Goal: Task Accomplishment & Management: Complete application form

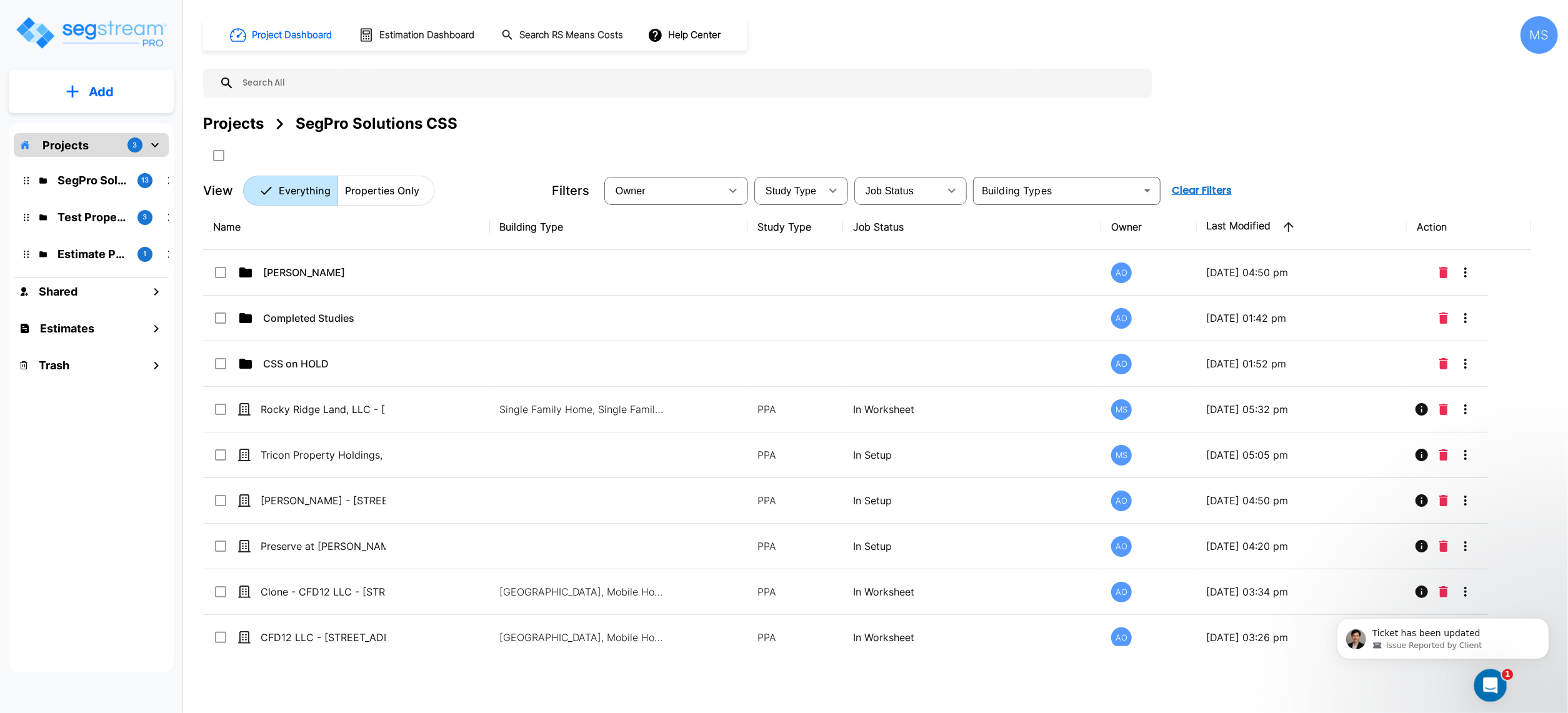
click at [1489, 686] on icon "Open Intercom Messenger" at bounding box center [1489, 683] width 21 height 21
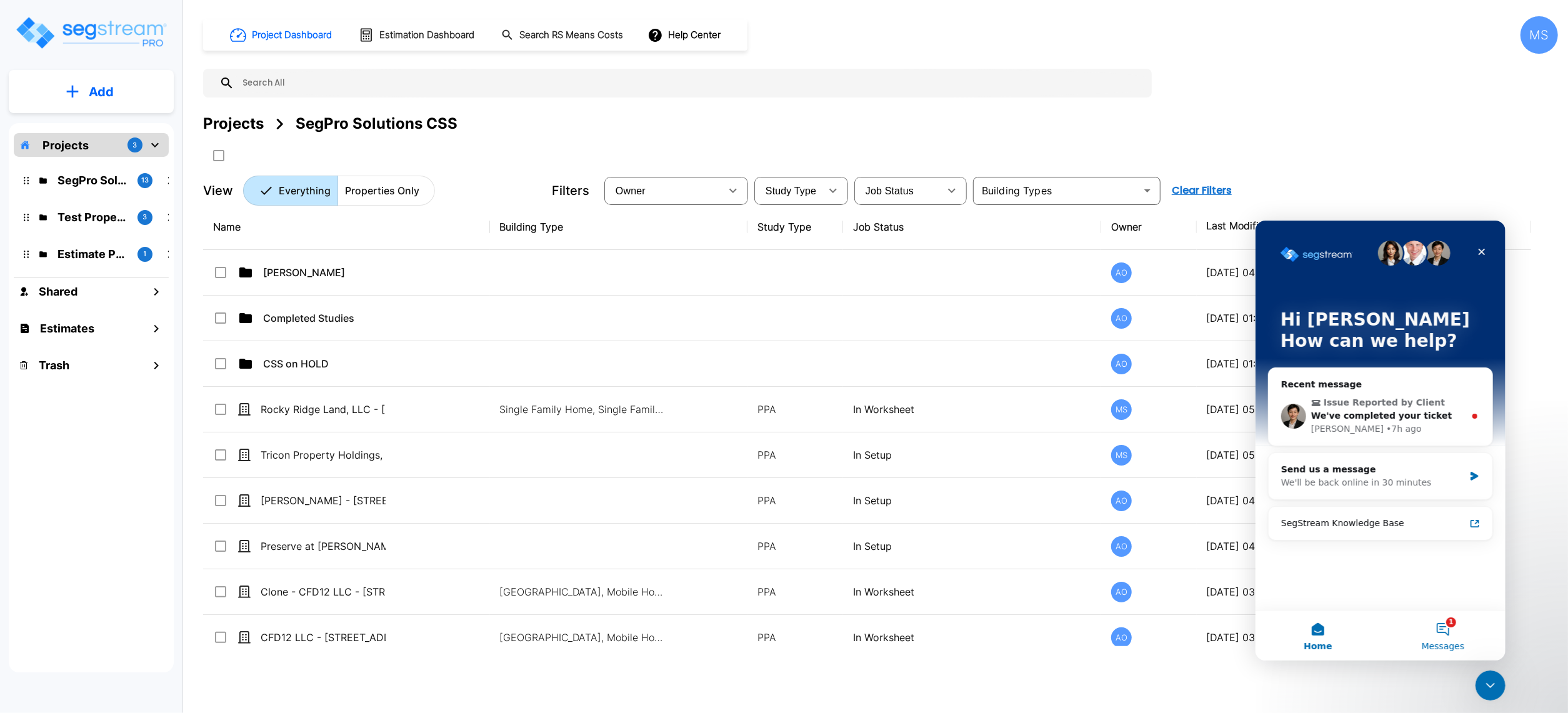
click at [1454, 626] on button "1 Messages" at bounding box center [1442, 635] width 125 height 50
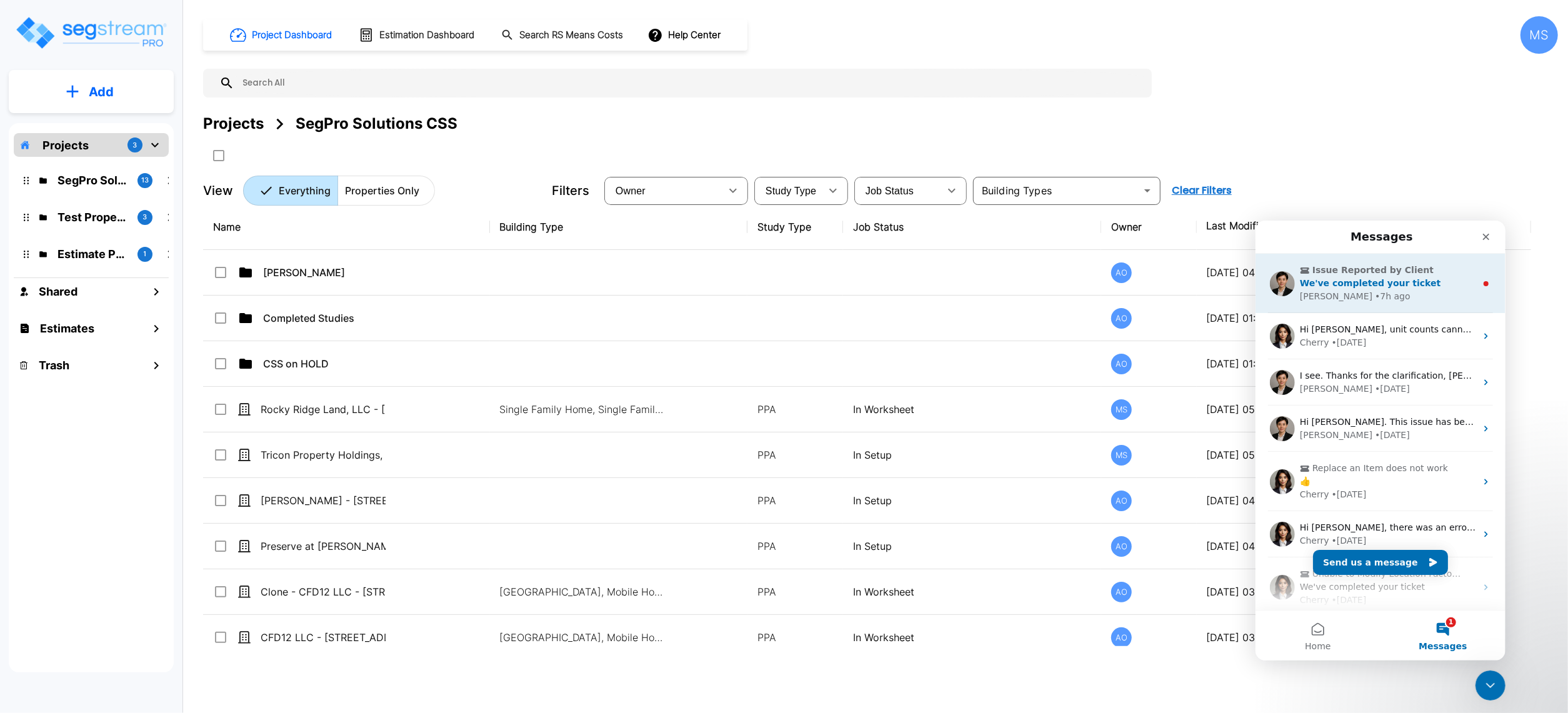
click at [1373, 303] on div "Issue Reported by Client We've completed your ticket Denise • 7h ago" at bounding box center [1381, 283] width 250 height 59
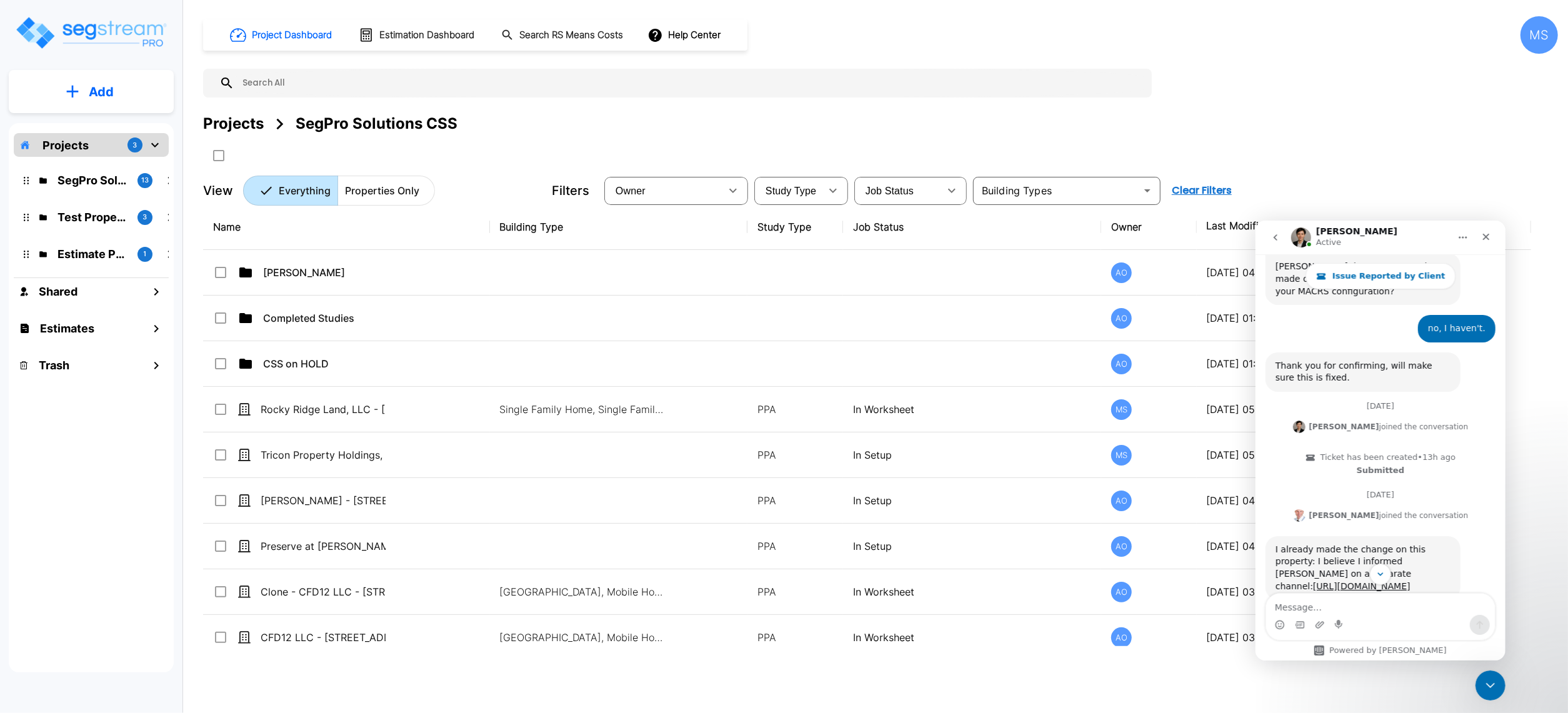
scroll to position [1148, 0]
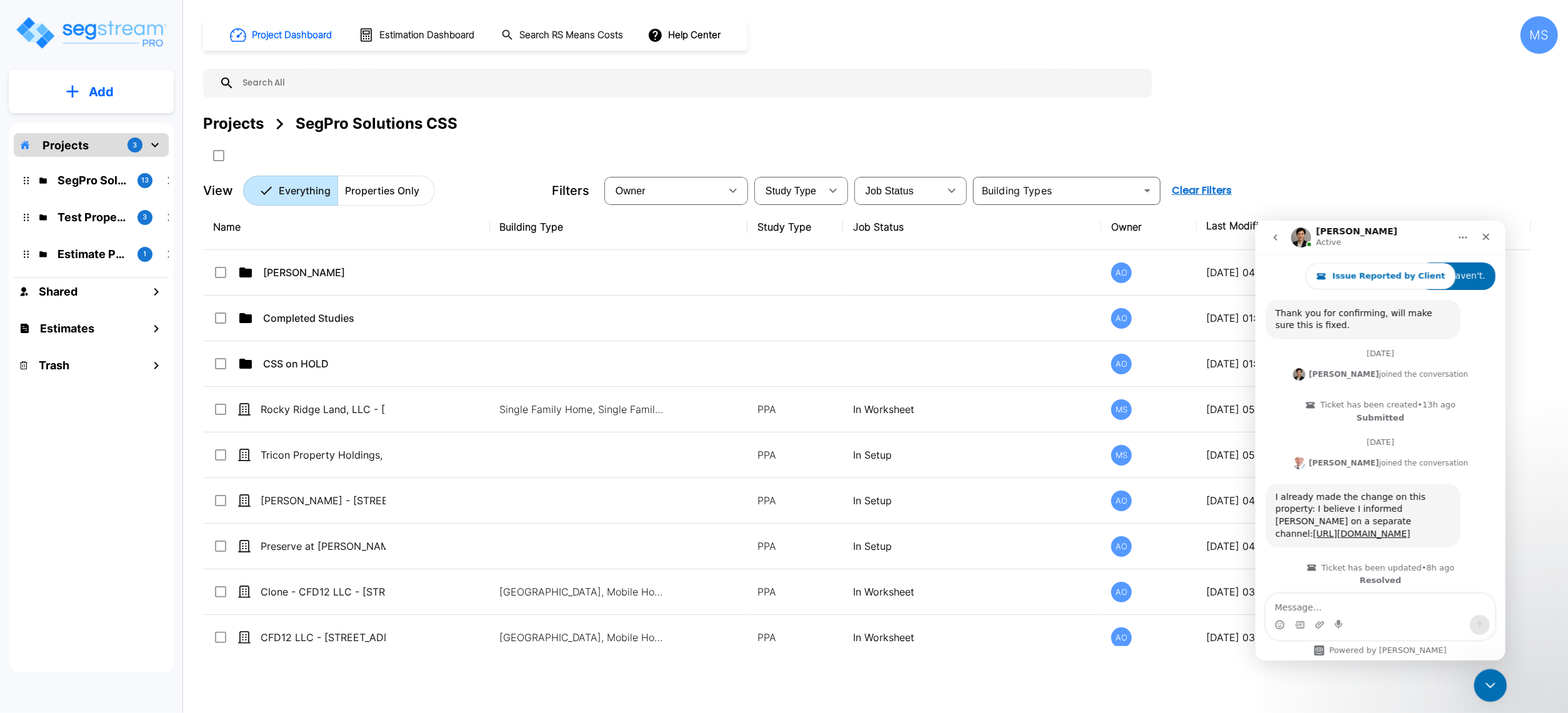
click at [1500, 685] on div "Close Intercom Messenger" at bounding box center [1488, 683] width 30 height 30
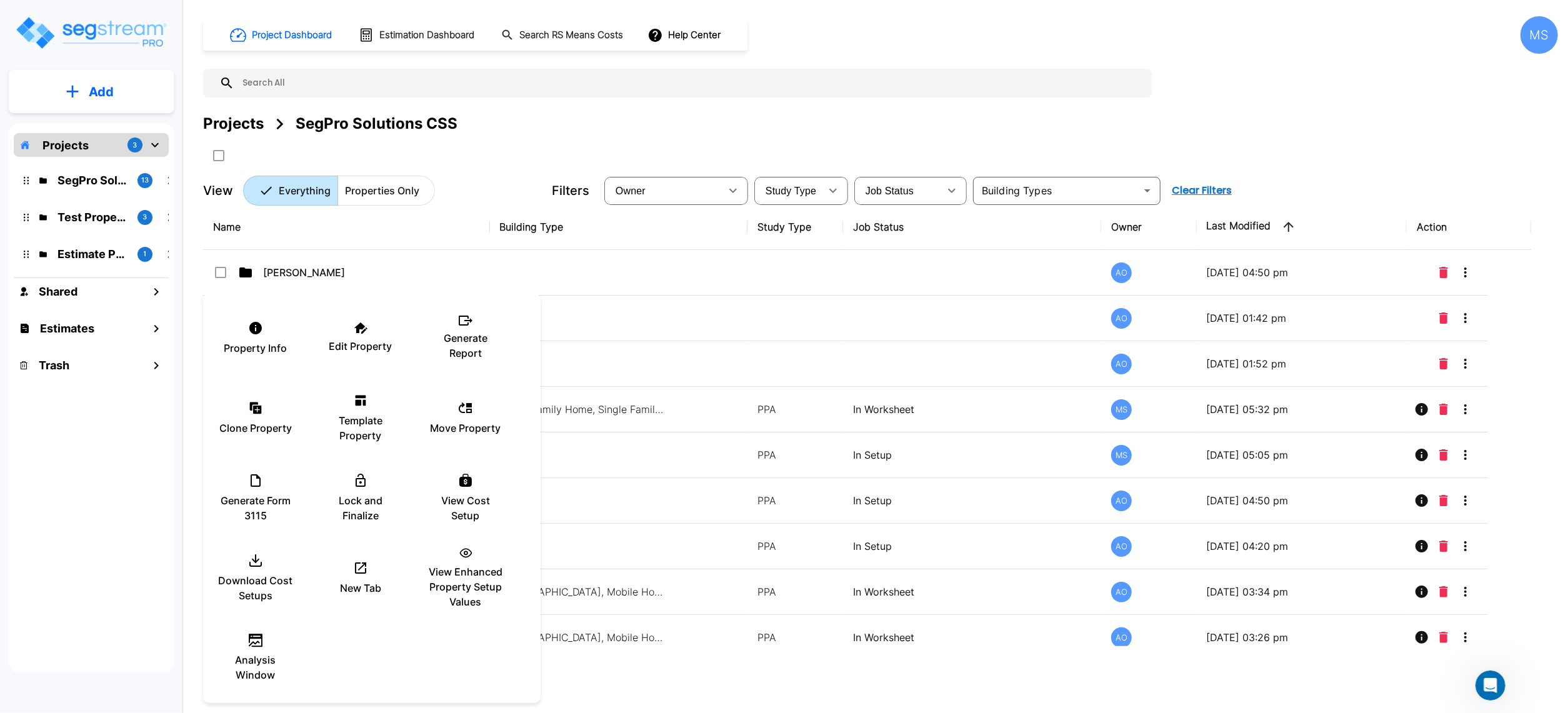
drag, startPoint x: 134, startPoint y: 513, endPoint x: 254, endPoint y: 505, distance: 120.3
click at [136, 513] on div at bounding box center [784, 356] width 1568 height 713
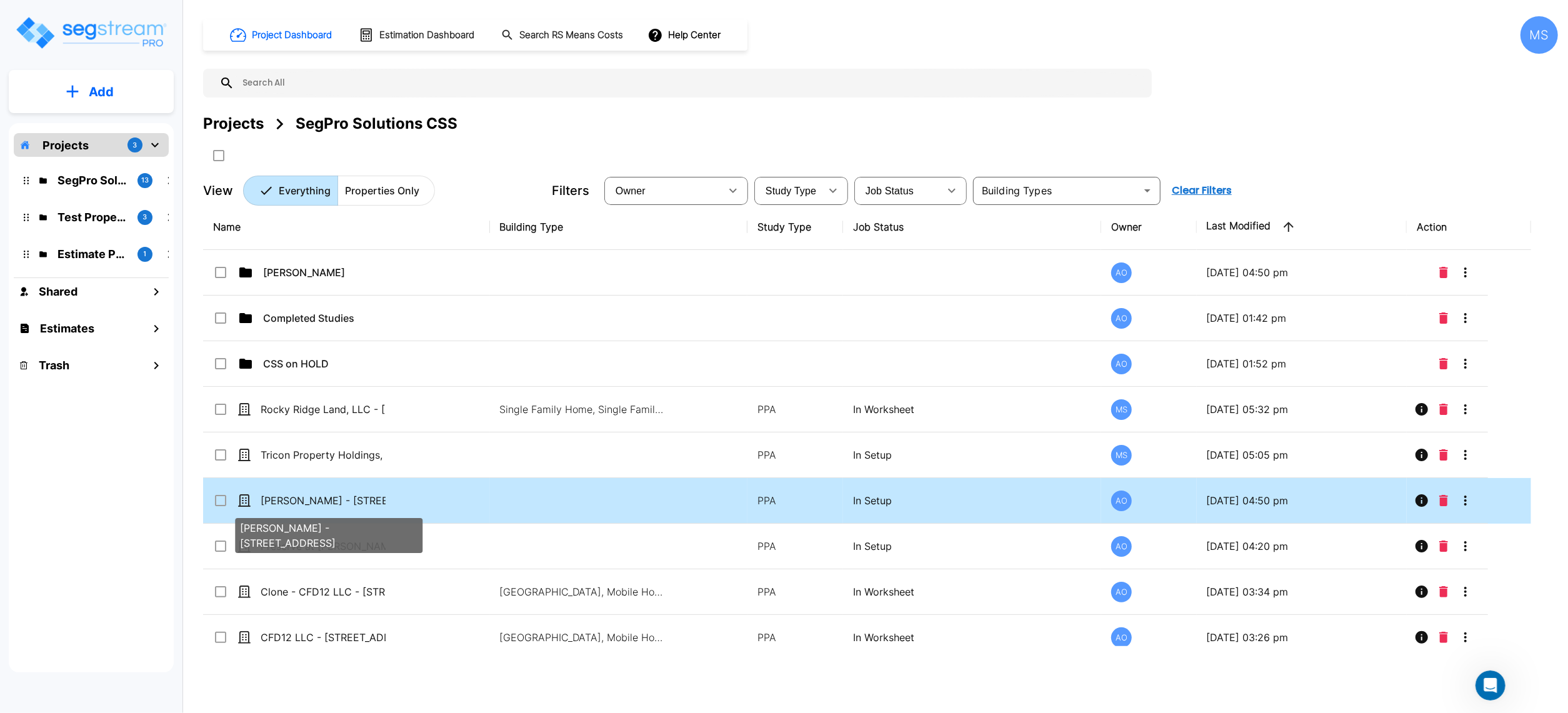
click at [297, 508] on p "[PERSON_NAME] - [STREET_ADDRESS]" at bounding box center [322, 501] width 125 height 15
checkbox input "true"
click at [297, 508] on p "[PERSON_NAME] - [STREET_ADDRESS]" at bounding box center [322, 501] width 125 height 15
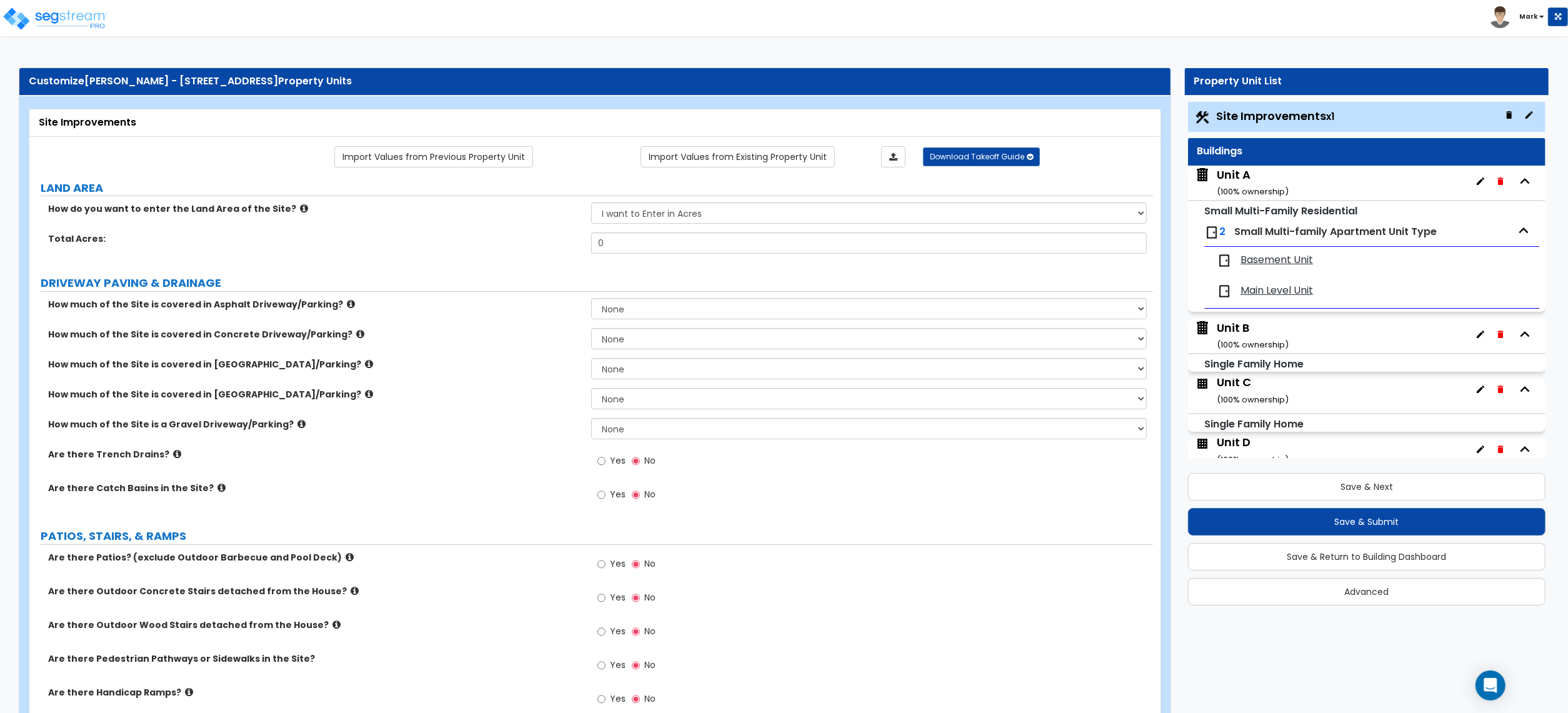
click at [1265, 176] on div "Unit A ( 100 % ownership)" at bounding box center [1253, 182] width 72 height 32
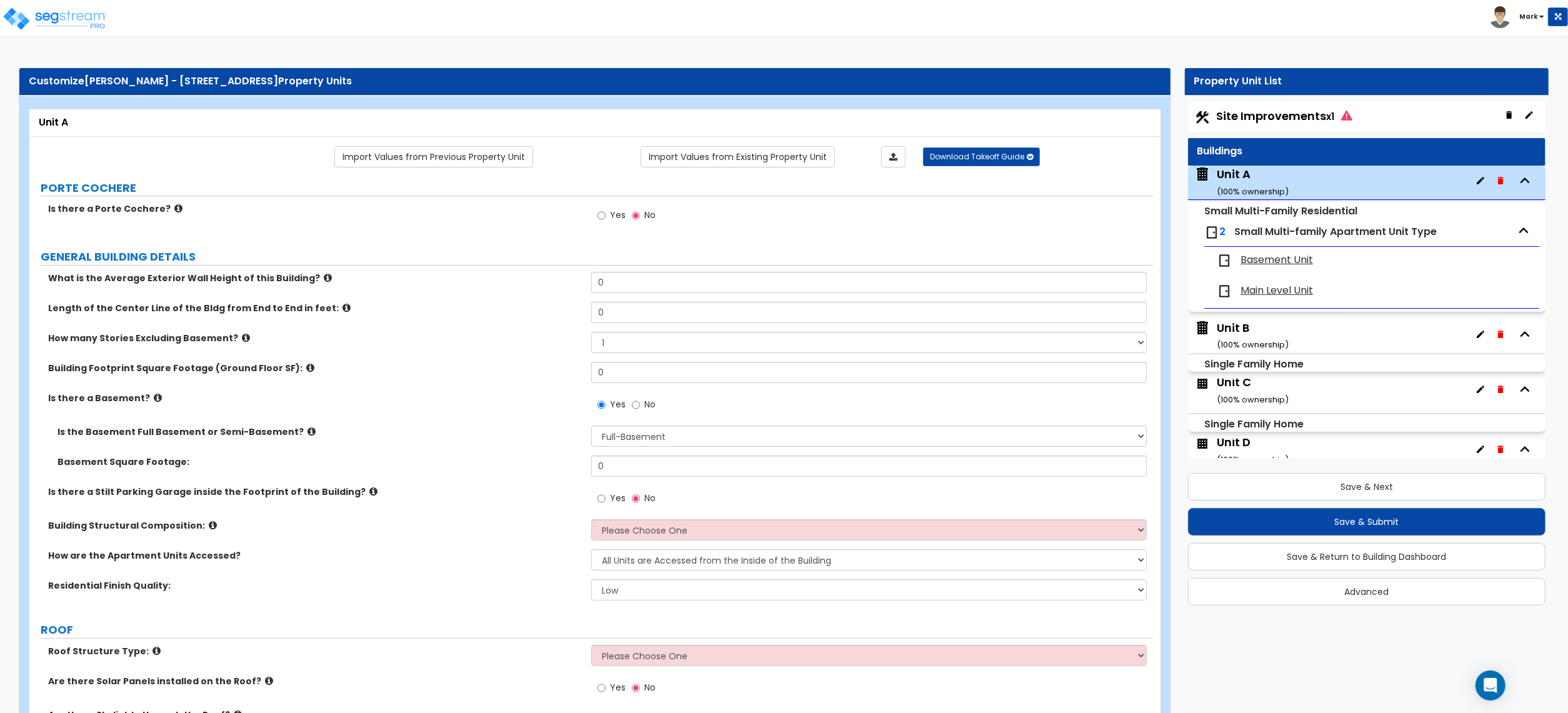
click at [1245, 112] on span "Site Improvements x1" at bounding box center [1284, 115] width 136 height 15
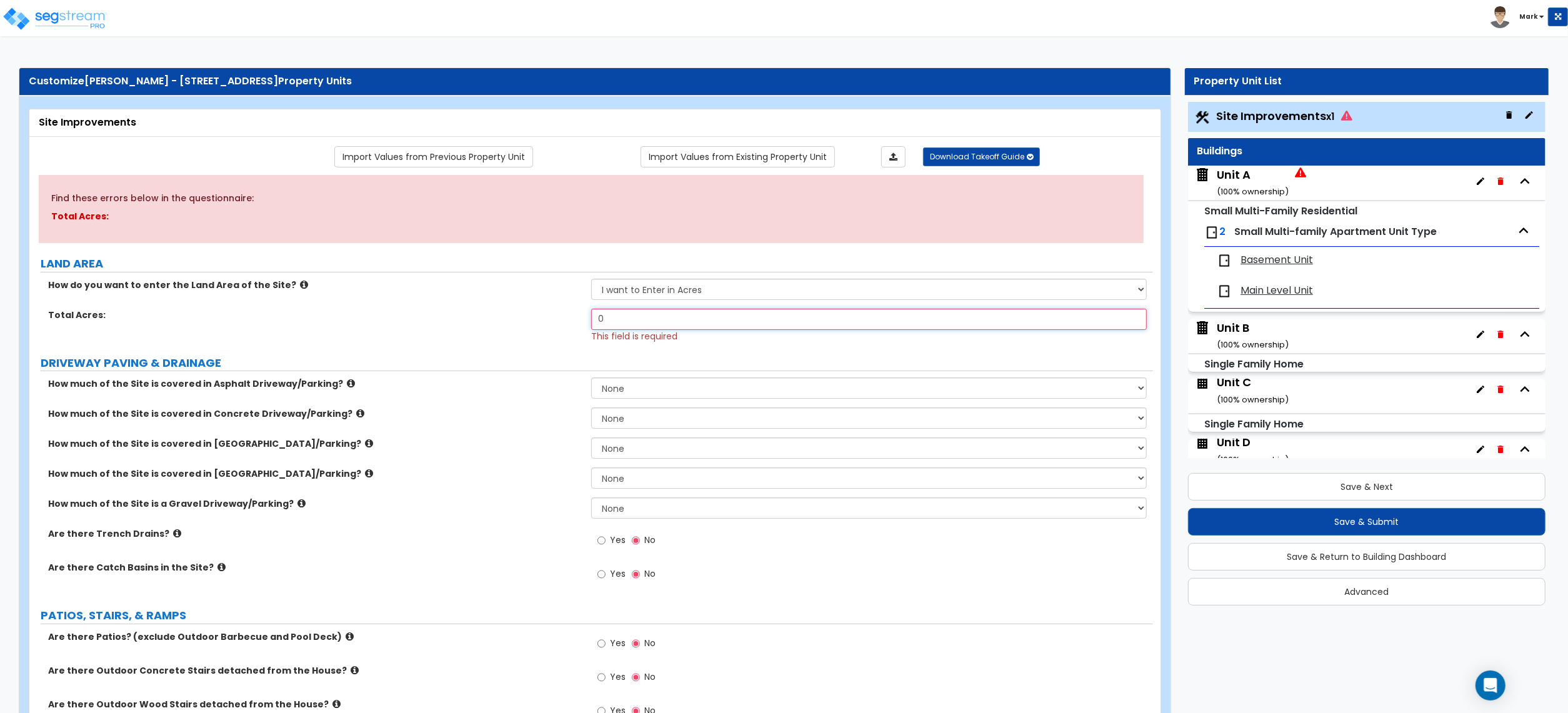
click at [624, 326] on input "0" at bounding box center [869, 320] width 556 height 22
type input ".29"
click at [660, 420] on select "None I want to Enter an Approximate Percentage I want to Enter the Square Foota…" at bounding box center [869, 418] width 556 height 22
select select "2"
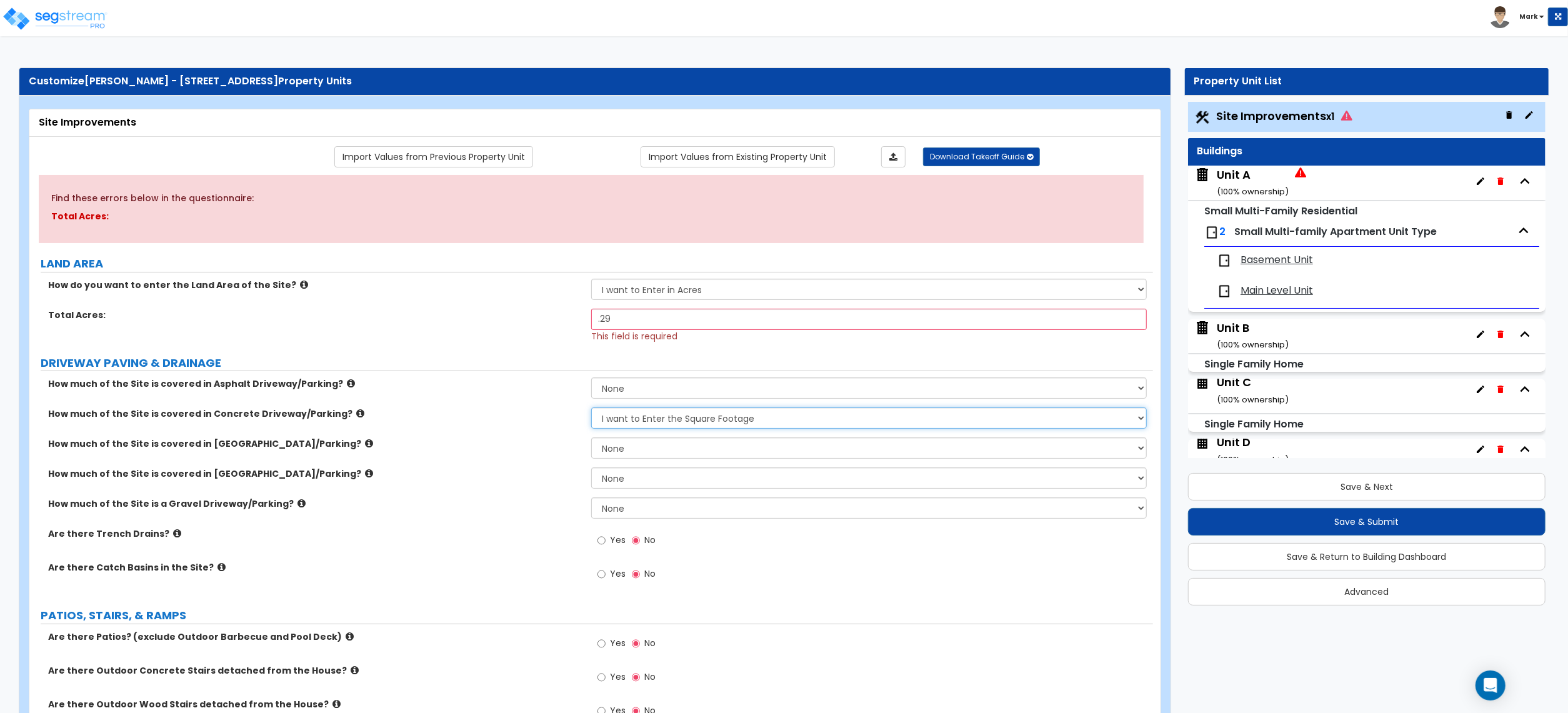
click at [592, 409] on select "None I want to Enter an Approximate Percentage I want to Enter the Square Foota…" at bounding box center [869, 418] width 556 height 22
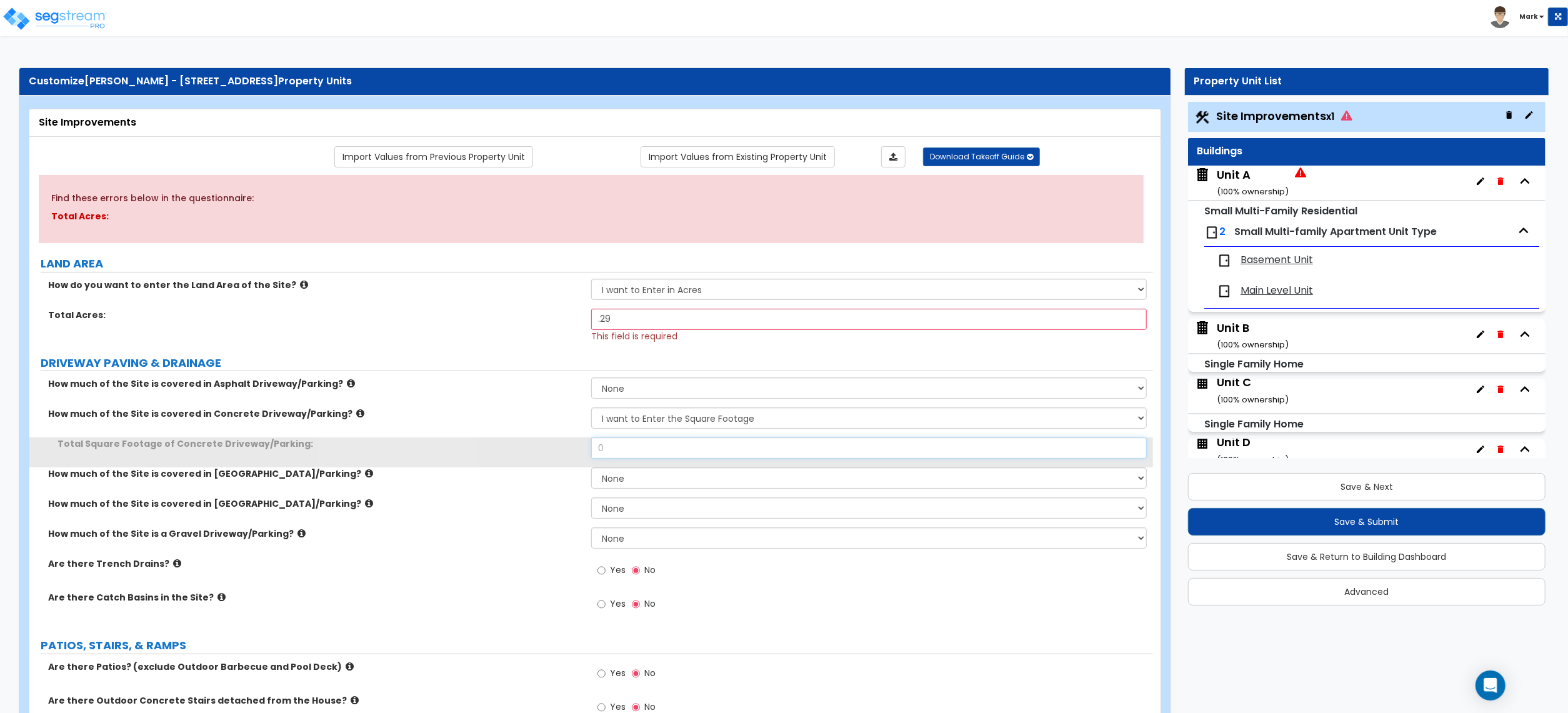
click at [670, 451] on input "0" at bounding box center [869, 448] width 556 height 22
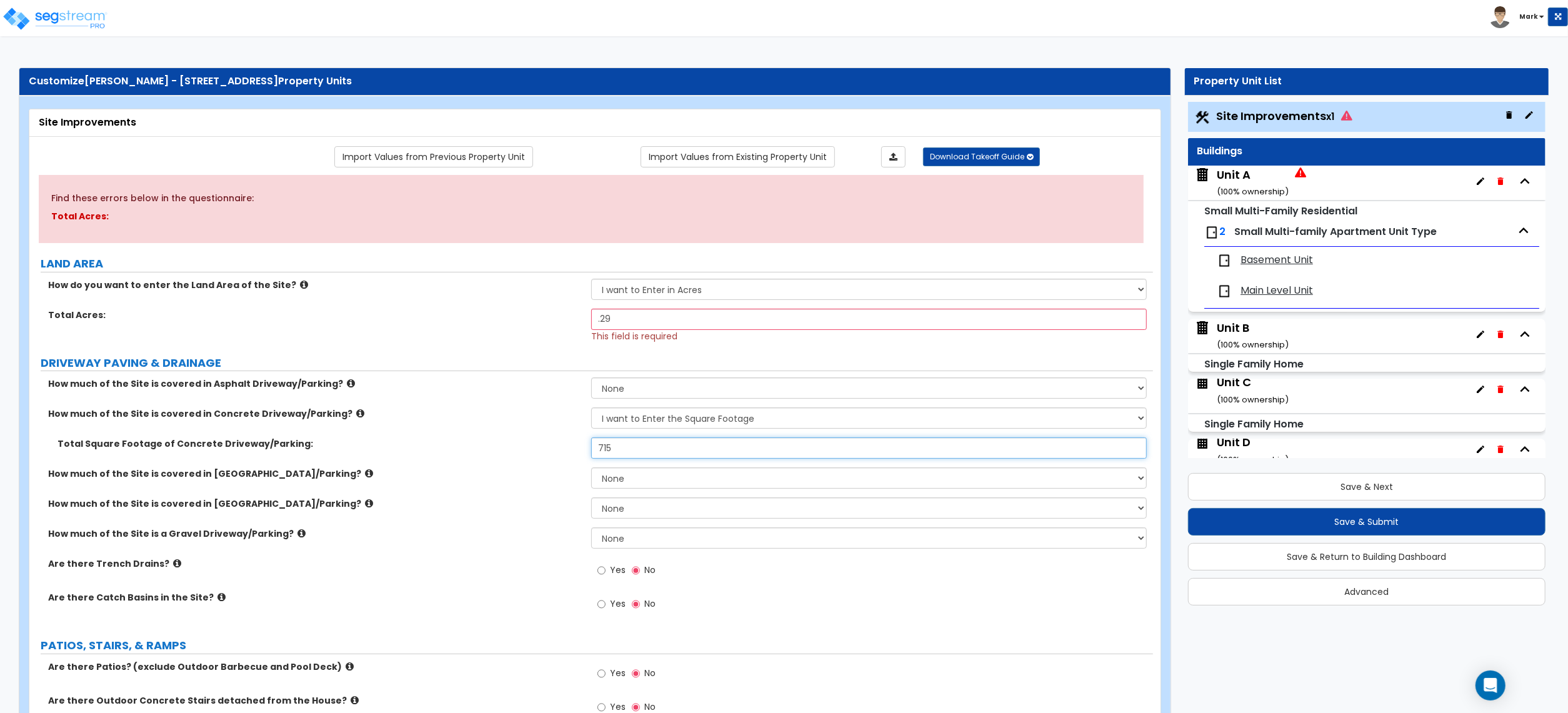
type input "715"
click at [454, 500] on label "How much of the Site is covered in Stone Driveway/Parking?" at bounding box center [314, 503] width 534 height 13
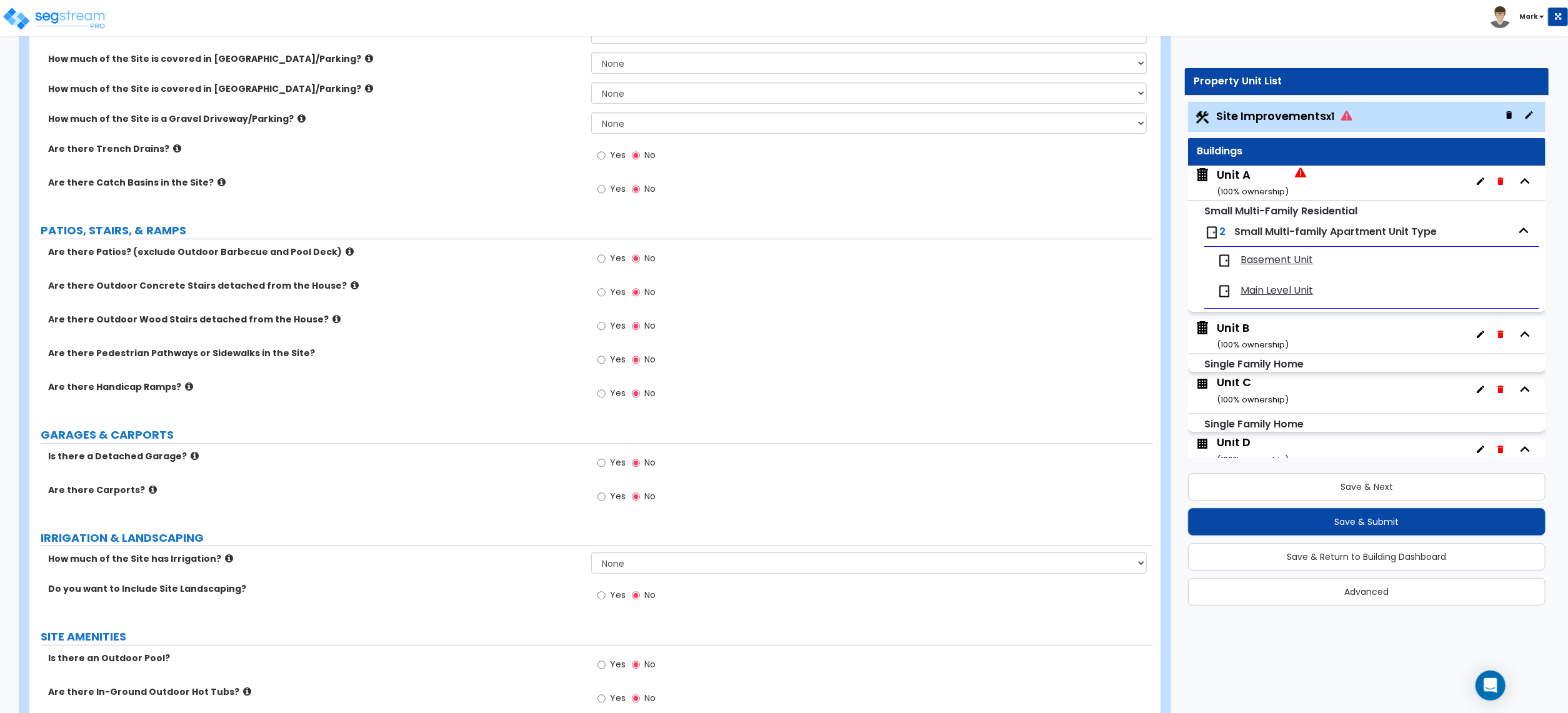
scroll to position [416, 0]
click at [612, 265] on label "Yes" at bounding box center [611, 259] width 28 height 22
click at [605, 265] on input "Yes" at bounding box center [601, 257] width 8 height 14
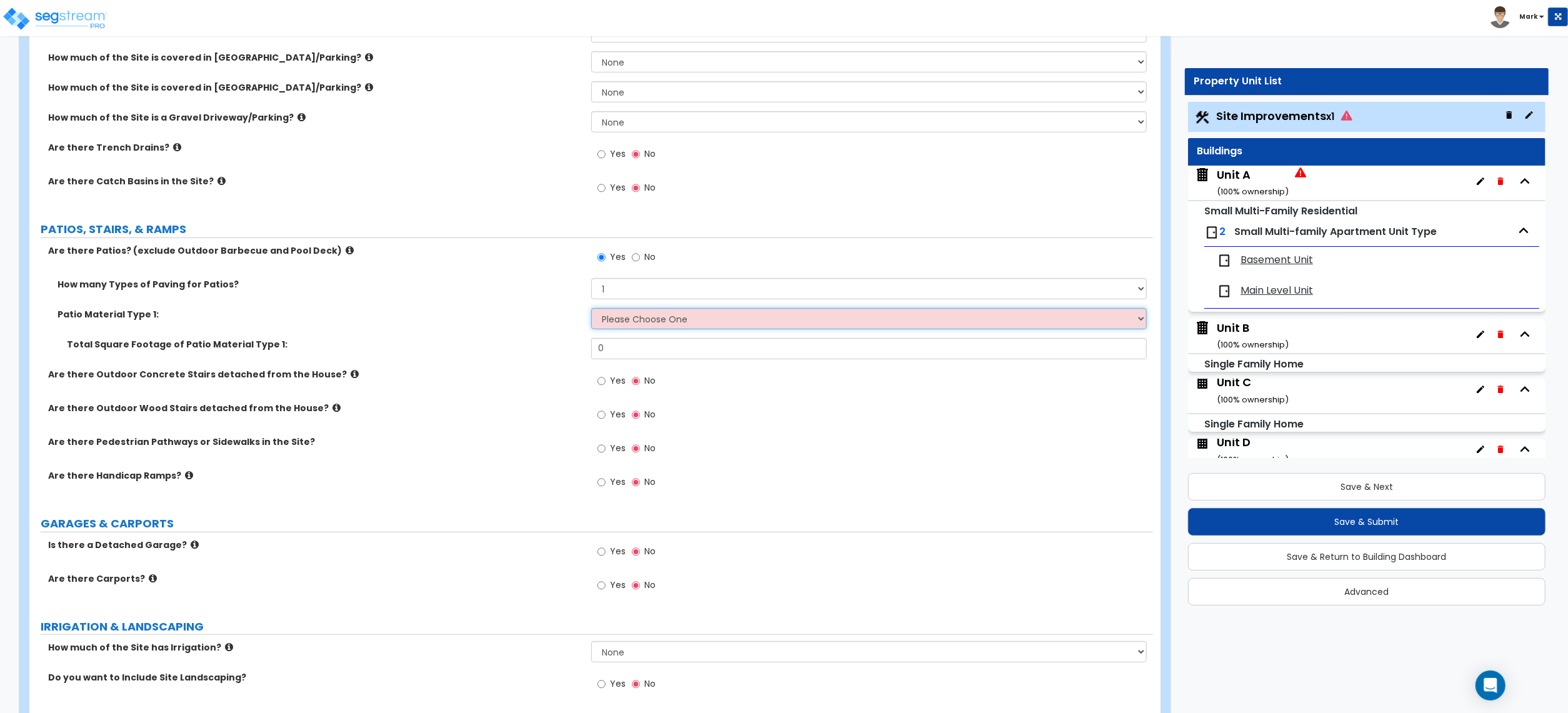
click at [621, 329] on select "Please Choose One Bare Concrete Stamped Concrete Brick Pavers Stone Pavers Tile…" at bounding box center [869, 319] width 556 height 22
click at [636, 316] on select "Please Choose One Bare Concrete Stamped Concrete Brick Pavers Stone Pavers Tile…" at bounding box center [869, 319] width 556 height 22
click at [639, 320] on select "Please Choose One Bare Concrete Stamped Concrete Brick Pavers Stone Pavers Tile…" at bounding box center [869, 319] width 556 height 22
click at [485, 391] on div "Are there Outdoor Concrete Stairs detached from the House? Yes No" at bounding box center [592, 384] width 1124 height 33
click at [626, 321] on select "Please Choose One Bare Concrete Stamped Concrete Brick Pavers Stone Pavers Tile…" at bounding box center [869, 319] width 556 height 22
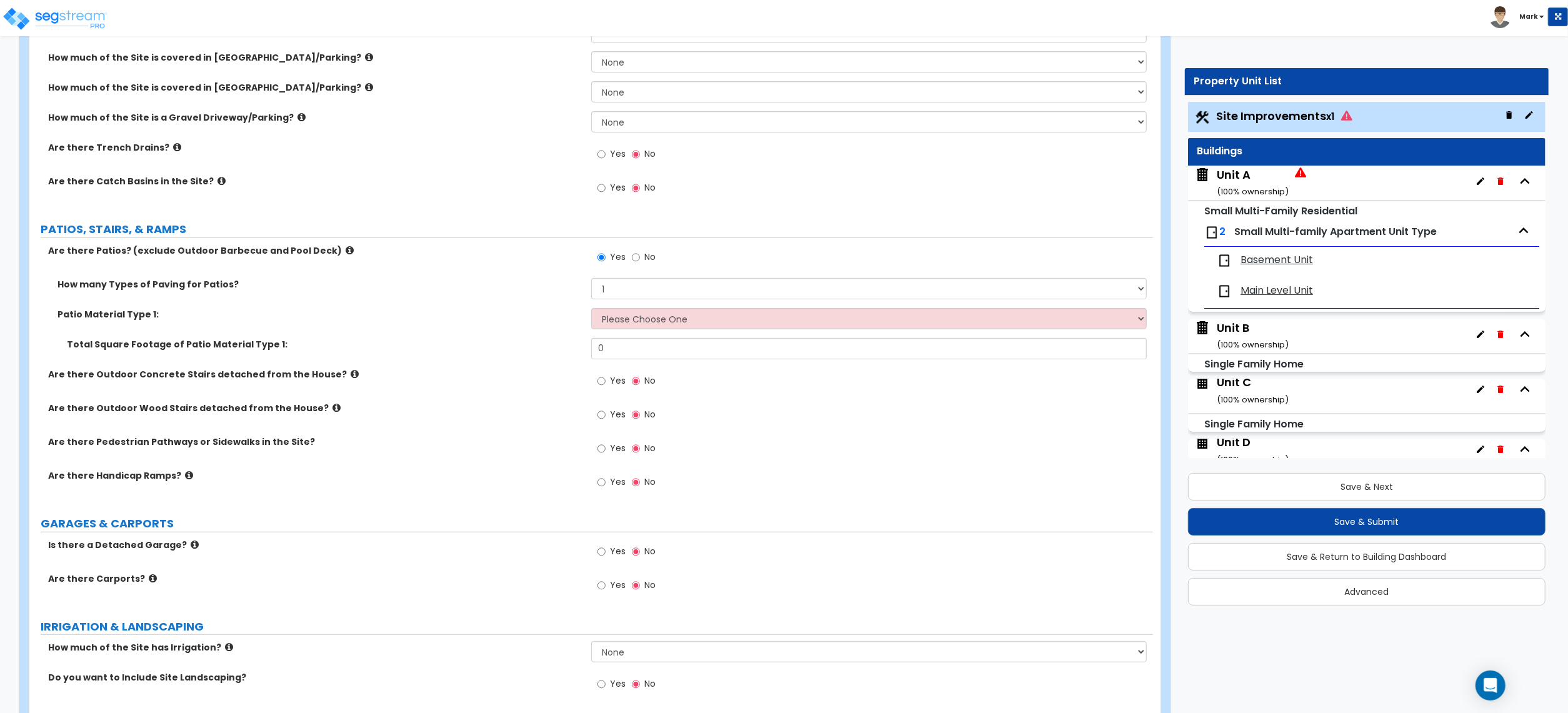
click at [642, 260] on label "No" at bounding box center [644, 259] width 23 height 22
click at [640, 260] on input "No" at bounding box center [636, 257] width 8 height 14
radio input "false"
radio input "true"
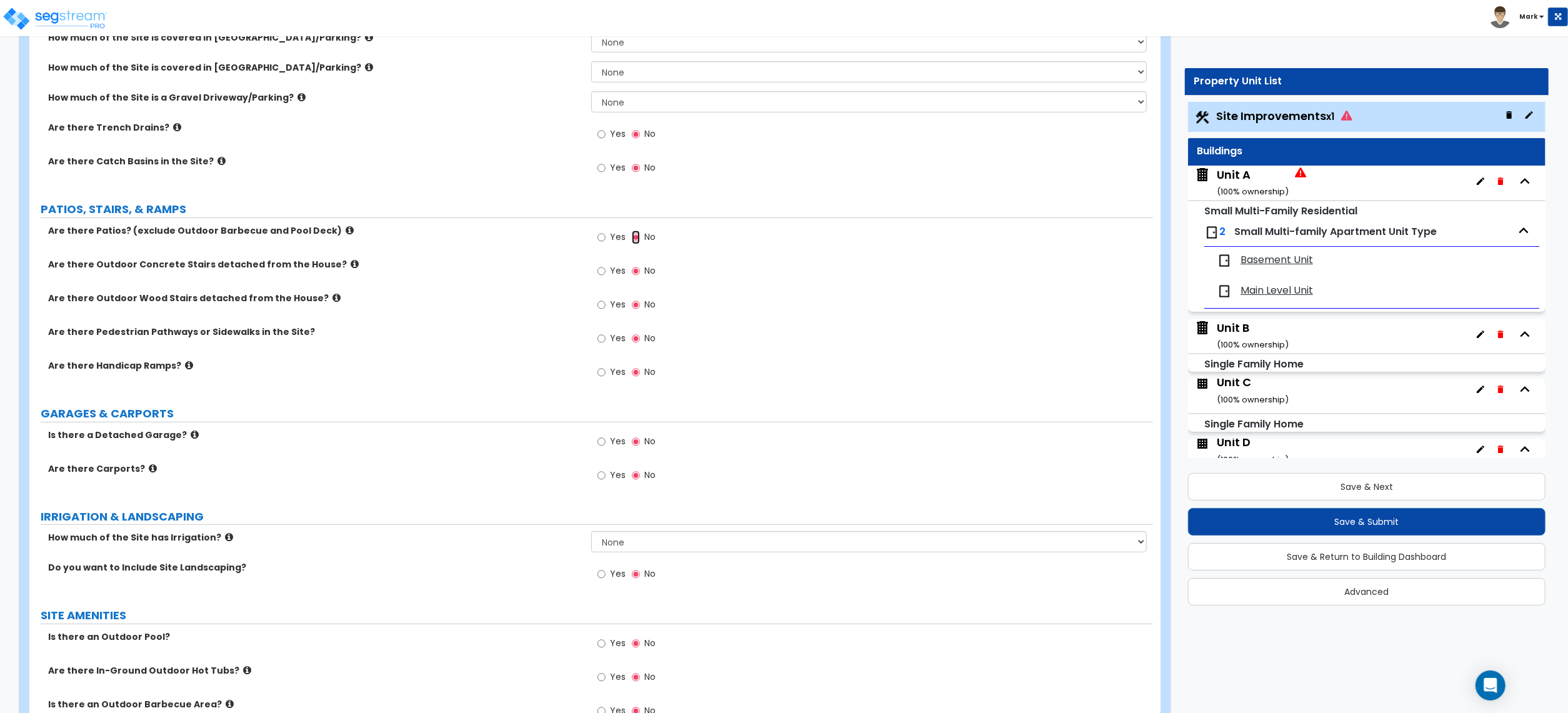
scroll to position [500, 0]
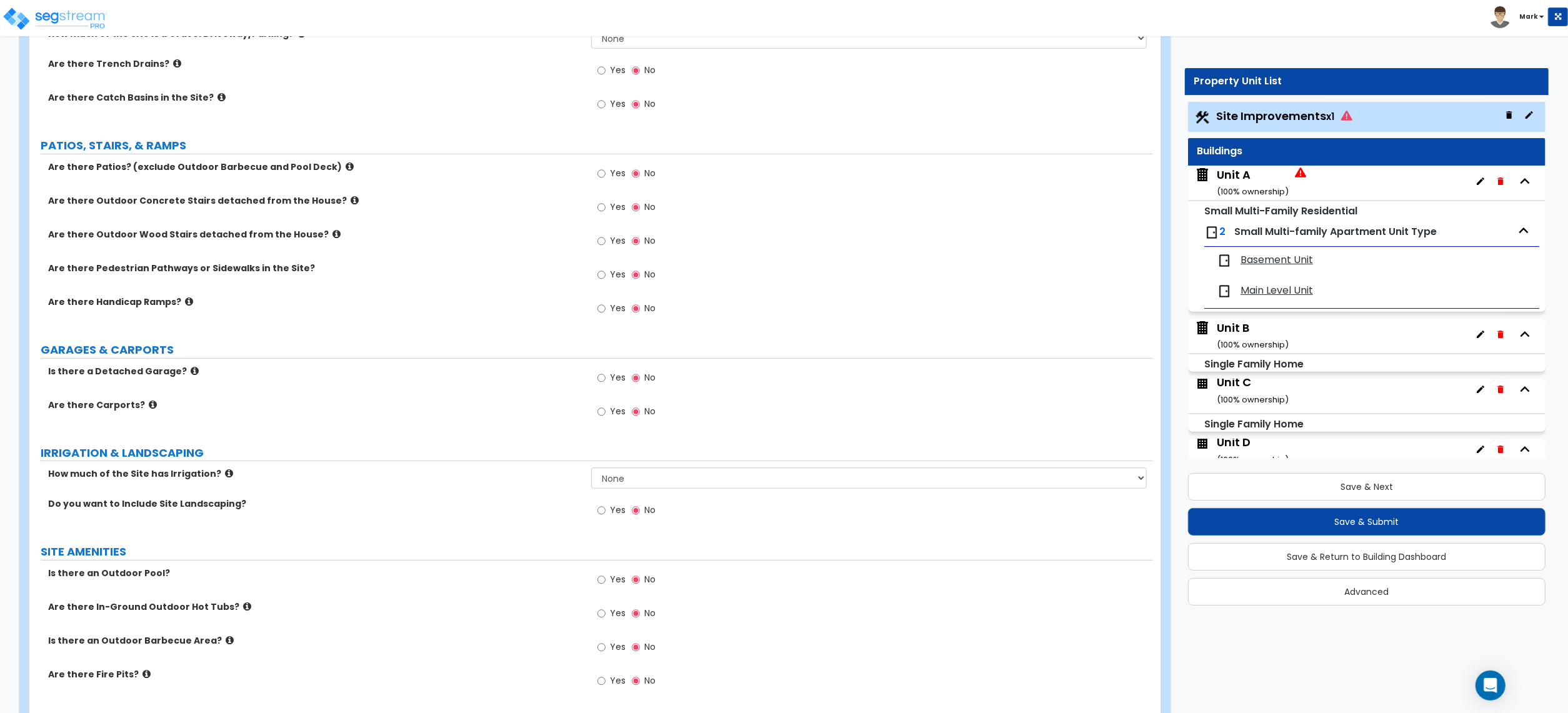
click at [621, 513] on span "Yes" at bounding box center [617, 510] width 15 height 13
click at [605, 513] on input "Yes" at bounding box center [601, 510] width 8 height 14
radio input "true"
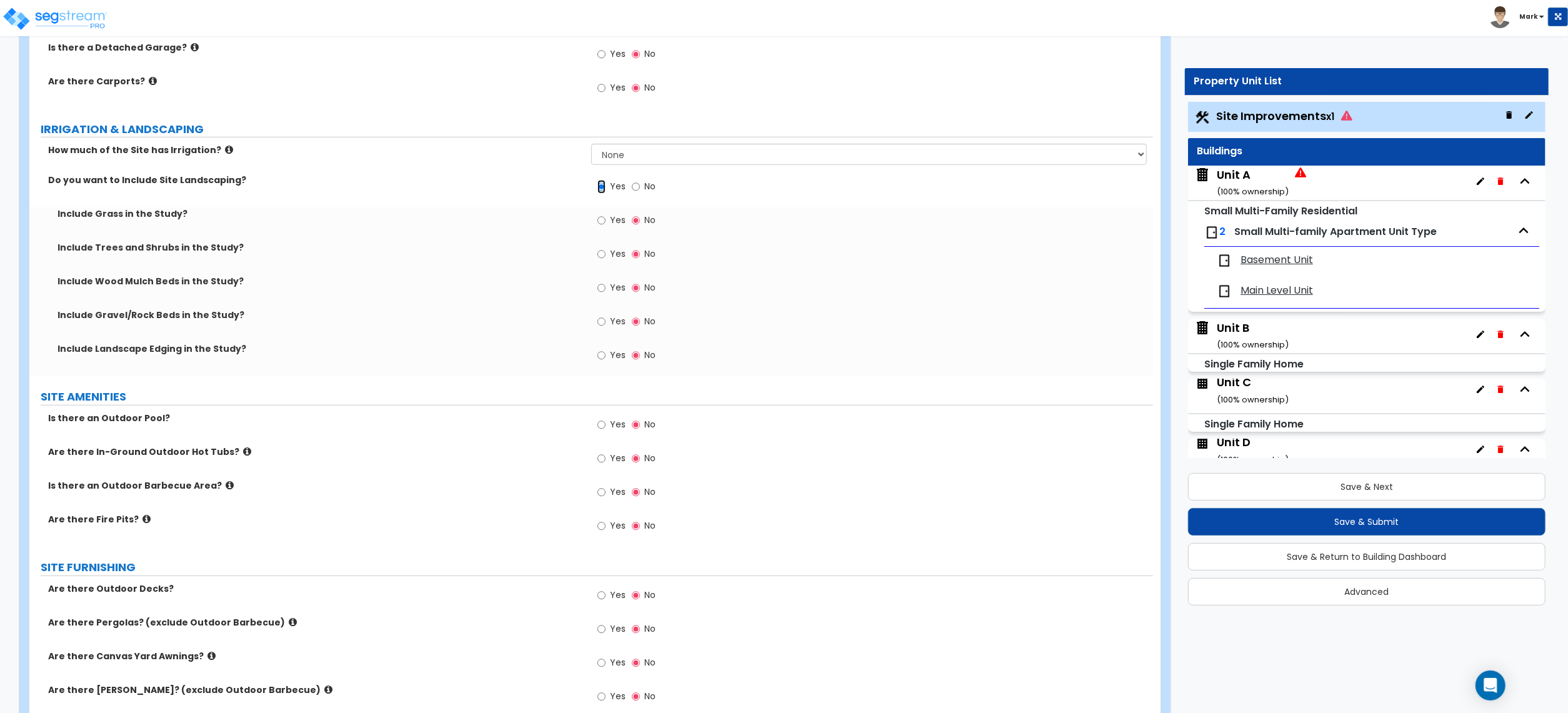
scroll to position [833, 0]
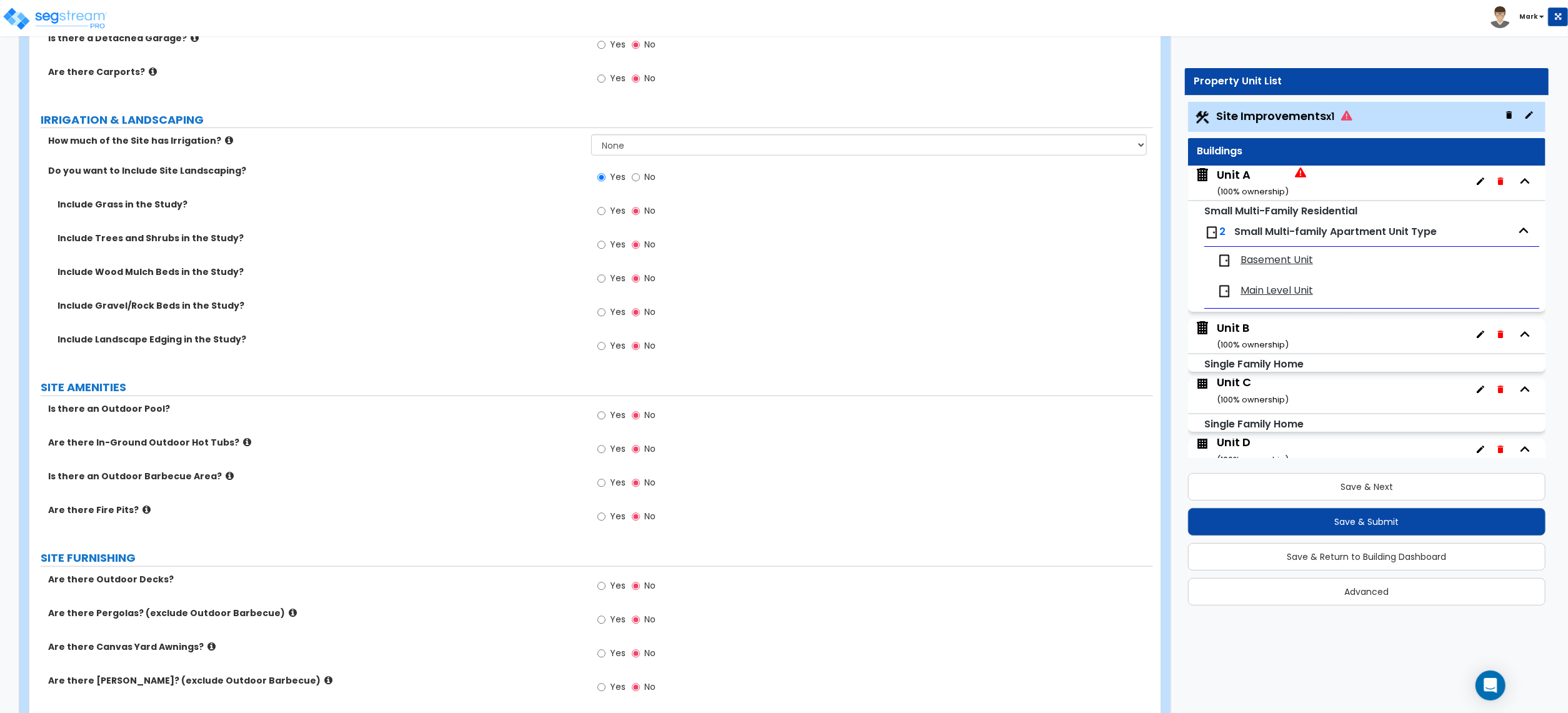
click at [618, 283] on span "Yes" at bounding box center [617, 278] width 15 height 13
click at [605, 283] on input "Yes" at bounding box center [601, 278] width 8 height 14
radio input "true"
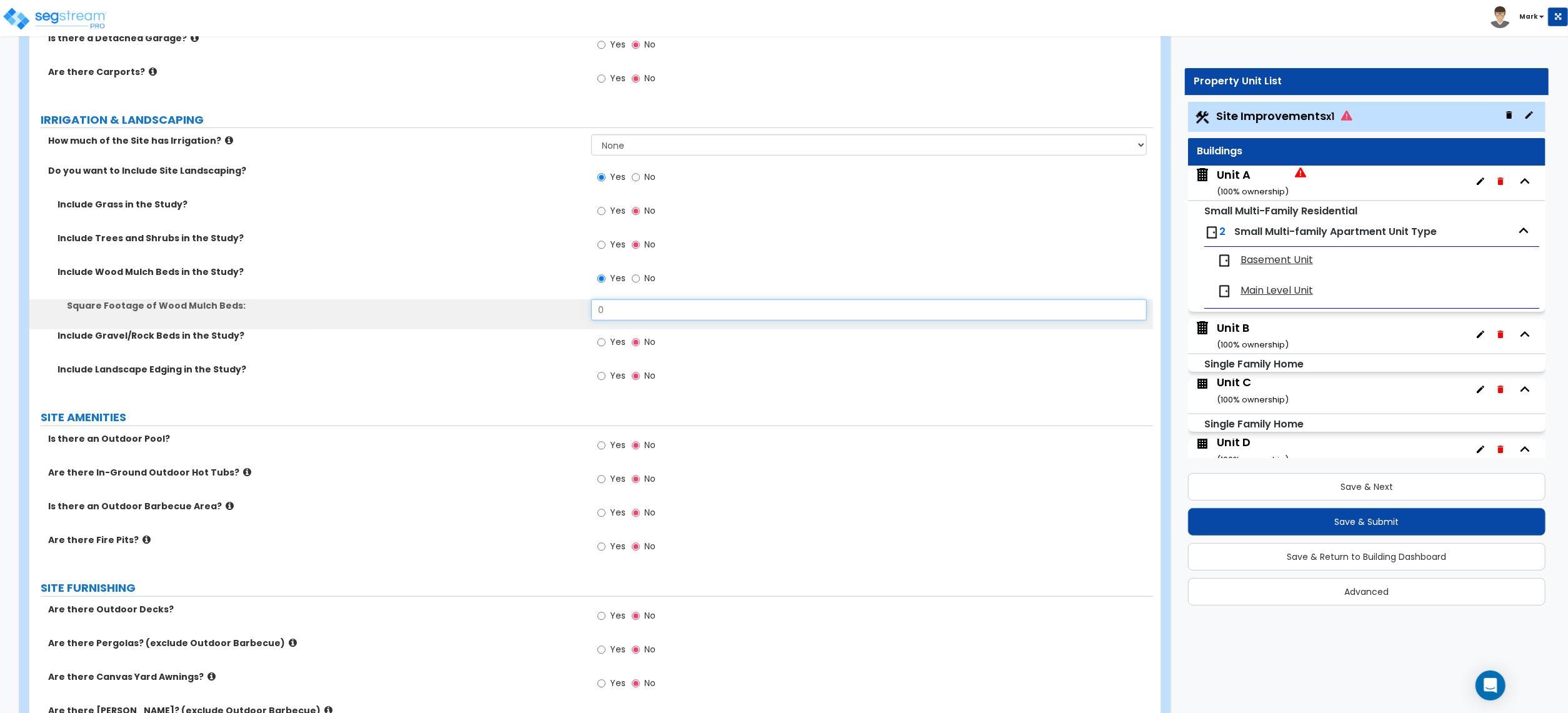
click at [615, 313] on input "0" at bounding box center [869, 310] width 556 height 22
click at [612, 315] on input "0" at bounding box center [869, 310] width 556 height 22
type input "75"
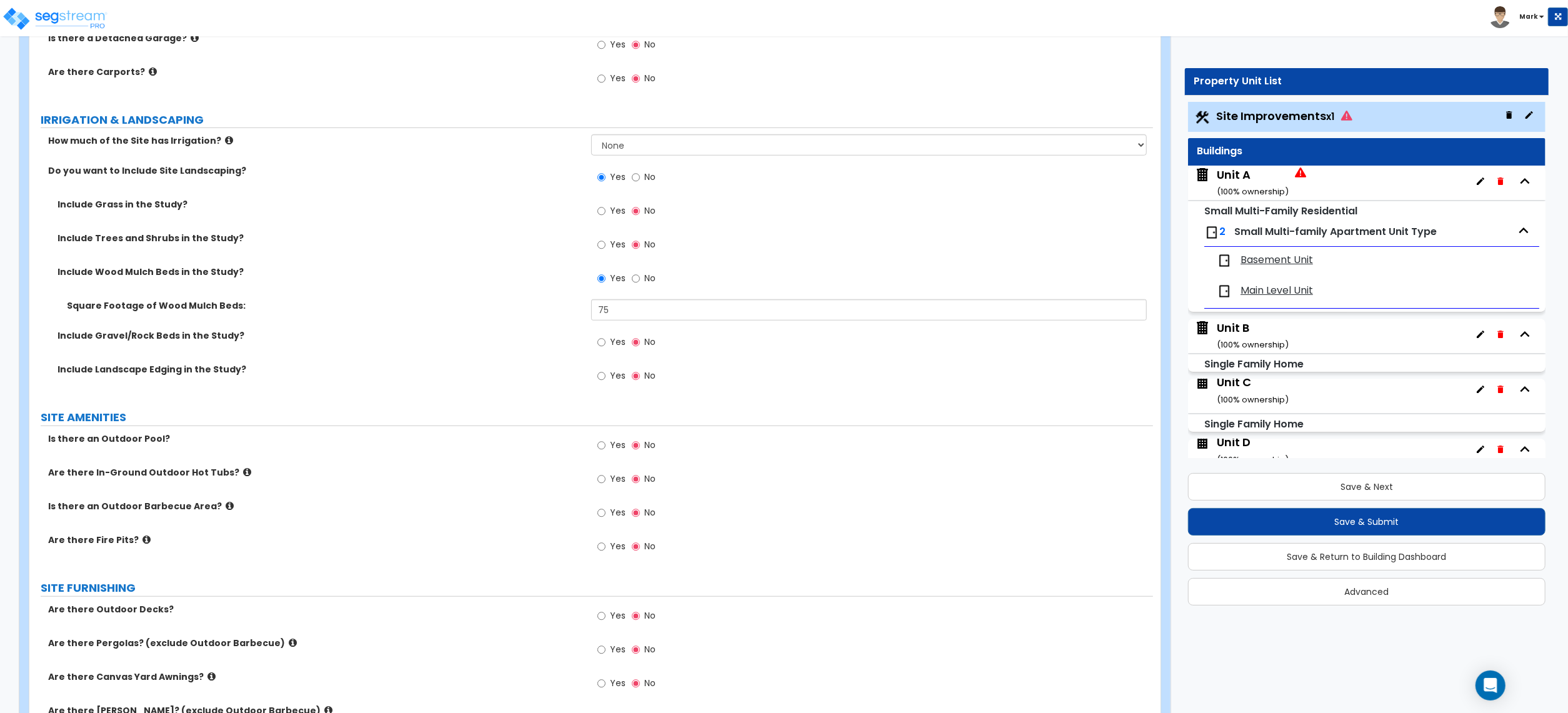
click at [612, 352] on label "Yes" at bounding box center [611, 344] width 28 height 22
click at [605, 349] on input "Yes" at bounding box center [601, 342] width 8 height 14
radio input "true"
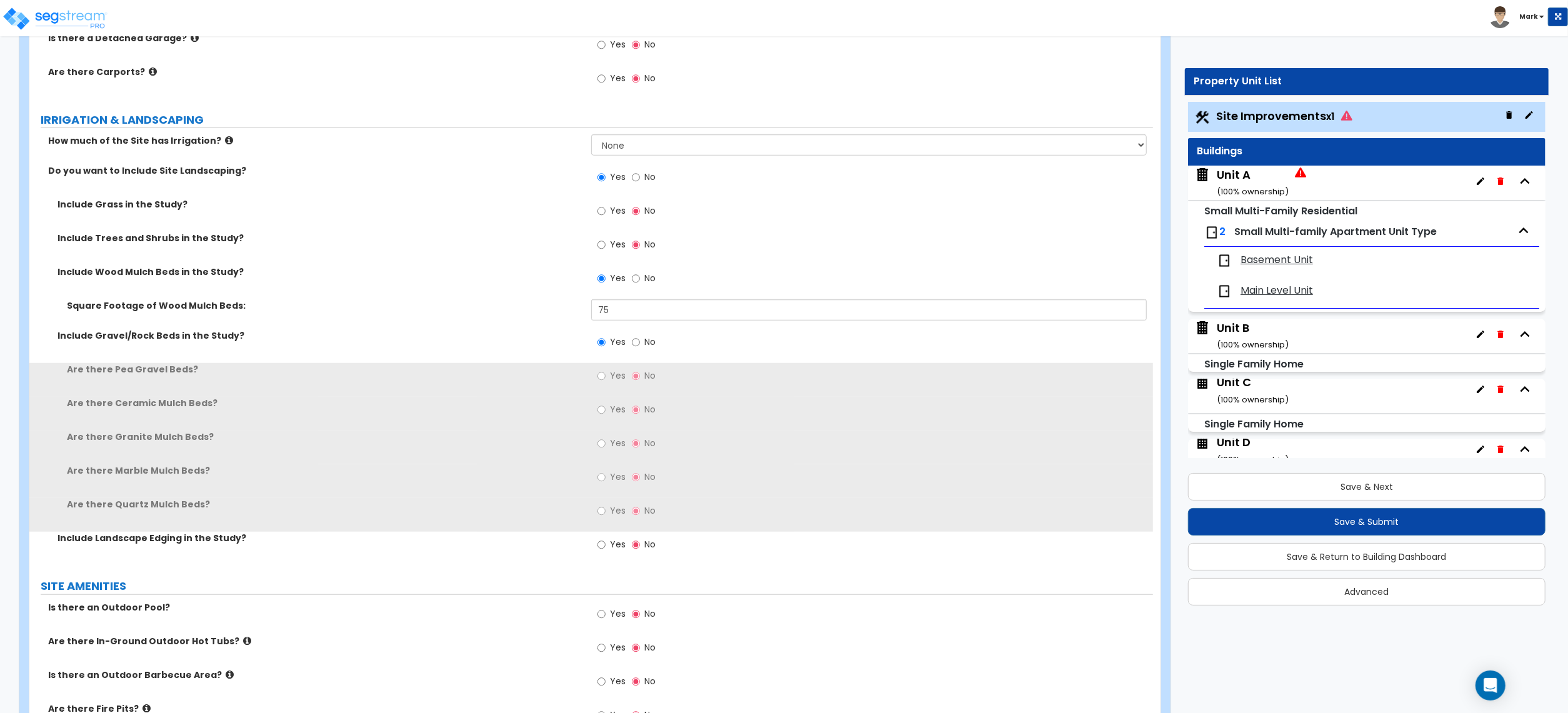
click at [621, 381] on span "Yes" at bounding box center [617, 375] width 15 height 13
click at [605, 381] on input "Yes" at bounding box center [601, 375] width 8 height 14
radio input "true"
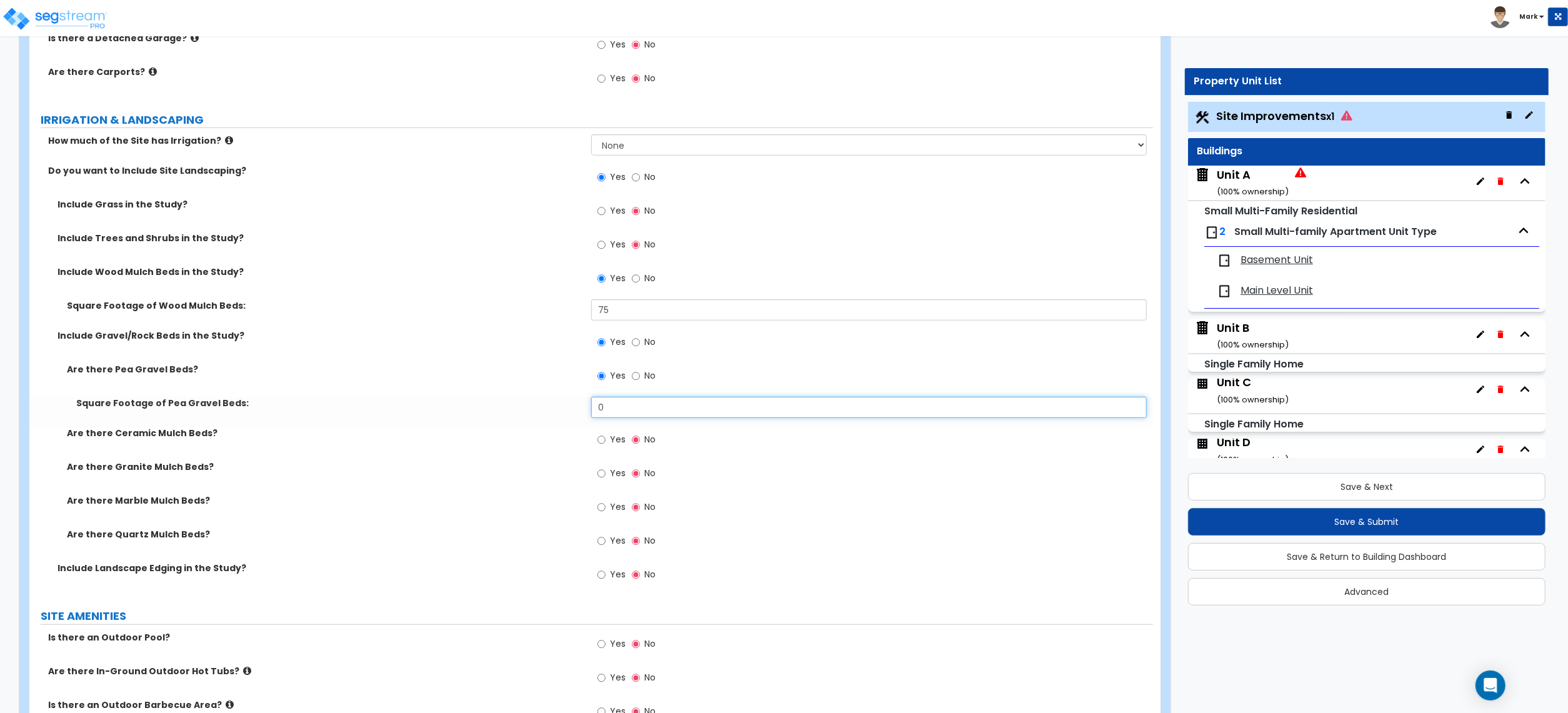
click at [624, 408] on input "0" at bounding box center [869, 408] width 556 height 22
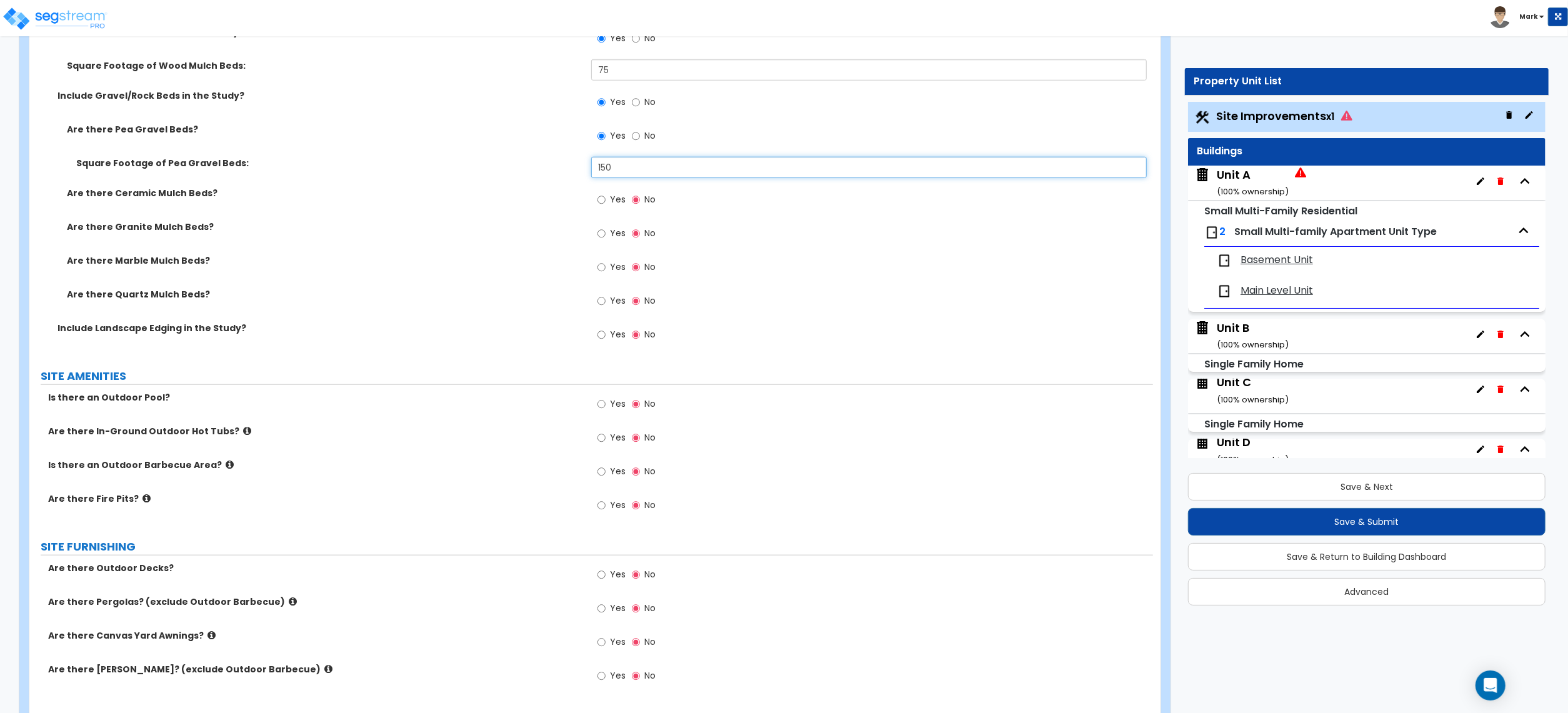
scroll to position [1083, 0]
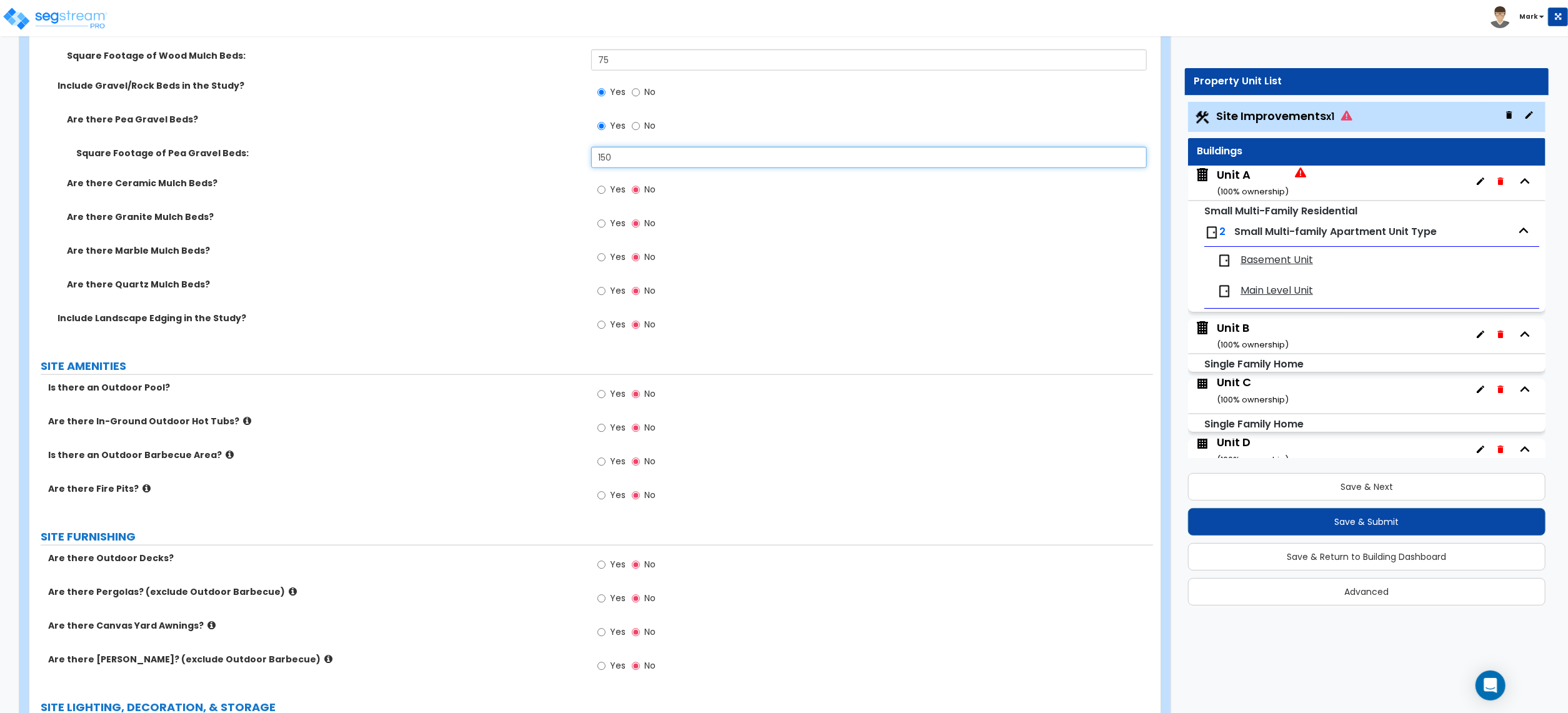
type input "150"
click at [503, 474] on div "Is there an Outdoor Barbecue Area? Yes No" at bounding box center [592, 465] width 1124 height 33
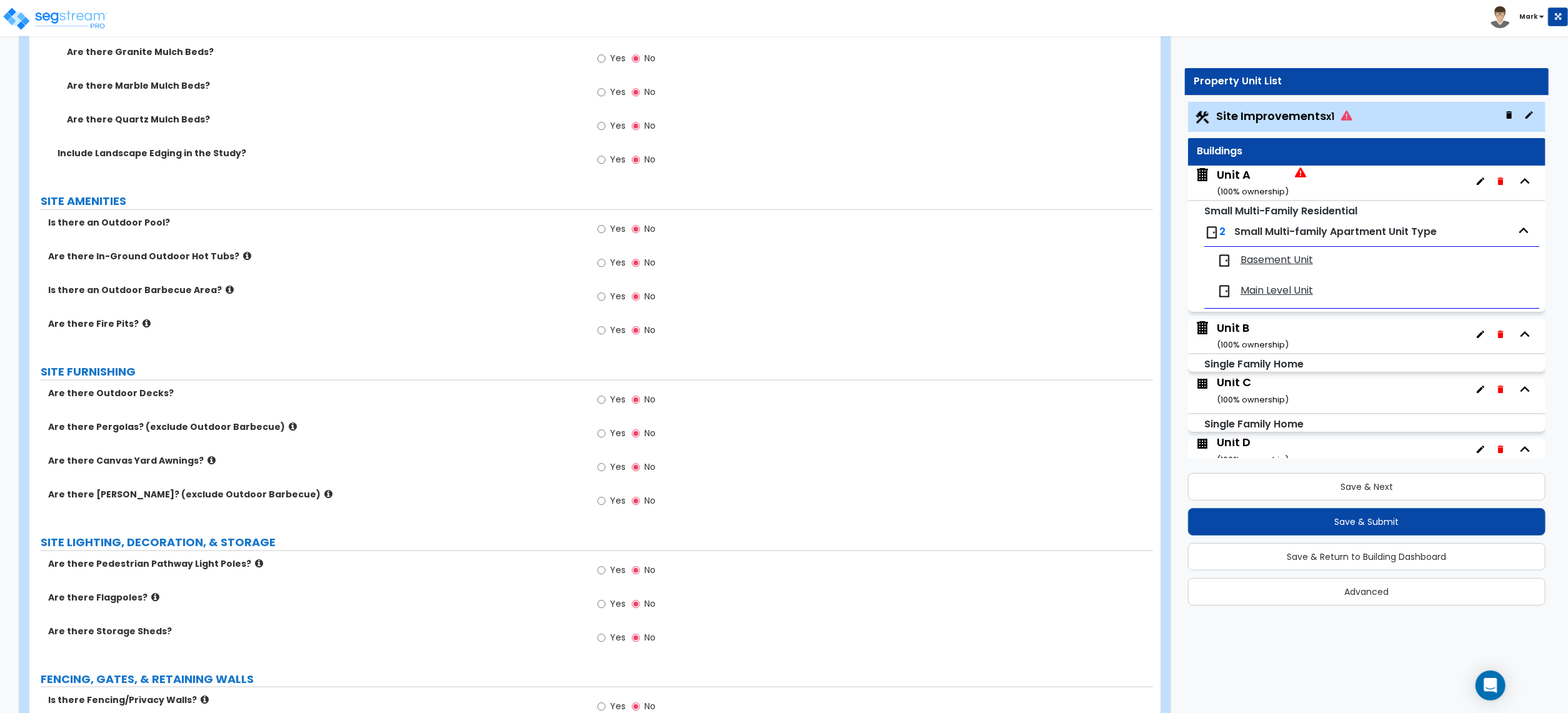
scroll to position [1332, 0]
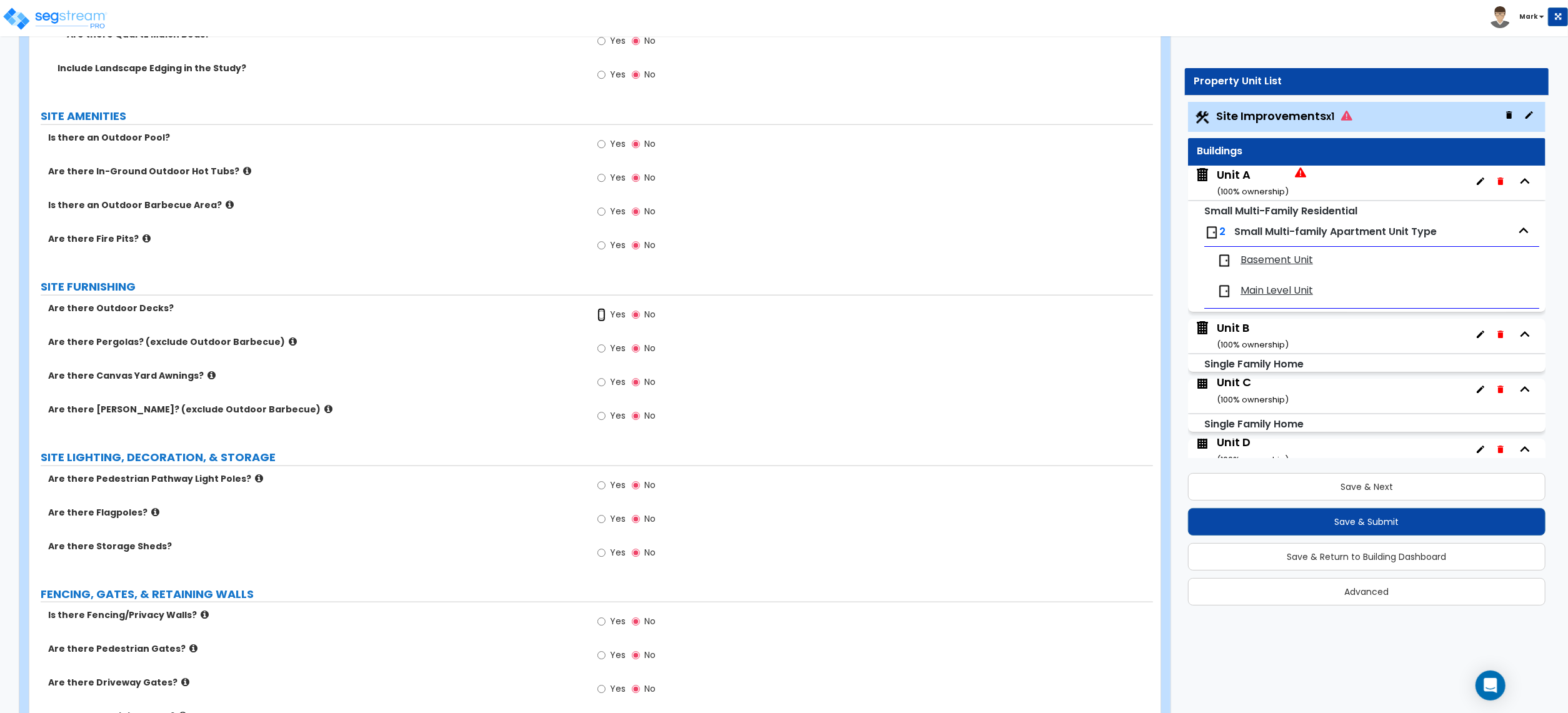
click at [601, 321] on input "Yes" at bounding box center [601, 314] width 8 height 14
radio input "true"
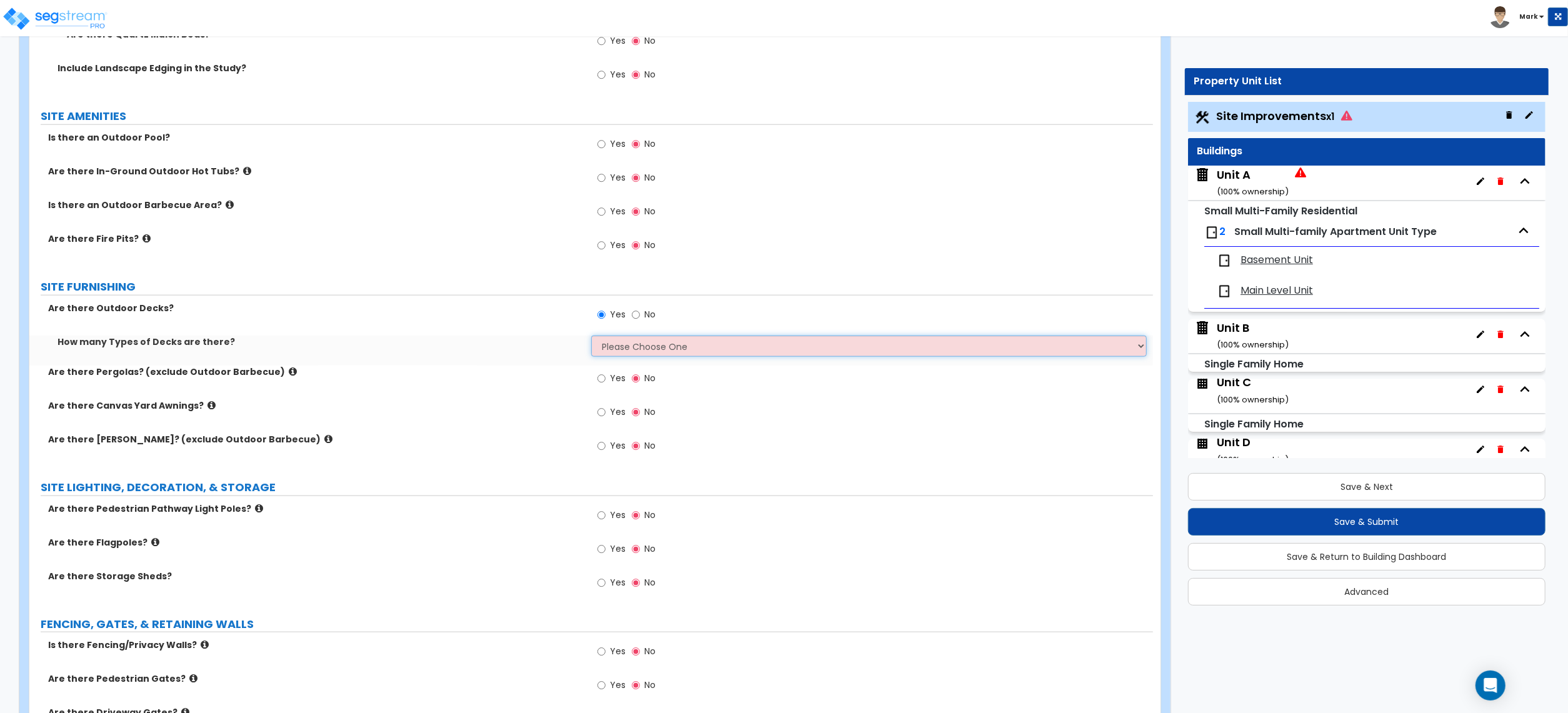
click at [616, 346] on select "Please Choose One 1 2 3 4" at bounding box center [869, 347] width 556 height 22
select select "1"
click at [592, 338] on select "Please Choose One 1 2 3 4" at bounding box center [869, 347] width 556 height 22
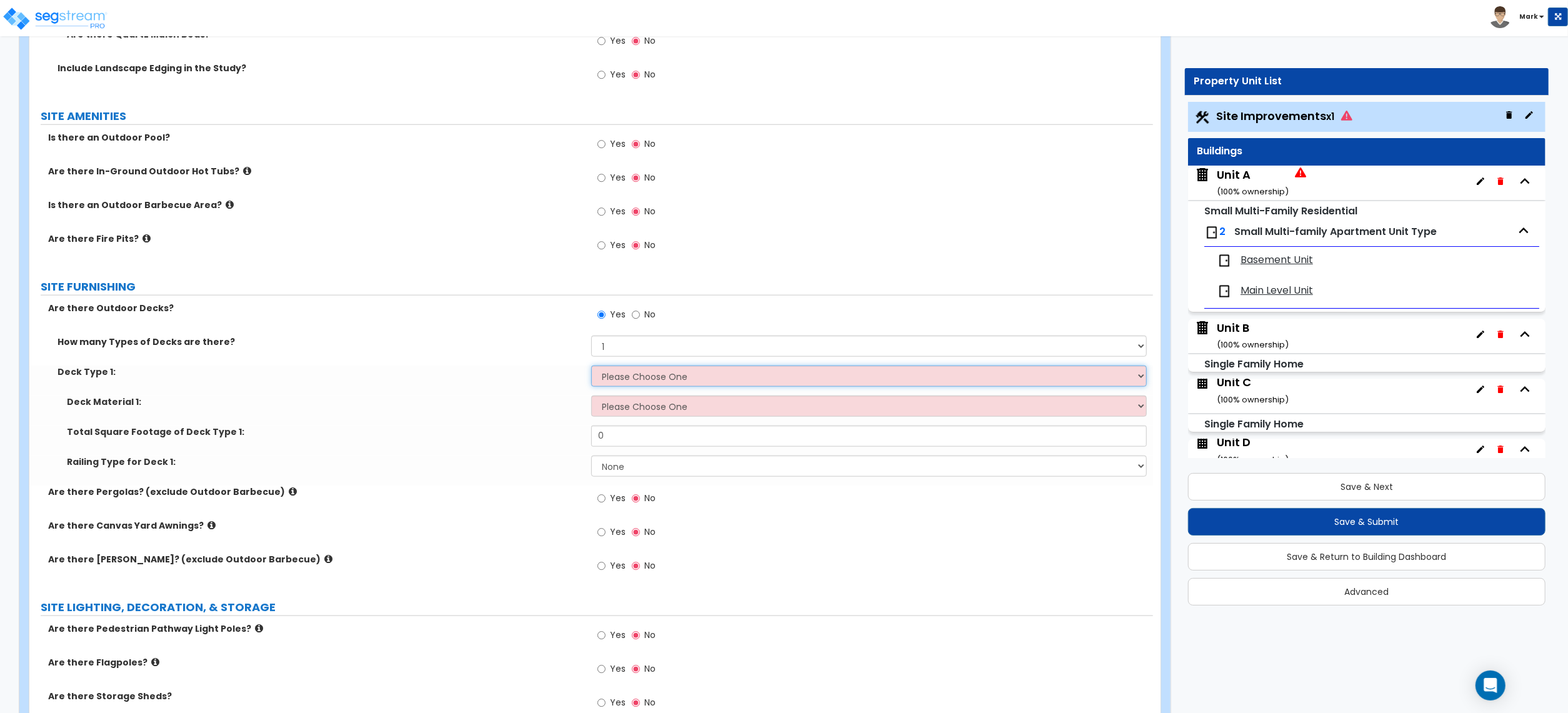
click at [615, 375] on select "Please Choose One Attached to Structure Detached from Structure" at bounding box center [869, 376] width 556 height 22
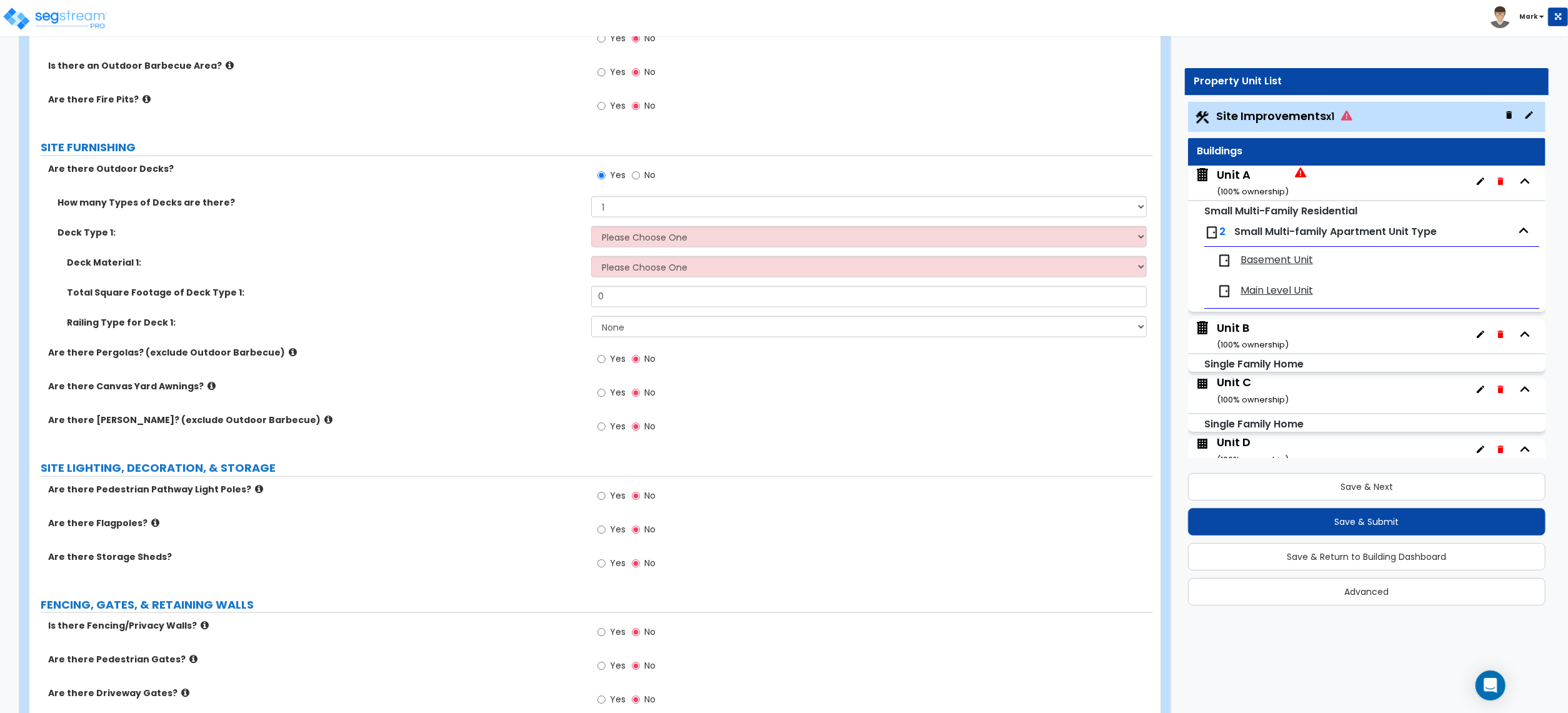
scroll to position [1500, 0]
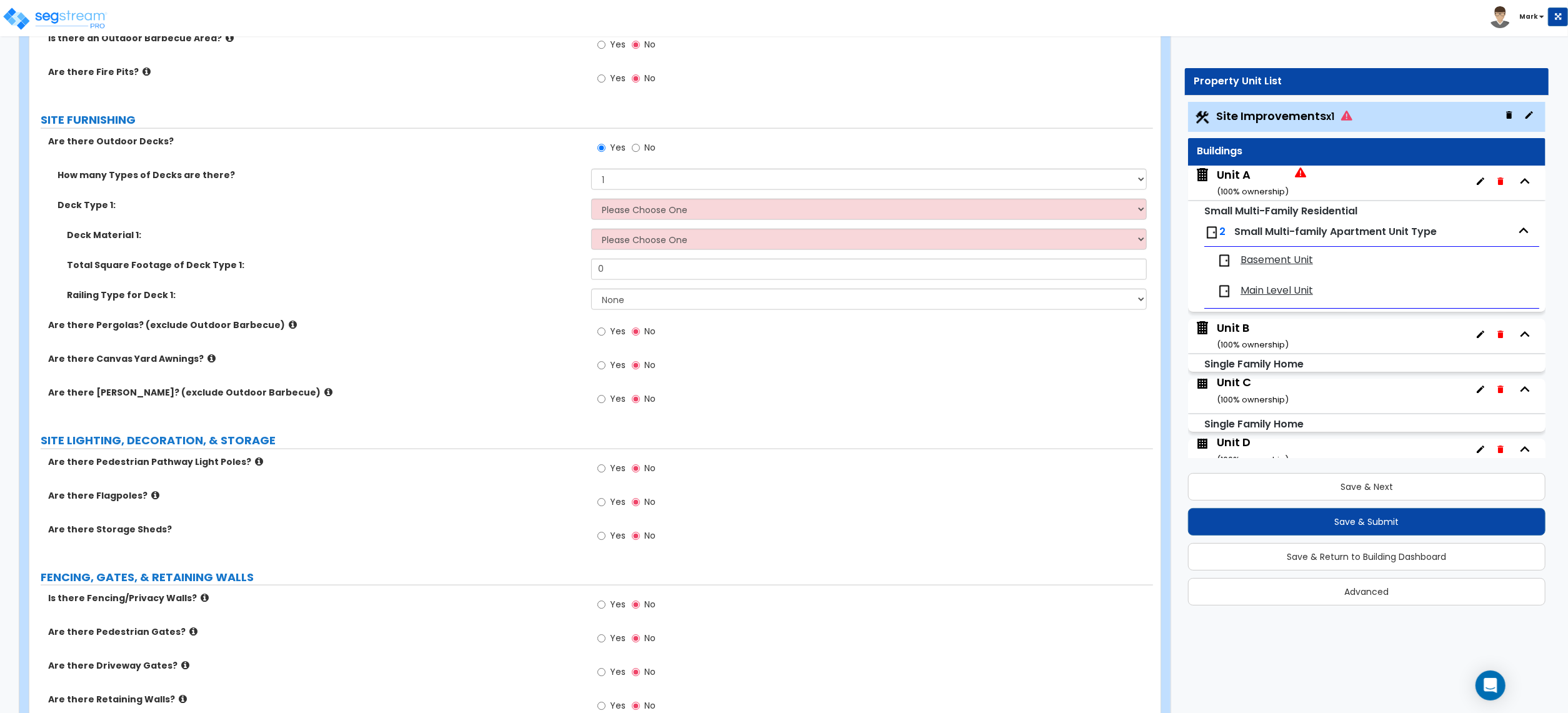
click at [616, 608] on span "Yes" at bounding box center [617, 604] width 15 height 13
click at [605, 608] on input "Yes" at bounding box center [601, 604] width 8 height 14
radio input "true"
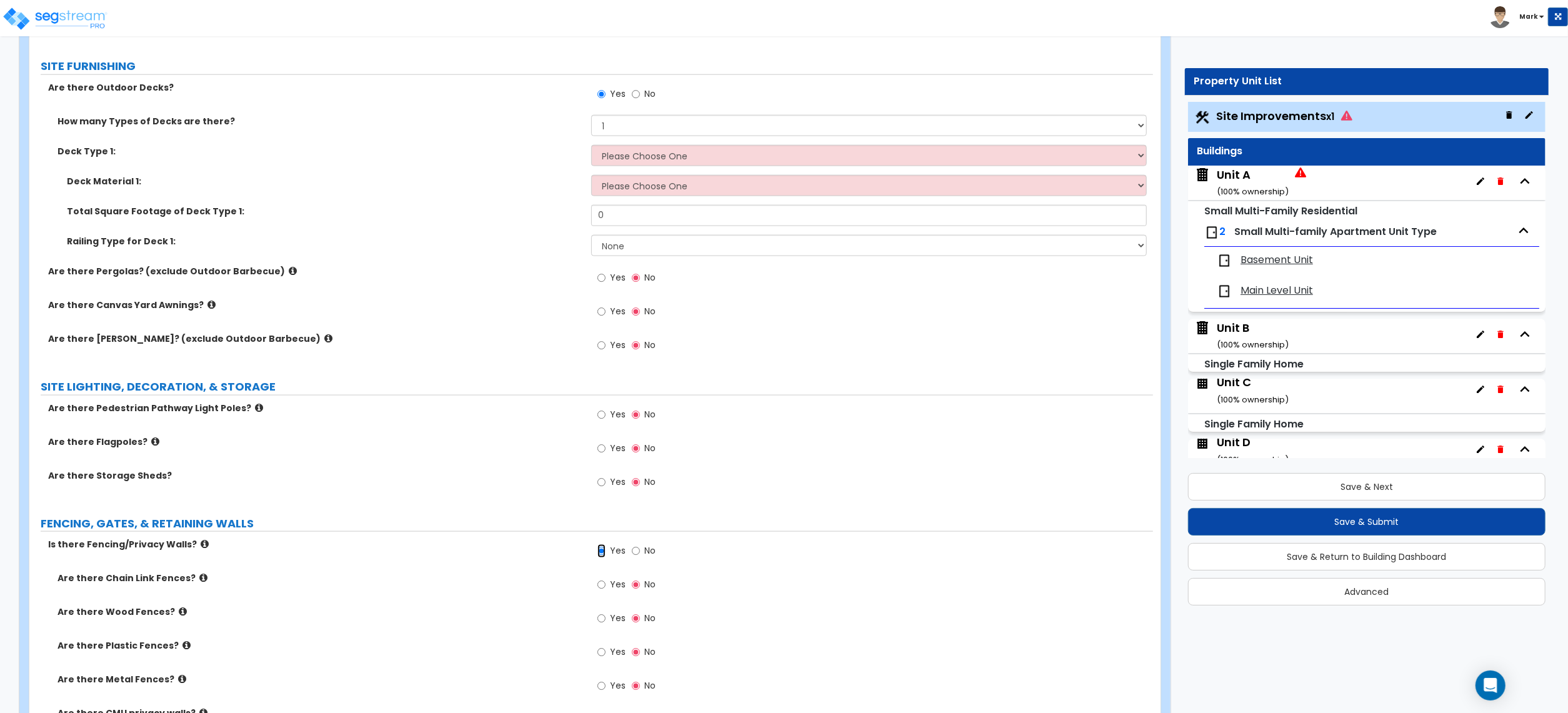
scroll to position [1583, 0]
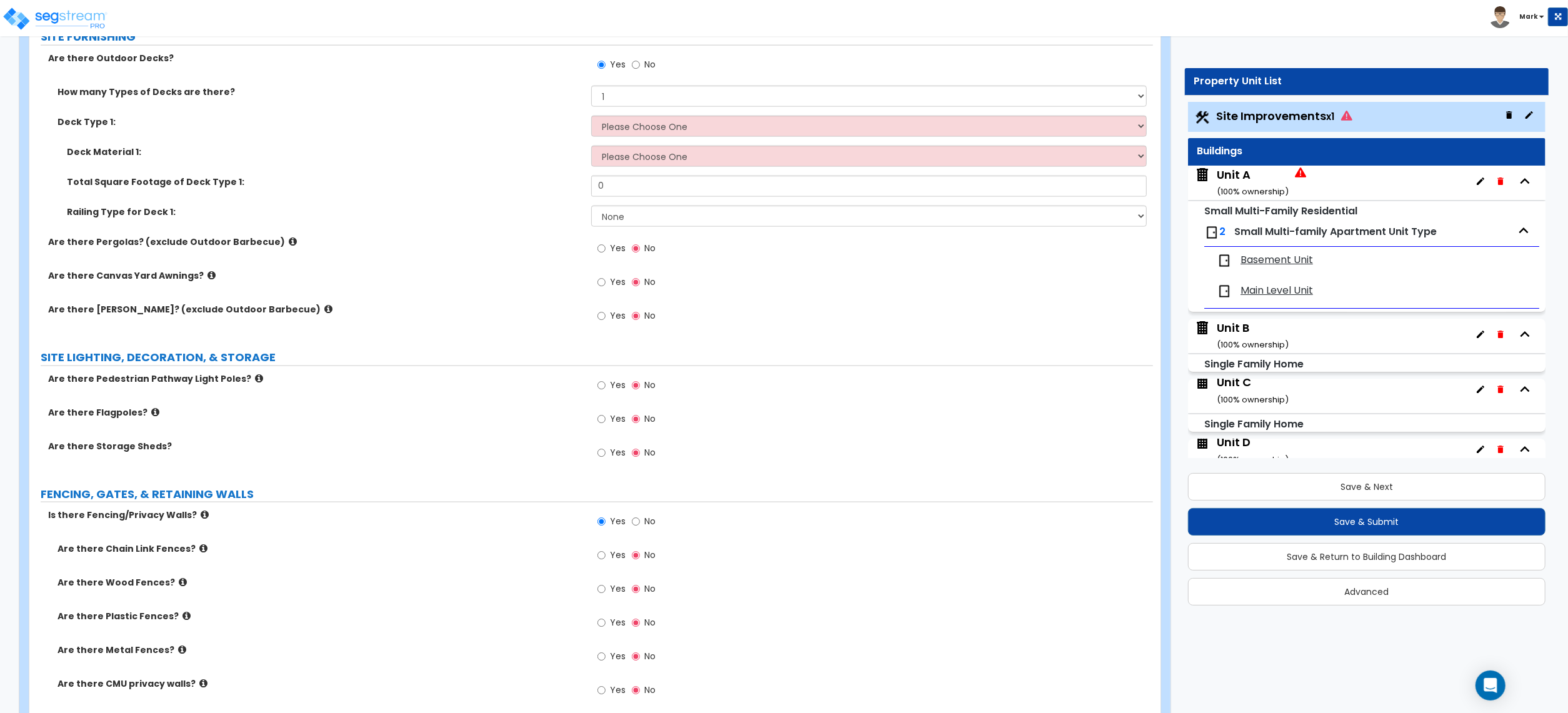
click at [615, 598] on label "Yes" at bounding box center [611, 591] width 28 height 22
click at [605, 596] on input "Yes" at bounding box center [601, 589] width 8 height 14
radio input "true"
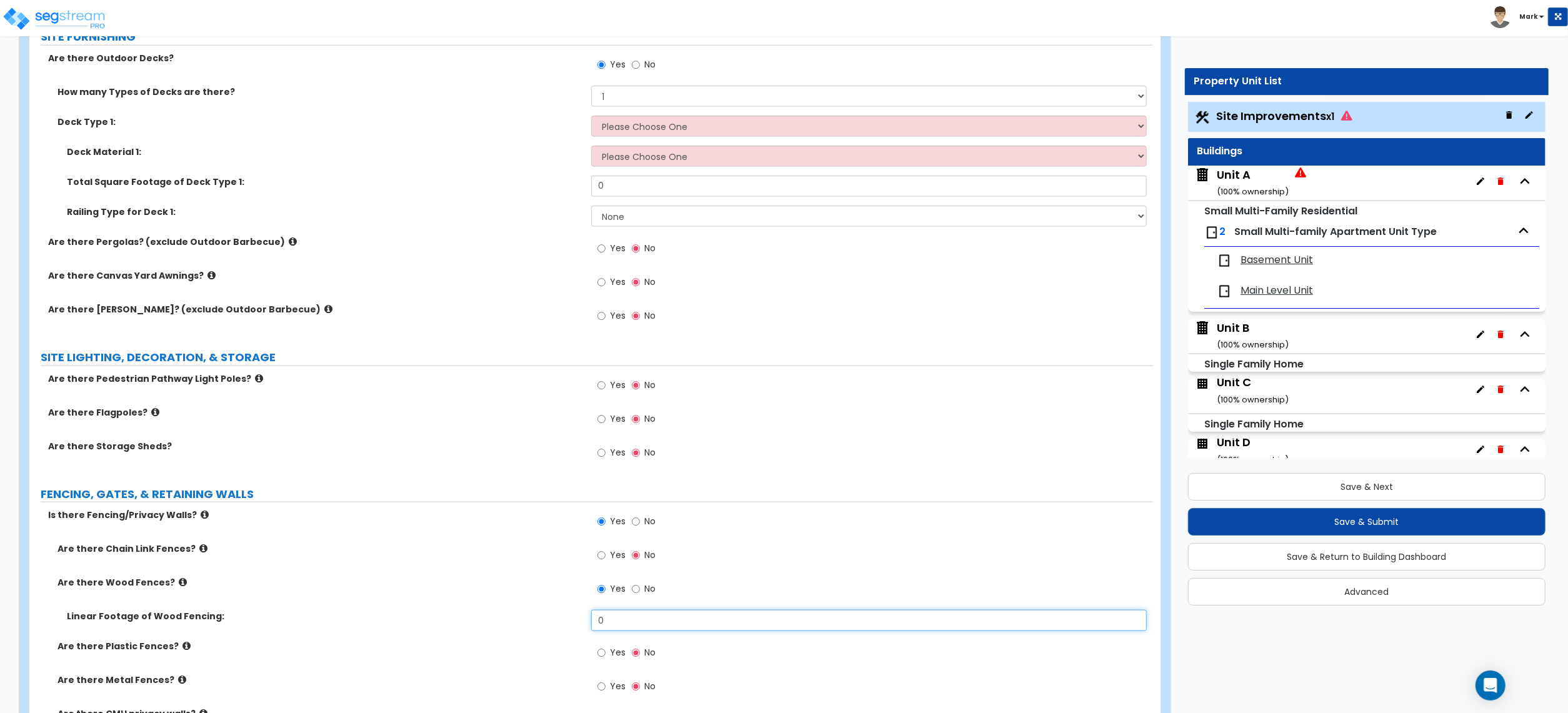
click at [613, 618] on input "0" at bounding box center [869, 620] width 556 height 22
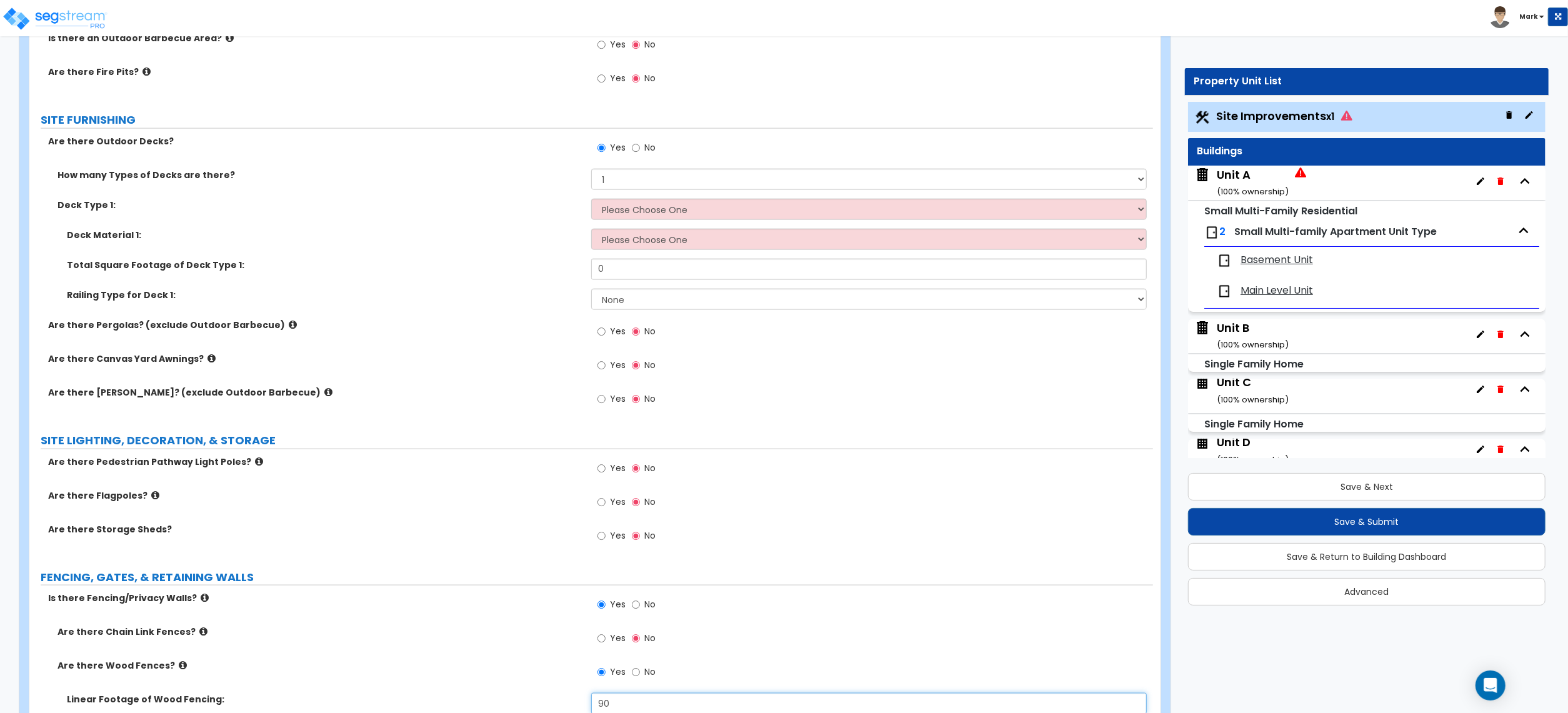
scroll to position [1416, 0]
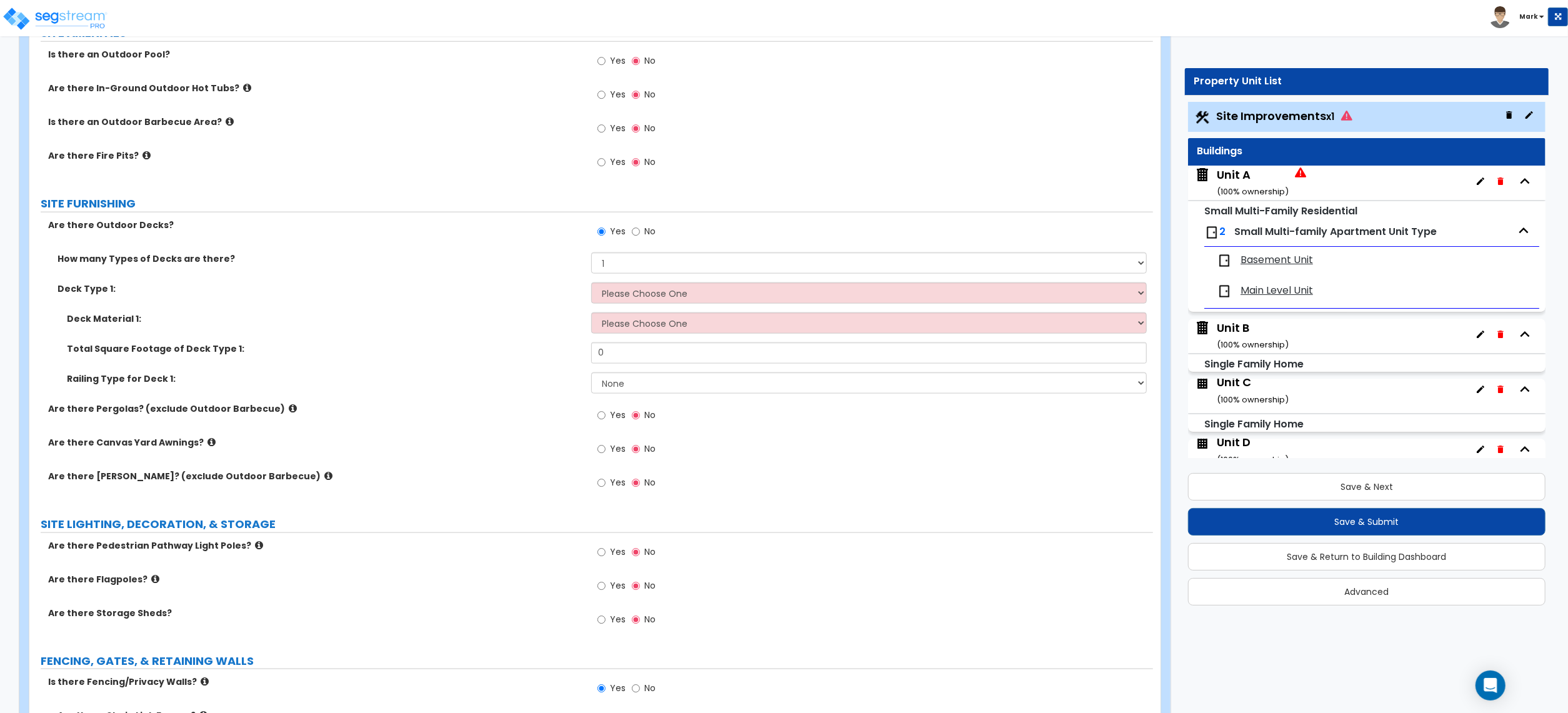
type input "90"
click at [629, 293] on select "Please Choose One Attached to Structure Detached from Structure" at bounding box center [869, 293] width 556 height 22
select select "2"
click at [592, 284] on select "Please Choose One Attached to Structure Detached from Structure" at bounding box center [869, 293] width 556 height 22
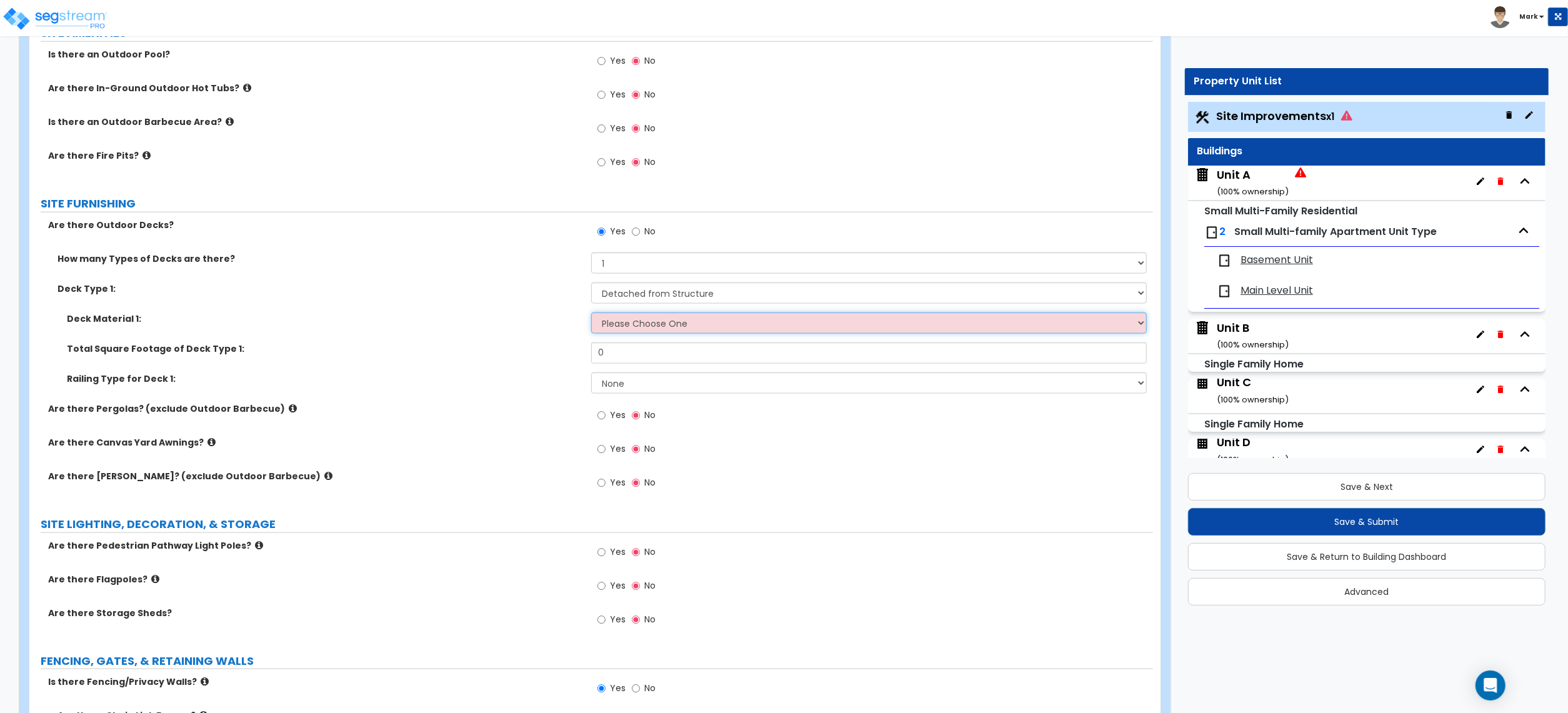
drag, startPoint x: 640, startPoint y: 323, endPoint x: 639, endPoint y: 318, distance: 5.1
click at [639, 318] on select "Please Choose One Wood Plastic/PVC" at bounding box center [869, 323] width 556 height 22
select select "1"
click at [592, 314] on select "Please Choose One Wood Plastic/PVC" at bounding box center [869, 323] width 556 height 22
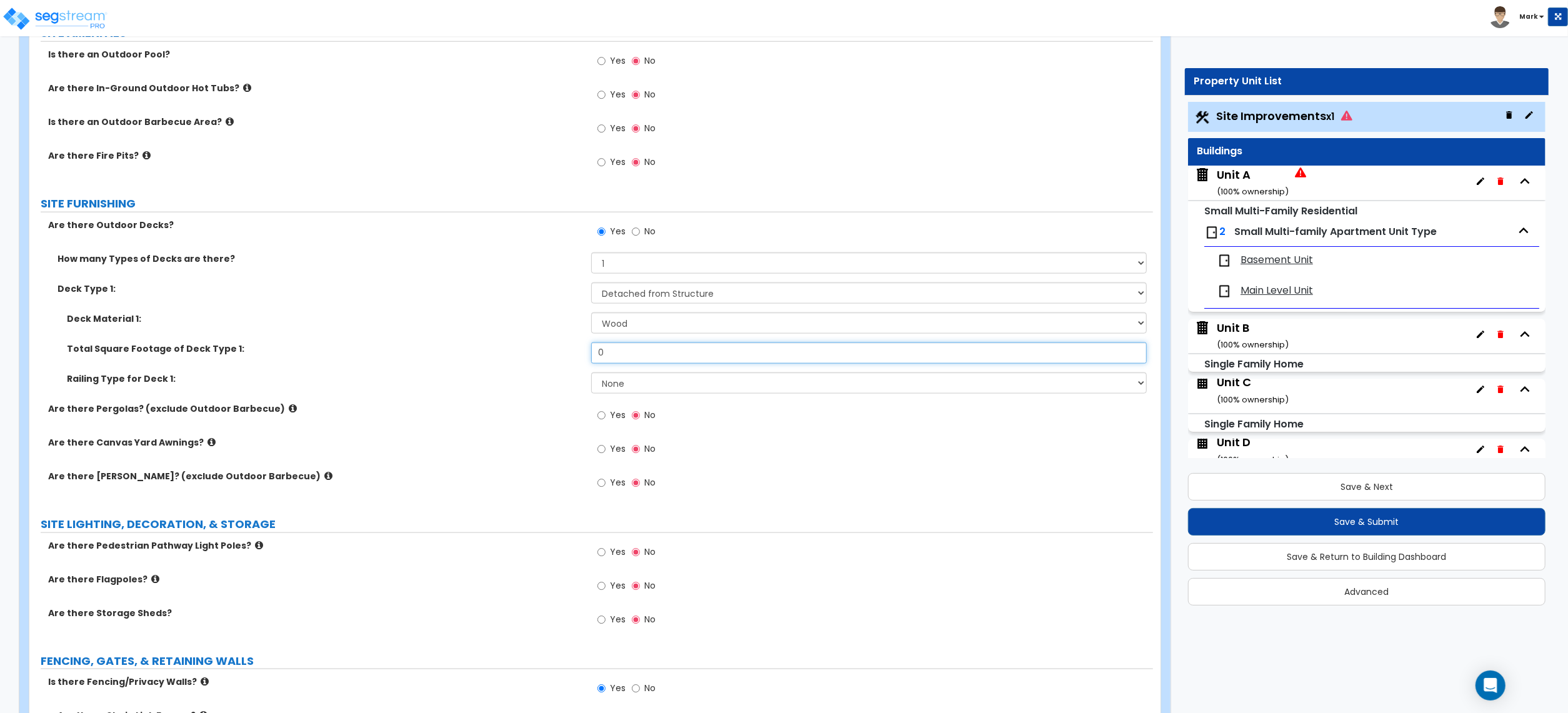
click at [647, 363] on input "0" at bounding box center [869, 353] width 556 height 22
type input "180"
click at [499, 419] on div "Are there Pergolas? (exclude Outdoor Barbecue) Yes No" at bounding box center [592, 419] width 1124 height 33
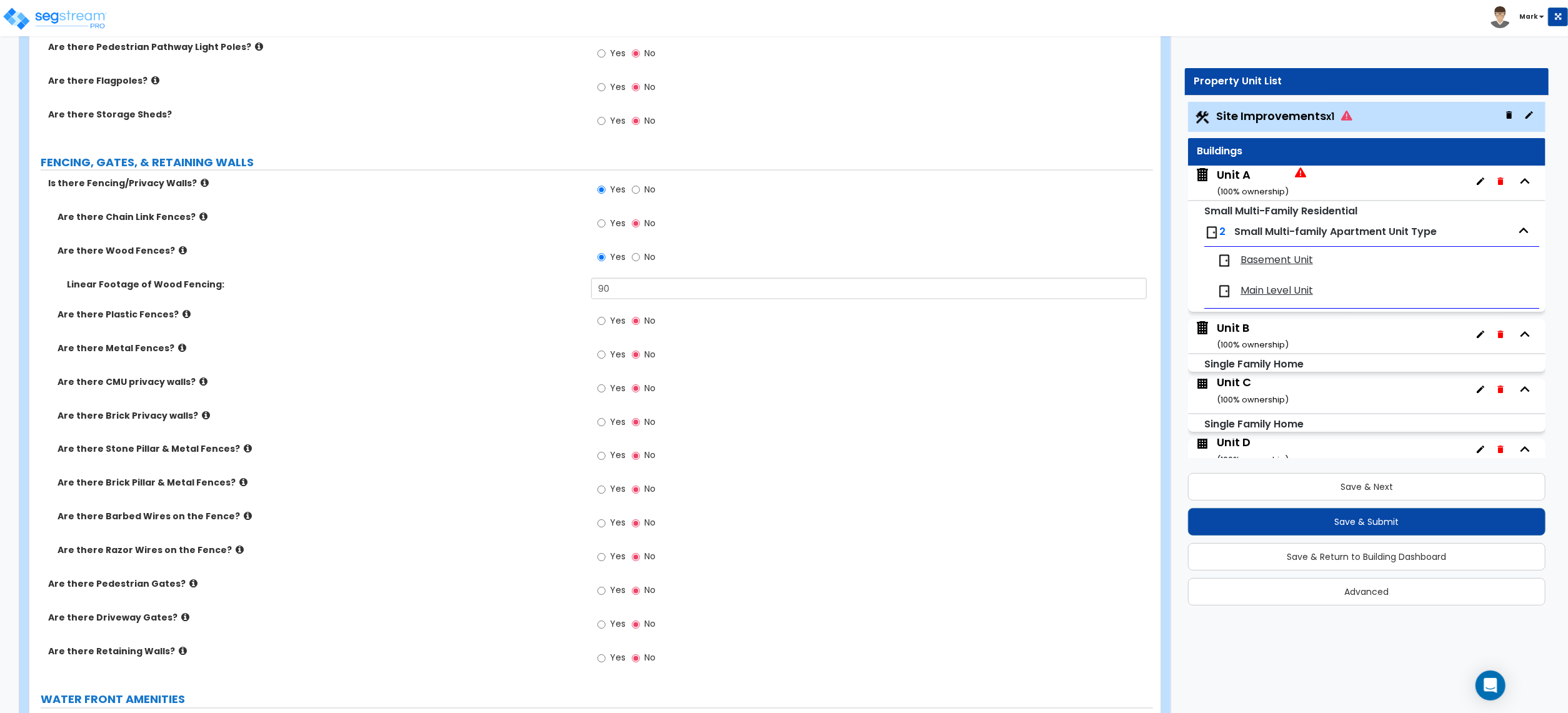
scroll to position [1916, 0]
click at [661, 298] on input "90" at bounding box center [869, 287] width 556 height 22
type input "150"
click at [431, 283] on label "Linear Footage of Wood Fencing:" at bounding box center [324, 283] width 515 height 13
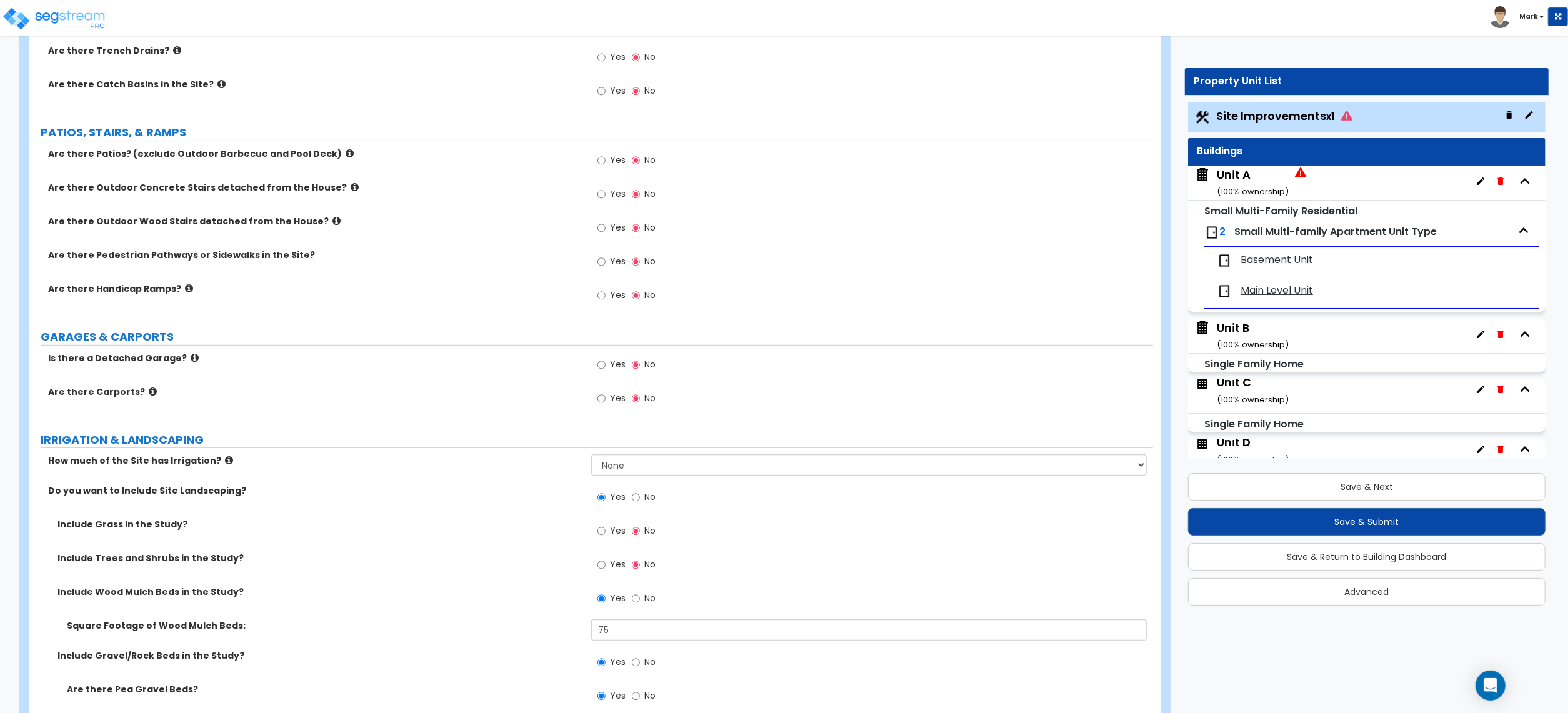
scroll to position [483, 0]
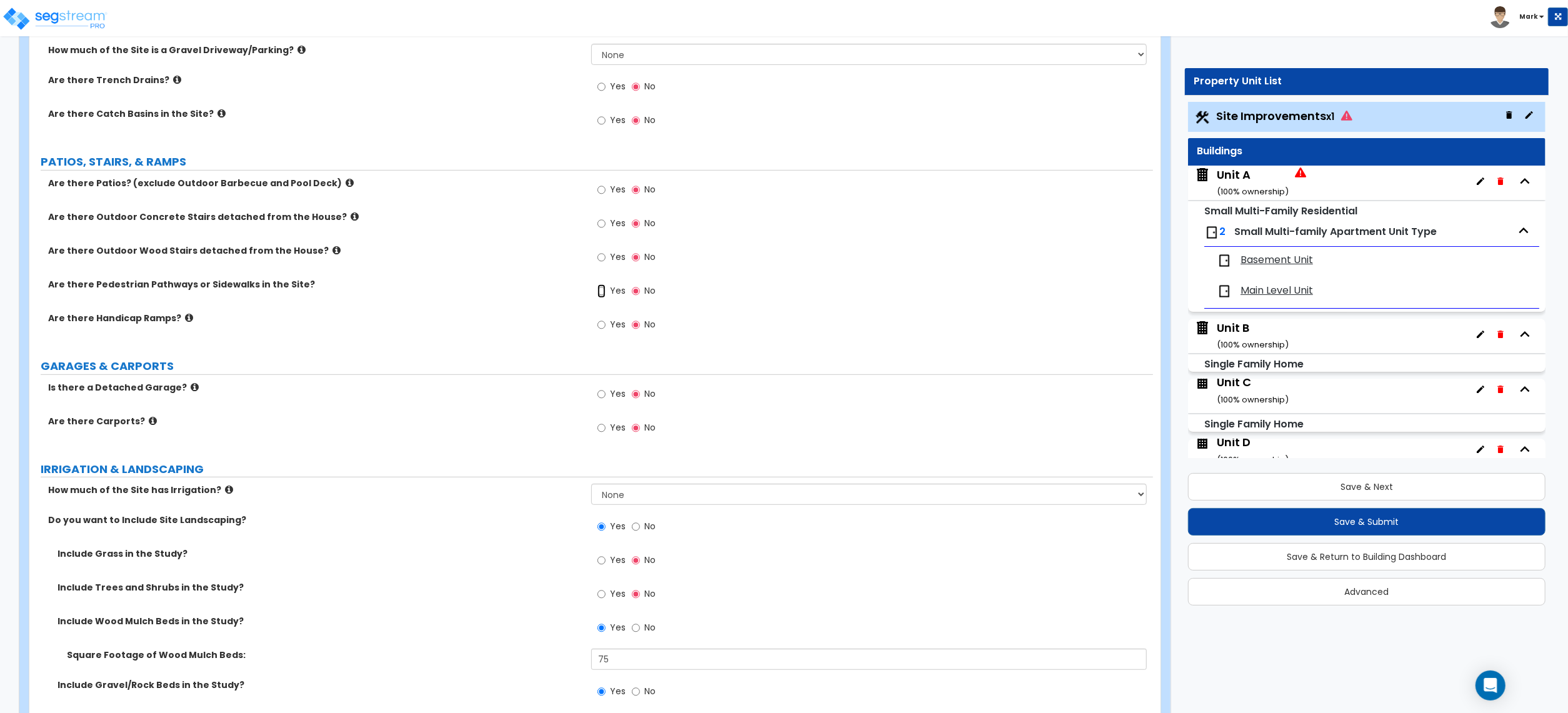
click at [599, 291] on input "Yes" at bounding box center [601, 291] width 8 height 14
radio input "true"
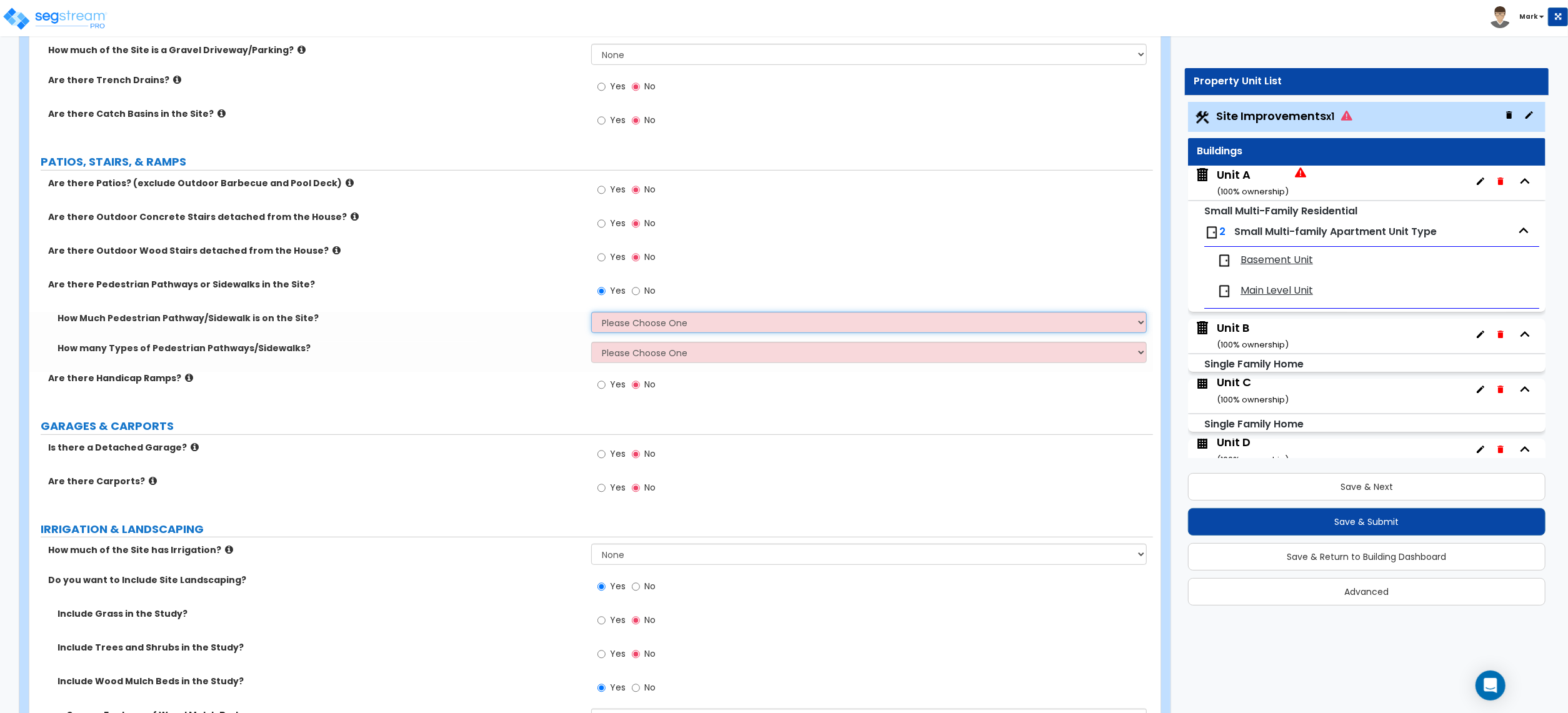
click at [633, 325] on select "Please Choose One I Don't Know, Please Estimate For Me Enter Linear Footage" at bounding box center [869, 322] width 556 height 22
select select "2"
click at [592, 313] on select "Please Choose One I Don't Know, Please Estimate For Me Enter Linear Footage" at bounding box center [869, 322] width 556 height 22
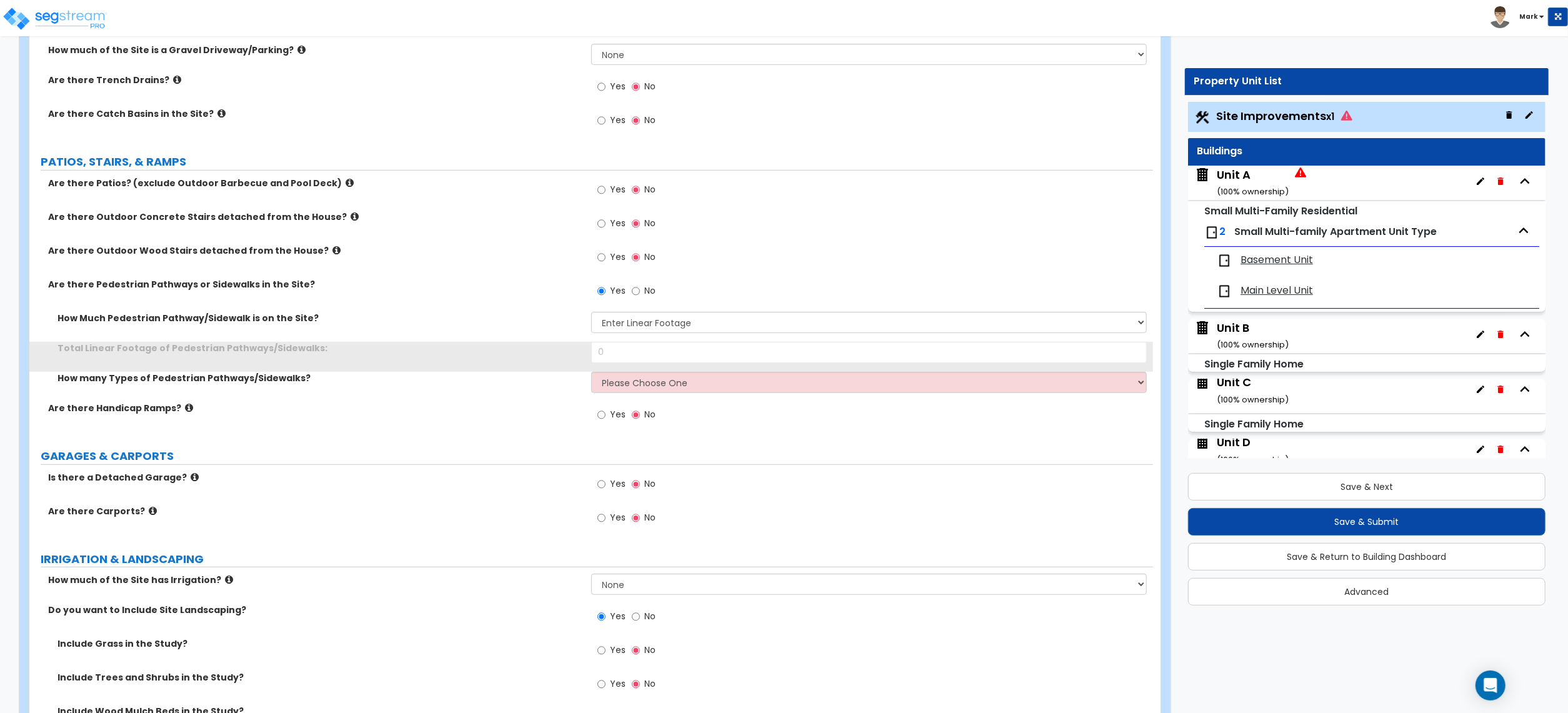
click at [630, 366] on div "Total Linear Footage of Pedestrian Pathways/Sidewalks: 0" at bounding box center [592, 356] width 1124 height 30
click at [621, 385] on select "Please Choose One 1 2 3" at bounding box center [869, 383] width 556 height 22
select select "1"
click at [592, 373] on select "Please Choose One 1 2 3" at bounding box center [869, 383] width 556 height 22
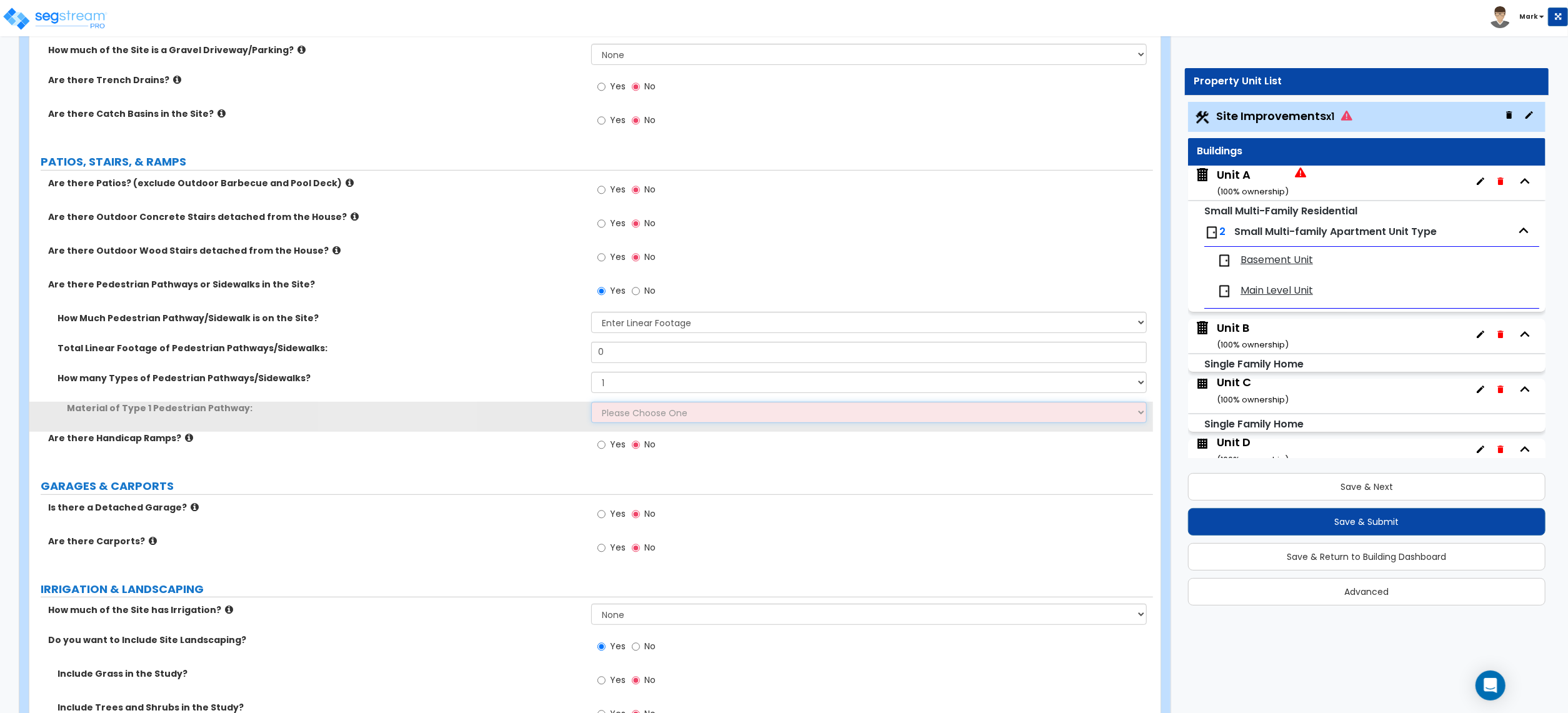
click at [629, 413] on select "Please Choose One Bare Concrete Stamped Concrete Brick Pavers Stone Pavers Wood…" at bounding box center [869, 412] width 556 height 22
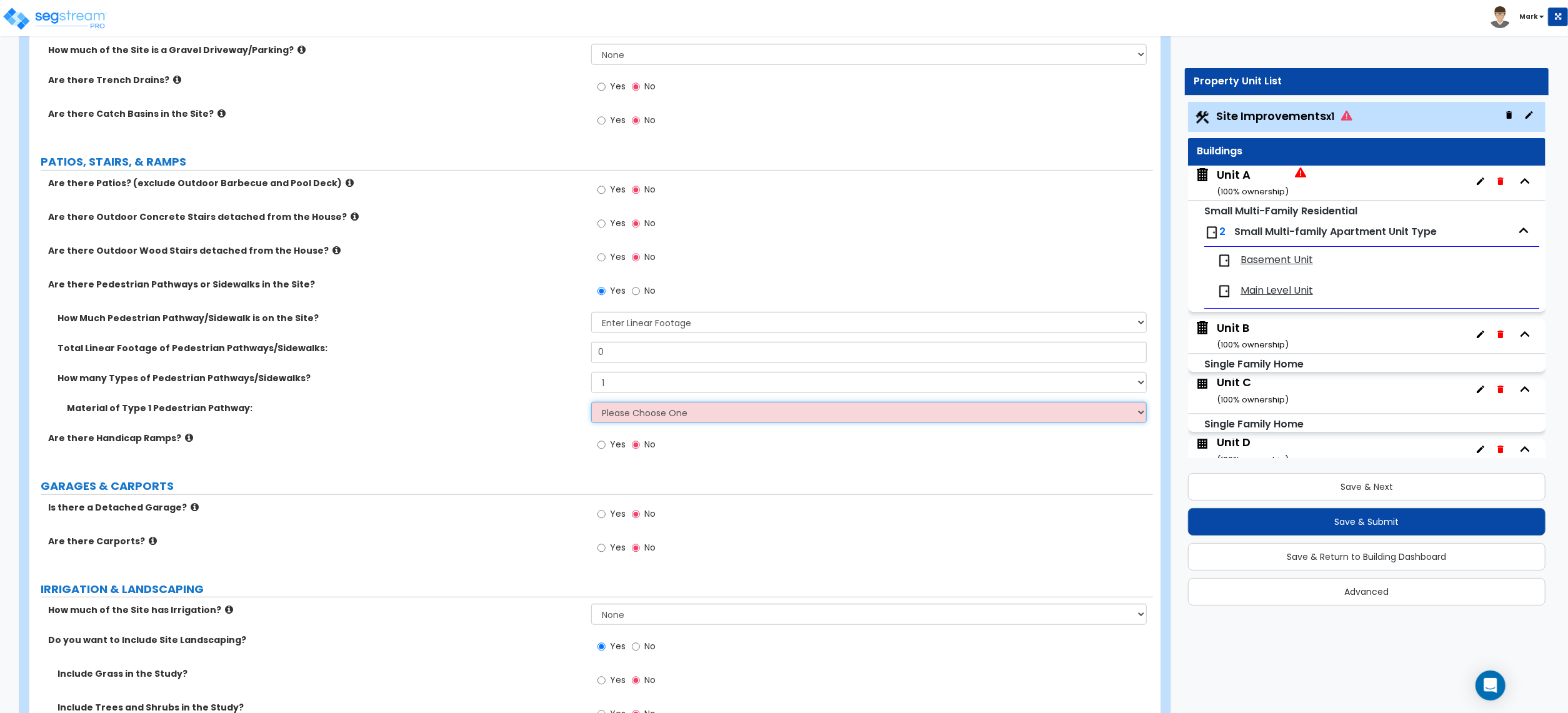
select select "3"
click at [592, 403] on select "Please Choose One Bare Concrete Stamped Concrete Brick Pavers Stone Pavers Wood…" at bounding box center [869, 412] width 556 height 22
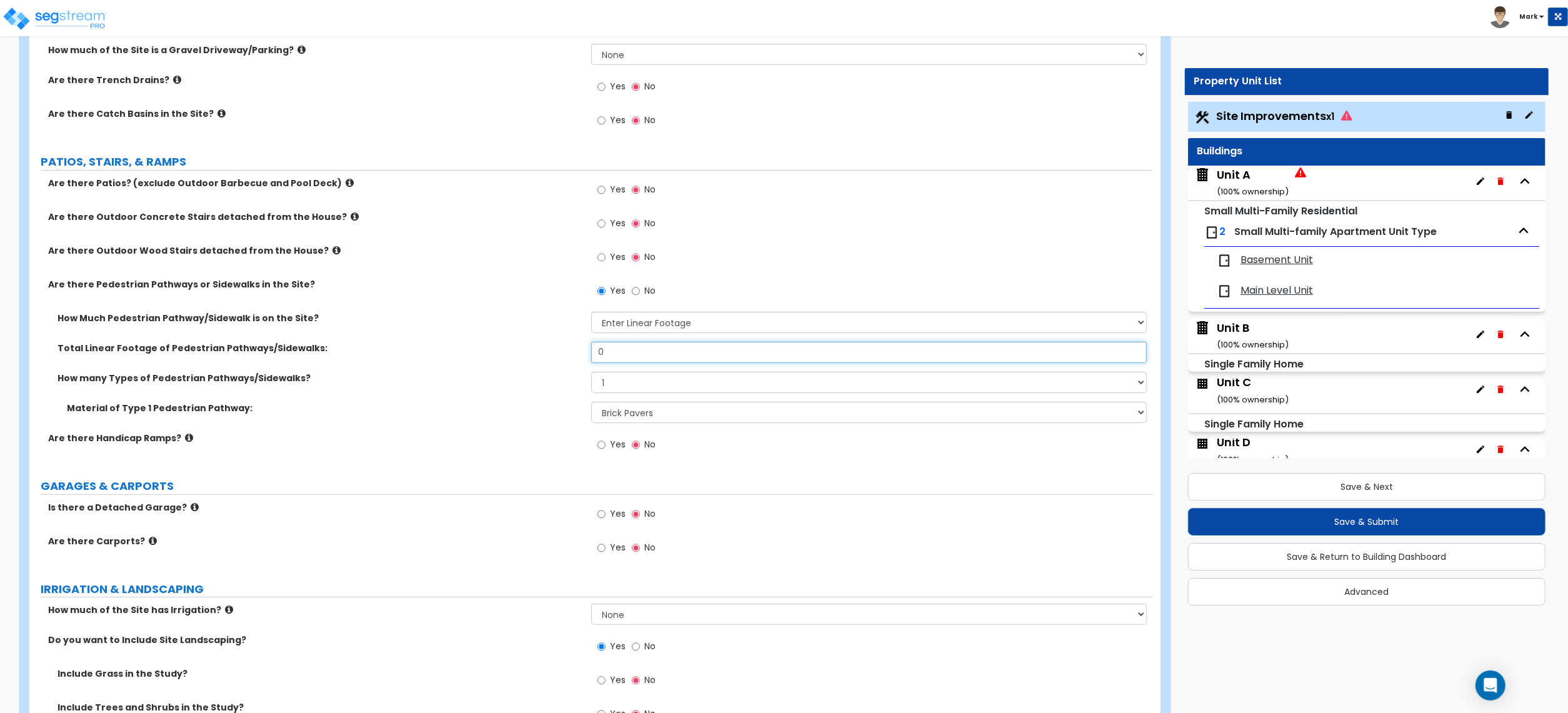
click at [618, 361] on input "0" at bounding box center [869, 353] width 556 height 22
click at [616, 361] on input "0" at bounding box center [869, 353] width 556 height 22
click at [603, 358] on input "0" at bounding box center [869, 353] width 556 height 22
type input "400"
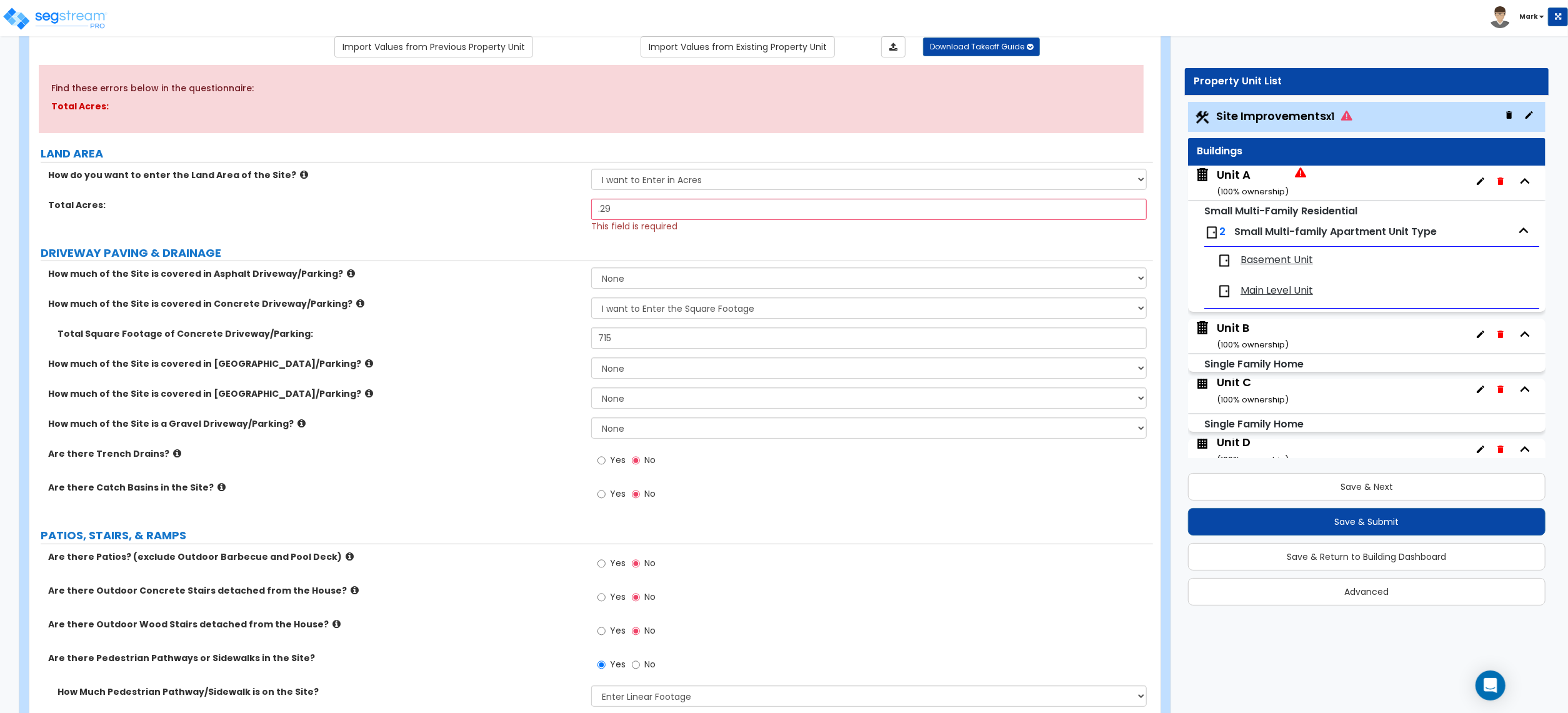
scroll to position [150, 0]
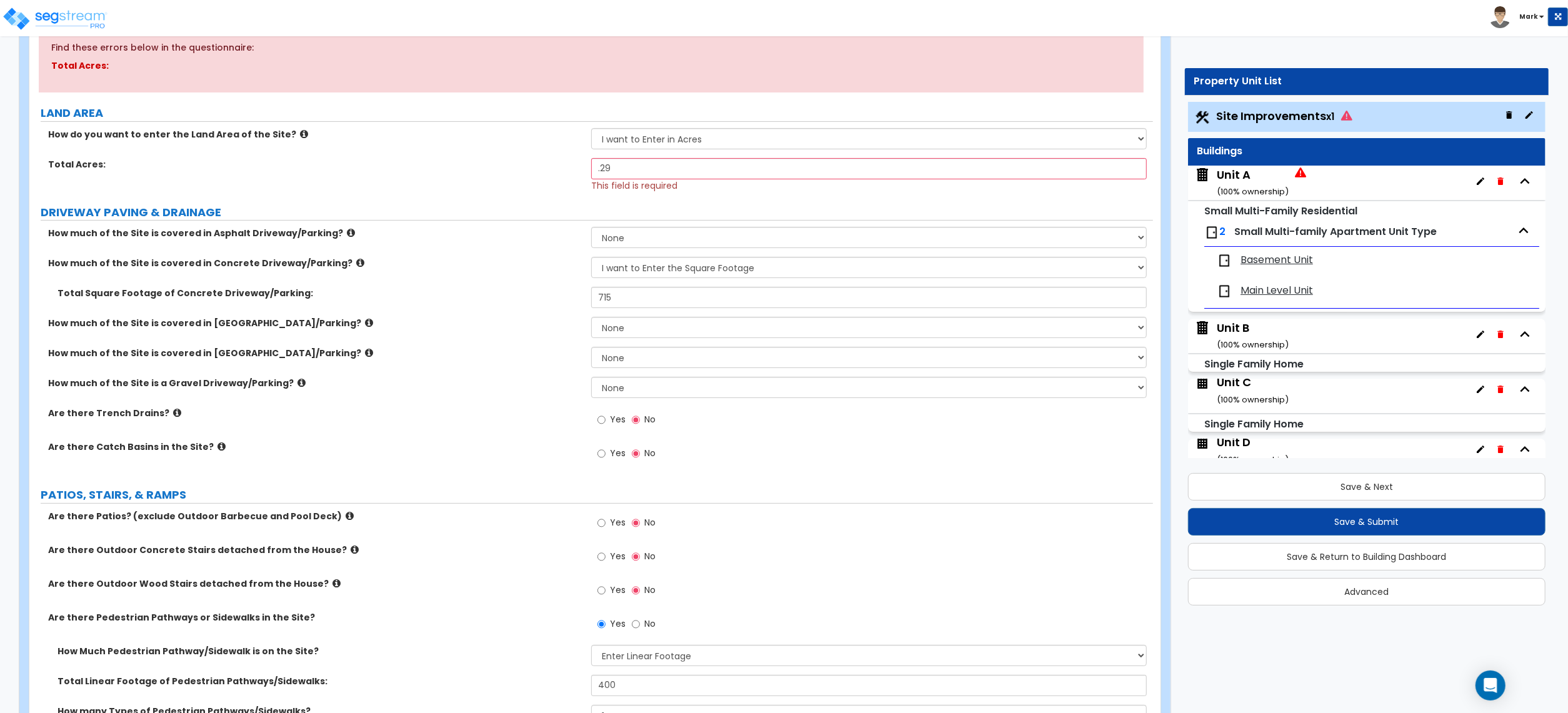
click at [473, 370] on div "How much of the Site is covered in Stone Driveway/Parking? None I want to Enter…" at bounding box center [592, 361] width 1124 height 30
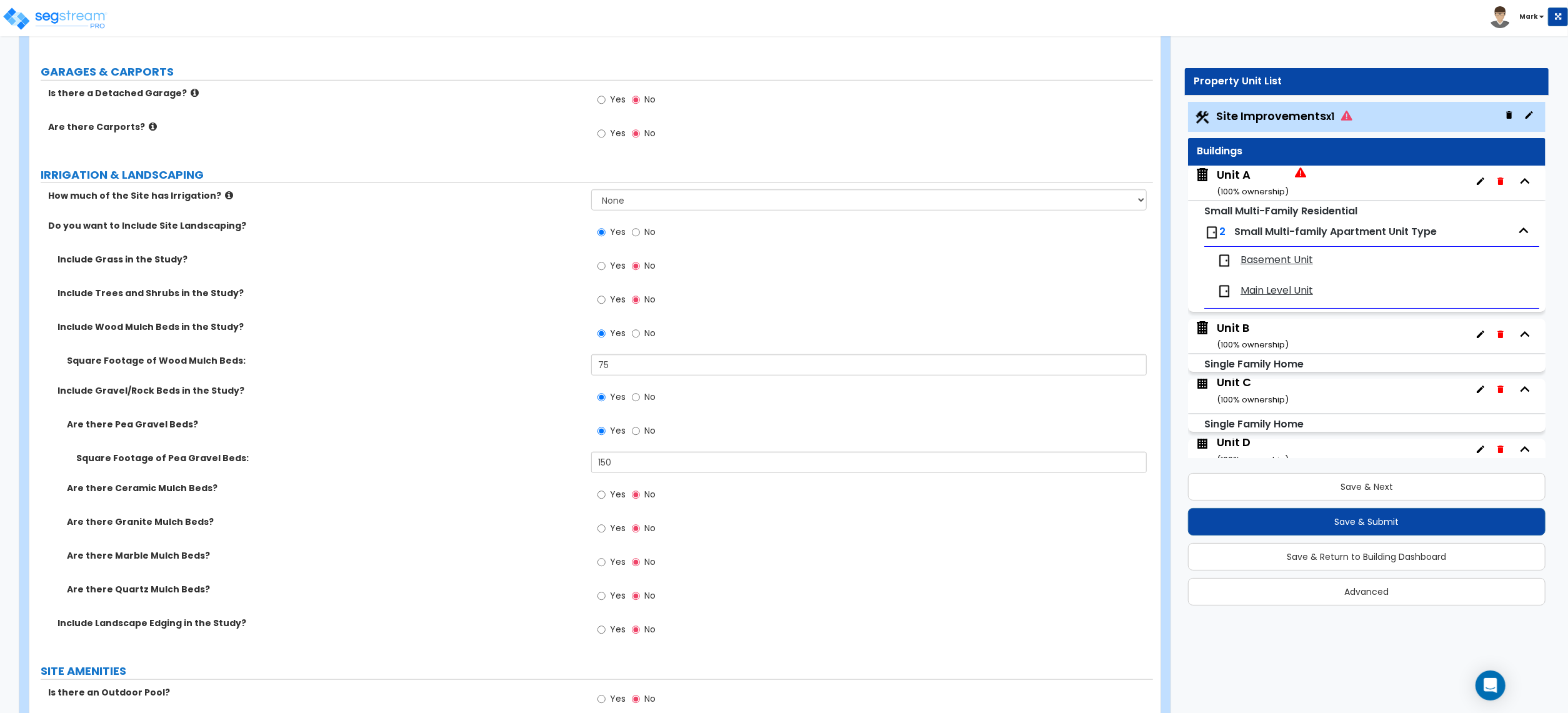
scroll to position [900, 0]
click at [612, 630] on span "Yes" at bounding box center [617, 627] width 15 height 13
click at [605, 630] on input "Yes" at bounding box center [601, 627] width 8 height 14
radio input "true"
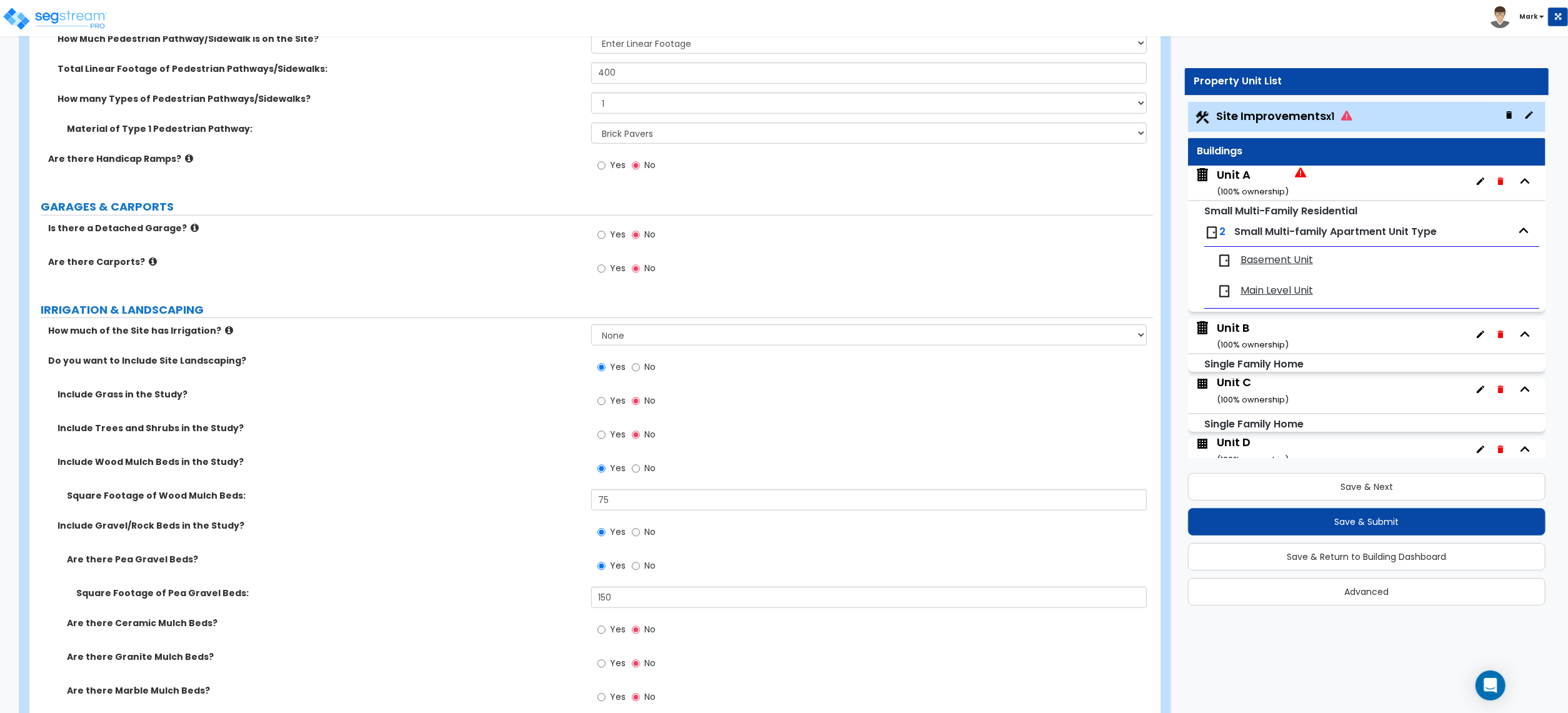
scroll to position [734, 0]
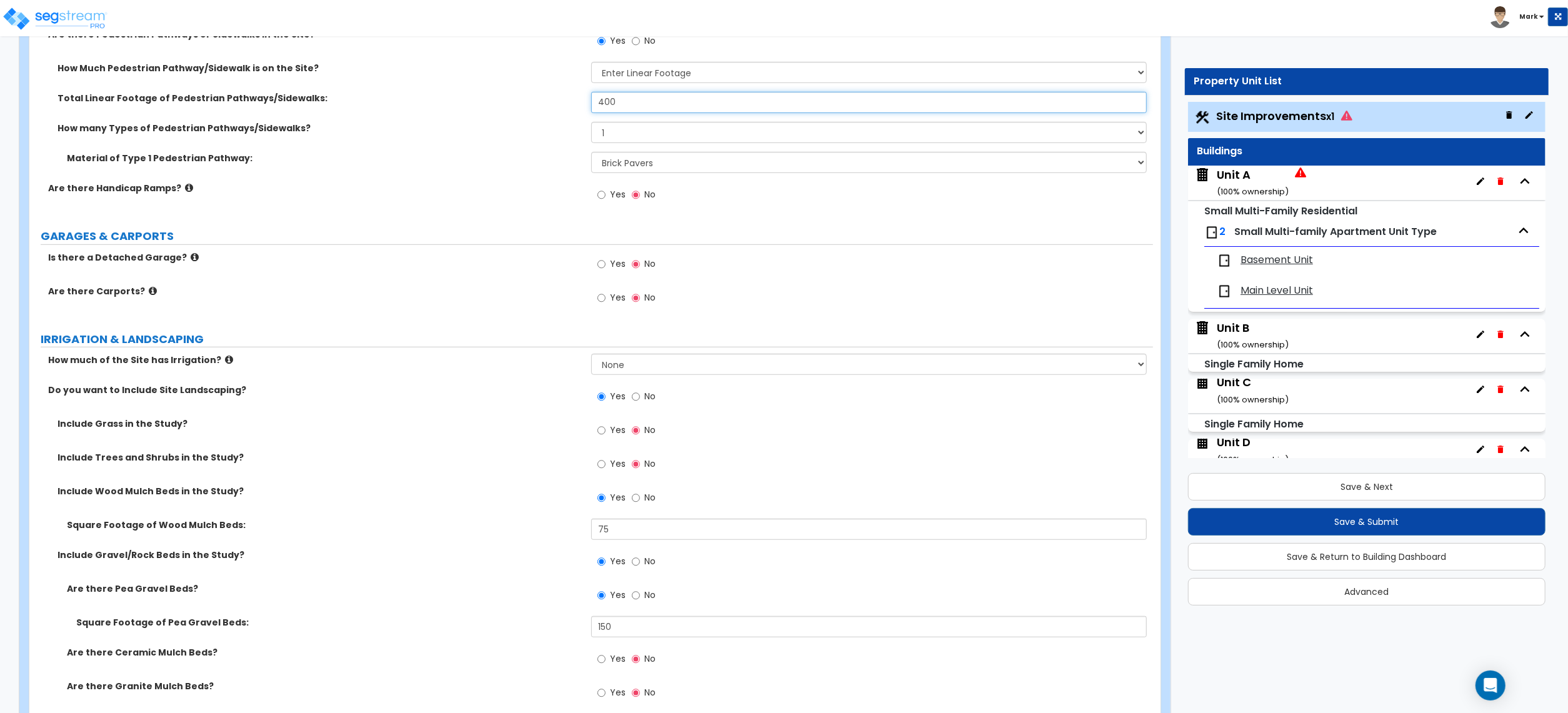
click at [630, 104] on input "400" at bounding box center [869, 103] width 556 height 22
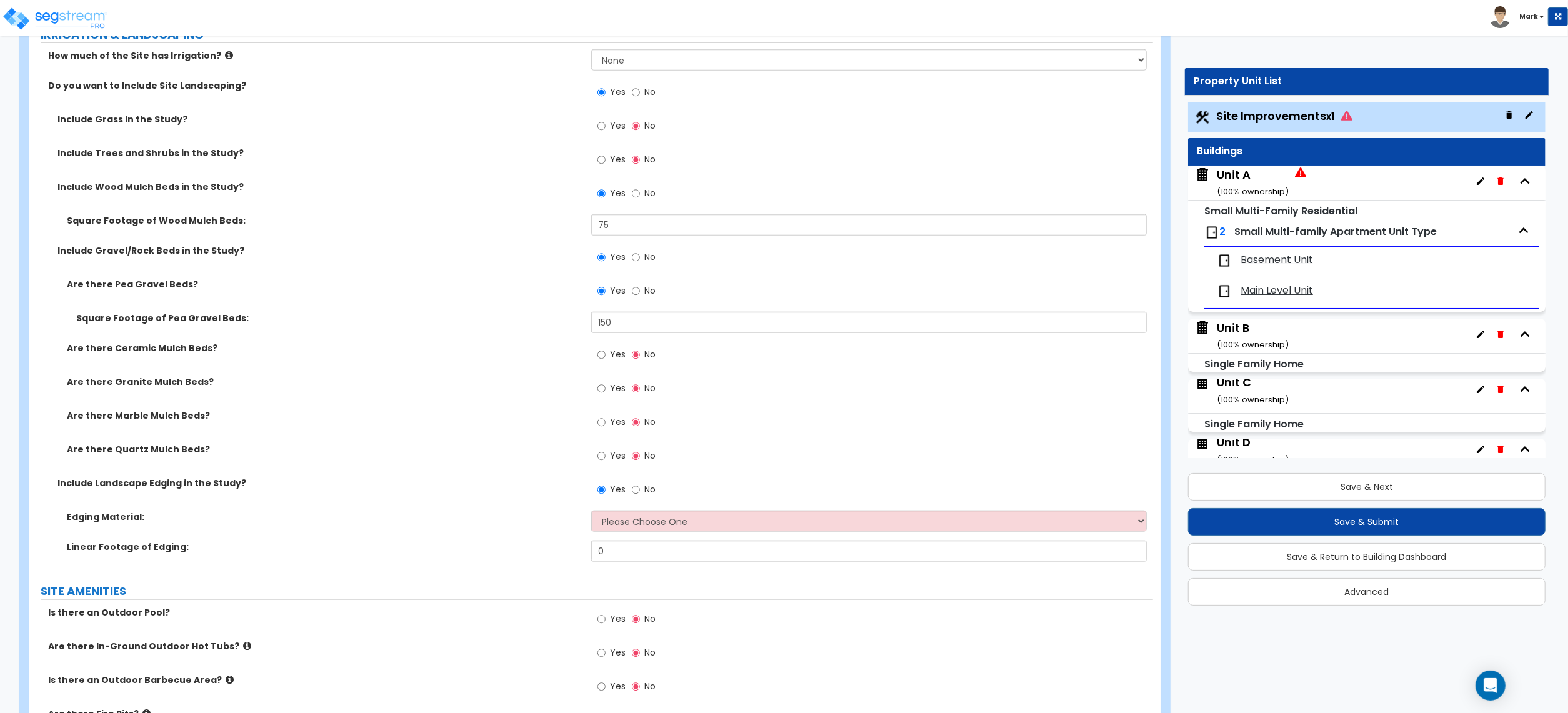
scroll to position [1067, 0]
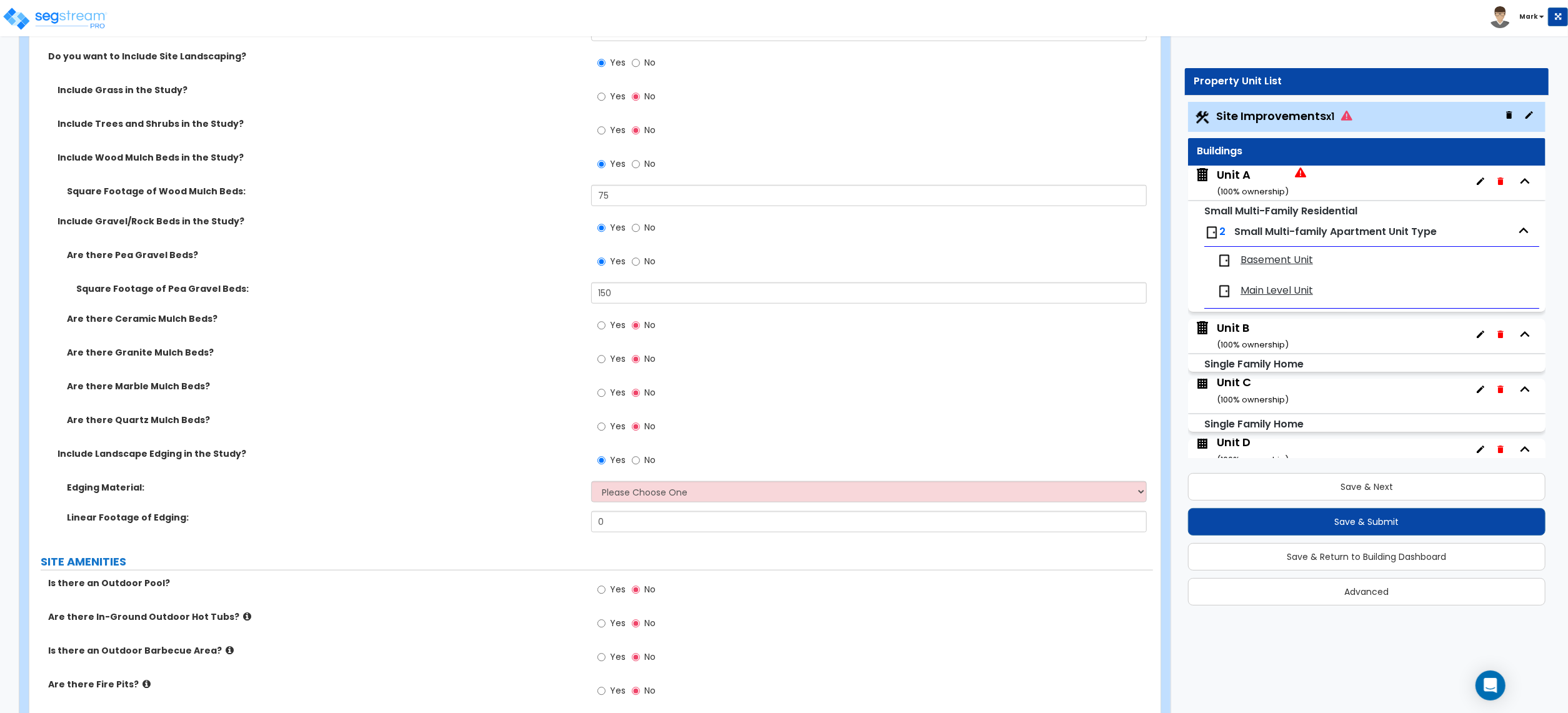
type input "600"
click at [625, 497] on select "Please Choose One Metal Brick Railroad Ties Concrete" at bounding box center [869, 492] width 556 height 22
select select "4"
click at [592, 483] on select "Please Choose One Metal Brick Railroad Ties Concrete" at bounding box center [869, 492] width 556 height 22
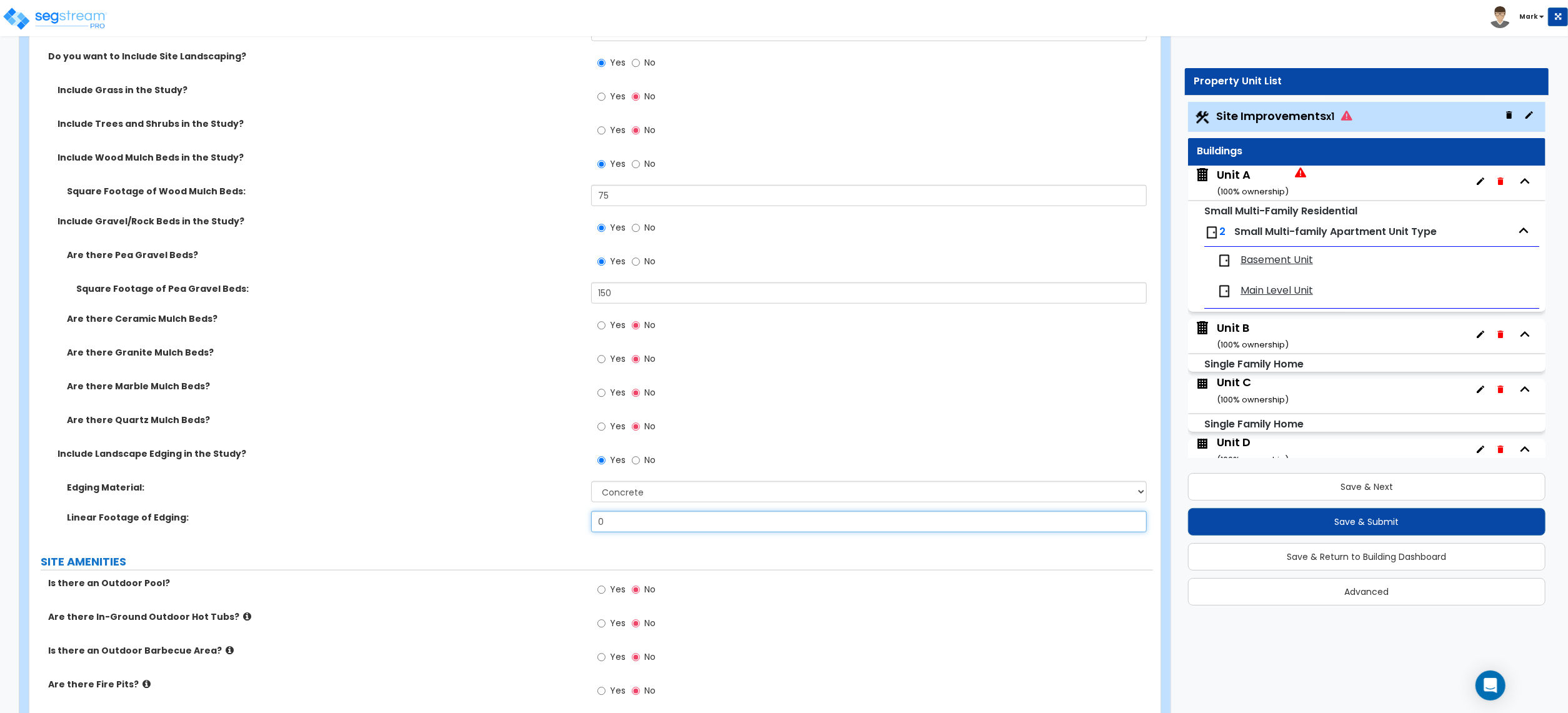
click at [636, 524] on input "0" at bounding box center [869, 522] width 556 height 22
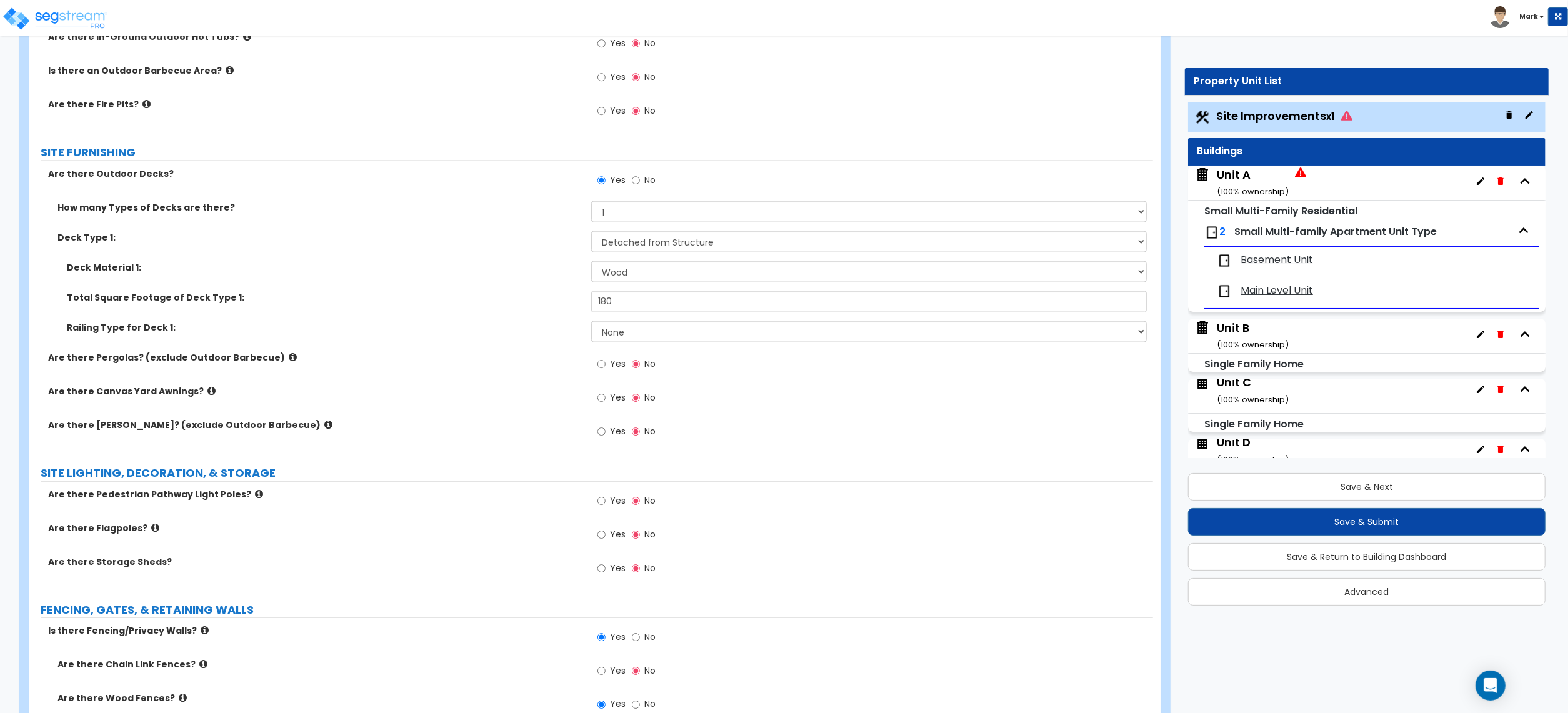
scroll to position [1817, 0]
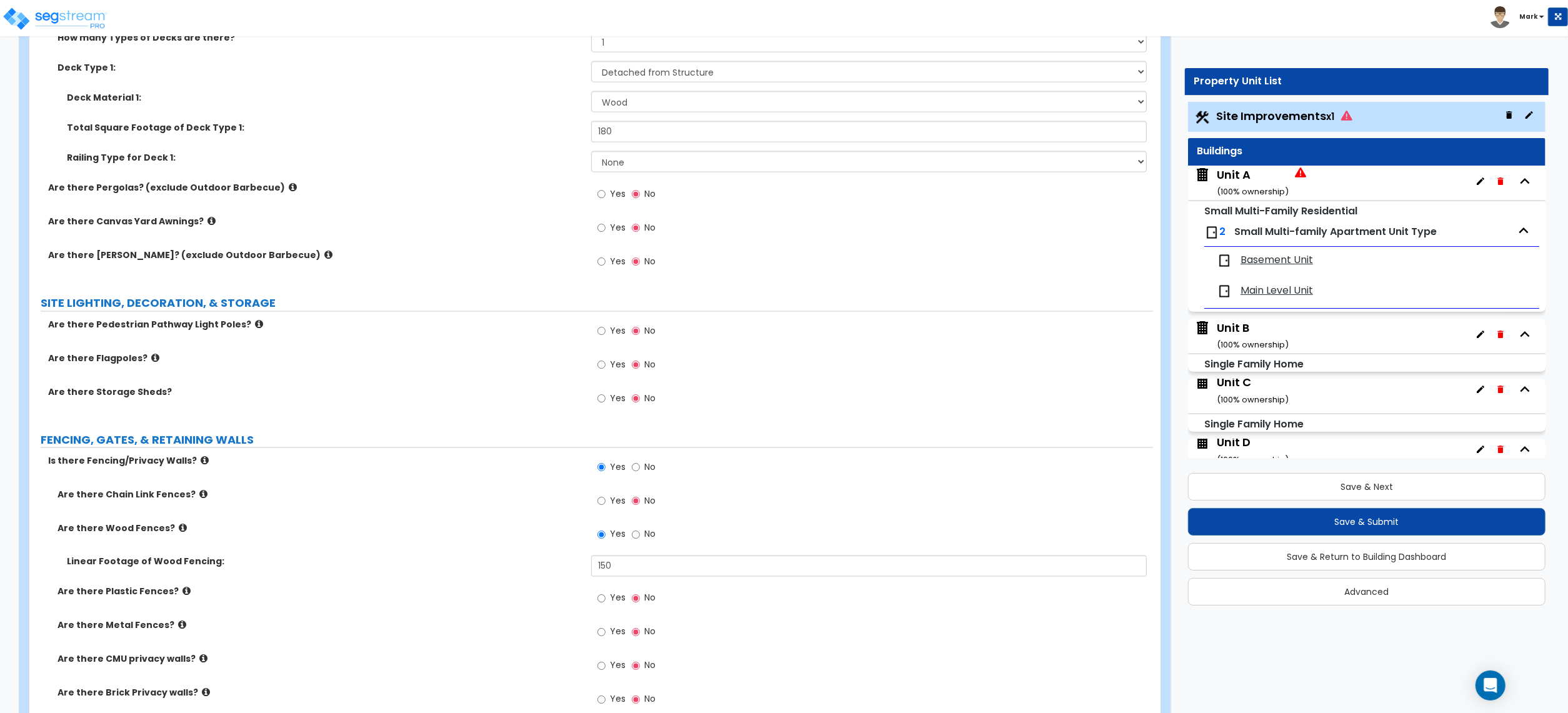
type input "75"
click at [620, 408] on label "Yes" at bounding box center [611, 400] width 28 height 22
click at [605, 405] on input "Yes" at bounding box center [601, 398] width 8 height 14
radio input "true"
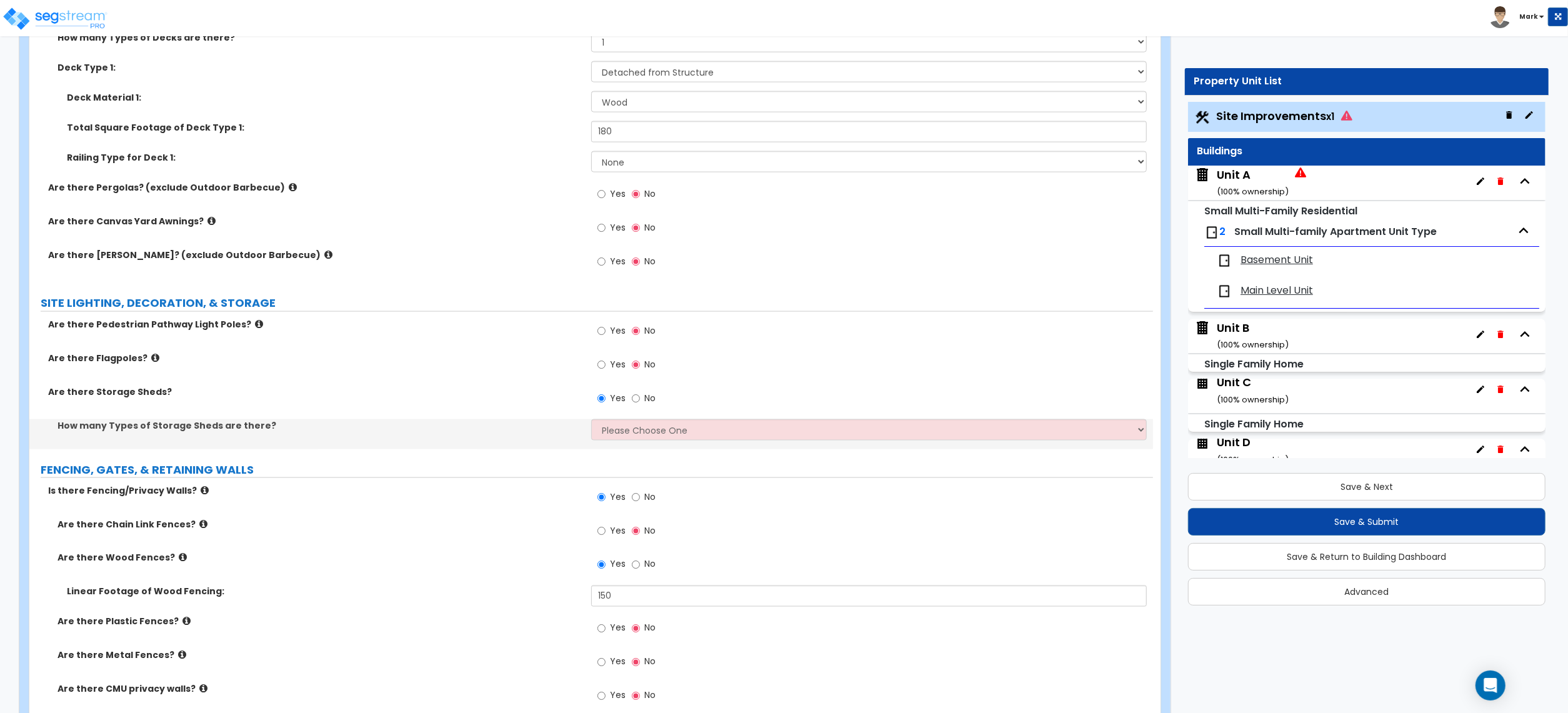
click at [630, 447] on div "How many Types of Storage Sheds are there? Please Choose One 1 2" at bounding box center [592, 434] width 1124 height 30
click at [630, 440] on select "Please Choose One 1 2" at bounding box center [869, 430] width 556 height 22
select select "1"
click at [592, 421] on select "Please Choose One 1 2" at bounding box center [869, 430] width 556 height 22
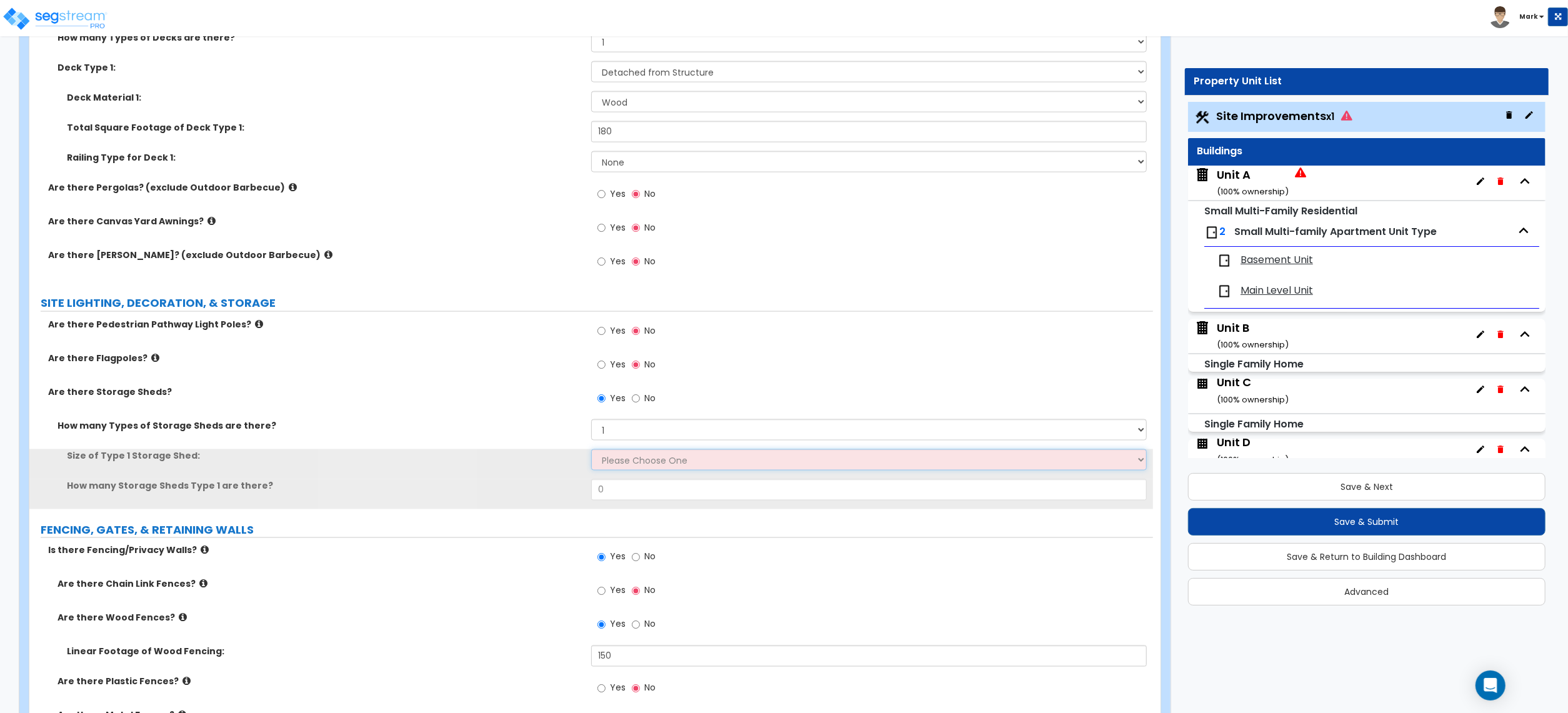
click at [628, 463] on select "Please Choose One 16' x 32' 30' x 64'" at bounding box center [869, 460] width 556 height 22
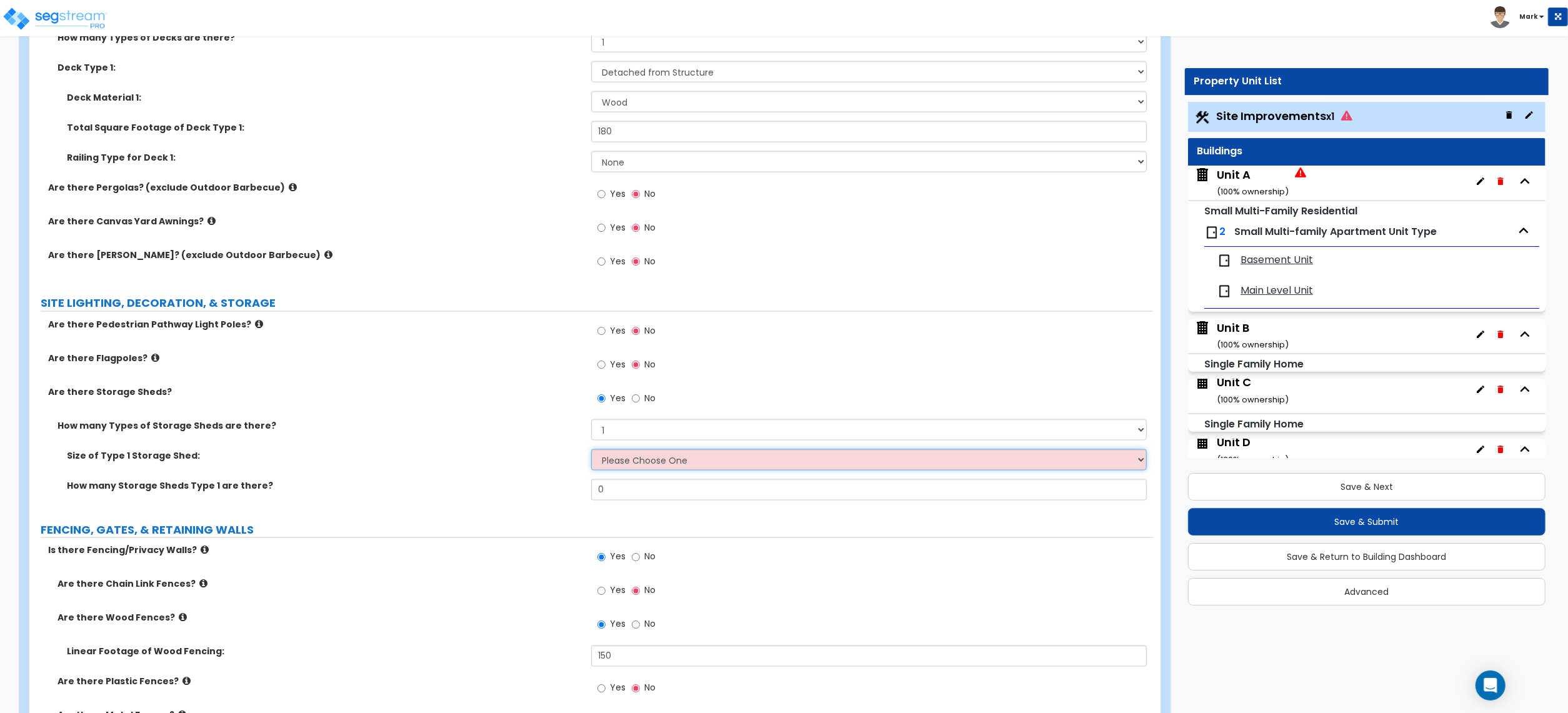
select select "1"
click at [592, 452] on select "Please Choose One 16' x 32' 30' x 64'" at bounding box center [869, 460] width 556 height 22
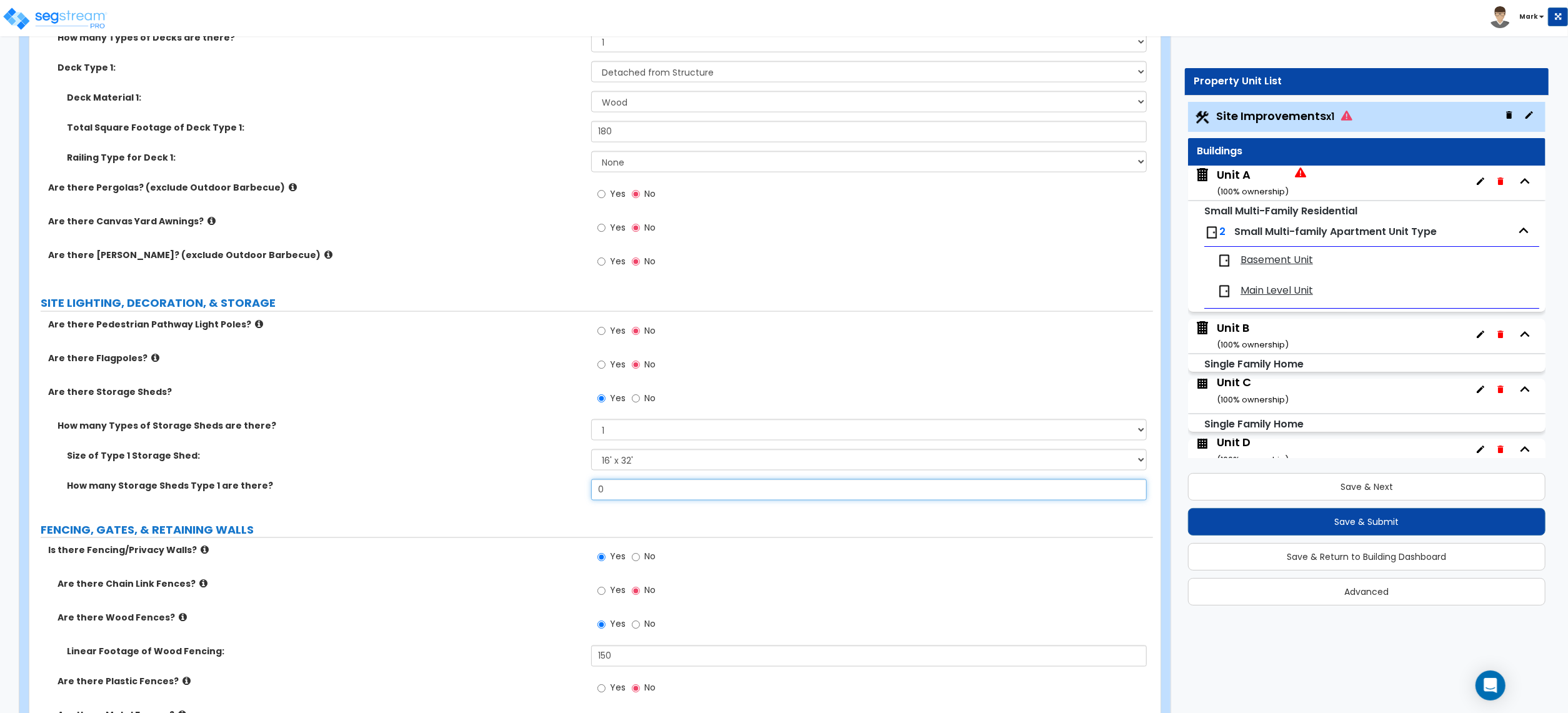
click at [623, 501] on input "0" at bounding box center [869, 490] width 556 height 22
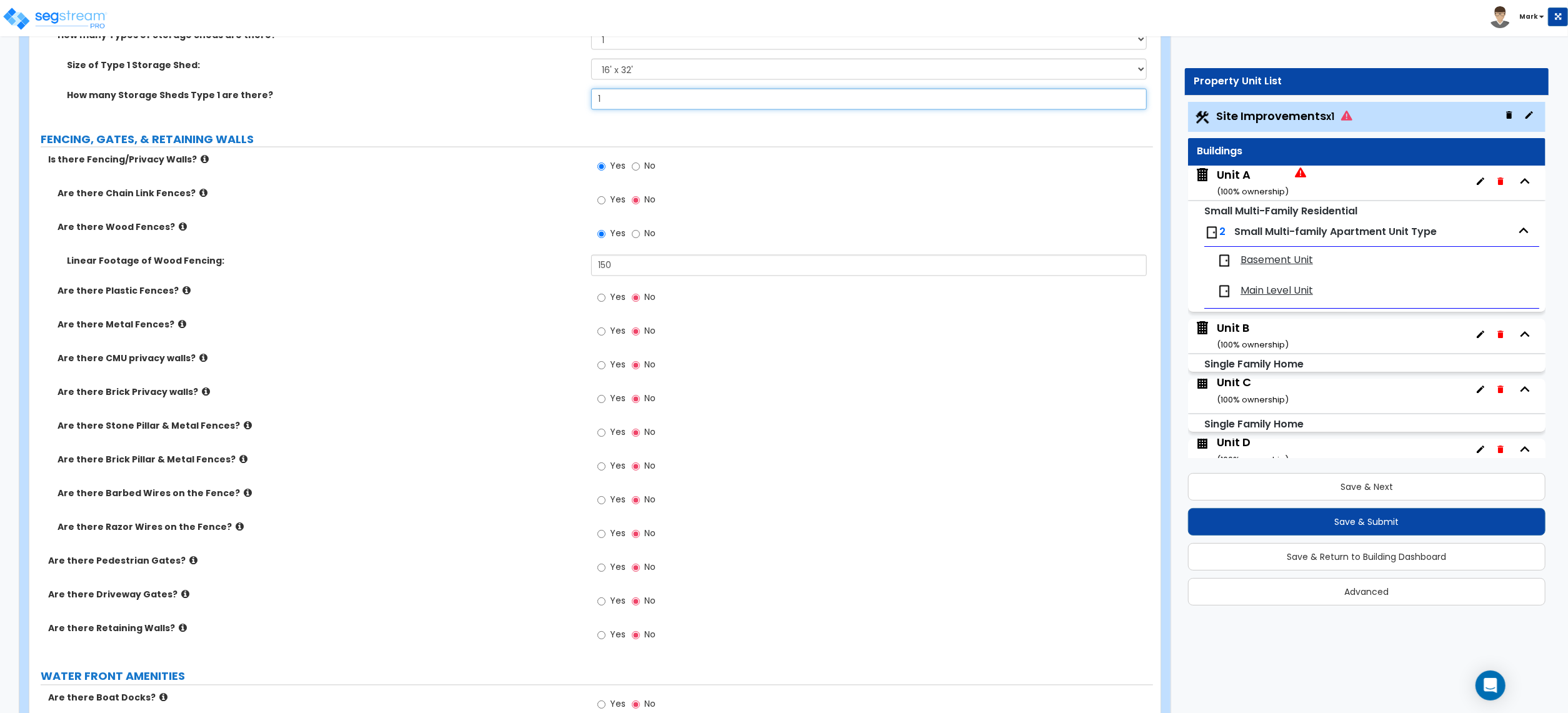
scroll to position [2233, 0]
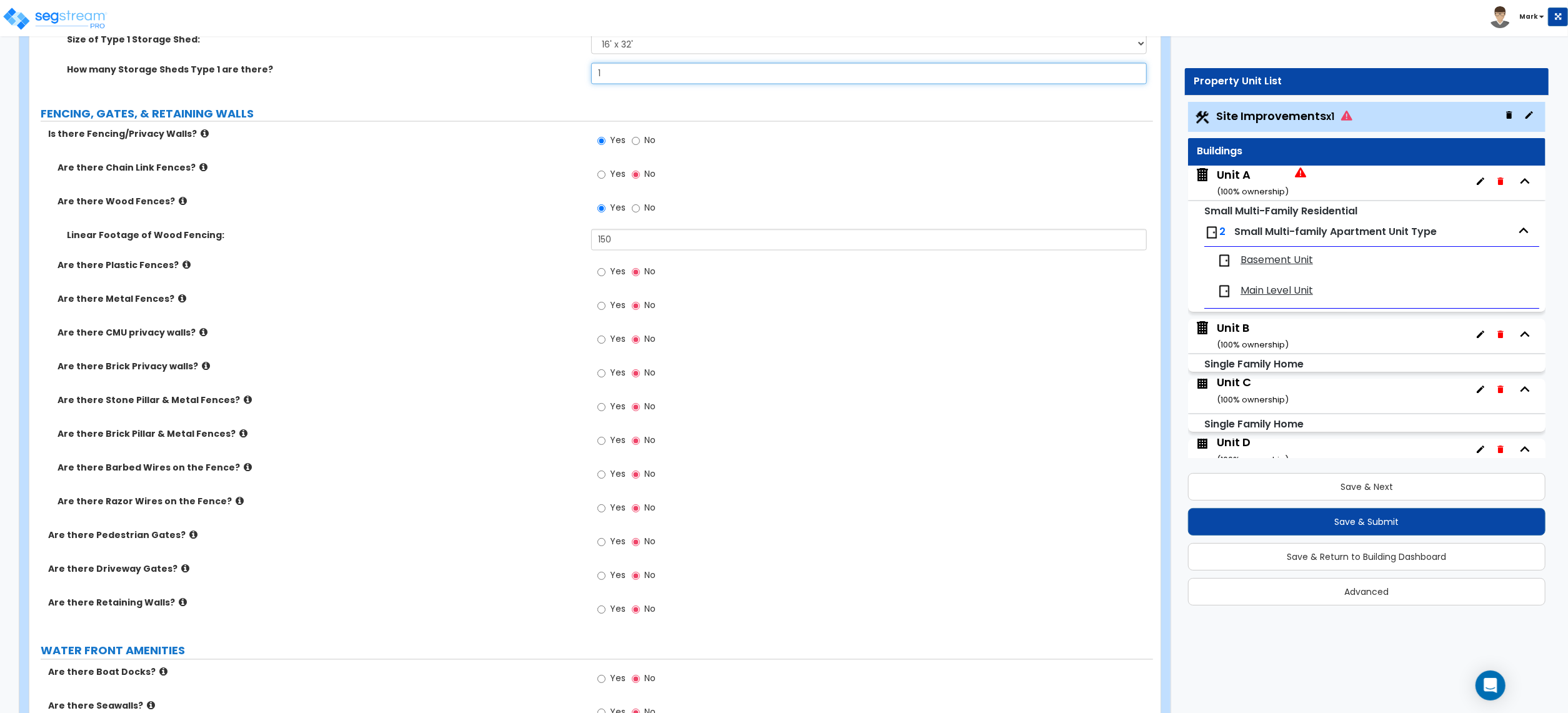
type input "1"
click at [599, 545] on input "Yes" at bounding box center [601, 542] width 8 height 14
radio input "true"
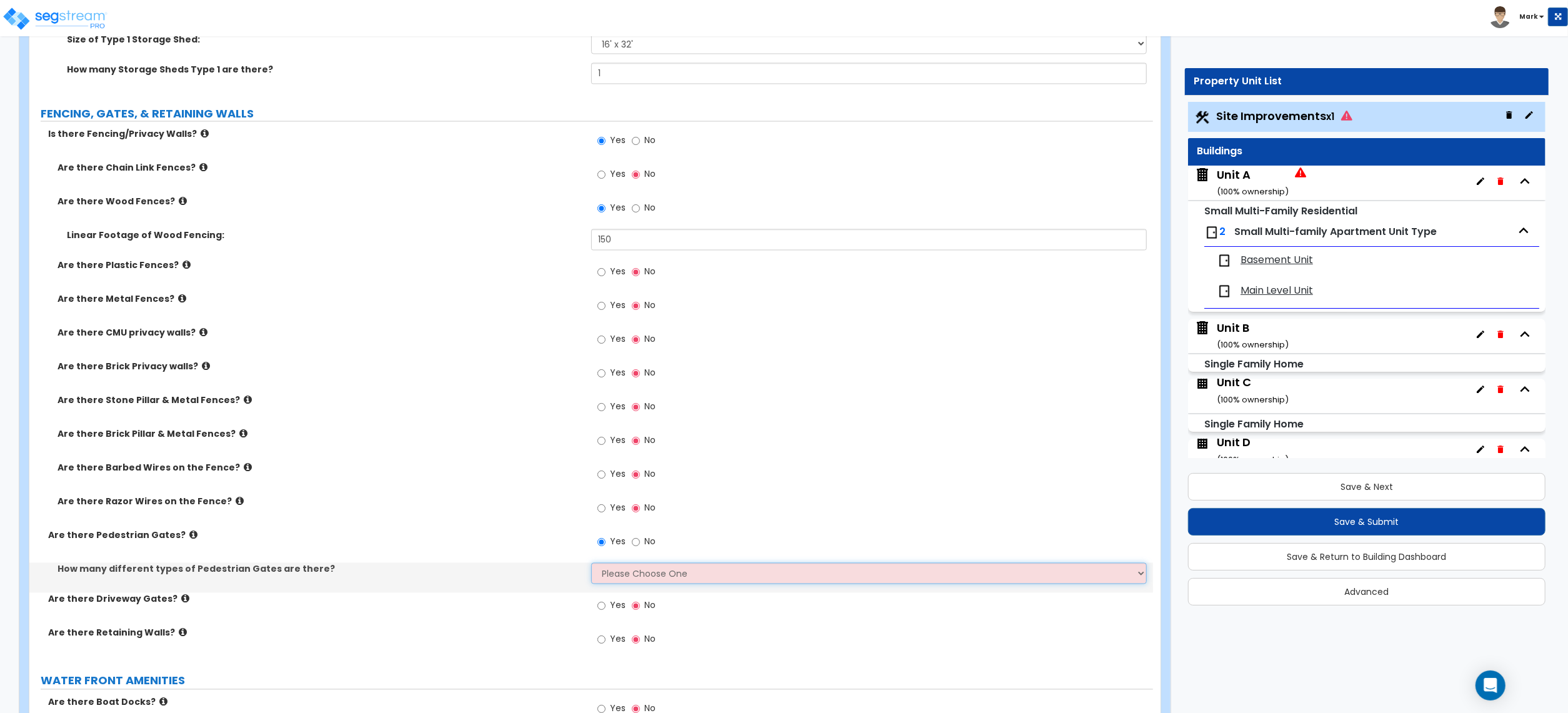
click at [630, 584] on select "Please Choose One 1 2 3" at bounding box center [869, 573] width 556 height 22
select select "1"
click at [592, 565] on select "Please Choose One 1 2 3" at bounding box center [869, 573] width 556 height 22
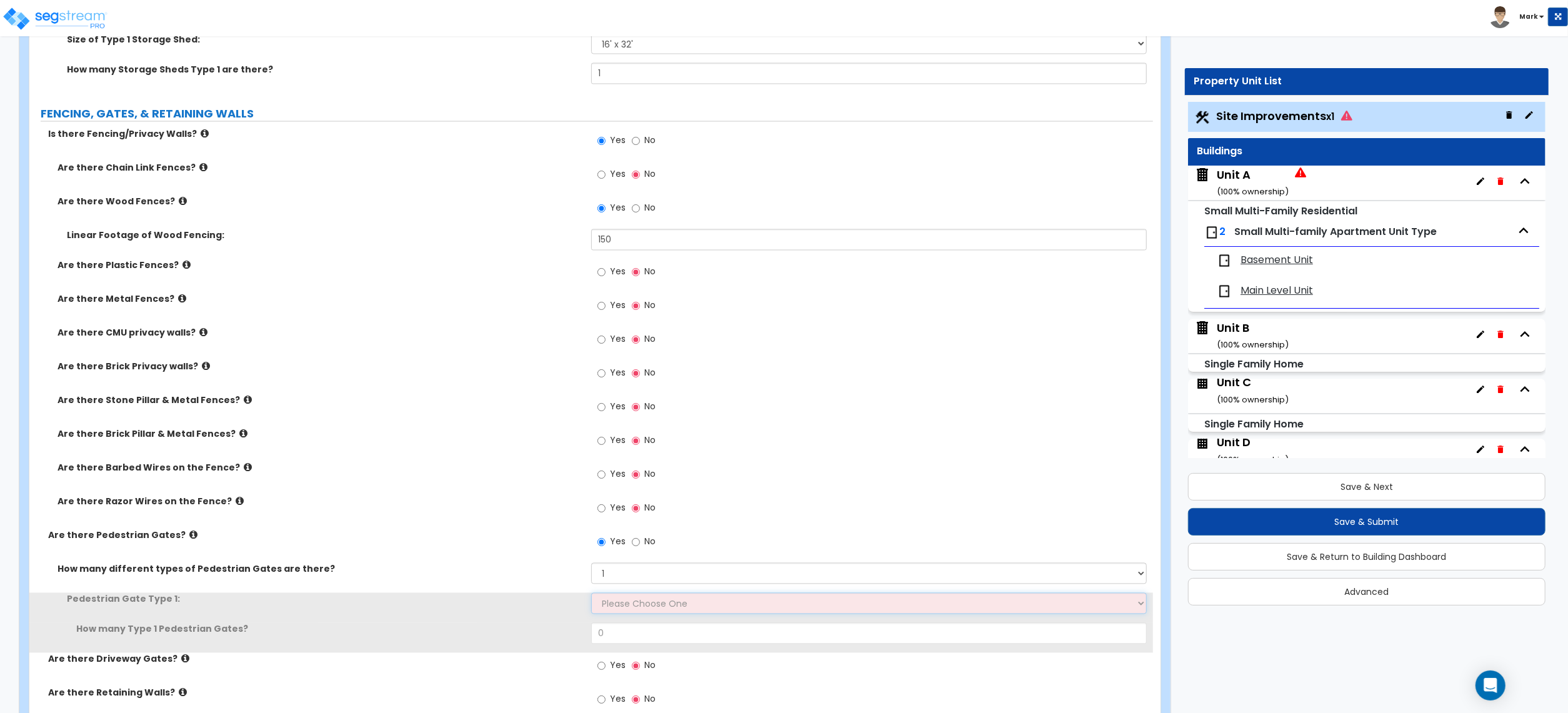
click at [632, 603] on select "Please Choose One Chain Link, 3 ft Height Chain Link, 4 ft Height Chain Link, 6…" at bounding box center [869, 604] width 556 height 22
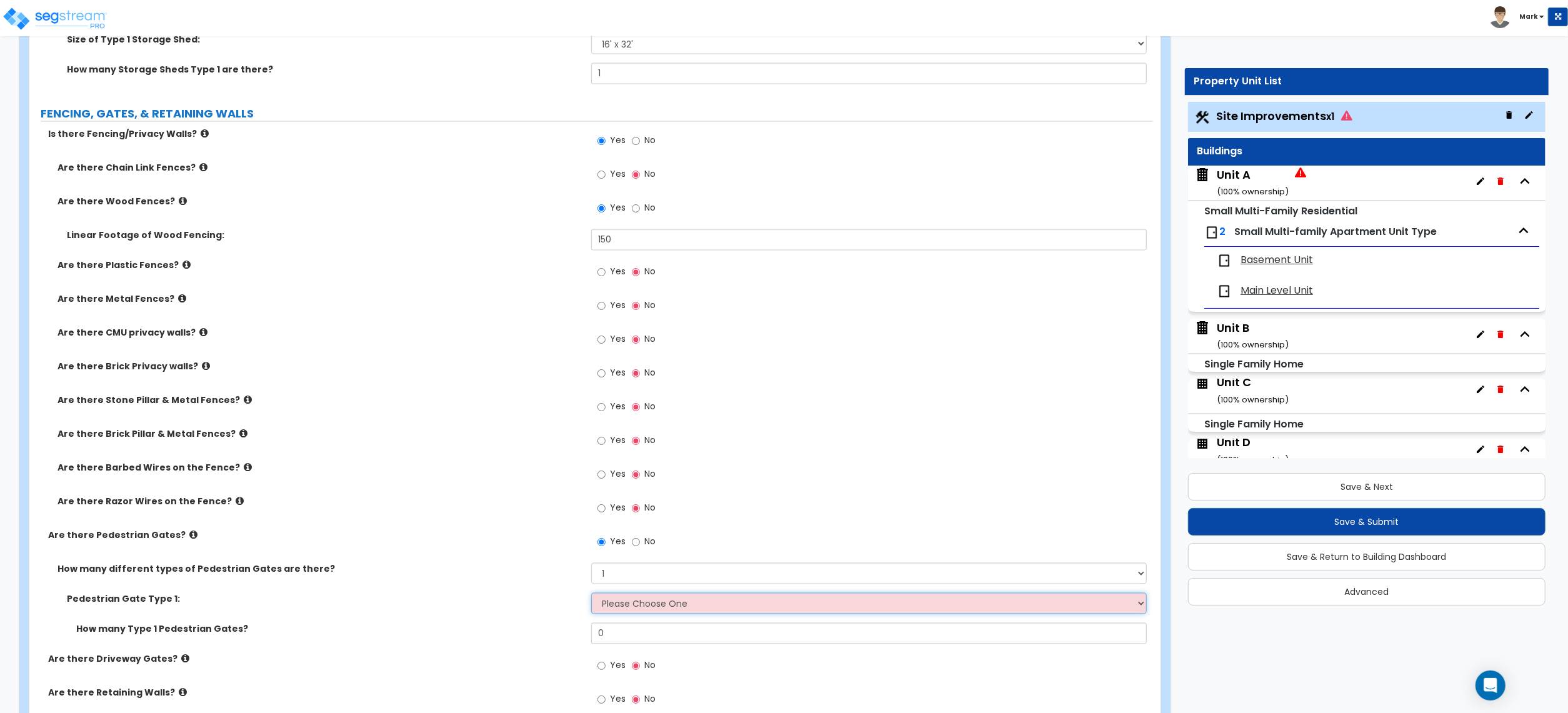
select select "6"
click at [592, 595] on select "Please Choose One Chain Link, 3 ft Height Chain Link, 4 ft Height Chain Link, 6…" at bounding box center [869, 604] width 556 height 22
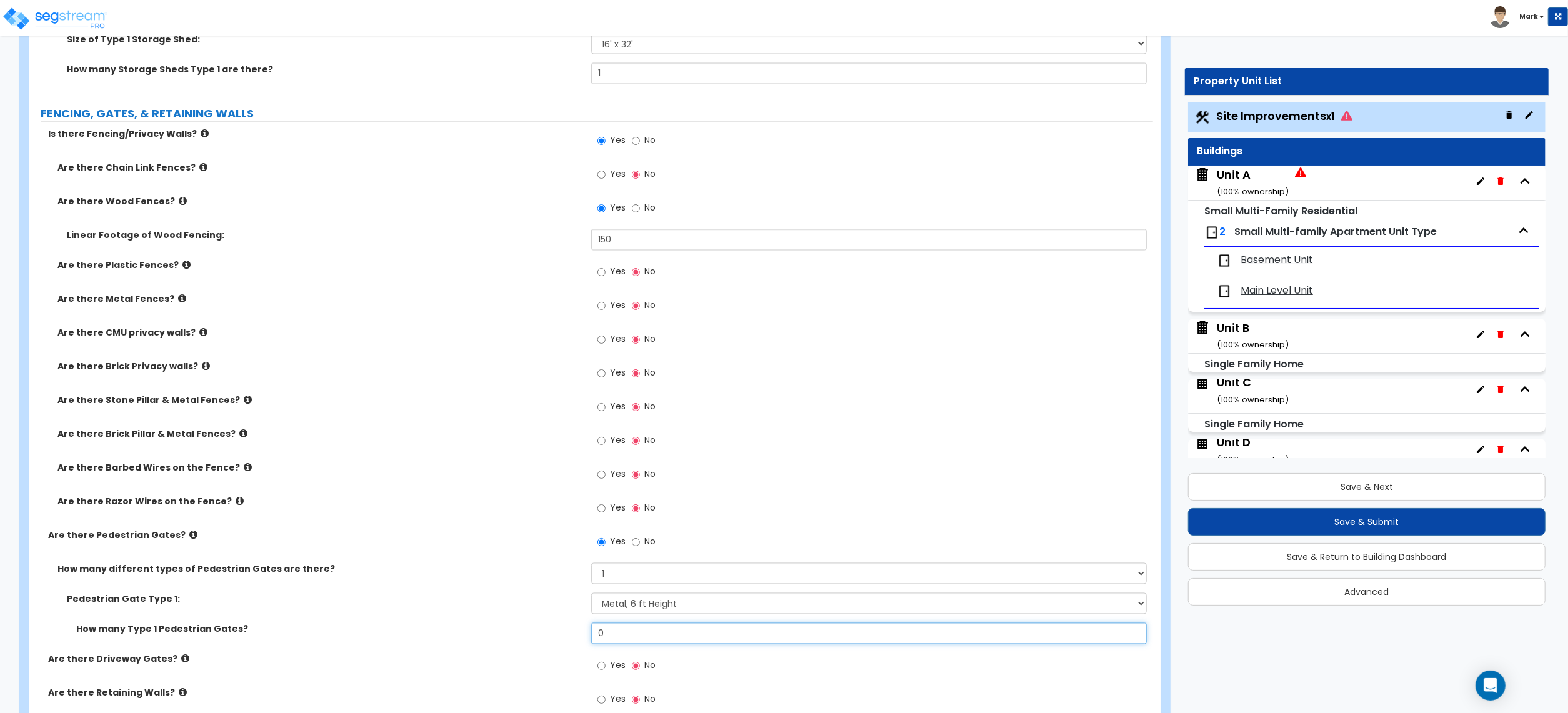
click at [655, 628] on input "0" at bounding box center [869, 634] width 556 height 22
drag, startPoint x: 655, startPoint y: 628, endPoint x: 657, endPoint y: 653, distance: 25.1
click at [655, 632] on input "0" at bounding box center [869, 634] width 556 height 22
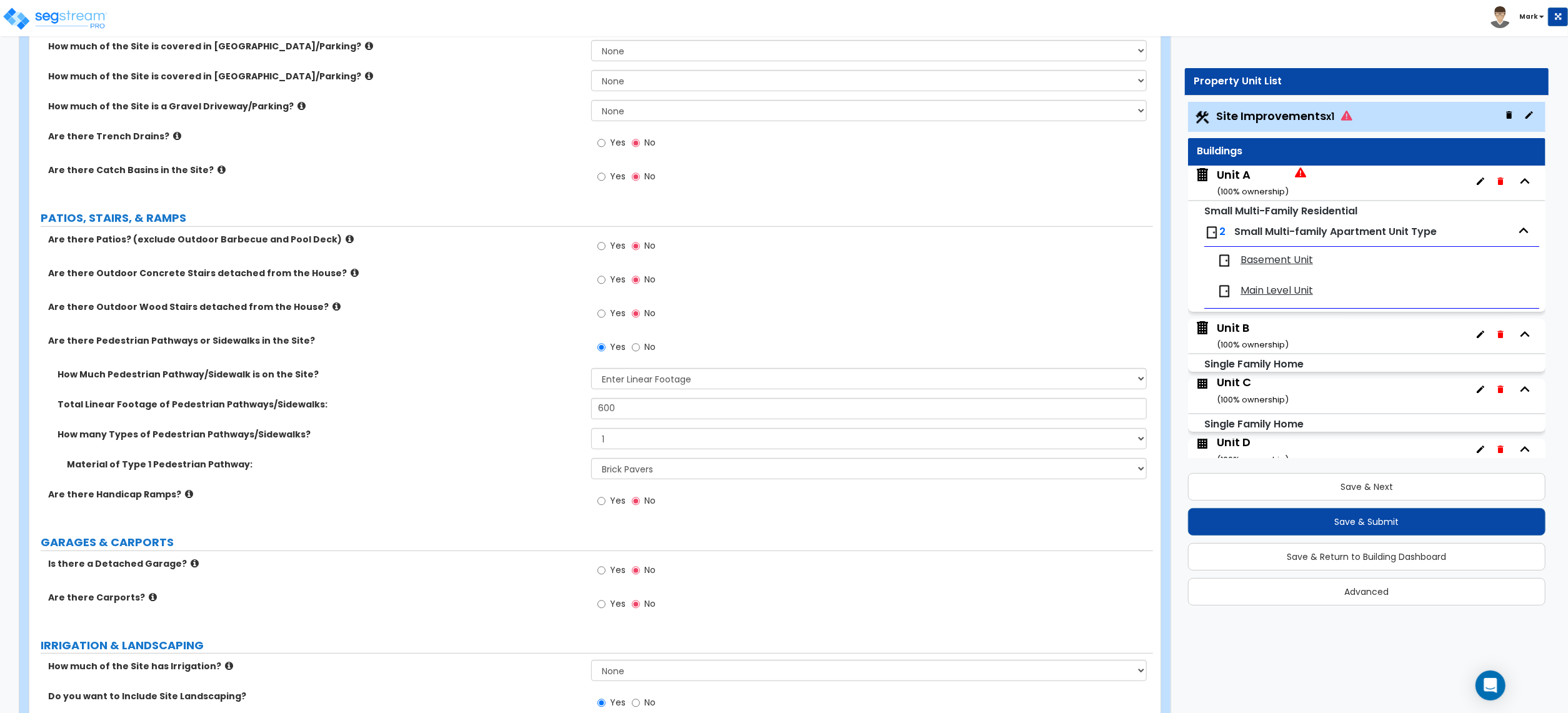
scroll to position [344, 0]
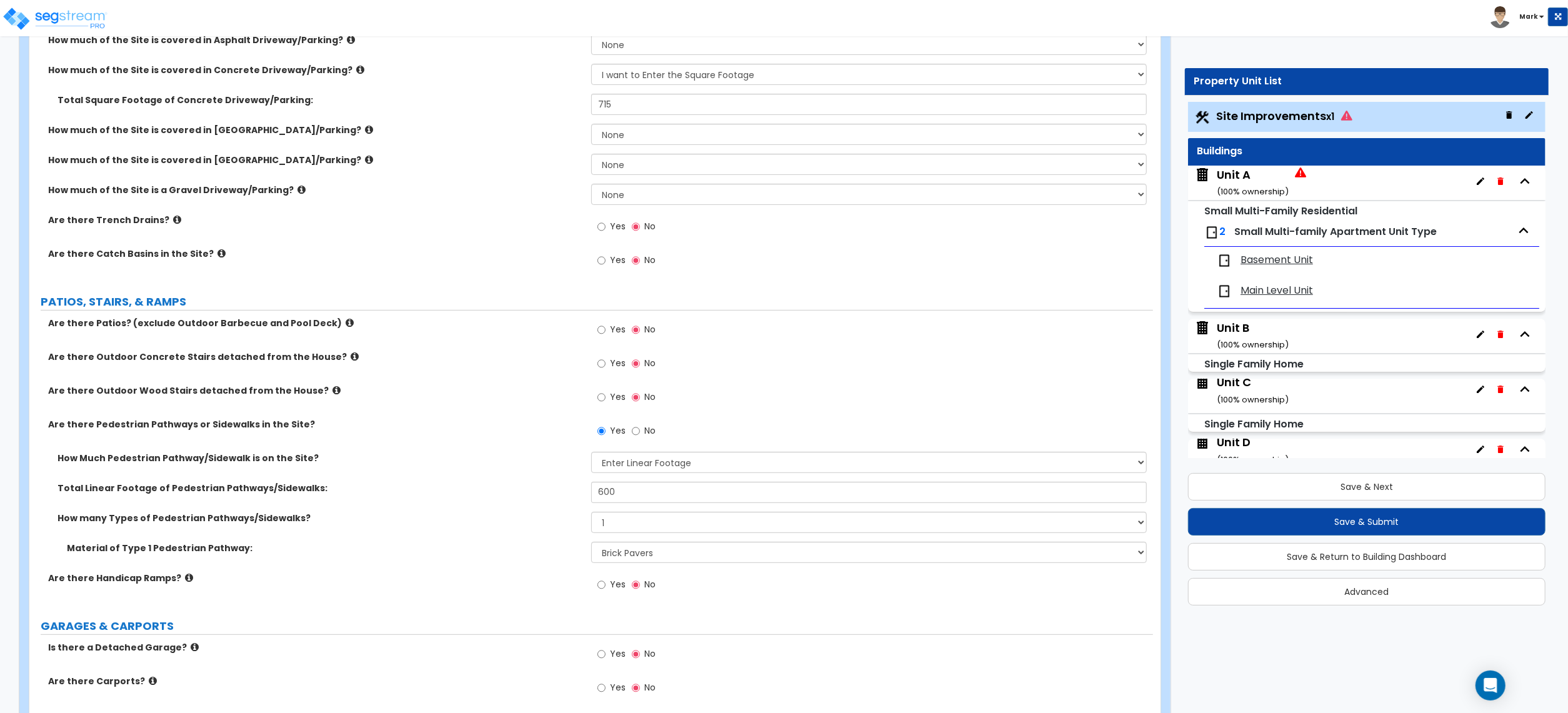
type input "2"
drag, startPoint x: 600, startPoint y: 323, endPoint x: 603, endPoint y: 336, distance: 13.3
click at [600, 326] on input "Yes" at bounding box center [601, 329] width 8 height 14
radio input "true"
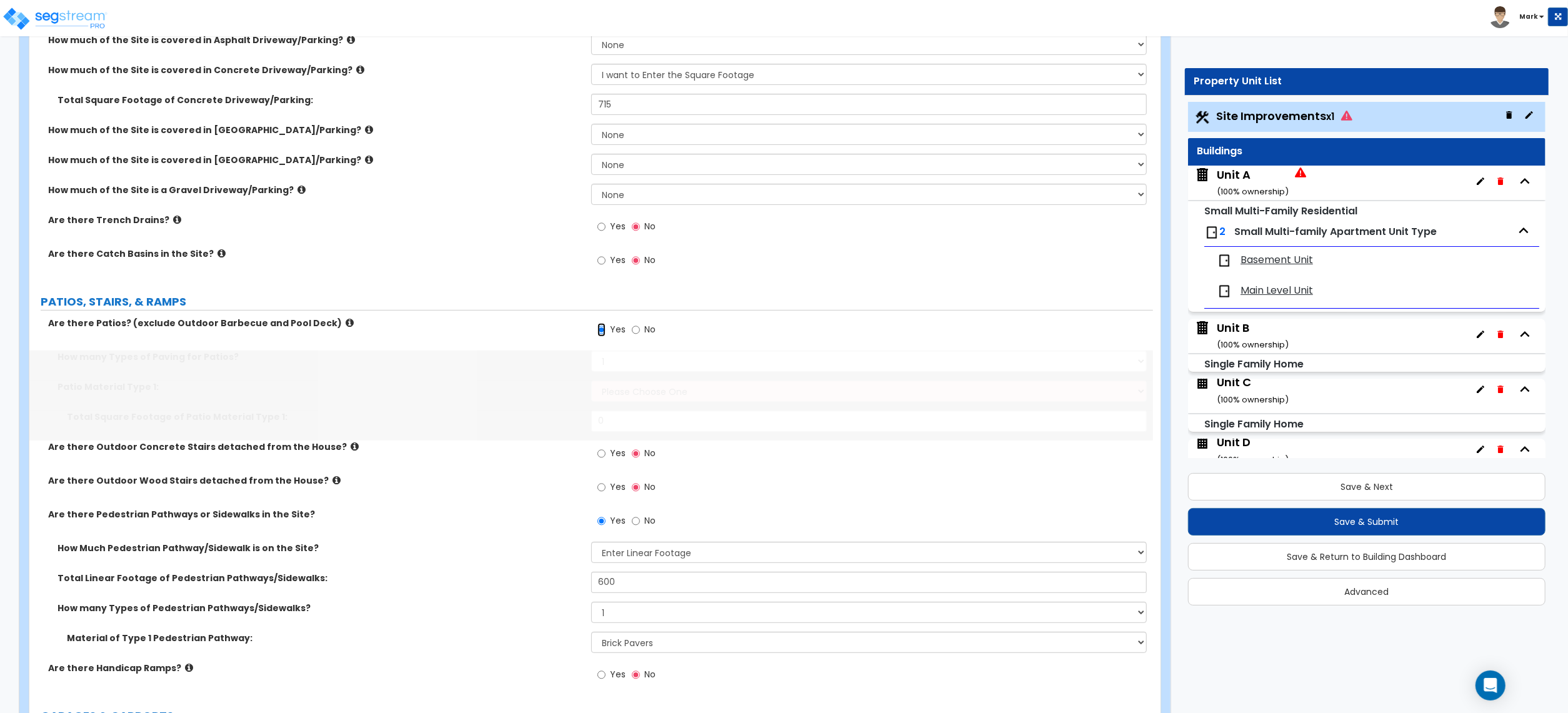
click at [603, 337] on input "Yes" at bounding box center [601, 329] width 8 height 14
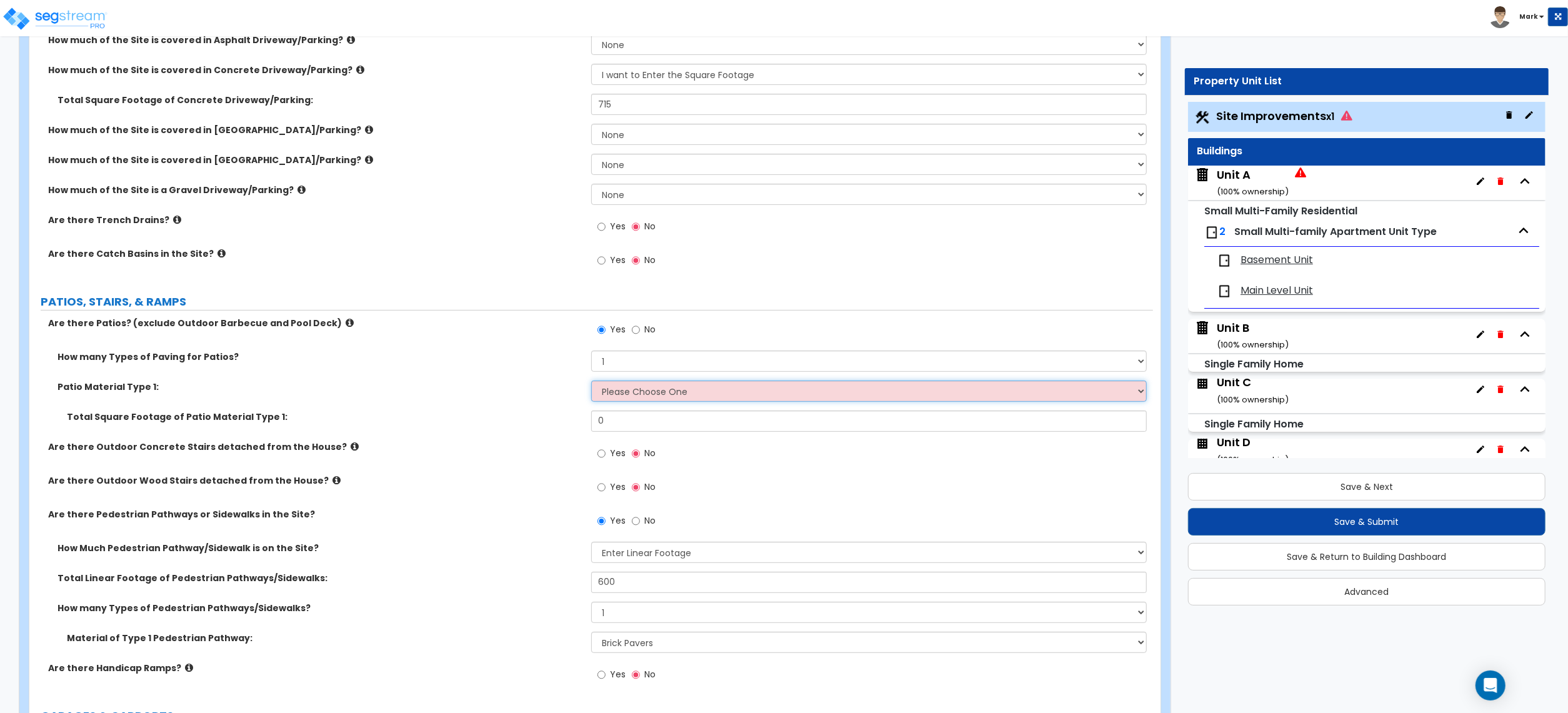
click at [615, 393] on select "Please Choose One Bare Concrete Stamped Concrete Brick Pavers Stone Pavers Tile…" at bounding box center [869, 392] width 556 height 22
select select "1"
click at [592, 382] on select "Please Choose One Bare Concrete Stamped Concrete Brick Pavers Stone Pavers Tile…" at bounding box center [869, 392] width 556 height 22
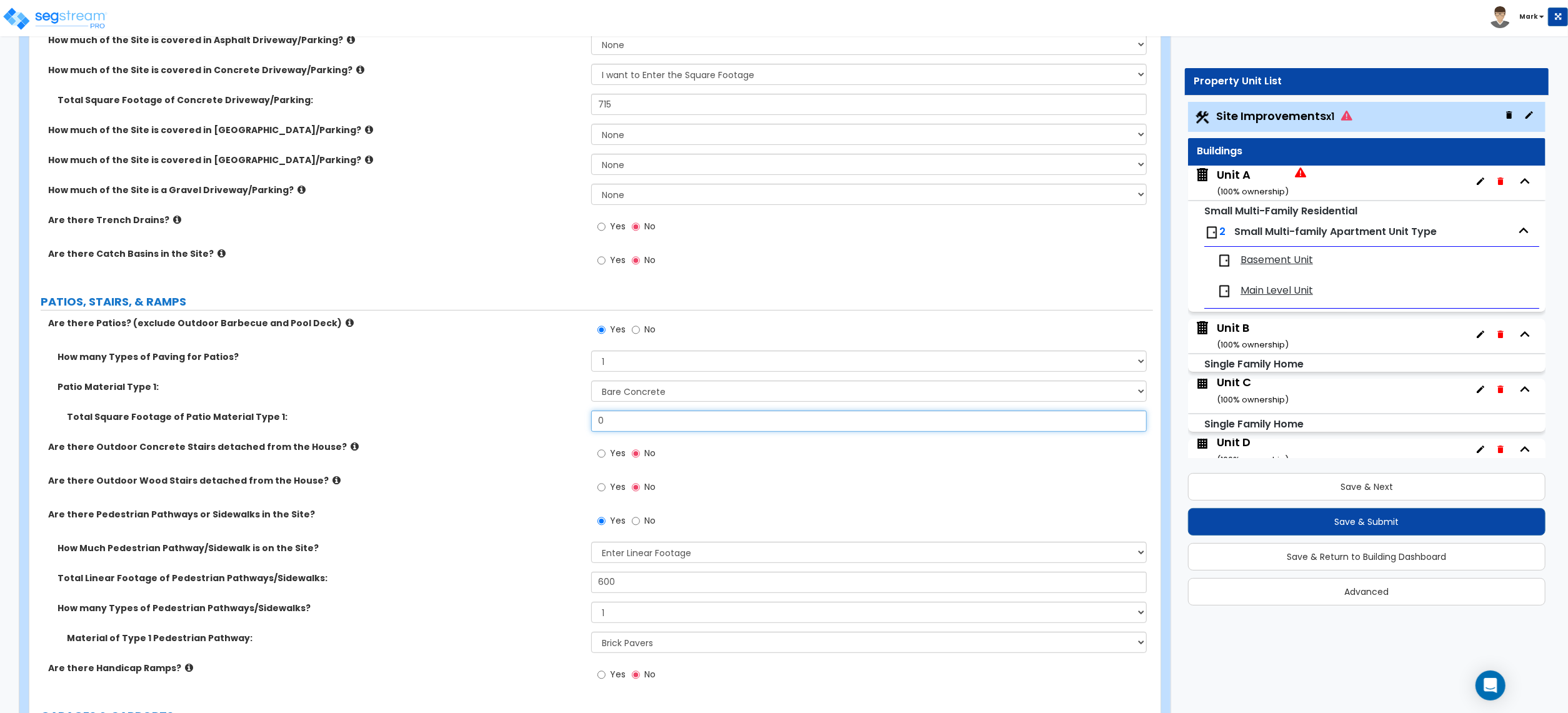
click at [622, 422] on input "0" at bounding box center [869, 421] width 556 height 22
type input "130"
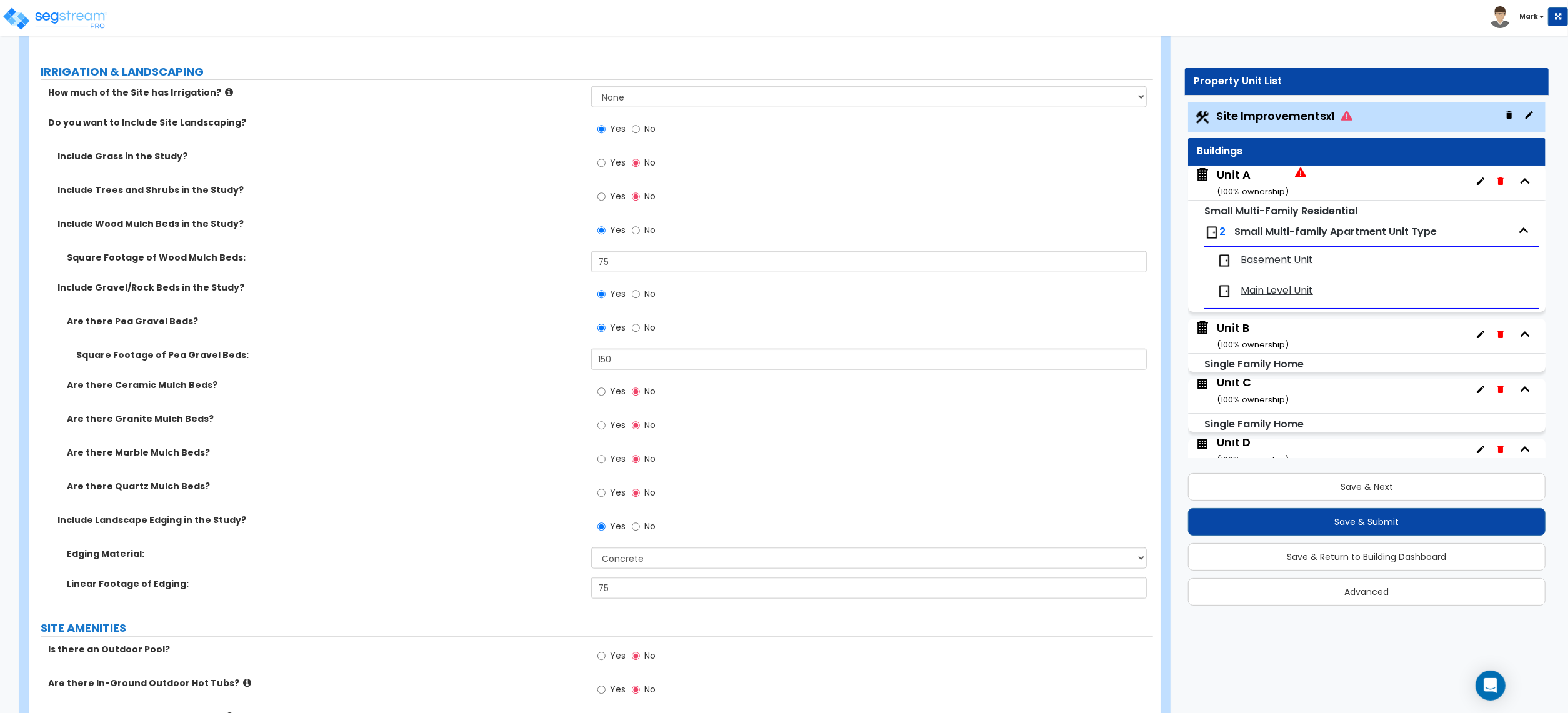
scroll to position [1094, 0]
click at [612, 198] on span "Yes" at bounding box center [617, 194] width 15 height 13
click at [605, 198] on input "Yes" at bounding box center [601, 194] width 8 height 14
radio input "true"
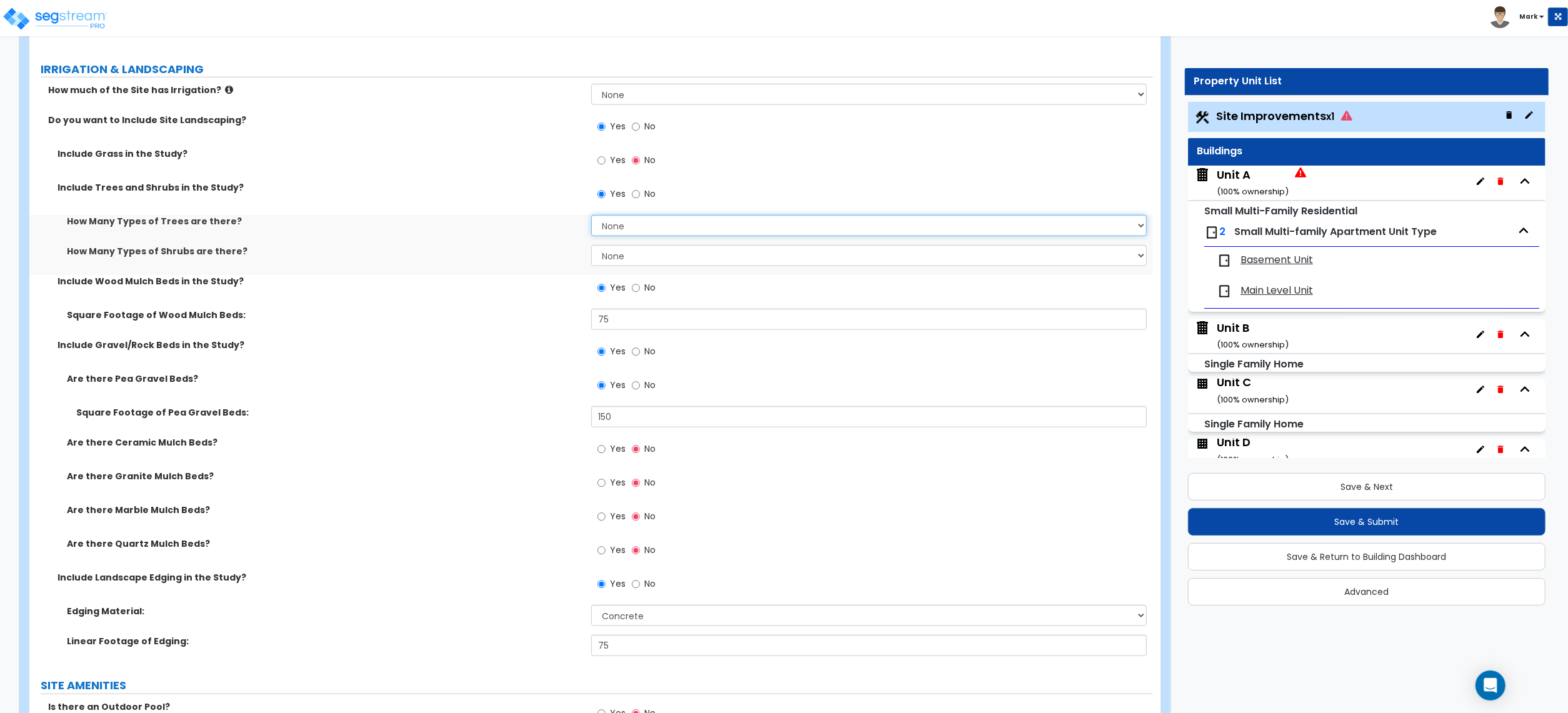
click at [639, 228] on select "None 1 2 3" at bounding box center [869, 226] width 556 height 22
select select "1"
click at [592, 217] on select "None 1 2 3" at bounding box center [869, 226] width 556 height 22
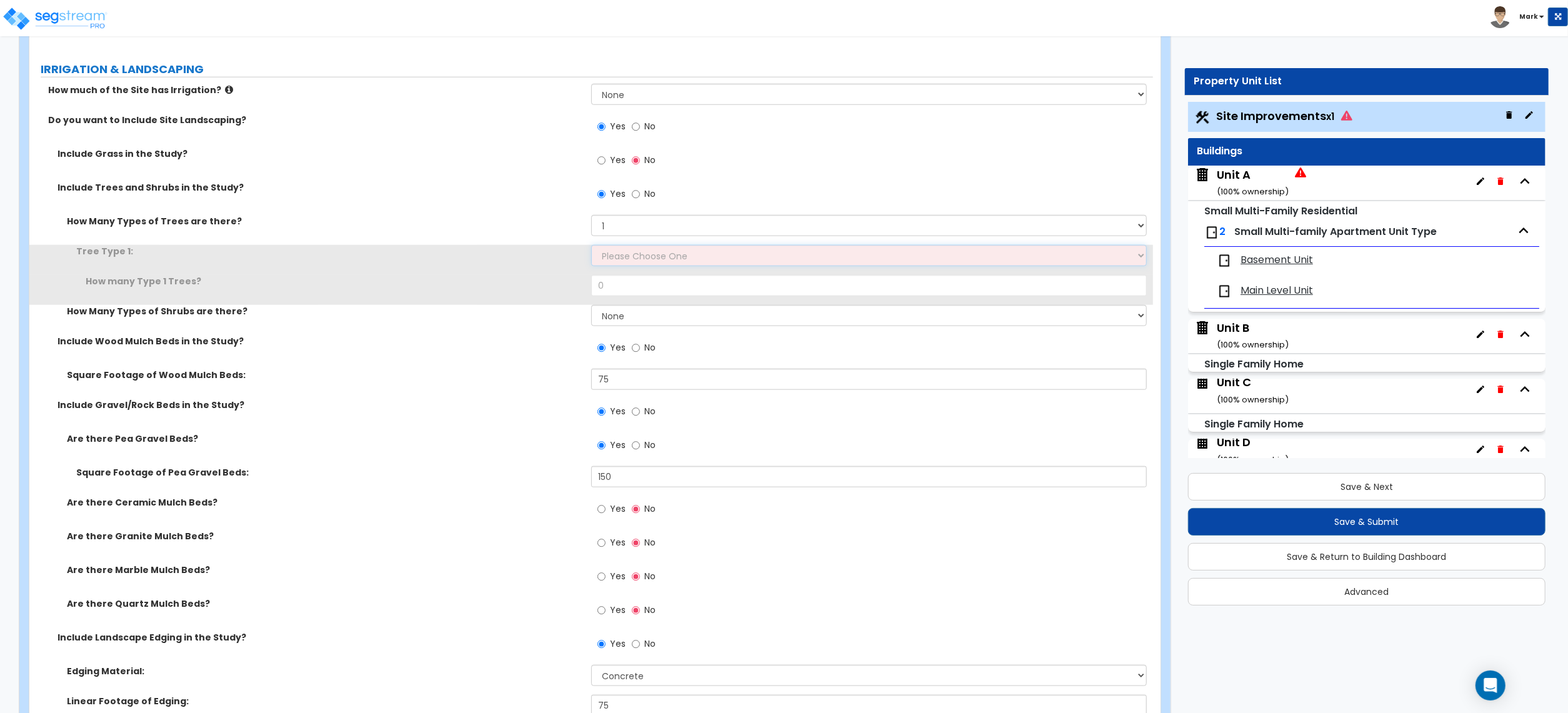
click at [646, 266] on select "Please Choose One Honey Locust Planetree Poplar Elm Hawthorn Linden Maple Red M…" at bounding box center [869, 256] width 556 height 22
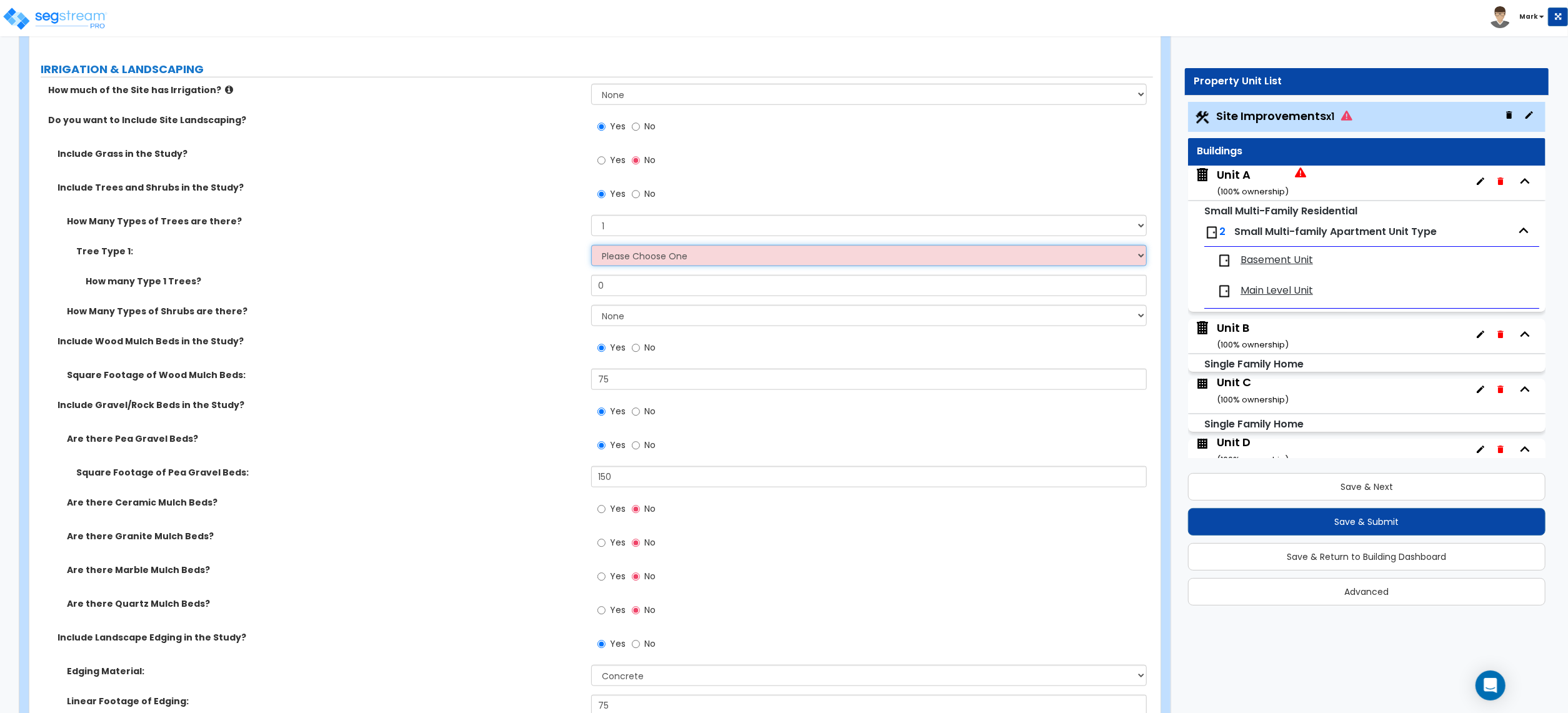
select select "1"
click at [592, 247] on select "Please Choose One Honey Locust Planetree Poplar Elm Hawthorn Linden Maple Red M…" at bounding box center [869, 256] width 556 height 22
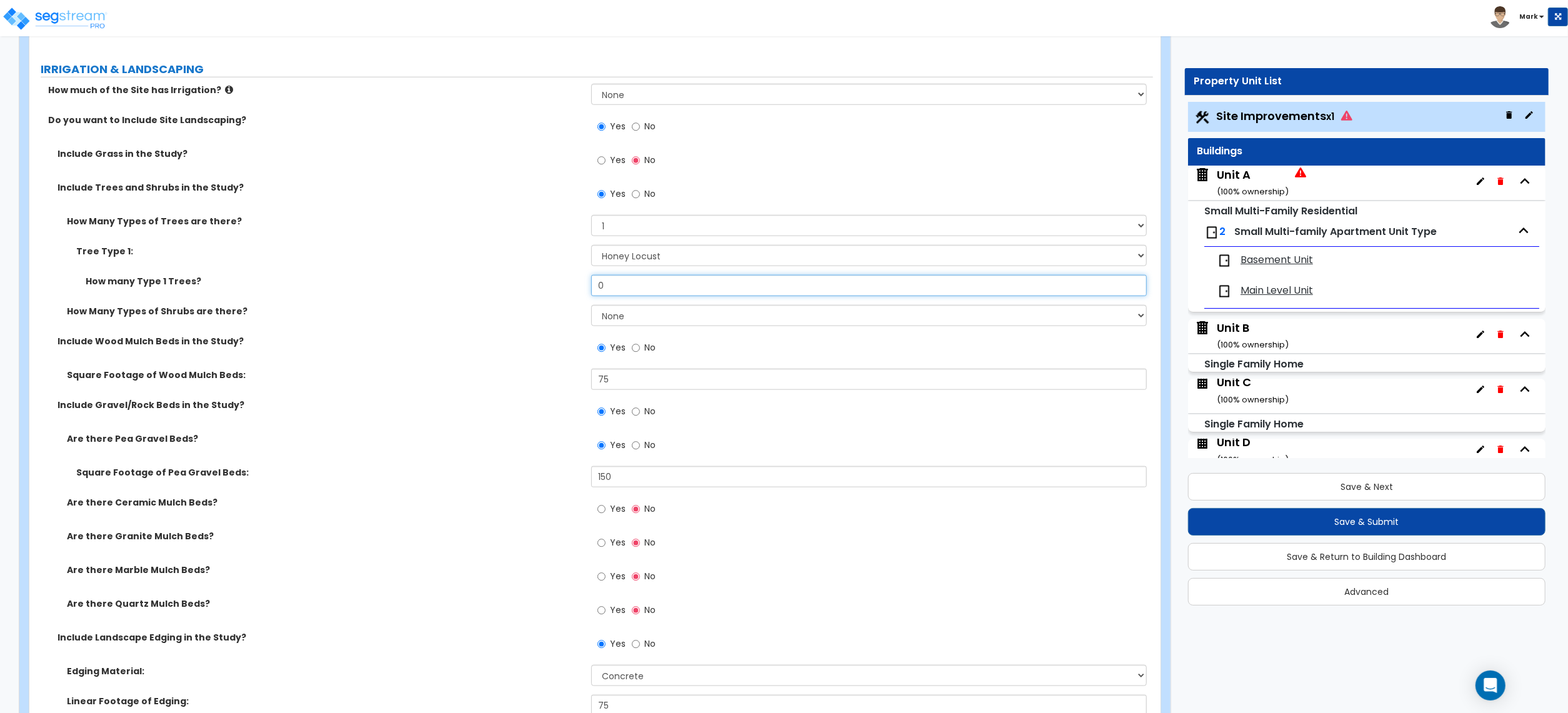
click at [625, 296] on input "0" at bounding box center [869, 285] width 556 height 22
type input "10"
click at [630, 310] on select "None 1 2 3" at bounding box center [869, 316] width 556 height 22
select select "1"
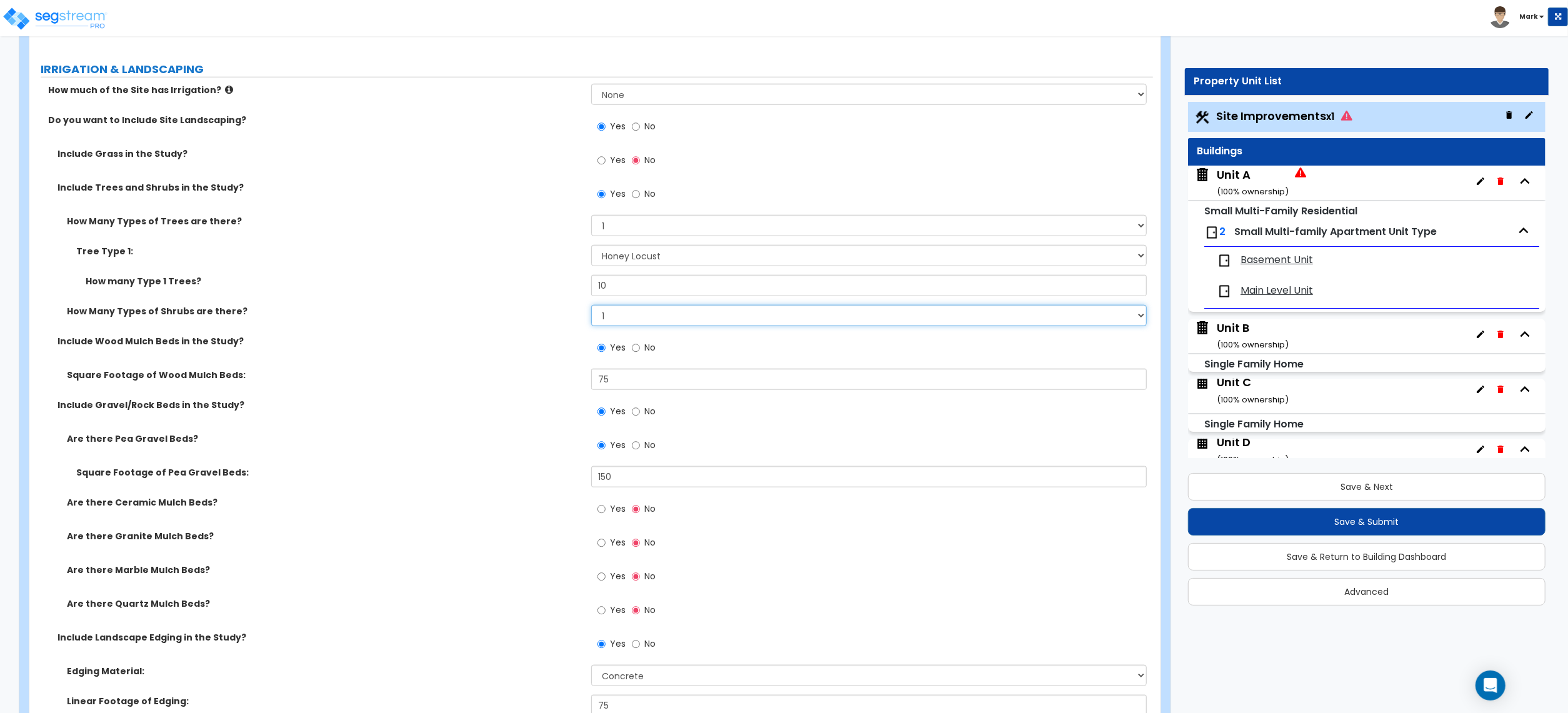
click at [592, 307] on select "None 1 2 3" at bounding box center [869, 316] width 556 height 22
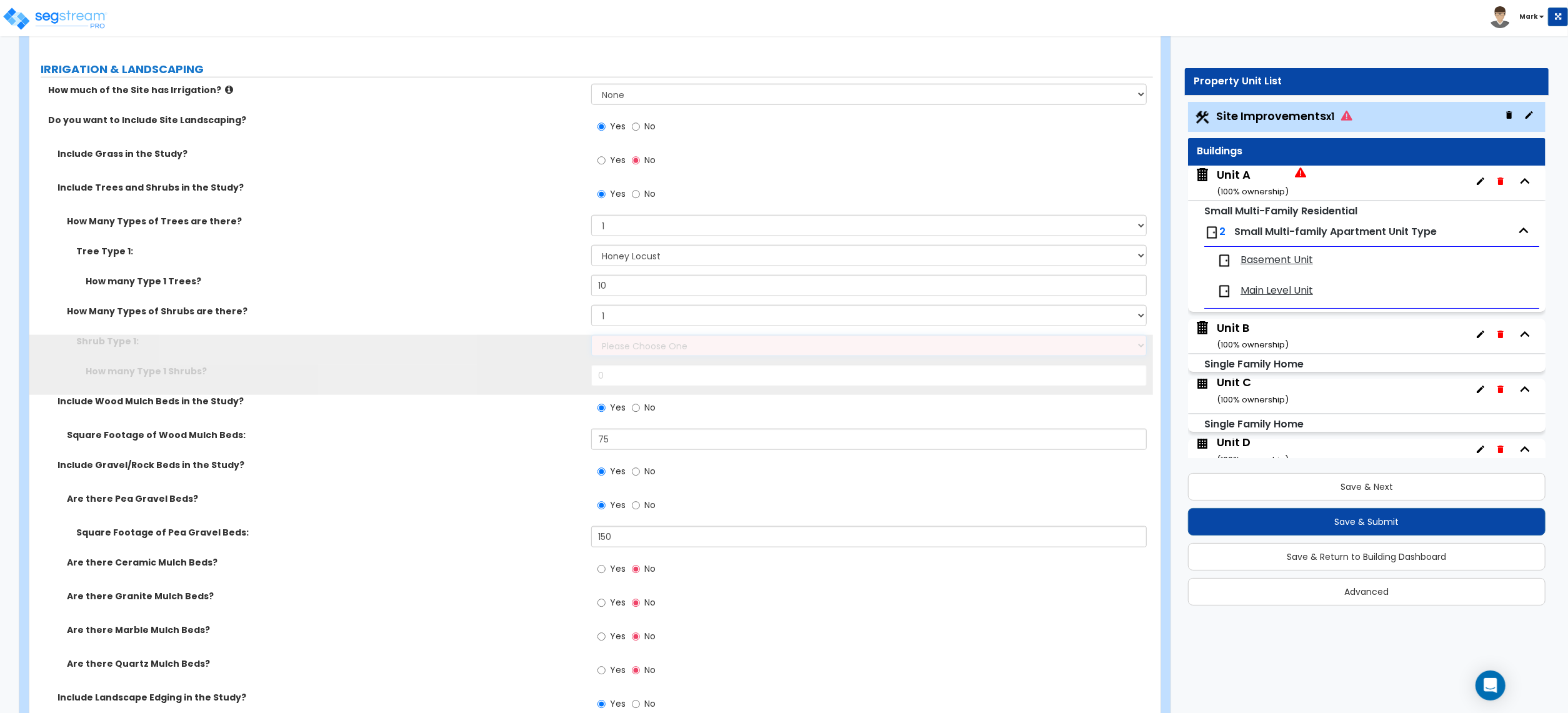
drag, startPoint x: 639, startPoint y: 326, endPoint x: 633, endPoint y: 344, distance: 19.0
click at [633, 344] on select "Please Choose One Arborvitae Azalea Yew Boxwood Juniper Holly Cotoneaster Euony…" at bounding box center [869, 346] width 556 height 22
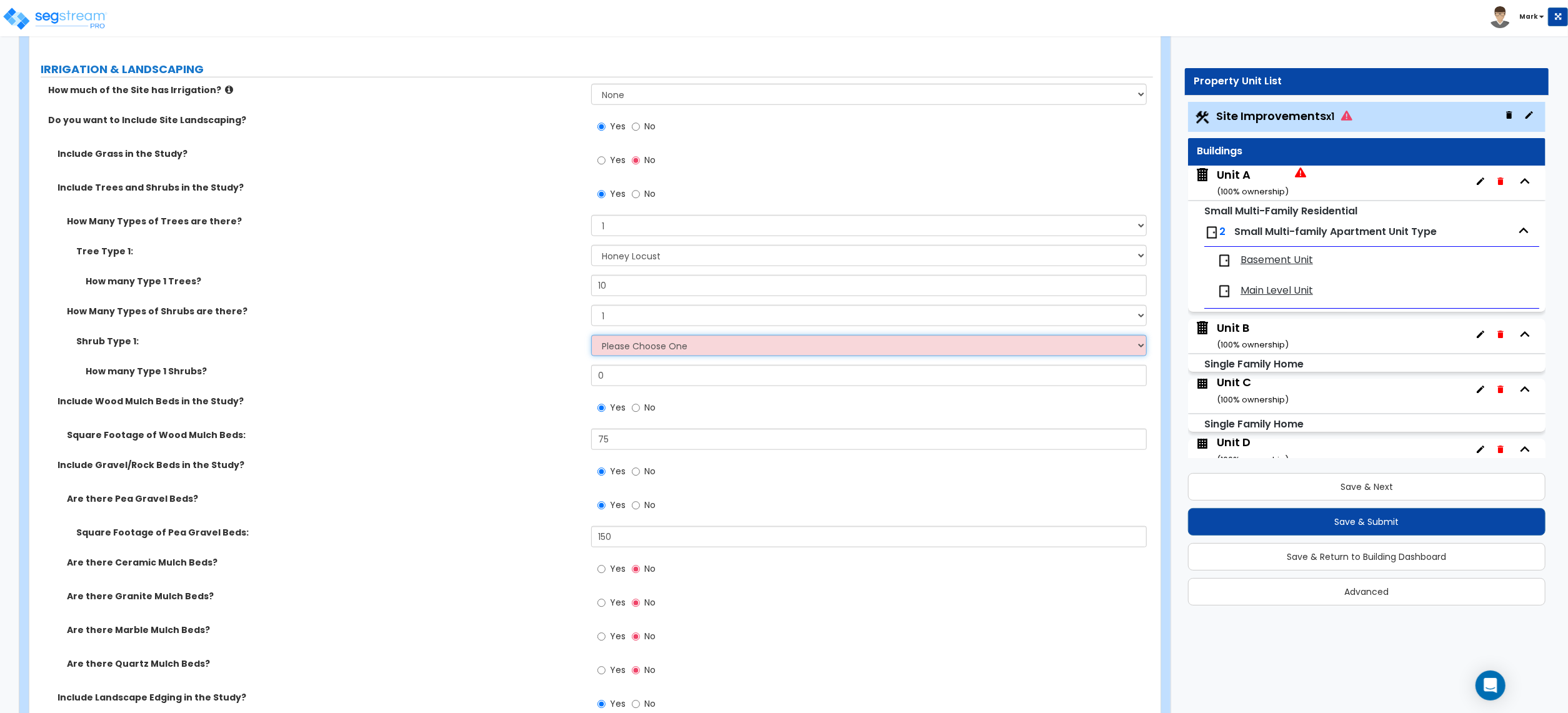
select select "6"
click at [592, 337] on select "Please Choose One Arborvitae Azalea Yew Boxwood Juniper Holly Cotoneaster Euony…" at bounding box center [869, 346] width 556 height 22
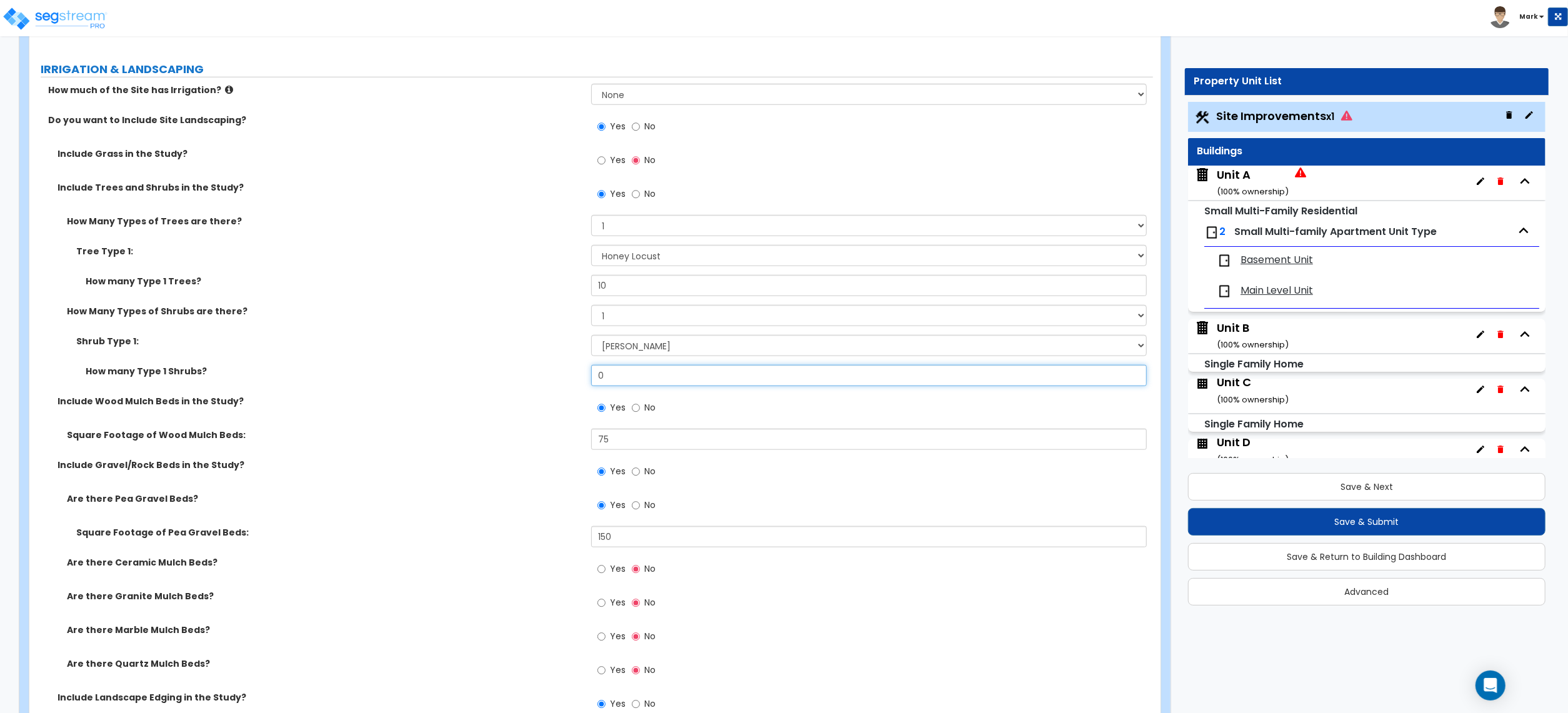
click at [626, 385] on input "0" at bounding box center [869, 375] width 556 height 22
type input "5"
click at [445, 432] on label "Square Footage of Wood Mulch Beds:" at bounding box center [324, 435] width 515 height 13
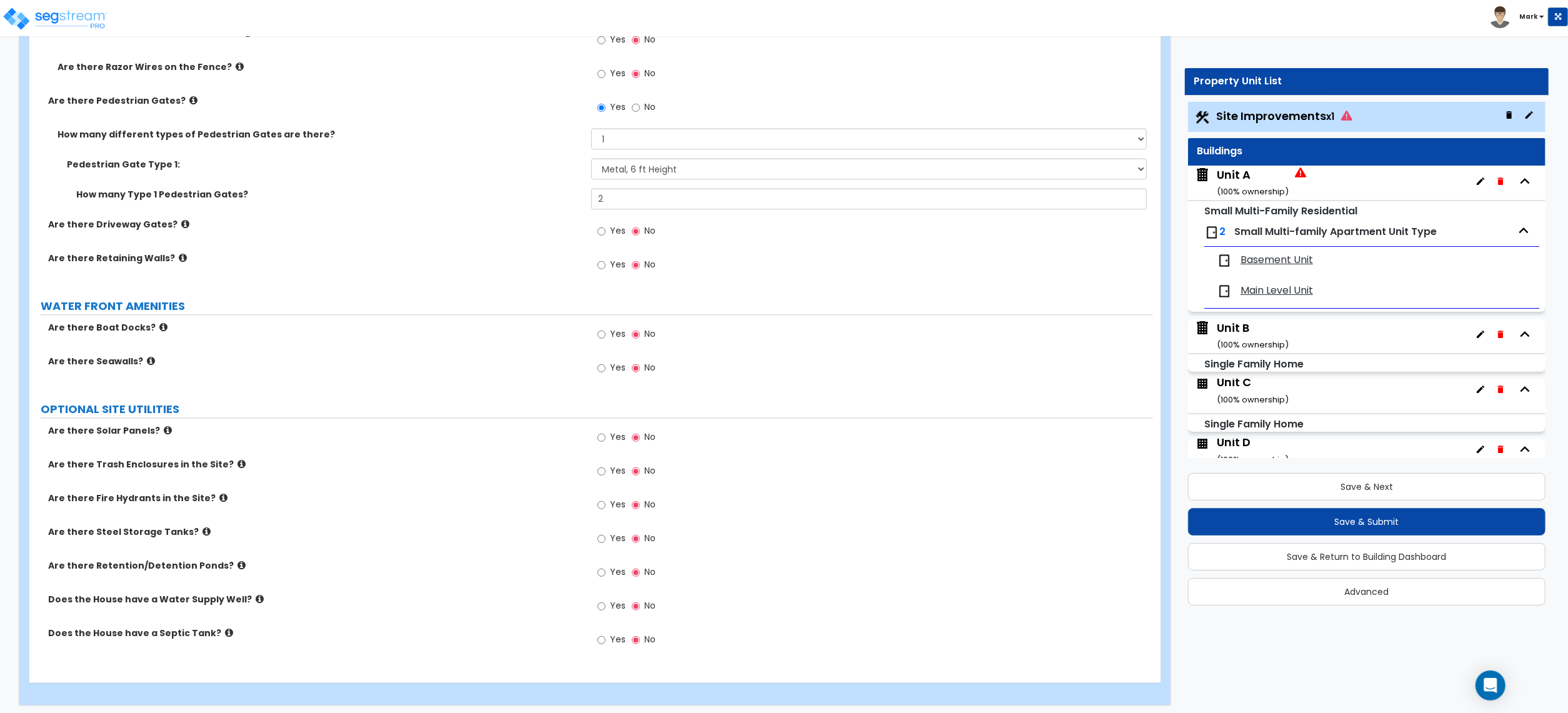
scroll to position [2947, 0]
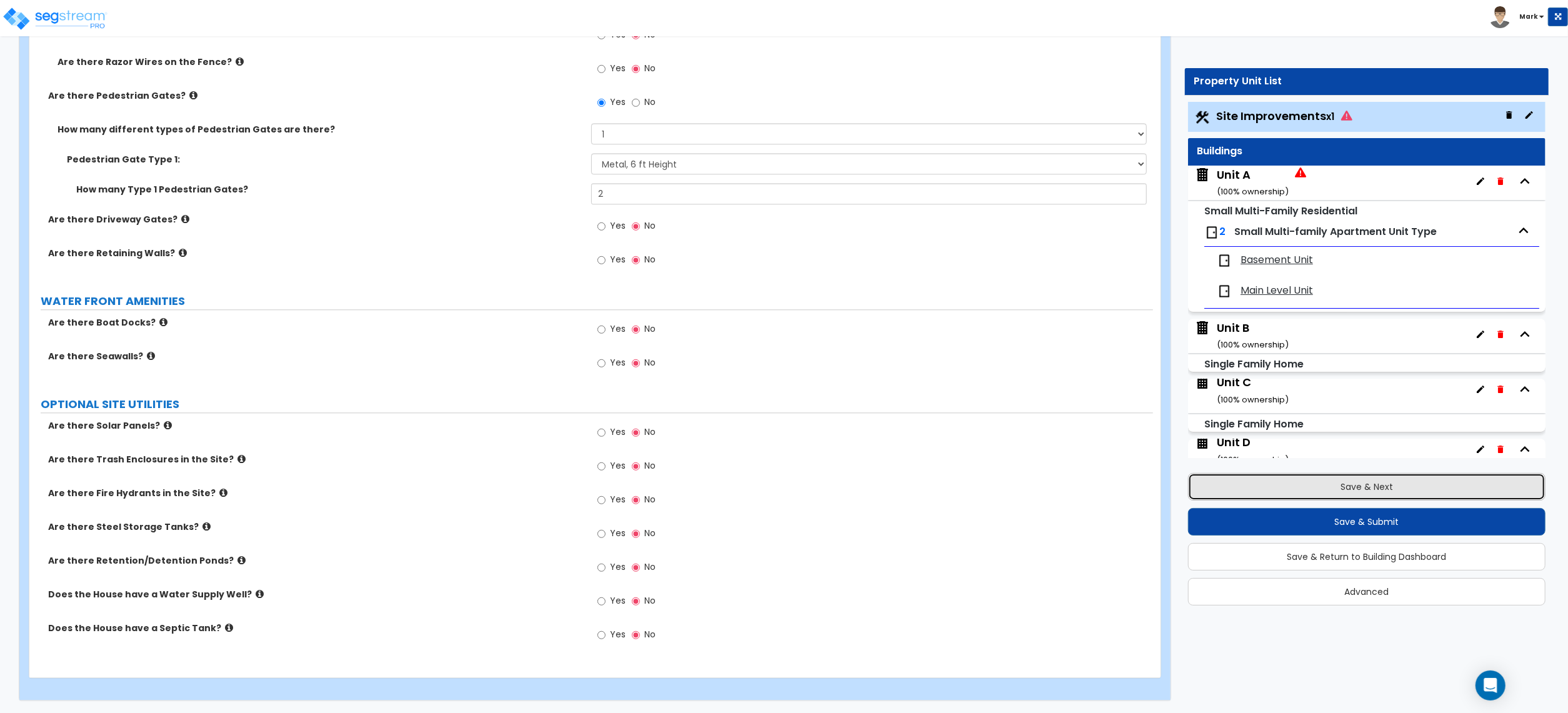
click at [1382, 485] on button "Save & Next" at bounding box center [1366, 486] width 358 height 28
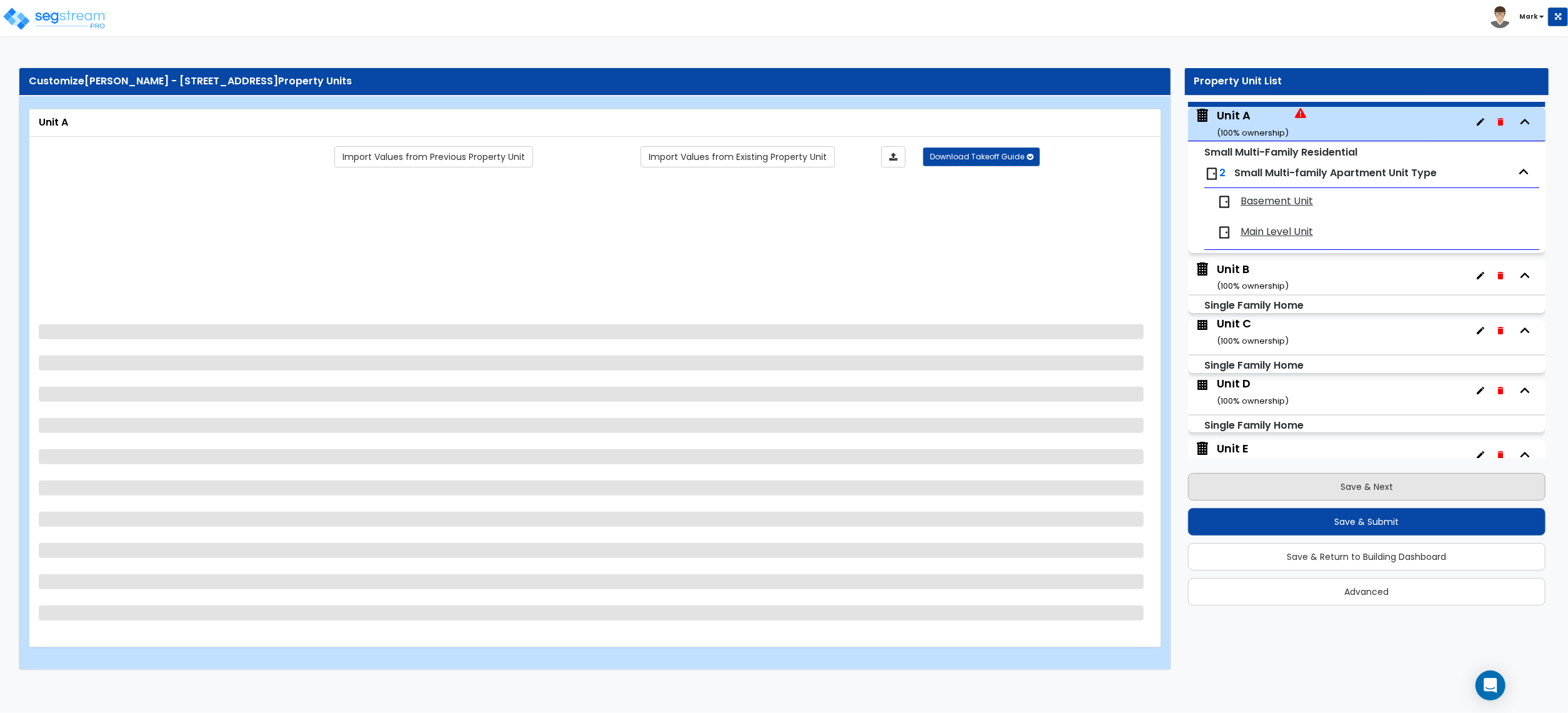
scroll to position [64, 0]
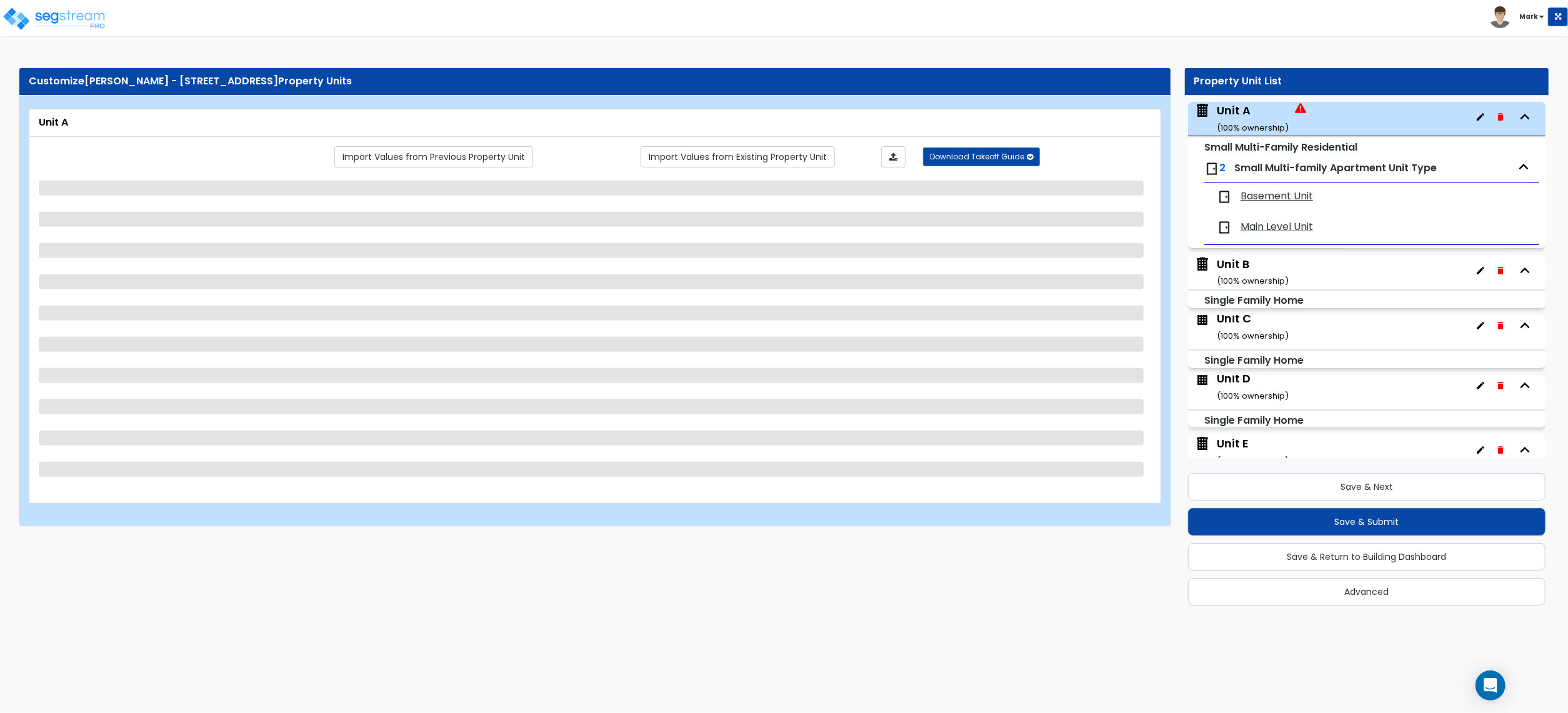
click at [1266, 115] on div "Unit A ( 100 % ownership)" at bounding box center [1253, 118] width 72 height 32
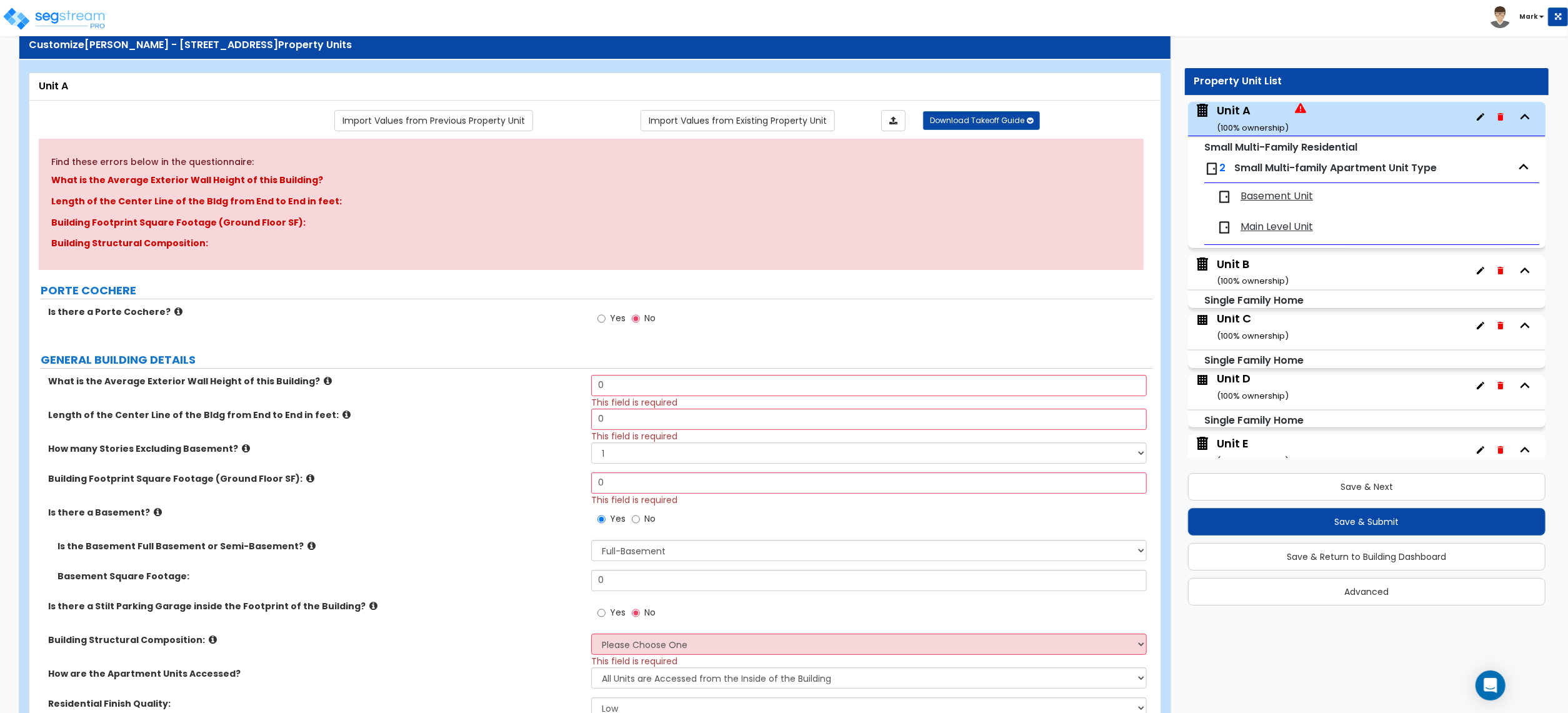
scroll to position [0, 0]
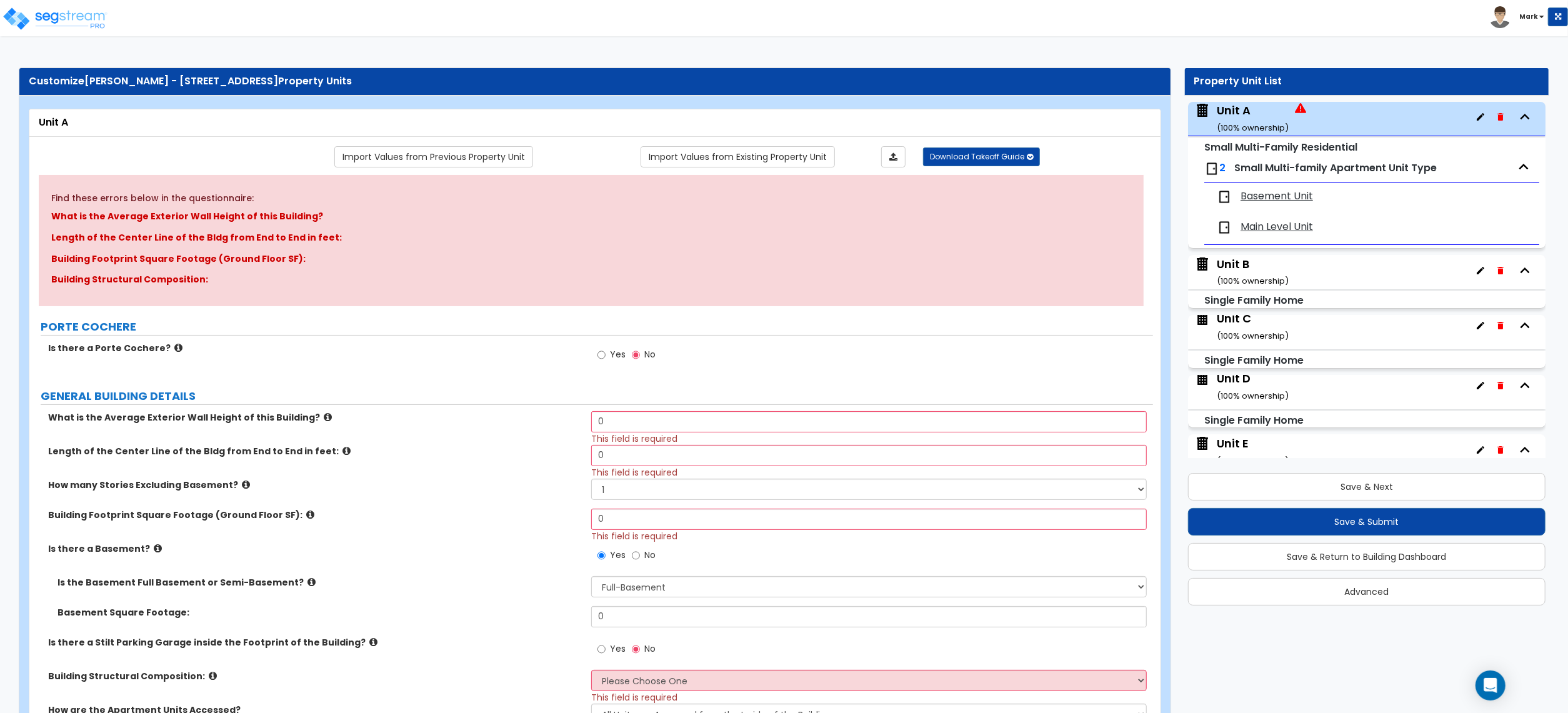
click at [1250, 121] on div "Unit A ( 100 % ownership)" at bounding box center [1253, 118] width 72 height 32
click at [1268, 195] on span "Basement Unit" at bounding box center [1277, 196] width 73 height 14
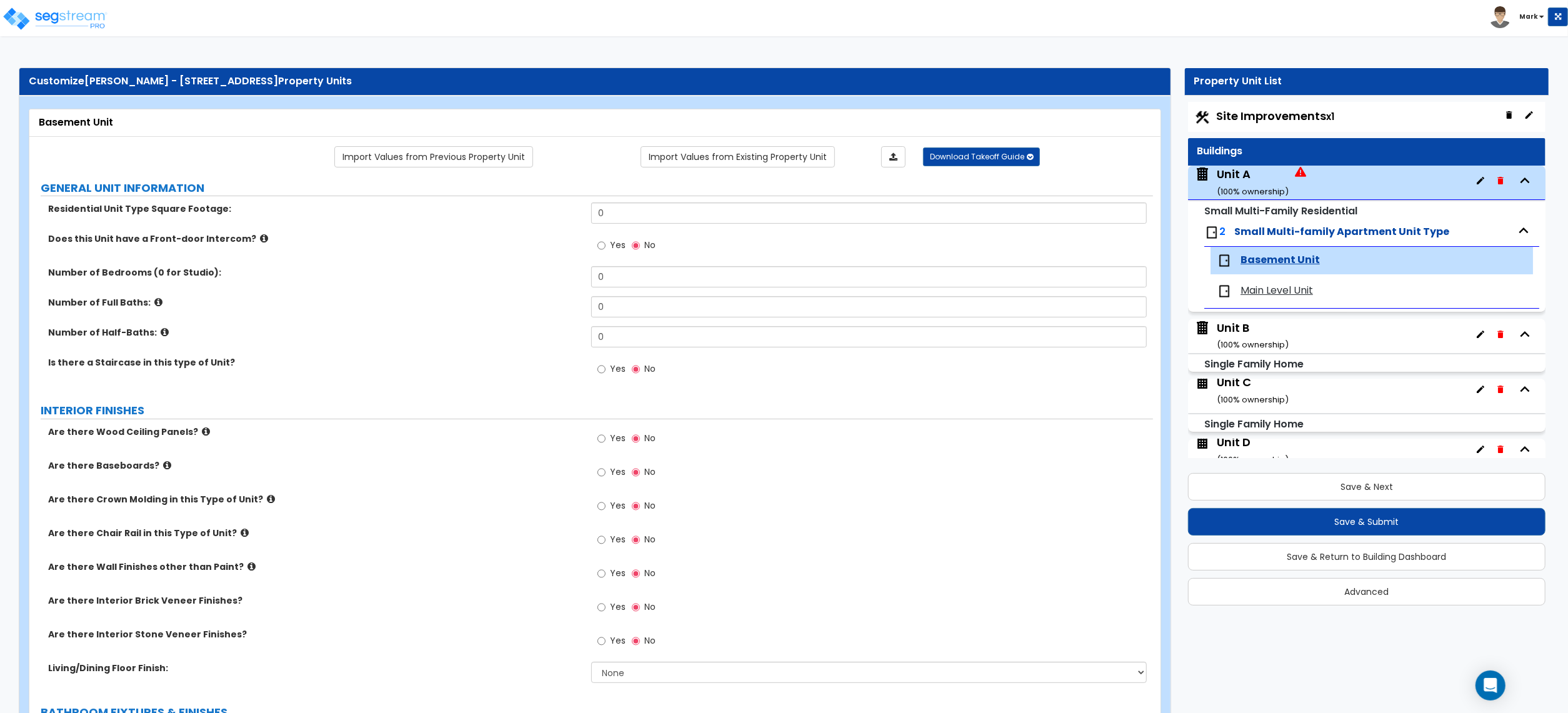
click at [1257, 122] on span "Site Improvements x1" at bounding box center [1275, 115] width 118 height 15
select select "2"
select select "1"
select select "2"
select select "1"
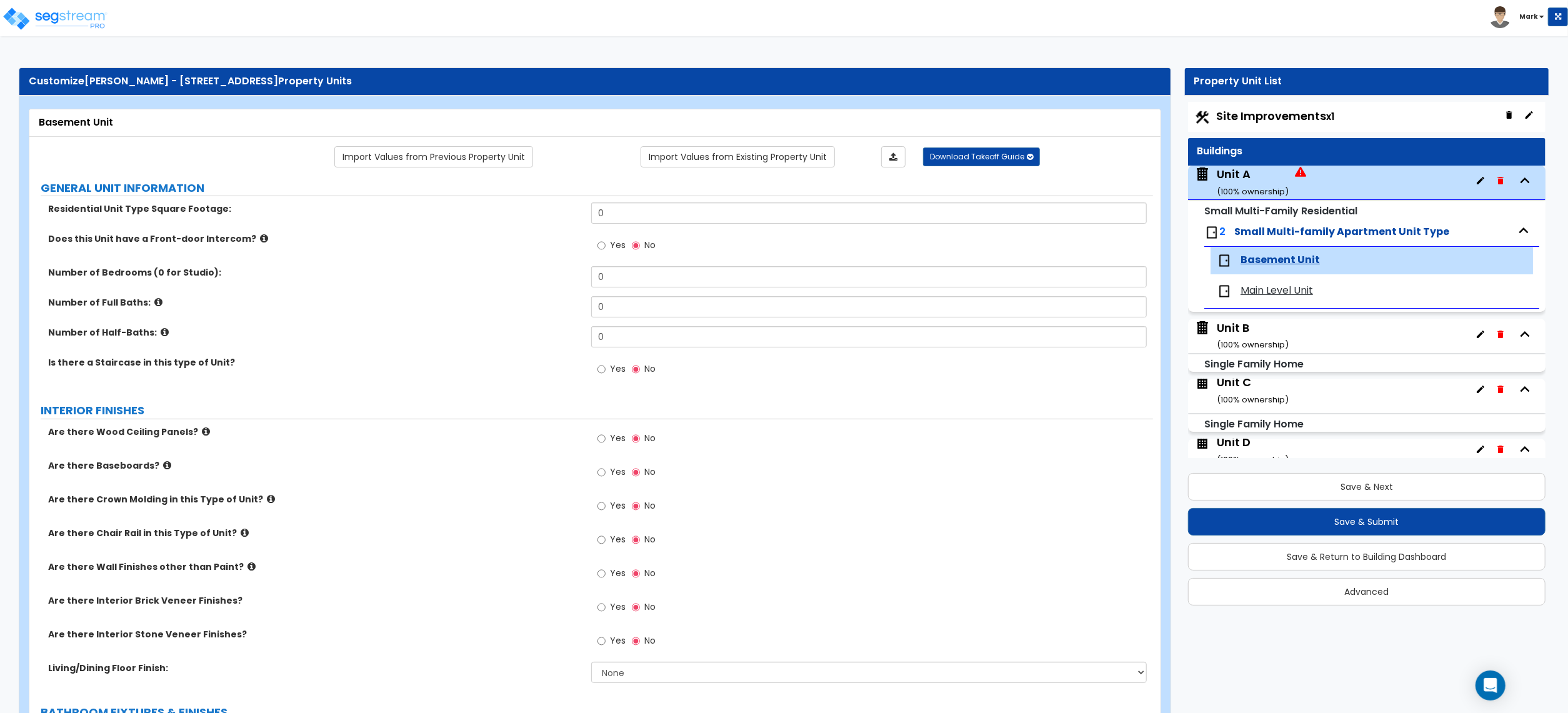
select select "3"
select select "1"
select select "6"
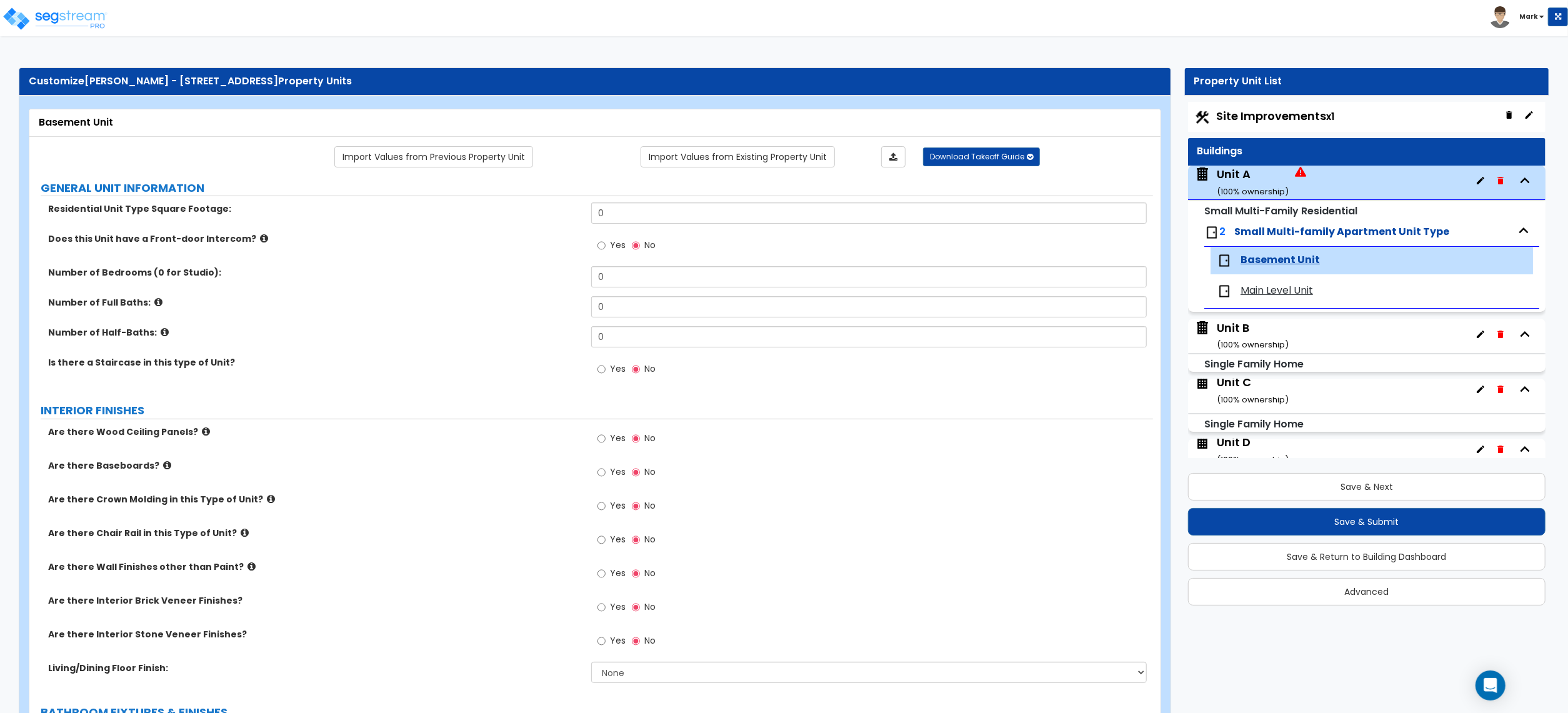
select select "4"
select select "1"
select select "2"
select select "1"
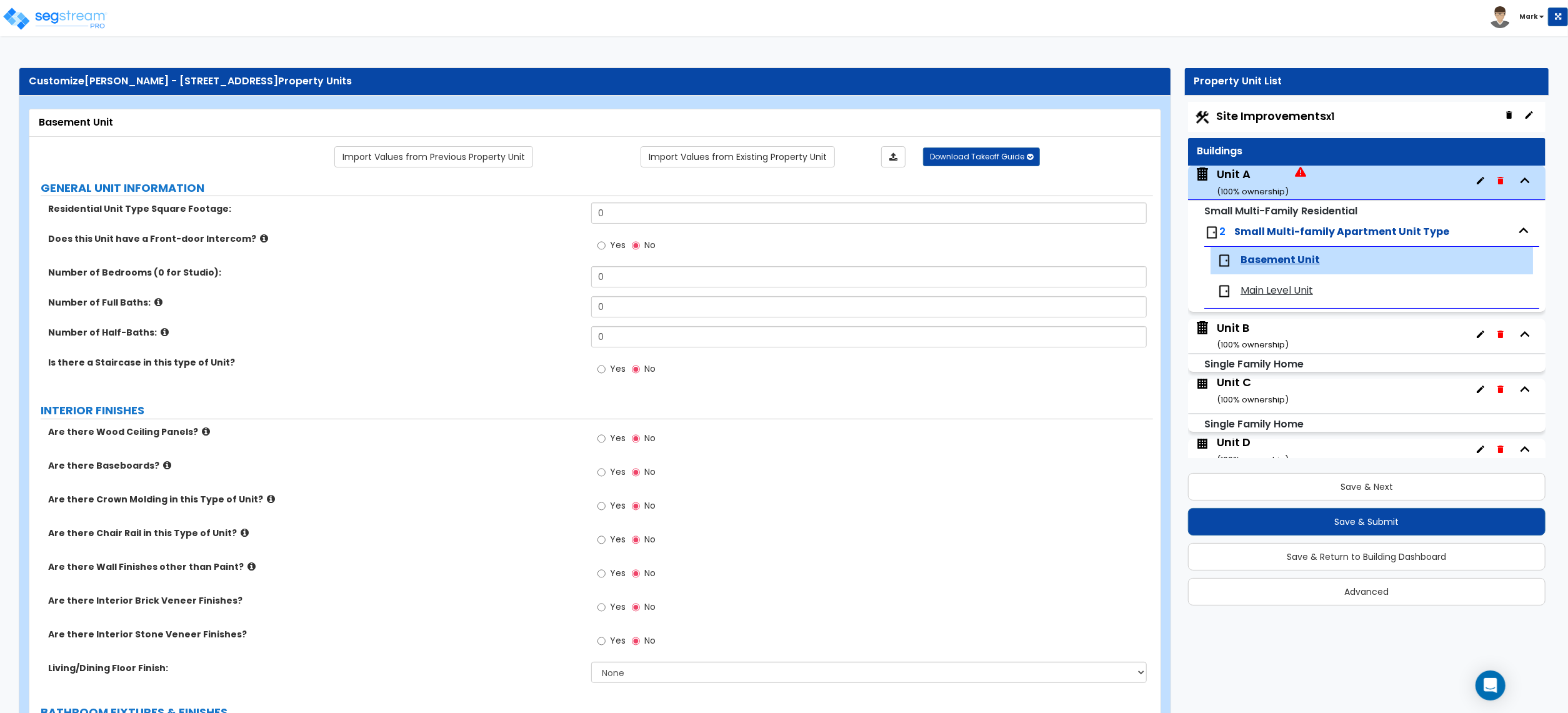
select select "1"
select select "6"
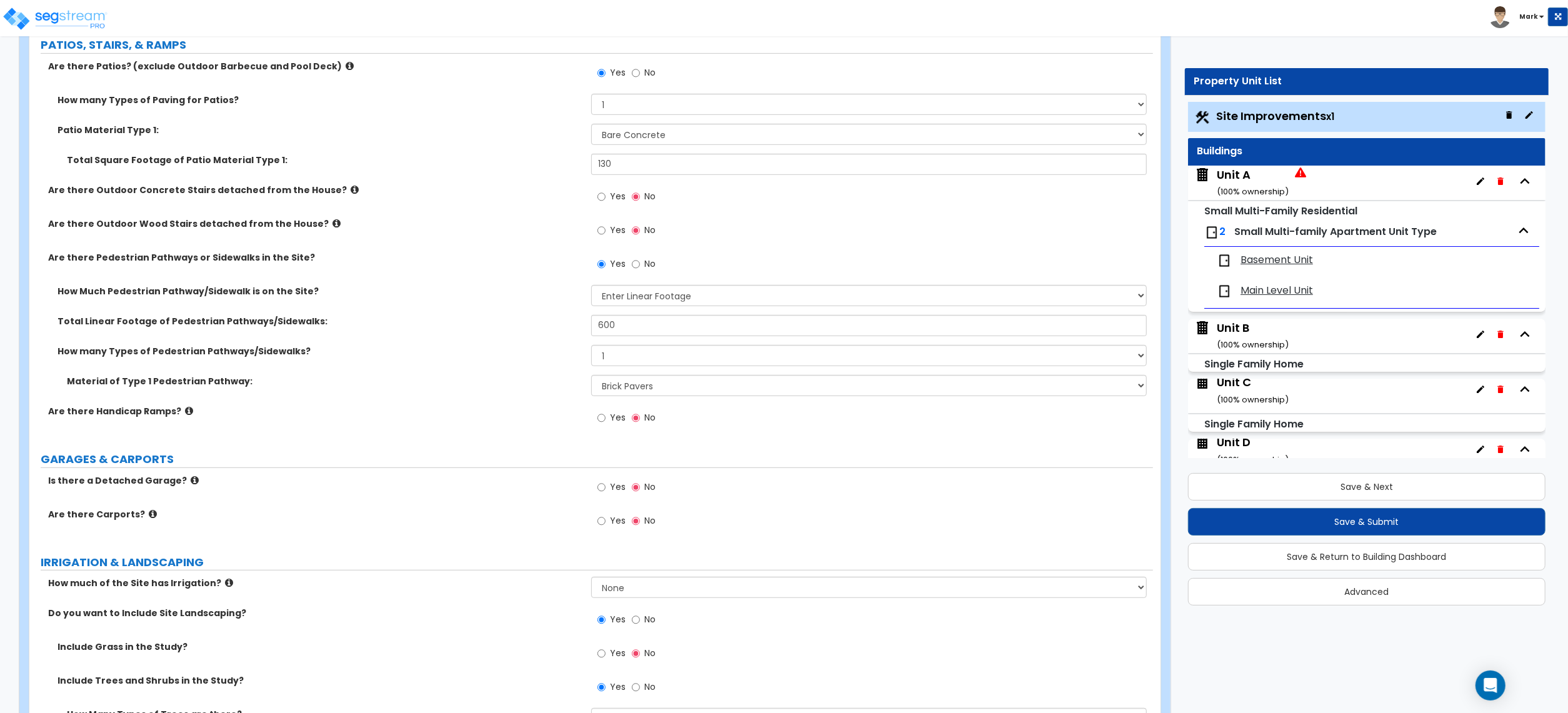
scroll to position [250, 0]
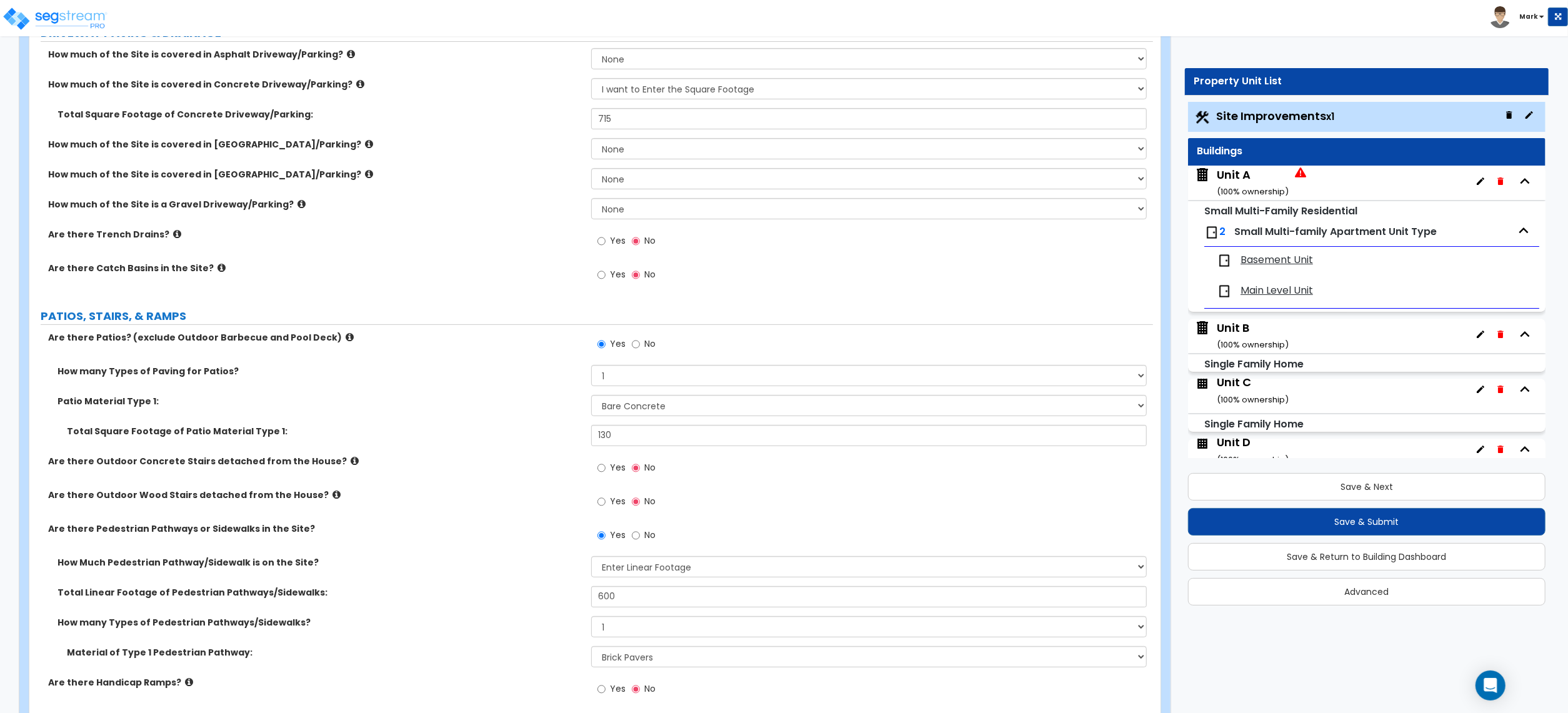
click at [1253, 188] on small "( 100 % ownership)" at bounding box center [1253, 191] width 72 height 12
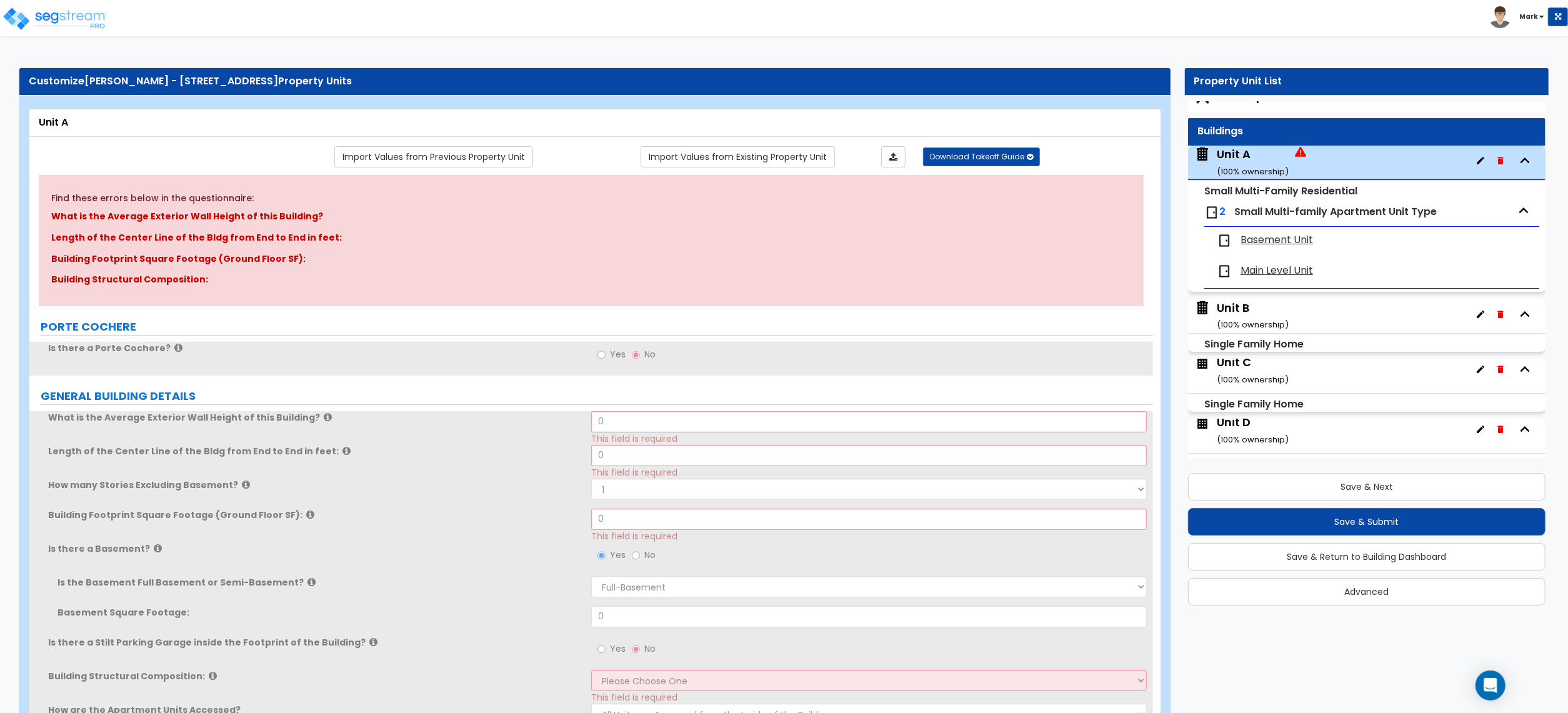
scroll to position [0, 0]
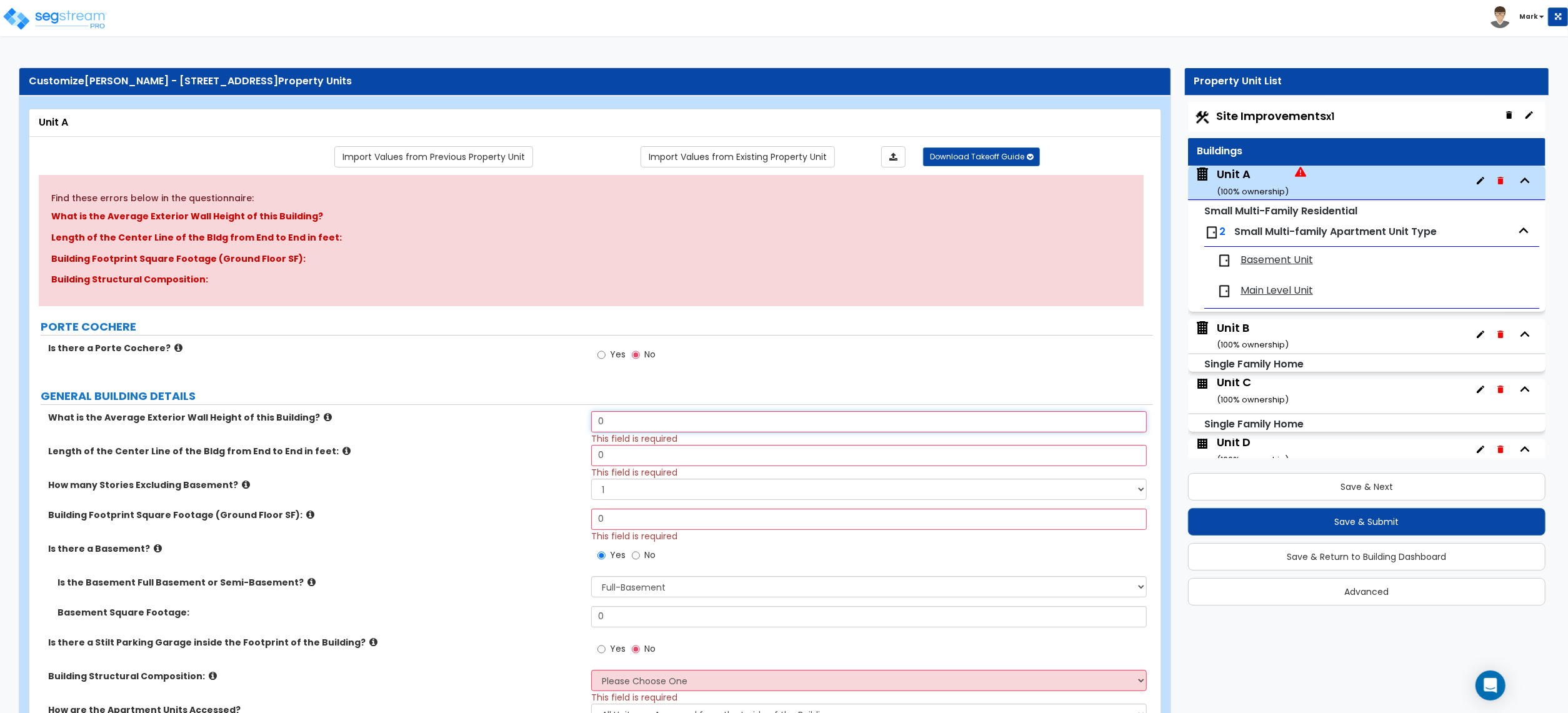
click at [639, 418] on input "0" at bounding box center [869, 422] width 556 height 22
click at [636, 433] on span "This field is required" at bounding box center [635, 438] width 86 height 13
click at [639, 429] on input "0" at bounding box center [869, 422] width 556 height 22
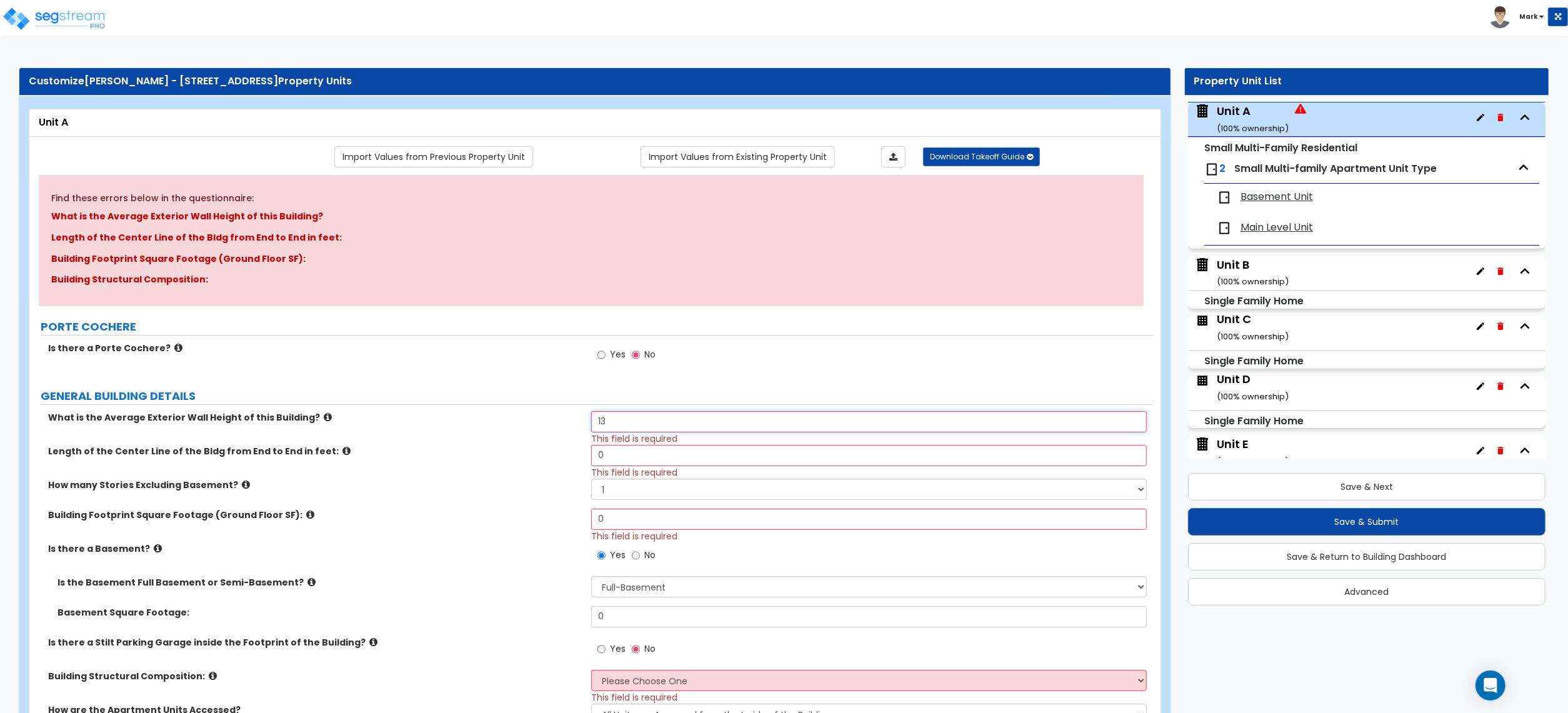
scroll to position [64, 0]
type input "13"
drag, startPoint x: 606, startPoint y: 460, endPoint x: 609, endPoint y: 467, distance: 7.6
click at [609, 465] on input "0" at bounding box center [869, 456] width 556 height 22
click at [609, 467] on span "This field is required" at bounding box center [635, 473] width 86 height 13
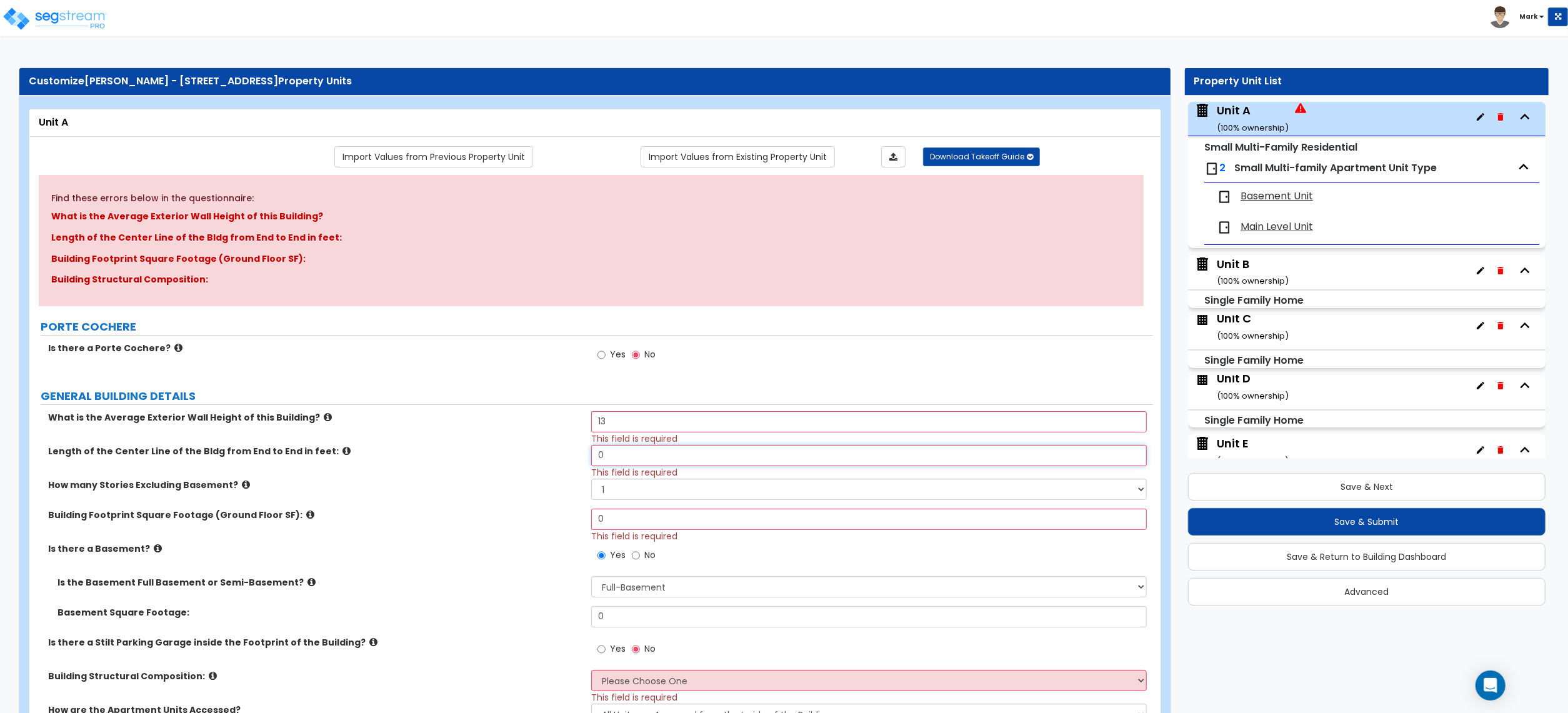
click at [612, 456] on input "0" at bounding box center [869, 456] width 556 height 22
type input "45"
click at [632, 513] on input "0" at bounding box center [869, 519] width 556 height 22
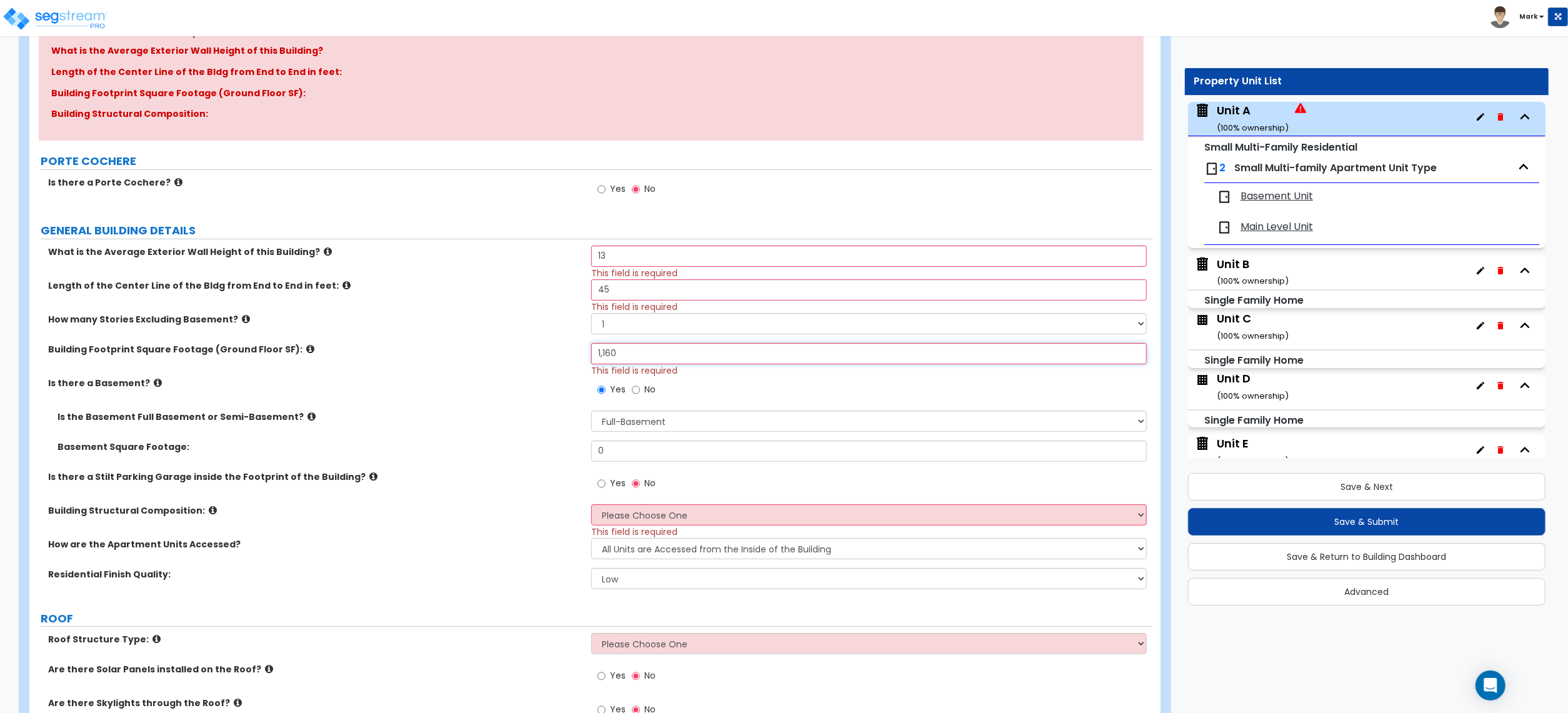
scroll to position [167, 0]
type input "1,160"
click at [630, 442] on input "0" at bounding box center [869, 451] width 556 height 22
click at [634, 443] on input "0" at bounding box center [869, 451] width 556 height 22
type input "1,767"
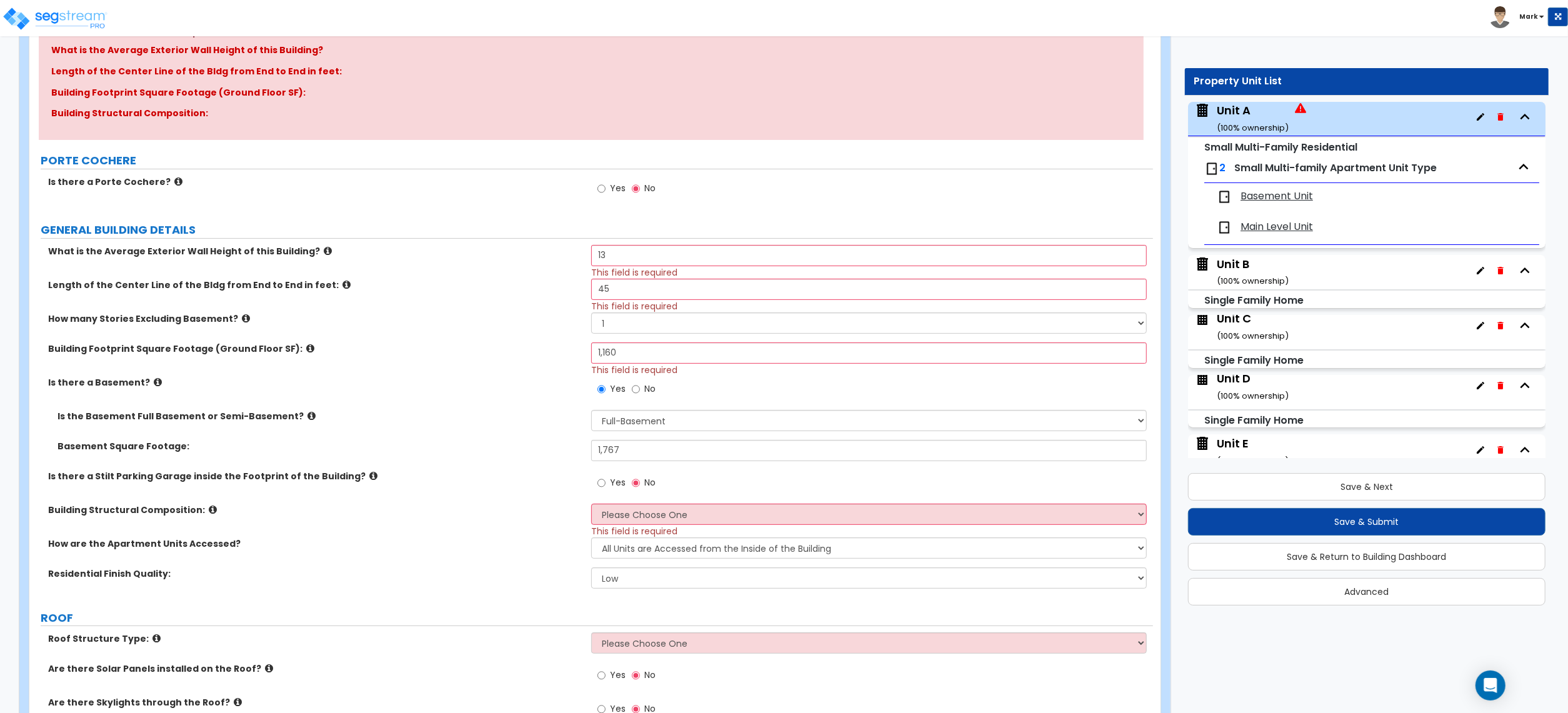
click at [535, 465] on div "Basement Square Footage: 1,767" at bounding box center [592, 455] width 1124 height 30
click at [632, 501] on div "Yes No" at bounding box center [873, 486] width 562 height 33
click at [634, 516] on select "Please Choose One Reinforced Concrete Structural Steel Brick Masonry CMU Masonr…" at bounding box center [869, 514] width 556 height 22
select select "7"
click at [592, 504] on select "Please Choose One Reinforced Concrete Structural Steel Brick Masonry CMU Masonr…" at bounding box center [869, 514] width 556 height 22
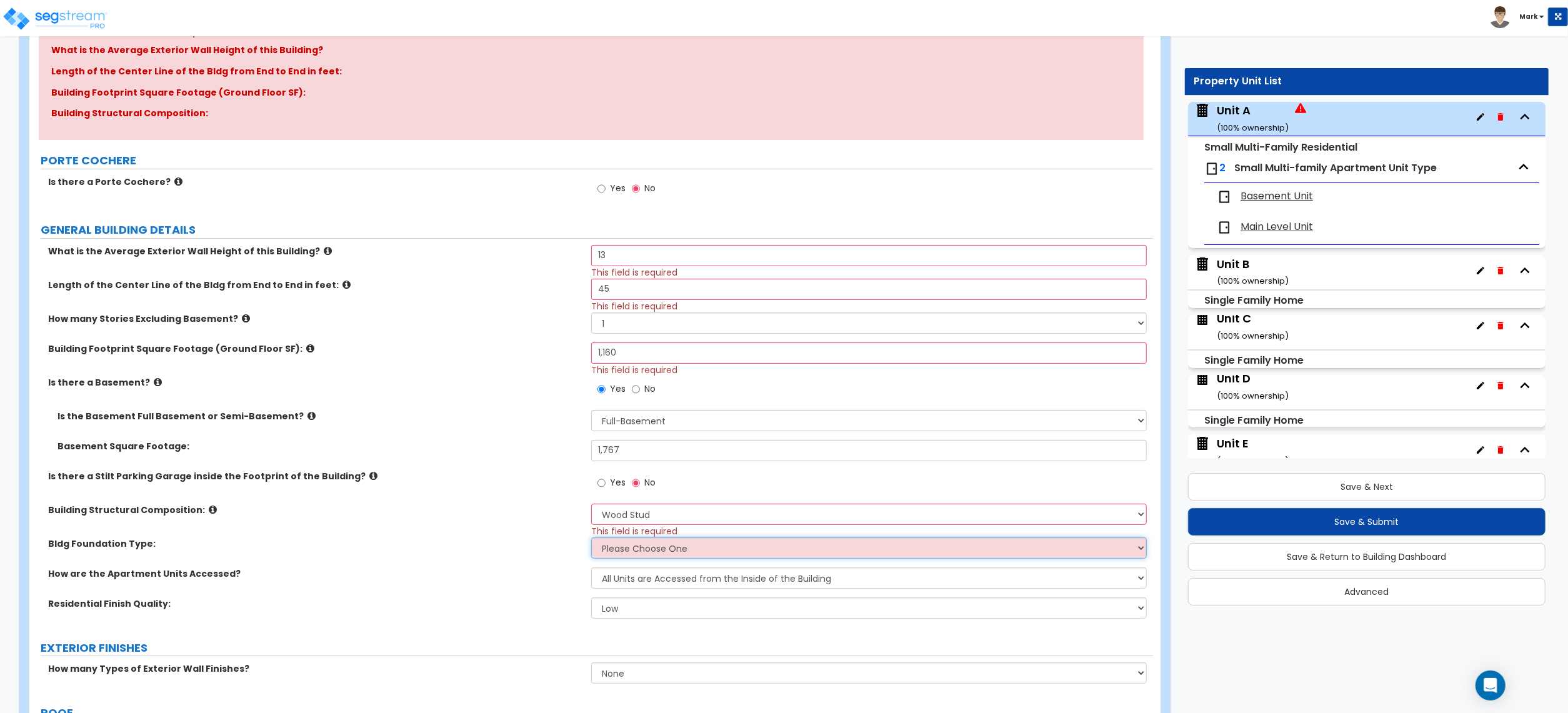
click at [614, 538] on select "Please Choose One Spread Ftg, Col, & Beam FDN Slab on Grade" at bounding box center [869, 548] width 556 height 22
select select "2"
click at [592, 538] on select "Please Choose One Spread Ftg, Col, & Beam FDN Slab on Grade" at bounding box center [869, 548] width 556 height 22
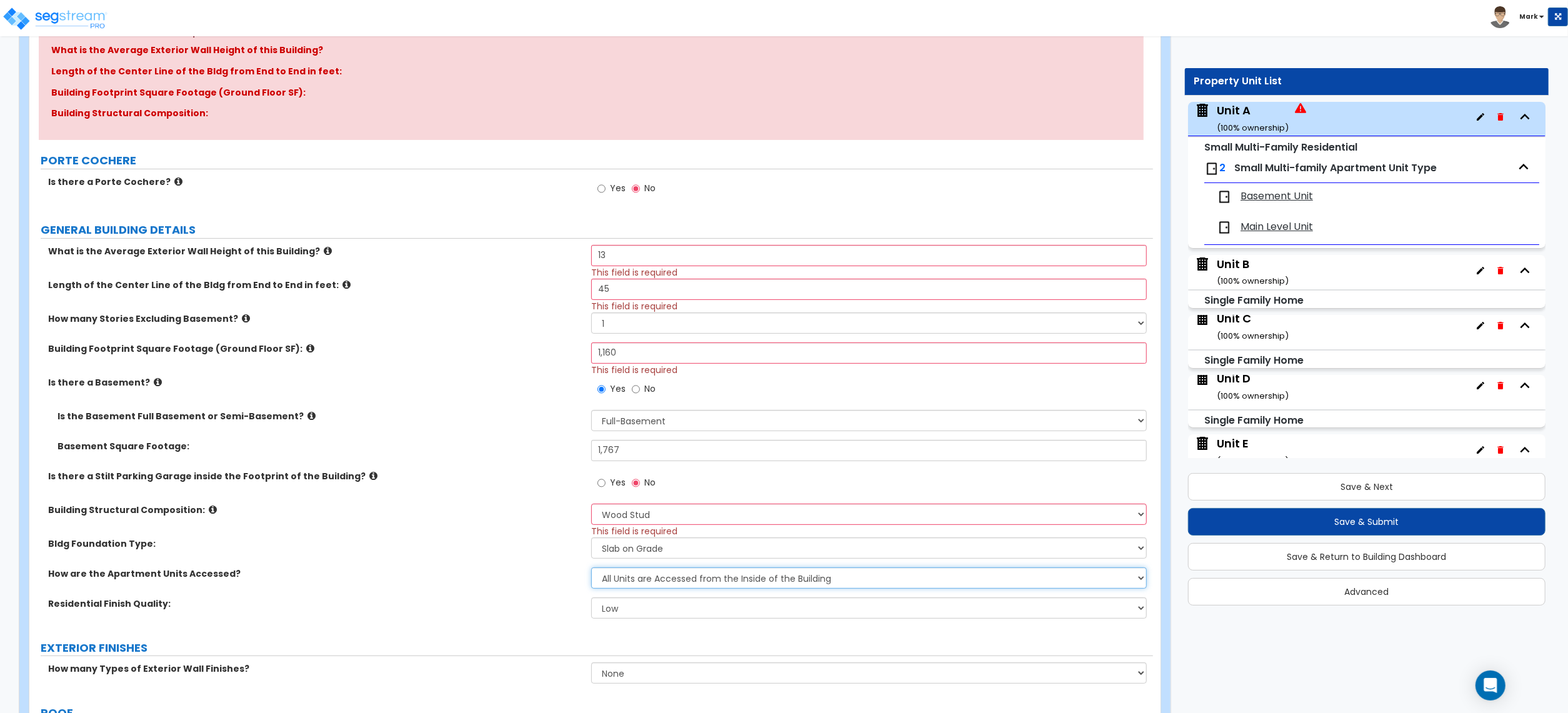
click at [616, 582] on select "All Units are Accessed from the Inside of the Building All Units are Accessed f…" at bounding box center [869, 578] width 556 height 22
select select "2"
click at [592, 568] on select "All Units are Accessed from the Inside of the Building All Units are Accessed f…" at bounding box center [869, 578] width 556 height 22
click at [636, 618] on select "Low Average High" at bounding box center [869, 608] width 556 height 22
select select "2"
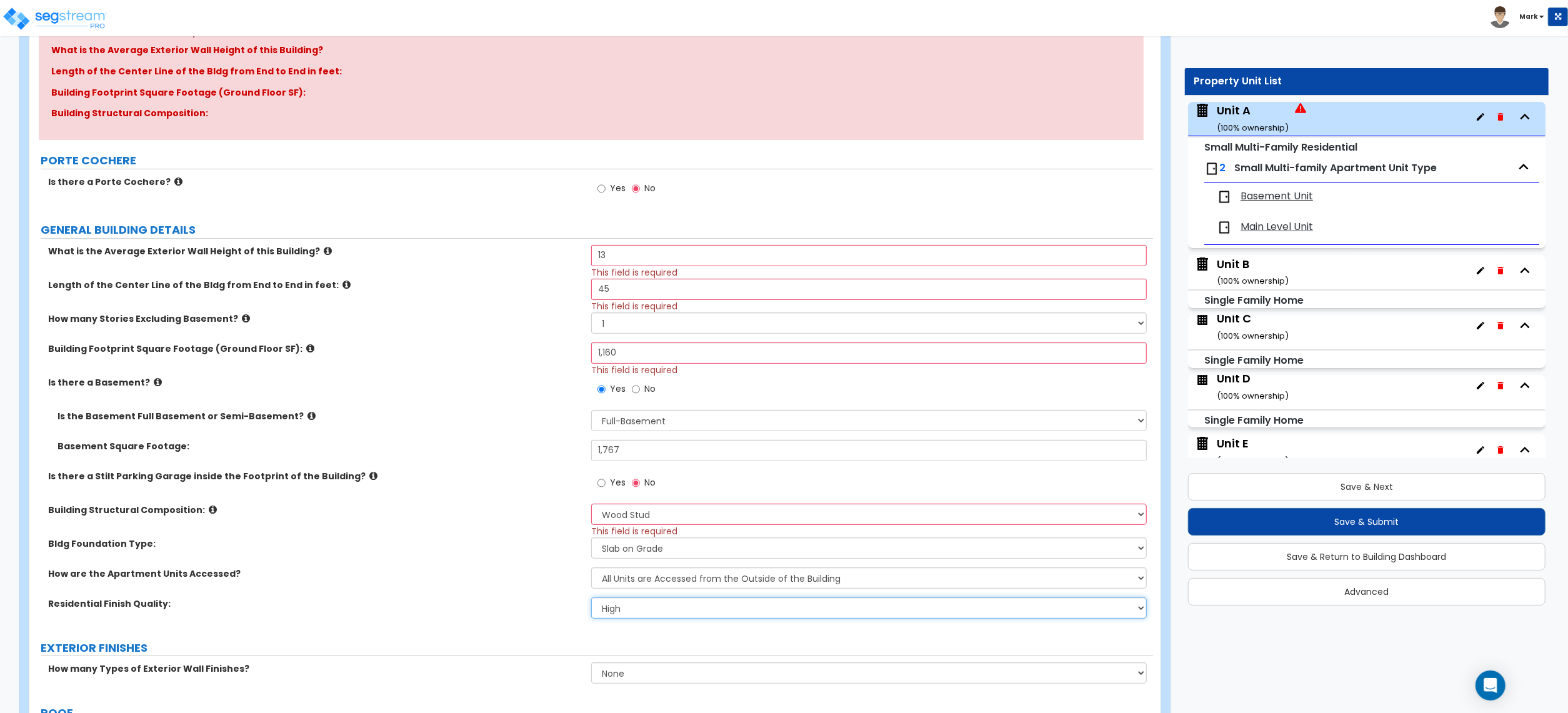
click at [592, 598] on select "Low Average High" at bounding box center [869, 608] width 556 height 22
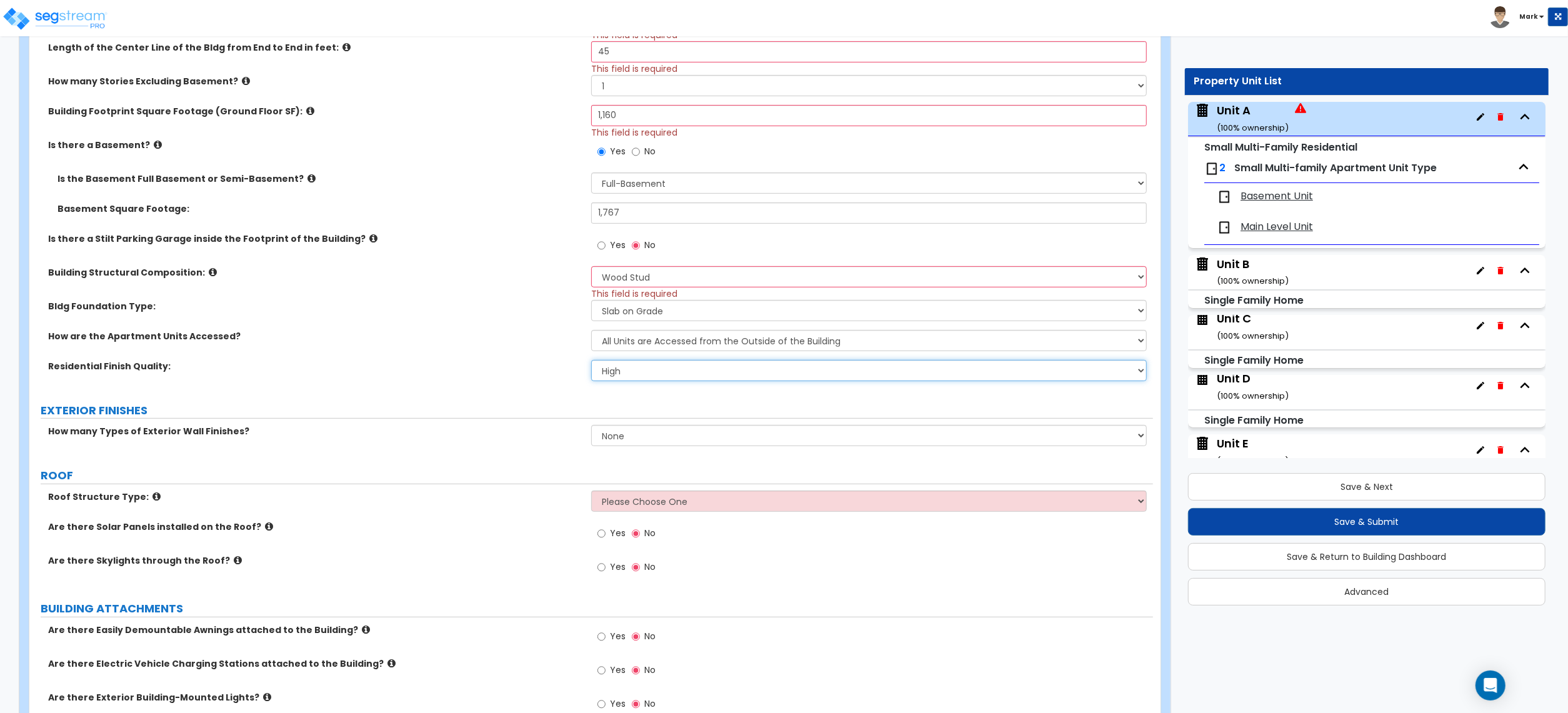
scroll to position [416, 0]
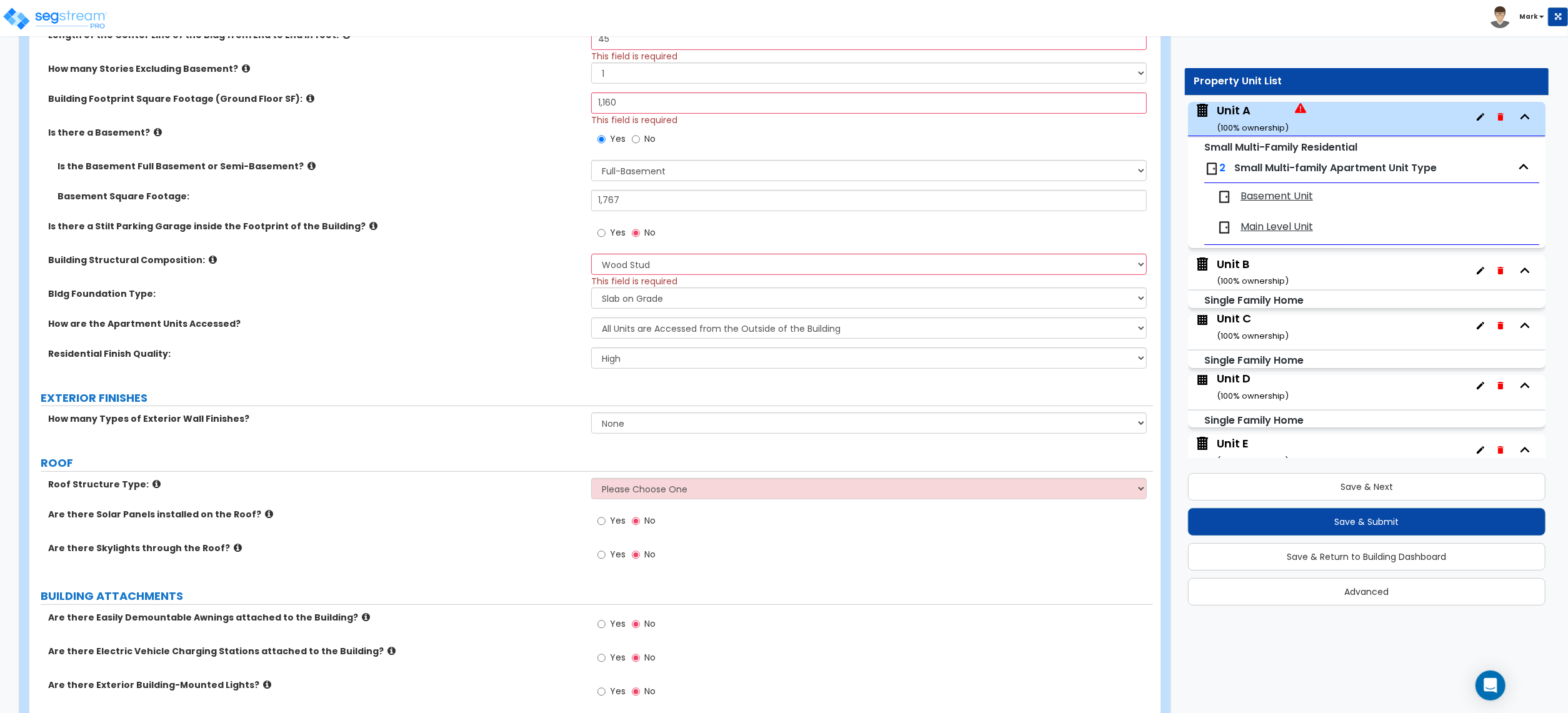
click at [612, 438] on div "How many Types of Exterior Wall Finishes? None 1 2 3" at bounding box center [592, 427] width 1124 height 30
drag, startPoint x: 636, startPoint y: 406, endPoint x: 628, endPoint y: 424, distance: 19.7
click at [636, 407] on div "EXTERIOR FINISHES" at bounding box center [596, 398] width 1112 height 17
click at [621, 433] on select "None 1 2 3" at bounding box center [869, 423] width 556 height 22
select select "1"
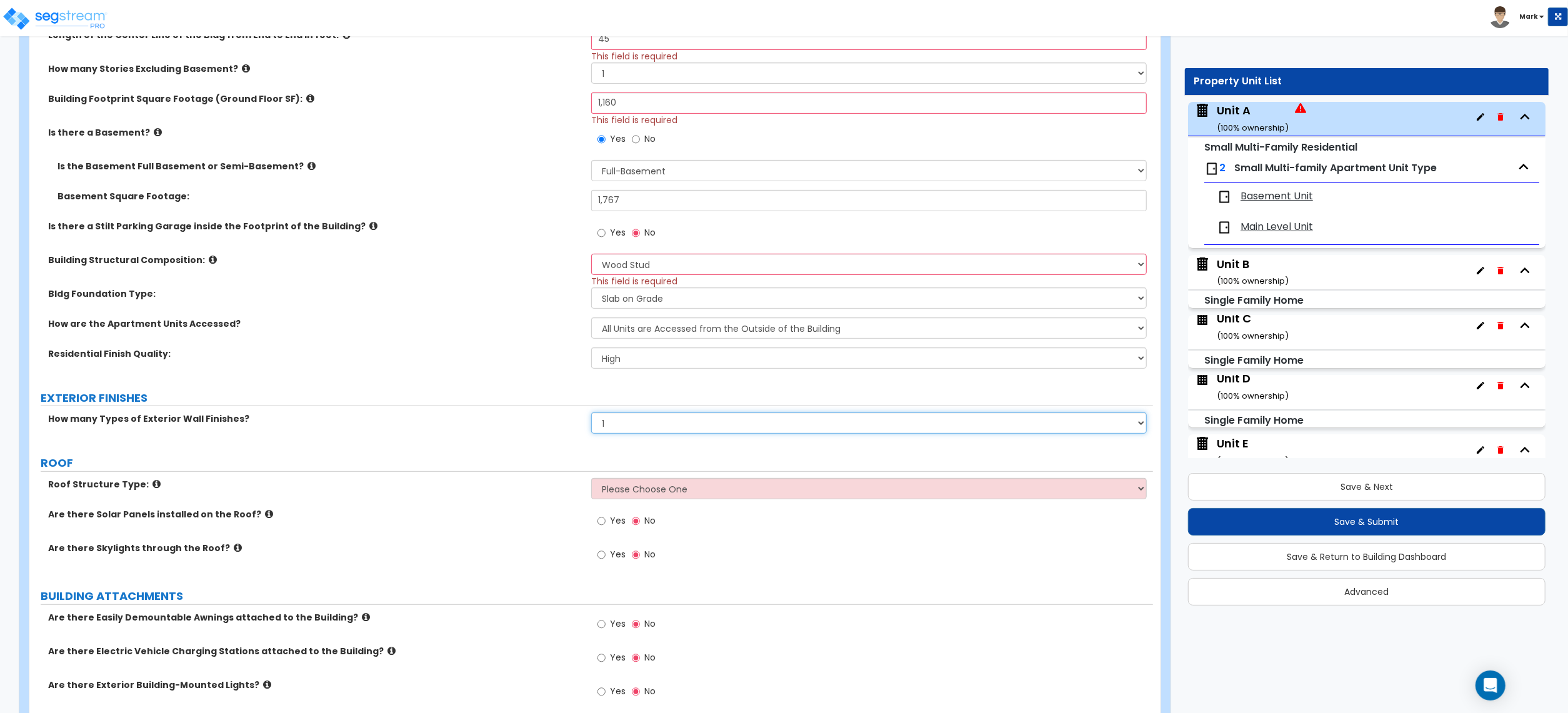
click at [592, 413] on select "None 1 2 3" at bounding box center [869, 423] width 556 height 22
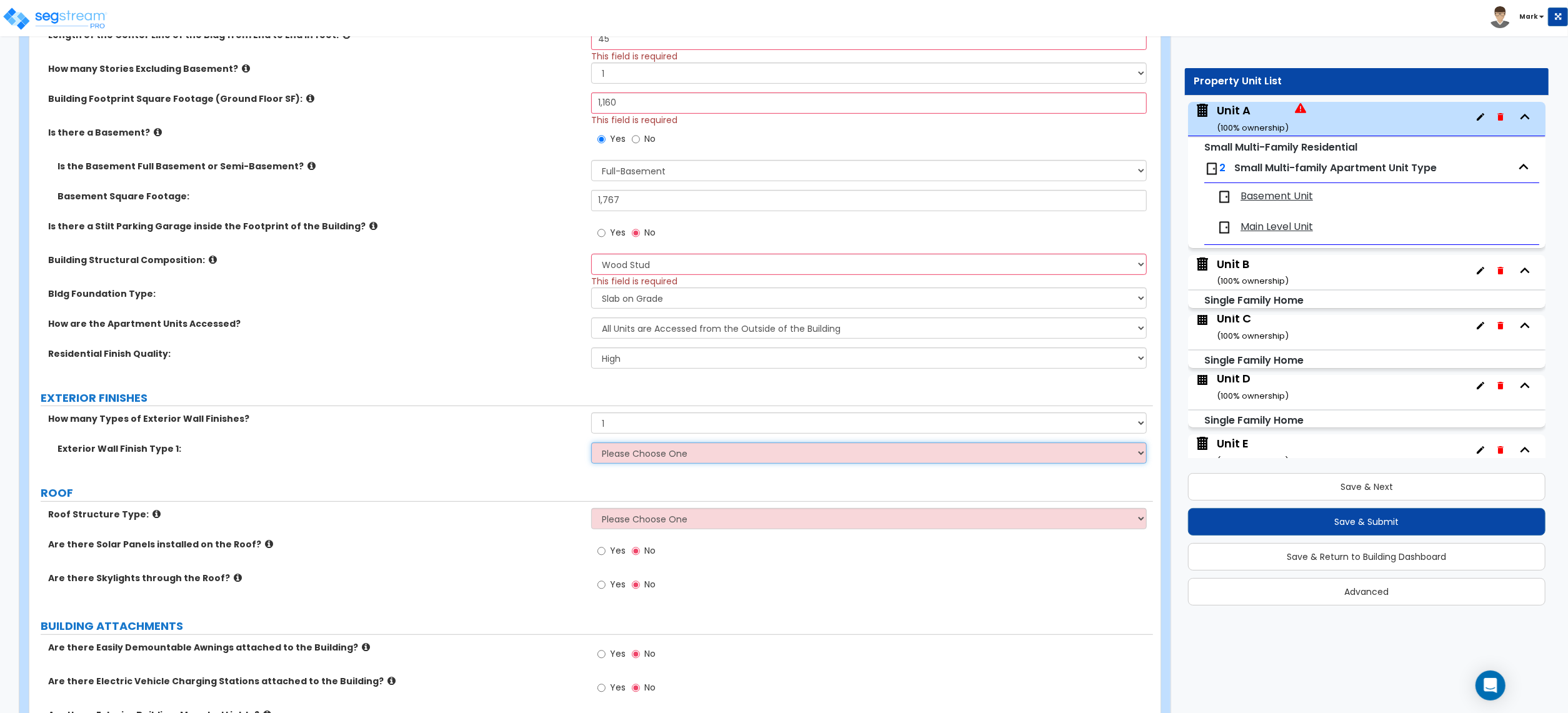
click at [664, 456] on select "Please Choose One No Finish/Shared Wall No Wall Brick Veneer Stone Veneer Wood …" at bounding box center [869, 453] width 556 height 22
select select "4"
click at [592, 444] on select "Please Choose One No Finish/Shared Wall No Wall Brick Veneer Stone Veneer Wood …" at bounding box center [869, 453] width 556 height 22
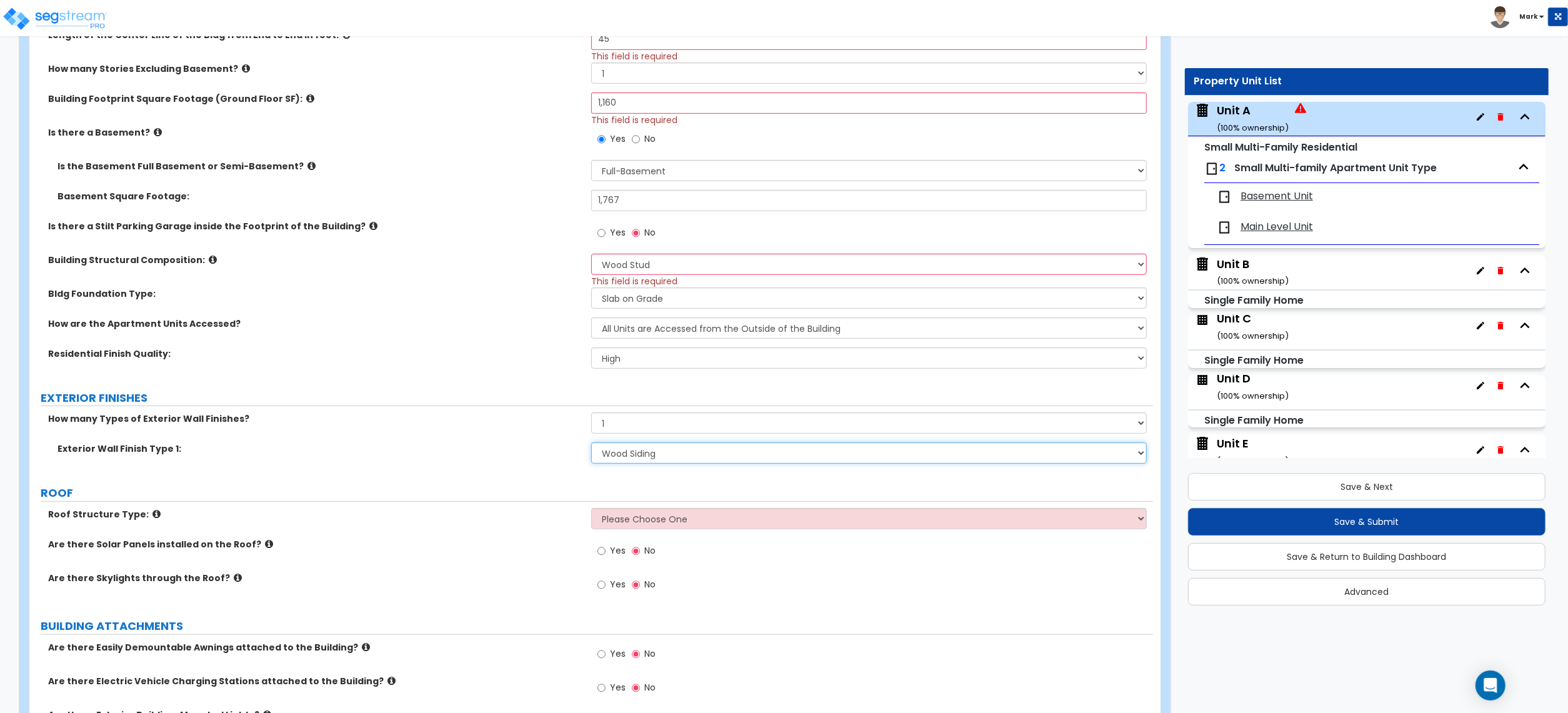
click at [630, 450] on select "Please Choose One No Finish/Shared Wall No Wall Brick Veneer Stone Veneer Wood …" at bounding box center [869, 453] width 556 height 22
click at [503, 442] on div "How many Types of Exterior Wall Finishes? None 1 2 3" at bounding box center [592, 427] width 1124 height 30
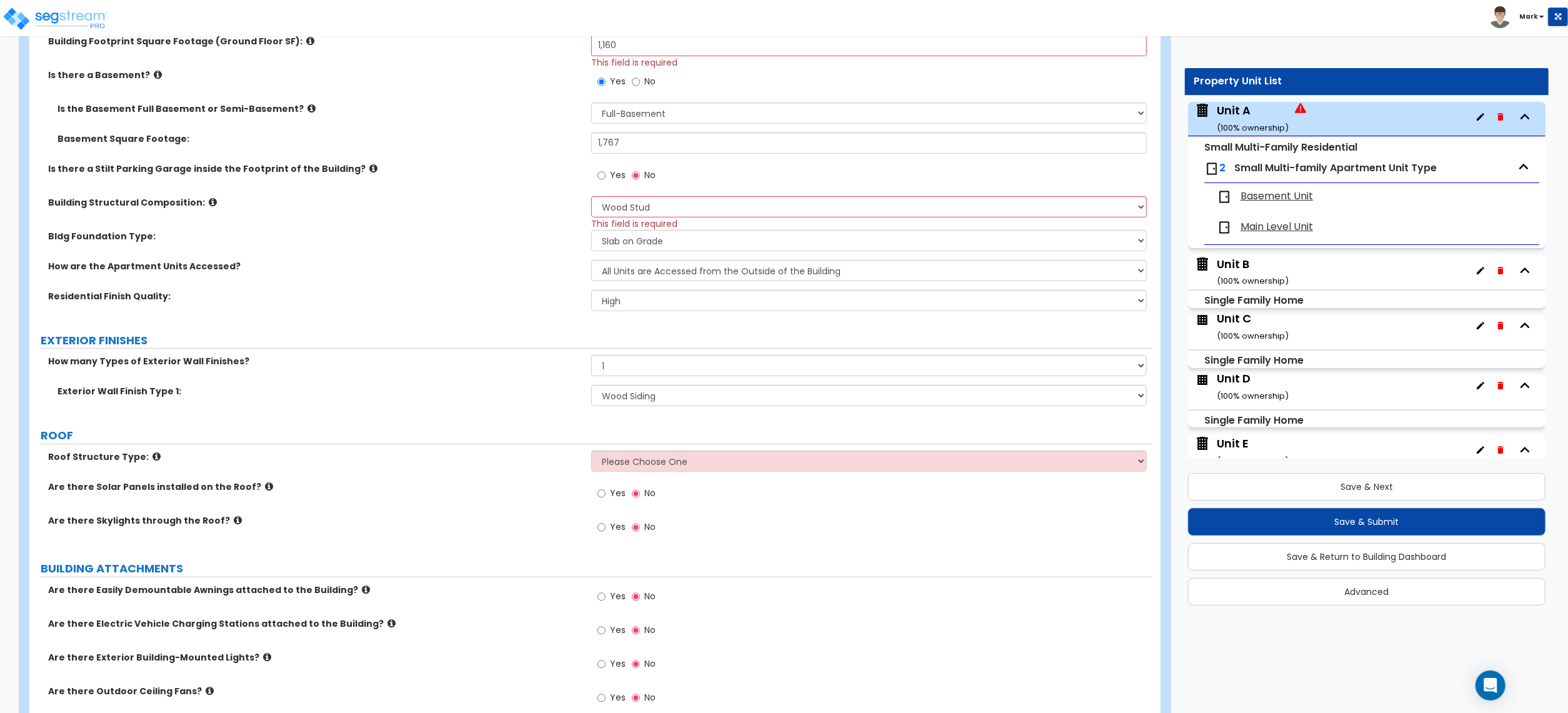
scroll to position [500, 0]
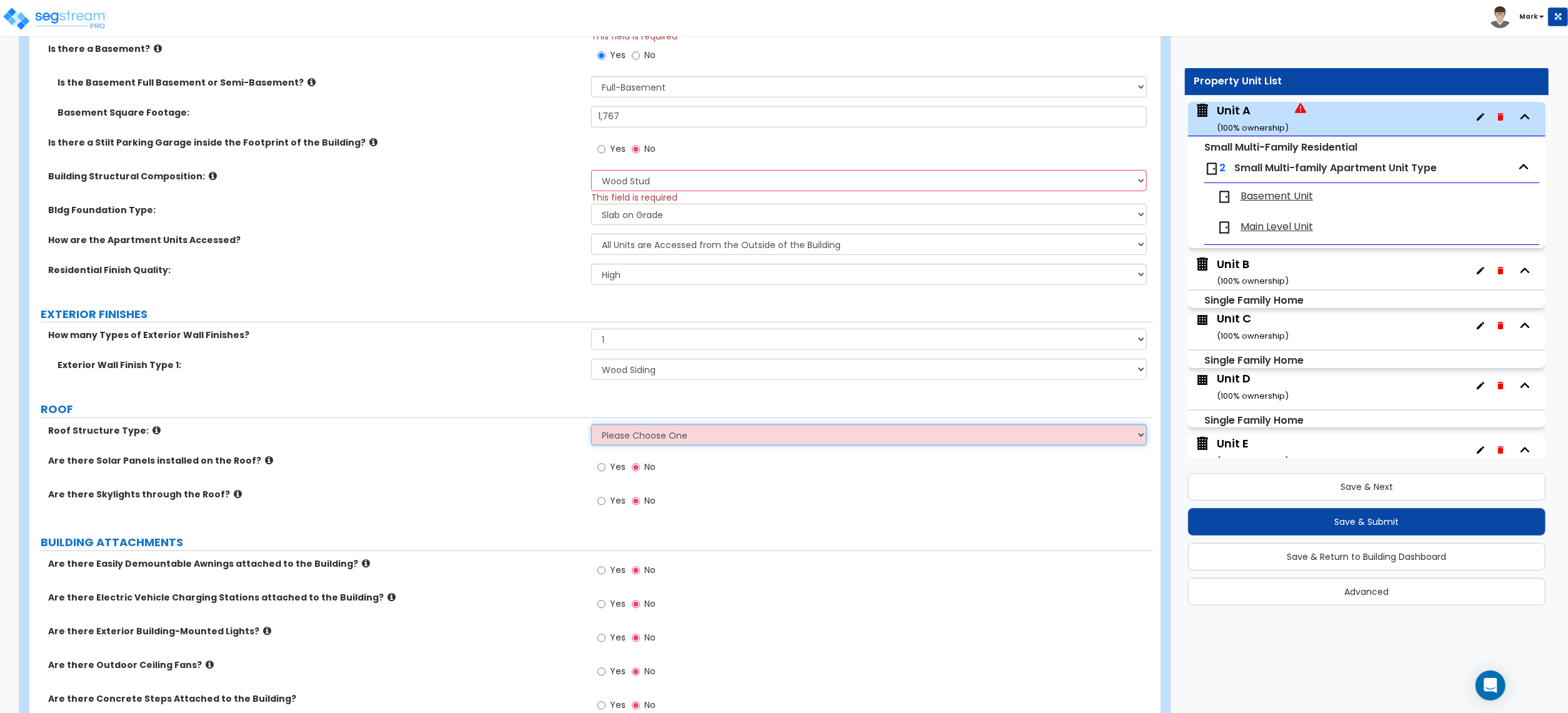
click at [650, 444] on select "Please Choose One Gabled Roof Flat Roof Hybrid Gable & Flat Roof" at bounding box center [869, 435] width 556 height 22
click at [602, 433] on select "Please Choose One Gabled Roof Flat Roof Hybrid Gable & Flat Roof" at bounding box center [869, 435] width 556 height 22
select select "1"
click at [592, 426] on select "Please Choose One Gabled Roof Flat Roof Hybrid Gable & Flat Roof" at bounding box center [869, 435] width 556 height 22
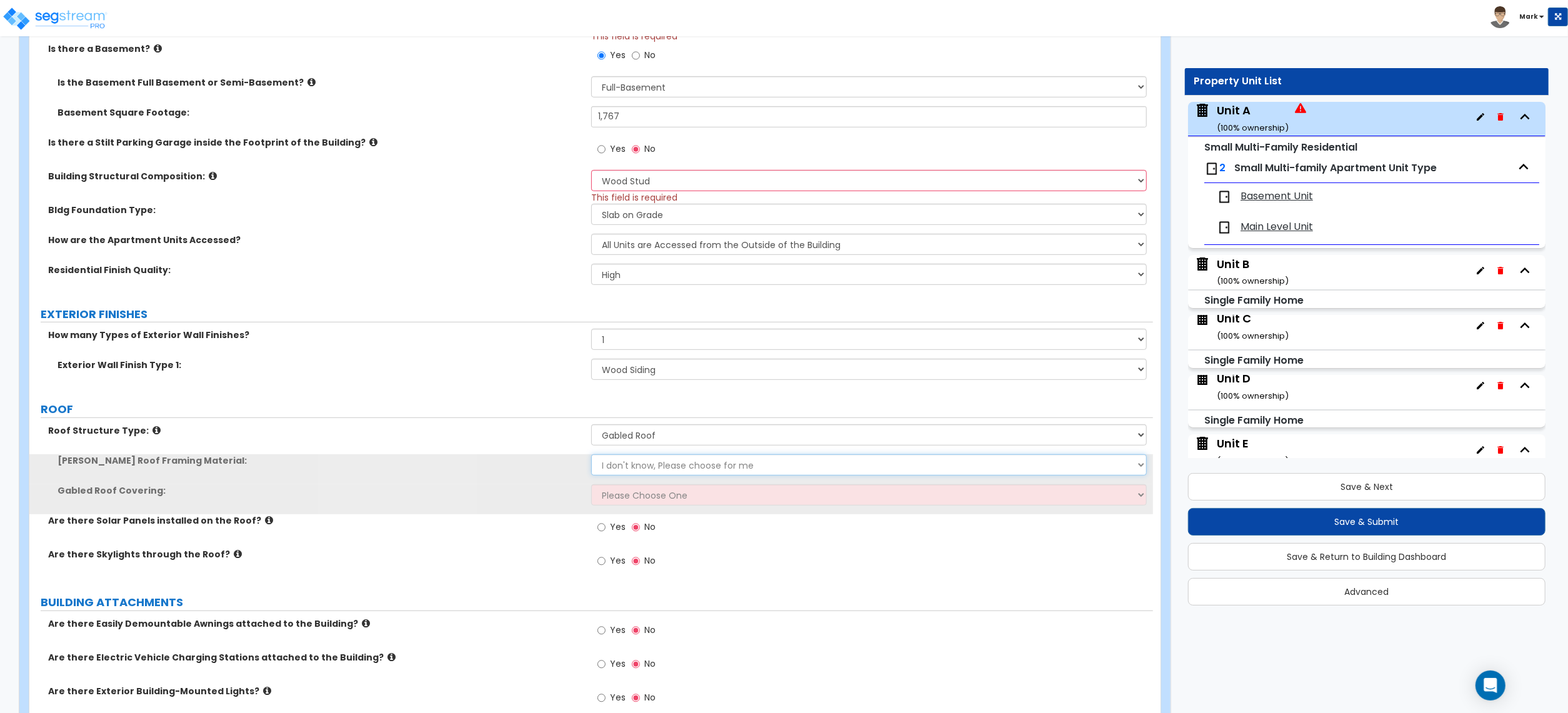
click at [650, 467] on select "I don't know, Please choose for me Metal Wood" at bounding box center [869, 465] width 556 height 22
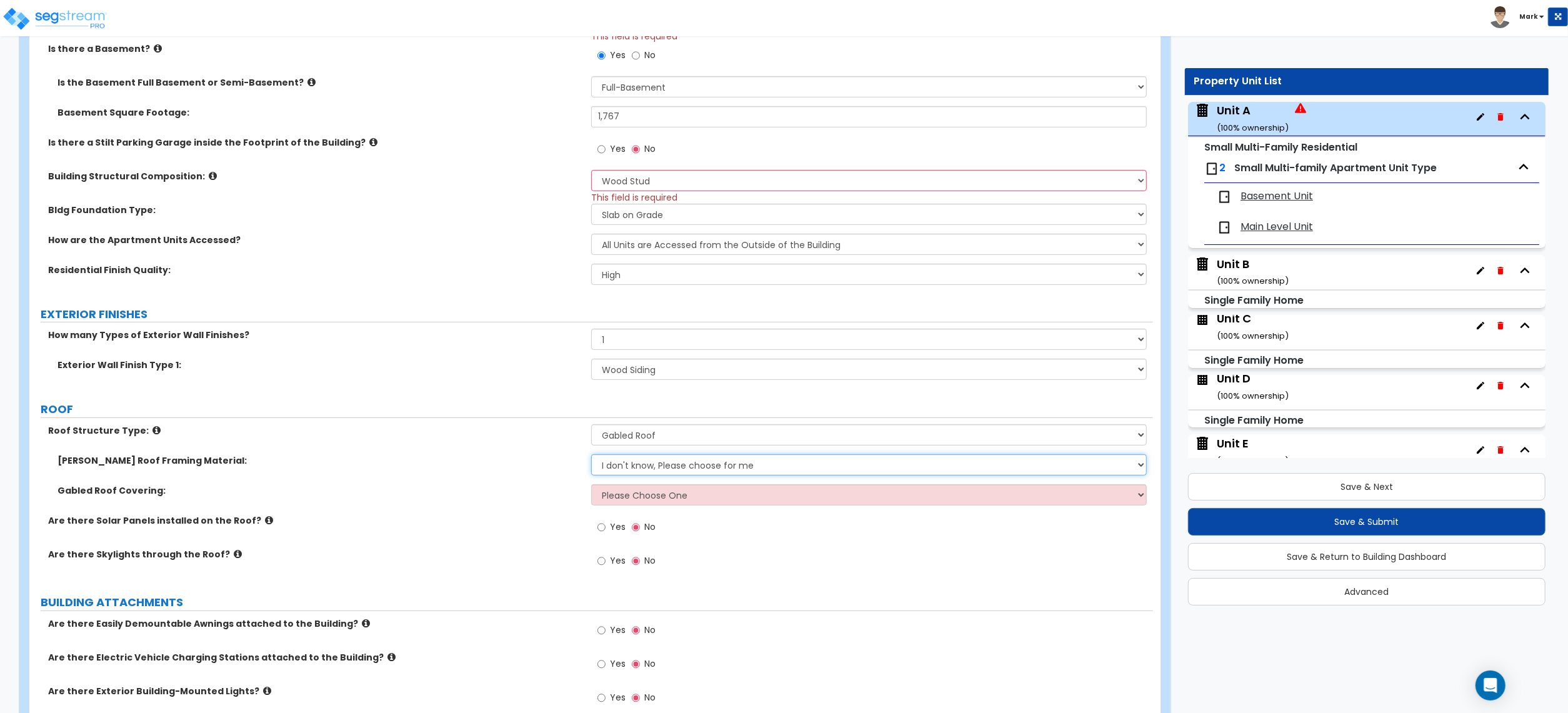
select select "2"
click at [592, 456] on select "I don't know, Please choose for me Metal Wood" at bounding box center [869, 465] width 556 height 22
click at [658, 505] on select "Please Choose One Asphalt Shingle Clay Tile Wood Shingle Metal Shingle Standing…" at bounding box center [869, 495] width 556 height 22
select select "1"
click at [592, 486] on select "Please Choose One Asphalt Shingle Clay Tile Wood Shingle Metal Shingle Standing…" at bounding box center [869, 495] width 556 height 22
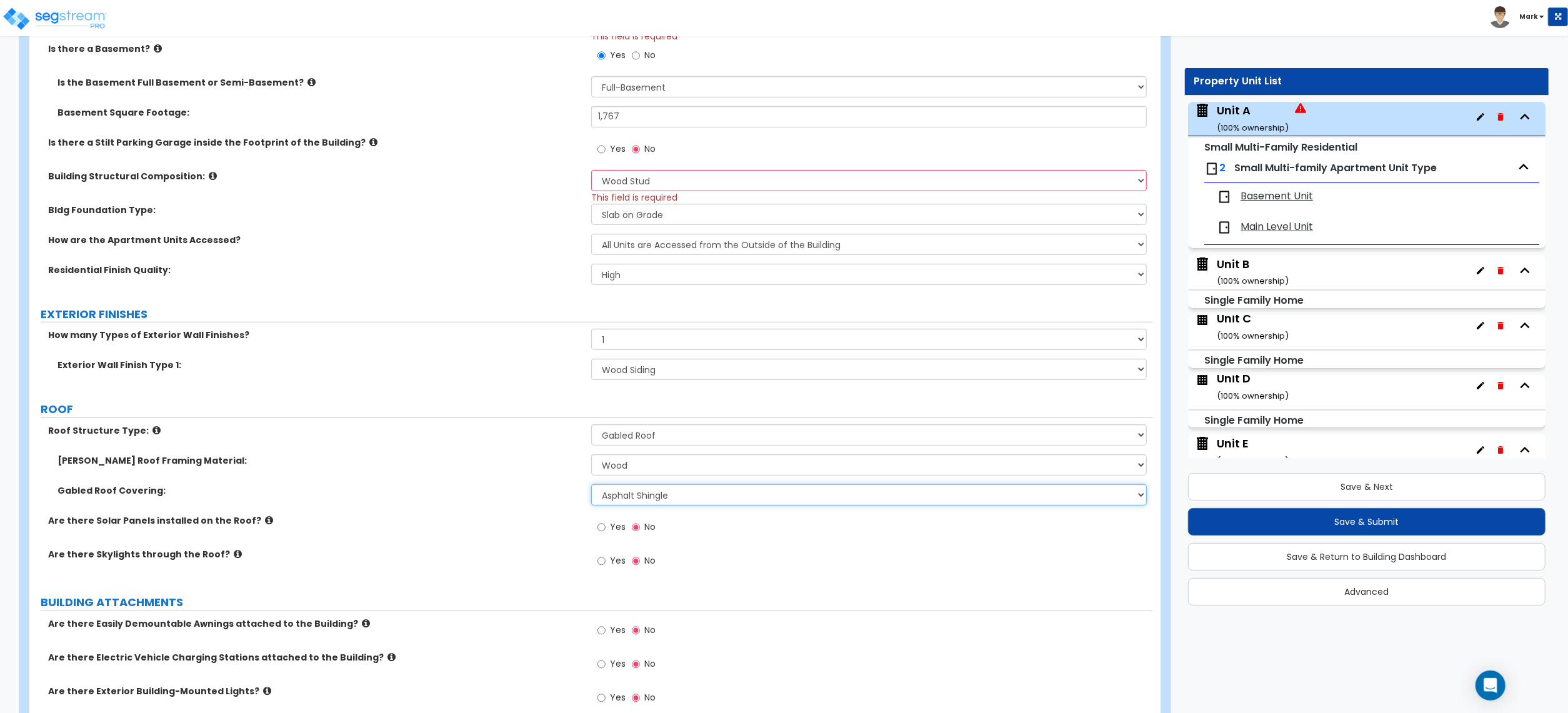
click at [648, 493] on select "Please Choose One Asphalt Shingle Clay Tile Wood Shingle Metal Shingle Standing…" at bounding box center [869, 495] width 556 height 22
drag, startPoint x: 516, startPoint y: 519, endPoint x: 523, endPoint y: 523, distance: 8.1
click at [520, 521] on label "Are there Solar Panels installed on the Roof?" at bounding box center [314, 520] width 534 height 13
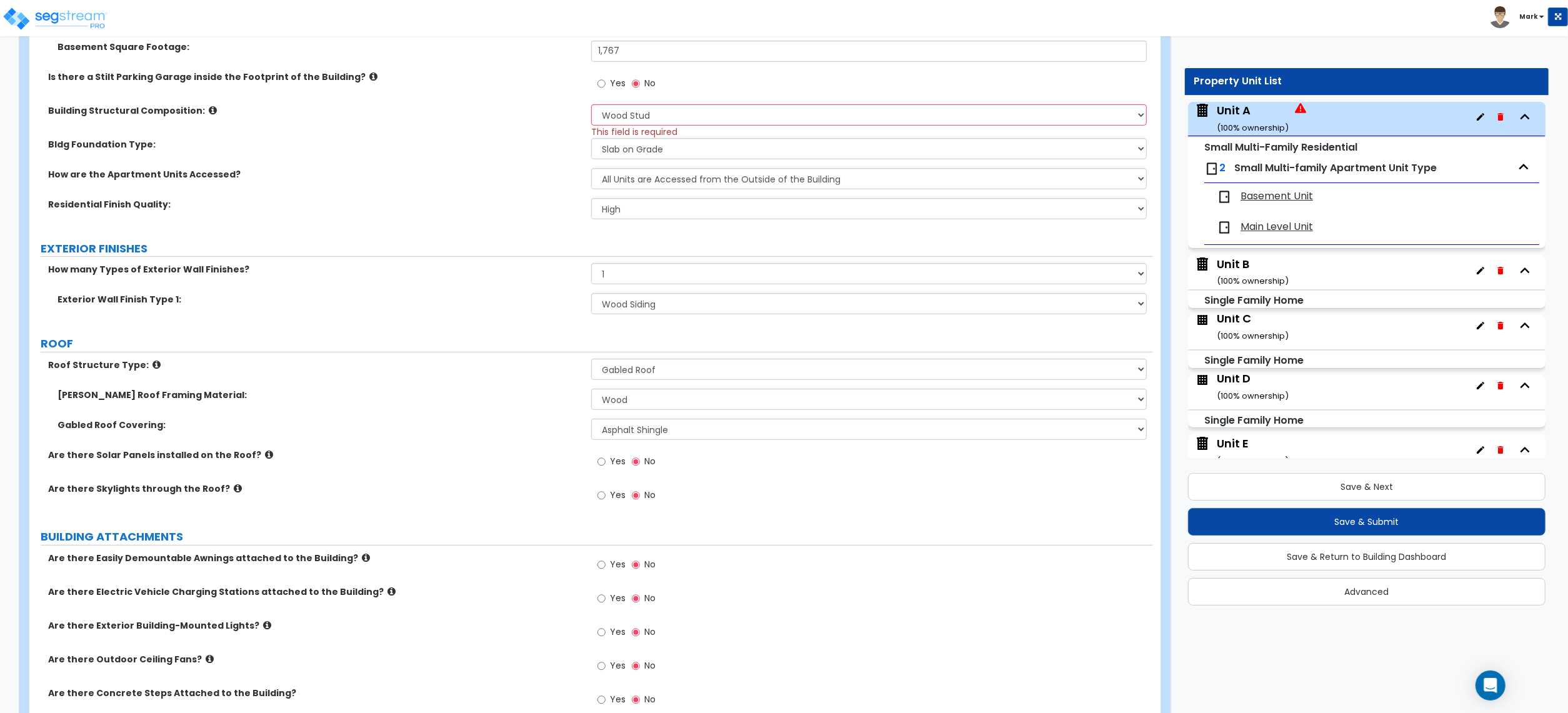
scroll to position [750, 0]
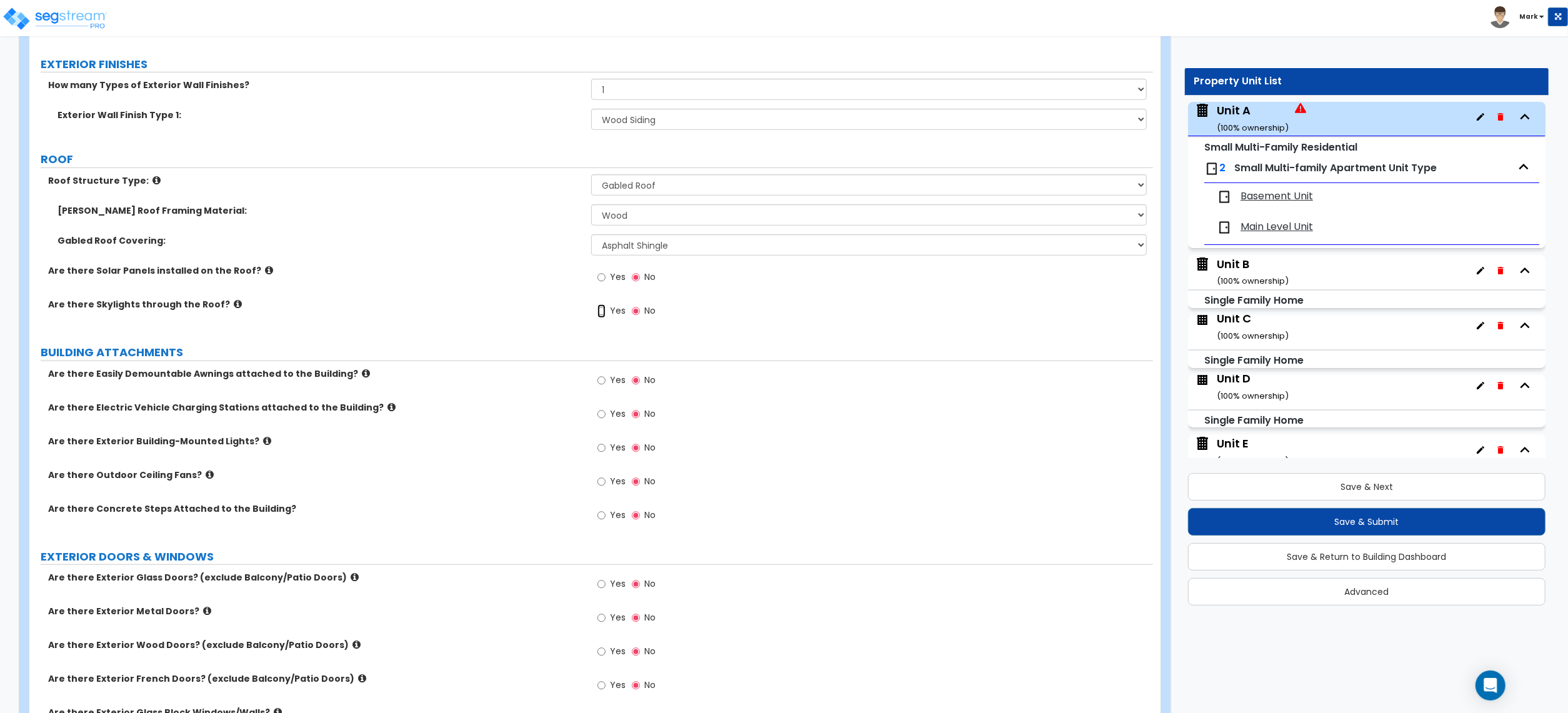
click at [599, 315] on input "Yes" at bounding box center [601, 311] width 8 height 14
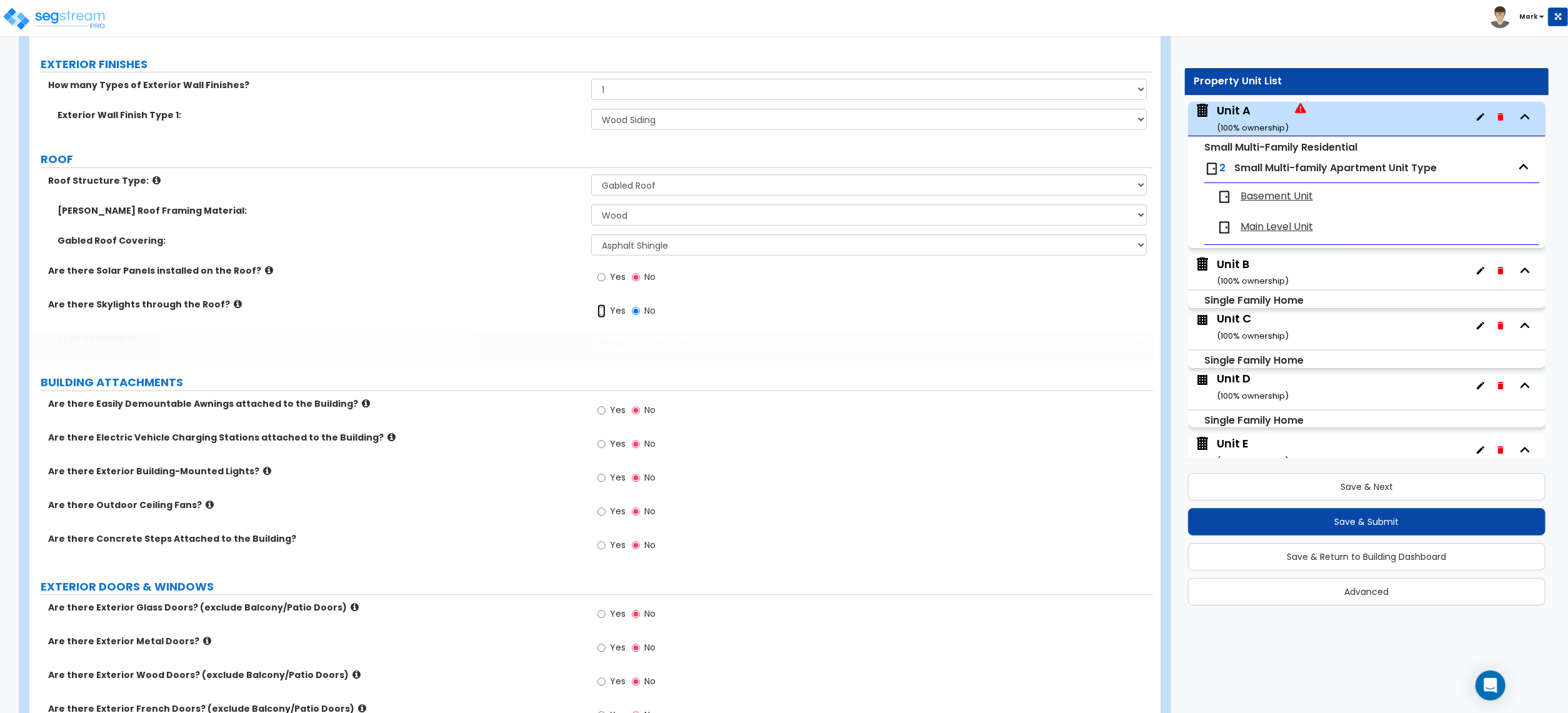
radio input "true"
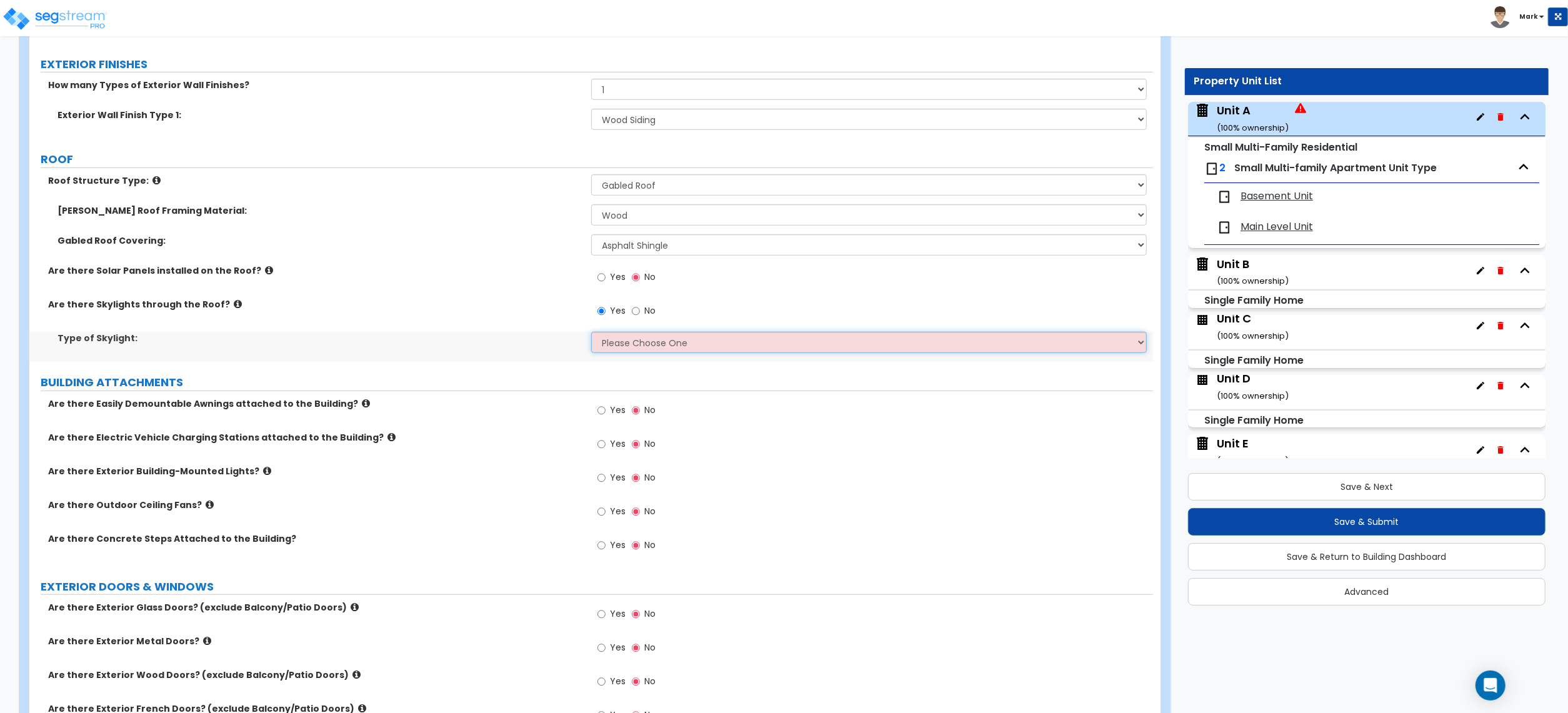
click at [616, 344] on select "Please Choose One Fixed Rectangular Glass Barrel Vault Dome Square Pyramid" at bounding box center [869, 343] width 556 height 22
click at [636, 346] on select "Please Choose One Fixed Rectangular Glass Barrel Vault Dome Square Pyramid" at bounding box center [869, 343] width 556 height 22
select select "2"
click at [592, 334] on select "Please Choose One Fixed Rectangular Glass Barrel Vault Dome Square Pyramid" at bounding box center [869, 343] width 556 height 22
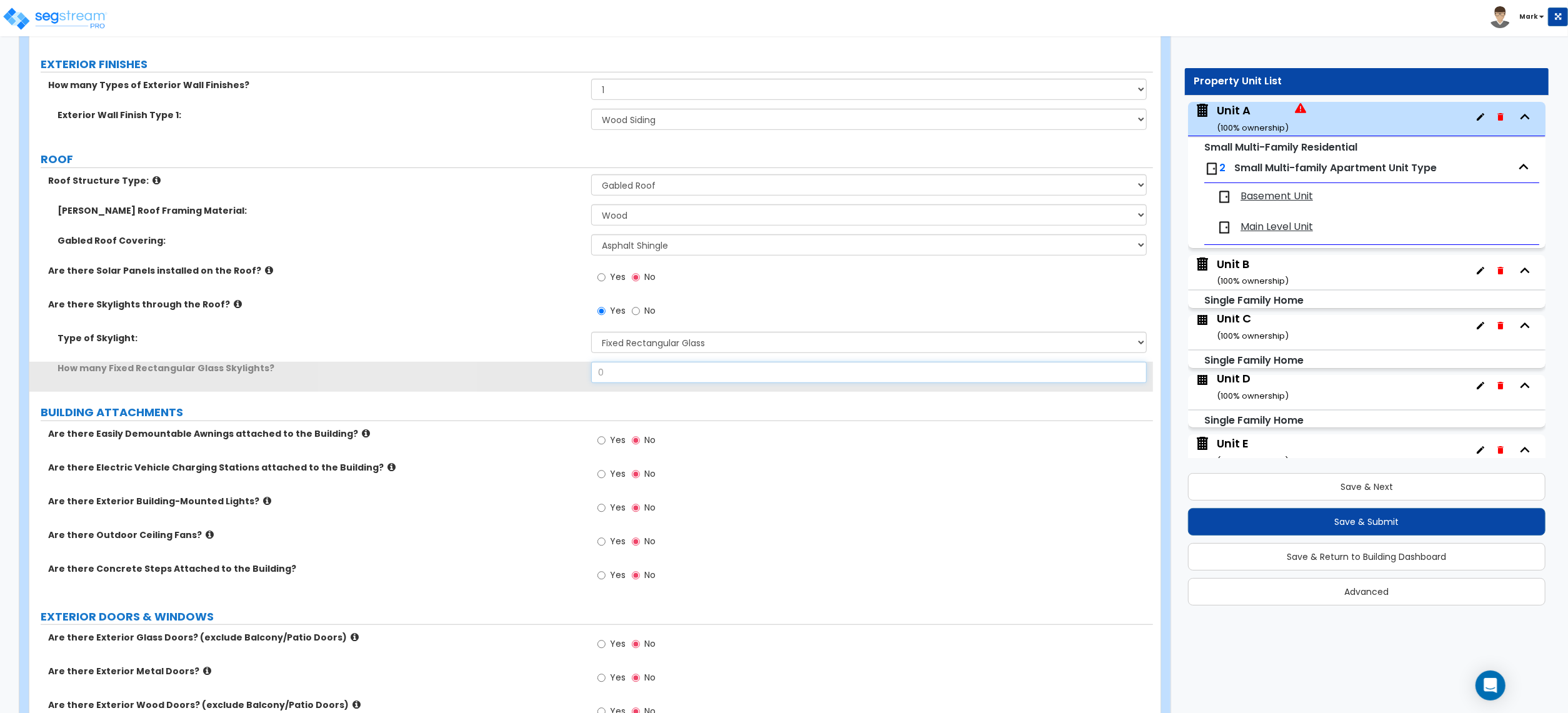
click at [657, 373] on input "0" at bounding box center [869, 373] width 556 height 22
drag, startPoint x: 657, startPoint y: 373, endPoint x: 703, endPoint y: 411, distance: 59.7
click at [653, 376] on input "0" at bounding box center [869, 373] width 556 height 22
type input "3"
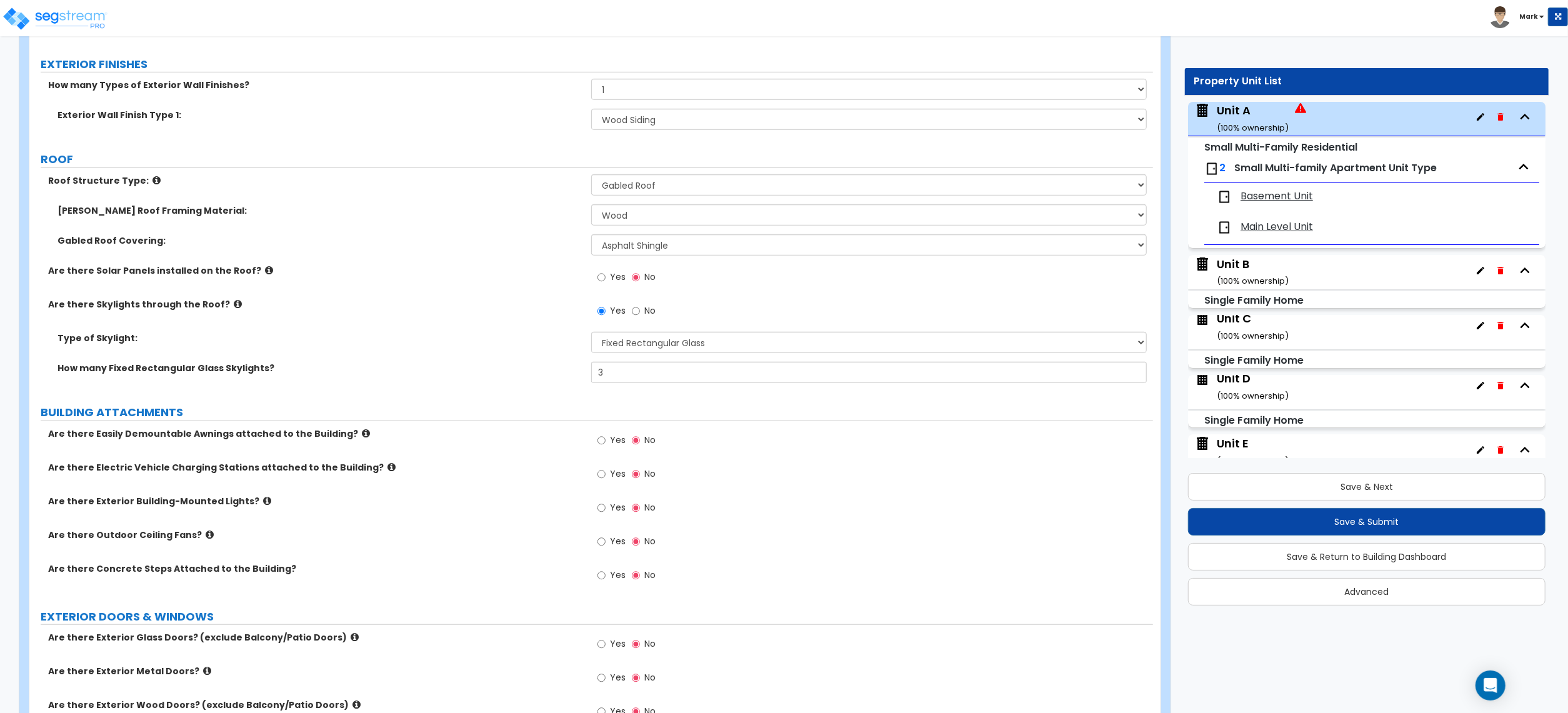
click at [407, 389] on div "How many Fixed Rectangular Glass Skylights? 3" at bounding box center [592, 376] width 1124 height 30
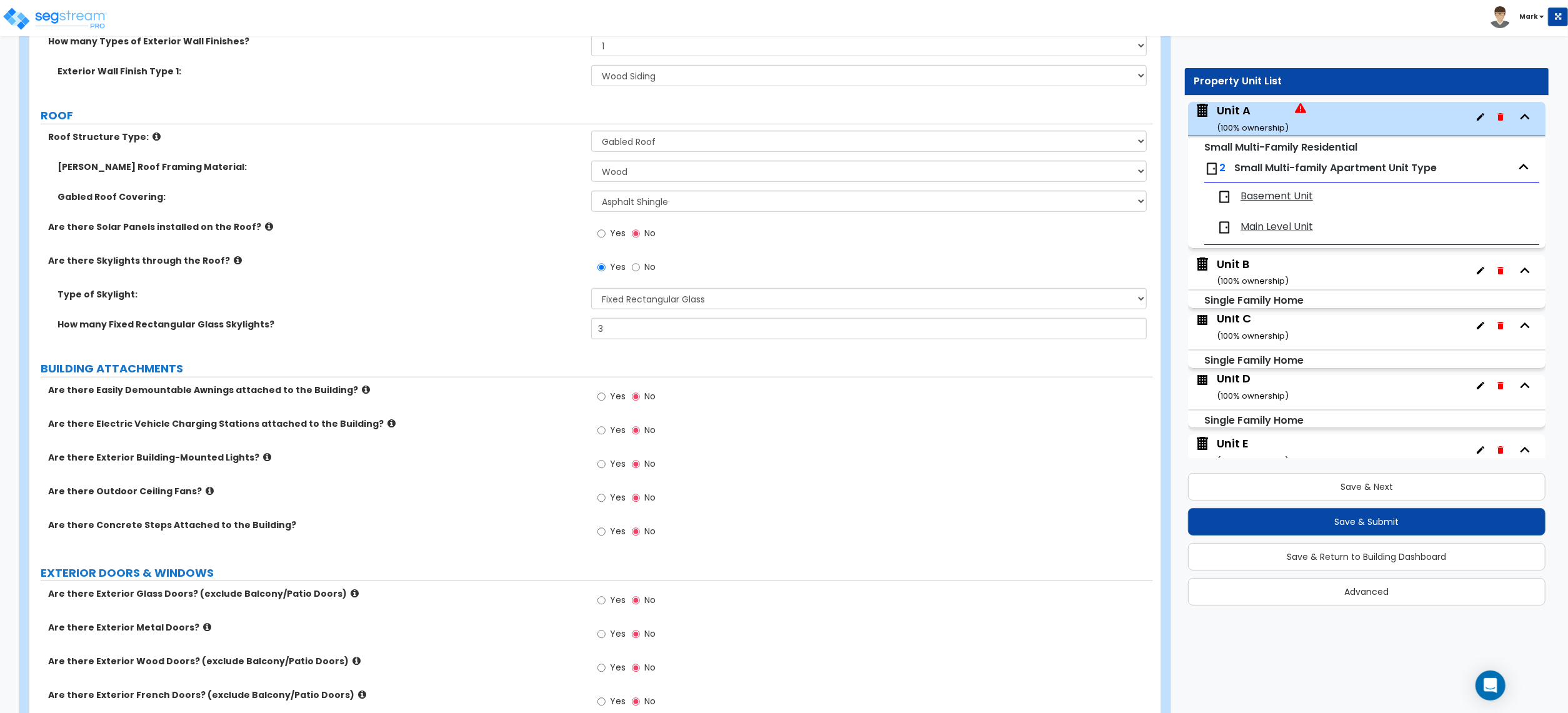
scroll to position [833, 0]
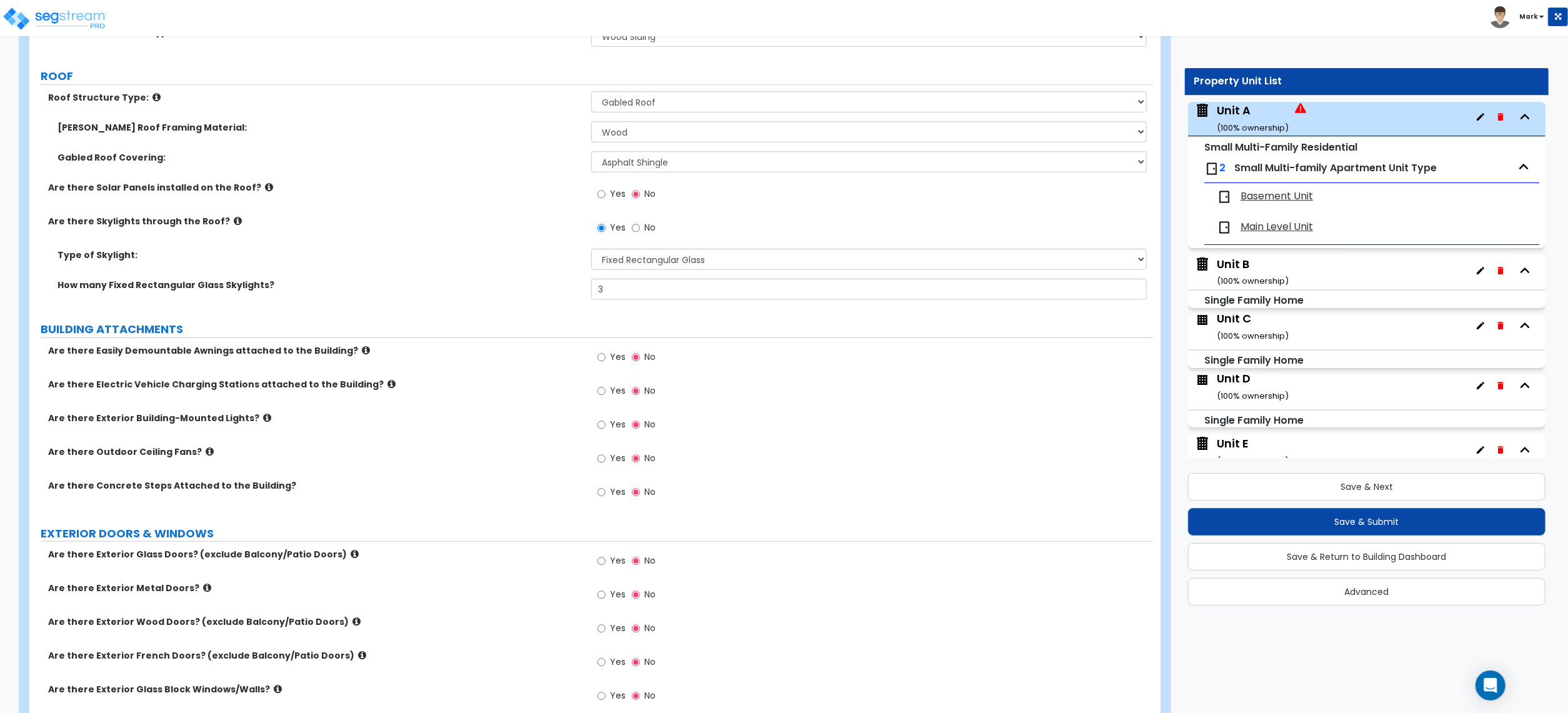
click at [612, 431] on label "Yes" at bounding box center [611, 427] width 28 height 22
click at [605, 431] on input "Yes" at bounding box center [601, 424] width 8 height 14
radio input "true"
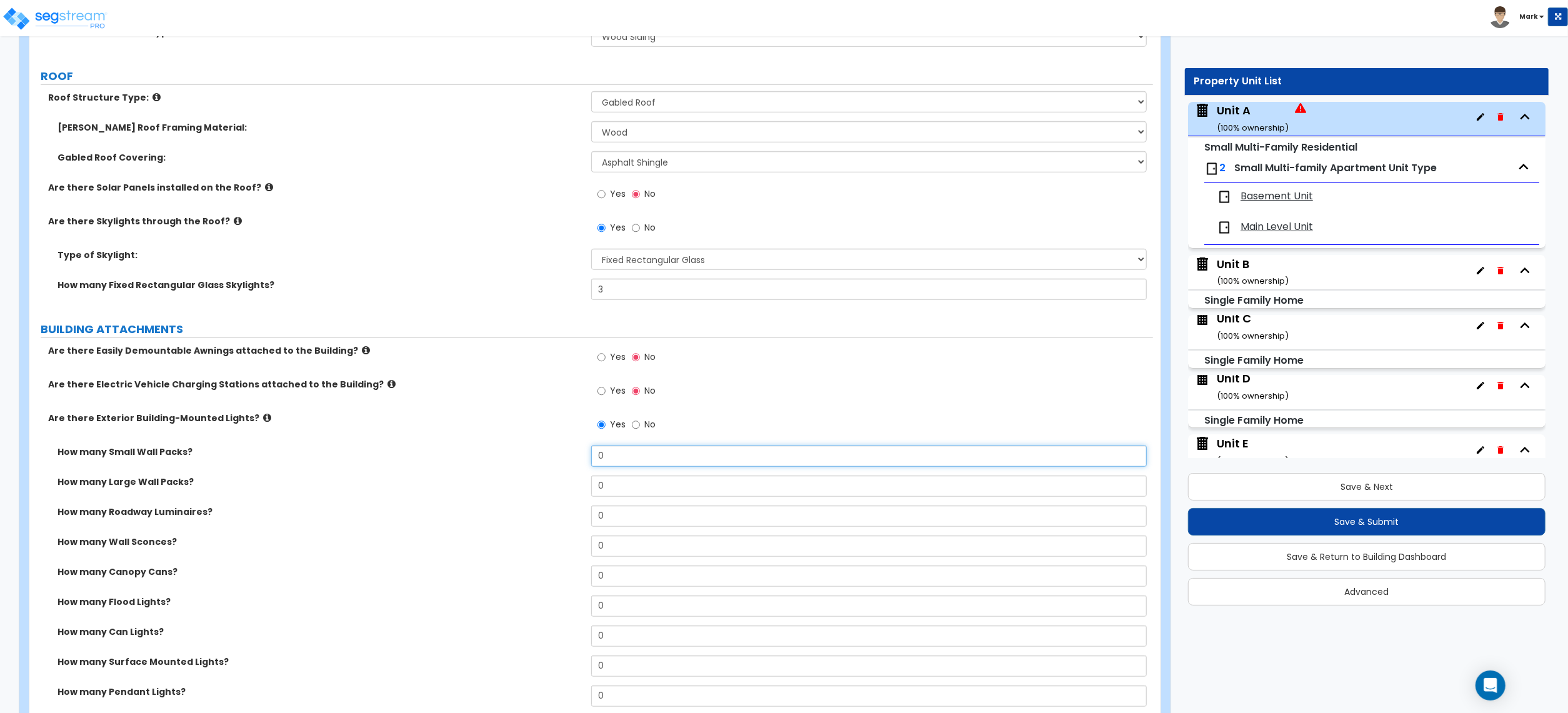
click at [630, 463] on input "0" at bounding box center [869, 456] width 556 height 22
type input "3"
click at [508, 460] on div "How many Small Wall Packs? 3" at bounding box center [592, 460] width 1124 height 30
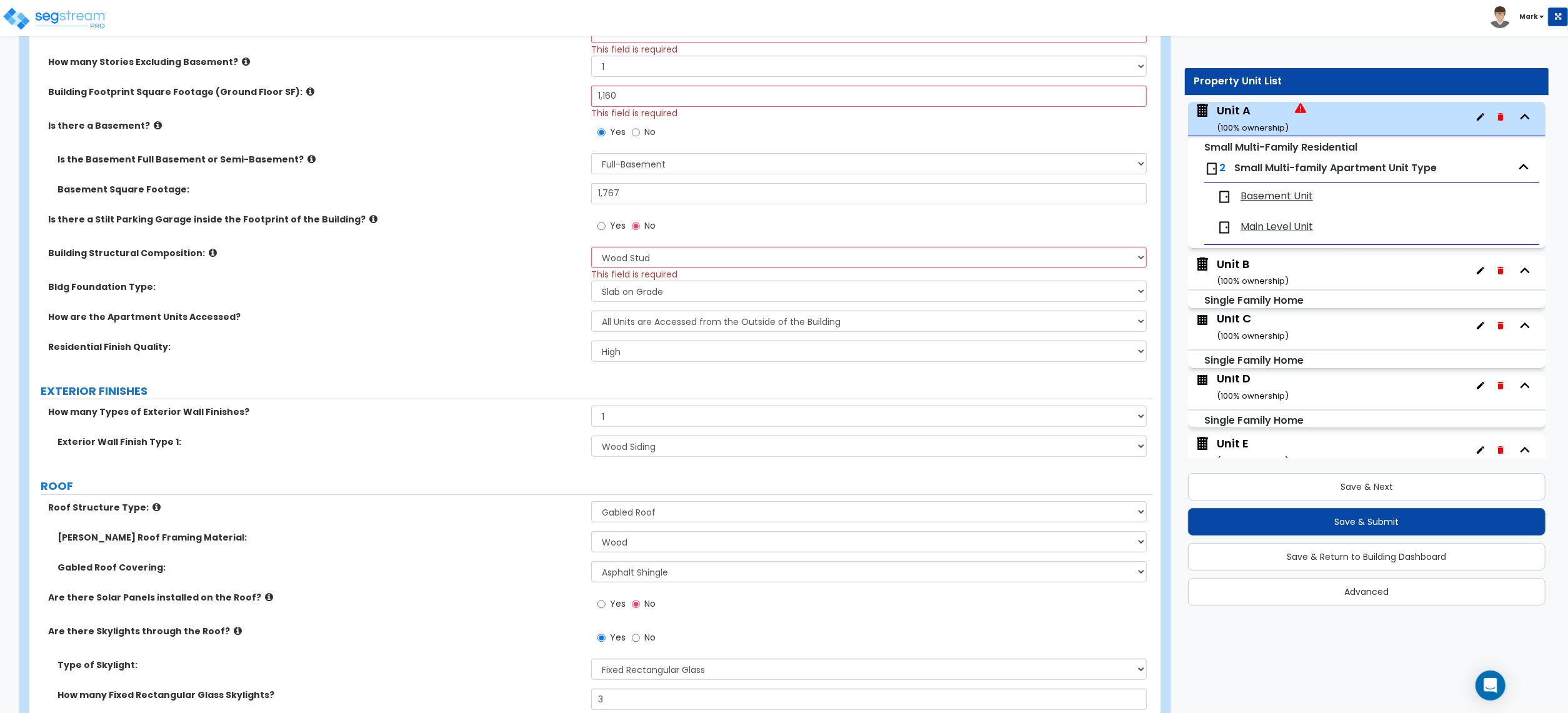
scroll to position [416, 0]
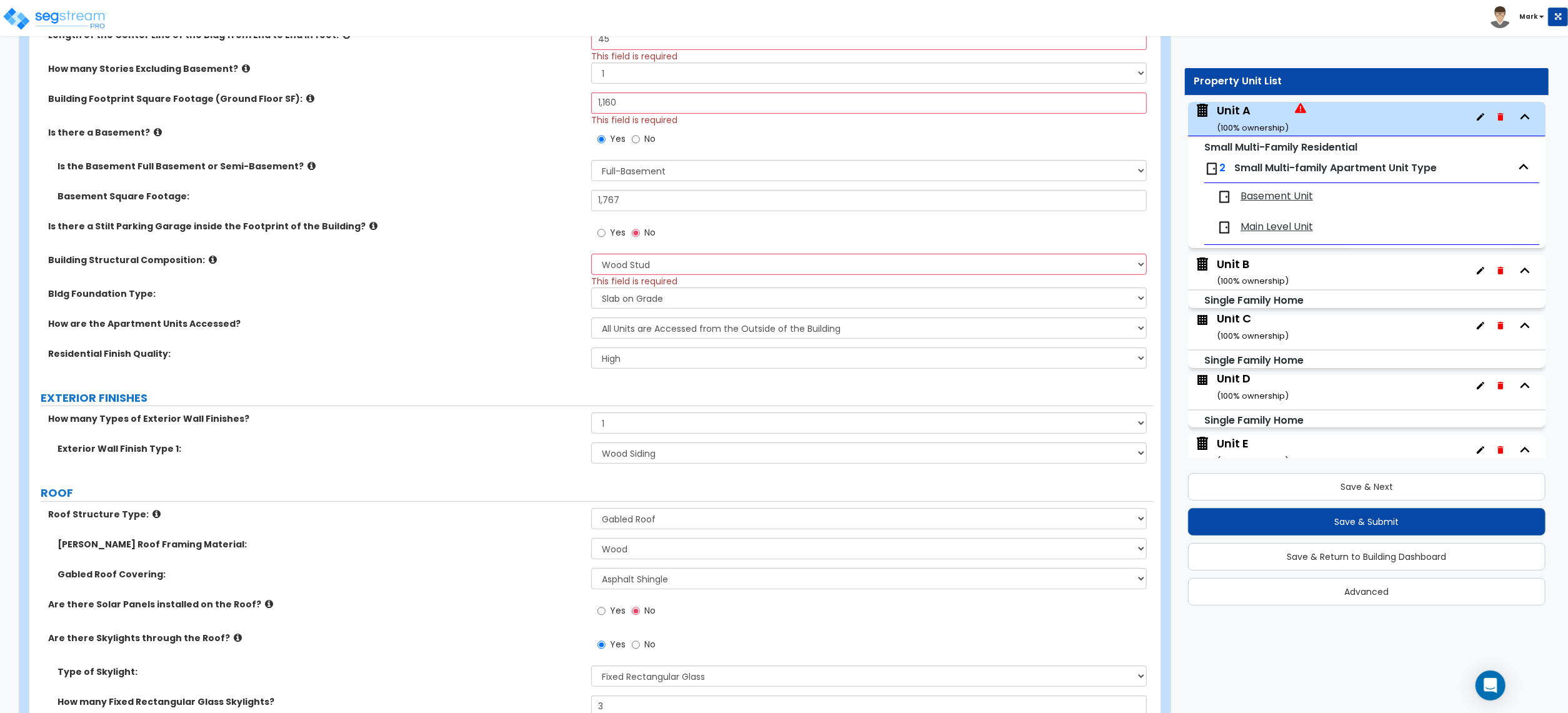
click at [429, 288] on label "Bldg Foundation Type:" at bounding box center [314, 293] width 534 height 13
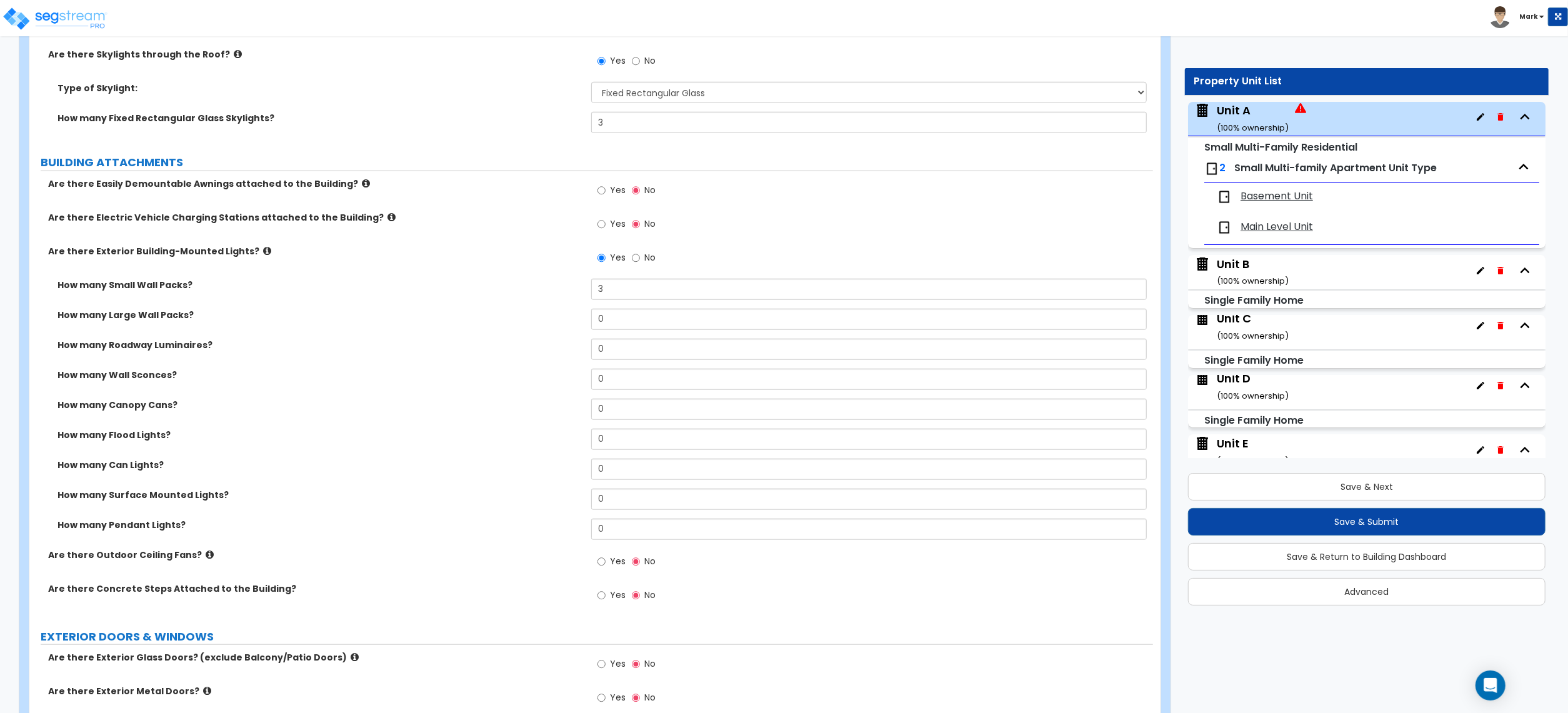
scroll to position [1500, 0]
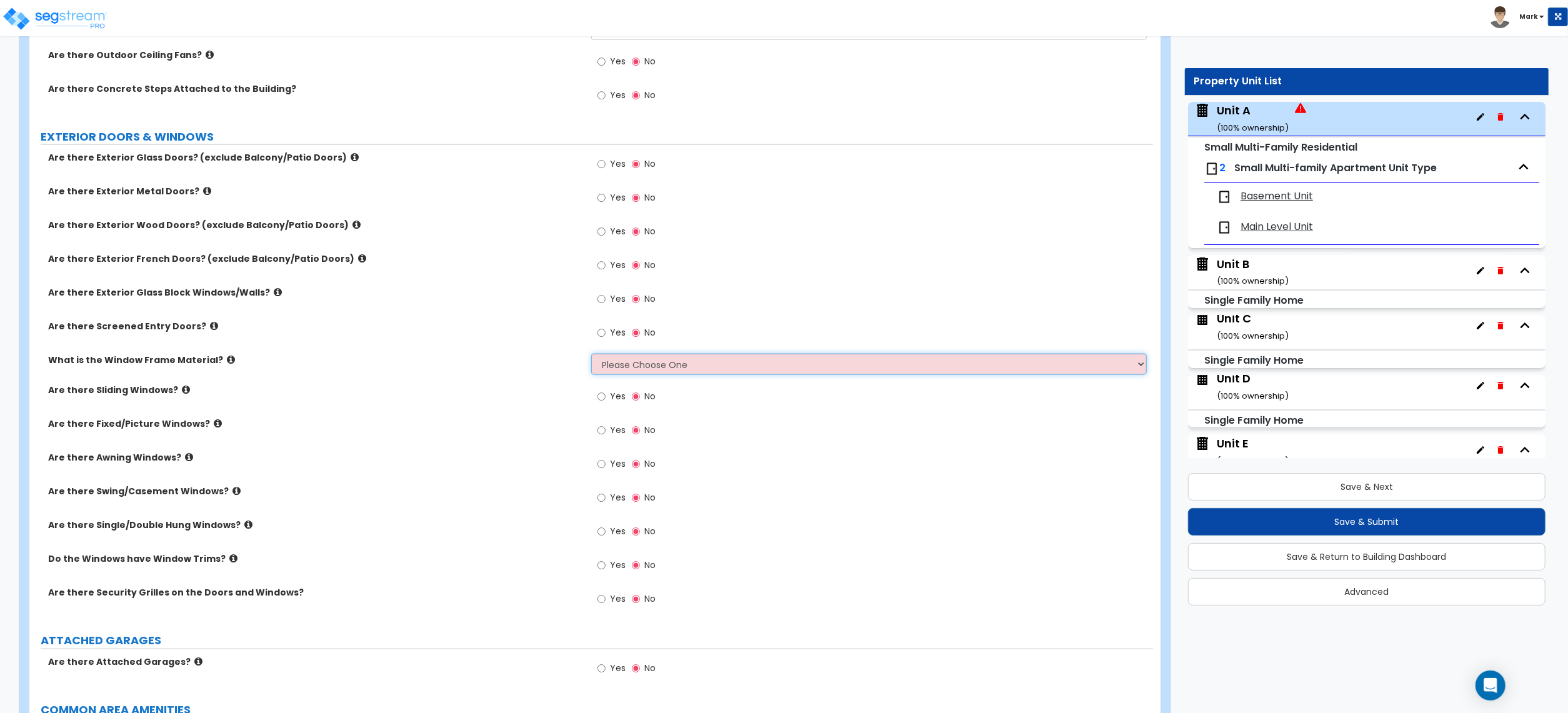
click at [670, 375] on select "Please Choose One Vinyl Aluminum Wood" at bounding box center [869, 365] width 556 height 22
select select "1"
click at [592, 356] on select "Please Choose One Vinyl Aluminum Wood" at bounding box center [869, 365] width 556 height 22
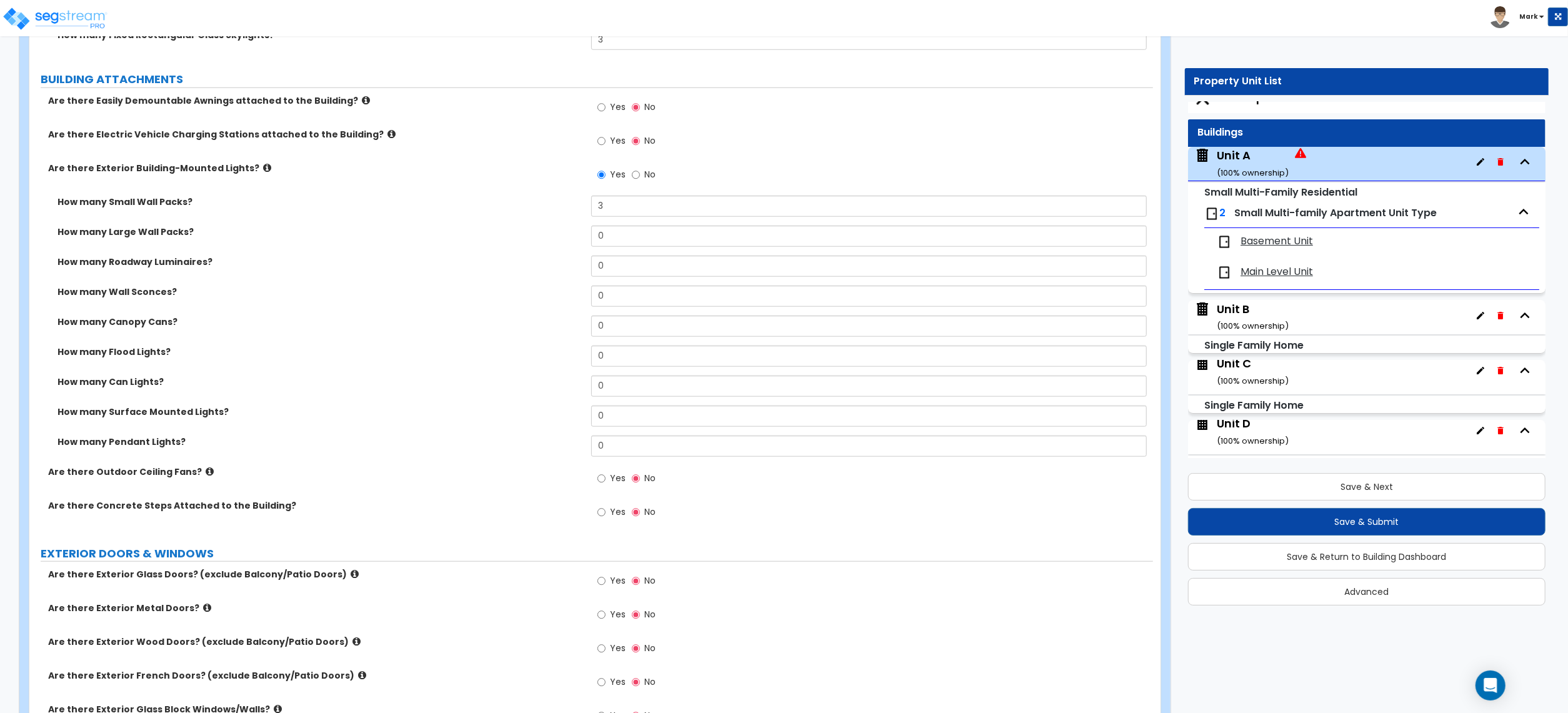
scroll to position [0, 0]
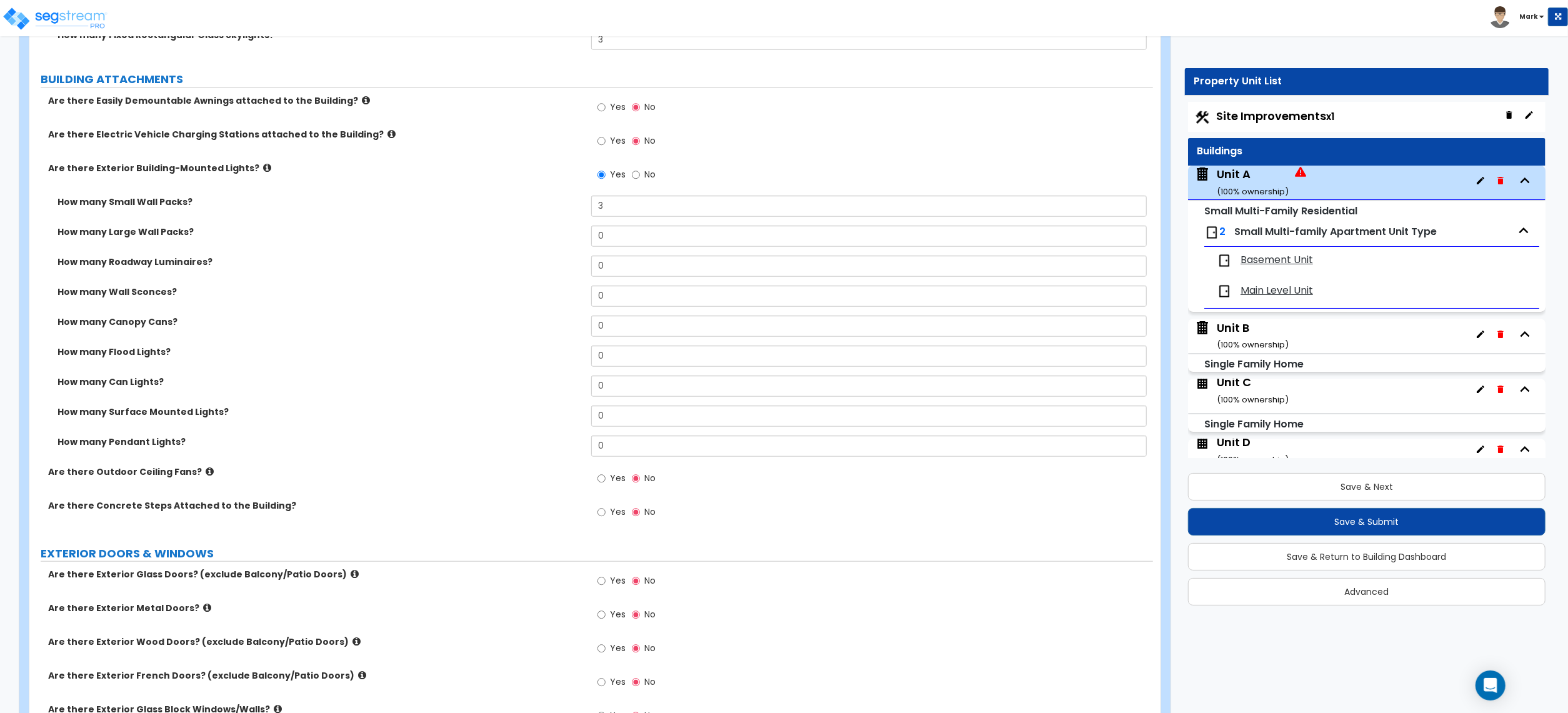
click at [1286, 113] on span "Site Improvements x1" at bounding box center [1275, 115] width 118 height 15
select select "2"
select select "1"
select select "2"
select select "1"
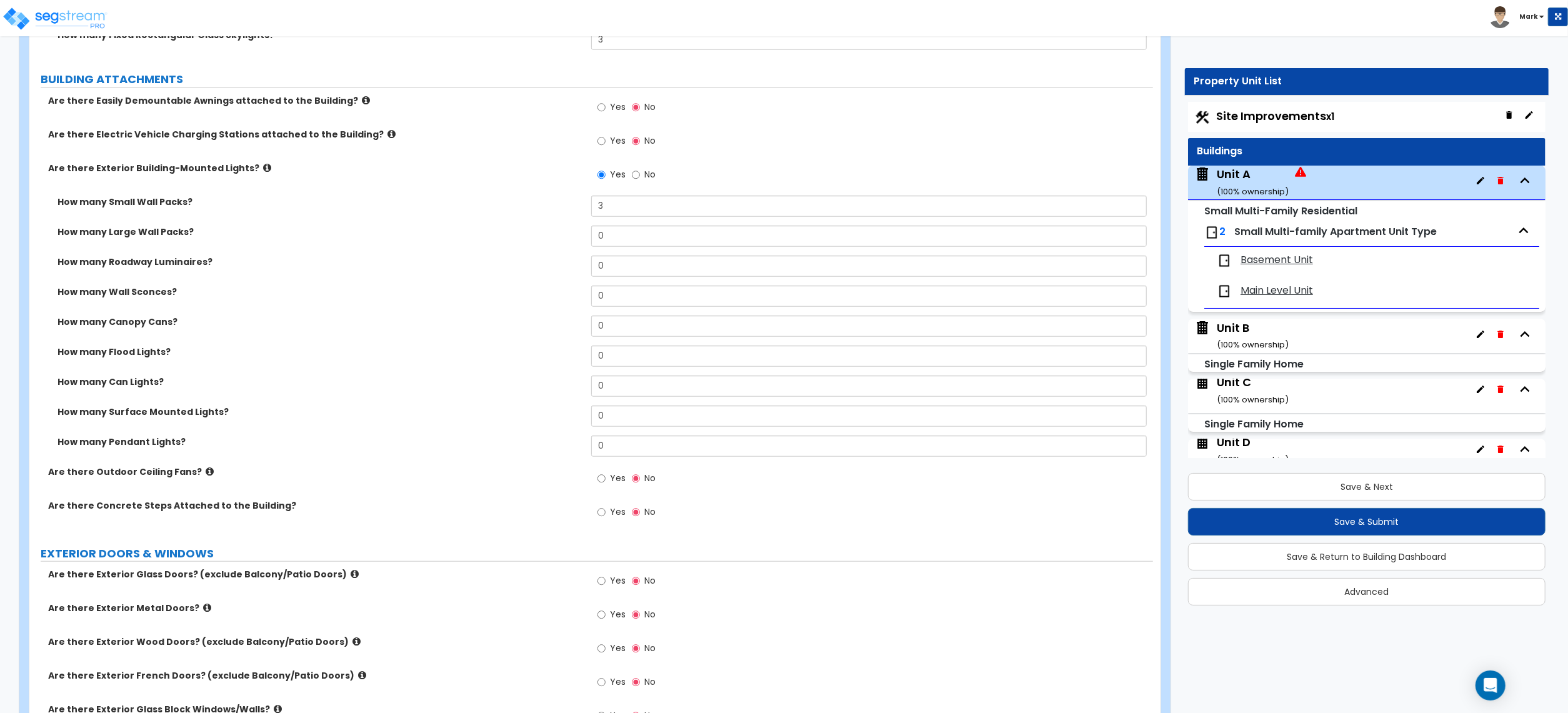
select select "3"
select select "1"
select select "6"
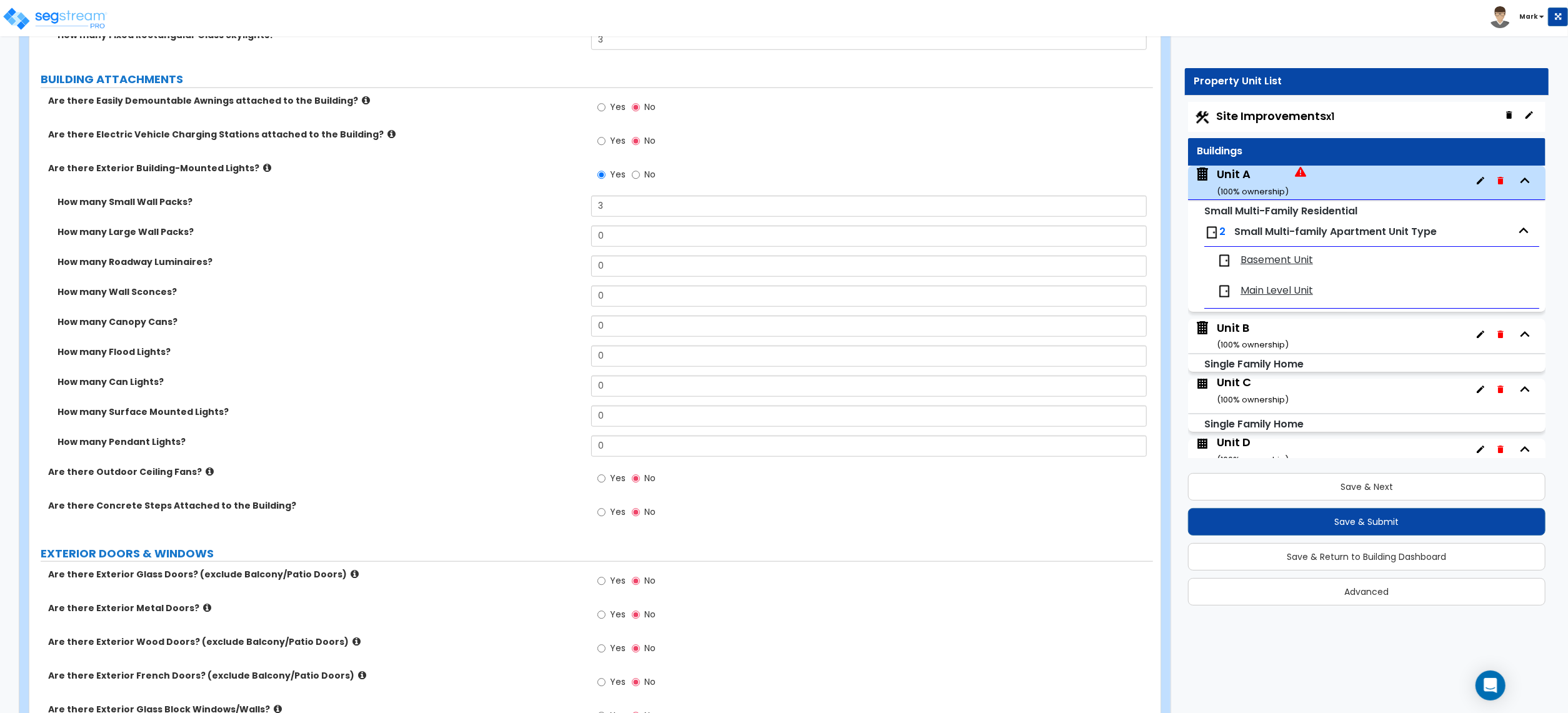
select select "4"
select select "1"
select select "2"
select select "1"
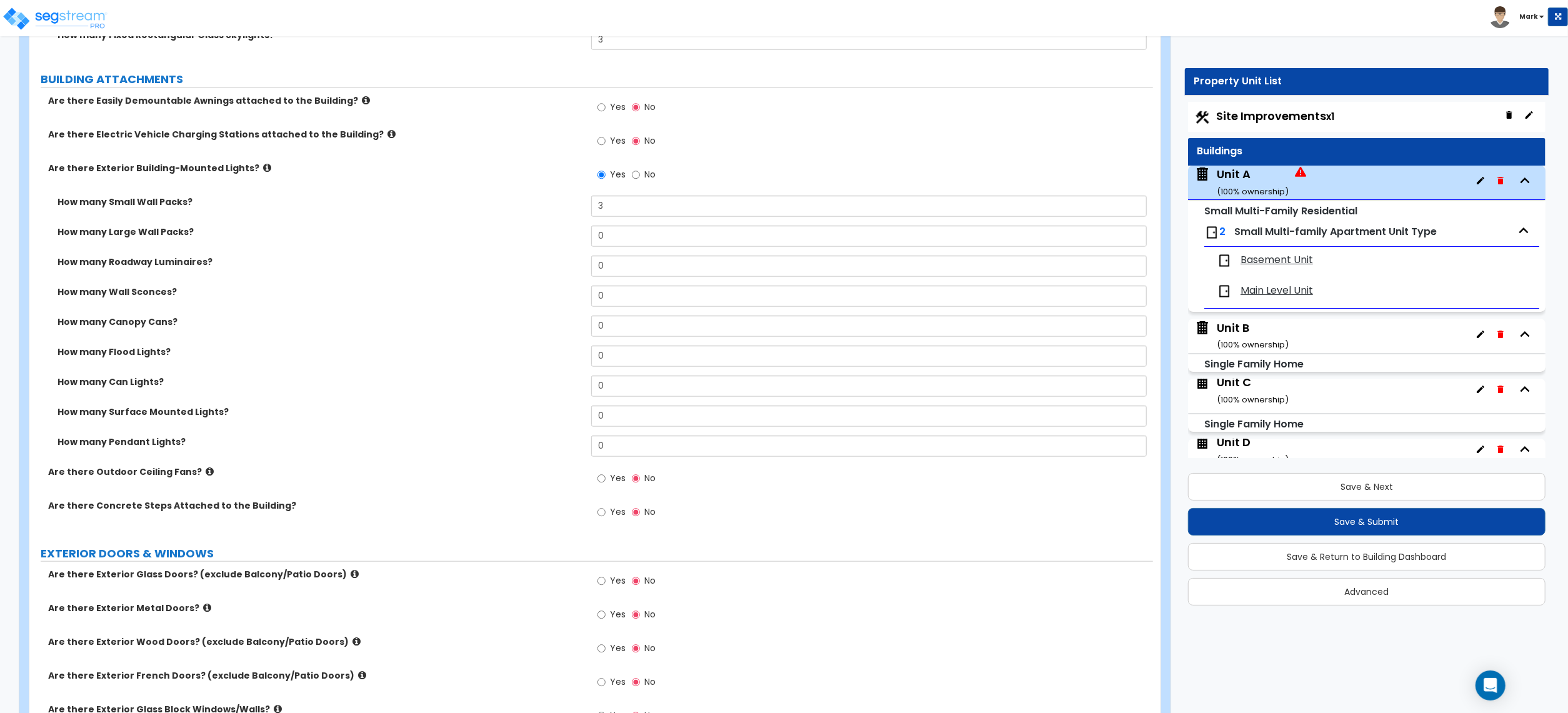
select select "1"
select select "6"
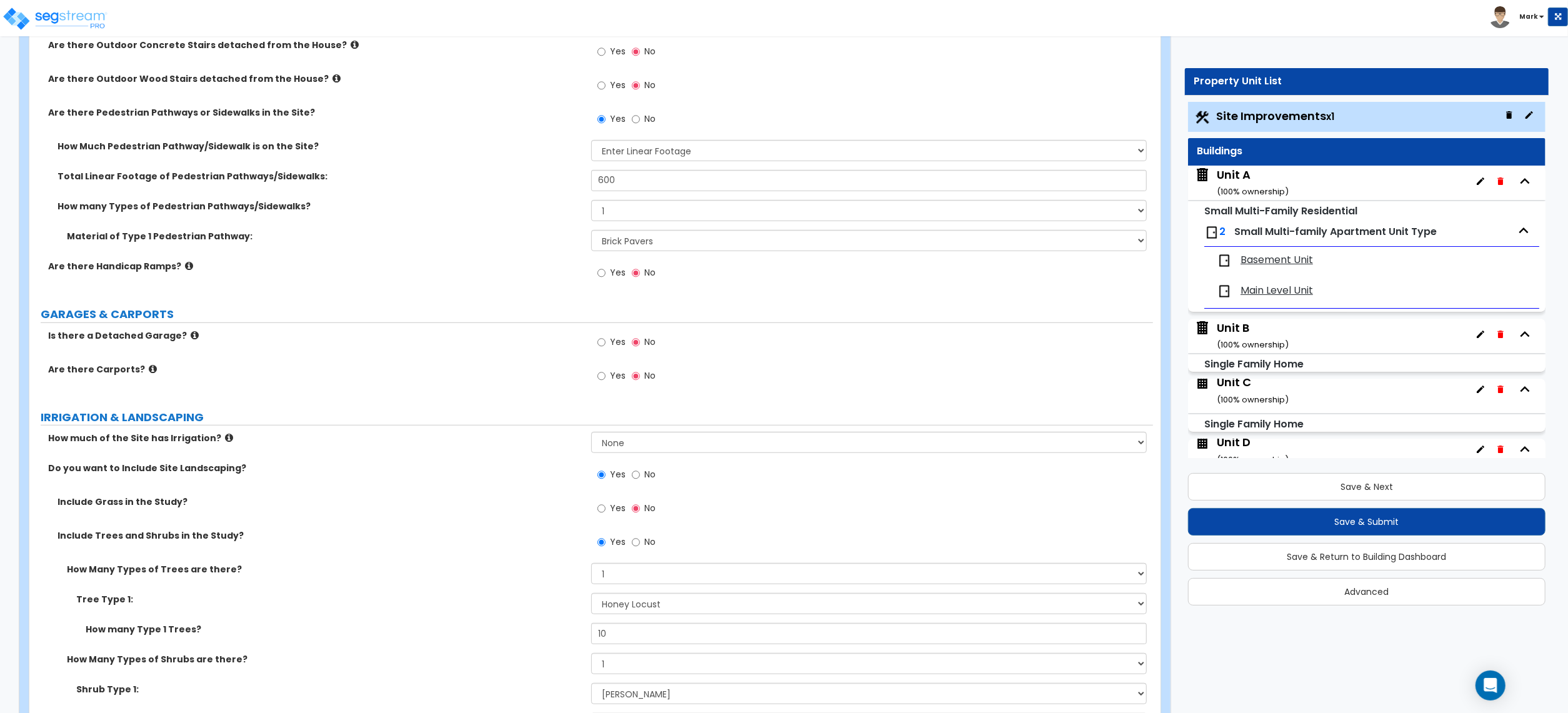
scroll to position [1250, 0]
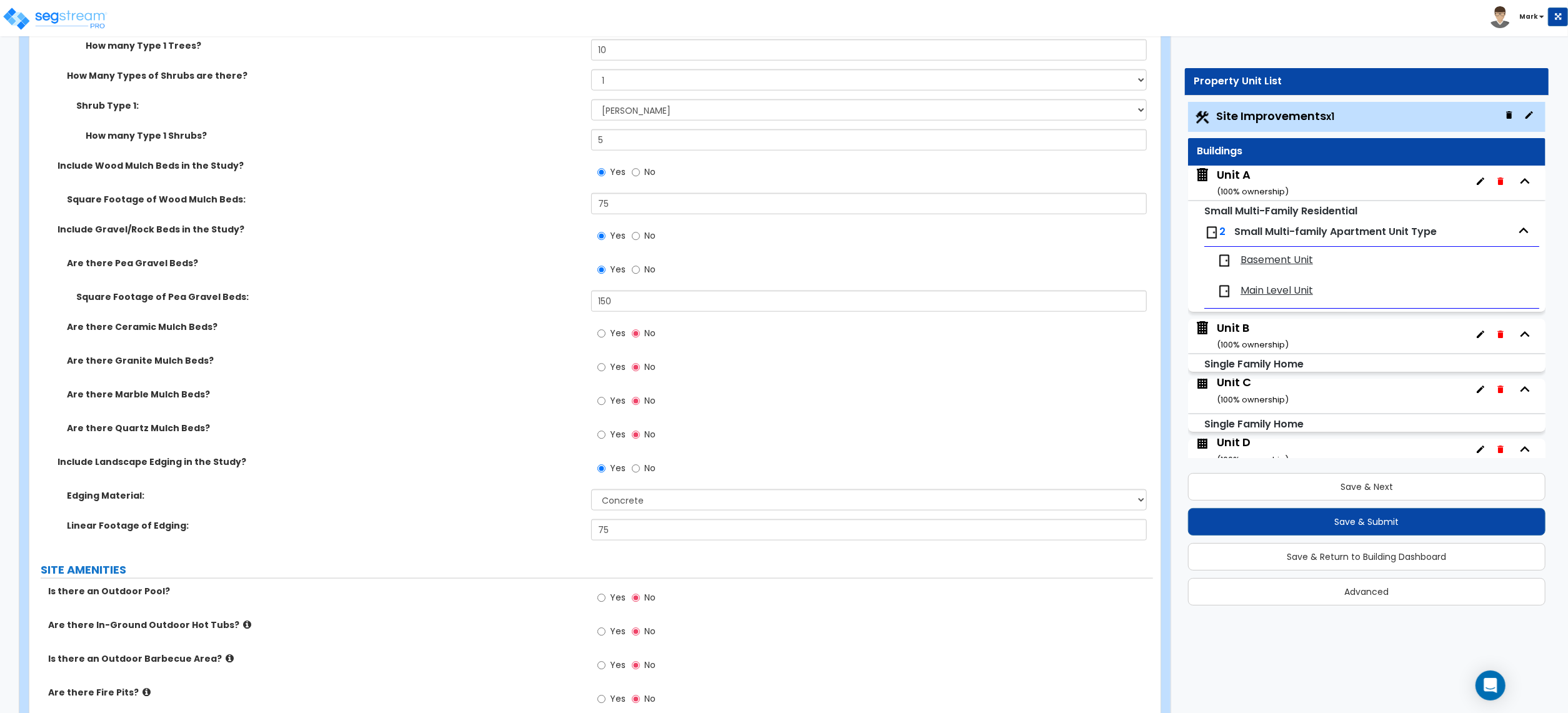
click at [1275, 189] on small "( 100 % ownership)" at bounding box center [1253, 191] width 72 height 12
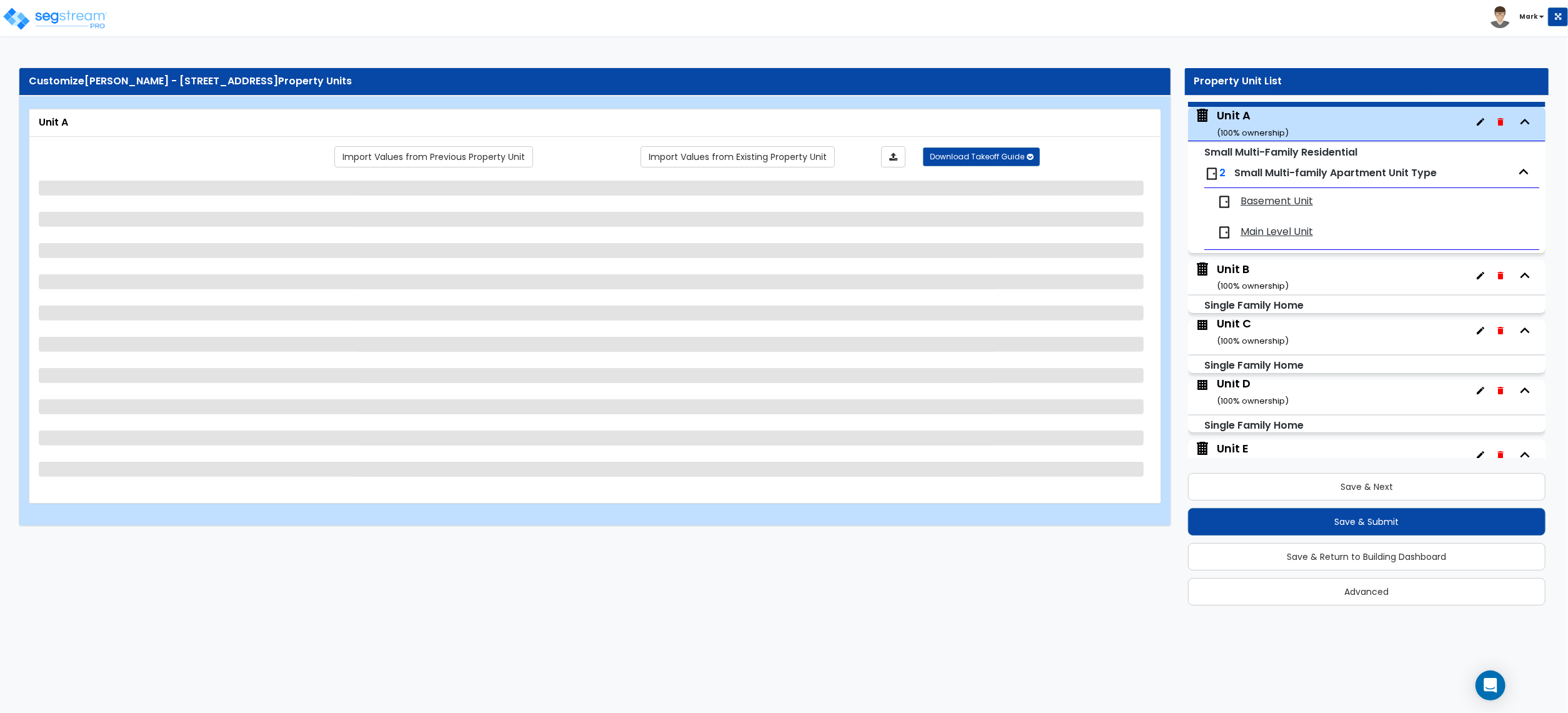
scroll to position [64, 0]
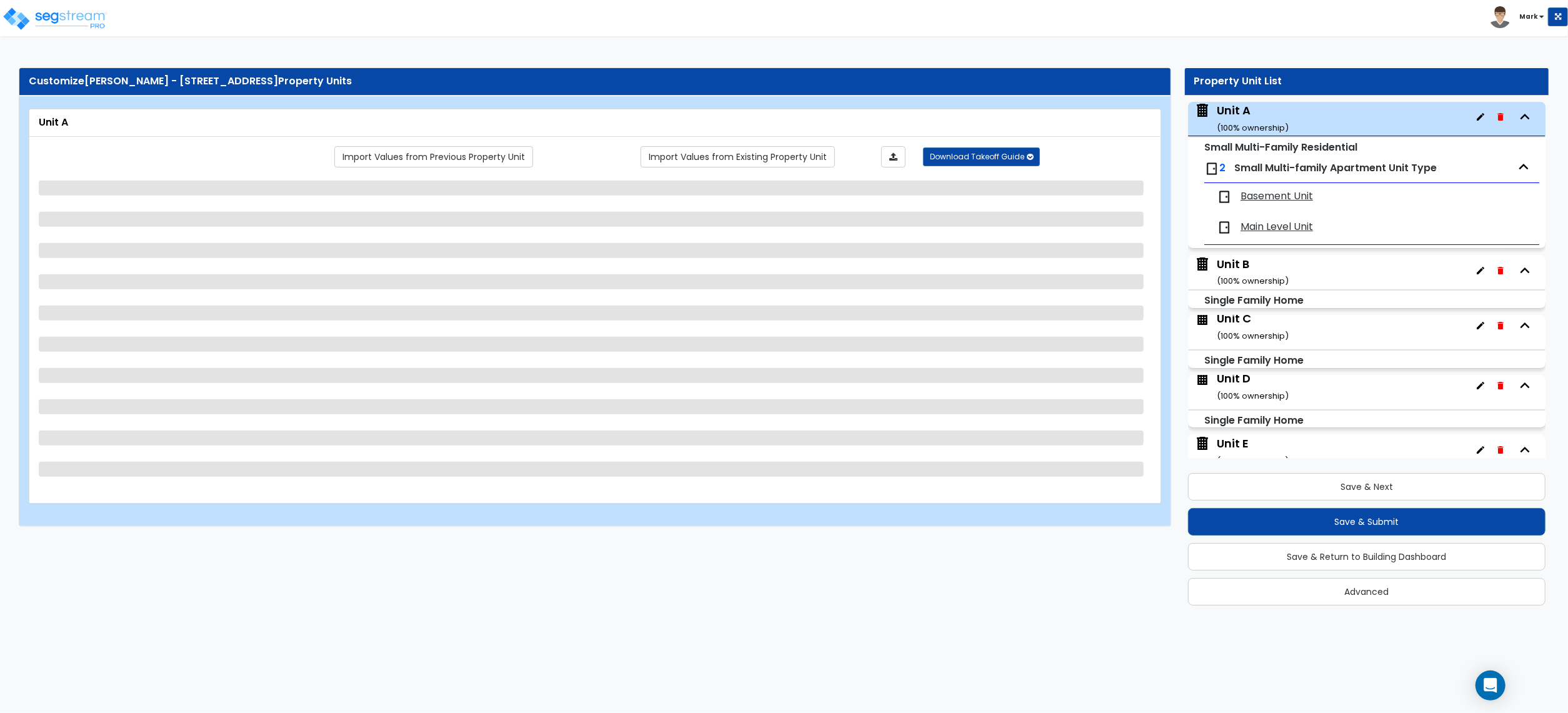
select select "7"
select select "2"
select select "1"
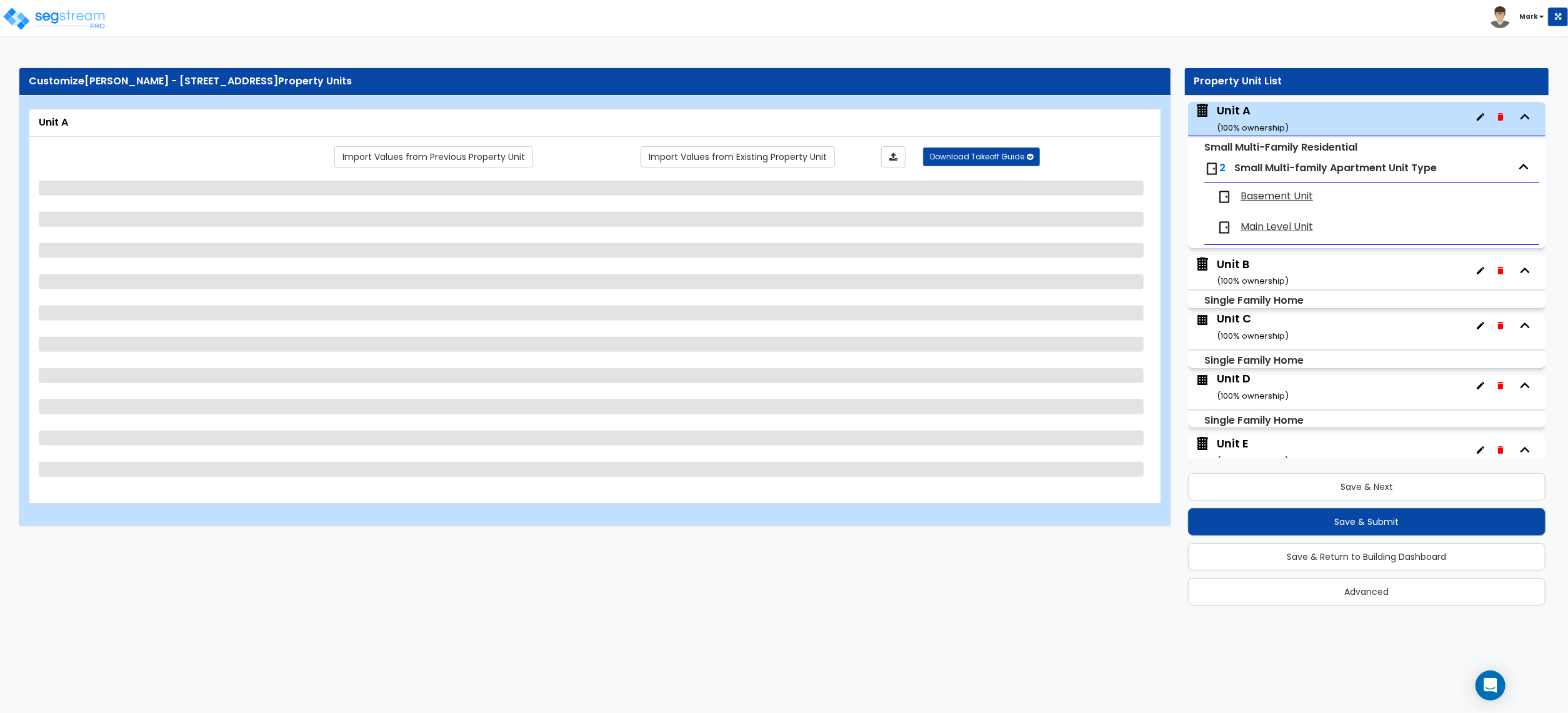
select select "4"
select select "1"
select select "2"
select select "1"
select select "2"
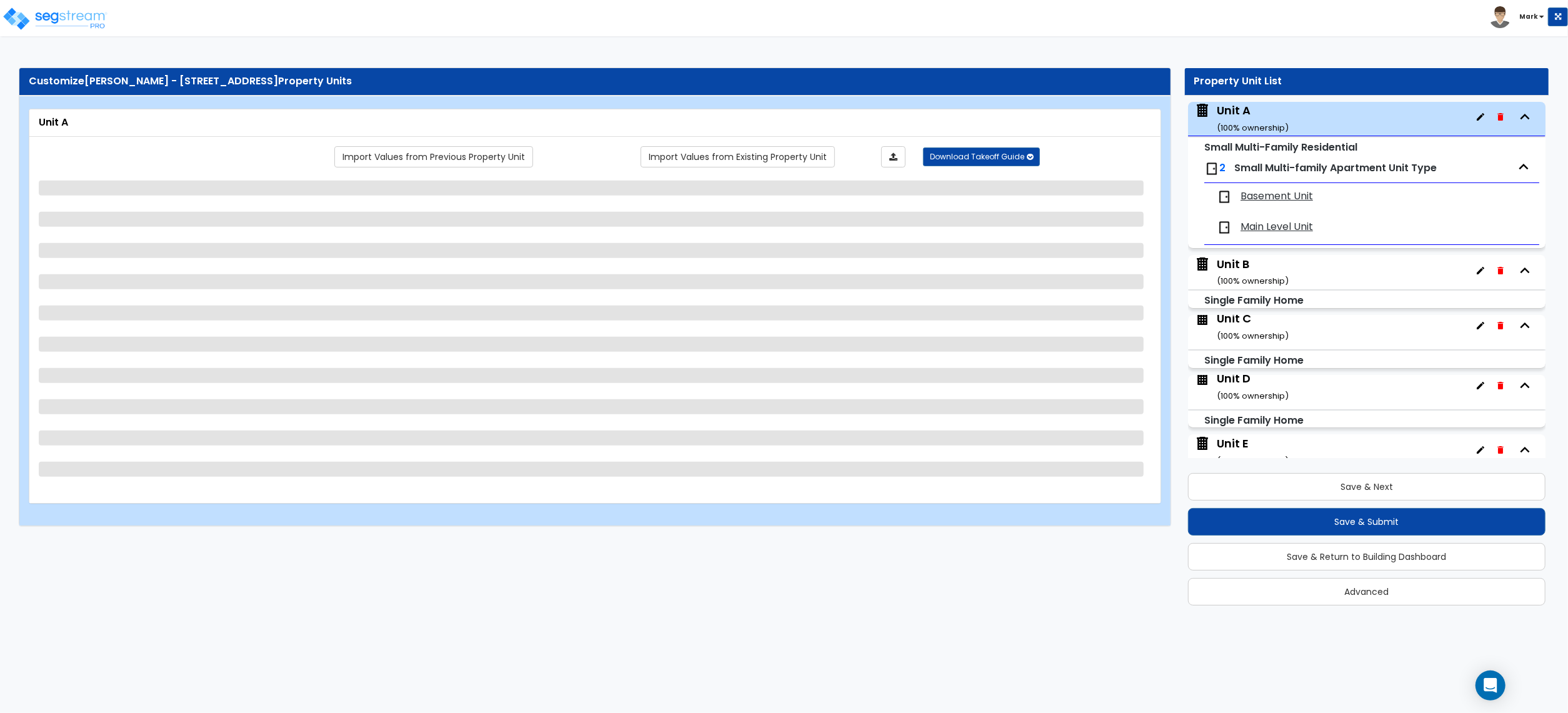
select select "1"
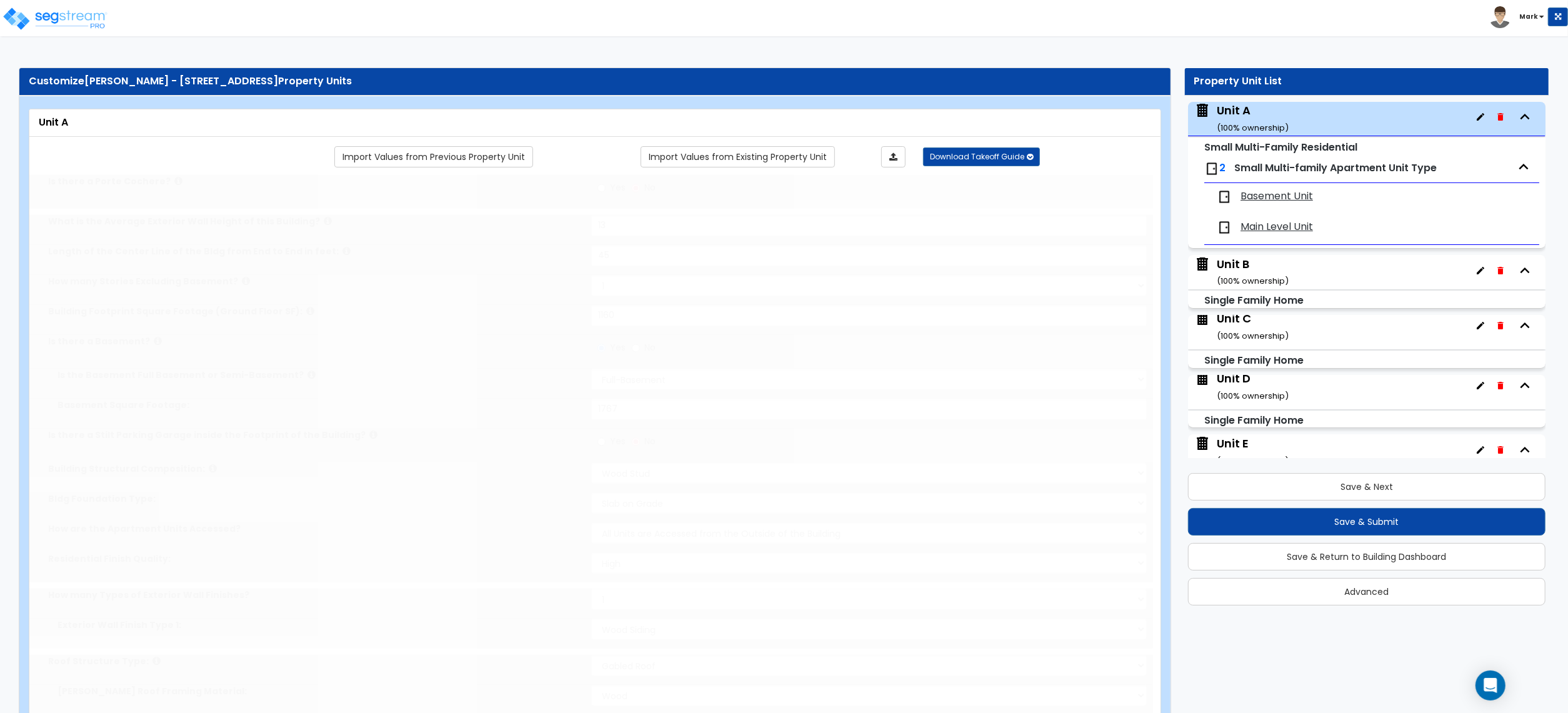
type input "3"
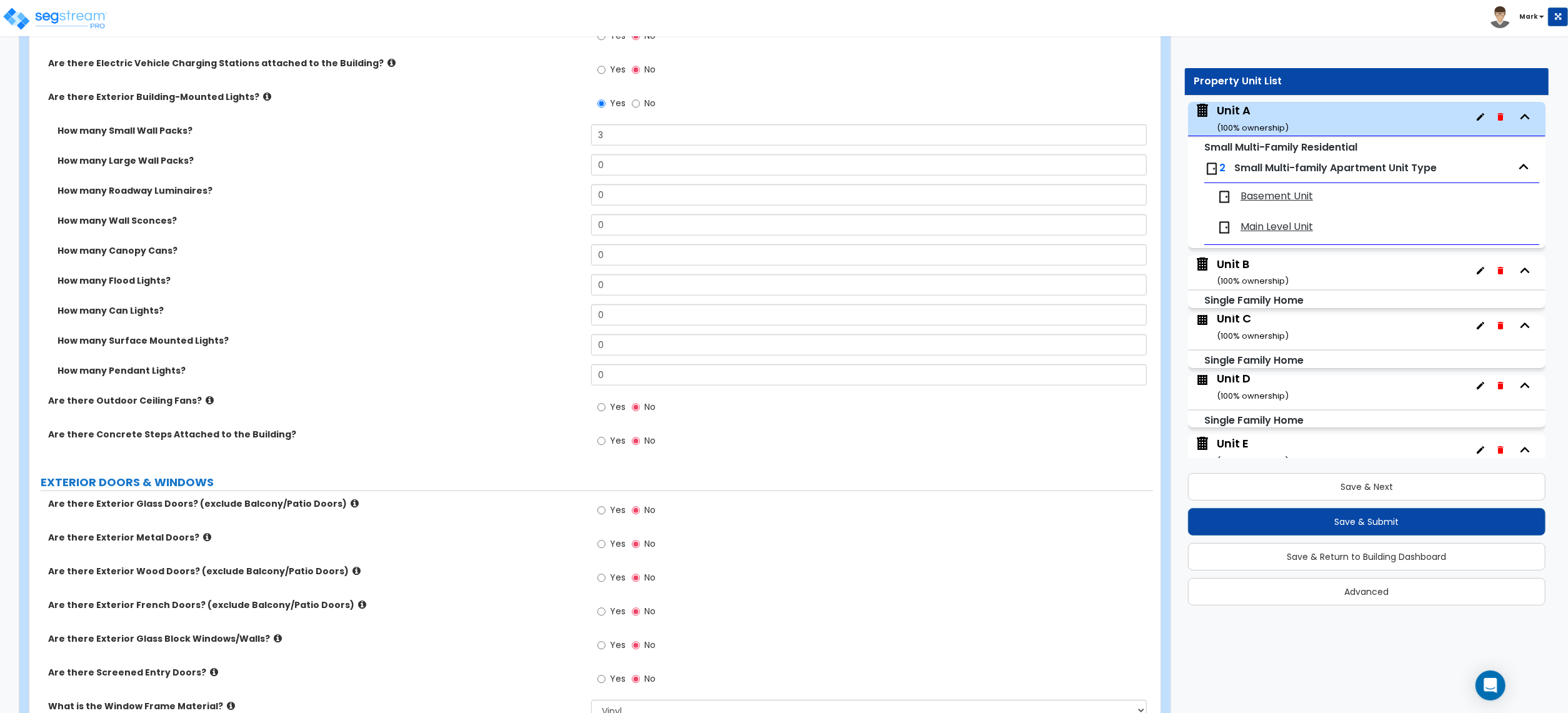
scroll to position [1166, 0]
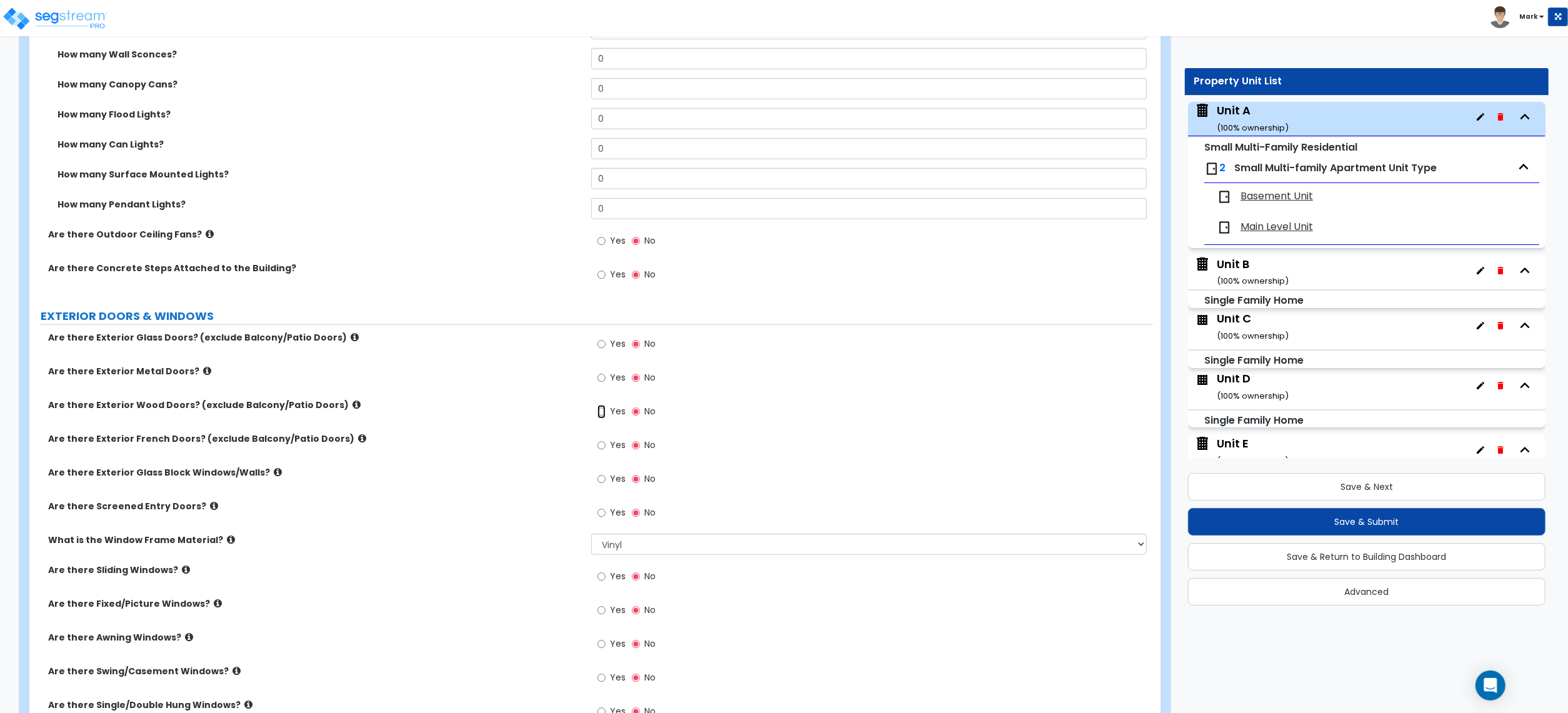
click at [602, 415] on input "Yes" at bounding box center [601, 411] width 8 height 14
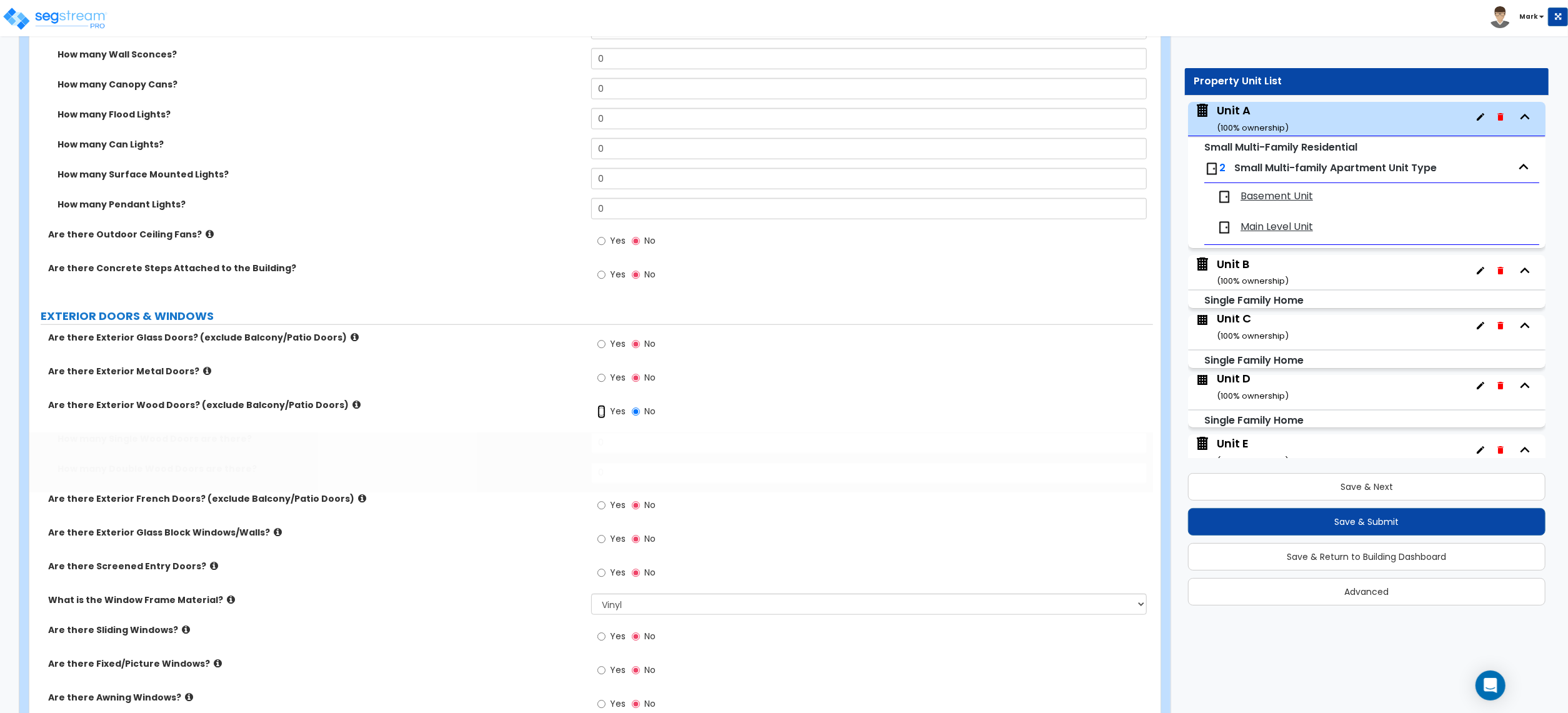
radio input "true"
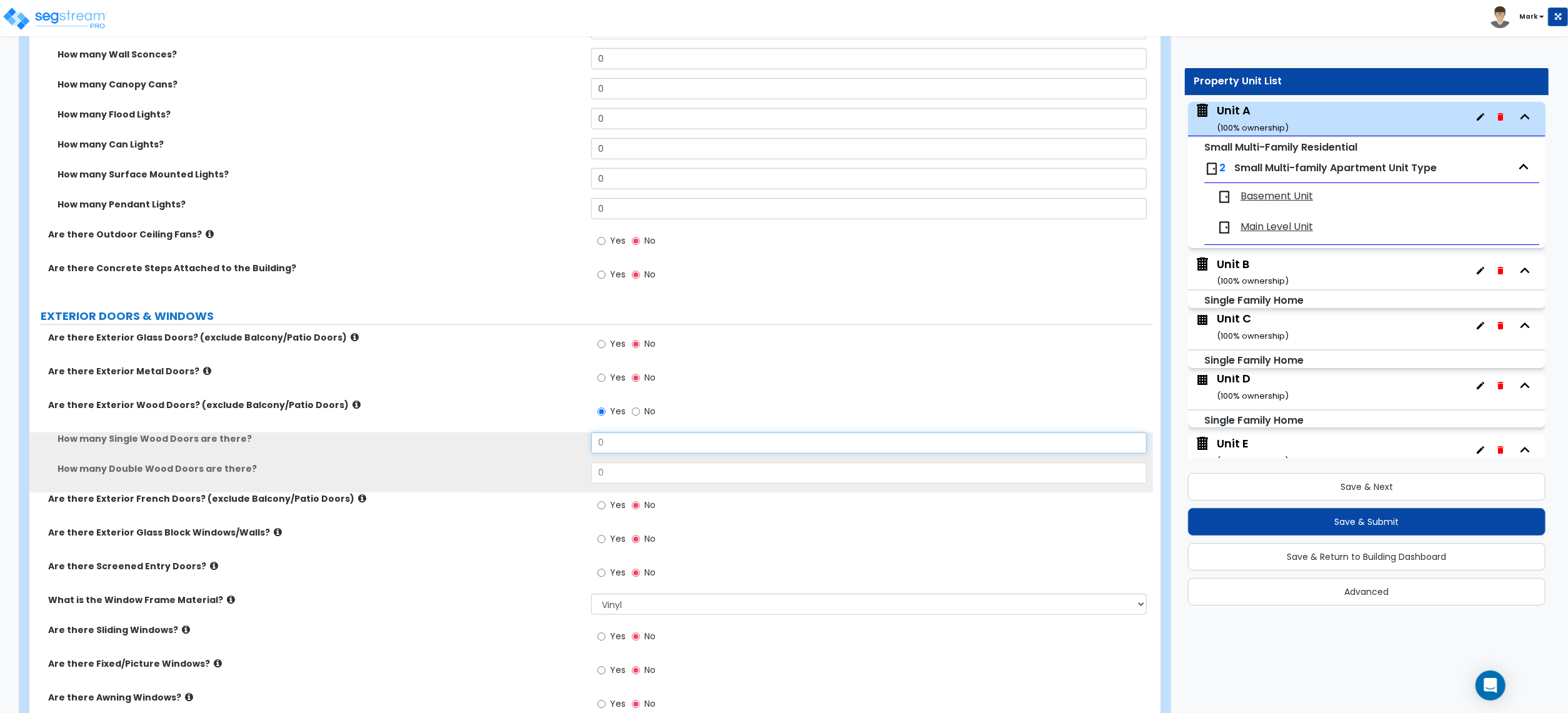
click at [600, 443] on input "0" at bounding box center [869, 443] width 556 height 22
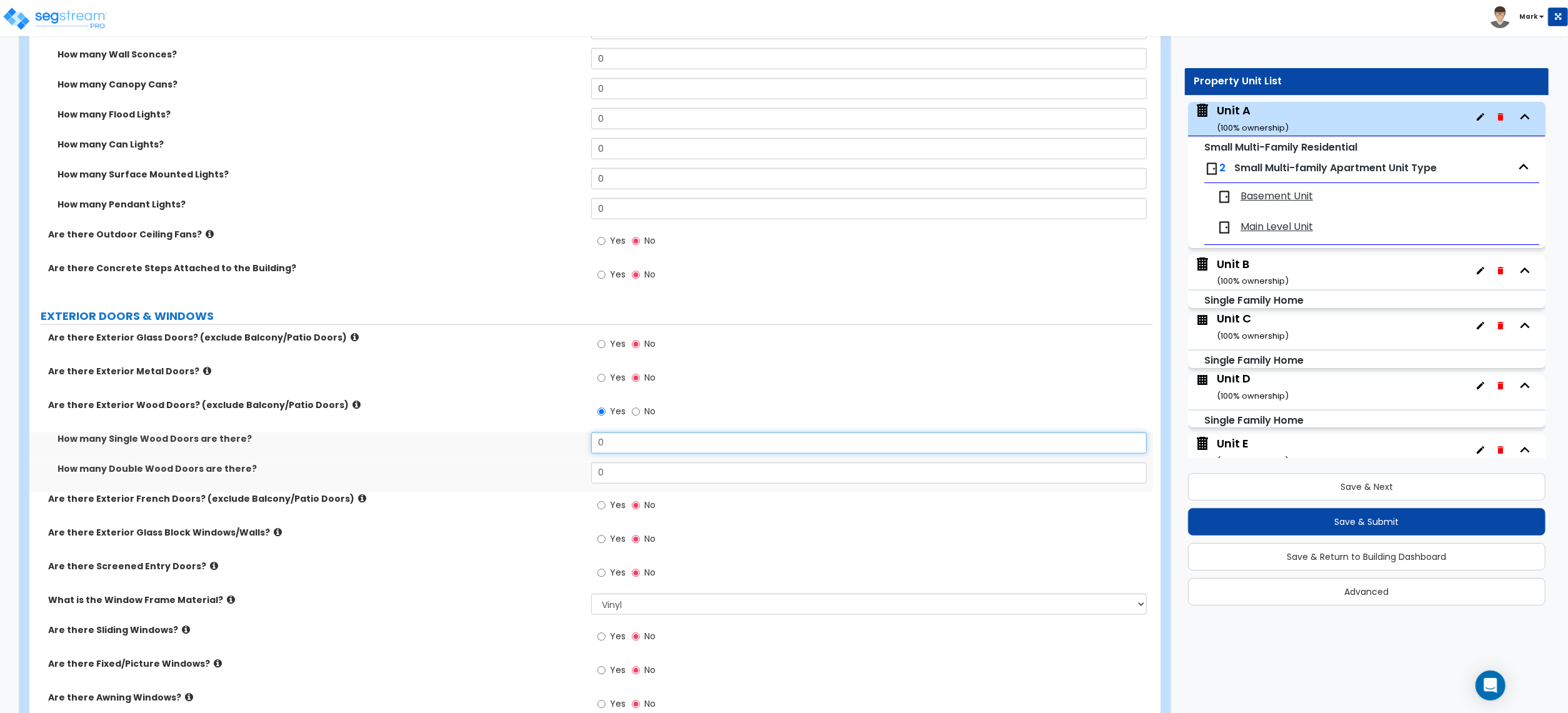
click at [600, 443] on input "0" at bounding box center [869, 443] width 556 height 22
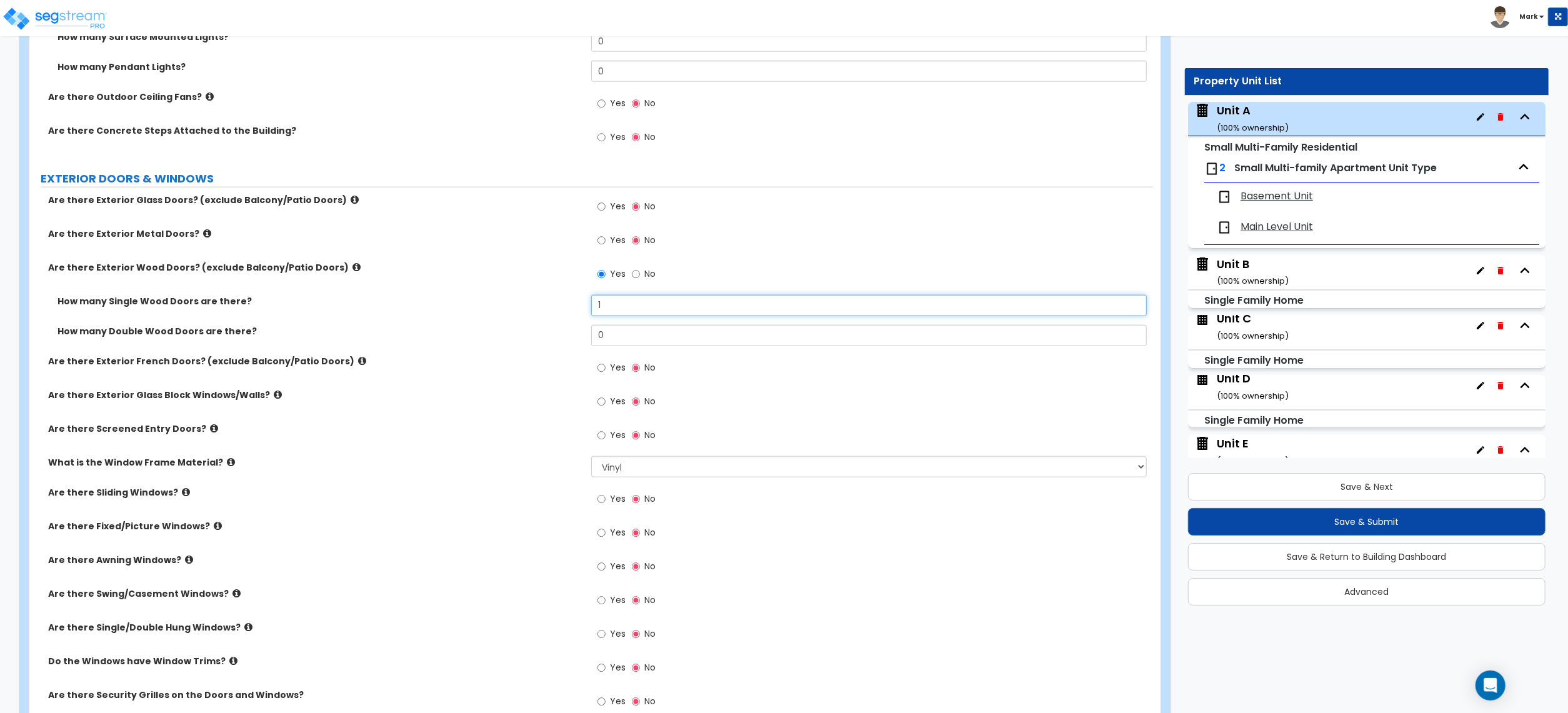
scroll to position [1332, 0]
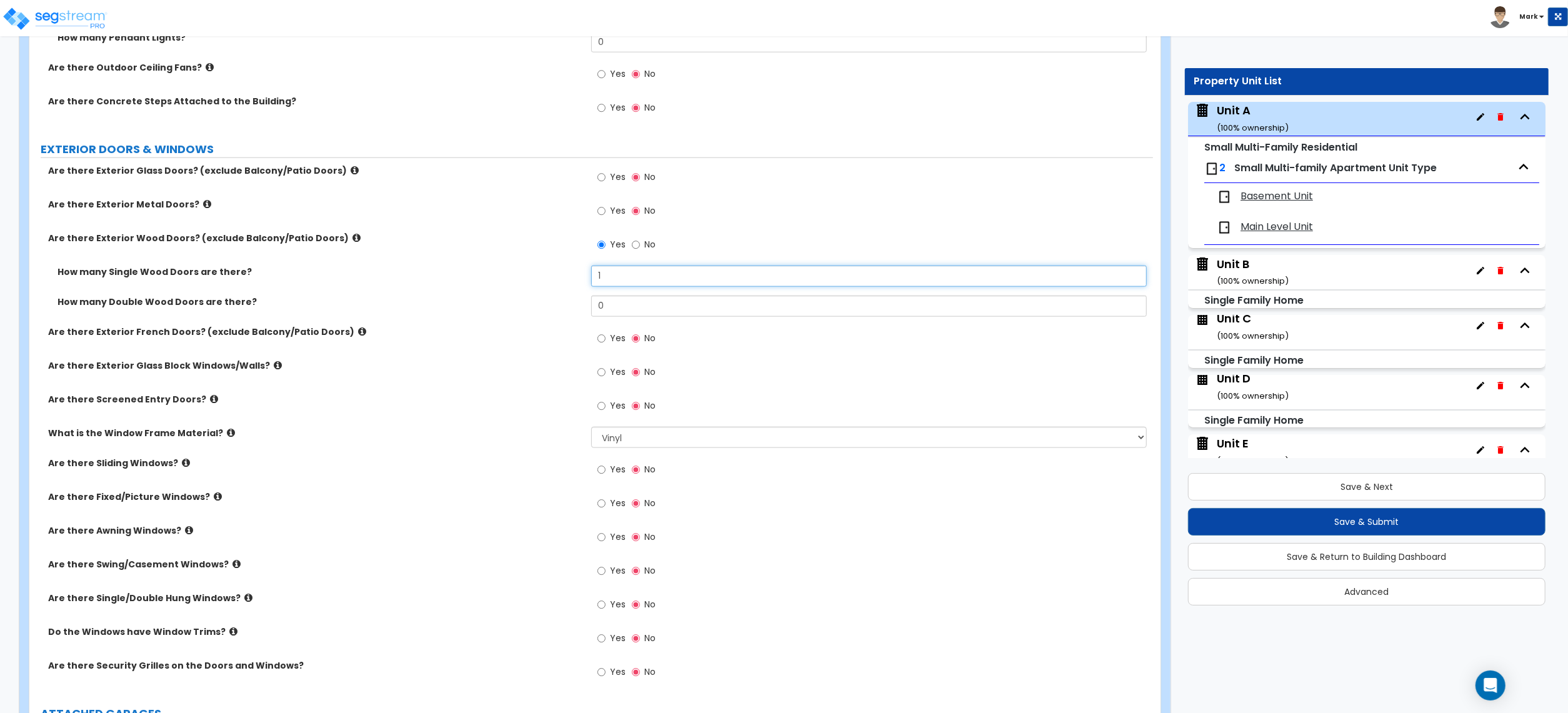
type input "1"
click at [618, 481] on label "Yes" at bounding box center [611, 471] width 28 height 22
click at [605, 477] on input "Yes" at bounding box center [601, 469] width 8 height 14
radio input "true"
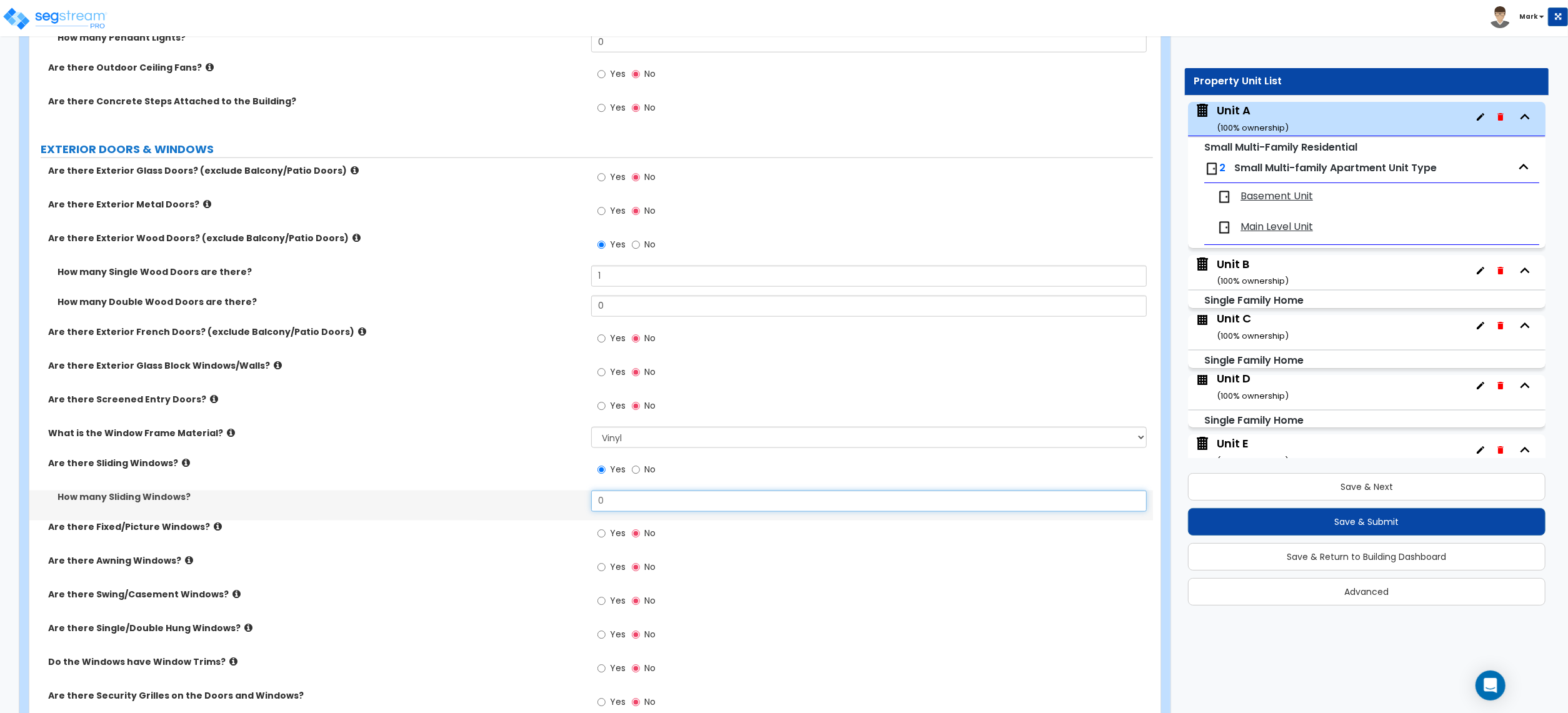
click at [628, 499] on input "0" at bounding box center [869, 501] width 556 height 22
type input "1"
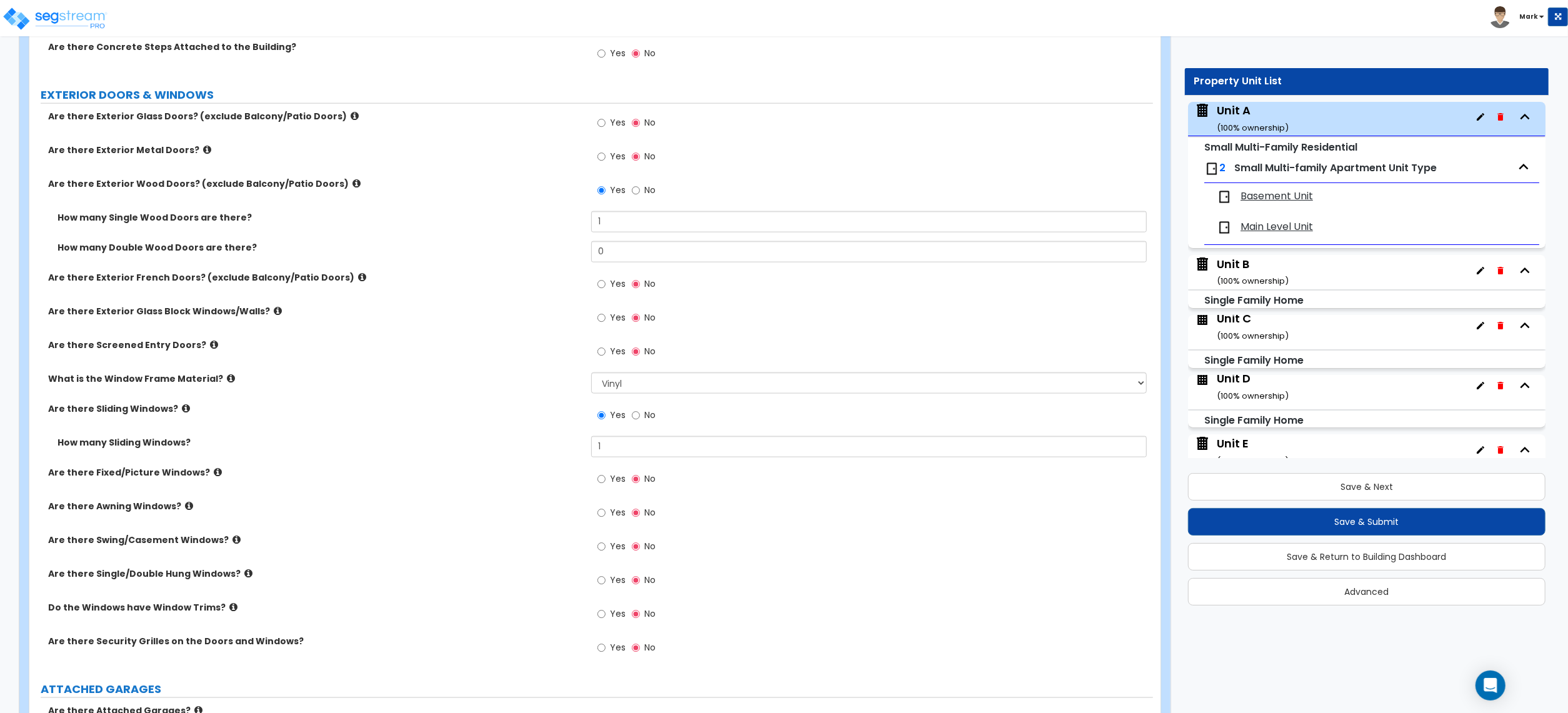
scroll to position [1416, 0]
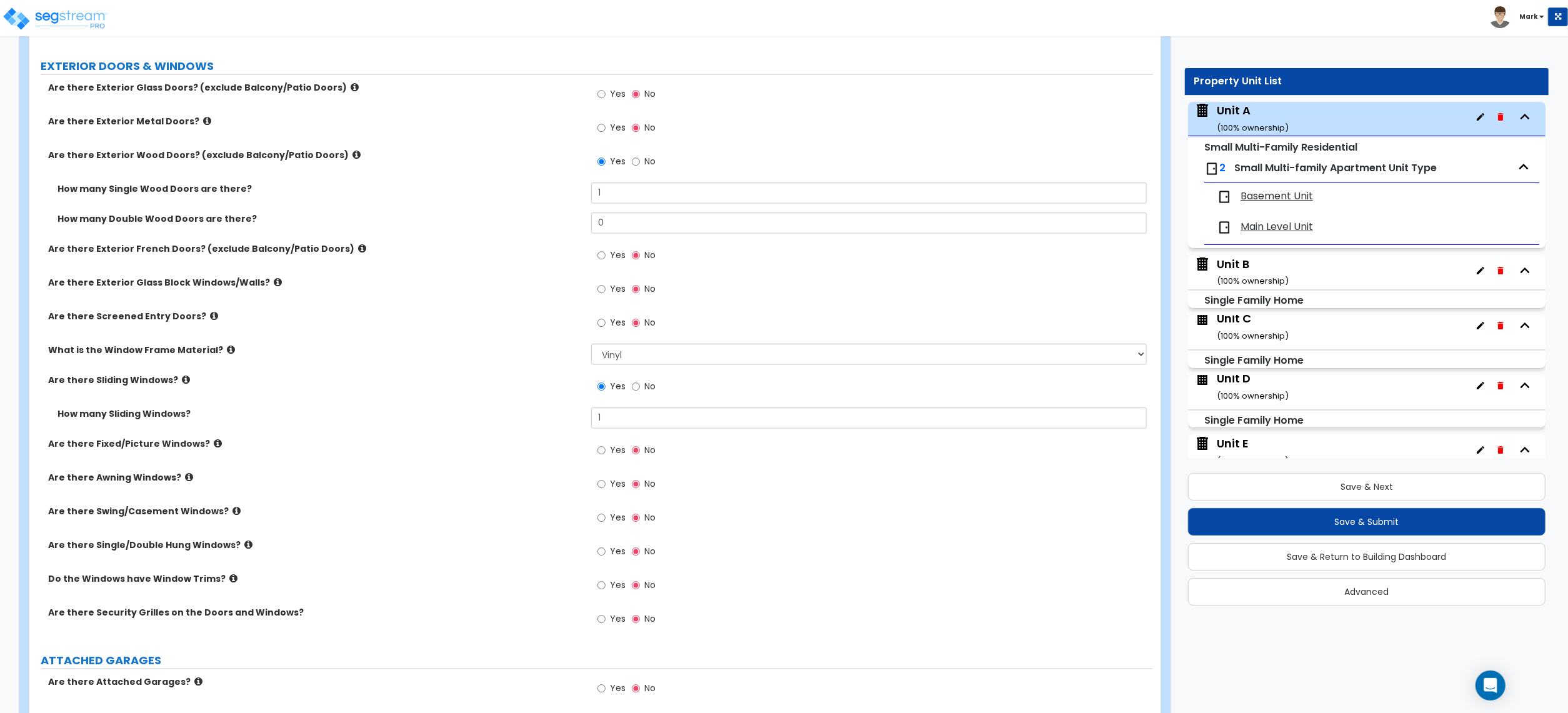
click at [613, 563] on label "Yes" at bounding box center [611, 553] width 28 height 22
click at [605, 558] on input "Yes" at bounding box center [601, 551] width 8 height 14
radio input "true"
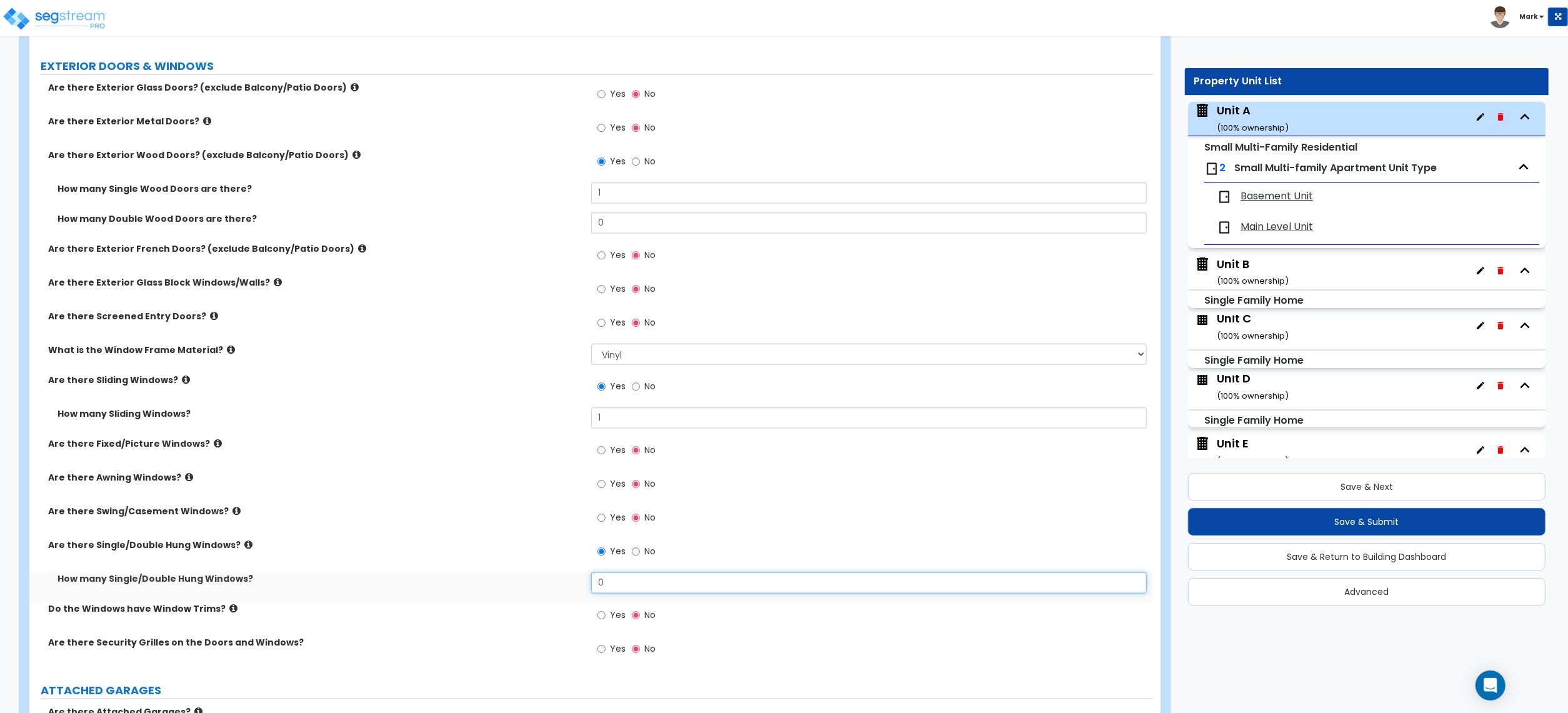
click at [621, 592] on input "0" at bounding box center [869, 583] width 556 height 22
type input "2"
click at [616, 456] on span "Yes" at bounding box center [617, 450] width 15 height 13
click at [605, 457] on input "Yes" at bounding box center [601, 450] width 8 height 14
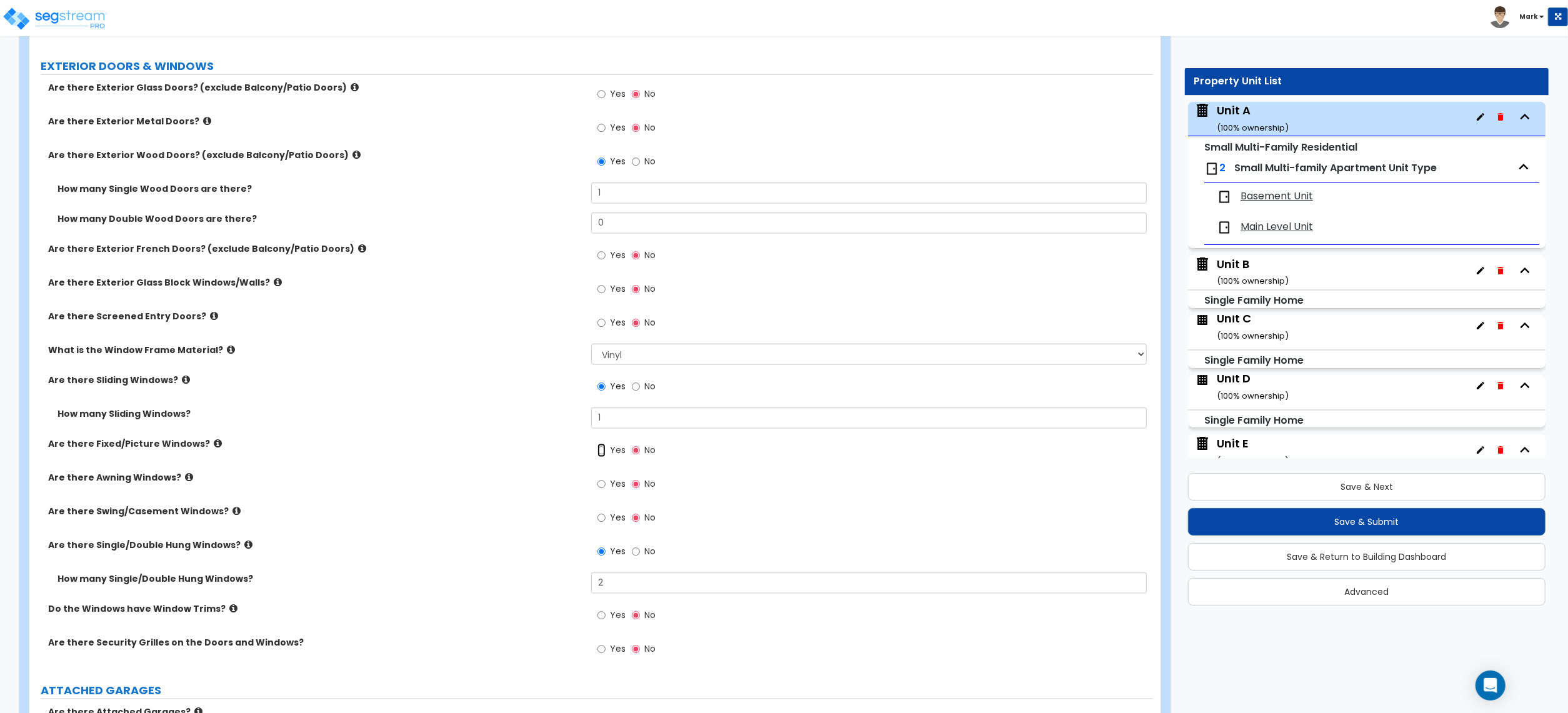
radio input "true"
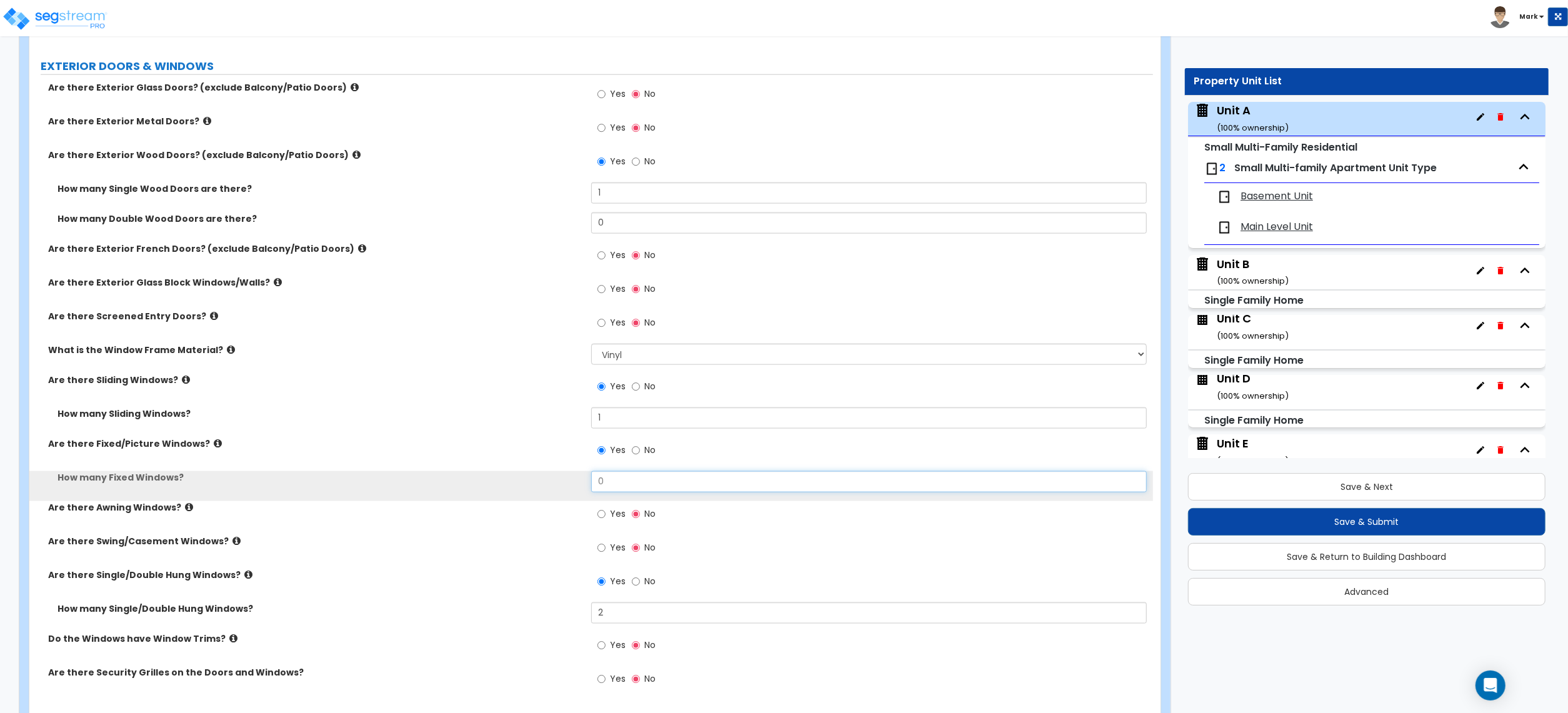
click at [618, 477] on input "0" at bounding box center [869, 482] width 556 height 22
drag, startPoint x: 618, startPoint y: 477, endPoint x: 595, endPoint y: 574, distance: 99.7
click at [616, 479] on input "0" at bounding box center [869, 482] width 556 height 22
type input "4"
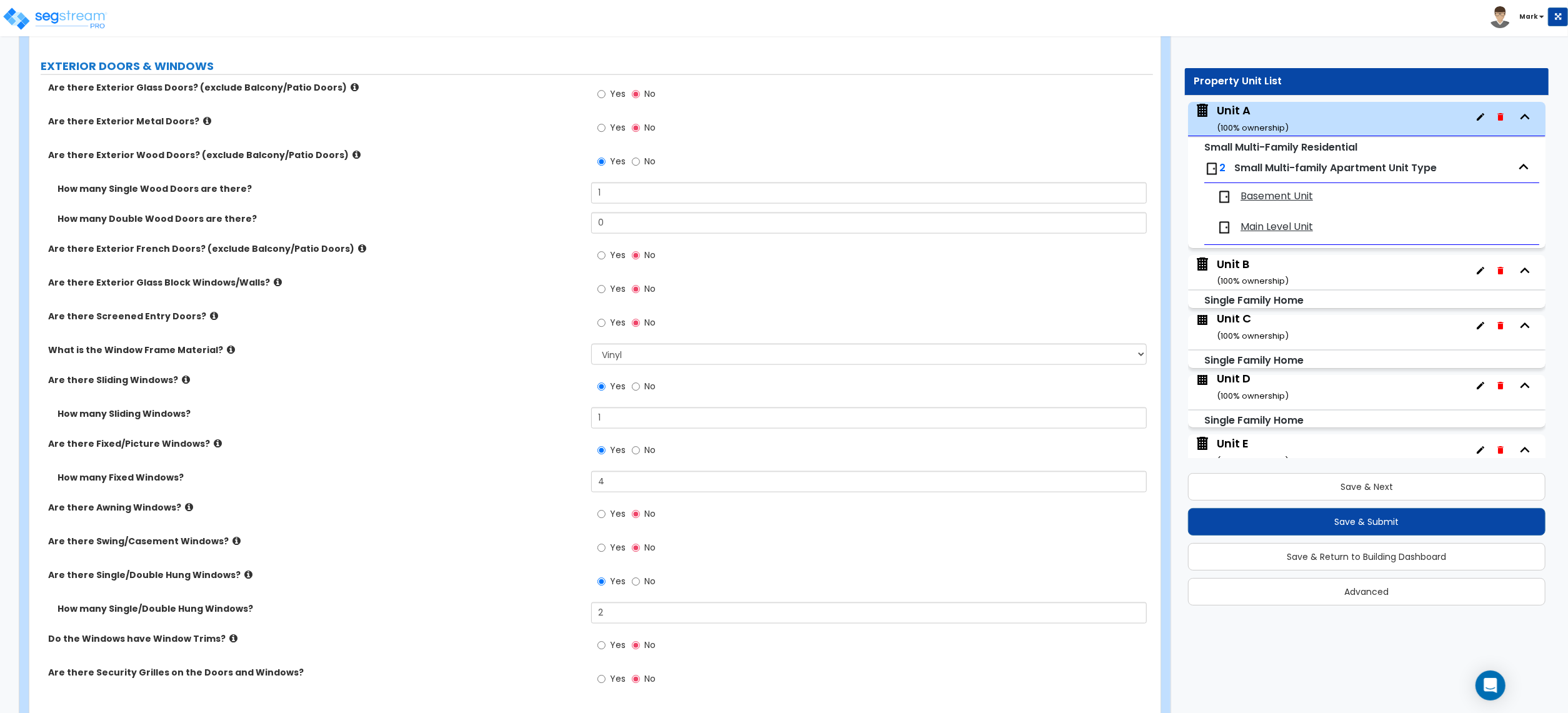
click at [474, 575] on label "Are there Single/Double Hung Windows?" at bounding box center [314, 575] width 534 height 13
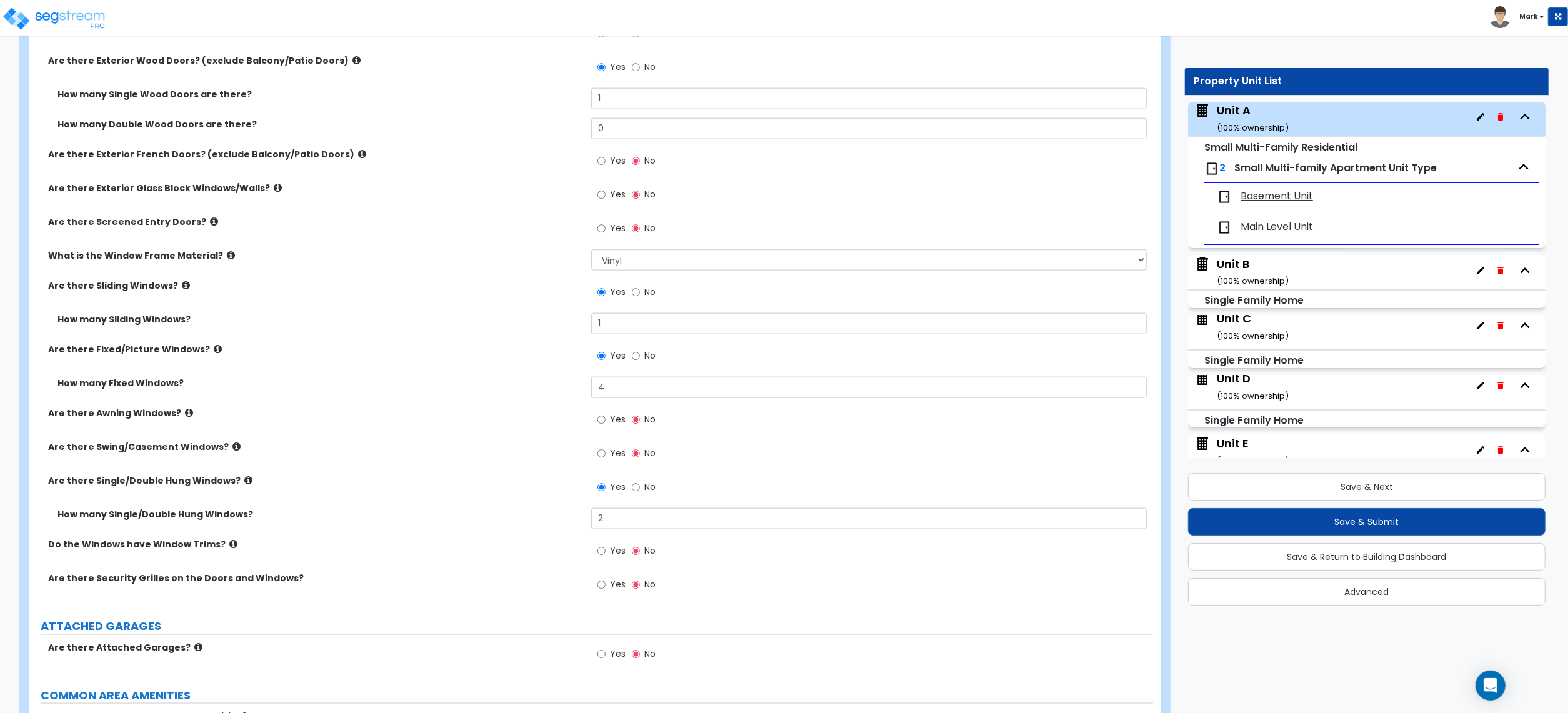
scroll to position [1665, 0]
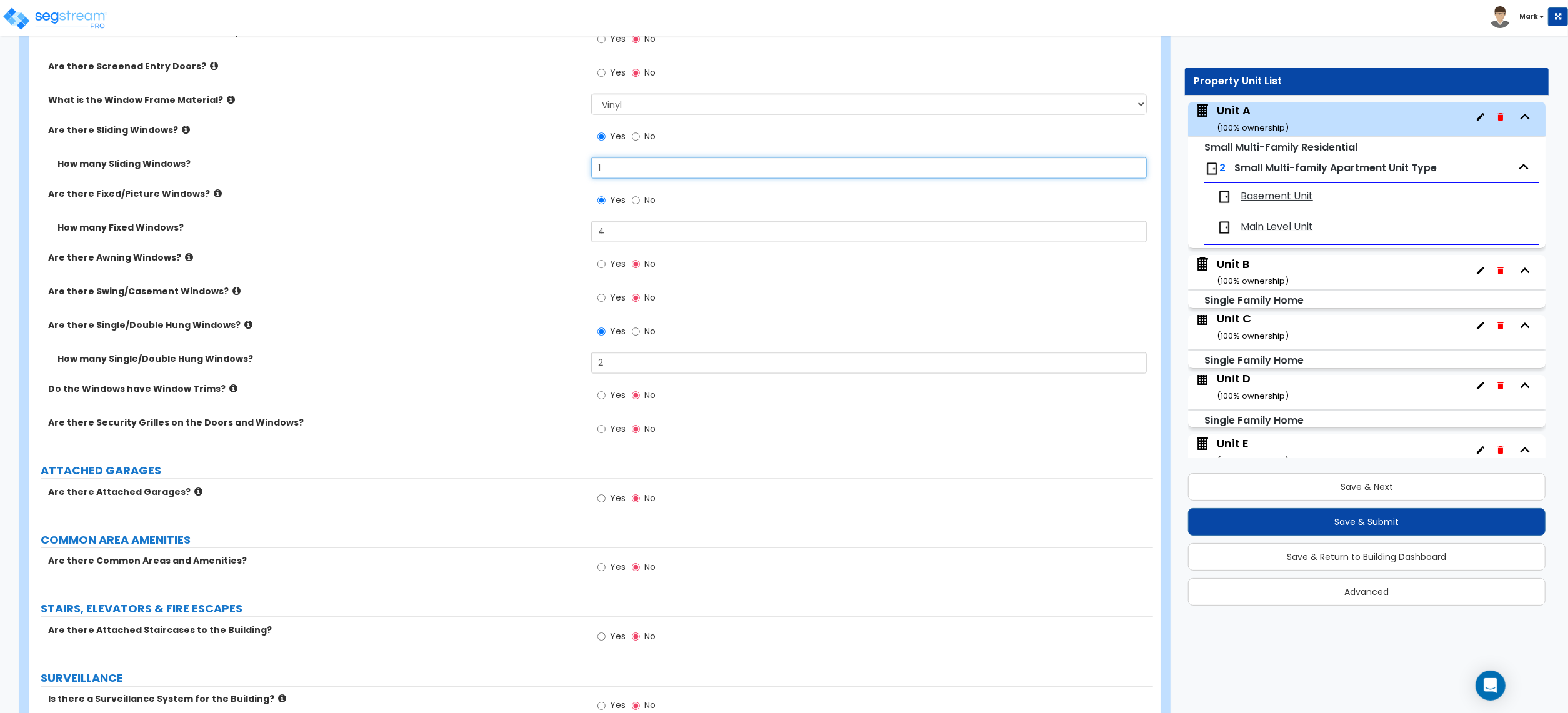
click at [648, 170] on input "1" at bounding box center [869, 168] width 556 height 22
type input "3"
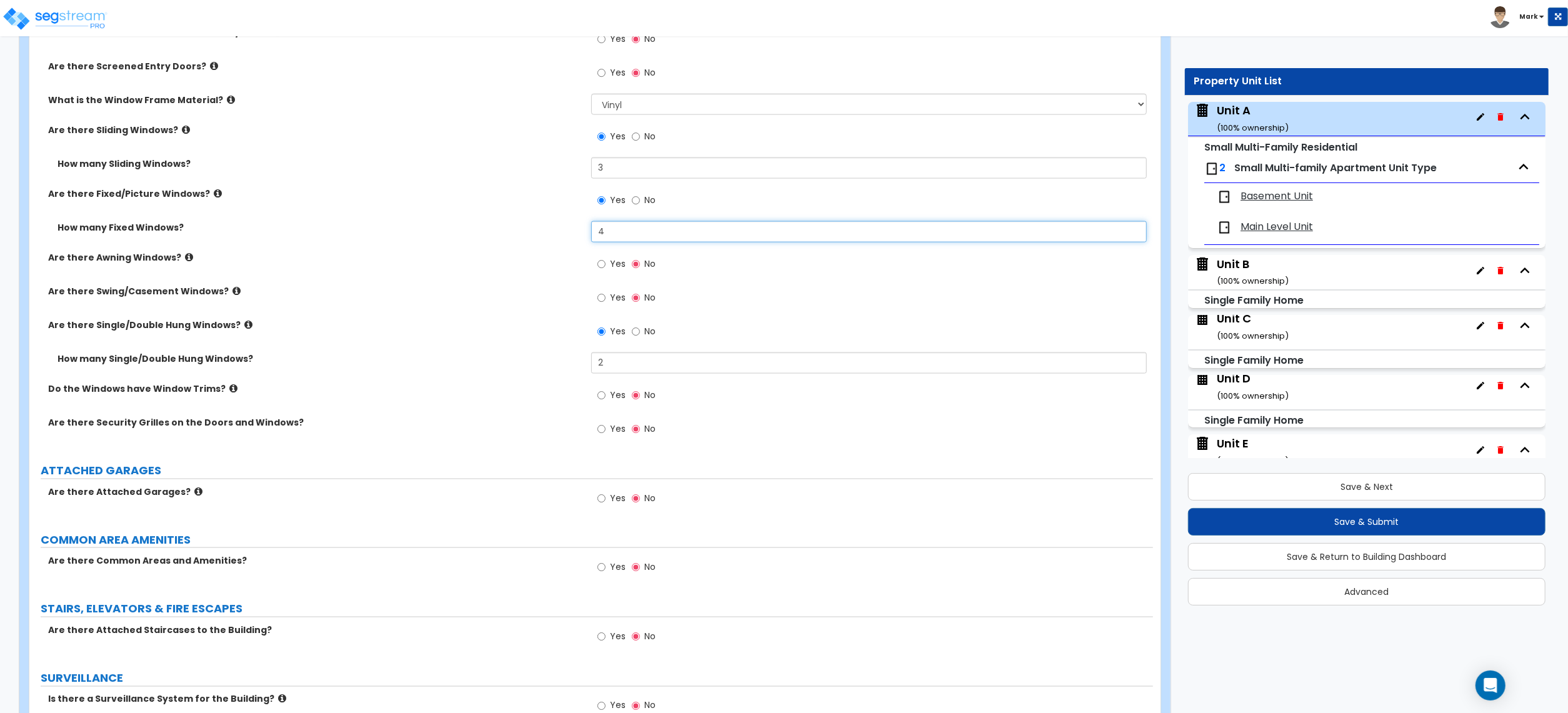
click at [664, 226] on input "4" at bounding box center [869, 232] width 556 height 22
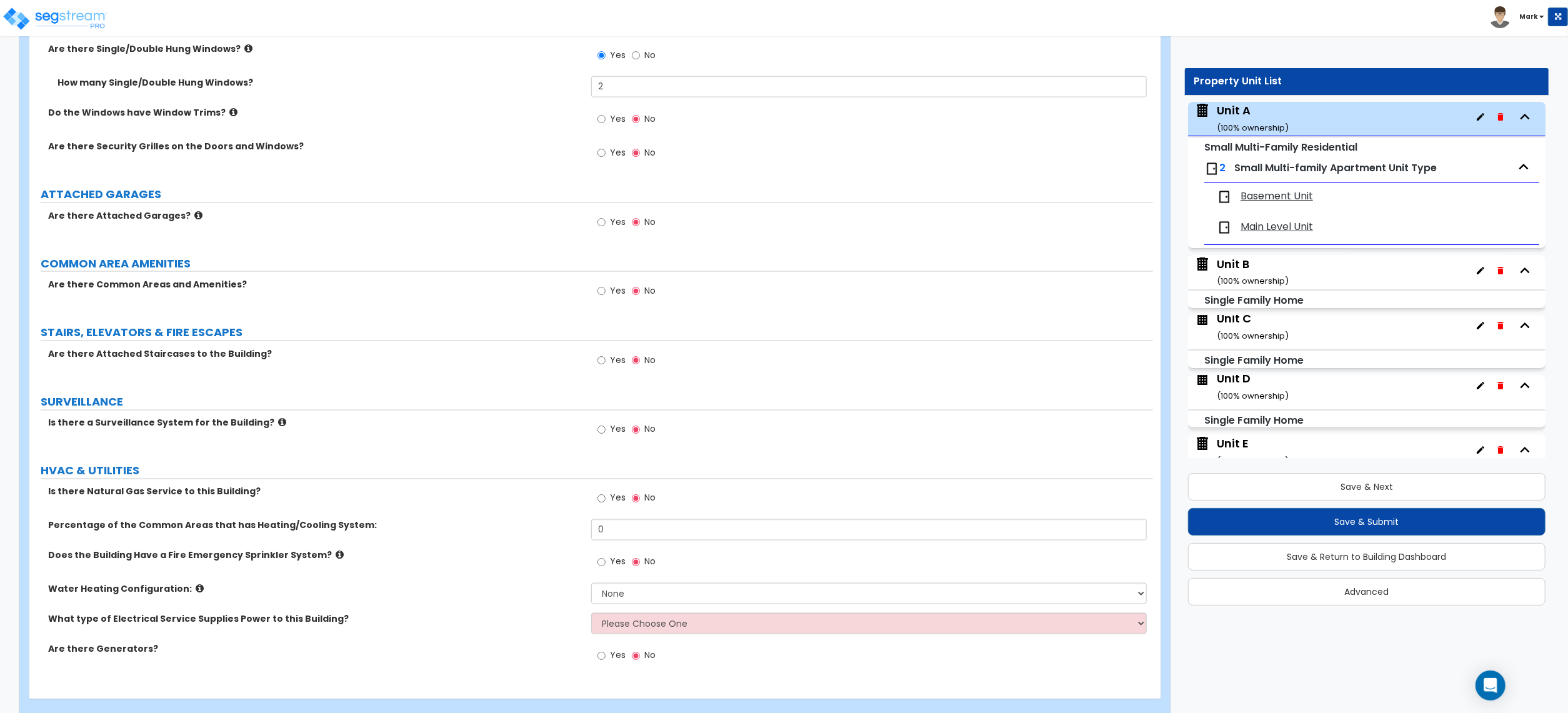
scroll to position [1967, 0]
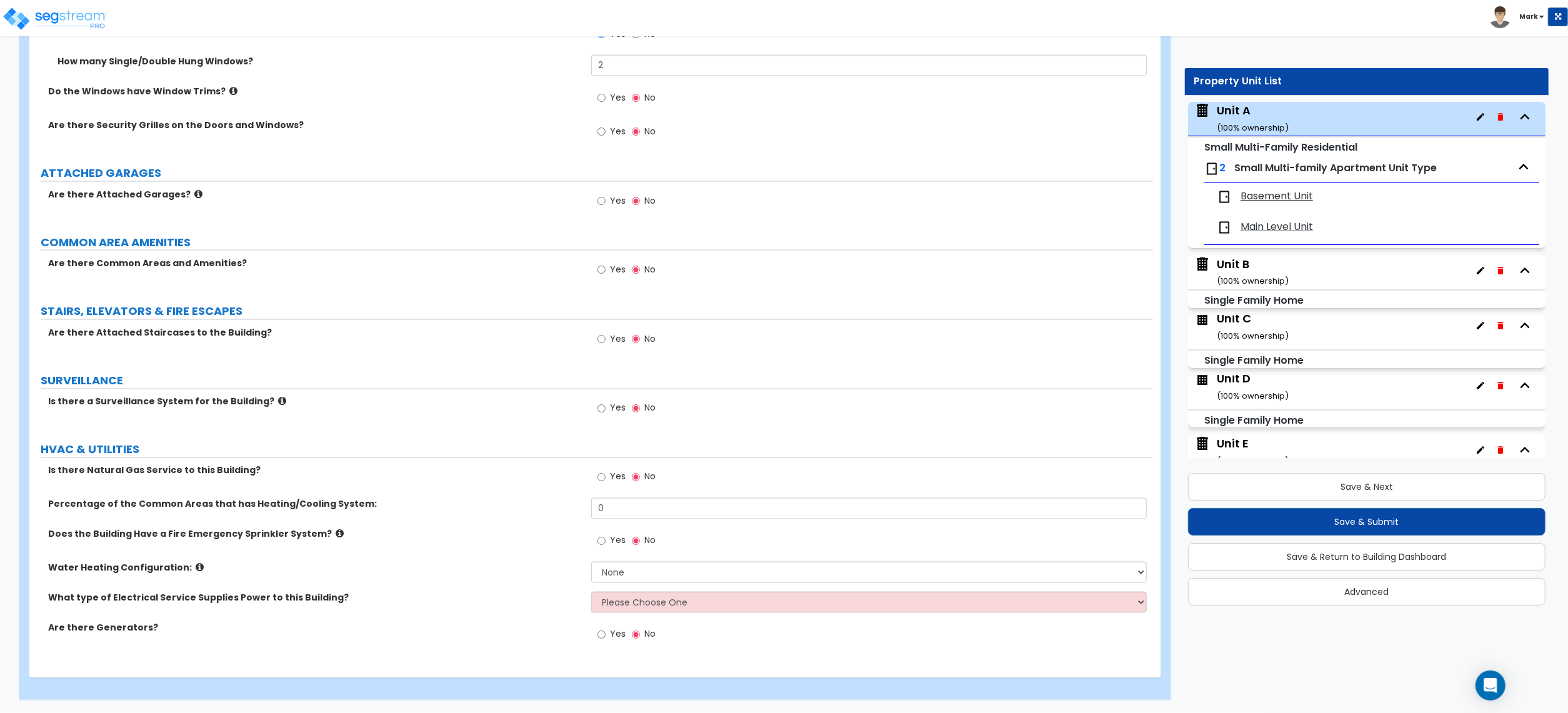
type input "6"
click at [601, 483] on input "Yes" at bounding box center [601, 477] width 8 height 14
radio input "true"
click at [618, 513] on input "0" at bounding box center [869, 509] width 556 height 22
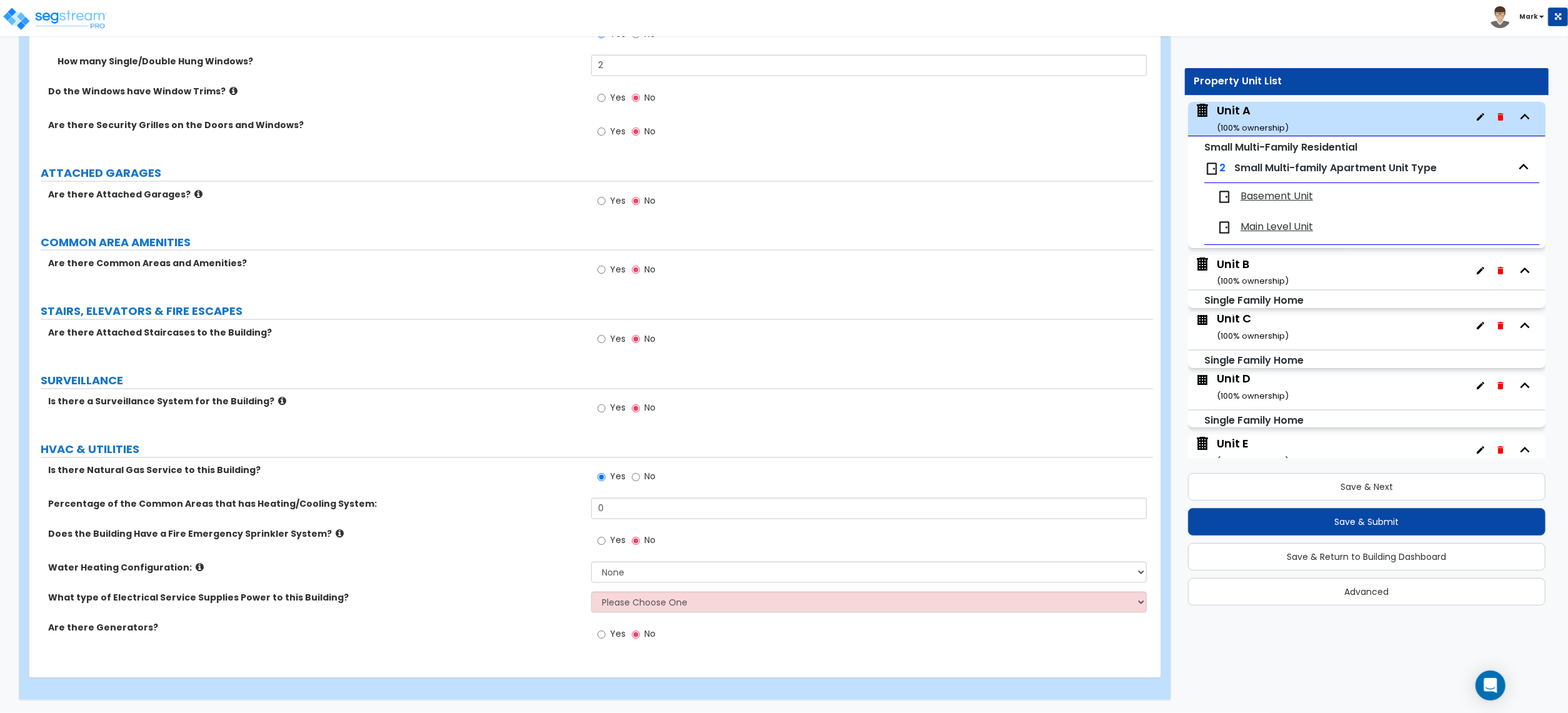
click at [712, 447] on label "HVAC & UTILITIES" at bounding box center [596, 450] width 1112 height 16
click at [605, 580] on select "None Water Heater for Multiple Units Water Heater for Individual Units" at bounding box center [869, 573] width 556 height 22
select select "2"
click at [592, 562] on select "None Water Heater for Multiple Units Water Heater for Individual Units" at bounding box center [869, 573] width 556 height 22
click at [639, 609] on select "Please Choose One Overhead Underground" at bounding box center [869, 602] width 556 height 22
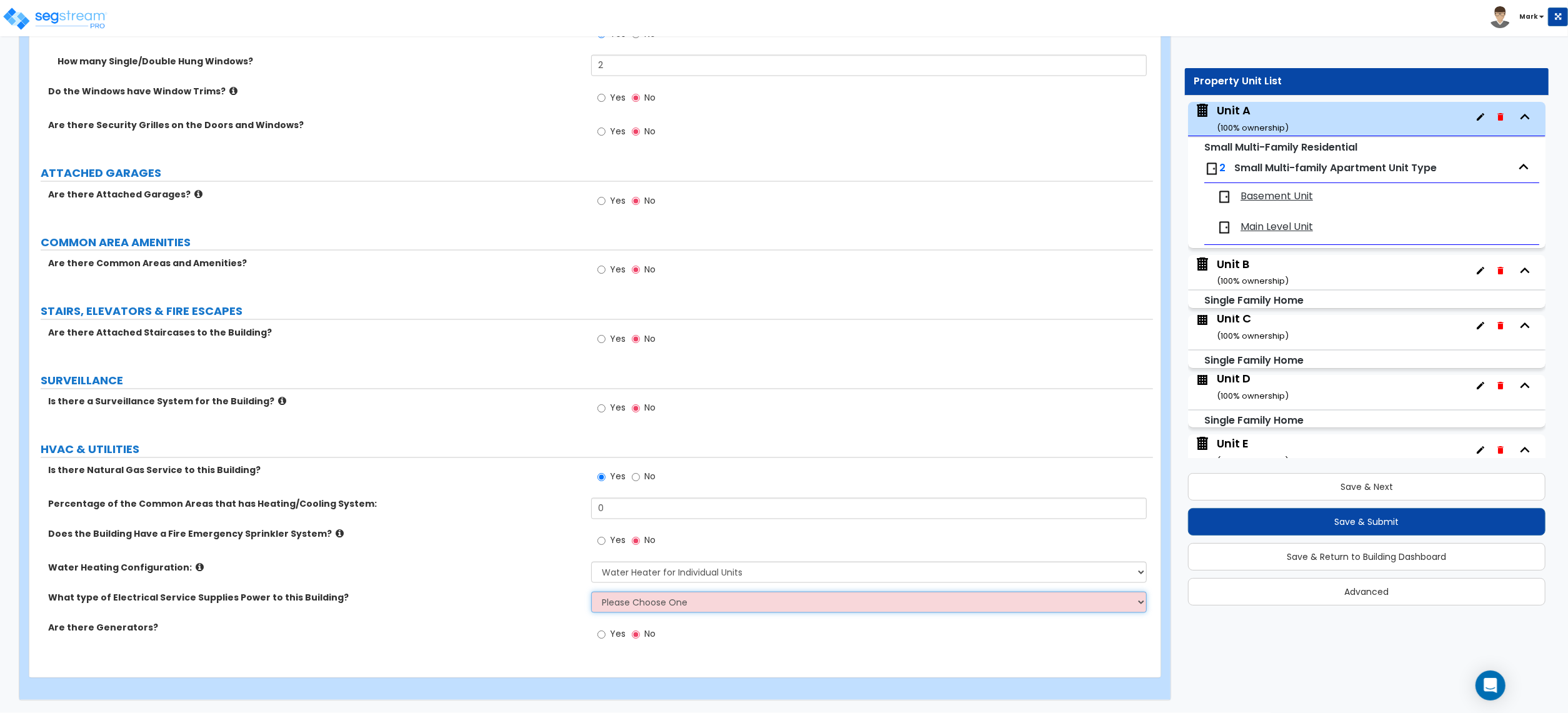
select select "2"
click at [592, 591] on select "Please Choose One Overhead Underground" at bounding box center [869, 602] width 556 height 22
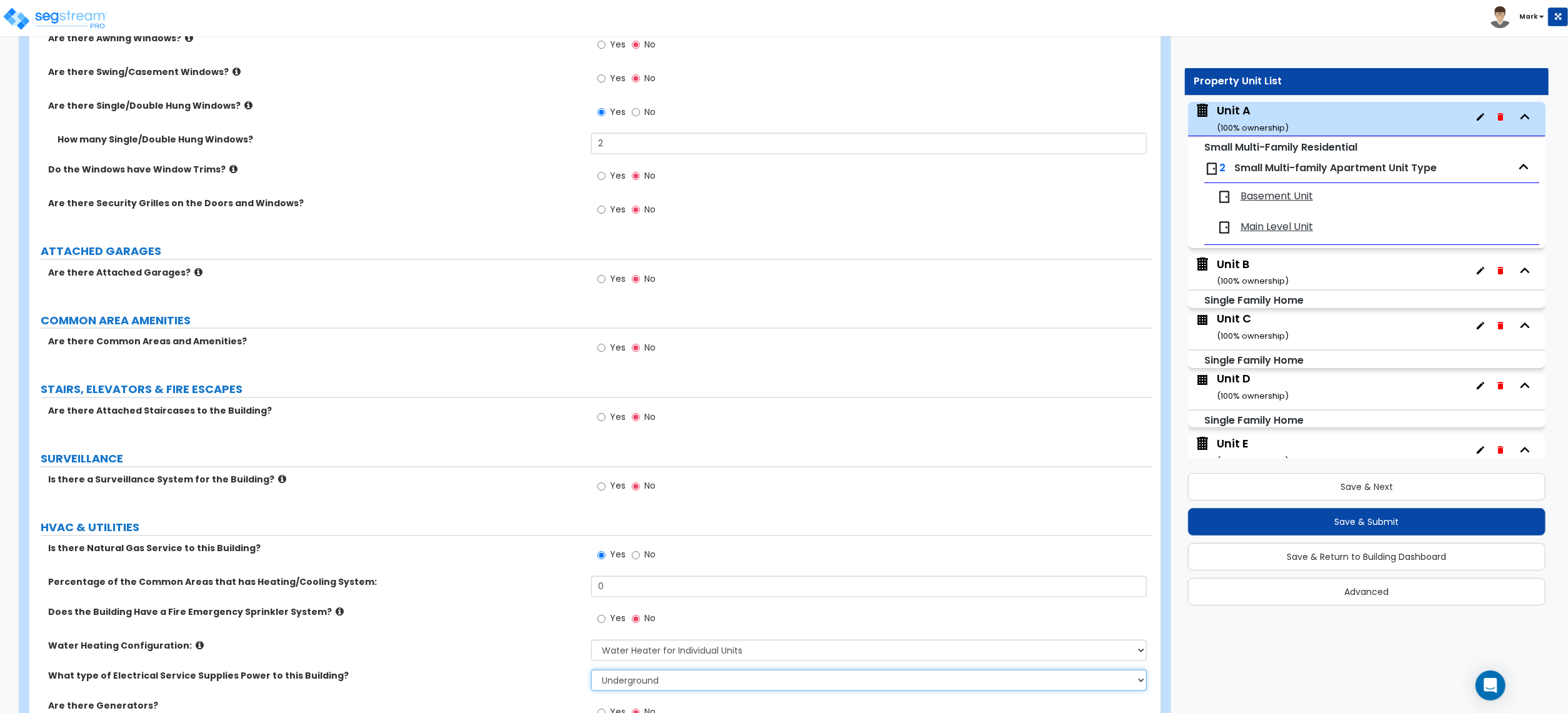
scroll to position [1800, 0]
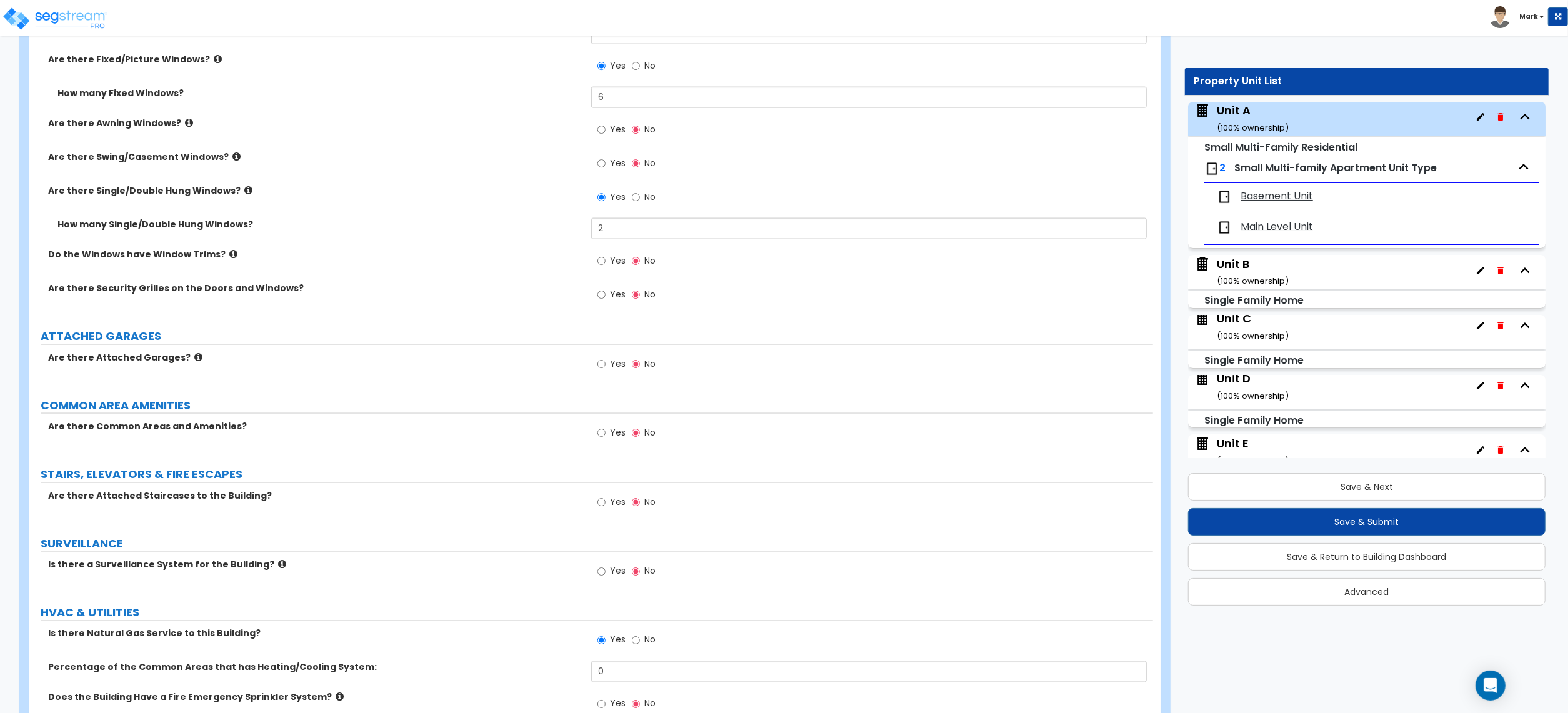
click at [228, 260] on label "Do the Windows have Window Trims?" at bounding box center [314, 255] width 534 height 13
click at [230, 258] on icon at bounding box center [233, 254] width 8 height 9
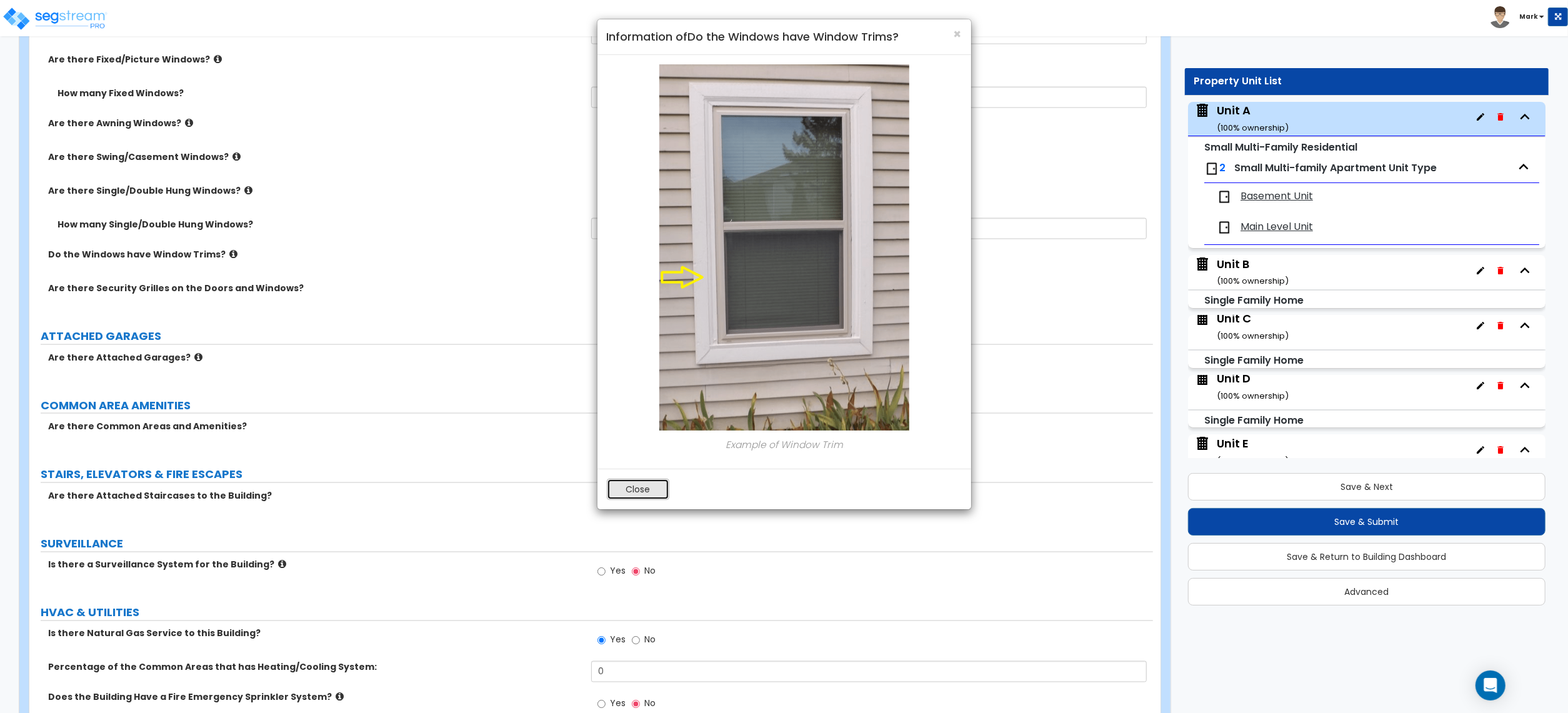
click at [658, 485] on button "Close" at bounding box center [638, 490] width 62 height 22
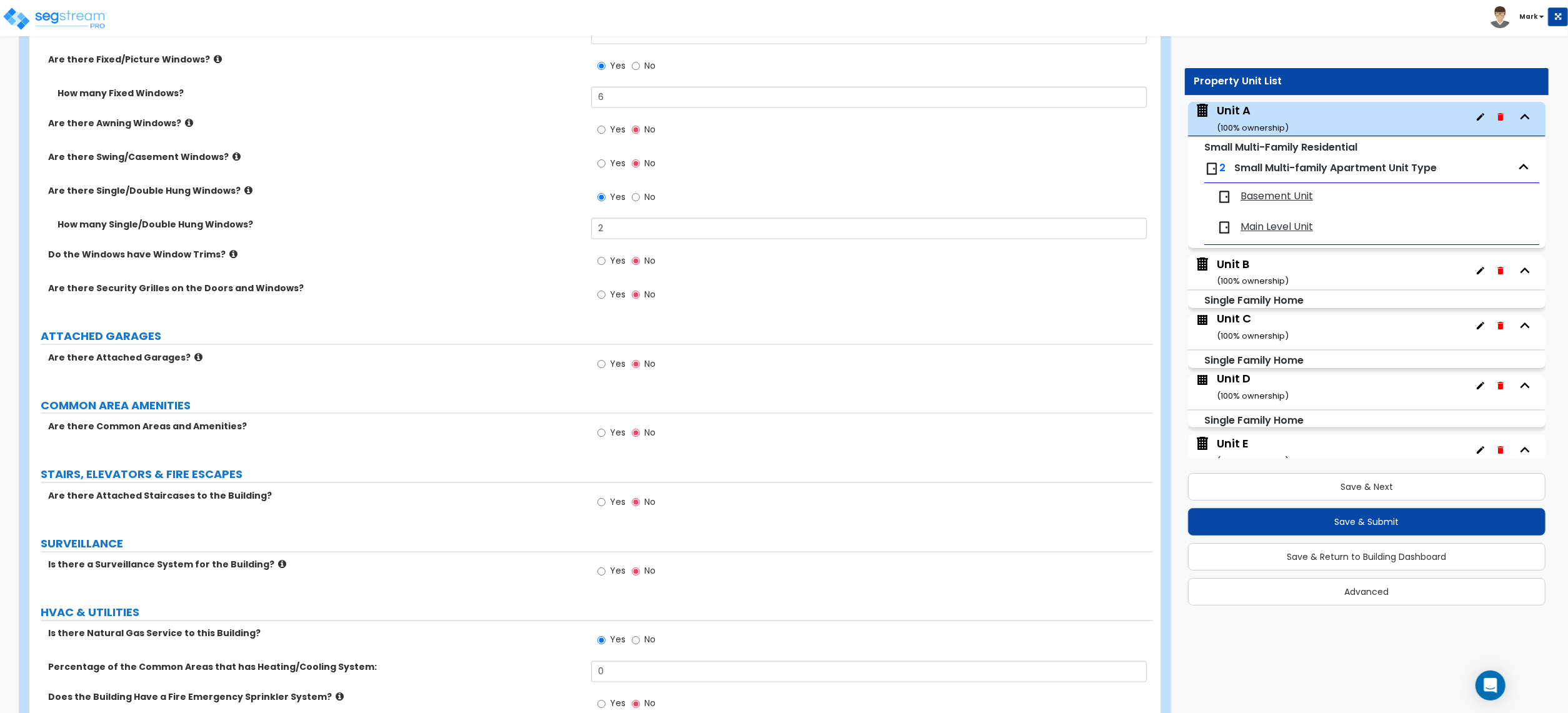
click at [612, 266] on span "Yes" at bounding box center [617, 260] width 15 height 13
click at [605, 266] on input "Yes" at bounding box center [601, 260] width 8 height 14
radio input "true"
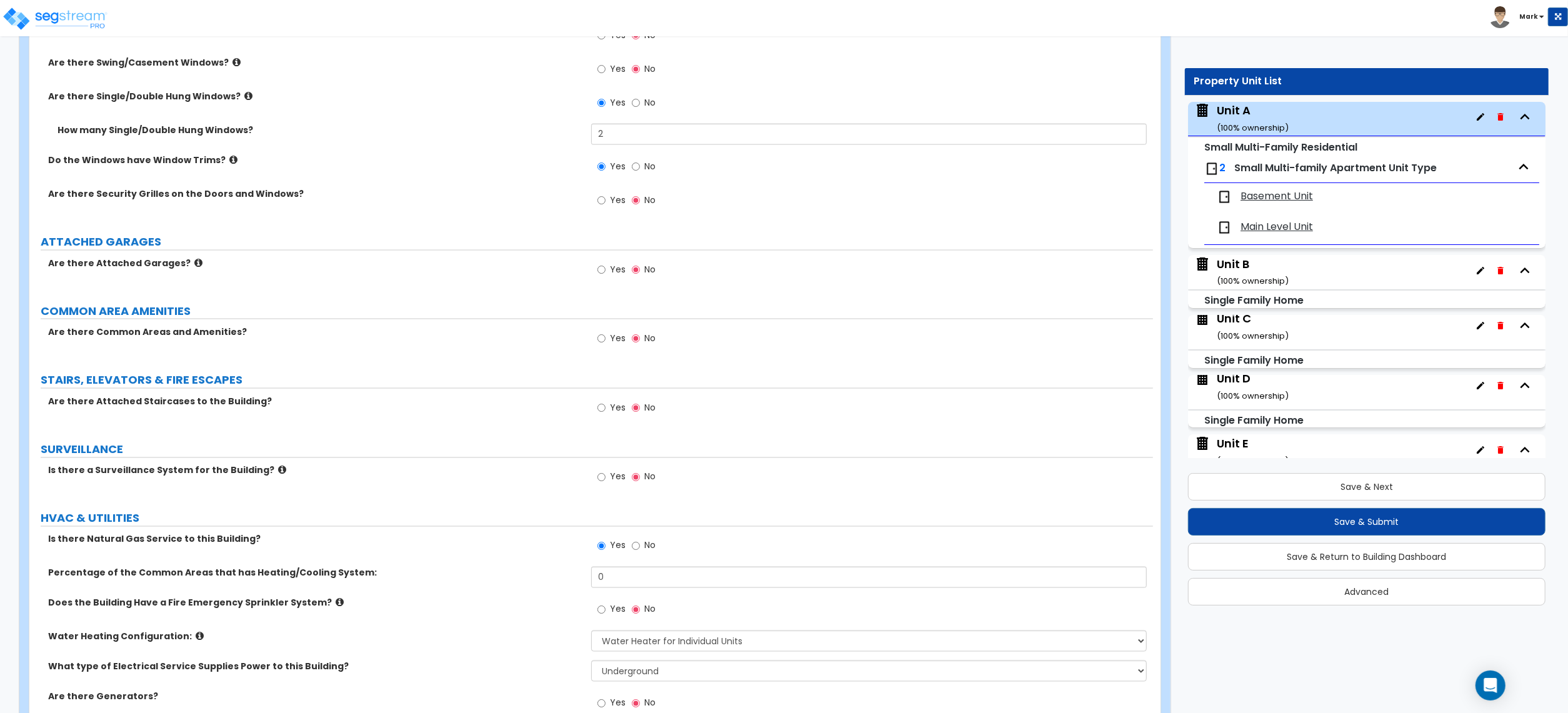
scroll to position [1967, 0]
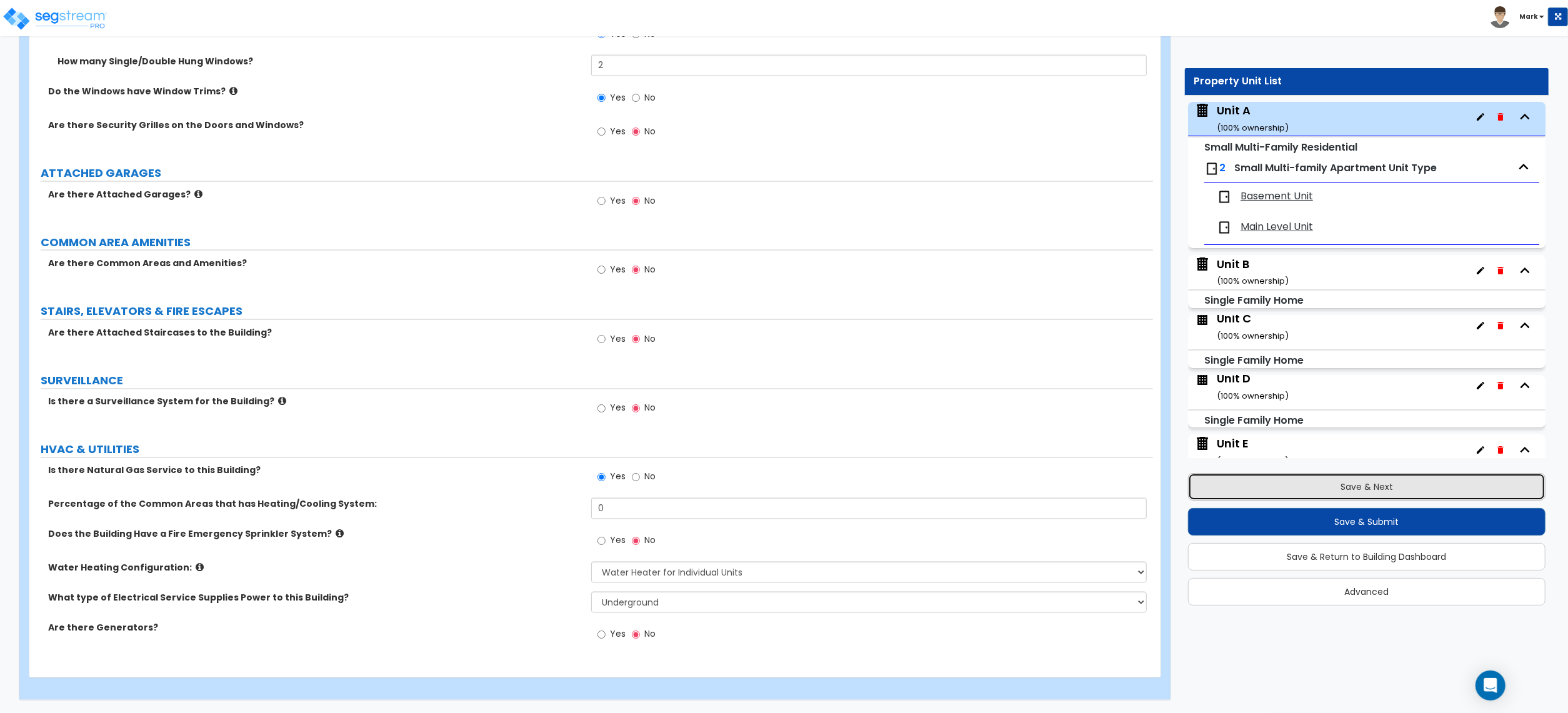
click at [1306, 481] on button "Save & Next" at bounding box center [1366, 486] width 358 height 28
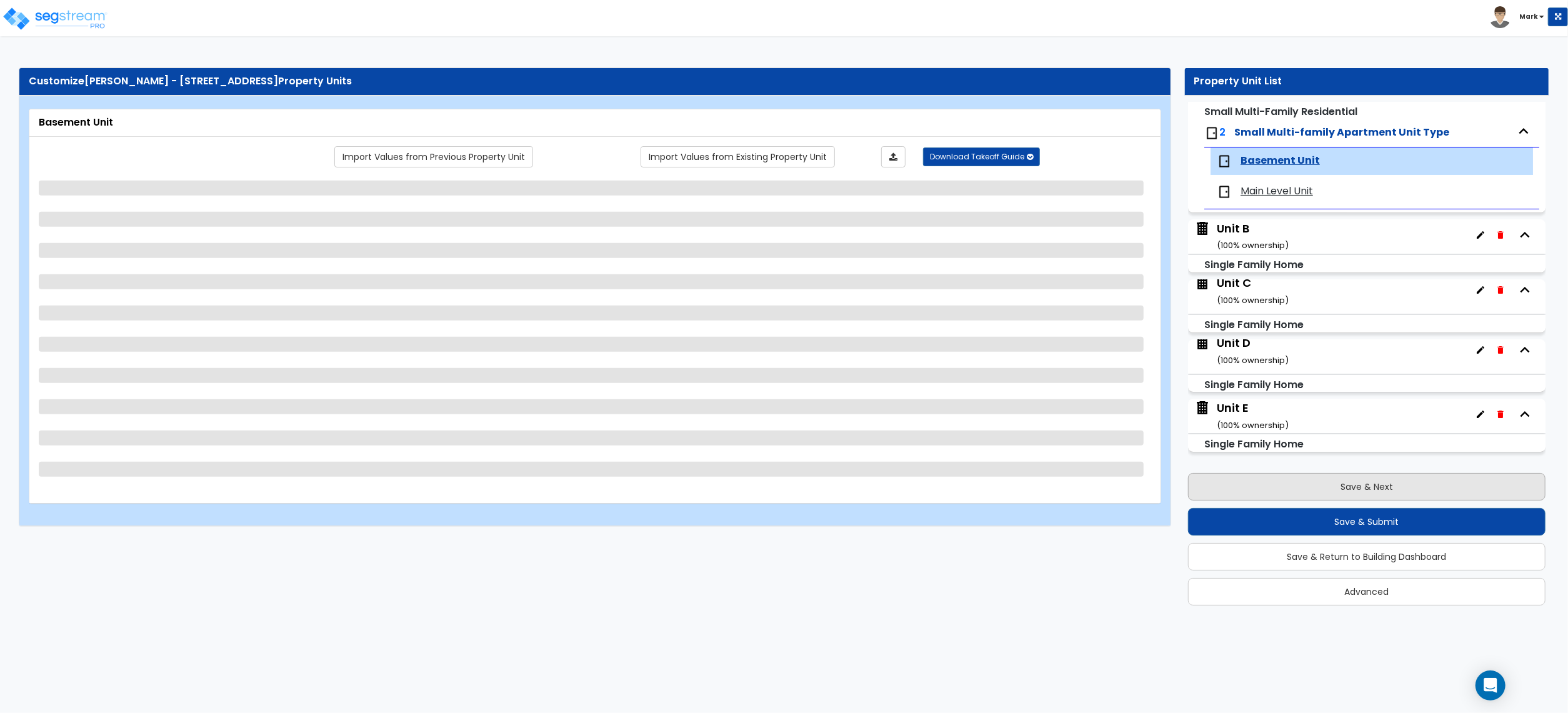
scroll to position [103, 0]
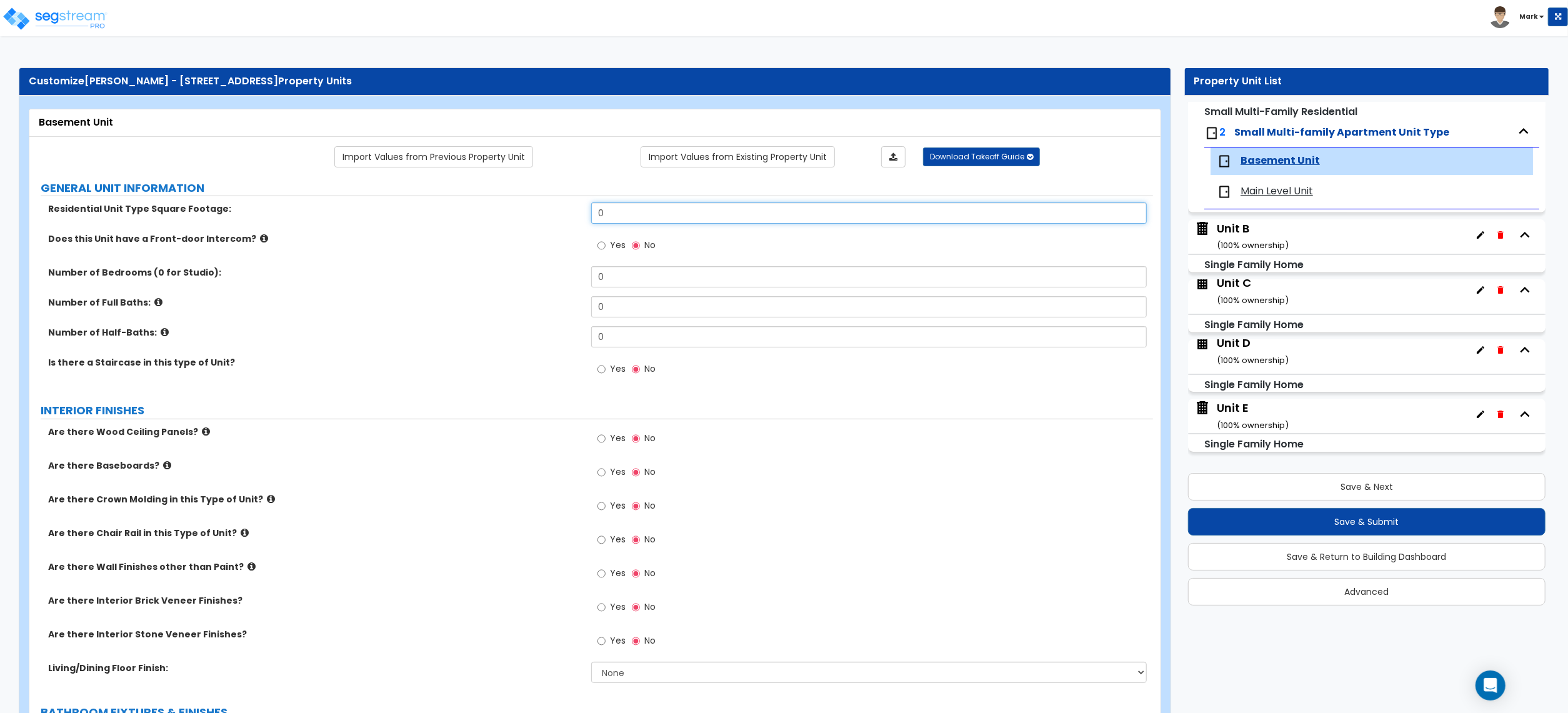
click at [629, 218] on input "0" at bounding box center [869, 213] width 556 height 22
type input "883.5"
click at [531, 257] on div "Does this Unit have a Front-door Intercom? Yes No" at bounding box center [592, 248] width 1124 height 33
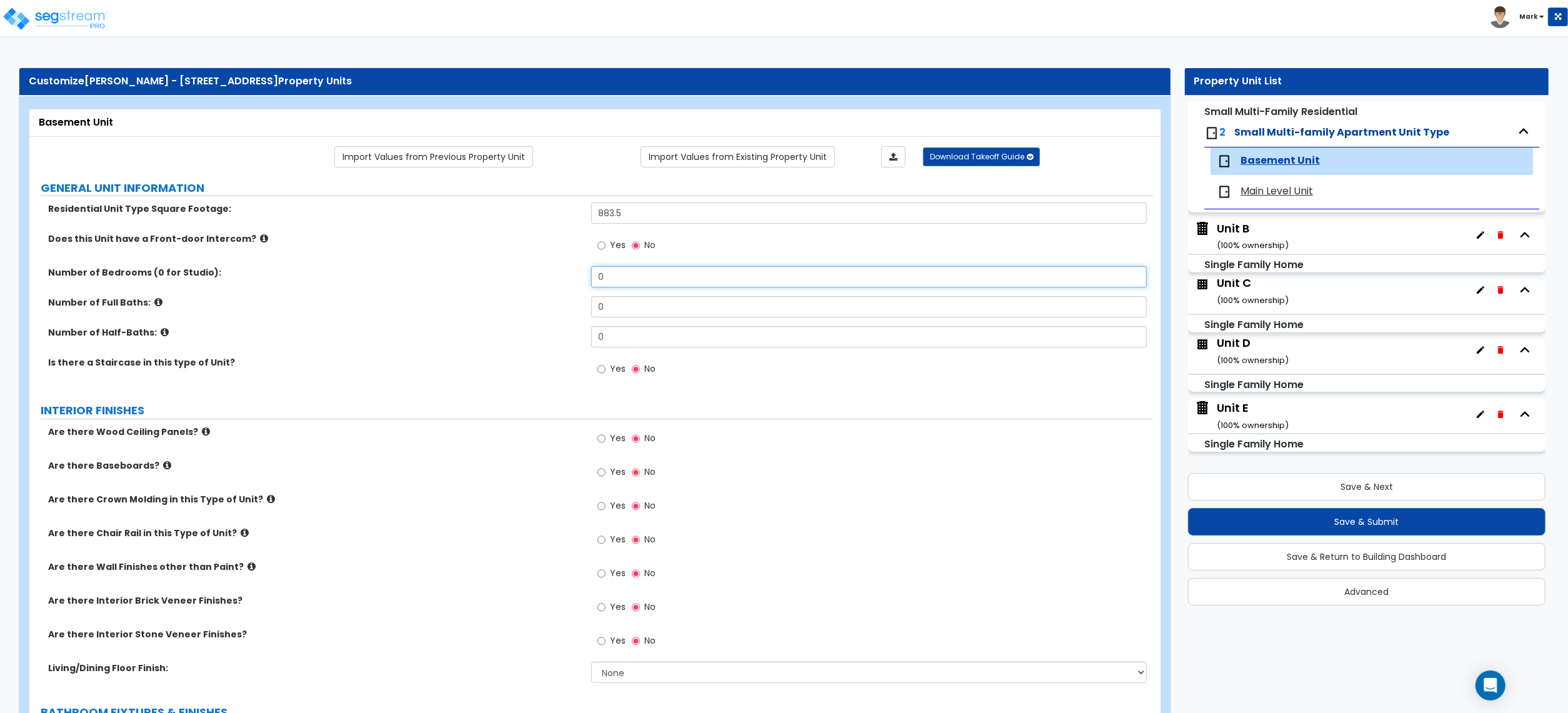
click at [630, 275] on input "0" at bounding box center [869, 277] width 556 height 22
type input "1"
click at [635, 298] on input "0" at bounding box center [869, 307] width 556 height 22
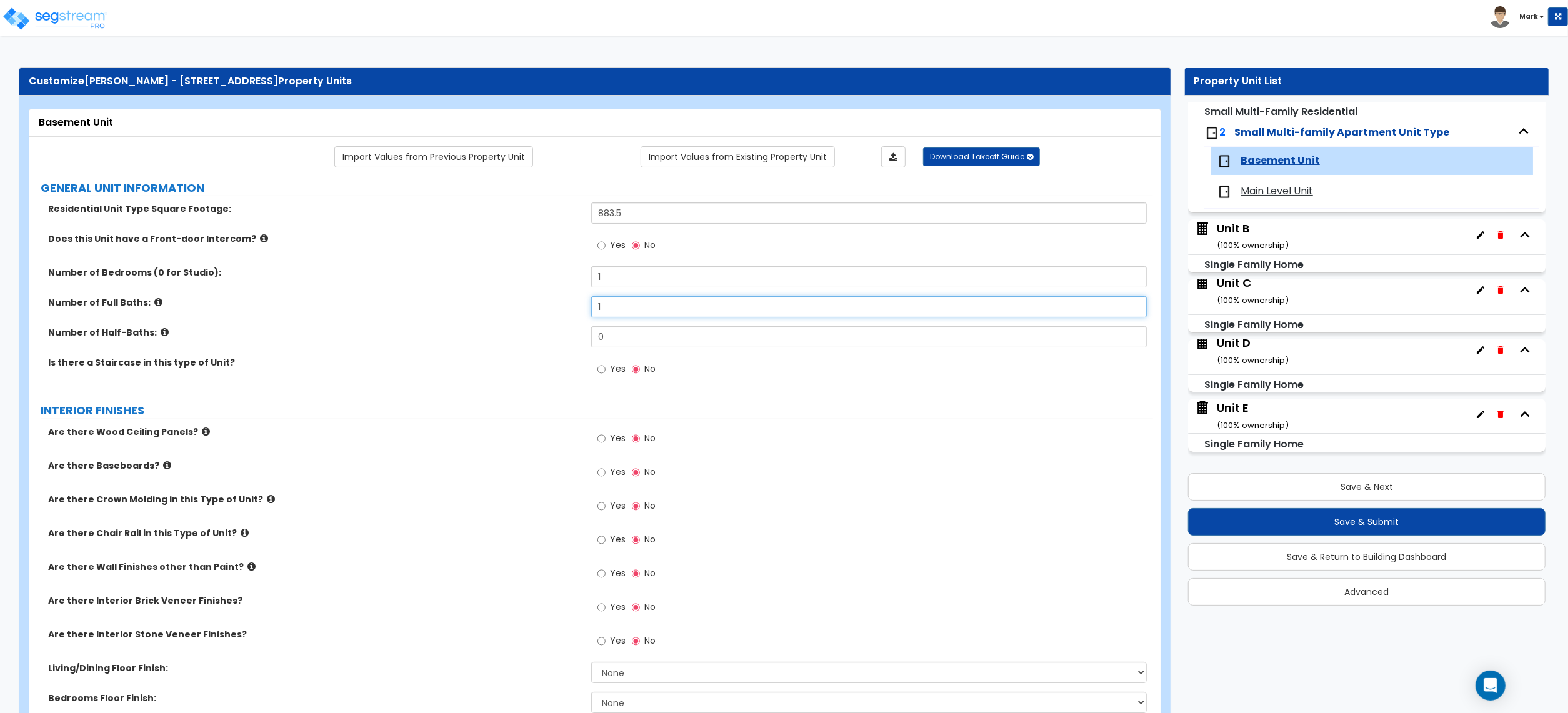
scroll to position [83, 0]
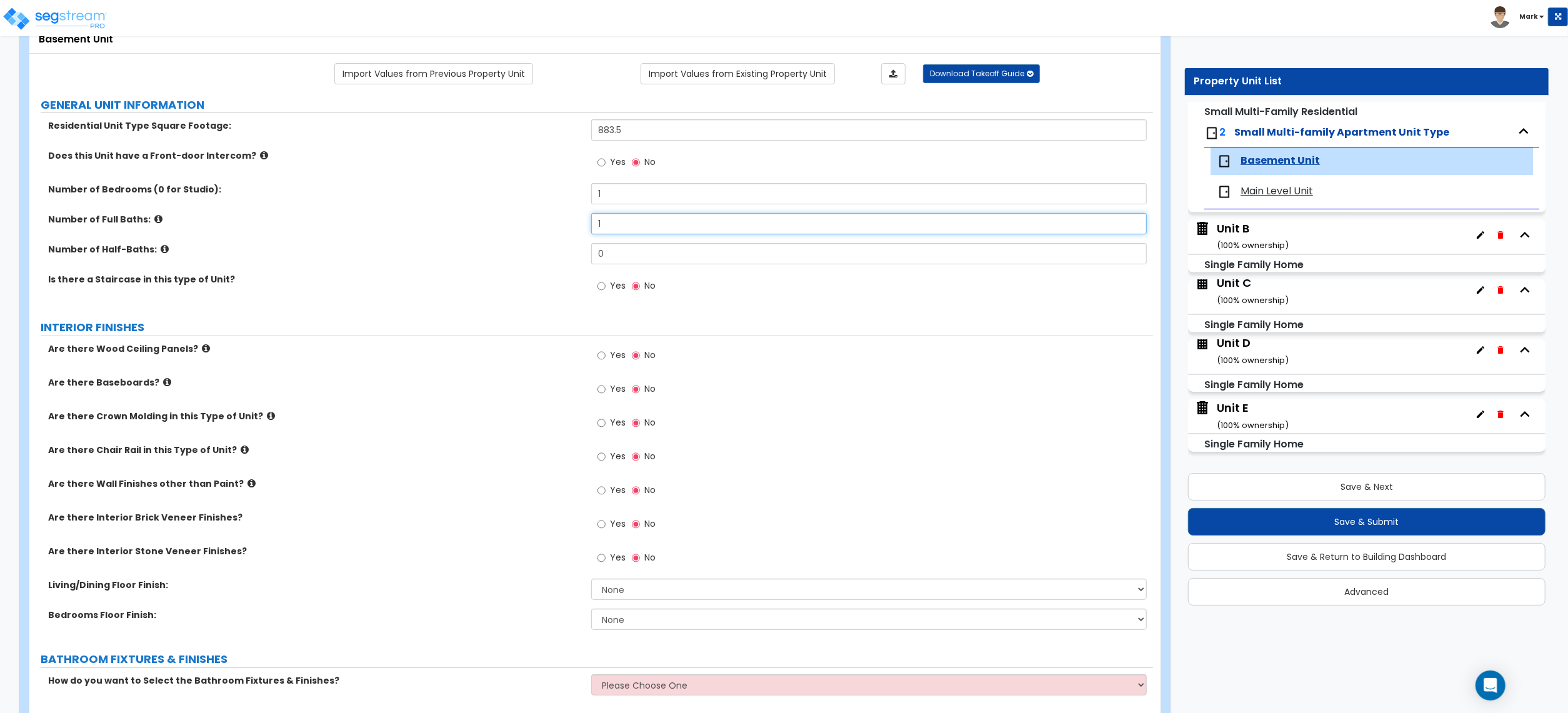
type input "1"
drag, startPoint x: 587, startPoint y: 385, endPoint x: 594, endPoint y: 389, distance: 8.1
click at [588, 387] on div "Are there Baseboards?" at bounding box center [311, 383] width 562 height 13
click at [608, 393] on label "Yes" at bounding box center [611, 391] width 28 height 22
click at [605, 393] on input "Yes" at bounding box center [601, 389] width 8 height 14
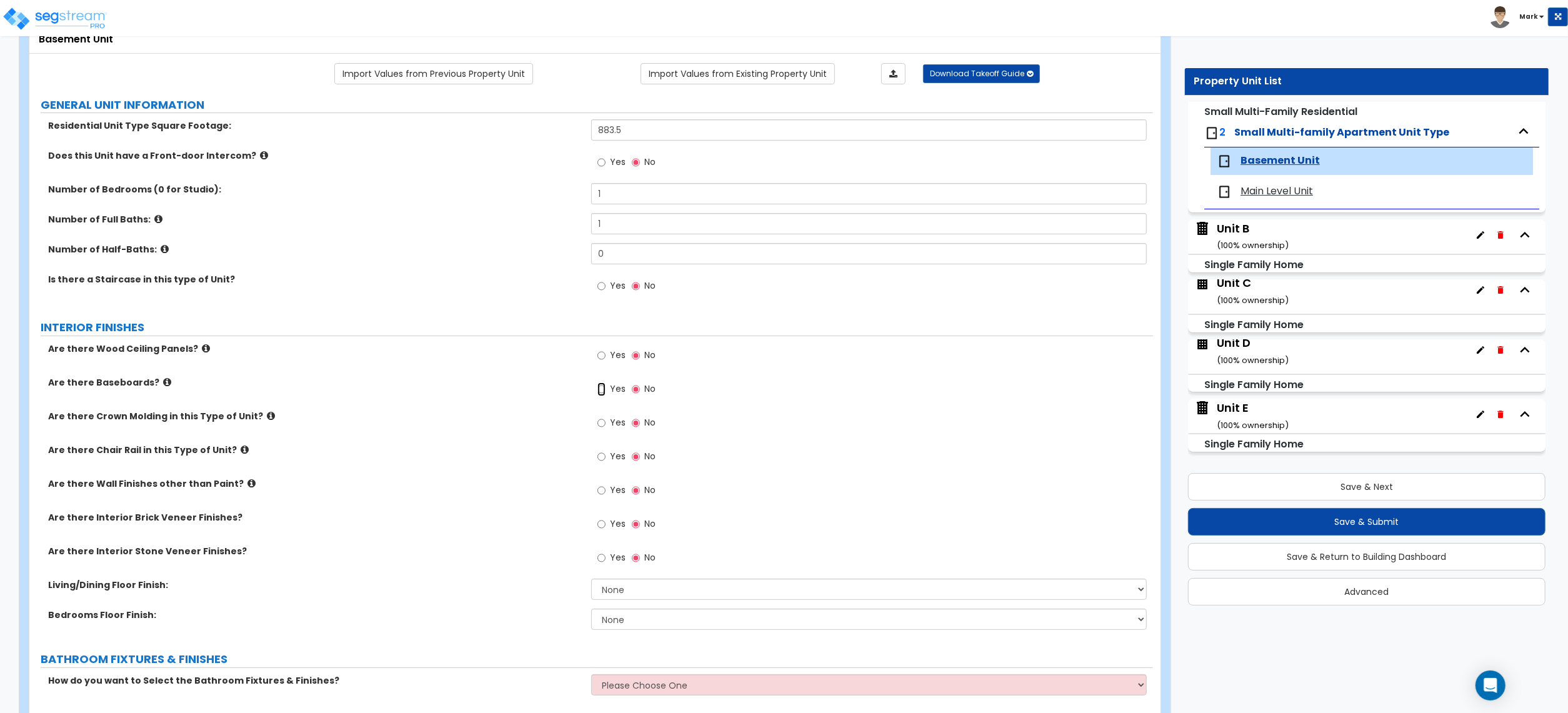
radio input "true"
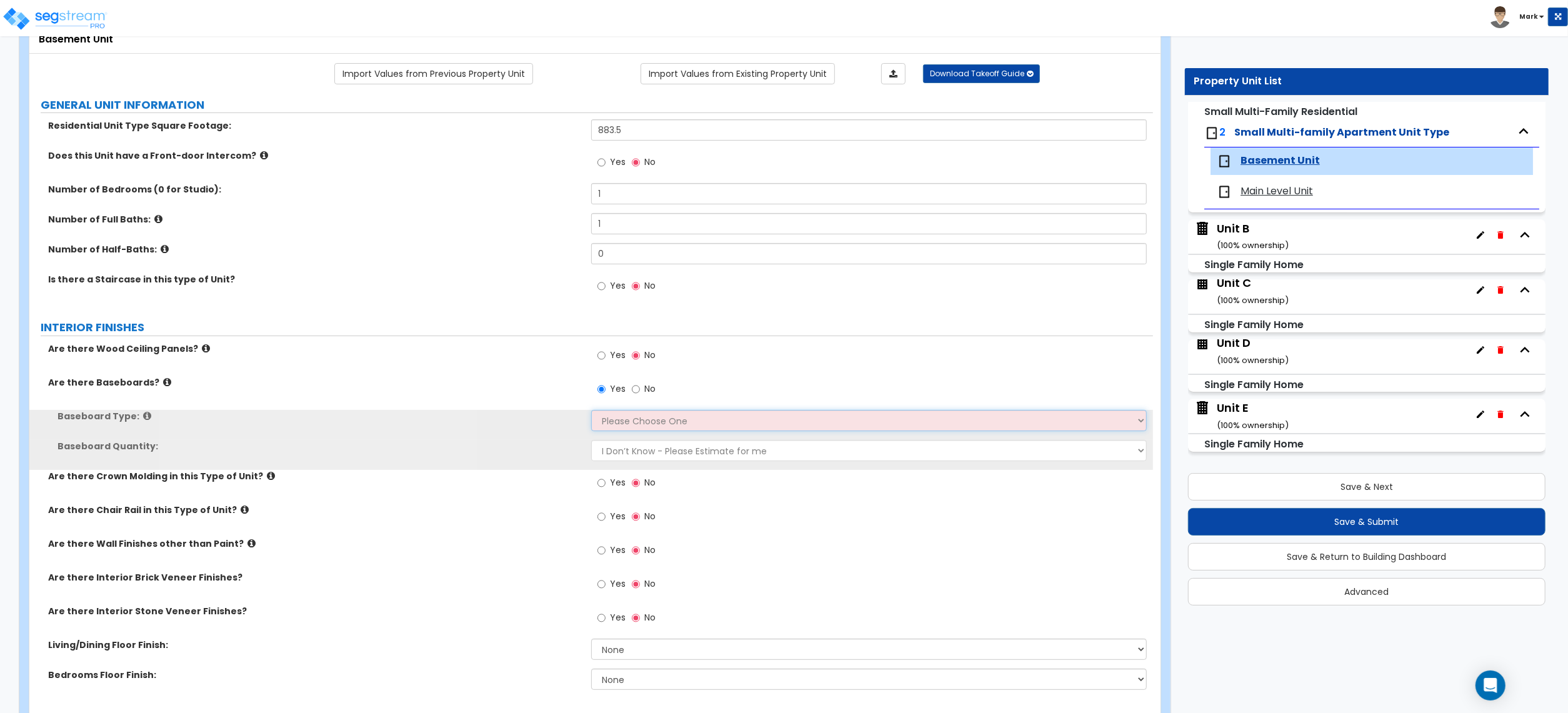
drag, startPoint x: 623, startPoint y: 418, endPoint x: 632, endPoint y: 430, distance: 15.0
click at [624, 420] on select "Please Choose One Wood Vinyl Carpet Tile" at bounding box center [869, 420] width 556 height 22
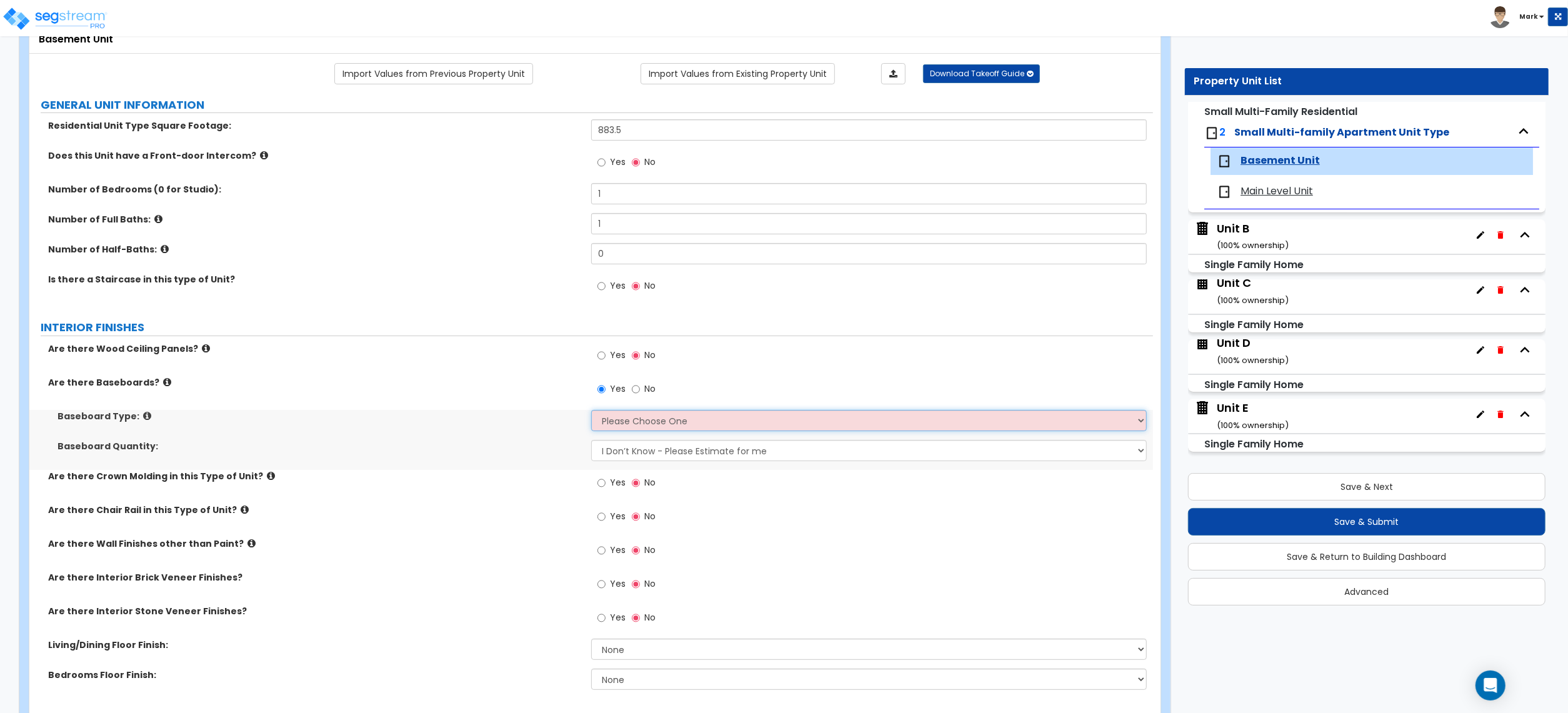
click at [592, 411] on select "Please Choose One Wood Vinyl Carpet Tile" at bounding box center [869, 420] width 556 height 22
click at [618, 428] on select "Please Choose One Wood Vinyl Carpet Tile" at bounding box center [869, 420] width 556 height 22
select select "1"
click at [592, 411] on select "Please Choose One Wood Vinyl Carpet Tile" at bounding box center [869, 420] width 556 height 22
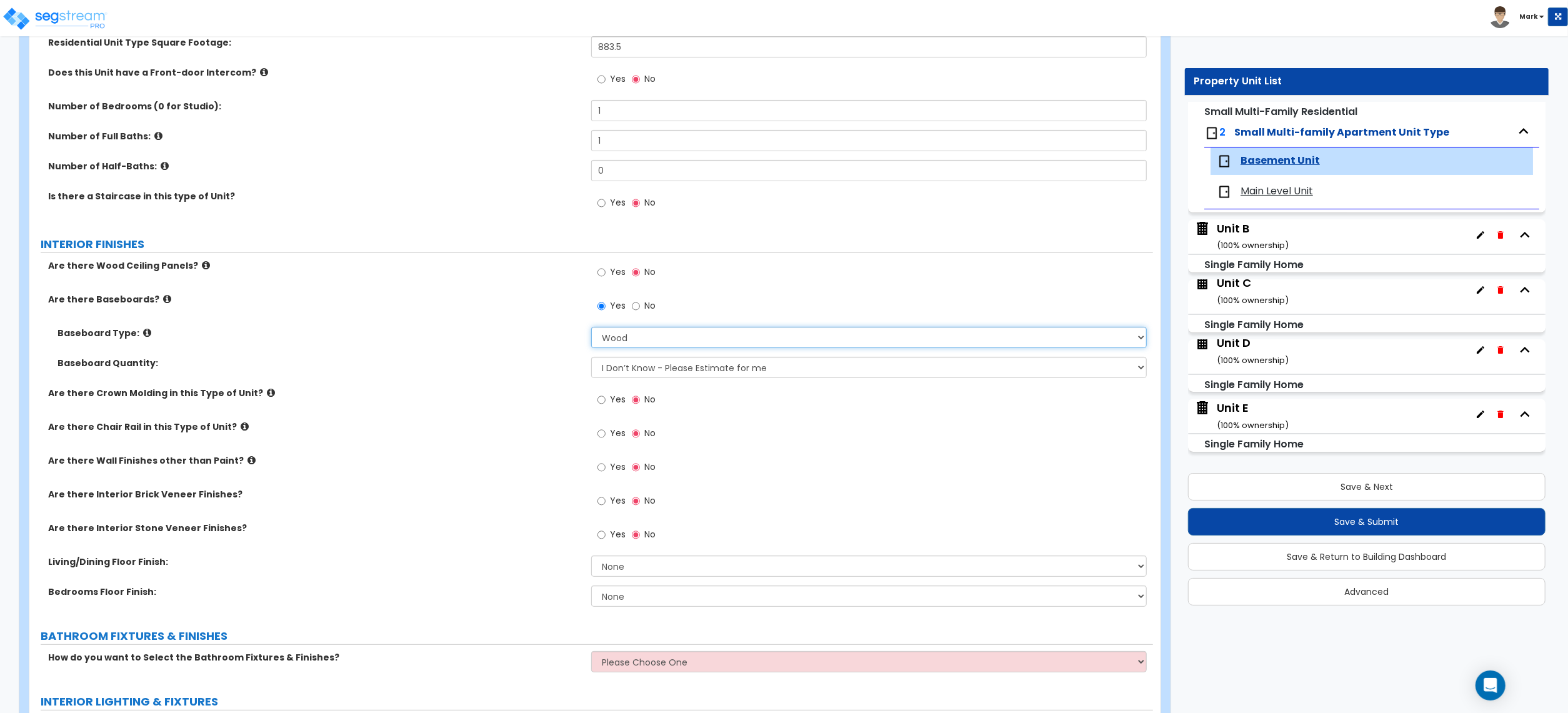
scroll to position [250, 0]
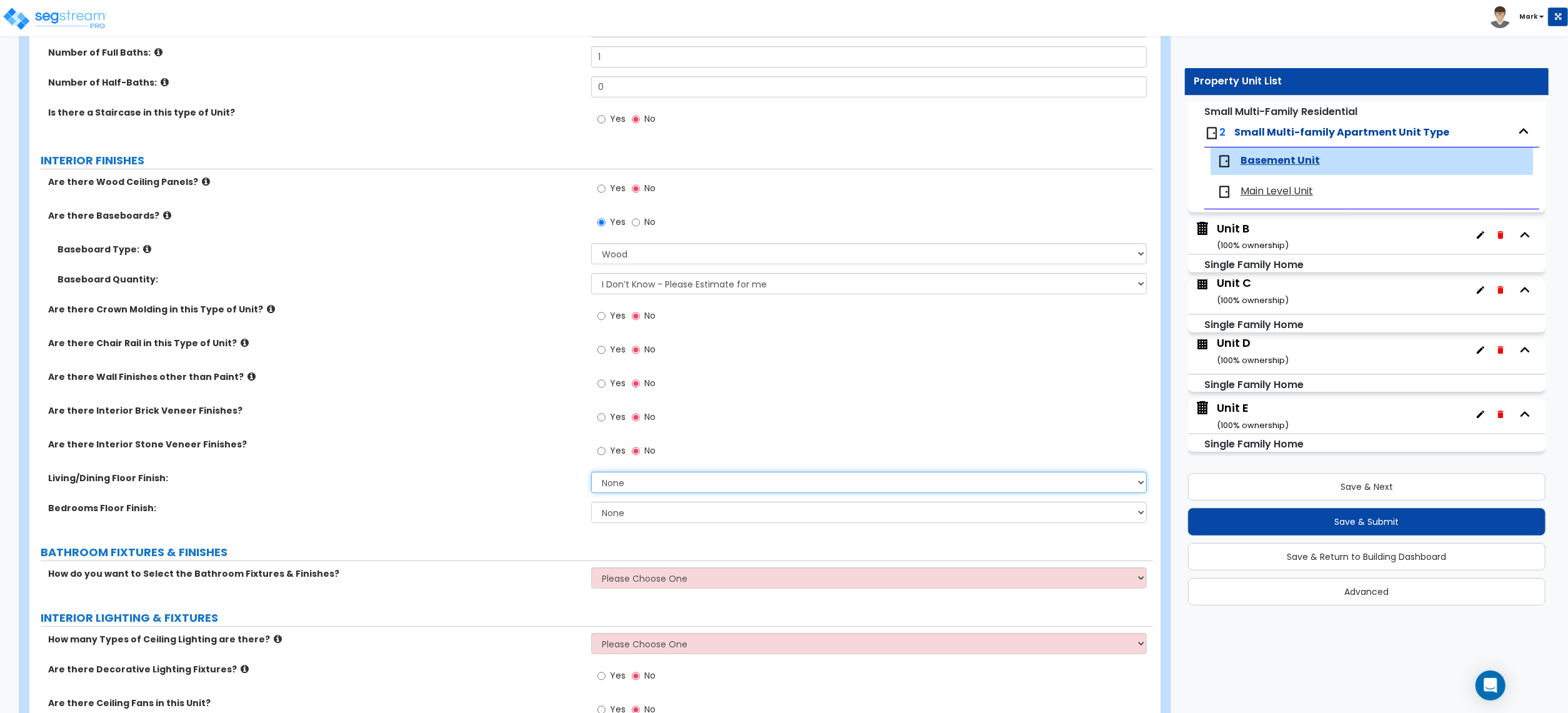
click at [615, 492] on select "None Tile Flooring Hardwood Flooring Resilient Laminate Flooring VCT Flooring S…" at bounding box center [869, 483] width 556 height 22
select select "3"
click at [592, 473] on select "None Tile Flooring Hardwood Flooring Resilient Laminate Flooring VCT Flooring S…" at bounding box center [869, 483] width 556 height 22
click at [626, 518] on select "None Tile Flooring Hardwood Flooring Resilient Laminate Flooring VCT Flooring S…" at bounding box center [869, 512] width 556 height 22
select select "3"
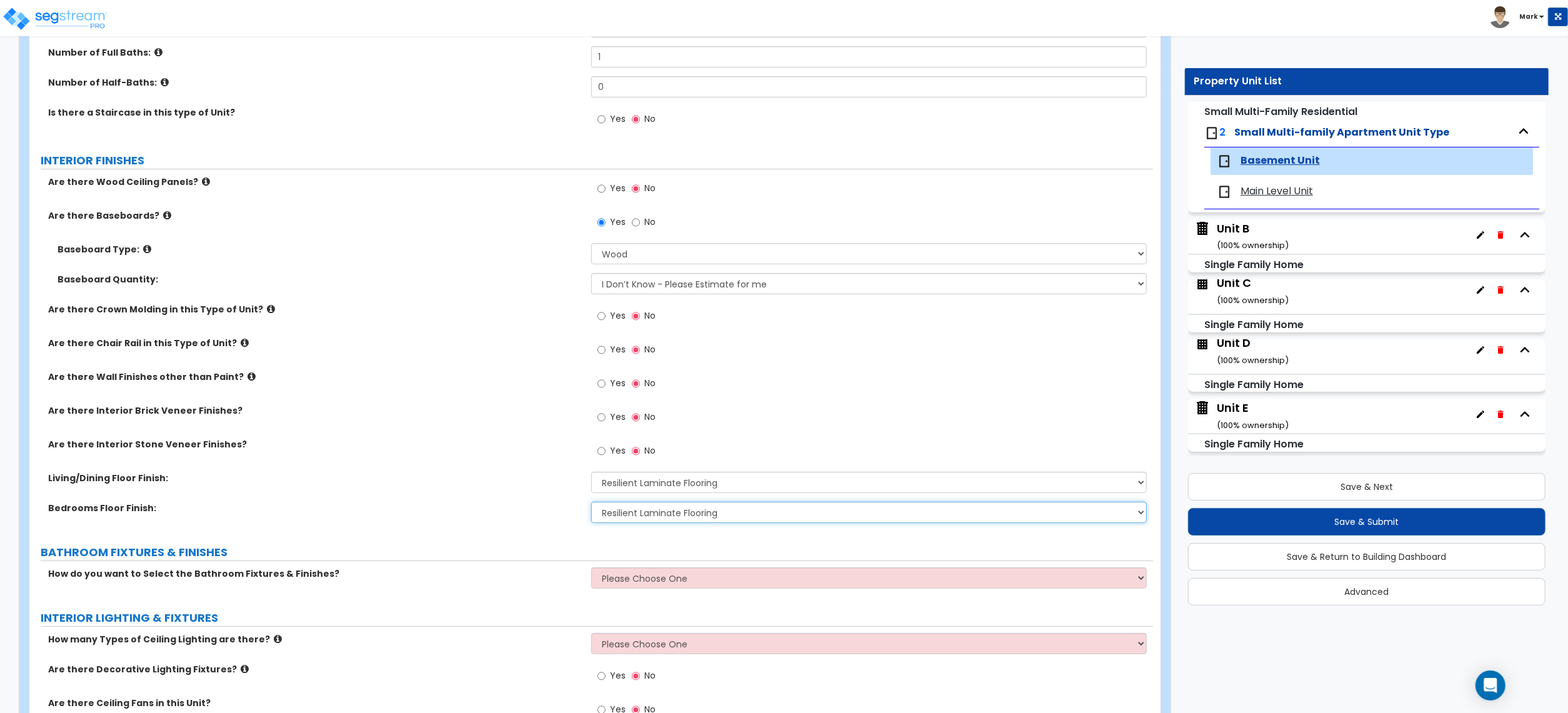
click at [592, 503] on select "None Tile Flooring Hardwood Flooring Resilient Laminate Flooring VCT Flooring S…" at bounding box center [869, 512] width 556 height 22
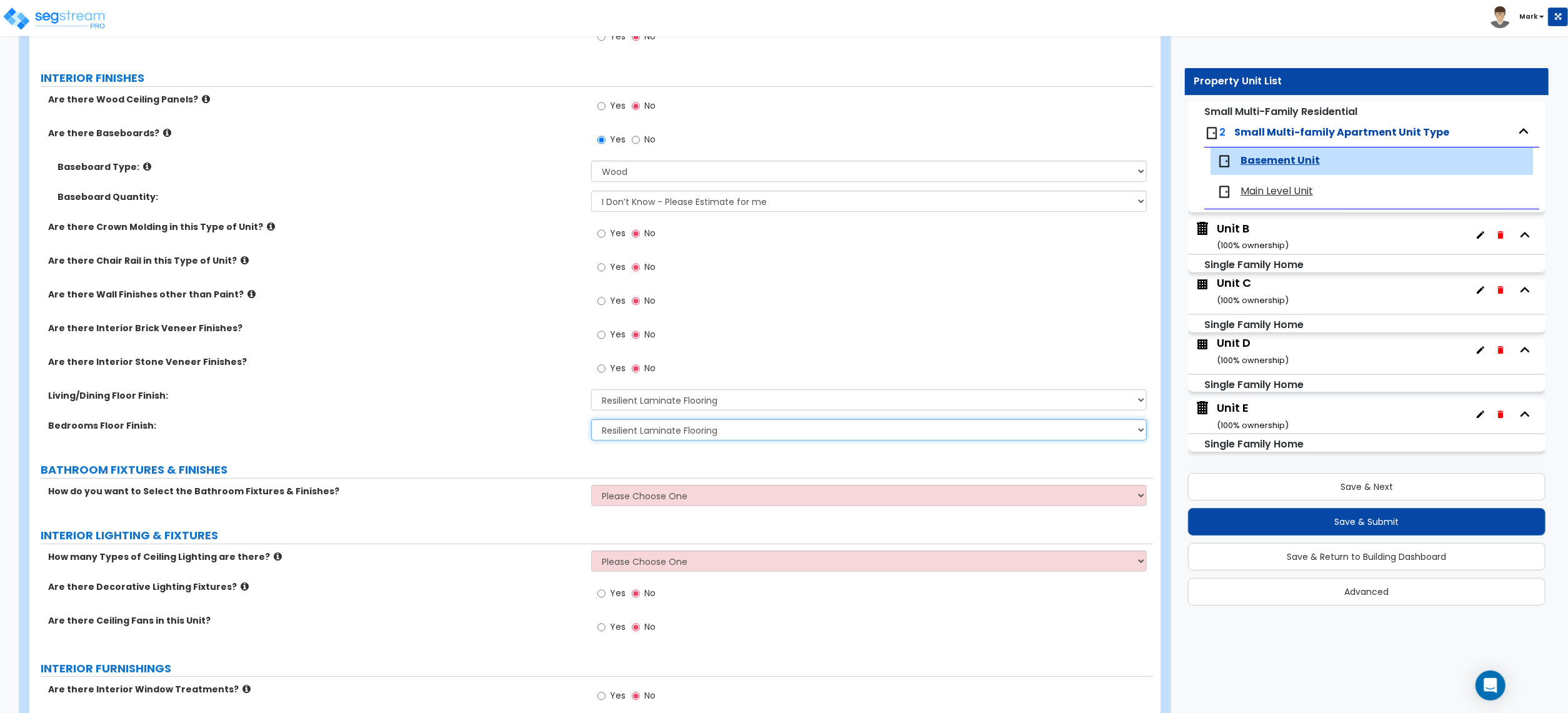
scroll to position [333, 0]
click at [636, 503] on select "Please Choose One Select the type of Fixtures and Finishes only for one Bath an…" at bounding box center [869, 495] width 556 height 22
select select "1"
click at [592, 485] on select "Please Choose One Select the type of Fixtures and Finishes only for one Bath an…" at bounding box center [869, 495] width 556 height 22
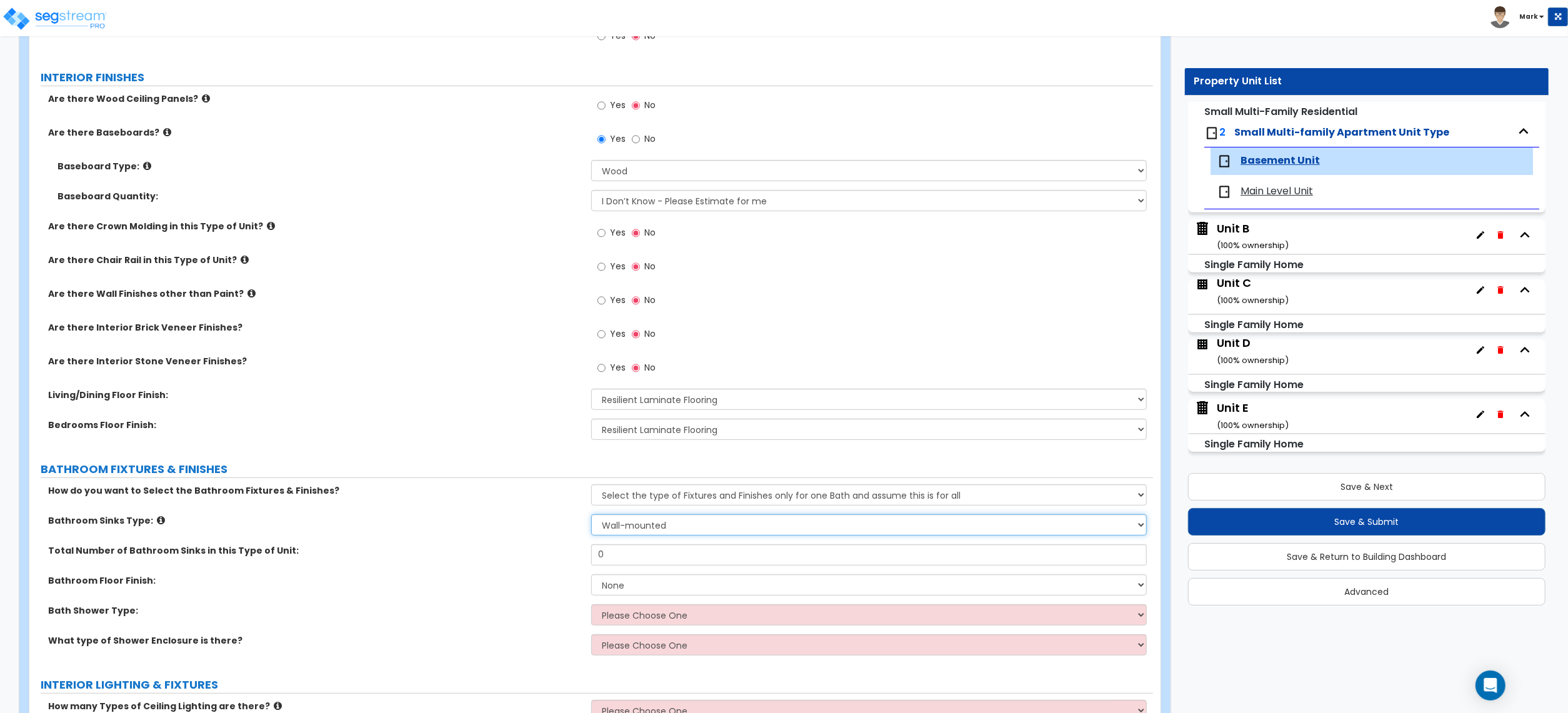
click at [630, 534] on select "Please Choose One Wall-mounted Pedestal-mounted Vanity-mounted" at bounding box center [869, 525] width 556 height 22
select select "3"
click at [592, 516] on select "Please Choose One Wall-mounted Pedestal-mounted Vanity-mounted" at bounding box center [869, 525] width 556 height 22
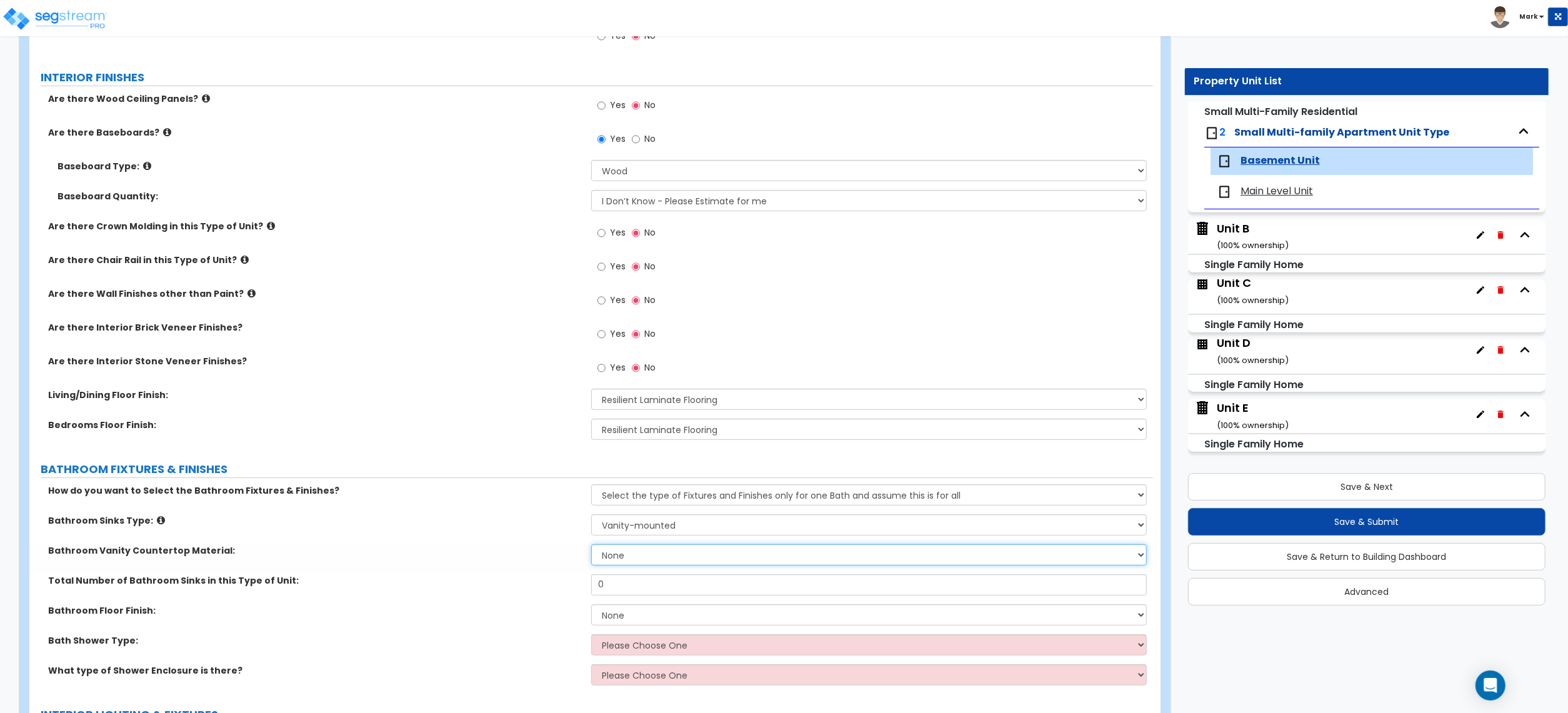
click at [648, 560] on select "None Plastic Laminate Solid Surface Stone Quartz Marble Tile Wood" at bounding box center [869, 555] width 556 height 22
select select "2"
click at [592, 546] on select "None Plastic Laminate Solid Surface Stone Quartz Marble Tile Wood" at bounding box center [869, 555] width 556 height 22
click at [632, 586] on input "0" at bounding box center [869, 585] width 556 height 22
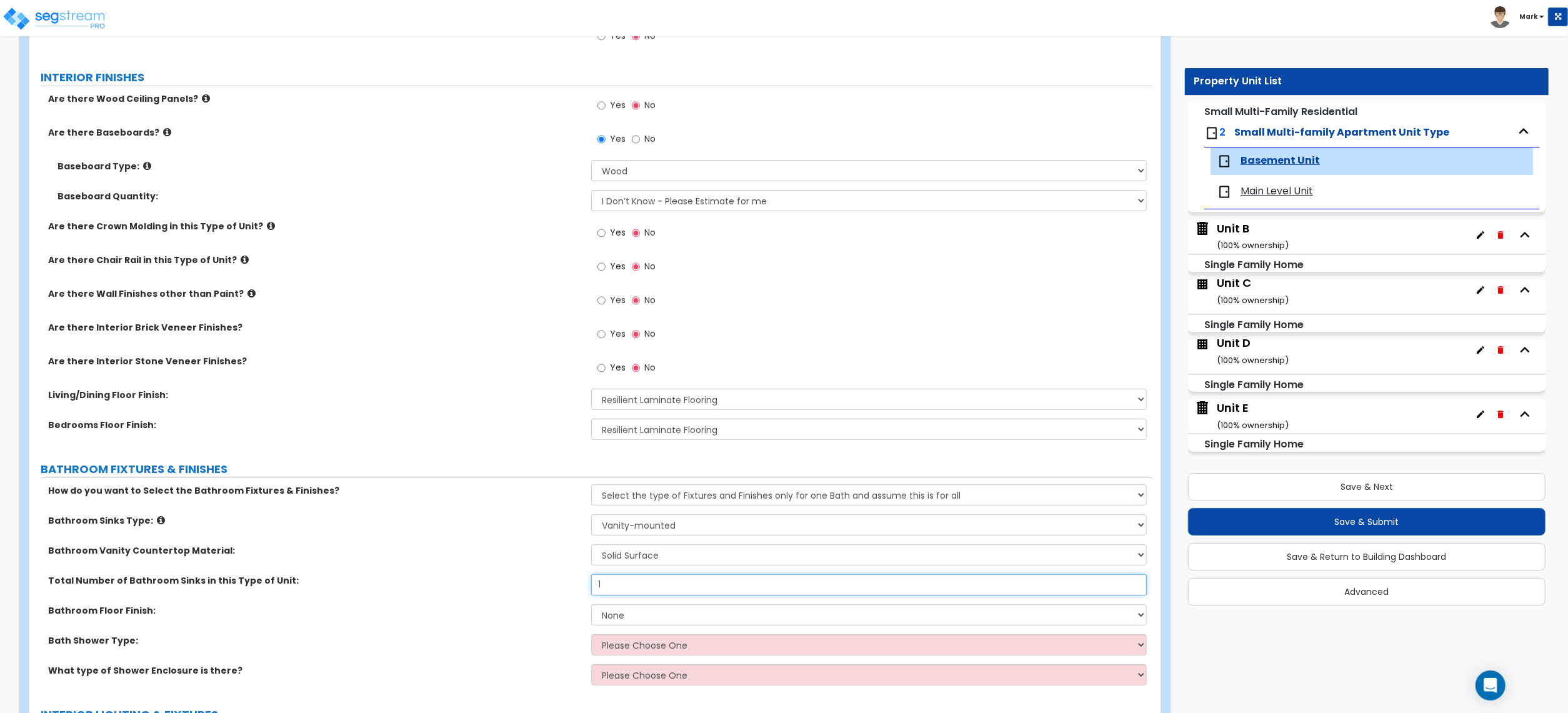
type input "1"
click at [623, 618] on select "None Tile Flooring Hardwood Flooring Resilient Laminate Flooring VCT Flooring S…" at bounding box center [869, 615] width 556 height 22
select select "1"
click at [592, 605] on select "None Tile Flooring Hardwood Flooring Resilient Laminate Flooring VCT Flooring S…" at bounding box center [869, 615] width 556 height 22
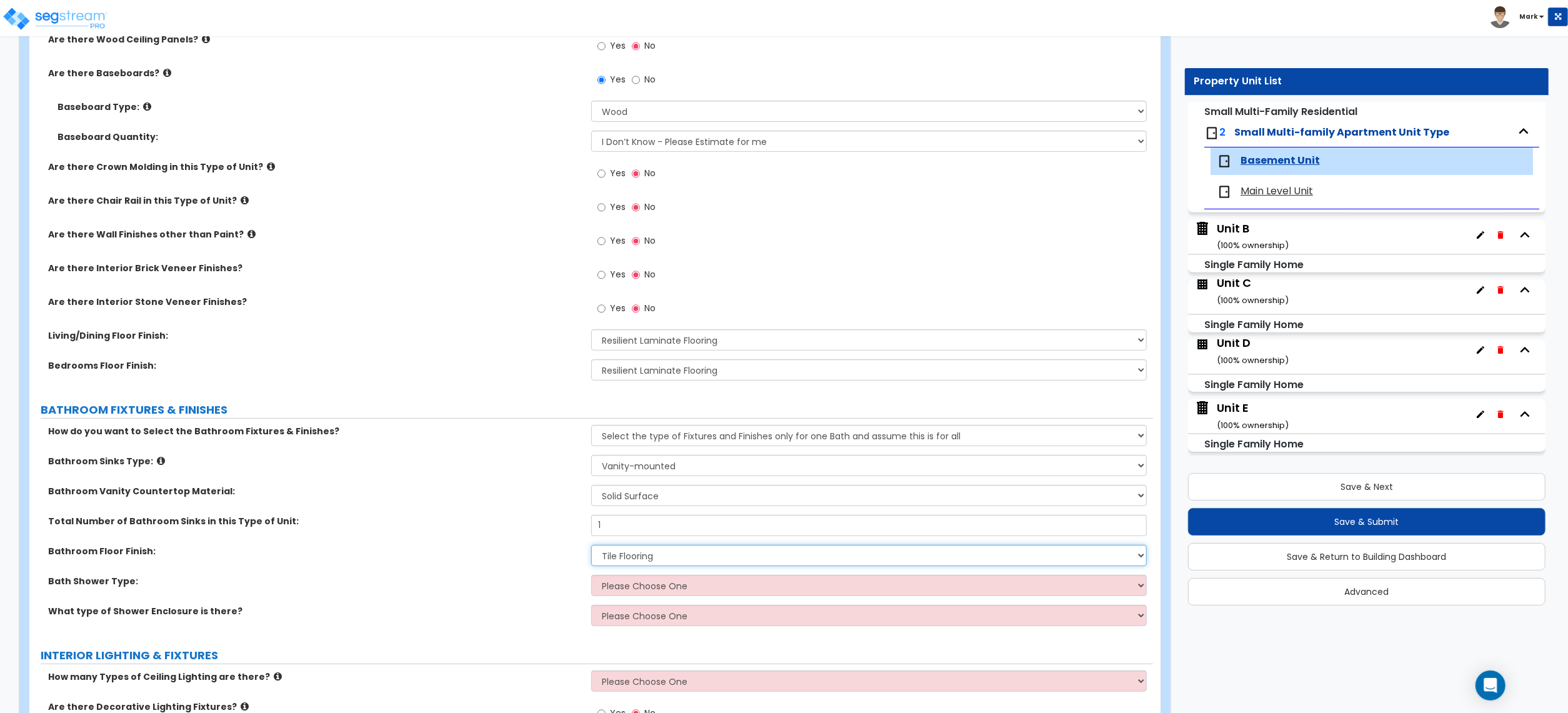
scroll to position [416, 0]
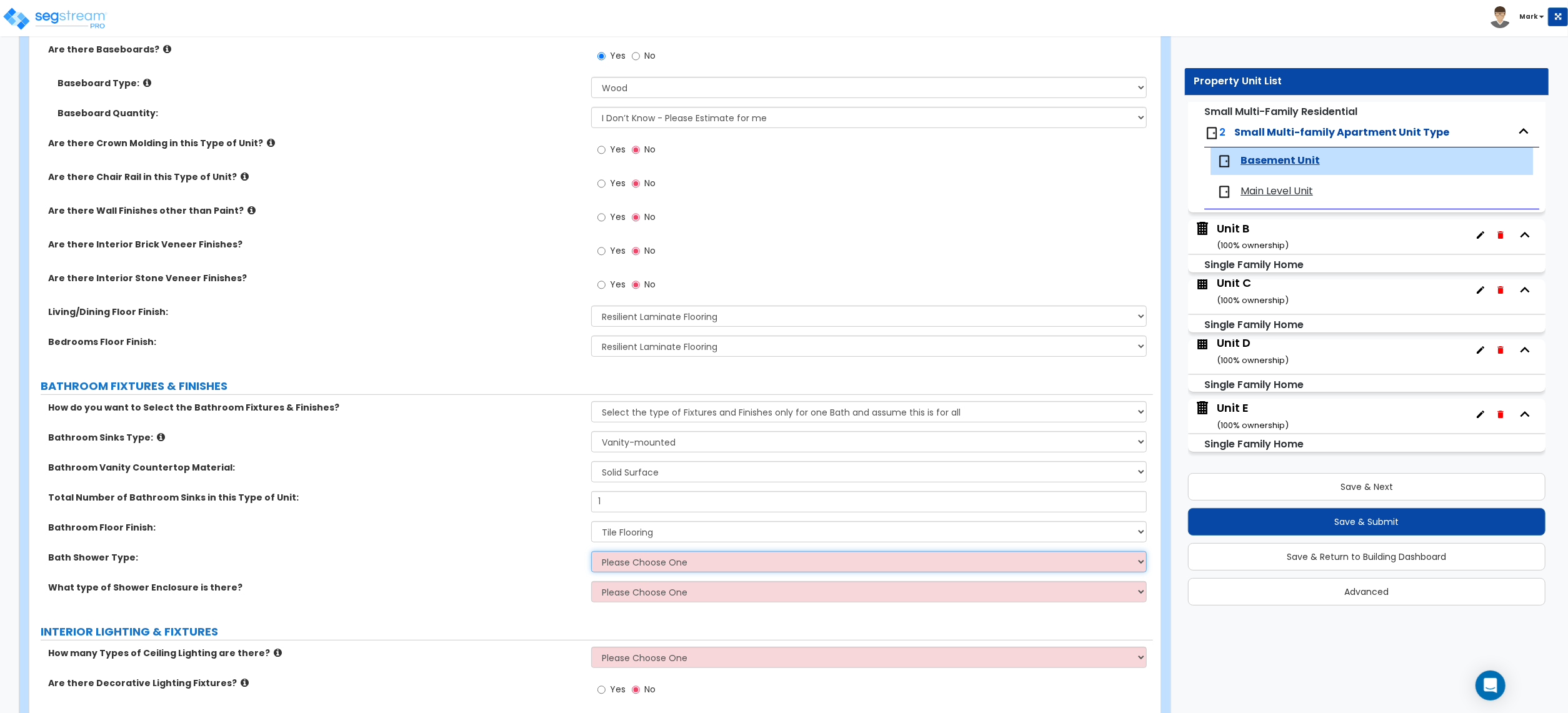
click at [636, 561] on select "Please Choose One Standalone Shower Bathtub - Shower Combination" at bounding box center [869, 562] width 556 height 22
select select "2"
click at [592, 553] on select "Please Choose One Standalone Shower Bathtub - Shower Combination" at bounding box center [869, 562] width 556 height 22
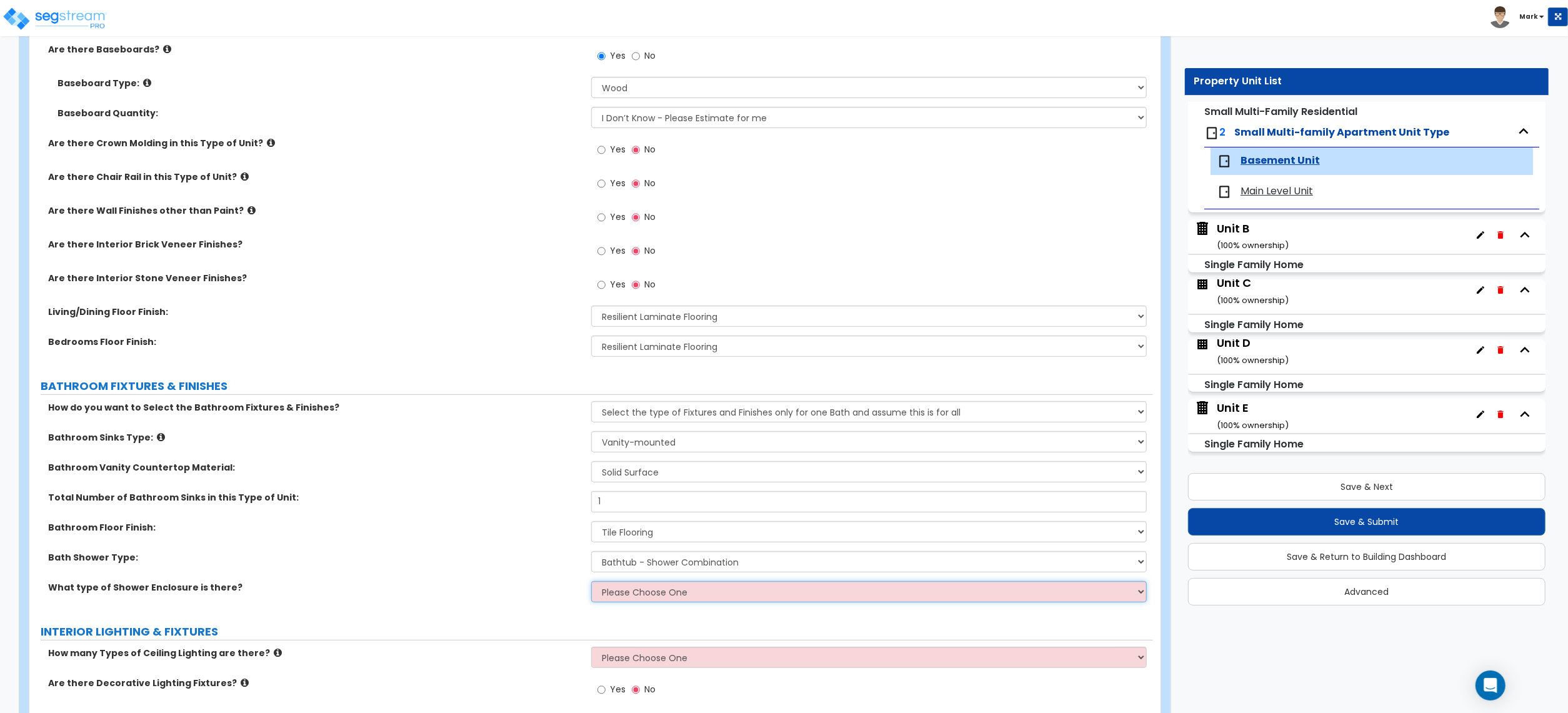
click at [625, 591] on select "Please Choose One Curtain & Rod Glass Sliding Doors Glass Hinged Doors" at bounding box center [869, 591] width 556 height 22
select select "1"
click at [592, 582] on select "Please Choose One Curtain & Rod Glass Sliding Doors Glass Hinged Doors" at bounding box center [869, 591] width 556 height 22
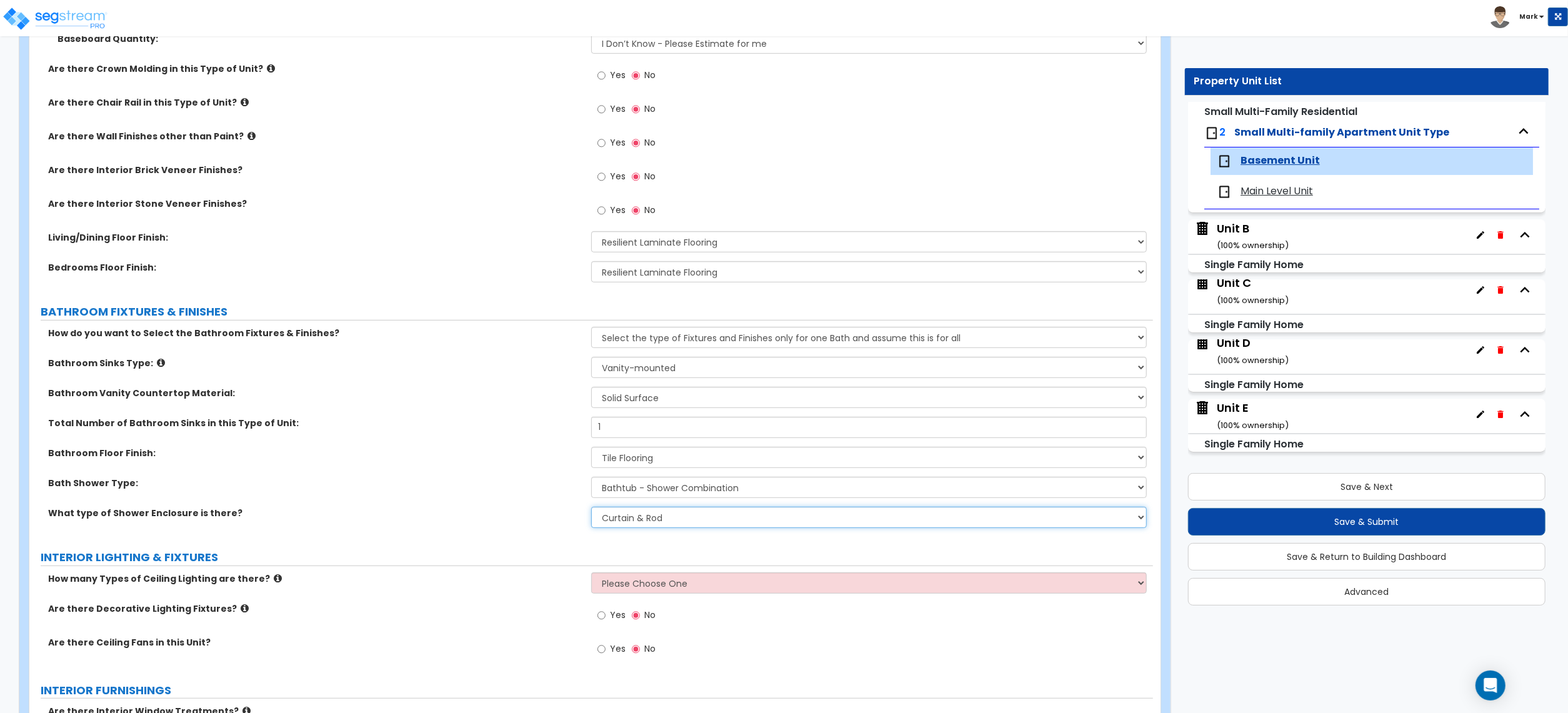
scroll to position [583, 0]
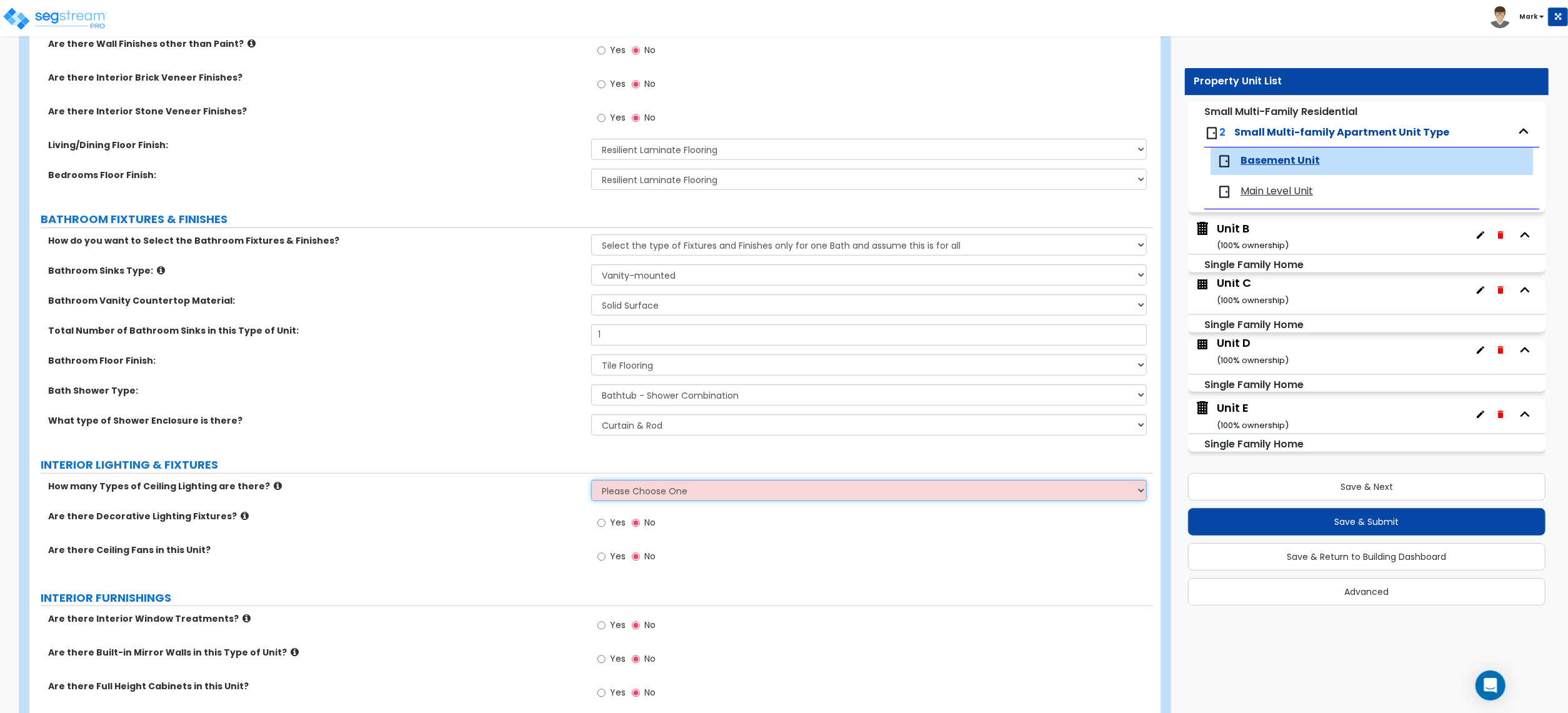
click at [615, 499] on select "Please Choose One 1 2 3" at bounding box center [869, 491] width 556 height 22
select select "1"
click at [592, 481] on select "Please Choose One 1 2 3" at bounding box center [869, 491] width 556 height 22
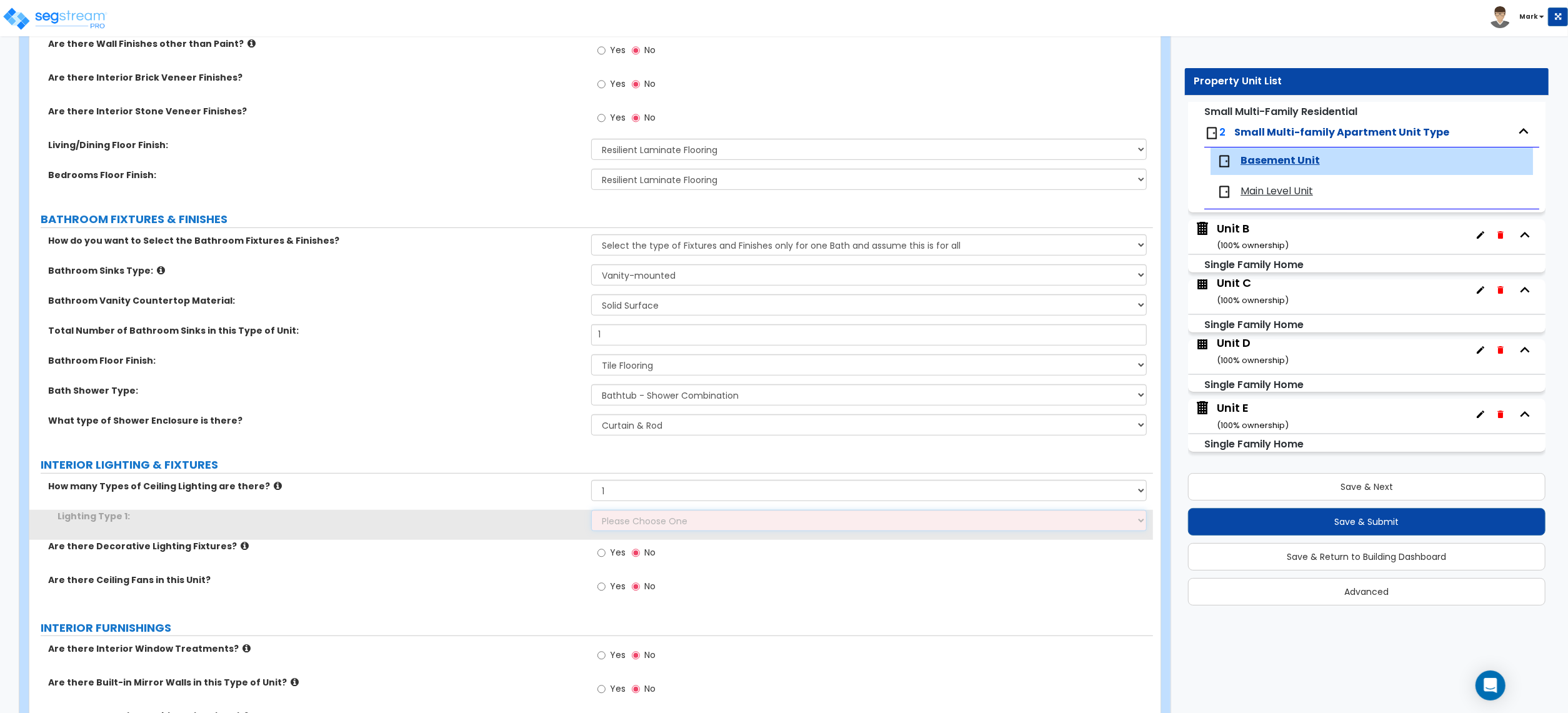
click at [633, 518] on select "Please Choose One LED Surface-Mounted LED Recessed Fluorescent Surface-Mounted …" at bounding box center [869, 520] width 556 height 22
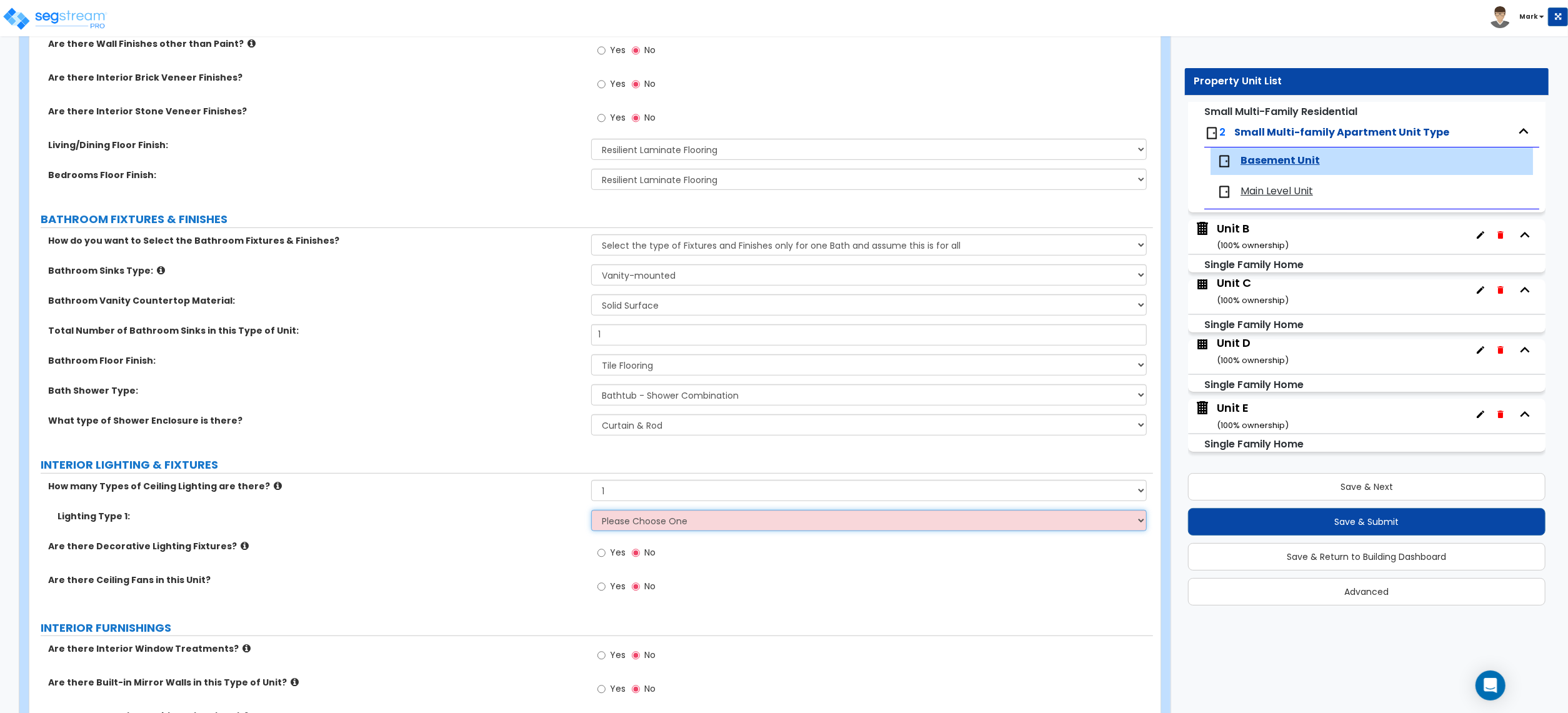
select select "2"
click at [592, 511] on select "Please Choose One LED Surface-Mounted LED Recessed Fluorescent Surface-Mounted …" at bounding box center [869, 520] width 556 height 22
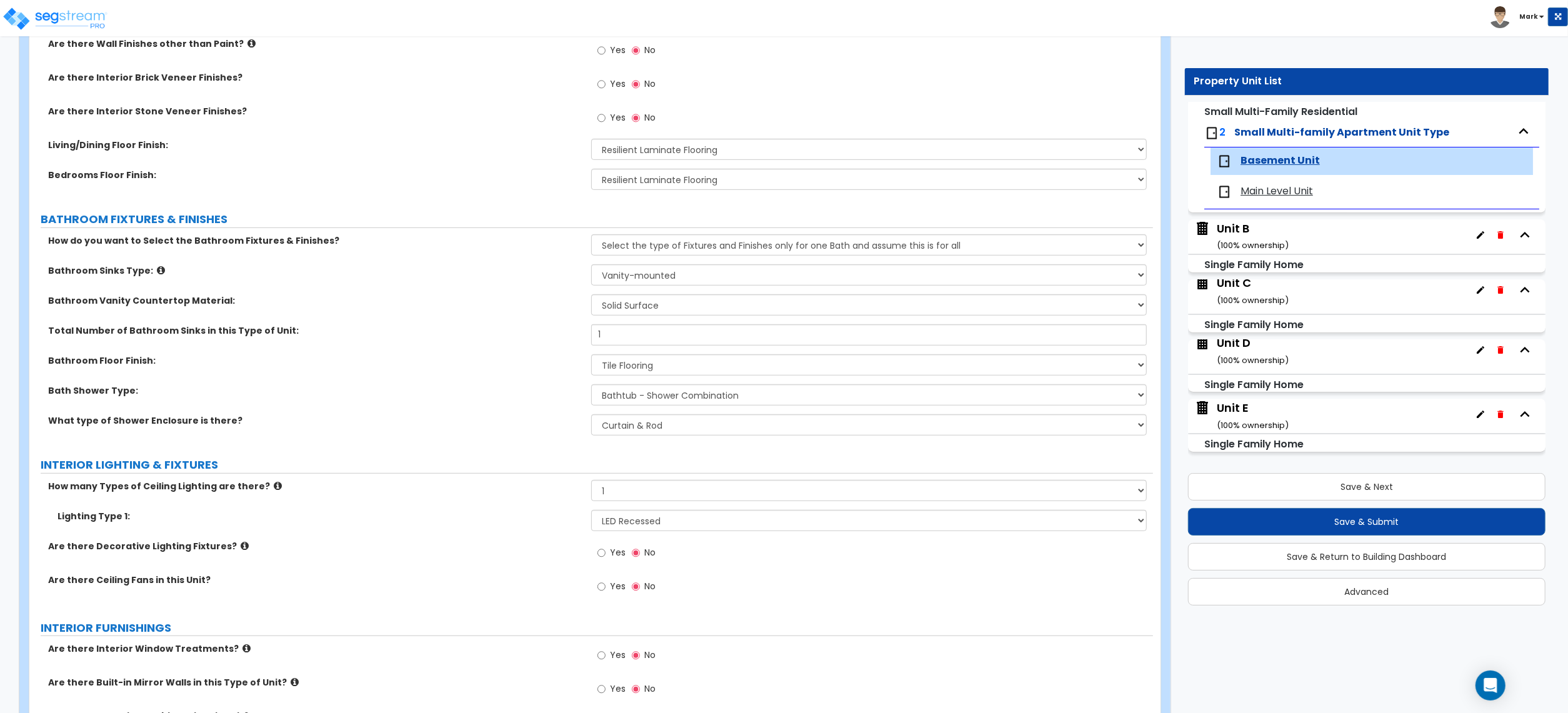
scroll to position [666, 0]
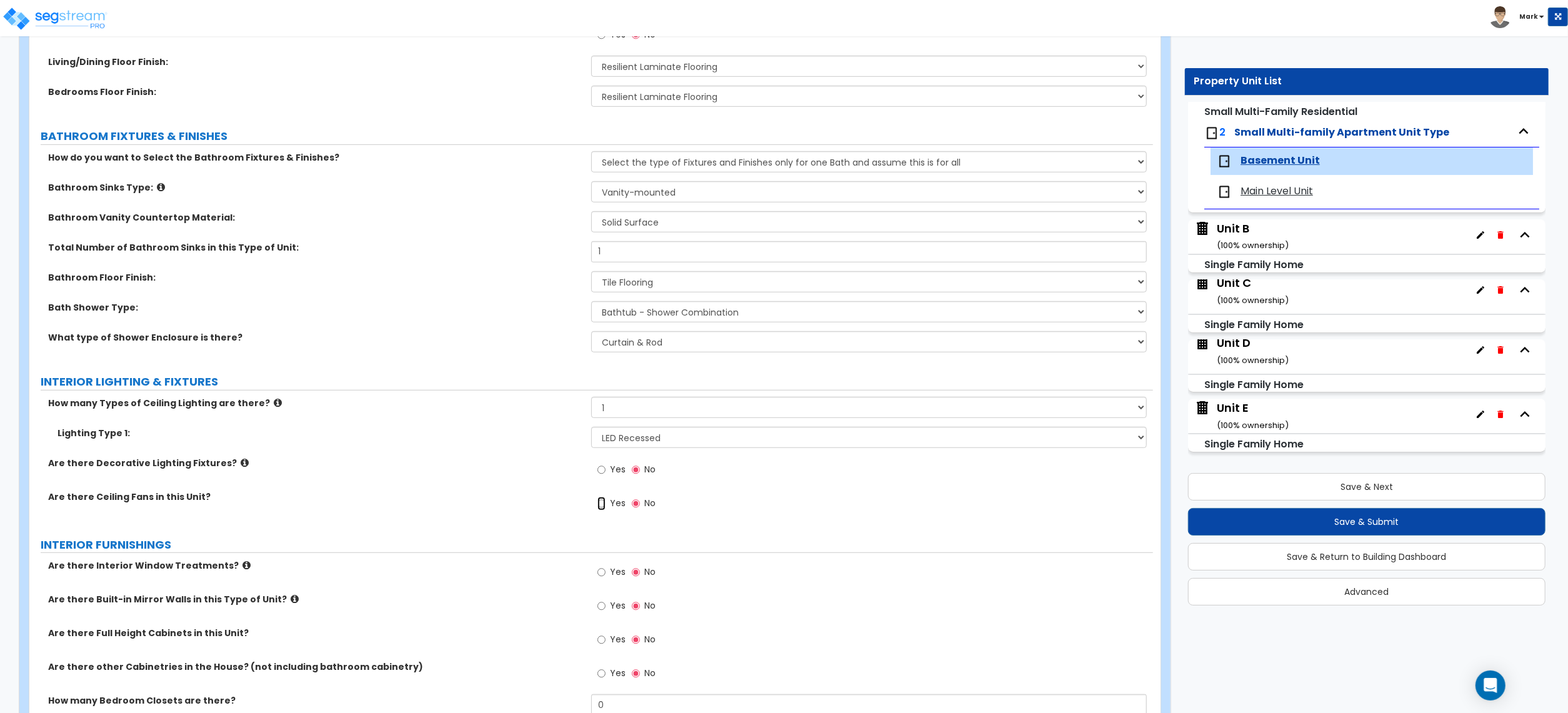
click at [603, 508] on input "Yes" at bounding box center [601, 503] width 8 height 14
radio input "true"
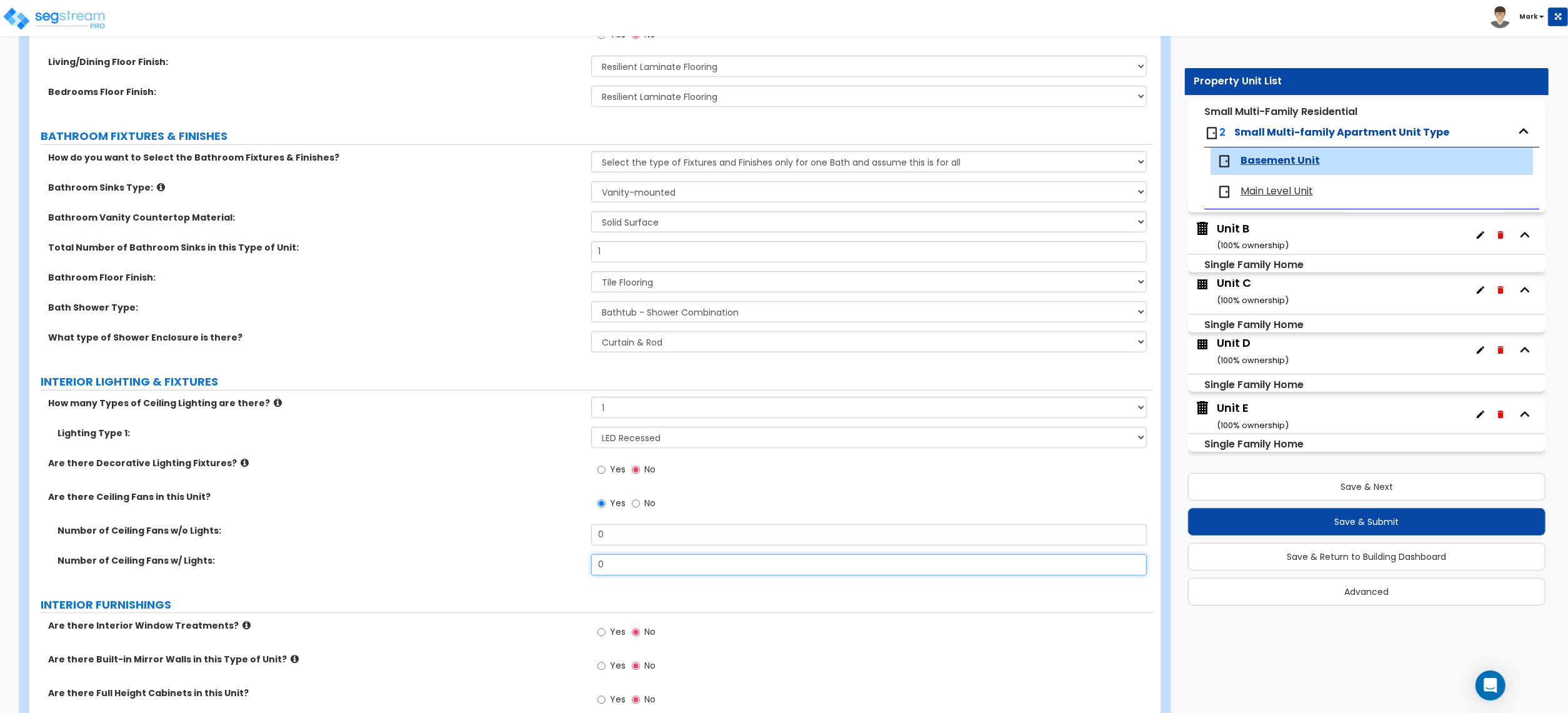
click at [608, 571] on input "0" at bounding box center [869, 565] width 556 height 22
drag, startPoint x: 608, startPoint y: 571, endPoint x: 590, endPoint y: 566, distance: 18.7
click at [608, 571] on input "0" at bounding box center [869, 565] width 556 height 22
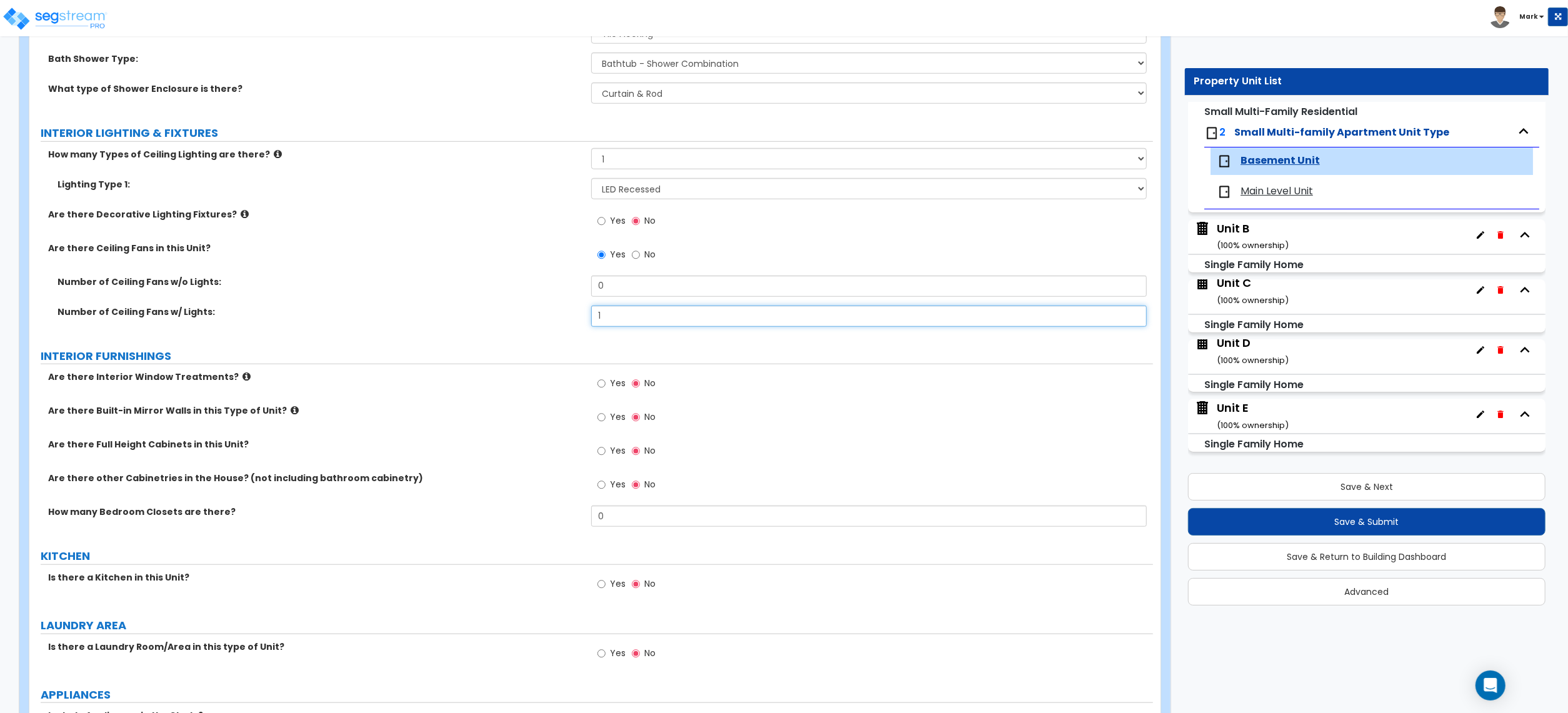
scroll to position [916, 0]
type input "1"
click at [271, 408] on label "Are there Built-in Mirror Walls in this Type of Unit?" at bounding box center [314, 410] width 534 height 13
click at [283, 410] on label "Are there Built-in Mirror Walls in this Type of Unit?" at bounding box center [314, 410] width 534 height 13
click at [291, 410] on icon at bounding box center [295, 409] width 8 height 9
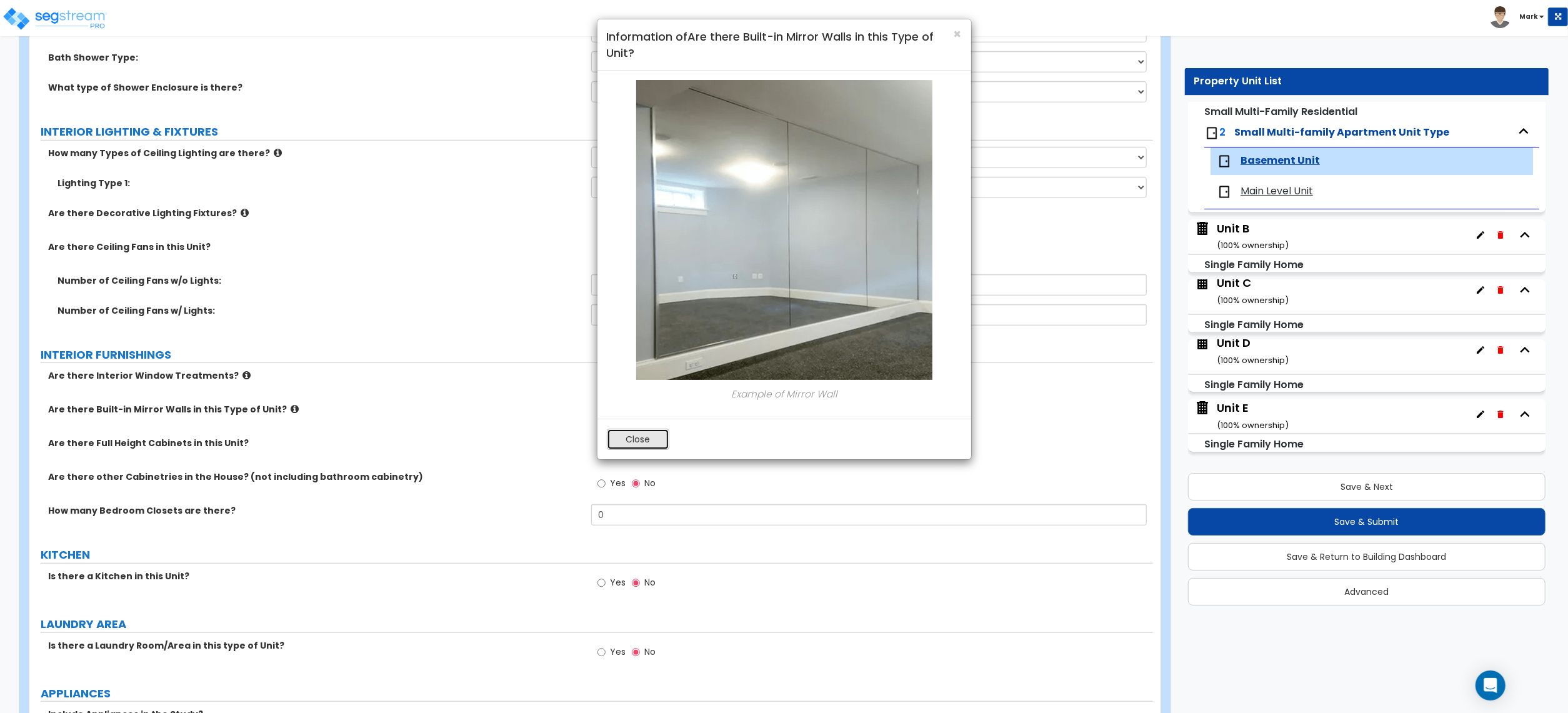
click at [642, 431] on button "Close" at bounding box center [638, 439] width 62 height 22
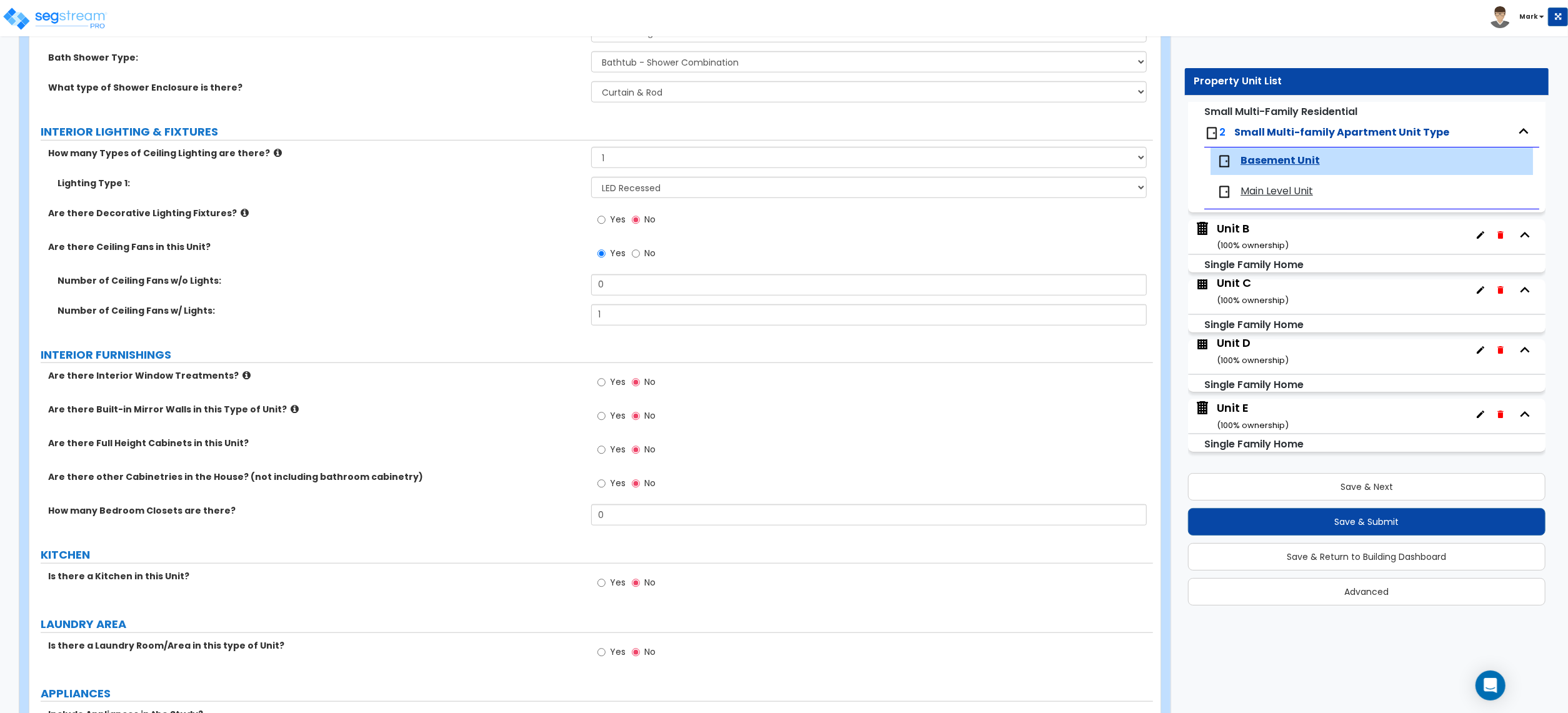
drag, startPoint x: 222, startPoint y: 450, endPoint x: 145, endPoint y: 470, distance: 79.6
click at [145, 470] on div "Are there Full Height Cabinets in this Unit? Yes No" at bounding box center [592, 453] width 1124 height 33
click at [619, 518] on input "0" at bounding box center [869, 515] width 556 height 22
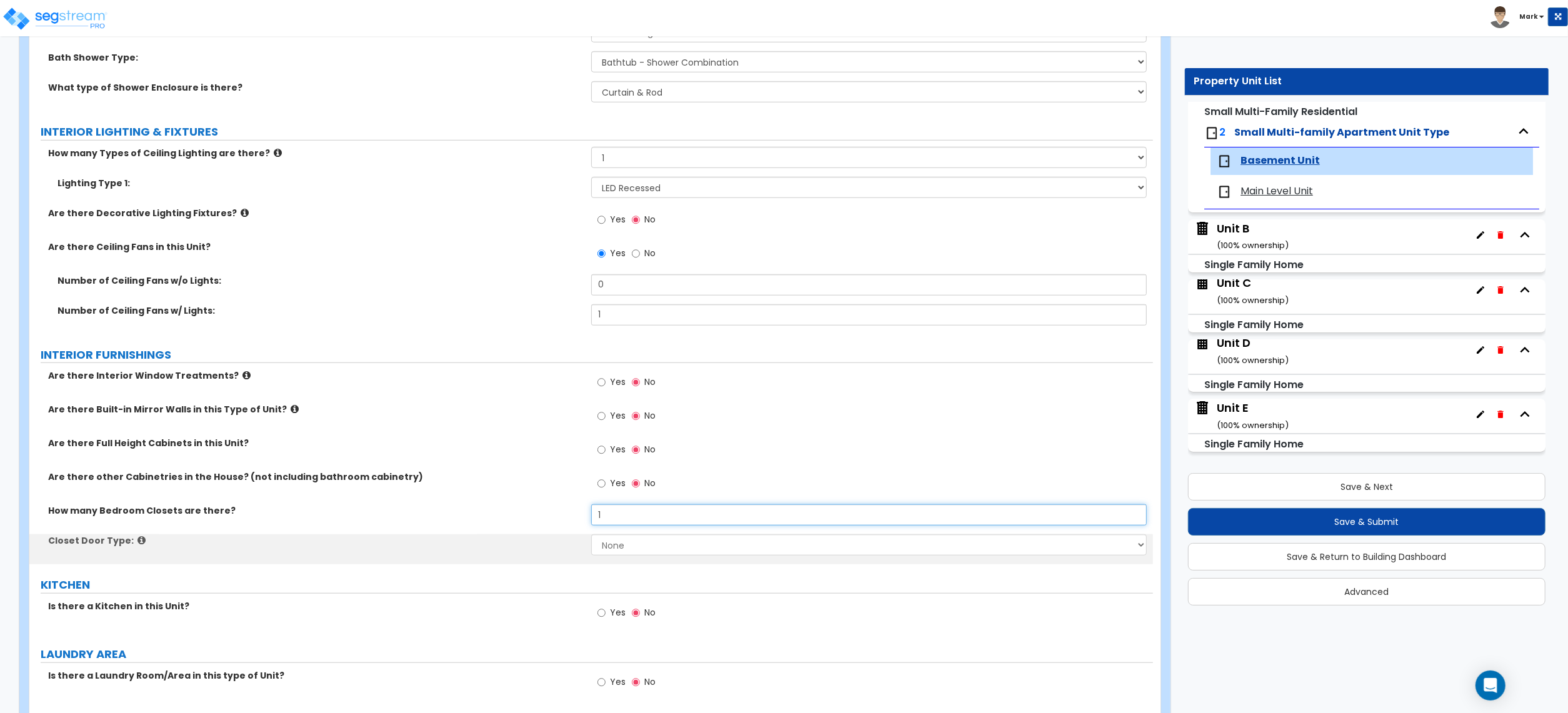
type input "1"
click at [628, 542] on select "None Bi-fold Louvered Doors Bi-fold Panel Doors Sliding Doors Hinged Wood Door" at bounding box center [869, 545] width 556 height 22
select select "2"
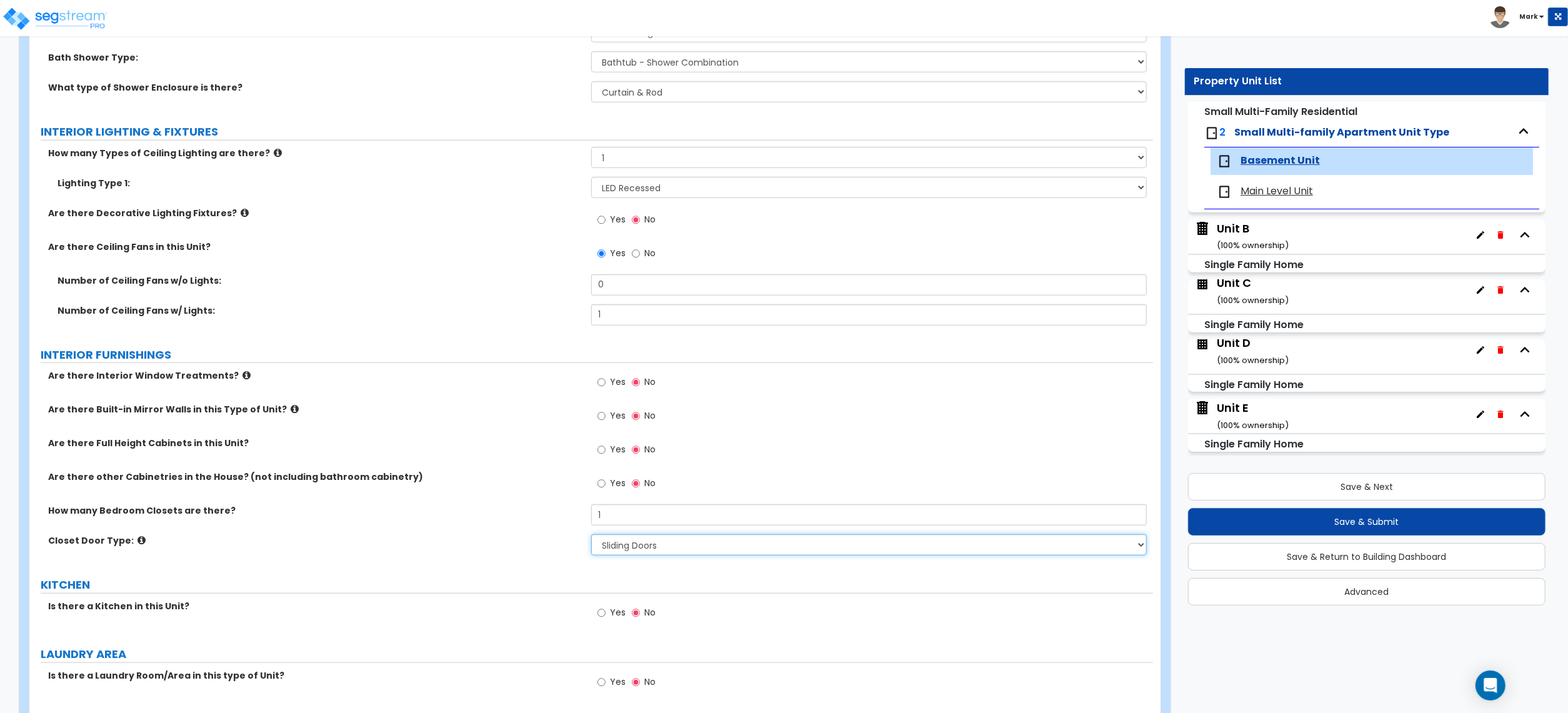
click at [592, 536] on select "None Bi-fold Louvered Doors Bi-fold Panel Doors Sliding Doors Hinged Wood Door" at bounding box center [869, 545] width 556 height 22
click at [533, 521] on div "How many Bedroom Closets are there? 1" at bounding box center [592, 519] width 1124 height 30
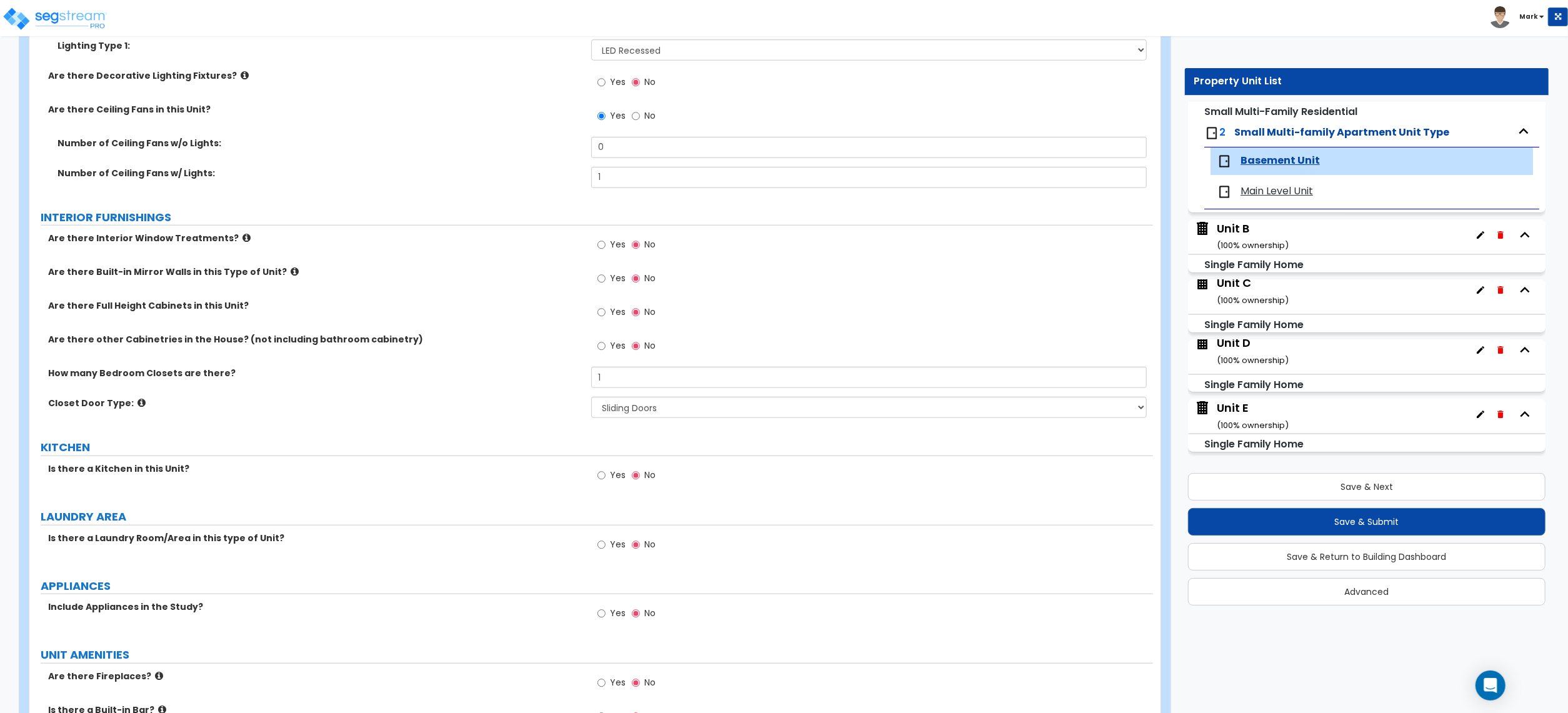
scroll to position [1083, 0]
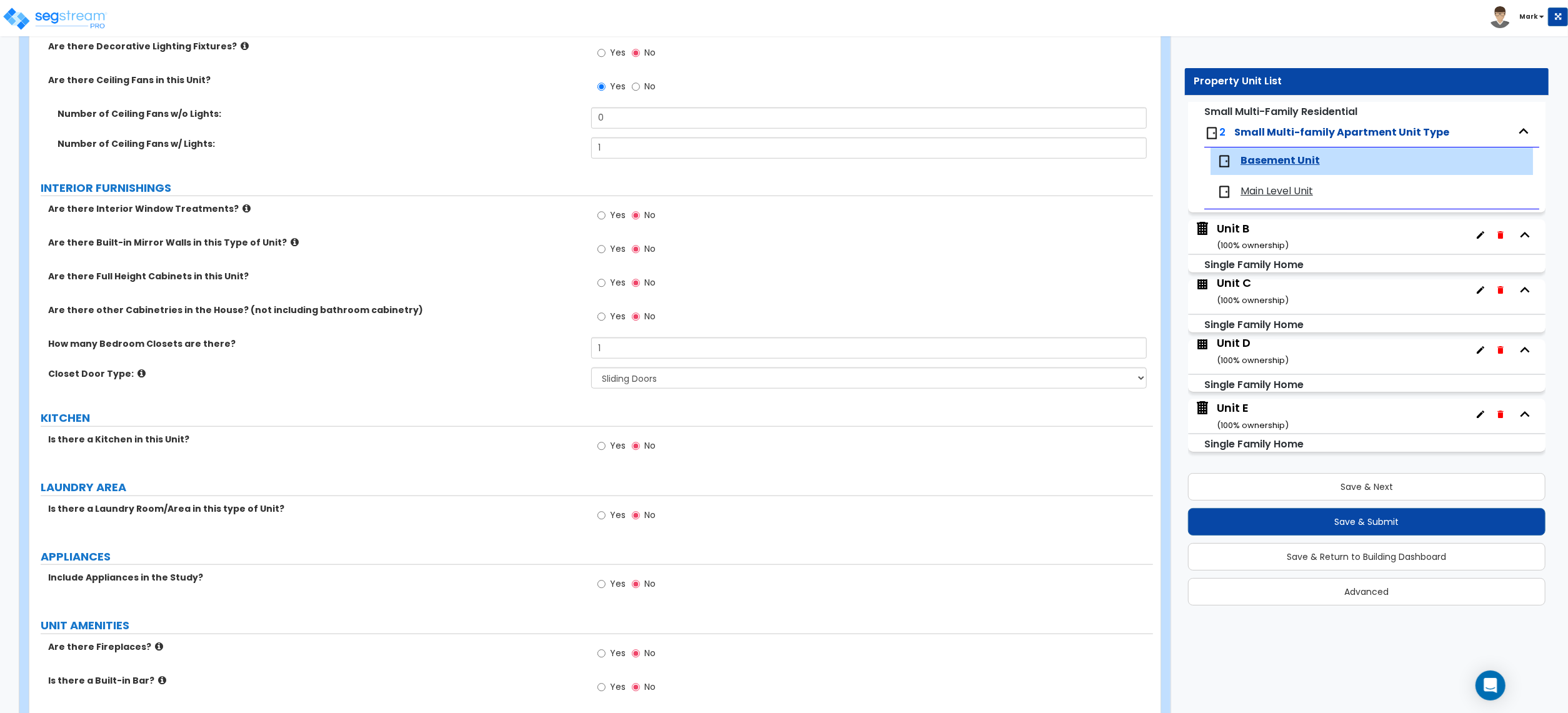
click at [616, 454] on label "Yes" at bounding box center [611, 447] width 28 height 22
click at [605, 453] on input "Yes" at bounding box center [601, 446] width 8 height 14
radio input "true"
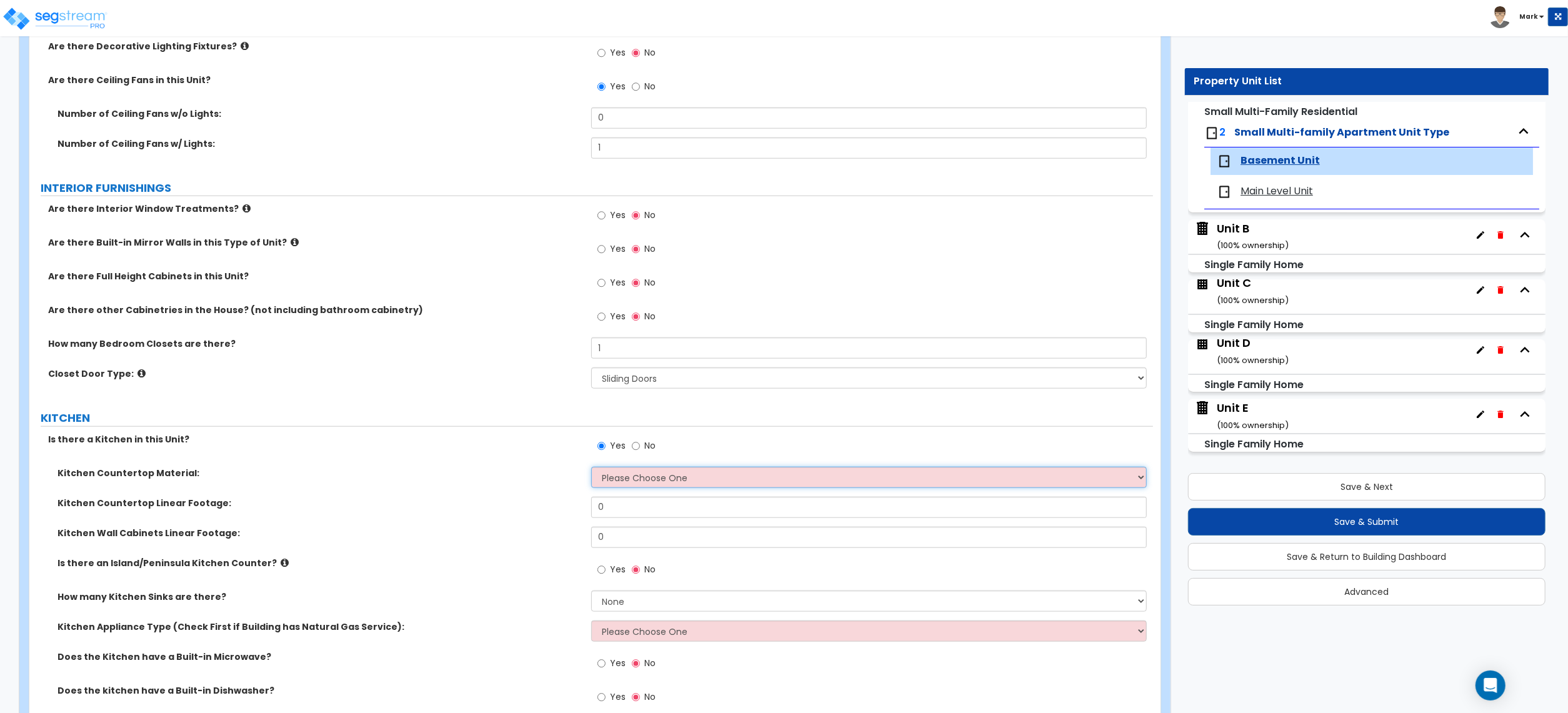
click at [721, 479] on select "Please Choose One Plastic Laminate Solid Surface Stone Quartz Marble Tile Wood …" at bounding box center [869, 477] width 556 height 22
click at [592, 469] on select "Please Choose One Plastic Laminate Solid Surface Stone Quartz Marble Tile Wood …" at bounding box center [869, 477] width 556 height 22
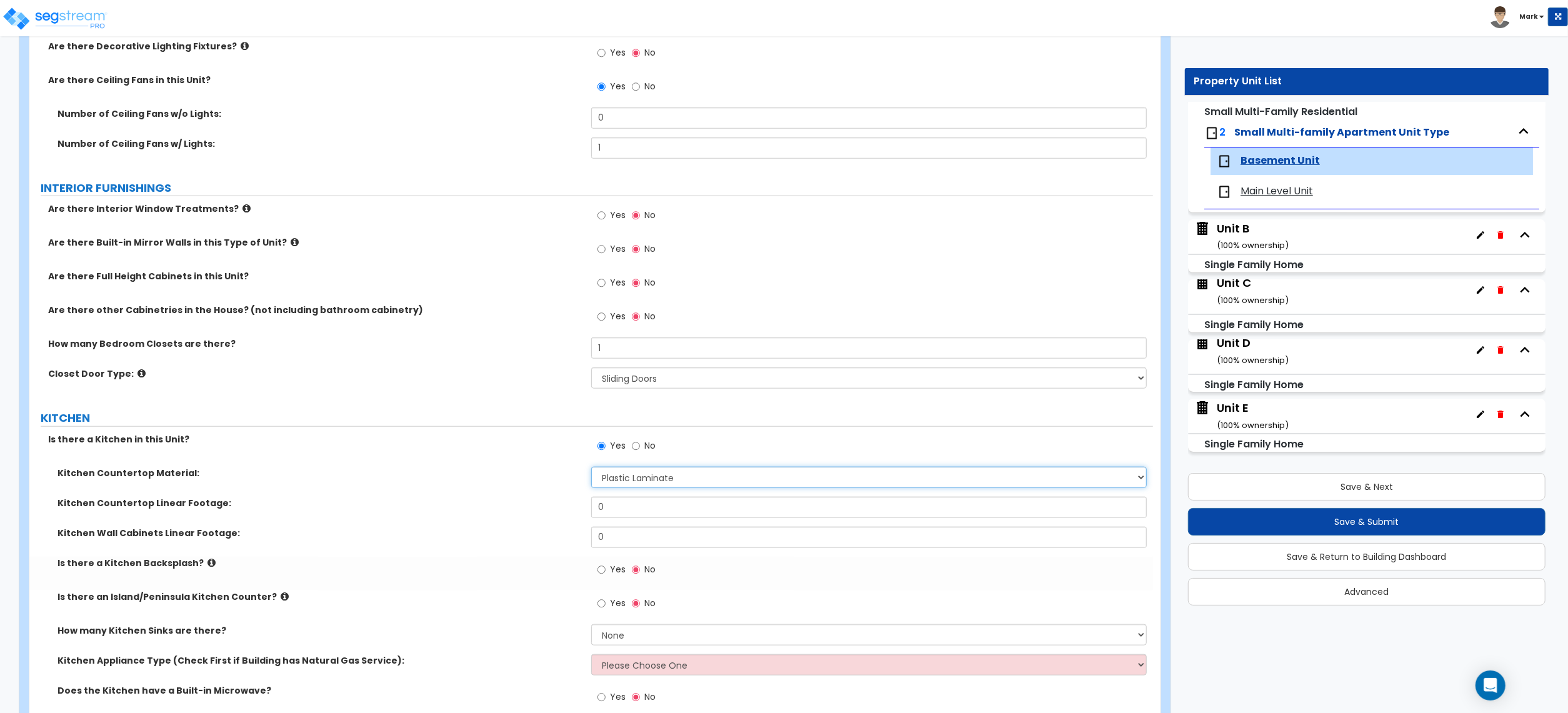
click at [647, 483] on select "Please Choose One Plastic Laminate Solid Surface Stone Quartz Marble Tile Wood …" at bounding box center [869, 477] width 556 height 22
select select "2"
click at [592, 469] on select "Please Choose One Plastic Laminate Solid Surface Stone Quartz Marble Tile Wood …" at bounding box center [869, 477] width 556 height 22
click at [640, 508] on input "0" at bounding box center [869, 508] width 556 height 22
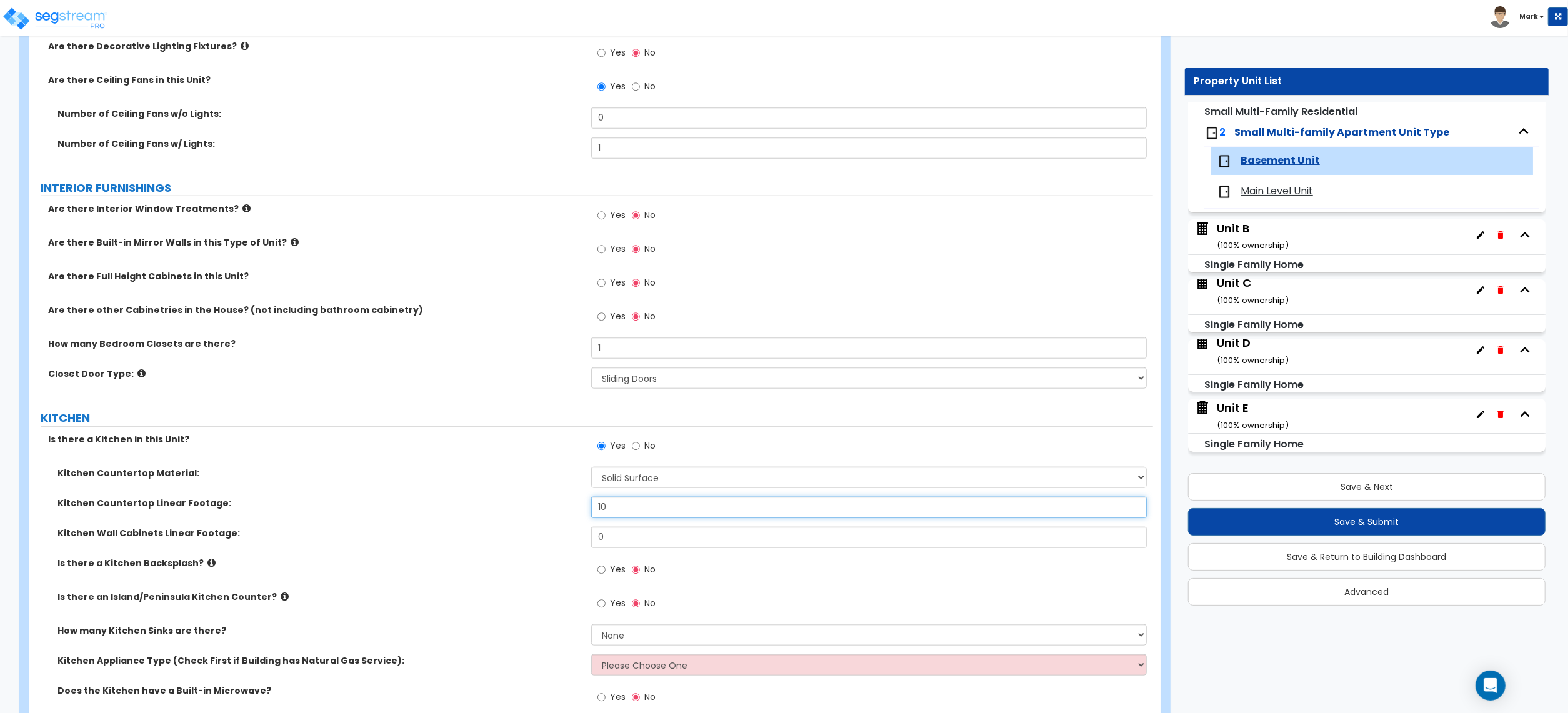
type input "10"
click at [633, 538] on input "0" at bounding box center [869, 537] width 556 height 22
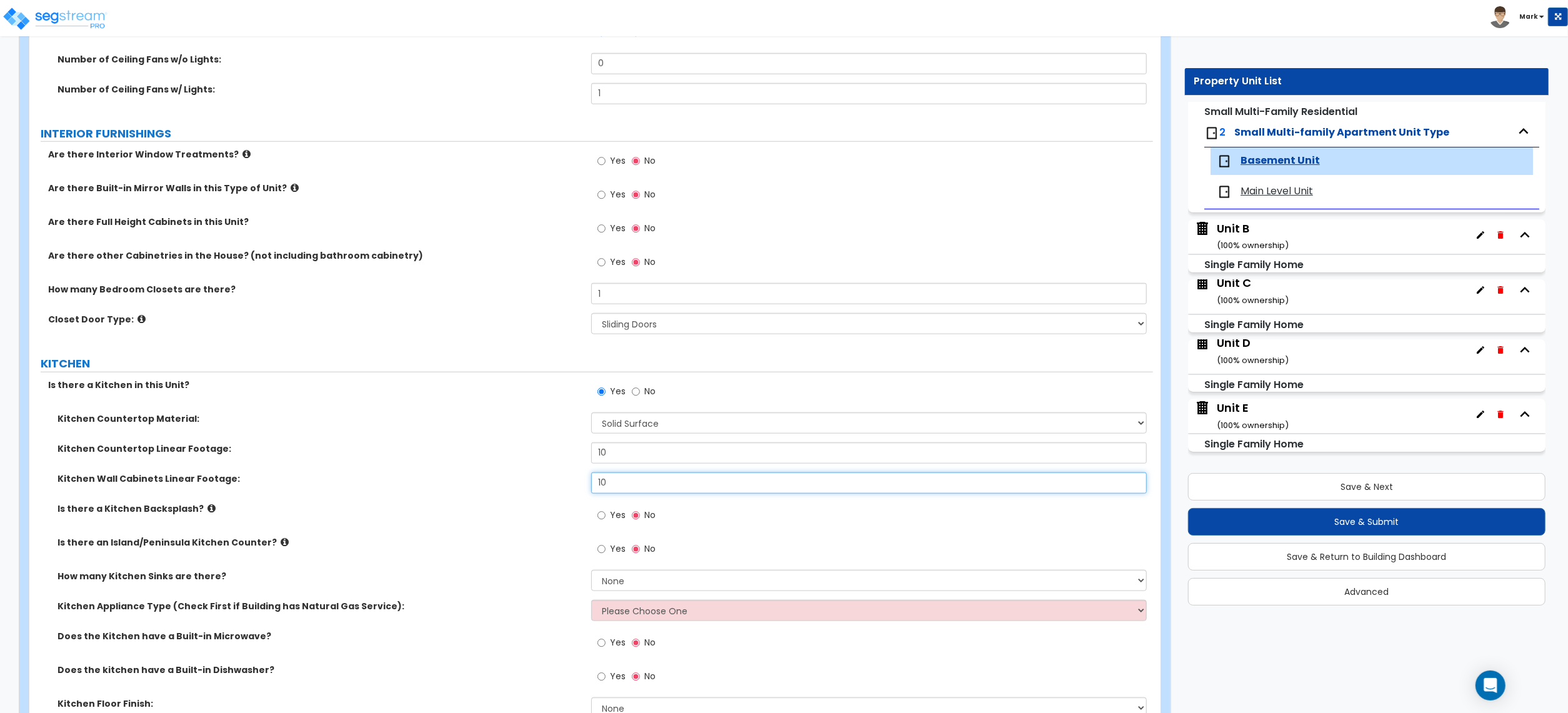
scroll to position [1166, 0]
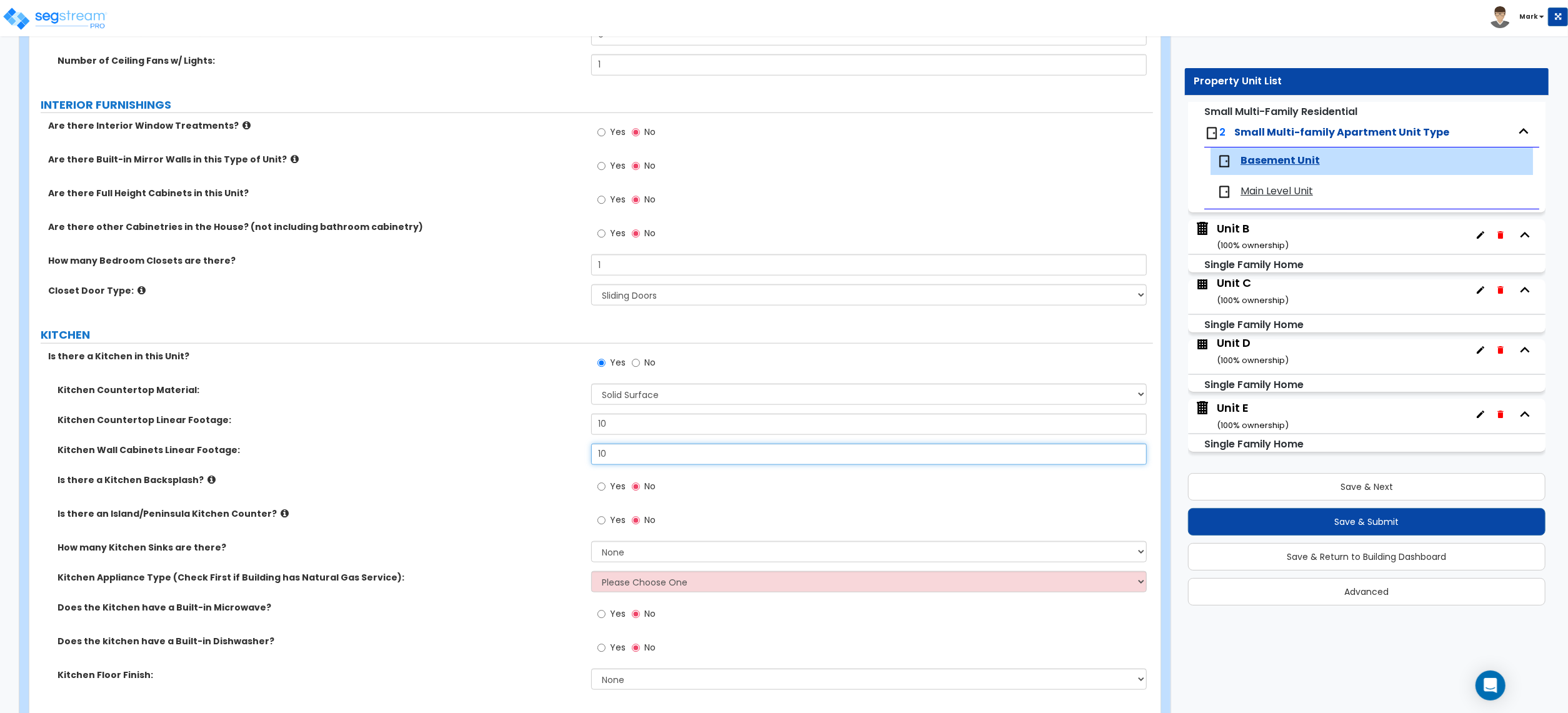
type input "10"
click at [606, 490] on label "Yes" at bounding box center [611, 488] width 28 height 22
click at [605, 490] on input "Yes" at bounding box center [601, 486] width 8 height 14
radio input "true"
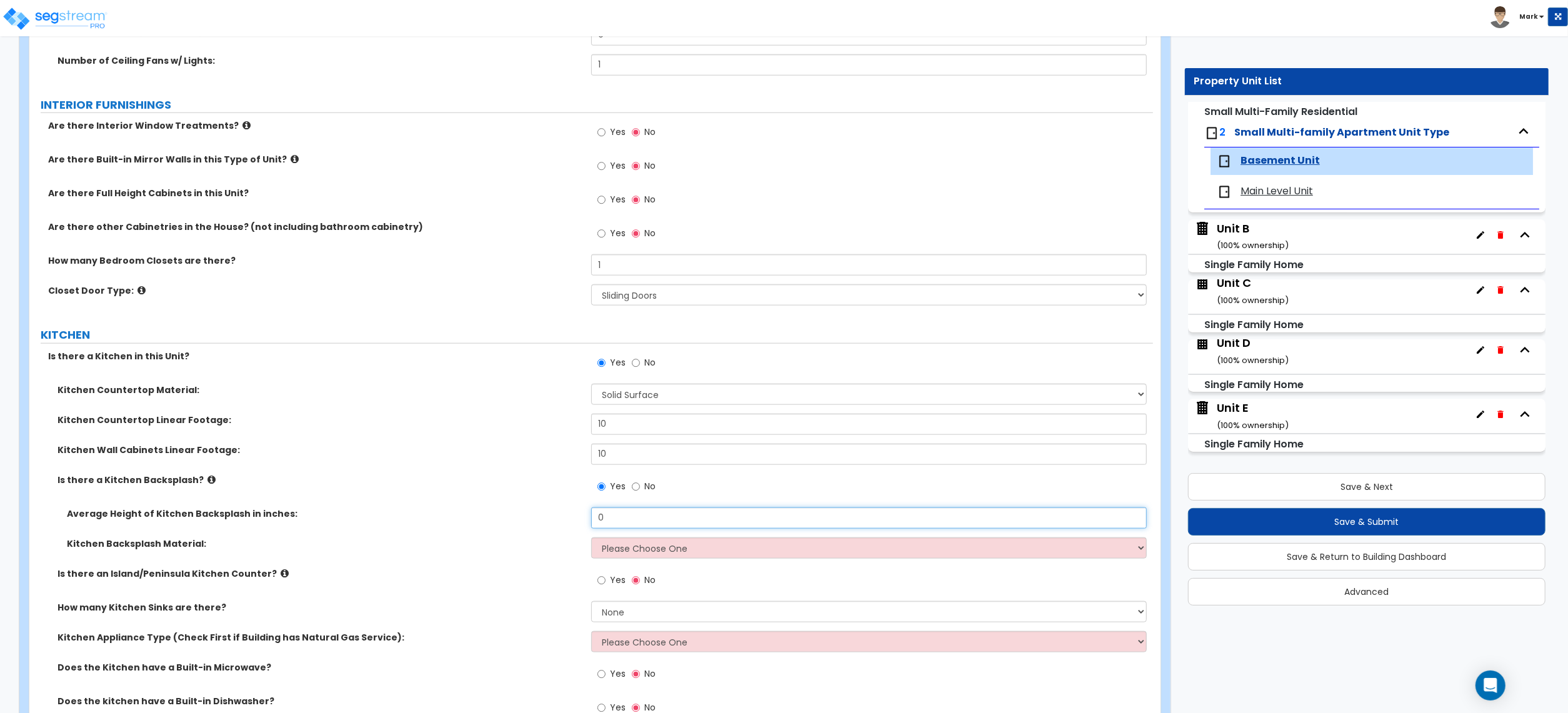
click at [612, 520] on input "0" at bounding box center [869, 519] width 556 height 22
click at [612, 520] on input "0" at bounding box center [869, 519] width 556 height 22
click at [625, 523] on input "3" at bounding box center [869, 519] width 556 height 22
type input "17"
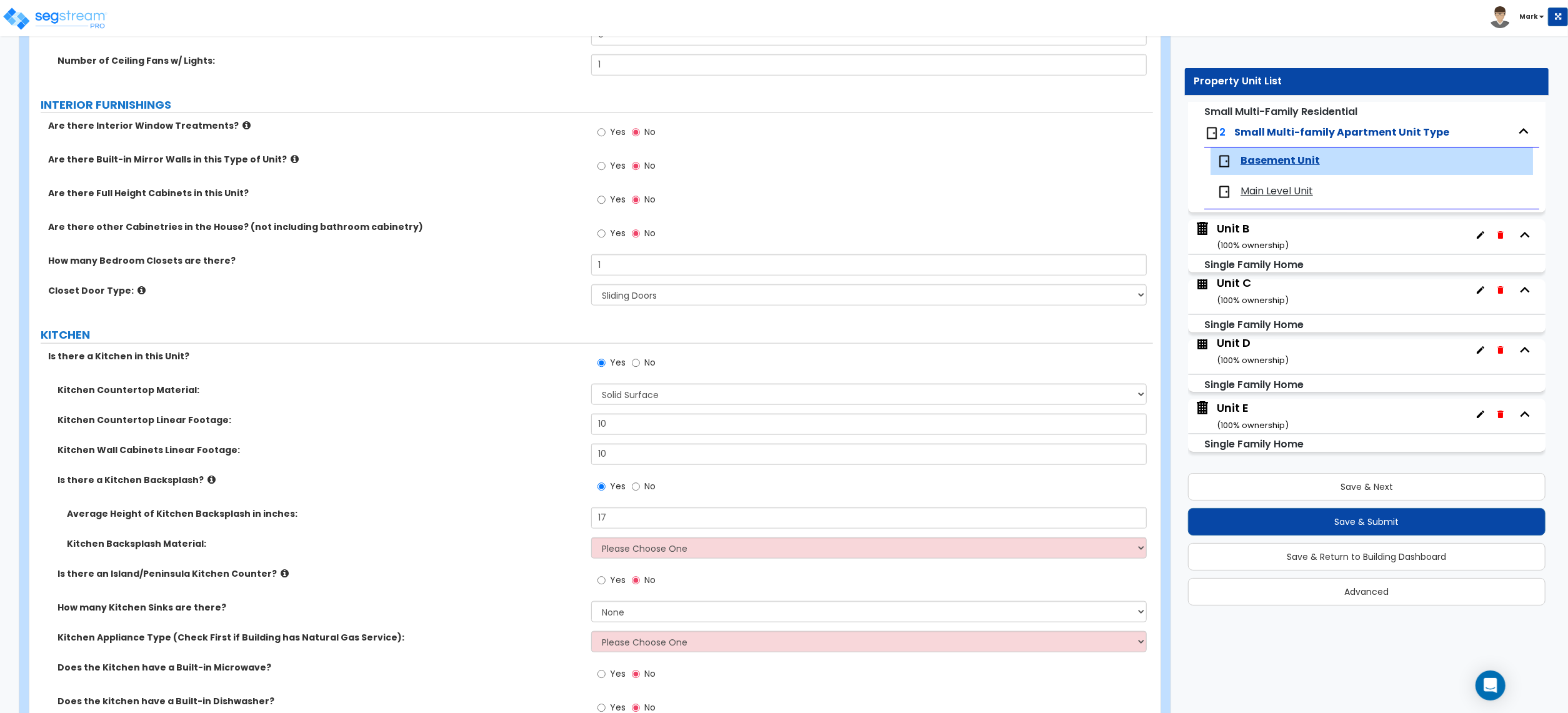
click at [536, 524] on div "Average Height of Kitchen Backsplash in inches: 17" at bounding box center [592, 522] width 1124 height 30
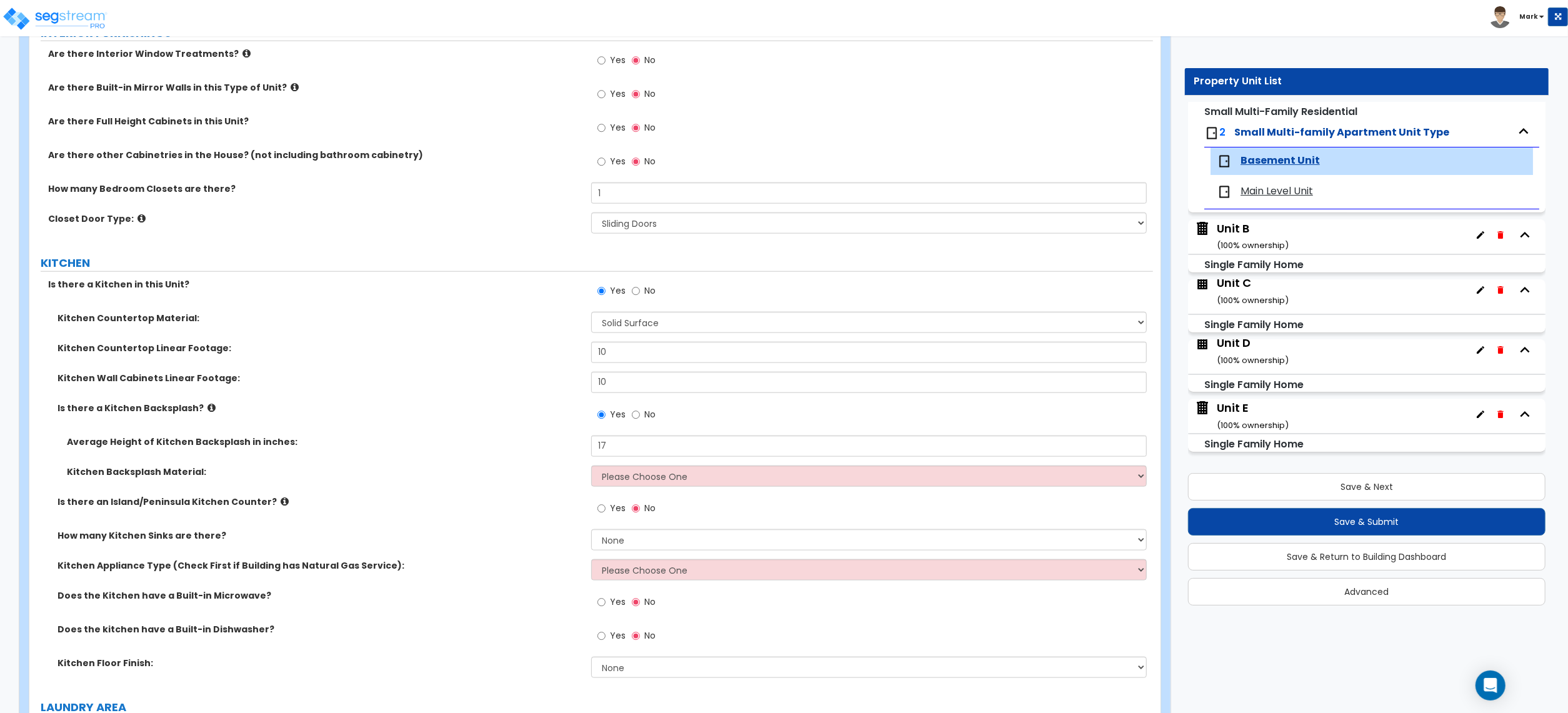
scroll to position [1332, 0]
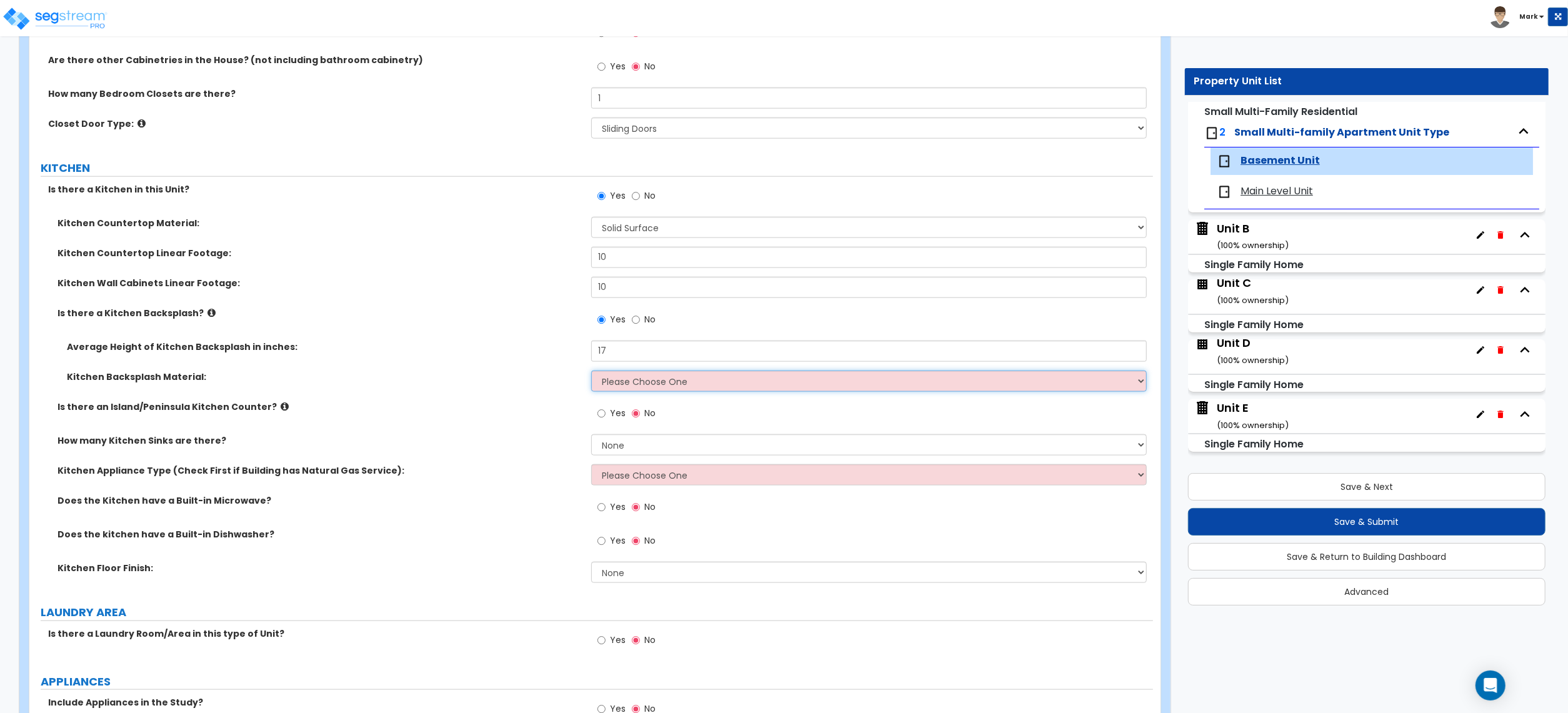
click at [611, 385] on select "Please Choose One Plastic Laminate Solid Surface Stone Quartz Tile Stainless St…" at bounding box center [869, 382] width 556 height 22
select select "6"
click at [592, 373] on select "Please Choose One Plastic Laminate Solid Surface Stone Quartz Tile Stainless St…" at bounding box center [869, 382] width 556 height 22
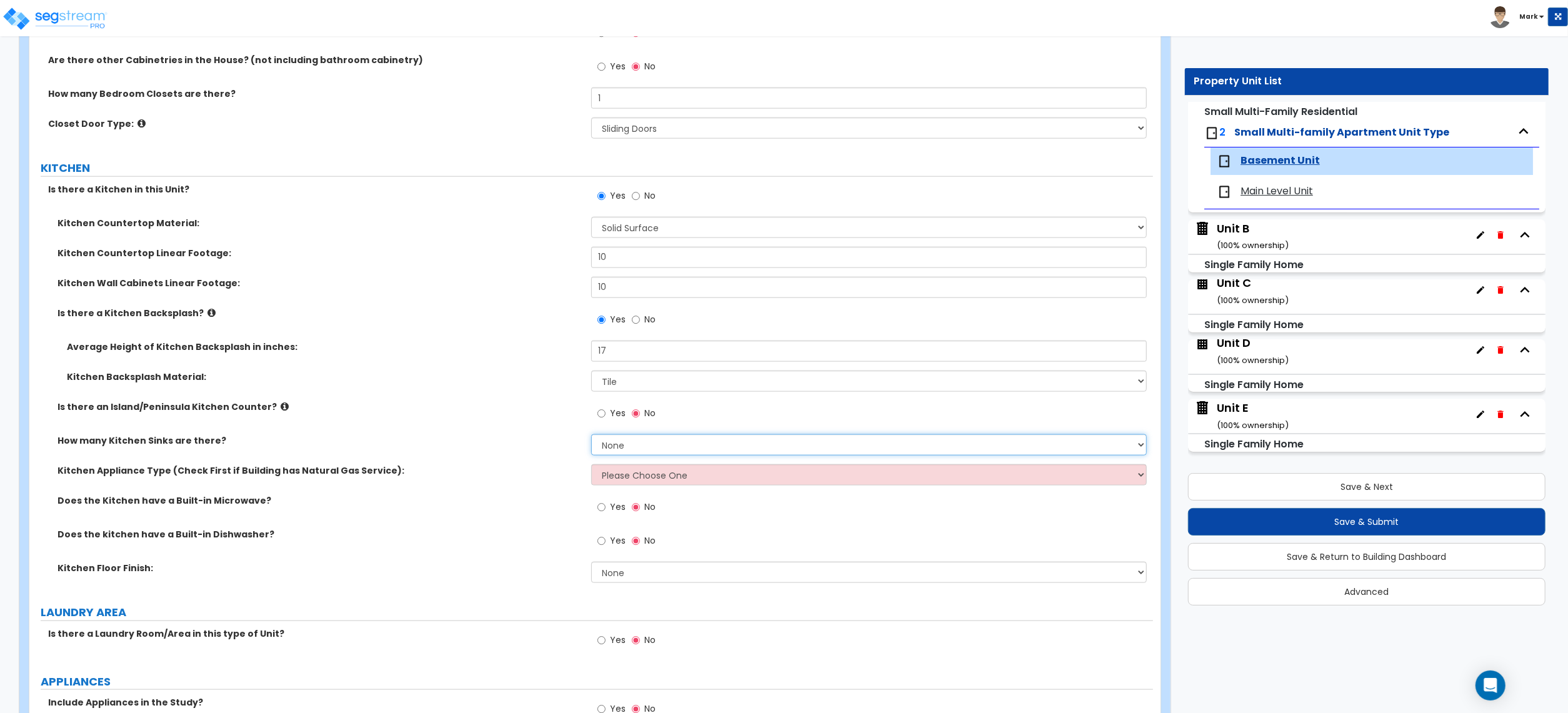
click at [606, 448] on select "None 1 2 3" at bounding box center [869, 445] width 556 height 22
select select "1"
click at [592, 436] on select "None 1 2 3" at bounding box center [869, 445] width 556 height 22
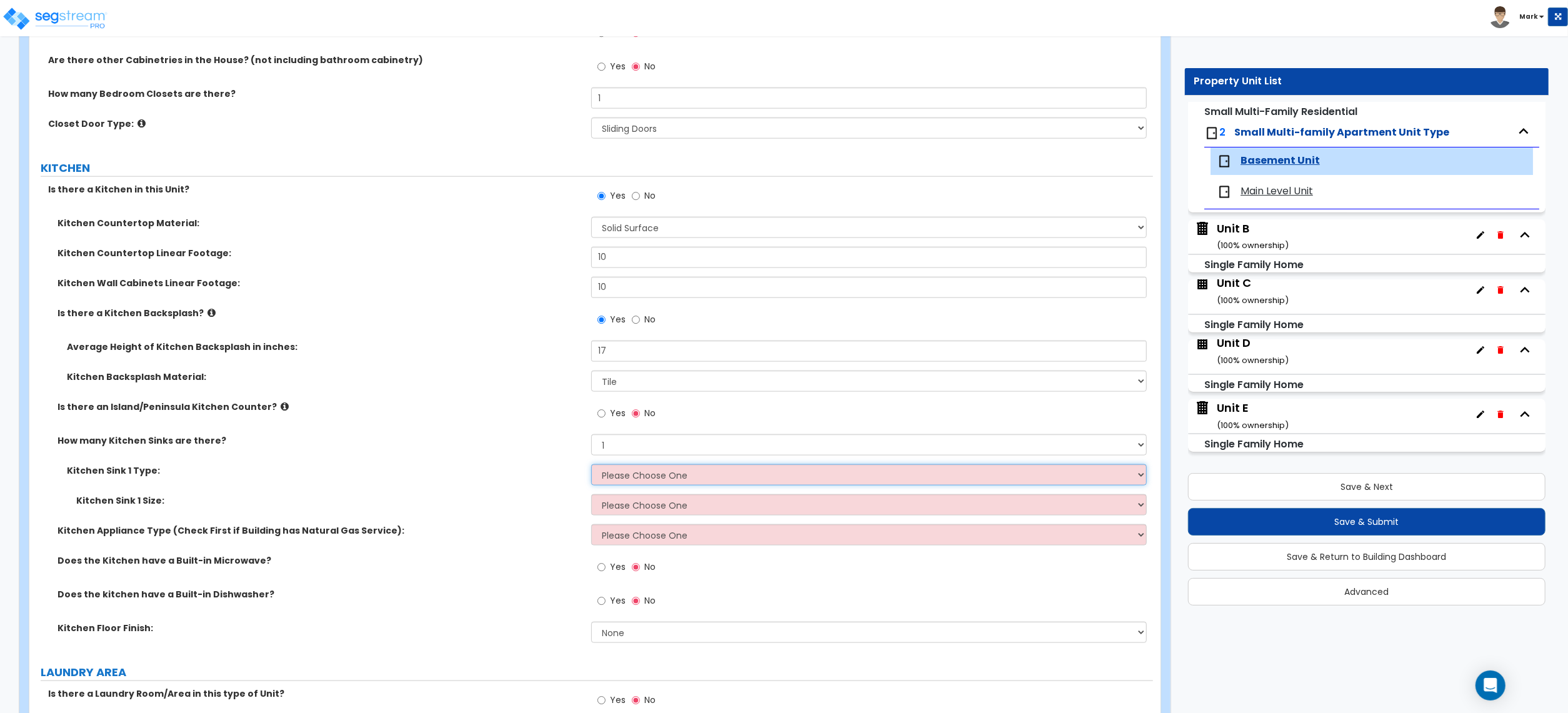
click at [626, 474] on select "Please Choose One Stainless Steel Porcelain Enamel Cast Iron Granite Composite" at bounding box center [869, 475] width 556 height 22
select select "1"
click at [592, 466] on select "Please Choose One Stainless Steel Porcelain Enamel Cast Iron Granite Composite" at bounding box center [869, 475] width 556 height 22
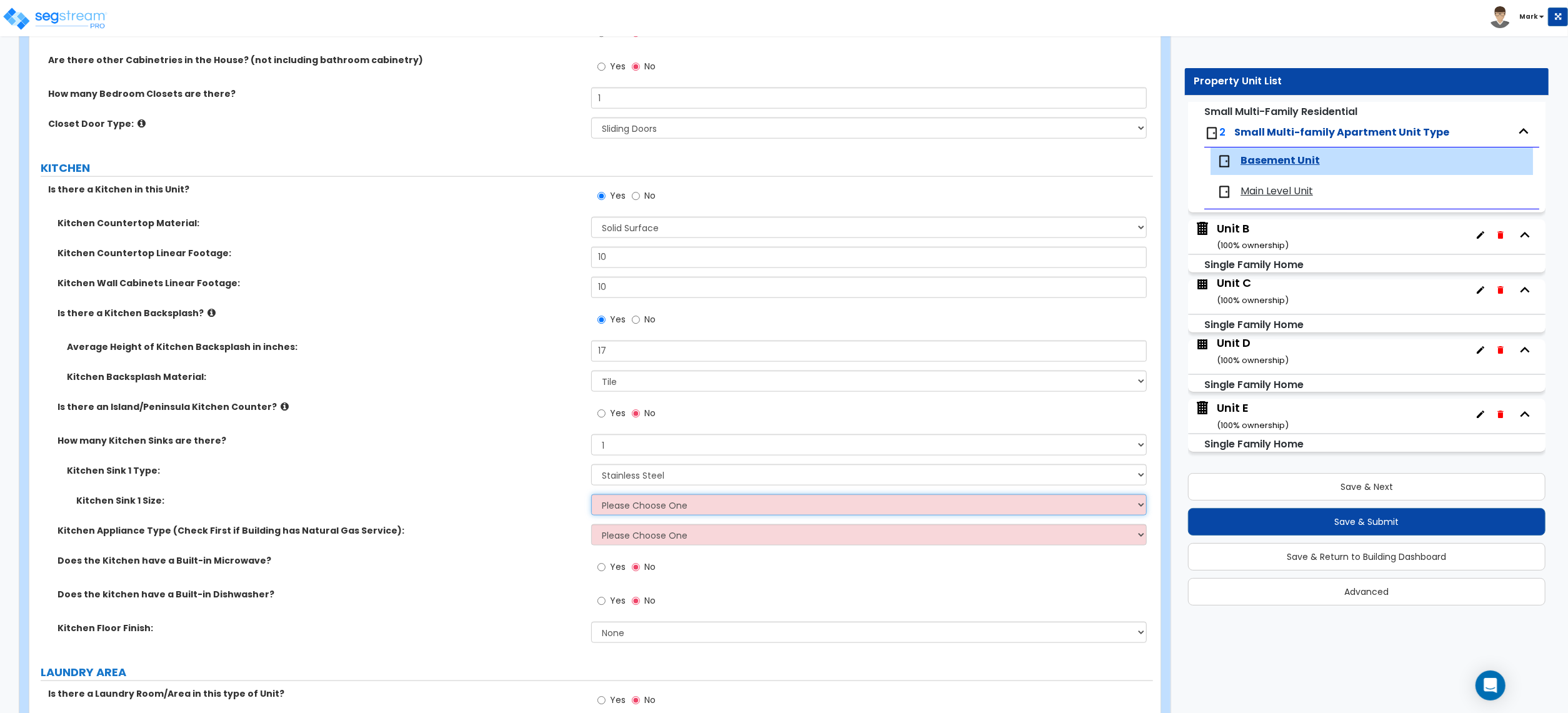
click at [640, 505] on select "Please Choose One Single Sink Double Sink" at bounding box center [869, 505] width 556 height 22
select select "2"
click at [592, 496] on select "Please Choose One Single Sink Double Sink" at bounding box center [869, 505] width 556 height 22
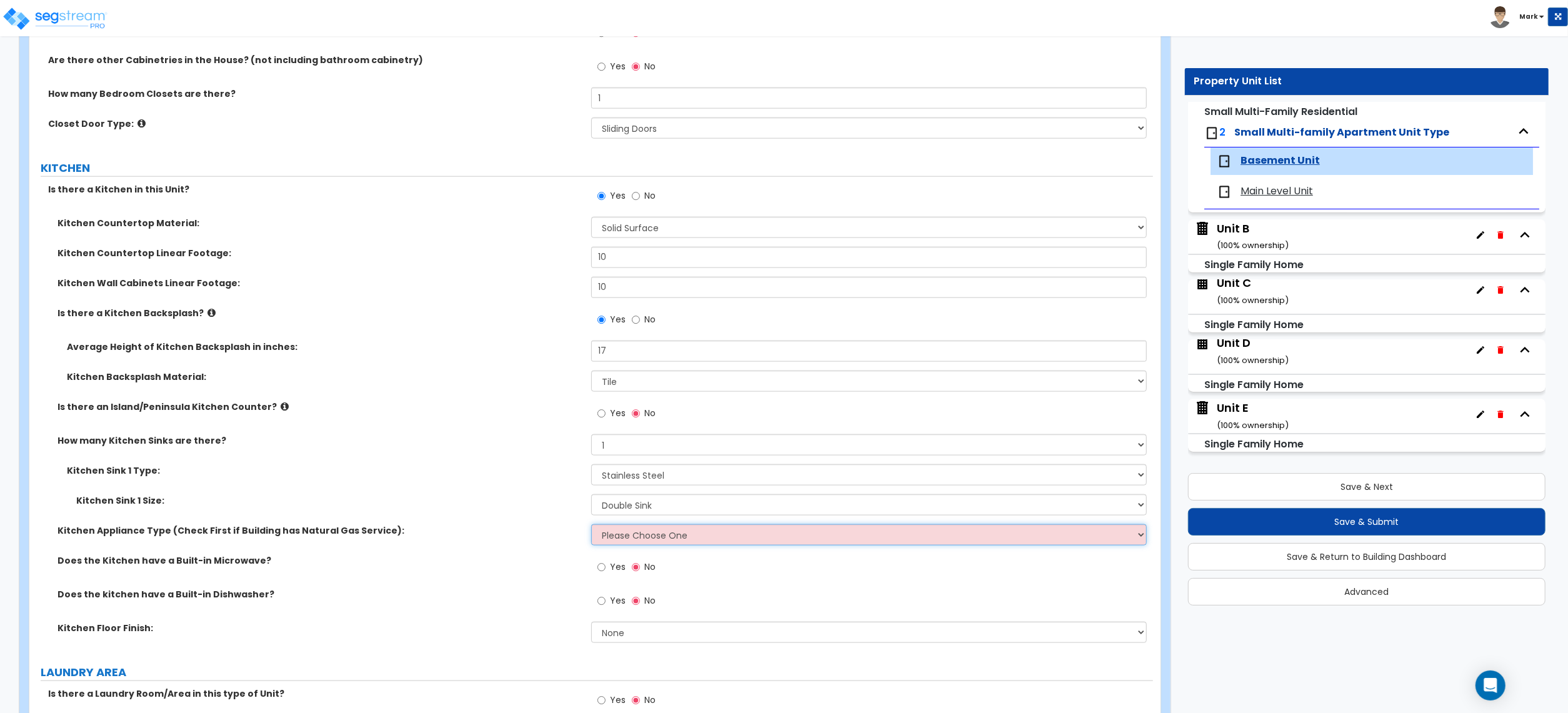
click at [625, 534] on select "Please Choose One Gas Electric" at bounding box center [869, 535] width 556 height 22
select select "1"
click at [592, 526] on select "Please Choose One Gas Electric" at bounding box center [869, 535] width 556 height 22
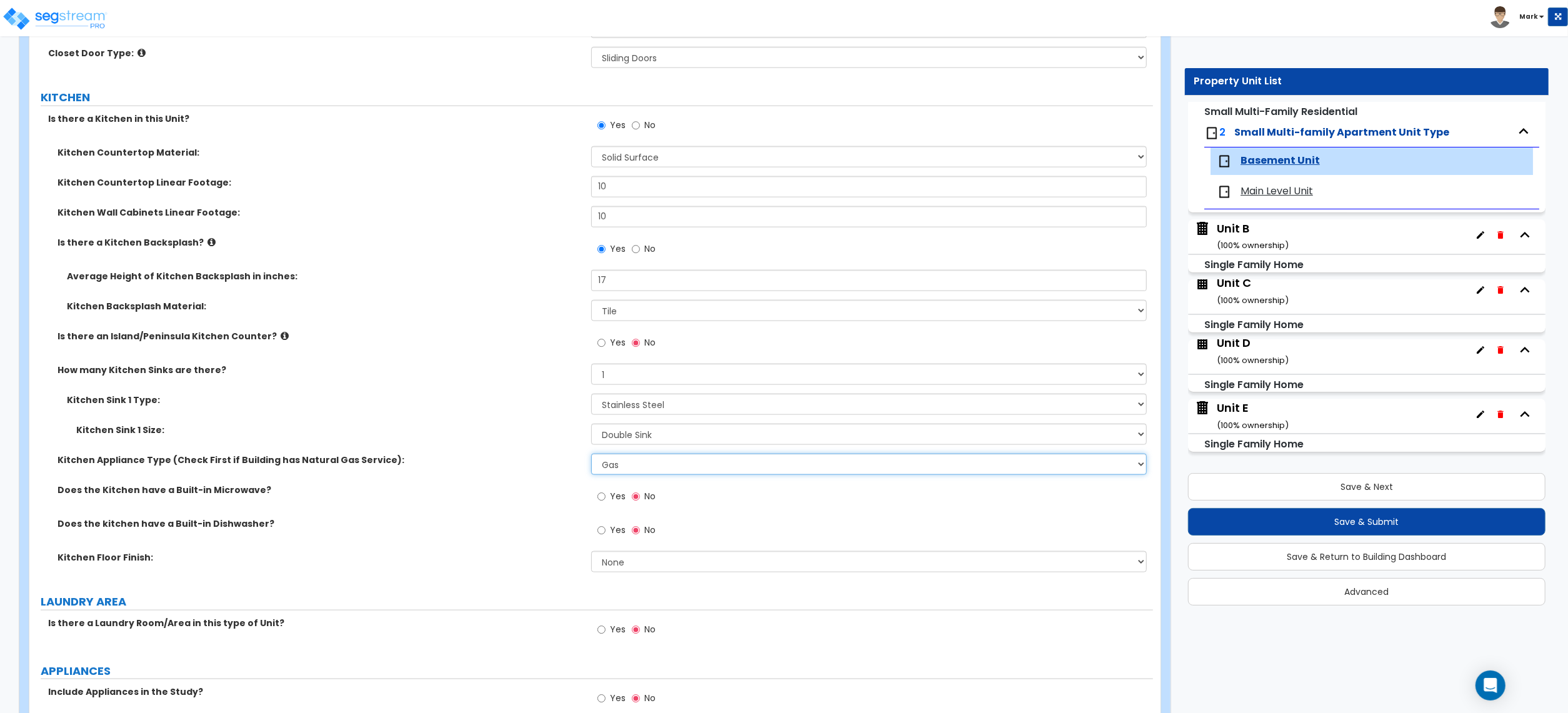
scroll to position [1500, 0]
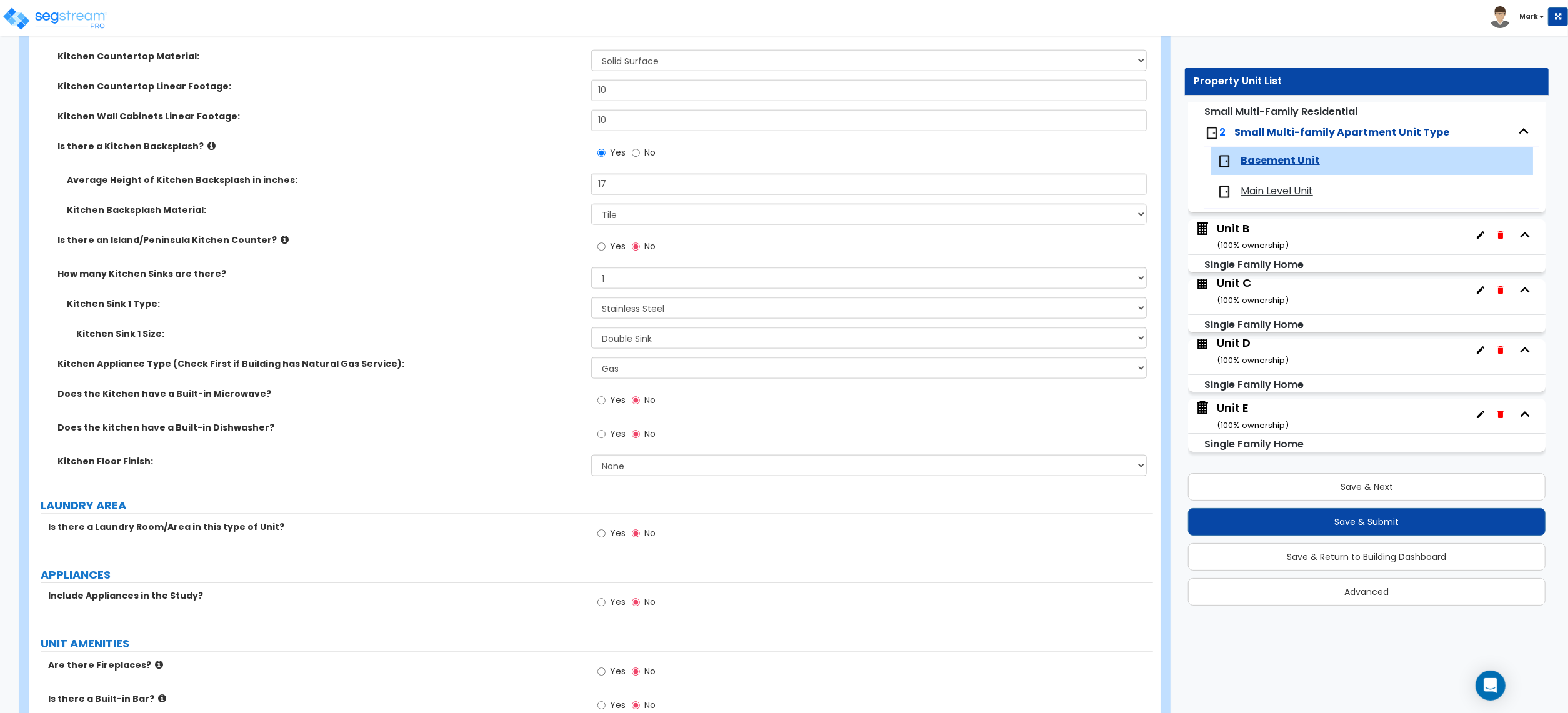
click at [615, 409] on label "Yes" at bounding box center [611, 402] width 28 height 22
click at [605, 407] on input "Yes" at bounding box center [601, 400] width 8 height 14
radio input "true"
click at [613, 433] on span "Yes" at bounding box center [617, 434] width 15 height 13
click at [605, 433] on input "Yes" at bounding box center [601, 434] width 8 height 14
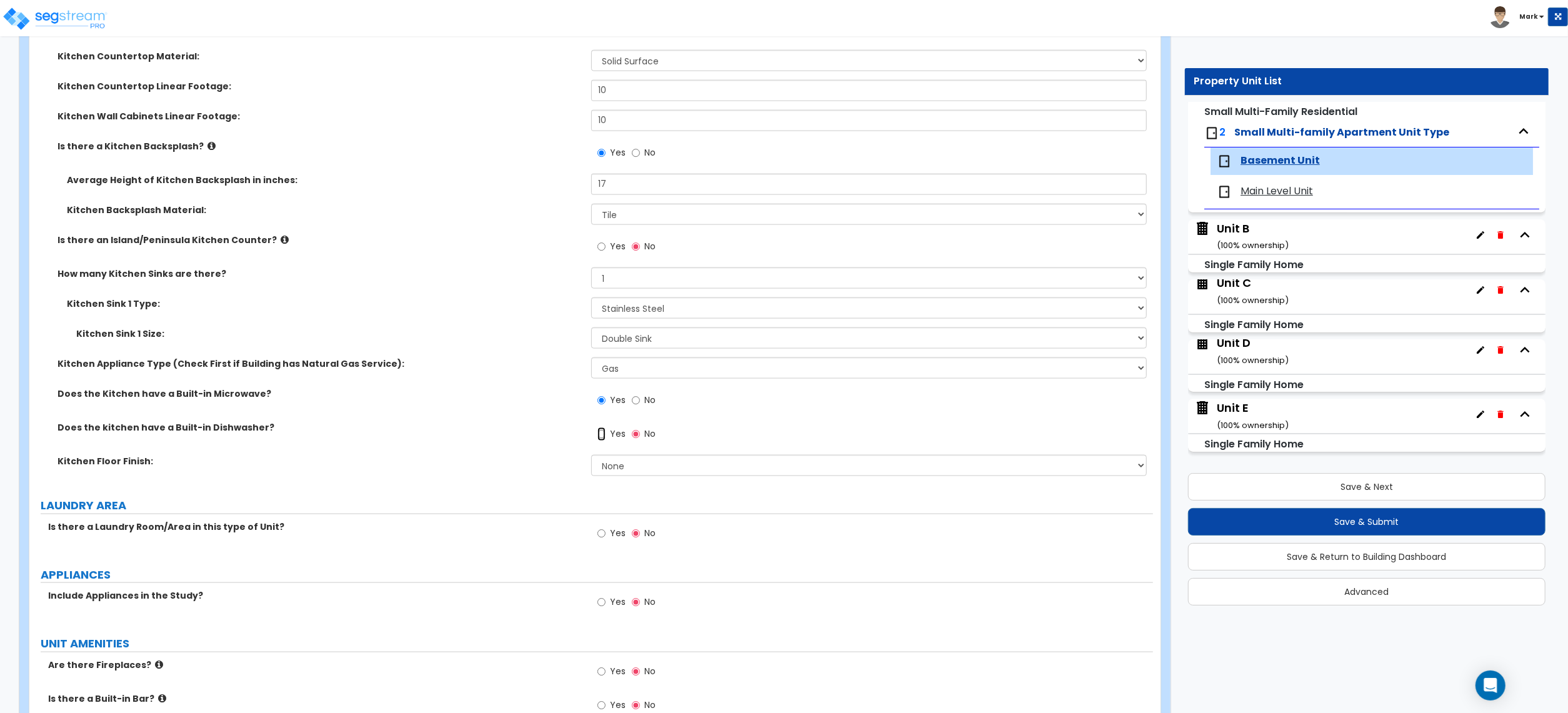
radio input "true"
click at [621, 471] on select "None Tile Flooring Hardwood Flooring Resilient Laminate Flooring VCT Flooring S…" at bounding box center [869, 465] width 556 height 22
select select "3"
click at [592, 456] on select "None Tile Flooring Hardwood Flooring Resilient Laminate Flooring VCT Flooring S…" at bounding box center [869, 465] width 556 height 22
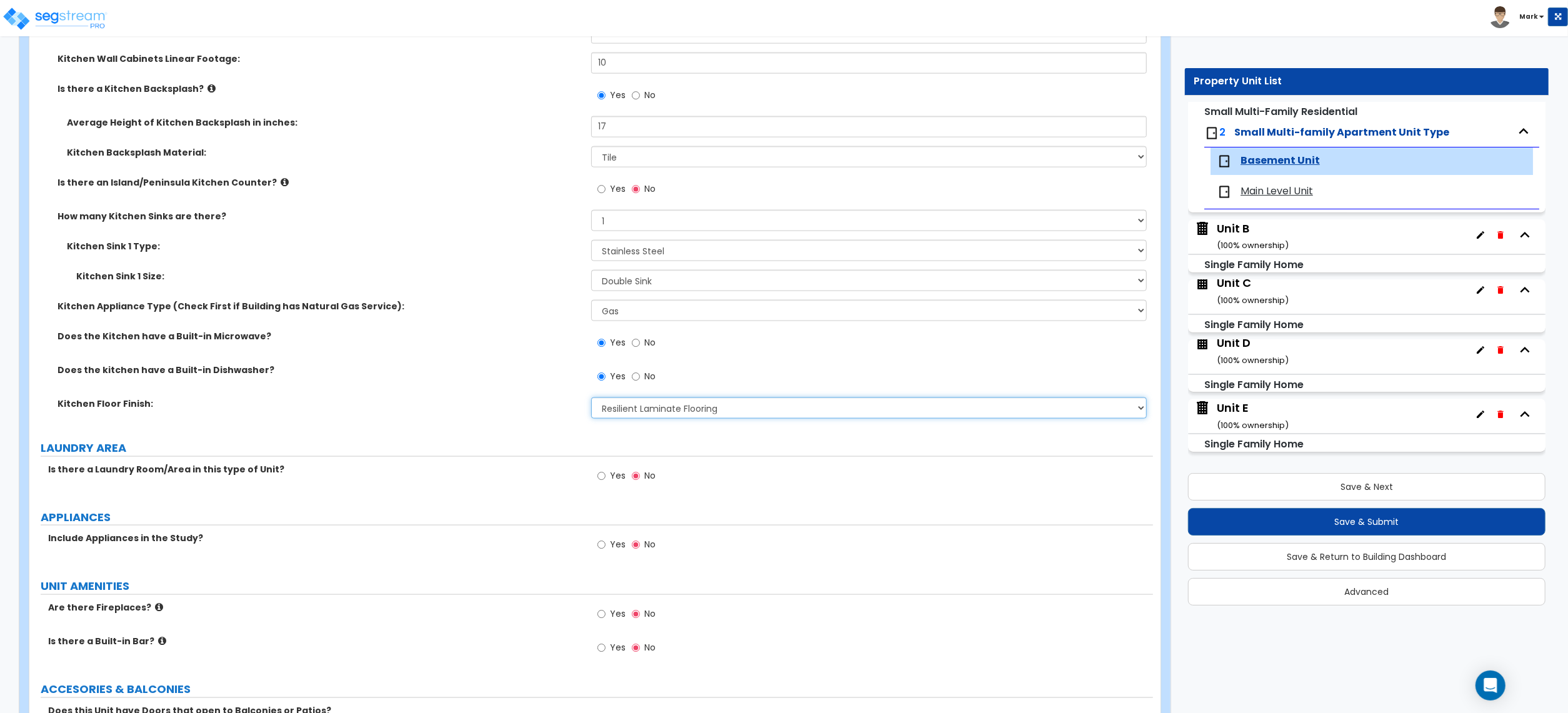
scroll to position [1583, 0]
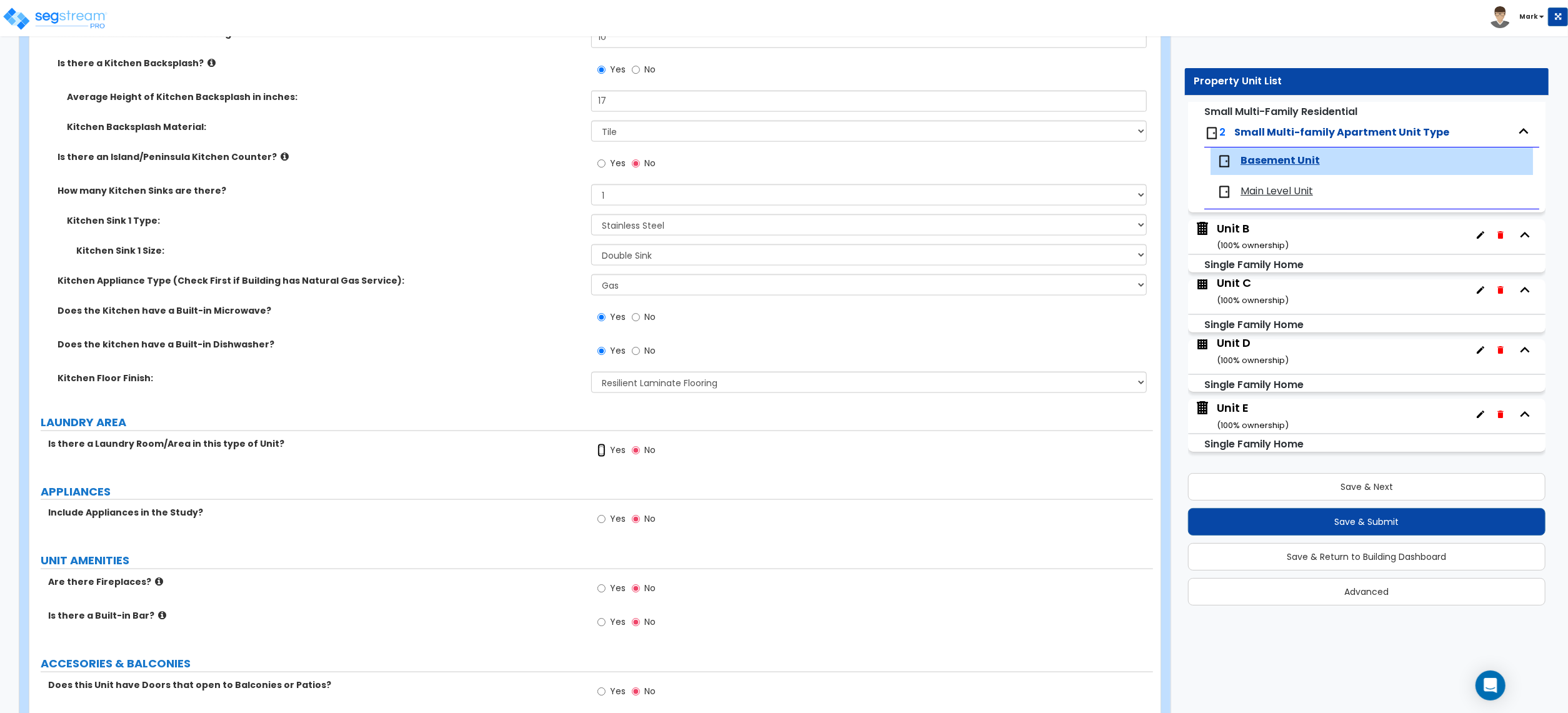
click at [597, 460] on label "Yes" at bounding box center [611, 452] width 28 height 22
click at [597, 457] on input "Yes" at bounding box center [601, 450] width 8 height 14
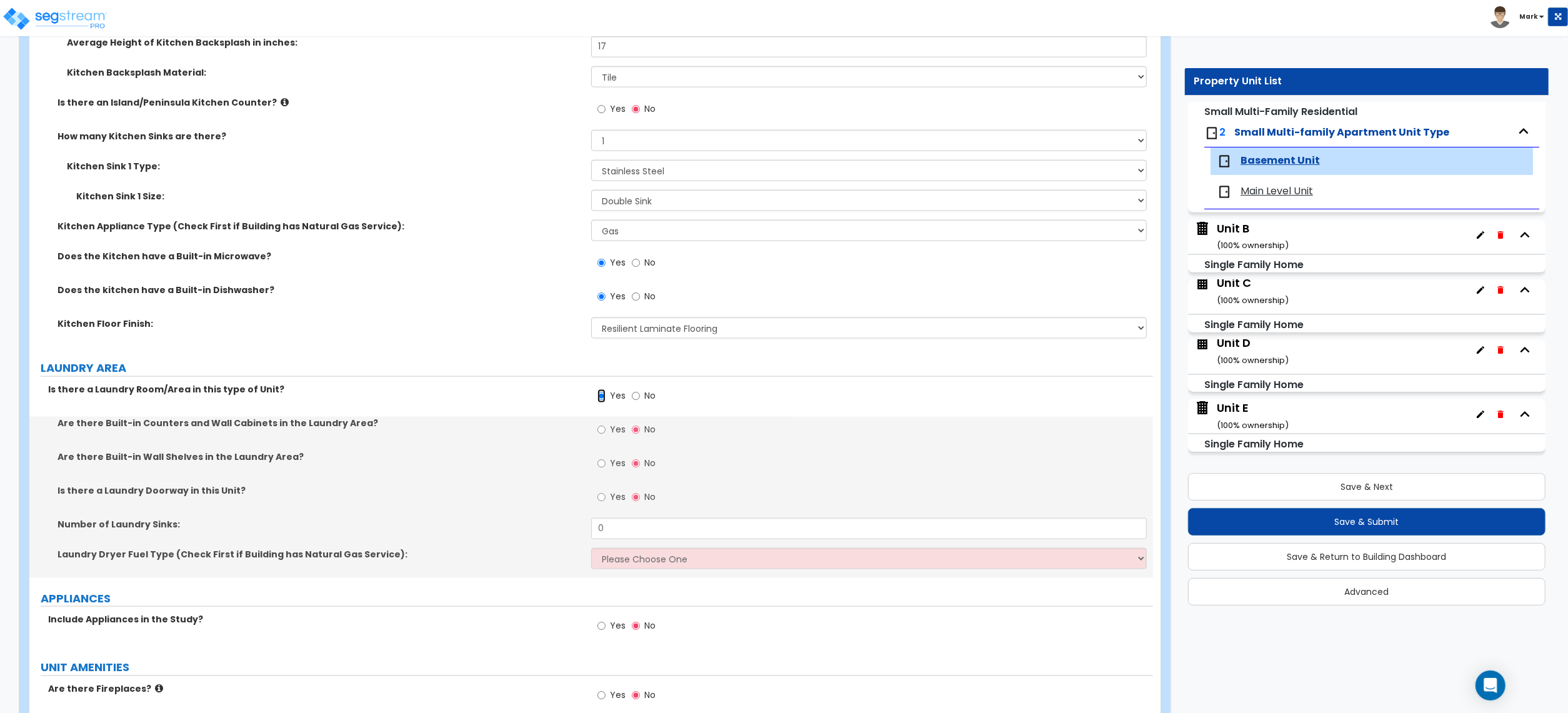
scroll to position [1665, 0]
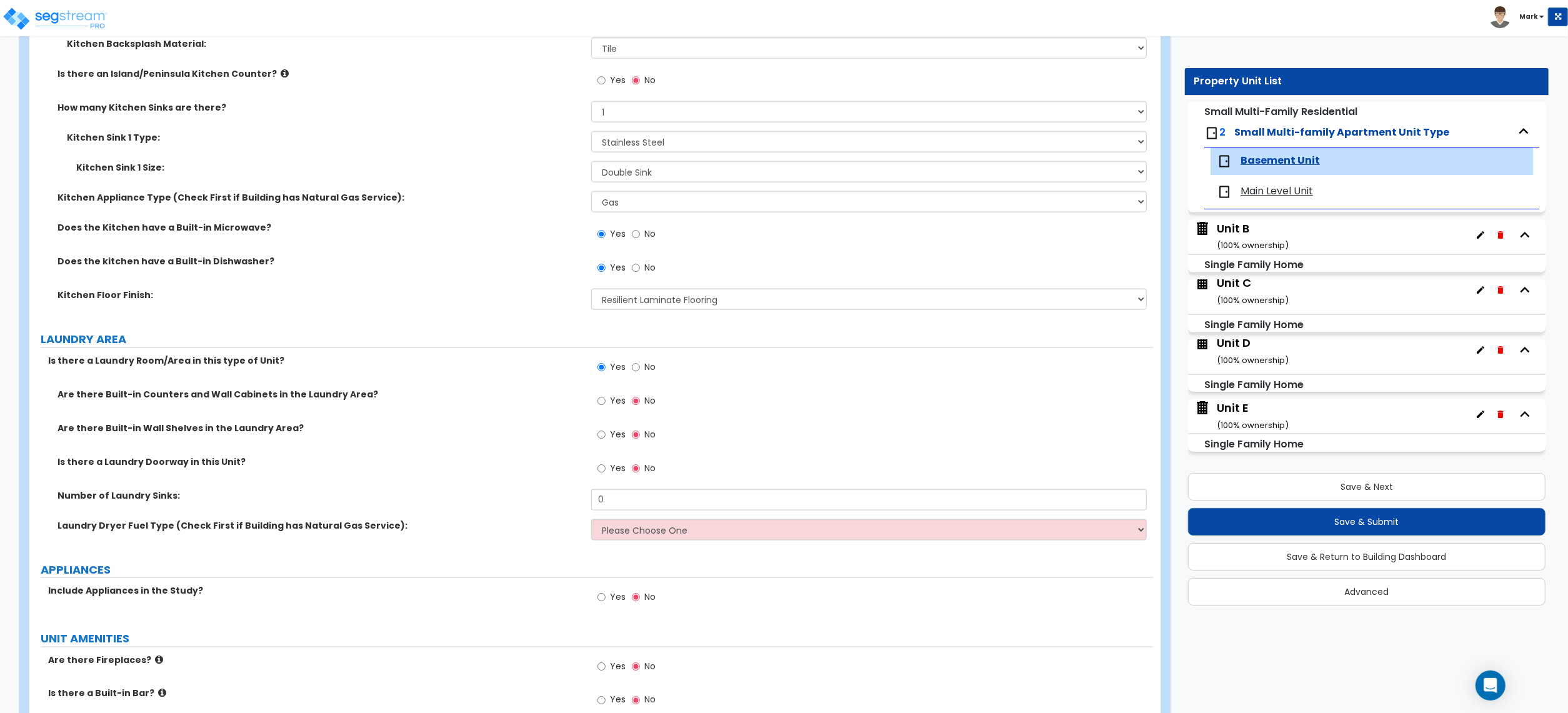
click at [641, 379] on label "No" at bounding box center [644, 369] width 23 height 22
click at [640, 375] on input "No" at bounding box center [636, 366] width 8 height 14
radio input "false"
radio input "true"
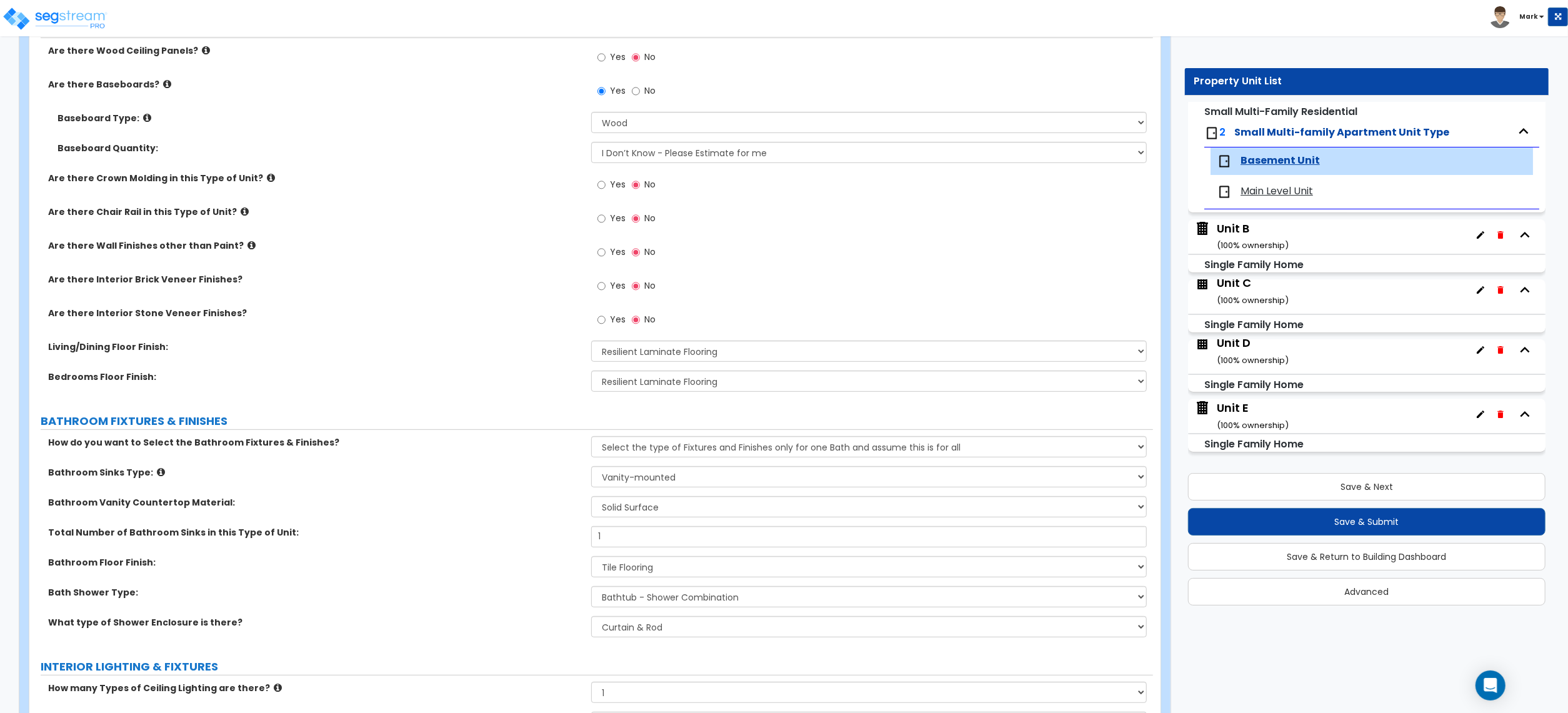
scroll to position [83, 0]
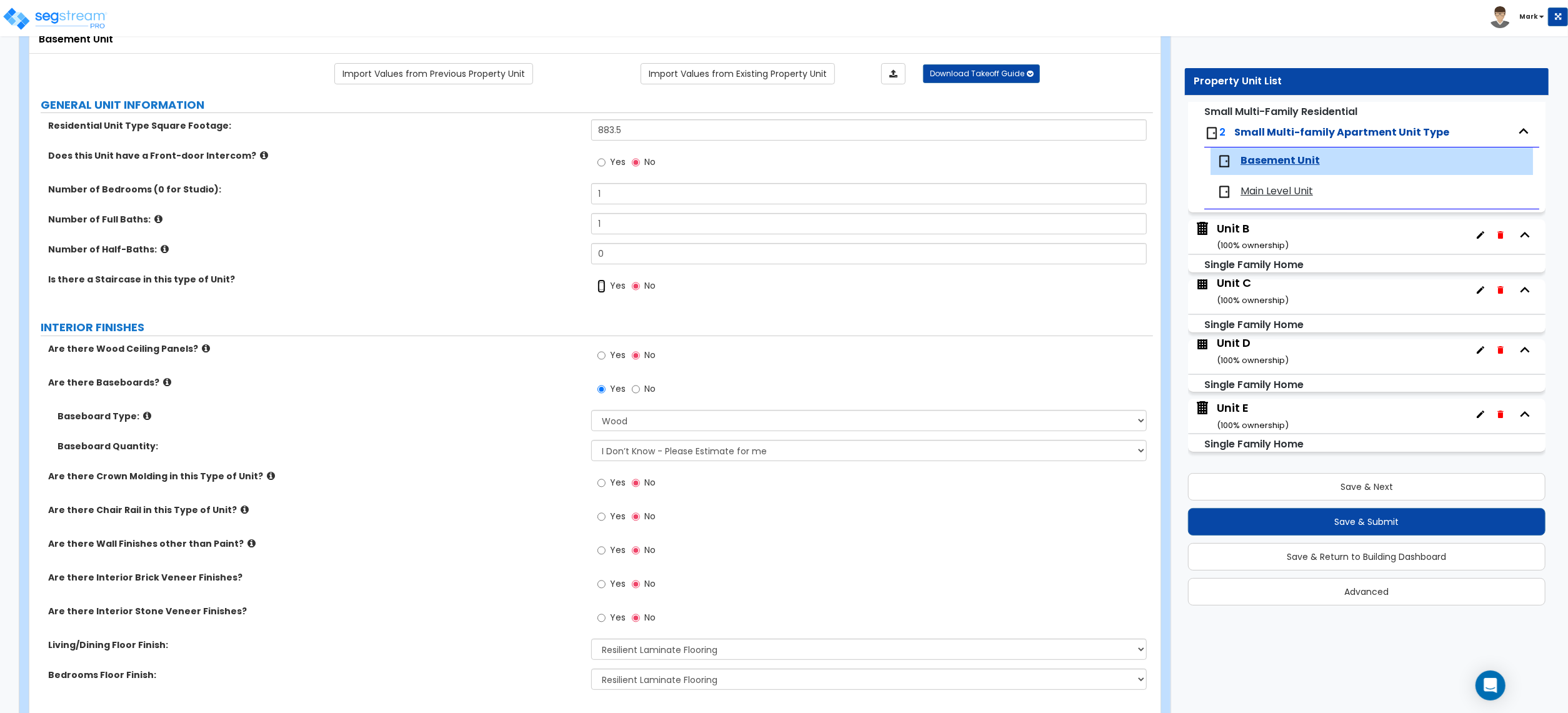
click at [603, 293] on input "Yes" at bounding box center [601, 285] width 8 height 14
radio input "true"
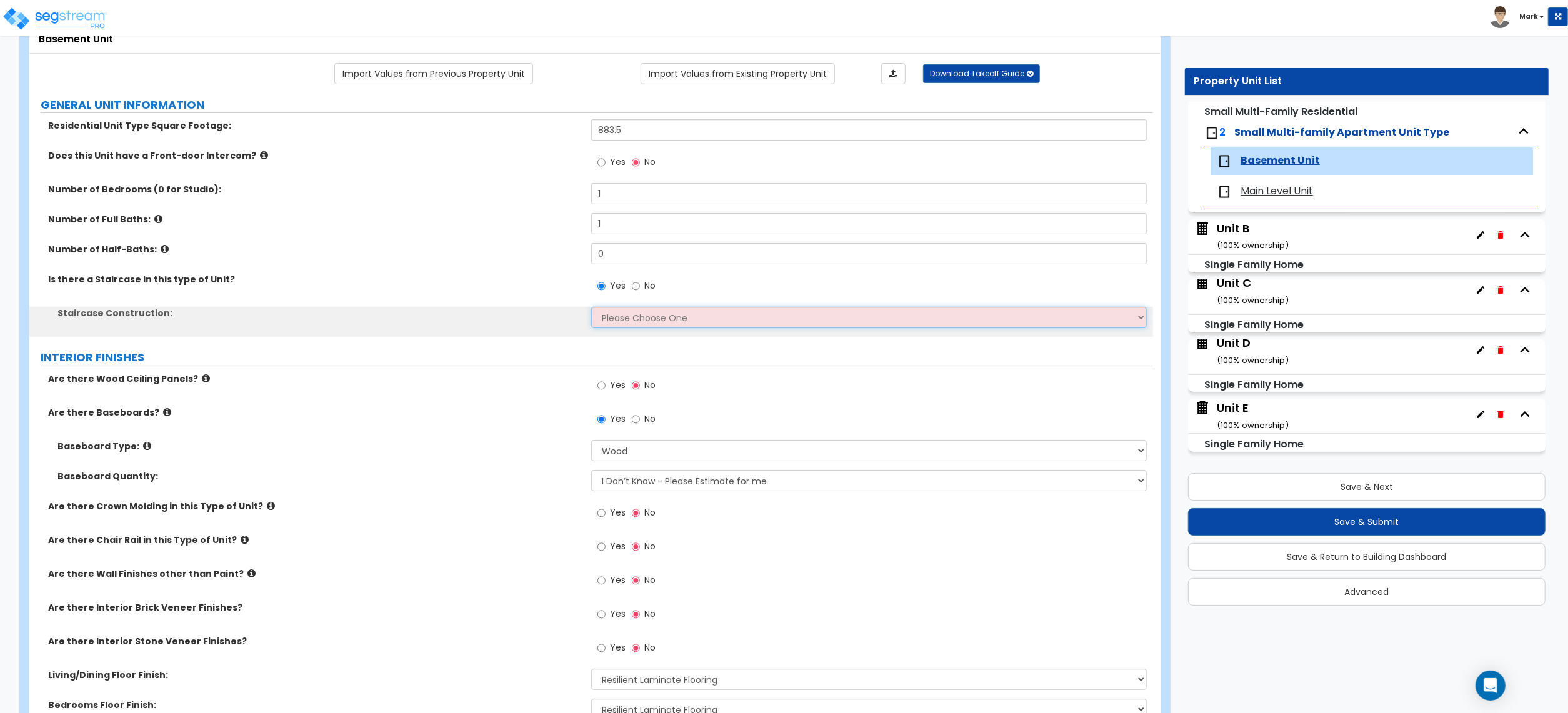
click at [611, 322] on select "Please Choose One Concrete Steel Wood Please Choose For Me" at bounding box center [869, 318] width 556 height 22
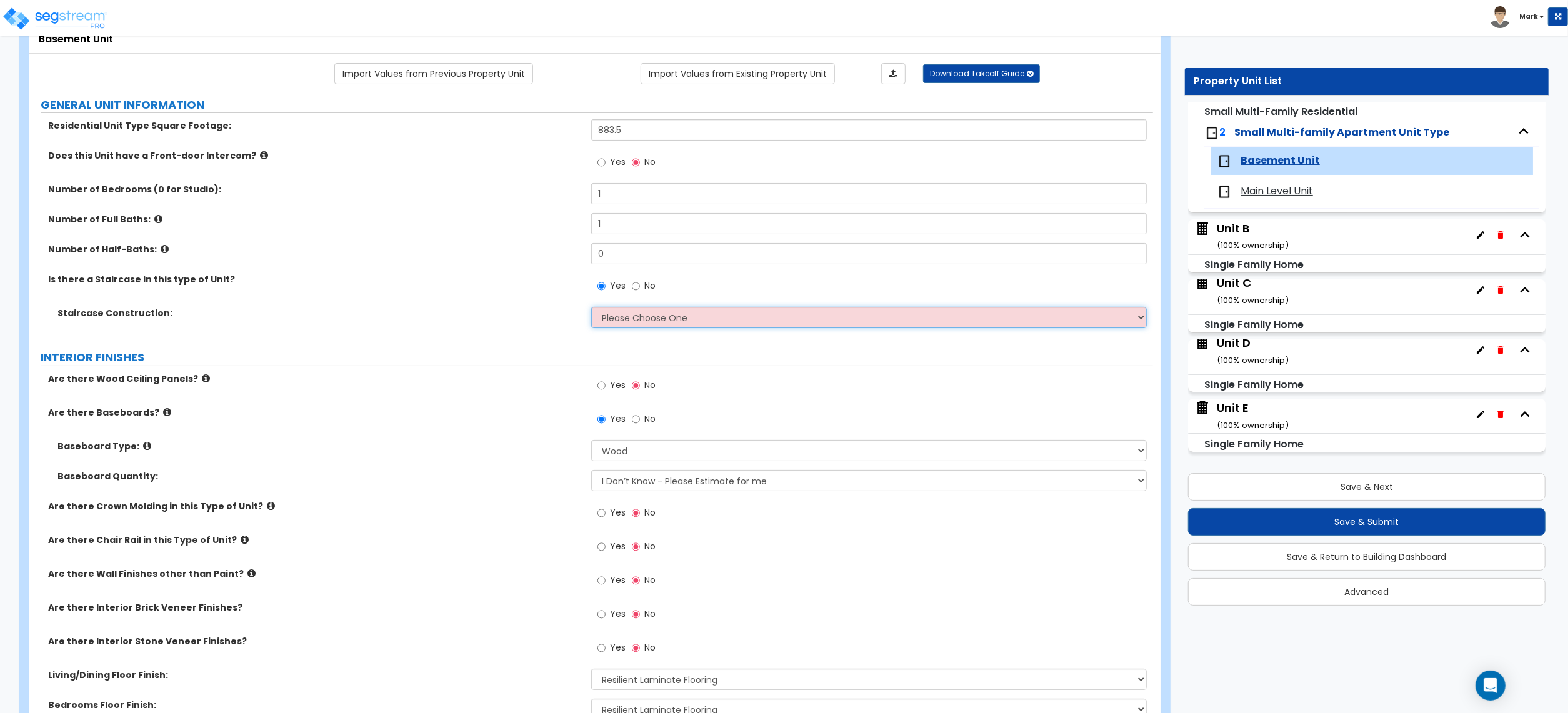
select select "3"
click at [592, 308] on select "Please Choose One Concrete Steel Wood Please Choose For Me" at bounding box center [869, 318] width 556 height 22
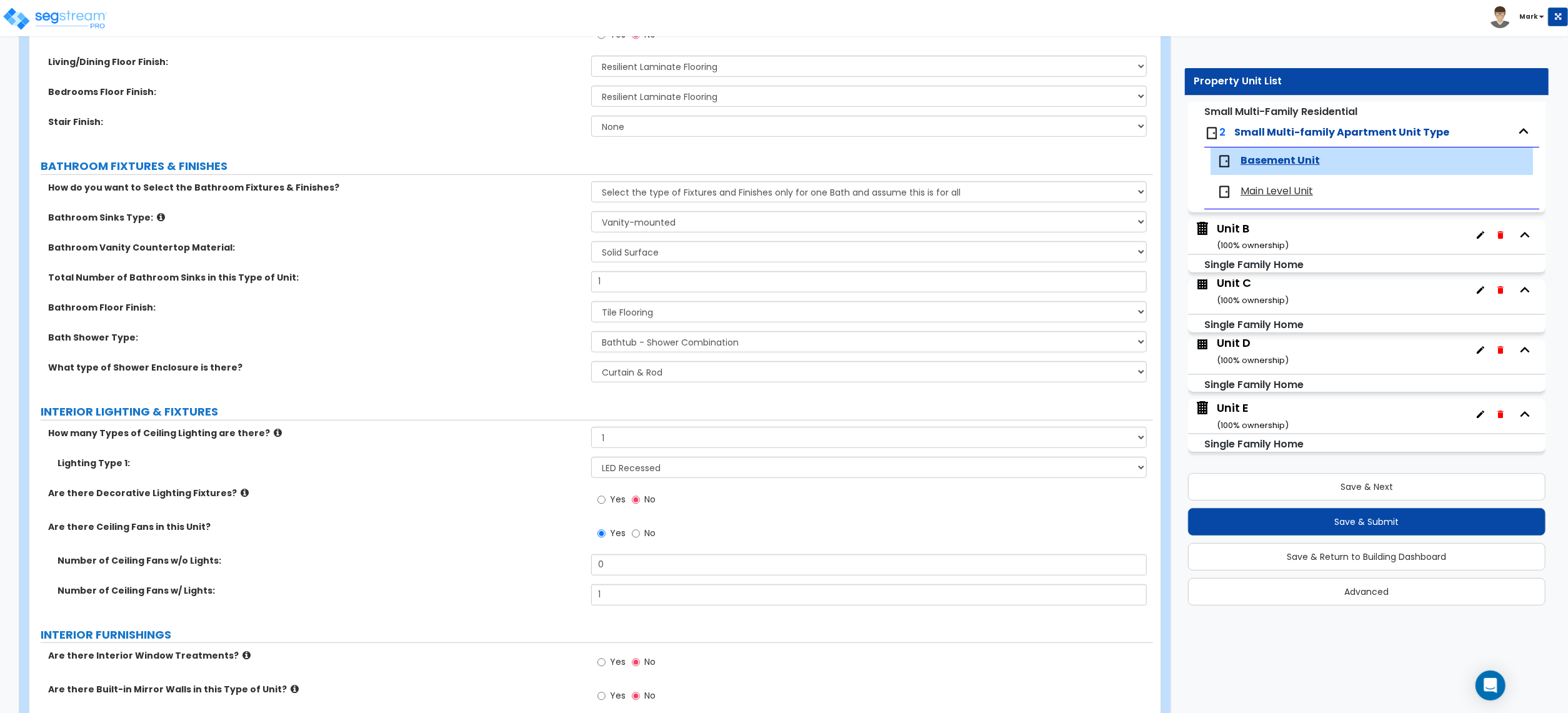
scroll to position [999, 0]
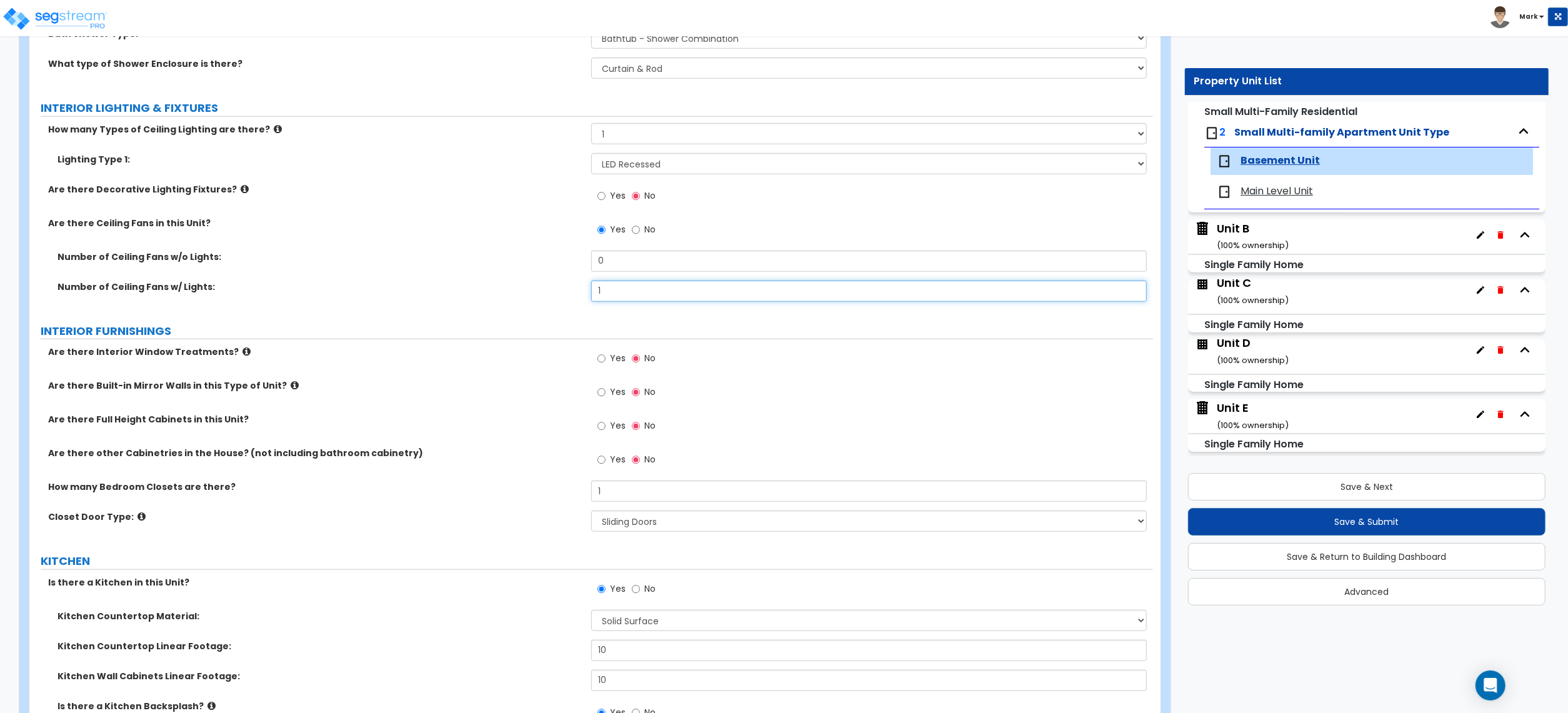
click at [646, 293] on input "1" at bounding box center [869, 292] width 556 height 22
click at [646, 293] on input "1" at bounding box center [869, 292] width 556 height 22
type input "2"
click at [458, 374] on div "Are there Interior Window Treatments? Yes No" at bounding box center [592, 362] width 1124 height 33
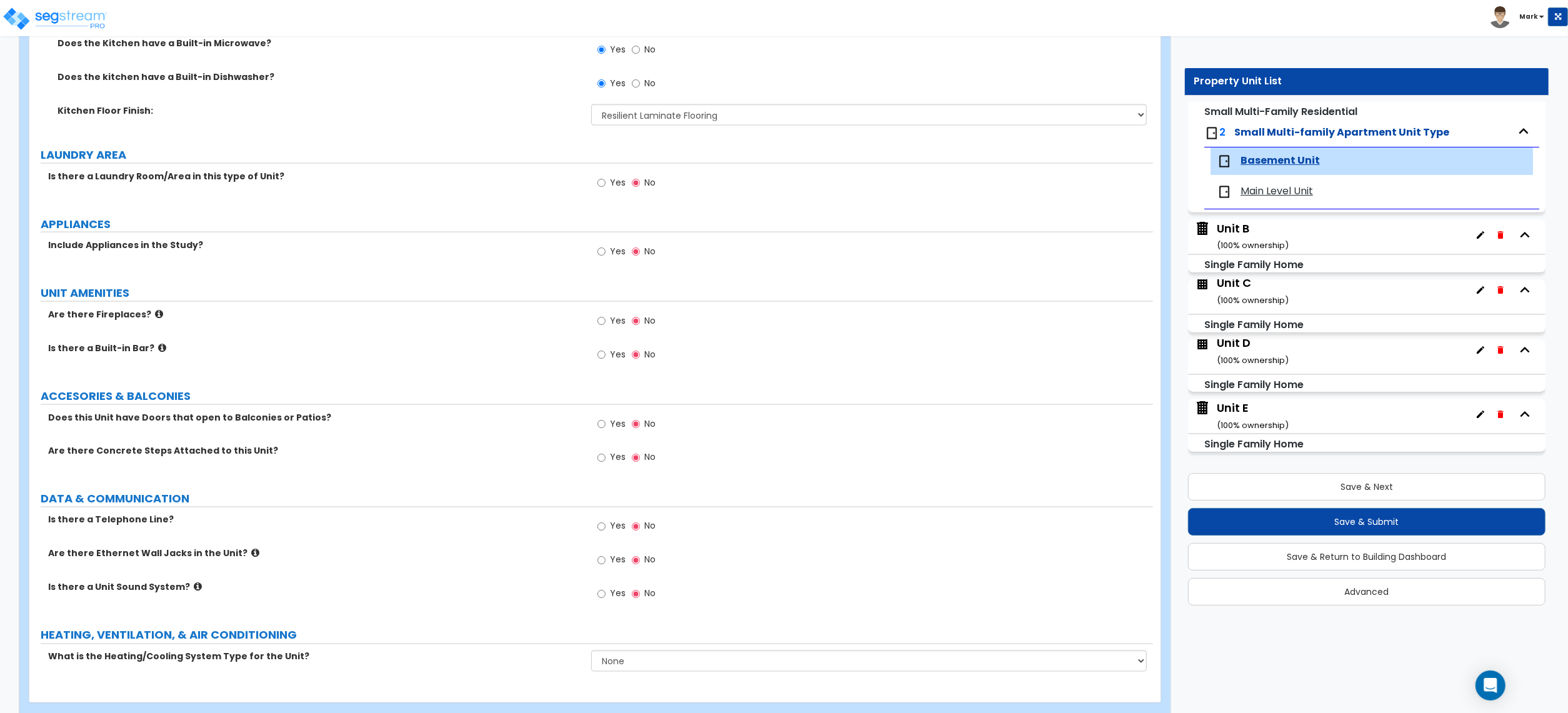
scroll to position [1939, 0]
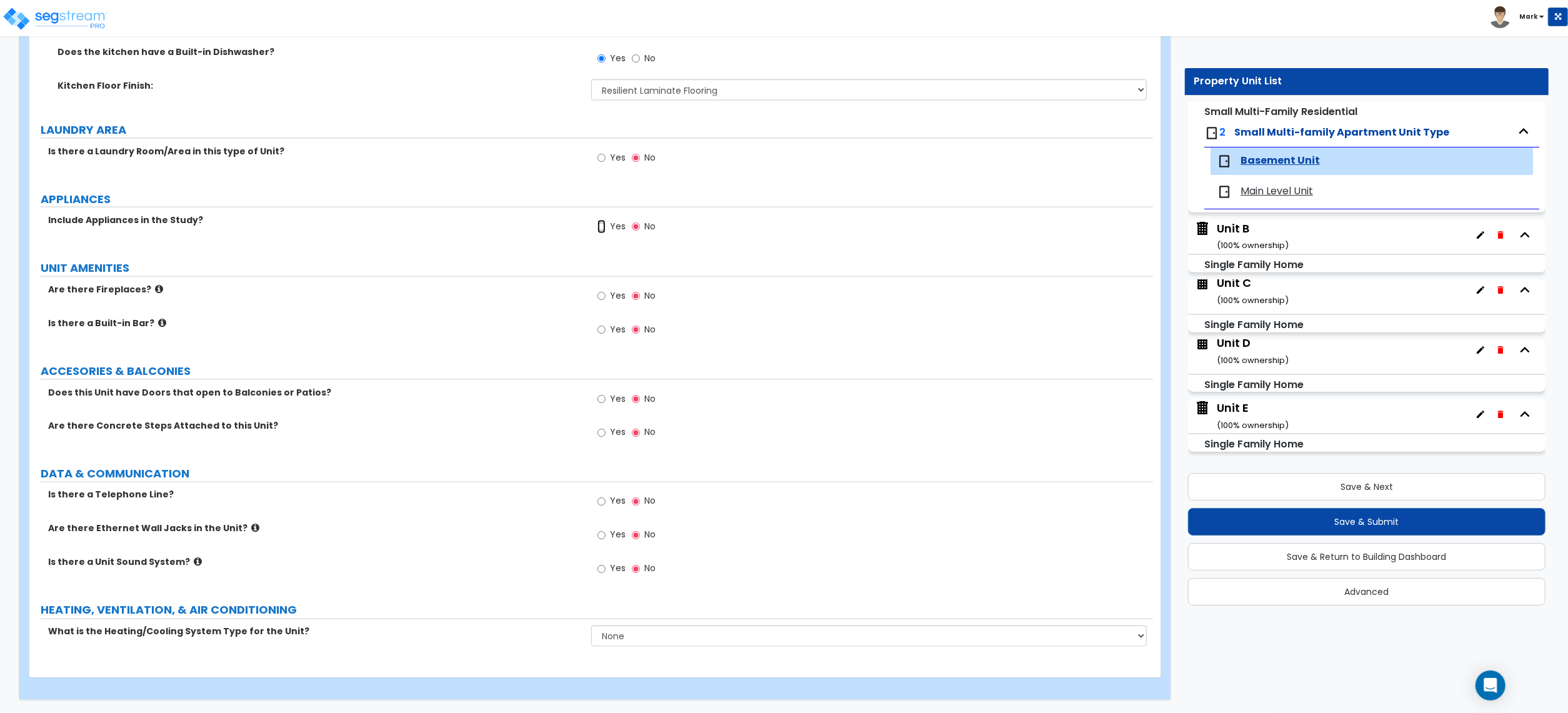
click at [600, 221] on input "Yes" at bounding box center [601, 226] width 8 height 14
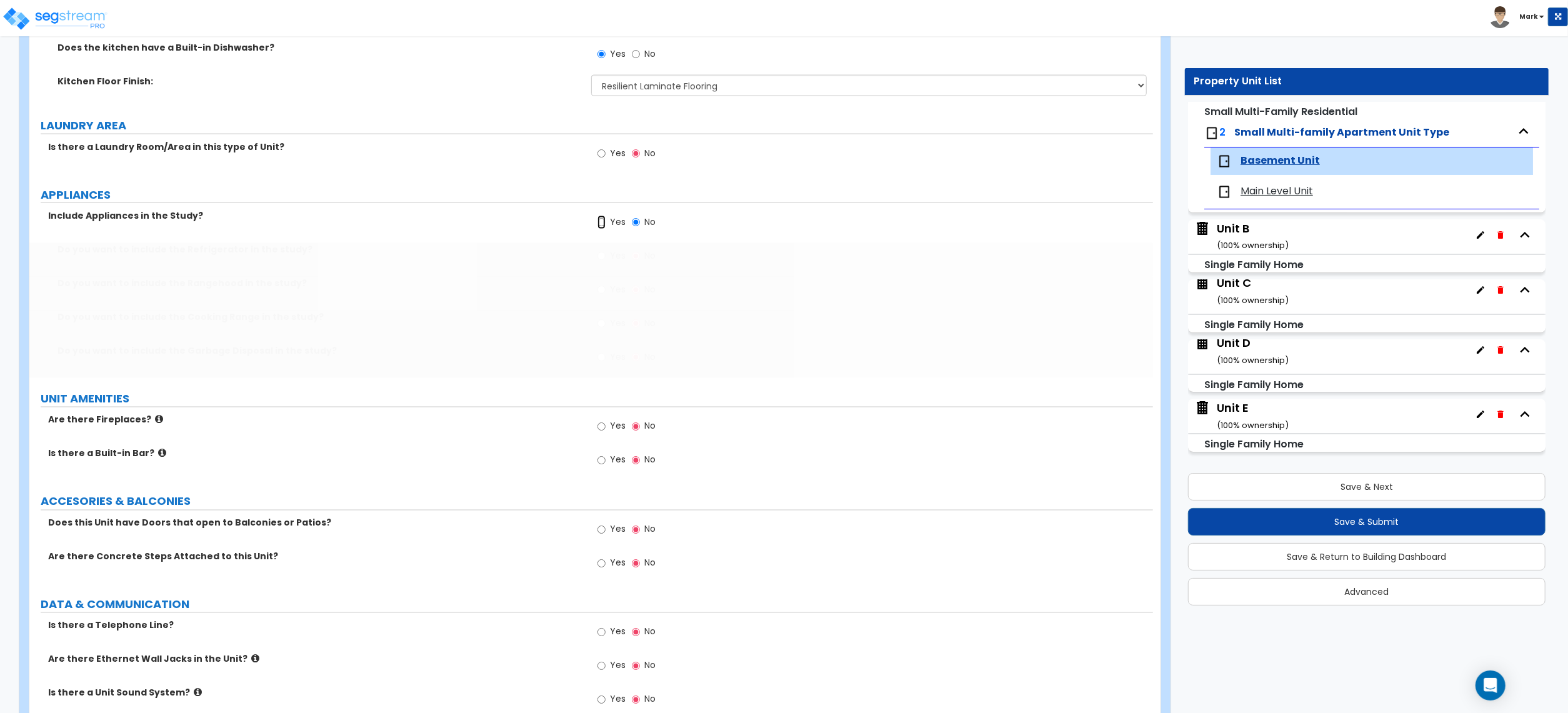
radio input "true"
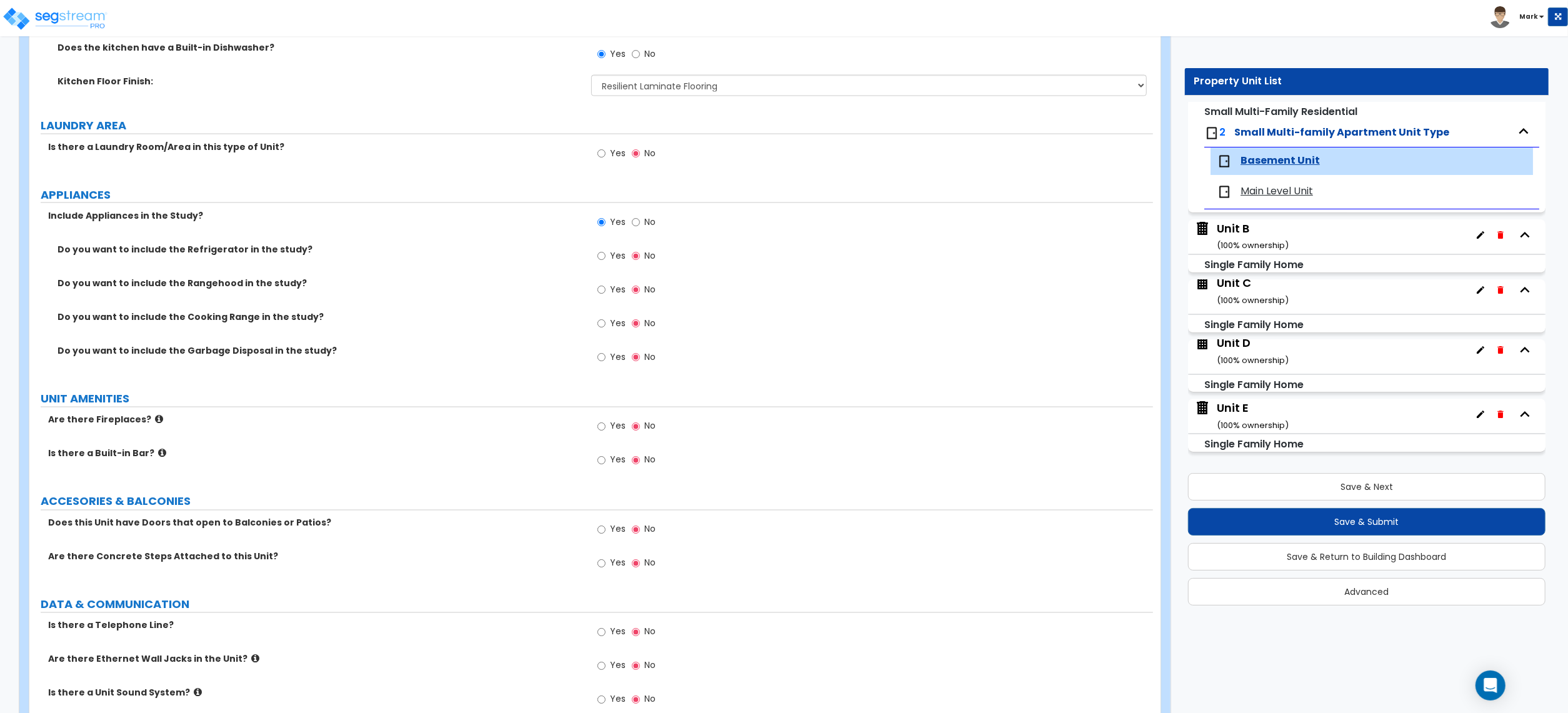
click at [612, 265] on label "Yes" at bounding box center [611, 257] width 28 height 22
click at [605, 263] on input "Yes" at bounding box center [601, 256] width 8 height 14
radio input "true"
click at [608, 287] on label "Yes" at bounding box center [611, 292] width 28 height 22
click at [605, 287] on input "Yes" at bounding box center [601, 289] width 8 height 14
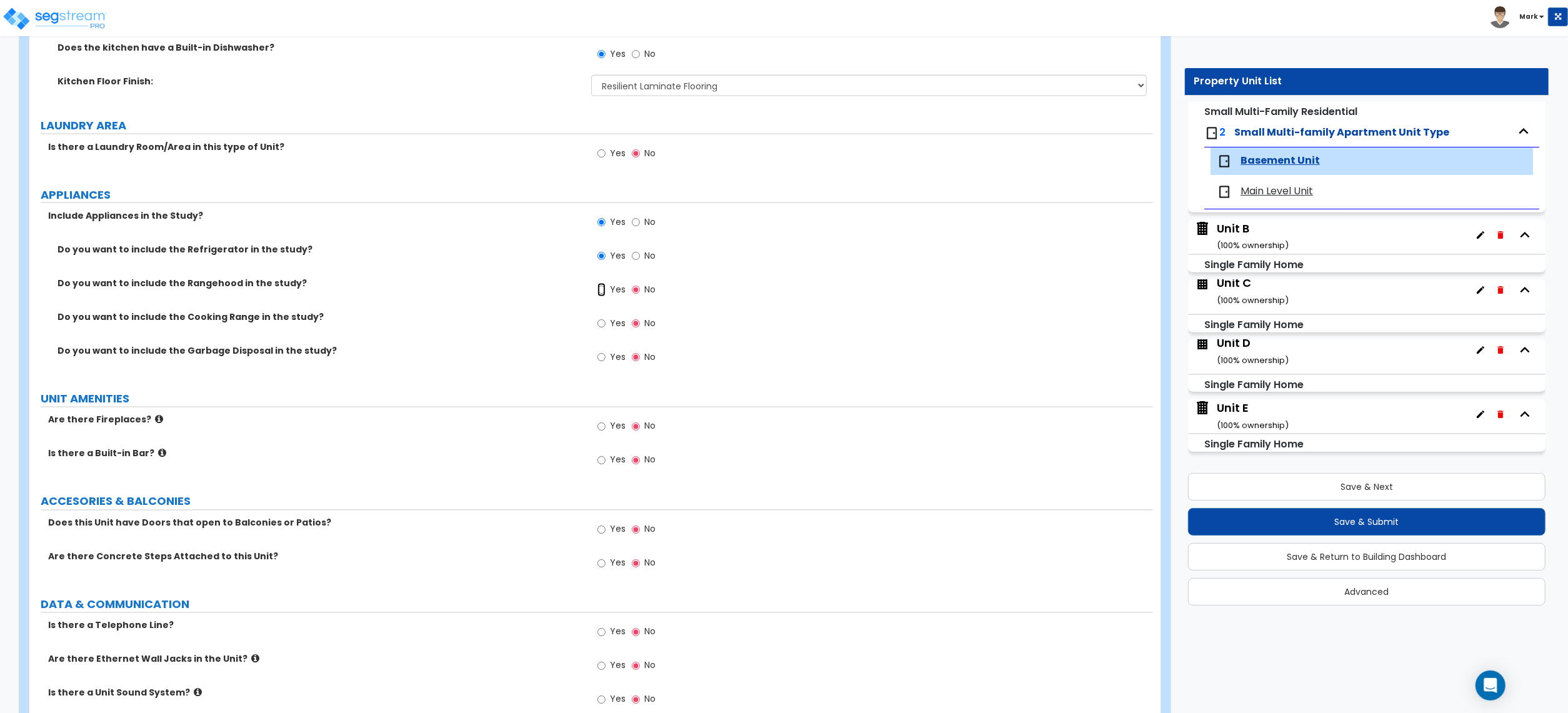
radio input "true"
click at [612, 320] on span "Yes" at bounding box center [617, 323] width 15 height 13
click at [605, 320] on input "Yes" at bounding box center [601, 323] width 8 height 14
radio input "true"
click at [615, 354] on label "Yes" at bounding box center [611, 359] width 28 height 22
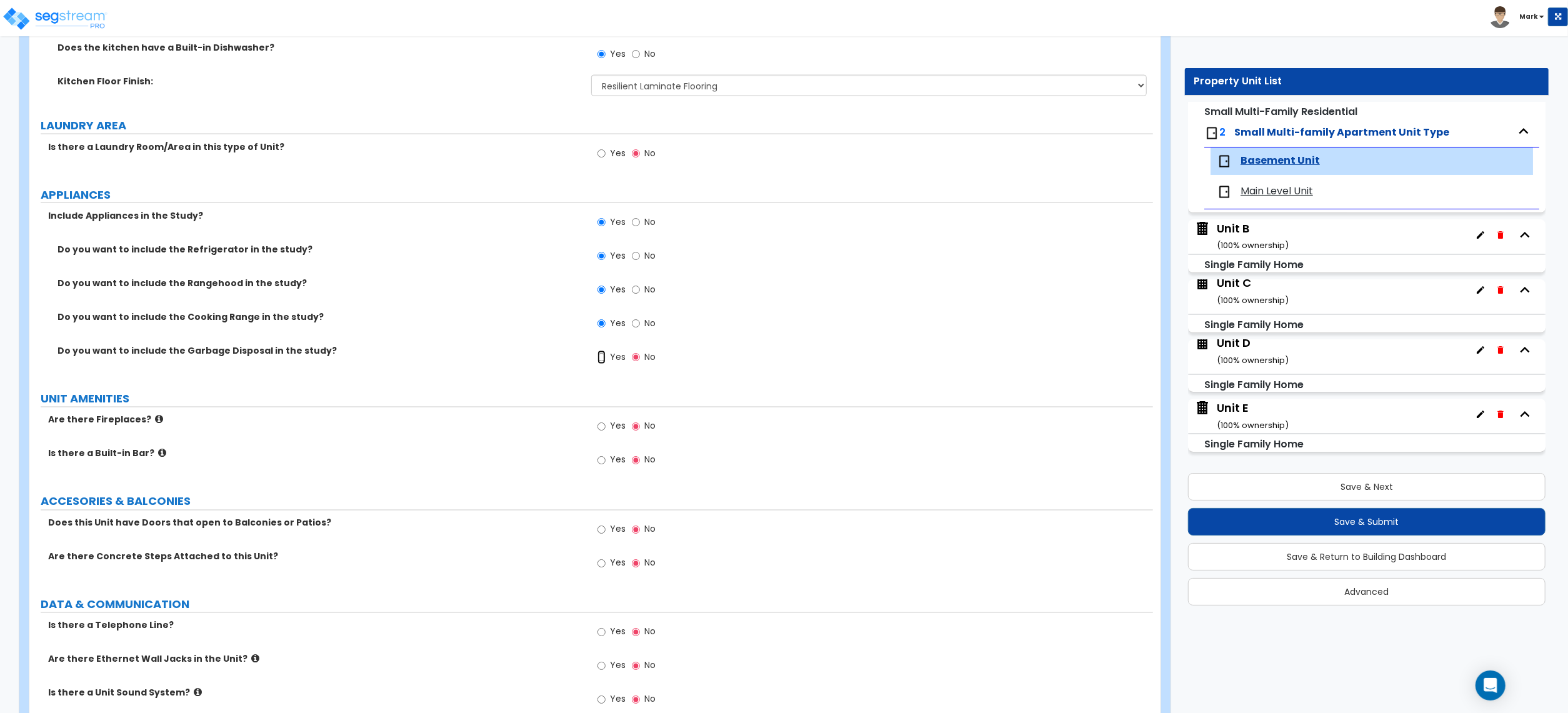
click at [605, 354] on input "Yes" at bounding box center [601, 356] width 8 height 14
radio input "true"
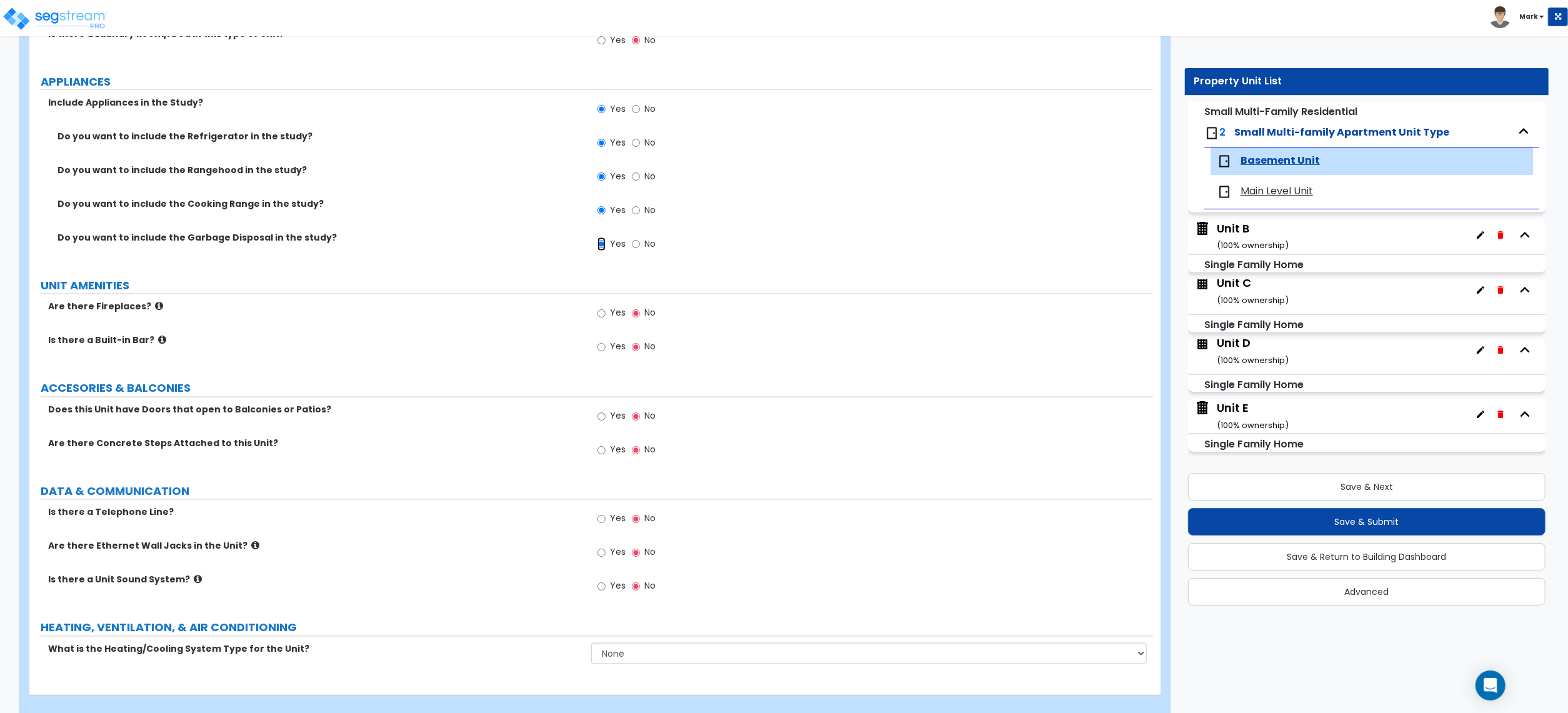
scroll to position [2074, 0]
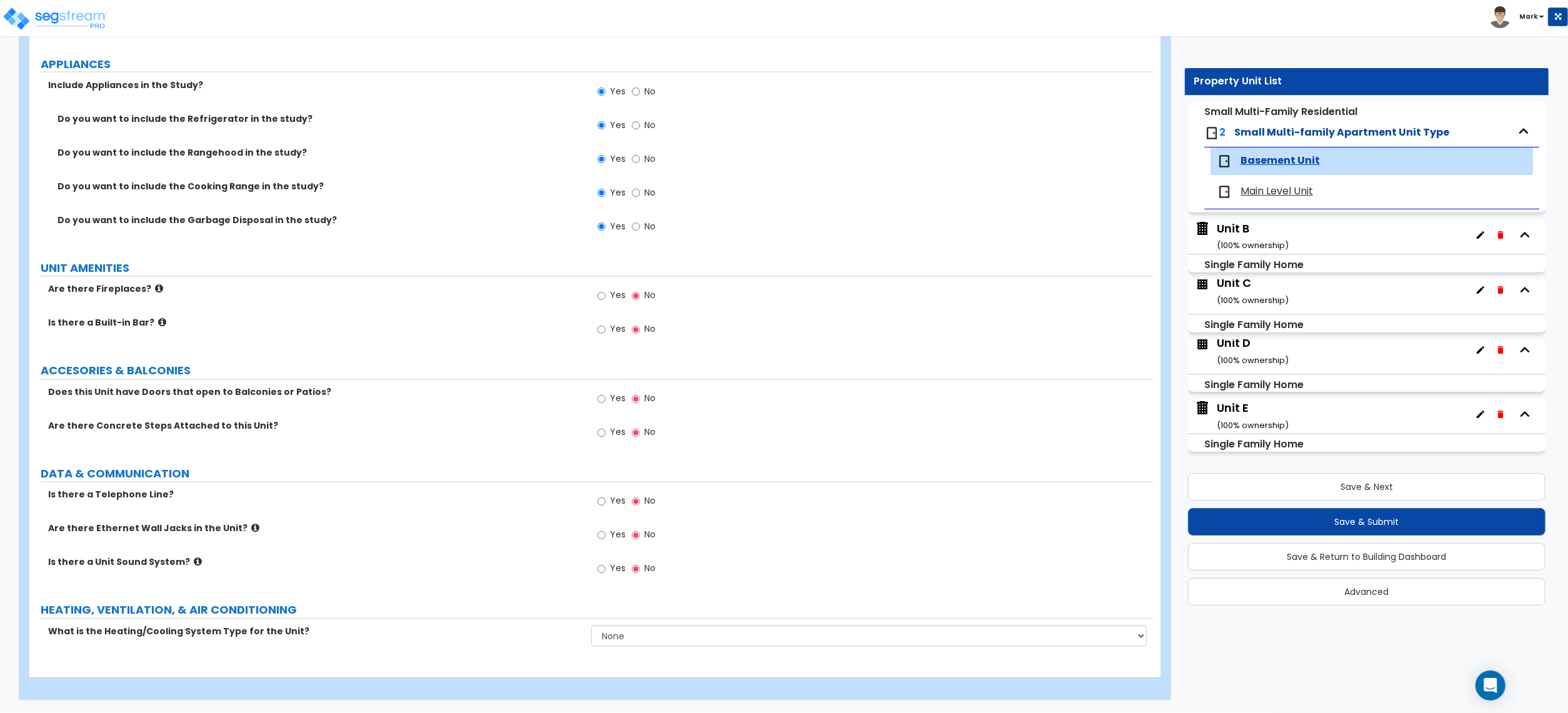
click at [612, 526] on label "Yes" at bounding box center [611, 537] width 28 height 22
click at [605, 528] on input "Yes" at bounding box center [601, 535] width 8 height 14
radio input "true"
click at [635, 641] on select "None Heat Only Centralized Heating & Cooling Thru Wall Air Conditioners Mini Sp…" at bounding box center [869, 636] width 556 height 22
click at [635, 642] on select "None Heat Only Centralized Heating & Cooling Thru Wall Air Conditioners Mini Sp…" at bounding box center [869, 636] width 556 height 22
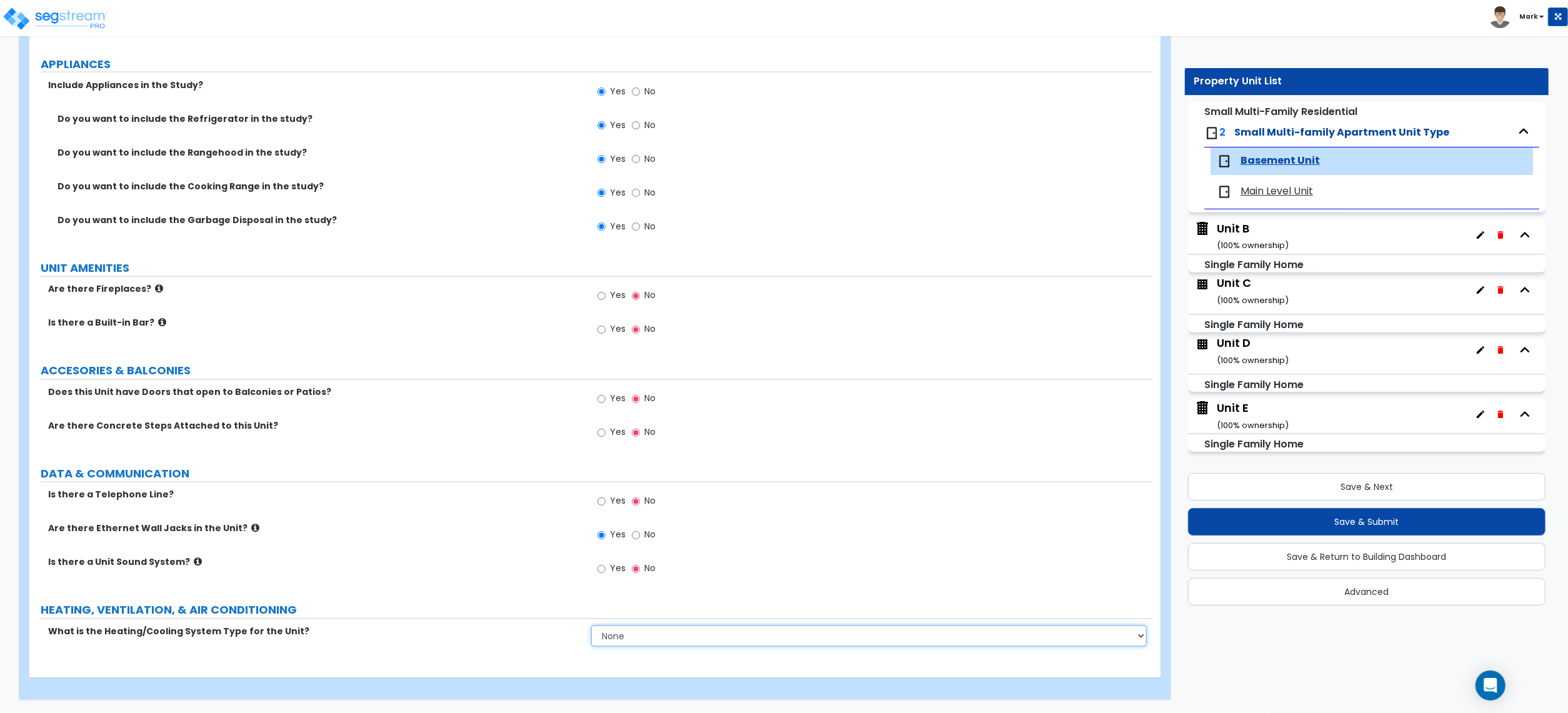
select select "4"
click at [592, 626] on select "None Heat Only Centralized Heating & Cooling Thru Wall Air Conditioners Mini Sp…" at bounding box center [869, 636] width 556 height 22
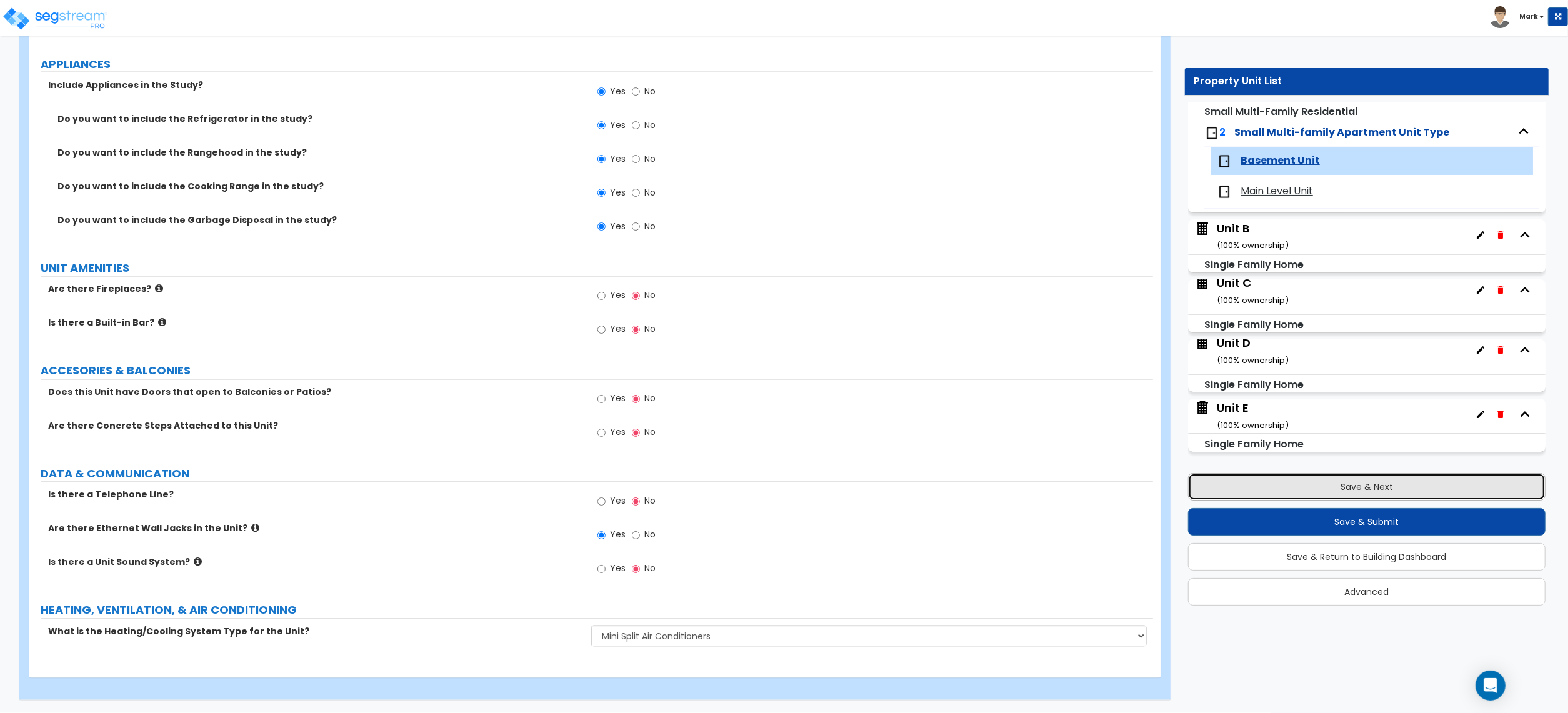
click at [1323, 491] on button "Save & Next" at bounding box center [1366, 486] width 358 height 28
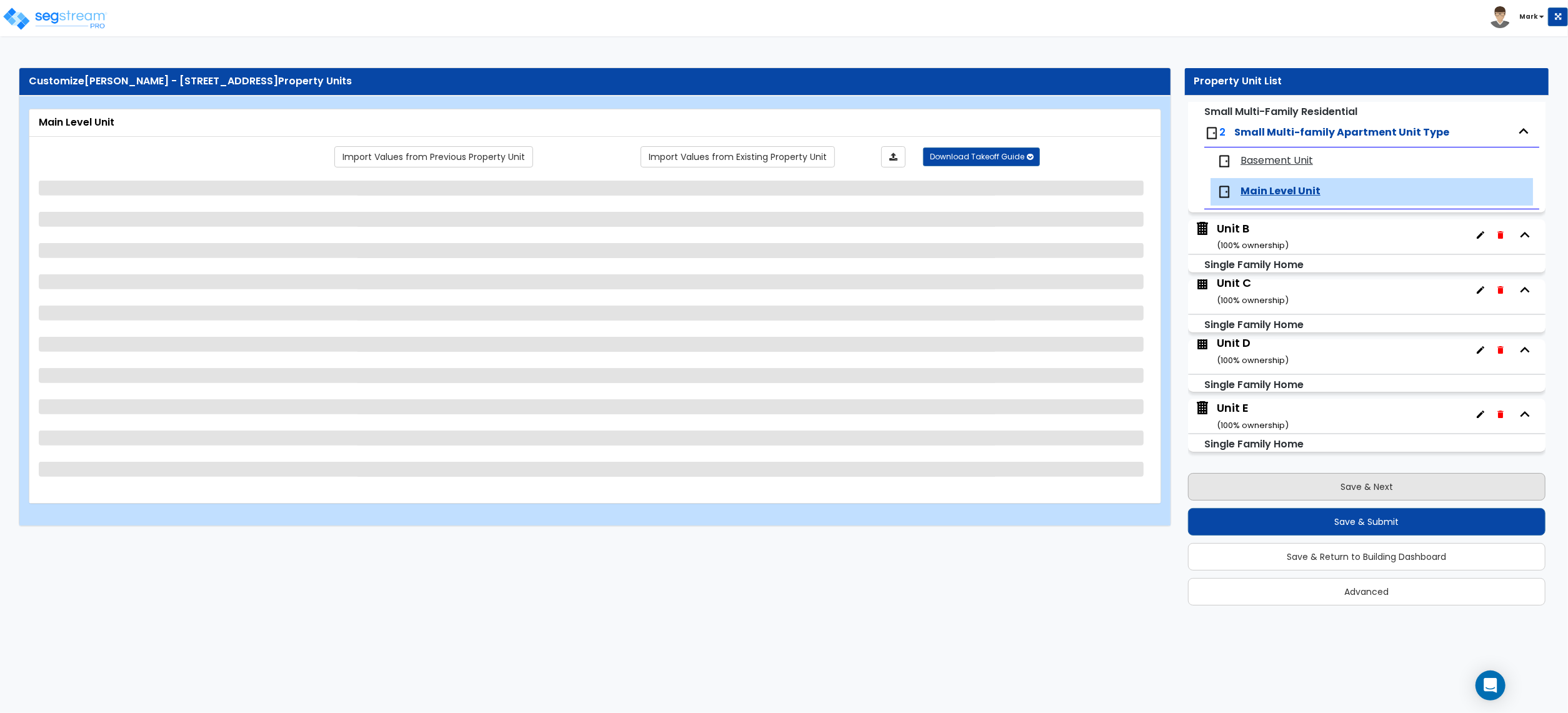
scroll to position [0, 0]
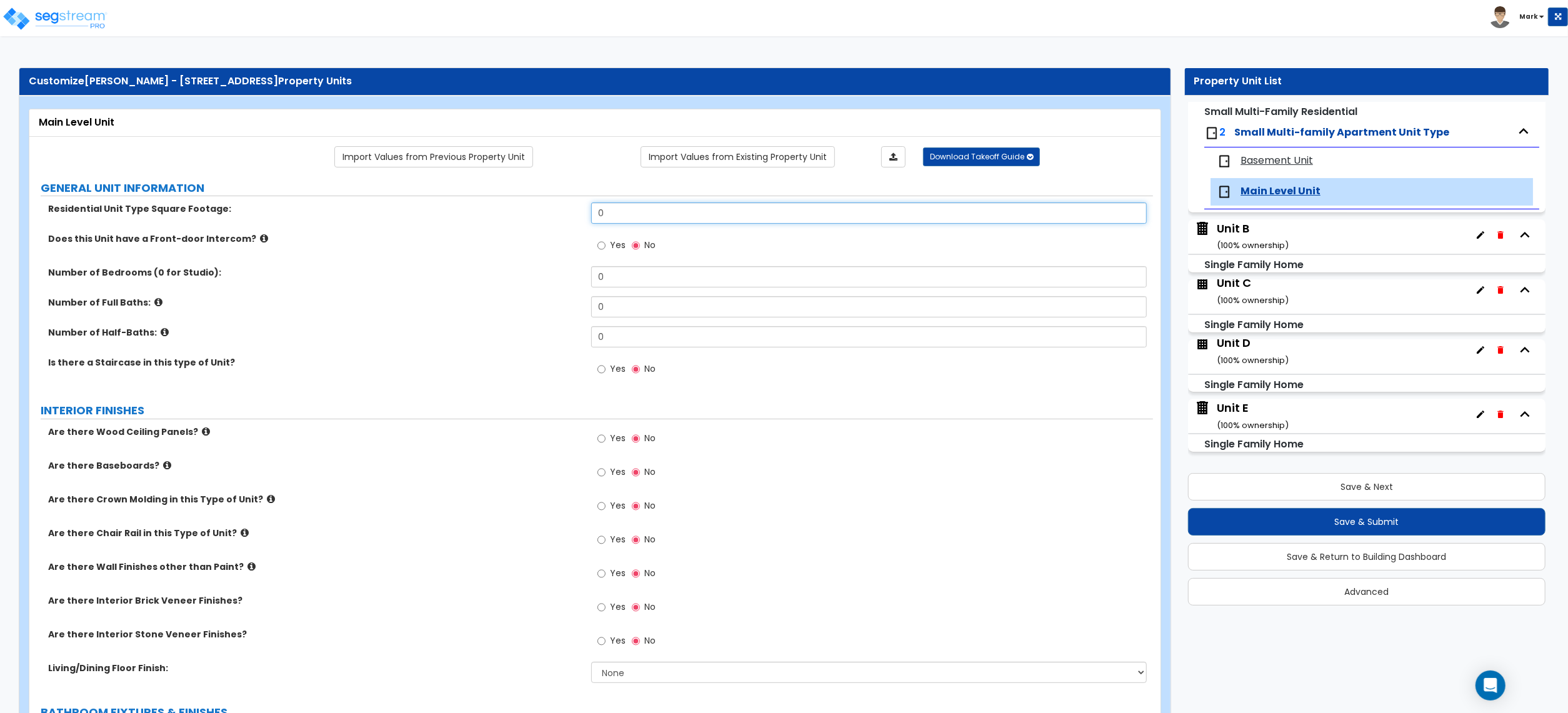
click at [684, 212] on input "0" at bounding box center [869, 213] width 556 height 22
click at [685, 213] on input "0" at bounding box center [869, 213] width 556 height 22
click at [1362, 131] on span "Small Multi-family Apartment Unit Type" at bounding box center [1342, 132] width 215 height 14
click at [1282, 164] on span "Basement Unit" at bounding box center [1277, 161] width 73 height 14
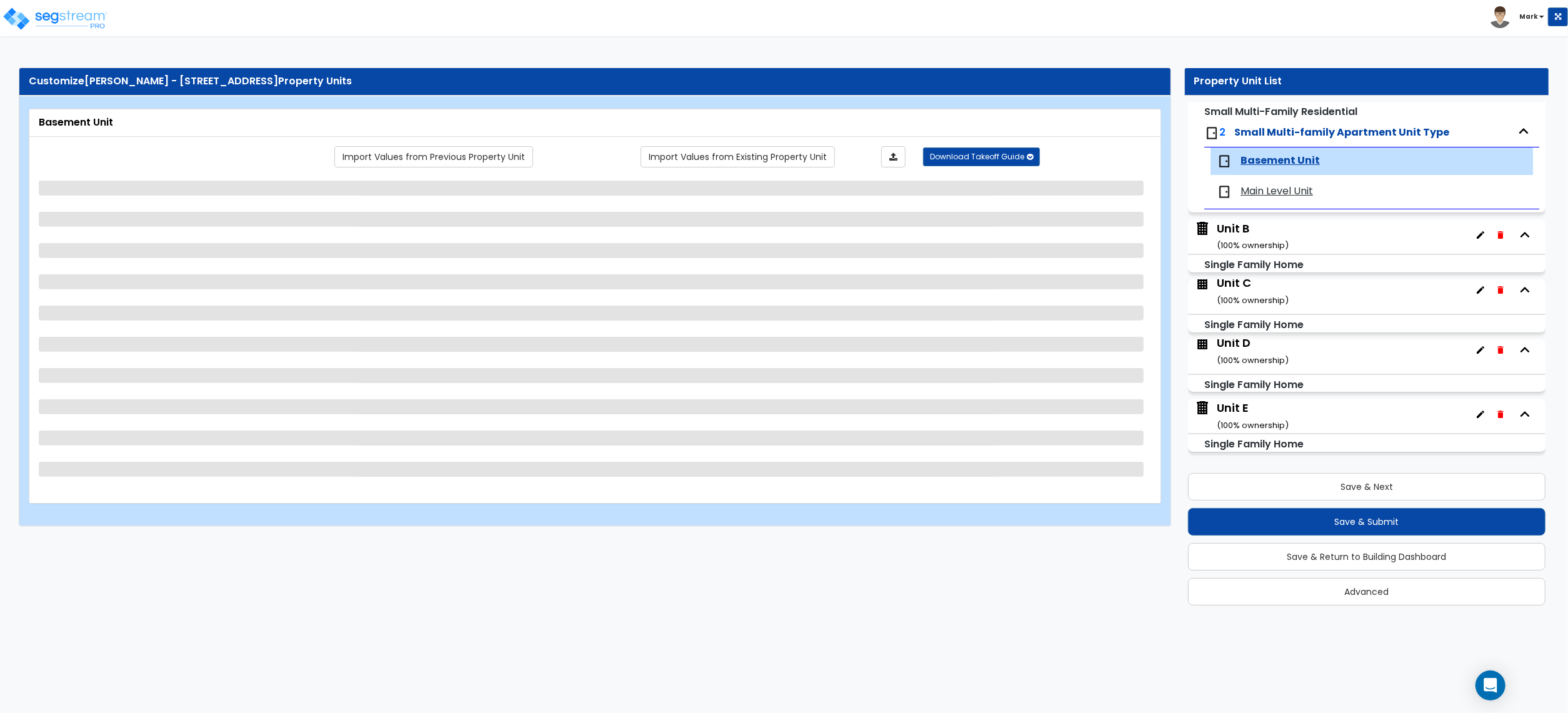
select select "3"
select select "1"
select select "4"
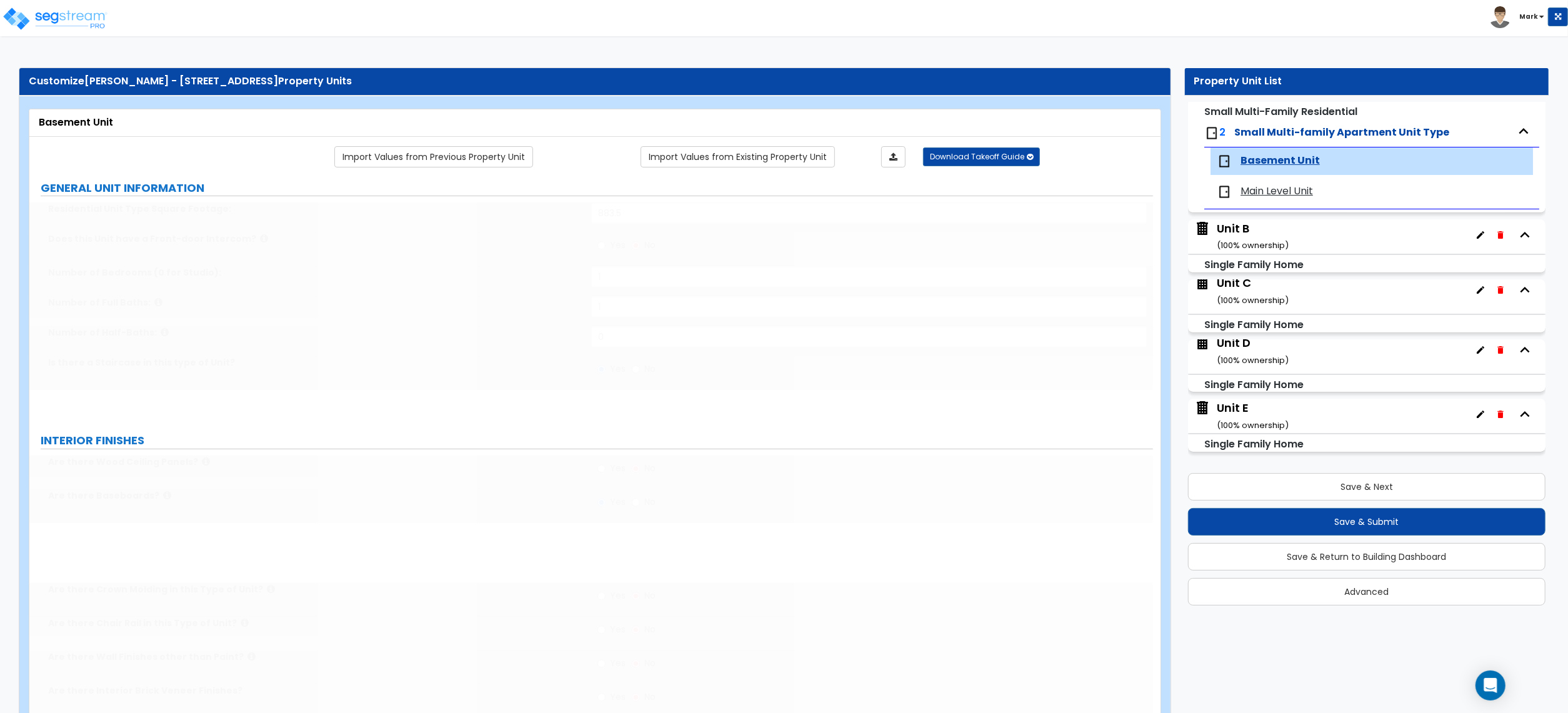
select select "3"
select select "1"
select select "3"
select select "2"
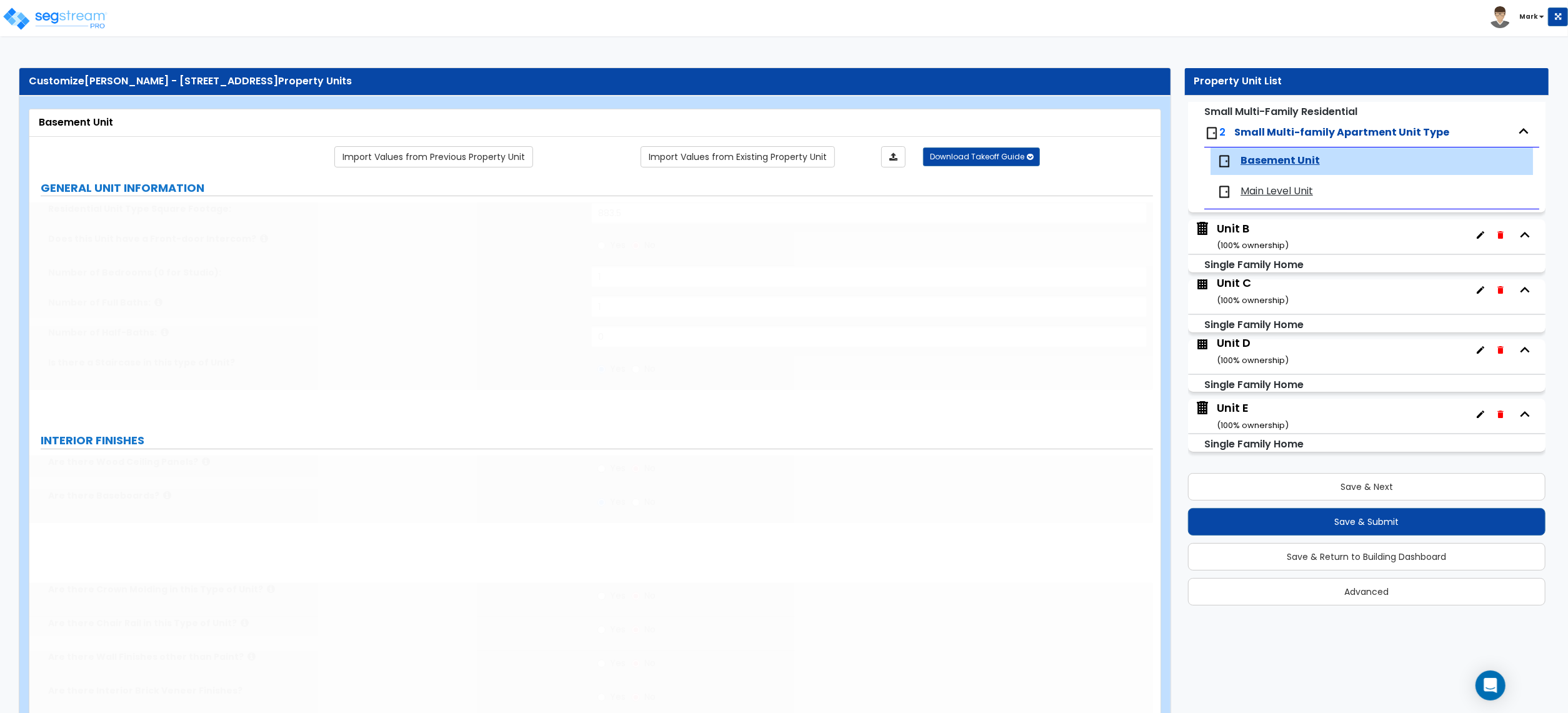
type input "1"
select select "1"
select select "2"
select select "1"
select select "2"
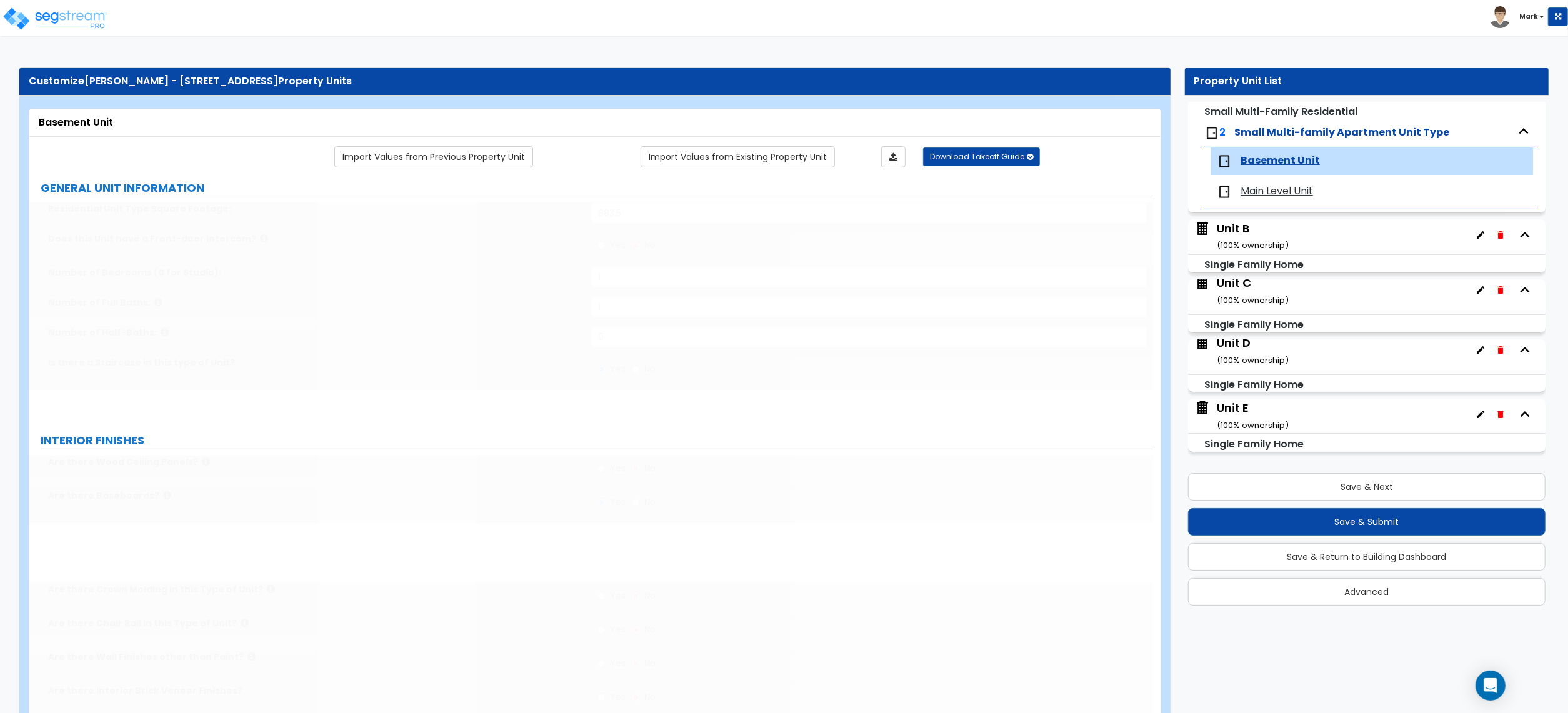
type input "2"
select select "2"
type input "10"
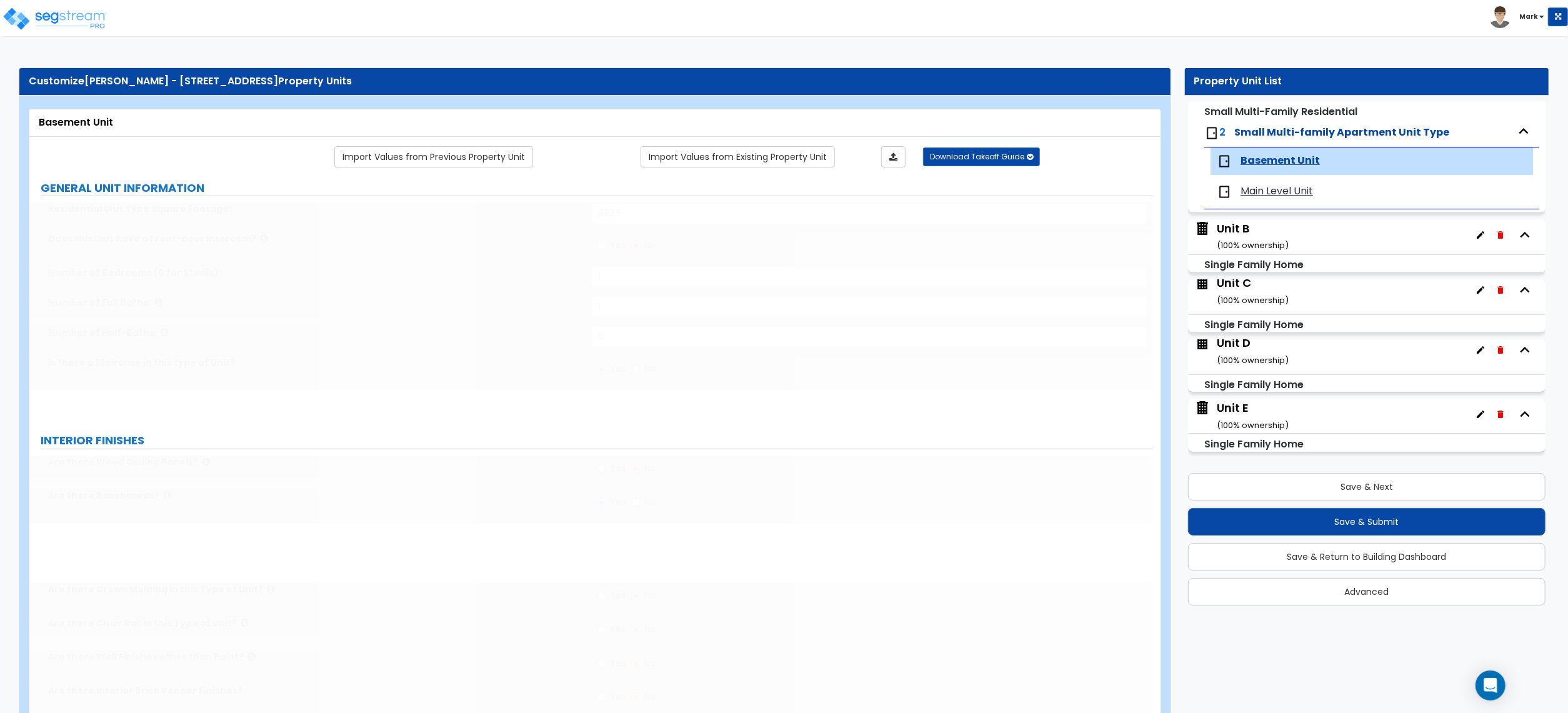
radio input "true"
type input "17"
select select "6"
select select "1"
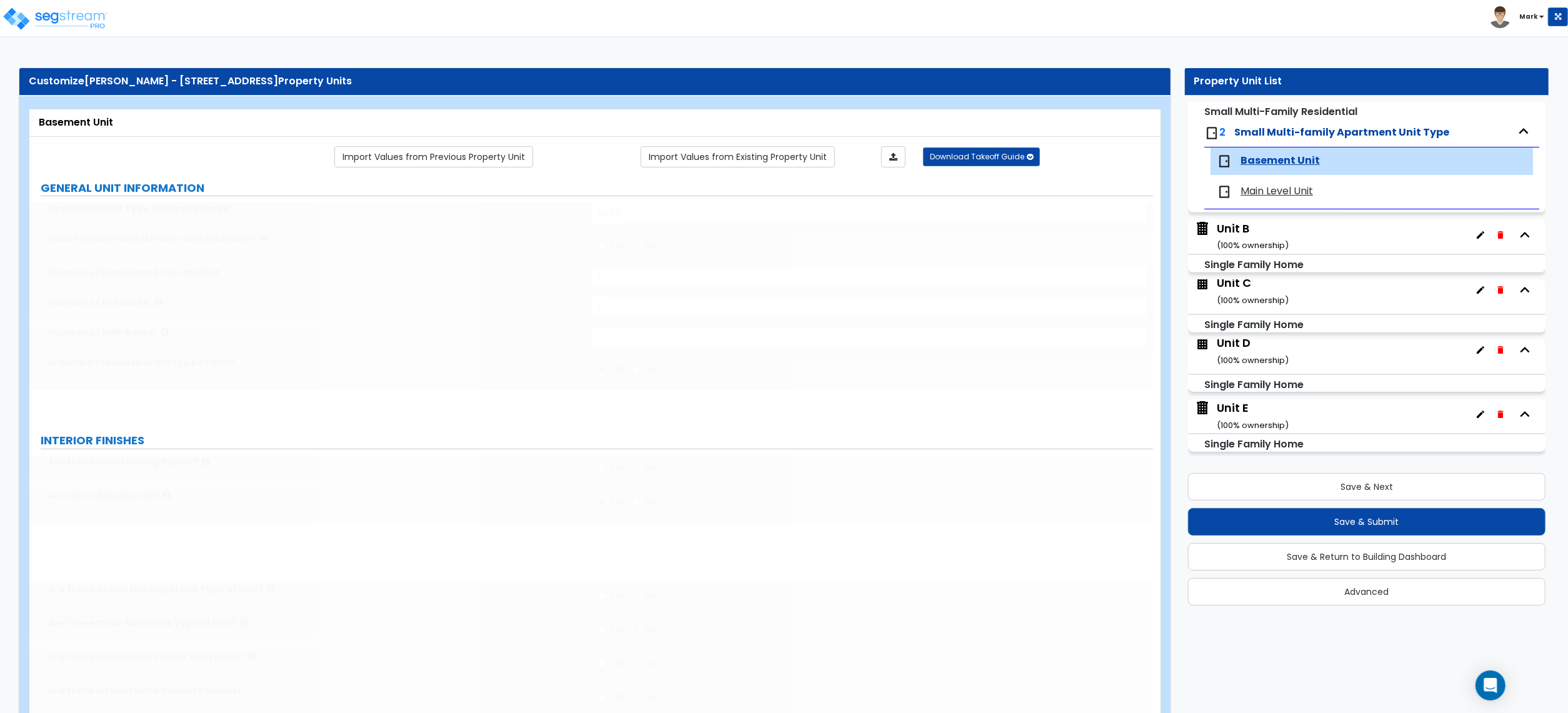
select select "2"
select select "1"
radio input "true"
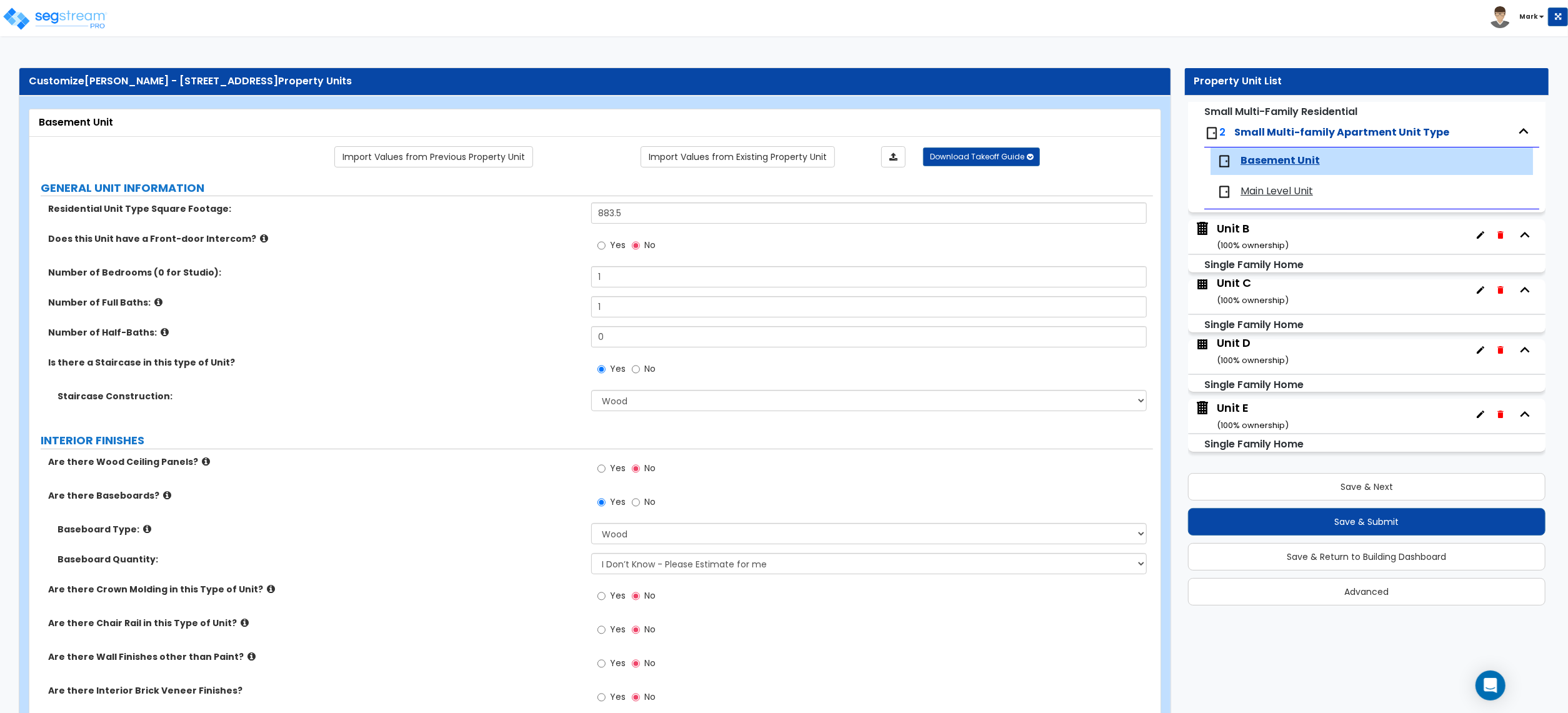
click at [1273, 193] on span "Main Level Unit" at bounding box center [1277, 192] width 73 height 14
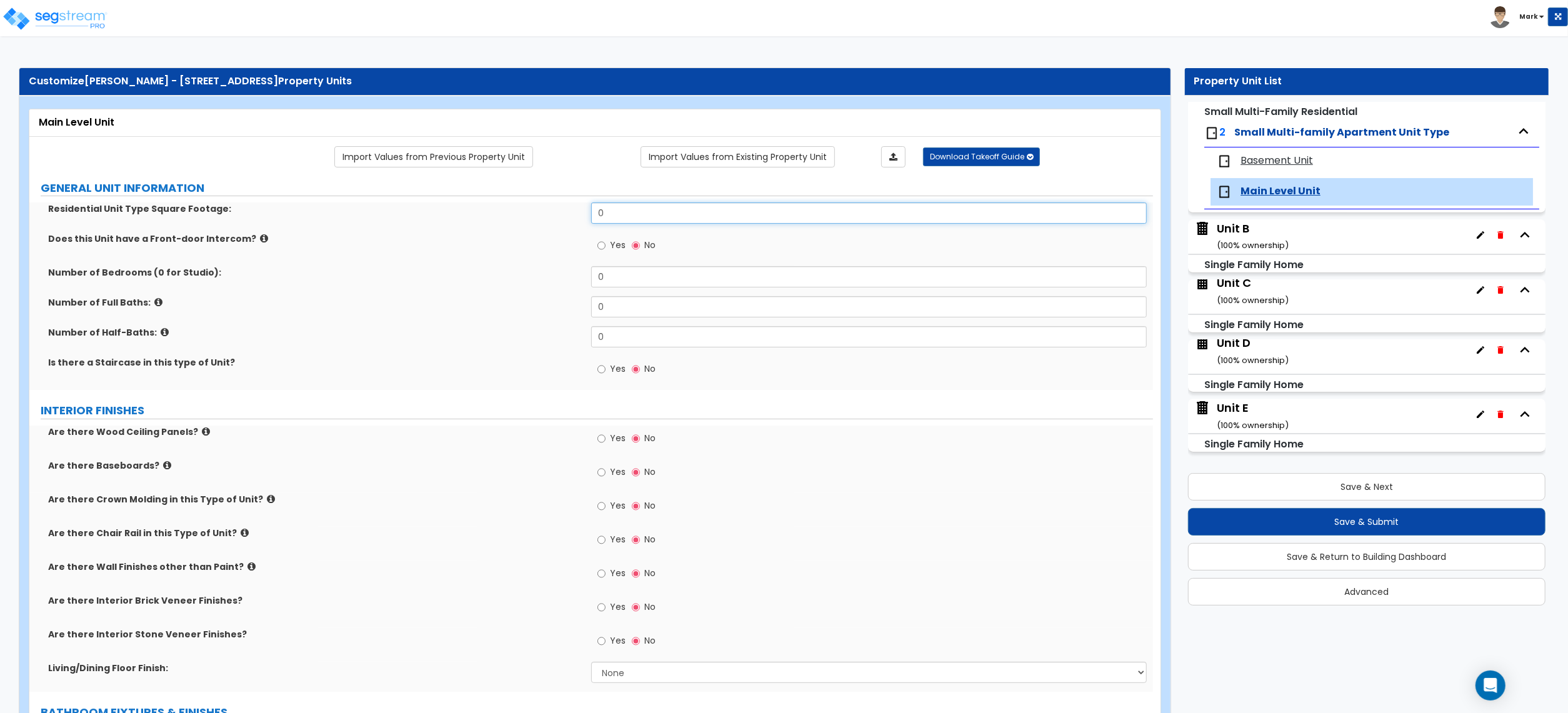
click at [674, 212] on input "0" at bounding box center [869, 213] width 556 height 22
drag, startPoint x: 471, startPoint y: 231, endPoint x: 470, endPoint y: 241, distance: 10.0
click at [471, 234] on div "Residential Unit Type Square Footage: 883.5 Does this Unit have a Front-door In…" at bounding box center [591, 296] width 1105 height 187
click at [426, 226] on div "Residential Unit Type Square Footage: 883.5" at bounding box center [592, 217] width 1124 height 30
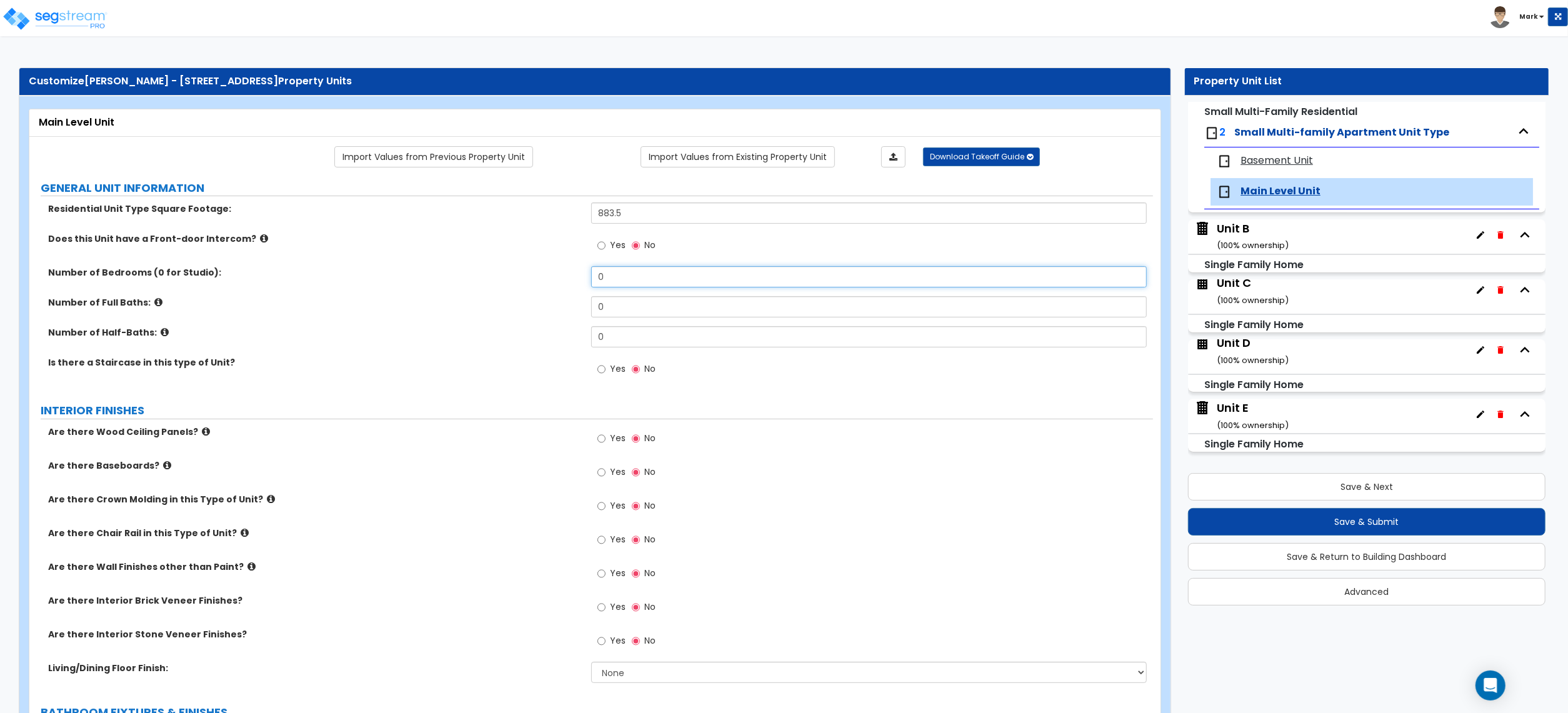
click at [621, 281] on input "0" at bounding box center [869, 277] width 556 height 22
click at [622, 281] on input "0" at bounding box center [869, 277] width 556 height 22
click at [646, 313] on input "0" at bounding box center [869, 307] width 556 height 22
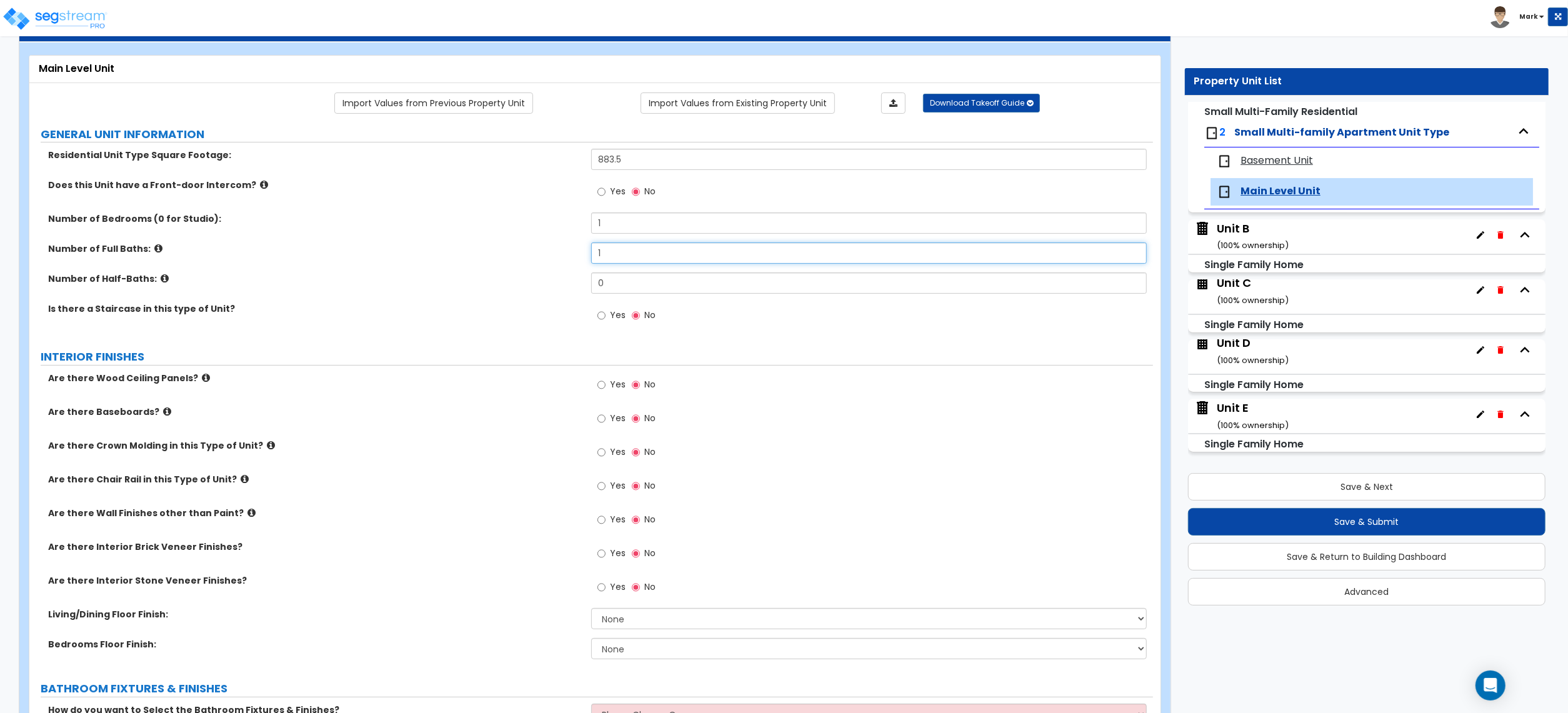
scroll to position [83, 0]
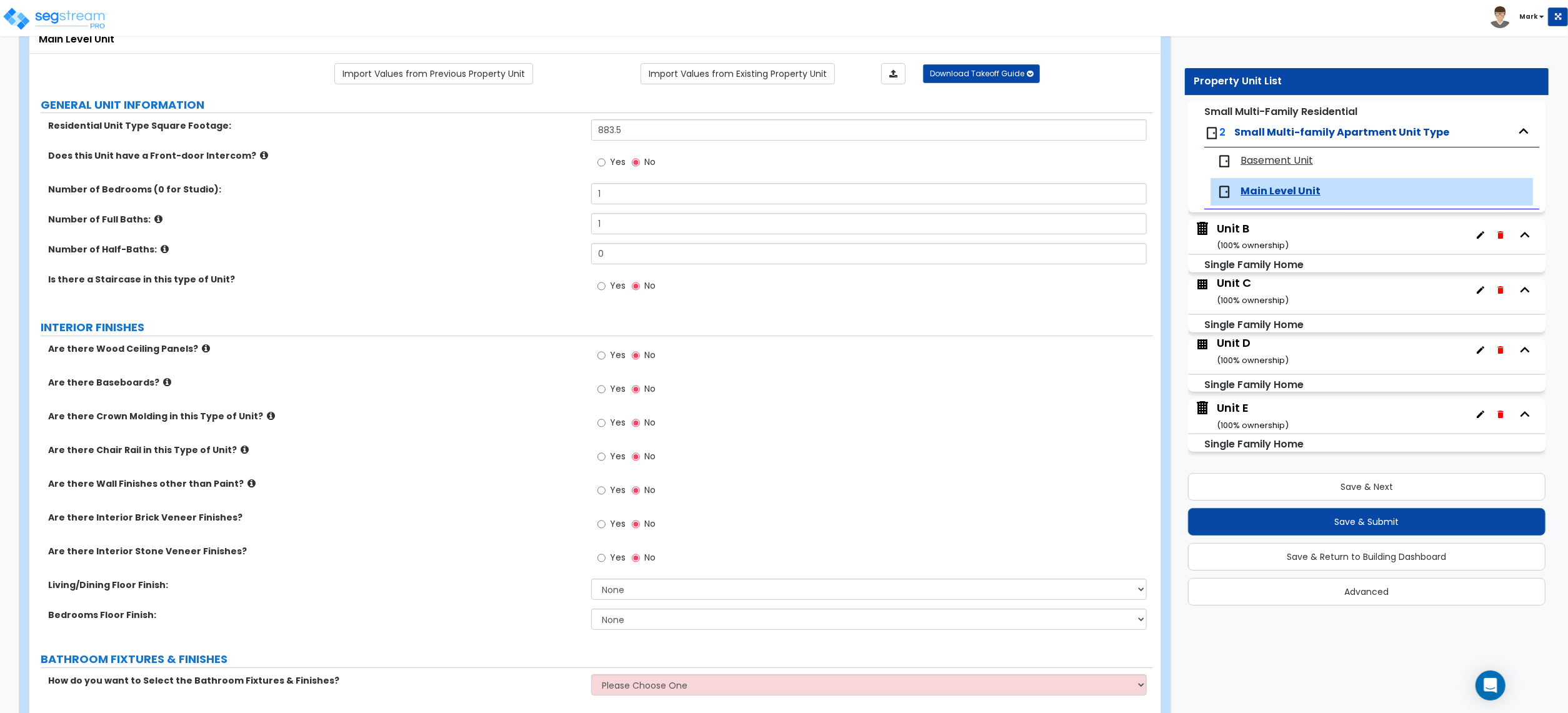
drag, startPoint x: 612, startPoint y: 393, endPoint x: 618, endPoint y: 403, distance: 11.7
click at [612, 393] on span "Yes" at bounding box center [617, 389] width 15 height 13
click at [605, 393] on input "Yes" at bounding box center [601, 389] width 8 height 14
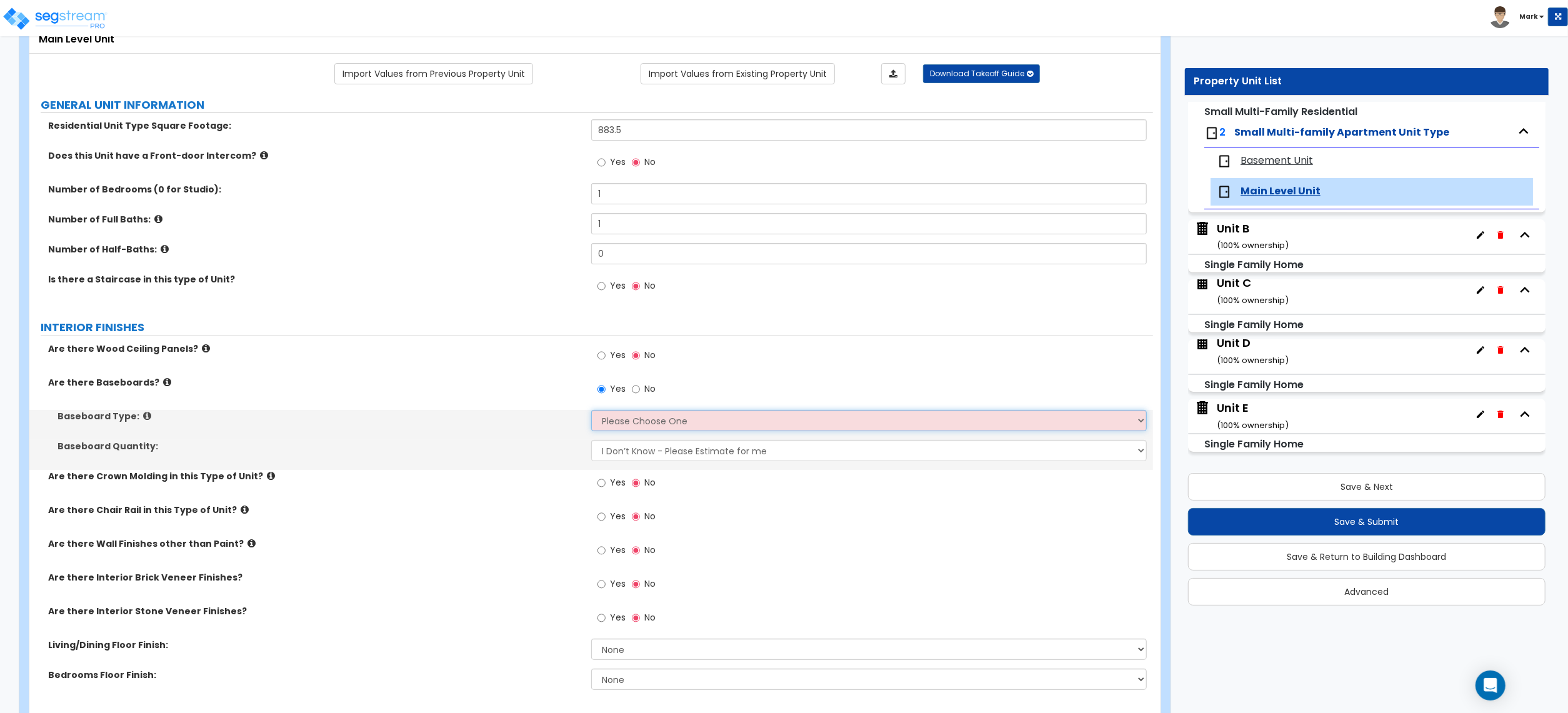
click at [626, 420] on select "Please Choose One Wood Vinyl Carpet Tile" at bounding box center [869, 420] width 556 height 22
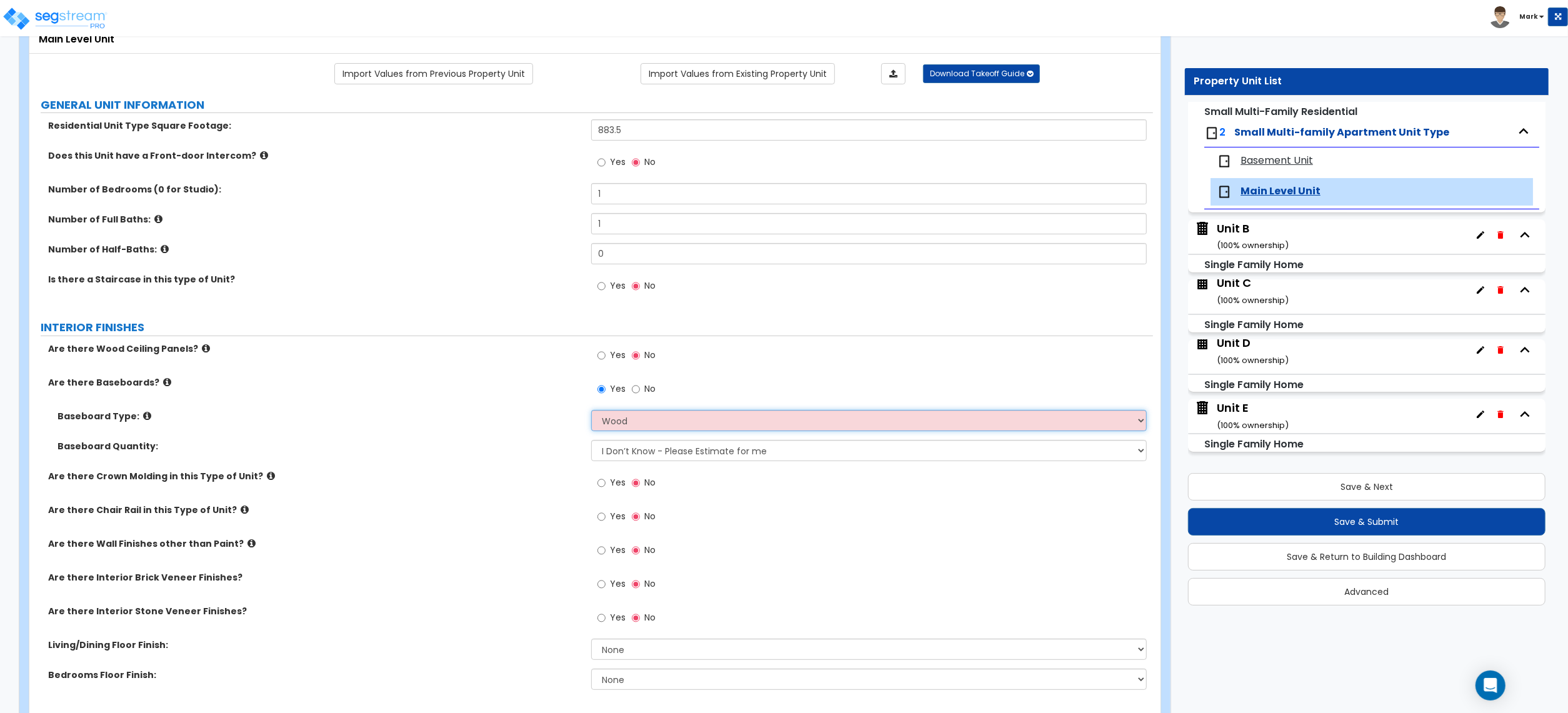
click at [592, 411] on select "Please Choose One Wood Vinyl Carpet Tile" at bounding box center [869, 420] width 556 height 22
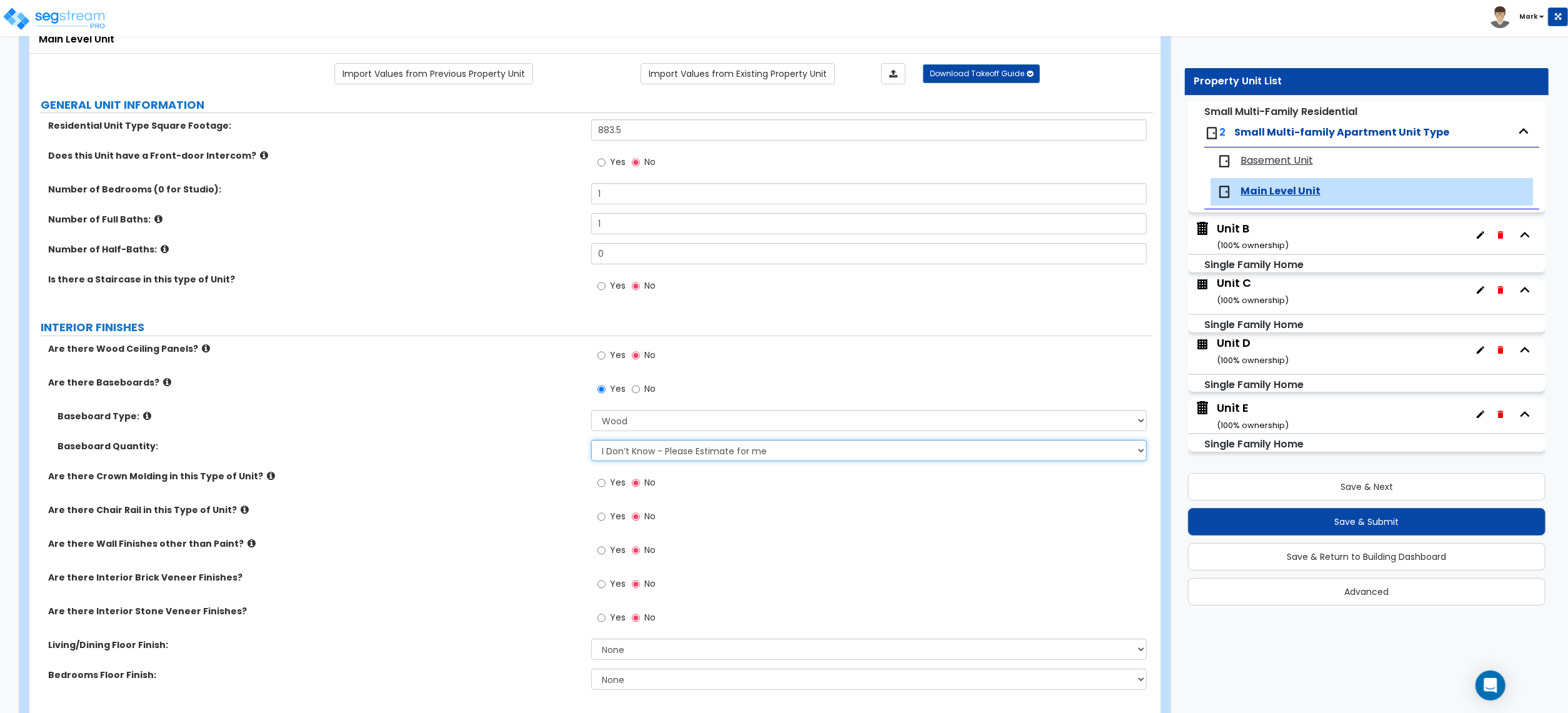
click at [648, 456] on select "I Don’t Know - Please Estimate for me I want to Enter the Linear Footage" at bounding box center [869, 451] width 556 height 22
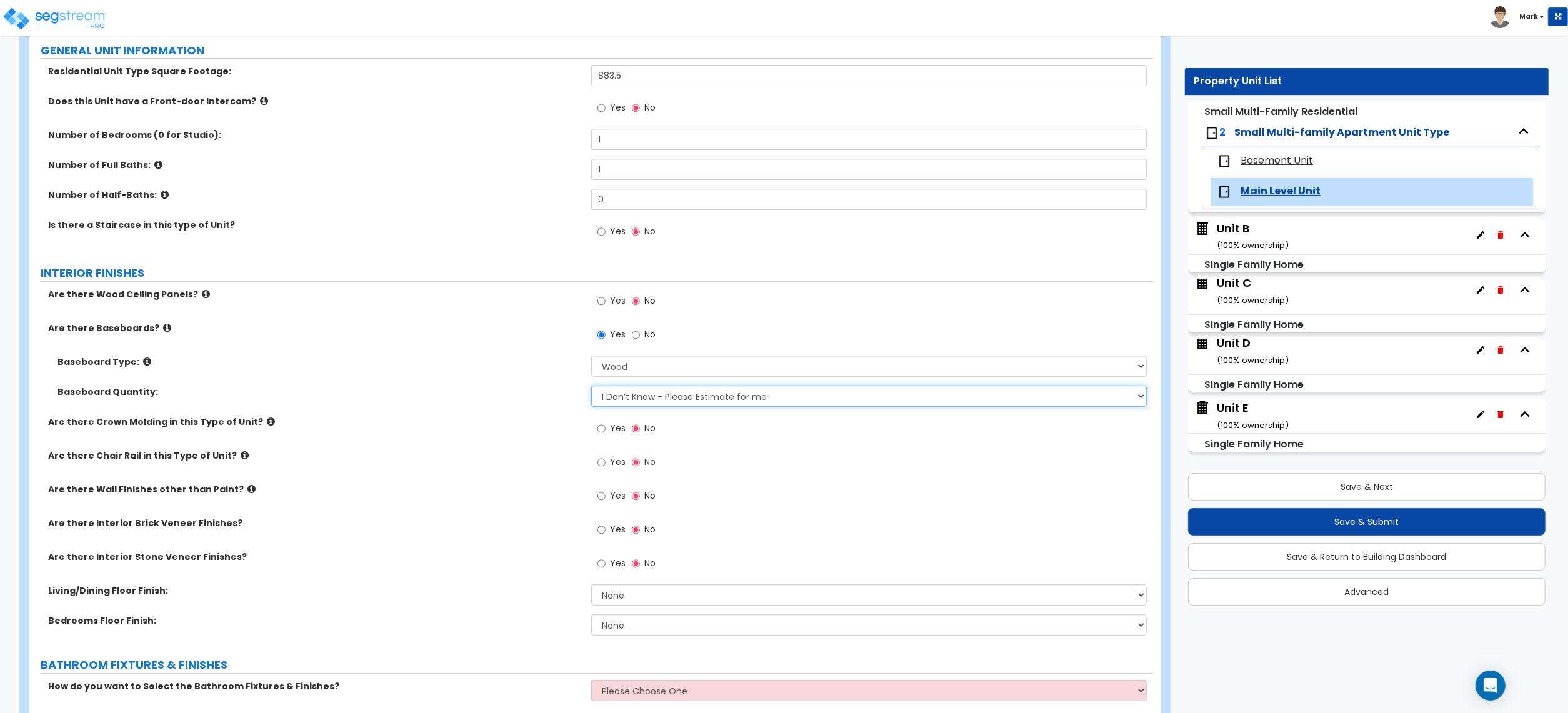
scroll to position [167, 0]
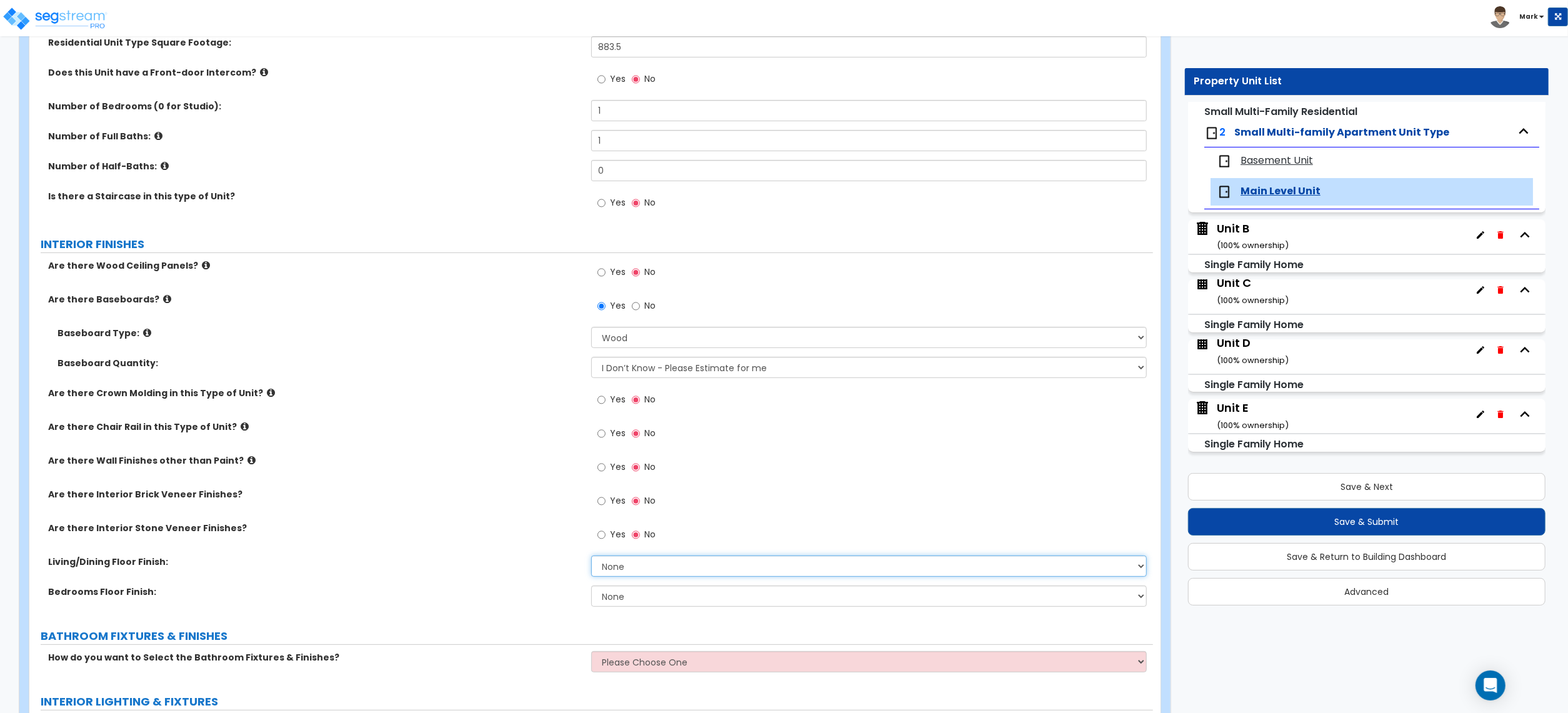
click at [599, 573] on select "None Tile Flooring Hardwood Flooring Resilient Laminate Flooring VCT Flooring S…" at bounding box center [869, 566] width 556 height 22
click at [592, 556] on select "None Tile Flooring Hardwood Flooring Resilient Laminate Flooring VCT Flooring S…" at bounding box center [869, 566] width 556 height 22
click at [630, 595] on select "None Tile Flooring Hardwood Flooring Resilient Laminate Flooring VCT Flooring S…" at bounding box center [869, 596] width 556 height 22
click at [592, 587] on select "None Tile Flooring Hardwood Flooring Resilient Laminate Flooring VCT Flooring S…" at bounding box center [869, 596] width 556 height 22
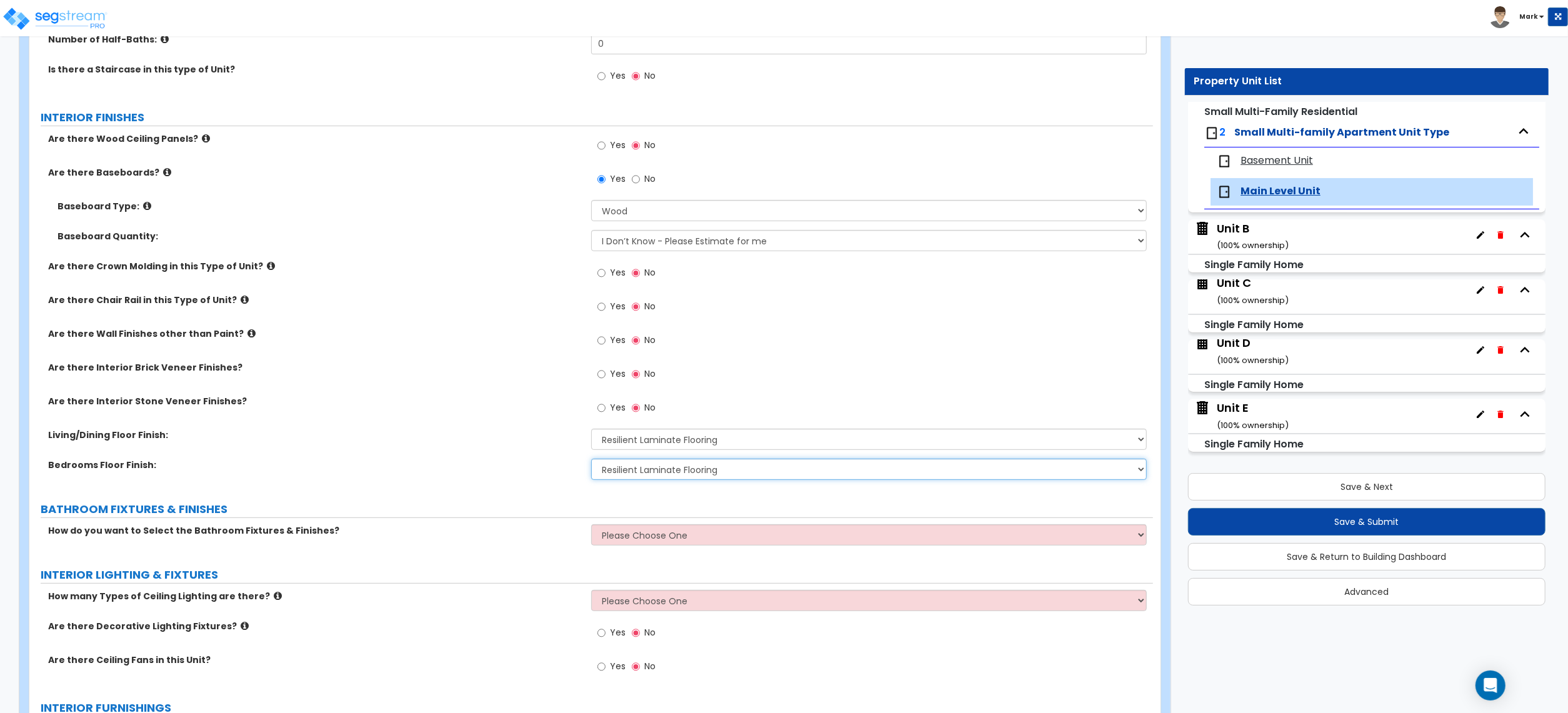
scroll to position [333, 0]
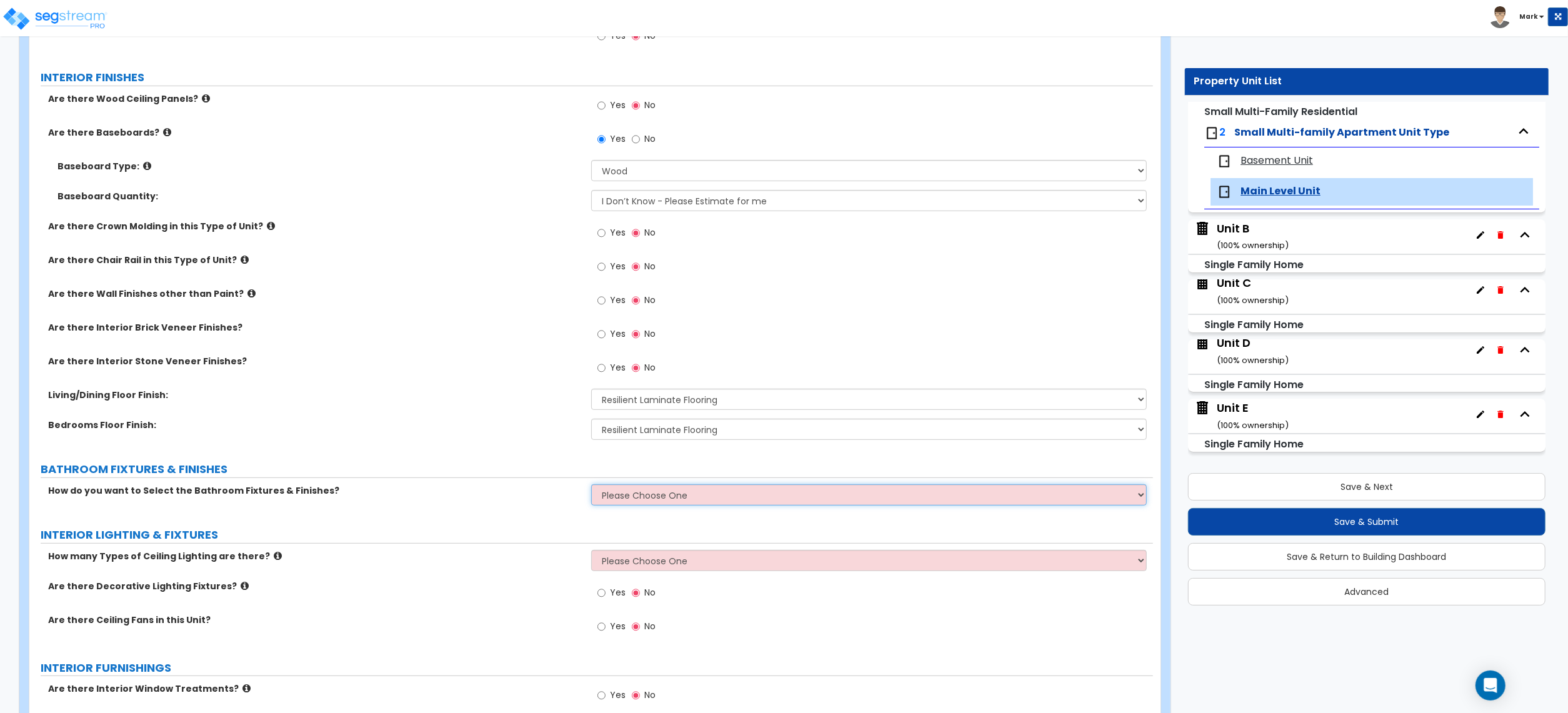
click at [625, 501] on select "Please Choose One Select the type of Fixtures and Finishes only for one Bath an…" at bounding box center [869, 495] width 556 height 22
click at [592, 485] on select "Please Choose One Select the type of Fixtures and Finishes only for one Bath an…" at bounding box center [869, 495] width 556 height 22
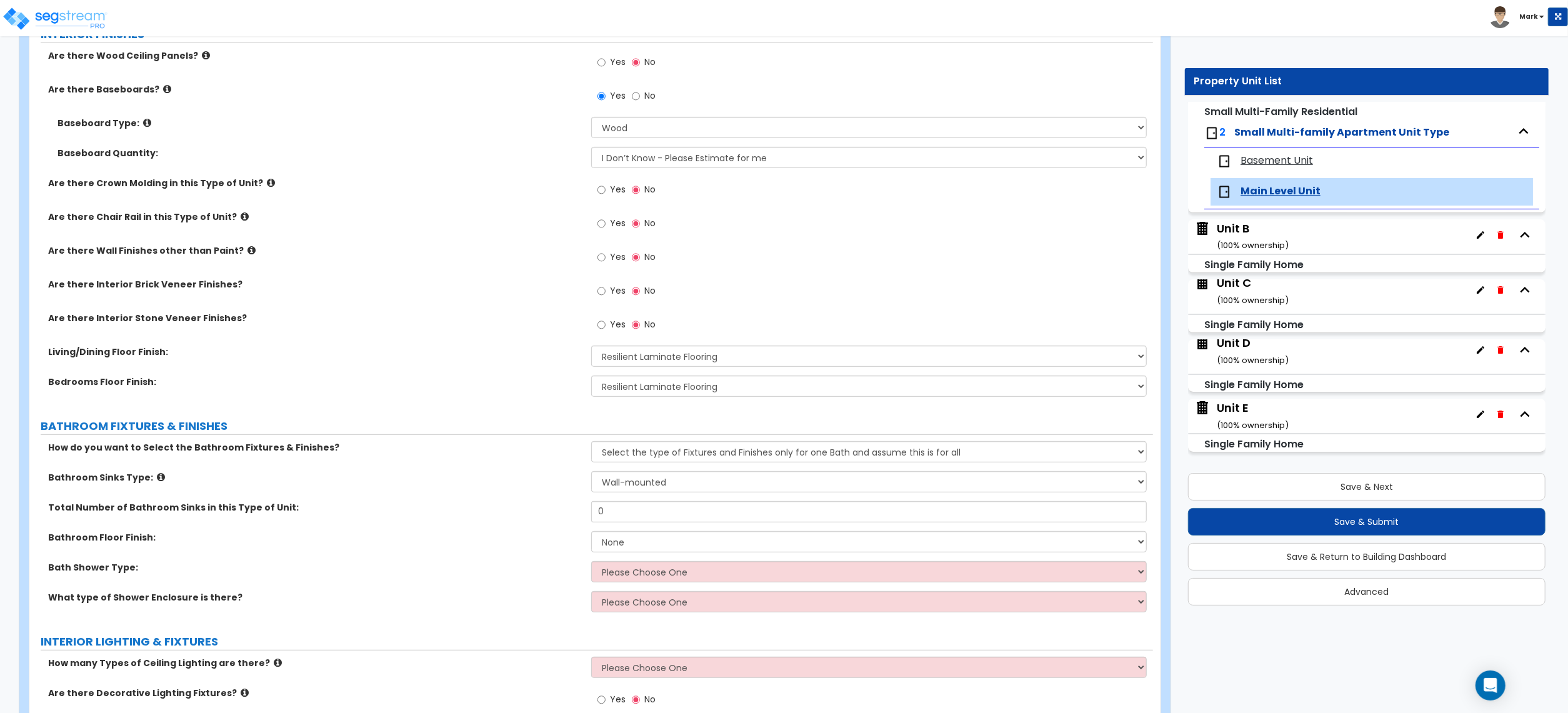
scroll to position [416, 0]
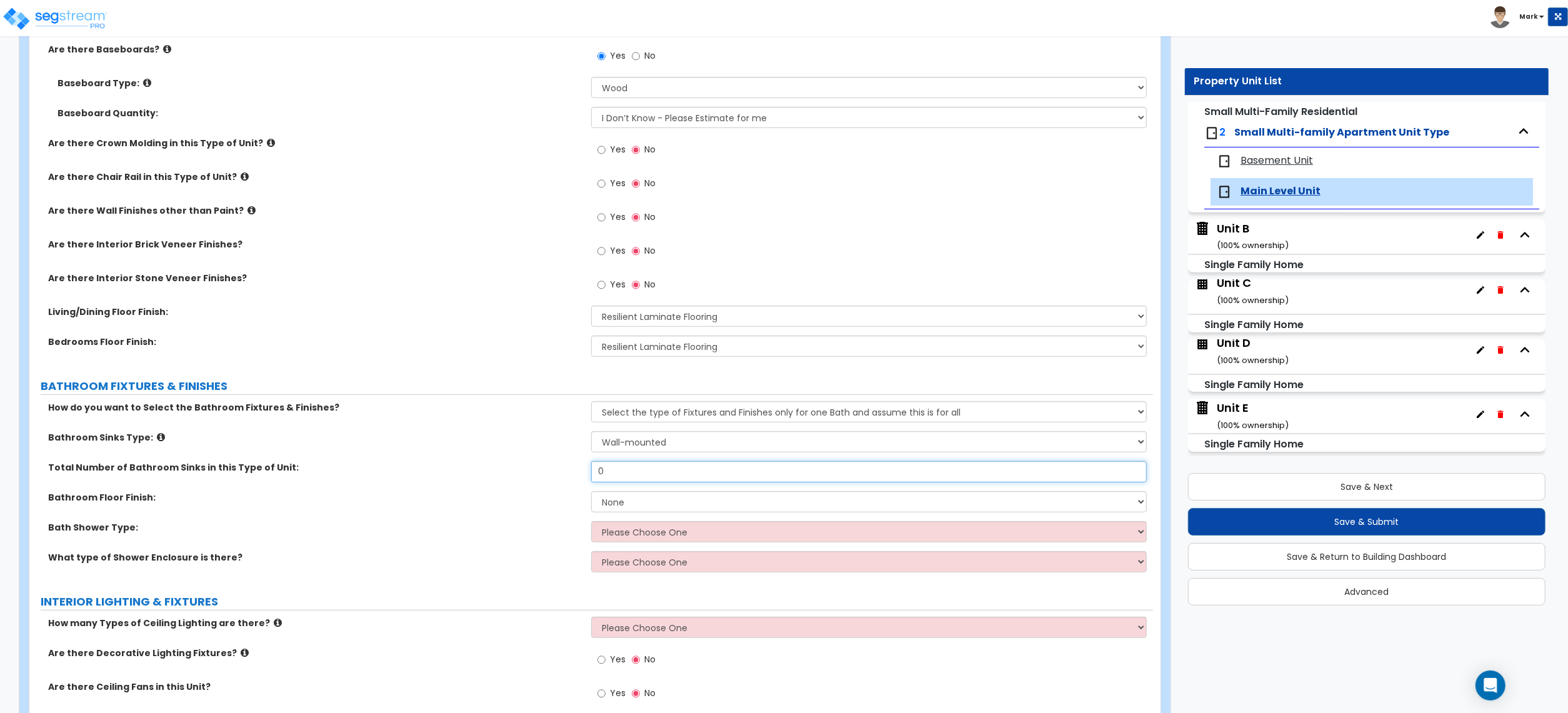
click at [613, 471] on input "0" at bounding box center [869, 472] width 556 height 22
click at [603, 456] on div "Bathroom Sinks Type: Please Choose One Wall-mounted Pedestal-mounted Vanity-mou…" at bounding box center [592, 446] width 1124 height 30
click at [610, 446] on select "Please Choose One Wall-mounted Pedestal-mounted Vanity-mounted" at bounding box center [869, 442] width 556 height 22
click at [592, 432] on select "Please Choose One Wall-mounted Pedestal-mounted Vanity-mounted" at bounding box center [869, 442] width 556 height 22
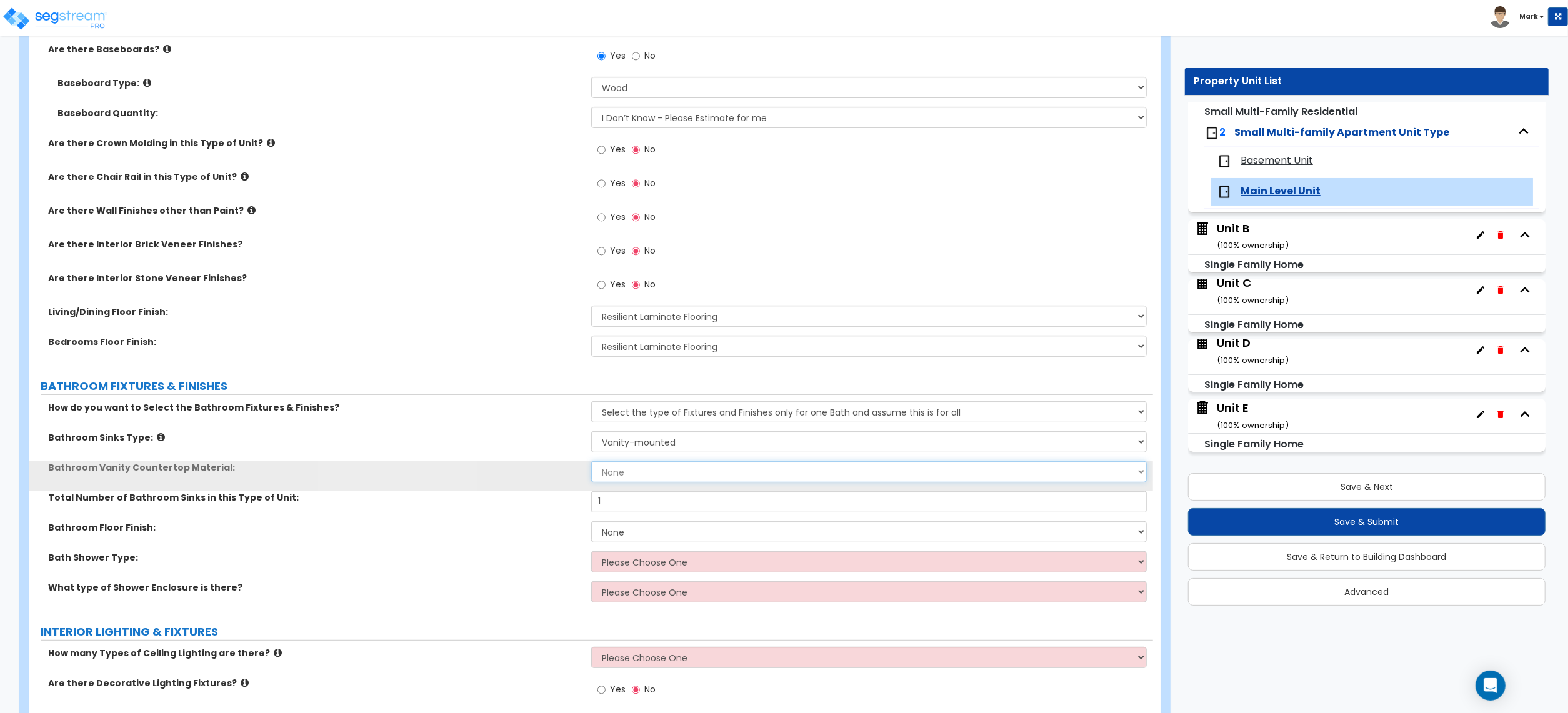
click at [635, 480] on select "None Plastic Laminate Solid Surface Stone Quartz Marble Tile Wood" at bounding box center [869, 472] width 556 height 22
click at [592, 463] on select "None Plastic Laminate Solid Surface Stone Quartz Marble Tile Wood" at bounding box center [869, 472] width 556 height 22
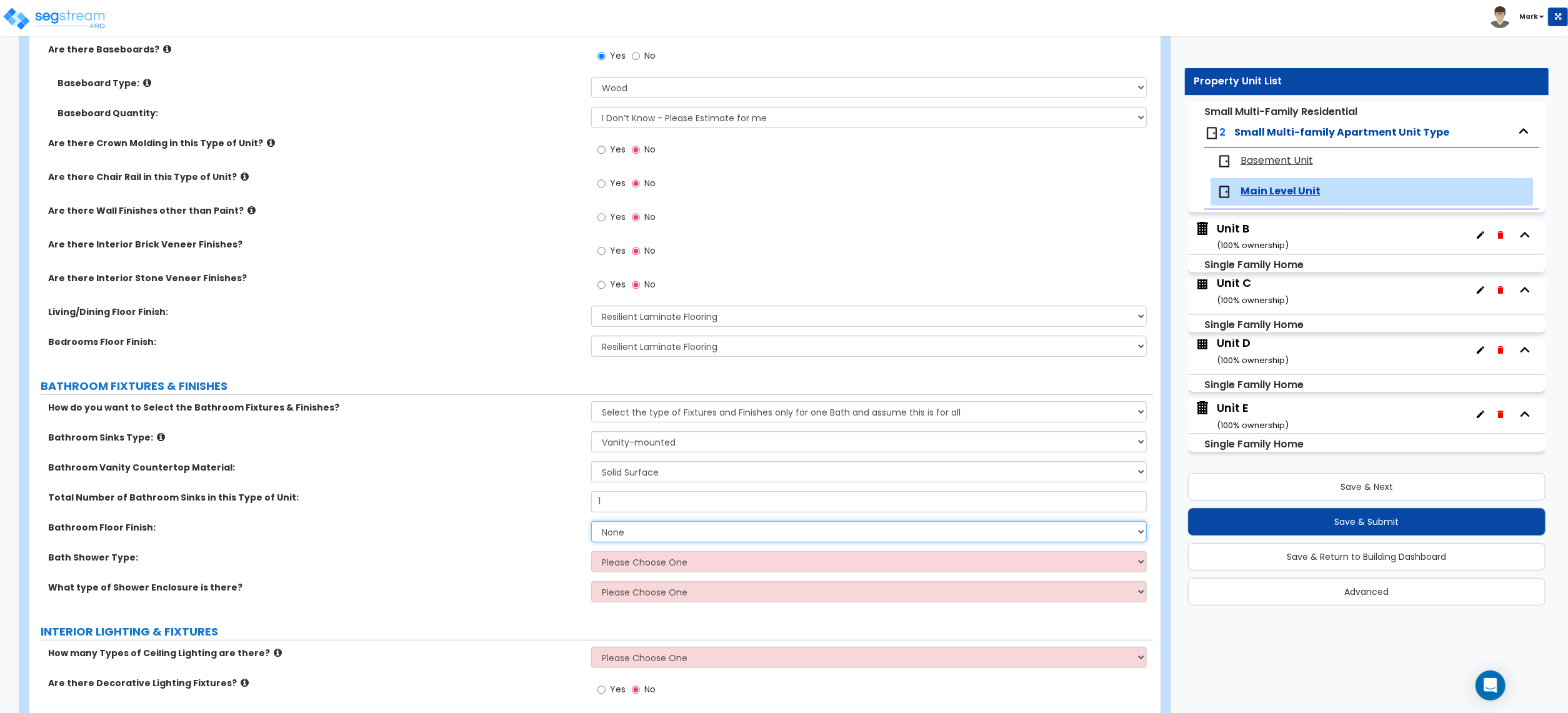
click at [656, 533] on select "None Tile Flooring Hardwood Flooring Resilient Laminate Flooring VCT Flooring S…" at bounding box center [869, 532] width 556 height 22
click at [592, 522] on select "None Tile Flooring Hardwood Flooring Resilient Laminate Flooring VCT Flooring S…" at bounding box center [869, 532] width 556 height 22
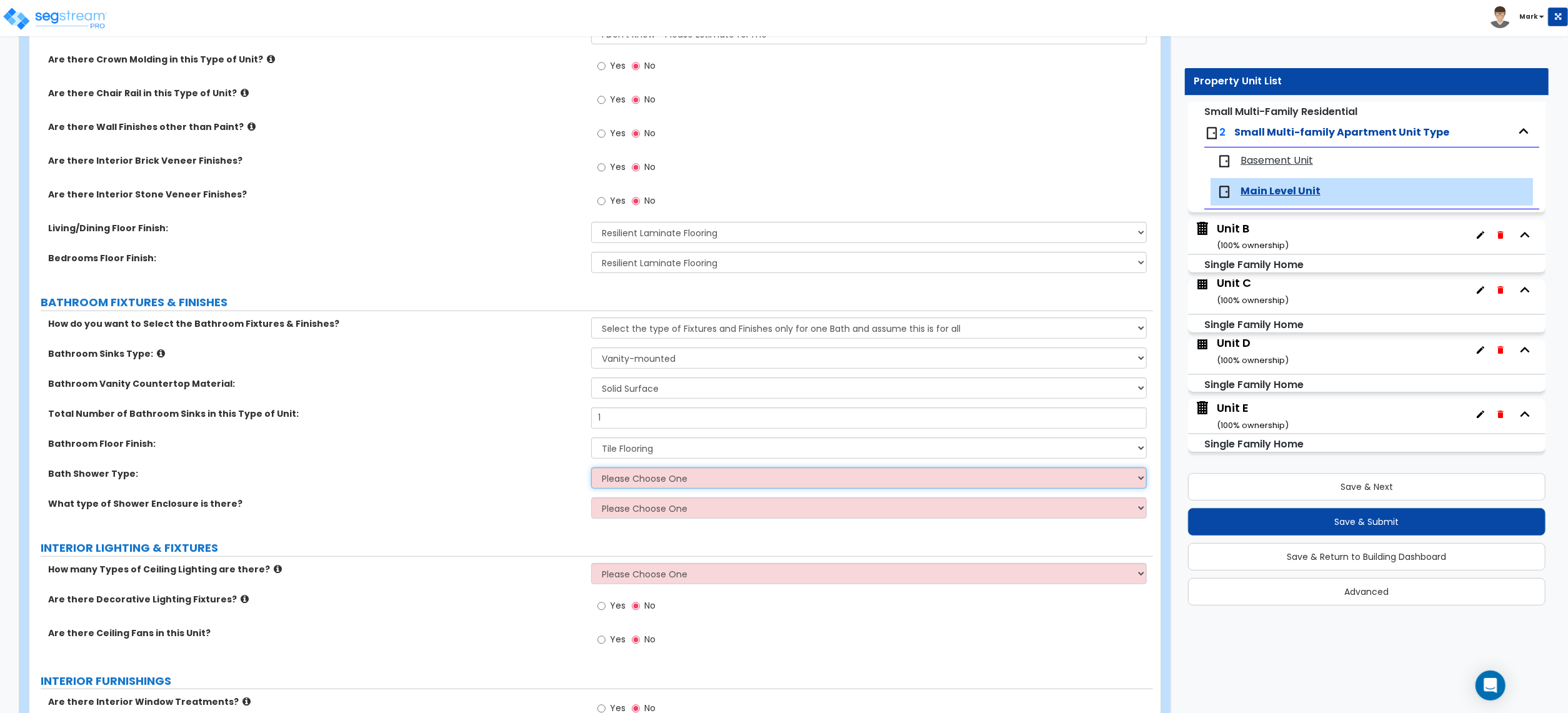
click at [628, 470] on select "Please Choose One Standalone Shower Bathtub - Shower Combination" at bounding box center [869, 478] width 556 height 22
click at [592, 469] on select "Please Choose One Standalone Shower Bathtub - Shower Combination" at bounding box center [869, 478] width 556 height 22
drag, startPoint x: 650, startPoint y: 483, endPoint x: 650, endPoint y: 490, distance: 7.0
click at [650, 485] on select "Please Choose One Standalone Shower Bathtub - Shower Combination" at bounding box center [869, 478] width 556 height 22
click at [592, 469] on select "Please Choose One Standalone Shower Bathtub - Shower Combination" at bounding box center [869, 478] width 556 height 22
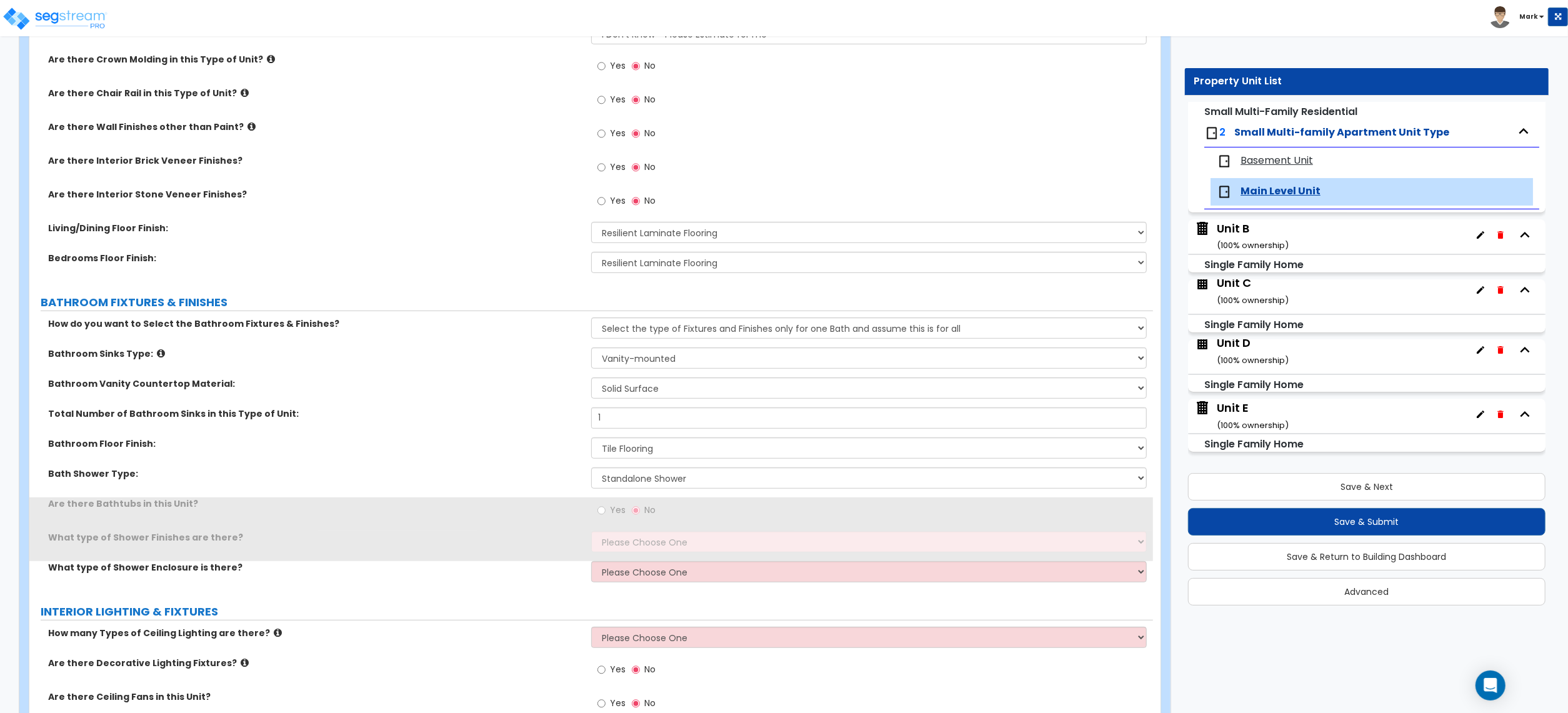
click at [667, 520] on div "Yes No" at bounding box center [873, 513] width 562 height 33
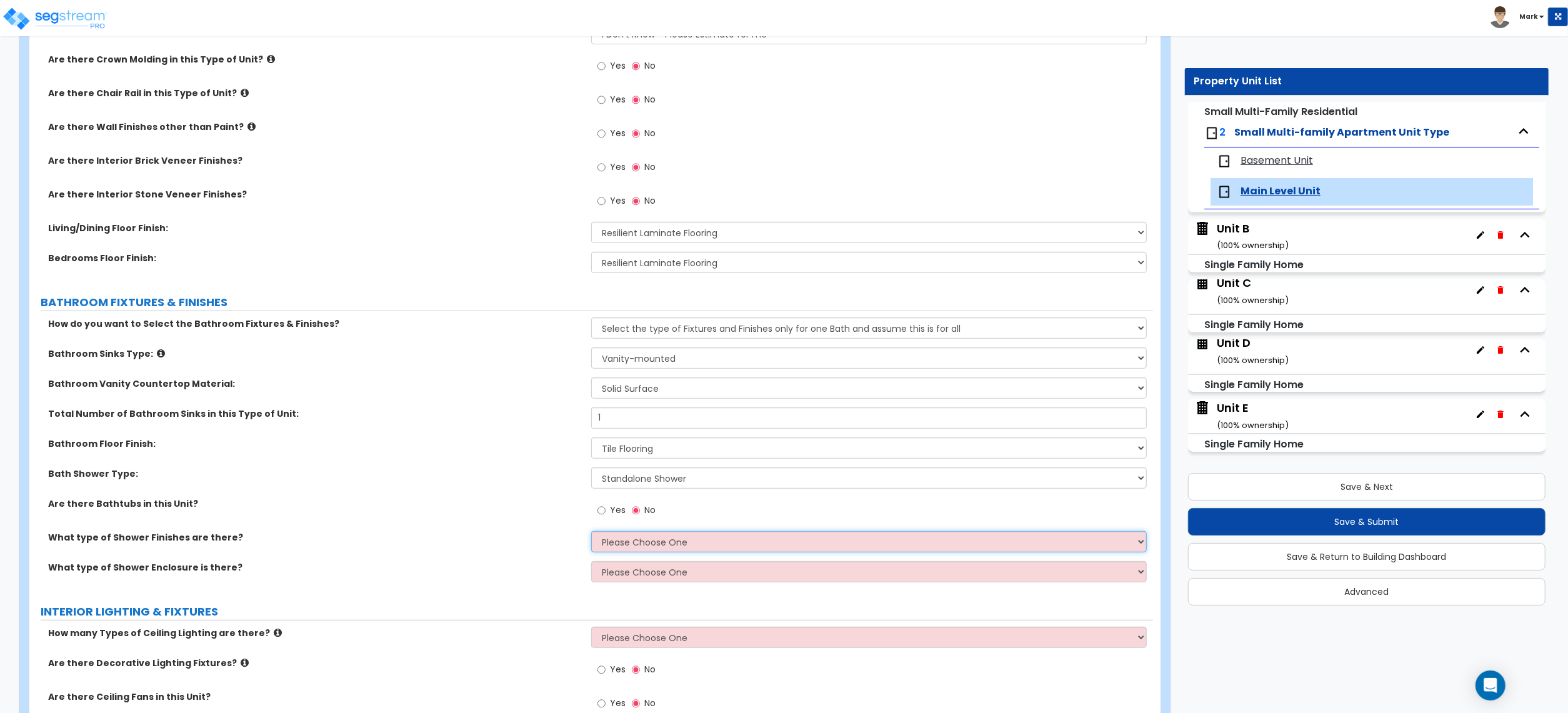
click at [624, 553] on select "Please Choose One Plastic Tile Stone" at bounding box center [869, 542] width 556 height 22
click at [592, 532] on select "Please Choose One Plastic Tile Stone" at bounding box center [869, 542] width 556 height 22
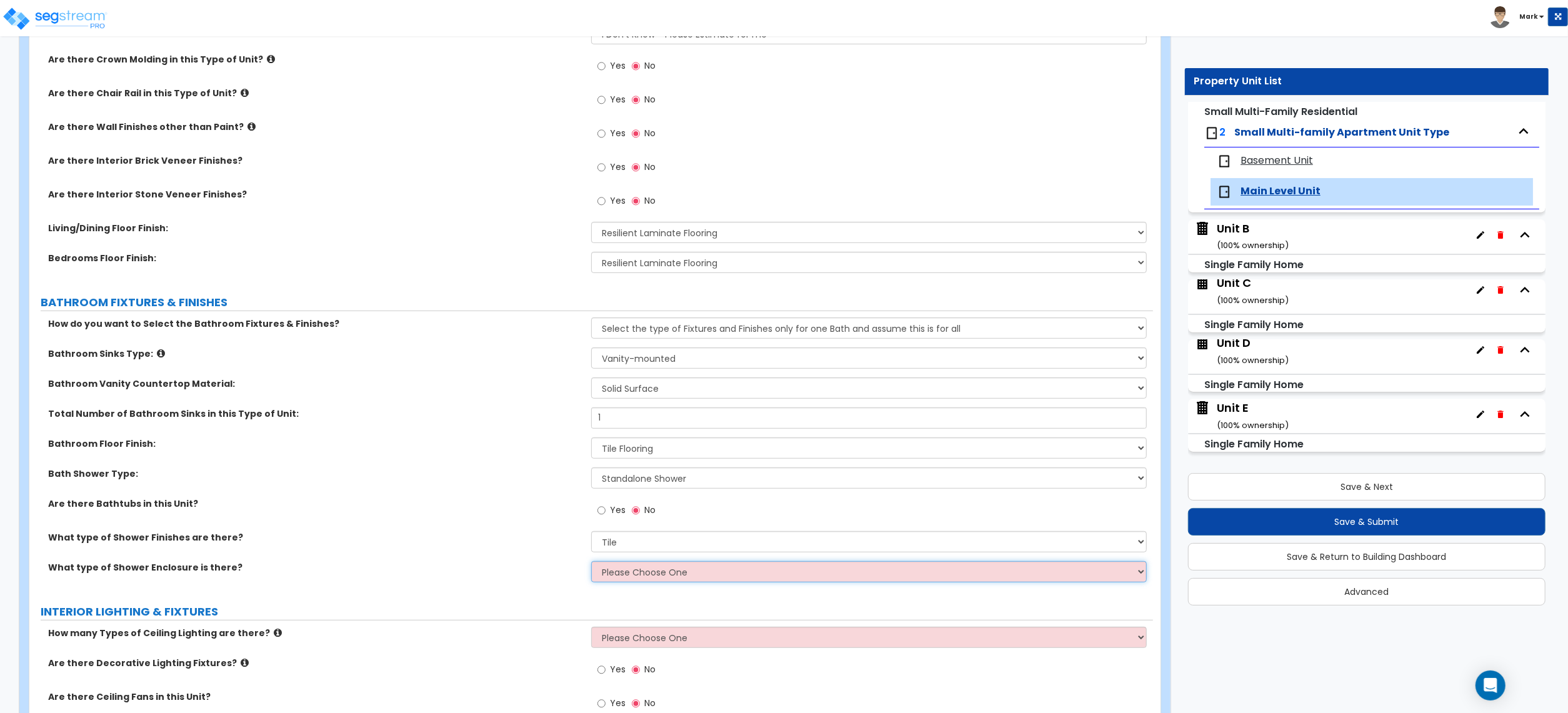
click at [634, 581] on select "Please Choose One Curtain & Rod Glass Sliding Doors Glass Hinged Doors" at bounding box center [869, 572] width 556 height 22
click at [592, 563] on select "Please Choose One Curtain & Rod Glass Sliding Doors Glass Hinged Doors" at bounding box center [869, 572] width 556 height 22
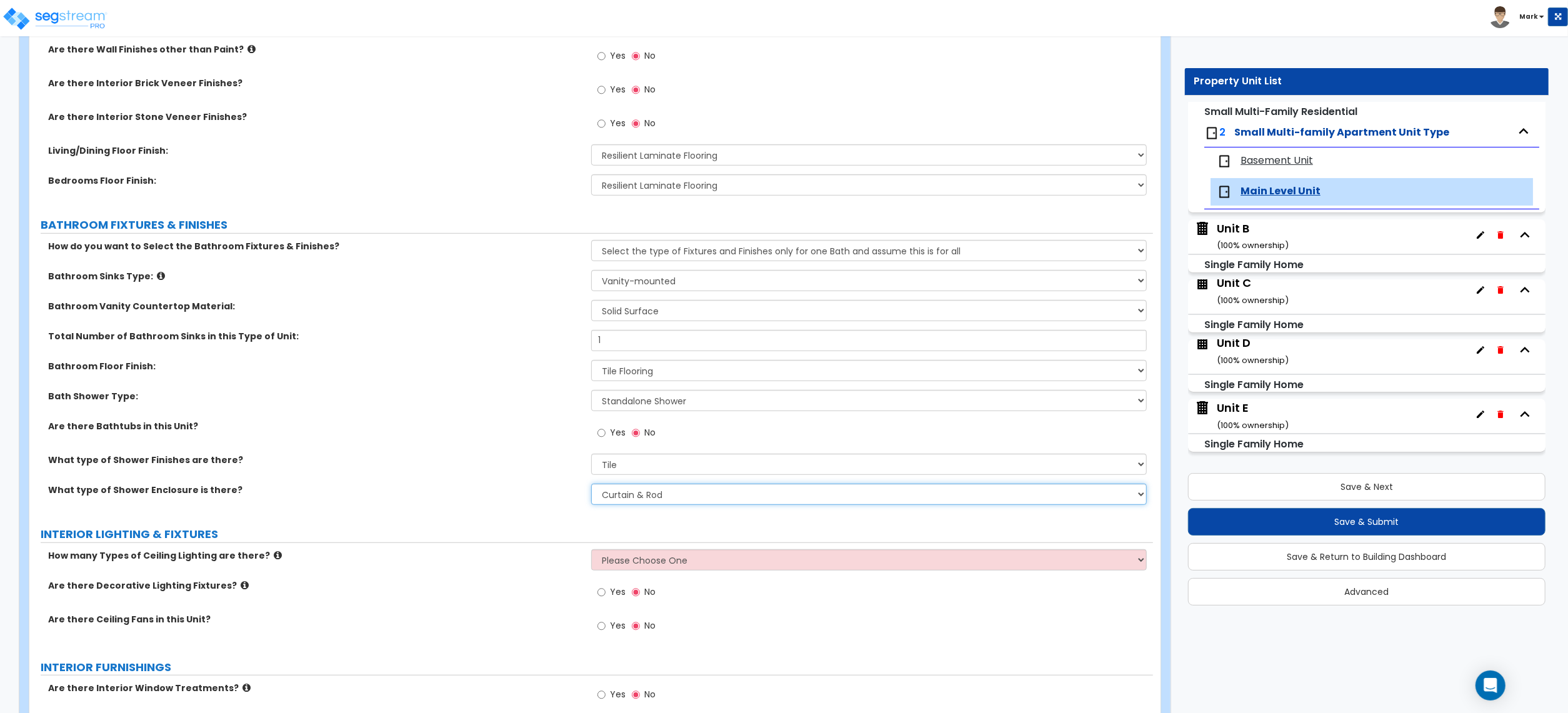
scroll to position [583, 0]
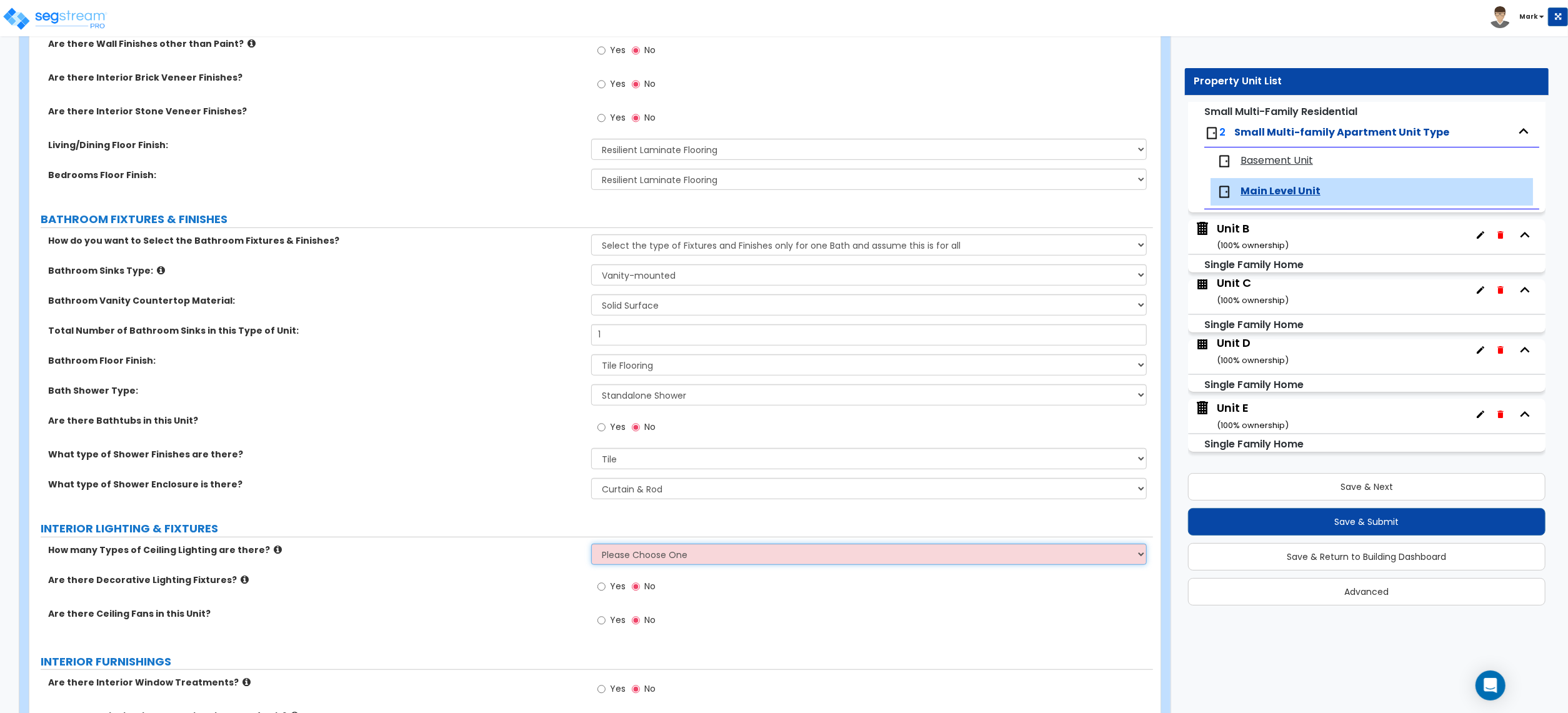
click at [625, 563] on select "Please Choose One 1 2 3" at bounding box center [869, 555] width 556 height 22
click at [592, 545] on select "Please Choose One 1 2 3" at bounding box center [869, 555] width 556 height 22
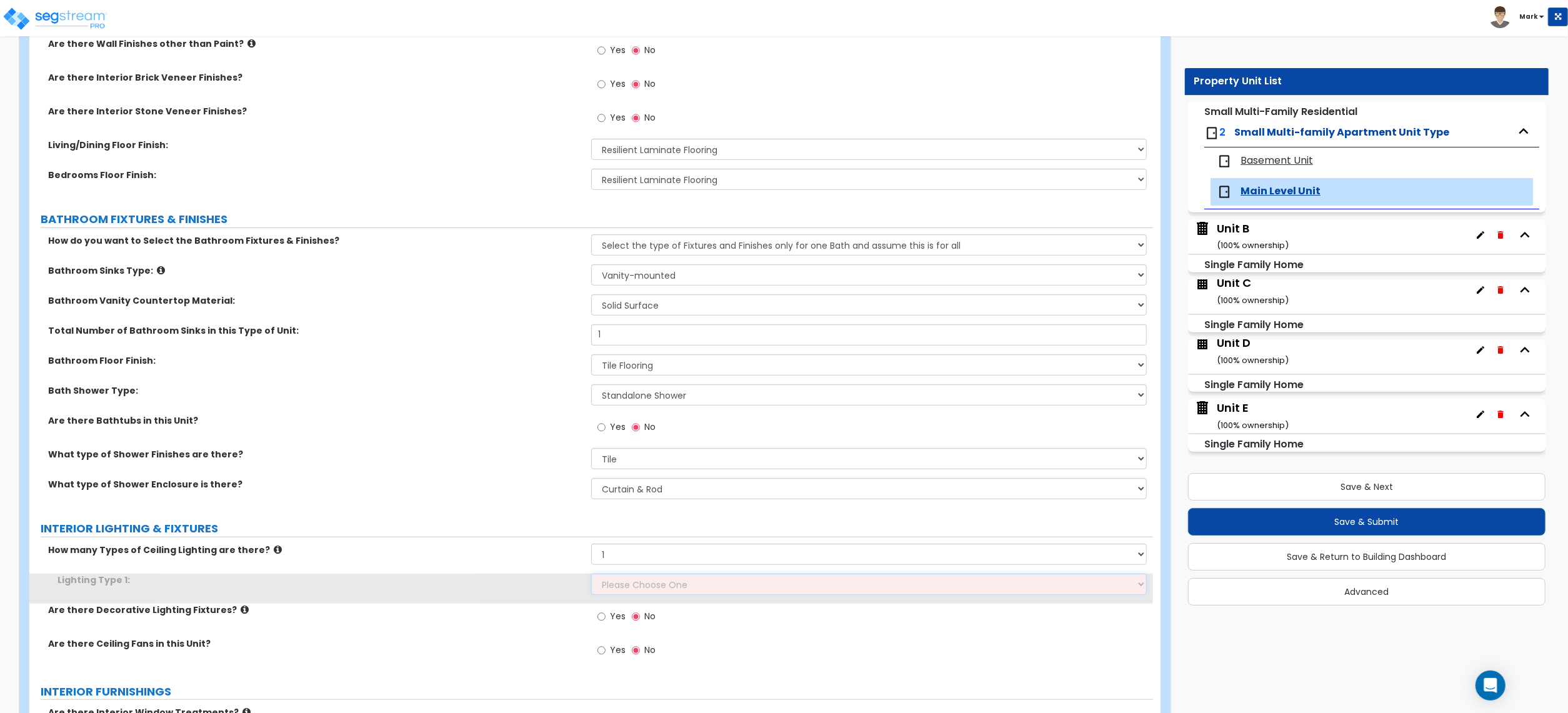
click at [630, 586] on select "Please Choose One LED Surface-Mounted LED Recessed Fluorescent Surface-Mounted …" at bounding box center [869, 584] width 556 height 22
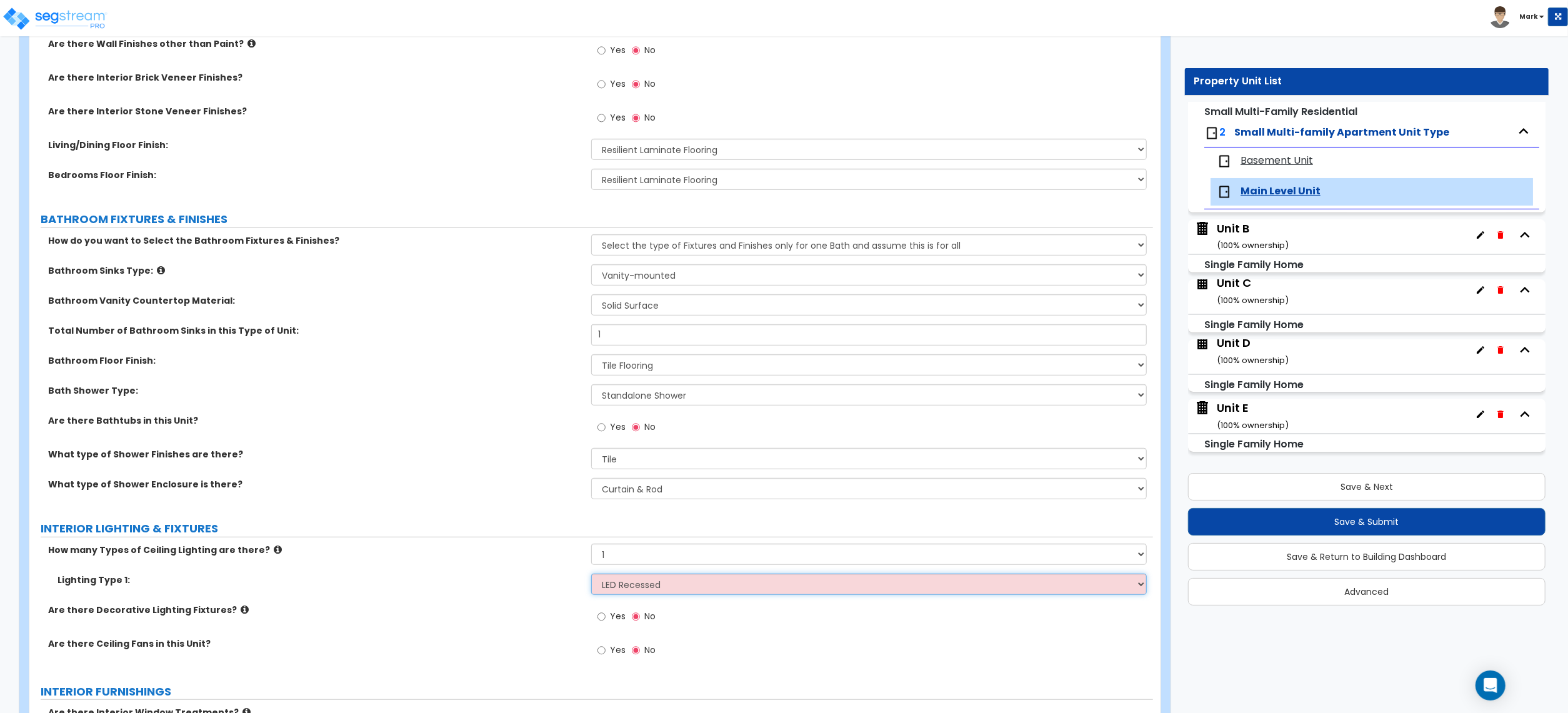
click at [592, 574] on select "Please Choose One LED Surface-Mounted LED Recessed Fluorescent Surface-Mounted …" at bounding box center [869, 584] width 556 height 22
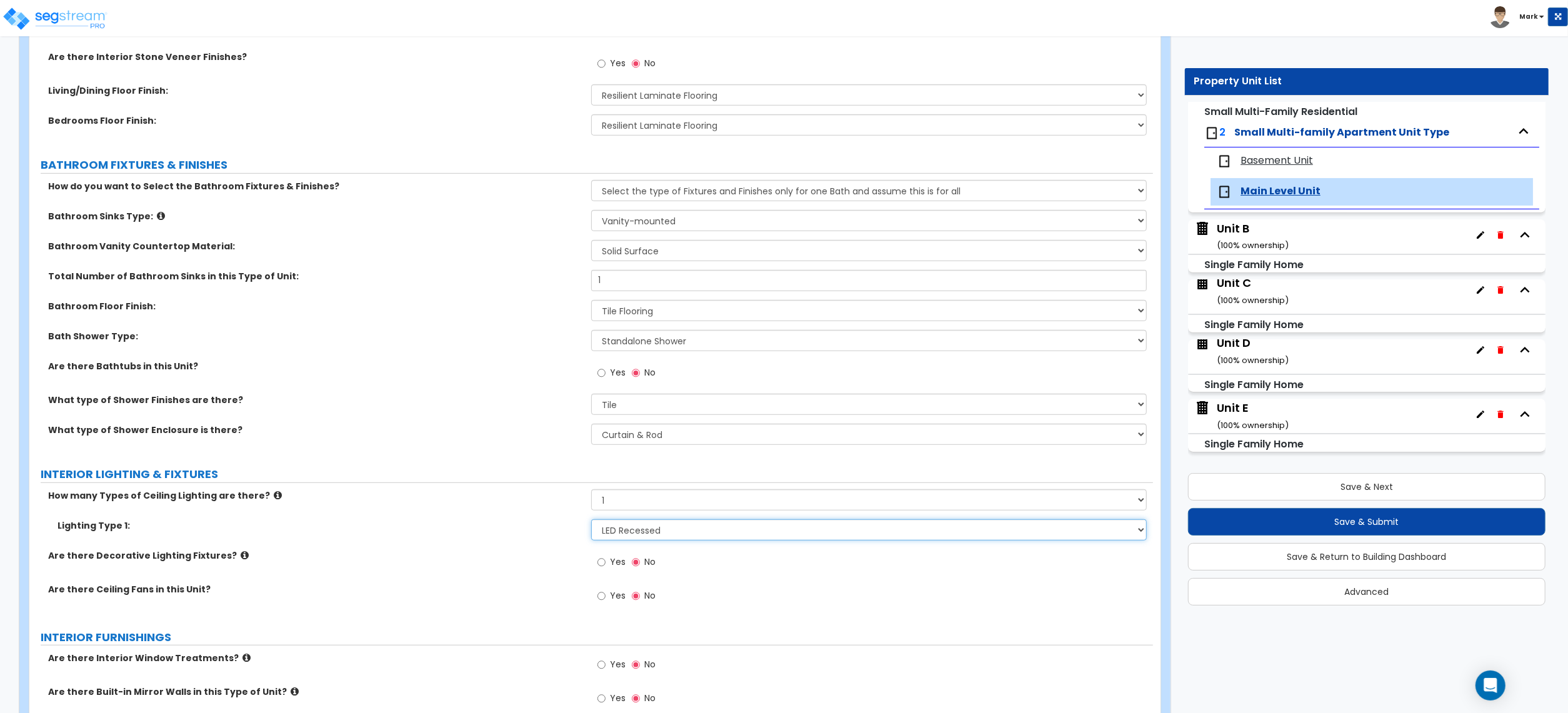
scroll to position [666, 0]
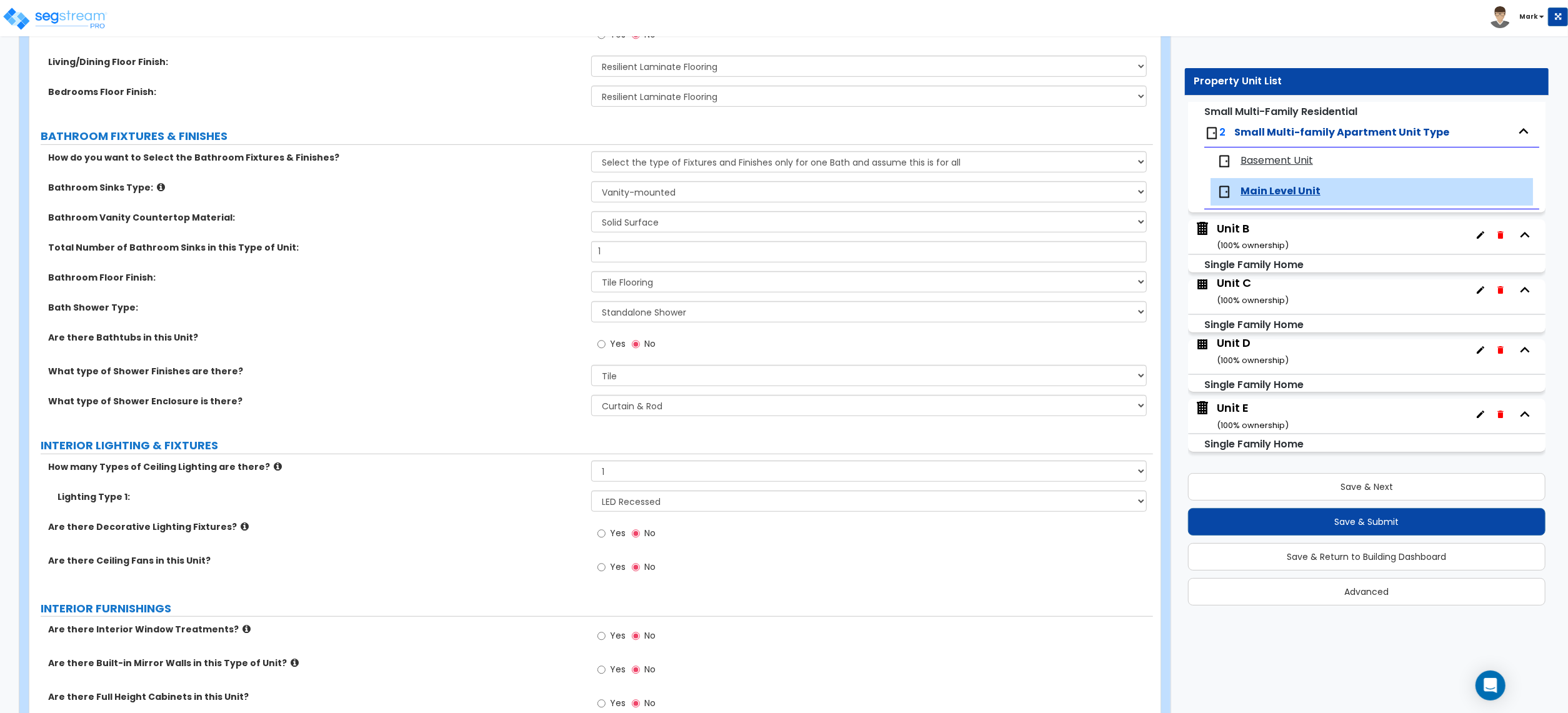
click at [610, 545] on label "Yes" at bounding box center [611, 535] width 28 height 22
click at [605, 540] on input "Yes" at bounding box center [601, 533] width 8 height 14
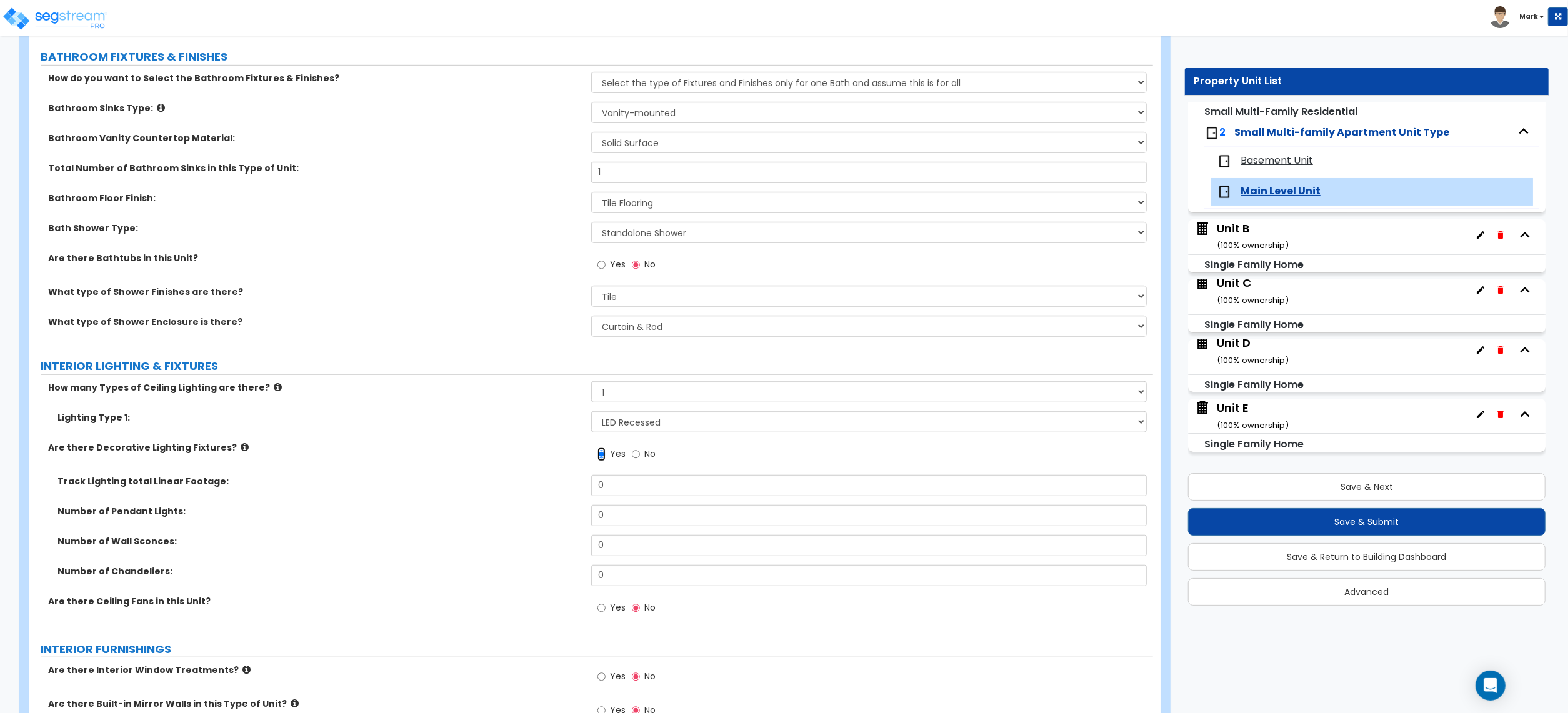
scroll to position [750, 0]
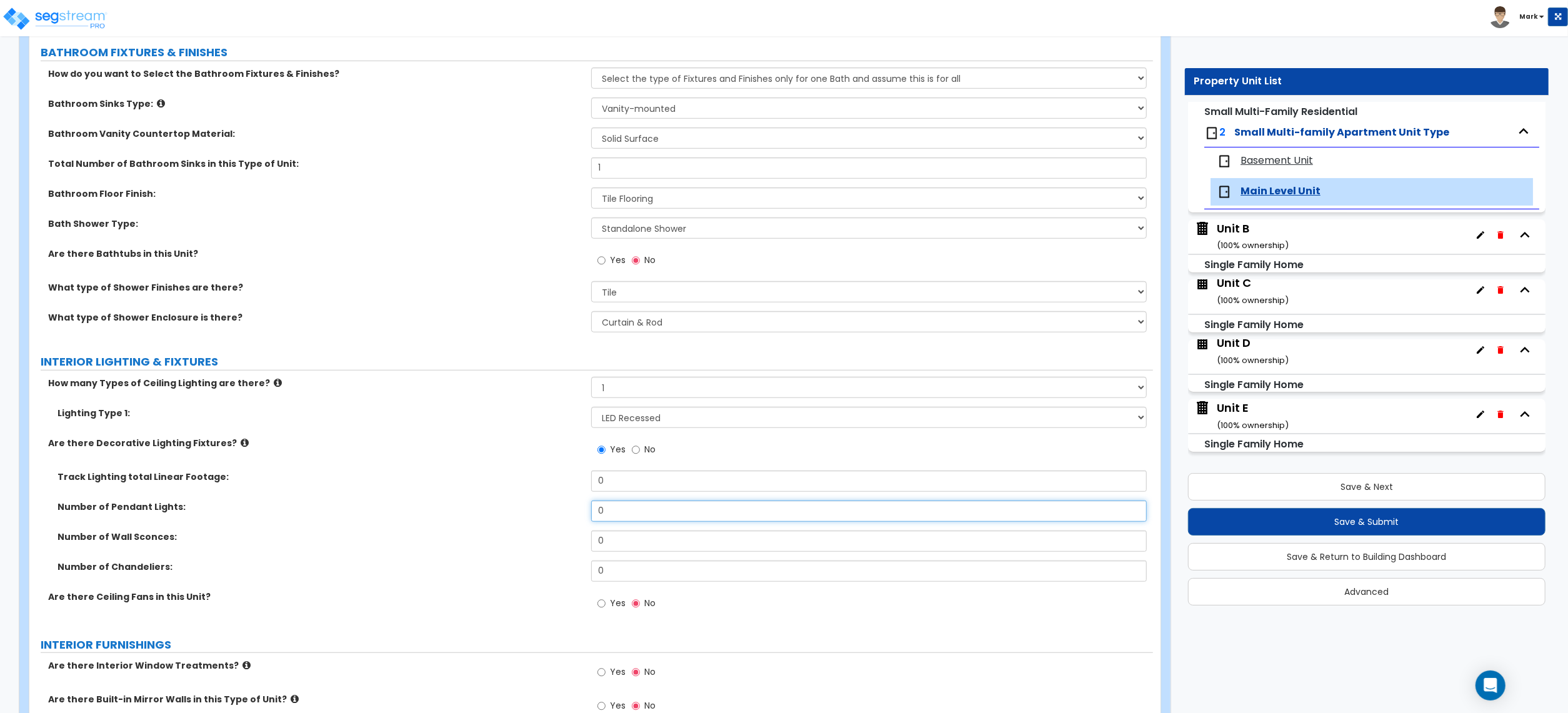
click at [636, 511] on input "0" at bounding box center [869, 511] width 556 height 22
click at [597, 606] on input "Yes" at bounding box center [601, 603] width 8 height 14
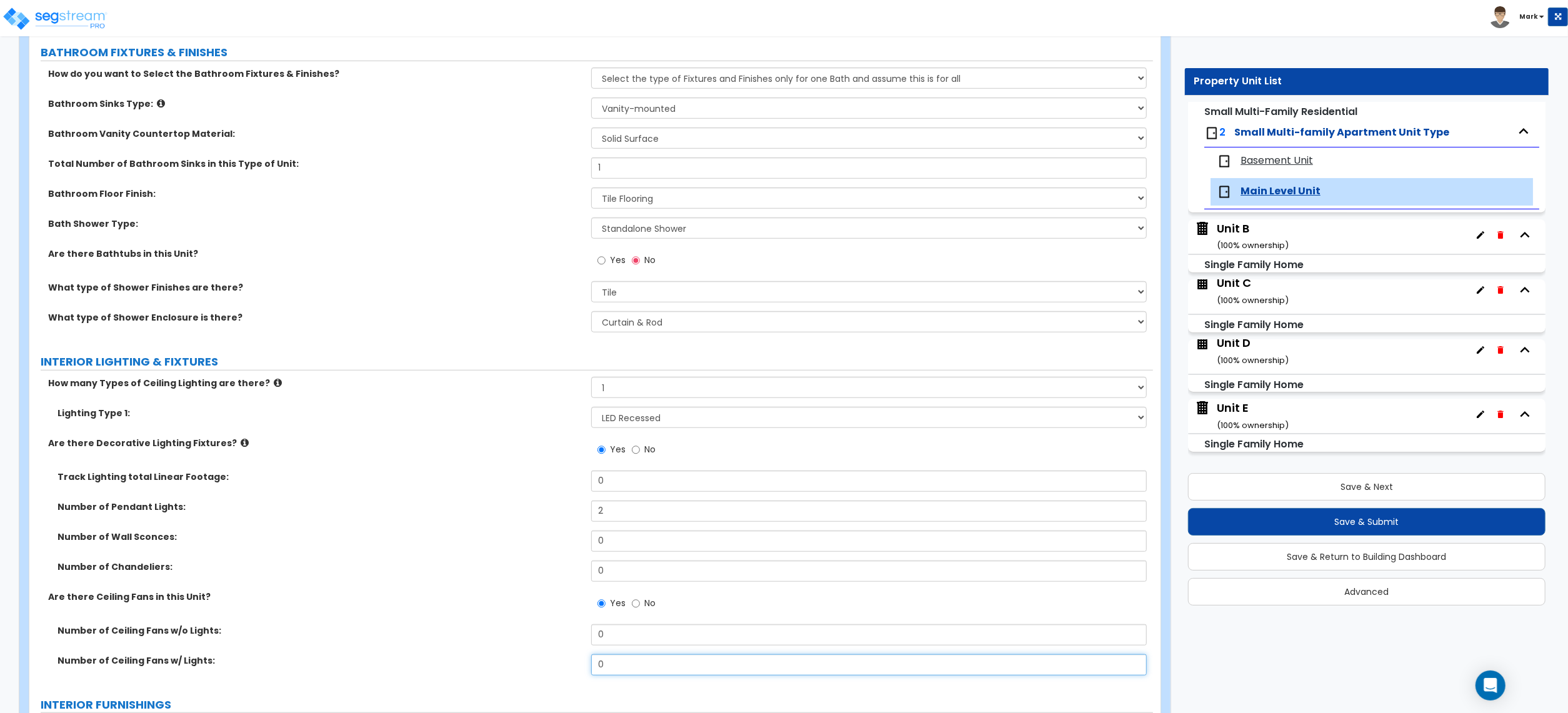
click at [626, 675] on input "0" at bounding box center [869, 665] width 556 height 22
click at [629, 678] on div "Number of Ceiling Fans w/ Lights: 0" at bounding box center [592, 669] width 1124 height 30
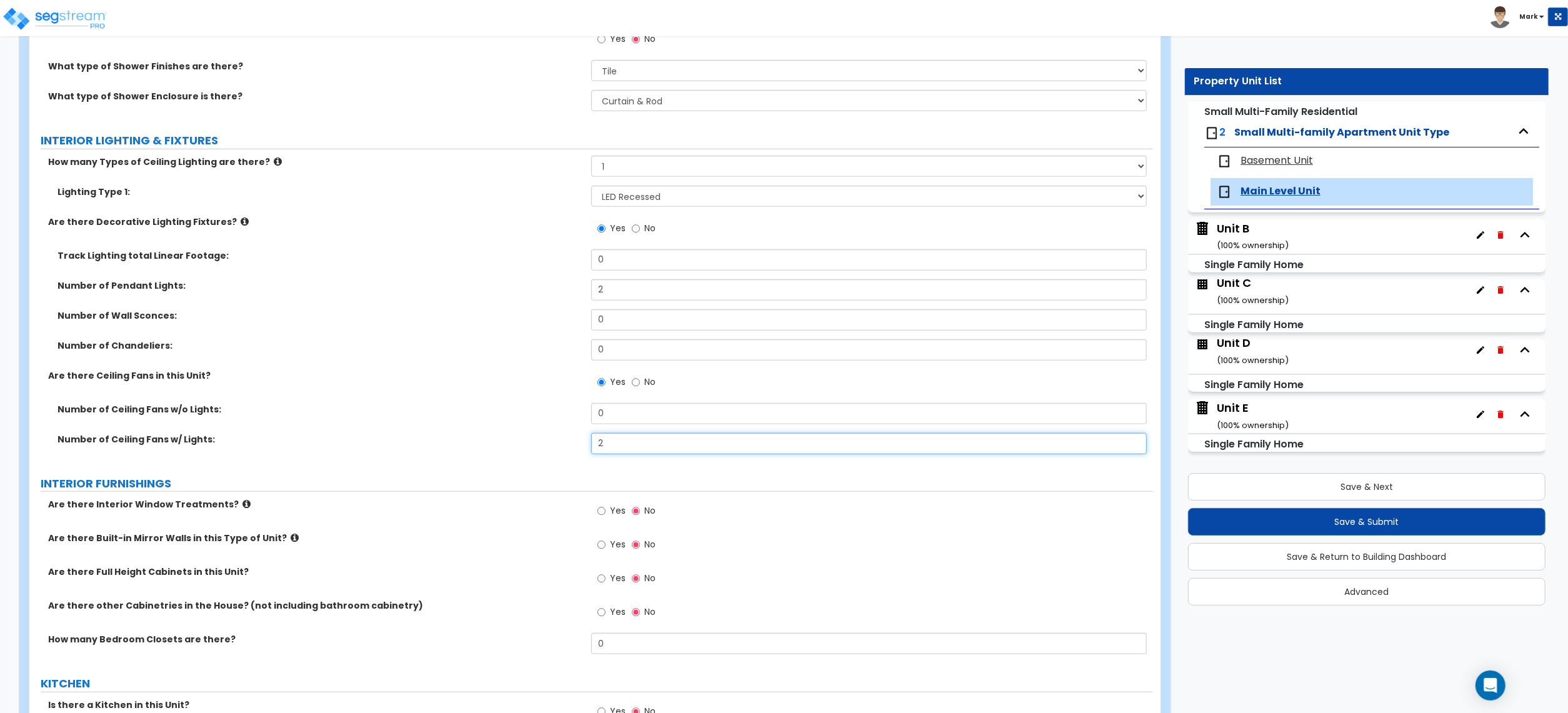
scroll to position [999, 0]
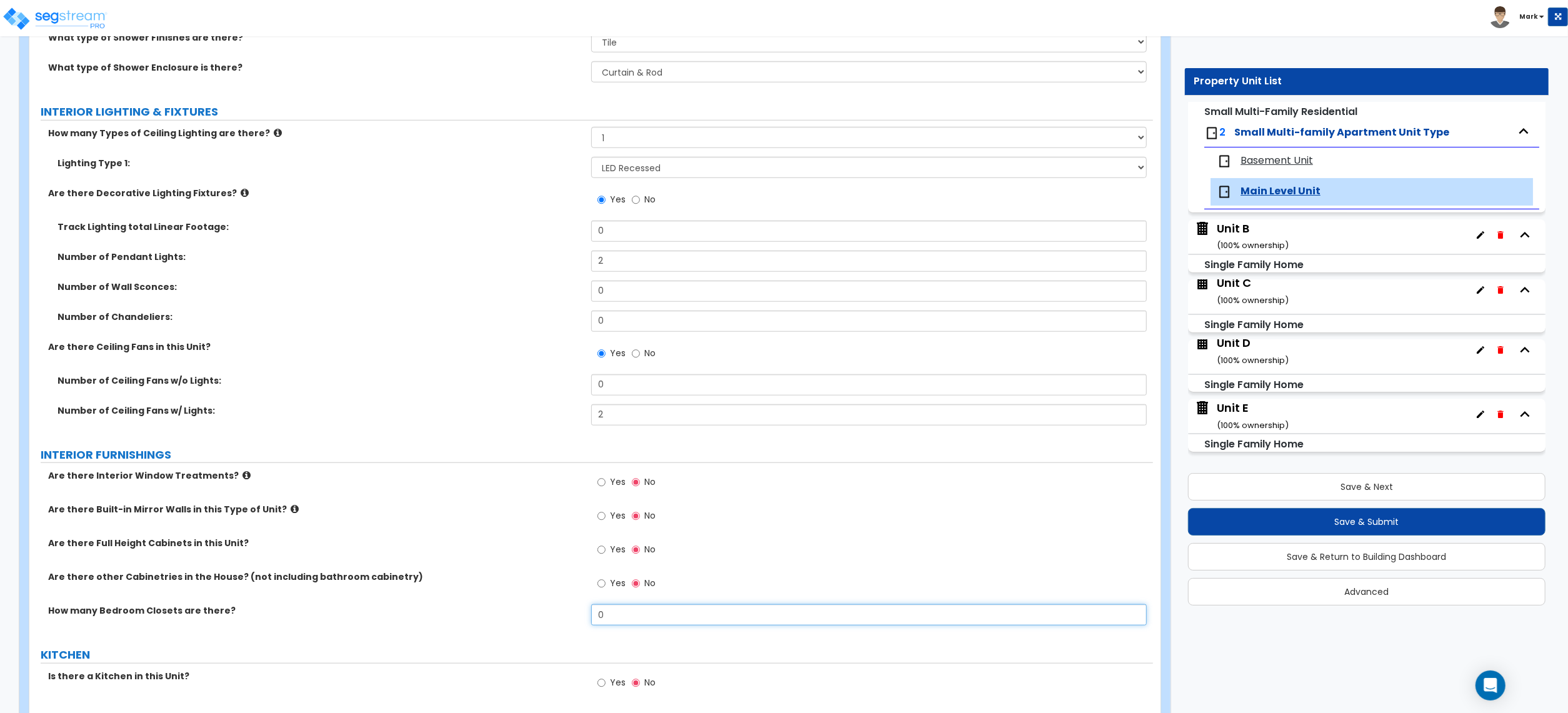
click at [600, 615] on input "0" at bounding box center [869, 615] width 556 height 22
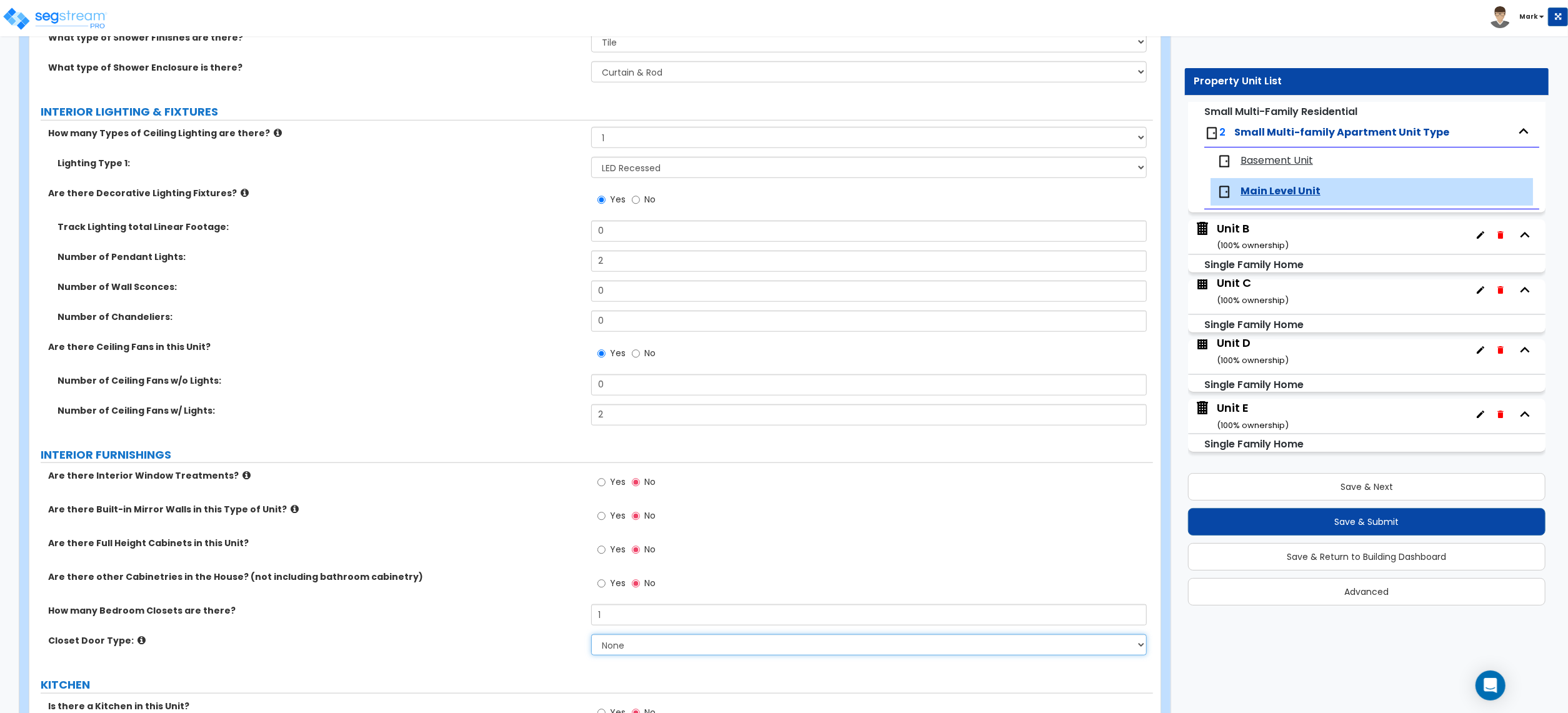
click at [684, 650] on select "None Bi-fold Louvered Doors Bi-fold Panel Doors Sliding Doors Hinged Wood Door" at bounding box center [869, 645] width 556 height 22
click at [592, 636] on select "None Bi-fold Louvered Doors Bi-fold Panel Doors Sliding Doors Hinged Wood Door" at bounding box center [869, 645] width 556 height 22
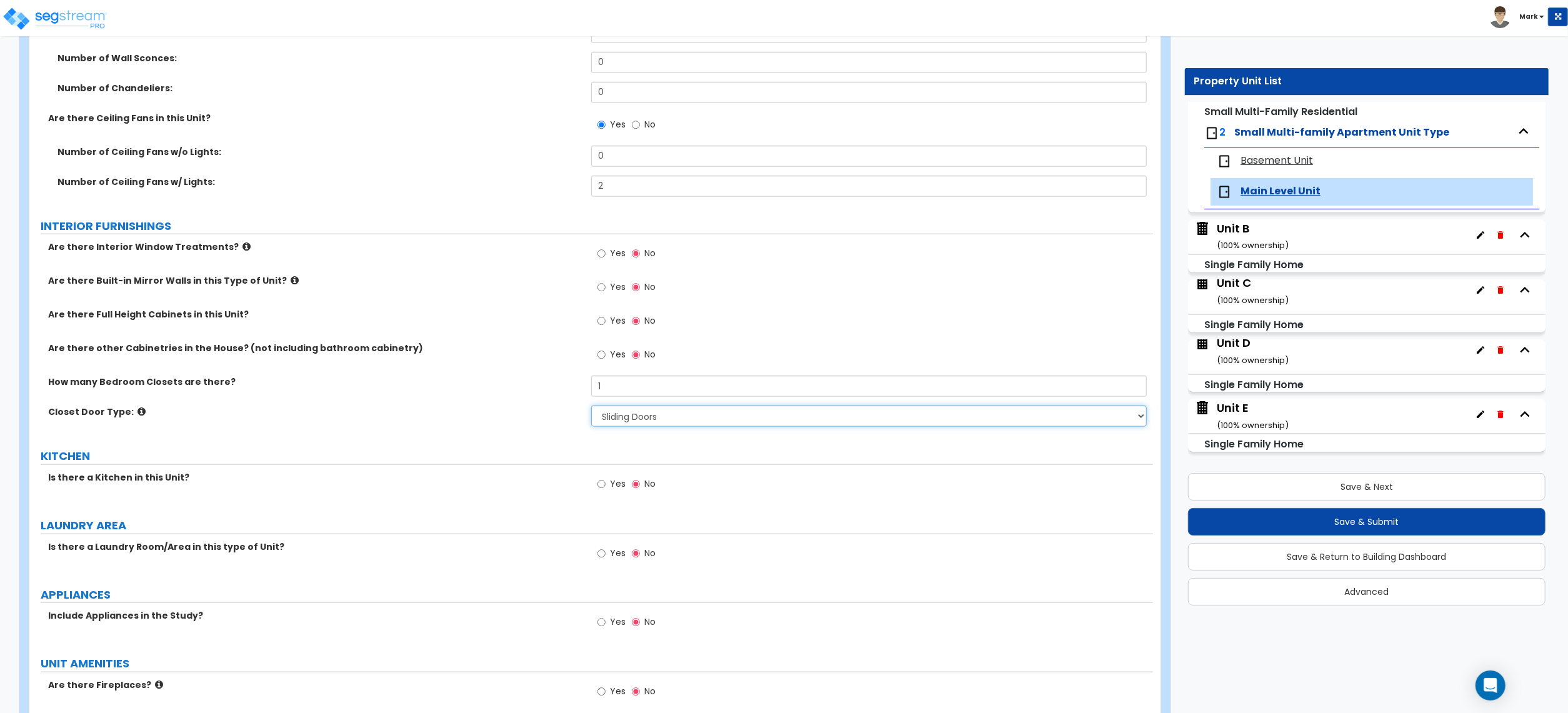
scroll to position [1250, 0]
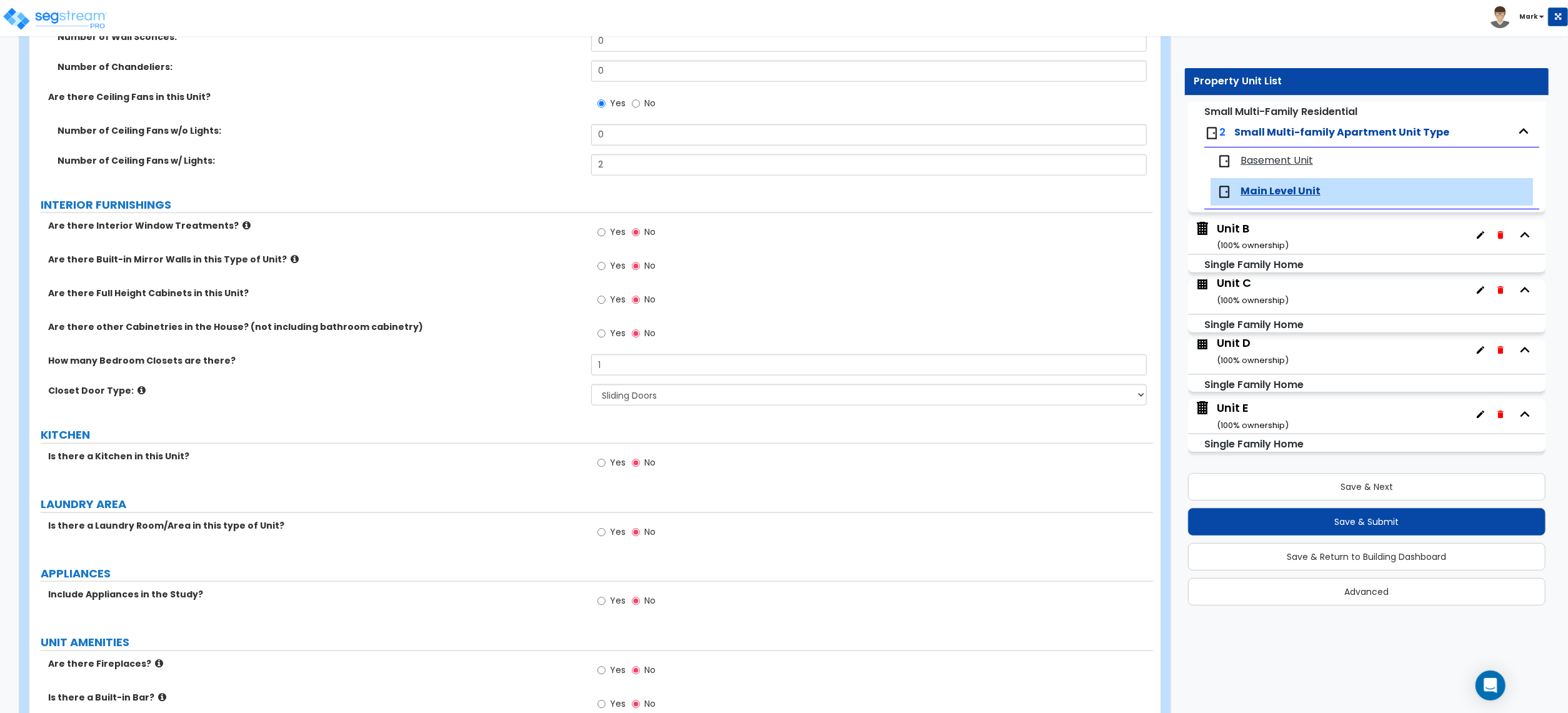
click at [592, 477] on div "Yes No" at bounding box center [627, 465] width 70 height 29
click at [594, 473] on div "Yes No" at bounding box center [627, 465] width 70 height 29
click at [597, 466] on input "Yes" at bounding box center [601, 463] width 8 height 14
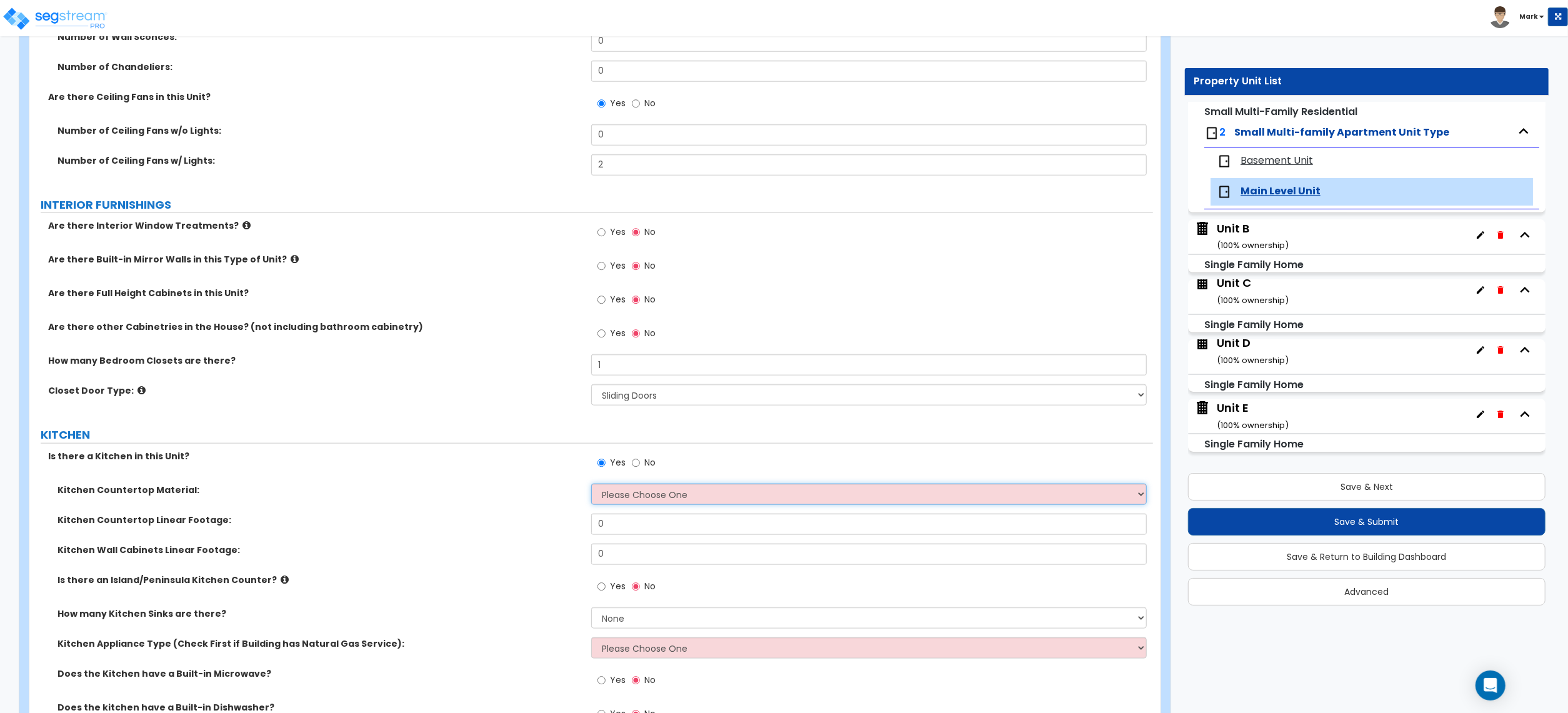
click at [636, 505] on select "Please Choose One Plastic Laminate Solid Surface Stone Quartz Marble Tile Wood …" at bounding box center [869, 494] width 556 height 22
click at [592, 485] on select "Please Choose One Plastic Laminate Solid Surface Stone Quartz Marble Tile Wood …" at bounding box center [869, 494] width 556 height 22
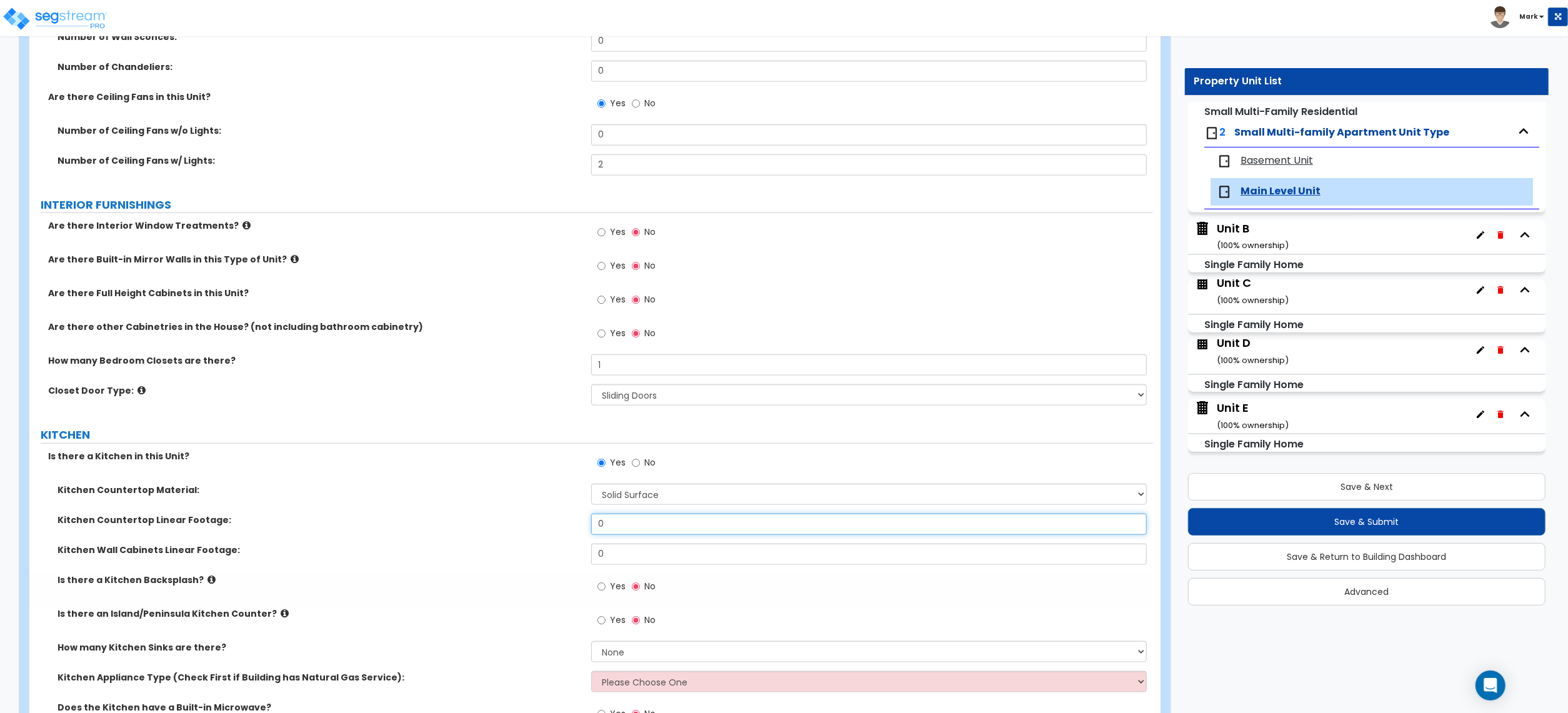
click at [638, 530] on input "0" at bounding box center [869, 524] width 556 height 22
click at [657, 553] on input "0" at bounding box center [869, 555] width 556 height 22
click at [480, 313] on div "Are there Full Height Cabinets in this Unit? Yes No" at bounding box center [592, 303] width 1124 height 33
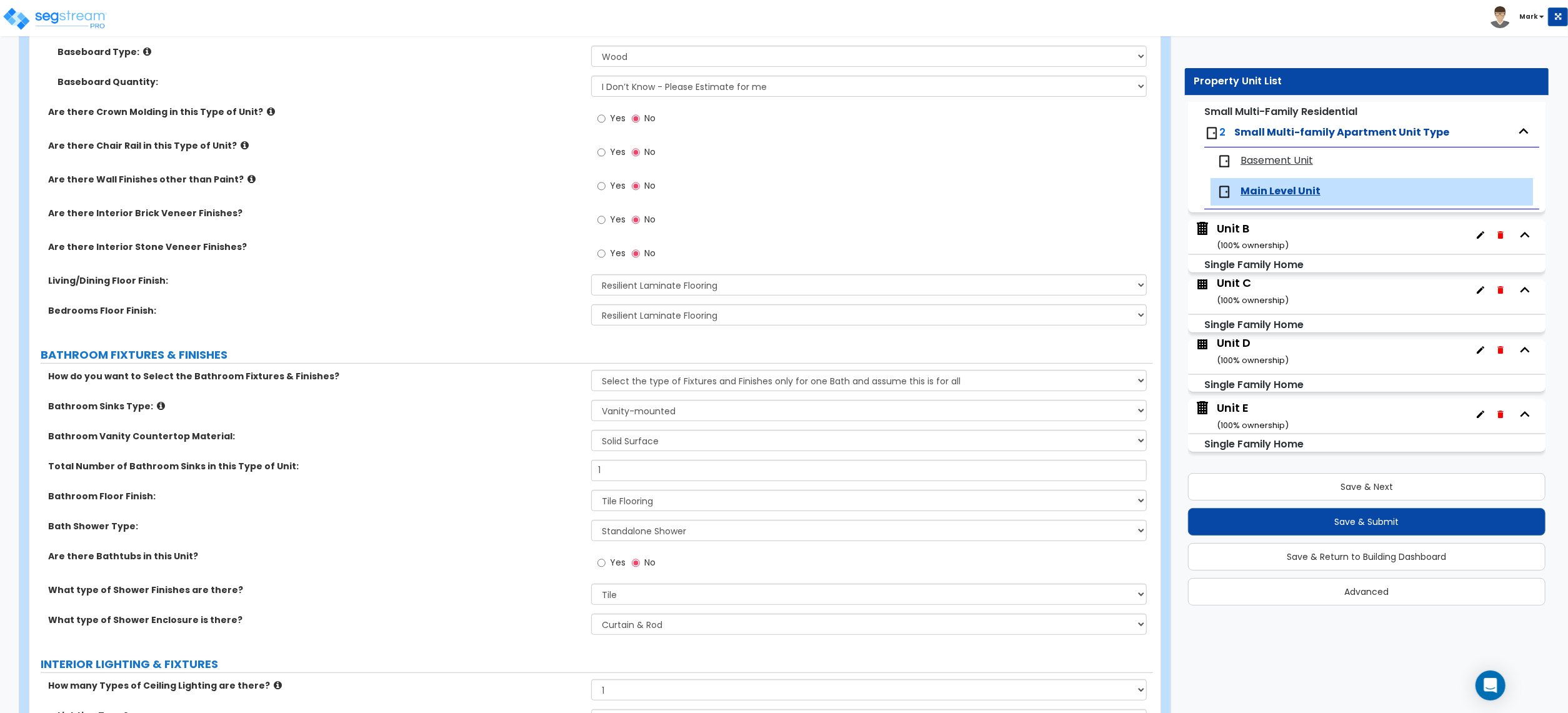
scroll to position [1636, 0]
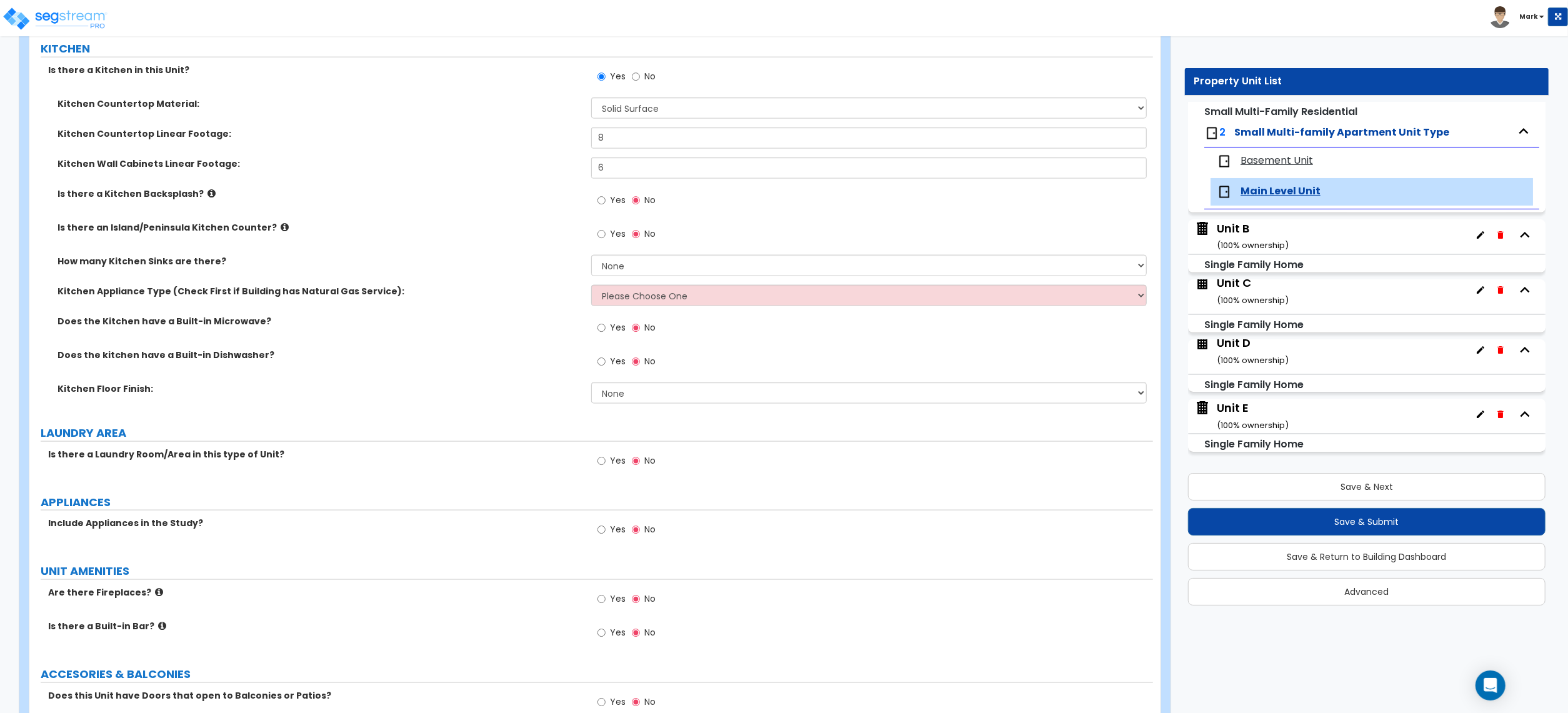
click at [574, 270] on div "How many Kitchen Sinks are there? None 1 2 3" at bounding box center [592, 269] width 1124 height 30
click at [616, 268] on select "None 1 2 3" at bounding box center [869, 266] width 556 height 22
click at [592, 257] on select "None 1 2 3" at bounding box center [869, 266] width 556 height 22
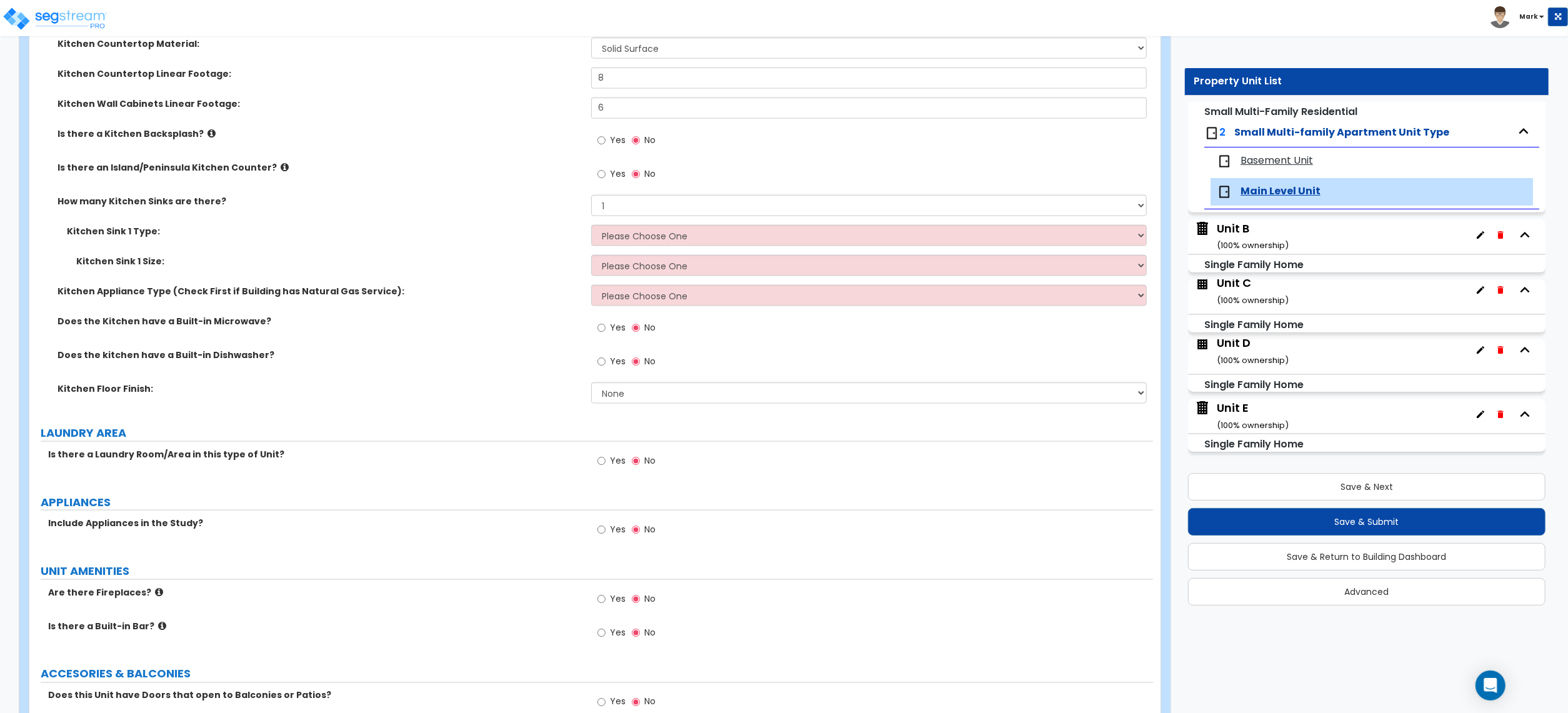
click at [612, 144] on span "Yes" at bounding box center [617, 140] width 15 height 13
click at [605, 144] on input "Yes" at bounding box center [601, 140] width 8 height 14
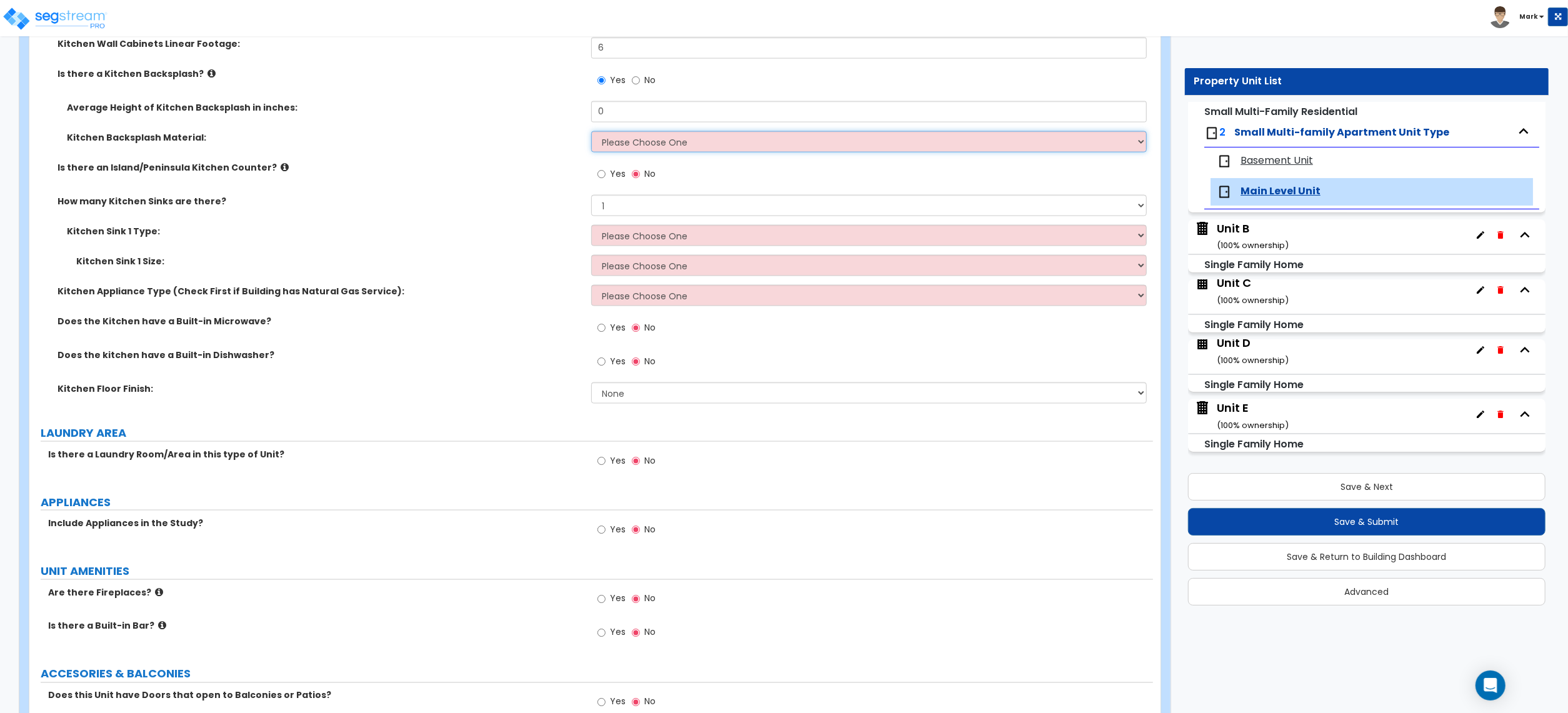
click at [626, 149] on select "Please Choose One Plastic Laminate Solid Surface Stone Quartz Tile Stainless St…" at bounding box center [869, 142] width 556 height 22
click at [592, 133] on select "Please Choose One Plastic Laminate Solid Surface Stone Quartz Tile Stainless St…" at bounding box center [869, 142] width 556 height 22
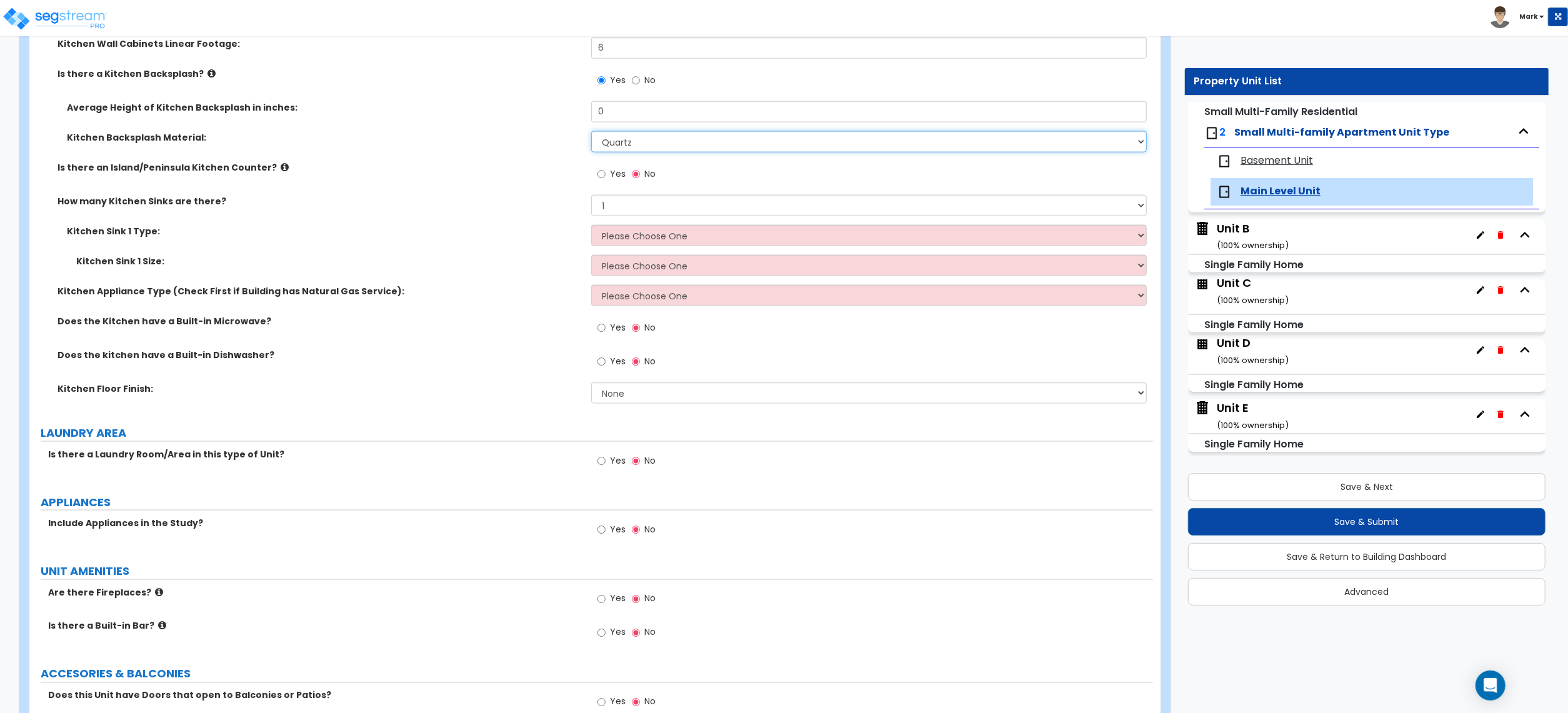
click at [663, 138] on select "Please Choose One Plastic Laminate Solid Surface Stone Quartz Tile Stainless St…" at bounding box center [869, 142] width 556 height 22
click at [592, 133] on select "Please Choose One Plastic Laminate Solid Surface Stone Quartz Tile Stainless St…" at bounding box center [869, 142] width 556 height 22
click at [625, 120] on input "0" at bounding box center [869, 112] width 556 height 22
click at [620, 246] on select "Please Choose One Stainless Steel Porcelain Enamel Cast Iron Granite Composite" at bounding box center [869, 236] width 556 height 22
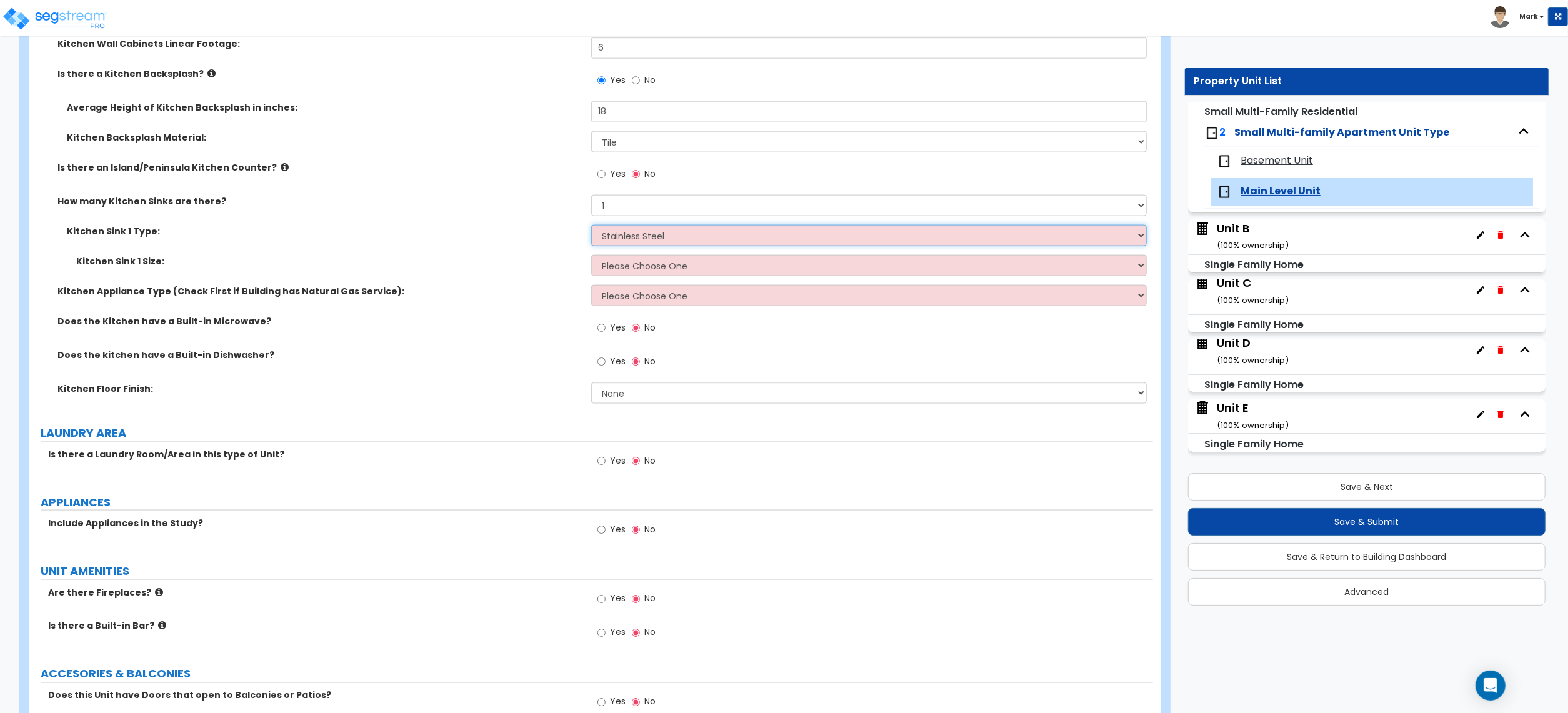
click at [592, 227] on select "Please Choose One Stainless Steel Porcelain Enamel Cast Iron Granite Composite" at bounding box center [869, 236] width 556 height 22
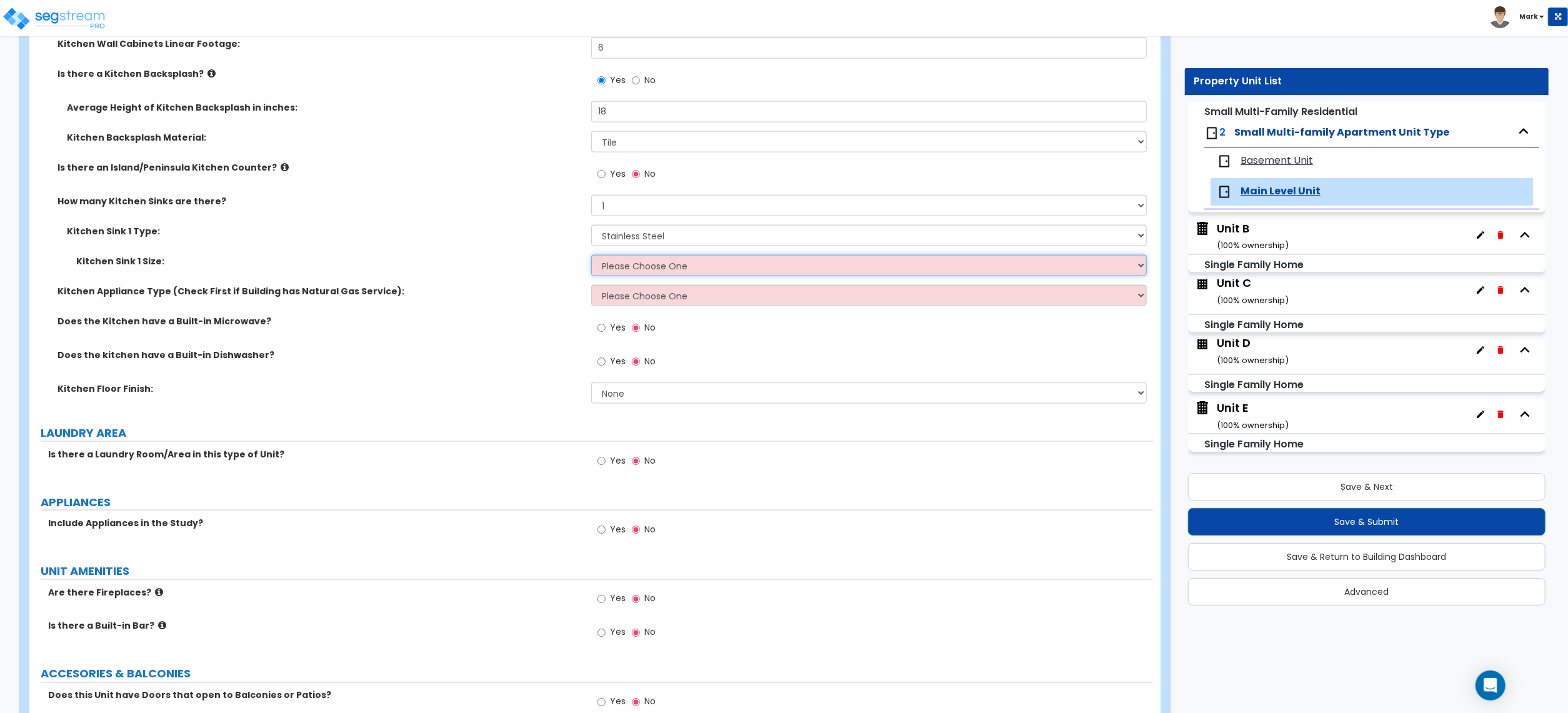
click at [648, 265] on select "Please Choose One Single Sink Double Sink" at bounding box center [869, 266] width 556 height 22
click at [592, 257] on select "Please Choose One Single Sink Double Sink" at bounding box center [869, 266] width 556 height 22
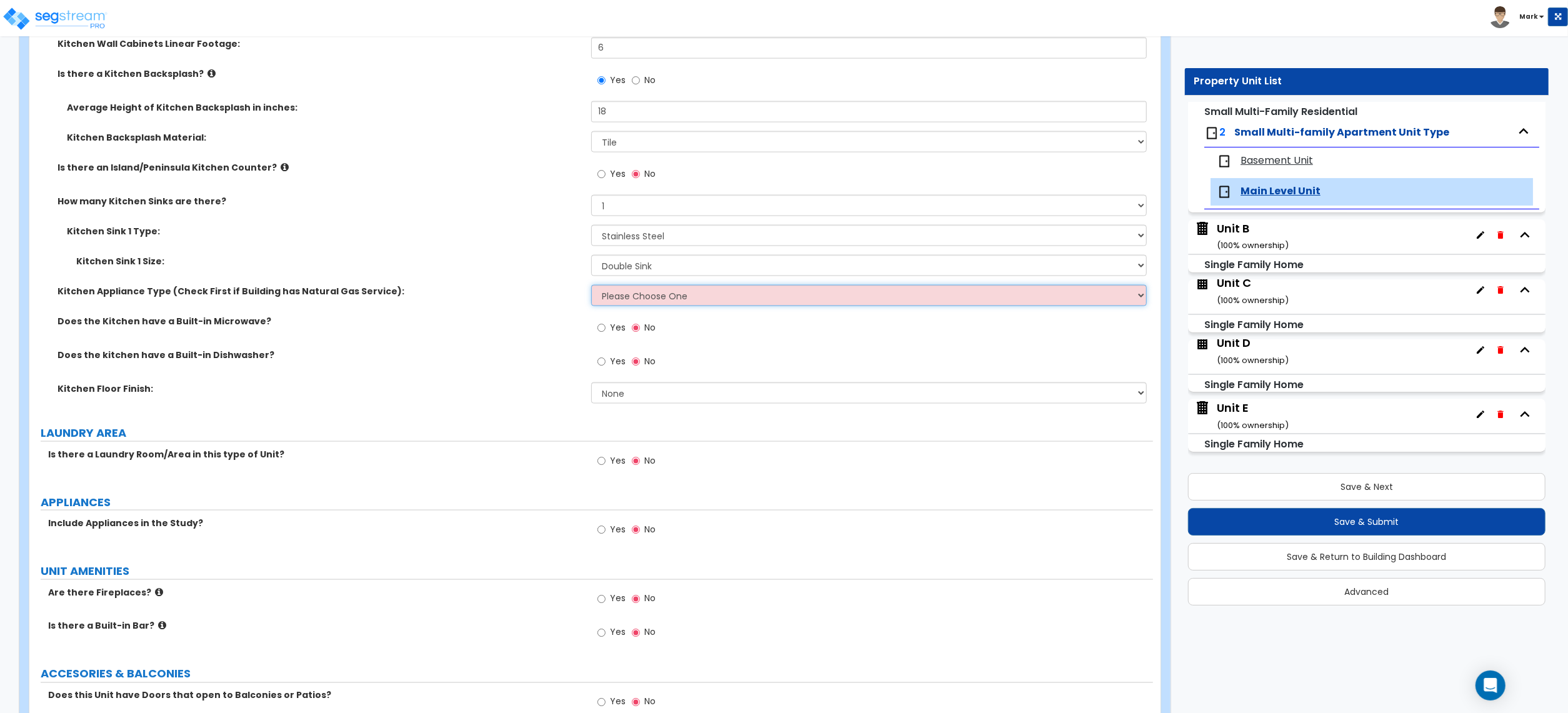
click at [665, 291] on select "Please Choose One Gas Electric" at bounding box center [869, 295] width 556 height 22
click at [592, 287] on select "Please Choose One Gas Electric" at bounding box center [869, 295] width 556 height 22
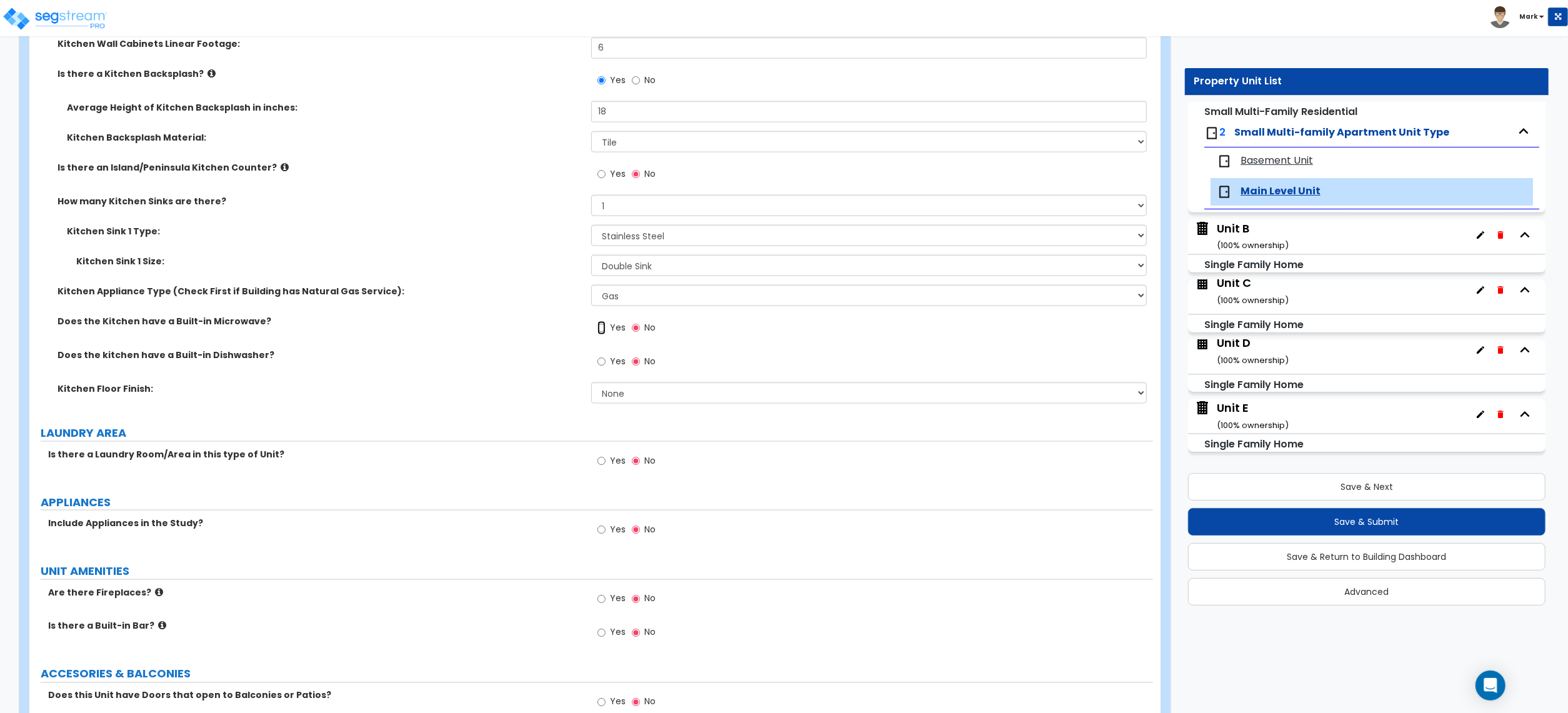
click at [599, 328] on input "Yes" at bounding box center [601, 328] width 8 height 14
click at [608, 358] on label "Yes" at bounding box center [611, 363] width 28 height 22
click at [605, 358] on input "Yes" at bounding box center [601, 361] width 8 height 14
click at [628, 391] on select "None Tile Flooring Hardwood Flooring Resilient Laminate Flooring VCT Flooring S…" at bounding box center [869, 393] width 556 height 22
click at [592, 384] on select "None Tile Flooring Hardwood Flooring Resilient Laminate Flooring VCT Flooring S…" at bounding box center [869, 393] width 556 height 22
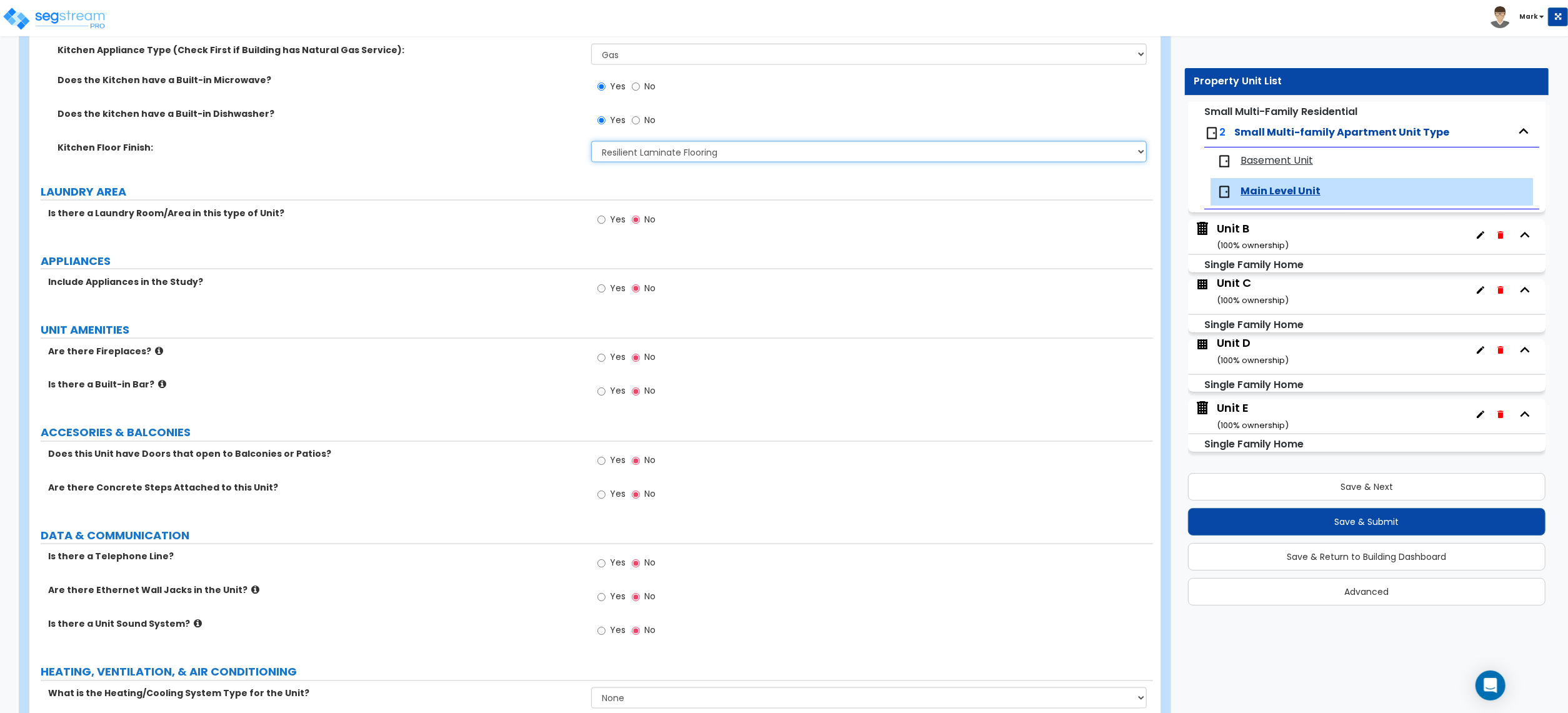
scroll to position [2006, 0]
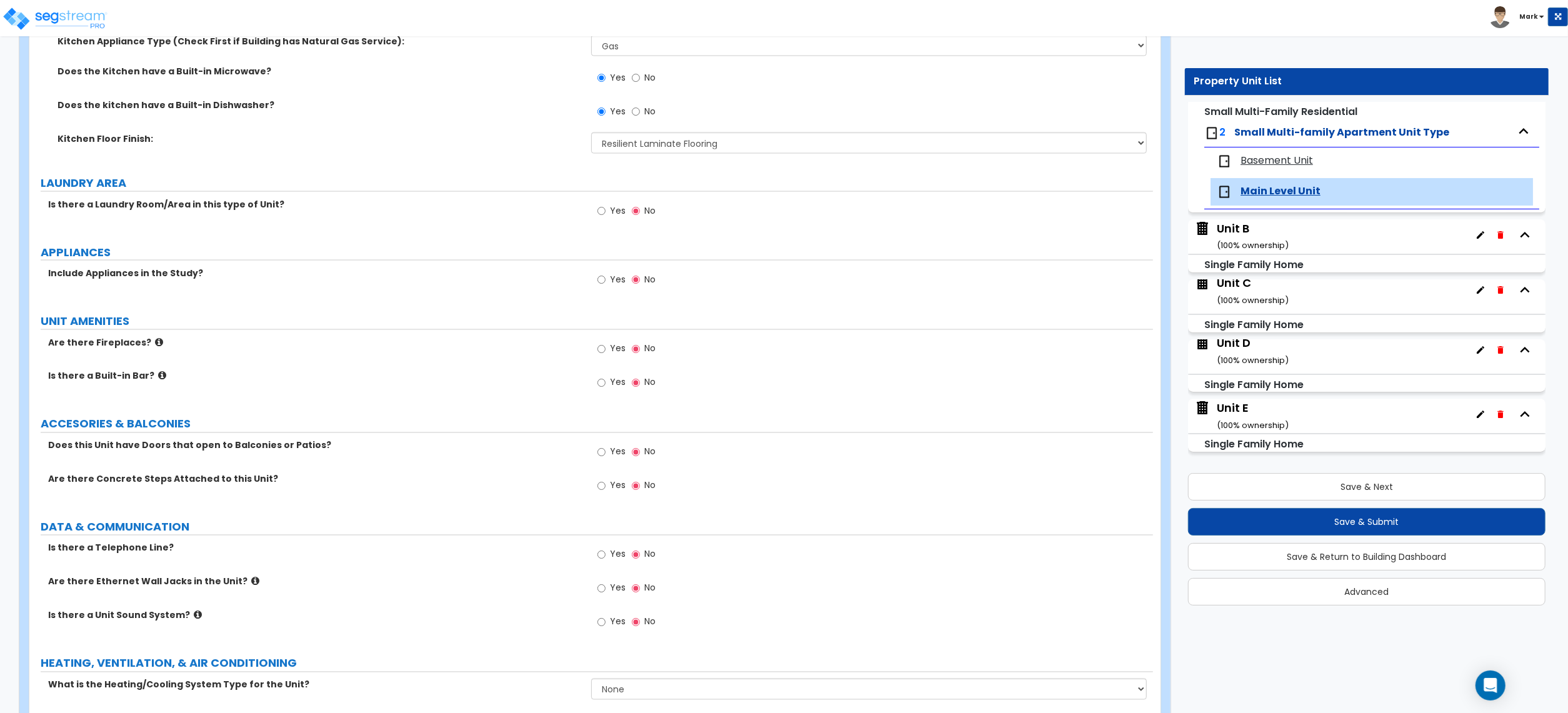
click at [594, 205] on div "Yes No" at bounding box center [627, 212] width 70 height 29
click at [599, 209] on input "Yes" at bounding box center [601, 211] width 8 height 14
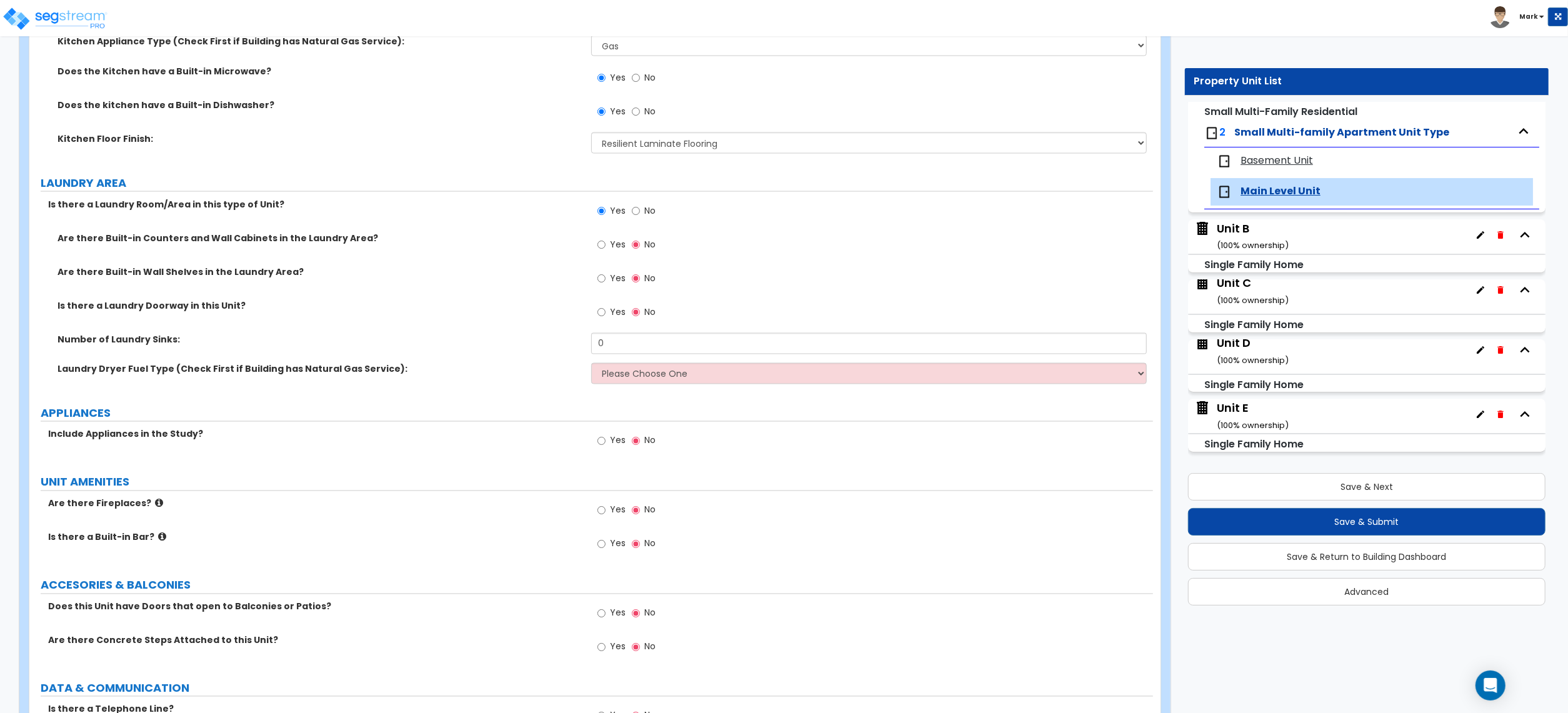
click at [618, 248] on span "Yes" at bounding box center [617, 244] width 15 height 13
click at [605, 248] on input "Yes" at bounding box center [601, 244] width 8 height 14
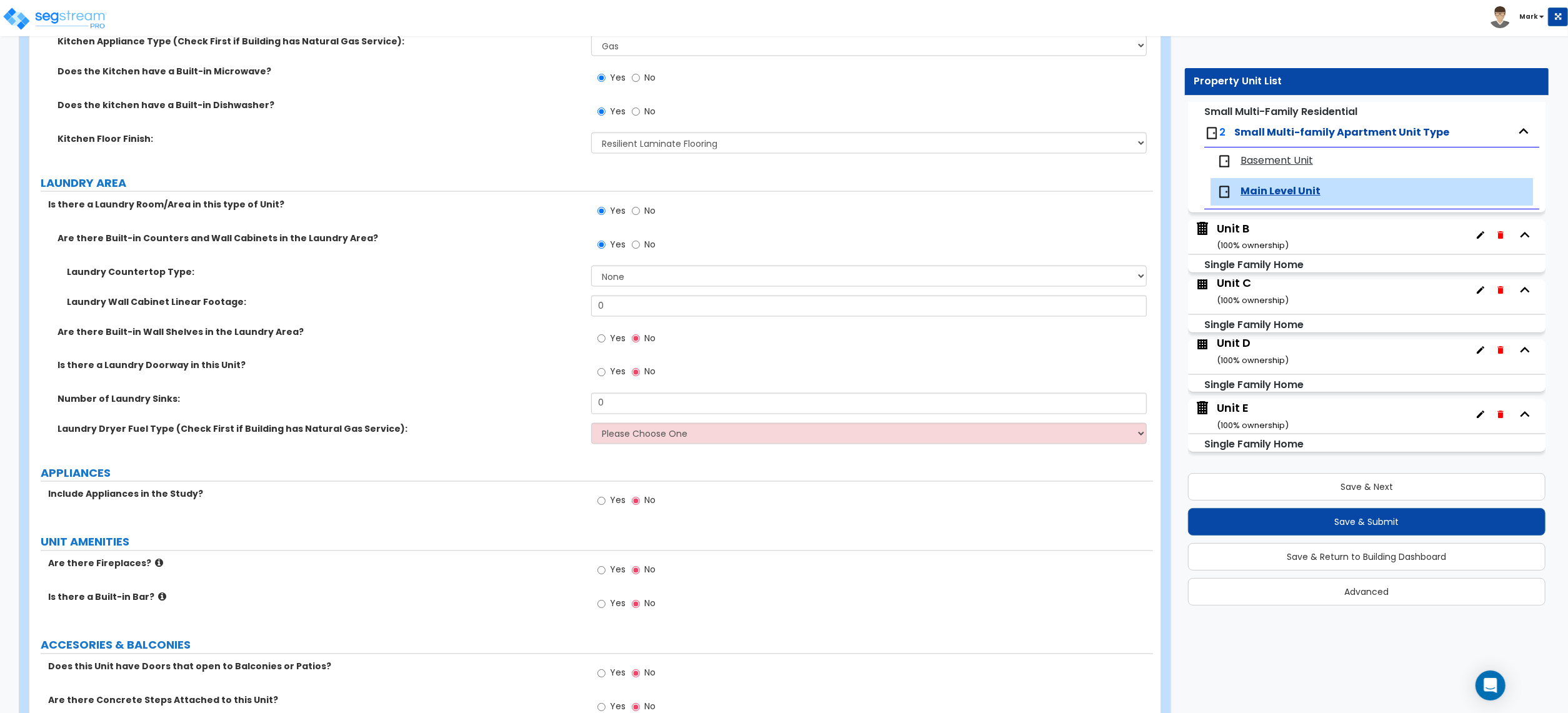
click at [625, 251] on label "Yes" at bounding box center [611, 247] width 28 height 22
click at [605, 251] on input "Yes" at bounding box center [601, 244] width 8 height 14
drag, startPoint x: 648, startPoint y: 315, endPoint x: 648, endPoint y: 300, distance: 15.0
click at [648, 313] on input "0" at bounding box center [869, 306] width 556 height 22
click at [640, 273] on select "None Plastic Laminate Solid Surface Stone Quartz Marble Tile Wood Stainless Ste…" at bounding box center [869, 276] width 556 height 22
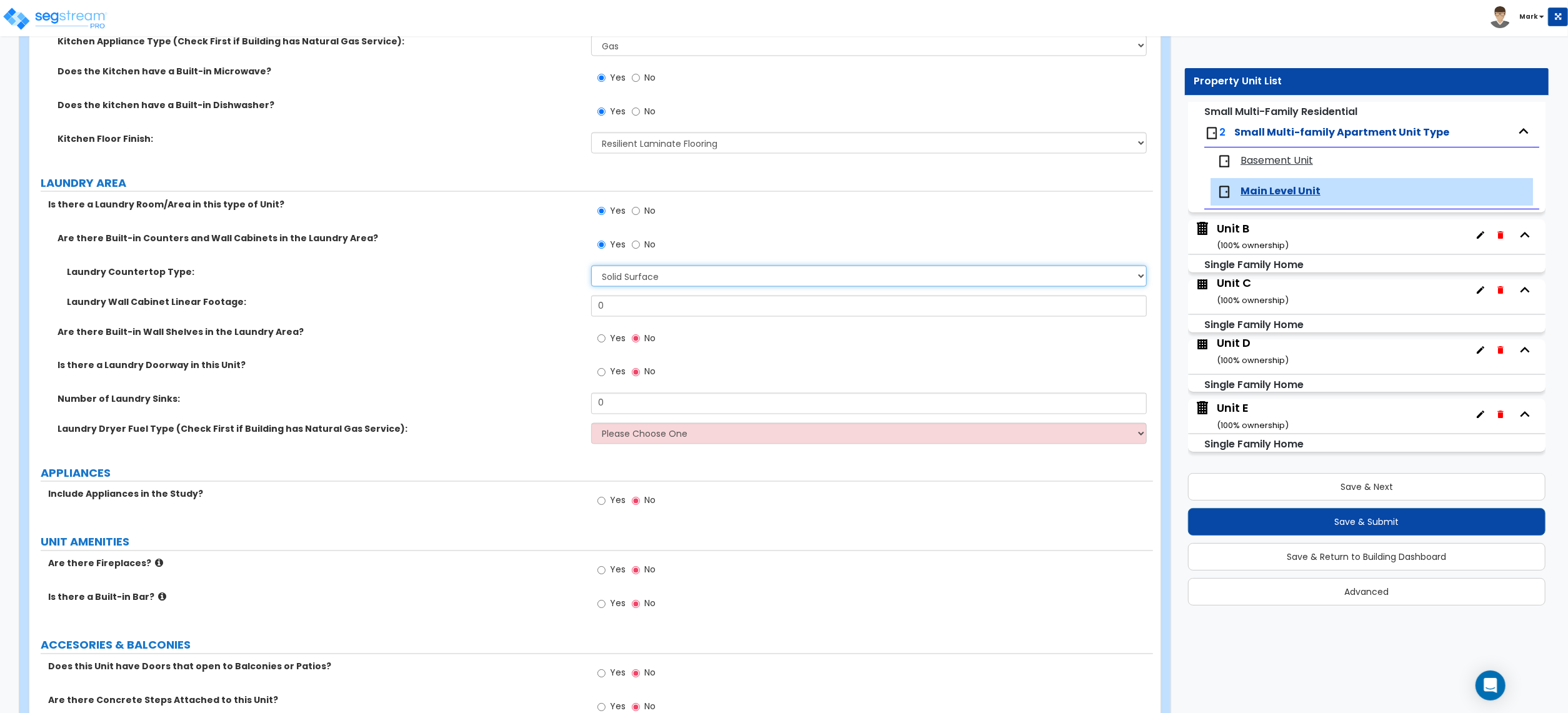
click at [592, 267] on select "None Plastic Laminate Solid Surface Stone Quartz Marble Tile Wood Stainless Ste…" at bounding box center [869, 276] width 556 height 22
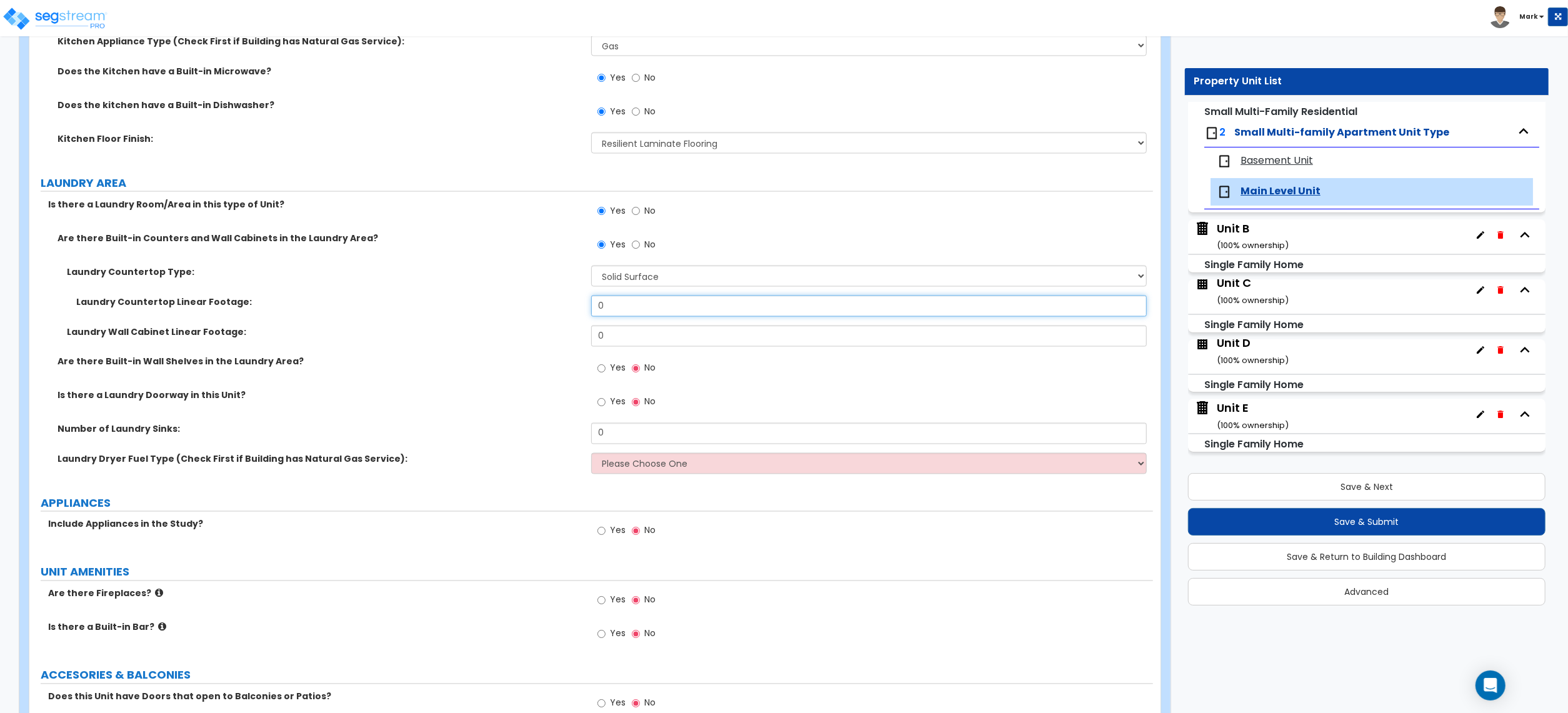
click at [660, 311] on input "0" at bounding box center [869, 306] width 556 height 22
click at [639, 350] on div "Laundry Wall Cabinet Linear Footage: 0" at bounding box center [592, 340] width 1124 height 30
click at [644, 338] on input "0" at bounding box center [869, 337] width 556 height 22
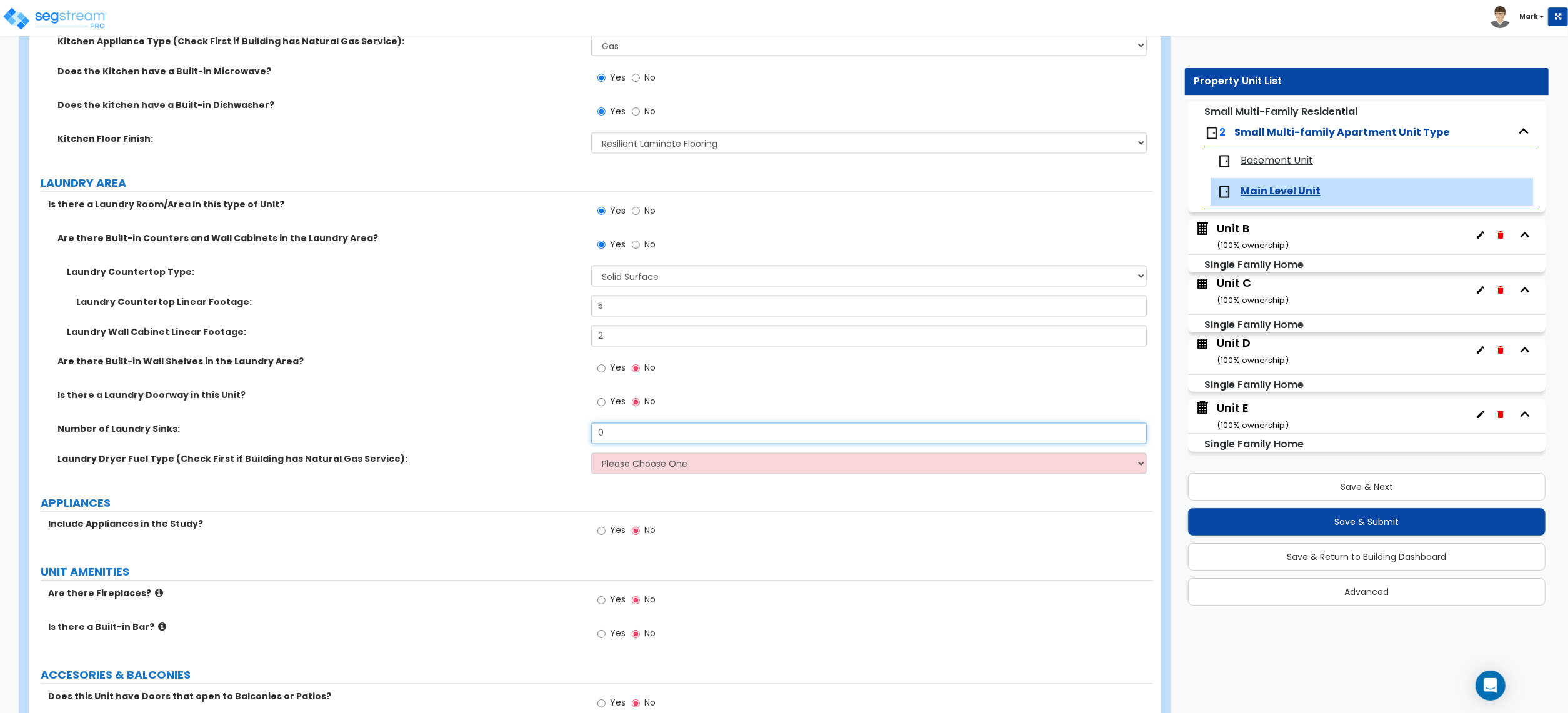
click at [623, 444] on input "0" at bounding box center [869, 434] width 556 height 22
click at [628, 474] on select "Please Choose One Gas Electric" at bounding box center [869, 464] width 556 height 22
click at [592, 455] on select "Please Choose One Gas Electric" at bounding box center [869, 464] width 556 height 22
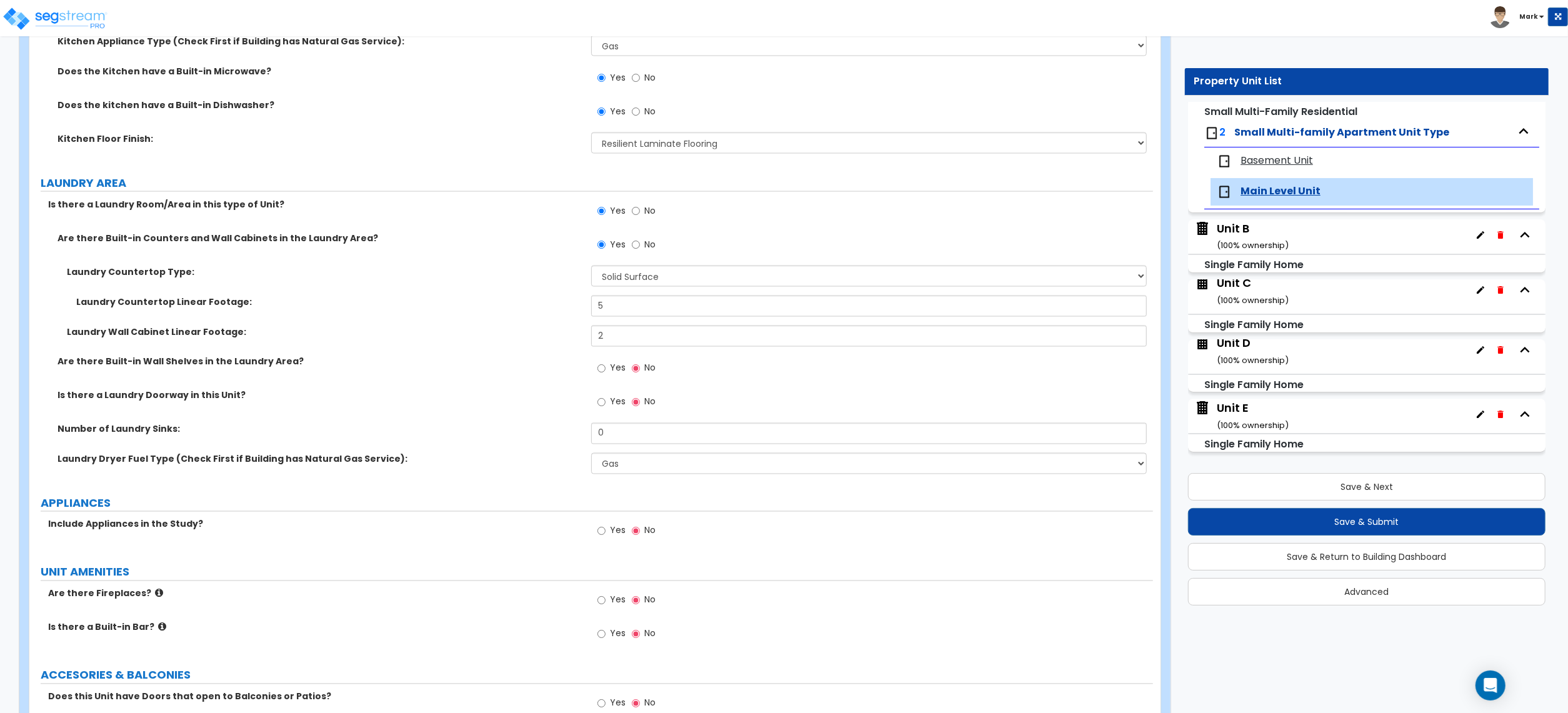
click at [539, 416] on div "Is there a Laundry Doorway in this Unit? Yes No" at bounding box center [592, 405] width 1124 height 33
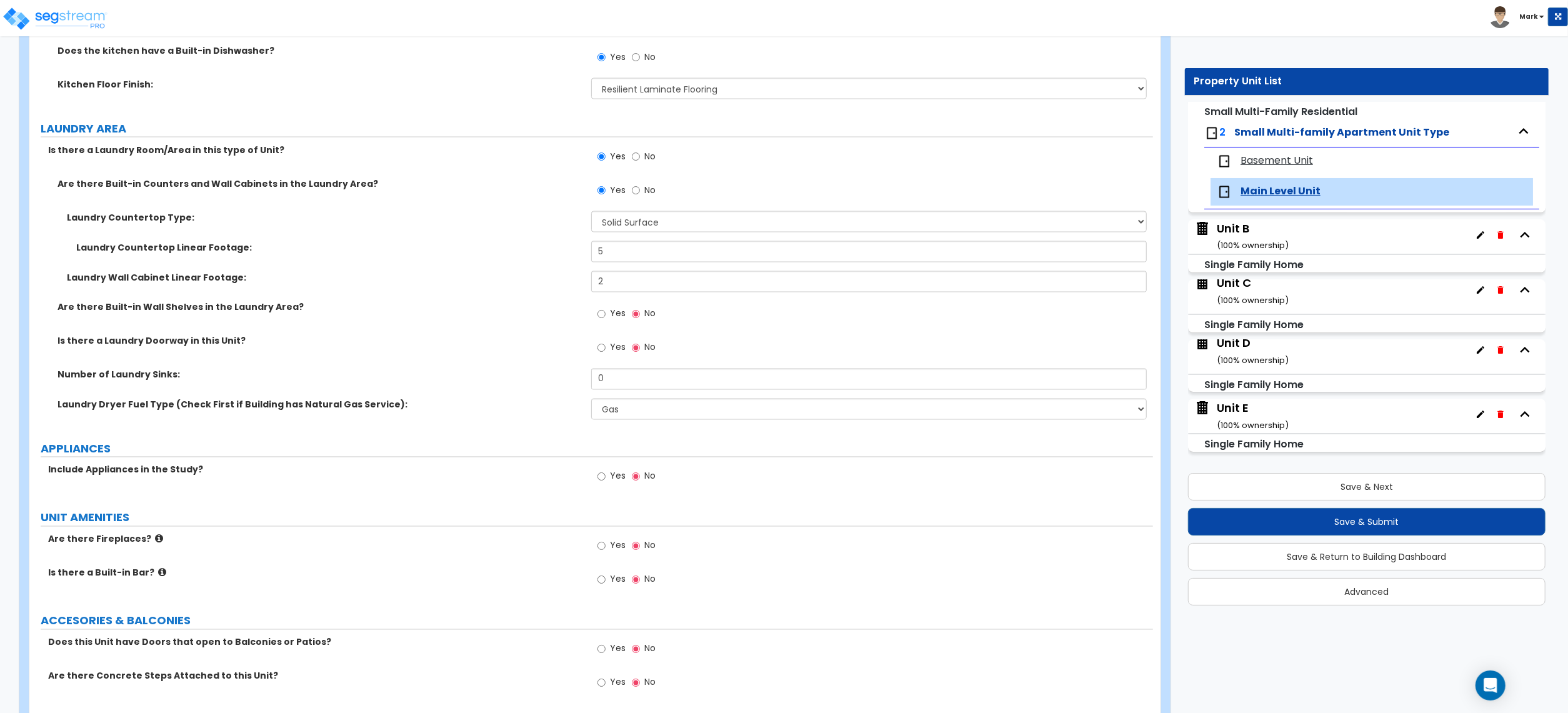
scroll to position [2089, 0]
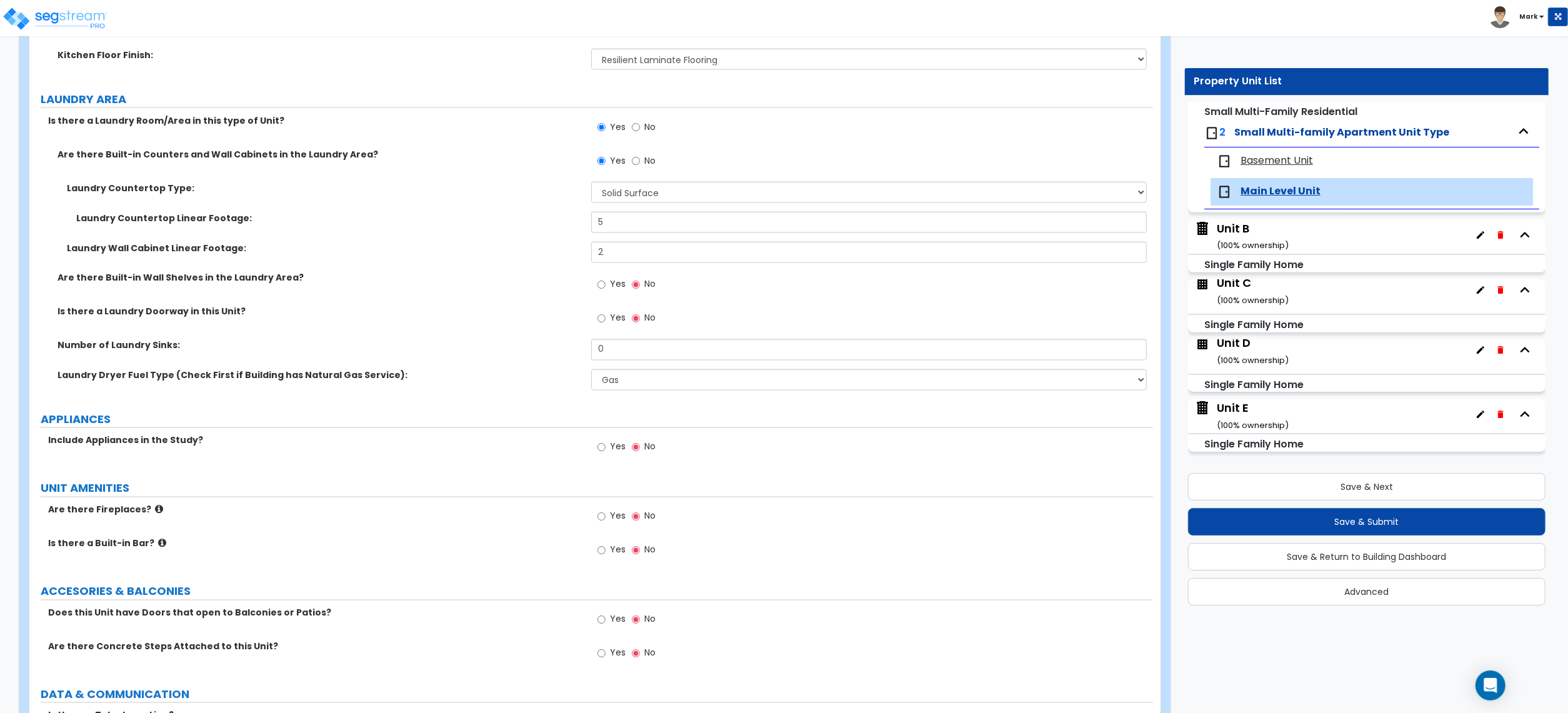
click at [608, 446] on label "Yes" at bounding box center [611, 448] width 28 height 22
click at [605, 446] on input "Yes" at bounding box center [601, 447] width 8 height 14
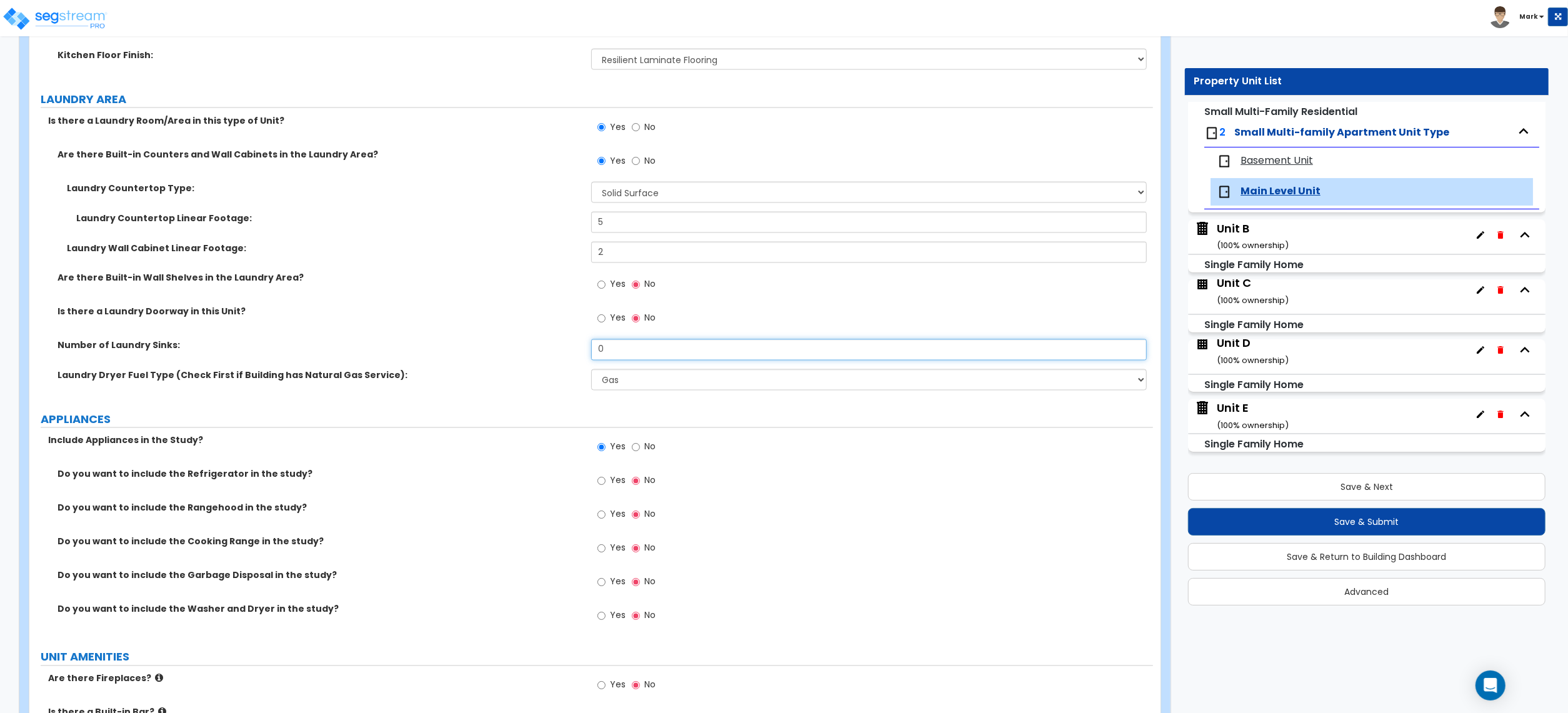
click at [630, 358] on input "0" at bounding box center [869, 350] width 556 height 22
click at [524, 358] on div "Number of Laundry Sinks: 0" at bounding box center [592, 354] width 1124 height 30
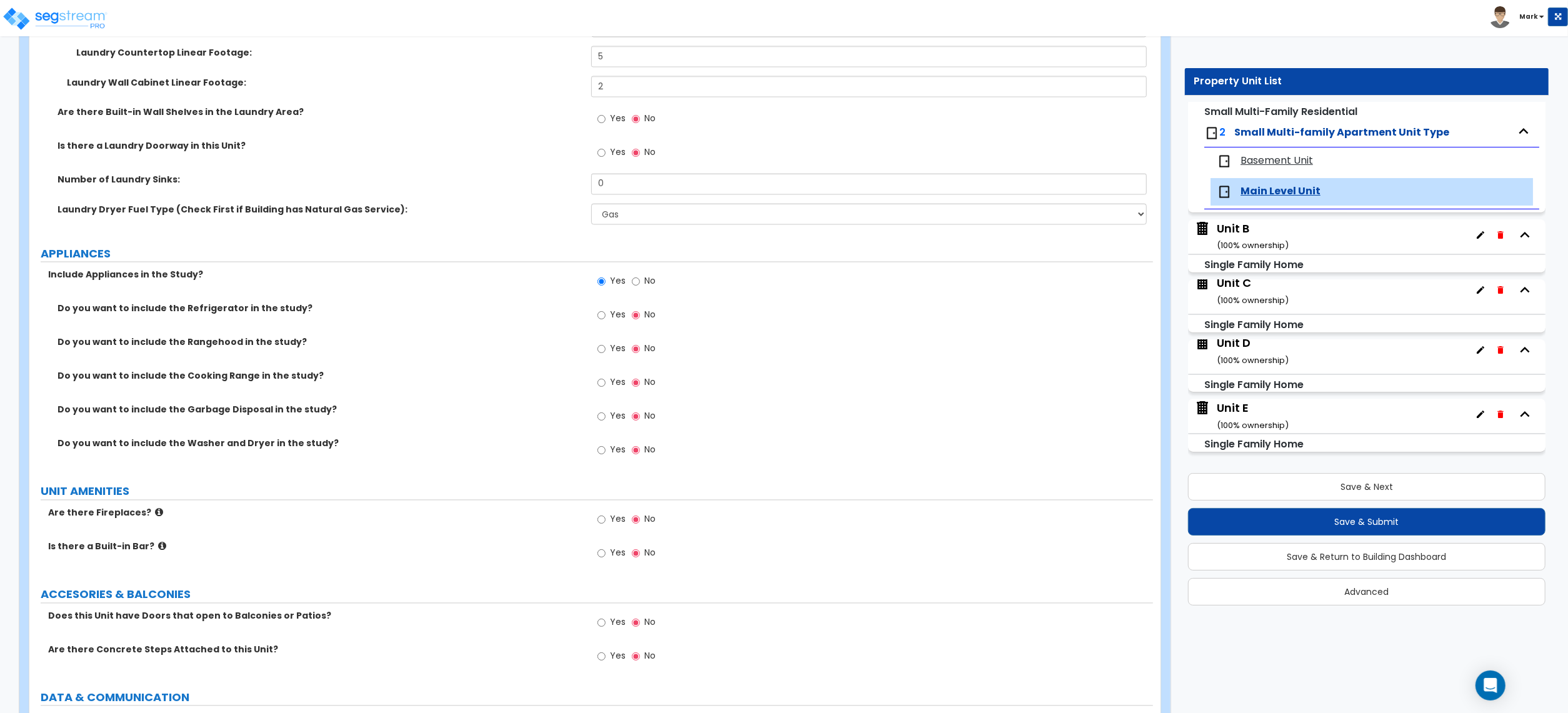
scroll to position [2255, 0]
click at [616, 320] on span "Yes" at bounding box center [617, 314] width 15 height 13
click at [605, 321] on input "Yes" at bounding box center [601, 314] width 8 height 14
click at [612, 353] on span "Yes" at bounding box center [617, 348] width 15 height 13
click at [605, 353] on input "Yes" at bounding box center [601, 348] width 8 height 14
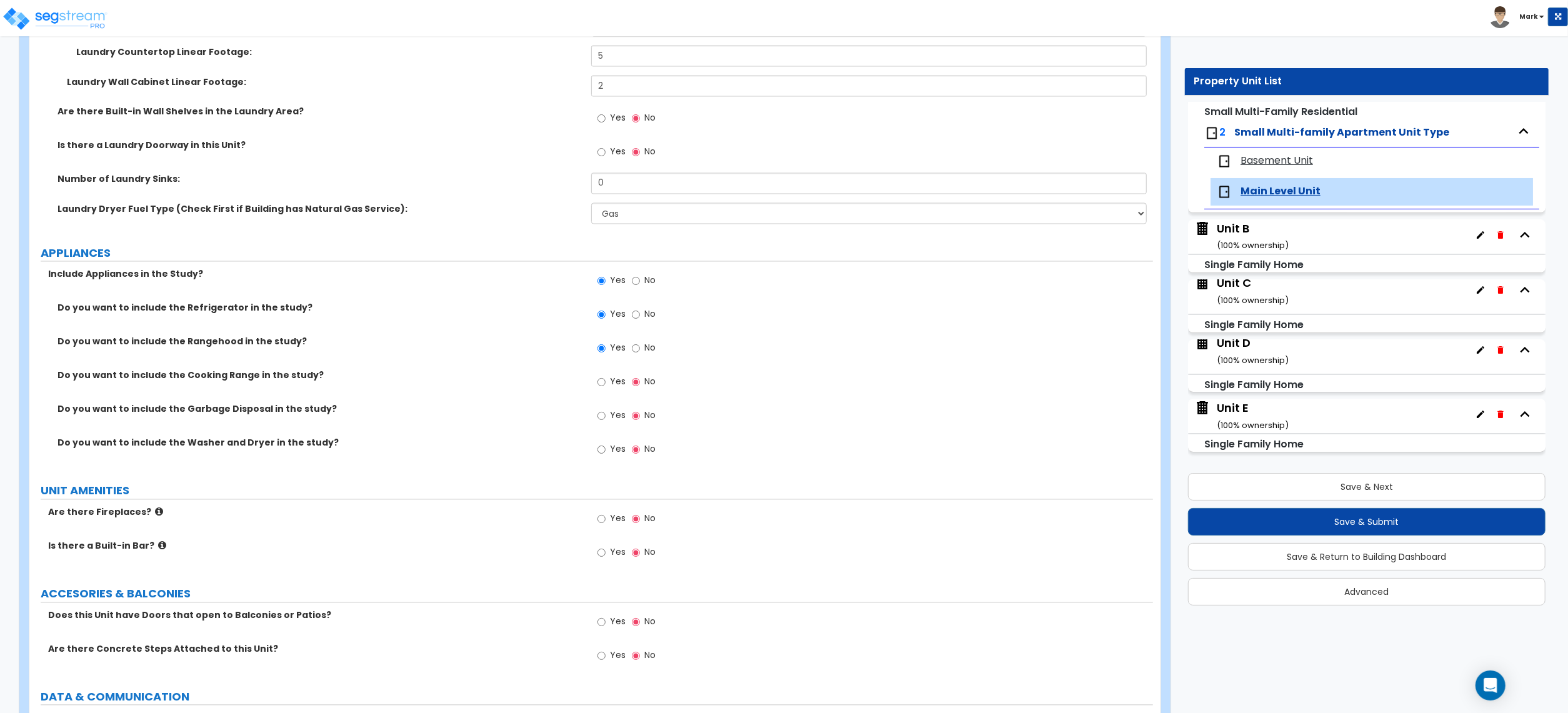
click at [599, 373] on div "Yes No" at bounding box center [627, 384] width 70 height 29
click at [601, 378] on input "Yes" at bounding box center [601, 382] width 8 height 14
click at [621, 415] on span "Yes" at bounding box center [617, 416] width 15 height 13
click at [605, 415] on input "Yes" at bounding box center [601, 416] width 8 height 14
click at [610, 448] on span "Yes" at bounding box center [617, 449] width 15 height 13
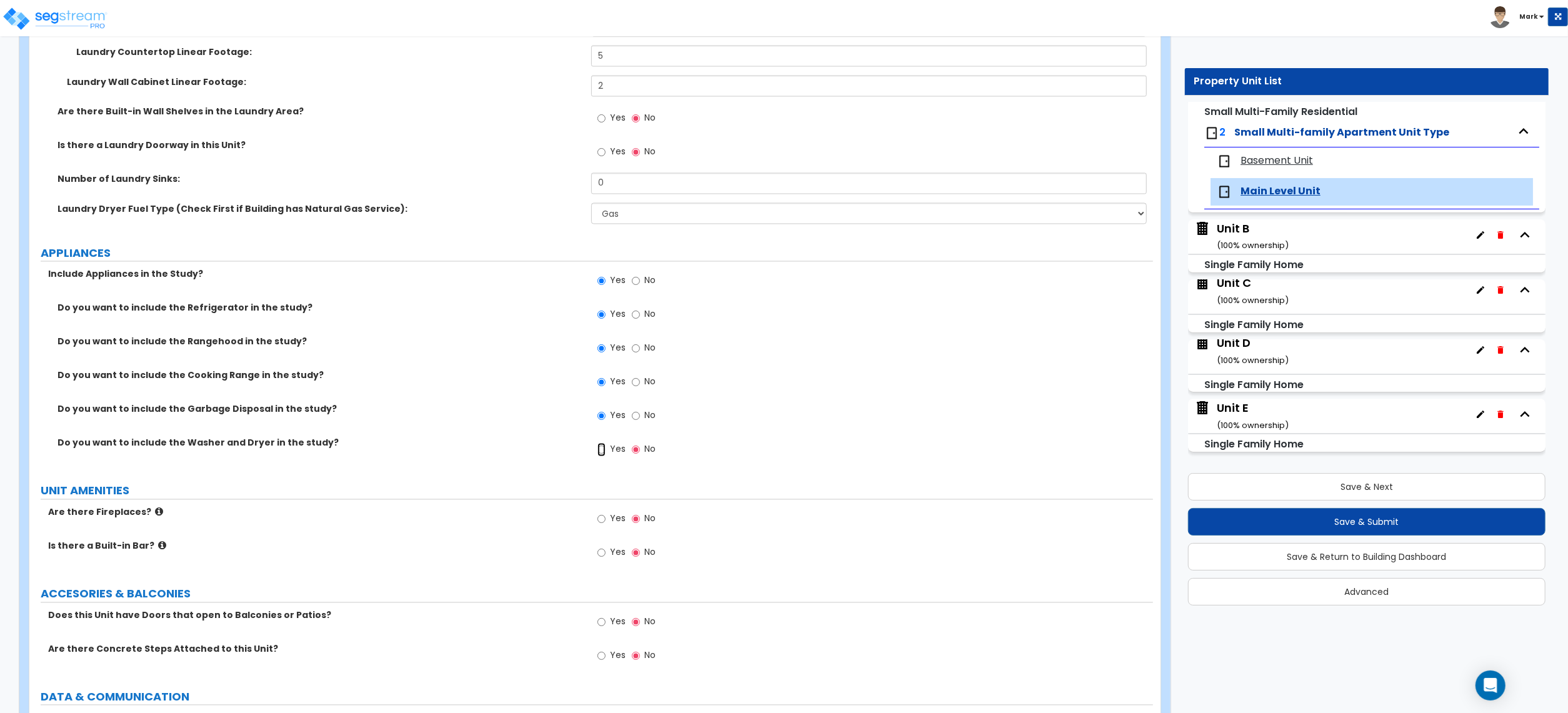
click at [605, 448] on input "Yes" at bounding box center [601, 449] width 8 height 14
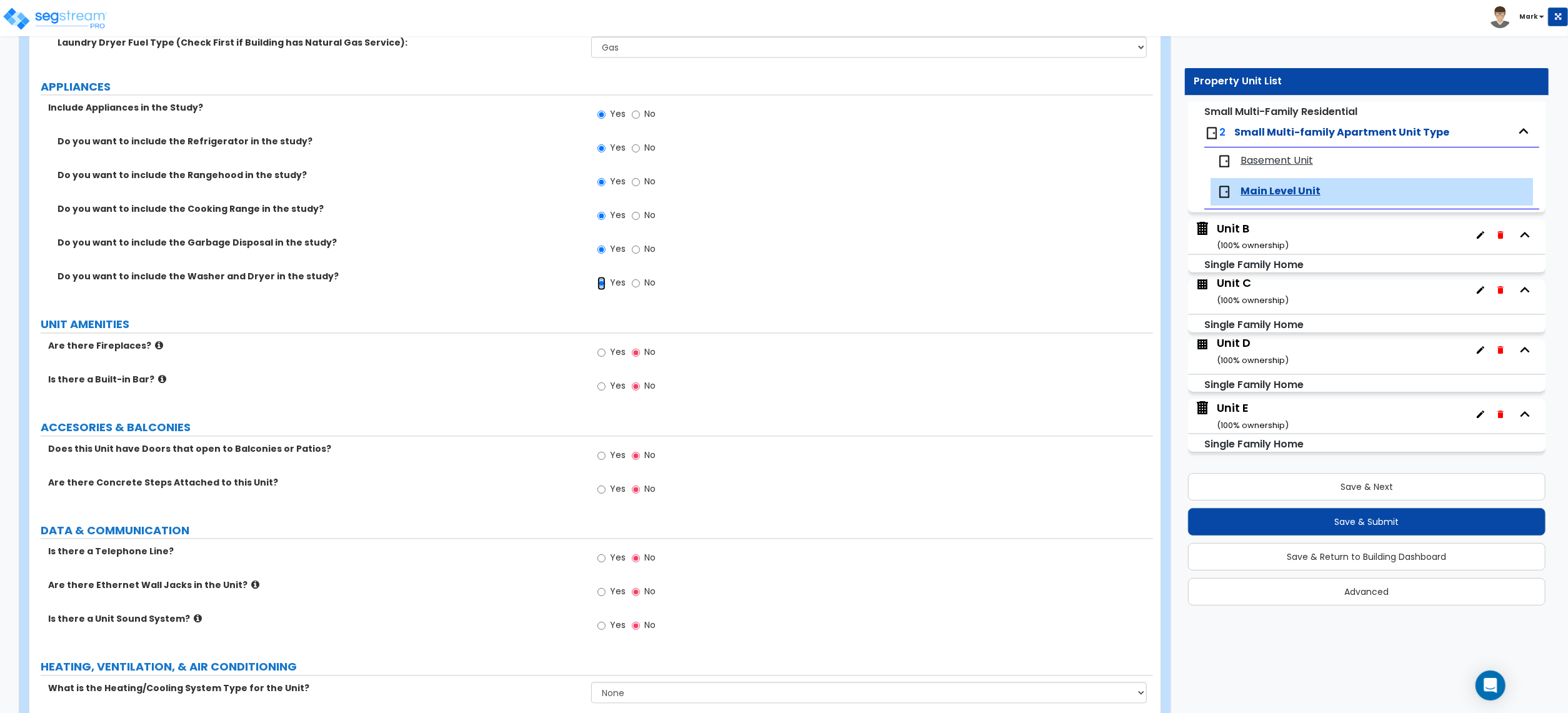
scroll to position [2482, 0]
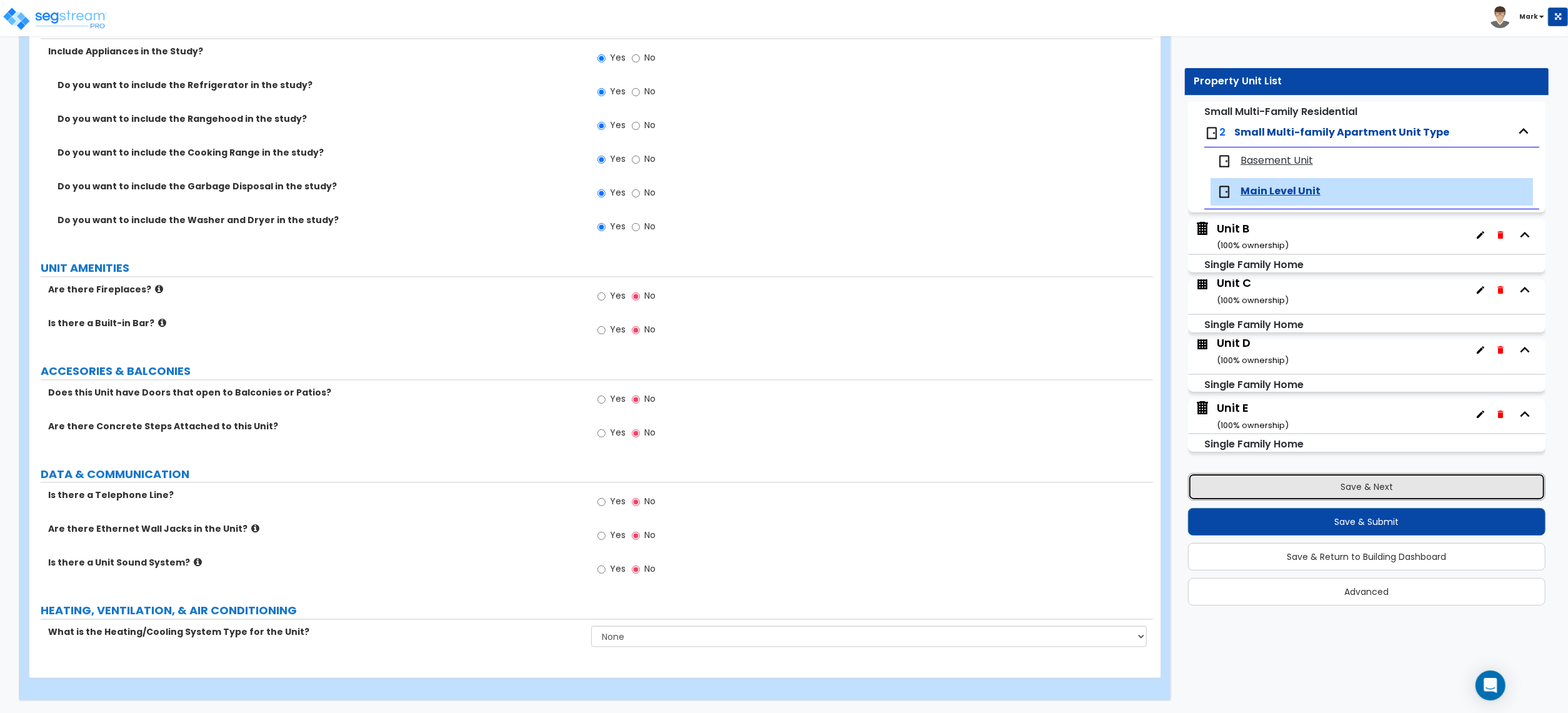
drag, startPoint x: 1379, startPoint y: 486, endPoint x: 1373, endPoint y: 470, distance: 17.1
click at [1383, 485] on button "Save & Next" at bounding box center [1366, 486] width 358 height 28
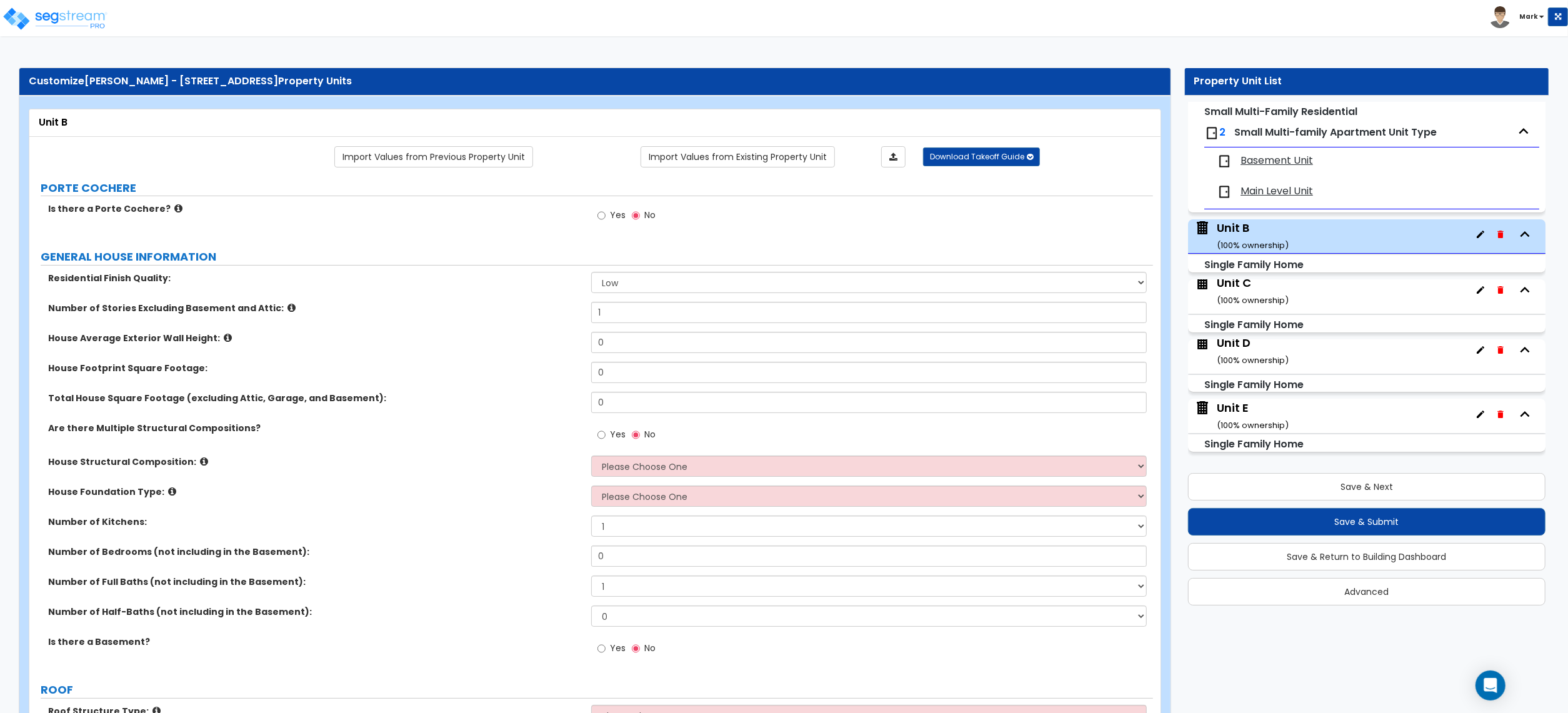
click at [1255, 189] on span "Main Level Unit" at bounding box center [1277, 192] width 73 height 14
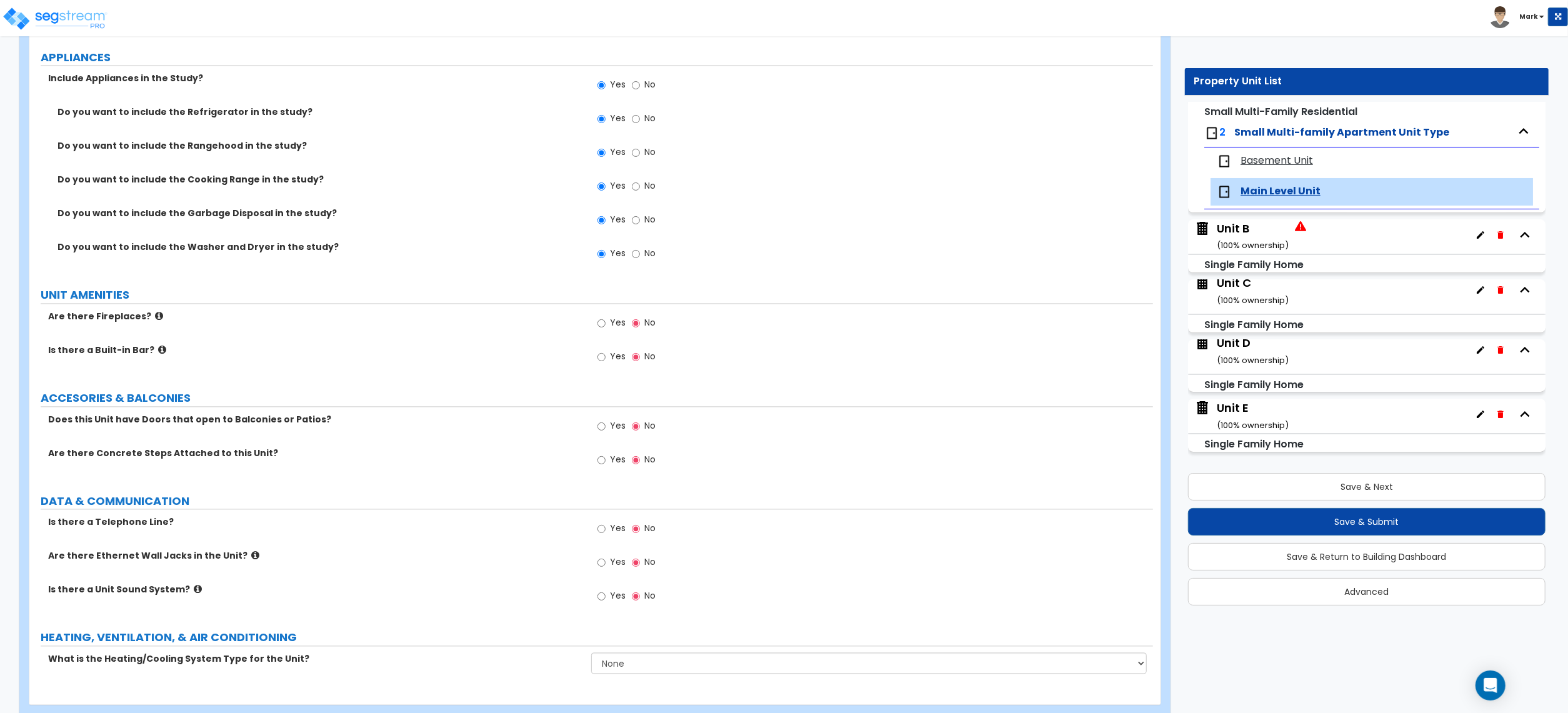
scroll to position [2482, 0]
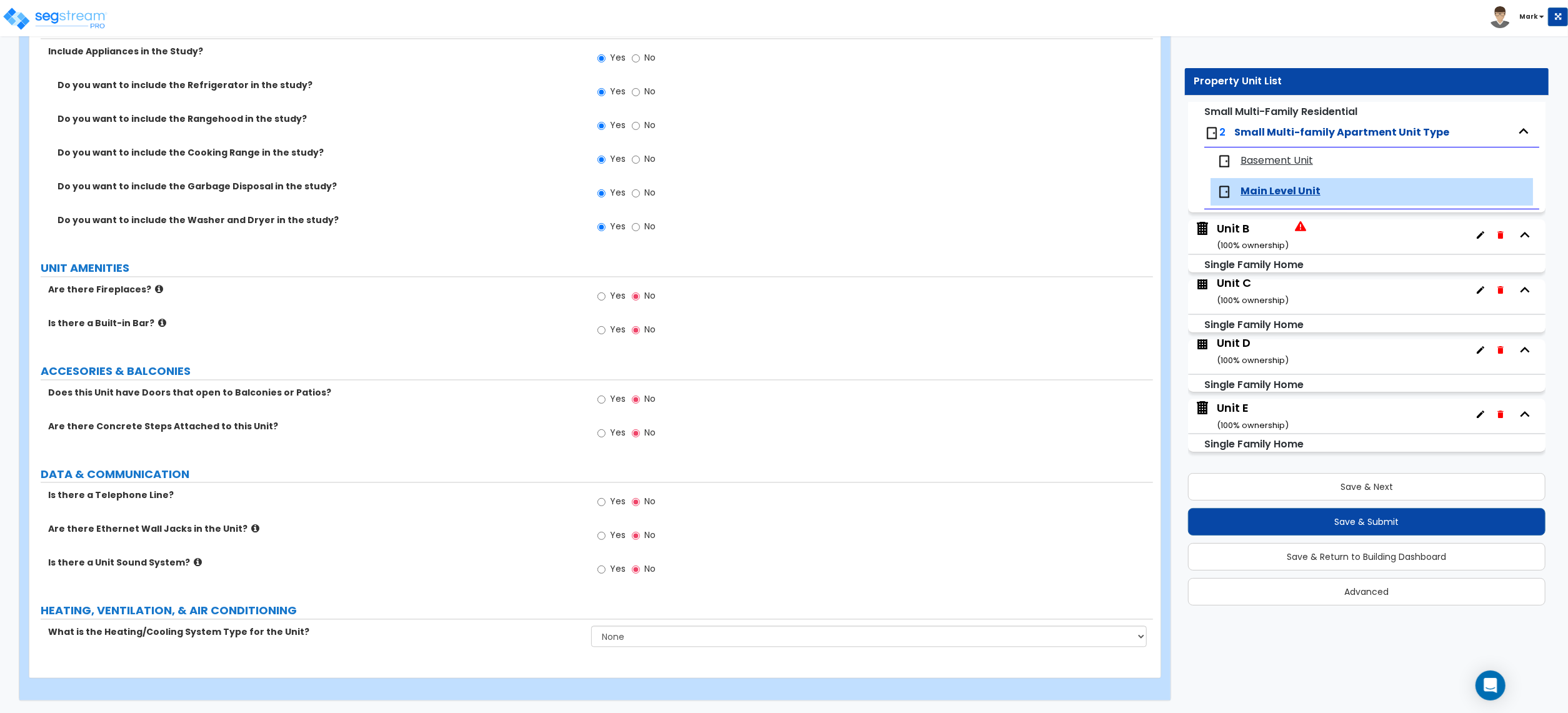
click at [612, 648] on div "What is the Heating/Cooling System Type for the Unit? None Heat Only Centralize…" at bounding box center [592, 640] width 1124 height 30
click at [613, 644] on select "None Heat Only Centralized Heating & Cooling Thru Wall Air Conditioners Mini Sp…" at bounding box center [869, 636] width 556 height 22
click at [592, 626] on select "None Heat Only Centralized Heating & Cooling Thru Wall Air Conditioners Mini Sp…" at bounding box center [869, 636] width 556 height 22
click at [466, 581] on div "Is there a Unit Sound System? Yes No" at bounding box center [592, 573] width 1124 height 33
click at [603, 537] on input "Yes" at bounding box center [601, 535] width 8 height 14
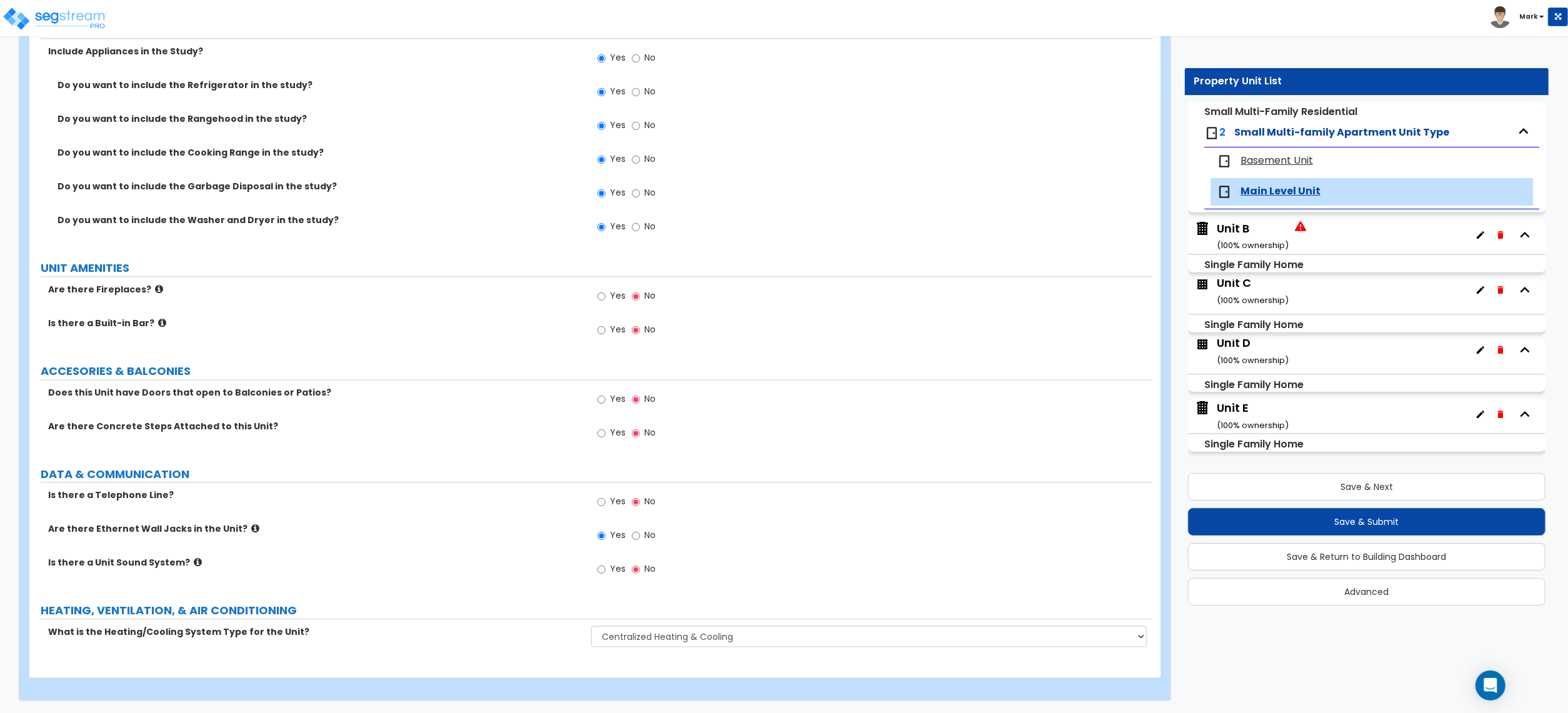
click at [614, 411] on div "Yes No" at bounding box center [627, 401] width 70 height 29
click at [614, 402] on span "Yes" at bounding box center [617, 399] width 15 height 13
click at [605, 402] on input "Yes" at bounding box center [601, 399] width 8 height 14
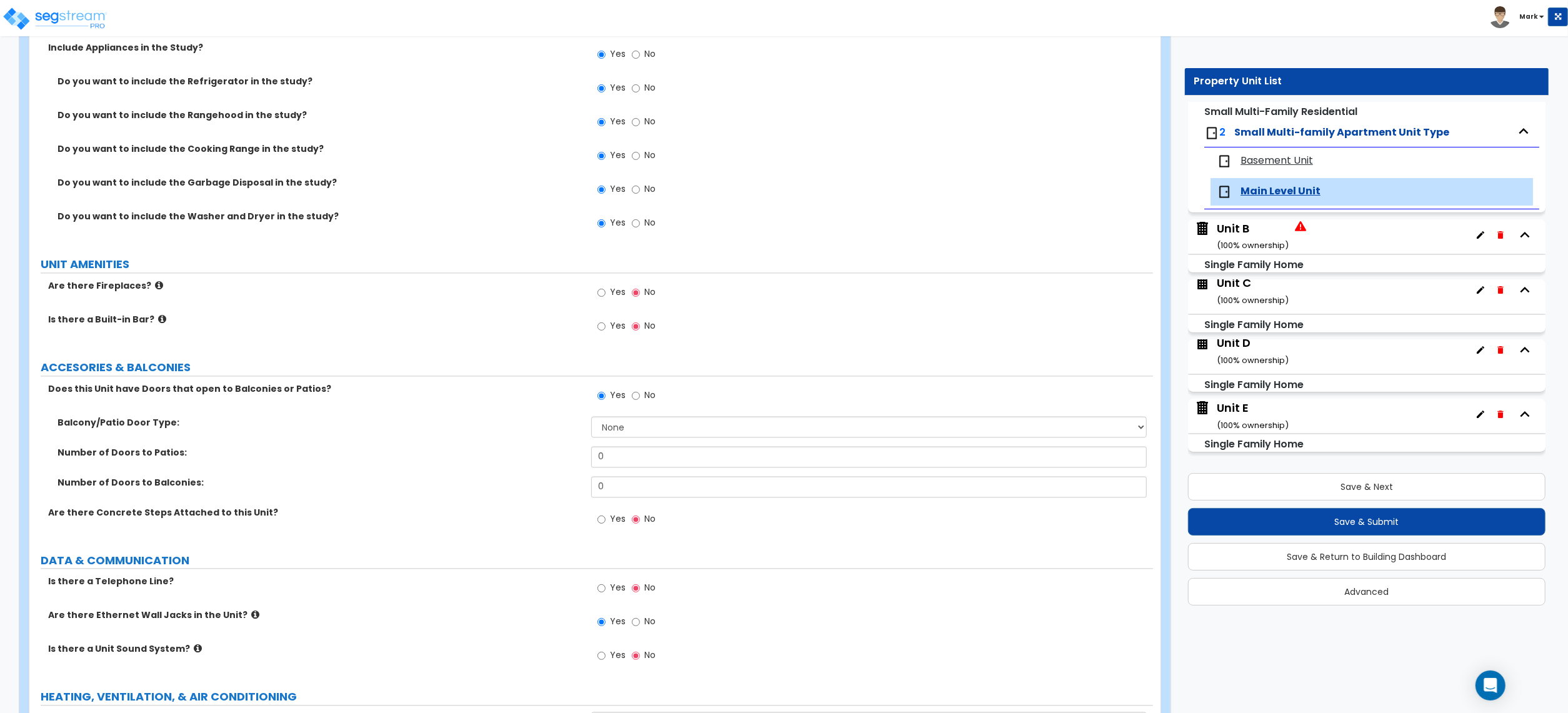
click at [625, 445] on div "Balcony/Patio Door Type: None Single Hinged Doors Double Hinged Doors Single Fr…" at bounding box center [592, 430] width 1124 height 30
click at [625, 433] on select "None Single Hinged Doors Double Hinged Doors Single French Doors Double French …" at bounding box center [869, 427] width 556 height 22
click at [643, 436] on select "None Single Hinged Doors Double Hinged Doors Single French Doors Double French …" at bounding box center [869, 427] width 556 height 22
click at [592, 419] on select "None Single Hinged Doors Double Hinged Doors Single French Doors Double French …" at bounding box center [869, 427] width 556 height 22
click at [624, 463] on input "0" at bounding box center [869, 457] width 556 height 22
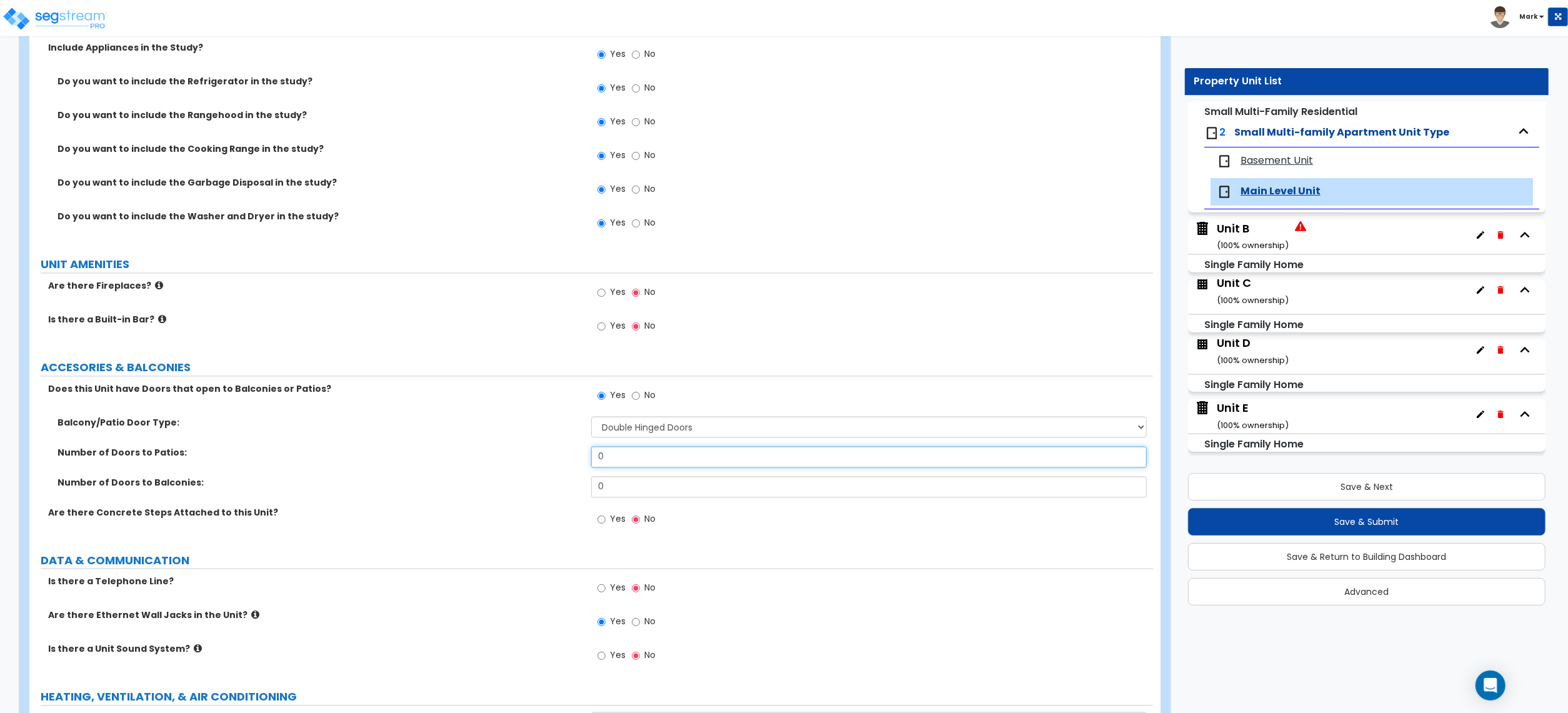
click at [624, 463] on input "0" at bounding box center [869, 457] width 556 height 22
click at [638, 467] on input "1" at bounding box center [869, 457] width 556 height 22
click at [640, 491] on input "0" at bounding box center [869, 487] width 556 height 22
click at [641, 492] on input "0" at bounding box center [869, 487] width 556 height 22
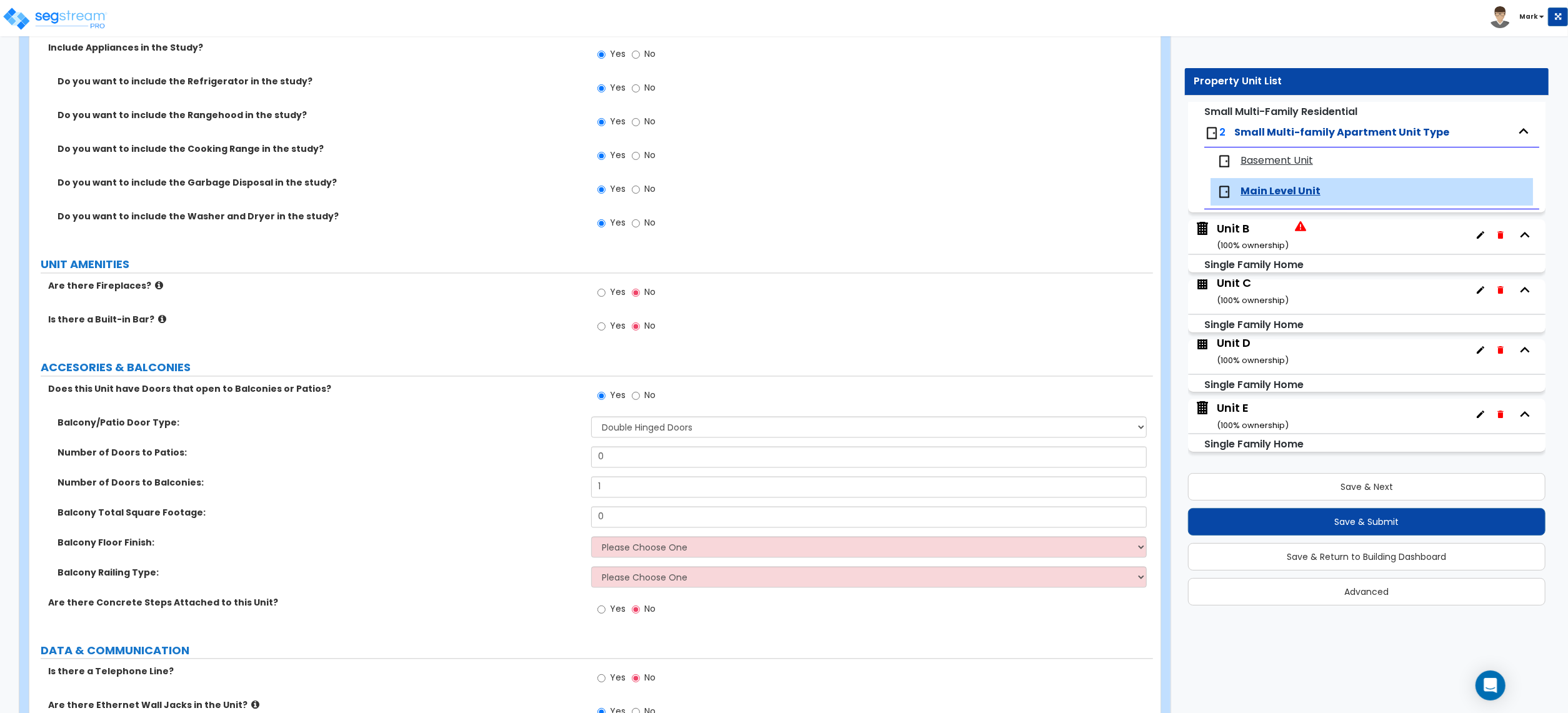
click at [628, 531] on div "Balcony Total Square Footage: 0" at bounding box center [592, 520] width 1124 height 30
click at [626, 528] on input "0" at bounding box center [869, 517] width 556 height 22
drag, startPoint x: 629, startPoint y: 546, endPoint x: 630, endPoint y: 558, distance: 12.0
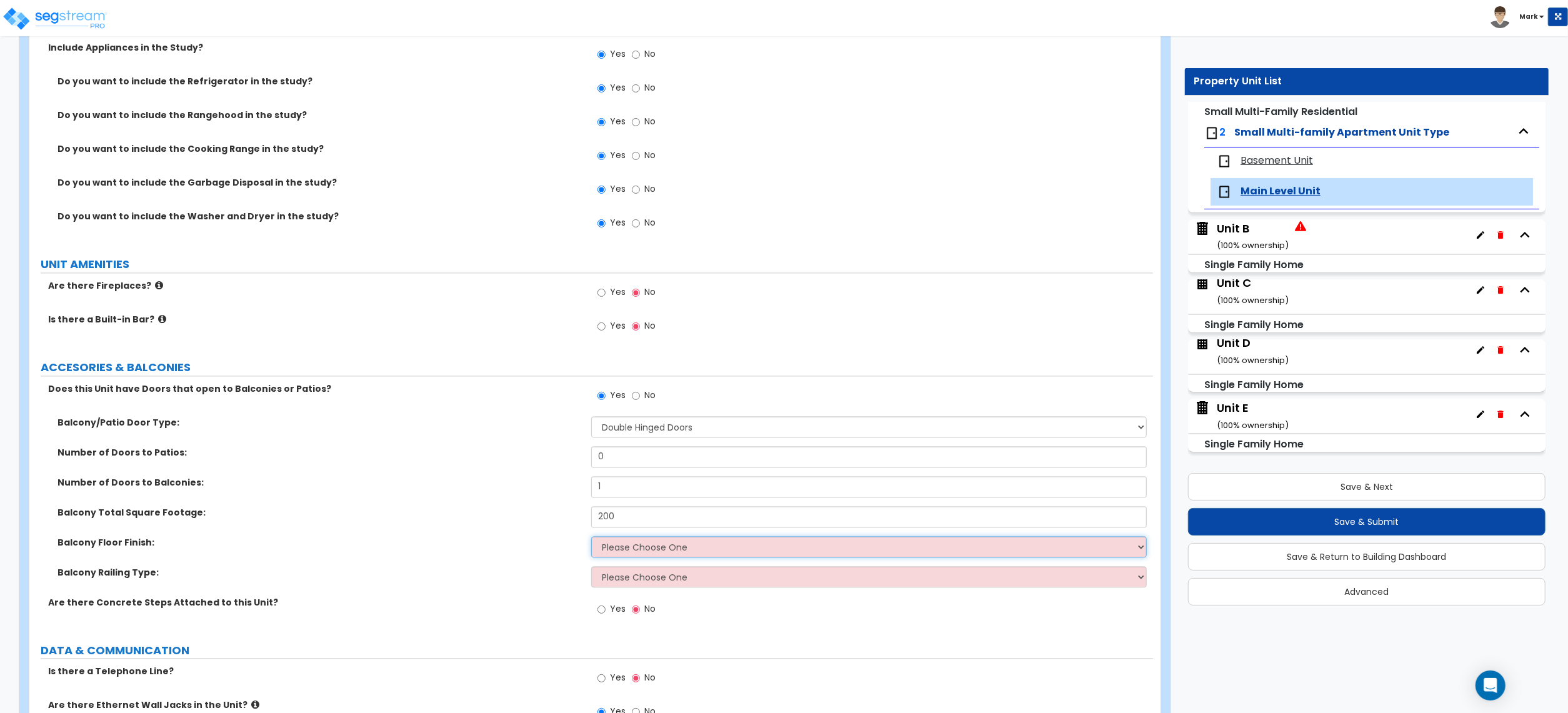
click at [629, 548] on select "Please Choose One Concrete Tile Flooring Wood Flooring Wood Composite" at bounding box center [869, 546] width 556 height 22
click at [592, 538] on select "Please Choose One Concrete Tile Flooring Wood Flooring Wood Composite" at bounding box center [869, 546] width 556 height 22
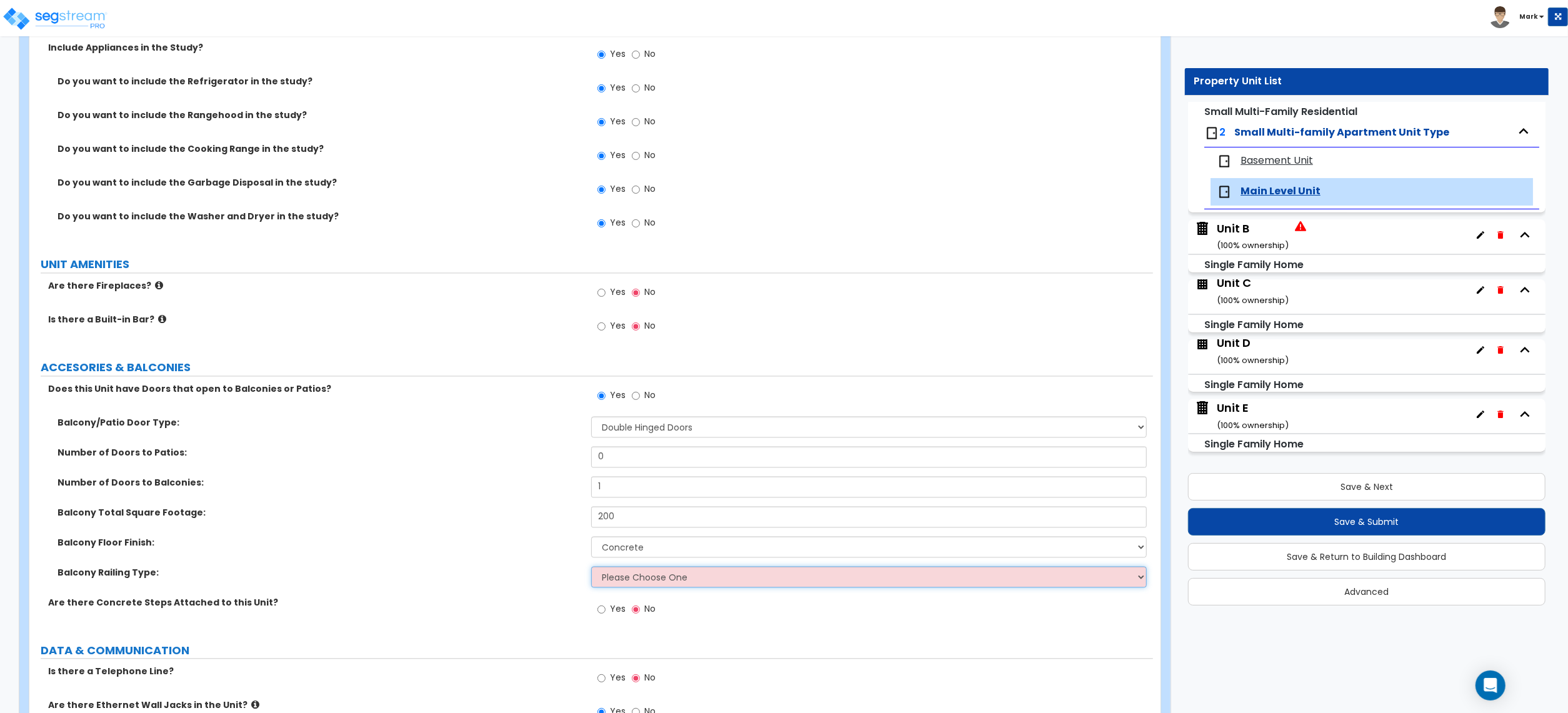
click at [635, 583] on select "Please Choose One Steel Aluminum Wood Glass and Metal Wrought Iron" at bounding box center [869, 577] width 556 height 22
click at [592, 569] on select "Please Choose One Steel Aluminum Wood Glass and Metal Wrought Iron" at bounding box center [869, 577] width 556 height 22
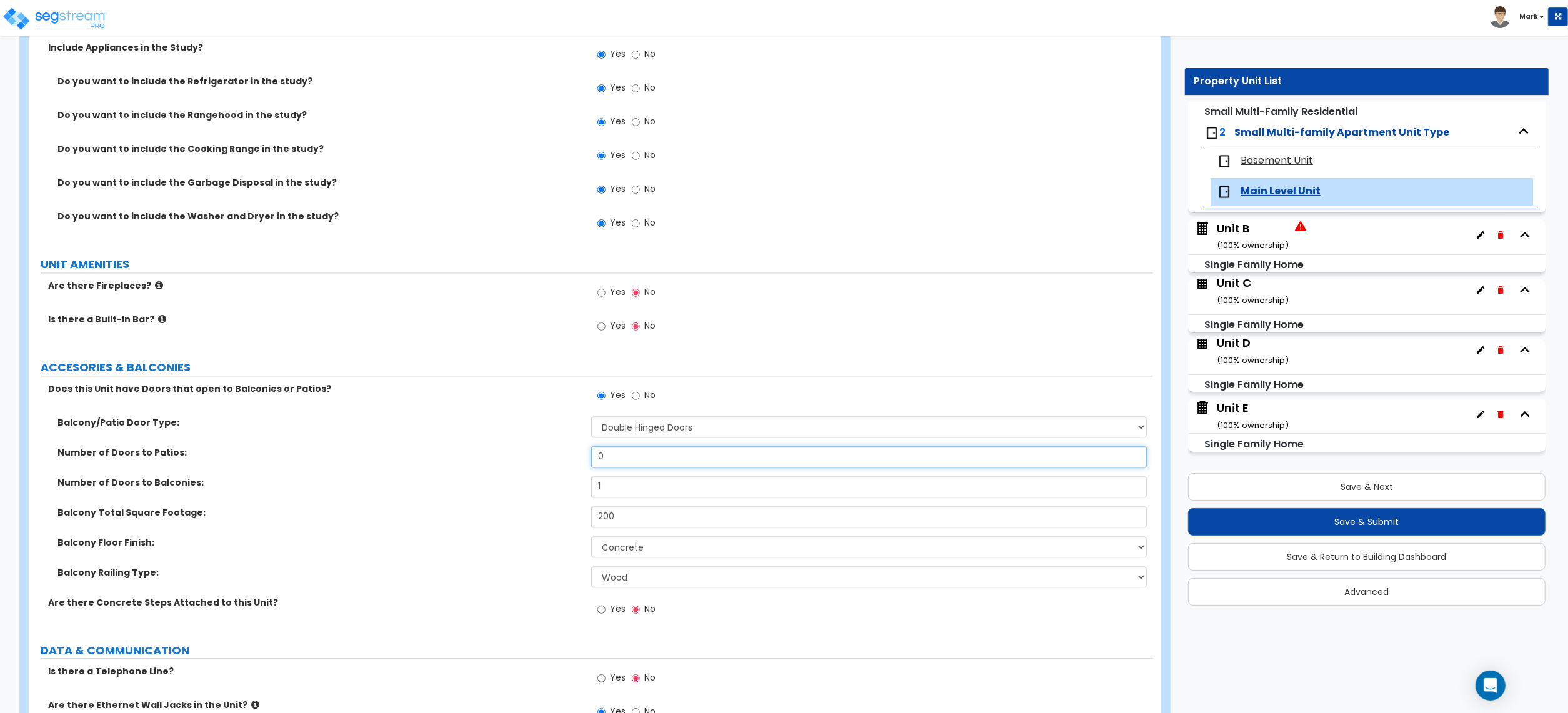
click at [613, 458] on input "0" at bounding box center [869, 457] width 556 height 22
click at [621, 485] on input "1" at bounding box center [869, 487] width 556 height 22
click at [536, 510] on label "Balcony Total Square Footage:" at bounding box center [320, 512] width 524 height 13
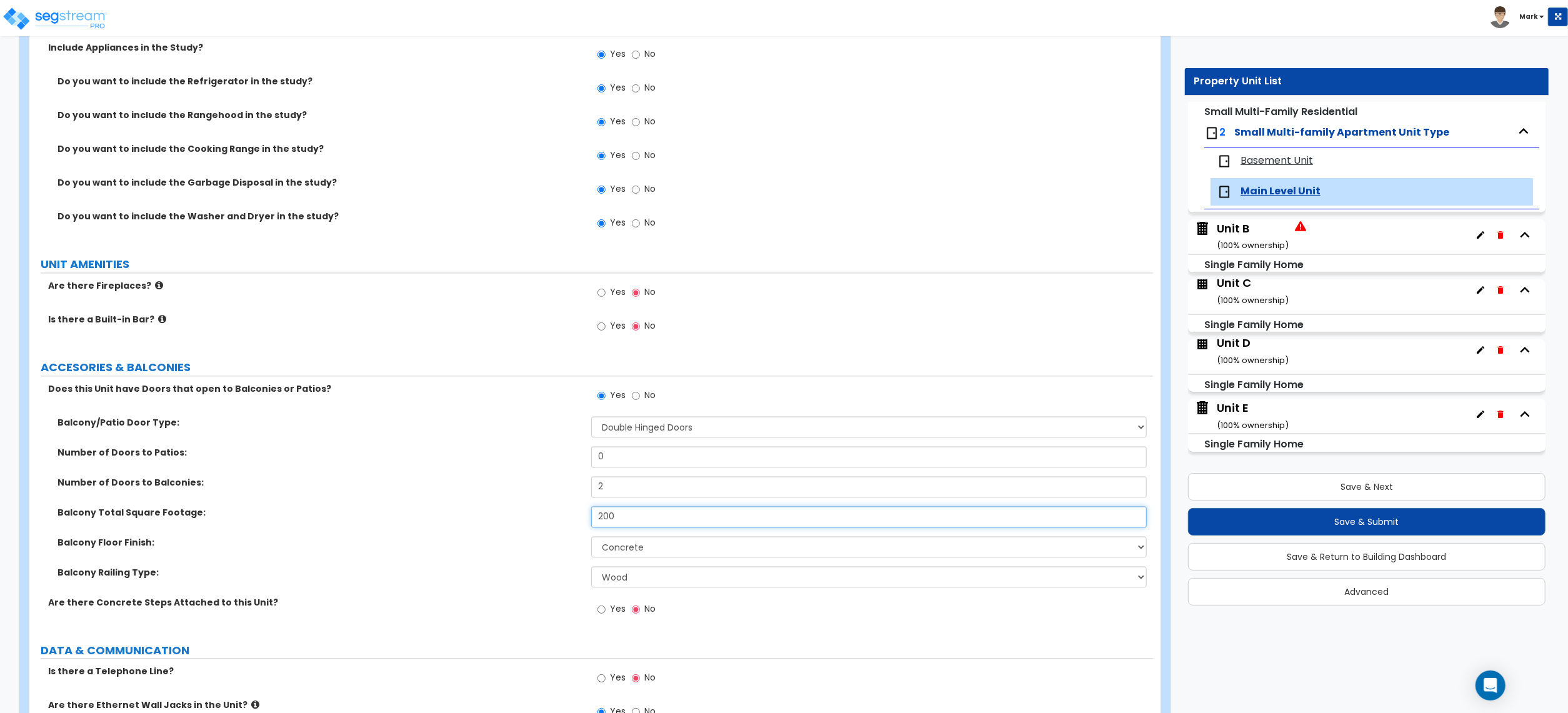
click at [619, 515] on input "200" at bounding box center [869, 517] width 556 height 22
click at [512, 536] on div "Balcony Total Square Footage: 250" at bounding box center [592, 520] width 1124 height 30
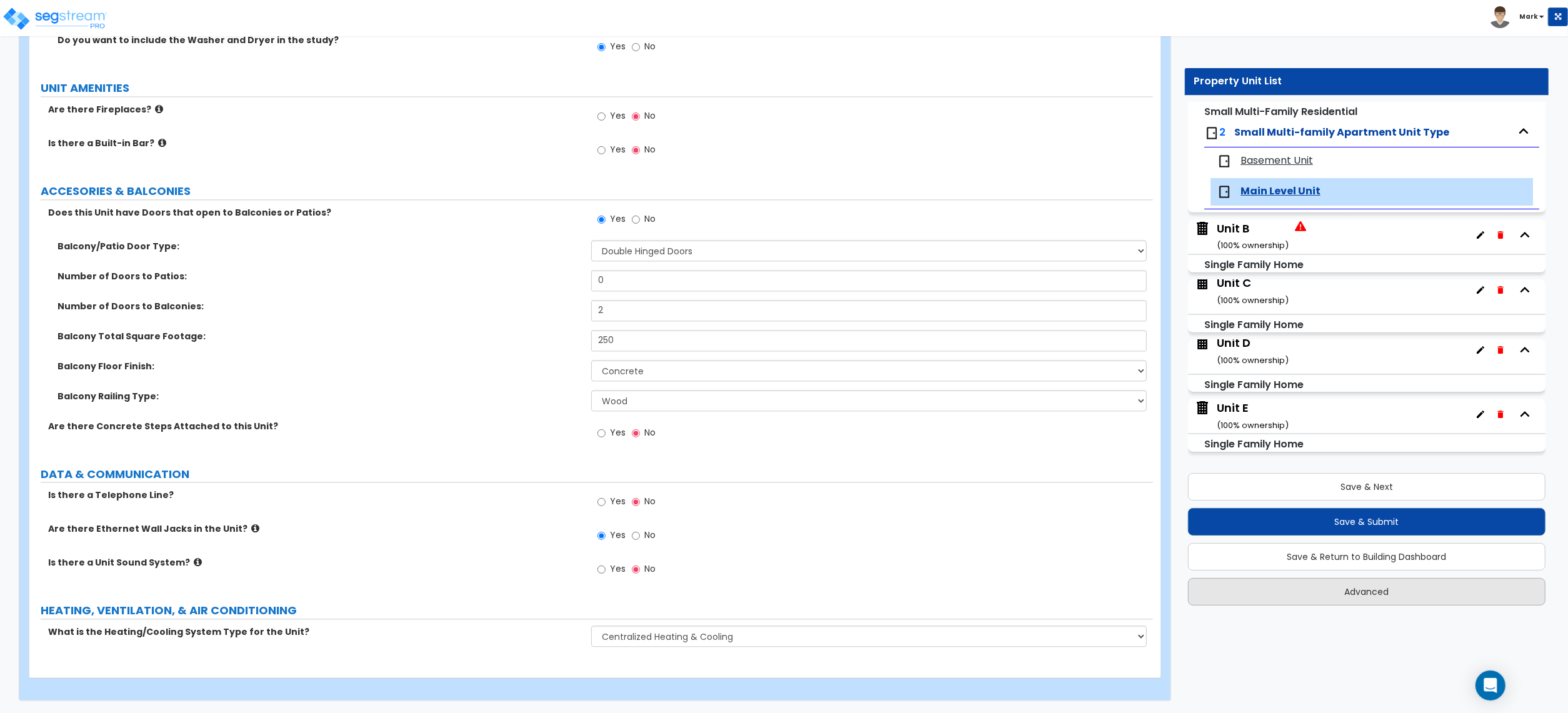
scroll to position [2662, 0]
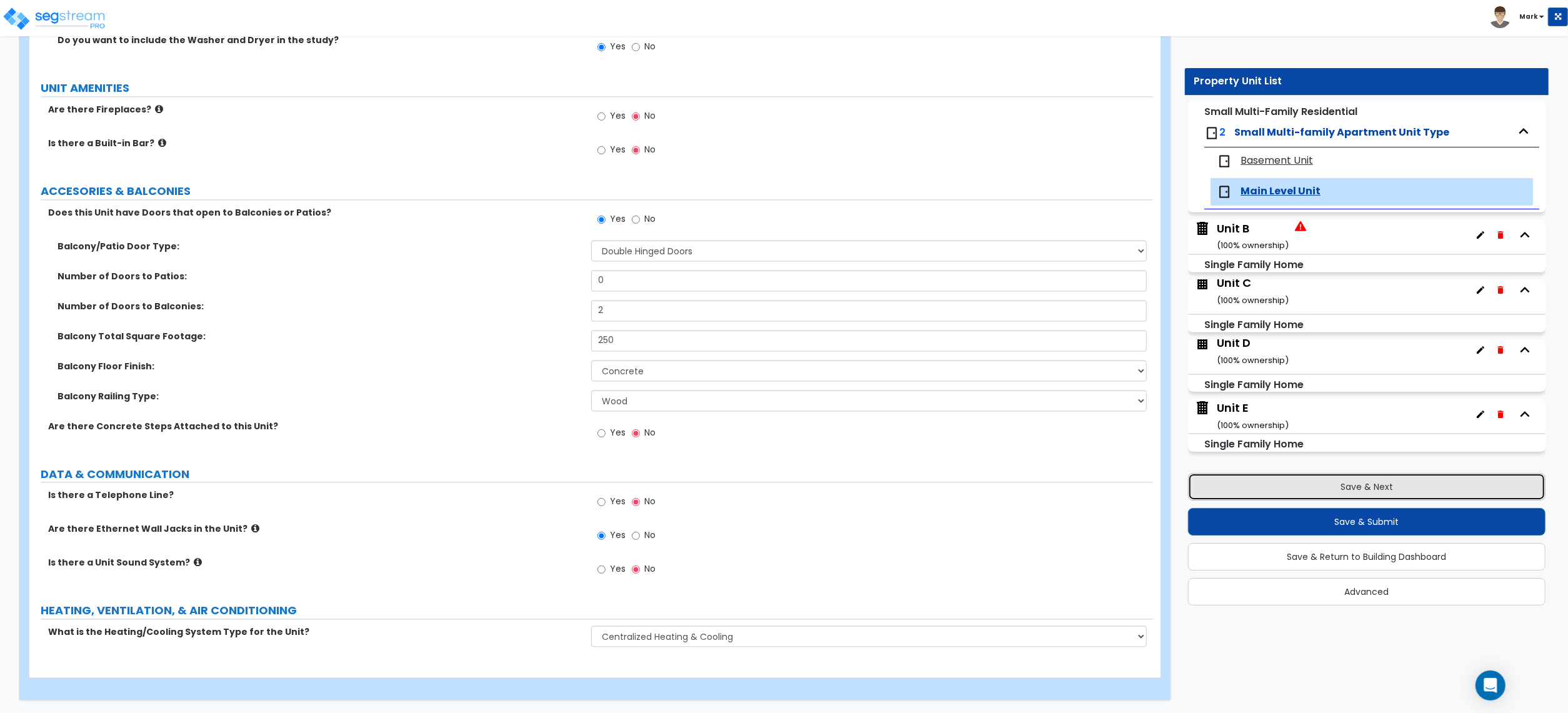
click at [1290, 493] on button "Save & Next" at bounding box center [1366, 486] width 358 height 28
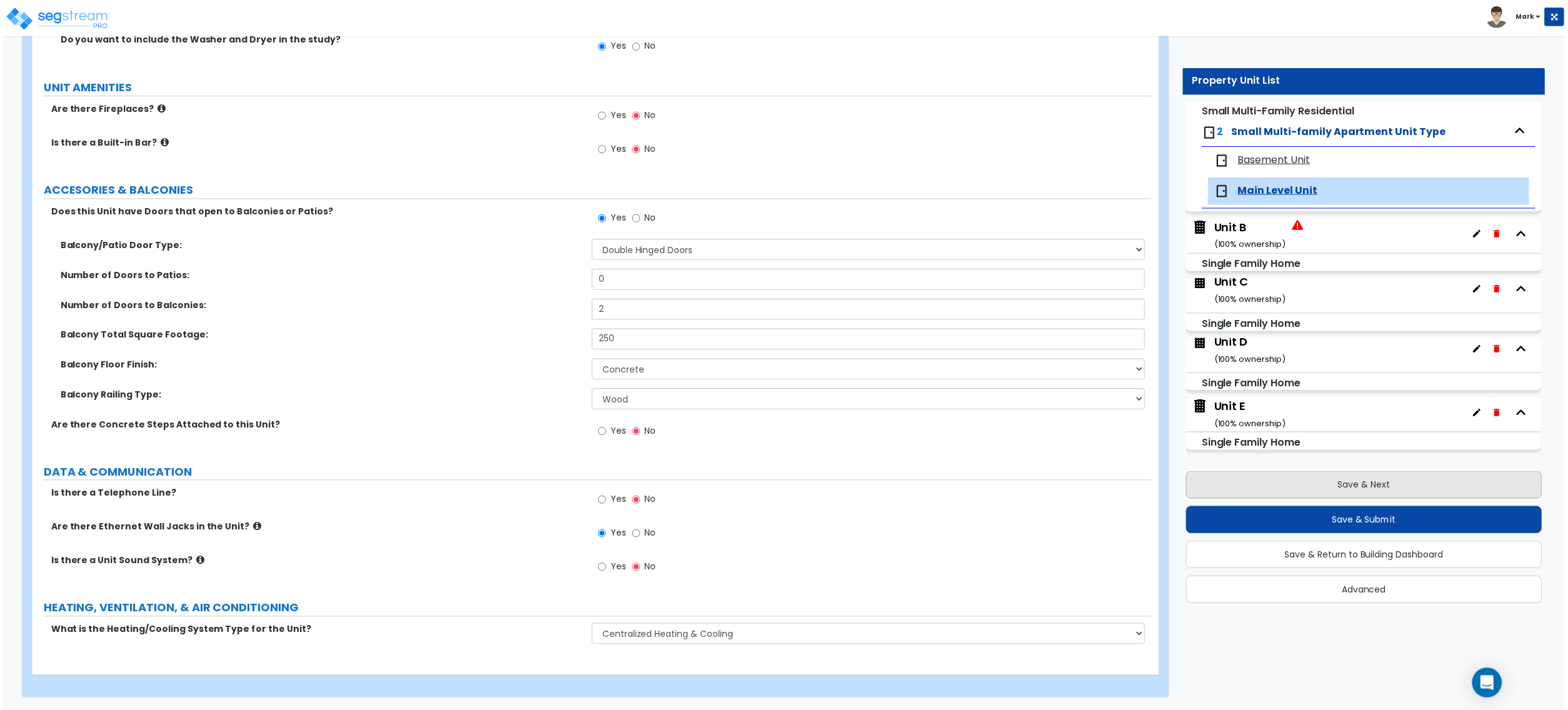
scroll to position [0, 0]
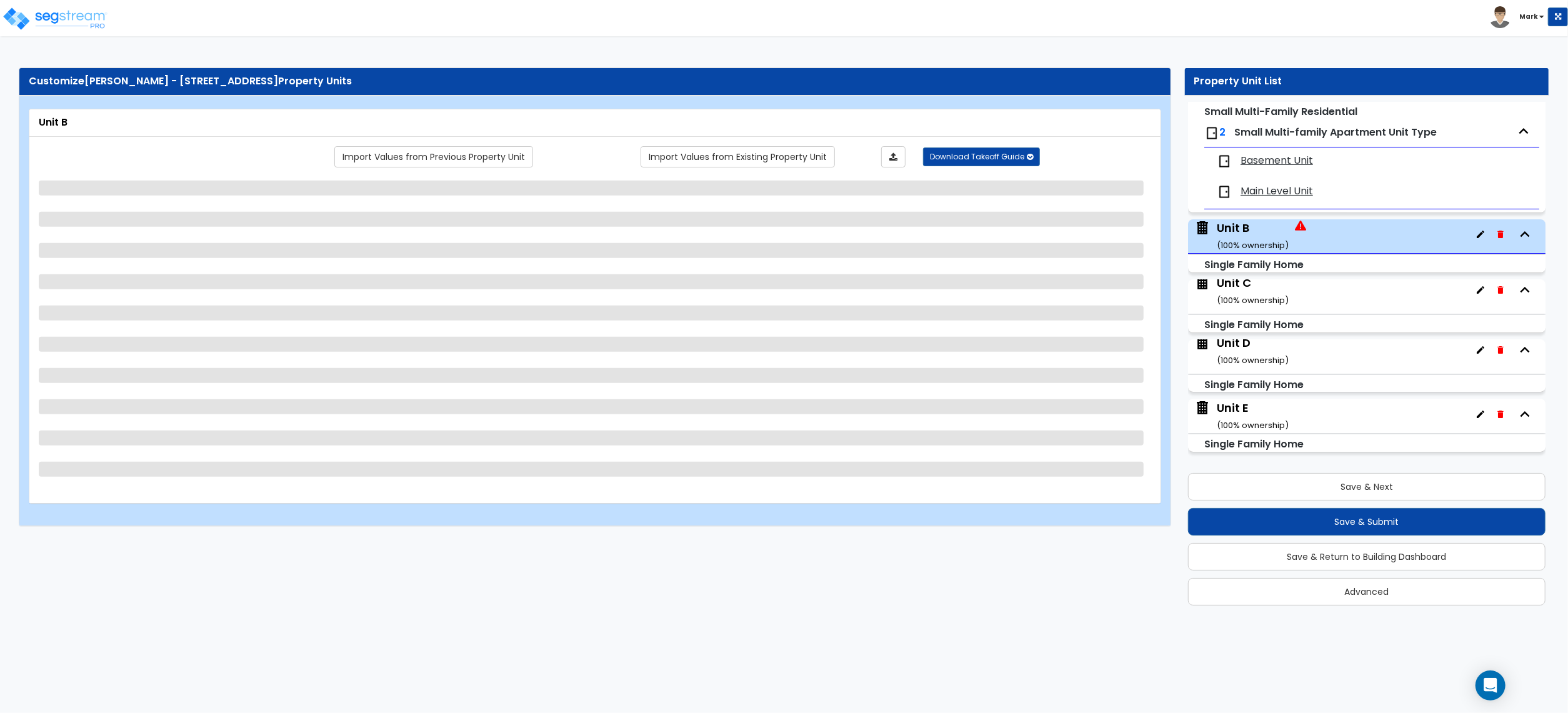
drag, startPoint x: 1282, startPoint y: 493, endPoint x: 1121, endPoint y: 163, distance: 367.2
click at [1121, 163] on div "Import Values from Previous Property Unit Import Values from Existing Property …" at bounding box center [630, 157] width 1059 height 22
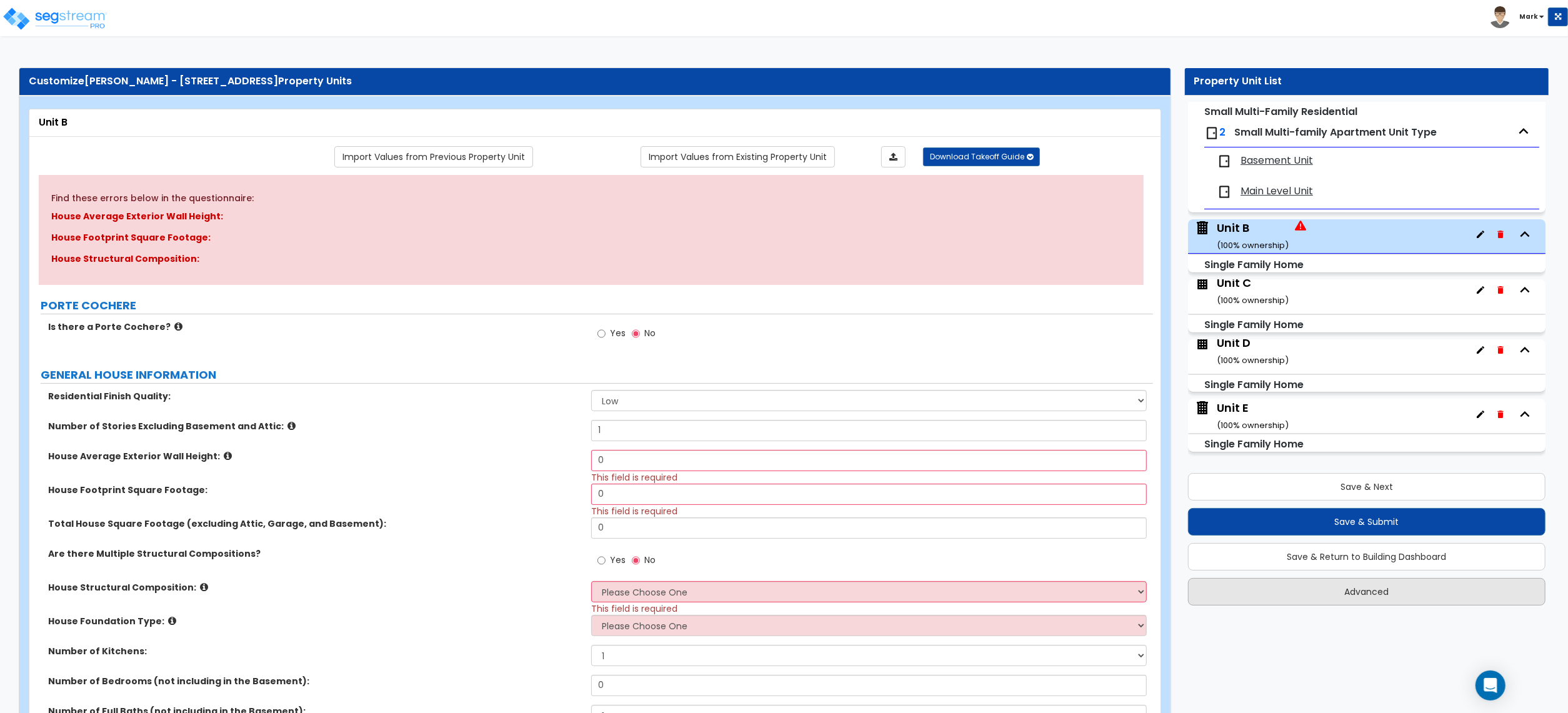
click at [1303, 575] on div "Save & Next Save & Submit Save & Return to Building Dashboard Advanced" at bounding box center [1366, 535] width 358 height 141
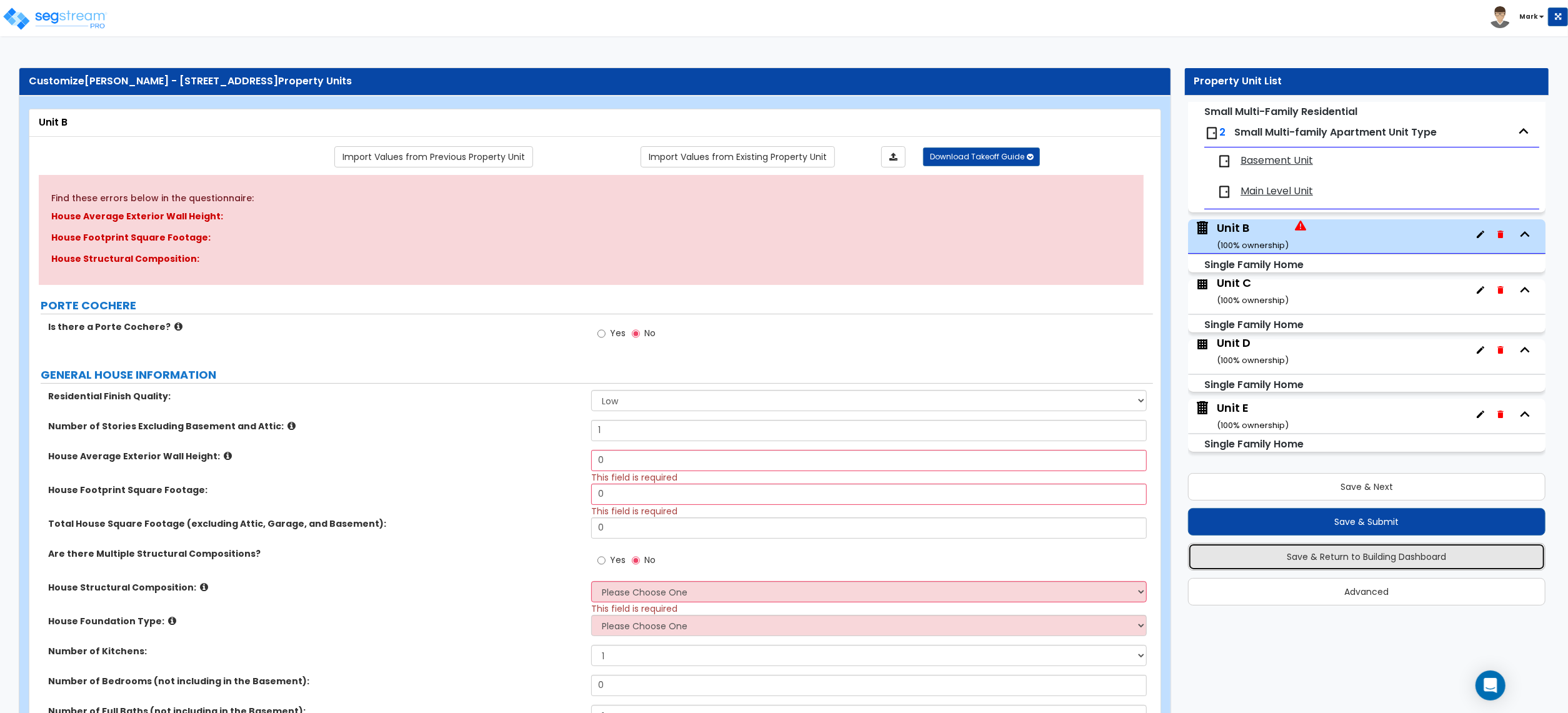
click at [1303, 550] on button "Save & Return to Building Dashboard" at bounding box center [1366, 556] width 358 height 28
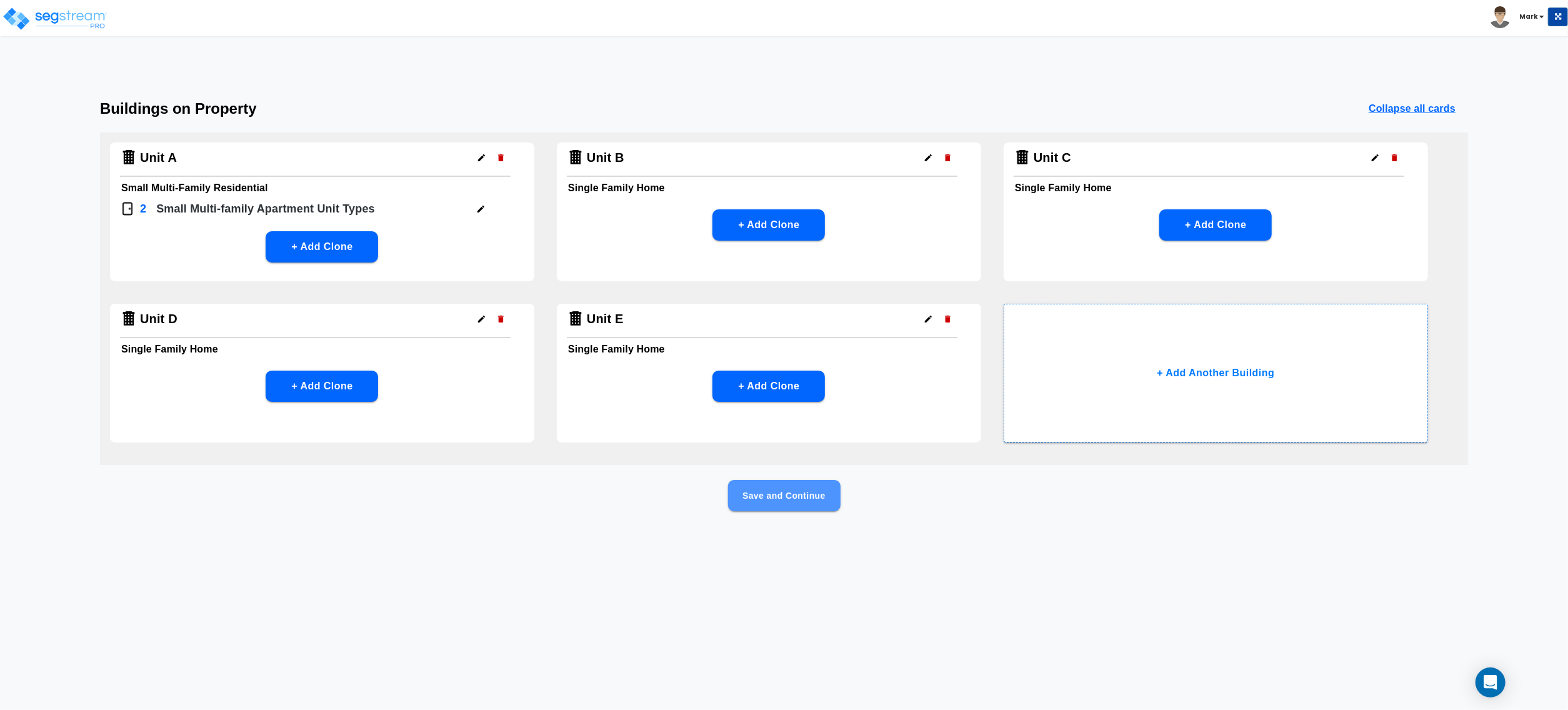
click at [818, 491] on button "Save and Continue" at bounding box center [784, 496] width 113 height 32
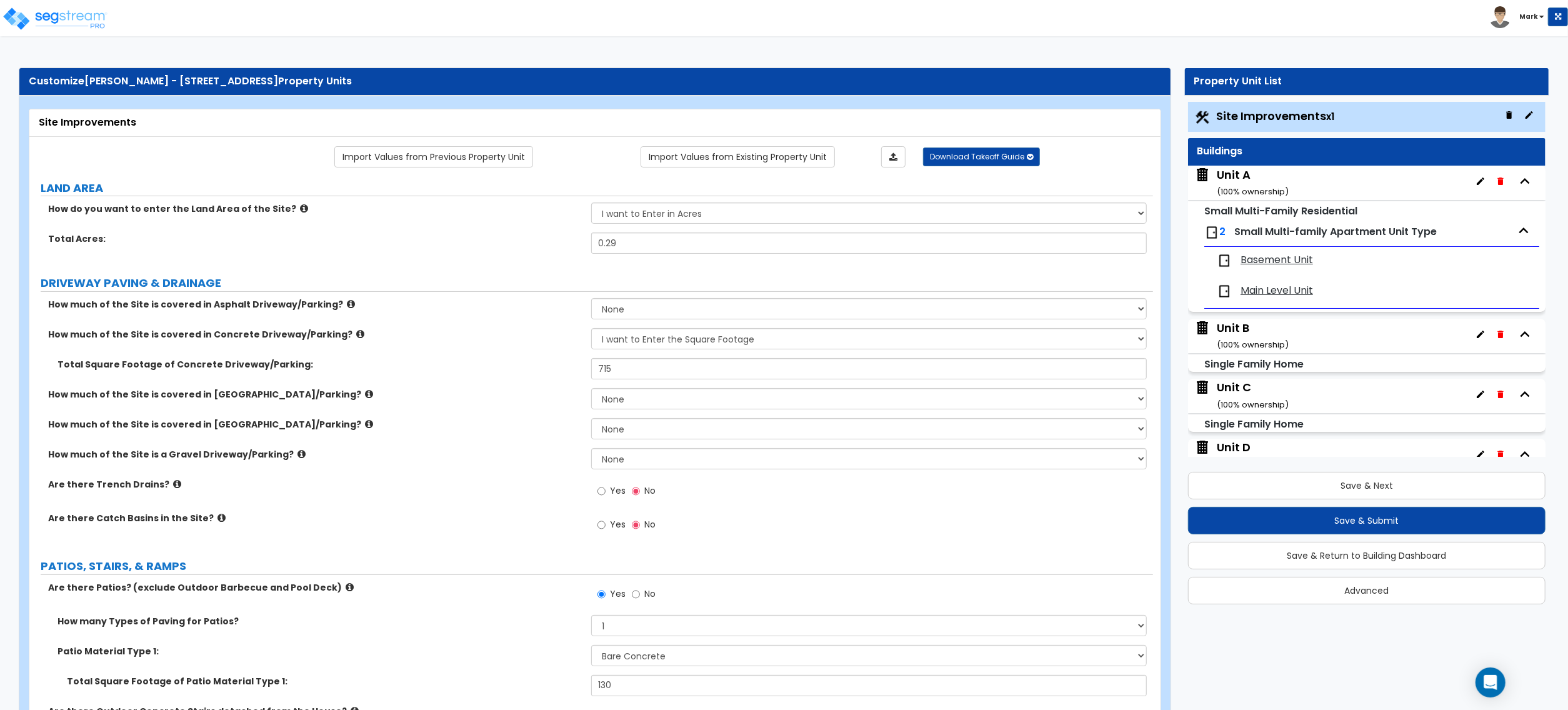
click at [1250, 332] on div "Unit B ( 100 % ownership)" at bounding box center [1253, 335] width 72 height 32
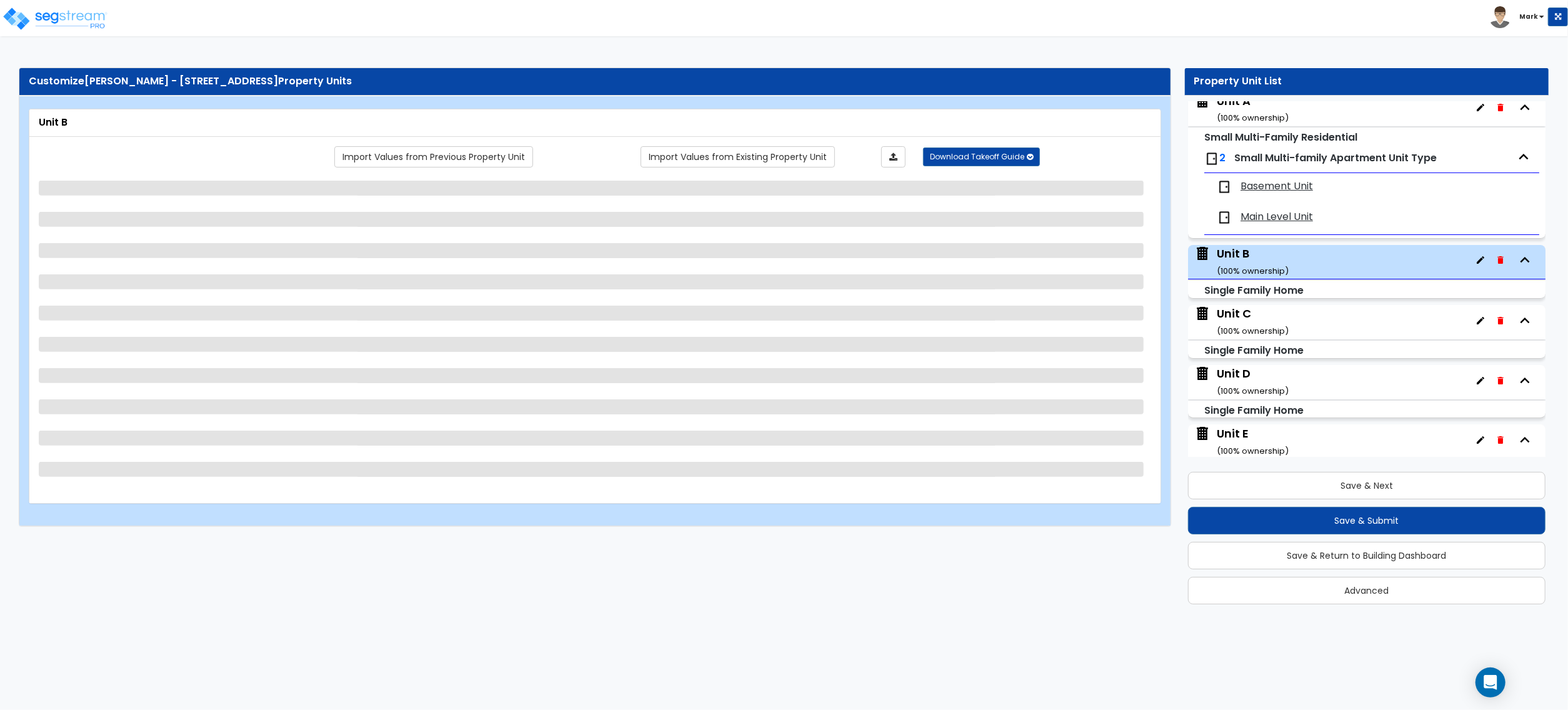
scroll to position [104, 0]
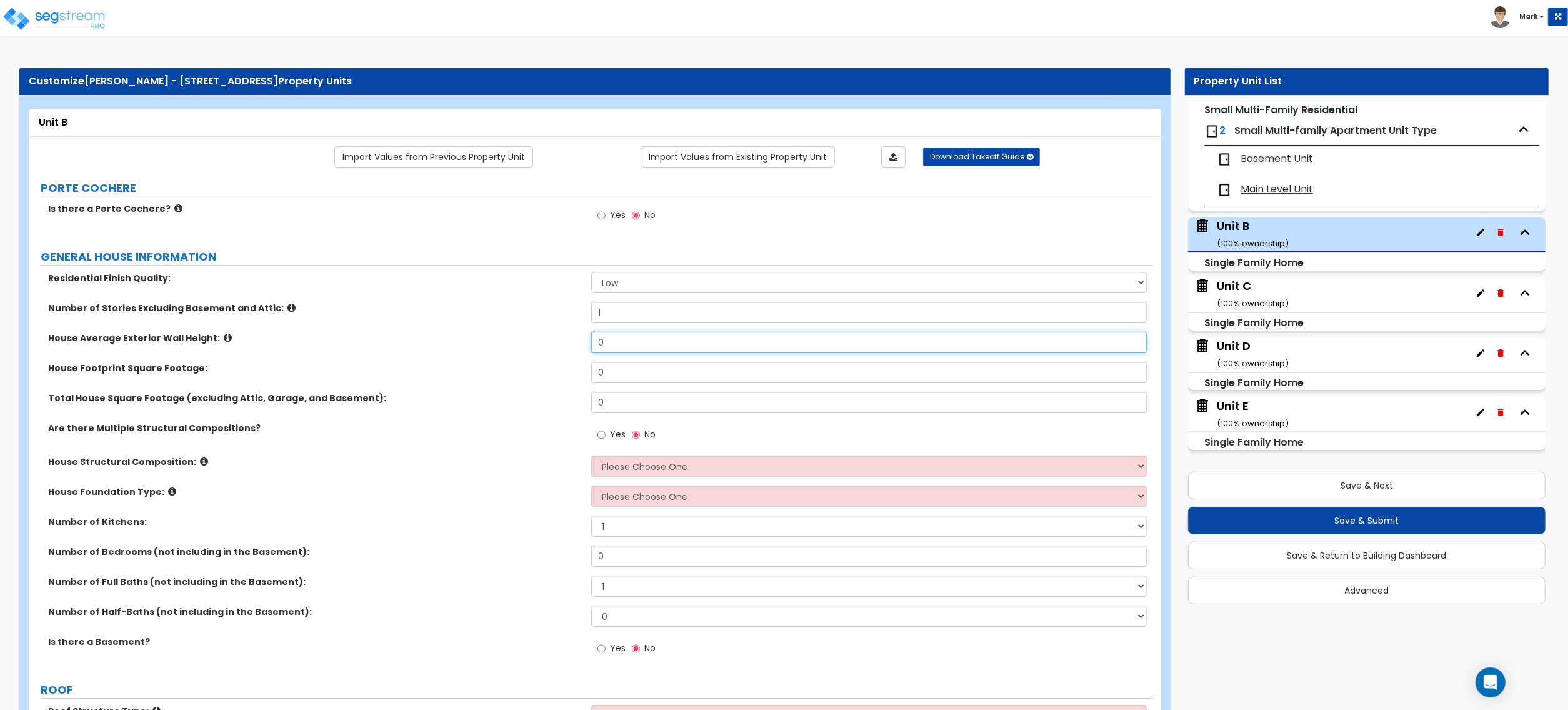
drag, startPoint x: 621, startPoint y: 346, endPoint x: 618, endPoint y: 335, distance: 11.4
click at [621, 342] on input "0" at bounding box center [869, 343] width 556 height 22
click at [618, 338] on input "0" at bounding box center [869, 343] width 556 height 22
click at [618, 346] on input "0" at bounding box center [869, 343] width 556 height 22
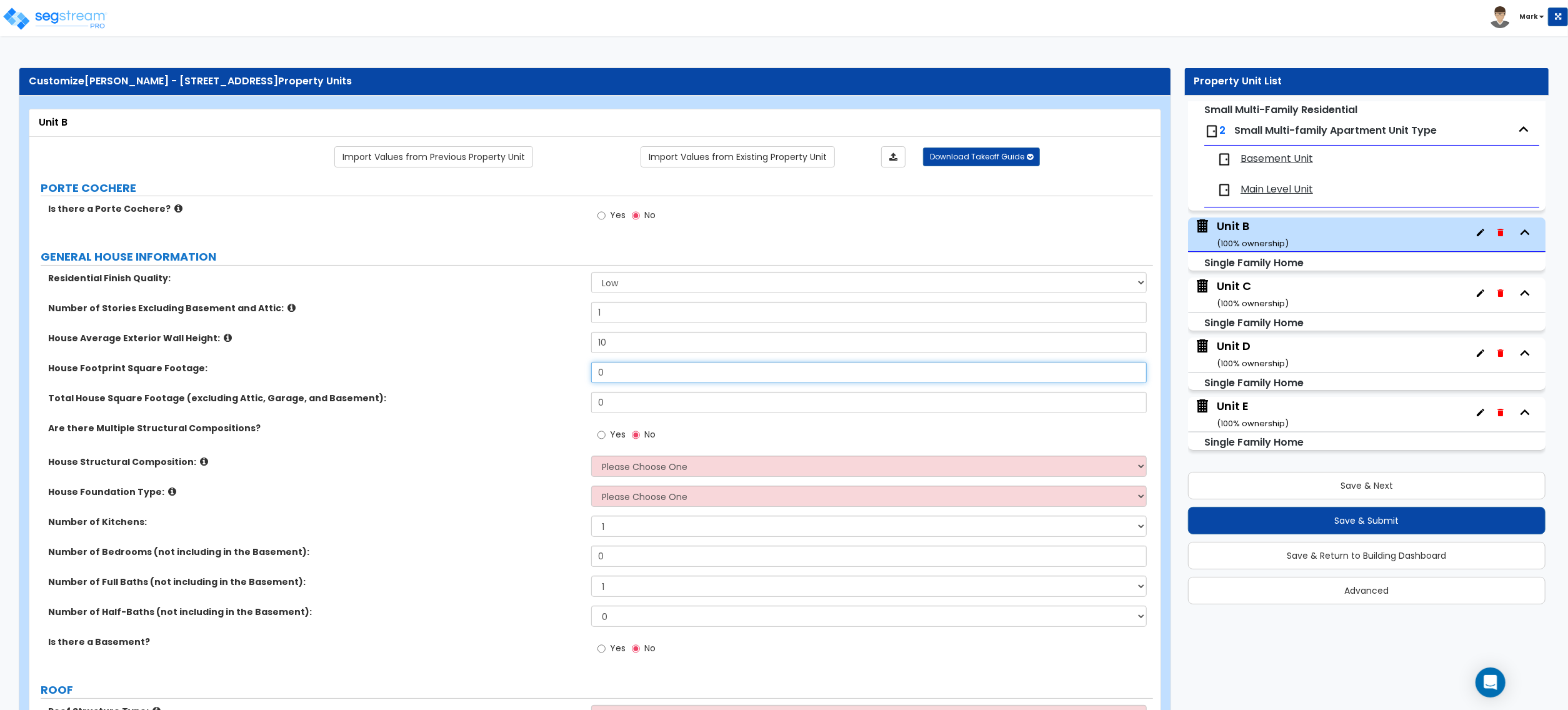
click at [623, 370] on input "0" at bounding box center [869, 373] width 556 height 22
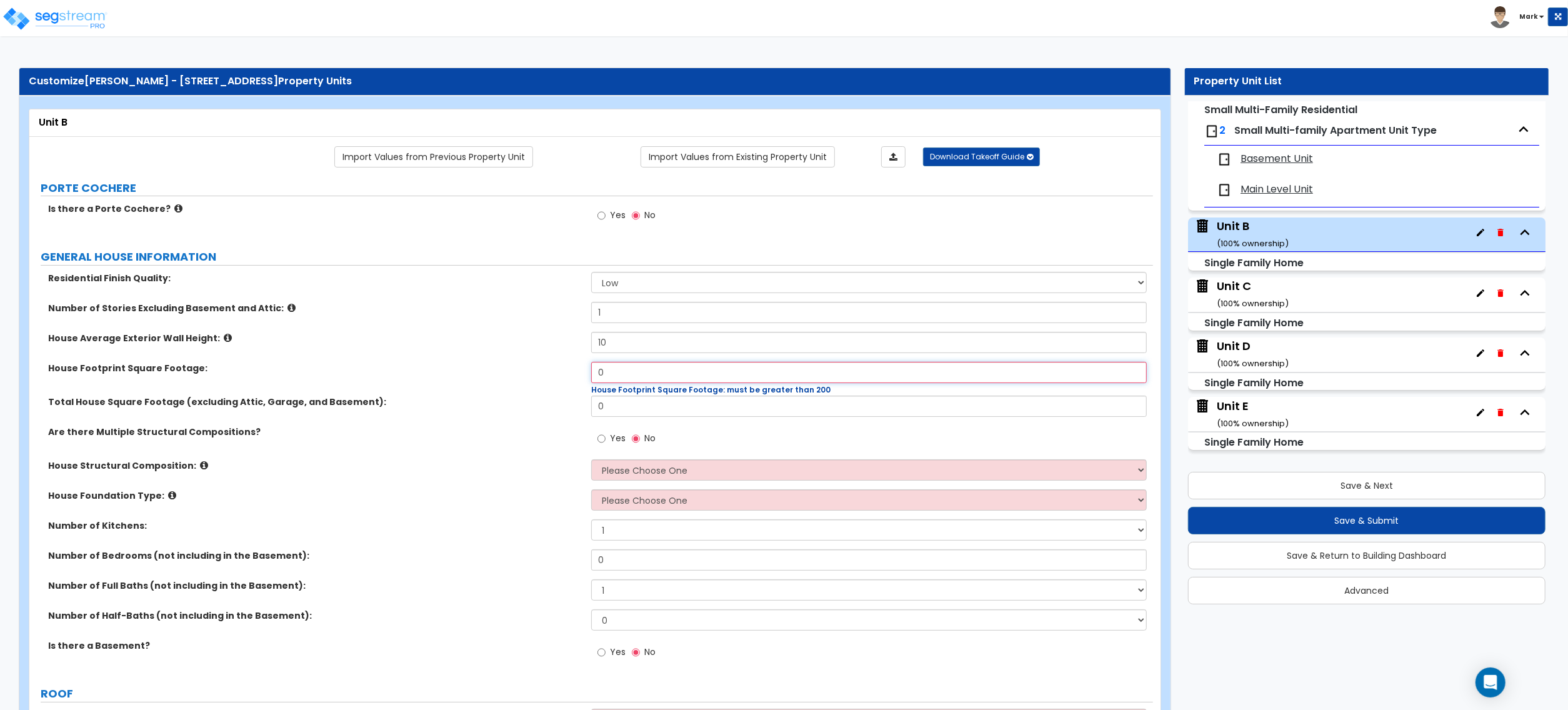
click at [656, 373] on input "0" at bounding box center [869, 373] width 556 height 22
click at [657, 373] on input "0" at bounding box center [869, 373] width 556 height 22
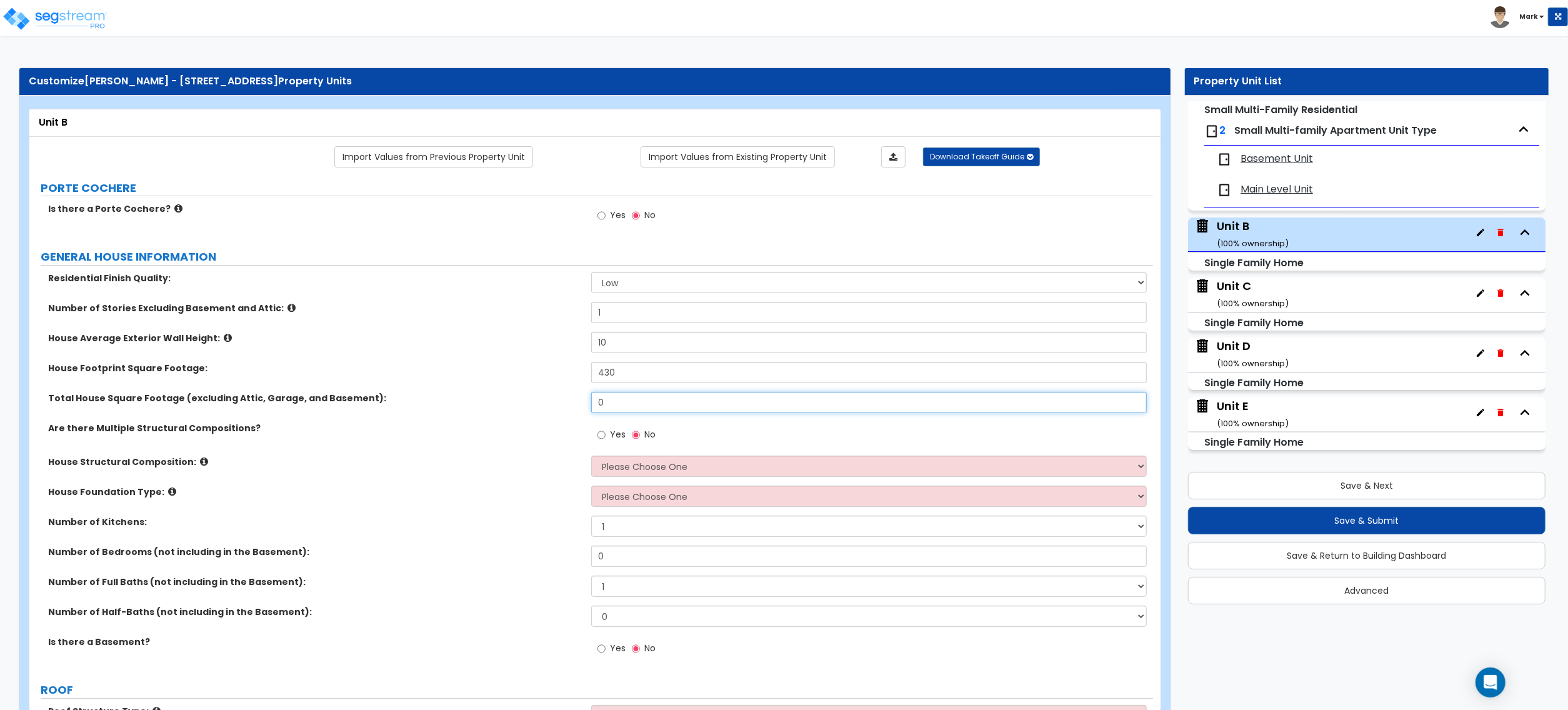
click at [624, 410] on input "0" at bounding box center [869, 403] width 556 height 22
click at [501, 402] on label "Total House Square Footage (excluding Attic, Garage, and Basement):" at bounding box center [314, 398] width 534 height 13
click at [613, 470] on select "Please Choose One Reinforced Concrete Structural Steel Brick Masonry CMU Masonr…" at bounding box center [869, 467] width 556 height 22
click at [592, 457] on select "Please Choose One Reinforced Concrete Structural Steel Brick Masonry CMU Masonr…" at bounding box center [869, 467] width 556 height 22
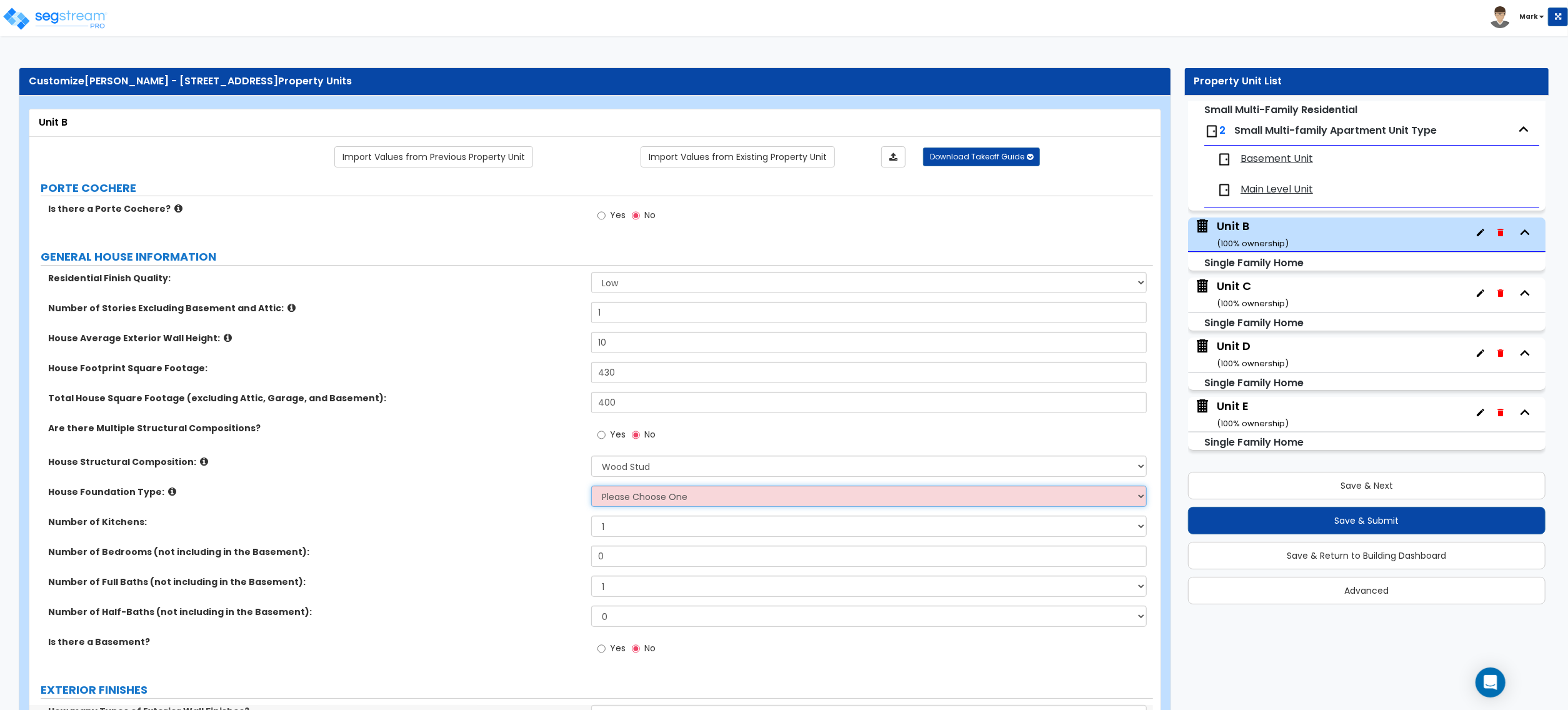
click at [640, 505] on select "Please Choose One Crawl Space Pier-Elevated First floor Slab on Grade" at bounding box center [869, 496] width 556 height 22
click at [592, 487] on select "Please Choose One Crawl Space Pier-Elevated First floor Slab on Grade" at bounding box center [869, 496] width 556 height 22
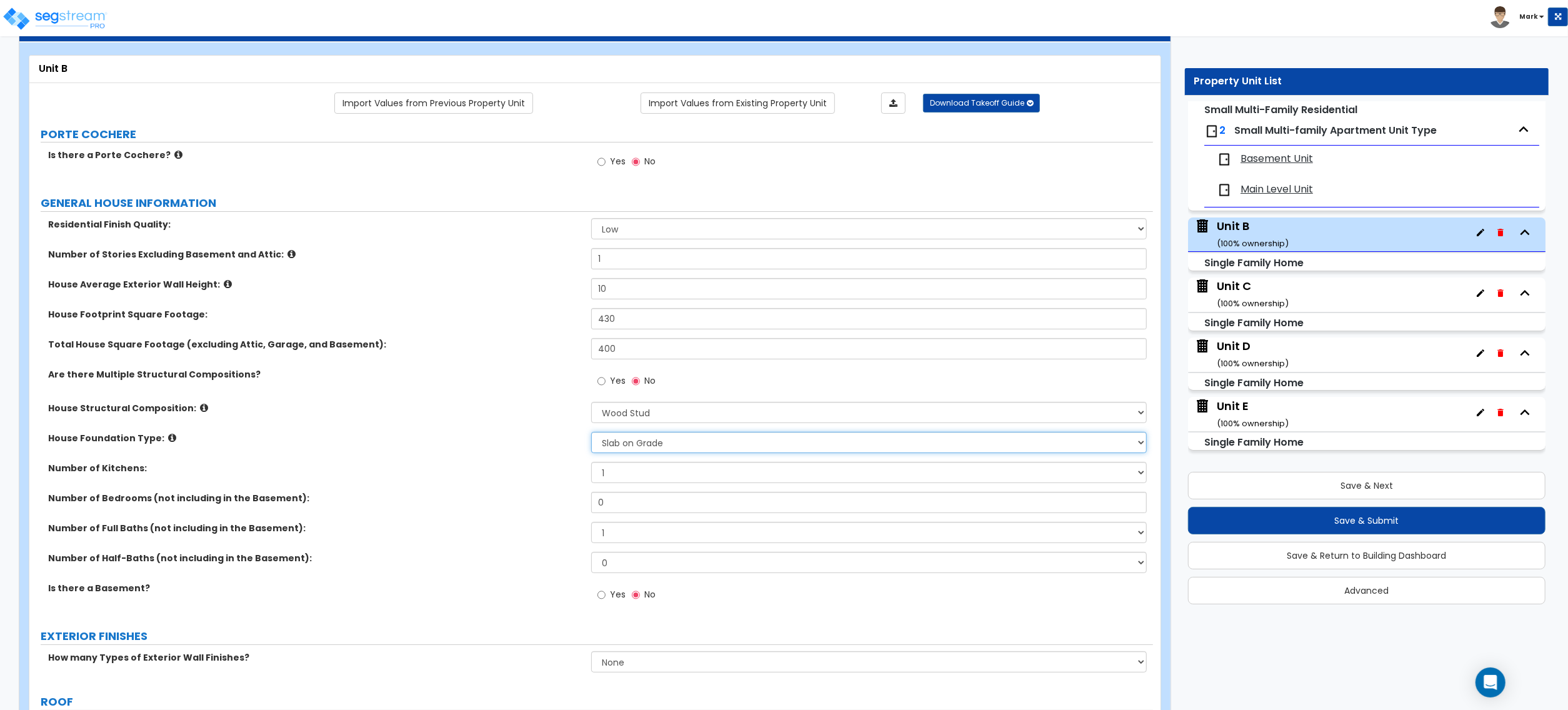
scroll to position [83, 0]
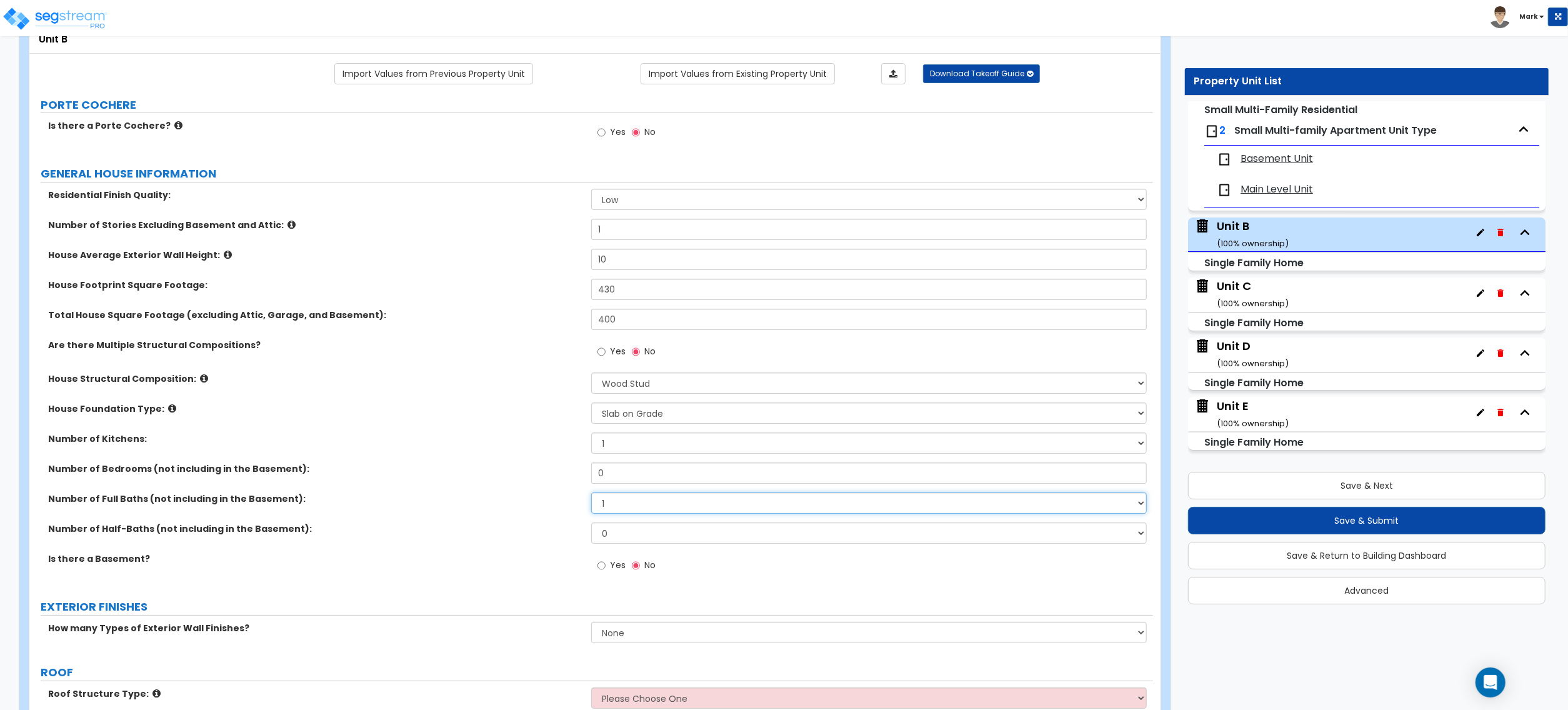
click at [618, 504] on select "1 2 3 4 5 6 7 8 9 10" at bounding box center [869, 504] width 556 height 22
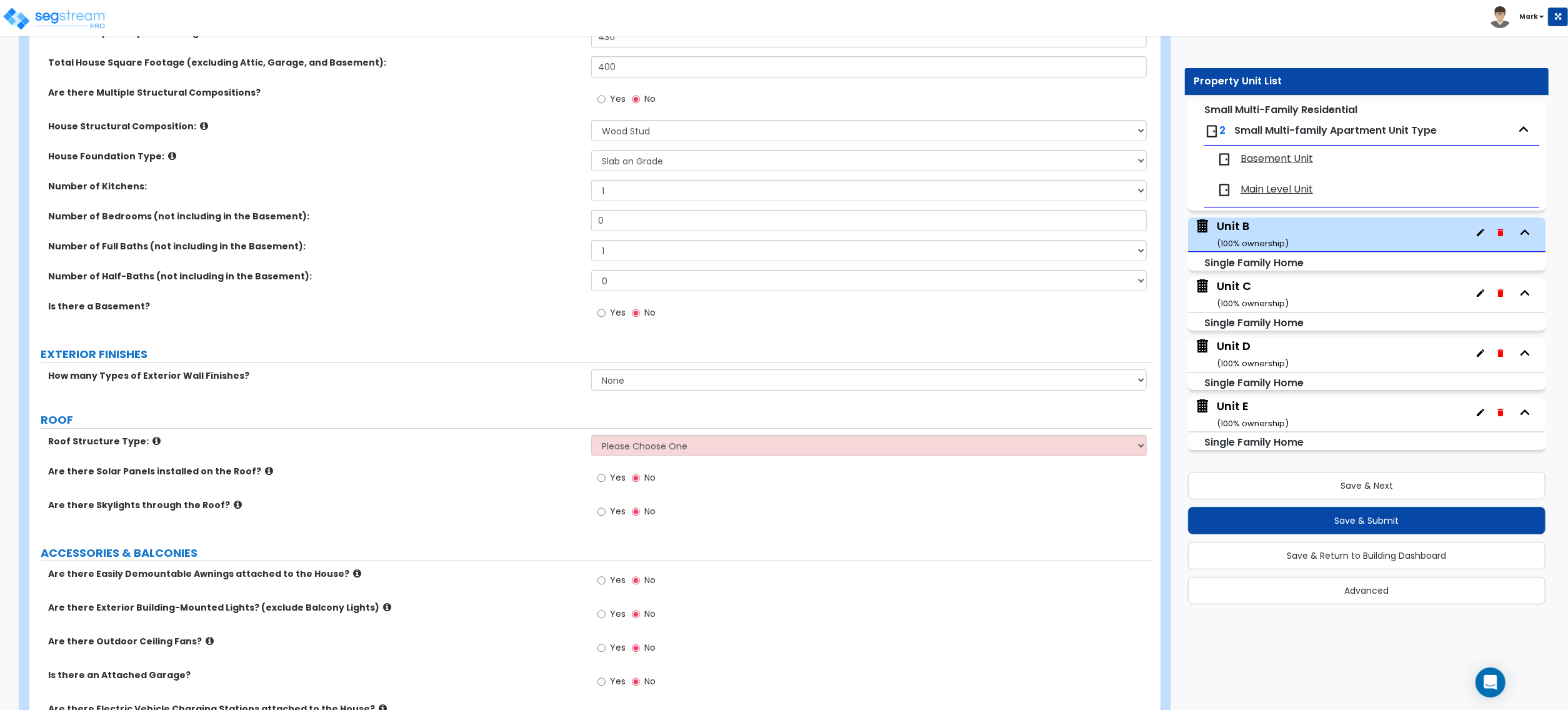
scroll to position [333, 0]
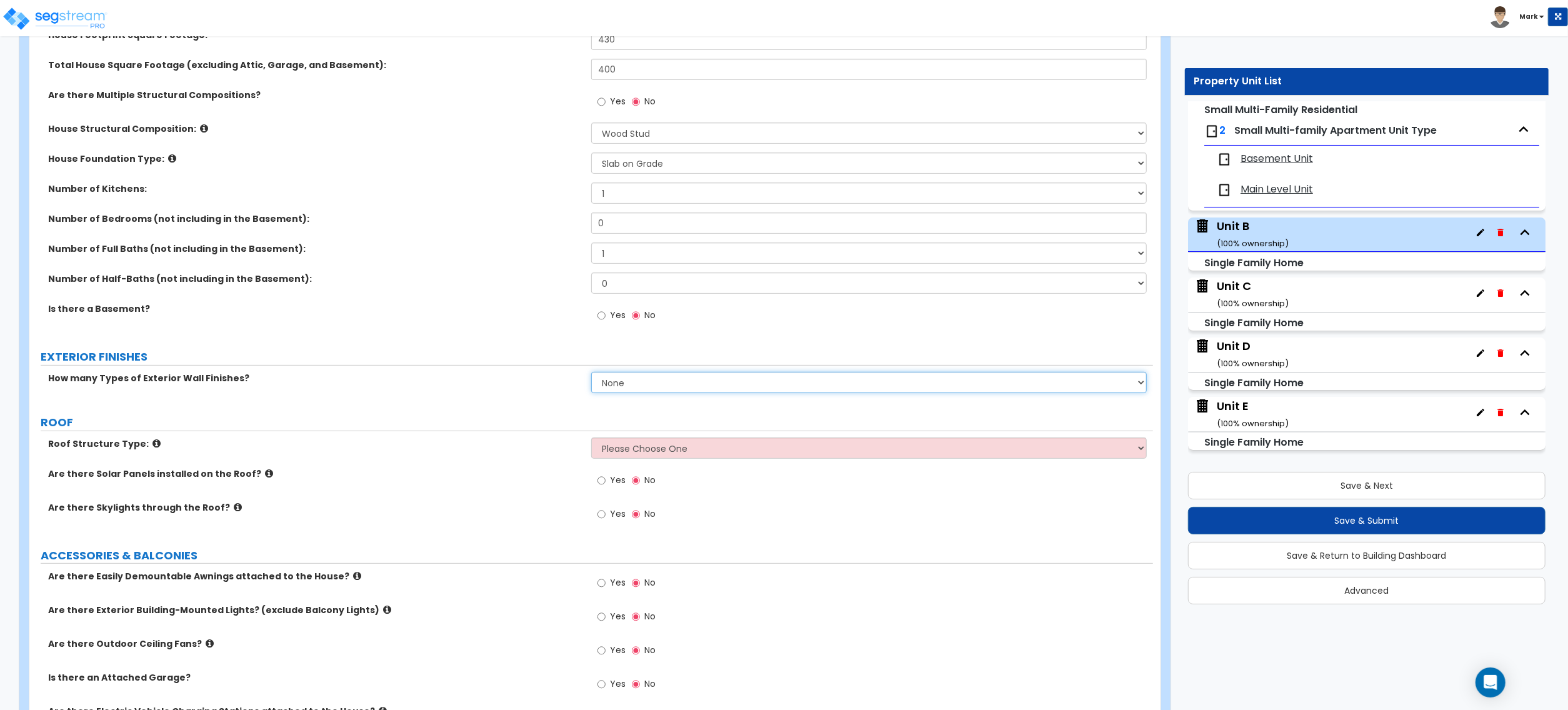
click at [628, 393] on select "None 1 2 3" at bounding box center [869, 383] width 556 height 22
click at [592, 373] on select "None 1 2 3" at bounding box center [869, 383] width 556 height 22
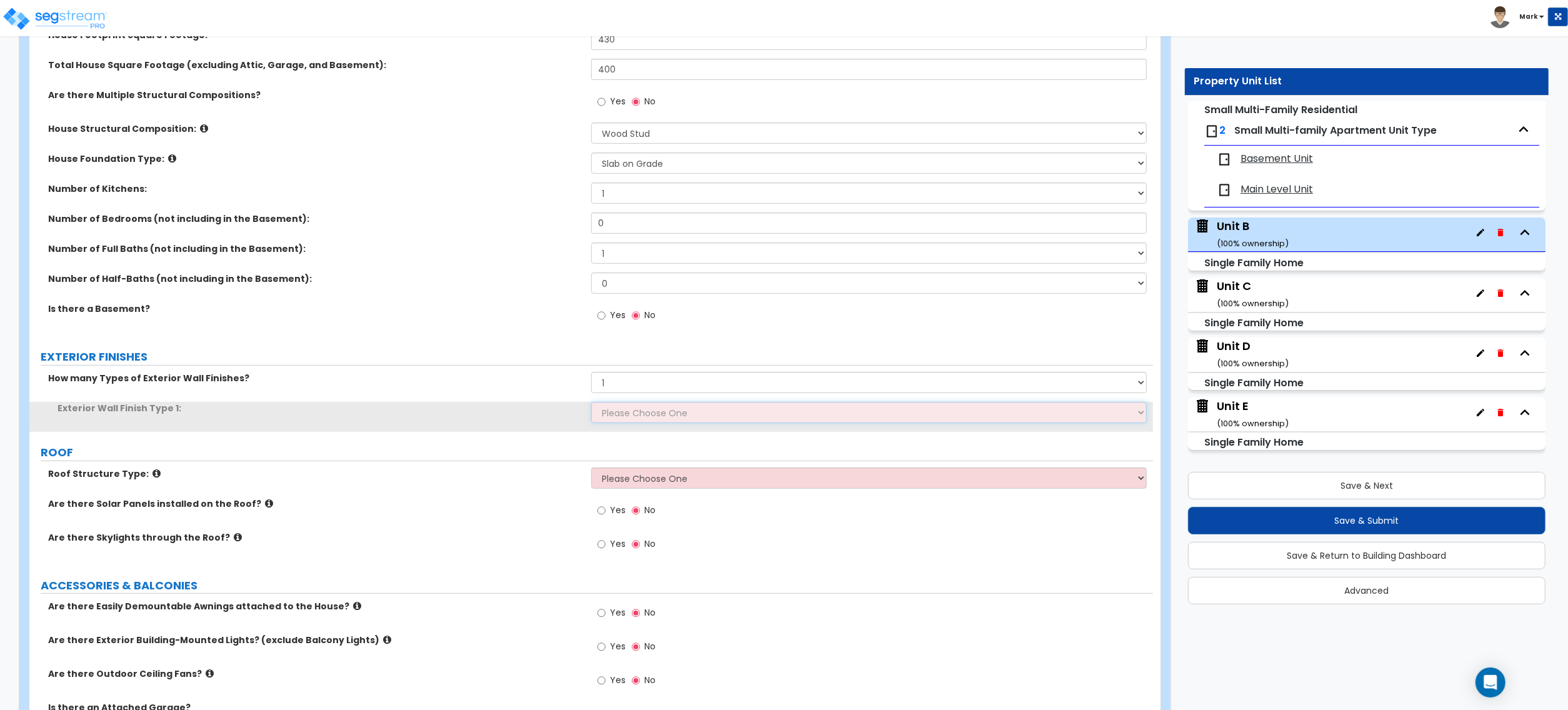
click at [626, 411] on select "Please Choose One No Finish/Shared Wall No Wall Brick Finish Stone Finish Wood …" at bounding box center [869, 413] width 556 height 22
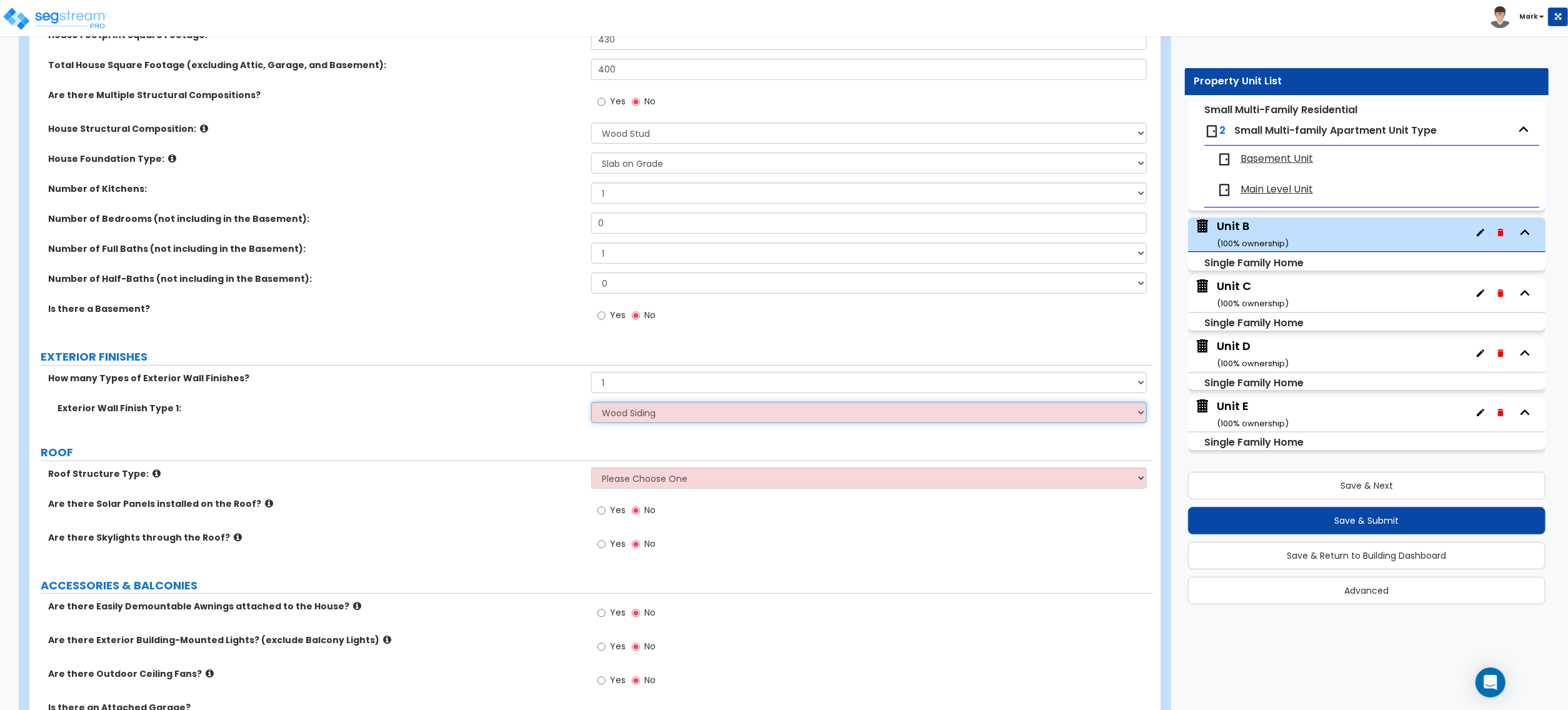
click at [592, 404] on select "Please Choose One No Finish/Shared Wall No Wall Brick Finish Stone Finish Wood …" at bounding box center [869, 413] width 556 height 22
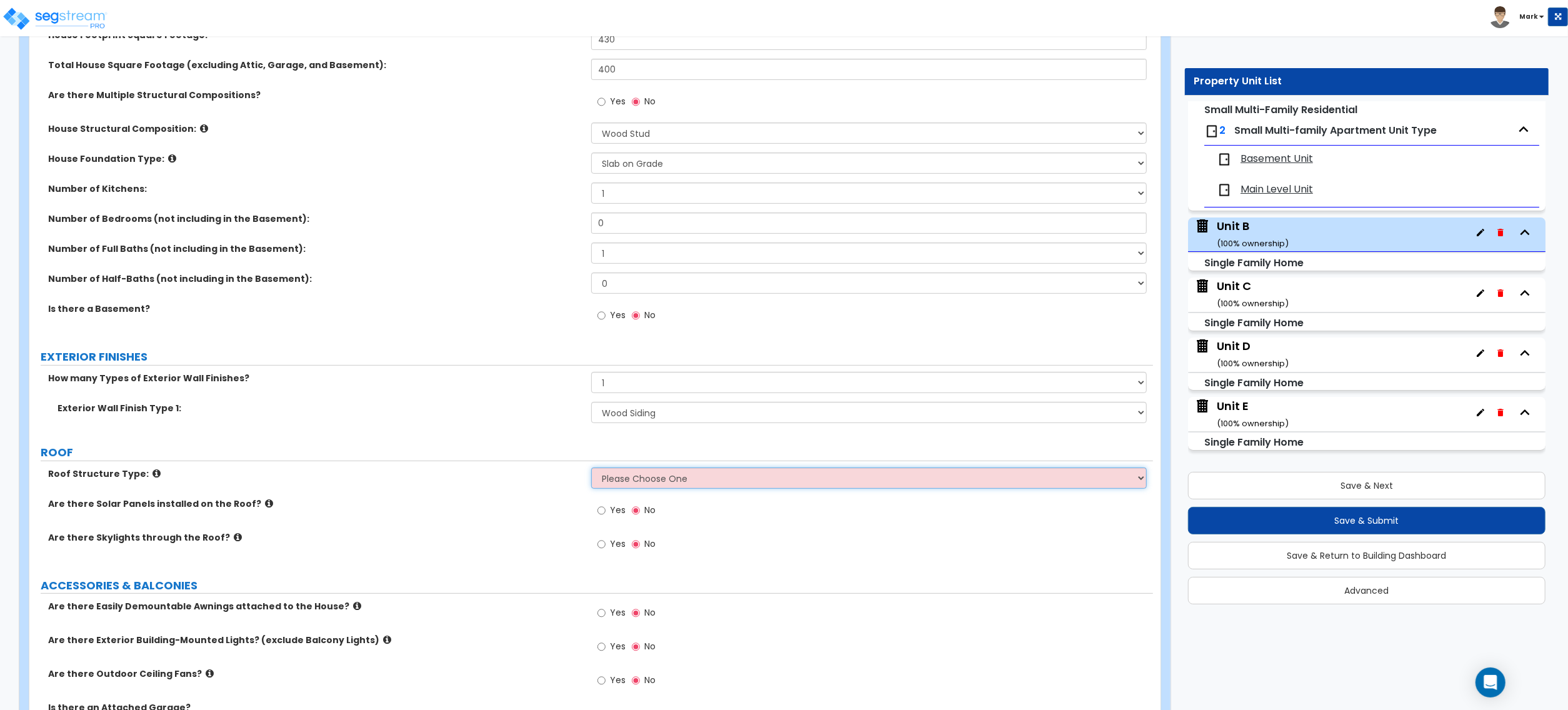
click at [626, 479] on select "Please Choose One Gable Roof Flat Roof Hybrid Gable & Flat Roof" at bounding box center [869, 478] width 556 height 22
click at [592, 469] on select "Please Choose One Gable Roof Flat Roof Hybrid Gable & Flat Roof" at bounding box center [869, 478] width 556 height 22
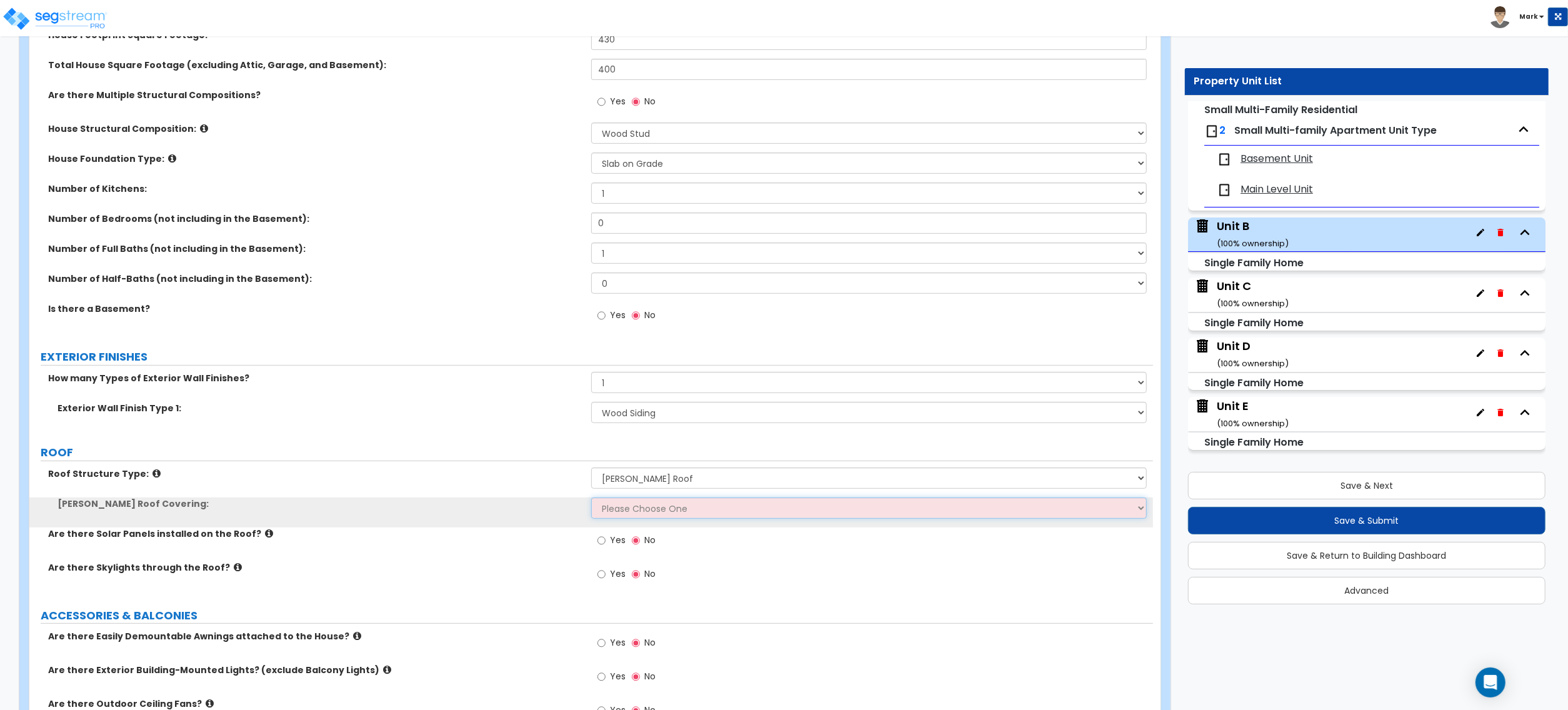
click at [638, 515] on select "Please Choose One Asphalt Shingle Clay Tile Wood Shingle Metal Shingle Standing…" at bounding box center [869, 508] width 556 height 22
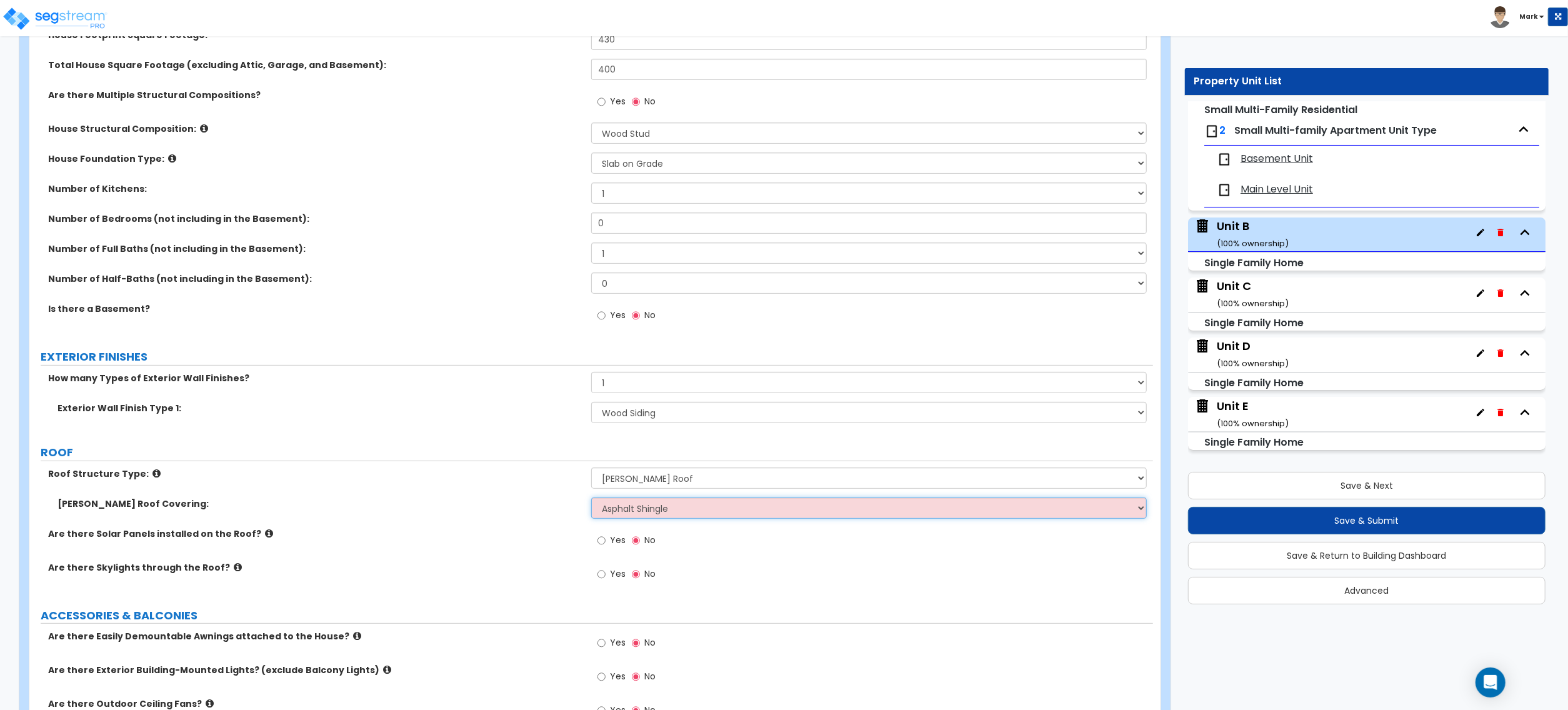
click at [592, 499] on select "Please Choose One Asphalt Shingle Clay Tile Wood Shingle Metal Shingle Standing…" at bounding box center [869, 508] width 556 height 22
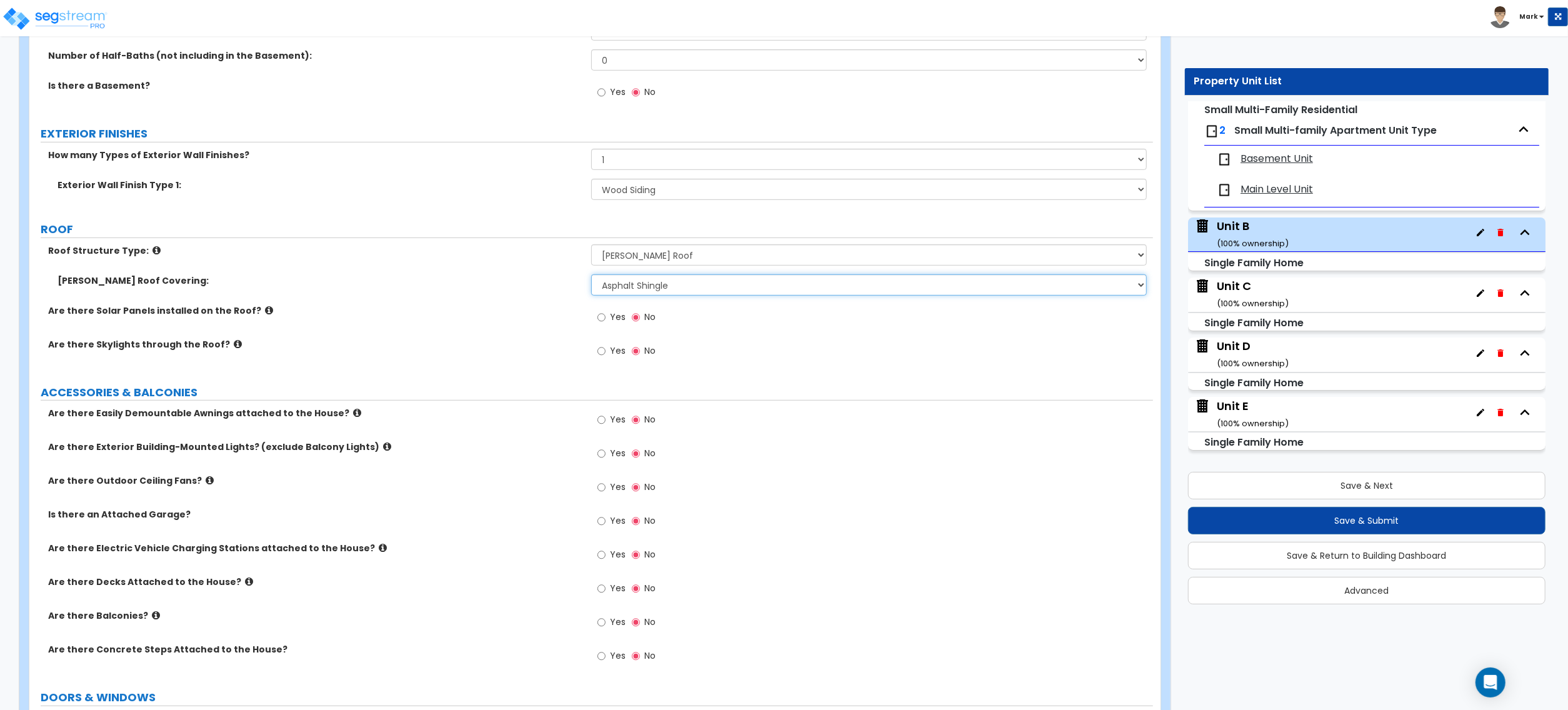
scroll to position [584, 0]
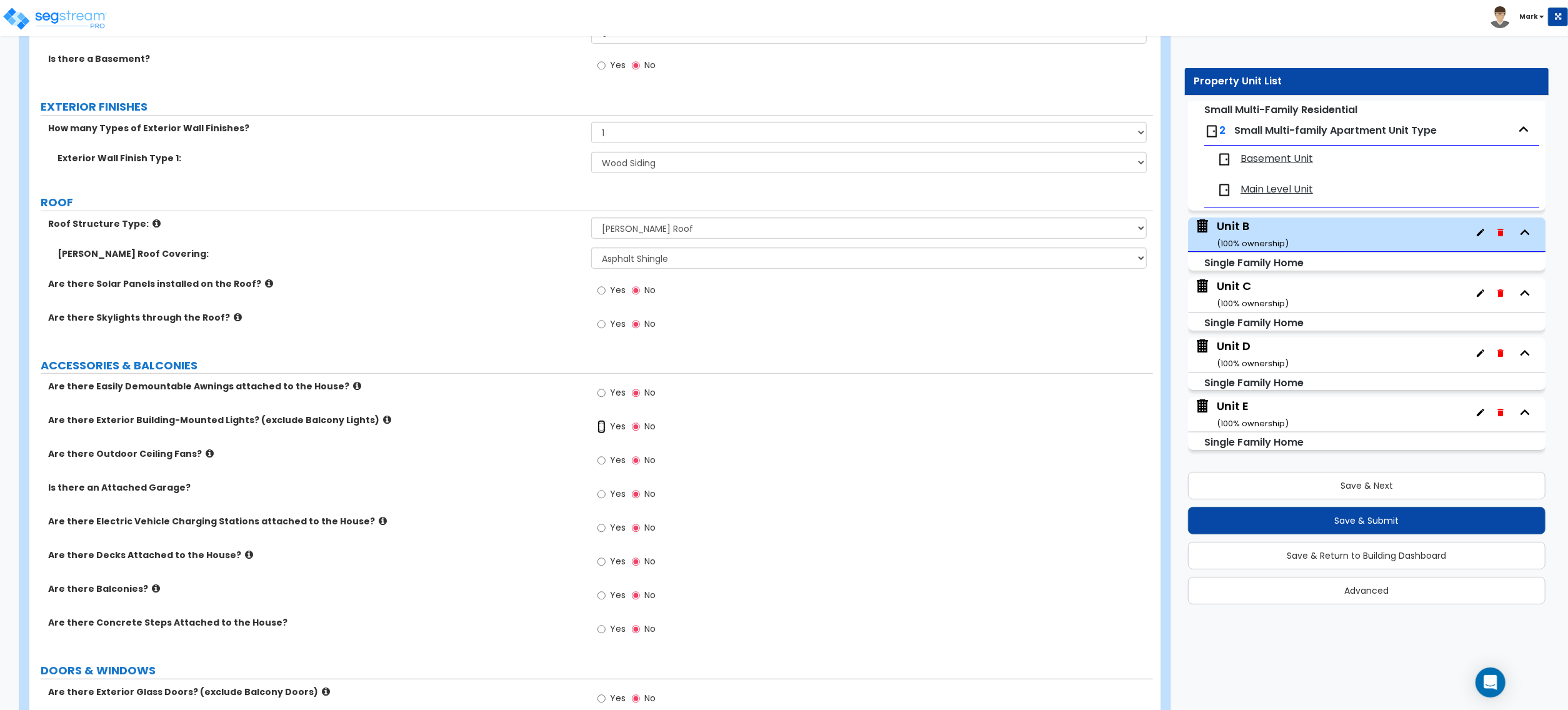
click at [603, 433] on input "Yes" at bounding box center [601, 426] width 8 height 14
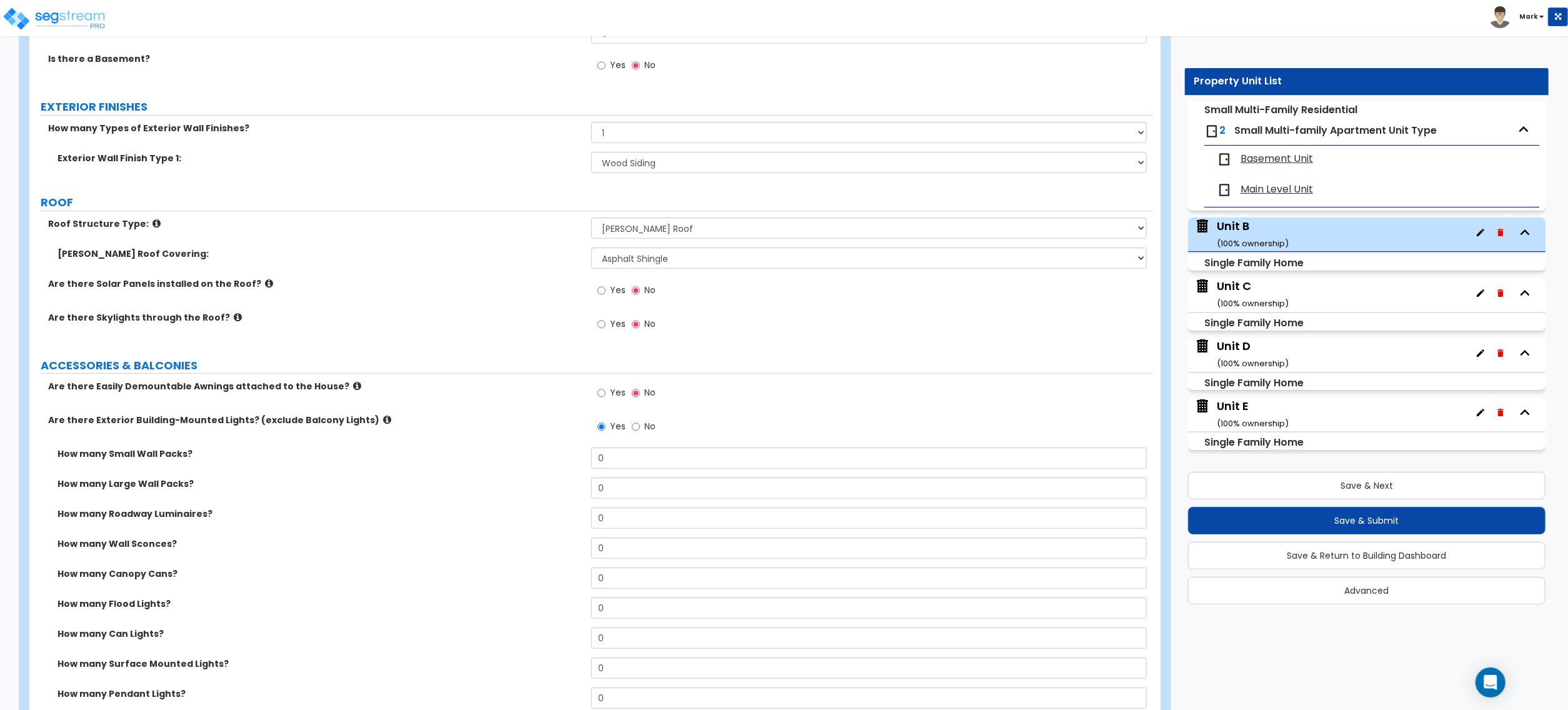
click at [383, 424] on icon at bounding box center [386, 420] width 8 height 9
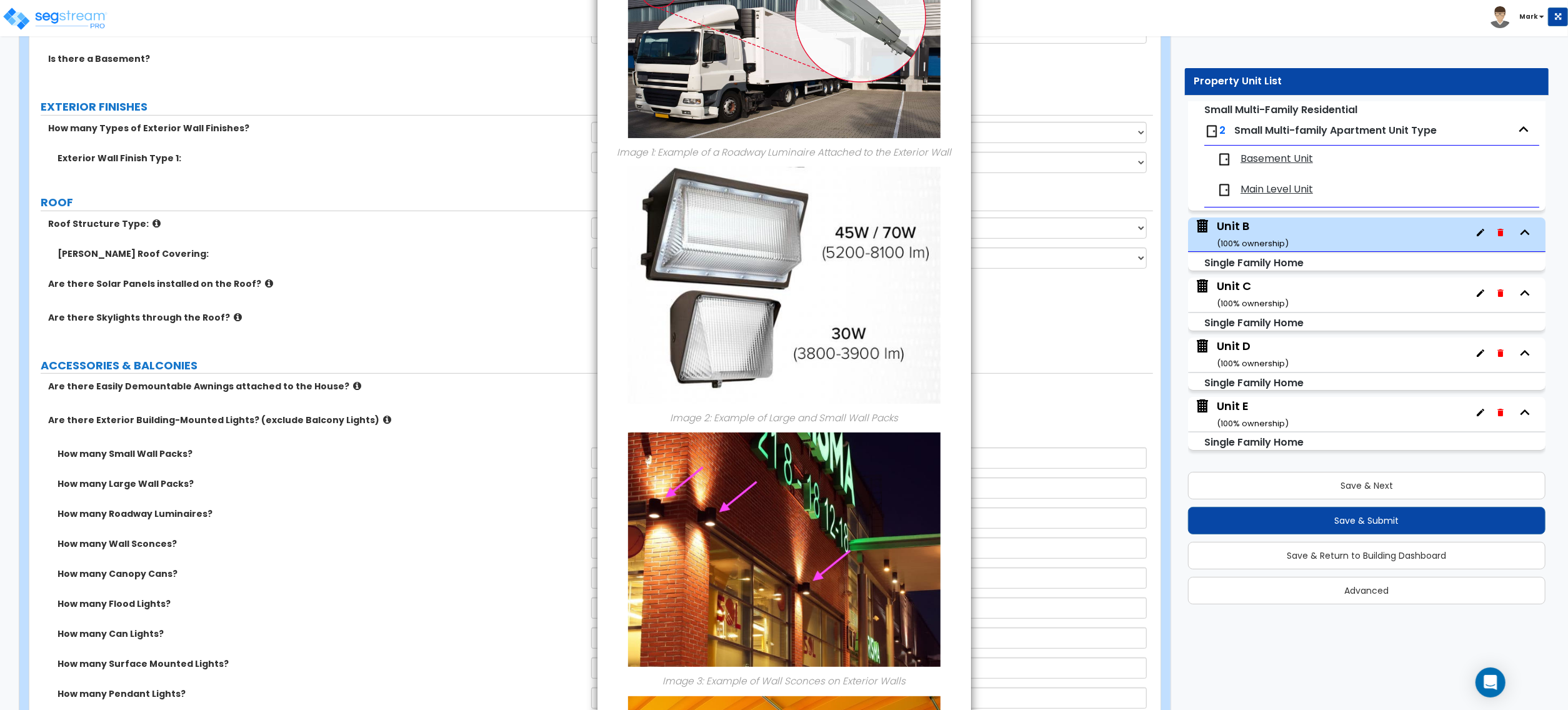
scroll to position [0, 0]
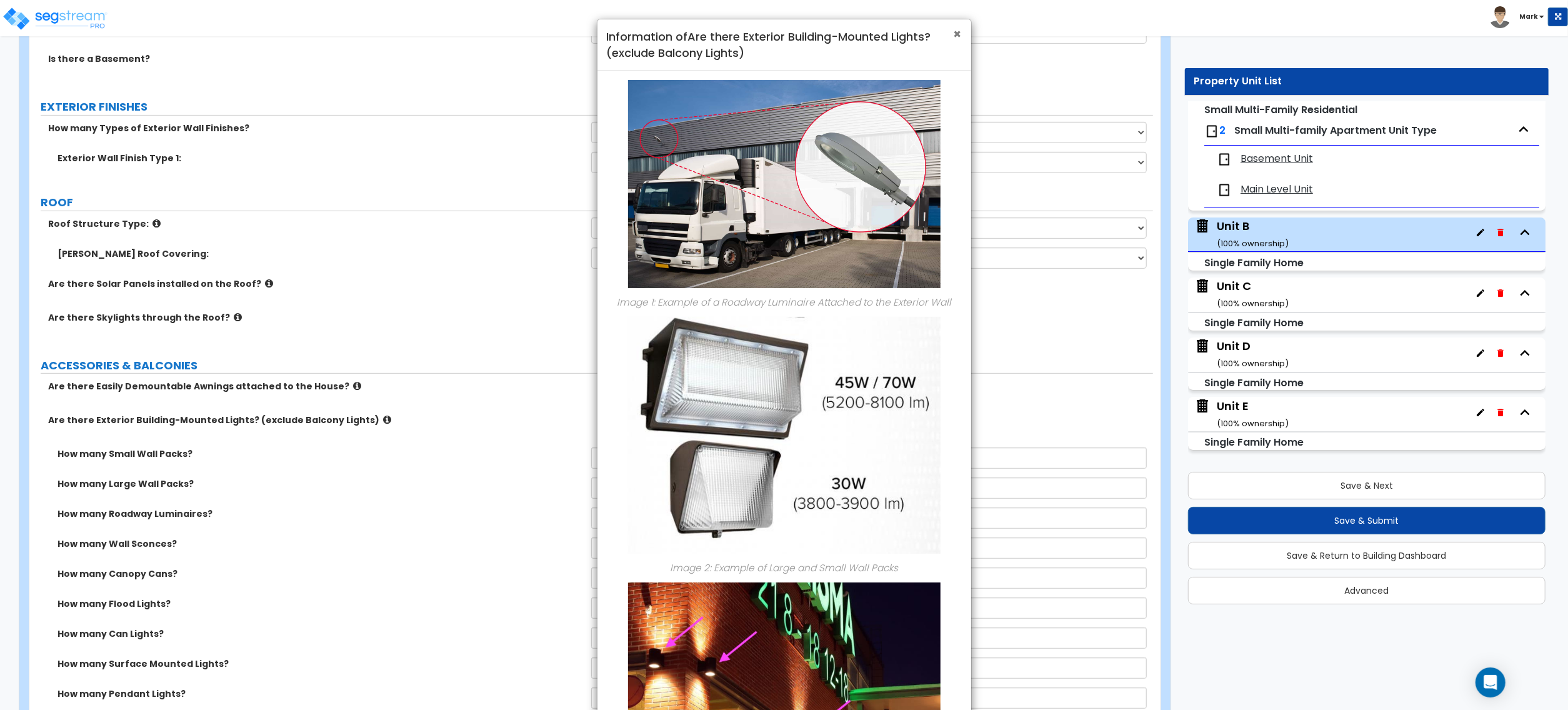
click at [961, 29] on span "×" at bounding box center [957, 34] width 8 height 18
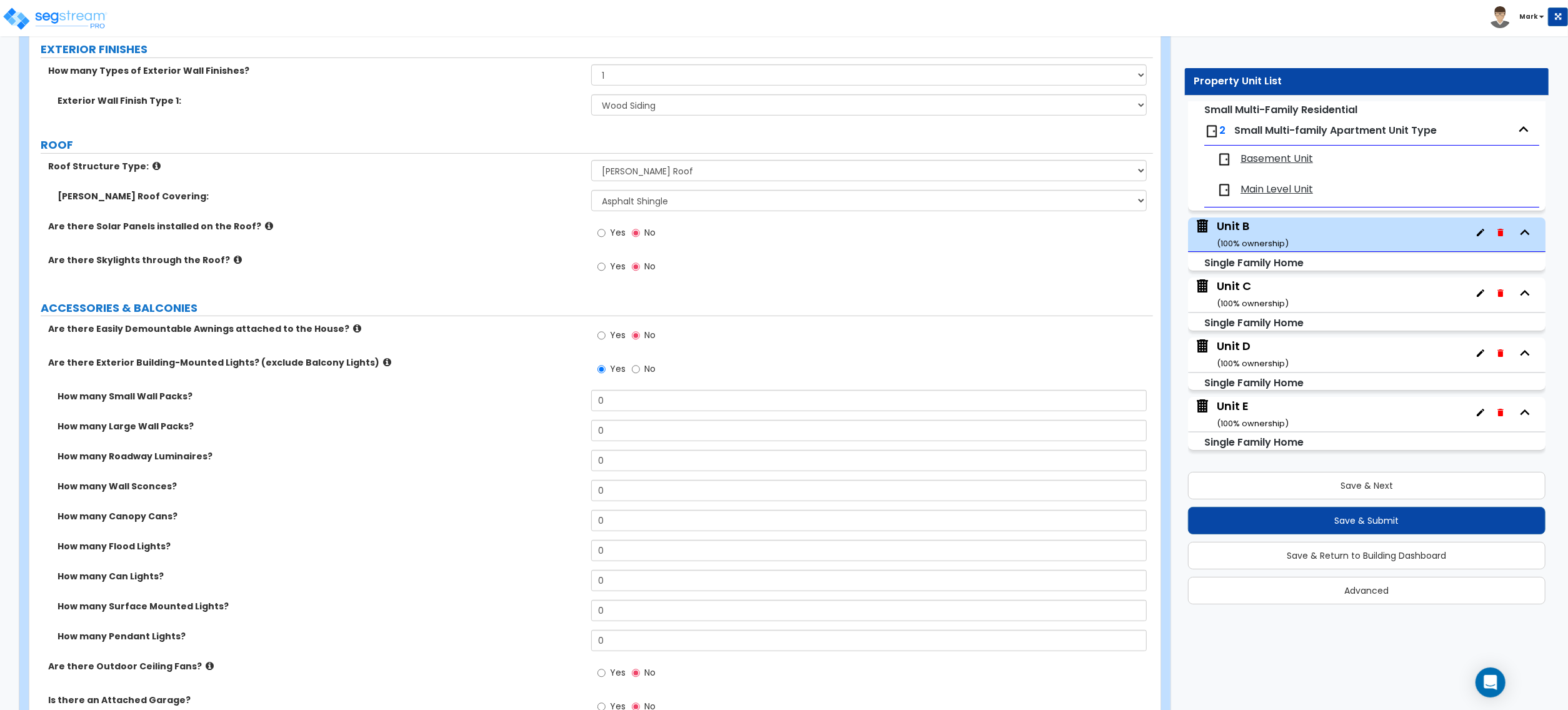
scroll to position [667, 0]
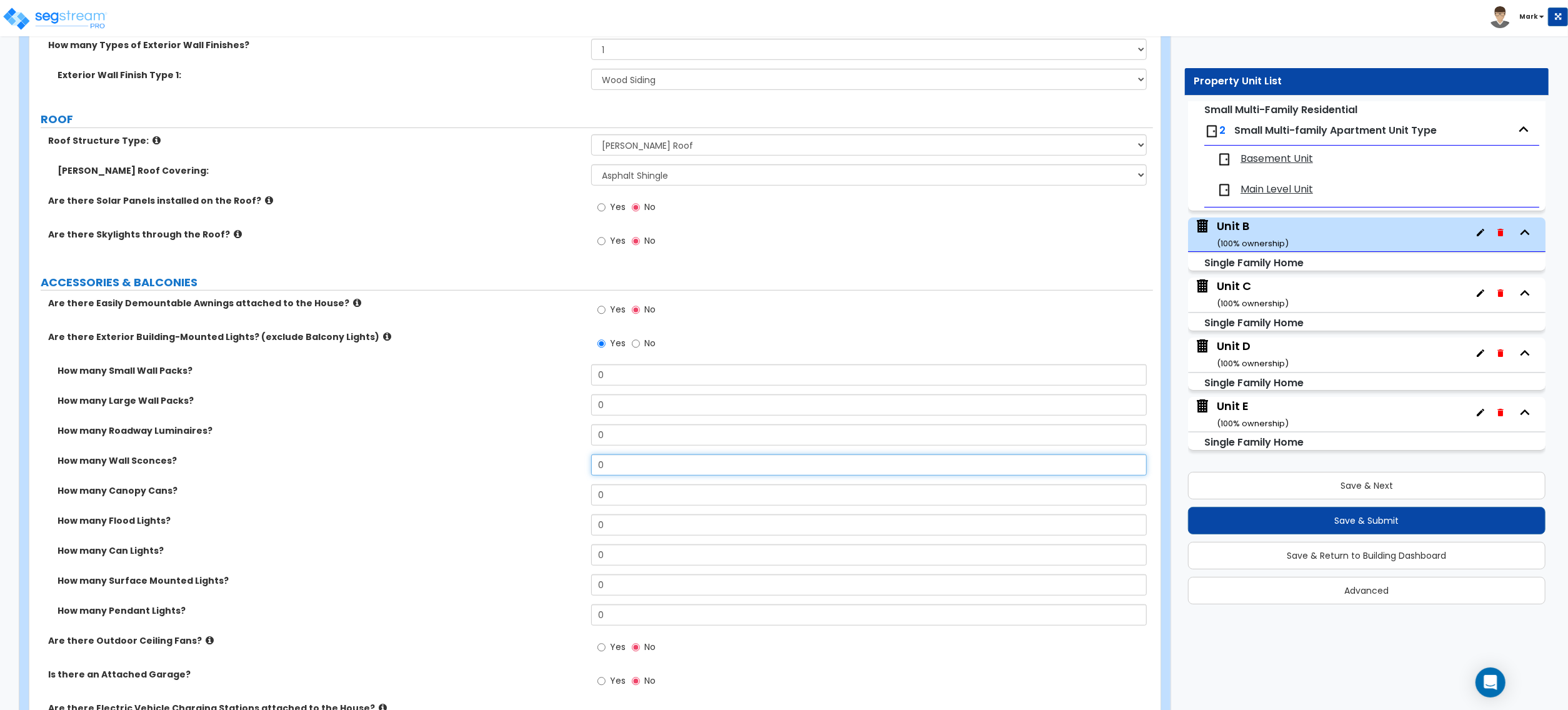
click at [610, 465] on input "0" at bounding box center [869, 466] width 556 height 22
click at [610, 466] on input "0" at bounding box center [869, 466] width 556 height 22
click at [638, 526] on input "0" at bounding box center [869, 525] width 556 height 22
click at [639, 528] on input "0" at bounding box center [869, 525] width 556 height 22
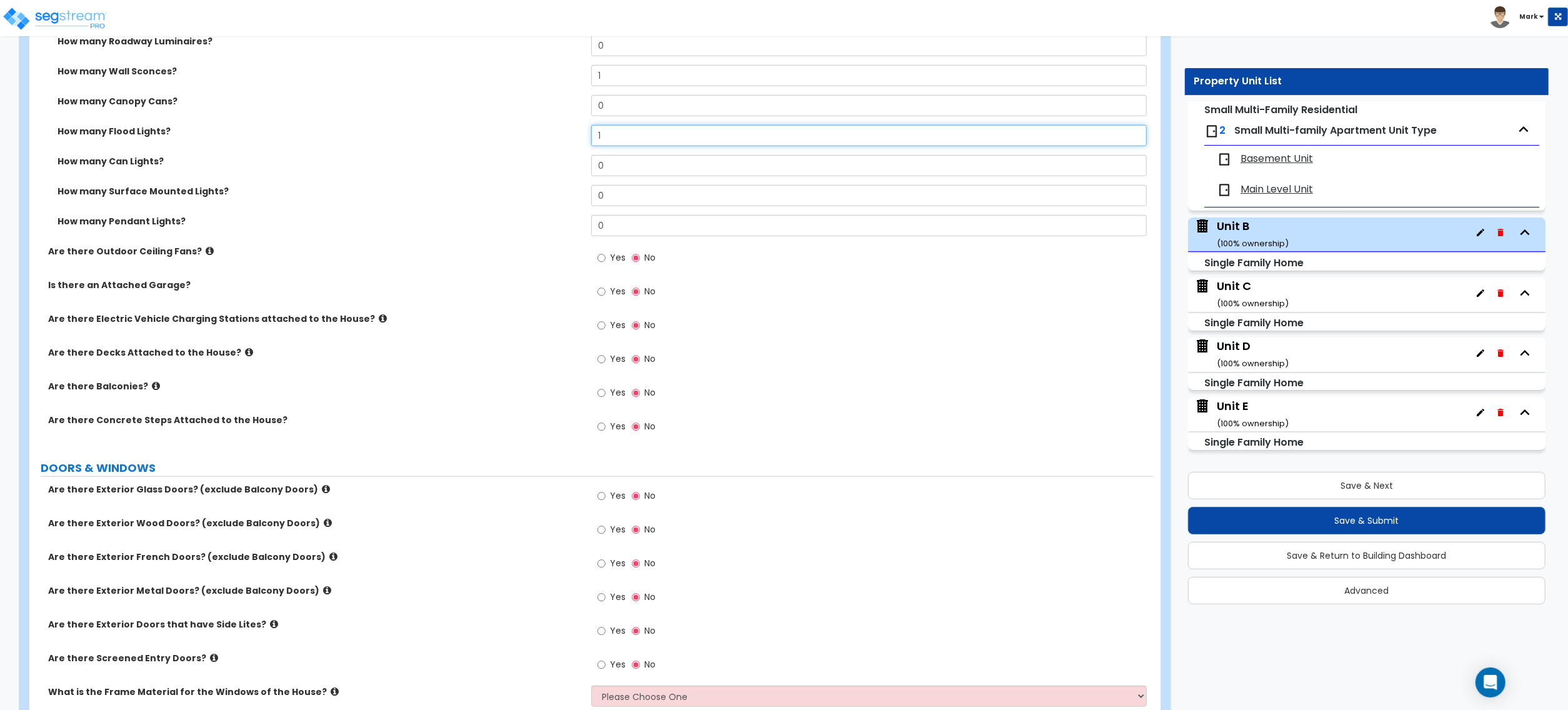
scroll to position [1084, 0]
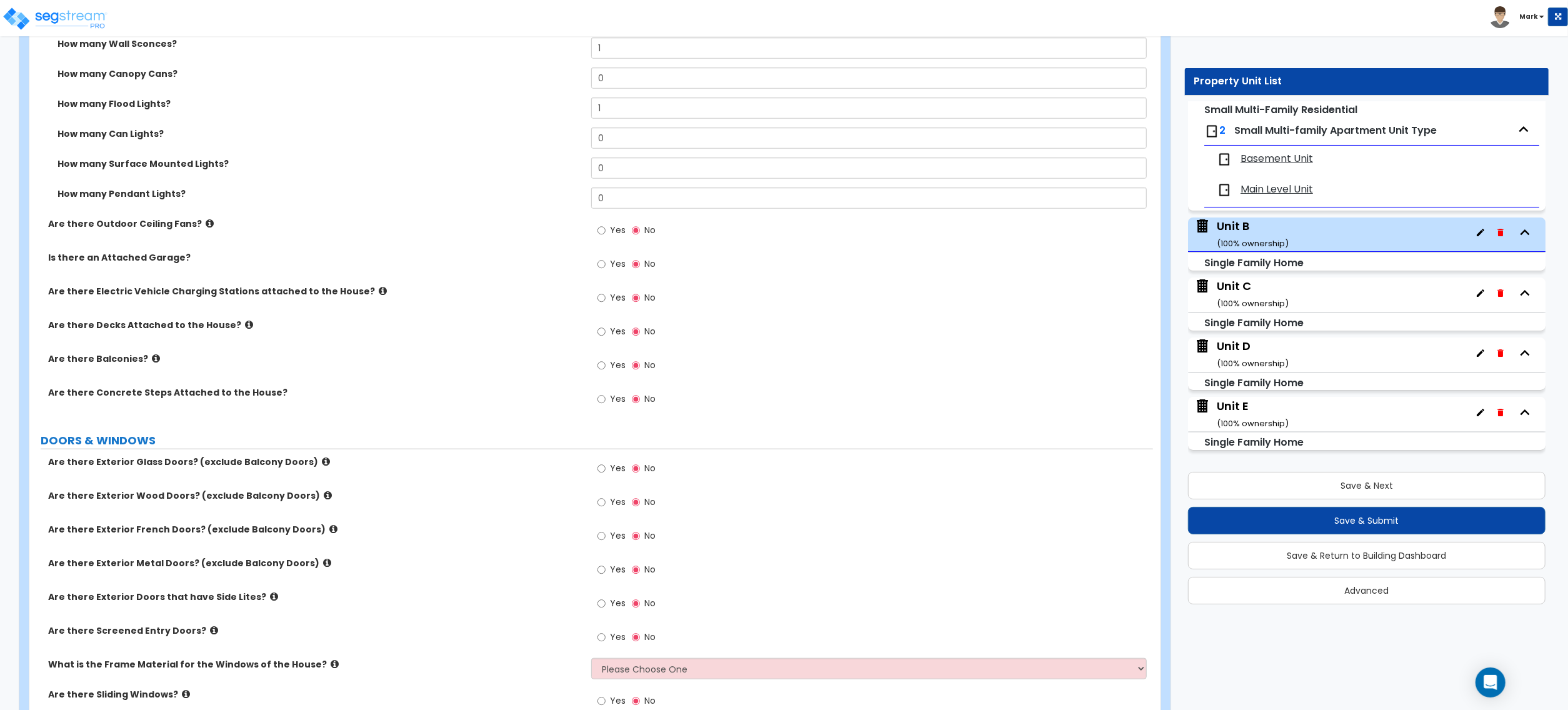
click at [609, 514] on label "Yes" at bounding box center [611, 505] width 28 height 22
click at [605, 510] on input "Yes" at bounding box center [601, 502] width 8 height 14
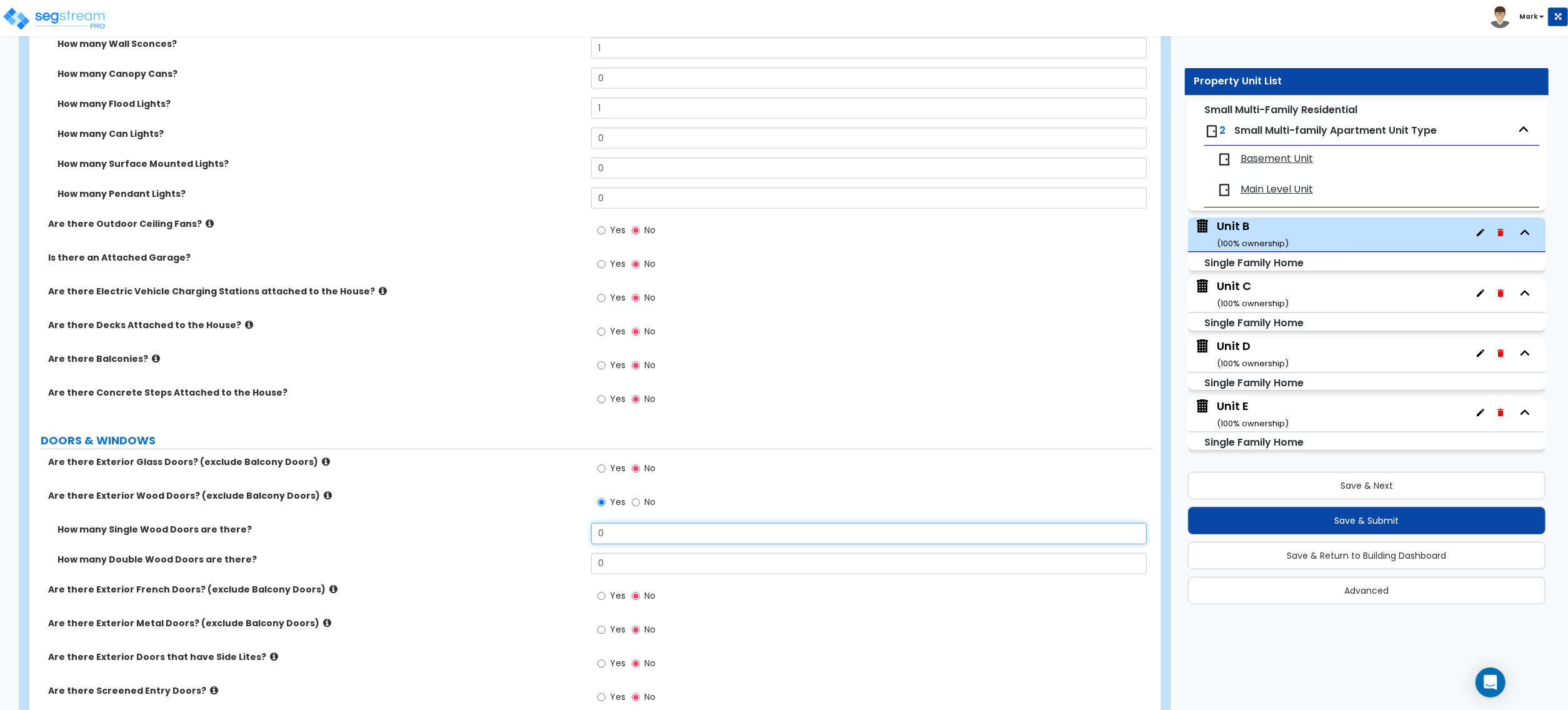
click at [613, 541] on input "0" at bounding box center [869, 534] width 556 height 22
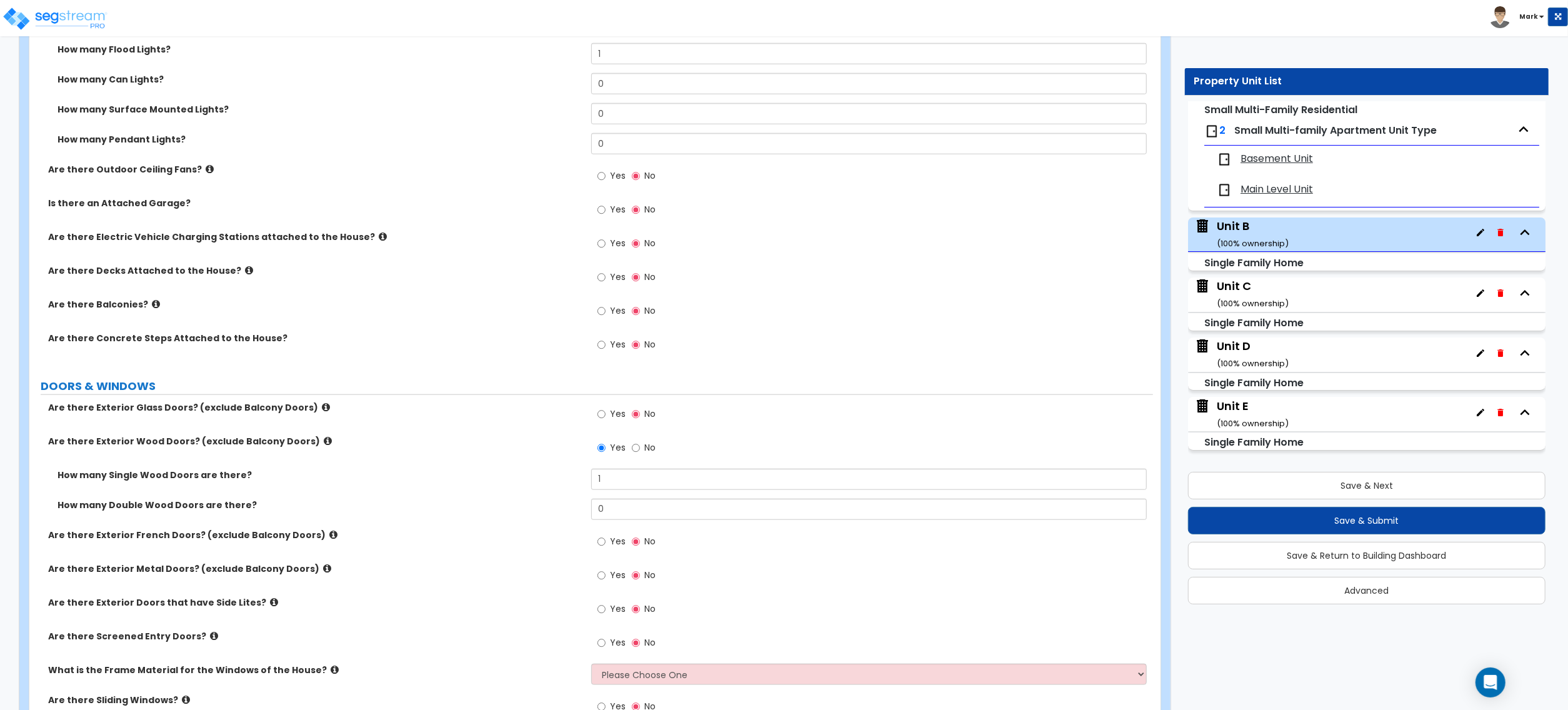
scroll to position [1167, 0]
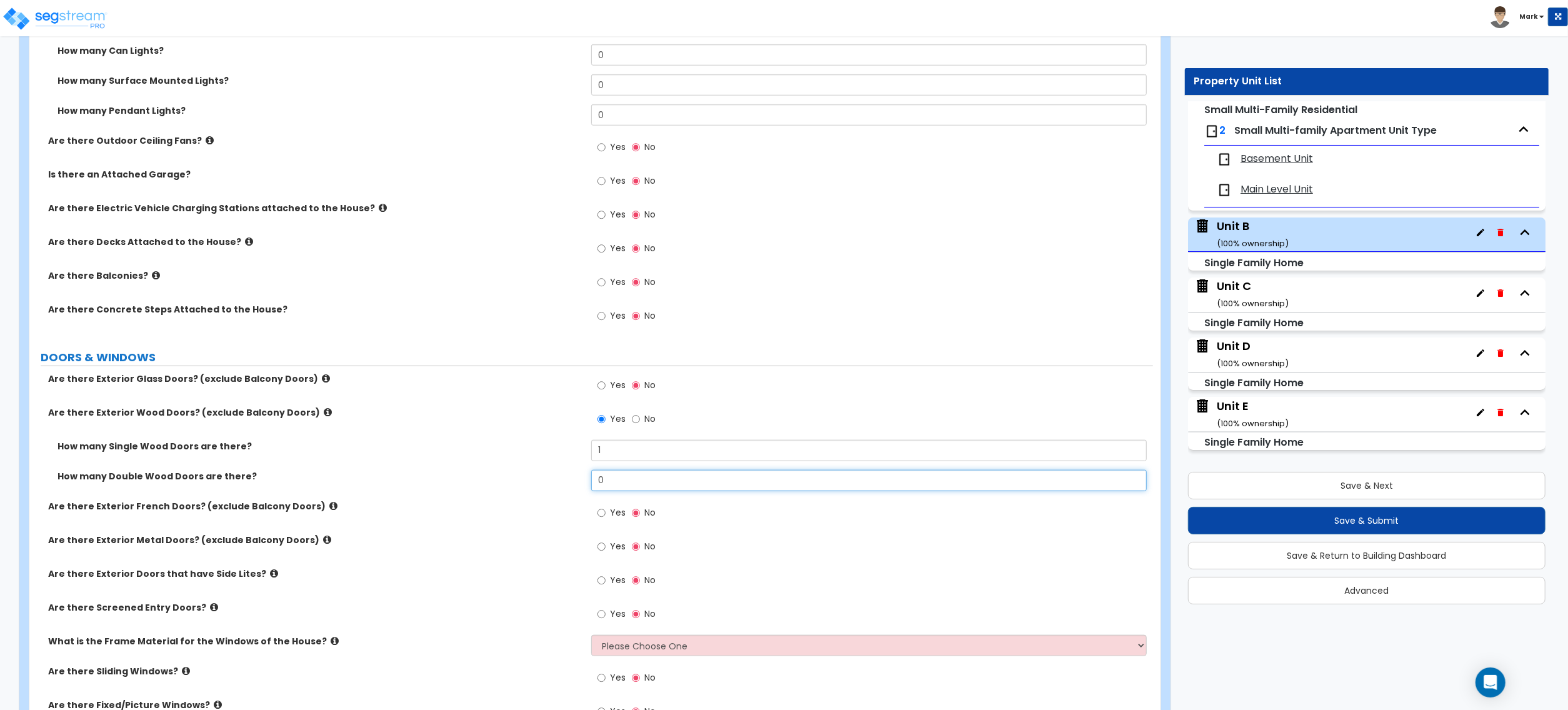
click at [616, 476] on input "0" at bounding box center [869, 481] width 556 height 22
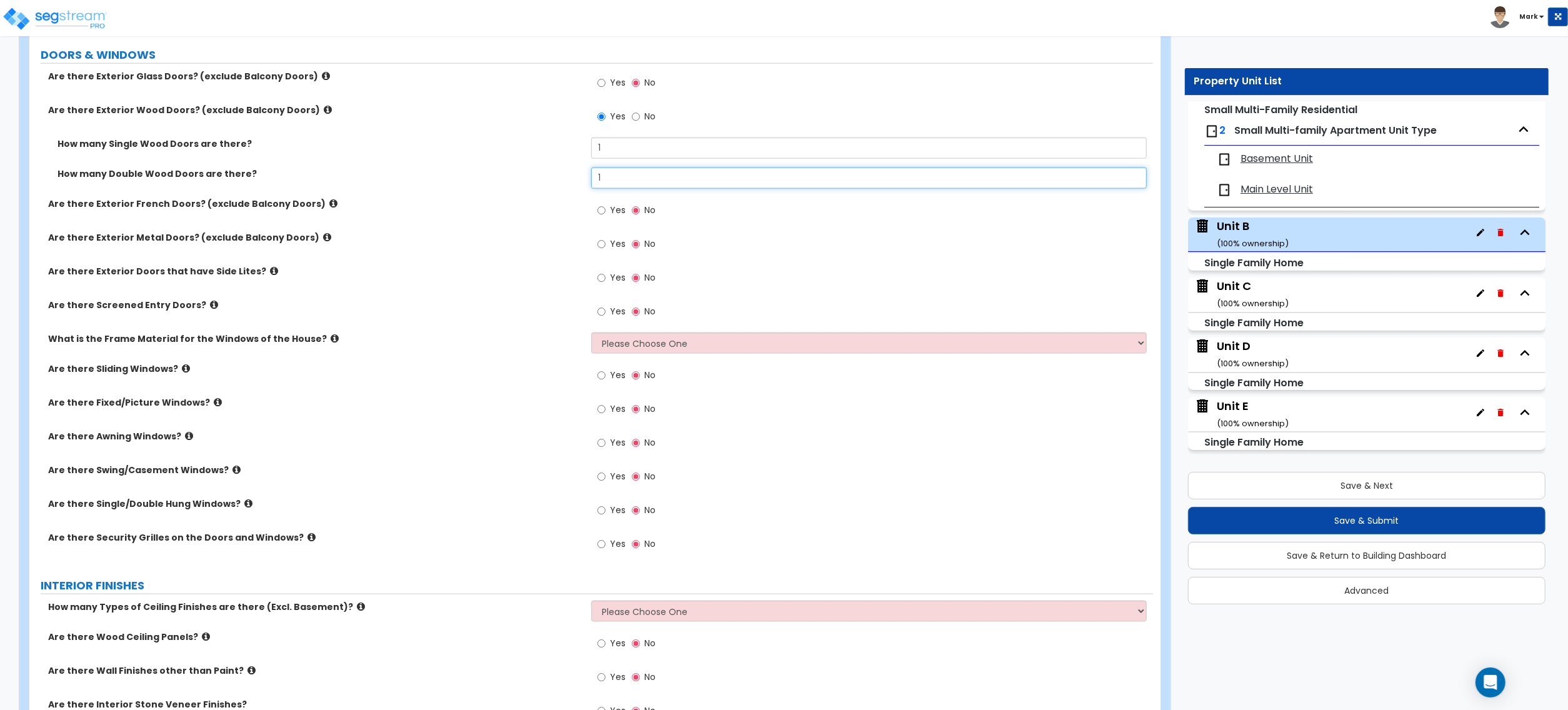
scroll to position [1501, 0]
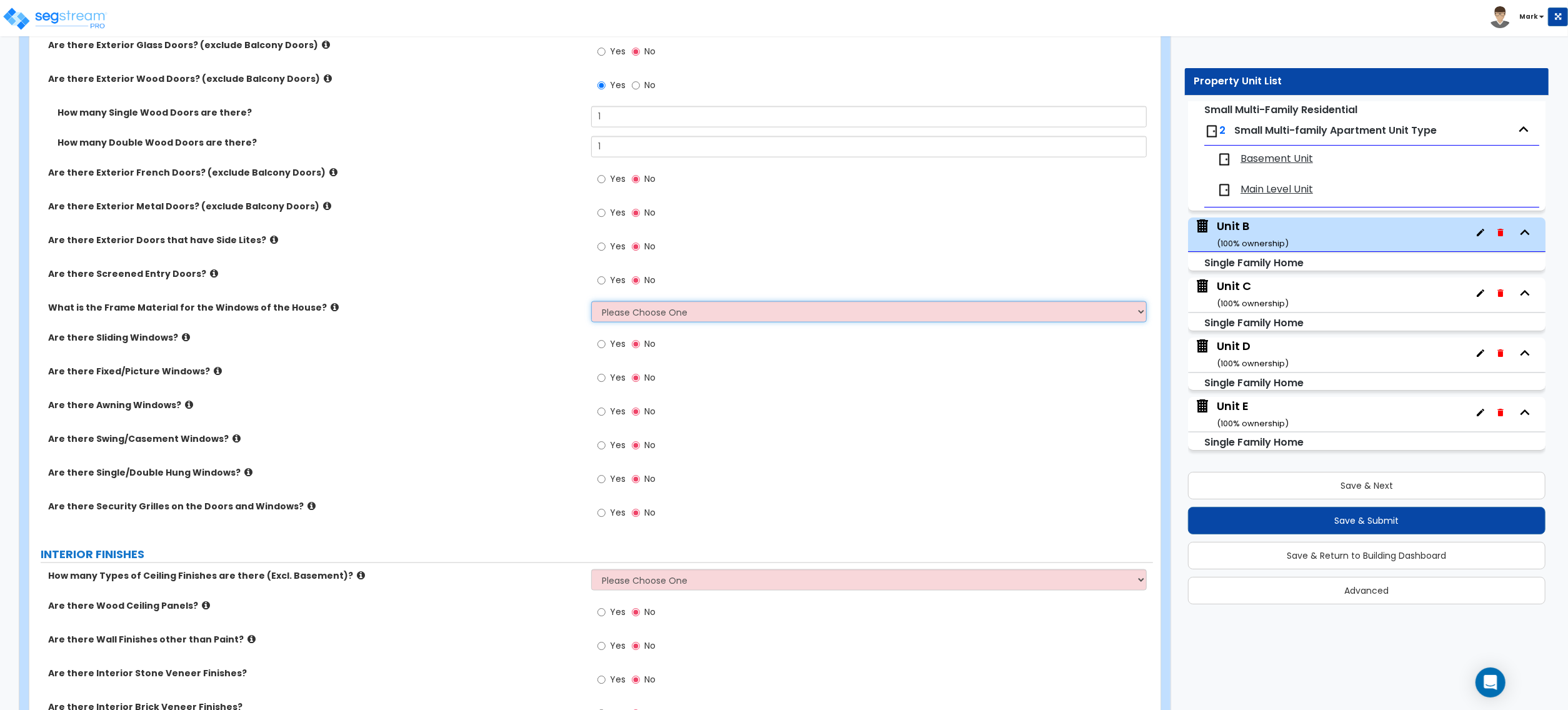
click at [619, 321] on select "Please Choose One Vinyl Aluminum Wood" at bounding box center [869, 313] width 556 height 22
click at [592, 304] on select "Please Choose One Vinyl Aluminum Wood" at bounding box center [869, 313] width 556 height 22
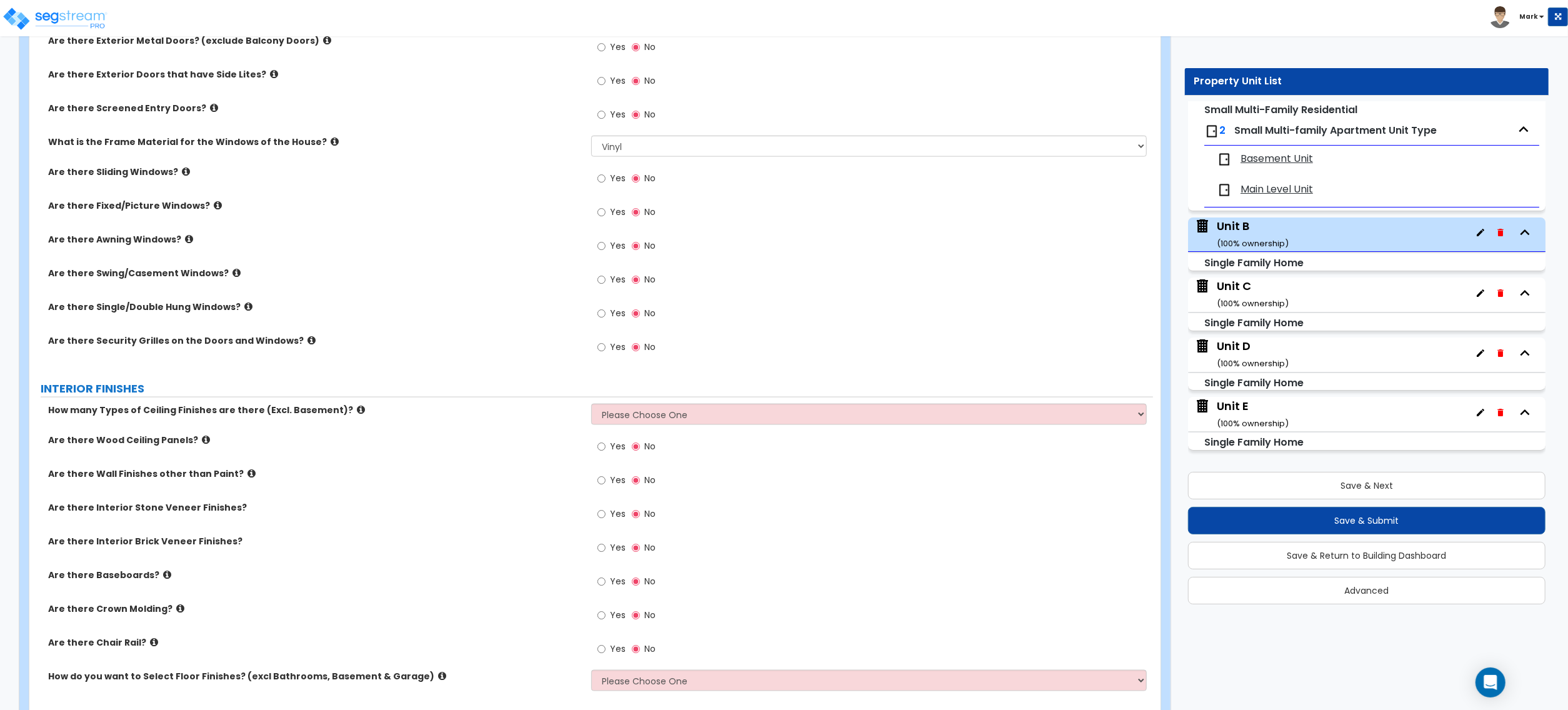
scroll to position [1667, 0]
click at [615, 209] on span "Yes" at bounding box center [617, 212] width 15 height 13
click at [605, 209] on input "Yes" at bounding box center [601, 212] width 8 height 14
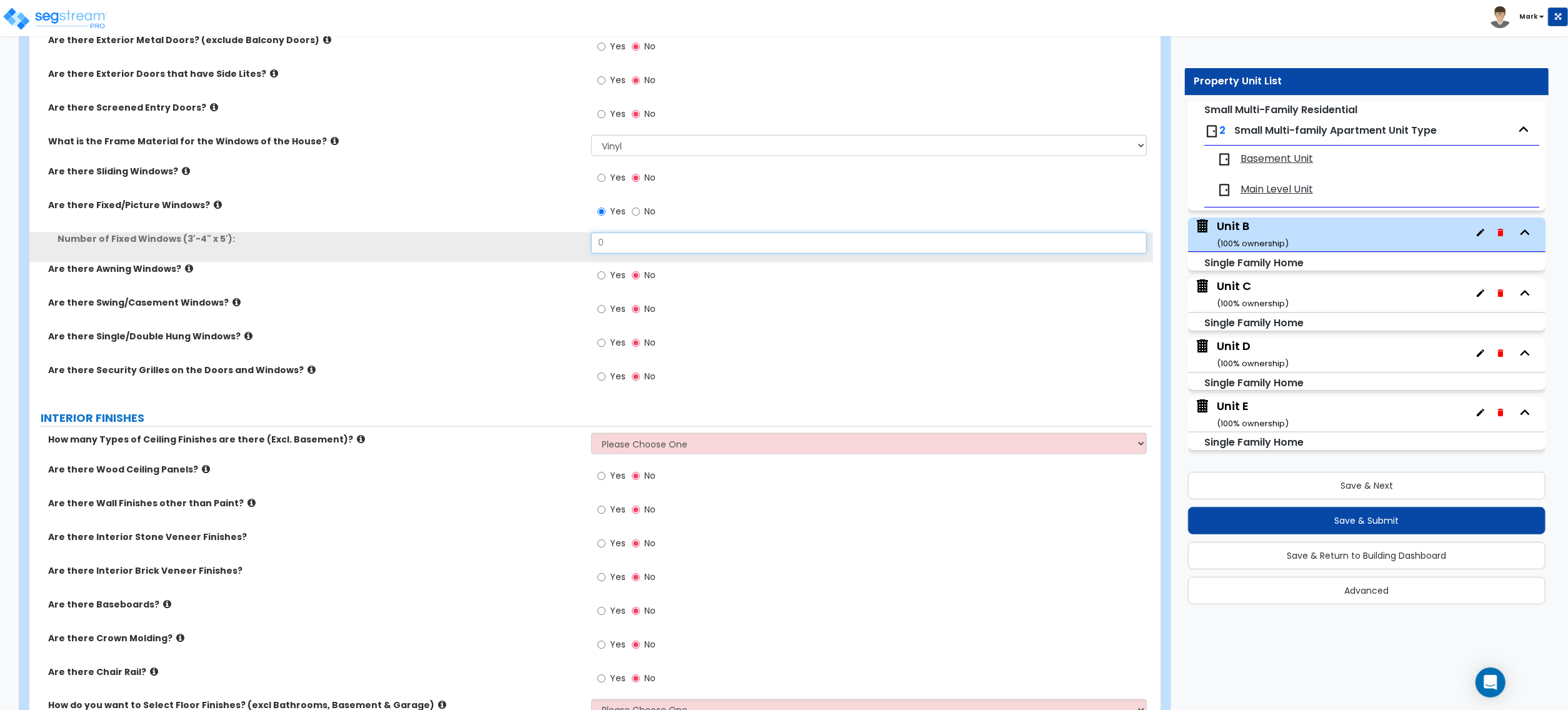
click at [628, 248] on input "0" at bounding box center [869, 243] width 556 height 22
click at [628, 249] on input "0" at bounding box center [869, 243] width 556 height 22
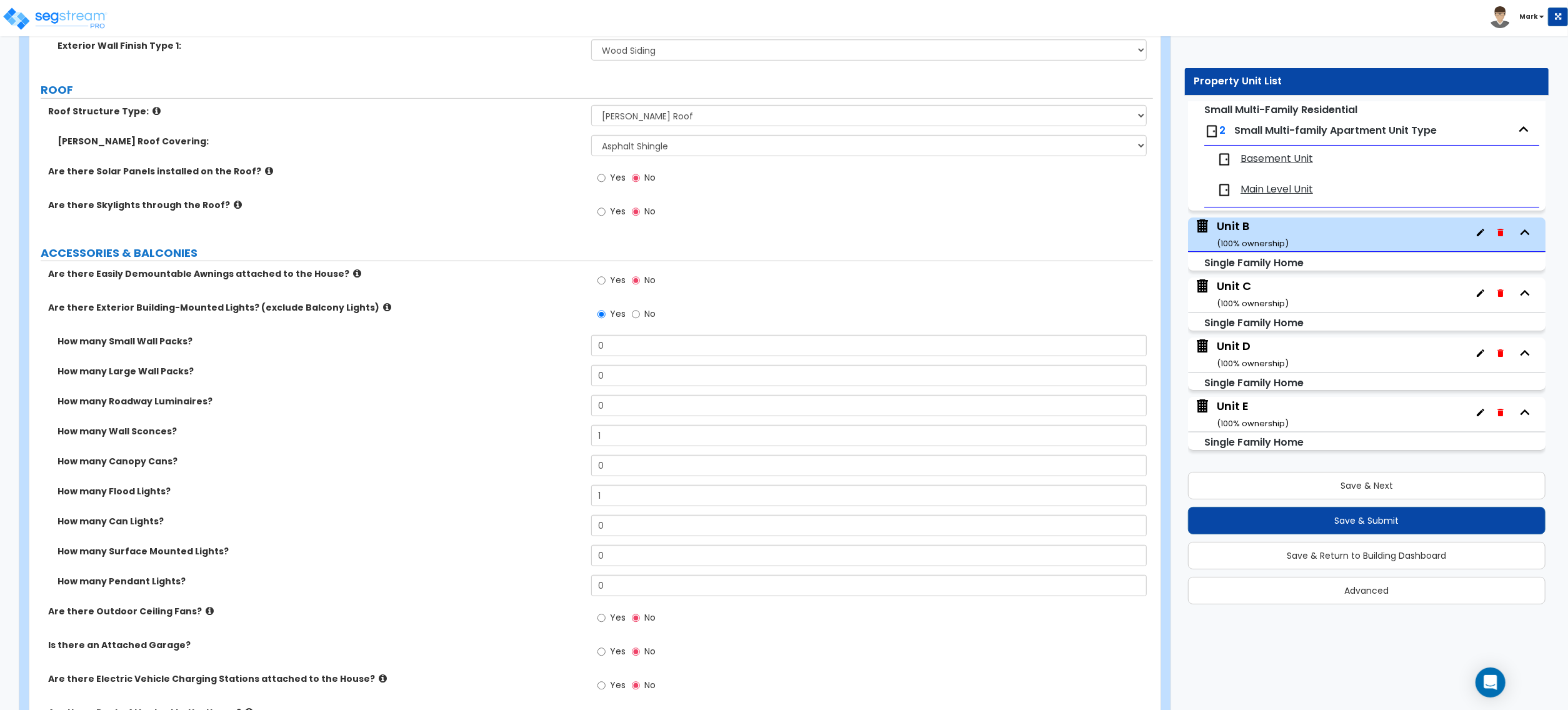
scroll to position [667, 0]
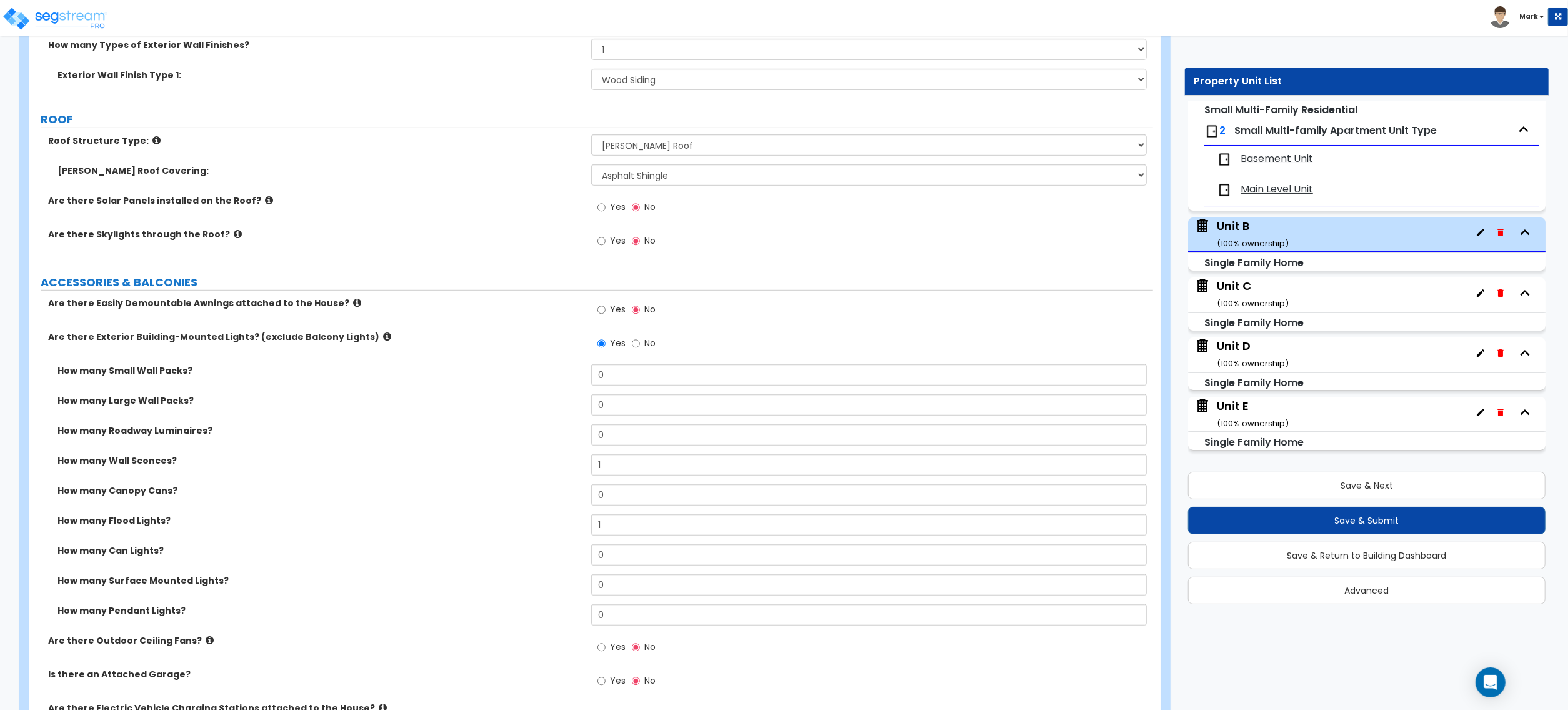
click at [618, 250] on label "Yes" at bounding box center [611, 242] width 28 height 22
click at [605, 249] on input "Yes" at bounding box center [601, 241] width 8 height 14
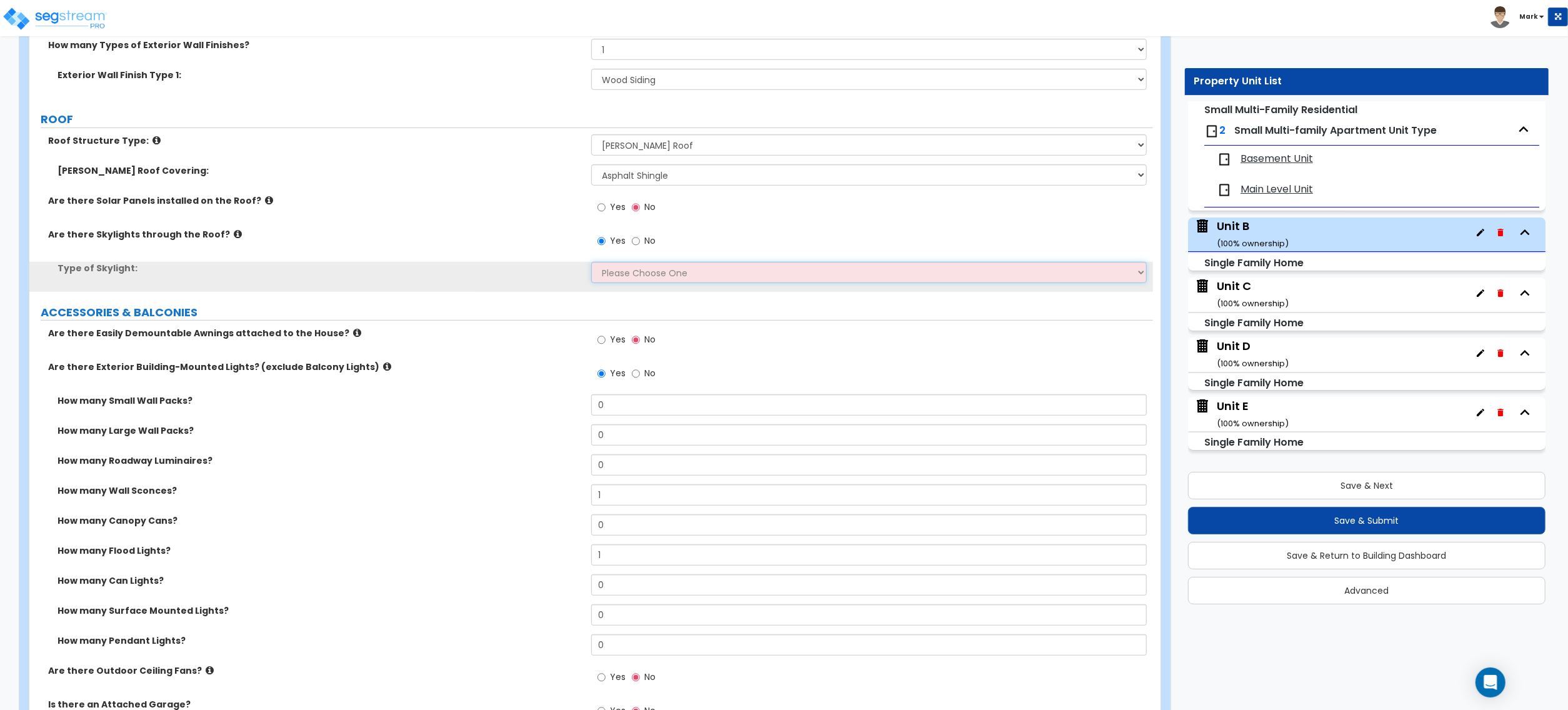
click at [618, 269] on select "Please Choose One Fixed Rectangular Glass Barrel Vault Dome Square Pyramid" at bounding box center [869, 273] width 556 height 22
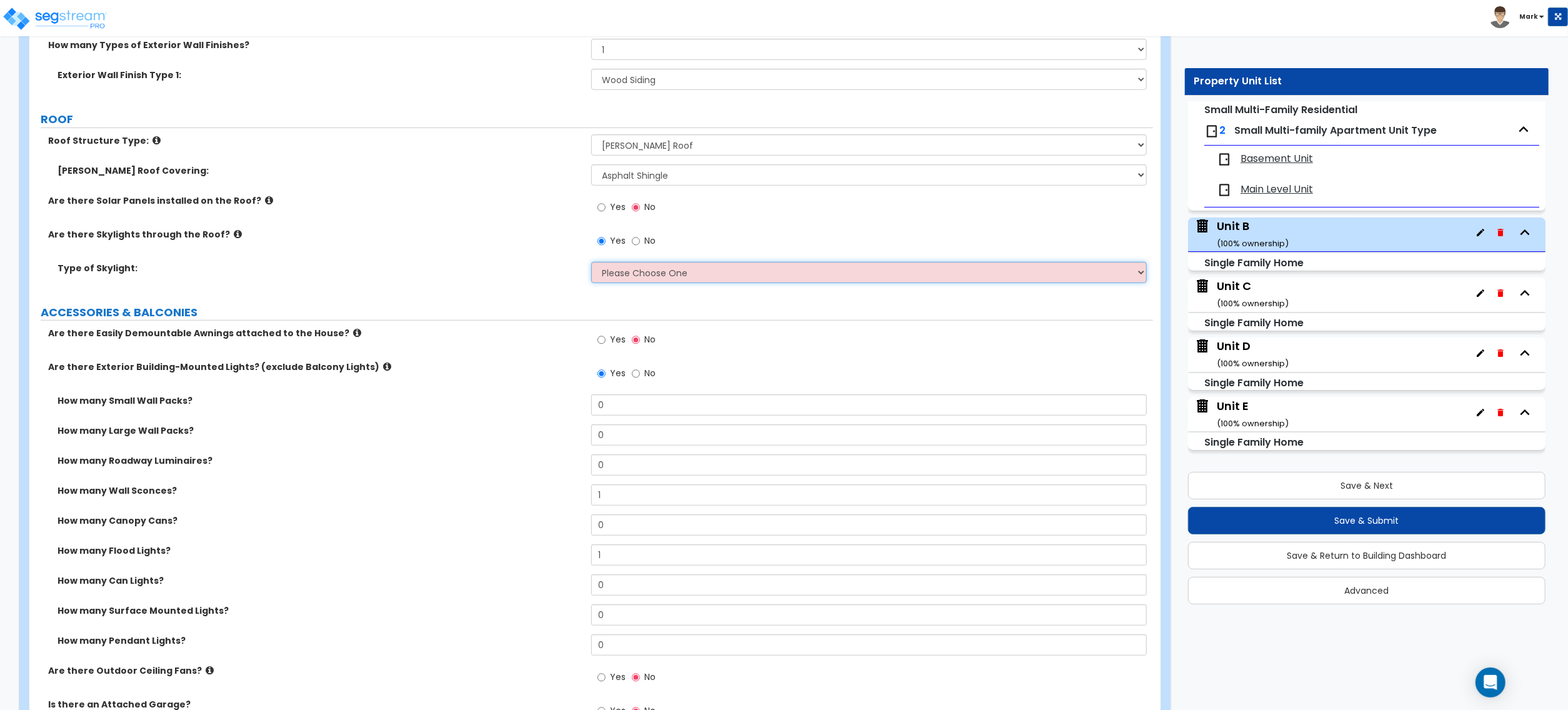
click at [635, 265] on select "Please Choose One Fixed Rectangular Glass Barrel Vault Dome Square Pyramid" at bounding box center [869, 273] width 556 height 22
click at [592, 263] on select "Please Choose One Fixed Rectangular Glass Barrel Vault Dome Square Pyramid" at bounding box center [869, 273] width 556 height 22
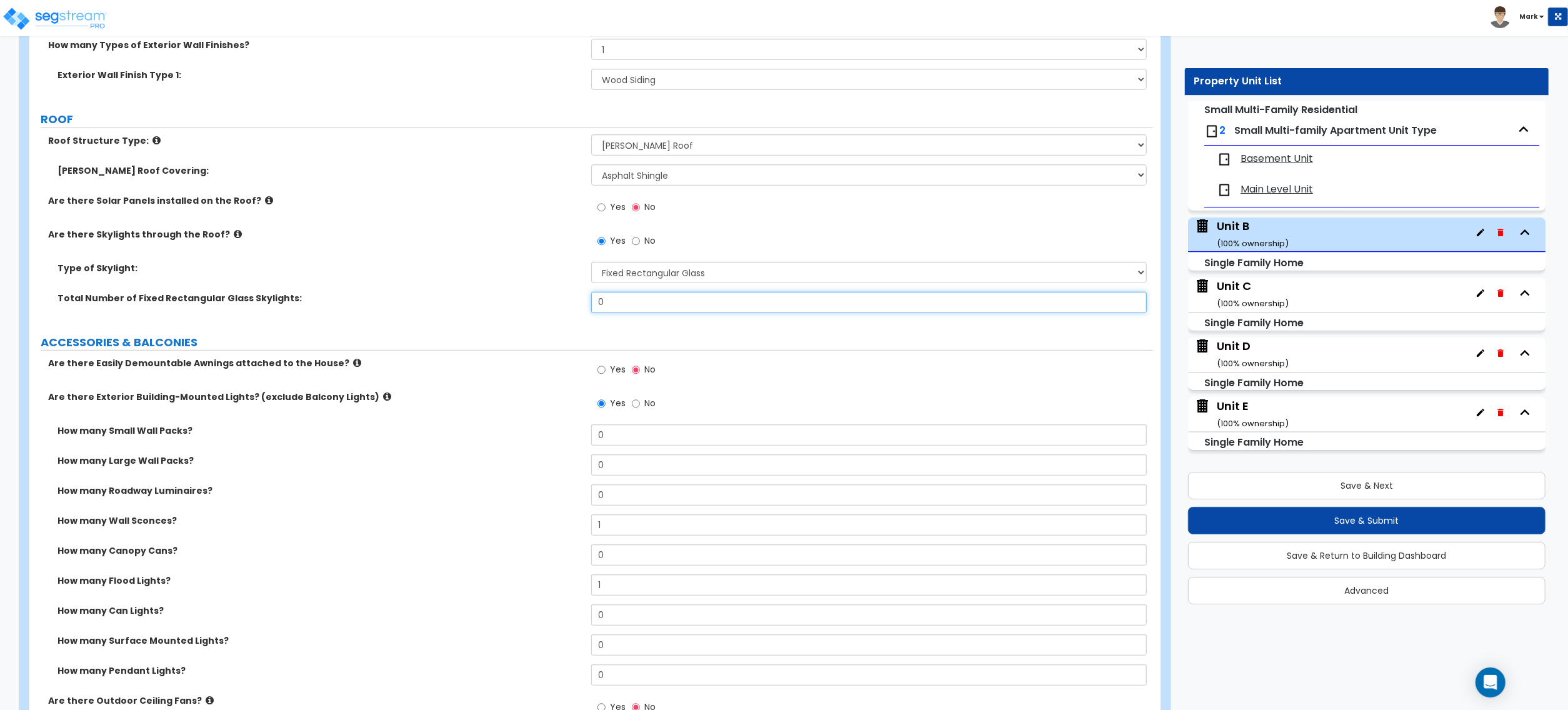
click at [648, 306] on input "0" at bounding box center [869, 303] width 556 height 22
click at [508, 293] on label "Total Number of Fixed Rectangular Glass Skylights:" at bounding box center [320, 298] width 524 height 13
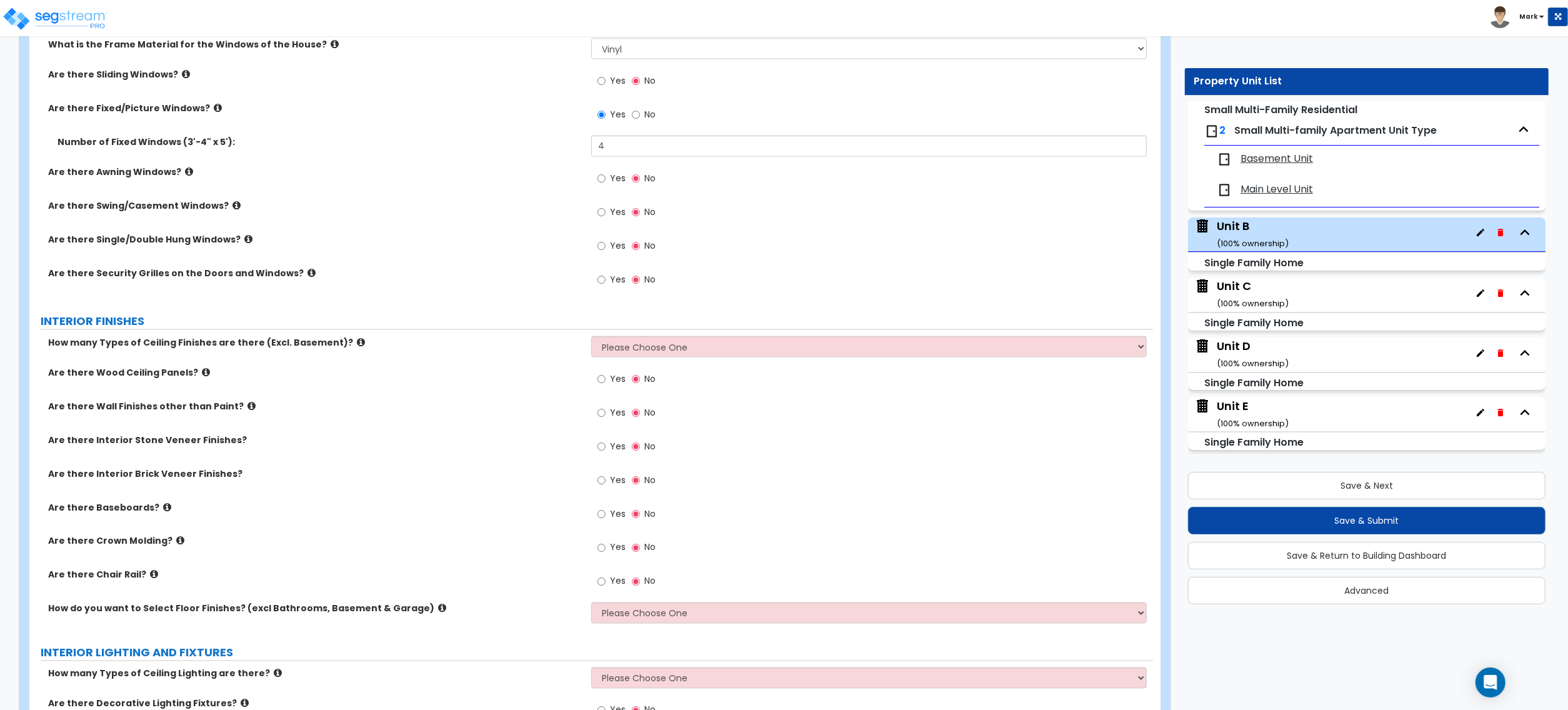
scroll to position [1834, 0]
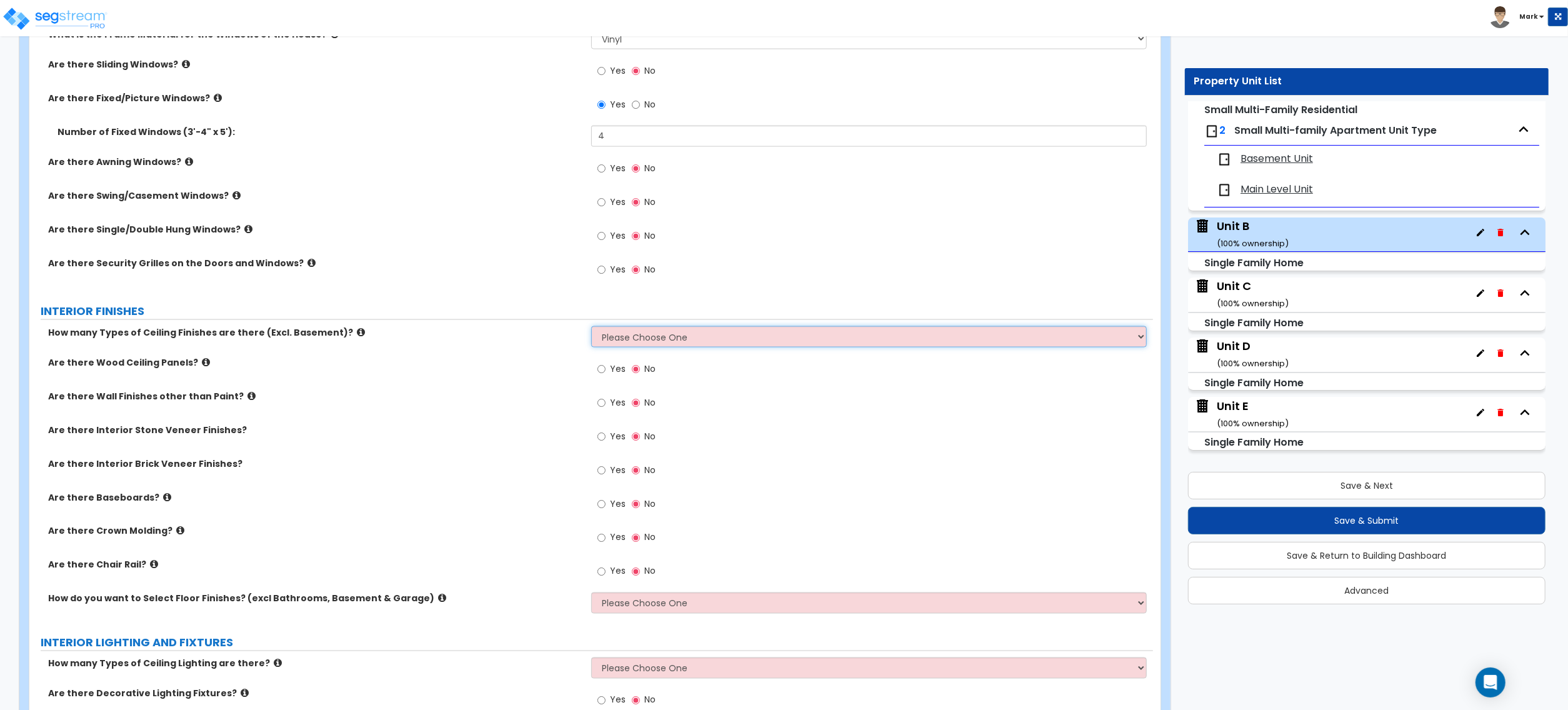
click at [642, 335] on select "Please Choose One 1 2 3" at bounding box center [869, 337] width 556 height 22
click at [592, 328] on select "Please Choose One 1 2 3" at bounding box center [869, 337] width 556 height 22
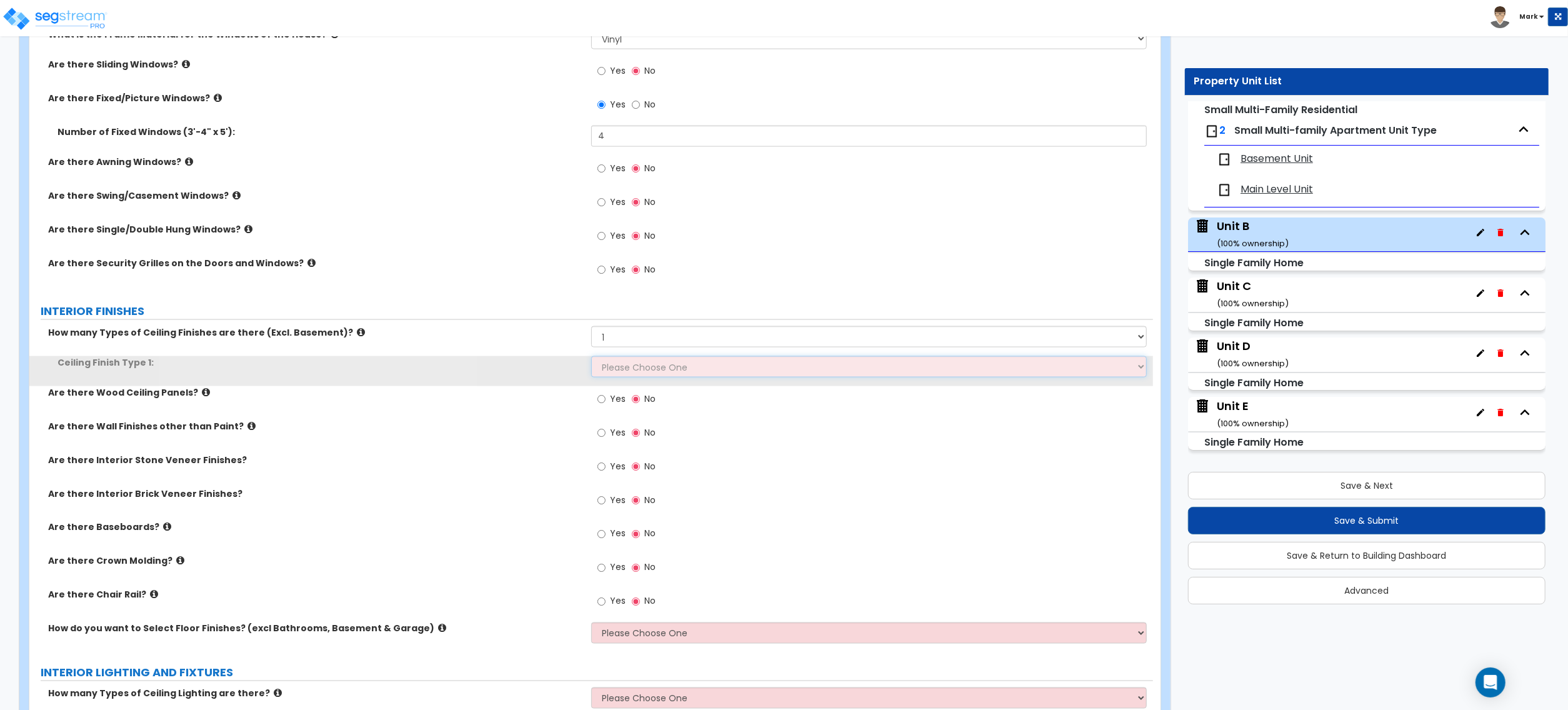
click at [633, 361] on select "Please Choose One Drop Ceiling Drywall Ceiling Open Ceiling" at bounding box center [869, 368] width 556 height 22
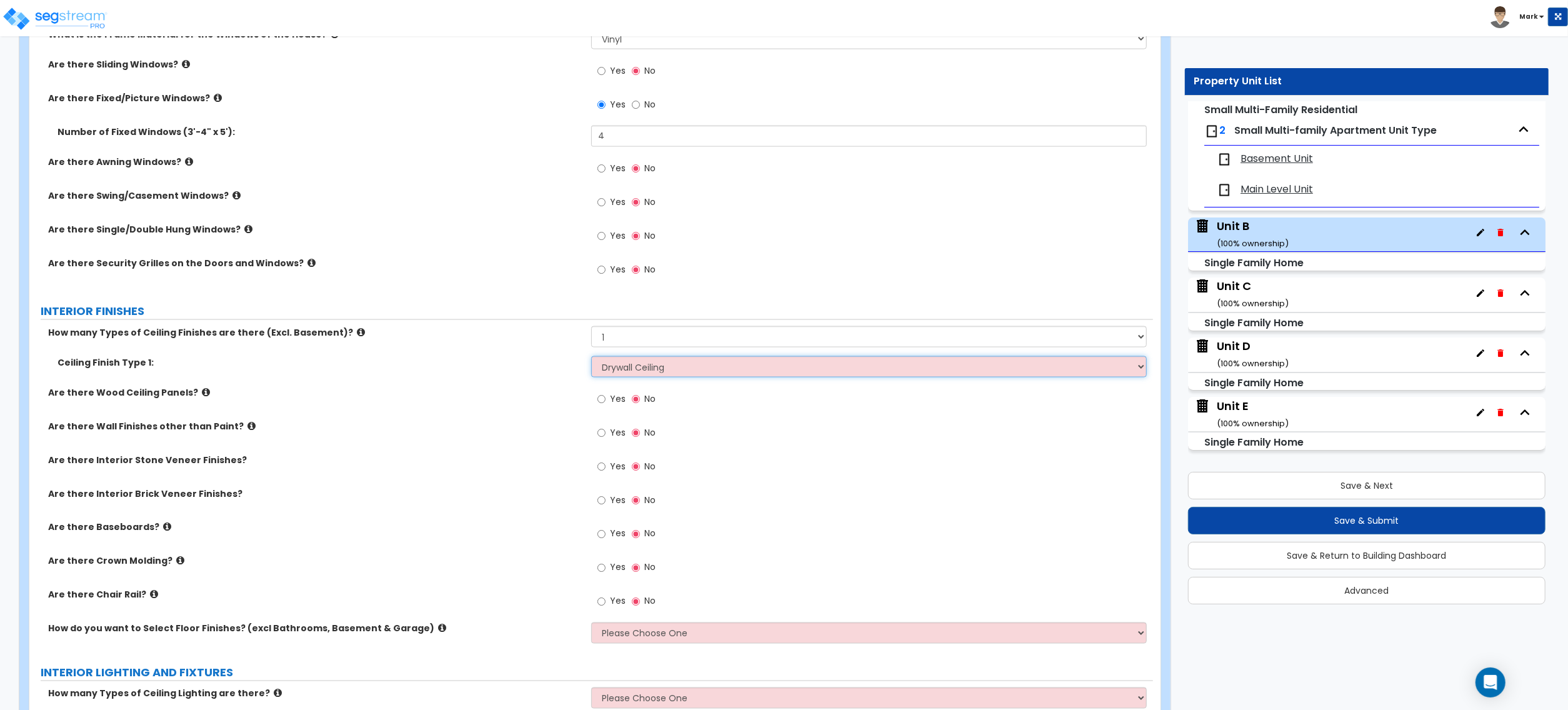
click at [592, 359] on select "Please Choose One Drop Ceiling Drywall Ceiling Open Ceiling" at bounding box center [869, 368] width 556 height 22
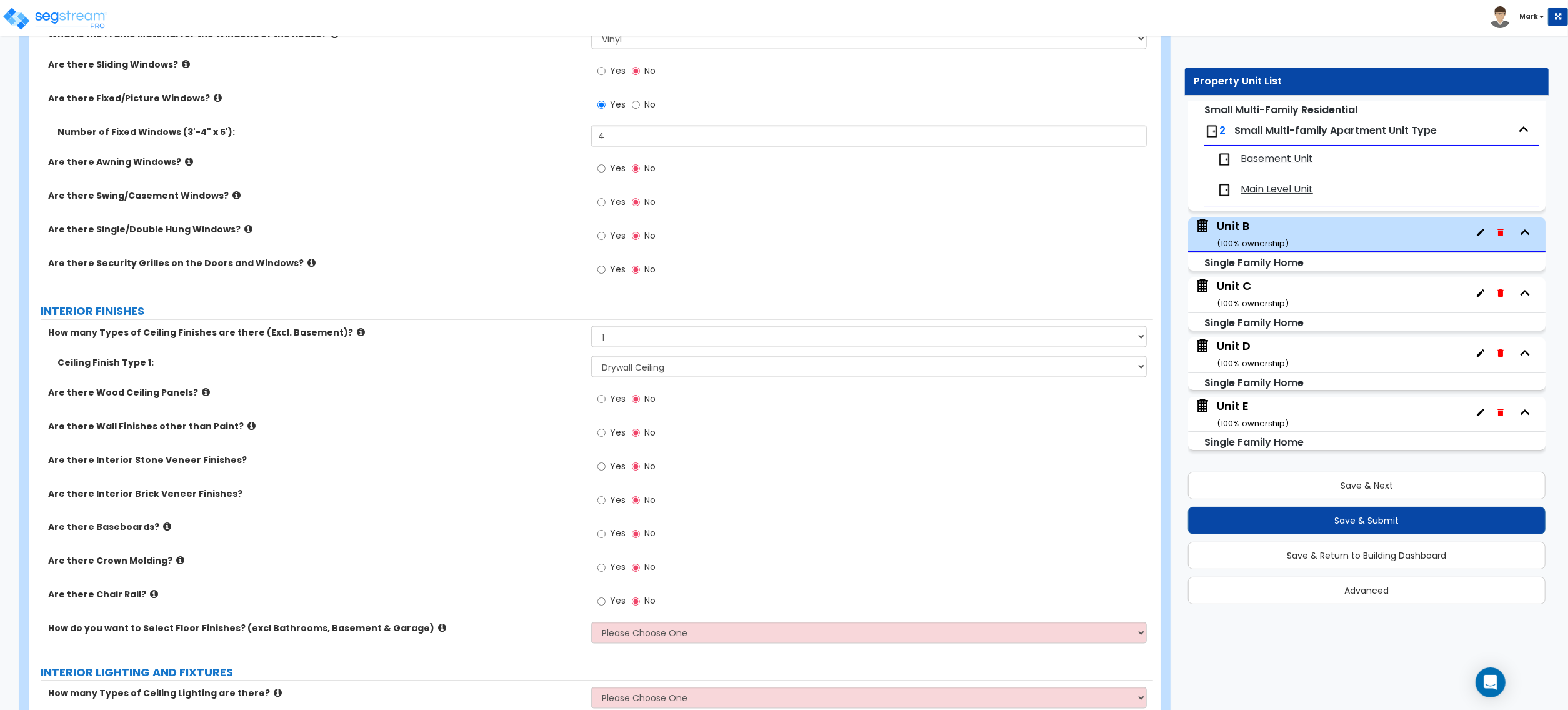
click at [1294, 159] on span "Basement Unit" at bounding box center [1277, 159] width 73 height 14
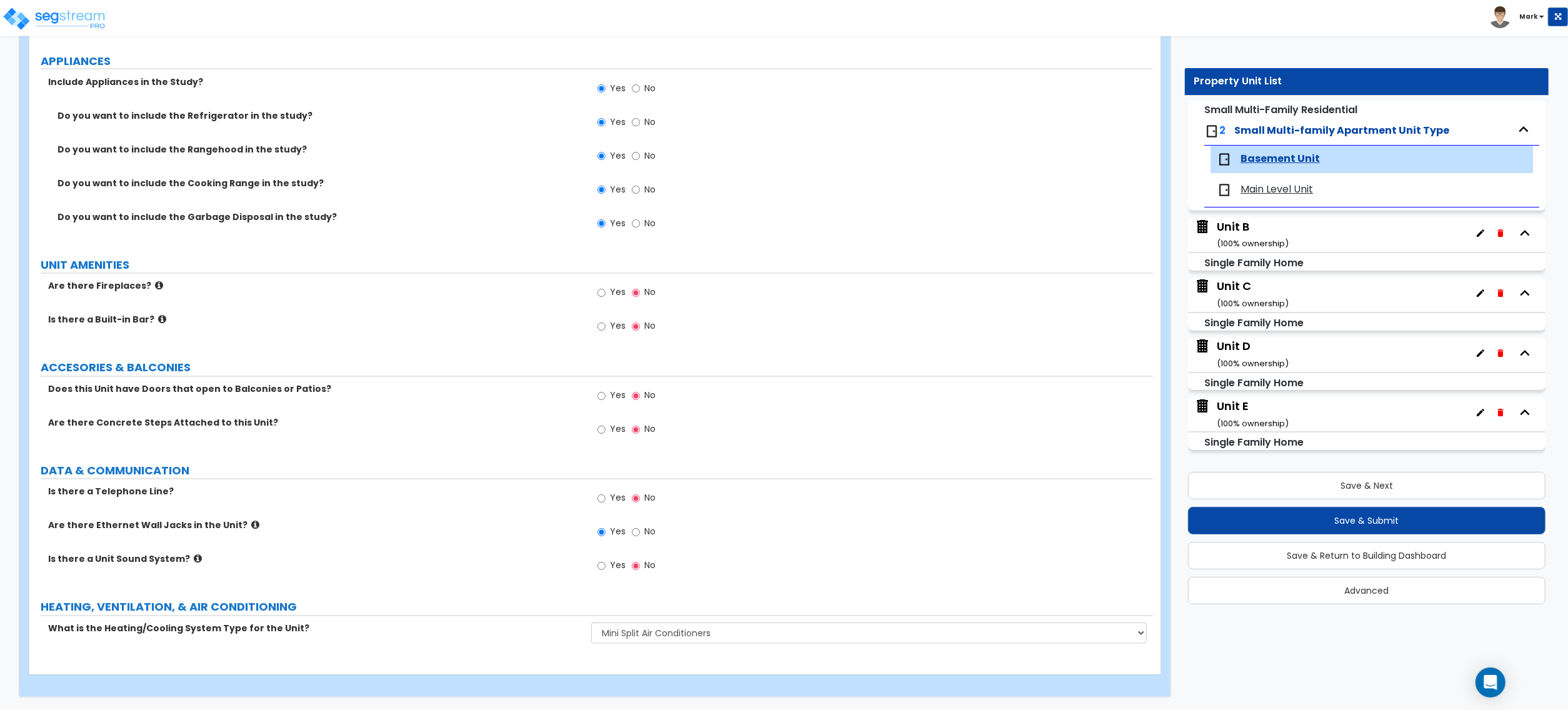
scroll to position [108, 0]
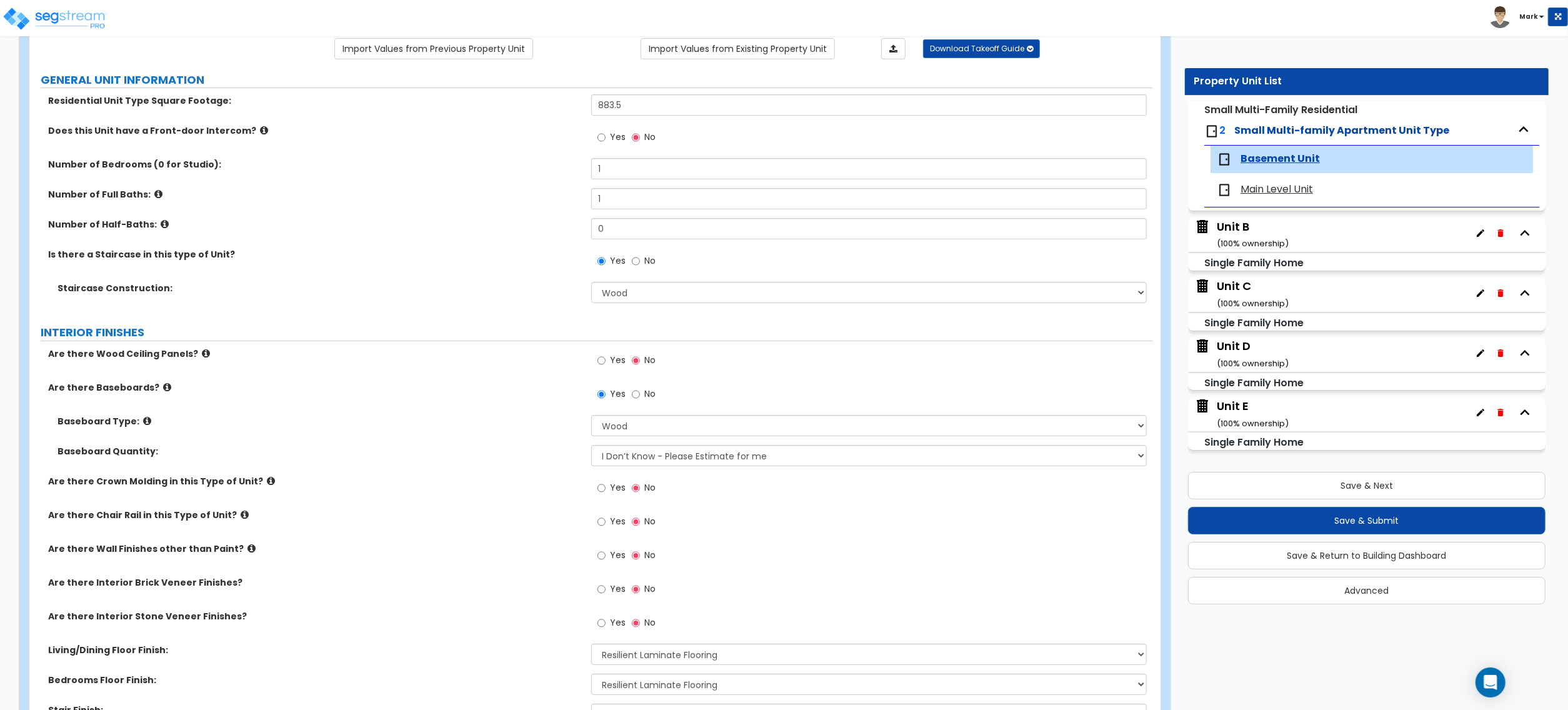
click at [1255, 234] on div "Unit B ( 100 % ownership)" at bounding box center [1253, 234] width 72 height 32
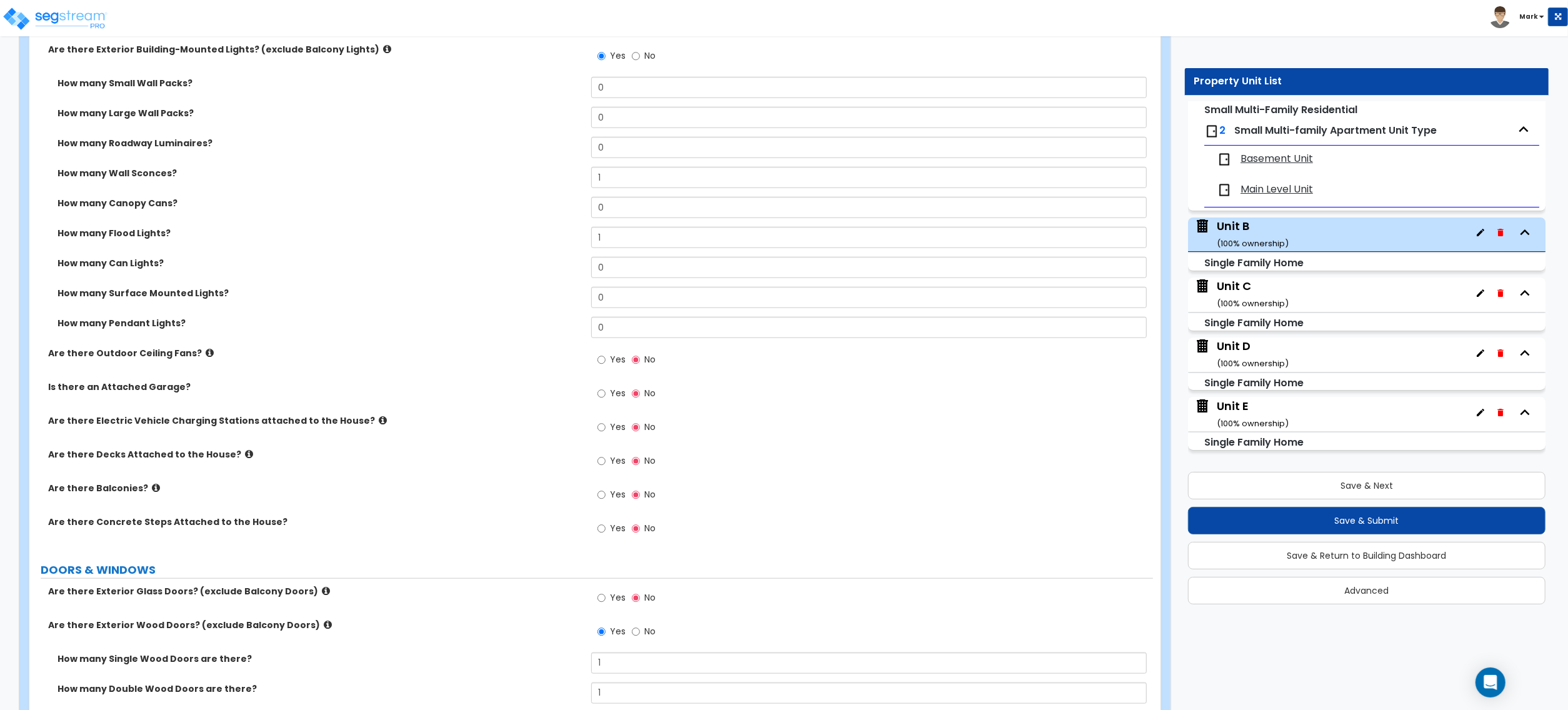
scroll to position [1814, 0]
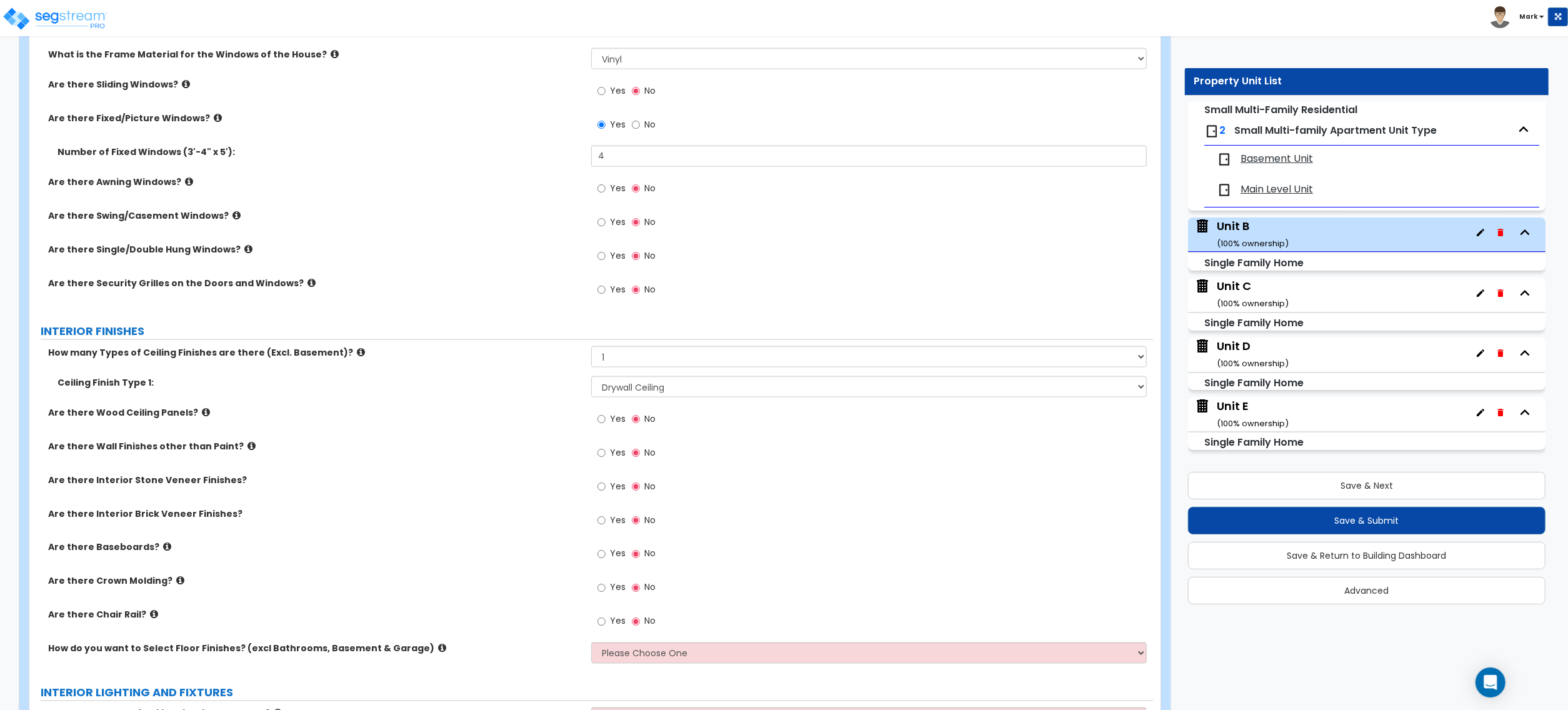
click at [1271, 133] on span "Small Multi-family Apartment Unit Type" at bounding box center [1336, 131] width 203 height 14
click at [1218, 132] on img at bounding box center [1211, 131] width 15 height 15
click at [1281, 146] on div "Basement Unit" at bounding box center [1372, 159] width 322 height 28
click at [1283, 160] on span "Basement Unit" at bounding box center [1277, 159] width 73 height 14
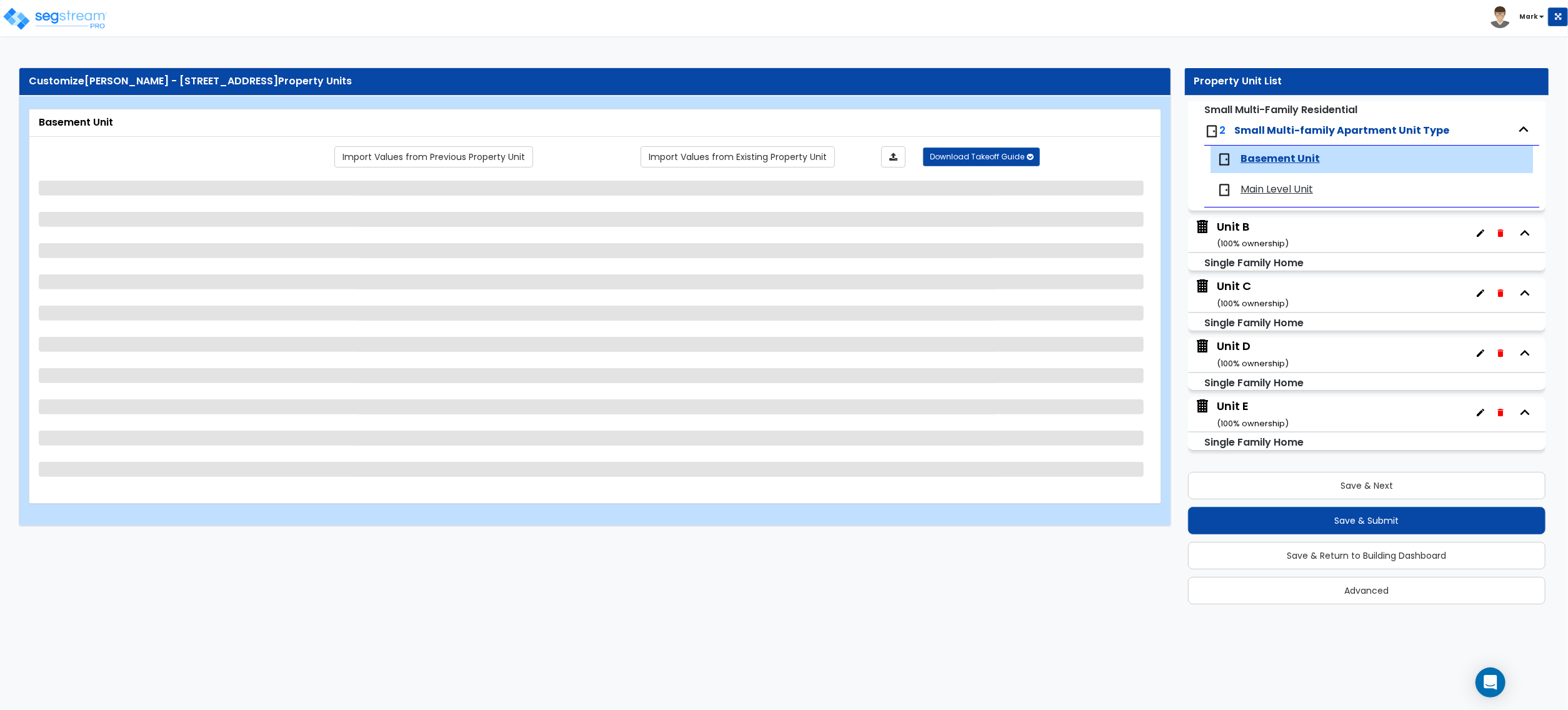
scroll to position [0, 0]
click at [1293, 128] on span "Small Multi-family Apartment Unit Type" at bounding box center [1342, 131] width 215 height 14
drag, startPoint x: 1293, startPoint y: 128, endPoint x: 1263, endPoint y: 133, distance: 30.4
click at [1263, 134] on span "Small Multi-family Apartment Unit Type" at bounding box center [1342, 131] width 215 height 14
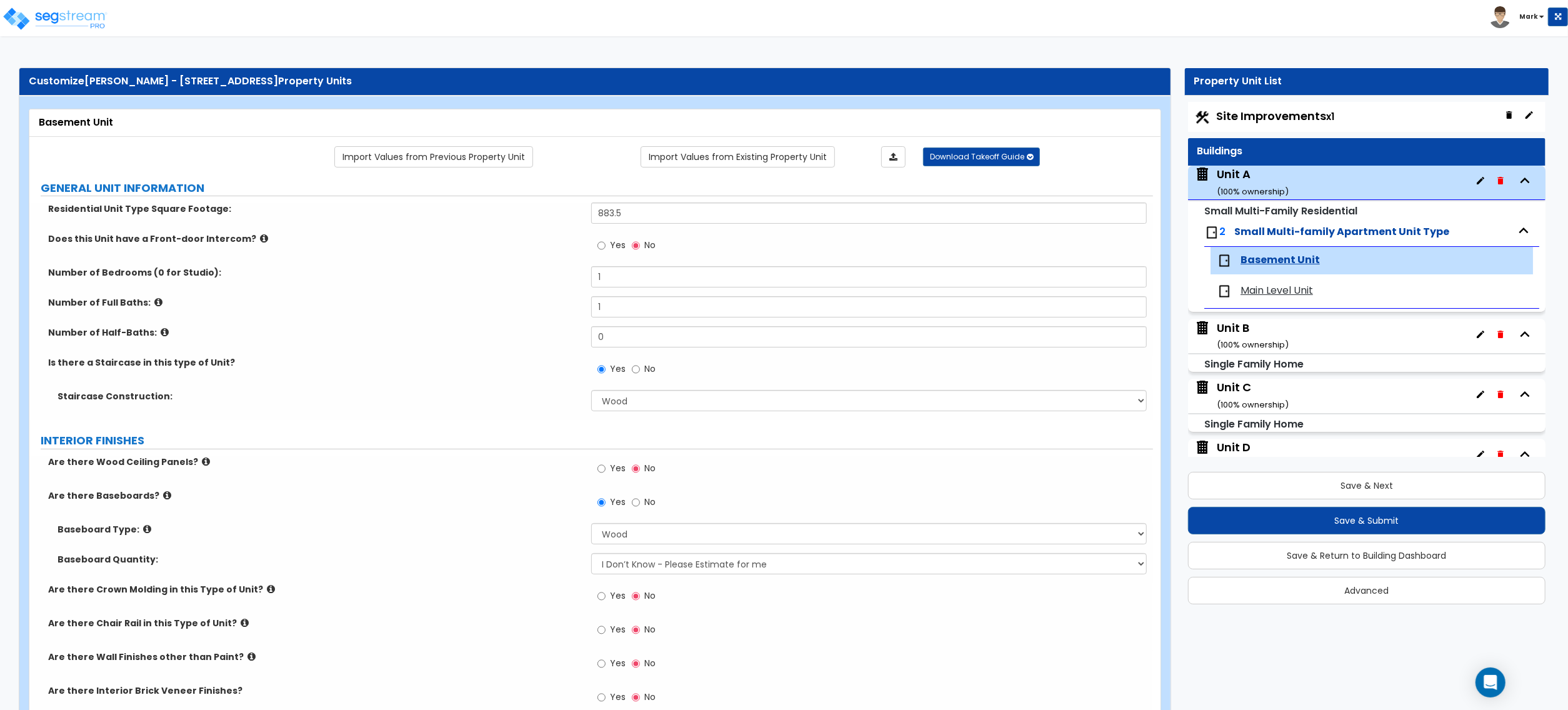
click at [1266, 175] on div "Unit A ( 100 % ownership)" at bounding box center [1253, 182] width 72 height 32
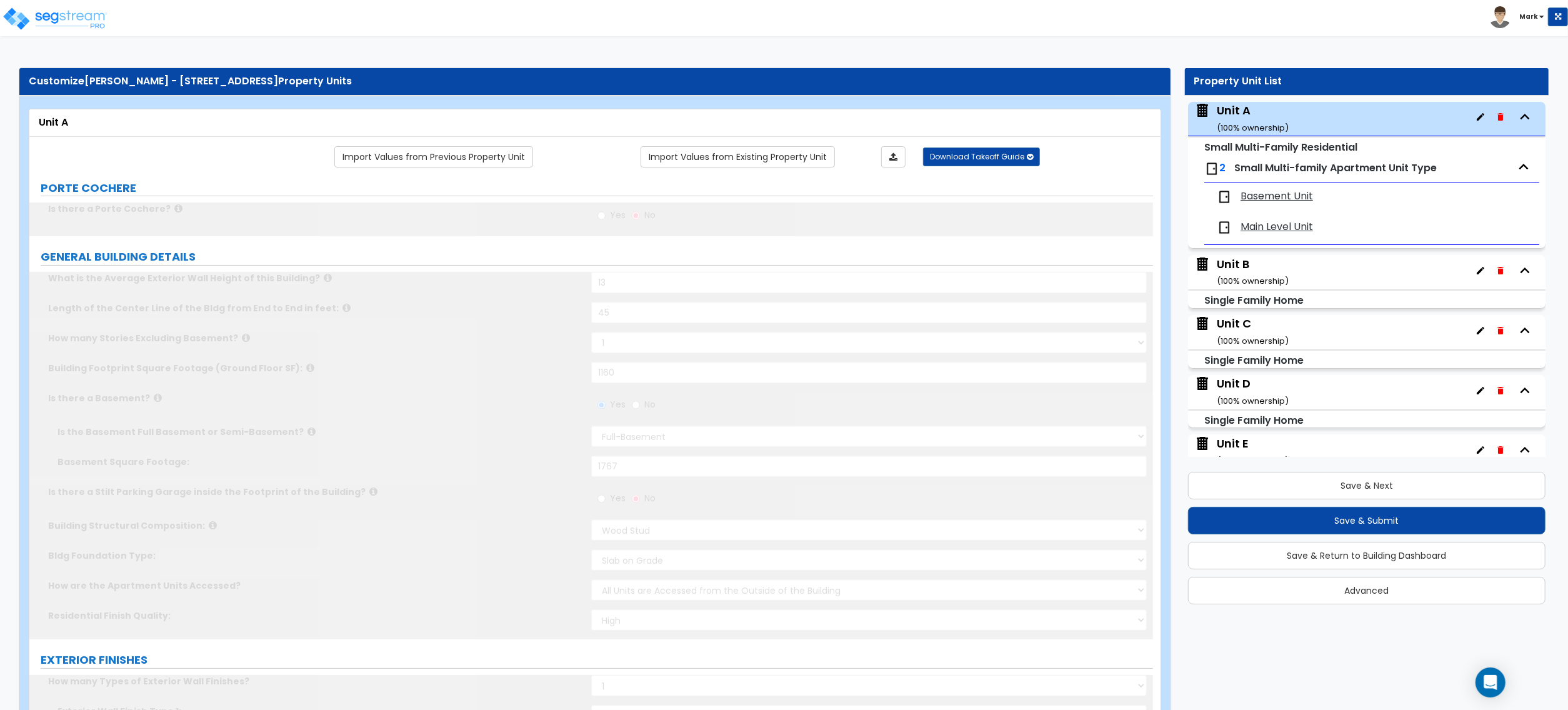
scroll to position [1049, 0]
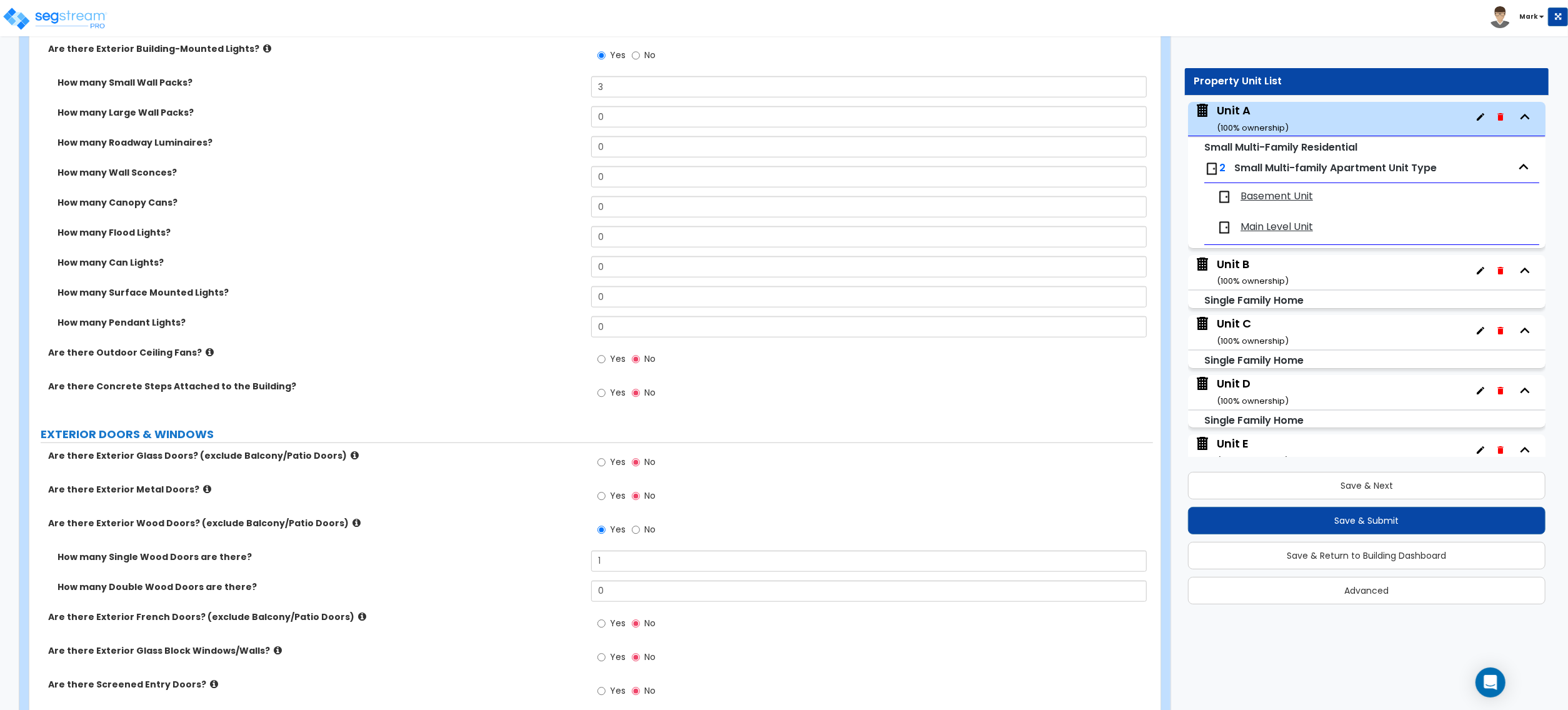
click at [1255, 269] on div "Unit B ( 100 % ownership)" at bounding box center [1253, 272] width 72 height 32
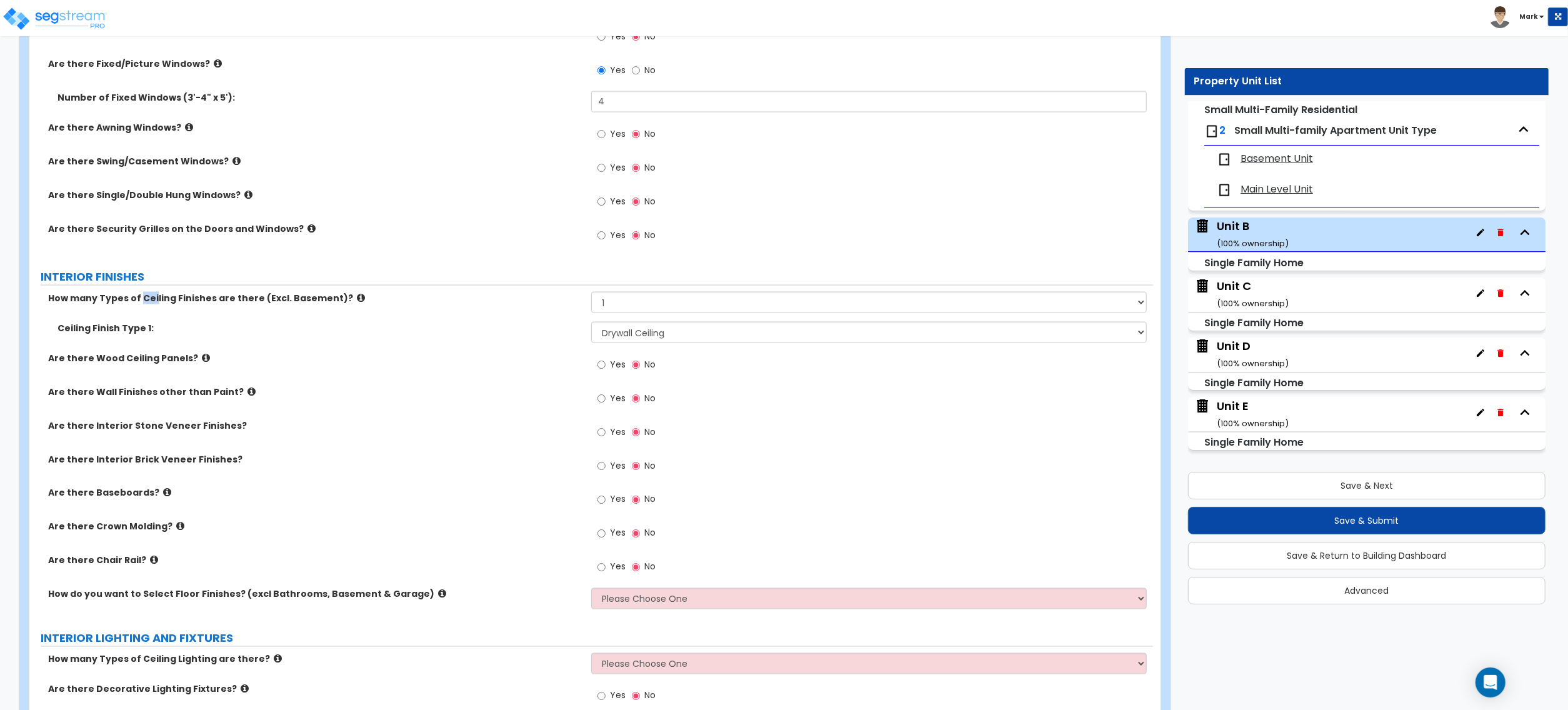
scroll to position [1898, 0]
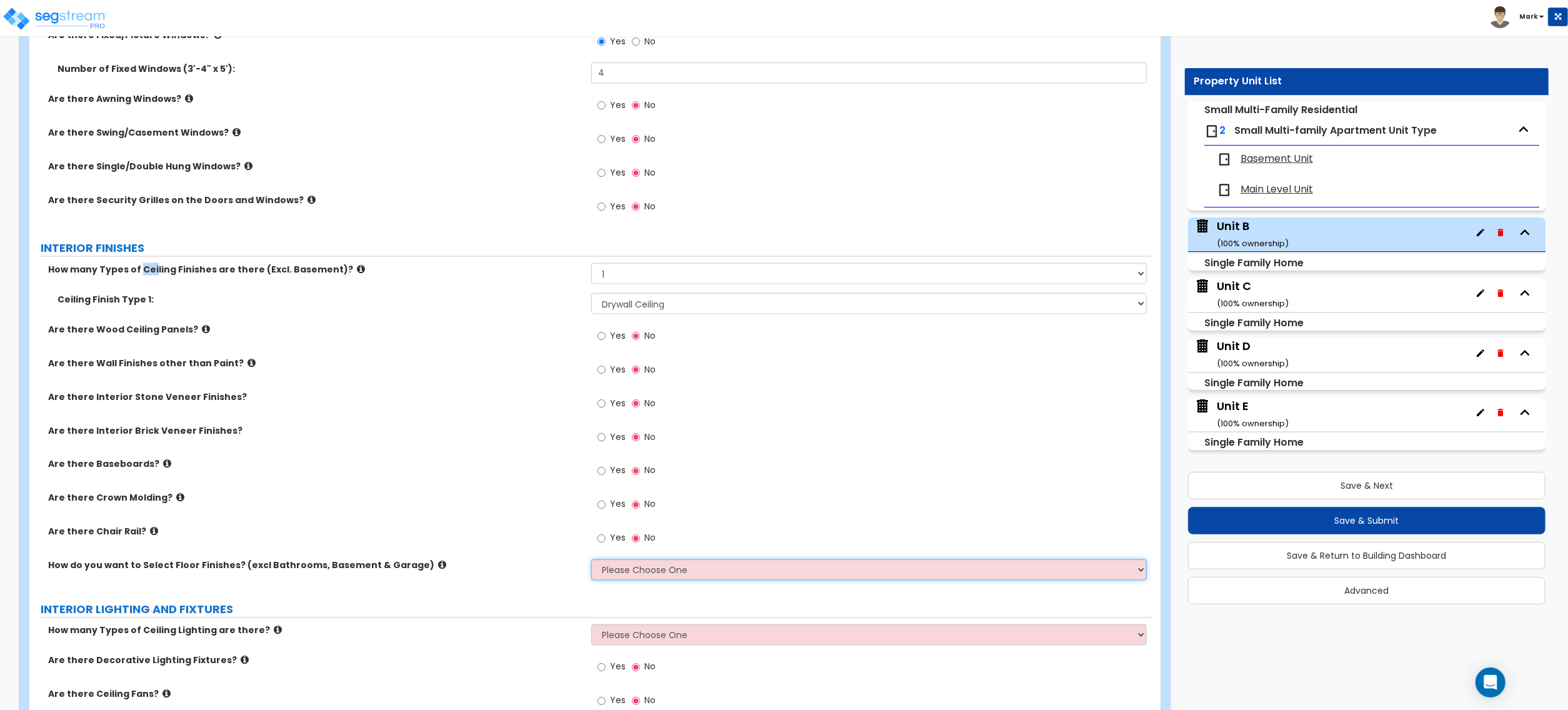
click at [630, 578] on select "Please Choose One I want to Select Floor Finishes for the Areas of the House I …" at bounding box center [869, 570] width 556 height 22
click at [592, 561] on select "Please Choose One I want to Select Floor Finishes for the Areas of the House I …" at bounding box center [869, 570] width 556 height 22
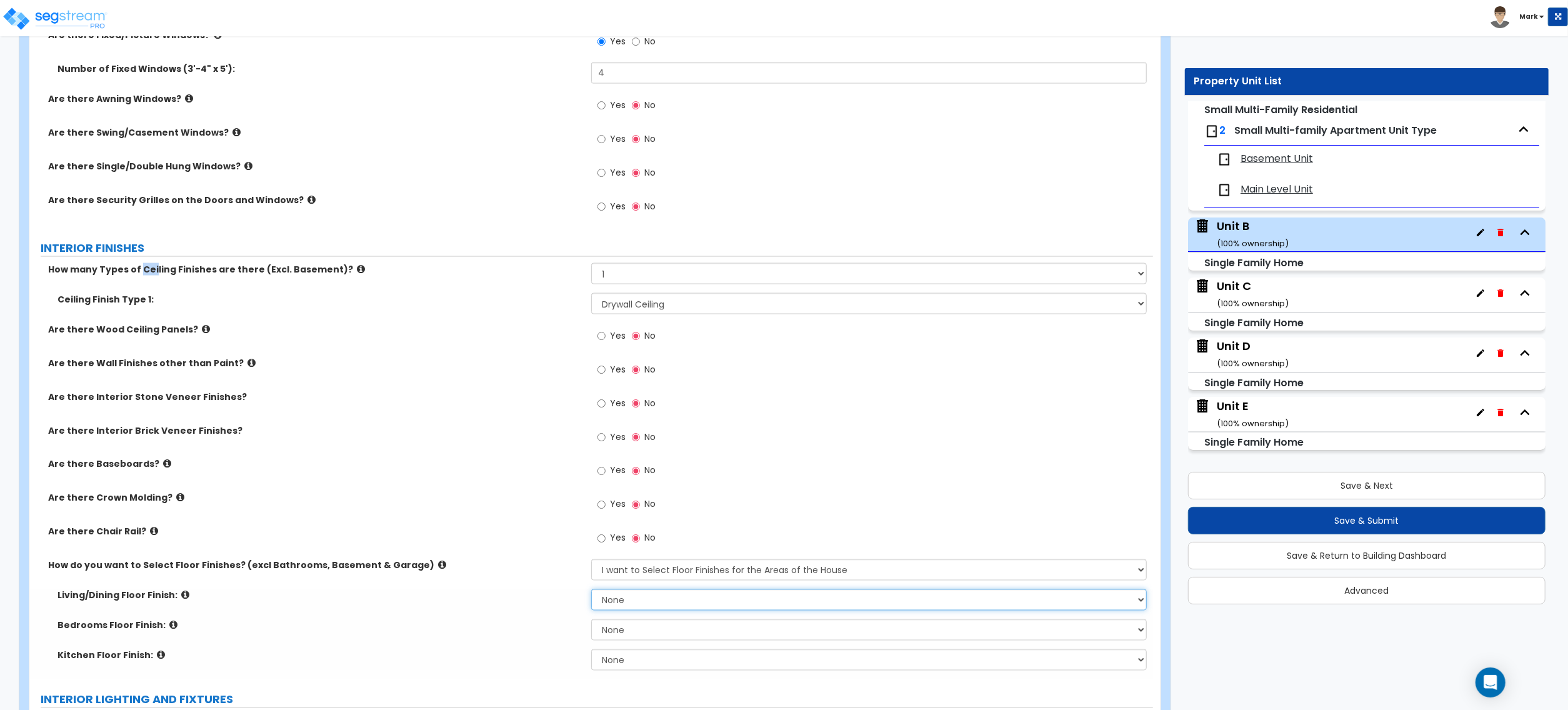
click at [636, 601] on select "None Tile Flooring Hardwood Flooring Resilient Laminate Flooring VCT Flooring S…" at bounding box center [869, 600] width 556 height 22
drag, startPoint x: 512, startPoint y: 605, endPoint x: 594, endPoint y: 592, distance: 83.0
click at [516, 604] on div "Living/Dining Floor Finish: None Tile Flooring Hardwood Flooring Resilient Lami…" at bounding box center [592, 604] width 1124 height 30
drag, startPoint x: 615, startPoint y: 570, endPoint x: 616, endPoint y: 578, distance: 8.1
click at [616, 573] on select "Please Choose One I want to Select Floor Finishes for the Areas of the House I …" at bounding box center [869, 570] width 556 height 22
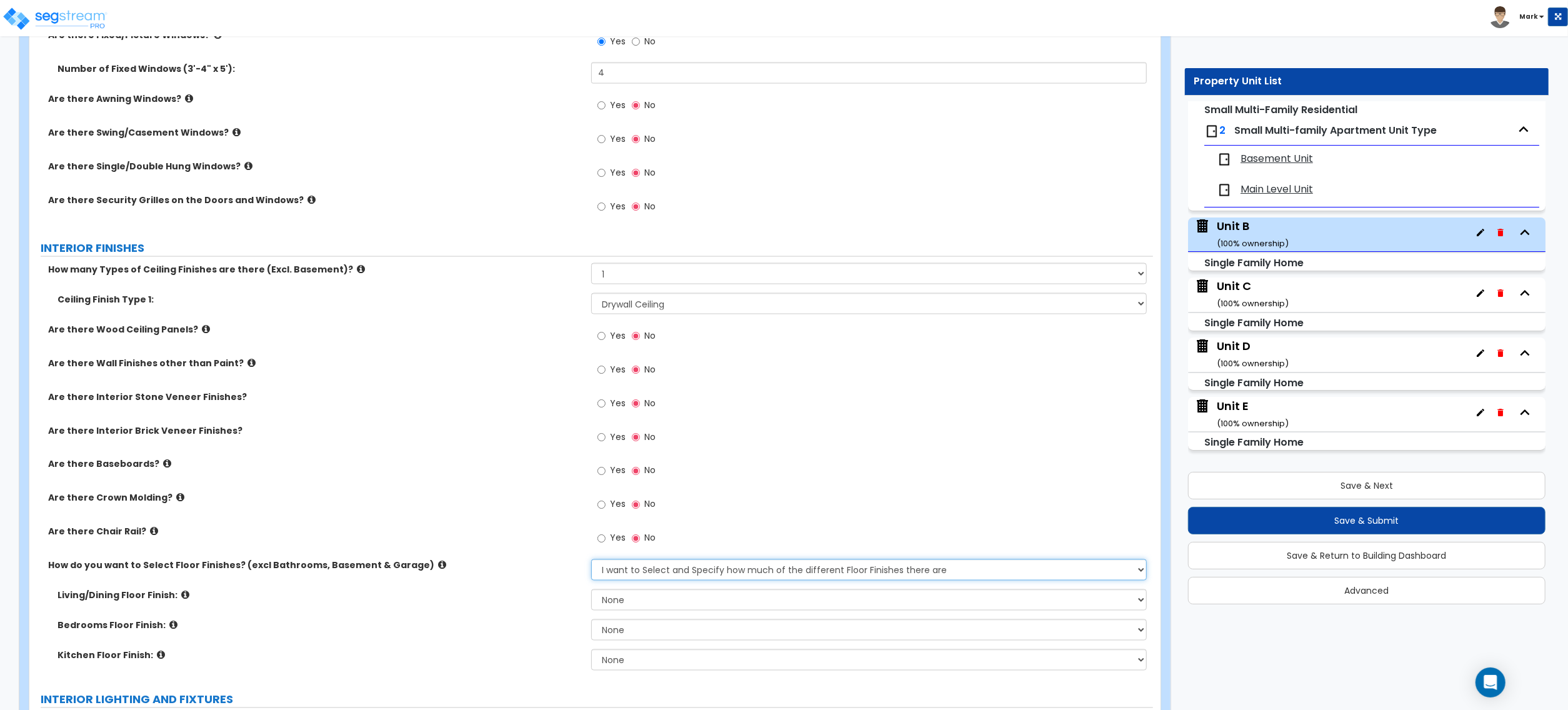
click at [592, 561] on select "Please Choose One I want to Select Floor Finishes for the Areas of the House I …" at bounding box center [869, 570] width 556 height 22
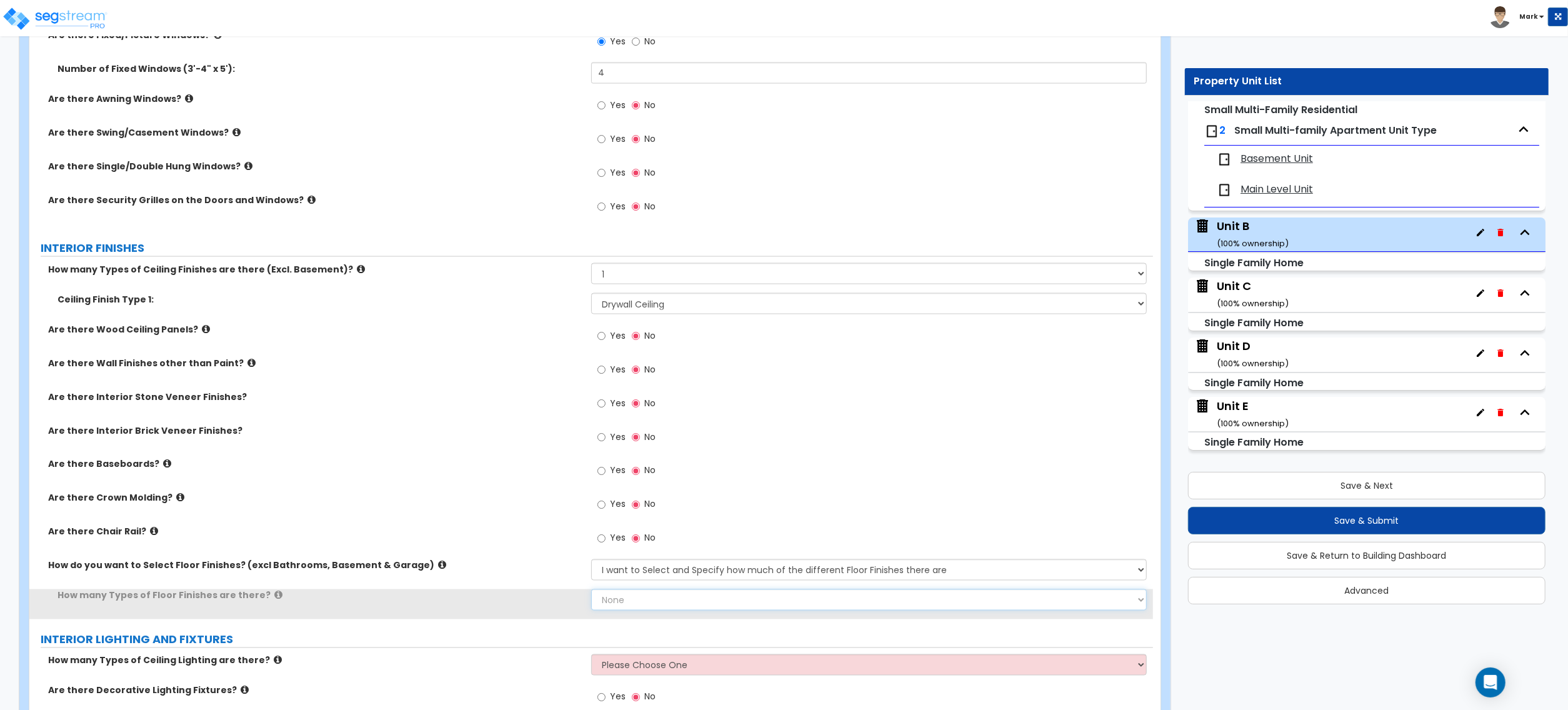
click at [614, 608] on select "None 1 2 3 4" at bounding box center [869, 600] width 556 height 22
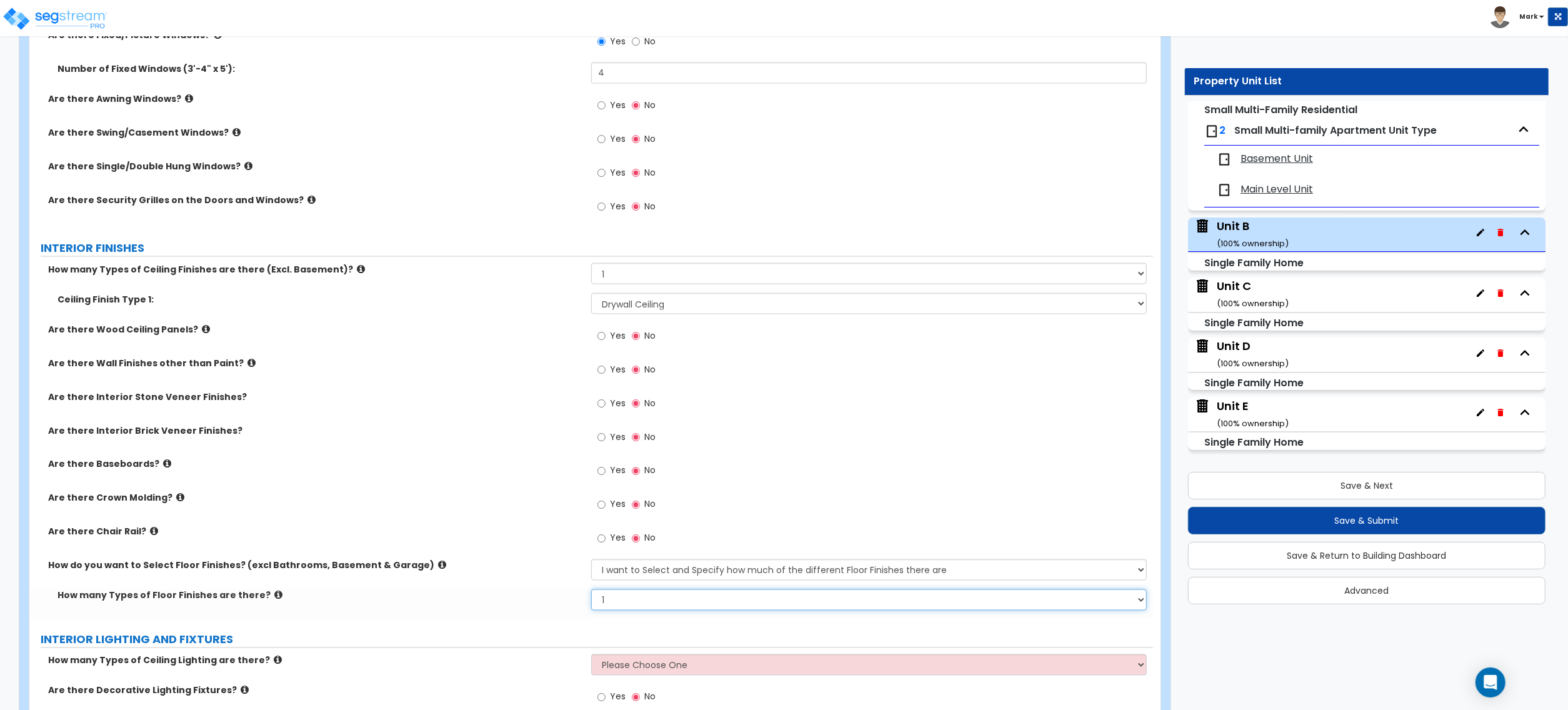
click at [592, 592] on select "None 1 2 3 4" at bounding box center [869, 600] width 556 height 22
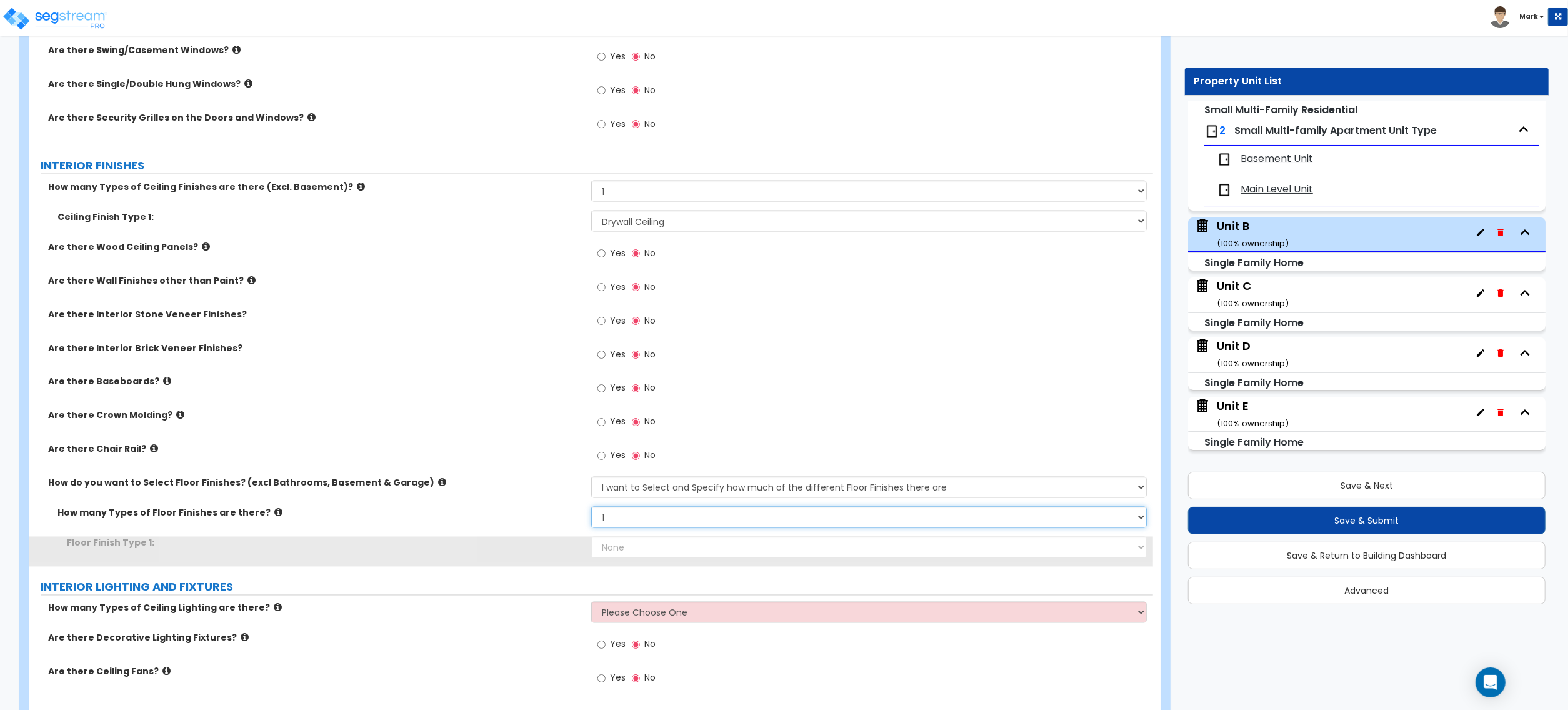
scroll to position [1981, 0]
click at [608, 551] on select "None Tile Flooring Hardwood Flooring Resilient Laminate Flooring VCT Flooring S…" at bounding box center [869, 547] width 556 height 22
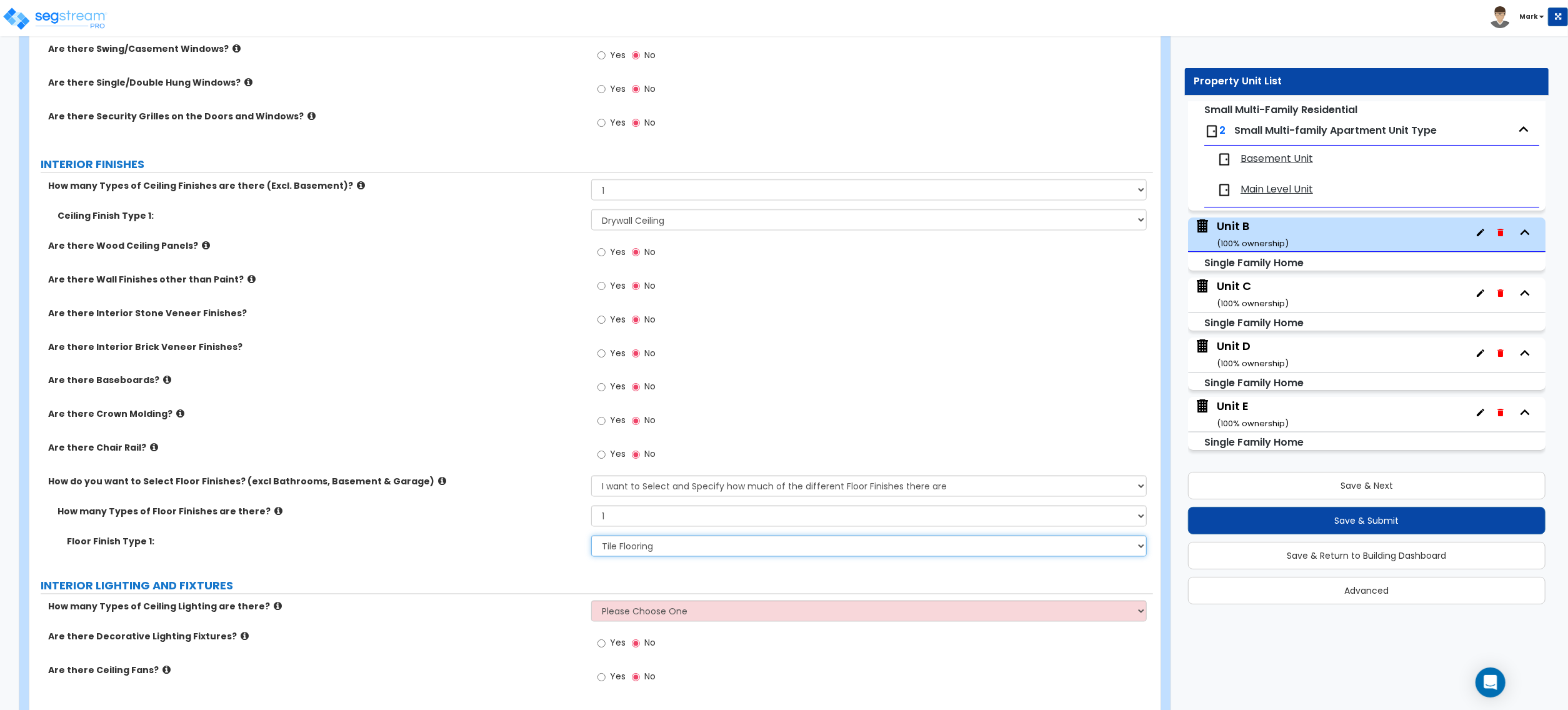
click at [592, 539] on select "None Tile Flooring Hardwood Flooring Resilient Laminate Flooring VCT Flooring S…" at bounding box center [869, 547] width 556 height 22
click at [610, 354] on span "Yes" at bounding box center [617, 353] width 15 height 13
click at [605, 354] on input "Yes" at bounding box center [601, 353] width 8 height 14
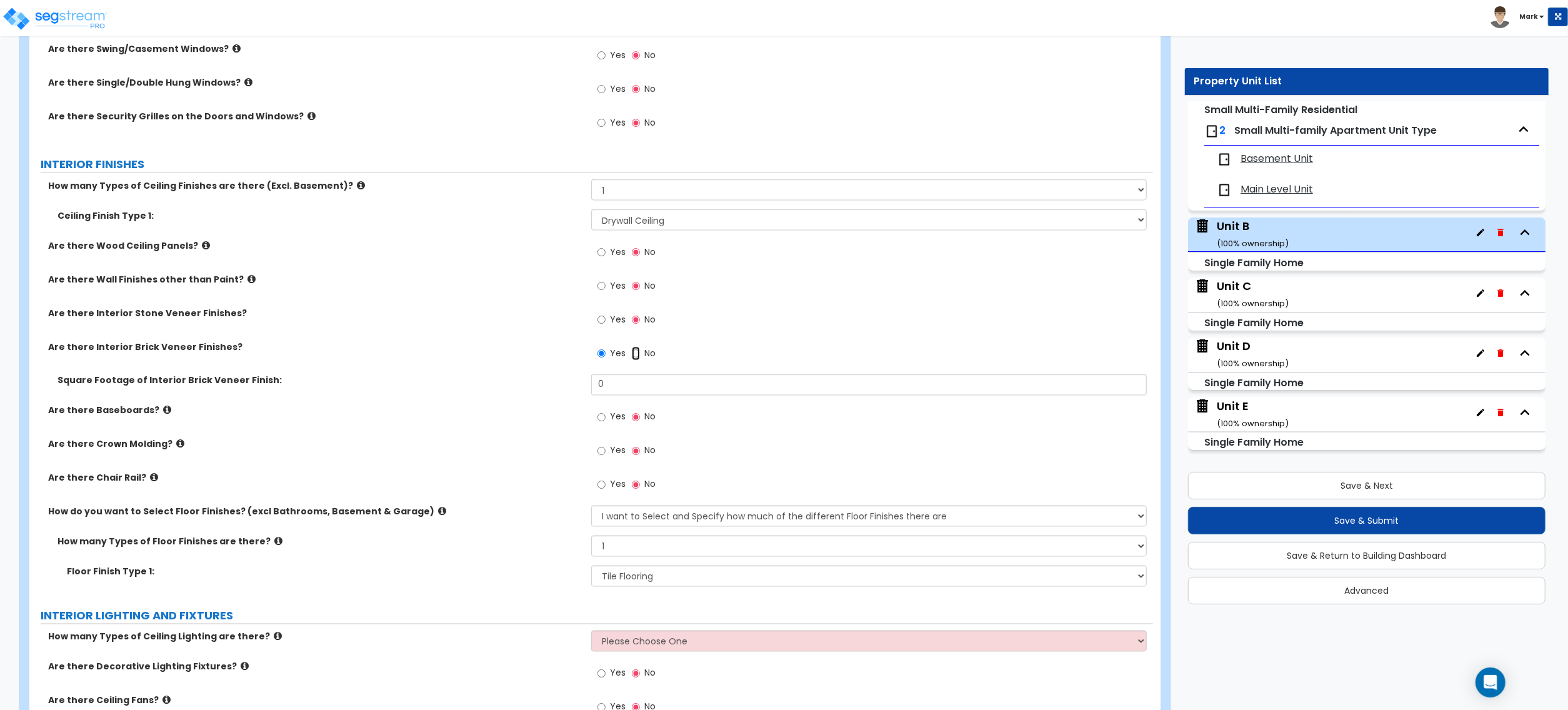
drag, startPoint x: 638, startPoint y: 359, endPoint x: 261, endPoint y: 349, distance: 377.1
click at [636, 358] on input "No" at bounding box center [636, 353] width 8 height 14
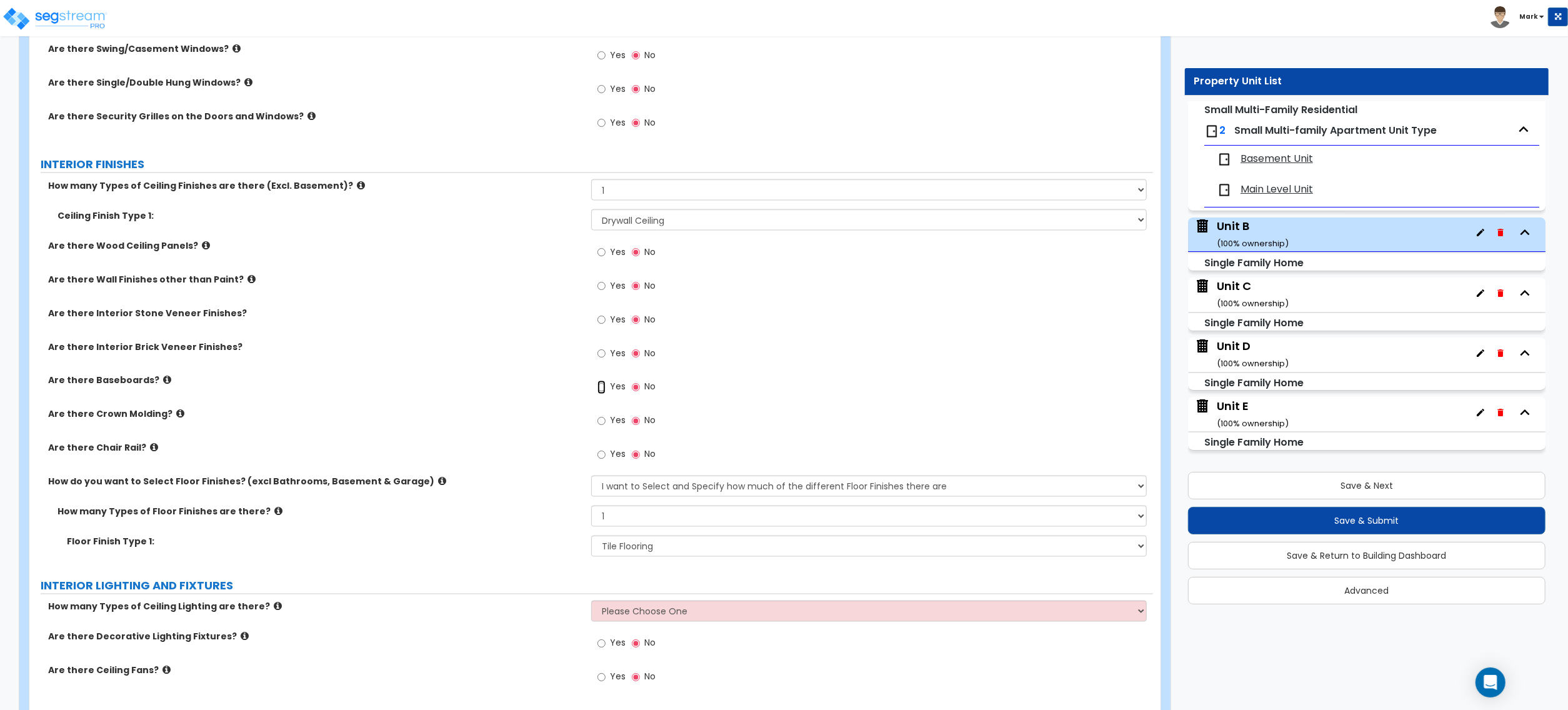
click at [605, 391] on input "Yes" at bounding box center [601, 387] width 8 height 14
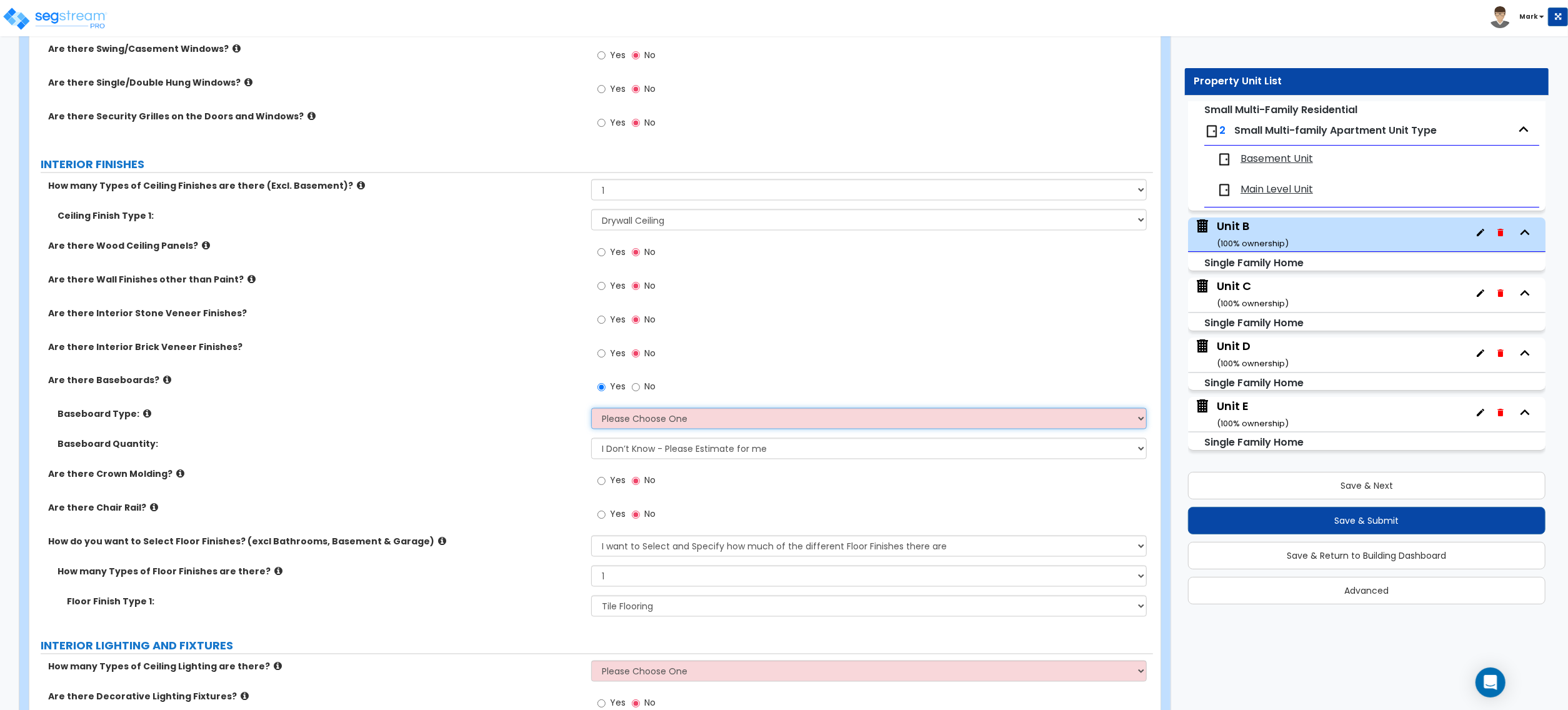
click at [601, 428] on select "Please Choose One Wood Vinyl Carpet Tile" at bounding box center [869, 419] width 556 height 22
click at [592, 411] on select "Please Choose One Wood Vinyl Carpet Tile" at bounding box center [869, 419] width 556 height 22
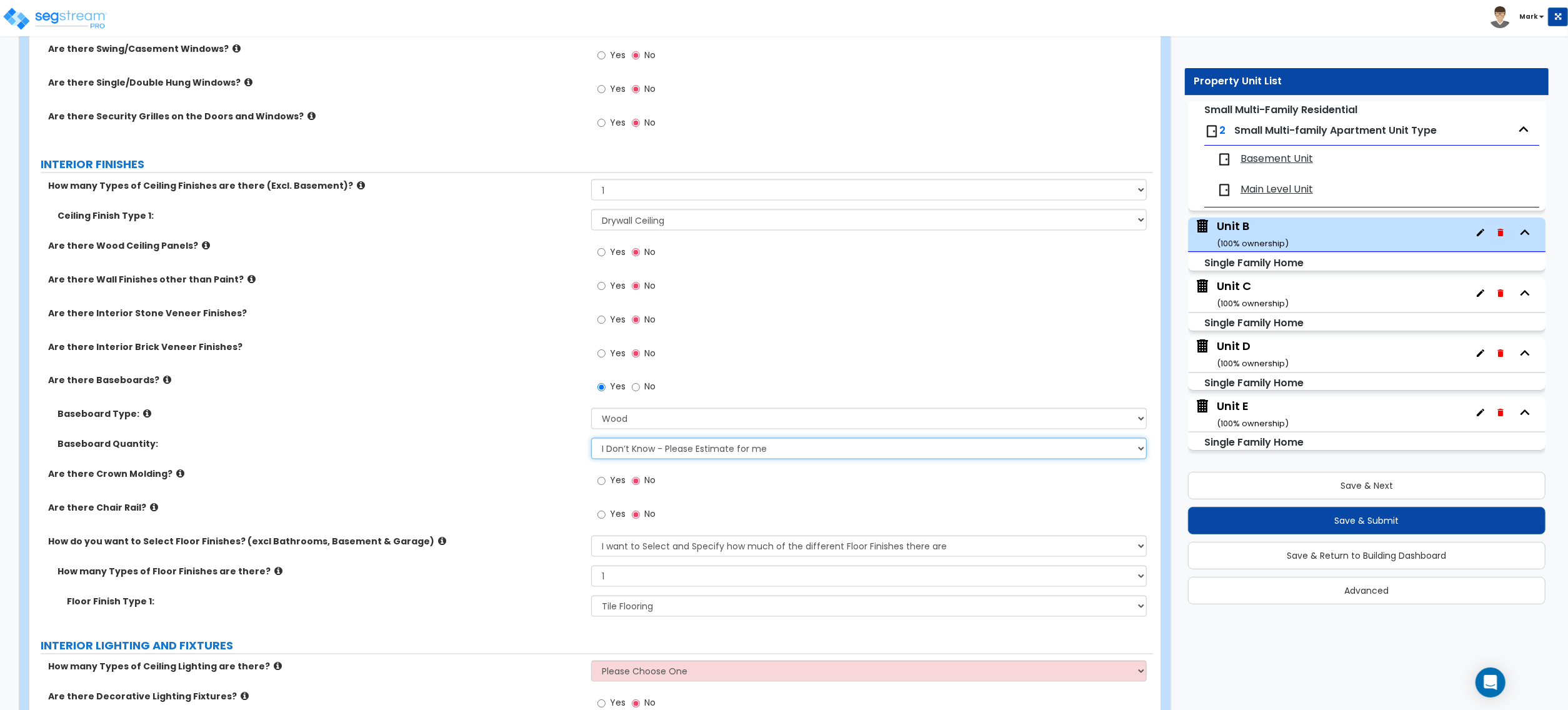
click at [621, 457] on select "I Don’t Know - Please Estimate for me I want to Enter the Linear Footage" at bounding box center [869, 449] width 556 height 22
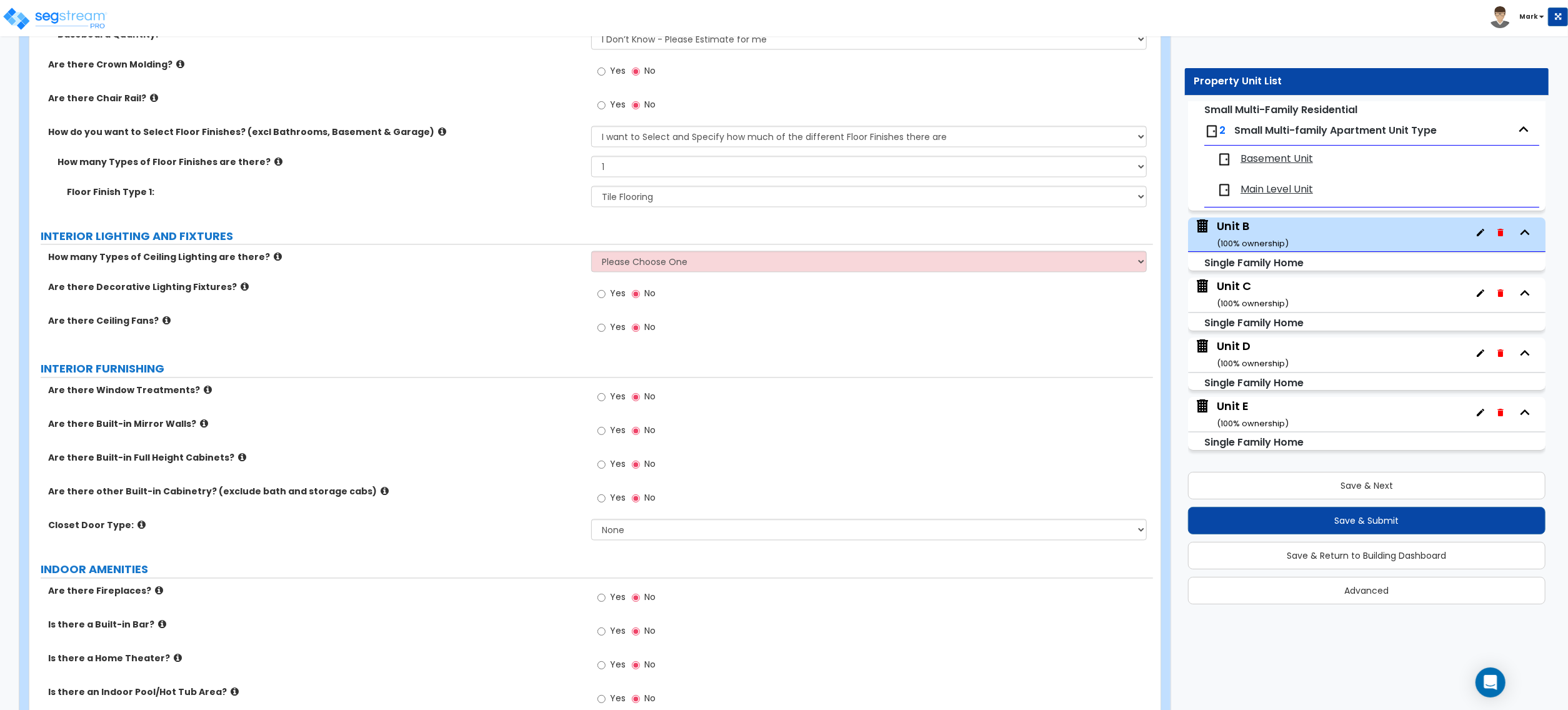
scroll to position [2398, 0]
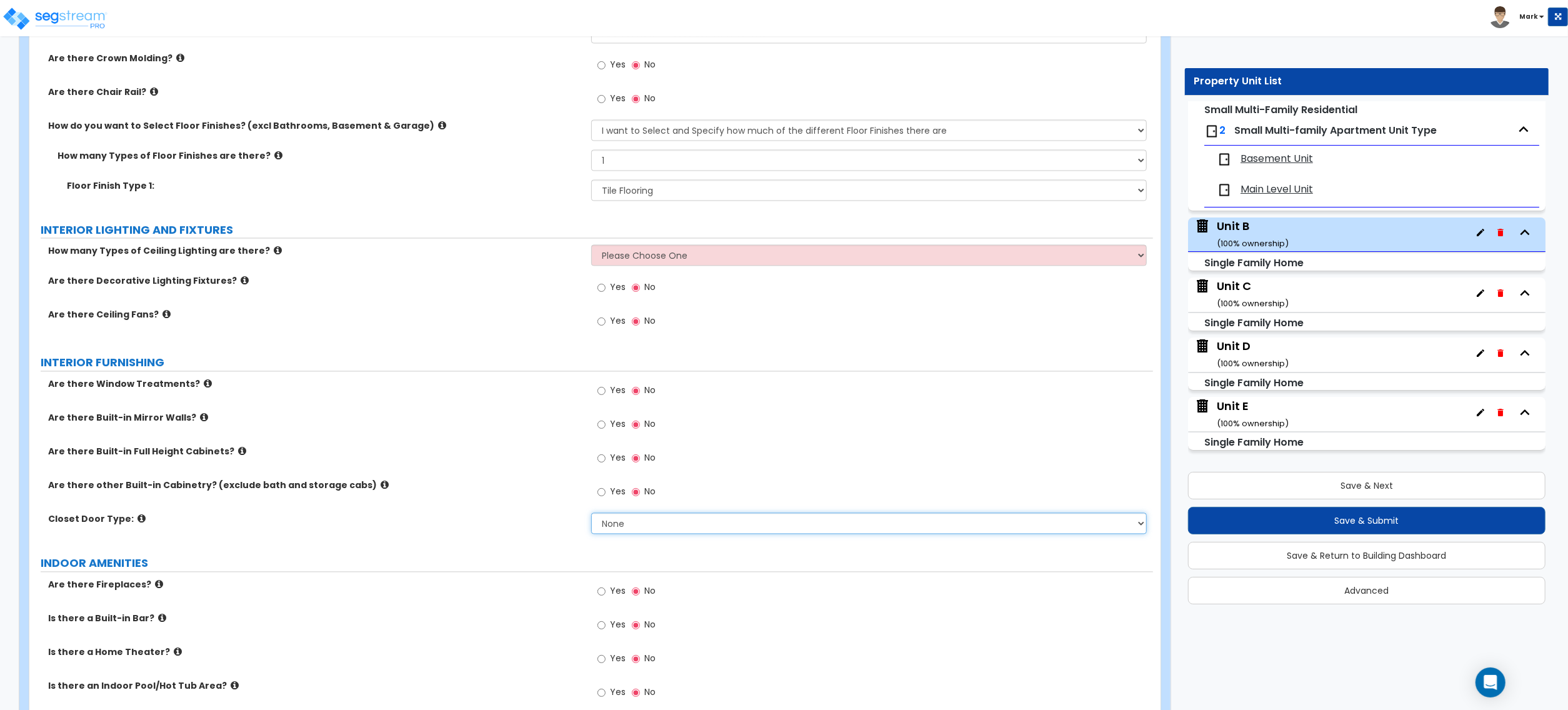
click at [597, 516] on select "None Bi-fold Louvered Doors Bi-fold Panel Doors Sliding Doors Hinged Wood Door" at bounding box center [869, 523] width 556 height 22
click at [516, 572] on div "INDOOR AMENITIES" at bounding box center [596, 563] width 1112 height 17
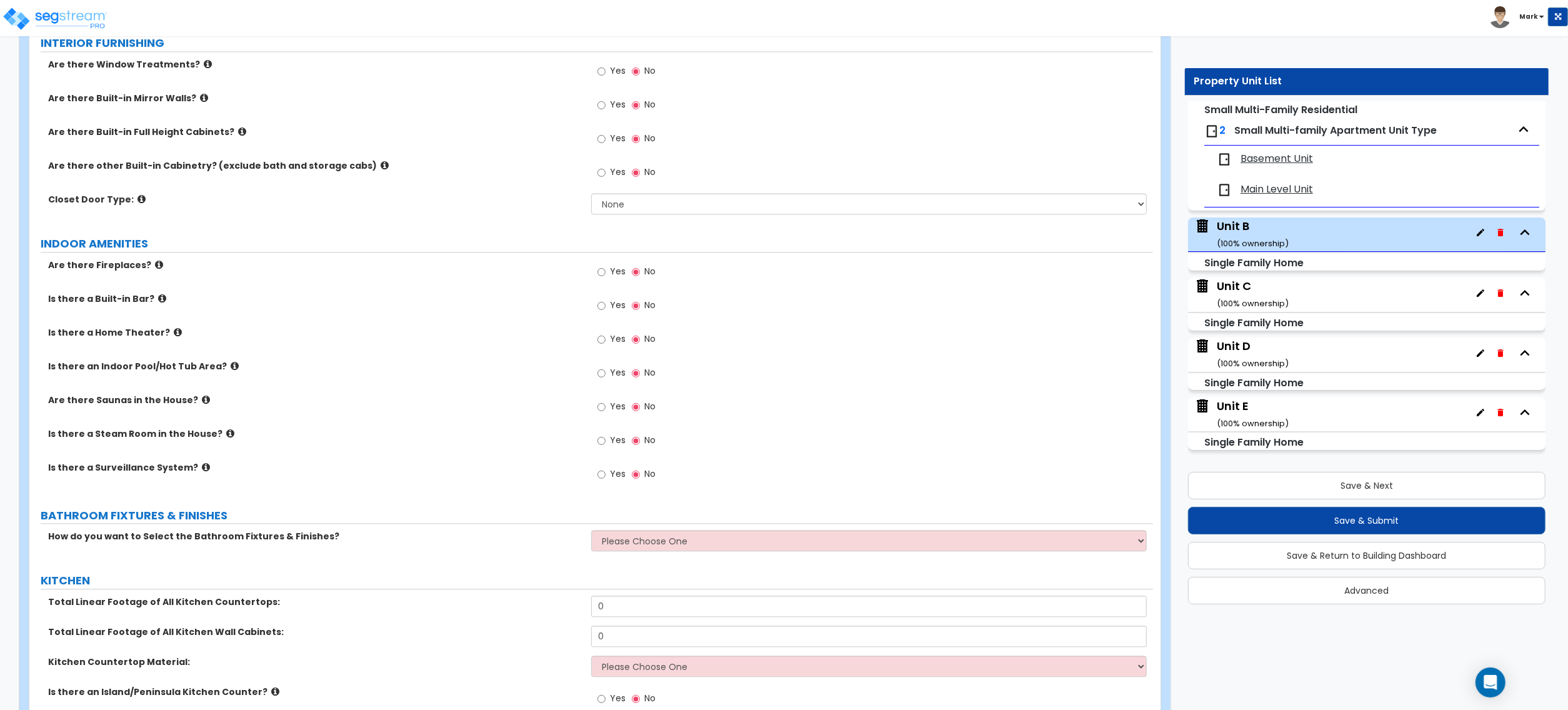
scroll to position [2731, 0]
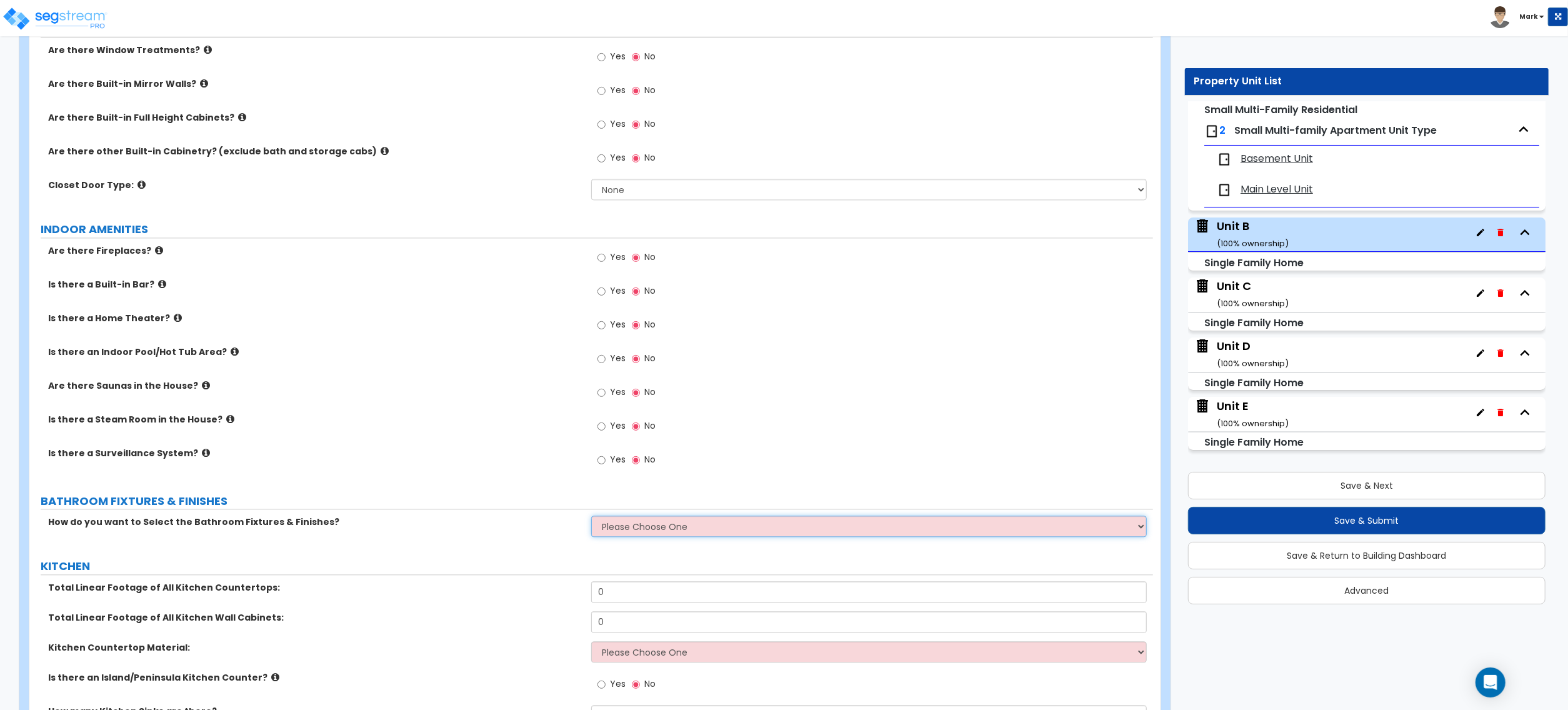
click at [616, 521] on select "Please Choose One I want to Select Fixtures and Finishes only for one Bath and …" at bounding box center [869, 527] width 556 height 22
click at [592, 520] on select "Please Choose One I want to Select Fixtures and Finishes only for one Bath and …" at bounding box center [869, 527] width 556 height 22
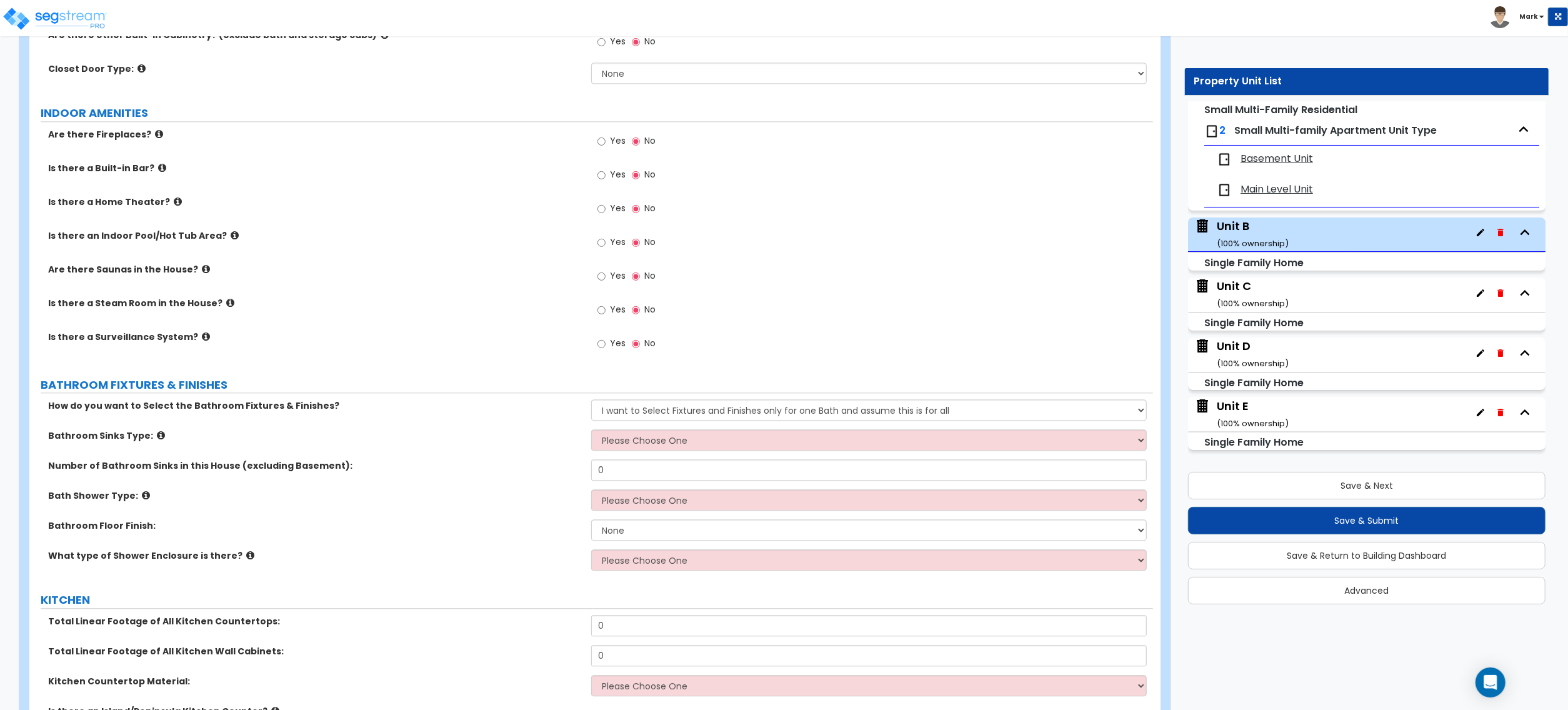
scroll to position [2898, 0]
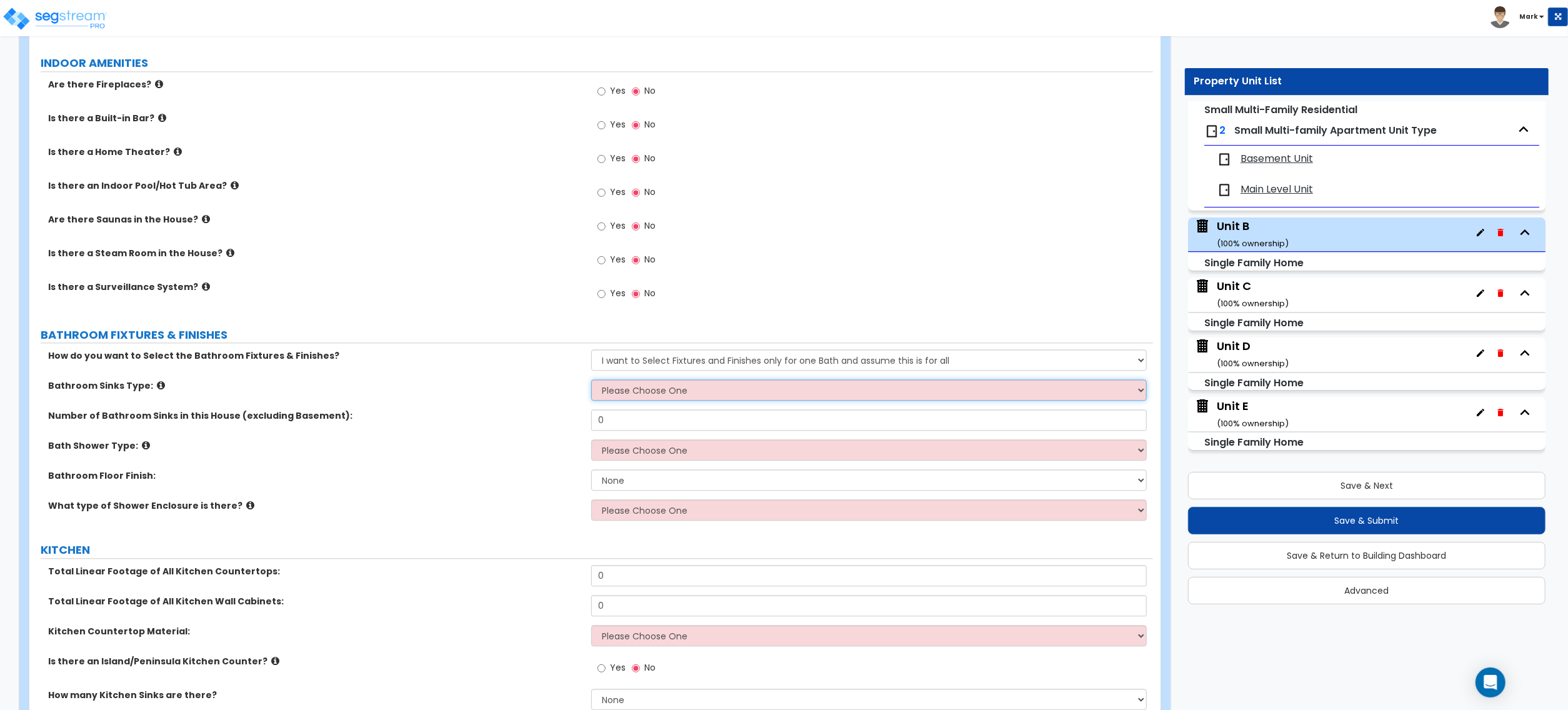
click at [647, 401] on select "Please Choose One Wall-mounted Pedestal-mounted Vanity-mounted" at bounding box center [869, 390] width 556 height 22
click at [686, 398] on select "Please Choose One Wall-mounted Pedestal-mounted Vanity-mounted" at bounding box center [869, 390] width 556 height 22
click at [592, 383] on select "Please Choose One Wall-mounted Pedestal-mounted Vanity-mounted" at bounding box center [869, 390] width 556 height 22
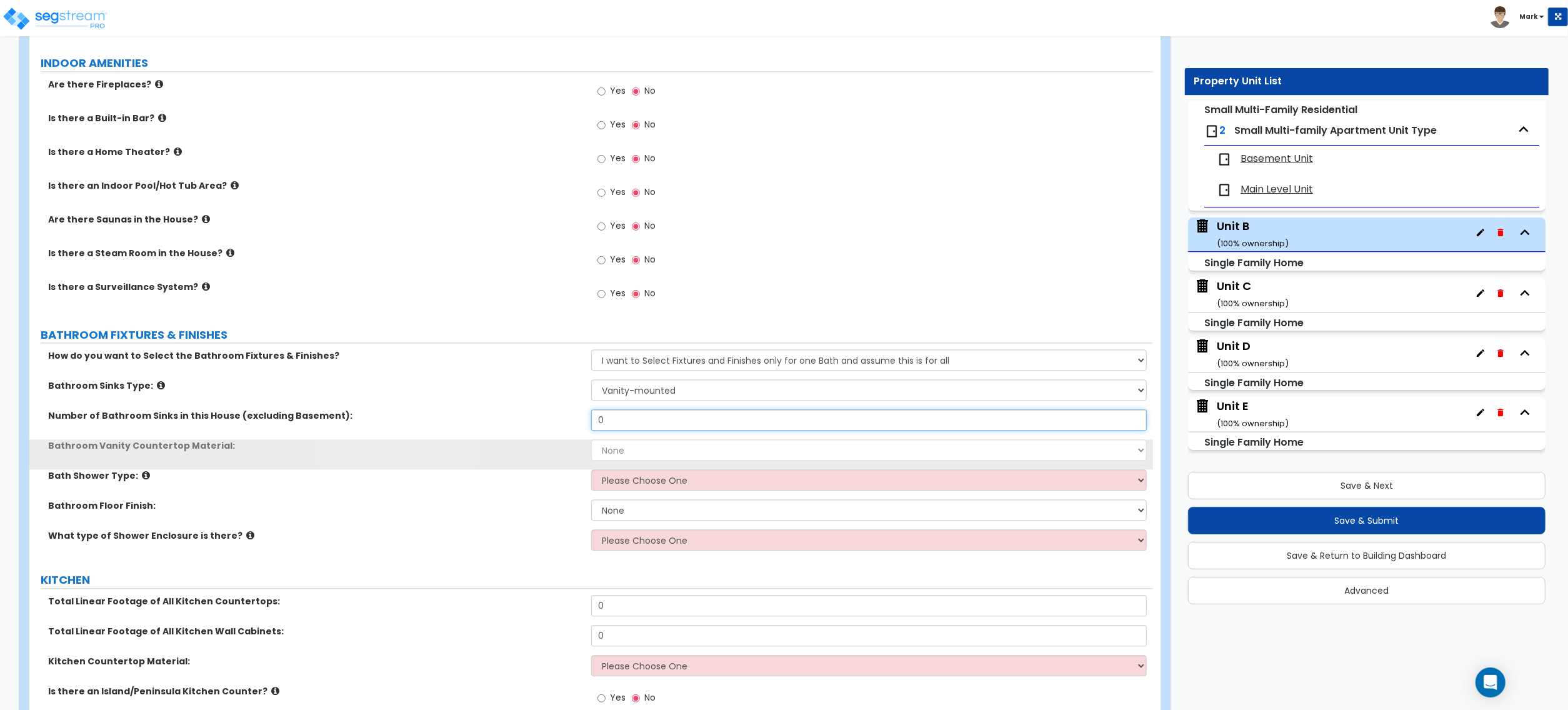
click at [671, 429] on input "0" at bounding box center [869, 421] width 556 height 22
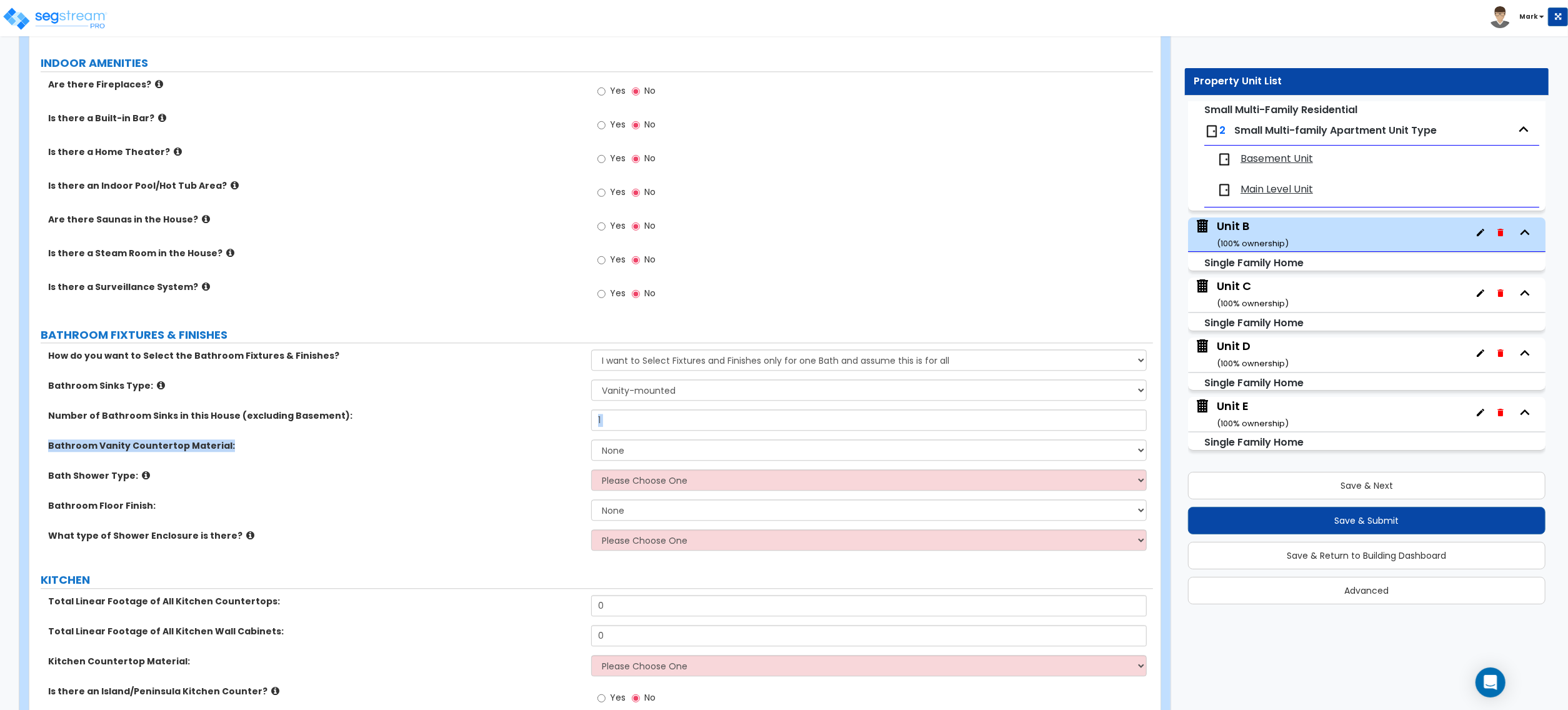
drag, startPoint x: 748, startPoint y: 438, endPoint x: 748, endPoint y: 448, distance: 10.0
click at [748, 444] on div "How do you want to Select the Bathroom Fixtures & Finishes? Please Choose One I…" at bounding box center [591, 454] width 1105 height 210
click at [746, 451] on select "None Plastic Laminate Solid Surface Stone Quartz Marble Tile Wood Stainless Ste…" at bounding box center [869, 451] width 556 height 22
click at [592, 442] on select "None Plastic Laminate Solid Surface Stone Quartz Marble Tile Wood Stainless Ste…" at bounding box center [869, 451] width 556 height 22
click at [663, 488] on select "Please Choose One Standalone Shower Bathtub - Shower Combination" at bounding box center [869, 480] width 556 height 22
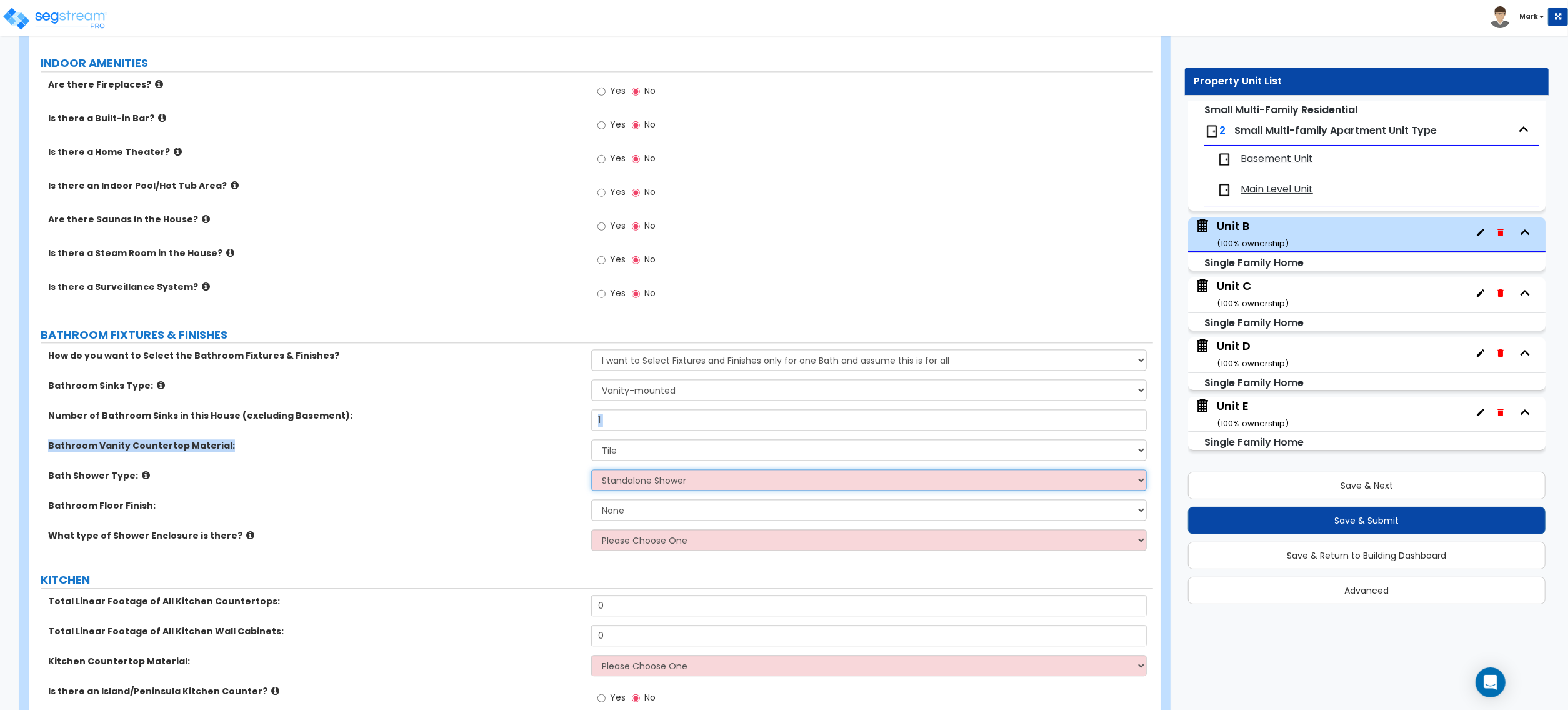
click at [592, 473] on select "Please Choose One Standalone Shower Bathtub - Shower Combination" at bounding box center [869, 480] width 556 height 22
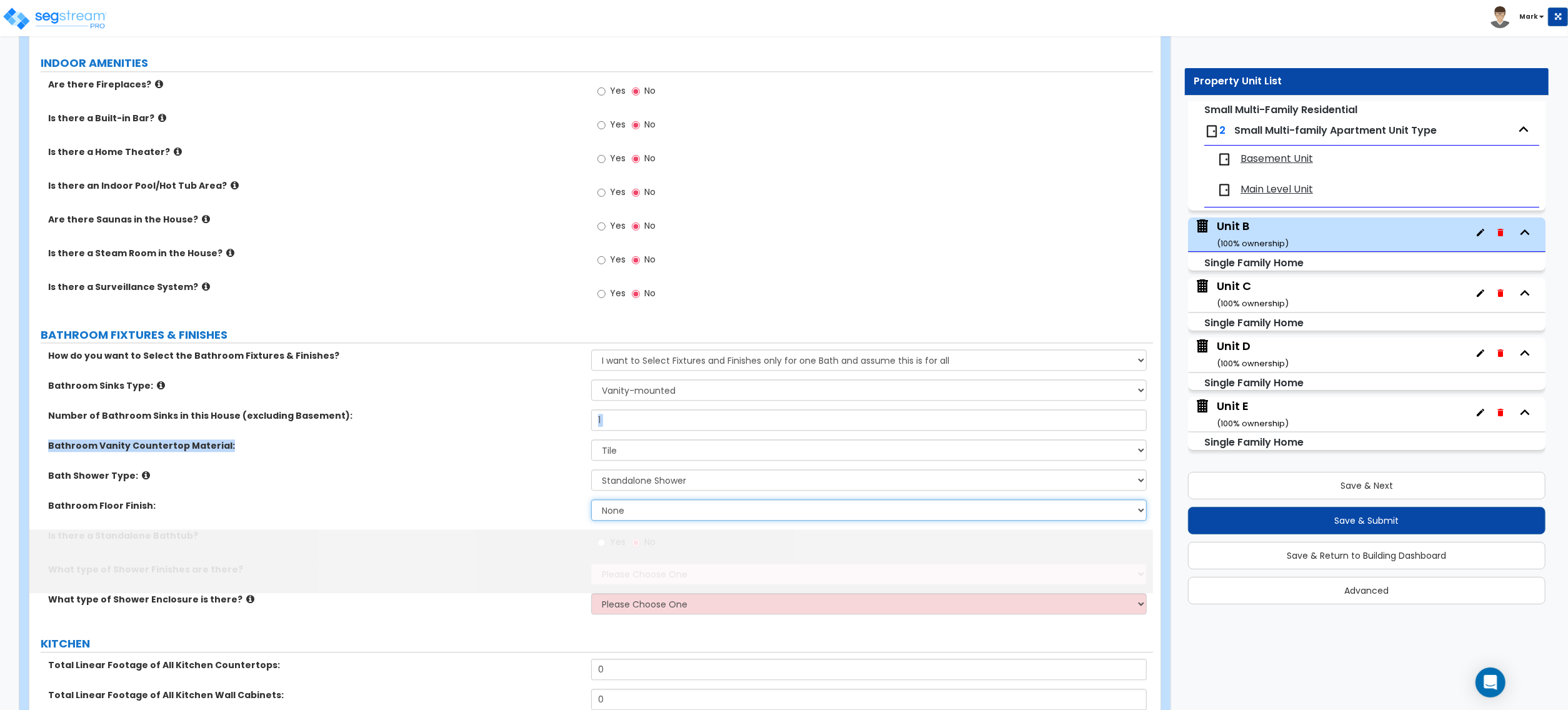
click at [646, 512] on select "None Tile Flooring Hardwood Flooring Resilient Laminate Flooring VCT Flooring S…" at bounding box center [869, 511] width 556 height 22
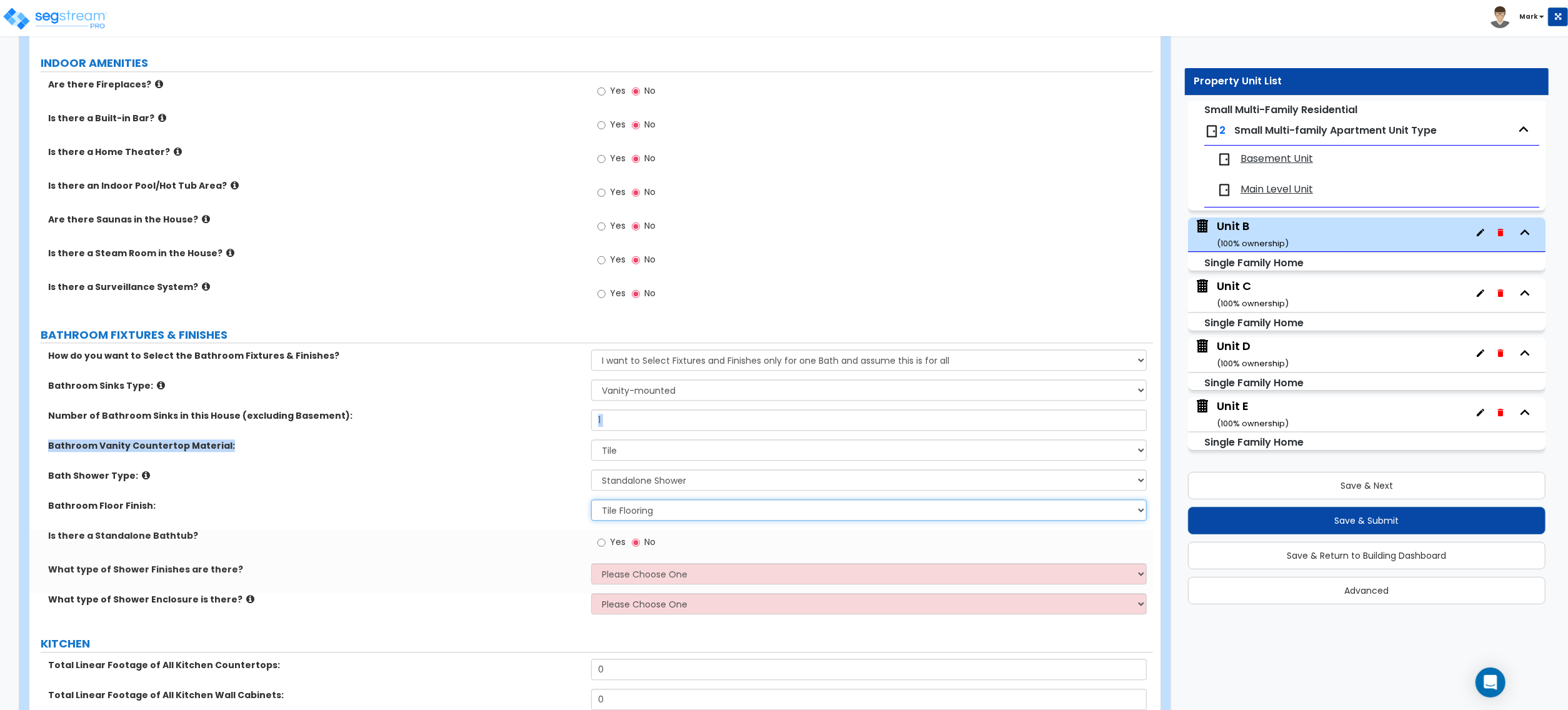
click at [592, 503] on select "None Tile Flooring Hardwood Flooring Resilient Laminate Flooring VCT Flooring S…" at bounding box center [869, 511] width 556 height 22
click at [639, 546] on input "No" at bounding box center [636, 542] width 8 height 14
click at [656, 577] on select "Please Choose One Plastic Tile Stone" at bounding box center [869, 574] width 556 height 22
click at [592, 567] on select "Please Choose One Plastic Tile Stone" at bounding box center [869, 574] width 556 height 22
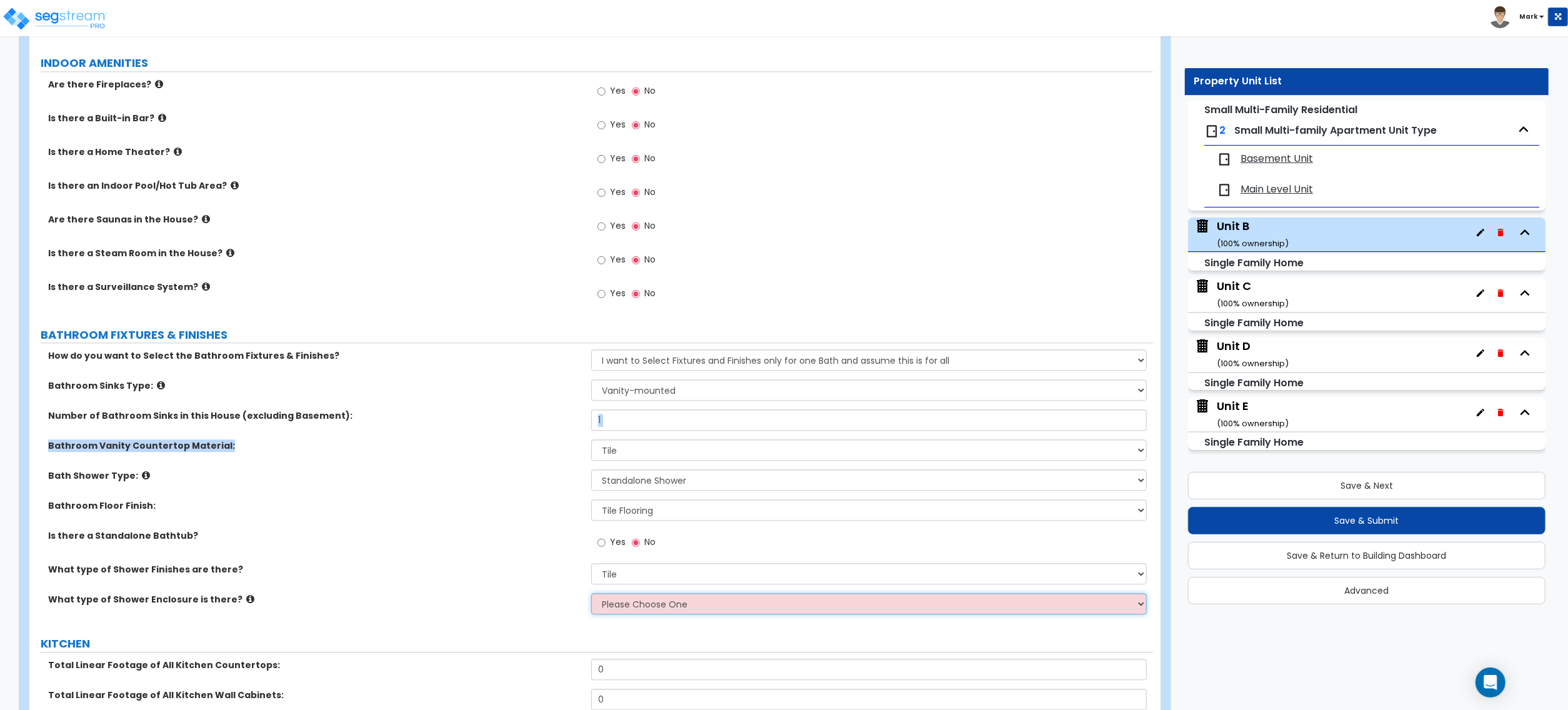
click at [633, 614] on select "Please Choose One Curtain & Rod Glass Sliding Doors Glass Hinged Doors" at bounding box center [869, 605] width 556 height 22
click at [592, 596] on select "Please Choose One Curtain & Rod Glass Sliding Doors Glass Hinged Doors" at bounding box center [869, 605] width 556 height 22
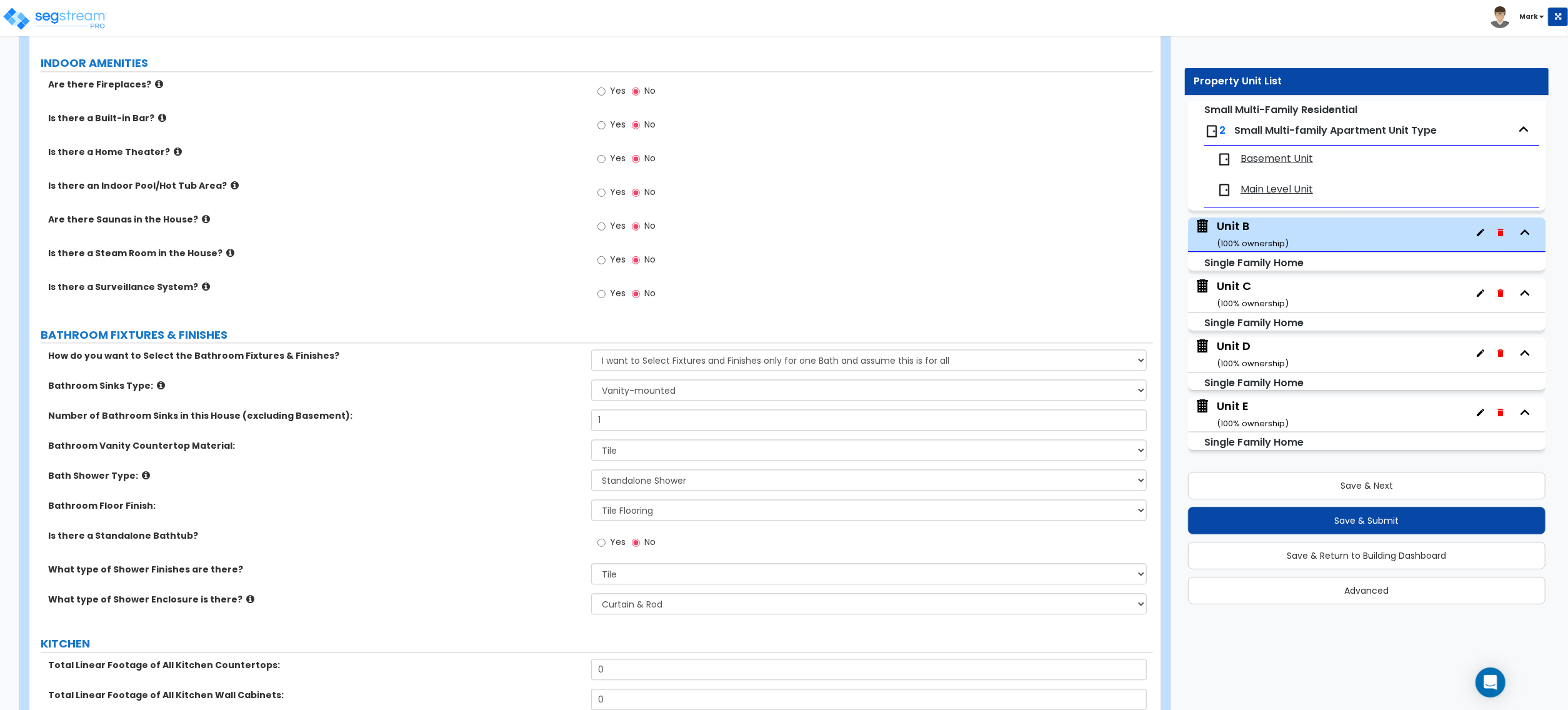
click at [520, 587] on div "What type of Shower Finishes are there? Please Choose One Plastic Tile Stone" at bounding box center [592, 578] width 1124 height 30
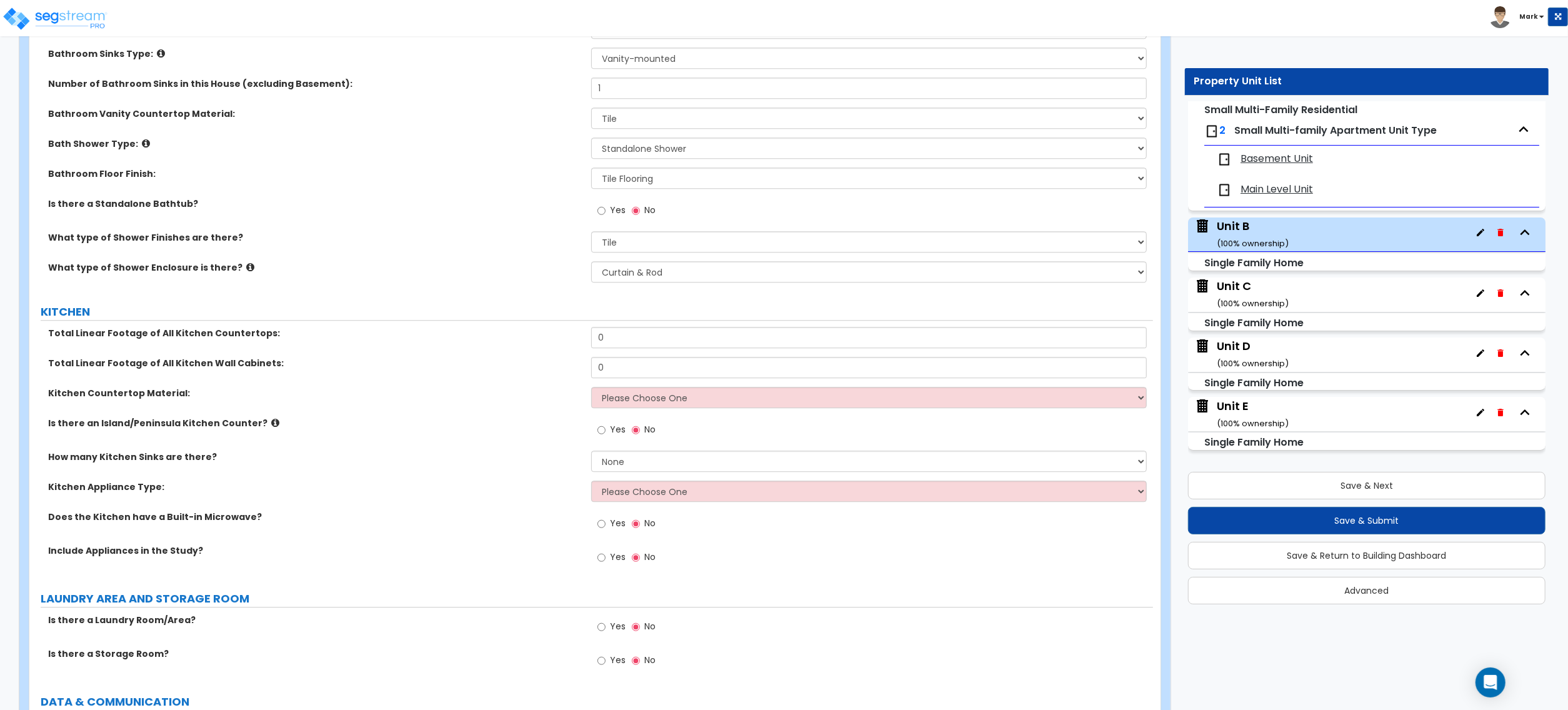
scroll to position [3232, 0]
click at [653, 341] on input "0" at bounding box center [869, 336] width 556 height 22
click at [644, 370] on input "0" at bounding box center [869, 366] width 556 height 22
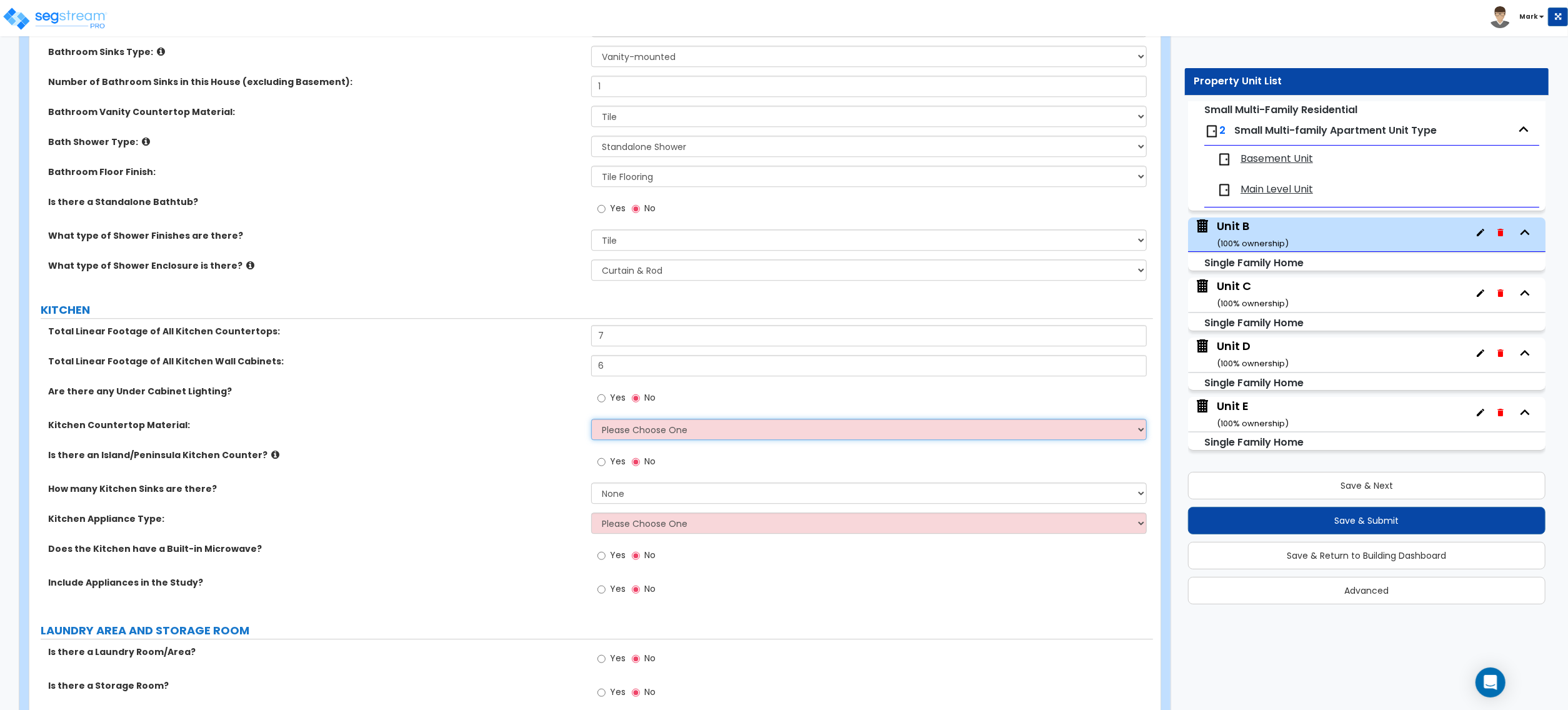
click at [621, 431] on select "Please Choose One Plastic Laminate Solid Surface Stone Quartz Marble Tile Wood …" at bounding box center [869, 430] width 556 height 22
click at [592, 423] on select "Please Choose One Plastic Laminate Solid Surface Stone Quartz Marble Tile Wood …" at bounding box center [869, 430] width 556 height 22
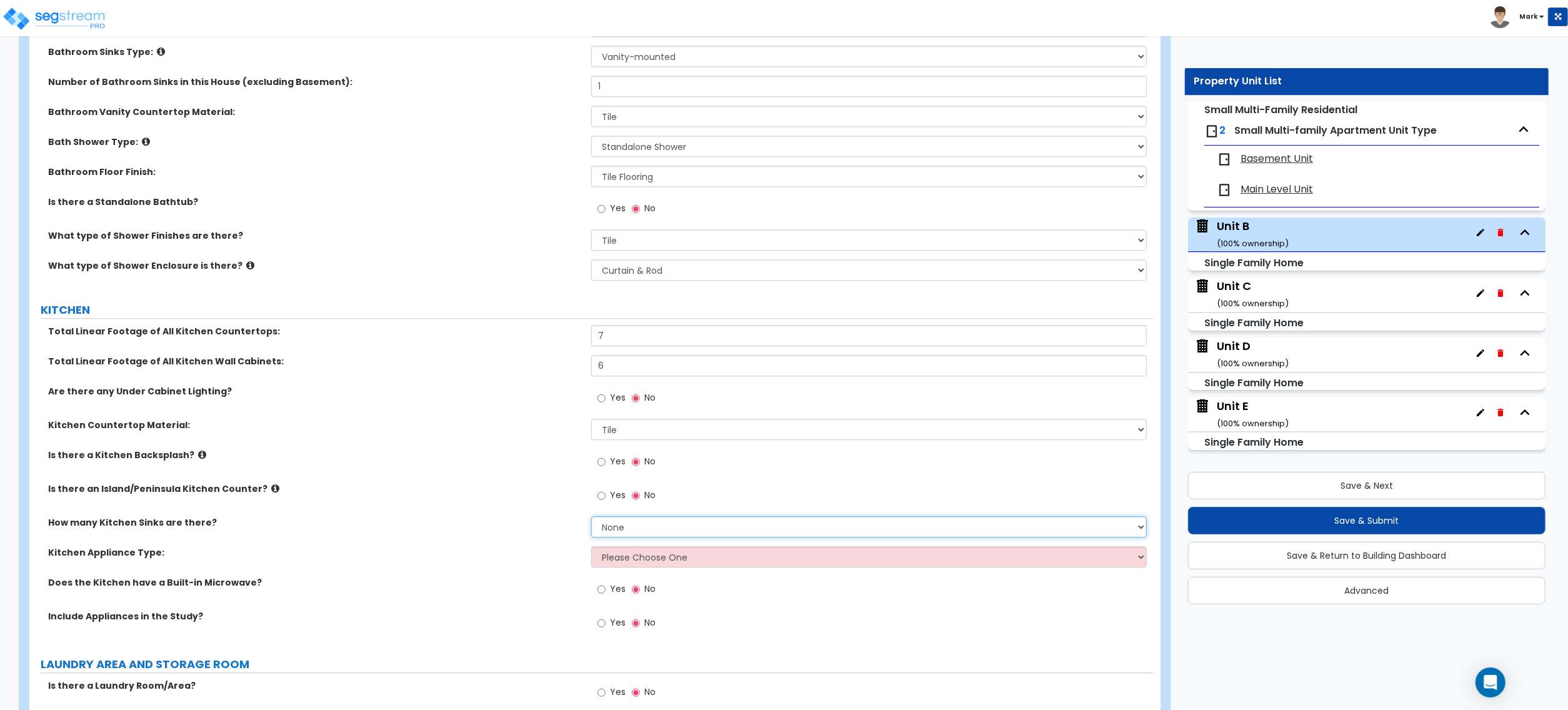
click at [623, 532] on select "None 1 2 3" at bounding box center [869, 527] width 556 height 22
click at [592, 520] on select "None 1 2 3" at bounding box center [869, 527] width 556 height 22
click at [618, 565] on select "Please Choose One Gas Electric" at bounding box center [869, 558] width 556 height 22
click at [618, 538] on select "None 1 2 3" at bounding box center [869, 527] width 556 height 22
click at [592, 520] on select "None 1 2 3" at bounding box center [869, 527] width 556 height 22
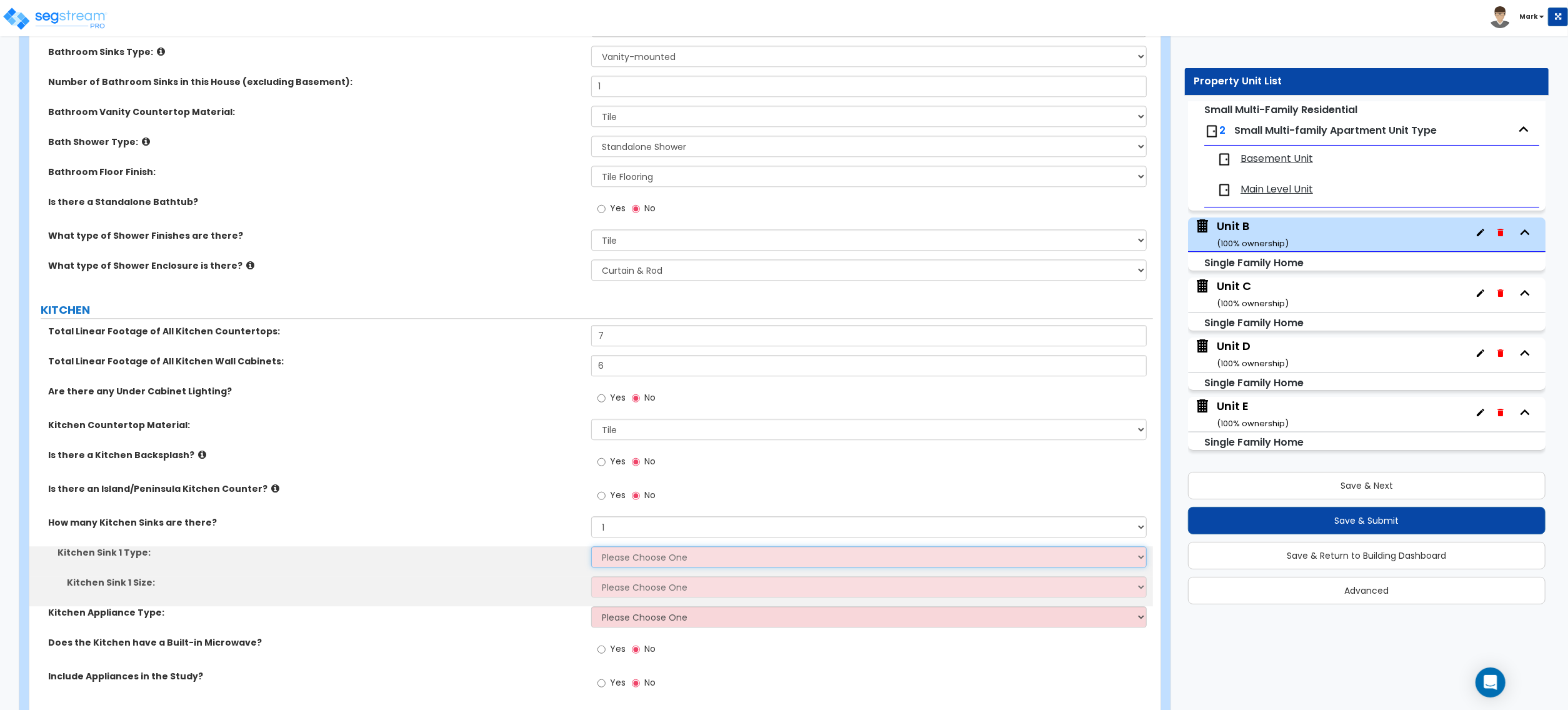
click at [618, 564] on select "Please Choose One Stainless Steel Porcelain Enamel Cast Iron Granite Composite" at bounding box center [869, 558] width 556 height 22
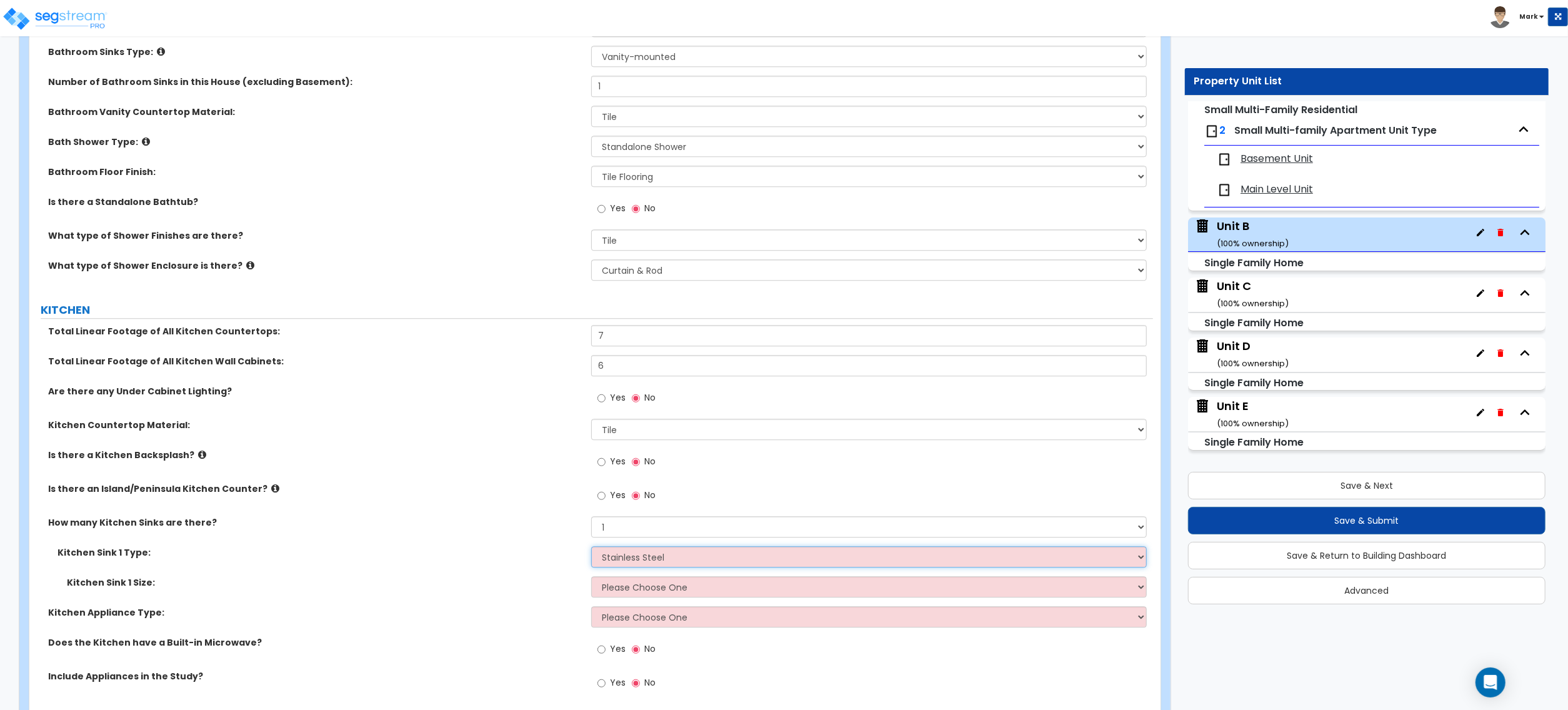
click at [592, 551] on select "Please Choose One Stainless Steel Porcelain Enamel Cast Iron Granite Composite" at bounding box center [869, 558] width 556 height 22
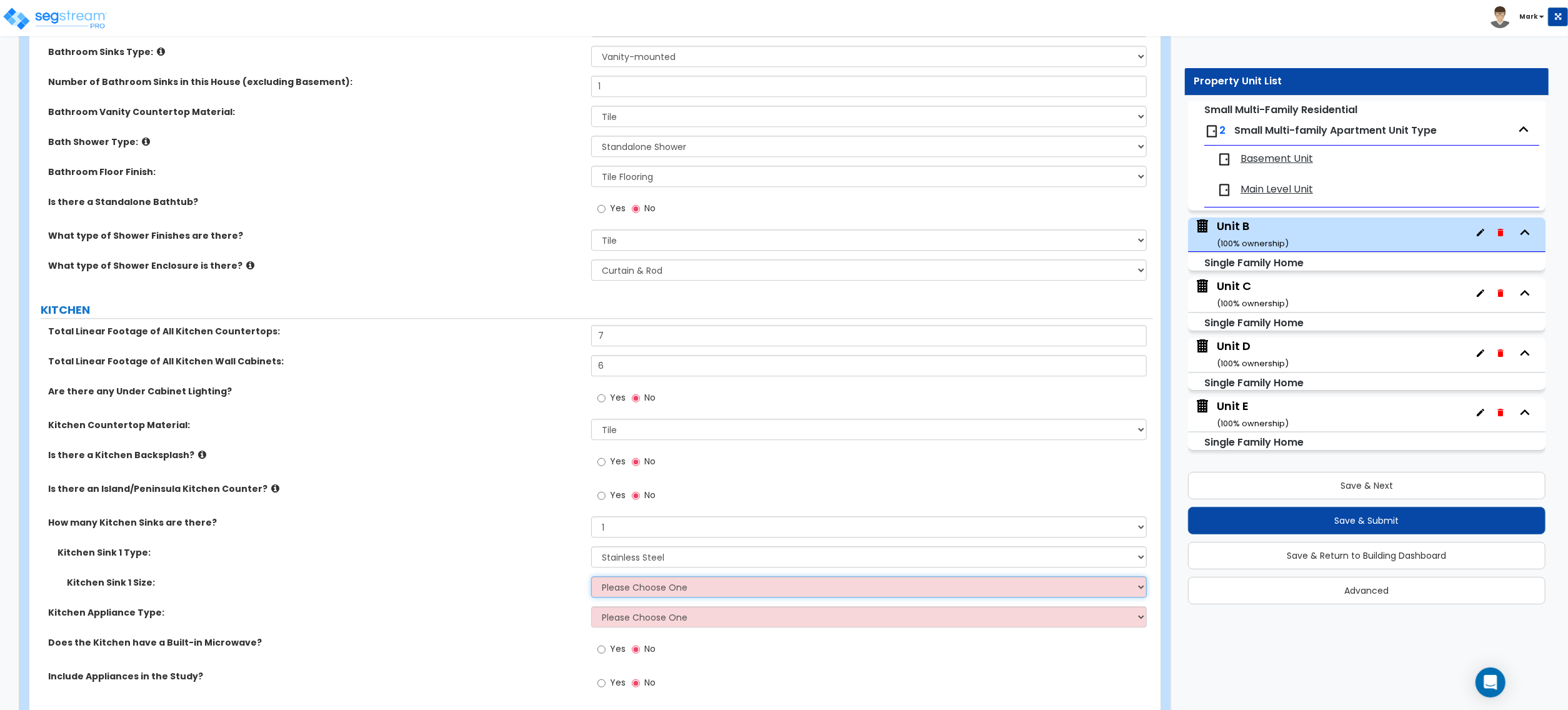
click at [621, 581] on select "Please Choose One Single Sink Double Sink" at bounding box center [869, 587] width 556 height 22
click at [592, 580] on select "Please Choose One Single Sink Double Sink" at bounding box center [869, 587] width 556 height 22
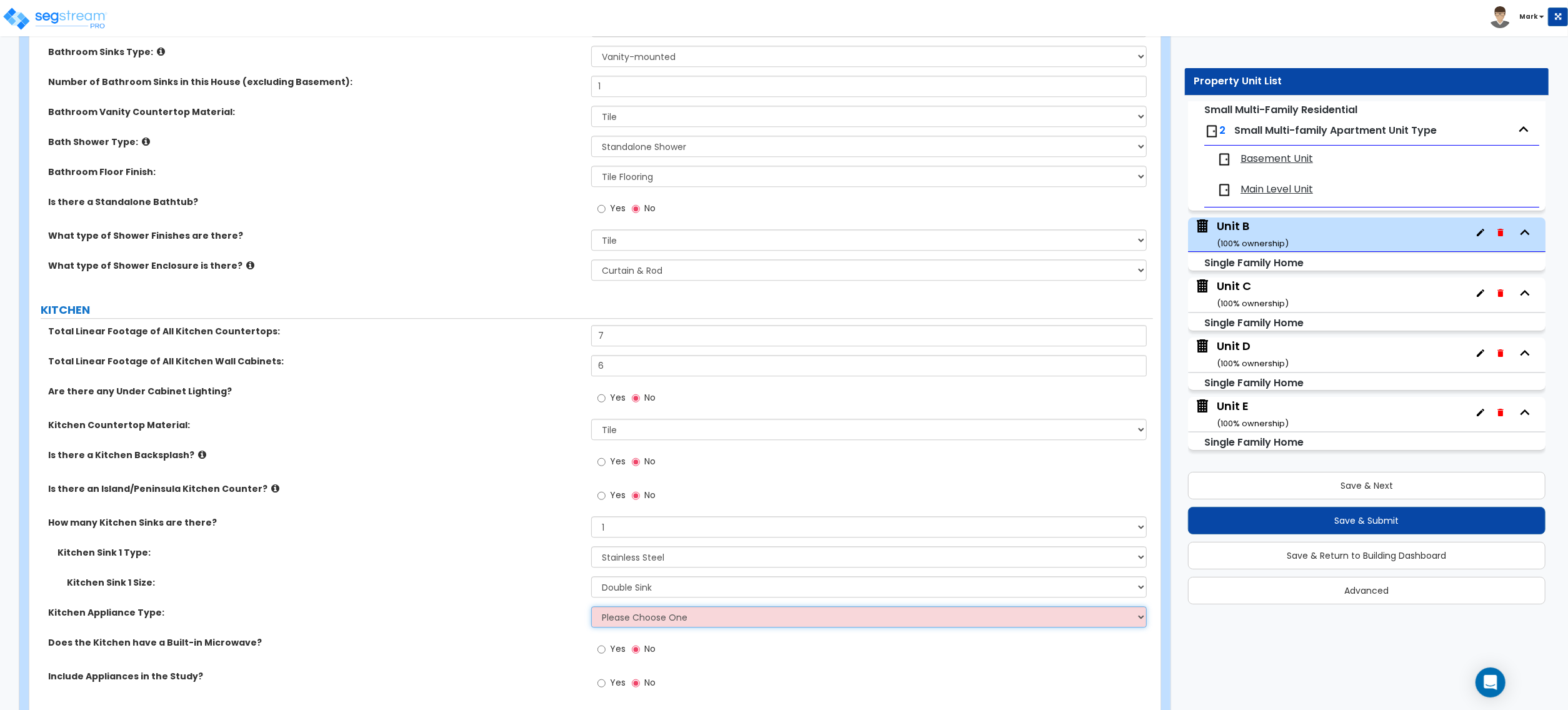
click at [635, 615] on select "Please Choose One Gas Electric" at bounding box center [869, 617] width 556 height 22
click at [592, 610] on select "Please Choose One Gas Electric" at bounding box center [869, 617] width 556 height 22
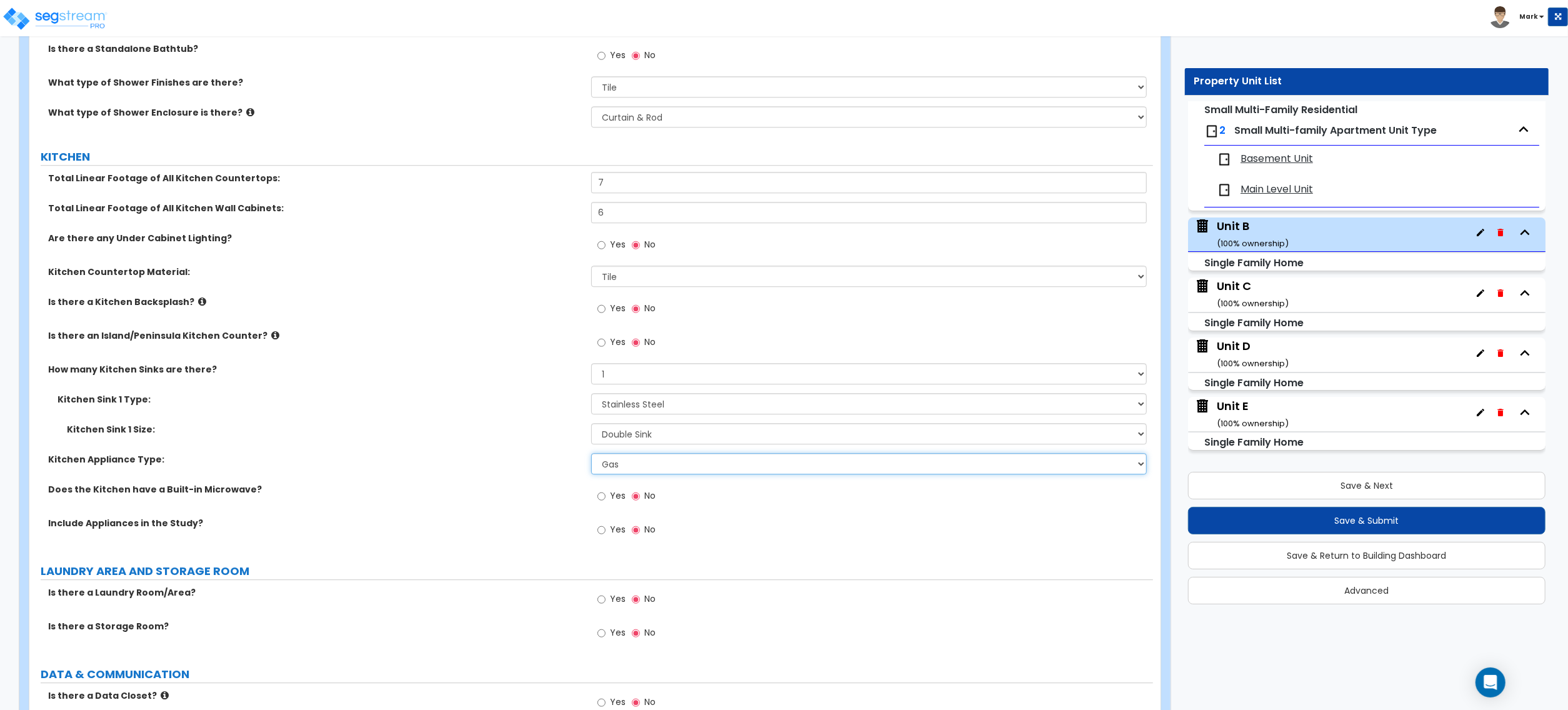
scroll to position [3398, 0]
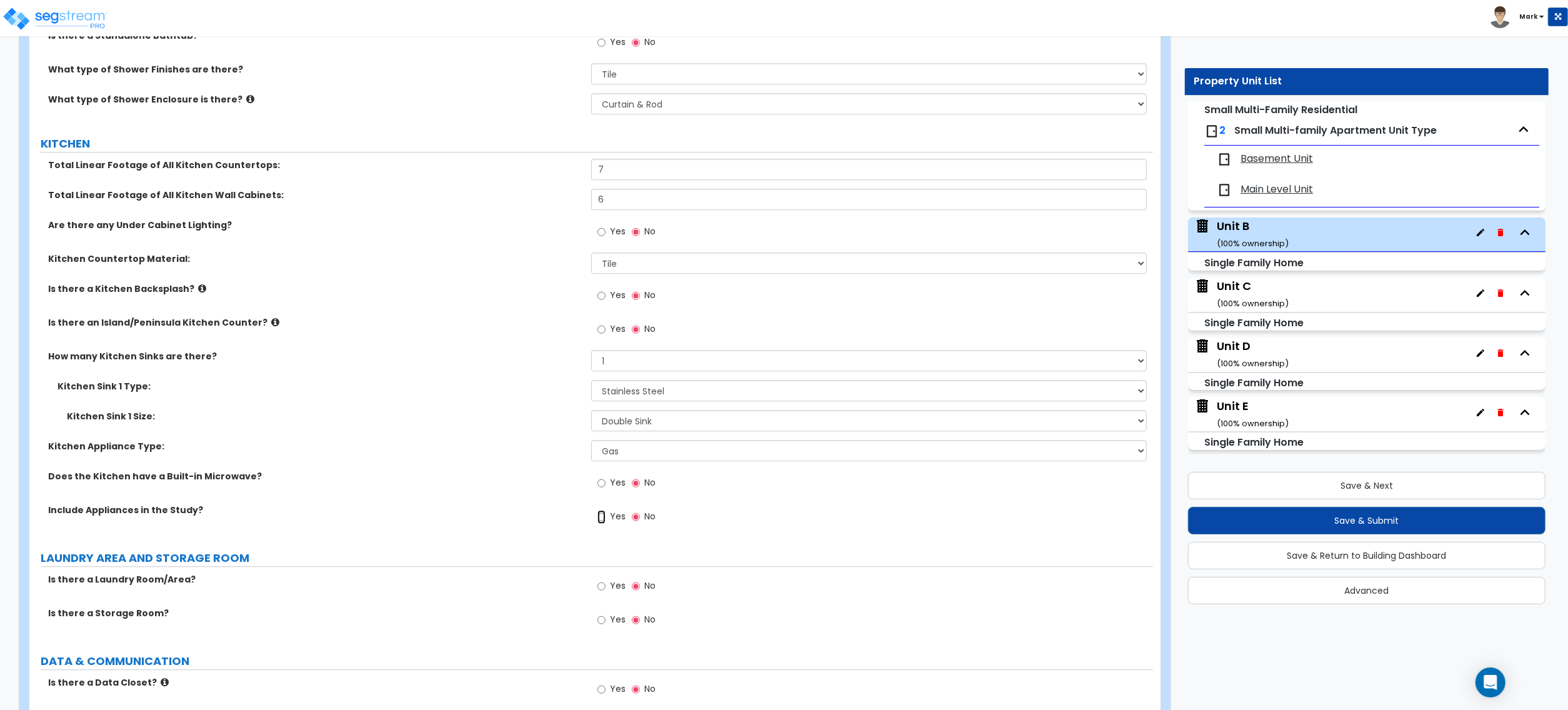
click at [603, 520] on input "Yes" at bounding box center [601, 516] width 8 height 14
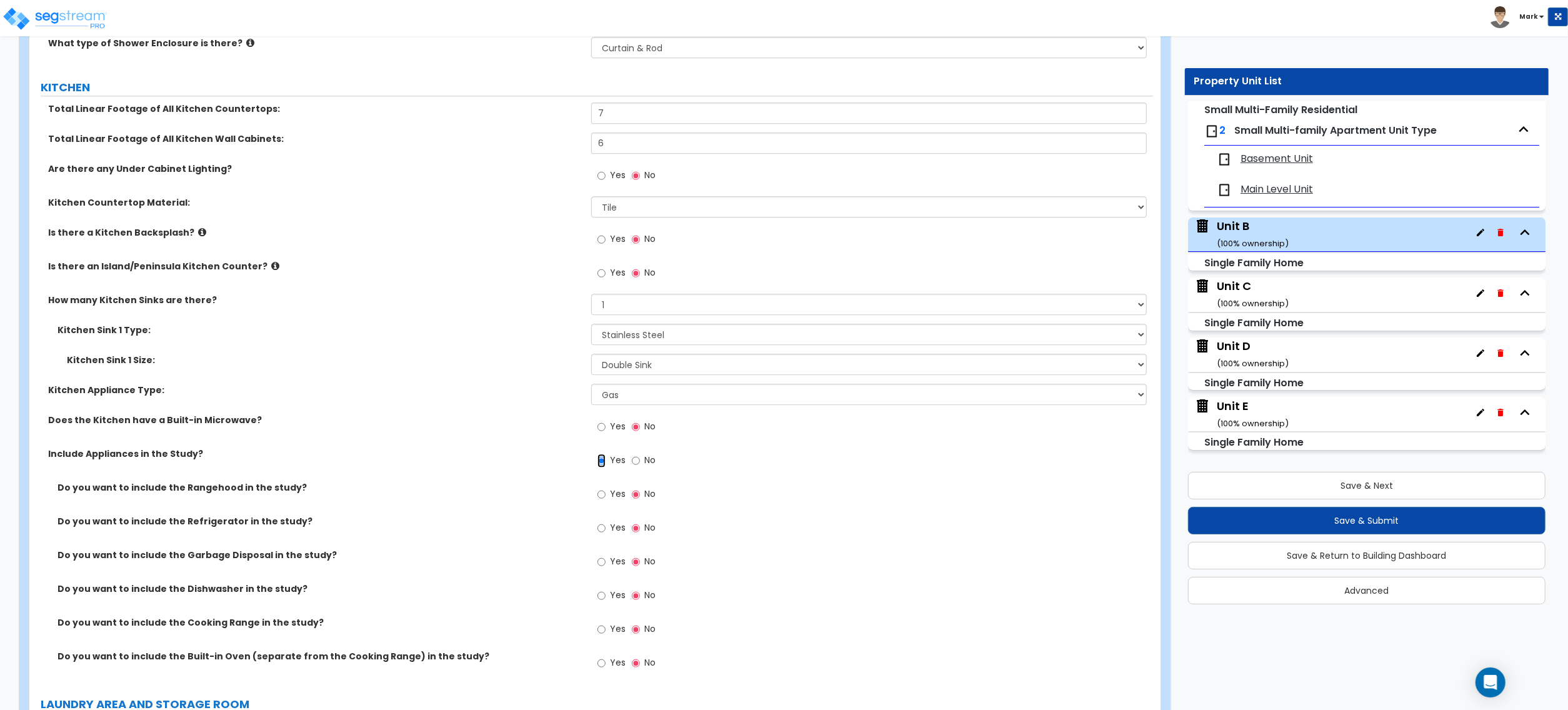
scroll to position [3482, 0]
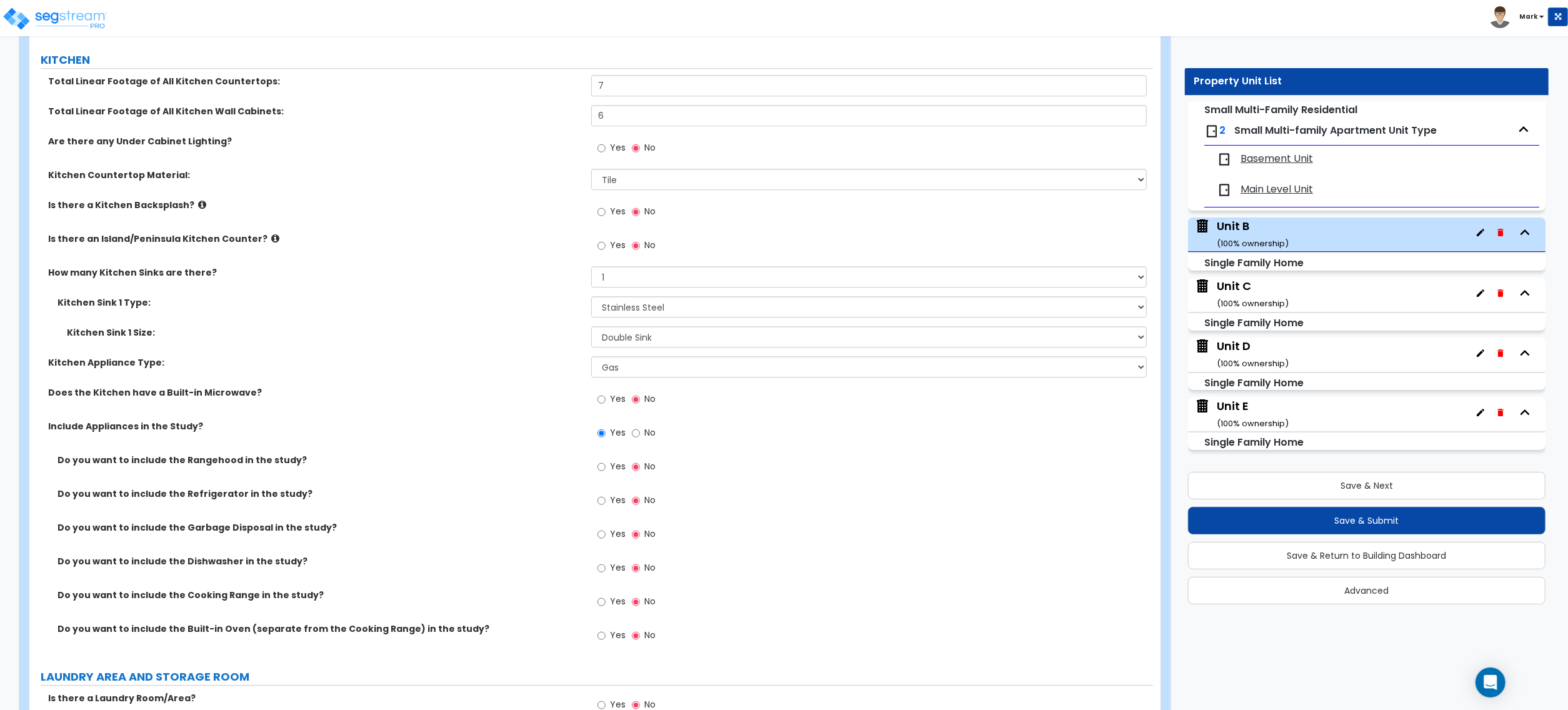
click at [612, 502] on span "Yes" at bounding box center [617, 500] width 15 height 13
click at [605, 502] on input "Yes" at bounding box center [601, 500] width 8 height 14
click at [606, 571] on label "Yes" at bounding box center [611, 569] width 28 height 22
click at [605, 571] on input "Yes" at bounding box center [601, 568] width 8 height 14
click at [609, 604] on label "Yes" at bounding box center [611, 604] width 28 height 22
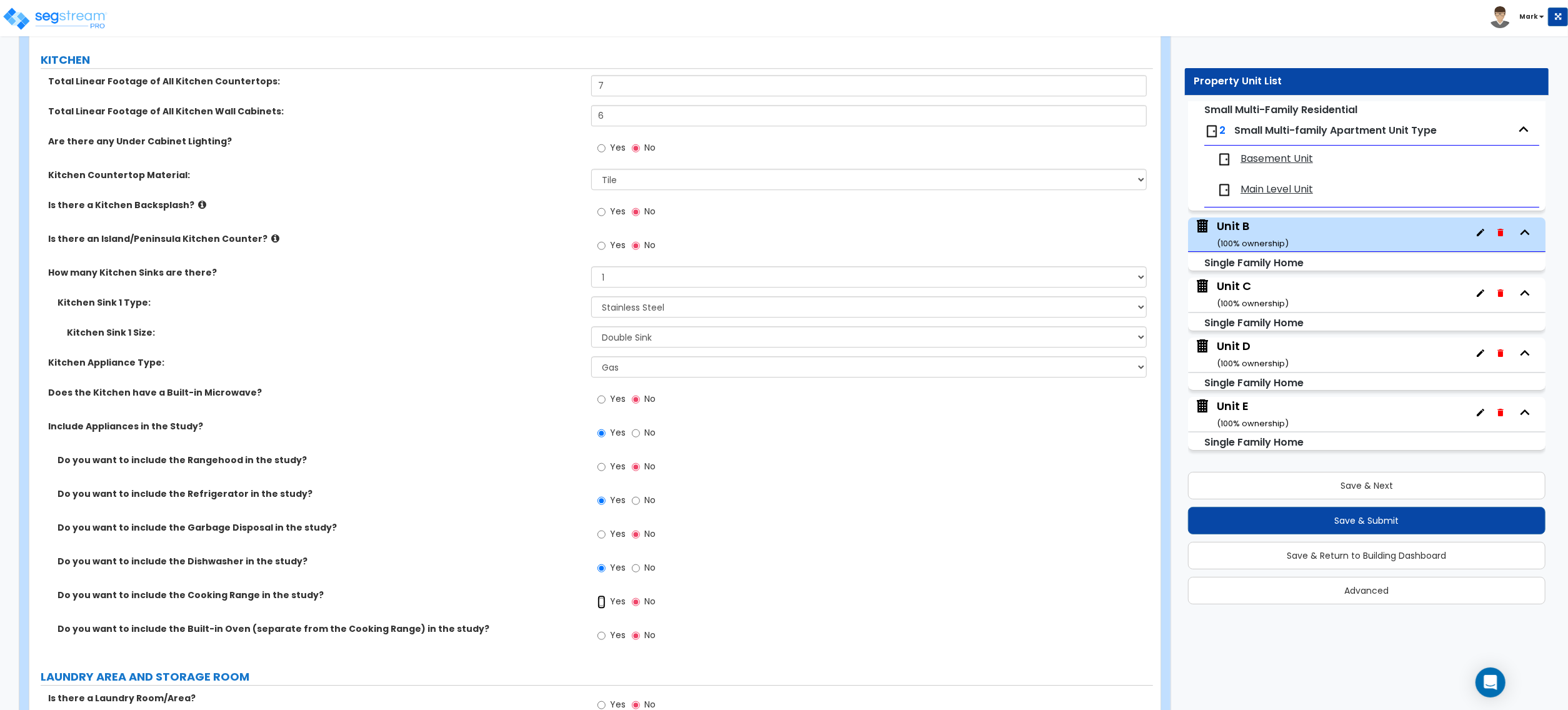
click at [605, 604] on input "Yes" at bounding box center [601, 602] width 8 height 14
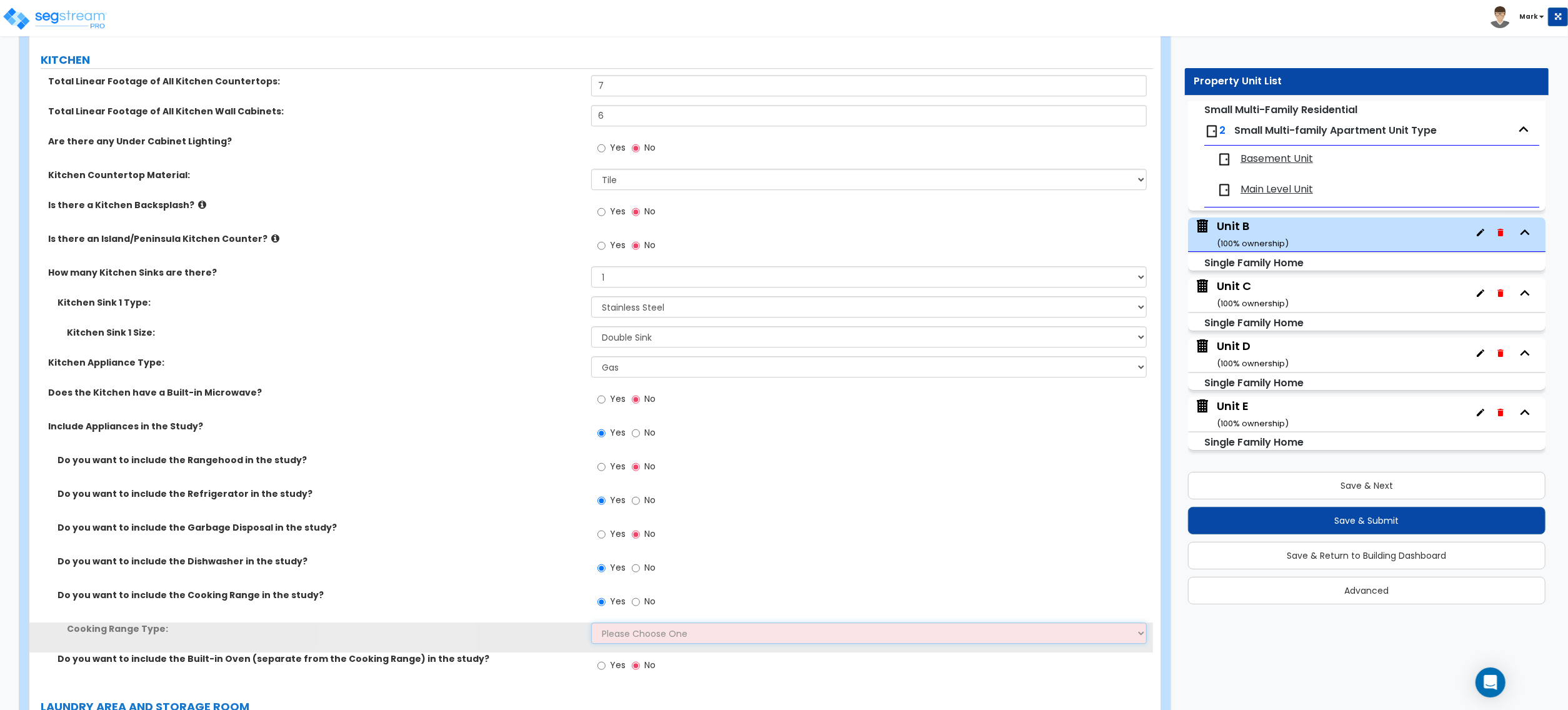
drag, startPoint x: 608, startPoint y: 631, endPoint x: 611, endPoint y: 636, distance: 5.8
click at [608, 633] on select "Please Choose One Cook Top Only Range with Oven" at bounding box center [869, 633] width 556 height 22
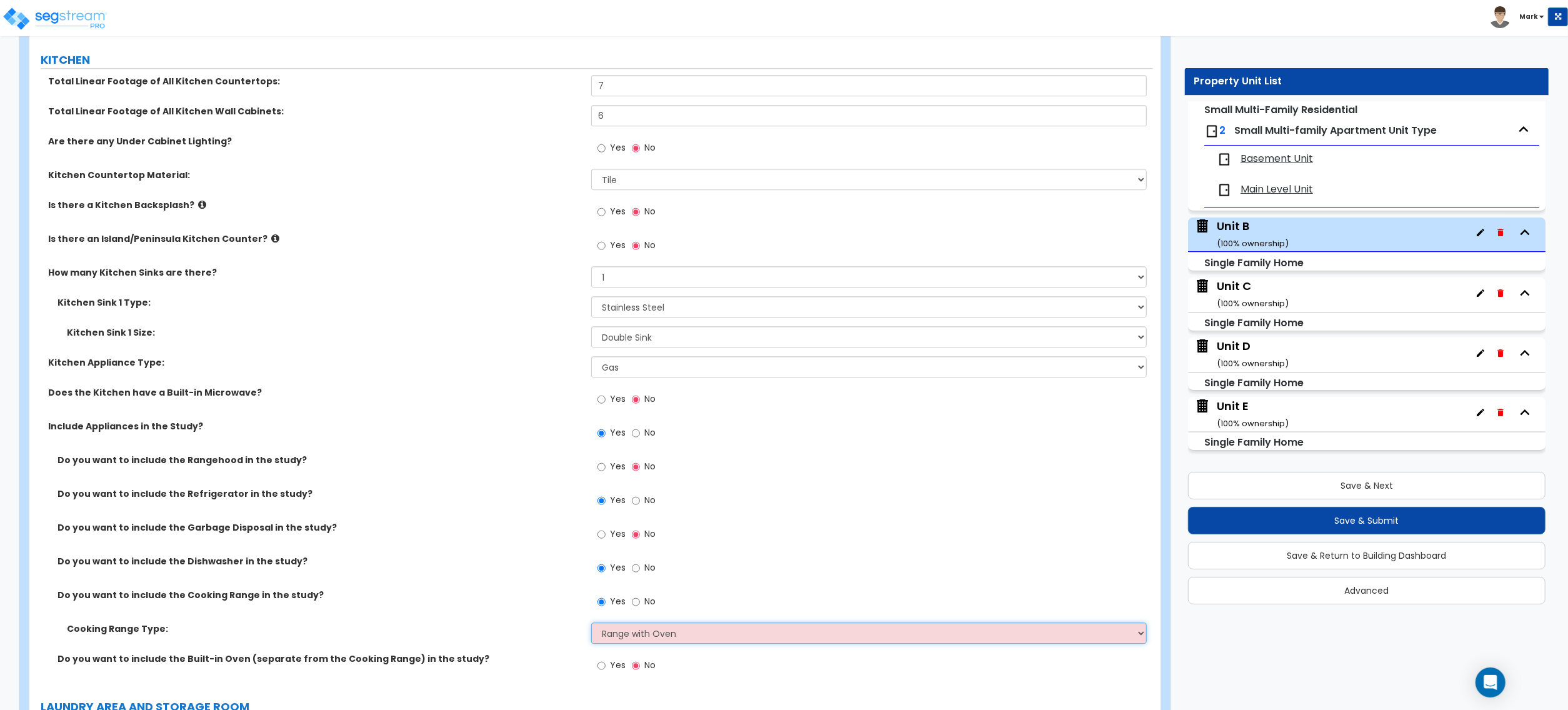
click at [592, 626] on select "Please Choose One Cook Top Only Range with Oven" at bounding box center [869, 633] width 556 height 22
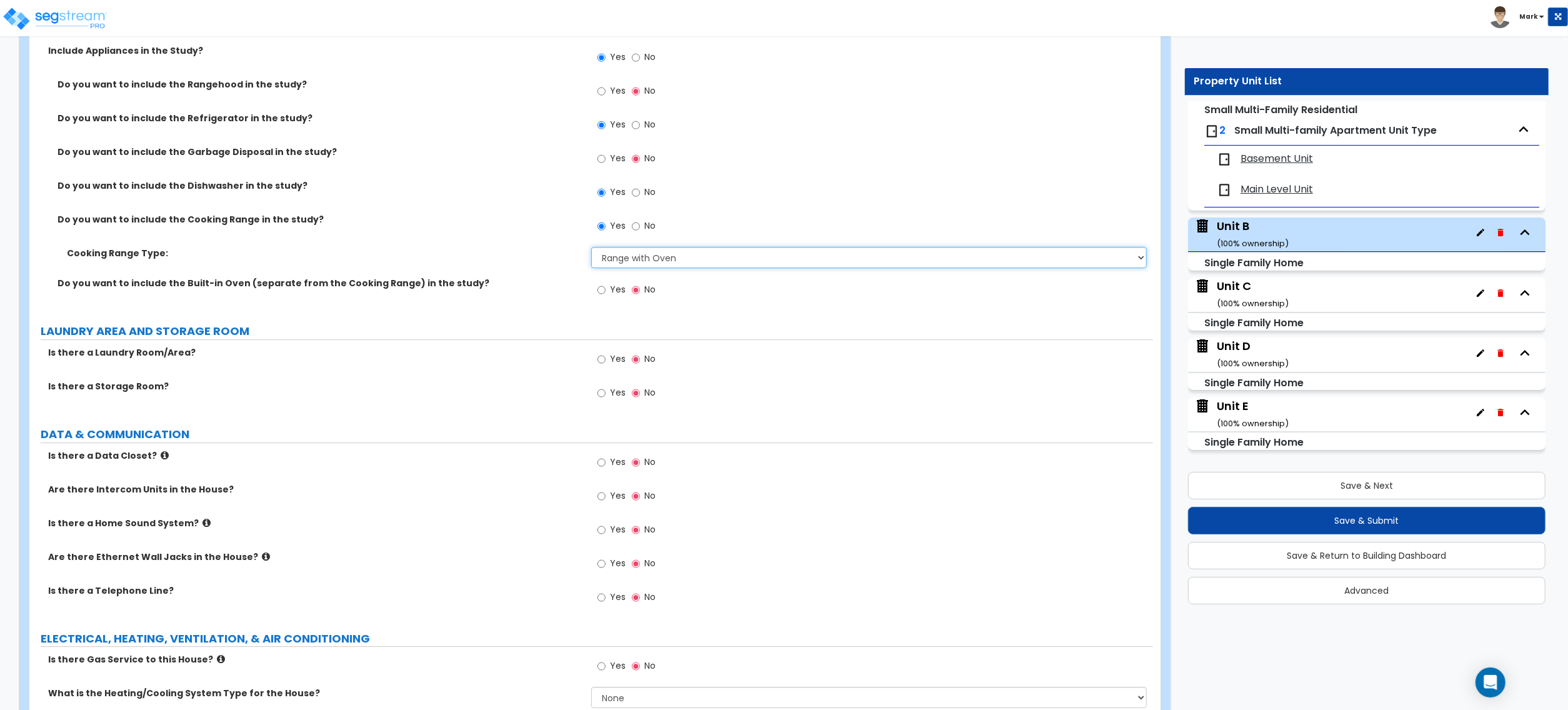
scroll to position [3898, 0]
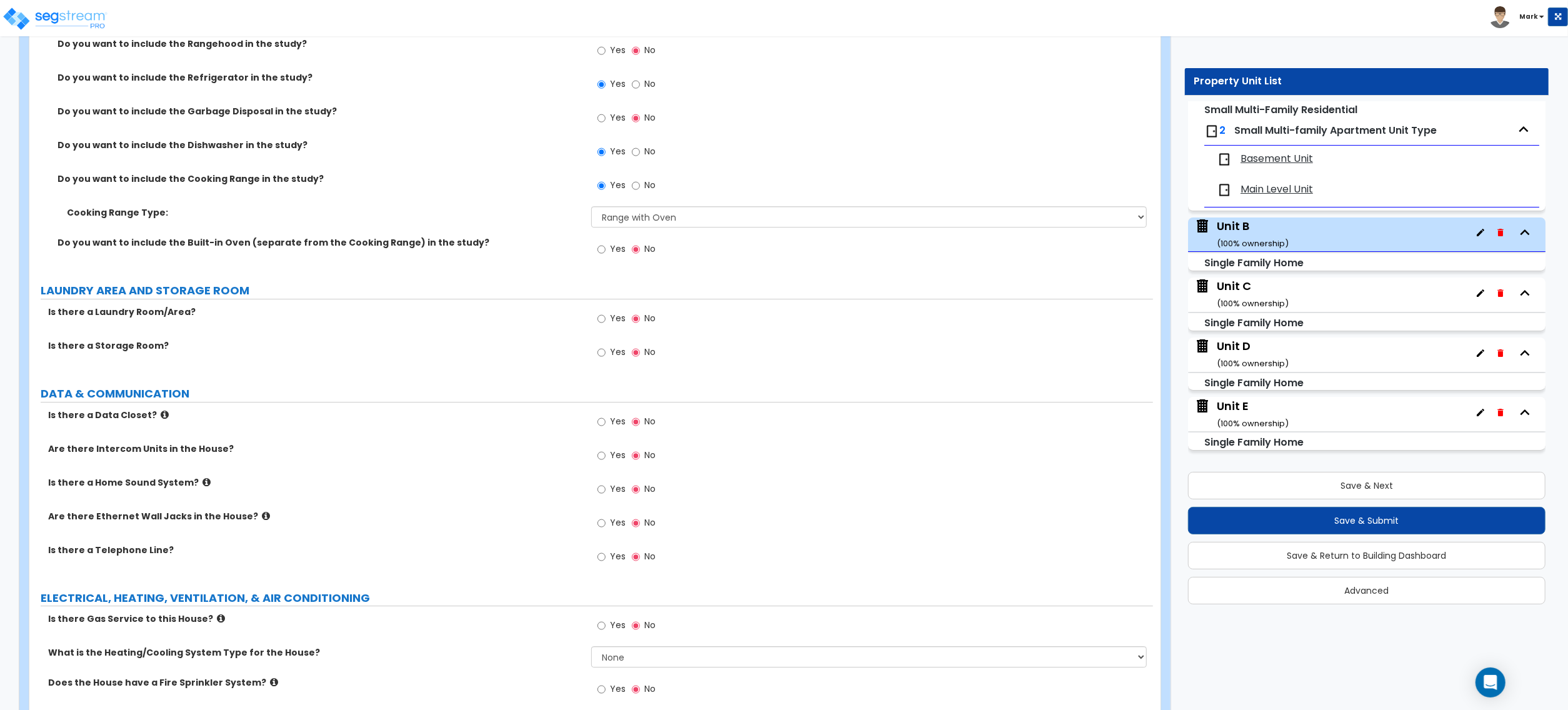
click at [610, 525] on span "Yes" at bounding box center [617, 523] width 15 height 13
click at [605, 525] on input "Yes" at bounding box center [601, 523] width 8 height 14
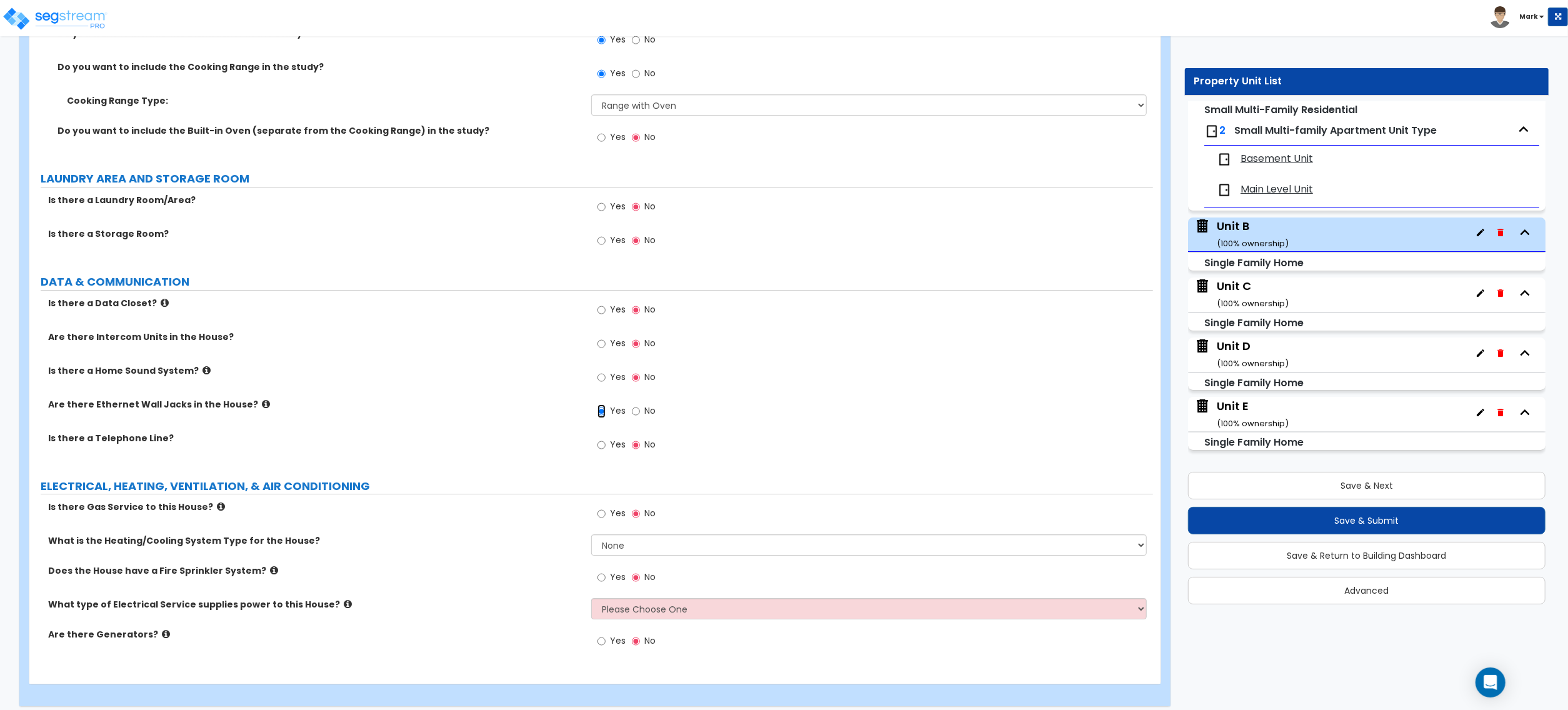
scroll to position [4025, 0]
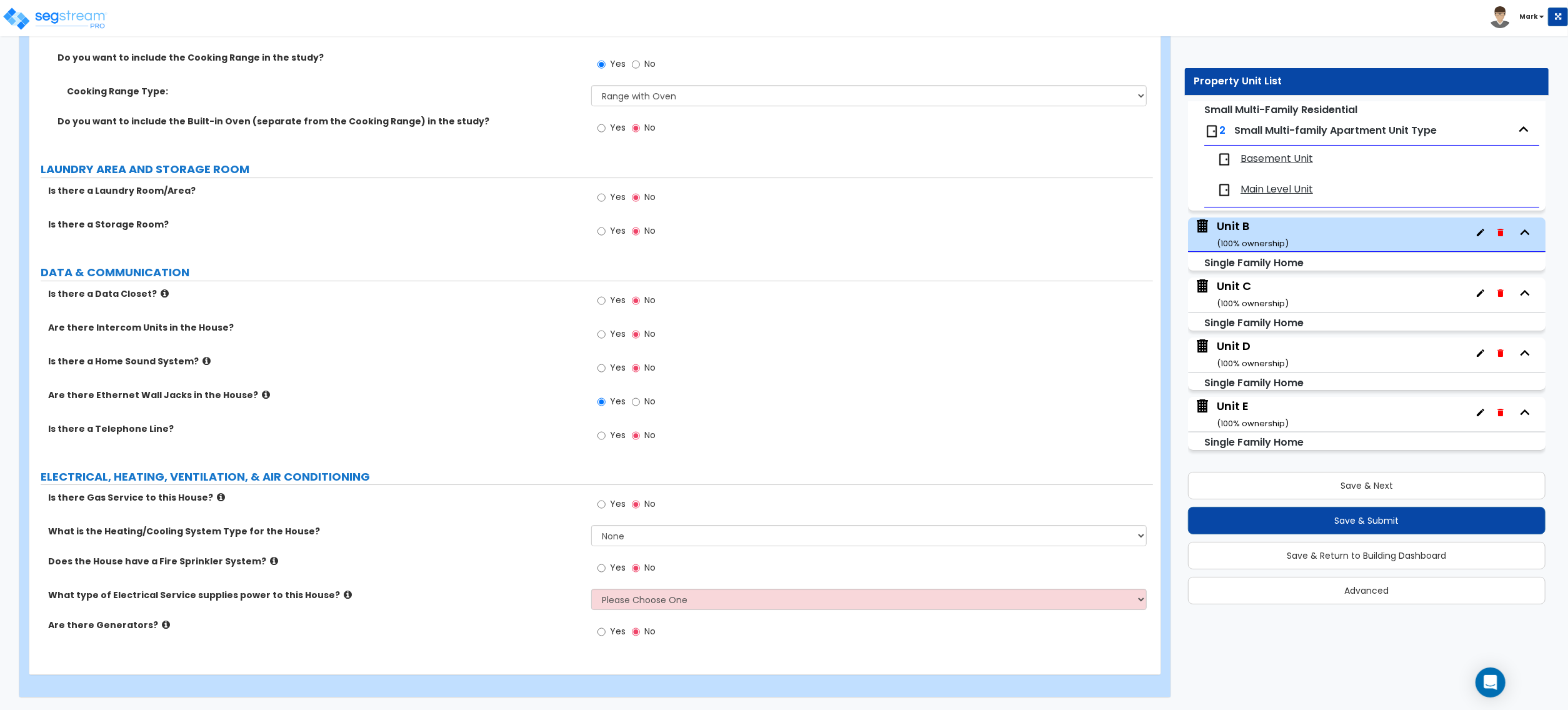
click at [612, 510] on label "Yes" at bounding box center [611, 506] width 28 height 22
click at [605, 510] on input "Yes" at bounding box center [601, 504] width 8 height 14
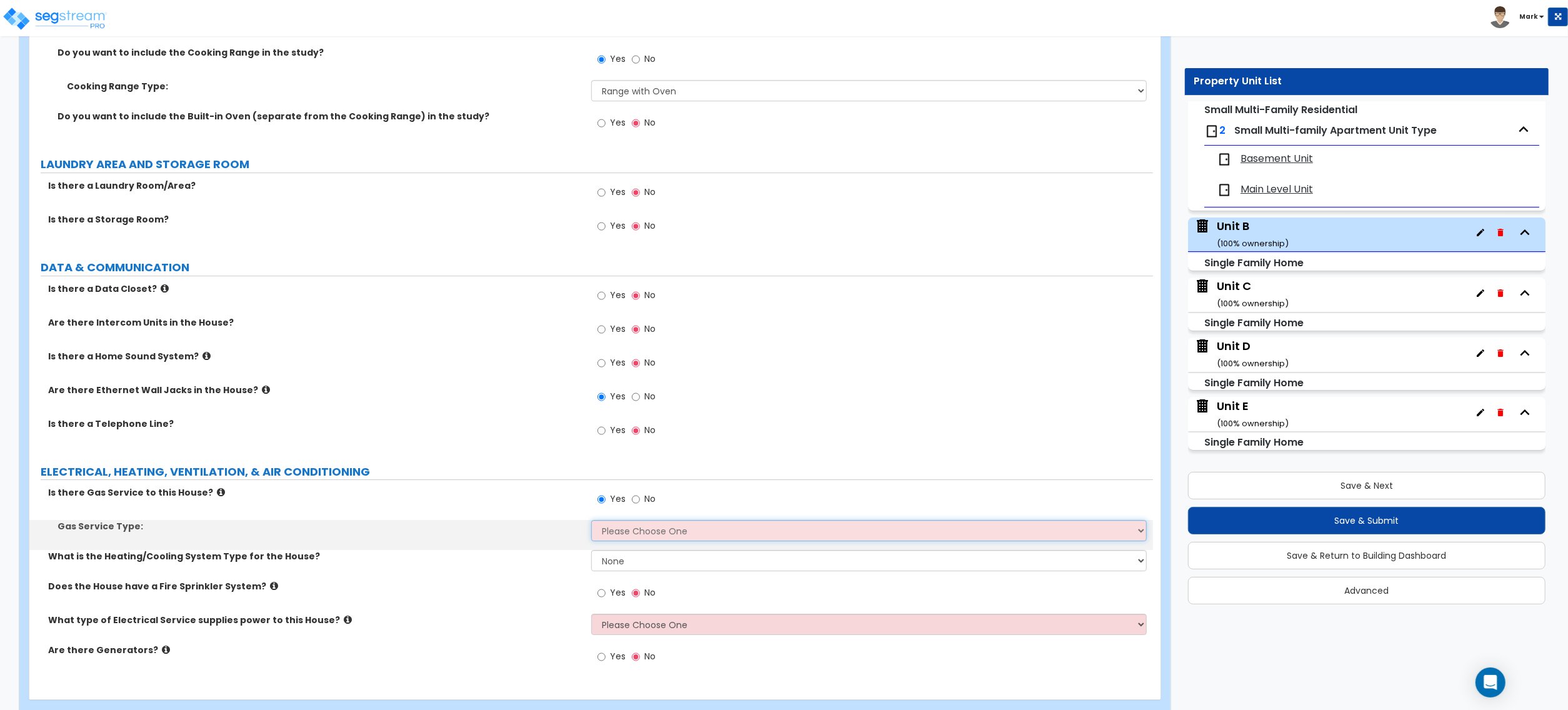
click at [616, 532] on select "Please Choose One Natural Gas Service Propane Tank On-site" at bounding box center [869, 531] width 556 height 22
click at [592, 524] on select "Please Choose One Natural Gas Service Propane Tank On-site" at bounding box center [869, 531] width 556 height 22
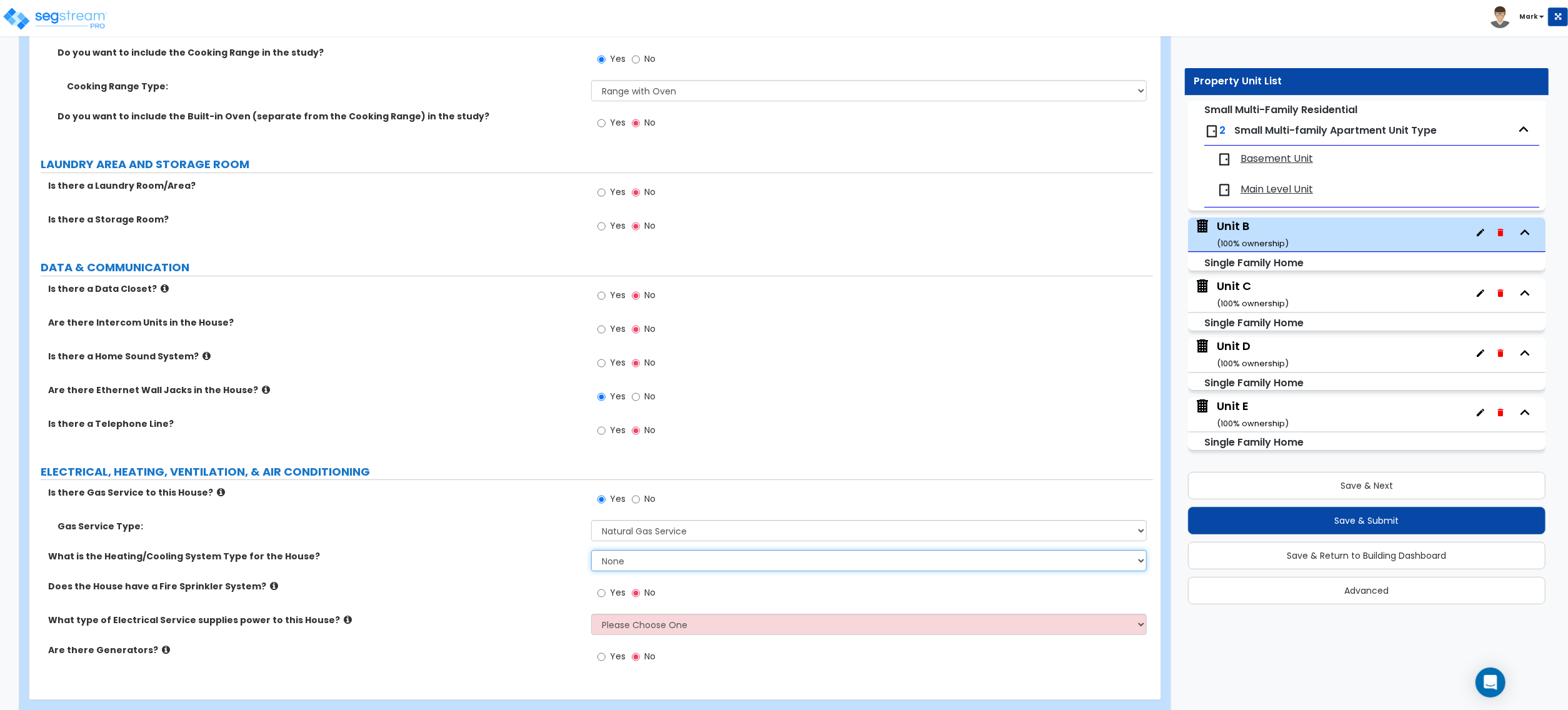
click at [628, 564] on select "None Heat Only Centralized Heating & Cooling Thru Wall Air Conditioners Mini Sp…" at bounding box center [869, 561] width 556 height 22
click at [670, 629] on select "Please Choose One Overhead Underground" at bounding box center [869, 625] width 556 height 22
click at [658, 565] on select "None Heat Only Centralized Heating & Cooling Thru Wall Air Conditioners Mini Sp…" at bounding box center [869, 561] width 556 height 22
click at [646, 532] on select "Please Choose One Natural Gas Service Propane Tank On-site" at bounding box center [869, 531] width 556 height 22
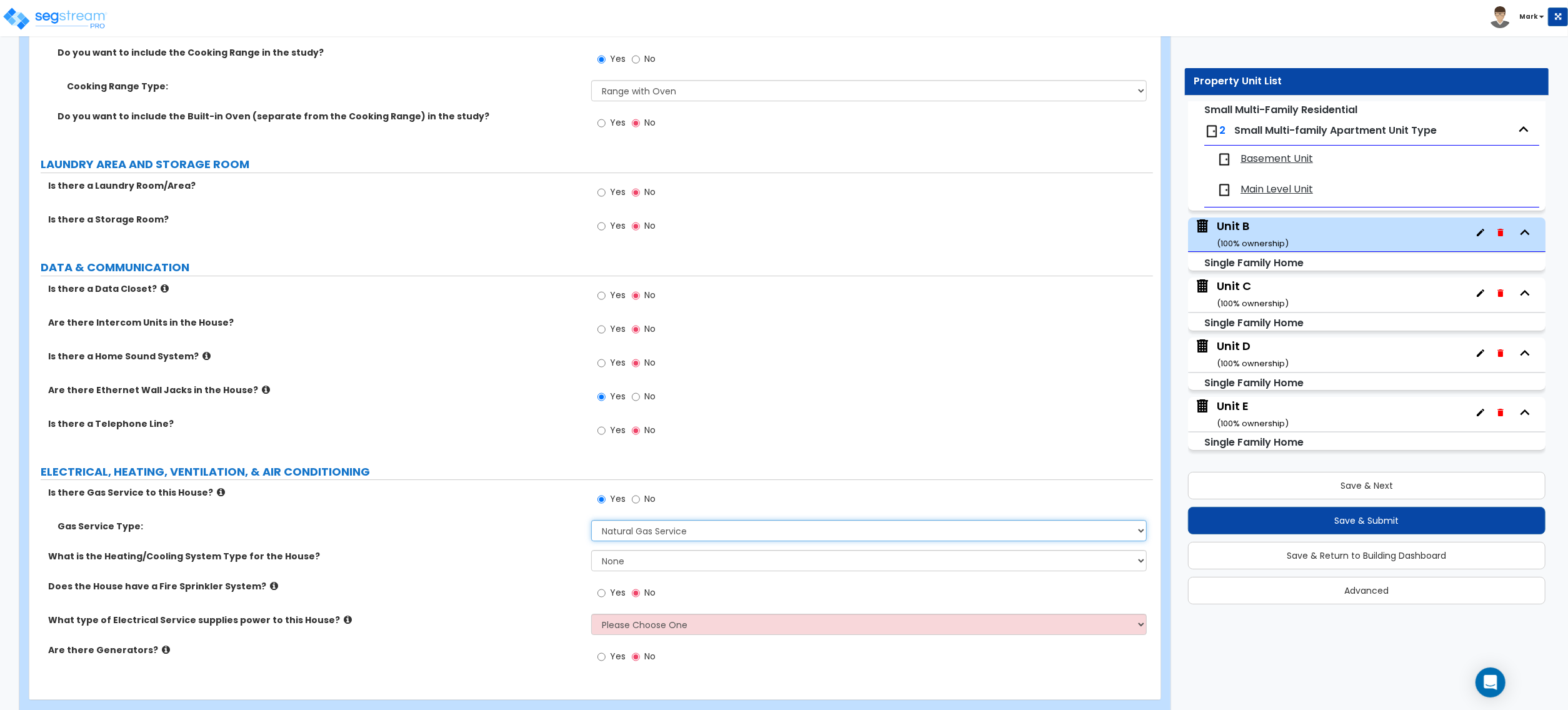
click at [648, 542] on select "Please Choose One Natural Gas Service Propane Tank On-site" at bounding box center [869, 531] width 556 height 22
click at [648, 569] on select "None Heat Only Centralized Heating & Cooling Thru Wall Air Conditioners Mini Sp…" at bounding box center [869, 561] width 556 height 22
click at [592, 555] on select "None Heat Only Centralized Heating & Cooling Thru Wall Air Conditioners Mini Sp…" at bounding box center [869, 561] width 556 height 22
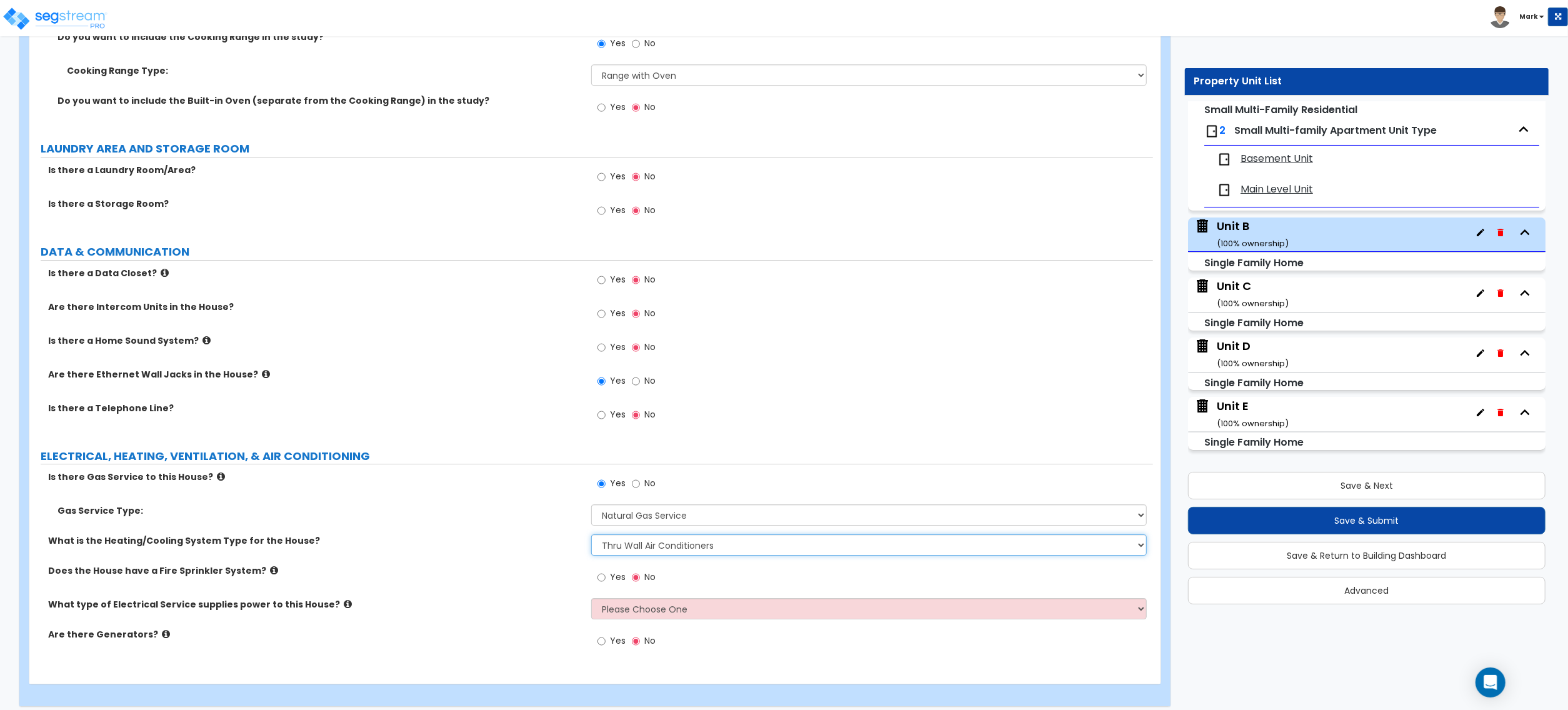
scroll to position [4055, 0]
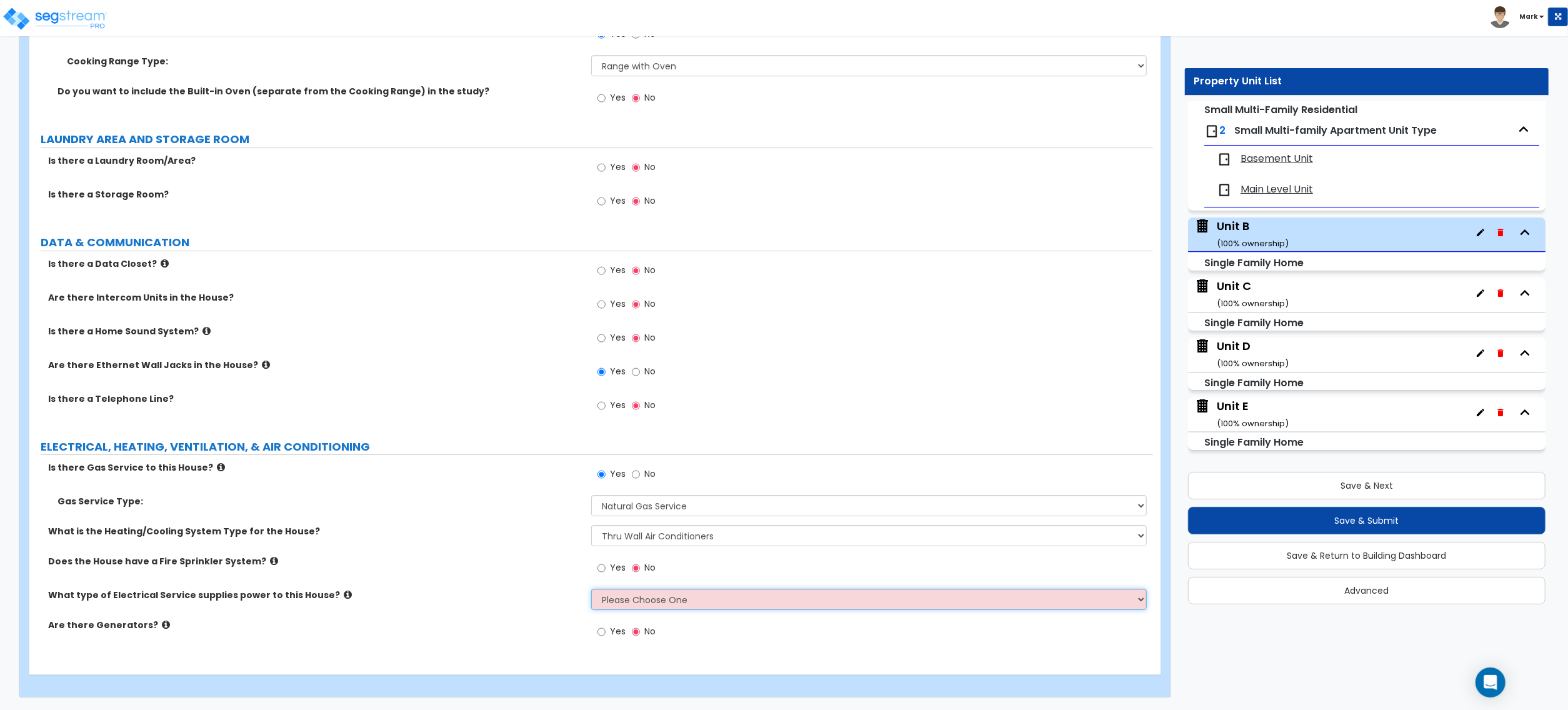
click at [620, 592] on select "Please Choose One Overhead Underground" at bounding box center [869, 600] width 556 height 22
click at [592, 589] on select "Please Choose One Overhead Underground" at bounding box center [869, 600] width 556 height 22
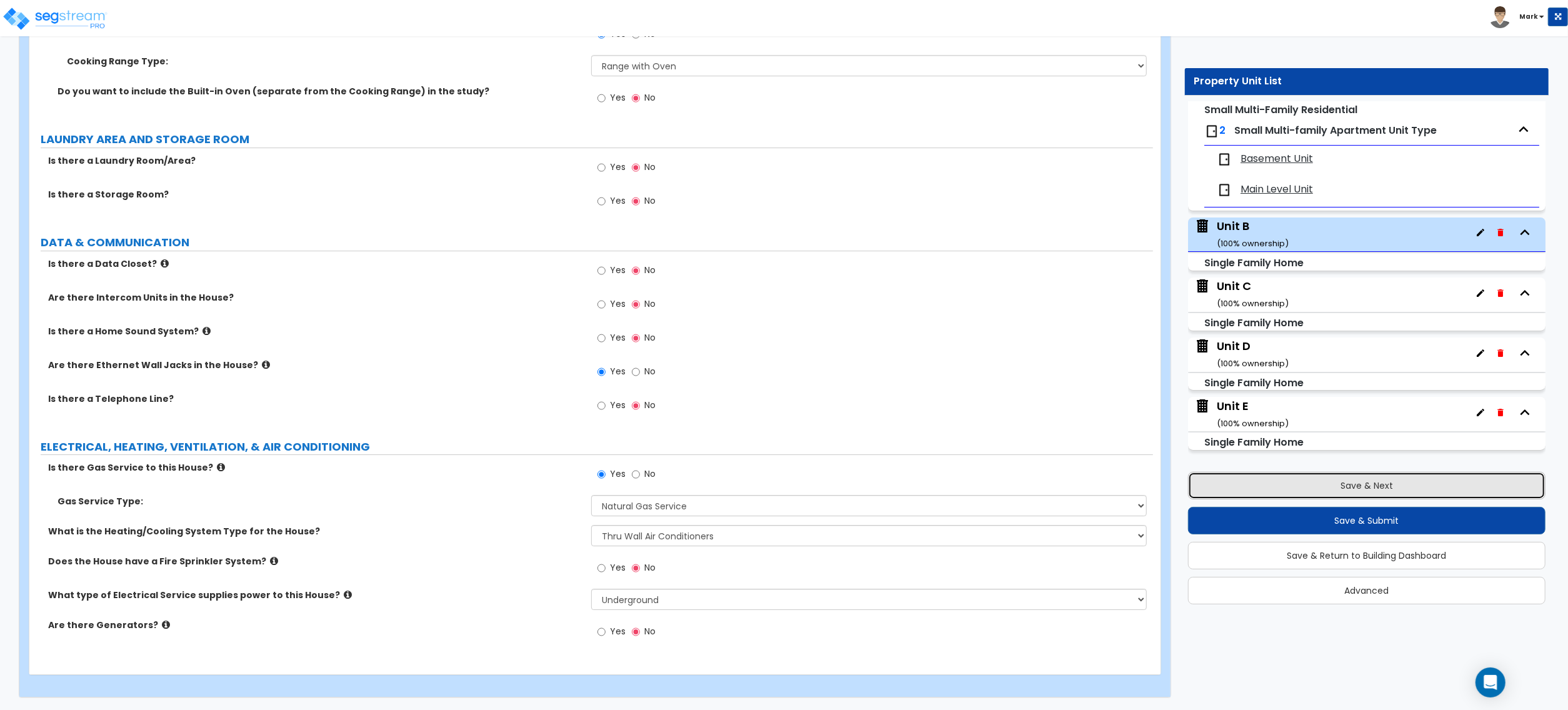
click at [1392, 491] on button "Save & Next" at bounding box center [1366, 486] width 358 height 28
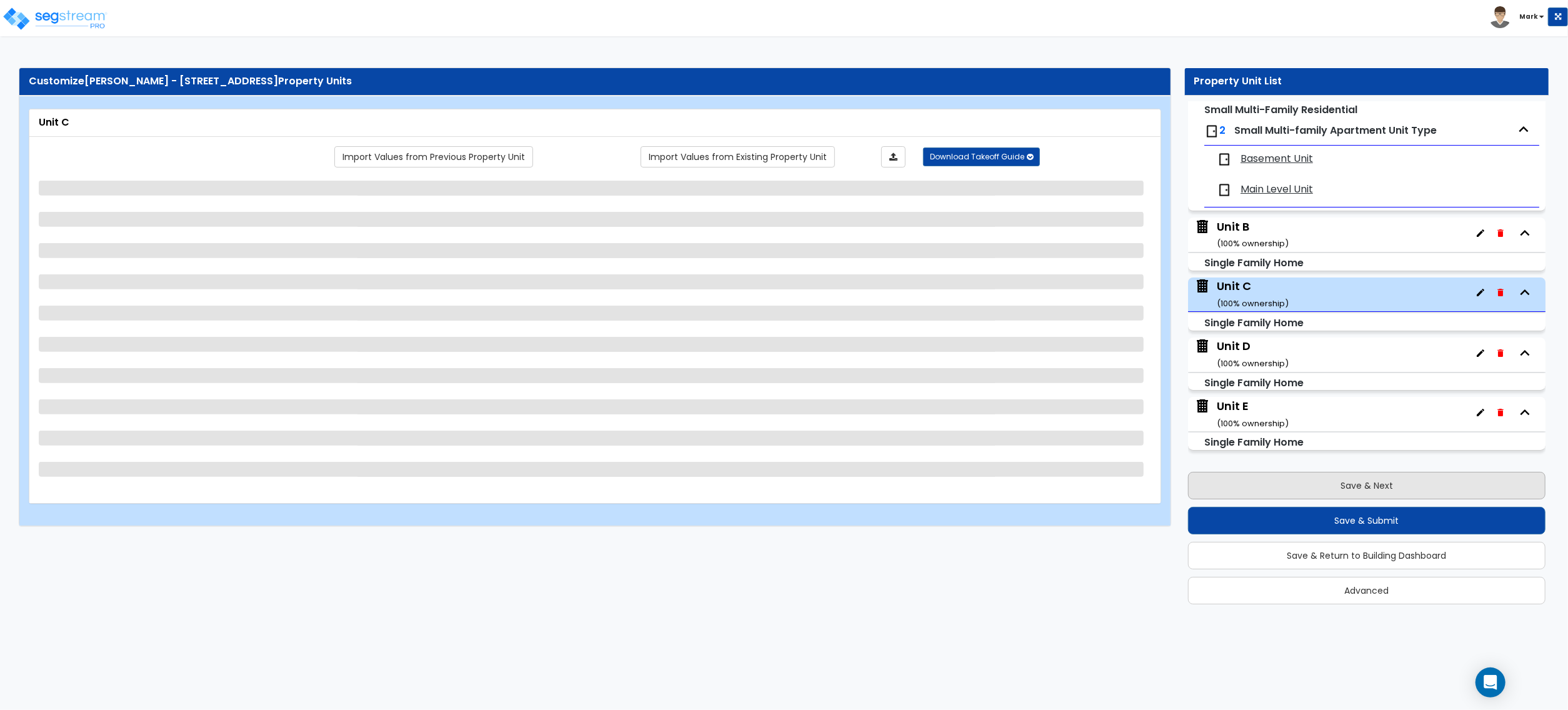
scroll to position [0, 0]
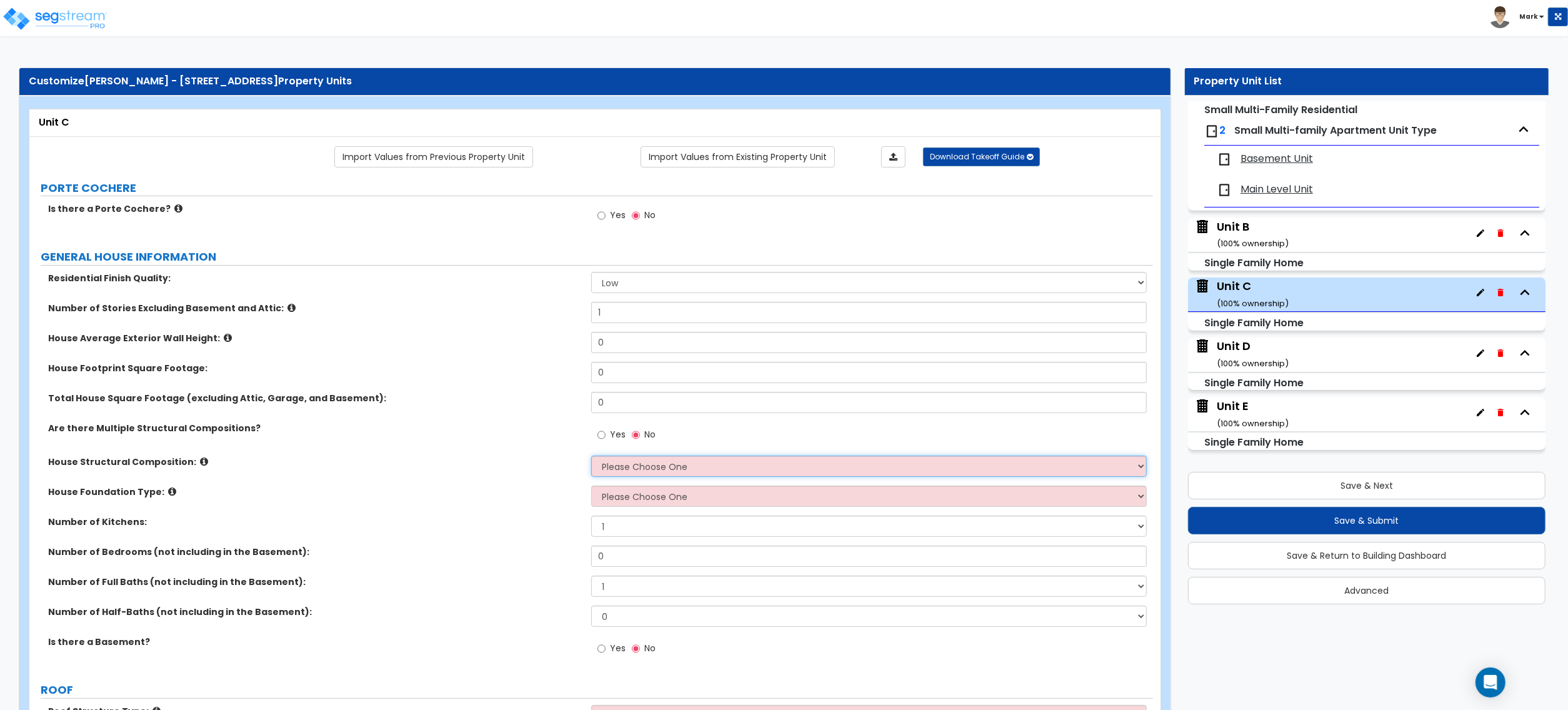
click at [622, 469] on select "Please Choose One Reinforced Concrete Structural Steel Brick Masonry CMU Masonr…" at bounding box center [869, 467] width 556 height 22
click at [592, 457] on select "Please Choose One Reinforced Concrete Structural Steel Brick Masonry CMU Masonr…" at bounding box center [869, 467] width 556 height 22
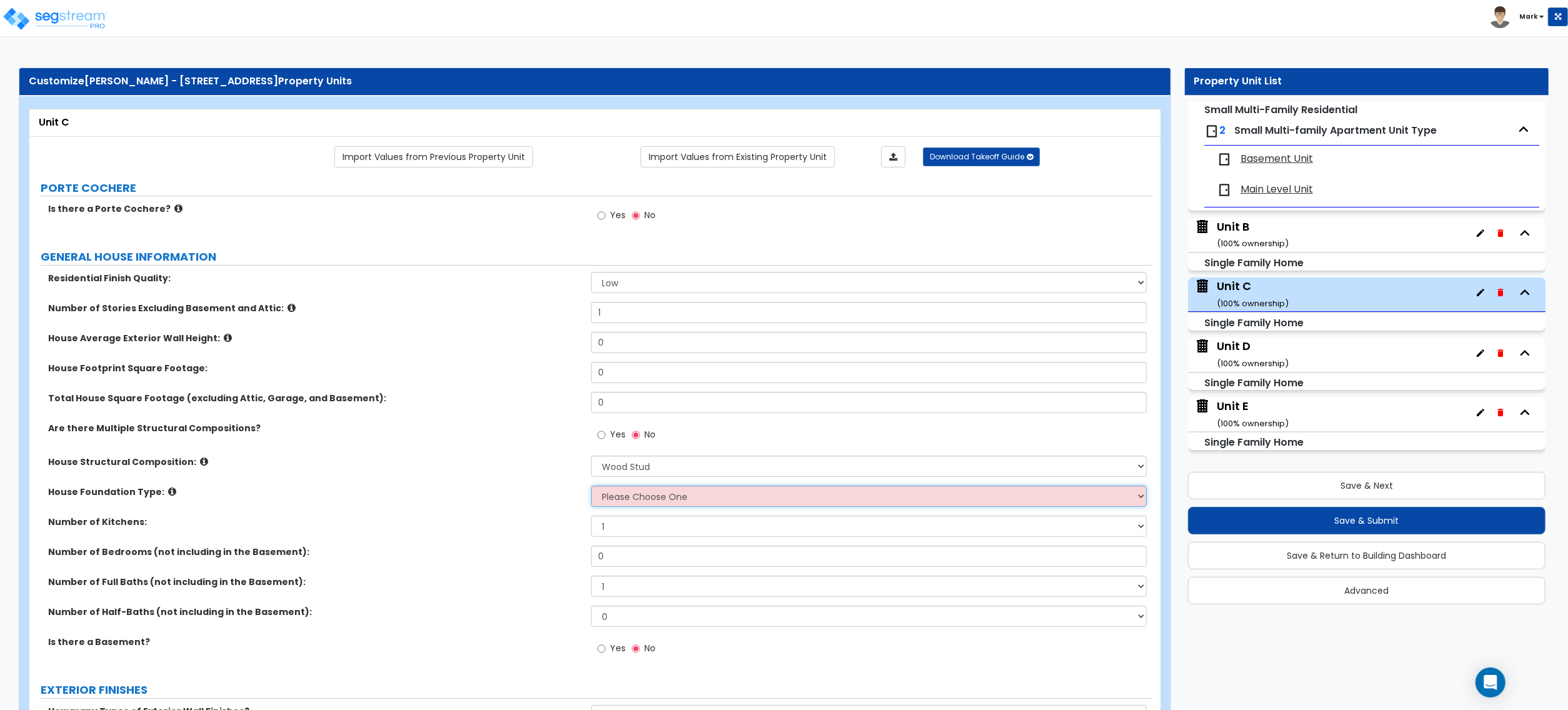
click at [636, 503] on select "Please Choose One Crawl Space Pier-Elevated First floor Slab on Grade" at bounding box center [869, 496] width 556 height 22
click at [592, 487] on select "Please Choose One Crawl Space Pier-Elevated First floor Slab on Grade" at bounding box center [869, 496] width 556 height 22
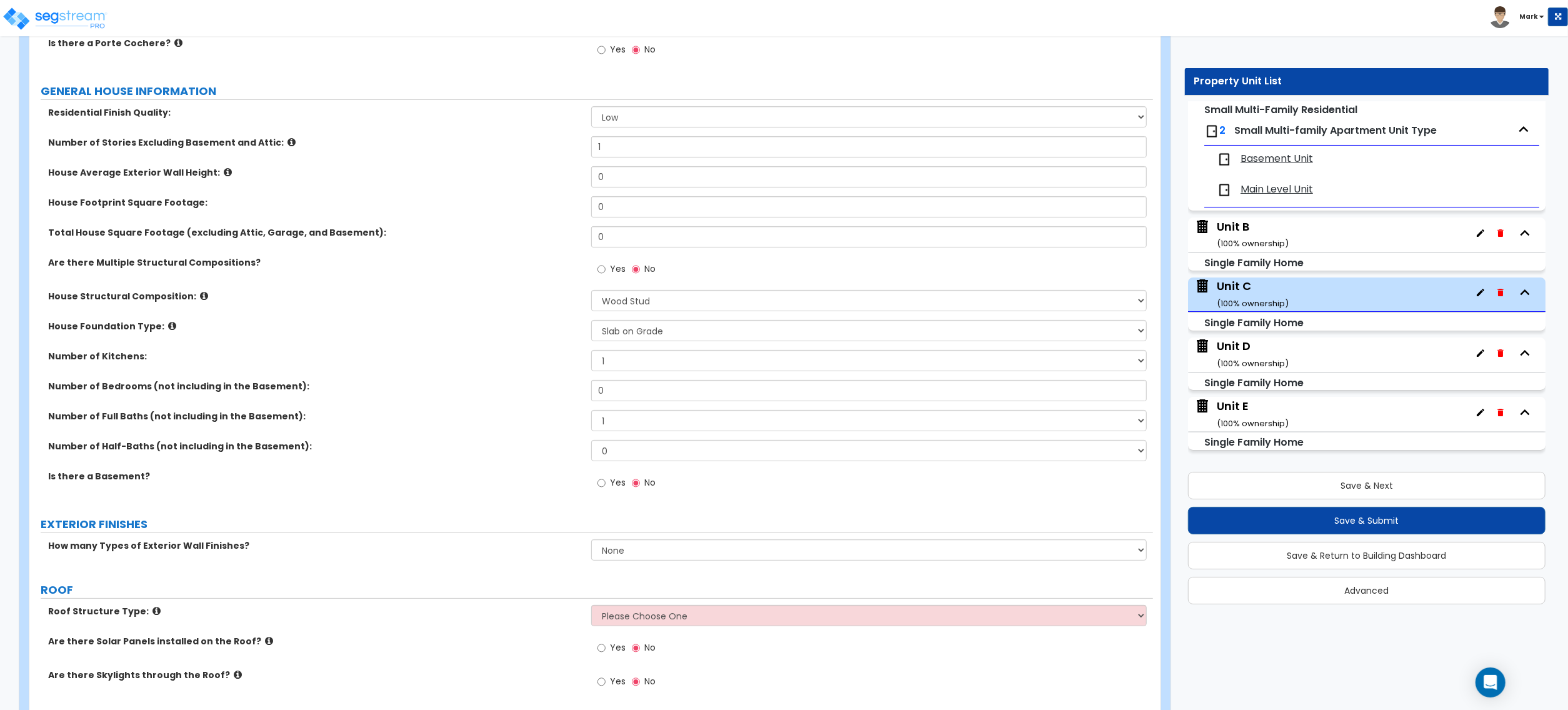
scroll to position [167, 0]
click at [628, 206] on input "0" at bounding box center [869, 206] width 556 height 22
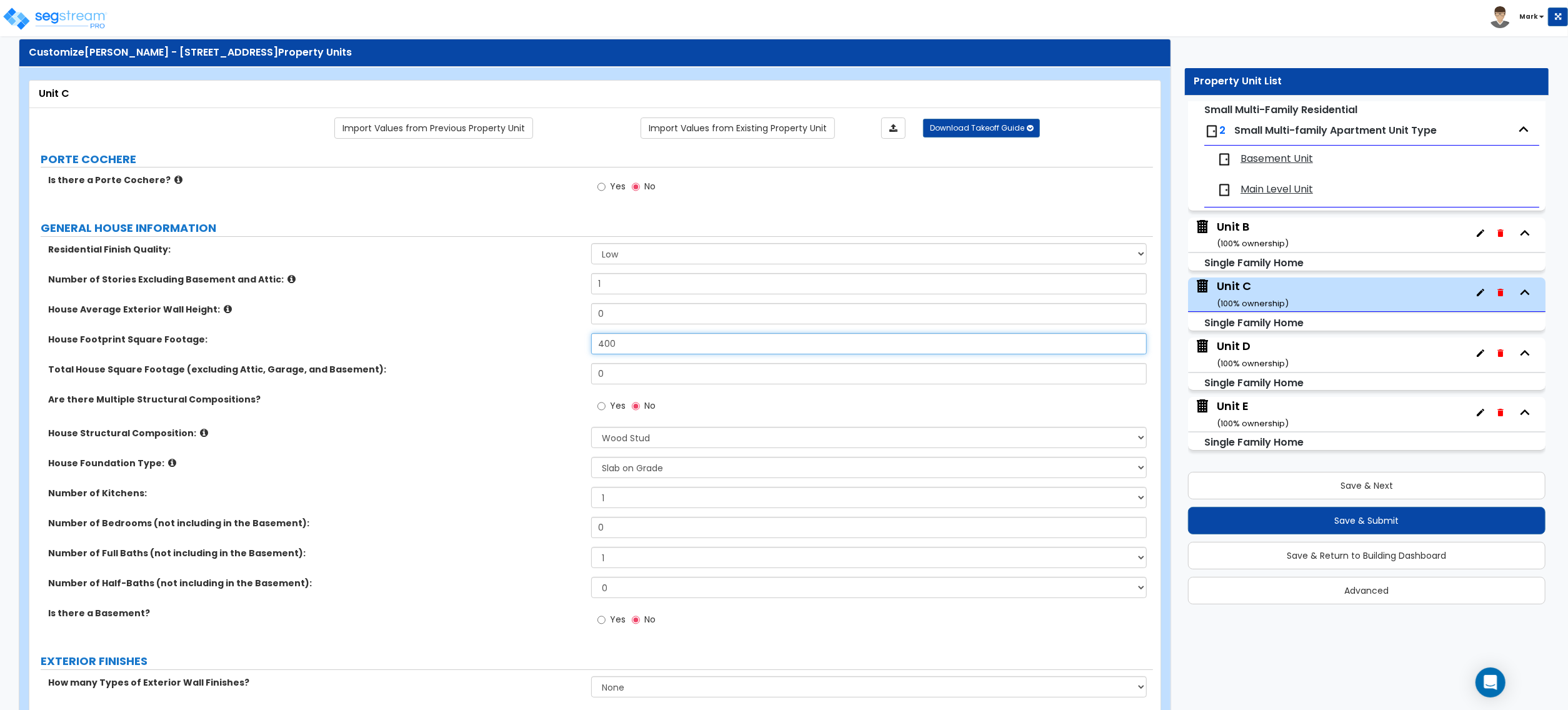
scroll to position [0, 0]
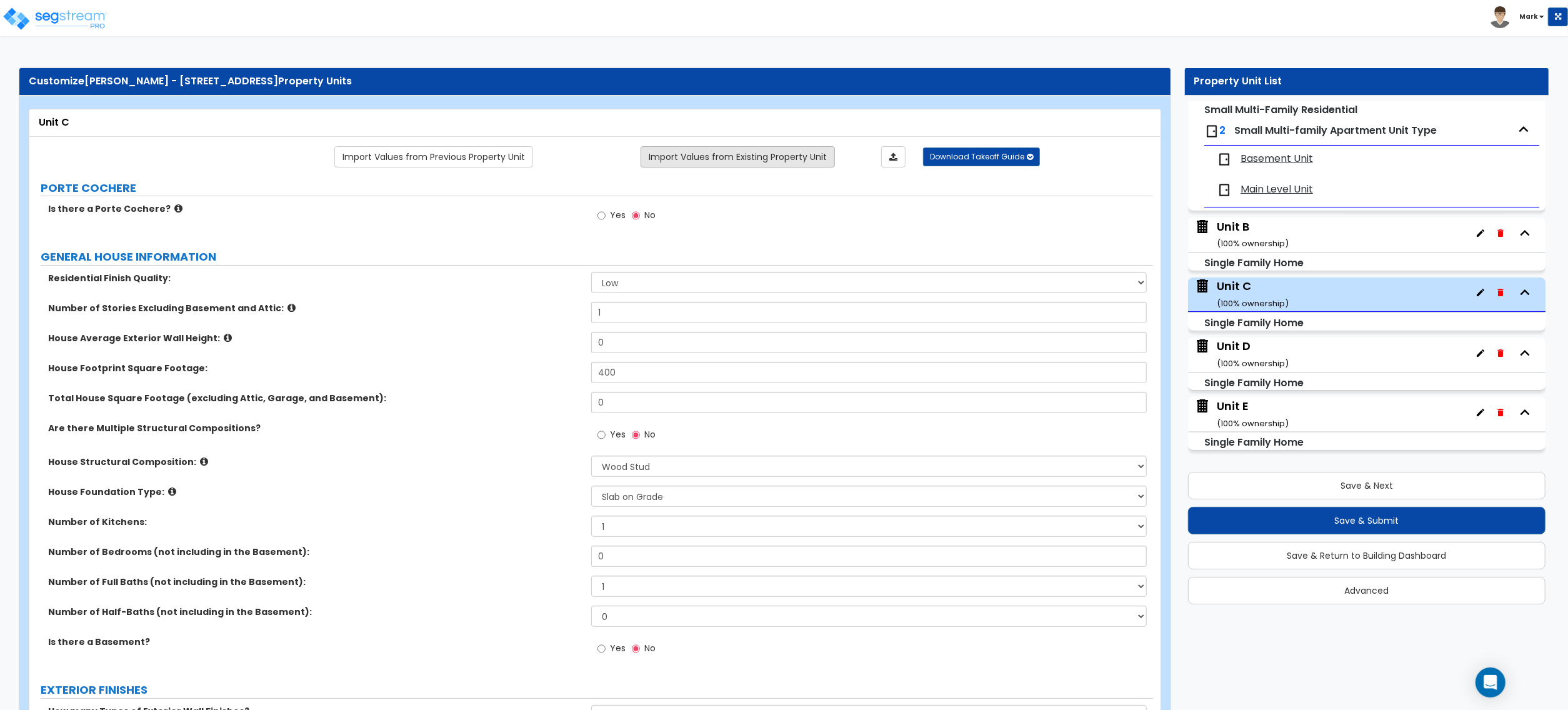
click at [683, 162] on link "Import Values from Existing Property Unit" at bounding box center [738, 157] width 195 height 22
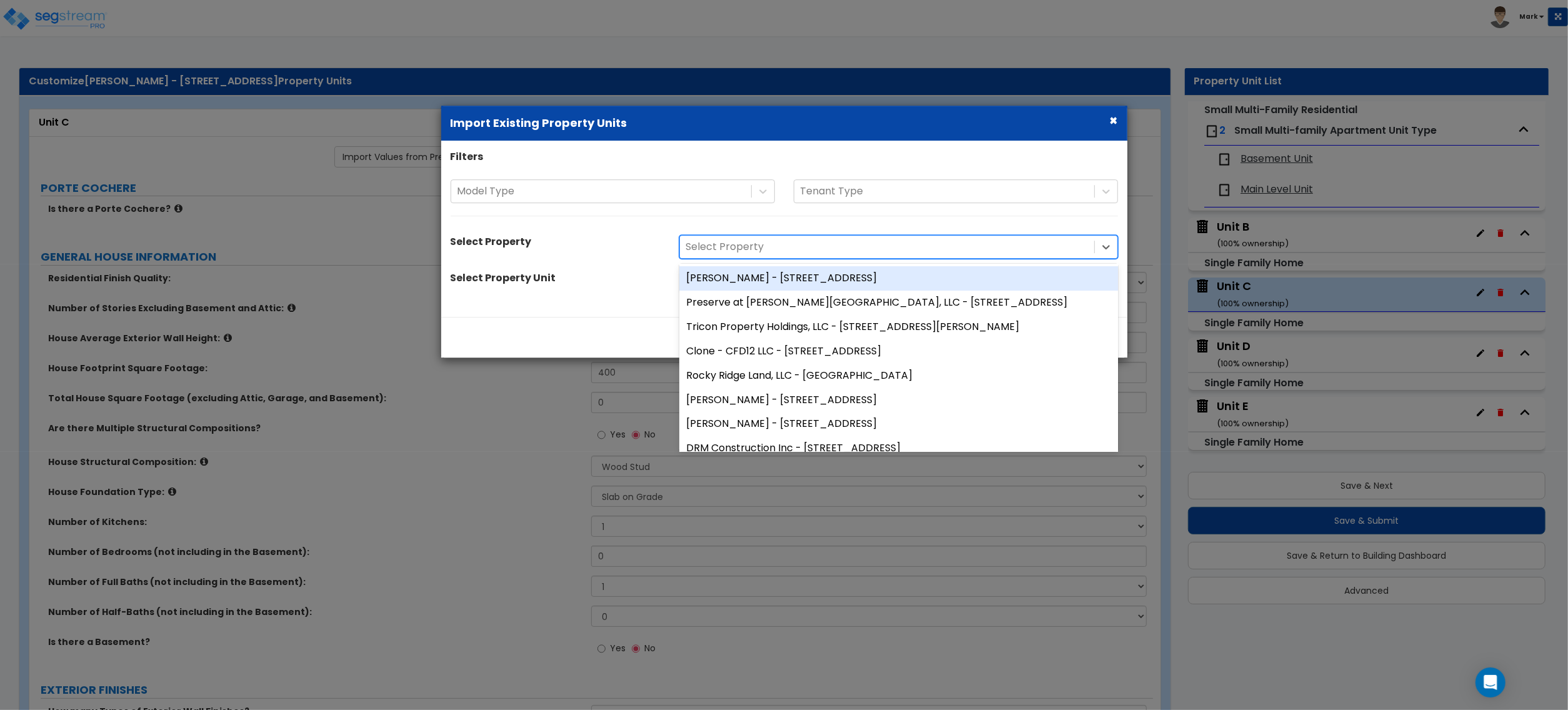
click at [729, 241] on div at bounding box center [887, 247] width 402 height 17
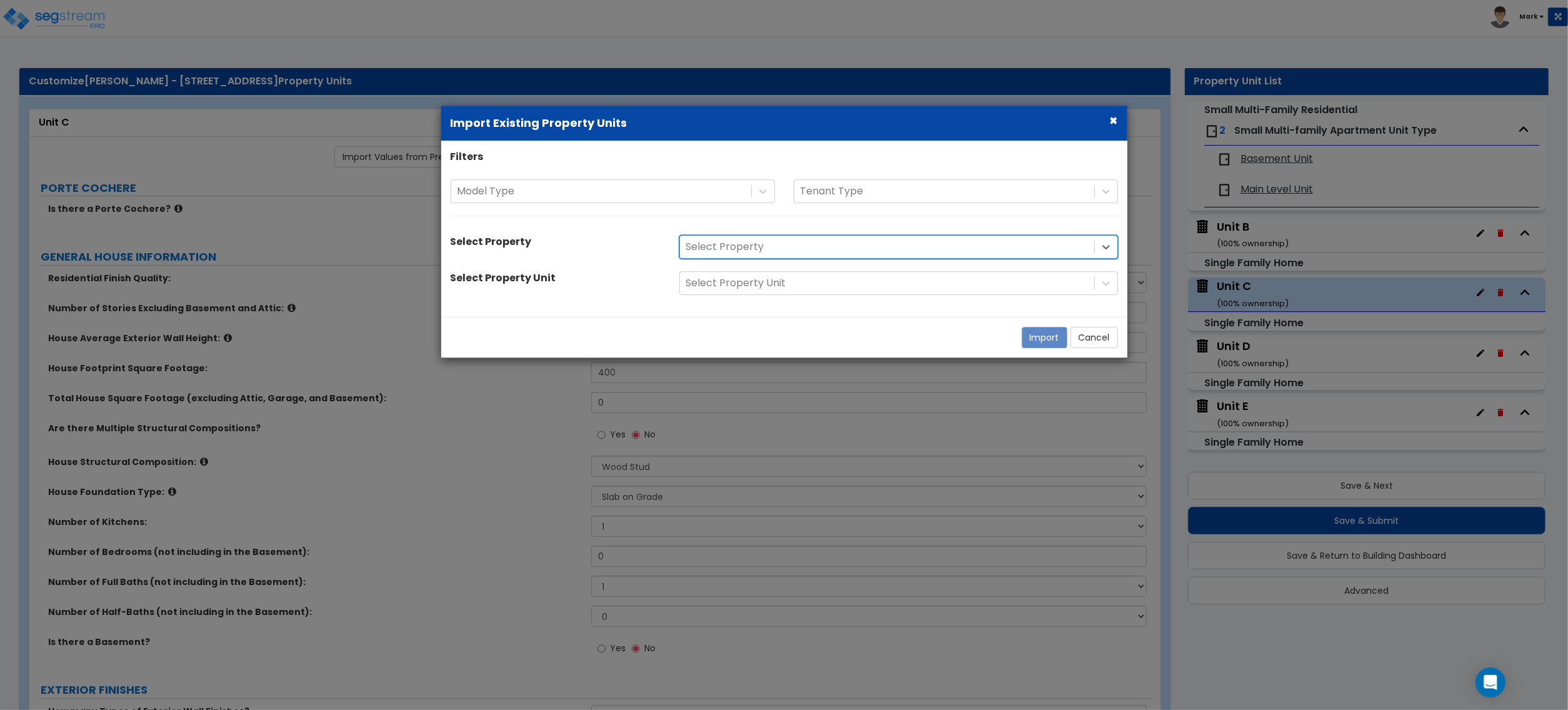
click at [729, 242] on div at bounding box center [887, 247] width 402 height 17
click at [1081, 341] on button "Cancel" at bounding box center [1094, 339] width 48 height 22
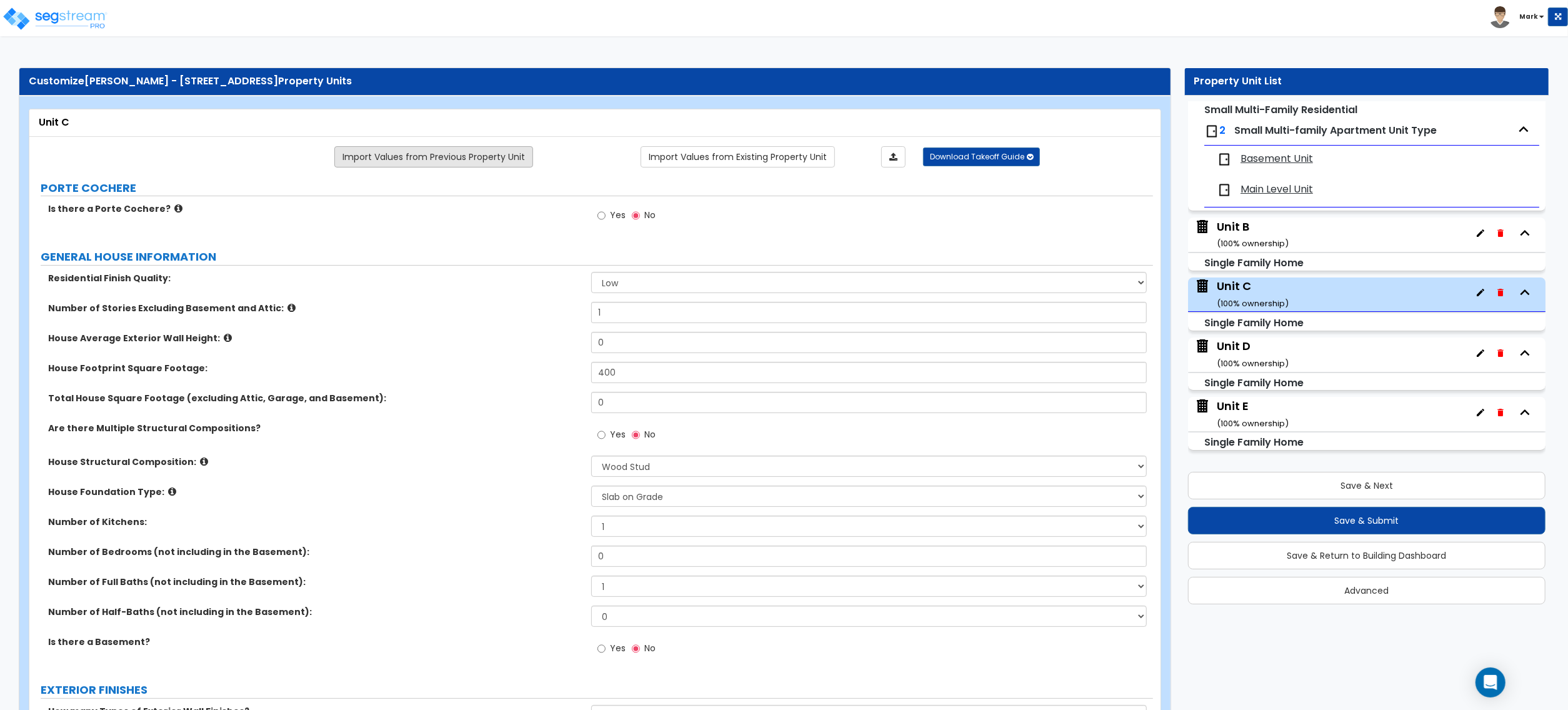
click at [505, 165] on link "Import Values from Previous Property Unit" at bounding box center [433, 157] width 199 height 22
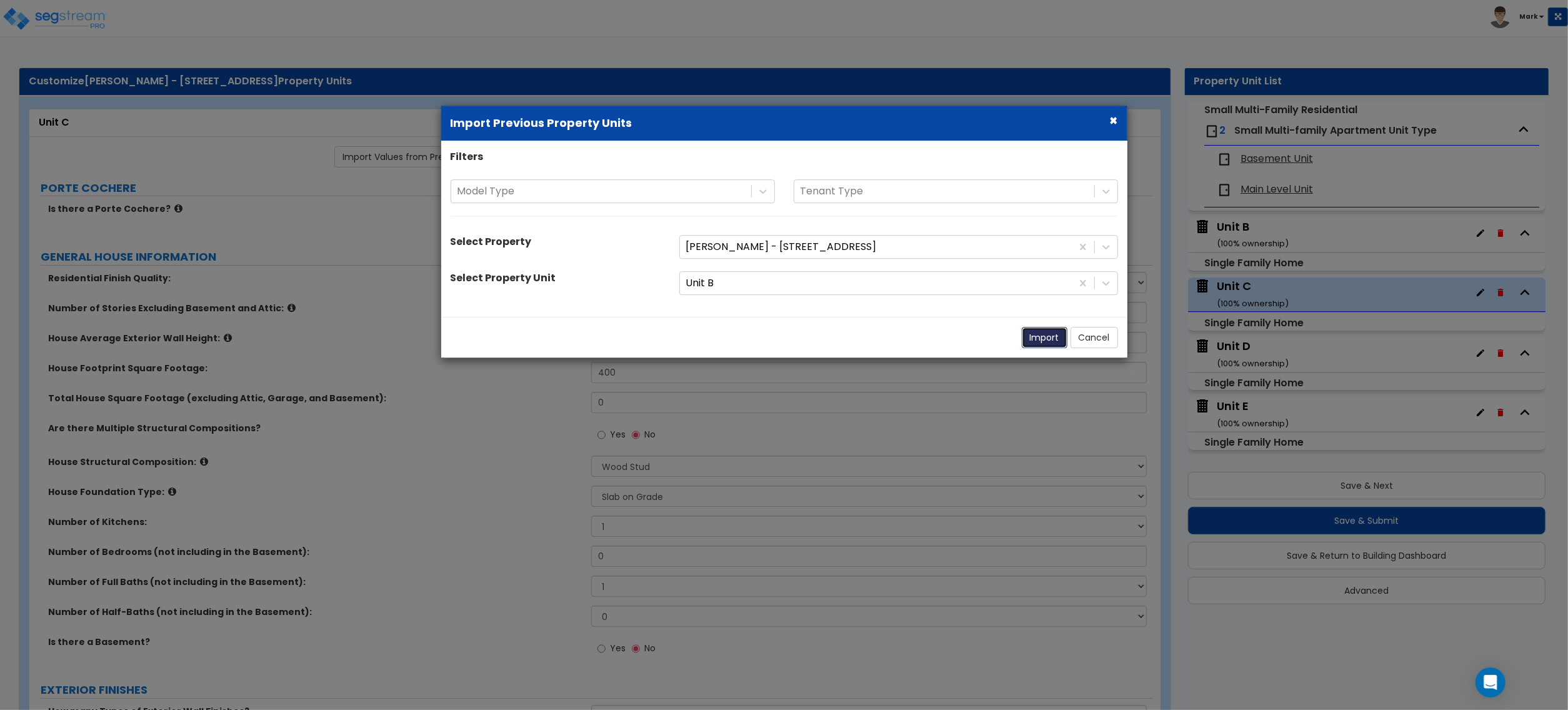
click at [1043, 341] on button "Import" at bounding box center [1045, 339] width 46 height 22
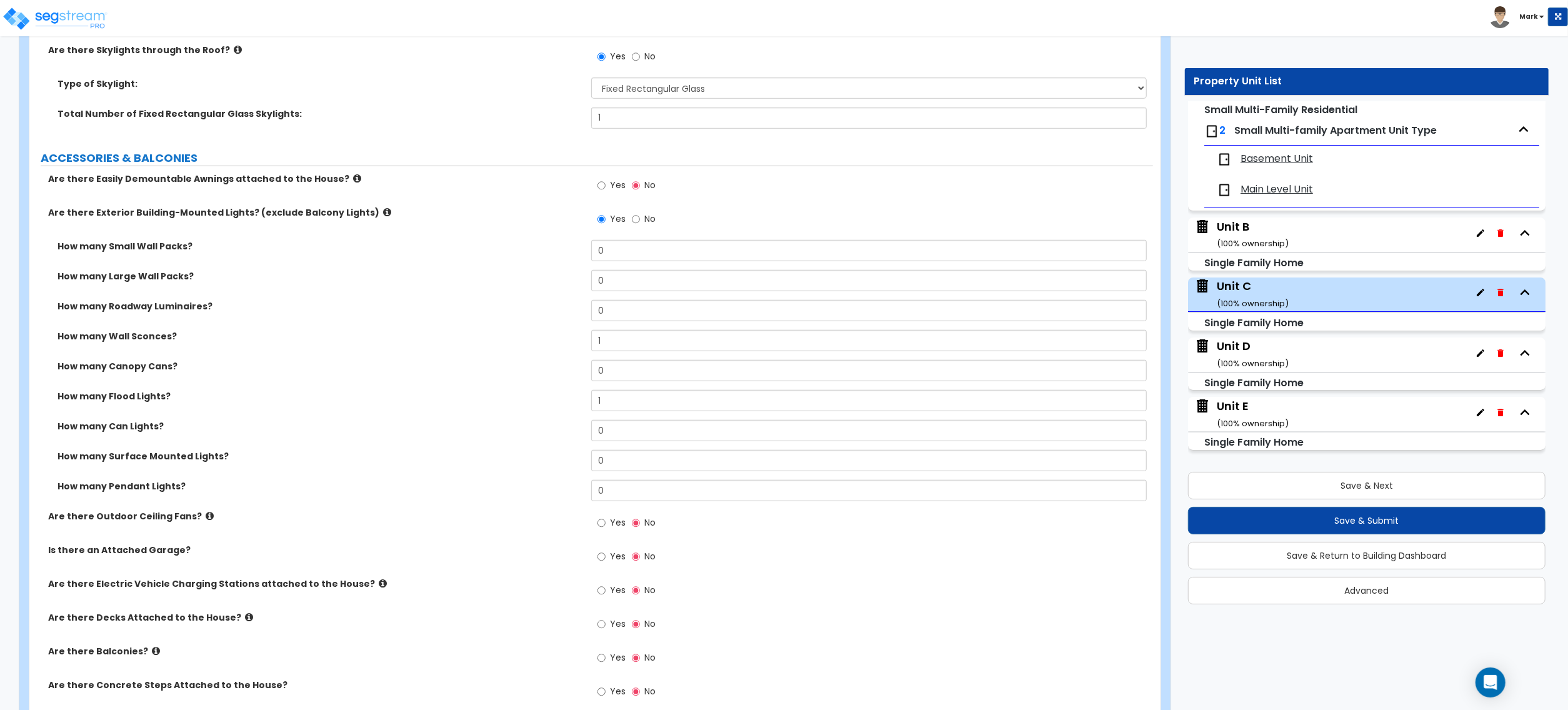
scroll to position [916, 0]
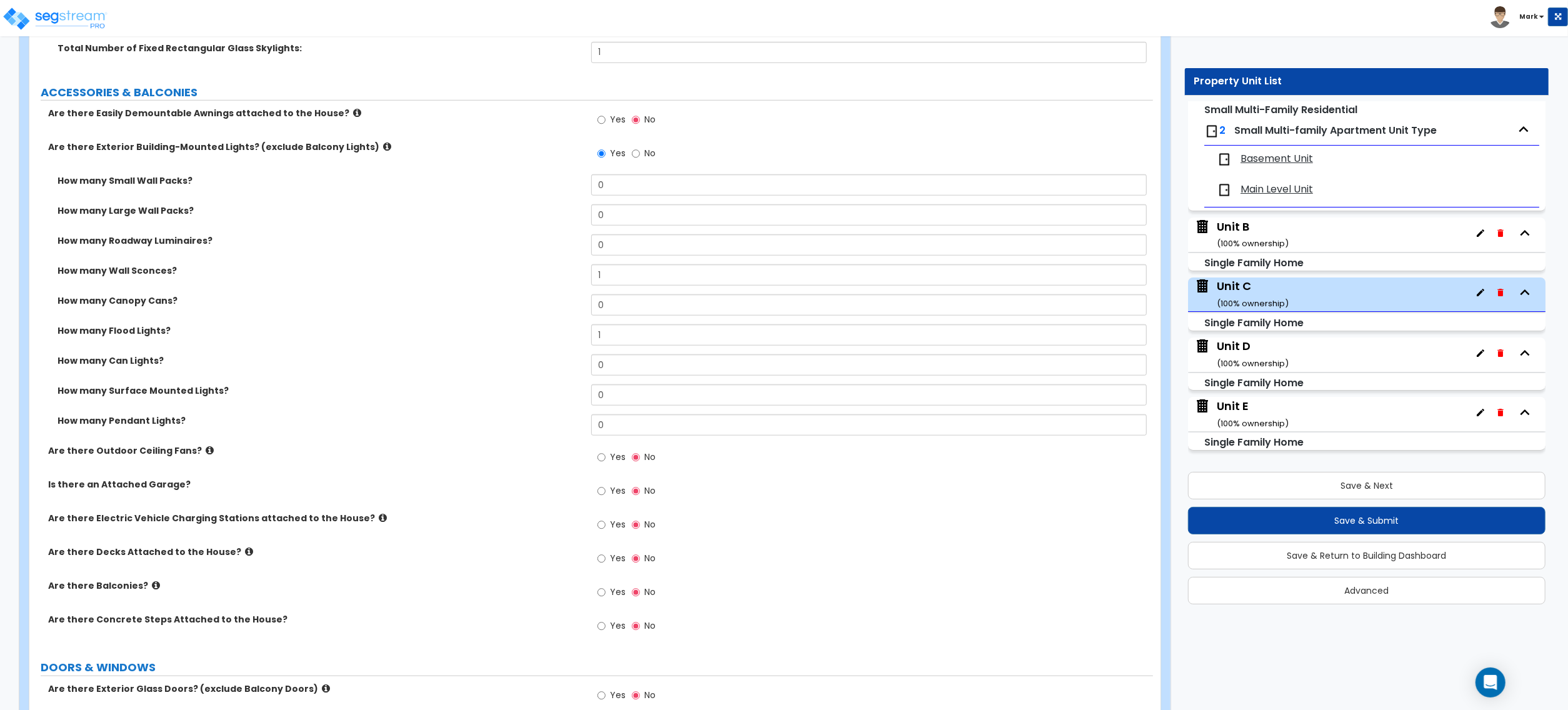
drag, startPoint x: 614, startPoint y: 463, endPoint x: 626, endPoint y: 473, distance: 15.6
click at [614, 463] on span "Yes" at bounding box center [617, 457] width 15 height 13
click at [605, 463] on input "Yes" at bounding box center [601, 457] width 8 height 14
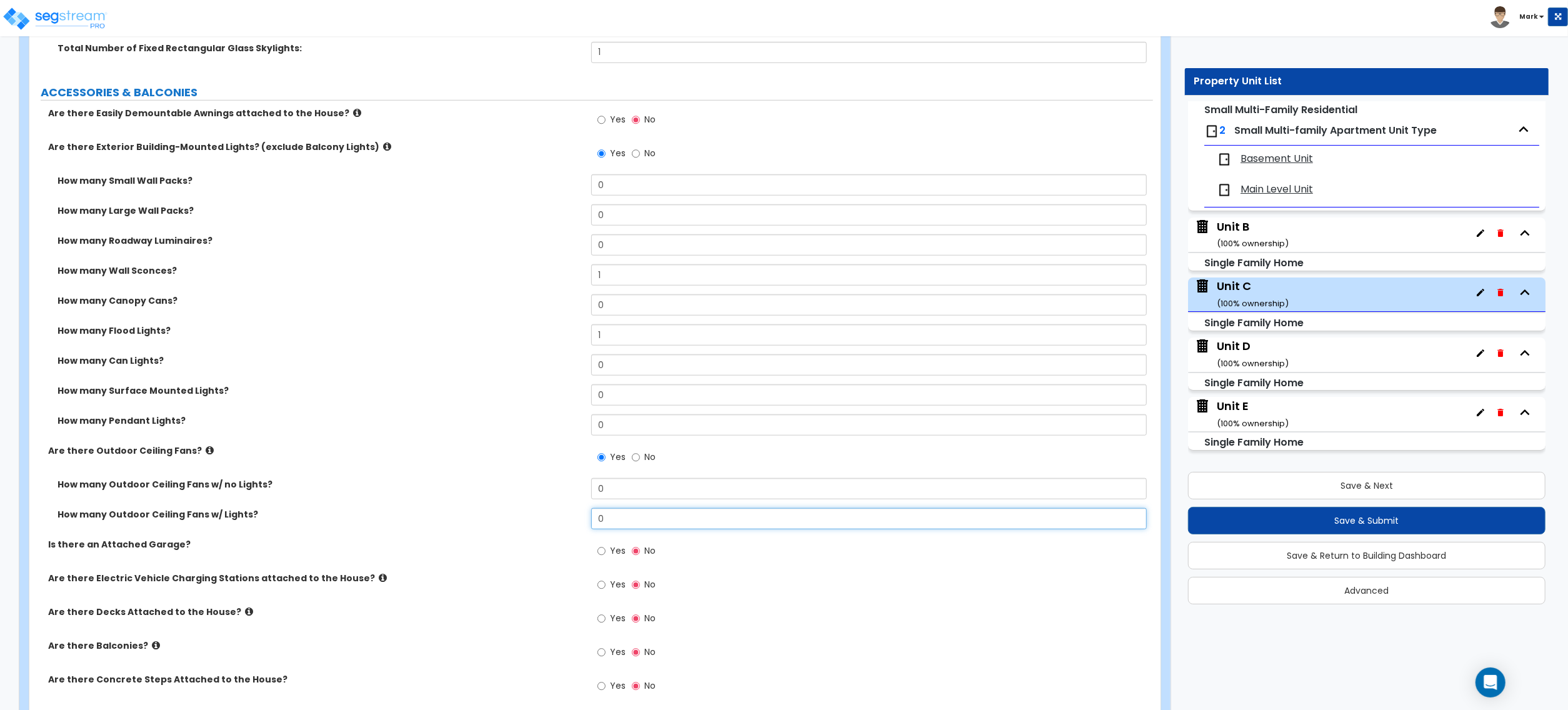
click at [641, 525] on input "0" at bounding box center [869, 519] width 556 height 22
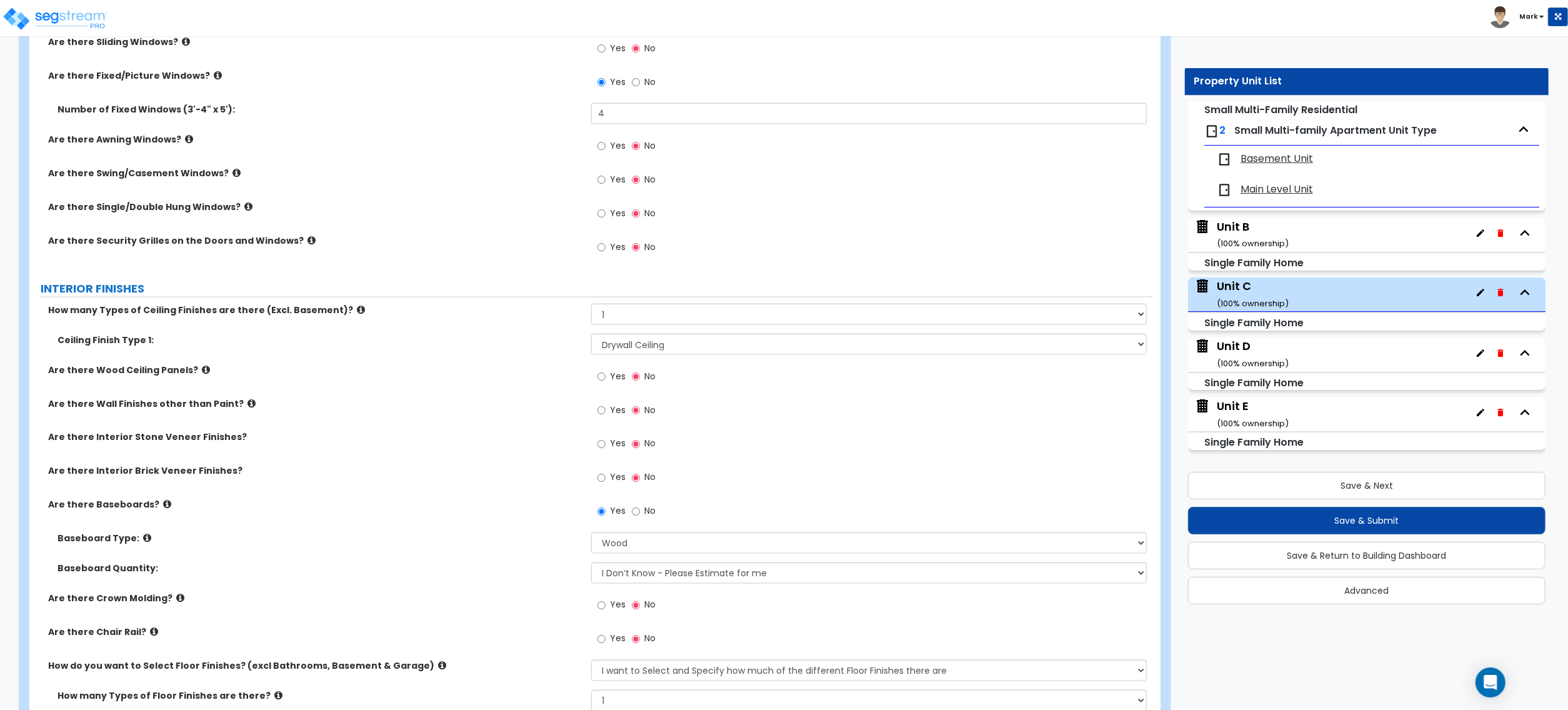
scroll to position [1917, 0]
click at [605, 330] on div "How many Types of Ceiling Finishes are there (Excl. Basement)? Please Choose On…" at bounding box center [592, 318] width 1124 height 30
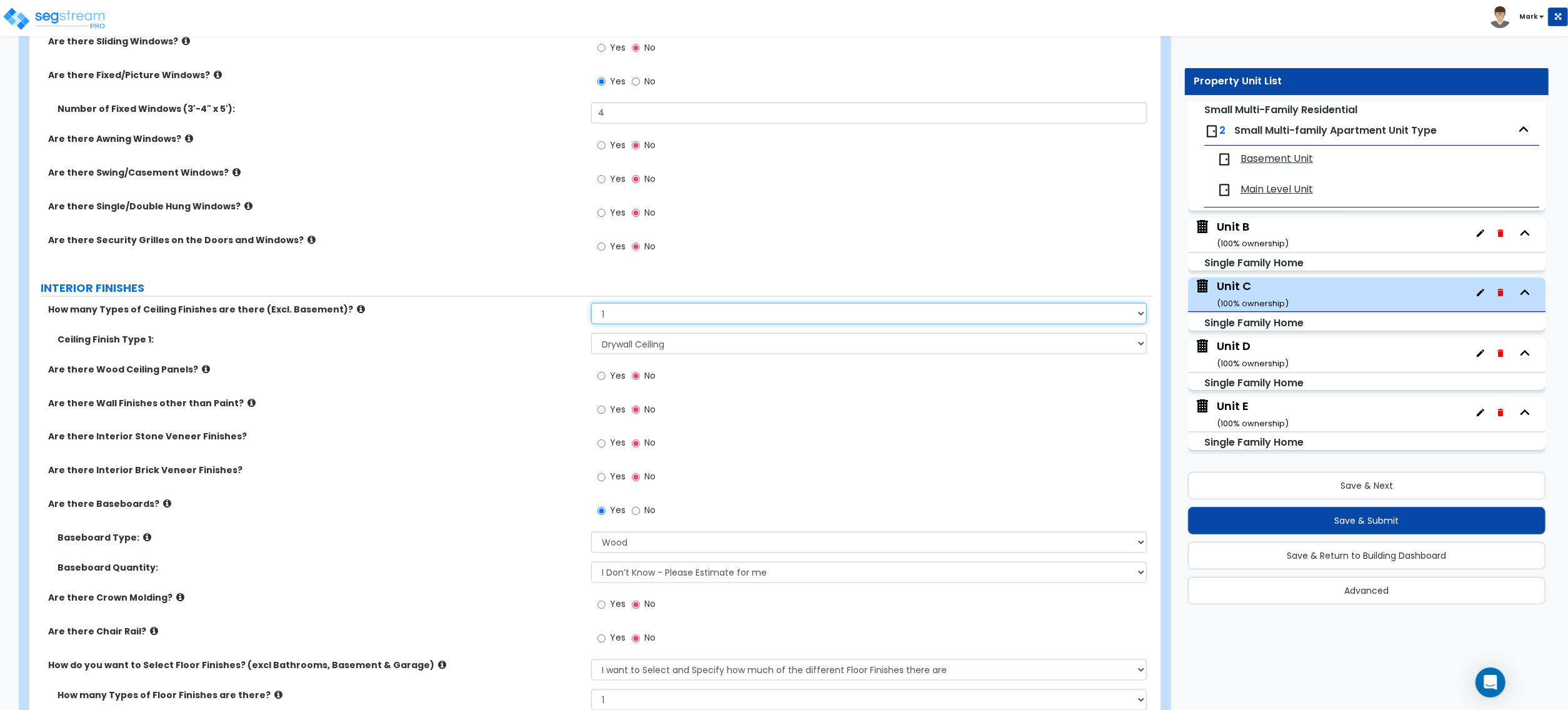
click at [612, 323] on select "Please Choose One 1 2 3" at bounding box center [869, 314] width 556 height 22
click at [592, 305] on select "Please Choose One 1 2 3" at bounding box center [869, 314] width 556 height 22
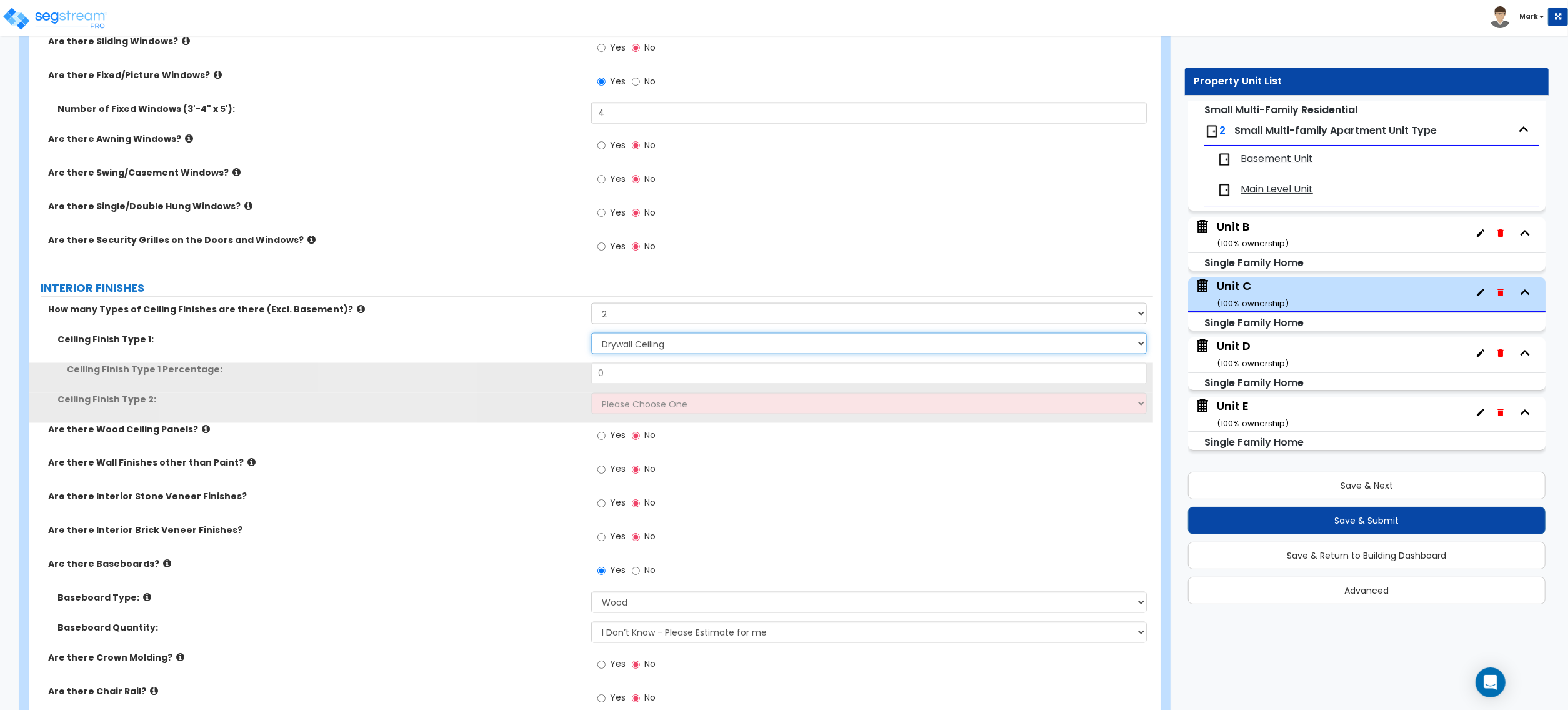
click at [613, 354] on select "Please Choose One Drop Ceiling Drywall Ceiling Open Ceiling" at bounding box center [869, 344] width 556 height 22
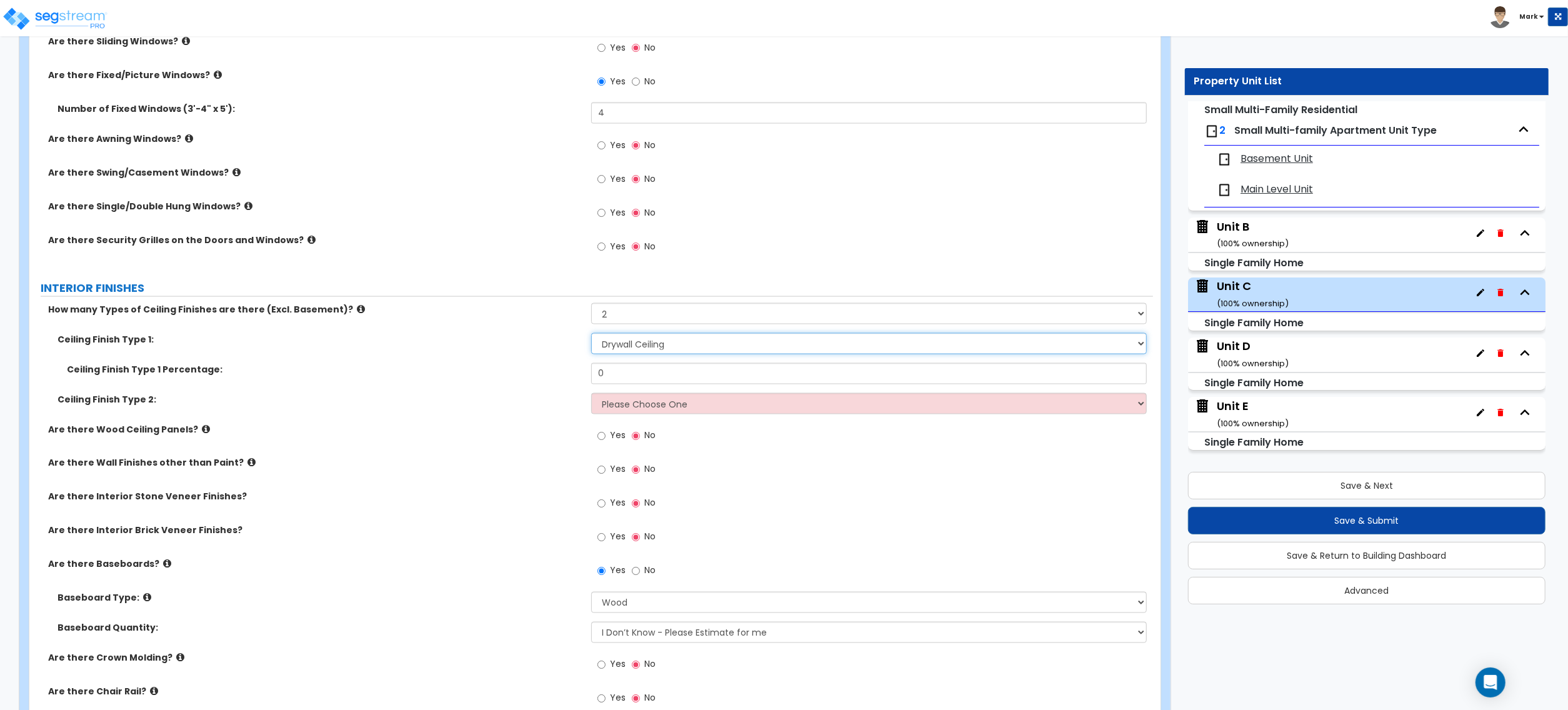
click at [613, 348] on select "Please Choose One Drop Ceiling Drywall Ceiling Open Ceiling" at bounding box center [869, 344] width 556 height 22
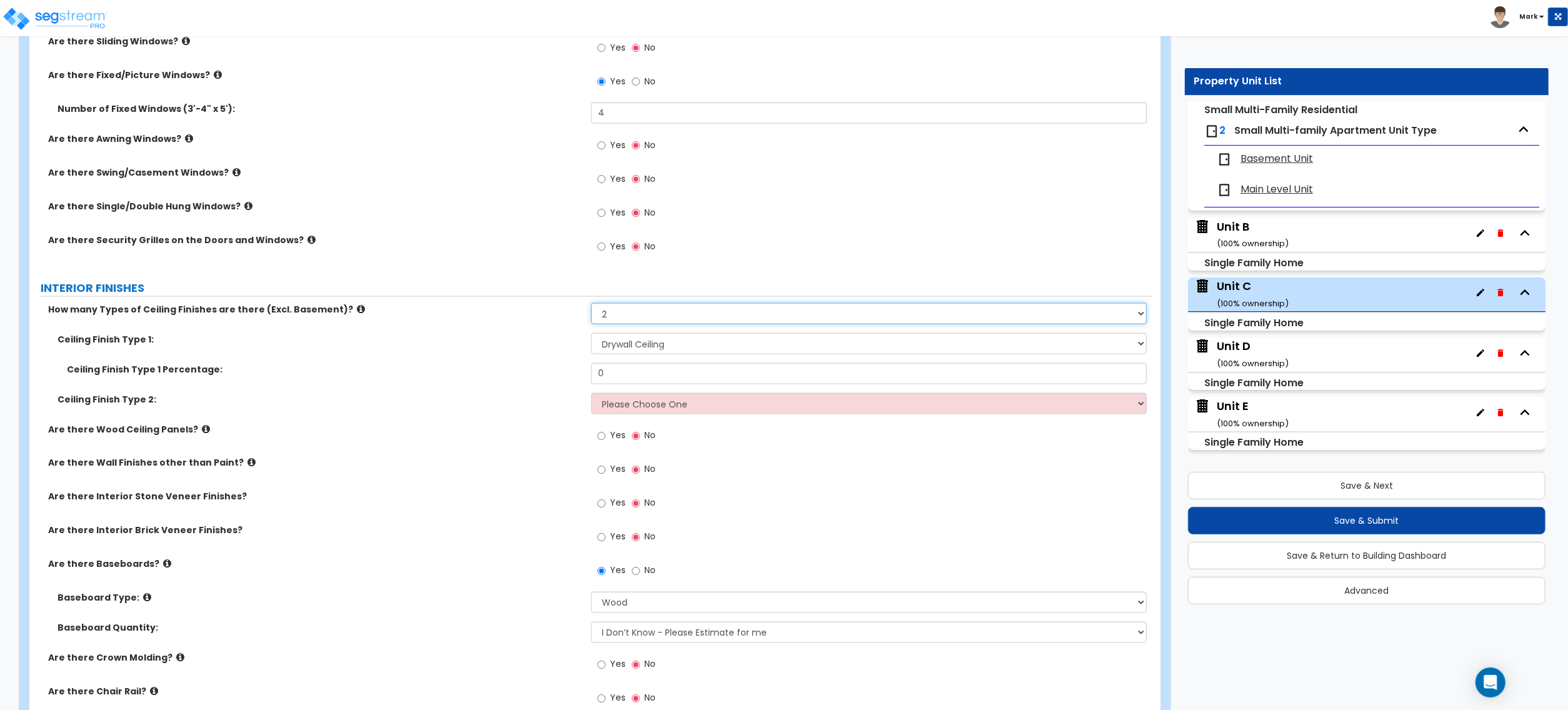
click at [616, 321] on select "Please Choose One 1 2 3" at bounding box center [869, 314] width 556 height 22
click at [592, 305] on select "Please Choose One 1 2 3" at bounding box center [869, 314] width 556 height 22
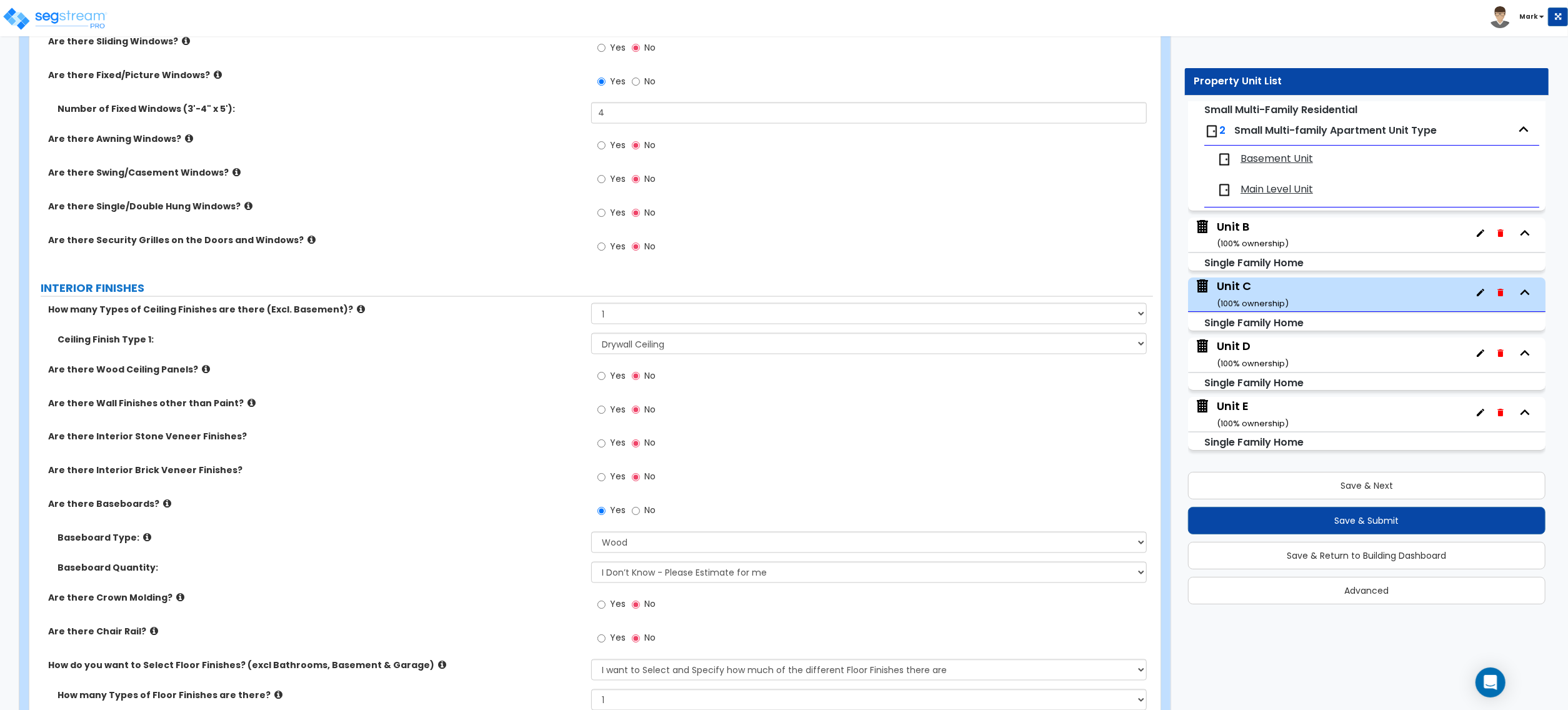
click at [202, 373] on icon at bounding box center [205, 369] width 8 height 9
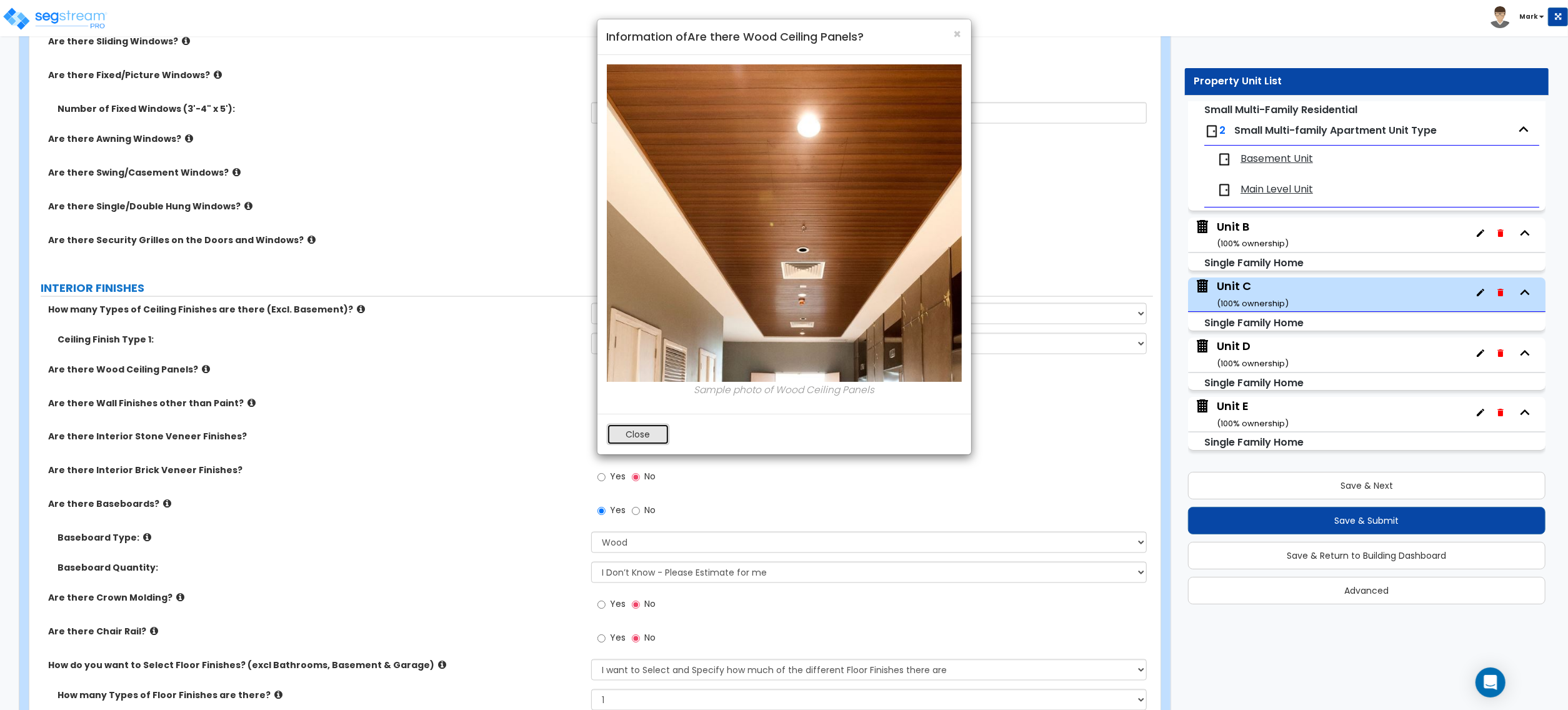
click at [639, 441] on button "Close" at bounding box center [638, 435] width 62 height 22
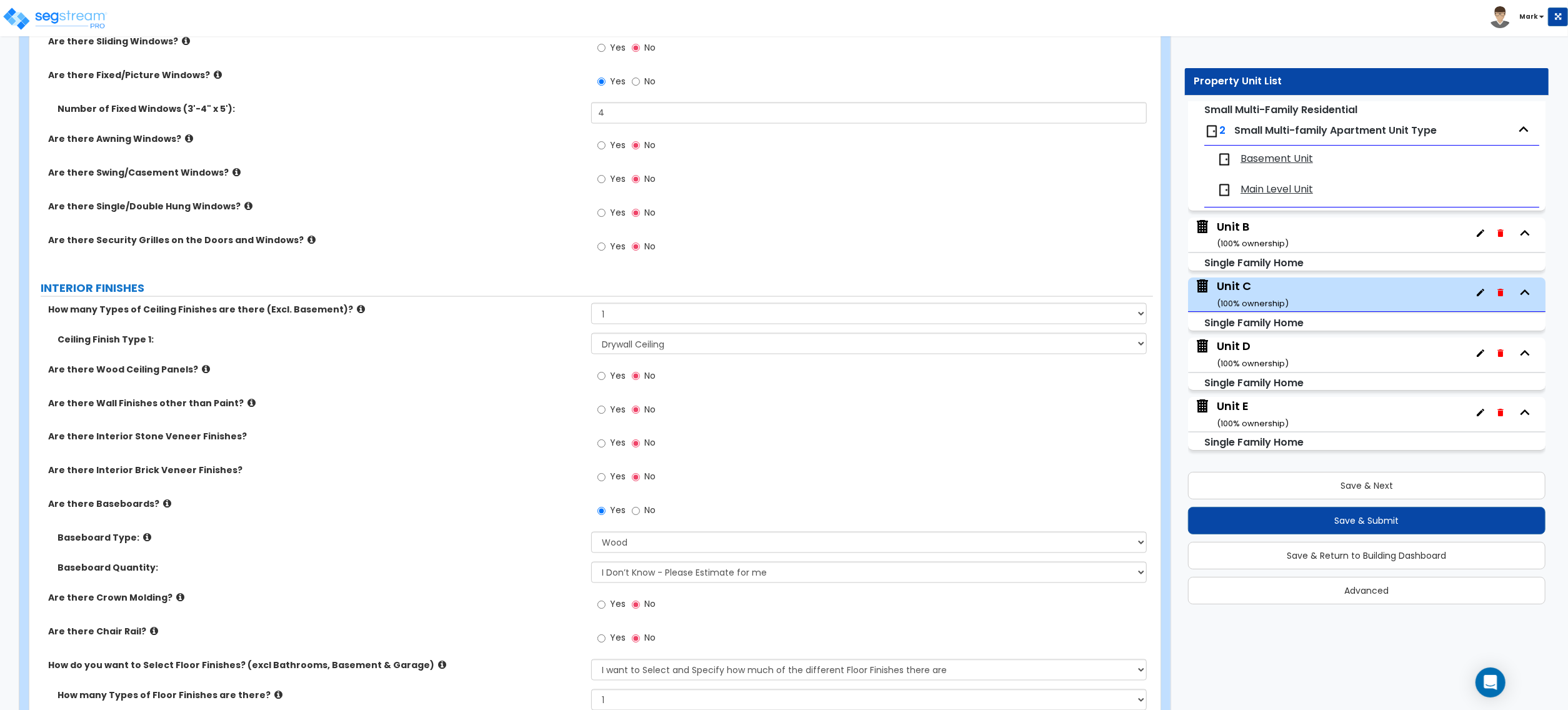
click at [623, 381] on div "Yes No" at bounding box center [627, 378] width 70 height 29
click at [615, 381] on span "Yes" at bounding box center [617, 376] width 15 height 13
click at [605, 381] on input "Yes" at bounding box center [601, 376] width 8 height 14
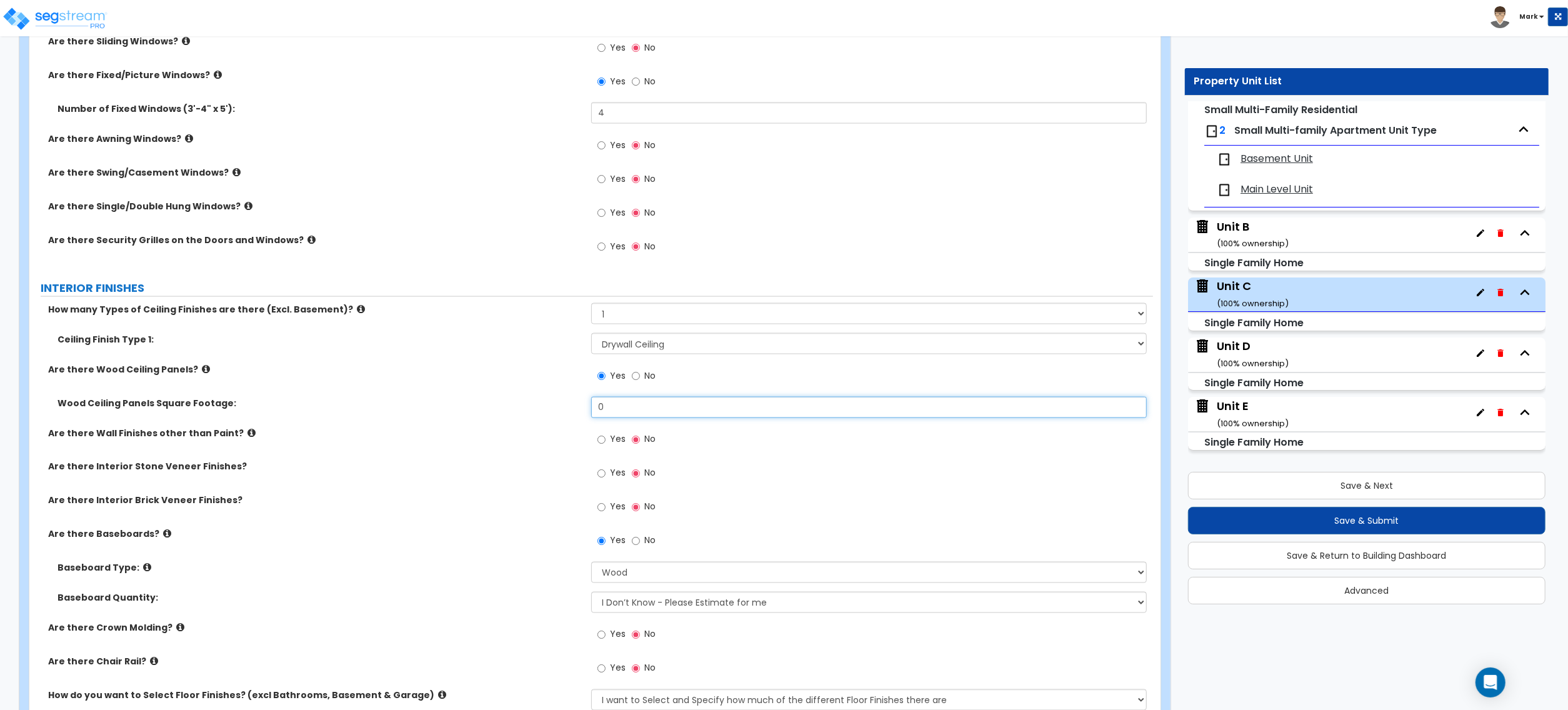
click at [623, 409] on input "0" at bounding box center [869, 408] width 556 height 22
click at [626, 406] on input "0" at bounding box center [869, 408] width 556 height 22
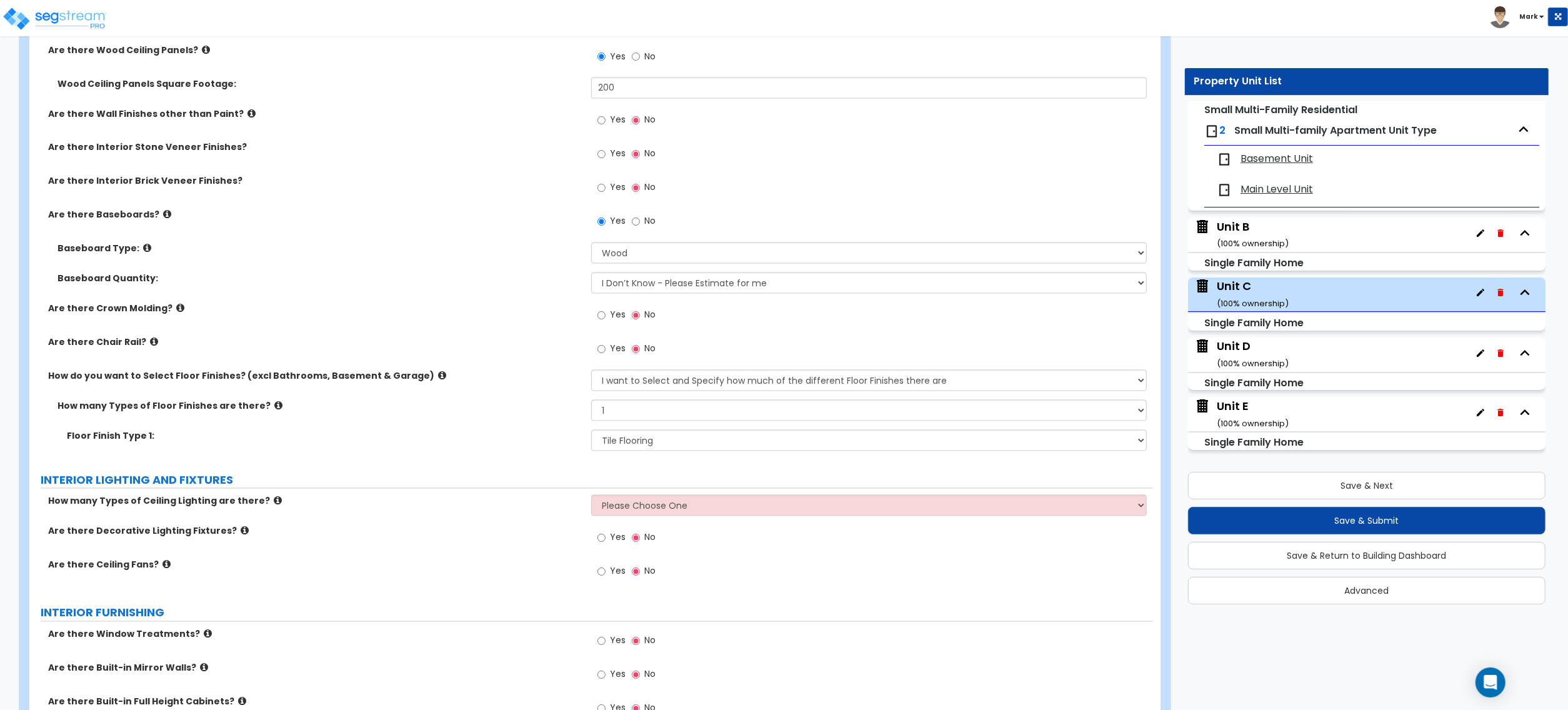
scroll to position [2251, 0]
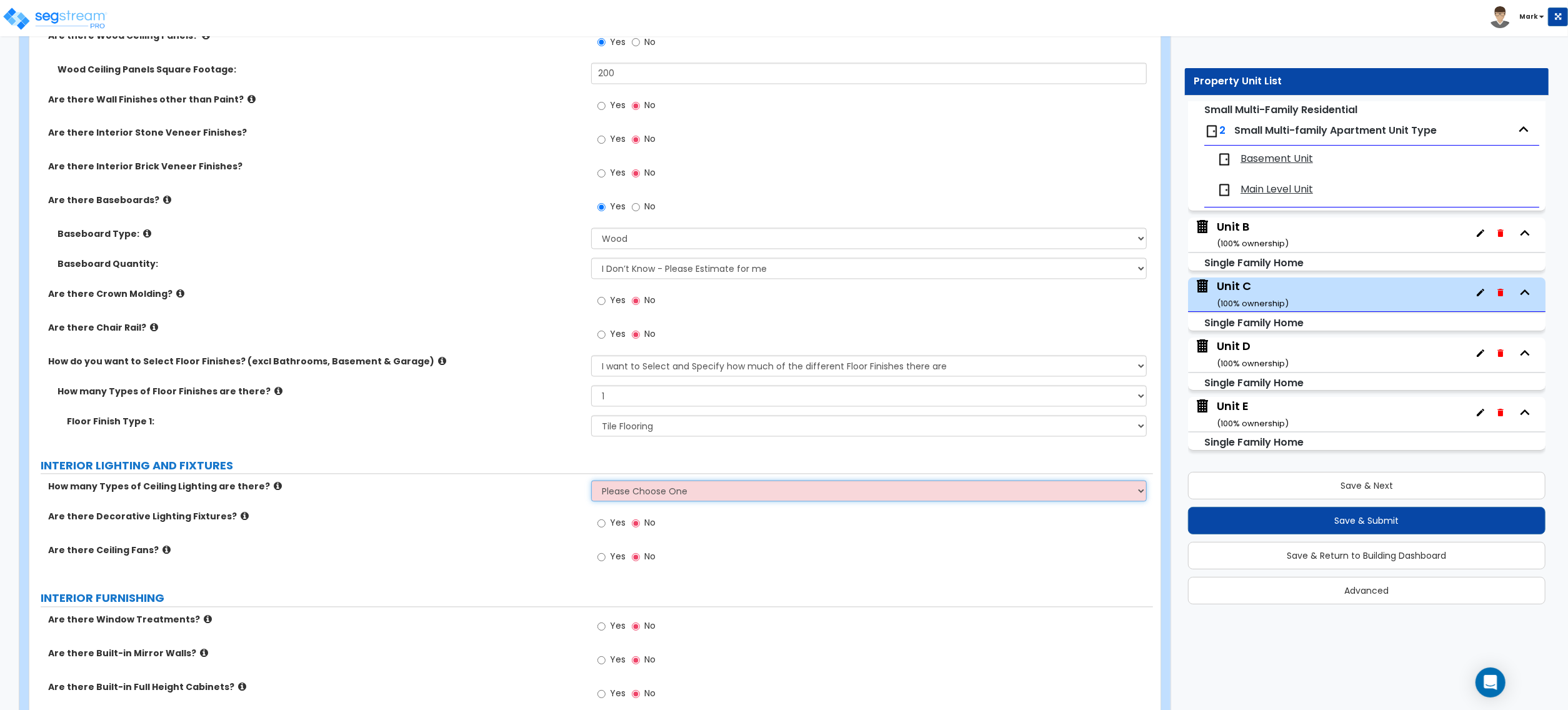
click at [658, 502] on select "Please Choose One 1 2 3" at bounding box center [869, 492] width 556 height 22
click at [592, 484] on select "Please Choose One 1 2 3" at bounding box center [869, 492] width 556 height 22
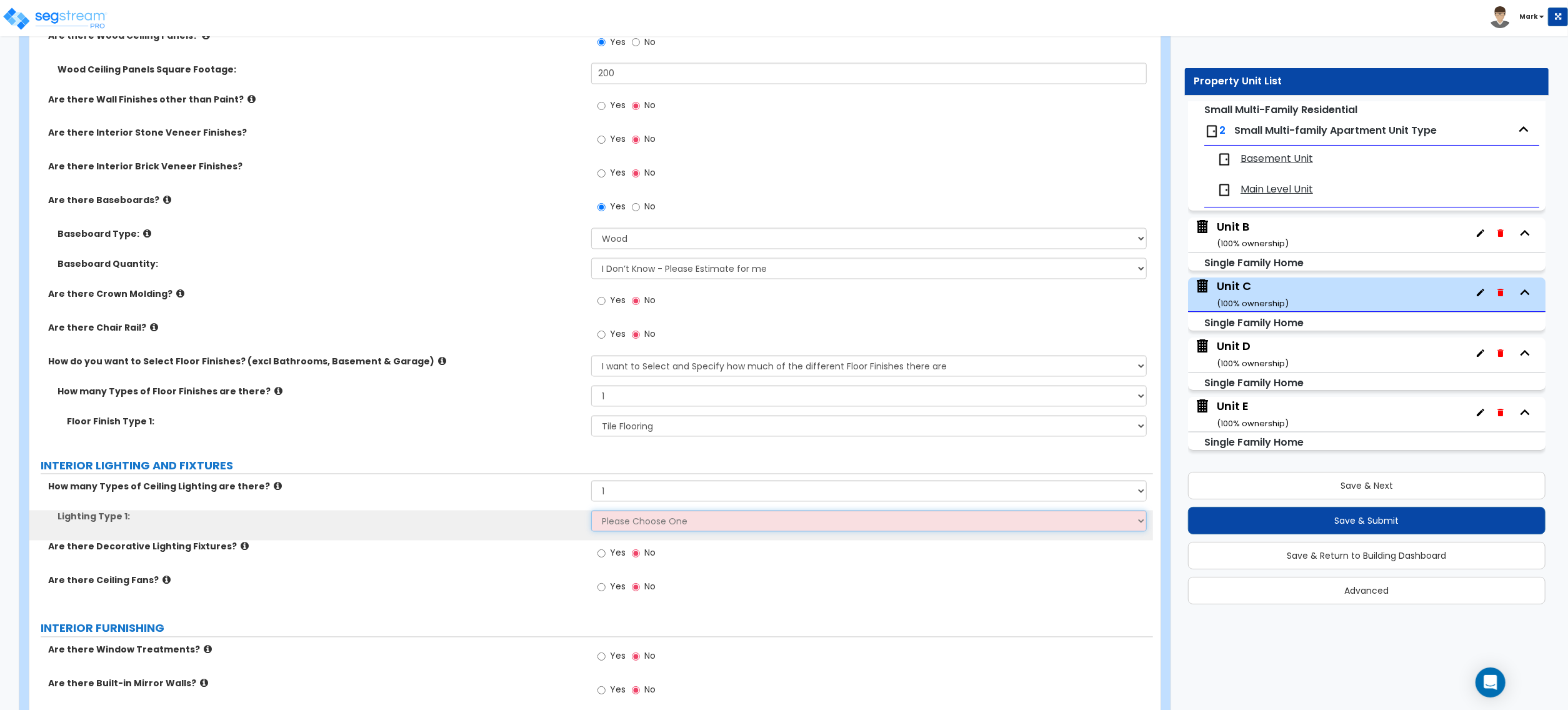
click at [658, 528] on select "Please Choose One LED Surface-Mounted LED Recessed Fluorescent Surface-Mounted …" at bounding box center [869, 522] width 556 height 22
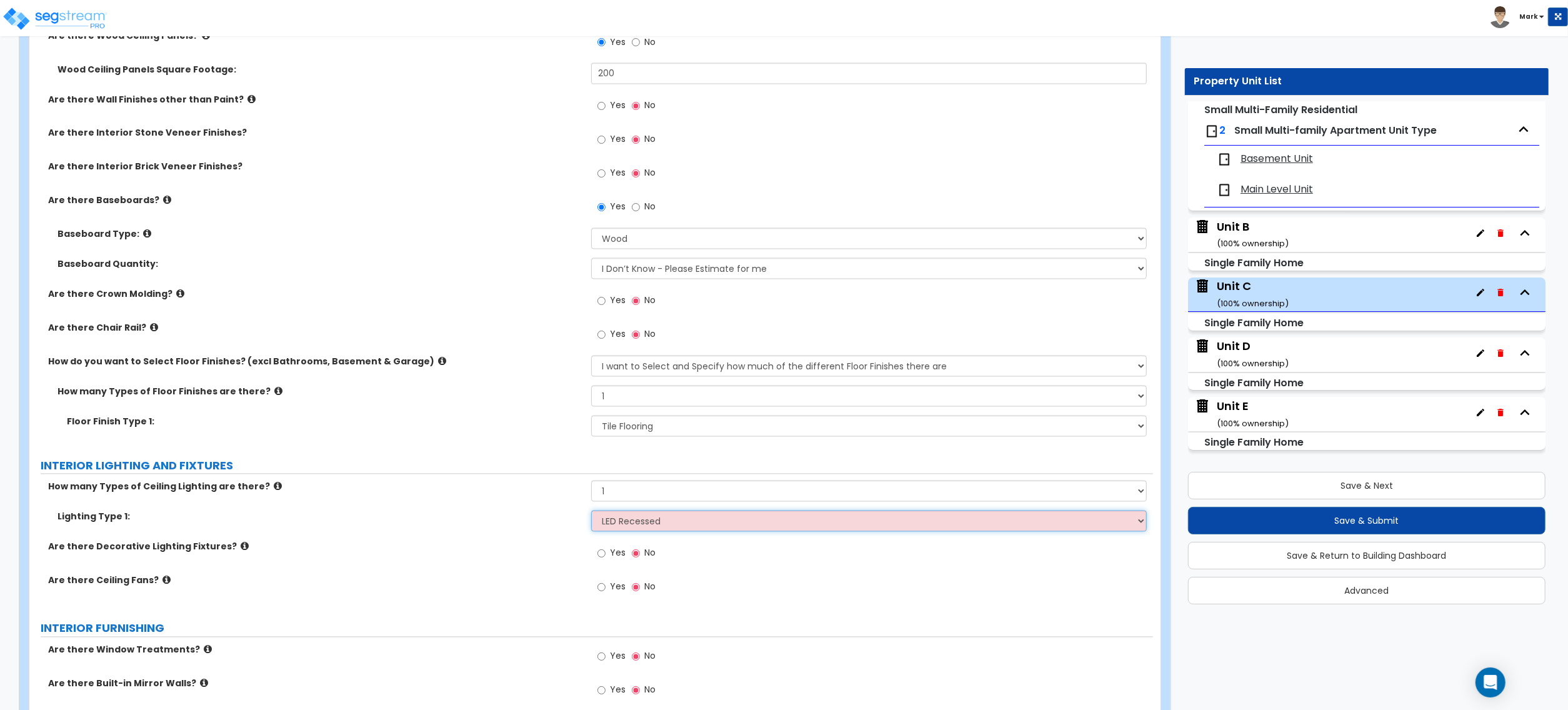
click at [592, 514] on select "Please Choose One LED Surface-Mounted LED Recessed Fluorescent Surface-Mounted …" at bounding box center [869, 522] width 556 height 22
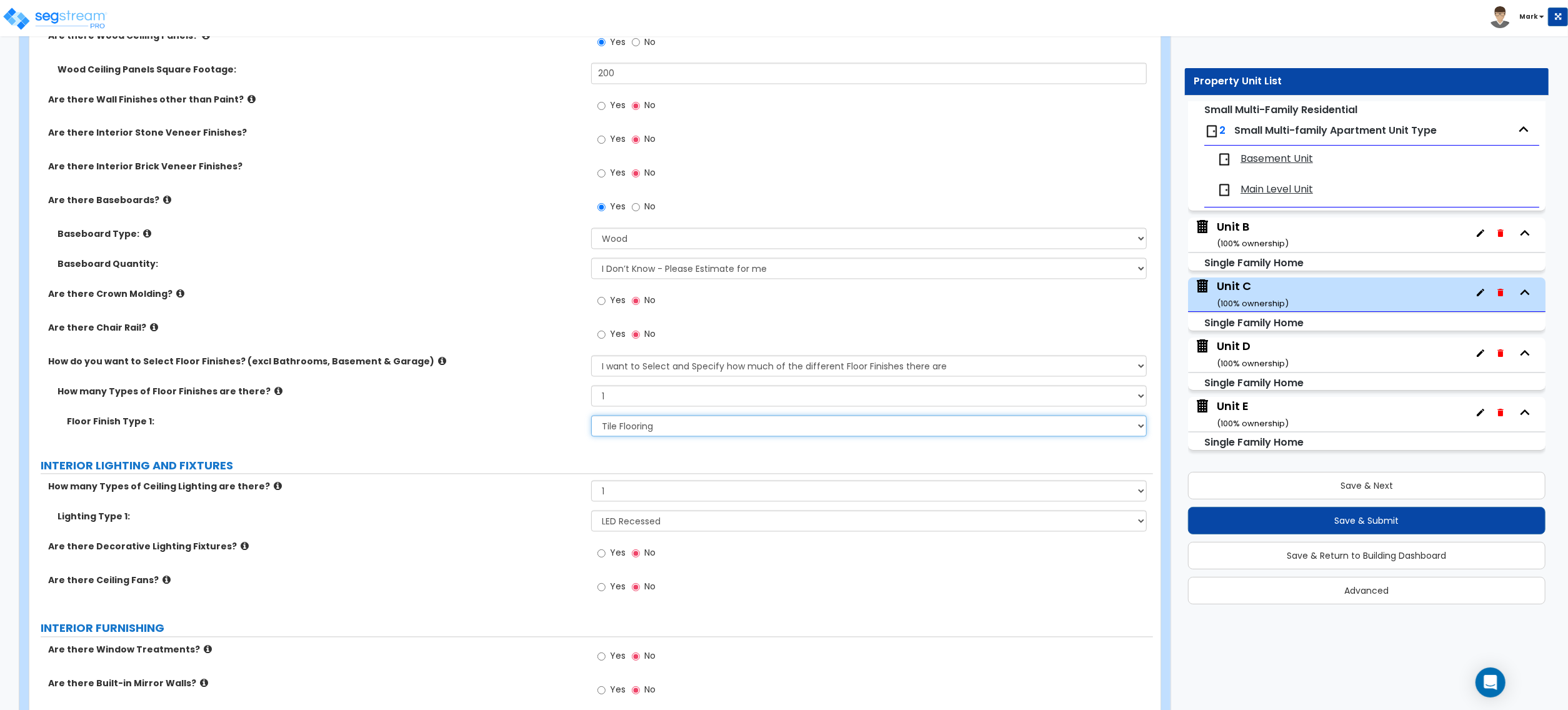
click at [616, 430] on select "None Tile Flooring Hardwood Flooring Resilient Laminate Flooring VCT Flooring S…" at bounding box center [869, 427] width 556 height 22
click at [592, 418] on select "None Tile Flooring Hardwood Flooring Resilient Laminate Flooring VCT Flooring S…" at bounding box center [869, 427] width 556 height 22
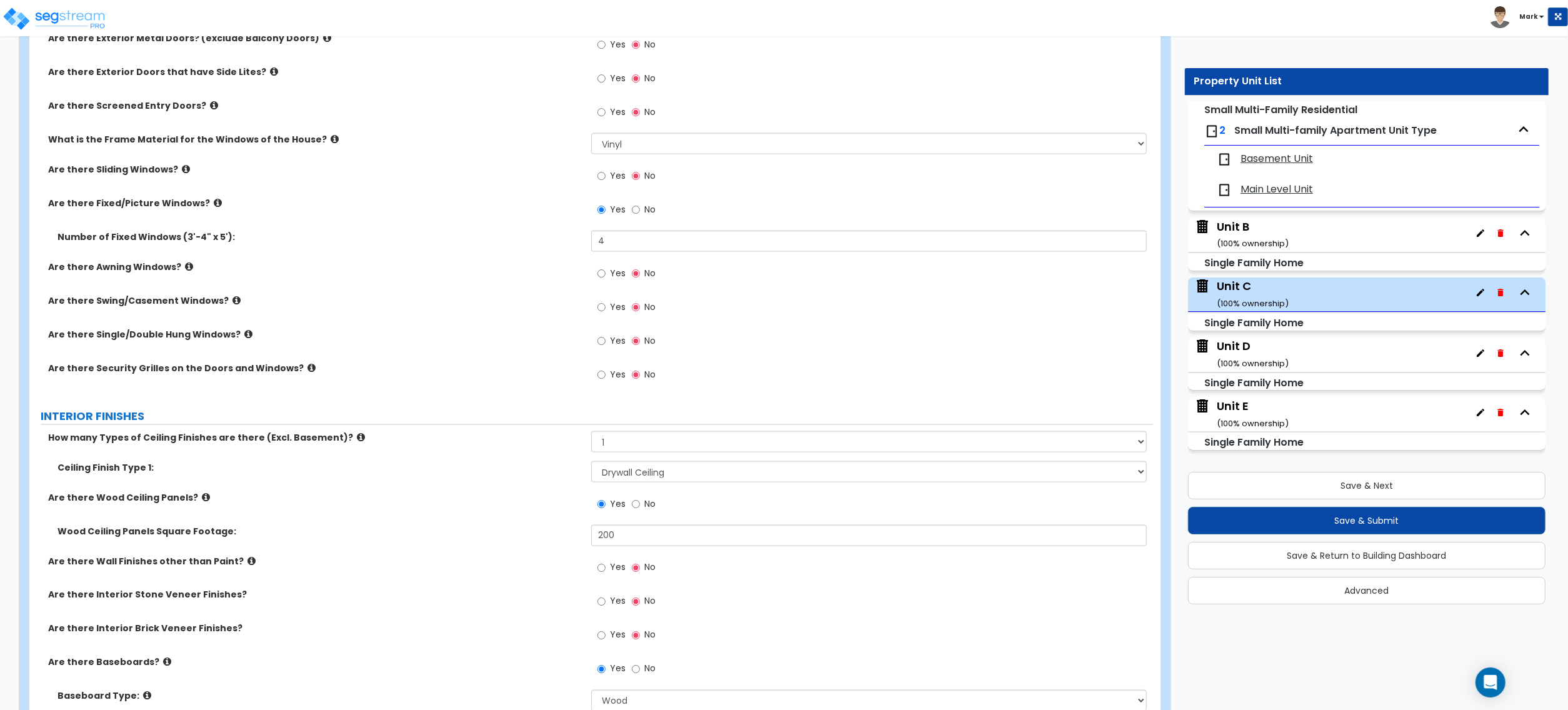
scroll to position [1584, 0]
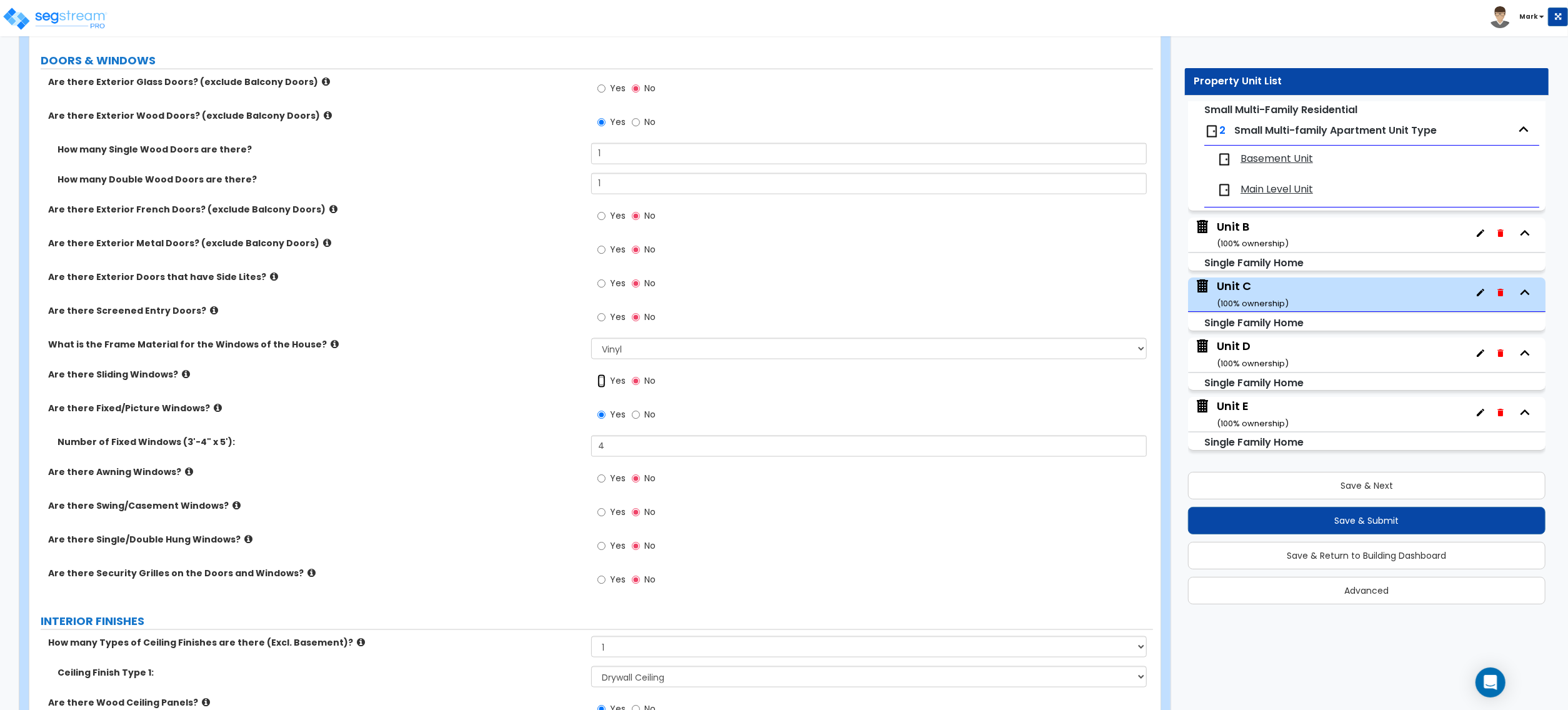
click at [603, 386] on input "Yes" at bounding box center [601, 381] width 8 height 14
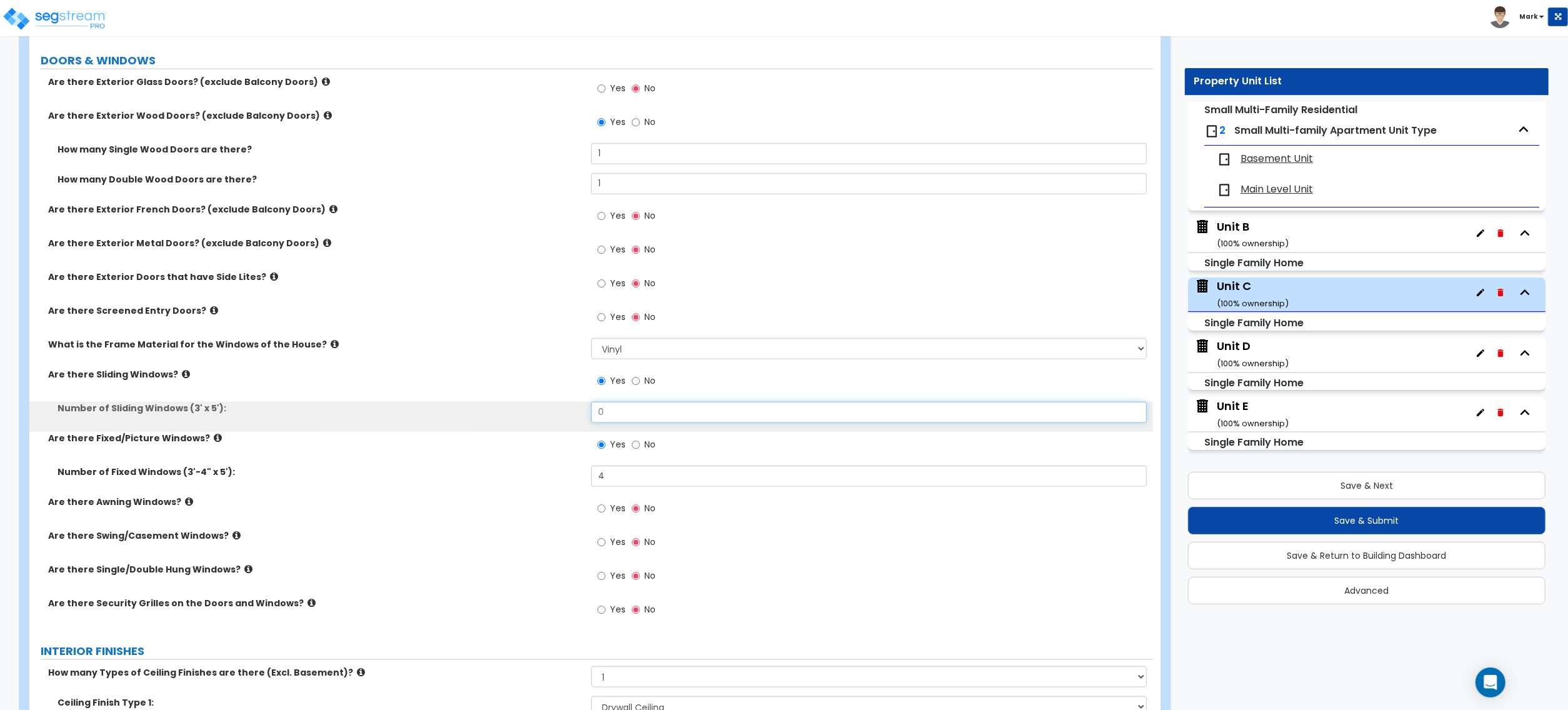
click at [615, 420] on input "0" at bounding box center [869, 413] width 556 height 22
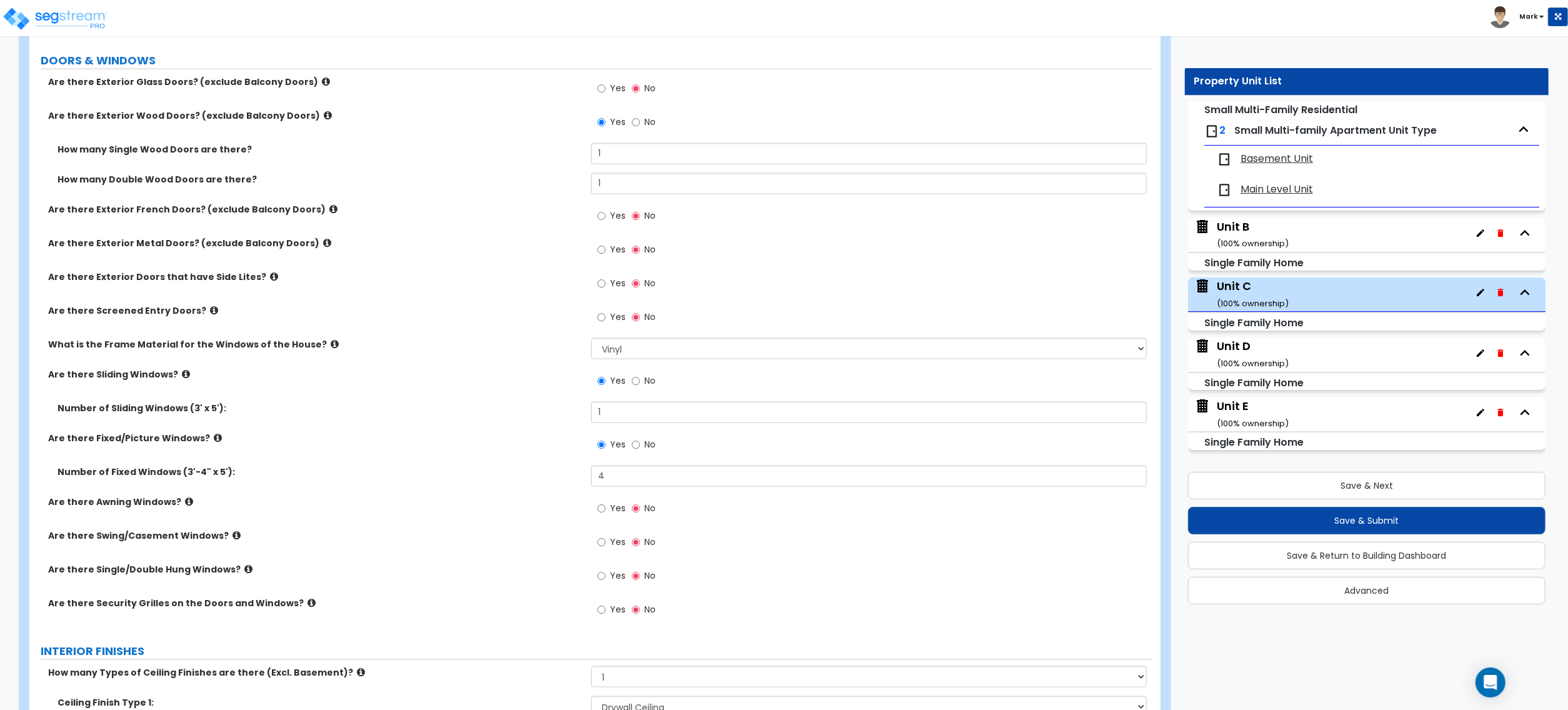
drag, startPoint x: 521, startPoint y: 448, endPoint x: 526, endPoint y: 425, distance: 23.5
click at [525, 426] on div "Are there Exterior Glass Doors? (exclude Balcony Doors) Yes No Are there Exteri…" at bounding box center [591, 353] width 1105 height 555
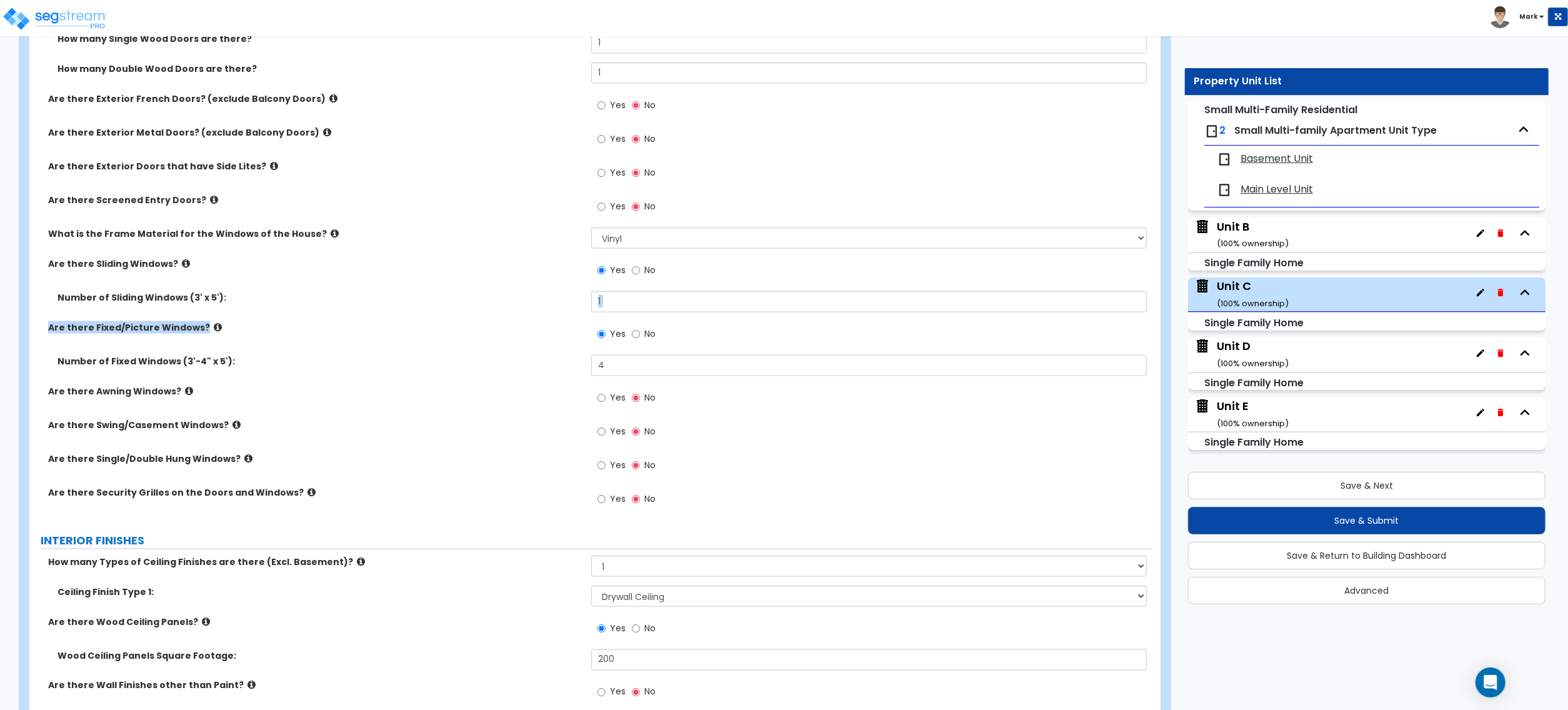
scroll to position [1417, 0]
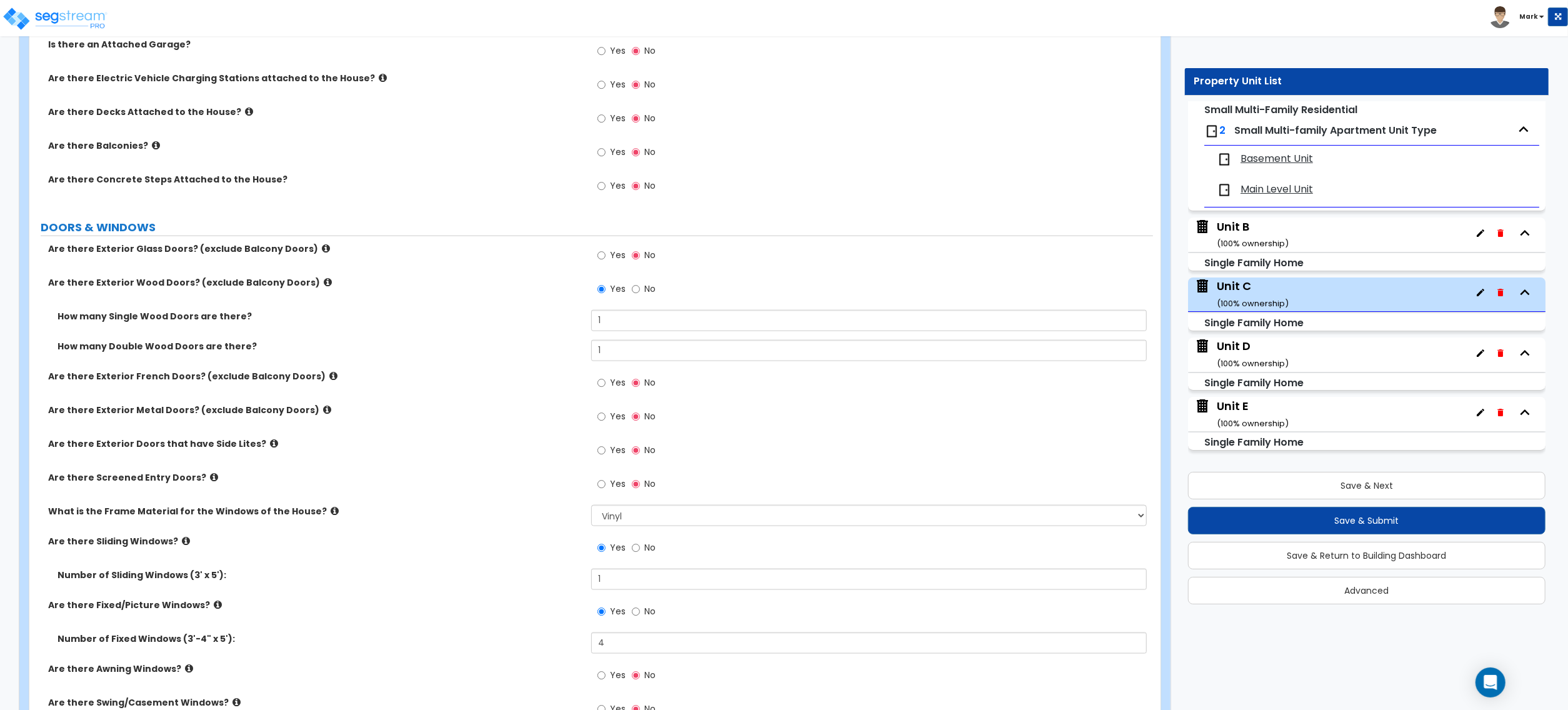
click at [546, 407] on label "Are there Exterior Metal Doors? (exclude Balcony Doors)" at bounding box center [314, 410] width 534 height 13
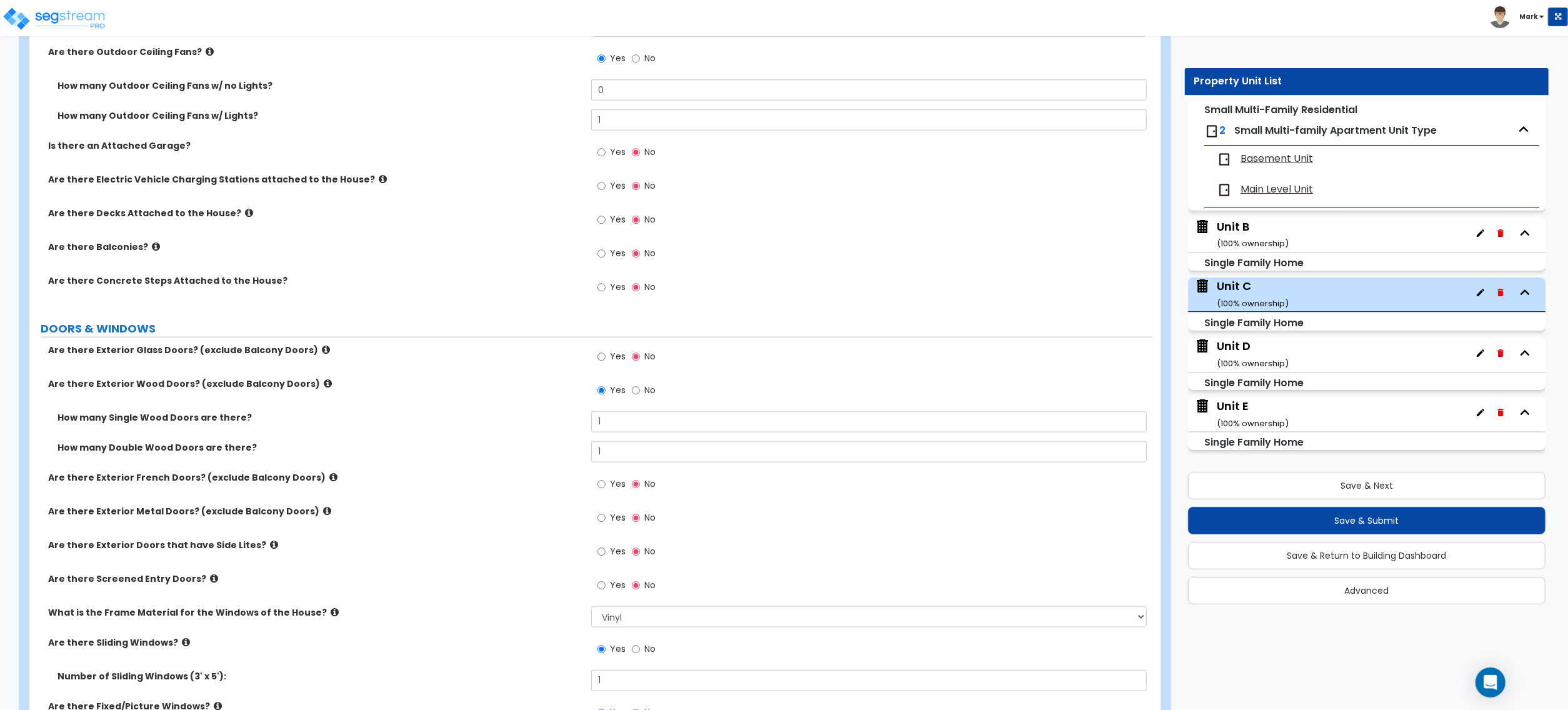
scroll to position [1084, 0]
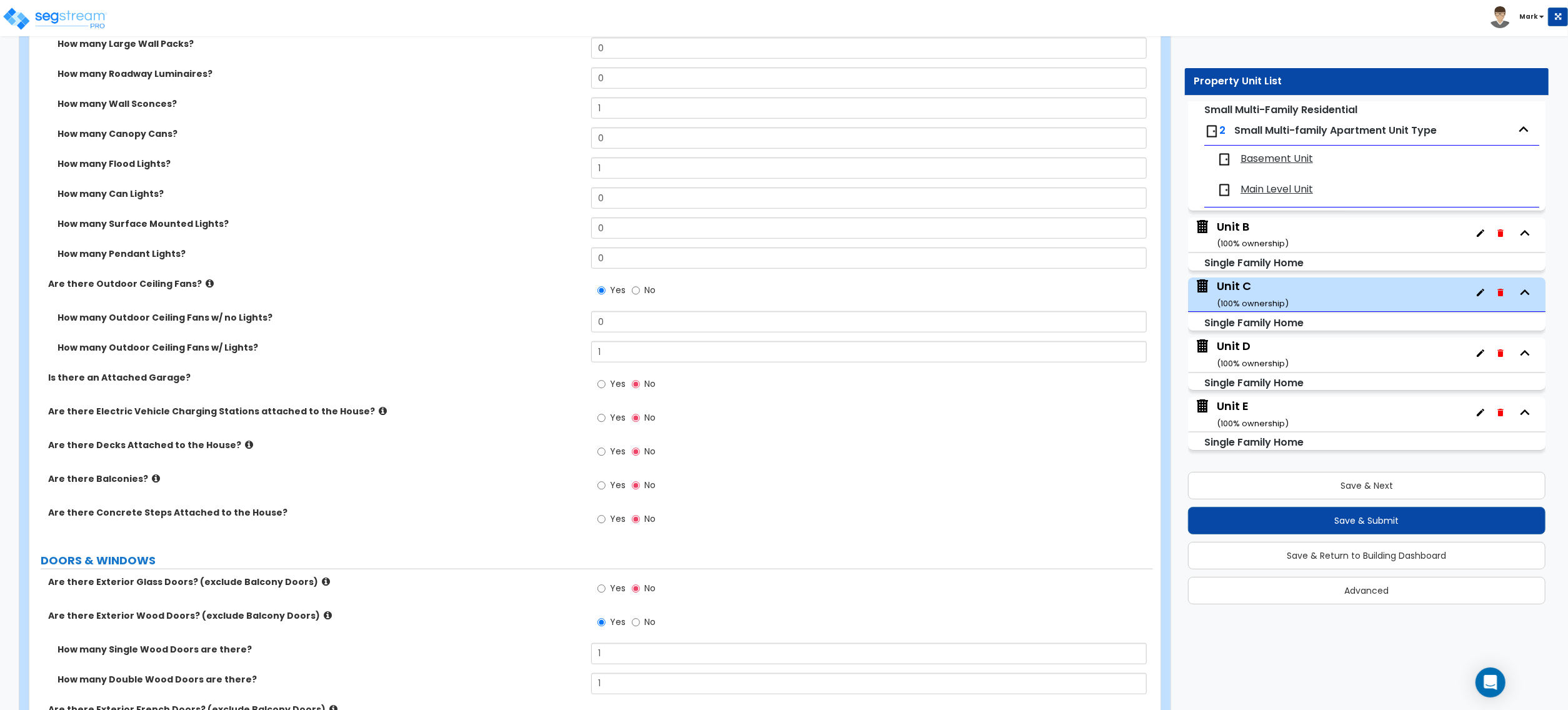
click at [643, 291] on label "No" at bounding box center [644, 292] width 23 height 22
click at [640, 291] on input "No" at bounding box center [636, 290] width 8 height 14
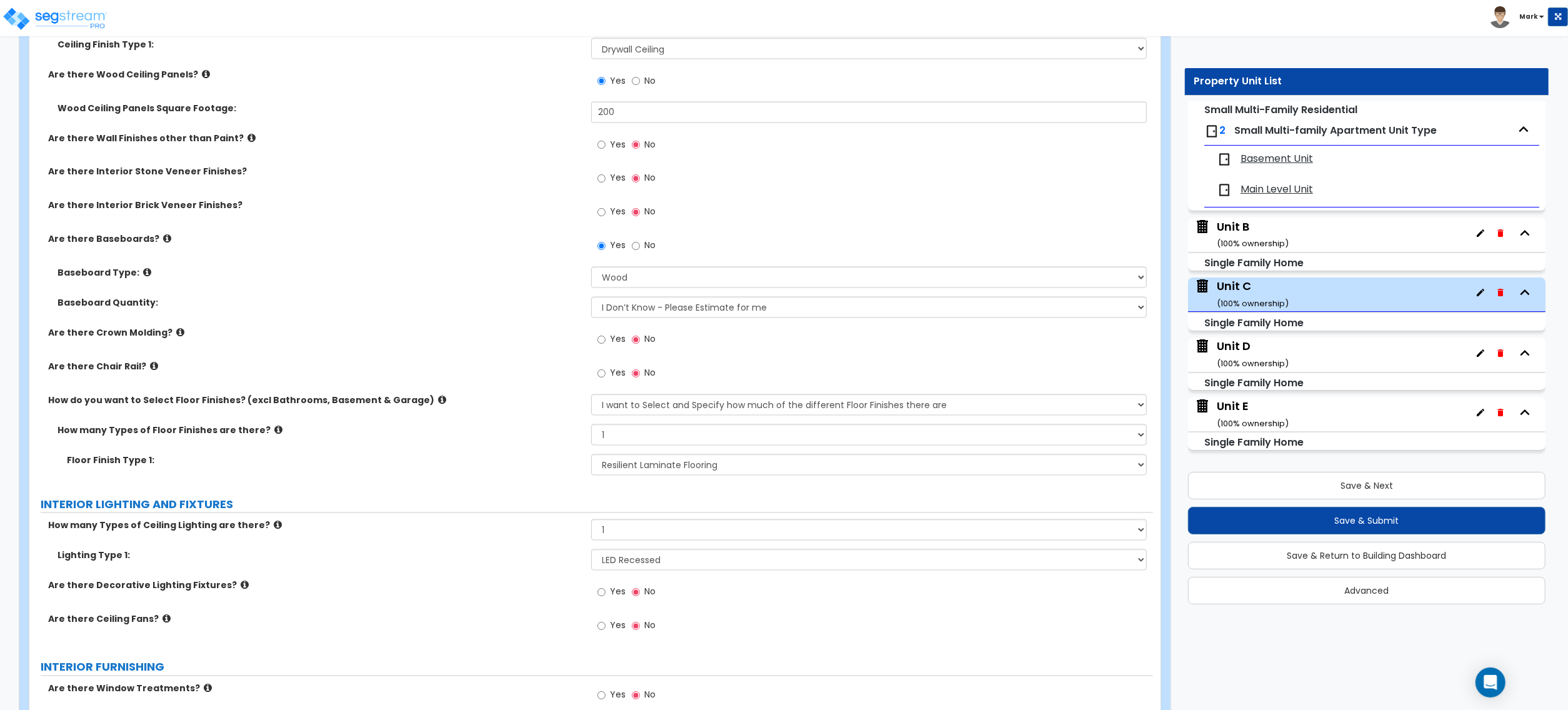
scroll to position [2417, 0]
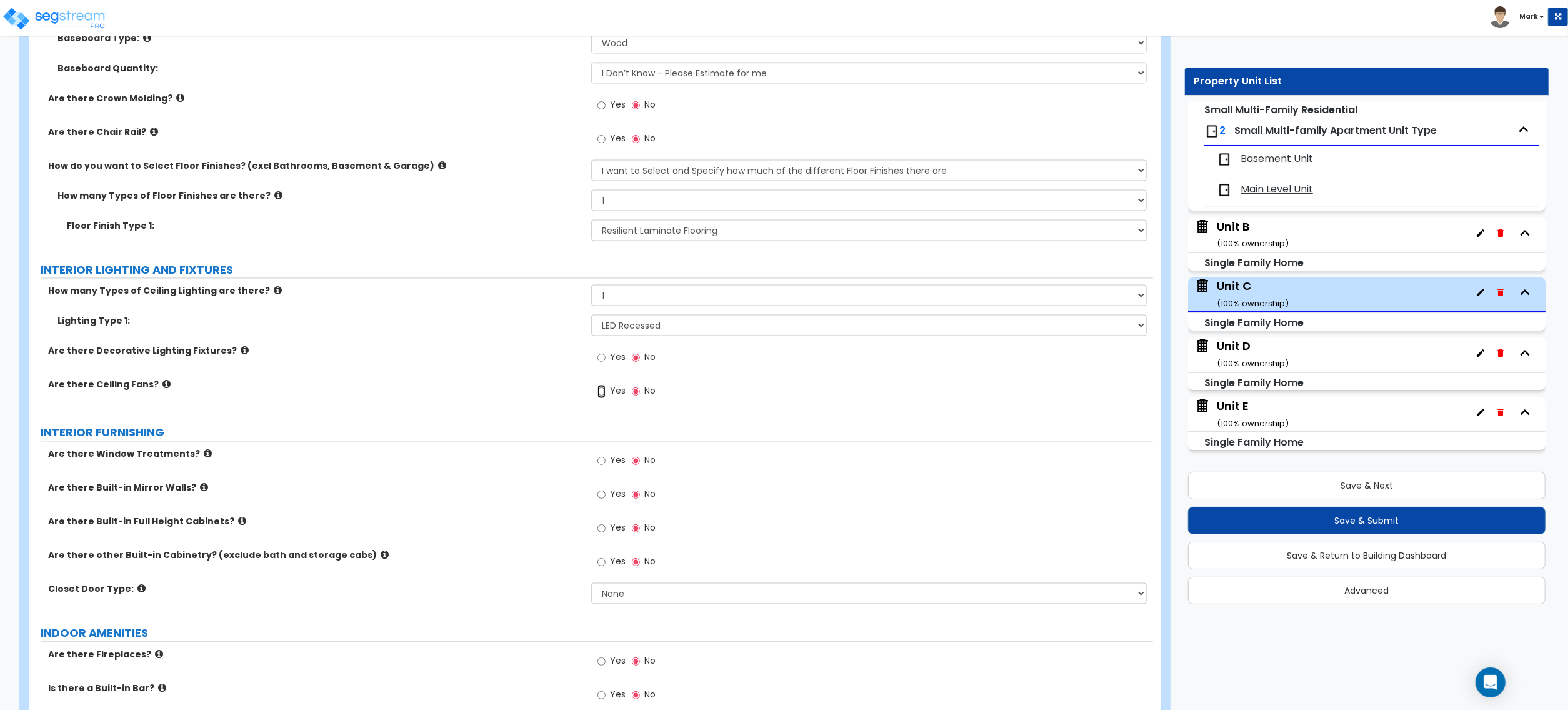
click at [600, 389] on input "Yes" at bounding box center [601, 391] width 8 height 14
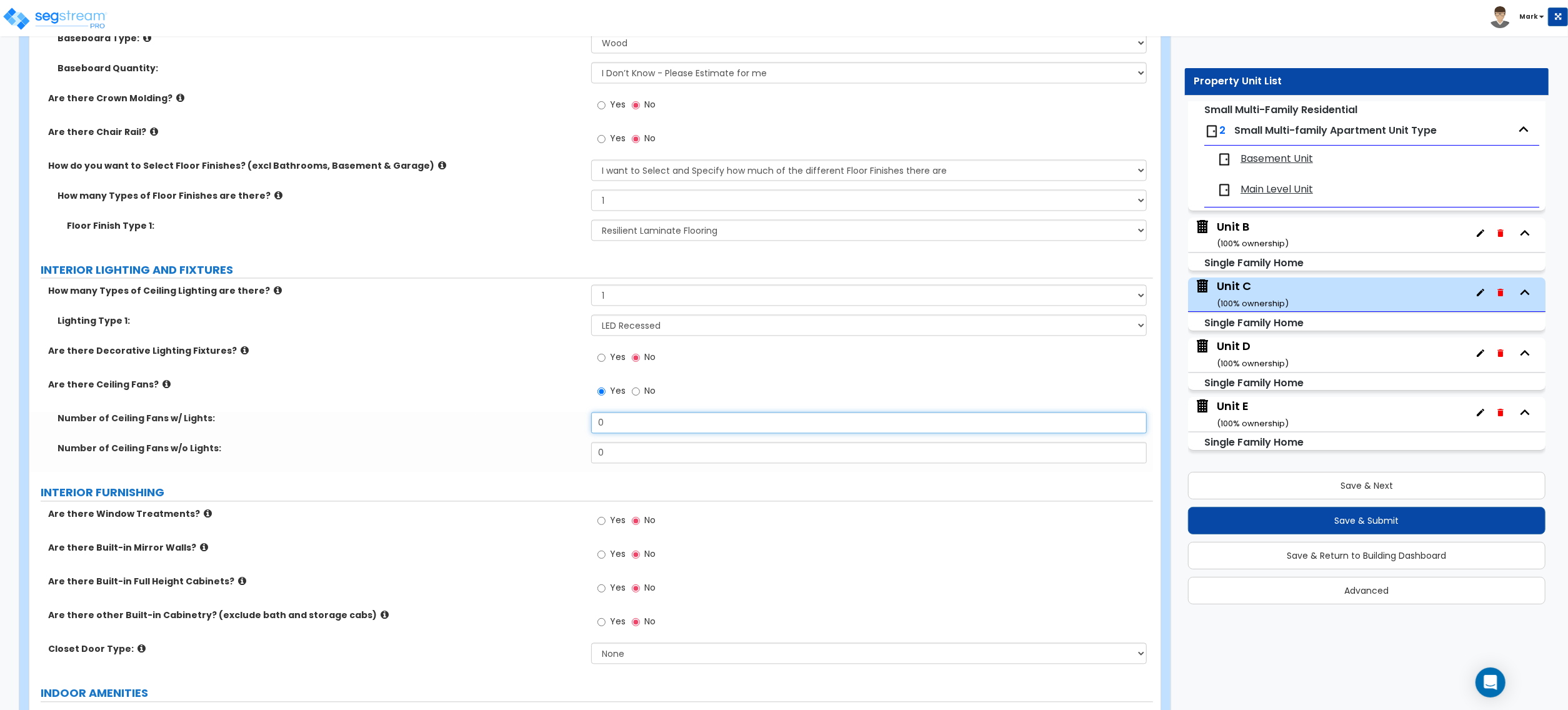
click at [605, 426] on input "0" at bounding box center [869, 423] width 556 height 22
click at [606, 432] on input "0" at bounding box center [869, 423] width 556 height 22
drag, startPoint x: 606, startPoint y: 432, endPoint x: 586, endPoint y: 439, distance: 21.2
click at [603, 432] on input "0" at bounding box center [869, 423] width 556 height 22
drag, startPoint x: 1309, startPoint y: 220, endPoint x: 1304, endPoint y: 226, distance: 7.8
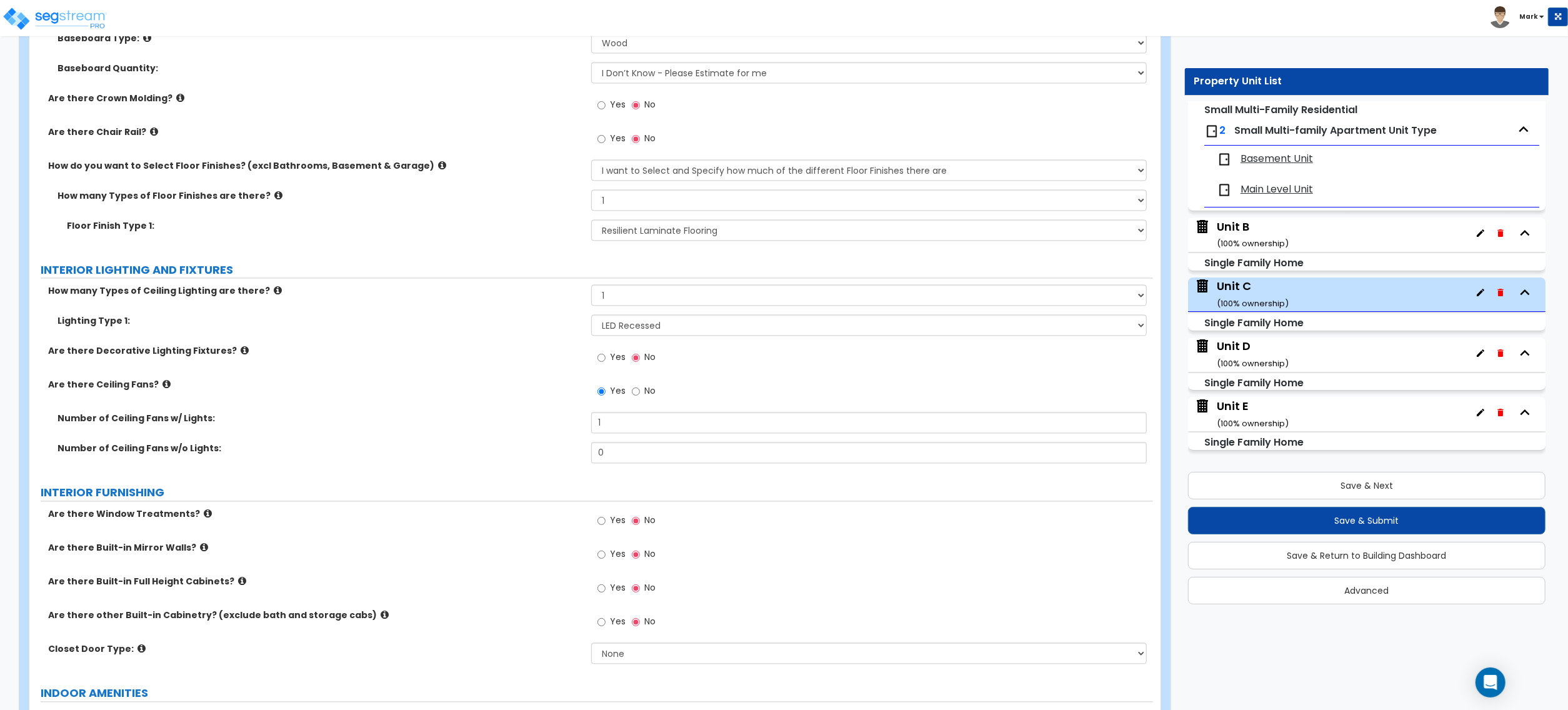
click at [1305, 223] on div "Unit B ( 100 % ownership)" at bounding box center [1366, 235] width 358 height 34
click at [1279, 238] on small "( 100 % ownership)" at bounding box center [1253, 243] width 72 height 12
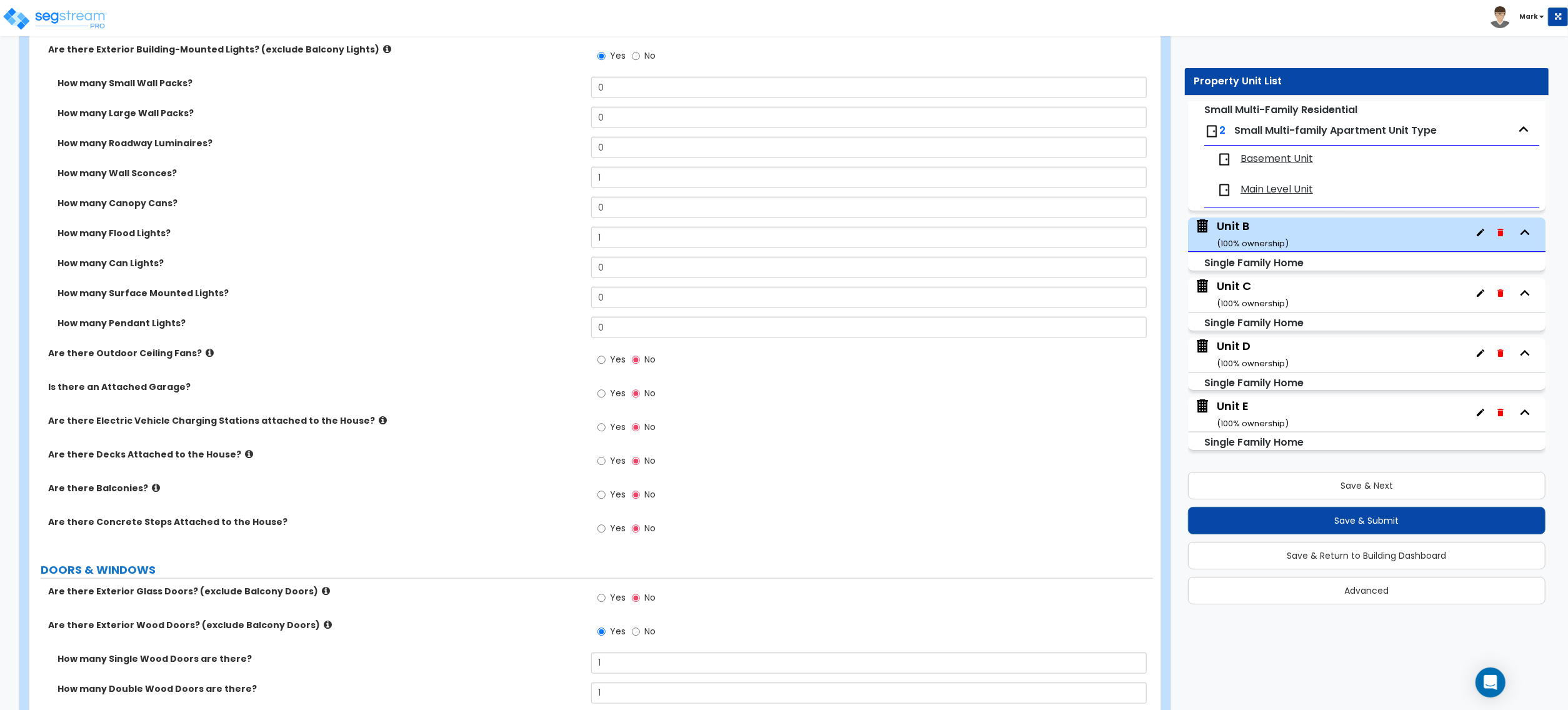
scroll to position [2360, 0]
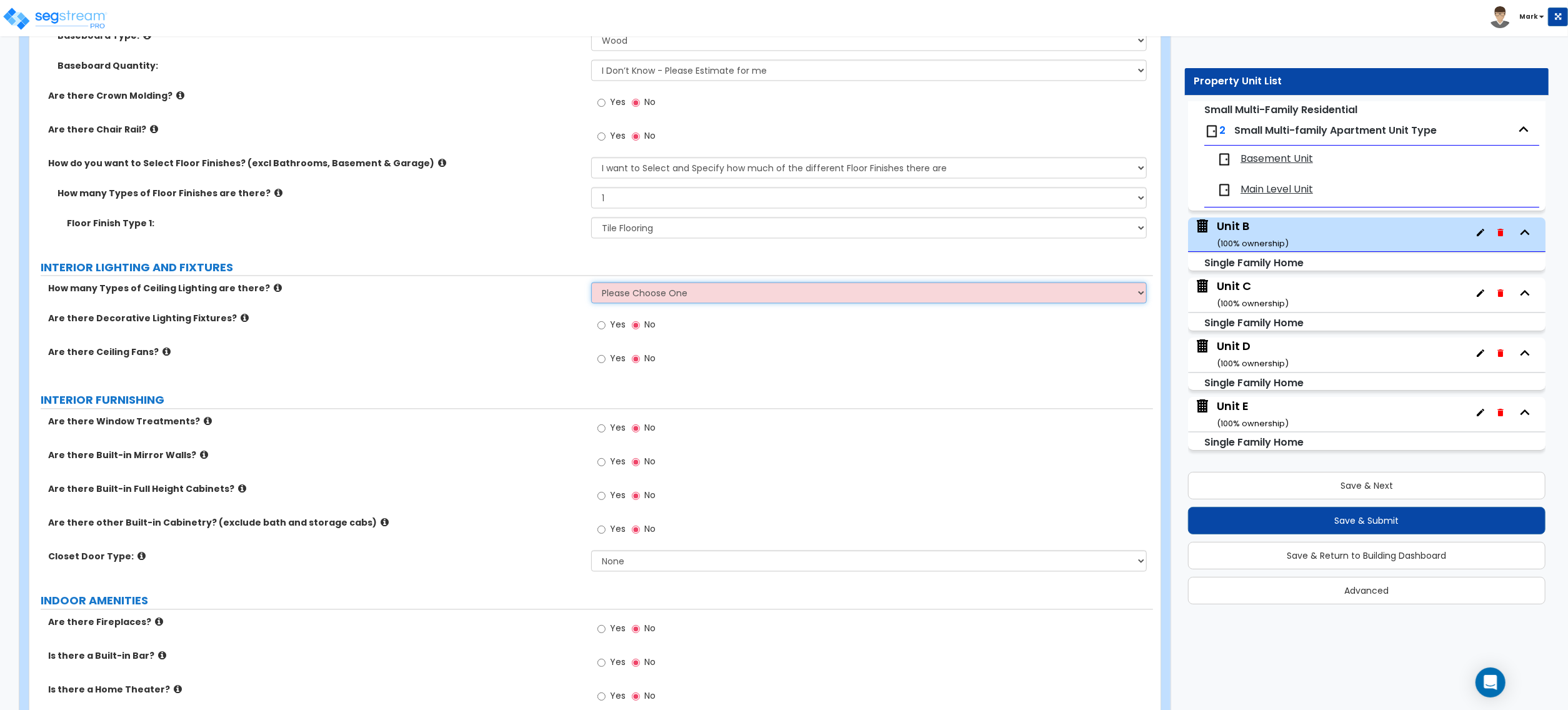
click at [620, 291] on select "Please Choose One 1 2 3" at bounding box center [869, 293] width 556 height 22
click at [592, 285] on select "Please Choose One 1 2 3" at bounding box center [869, 293] width 556 height 22
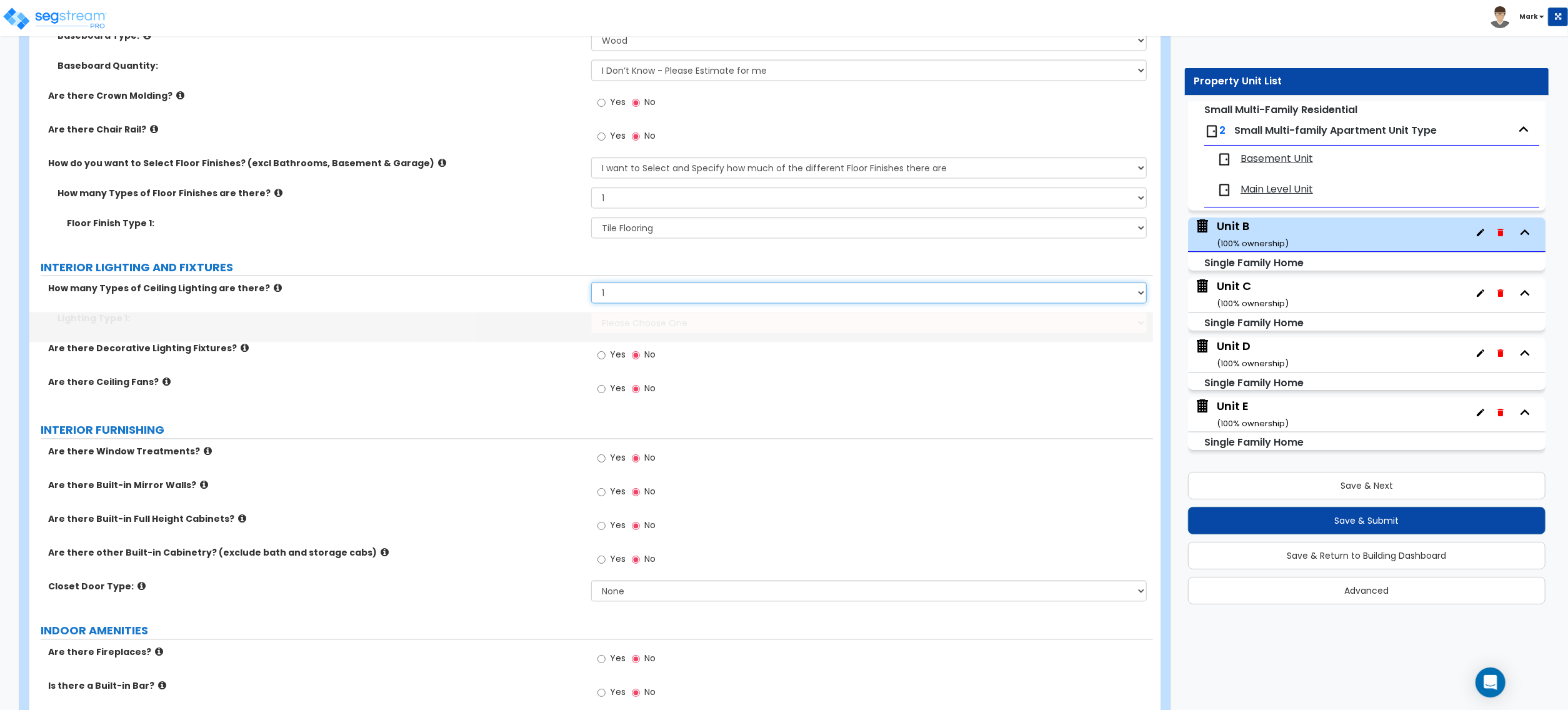
scroll to position [2389, 0]
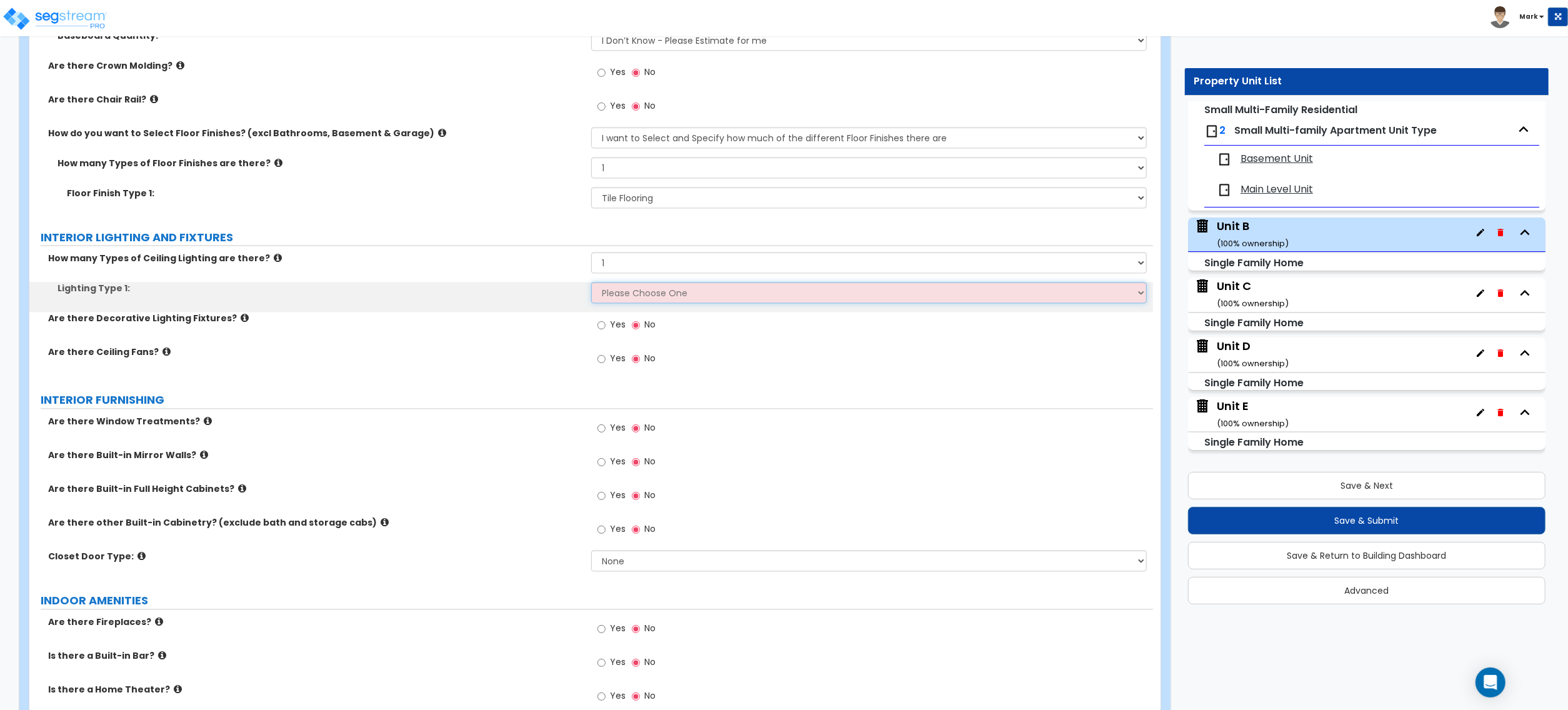
click at [634, 302] on select "Please Choose One LED Surface-Mounted LED Recessed Fluorescent Surface-Mounted …" at bounding box center [869, 293] width 556 height 22
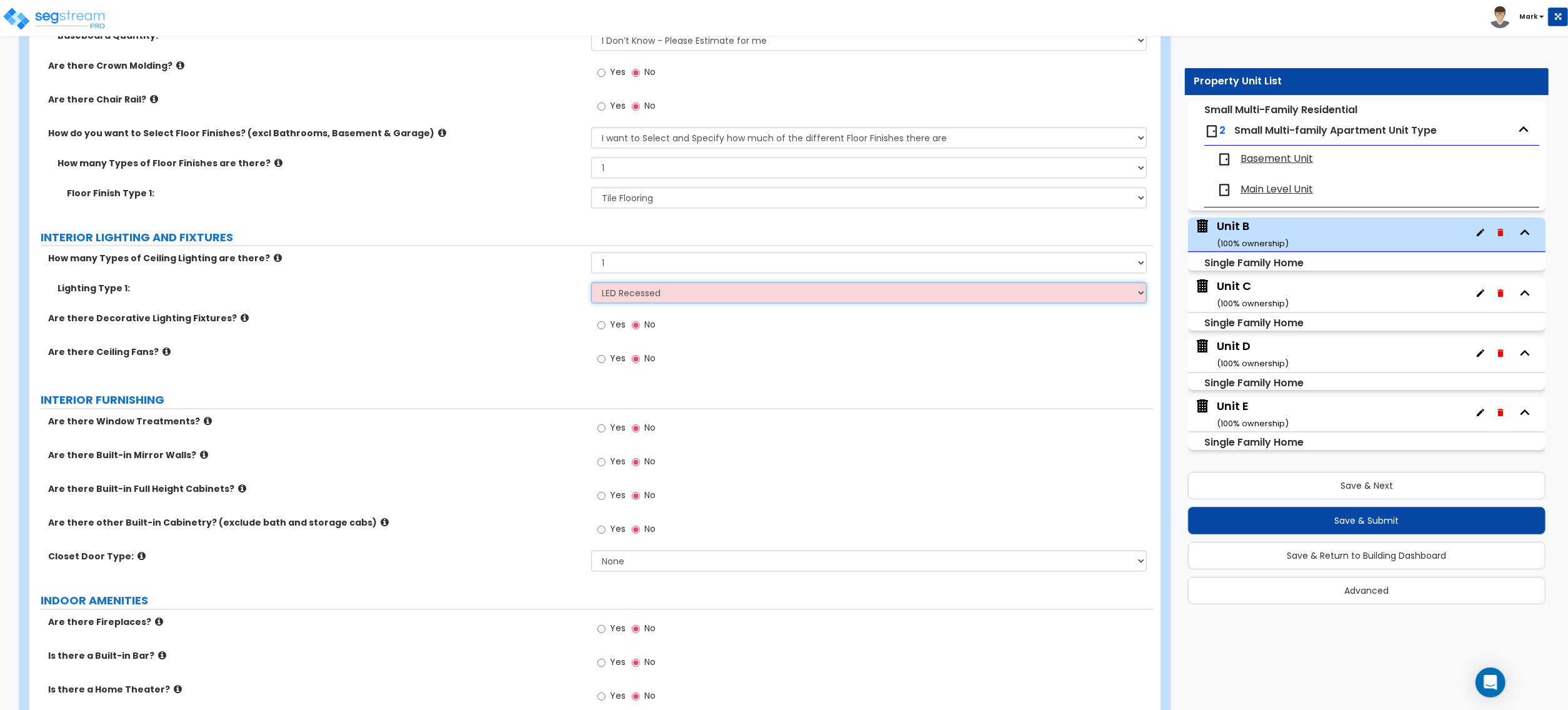
click at [592, 285] on select "Please Choose One LED Surface-Mounted LED Recessed Fluorescent Surface-Mounted …" at bounding box center [869, 293] width 556 height 22
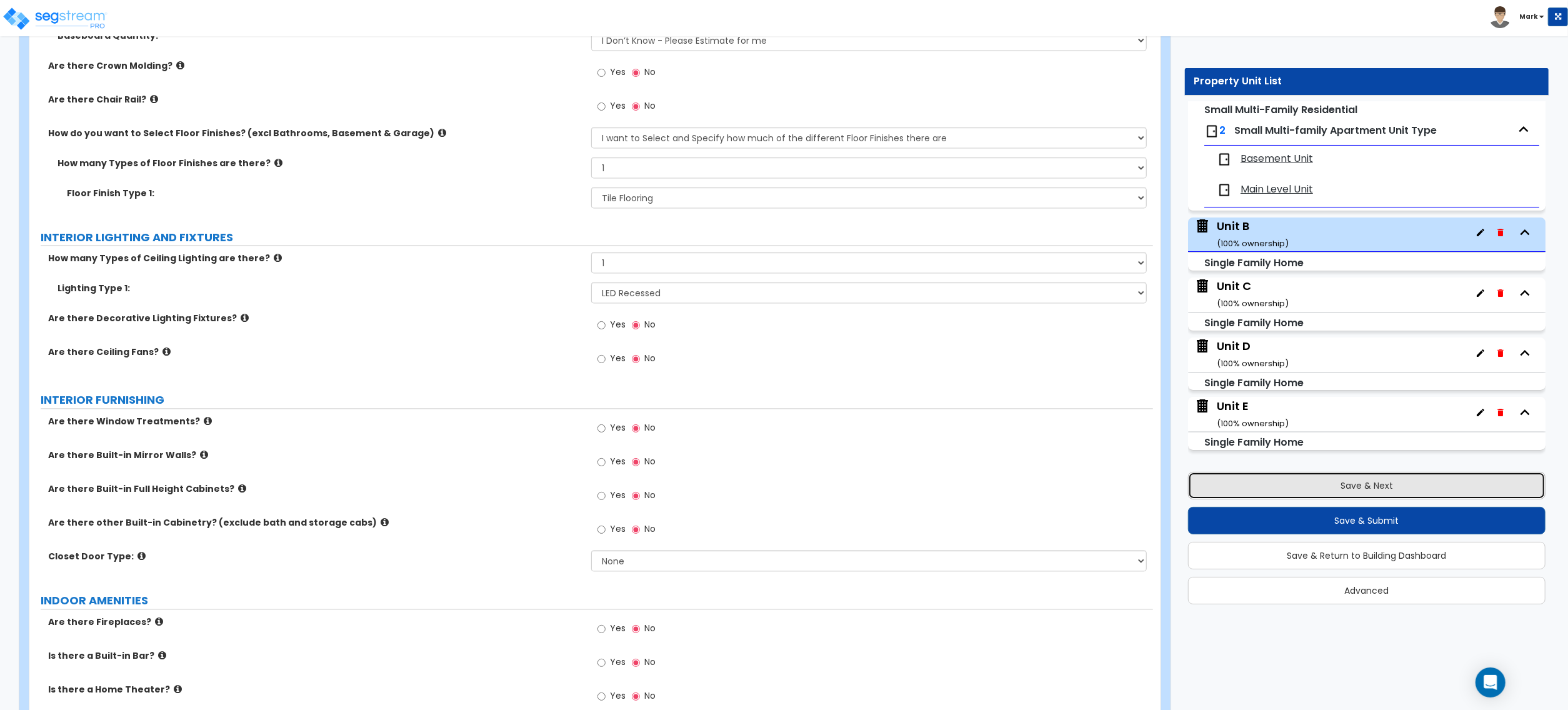
click at [1346, 491] on button "Save & Next" at bounding box center [1366, 486] width 358 height 28
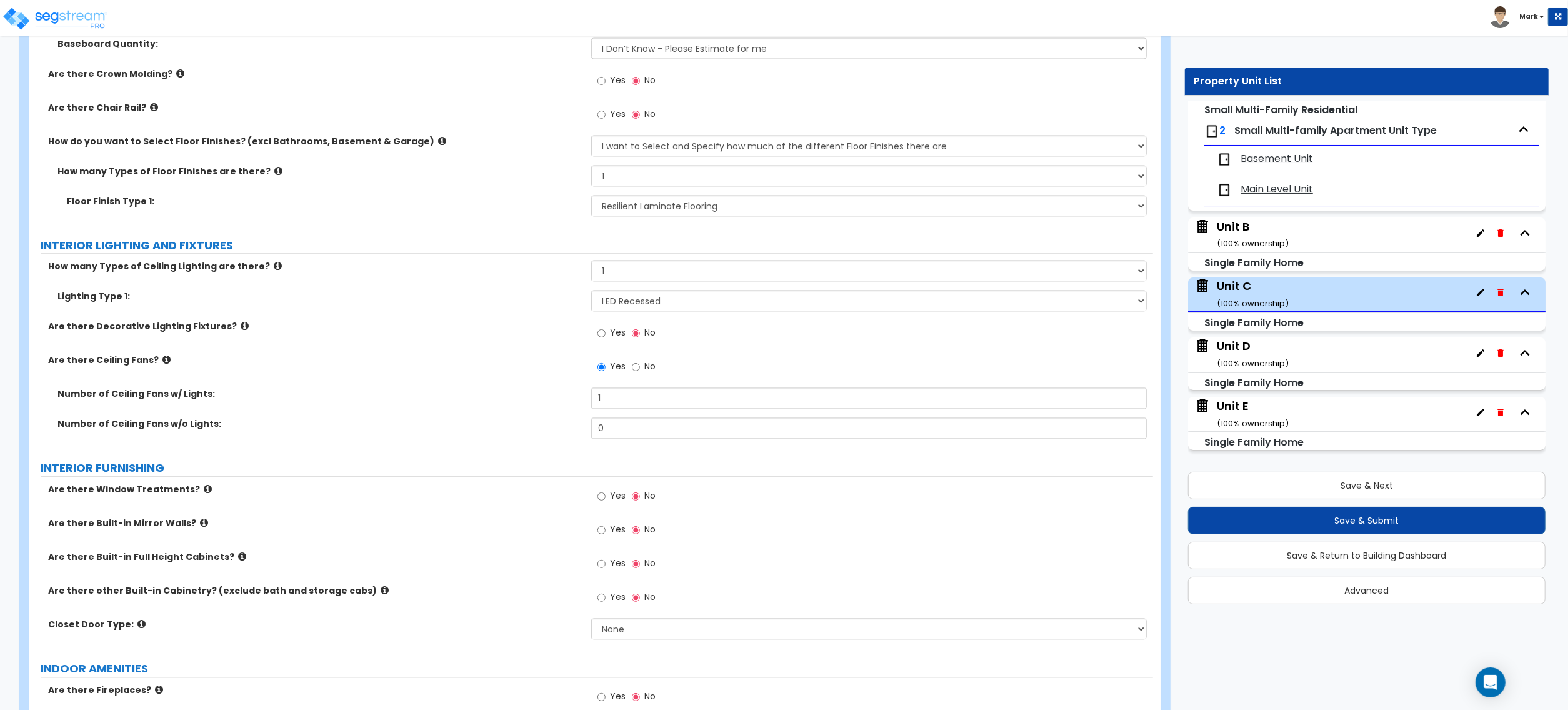
scroll to position [2584, 0]
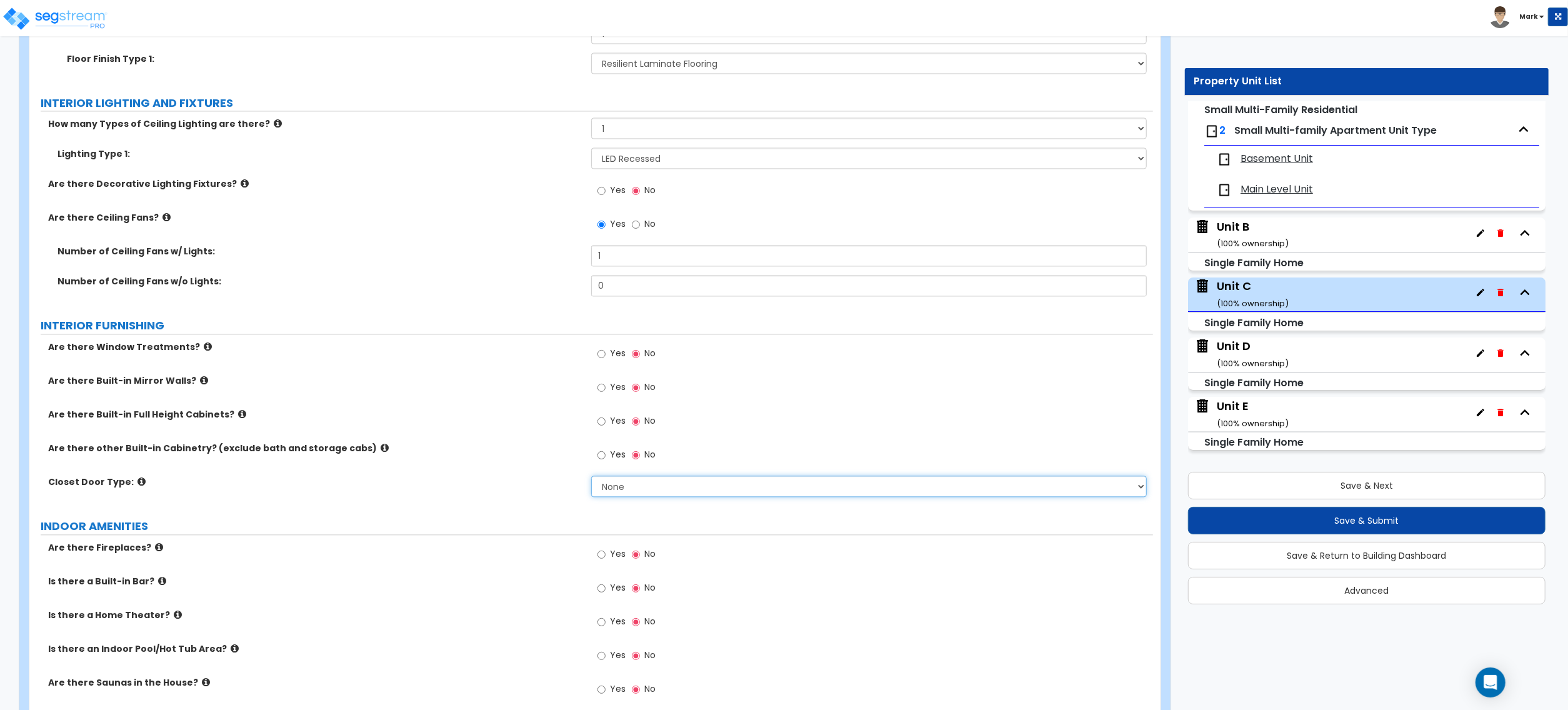
click at [634, 488] on select "None Bi-fold Louvered Doors Bi-fold Panel Doors Sliding Doors Hinged Wood Door" at bounding box center [869, 487] width 556 height 22
click at [592, 478] on select "None Bi-fold Louvered Doors Bi-fold Panel Doors Sliding Doors Hinged Wood Door" at bounding box center [869, 487] width 556 height 22
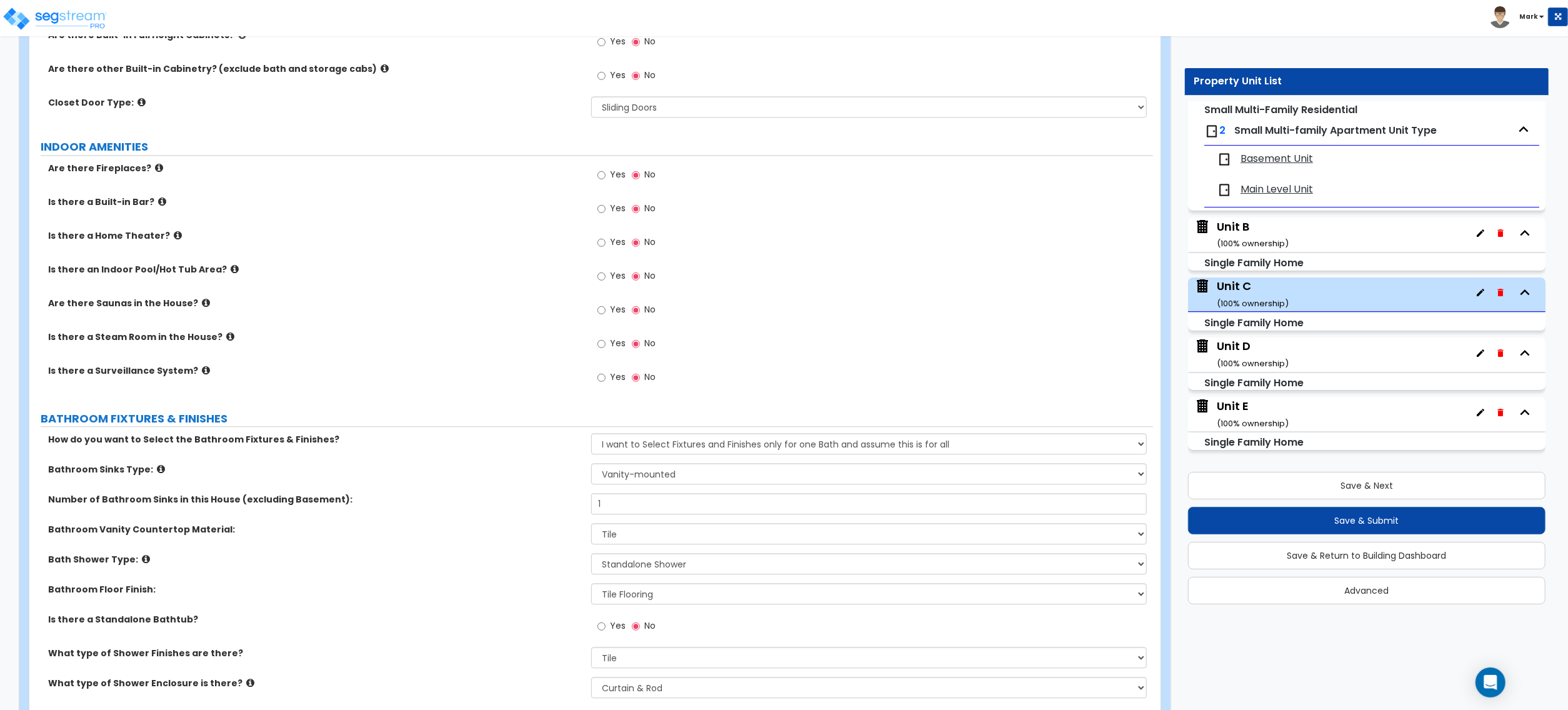
scroll to position [3001, 0]
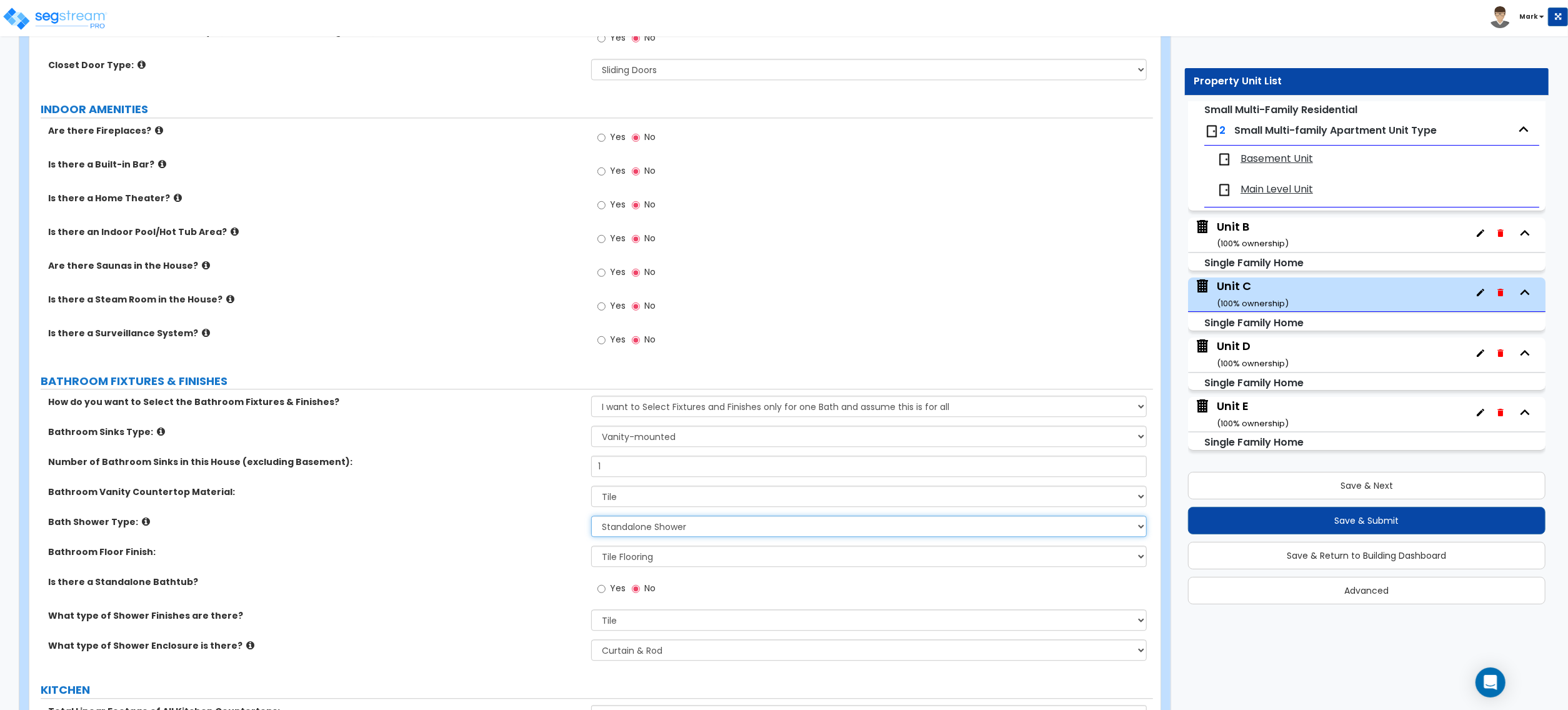
click at [633, 533] on select "Please Choose One Standalone Shower Bathtub - Shower Combination" at bounding box center [869, 527] width 556 height 22
click at [592, 520] on select "Please Choose One Standalone Shower Bathtub - Shower Combination" at bounding box center [869, 527] width 556 height 22
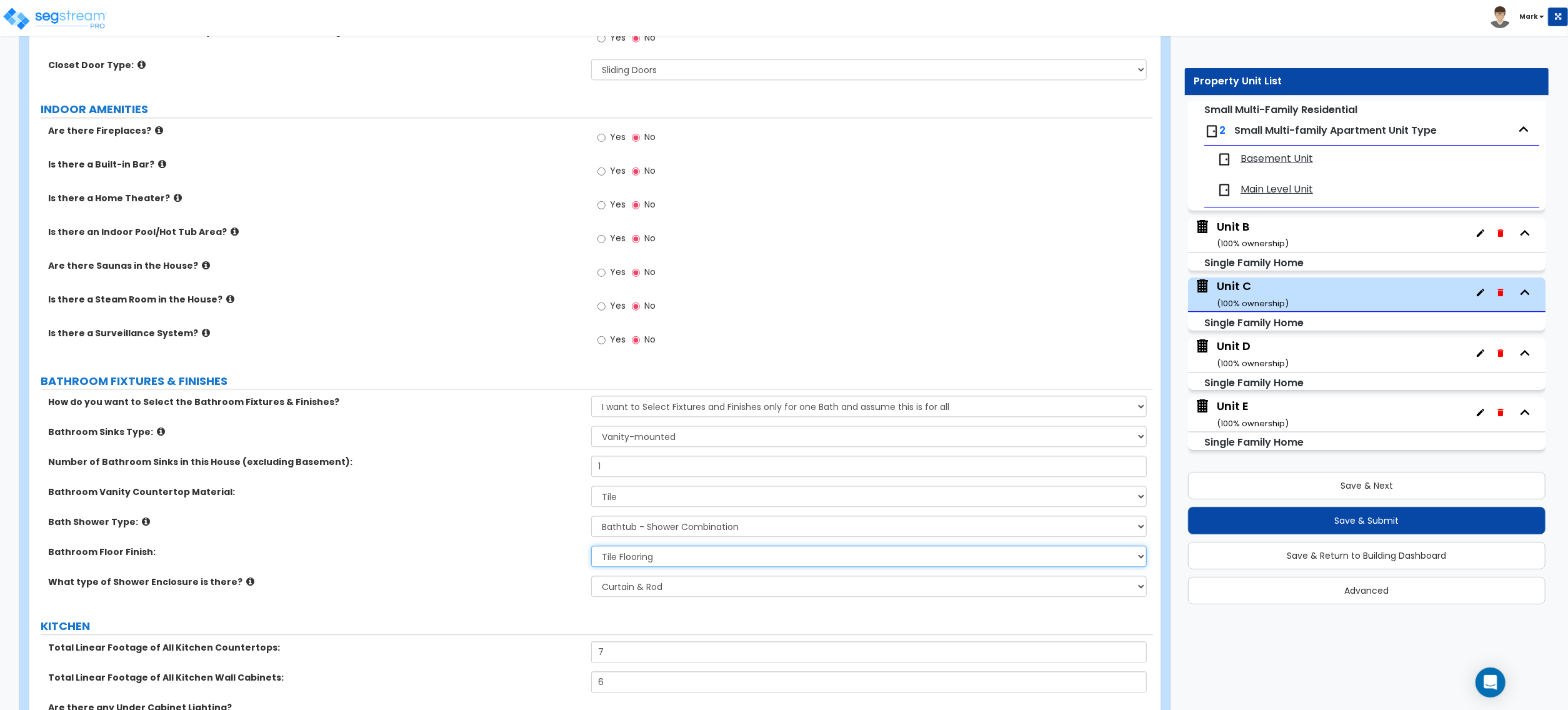
click at [630, 561] on select "None Tile Flooring Hardwood Flooring Resilient Laminate Flooring VCT Flooring S…" at bounding box center [869, 557] width 556 height 22
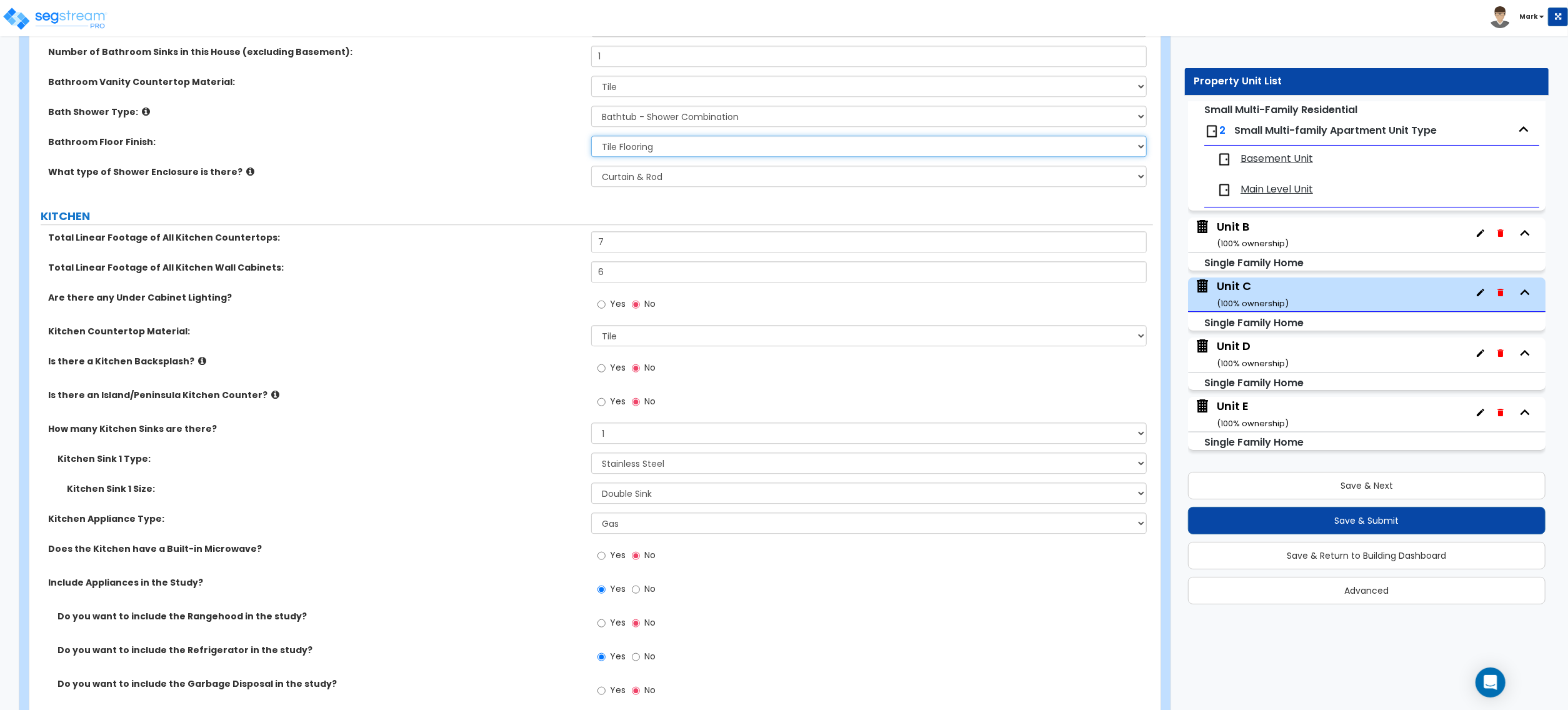
scroll to position [3418, 0]
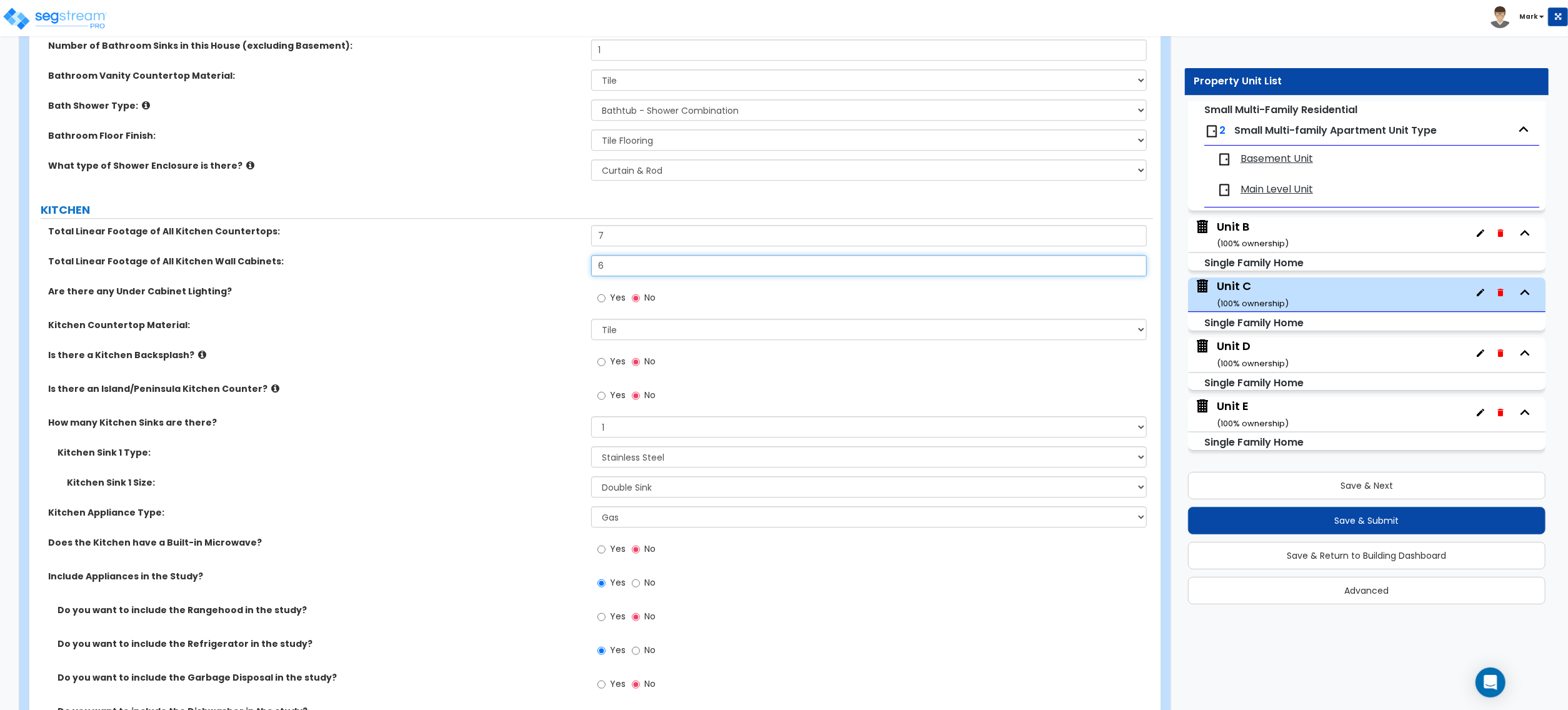
click at [621, 276] on input "6" at bounding box center [869, 266] width 556 height 22
drag, startPoint x: 621, startPoint y: 276, endPoint x: 601, endPoint y: 267, distance: 21.9
click at [616, 276] on input "6" at bounding box center [869, 266] width 556 height 22
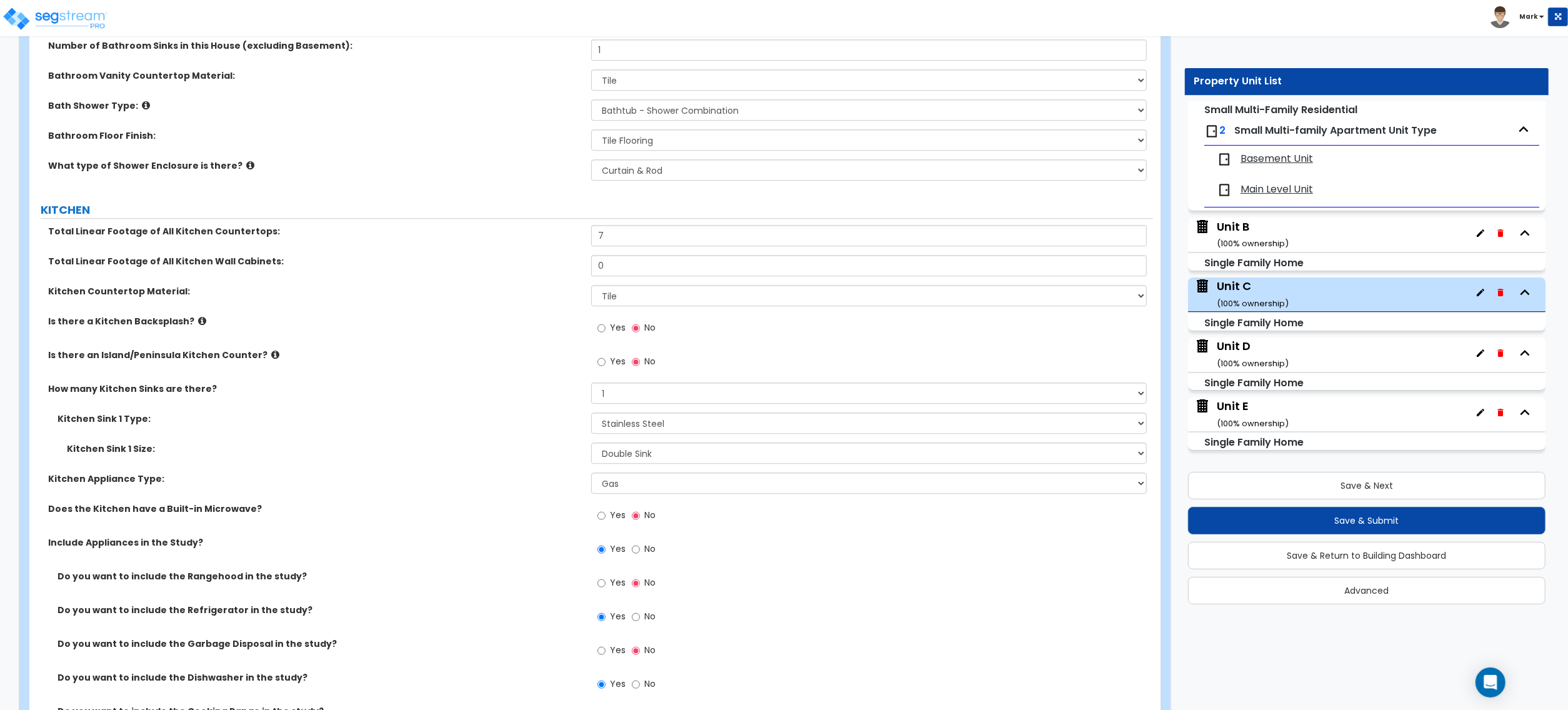
click at [498, 277] on div "Total Linear Footage of All Kitchen Wall Cabinets: 0" at bounding box center [592, 269] width 1124 height 30
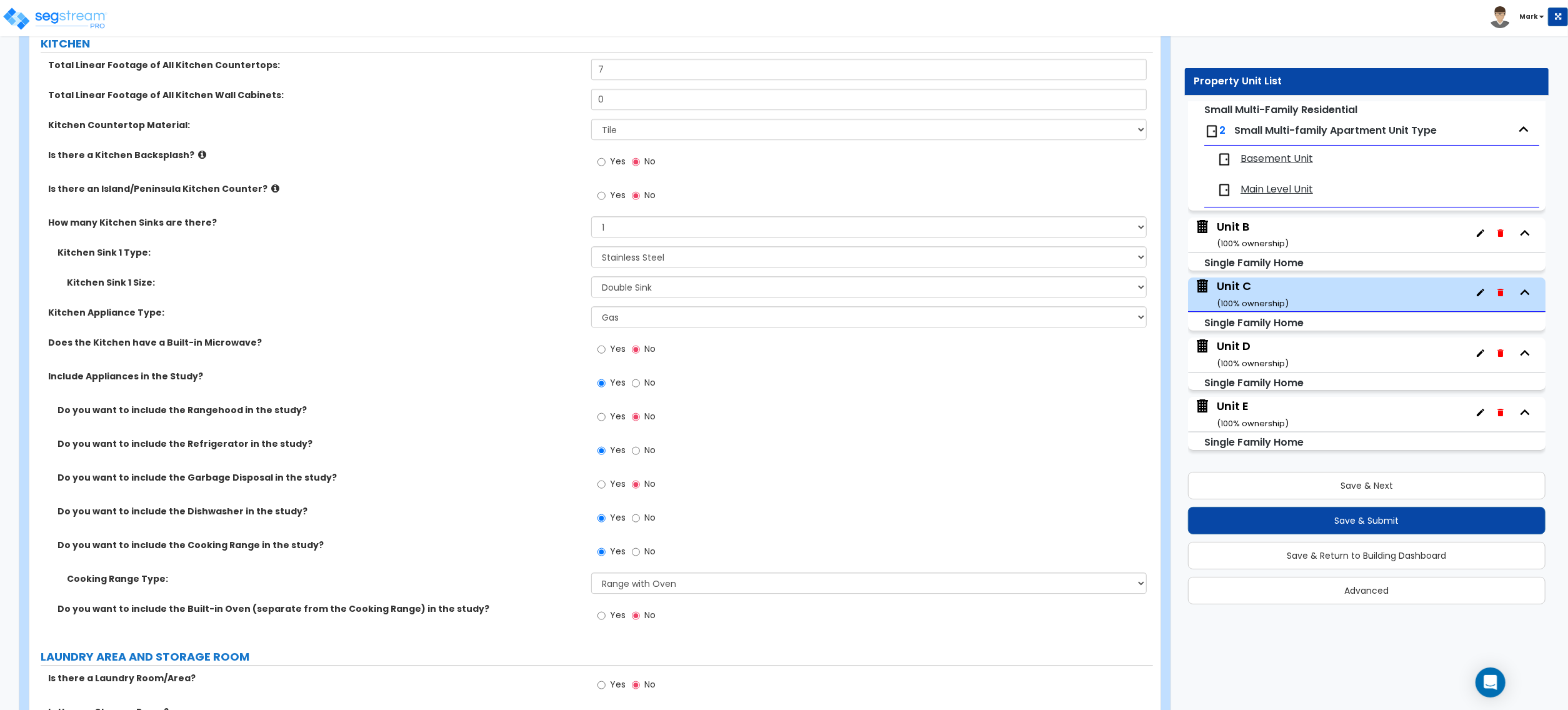
scroll to position [3585, 0]
click at [646, 454] on span "No" at bounding box center [650, 450] width 11 height 13
click at [640, 454] on input "No" at bounding box center [636, 450] width 8 height 14
click at [600, 453] on input "Yes" at bounding box center [601, 450] width 8 height 14
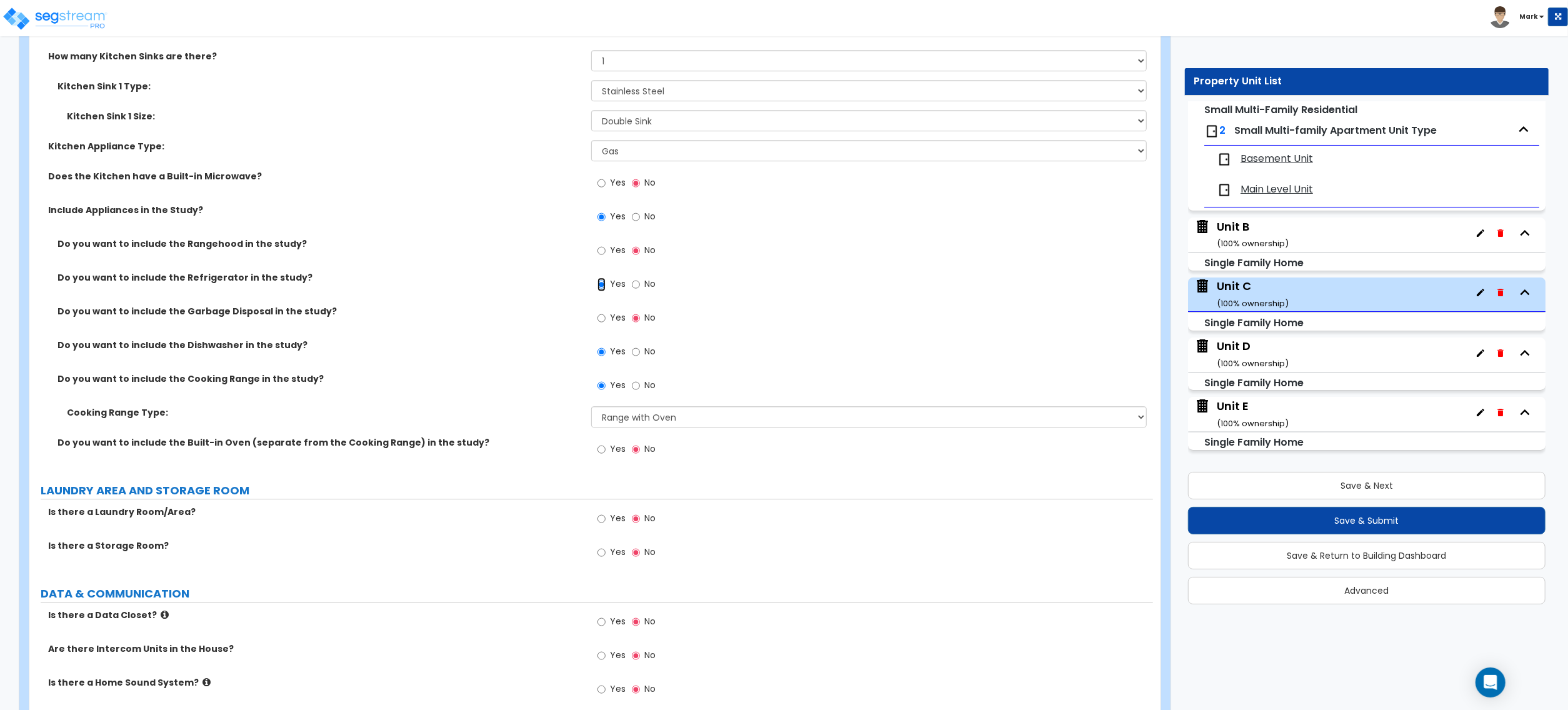
scroll to position [3752, 0]
click at [653, 413] on select "Please Choose One Cook Top Only Range with Oven" at bounding box center [869, 416] width 556 height 22
click at [592, 409] on select "Please Choose One Cook Top Only Range with Oven" at bounding box center [869, 416] width 556 height 22
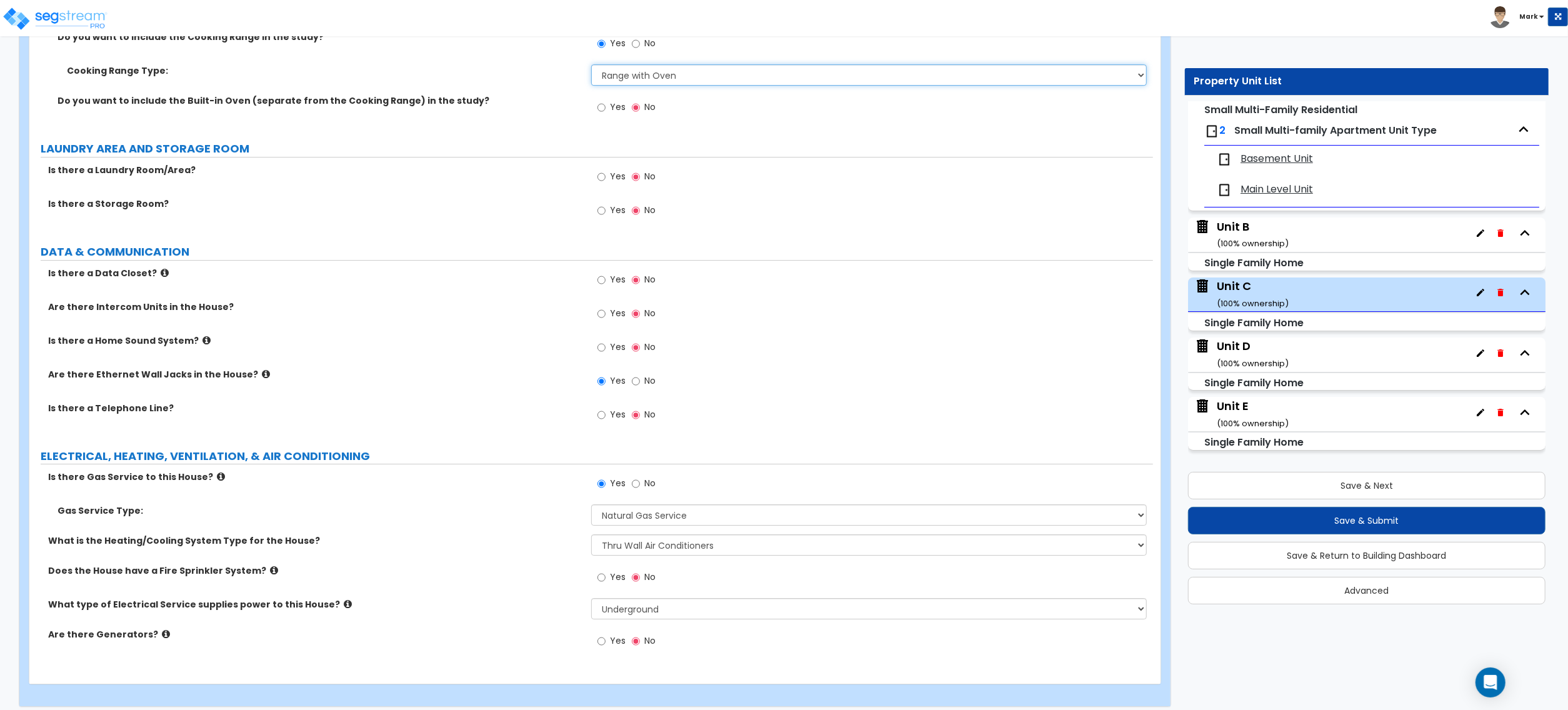
scroll to position [4107, 0]
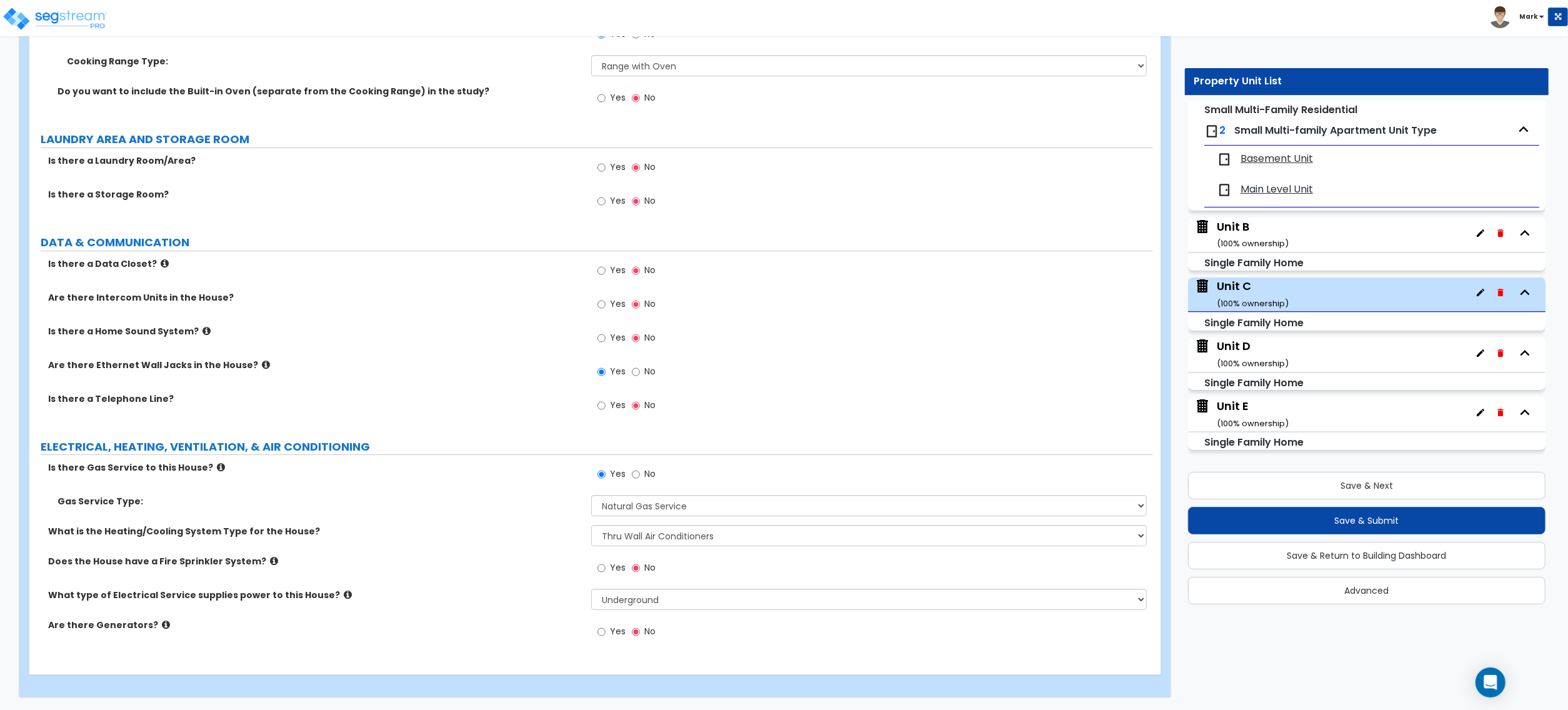
click at [474, 494] on div "Is there Gas Service to this House? Yes No" at bounding box center [592, 478] width 1124 height 33
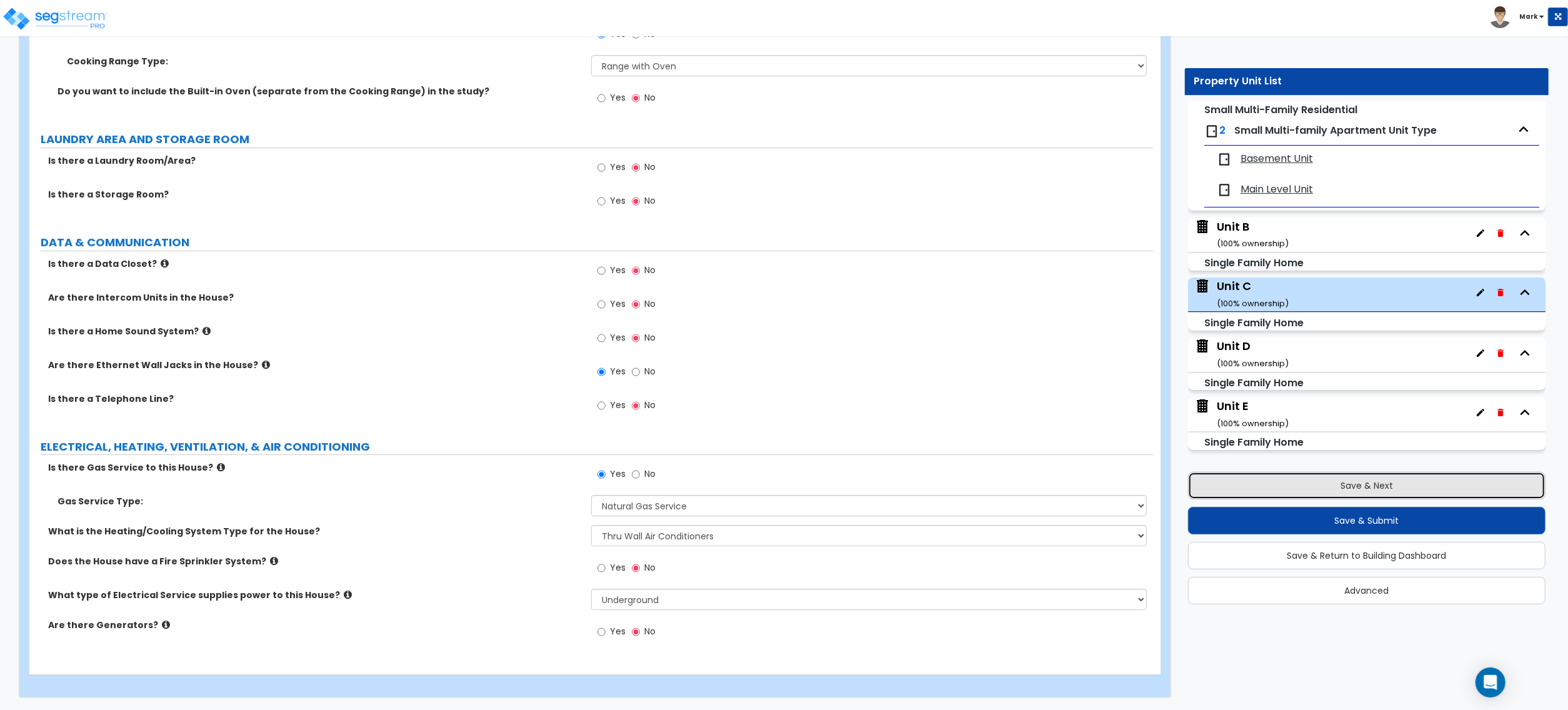
click at [1410, 487] on button "Save & Next" at bounding box center [1366, 486] width 358 height 28
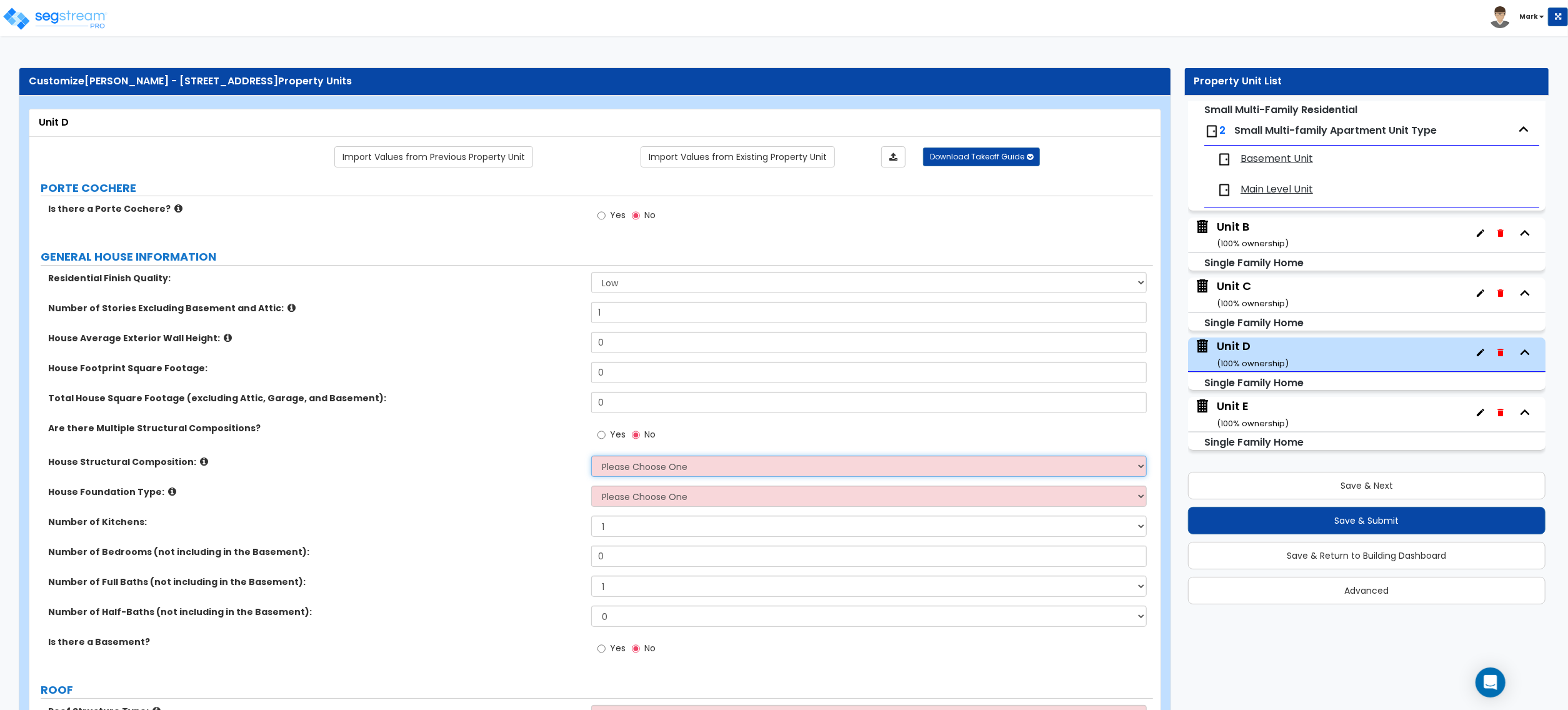
click at [657, 476] on select "Please Choose One Reinforced Concrete Structural Steel Brick Masonry CMU Masonr…" at bounding box center [869, 467] width 556 height 22
click at [592, 457] on select "Please Choose One Reinforced Concrete Structural Steel Brick Masonry CMU Masonr…" at bounding box center [869, 467] width 556 height 22
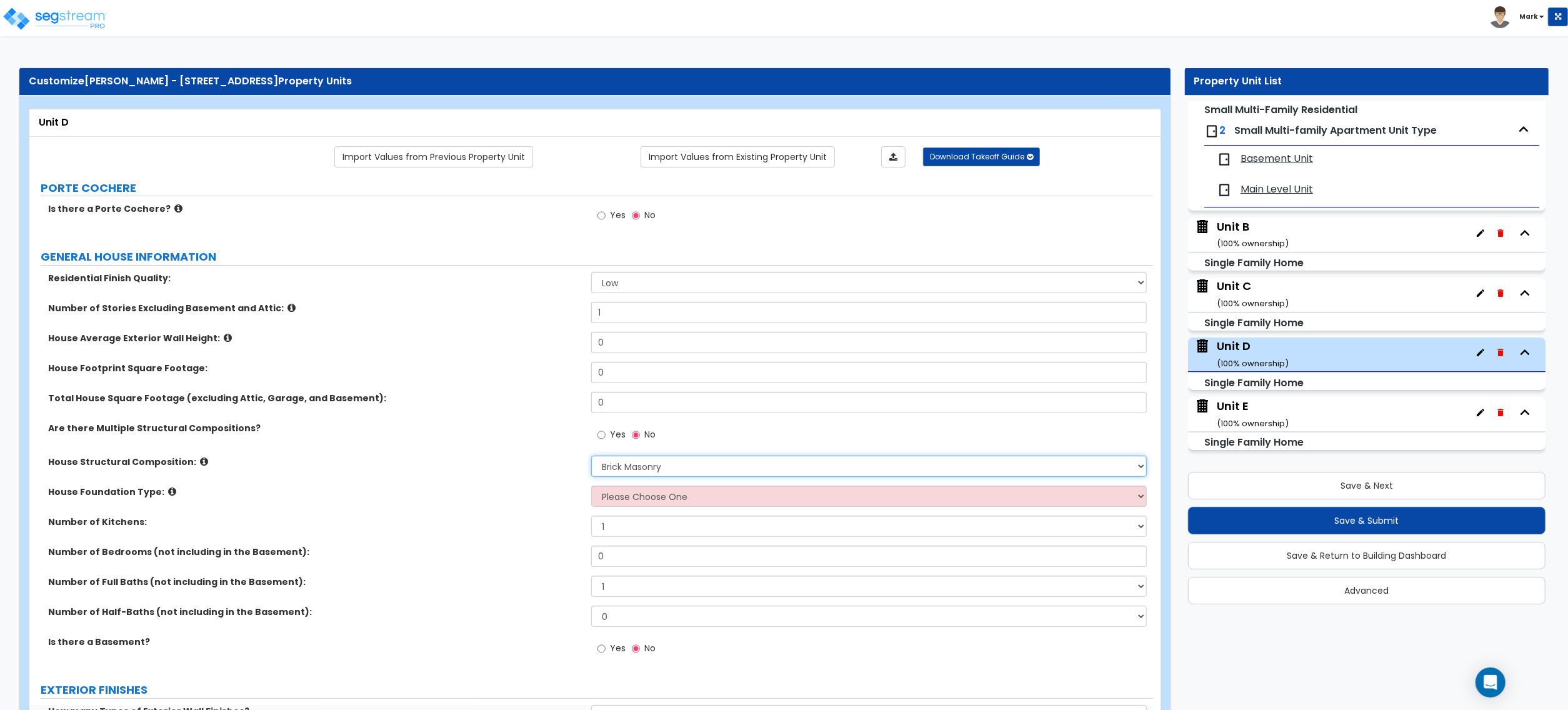
click at [632, 460] on select "Please Choose One Reinforced Concrete Structural Steel Brick Masonry CMU Masonr…" at bounding box center [869, 467] width 556 height 22
click at [592, 457] on select "Please Choose One Reinforced Concrete Structural Steel Brick Masonry CMU Masonr…" at bounding box center [869, 467] width 556 height 22
click at [618, 491] on select "Please Choose One Crawl Space Pier-Elevated First floor Slab on Grade" at bounding box center [869, 496] width 556 height 22
click at [592, 487] on select "Please Choose One Crawl Space Pier-Elevated First floor Slab on Grade" at bounding box center [869, 496] width 556 height 22
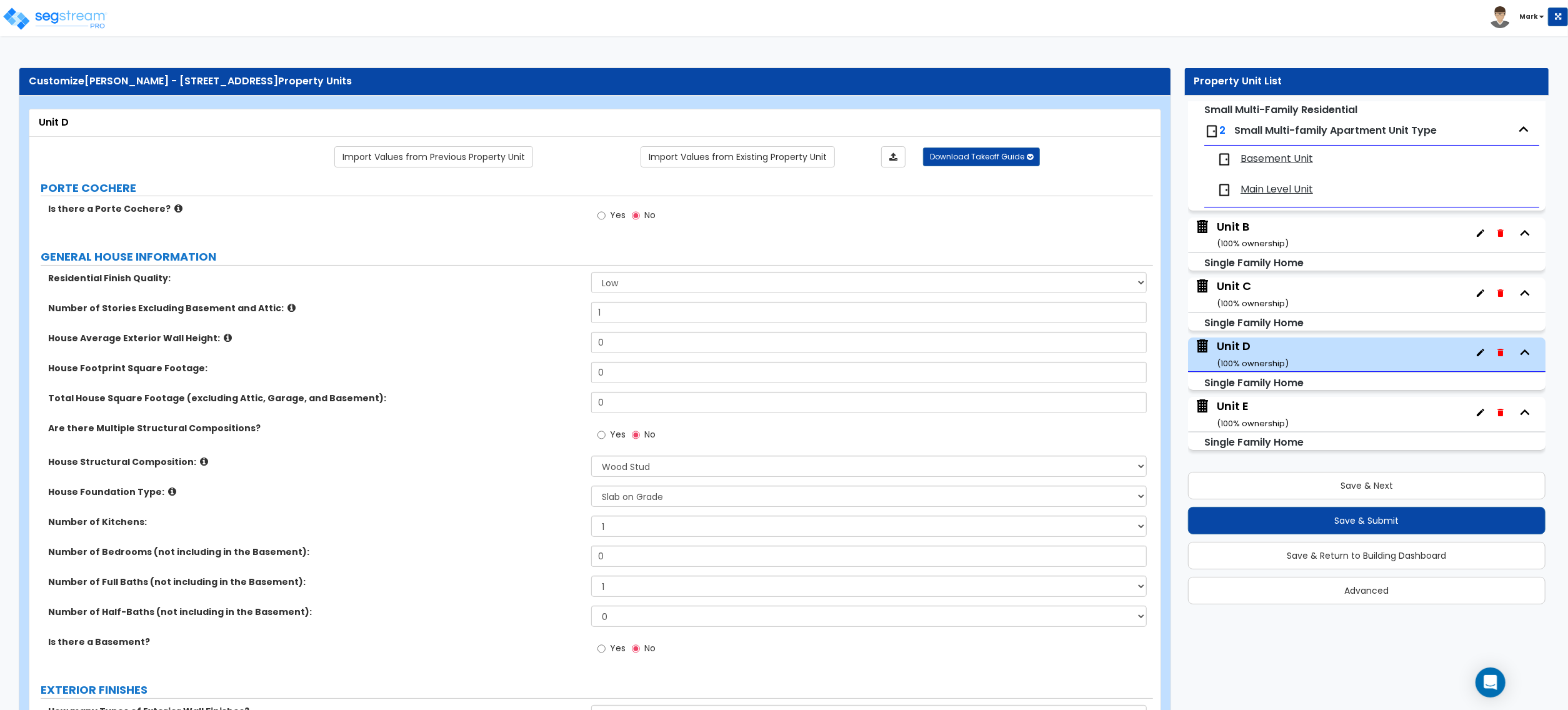
drag, startPoint x: 558, startPoint y: 516, endPoint x: 509, endPoint y: 511, distance: 49.3
click at [508, 513] on div "Residential Finish Quality: Low Average High Number of Stories Excluding Baseme…" at bounding box center [591, 470] width 1105 height 397
click at [684, 471] on select "Please Choose One Reinforced Concrete Structural Steel Brick Masonry CMU Masonr…" at bounding box center [869, 467] width 556 height 22
click at [589, 522] on div "Number of Kitchens:" at bounding box center [311, 523] width 562 height 13
click at [536, 515] on div "House Foundation Type: Please Choose One Crawl Space Pier-Elevated First floor …" at bounding box center [592, 500] width 1124 height 30
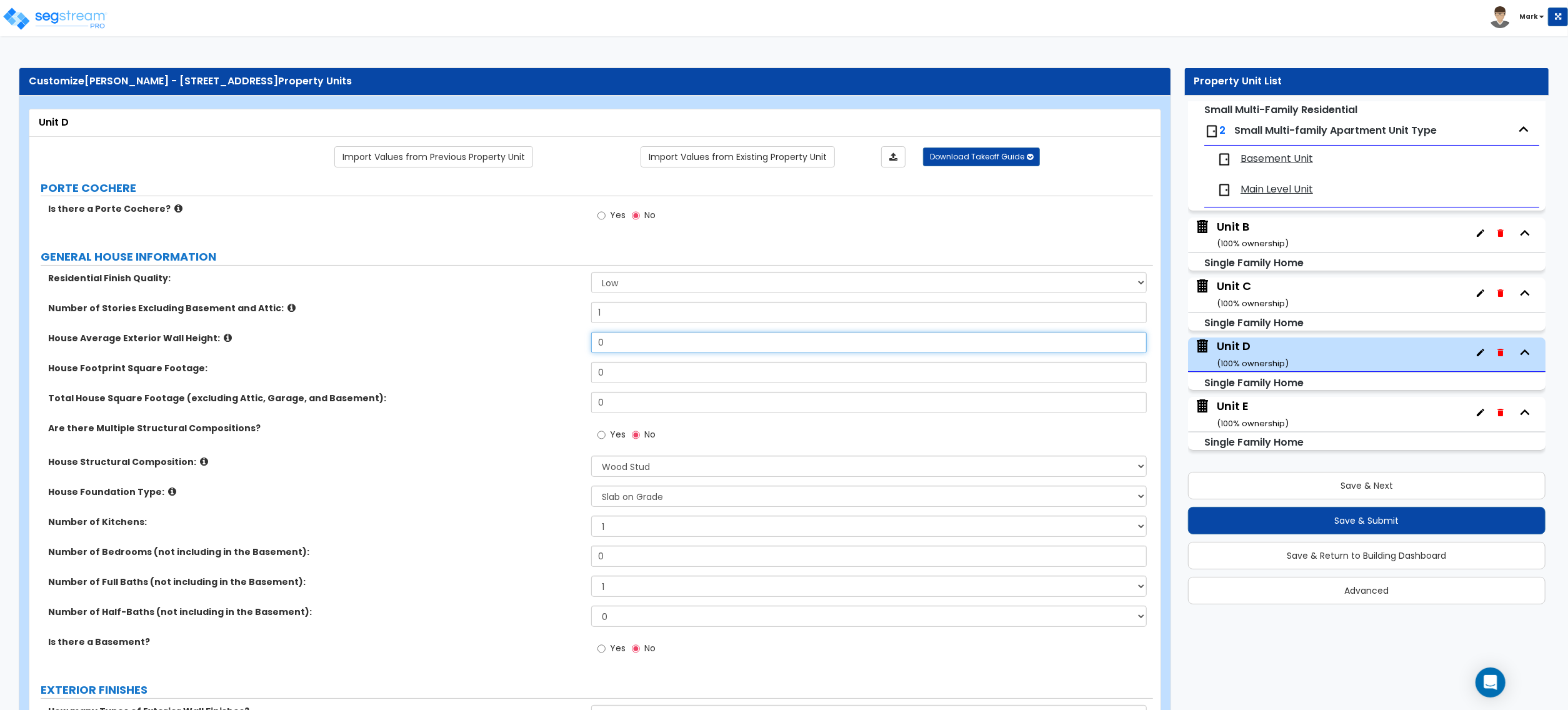
click at [610, 341] on input "0" at bounding box center [869, 343] width 556 height 22
click at [640, 380] on input "0" at bounding box center [869, 373] width 556 height 22
click at [641, 380] on input "0" at bounding box center [869, 373] width 556 height 22
click at [643, 401] on input "0" at bounding box center [869, 403] width 556 height 22
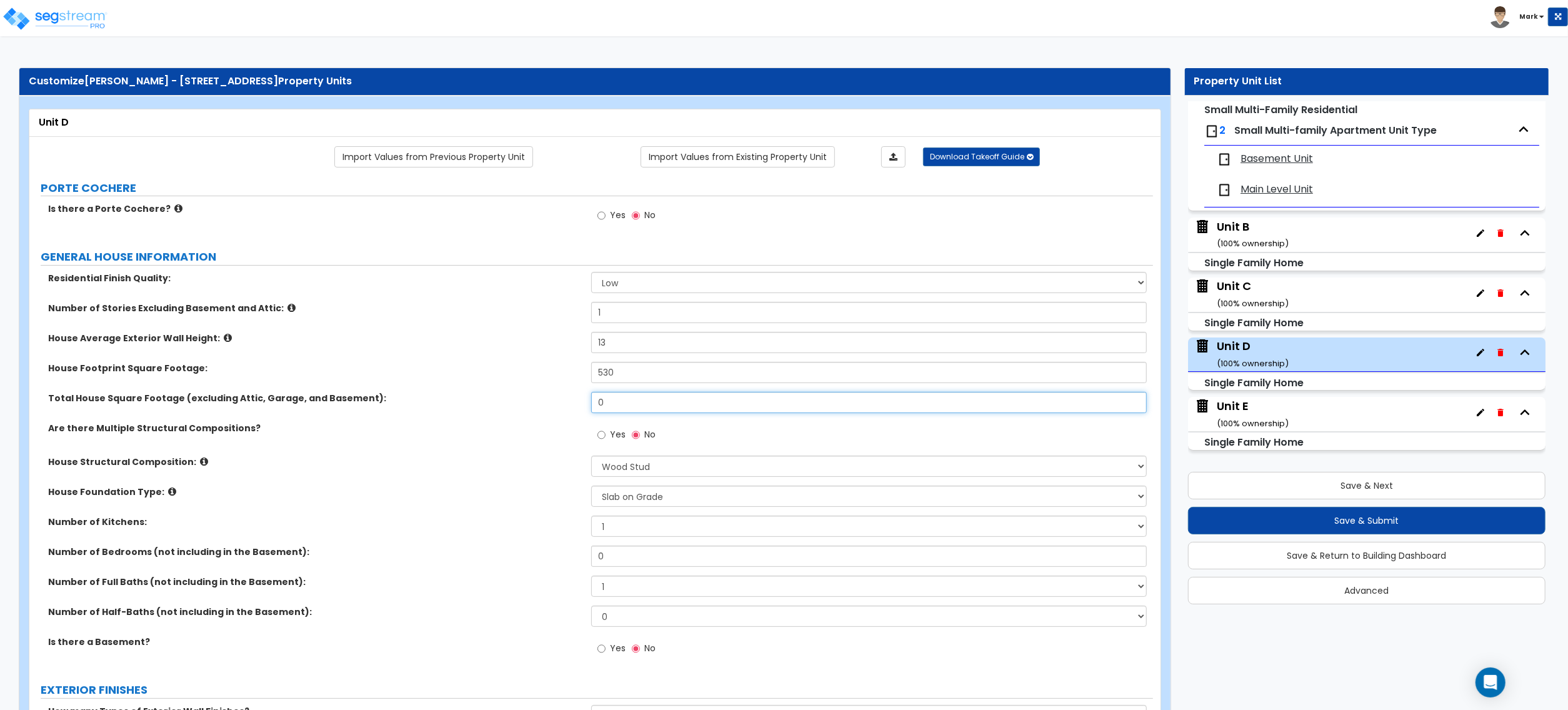
click at [620, 415] on div "Total House Square Footage (excluding Attic, Garage, and Basement): 0" at bounding box center [592, 406] width 1124 height 30
drag, startPoint x: 366, startPoint y: 436, endPoint x: 432, endPoint y: 448, distance: 67.1
click at [367, 438] on div "Are there Multiple Structural Compositions? Yes No" at bounding box center [592, 438] width 1124 height 33
click at [608, 438] on label "Yes" at bounding box center [611, 437] width 28 height 22
click at [605, 438] on input "Yes" at bounding box center [601, 434] width 8 height 14
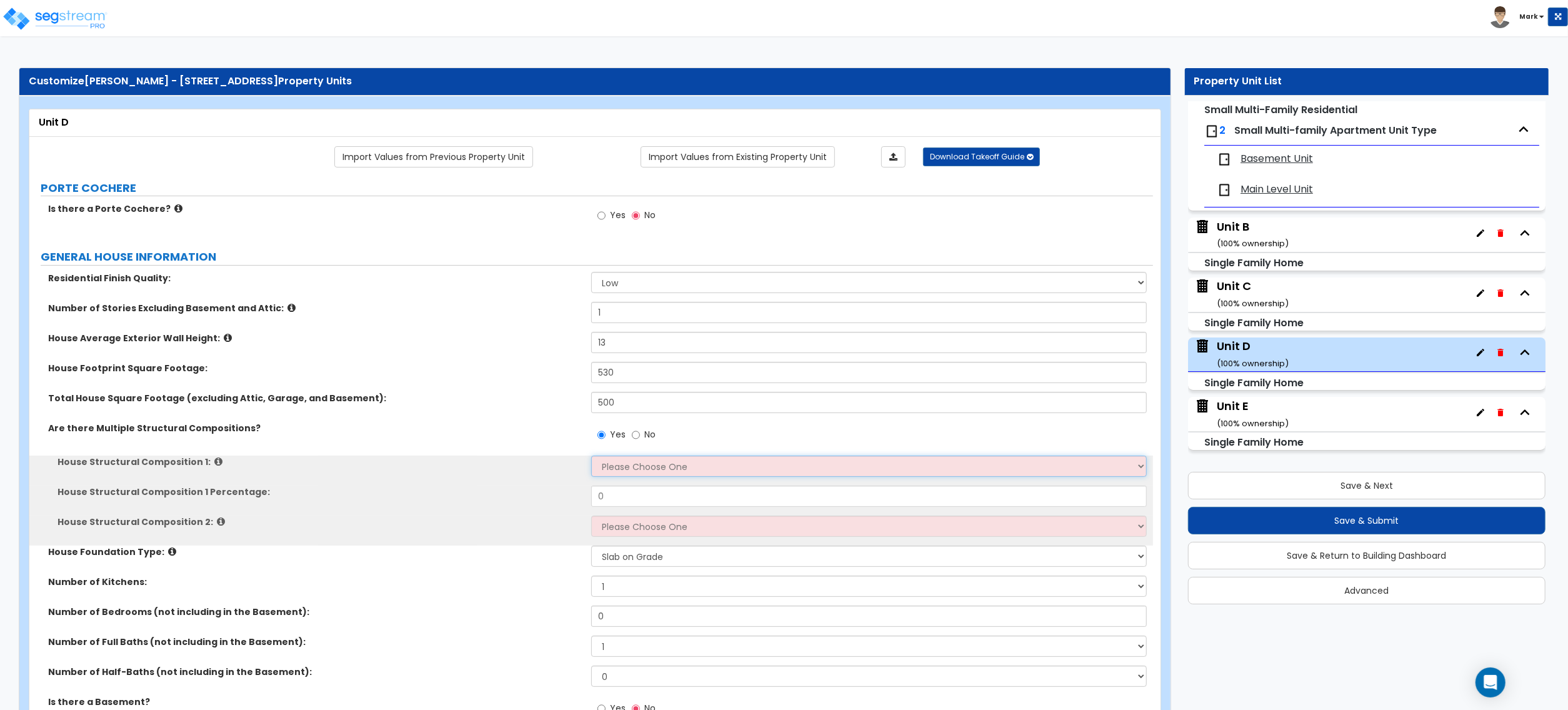
click at [622, 473] on select "Please Choose One Reinforced Concrete Structural Steel Brick Masonry CMU Masonr…" at bounding box center [869, 467] width 556 height 22
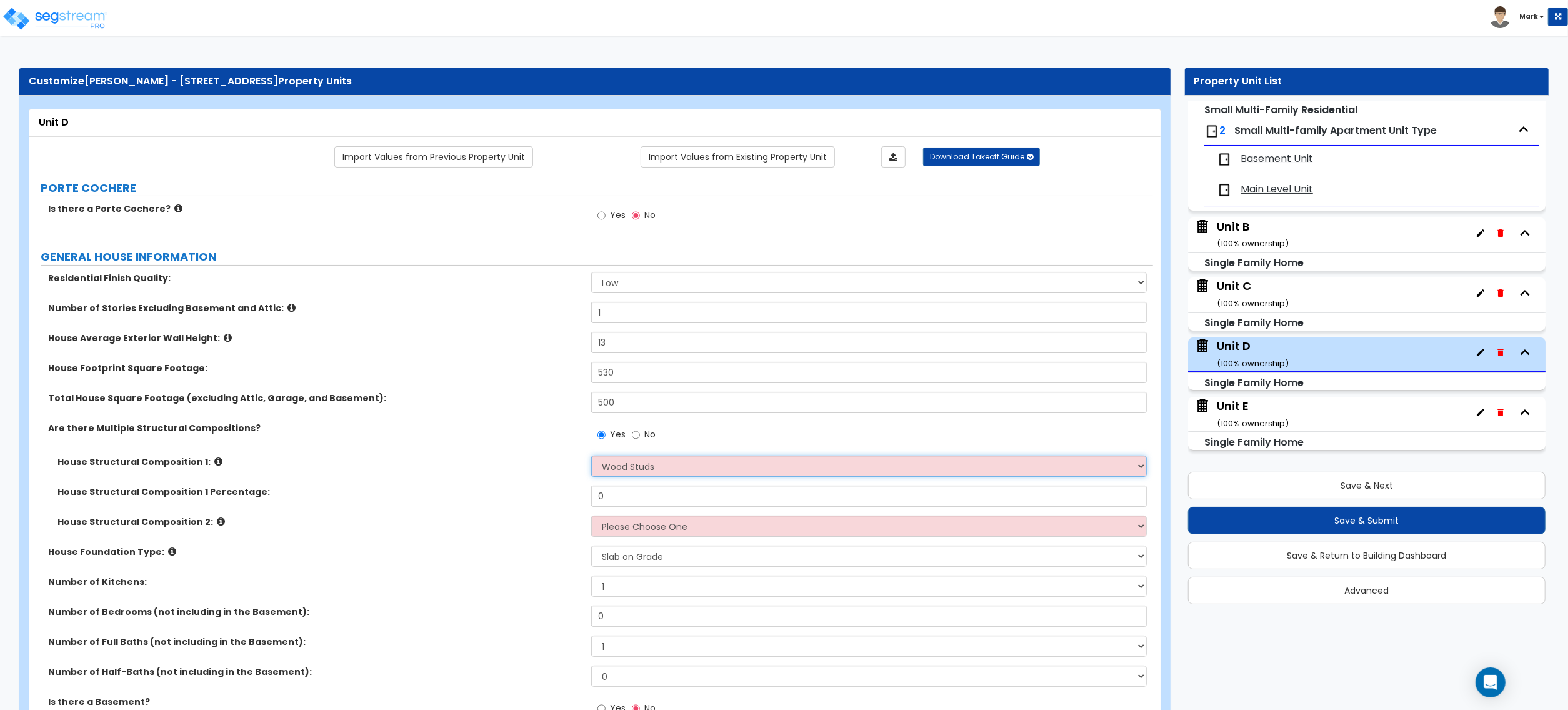
click at [592, 457] on select "Please Choose One Reinforced Concrete Structural Steel Brick Masonry CMU Masonr…" at bounding box center [869, 467] width 556 height 22
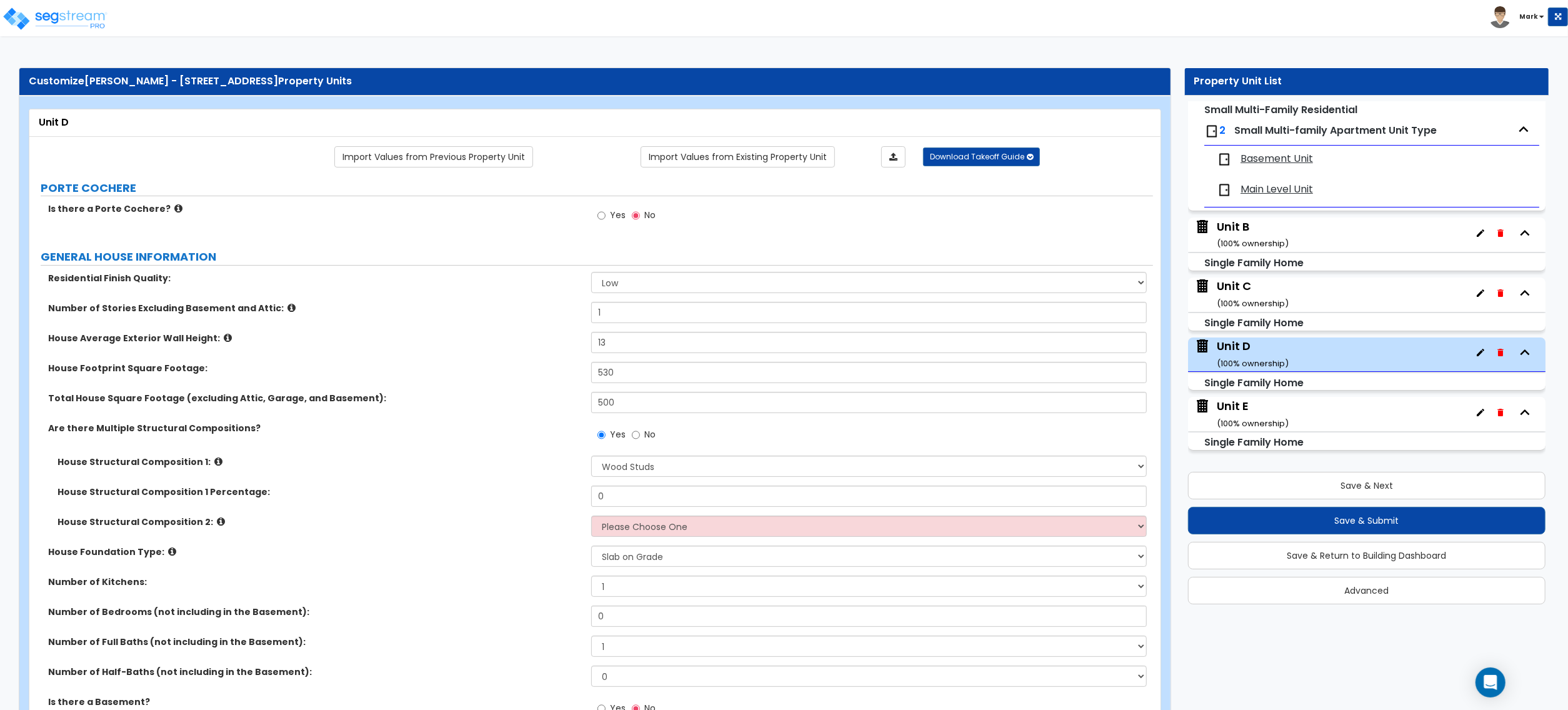
click at [645, 451] on div "Yes No" at bounding box center [627, 436] width 70 height 29
click at [645, 441] on span "No" at bounding box center [650, 434] width 11 height 13
click at [640, 441] on input "No" at bounding box center [636, 434] width 8 height 14
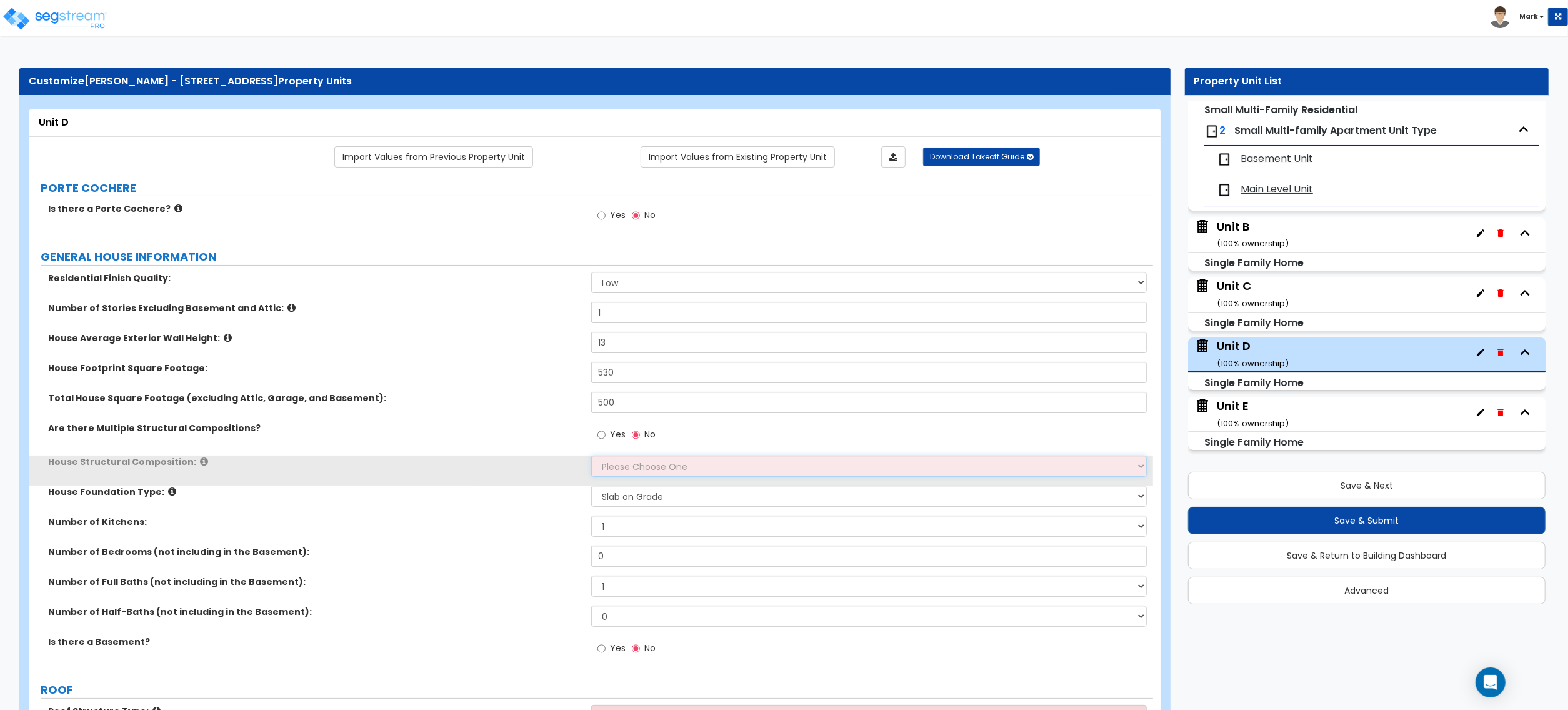
click at [645, 470] on select "Please Choose One Reinforced Concrete Structural Steel Brick Masonry CMU Masonr…" at bounding box center [869, 467] width 556 height 22
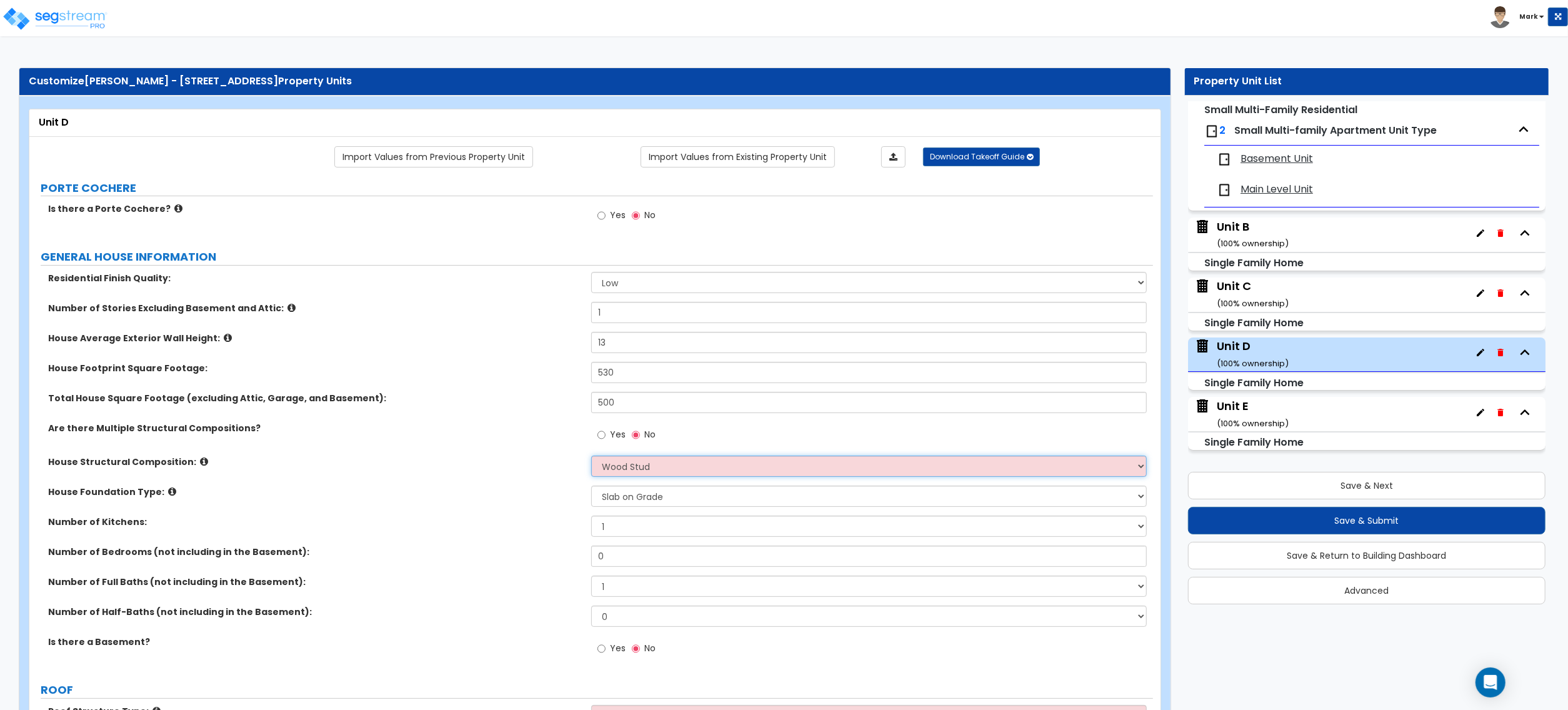
click at [592, 457] on select "Please Choose One Reinforced Concrete Structural Steel Brick Masonry CMU Masonr…" at bounding box center [869, 467] width 556 height 22
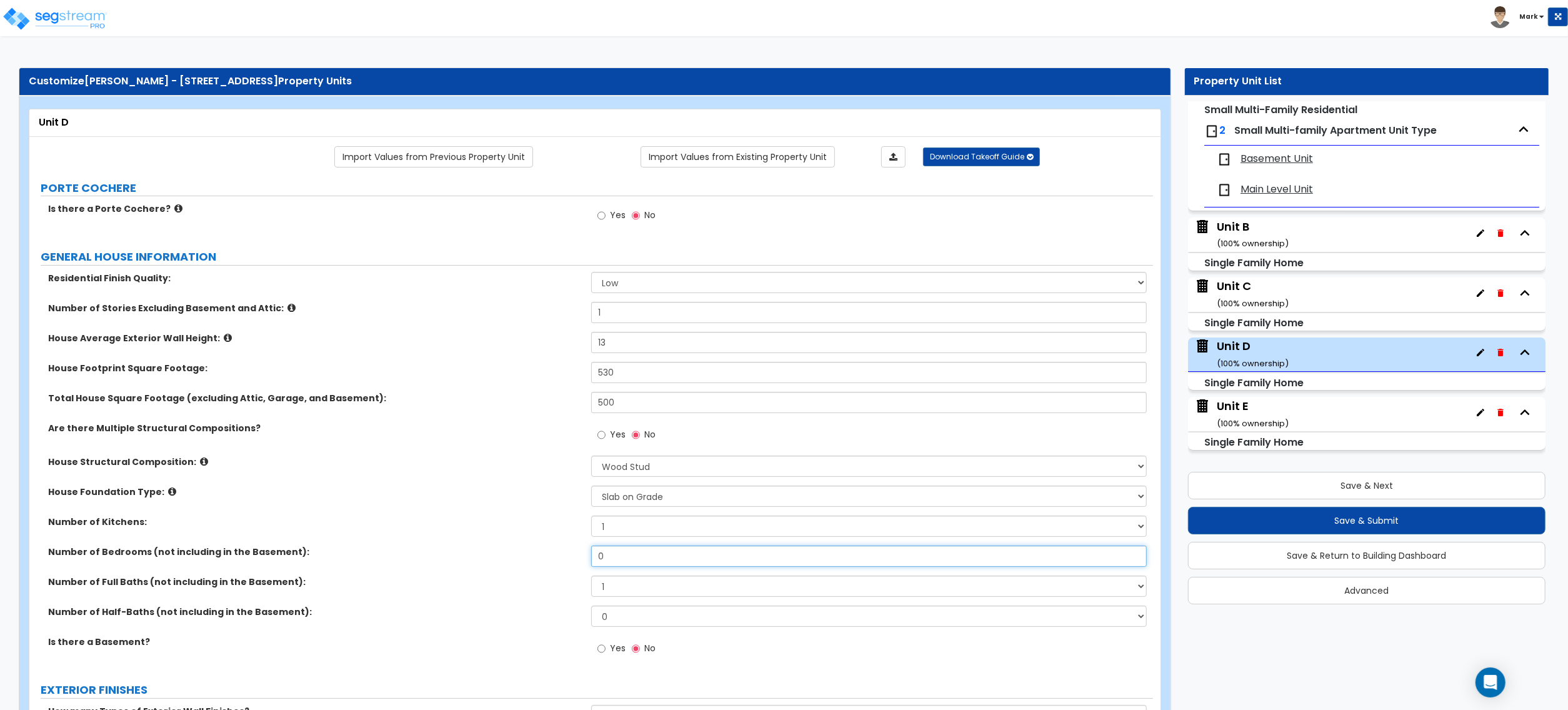
click at [614, 565] on input "0" at bounding box center [869, 557] width 556 height 22
drag, startPoint x: 614, startPoint y: 565, endPoint x: 586, endPoint y: 555, distance: 29.7
click at [614, 567] on input "0" at bounding box center [869, 557] width 556 height 22
click at [449, 577] on label "Number of Full Baths (not including in the Basement):" at bounding box center [314, 582] width 534 height 13
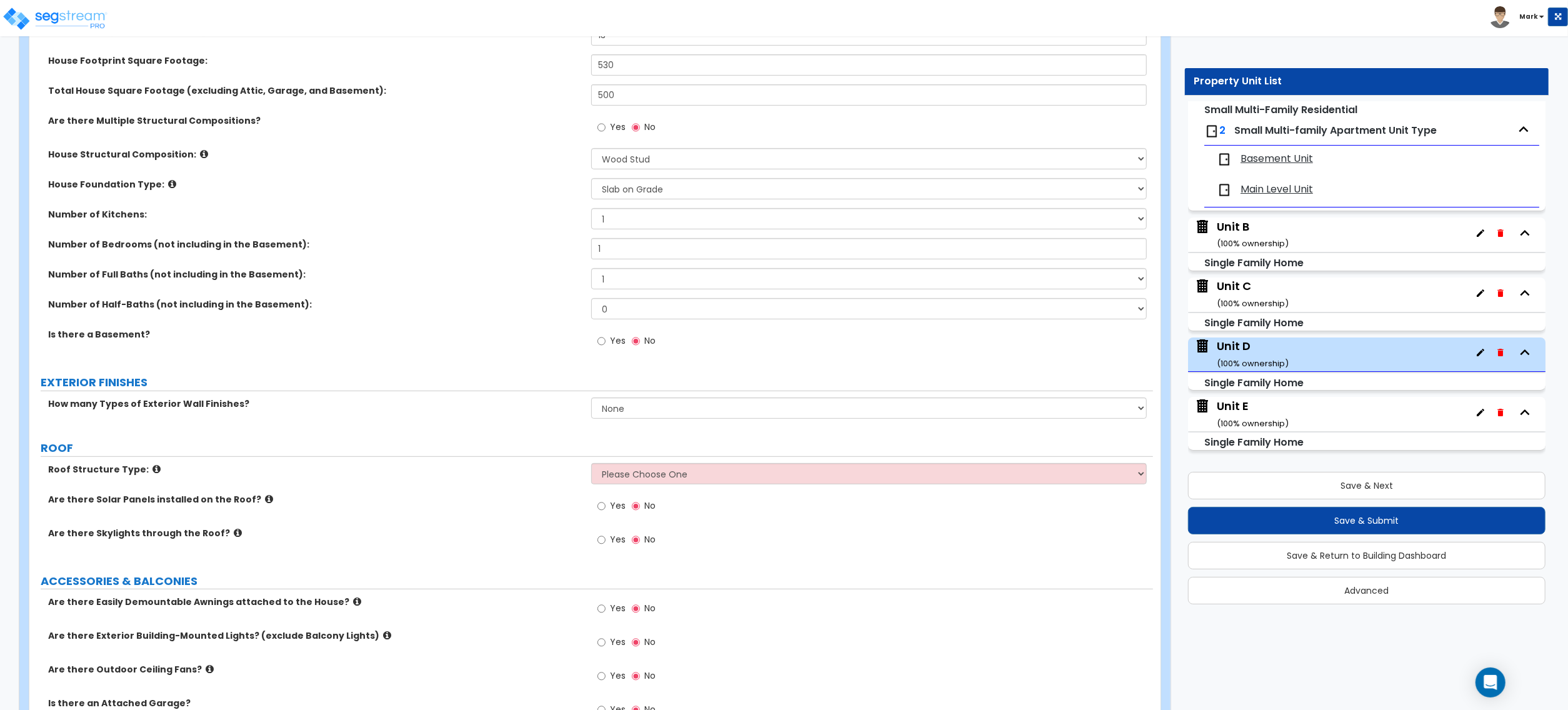
scroll to position [333, 0]
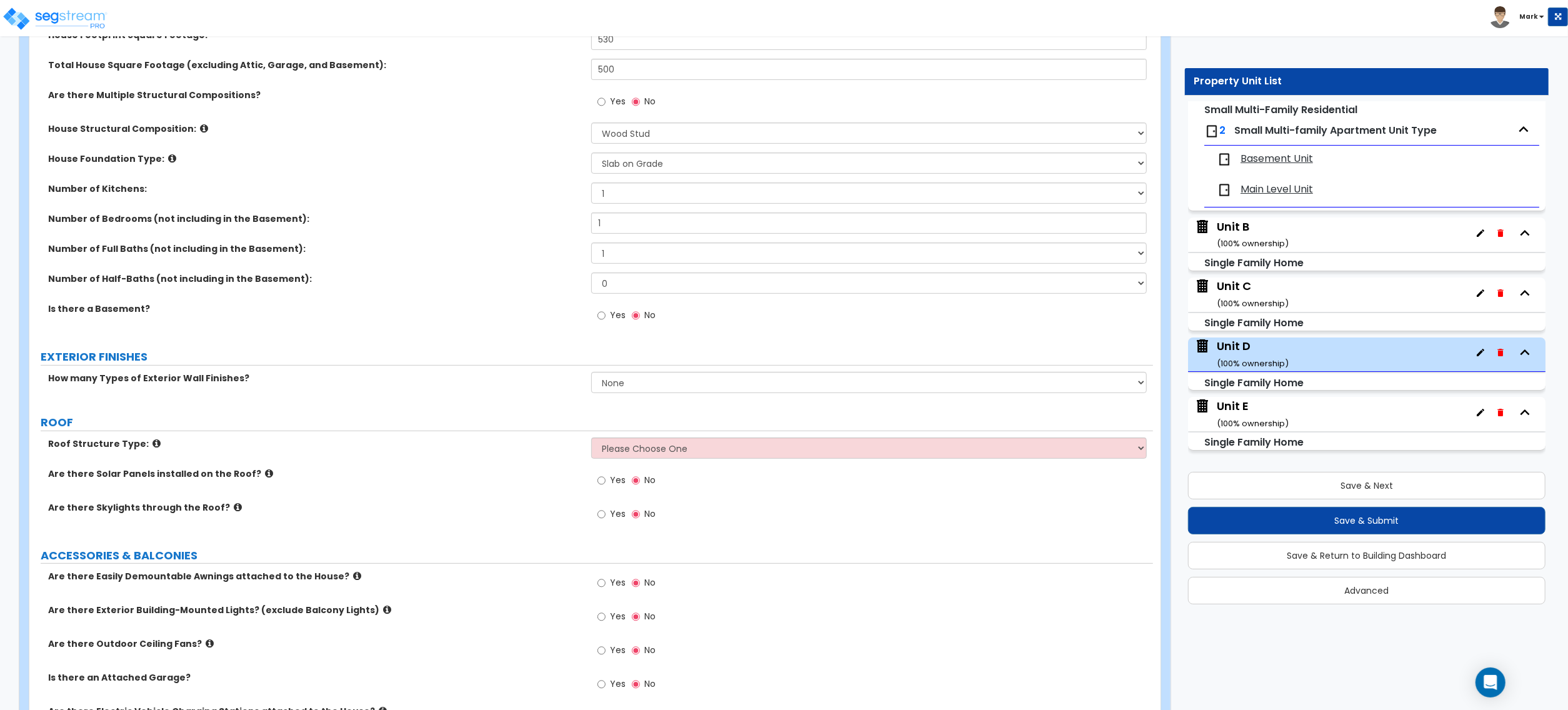
click at [618, 402] on div "How many Types of Exterior Wall Finishes? None 1 2 3" at bounding box center [592, 387] width 1124 height 30
click at [621, 387] on select "None 1 2 3" at bounding box center [869, 383] width 556 height 22
click at [622, 383] on select "None 1 2 3" at bounding box center [869, 383] width 556 height 22
click at [592, 373] on select "None 1 2 3" at bounding box center [869, 383] width 556 height 22
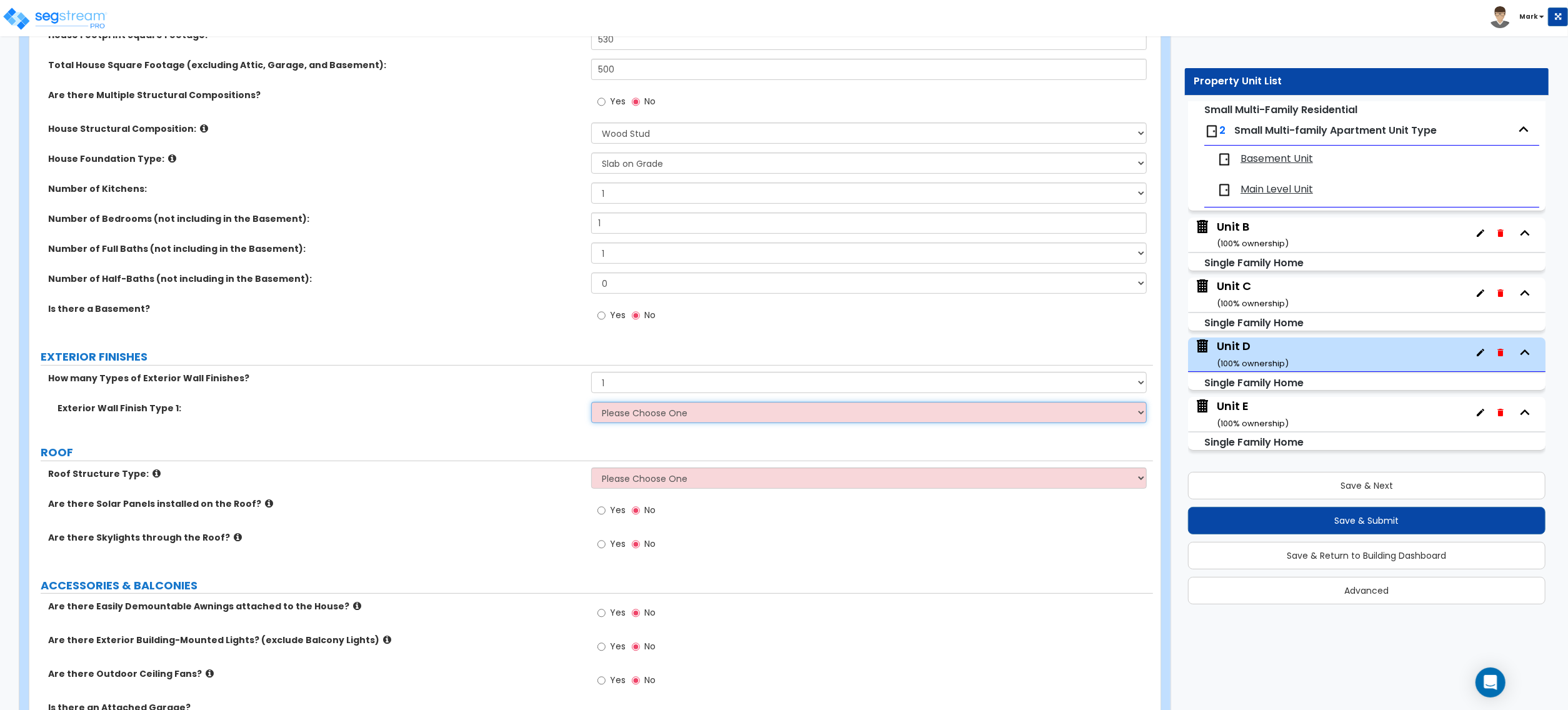
click at [644, 414] on select "Please Choose One No Finish/Shared Wall No Wall Brick Finish Stone Finish Wood …" at bounding box center [869, 413] width 556 height 22
drag, startPoint x: 644, startPoint y: 414, endPoint x: 567, endPoint y: 423, distance: 77.5
click at [544, 430] on div "Exterior Wall Finish Type 1: Please Choose One No Finish/Shared Wall No Wall Br…" at bounding box center [592, 416] width 1124 height 30
click at [603, 416] on select "Please Choose One No Finish/Shared Wall No Wall Brick Finish Stone Finish Wood …" at bounding box center [869, 413] width 556 height 22
click at [592, 404] on select "Please Choose One No Finish/Shared Wall No Wall Brick Finish Stone Finish Wood …" at bounding box center [869, 413] width 556 height 22
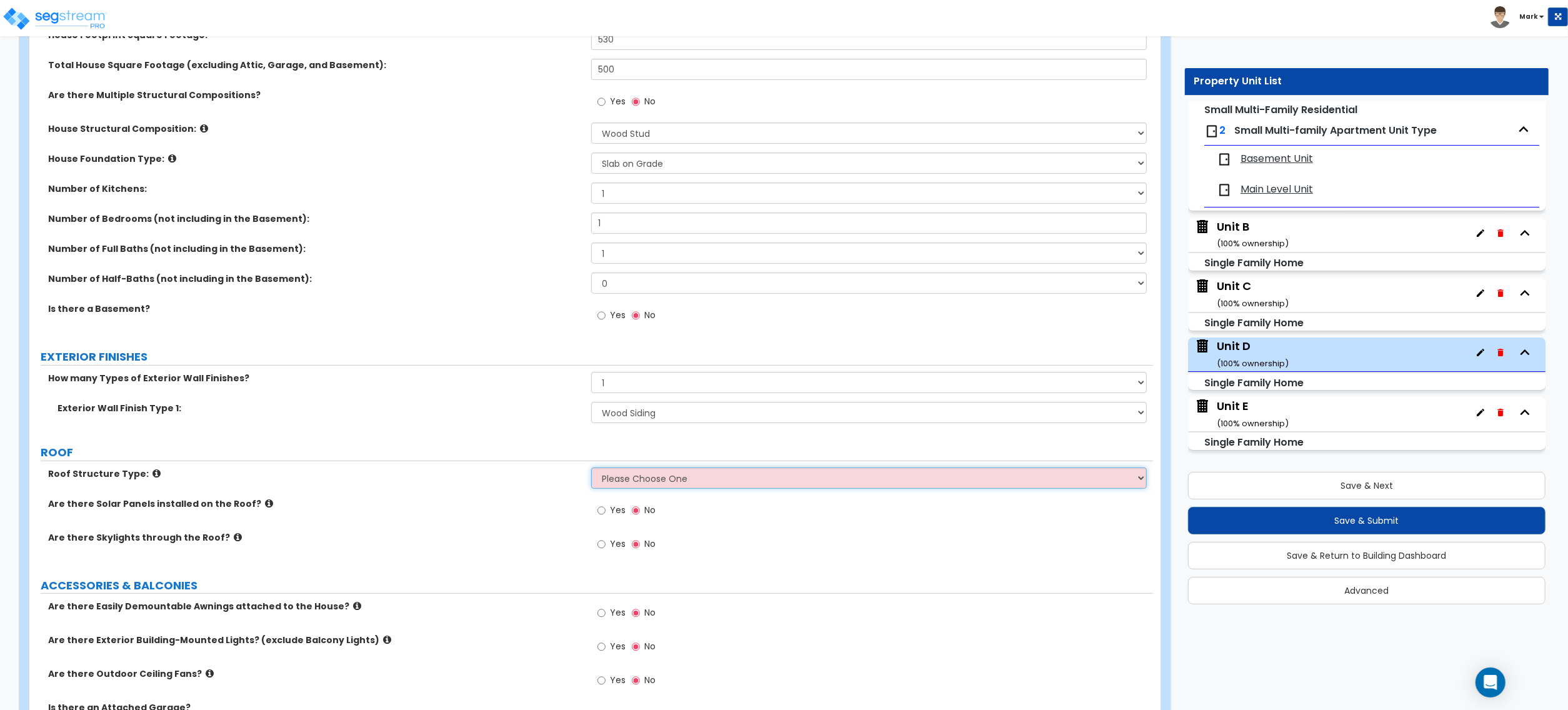
click at [609, 479] on select "Please Choose One Gable Roof Flat Roof Hybrid Gable & Flat Roof" at bounding box center [869, 478] width 556 height 22
click at [592, 469] on select "Please Choose One Gable Roof Flat Roof Hybrid Gable & Flat Roof" at bounding box center [869, 478] width 556 height 22
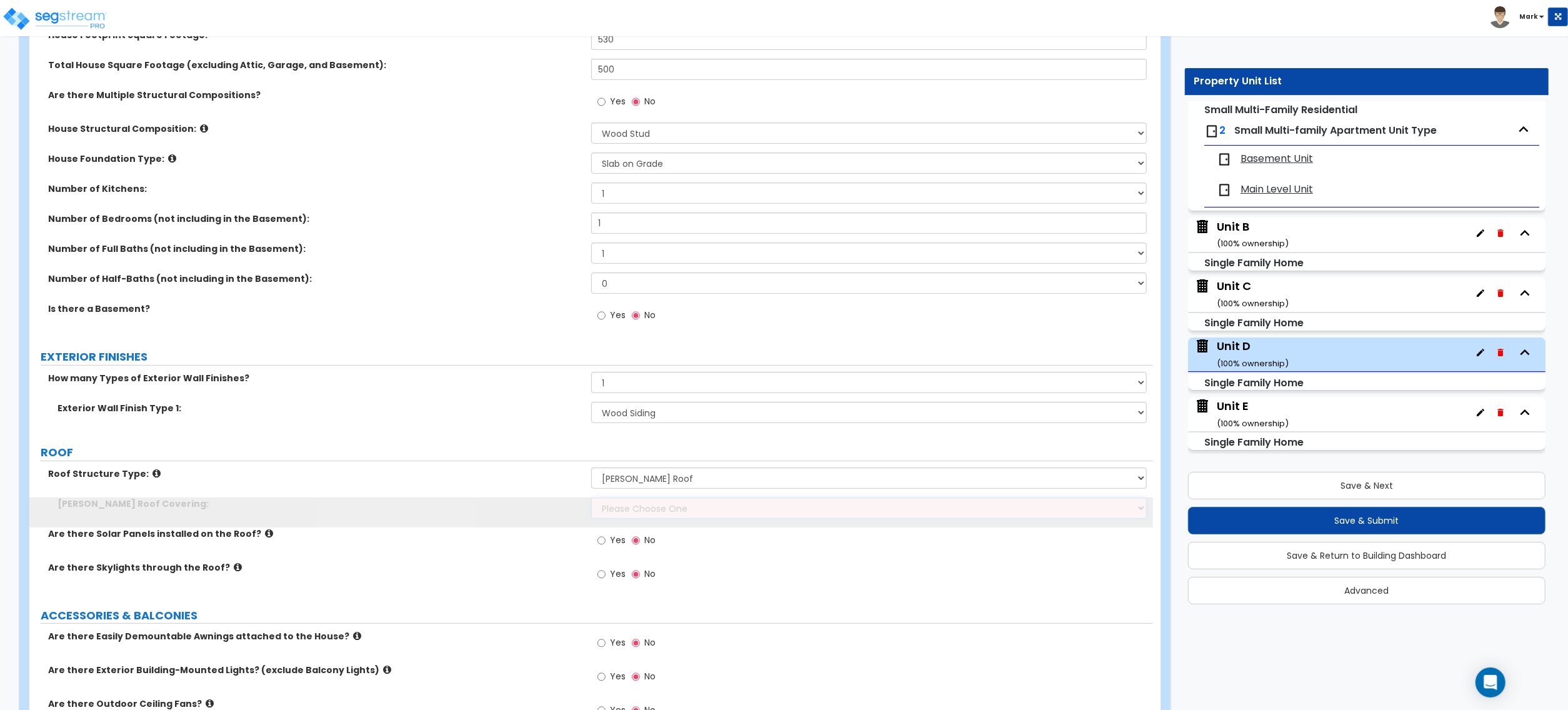
drag, startPoint x: 646, startPoint y: 523, endPoint x: 646, endPoint y: 512, distance: 11.0
click at [646, 512] on select "Please Choose One Asphalt Shingle Clay Tile Wood Shingle Metal Shingle Standing…" at bounding box center [869, 508] width 556 height 22
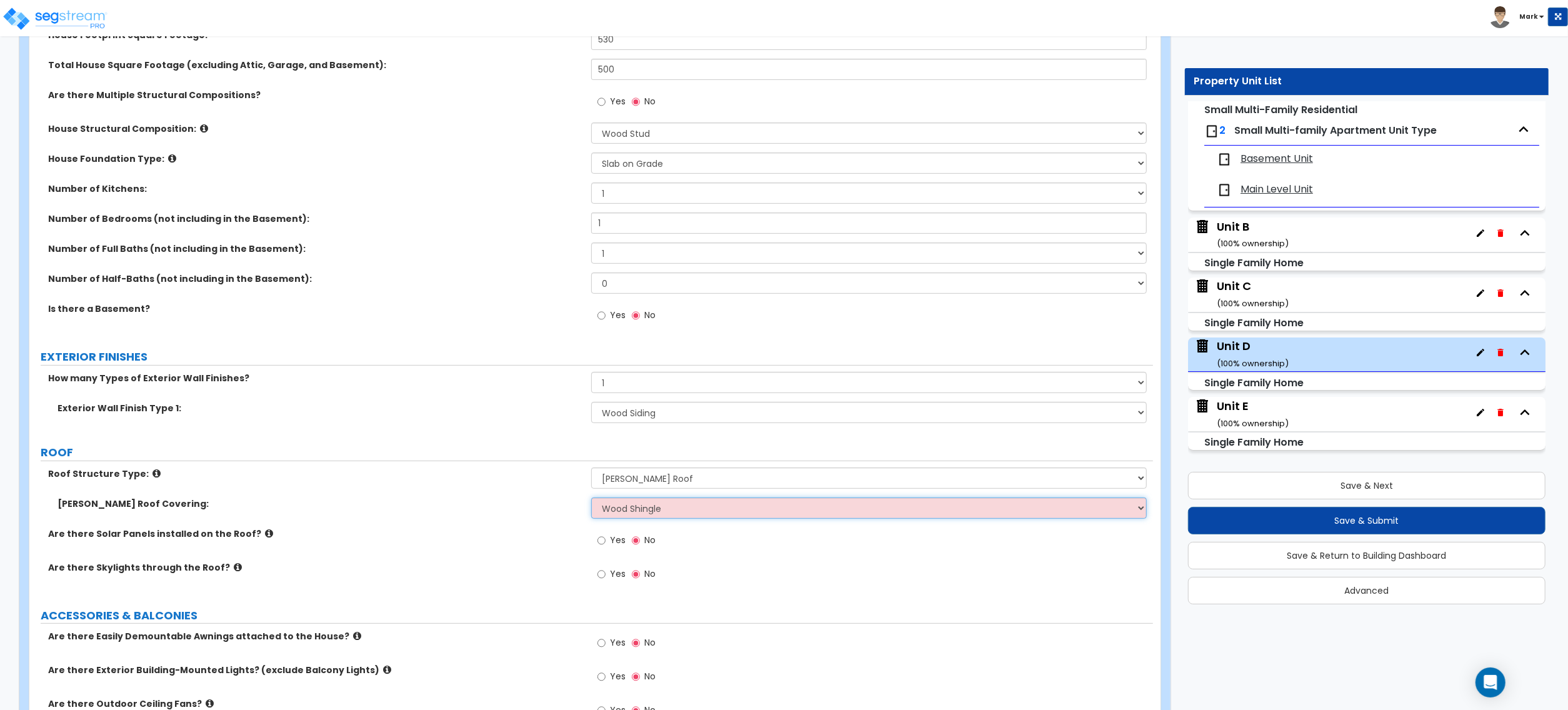
click at [592, 499] on select "Please Choose One Asphalt Shingle Clay Tile Wood Shingle Metal Shingle Standing…" at bounding box center [869, 508] width 556 height 22
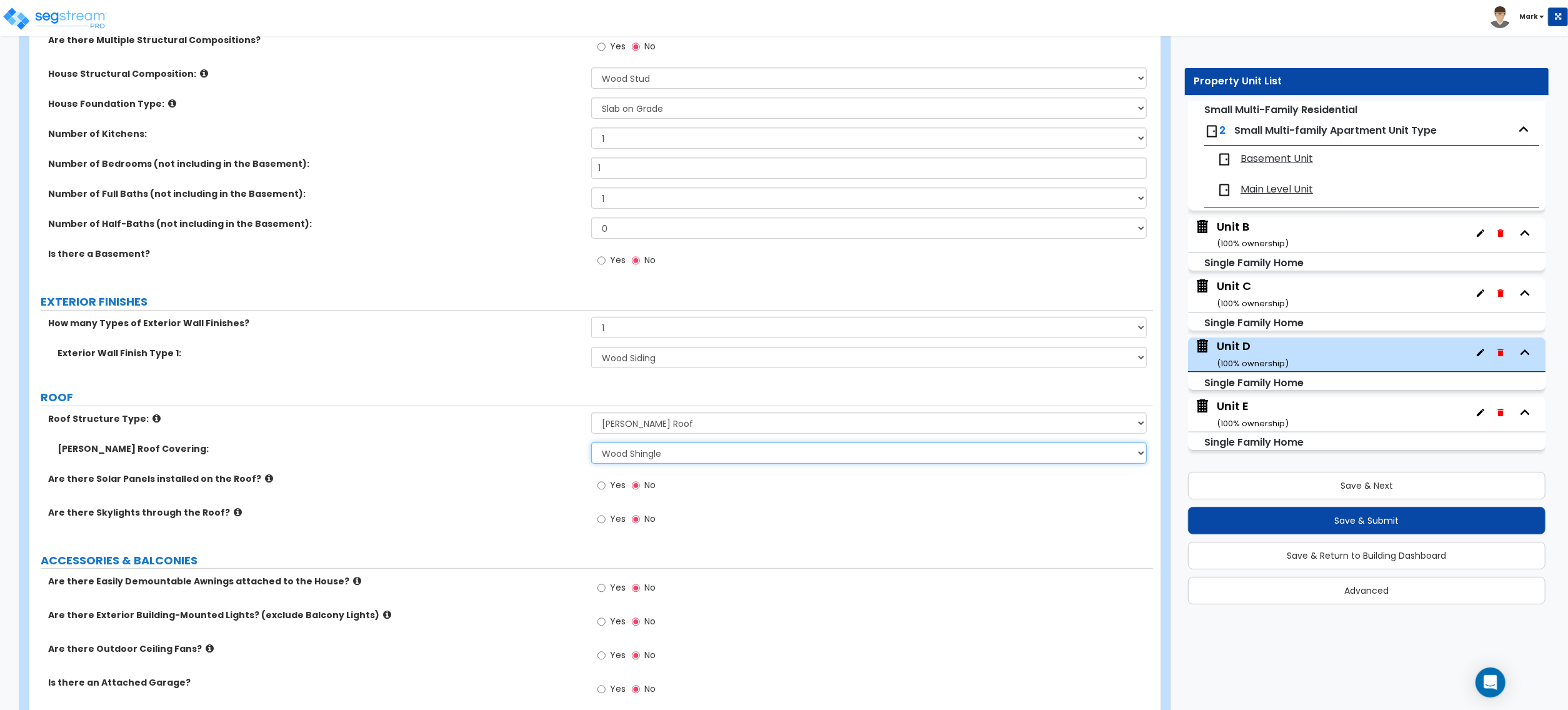
scroll to position [416, 0]
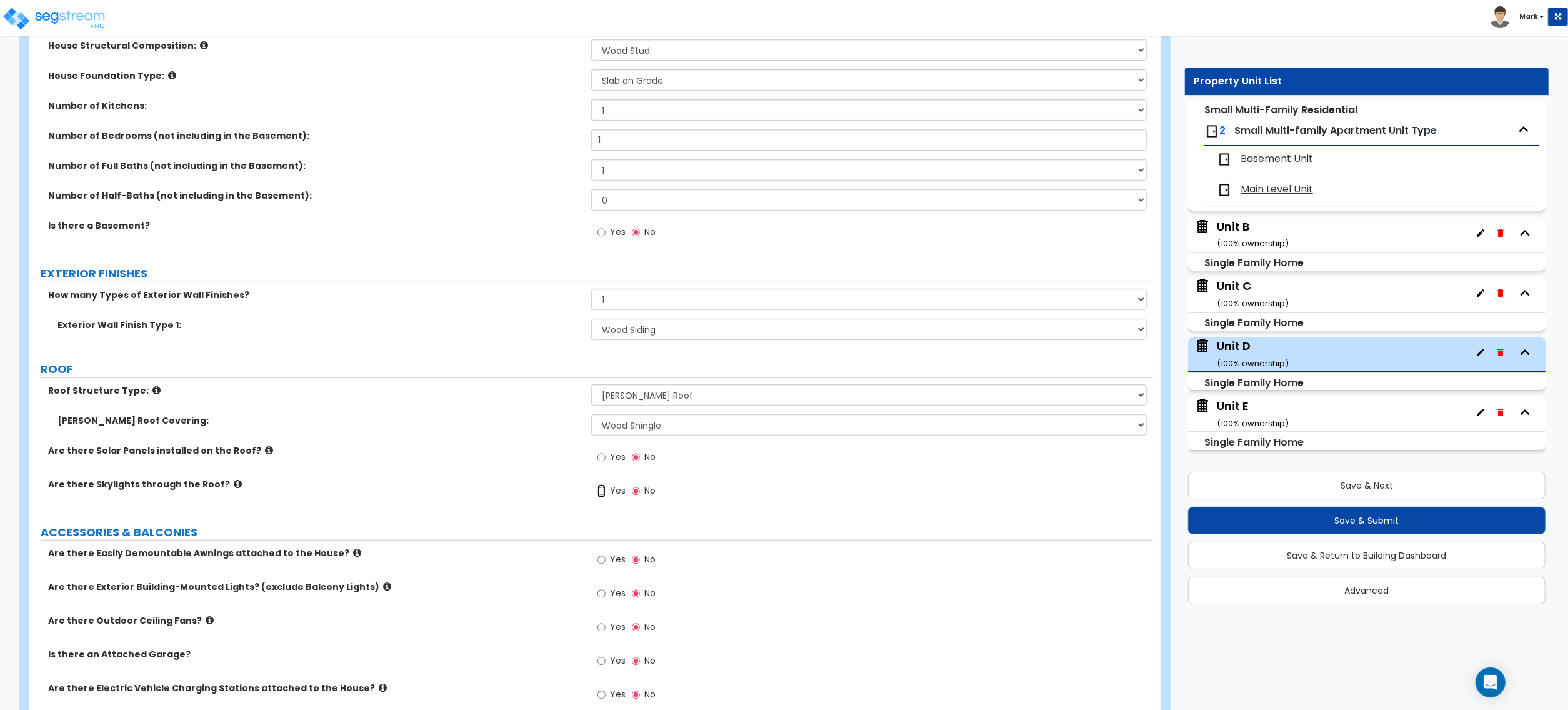
click at [599, 486] on input "Yes" at bounding box center [601, 491] width 8 height 14
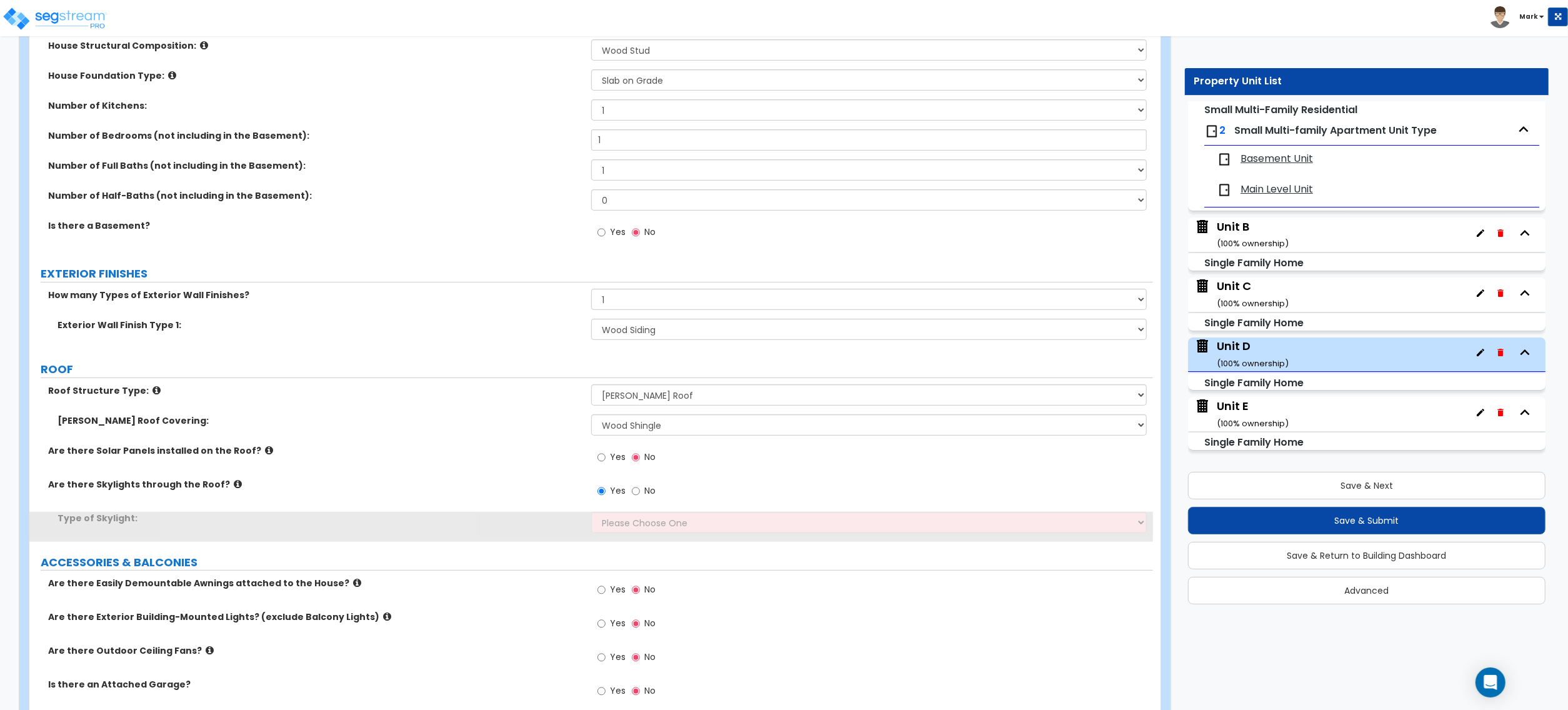
click at [614, 499] on label "Yes" at bounding box center [611, 493] width 28 height 22
click at [605, 498] on input "Yes" at bounding box center [601, 491] width 8 height 14
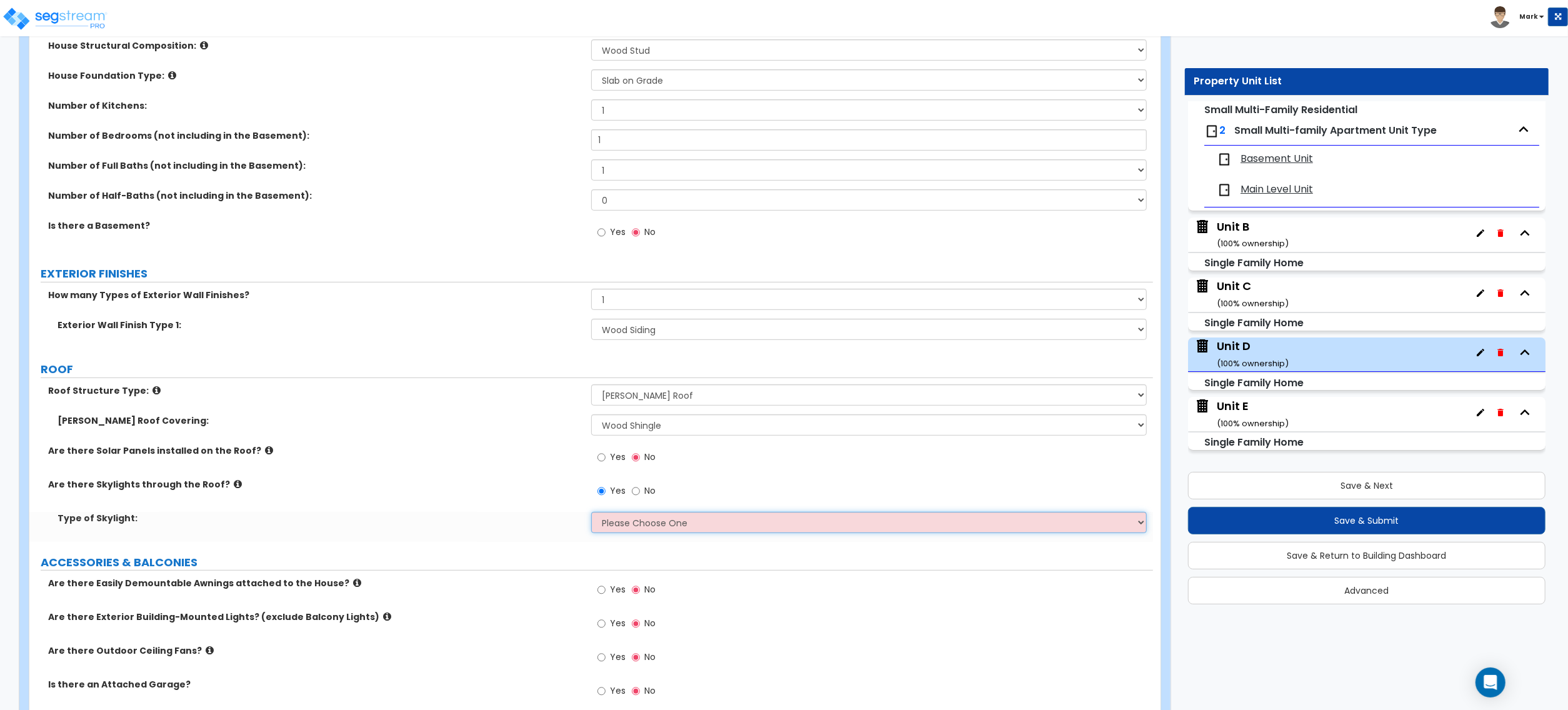
click at [616, 525] on select "Please Choose One Fixed Rectangular Glass Barrel Vault Dome Square Pyramid" at bounding box center [869, 523] width 556 height 22
click at [592, 514] on select "Please Choose One Fixed Rectangular Glass Barrel Vault Dome Square Pyramid" at bounding box center [869, 523] width 556 height 22
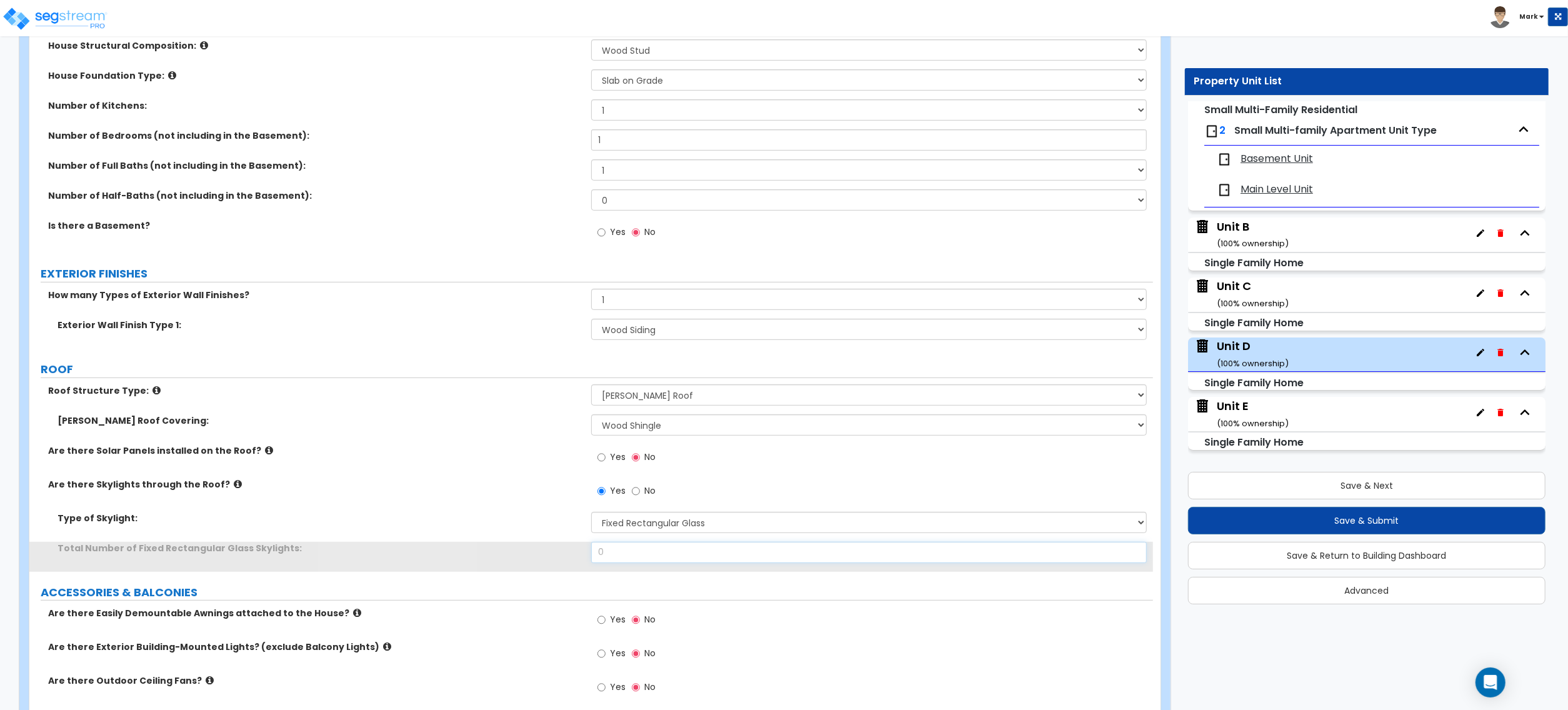
click at [644, 548] on input "0" at bounding box center [869, 553] width 556 height 22
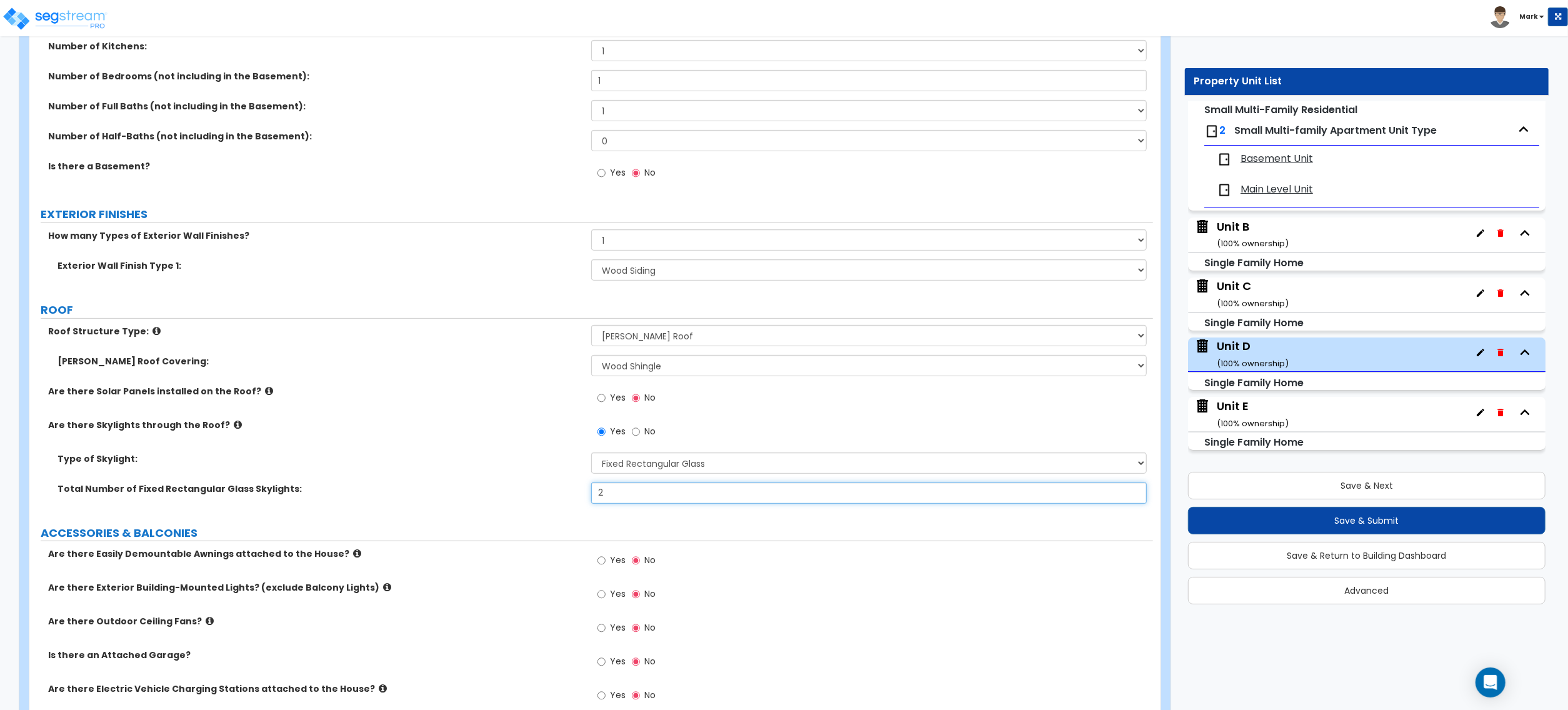
scroll to position [500, 0]
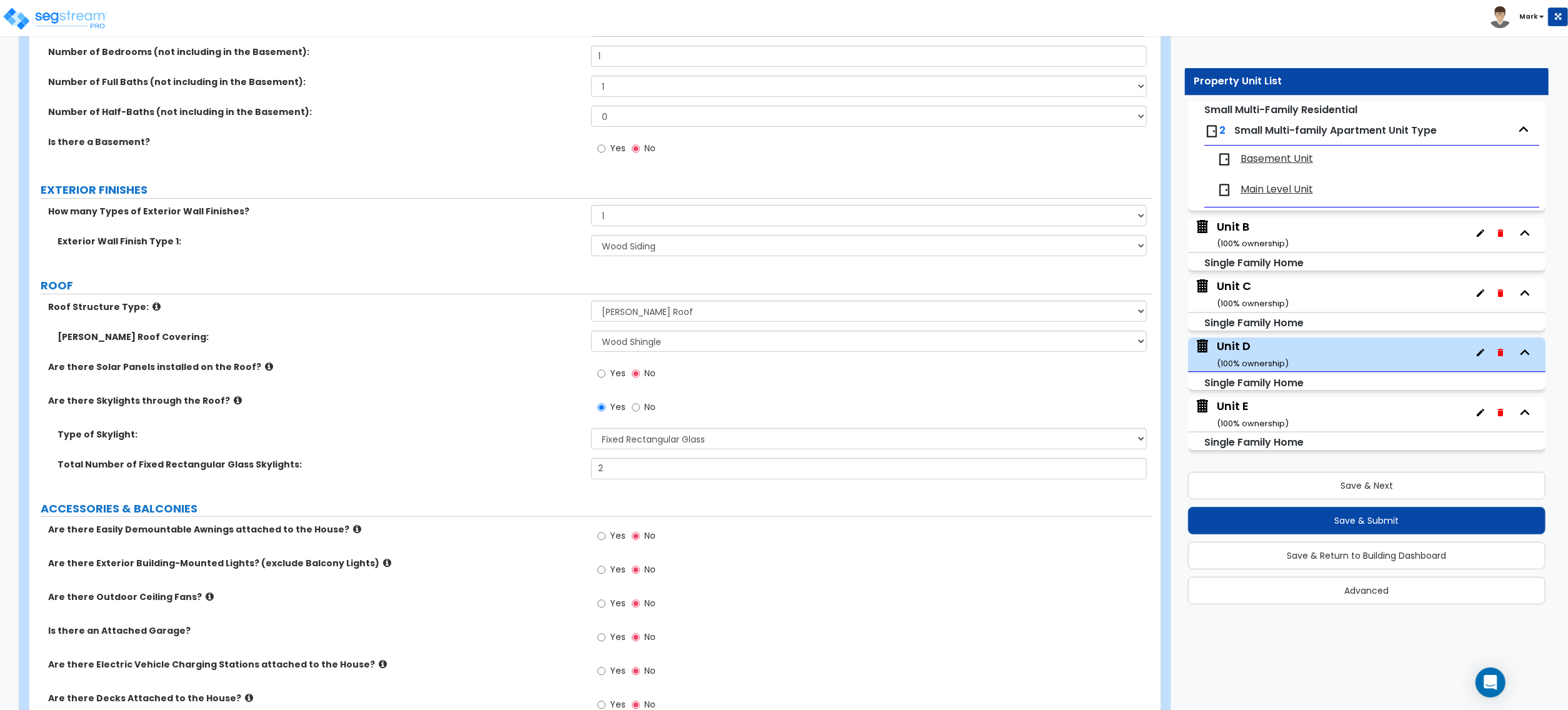
click at [608, 577] on label "Yes" at bounding box center [611, 572] width 28 height 22
click at [605, 577] on input "Yes" at bounding box center [601, 569] width 8 height 14
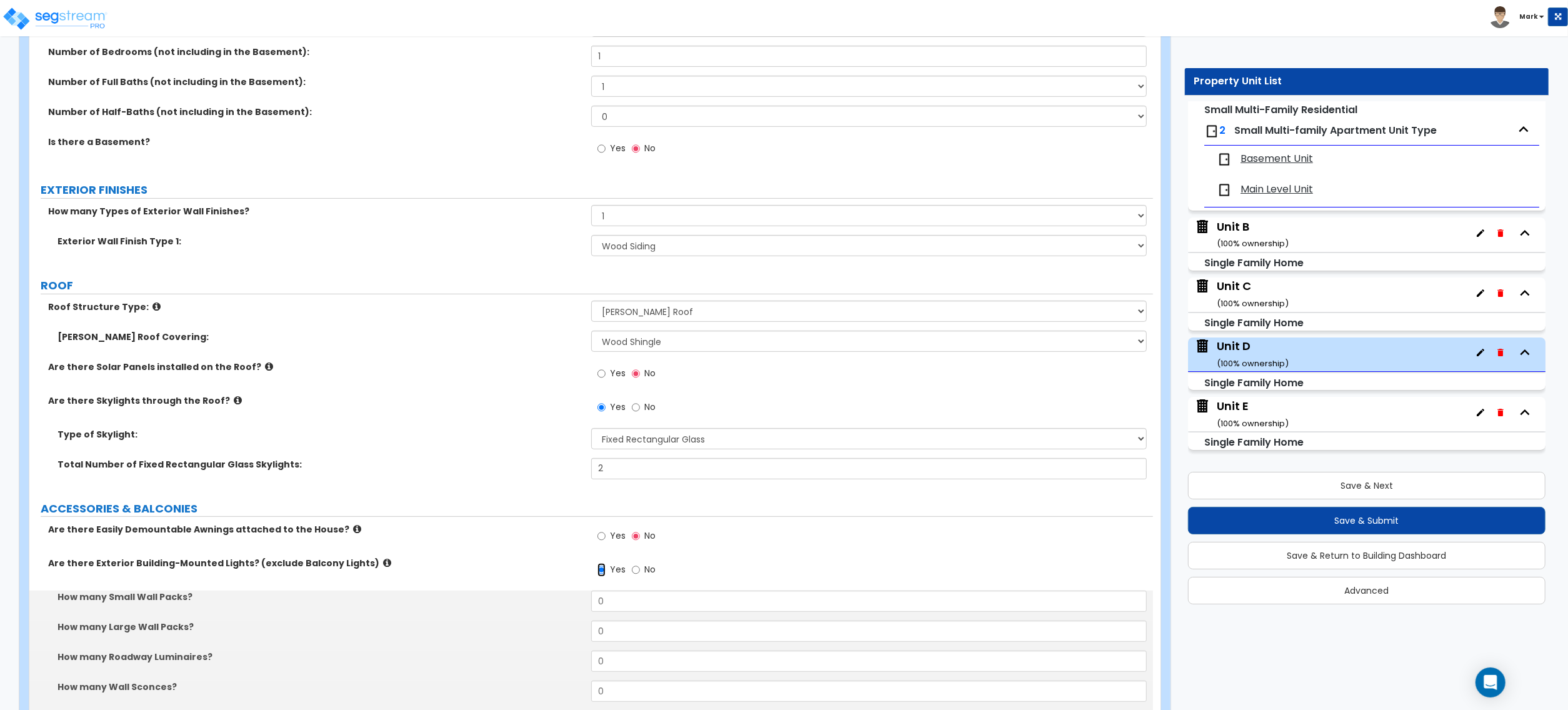
scroll to position [584, 0]
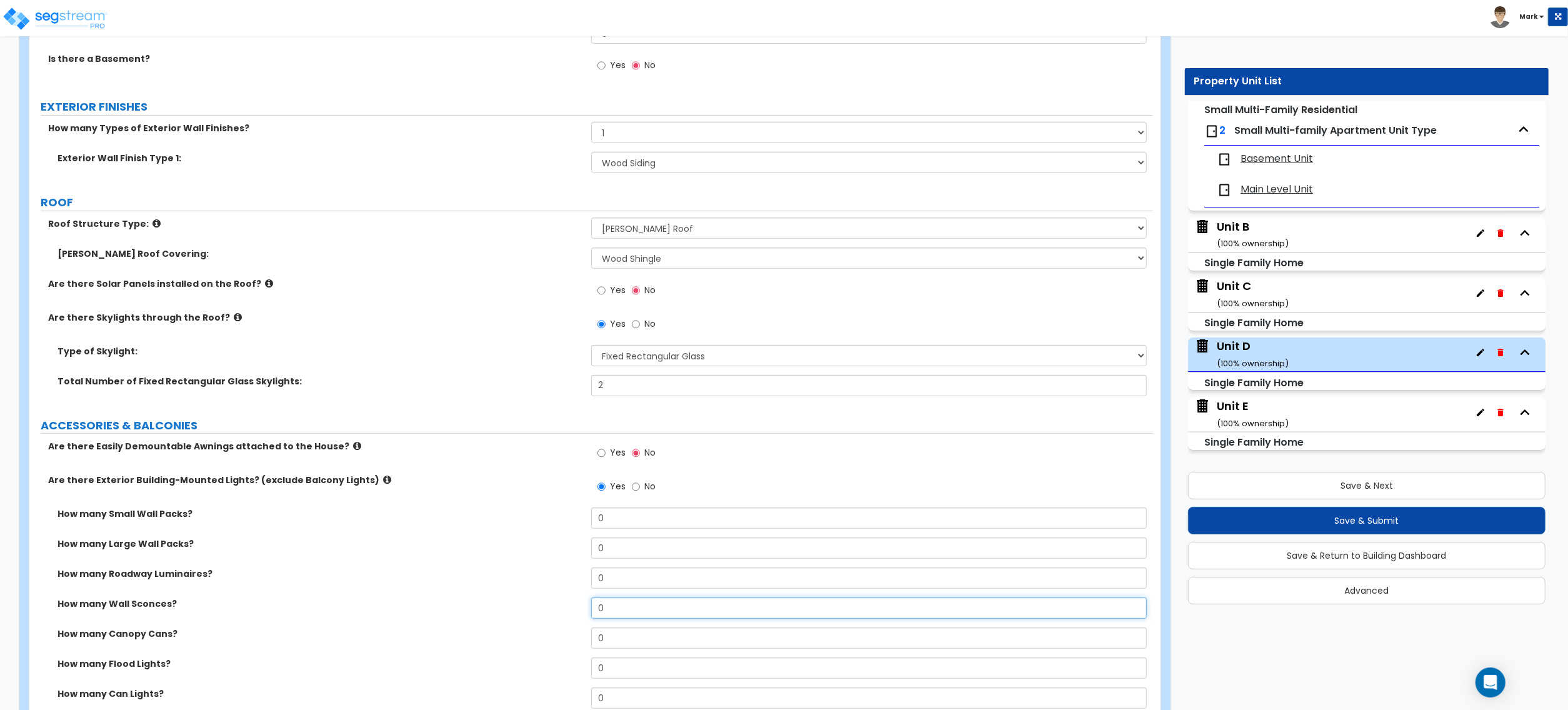
click at [623, 604] on input "0" at bounding box center [869, 608] width 556 height 22
drag, startPoint x: 489, startPoint y: 638, endPoint x: 505, endPoint y: 628, distance: 18.9
click at [500, 636] on label "How many Canopy Cans?" at bounding box center [320, 634] width 524 height 13
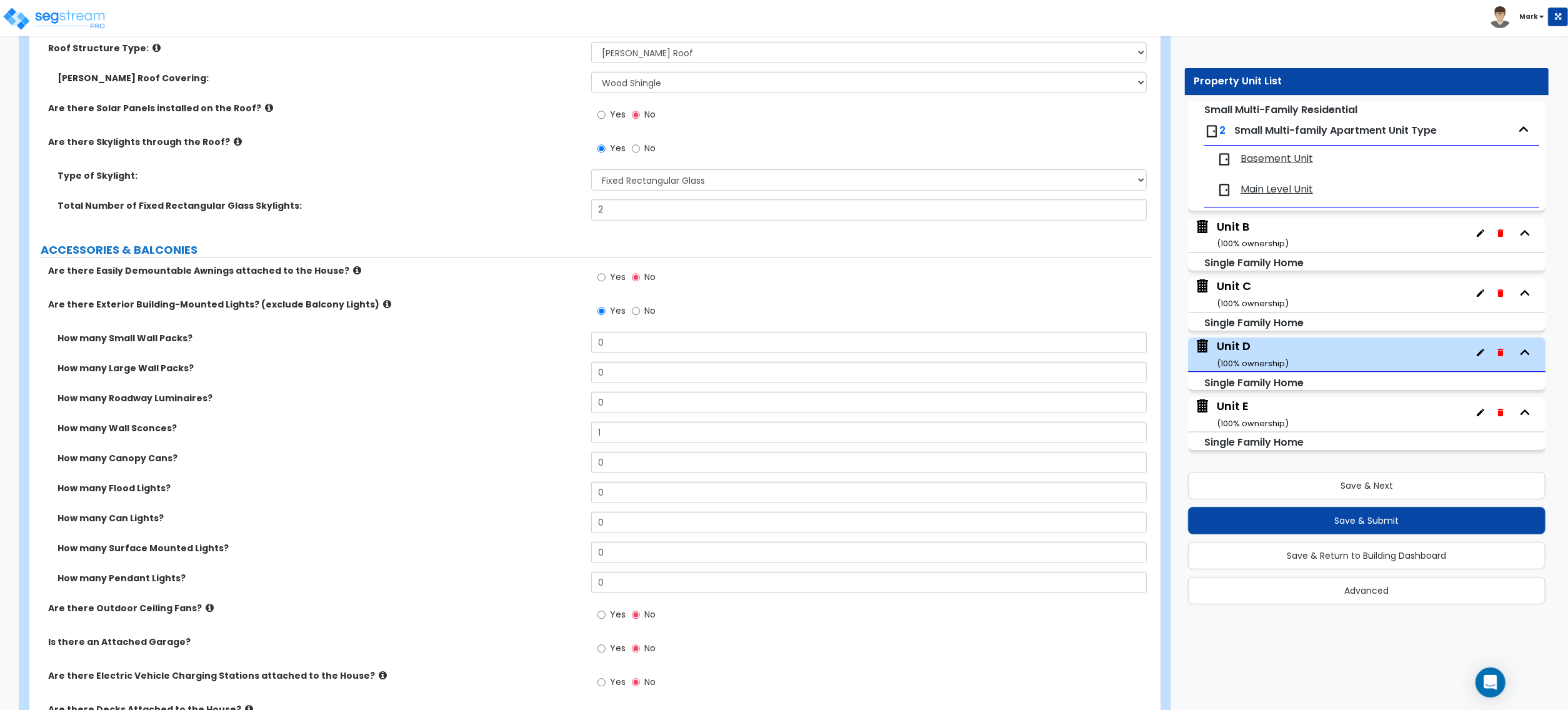
scroll to position [751, 0]
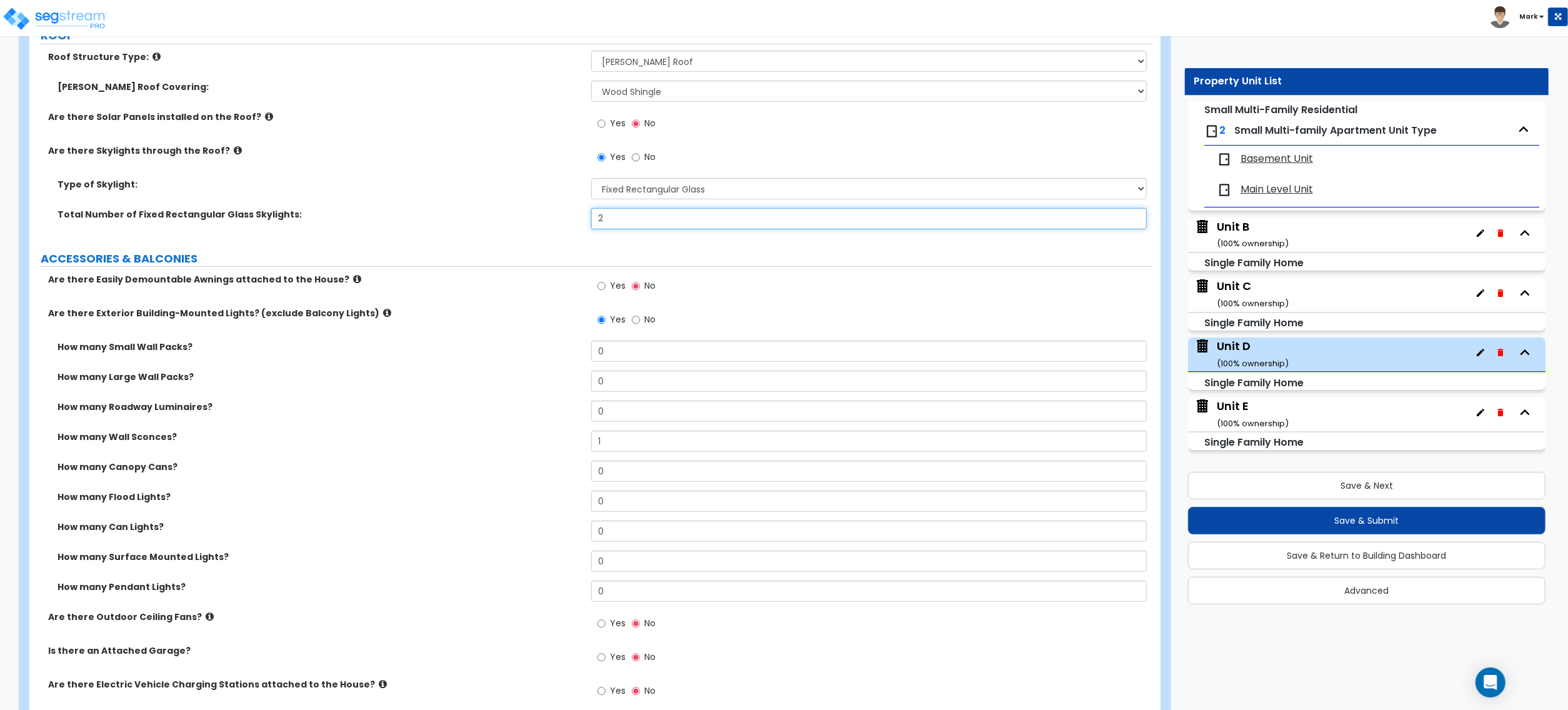
click at [615, 229] on input "2" at bounding box center [869, 219] width 556 height 22
click at [614, 229] on input "2" at bounding box center [869, 219] width 556 height 22
click at [629, 222] on input "2" at bounding box center [869, 219] width 556 height 22
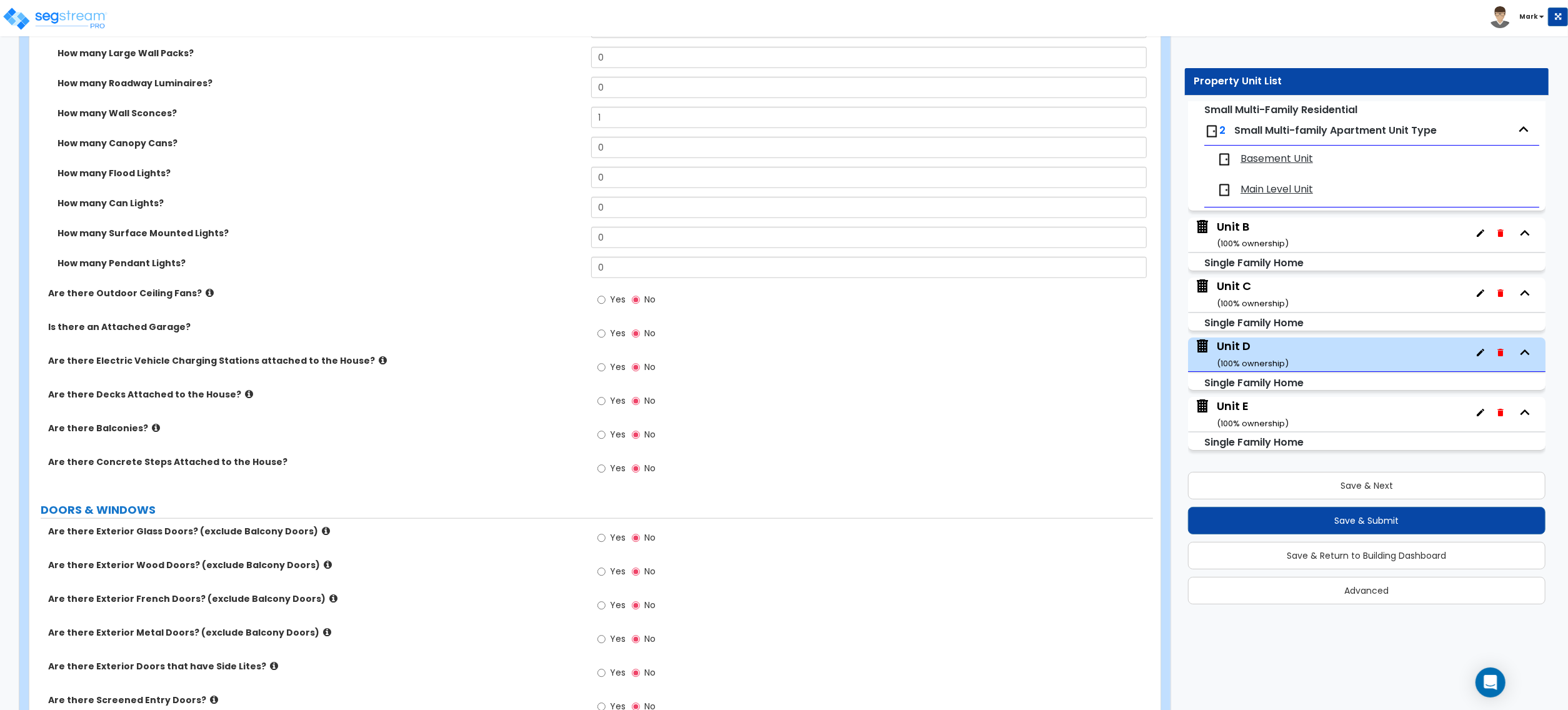
scroll to position [1167, 0]
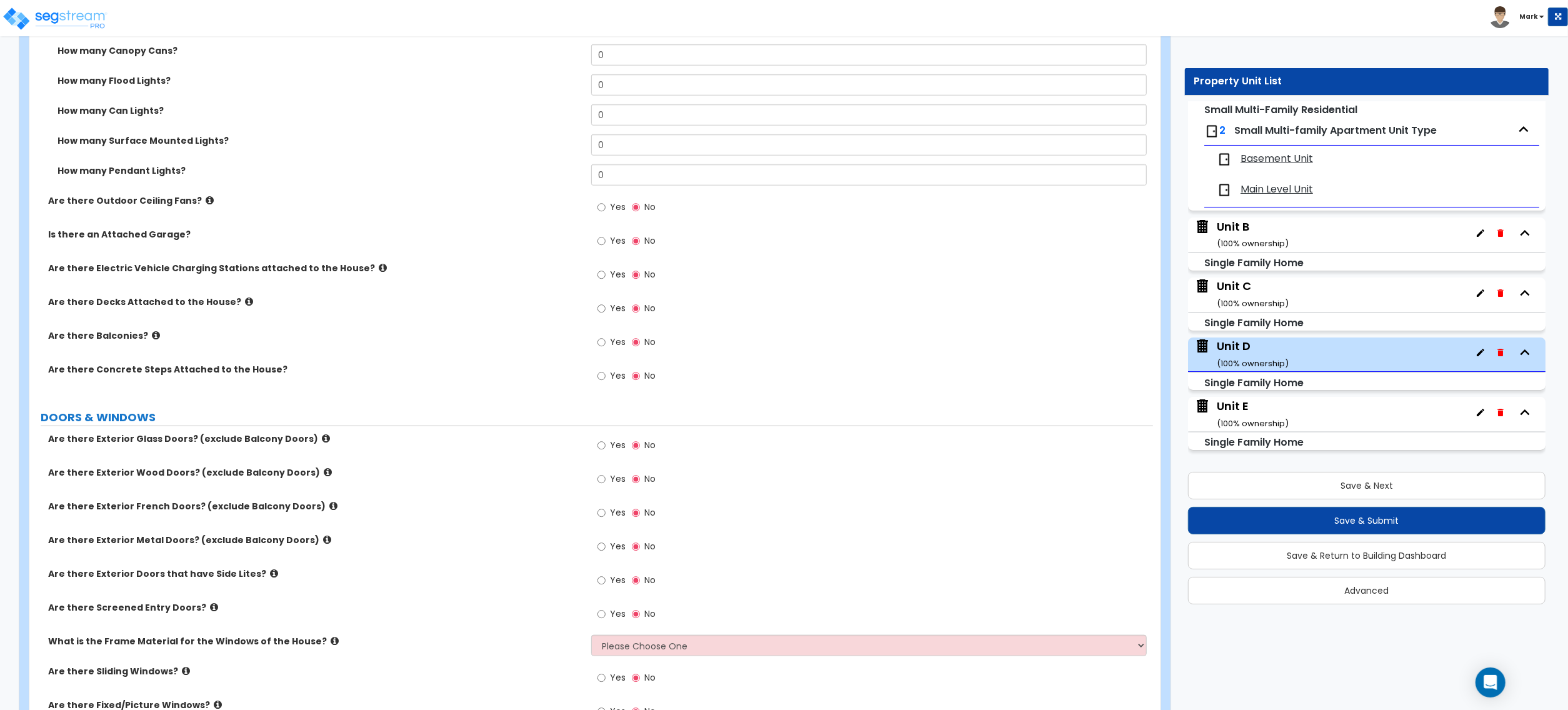
click at [609, 488] on label "Yes" at bounding box center [611, 481] width 28 height 22
click at [605, 487] on input "Yes" at bounding box center [601, 479] width 8 height 14
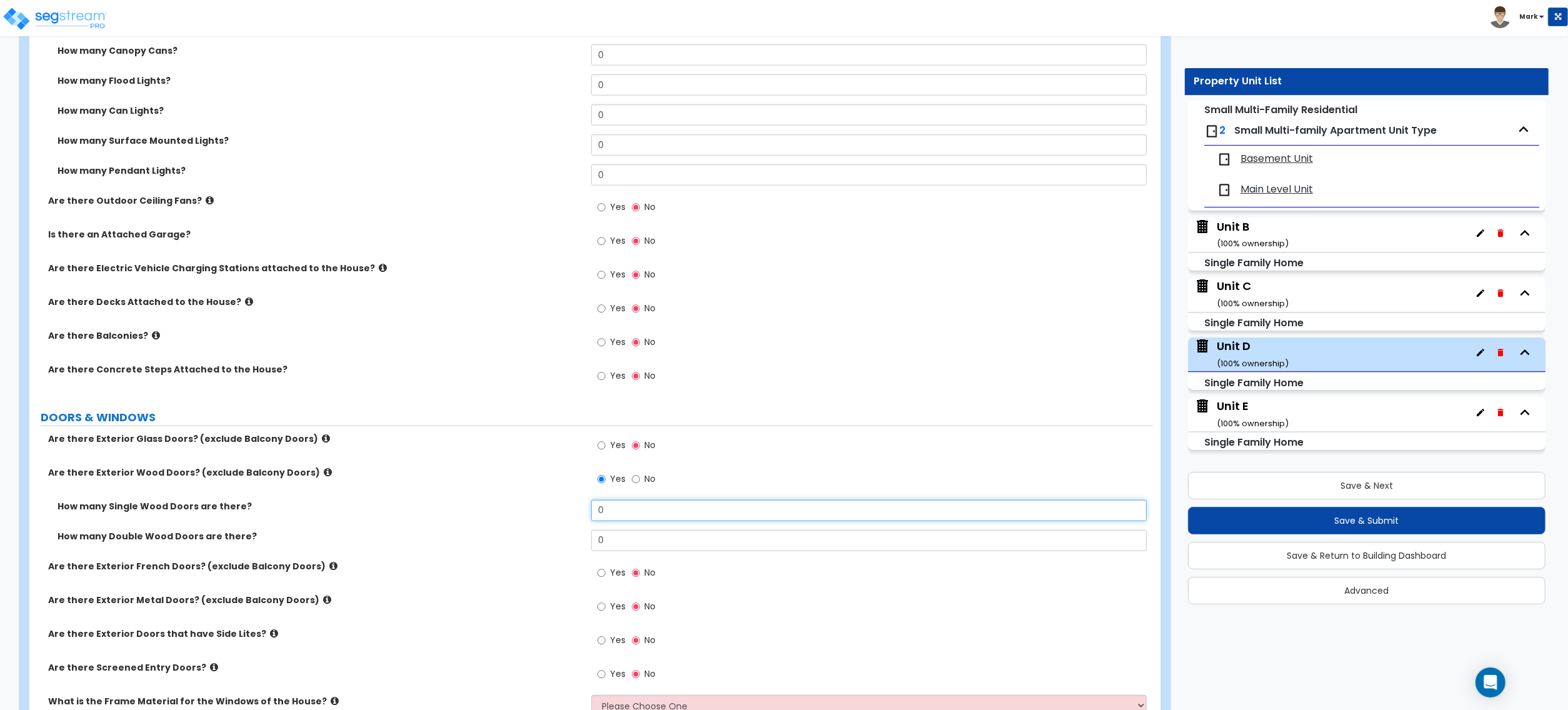
click at [632, 508] on input "0" at bounding box center [869, 511] width 556 height 22
click at [594, 438] on div "Yes No" at bounding box center [627, 447] width 70 height 29
click at [603, 447] on input "Yes" at bounding box center [601, 445] width 8 height 14
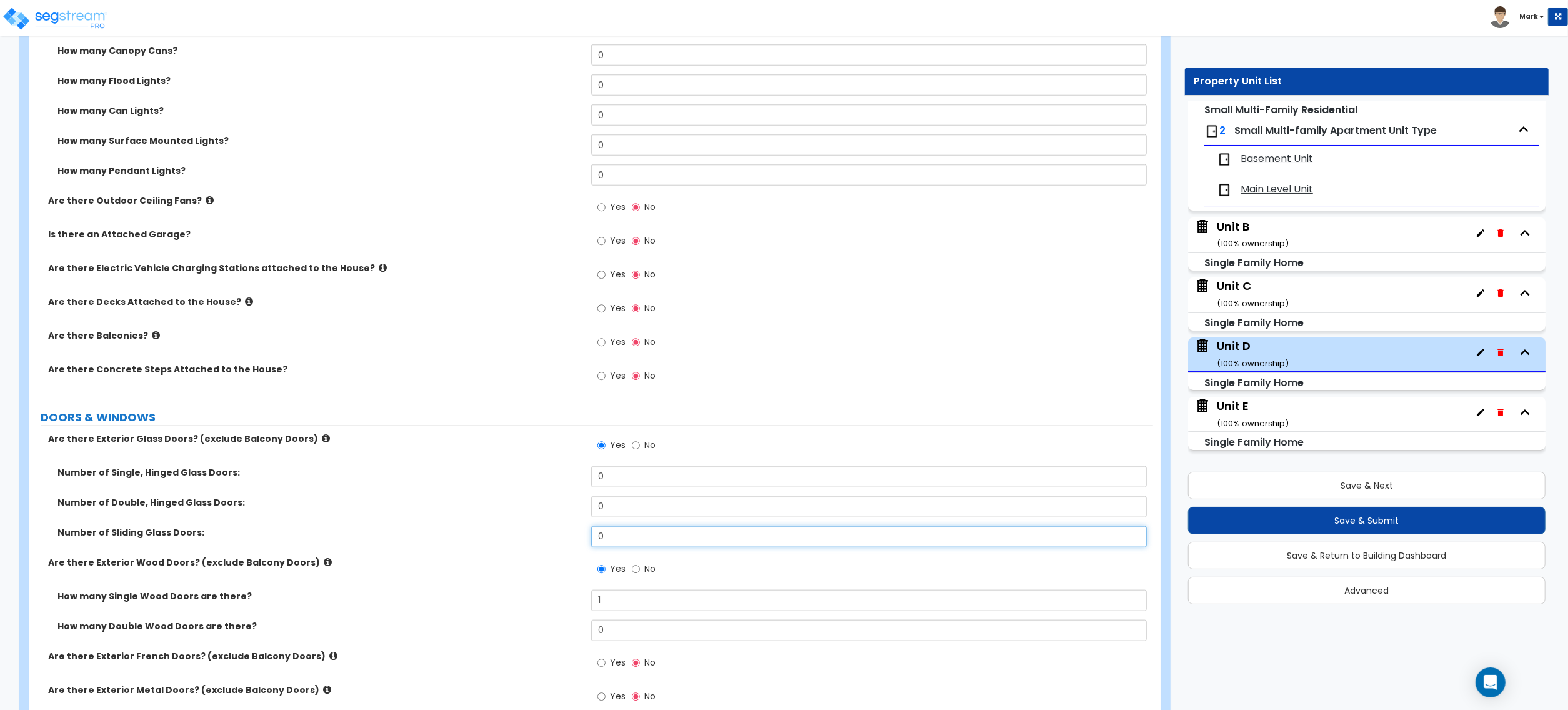
click at [625, 536] on input "0" at bounding box center [869, 537] width 556 height 22
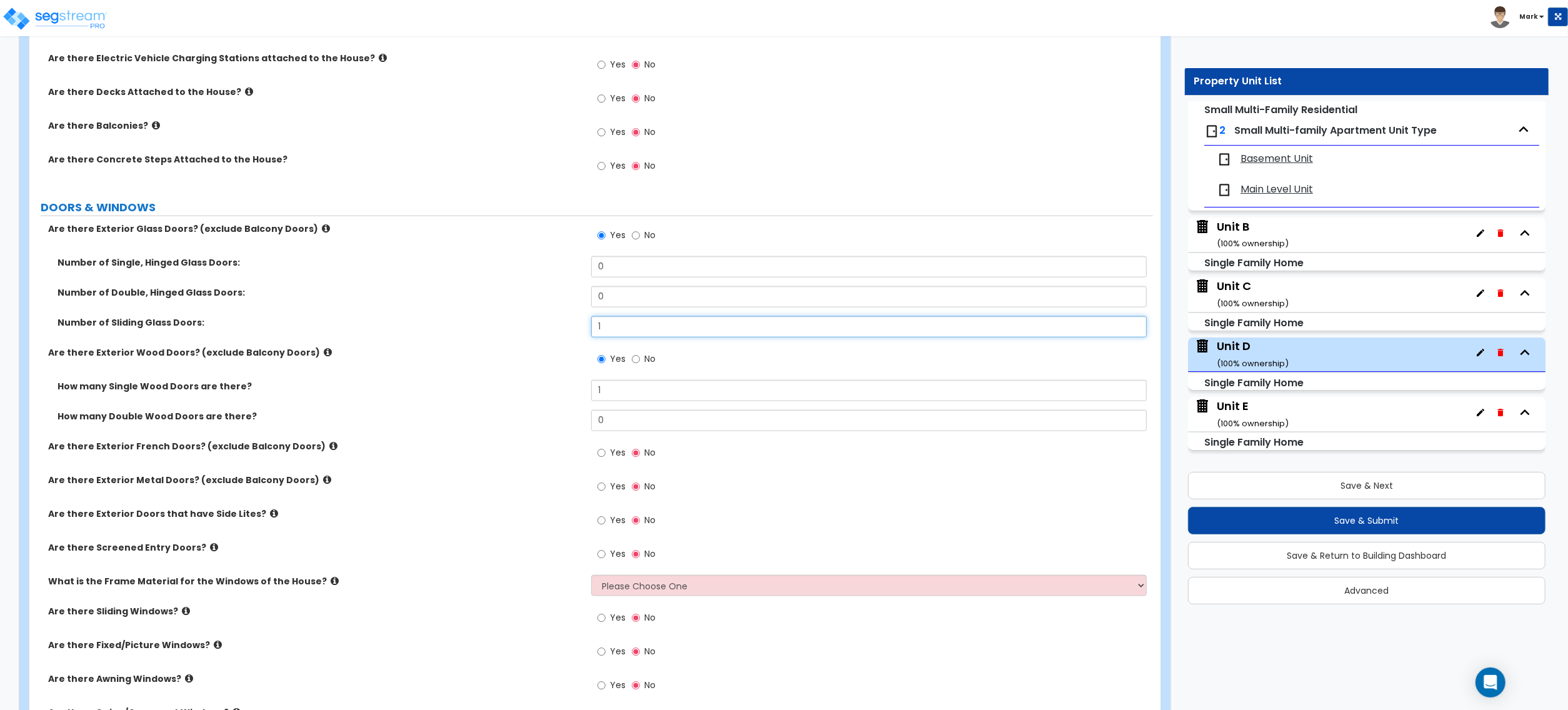
scroll to position [1417, 0]
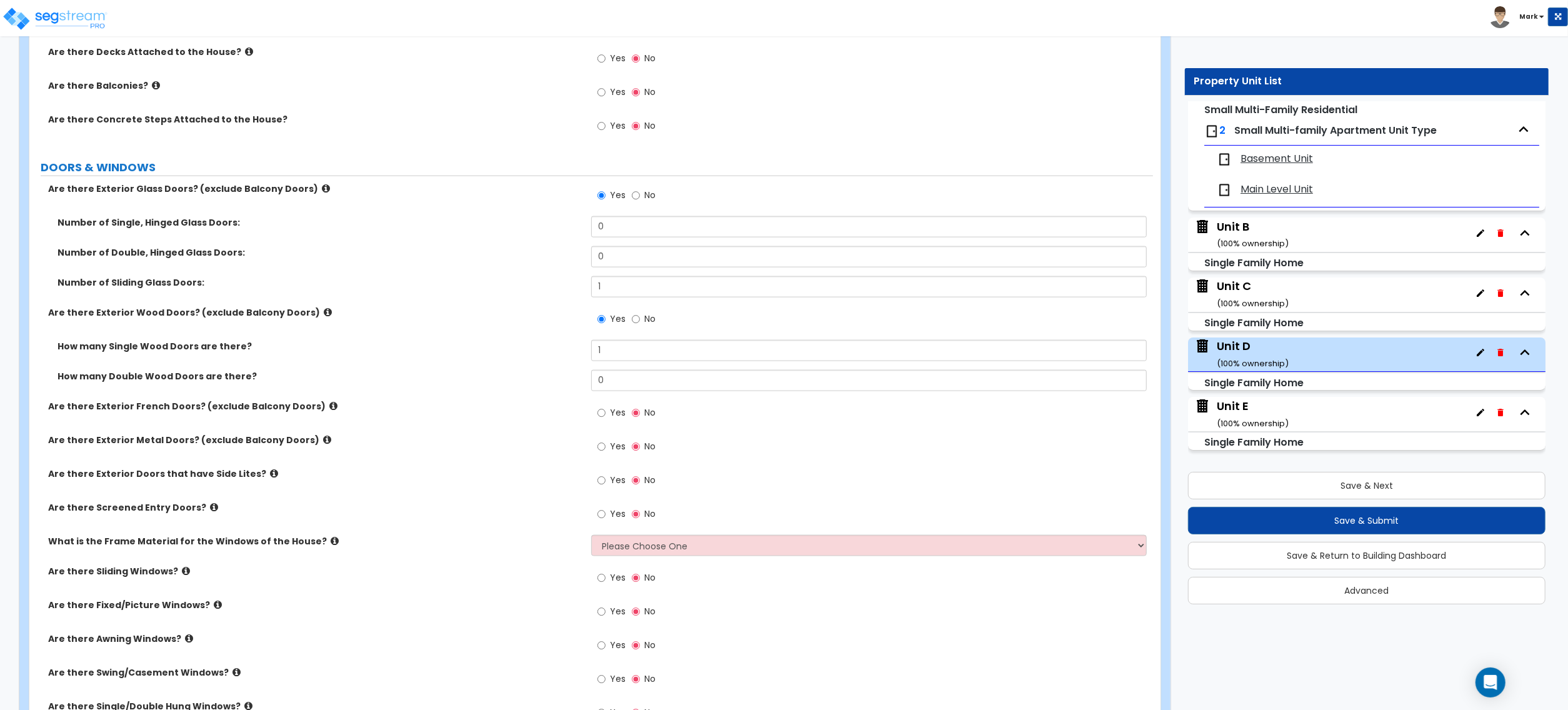
click at [270, 478] on icon at bounding box center [274, 474] width 8 height 9
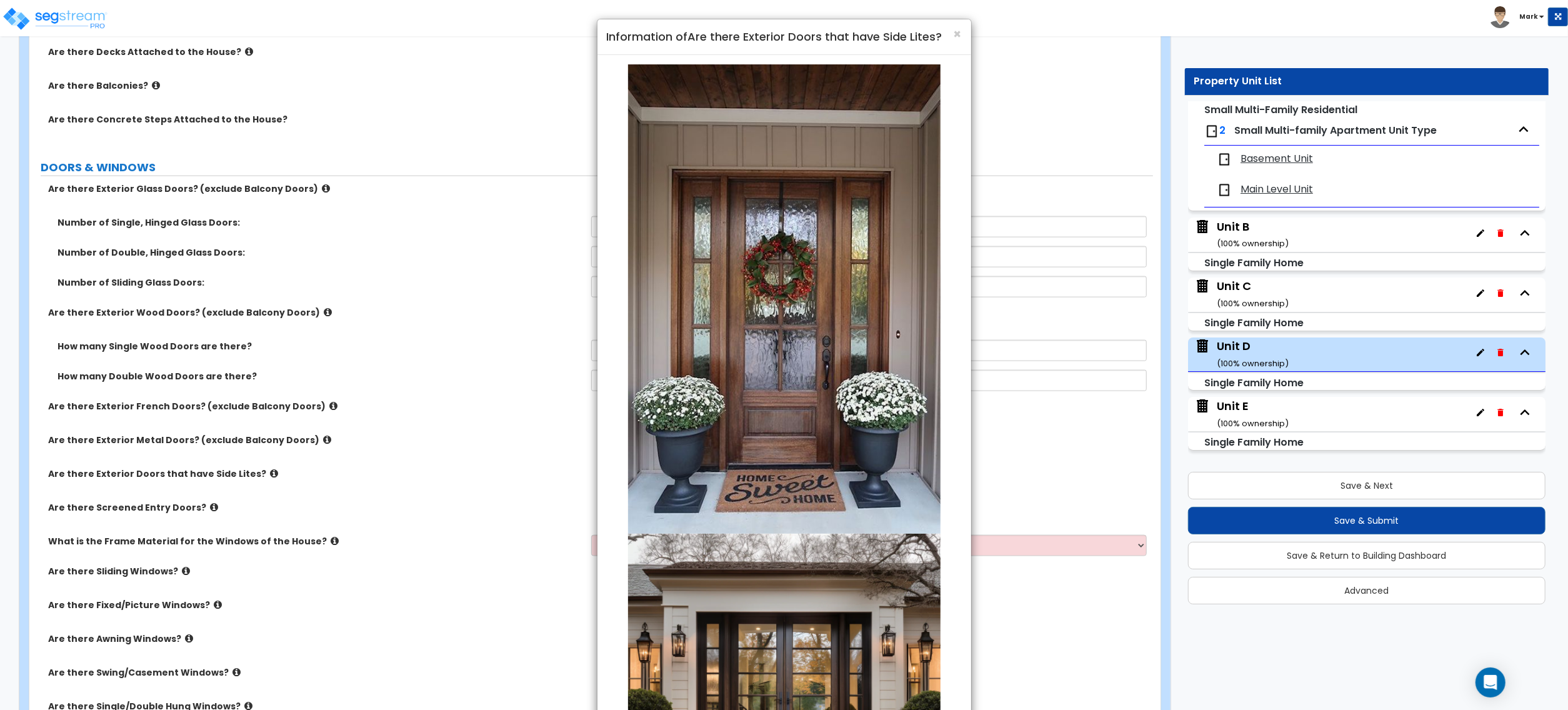
click at [951, 43] on h4 "Information of Are there Exterior Doors that have Side Lites?" at bounding box center [784, 37] width 355 height 16
click at [954, 33] on span "×" at bounding box center [957, 34] width 8 height 18
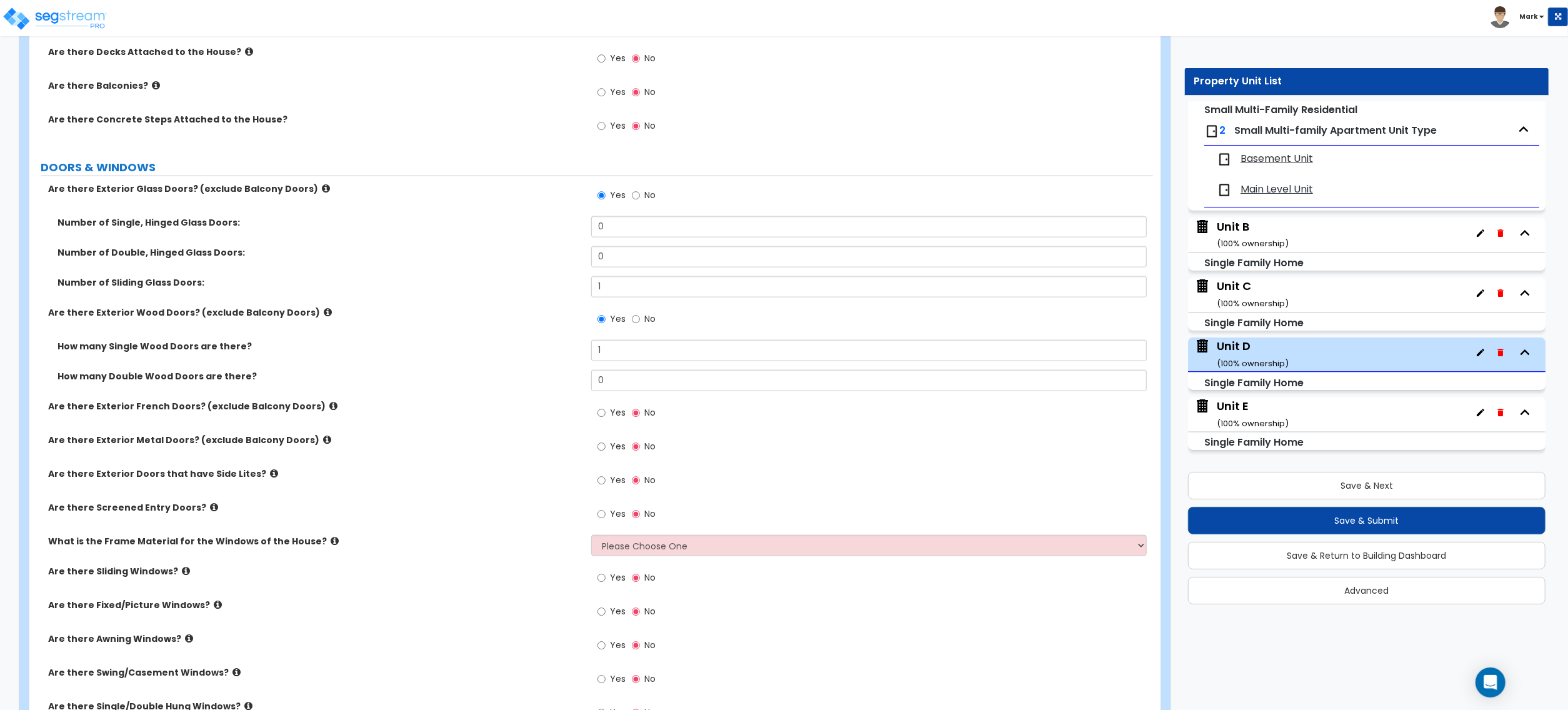
click at [207, 511] on label "Are there Screened Entry Doors?" at bounding box center [314, 508] width 534 height 13
click at [195, 505] on label "Are there Screened Entry Doors?" at bounding box center [314, 508] width 534 height 13
click at [216, 505] on label "Are there Screened Entry Doors?" at bounding box center [314, 508] width 534 height 13
click at [210, 504] on icon at bounding box center [213, 507] width 8 height 9
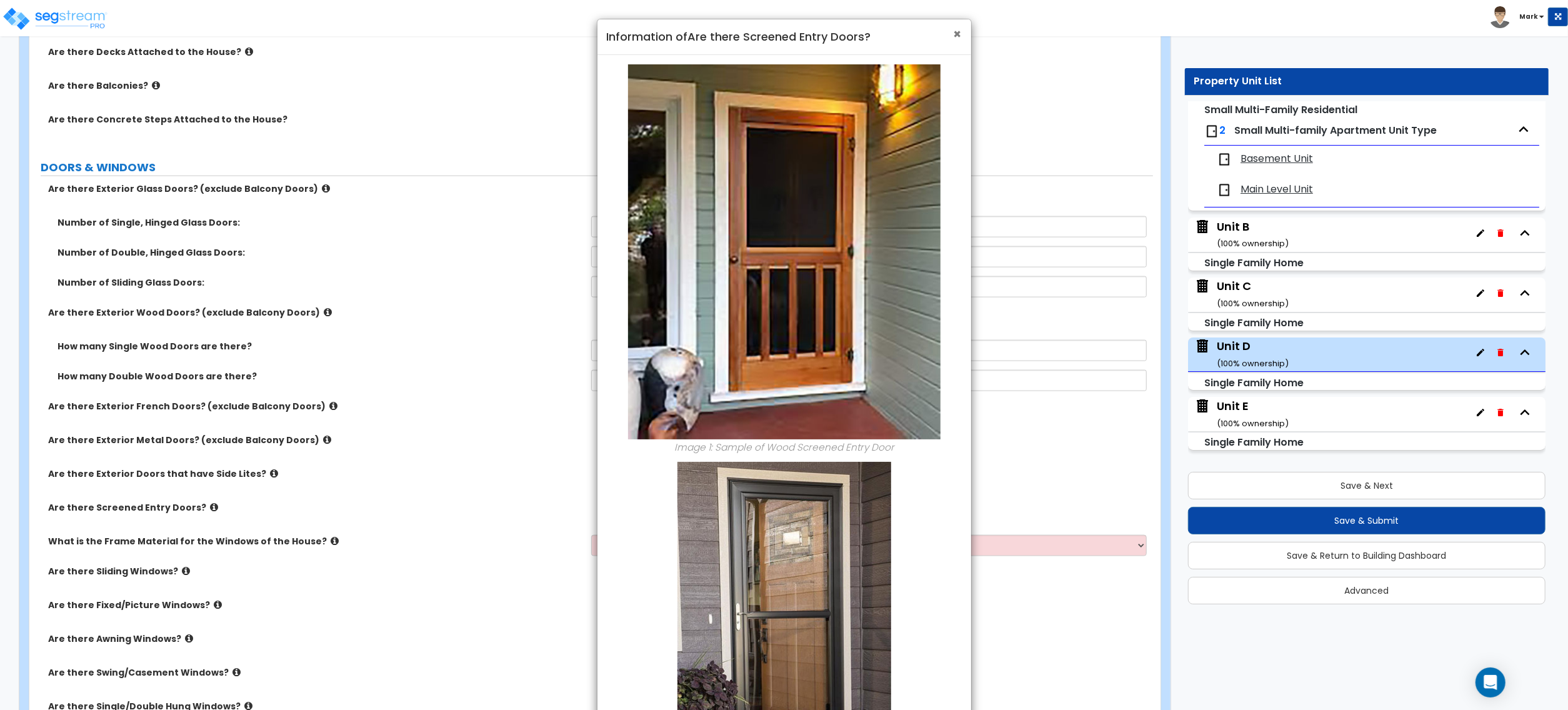
click at [956, 33] on span "×" at bounding box center [957, 34] width 8 height 18
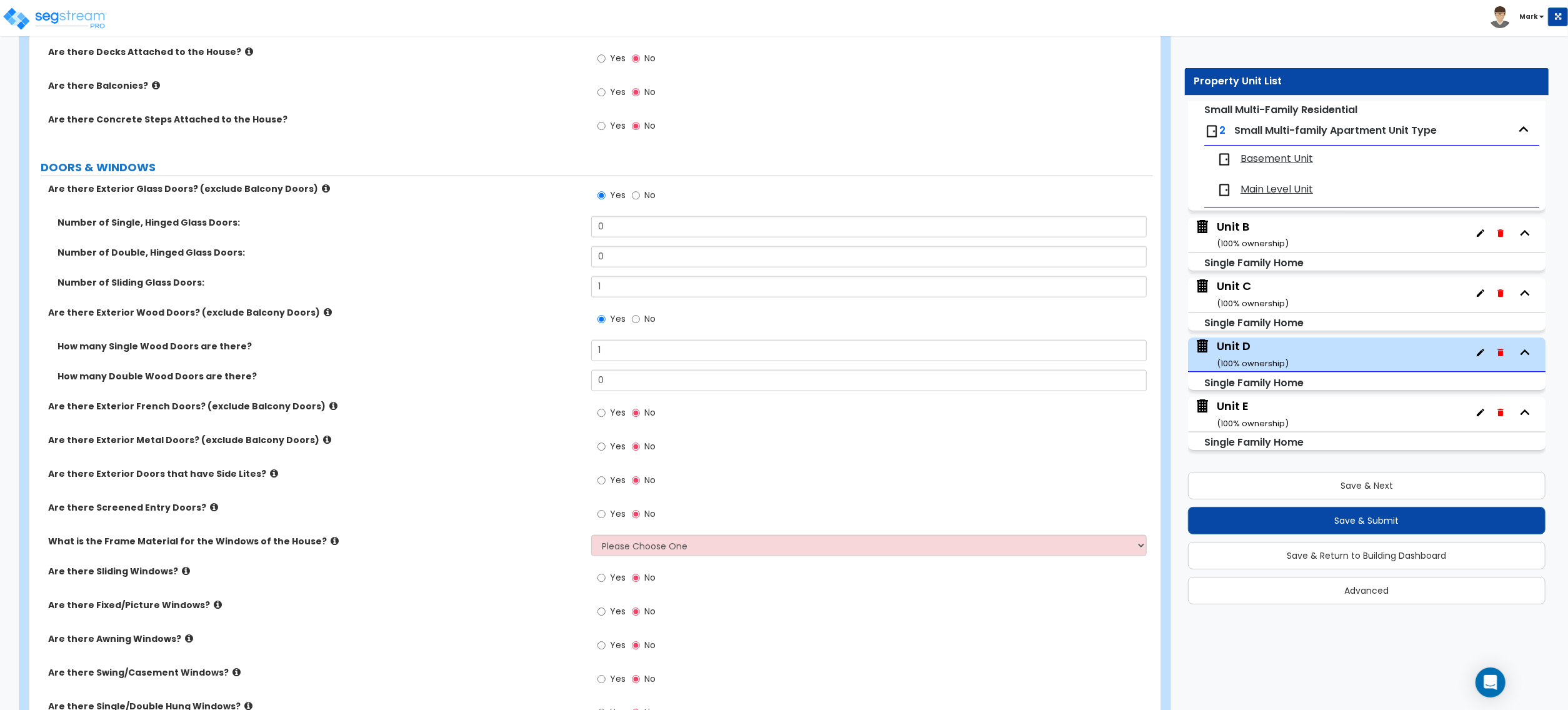
click at [594, 528] on div "Yes No" at bounding box center [627, 516] width 70 height 29
drag, startPoint x: 594, startPoint y: 528, endPoint x: 594, endPoint y: 520, distance: 8.0
click at [594, 520] on div "Yes No" at bounding box center [627, 516] width 70 height 29
click at [603, 518] on input "Yes" at bounding box center [601, 514] width 8 height 14
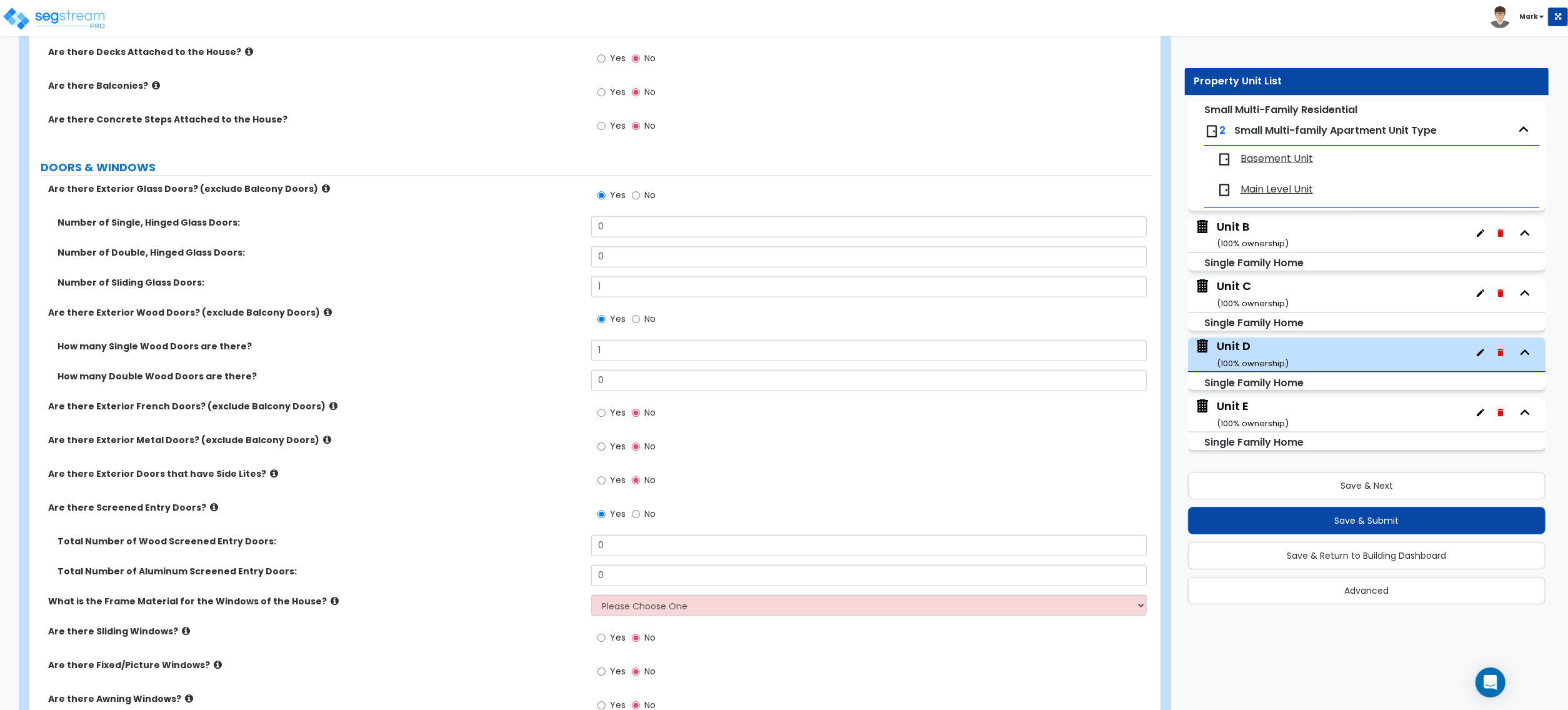
click at [640, 519] on label "No" at bounding box center [644, 516] width 23 height 22
click at [640, 519] on input "No" at bounding box center [636, 514] width 8 height 14
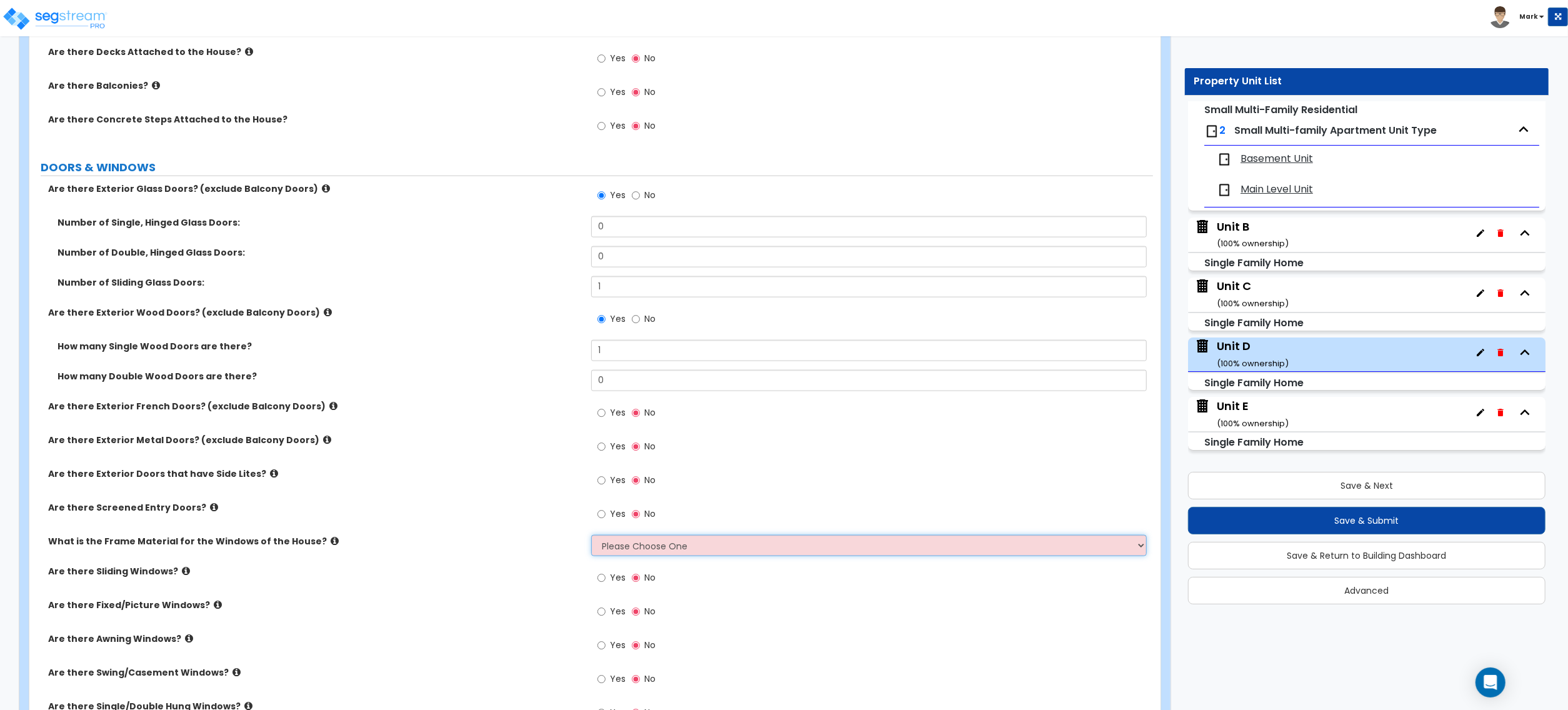
click at [634, 553] on select "Please Choose One Vinyl Aluminum Wood" at bounding box center [869, 546] width 556 height 22
click at [592, 537] on select "Please Choose One Vinyl Aluminum Wood" at bounding box center [869, 546] width 556 height 22
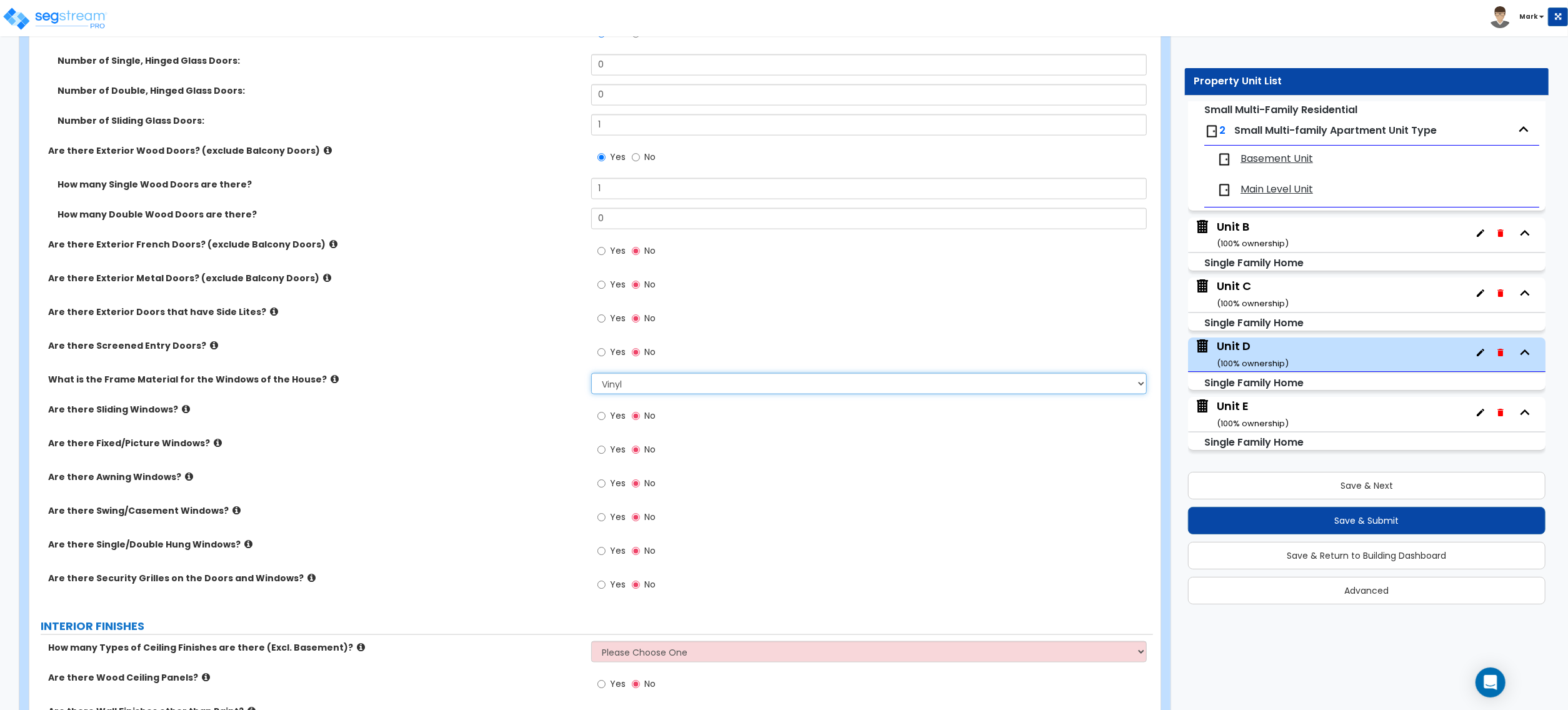
scroll to position [1584, 0]
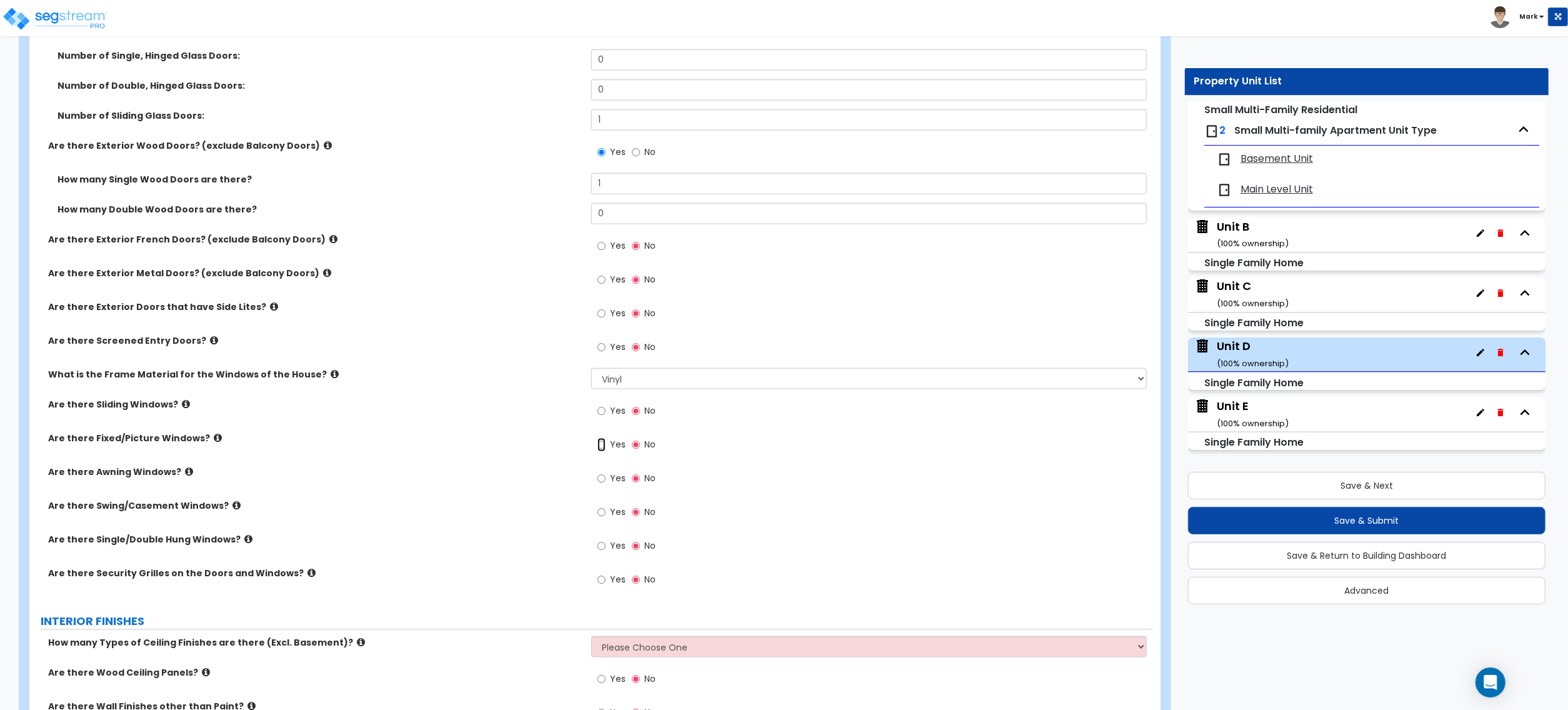
drag, startPoint x: 603, startPoint y: 446, endPoint x: 589, endPoint y: 443, distance: 14.3
click at [603, 446] on input "Yes" at bounding box center [601, 444] width 8 height 14
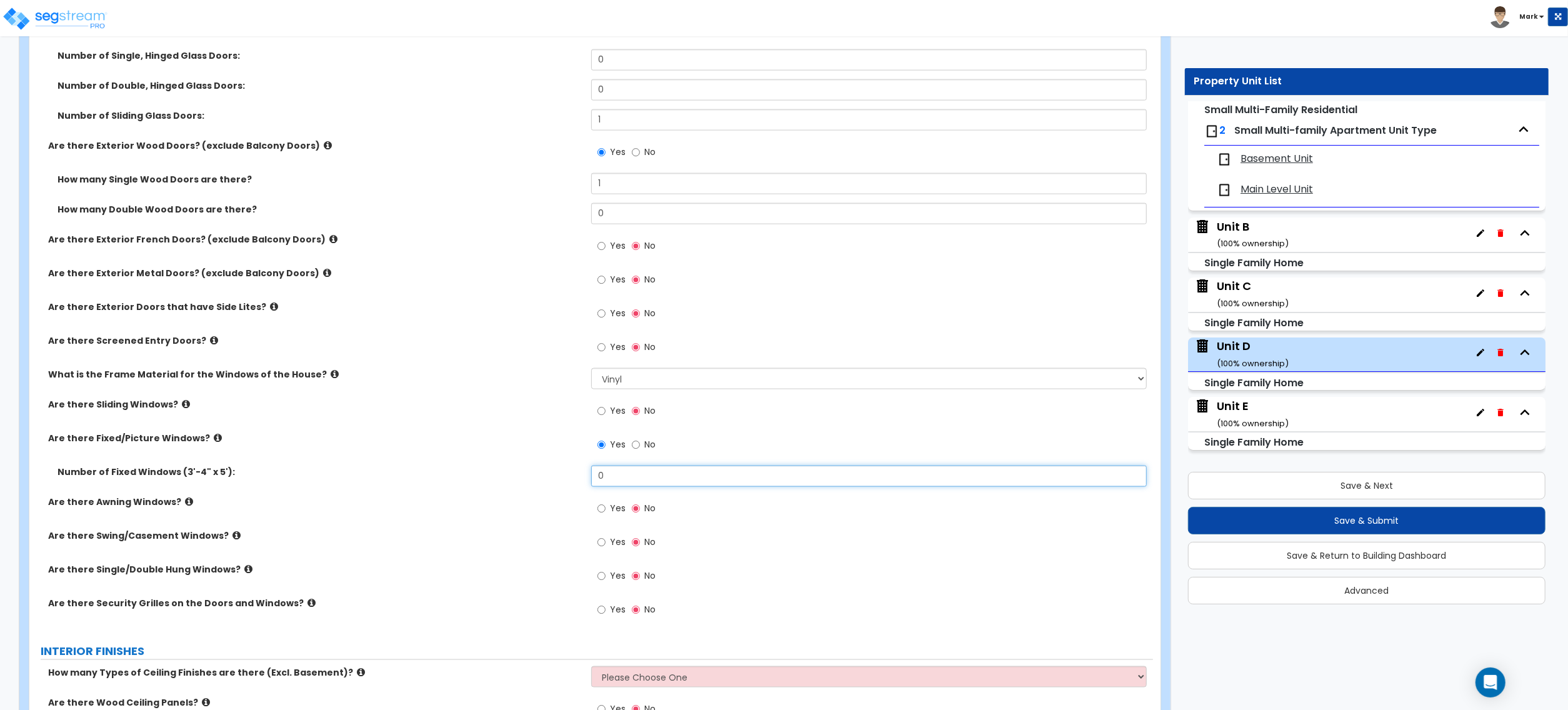
click at [626, 487] on input "0" at bounding box center [869, 477] width 556 height 22
click at [623, 489] on div "Number of Fixed Windows (3'-4" x 5'): 0" at bounding box center [592, 480] width 1124 height 30
click at [595, 418] on div "Yes No" at bounding box center [627, 413] width 70 height 29
click at [599, 416] on input "Yes" at bounding box center [601, 411] width 8 height 14
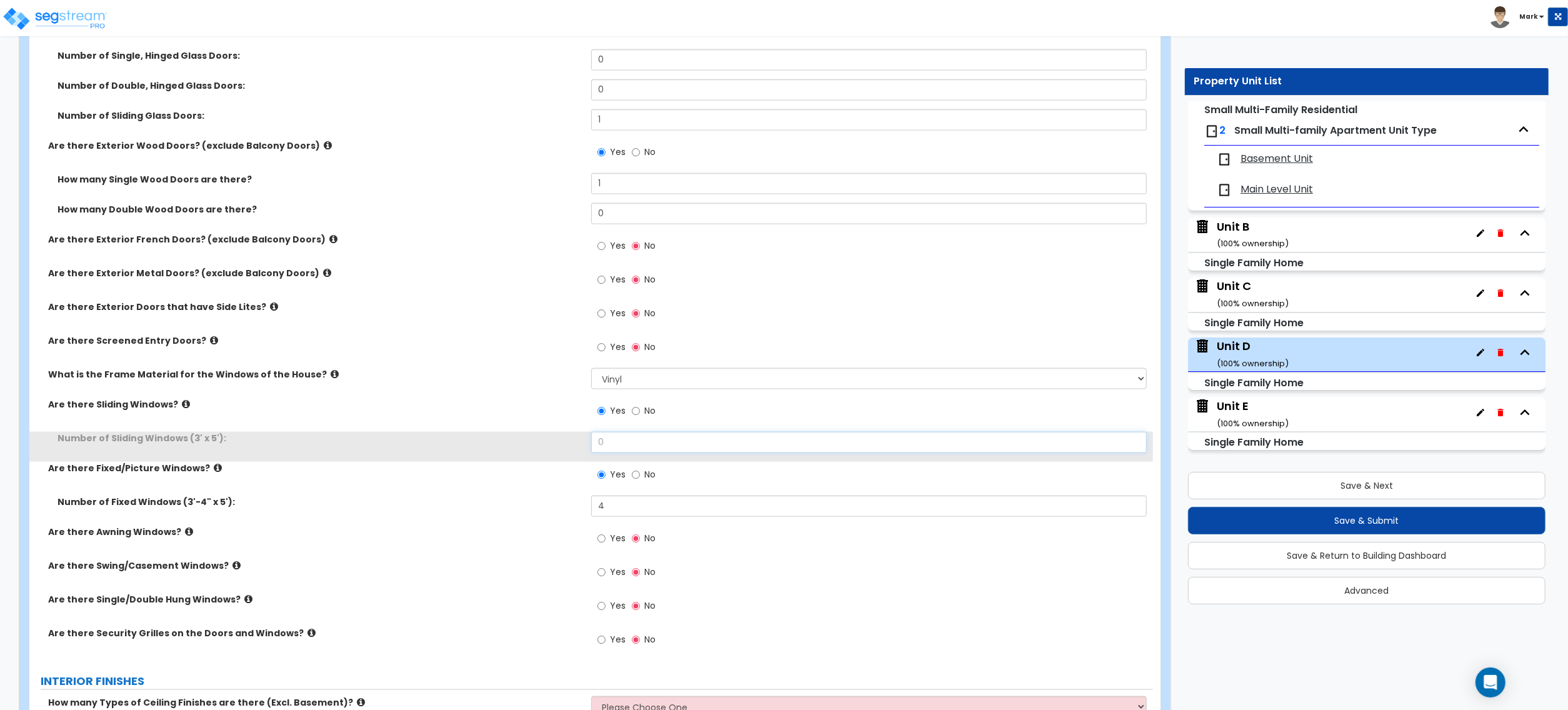
click at [629, 453] on input "0" at bounding box center [869, 443] width 556 height 22
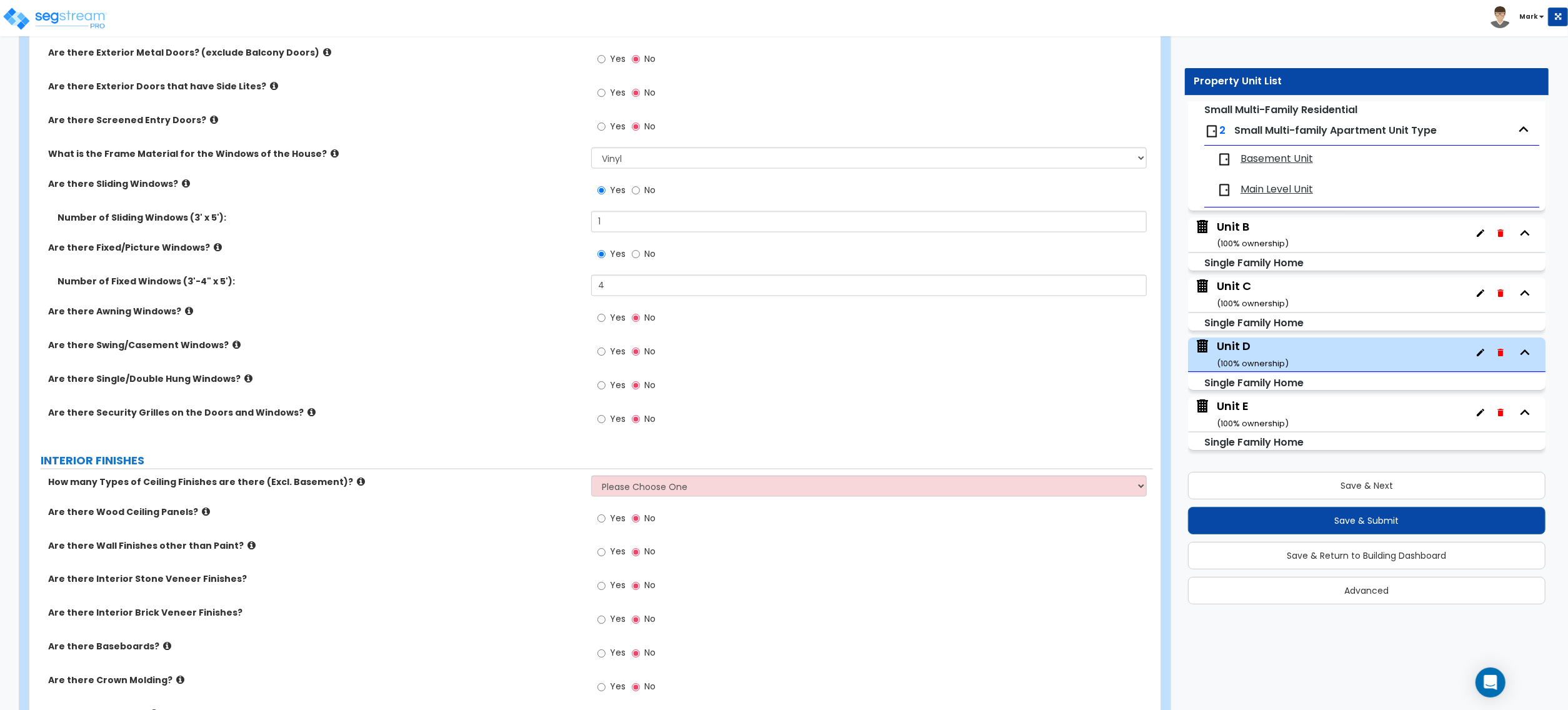
scroll to position [1834, 0]
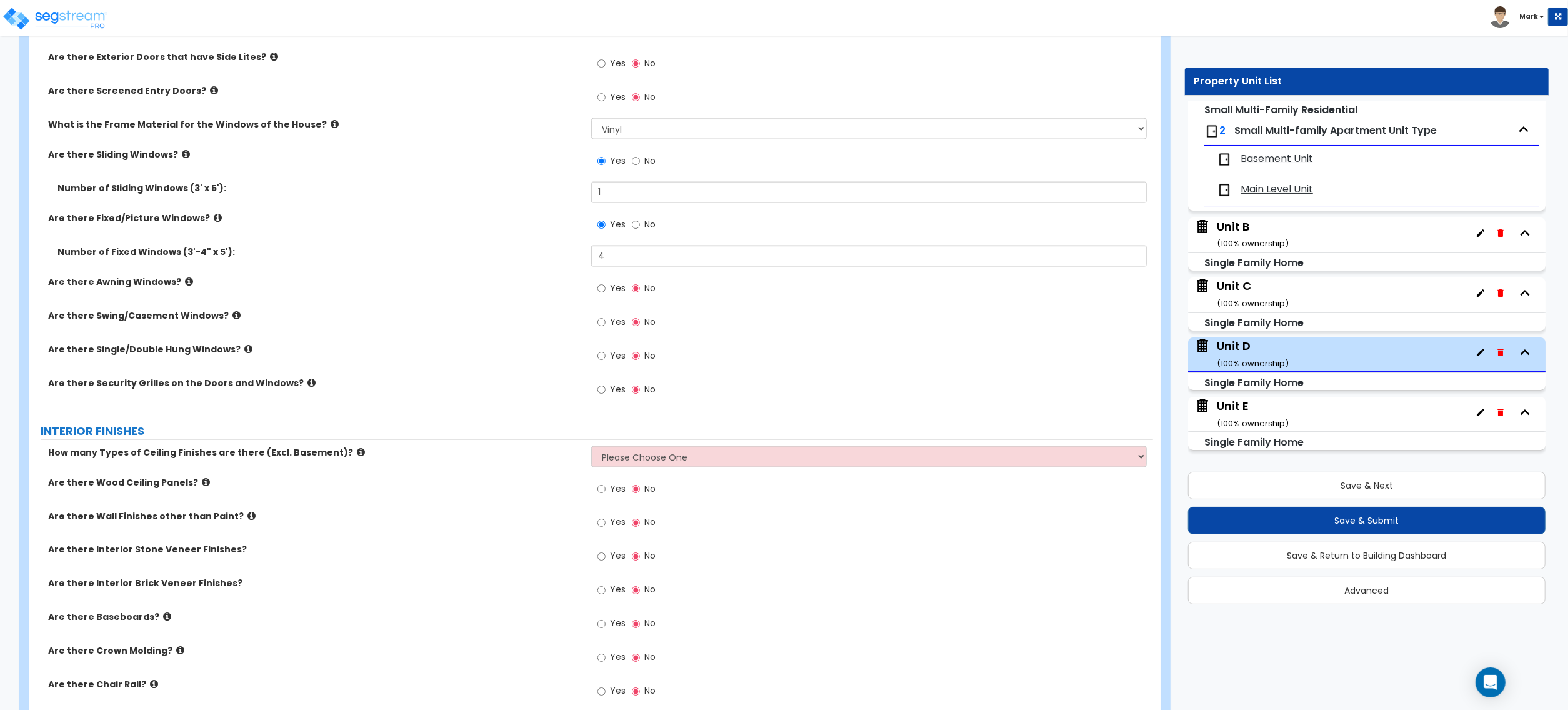
drag, startPoint x: 307, startPoint y: 579, endPoint x: 251, endPoint y: 613, distance: 65.5
drag, startPoint x: 251, startPoint y: 613, endPoint x: 612, endPoint y: 631, distance: 361.4
click at [612, 631] on span "Yes" at bounding box center [617, 624] width 15 height 13
click at [605, 631] on input "Yes" at bounding box center [601, 624] width 8 height 14
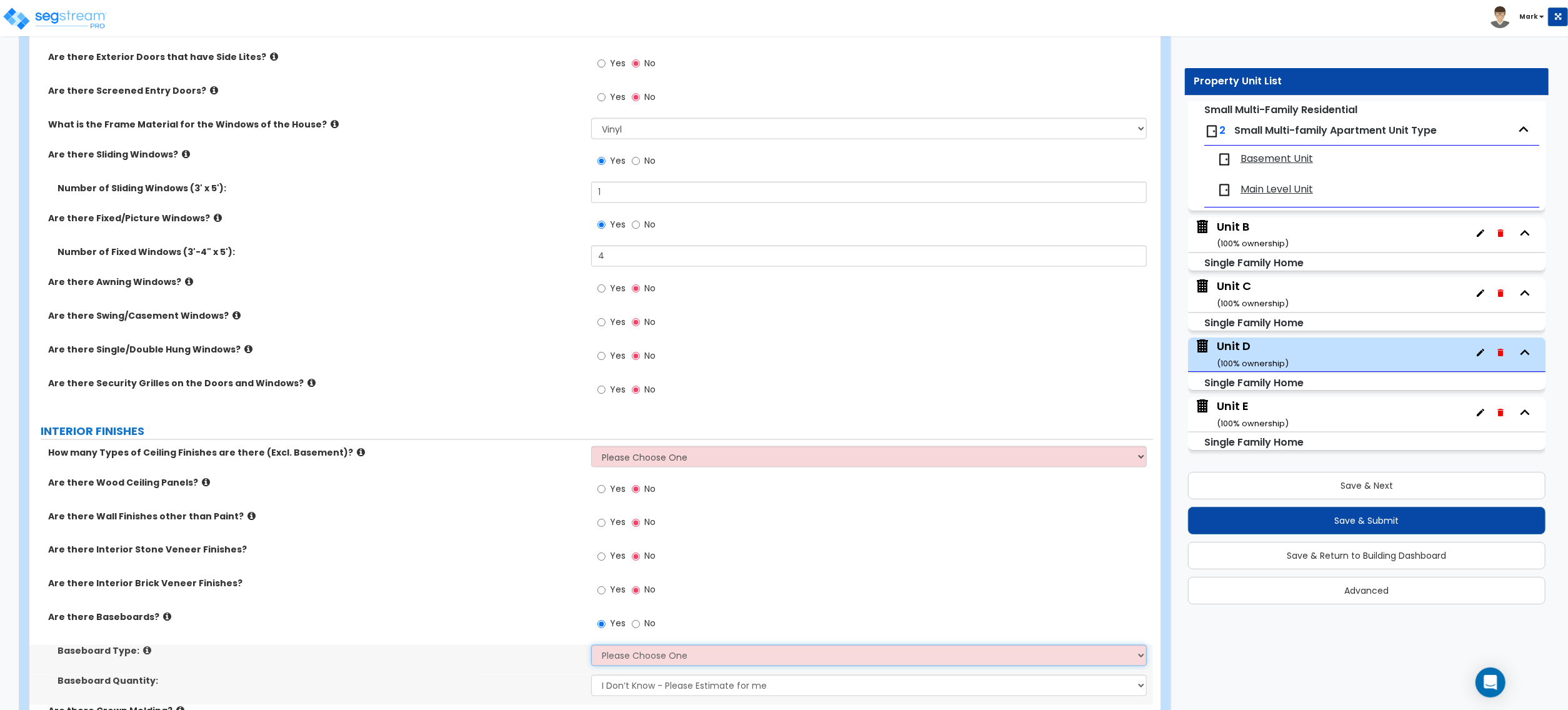
click at [618, 653] on select "Please Choose One Wood Vinyl Carpet Tile" at bounding box center [869, 656] width 556 height 22
click at [592, 647] on select "Please Choose One Wood Vinyl Carpet Tile" at bounding box center [869, 656] width 556 height 22
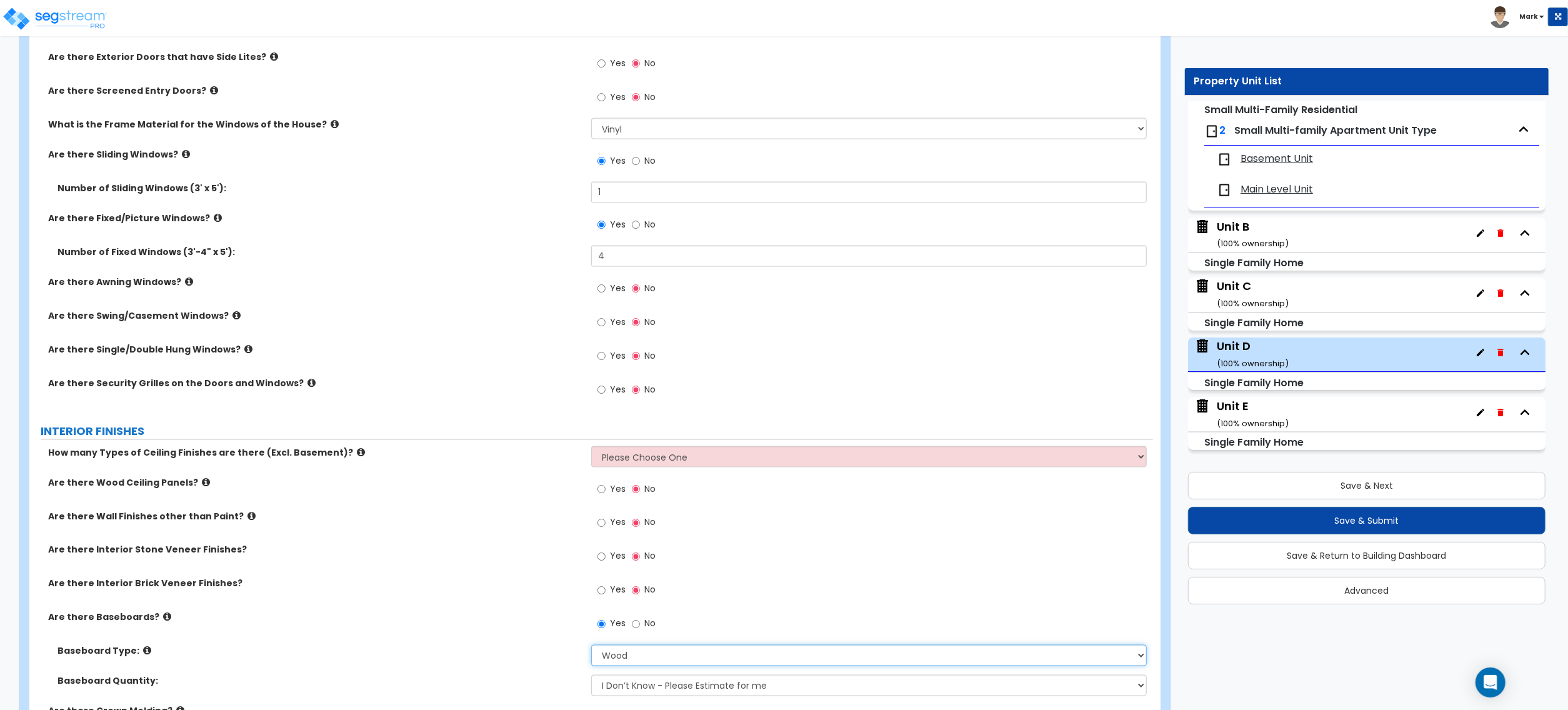
scroll to position [1917, 0]
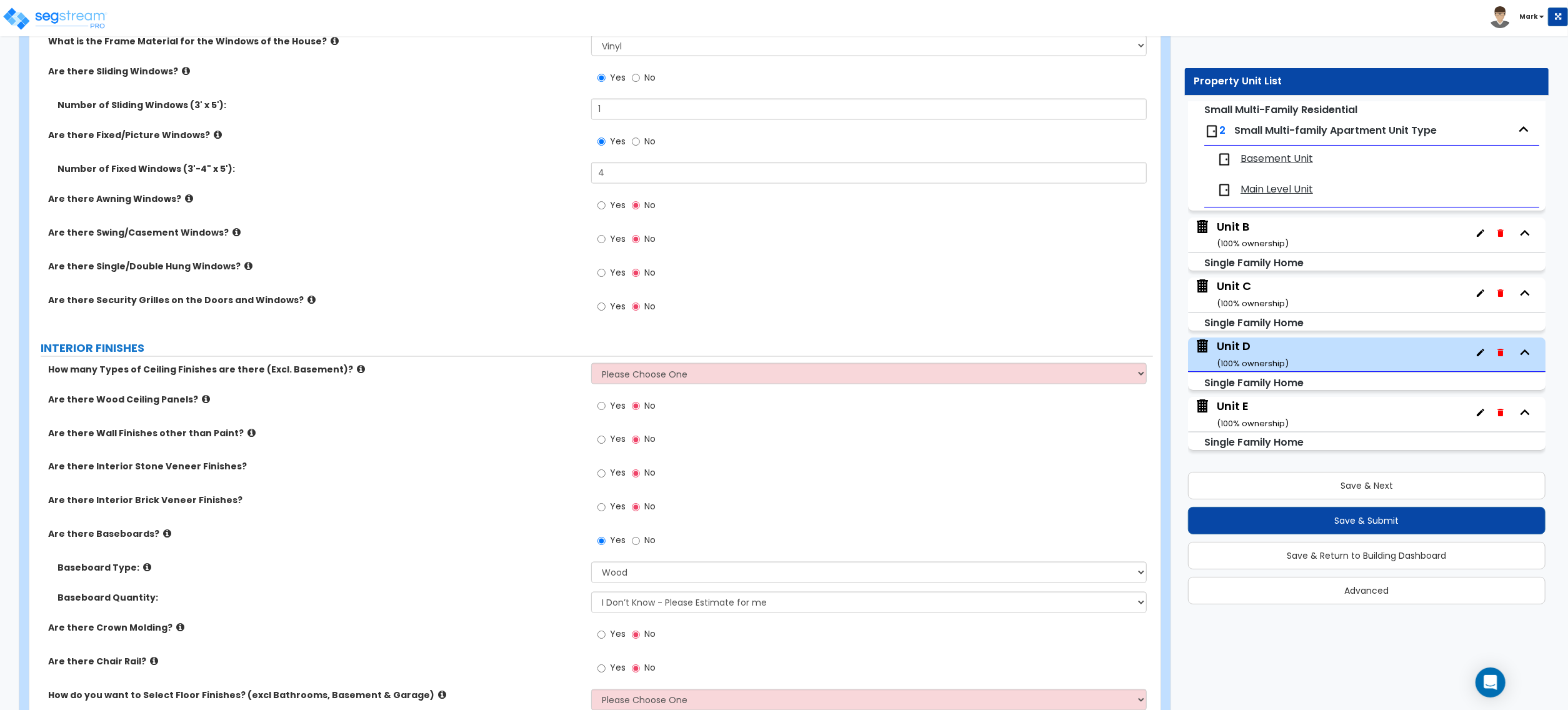
click at [624, 364] on div "PORTE COCHERE Is there a Porte Cochere? Yes No GENERAL HOUSE INFORMATION Reside…" at bounding box center [591, 222] width 1105 height 3919
click at [639, 378] on select "Please Choose One 1 2 3" at bounding box center [869, 374] width 556 height 22
click at [592, 365] on select "Please Choose One 1 2 3" at bounding box center [869, 374] width 556 height 22
click at [639, 387] on div "How many Types of Ceiling Finishes are there (Excl. Basement)? Please Choose On…" at bounding box center [592, 378] width 1124 height 30
click at [639, 386] on div "How many Types of Ceiling Finishes are there (Excl. Basement)? Please Choose On…" at bounding box center [592, 378] width 1124 height 30
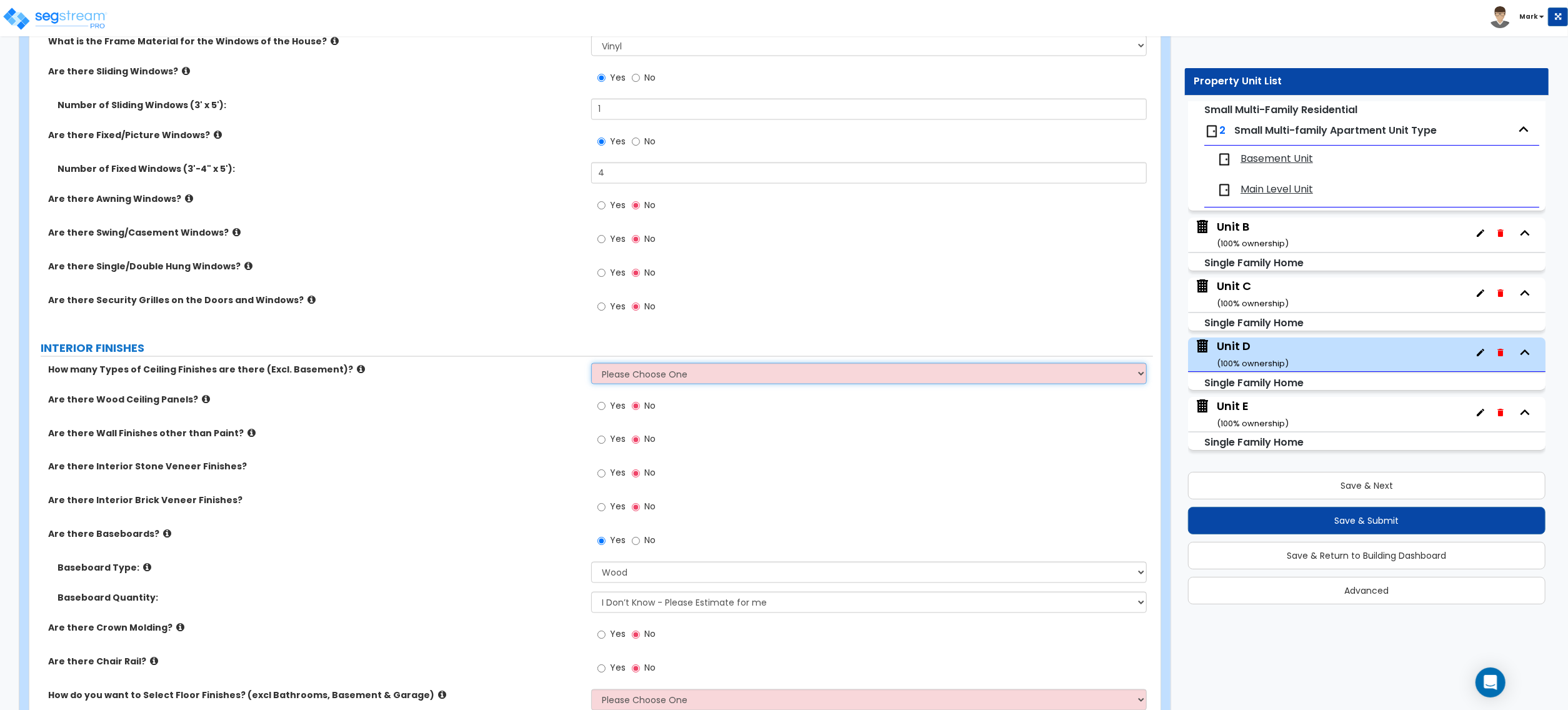
click at [640, 385] on select "Please Choose One 1 2 3" at bounding box center [869, 374] width 556 height 22
click at [592, 365] on select "Please Choose One 1 2 3" at bounding box center [869, 374] width 556 height 22
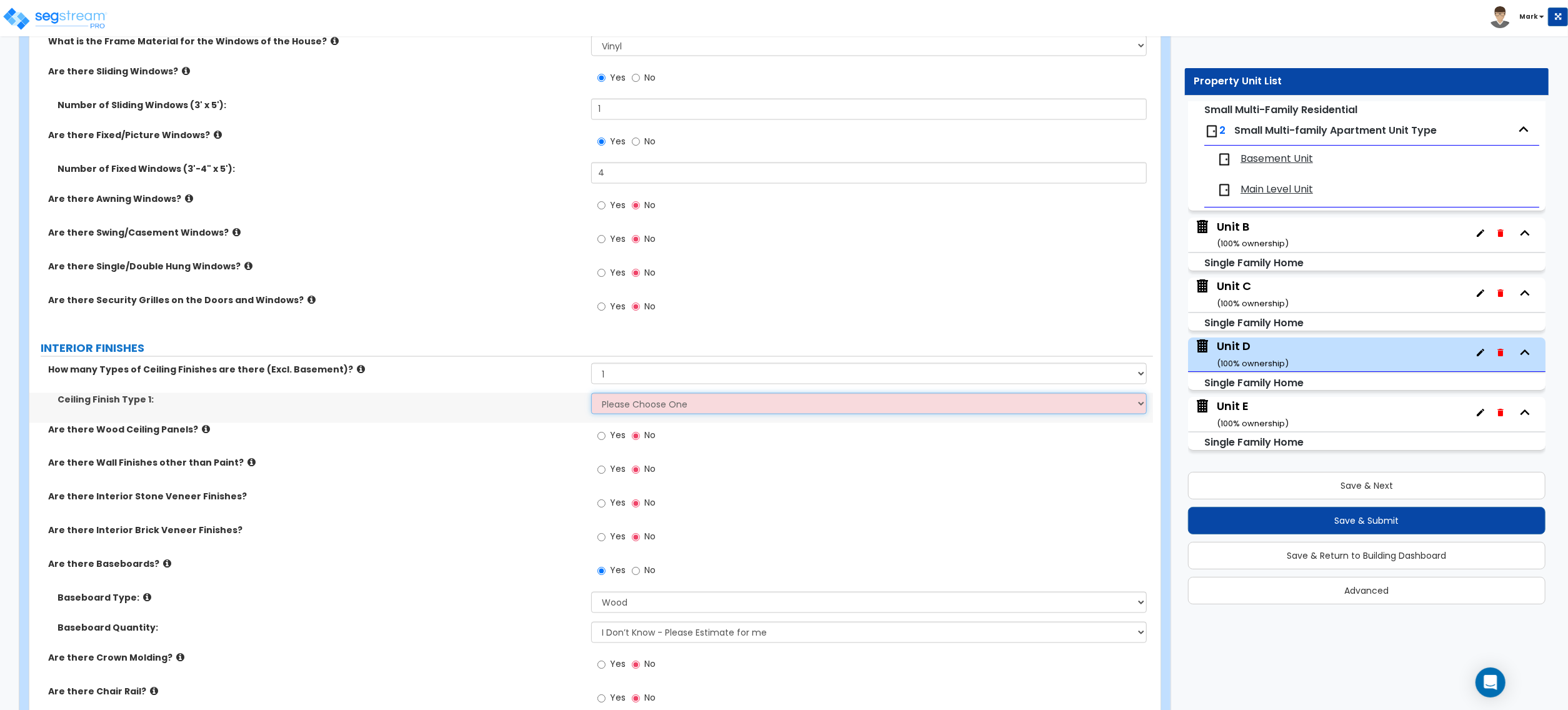
click at [625, 414] on select "Please Choose One Drop Ceiling Drywall Ceiling Open Ceiling" at bounding box center [869, 405] width 556 height 22
click at [592, 396] on select "Please Choose One Drop Ceiling Drywall Ceiling Open Ceiling" at bounding box center [869, 405] width 556 height 22
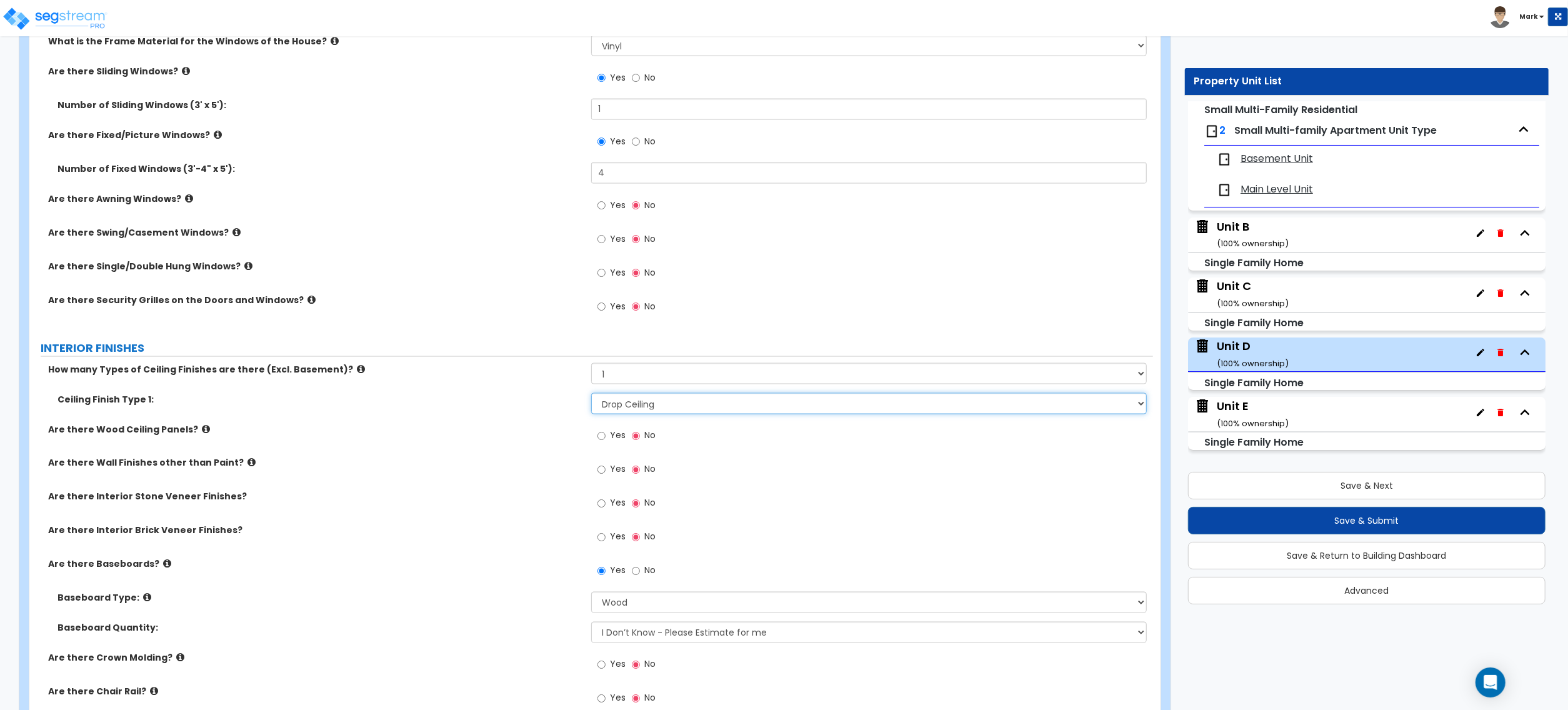
click at [619, 412] on select "Please Choose One Drop Ceiling Drywall Ceiling Open Ceiling" at bounding box center [869, 405] width 556 height 22
click at [592, 396] on select "Please Choose One Drop Ceiling Drywall Ceiling Open Ceiling" at bounding box center [869, 405] width 556 height 22
drag, startPoint x: 196, startPoint y: 532, endPoint x: 215, endPoint y: 596, distance: 66.8
click at [216, 596] on label "Baseboard Type:" at bounding box center [320, 598] width 524 height 13
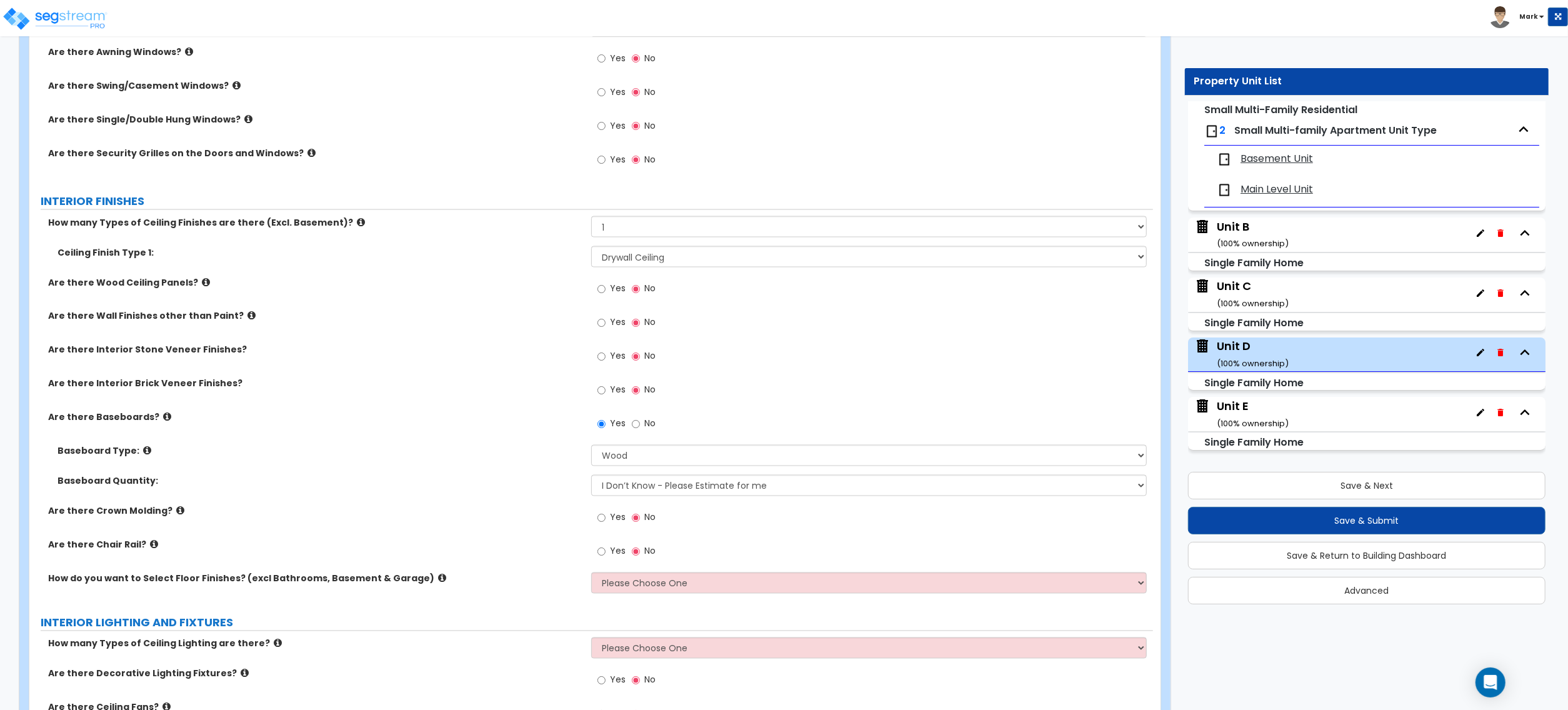
scroll to position [2084, 0]
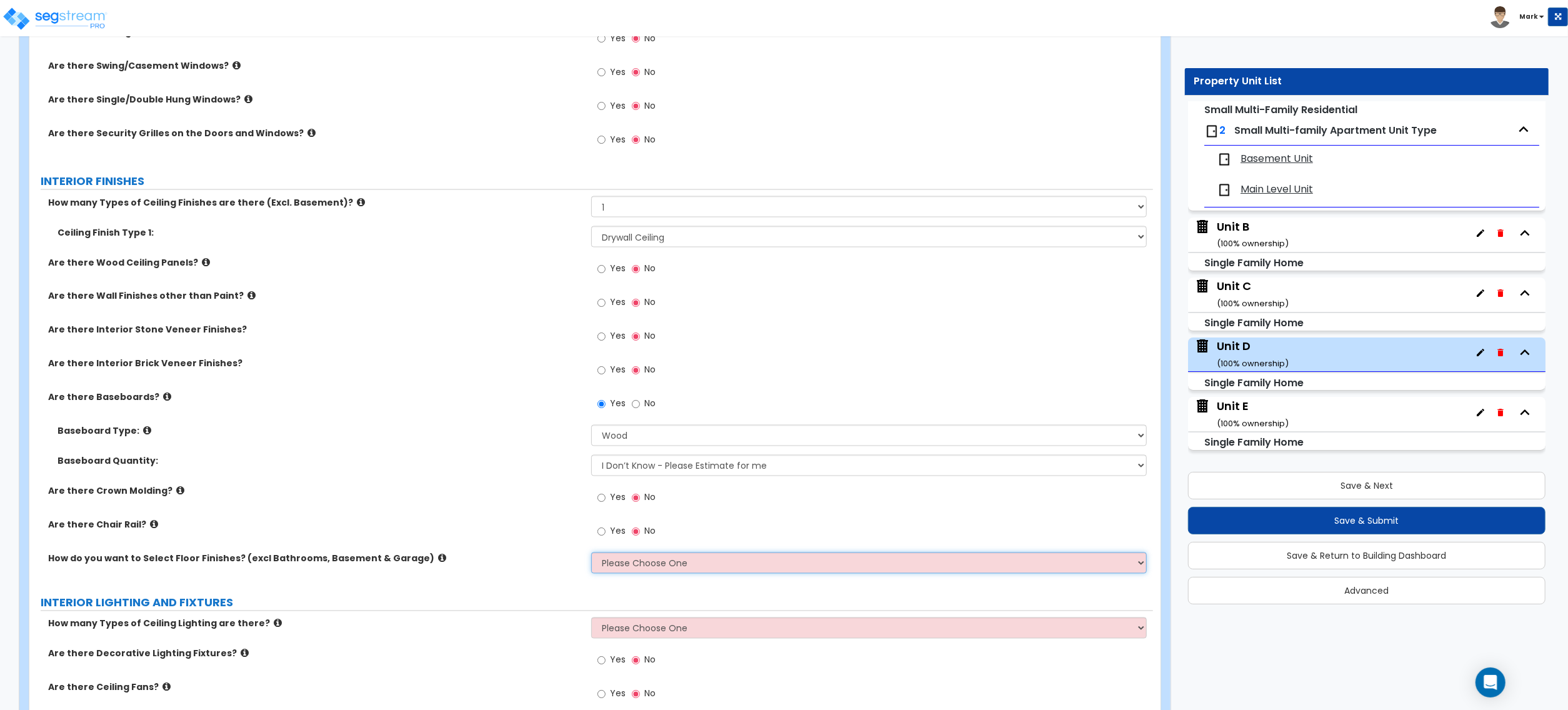
click at [612, 574] on select "Please Choose One I want to Select Floor Finishes for the Areas of the House I …" at bounding box center [869, 564] width 556 height 22
click at [592, 555] on select "Please Choose One I want to Select Floor Finishes for the Areas of the House I …" at bounding box center [869, 564] width 556 height 22
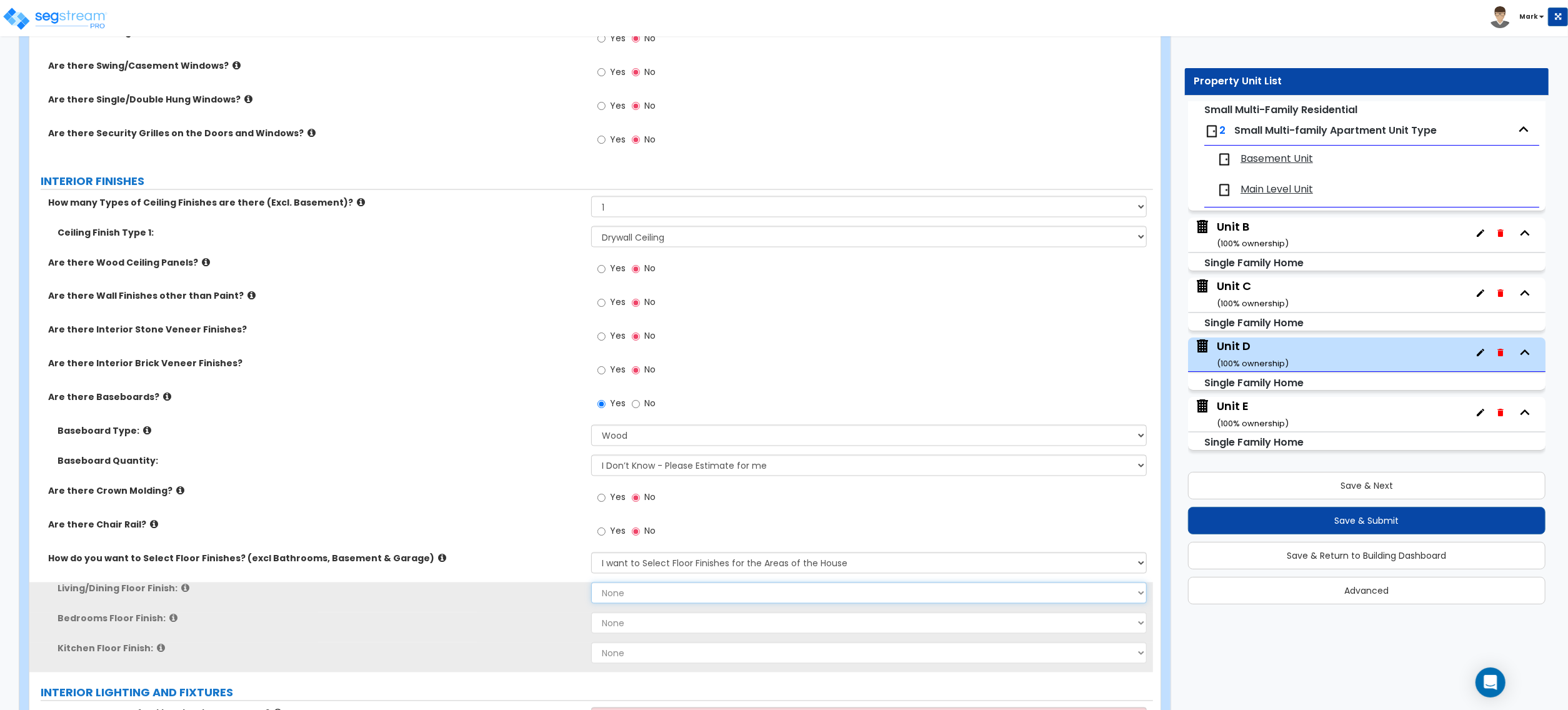
click at [618, 589] on select "None Tile Flooring Hardwood Flooring Resilient Laminate Flooring VCT Flooring S…" at bounding box center [869, 594] width 556 height 22
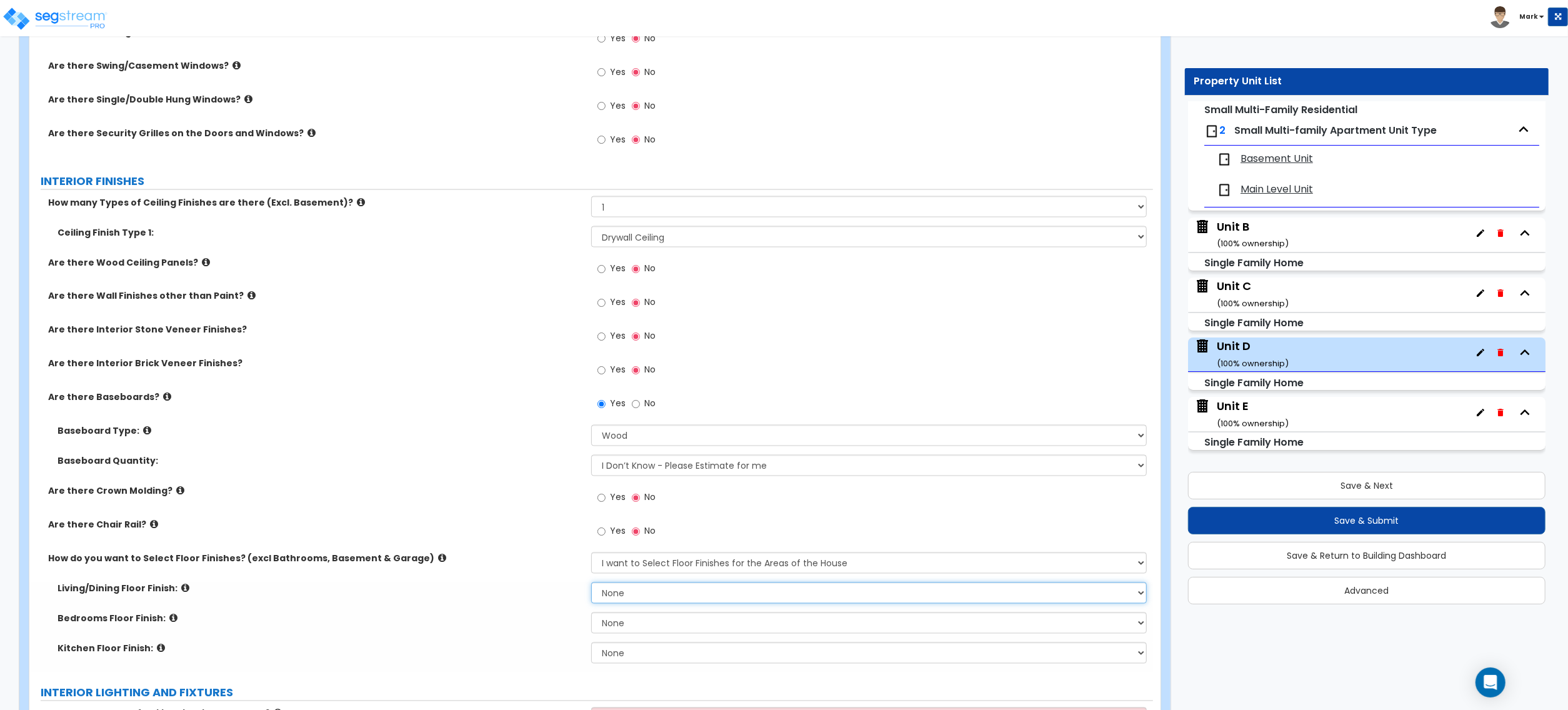
click at [618, 589] on select "None Tile Flooring Hardwood Flooring Resilient Laminate Flooring VCT Flooring S…" at bounding box center [869, 594] width 556 height 22
click at [628, 571] on select "Please Choose One I want to Select Floor Finishes for the Areas of the House I …" at bounding box center [869, 564] width 556 height 22
click at [592, 555] on select "Please Choose One I want to Select Floor Finishes for the Areas of the House I …" at bounding box center [869, 564] width 556 height 22
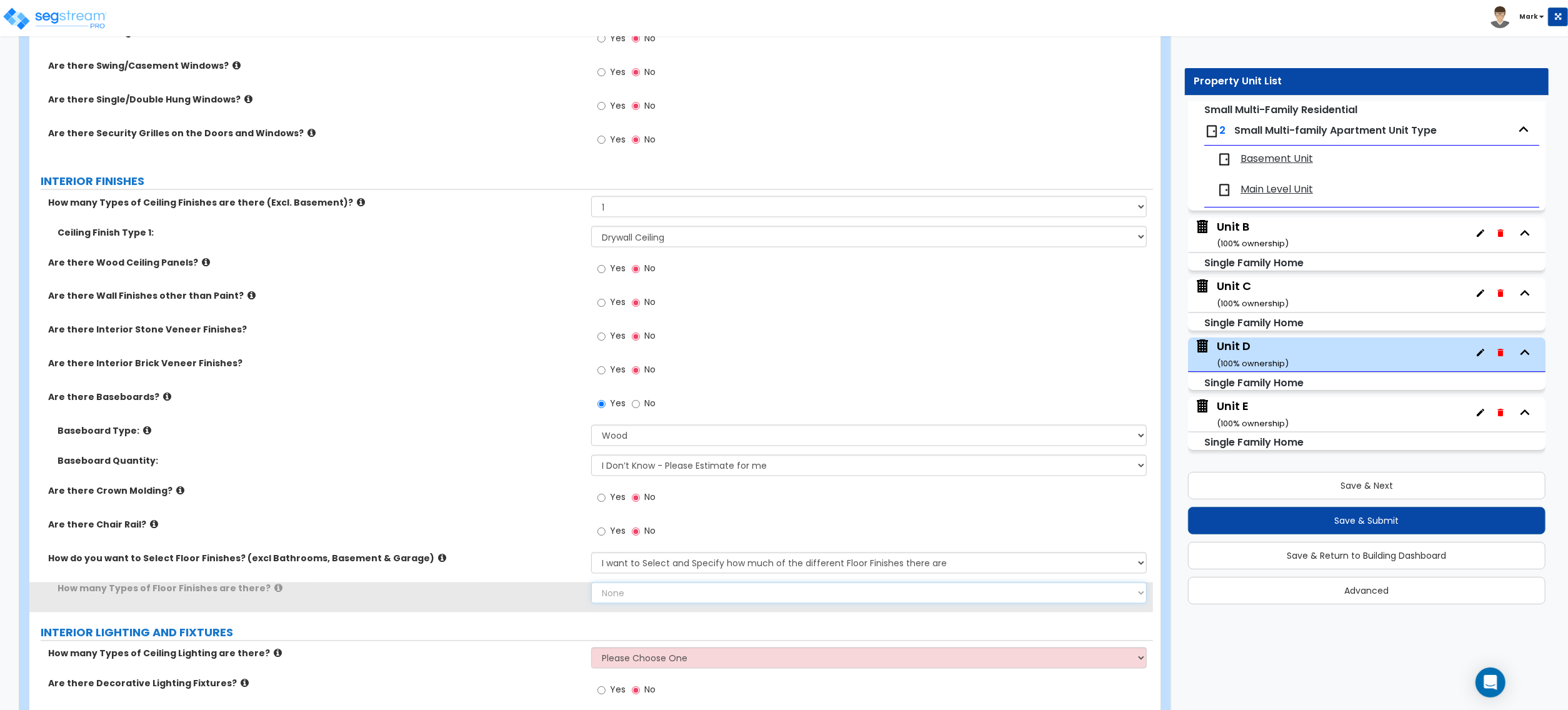
click at [618, 586] on select "None 1 2 3 4" at bounding box center [869, 594] width 556 height 22
click at [592, 585] on select "None 1 2 3 4" at bounding box center [869, 594] width 556 height 22
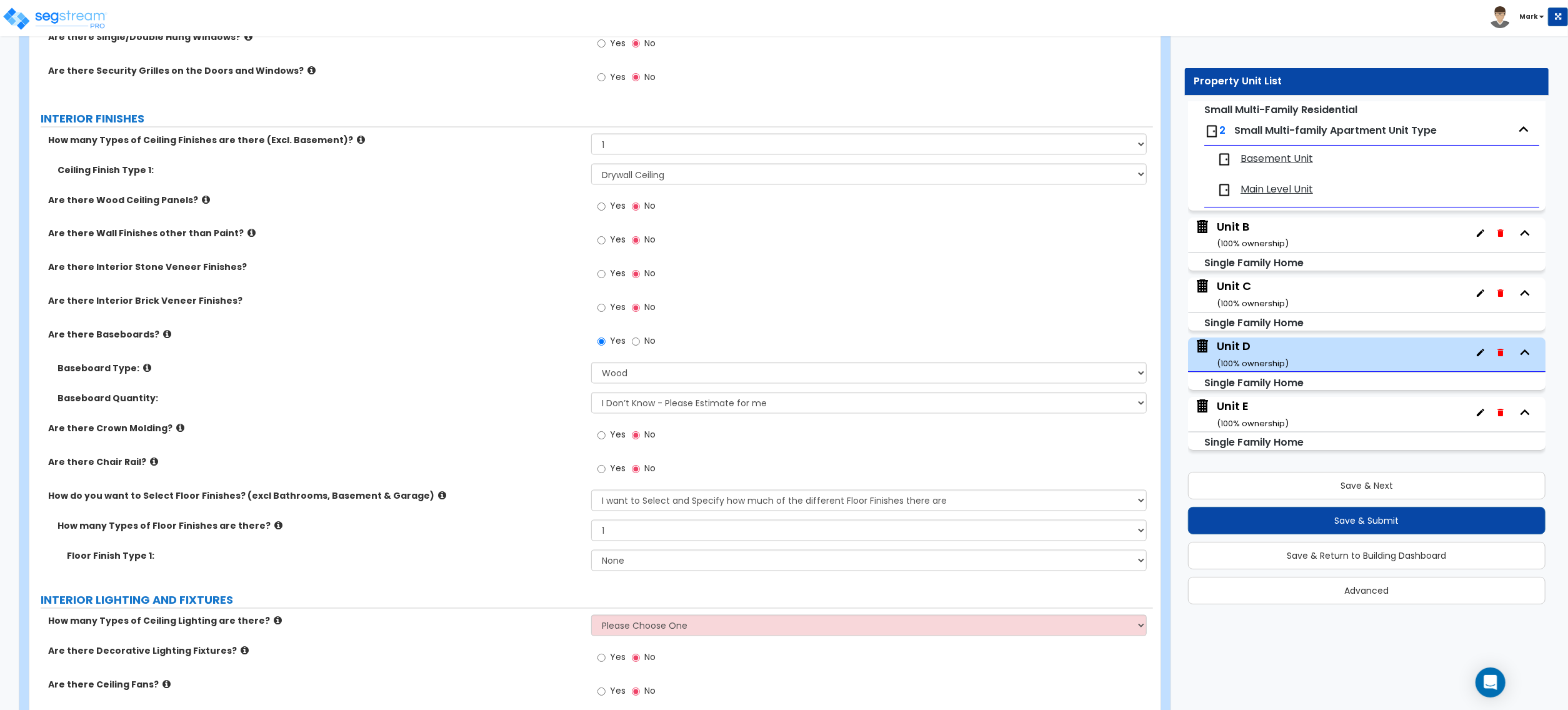
scroll to position [2335, 0]
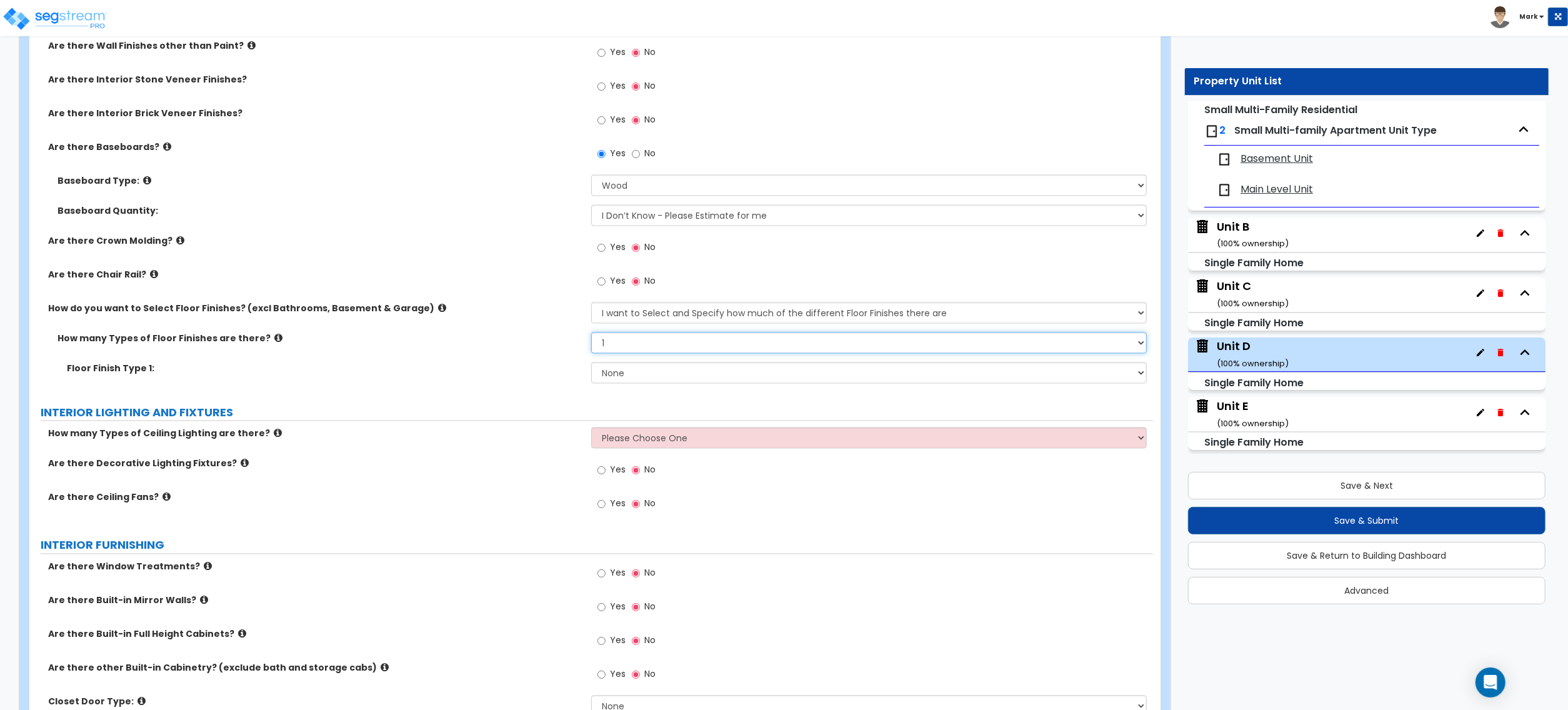
click at [648, 352] on select "None 1 2 3 4" at bounding box center [869, 343] width 556 height 22
click at [592, 334] on select "None 1 2 3 4" at bounding box center [869, 343] width 556 height 22
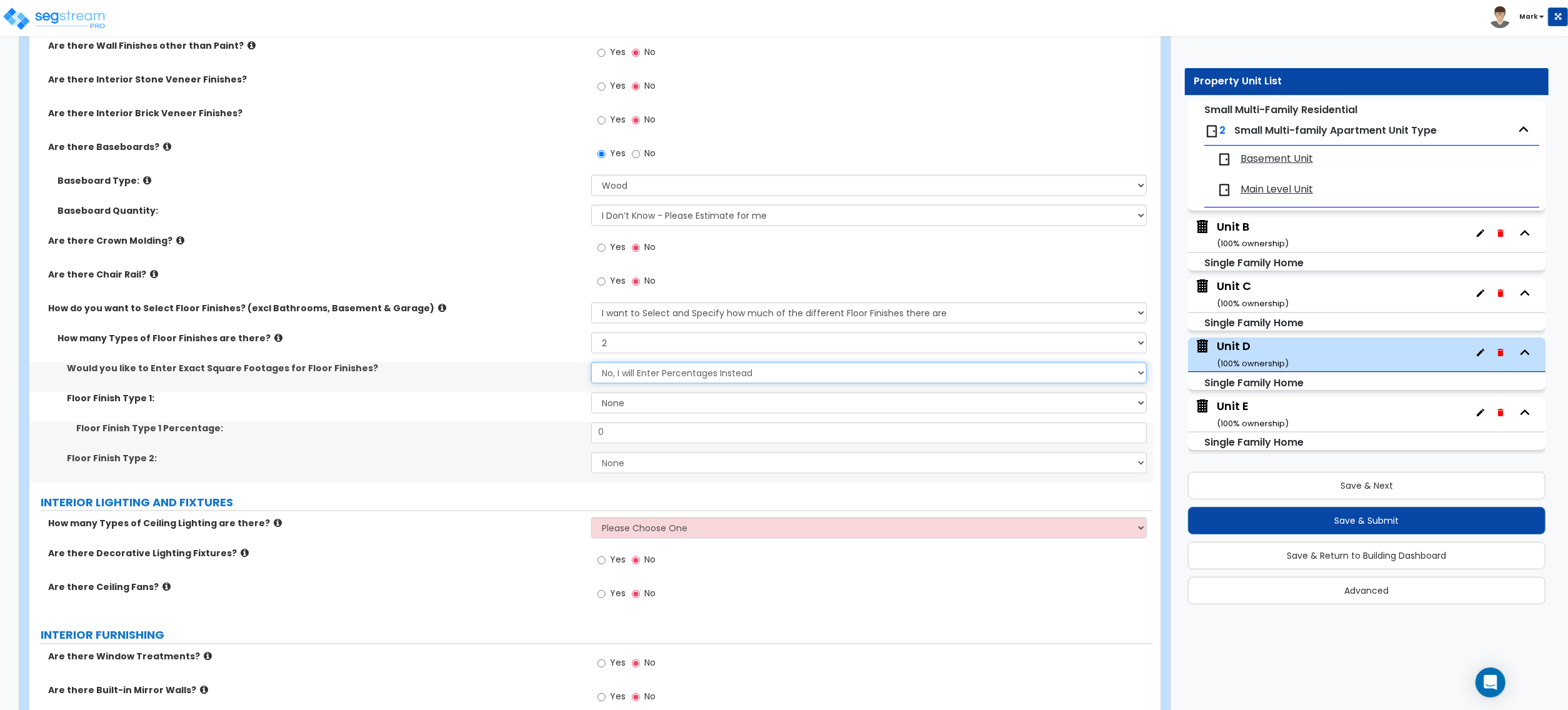
click at [654, 378] on select "No, I will Enter Percentages Instead Yes, I will Enter Exact Square Footages" at bounding box center [869, 374] width 556 height 22
click at [592, 365] on select "No, I will Enter Percentages Instead Yes, I will Enter Exact Square Footages" at bounding box center [869, 374] width 556 height 22
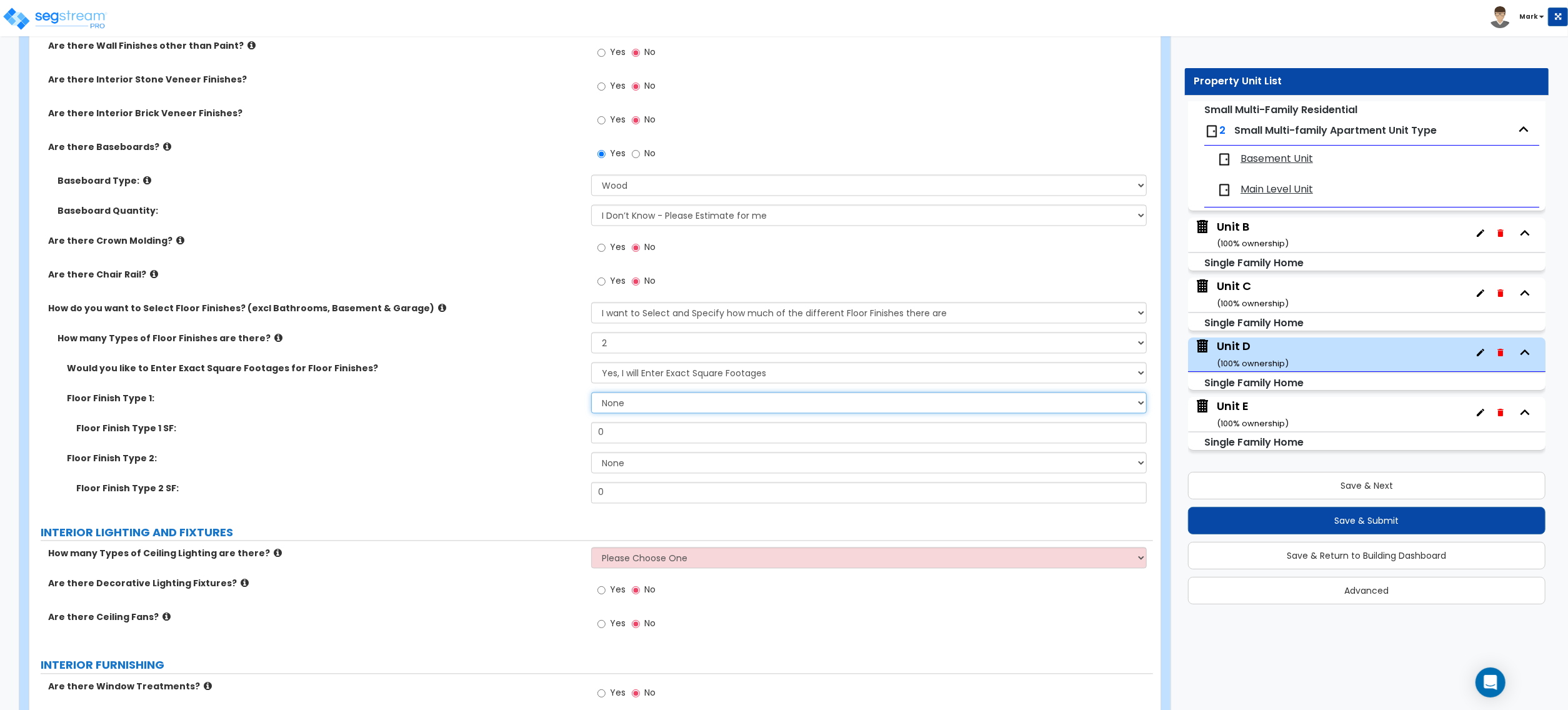
click at [625, 409] on select "None Tile Flooring Hardwood Flooring Resilient Laminate Flooring VCT Flooring S…" at bounding box center [869, 404] width 556 height 22
click at [592, 395] on select "None Tile Flooring Hardwood Flooring Resilient Laminate Flooring VCT Flooring S…" at bounding box center [869, 404] width 556 height 22
drag, startPoint x: 614, startPoint y: 484, endPoint x: 594, endPoint y: 483, distance: 20.0
drag, startPoint x: 594, startPoint y: 483, endPoint x: 425, endPoint y: 465, distance: 170.0
click at [421, 468] on div "Floor Finish Type 2: None Tile Flooring Hardwood Flooring Resilient Laminate Fl…" at bounding box center [592, 467] width 1124 height 30
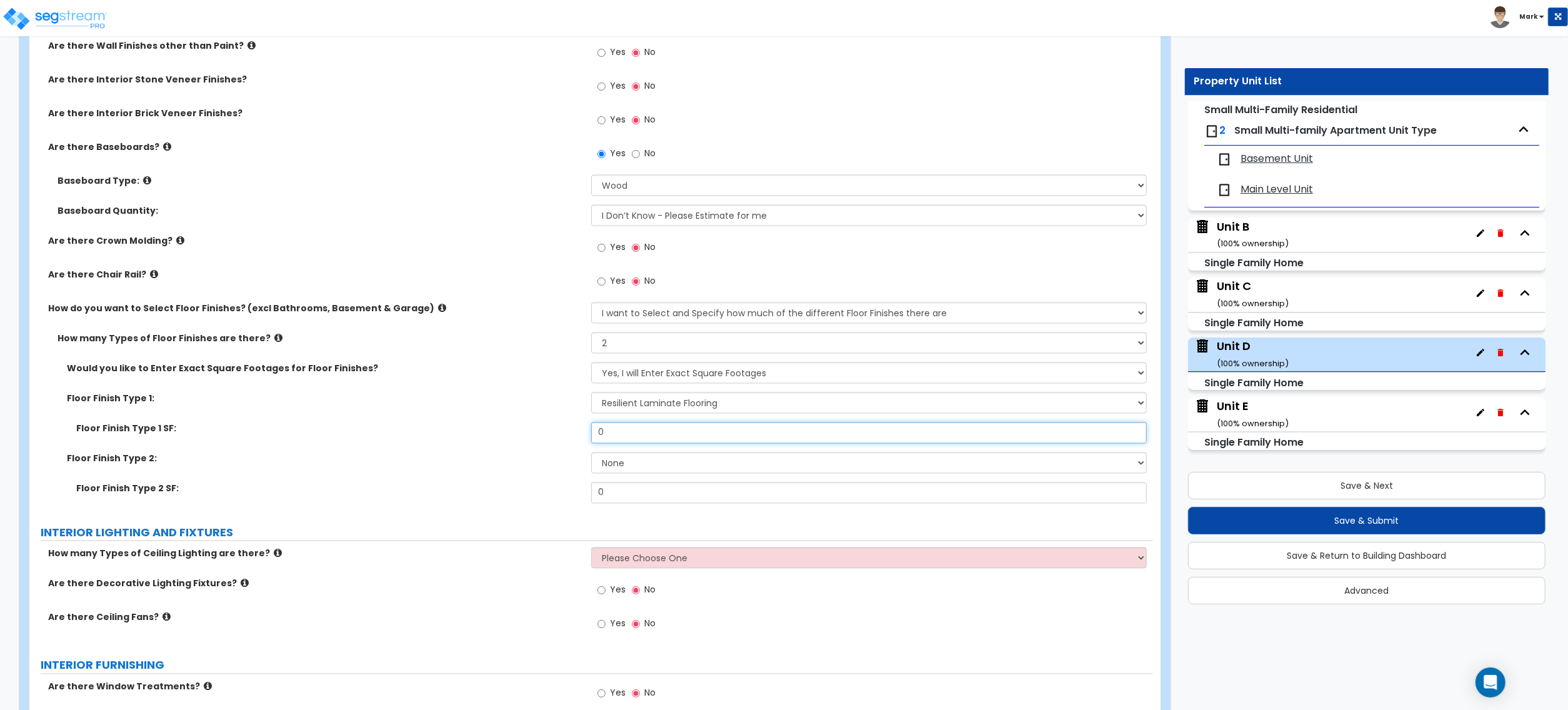
click at [626, 432] on input "0" at bounding box center [869, 433] width 556 height 22
click at [666, 456] on select "None Tile Flooring Hardwood Flooring Resilient Laminate Flooring VCT Flooring S…" at bounding box center [869, 463] width 556 height 22
click at [592, 455] on select "None Tile Flooring Hardwood Flooring Resilient Laminate Flooring VCT Flooring S…" at bounding box center [869, 463] width 556 height 22
click at [640, 496] on input "0" at bounding box center [869, 494] width 556 height 22
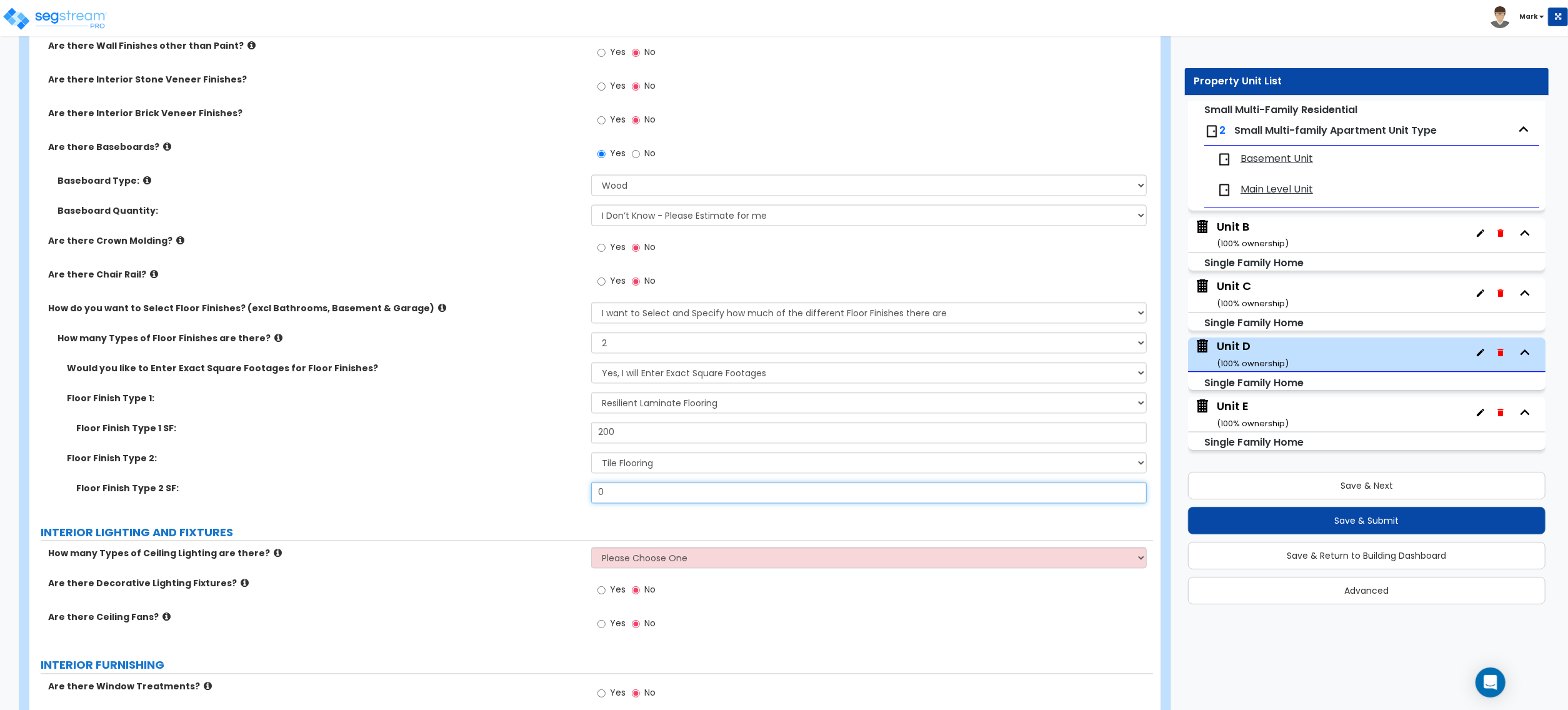
click at [640, 496] on input "0" at bounding box center [869, 494] width 556 height 22
click at [443, 446] on div "Floor Finish Type 1 SF: 200" at bounding box center [592, 437] width 1124 height 30
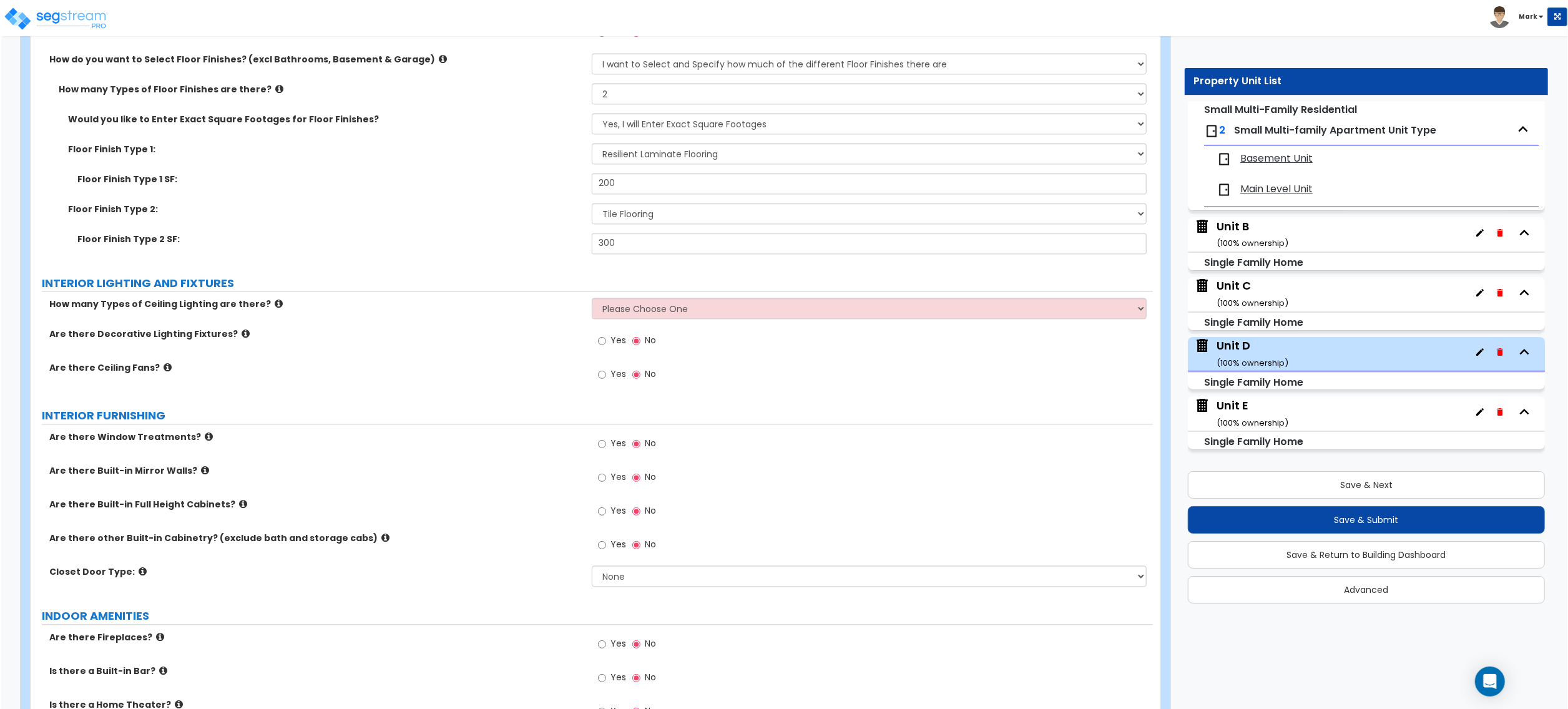
scroll to position [2580, 0]
drag, startPoint x: 746, startPoint y: 300, endPoint x: 730, endPoint y: 315, distance: 21.9
click at [745, 300] on select "Please Choose One 1 2 3" at bounding box center [869, 308] width 556 height 22
click at [591, 300] on select "Please Choose One 1 2 3" at bounding box center [869, 308] width 556 height 22
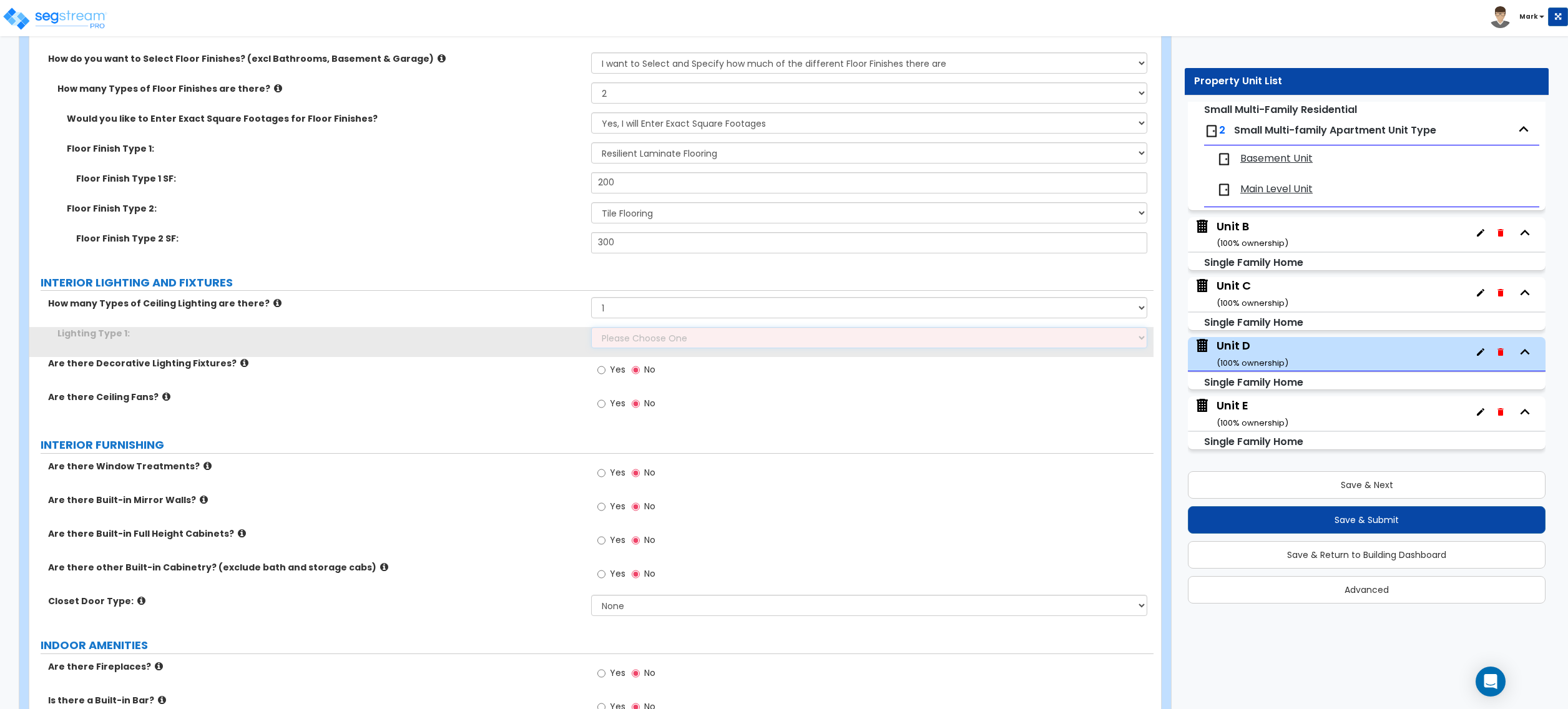
click at [680, 337] on select "Please Choose One LED Surface-Mounted LED Recessed Fluorescent Surface-Mounted …" at bounding box center [869, 338] width 556 height 22
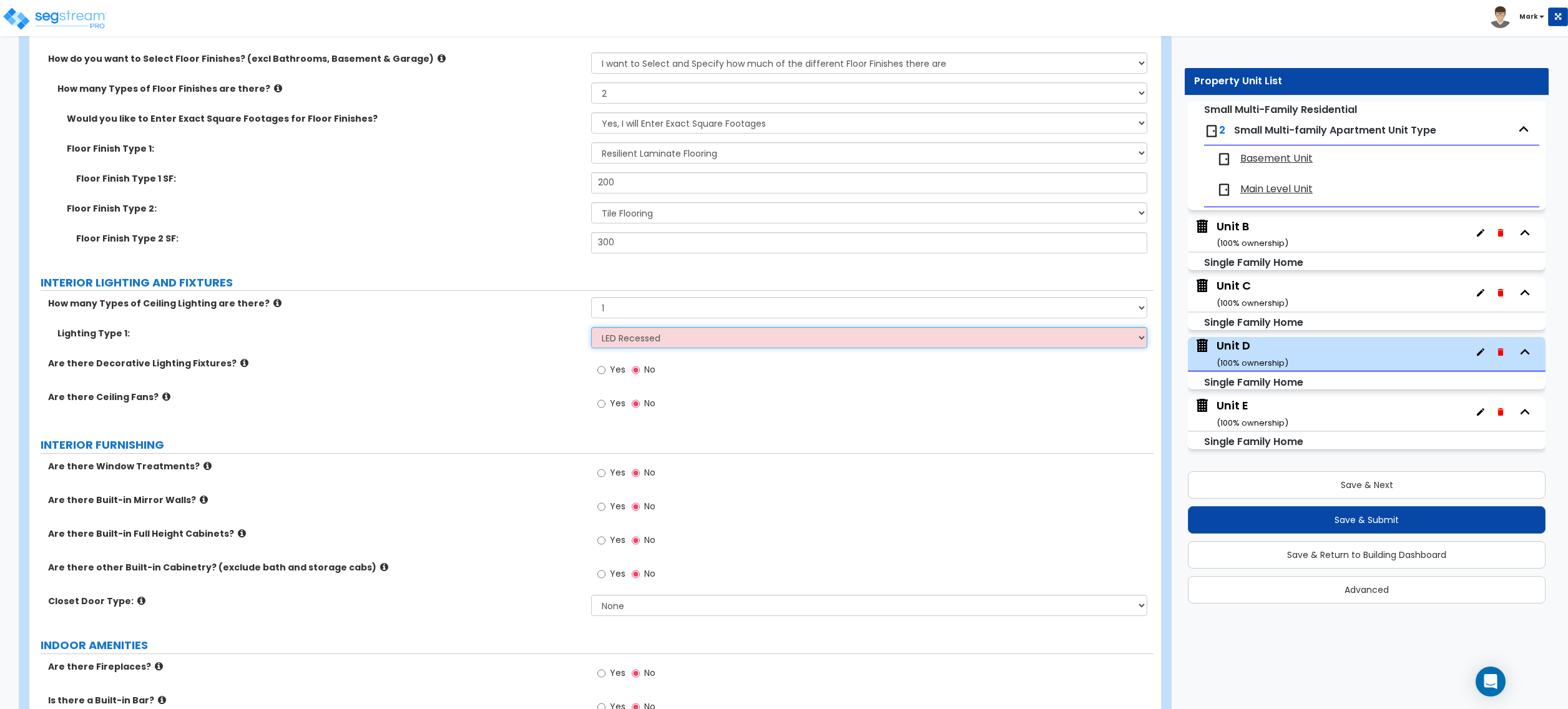
click at [591, 329] on select "Please Choose One LED Surface-Mounted LED Recessed Fluorescent Surface-Mounted …" at bounding box center [869, 338] width 556 height 22
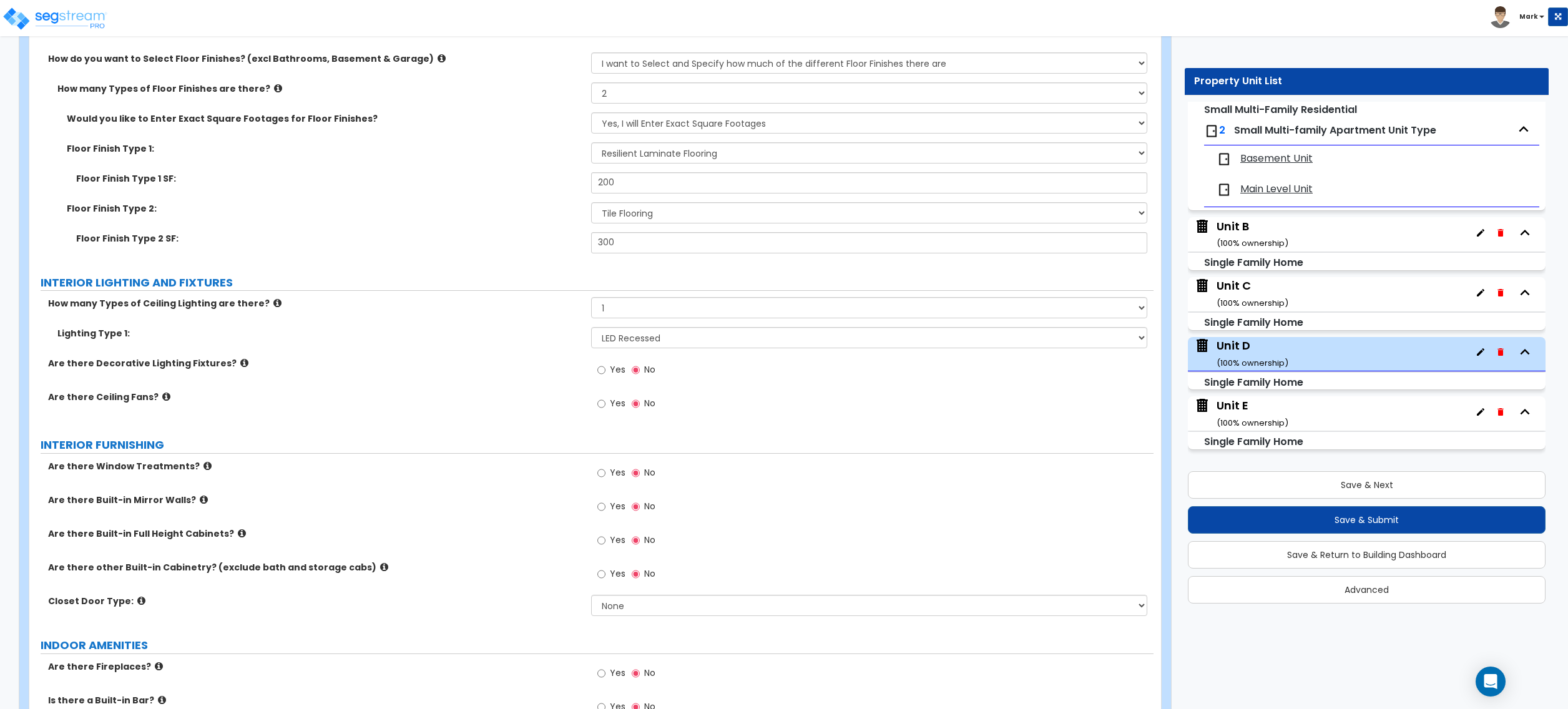
click at [588, 409] on div "Are there Ceiling Fans? Yes No" at bounding box center [592, 407] width 1124 height 33
click at [599, 408] on input "Yes" at bounding box center [601, 403] width 8 height 13
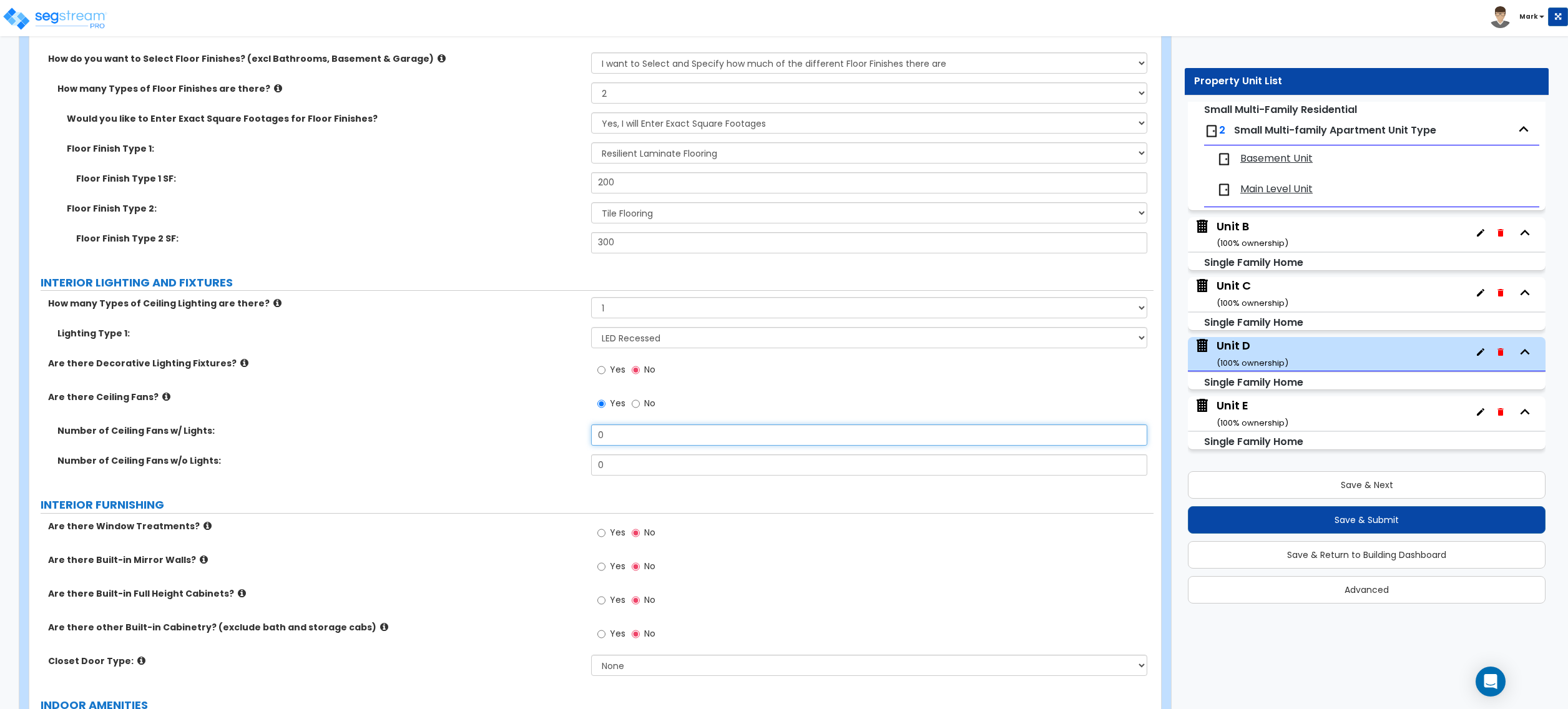
click at [617, 440] on input "0" at bounding box center [869, 435] width 556 height 22
click at [619, 454] on div "Number of Ceiling Fans w/ Lights: 0" at bounding box center [592, 439] width 1124 height 30
click at [617, 461] on input "0" at bounding box center [869, 465] width 556 height 22
click at [615, 461] on input "0" at bounding box center [869, 465] width 556 height 22
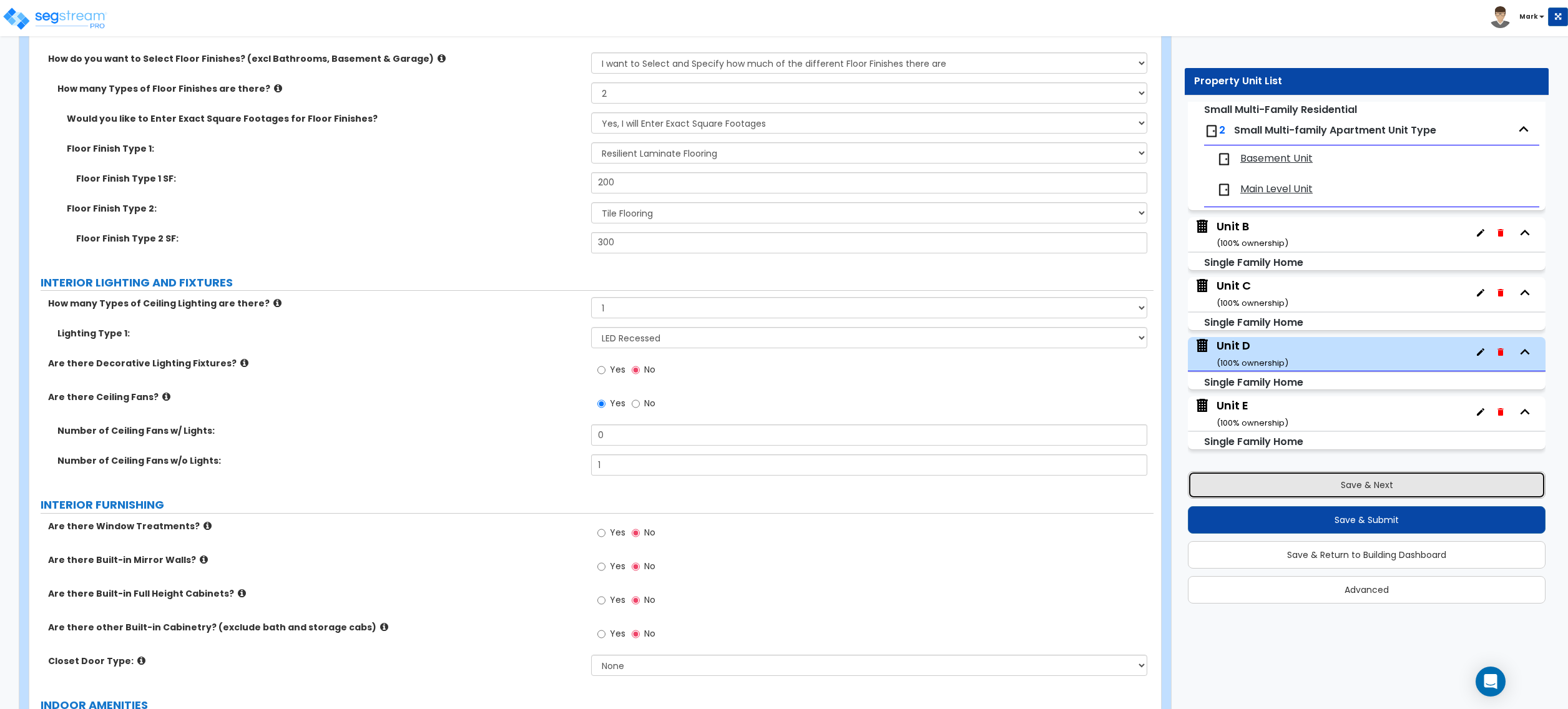
click at [1425, 472] on button "Save & Next" at bounding box center [1367, 485] width 358 height 28
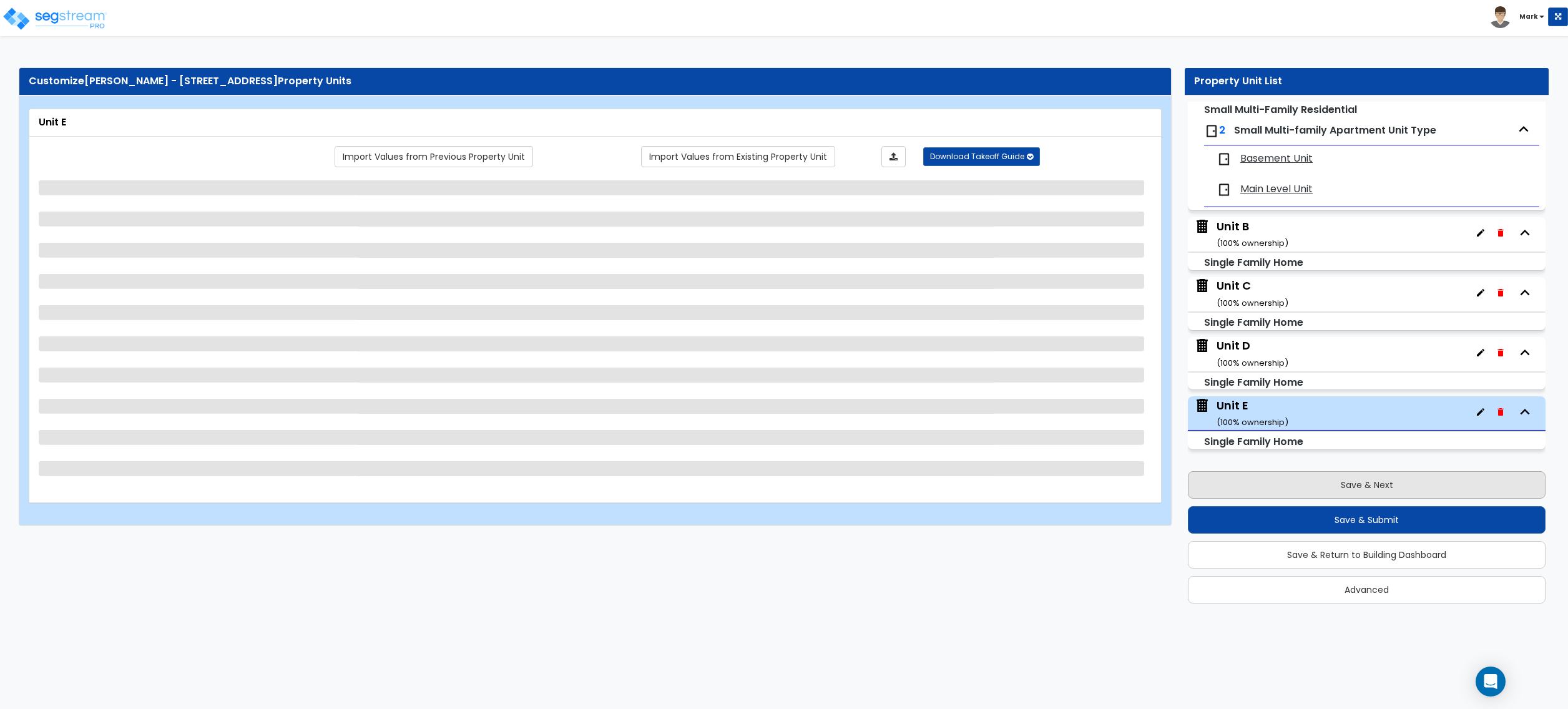
scroll to position [0, 0]
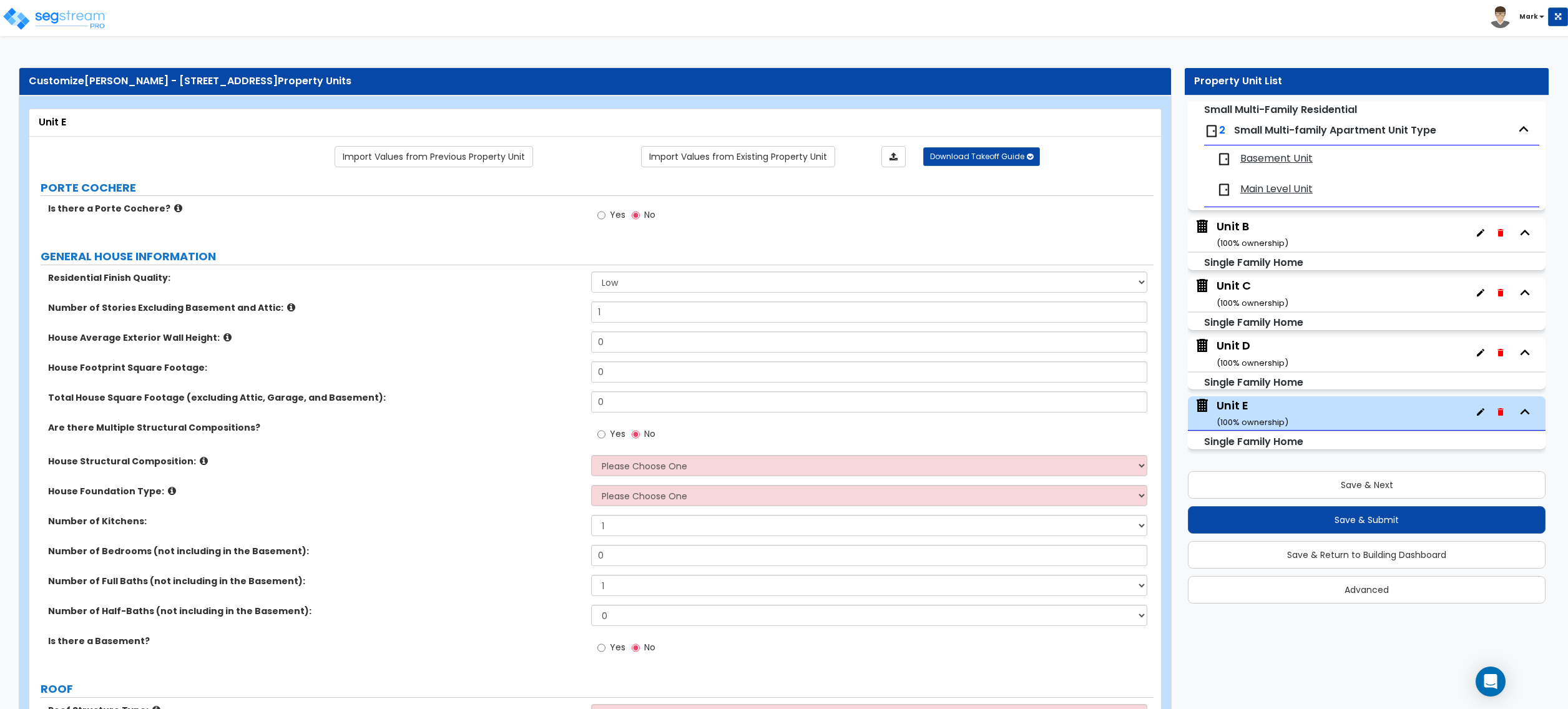
click at [1245, 340] on div "Unit D ( 100 % ownership)" at bounding box center [1253, 353] width 72 height 31
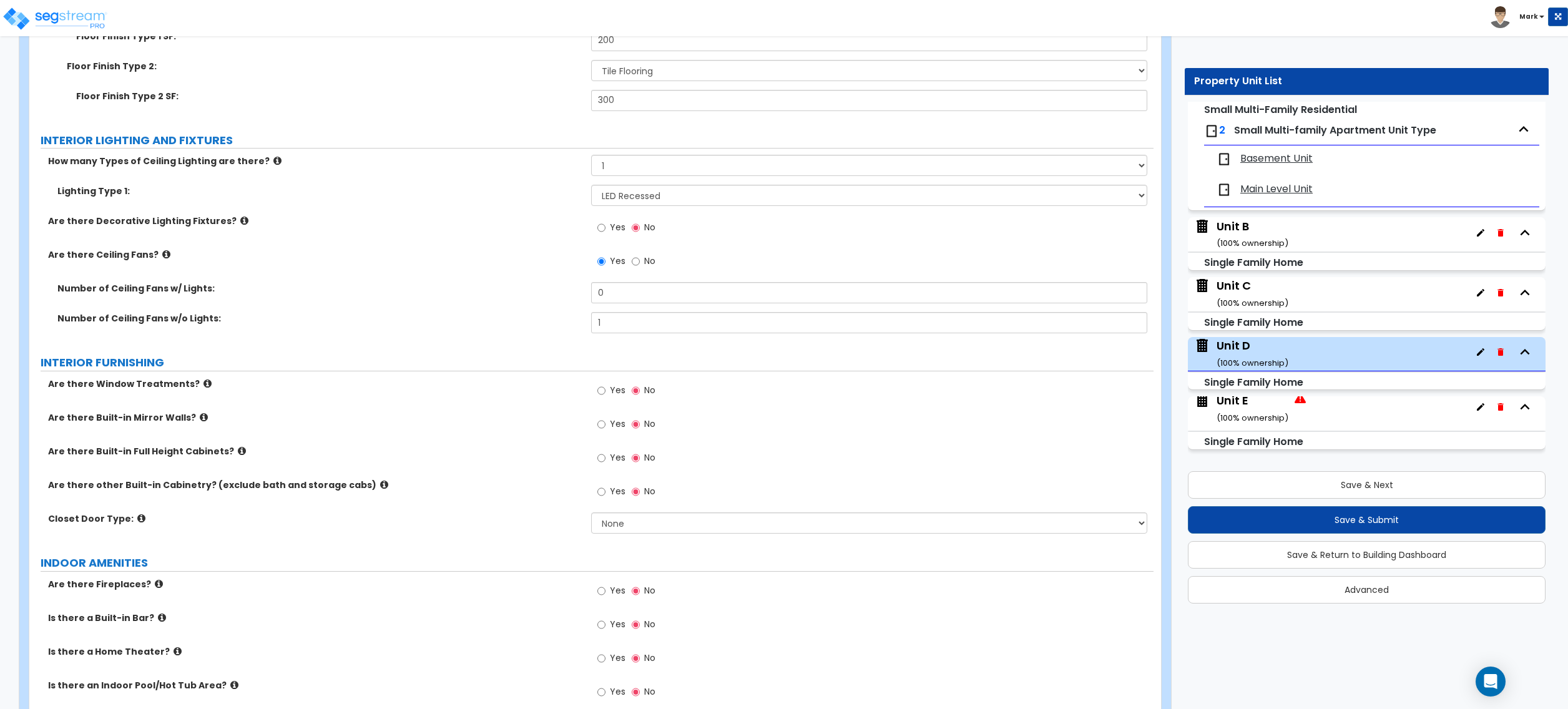
scroll to position [2748, 0]
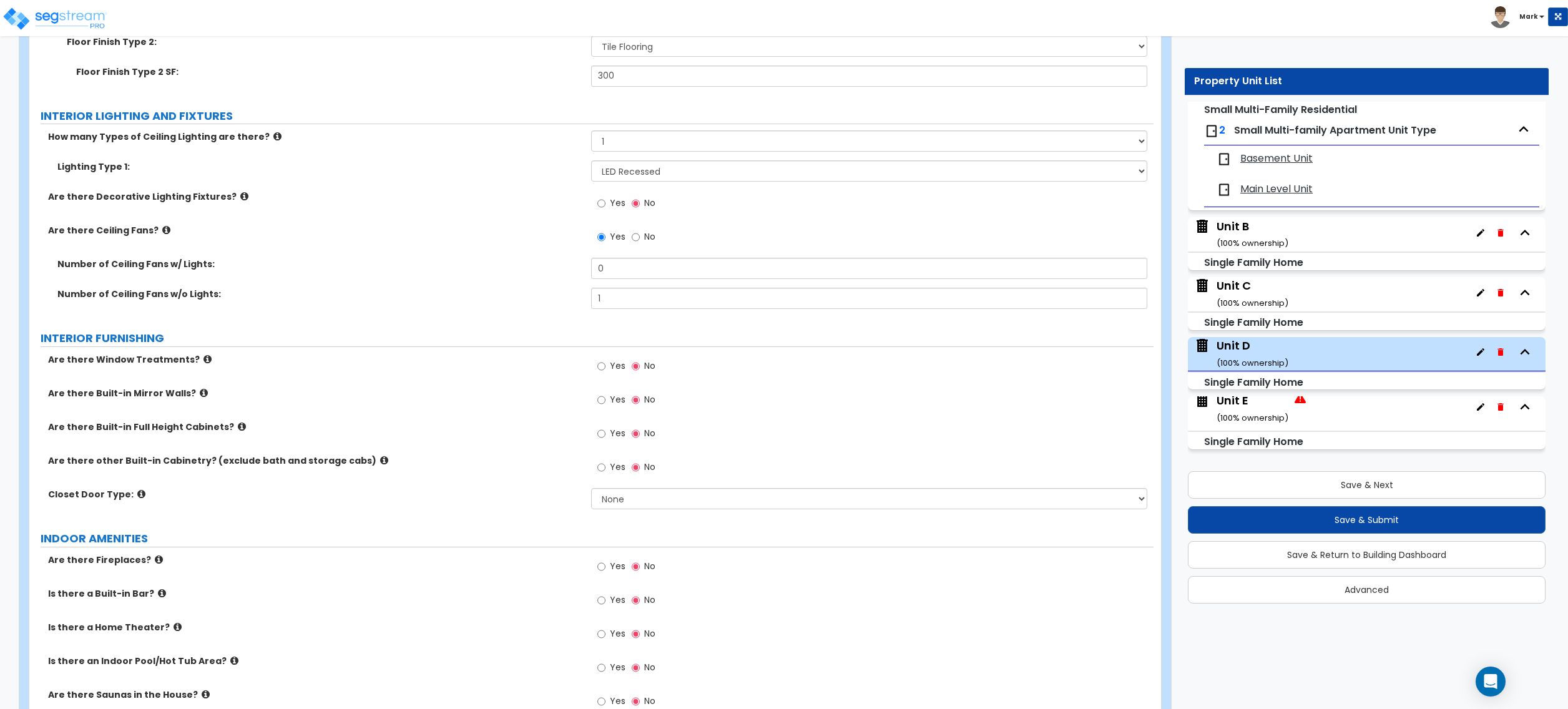
click at [613, 370] on span "Yes" at bounding box center [617, 366] width 15 height 13
click at [605, 370] on input "Yes" at bounding box center [601, 366] width 8 height 13
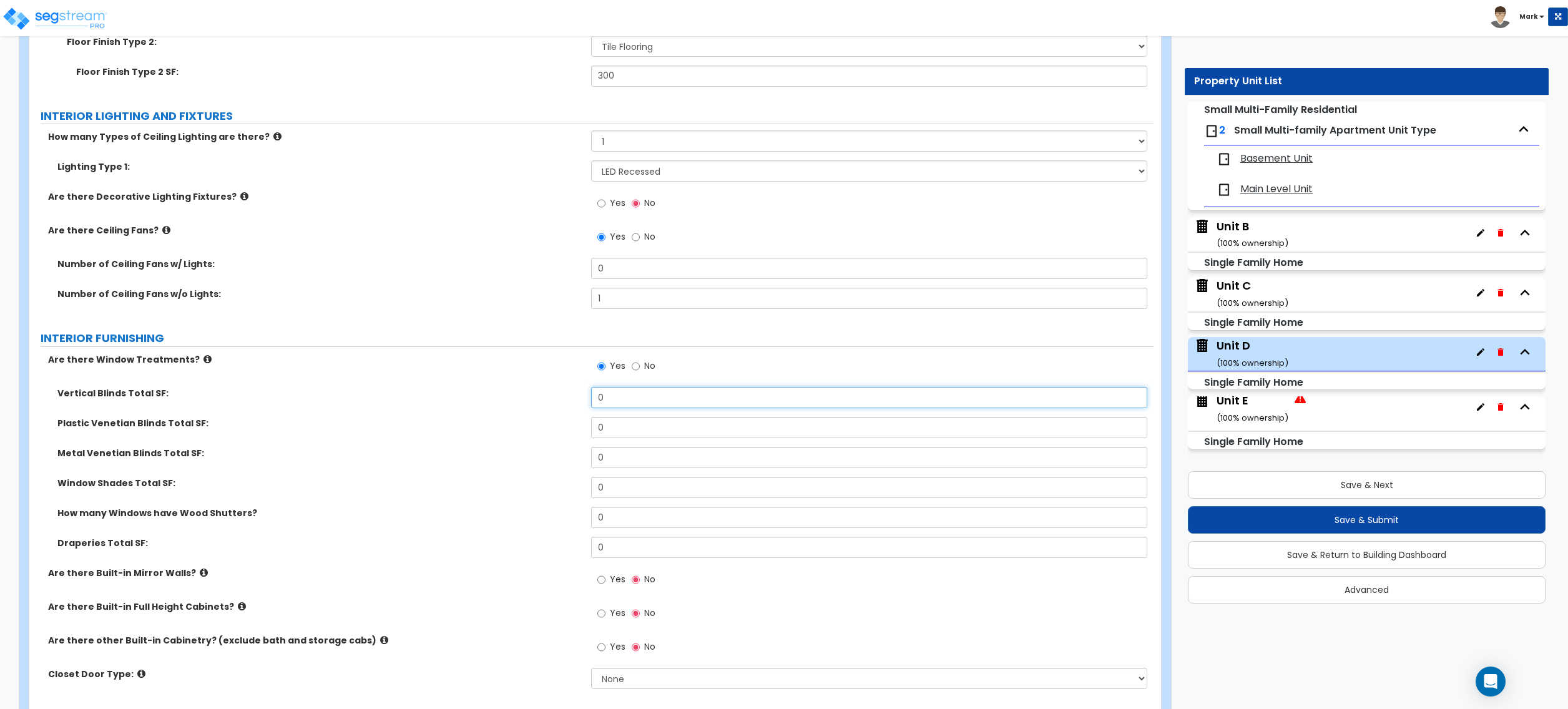
click at [627, 407] on input "0" at bounding box center [869, 398] width 556 height 22
drag, startPoint x: 480, startPoint y: 499, endPoint x: 453, endPoint y: 511, distance: 29.5
click at [453, 511] on div "Vertical Blinds Total SF: 25 Plastic Venetian Blinds Total SF: 0 Metal Venetian…" at bounding box center [591, 477] width 1106 height 180
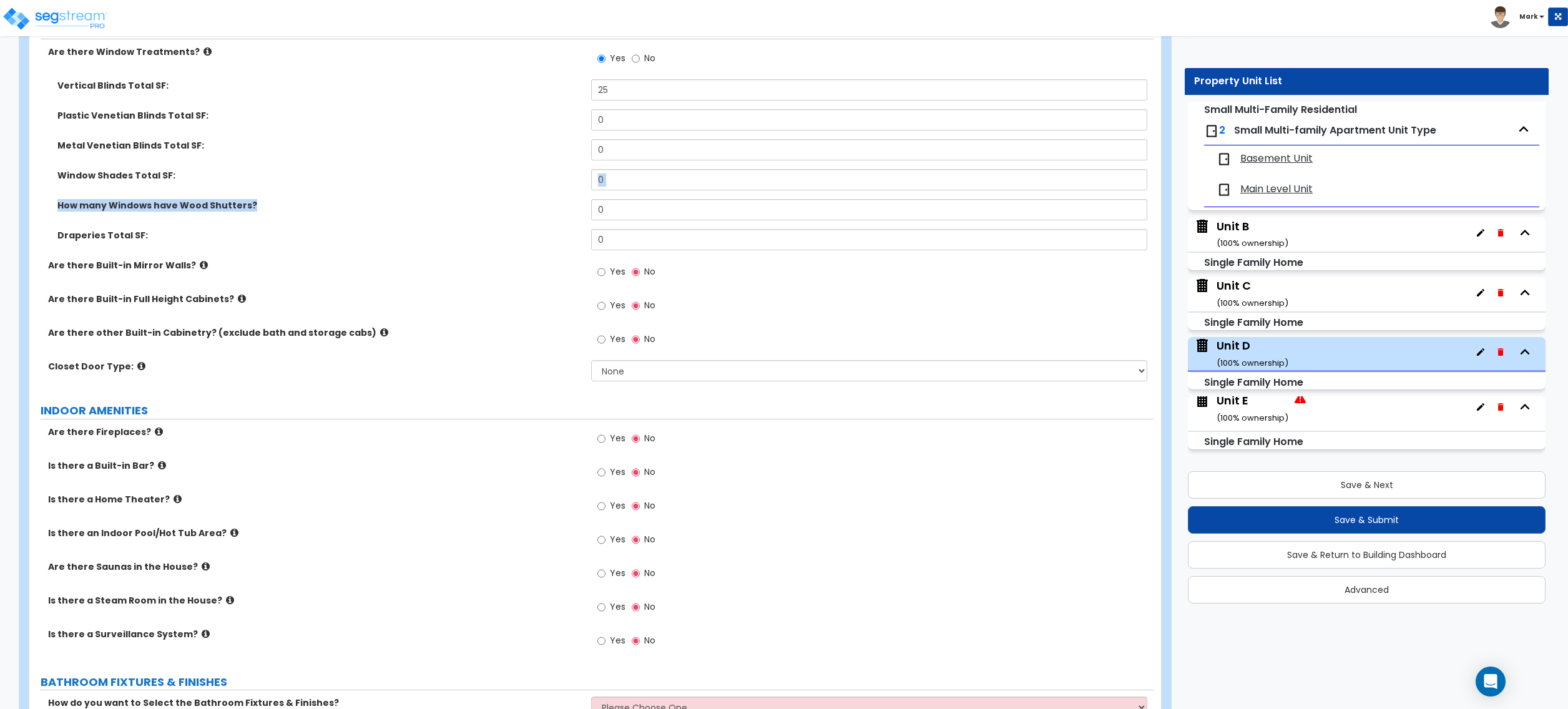
scroll to position [3081, 0]
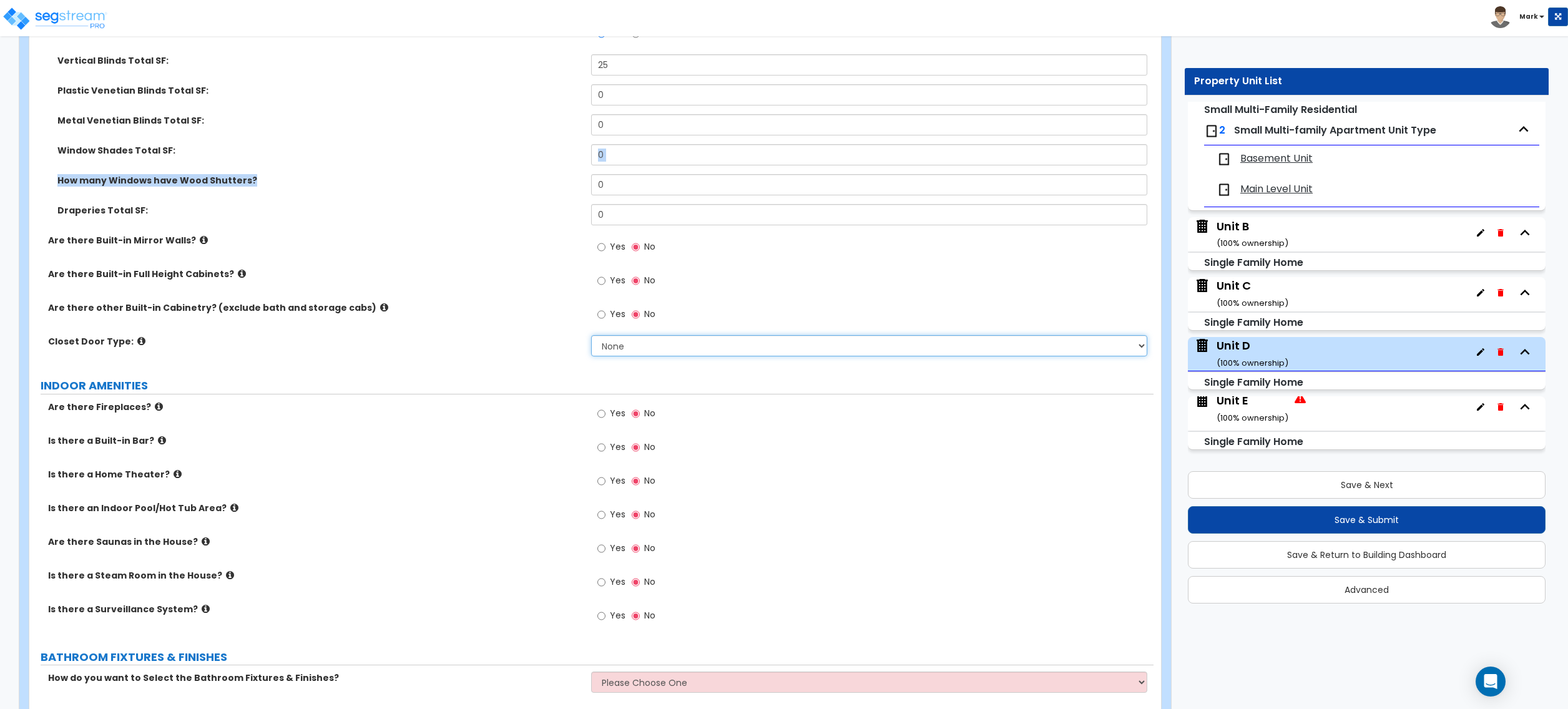
click at [644, 343] on select "None Bi-fold Louvered Doors Bi-fold Panel Doors Sliding Doors Hinged Wood Door" at bounding box center [869, 346] width 556 height 22
click at [591, 337] on select "None Bi-fold Louvered Doors Bi-fold Panel Doors Sliding Doors Hinged Wood Door" at bounding box center [869, 346] width 556 height 22
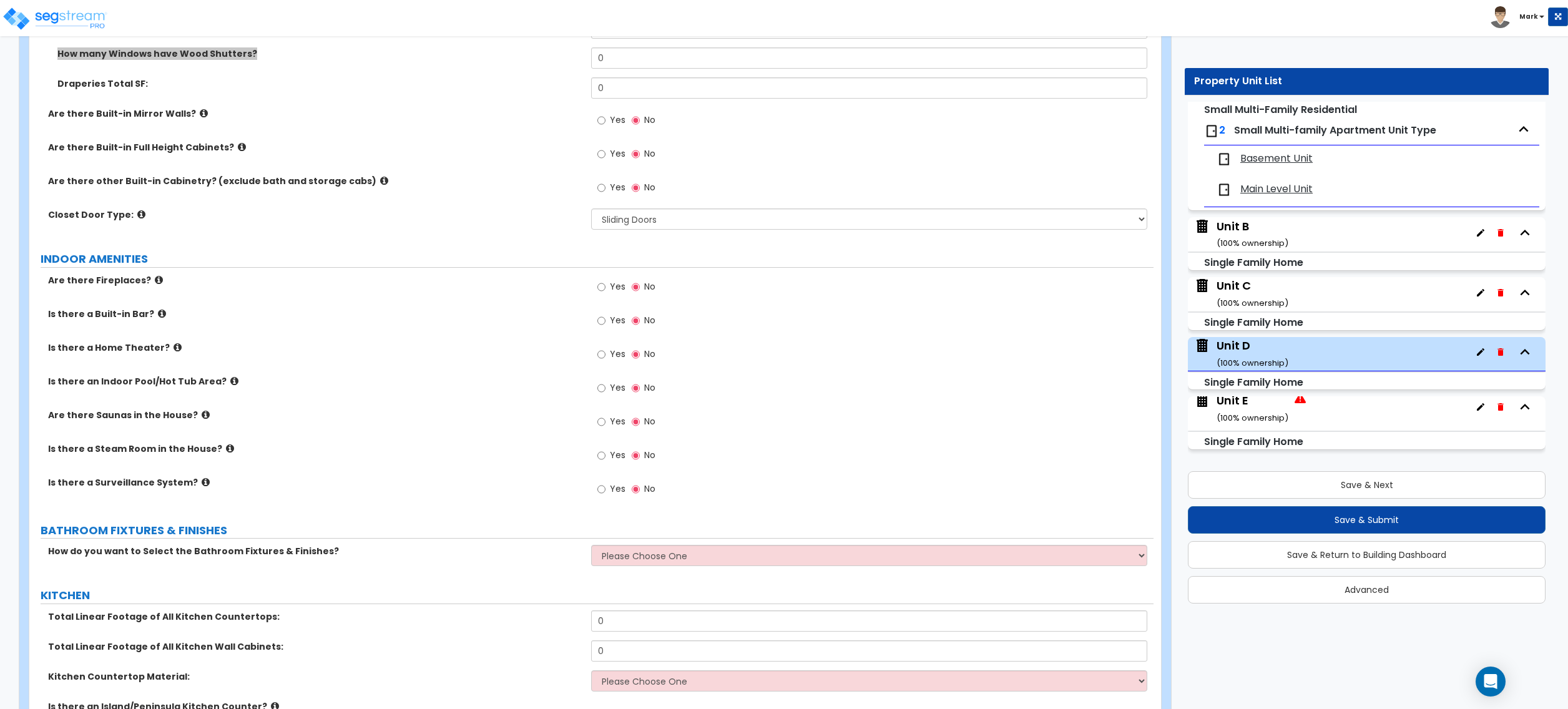
scroll to position [3247, 0]
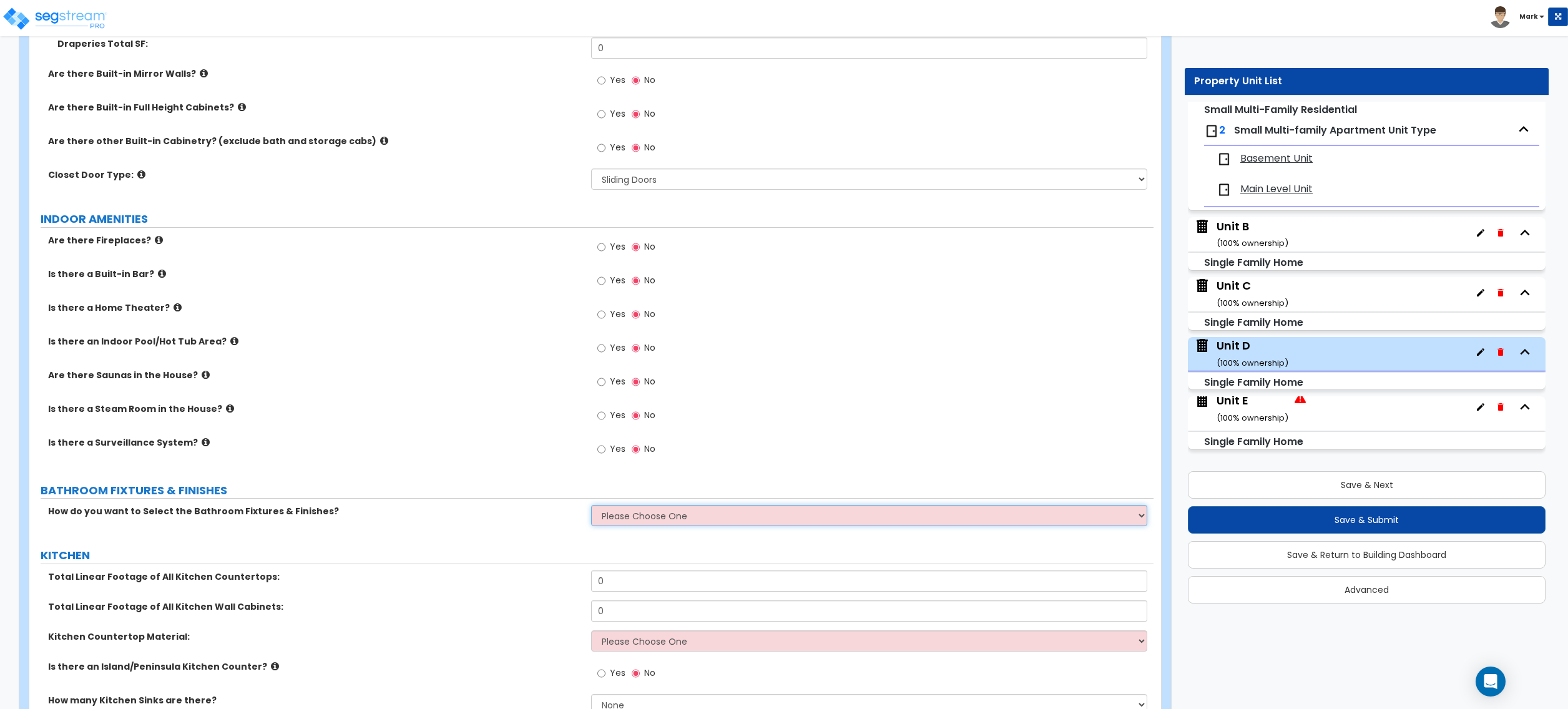
click at [630, 513] on select "Please Choose One I want to Select Fixtures and Finishes only for one Bath and …" at bounding box center [869, 516] width 556 height 22
click at [591, 509] on select "Please Choose One I want to Select Fixtures and Finishes only for one Bath and …" at bounding box center [869, 516] width 556 height 22
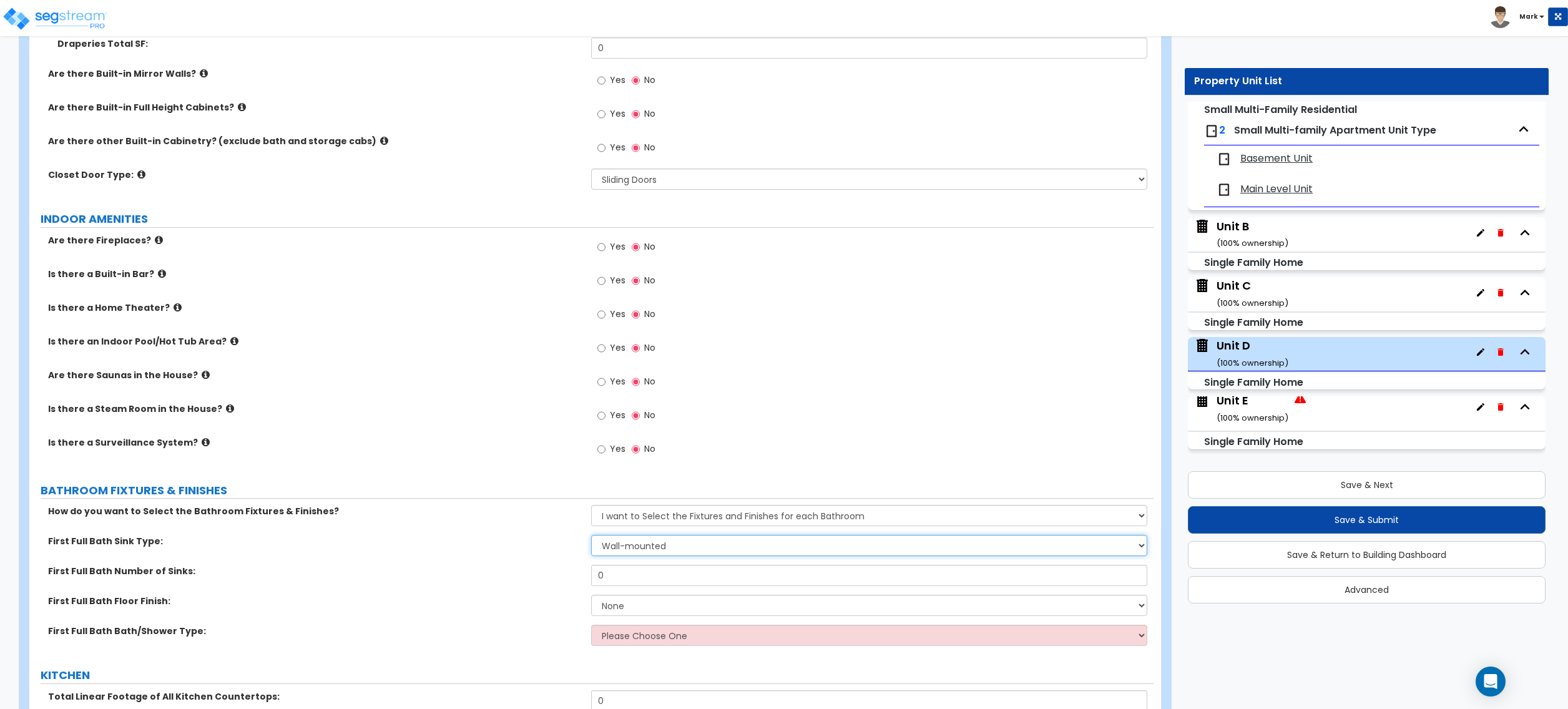
click at [634, 540] on select "Wall-mounted Pedestal-mounted Vanity-mounted" at bounding box center [869, 546] width 556 height 22
click at [591, 539] on select "Wall-mounted Pedestal-mounted Vanity-mounted" at bounding box center [869, 546] width 556 height 22
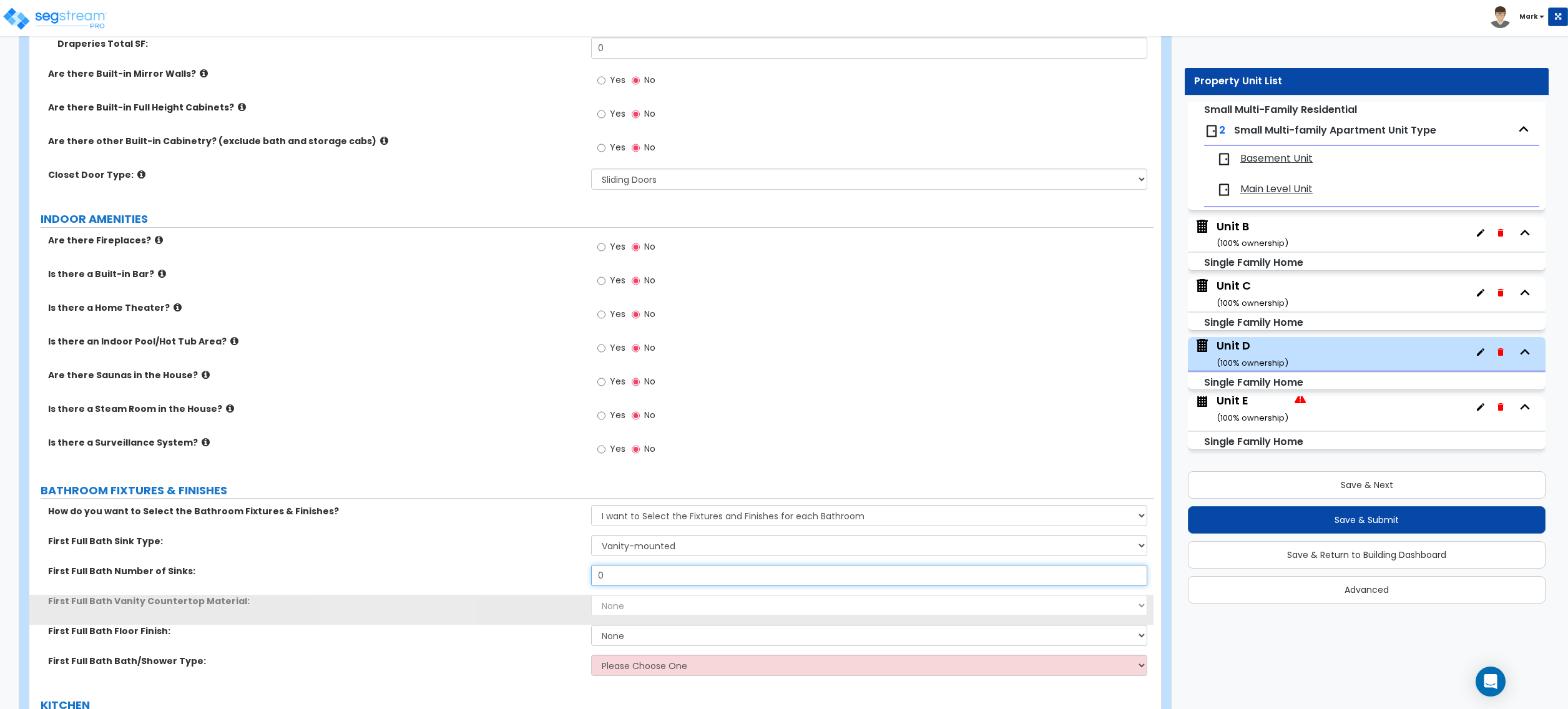
click at [640, 583] on input "0" at bounding box center [869, 576] width 556 height 22
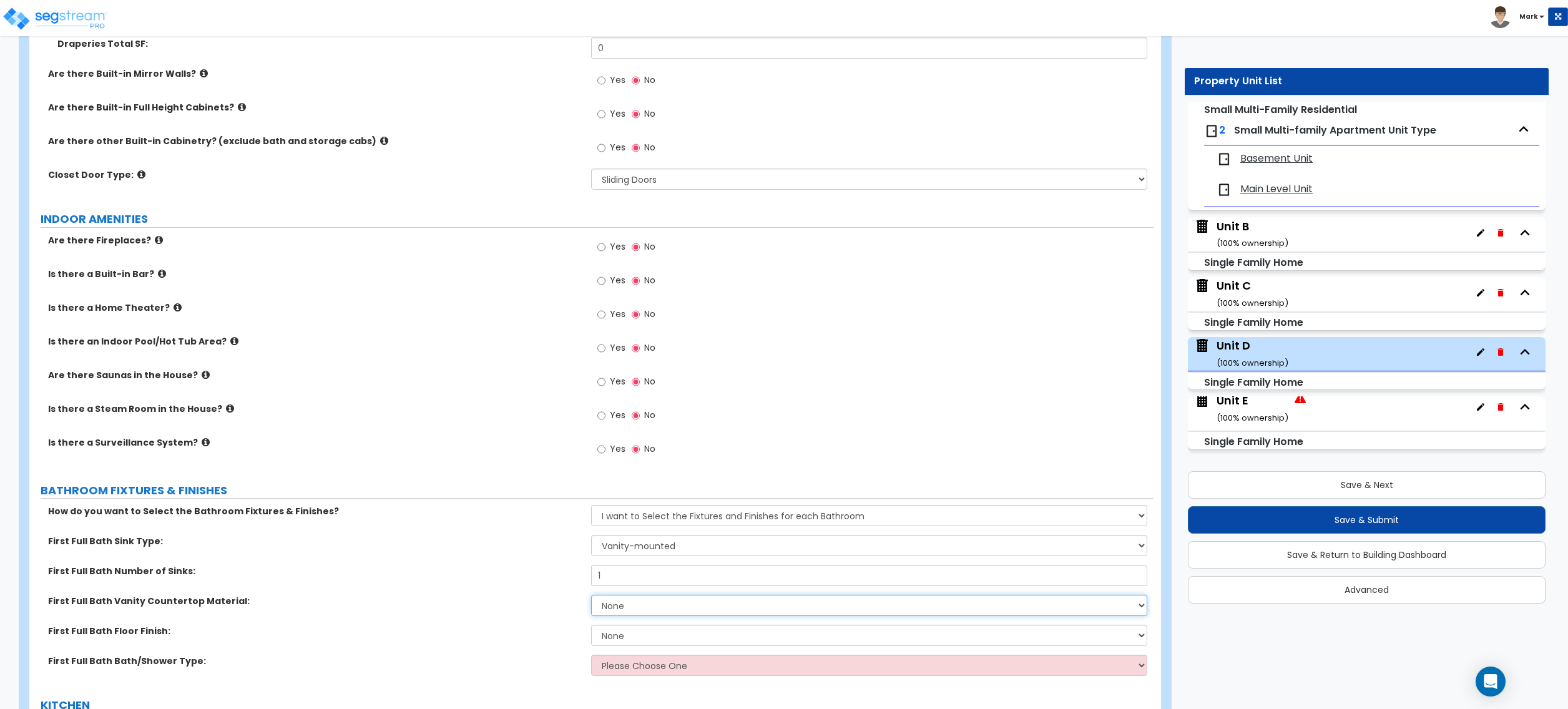
click at [648, 611] on select "None Plastic Laminate Solid Surface Stone Quartz Marble Tile Wood Stainless Ste…" at bounding box center [869, 606] width 556 height 22
click at [591, 599] on select "None Plastic Laminate Solid Surface Stone Quartz Marble Tile Wood Stainless Ste…" at bounding box center [869, 606] width 556 height 22
click at [615, 556] on select "Wall-mounted Pedestal-mounted Vanity-mounted" at bounding box center [869, 546] width 556 height 22
click at [619, 551] on select "Wall-mounted Pedestal-mounted Vanity-mounted" at bounding box center [869, 546] width 556 height 22
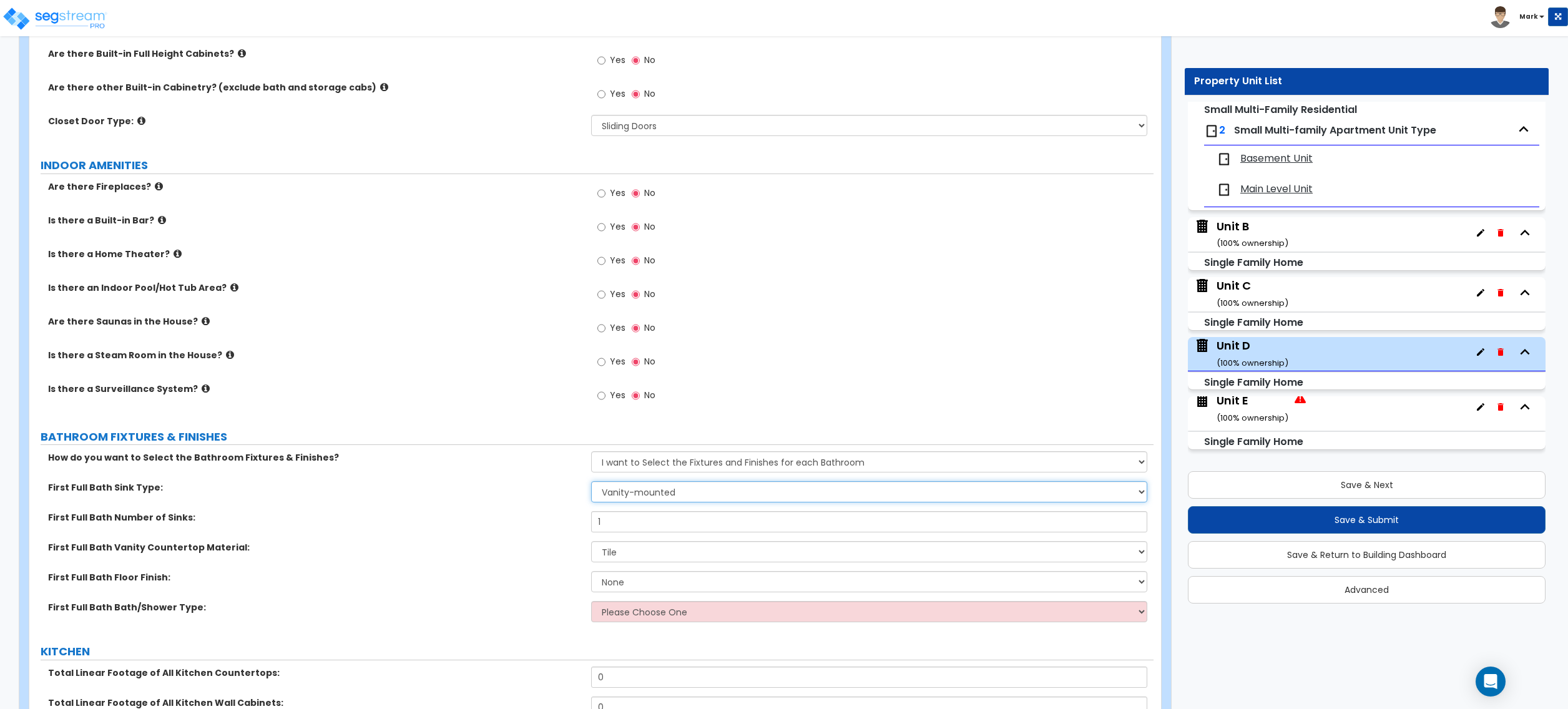
scroll to position [3330, 0]
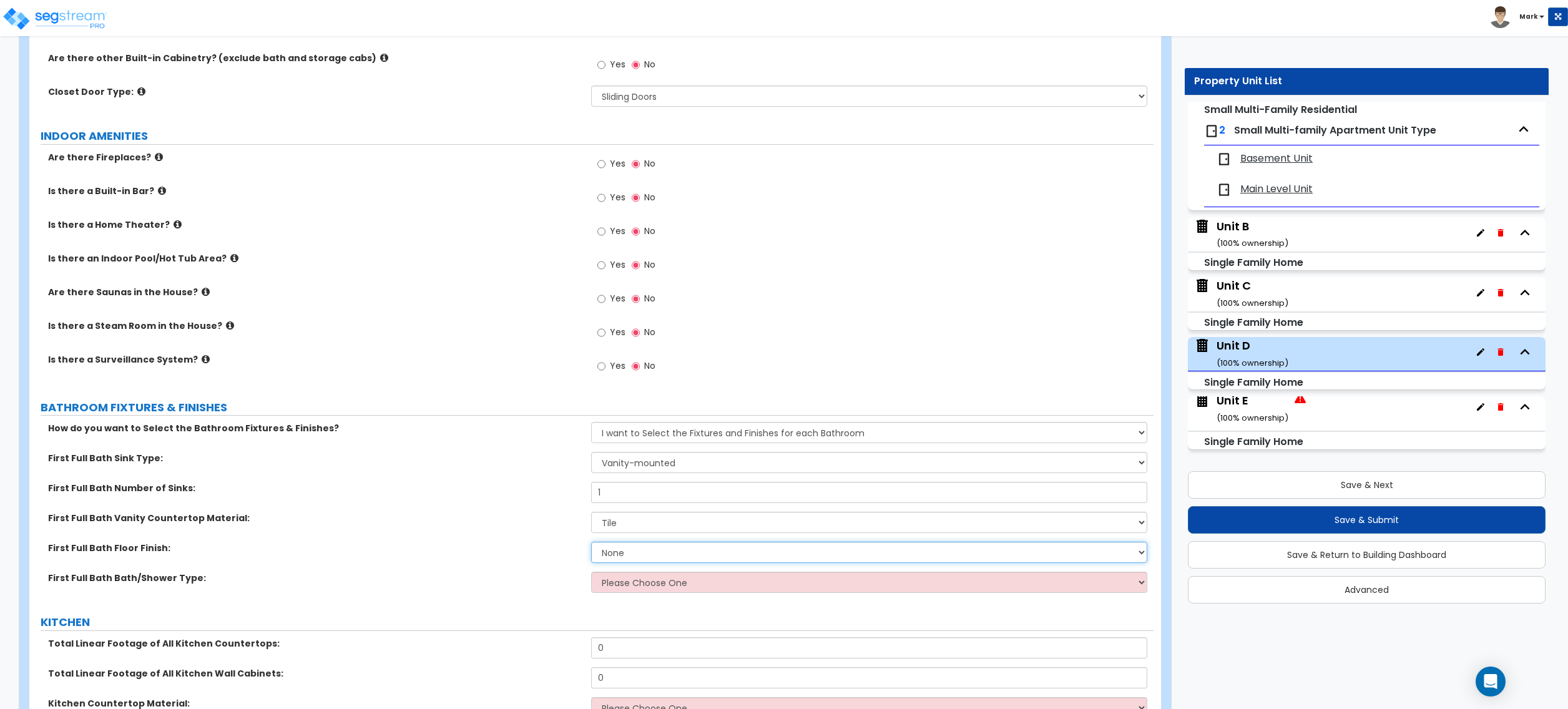
click at [632, 561] on select "None Tile Flooring Hardwood Flooring Resilient Laminate Flooring VCT Flooring S…" at bounding box center [869, 552] width 556 height 22
click at [670, 567] on div "First Full Bath Floor Finish: None Tile Flooring Hardwood Flooring Resilient La…" at bounding box center [592, 556] width 1124 height 30
click at [670, 563] on select "None Tile Flooring Hardwood Flooring Resilient Laminate Flooring VCT Flooring S…" at bounding box center [869, 552] width 556 height 22
click at [591, 545] on select "None Tile Flooring Hardwood Flooring Resilient Laminate Flooring VCT Flooring S…" at bounding box center [869, 552] width 556 height 22
click at [672, 588] on select "Please Choose One Standalone Shower Bathtub - Shower Combo" at bounding box center [869, 583] width 556 height 22
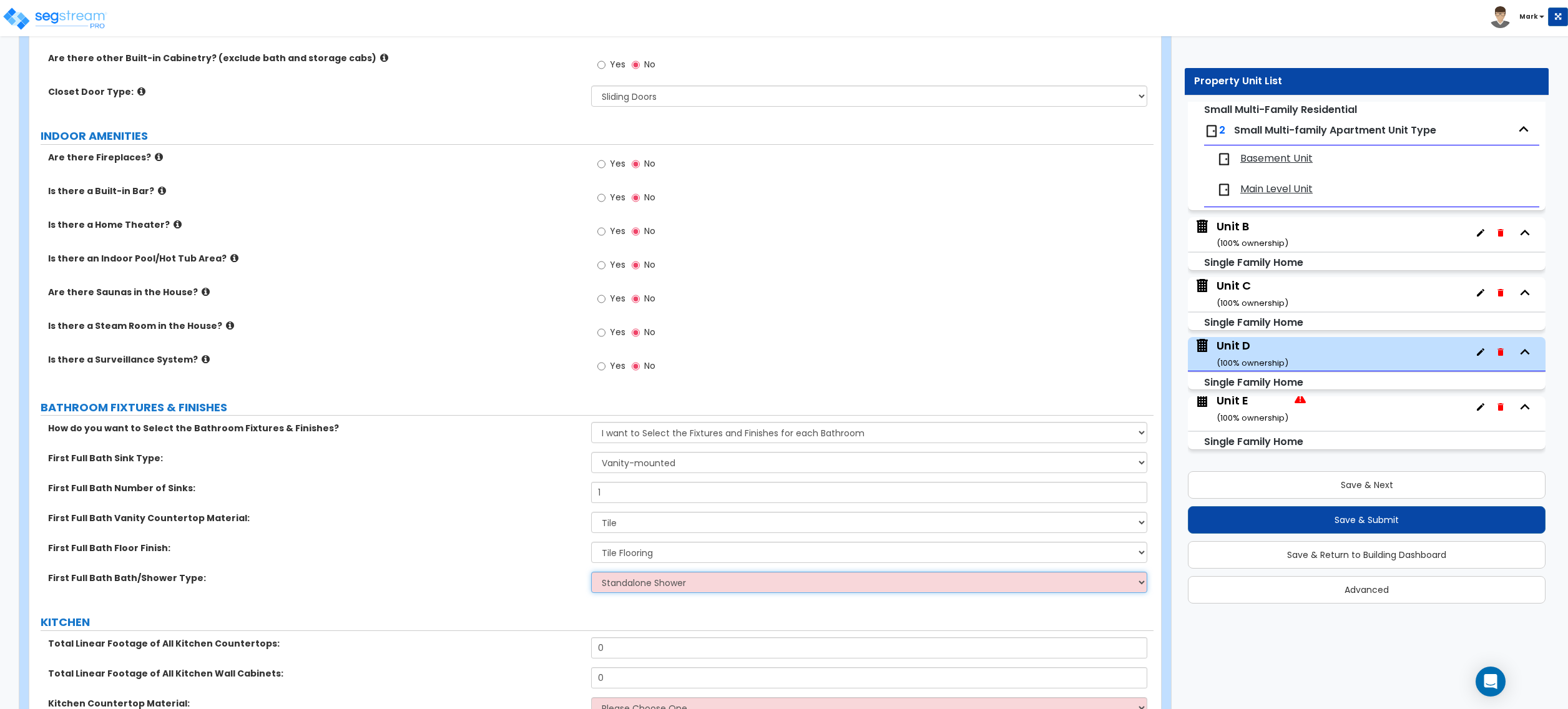
click at [591, 575] on select "Please Choose One Standalone Shower Bathtub - Shower Combo" at bounding box center [869, 583] width 556 height 22
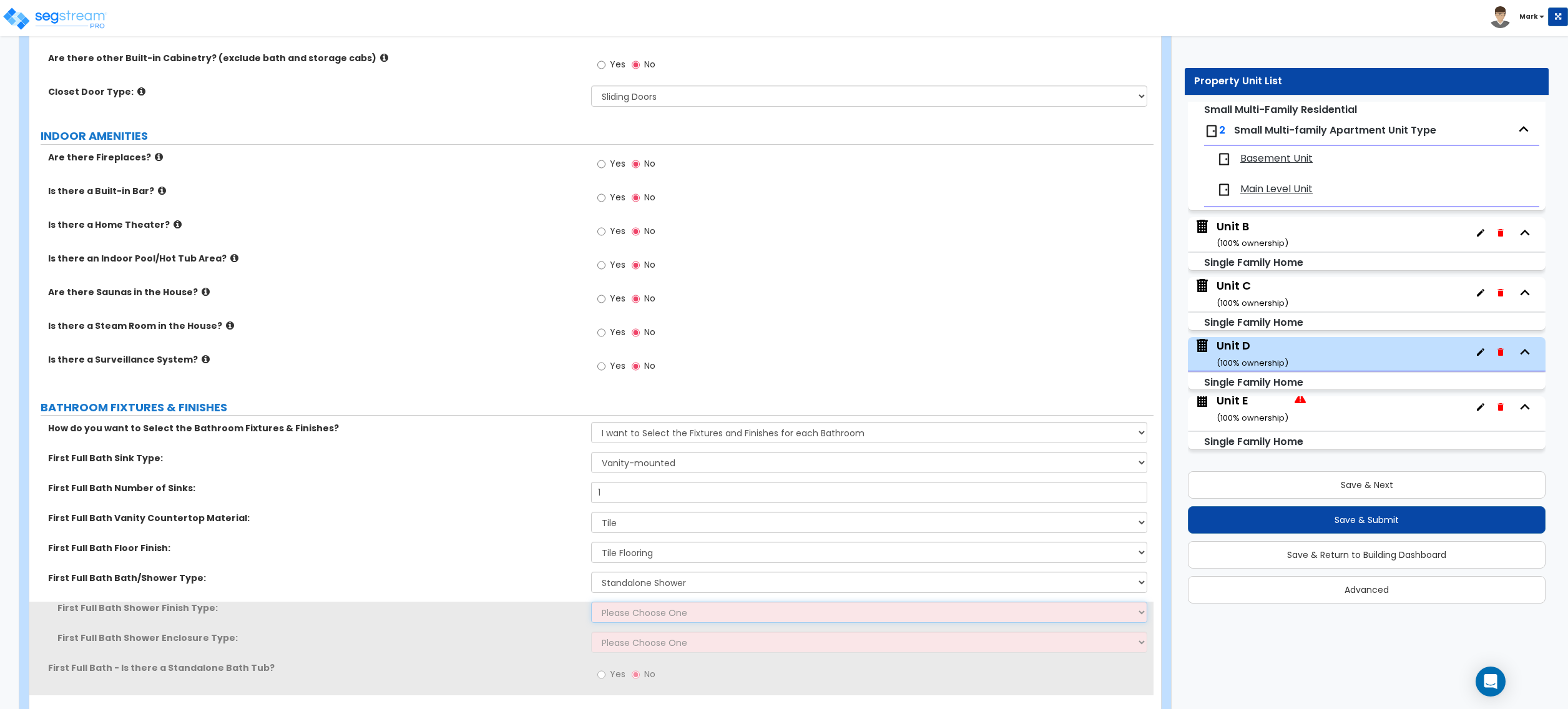
click at [680, 605] on select "Please Choose One Plastic Tile Stone" at bounding box center [869, 613] width 556 height 22
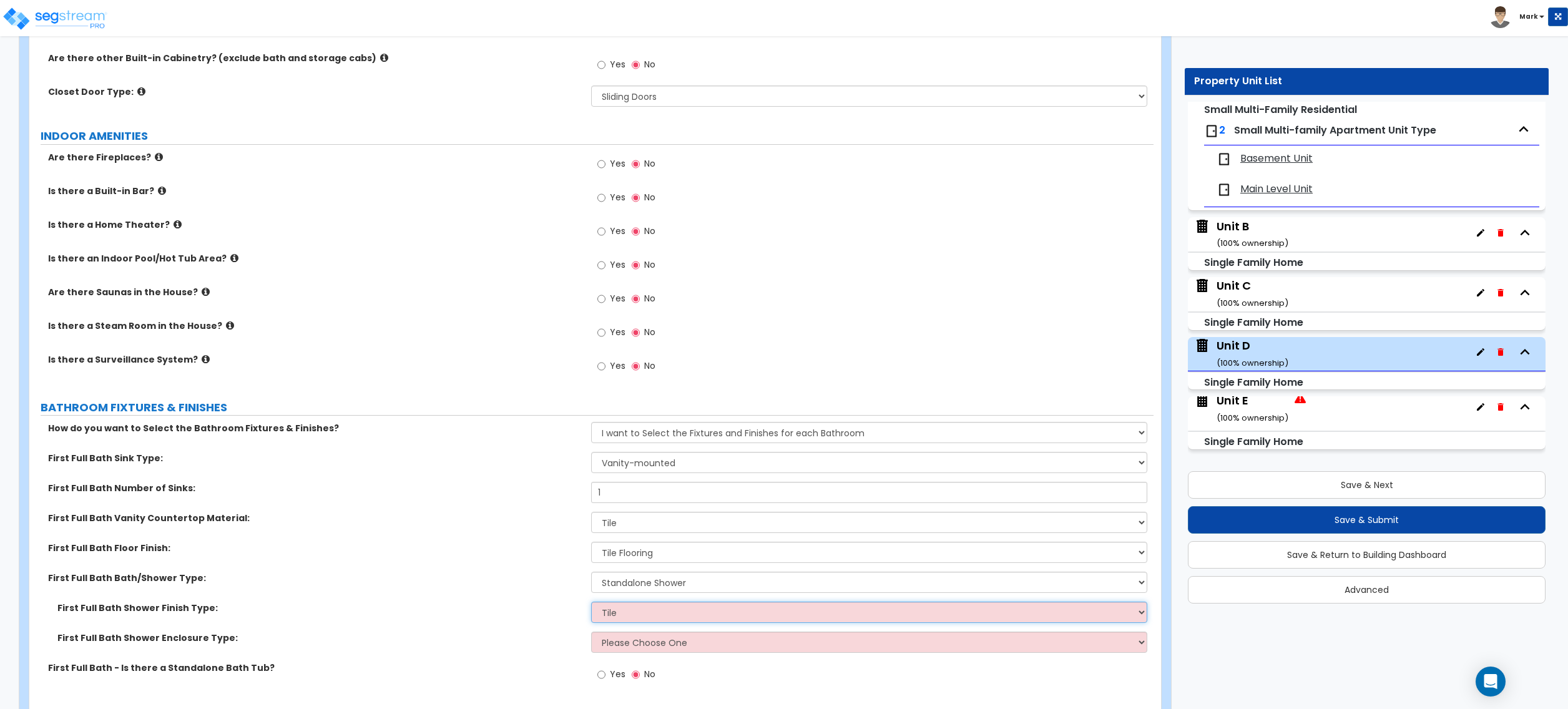
click at [591, 605] on select "Please Choose One Plastic Tile Stone" at bounding box center [869, 613] width 556 height 22
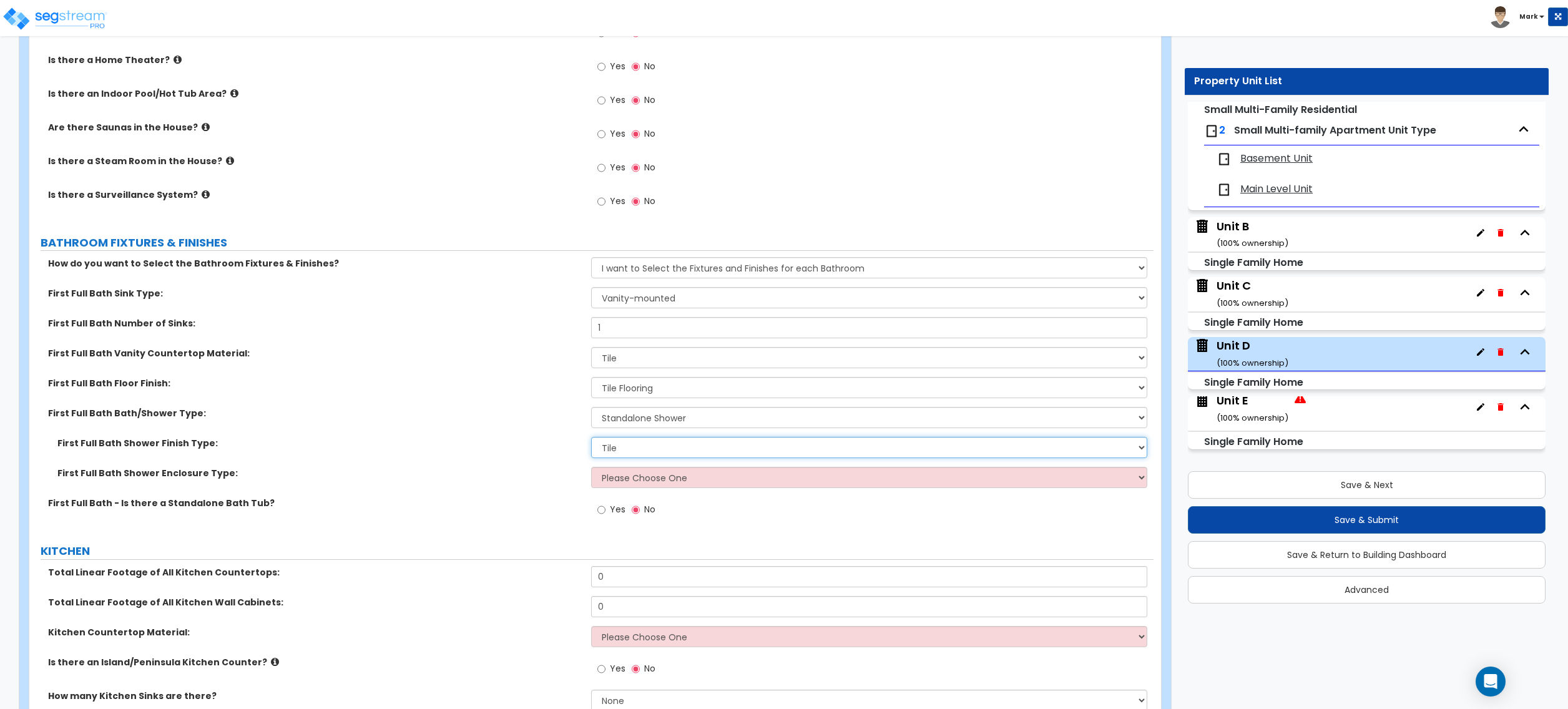
scroll to position [3496, 0]
click at [635, 482] on select "Please Choose One Curtain & Rod Glass Sliding Doors Glass Hinged Doors" at bounding box center [869, 476] width 556 height 22
click at [591, 469] on select "Please Choose One Curtain & Rod Glass Sliding Doors Glass Hinged Doors" at bounding box center [869, 476] width 556 height 22
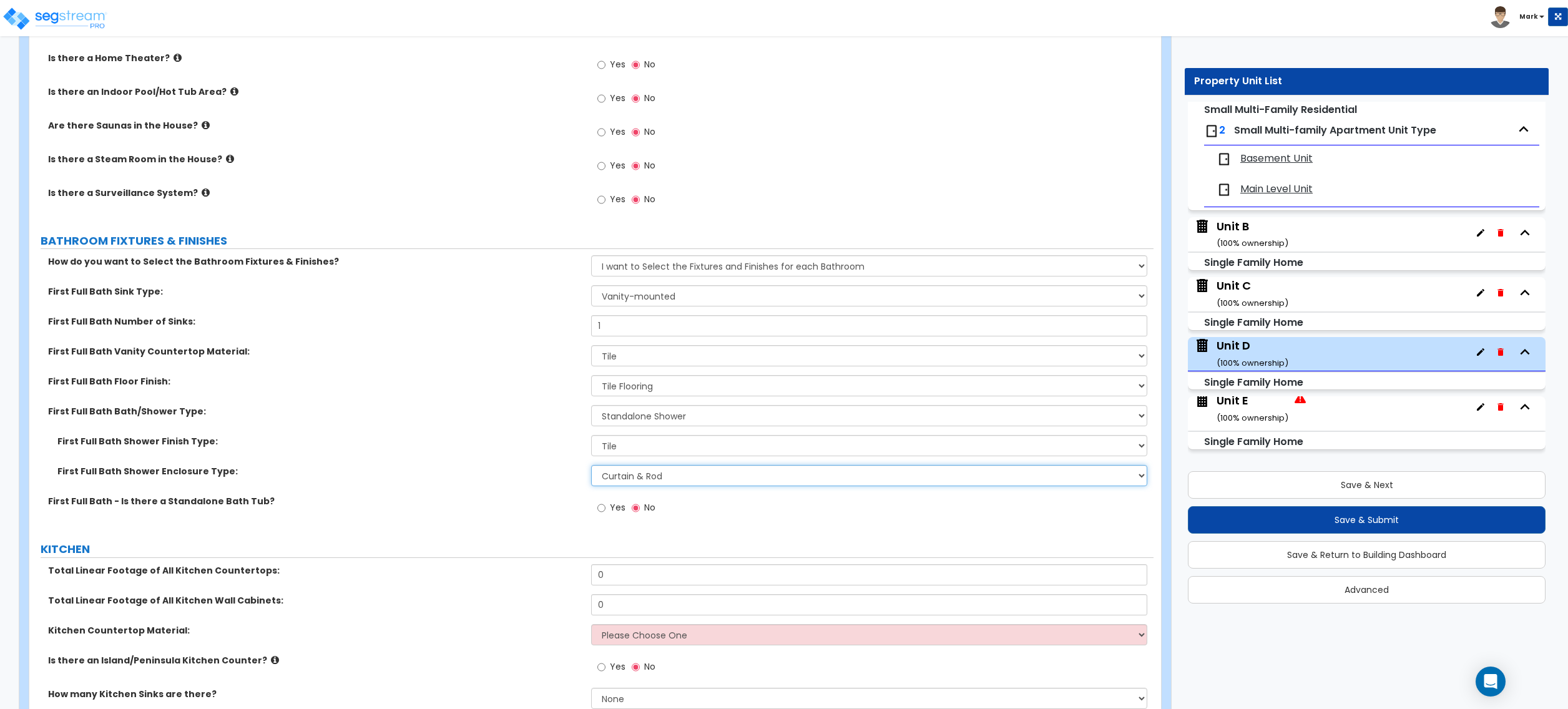
scroll to position [3663, 0]
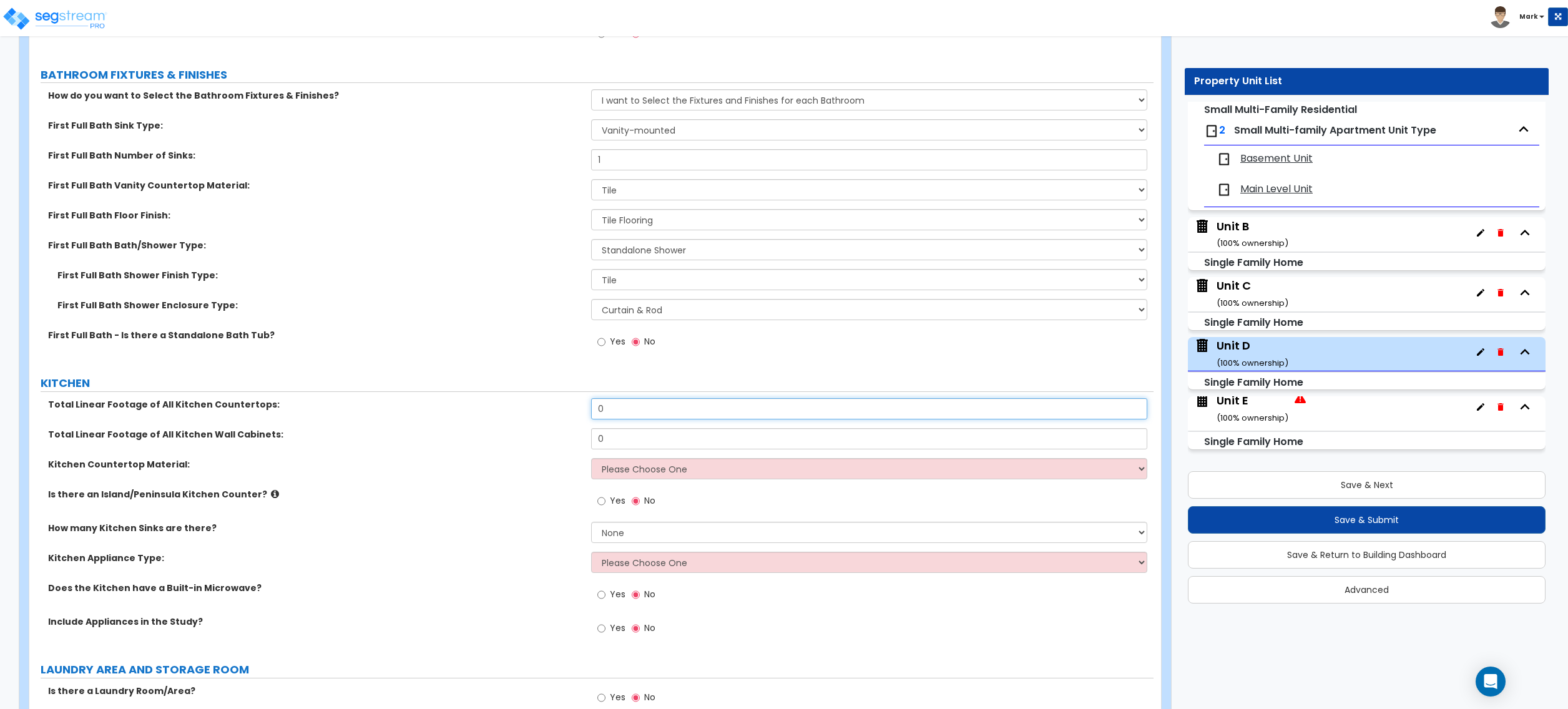
click at [631, 416] on input "0" at bounding box center [869, 409] width 556 height 22
click at [627, 471] on select "Please Choose One Plastic Laminate Solid Surface Stone Quartz Marble Tile Wood …" at bounding box center [869, 469] width 556 height 22
click at [591, 462] on select "Please Choose One Plastic Laminate Solid Surface Stone Quartz Marble Tile Wood …" at bounding box center [869, 469] width 556 height 22
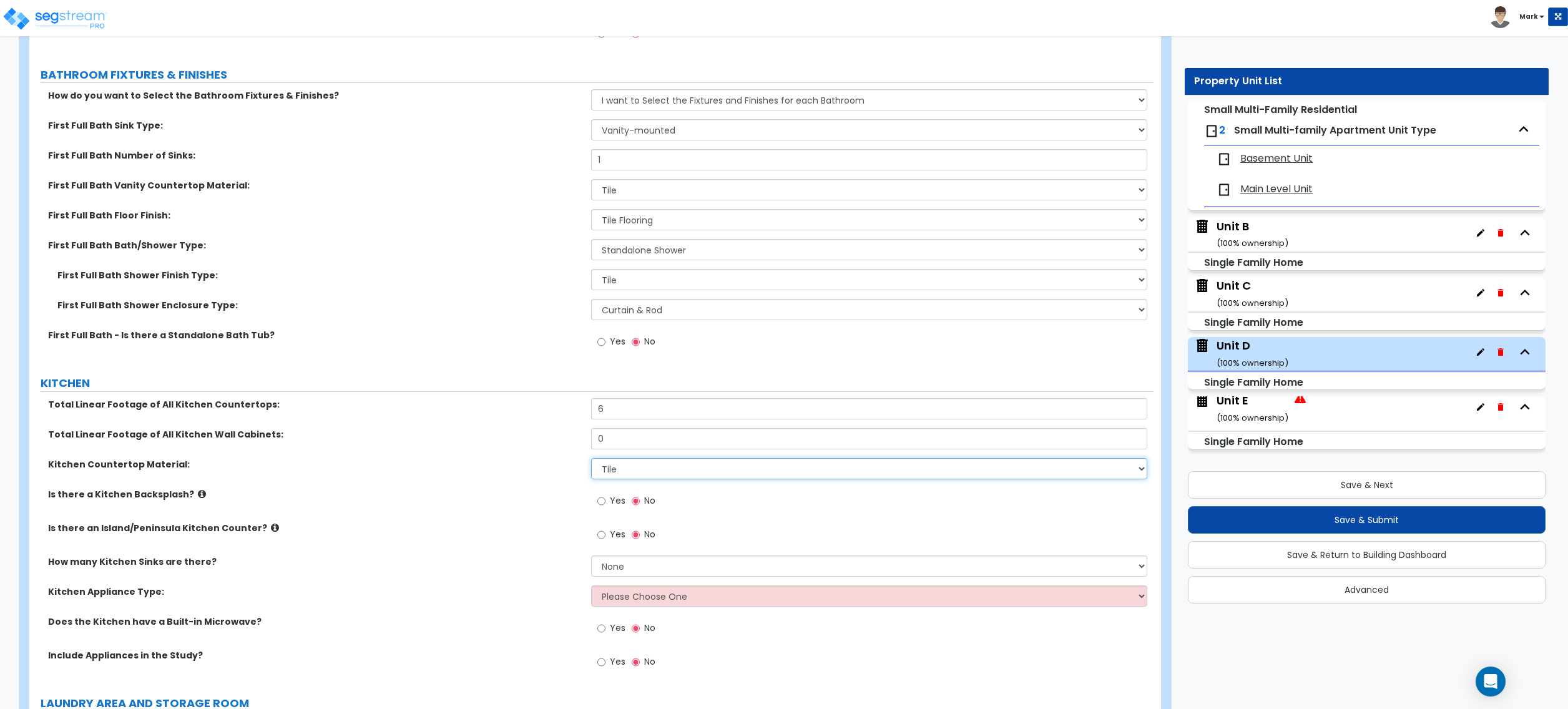
click at [623, 465] on select "Please Choose One Plastic Laminate Solid Surface Stone Quartz Marble Tile Wood …" at bounding box center [869, 469] width 556 height 22
click at [602, 513] on label "Yes" at bounding box center [611, 503] width 28 height 22
click at [602, 508] on input "Yes" at bounding box center [601, 501] width 8 height 13
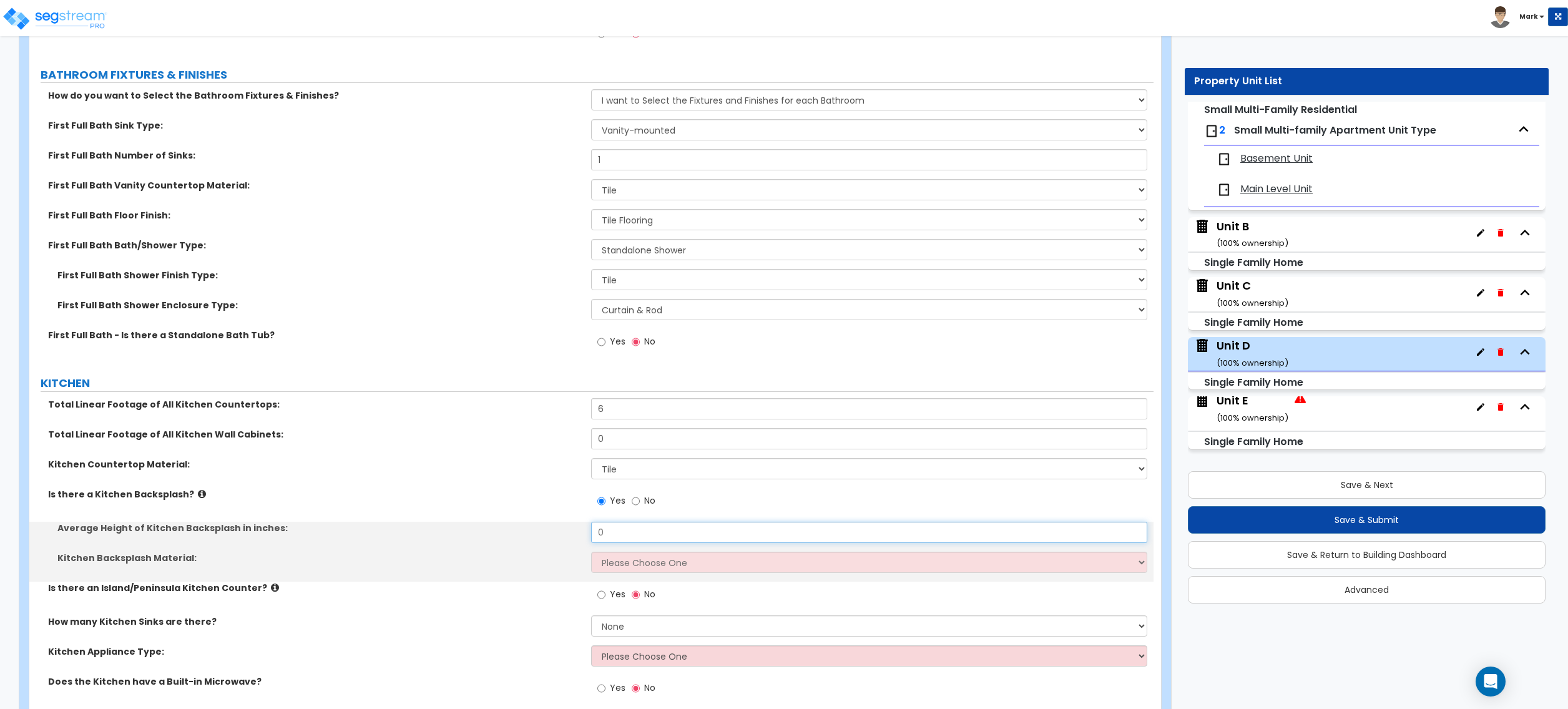
click at [617, 535] on input "0" at bounding box center [869, 533] width 556 height 22
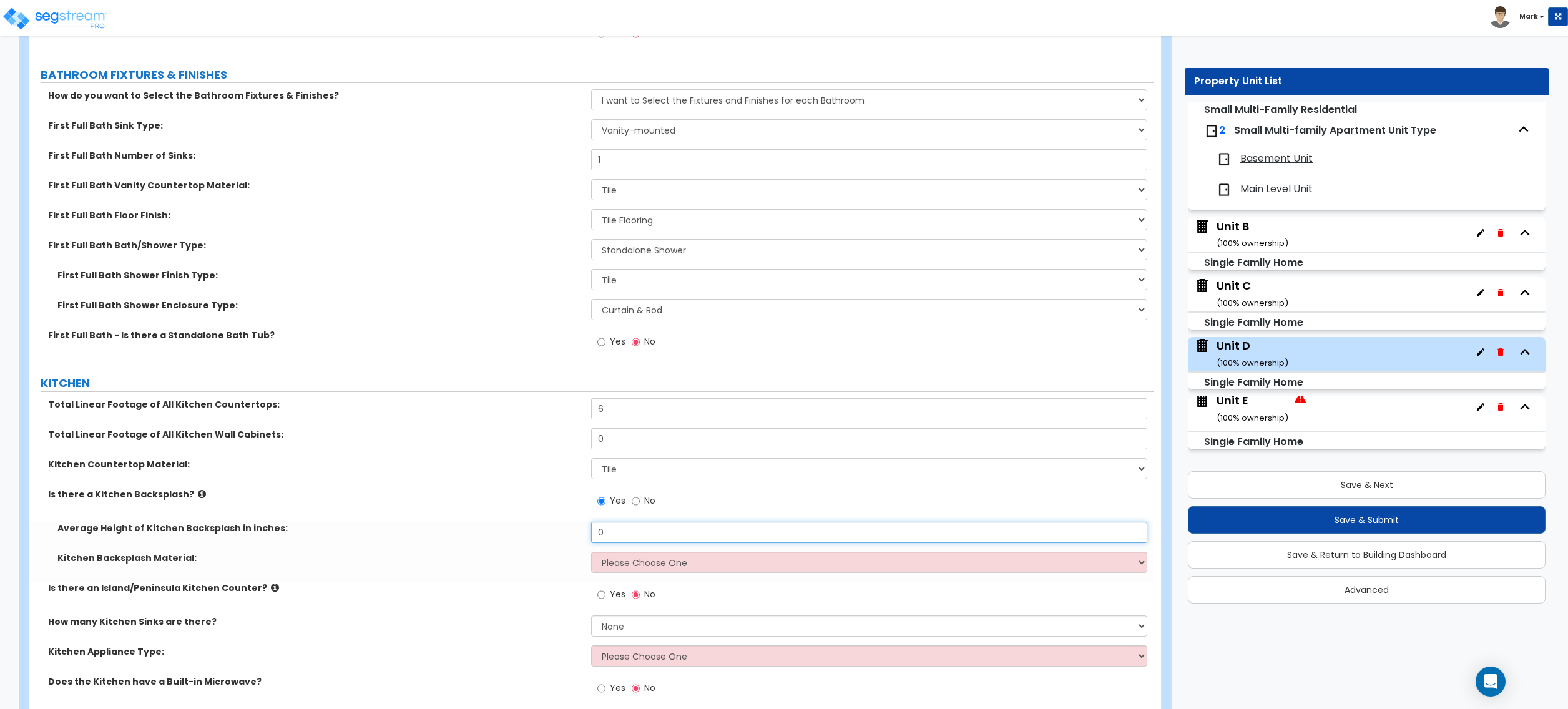
click at [617, 535] on input "0" at bounding box center [869, 533] width 556 height 22
click at [615, 572] on select "Please Choose One Plastic Laminate Solid Surface Stone Quartz Tile Stainless St…" at bounding box center [869, 563] width 556 height 22
click at [591, 555] on select "Please Choose One Plastic Laminate Solid Surface Stone Quartz Tile Stainless St…" at bounding box center [869, 563] width 556 height 22
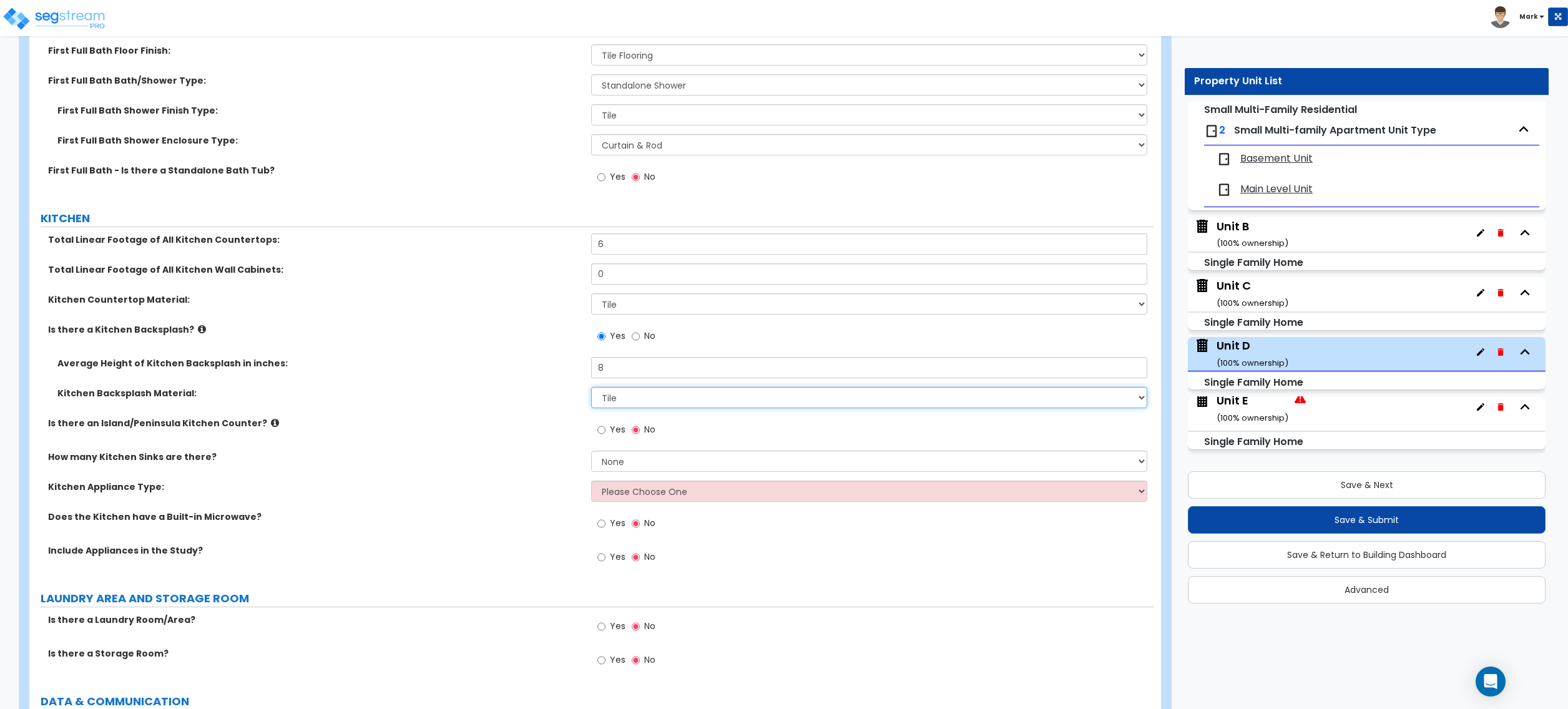
scroll to position [3829, 0]
click at [617, 477] on div "How many Kitchen Sinks are there? None 1 2 3" at bounding box center [592, 463] width 1124 height 30
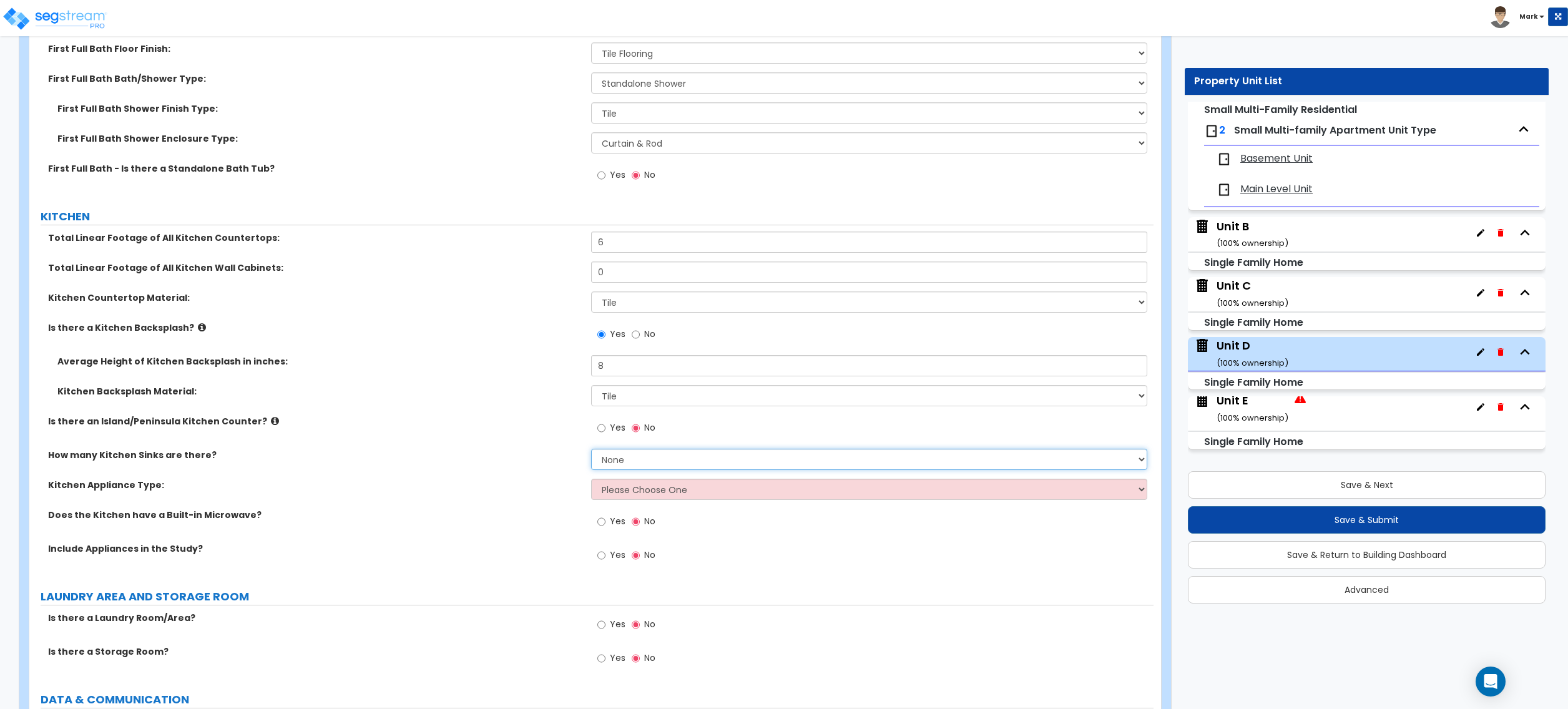
click at [625, 471] on select "None 1 2 3" at bounding box center [869, 460] width 556 height 22
click at [591, 452] on select "None 1 2 3" at bounding box center [869, 460] width 556 height 22
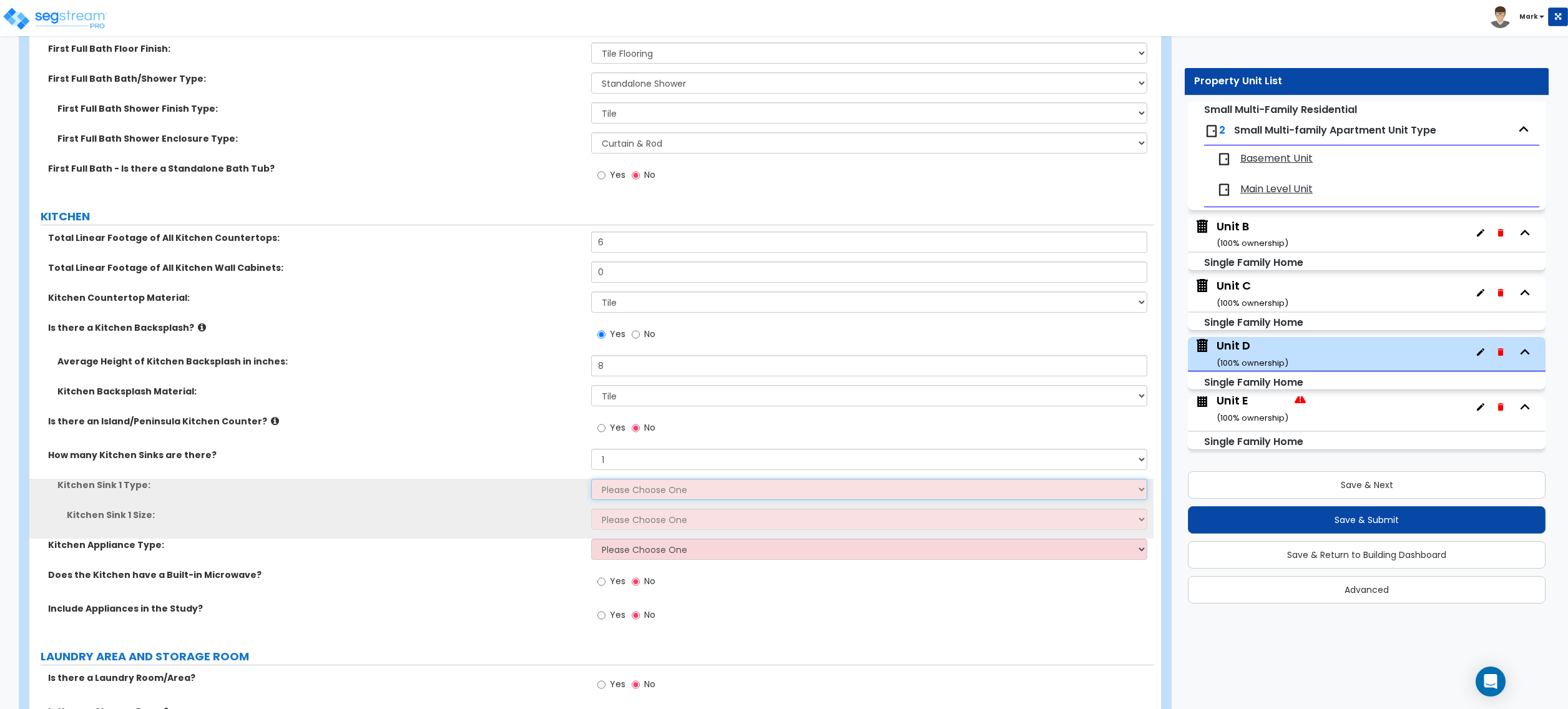
click at [623, 487] on select "Please Choose One Stainless Steel Porcelain Enamel Cast Iron Granite Composite" at bounding box center [869, 489] width 556 height 22
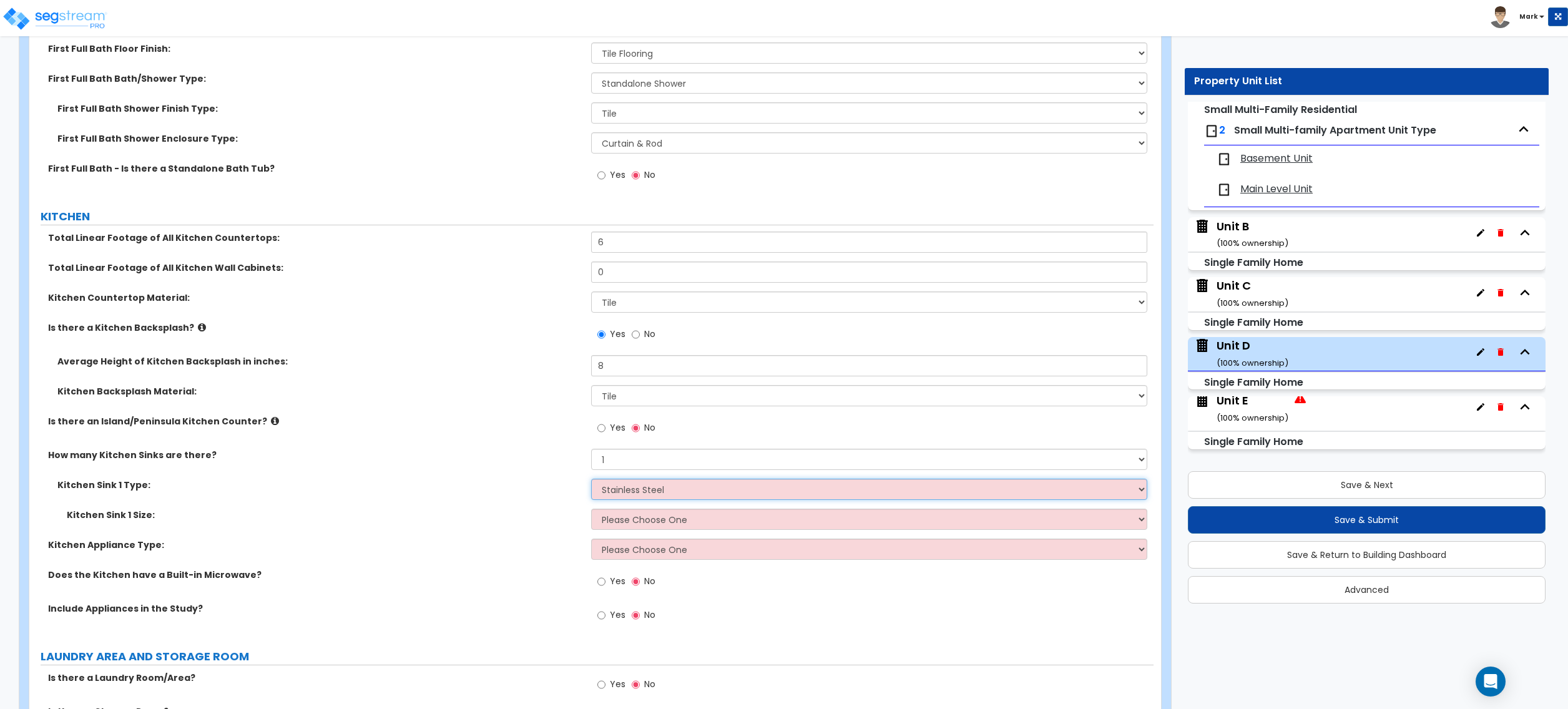
click at [591, 482] on select "Please Choose One Stainless Steel Porcelain Enamel Cast Iron Granite Composite" at bounding box center [869, 489] width 556 height 22
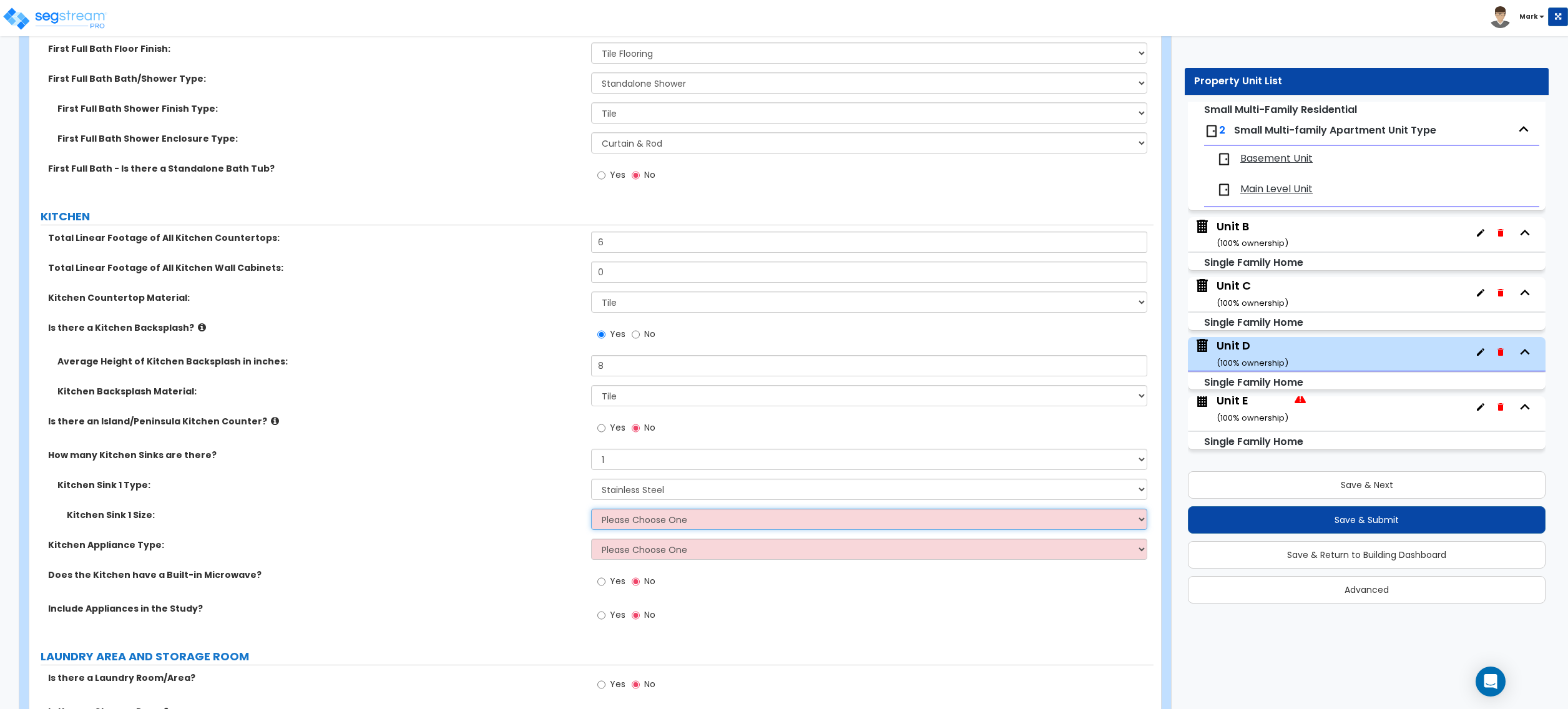
click at [638, 522] on select "Please Choose One Single Sink Double Sink" at bounding box center [869, 520] width 556 height 22
click at [591, 512] on select "Please Choose One Single Sink Double Sink" at bounding box center [869, 520] width 556 height 22
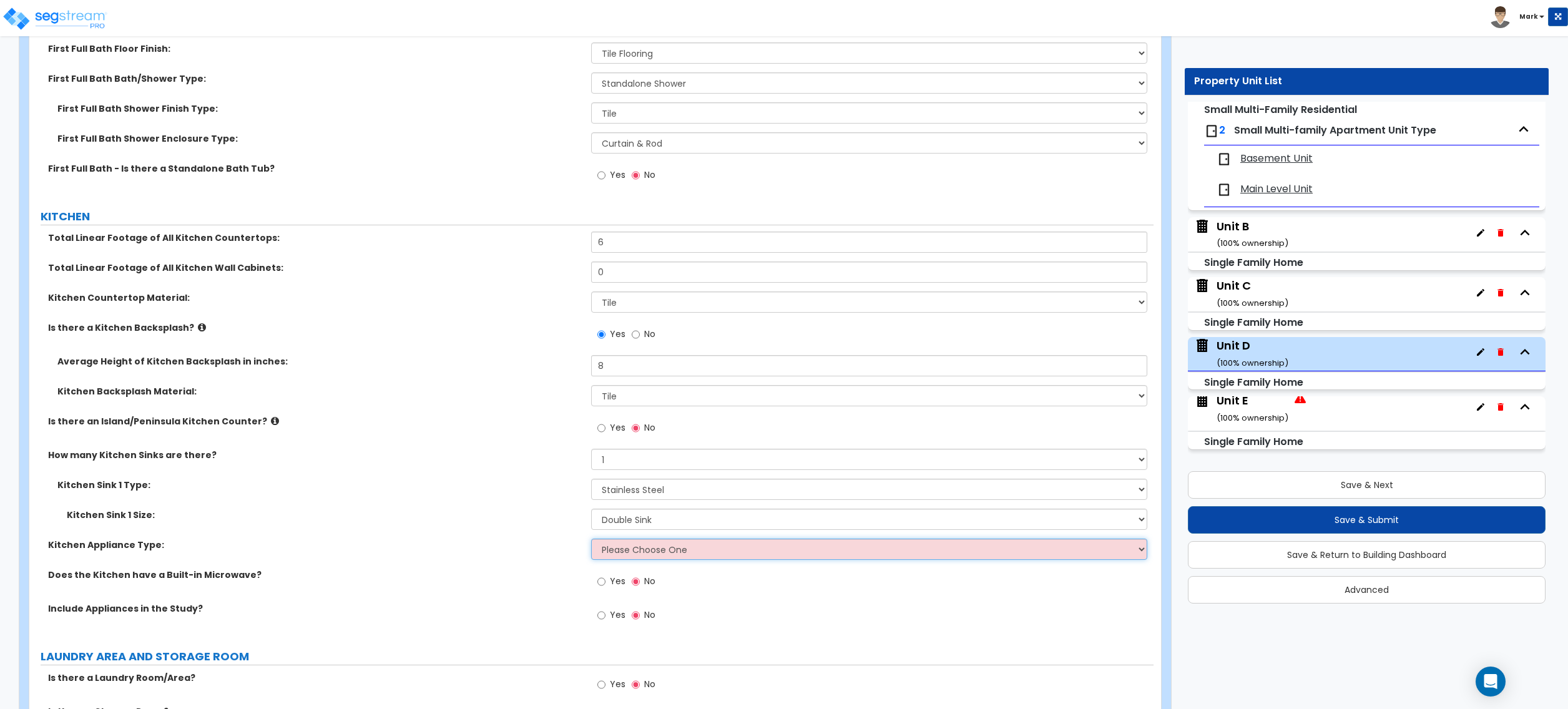
click at [624, 551] on select "Please Choose One Gas Electric" at bounding box center [869, 550] width 556 height 22
click at [591, 542] on select "Please Choose One Gas Electric" at bounding box center [869, 550] width 556 height 22
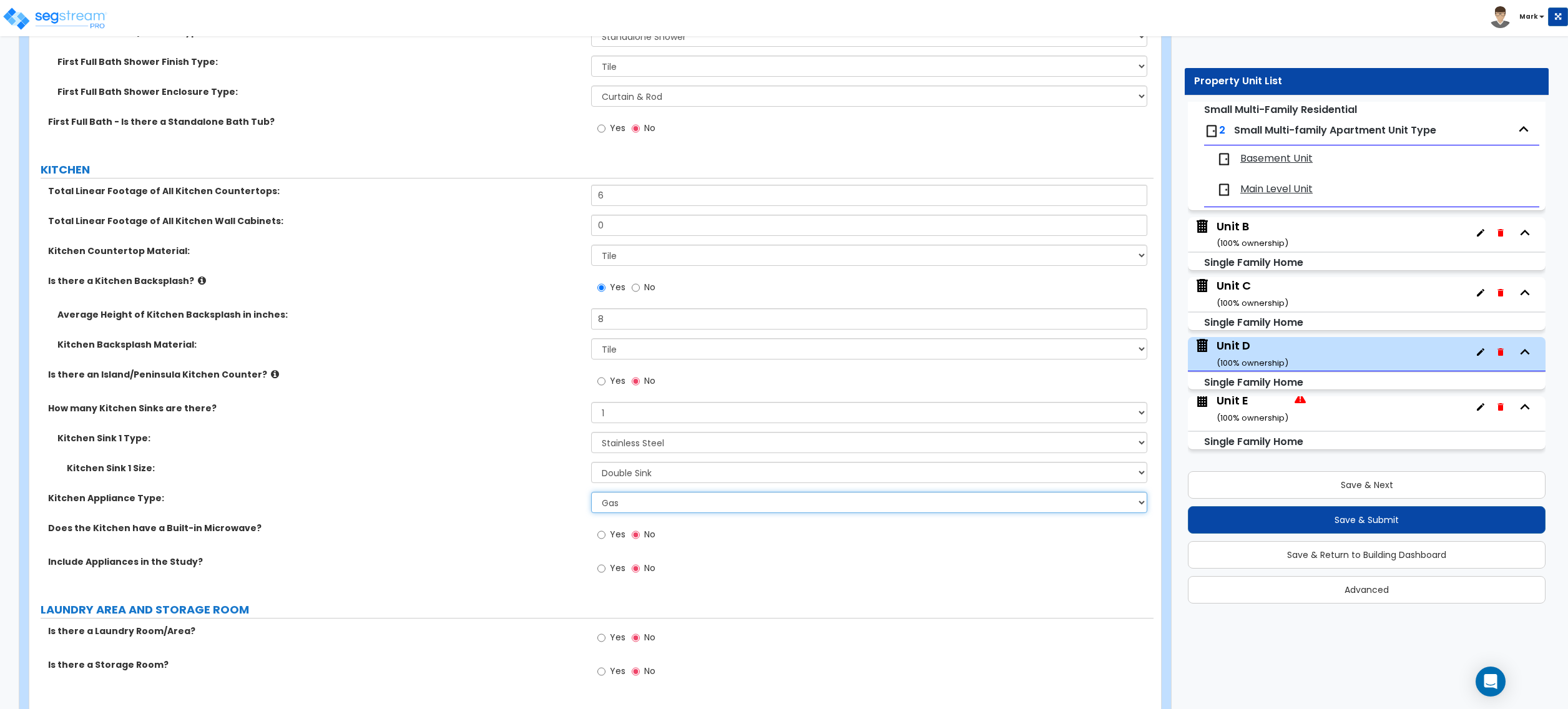
scroll to position [3913, 0]
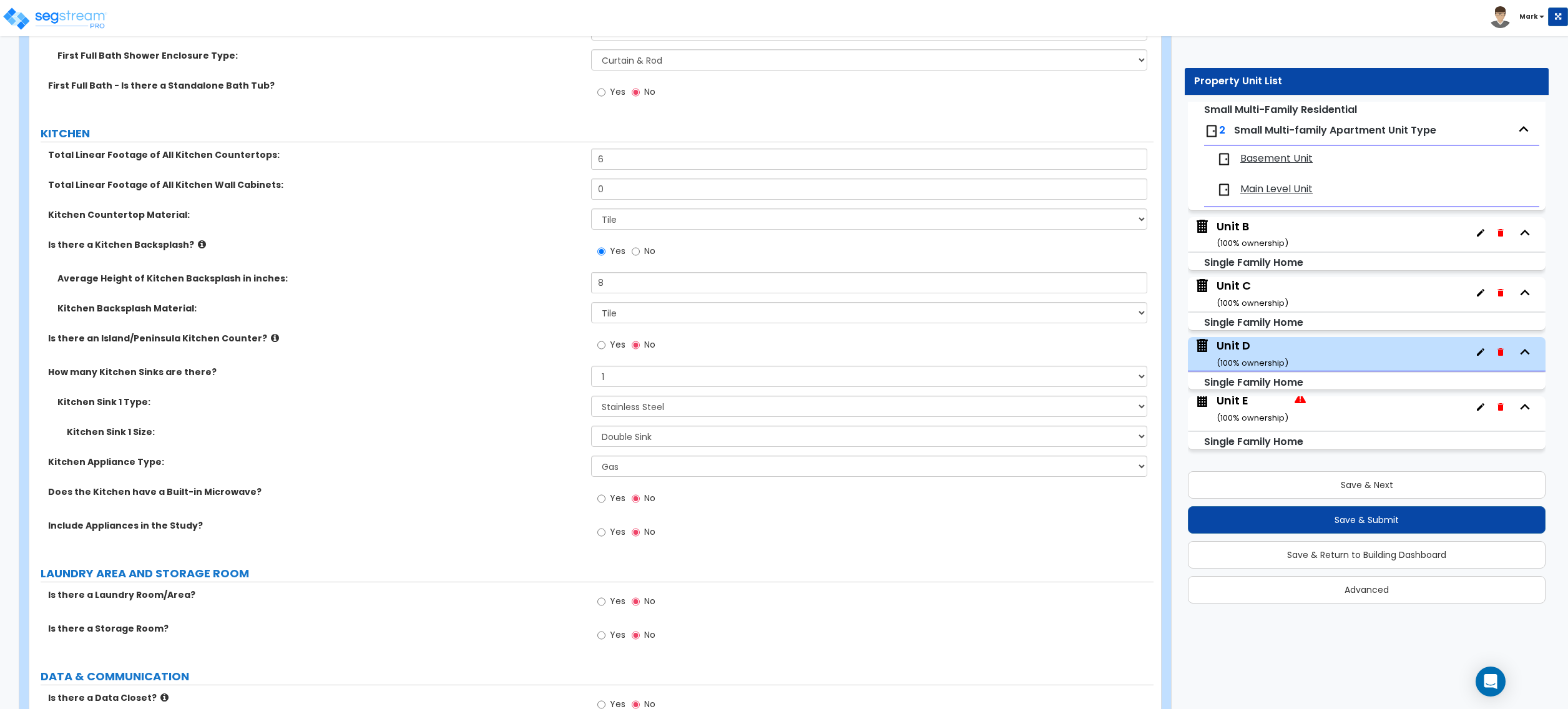
click at [622, 538] on span "Yes" at bounding box center [617, 532] width 15 height 13
click at [605, 540] on input "Yes" at bounding box center [601, 532] width 8 height 13
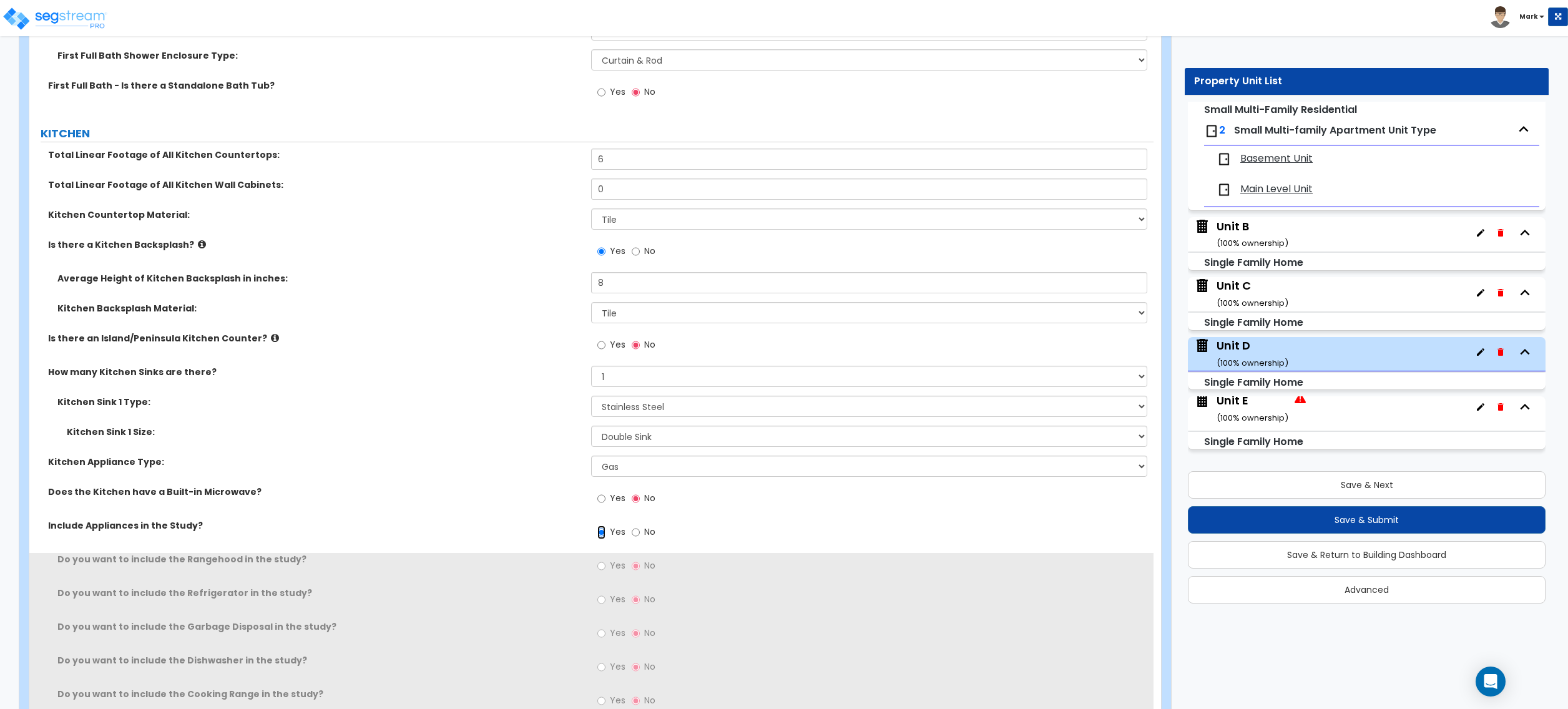
scroll to position [3997, 0]
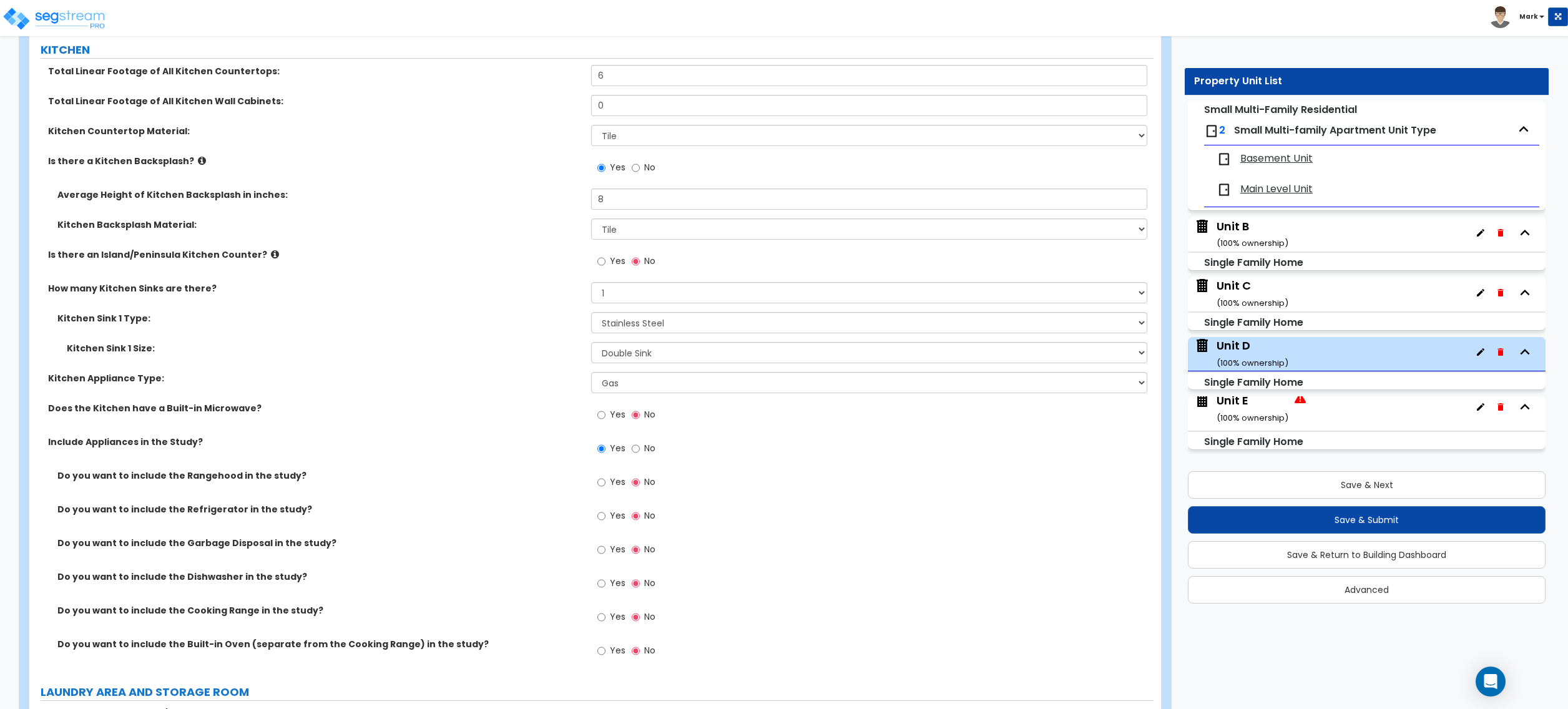
click at [612, 489] on span "Yes" at bounding box center [617, 482] width 15 height 13
click at [605, 489] on input "Yes" at bounding box center [601, 482] width 8 height 13
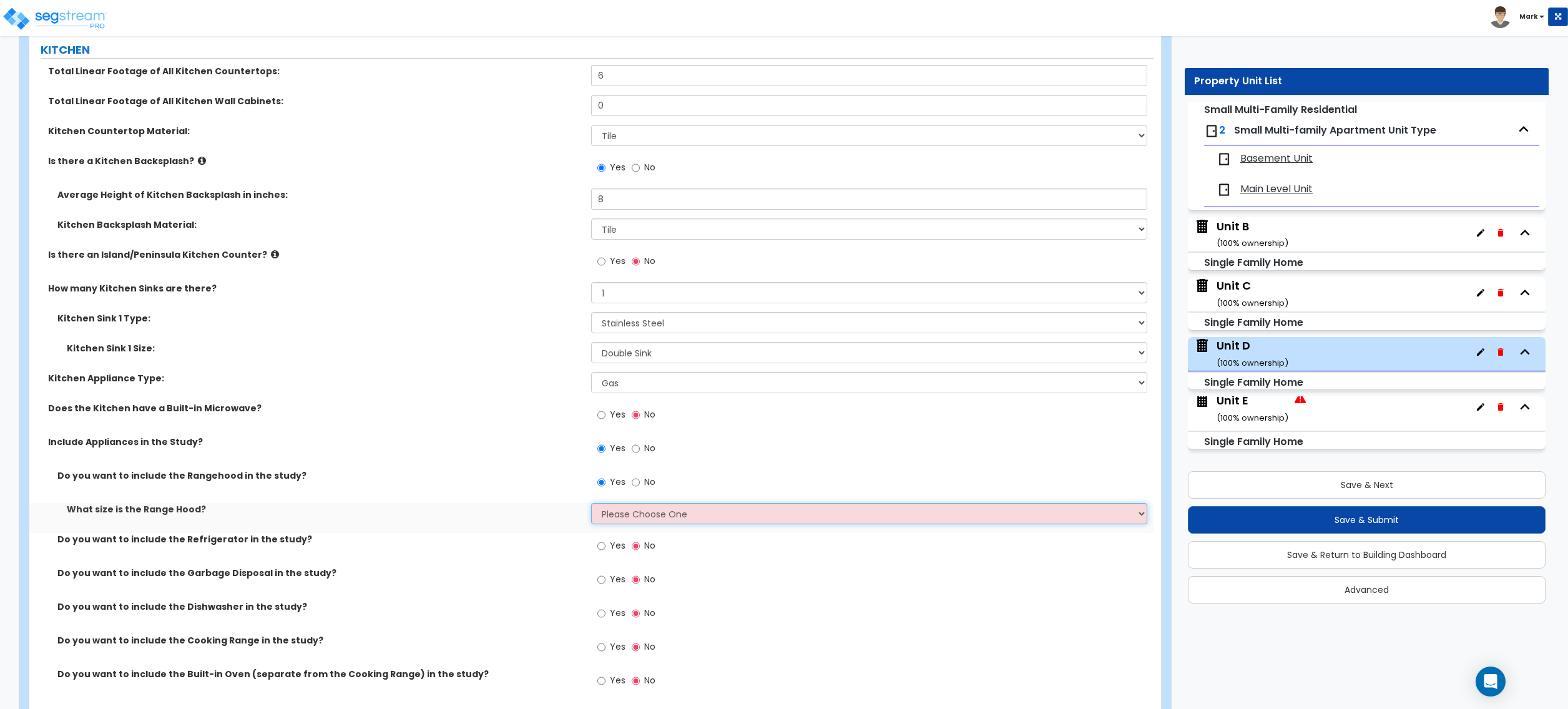
click at [624, 521] on select "Please Choose One Normal - 30" Wide - 42"" at bounding box center [869, 514] width 556 height 22
click at [624, 522] on select "Please Choose One Normal - 30" Wide - 42"" at bounding box center [869, 514] width 556 height 22
click at [640, 493] on label "No" at bounding box center [643, 484] width 23 height 22
click at [640, 489] on input "No" at bounding box center [635, 482] width 8 height 13
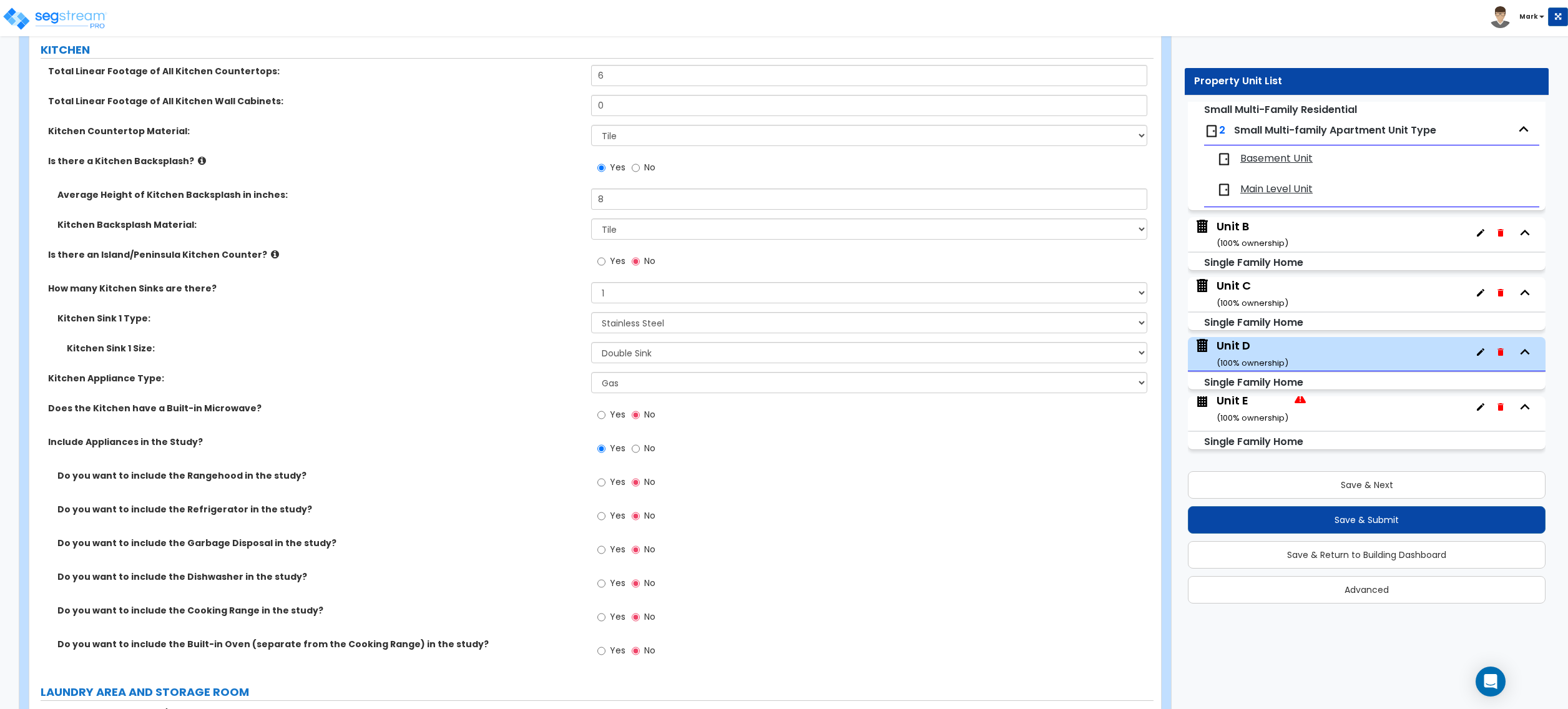
click at [614, 519] on span "Yes" at bounding box center [617, 516] width 15 height 13
click at [605, 519] on input "Yes" at bounding box center [601, 516] width 8 height 13
click at [603, 615] on input "Yes" at bounding box center [601, 617] width 8 height 13
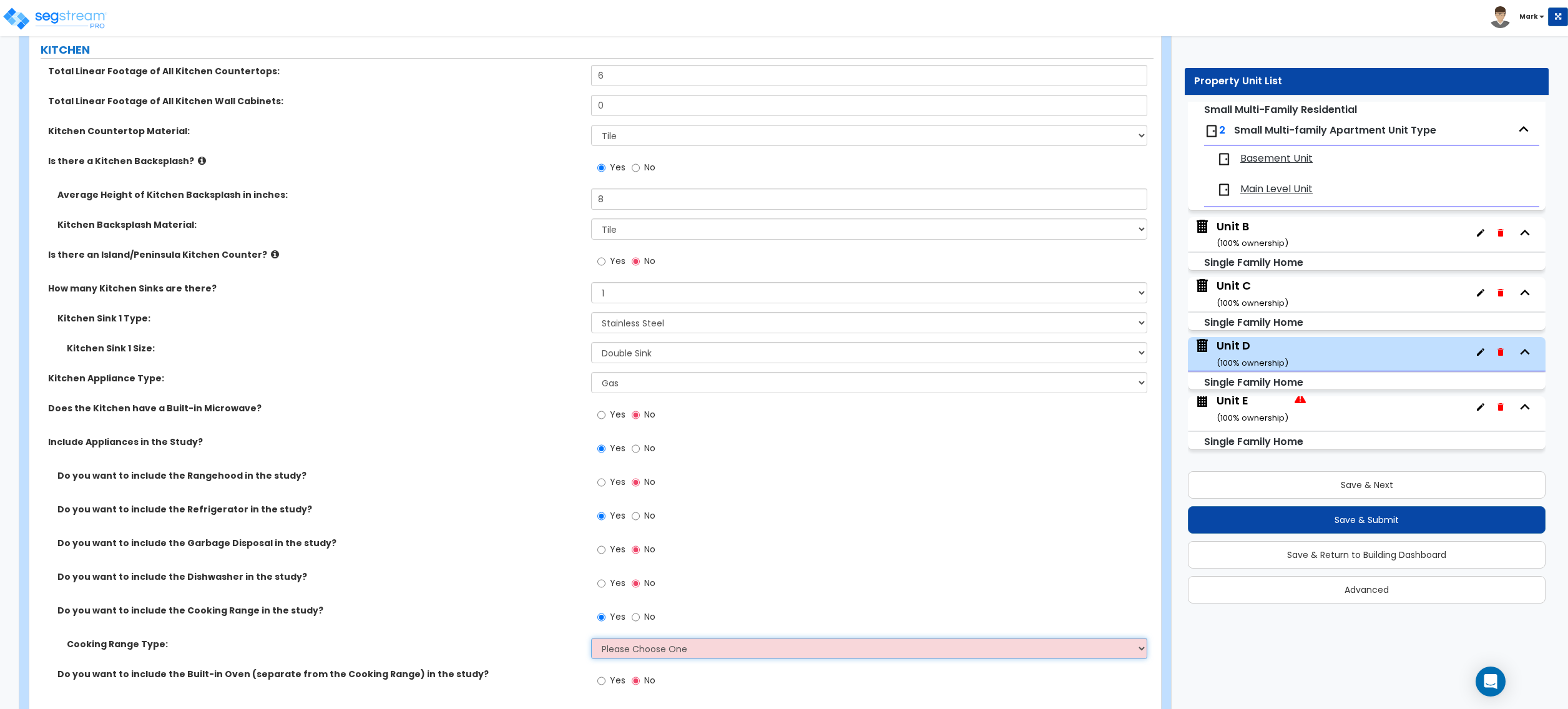
click at [623, 650] on select "Please Choose One Cook Top Only Range with Oven" at bounding box center [869, 649] width 556 height 22
click at [591, 642] on select "Please Choose One Cook Top Only Range with Oven" at bounding box center [869, 649] width 556 height 22
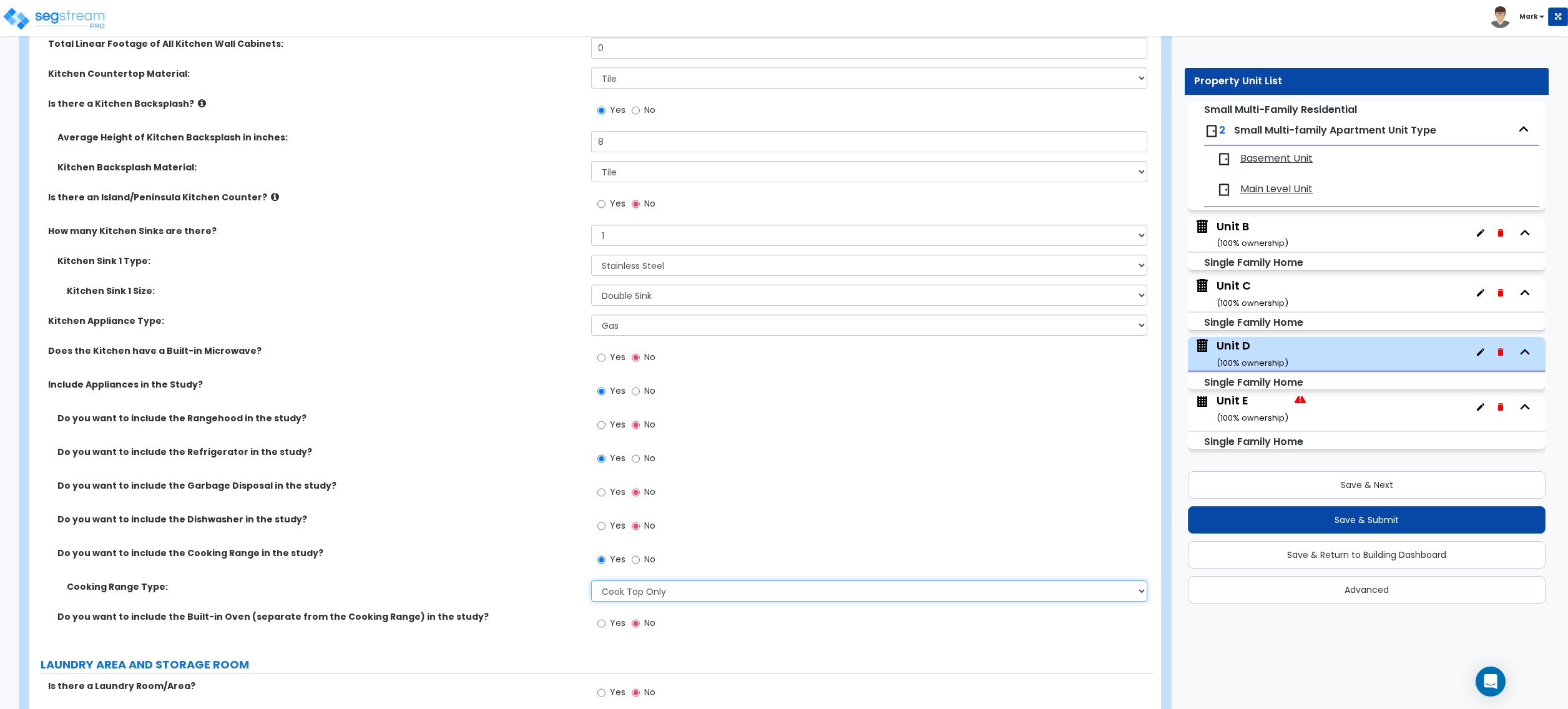
scroll to position [4079, 0]
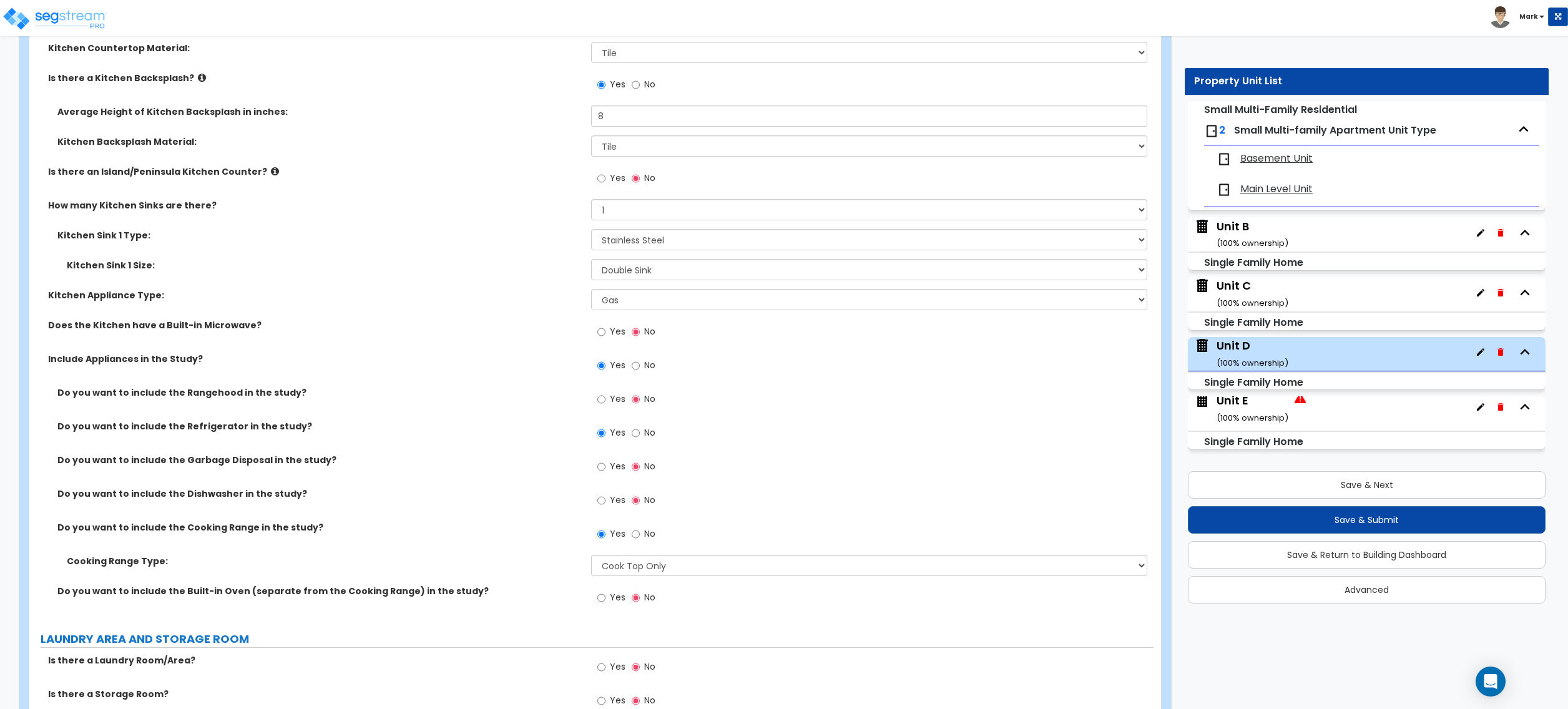
click at [621, 595] on span "Yes" at bounding box center [617, 597] width 15 height 13
click at [605, 595] on input "Yes" at bounding box center [601, 597] width 8 height 13
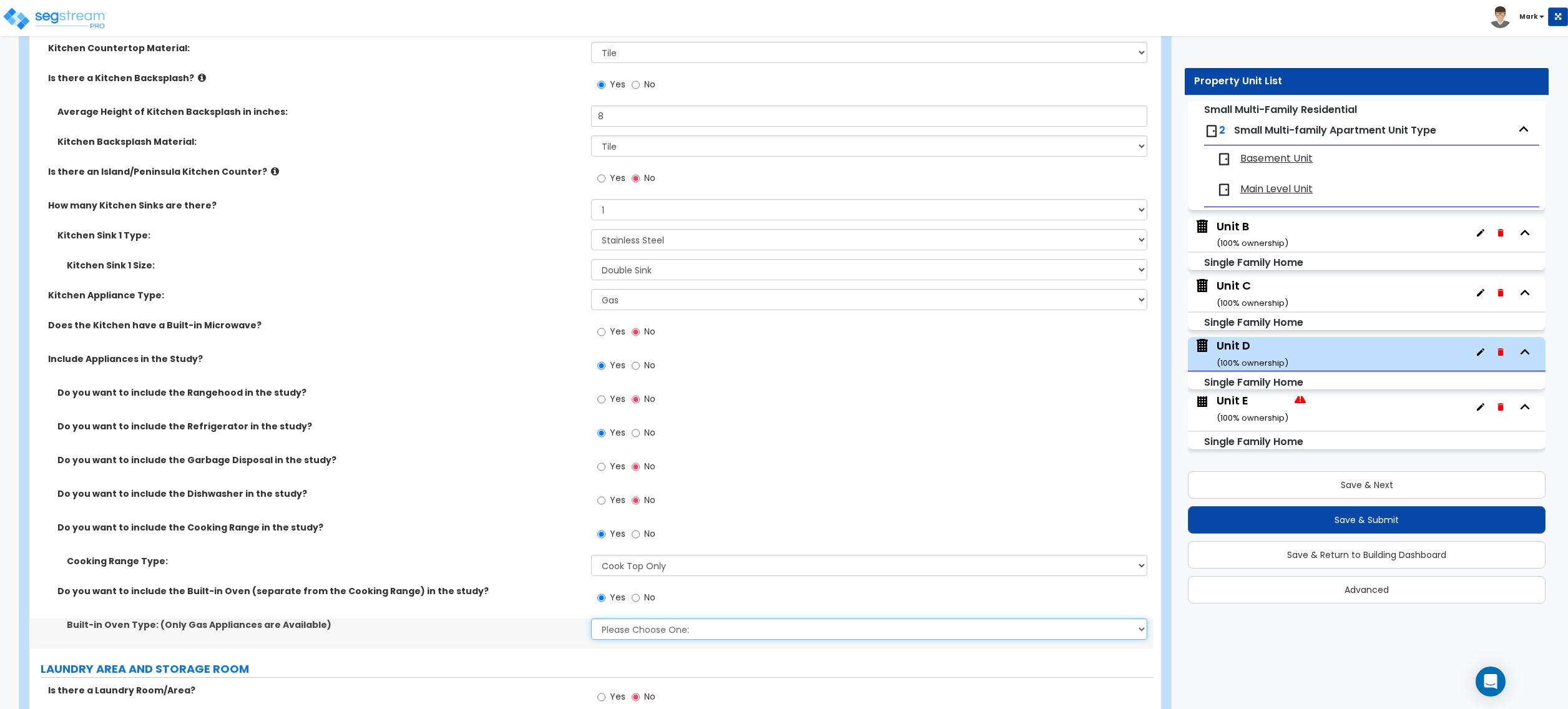
click at [631, 630] on select "Please Choose One: Single Double" at bounding box center [869, 630] width 556 height 22
click at [591, 622] on select "Please Choose One: Single Double" at bounding box center [869, 630] width 556 height 22
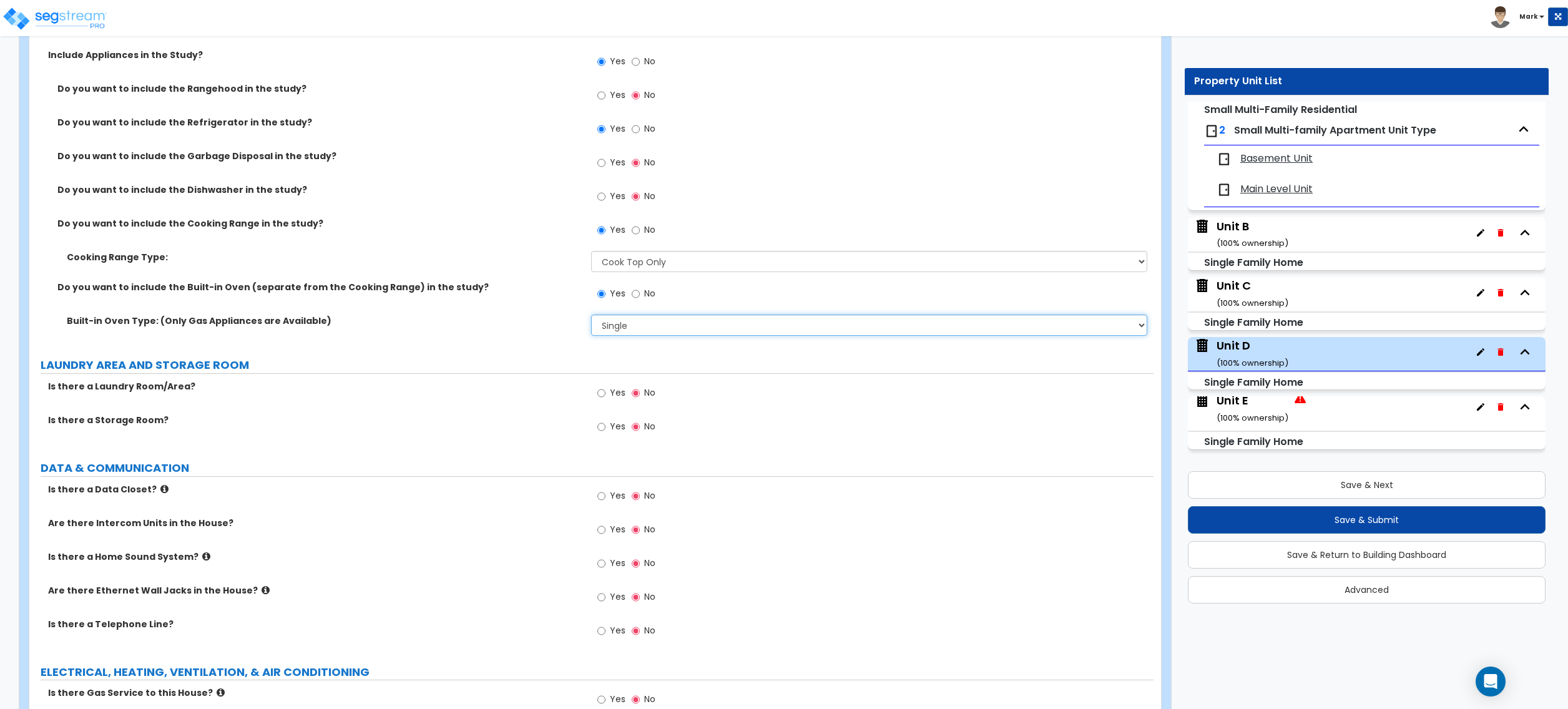
scroll to position [4412, 0]
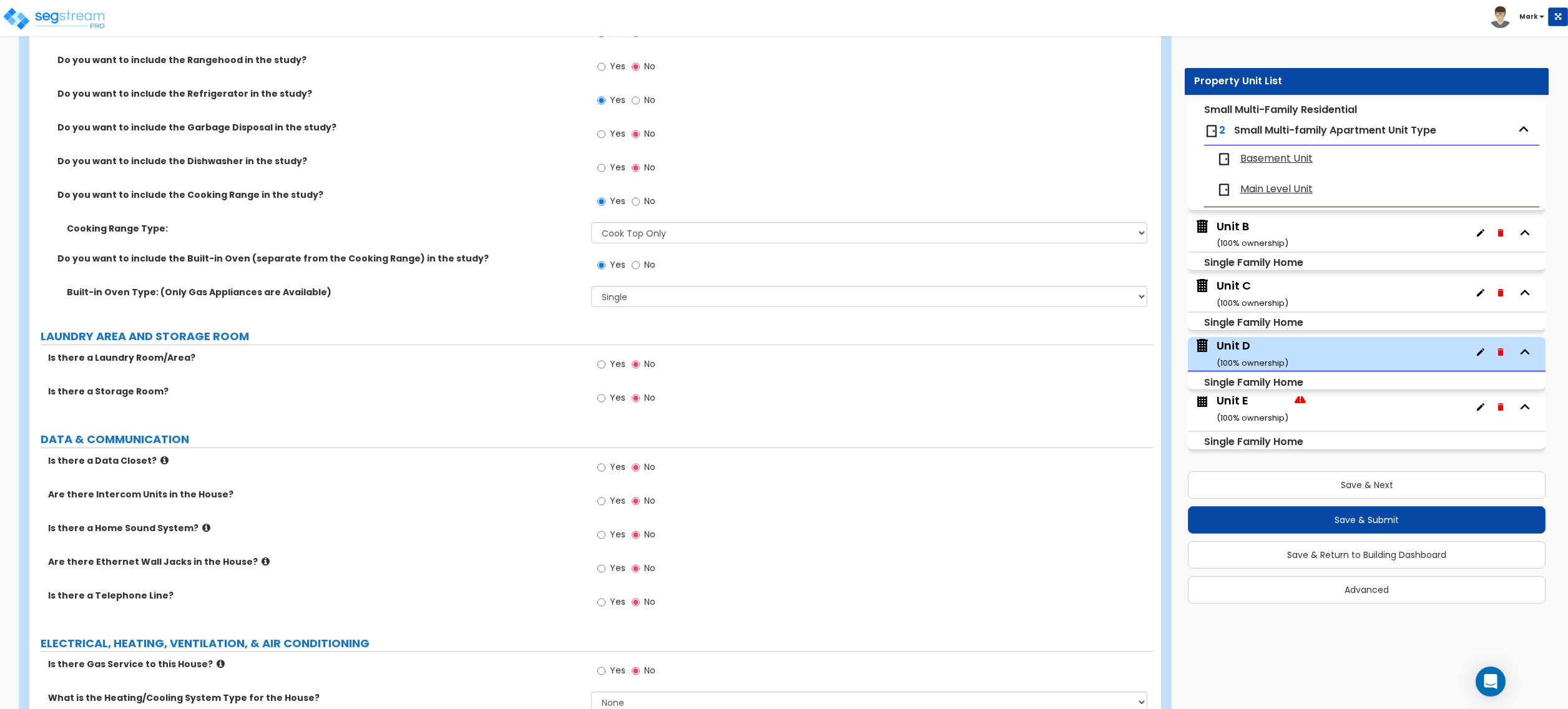
drag, startPoint x: 593, startPoint y: 570, endPoint x: 603, endPoint y: 573, distance: 10.4
click at [596, 570] on div "Yes No" at bounding box center [626, 570] width 70 height 29
click at [603, 573] on input "Yes" at bounding box center [601, 569] width 8 height 13
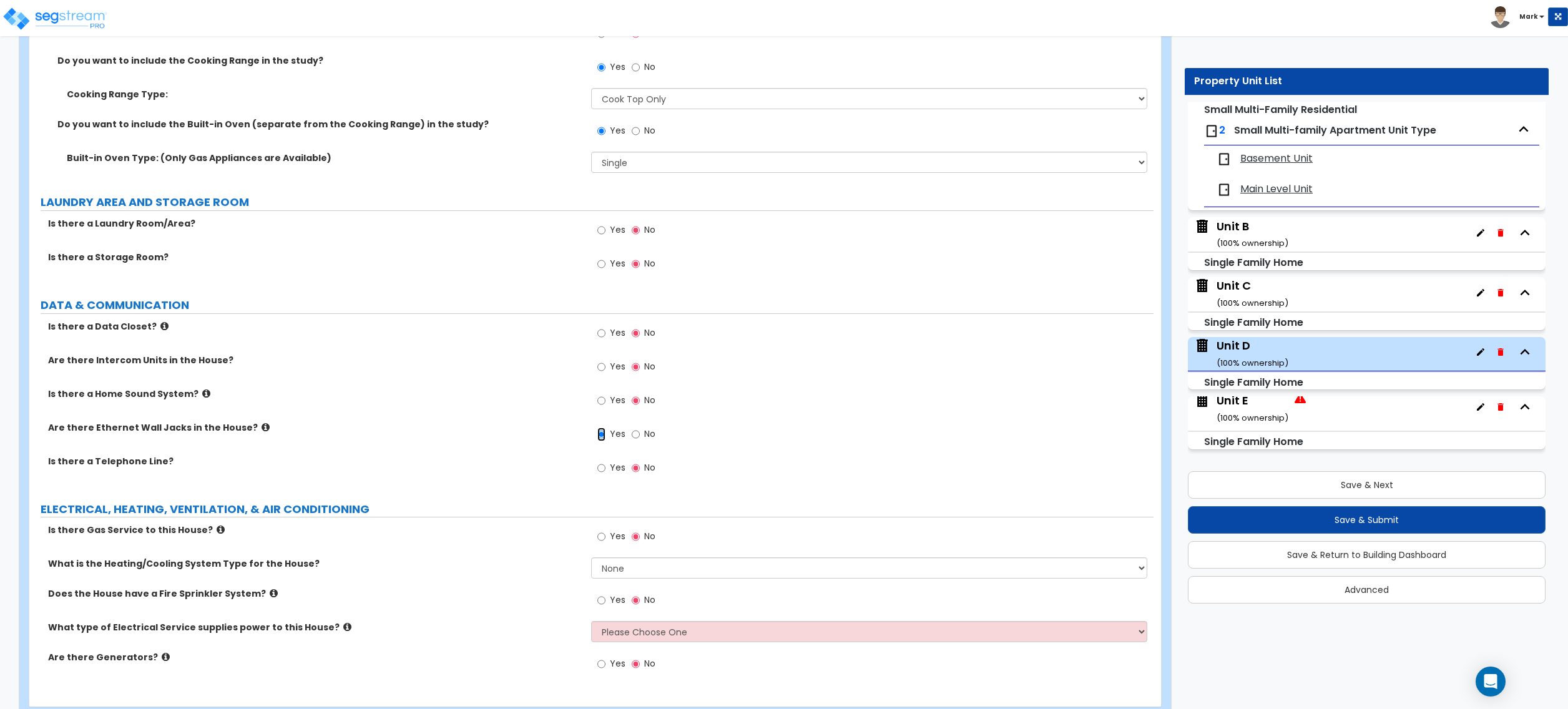
scroll to position [4584, 0]
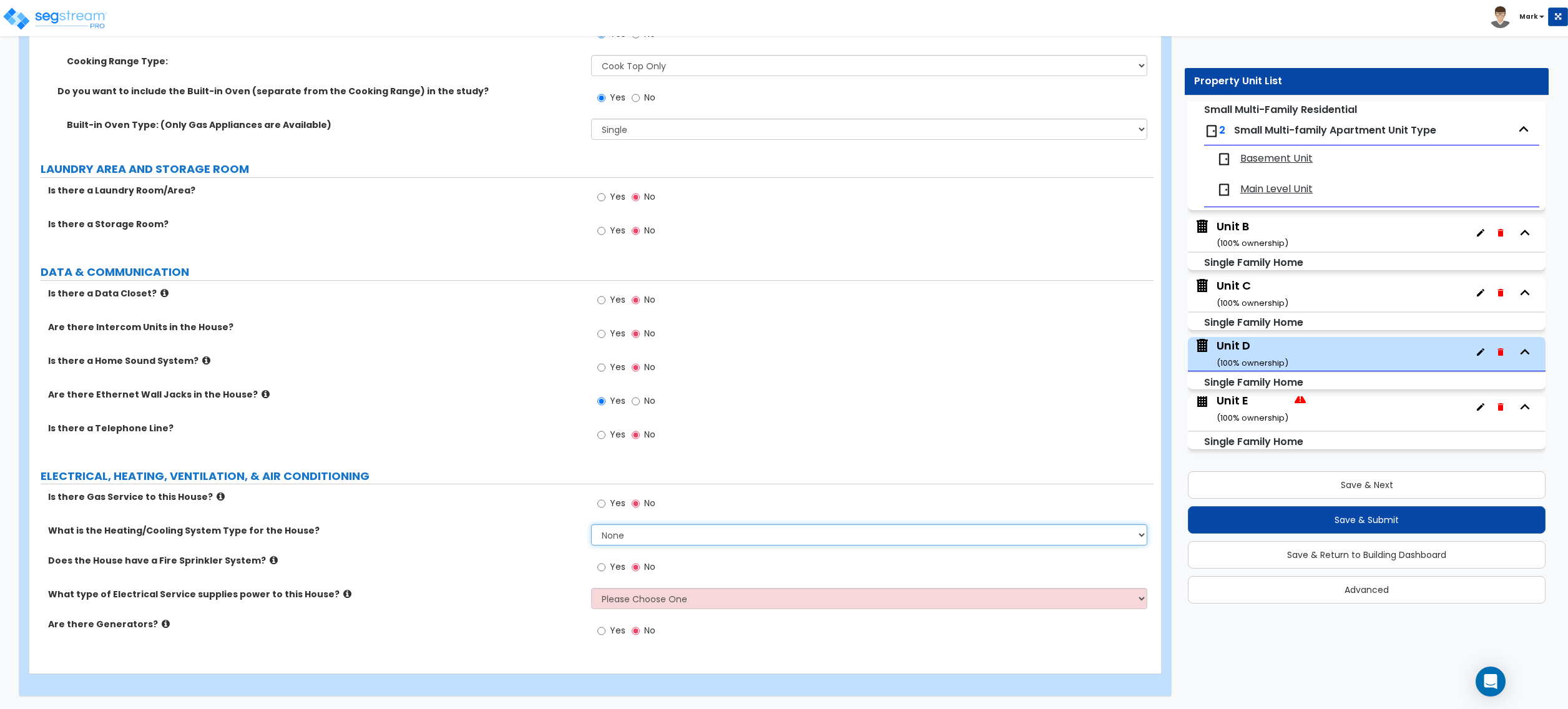
click at [645, 534] on select "None Heat Only Centralized Heating & Cooling Thru Wall Air Conditioners Mini Sp…" at bounding box center [869, 535] width 556 height 22
click at [591, 525] on select "None Heat Only Centralized Heating & Cooling Thru Wall Air Conditioners Mini Sp…" at bounding box center [869, 535] width 556 height 22
click at [611, 507] on span "Yes" at bounding box center [617, 503] width 15 height 13
click at [605, 507] on input "Yes" at bounding box center [601, 503] width 8 height 13
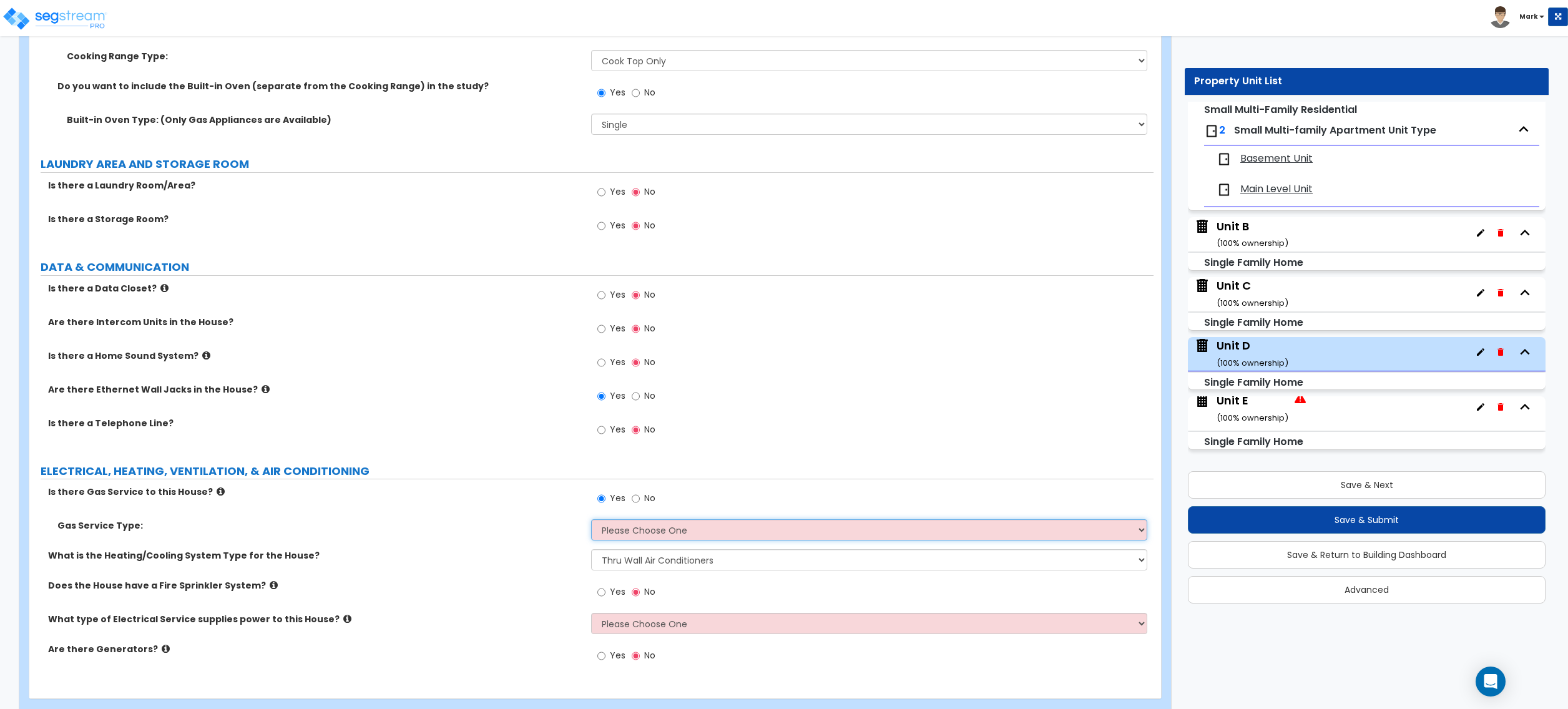
click at [628, 535] on select "Please Choose One Natural Gas Service Propane Tank On-site" at bounding box center [869, 530] width 556 height 22
click at [591, 524] on select "Please Choose One Natural Gas Service Propane Tank On-site" at bounding box center [869, 530] width 556 height 22
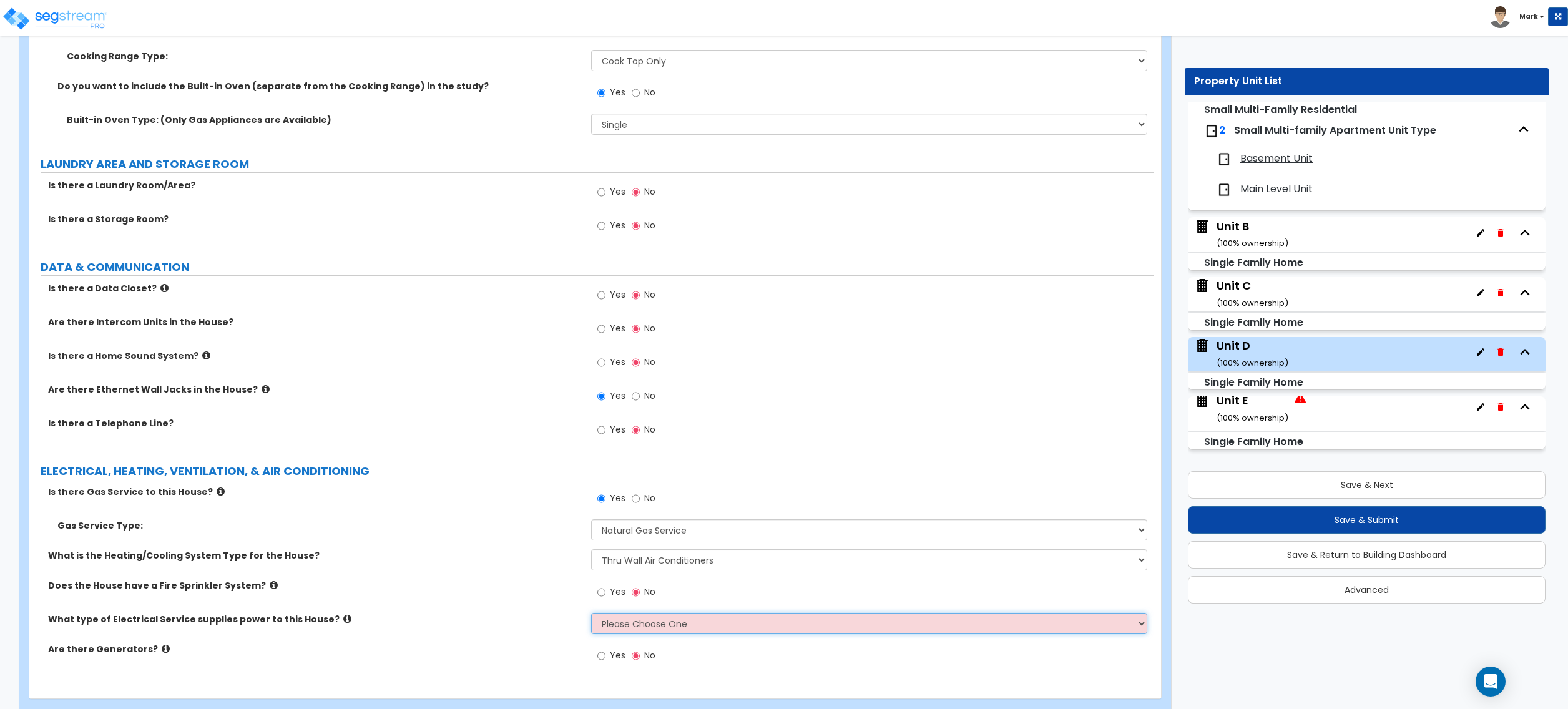
click at [623, 623] on select "Please Choose One Overhead Underground" at bounding box center [869, 624] width 556 height 22
click at [591, 617] on select "Please Choose One Overhead Underground" at bounding box center [869, 624] width 556 height 22
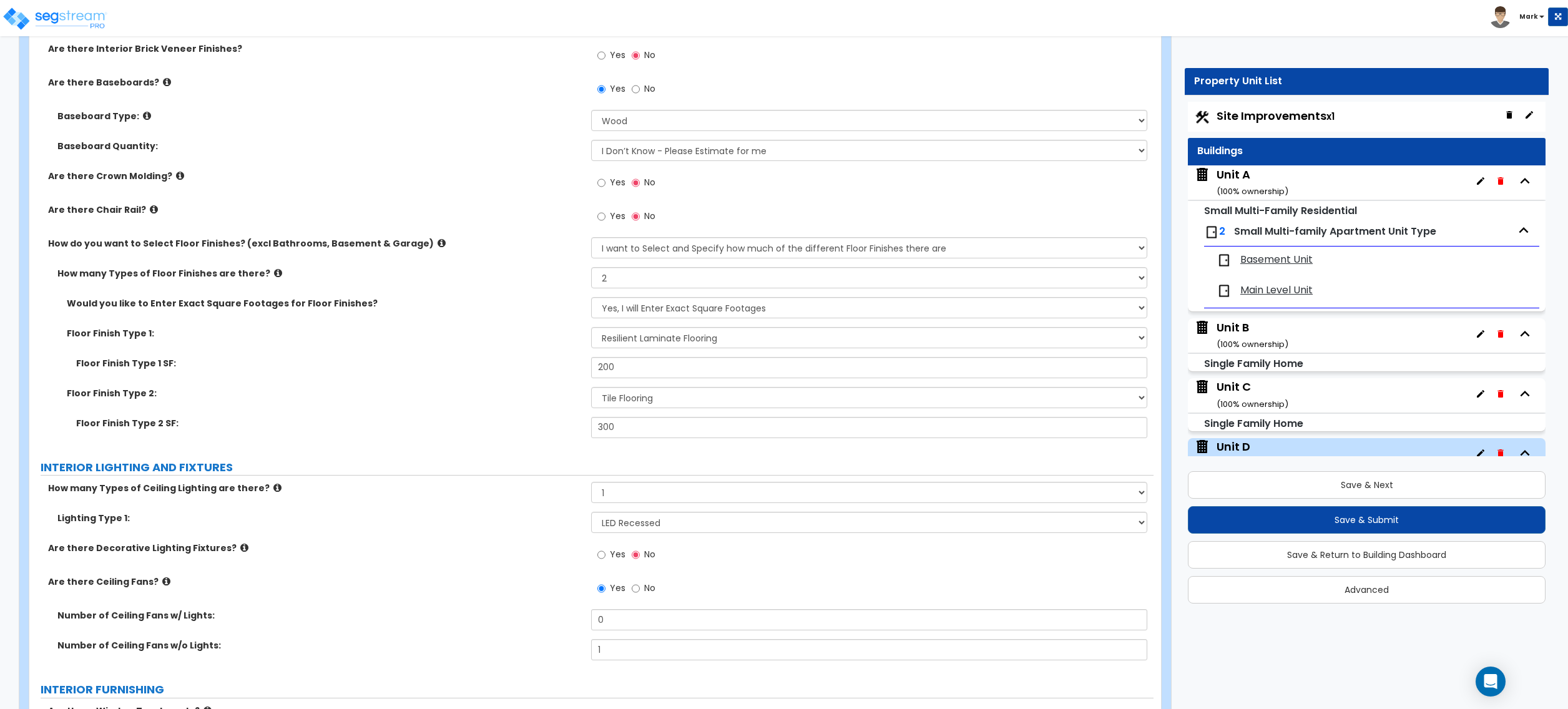
scroll to position [2414, 0]
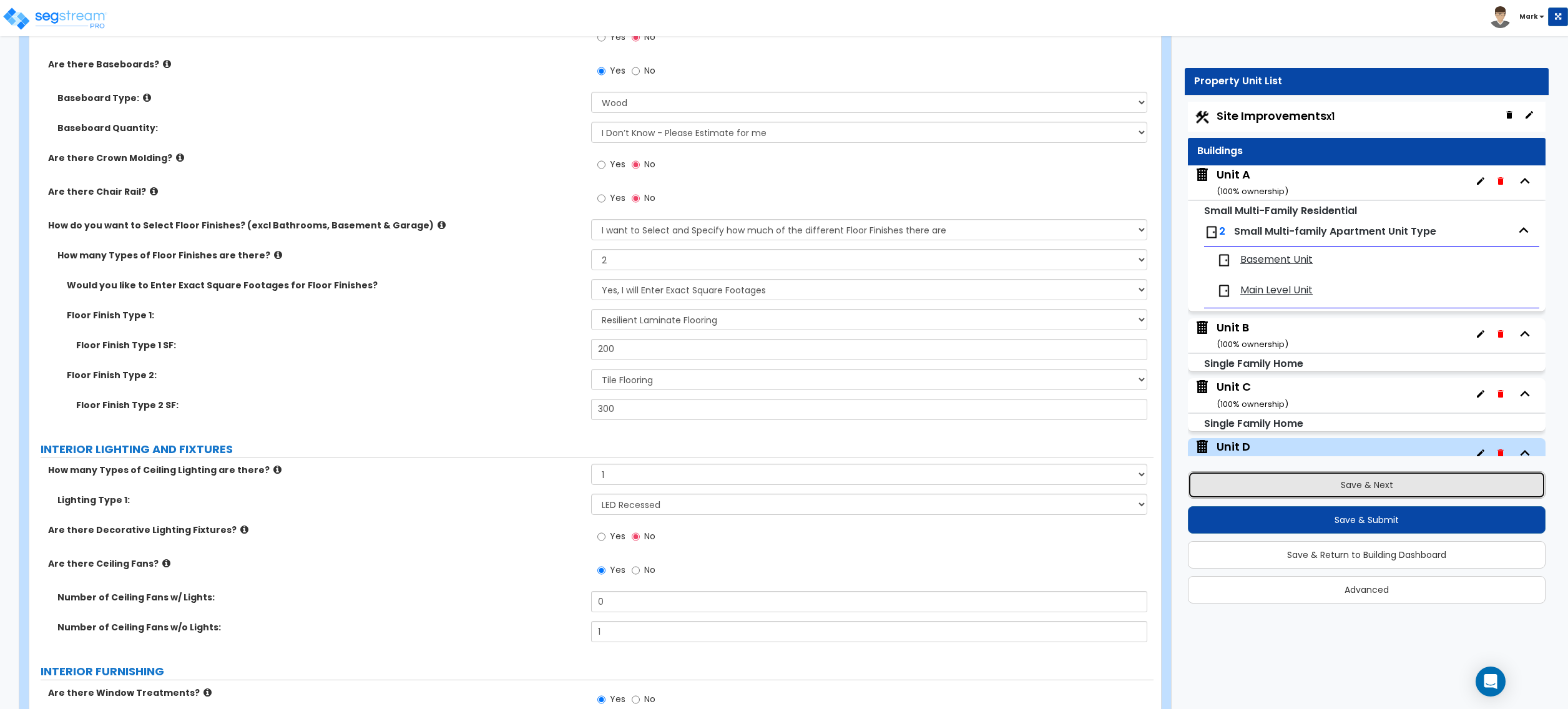
click at [1274, 472] on button "Save & Next" at bounding box center [1367, 485] width 358 height 28
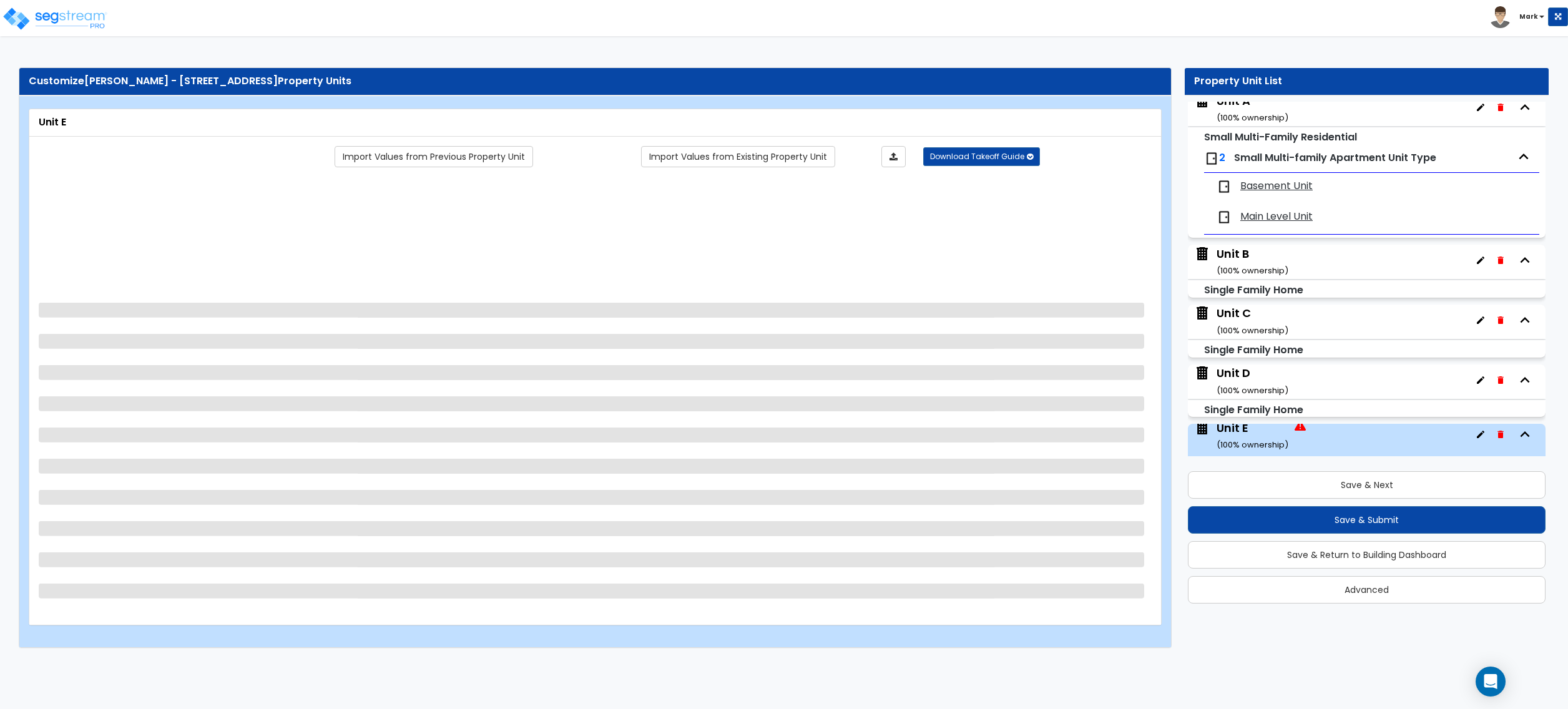
scroll to position [103, 0]
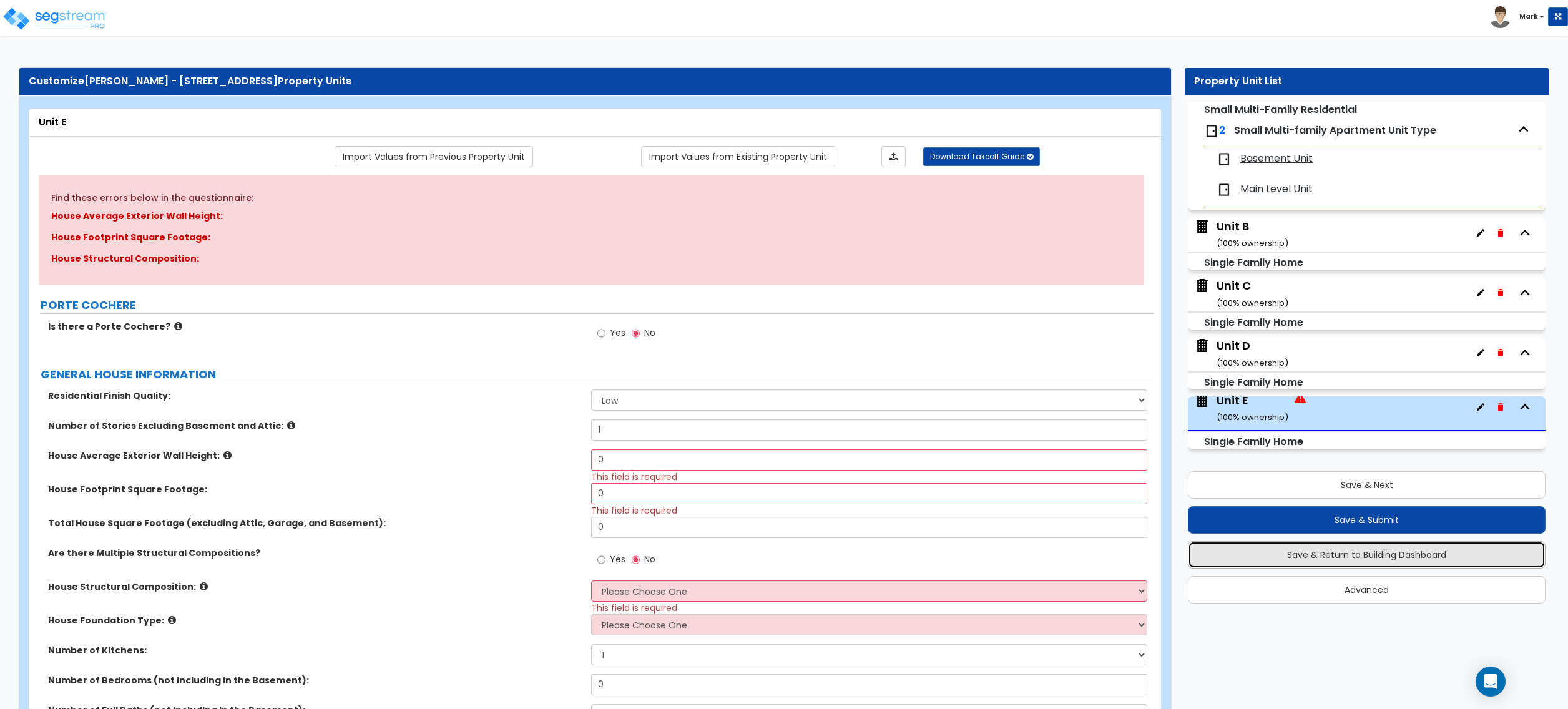
click at [1366, 558] on button "Save & Return to Building Dashboard" at bounding box center [1367, 555] width 358 height 28
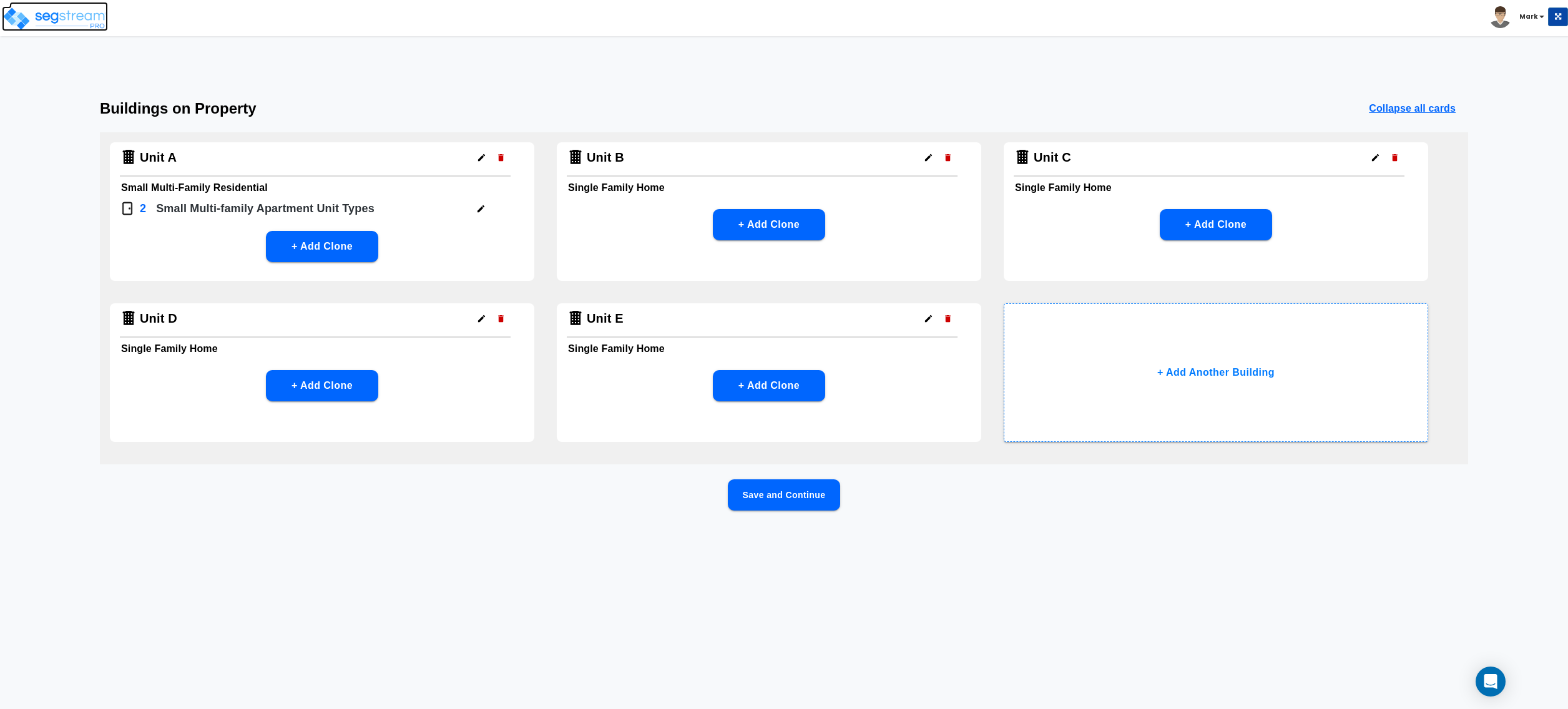
click at [56, 29] on img at bounding box center [55, 19] width 106 height 25
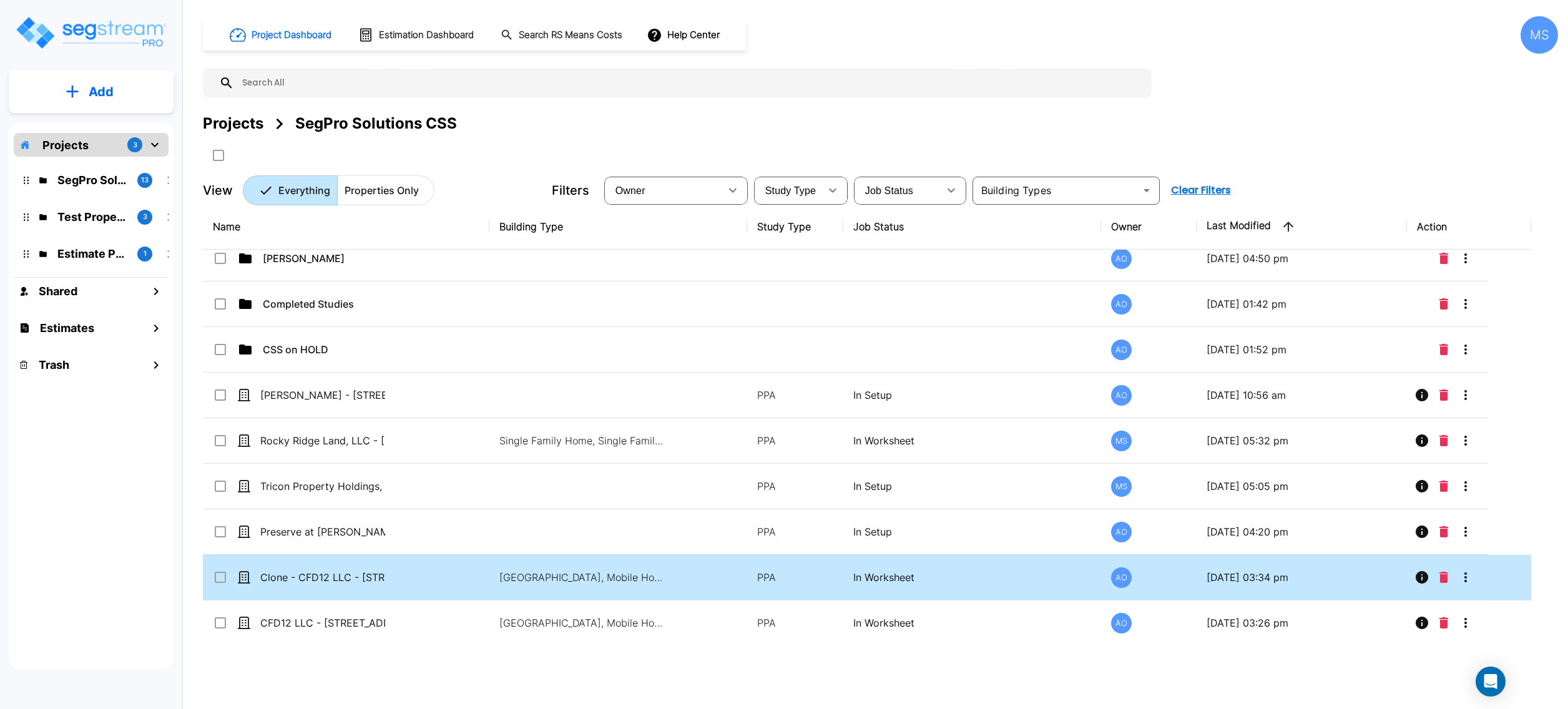
scroll to position [18, 0]
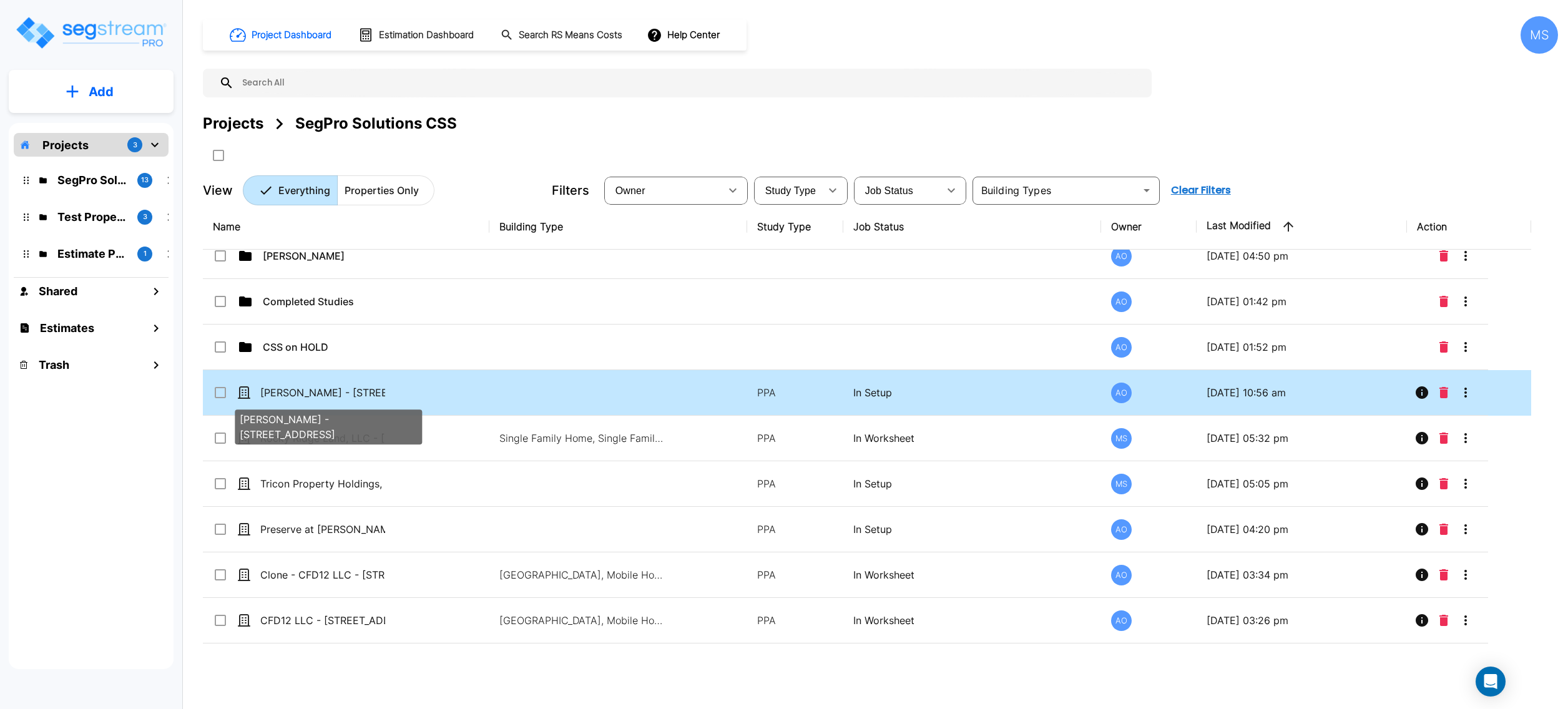
click at [319, 395] on p "[PERSON_NAME] - [STREET_ADDRESS]" at bounding box center [322, 392] width 125 height 15
checkbox input "true"
click at [319, 395] on p "[PERSON_NAME] - [STREET_ADDRESS]" at bounding box center [322, 392] width 125 height 15
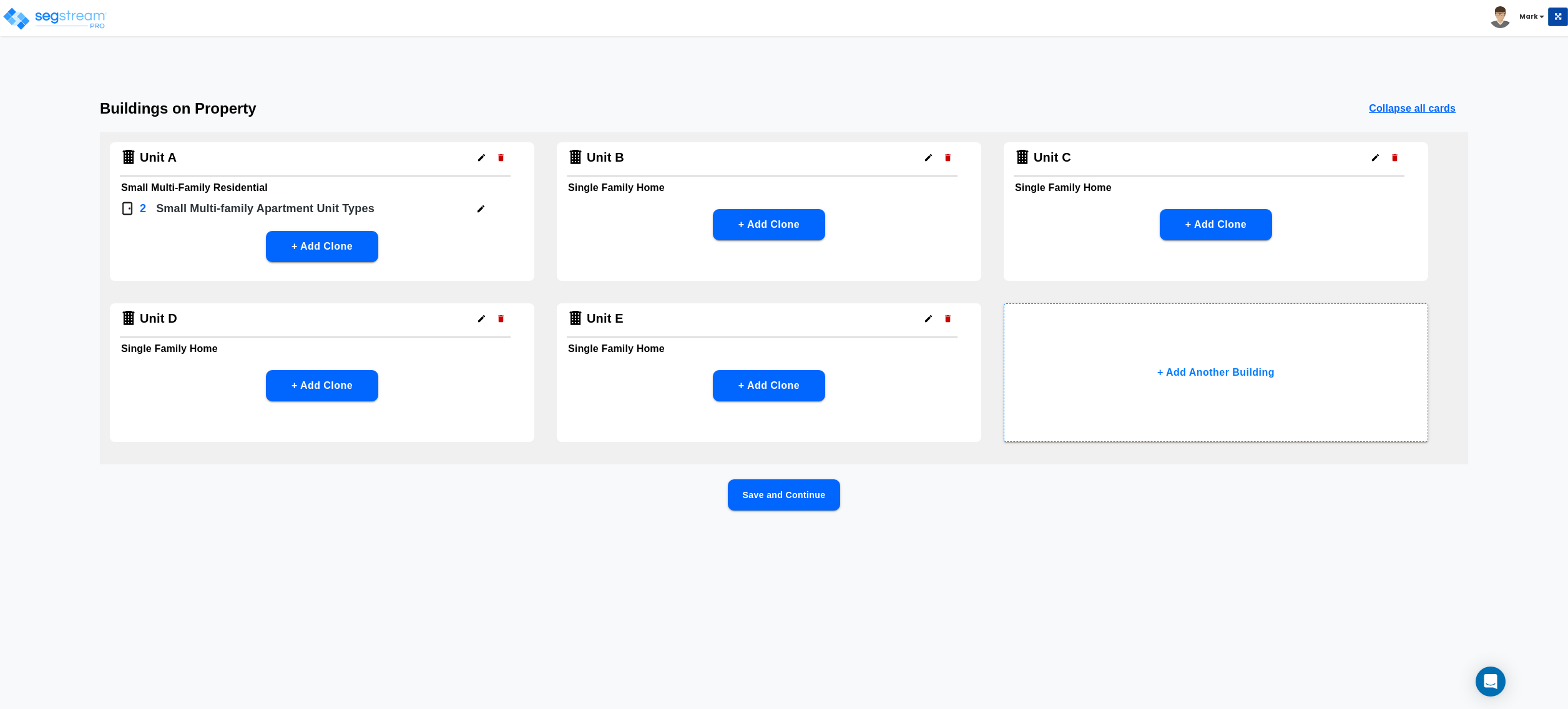
drag, startPoint x: 788, startPoint y: 480, endPoint x: 784, endPoint y: 492, distance: 12.6
click at [784, 492] on button "Save and Continue" at bounding box center [784, 495] width 112 height 31
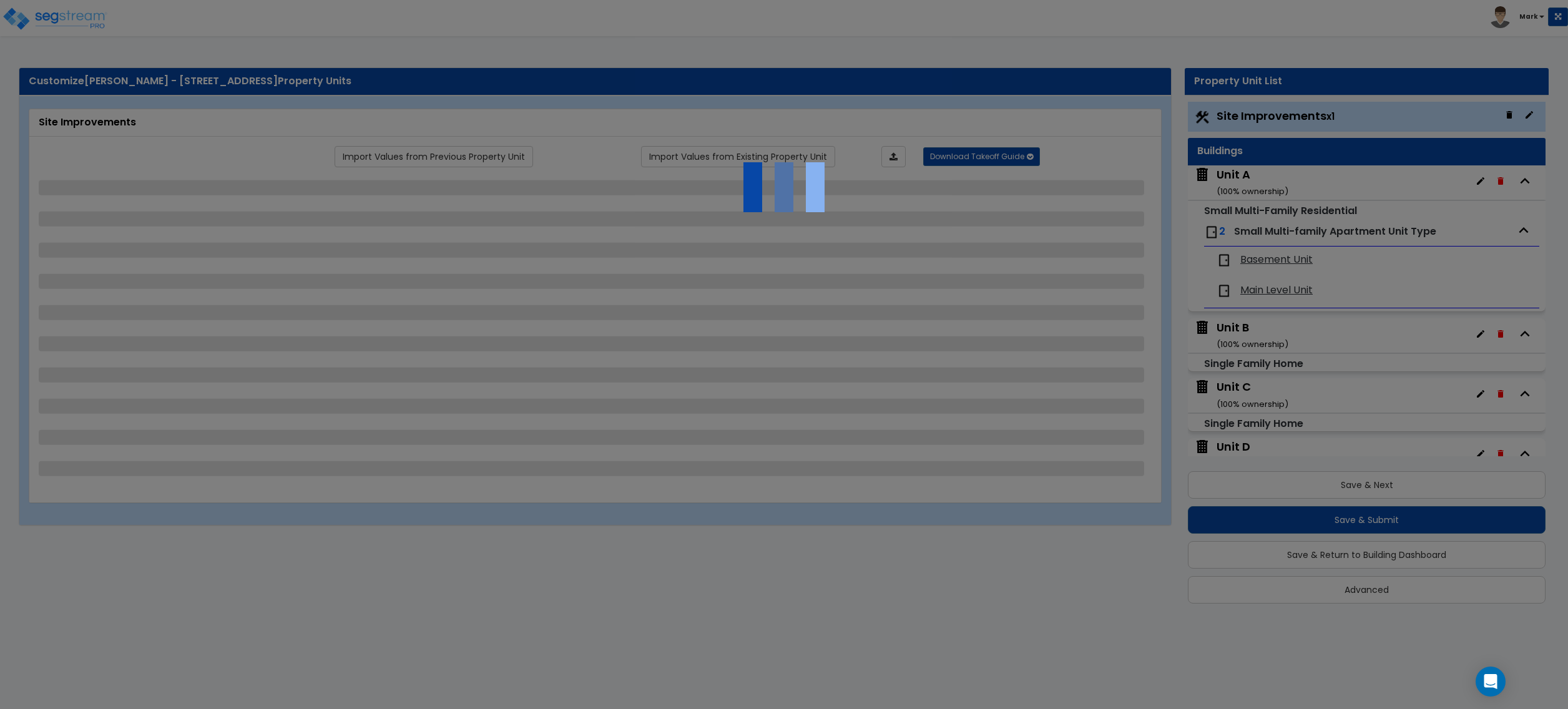
select select "2"
select select "1"
select select "2"
select select "1"
select select "3"
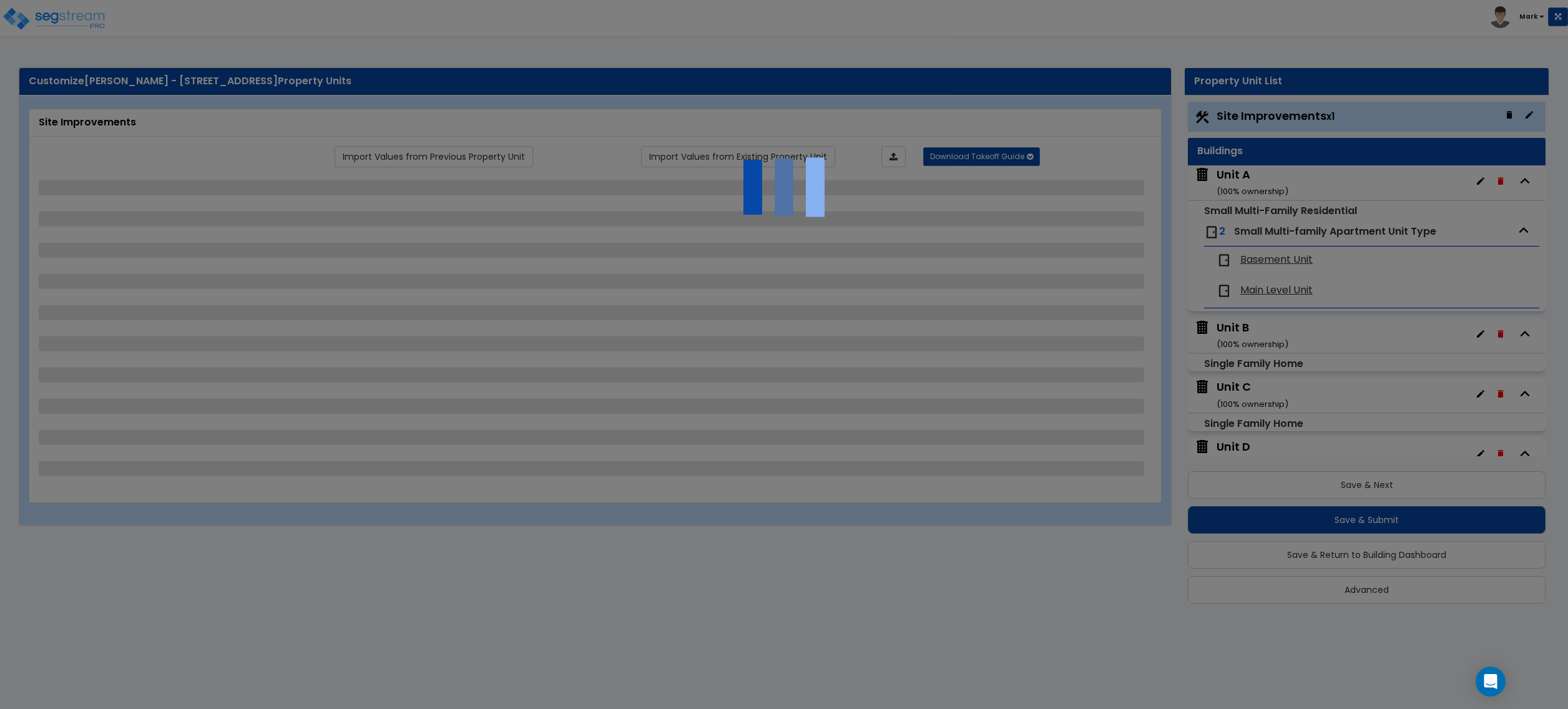
select select "1"
select select "6"
select select "4"
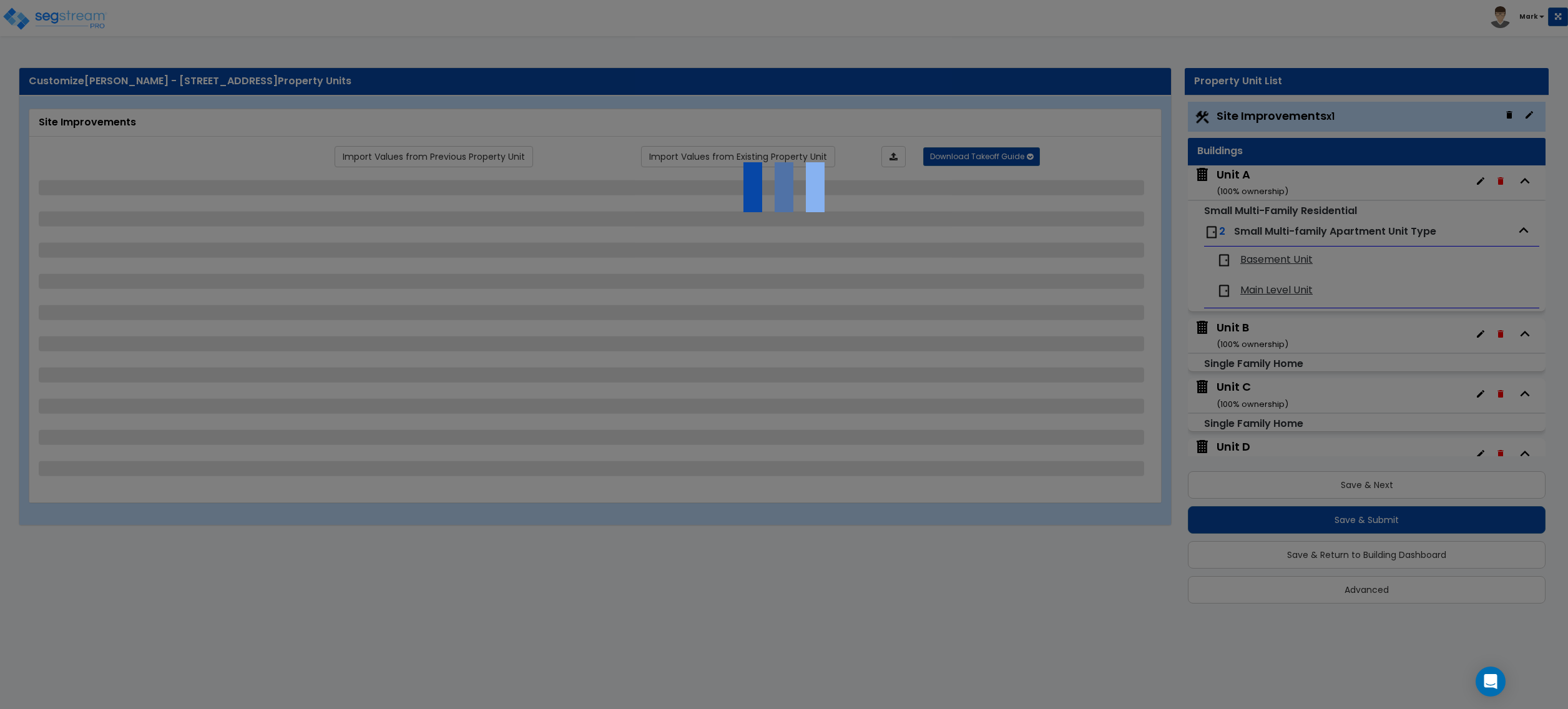
select select "1"
select select "2"
select select "1"
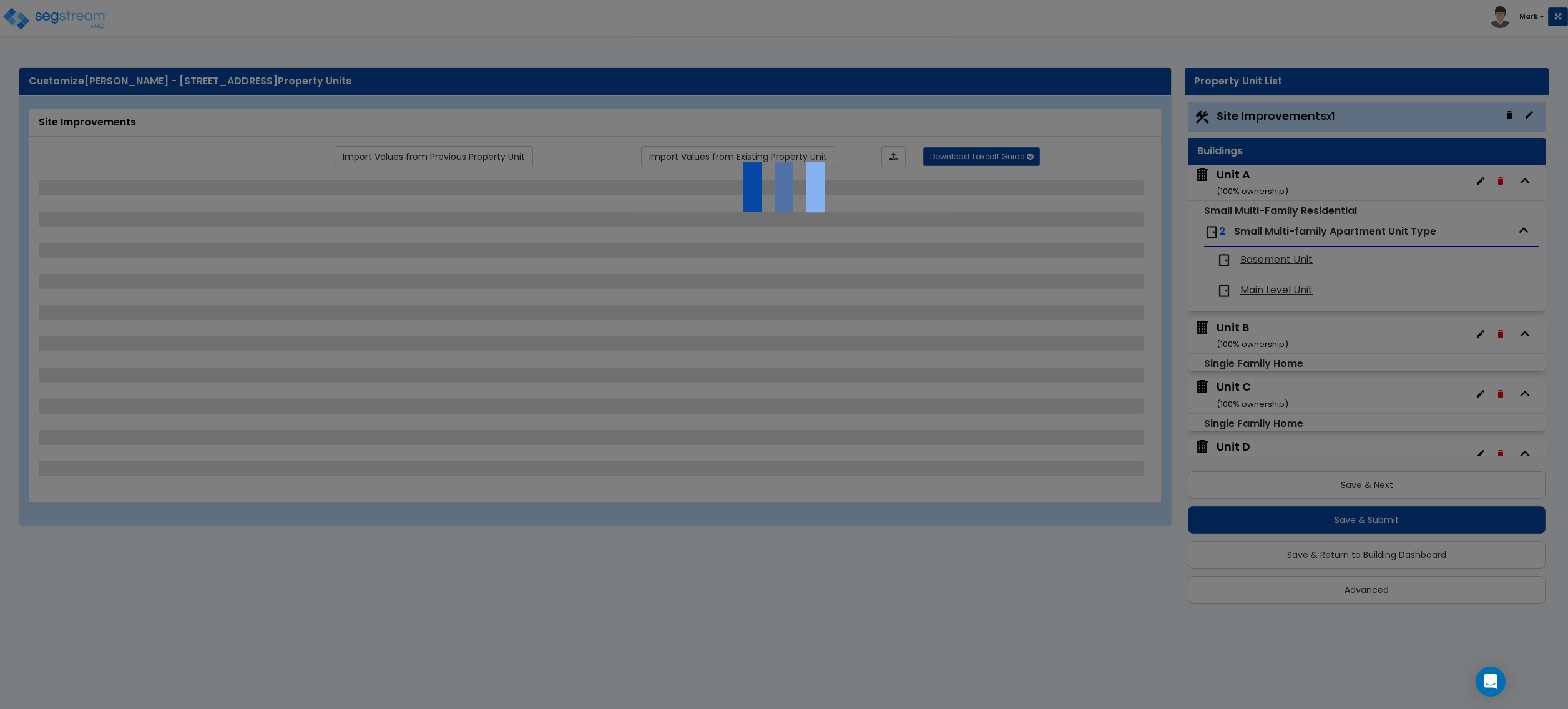
select select "1"
select select "6"
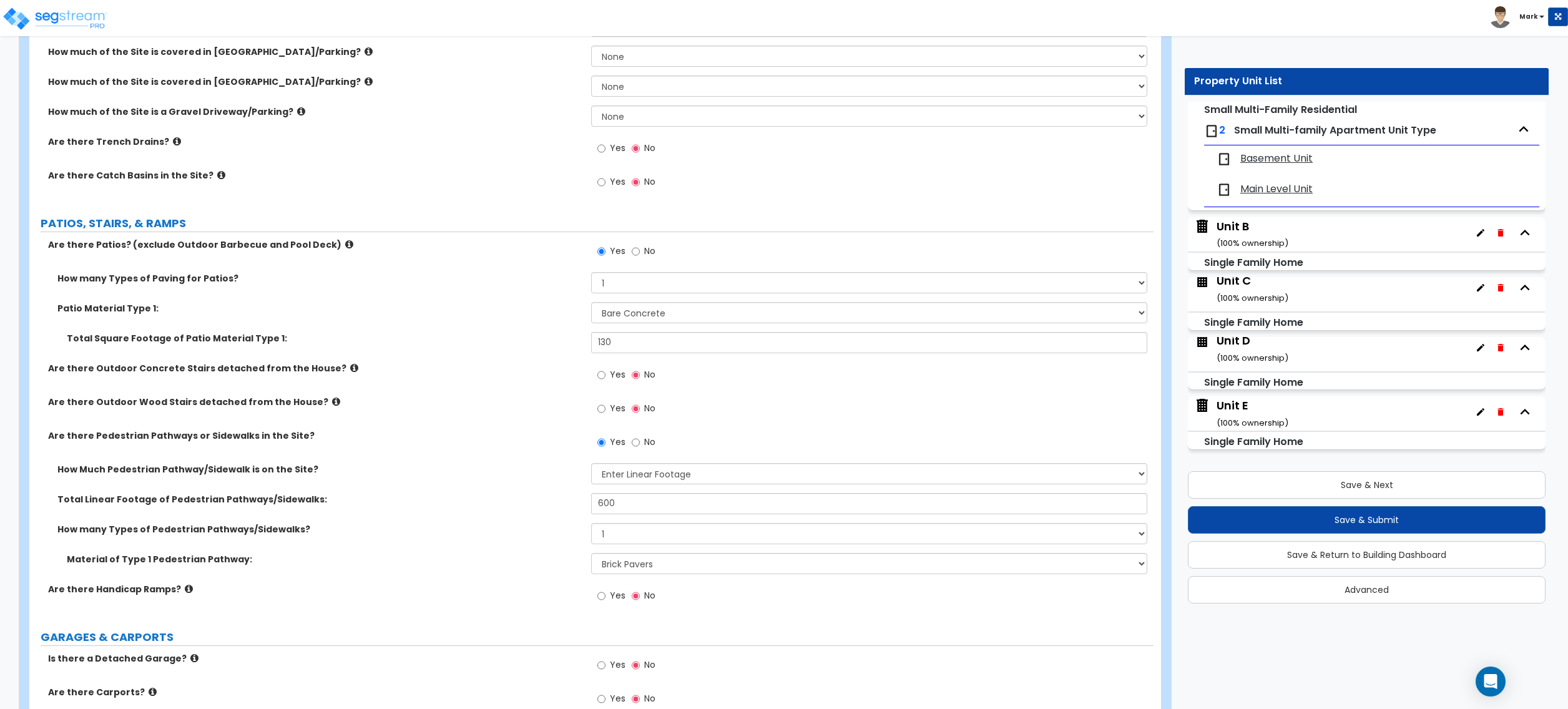
scroll to position [499, 0]
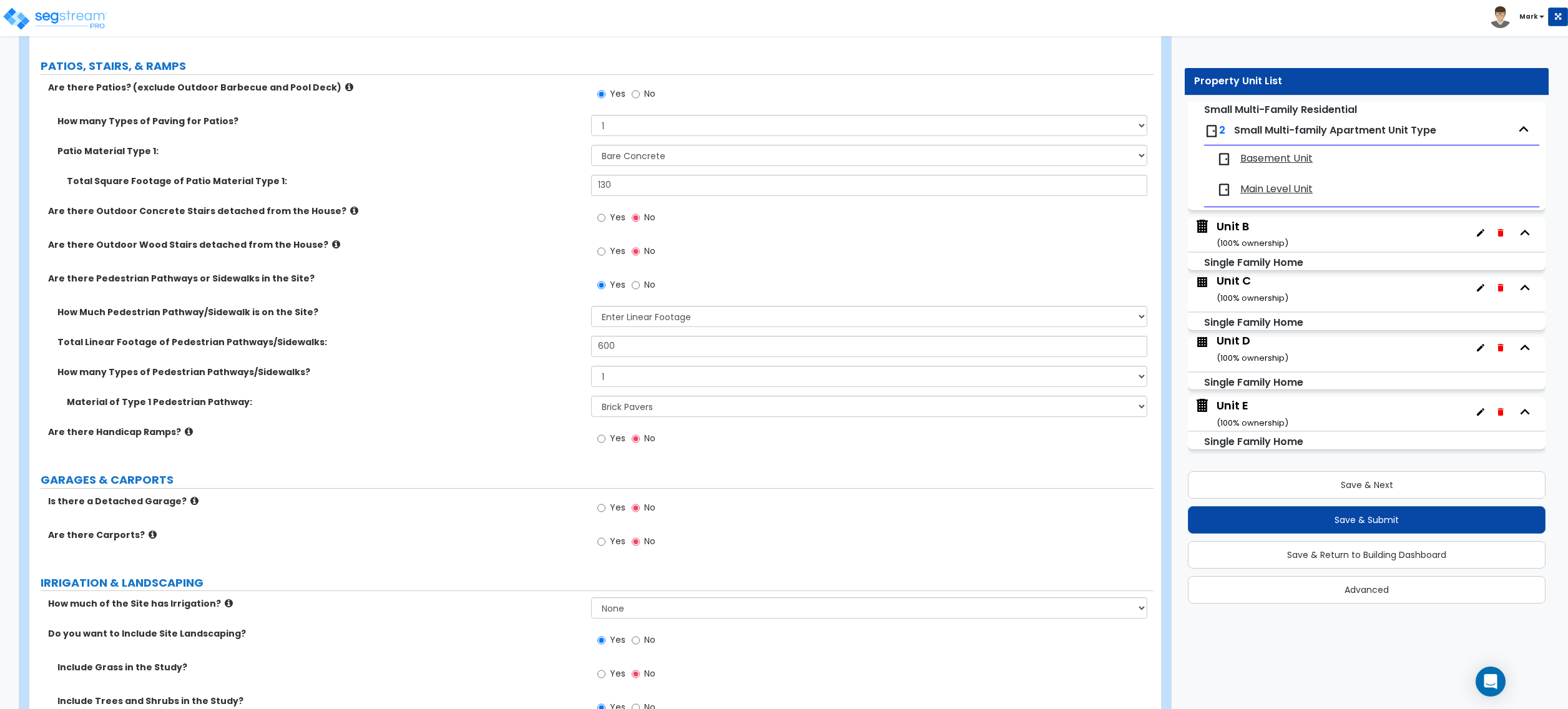
click at [1249, 417] on small "( 100 % ownership)" at bounding box center [1253, 423] width 72 height 12
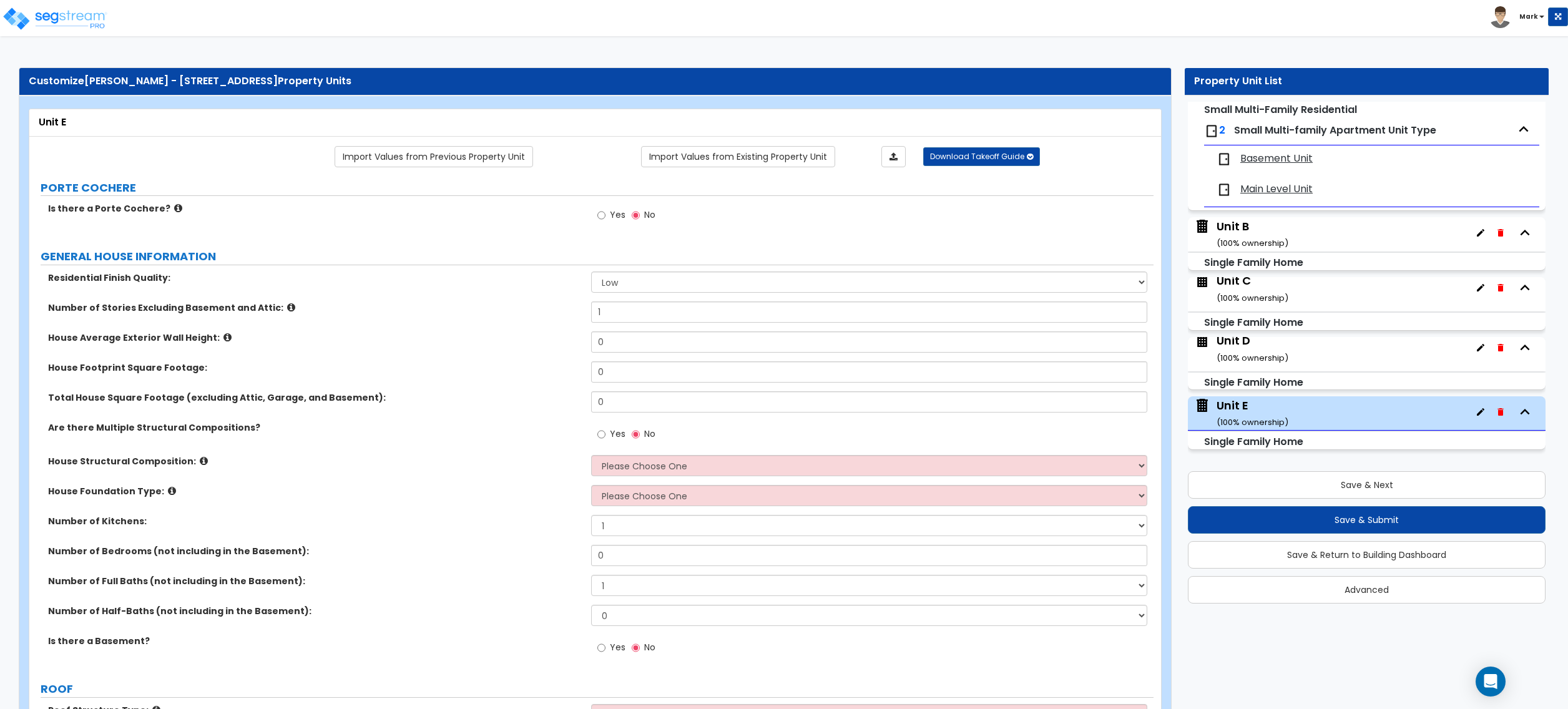
click at [1241, 335] on div "Unit A ( 100 % ownership) Small Multi-Family Residential 2 Small Multi-family A…" at bounding box center [1367, 256] width 358 height 386
click at [1241, 341] on div "Unit D ( 100 % ownership)" at bounding box center [1253, 348] width 72 height 31
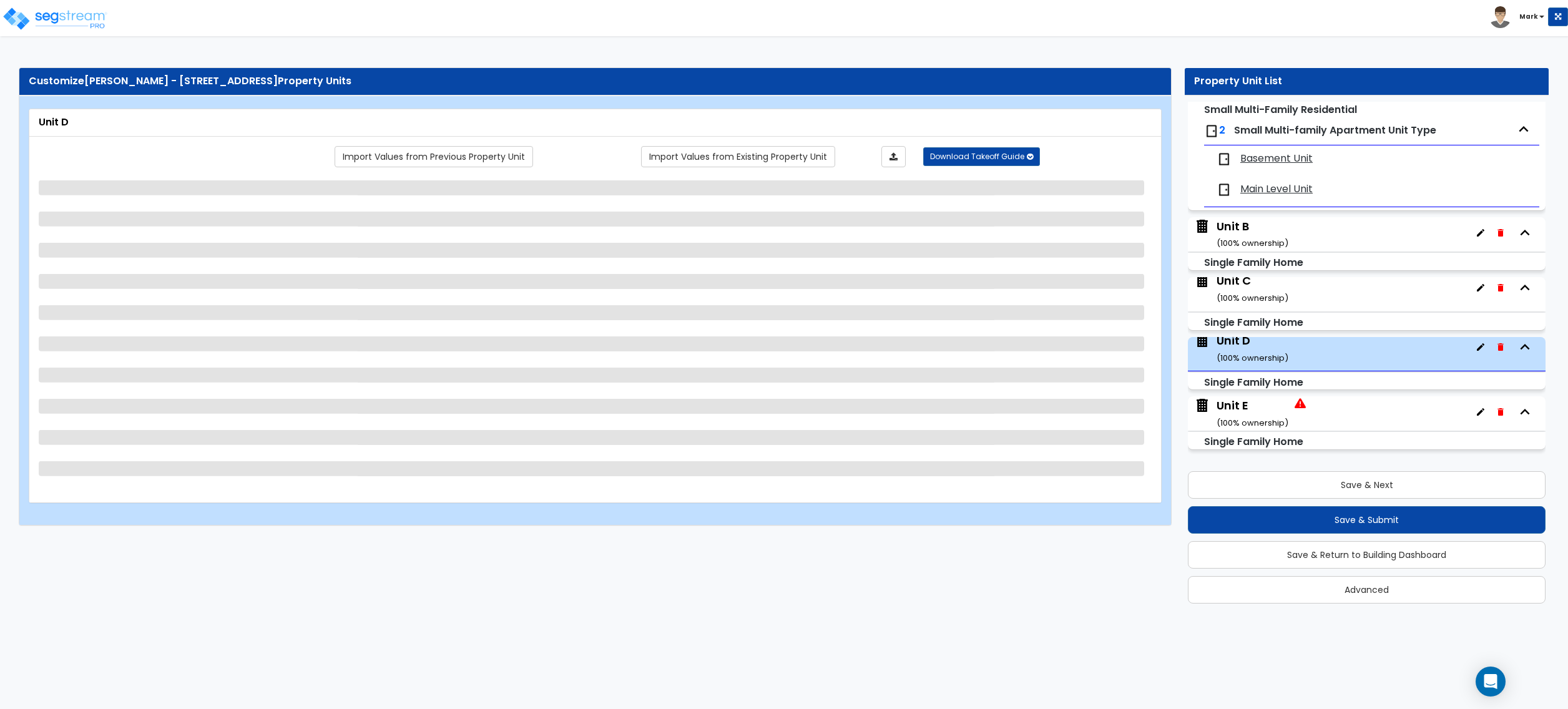
select select "7"
select select "3"
select select "1"
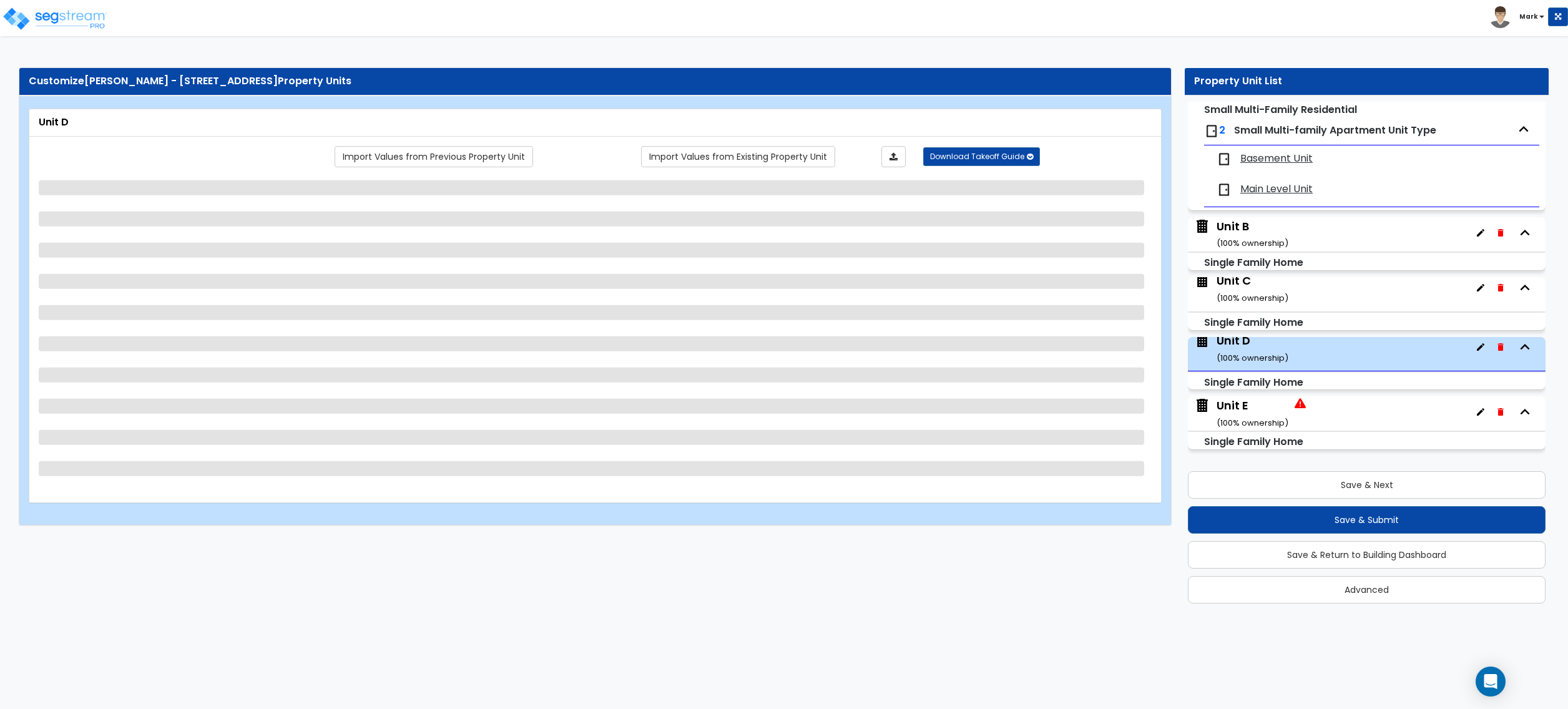
select select "2"
select select "1"
select select "2"
select select "6"
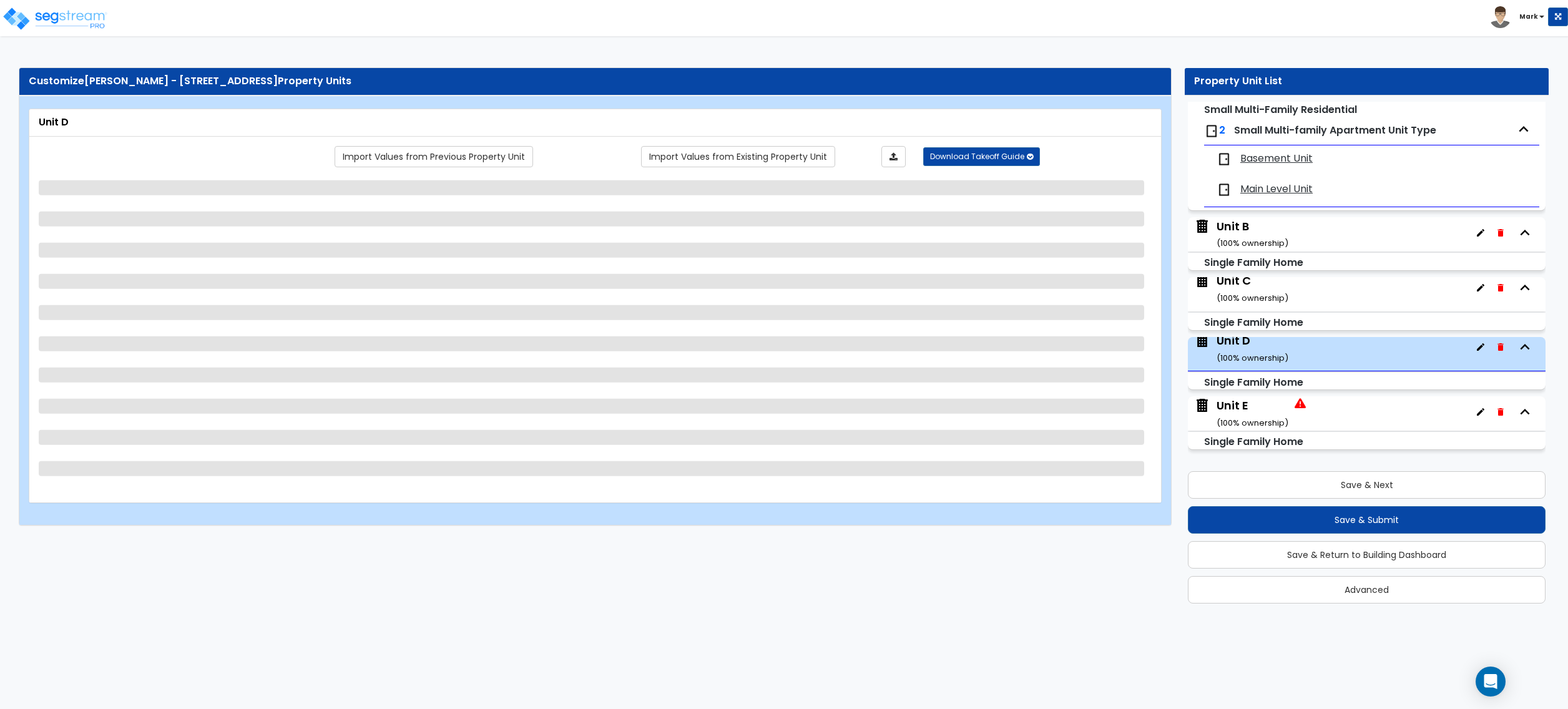
select select "1"
select select "3"
select select "2"
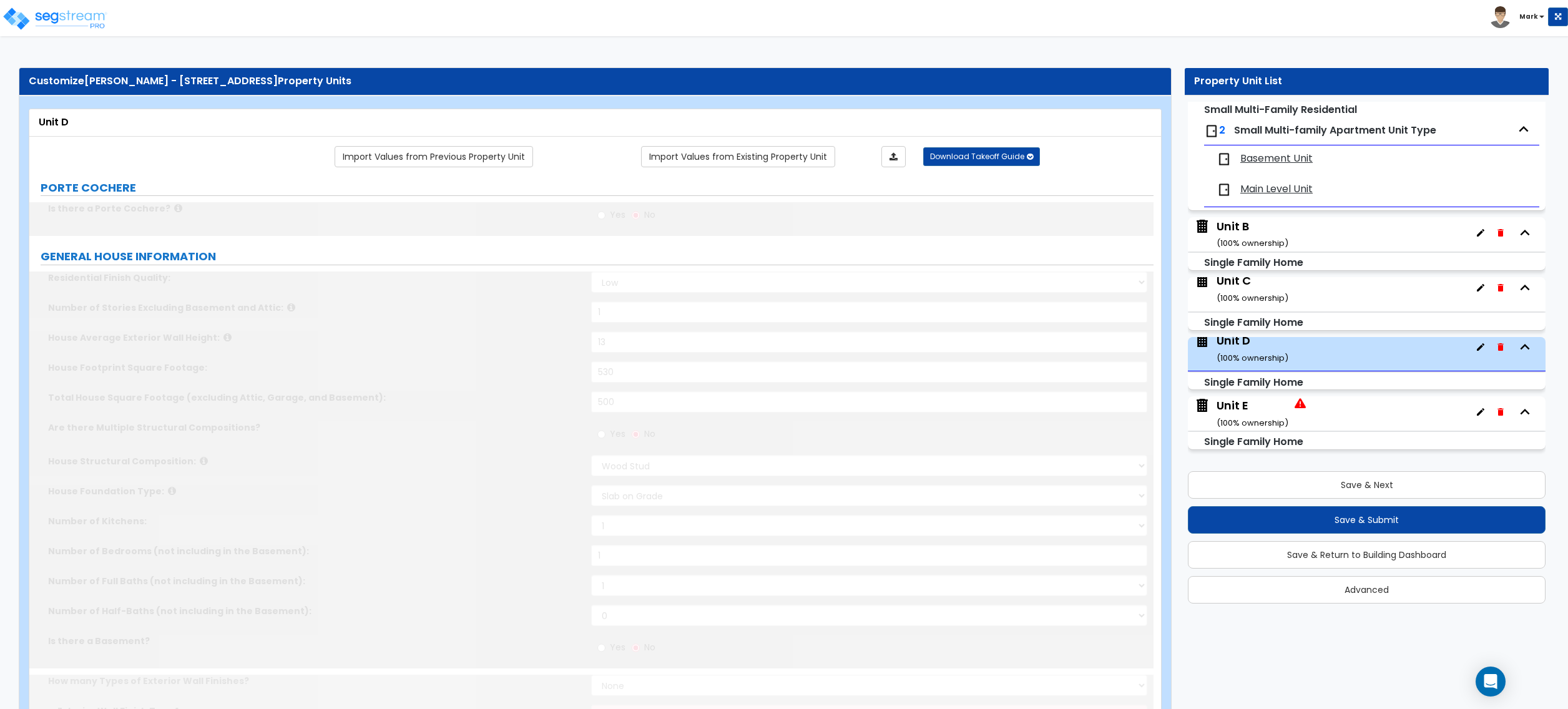
select select "1"
select select "4"
select select "3"
select select "2"
type input "3"
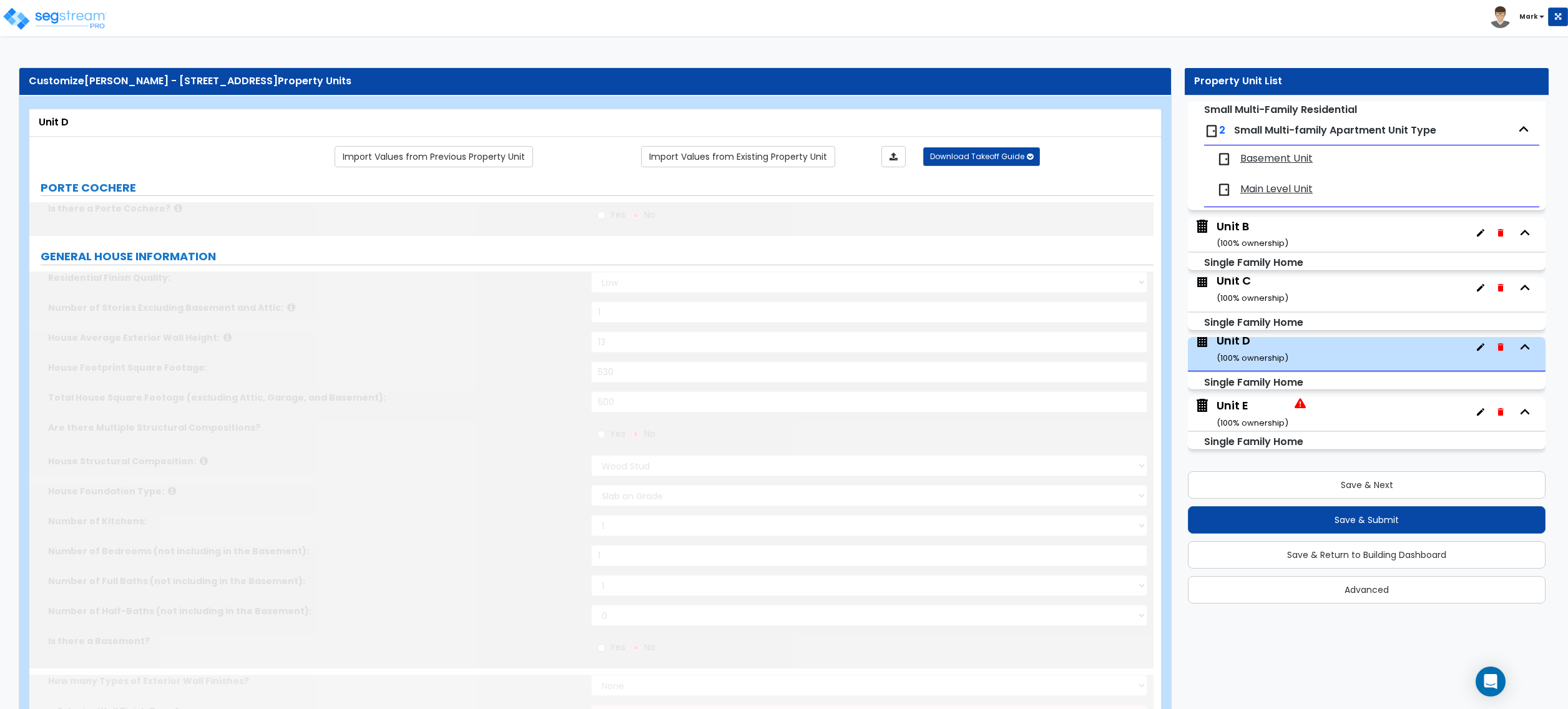
type input "1"
type input "4"
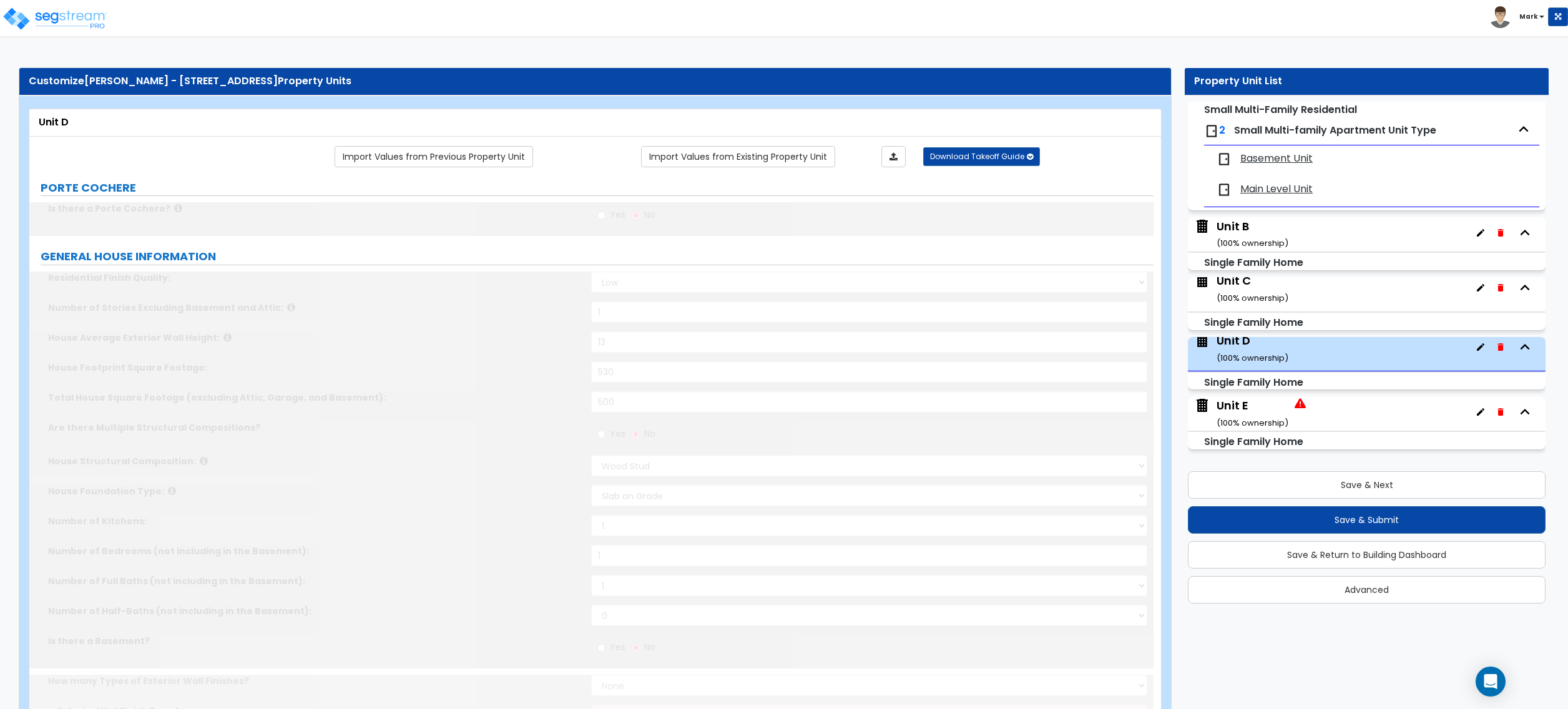
select select "2"
select select "1"
select select "2"
select select "1"
select select "3"
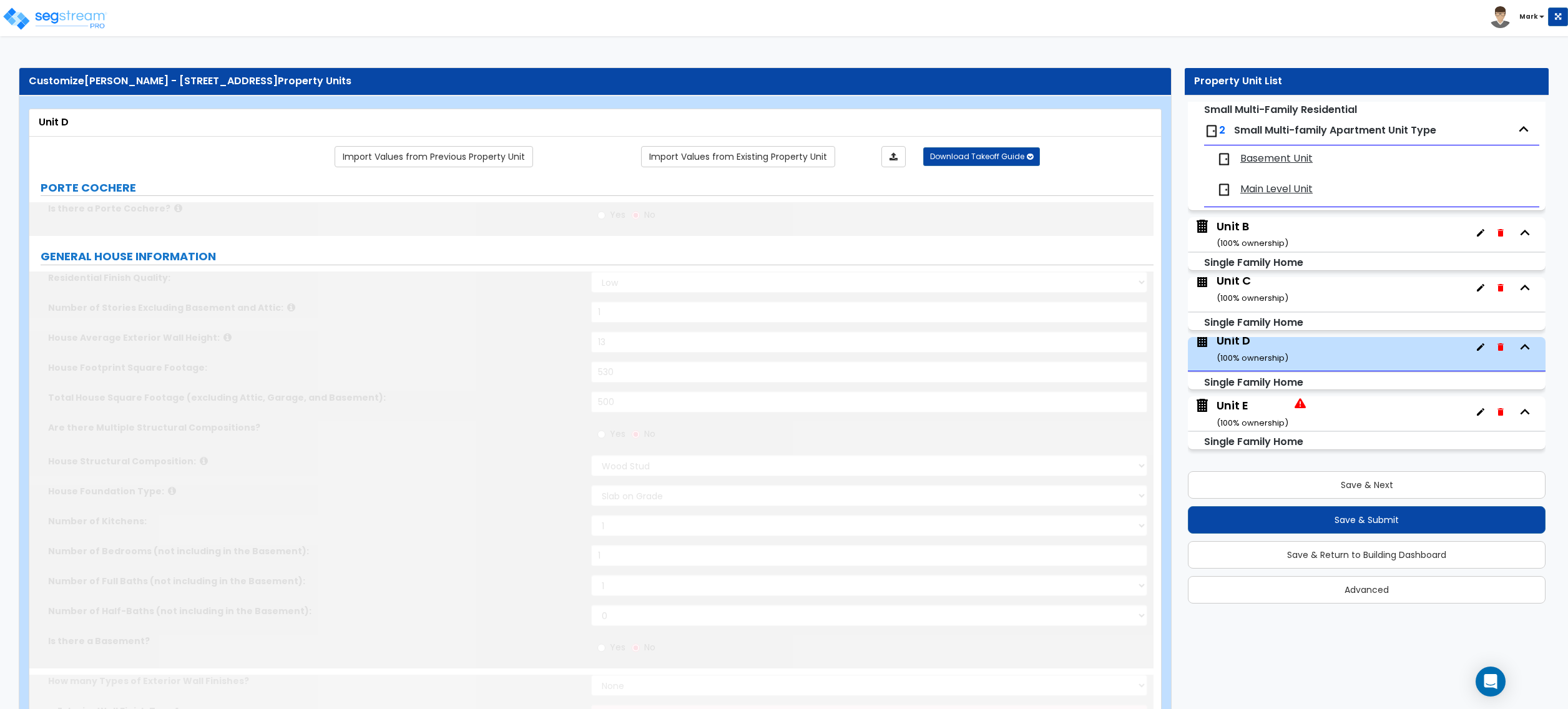
type input "200"
select select "1"
type input "300"
select select "2"
type input "1"
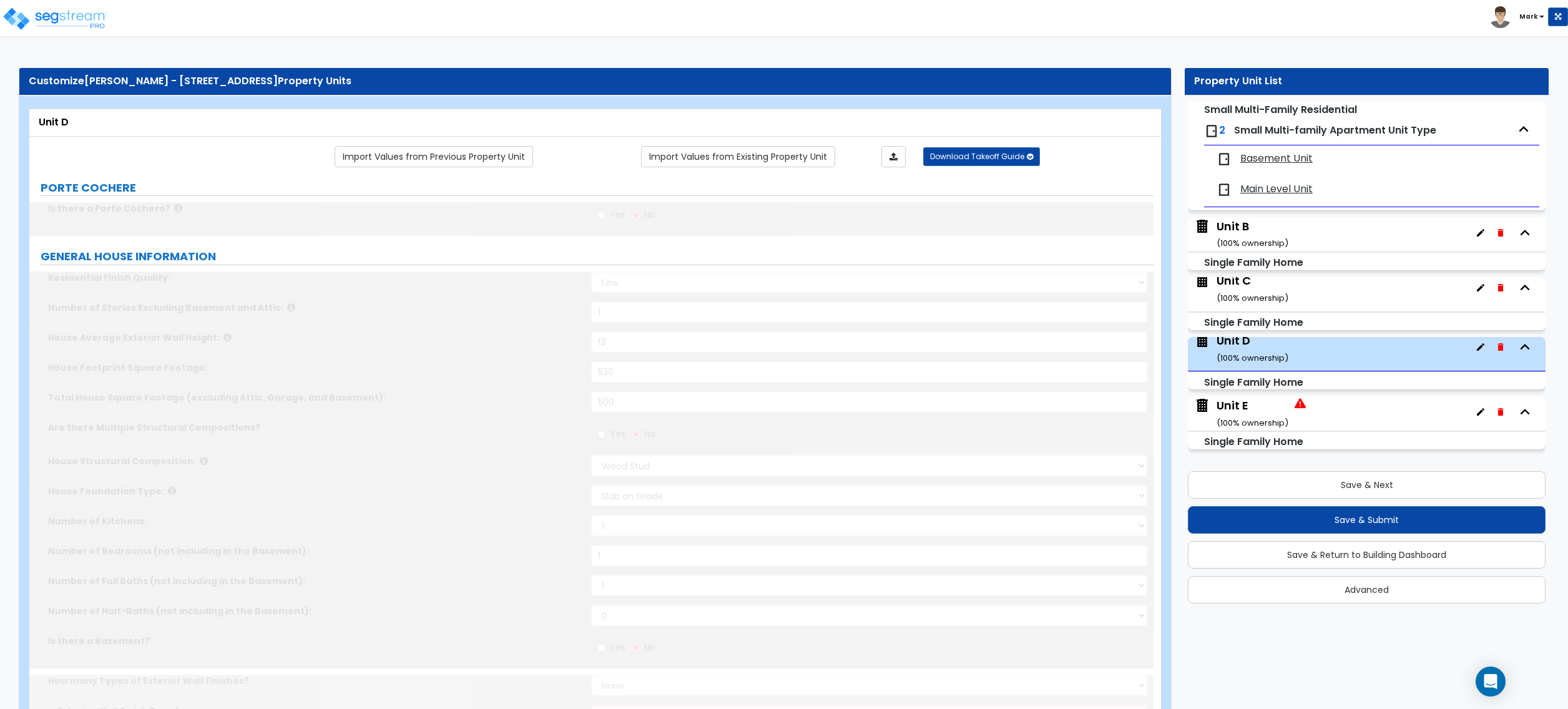
type input "25"
select select "3"
type input "1"
select select "6"
select select "1"
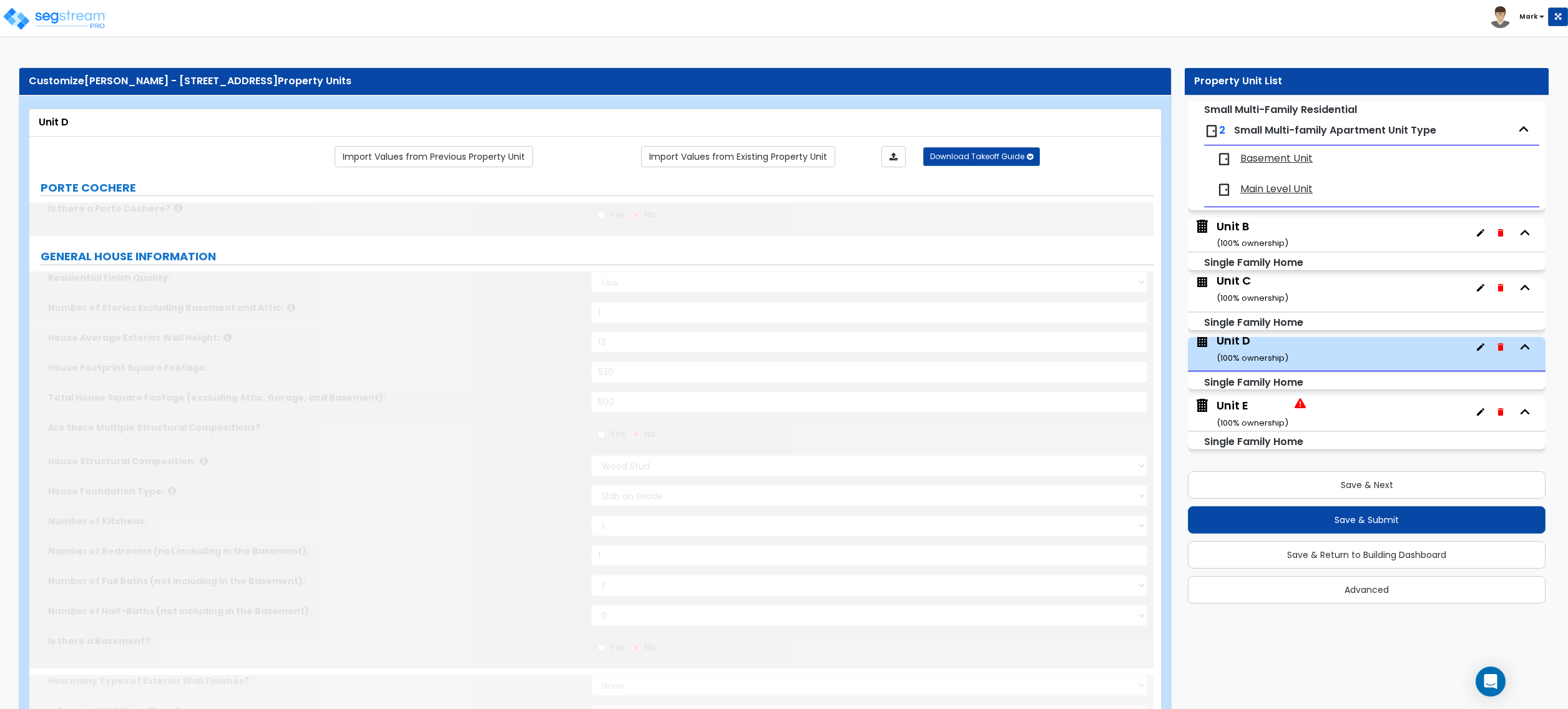
select select "1"
select select "2"
select select "1"
radio input "true"
type input "8"
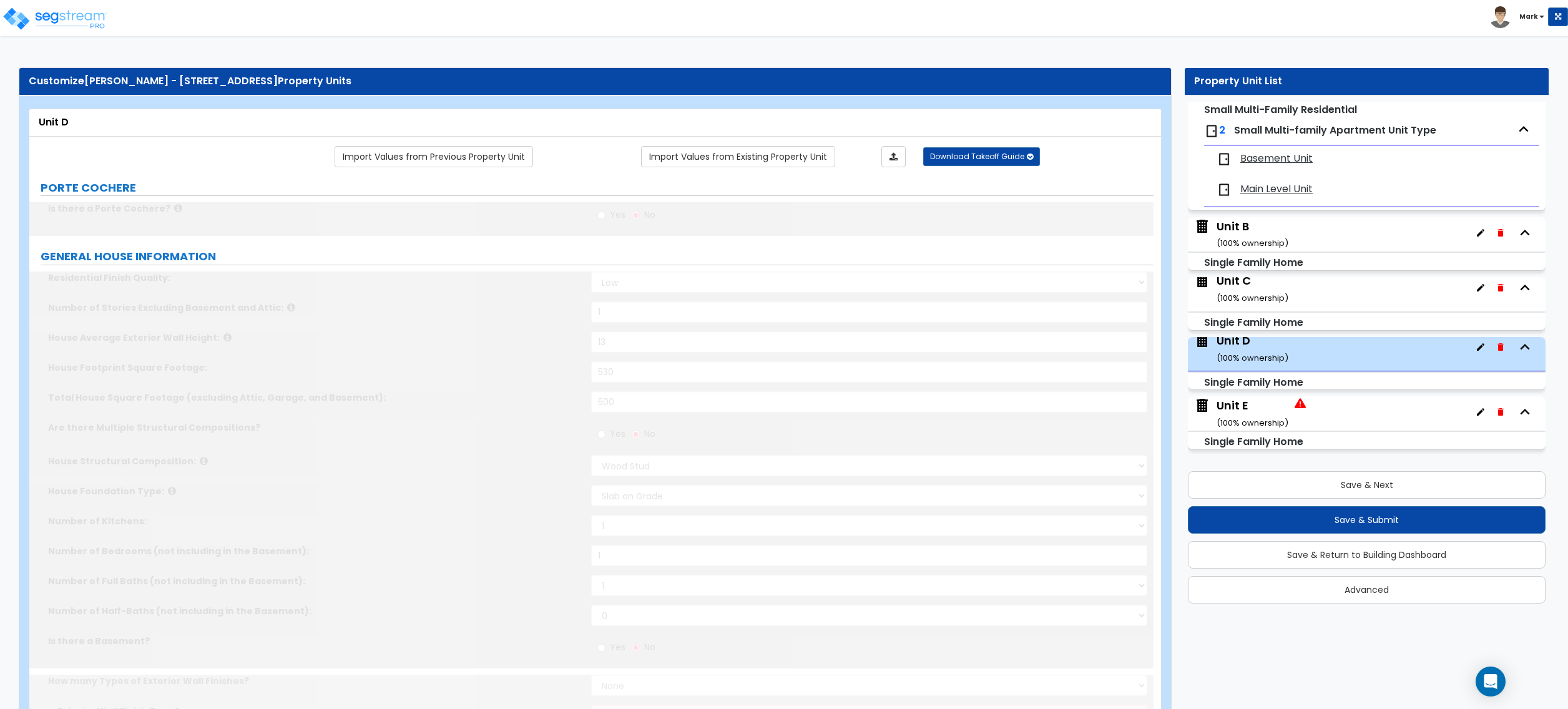
select select "6"
select select "1"
select select "2"
radio input "true"
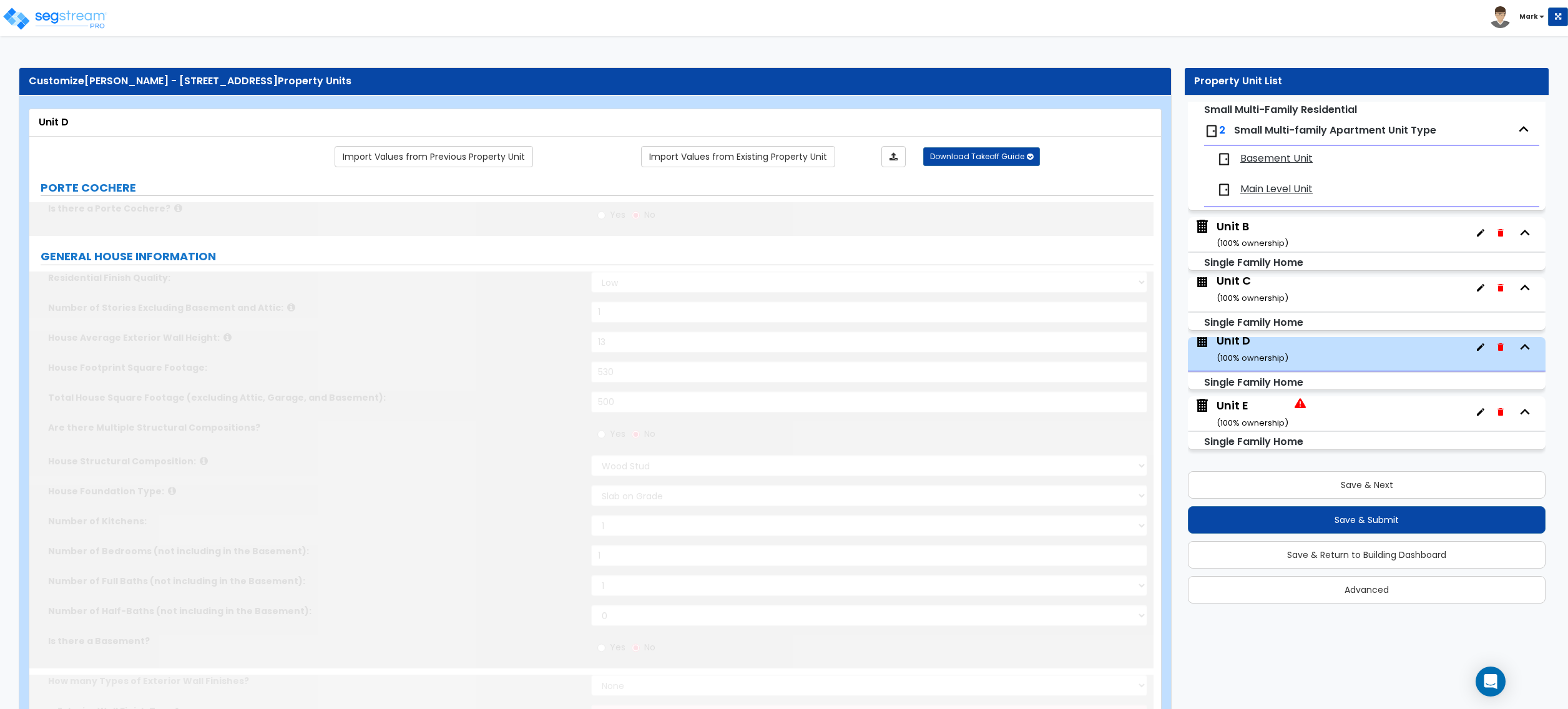
select select "1"
radio input "true"
select select "1"
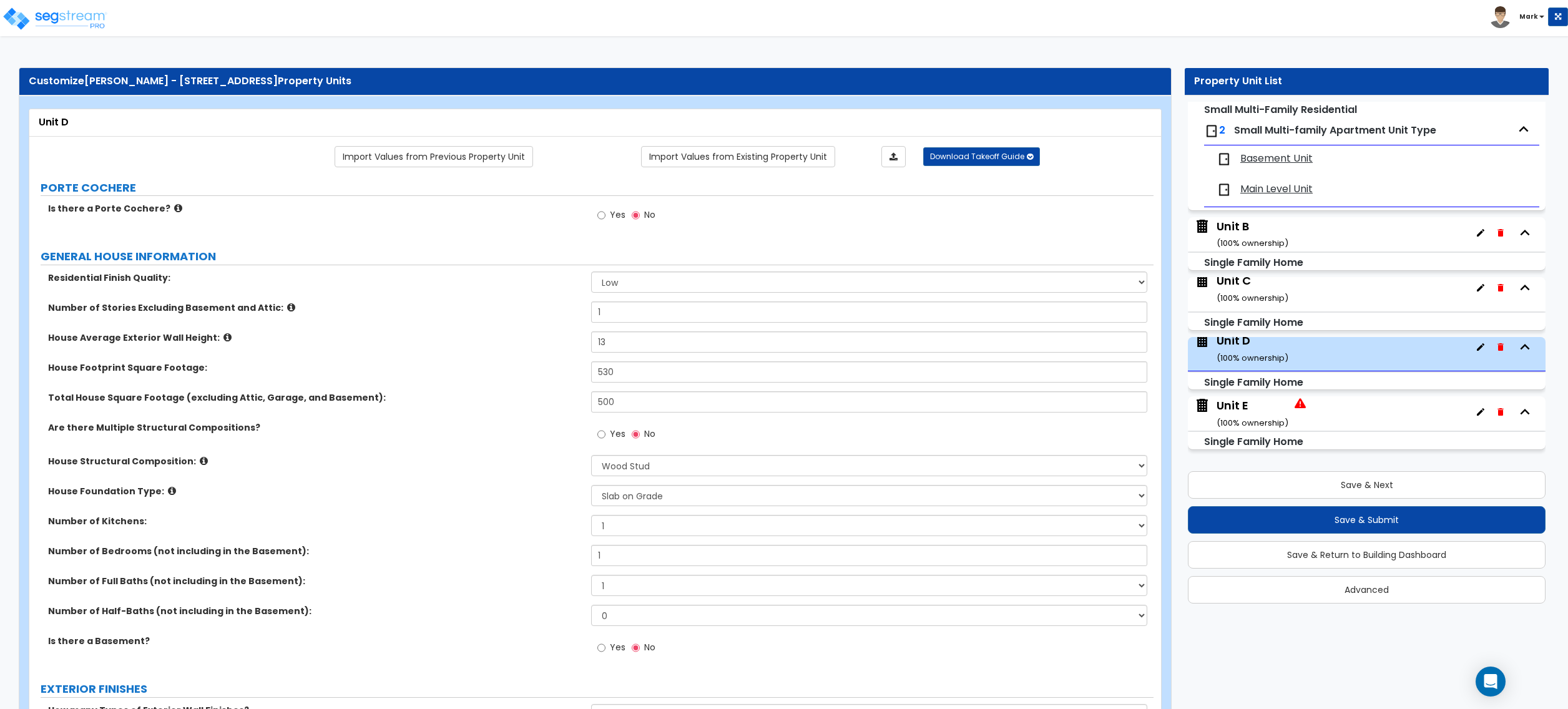
scroll to position [103, 0]
click at [1250, 405] on div "Unit E ( 100 % ownership)" at bounding box center [1253, 413] width 72 height 31
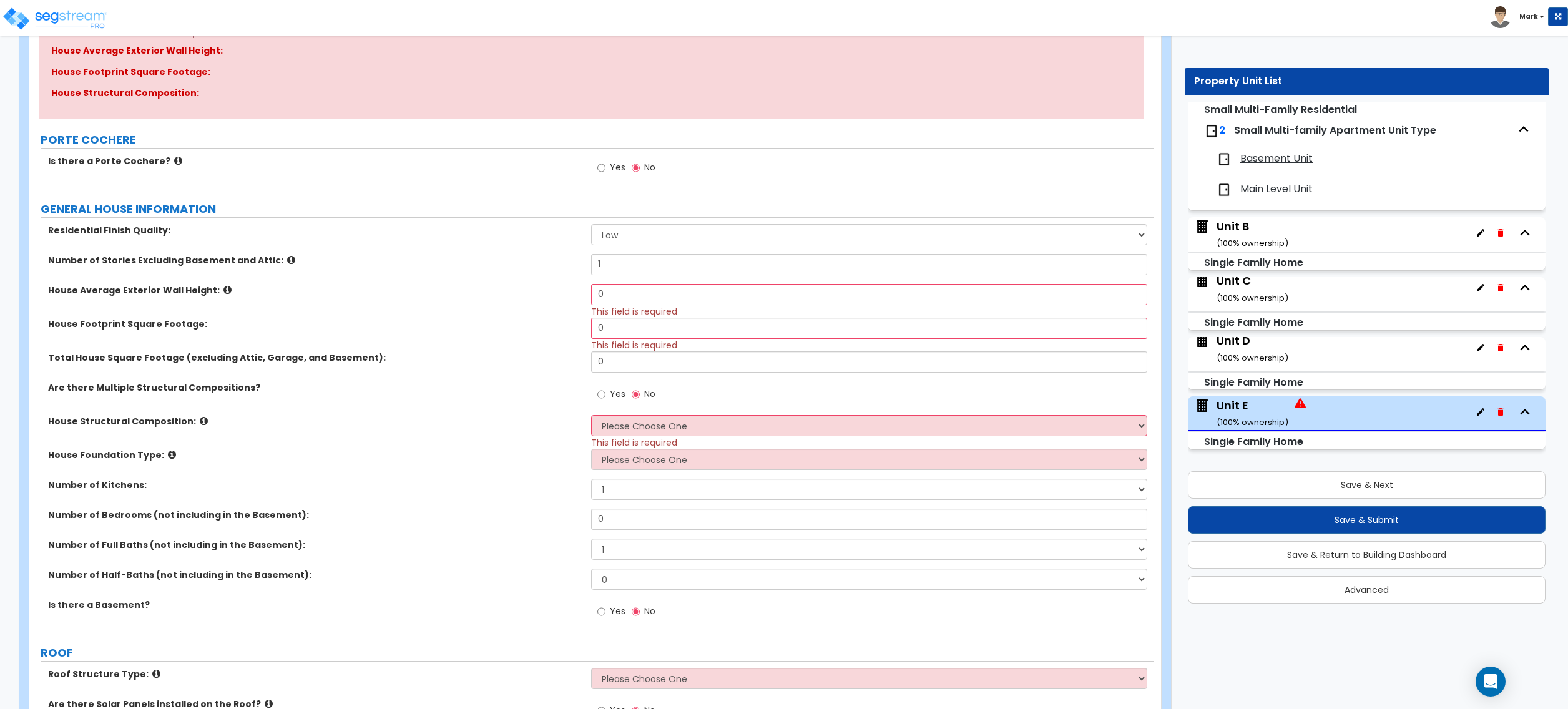
scroll to position [166, 0]
click at [613, 295] on input "0" at bounding box center [869, 294] width 556 height 22
type input "13"
click at [631, 333] on input "0" at bounding box center [869, 328] width 556 height 22
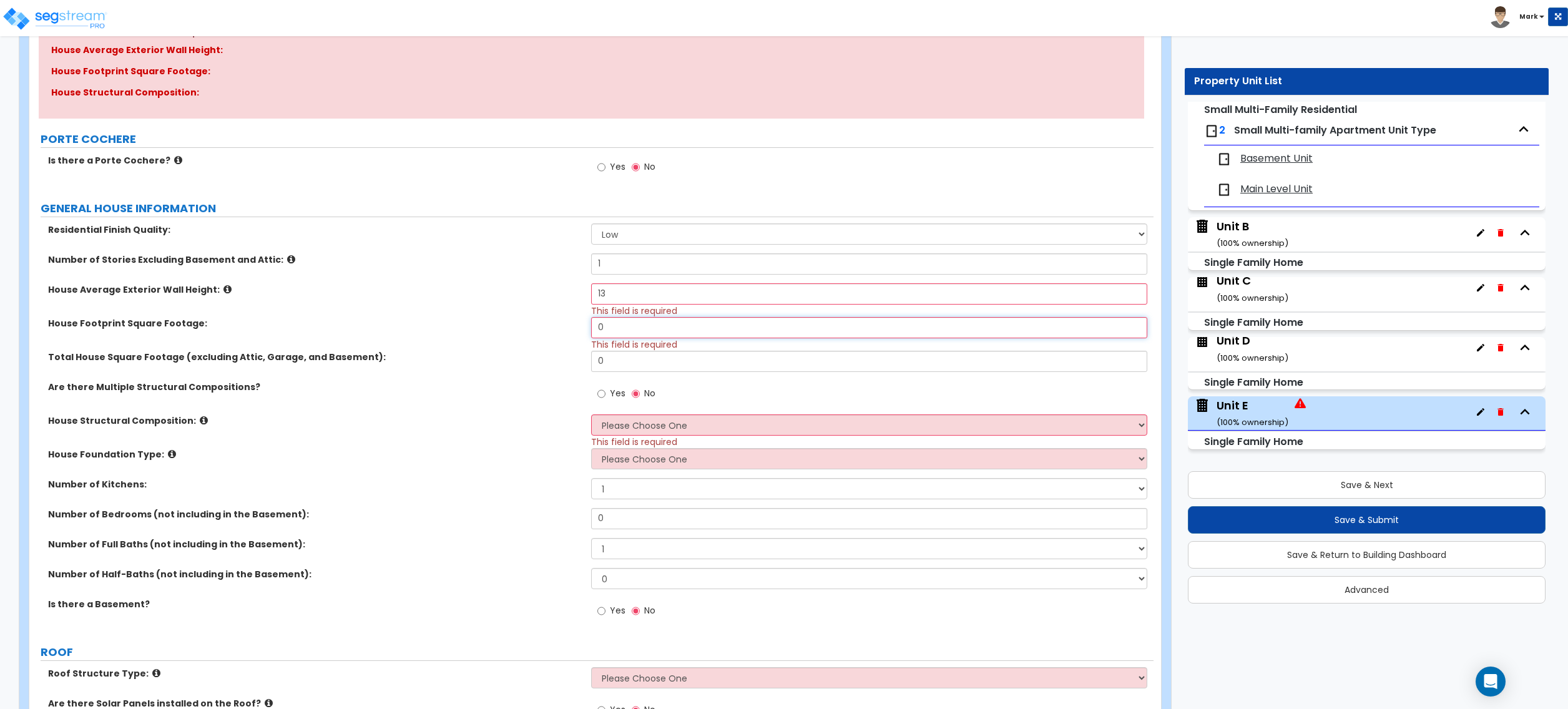
click at [631, 333] on input "0" at bounding box center [869, 328] width 556 height 22
type input "400"
click at [645, 363] on input "0" at bounding box center [869, 362] width 556 height 22
type input "400"
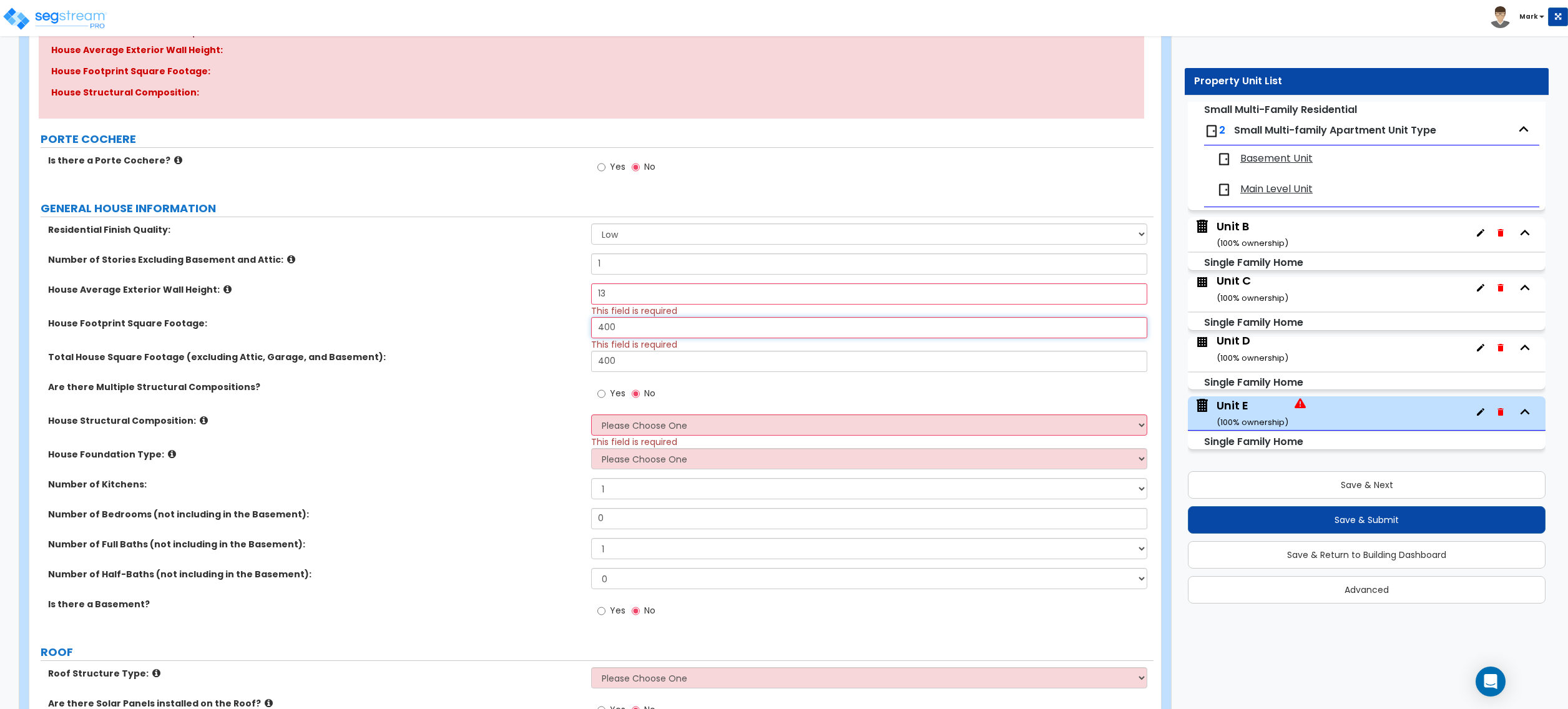
click at [635, 330] on input "400" at bounding box center [869, 328] width 556 height 22
type input "430"
click at [537, 371] on div "Total House Square Footage (excluding Attic, Garage, and Basement): 400" at bounding box center [592, 365] width 1124 height 30
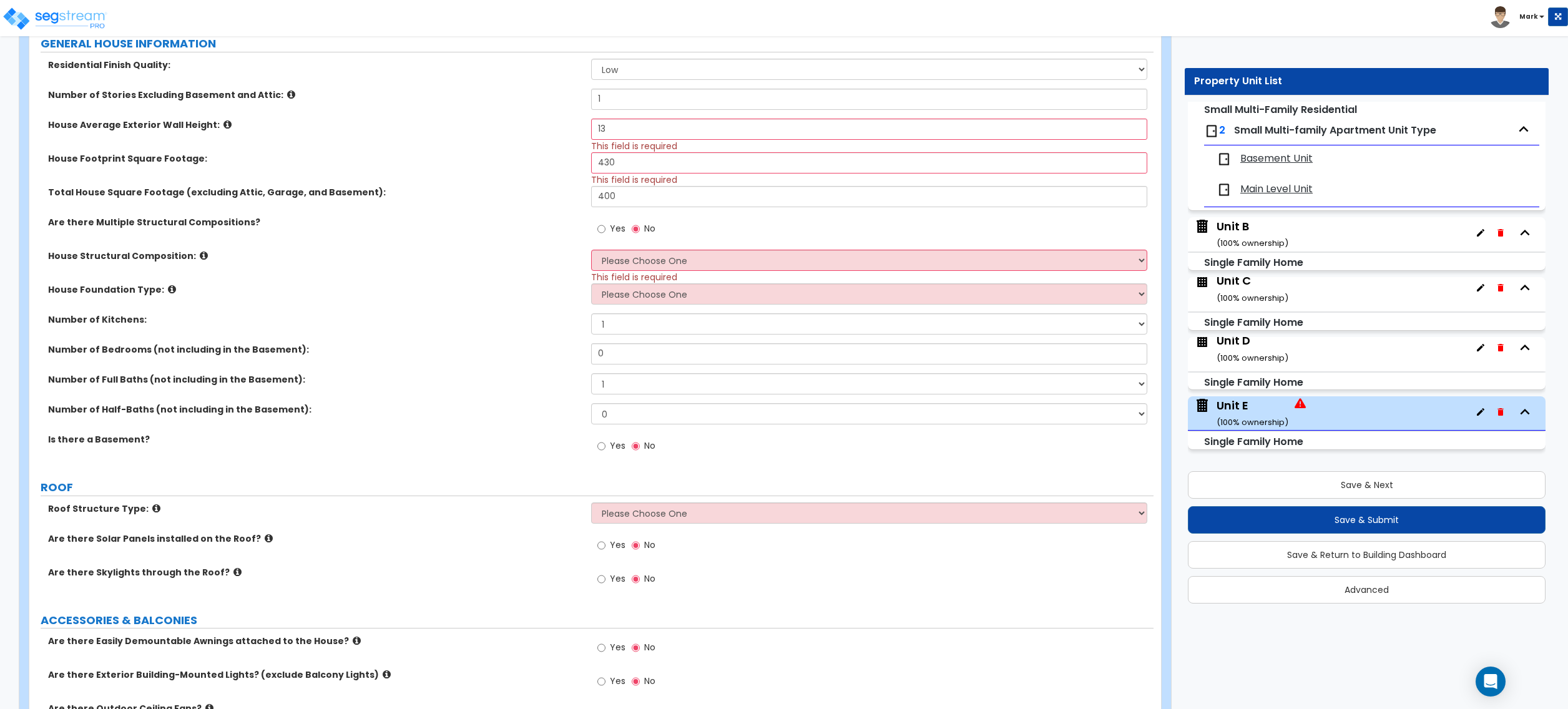
scroll to position [333, 0]
click at [638, 260] on select "Please Choose One Reinforced Concrete Structural Steel Brick Masonry CMU Masonr…" at bounding box center [869, 259] width 556 height 22
select select "7"
click at [591, 249] on select "Please Choose One Reinforced Concrete Structural Steel Brick Masonry CMU Masonr…" at bounding box center [869, 259] width 556 height 22
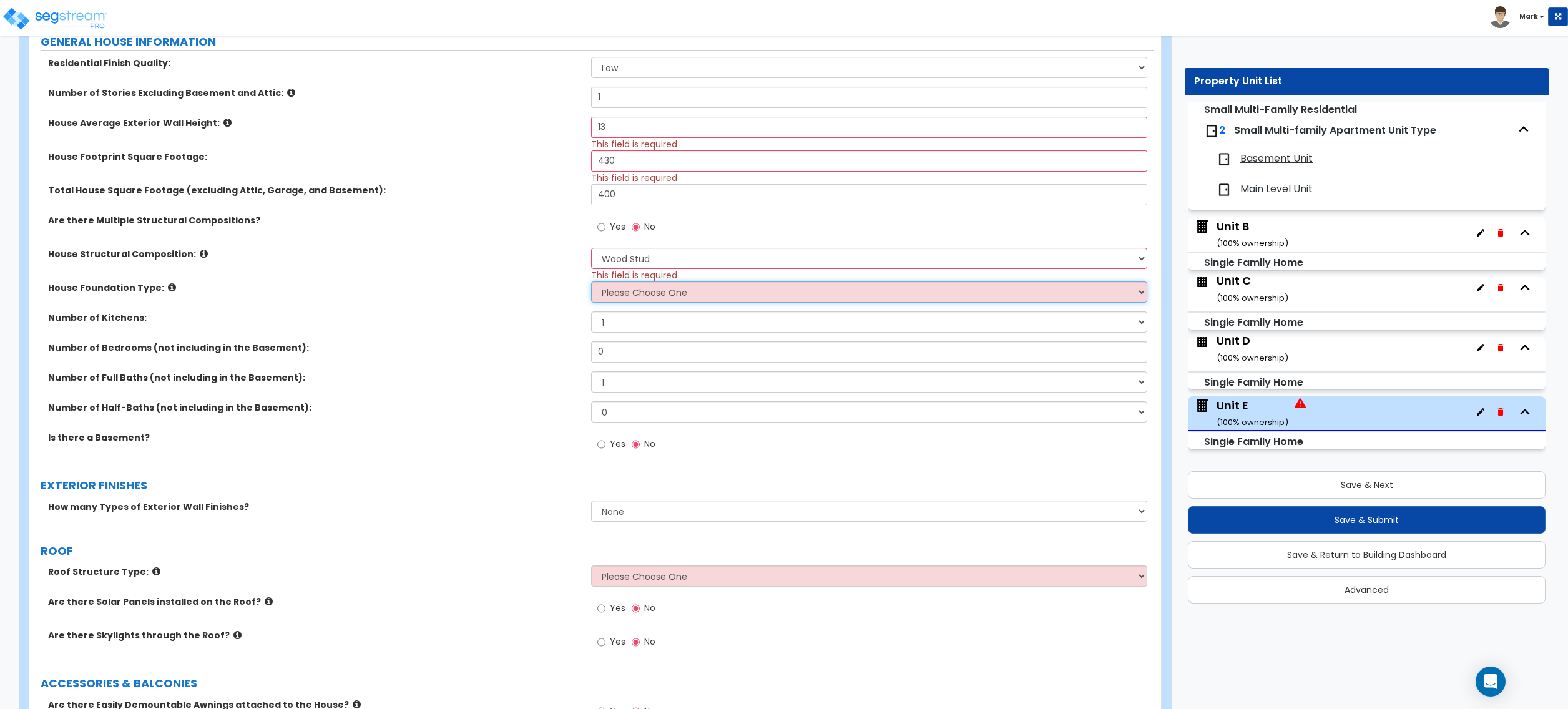
click at [658, 293] on select "Please Choose One Crawl Space Pier-Elevated First floor Slab on Grade" at bounding box center [869, 292] width 556 height 22
select select "3"
click at [591, 283] on select "Please Choose One Crawl Space Pier-Elevated First floor Slab on Grade" at bounding box center [869, 292] width 556 height 22
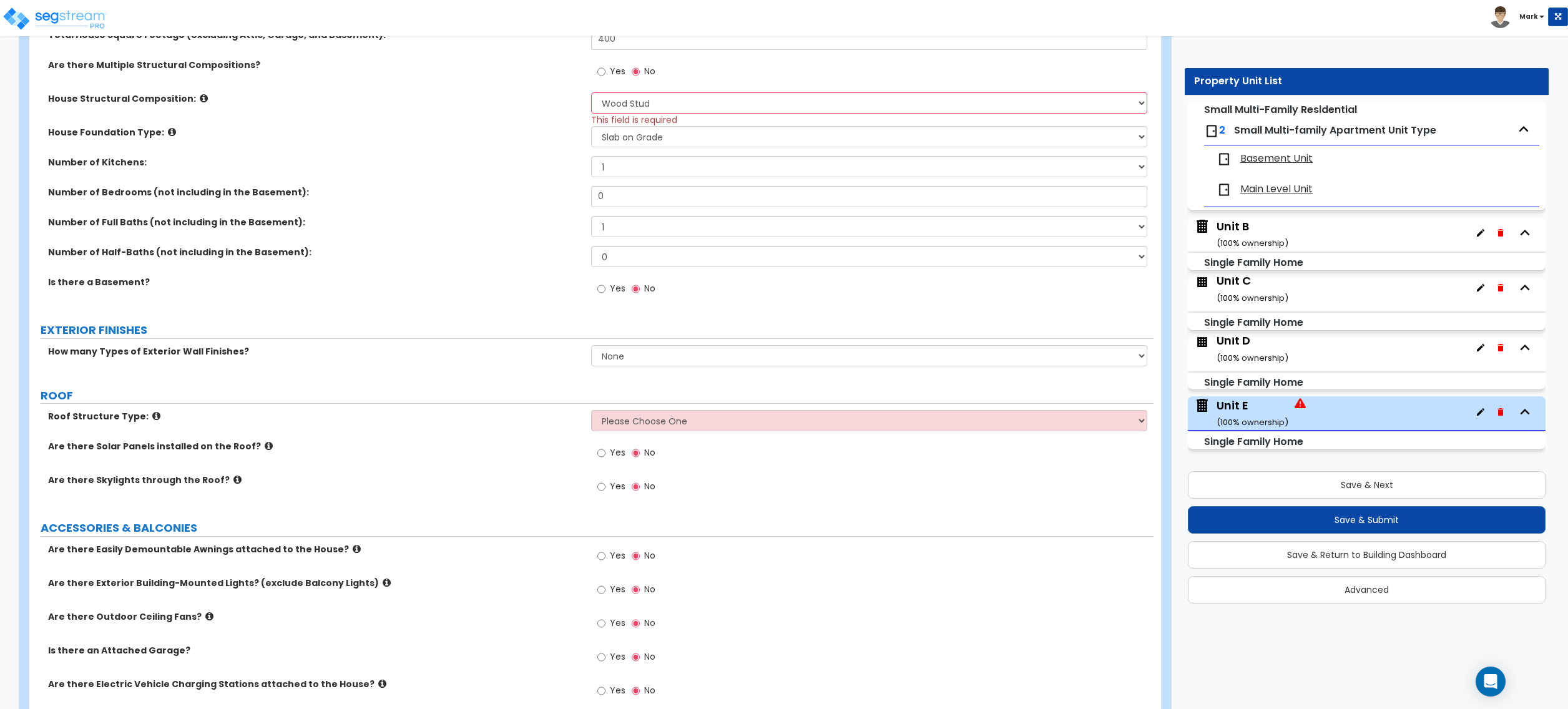
scroll to position [499, 0]
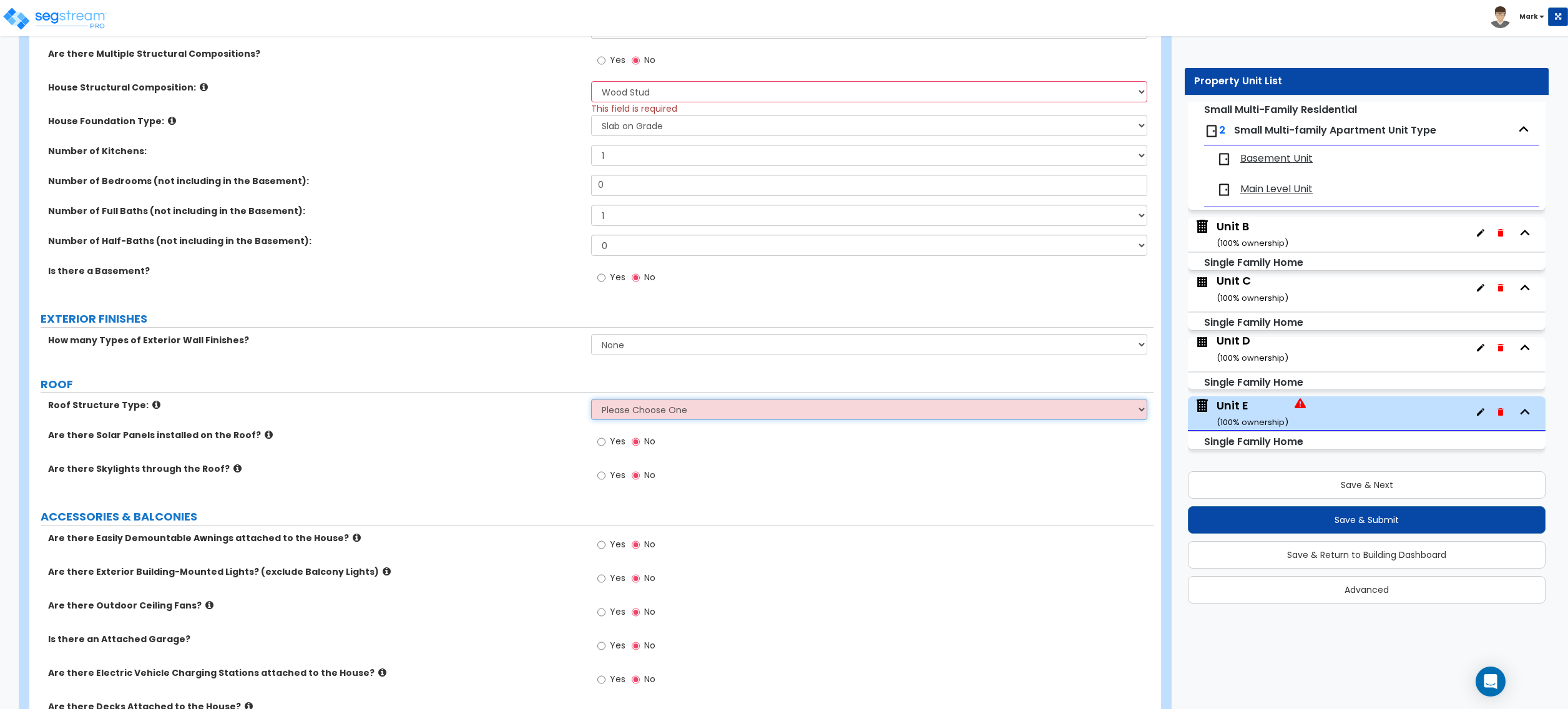
click at [638, 413] on select "Please Choose One Gable Roof Flat Roof Hybrid Gable & Flat Roof" at bounding box center [869, 409] width 556 height 22
select select "1"
click at [591, 401] on select "Please Choose One Gable Roof Flat Roof Hybrid Gable & Flat Roof" at bounding box center [869, 409] width 556 height 22
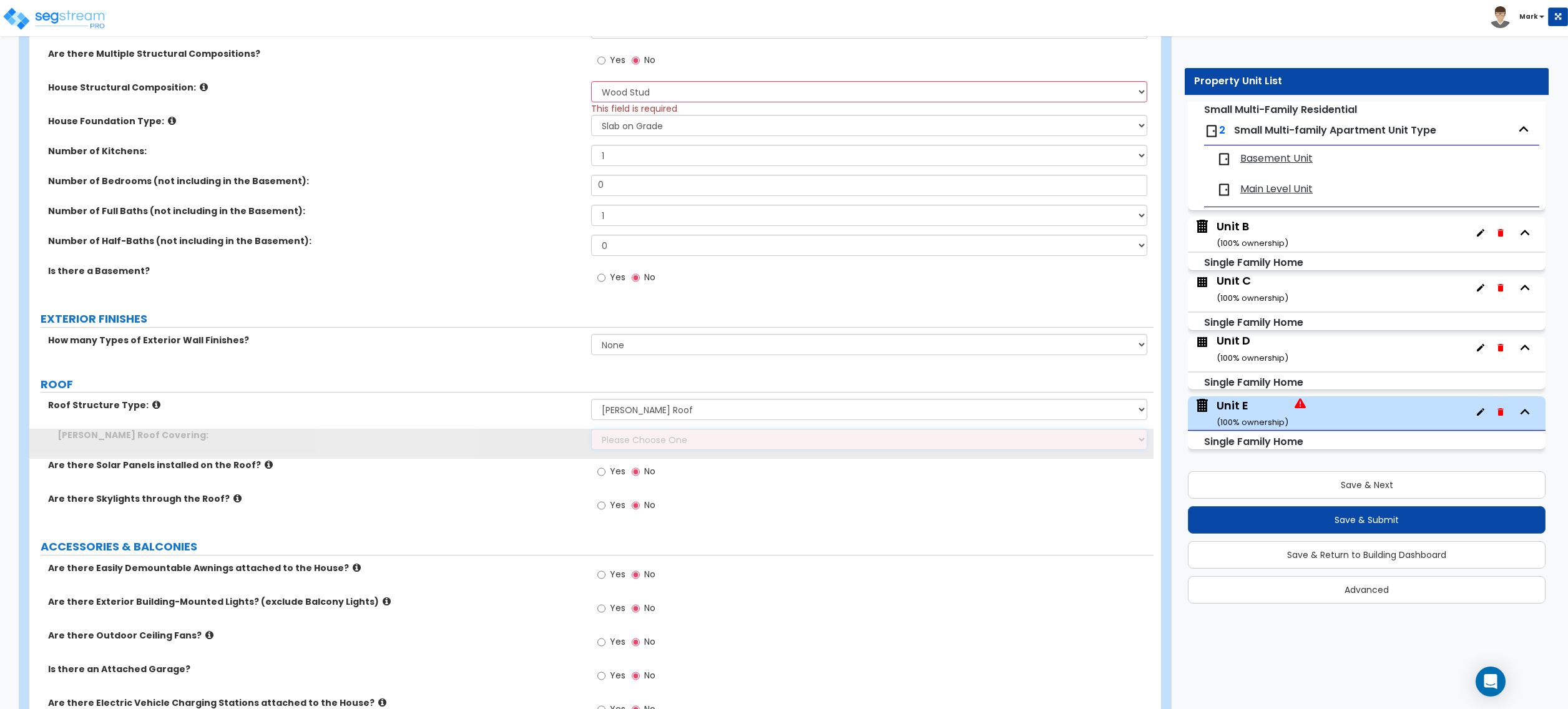
click at [650, 441] on select "Please Choose One Asphalt Shingle Clay Tile Wood Shingle Metal Shingle Standing…" at bounding box center [869, 440] width 556 height 22
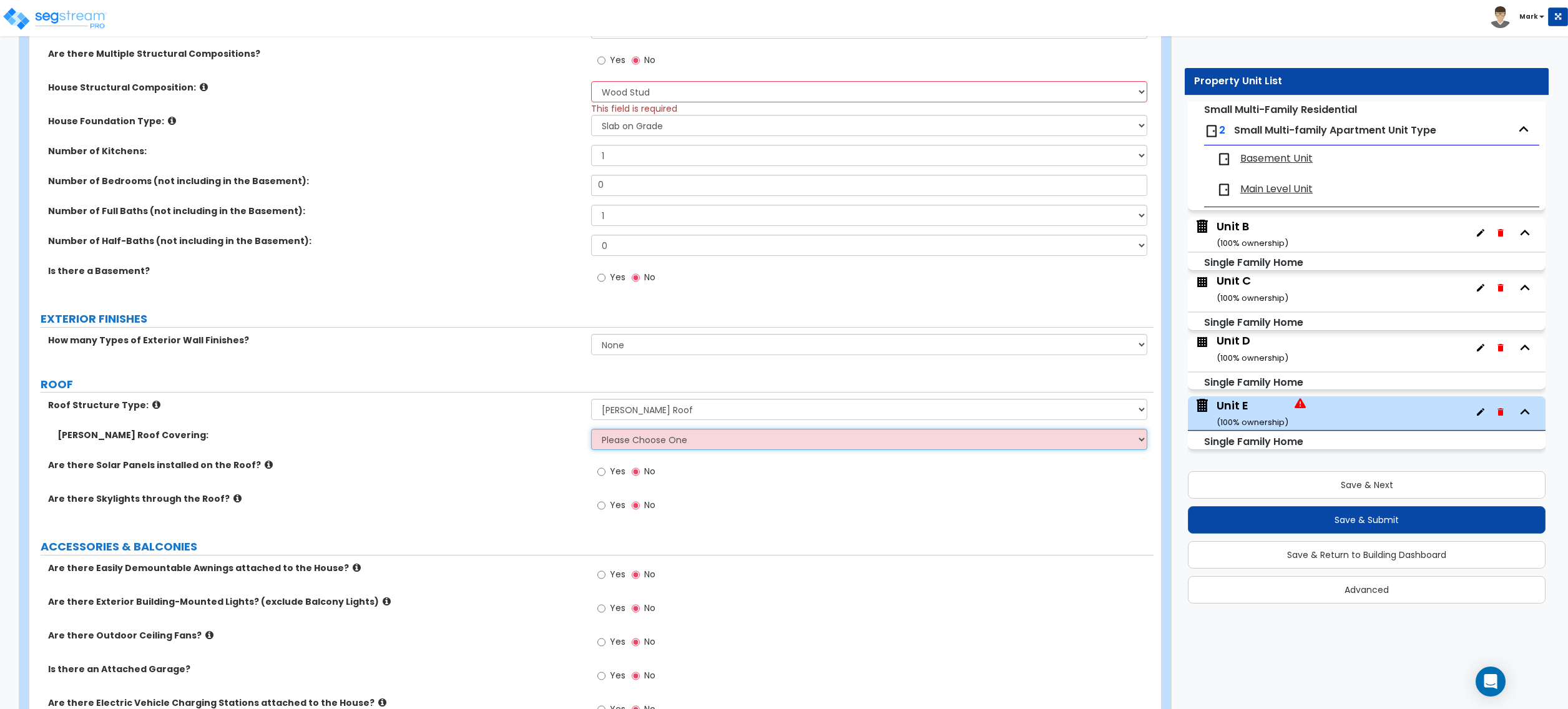
select select "1"
click at [591, 431] on select "Please Choose One Asphalt Shingle Clay Tile Wood Shingle Metal Shingle Standing…" at bounding box center [869, 440] width 556 height 22
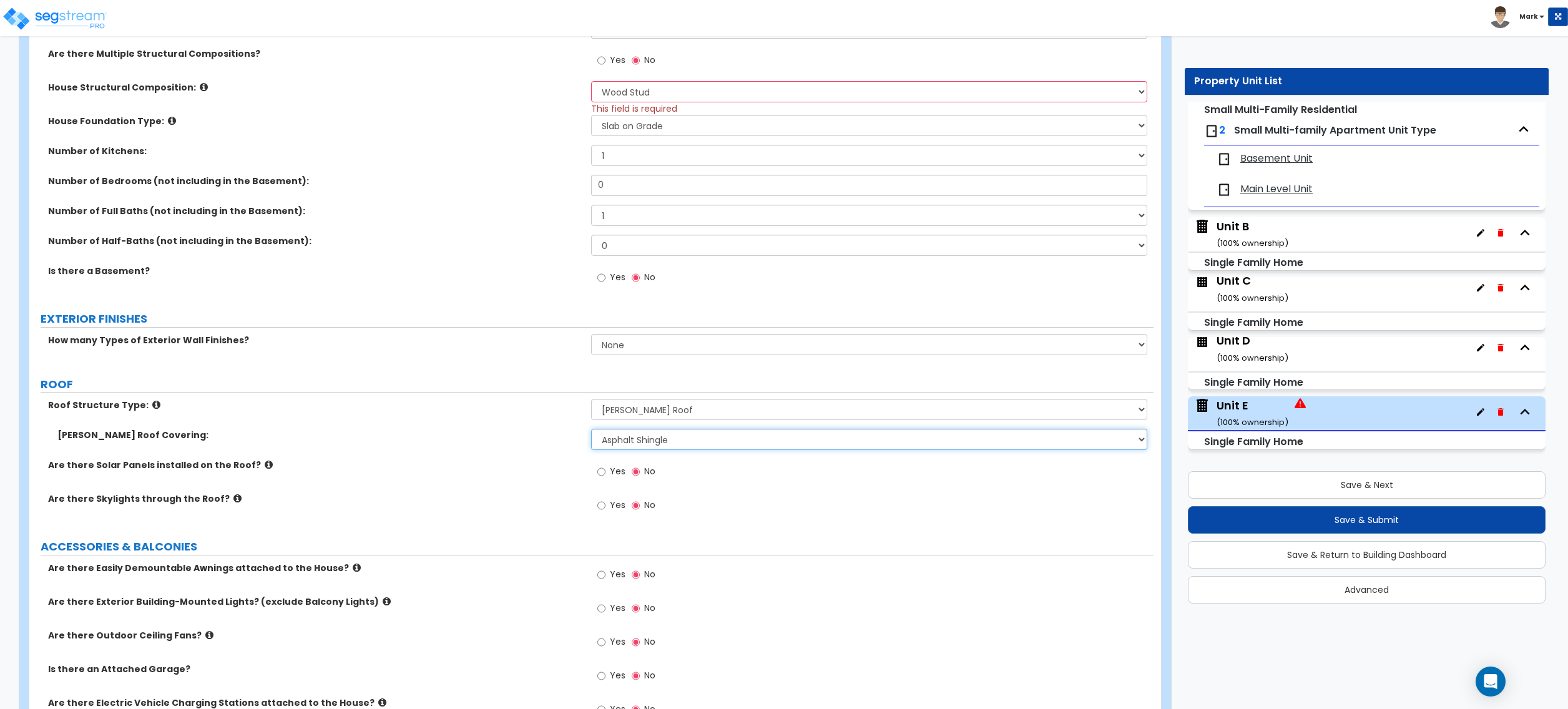
scroll to position [583, 0]
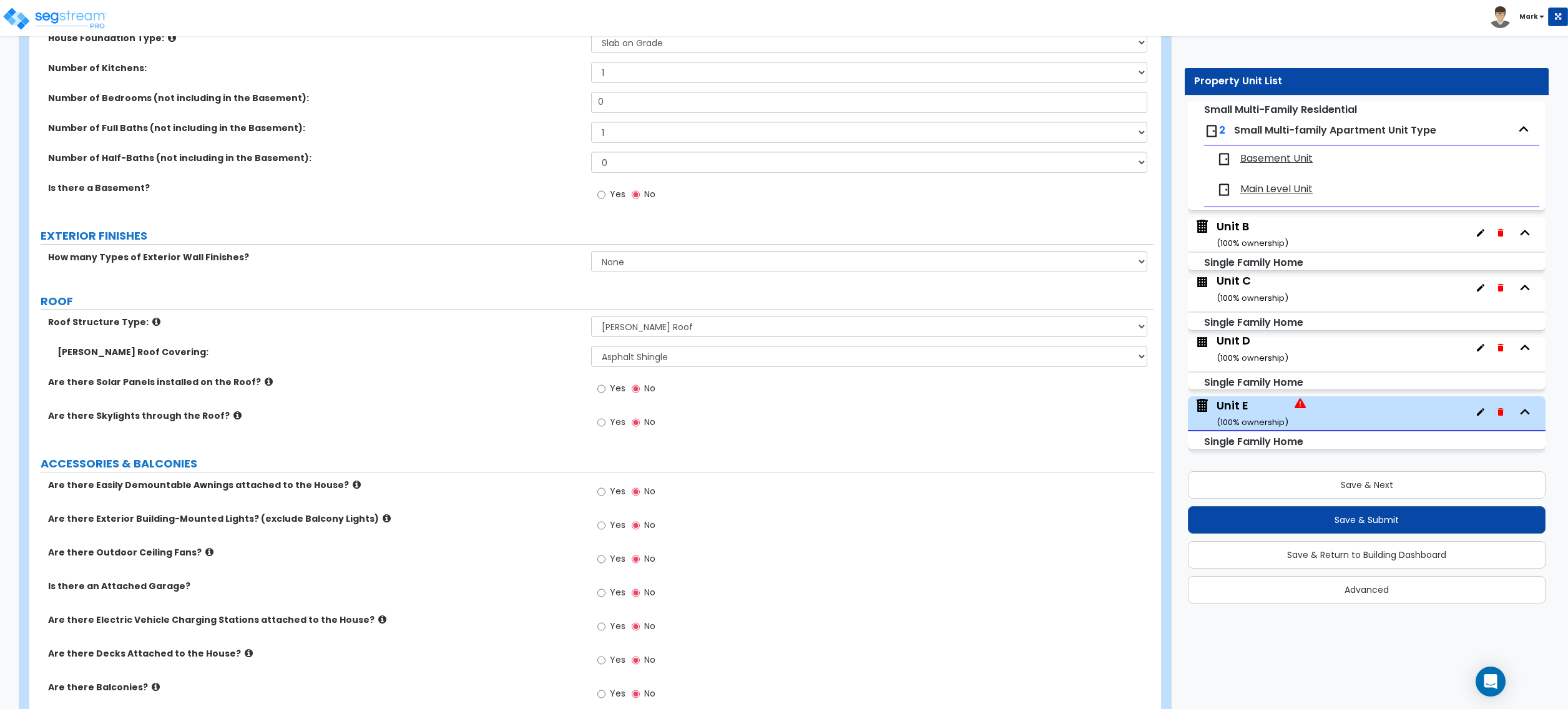
click at [617, 437] on div "Yes No" at bounding box center [626, 424] width 70 height 29
drag, startPoint x: 607, startPoint y: 427, endPoint x: 614, endPoint y: 438, distance: 13.0
click at [607, 427] on label "Yes" at bounding box center [611, 424] width 28 height 22
click at [605, 427] on input "Yes" at bounding box center [601, 422] width 8 height 13
radio input "true"
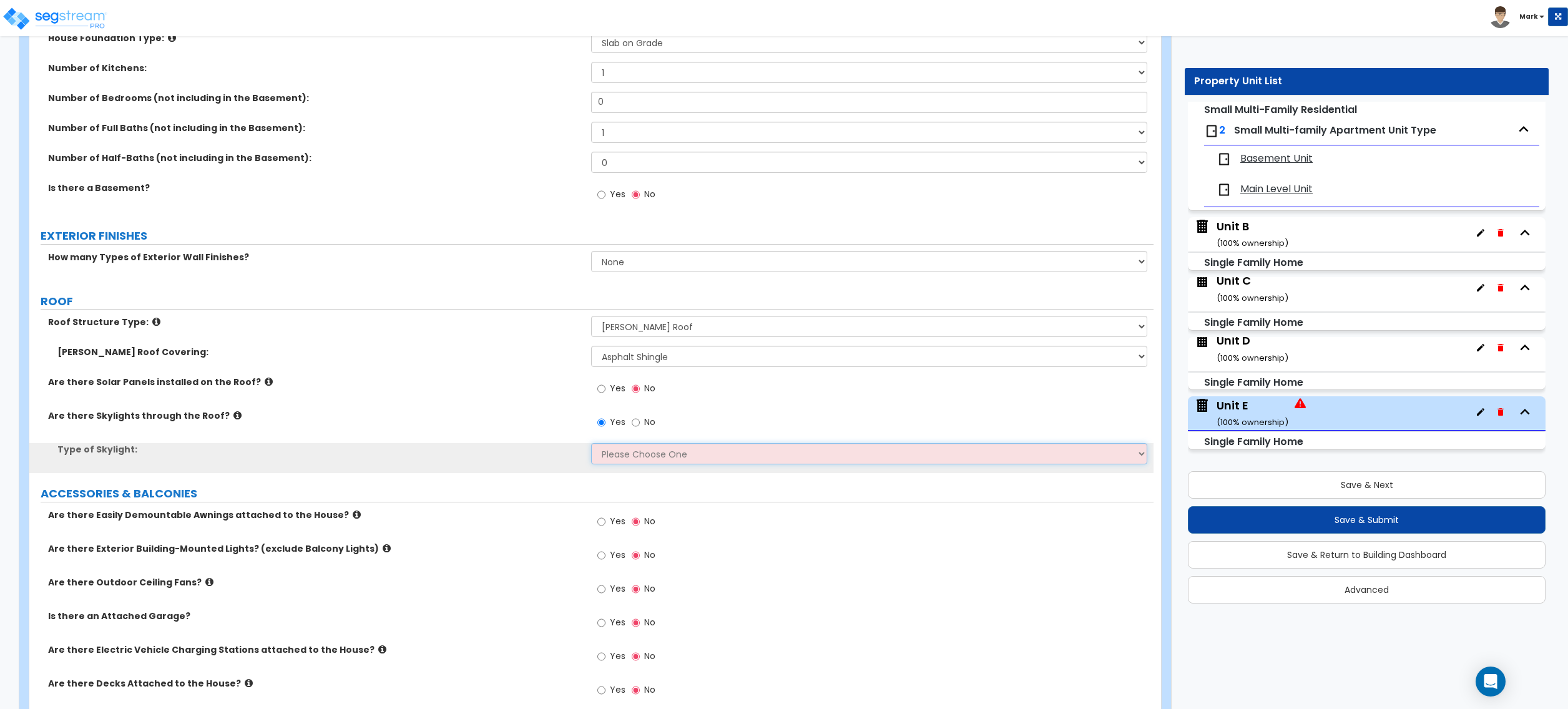
click at [637, 464] on select "Please Choose One Fixed Rectangular Glass Barrel Vault Dome Square Pyramid" at bounding box center [869, 454] width 556 height 22
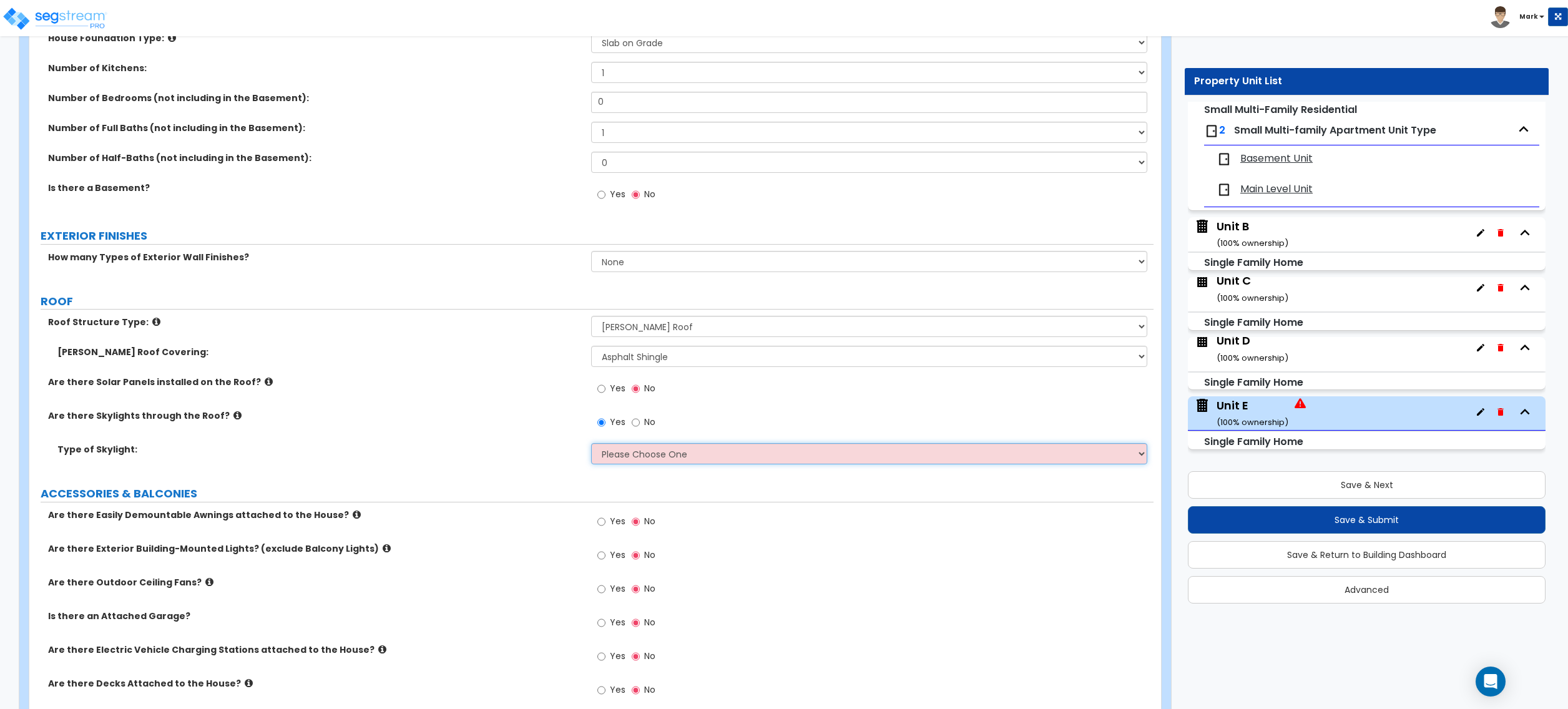
select select "2"
click at [591, 445] on select "Please Choose One Fixed Rectangular Glass Barrel Vault Dome Square Pyramid" at bounding box center [869, 454] width 556 height 22
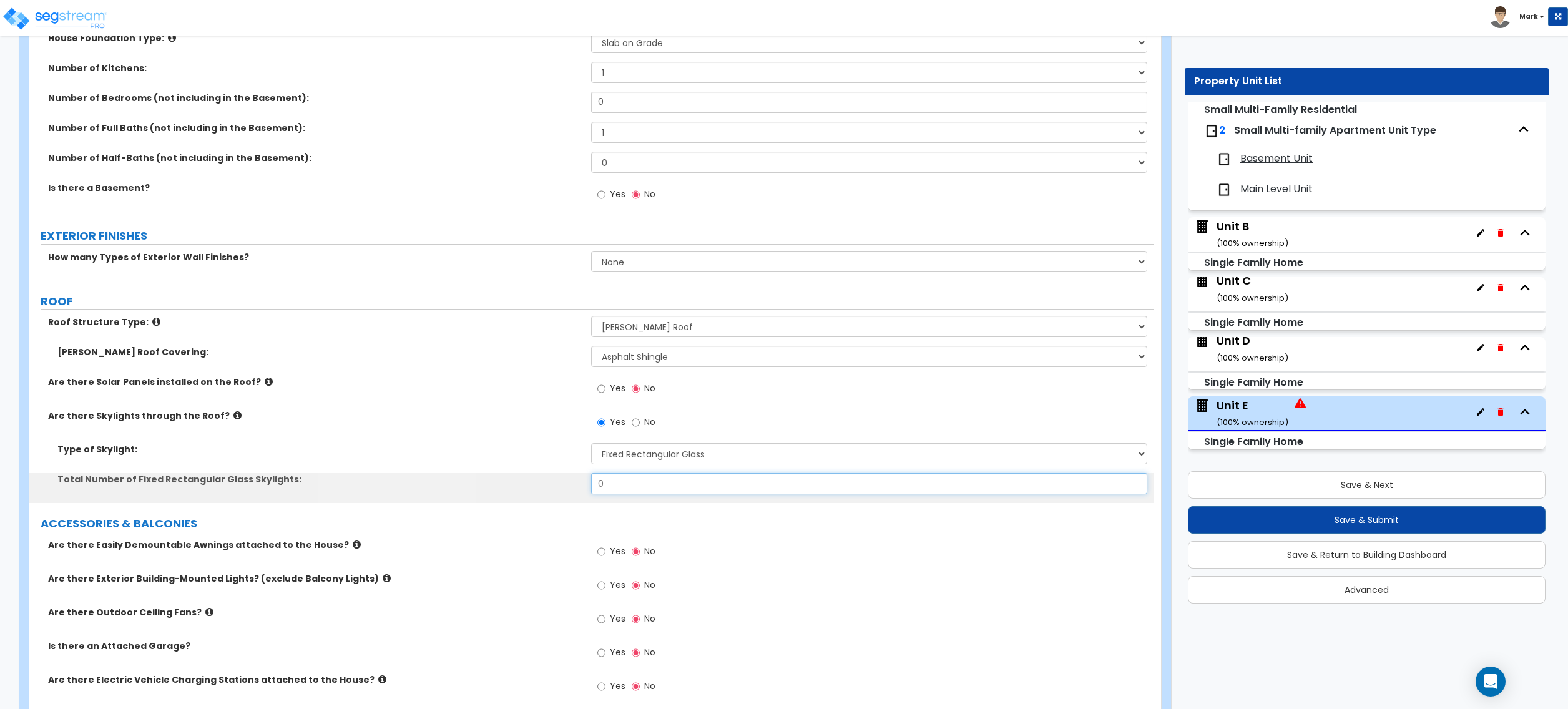
click at [650, 492] on input "0" at bounding box center [869, 484] width 556 height 22
click at [652, 493] on input "0" at bounding box center [869, 484] width 556 height 22
type input "3"
click at [500, 502] on div "Total Number of Fixed Rectangular Glass Skylights: 3" at bounding box center [592, 488] width 1124 height 30
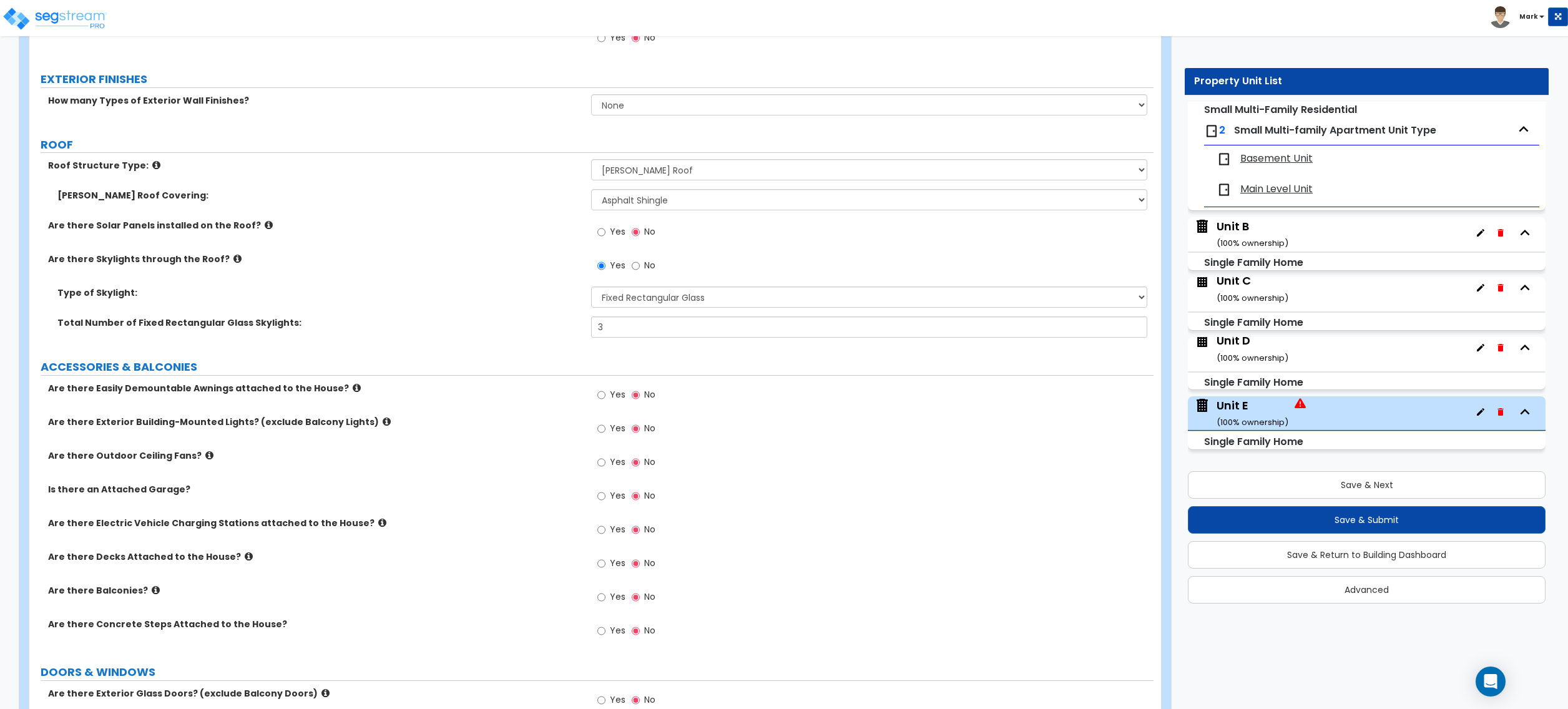
scroll to position [749, 0]
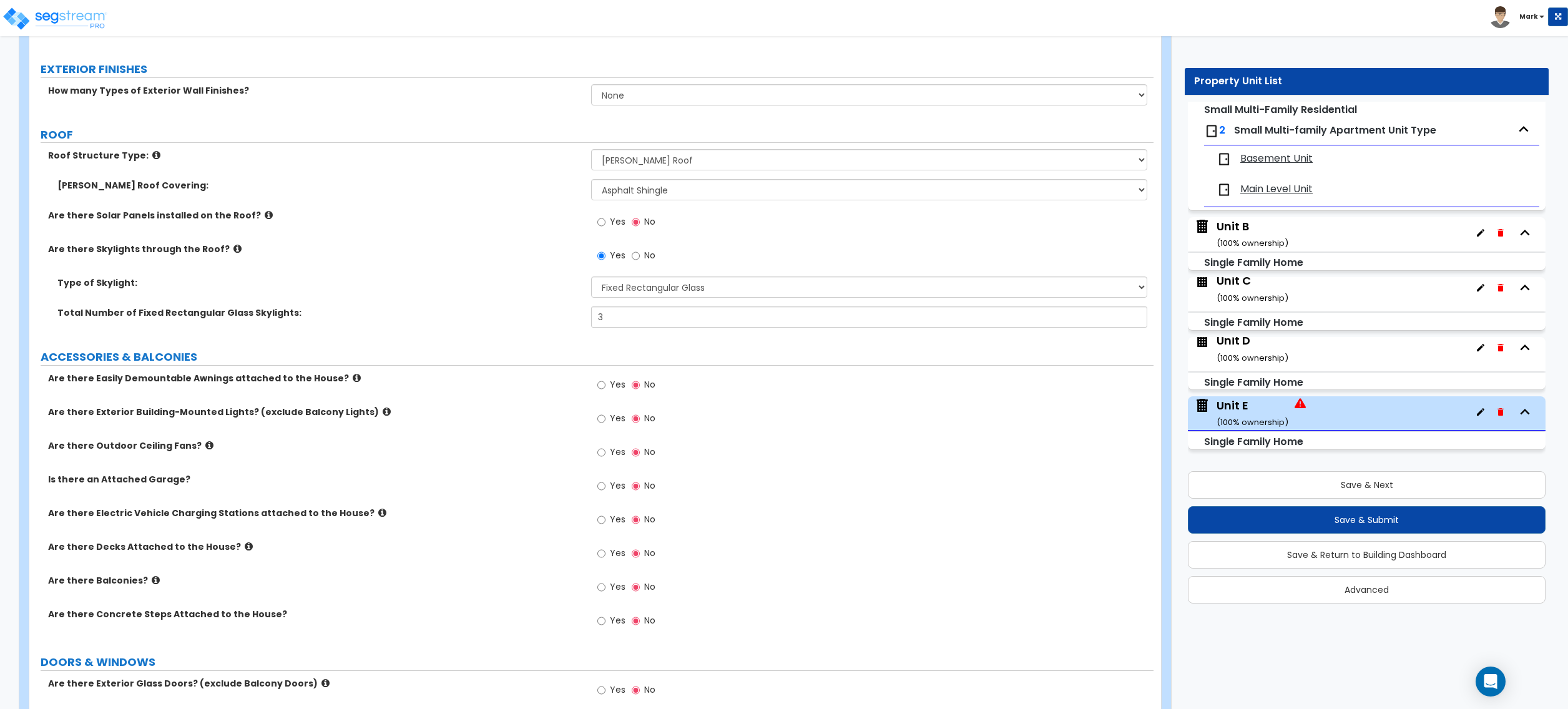
click at [614, 430] on label "Yes" at bounding box center [611, 420] width 28 height 22
click at [605, 426] on input "Yes" at bounding box center [601, 418] width 8 height 13
radio input "true"
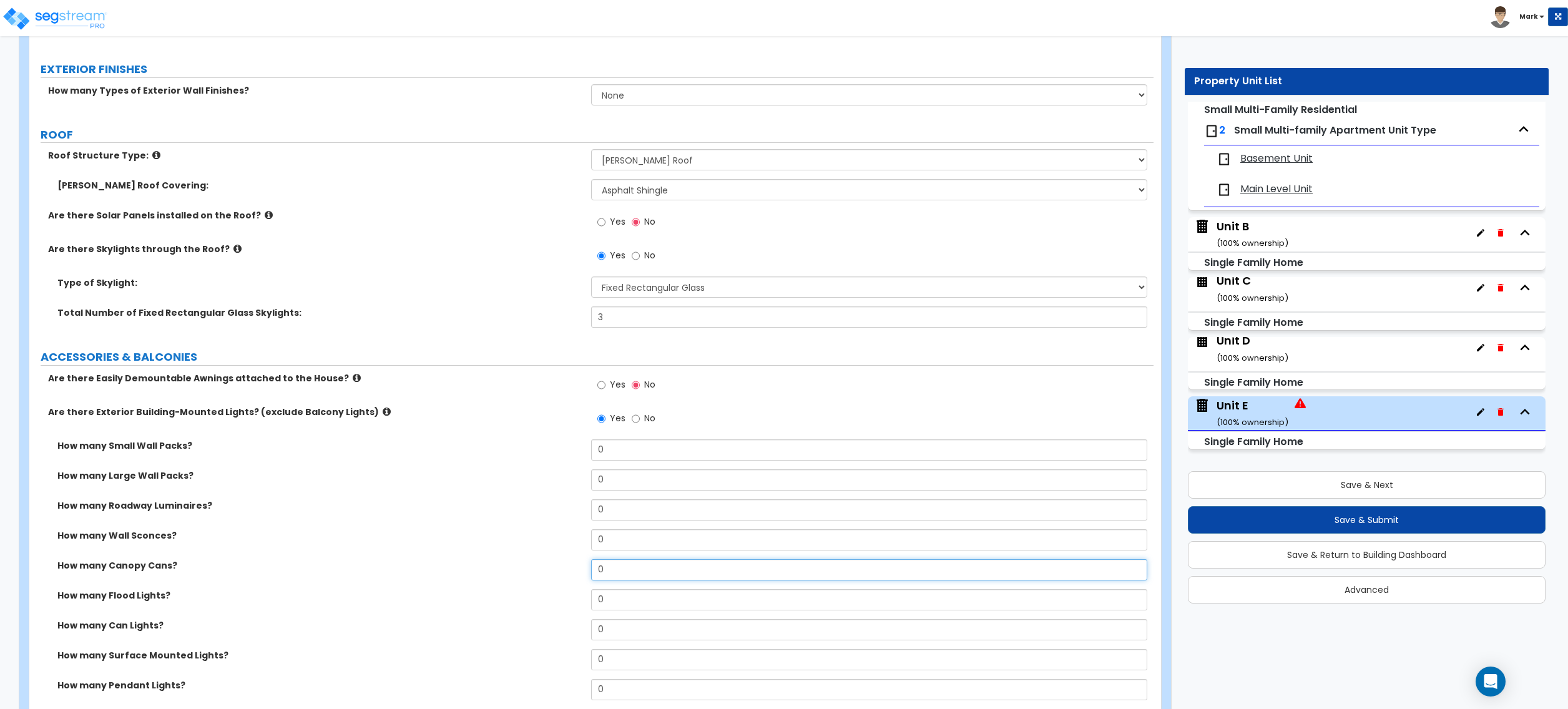
click at [641, 577] on input "0" at bounding box center [869, 570] width 556 height 22
click at [628, 550] on input "0" at bounding box center [869, 541] width 556 height 22
click at [627, 537] on input "0" at bounding box center [869, 541] width 556 height 22
click at [628, 546] on input "0" at bounding box center [869, 541] width 556 height 22
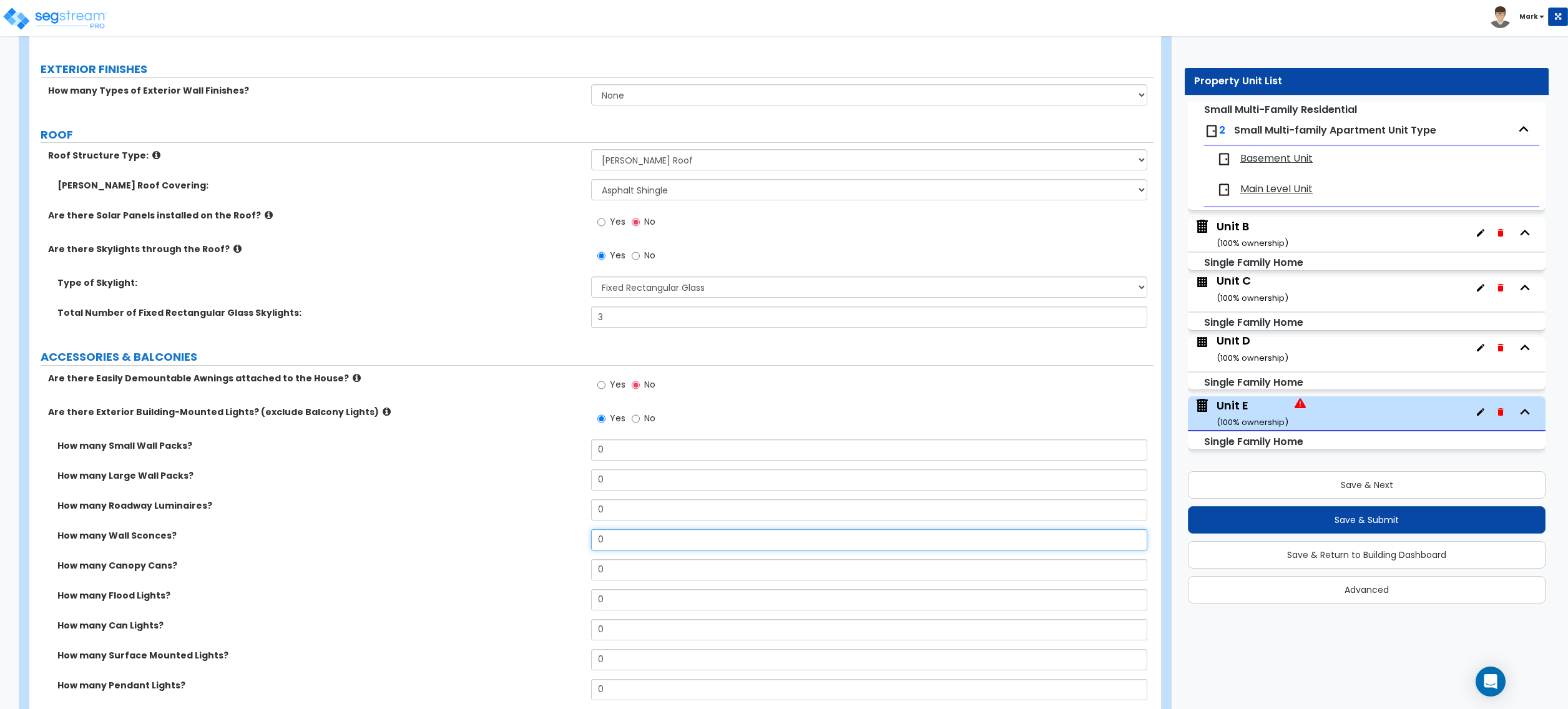
click at [628, 546] on input "0" at bounding box center [869, 541] width 556 height 22
type input "1"
click at [378, 558] on div "How many Wall Sconces? 1" at bounding box center [592, 544] width 1124 height 30
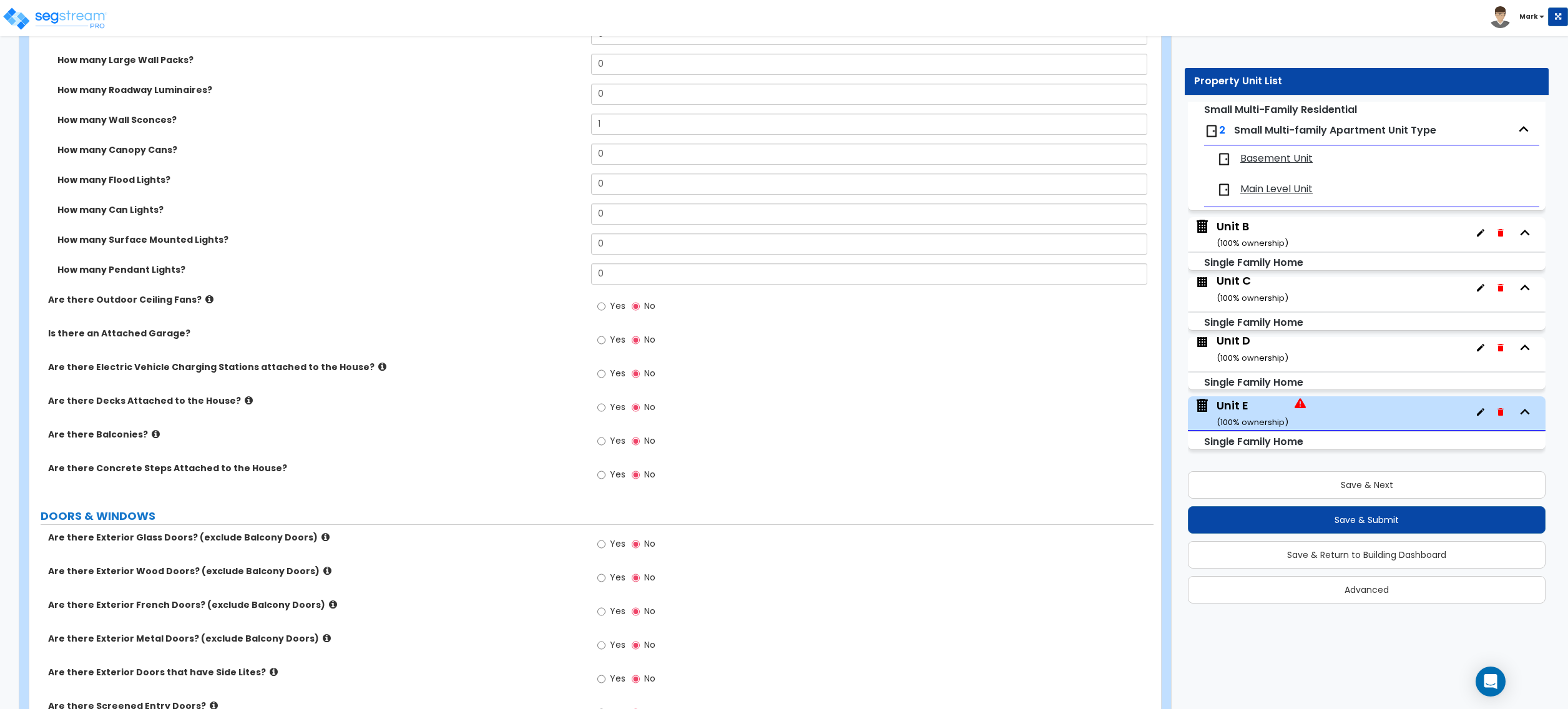
scroll to position [1332, 0]
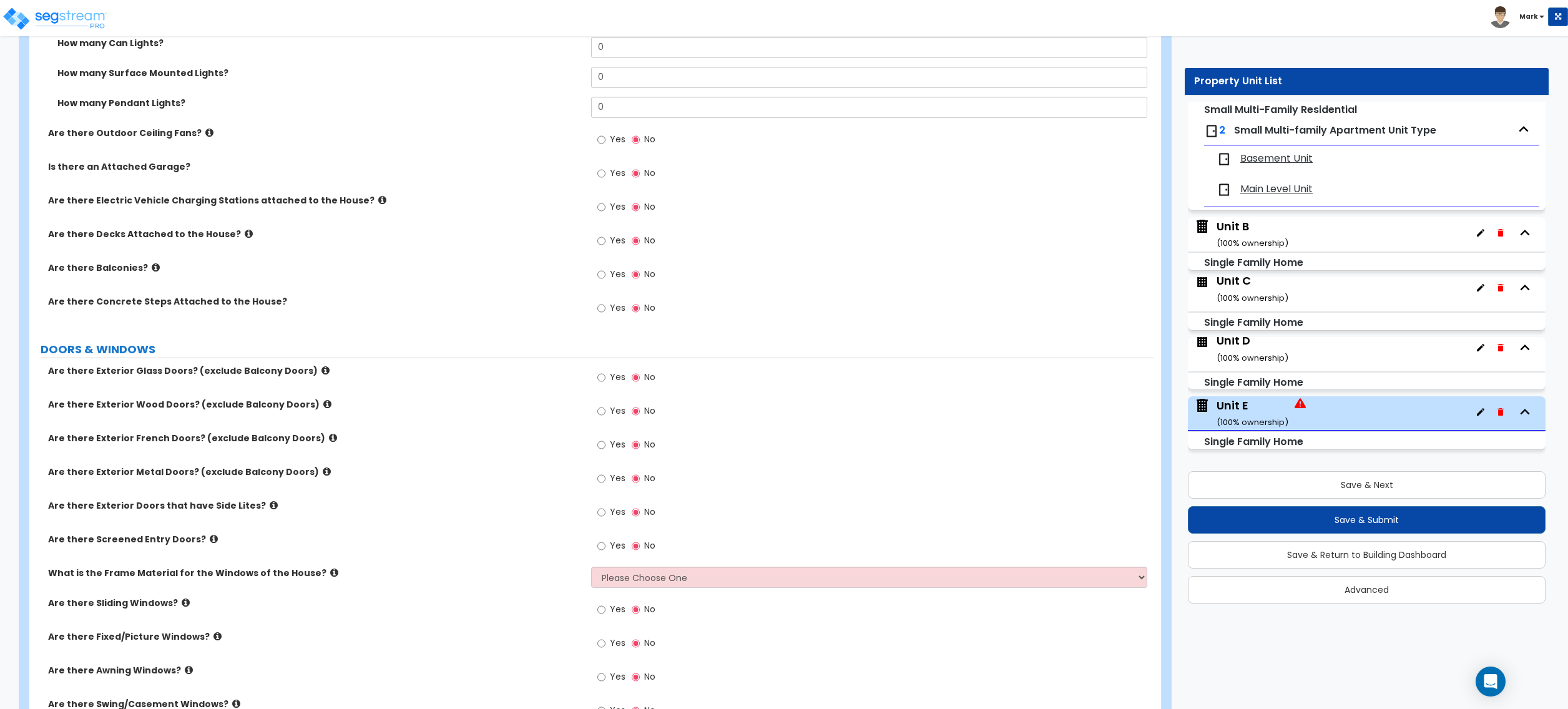
drag, startPoint x: 585, startPoint y: 417, endPoint x: 614, endPoint y: 421, distance: 29.3
click at [587, 418] on div "Are there Exterior Wood Doors? (exclude Balcony Doors) Yes No" at bounding box center [592, 415] width 1124 height 33
click at [614, 421] on label "Yes" at bounding box center [611, 413] width 28 height 22
click at [605, 418] on input "Yes" at bounding box center [601, 411] width 8 height 13
radio input "true"
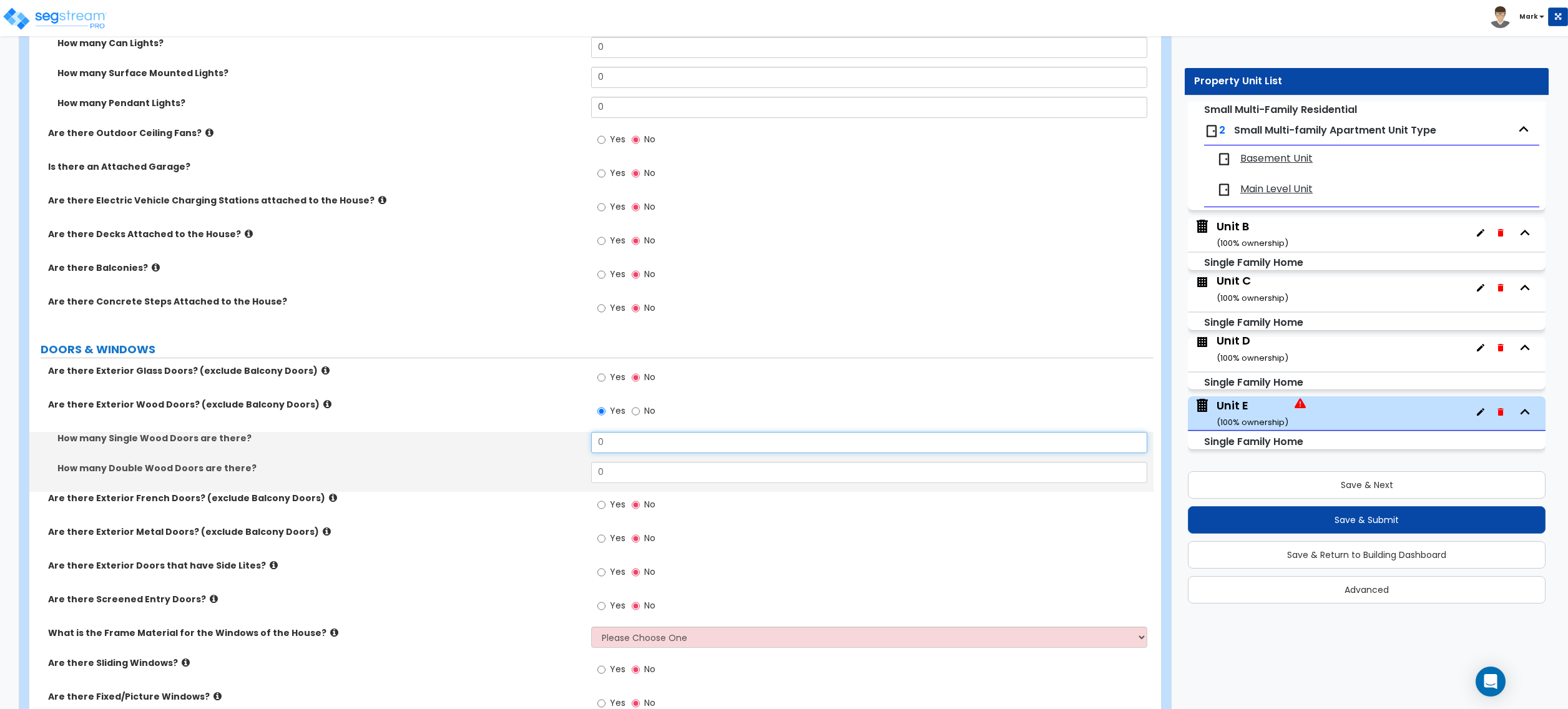
click at [614, 438] on input "0" at bounding box center [869, 443] width 556 height 22
type input "1"
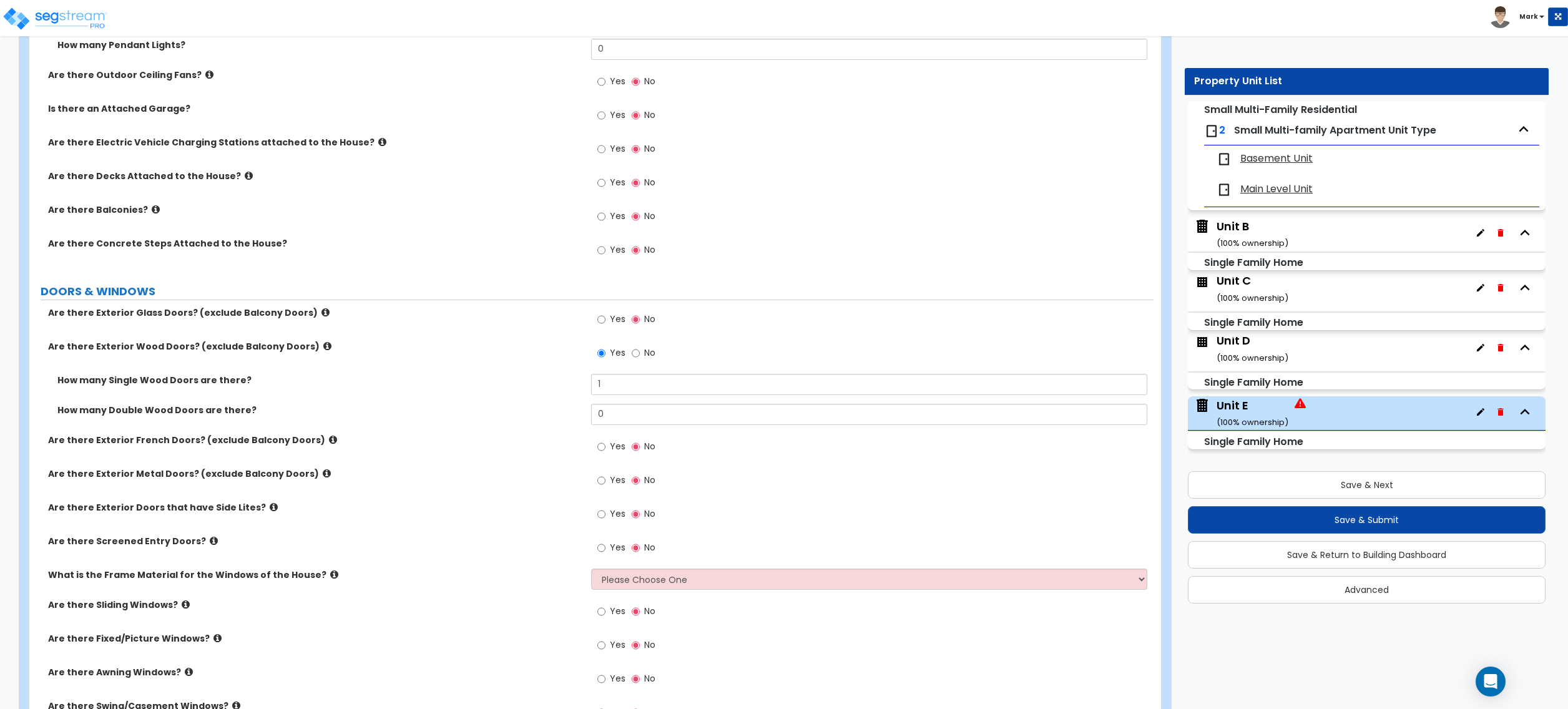
scroll to position [1582, 0]
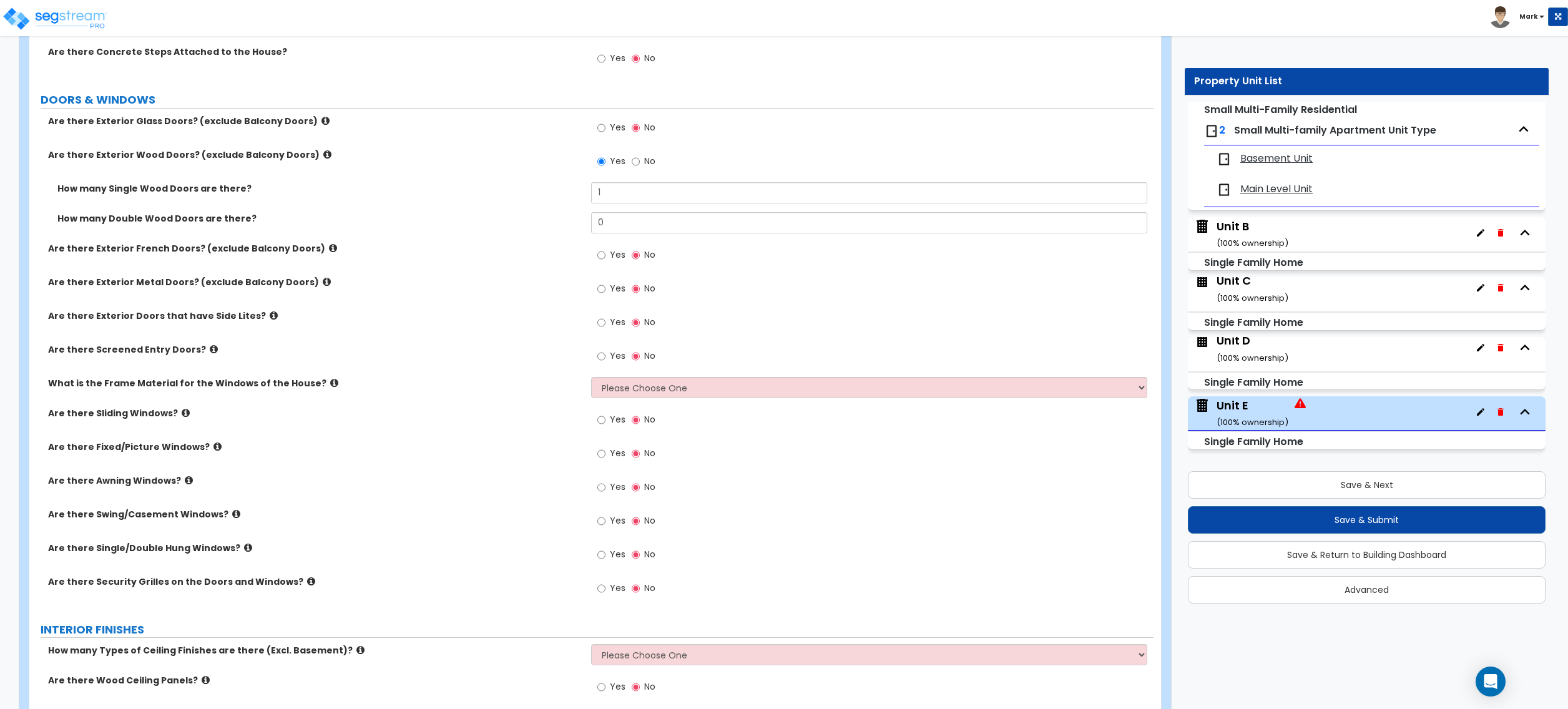
drag, startPoint x: 607, startPoint y: 427, endPoint x: 613, endPoint y: 435, distance: 10.0
click at [607, 427] on label "Yes" at bounding box center [611, 422] width 28 height 22
click at [605, 427] on input "Yes" at bounding box center [601, 419] width 8 height 13
radio input "true"
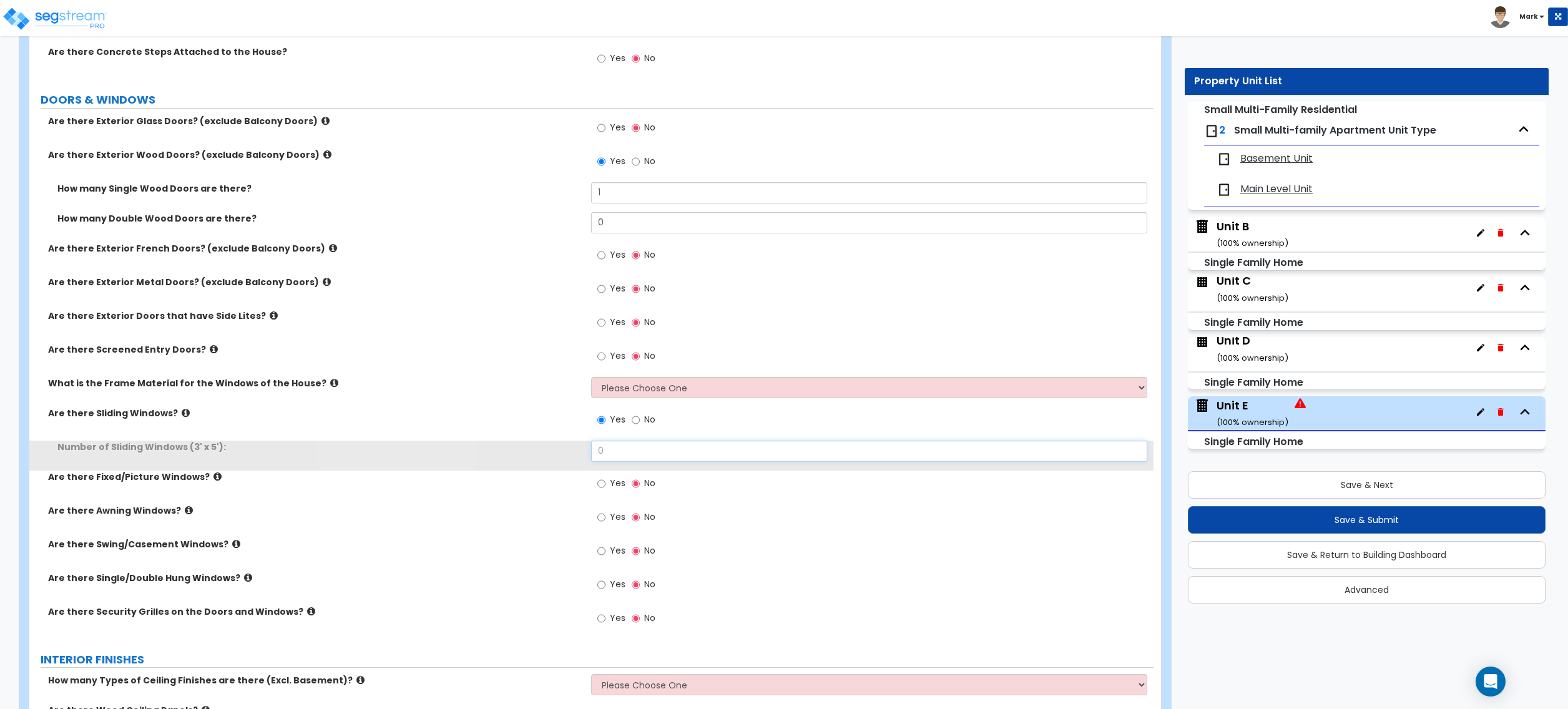
click at [620, 460] on input "0" at bounding box center [869, 452] width 556 height 22
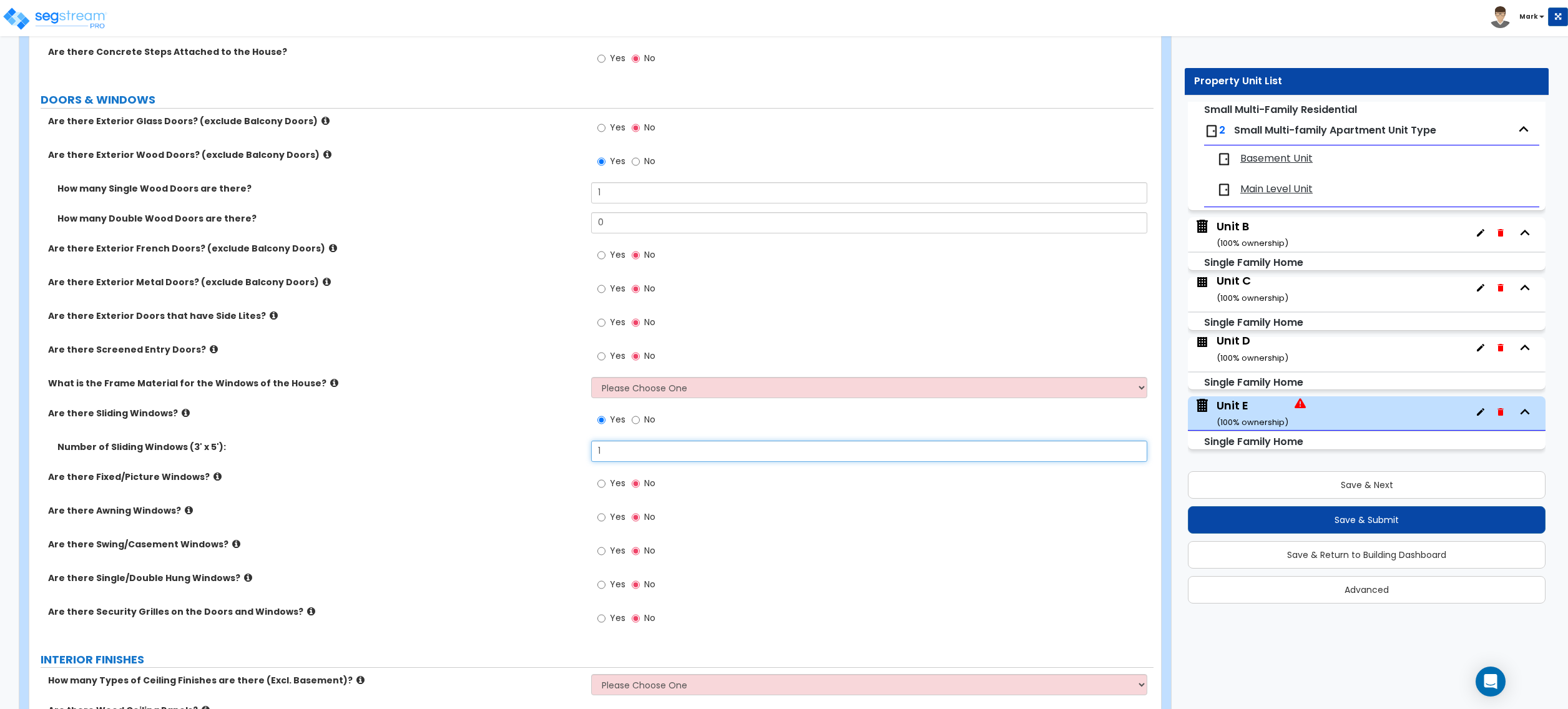
type input "1"
click at [610, 403] on div "What is the Frame Material for the Windows of the House? Please Choose One Viny…" at bounding box center [592, 391] width 1124 height 30
click at [615, 405] on div "What is the Frame Material for the Windows of the House? Please Choose One Viny…" at bounding box center [592, 391] width 1124 height 30
click at [615, 403] on div "What is the Frame Material for the Windows of the House? Please Choose One Viny…" at bounding box center [592, 391] width 1124 height 30
click at [615, 398] on select "Please Choose One Vinyl Aluminum Wood" at bounding box center [869, 388] width 556 height 22
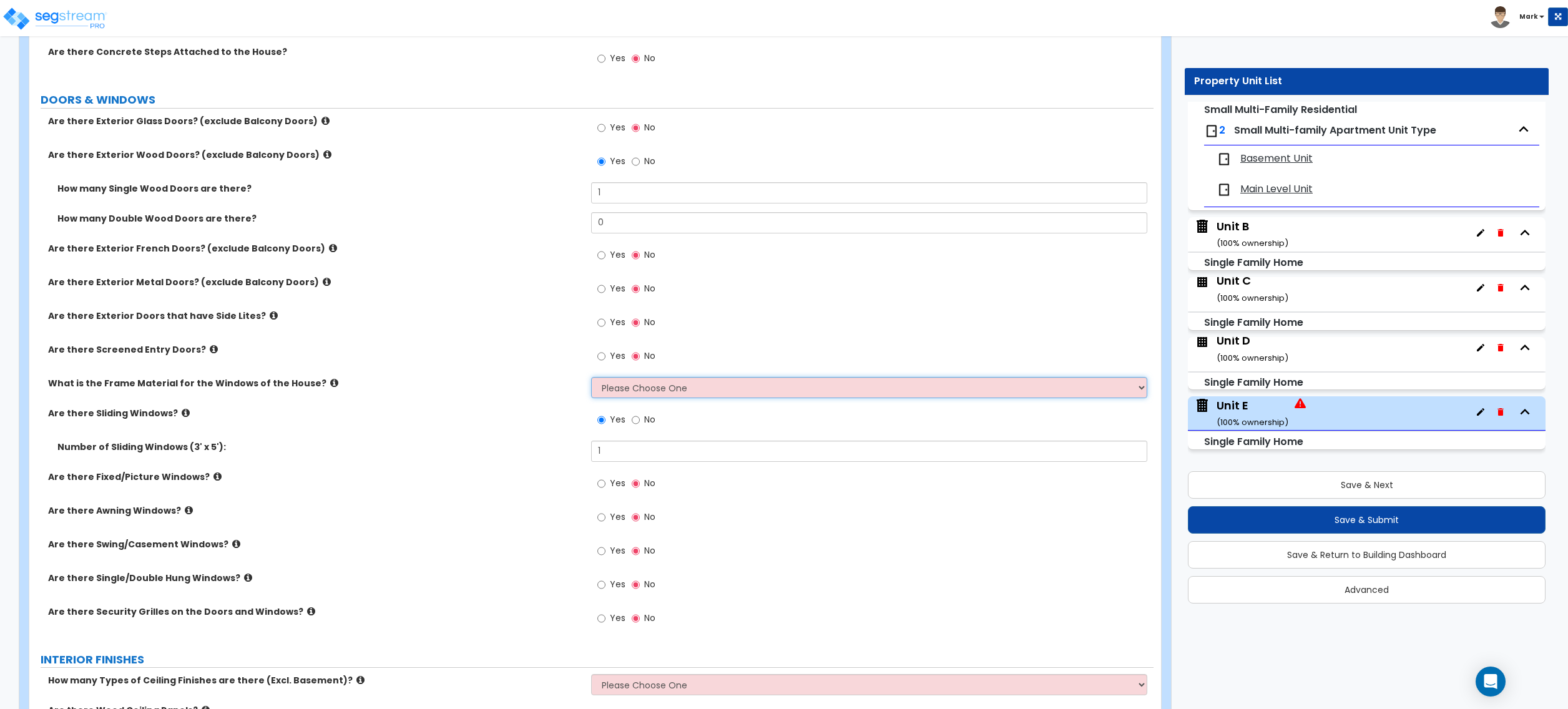
select select "1"
click at [591, 379] on select "Please Choose One Vinyl Aluminum Wood" at bounding box center [869, 388] width 556 height 22
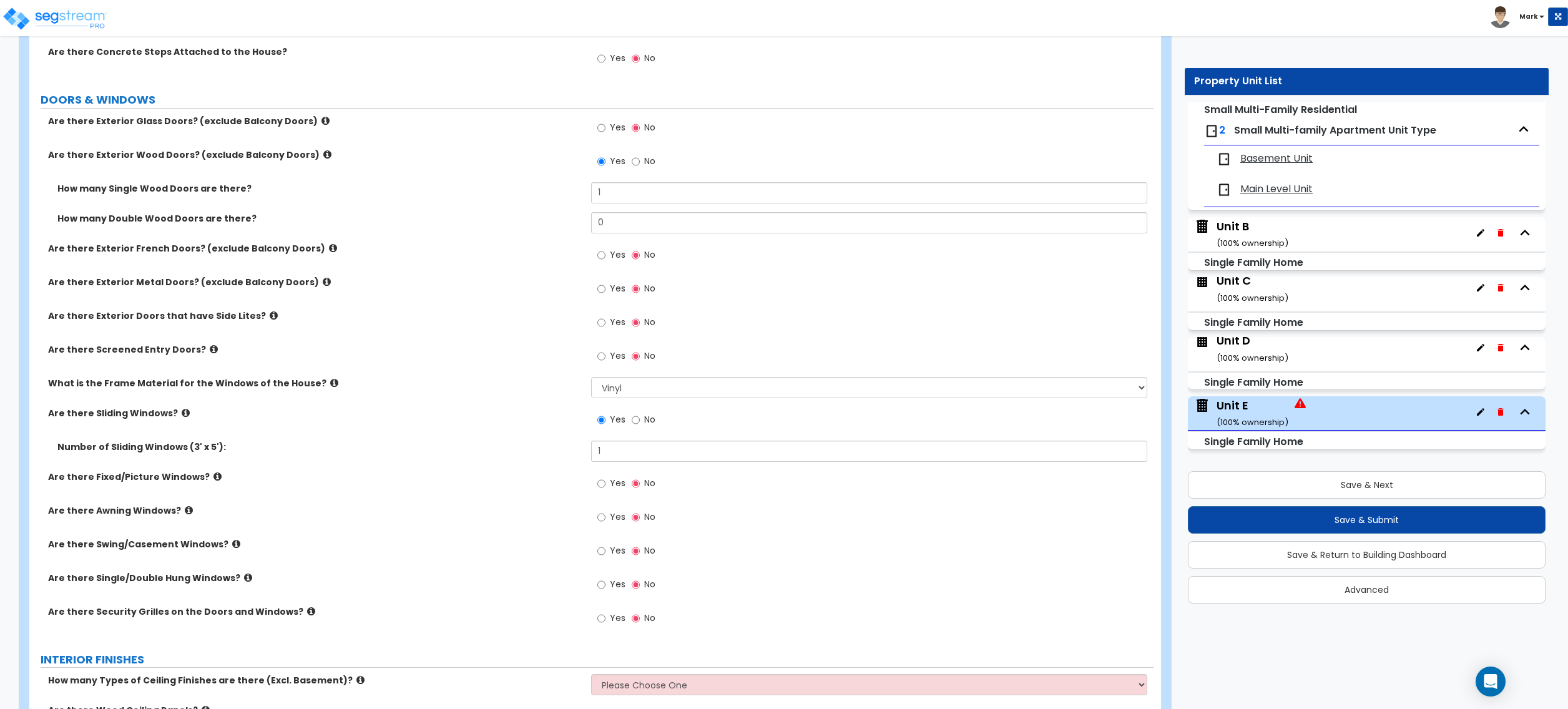
click at [307, 614] on icon at bounding box center [310, 612] width 8 height 9
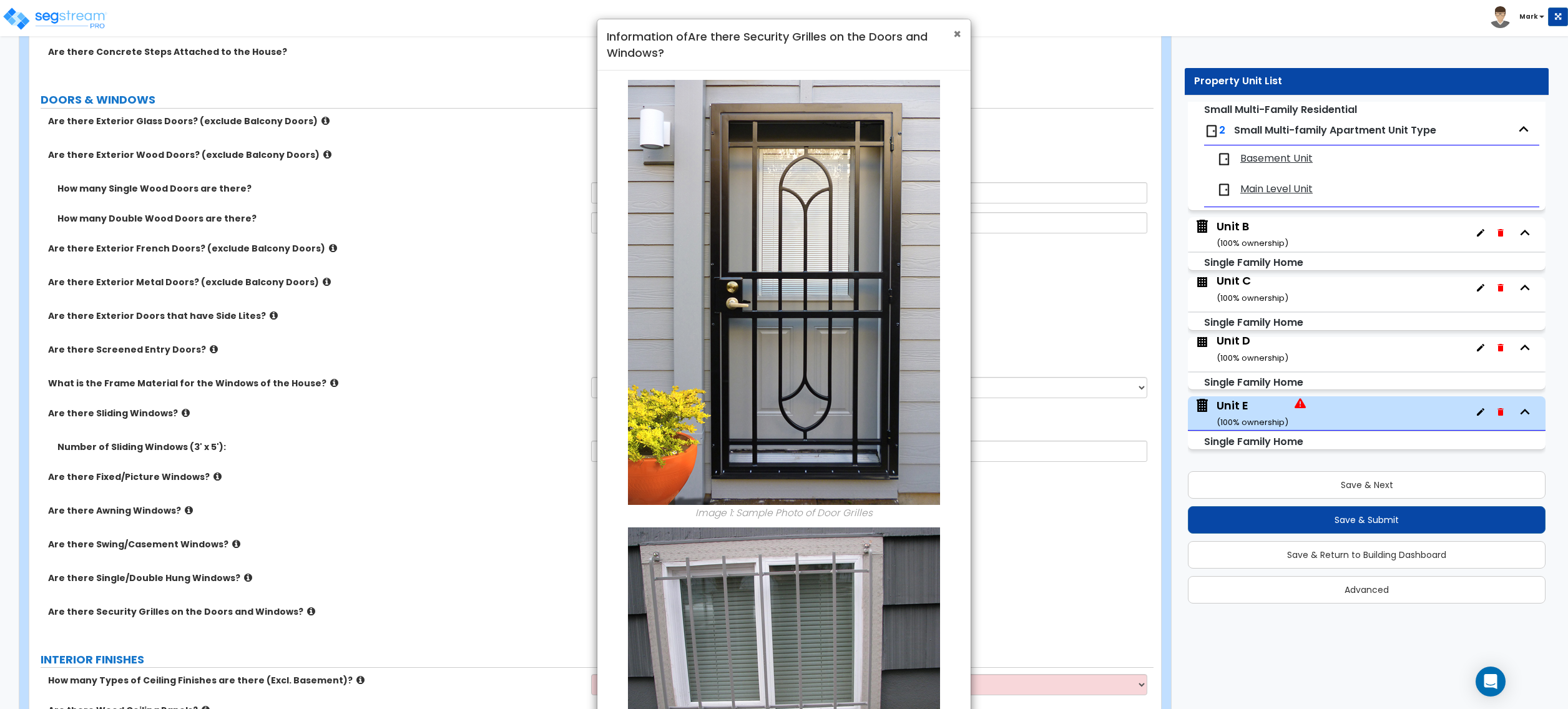
click at [954, 36] on span "×" at bounding box center [957, 34] width 8 height 18
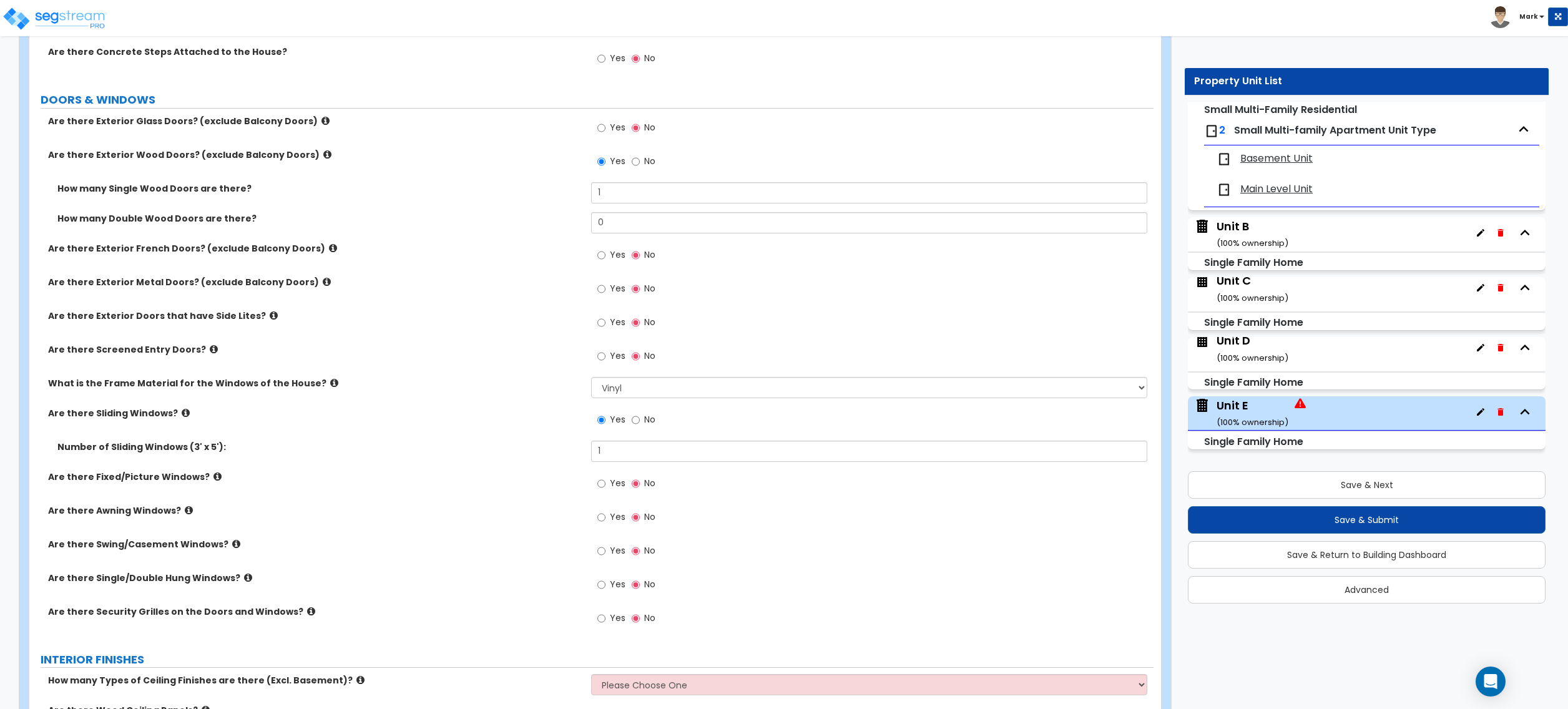
click at [260, 312] on label "Are there Exterior Doors that have Side Lites?" at bounding box center [314, 316] width 533 height 13
click at [270, 319] on icon at bounding box center [273, 316] width 8 height 9
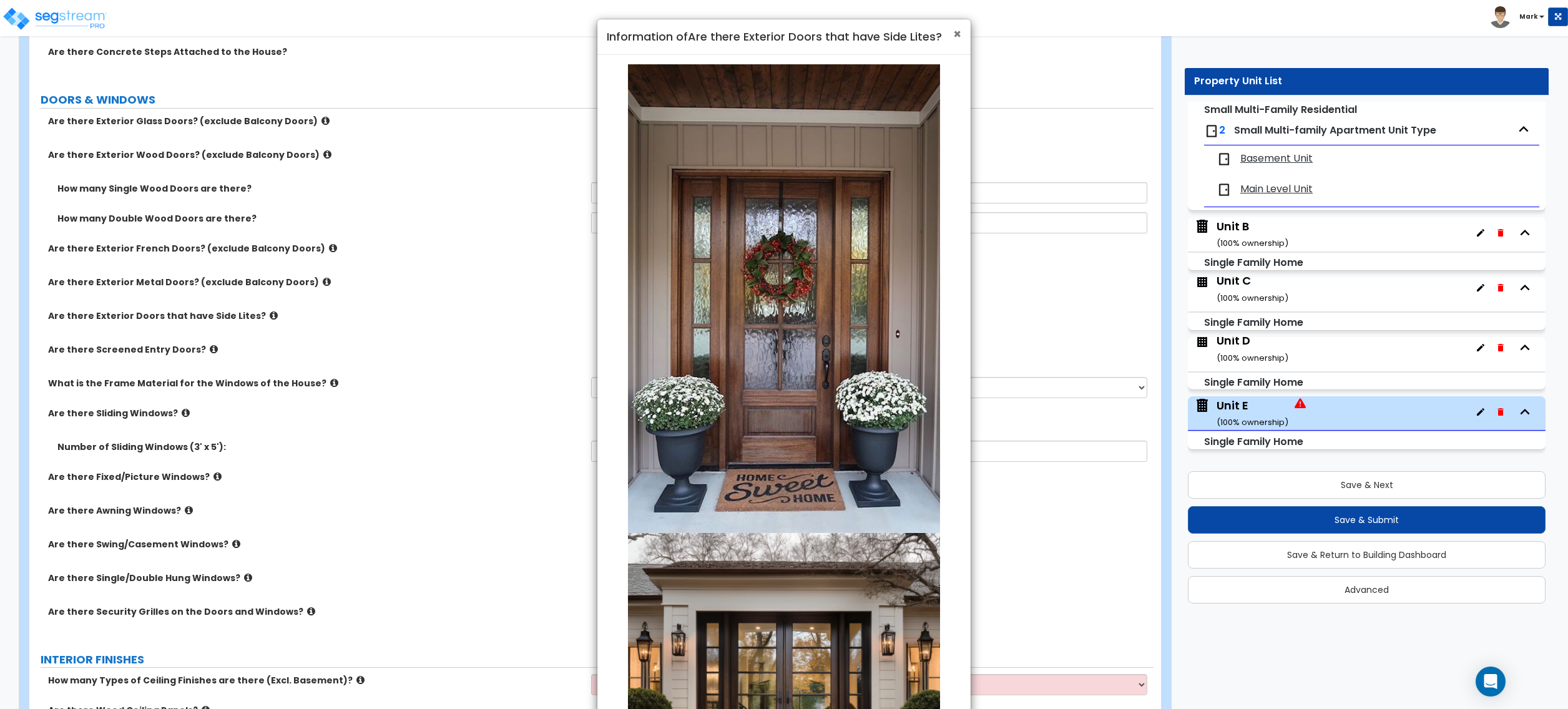
click at [959, 38] on span "×" at bounding box center [957, 34] width 8 height 18
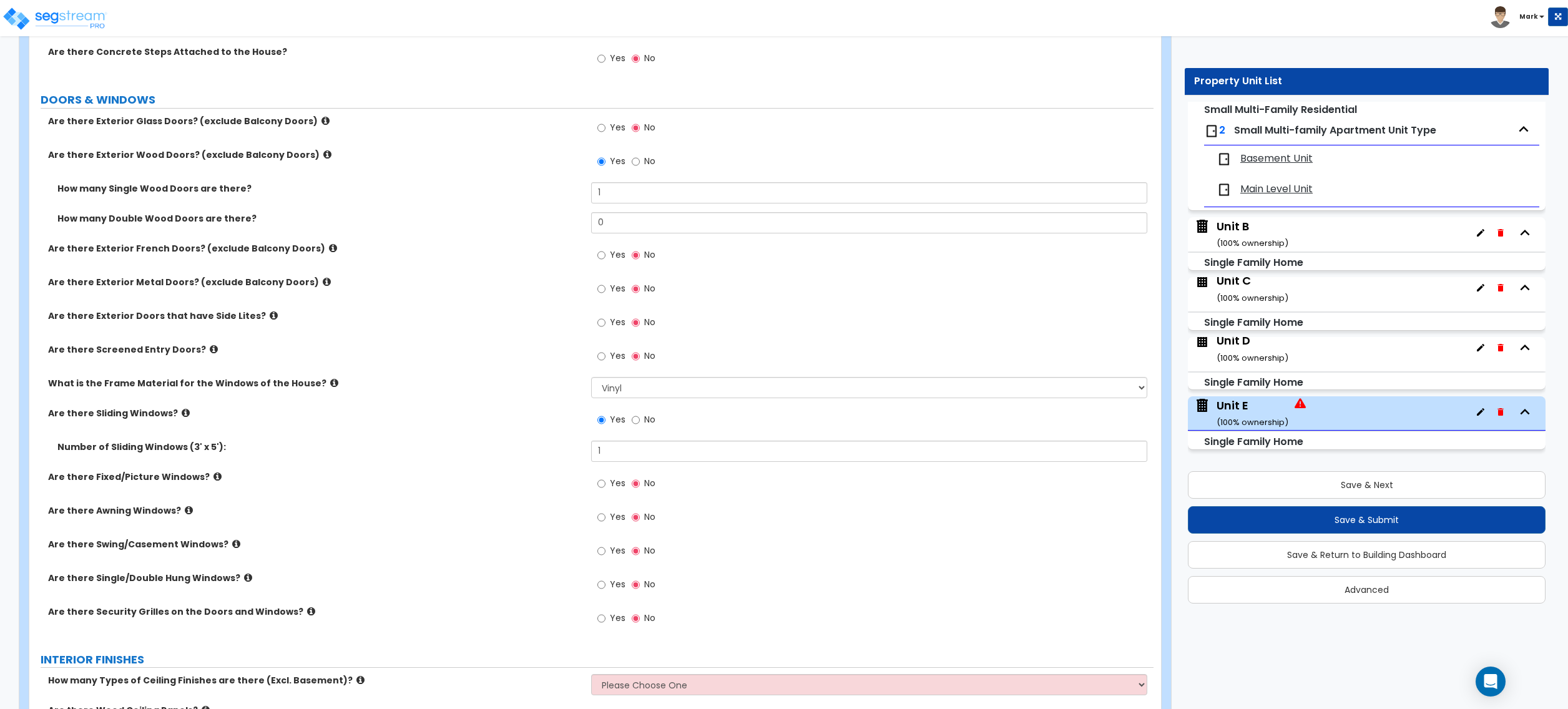
click at [608, 330] on label "Yes" at bounding box center [611, 324] width 28 height 22
click at [605, 329] on input "Yes" at bounding box center [601, 322] width 8 height 13
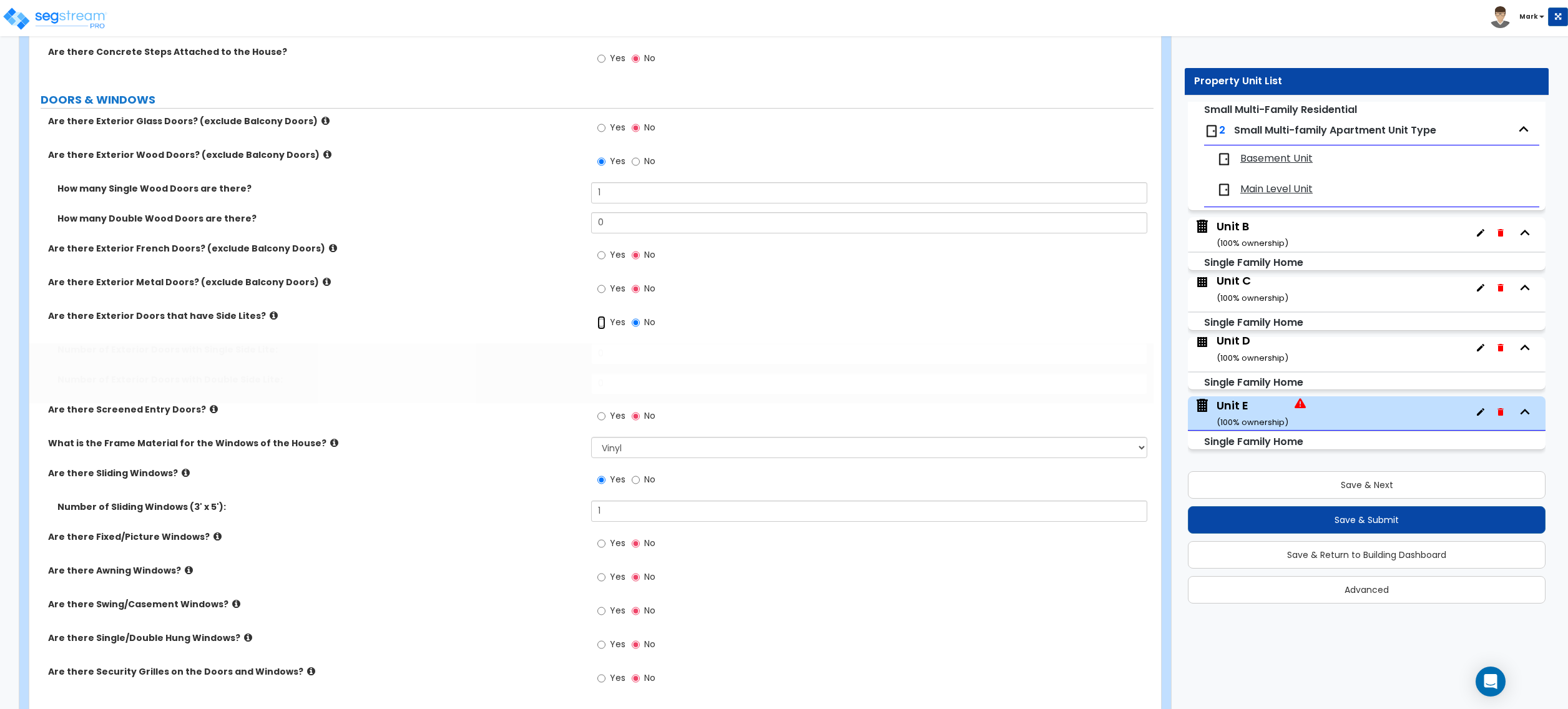
radio input "true"
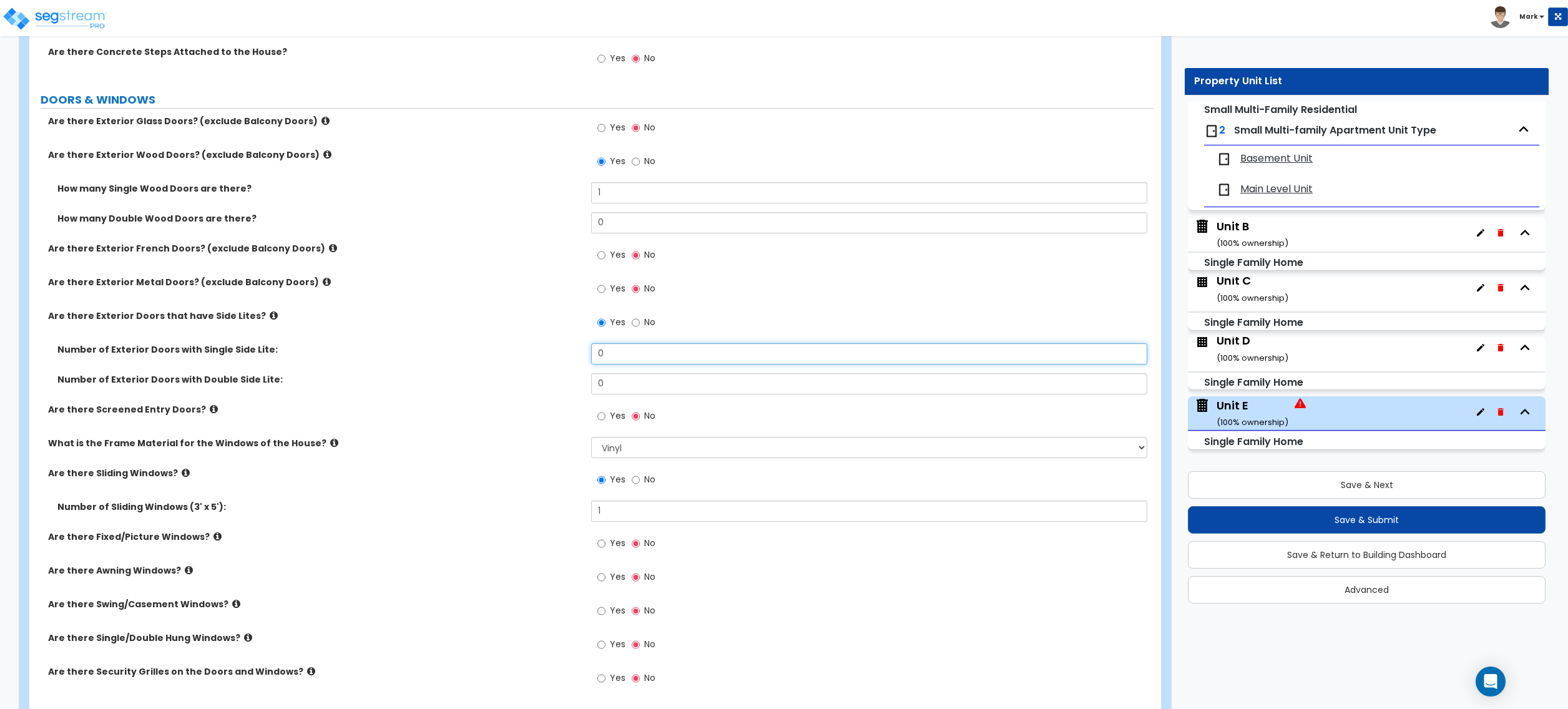
click at [627, 354] on input "0" at bounding box center [869, 354] width 556 height 22
type input "1"
click at [463, 389] on div "Number of Exterior Doors with Double Side Lite: 0" at bounding box center [592, 388] width 1124 height 30
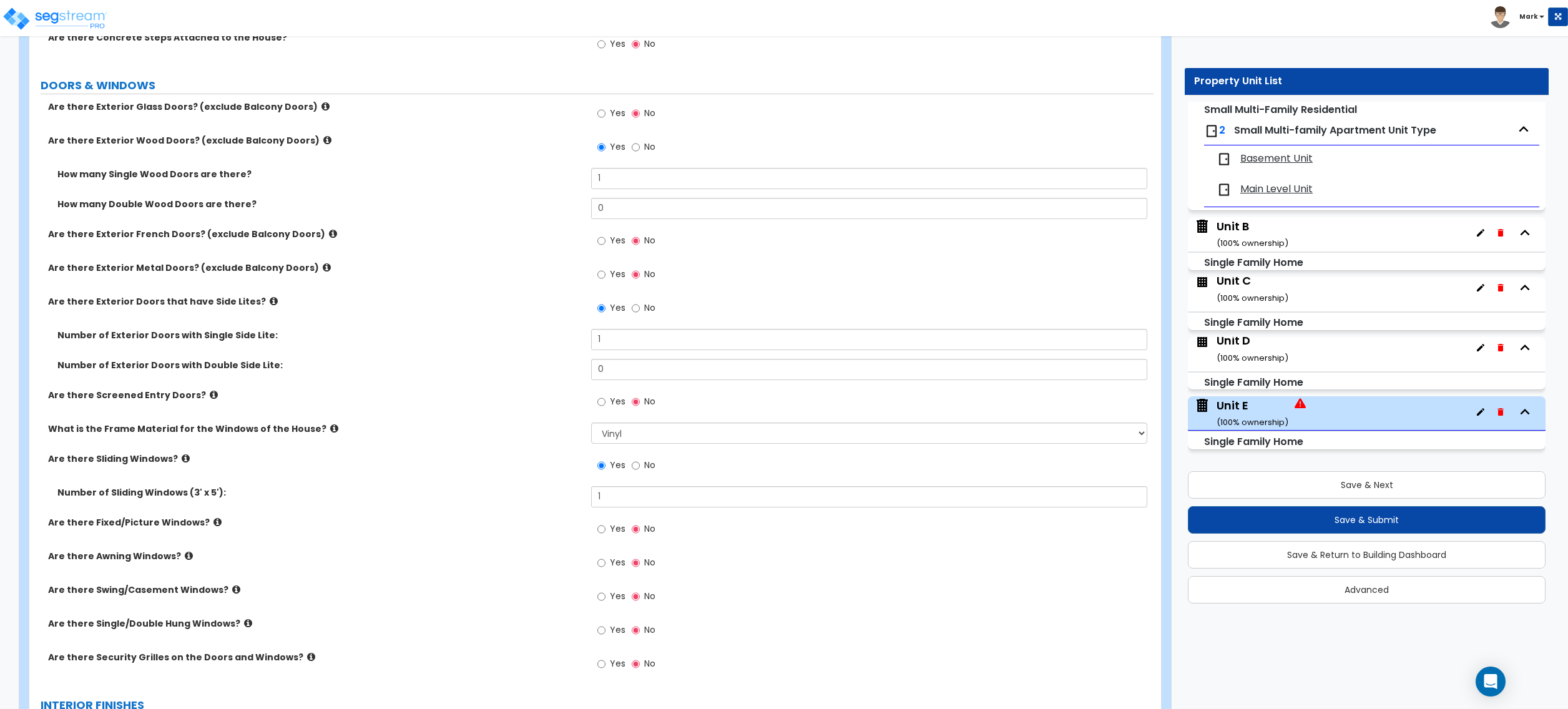
scroll to position [1915, 0]
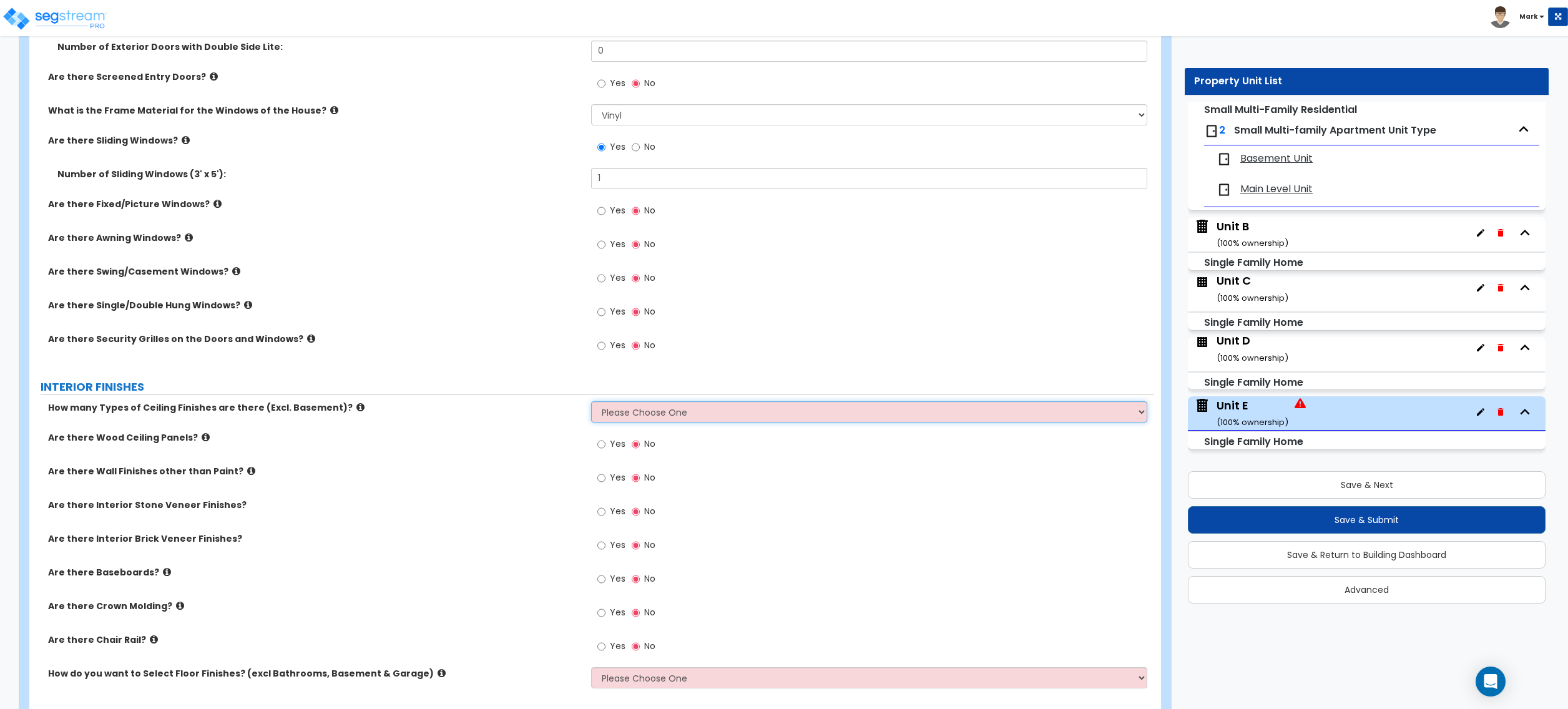
click at [683, 412] on select "Please Choose One 1 2 3" at bounding box center [869, 412] width 556 height 22
select select "1"
click at [591, 404] on select "Please Choose One 1 2 3" at bounding box center [869, 412] width 556 height 22
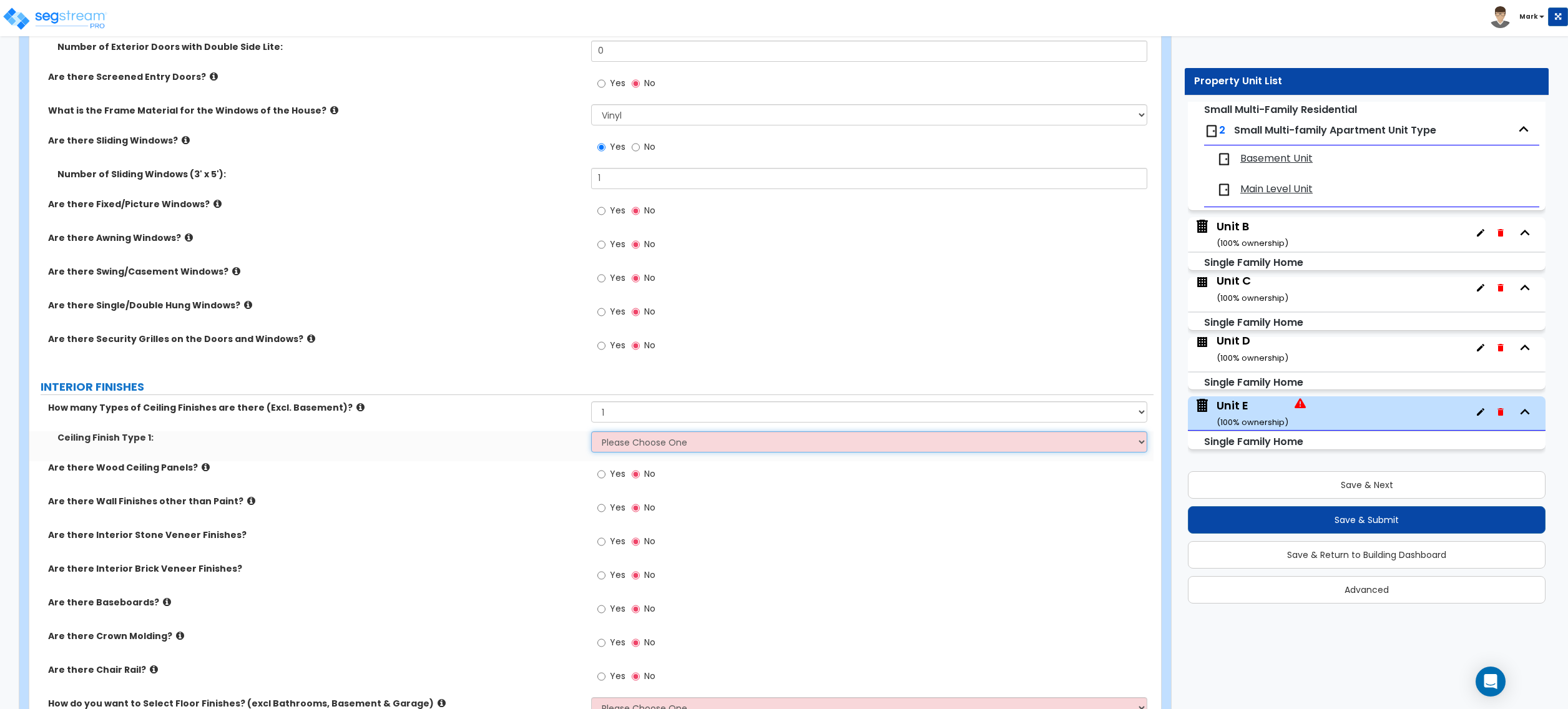
click at [672, 448] on select "Please Choose One Drop Ceiling Drywall Ceiling Open Ceiling" at bounding box center [869, 443] width 556 height 22
select select "2"
click at [591, 434] on select "Please Choose One Drop Ceiling Drywall Ceiling Open Ceiling" at bounding box center [869, 443] width 556 height 22
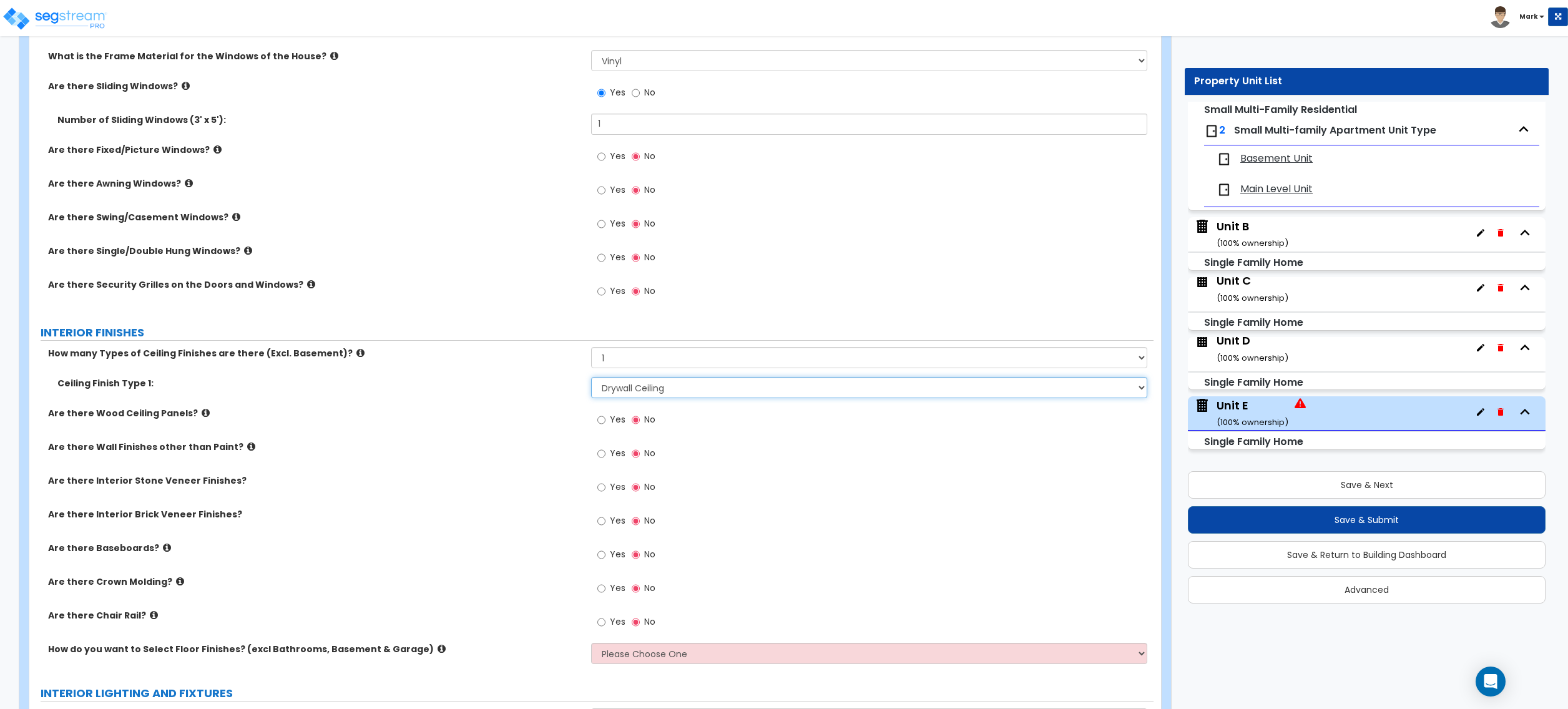
scroll to position [1998, 0]
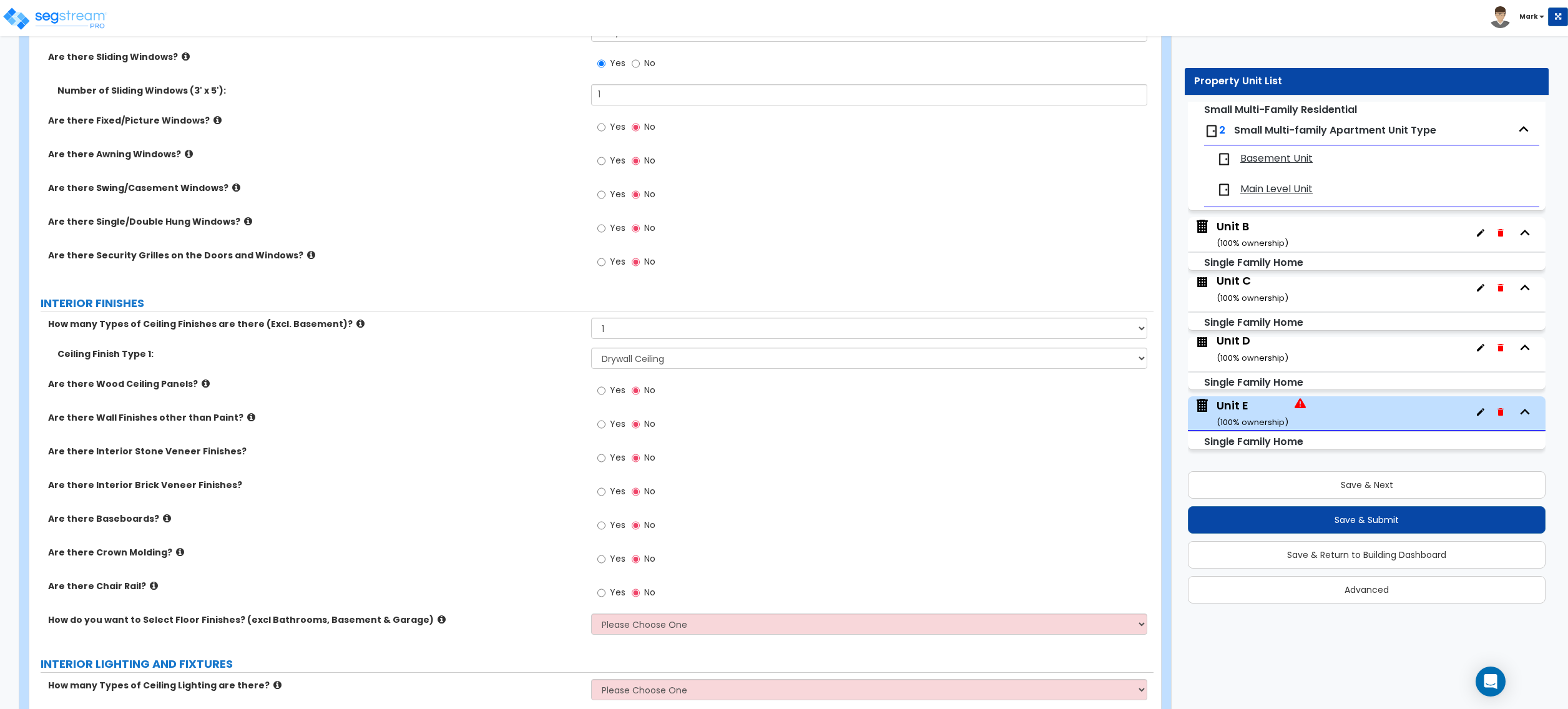
click at [247, 422] on icon at bounding box center [251, 417] width 8 height 9
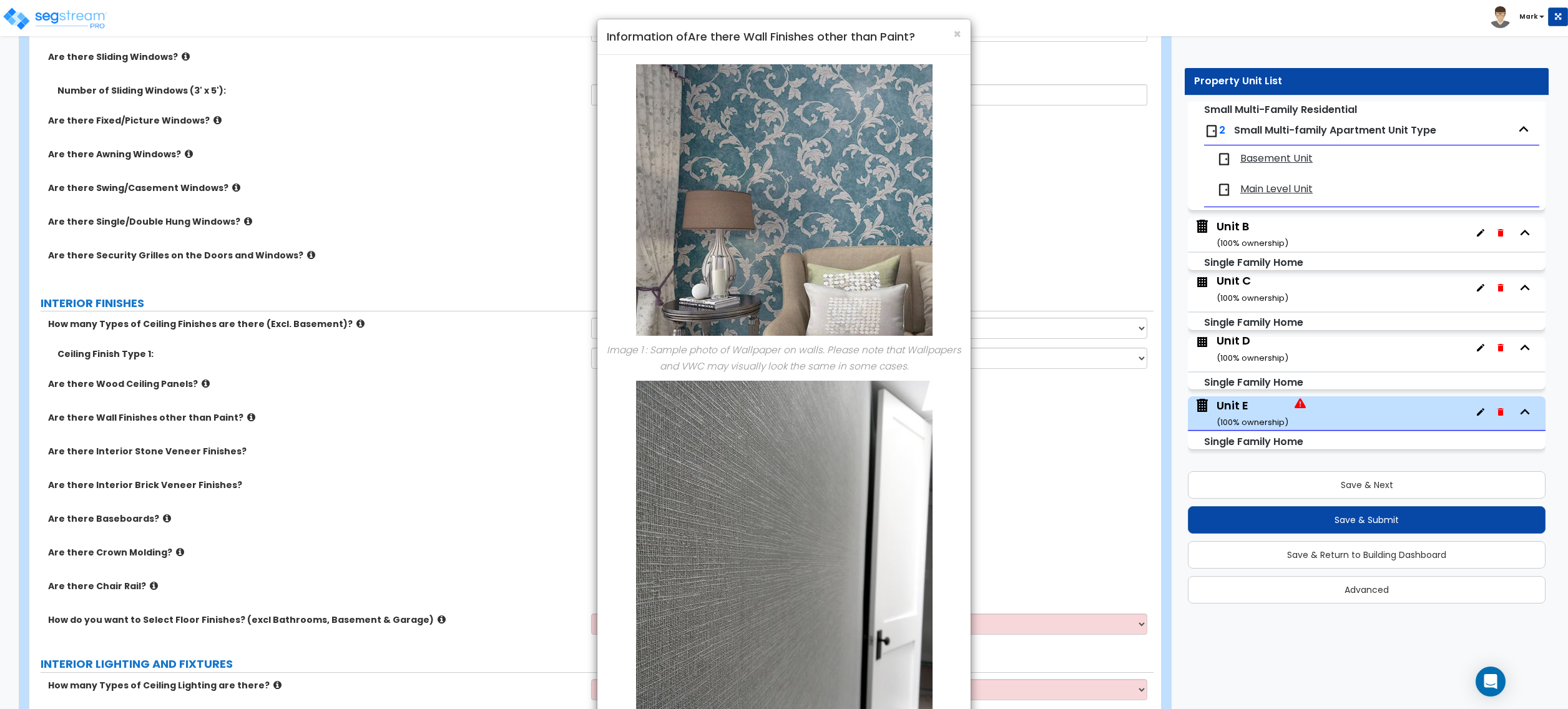
click at [237, 421] on div "× Information of Are there Wall Finishes other than Paint? Image 1 : Sample pho…" at bounding box center [784, 354] width 1568 height 709
click at [958, 33] on span "×" at bounding box center [957, 34] width 8 height 18
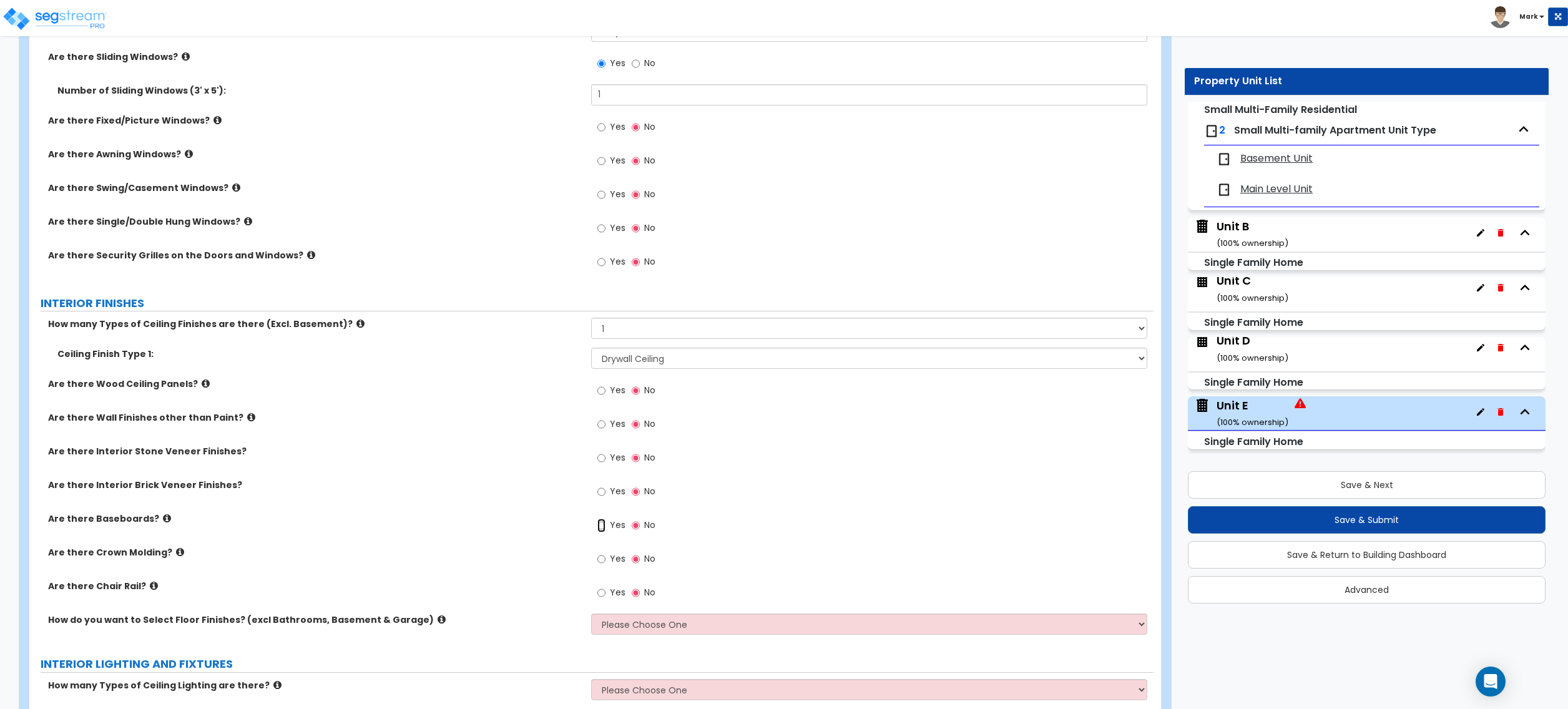
click at [605, 521] on input "Yes" at bounding box center [601, 525] width 8 height 13
radio input "true"
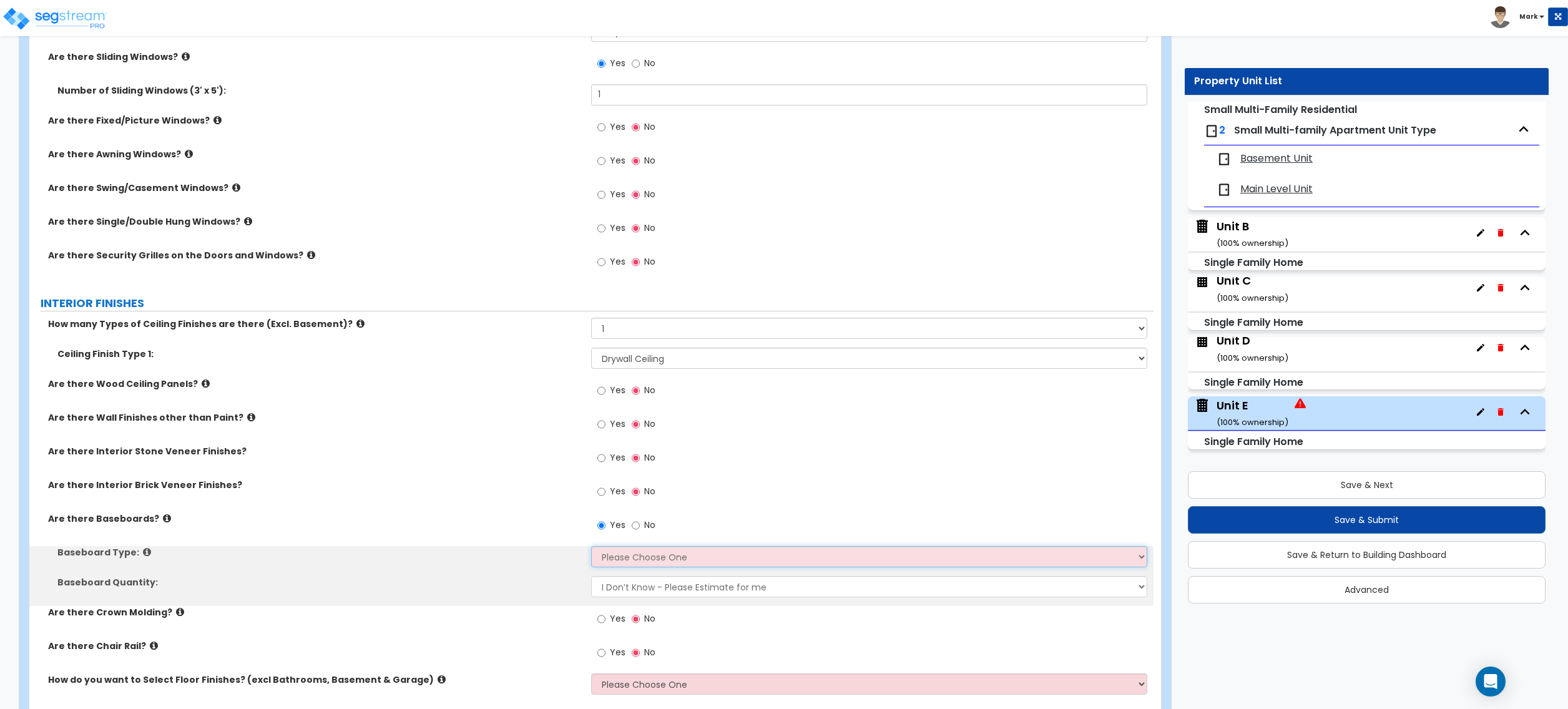
click at [632, 563] on select "Please Choose One Wood Vinyl Carpet Tile" at bounding box center [869, 557] width 556 height 22
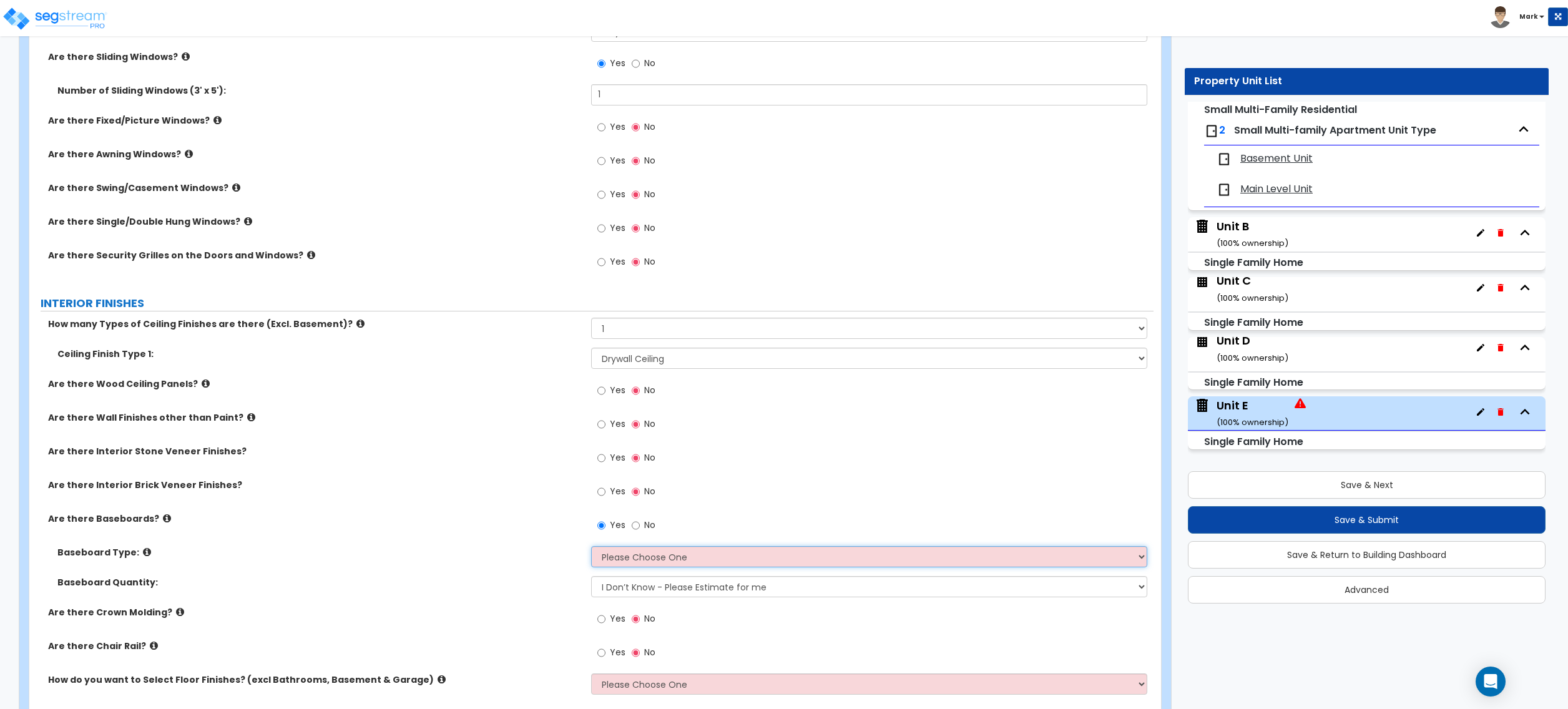
select select "1"
click at [591, 549] on select "Please Choose One Wood Vinyl Carpet Tile" at bounding box center [869, 557] width 556 height 22
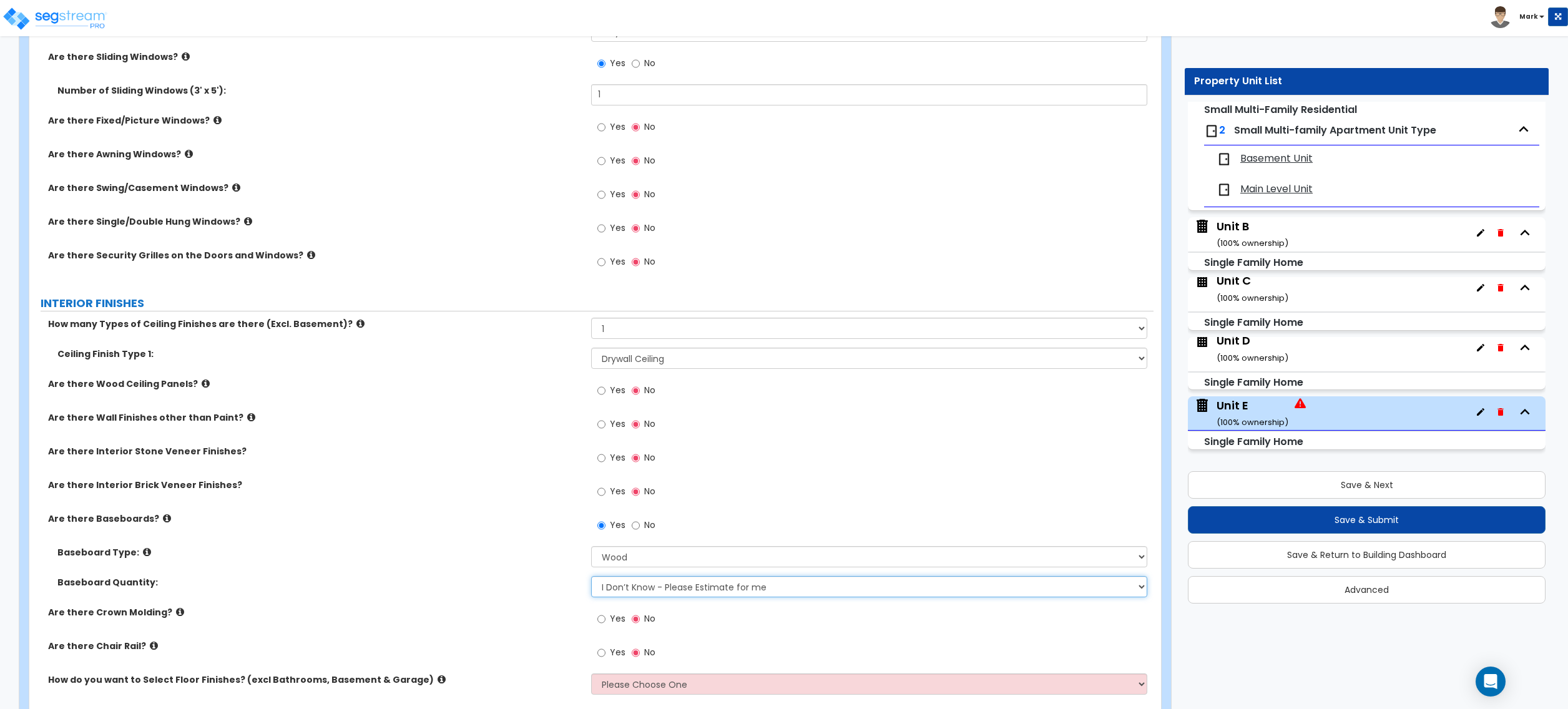
click at [655, 590] on select "I Don’t Know - Please Estimate for me I want to Enter the Linear Footage" at bounding box center [869, 588] width 556 height 22
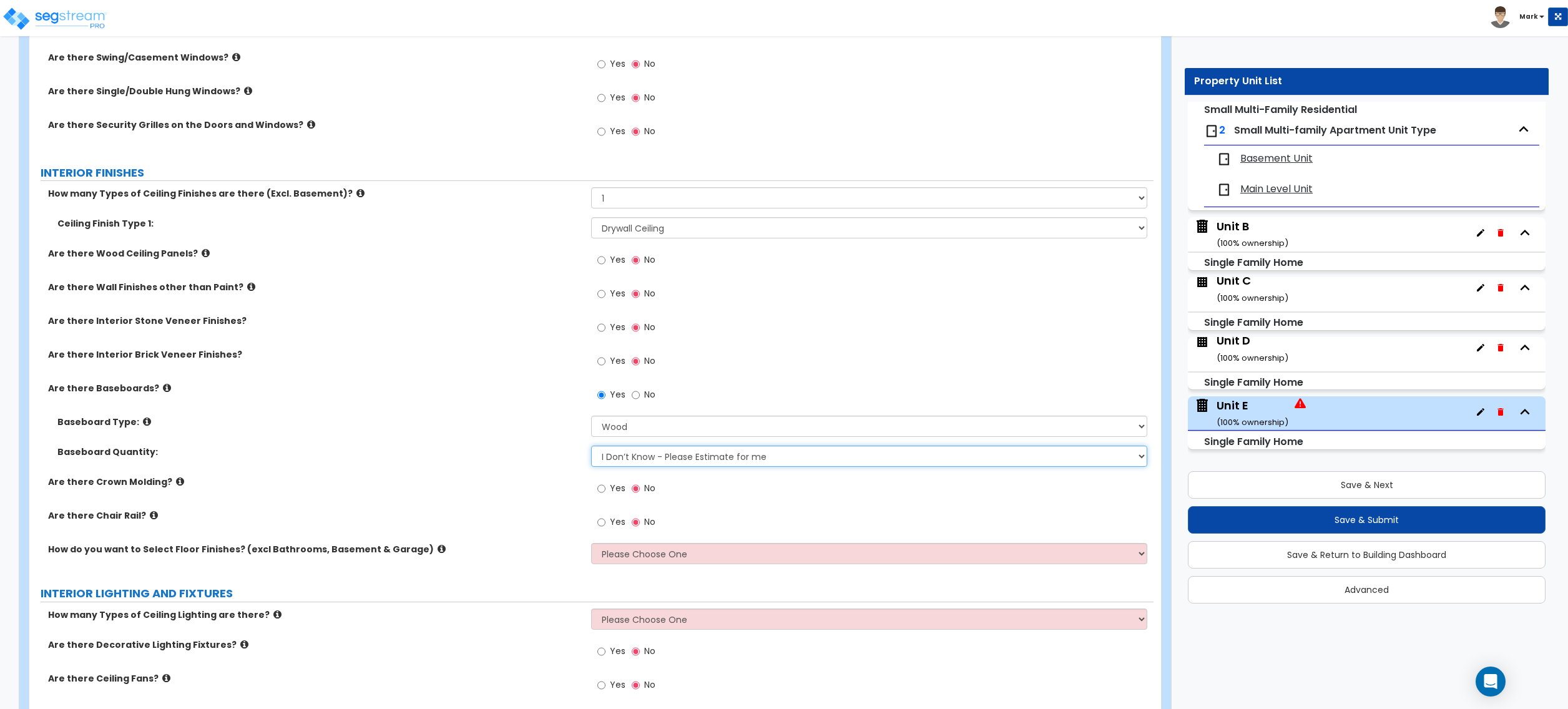
scroll to position [2164, 0]
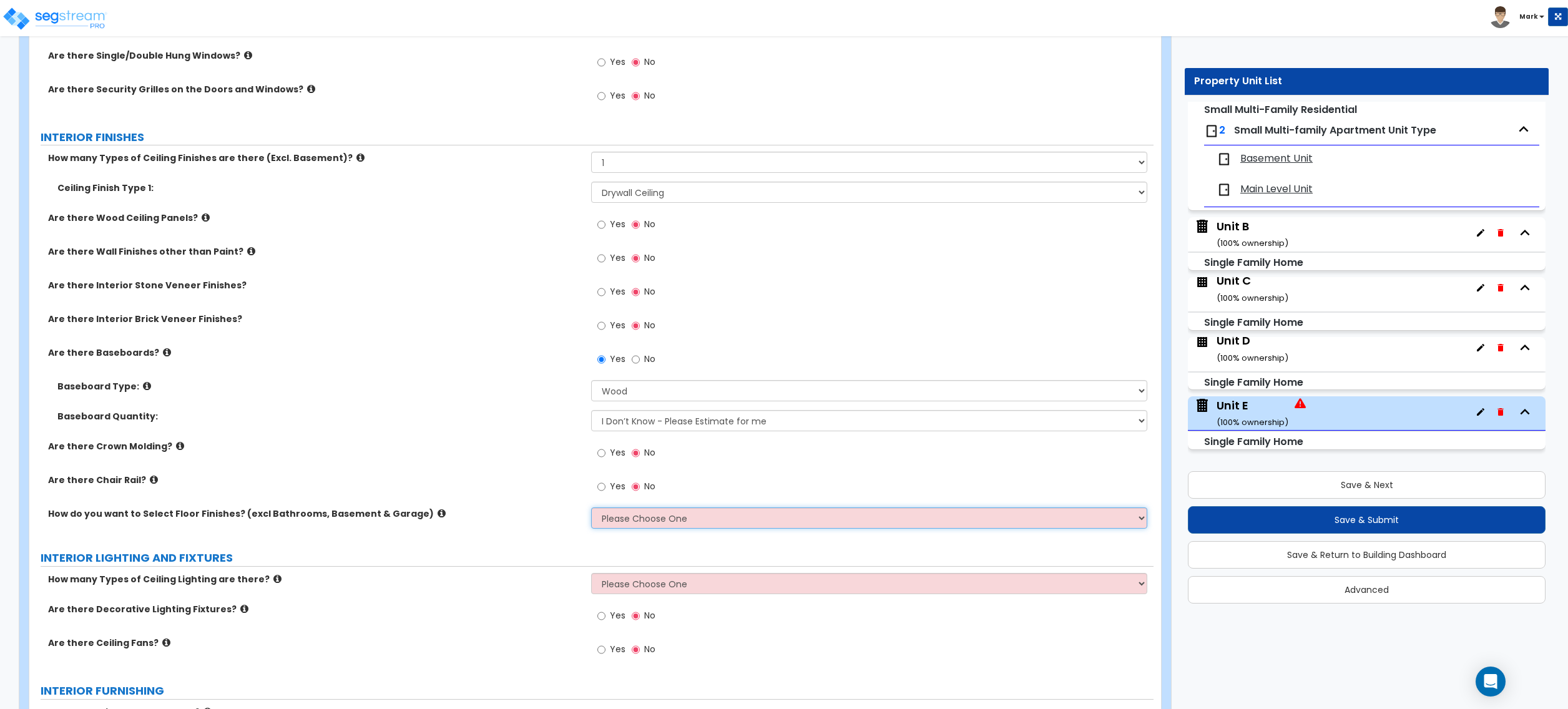
click at [630, 523] on select "Please Choose One I want to Select Floor Finishes for the Areas of the House I …" at bounding box center [869, 518] width 556 height 22
click at [591, 510] on select "Please Choose One I want to Select Floor Finishes for the Areas of the House I …" at bounding box center [869, 518] width 556 height 22
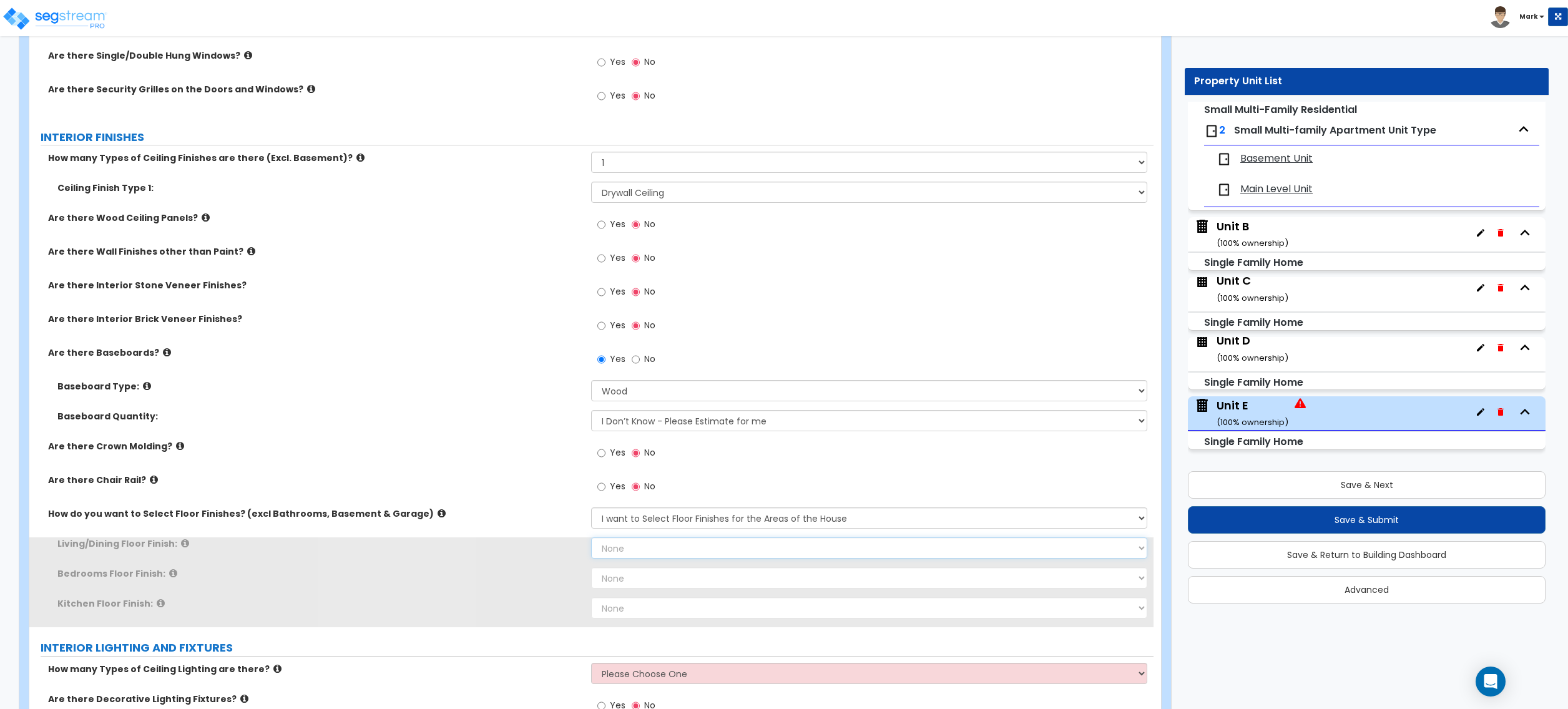
click at [650, 550] on select "None Tile Flooring Hardwood Flooring Resilient Laminate Flooring VCT Flooring S…" at bounding box center [869, 549] width 556 height 22
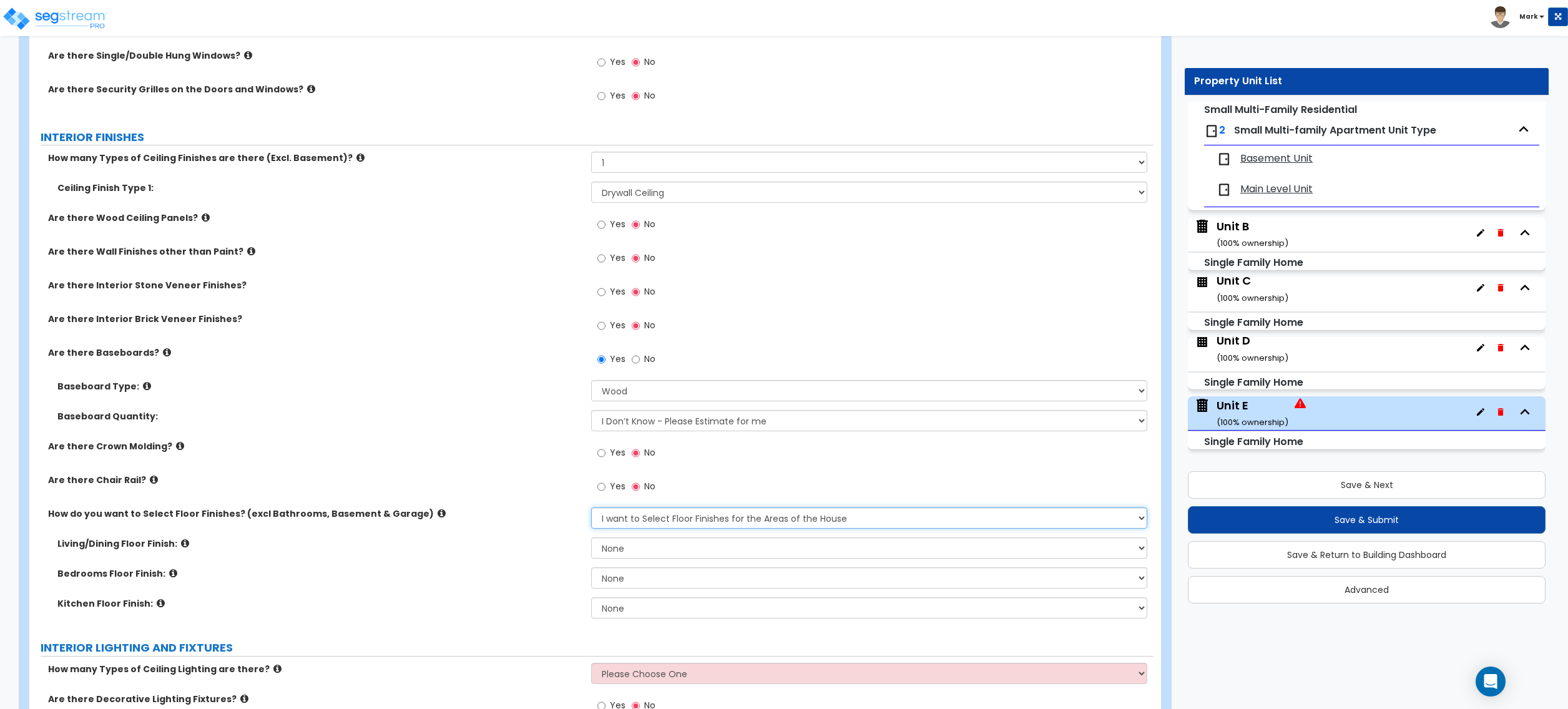
click at [653, 524] on select "Please Choose One I want to Select Floor Finishes for the Areas of the House I …" at bounding box center [869, 518] width 556 height 22
select select "2"
click at [591, 510] on select "Please Choose One I want to Select Floor Finishes for the Areas of the House I …" at bounding box center [869, 518] width 556 height 22
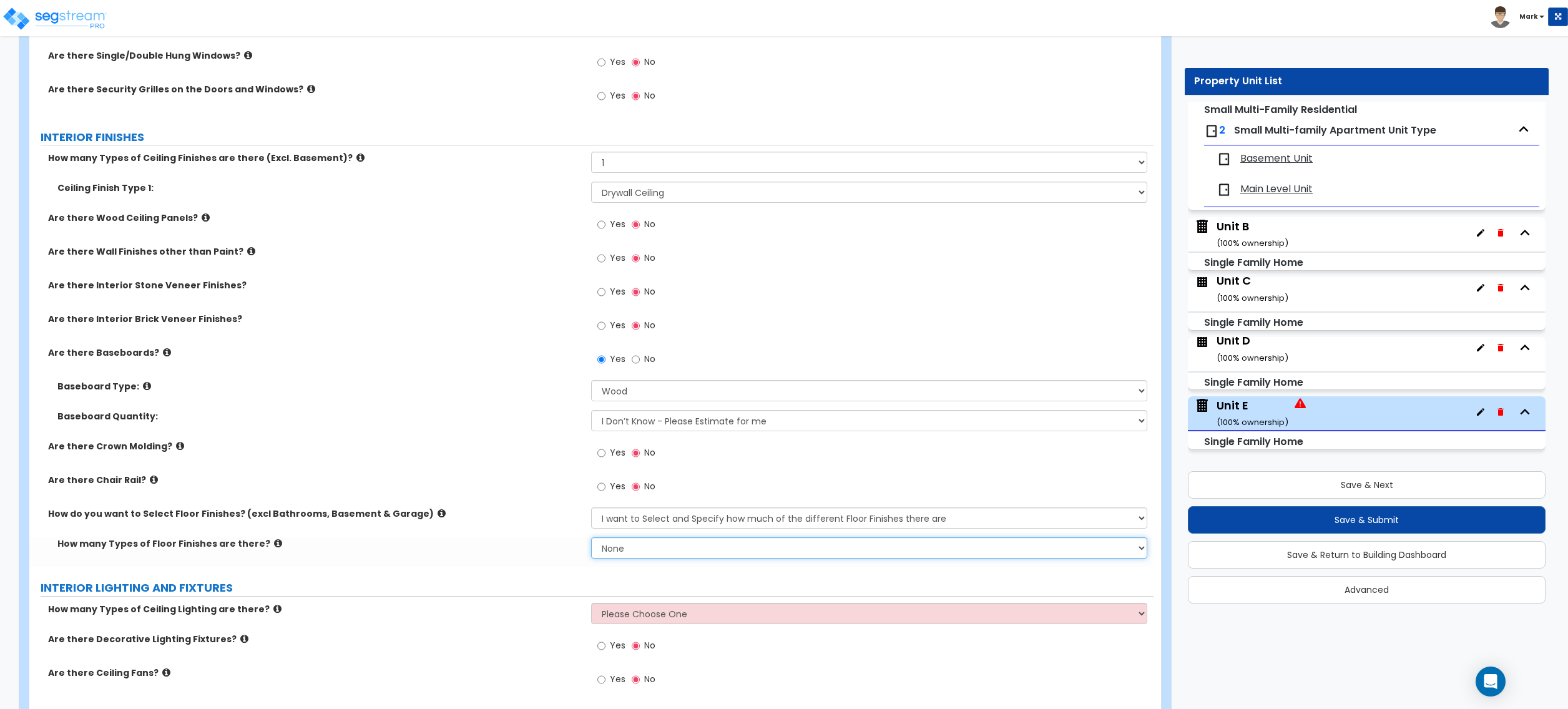
click at [662, 546] on select "None 1 2 3 4" at bounding box center [869, 549] width 556 height 22
select select "1"
click at [591, 540] on select "None 1 2 3 4" at bounding box center [869, 549] width 556 height 22
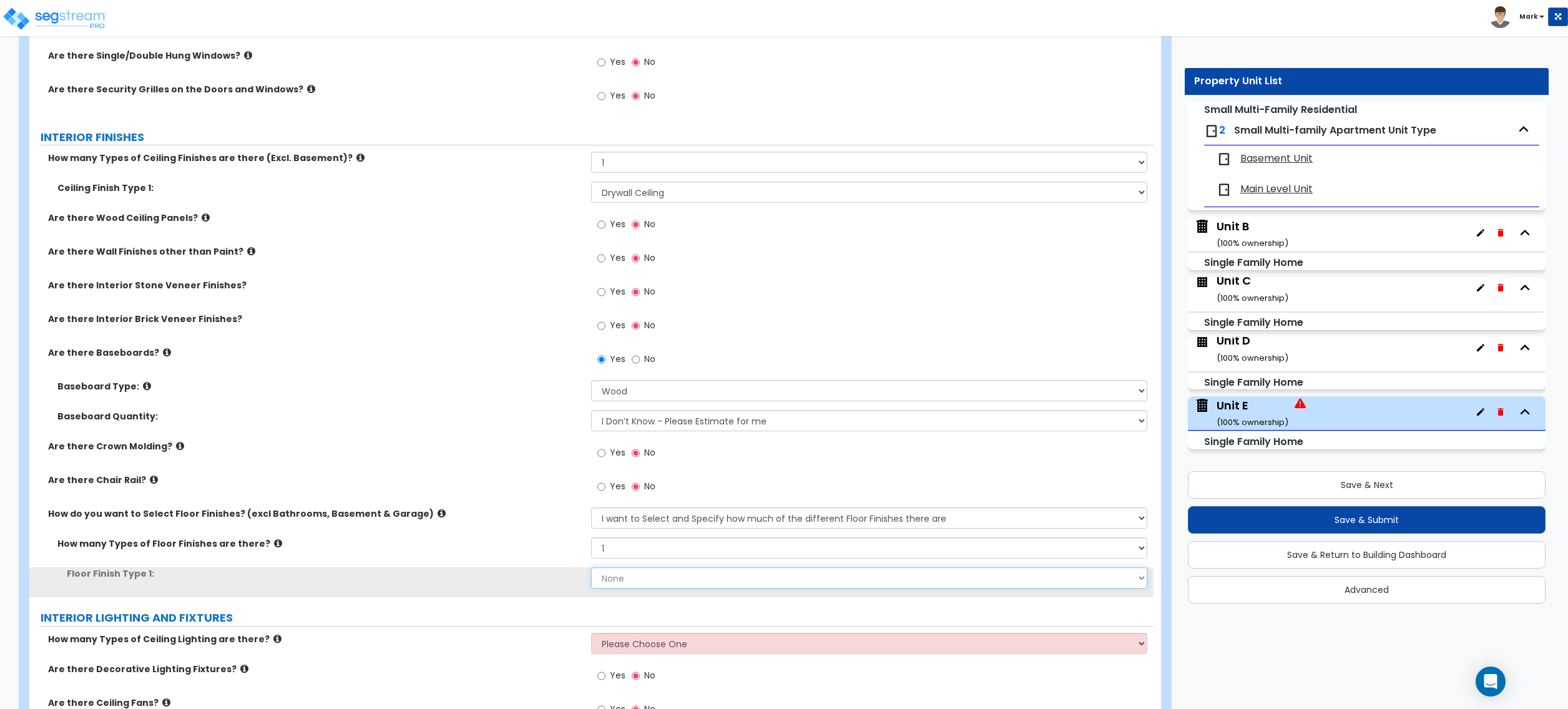
click at [654, 572] on select "None Tile Flooring Hardwood Flooring Resilient Laminate Flooring VCT Flooring S…" at bounding box center [869, 579] width 556 height 22
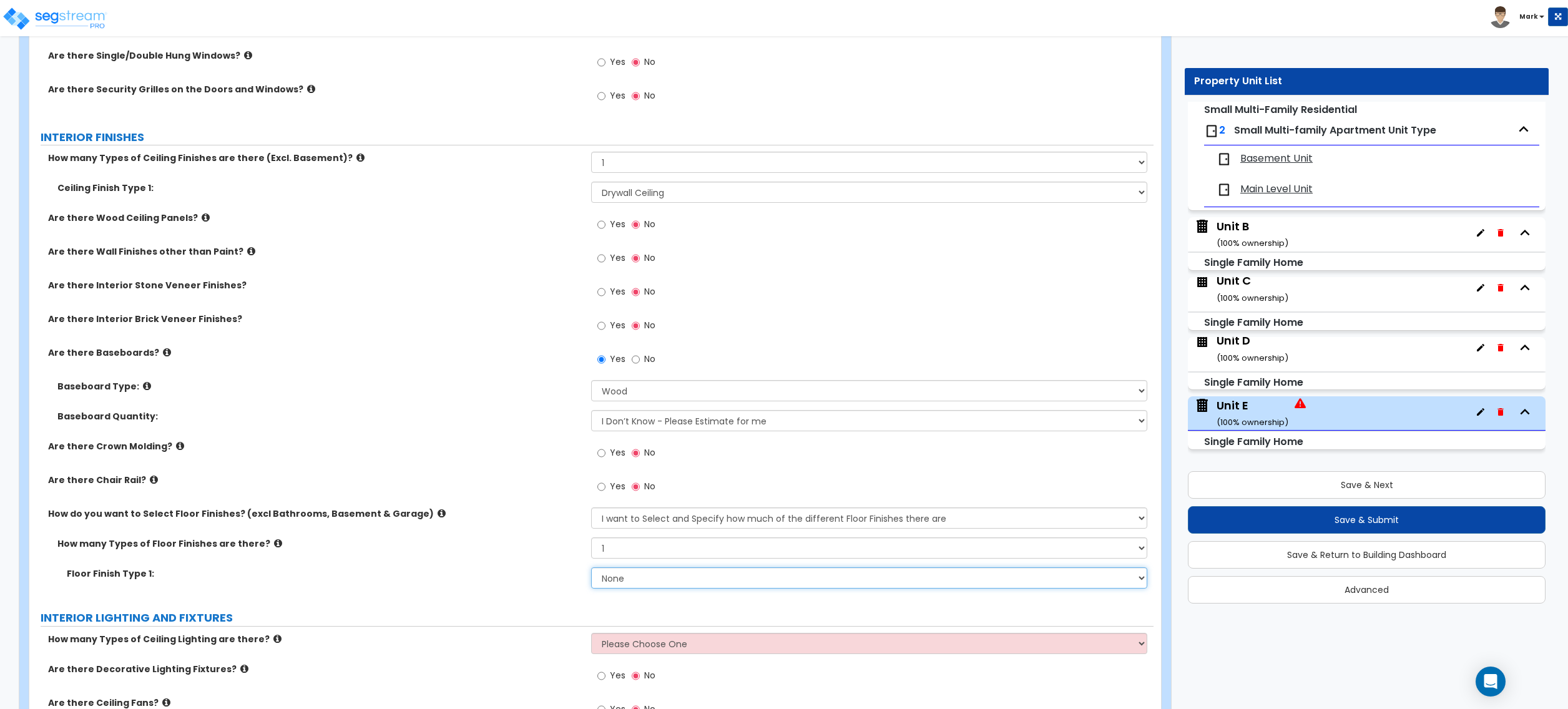
select select "3"
click at [591, 570] on select "None Tile Flooring Hardwood Flooring Resilient Laminate Flooring VCT Flooring S…" at bounding box center [869, 579] width 556 height 22
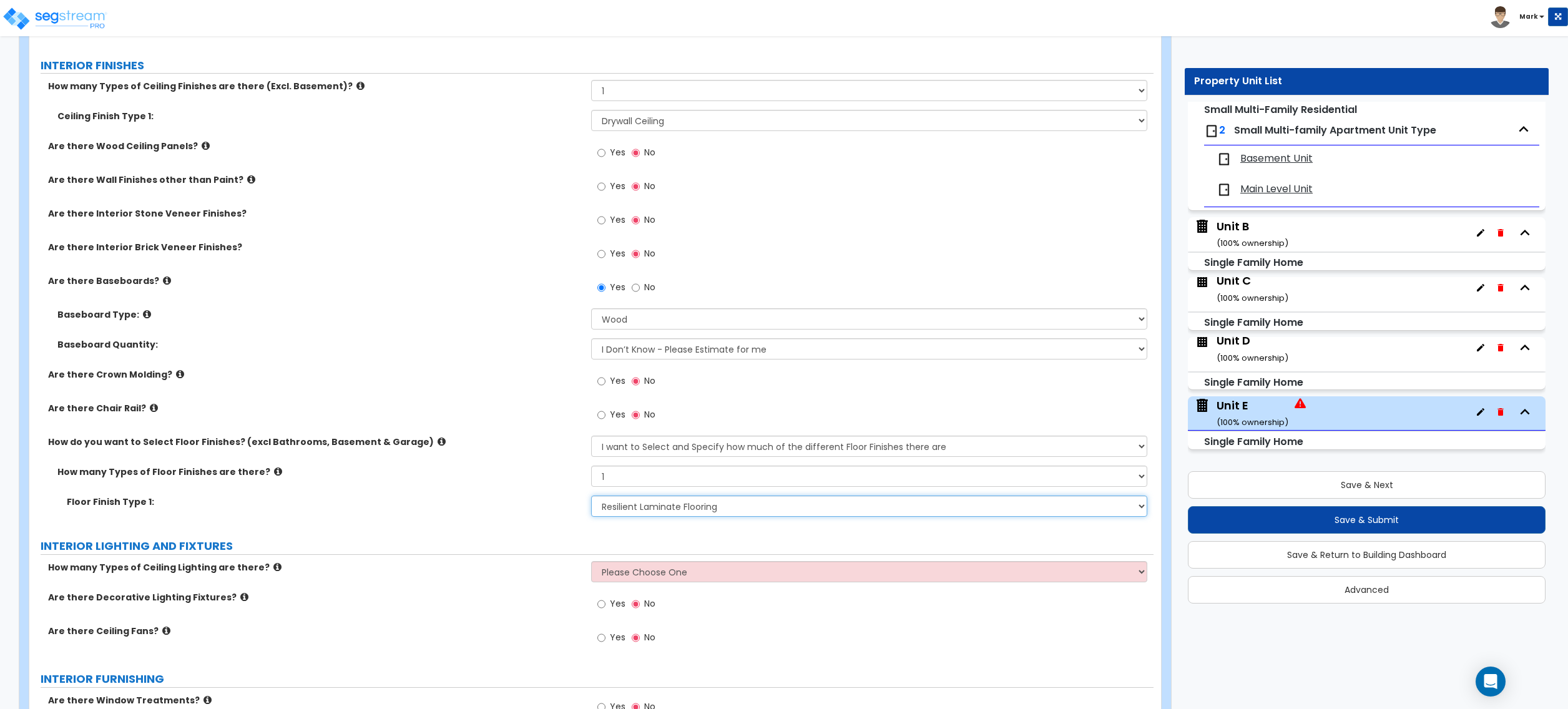
scroll to position [2331, 0]
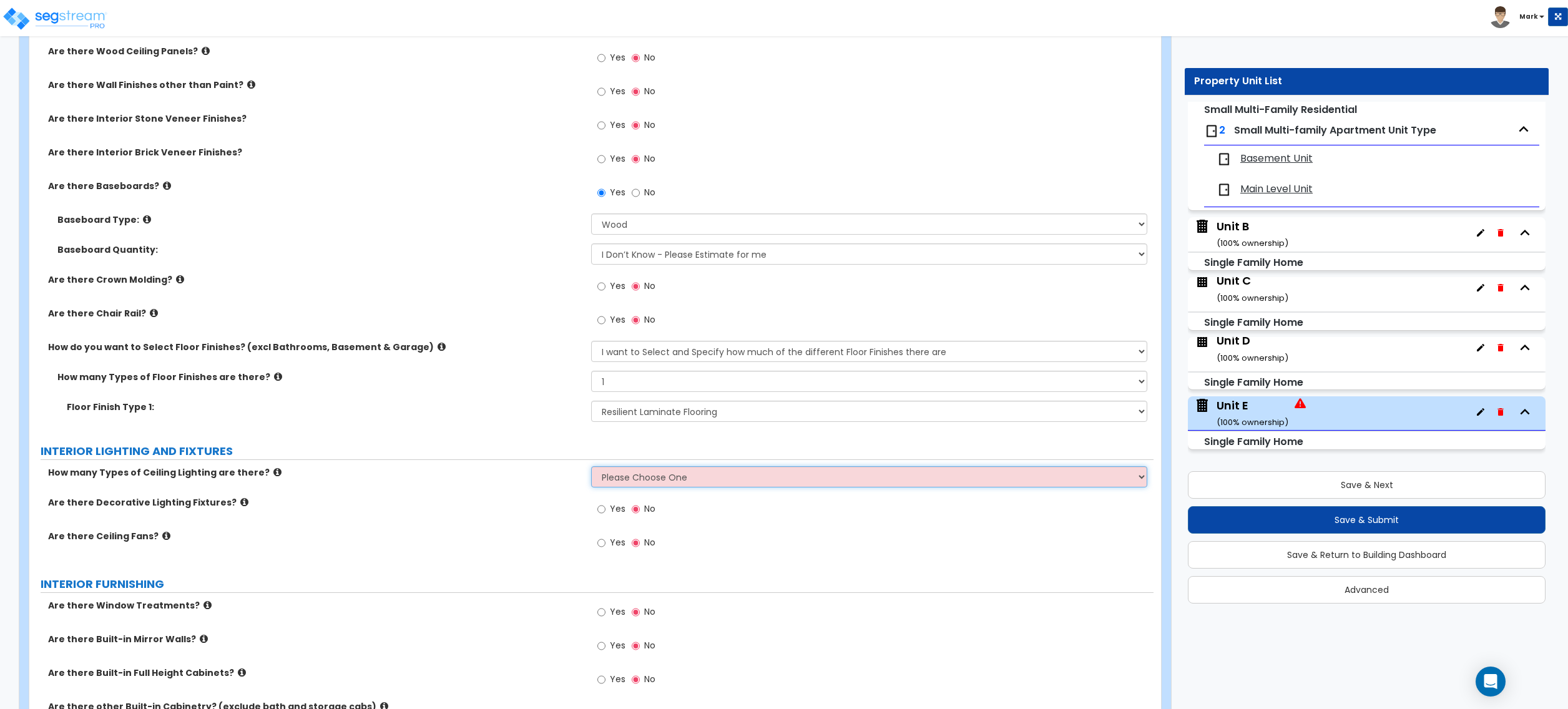
click at [722, 474] on select "Please Choose One 1 2 3" at bounding box center [869, 477] width 556 height 22
select select "1"
click at [591, 469] on select "Please Choose One 1 2 3" at bounding box center [869, 477] width 556 height 22
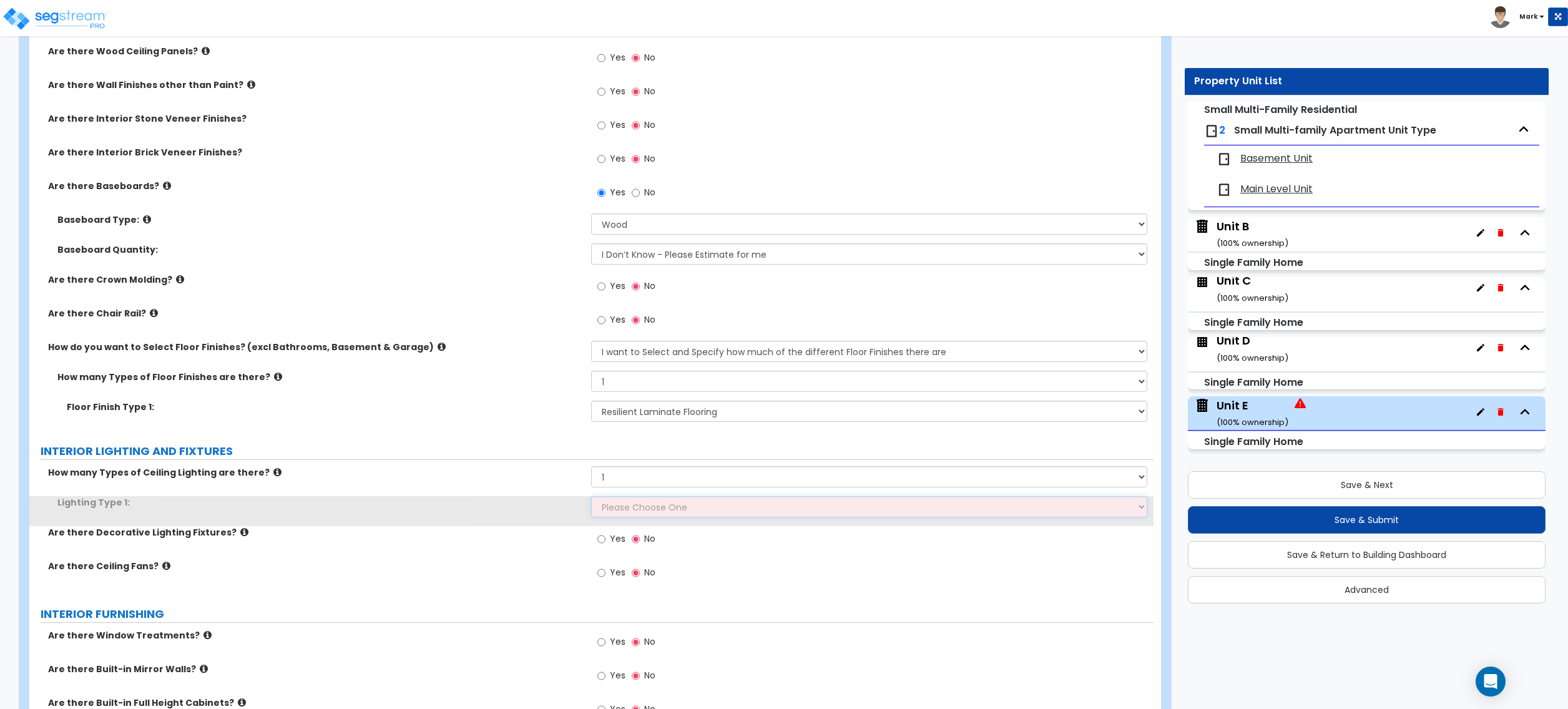
click at [690, 505] on select "Please Choose One LED Surface-Mounted LED Recessed Fluorescent Surface-Mounted …" at bounding box center [869, 507] width 556 height 22
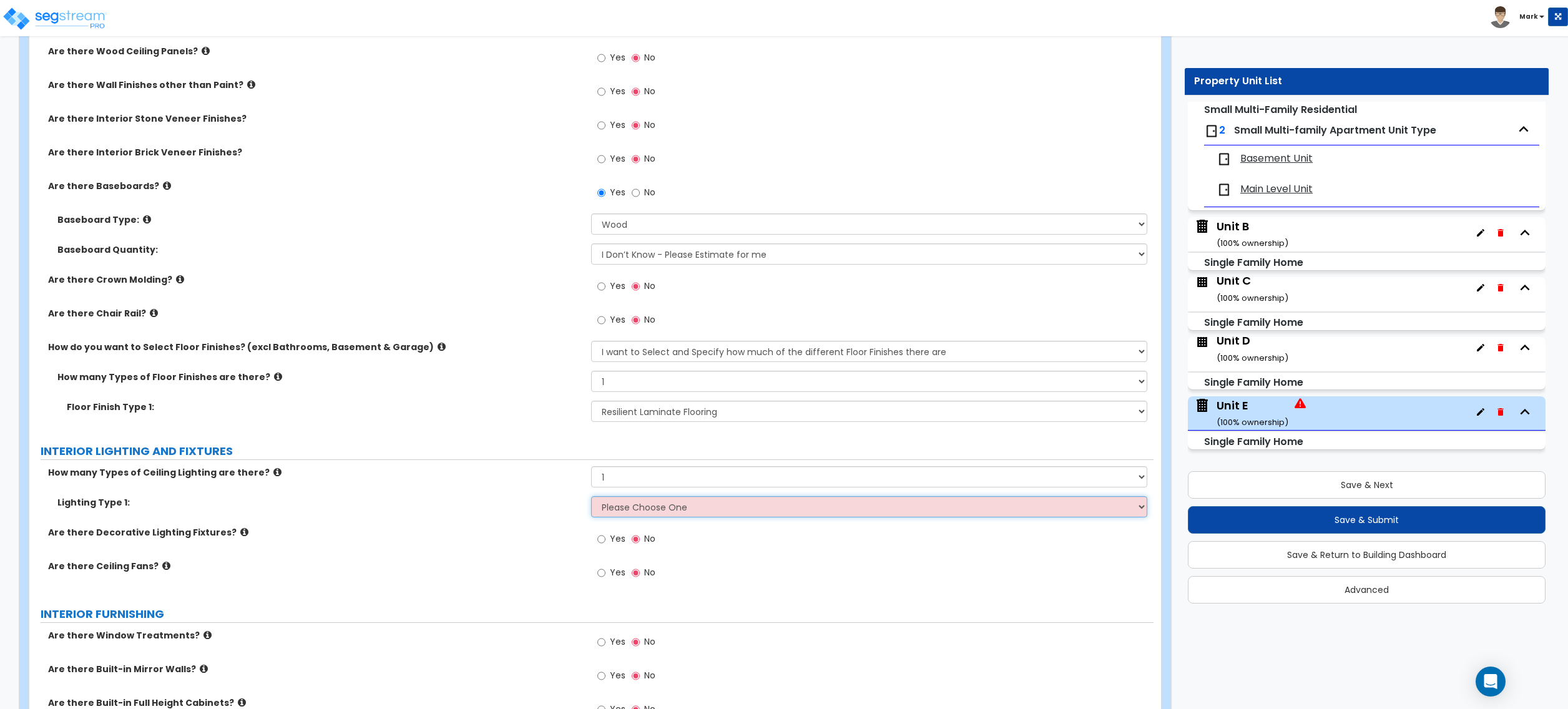
select select "2"
click at [591, 499] on select "Please Choose One LED Surface-Mounted LED Recessed Fluorescent Surface-Mounted …" at bounding box center [869, 507] width 556 height 22
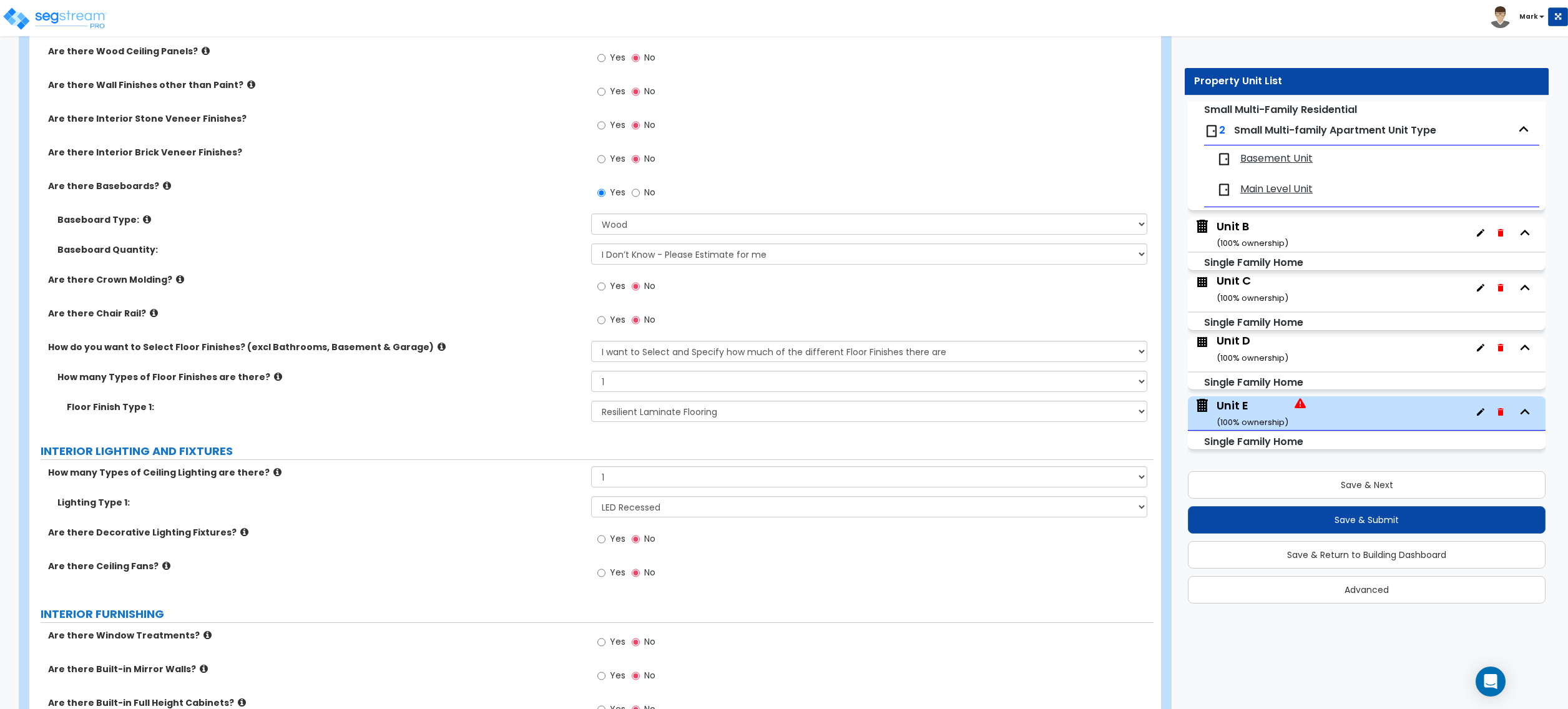
click at [608, 575] on label "Yes" at bounding box center [611, 575] width 28 height 22
click at [605, 575] on input "Yes" at bounding box center [601, 572] width 8 height 13
radio input "true"
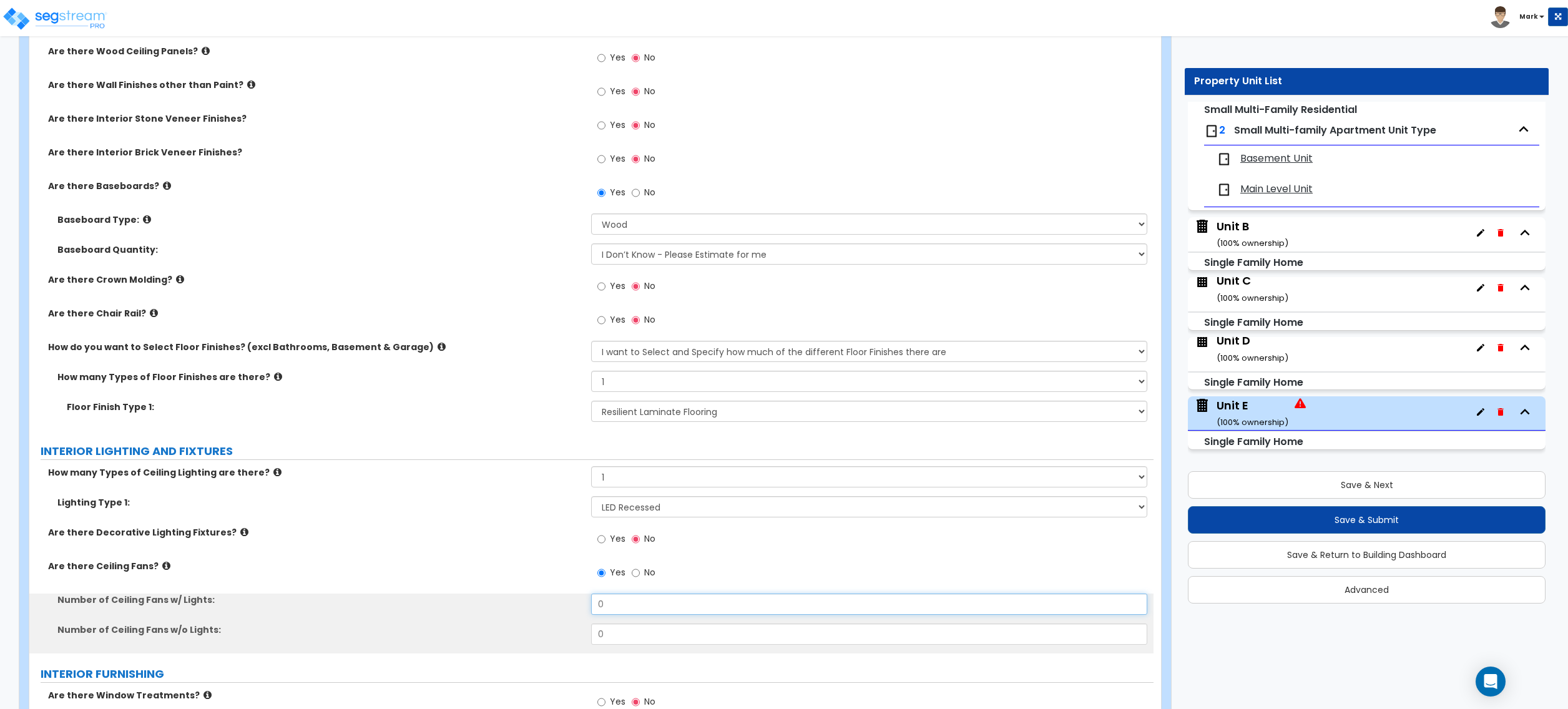
click at [614, 605] on input "0" at bounding box center [869, 605] width 556 height 22
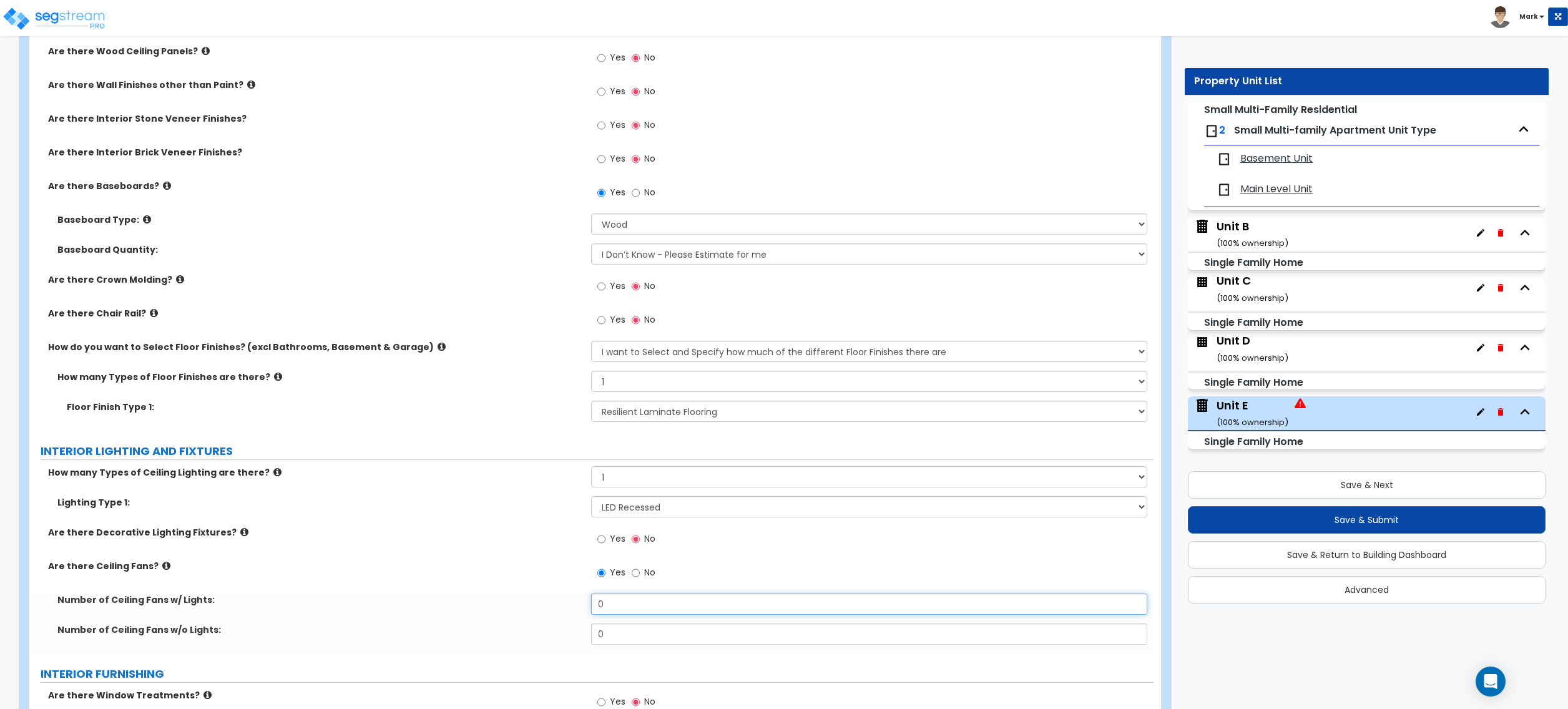
click at [614, 605] on input "0" at bounding box center [869, 605] width 556 height 22
click at [615, 641] on input "0" at bounding box center [869, 634] width 556 height 22
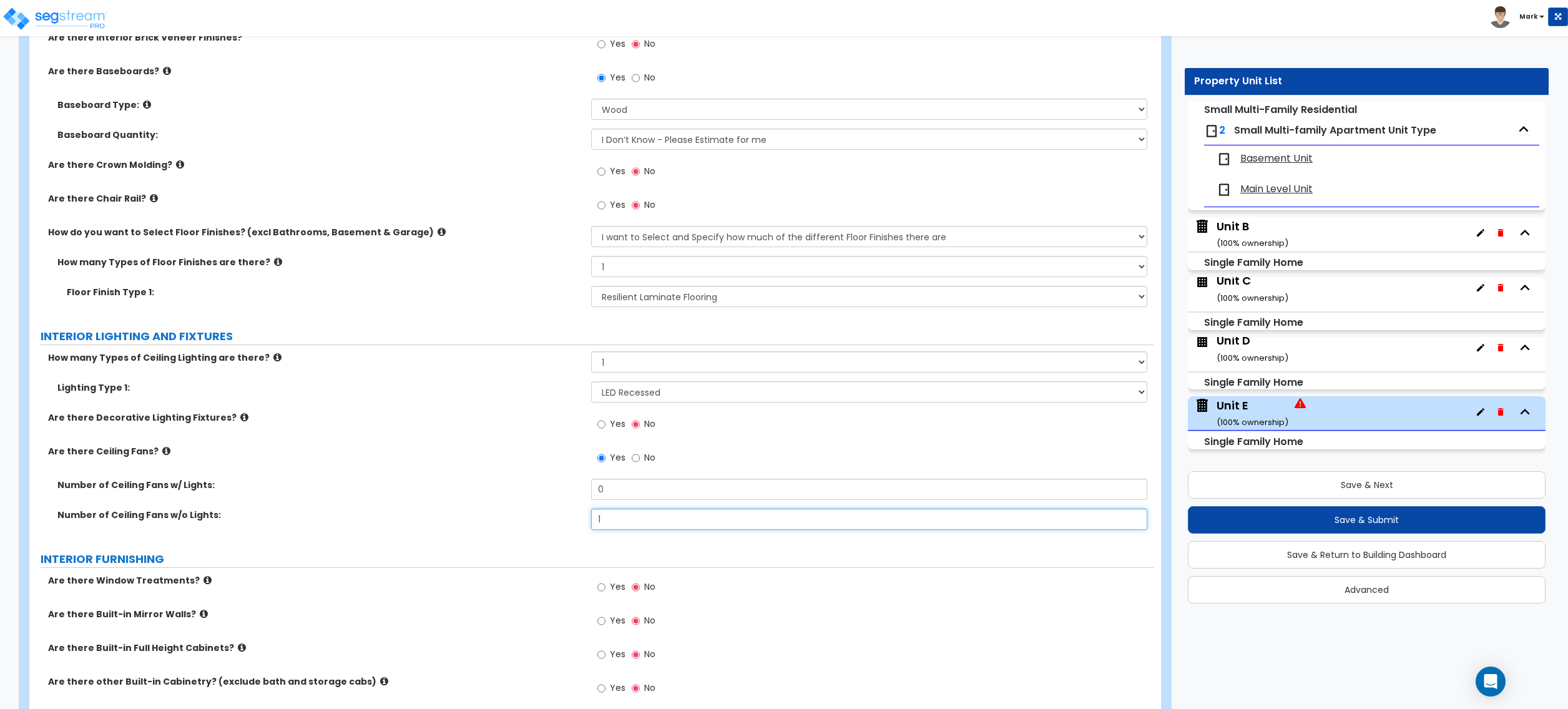
scroll to position [2580, 0]
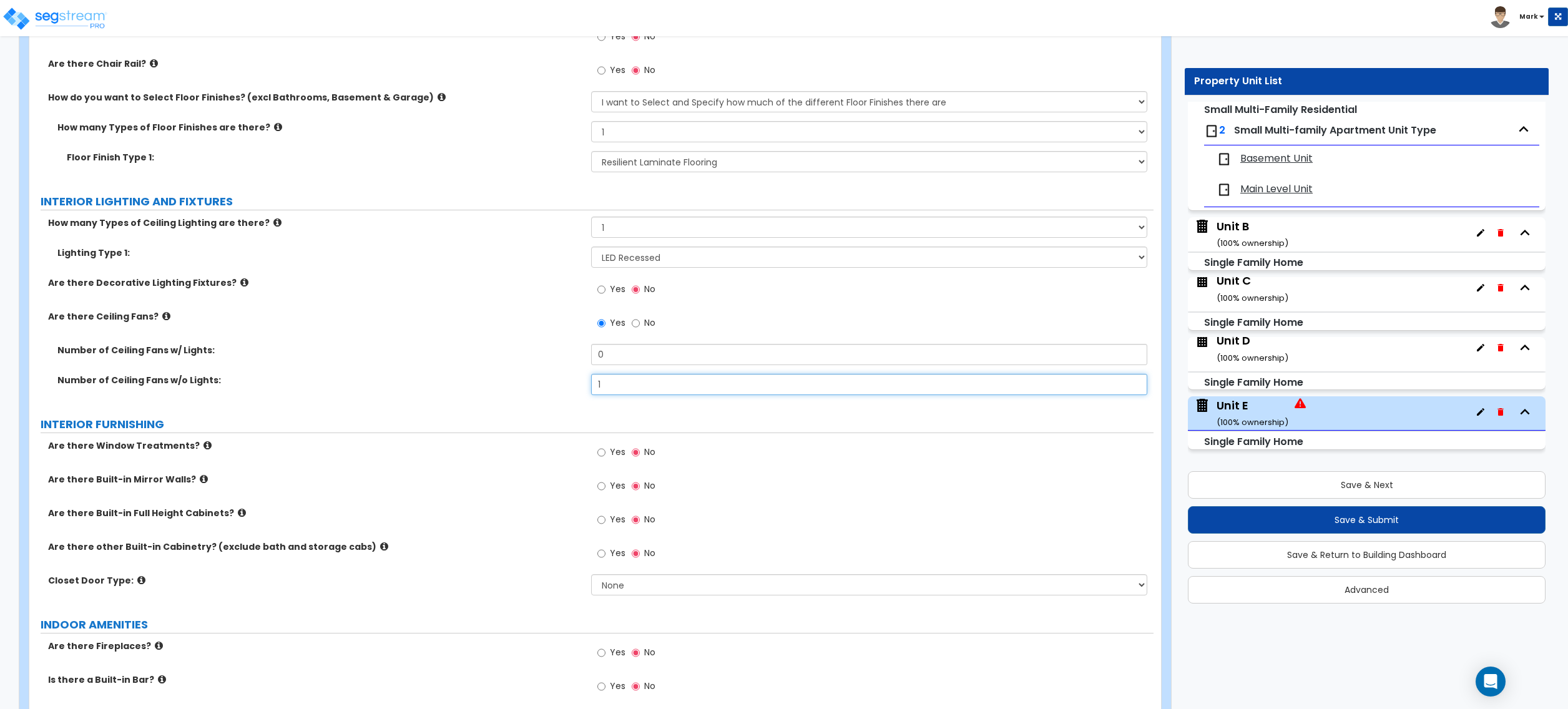
type input "1"
click at [631, 588] on select "None Bi-fold Louvered Doors Bi-fold Panel Doors Sliding Doors Hinged Wood Door" at bounding box center [869, 585] width 556 height 22
select select "2"
click at [591, 577] on select "None Bi-fold Louvered Doors Bi-fold Panel Doors Sliding Doors Hinged Wood Door" at bounding box center [869, 585] width 556 height 22
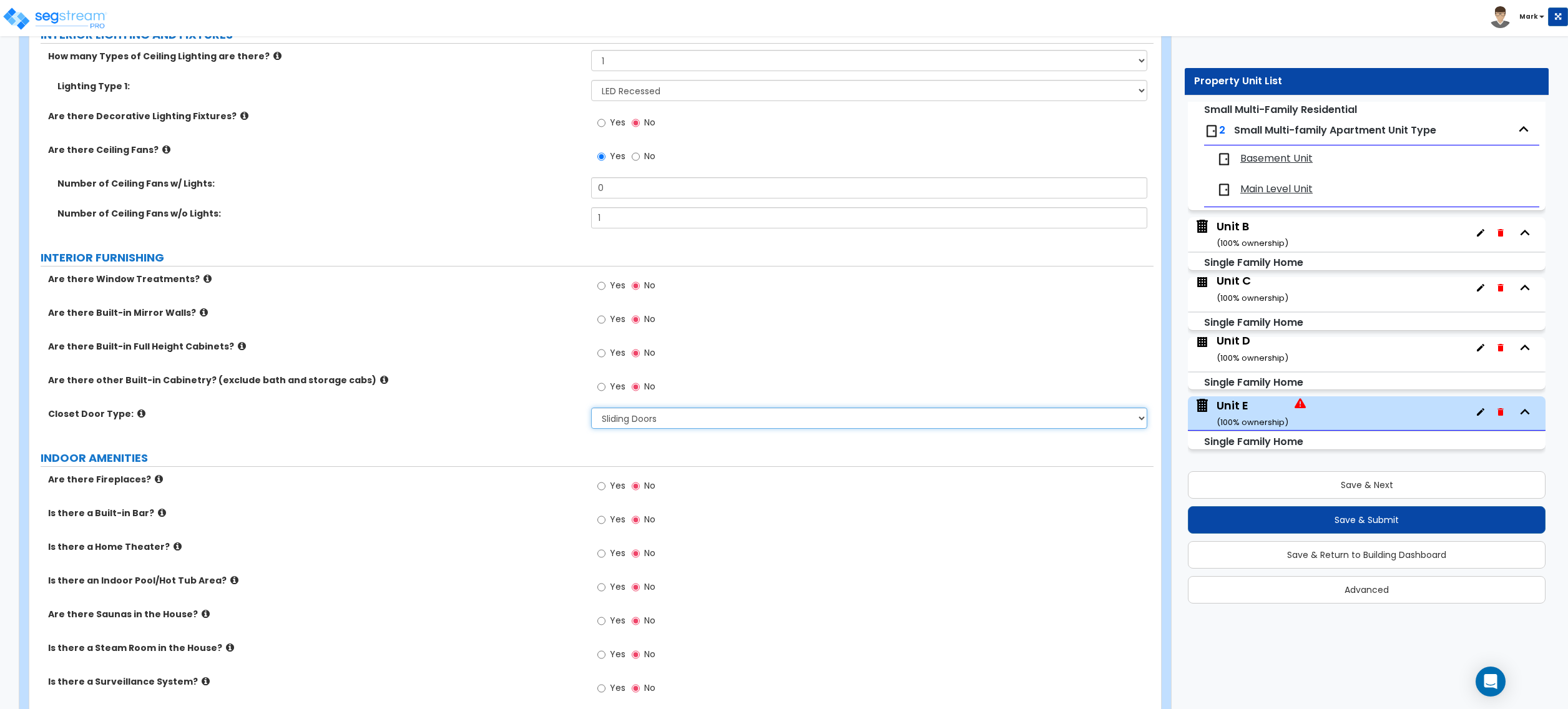
scroll to position [2913, 0]
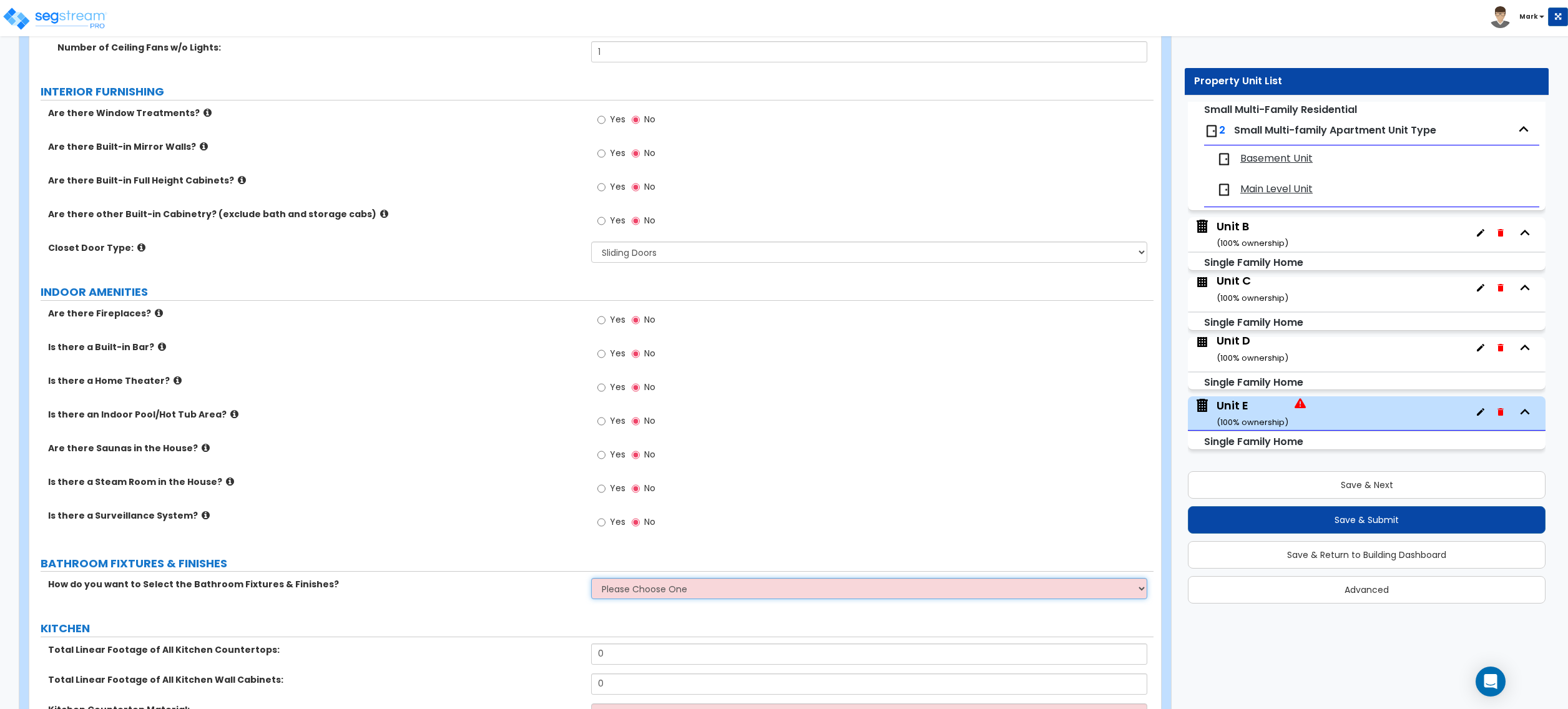
click at [619, 591] on select "Please Choose One I want to Select Fixtures and Finishes only for one Bath and …" at bounding box center [869, 589] width 556 height 22
select select "2"
click at [591, 581] on select "Please Choose One I want to Select Fixtures and Finishes only for one Bath and …" at bounding box center [869, 589] width 556 height 22
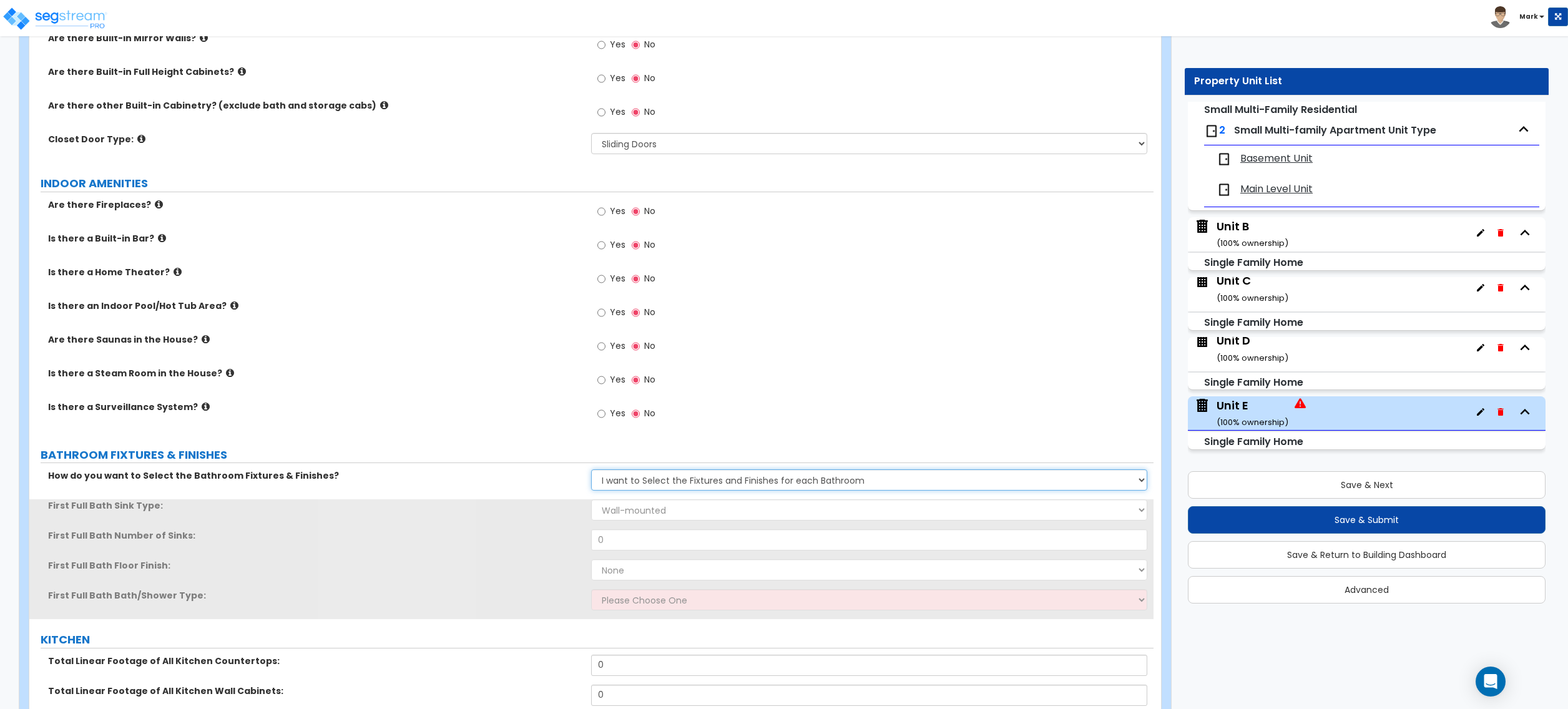
scroll to position [3164, 0]
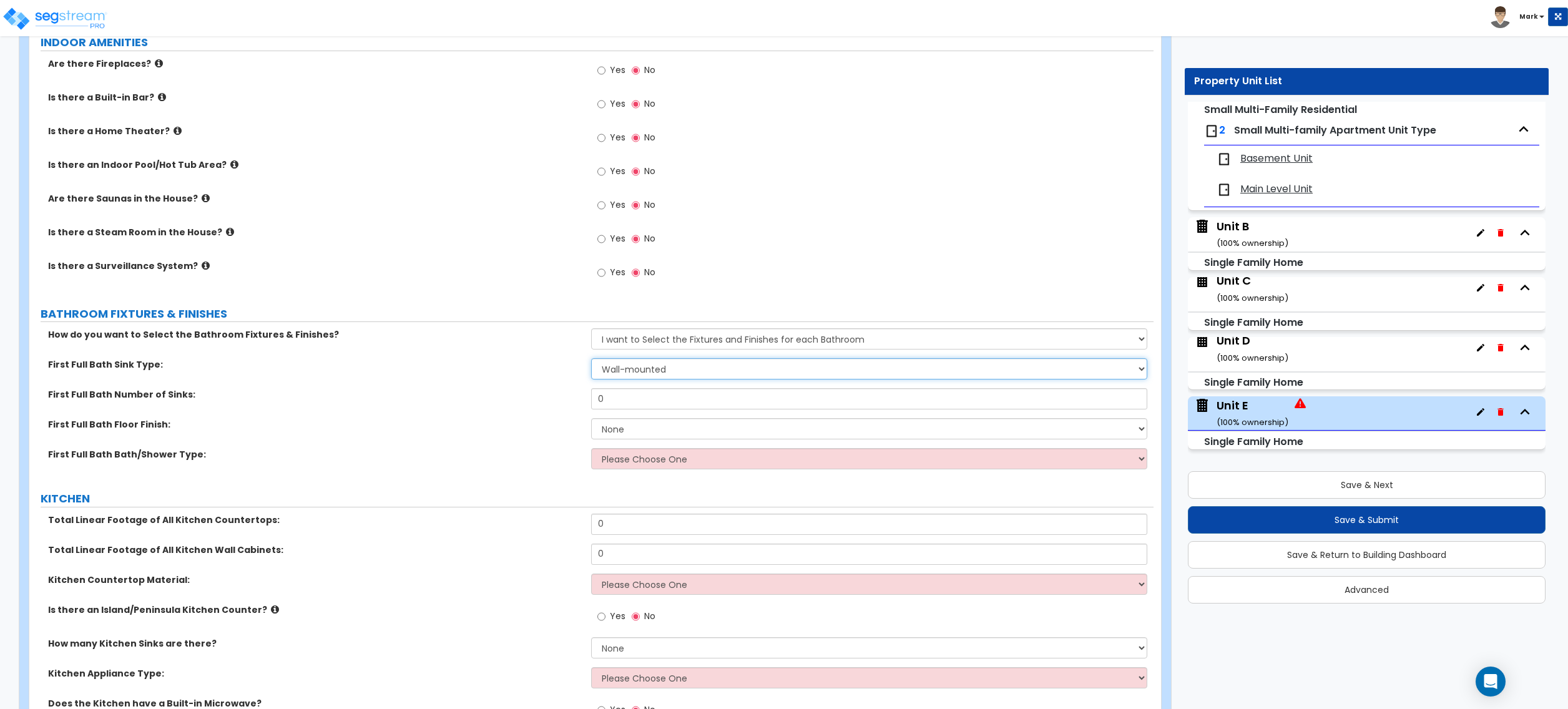
drag, startPoint x: 642, startPoint y: 371, endPoint x: 640, endPoint y: 378, distance: 7.3
click at [641, 371] on select "Wall-mounted Pedestal-mounted Vanity-mounted" at bounding box center [869, 369] width 556 height 22
select select "3"
click at [591, 362] on select "Wall-mounted Pedestal-mounted Vanity-mounted" at bounding box center [869, 369] width 556 height 22
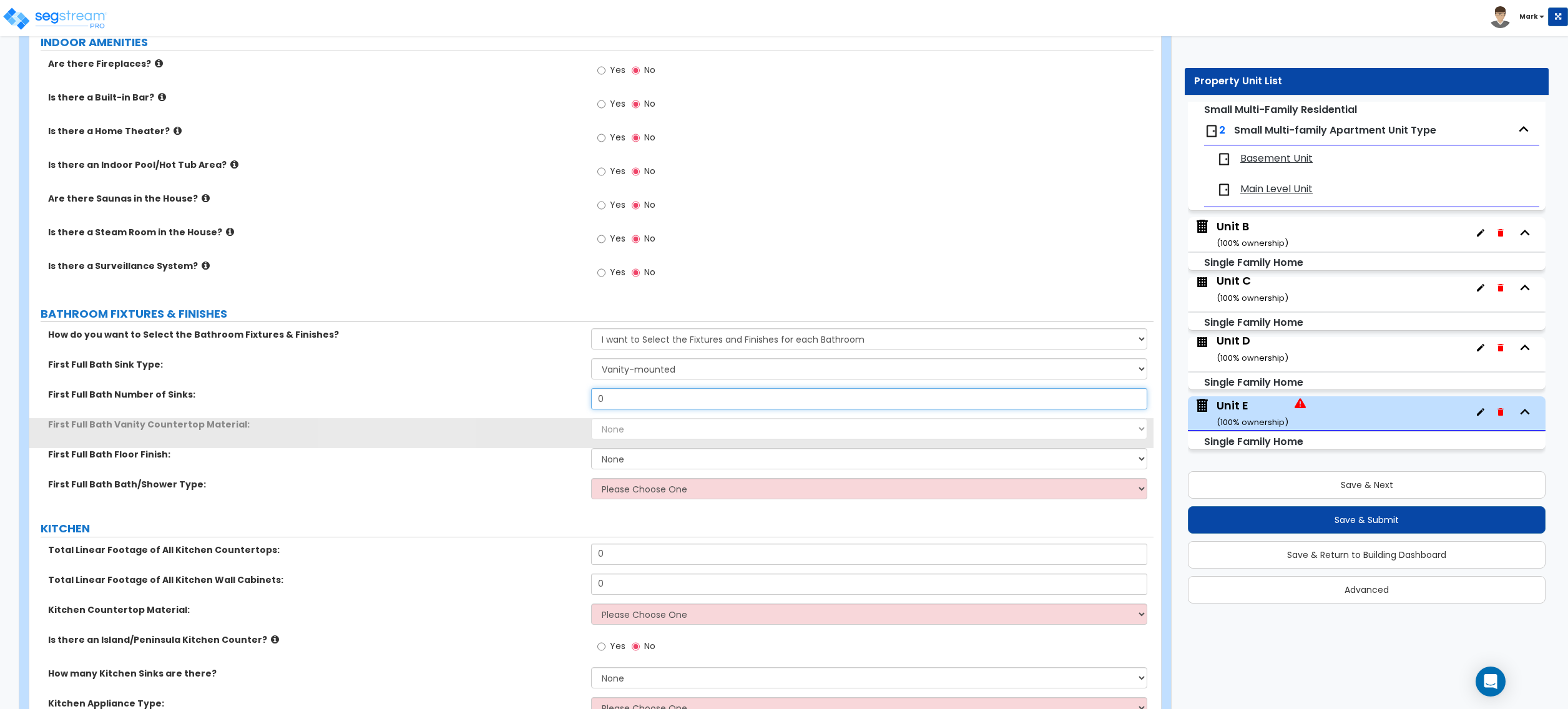
click at [640, 403] on input "0" at bounding box center [869, 399] width 556 height 22
type input "1"
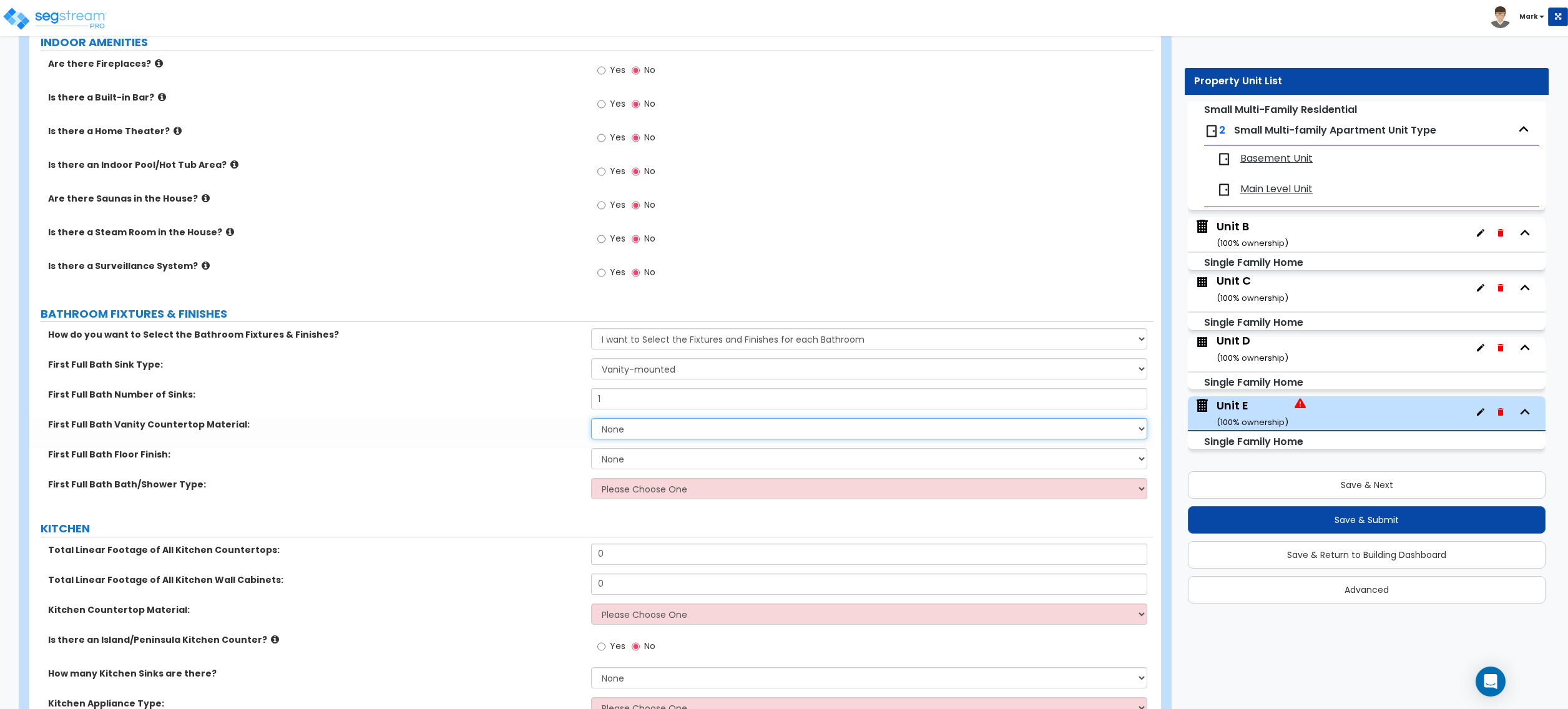
click at [640, 430] on select "None Plastic Laminate Solid Surface Stone Quartz Marble Tile Wood Stainless Ste…" at bounding box center [869, 429] width 556 height 22
drag, startPoint x: 485, startPoint y: 416, endPoint x: 498, endPoint y: 416, distance: 13.0
click at [488, 416] on div "First Full Bath Number of Sinks: 1" at bounding box center [592, 403] width 1124 height 30
click at [635, 438] on select "None Plastic Laminate Solid Surface Stone Quartz Marble Tile Wood Stainless Ste…" at bounding box center [869, 429] width 556 height 22
select select "2"
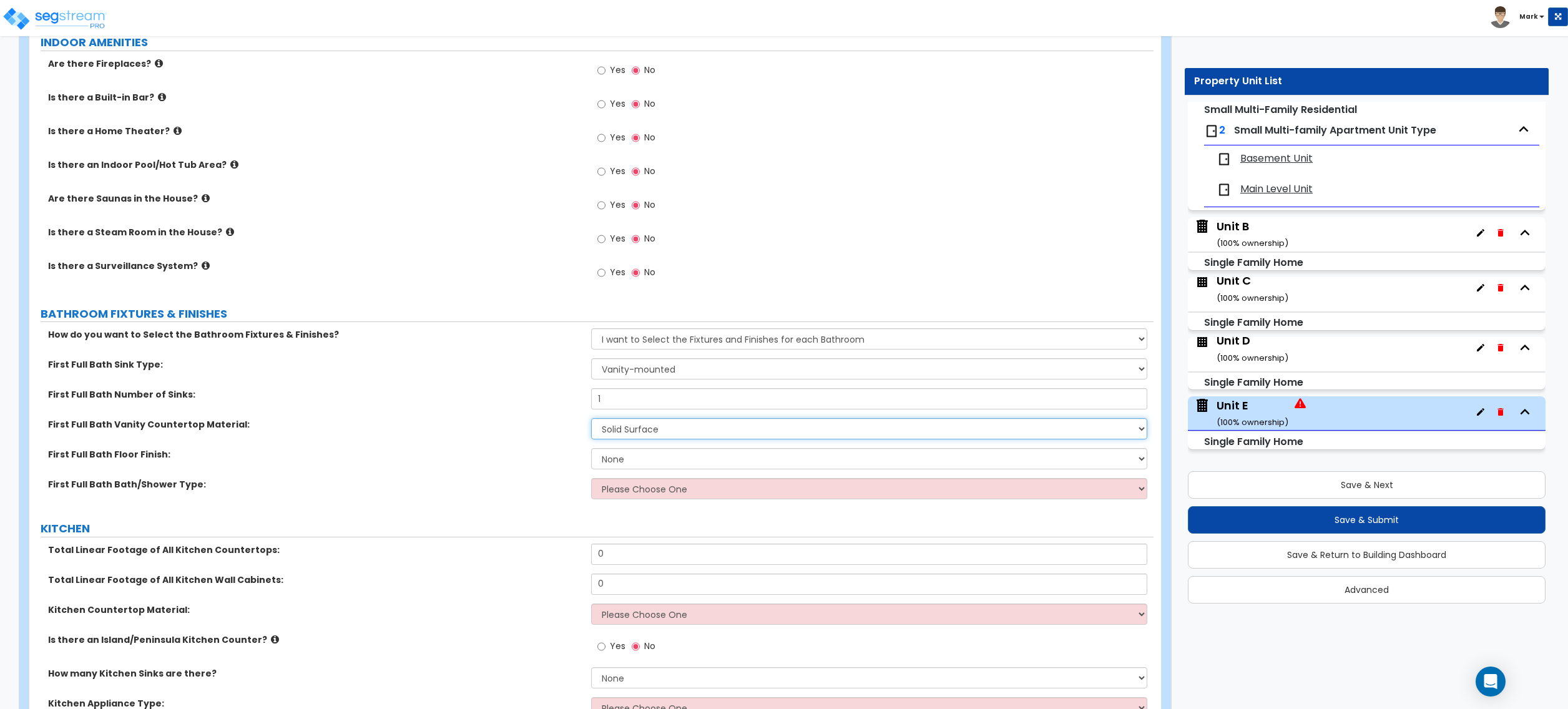
click at [591, 421] on select "None Plastic Laminate Solid Surface Stone Quartz Marble Tile Wood Stainless Ste…" at bounding box center [869, 429] width 556 height 22
click at [638, 466] on select "None Tile Flooring Hardwood Flooring Resilient Laminate Flooring VCT Flooring S…" at bounding box center [869, 459] width 556 height 22
select select "3"
click at [591, 452] on select "None Tile Flooring Hardwood Flooring Resilient Laminate Flooring VCT Flooring S…" at bounding box center [869, 459] width 556 height 22
click at [642, 492] on select "Please Choose One Standalone Shower Bathtub - Shower Combo" at bounding box center [869, 489] width 556 height 22
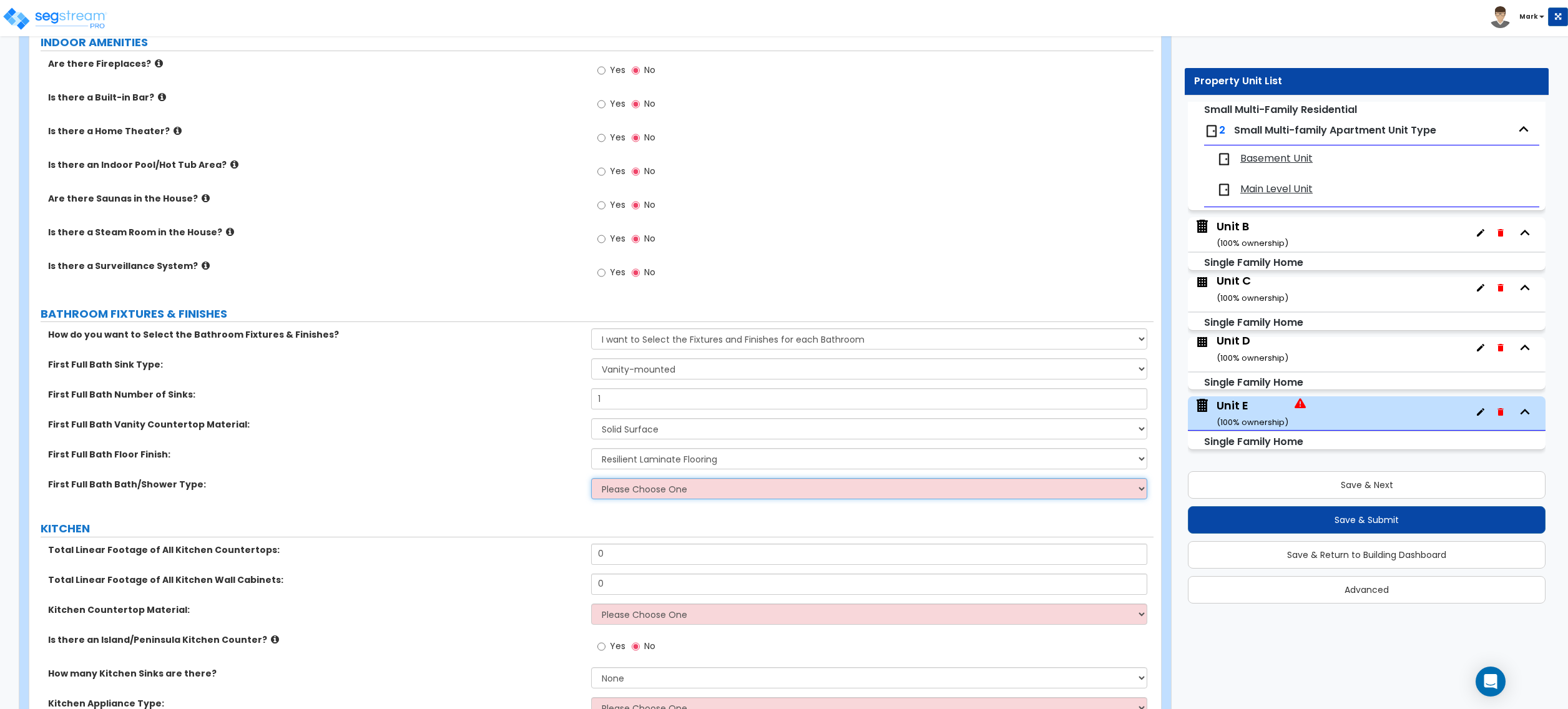
select select "2"
click at [591, 481] on select "Please Choose One Standalone Shower Bathtub - Shower Combo" at bounding box center [869, 489] width 556 height 22
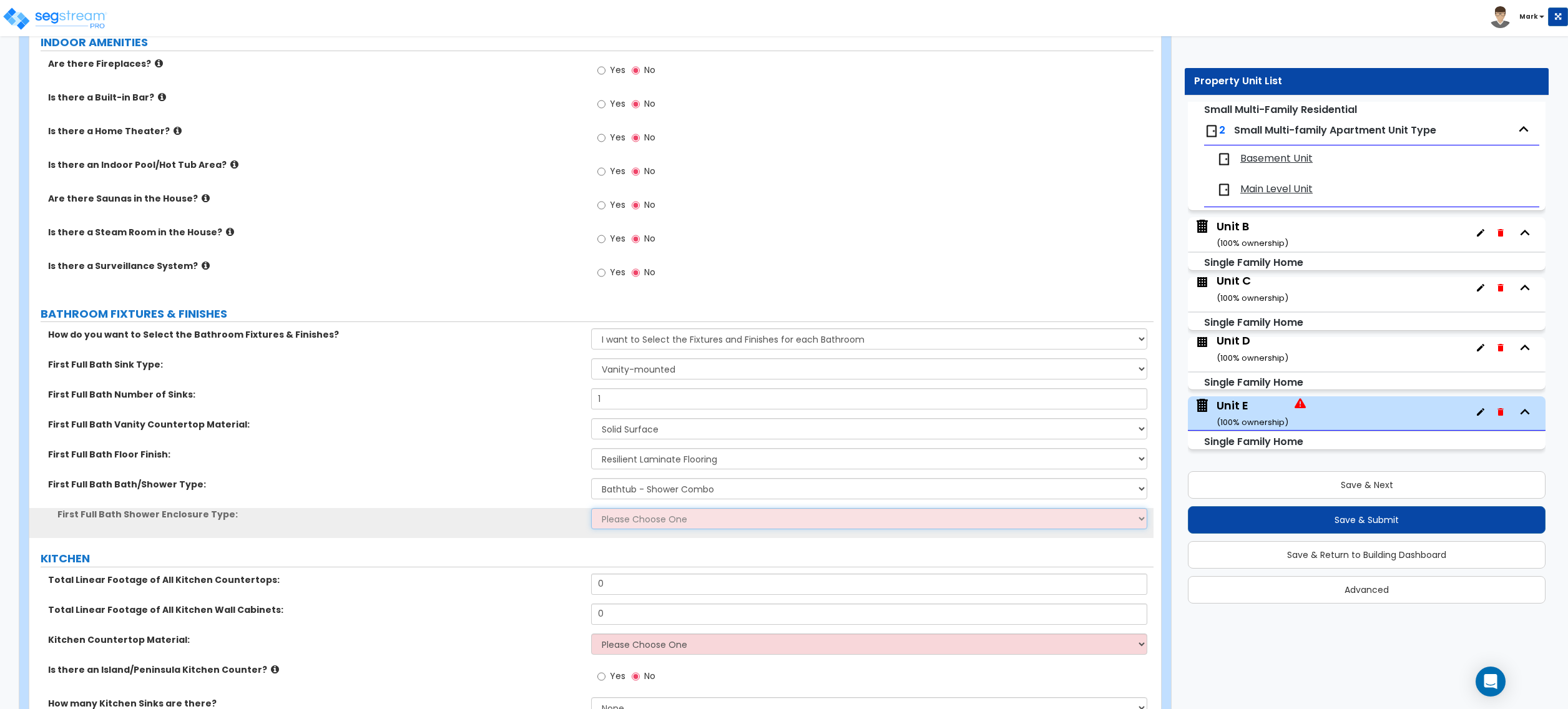
click at [643, 524] on select "Please Choose One Curtain & Rod Glass Sliding Doors Glass Hinged Doors" at bounding box center [869, 519] width 556 height 22
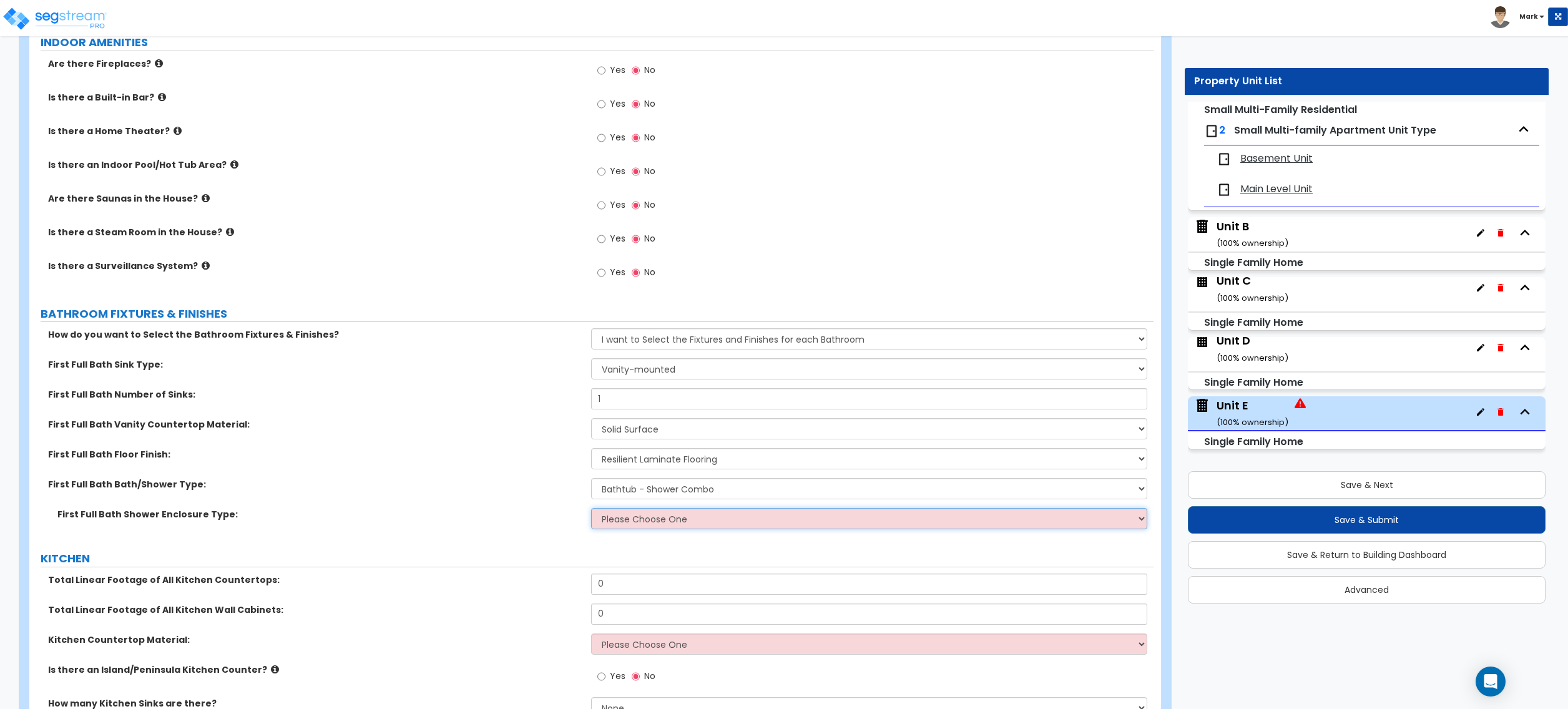
select select "1"
click at [591, 511] on select "Please Choose One Curtain & Rod Glass Sliding Doors Glass Hinged Doors" at bounding box center [869, 519] width 556 height 22
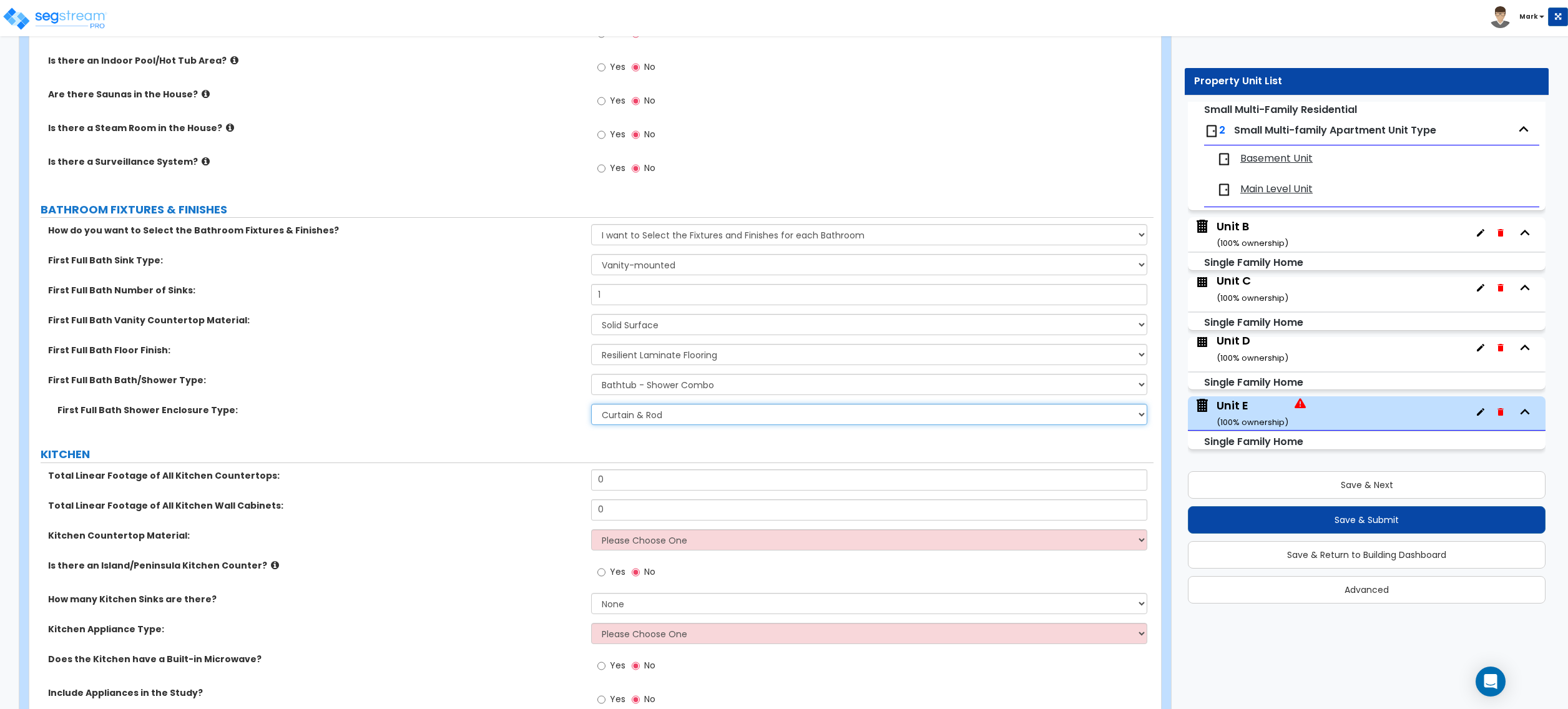
scroll to position [3413, 0]
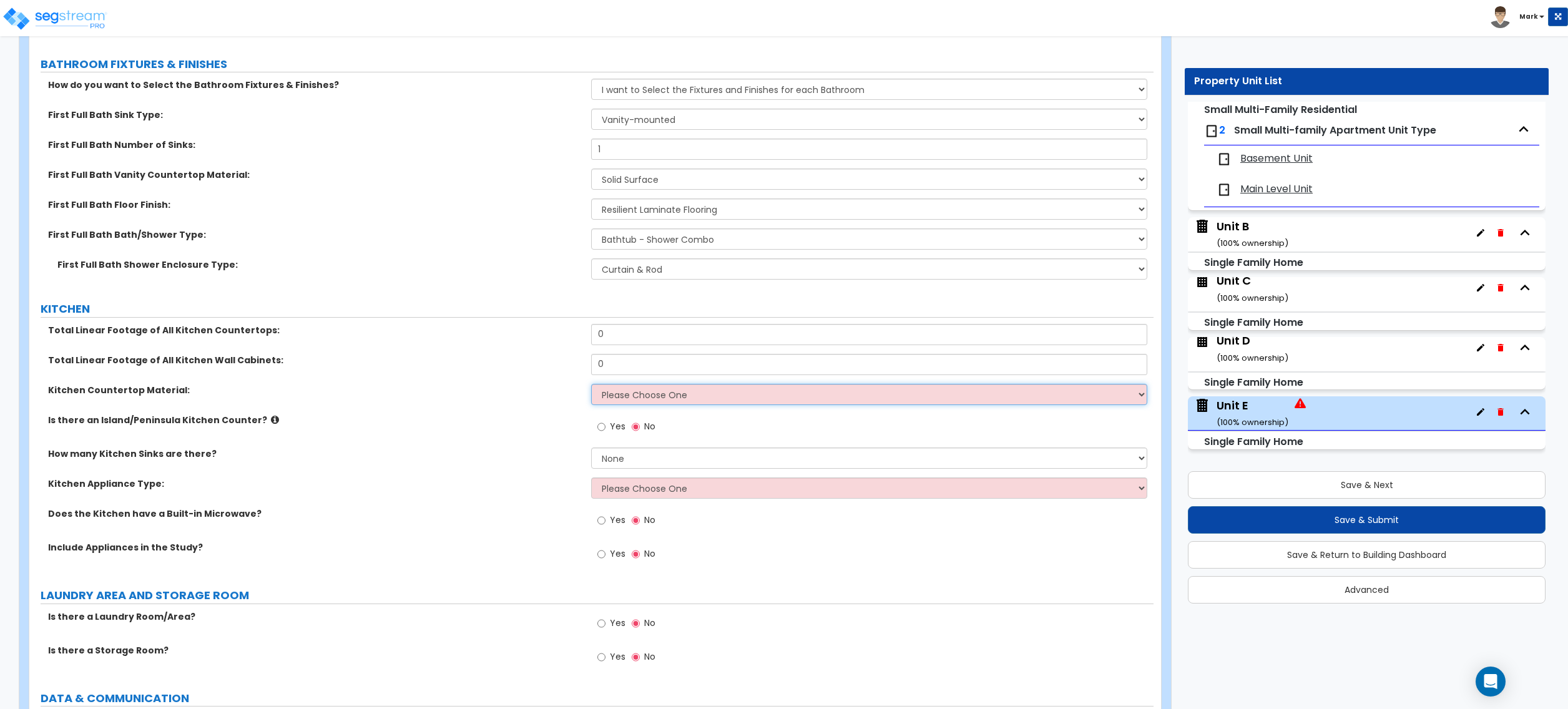
click at [628, 393] on select "Please Choose One Plastic Laminate Solid Surface Stone Quartz Marble Tile Wood …" at bounding box center [869, 395] width 556 height 22
select select "2"
click at [591, 387] on select "Please Choose One Plastic Laminate Solid Surface Stone Quartz Marble Tile Wood …" at bounding box center [869, 395] width 556 height 22
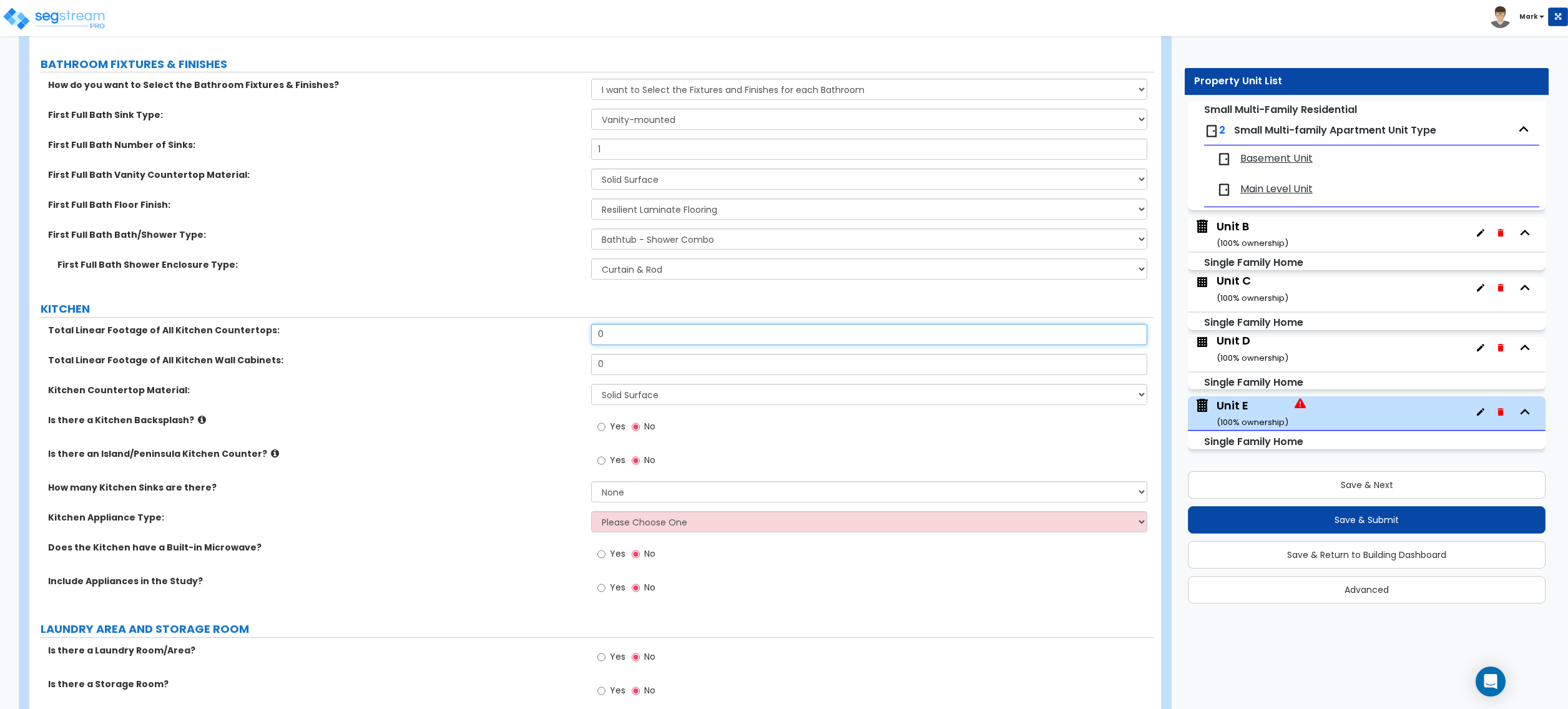
click at [627, 337] on input "0" at bounding box center [869, 335] width 556 height 22
type input "4"
click at [628, 364] on input "0" at bounding box center [869, 365] width 556 height 22
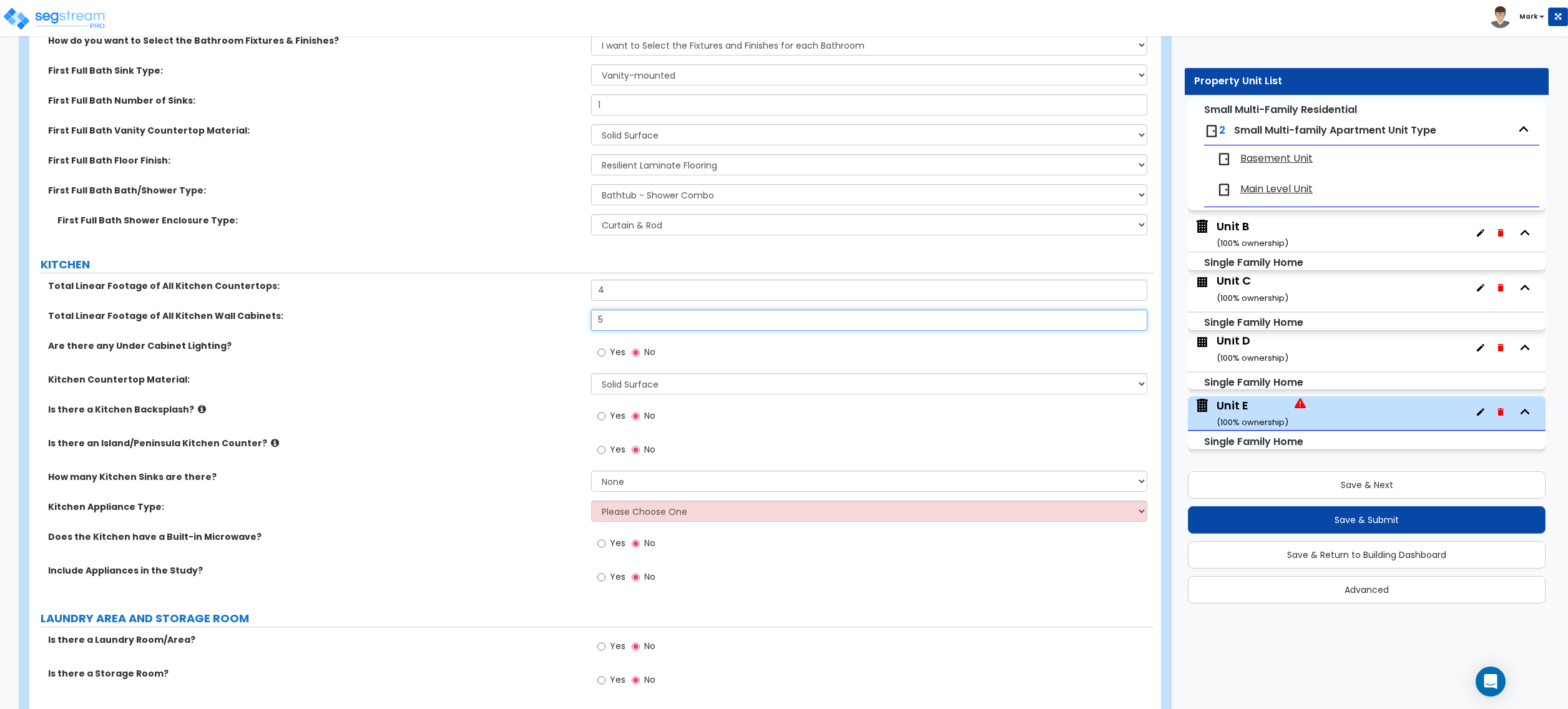
scroll to position [3496, 0]
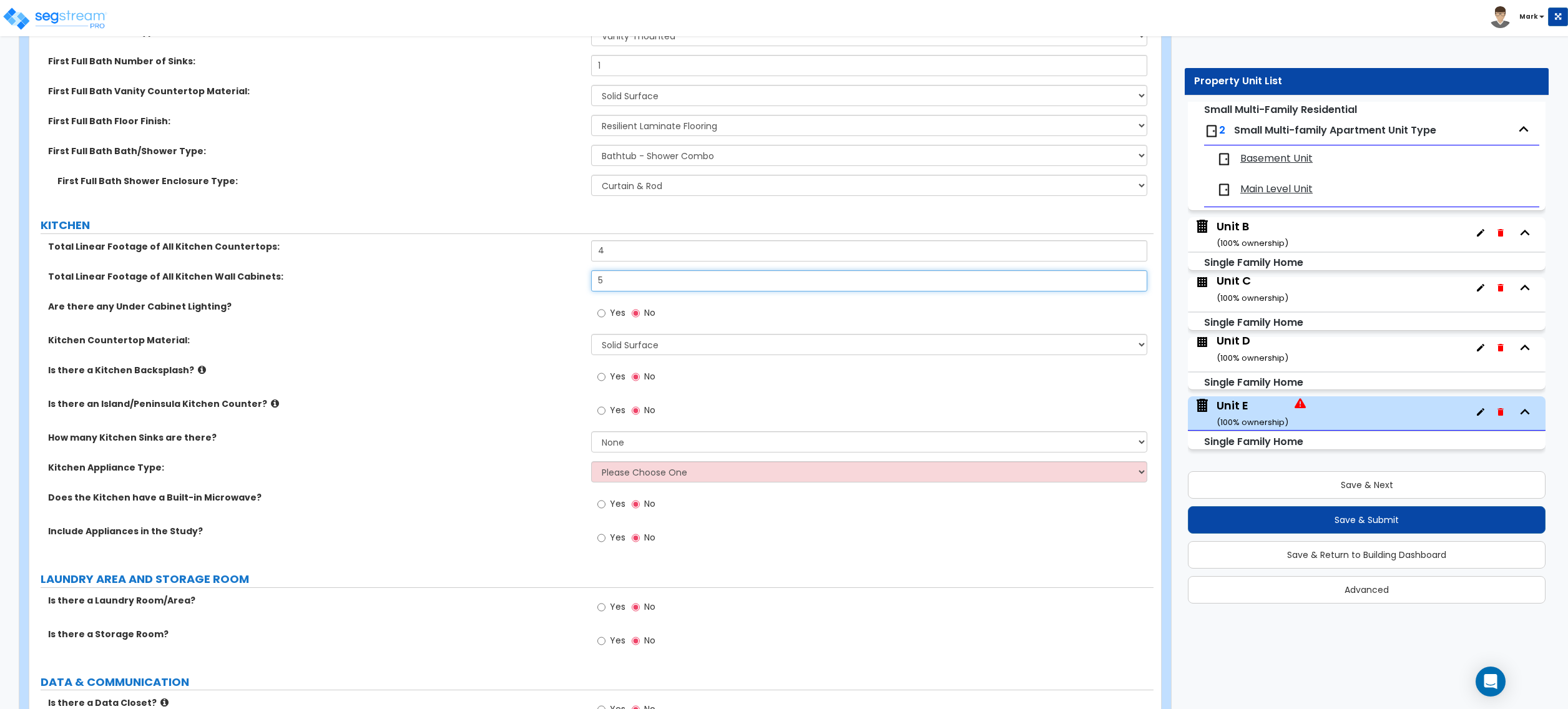
type input "5"
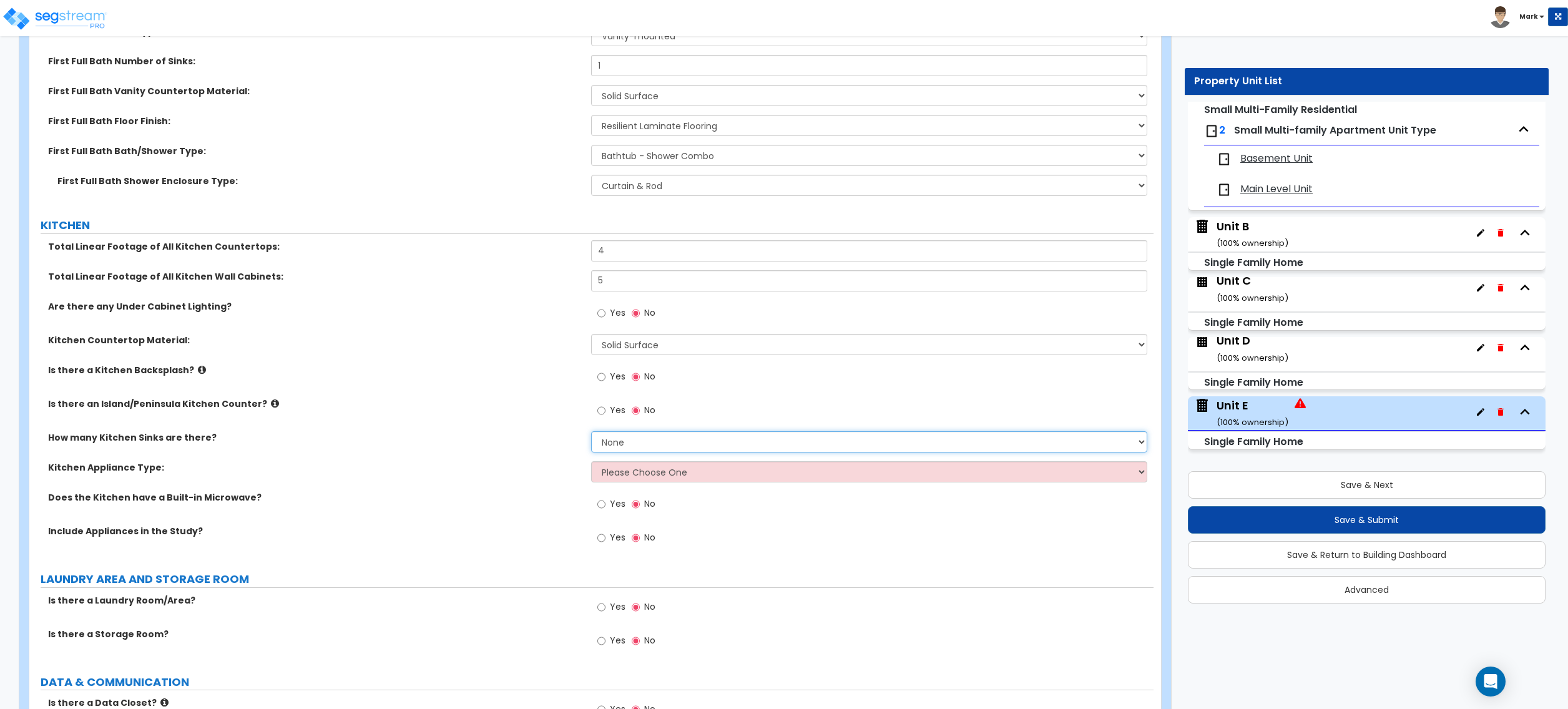
click at [615, 447] on select "None 1 2 3" at bounding box center [869, 443] width 556 height 22
click at [591, 435] on select "None 1 2 3" at bounding box center [869, 443] width 556 height 22
click at [618, 451] on select "None 1 2 3" at bounding box center [869, 443] width 556 height 22
select select "1"
click at [591, 435] on select "None 1 2 3" at bounding box center [869, 443] width 556 height 22
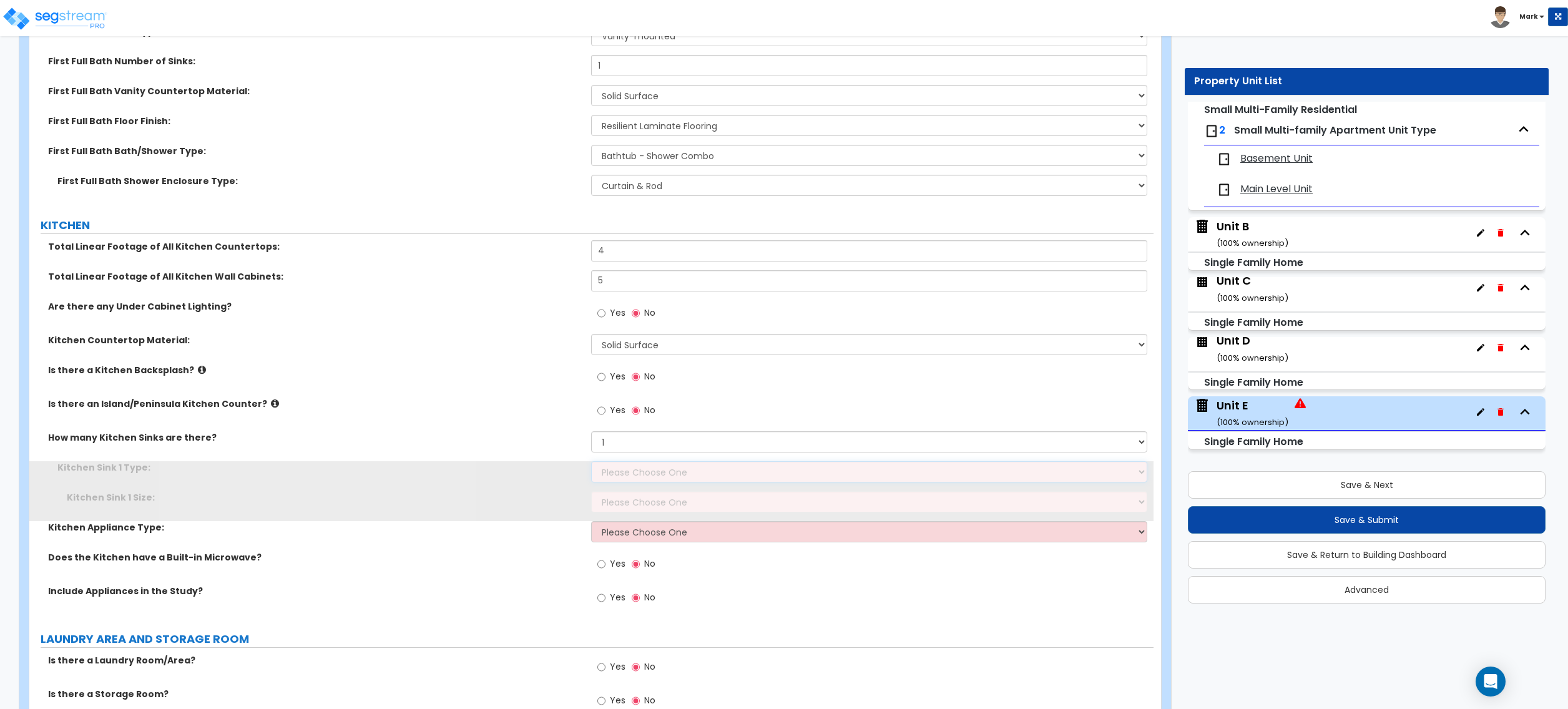
click at [617, 482] on select "Please Choose One Stainless Steel Porcelain Enamel Cast Iron Granite Composite" at bounding box center [869, 472] width 556 height 22
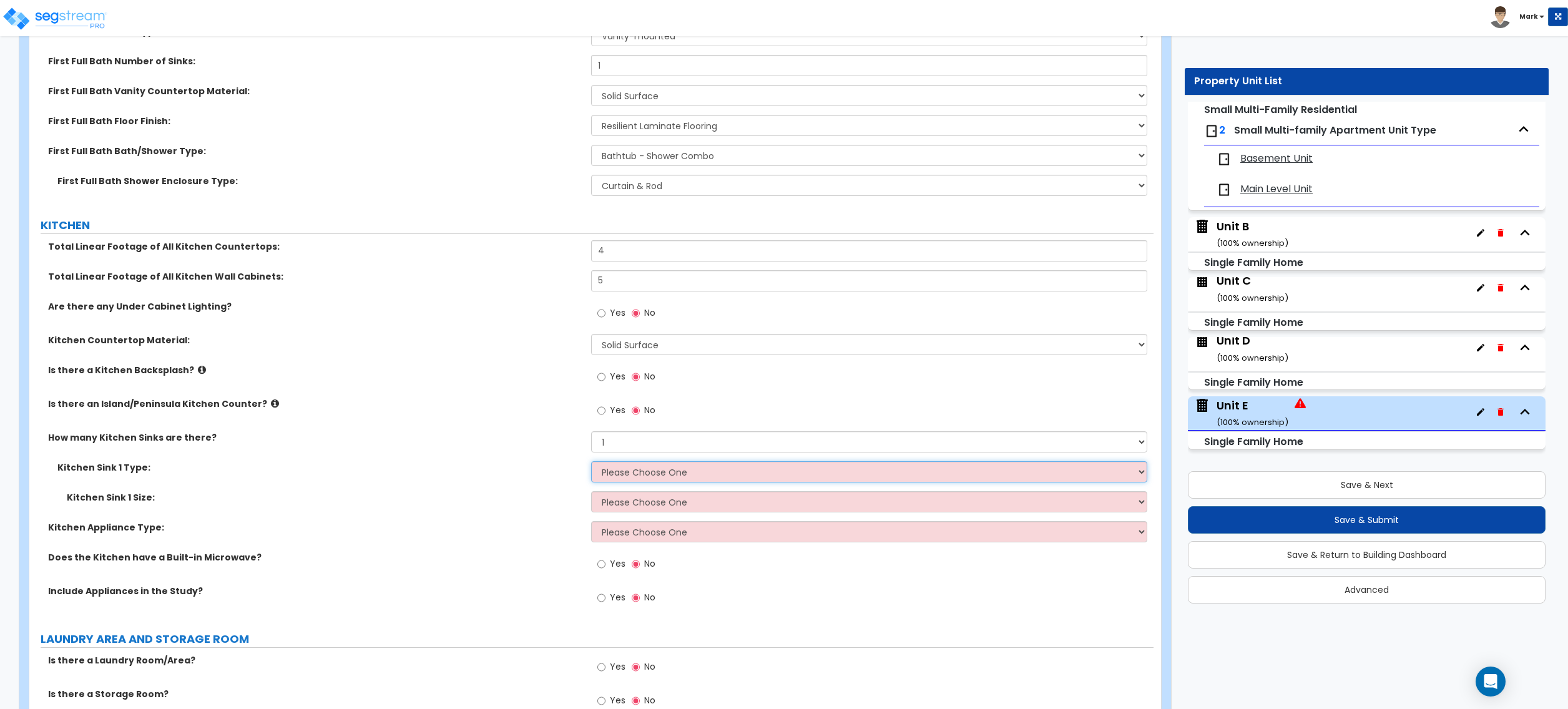
select select "1"
click at [591, 464] on select "Please Choose One Stainless Steel Porcelain Enamel Cast Iron Granite Composite" at bounding box center [869, 472] width 556 height 22
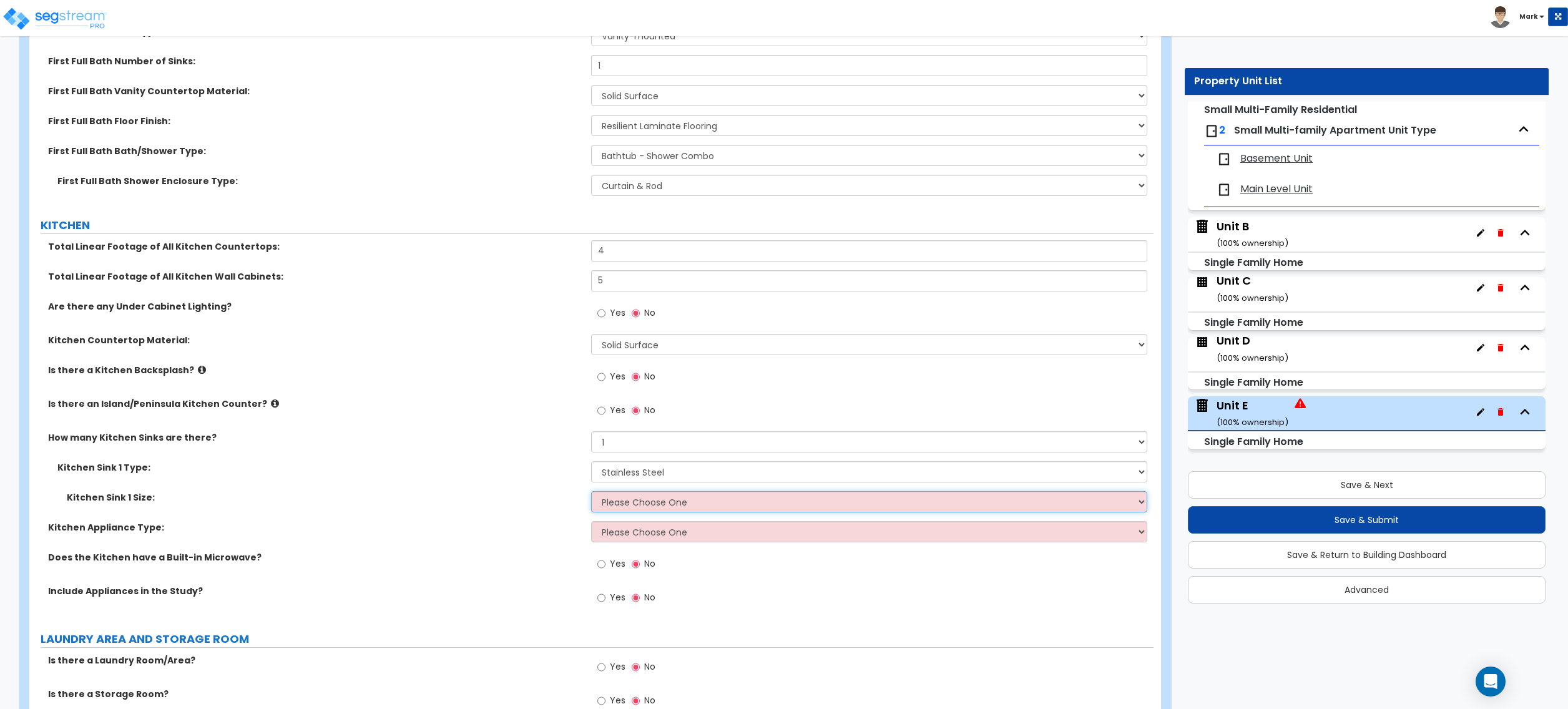
click at [628, 505] on select "Please Choose One Single Sink Double Sink" at bounding box center [869, 502] width 556 height 22
select select "2"
click at [591, 495] on select "Please Choose One Single Sink Double Sink" at bounding box center [869, 502] width 556 height 22
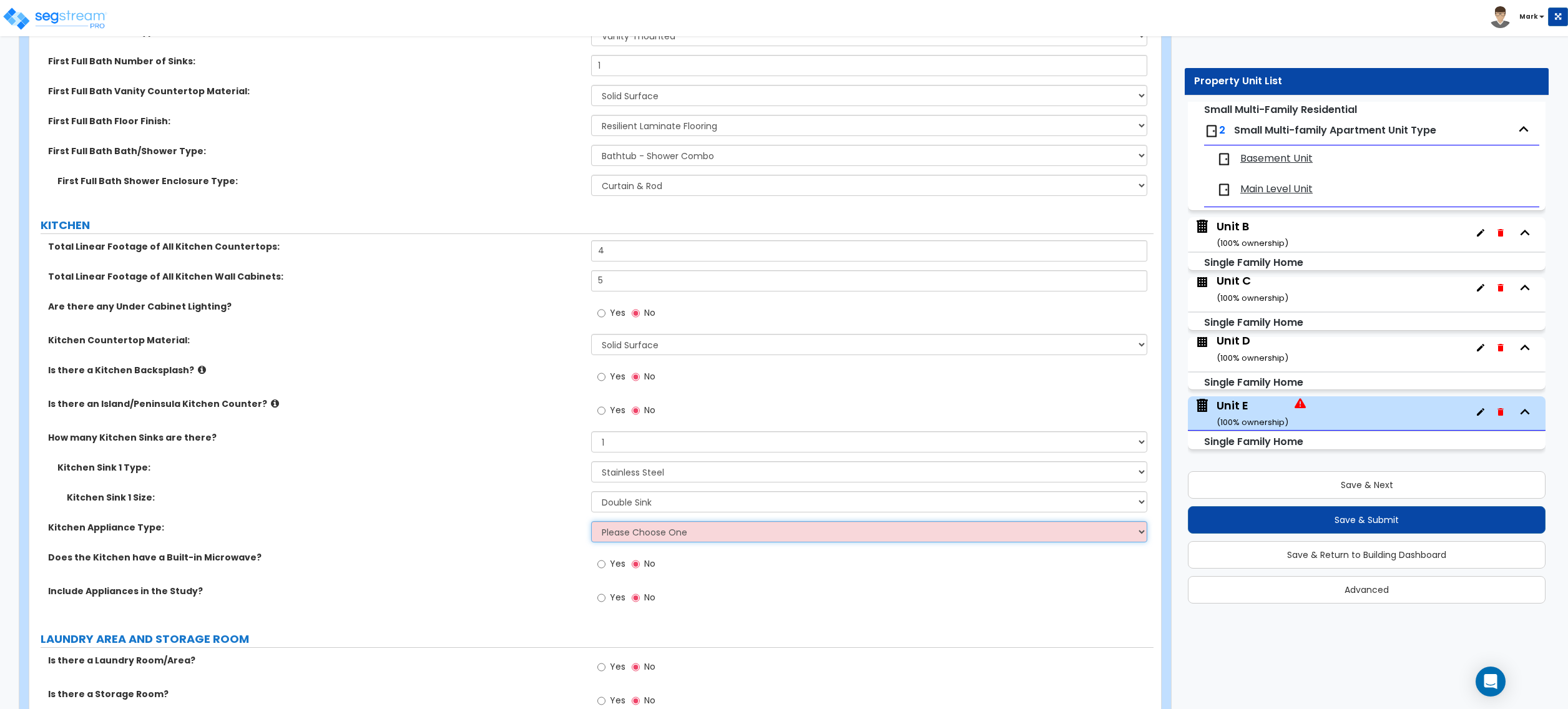
click at [640, 535] on select "Please Choose One Gas Electric" at bounding box center [869, 532] width 556 height 22
select select "1"
click at [591, 525] on select "Please Choose One Gas Electric" at bounding box center [869, 532] width 556 height 22
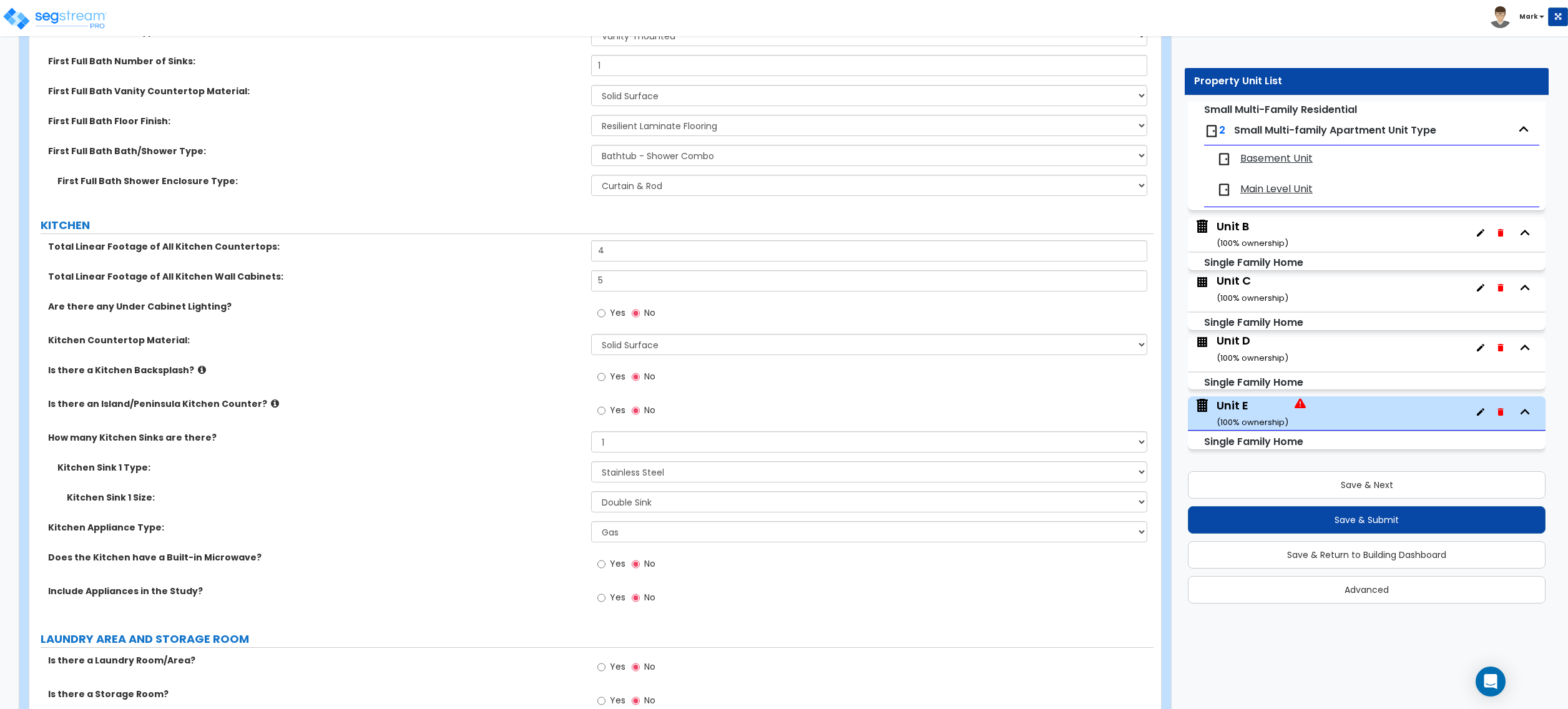
click at [614, 570] on span "Yes" at bounding box center [617, 564] width 15 height 13
click at [605, 570] on input "Yes" at bounding box center [601, 564] width 8 height 13
radio input "true"
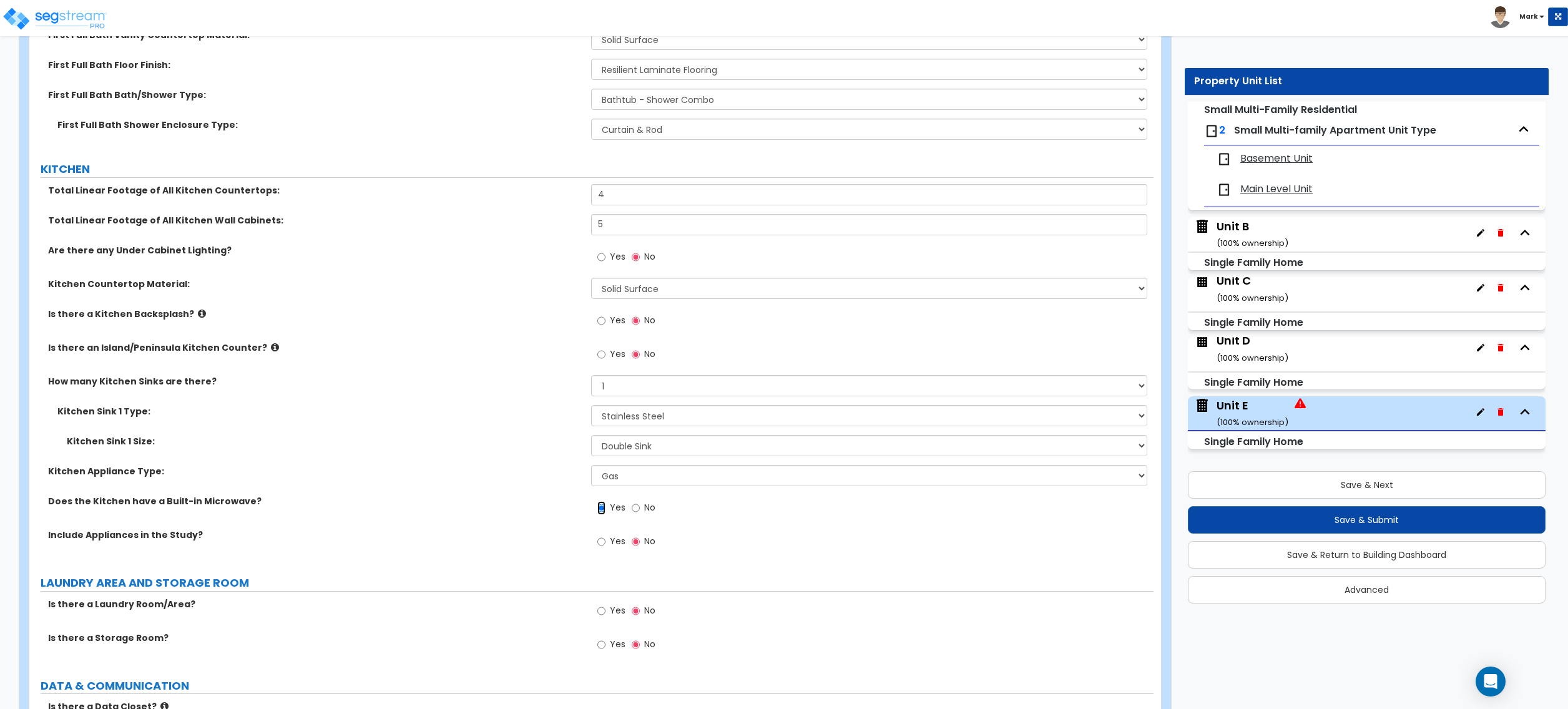
scroll to position [3580, 0]
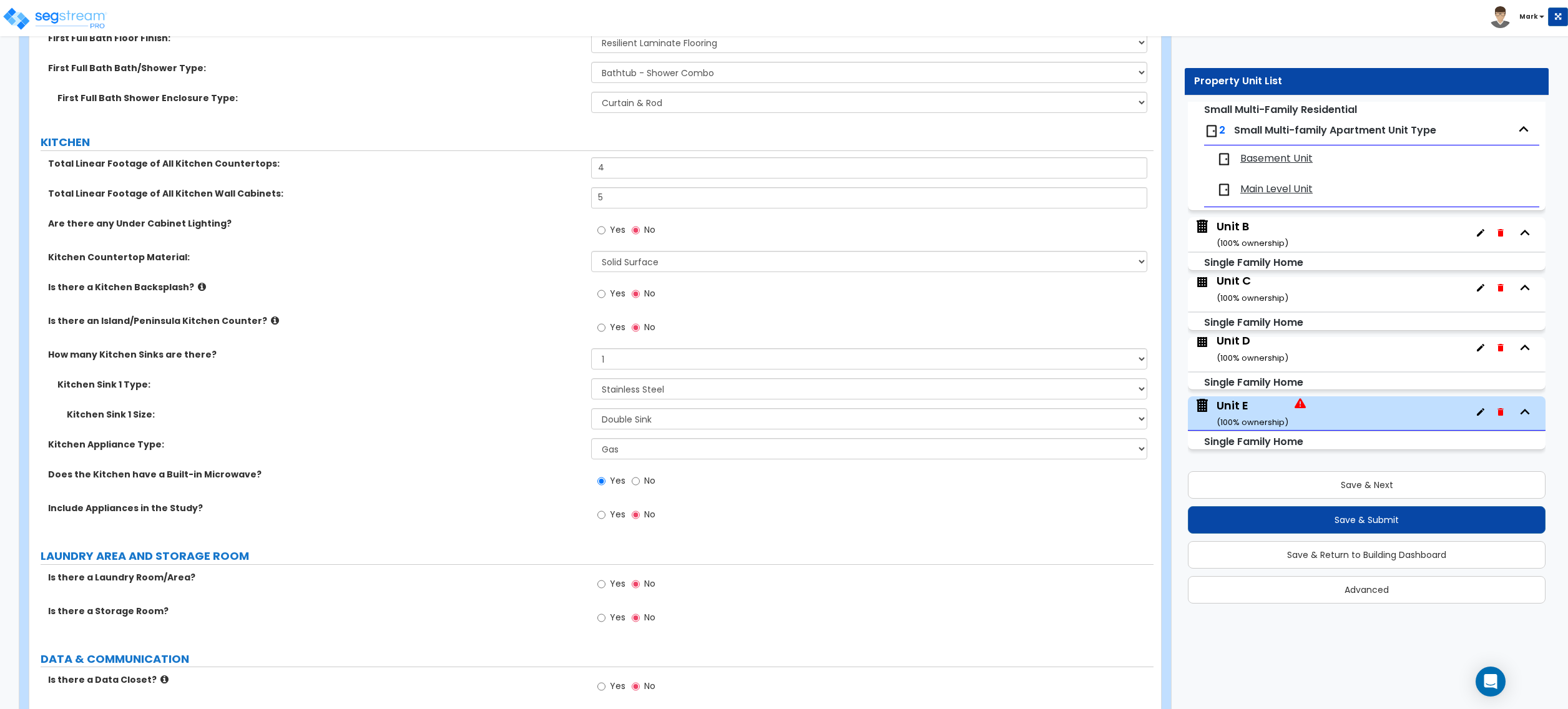
click at [614, 518] on span "Yes" at bounding box center [617, 515] width 15 height 13
click at [605, 518] on input "Yes" at bounding box center [601, 515] width 8 height 13
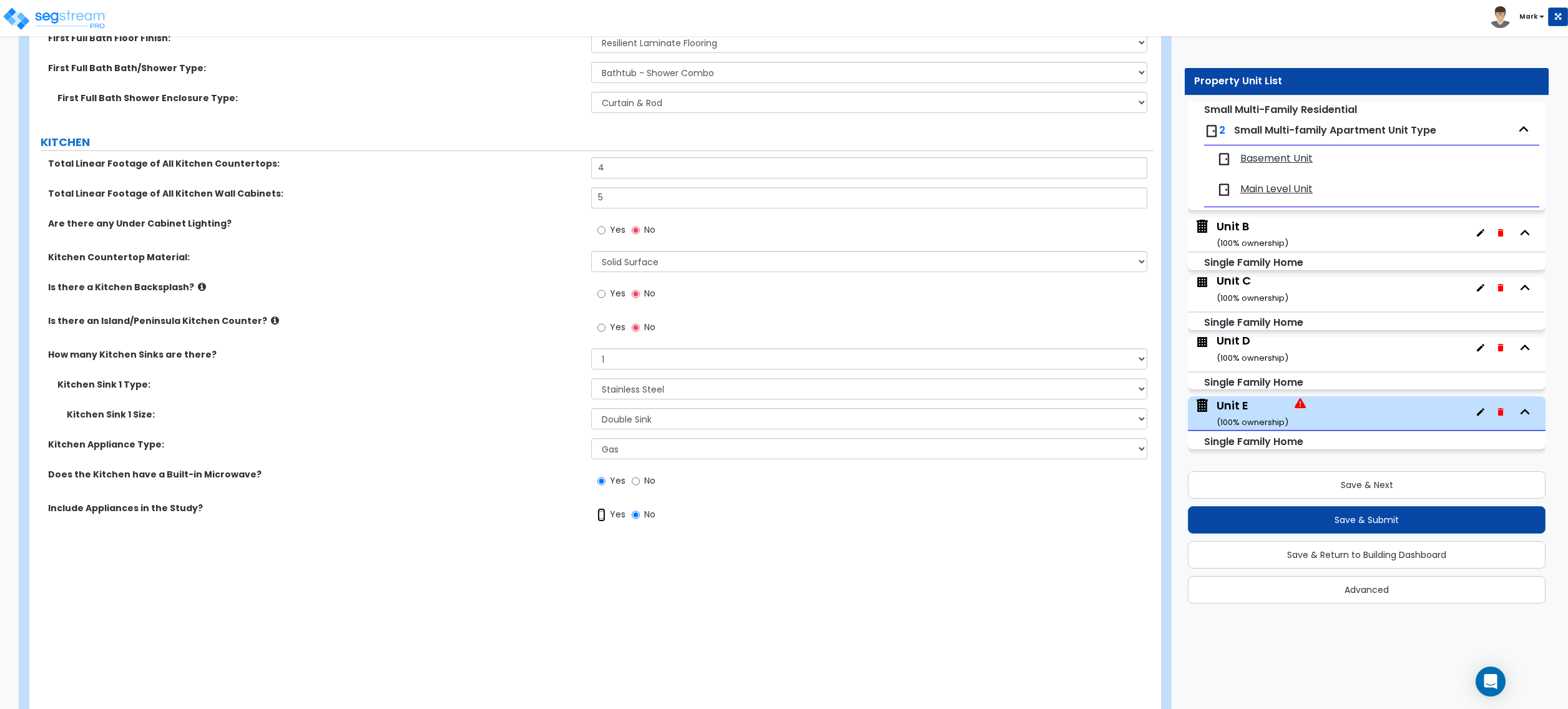
radio input "true"
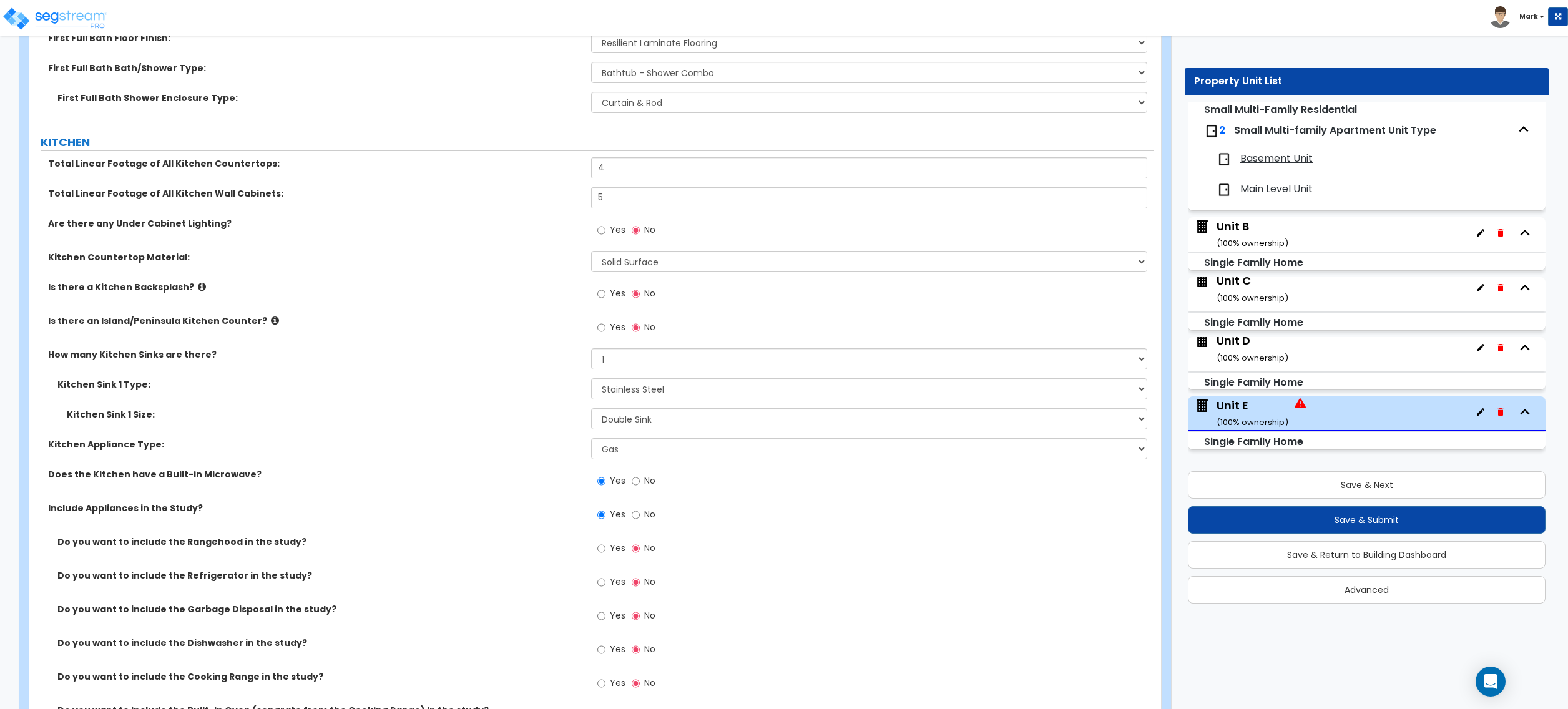
click at [617, 580] on span "Yes" at bounding box center [617, 582] width 15 height 13
click at [605, 580] on input "Yes" at bounding box center [601, 582] width 8 height 13
radio input "true"
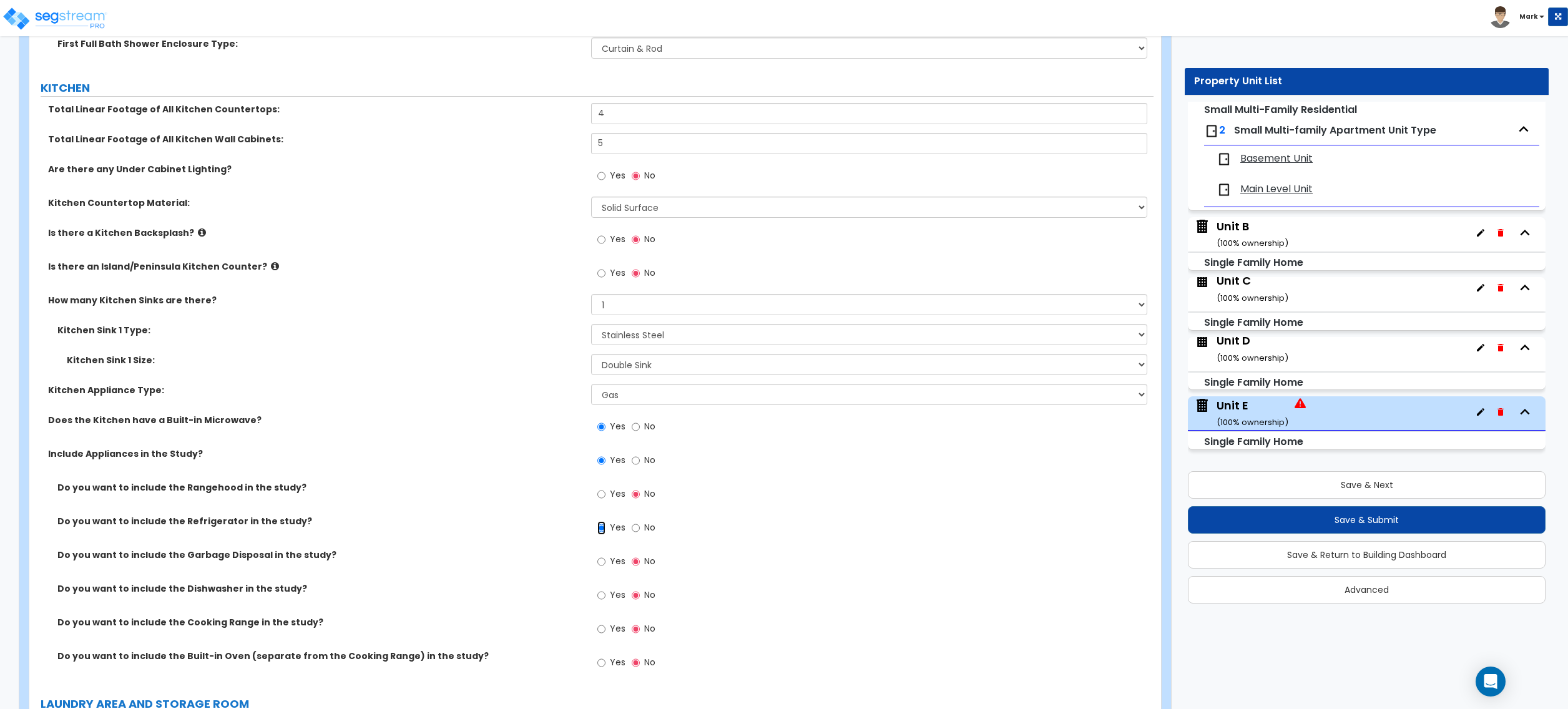
scroll to position [3663, 0]
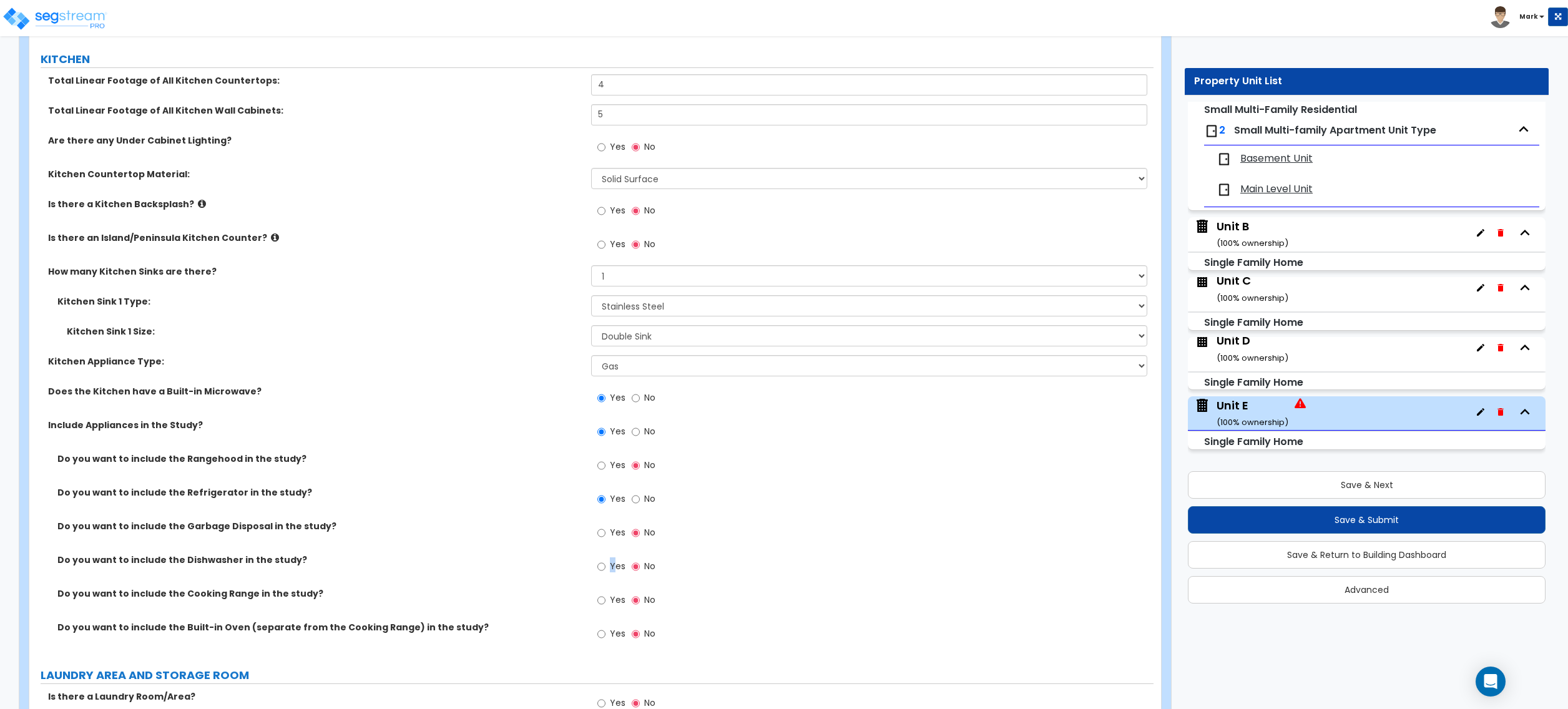
click at [614, 562] on label "Yes" at bounding box center [611, 569] width 28 height 22
click at [619, 570] on span "Yes" at bounding box center [617, 567] width 15 height 13
click at [605, 570] on input "Yes" at bounding box center [601, 567] width 8 height 13
radio input "true"
click at [619, 605] on span "Yes" at bounding box center [617, 600] width 15 height 13
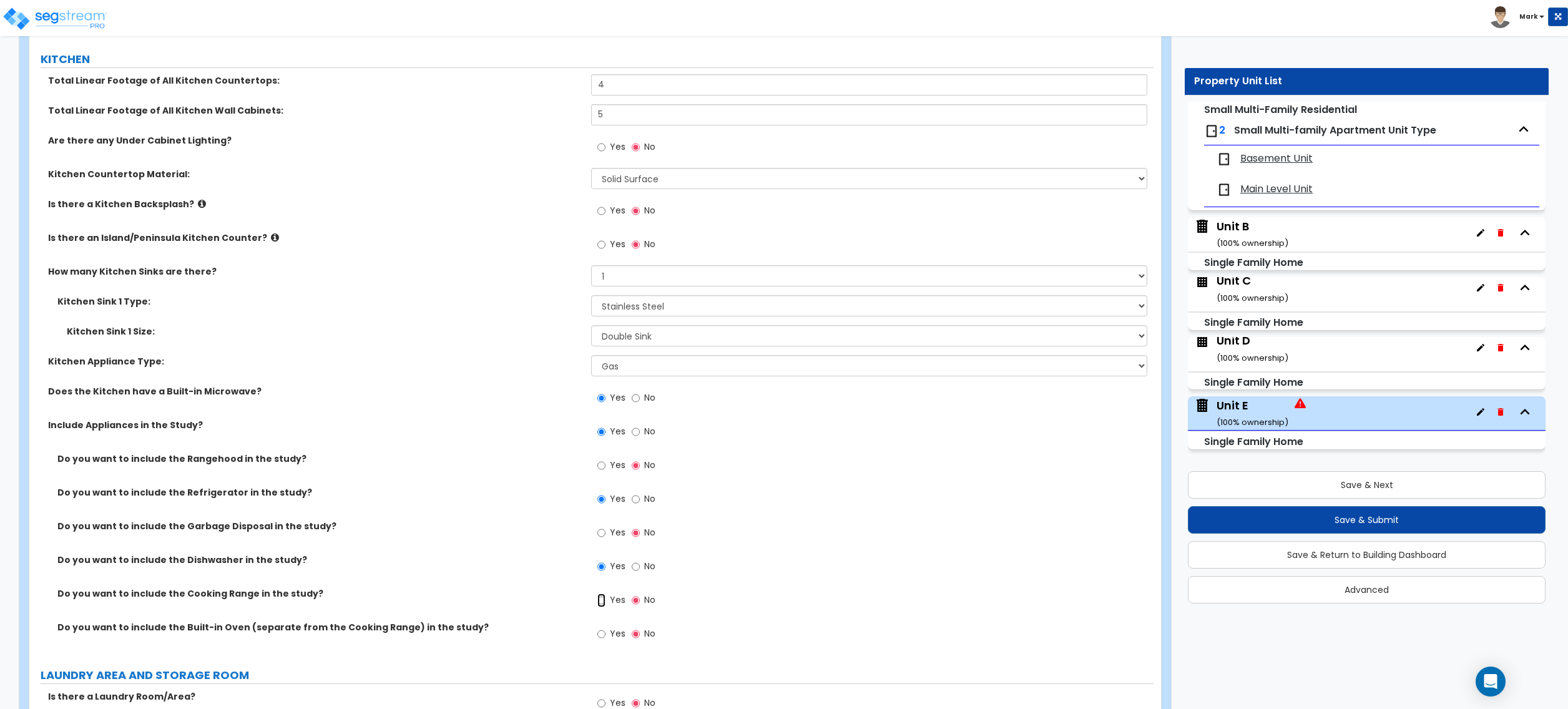
click at [605, 605] on input "Yes" at bounding box center [601, 600] width 8 height 13
radio input "true"
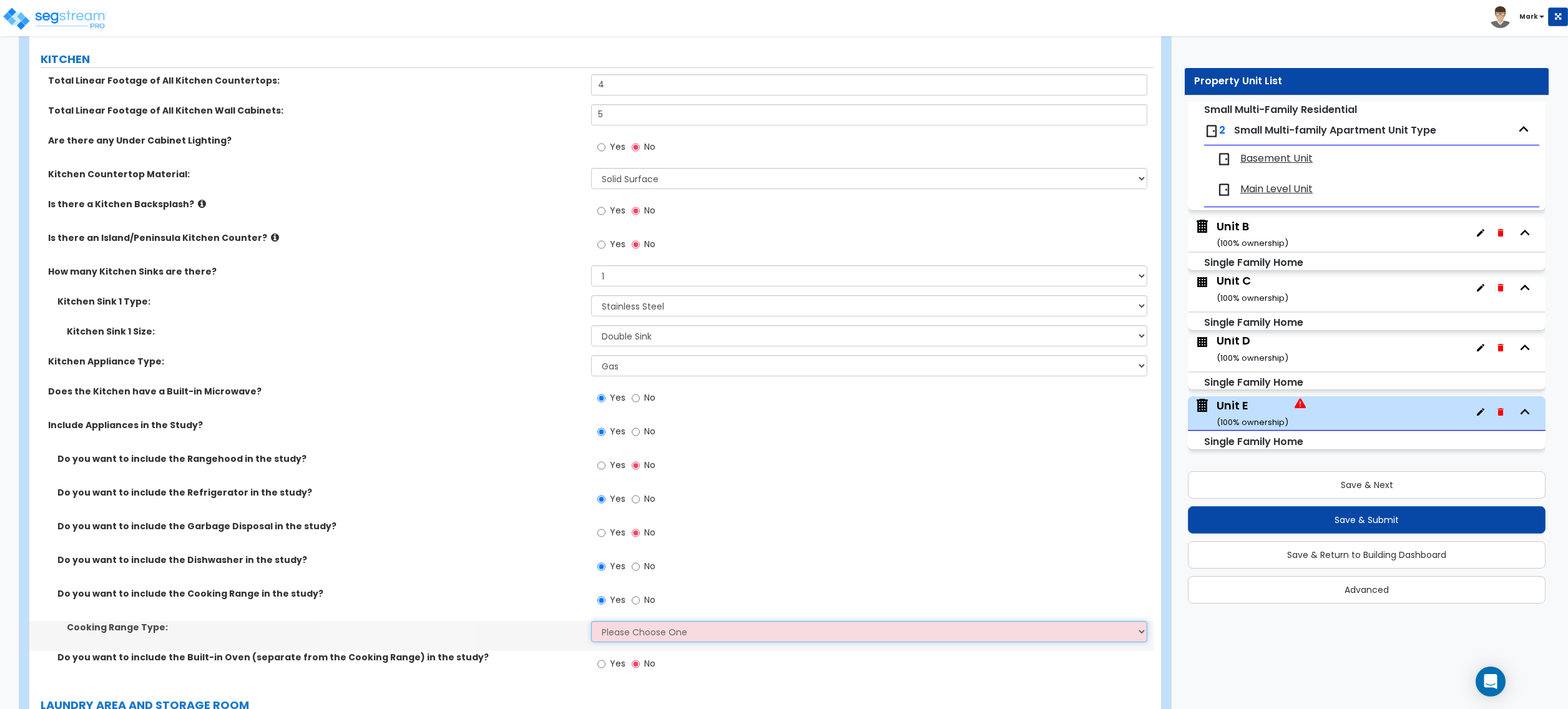
click at [638, 638] on select "Please Choose One Cook Top Only Range with Oven" at bounding box center [869, 633] width 556 height 22
click at [591, 624] on select "Please Choose One Cook Top Only Range with Oven" at bounding box center [869, 633] width 556 height 22
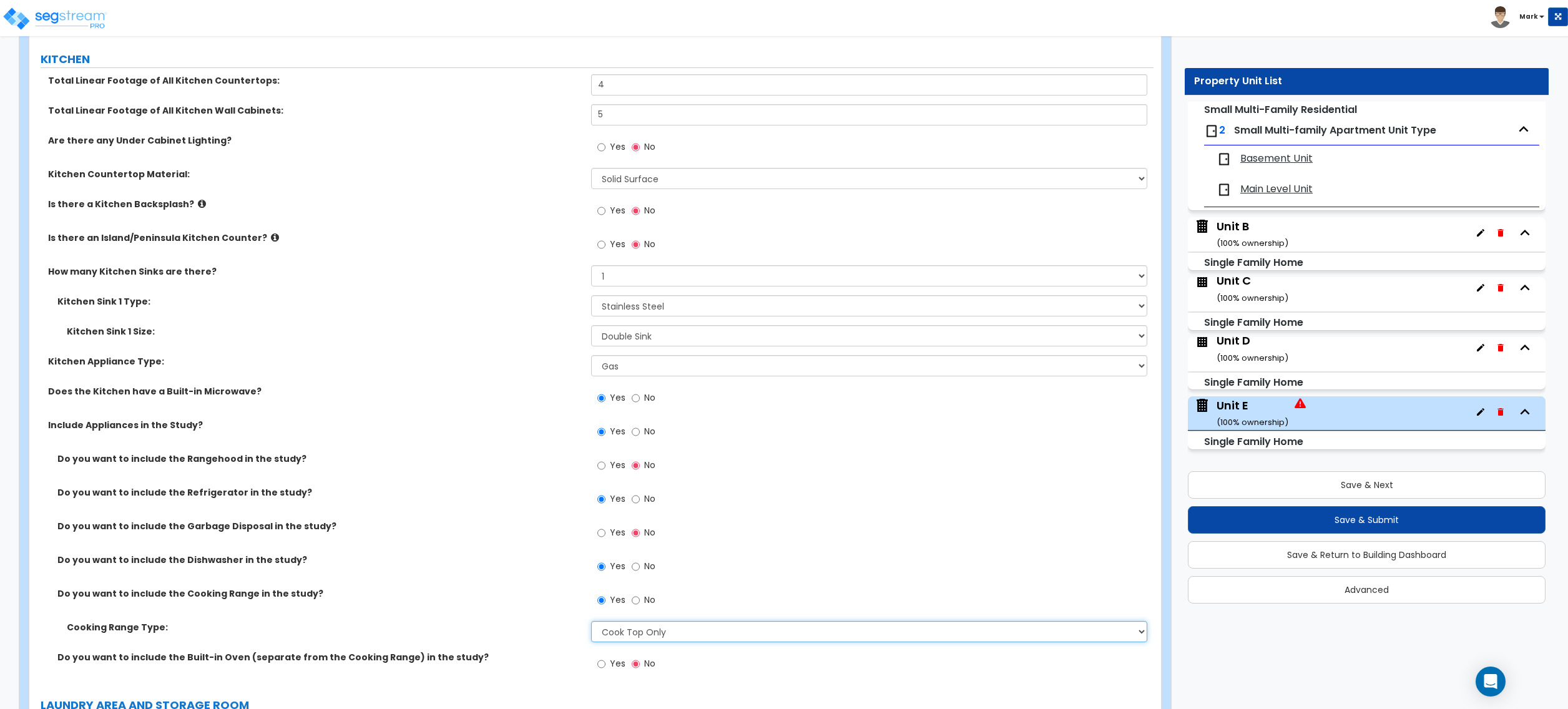
drag, startPoint x: 640, startPoint y: 634, endPoint x: 644, endPoint y: 645, distance: 11.7
click at [641, 640] on select "Please Choose One Cook Top Only Range with Oven" at bounding box center [869, 633] width 556 height 22
select select "2"
click at [591, 624] on select "Please Choose One Cook Top Only Range with Oven" at bounding box center [869, 633] width 556 height 22
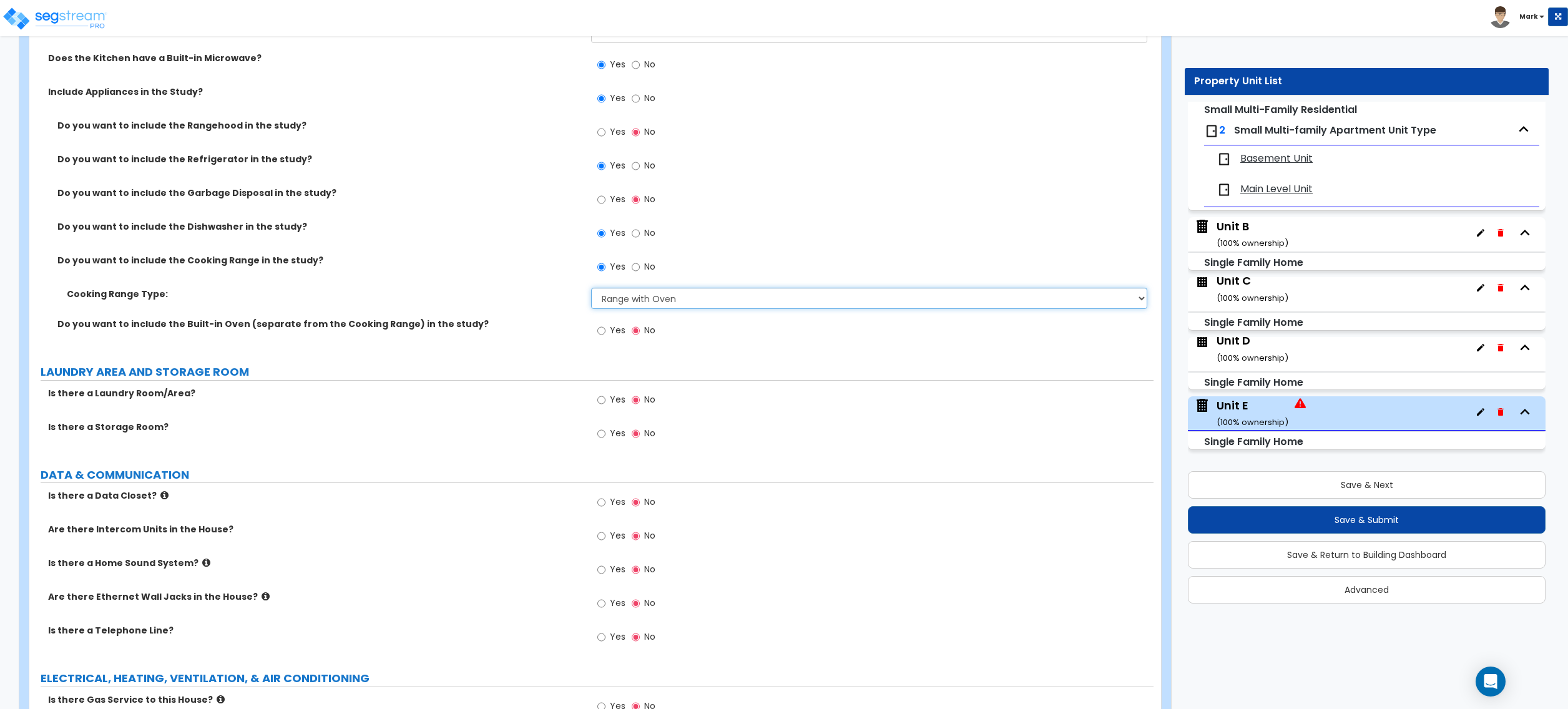
scroll to position [4205, 0]
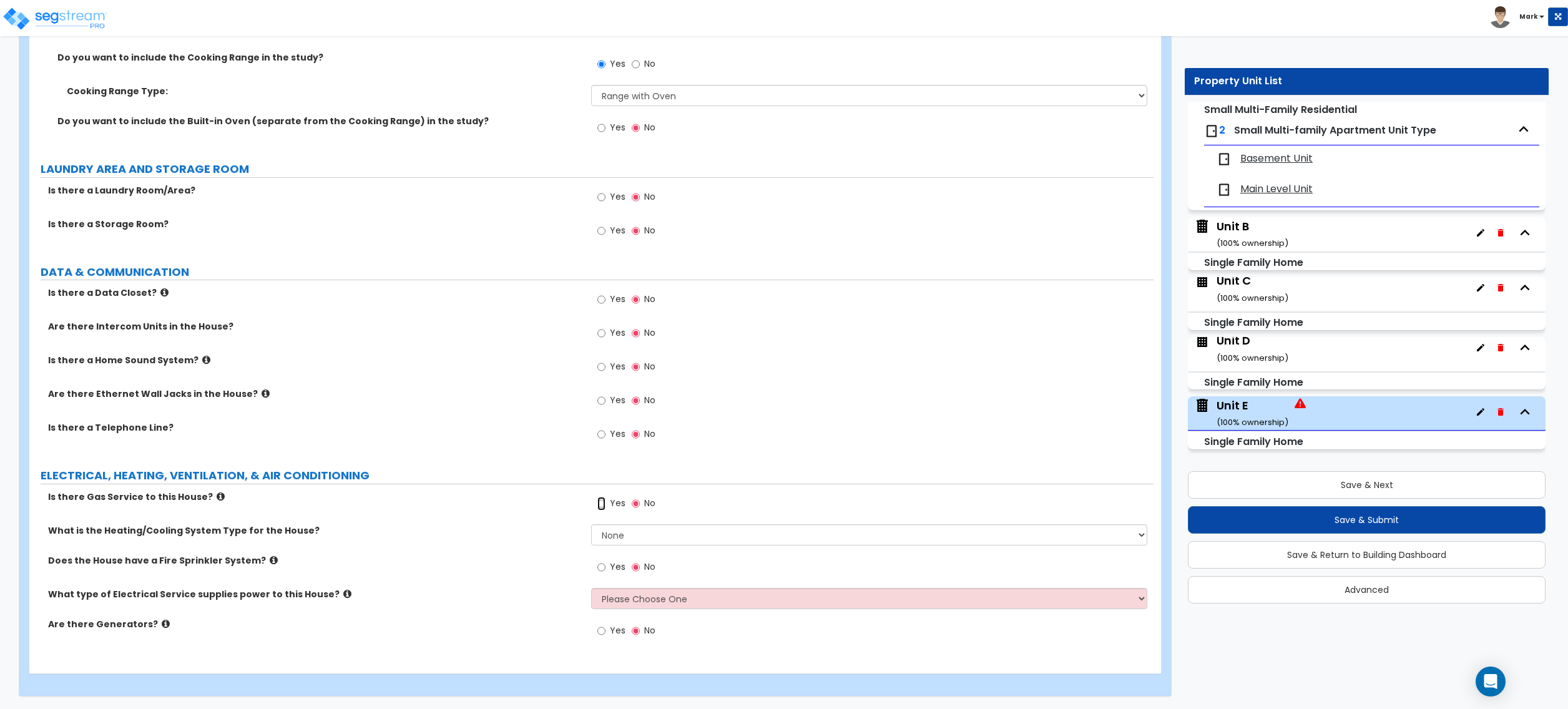
click at [603, 507] on input "Yes" at bounding box center [601, 503] width 8 height 13
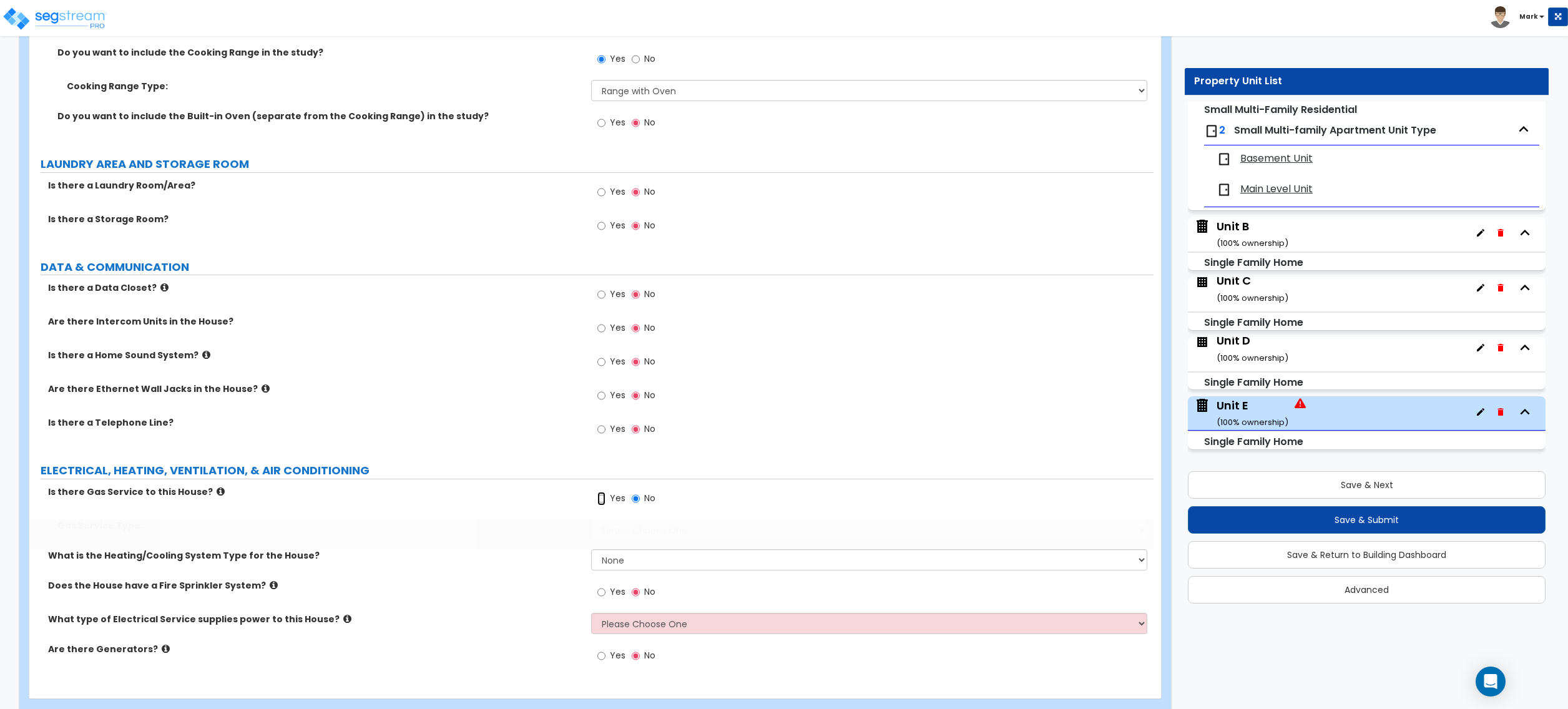
radio input "true"
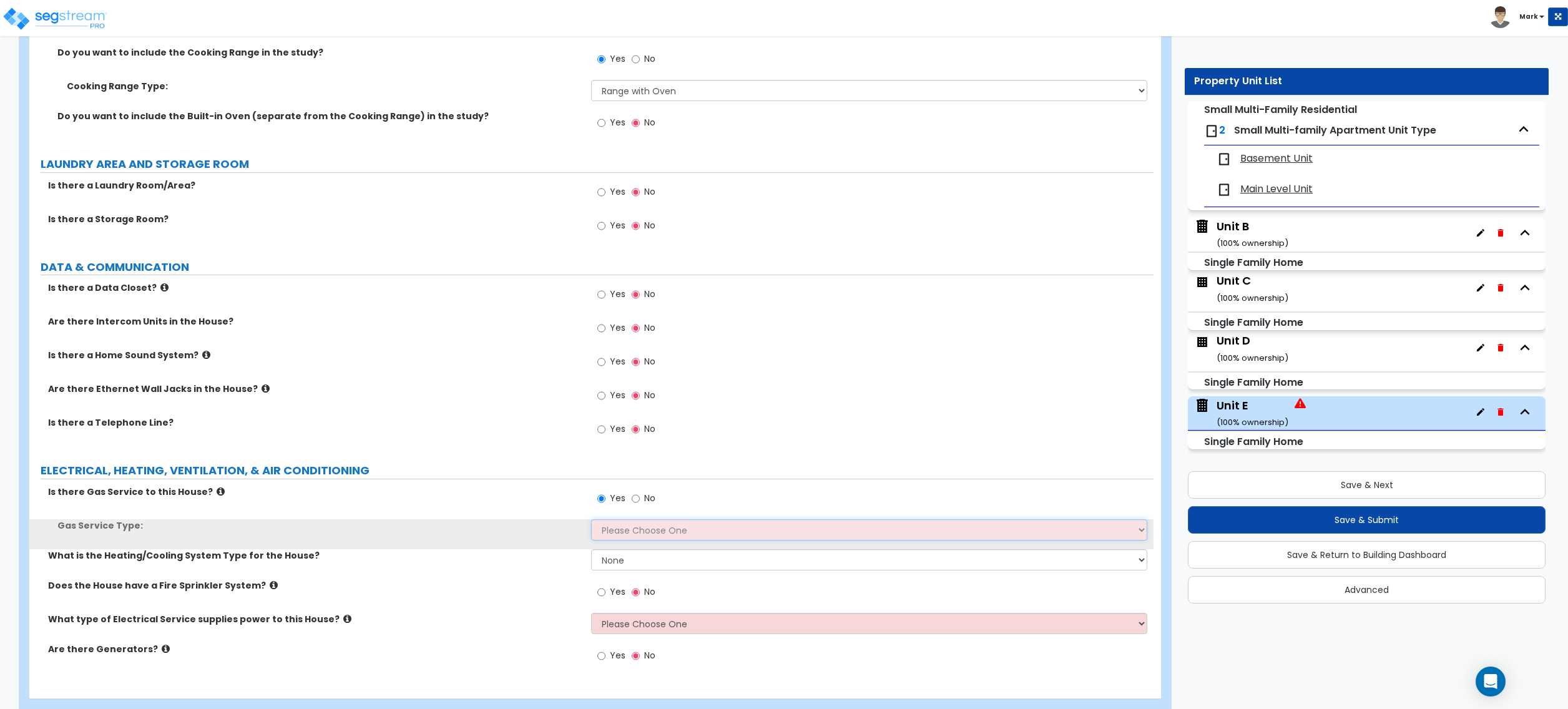
click at [613, 532] on select "Please Choose One Natural Gas Service Propane Tank On-site" at bounding box center [869, 530] width 556 height 22
select select "1"
click at [591, 524] on select "Please Choose One Natural Gas Service Propane Tank On-site" at bounding box center [869, 530] width 556 height 22
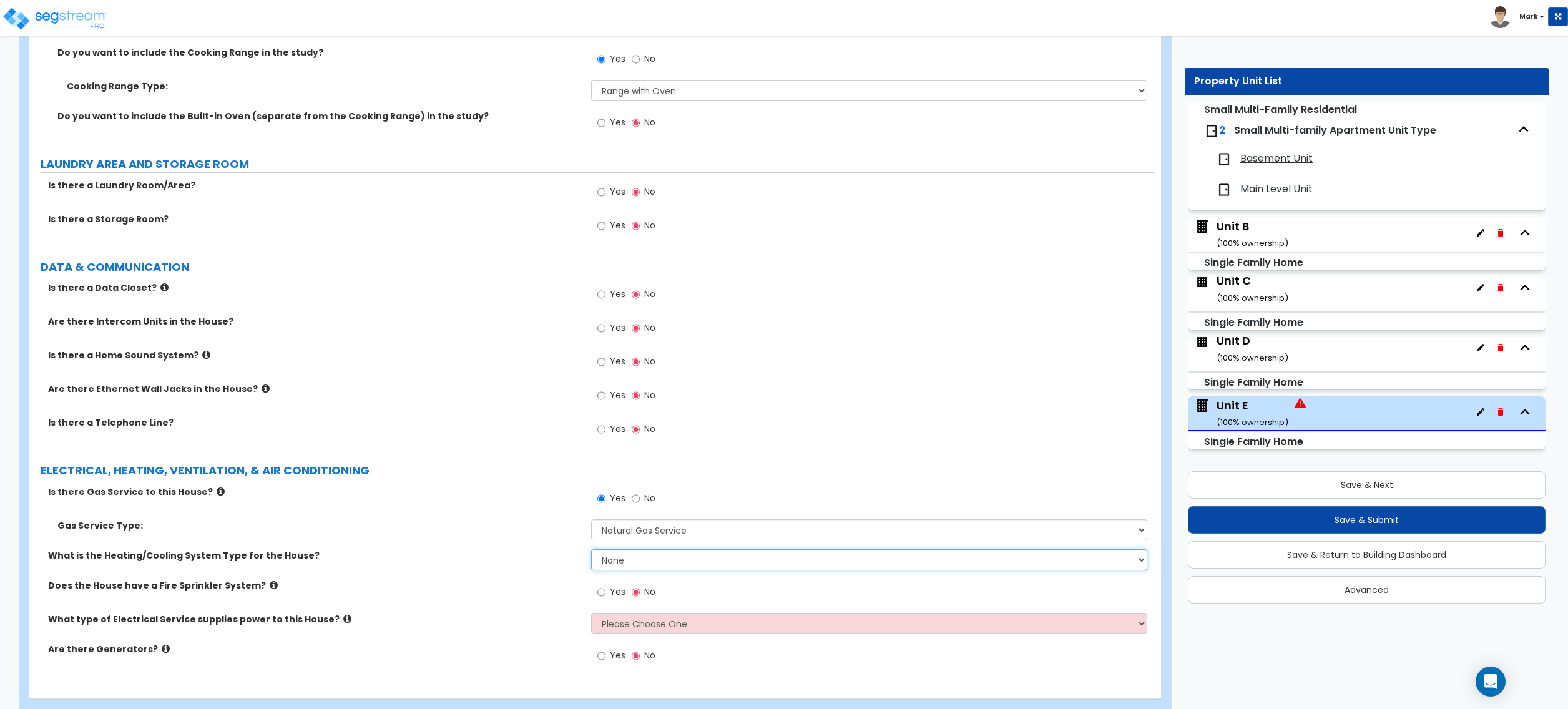
click at [625, 565] on select "None Heat Only Centralized Heating & Cooling Thru Wall Air Conditioners Mini Sp…" at bounding box center [869, 561] width 556 height 22
click at [627, 627] on select "Please Choose One Overhead Underground" at bounding box center [869, 624] width 556 height 22
click at [624, 562] on select "None Heat Only Centralized Heating & Cooling Thru Wall Air Conditioners Mini Sp…" at bounding box center [869, 561] width 556 height 22
select select "3"
click at [591, 553] on select "None Heat Only Centralized Heating & Cooling Thru Wall Air Conditioners Mini Sp…" at bounding box center [869, 561] width 556 height 22
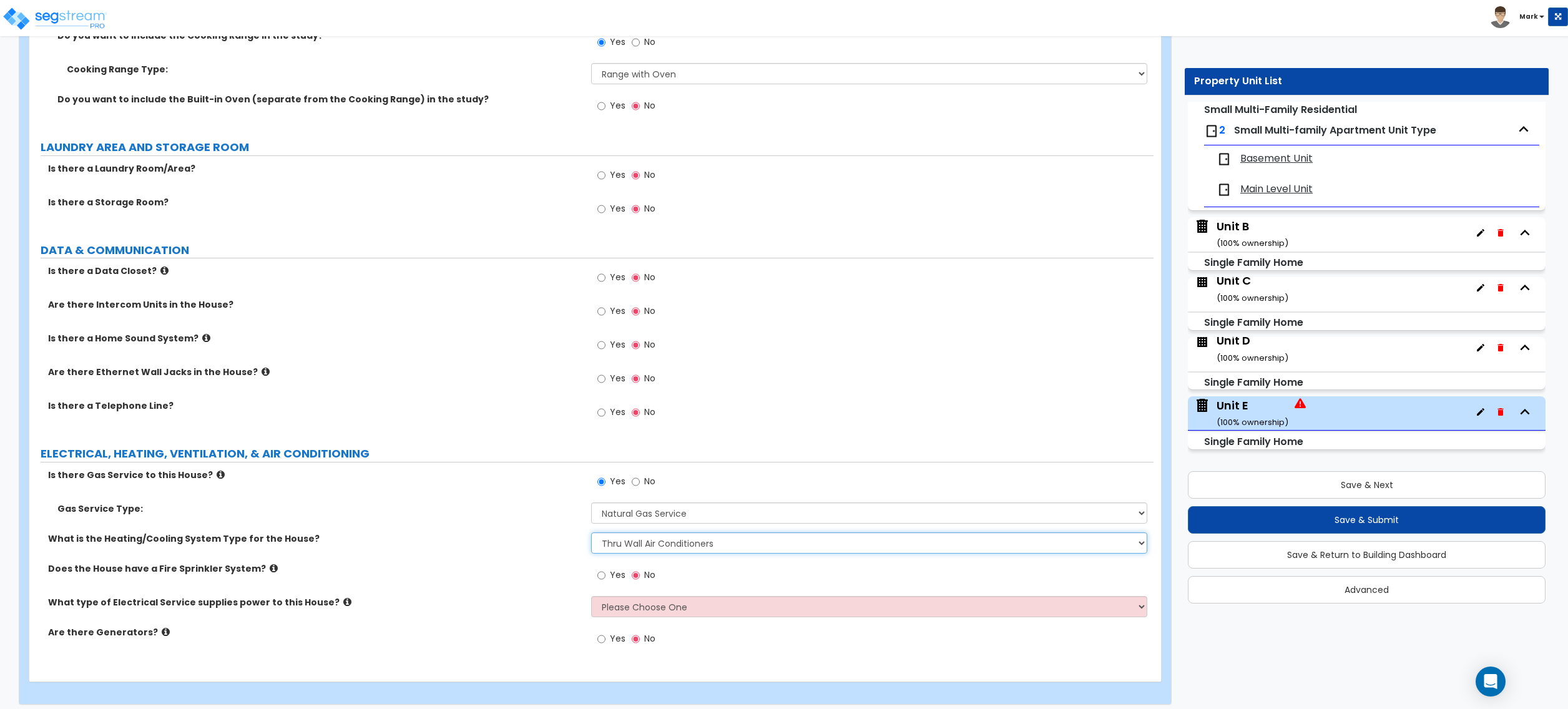
scroll to position [4234, 0]
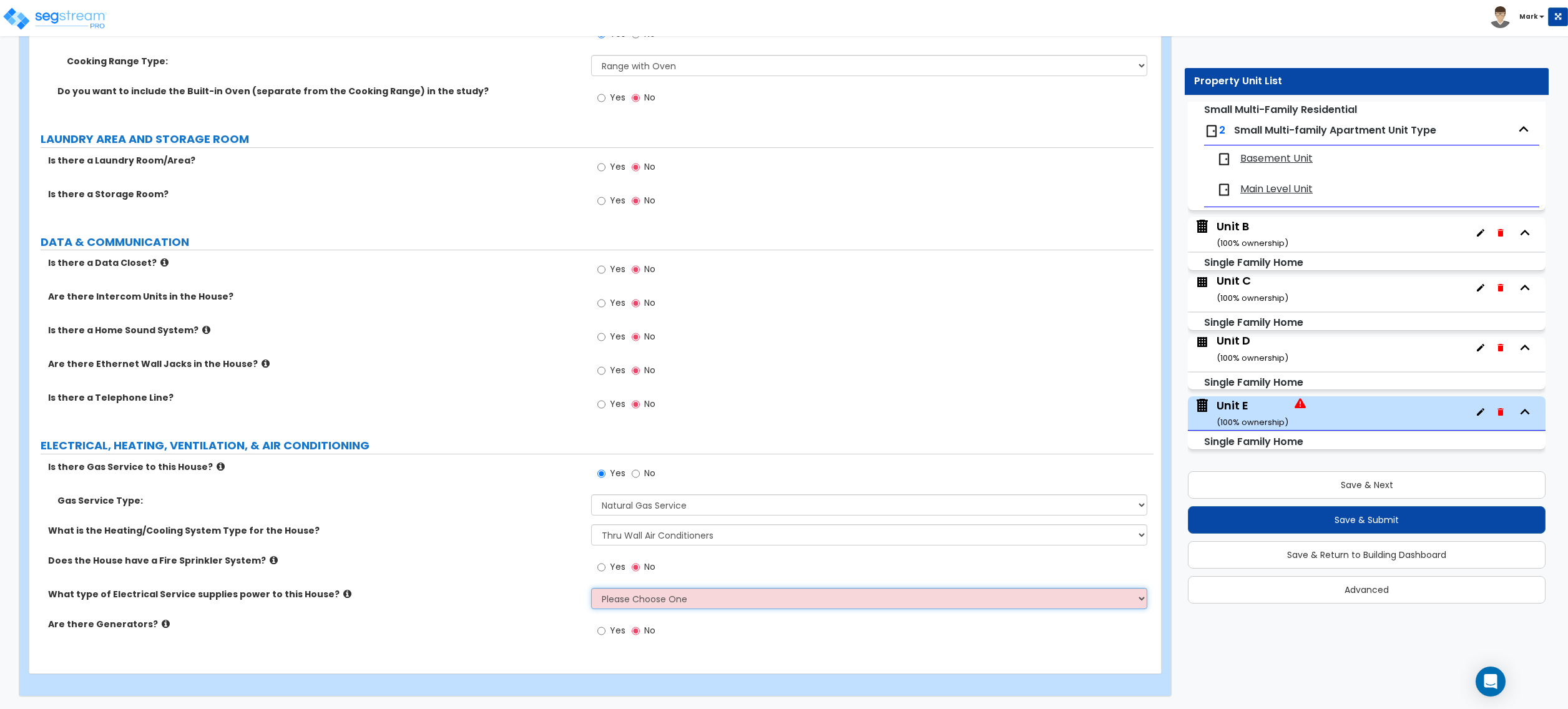
click at [619, 591] on select "Please Choose One Overhead Underground" at bounding box center [869, 599] width 556 height 22
select select "2"
click at [591, 588] on select "Please Choose One Overhead Underground" at bounding box center [869, 599] width 556 height 22
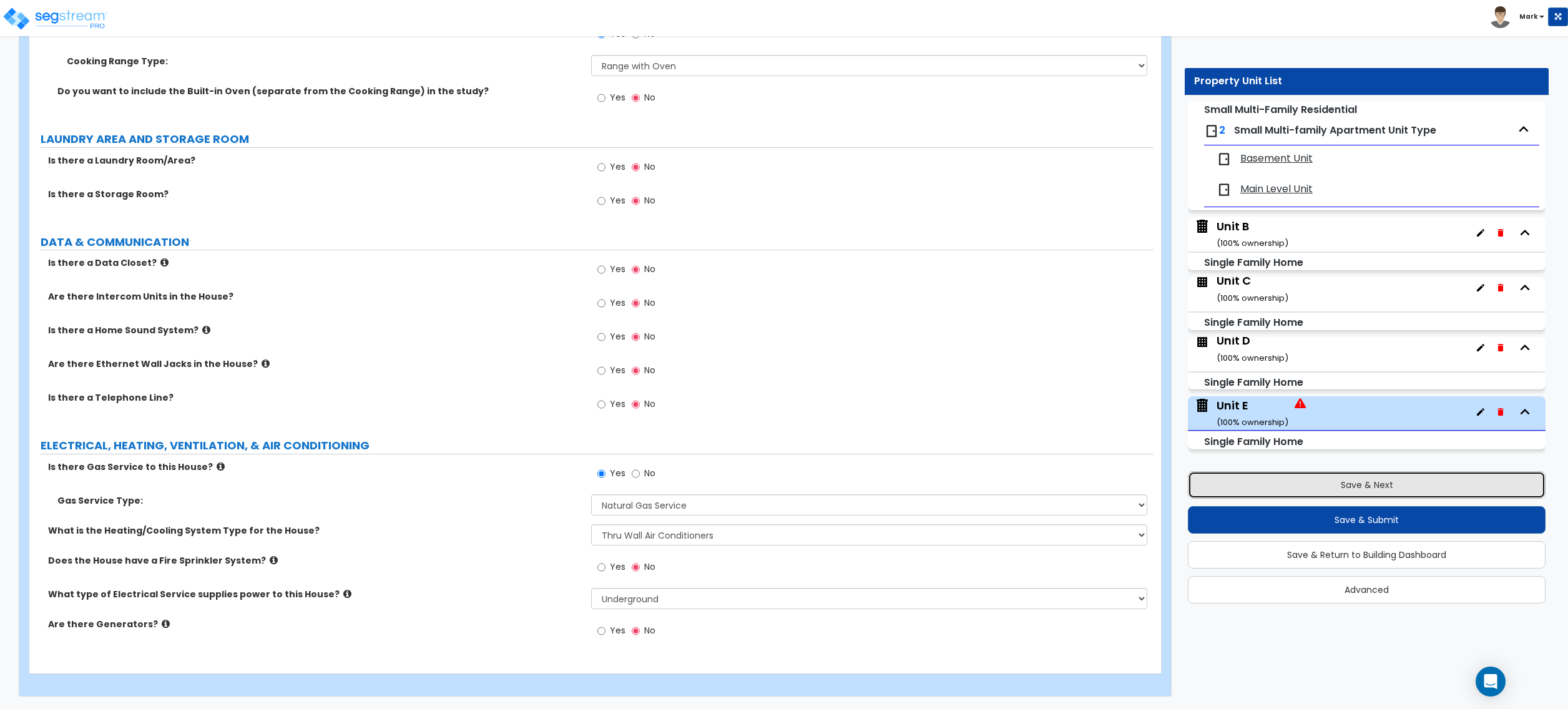
click at [1366, 490] on button "Save & Next" at bounding box center [1367, 485] width 358 height 28
select select "2"
select select "1"
select select "2"
select select "1"
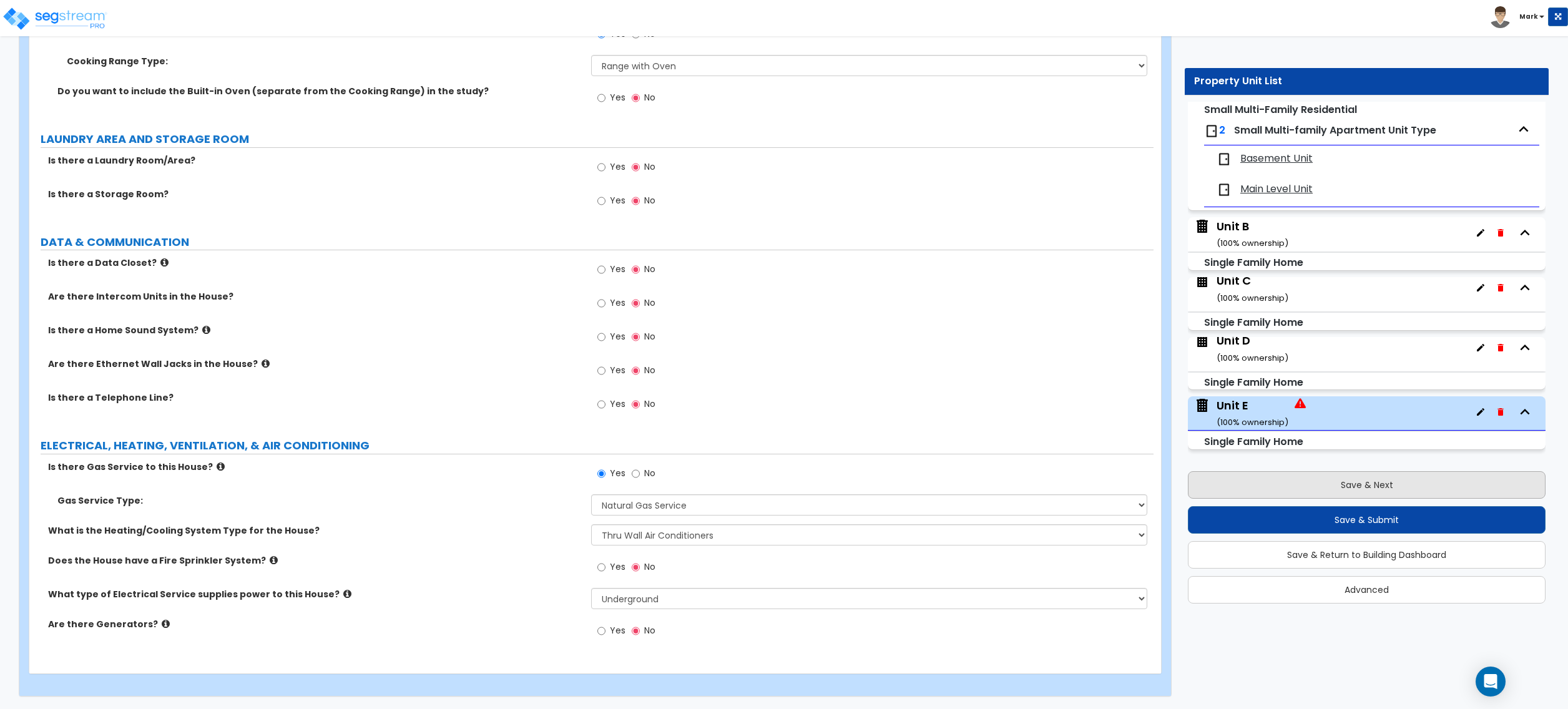
select select "3"
select select "1"
select select "6"
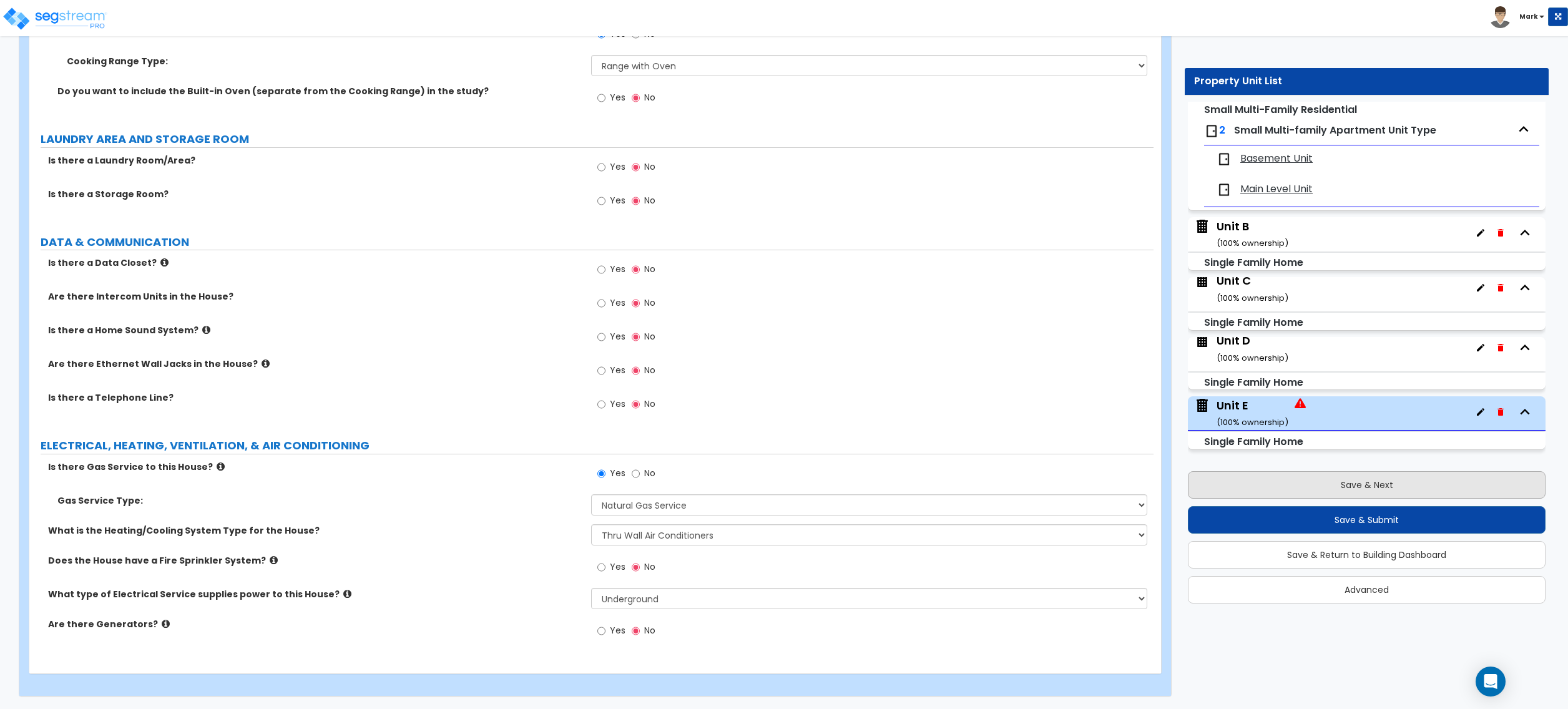
select select "4"
select select "1"
select select "2"
select select "1"
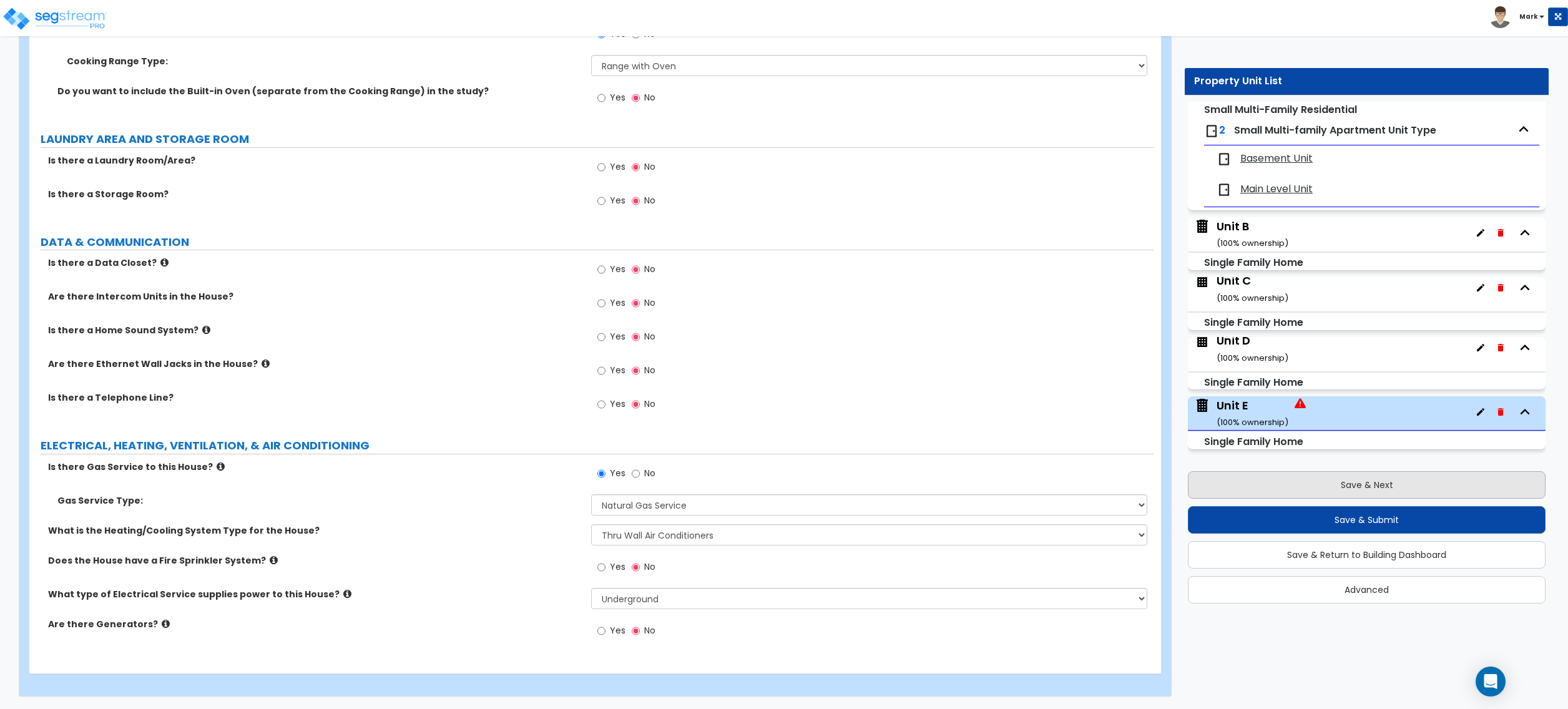
select select "1"
select select "6"
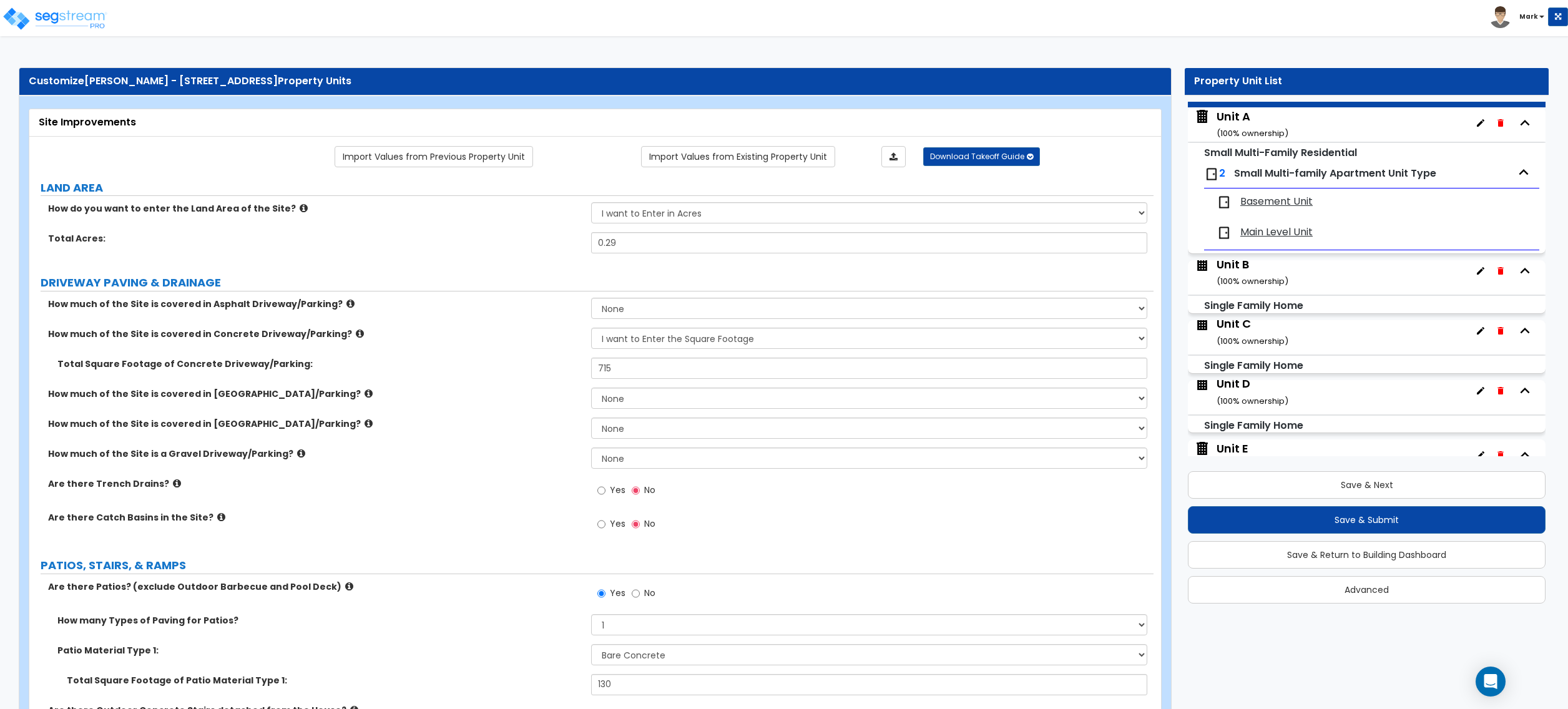
scroll to position [103, 0]
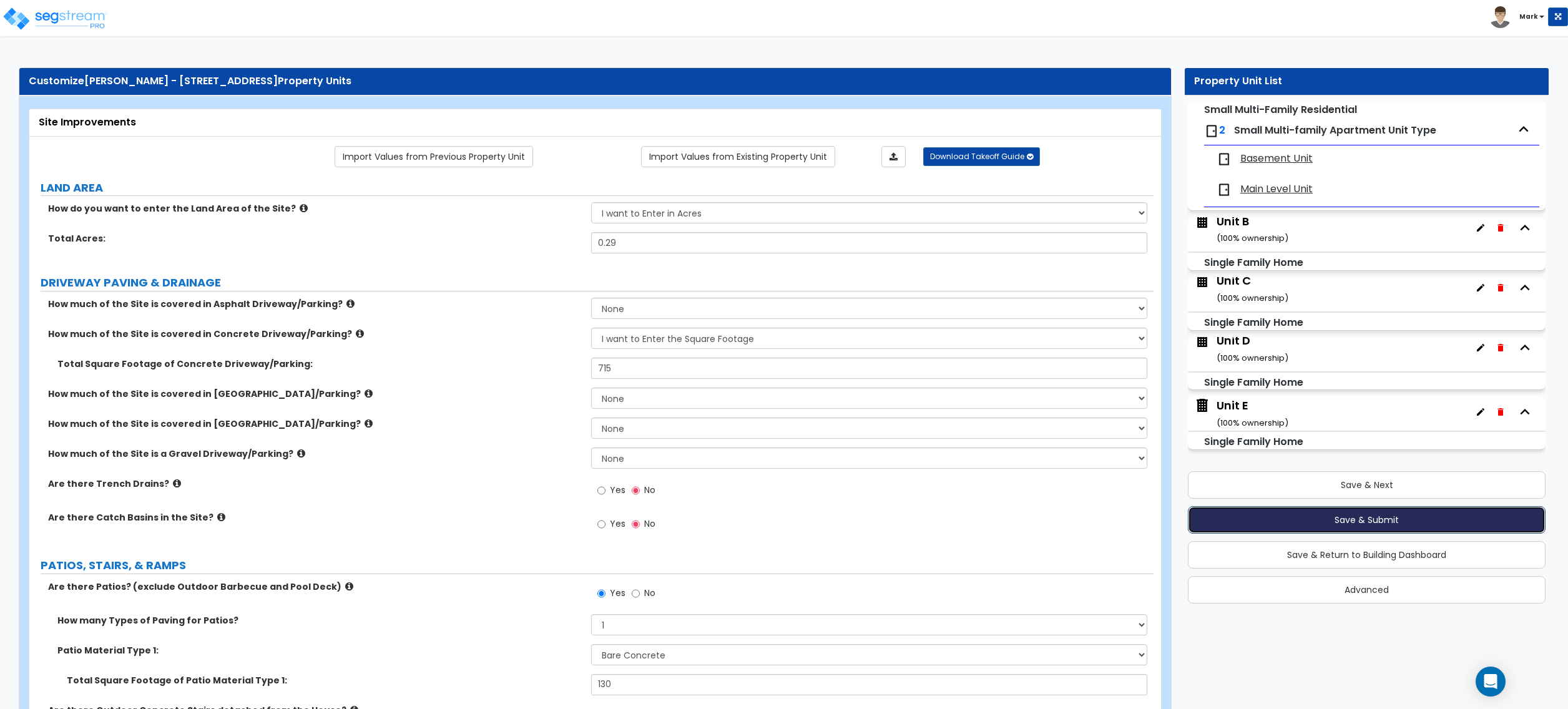
click at [1355, 519] on button "Save & Submit" at bounding box center [1367, 520] width 358 height 28
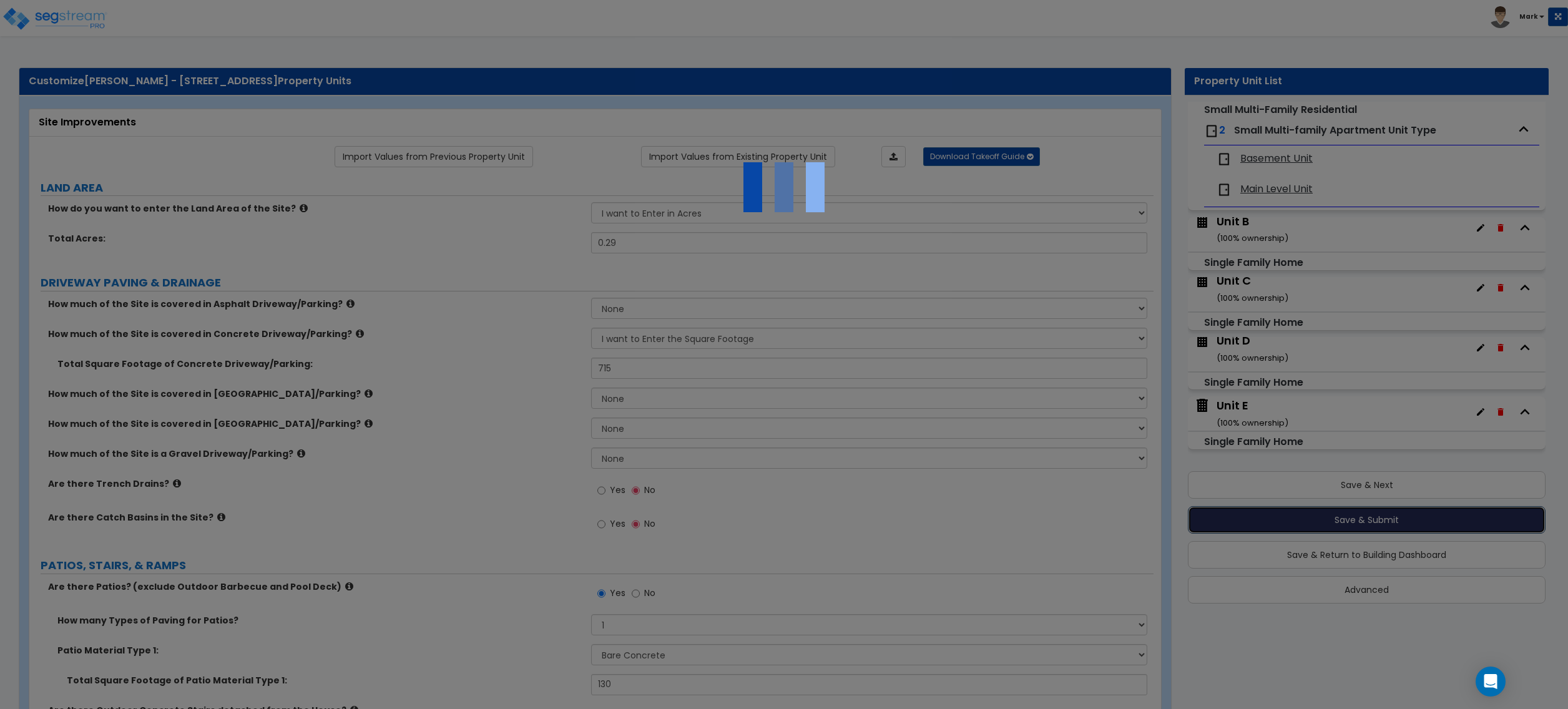
scroll to position [0, 0]
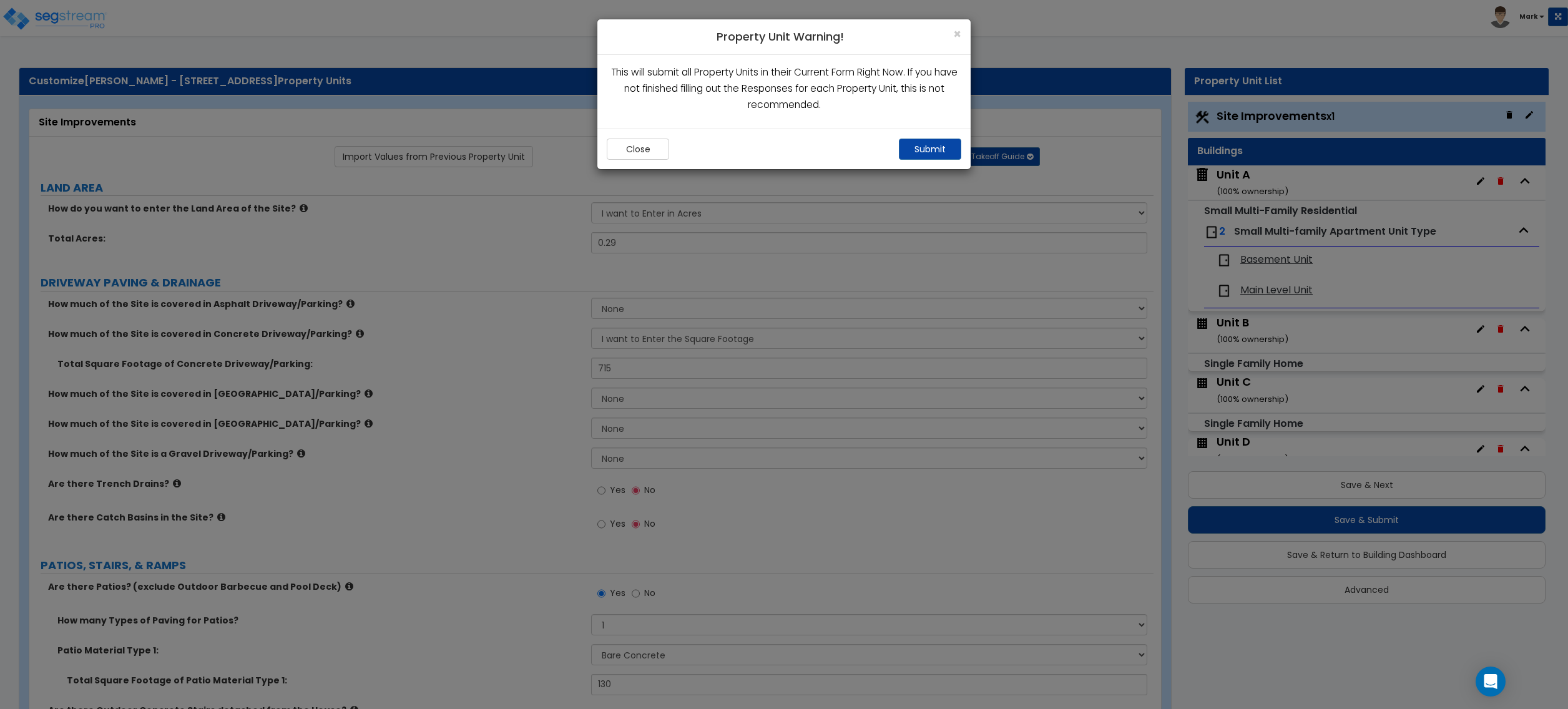
drag, startPoint x: 847, startPoint y: 136, endPoint x: 875, endPoint y: 122, distance: 31.3
click at [875, 122] on div "× Property Unit Warning! This will submit all Property Units in their Current F…" at bounding box center [784, 94] width 374 height 151
click at [918, 150] on button "Submit" at bounding box center [929, 149] width 62 height 22
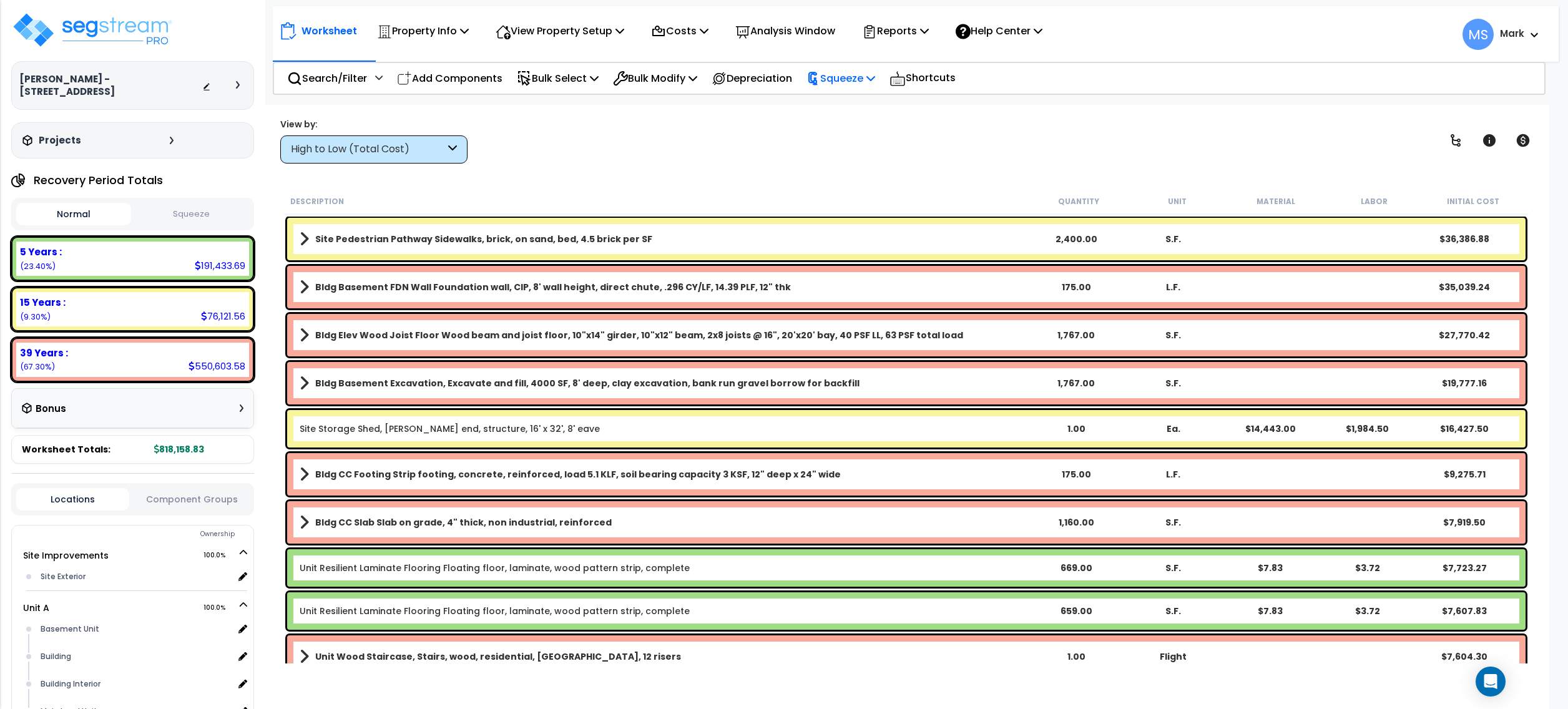
click at [862, 81] on p "Squeeze" at bounding box center [841, 78] width 68 height 17
click at [875, 108] on link "Squeeze" at bounding box center [862, 106] width 123 height 25
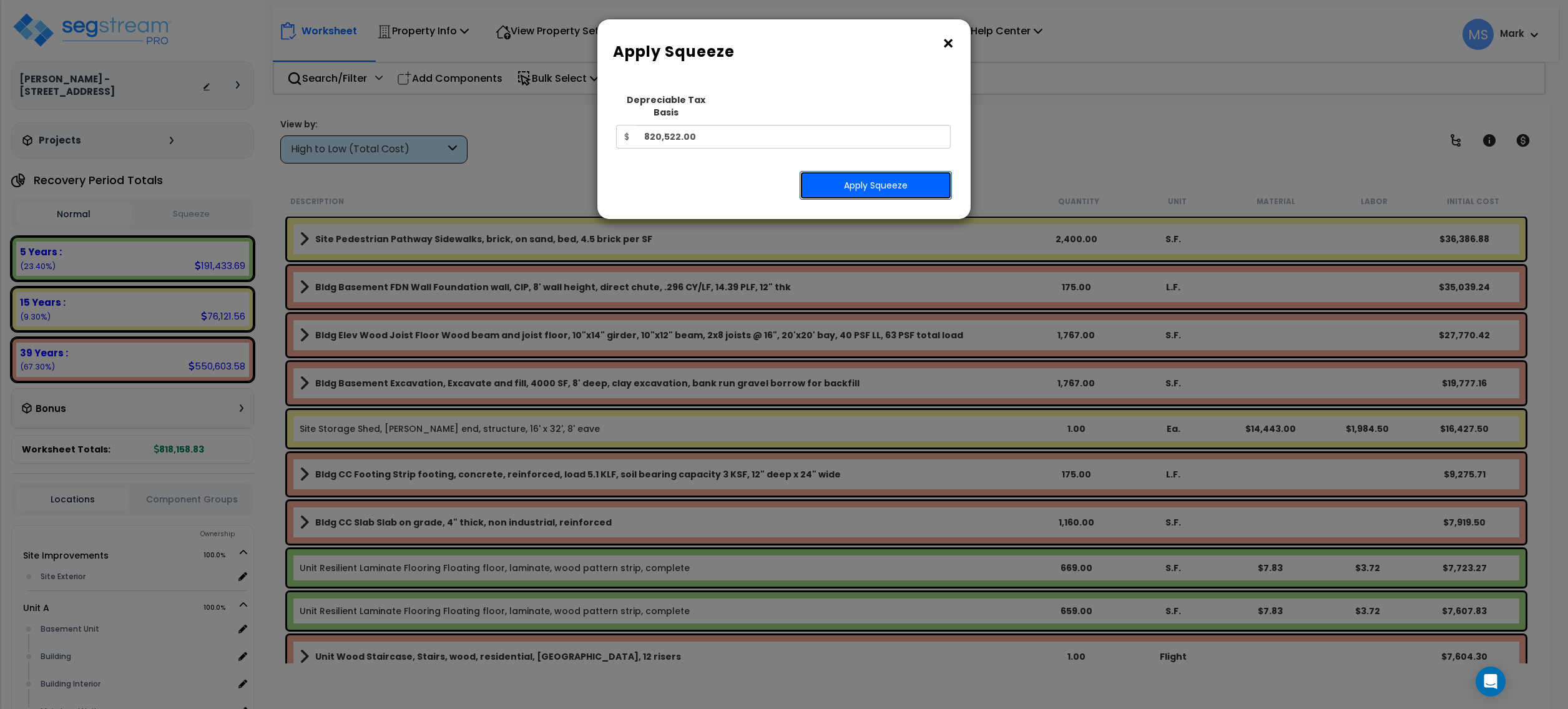
click at [866, 171] on button "Apply Squeeze" at bounding box center [875, 185] width 152 height 29
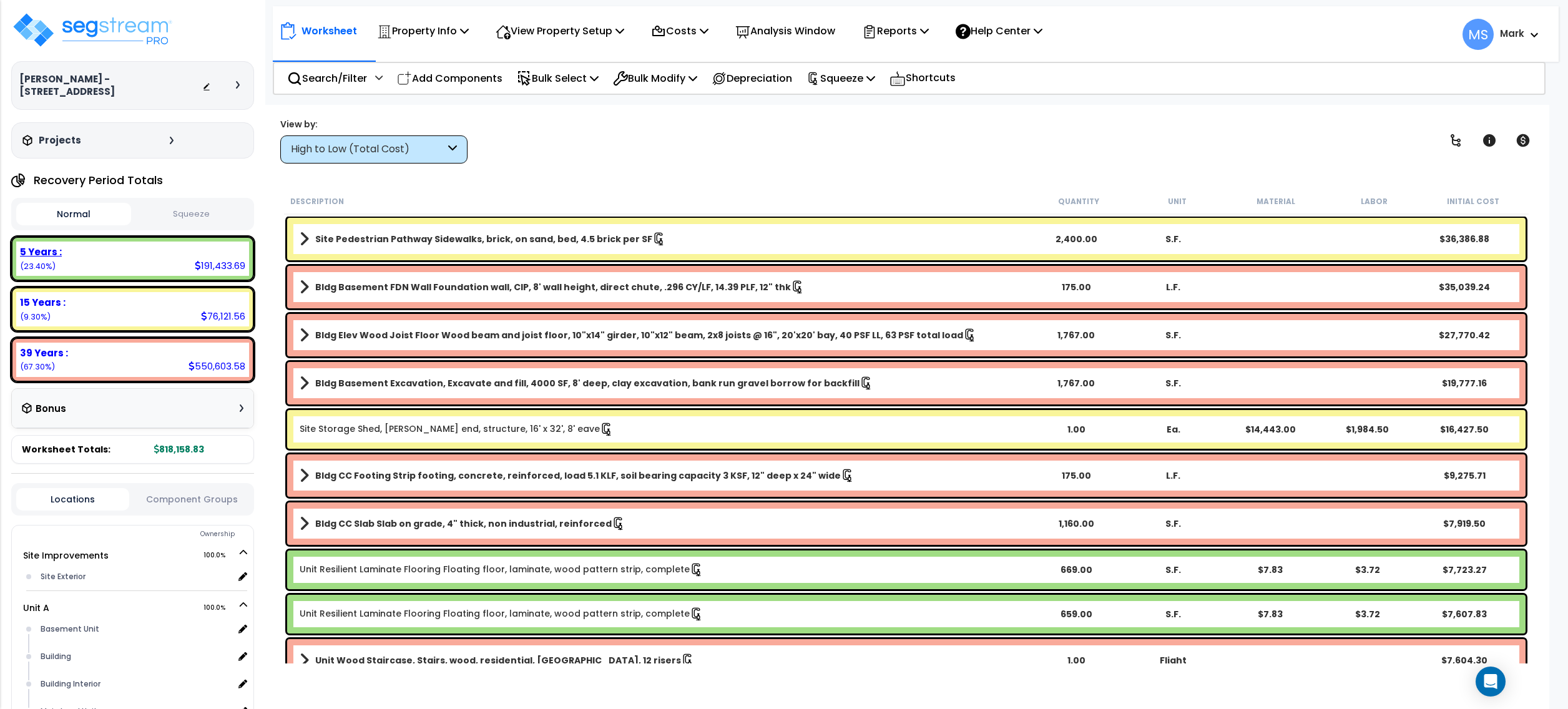
click at [150, 248] on div "5 Years : 191,433.69 (23.40%)" at bounding box center [132, 259] width 233 height 34
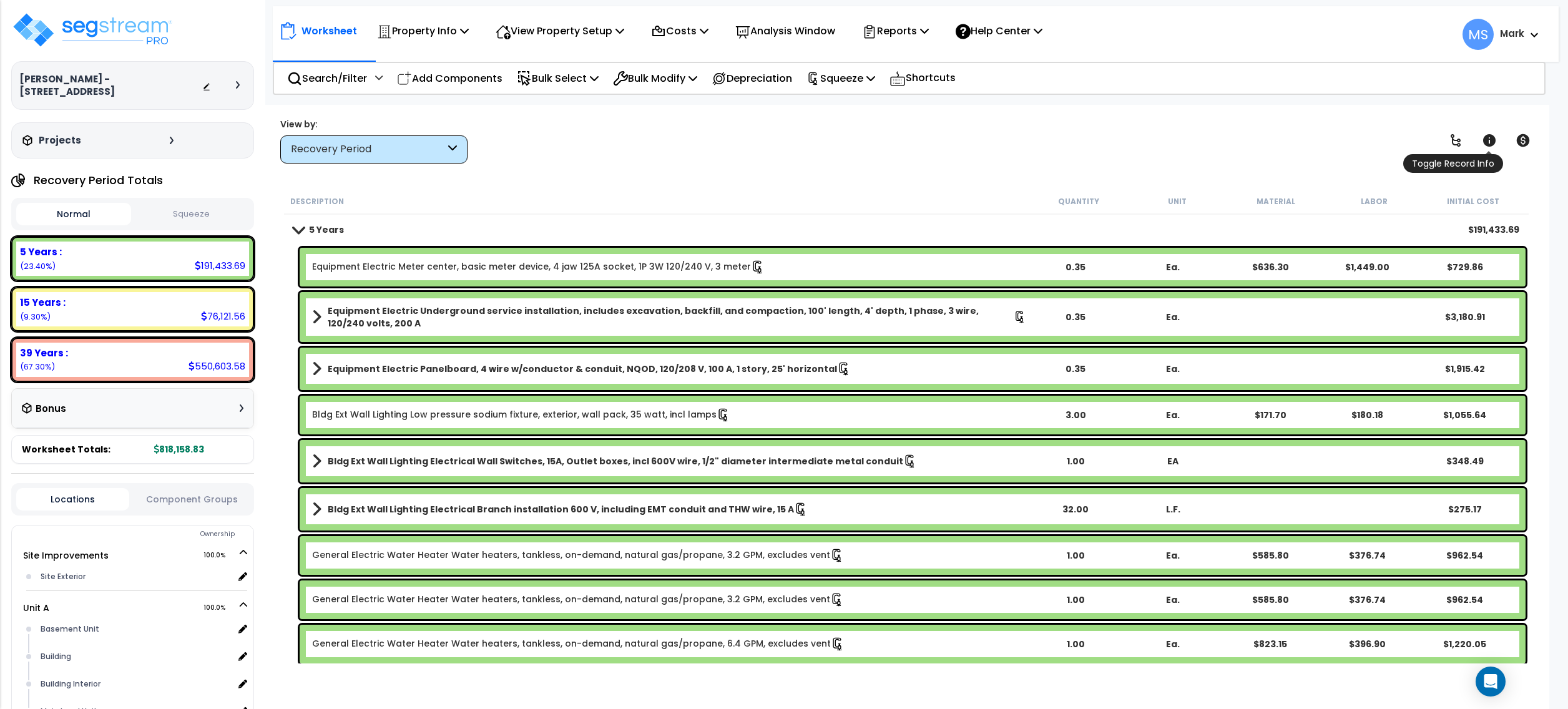
click at [1486, 145] on icon at bounding box center [1490, 140] width 13 height 13
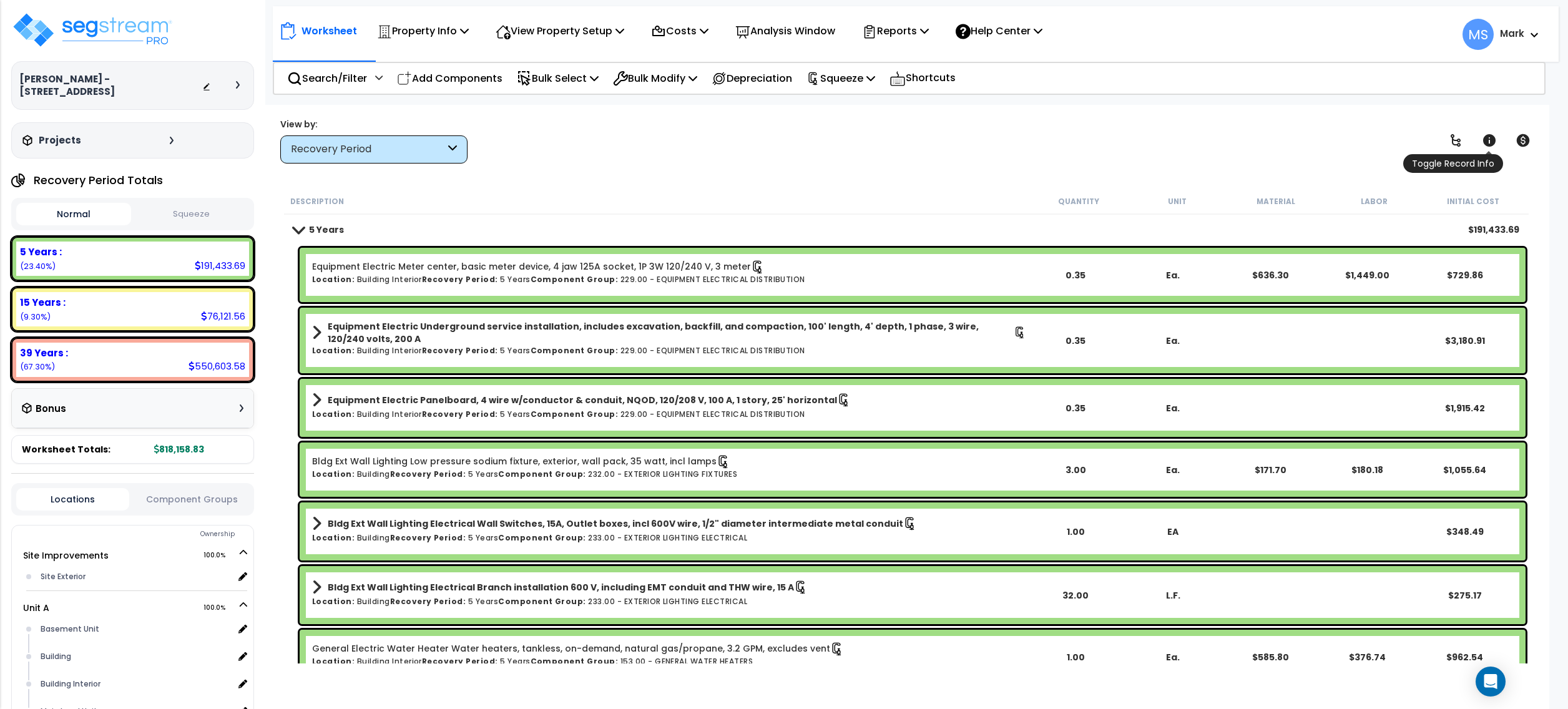
click at [1486, 145] on icon at bounding box center [1490, 140] width 13 height 13
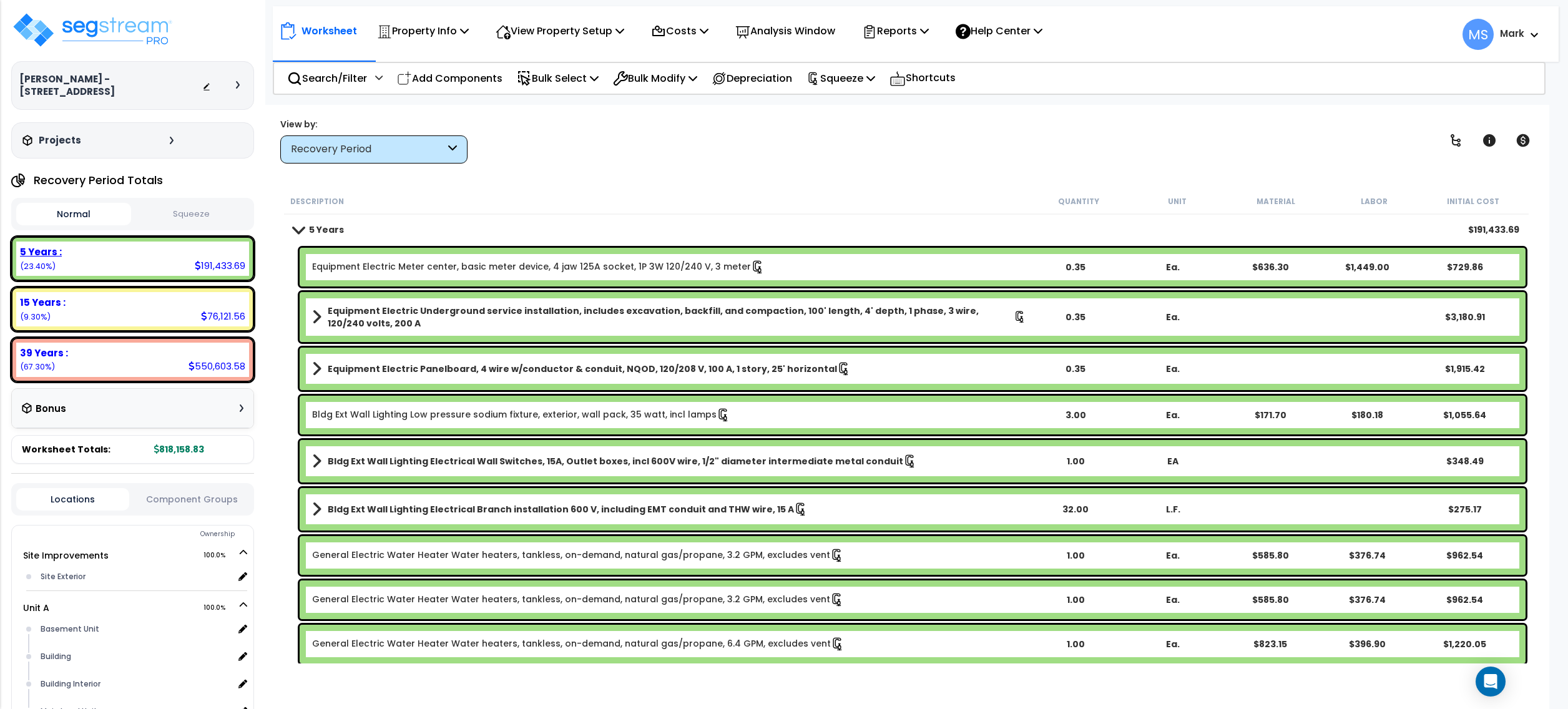
click at [168, 255] on div "5 Years : 191,433.69 (23.40%)" at bounding box center [132, 259] width 233 height 34
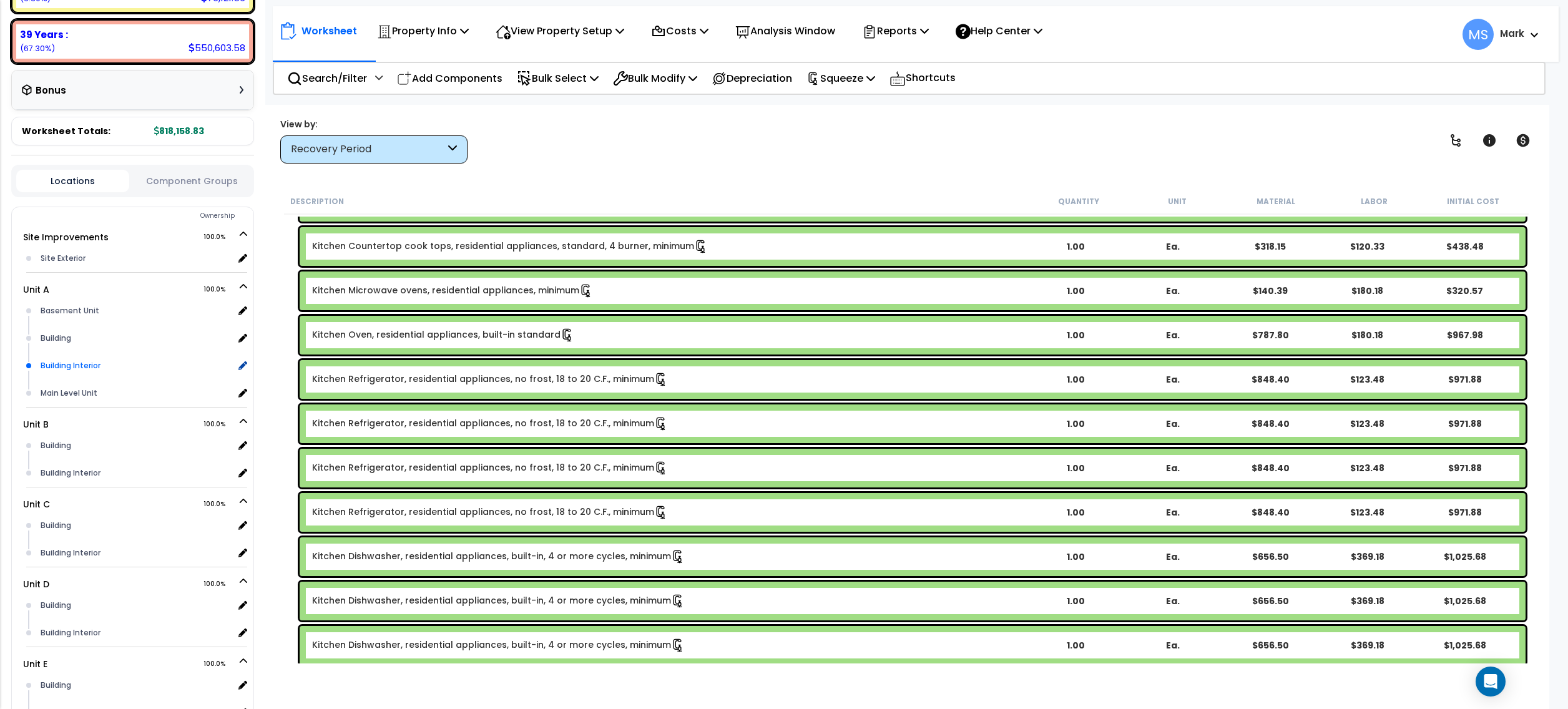
scroll to position [168, 0]
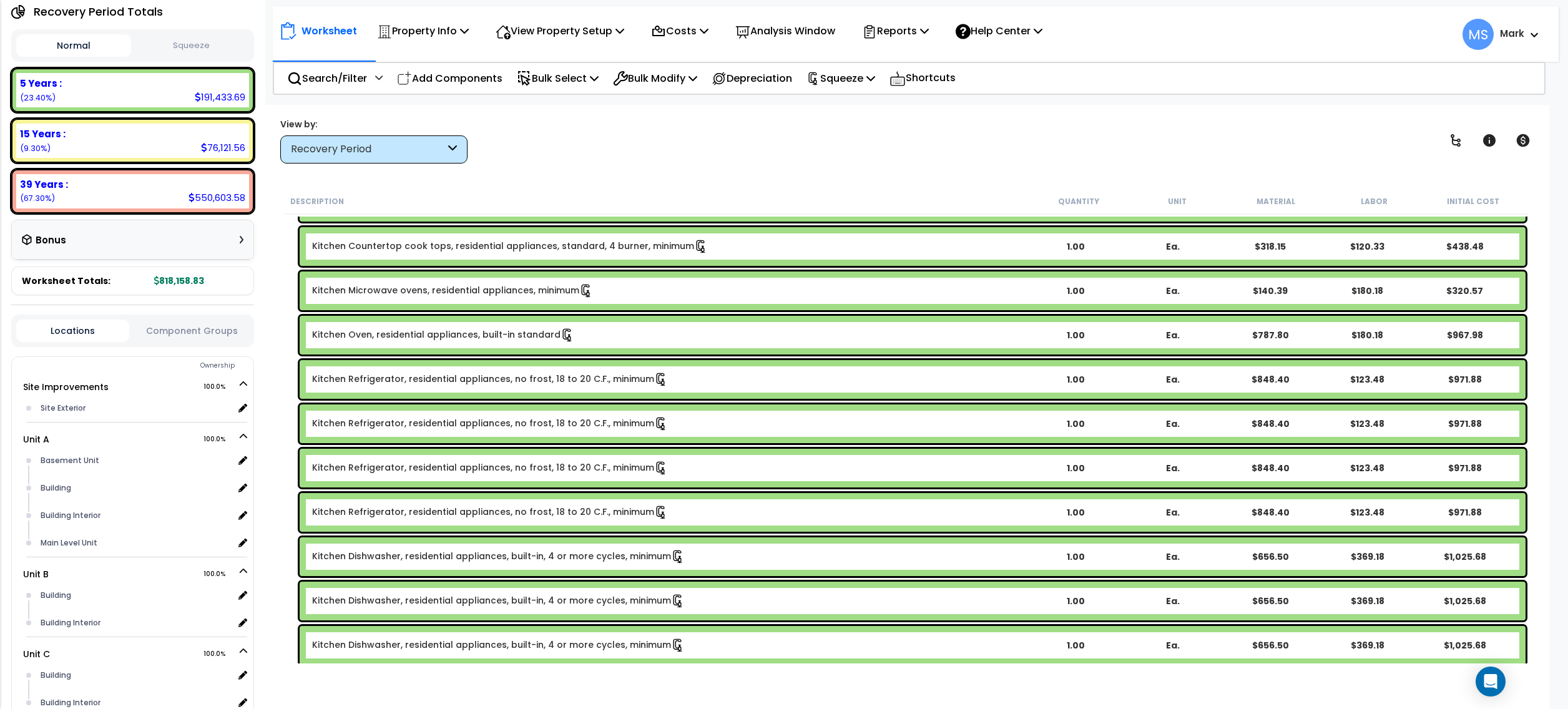
click at [213, 324] on button "Component Groups" at bounding box center [193, 330] width 113 height 13
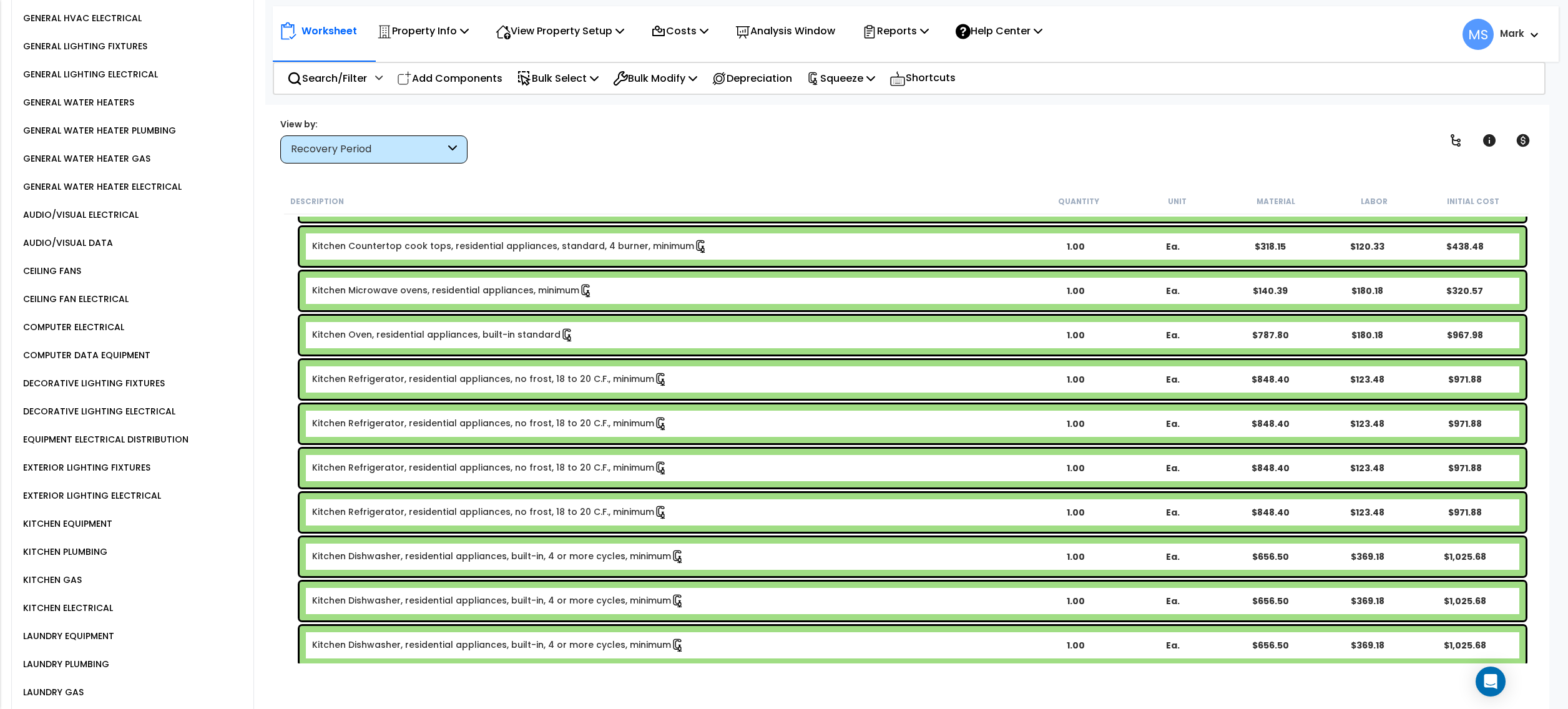
scroll to position [1584, 0]
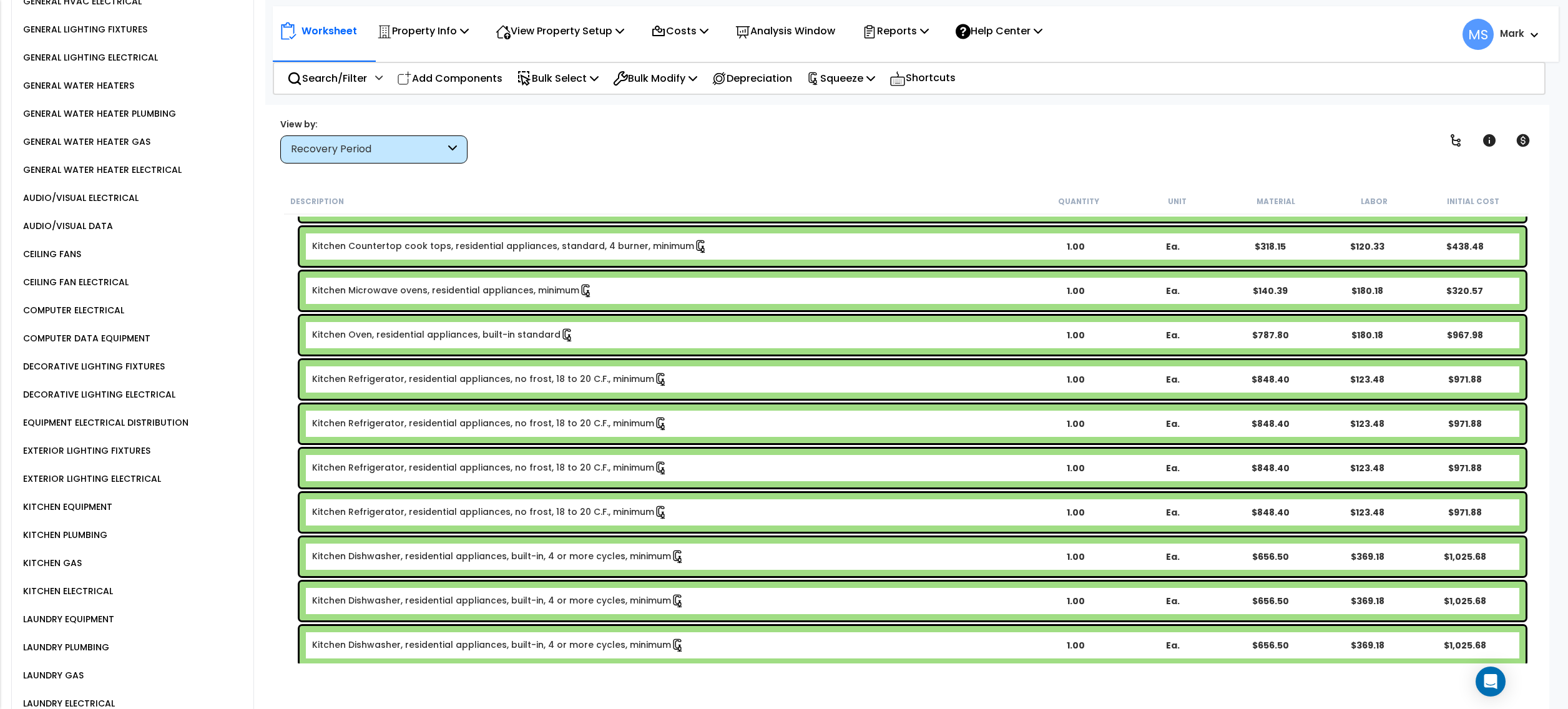
click at [101, 499] on div "KITCHEN EQUIPMENT" at bounding box center [66, 507] width 93 height 15
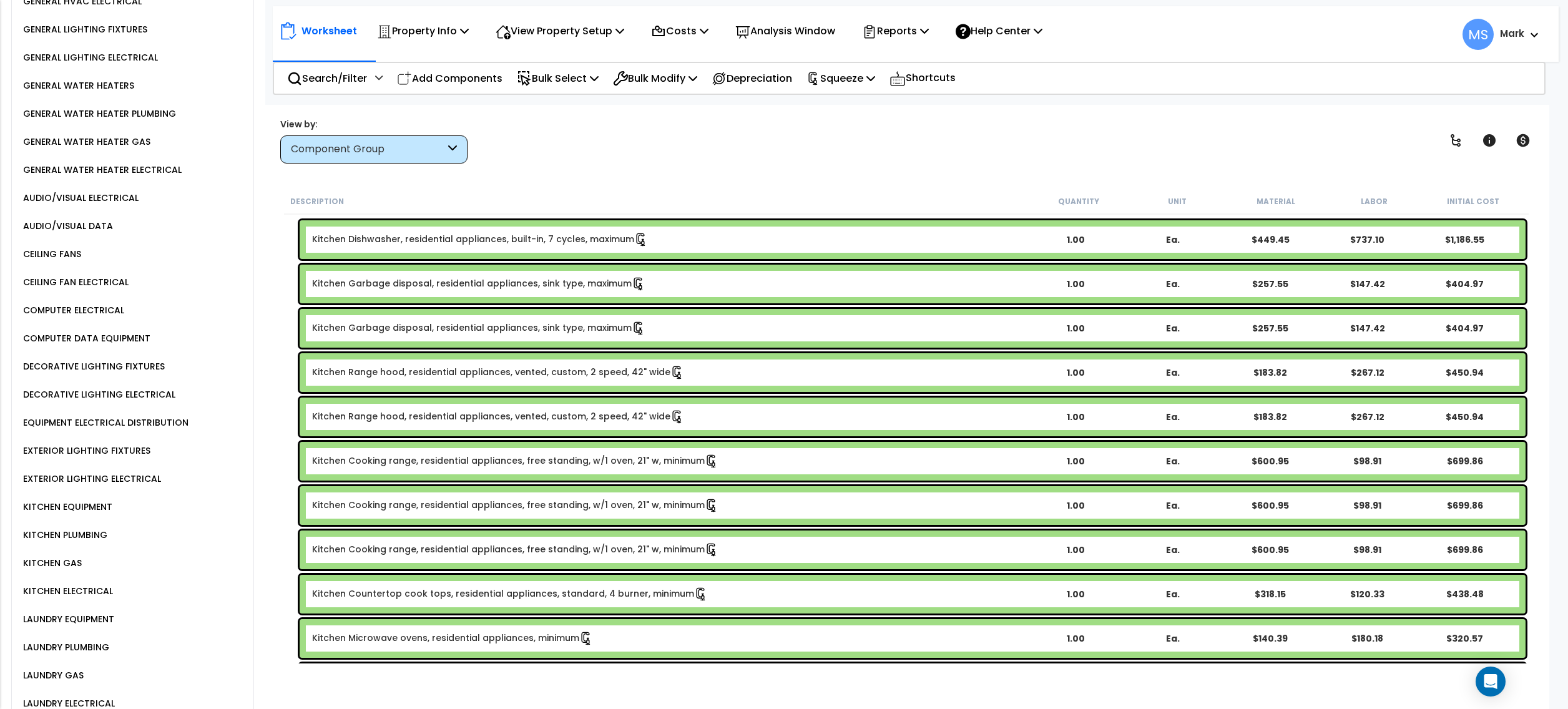
scroll to position [2725, 0]
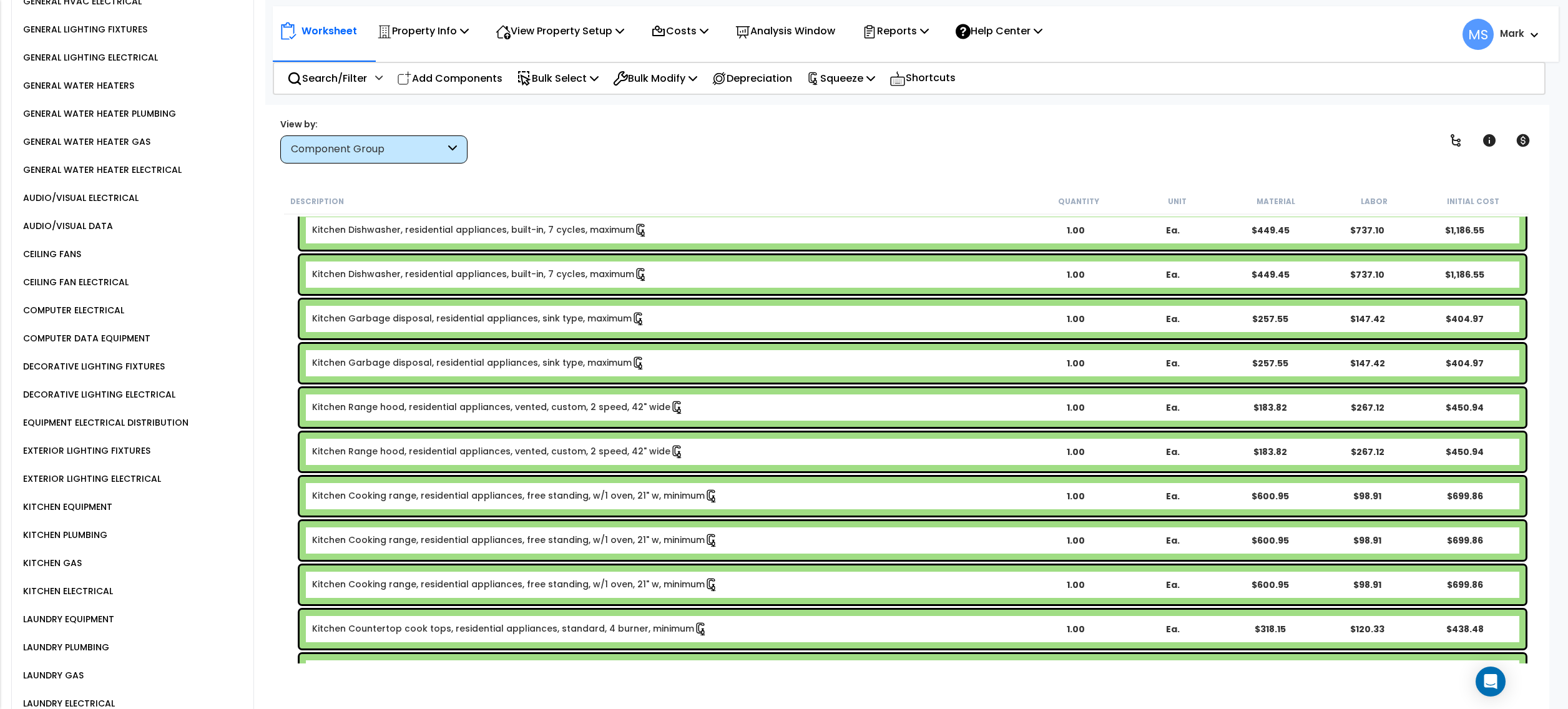
click at [495, 406] on link "Kitchen Range hood, residential appliances, vented, custom, 2 speed, 42" wide" at bounding box center [498, 408] width 372 height 13
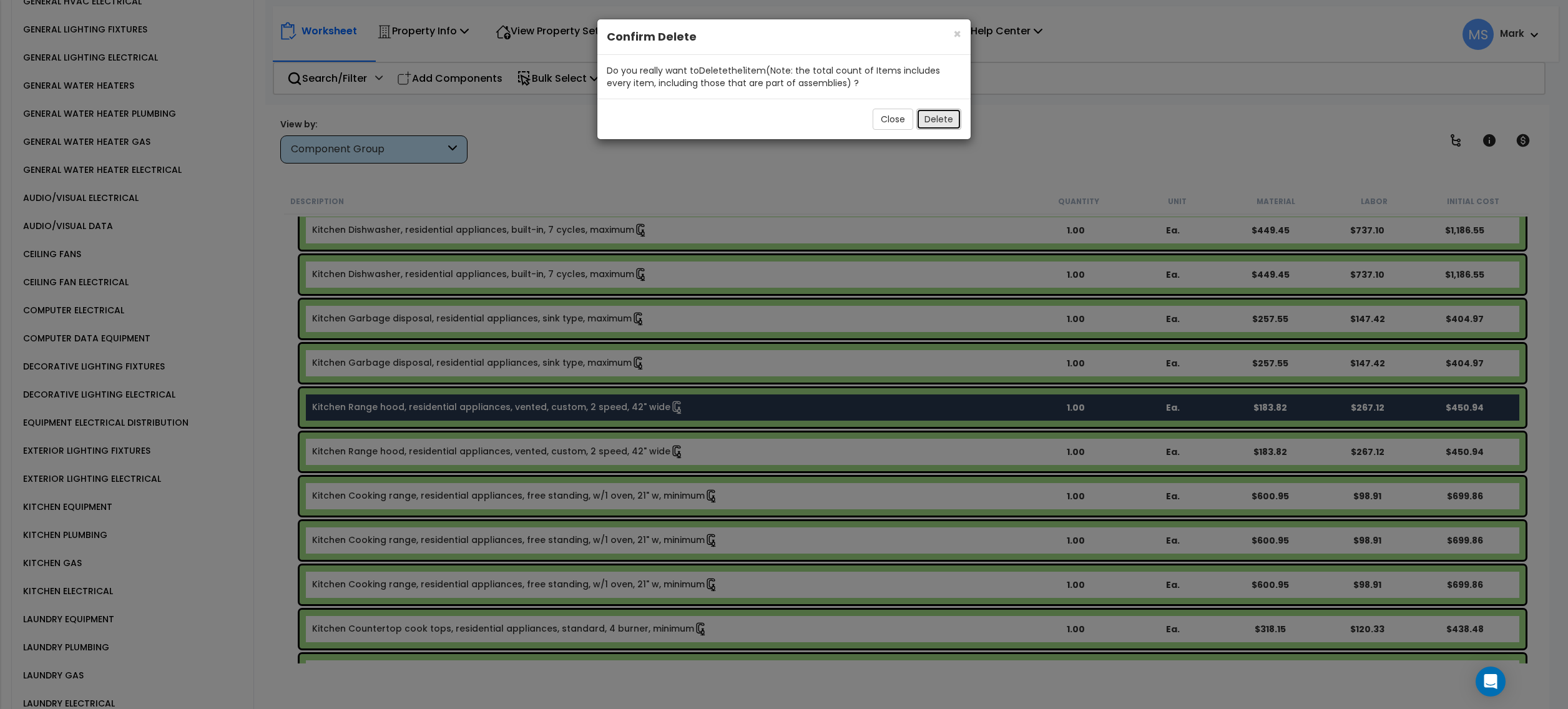
click at [944, 125] on button "Delete" at bounding box center [939, 120] width 45 height 22
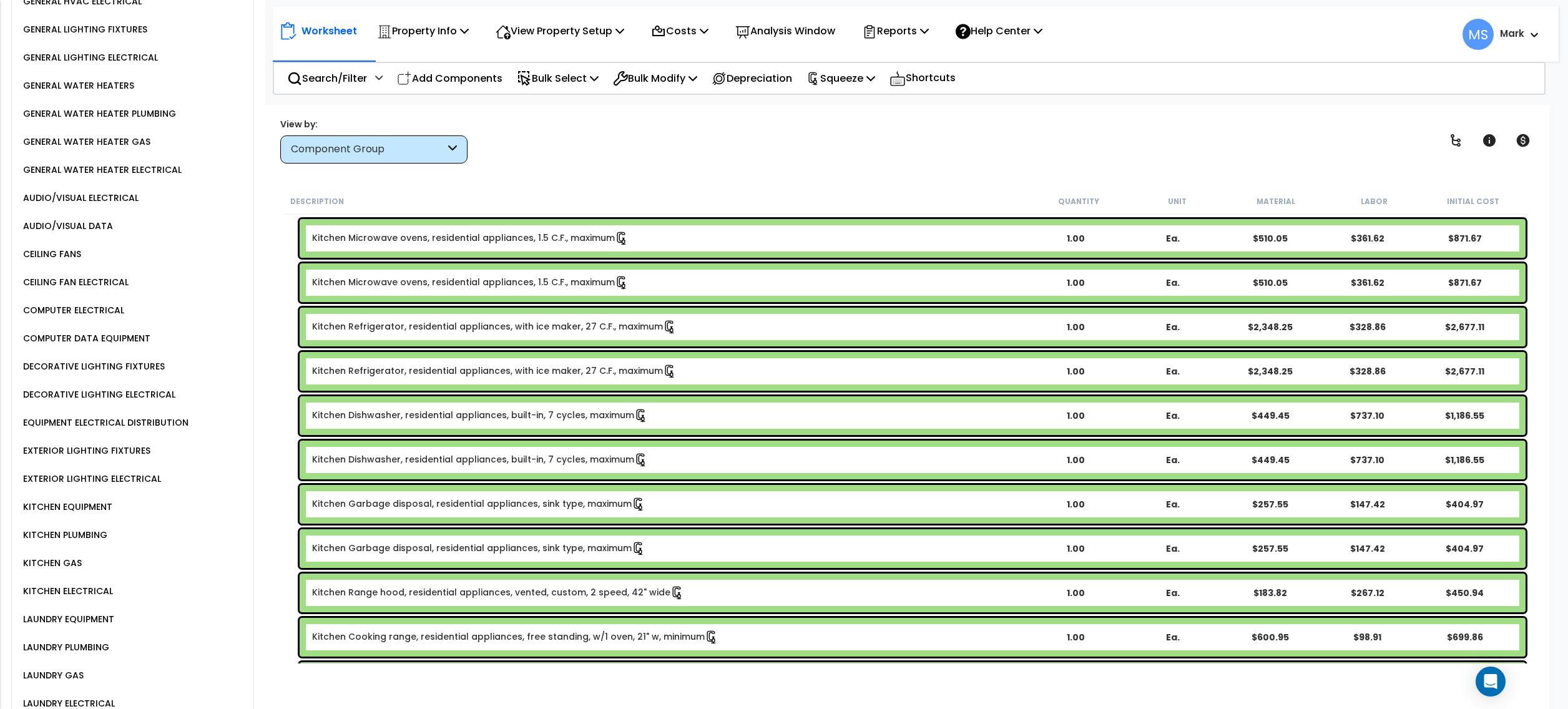
scroll to position [2392, 0]
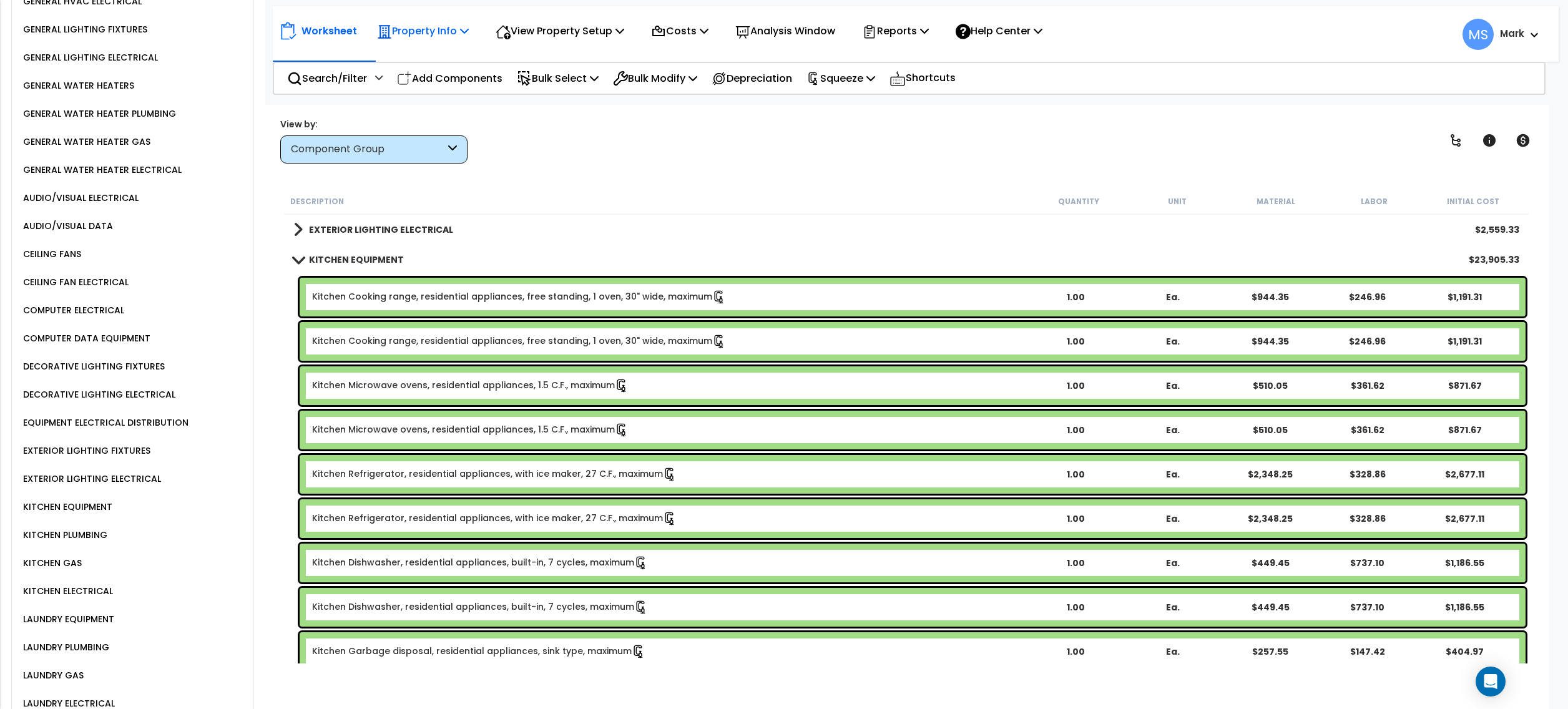
click at [458, 28] on p "Property Info" at bounding box center [423, 31] width 92 height 17
click at [524, 36] on p "View Property Setup" at bounding box center [560, 31] width 129 height 17
click at [537, 81] on link "View Questionnaire" at bounding box center [551, 85] width 123 height 25
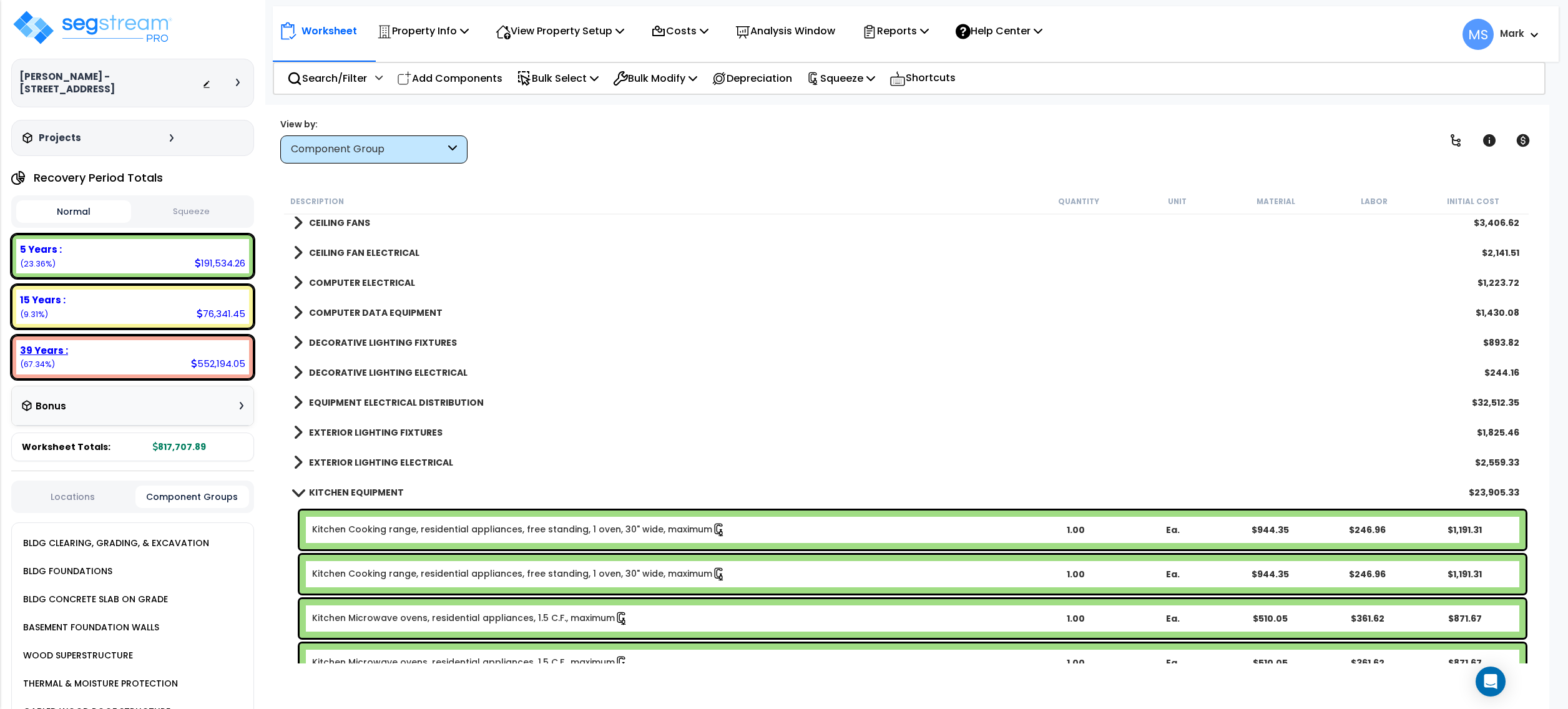
scroll to position [0, 0]
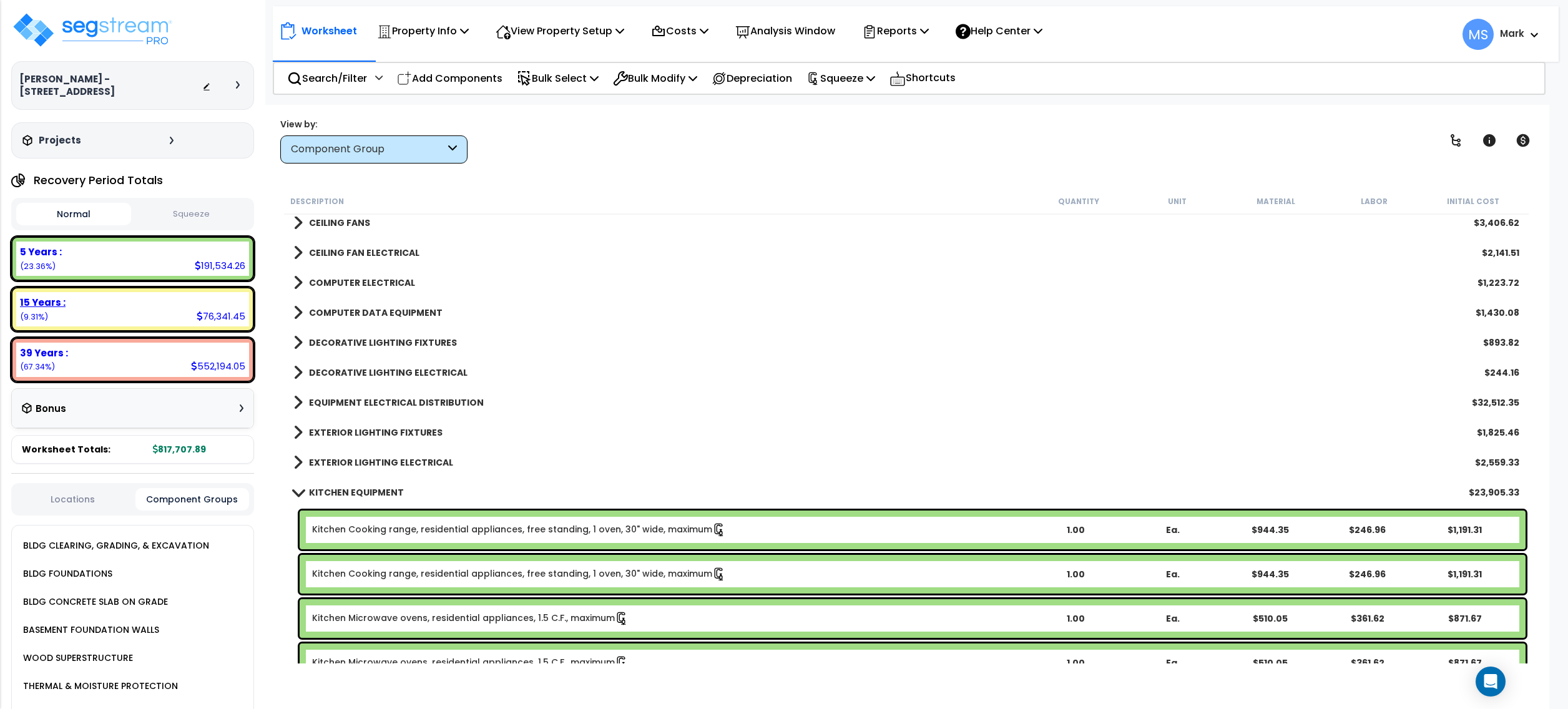
click at [130, 308] on div "15 Years : 76,341.45 (9.31%)" at bounding box center [132, 310] width 233 height 34
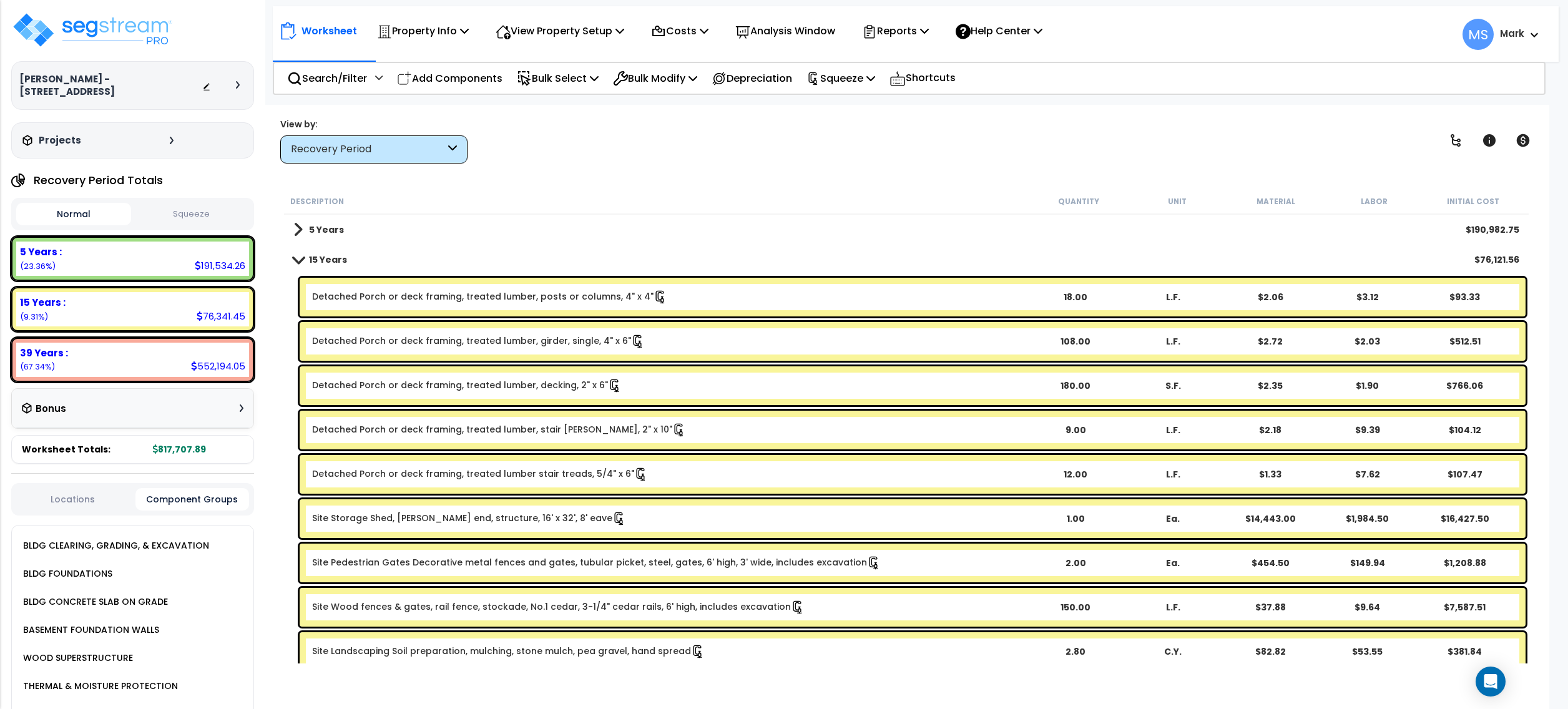
click at [497, 517] on link "Site Storage Shed, [PERSON_NAME] end, structure, 16' x 32', 8' eave" at bounding box center [469, 518] width 314 height 13
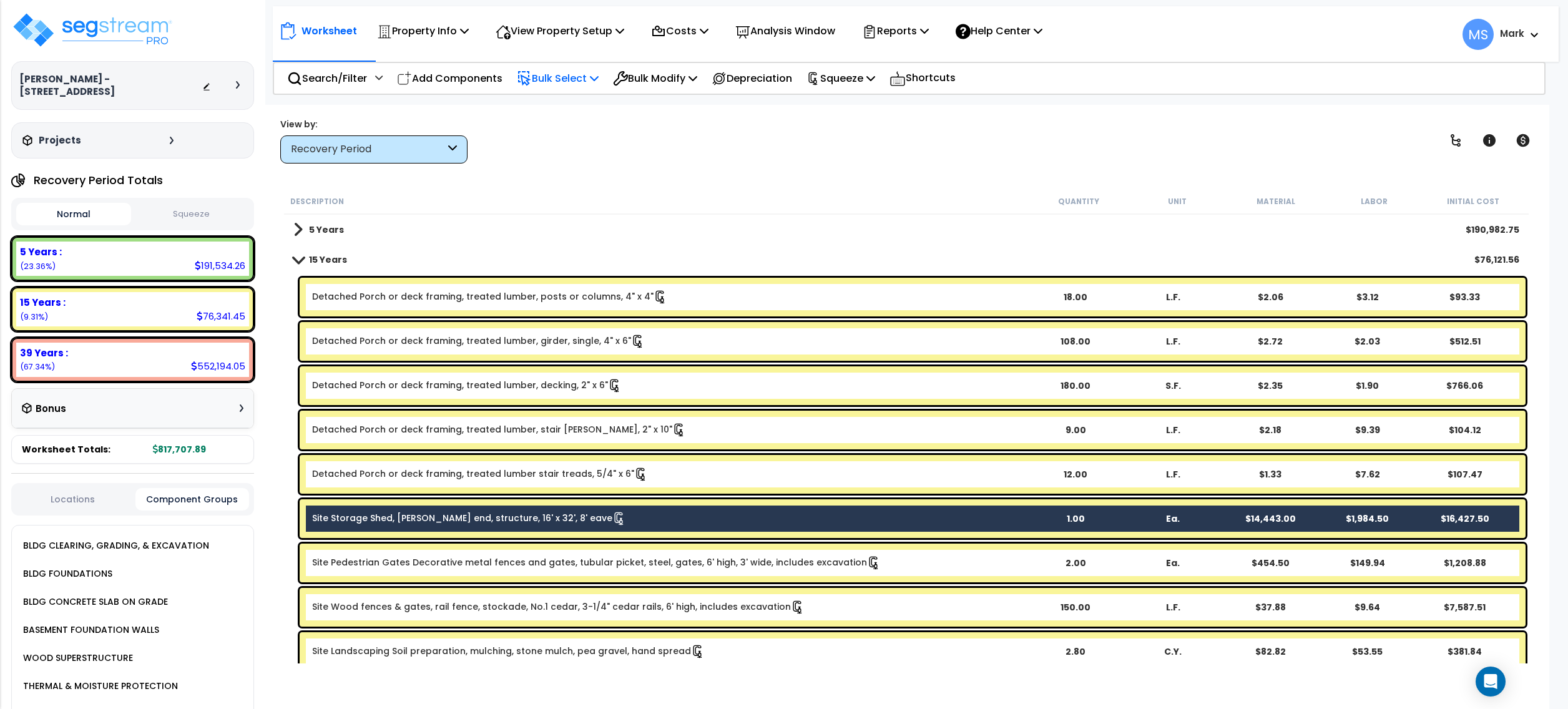
click at [586, 76] on p "Bulk Select" at bounding box center [558, 78] width 82 height 17
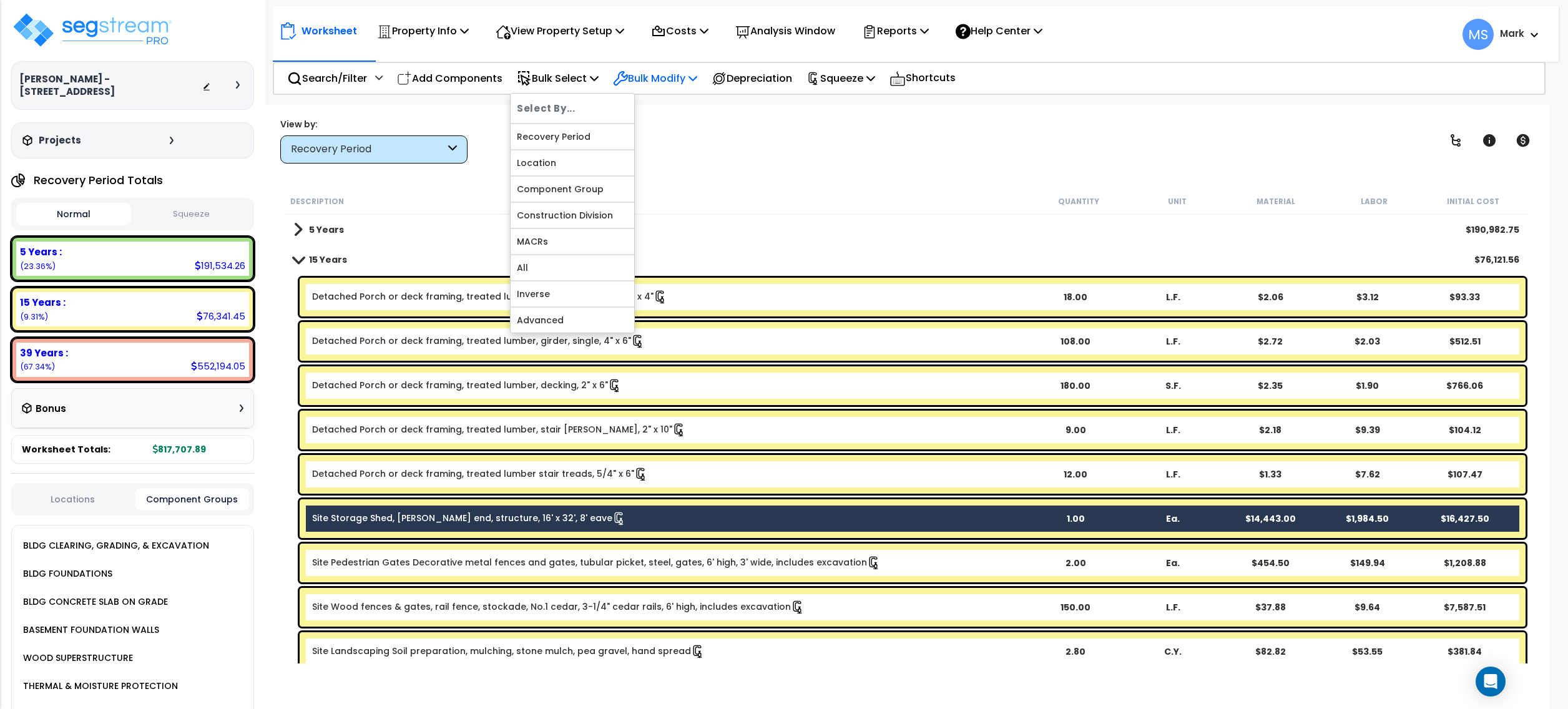
click at [683, 83] on p "Bulk Modify" at bounding box center [656, 78] width 85 height 17
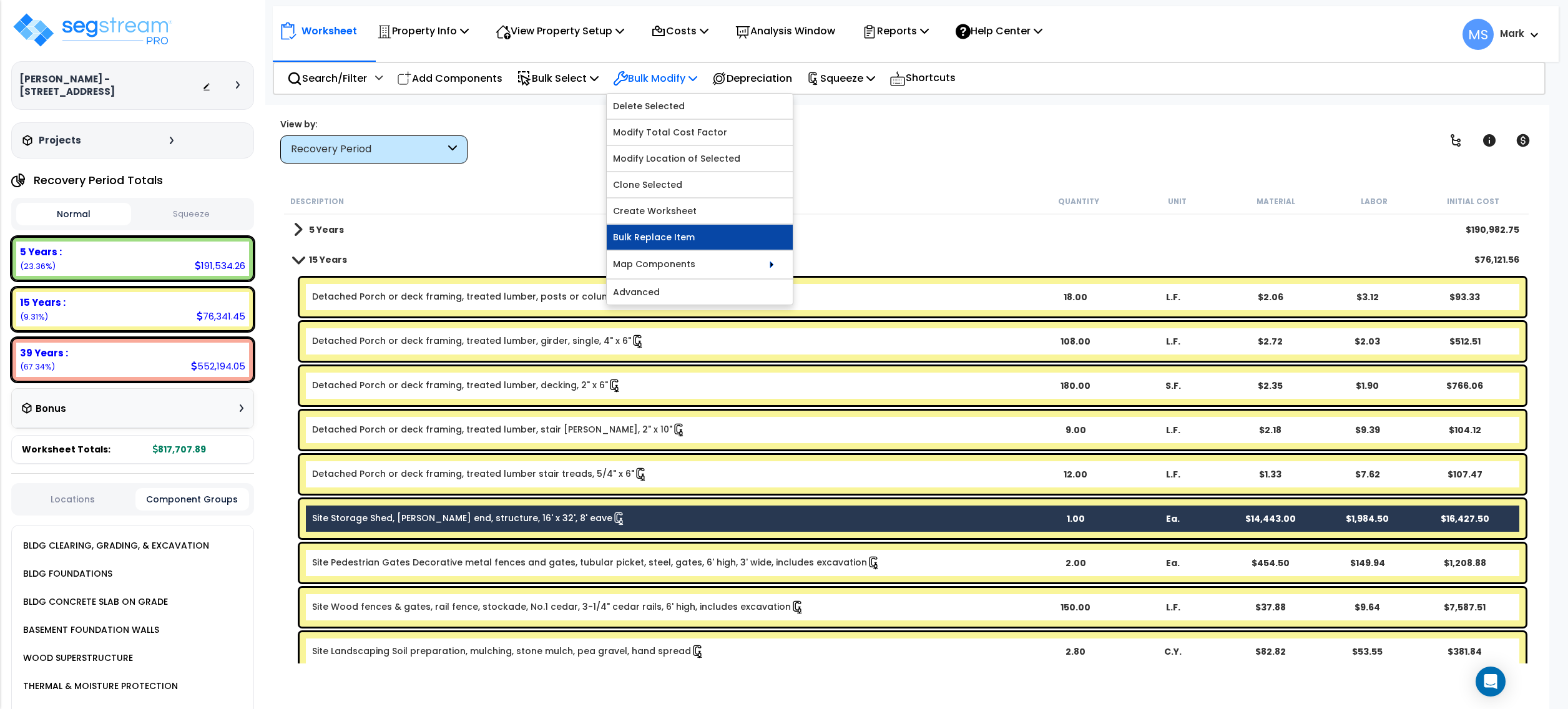
click at [705, 242] on link "Bulk Replace Item" at bounding box center [700, 238] width 186 height 25
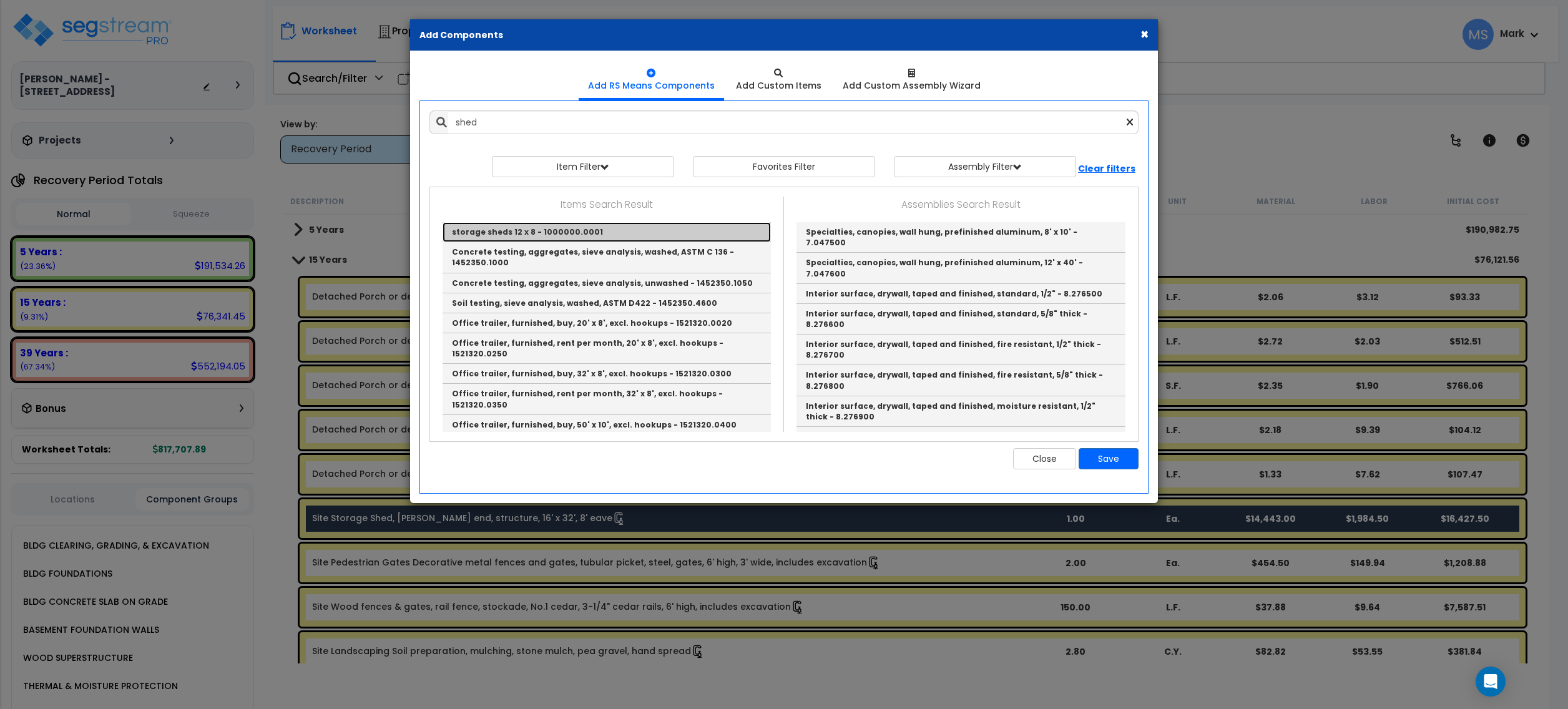
click at [655, 233] on link "storage sheds 12 x 8 - 1000000.0001" at bounding box center [606, 232] width 328 height 20
type input "storage sheds 12 x 8 - 1000000.0001"
checkbox input "true"
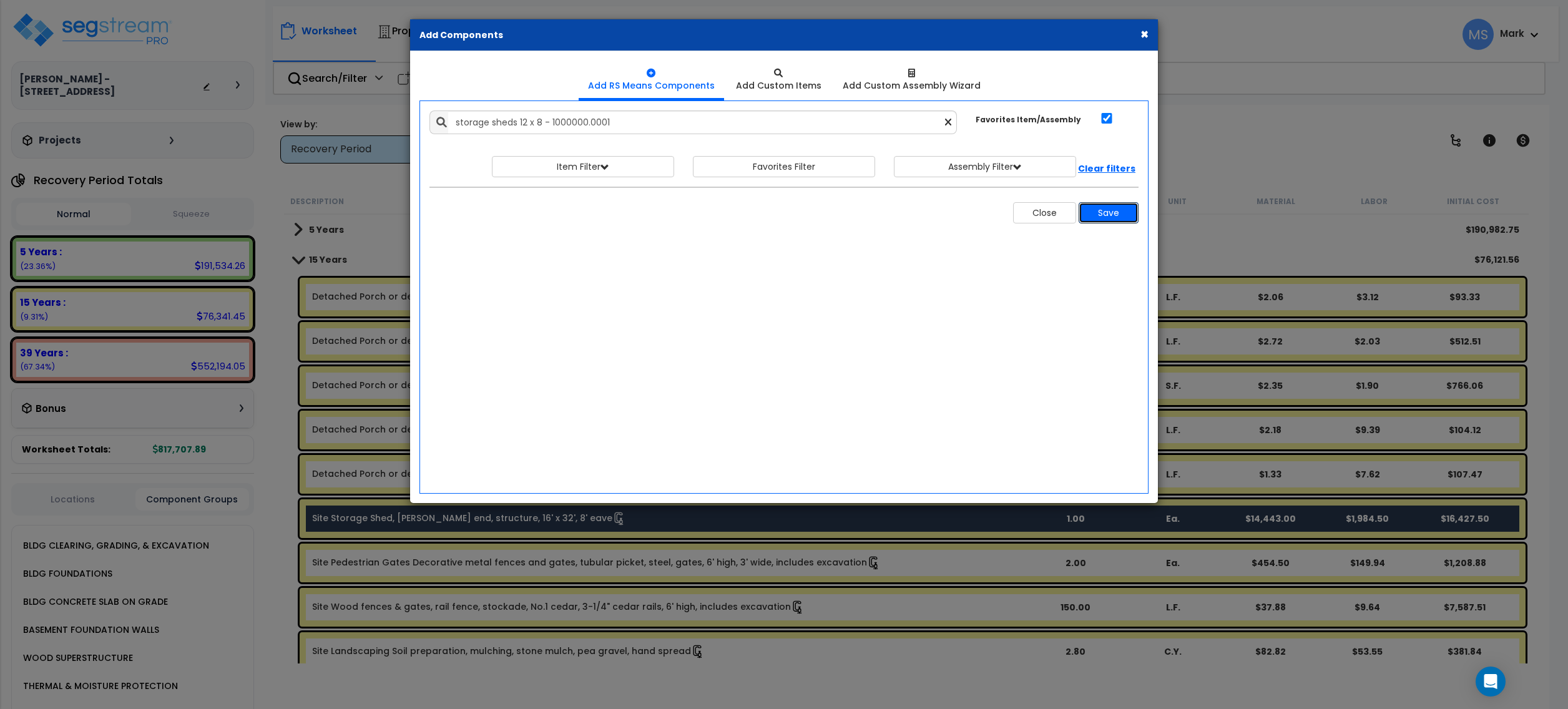
click at [1115, 215] on button "Save" at bounding box center [1108, 213] width 60 height 22
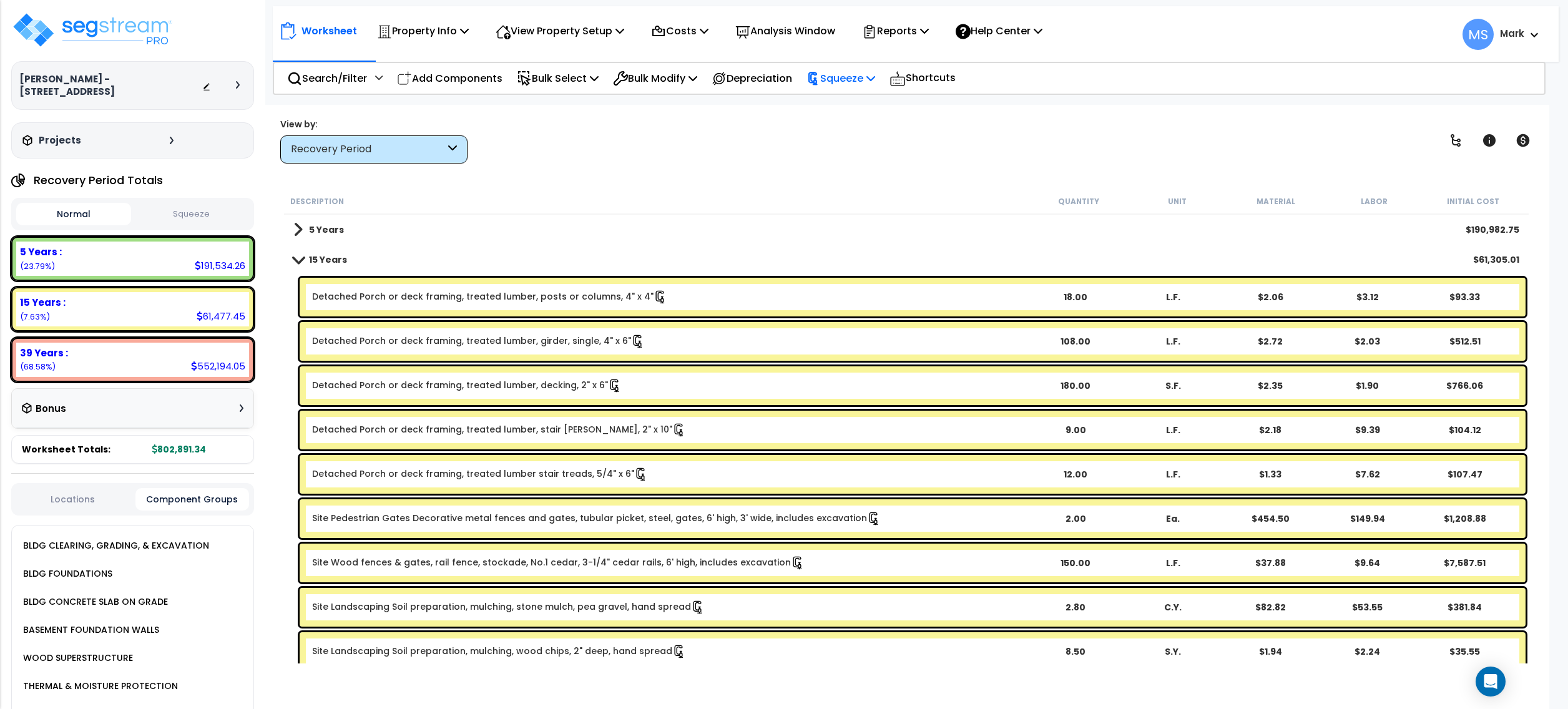
click at [874, 78] on p "Squeeze" at bounding box center [841, 78] width 68 height 17
click at [882, 112] on link "Re-squeeze" at bounding box center [862, 108] width 123 height 29
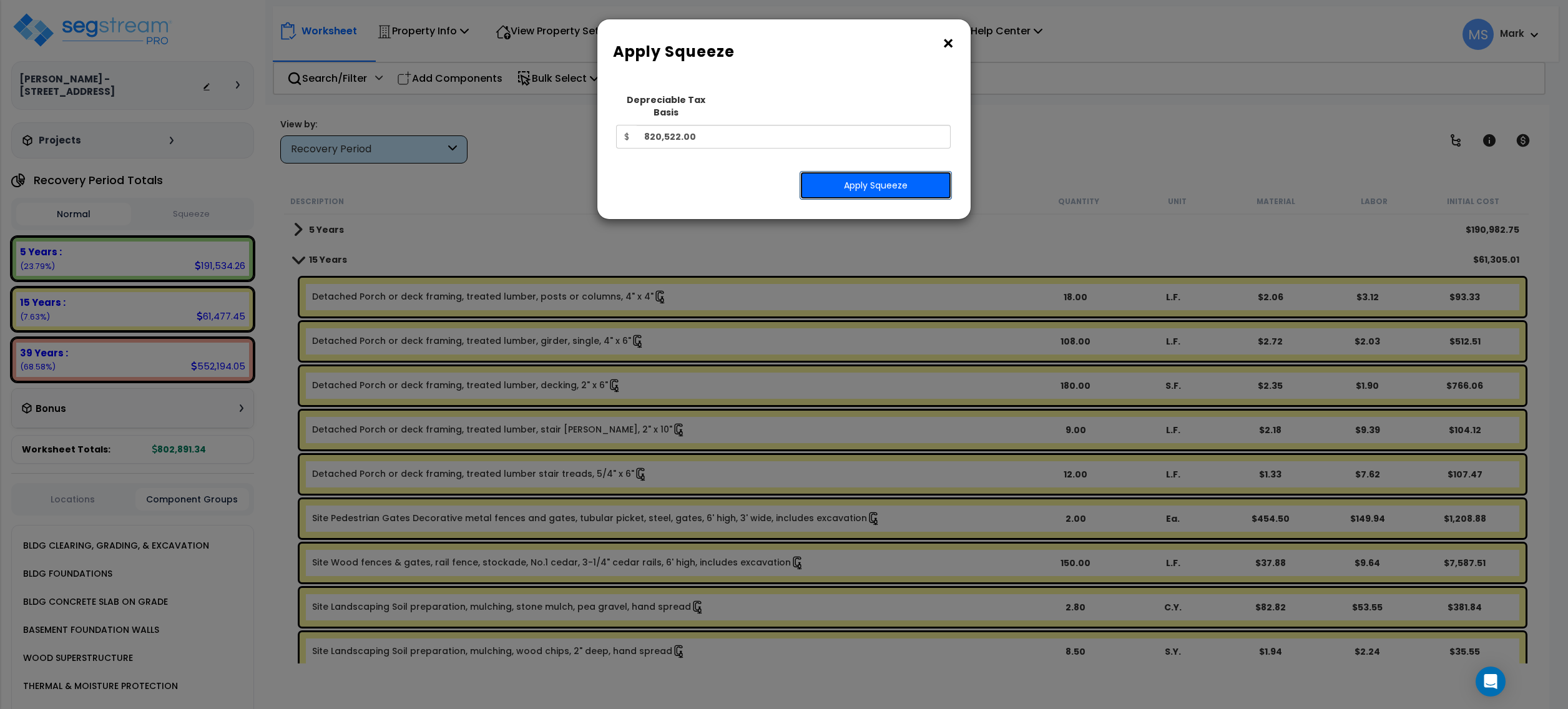
click at [885, 171] on button "Apply Squeeze" at bounding box center [875, 185] width 152 height 29
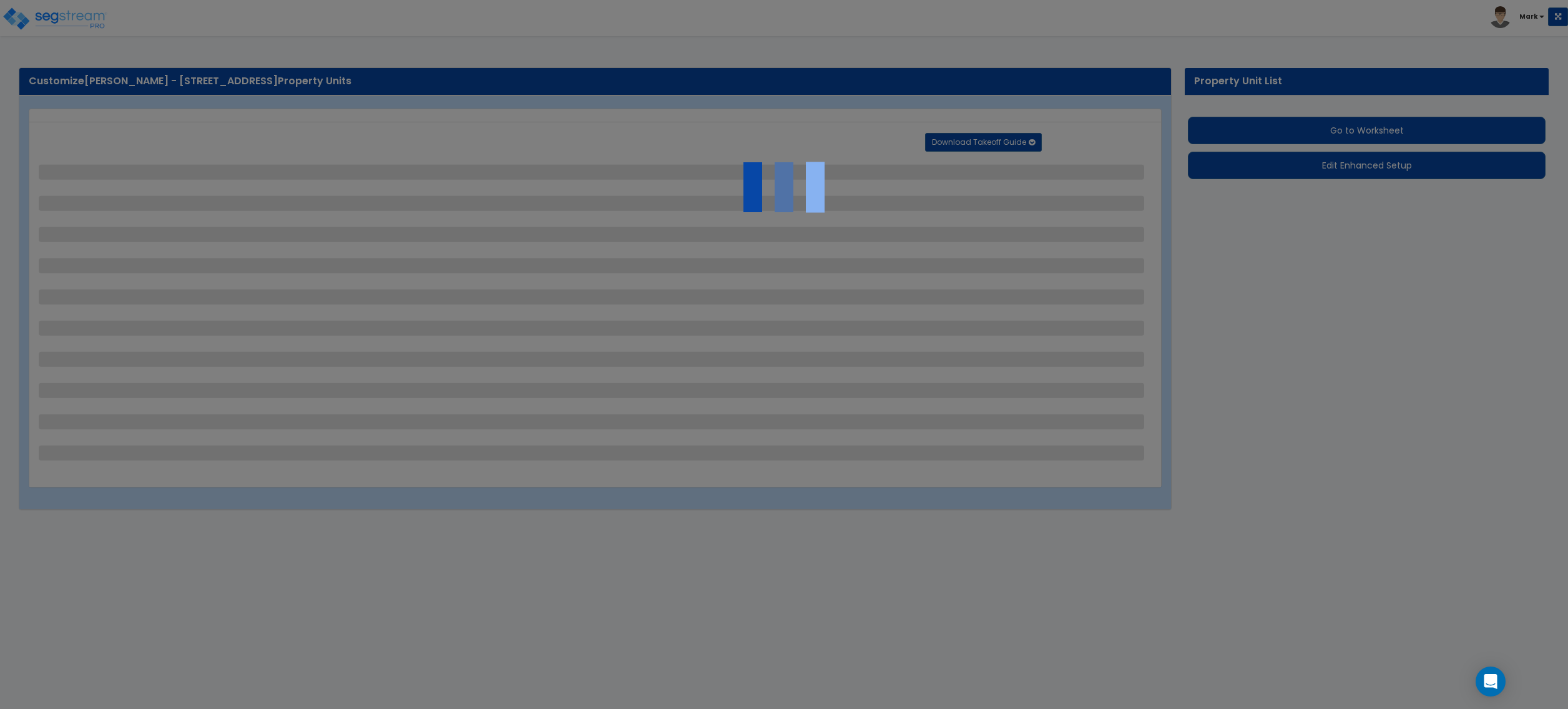
select select "2"
select select "1"
select select "2"
select select "1"
select select "3"
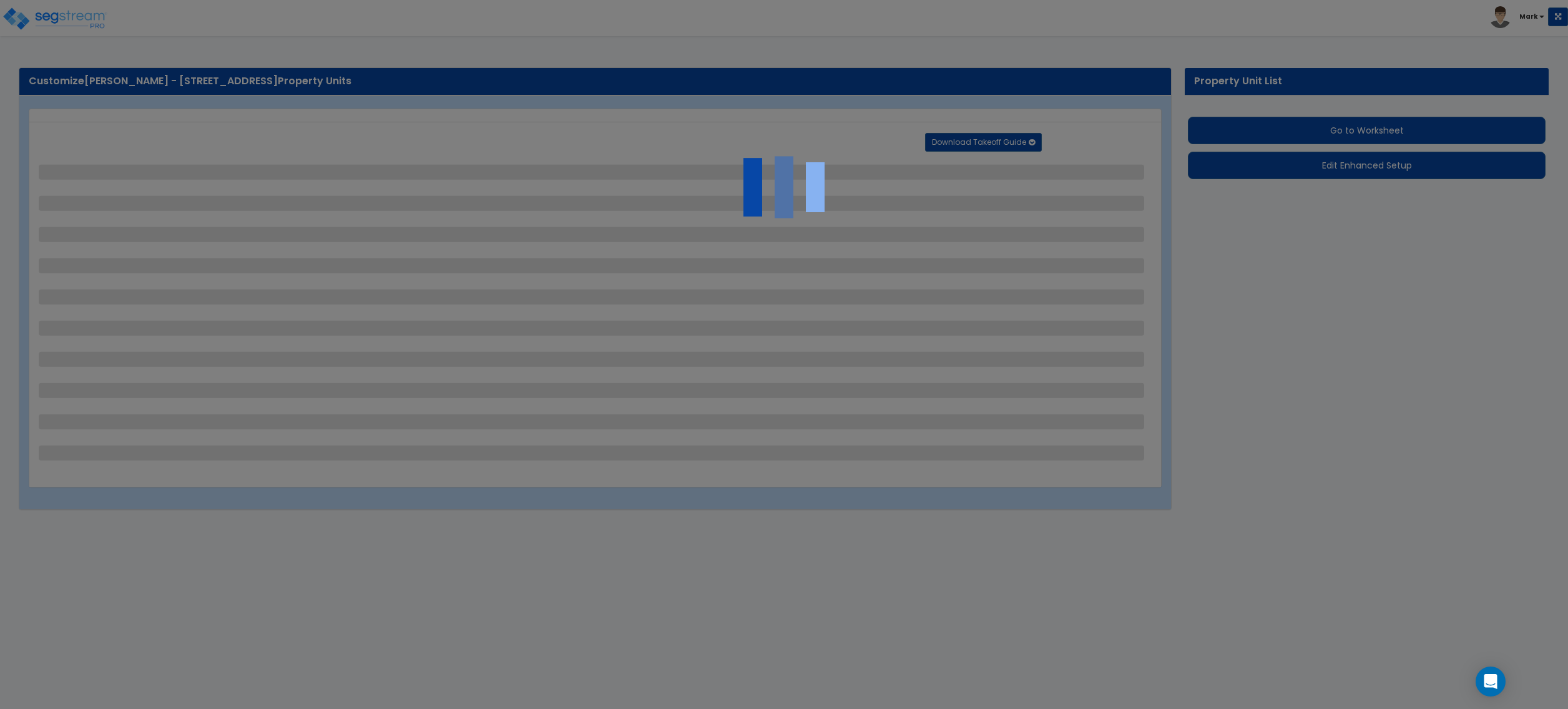
select select "1"
select select "6"
select select "4"
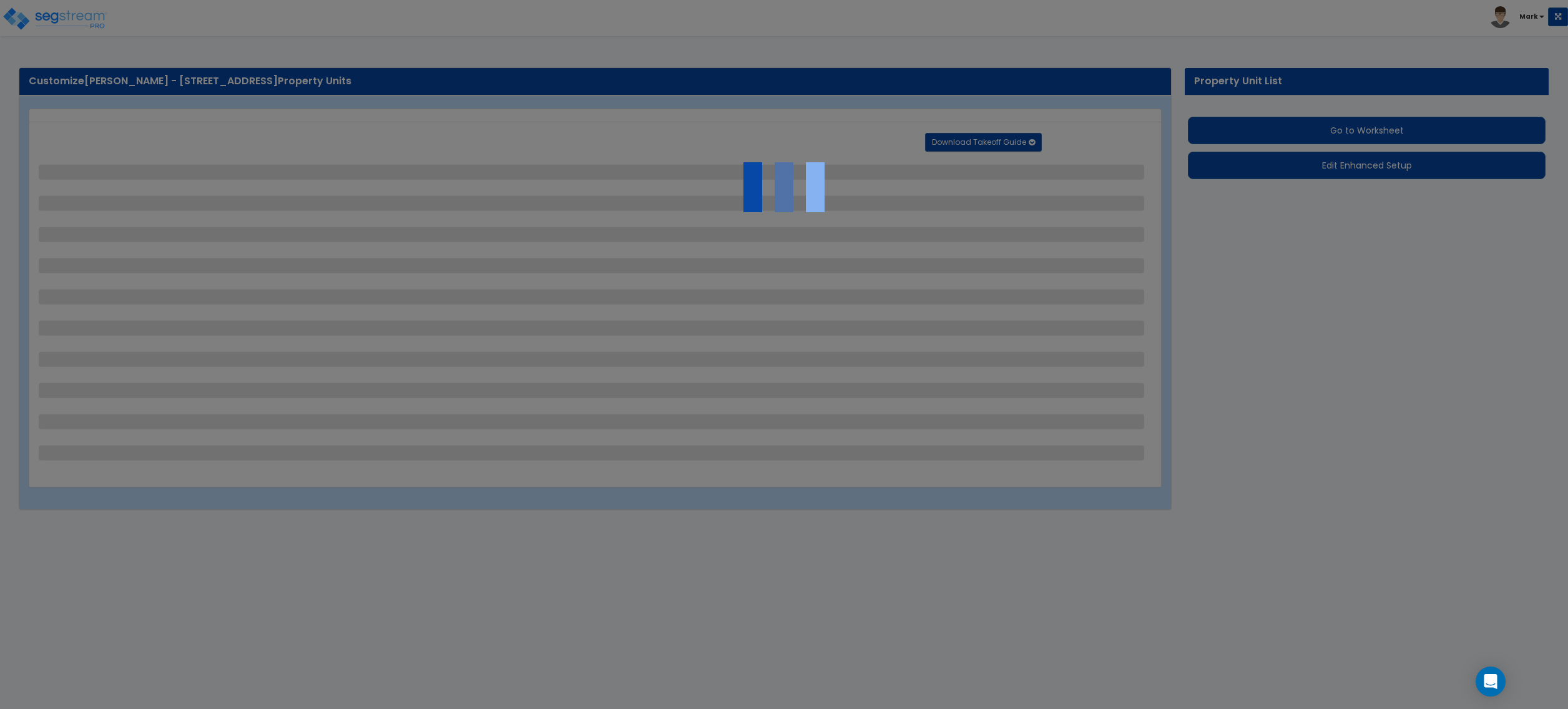
select select "1"
select select "2"
select select "1"
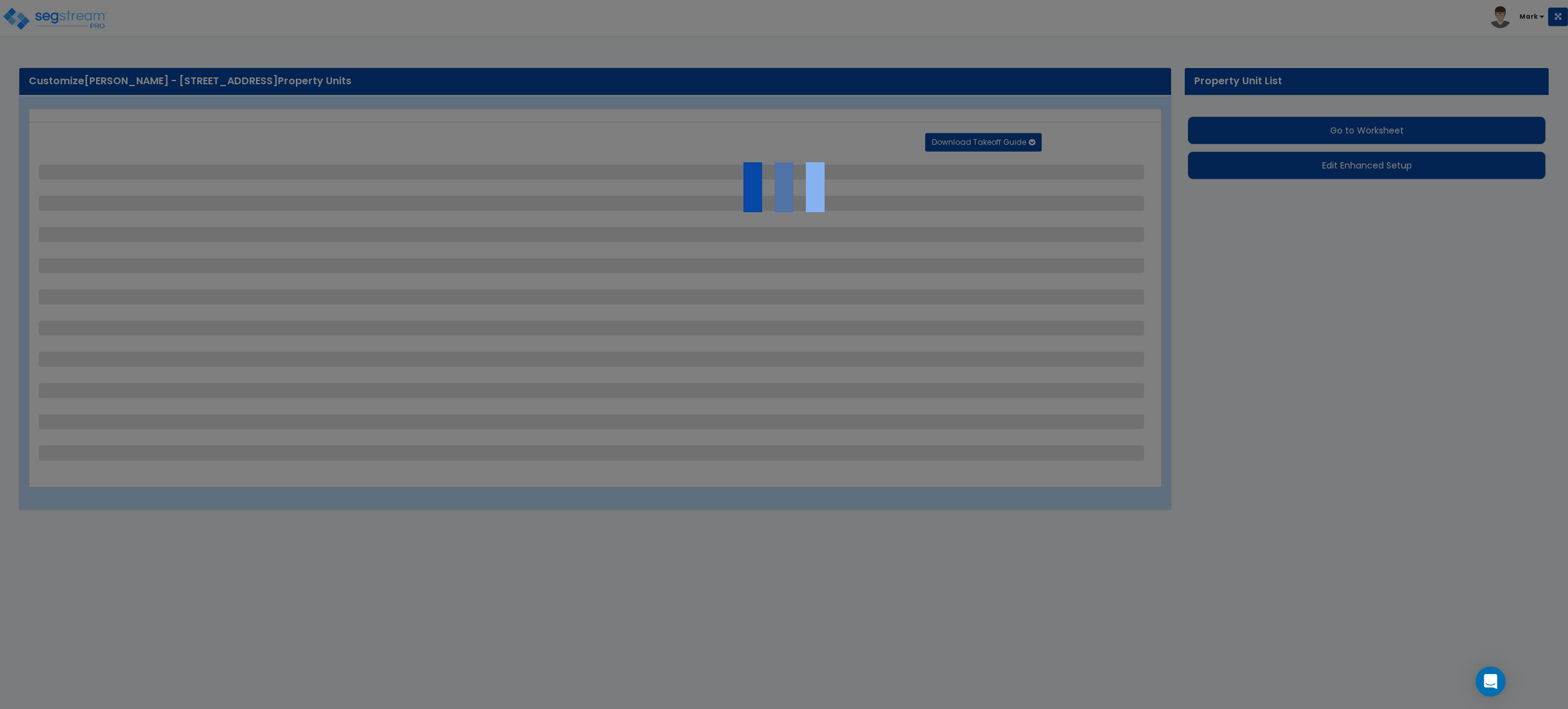
select select "1"
select select "6"
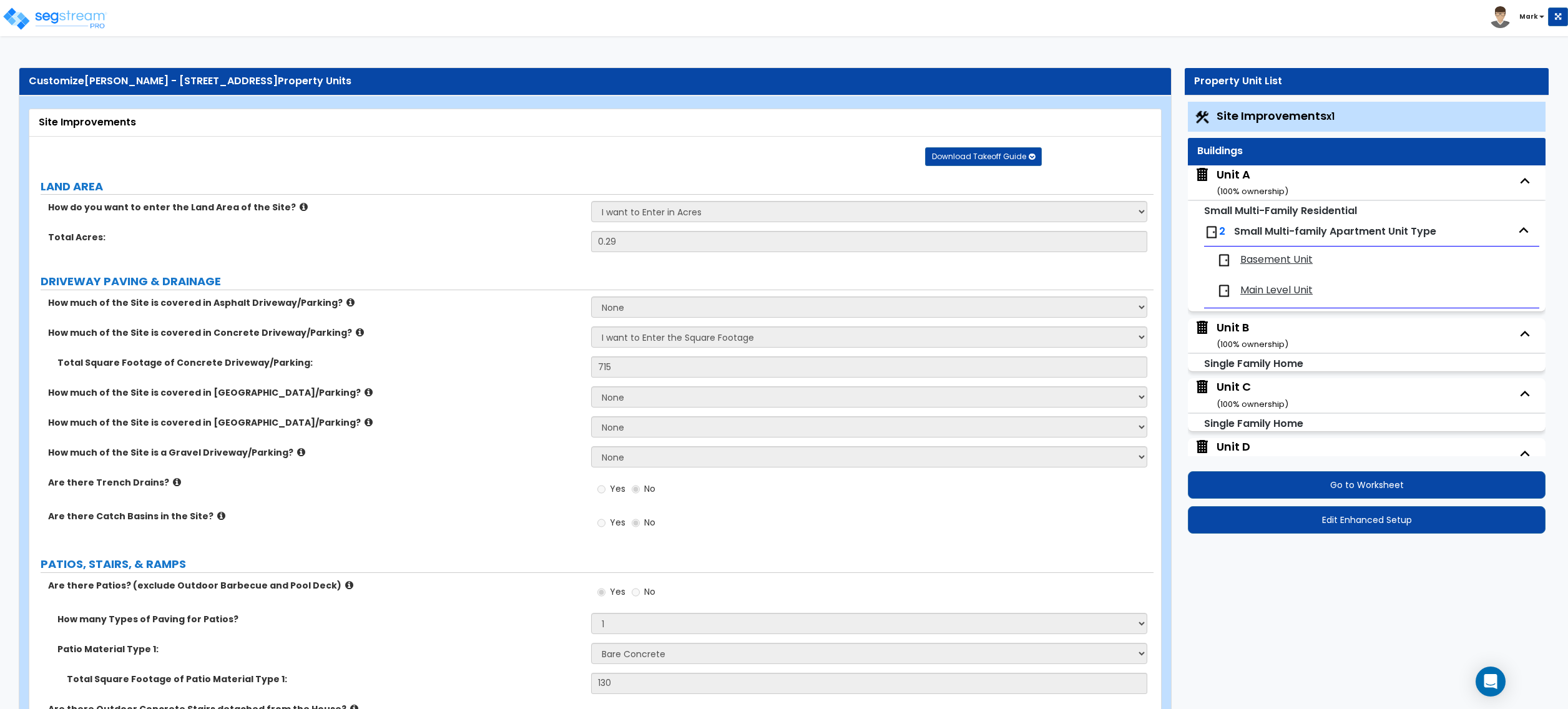
click at [1269, 264] on span "Basement Unit" at bounding box center [1277, 260] width 73 height 14
select select "3"
select select "1"
select select "3"
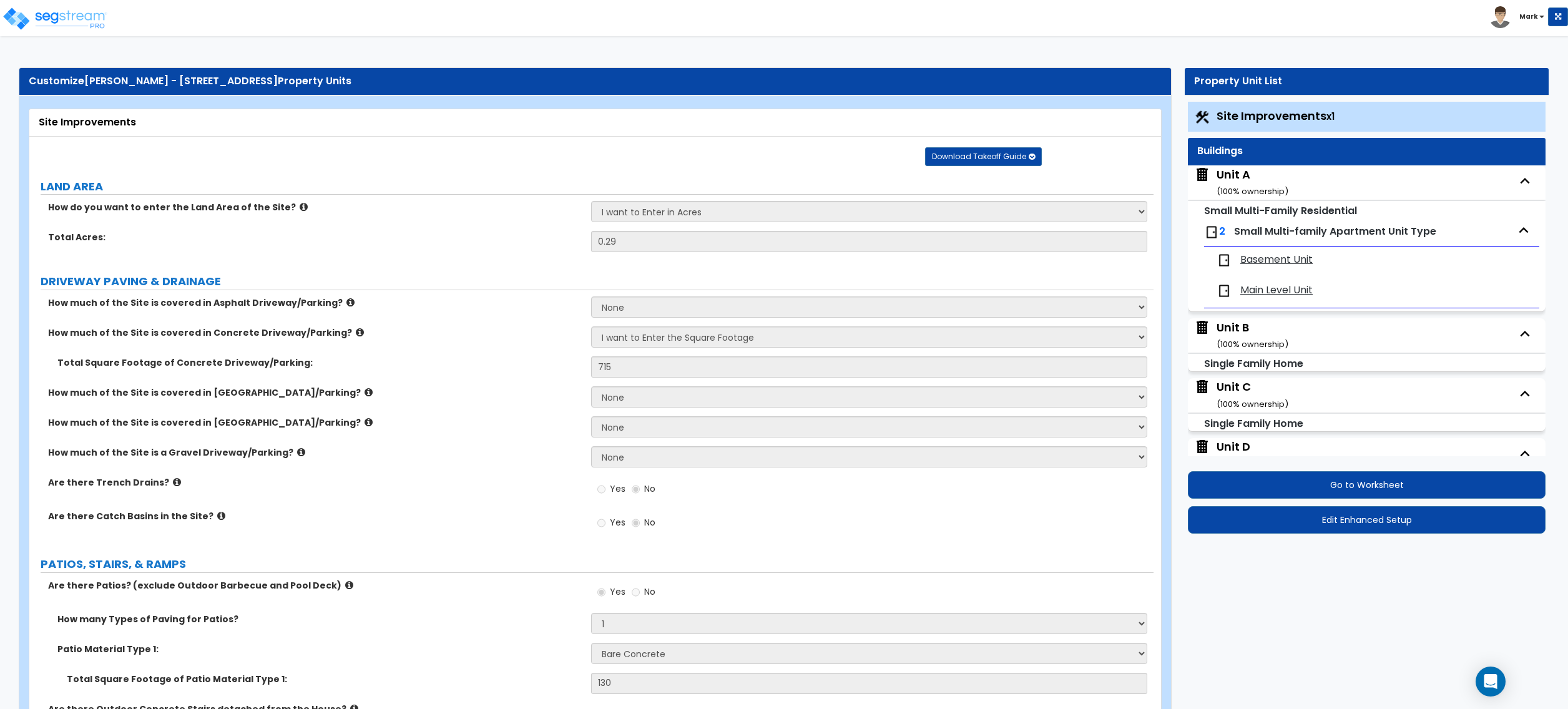
select select "1"
select select "3"
select select "2"
select select "1"
select select "2"
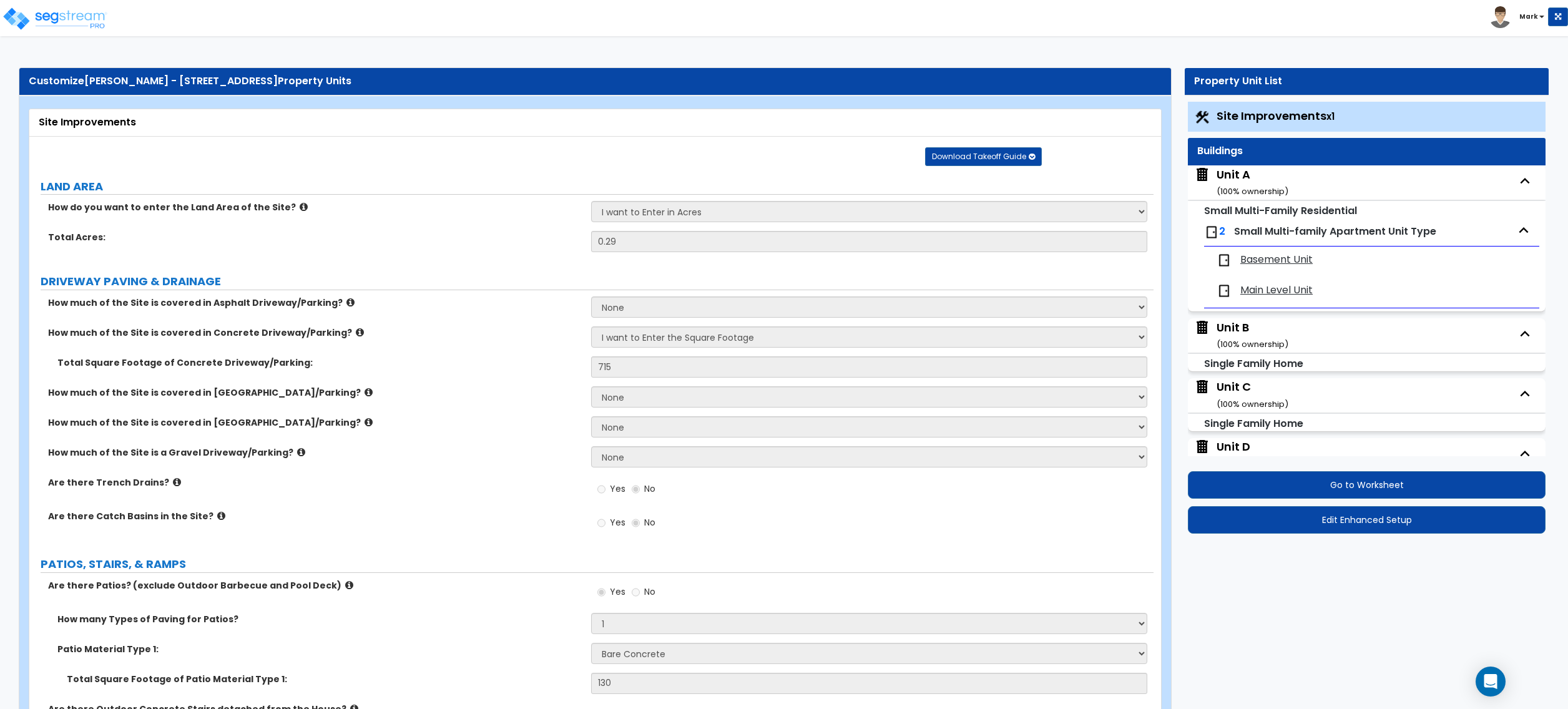
select select "1"
select select "2"
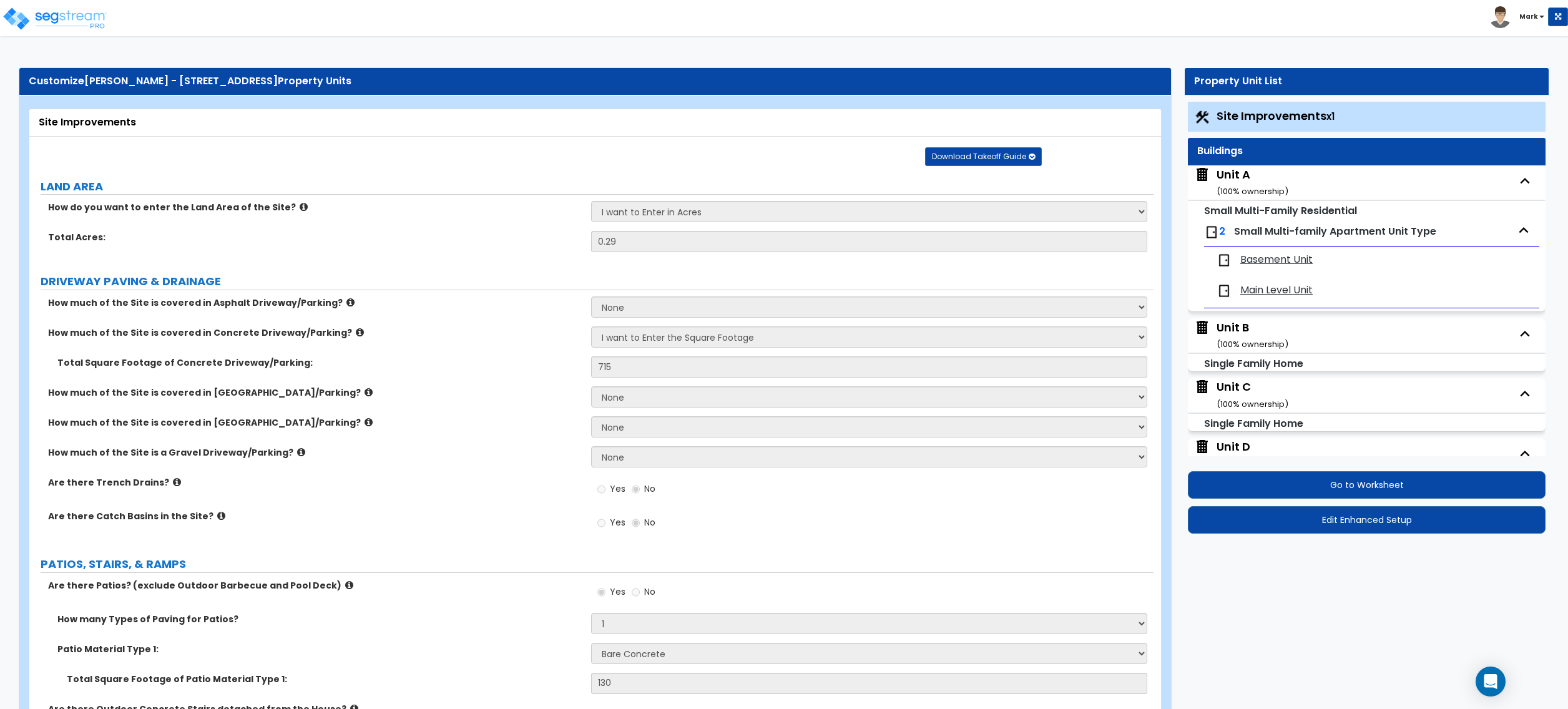
select select "6"
select select "1"
select select "2"
select select "1"
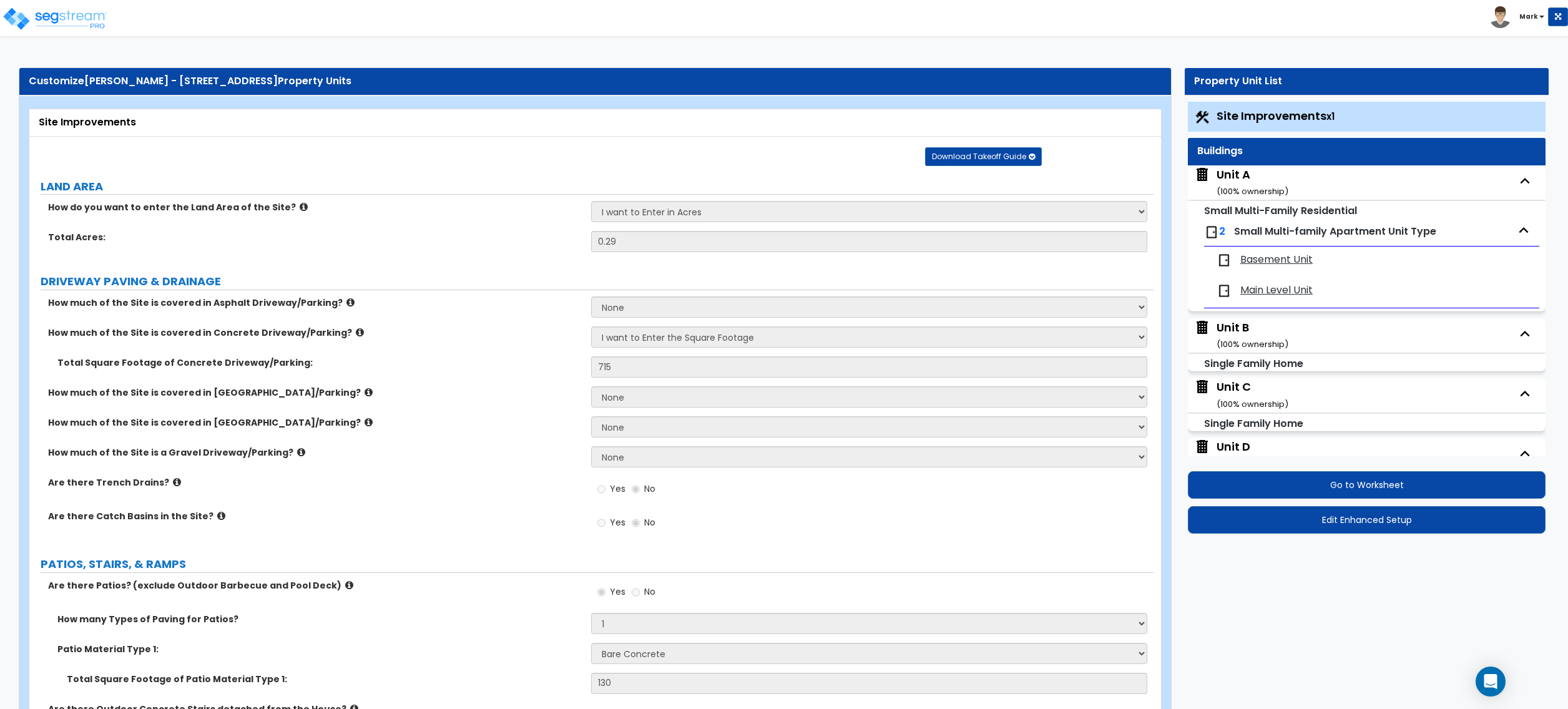
select select "3"
select select "4"
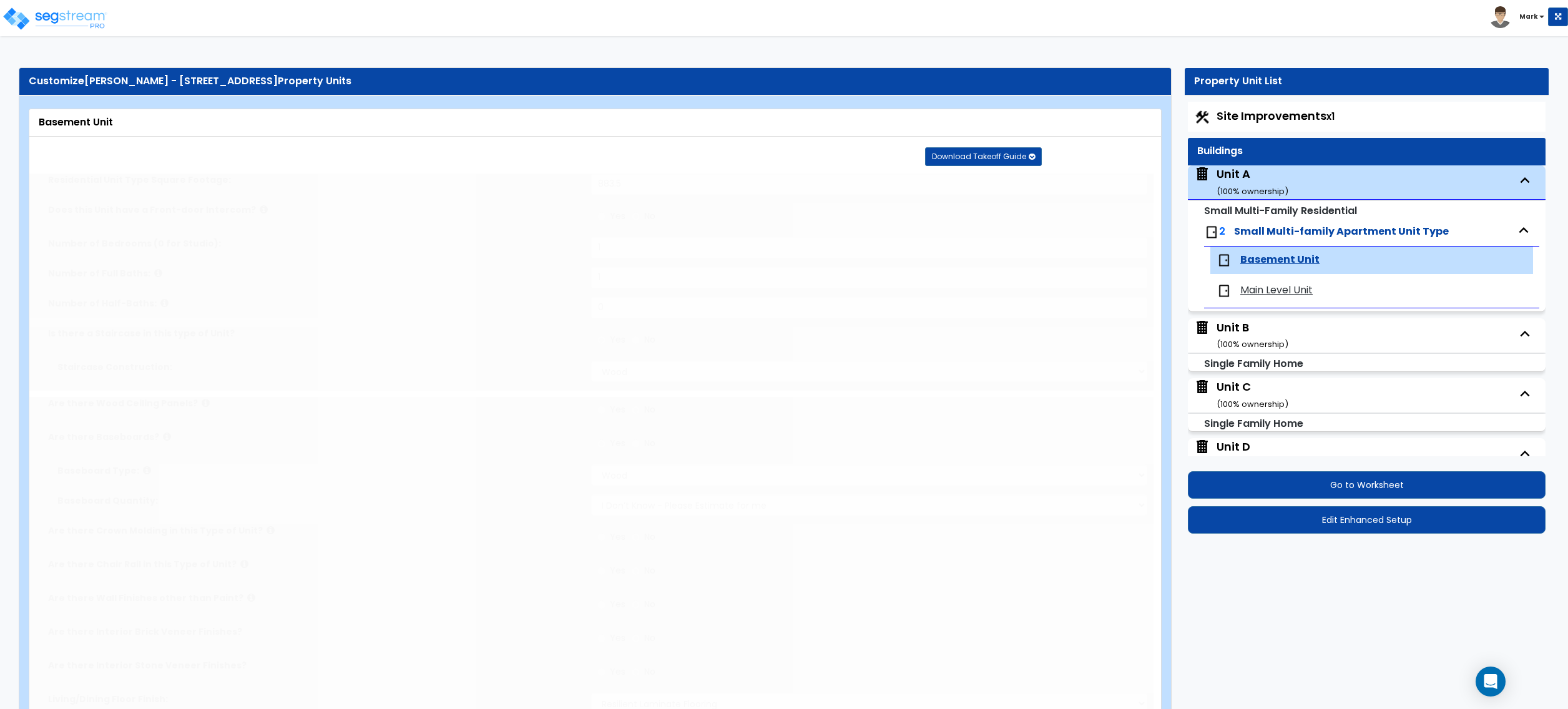
type input "2"
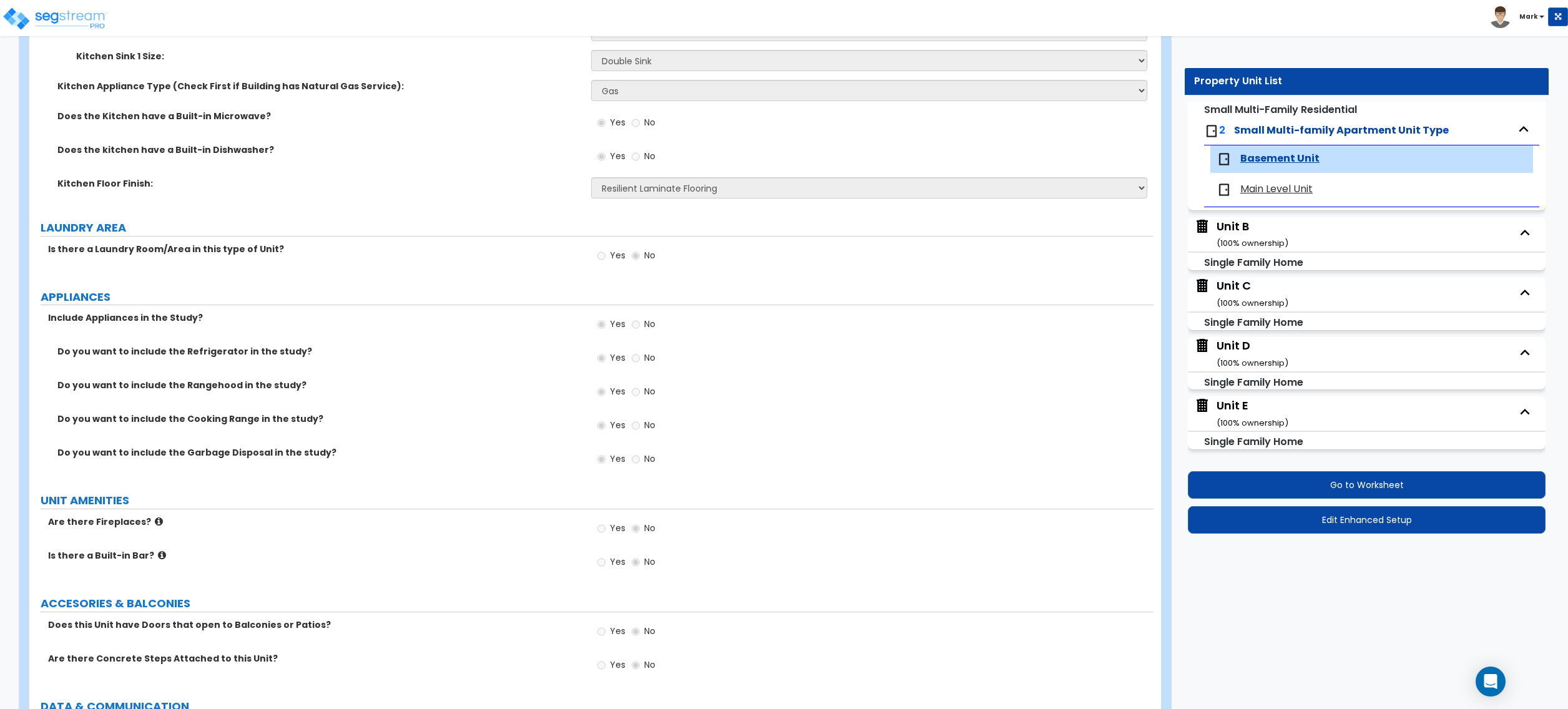
scroll to position [1825, 0]
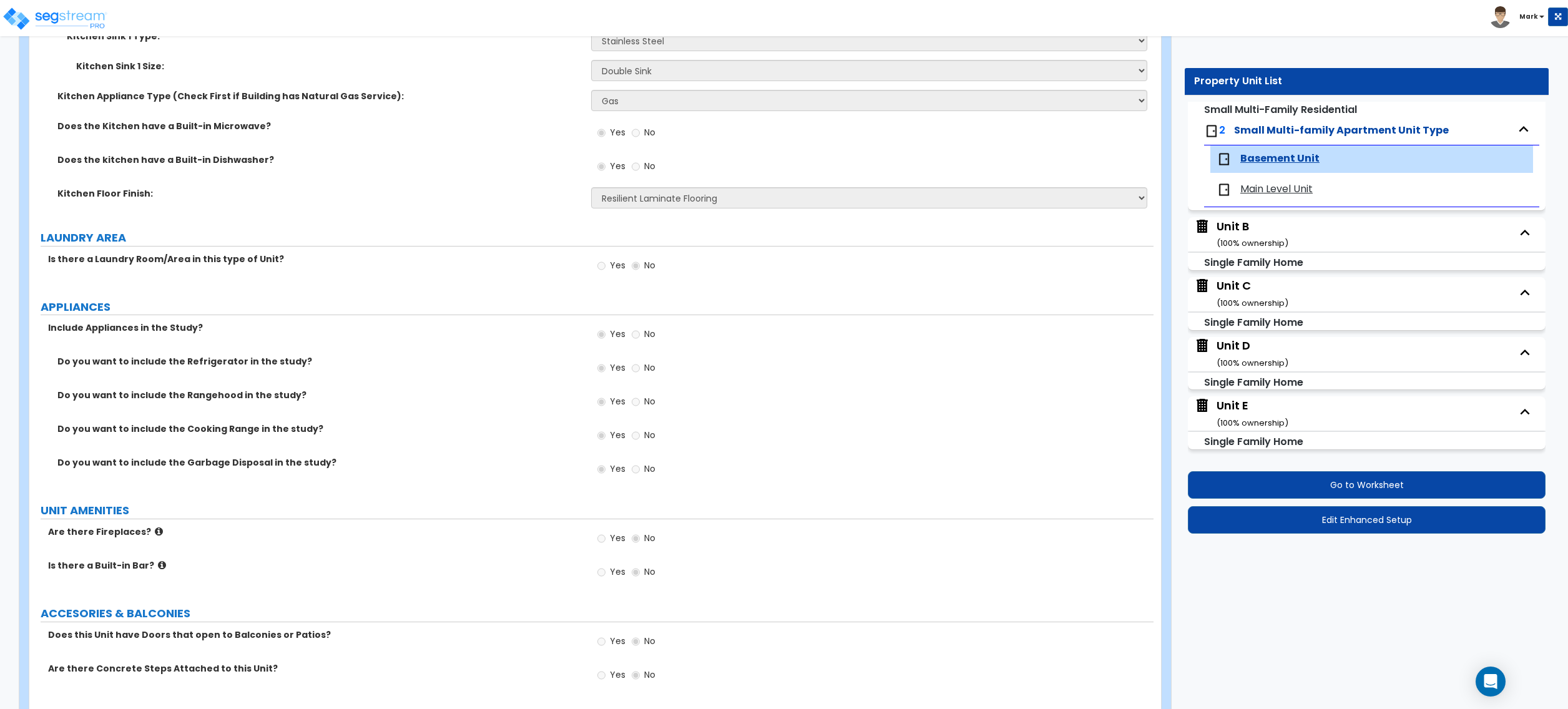
click at [1261, 188] on span "Main Level Unit" at bounding box center [1277, 190] width 73 height 14
select select "1"
select select "3"
select select "1"
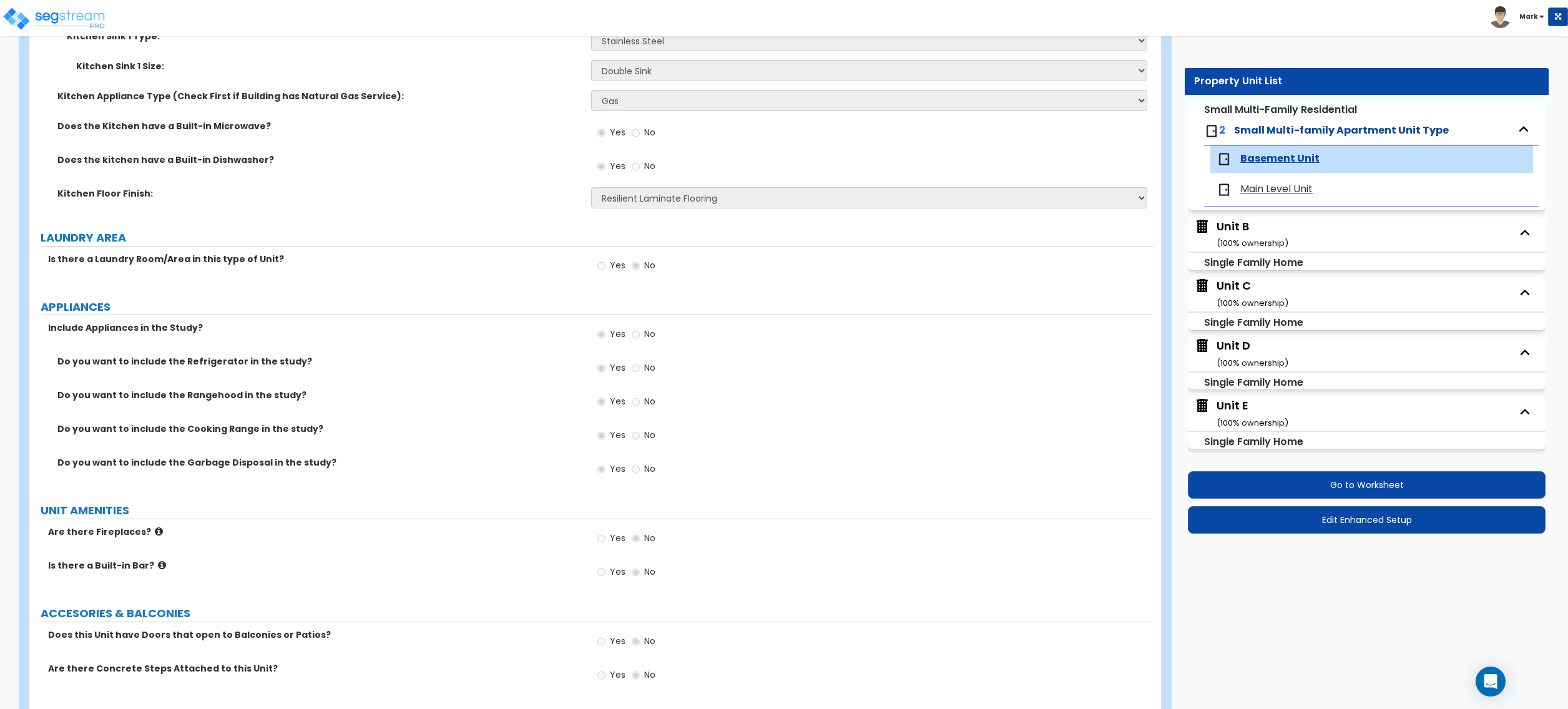
select select "3"
select select "2"
select select "1"
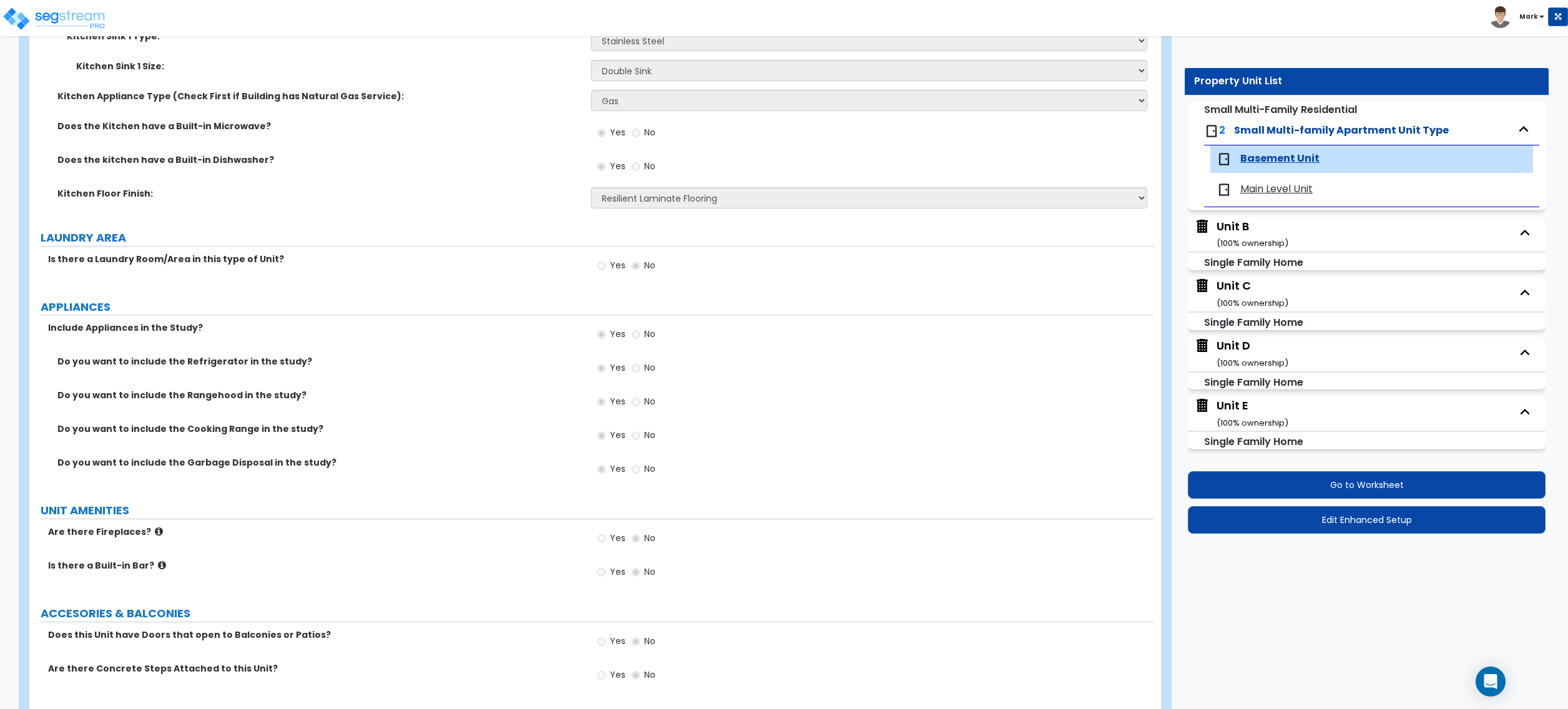
select select "1"
select select "2"
select select "6"
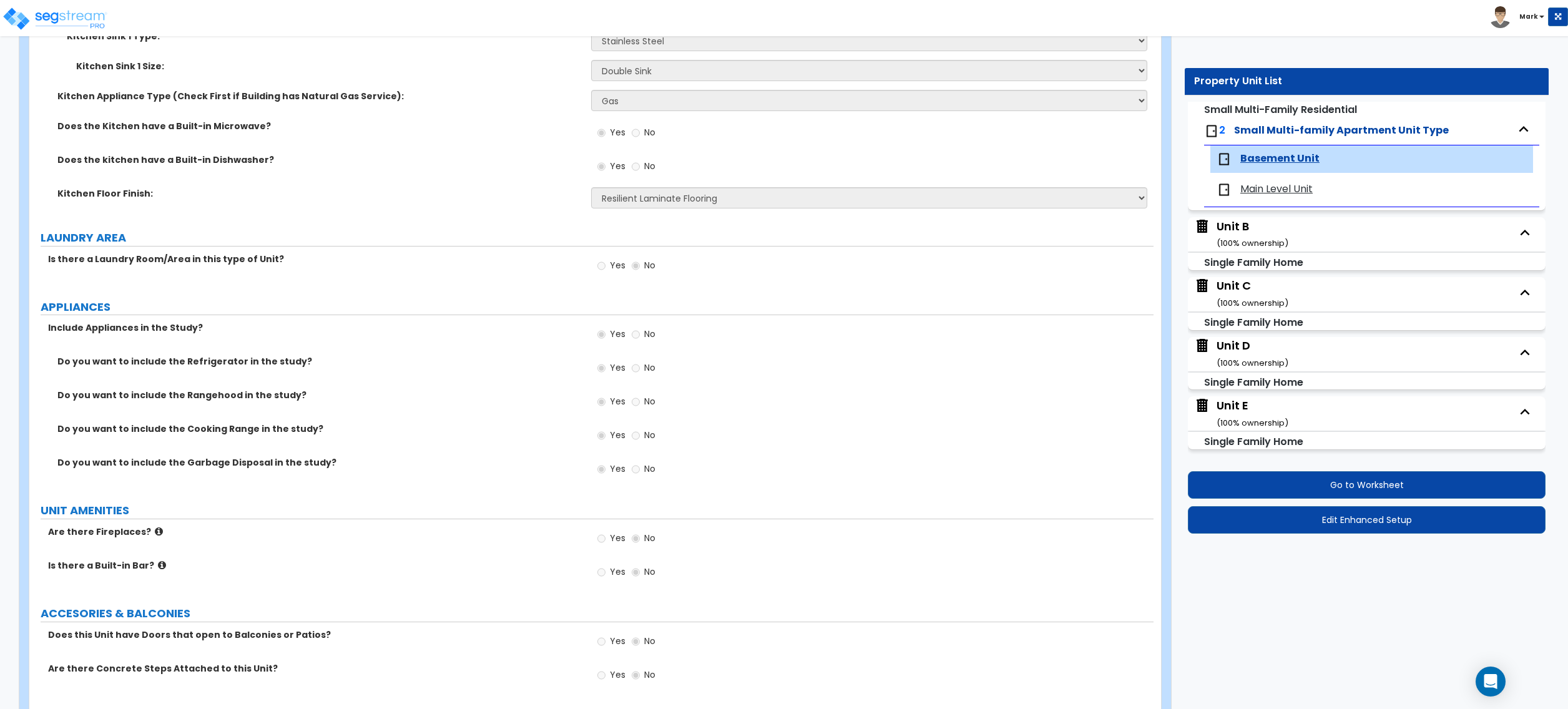
select select "1"
select select "2"
select select "1"
select select "3"
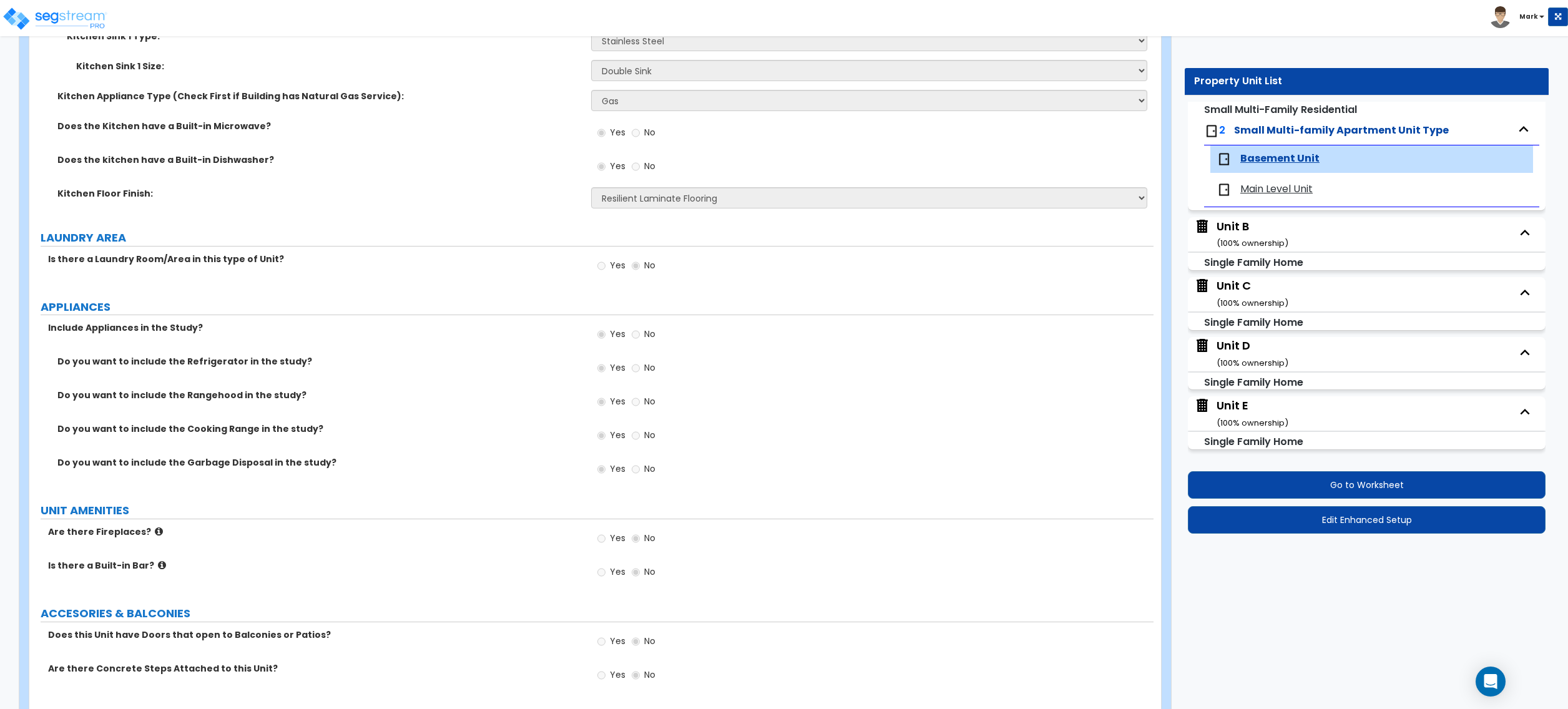
select select "2"
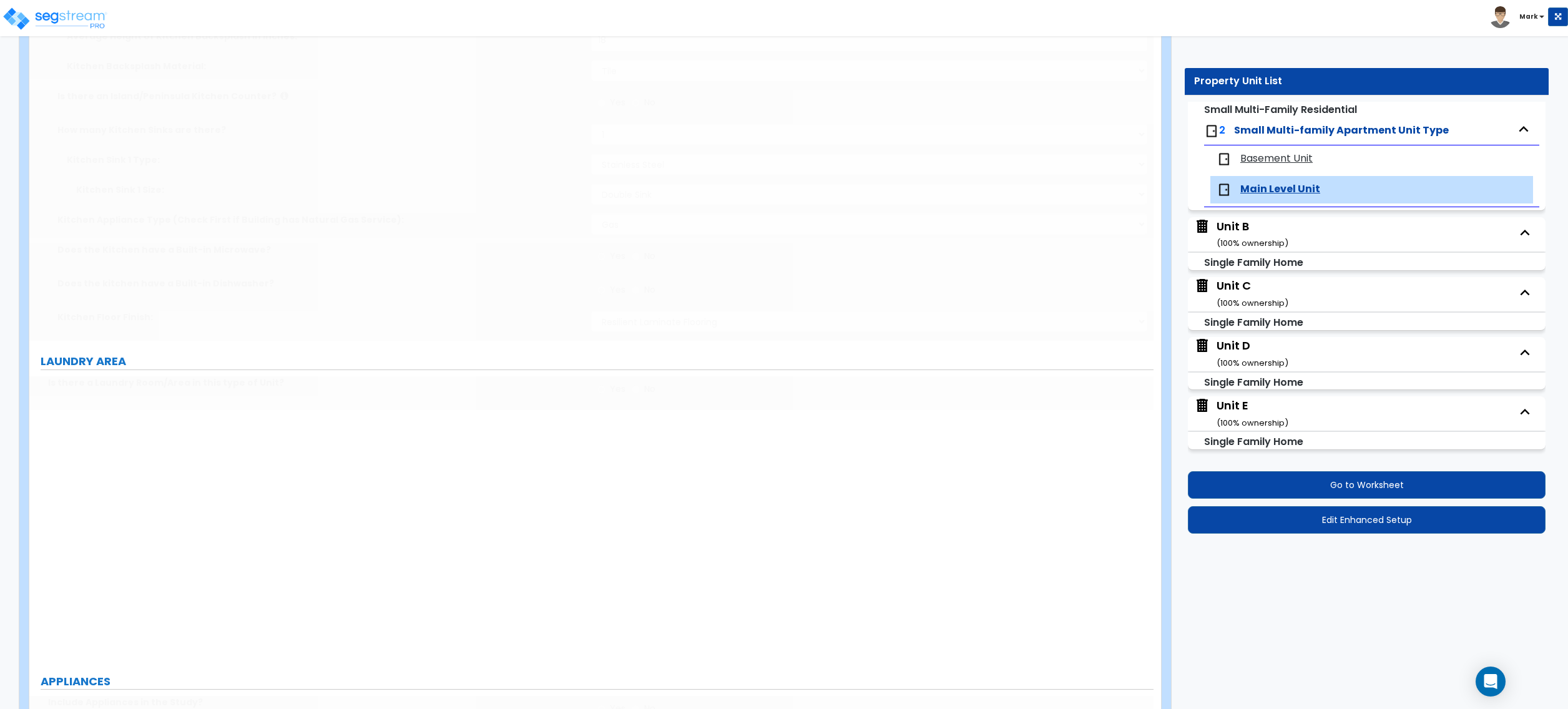
scroll to position [0, 0]
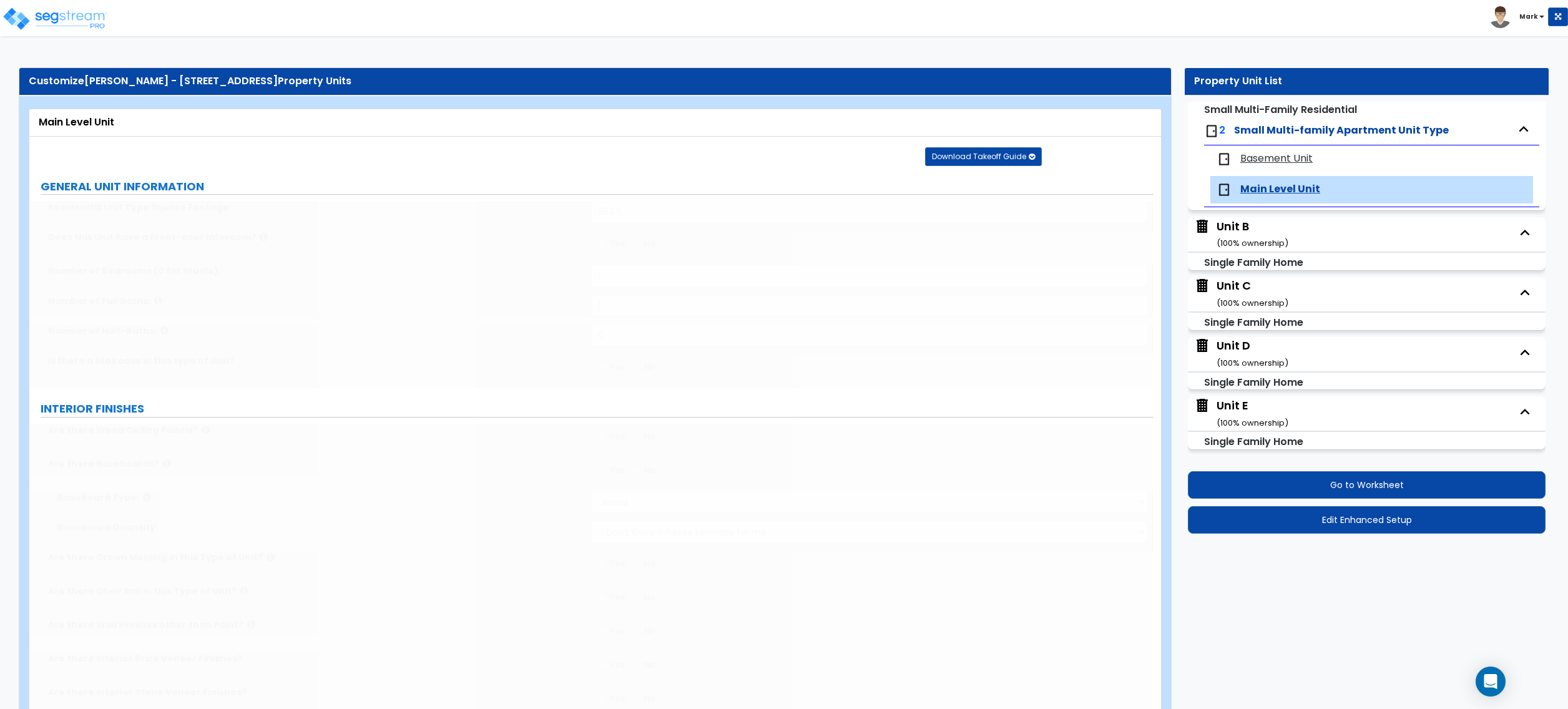
select select "2"
type input "2"
radio input "true"
select select "2"
type input "5"
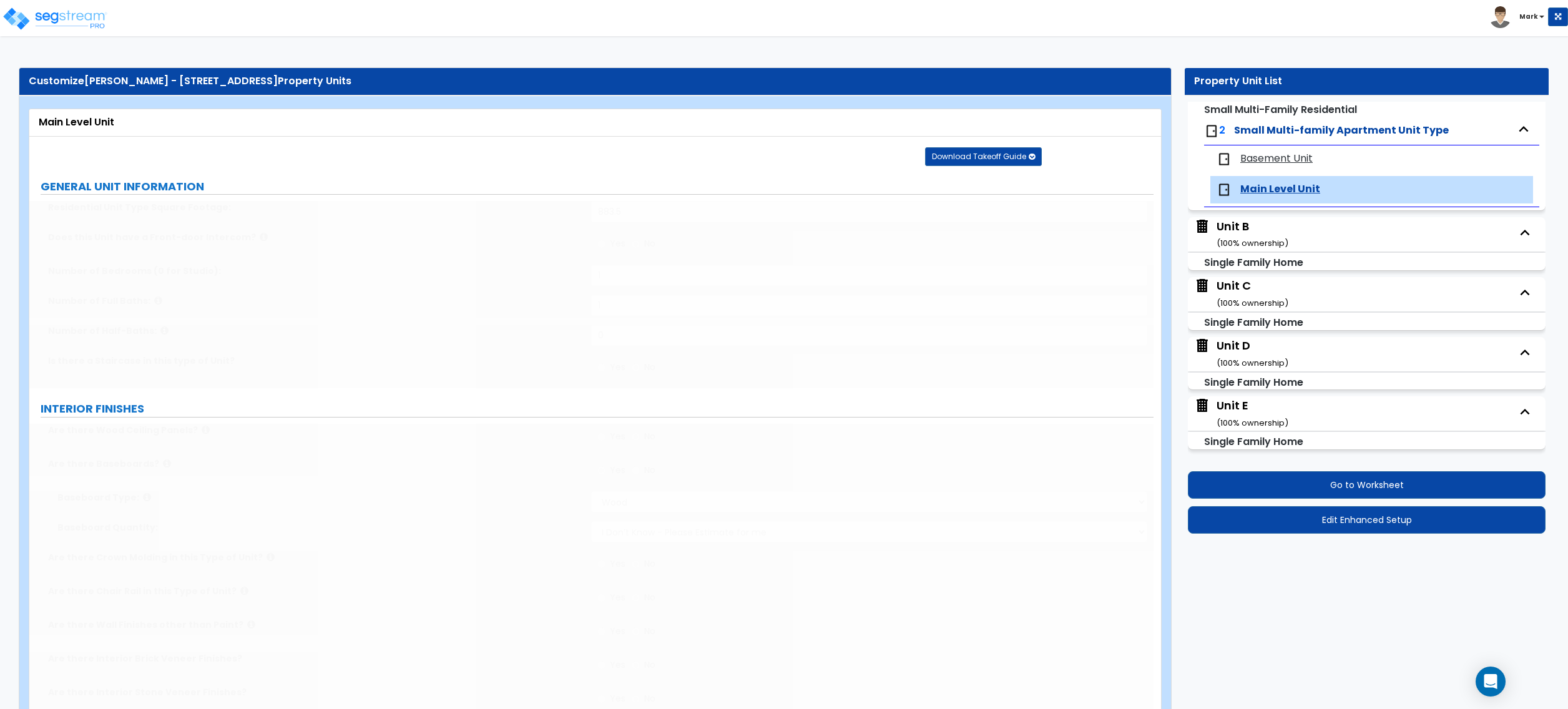
type input "2"
select select "1"
radio input "true"
select select "2"
type input "2"
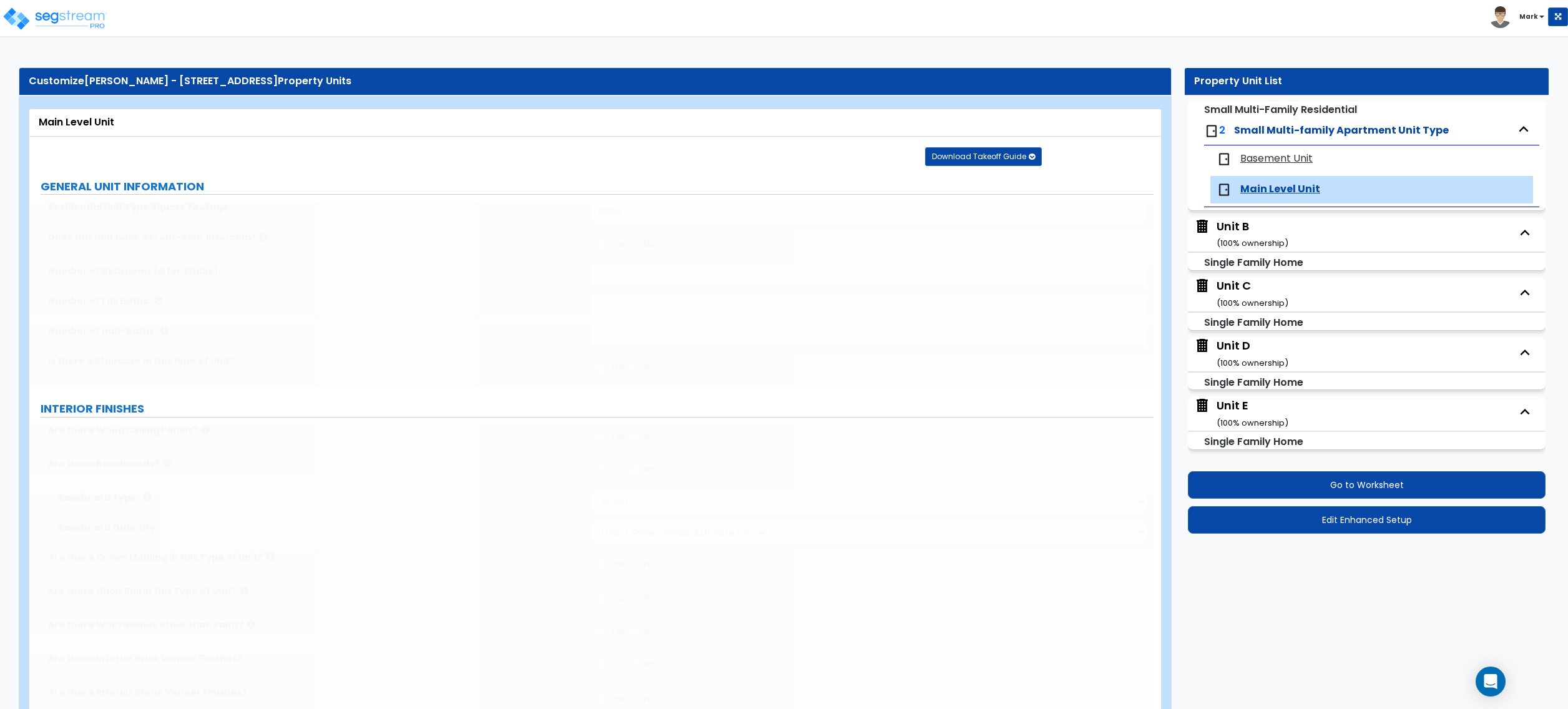
type input "250"
select select "1"
select select "3"
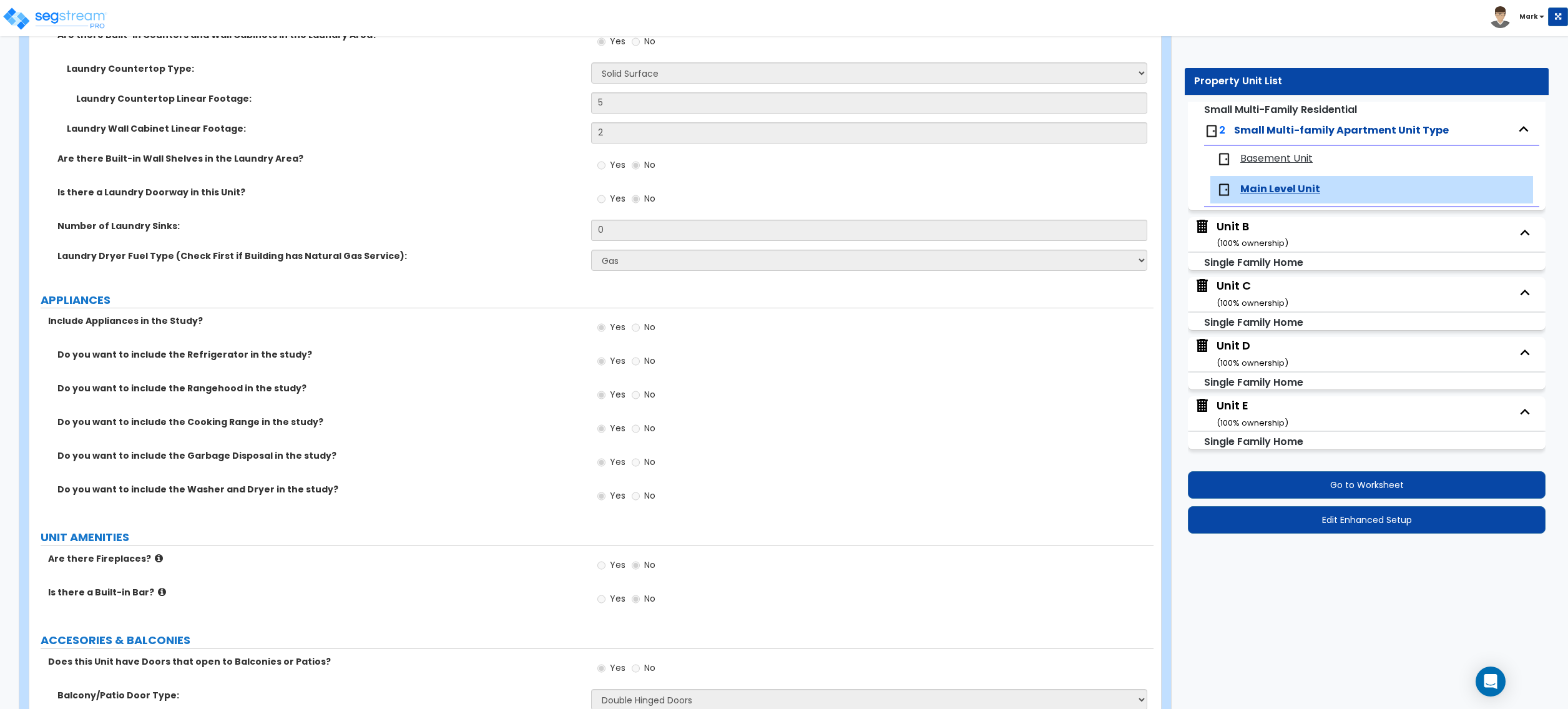
scroll to position [2331, 0]
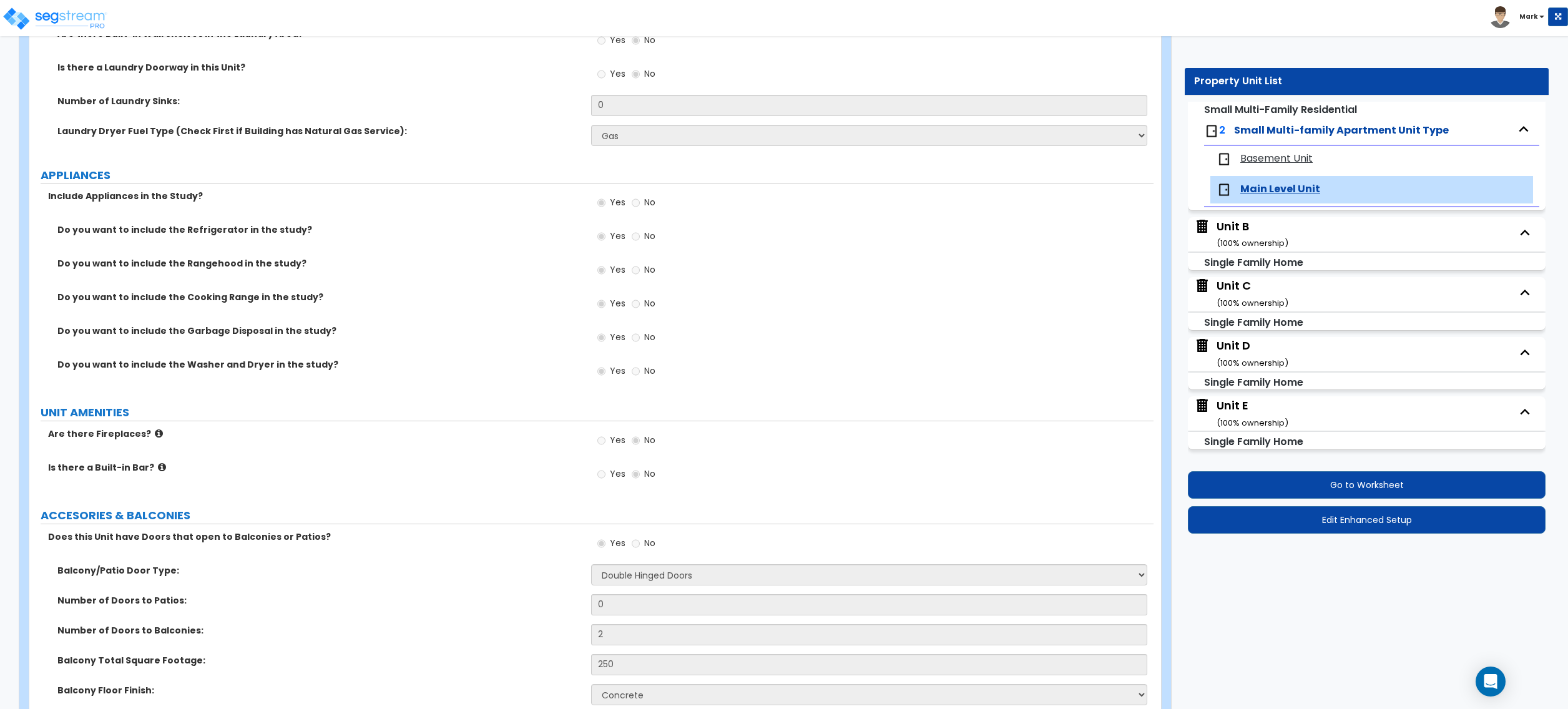
click at [1268, 234] on div "Unit B ( 100 % ownership)" at bounding box center [1253, 234] width 72 height 31
select select "7"
select select "3"
select select "1"
select select "4"
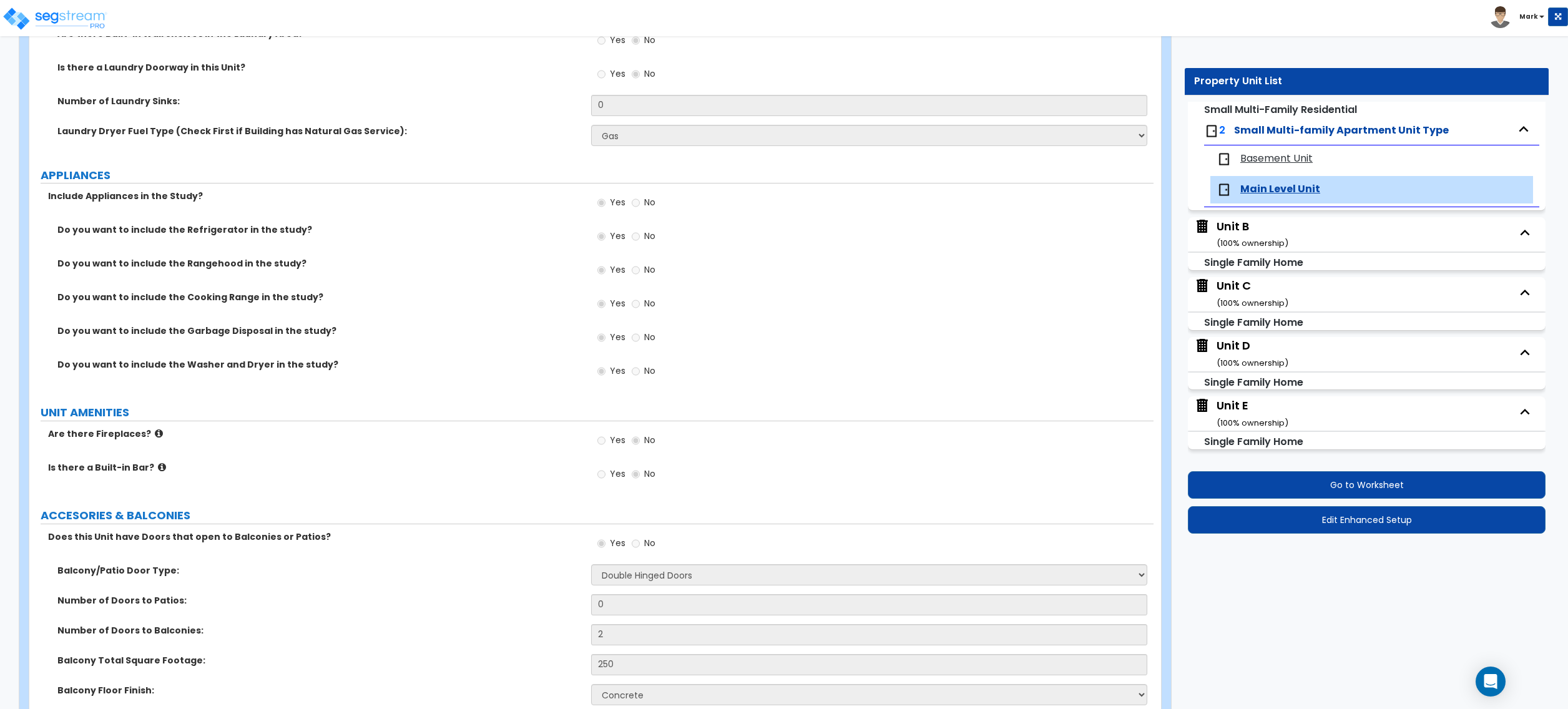
select select "1"
select select "2"
select select "1"
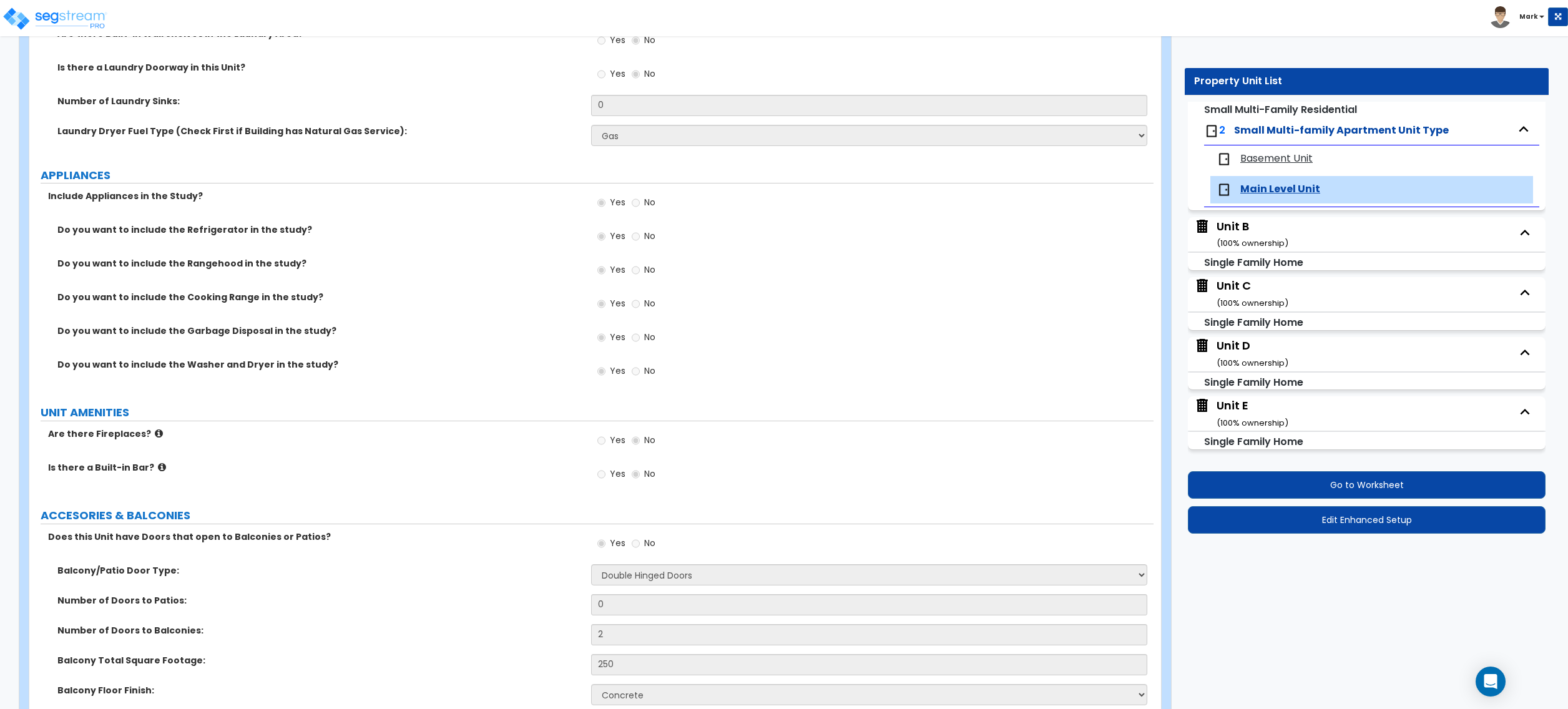
select select "2"
select select "1"
select select "2"
select select "1"
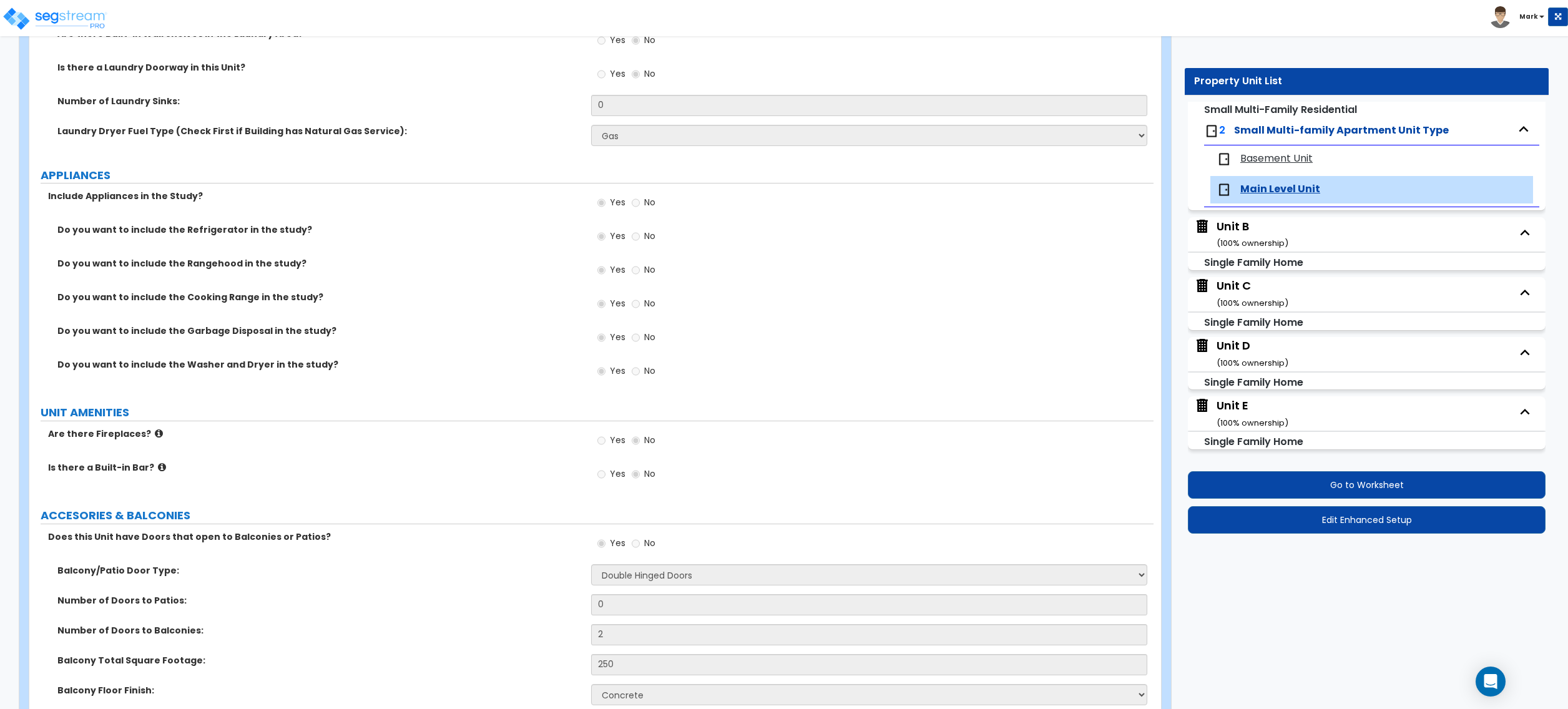
select select "1"
select select "2"
select select "1"
select select "3"
select select "6"
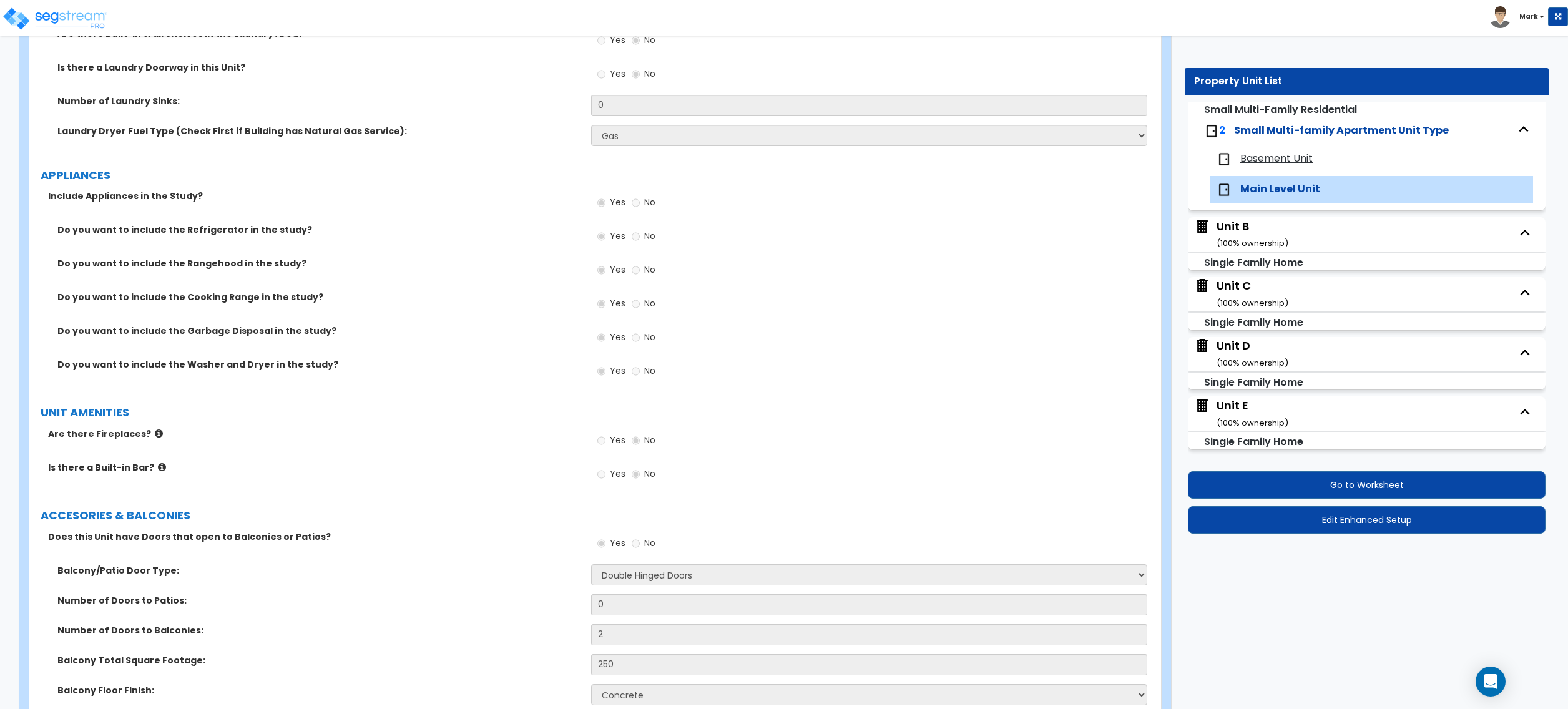
select select "1"
select select "2"
select select "1"
select select "6"
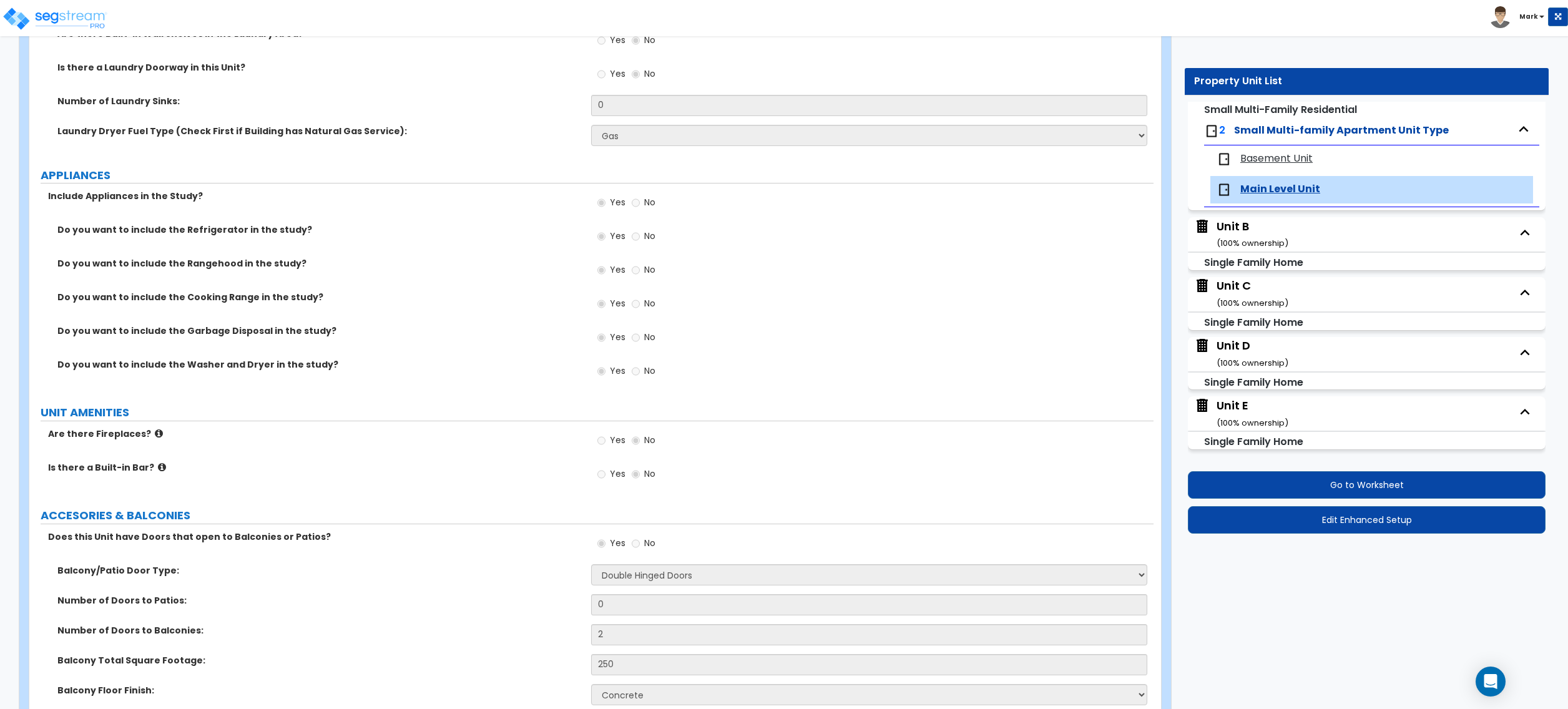
select select "1"
select select "2"
select select "1"
select select "2"
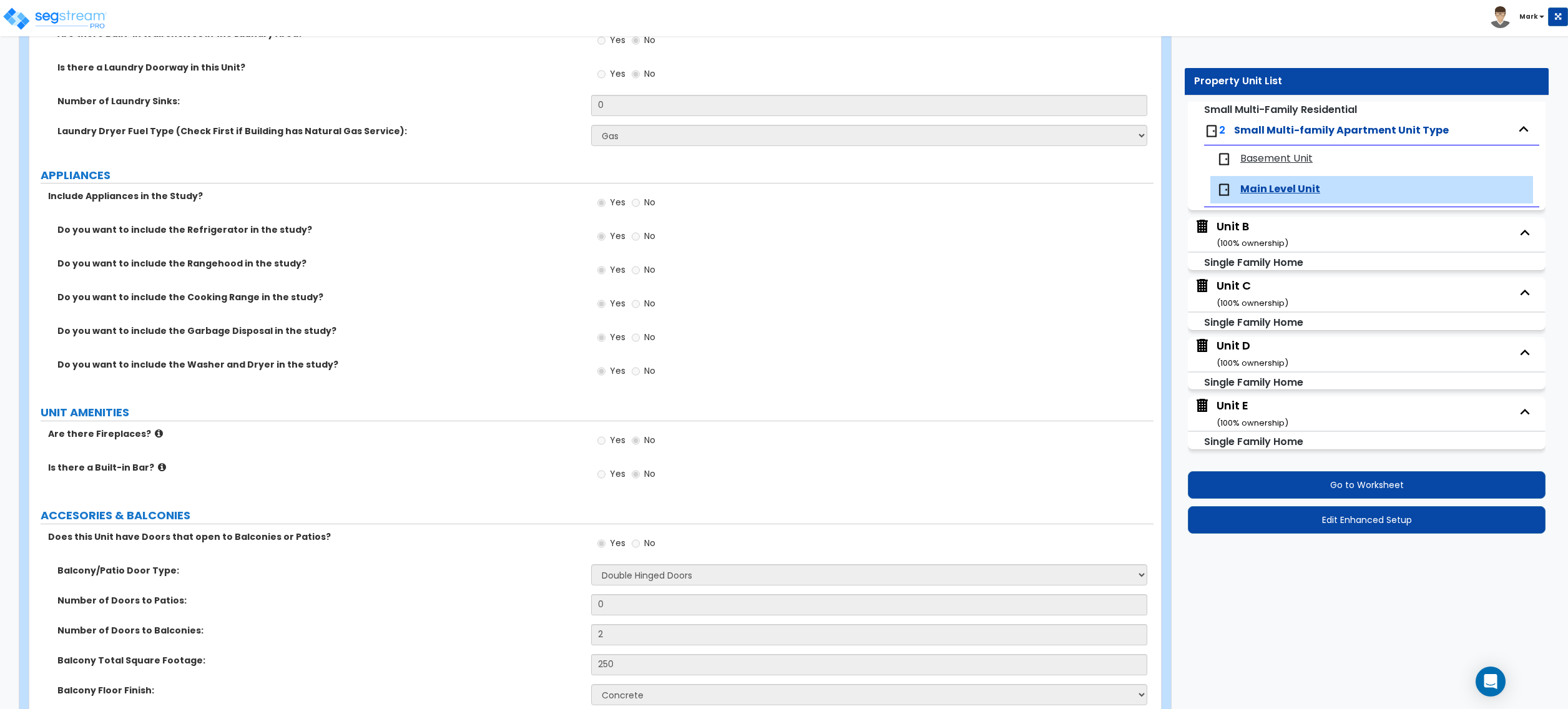
select select "1"
select select "3"
select select "2"
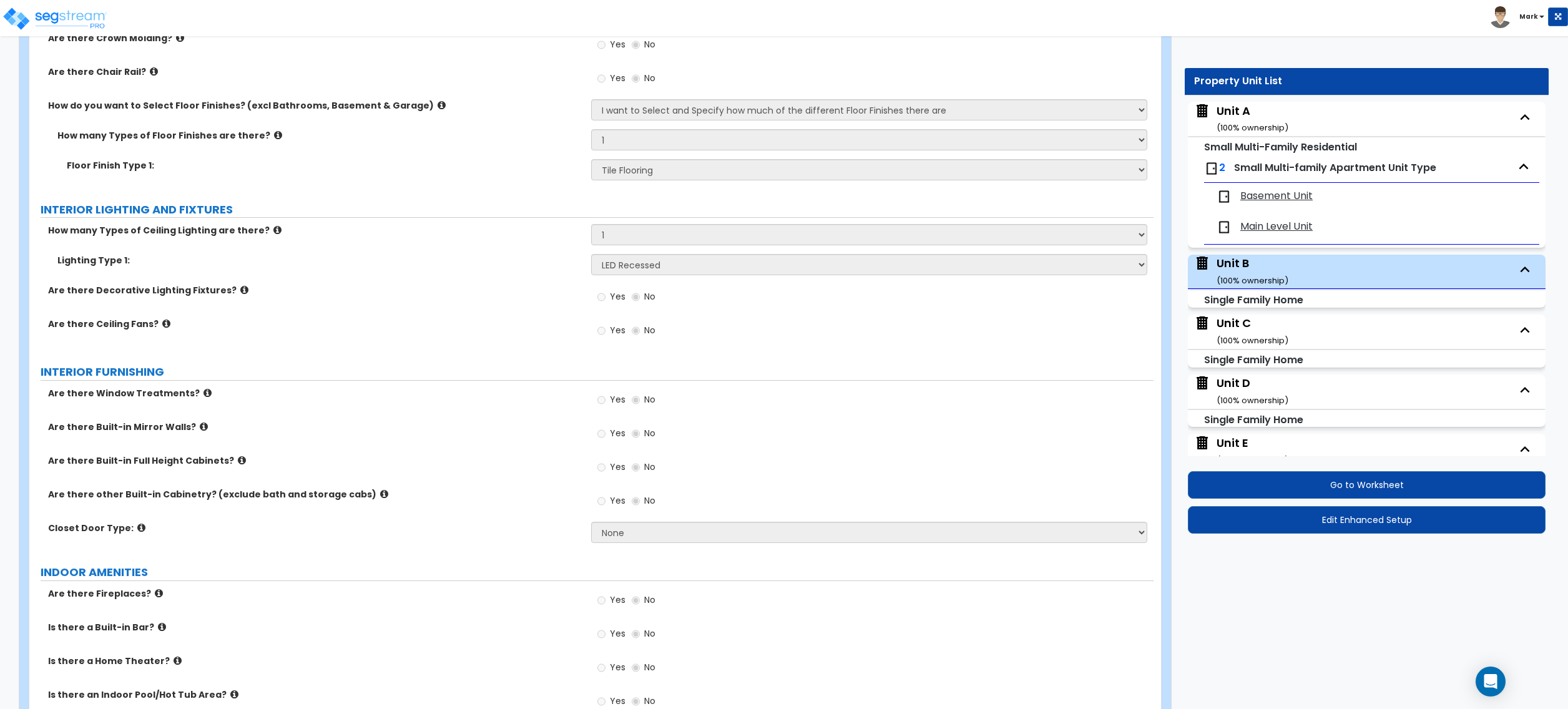
scroll to position [2329, 0]
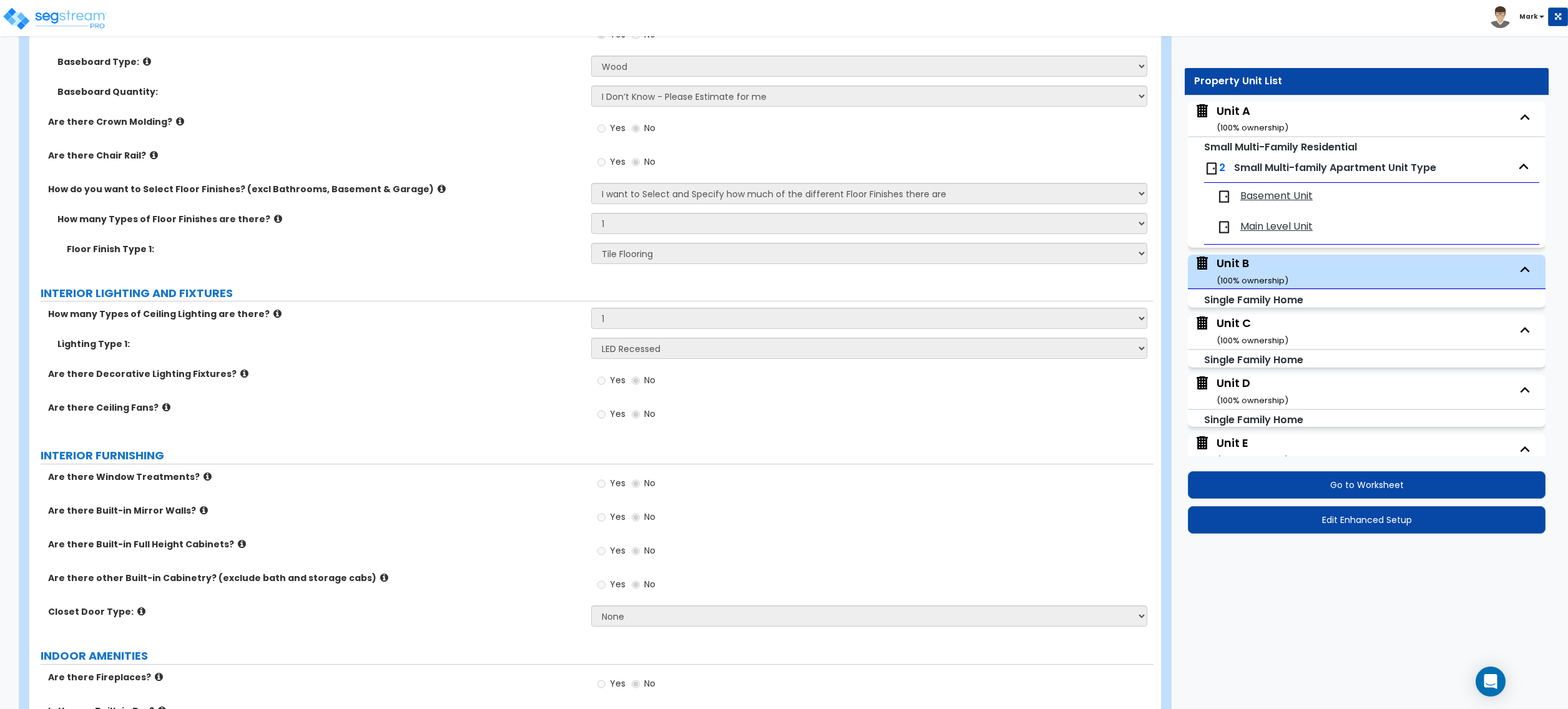
click at [1232, 330] on div "Unit C ( 100 % ownership)" at bounding box center [1253, 330] width 72 height 31
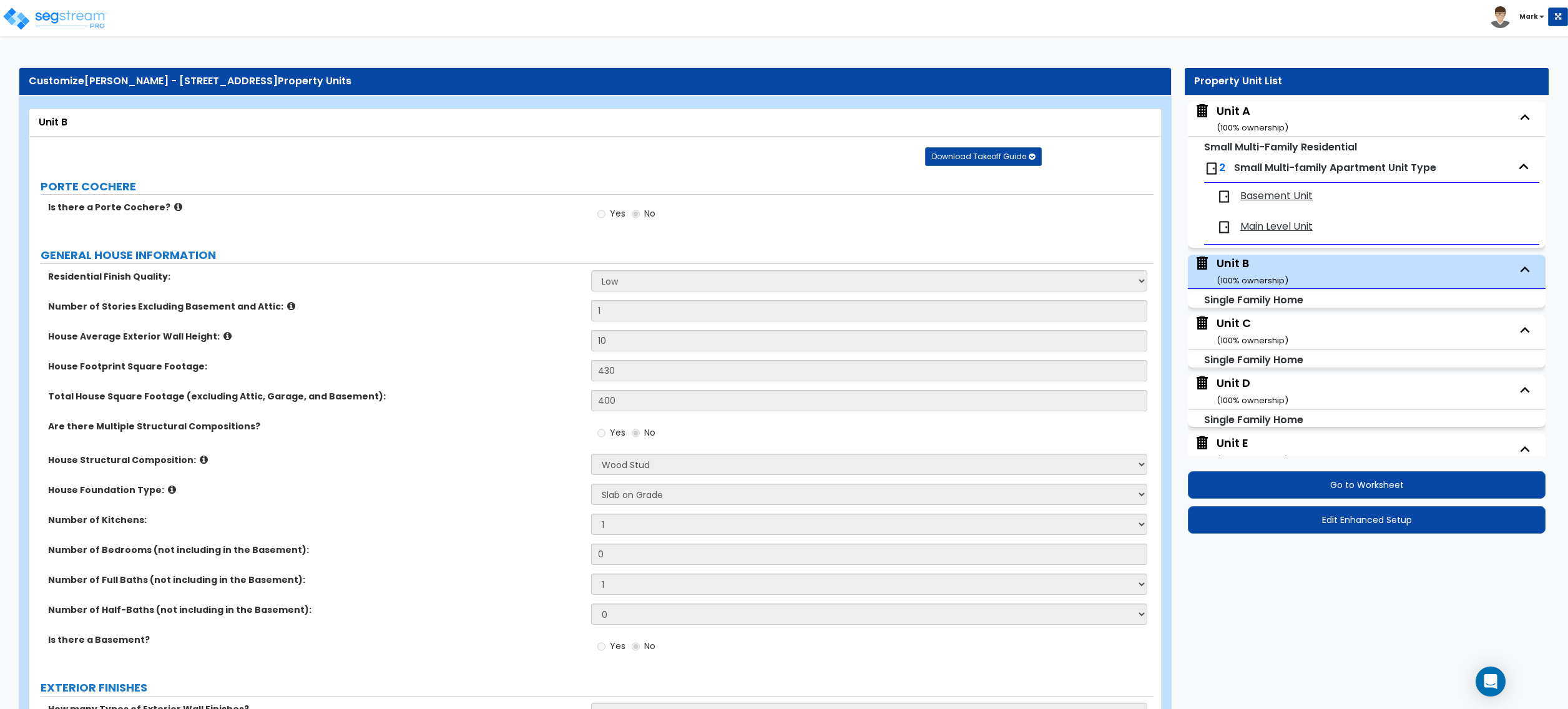
select select "7"
select select "3"
select select "1"
select select "4"
select select "1"
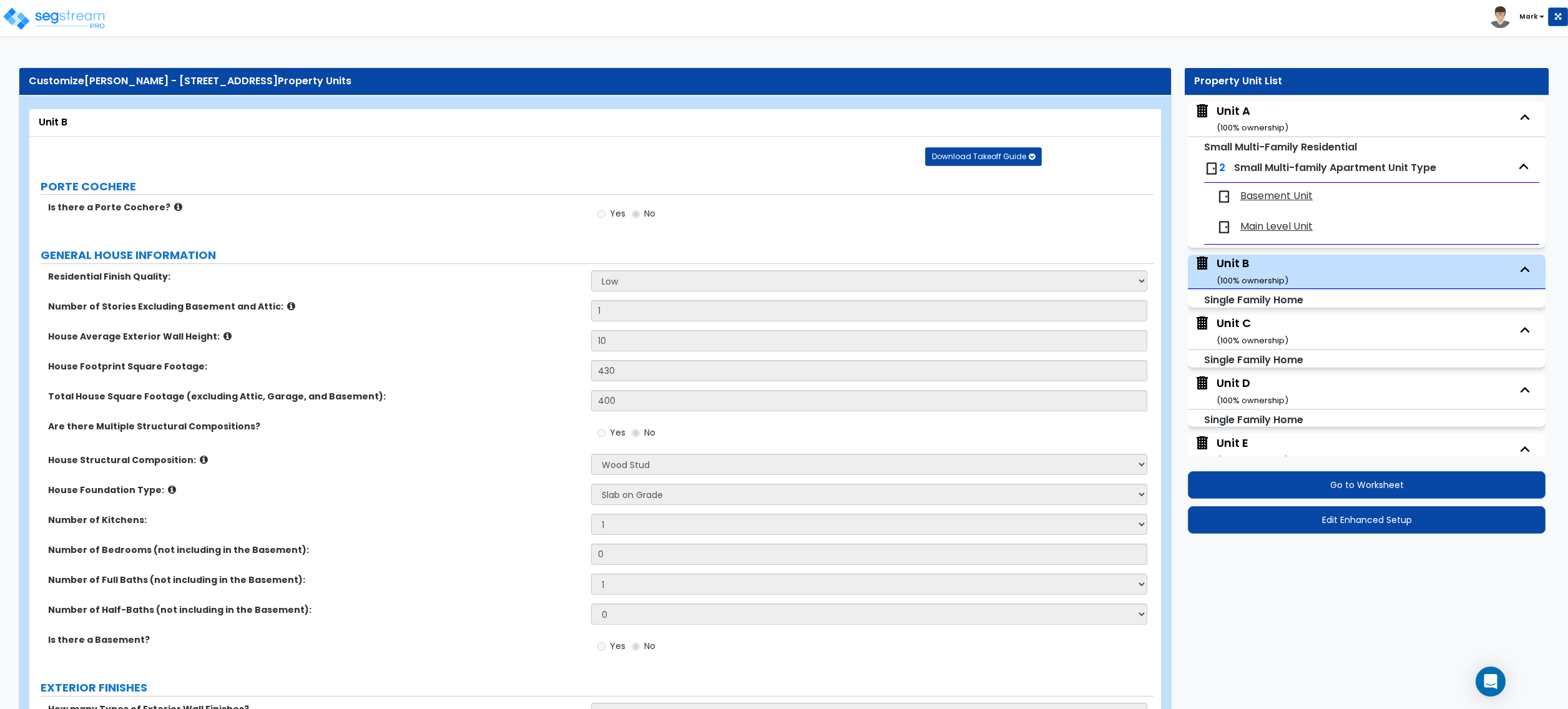
select select "1"
select select "2"
select select "1"
select select "2"
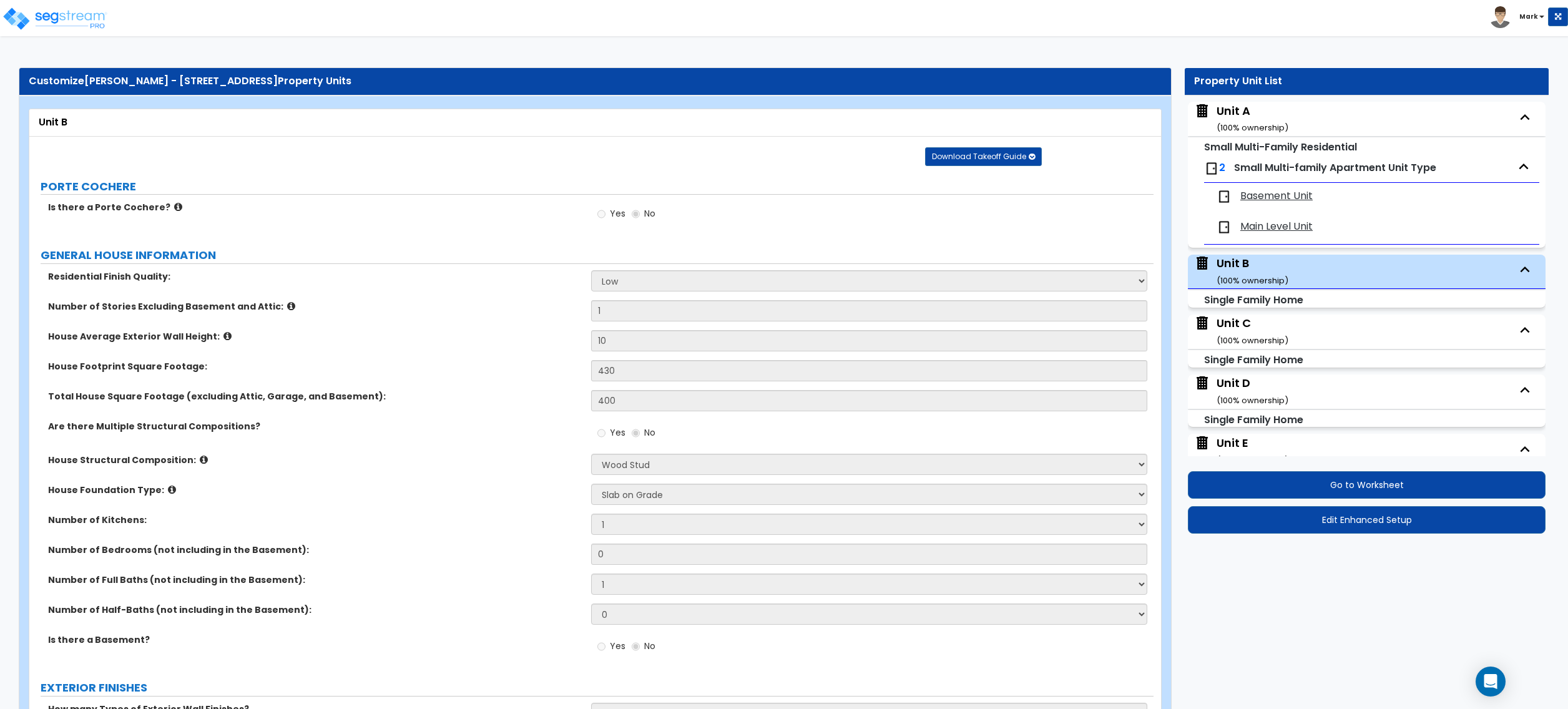
select select "1"
select select "2"
select select "1"
select select "3"
select select "1"
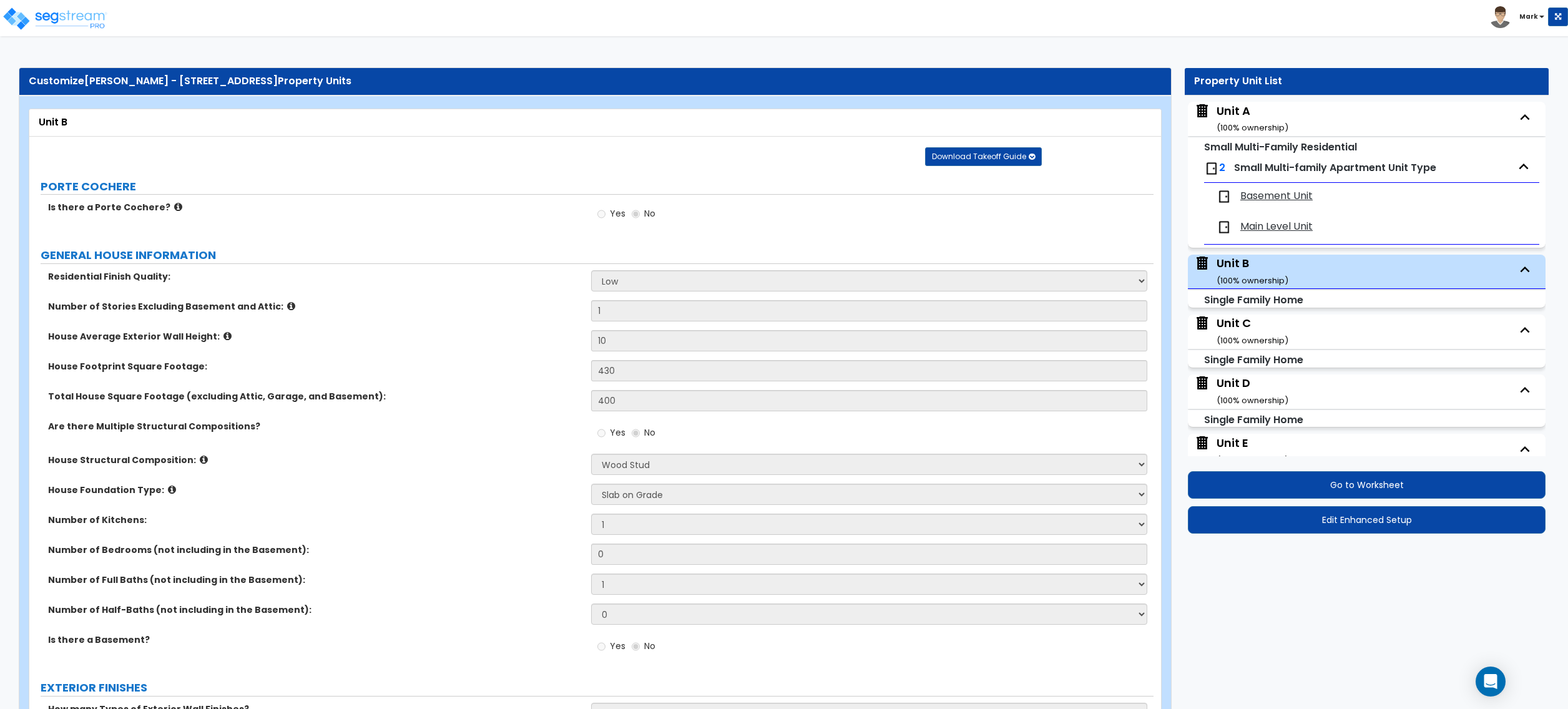
select select "2"
select select "1"
select select "3"
select select "6"
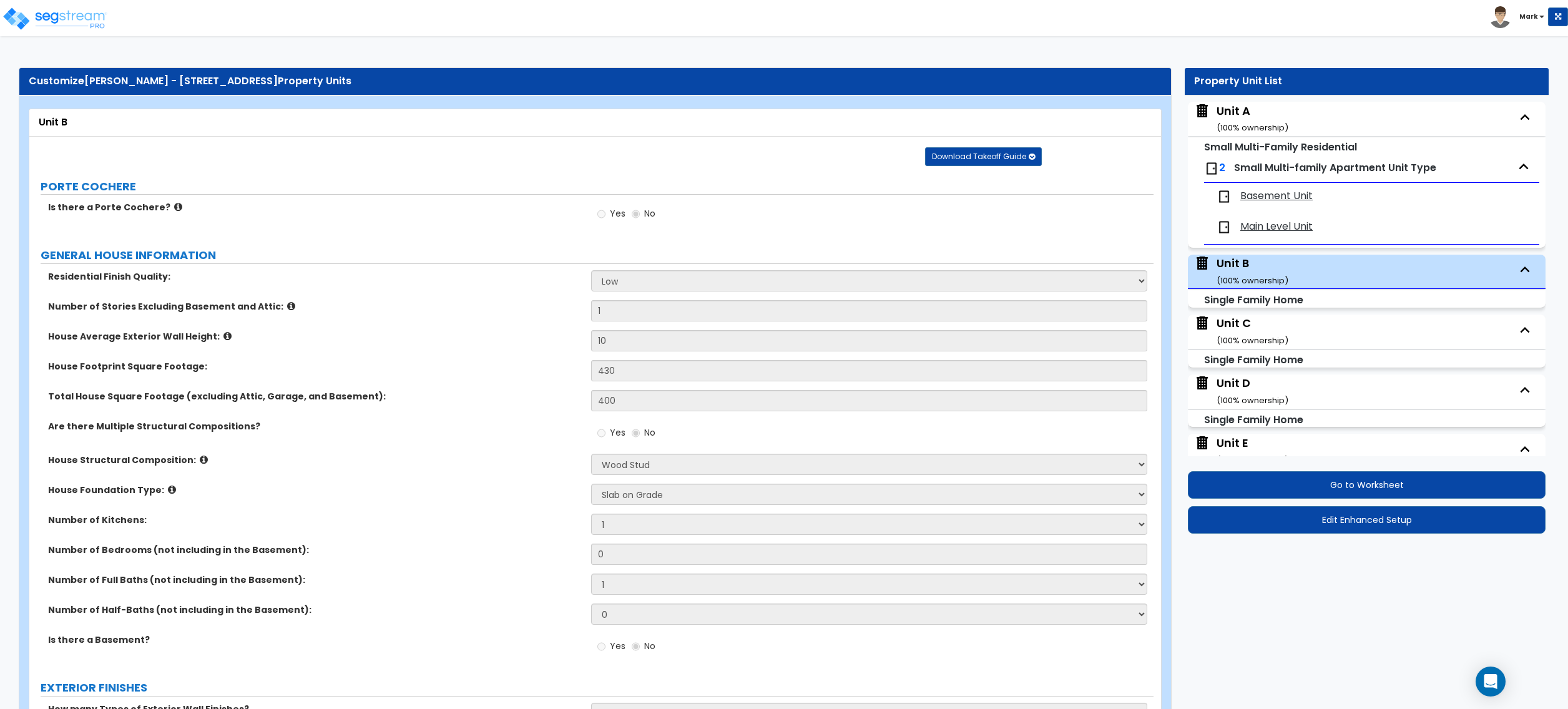
select select "2"
select select "1"
select select "6"
select select "1"
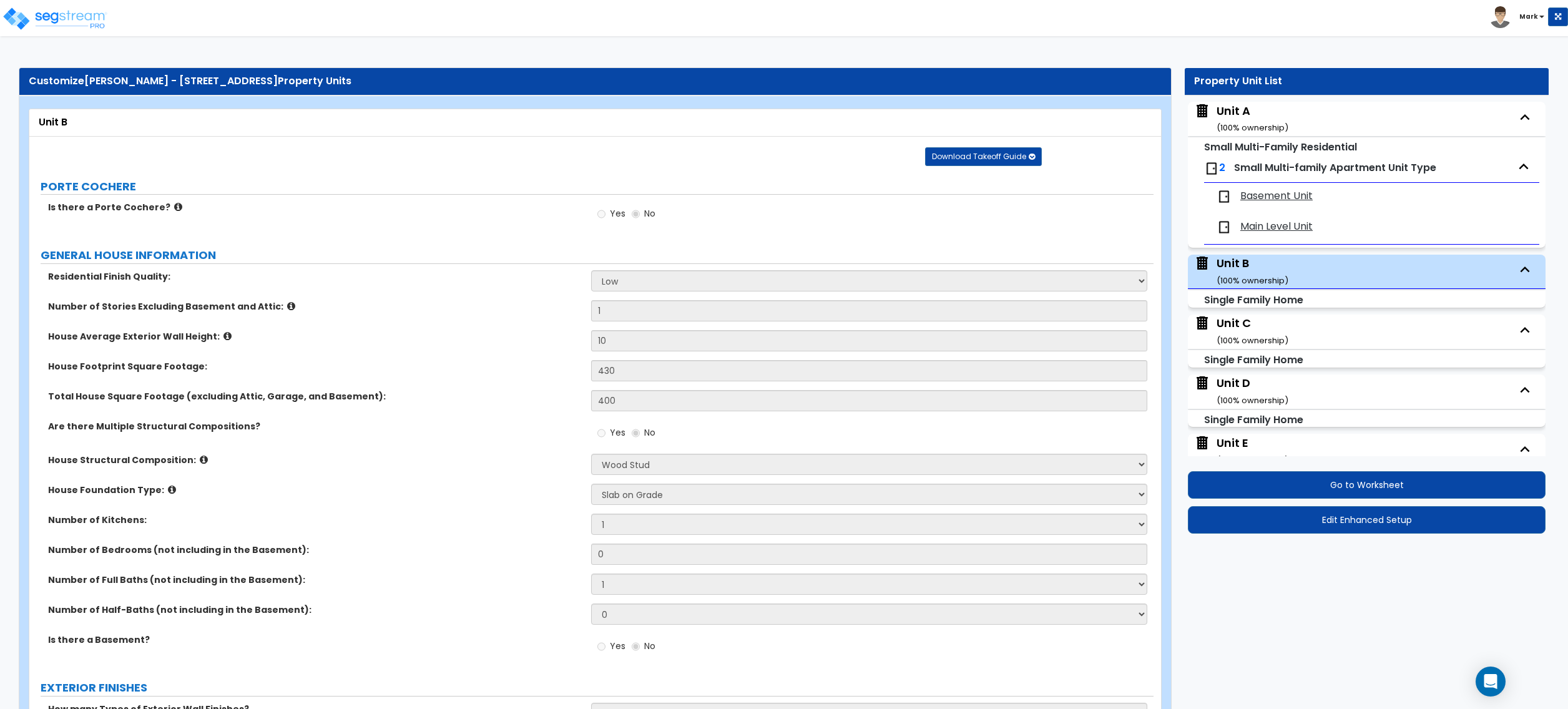
select select "1"
select select "2"
select select "1"
select select "2"
select select "1"
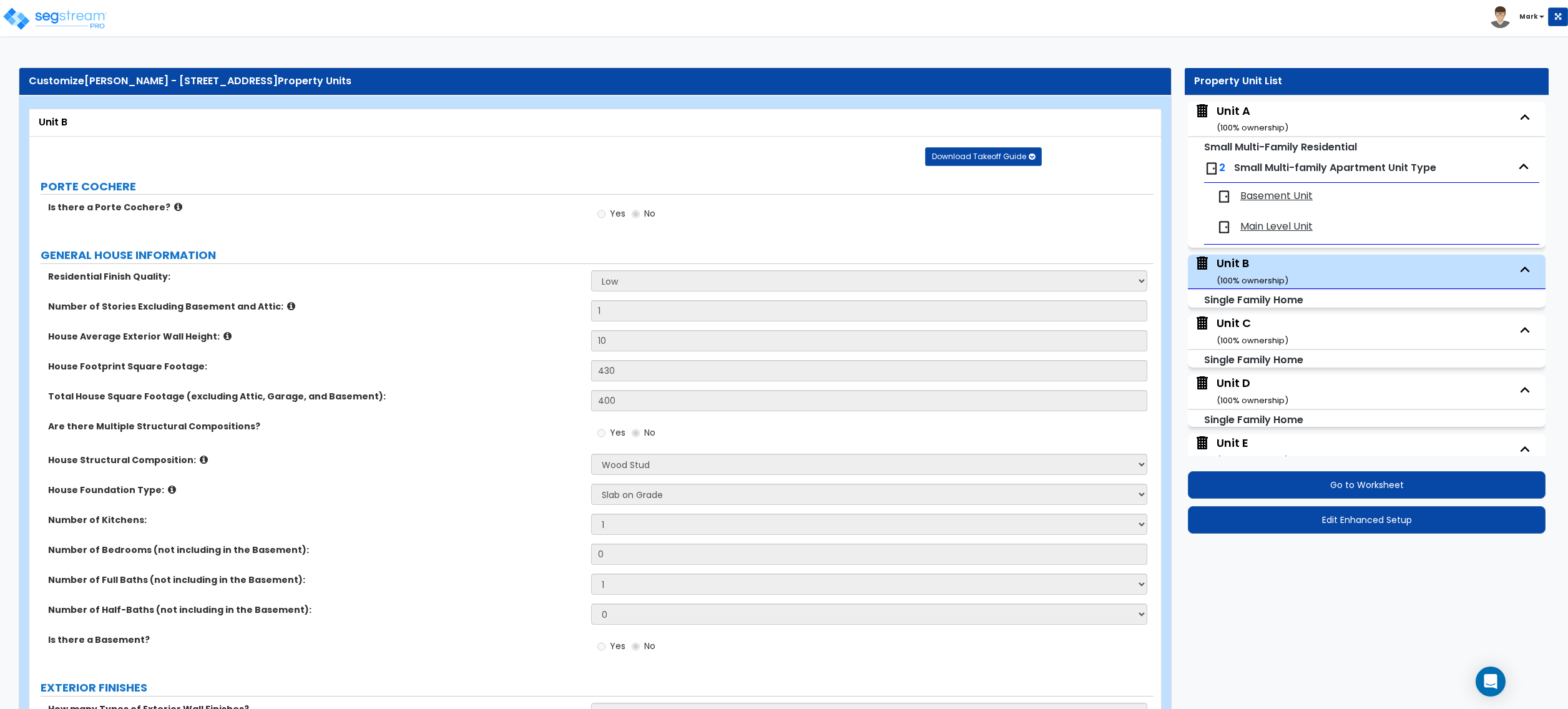
select select "3"
select select "2"
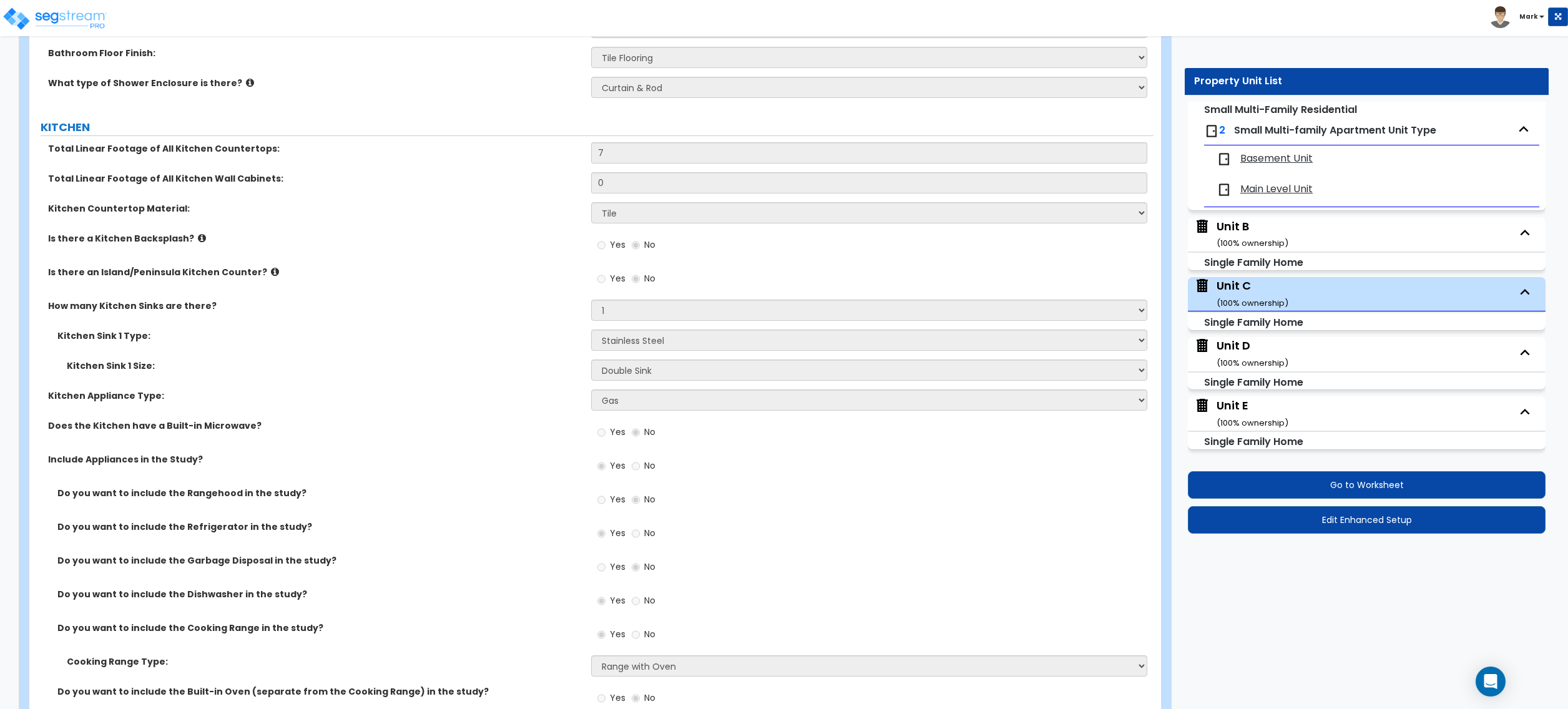
scroll to position [3496, 0]
click at [1269, 233] on div "Unit B ( 100 % ownership)" at bounding box center [1253, 234] width 72 height 31
select select "7"
select select "3"
select select "1"
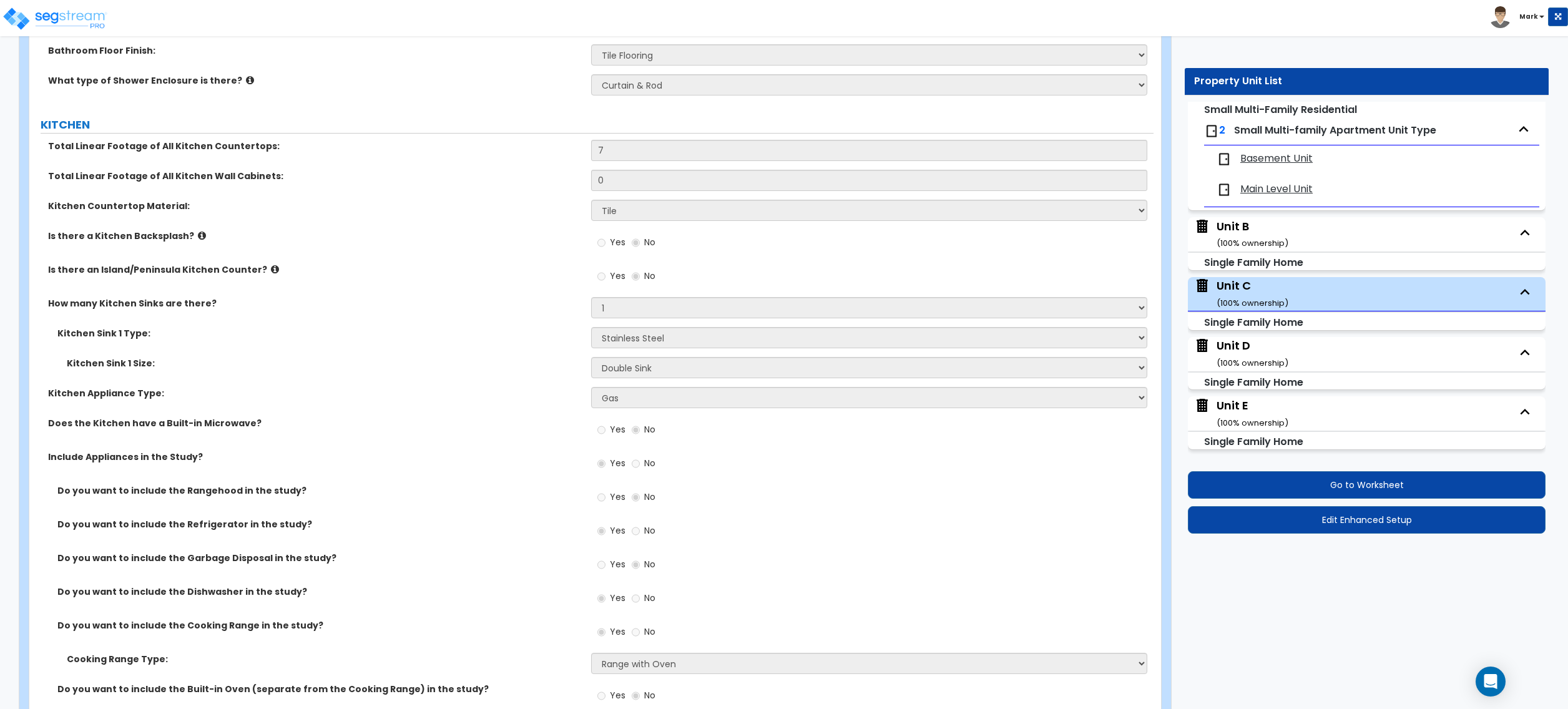
select select "4"
select select "1"
select select "2"
select select "1"
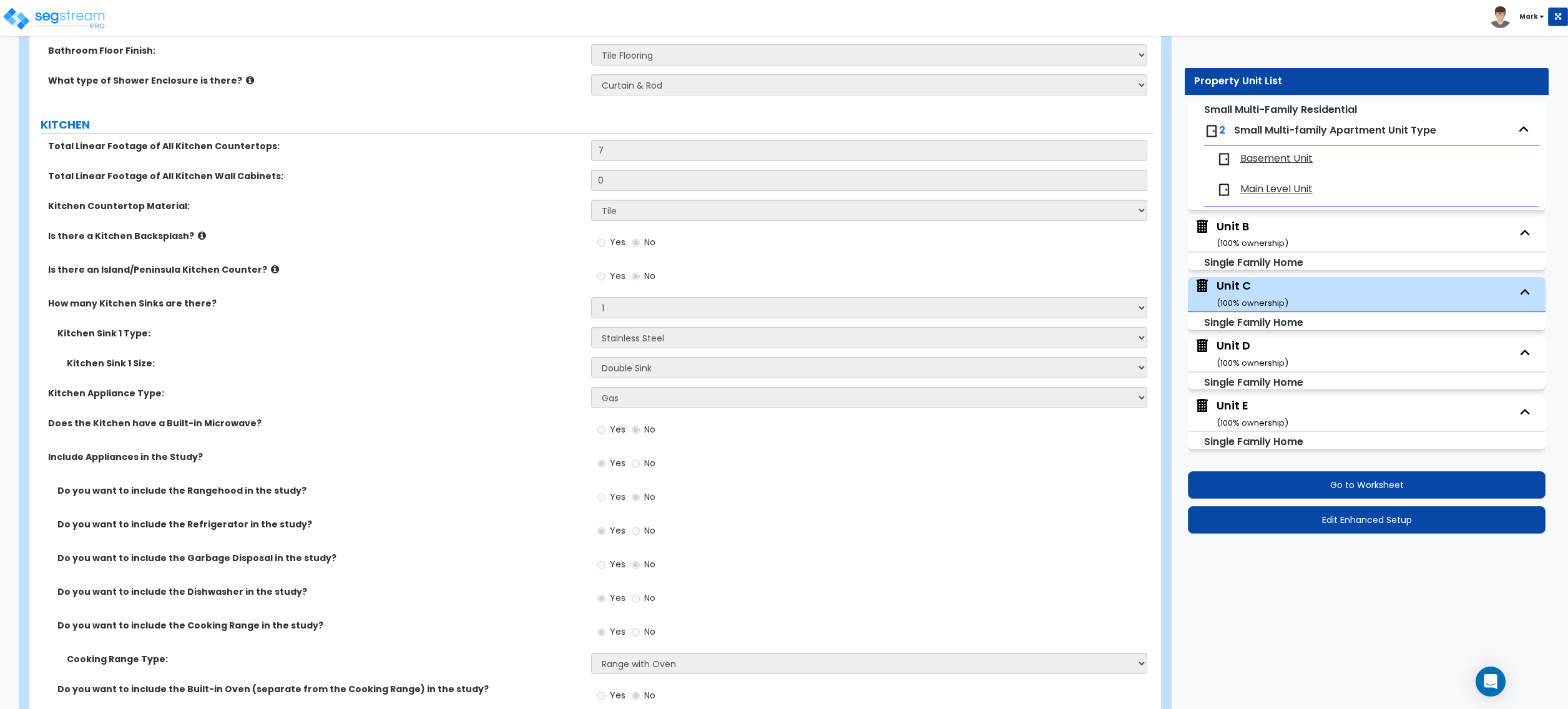
select select "1"
select select "2"
select select "1"
select select "2"
select select "1"
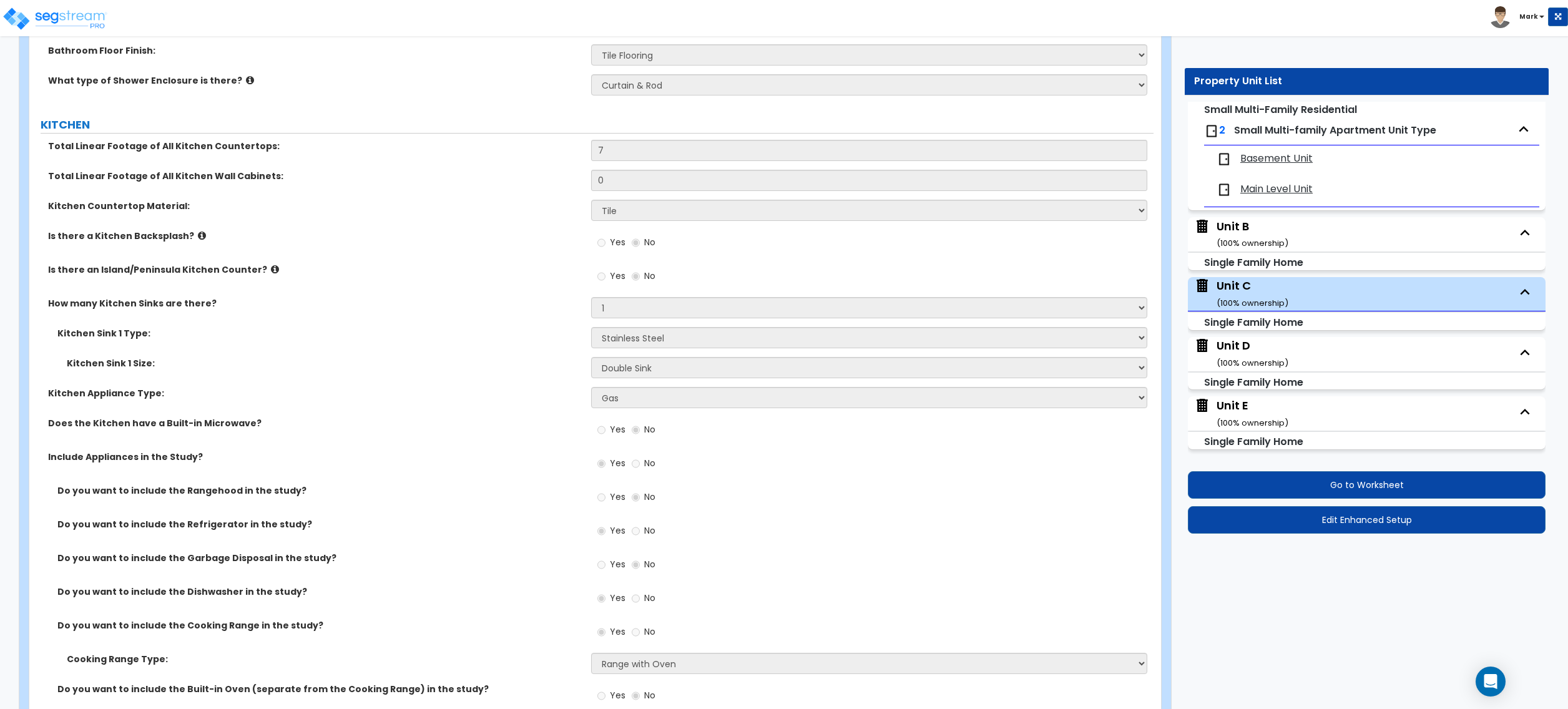
select select "1"
select select "2"
select select "1"
select select "3"
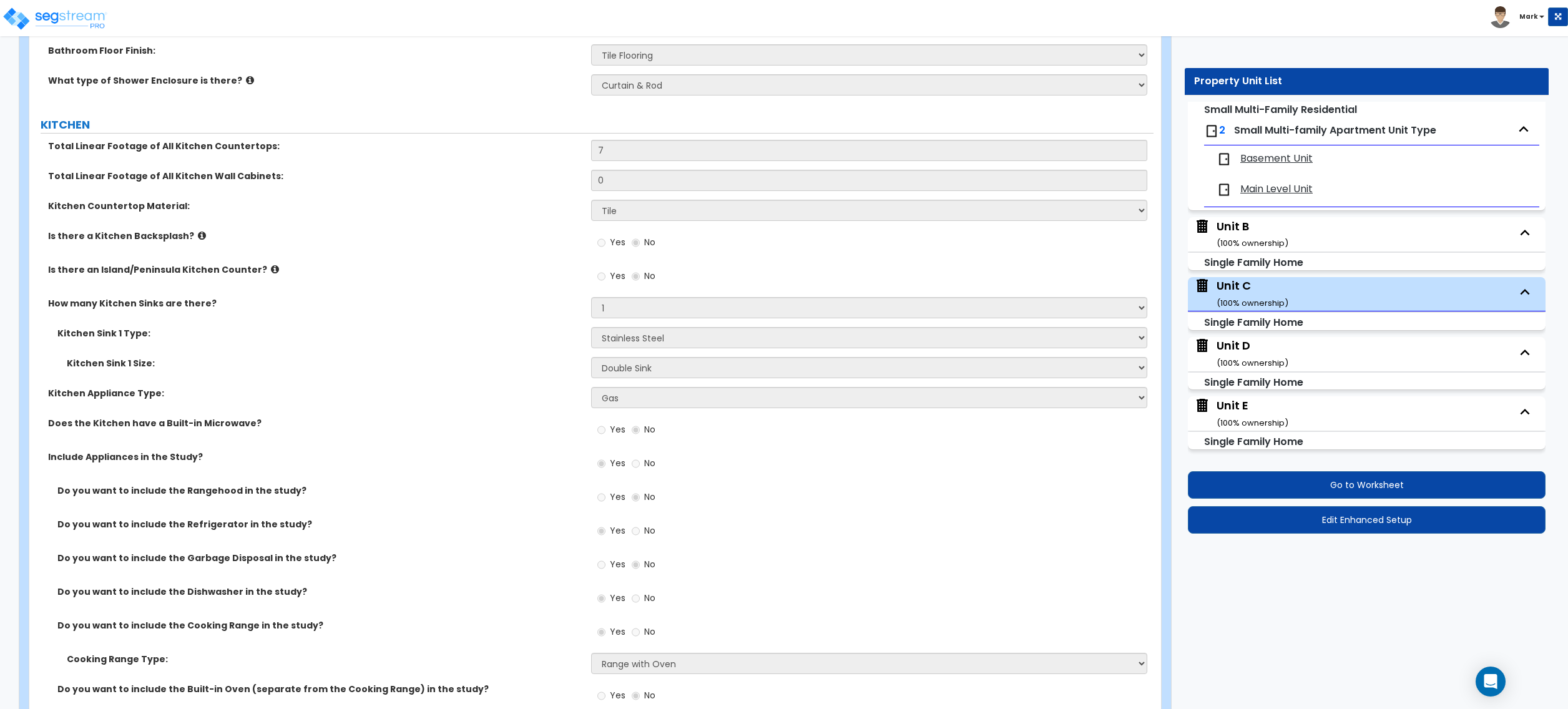
select select "6"
select select "1"
select select "6"
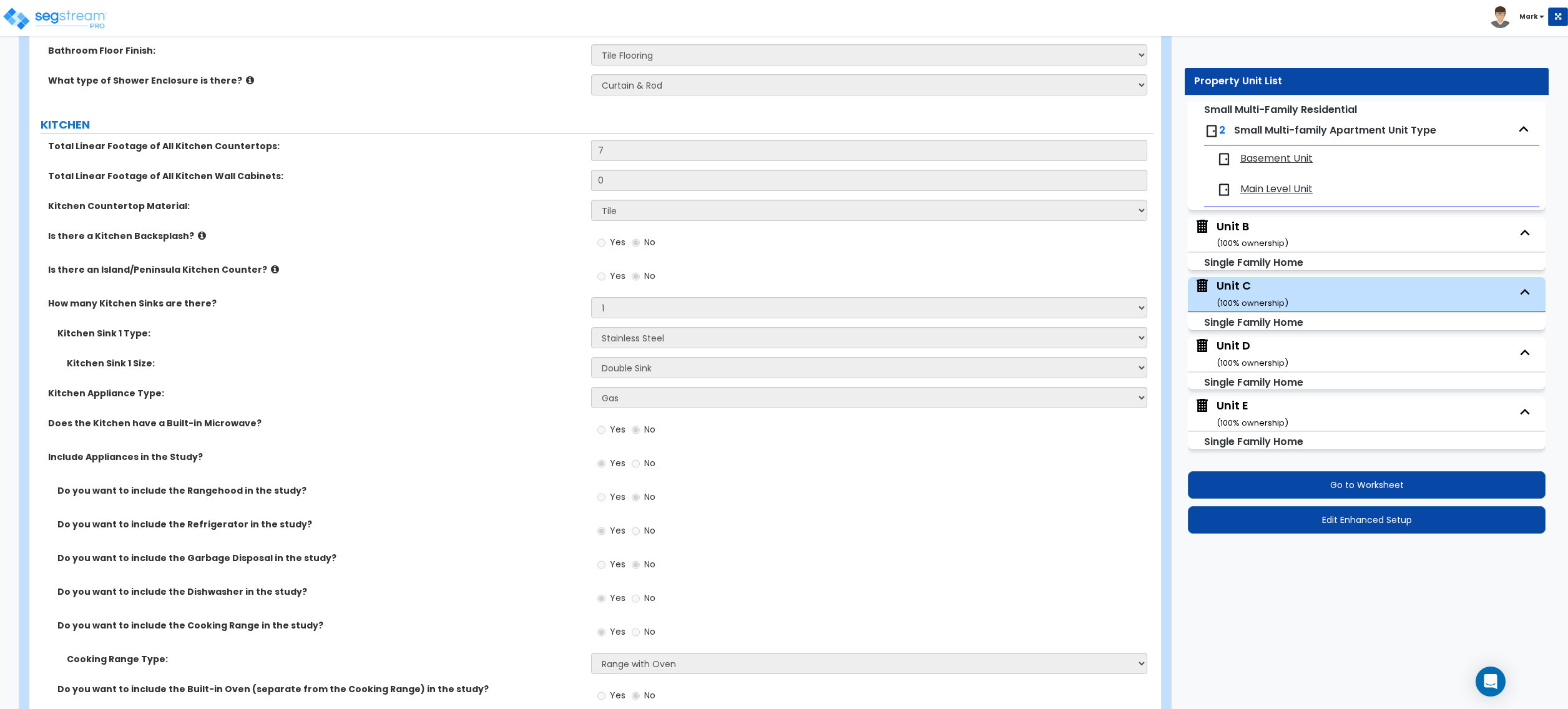
select select "1"
select select "2"
select select "1"
select select "2"
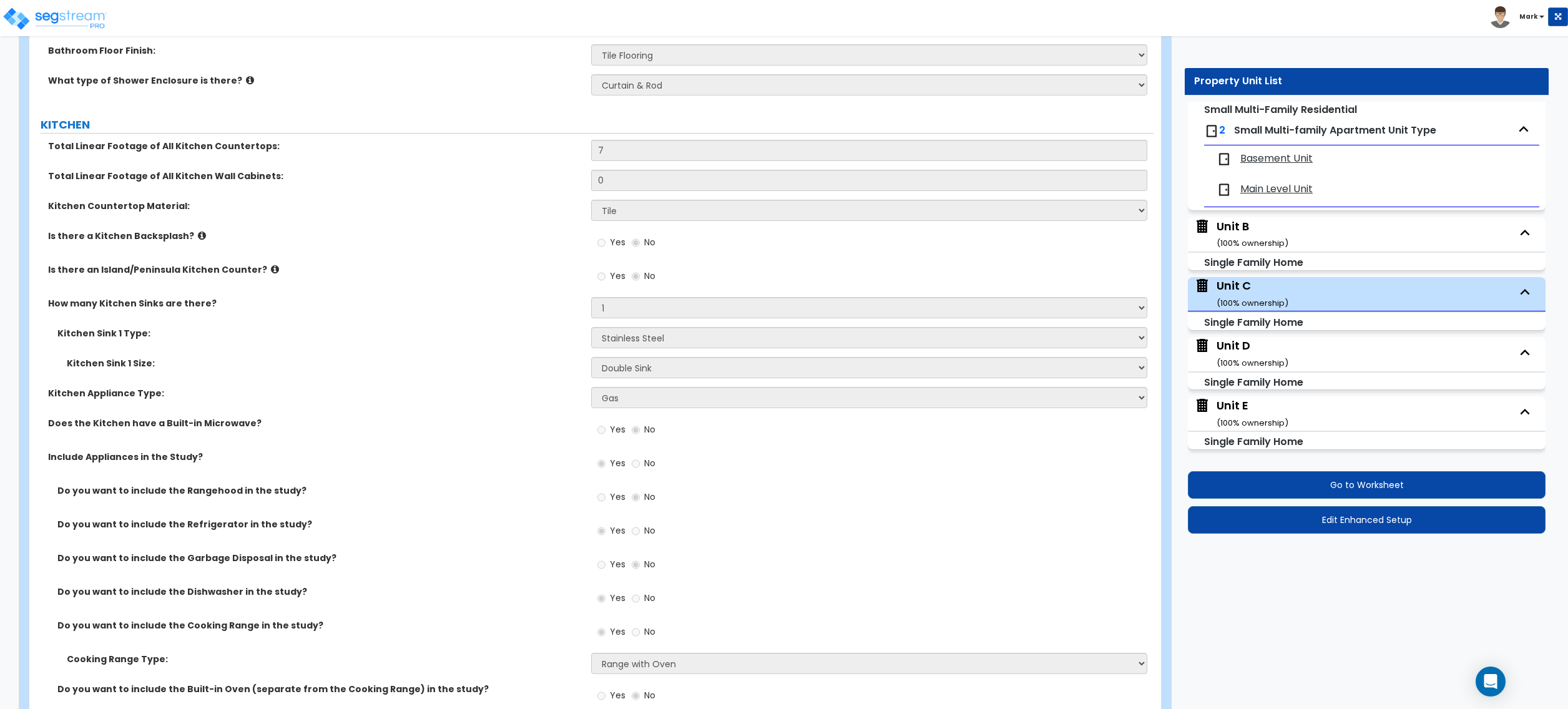
select select "1"
select select "3"
select select "2"
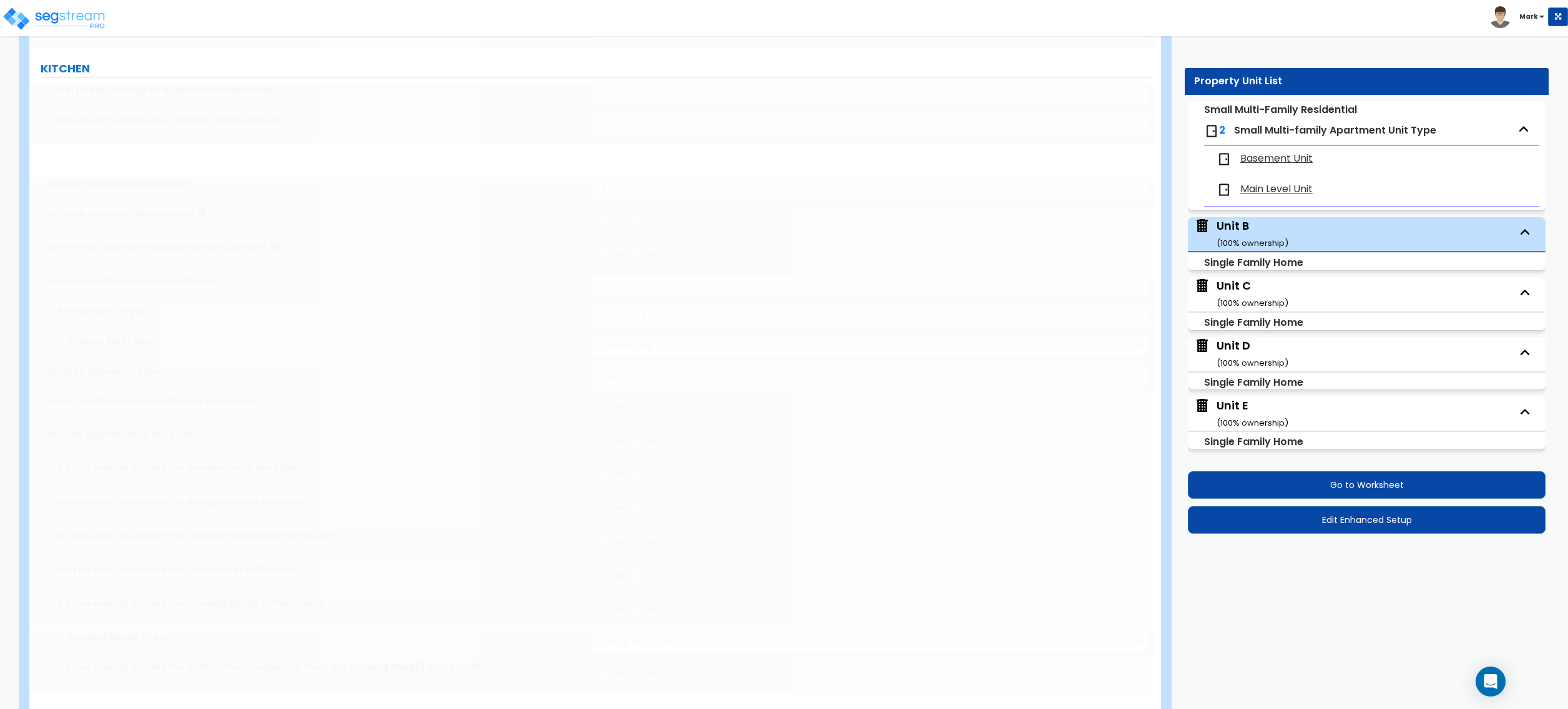
select select "2"
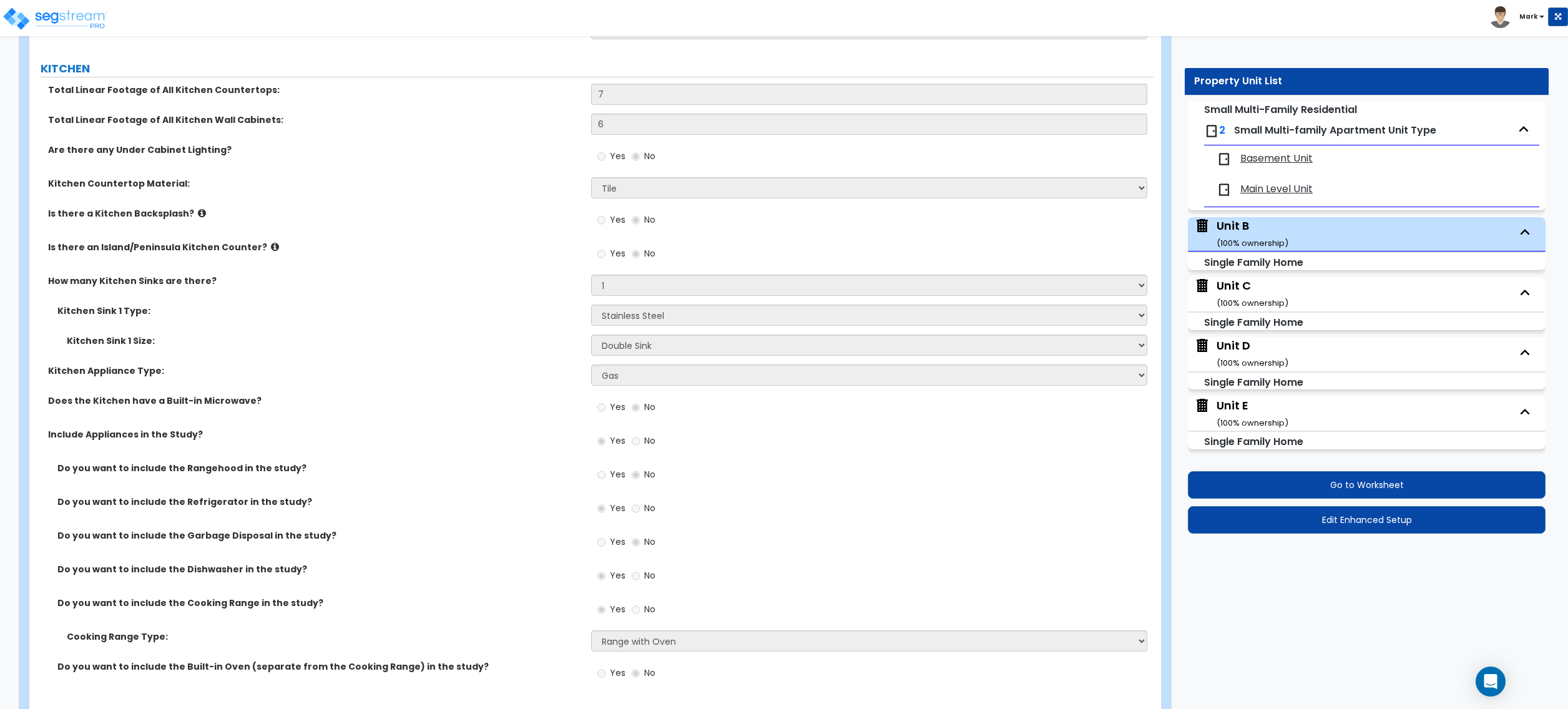
click at [1241, 347] on div "Unit D ( 100 % ownership)" at bounding box center [1253, 353] width 72 height 31
select select "7"
select select "3"
select select "1"
select select "4"
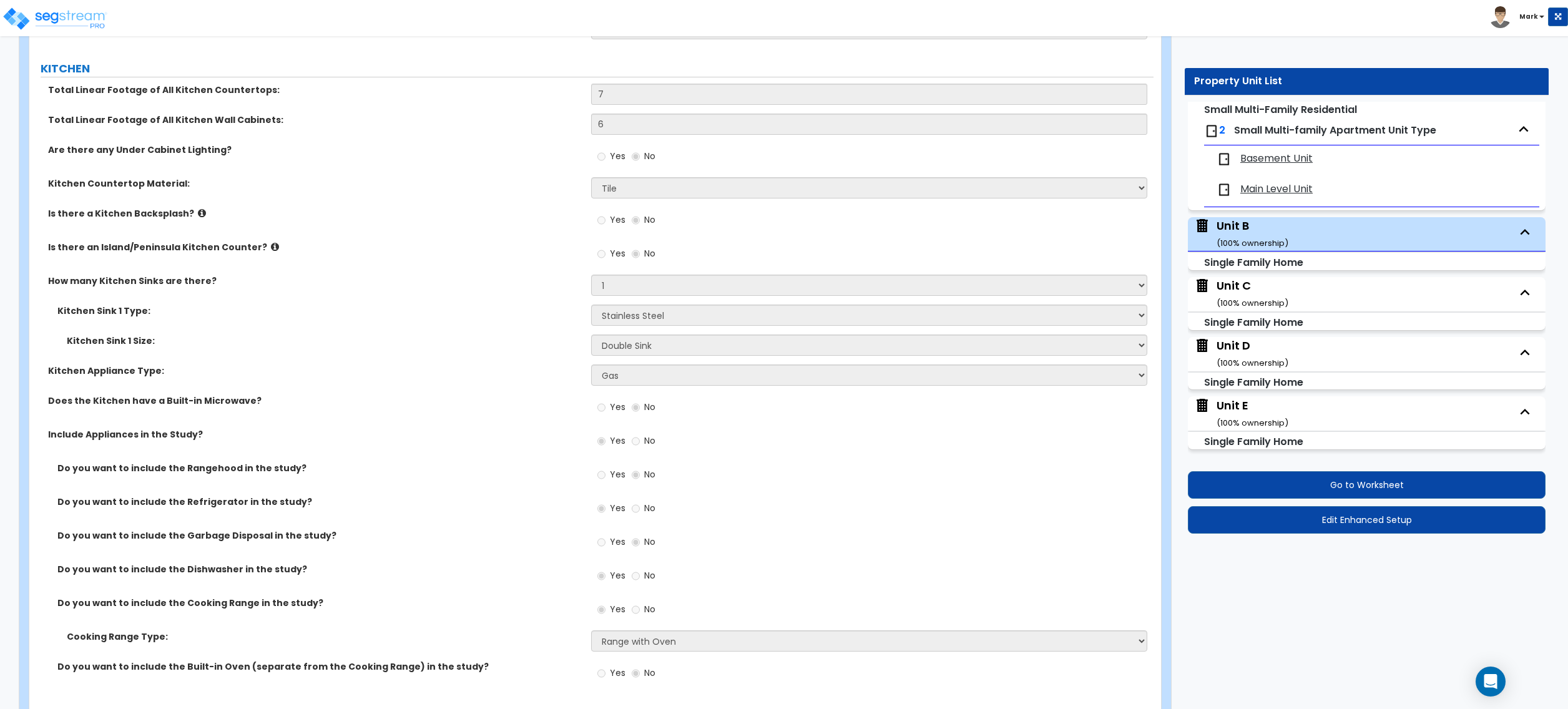
select select "1"
select select "3"
select select "2"
select select "1"
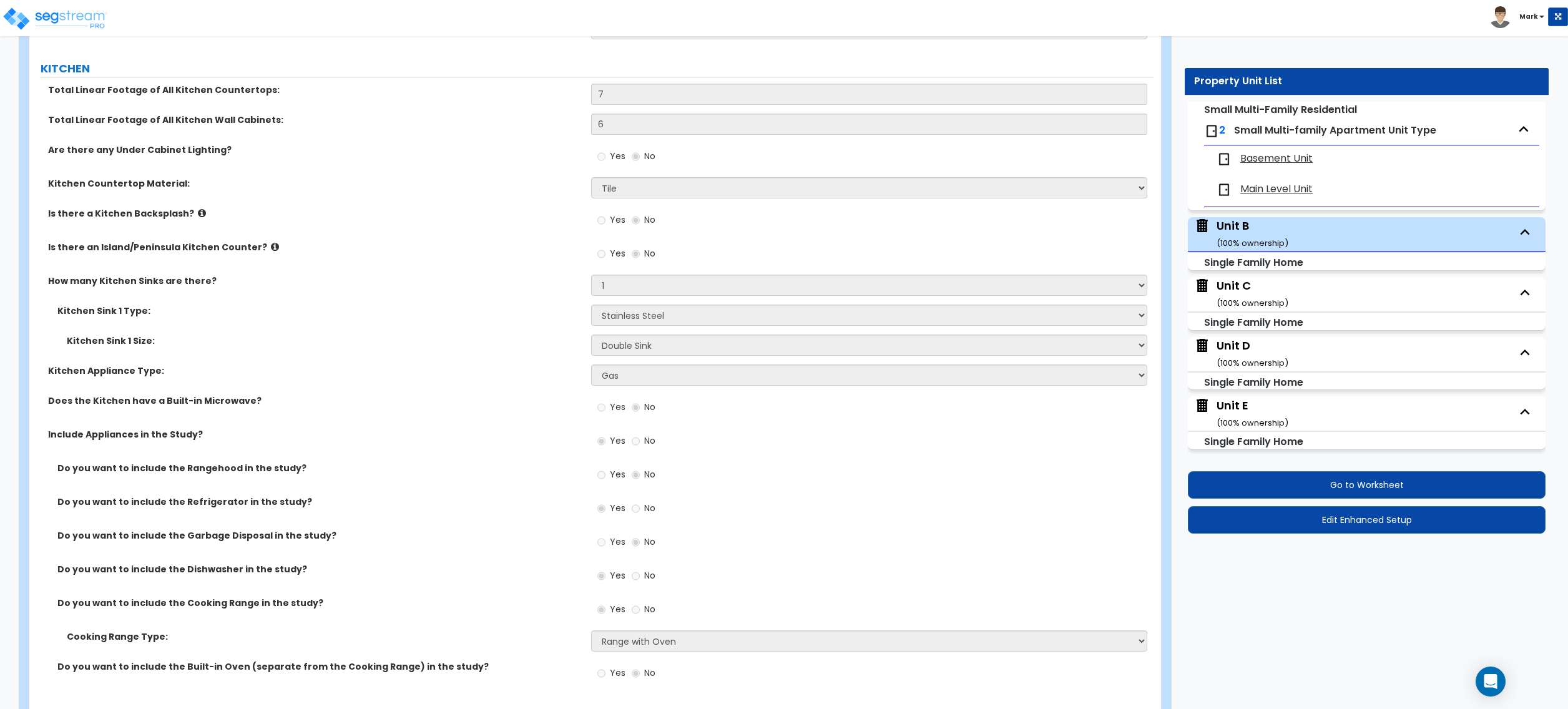
select select "2"
select select "1"
select select "2"
select select "3"
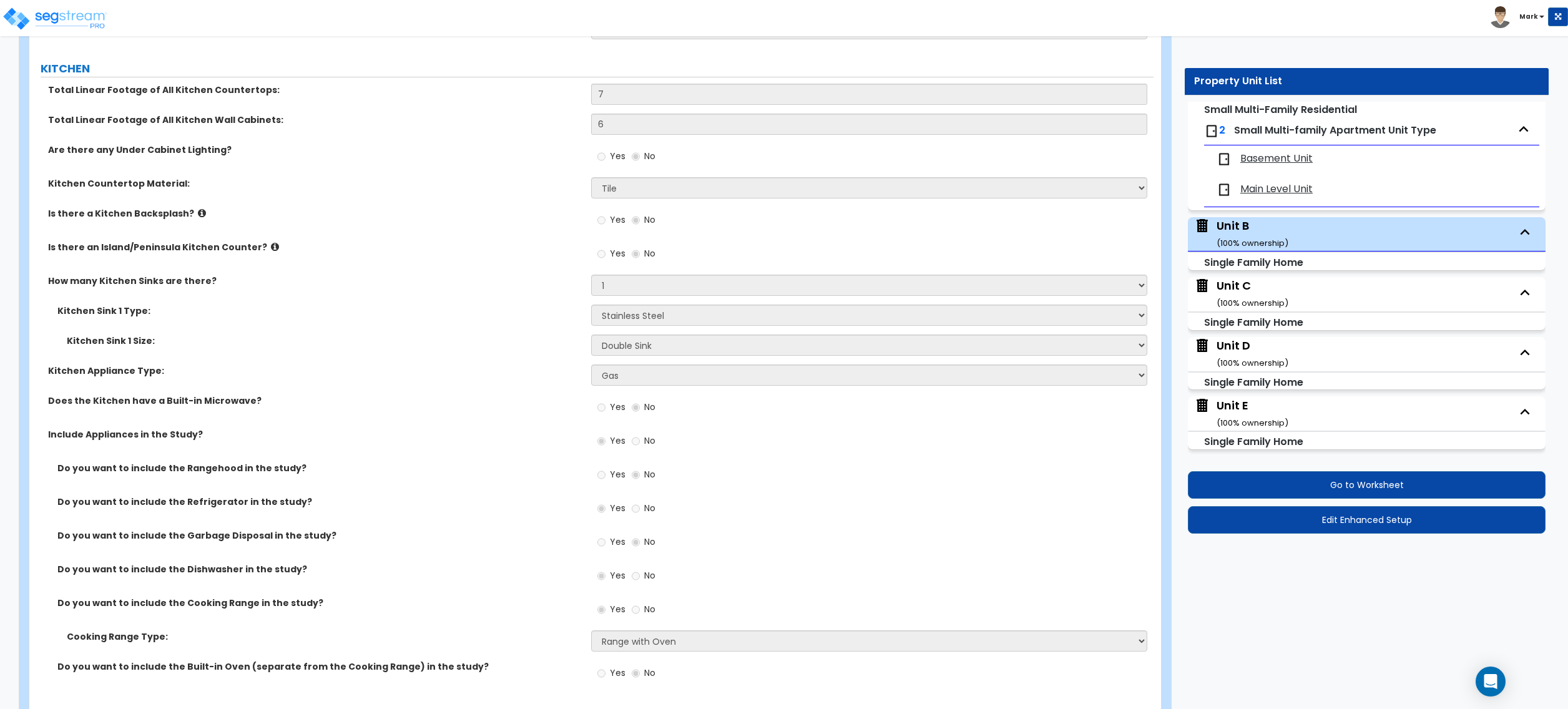
select select "1"
select select "2"
select select "6"
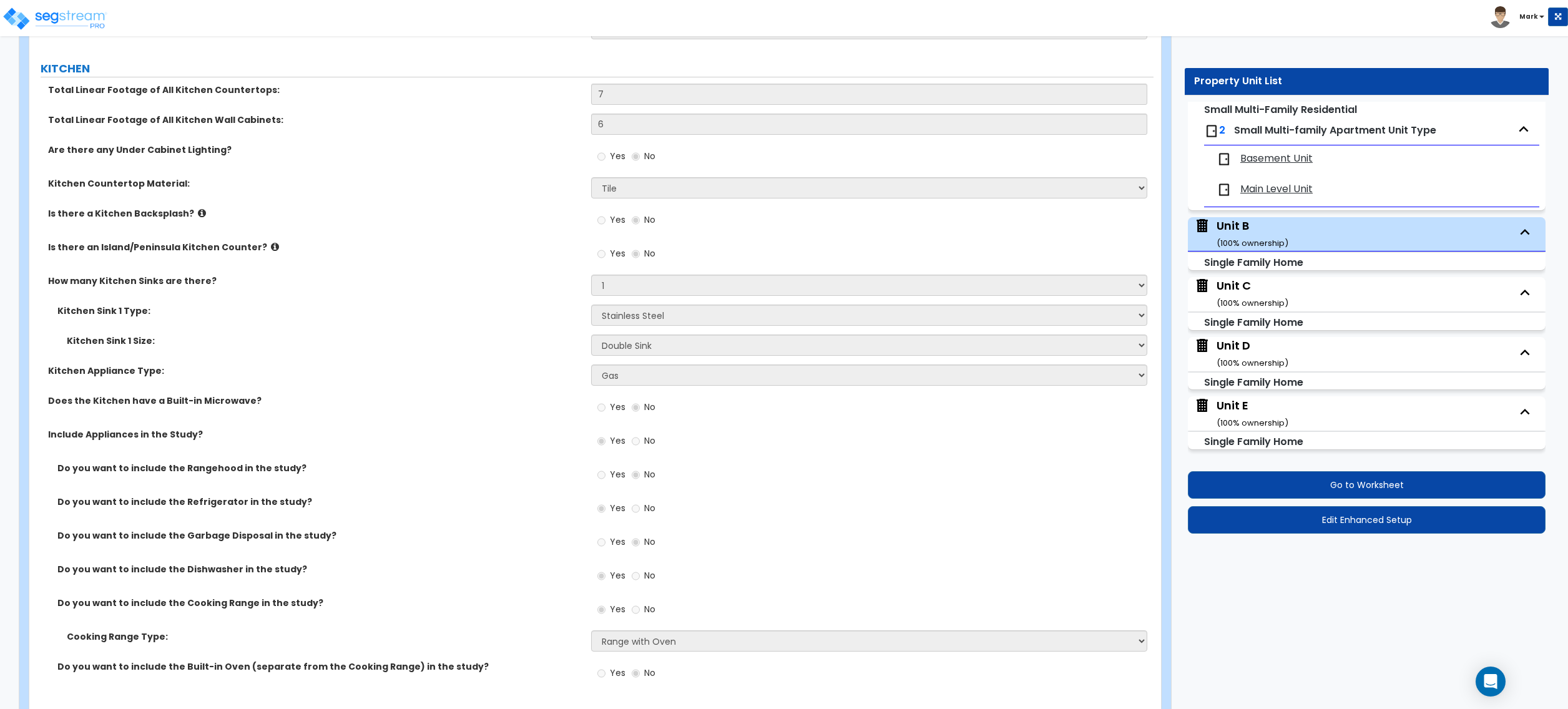
select select "1"
select select "2"
select select "1"
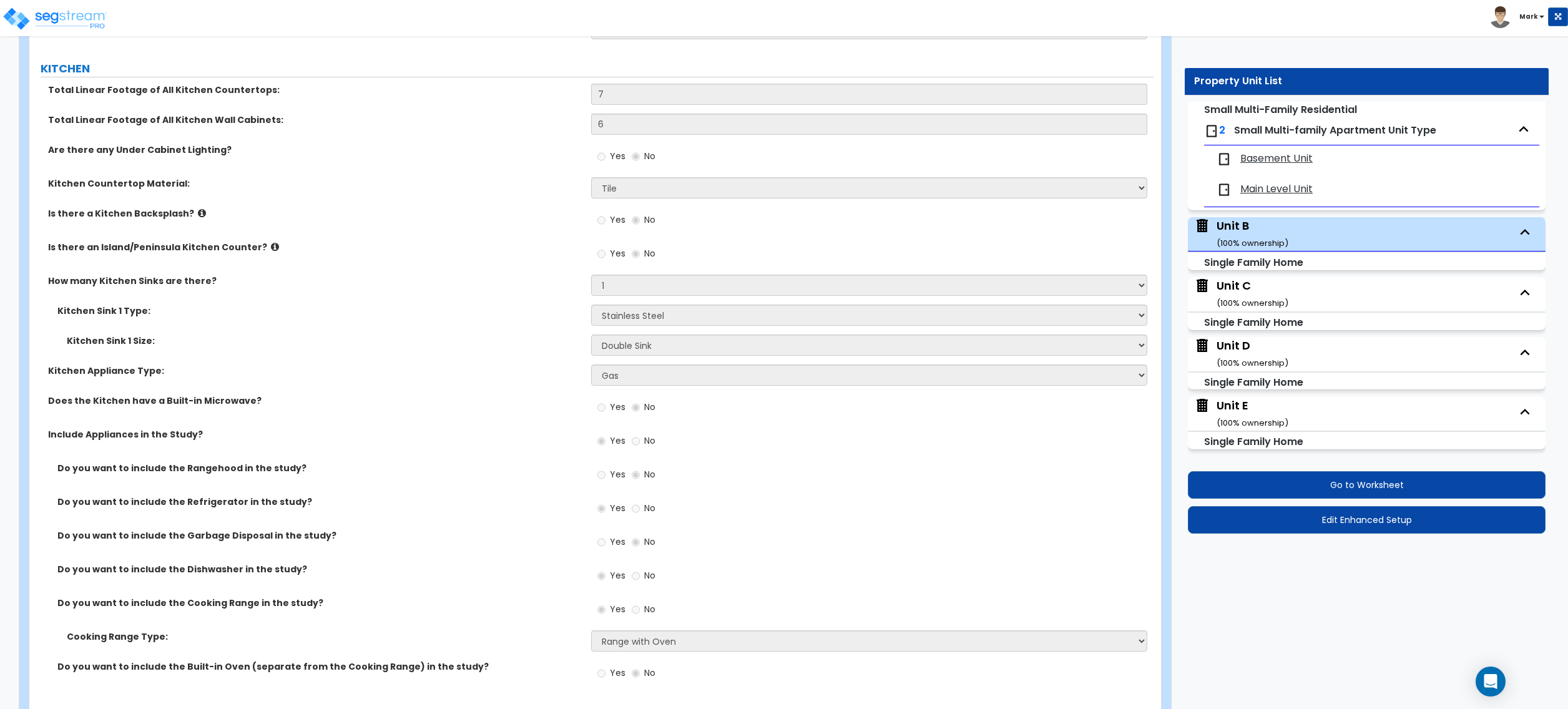
select select "1"
select select "3"
select select "2"
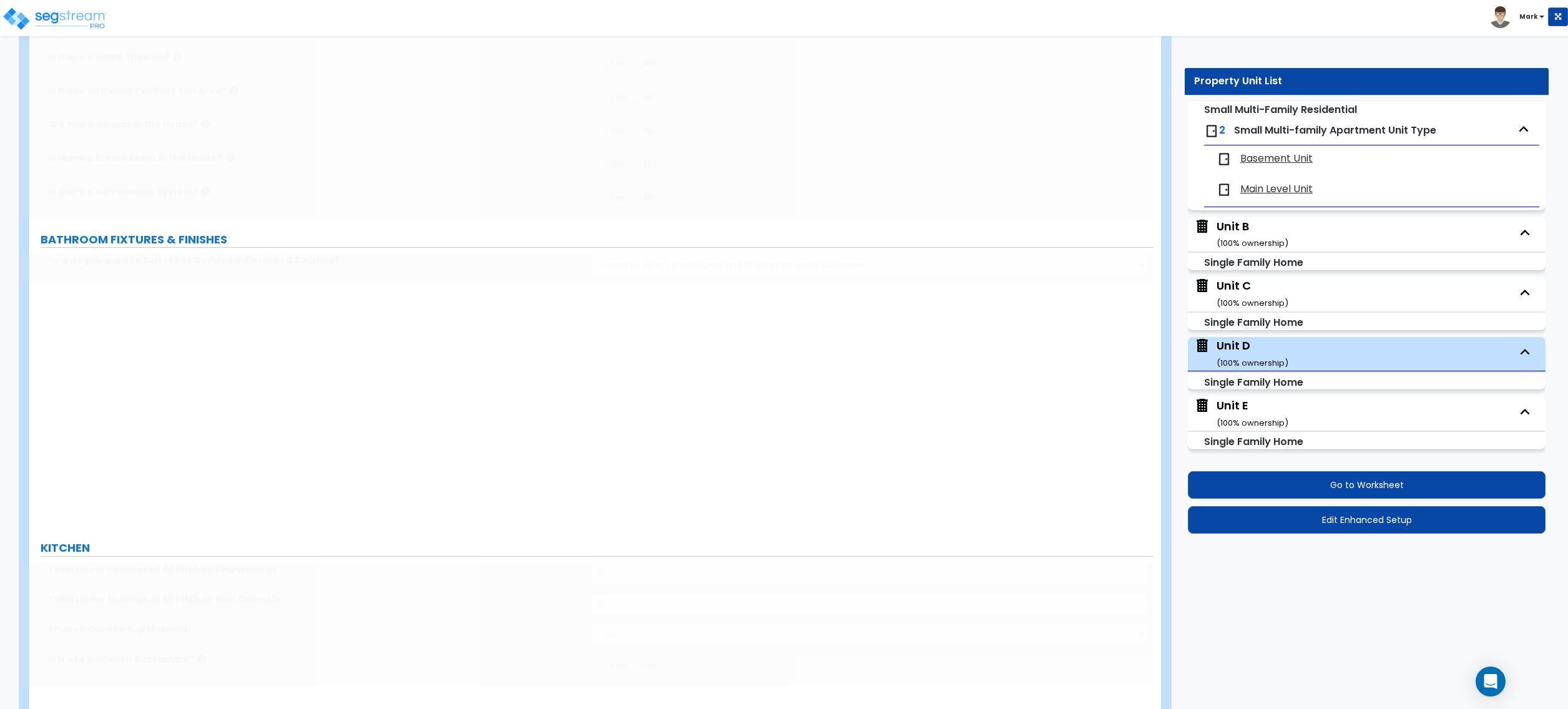
type input "1"
select select "1"
type input "200"
select select "1"
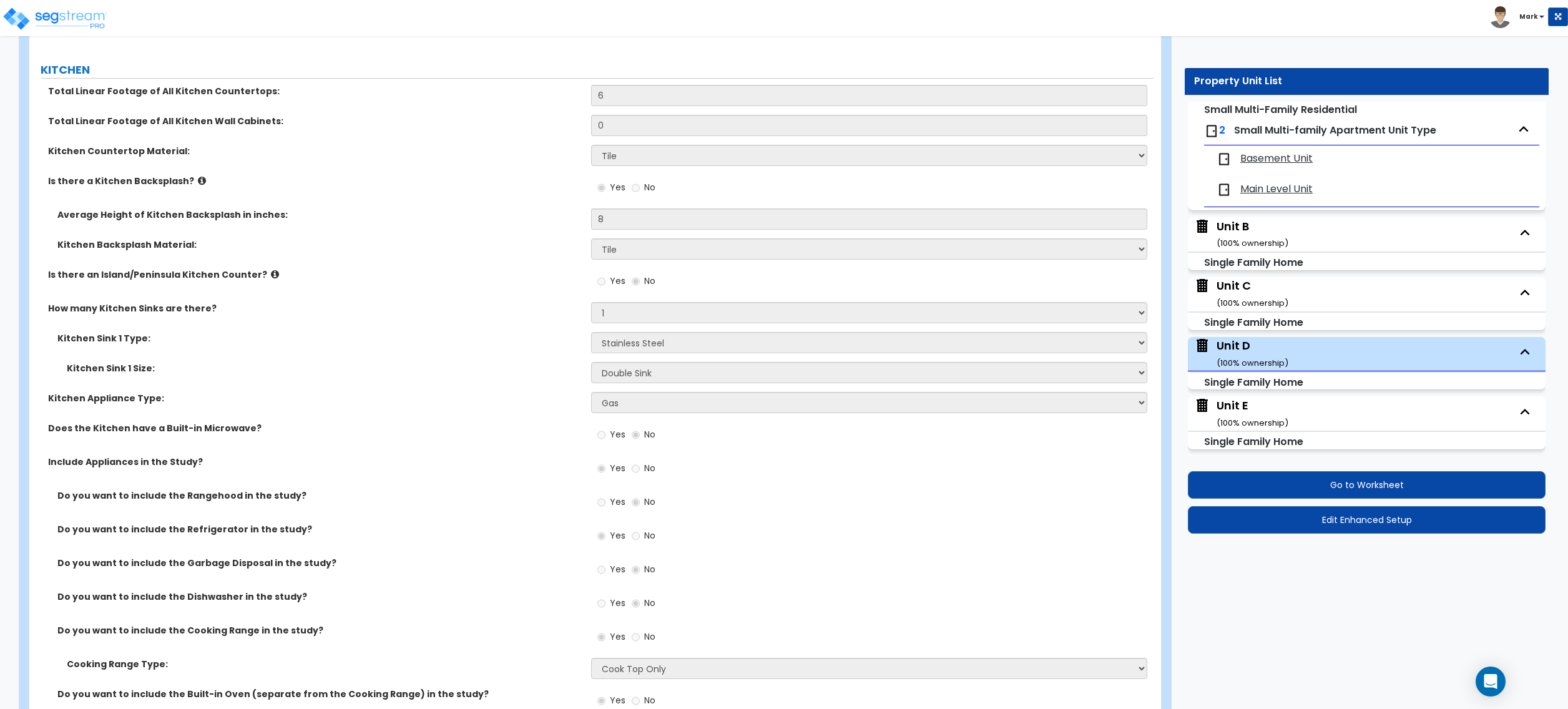
scroll to position [4079, 0]
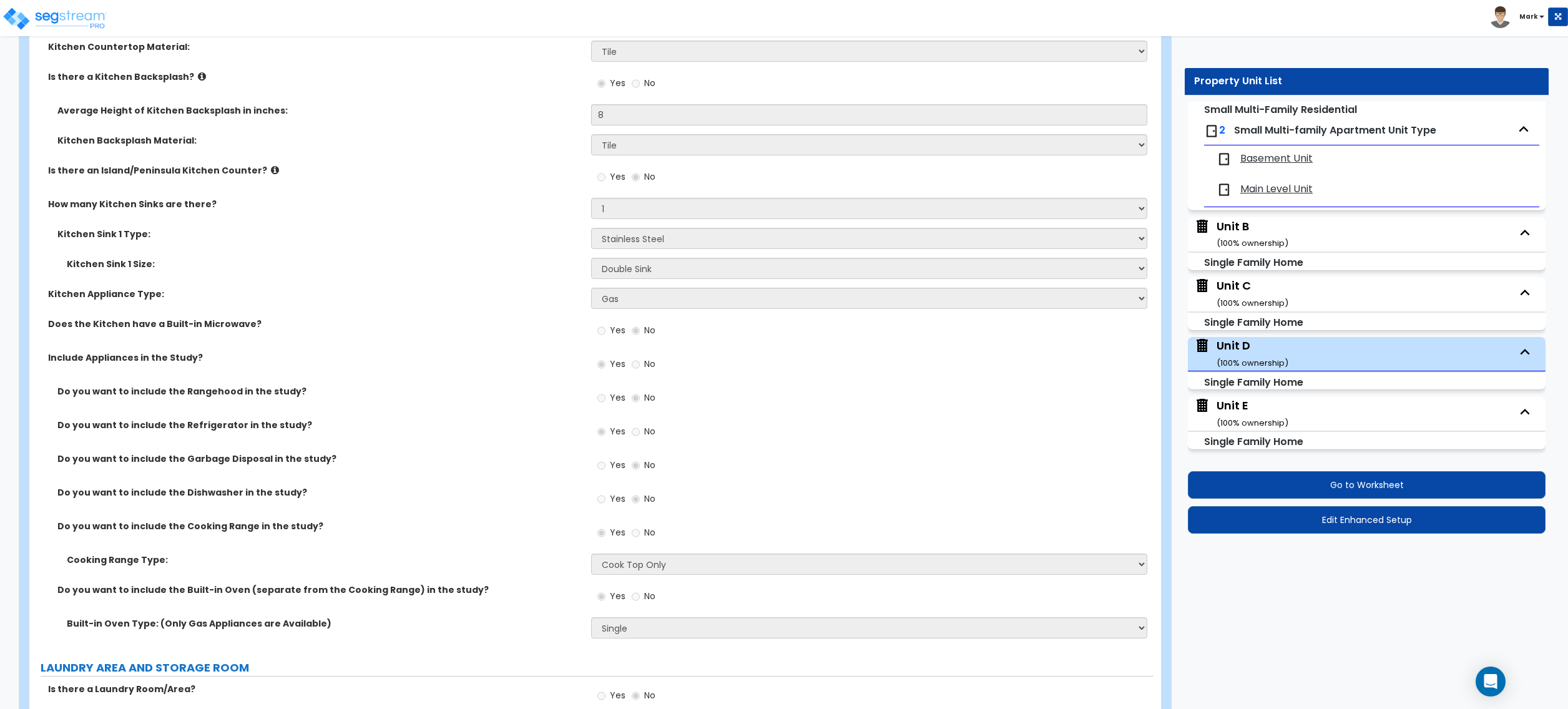
click at [1239, 403] on div "Unit E ( 100 % ownership)" at bounding box center [1253, 413] width 72 height 31
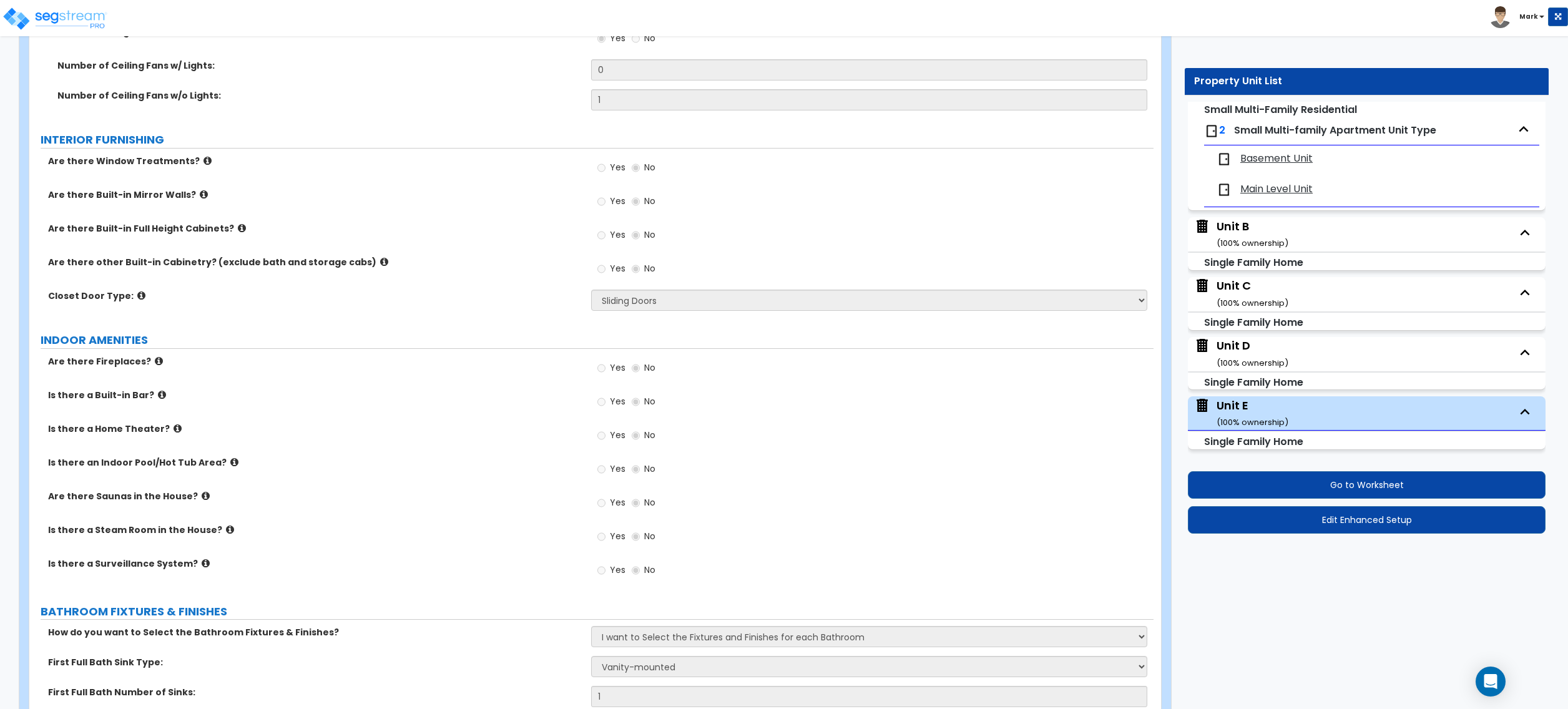
scroll to position [2664, 0]
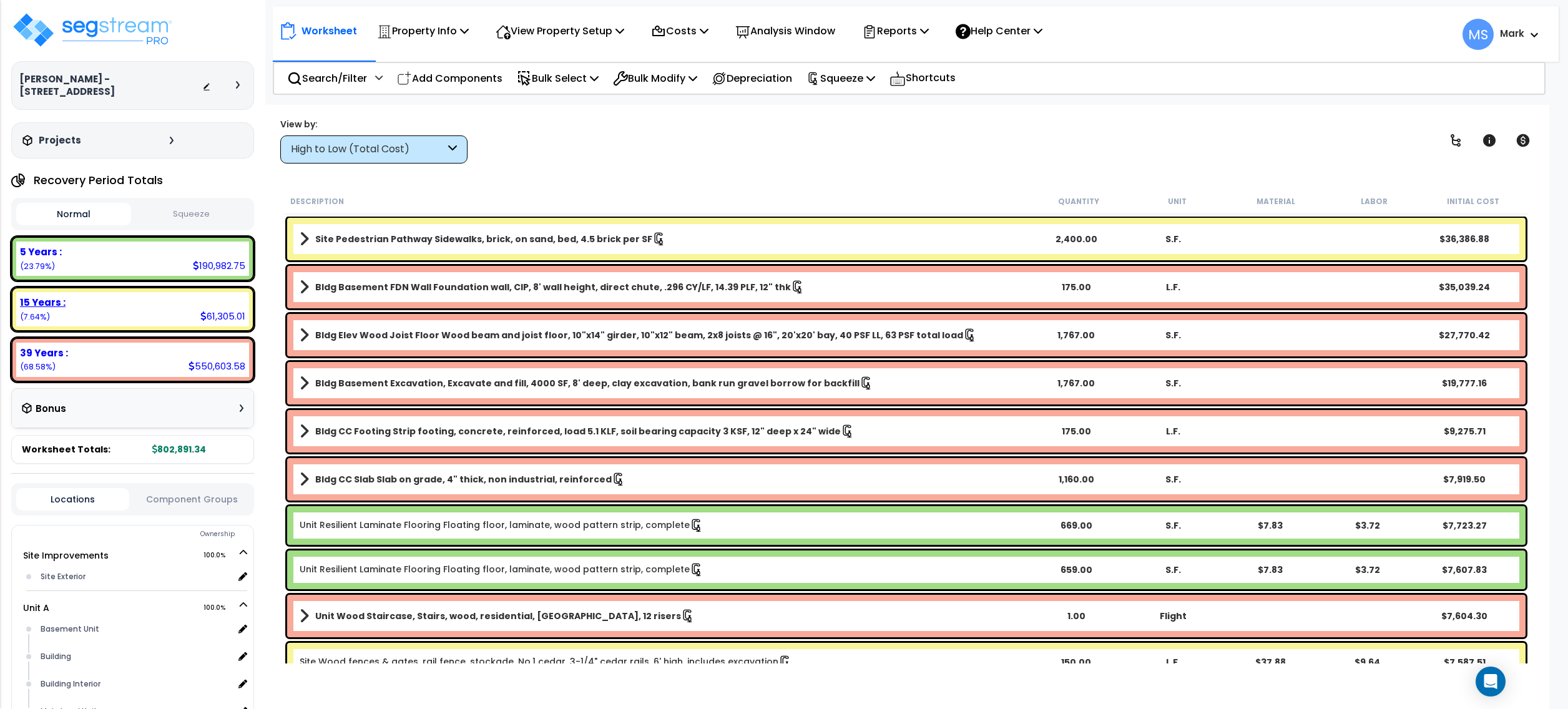
click at [116, 296] on div "15 Years :" at bounding box center [132, 302] width 226 height 13
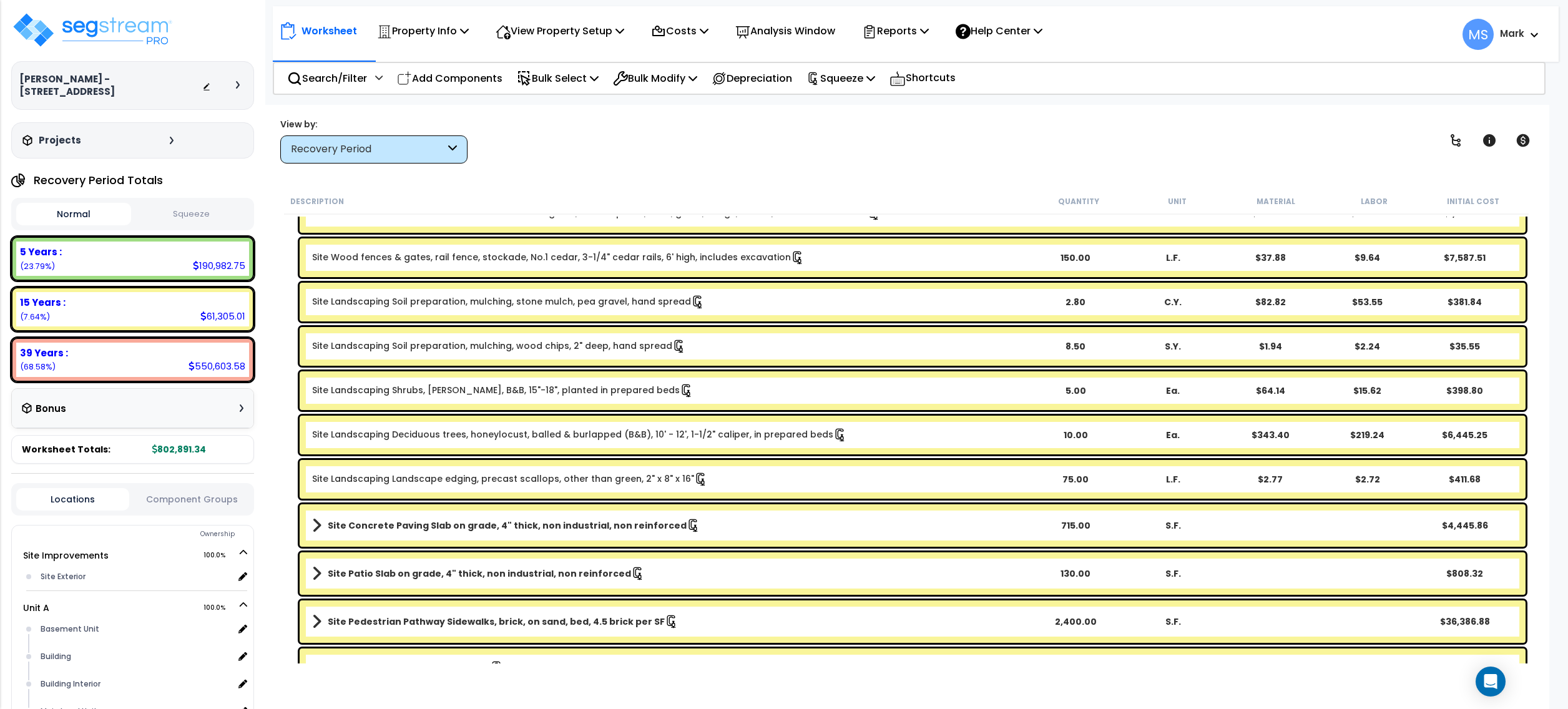
scroll to position [333, 0]
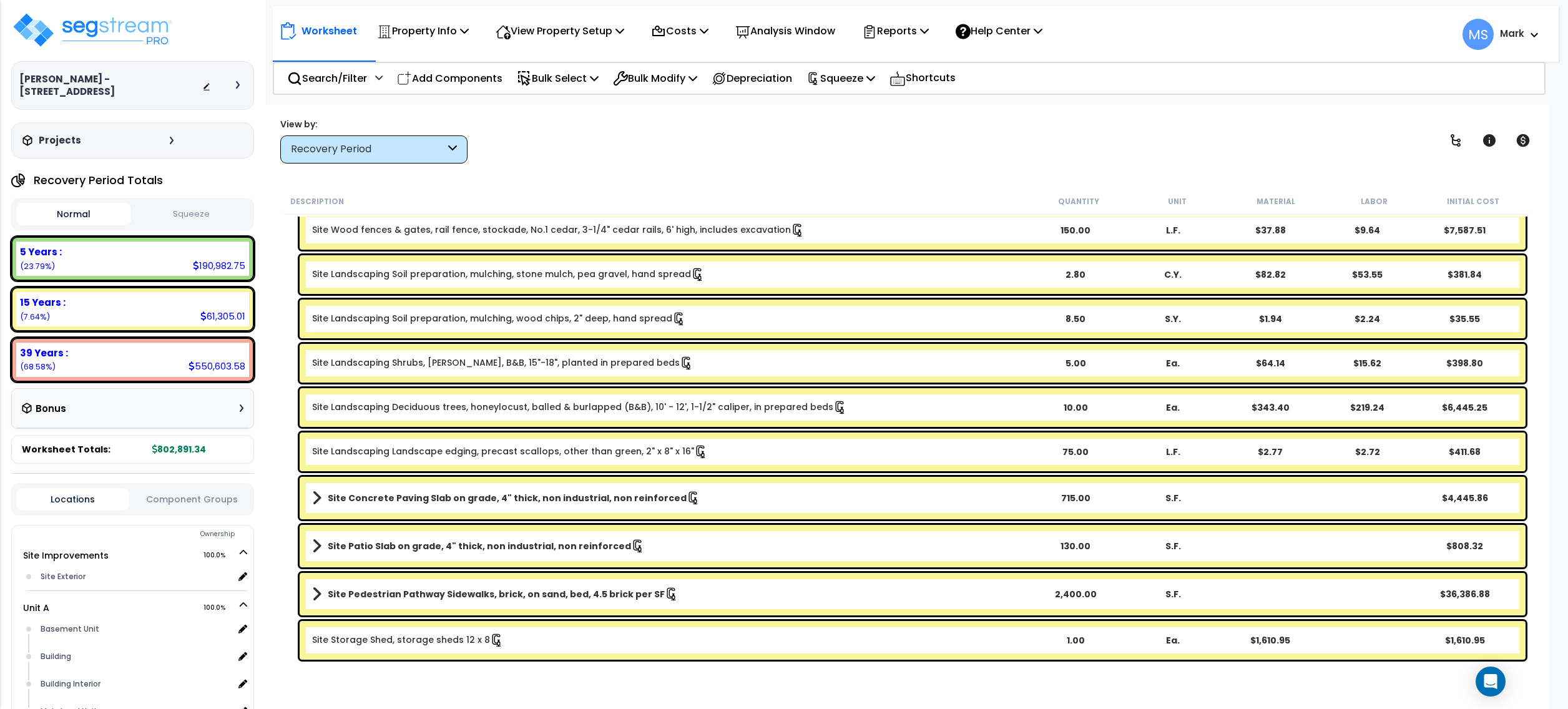
click at [566, 595] on b "Site Pedestrian Pathway Sidewalks, brick, on sand, bed, 4.5 brick per SF" at bounding box center [496, 595] width 337 height 13
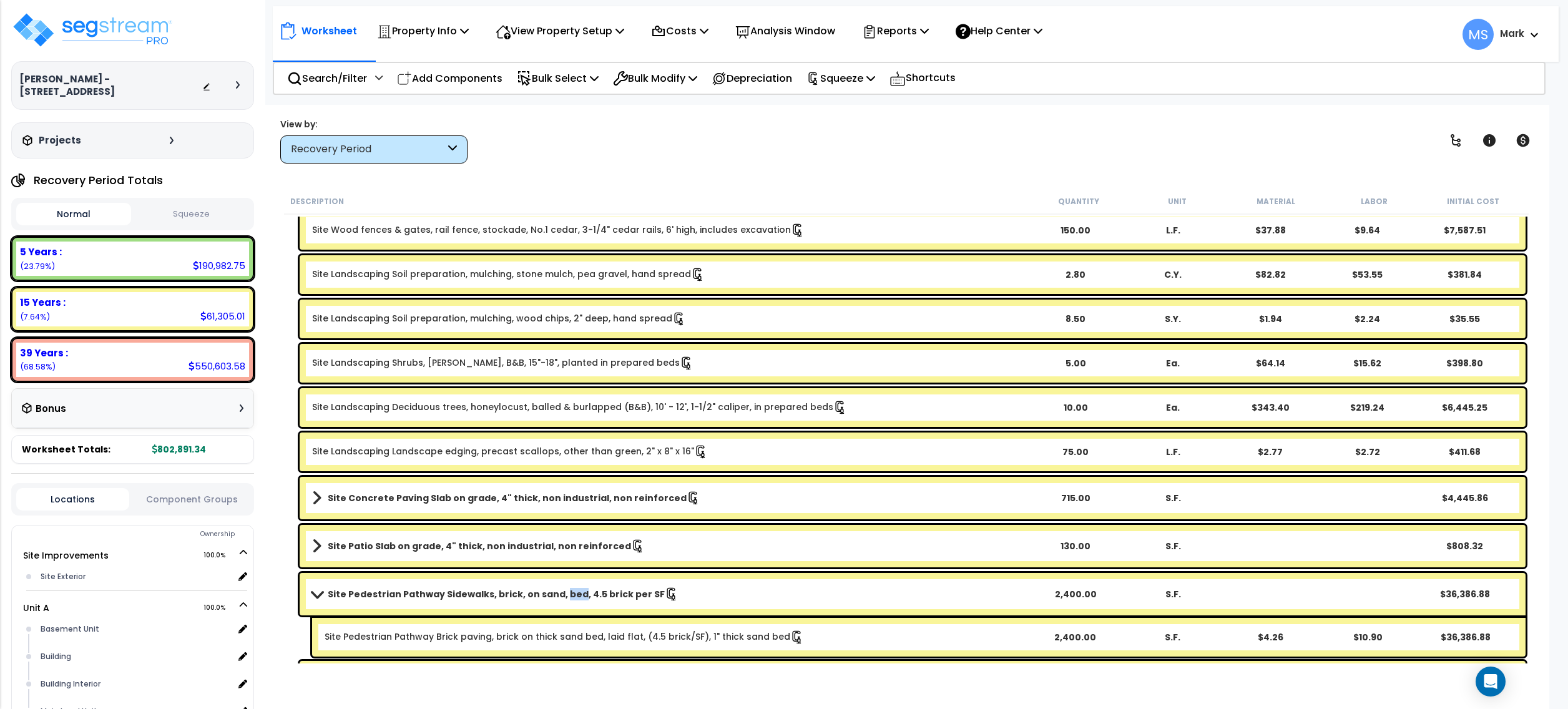
click at [568, 597] on b "Site Pedestrian Pathway Sidewalks, brick, on sand, bed, 4.5 brick per SF" at bounding box center [496, 595] width 337 height 13
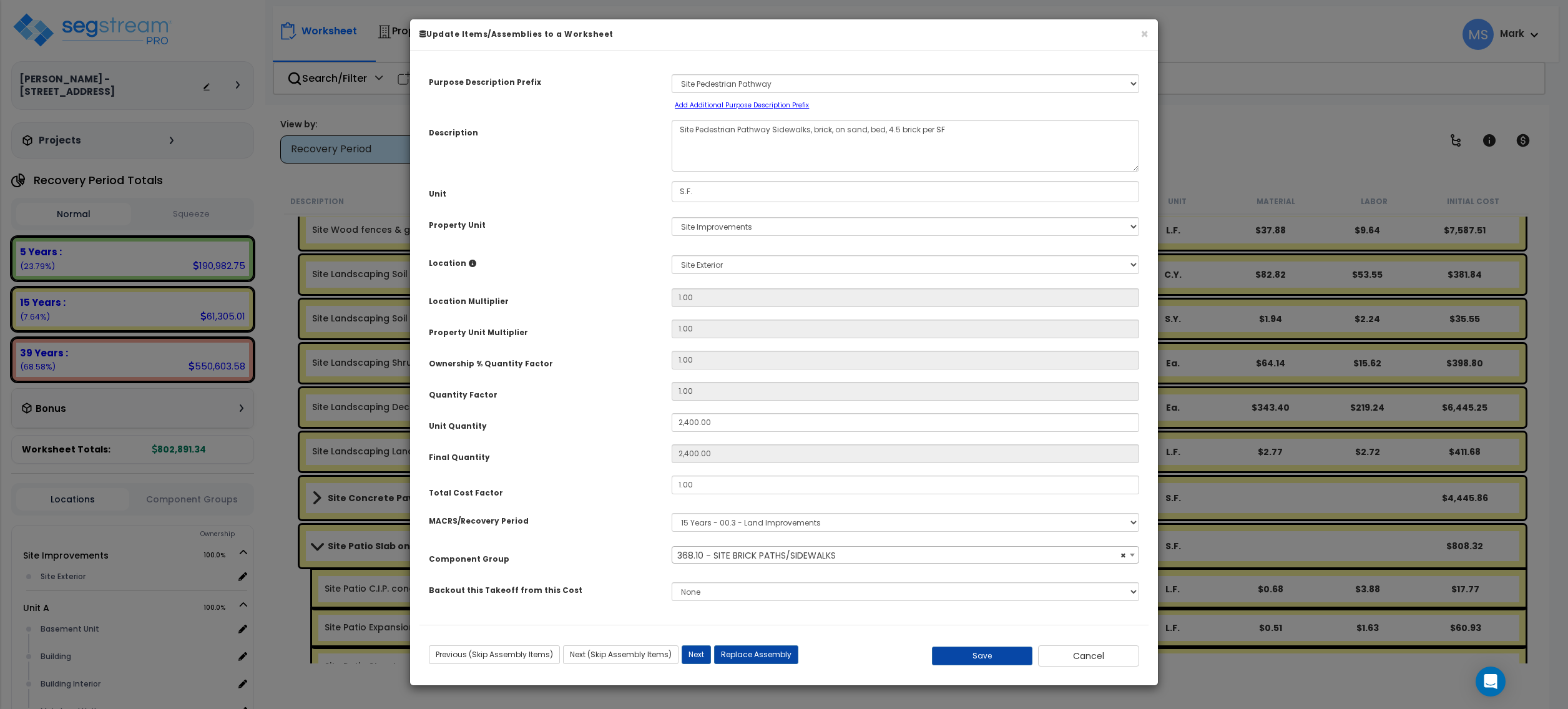
select select "50115"
click at [714, 427] on input "2,400.00" at bounding box center [906, 422] width 468 height 19
type input "2,400.0"
type input "2,400"
type input "2,400."
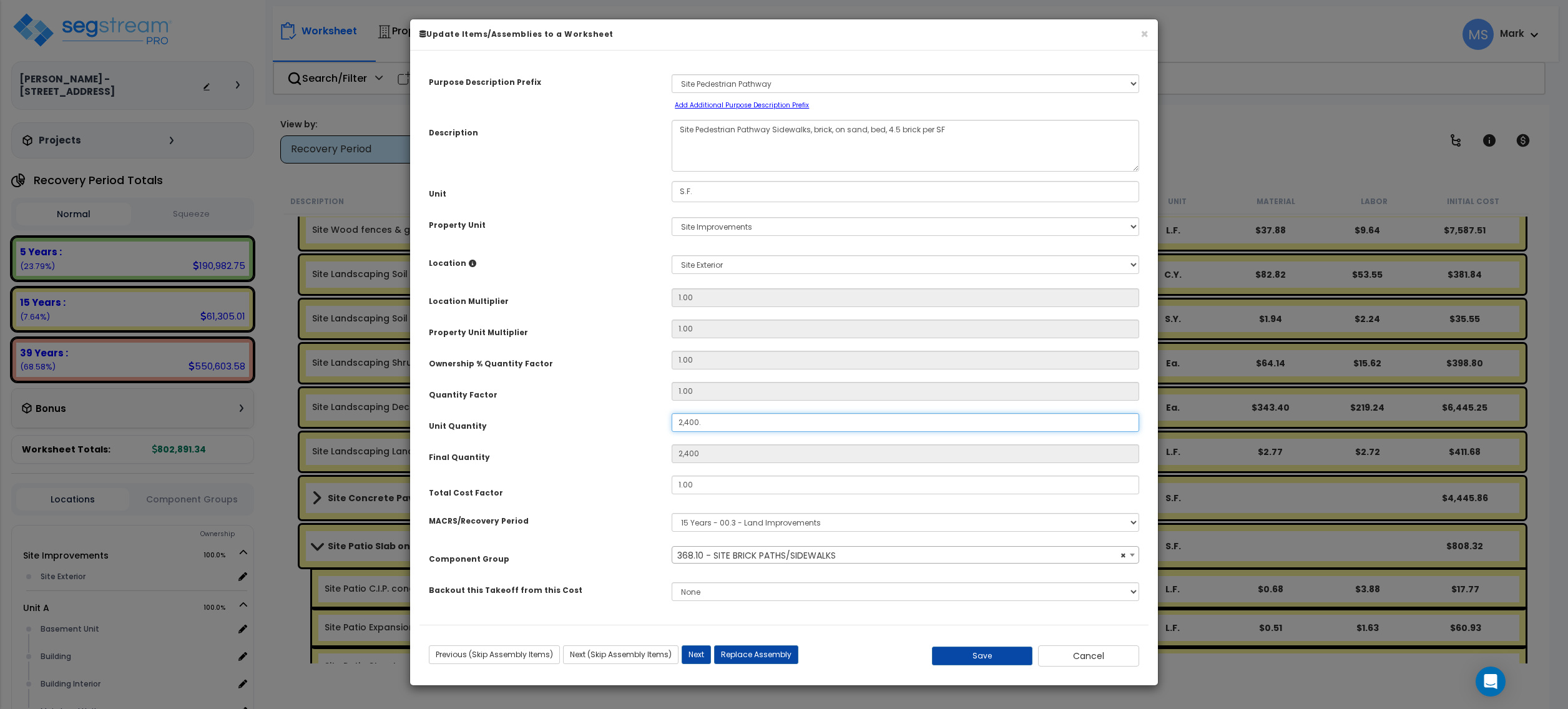
type input "2,400"
type input "240"
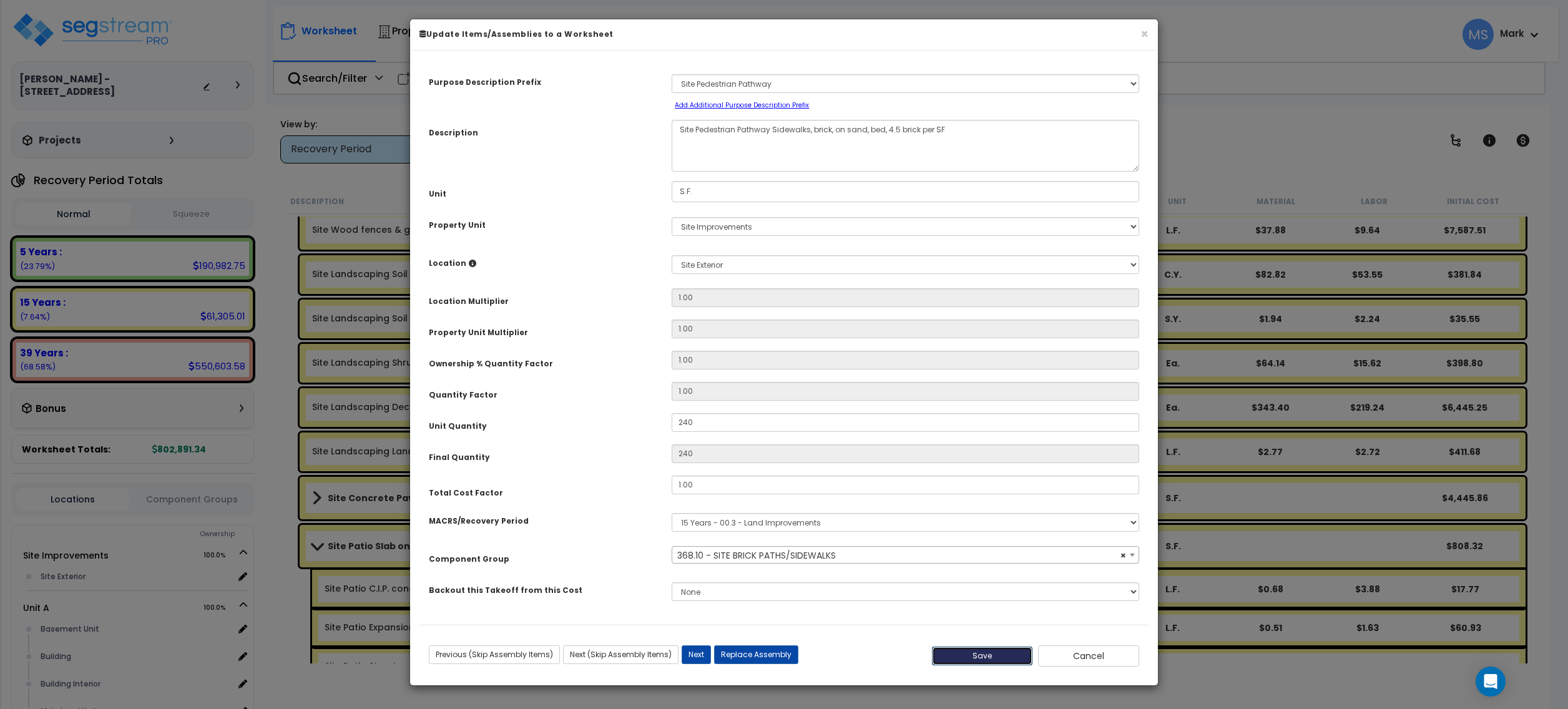
click at [963, 654] on button "Save" at bounding box center [982, 656] width 101 height 19
type input "240.00"
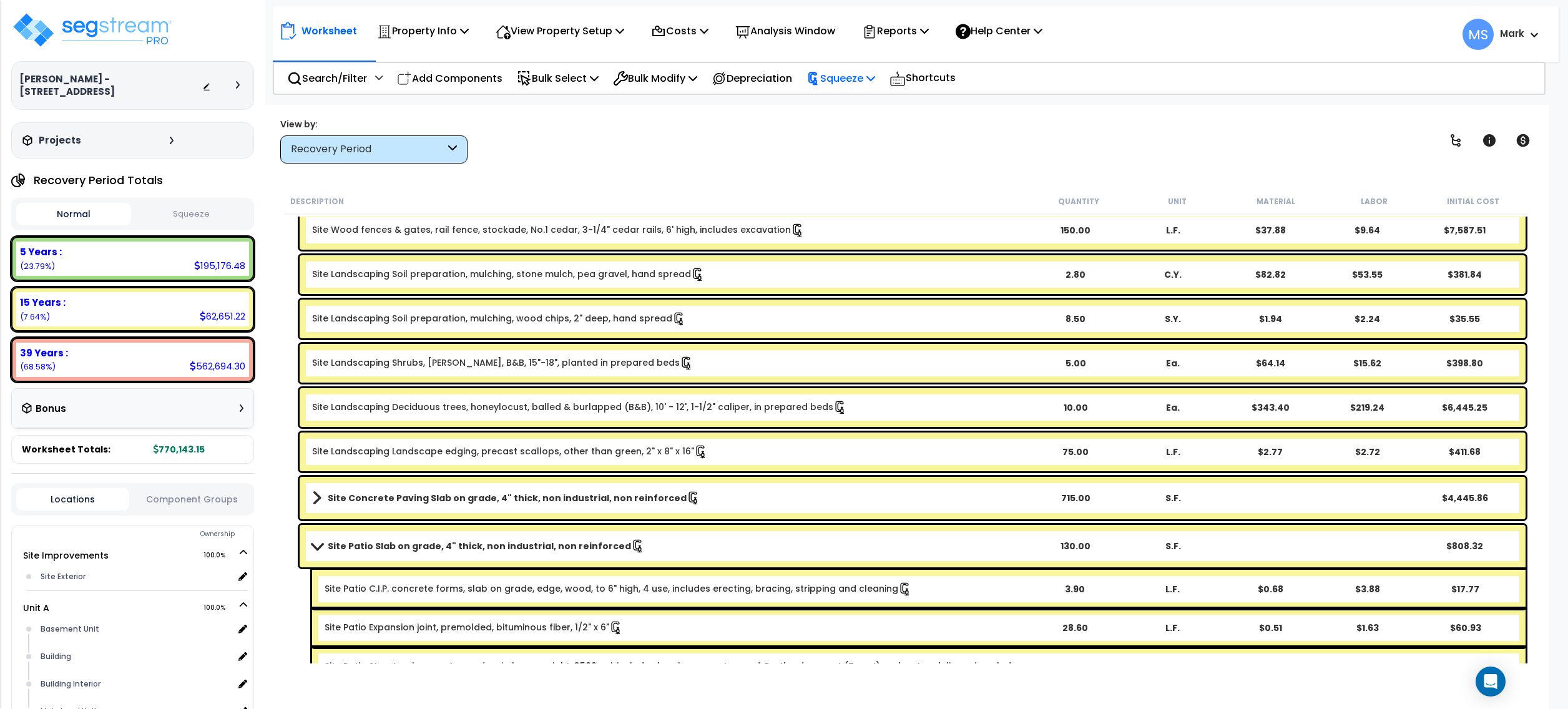
click at [862, 74] on p "Squeeze" at bounding box center [841, 78] width 68 height 17
click at [870, 107] on link "Re-squeeze" at bounding box center [862, 108] width 123 height 29
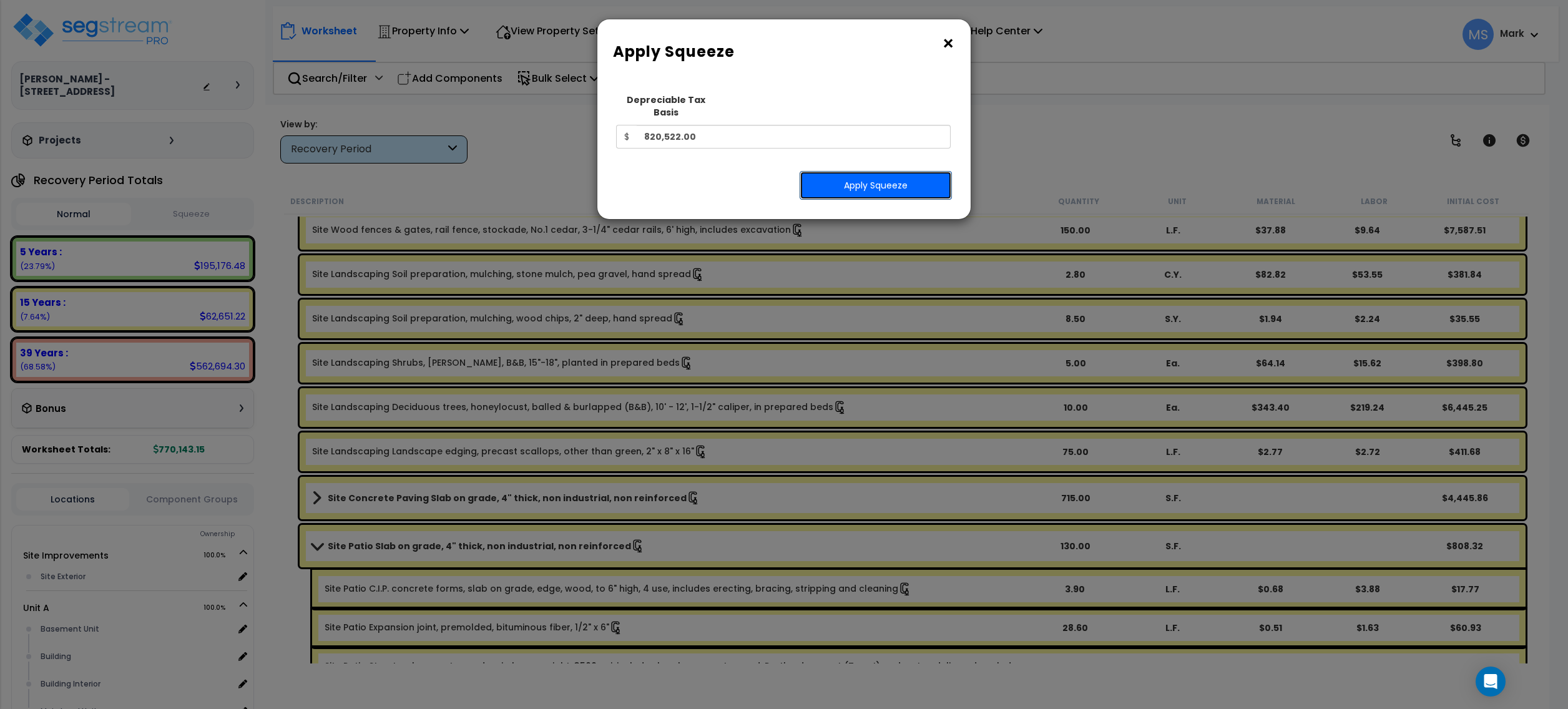
click at [873, 171] on button "Apply Squeeze" at bounding box center [875, 185] width 152 height 29
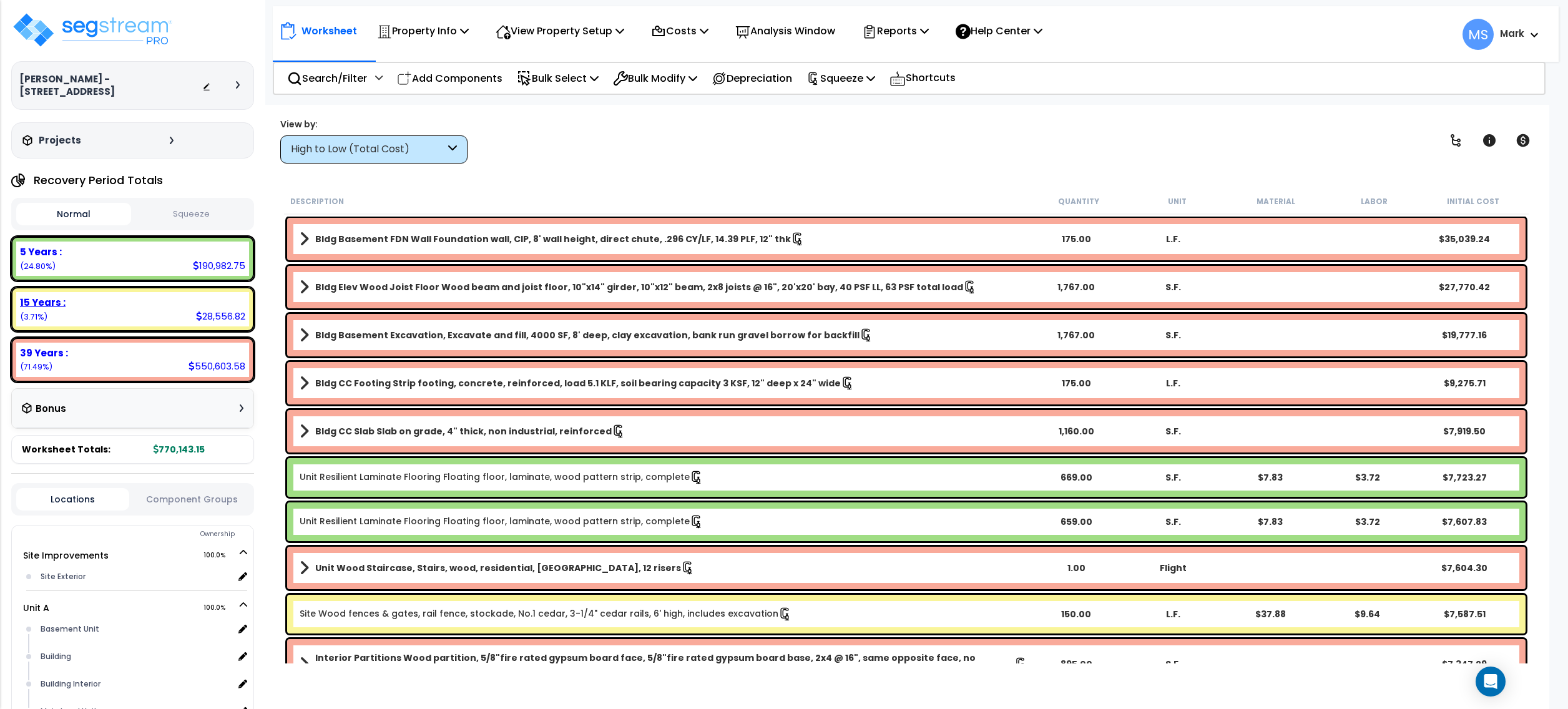
click at [106, 301] on div "15 Years : 28,556.82 (3.71%)" at bounding box center [132, 310] width 233 height 34
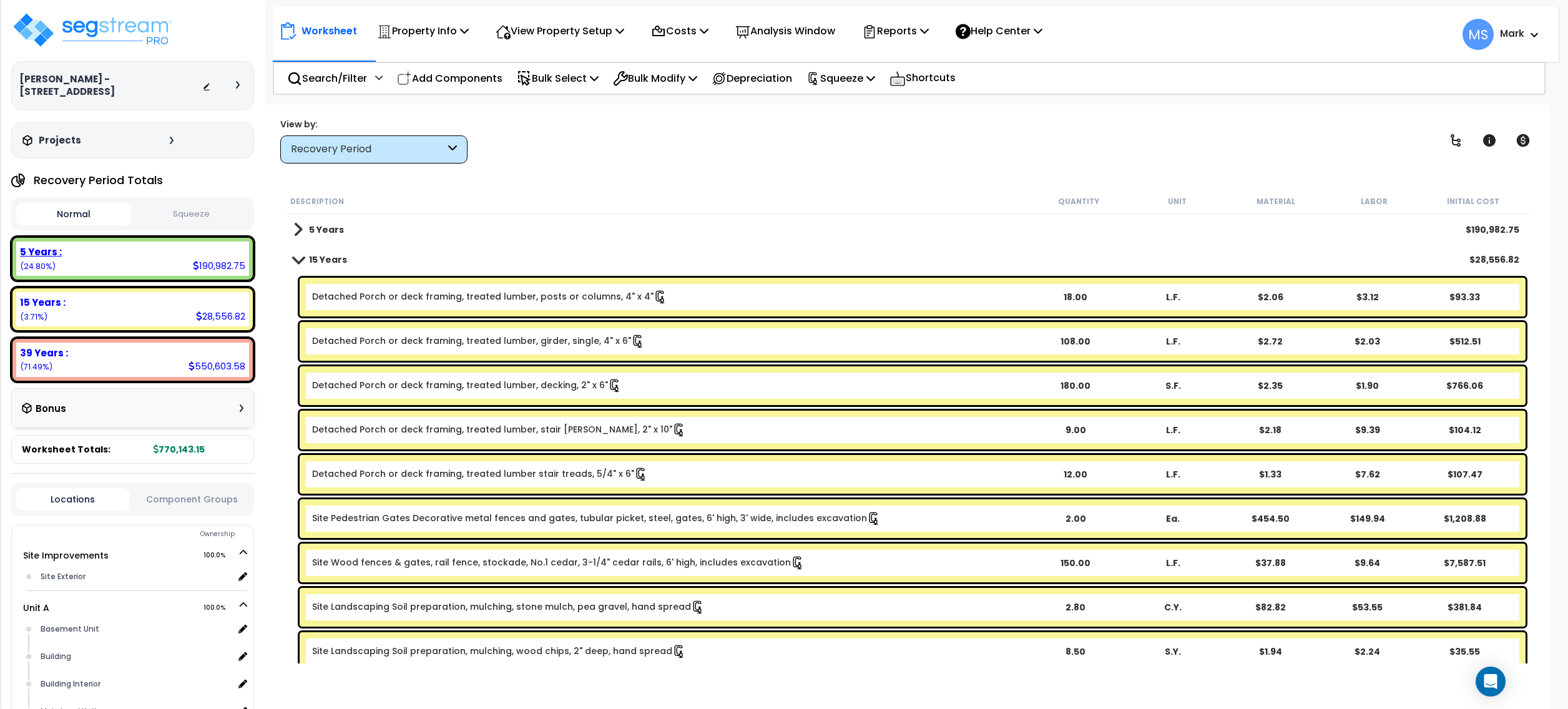
click at [136, 251] on div "5 Years : 190,982.75 (24.80%)" at bounding box center [132, 259] width 233 height 34
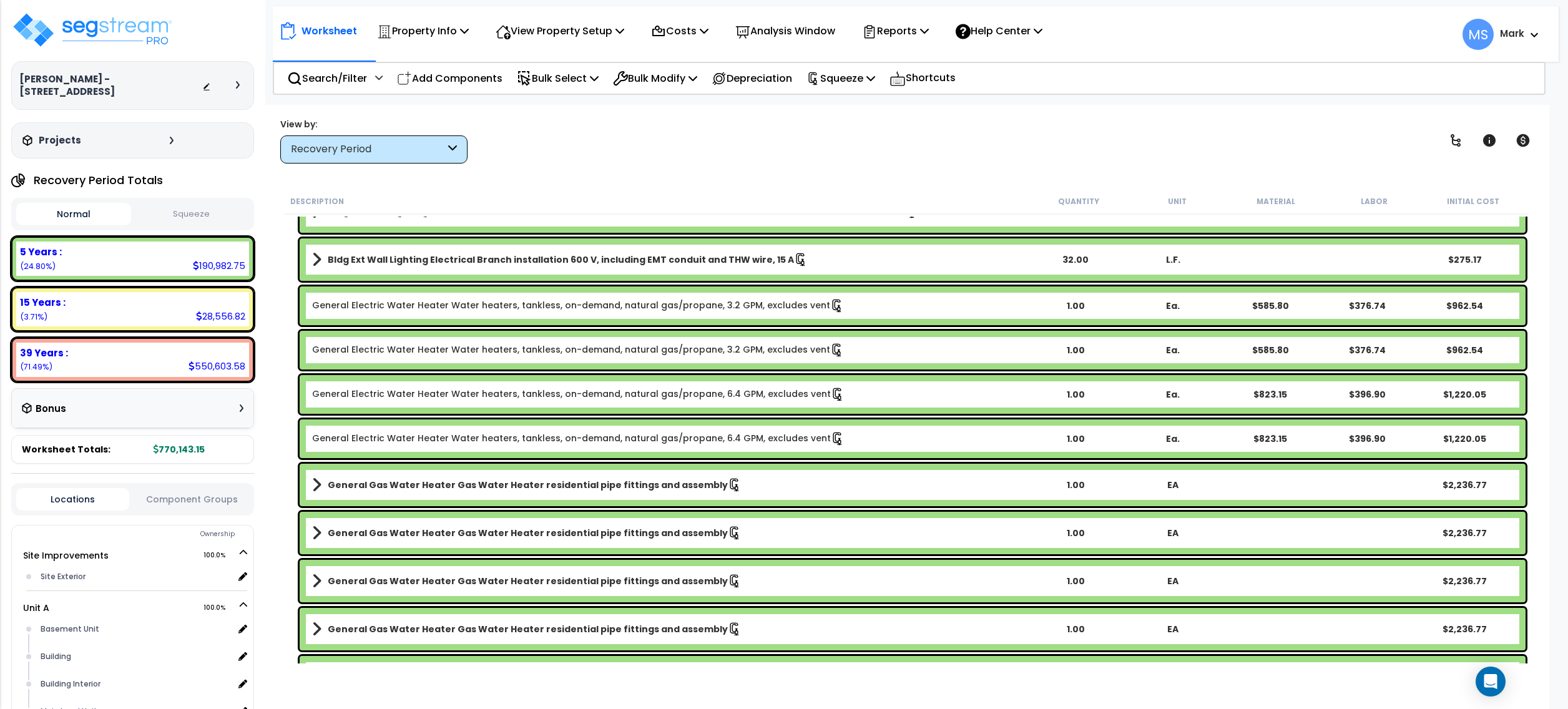
scroll to position [166, 0]
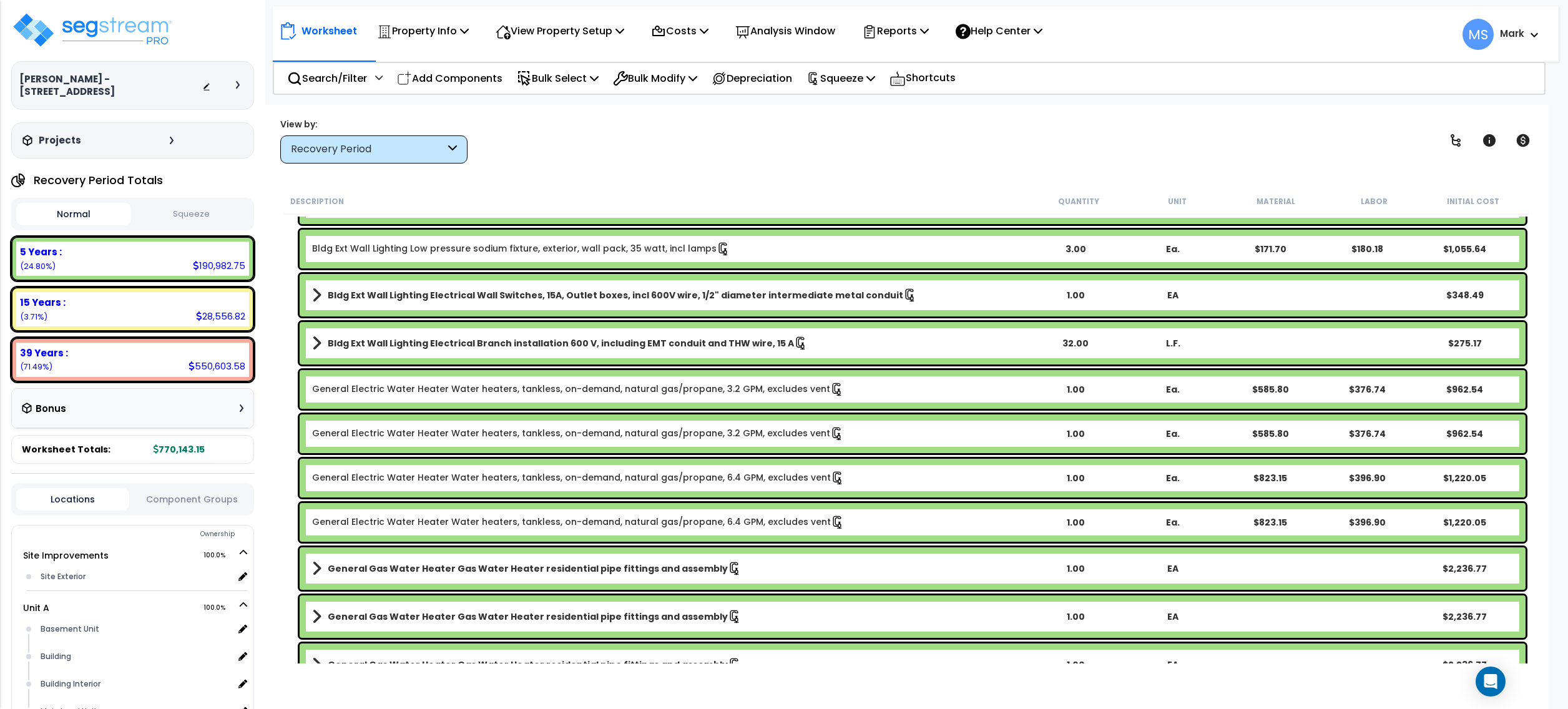
click at [487, 381] on div "General Electric Water Heater Water heaters, tankless, on-demand, natural gas/p…" at bounding box center [912, 390] width 1226 height 39
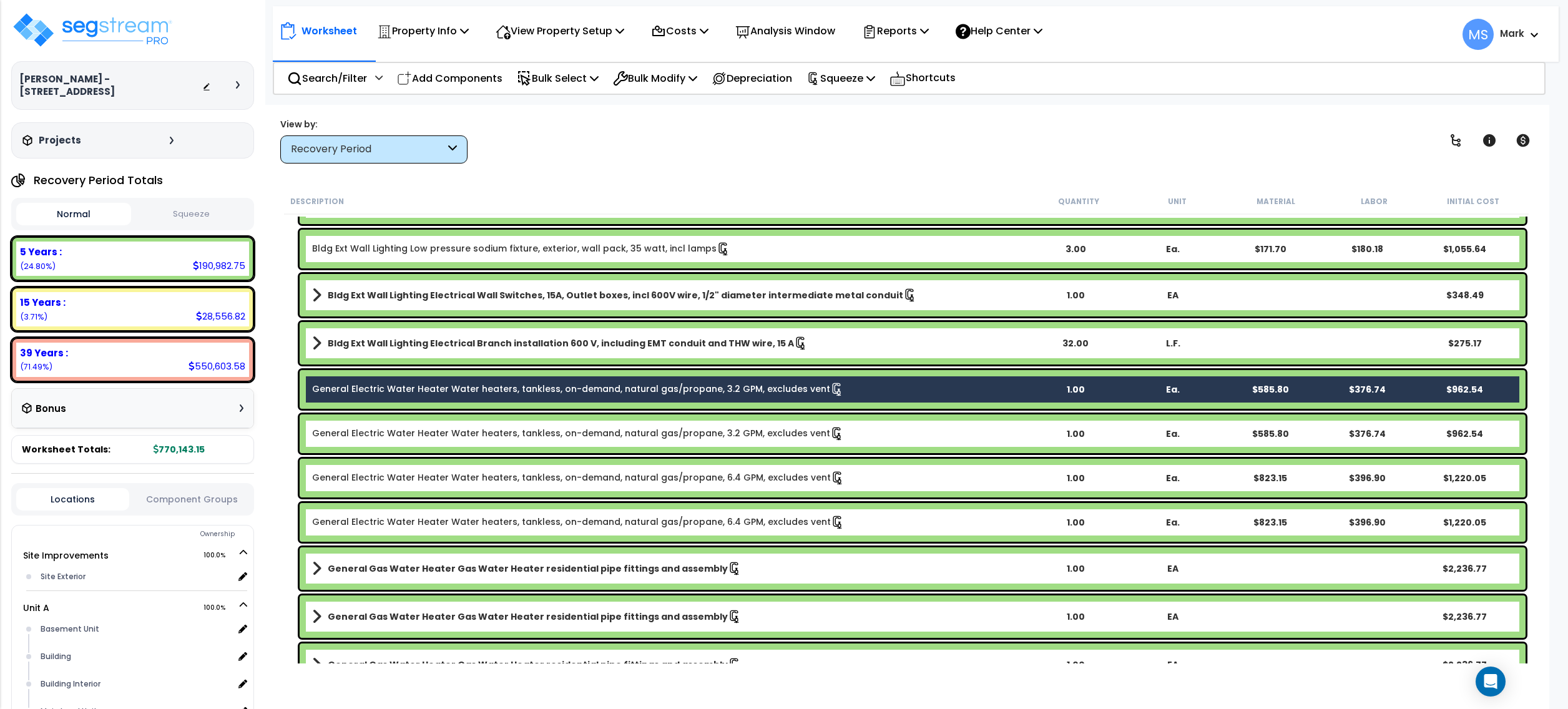
click at [488, 431] on link "General Electric Water Heater Water heaters, tankless, on-demand, natural gas/p…" at bounding box center [578, 434] width 532 height 13
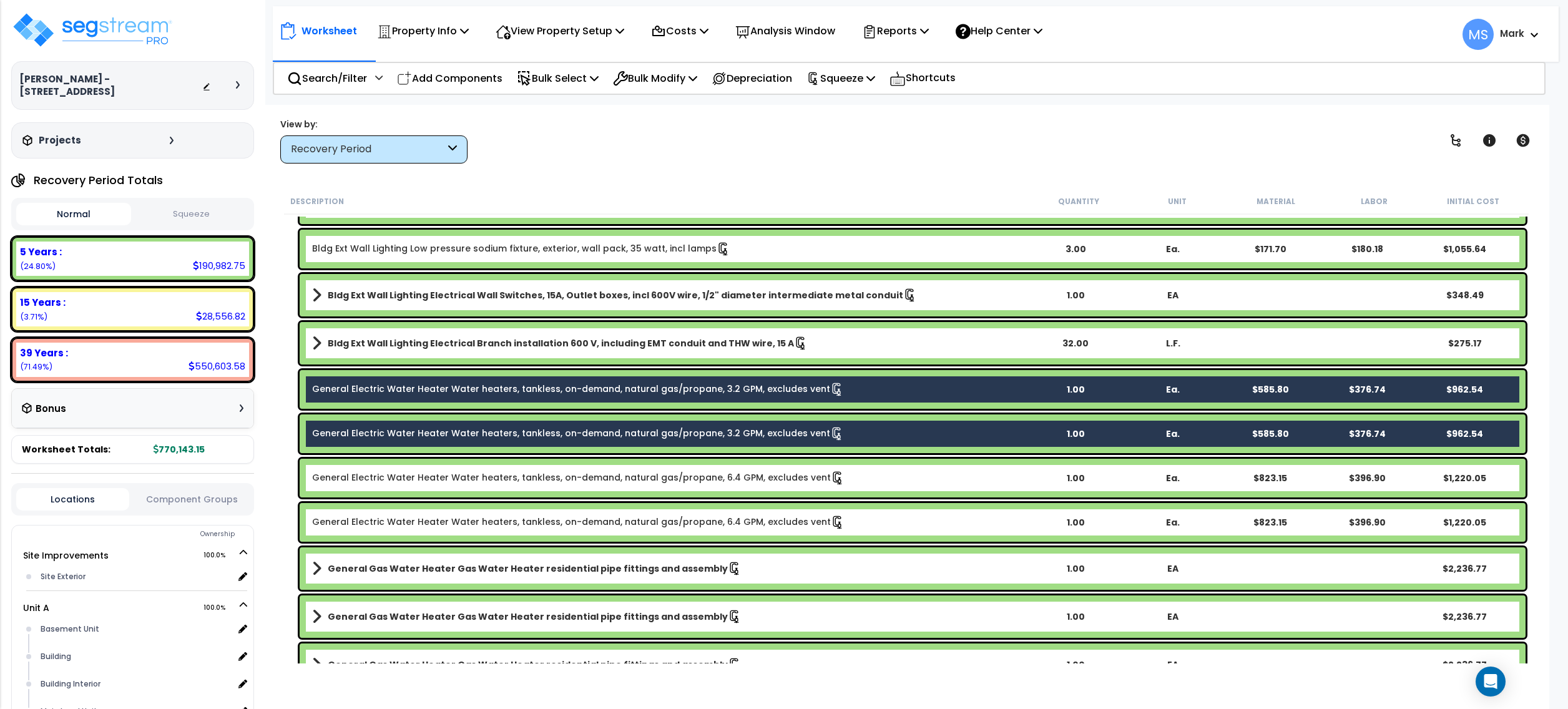
drag, startPoint x: 480, startPoint y: 470, endPoint x: 488, endPoint y: 475, distance: 9.4
click at [482, 470] on div "General Electric Water Heater Water heaters, tankless, on-demand, natural gas/p…" at bounding box center [912, 478] width 1226 height 39
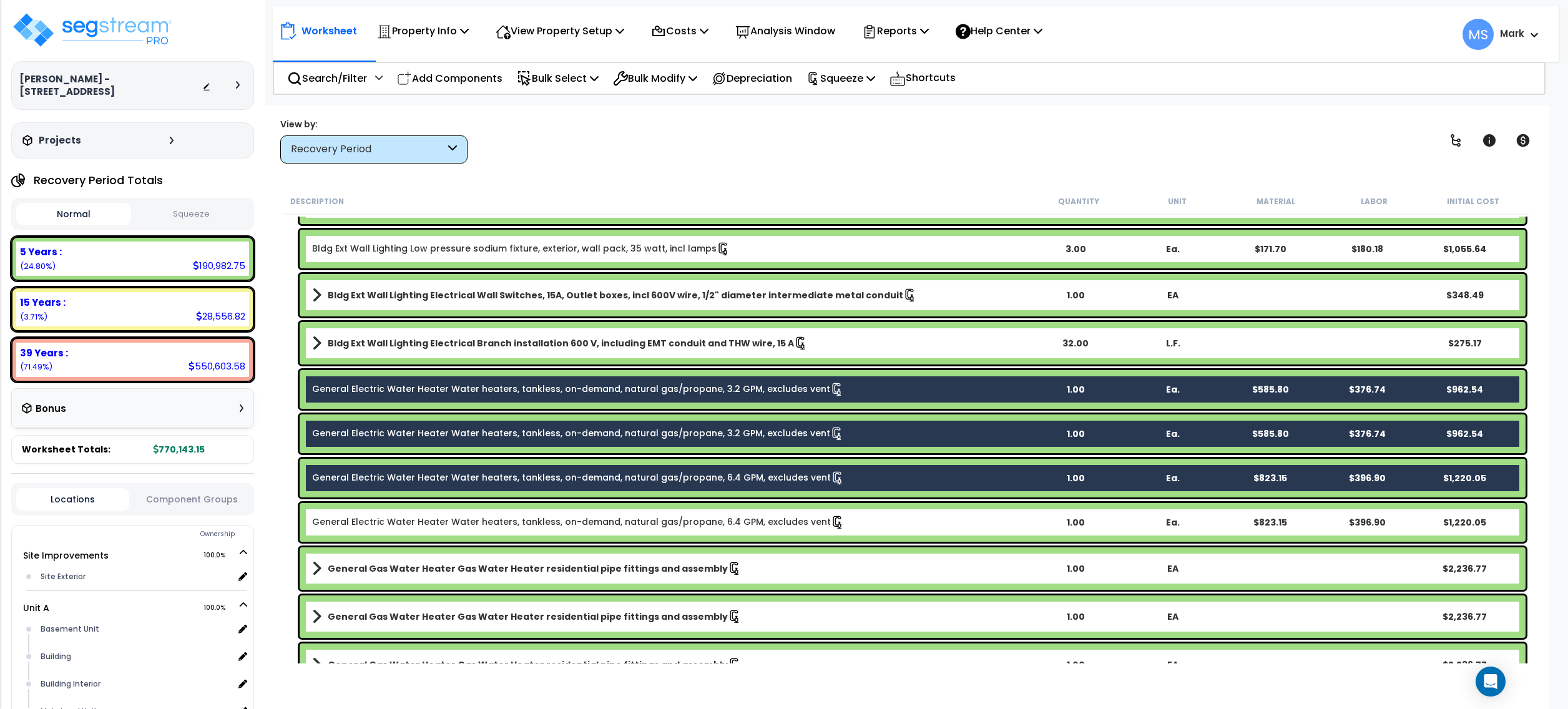
click at [497, 527] on link "General Electric Water Heater Water heaters, tankless, on-demand, natural gas/p…" at bounding box center [578, 522] width 533 height 13
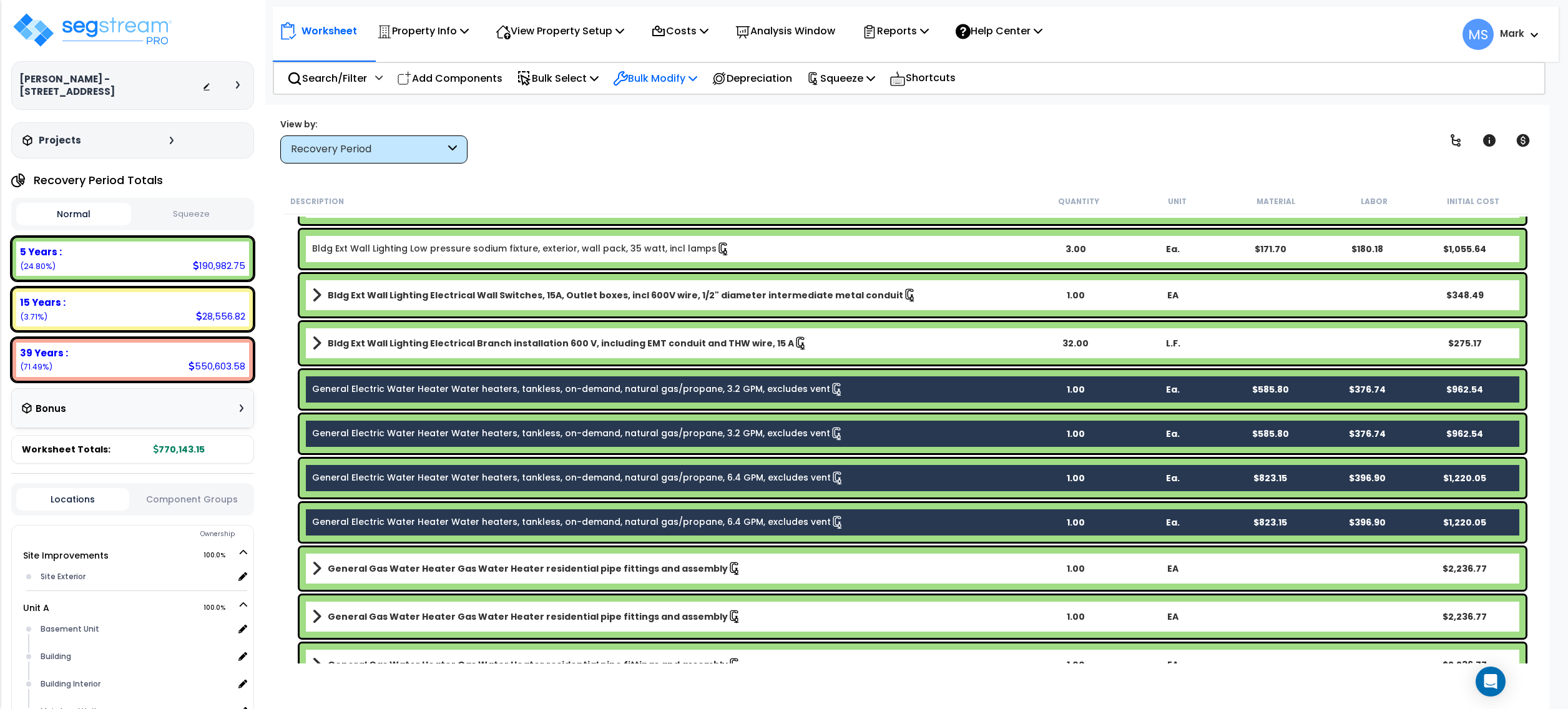
click at [675, 76] on p "Bulk Modify" at bounding box center [656, 78] width 85 height 17
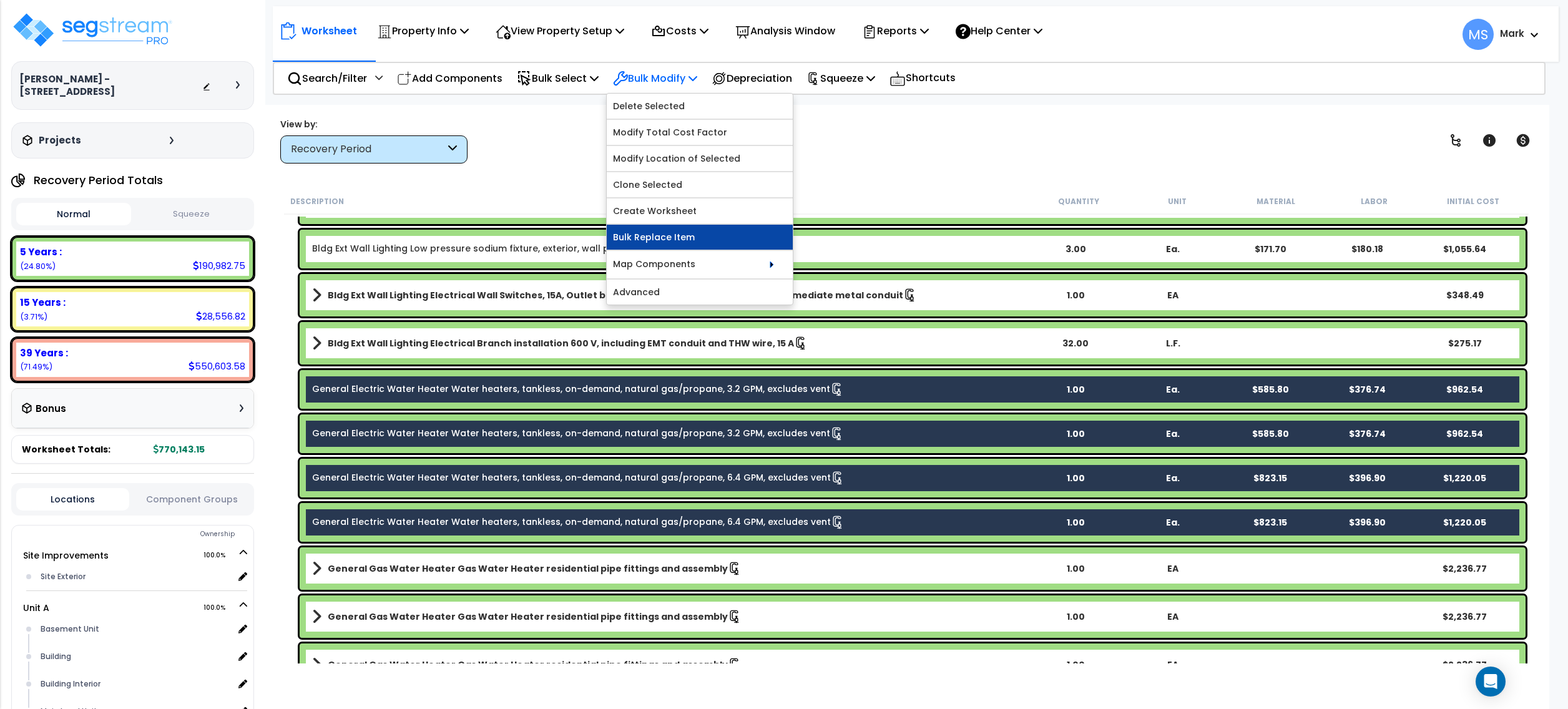
click at [692, 243] on link "Bulk Replace Item" at bounding box center [700, 238] width 186 height 25
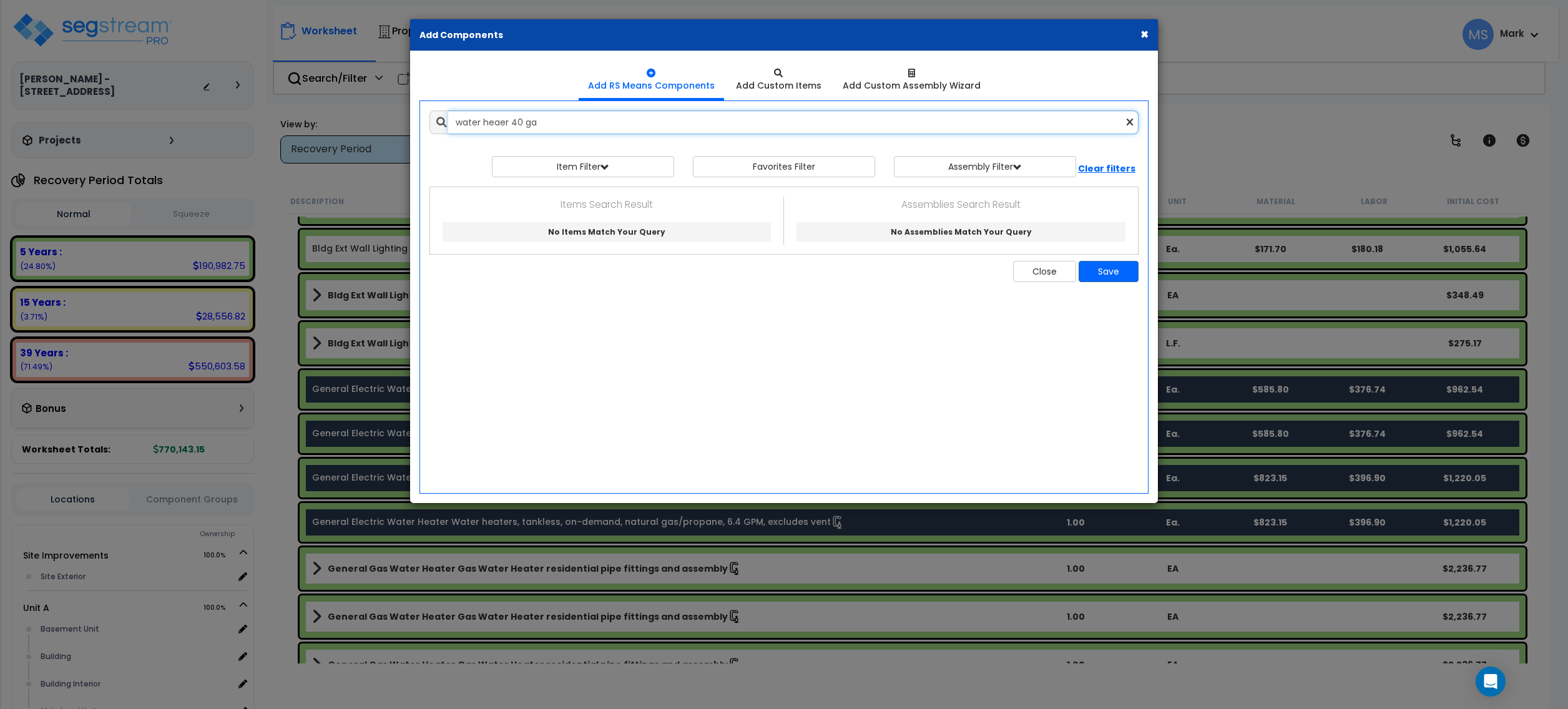
drag, startPoint x: 490, startPoint y: 121, endPoint x: 485, endPoint y: 128, distance: 8.6
click at [482, 129] on input "water heaer 40 ga" at bounding box center [793, 122] width 691 height 23
click at [503, 128] on input "water heaer 40 ga" at bounding box center [793, 122] width 691 height 23
click at [572, 125] on input "water heater 40 ga" at bounding box center [793, 122] width 691 height 23
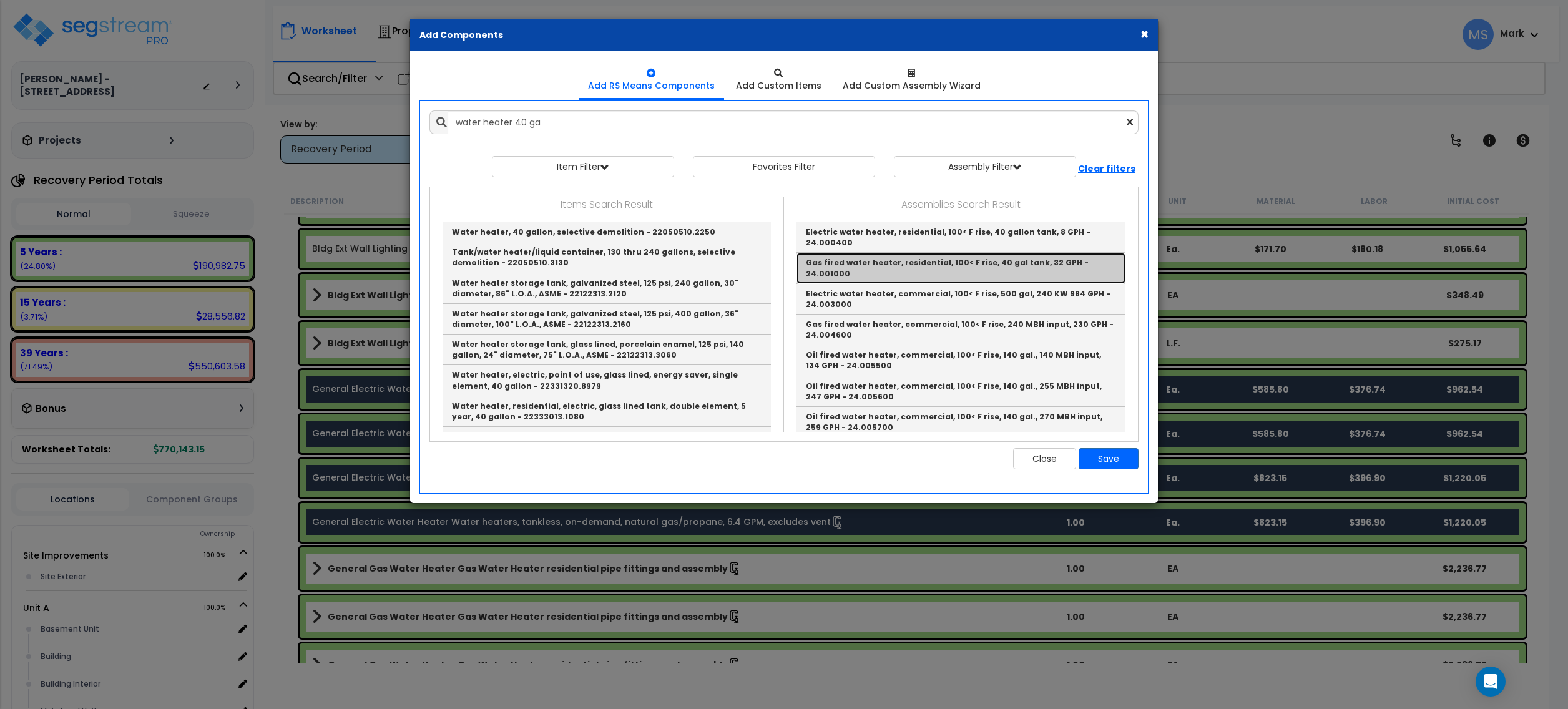
click at [949, 262] on link "Gas fired water heater, residential, 100< F rise, 40 gal tank, 32 GPH - 24.0010…" at bounding box center [962, 268] width 329 height 31
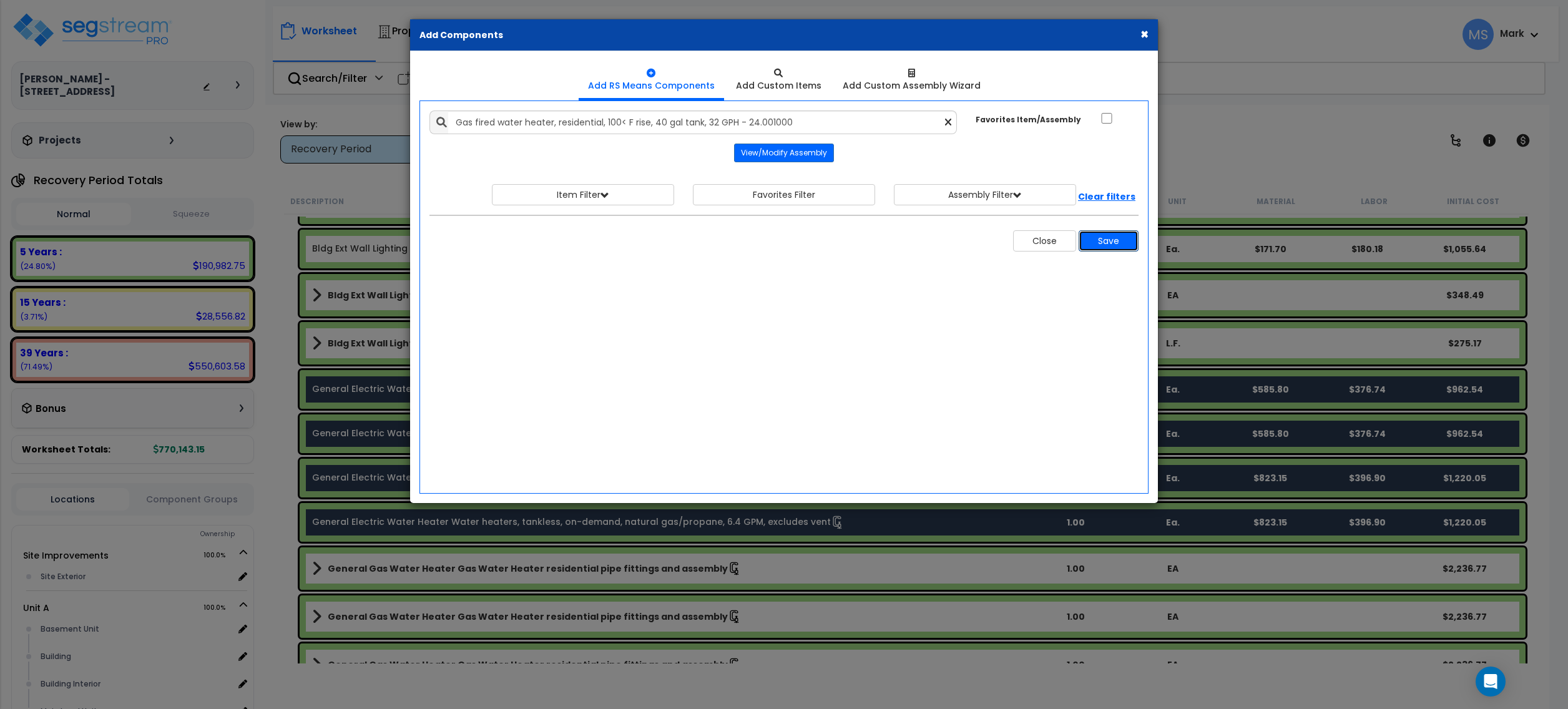
click at [1097, 250] on button "Save" at bounding box center [1108, 241] width 60 height 22
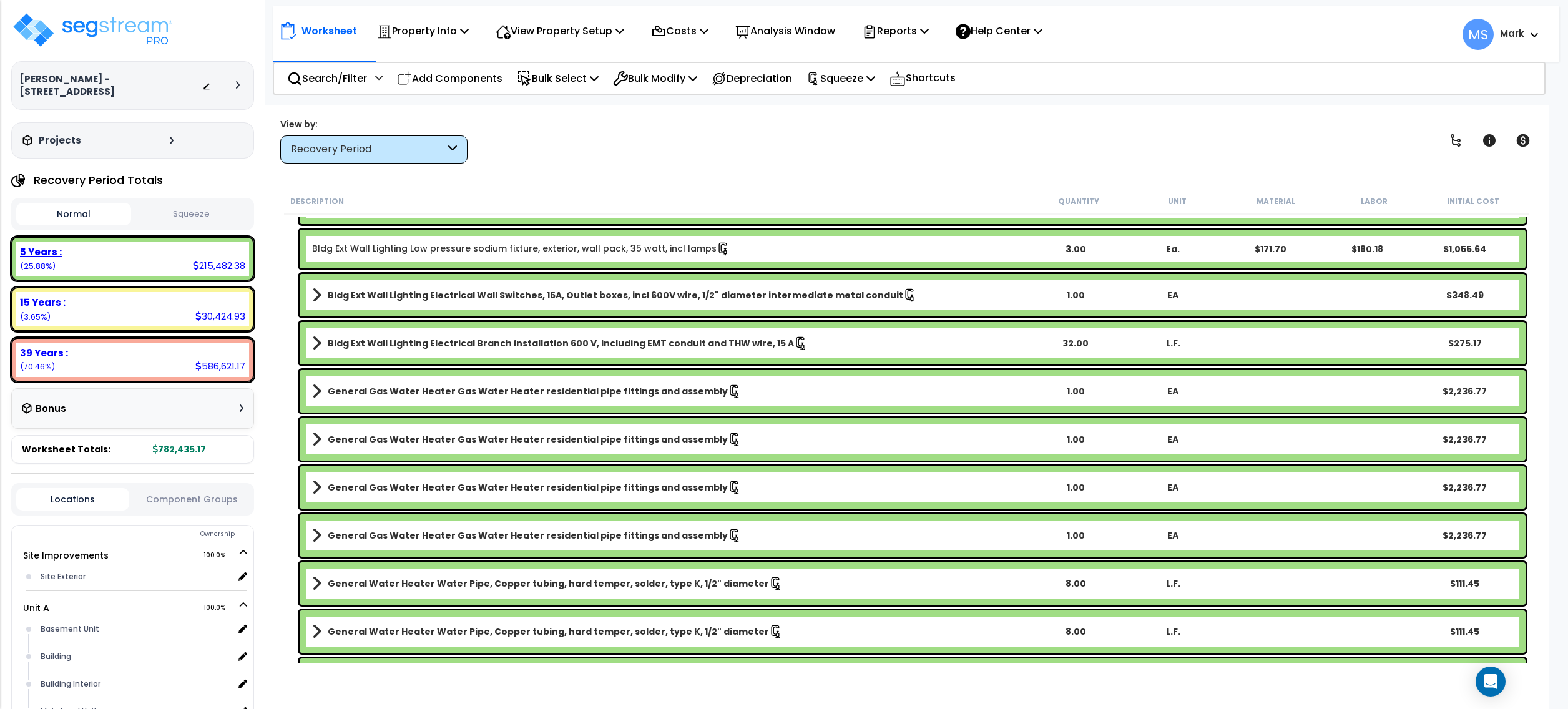
click at [128, 260] on div "5 Years : 215,482.38 (25.88%)" at bounding box center [132, 259] width 233 height 34
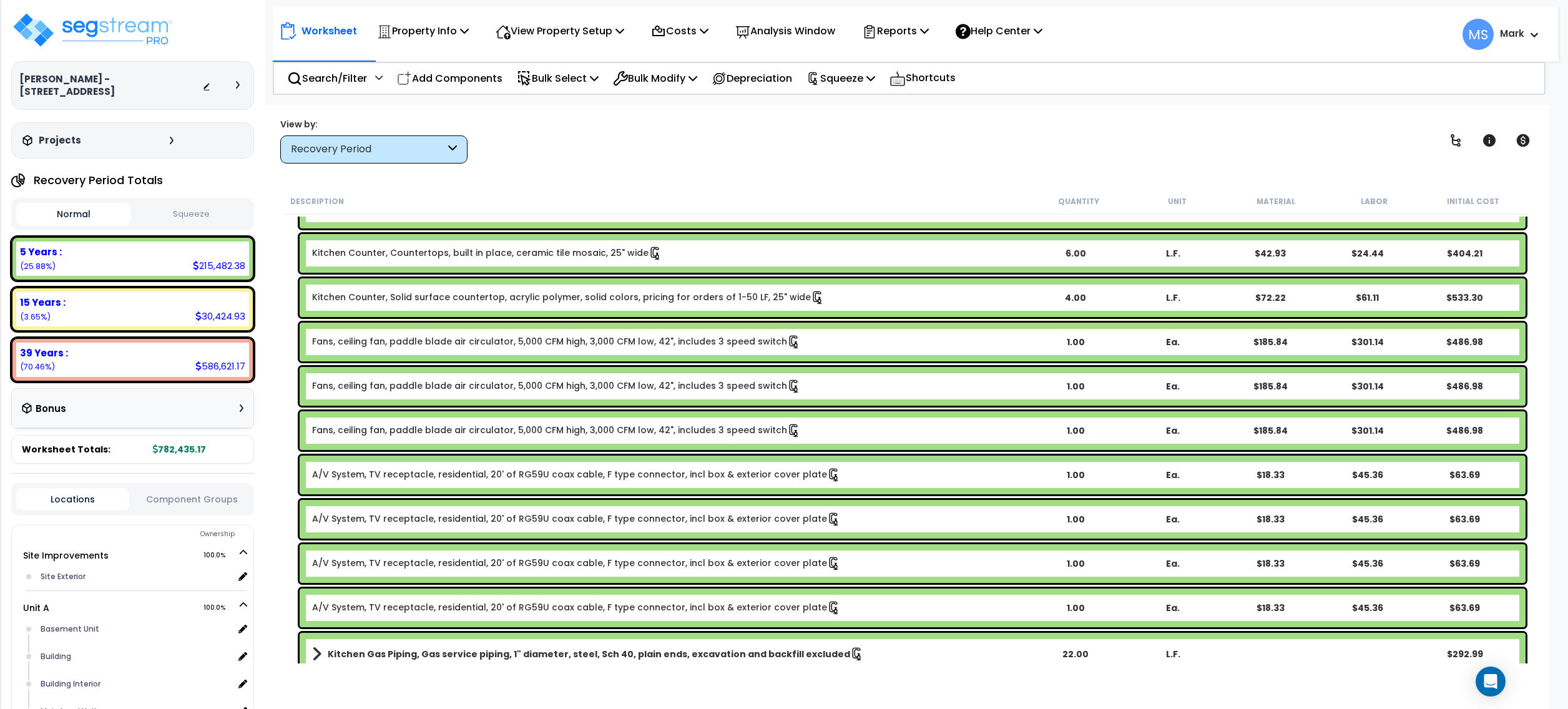
scroll to position [7706, 0]
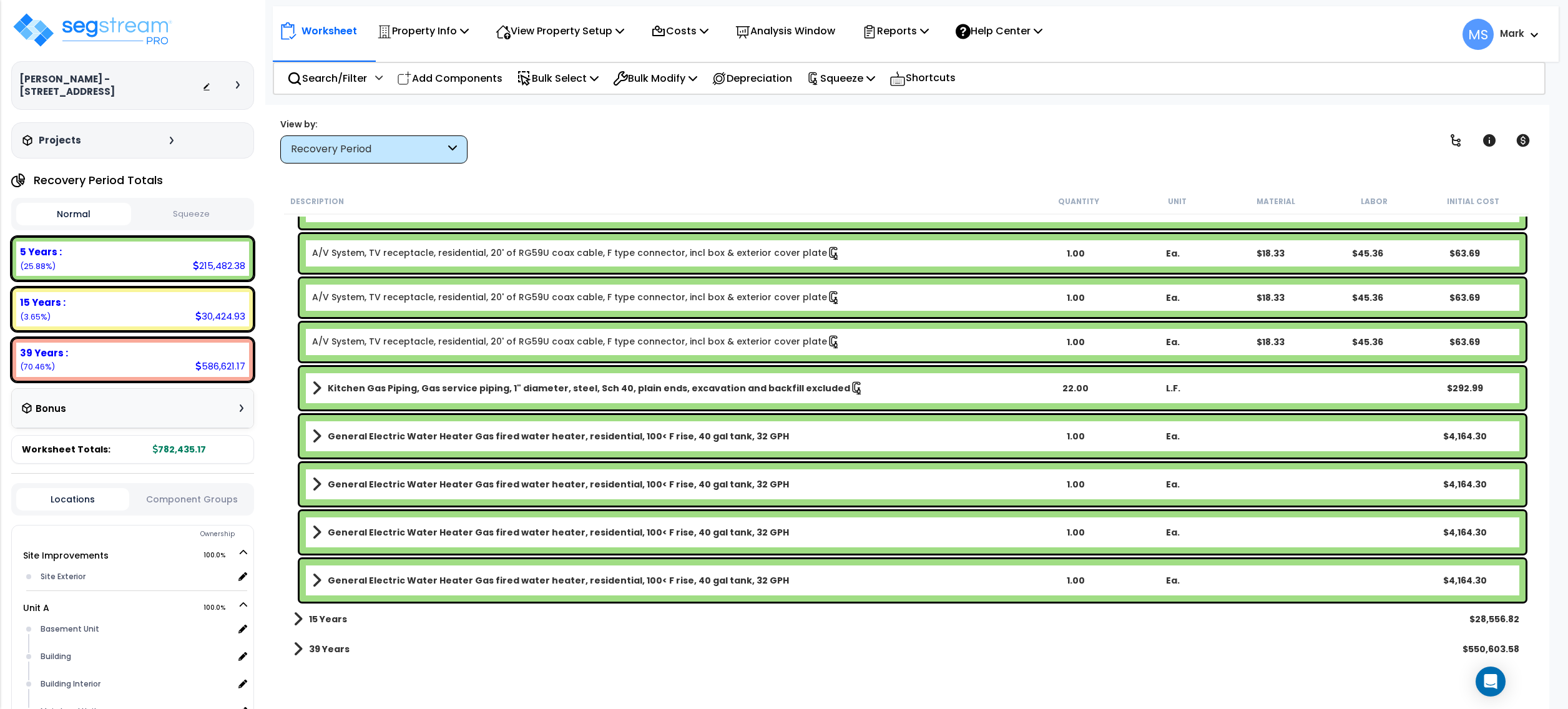
click at [562, 444] on link "General Electric Water Heater Gas fired water heater, residential, 100< F rise,…" at bounding box center [669, 435] width 714 height 17
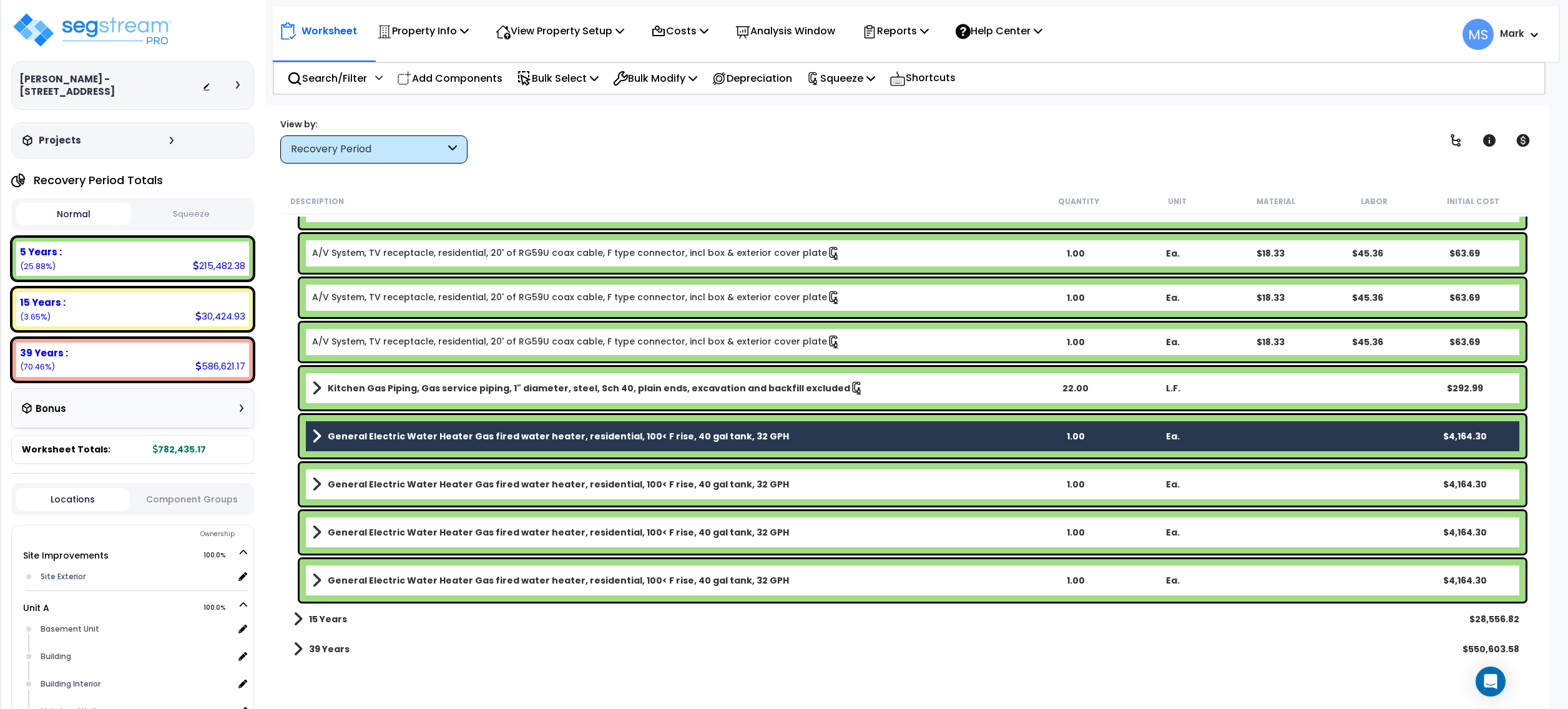
click at [562, 476] on link "General Electric Water Heater Gas fired water heater, residential, 100< F rise,…" at bounding box center [669, 484] width 714 height 17
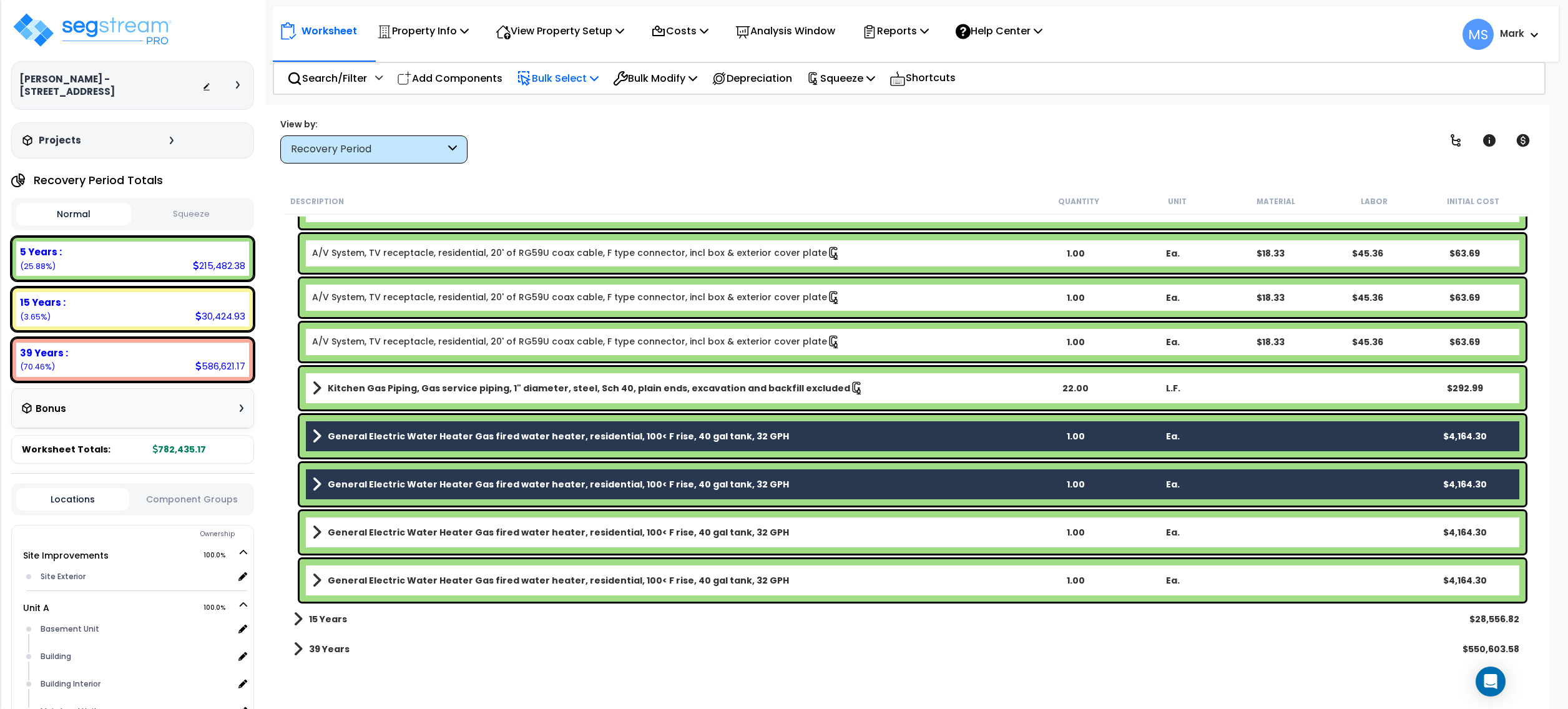
click at [568, 83] on p "Bulk Select" at bounding box center [558, 78] width 82 height 17
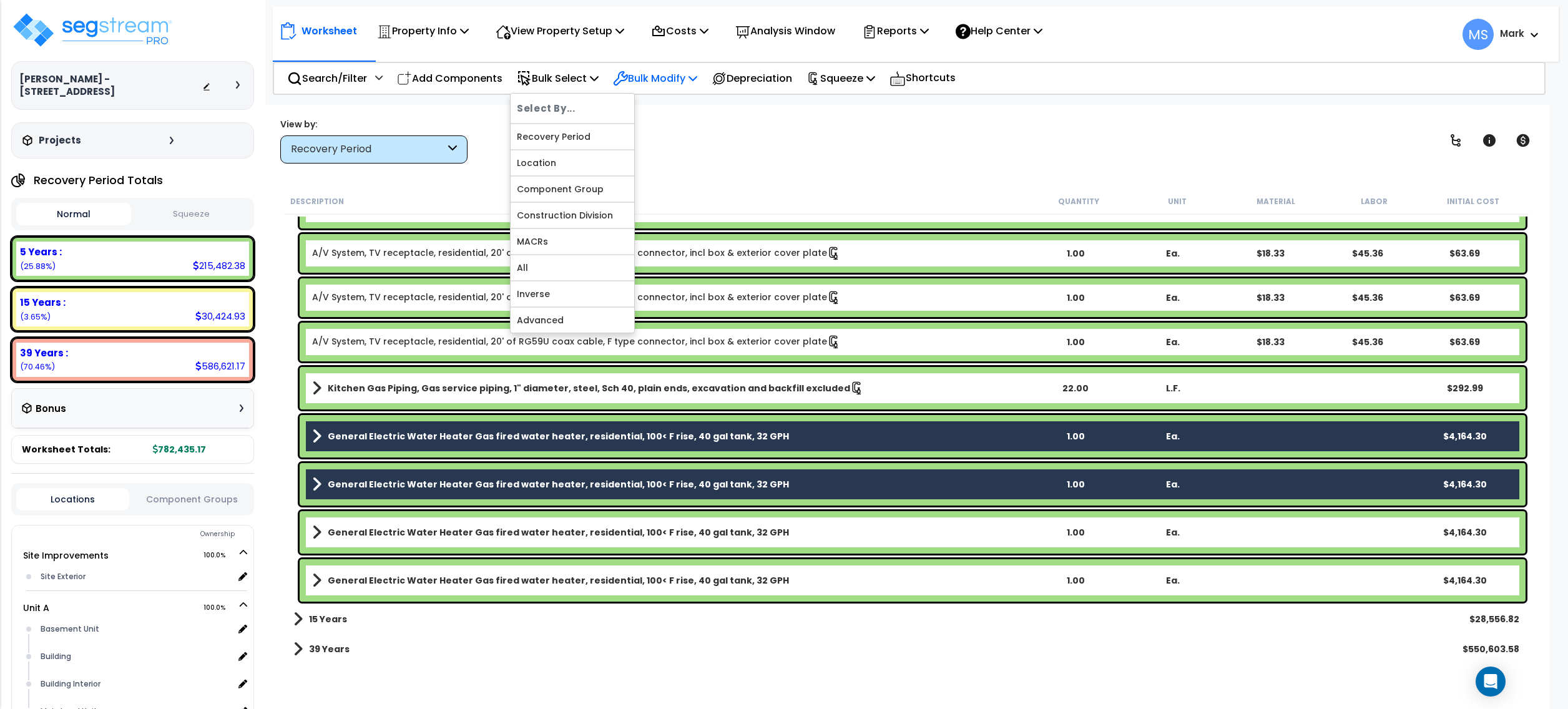
click at [643, 75] on p "Bulk Modify" at bounding box center [656, 78] width 85 height 17
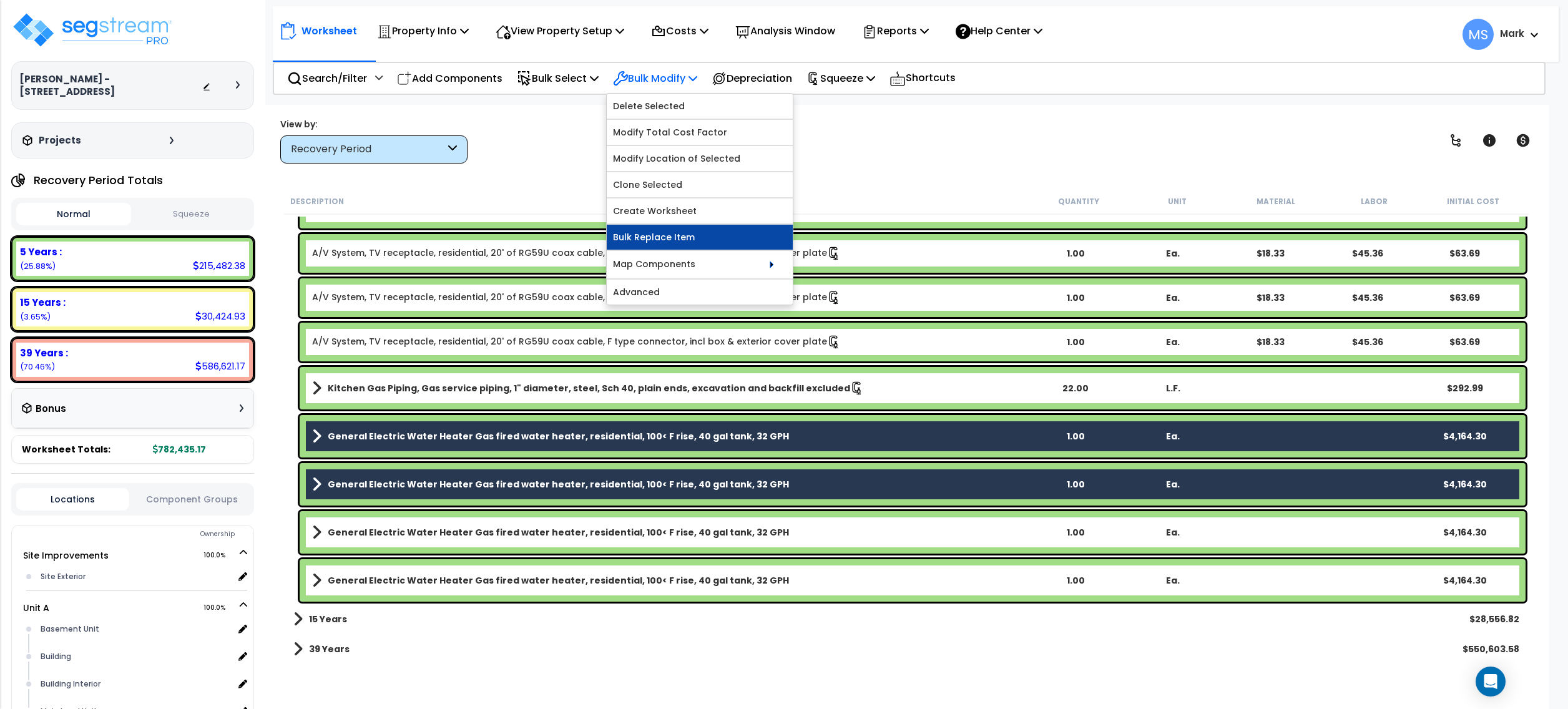
click at [697, 241] on link "Bulk Replace Item" at bounding box center [700, 238] width 186 height 25
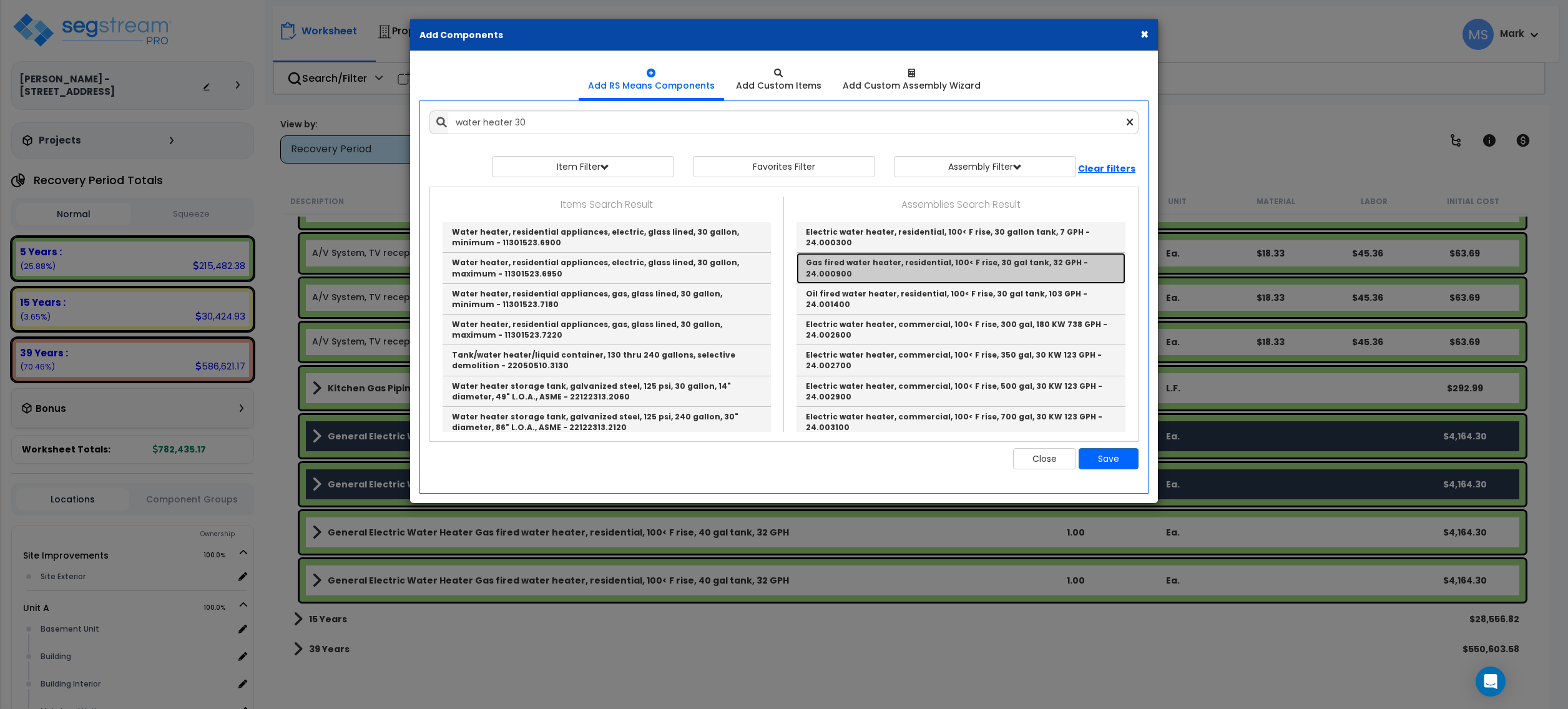
click at [915, 273] on link "Gas fired water heater, residential, 100< F rise, 30 gal tank, 32 GPH - 24.0009…" at bounding box center [962, 268] width 329 height 31
type input "Gas fired water heater, residential, 100< F rise, 30 gal tank, 32 GPH - 24.0009…"
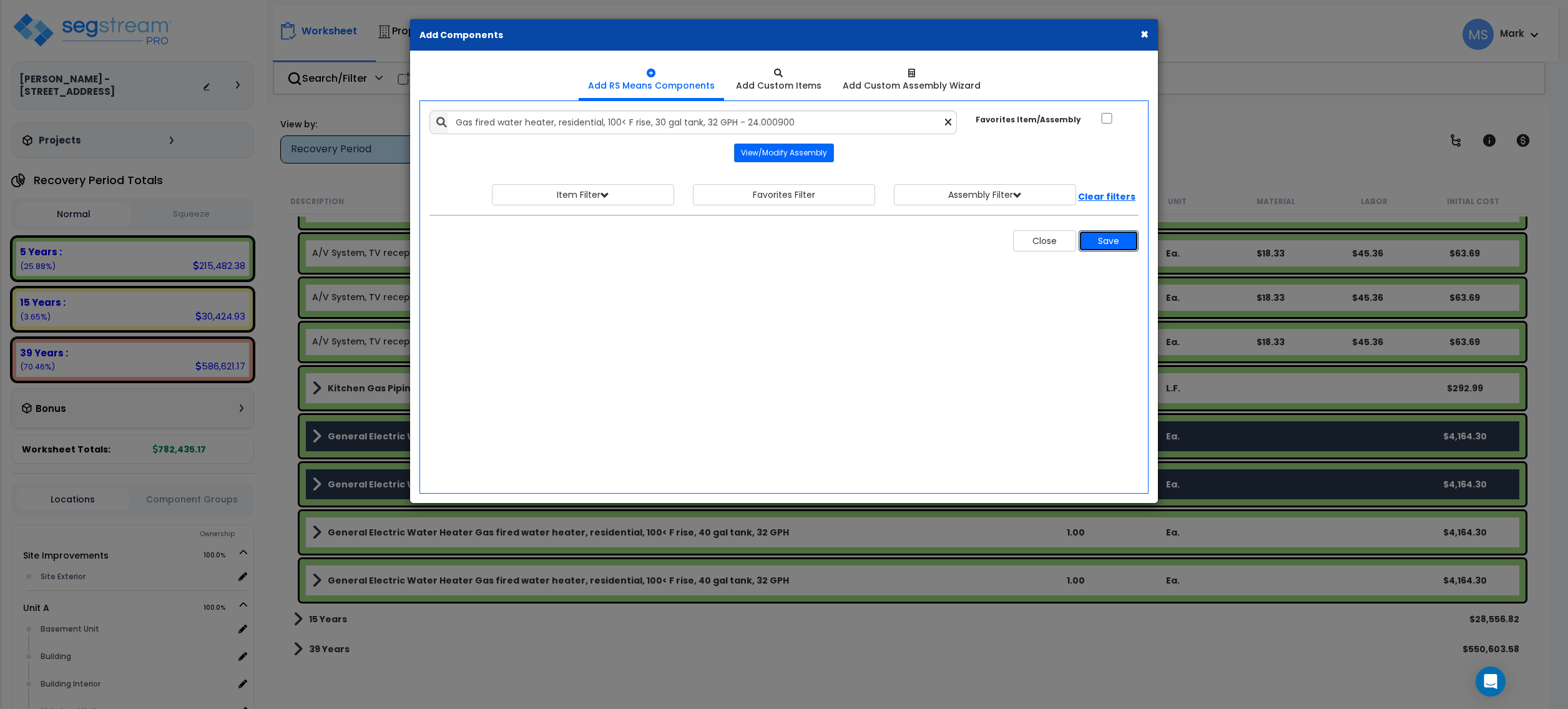
click at [1109, 248] on button "Save" at bounding box center [1108, 241] width 60 height 22
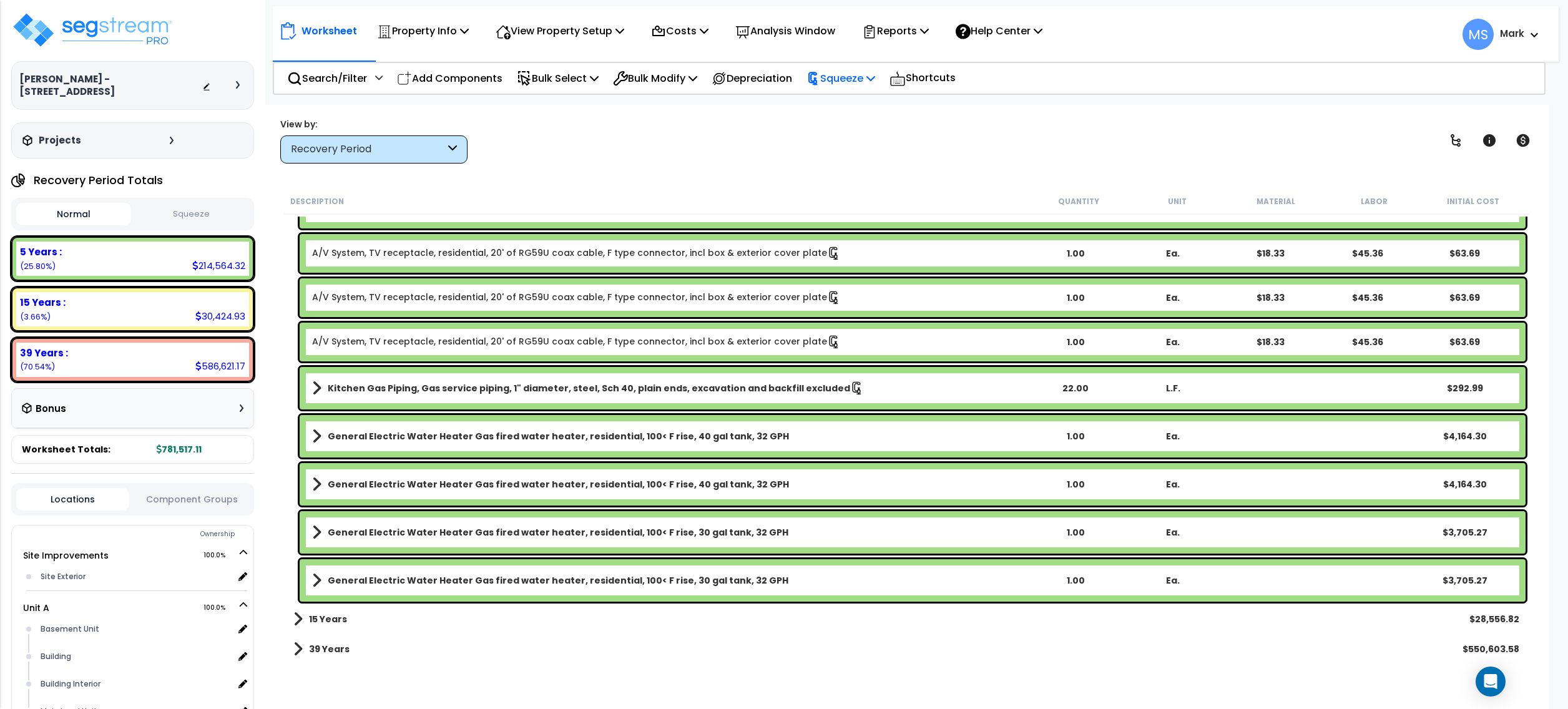
click at [867, 85] on p "Squeeze" at bounding box center [841, 78] width 68 height 17
click at [872, 109] on link "Re-squeeze" at bounding box center [862, 108] width 123 height 29
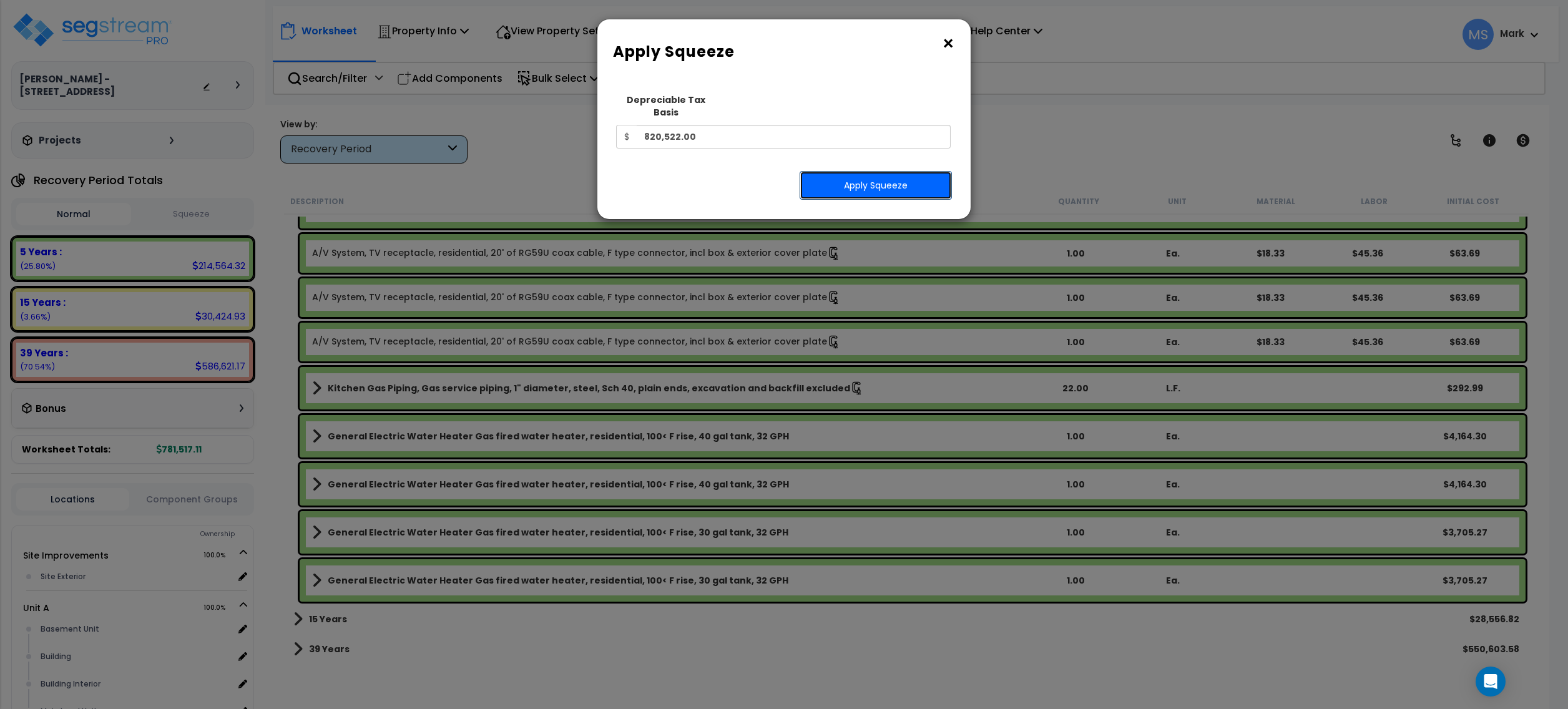
click at [860, 171] on button "Apply Squeeze" at bounding box center [875, 185] width 152 height 29
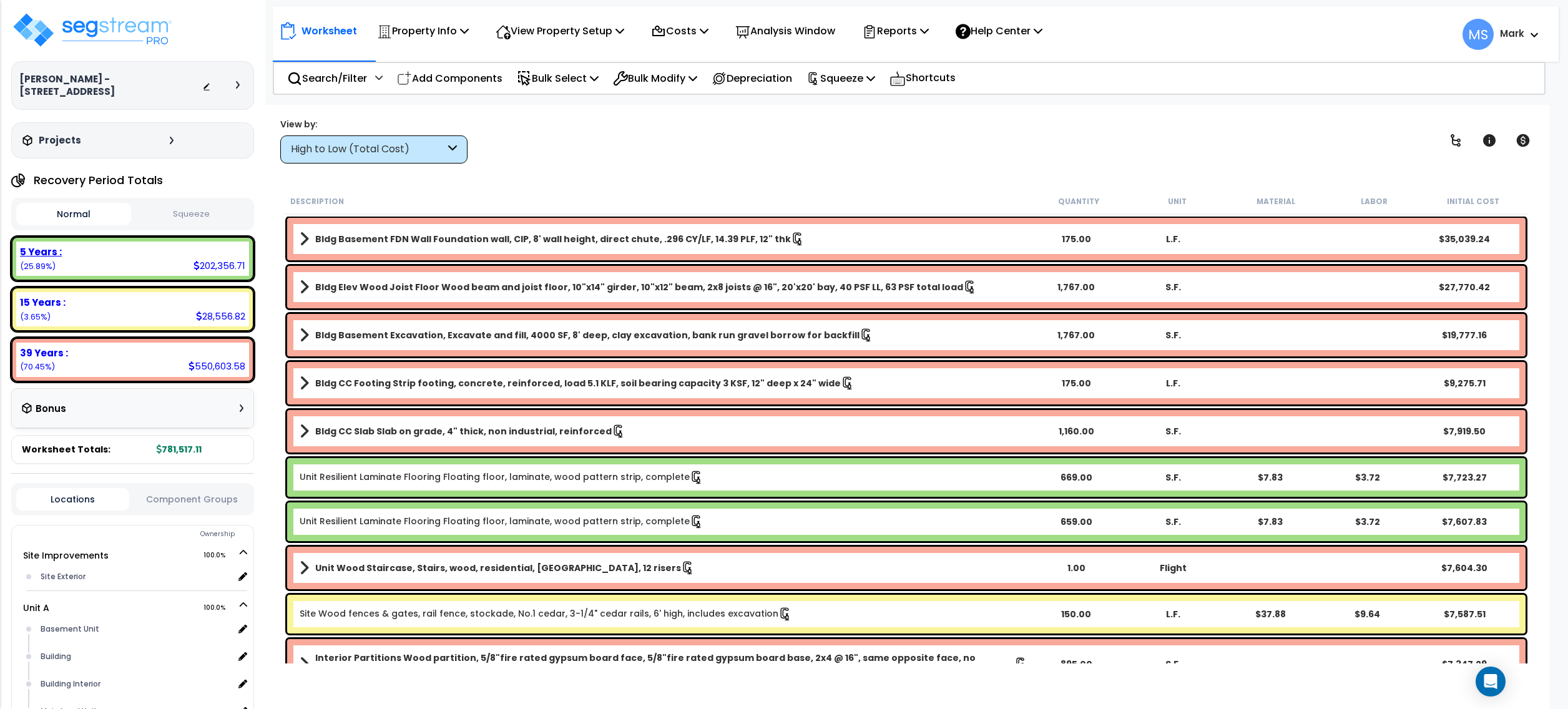
click at [138, 246] on div "5 Years : 202,356.71 (25.89%)" at bounding box center [132, 259] width 233 height 34
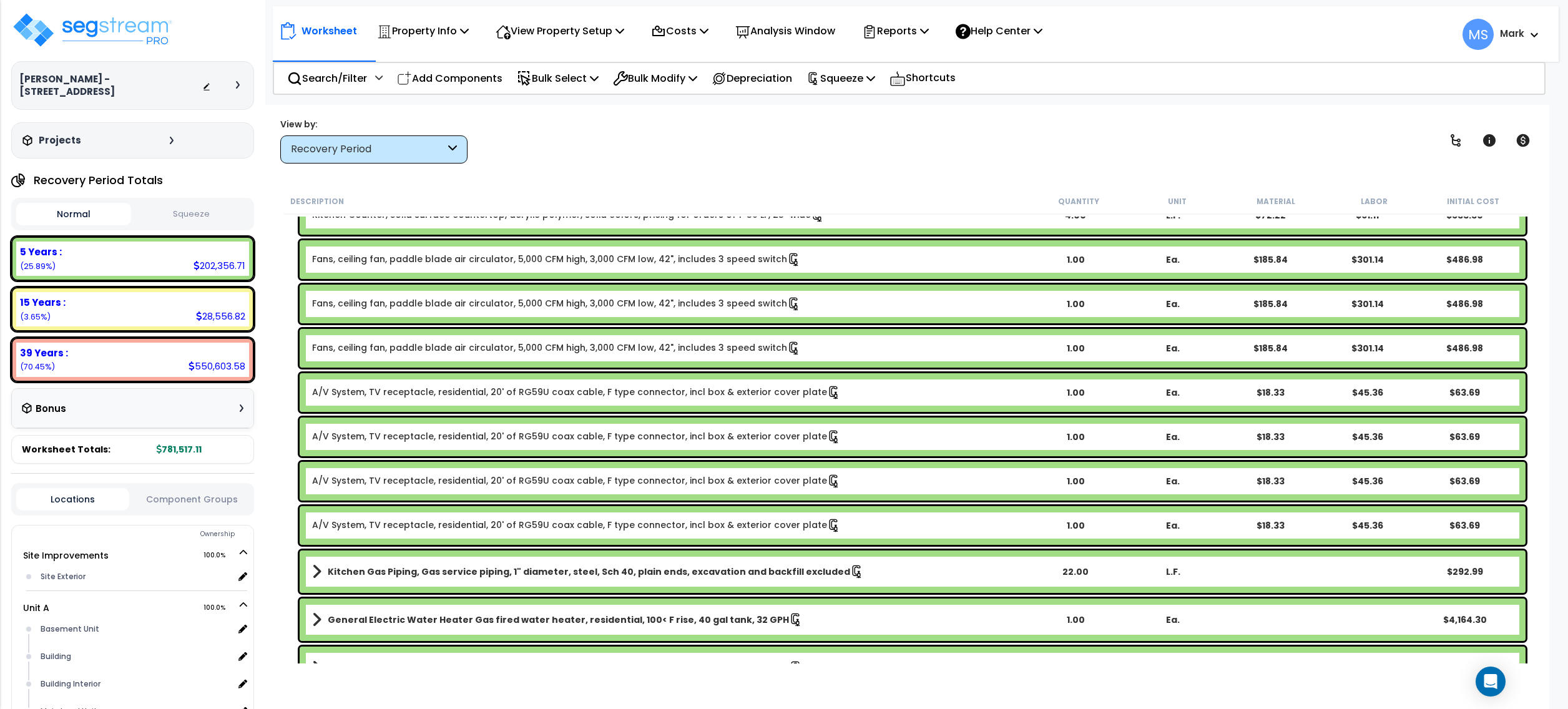
scroll to position [7132, 0]
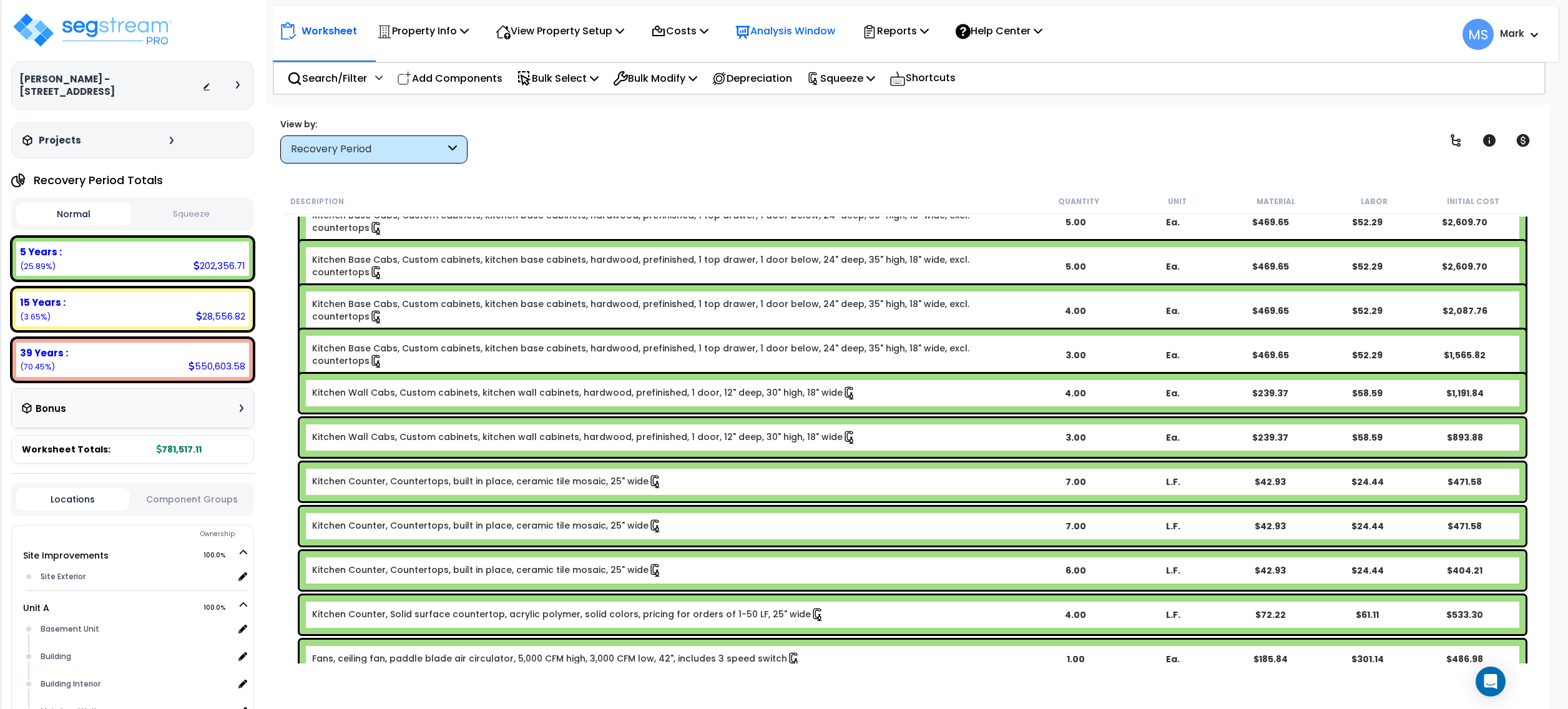
click at [793, 28] on p "Analysis Window" at bounding box center [785, 31] width 100 height 17
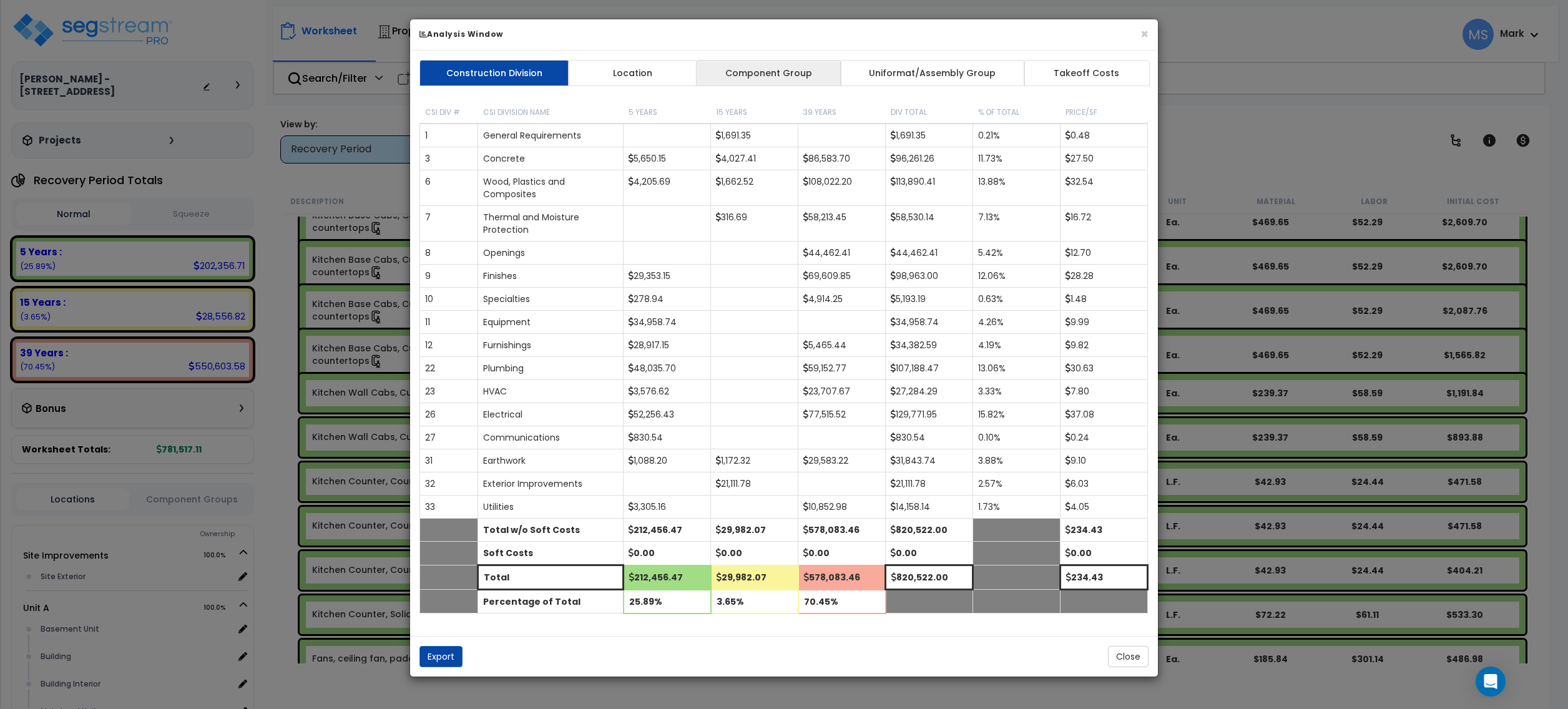
click at [766, 78] on link "Component Group" at bounding box center [768, 73] width 145 height 26
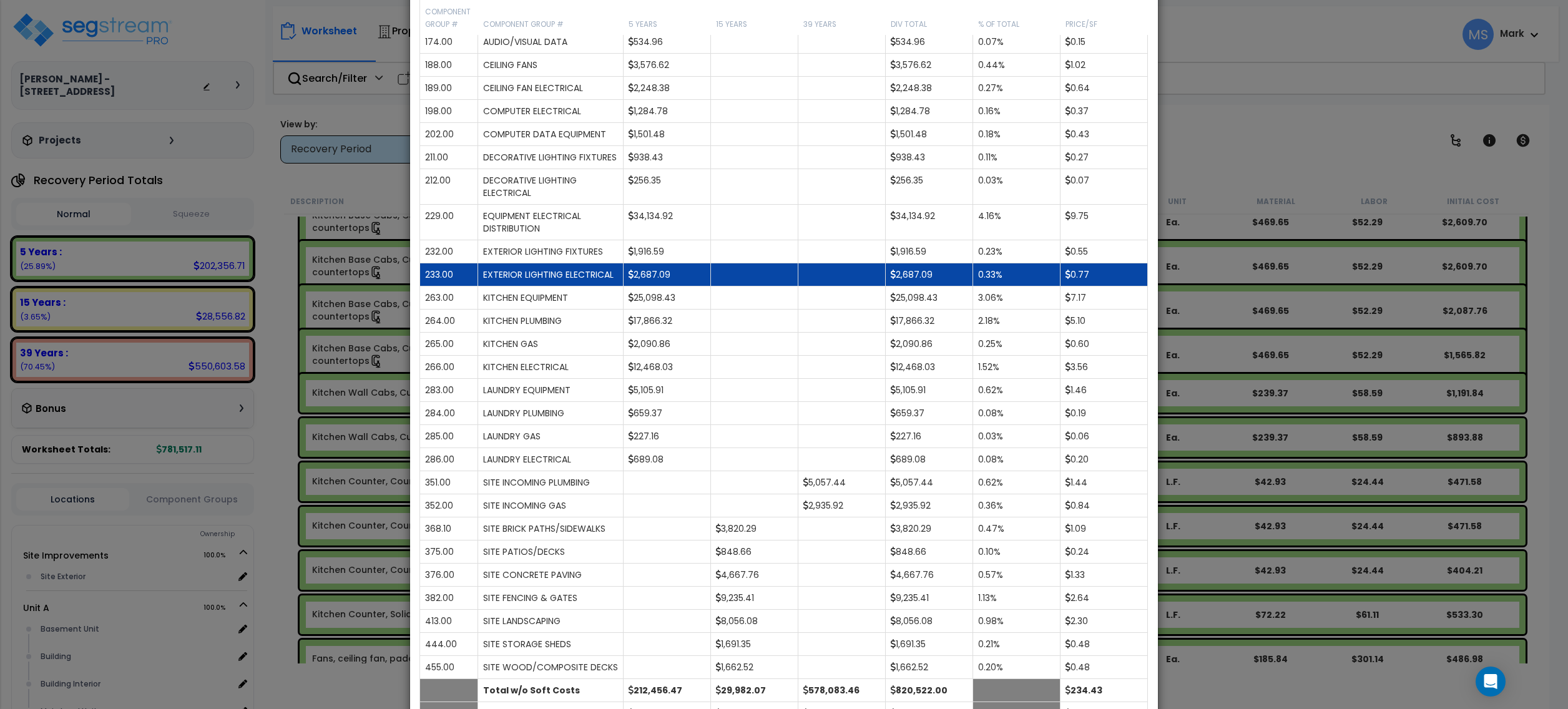
scroll to position [1249, 0]
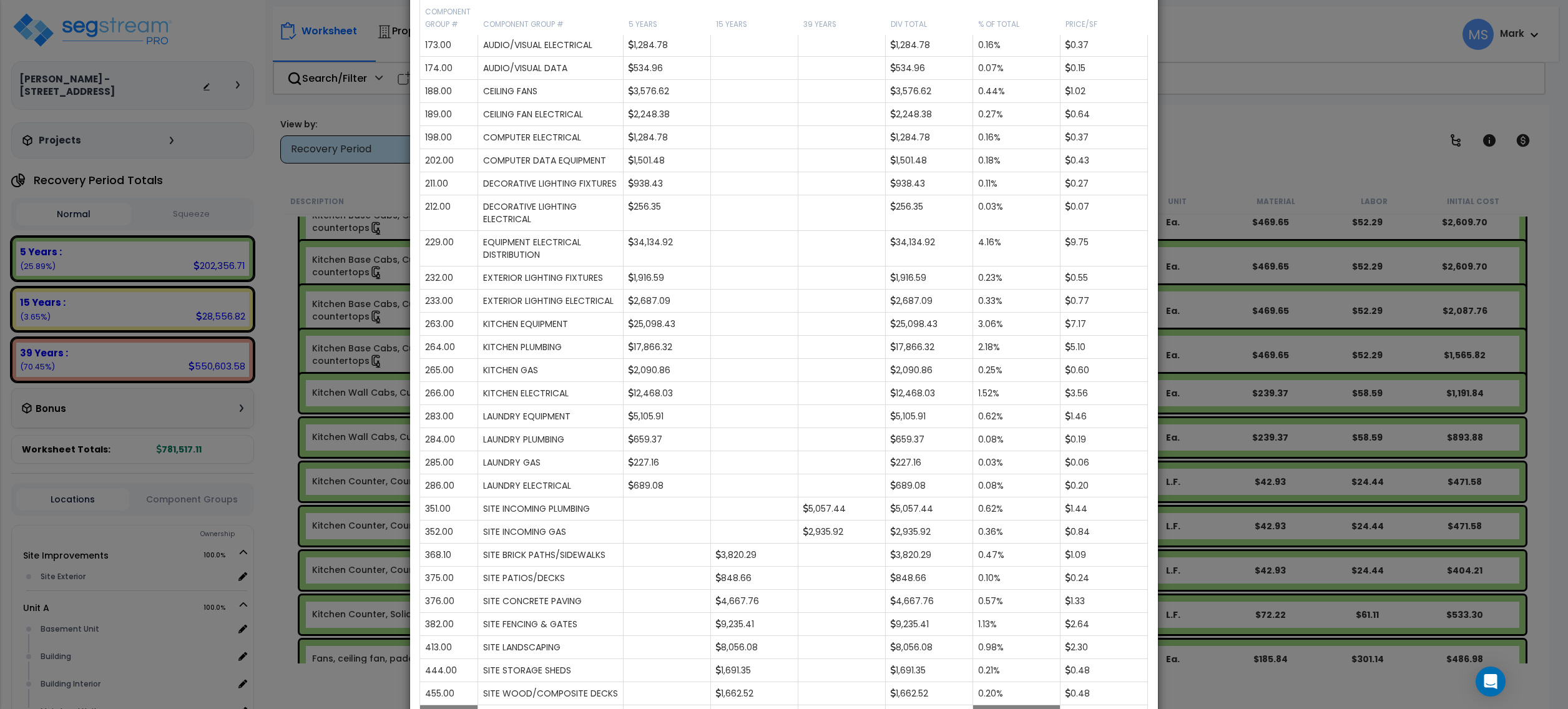
click at [1325, 195] on div "× Analysis Window Construction Division Location Component Group Uniformat/Asse…" at bounding box center [784, 354] width 1568 height 709
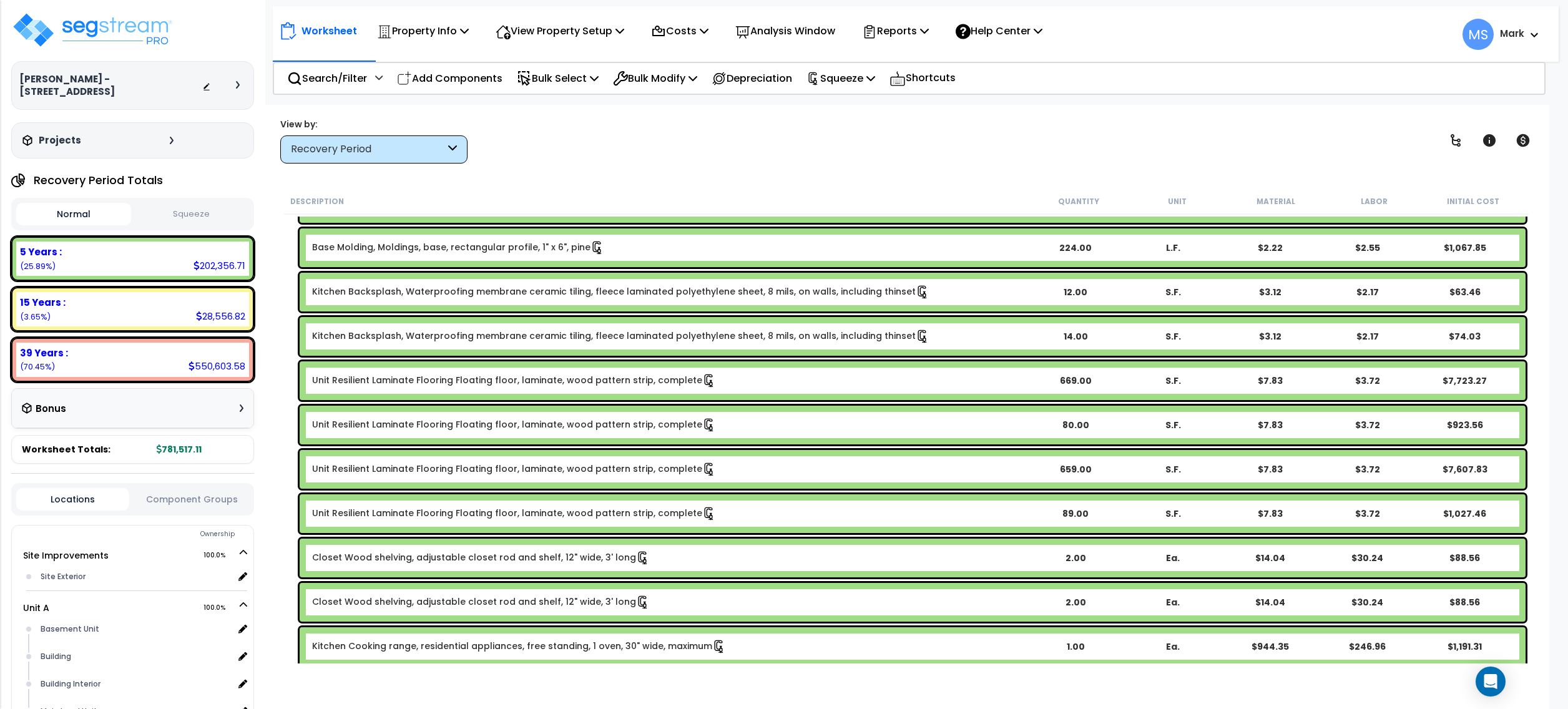
scroll to position [1499, 0]
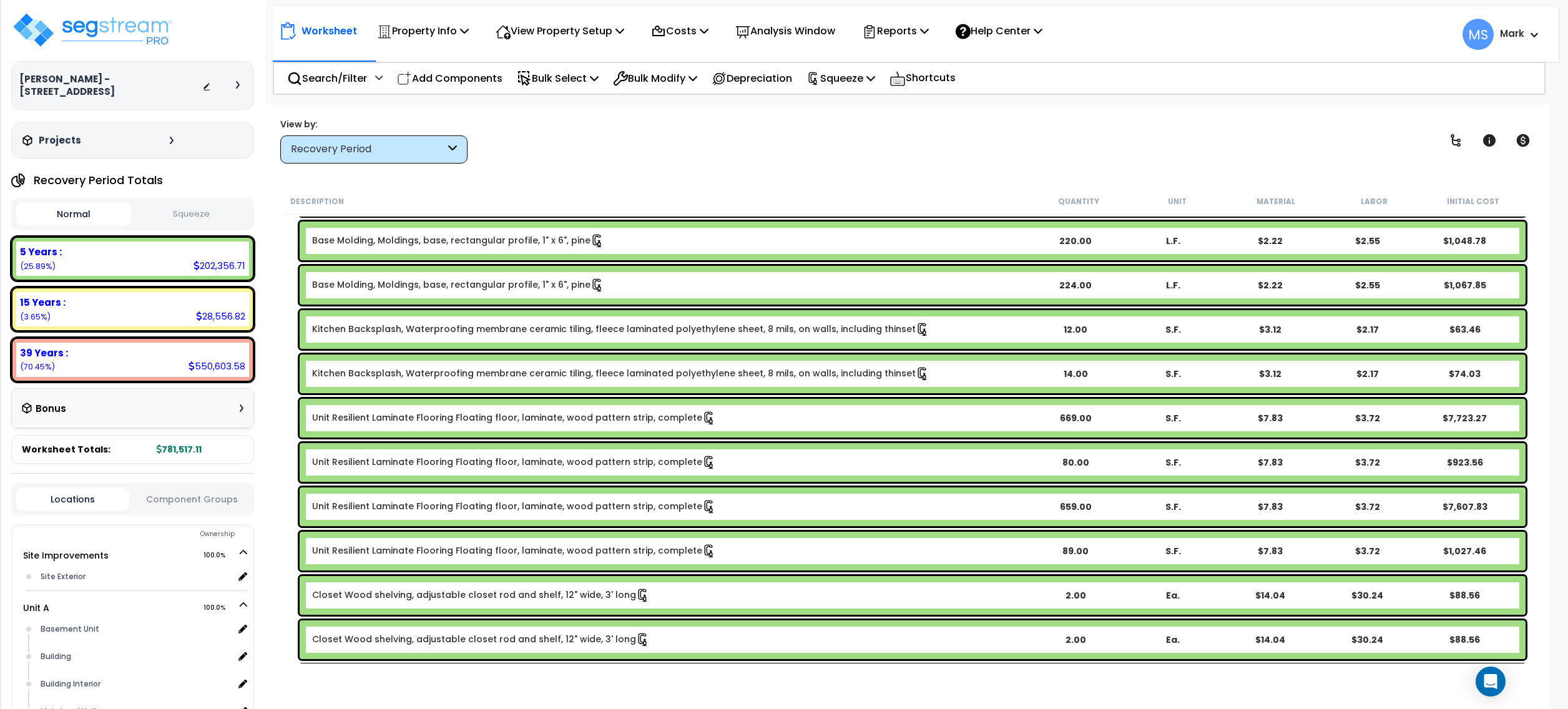
drag, startPoint x: 601, startPoint y: 550, endPoint x: 597, endPoint y: 519, distance: 31.3
click at [601, 546] on link "Unit Resilient Laminate Flooring Floating floor, laminate, wood pattern strip, …" at bounding box center [514, 551] width 404 height 13
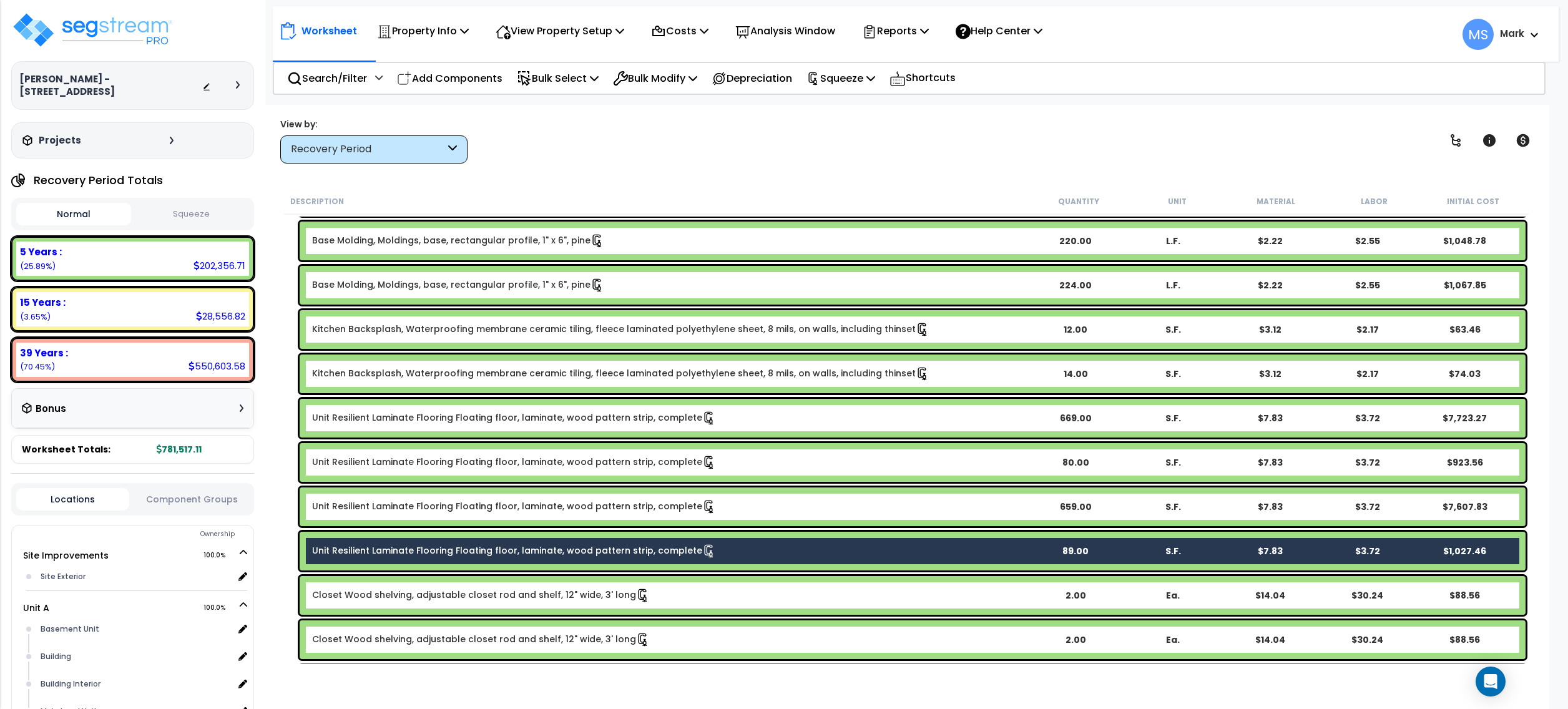
click at [595, 500] on link "Unit Resilient Laminate Flooring Floating floor, laminate, wood pattern strip, …" at bounding box center [514, 507] width 404 height 13
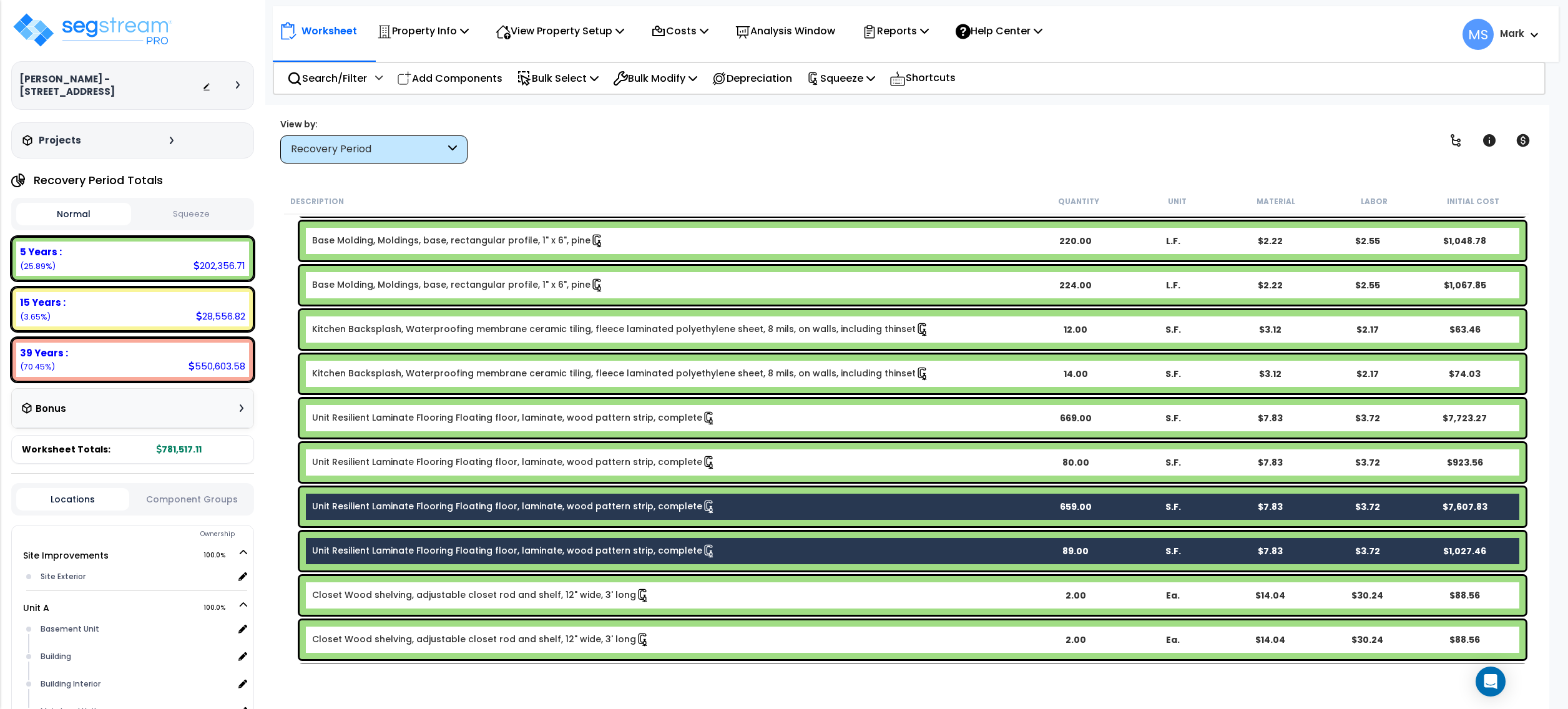
click at [591, 465] on link "Unit Resilient Laminate Flooring Floating floor, laminate, wood pattern strip, …" at bounding box center [514, 462] width 404 height 13
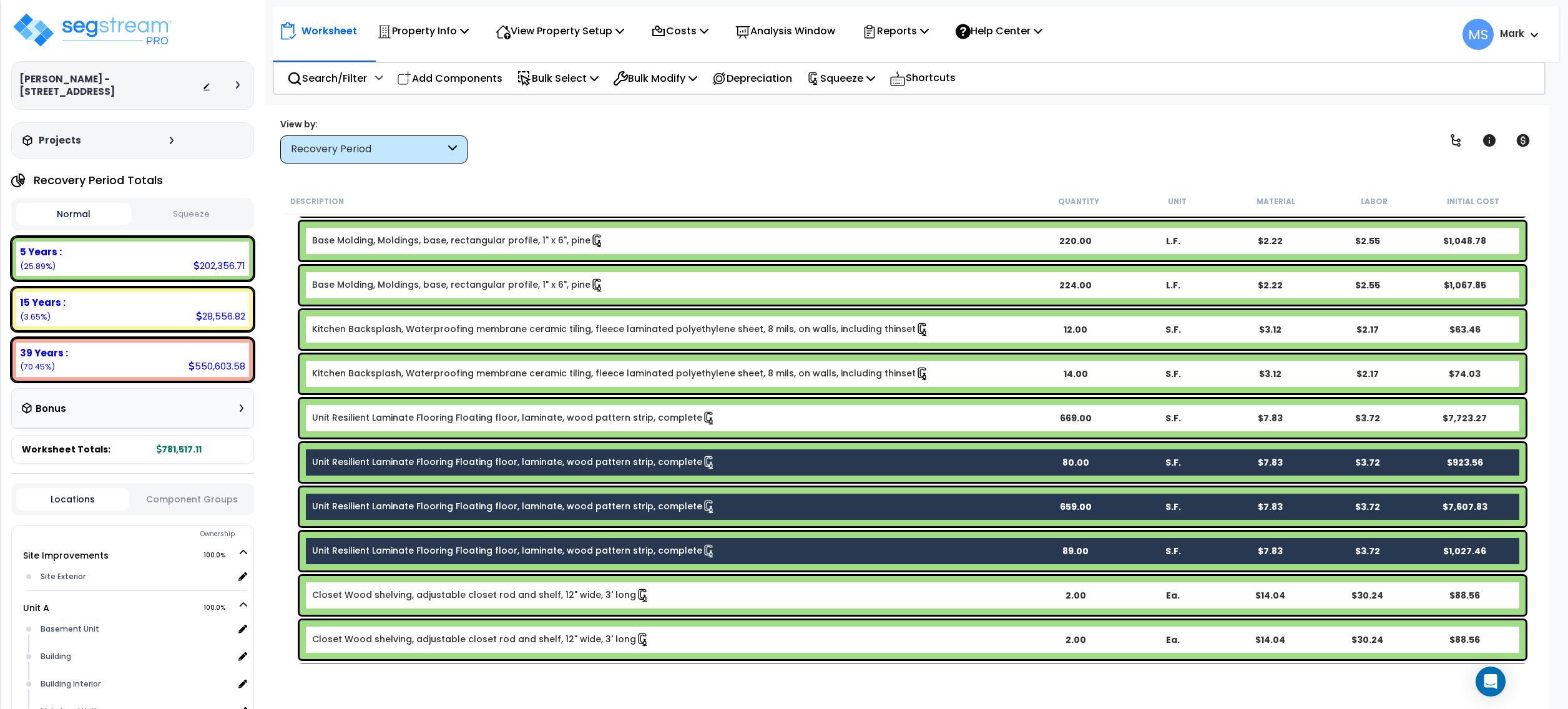
click at [600, 409] on div "Unit Resilient Laminate Flooring Floating floor, laminate, wood pattern strip, …" at bounding box center [912, 417] width 1226 height 39
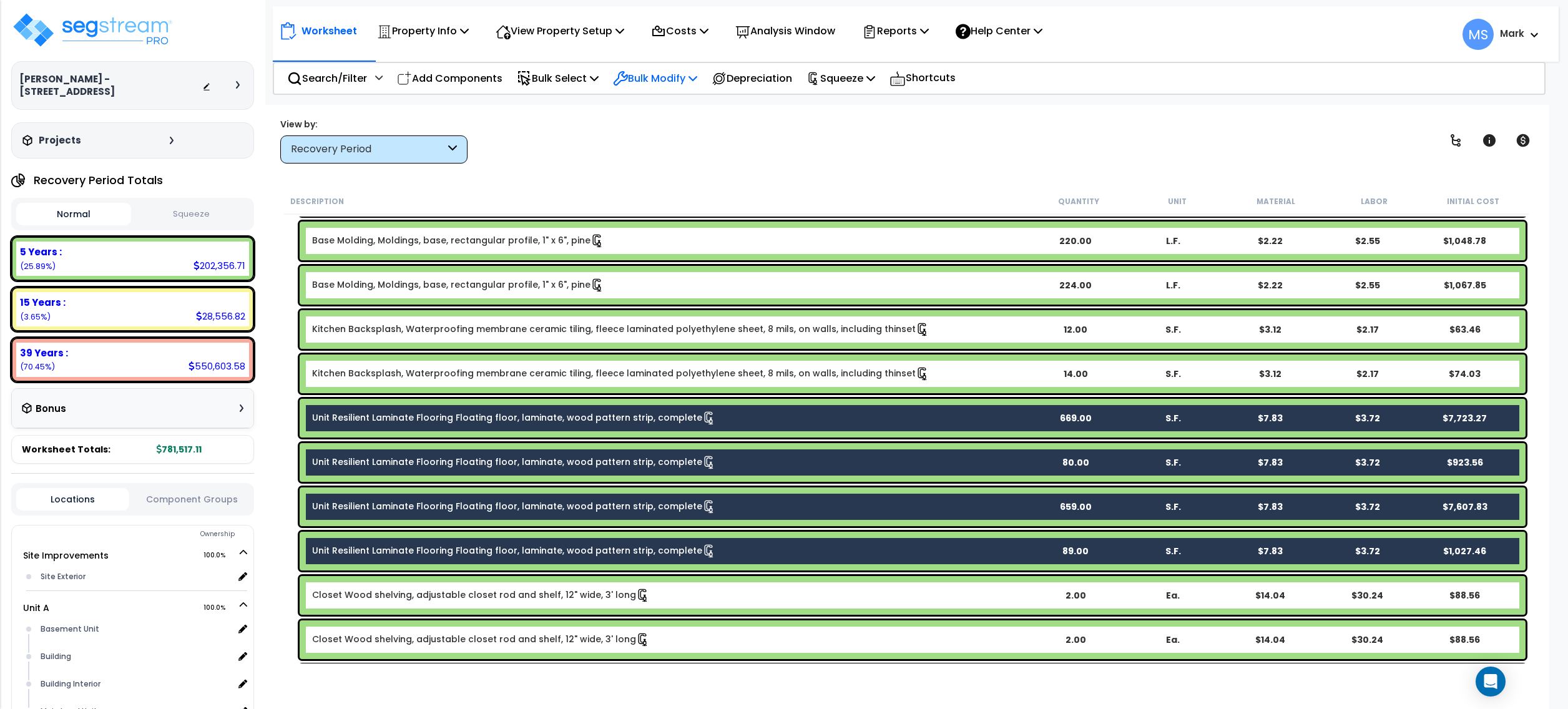
click at [689, 85] on p "Bulk Modify" at bounding box center [656, 78] width 85 height 17
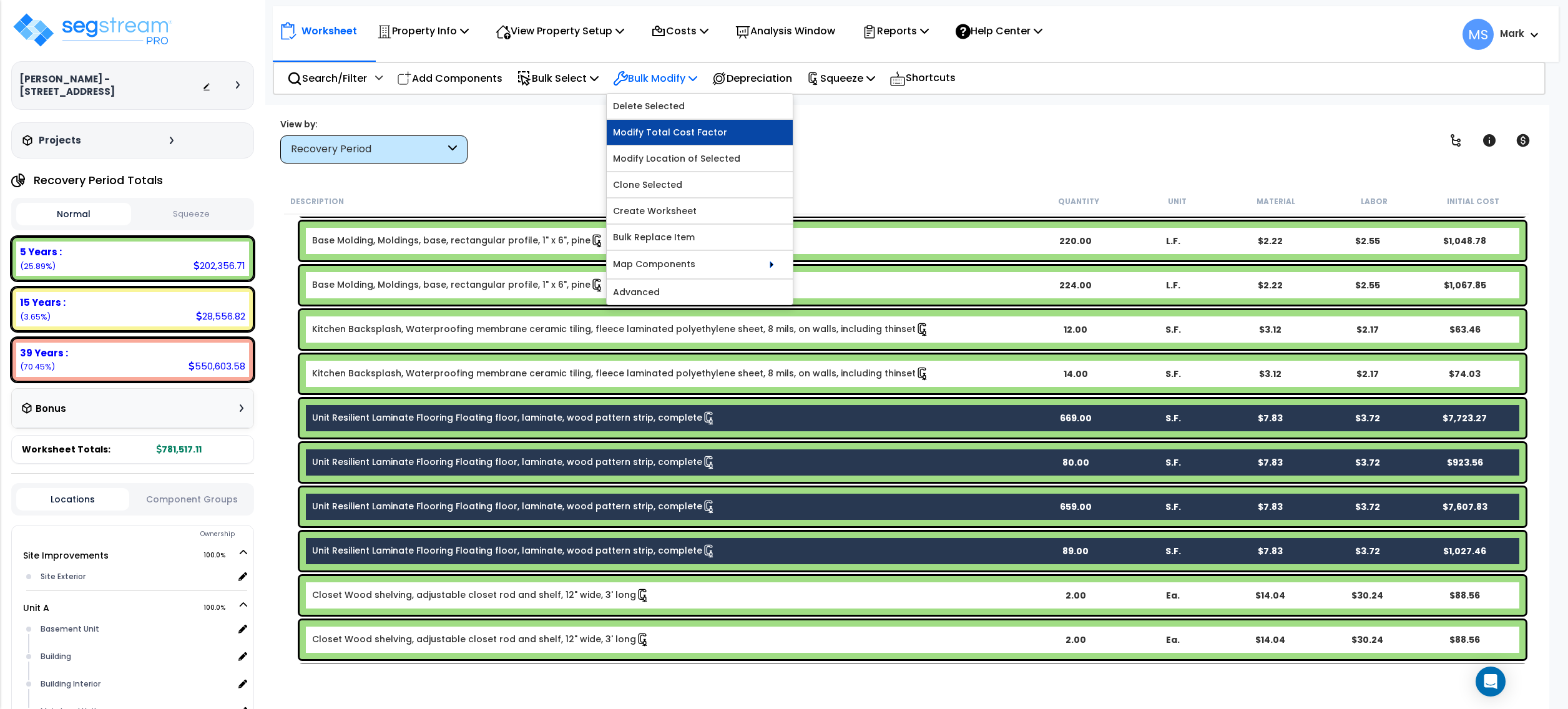
click at [705, 138] on link "Modify Total Cost Factor" at bounding box center [700, 132] width 186 height 25
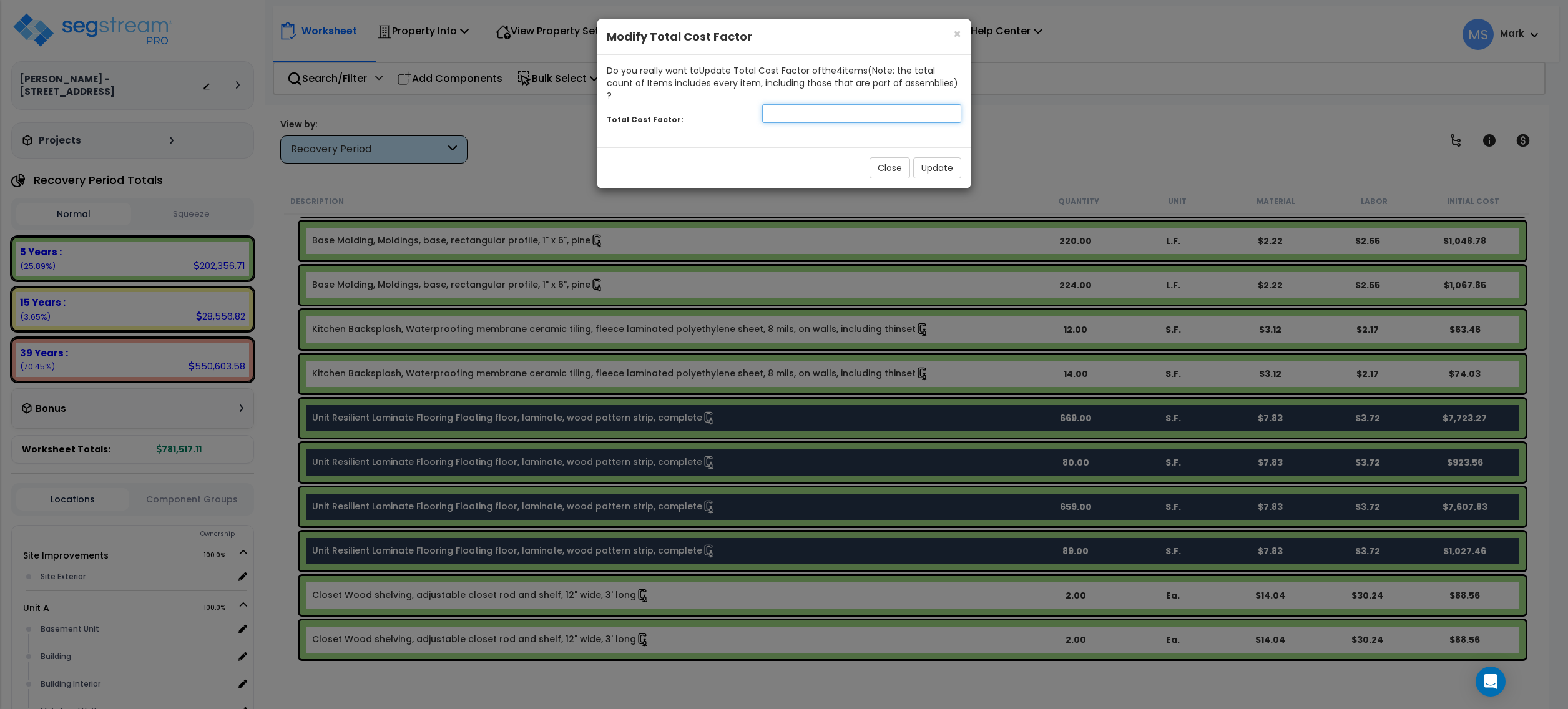
click at [884, 104] on input "number" at bounding box center [861, 113] width 199 height 19
type input ".90"
click at [935, 164] on button "Update" at bounding box center [936, 168] width 48 height 22
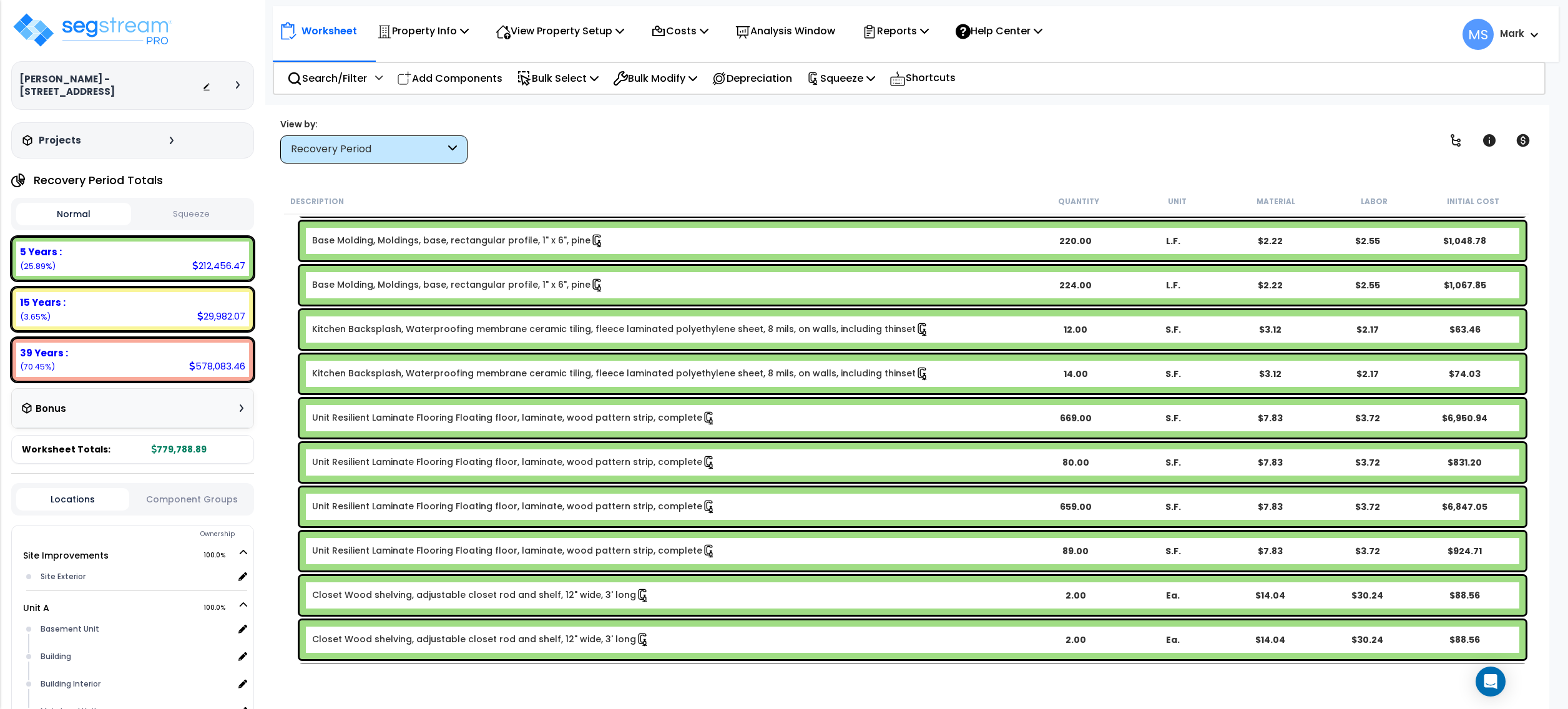
drag, startPoint x: 1024, startPoint y: 142, endPoint x: 1113, endPoint y: 93, distance: 101.6
click at [1029, 138] on div "View by: Recovery Period High to Low (Total Cost)" at bounding box center [907, 139] width 1261 height 46
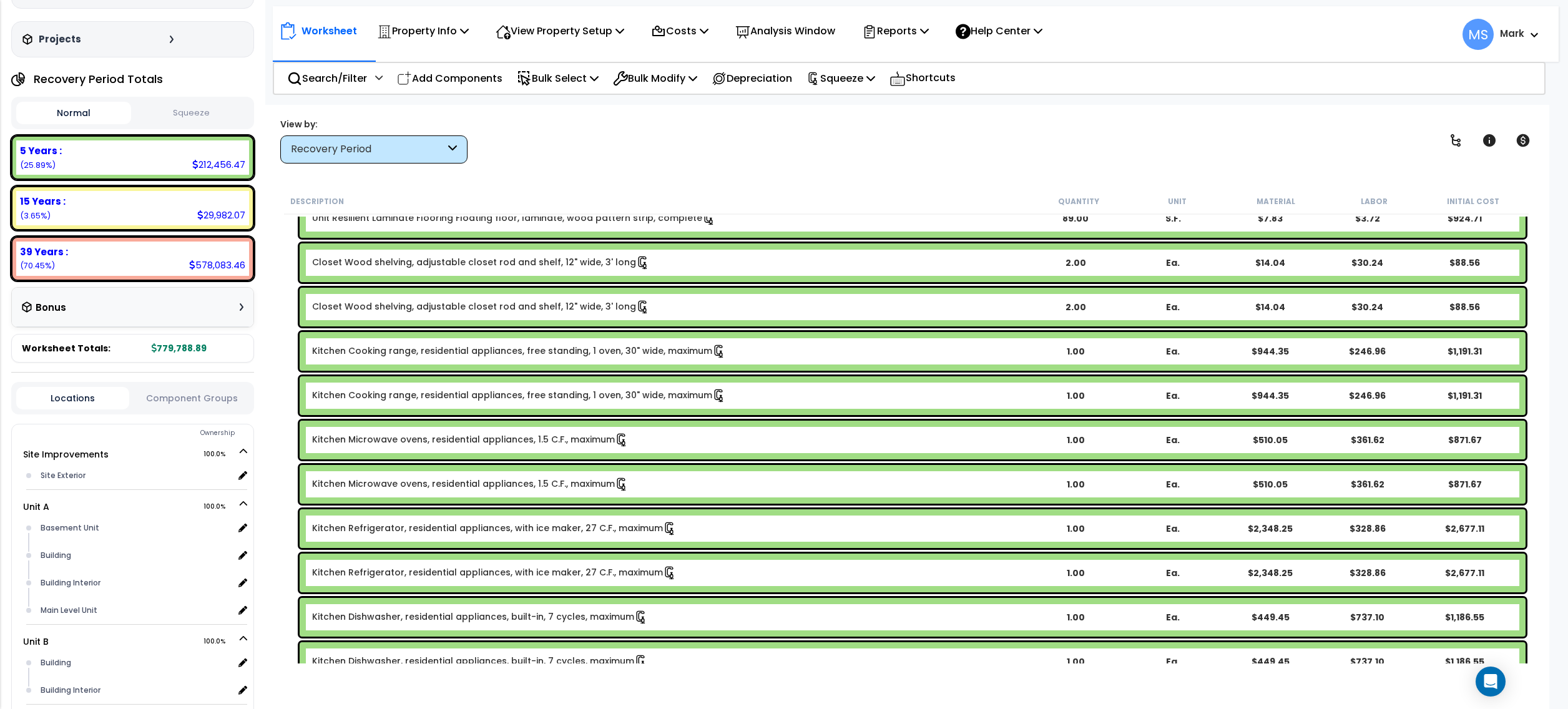
scroll to position [90, 0]
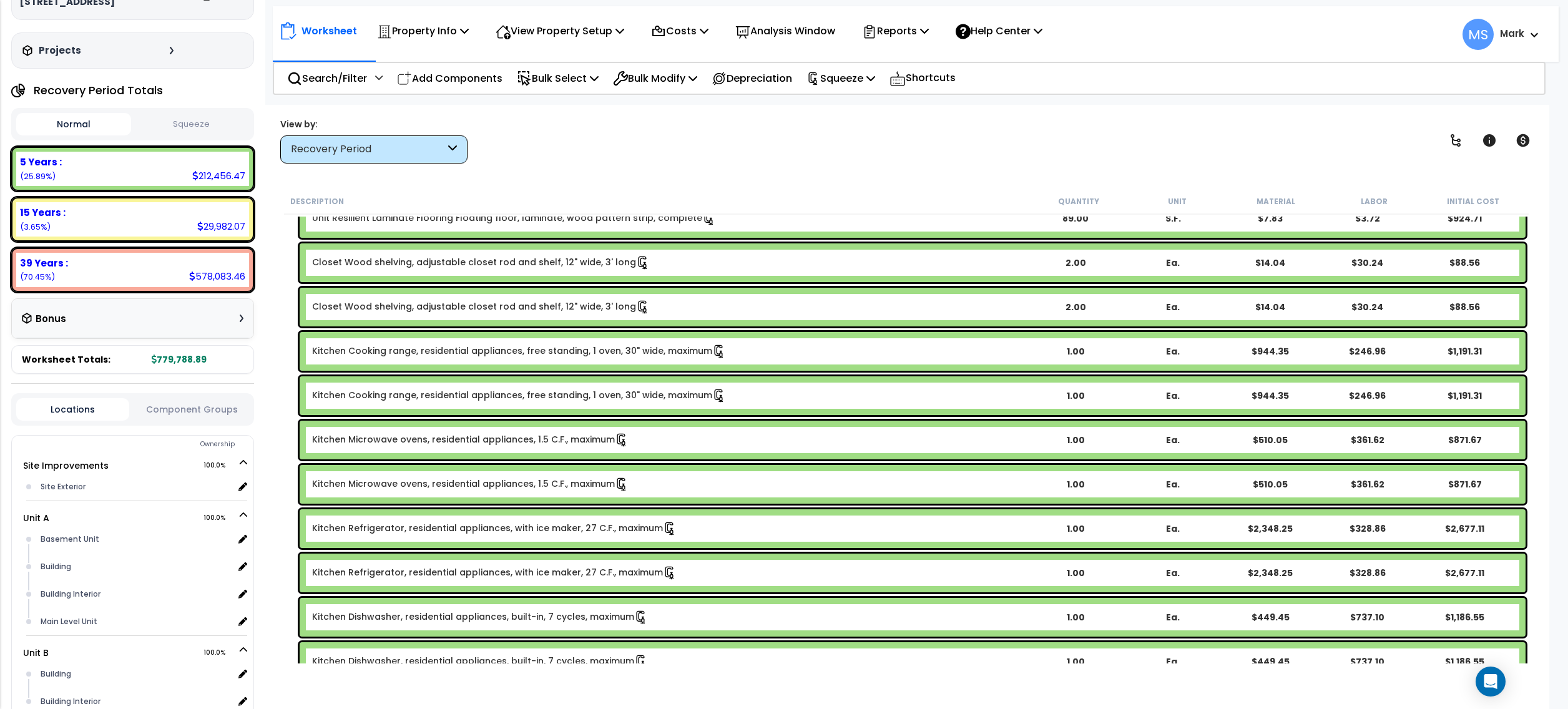
click at [180, 403] on button "Component Groups" at bounding box center [193, 409] width 113 height 13
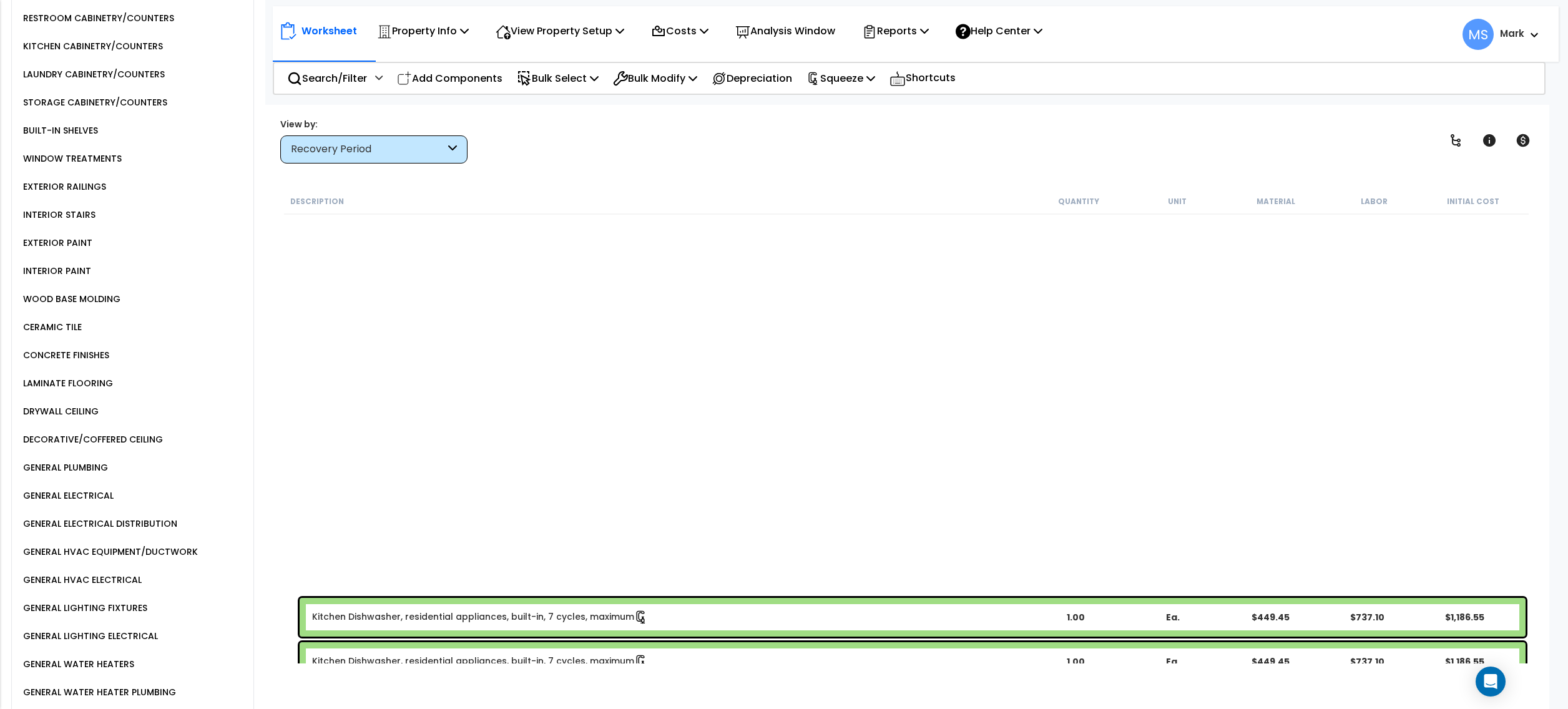
scroll to position [2452, 0]
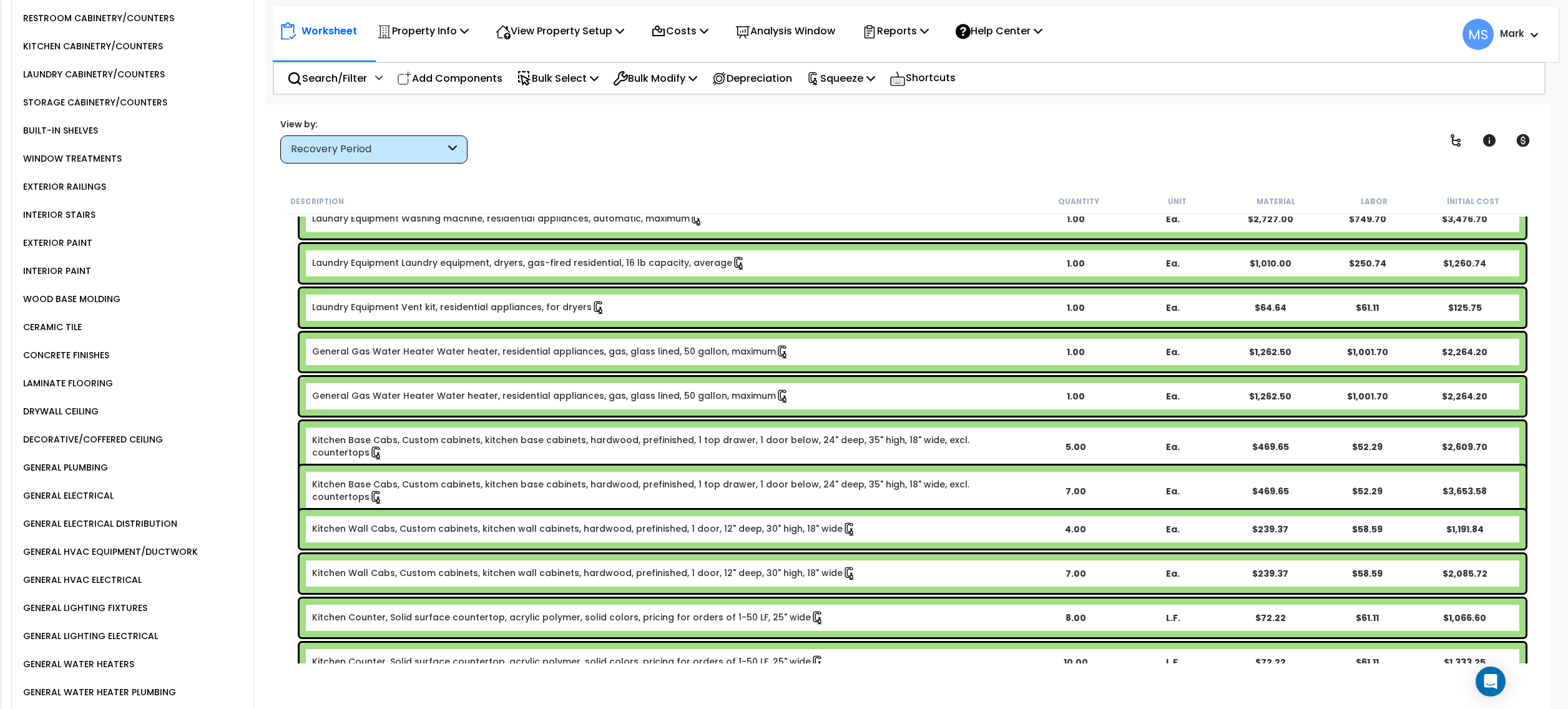
click at [430, 445] on link "Kitchen Base Cabs, Custom cabinets, kitchen base cabinets, hardwood, prefinishe…" at bounding box center [669, 446] width 714 height 26
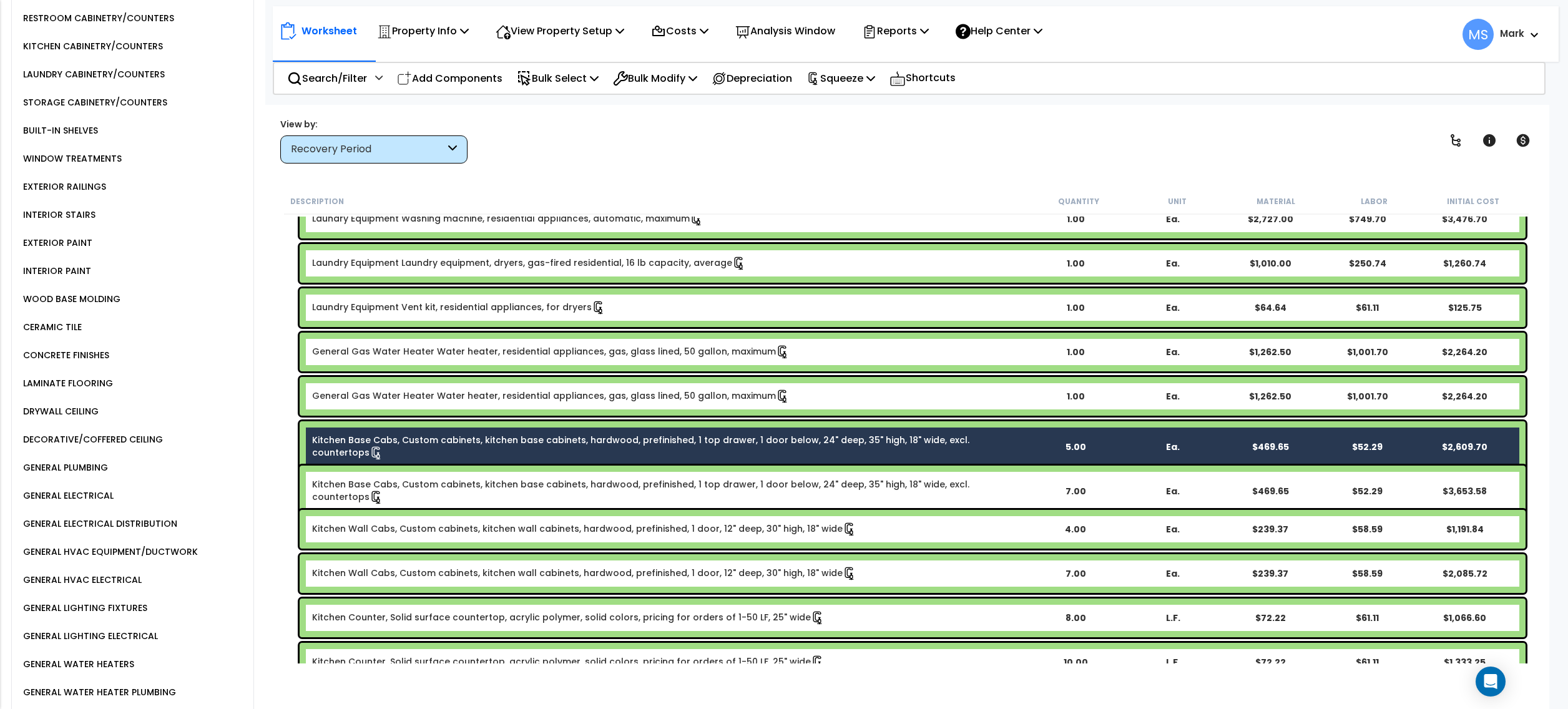
click at [426, 489] on link "Kitchen Base Cabs, Custom cabinets, kitchen base cabinets, hardwood, prefinishe…" at bounding box center [669, 491] width 714 height 26
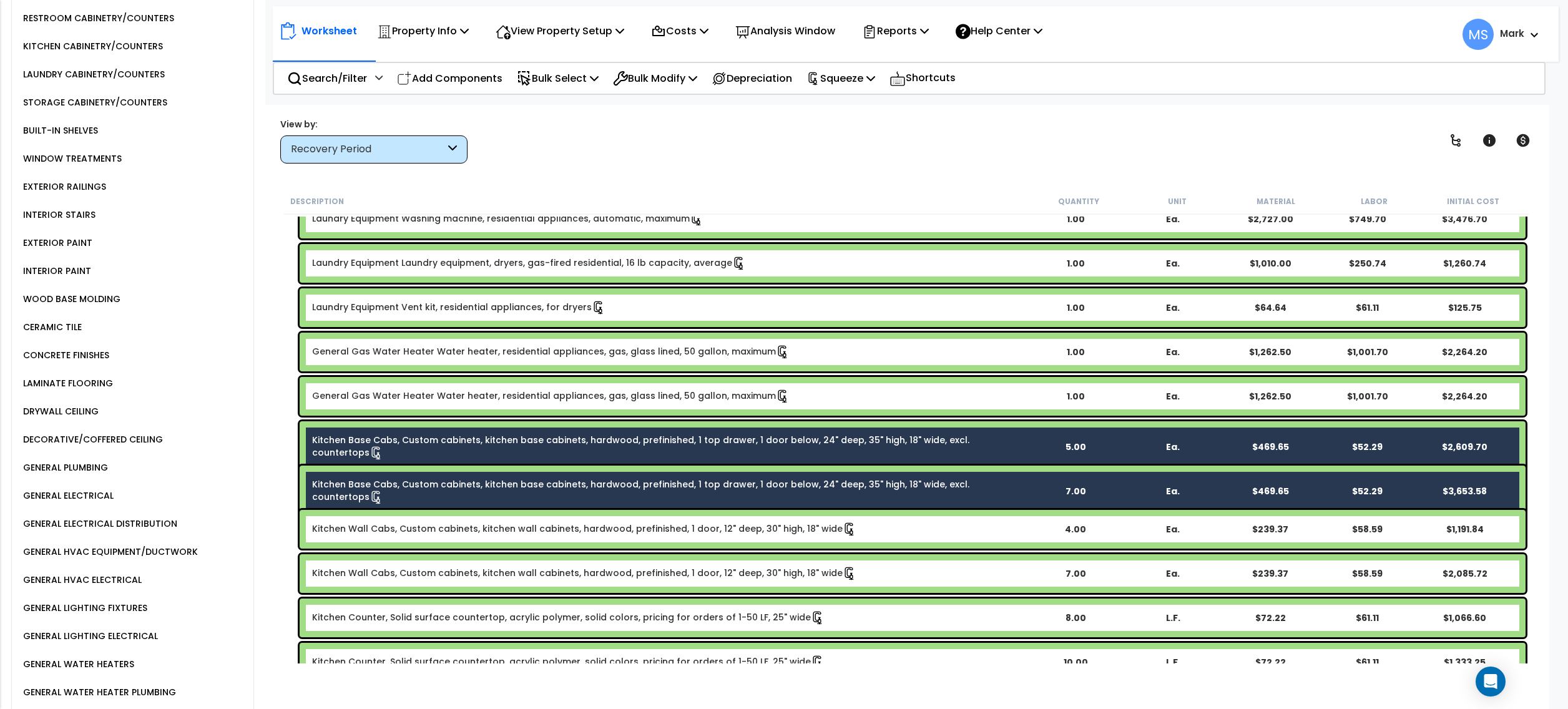
click at [429, 521] on div "Kitchen Wall Cabs, Custom cabinets, kitchen wall cabinets, hardwood, prefinishe…" at bounding box center [912, 529] width 1226 height 39
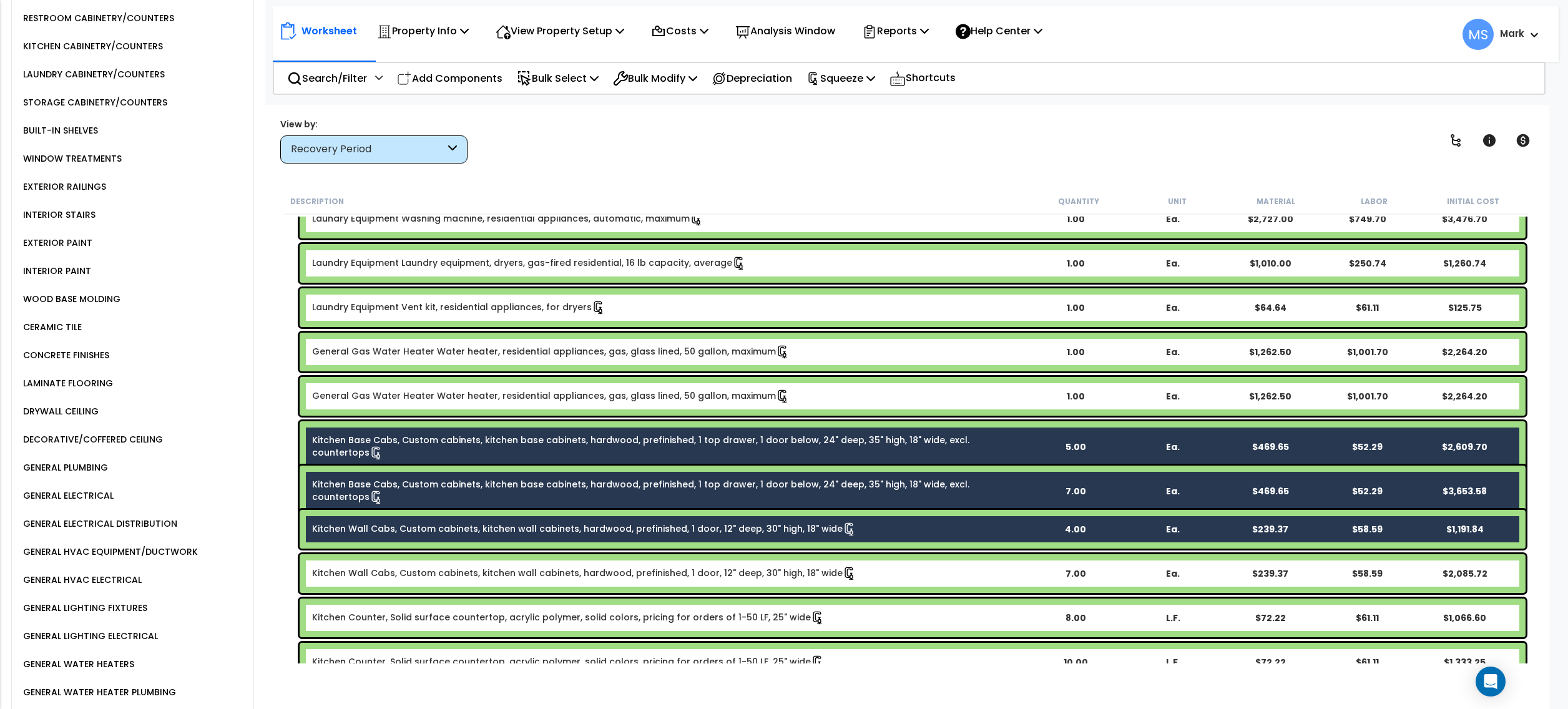
click at [579, 582] on div "Kitchen Wall Cabs, Custom cabinets, kitchen wall cabinets, hardwood, prefinishe…" at bounding box center [912, 573] width 1226 height 39
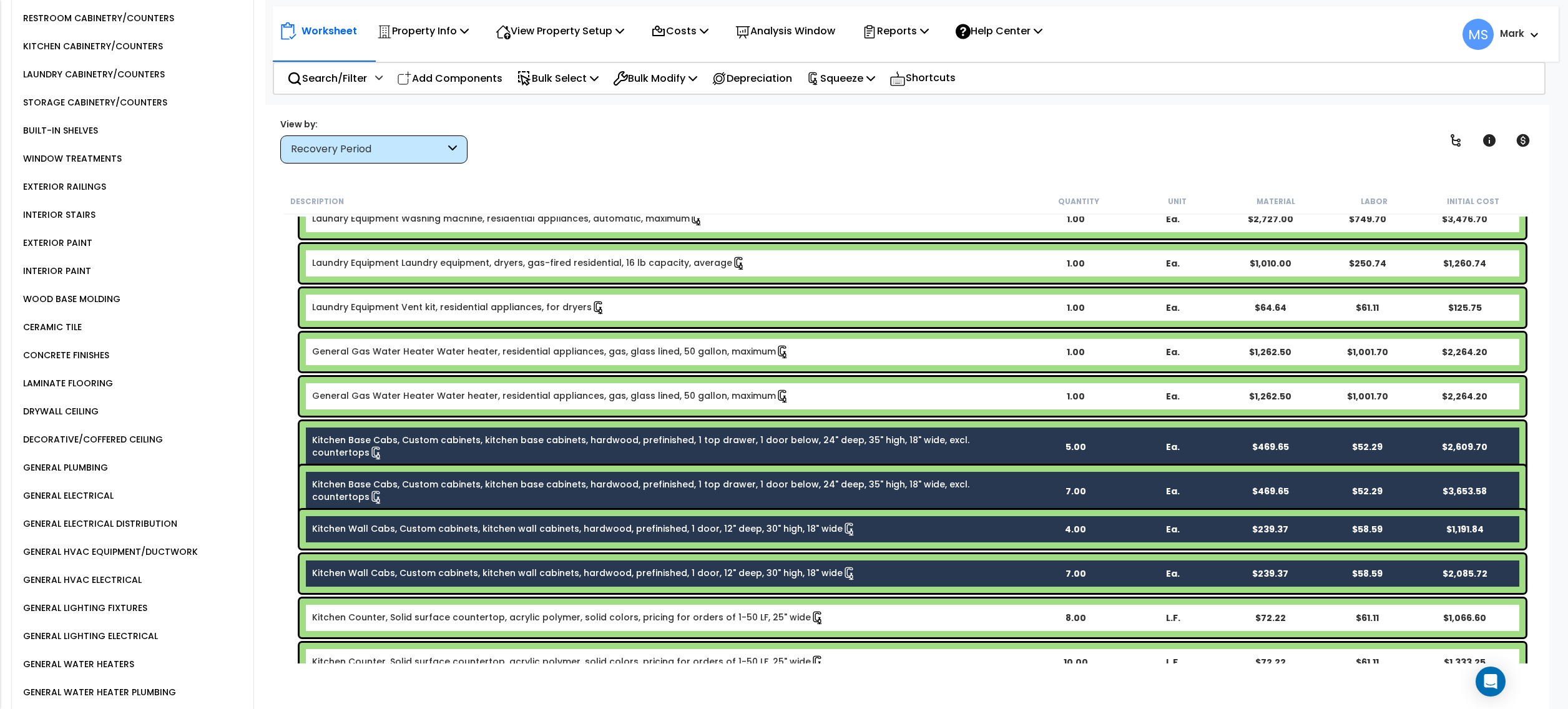
scroll to position [2984, 0]
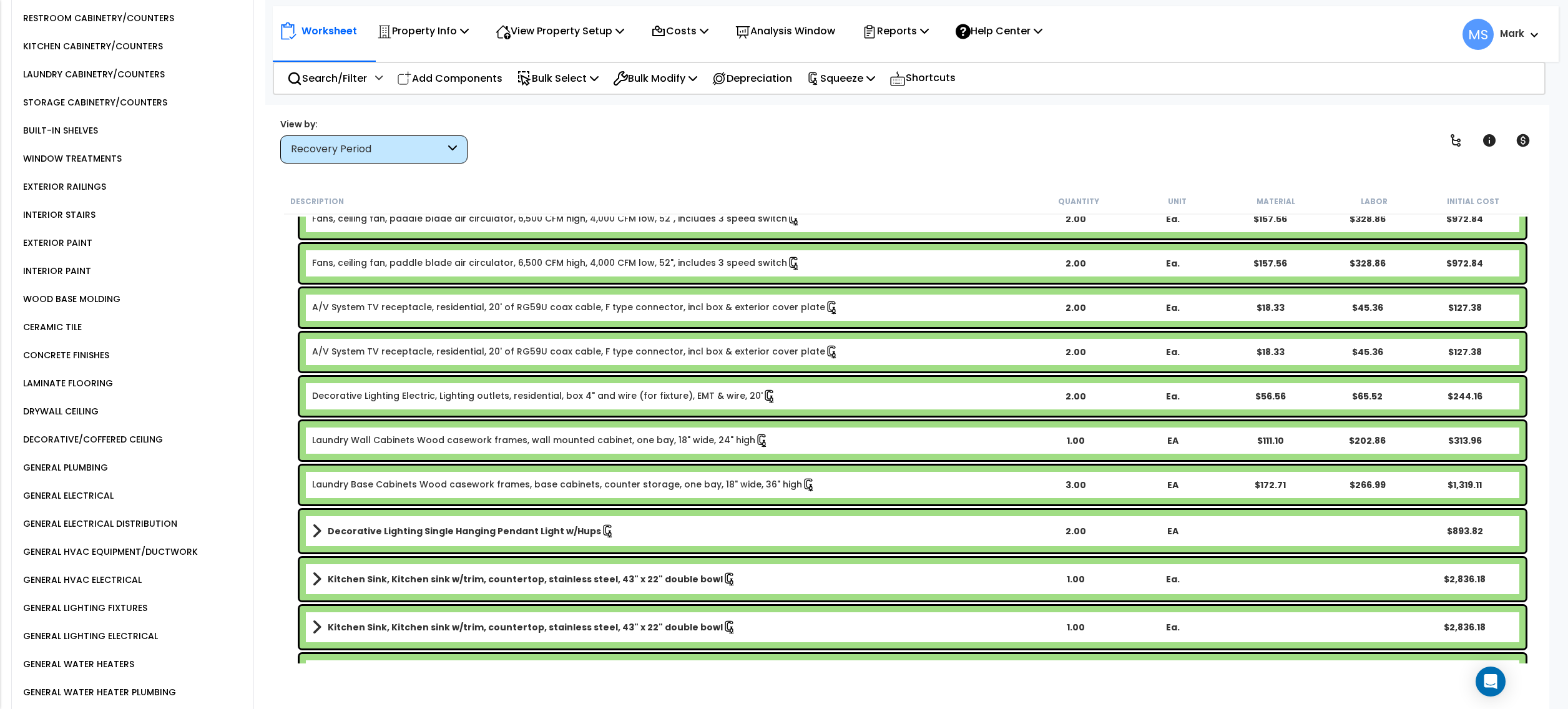
click at [475, 437] on link "Laundry Wall Cabinets Wood casework frames, wall mounted cabinet, one bay, 18" …" at bounding box center [541, 440] width 457 height 13
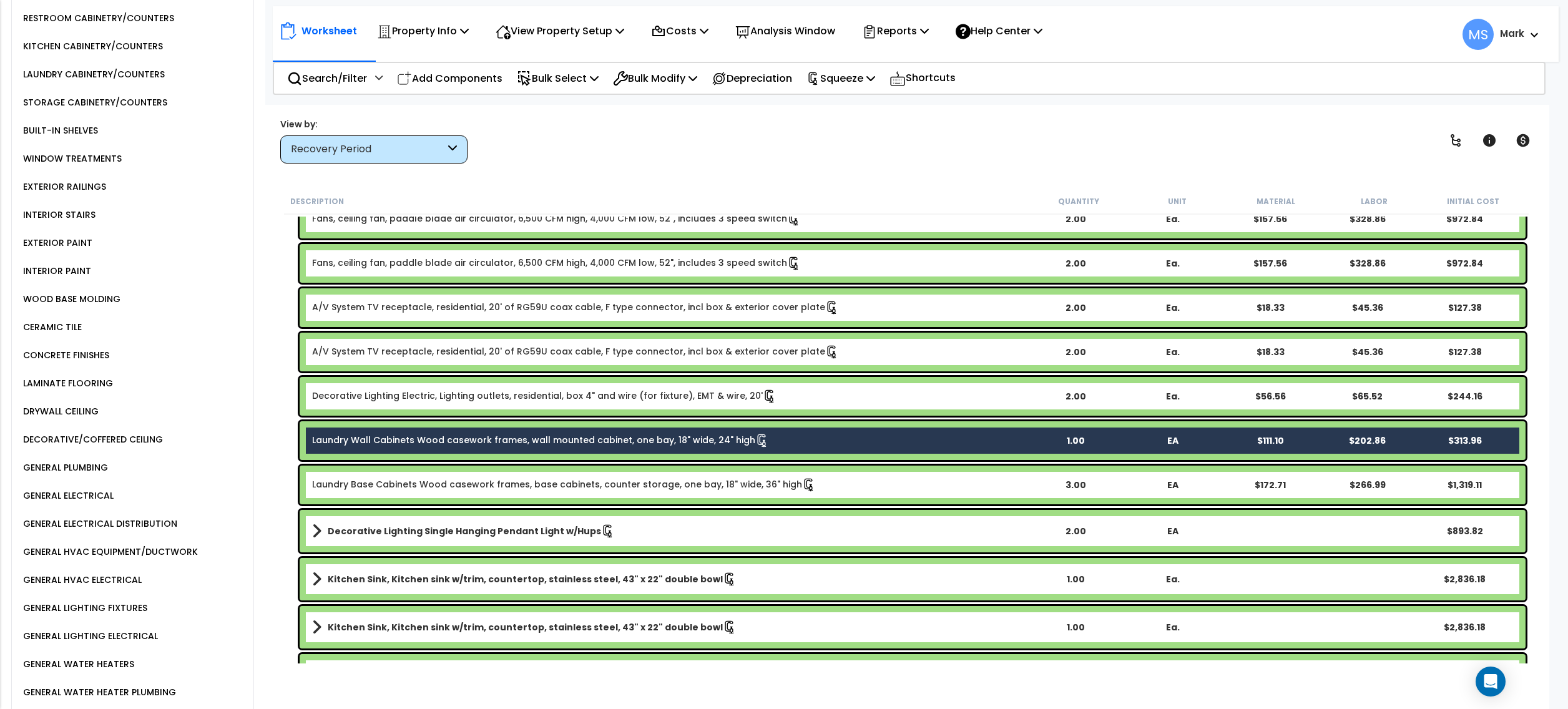
click at [462, 479] on link "Laundry Base Cabinets Wood casework frames, base cabinets, counter storage, one…" at bounding box center [564, 485] width 504 height 13
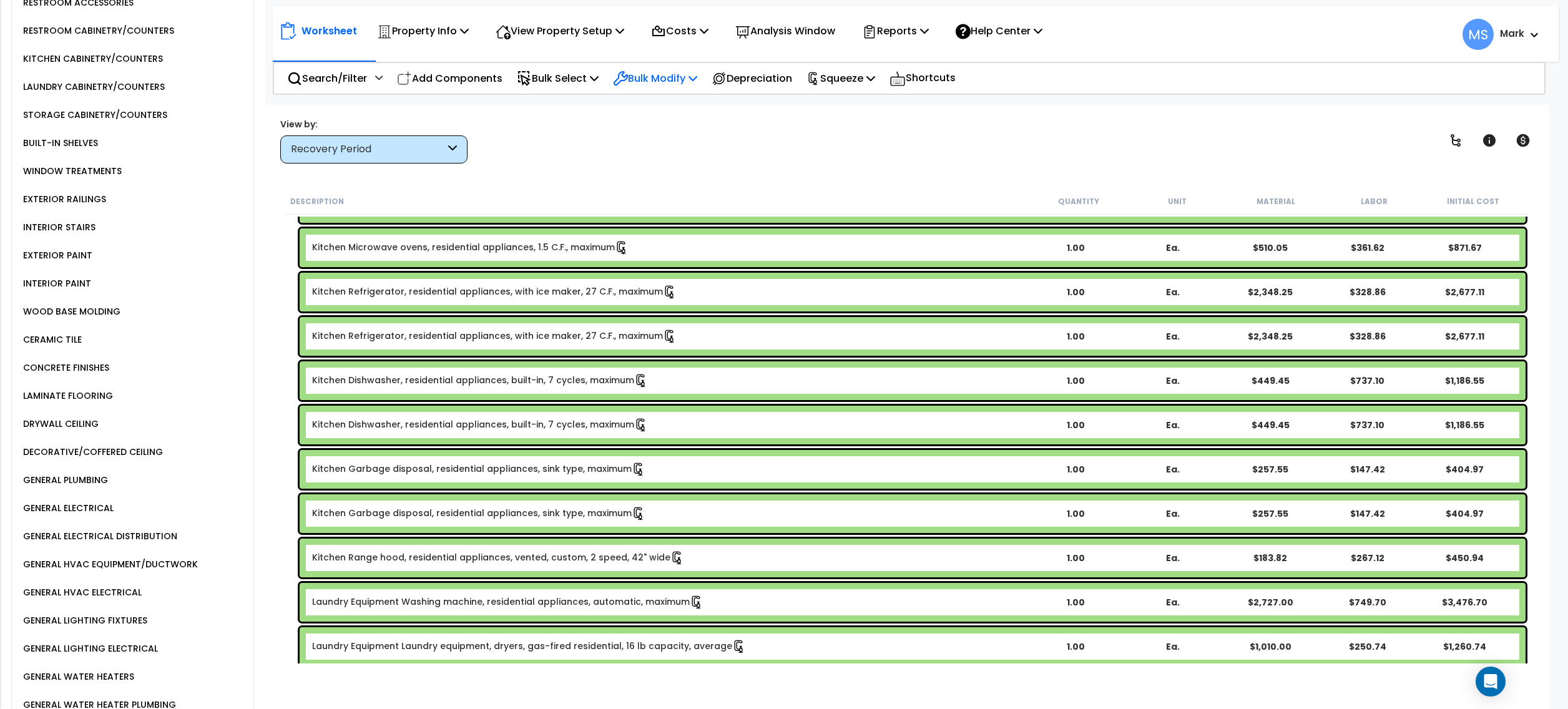
scroll to position [55, 0]
click at [697, 77] on p "Bulk Modify" at bounding box center [656, 78] width 85 height 17
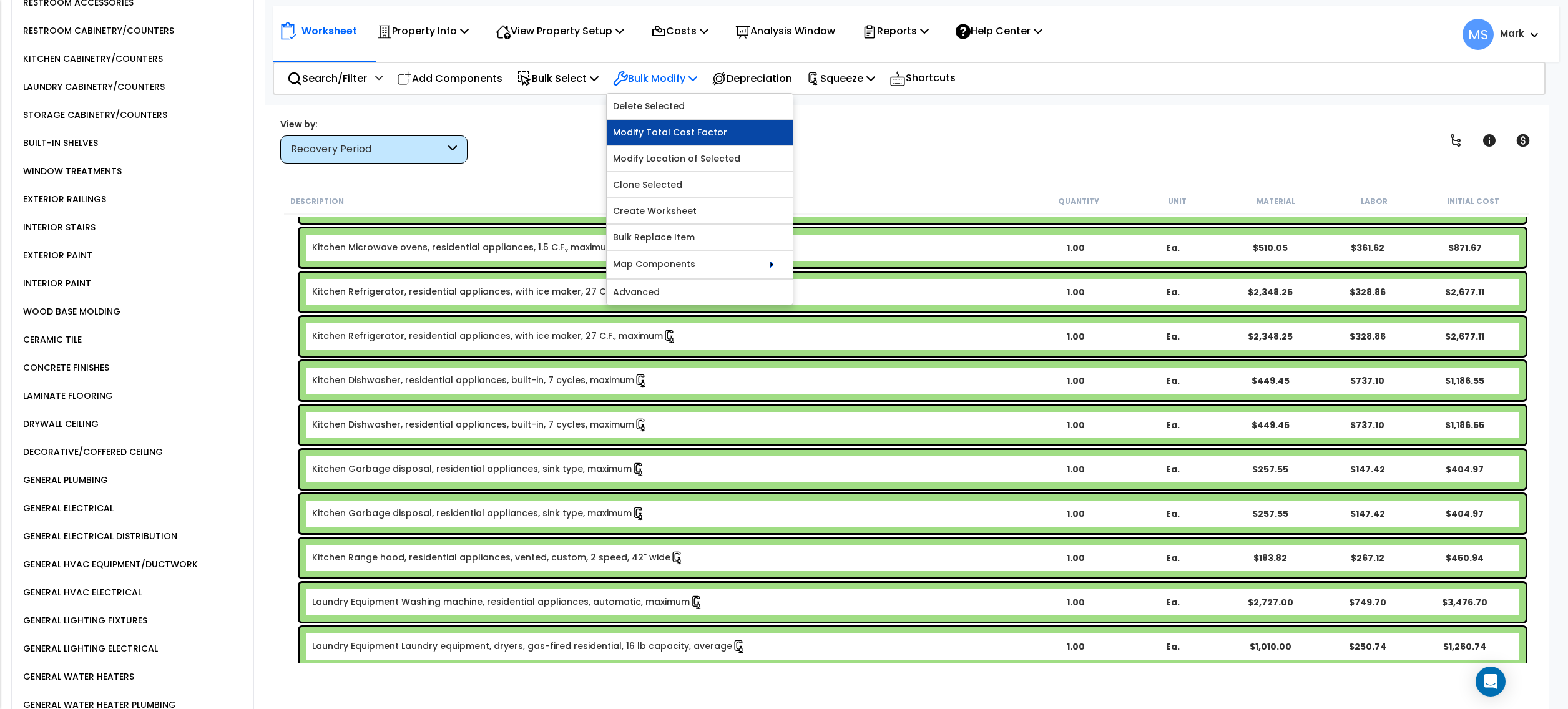
click at [693, 128] on link "Modify Total Cost Factor" at bounding box center [700, 132] width 186 height 25
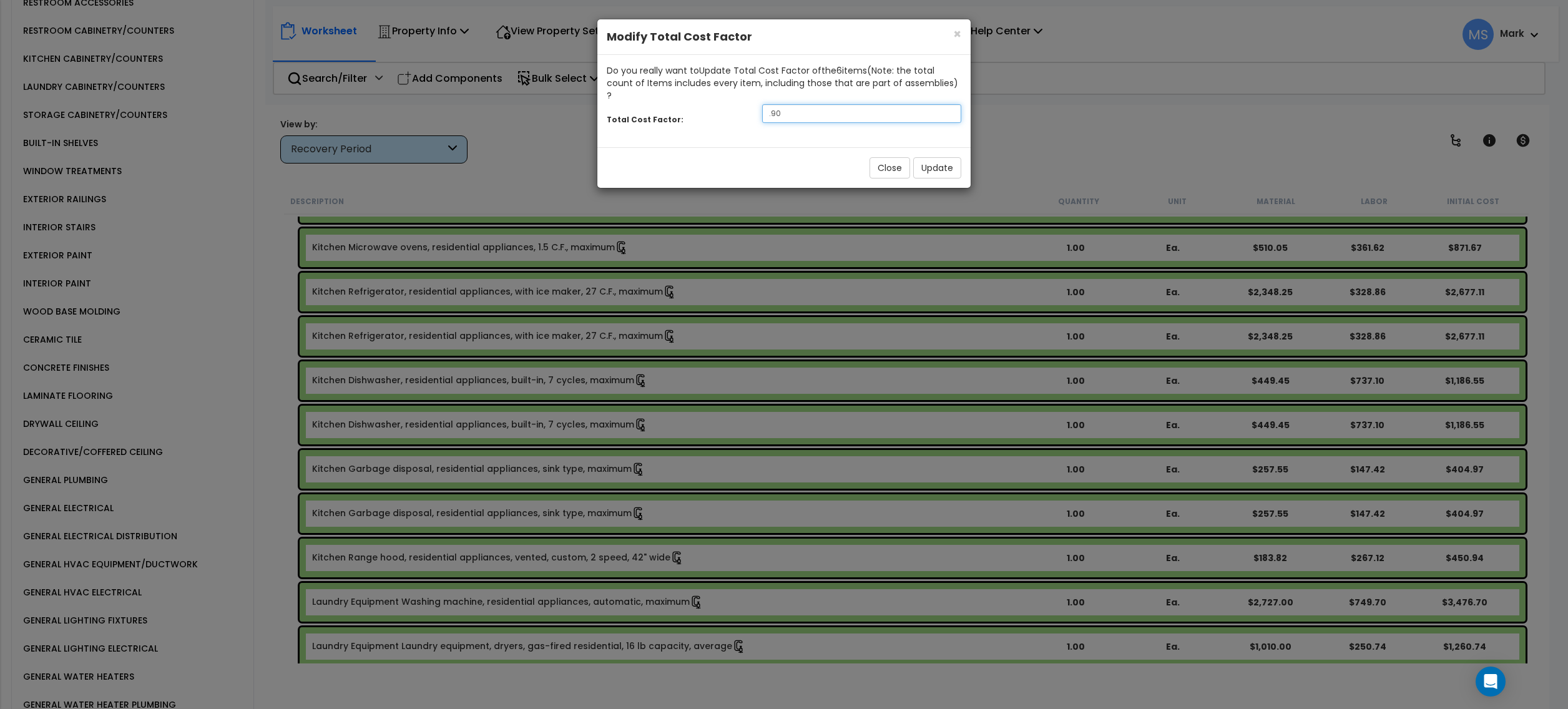
click at [860, 104] on input ".90" at bounding box center [861, 113] width 199 height 19
click at [786, 104] on input ".90" at bounding box center [861, 113] width 199 height 19
type input ".9"
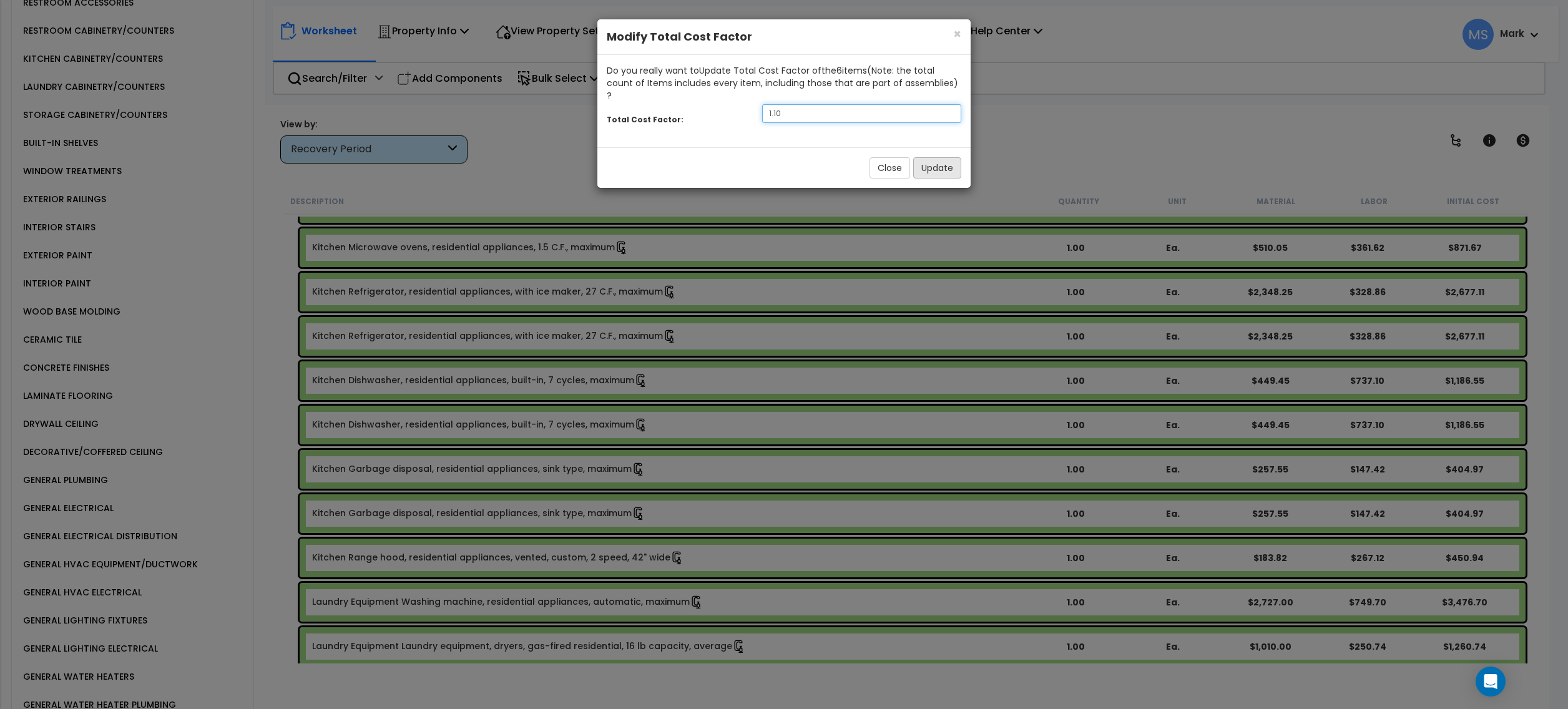
type input "1.10"
click at [950, 162] on button "Update" at bounding box center [936, 168] width 48 height 22
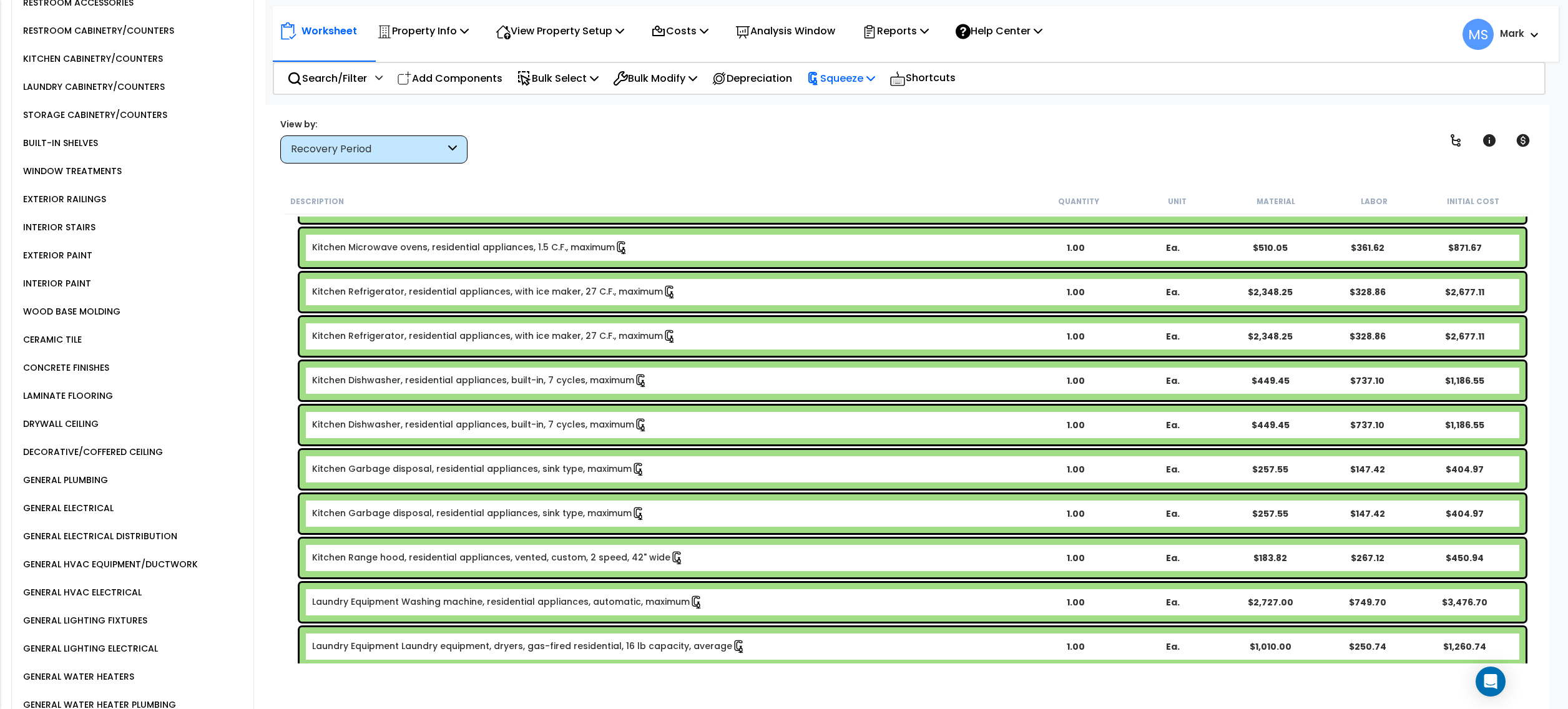
click at [875, 76] on p "Squeeze" at bounding box center [841, 78] width 68 height 17
click at [870, 105] on link "Re-squeeze" at bounding box center [862, 108] width 123 height 29
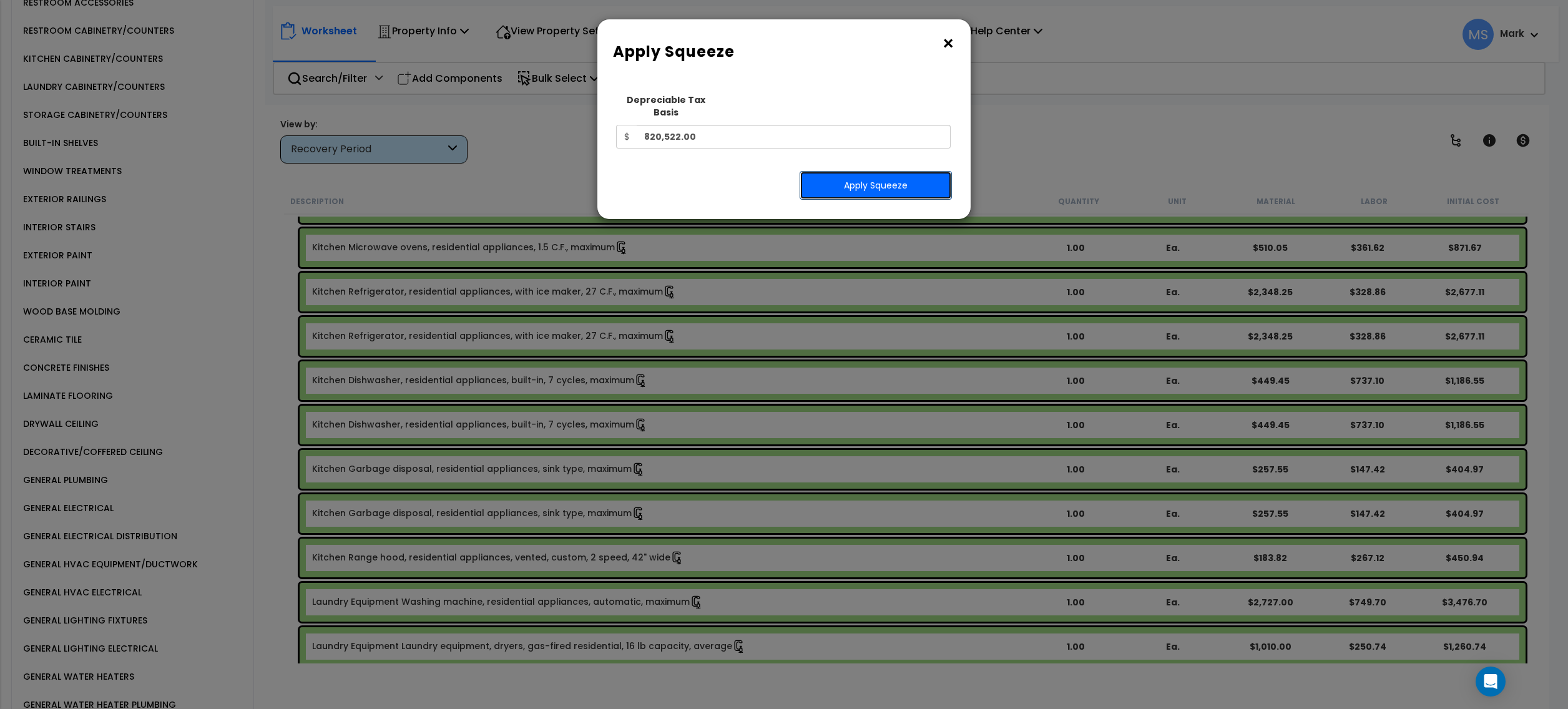
click at [865, 171] on button "Apply Squeeze" at bounding box center [875, 185] width 152 height 29
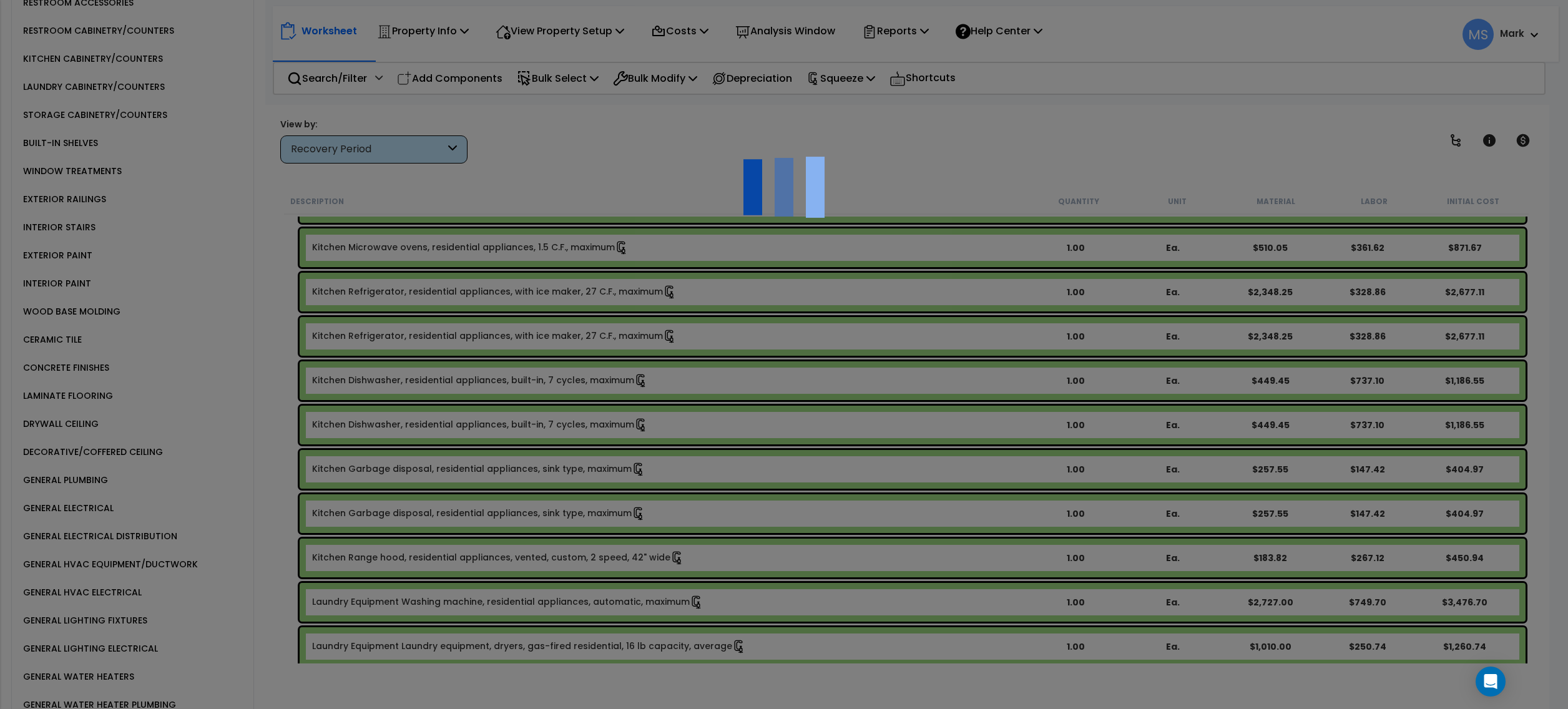
scroll to position [0, 0]
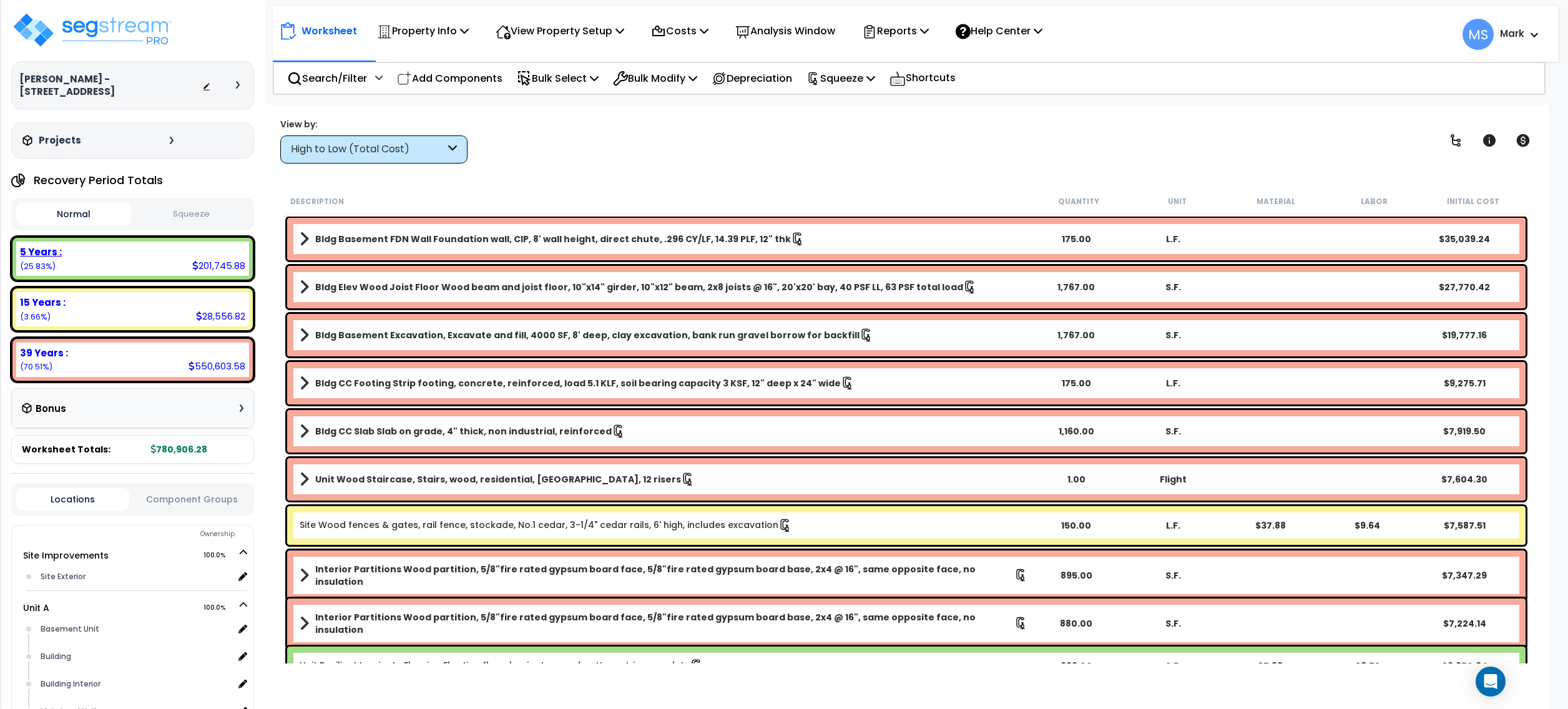
click at [112, 250] on div "5 Years : 201,745.88 (25.83%)" at bounding box center [132, 259] width 233 height 34
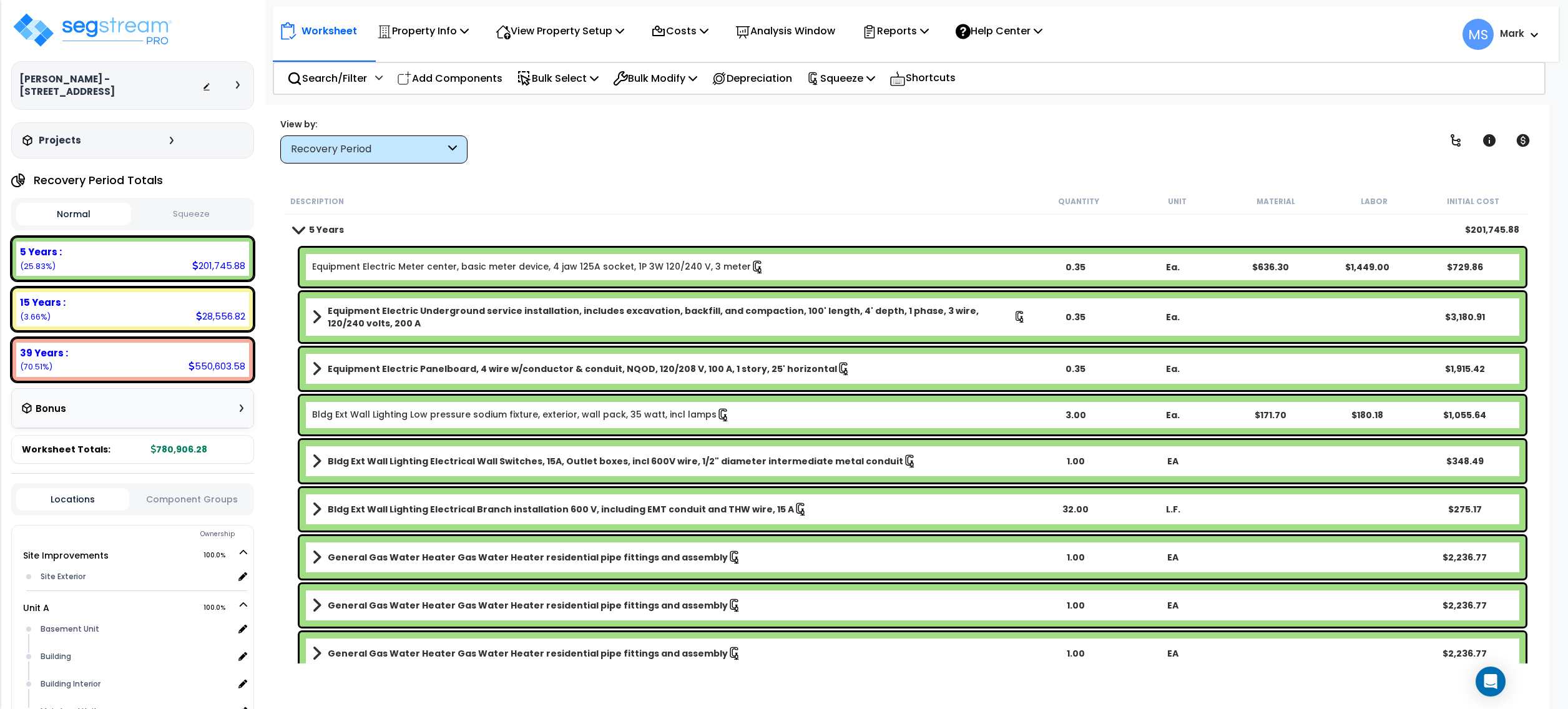
click at [520, 271] on link "Equipment Electric Meter center, basic meter device, 4 jaw 125A socket, 1P 3W 1…" at bounding box center [538, 266] width 452 height 13
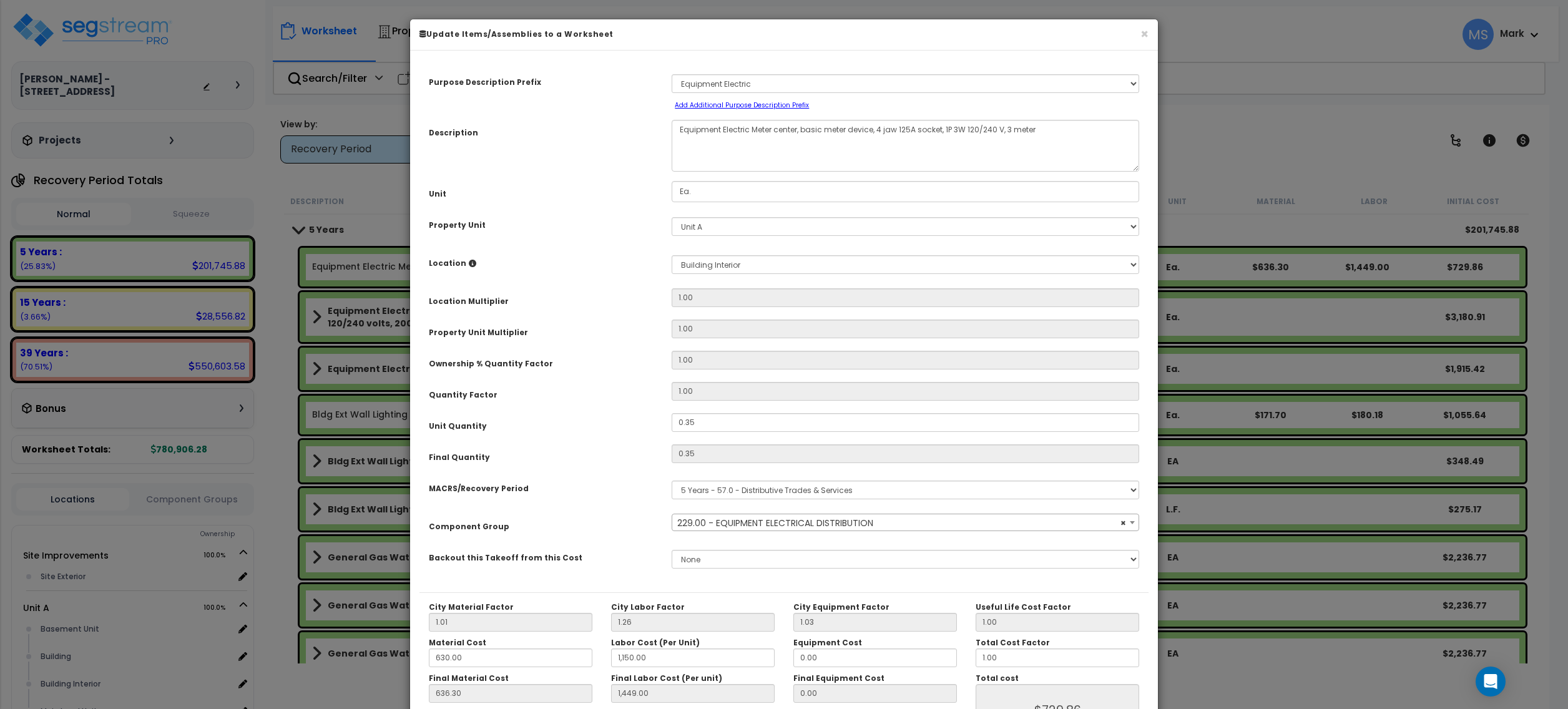
select select "46042"
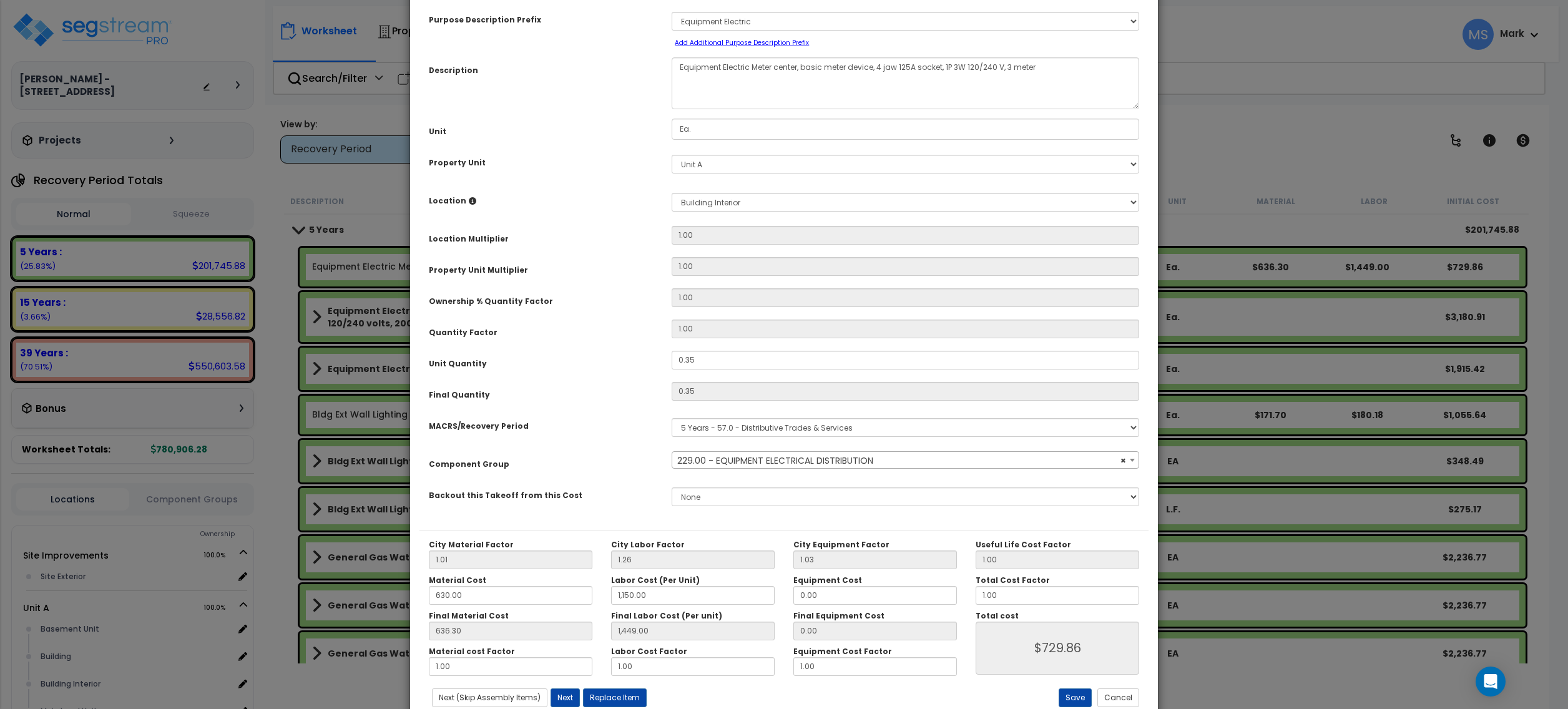
scroll to position [100, 0]
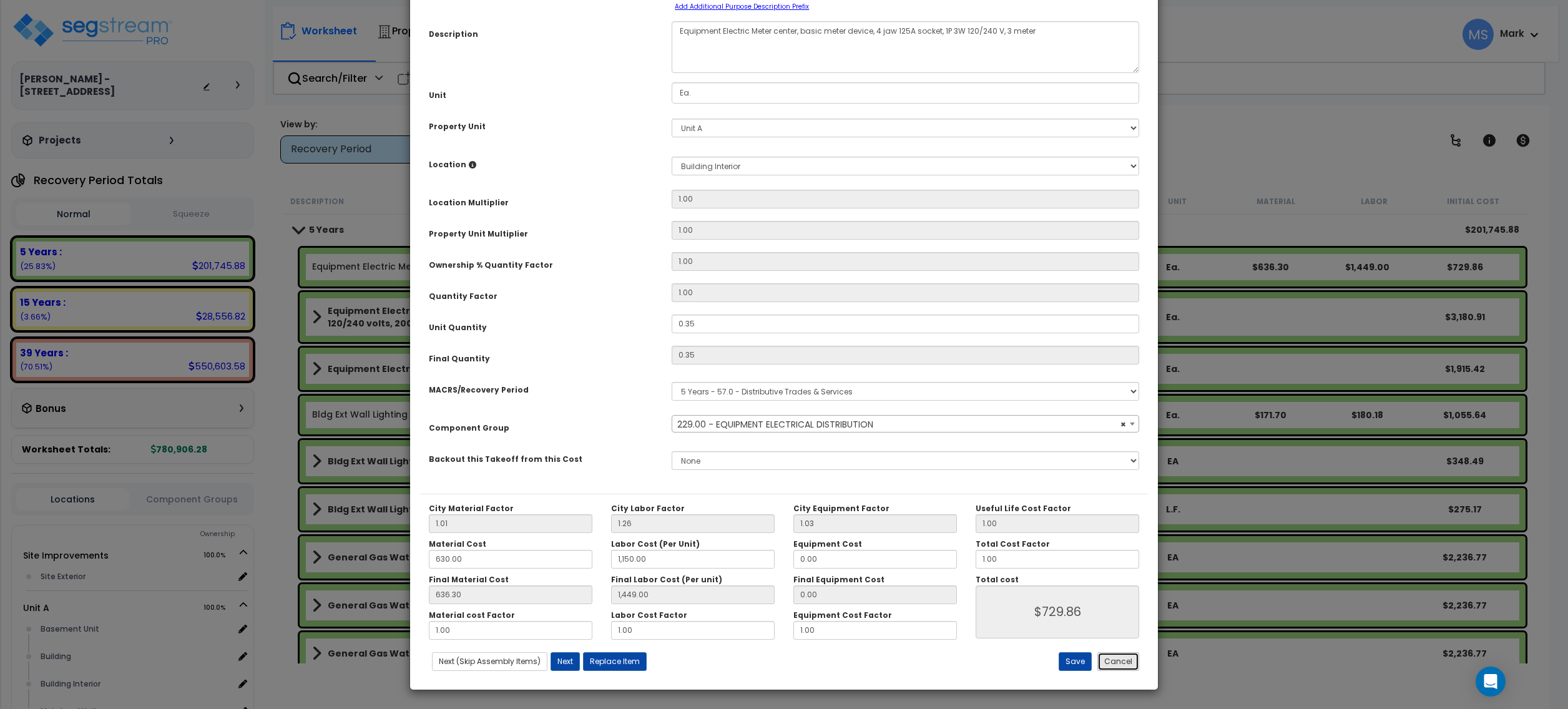
click at [1122, 666] on button "Cancel" at bounding box center [1118, 661] width 41 height 19
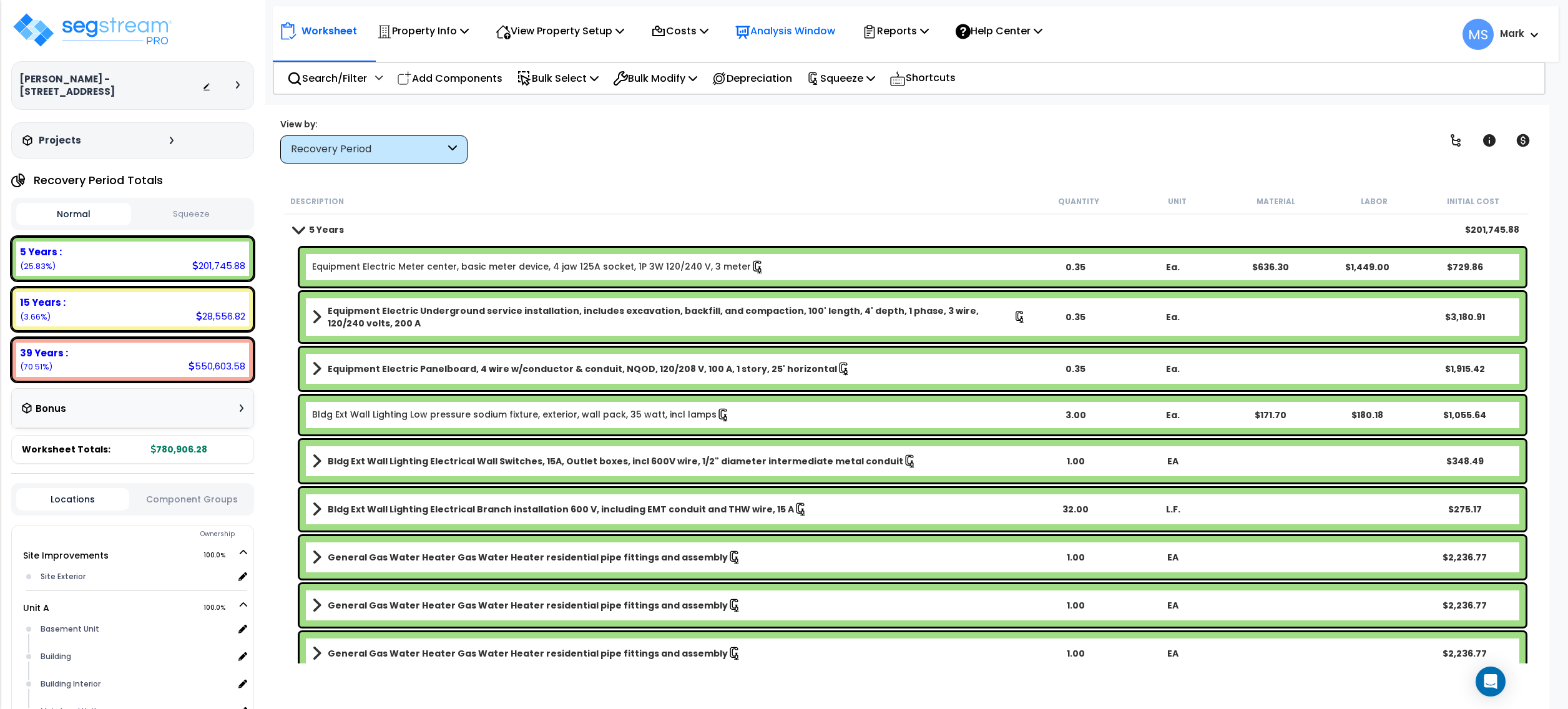
click at [828, 43] on div "Analysis Window" at bounding box center [785, 31] width 100 height 30
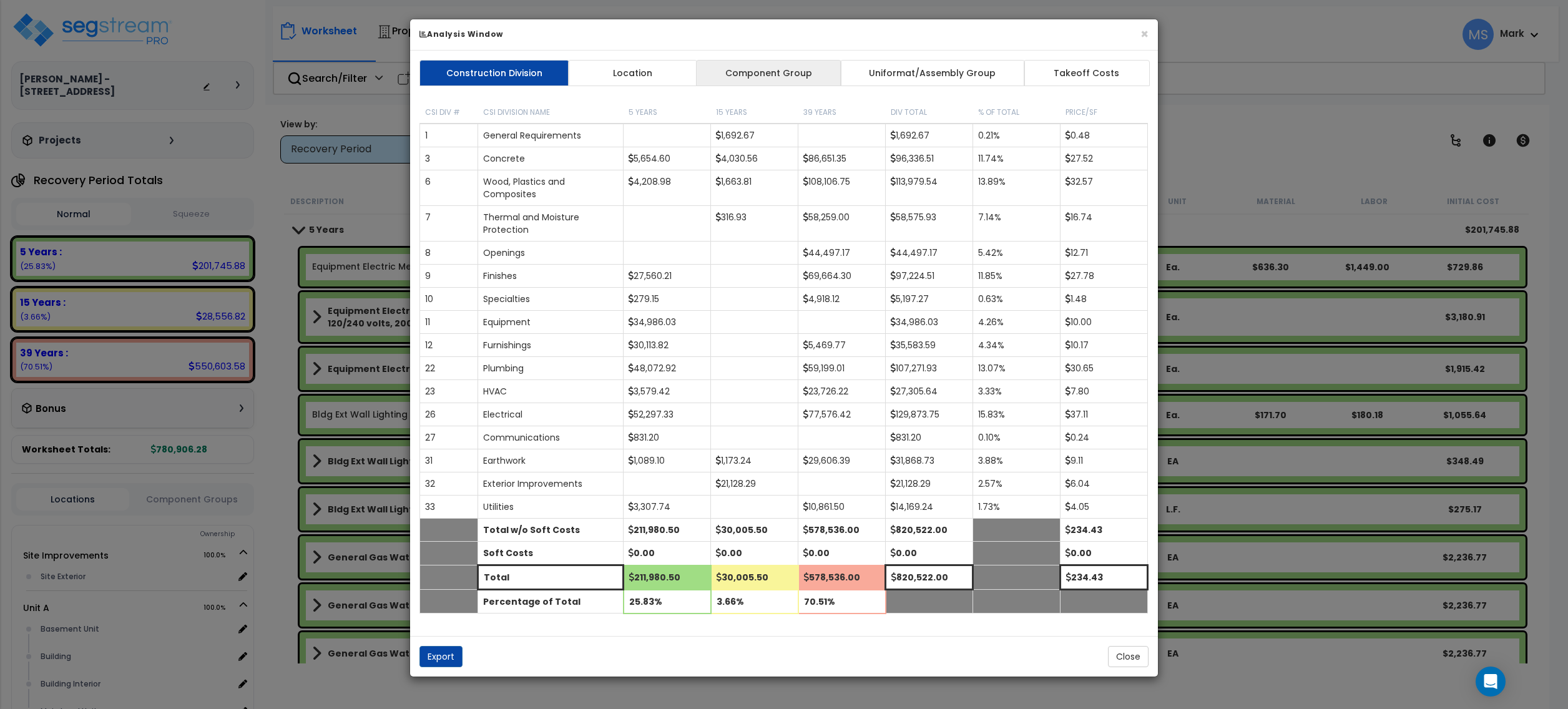
click at [790, 74] on link "Component Group" at bounding box center [768, 73] width 145 height 26
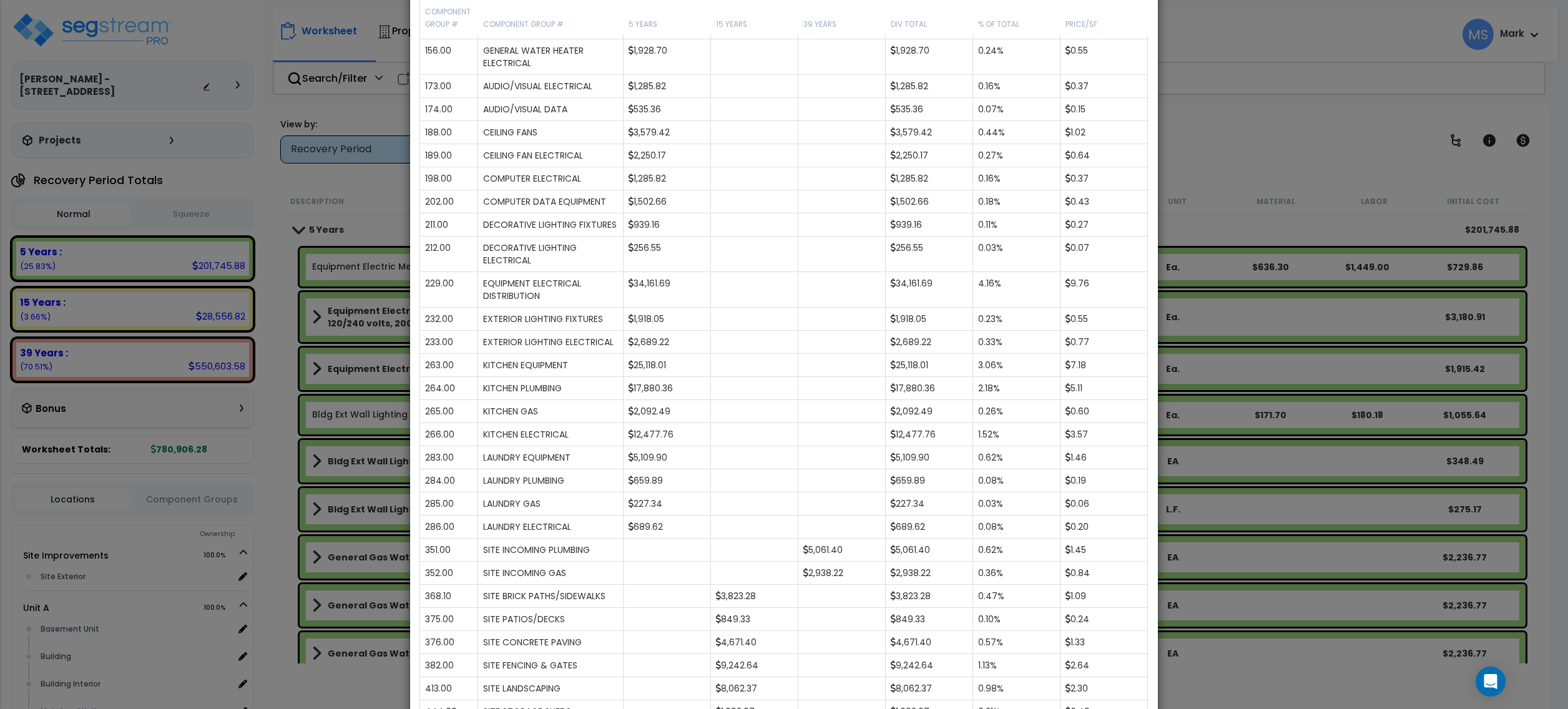
scroll to position [1527, 0]
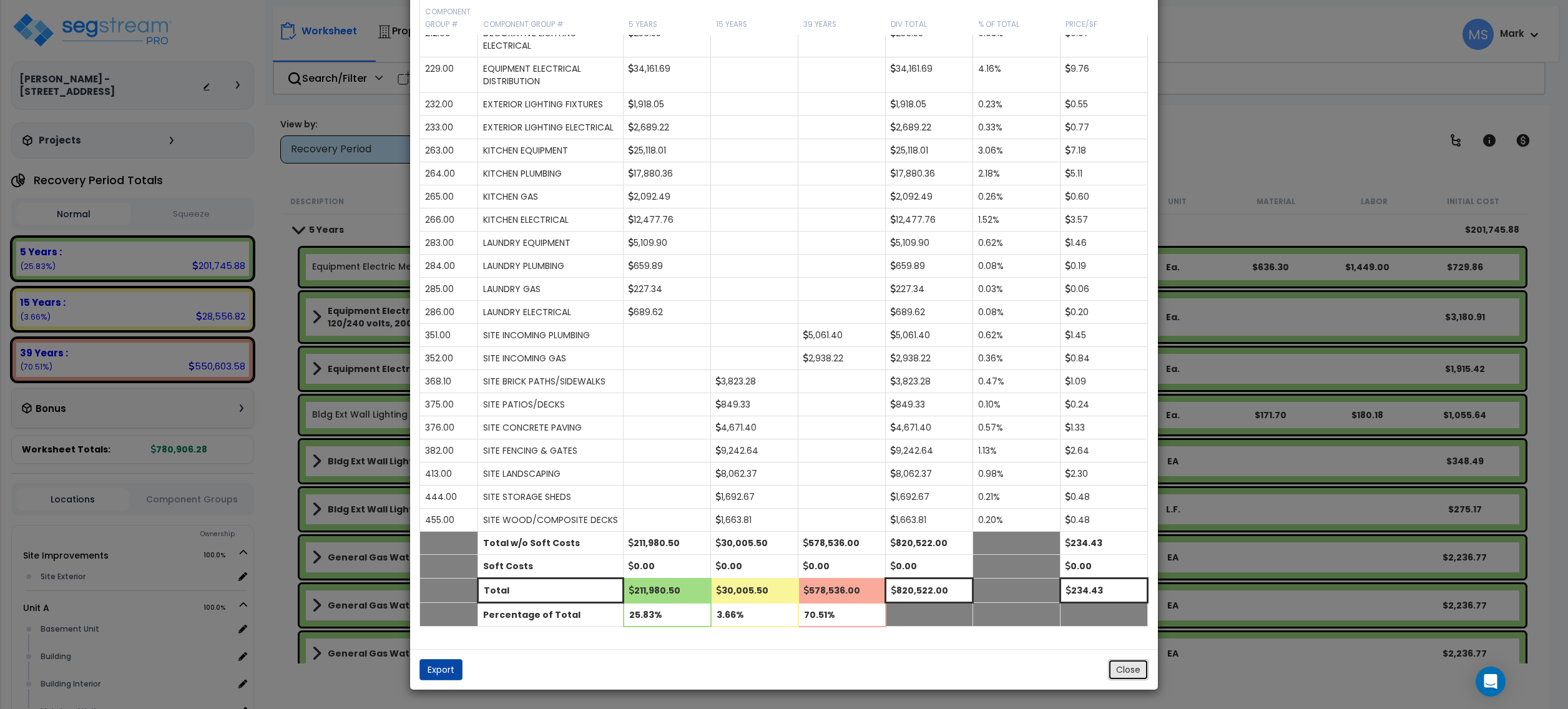
click at [1129, 672] on button "Close" at bounding box center [1128, 670] width 40 height 22
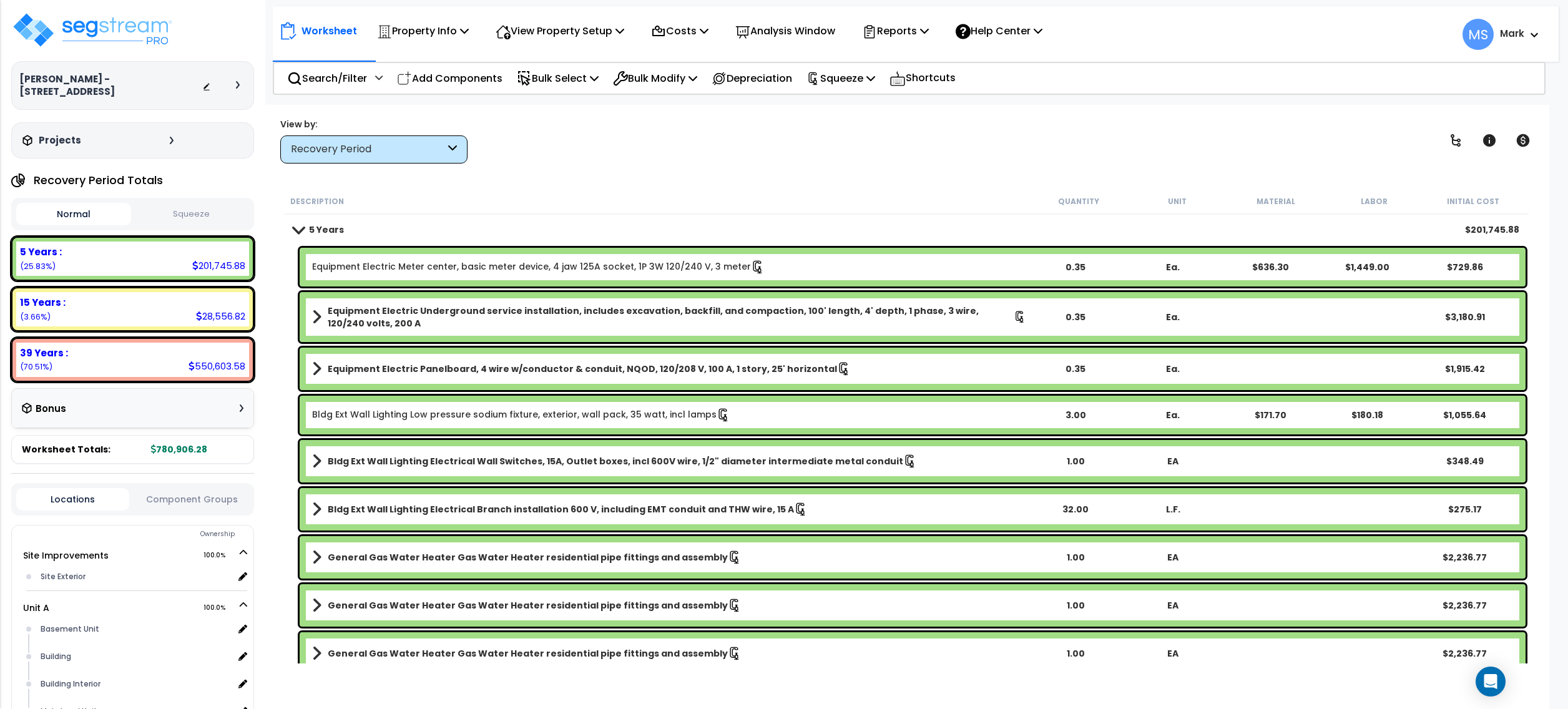
drag, startPoint x: 865, startPoint y: 175, endPoint x: 872, endPoint y: 170, distance: 8.6
click at [872, 170] on div "Worksheet Property Info Property Setup Add Property Unit Template property Clon…" at bounding box center [907, 460] width 1286 height 709
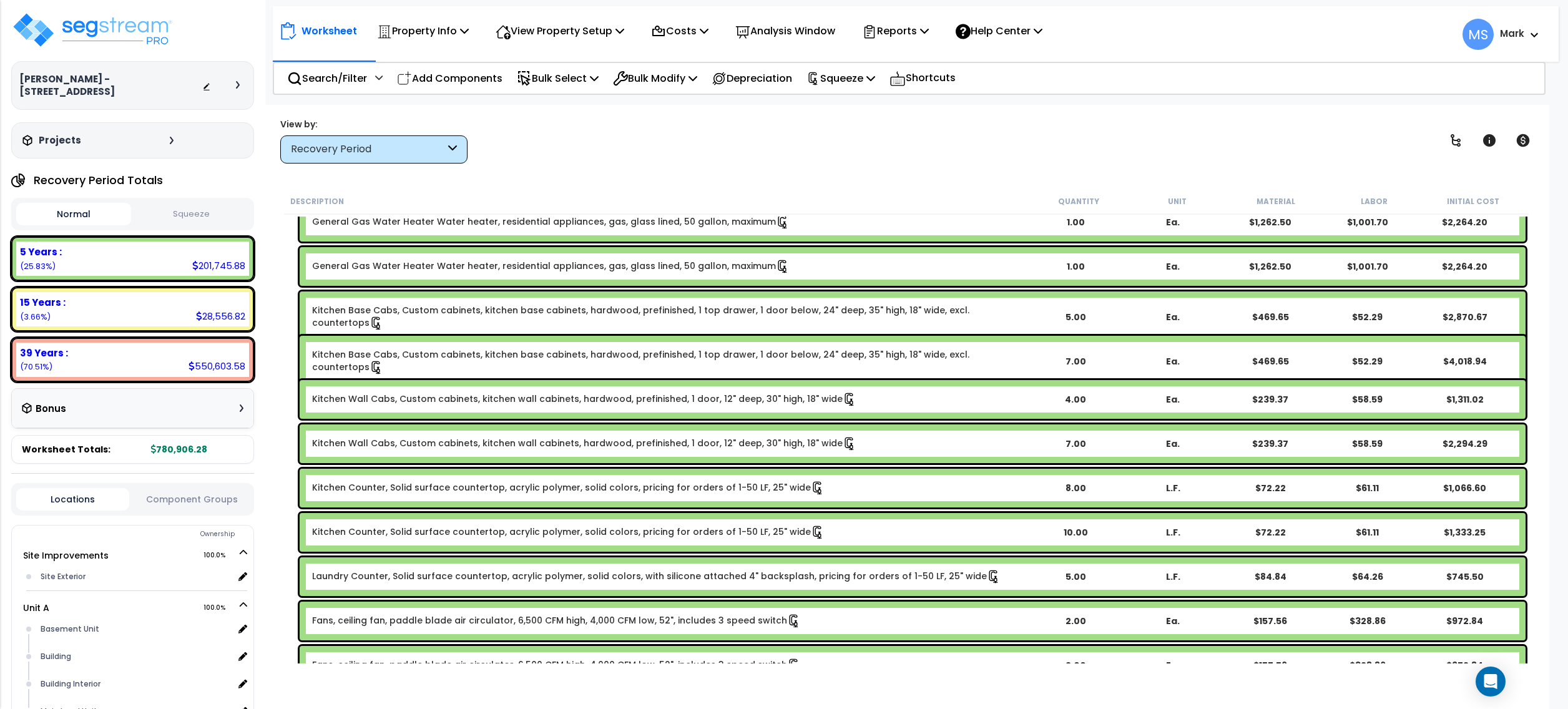
scroll to position [2580, 0]
click at [541, 450] on link "Kitchen Wall Cabs, Custom cabinets, kitchen wall cabinets, hardwood, prefinishe…" at bounding box center [584, 444] width 544 height 13
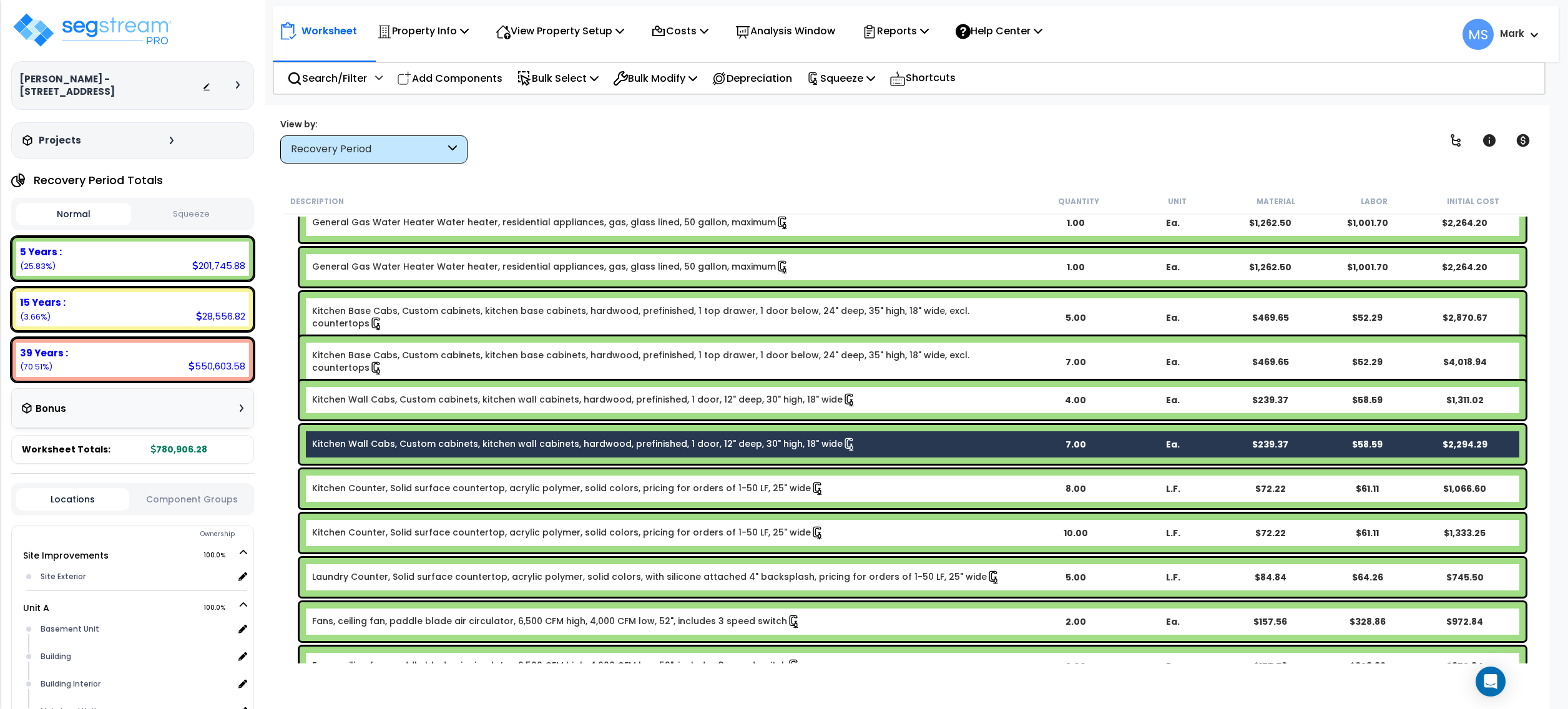
click at [554, 397] on link "Kitchen Wall Cabs, Custom cabinets, kitchen wall cabinets, hardwood, prefinishe…" at bounding box center [584, 399] width 544 height 13
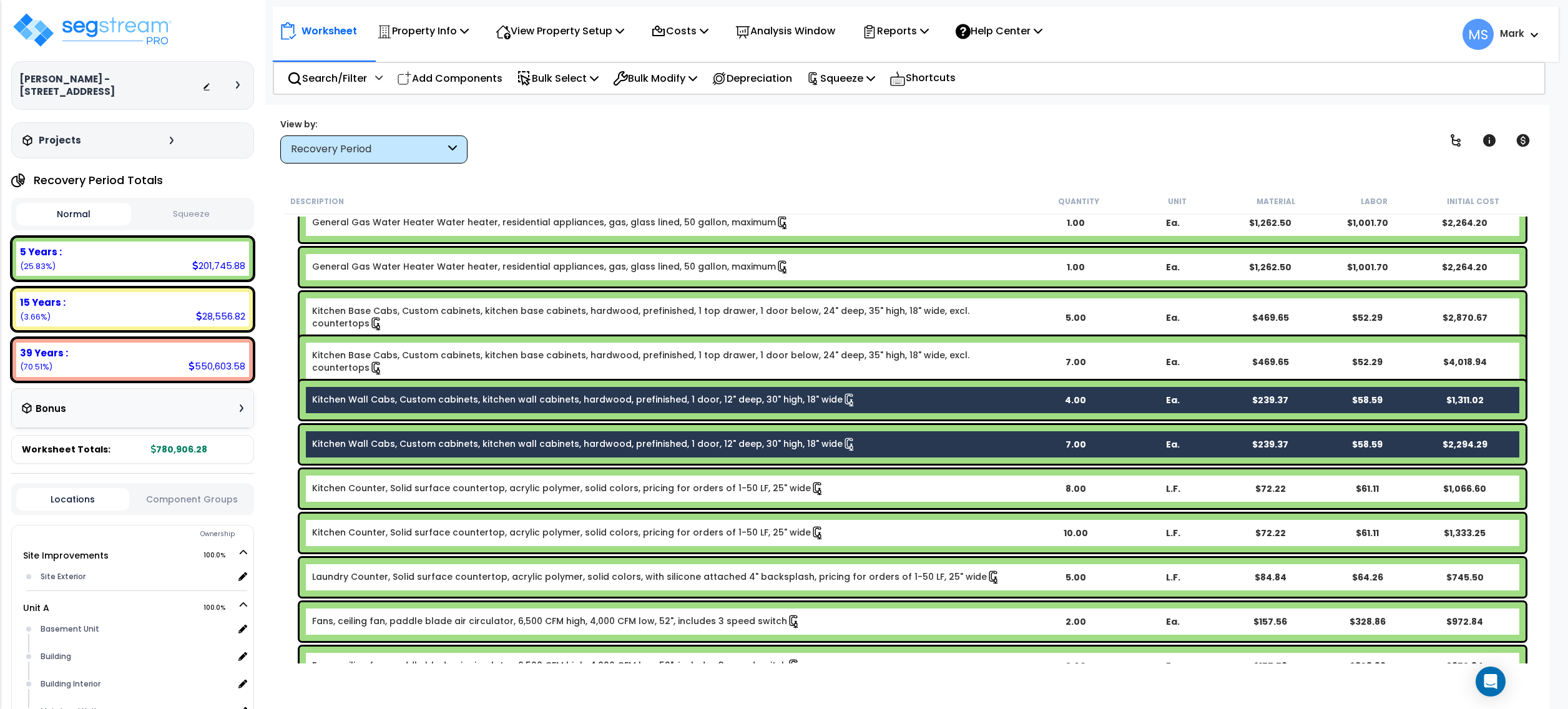
click at [552, 345] on div "Kitchen Base Cabs, Custom cabinets, kitchen base cabinets, hardwood, prefinishe…" at bounding box center [912, 362] width 1226 height 51
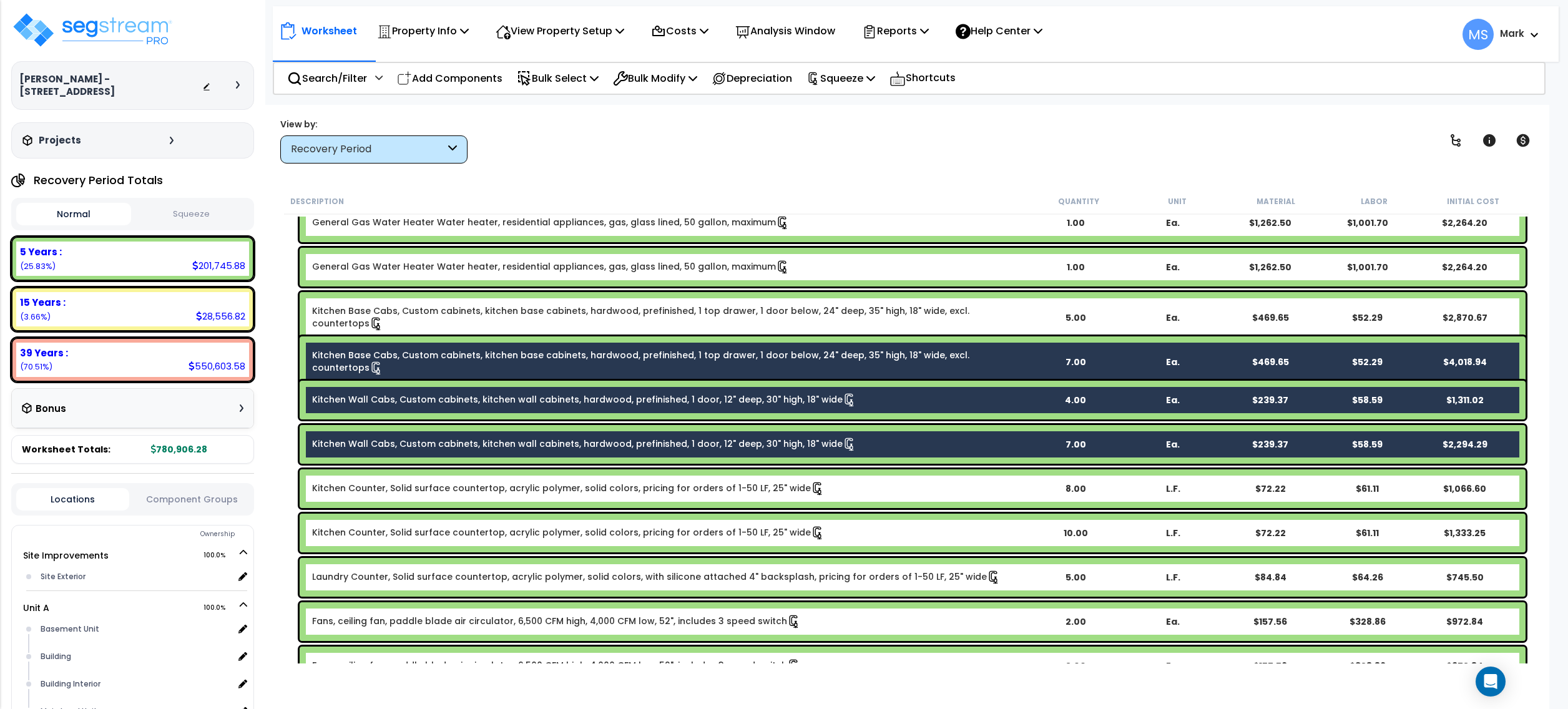
click at [556, 305] on link "Kitchen Base Cabs, Custom cabinets, kitchen base cabinets, hardwood, prefinishe…" at bounding box center [669, 318] width 714 height 26
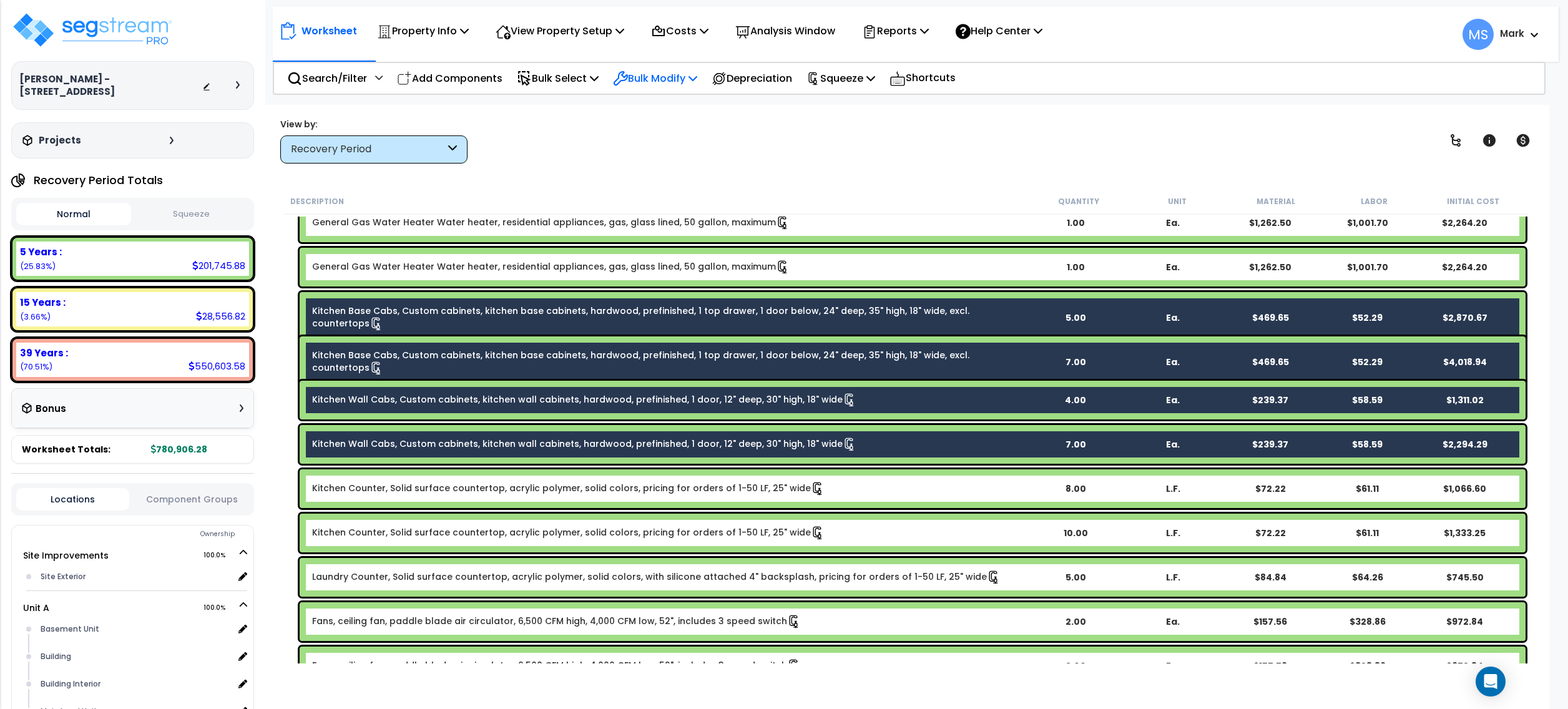
click at [697, 76] on icon at bounding box center [693, 77] width 9 height 10
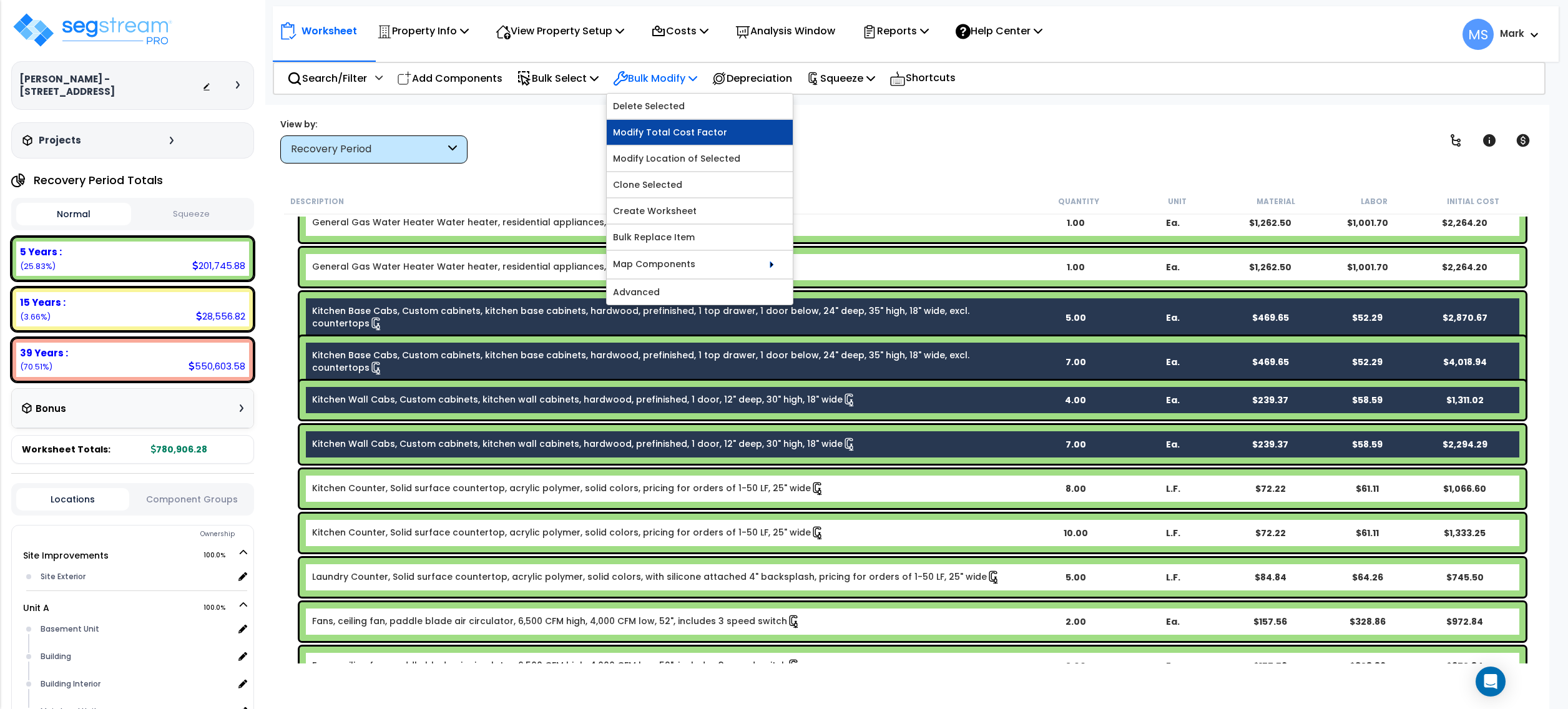
click at [685, 135] on link "Modify Total Cost Factor" at bounding box center [700, 132] width 186 height 25
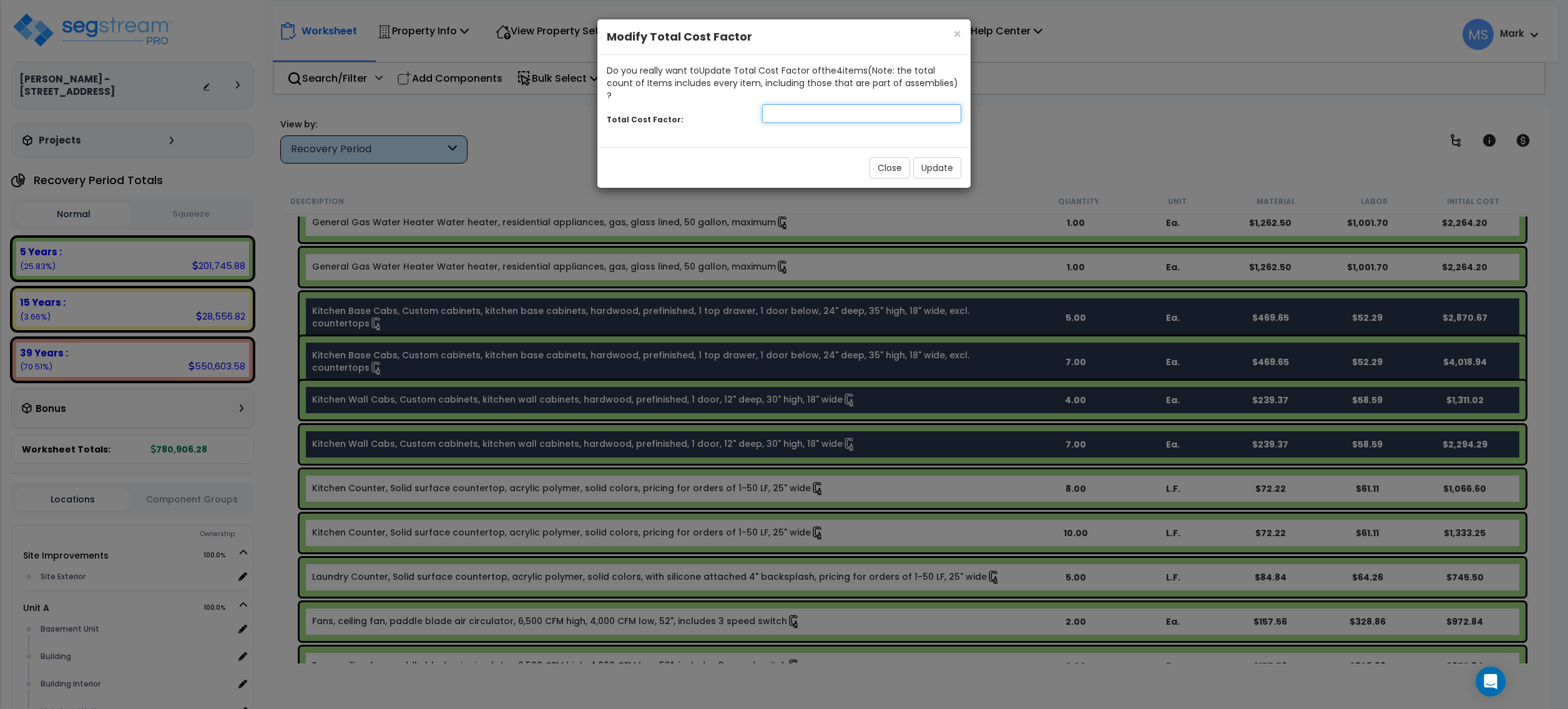
click at [880, 104] on input "number" at bounding box center [861, 113] width 199 height 19
type input ".80"
click at [940, 157] on button "Update" at bounding box center [936, 168] width 48 height 22
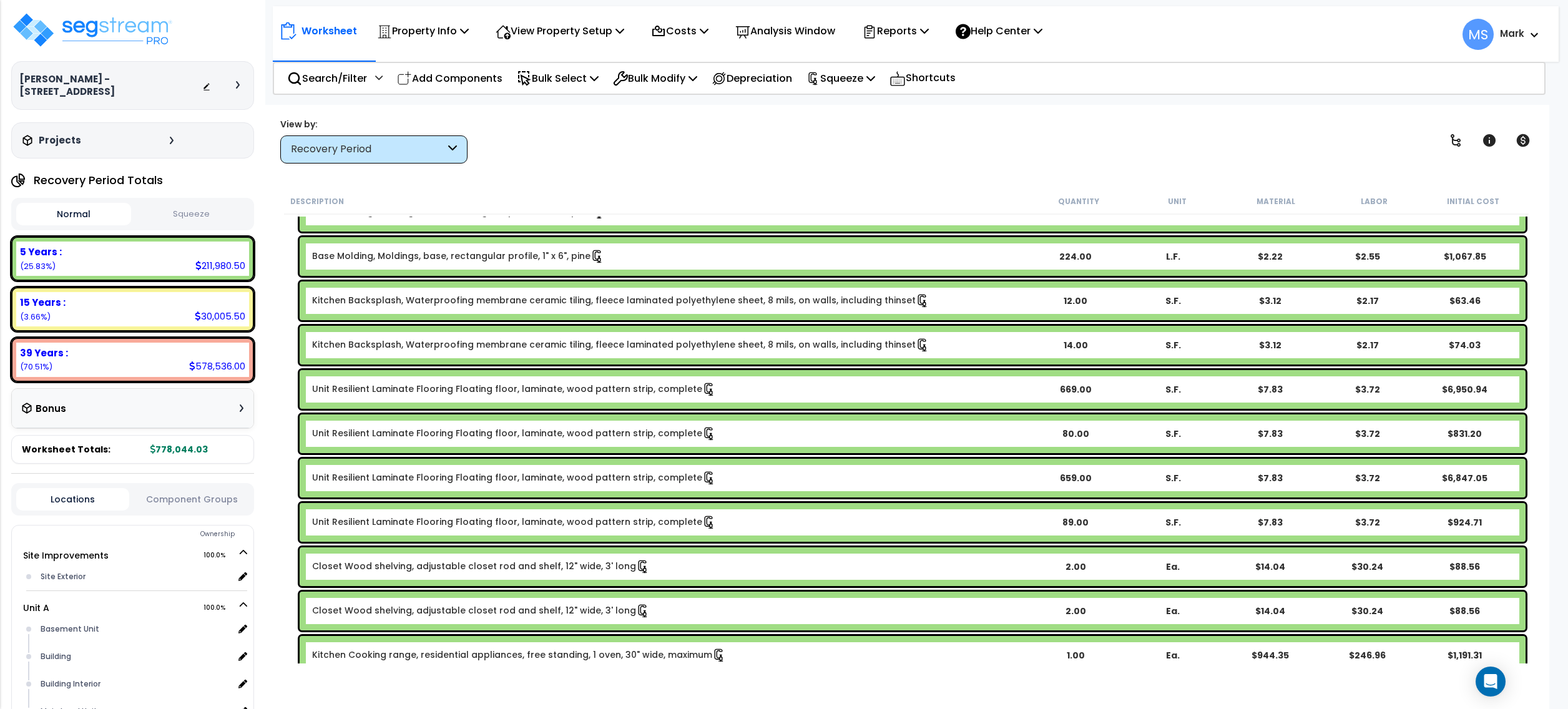
scroll to position [1499, 0]
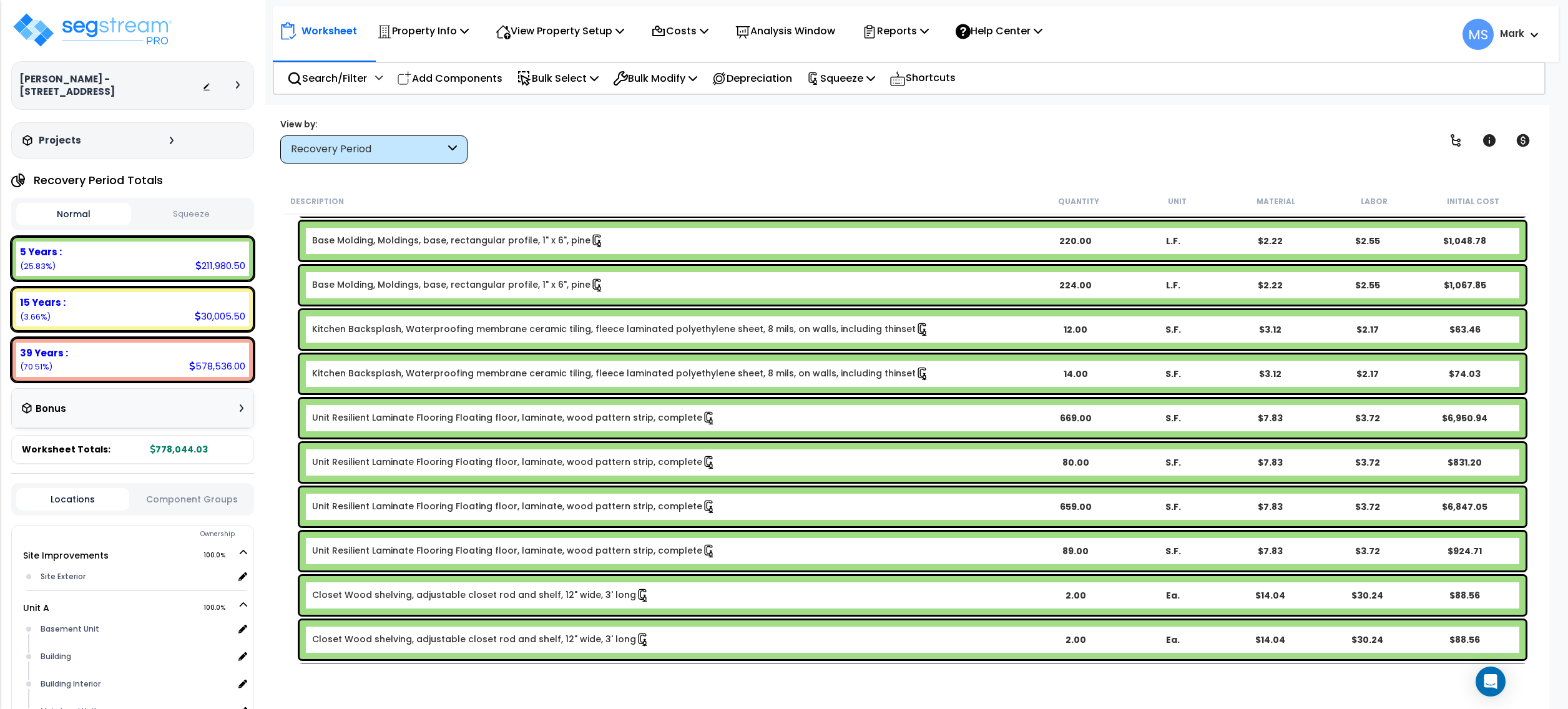
click at [488, 552] on link "Unit Resilient Laminate Flooring Floating floor, laminate, wood pattern strip, …" at bounding box center [514, 551] width 404 height 13
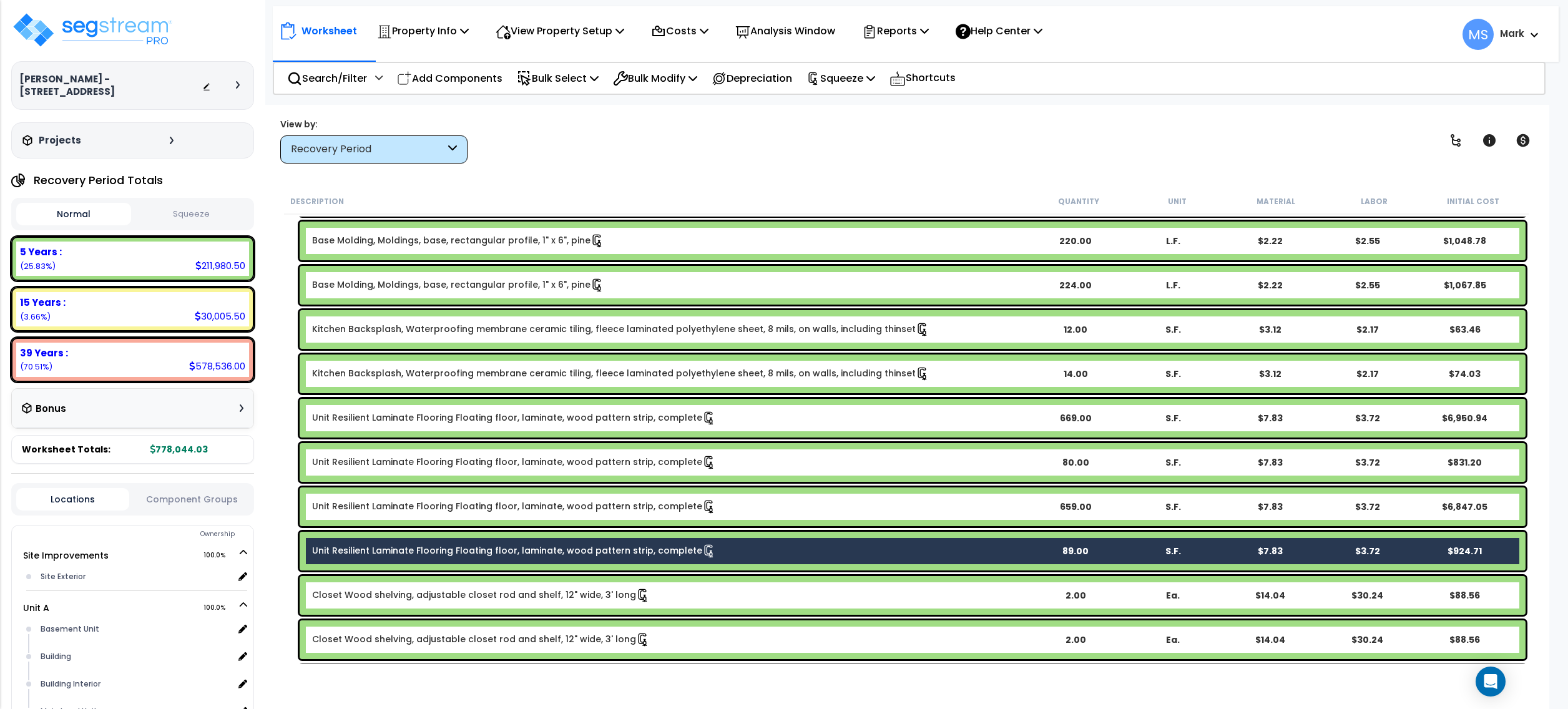
click at [485, 506] on link "Unit Resilient Laminate Flooring Floating floor, laminate, wood pattern strip, …" at bounding box center [514, 507] width 404 height 13
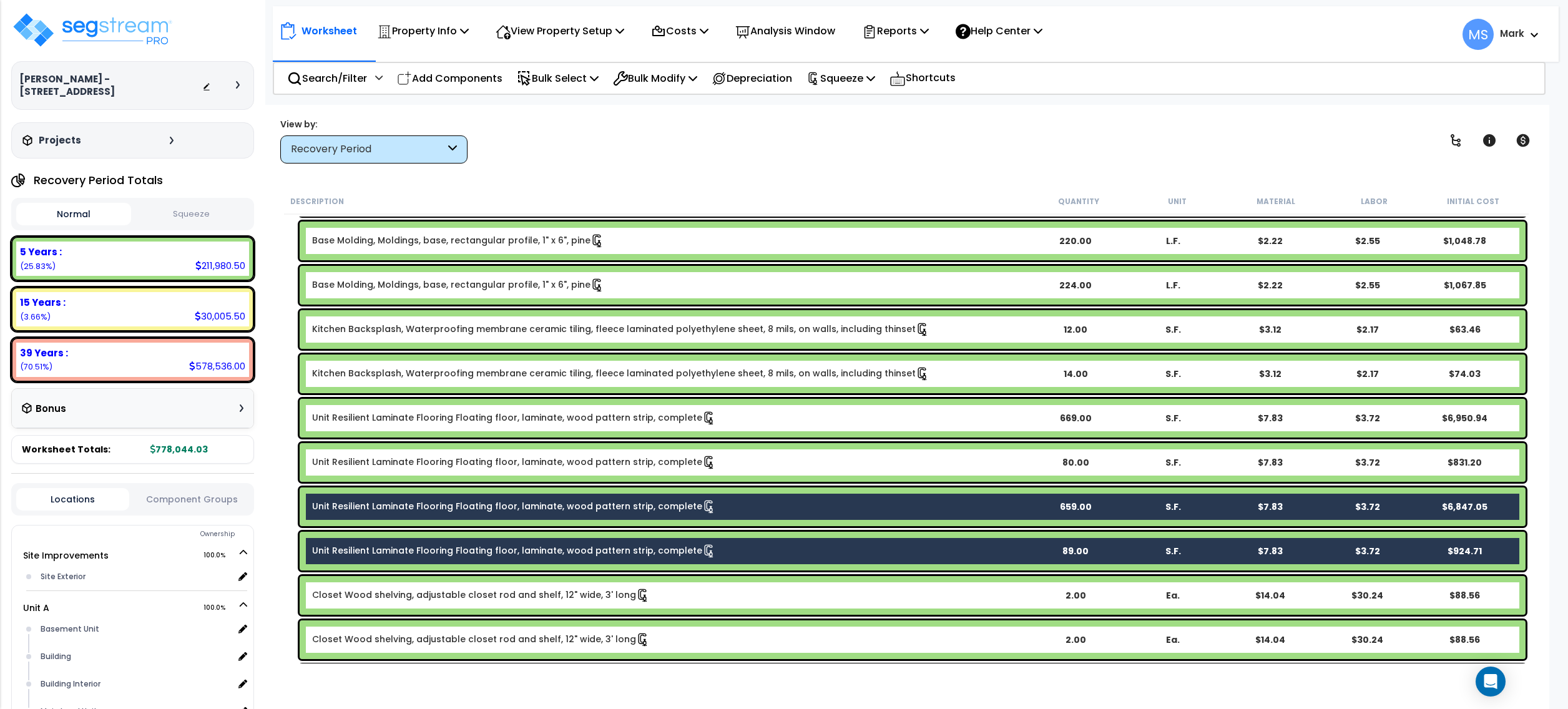
click at [487, 463] on link "Unit Resilient Laminate Flooring Floating floor, laminate, wood pattern strip, …" at bounding box center [514, 462] width 404 height 13
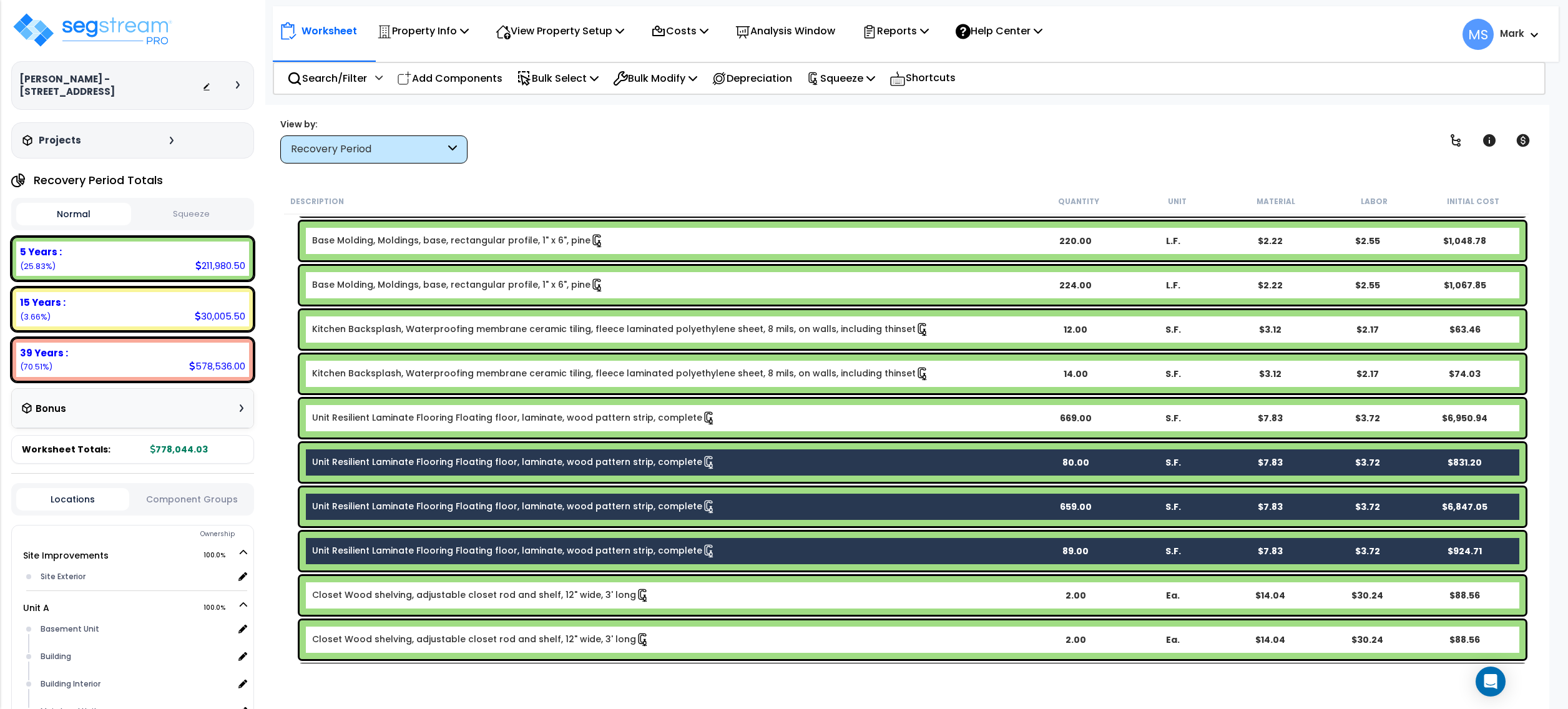
click at [480, 420] on link "Unit Resilient Laminate Flooring Floating floor, laminate, wood pattern strip, …" at bounding box center [514, 417] width 404 height 13
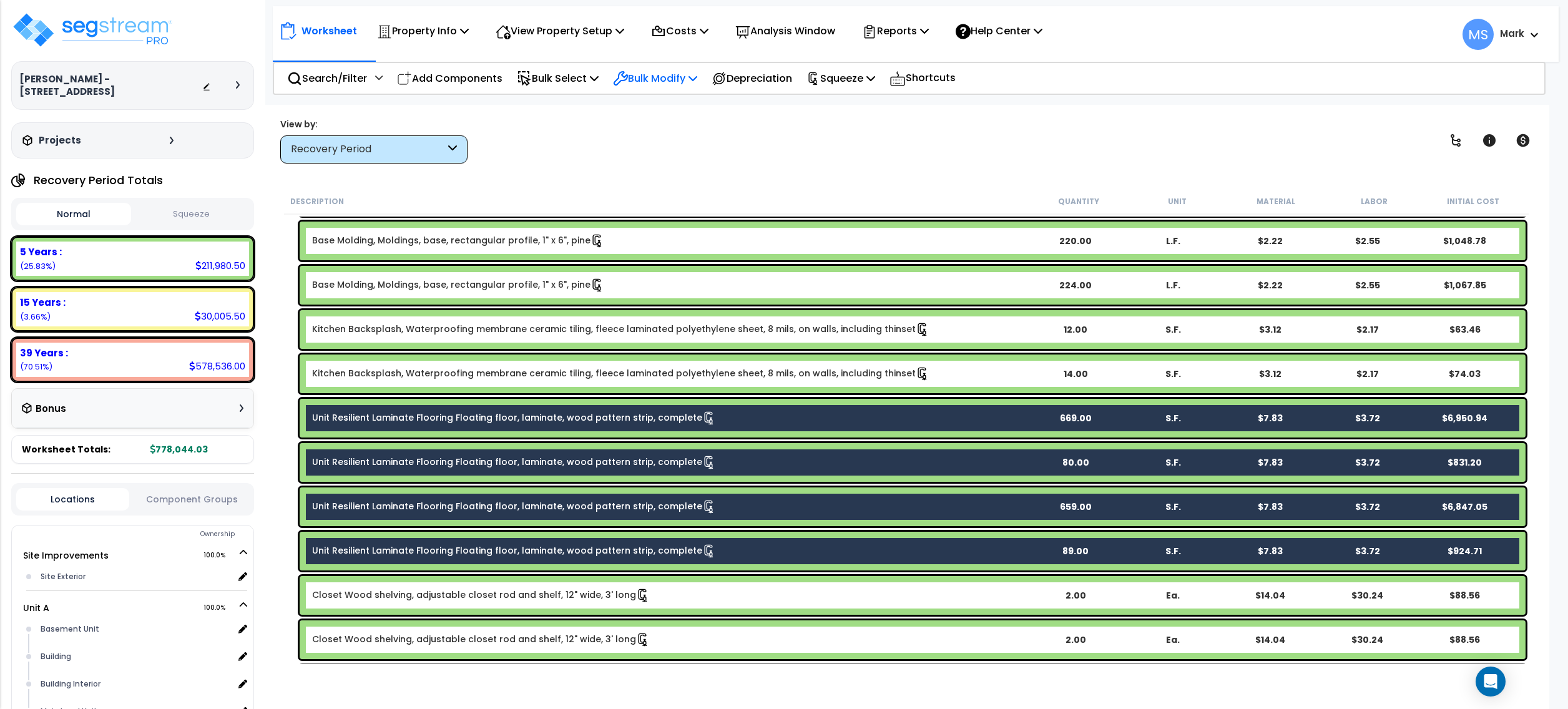
click at [697, 76] on p "Bulk Modify" at bounding box center [656, 78] width 85 height 17
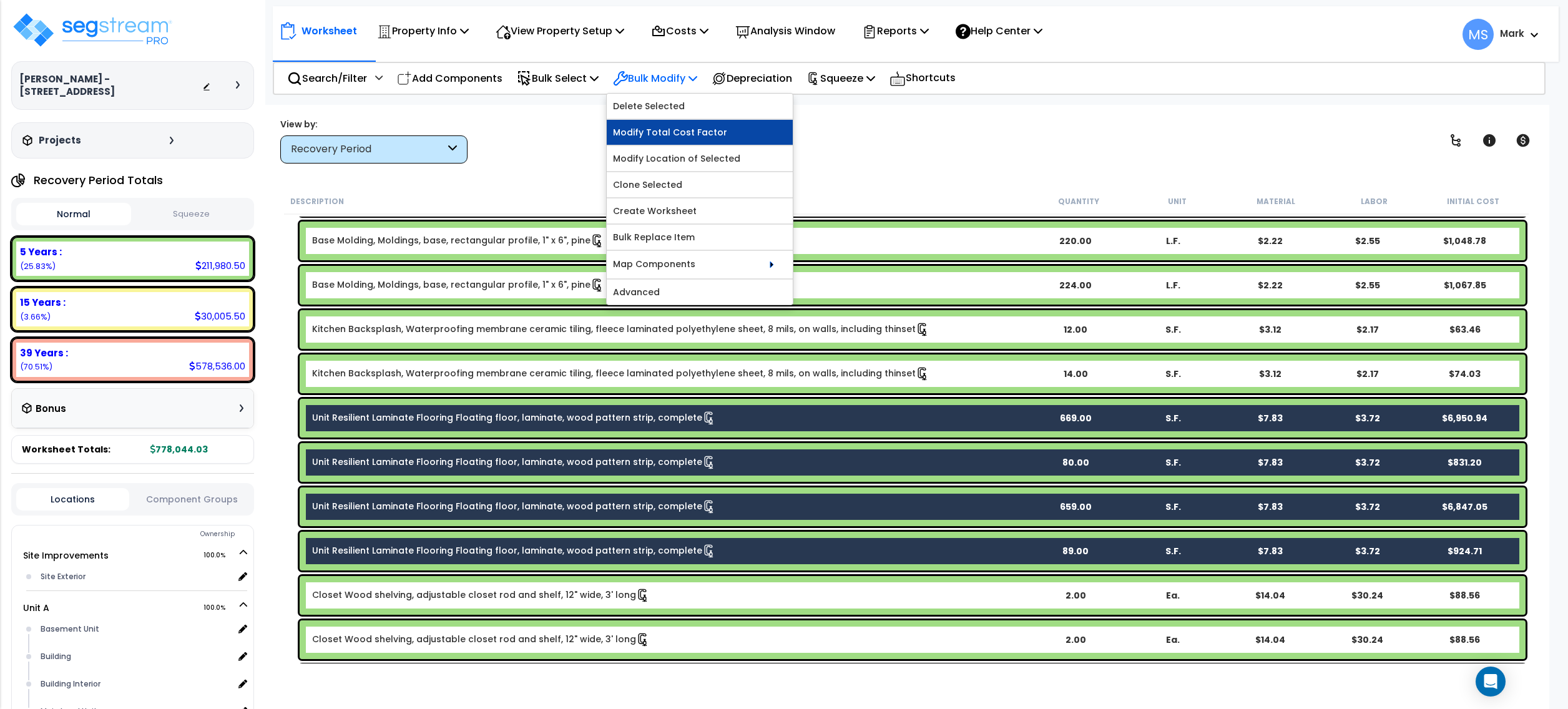
click at [703, 136] on link "Modify Total Cost Factor" at bounding box center [700, 132] width 186 height 25
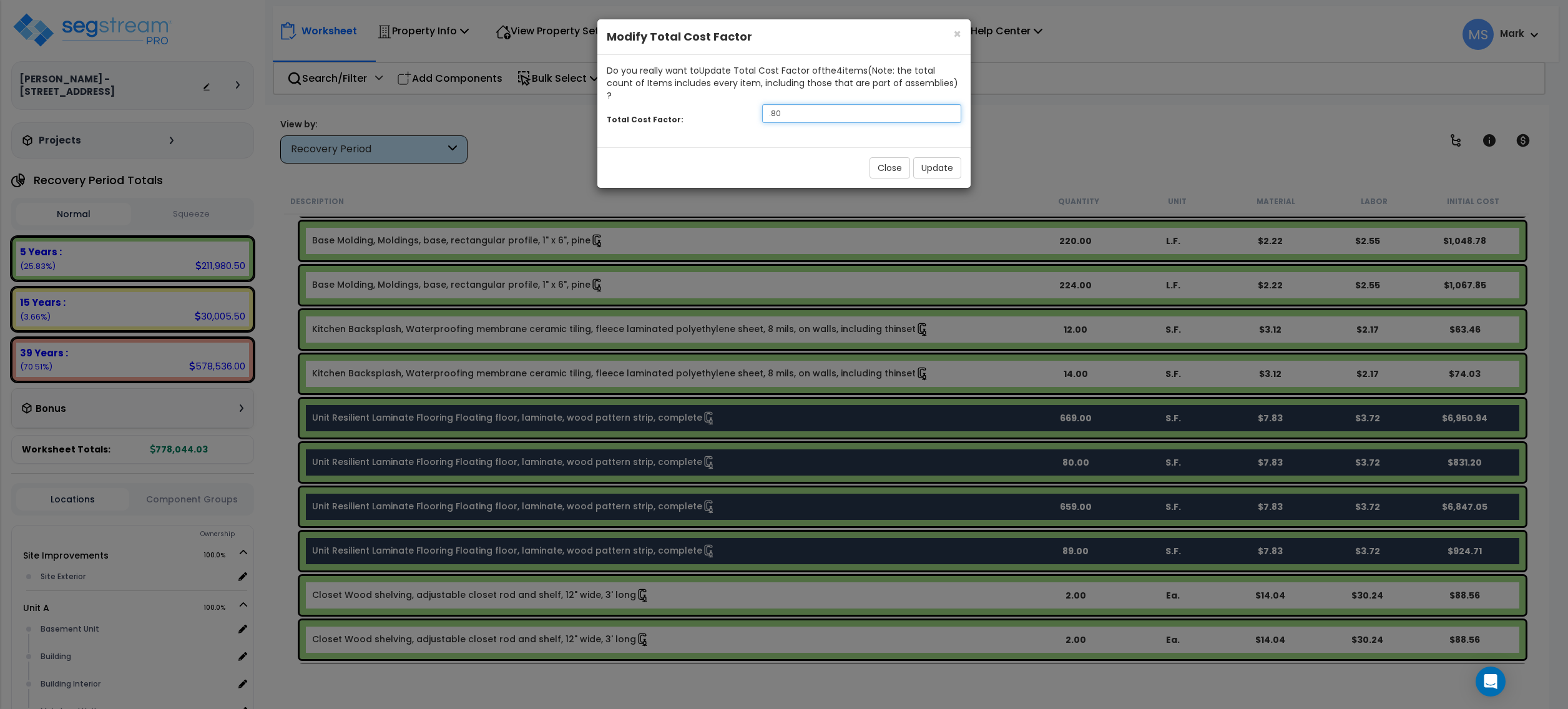
click at [820, 104] on input ".80" at bounding box center [861, 113] width 199 height 19
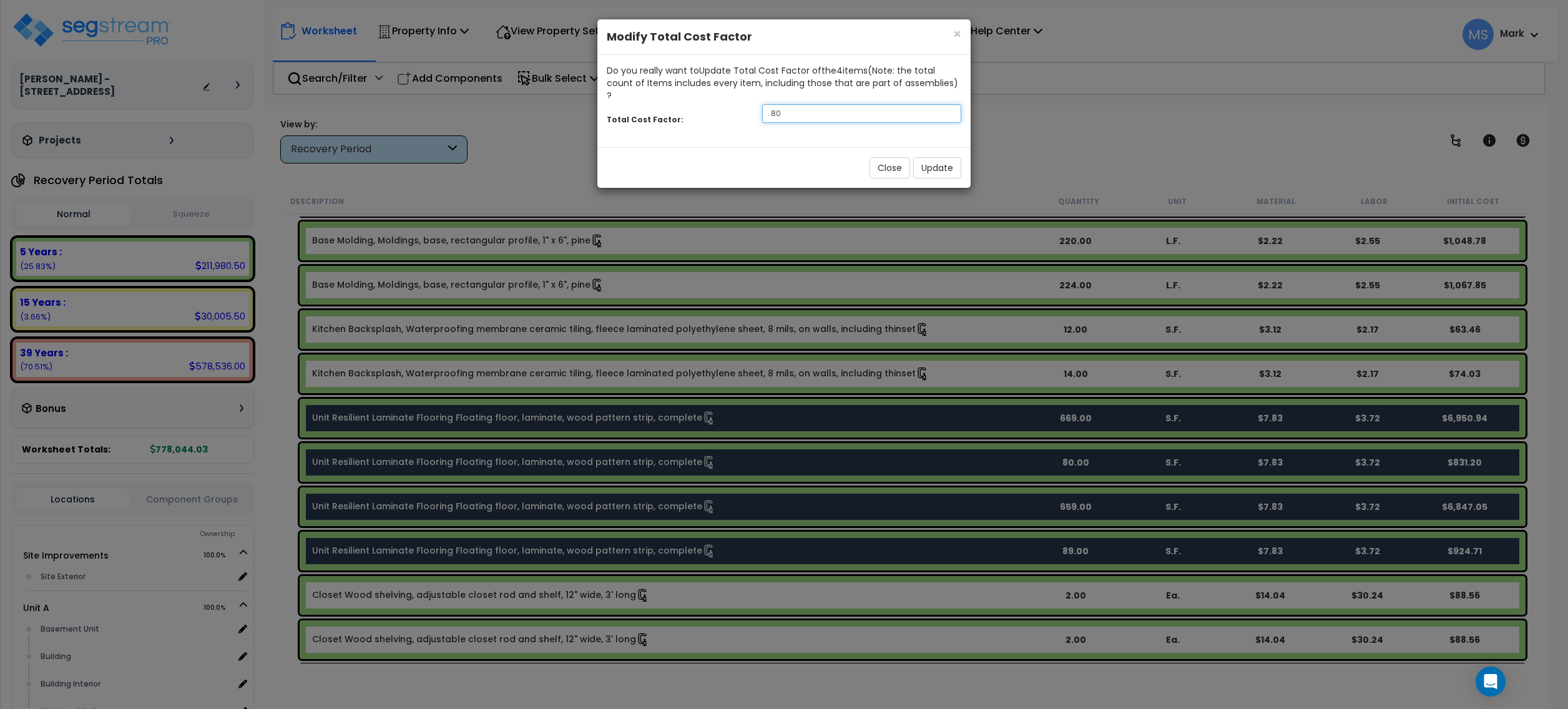
click at [839, 104] on input ".80" at bounding box center [861, 113] width 199 height 19
drag, startPoint x: 813, startPoint y: 125, endPoint x: 895, endPoint y: 148, distance: 85.2
click at [831, 129] on div "Do you really want to Update Total Cost Factor of the 4 item s (Note: the total…" at bounding box center [784, 101] width 373 height 93
click at [927, 157] on button "Update" at bounding box center [936, 168] width 48 height 22
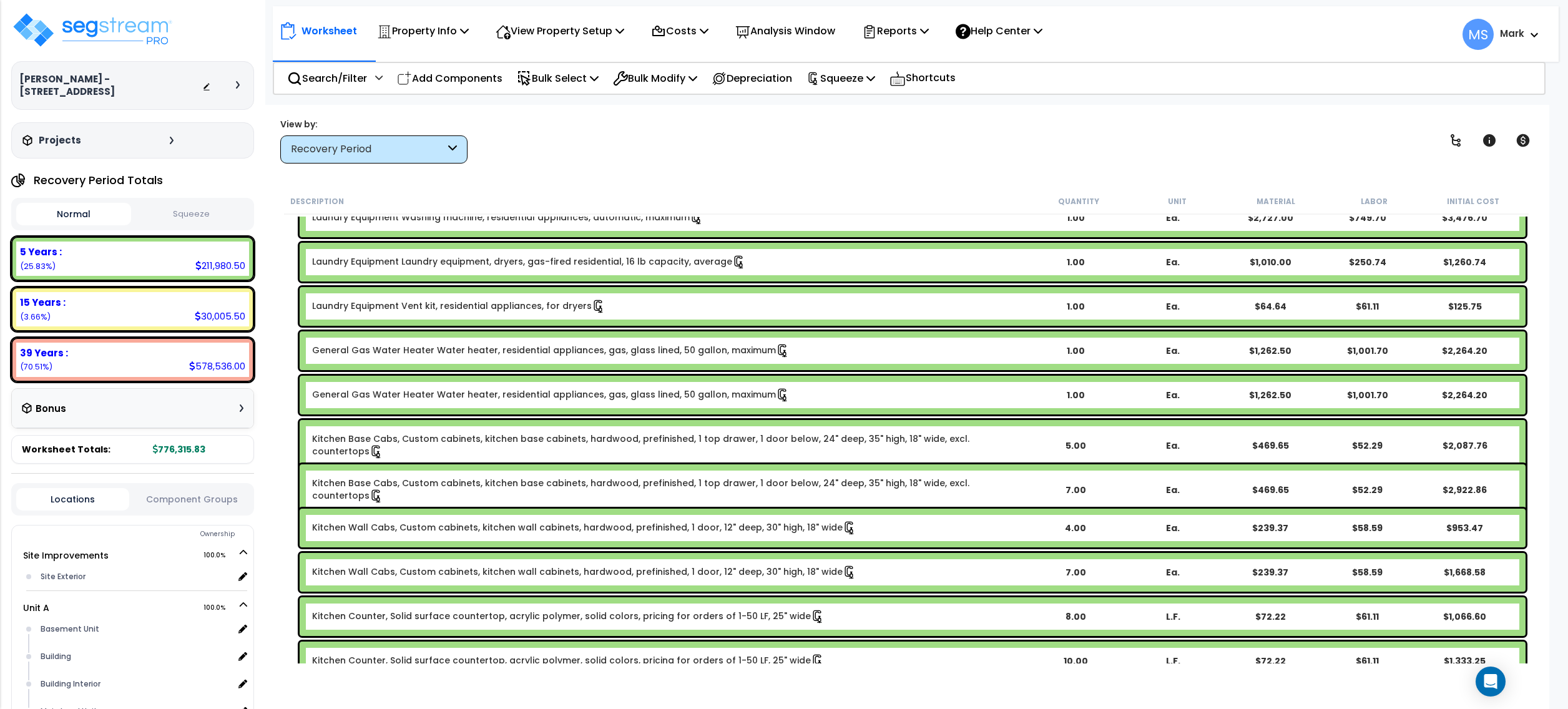
scroll to position [2452, 0]
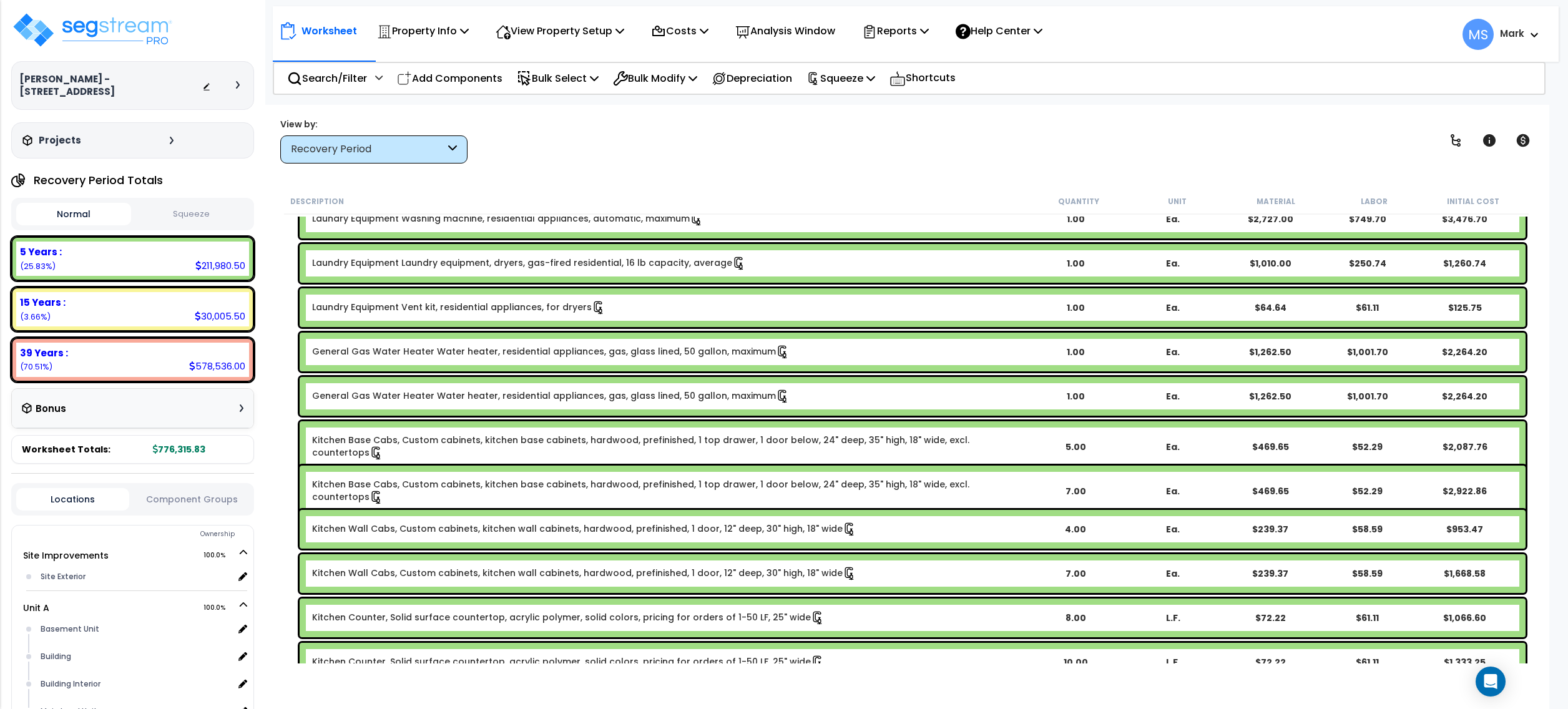
click at [592, 444] on link "Kitchen Base Cabs, Custom cabinets, kitchen base cabinets, hardwood, prefinishe…" at bounding box center [669, 446] width 714 height 26
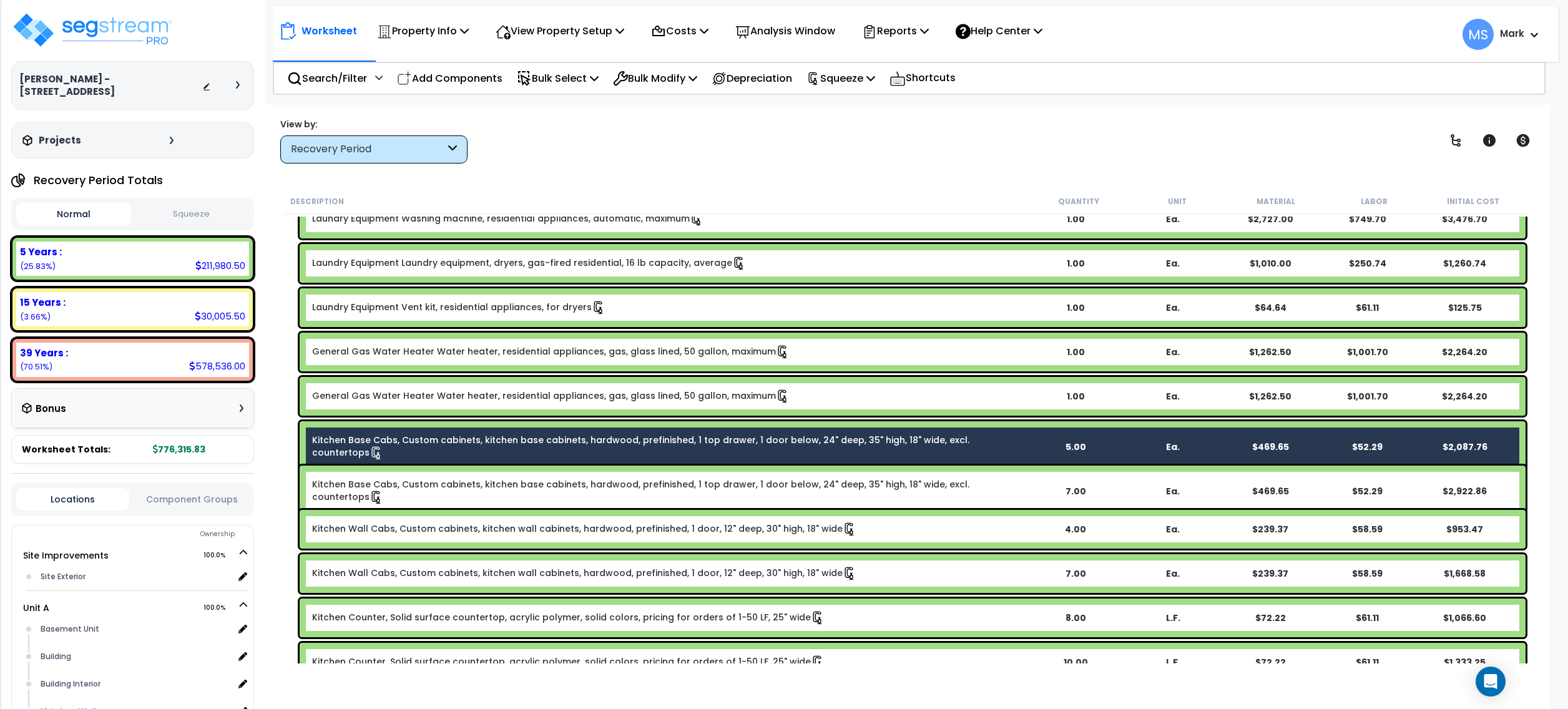
click at [593, 482] on link "Kitchen Base Cabs, Custom cabinets, kitchen base cabinets, hardwood, prefinishe…" at bounding box center [669, 491] width 714 height 26
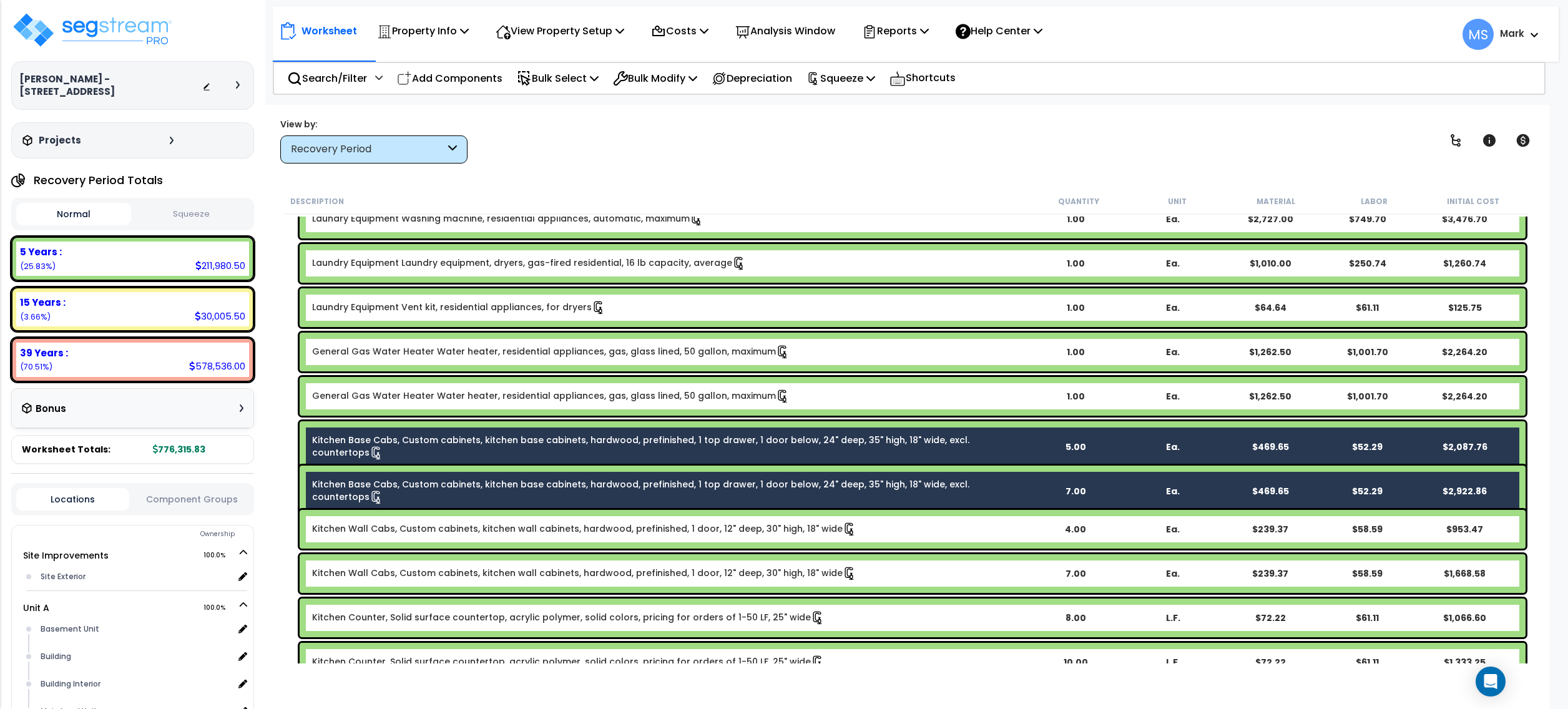
drag, startPoint x: 596, startPoint y: 523, endPoint x: 600, endPoint y: 528, distance: 6.4
click at [597, 523] on link "Kitchen Wall Cabs, Custom cabinets, kitchen wall cabinets, hardwood, prefinishe…" at bounding box center [584, 529] width 544 height 13
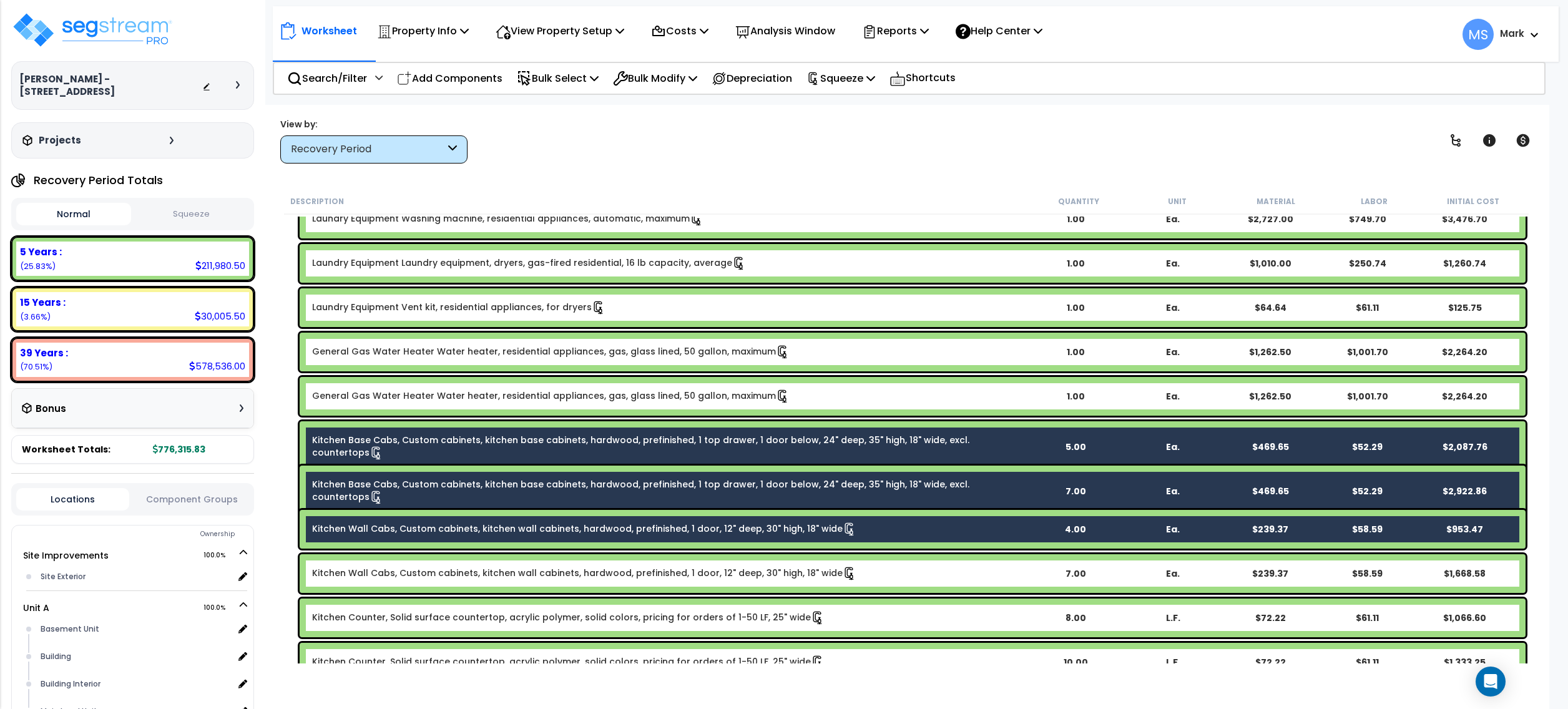
click at [599, 570] on link "Kitchen Wall Cabs, Custom cabinets, kitchen wall cabinets, hardwood, prefinishe…" at bounding box center [584, 573] width 544 height 13
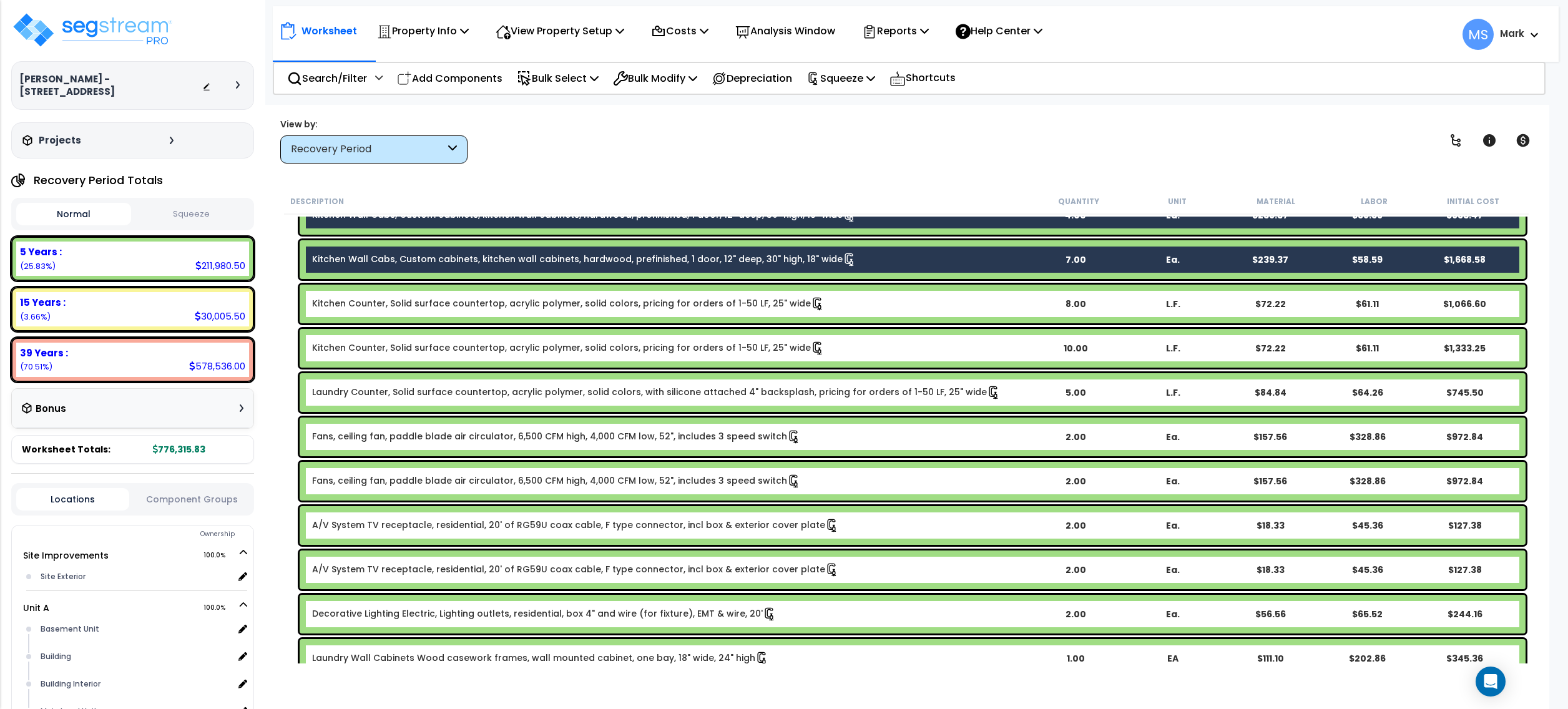
scroll to position [2984, 0]
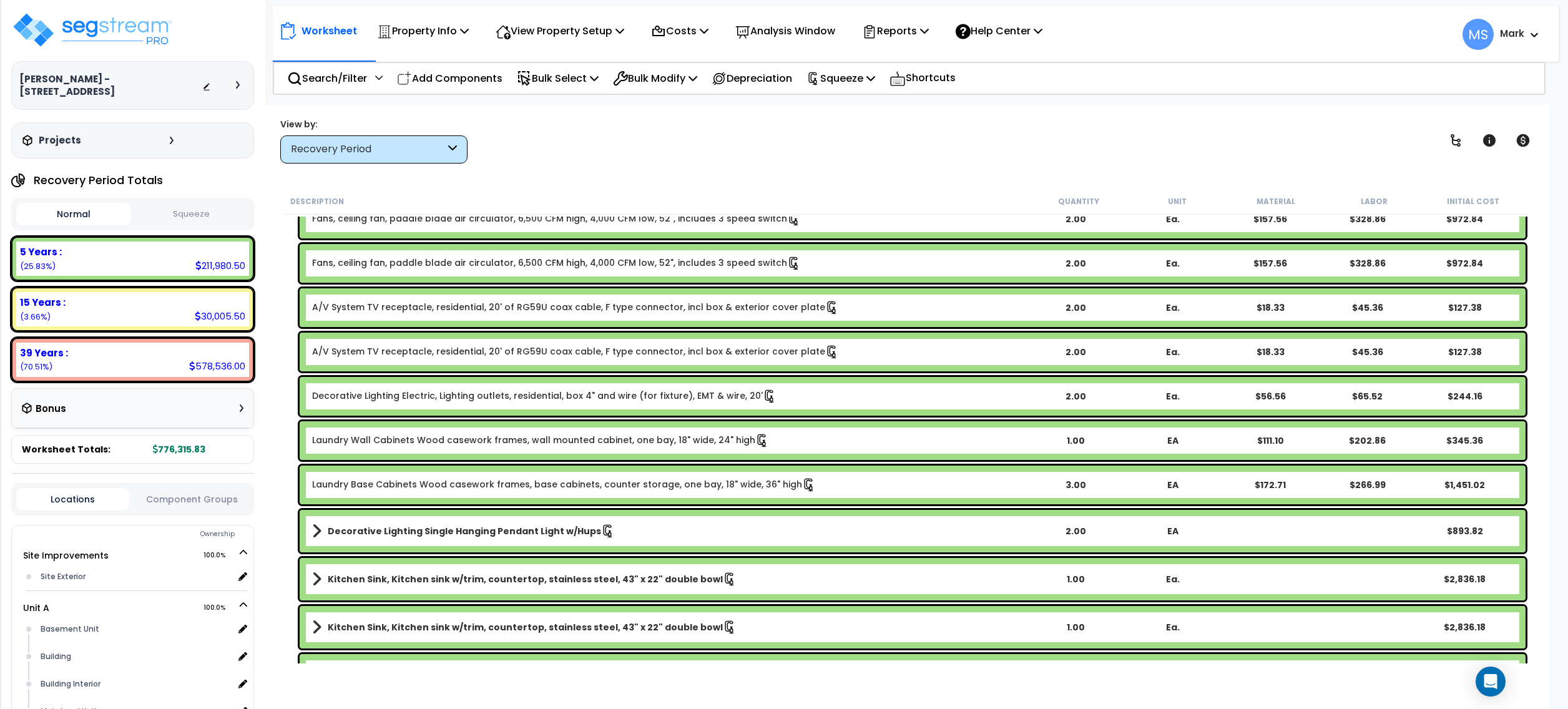
drag, startPoint x: 528, startPoint y: 483, endPoint x: 530, endPoint y: 471, distance: 12.2
click at [530, 482] on link "Laundry Base Cabinets Wood casework frames, base cabinets, counter storage, one…" at bounding box center [564, 485] width 504 height 13
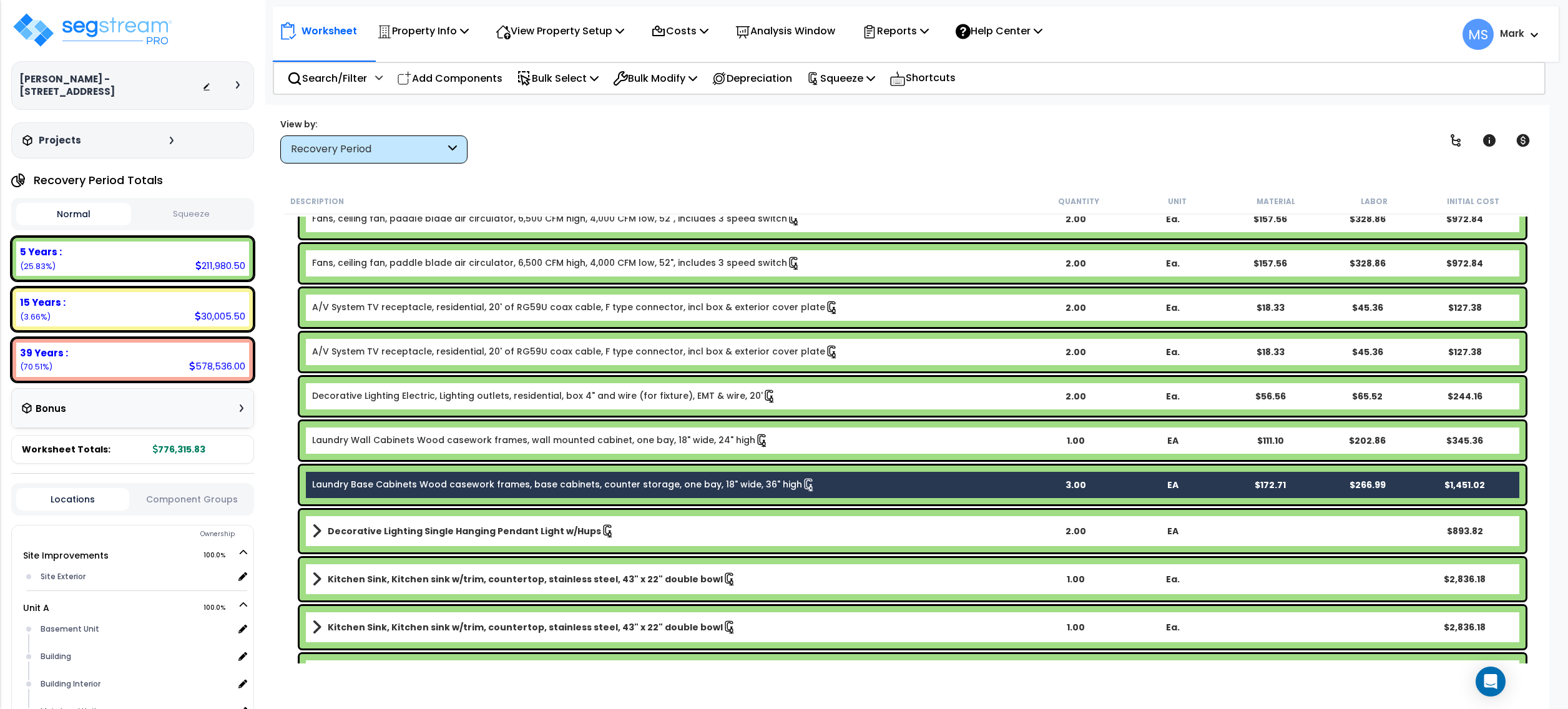
click at [533, 440] on link "Laundry Wall Cabinets Wood casework frames, wall mounted cabinet, one bay, 18" …" at bounding box center [541, 440] width 457 height 13
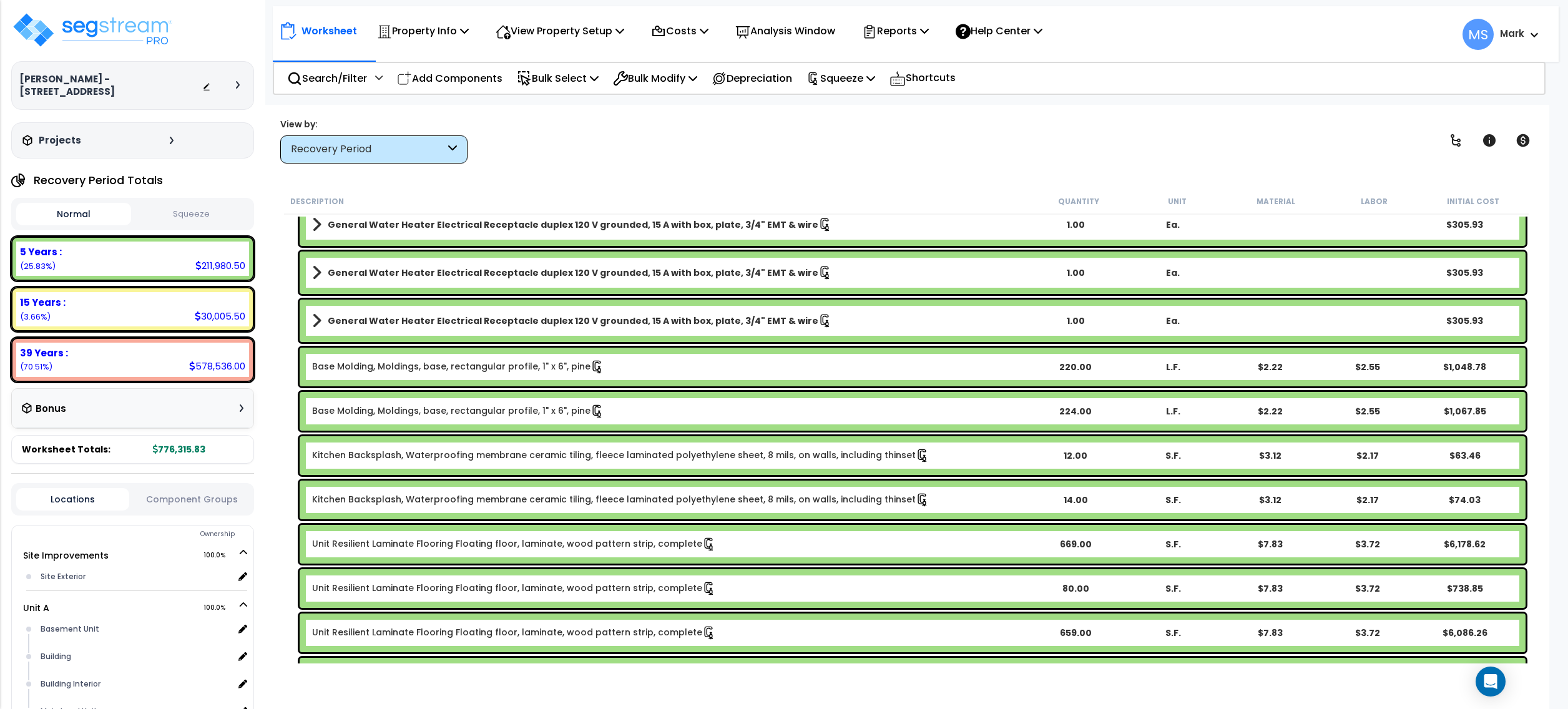
scroll to position [1137, 0]
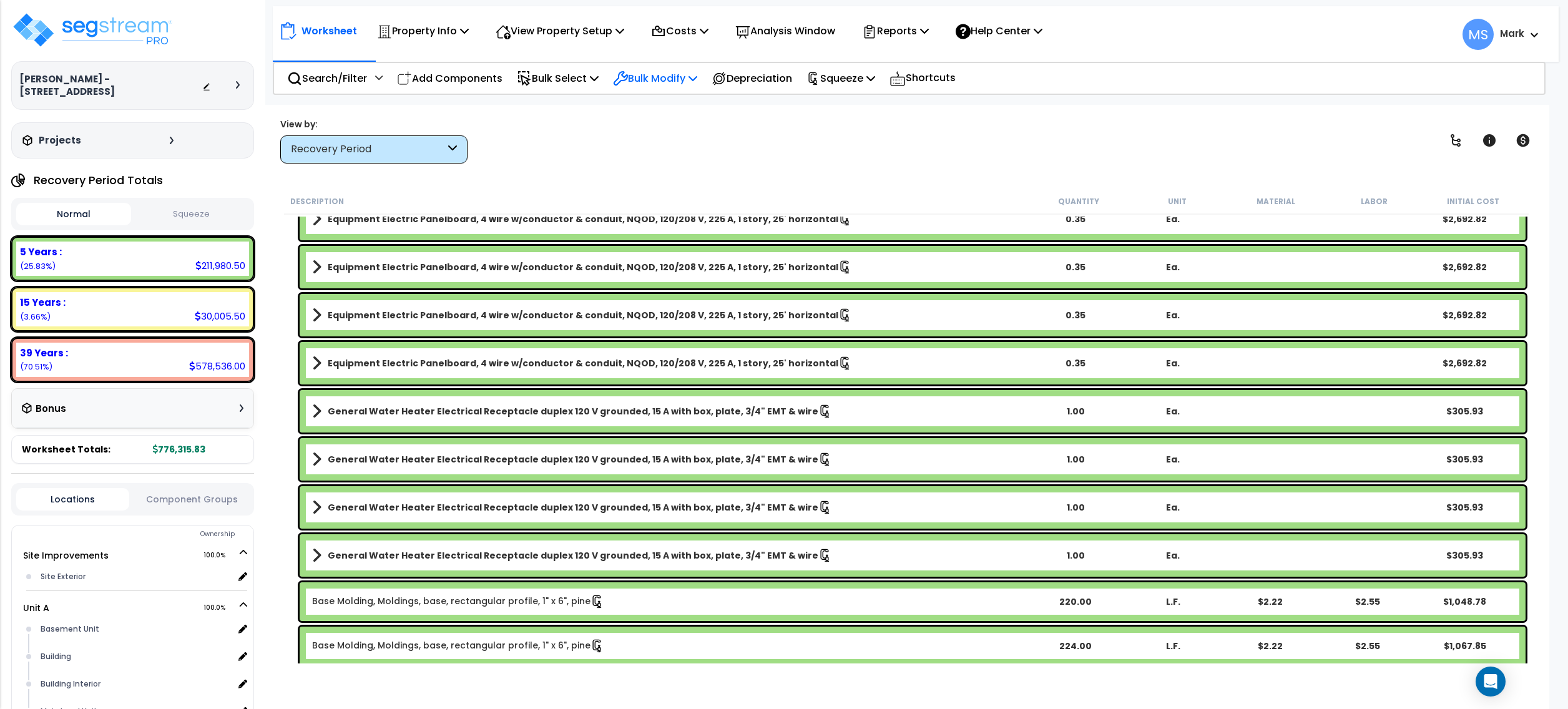
click at [662, 81] on p "Bulk Modify" at bounding box center [656, 78] width 85 height 17
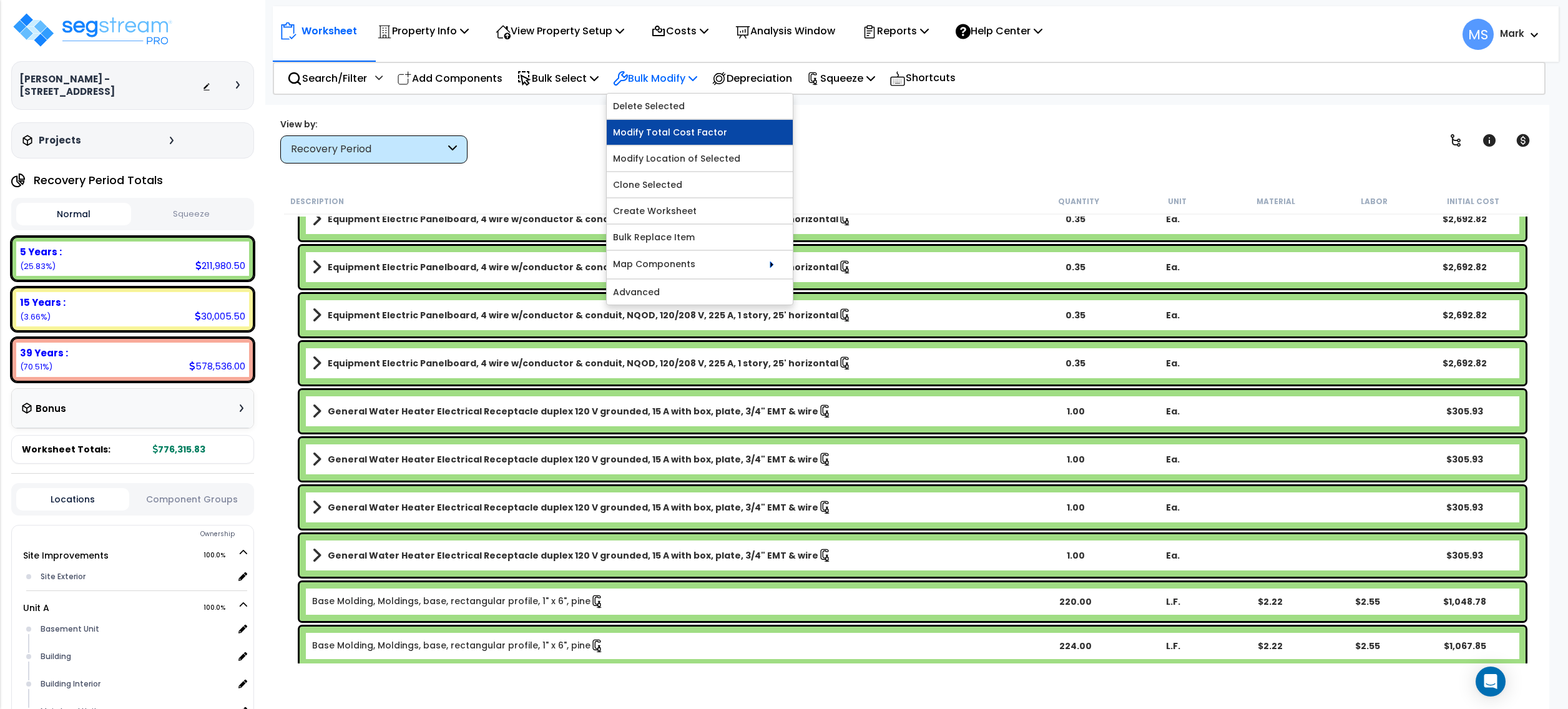
click at [703, 132] on link "Modify Total Cost Factor" at bounding box center [700, 132] width 186 height 25
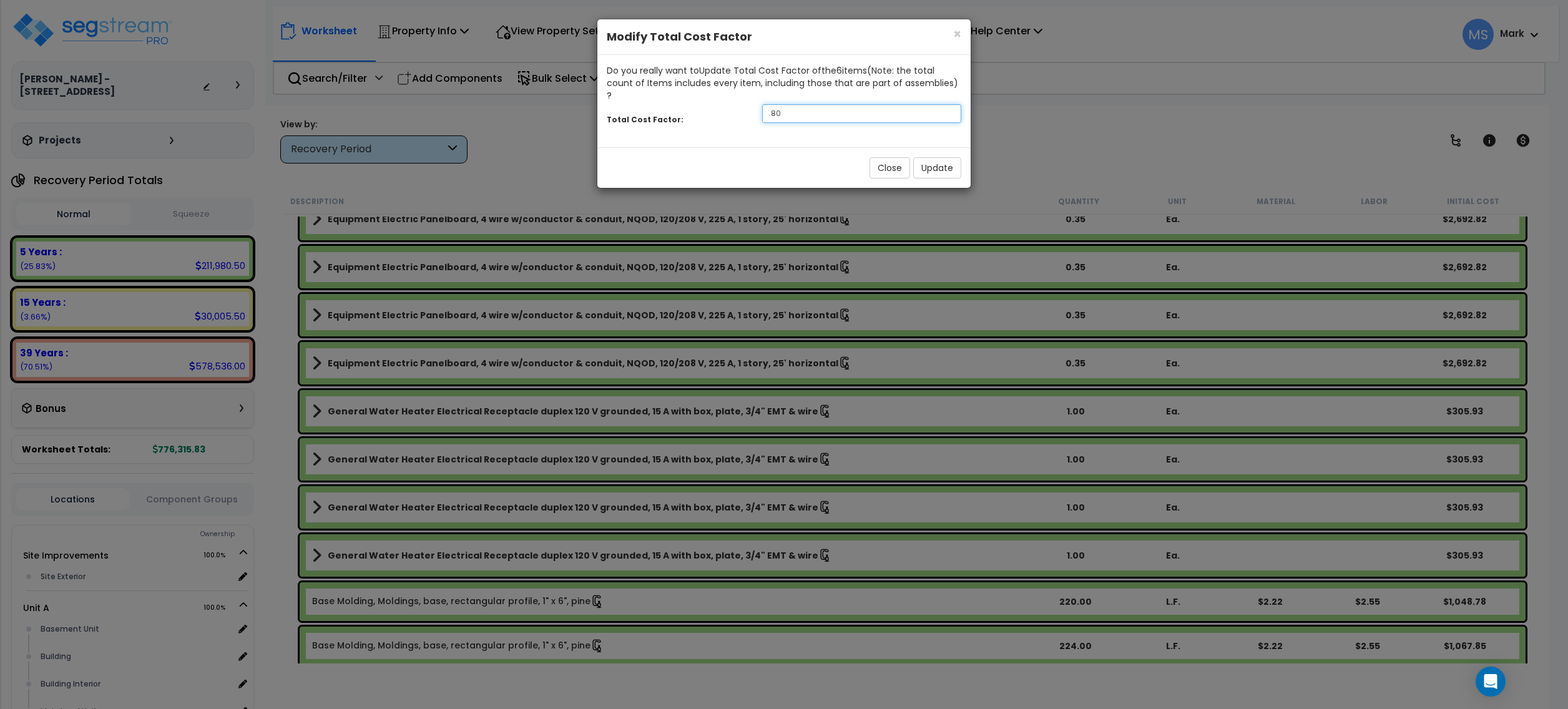
click at [865, 104] on input ".80" at bounding box center [861, 113] width 199 height 19
drag, startPoint x: 868, startPoint y: 103, endPoint x: 881, endPoint y: 112, distance: 15.8
click at [872, 105] on input ".80" at bounding box center [861, 113] width 199 height 19
click at [883, 105] on input ".80" at bounding box center [861, 113] width 199 height 19
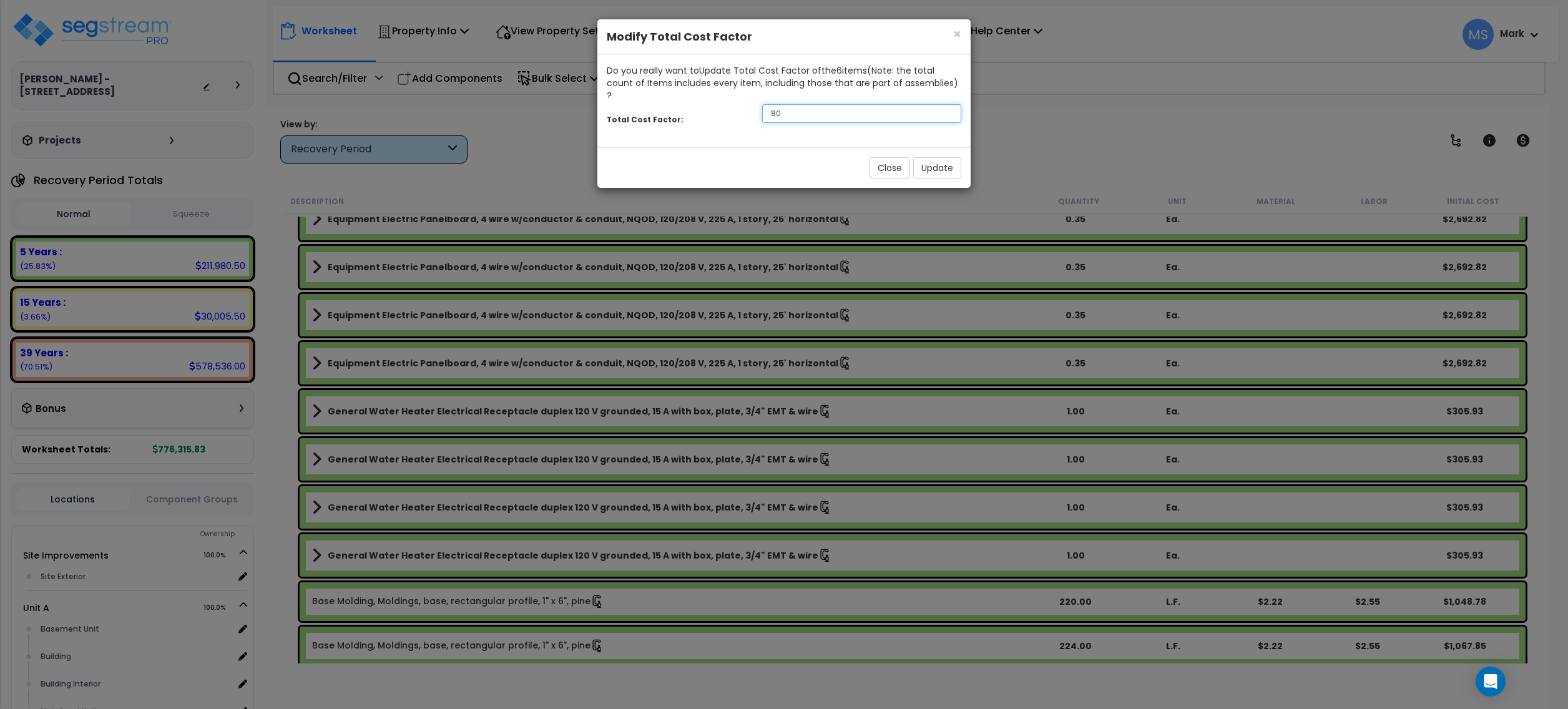
click at [883, 105] on input ".80" at bounding box center [861, 113] width 199 height 19
click at [882, 104] on input ".80" at bounding box center [861, 113] width 199 height 19
type input "1.20"
drag, startPoint x: 801, startPoint y: 145, endPoint x: 856, endPoint y: 158, distance: 56.5
click at [813, 148] on div "Close Update" at bounding box center [784, 167] width 373 height 40
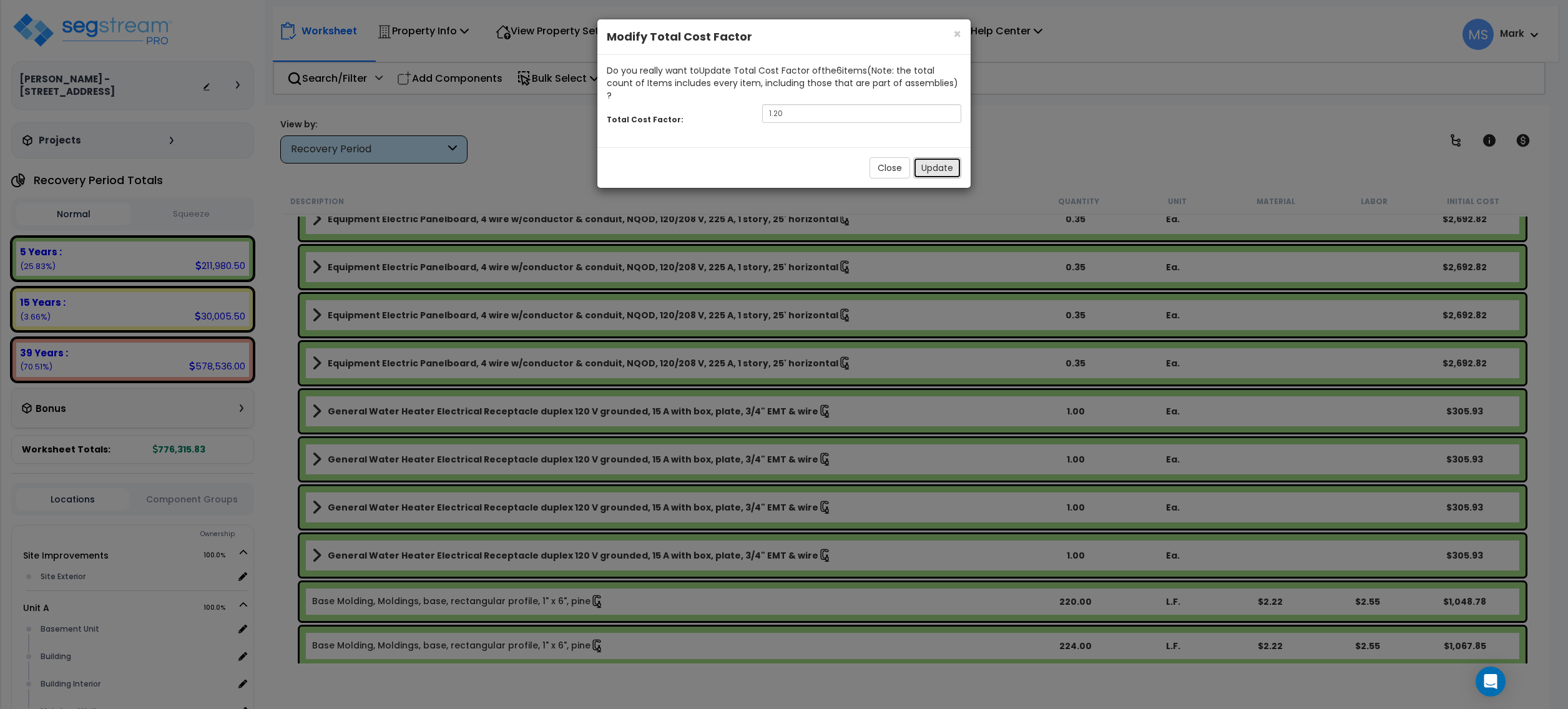
click at [945, 158] on button "Update" at bounding box center [936, 168] width 48 height 22
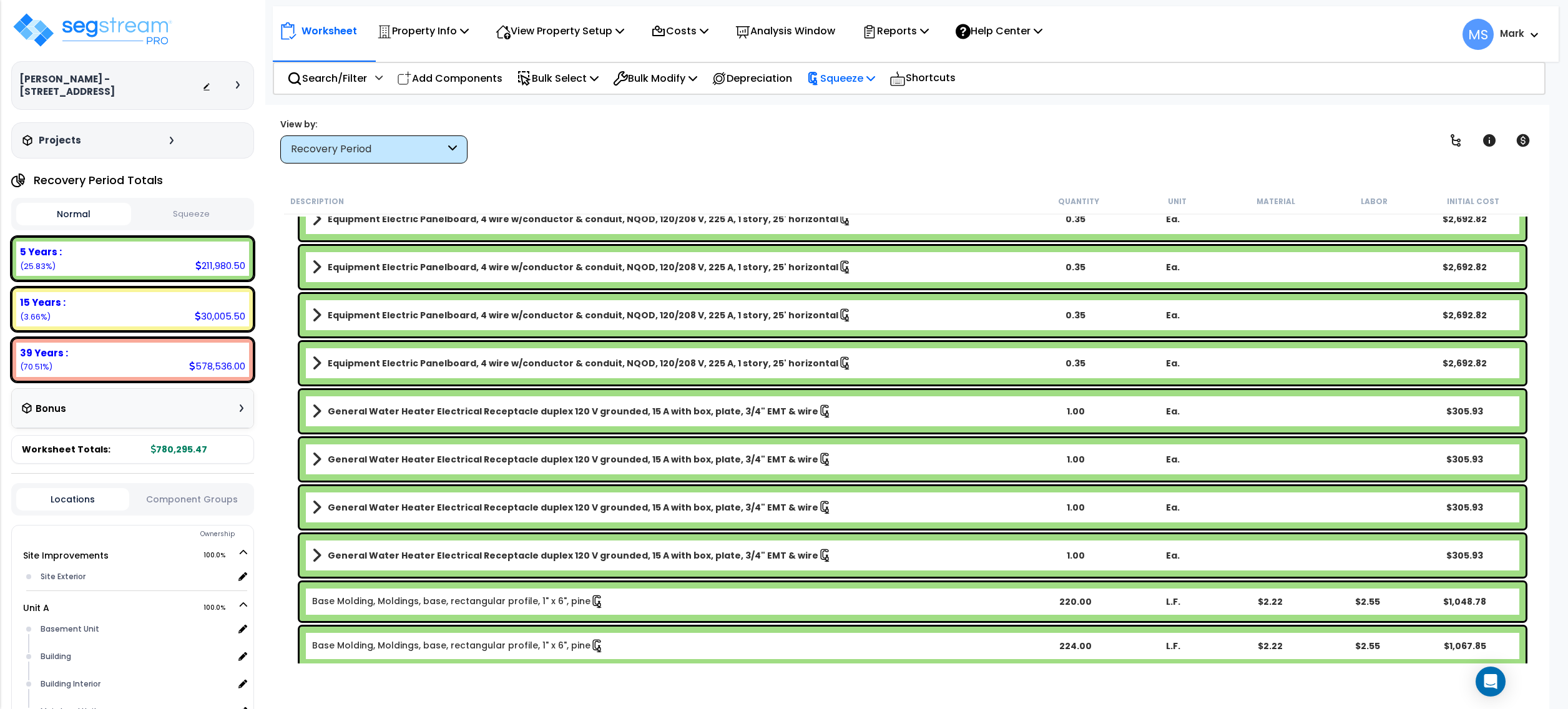
click at [875, 81] on p "Squeeze" at bounding box center [841, 78] width 68 height 17
click at [867, 105] on link "Re-squeeze" at bounding box center [862, 108] width 123 height 29
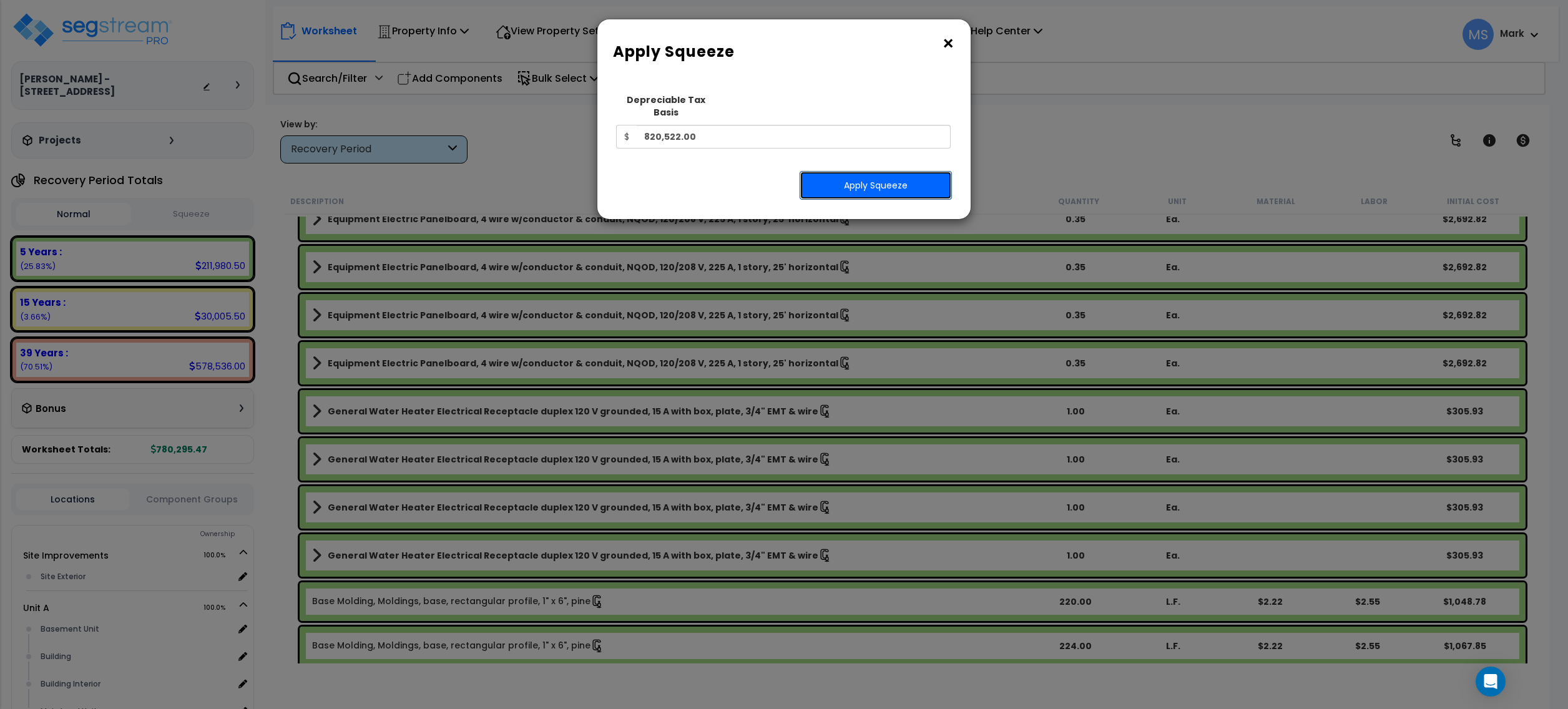
click at [853, 171] on button "Apply Squeeze" at bounding box center [875, 185] width 152 height 29
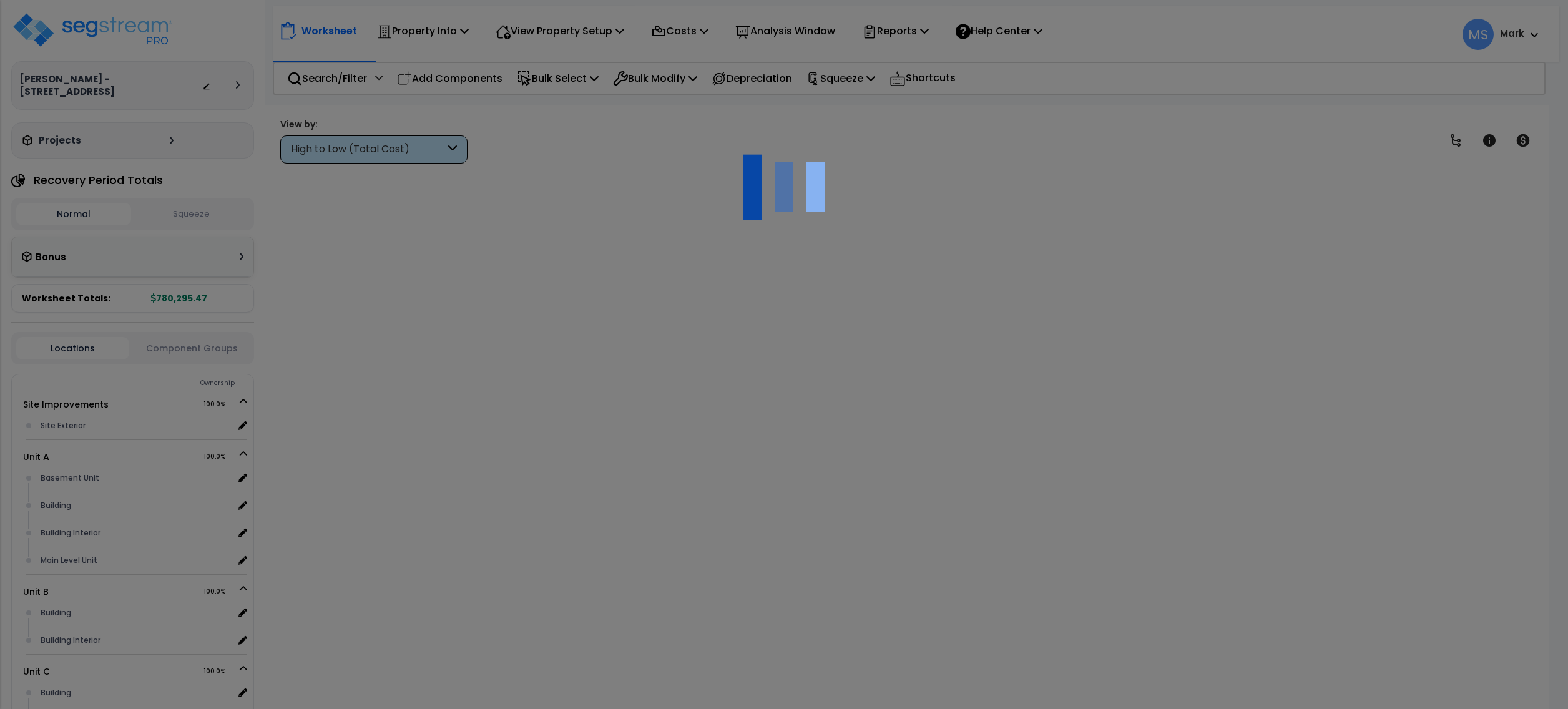
scroll to position [55, 0]
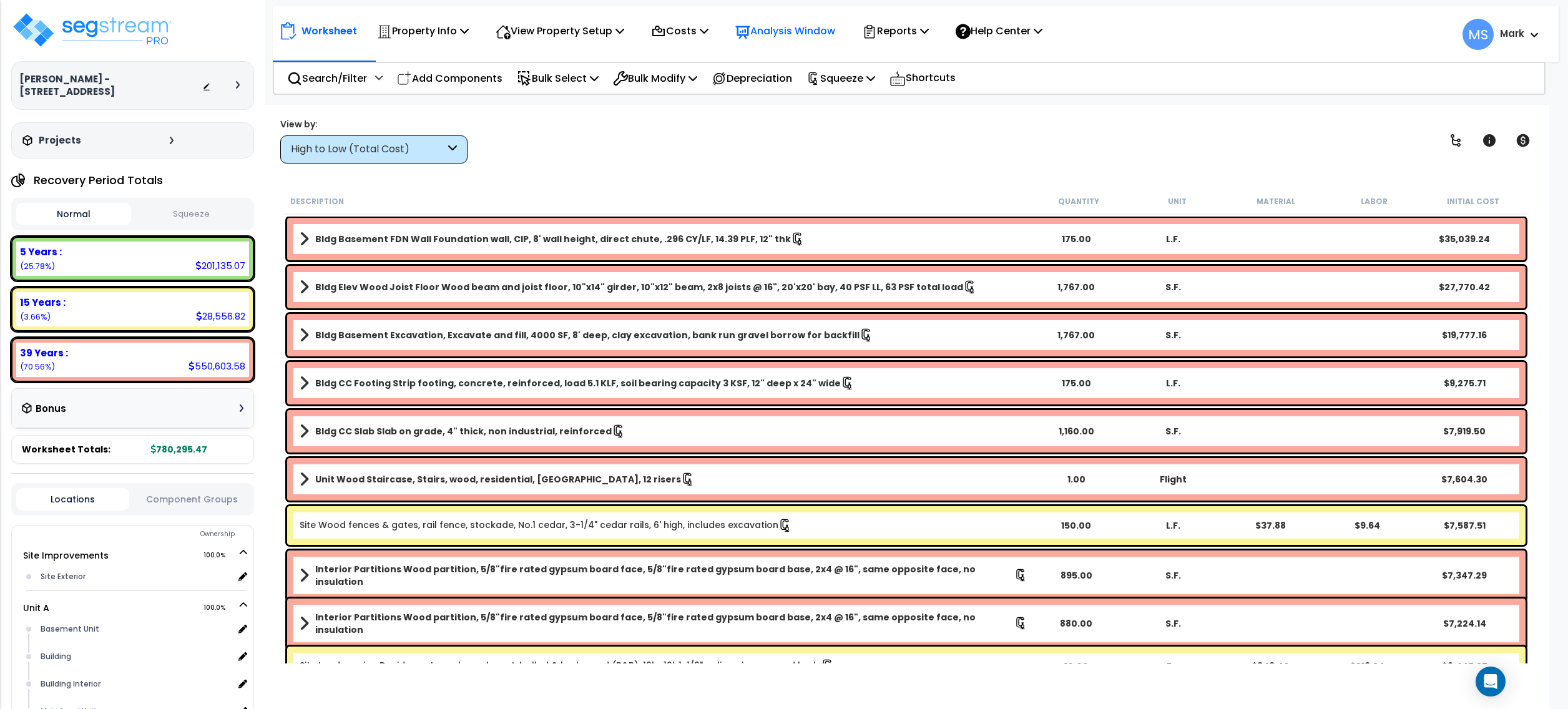
click at [836, 31] on p "Analysis Window" at bounding box center [785, 31] width 100 height 17
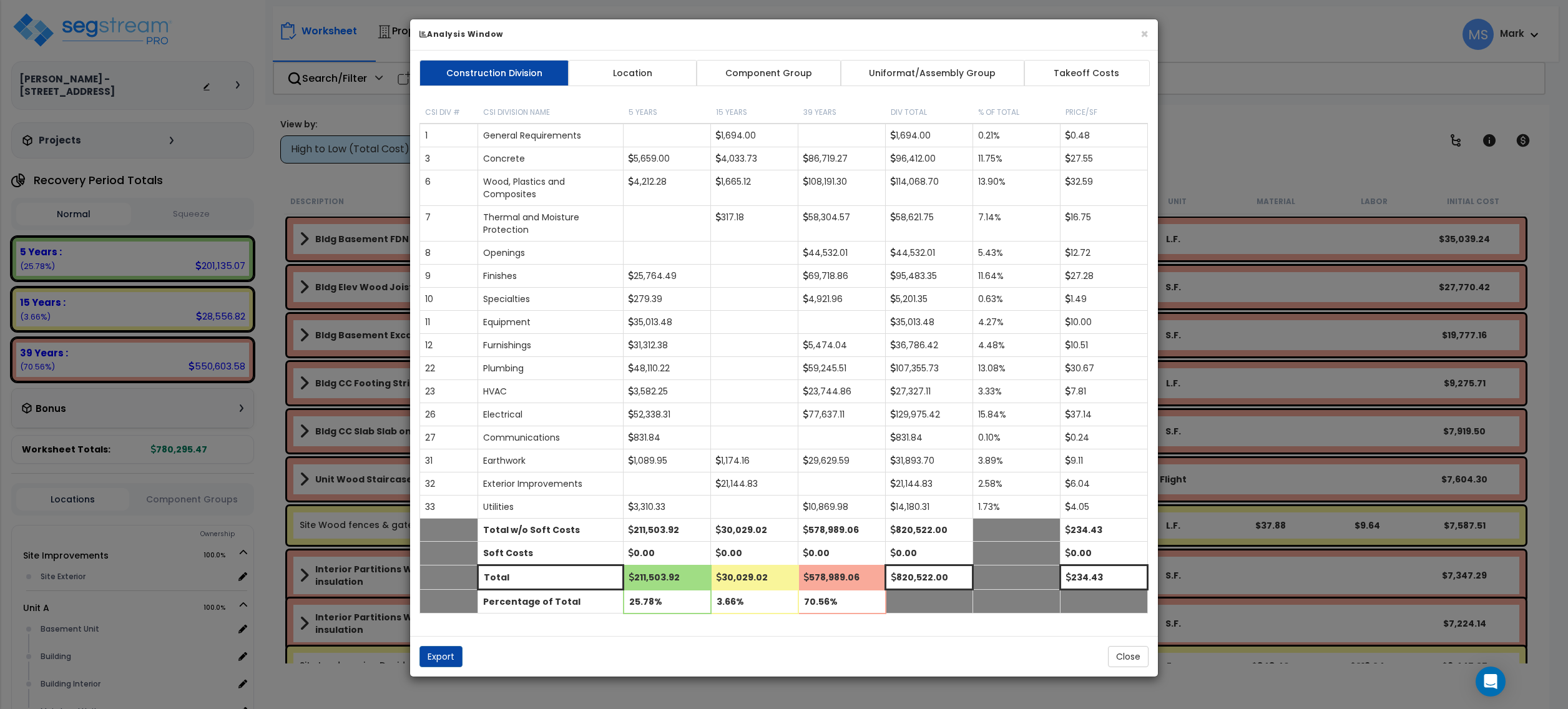
click at [779, 68] on link "Component Group" at bounding box center [768, 73] width 145 height 26
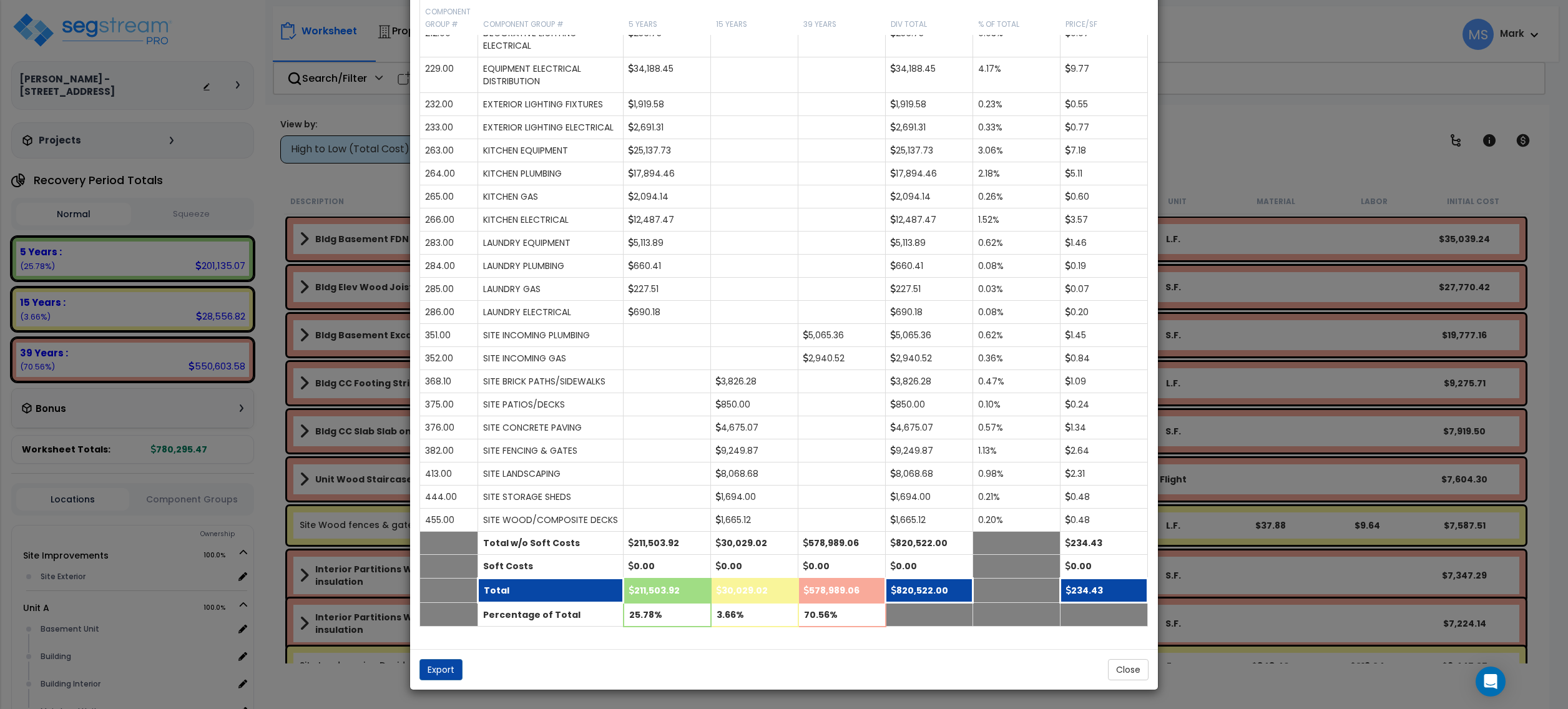
scroll to position [1527, 0]
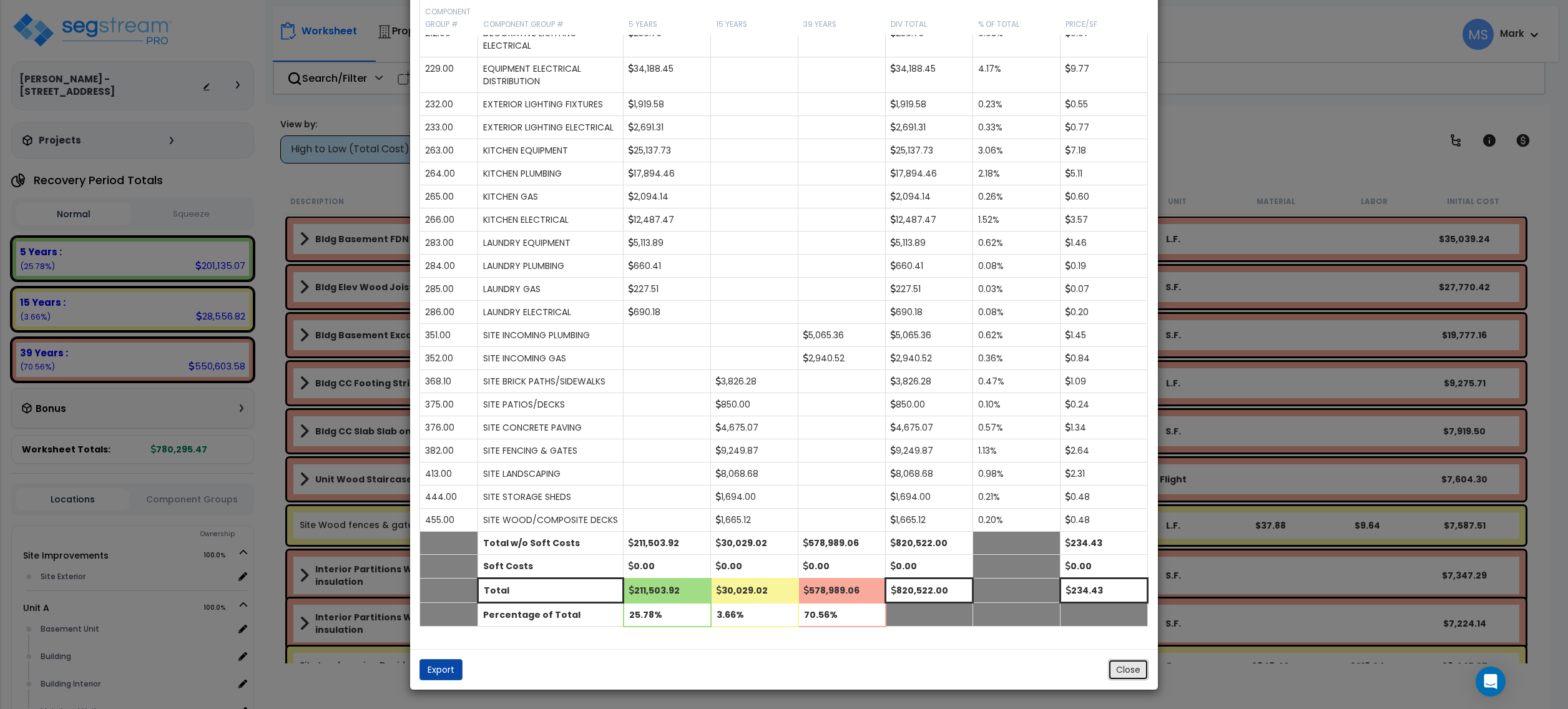
click at [1121, 670] on button "Close" at bounding box center [1128, 670] width 40 height 22
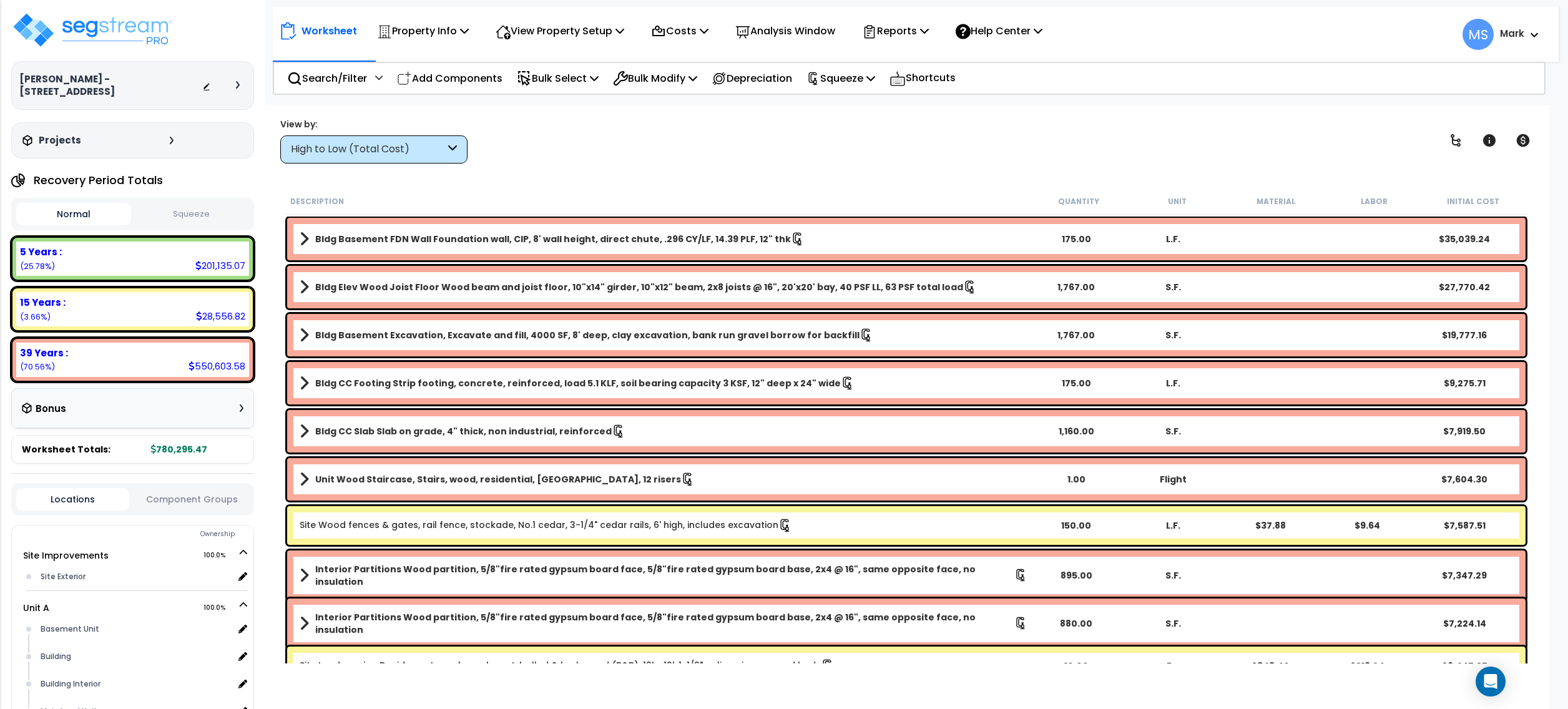
scroll to position [0, 0]
click at [905, 13] on div "Worksheet Property Info Property Setup Add Property Unit Template property Clon…" at bounding box center [916, 28] width 1286 height 44
click at [904, 23] on p "Reports" at bounding box center [895, 31] width 67 height 17
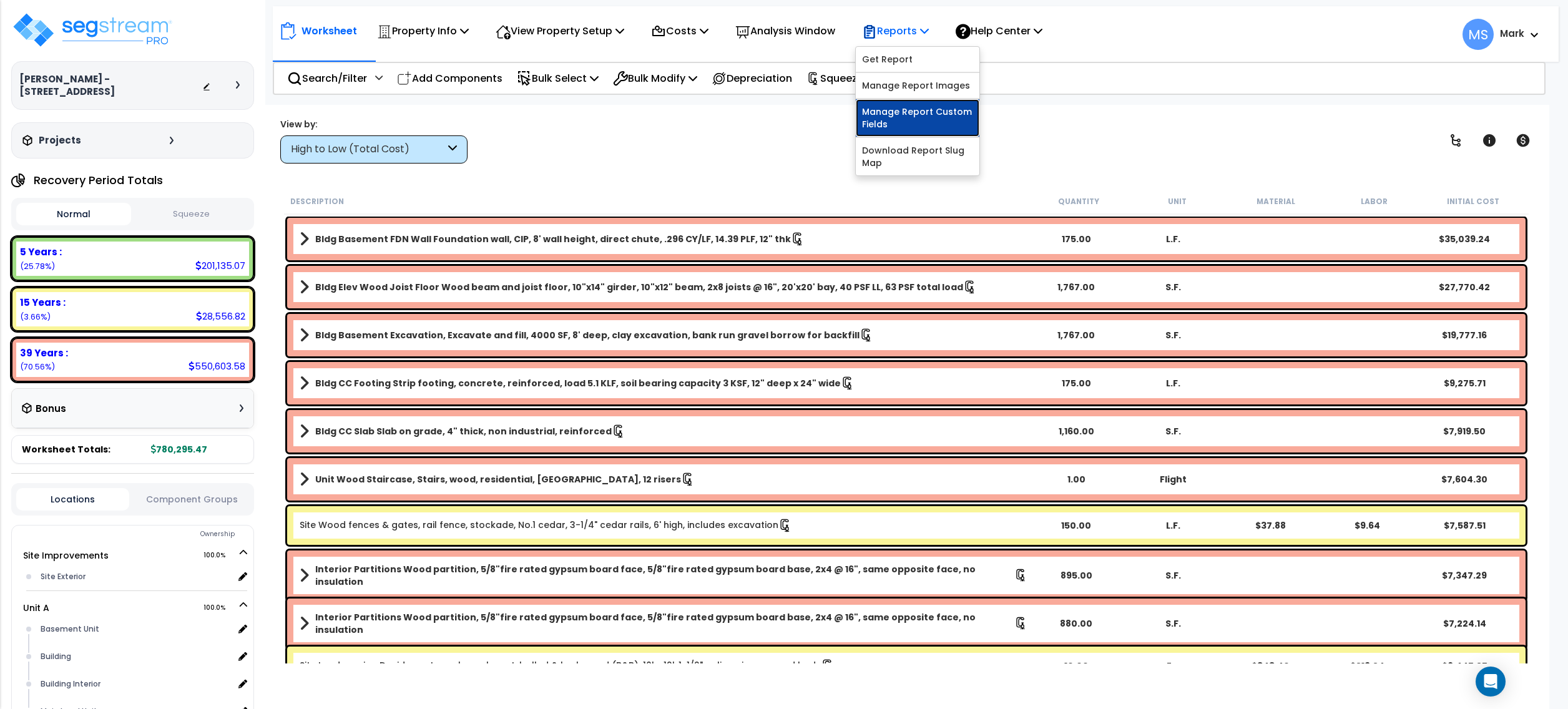
click at [926, 115] on link "Manage Report Custom Fields" at bounding box center [917, 118] width 123 height 38
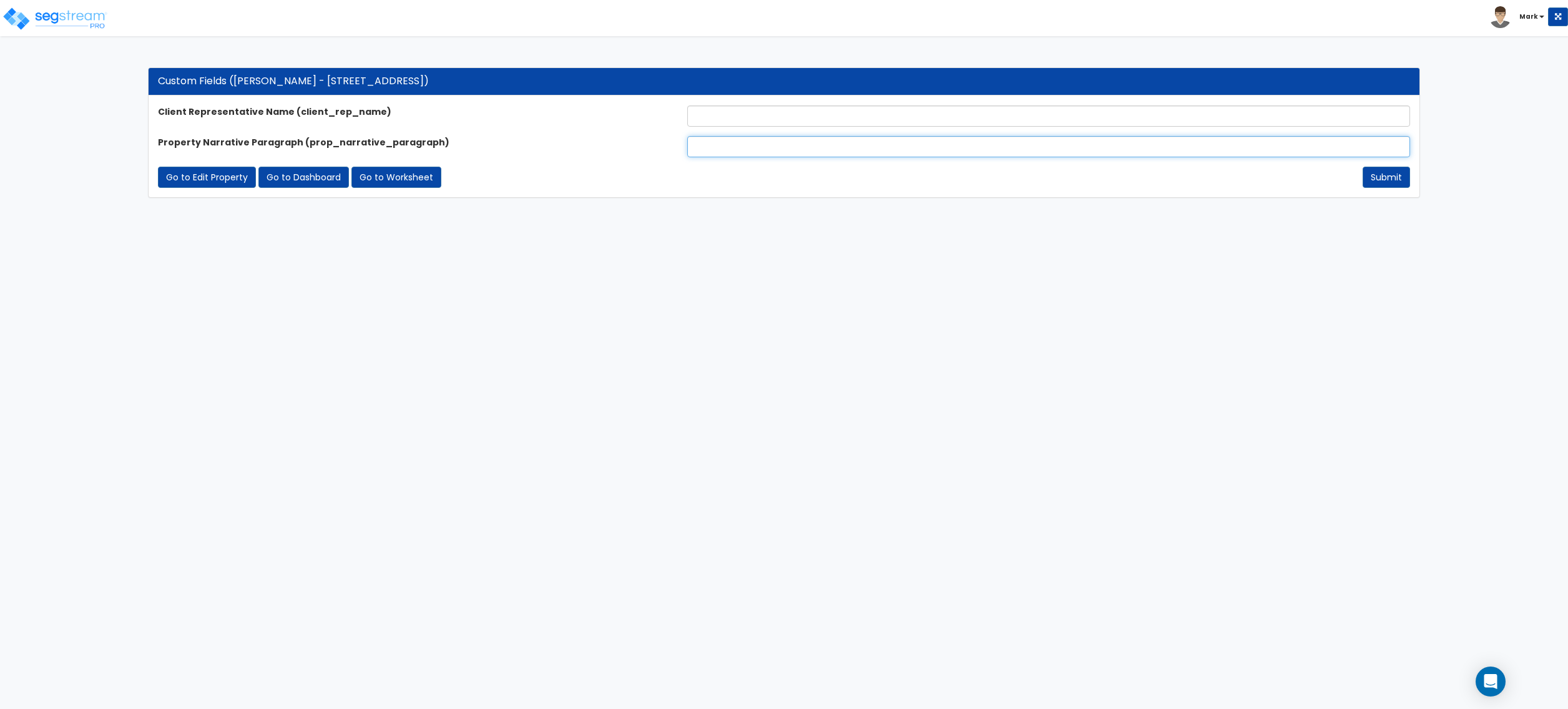
click at [749, 145] on input "text" at bounding box center [1049, 147] width 723 height 22
paste input "The subject property is a 3,467 SF multi-unit residential property consisting o…"
type input "The subject property is a 3,467 SF multi-unit residential property consisting o…"
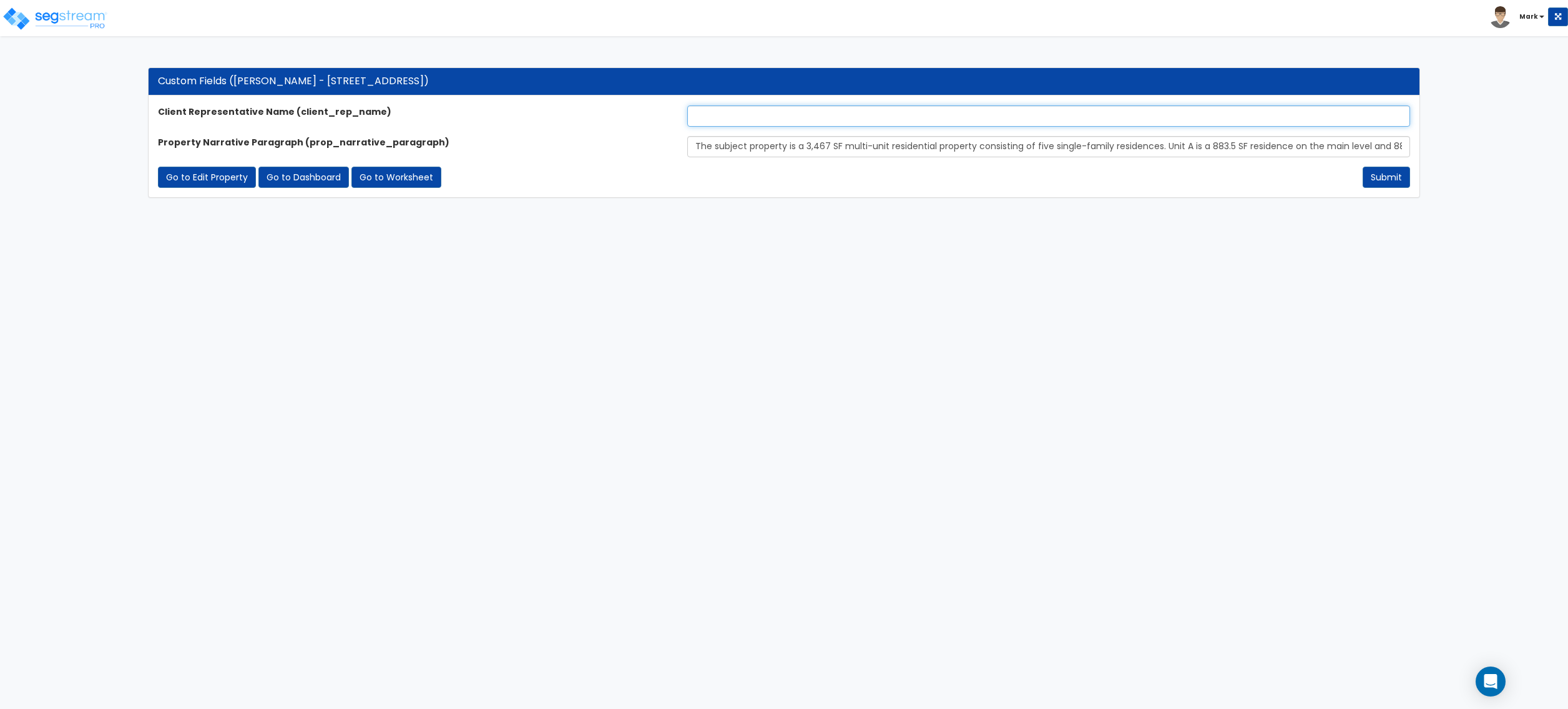
click at [746, 122] on input "text" at bounding box center [1049, 116] width 723 height 22
type input "[PERSON_NAME]"
click at [1409, 181] on button "Submit" at bounding box center [1386, 177] width 48 height 22
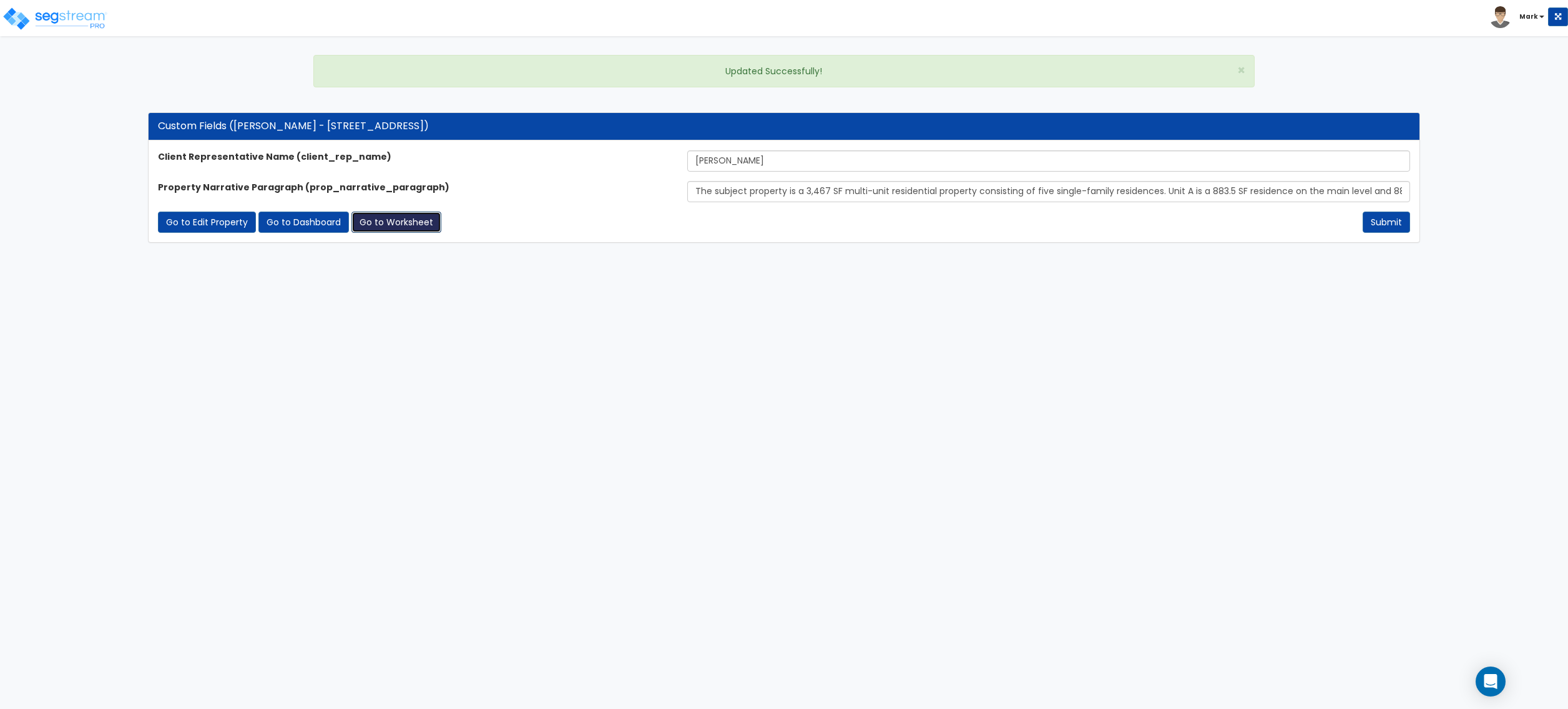
click at [395, 233] on link "Go to Worksheet" at bounding box center [397, 222] width 90 height 22
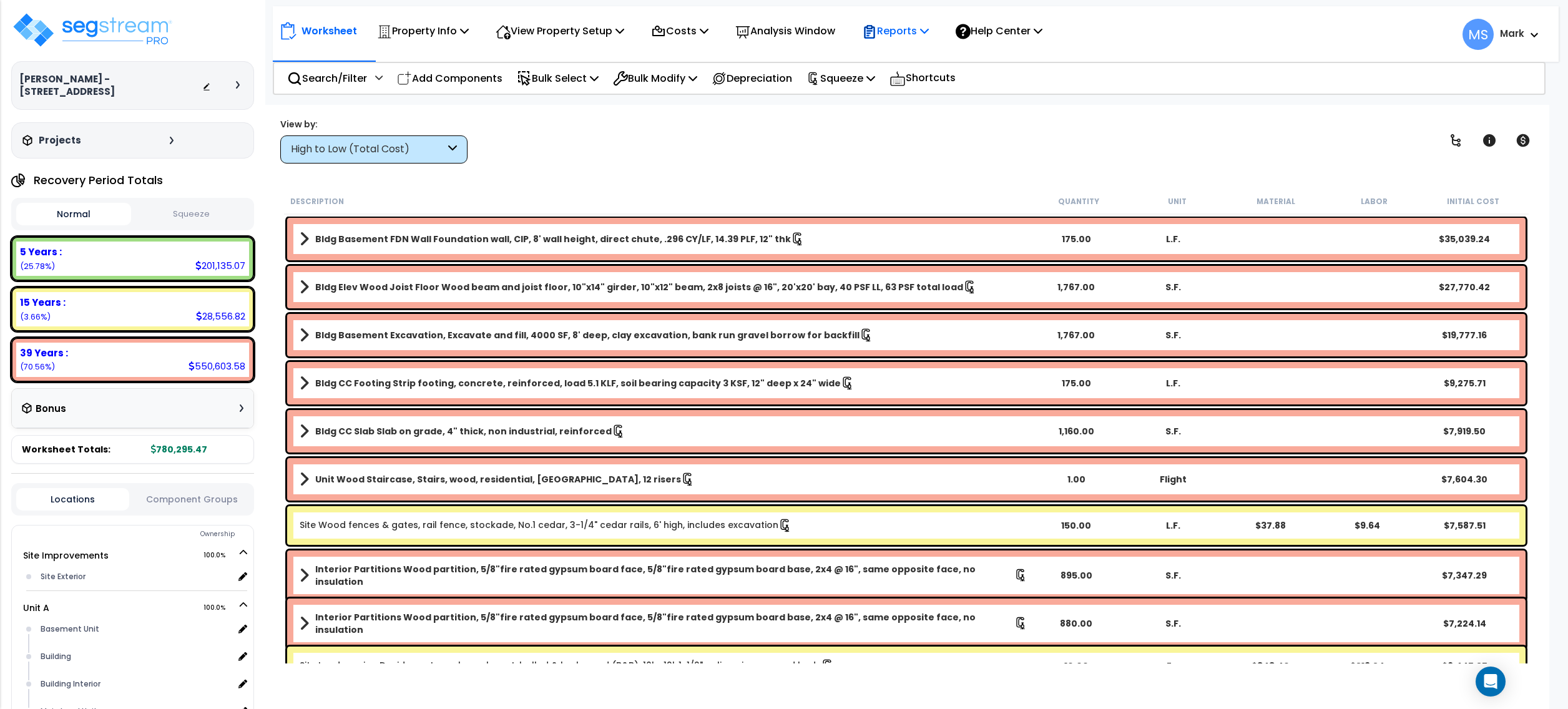
click at [917, 25] on p "Reports" at bounding box center [895, 31] width 67 height 17
click at [952, 117] on link "Manage Report Custom Fields" at bounding box center [917, 118] width 123 height 38
click at [892, 28] on p "Reports" at bounding box center [895, 31] width 67 height 17
click at [919, 91] on link "Manage Report Images" at bounding box center [917, 85] width 123 height 25
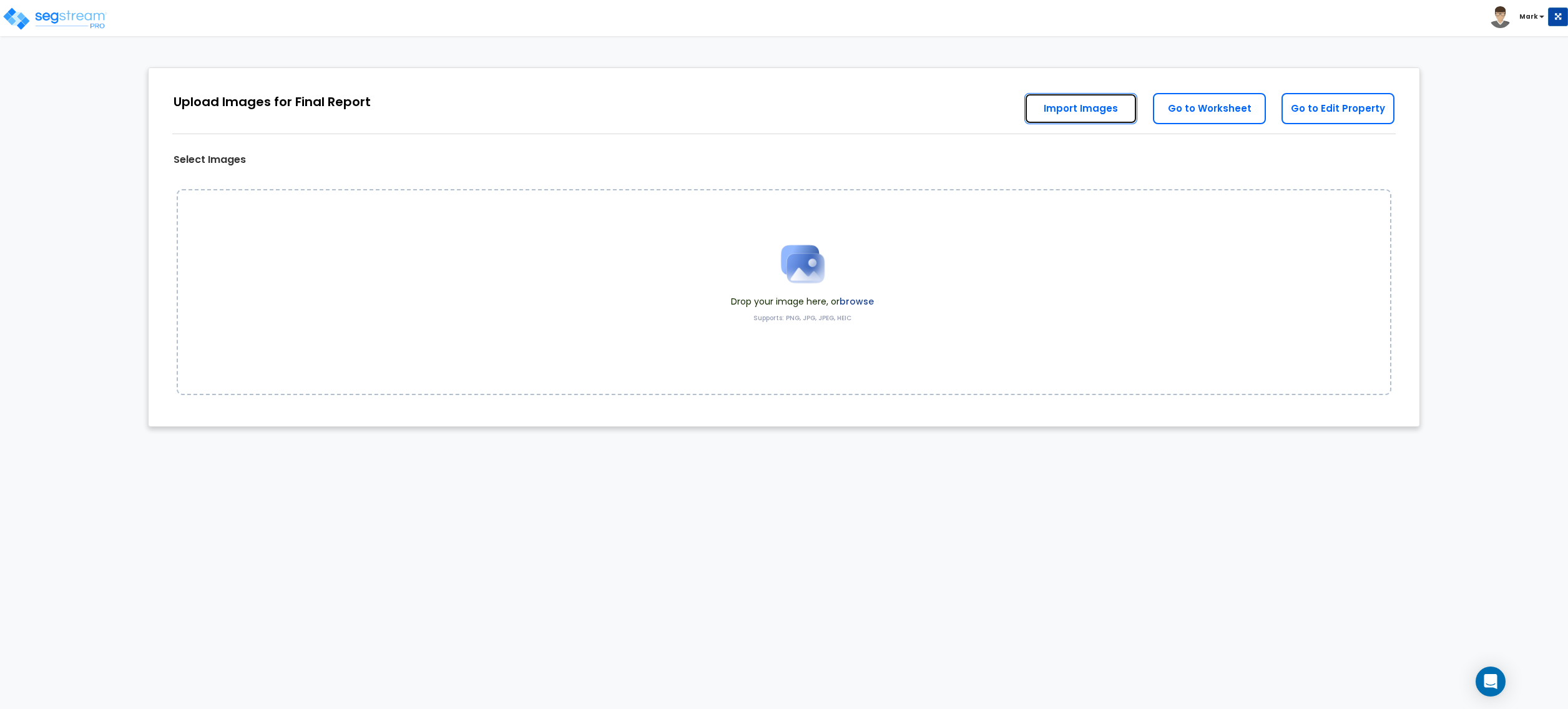
click at [1104, 106] on link "Import Images" at bounding box center [1081, 108] width 113 height 31
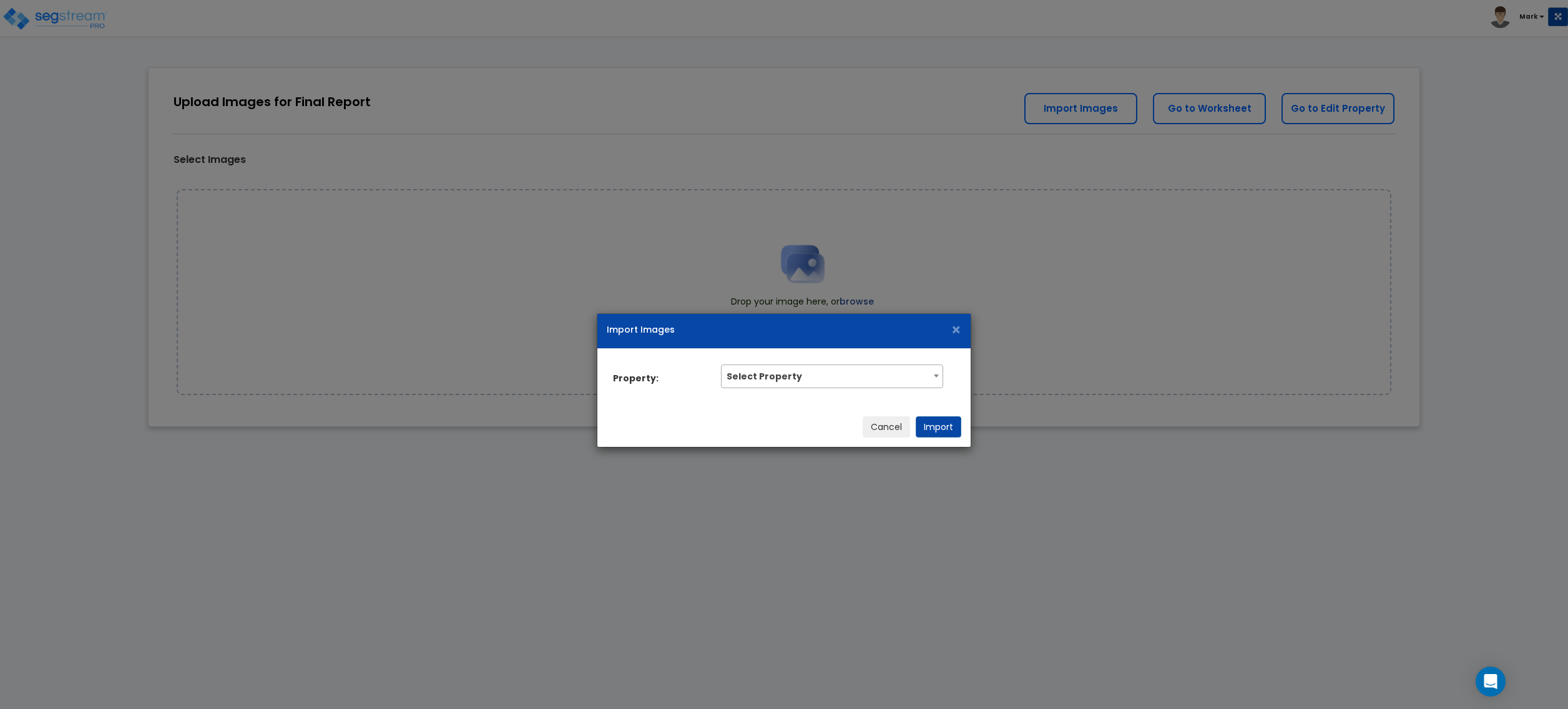
click at [962, 328] on div "Import Images ×" at bounding box center [784, 331] width 373 height 35
click at [958, 330] on span "×" at bounding box center [956, 330] width 11 height 22
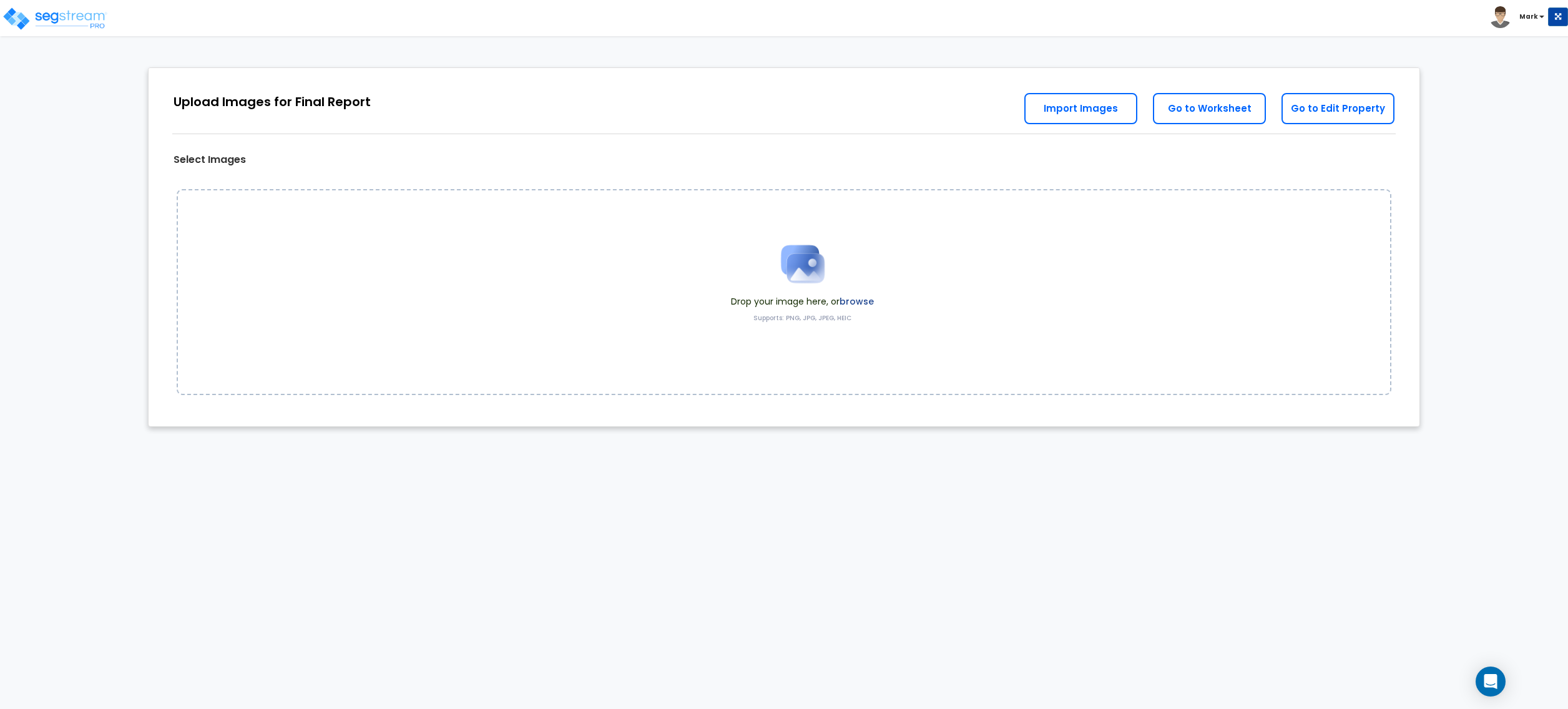
click at [873, 295] on span at bounding box center [802, 264] width 143 height 62
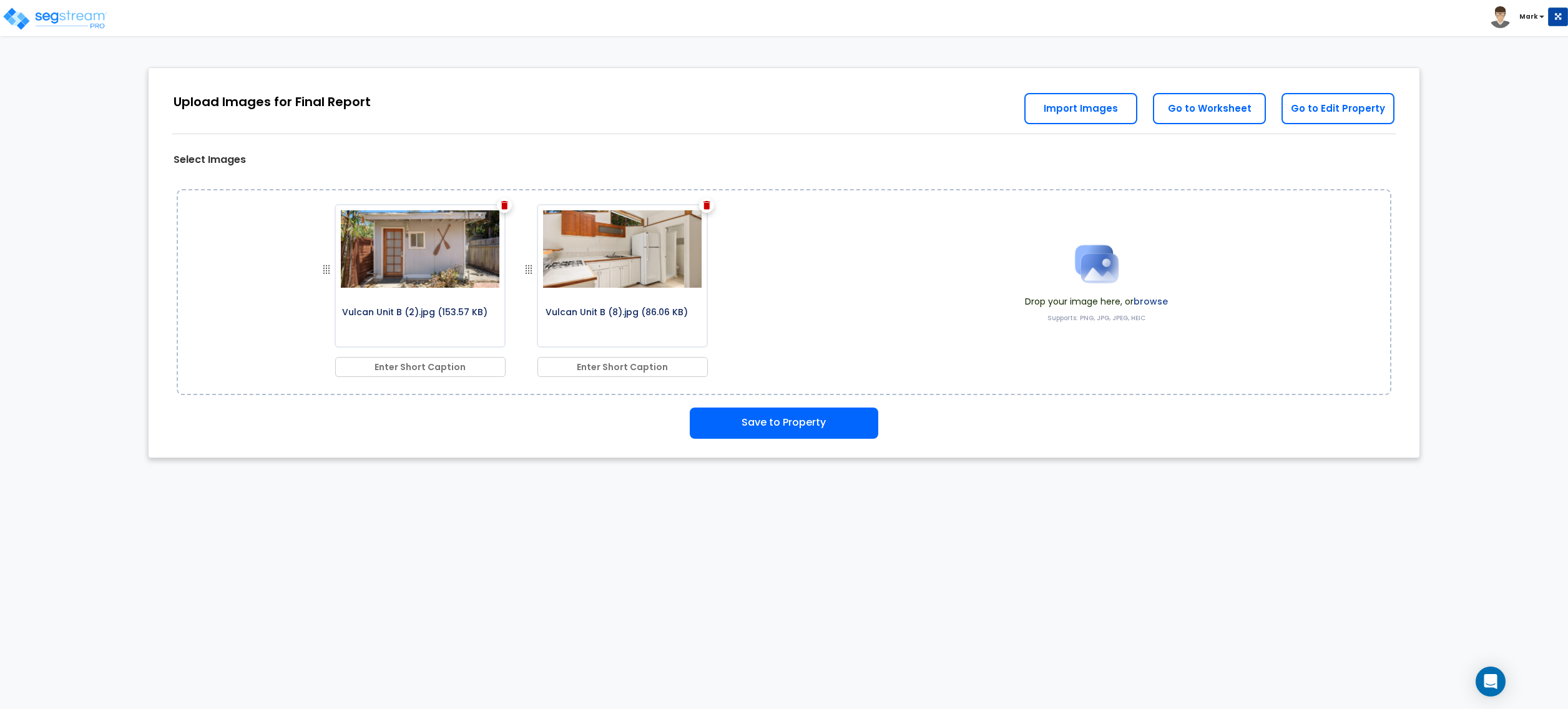
click at [1136, 303] on label "browse" at bounding box center [1151, 301] width 34 height 13
click at [1169, 300] on div "Drop your image here, or browse Supports: PNG, JPG, JPEG, HEIC" at bounding box center [1097, 292] width 162 height 118
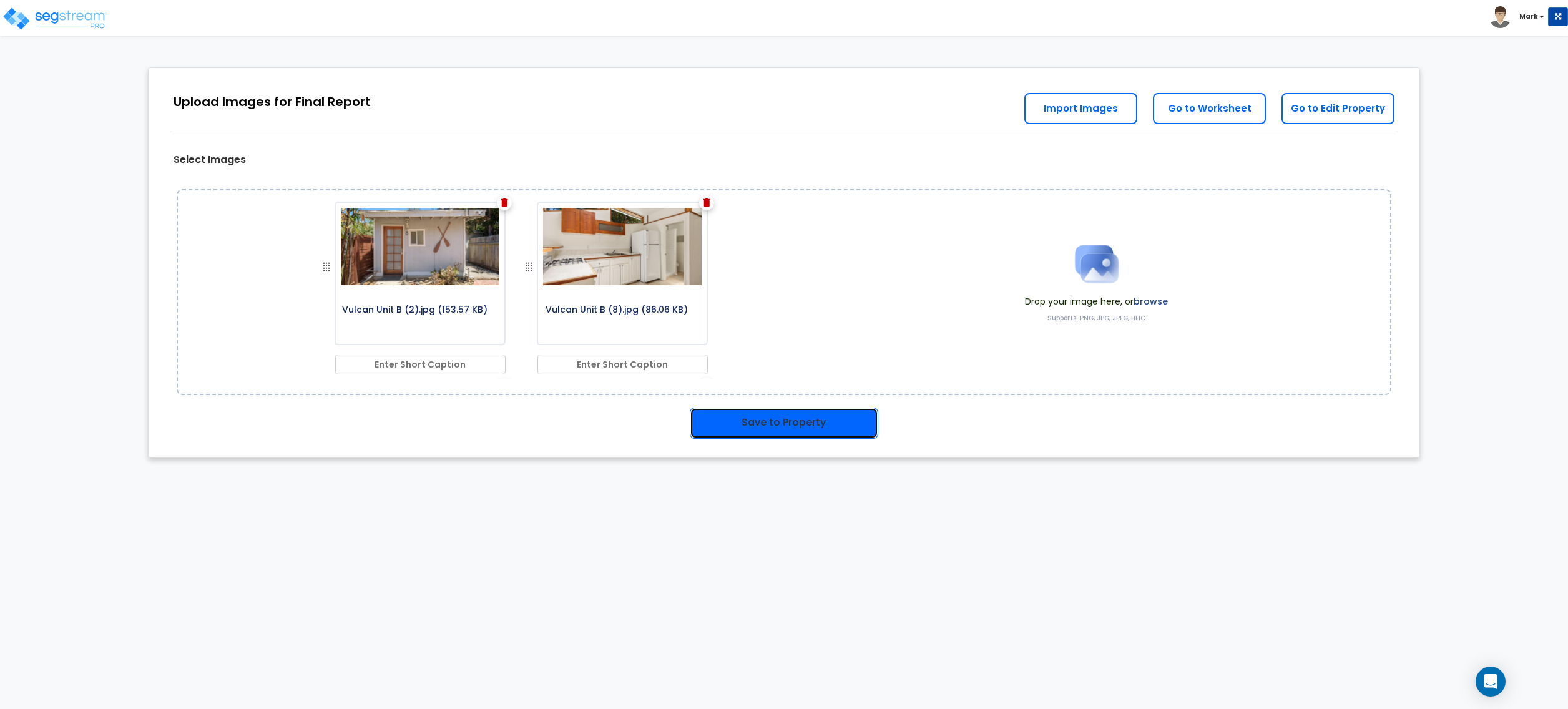
click at [812, 417] on button "Save to Property" at bounding box center [784, 423] width 189 height 31
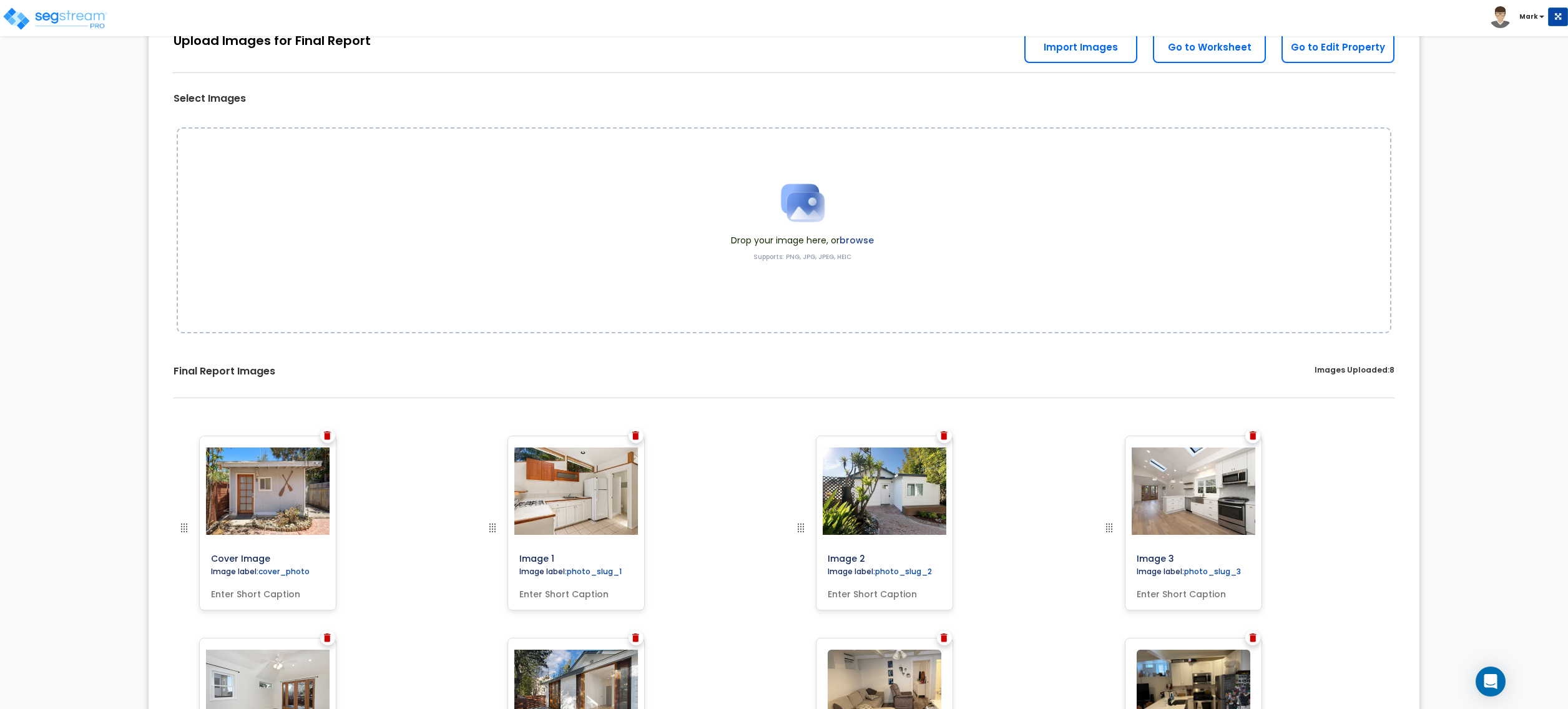
scroll to position [77, 0]
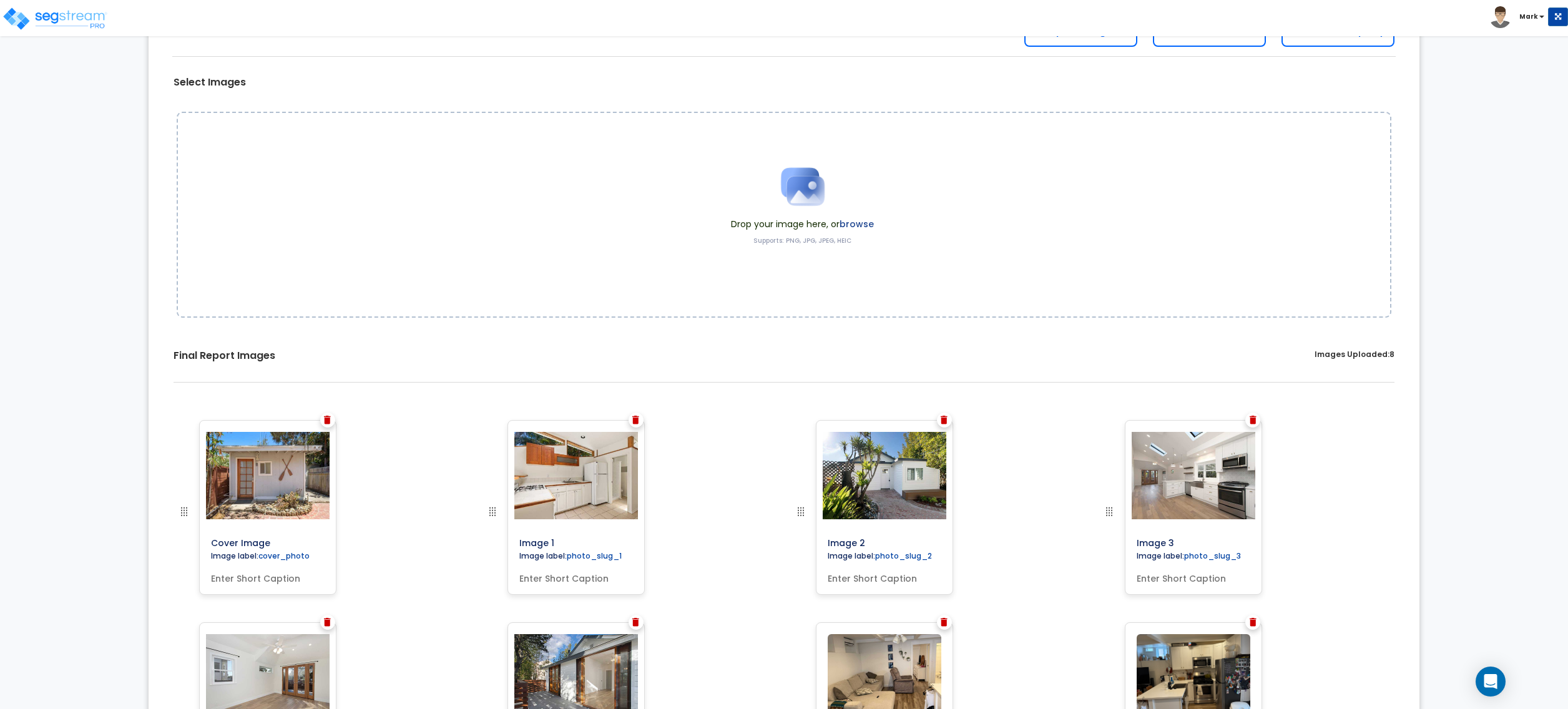
click at [852, 223] on label "browse" at bounding box center [856, 224] width 34 height 13
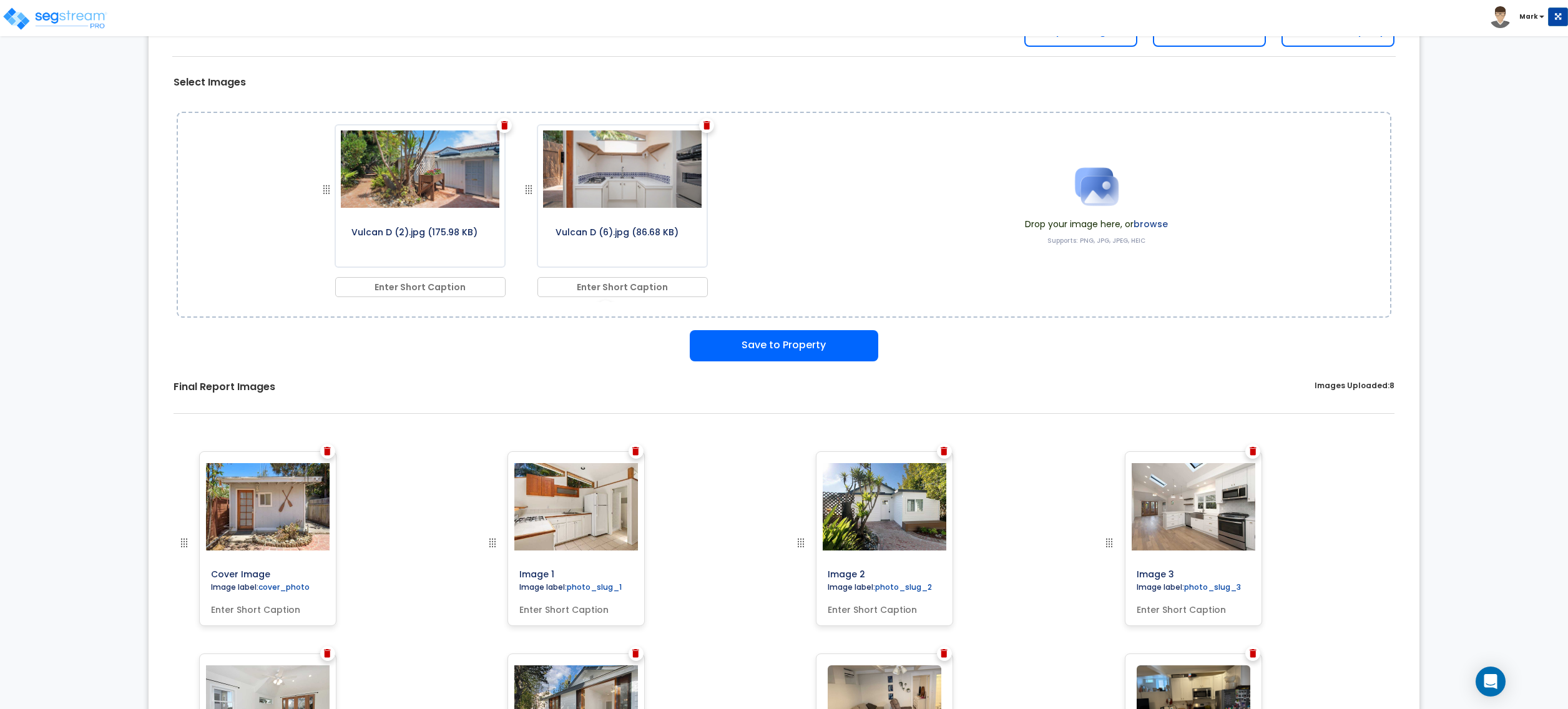
click at [1157, 226] on label "browse" at bounding box center [1151, 224] width 34 height 13
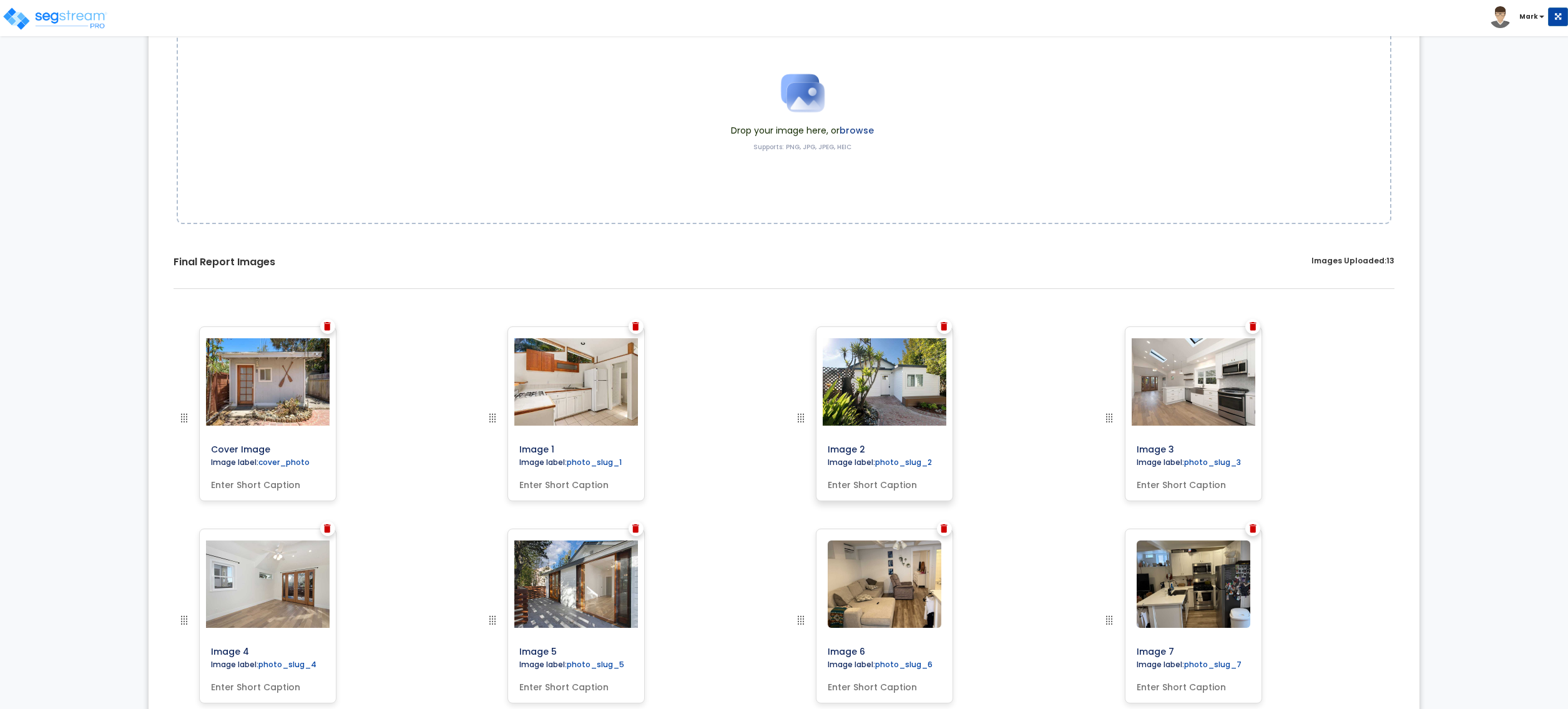
scroll to position [456, 0]
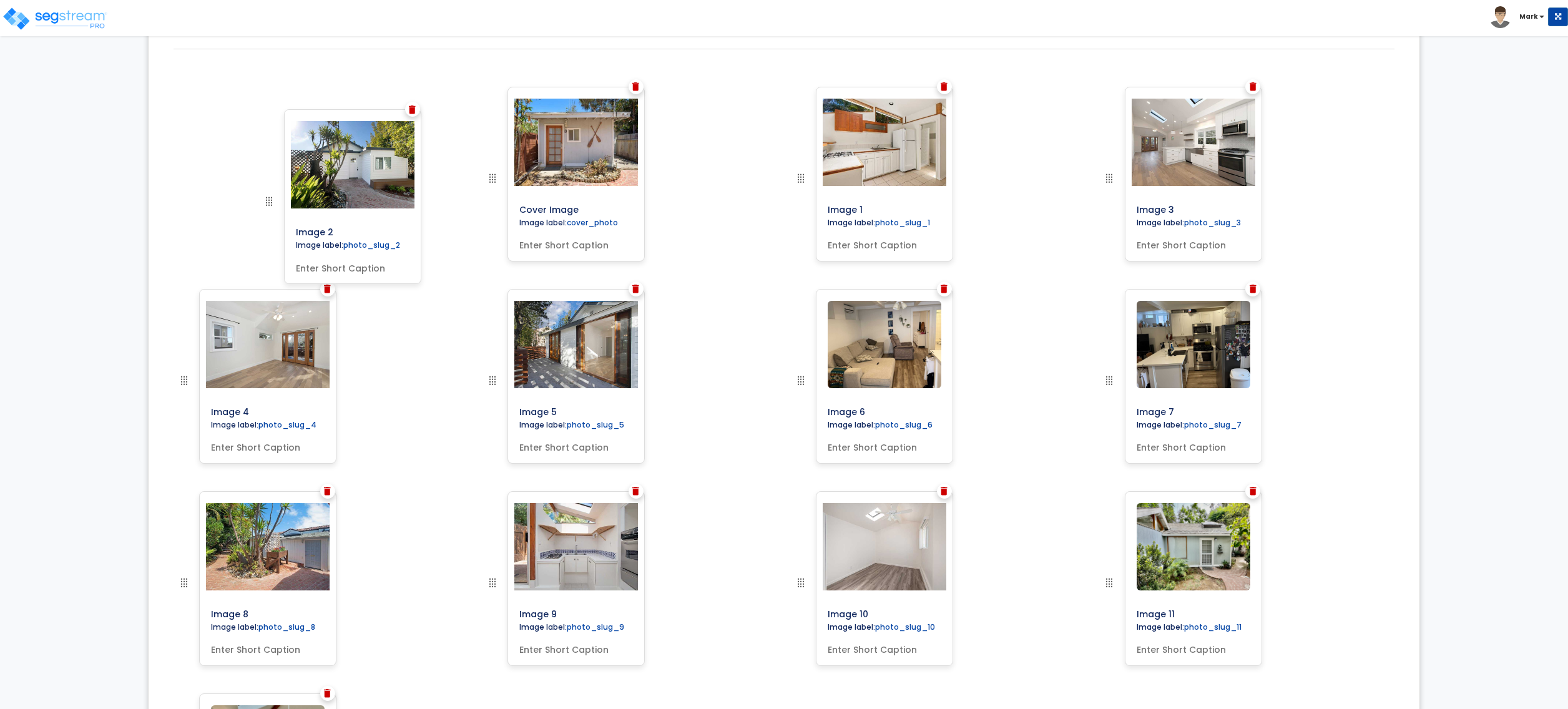
drag, startPoint x: 794, startPoint y: 181, endPoint x: 279, endPoint y: 201, distance: 515.4
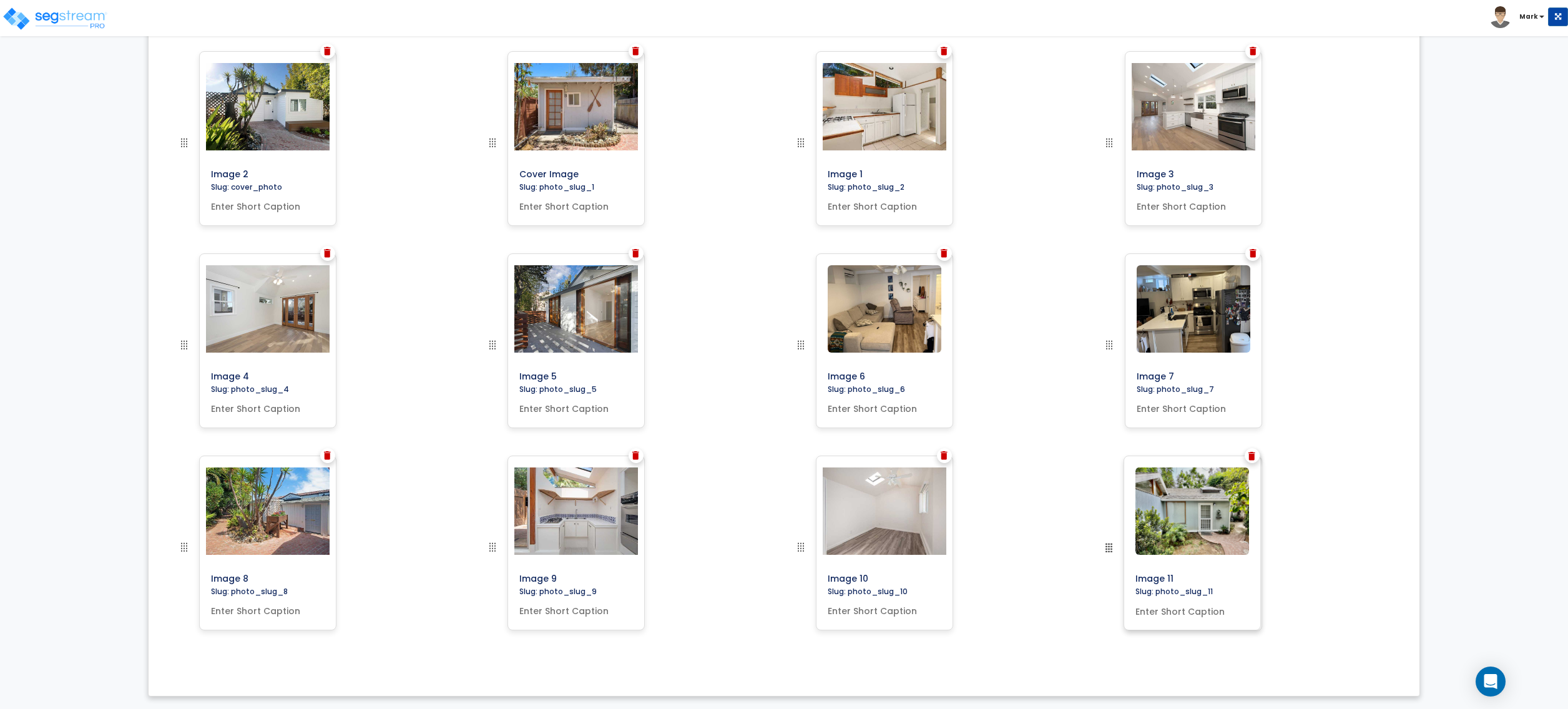
scroll to position [446, 0]
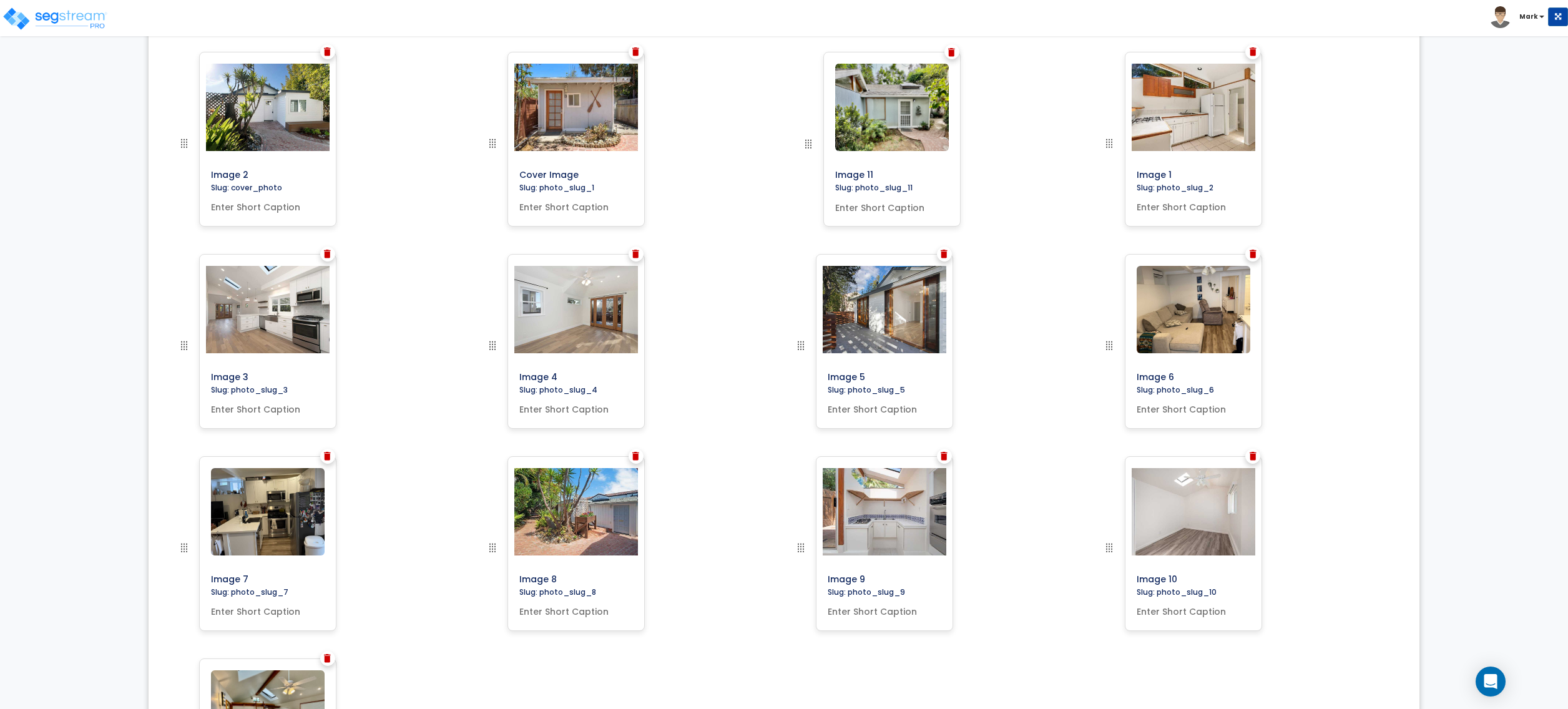
drag, startPoint x: 1110, startPoint y: 500, endPoint x: 809, endPoint y: 136, distance: 472.3
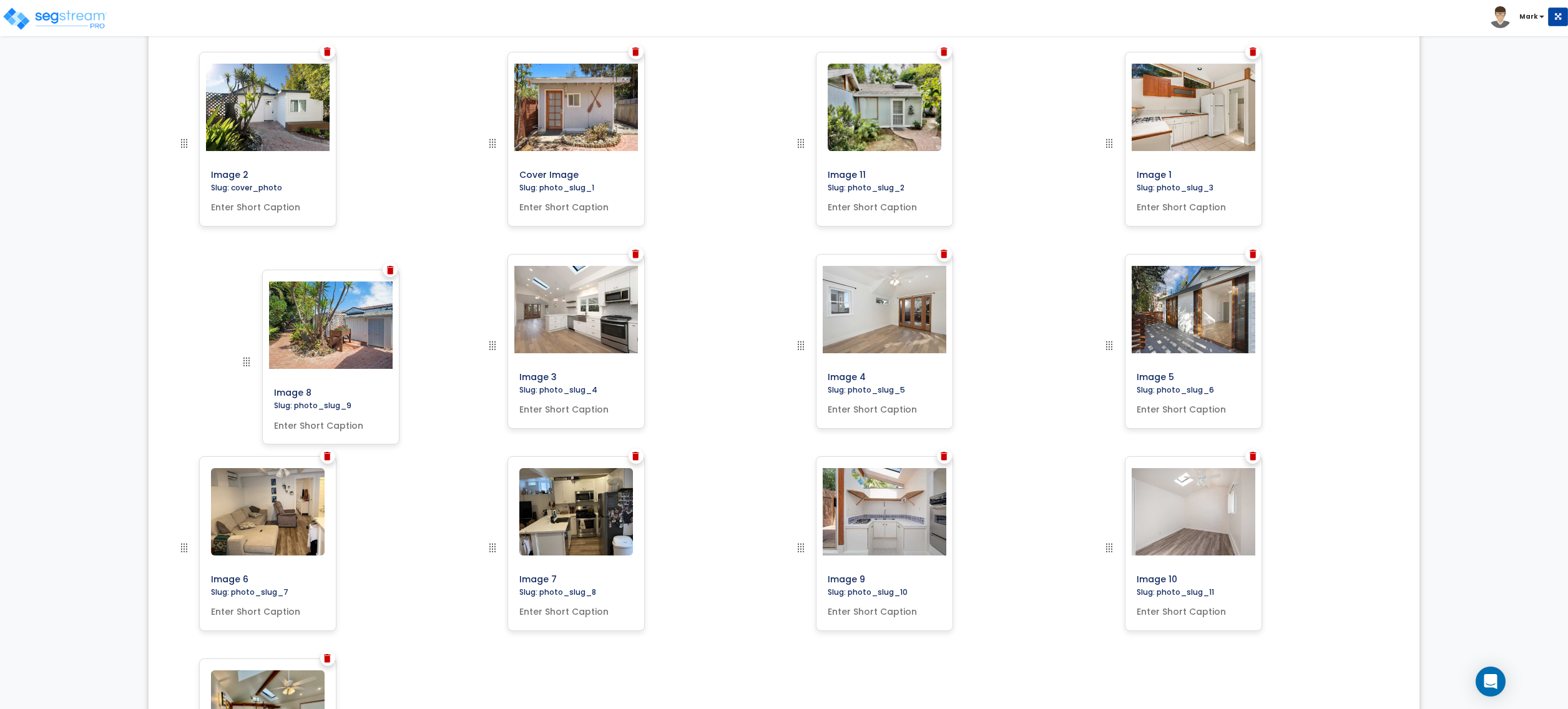
drag, startPoint x: 499, startPoint y: 471, endPoint x: 252, endPoint y: 365, distance: 268.8
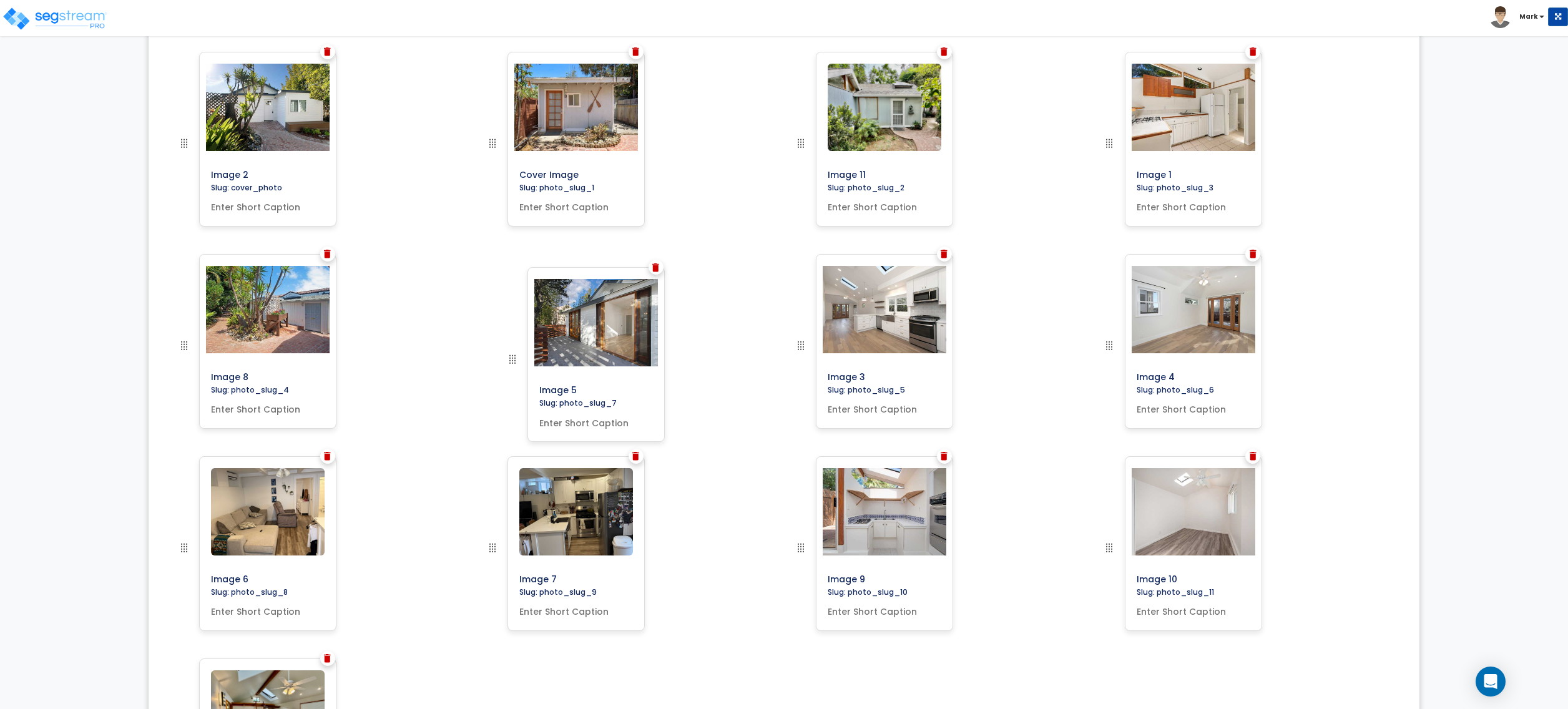
drag, startPoint x: 1107, startPoint y: 344, endPoint x: 592, endPoint y: 376, distance: 516.0
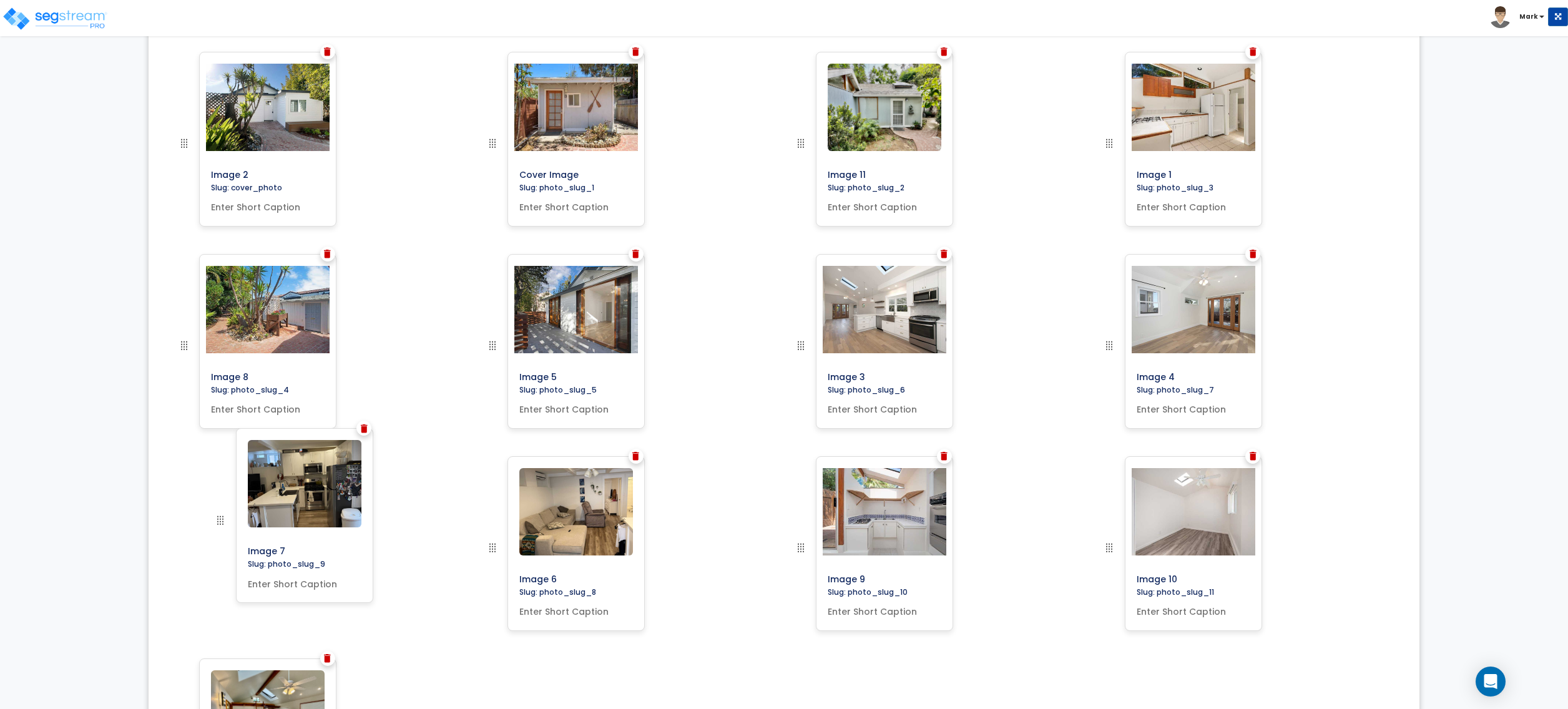
drag, startPoint x: 488, startPoint y: 462, endPoint x: 213, endPoint y: 534, distance: 284.3
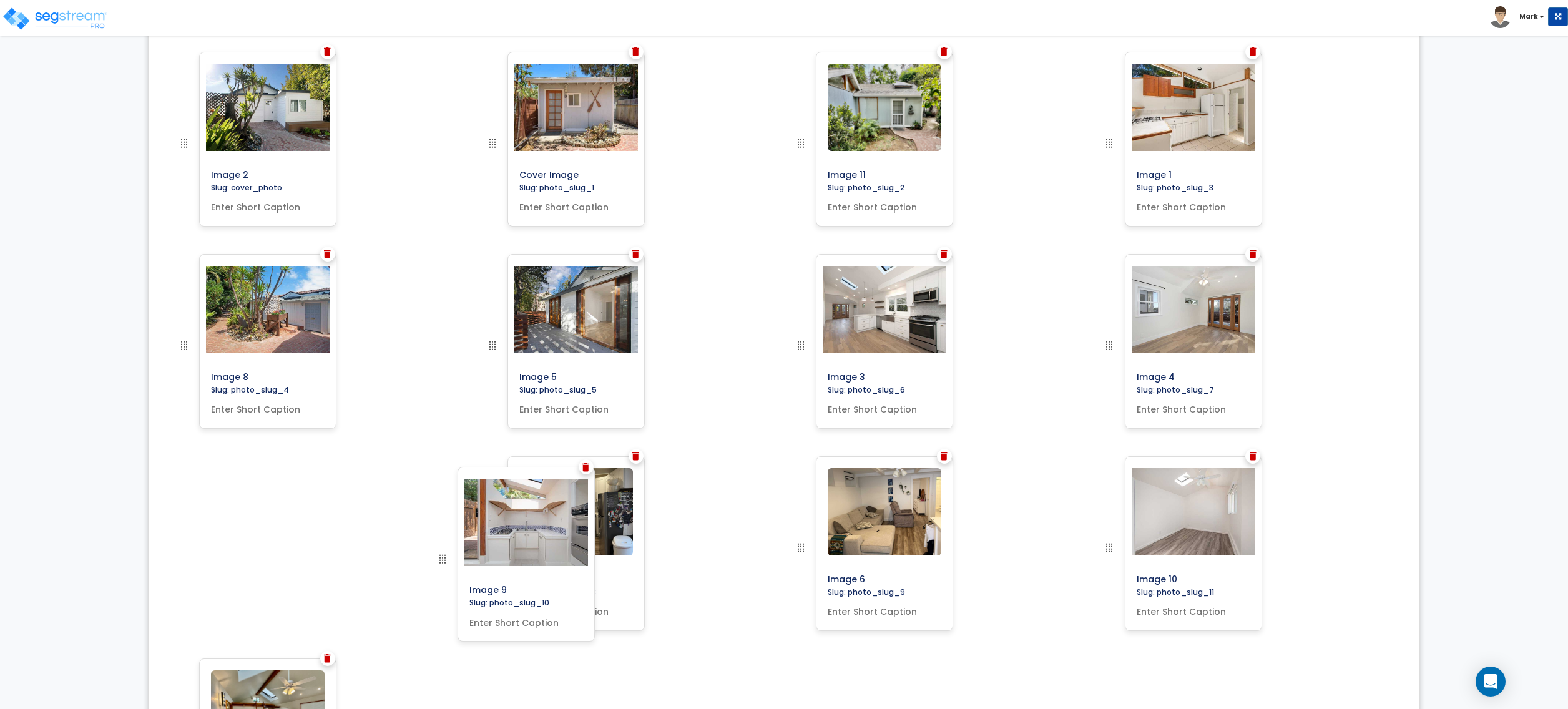
drag, startPoint x: 802, startPoint y: 550, endPoint x: 444, endPoint y: 558, distance: 358.1
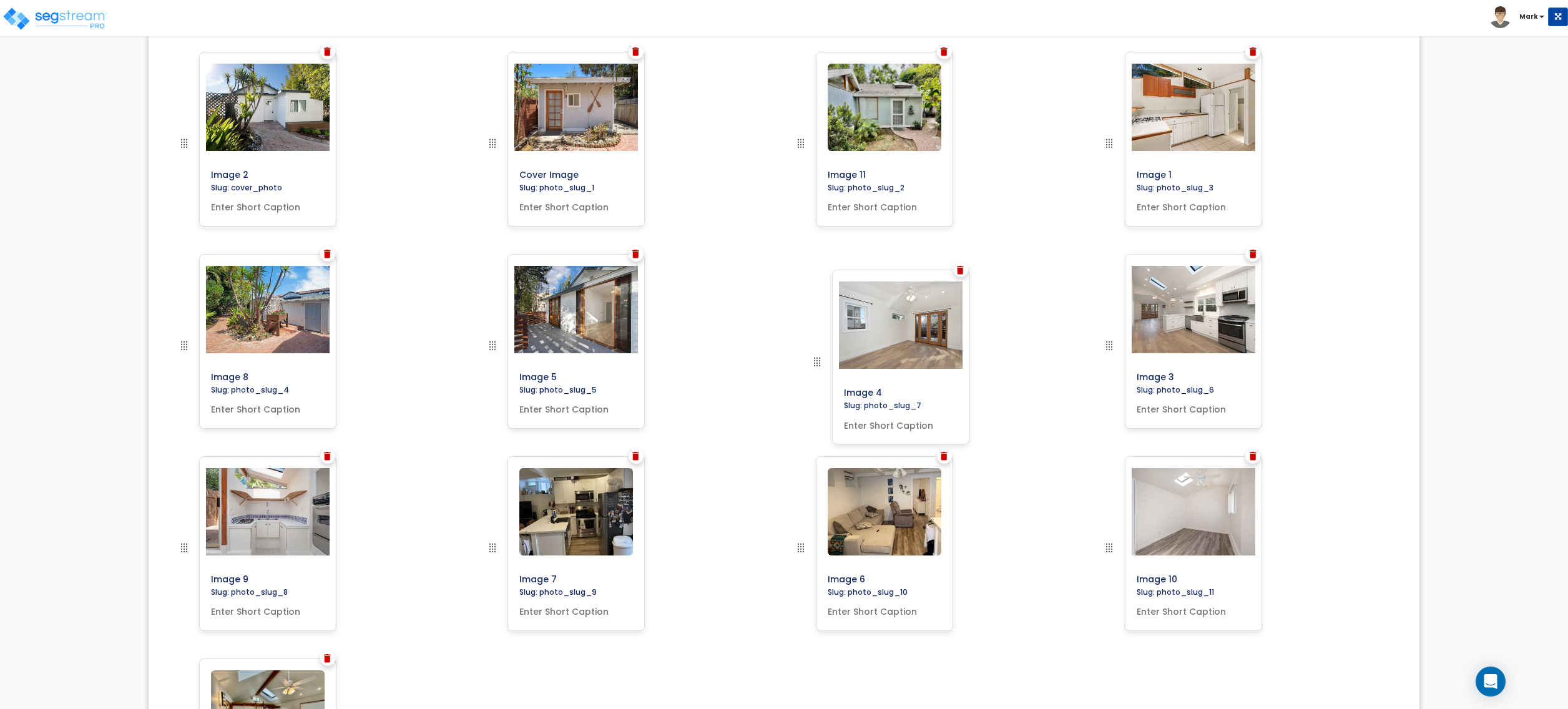
drag, startPoint x: 1115, startPoint y: 343, endPoint x: 823, endPoint y: 363, distance: 292.7
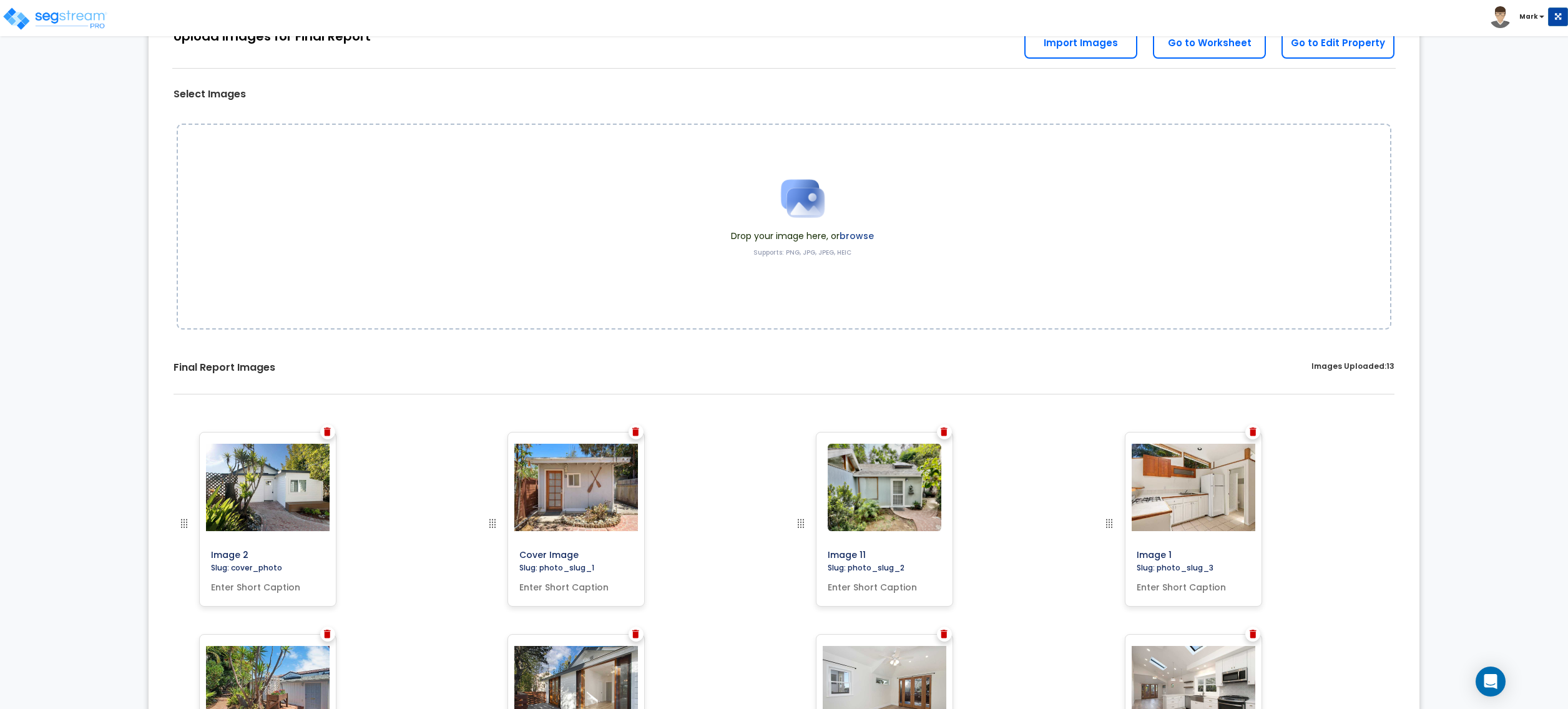
scroll to position [0, 0]
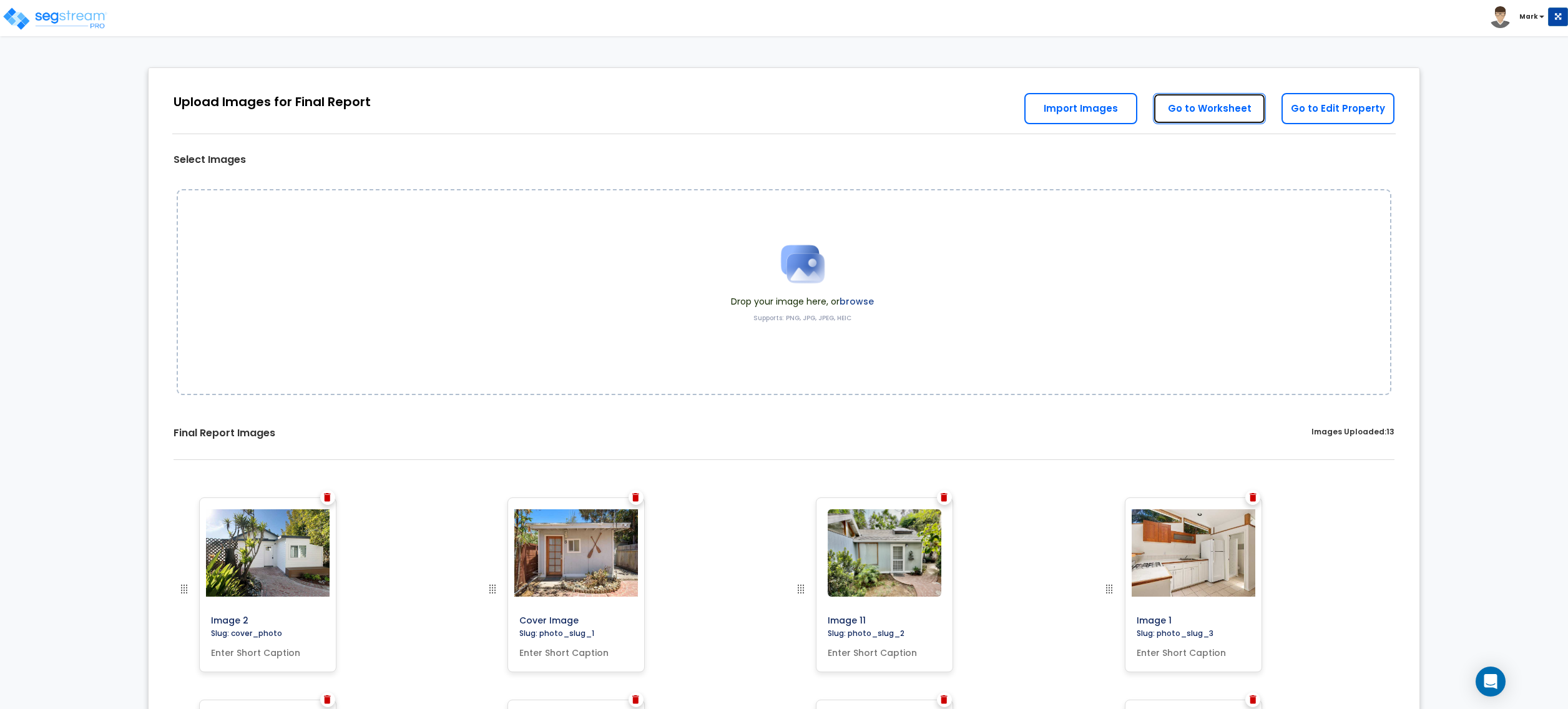
click at [1230, 115] on link "Go to Worksheet" at bounding box center [1210, 108] width 113 height 31
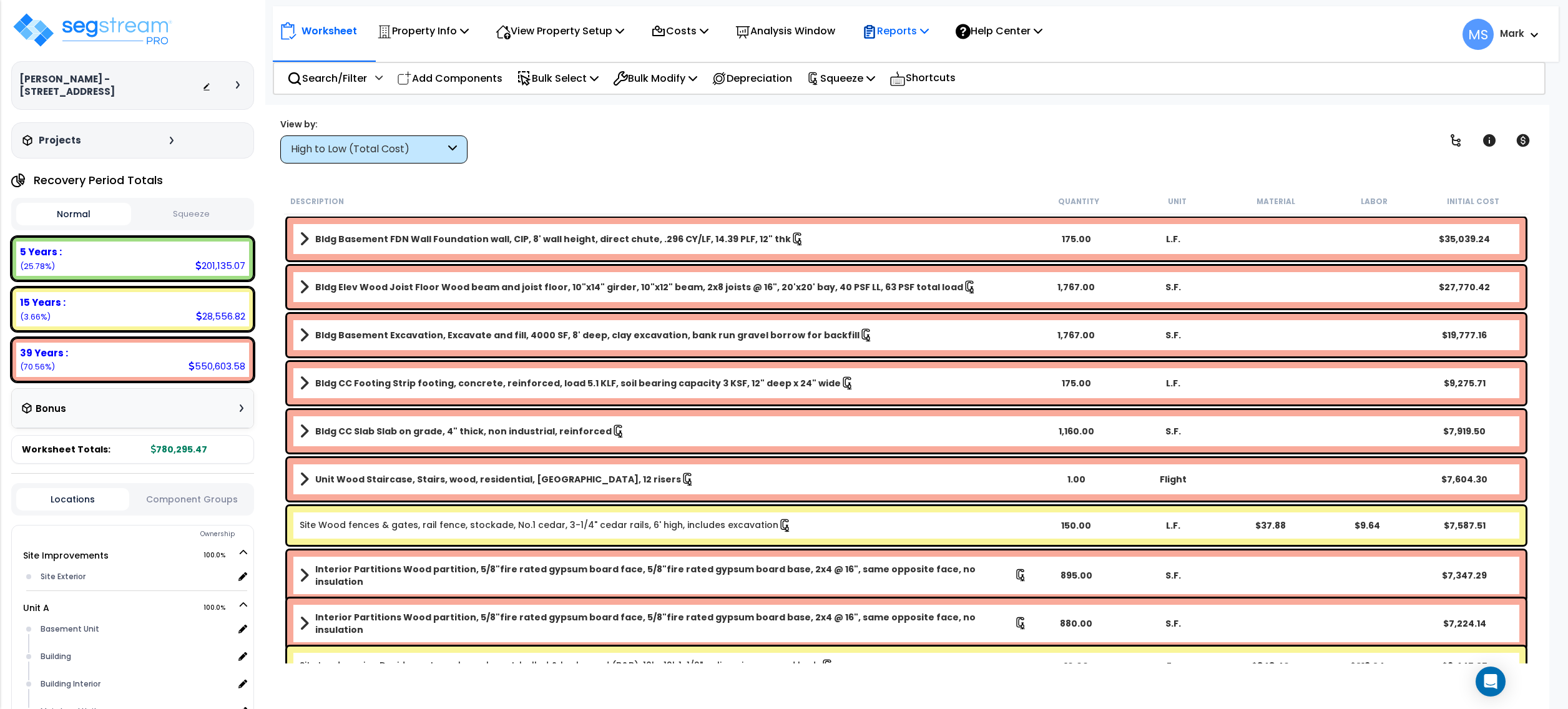
click at [925, 30] on p "Reports" at bounding box center [895, 31] width 67 height 17
drag, startPoint x: 790, startPoint y: 170, endPoint x: 800, endPoint y: 157, distance: 16.4
click at [800, 157] on div "Worksheet Property Info Property Setup Add Property Unit Template property Clon…" at bounding box center [907, 460] width 1286 height 709
click at [870, 76] on p "Squeeze" at bounding box center [841, 78] width 68 height 17
click at [892, 110] on link "Re-squeeze" at bounding box center [862, 106] width 123 height 25
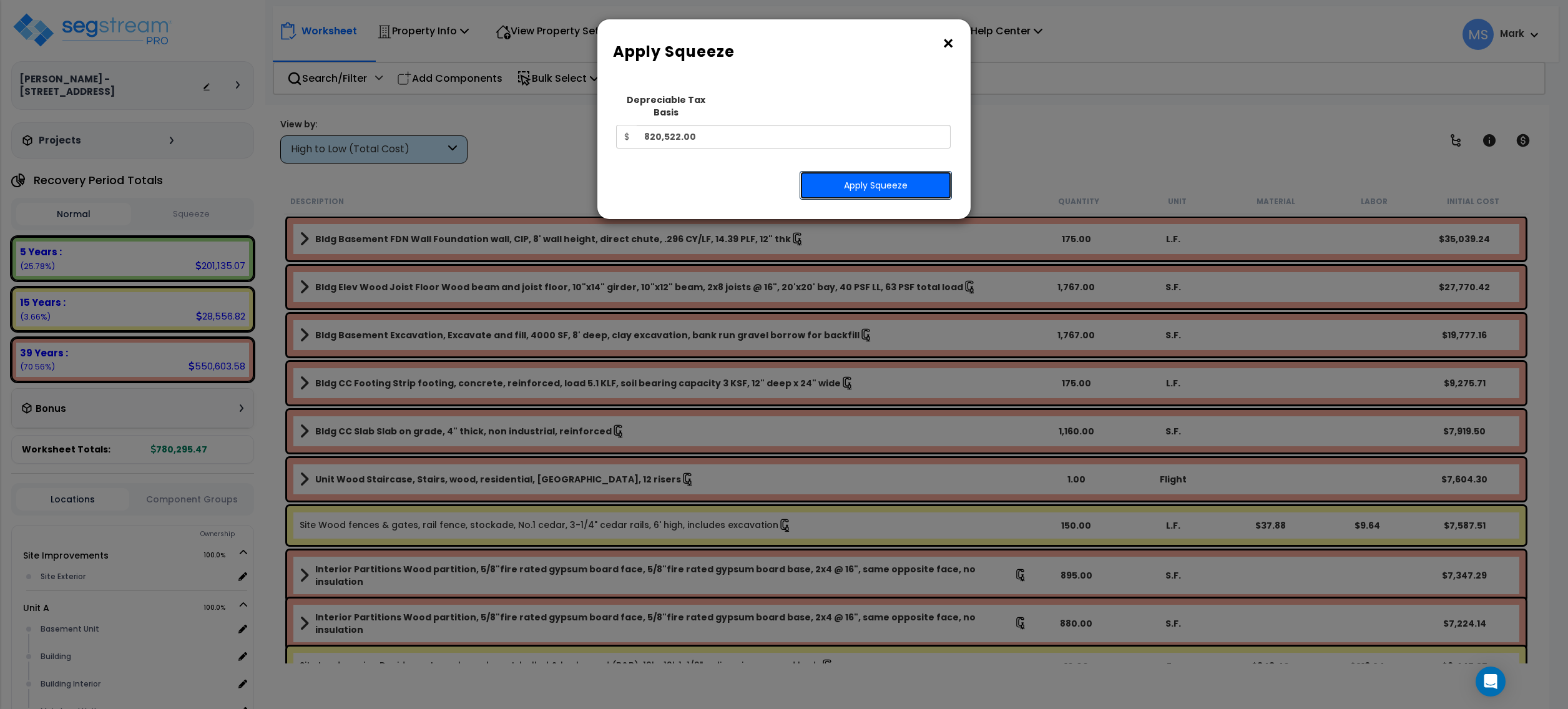
click at [892, 183] on button "Apply Squeeze" at bounding box center [875, 185] width 152 height 29
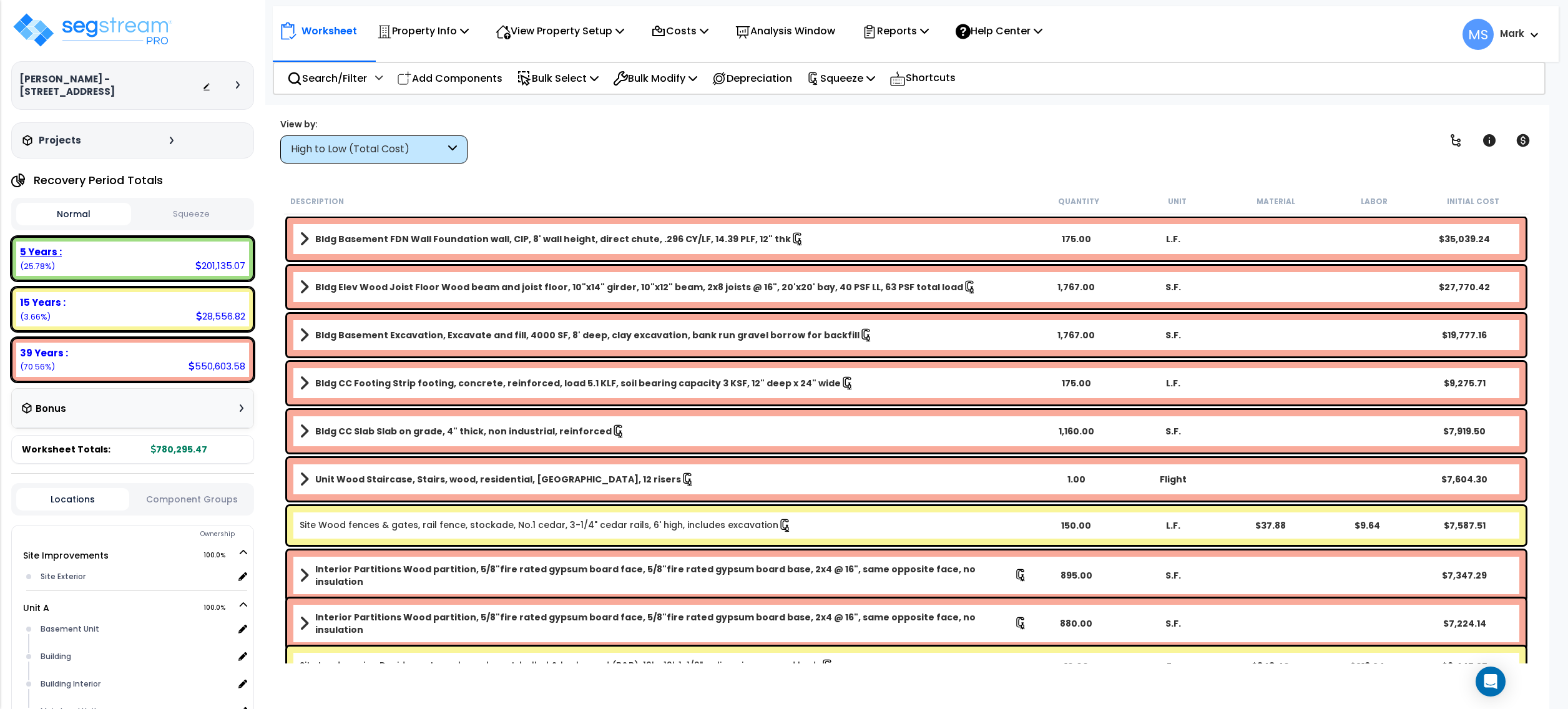
click at [167, 248] on div "5 Years : 201,135.07 (25.78%)" at bounding box center [132, 259] width 233 height 34
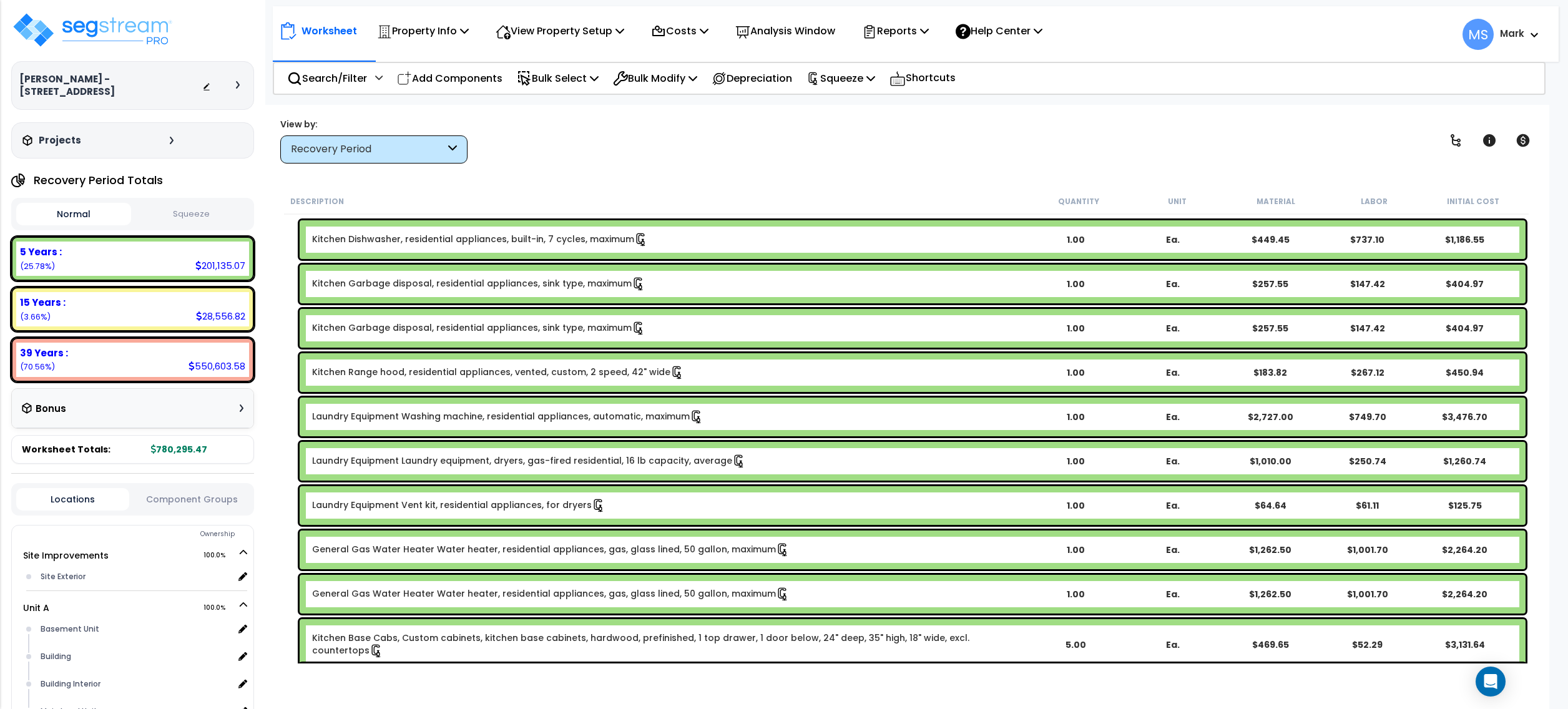
scroll to position [2081, 0]
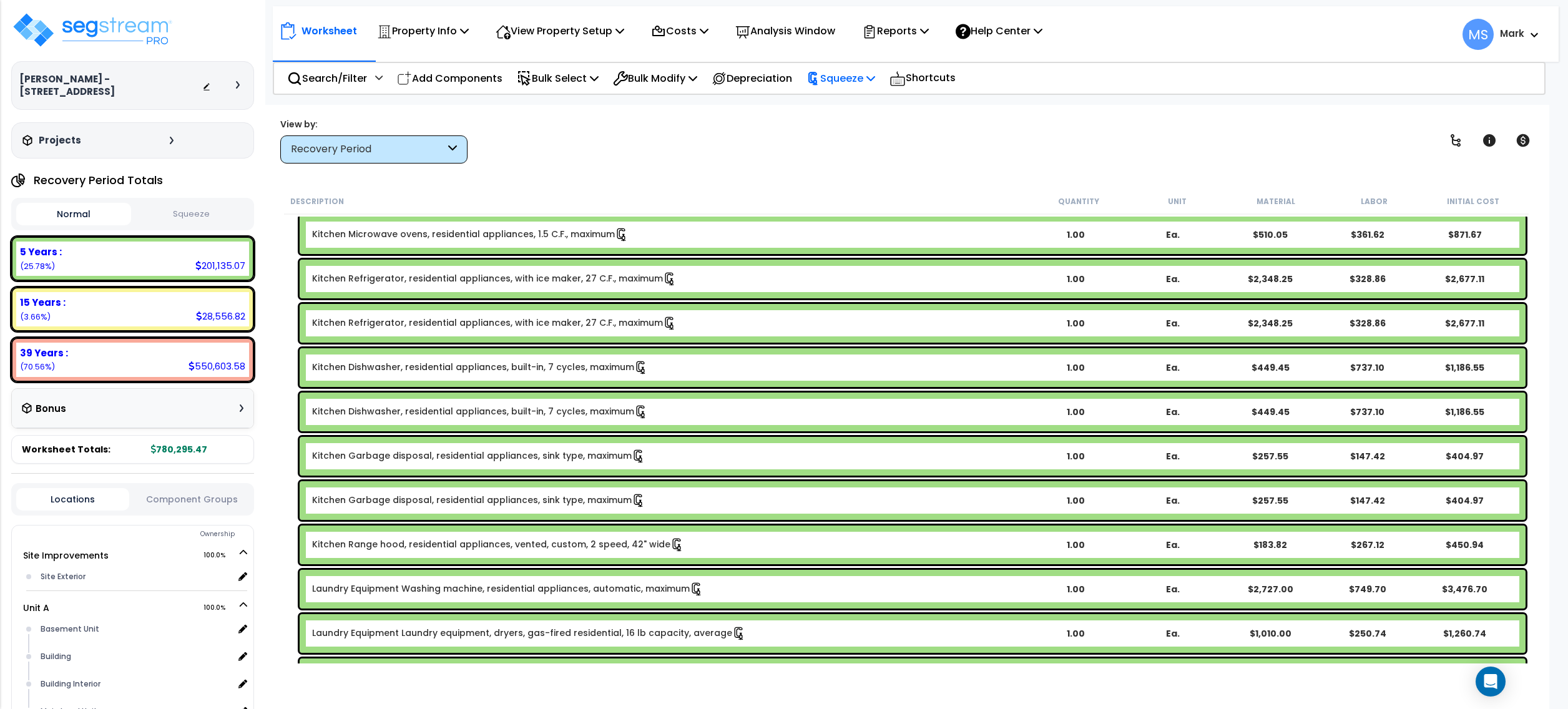
click at [865, 85] on p "Squeeze" at bounding box center [841, 78] width 68 height 17
click at [865, 78] on p "Squeeze" at bounding box center [841, 78] width 68 height 17
click at [1486, 140] on icon at bounding box center [1490, 140] width 13 height 13
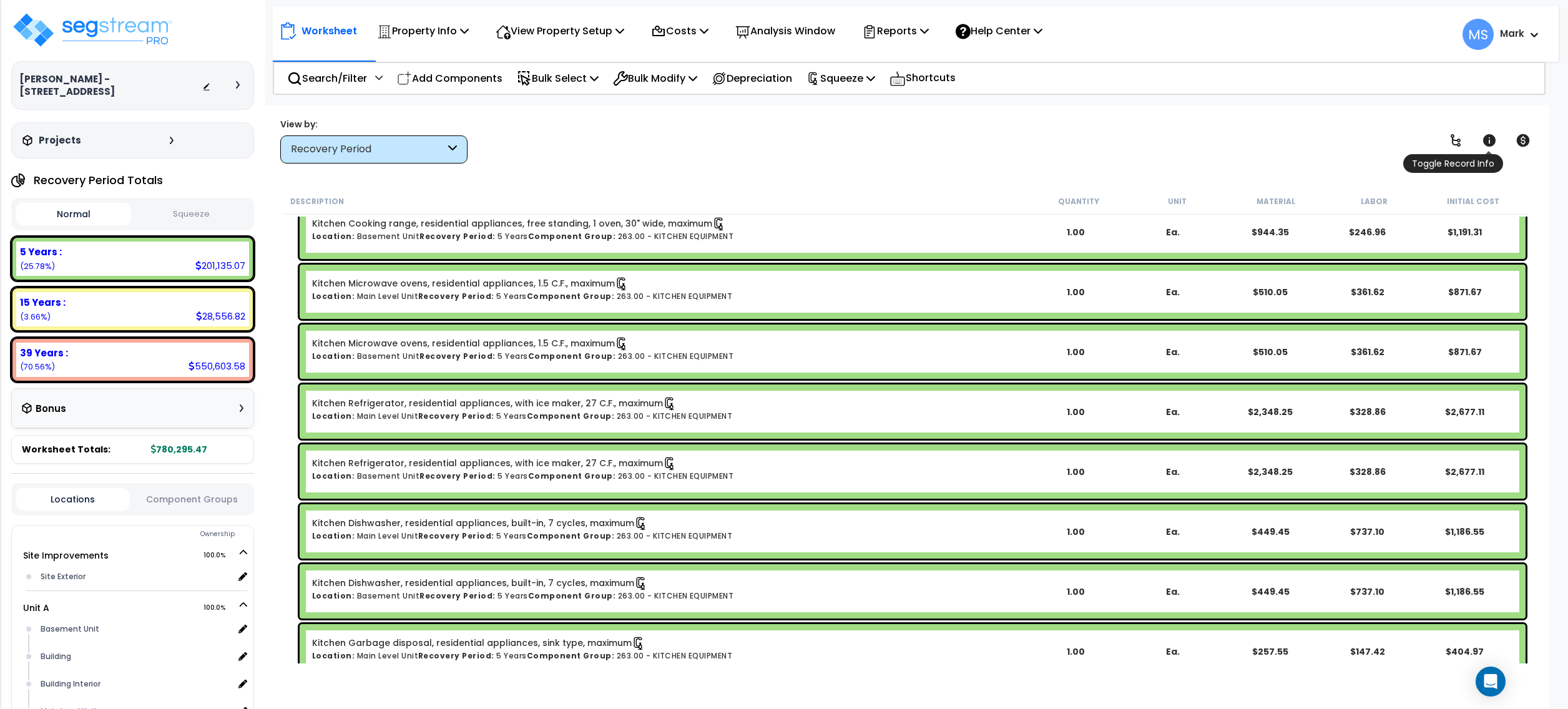
click at [1484, 141] on icon at bounding box center [1490, 140] width 13 height 13
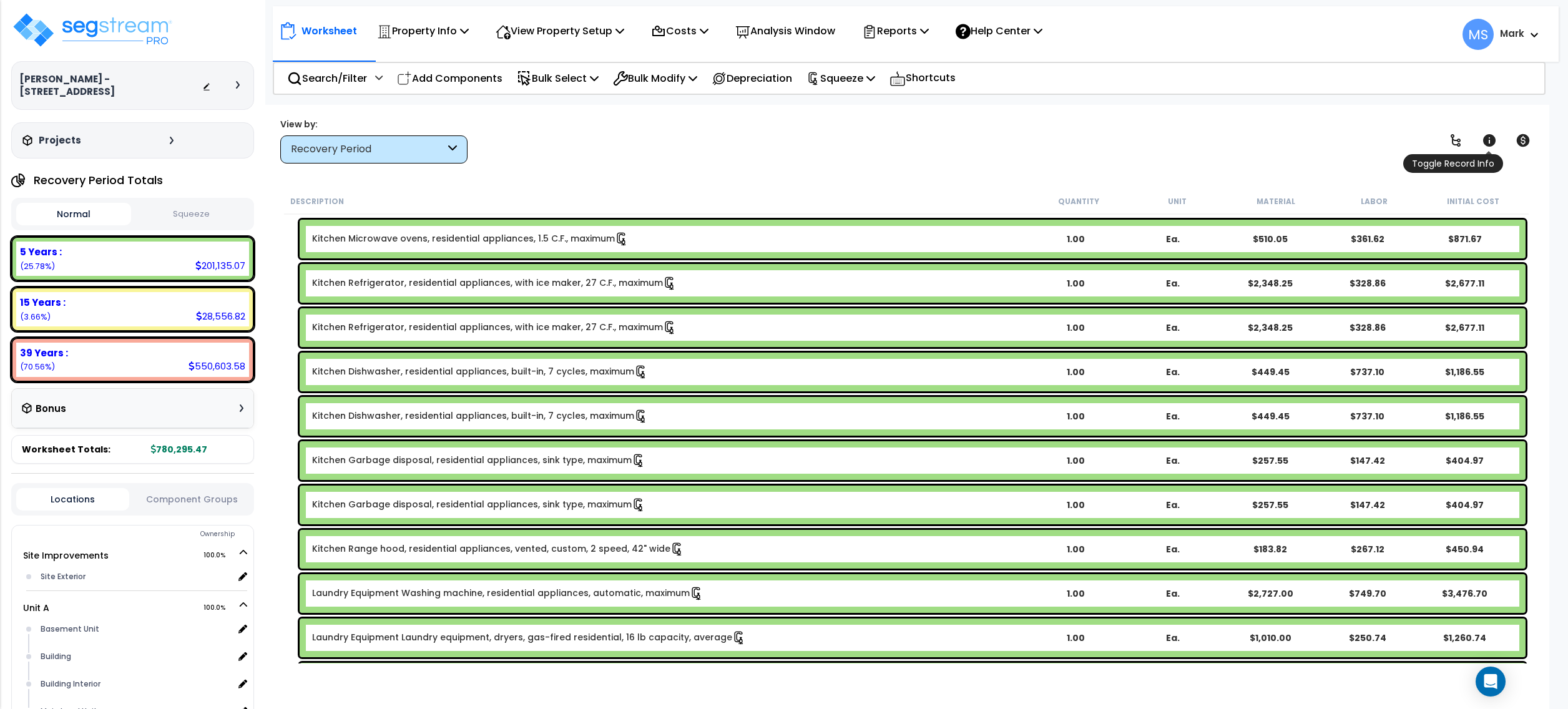
click at [1484, 141] on icon at bounding box center [1490, 140] width 13 height 13
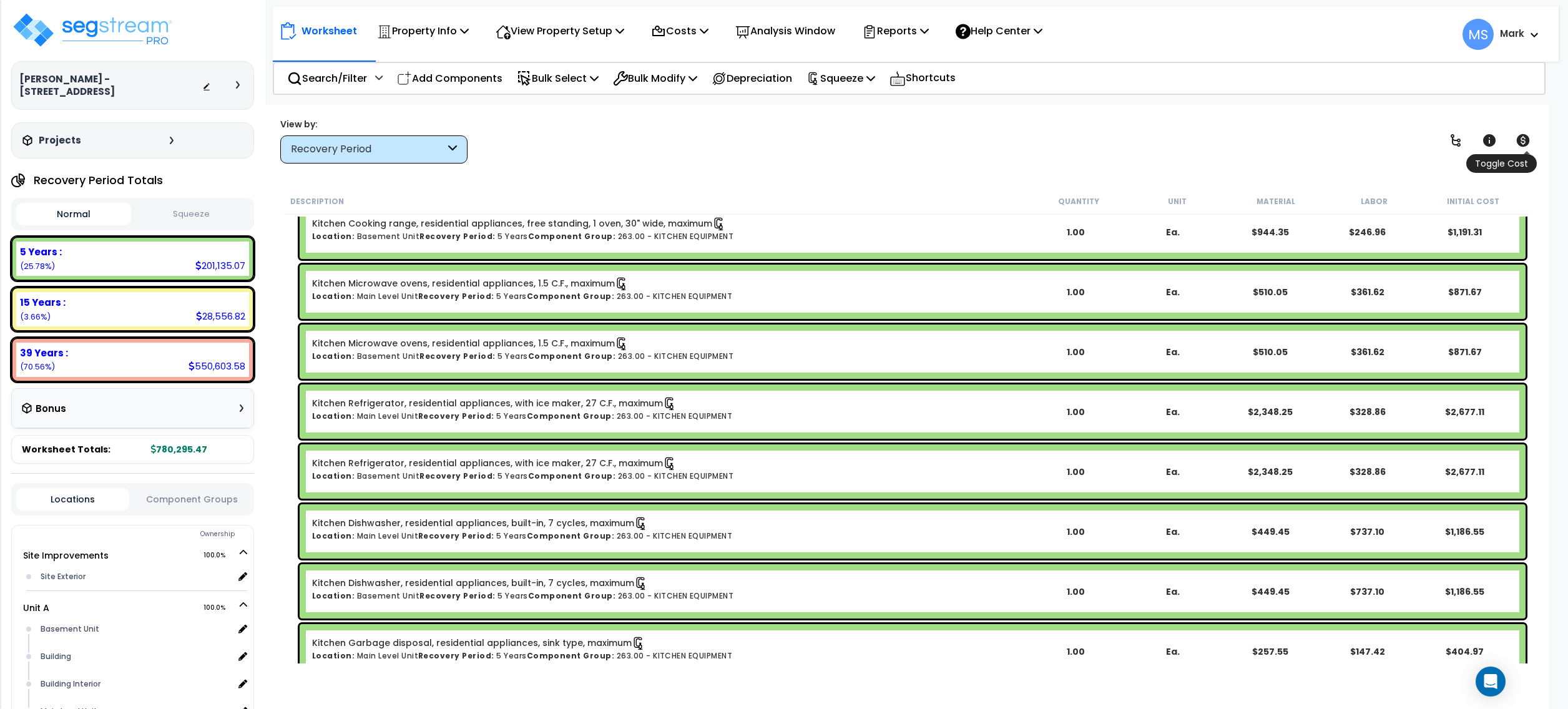
click at [1532, 148] on link at bounding box center [1523, 140] width 28 height 28
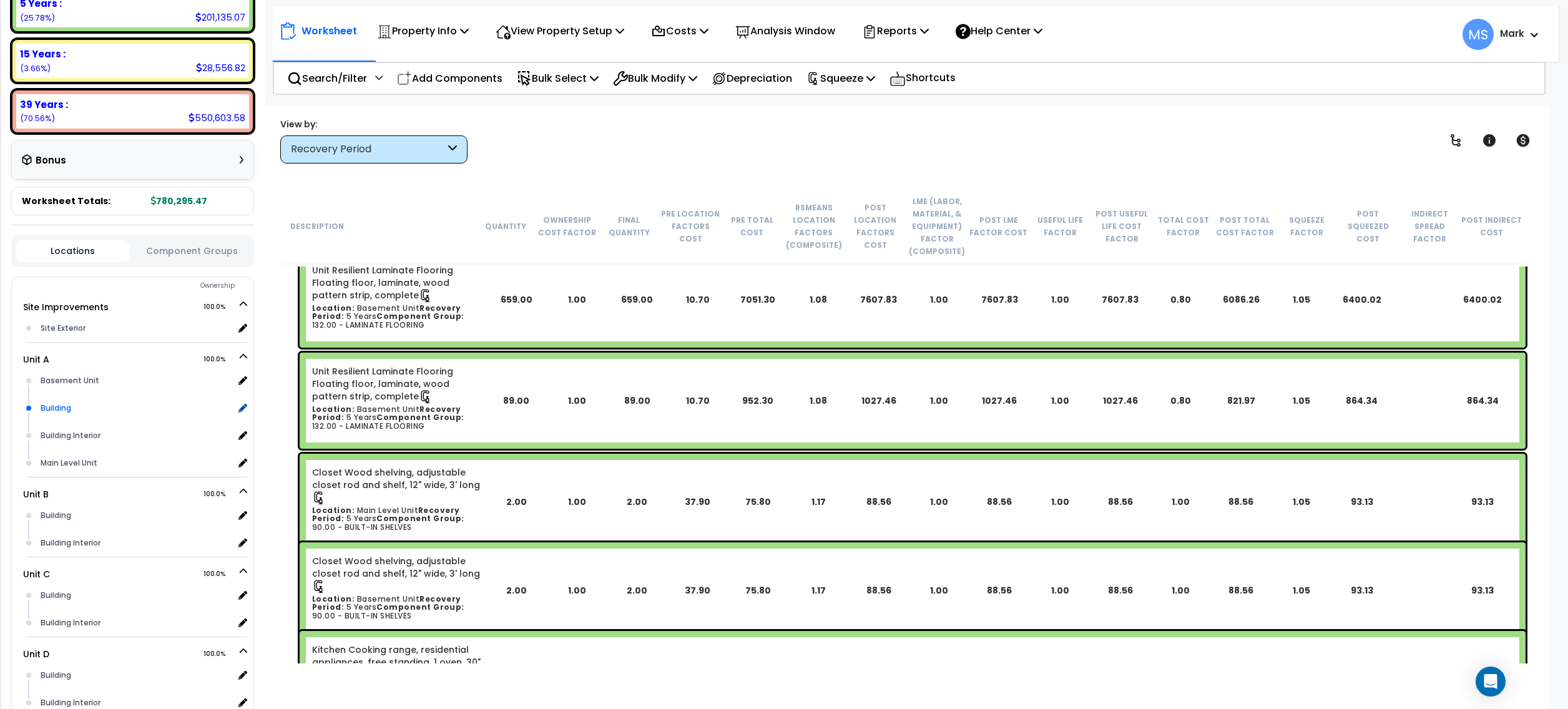
scroll to position [250, 0]
click at [183, 243] on button "Component Groups" at bounding box center [193, 249] width 113 height 13
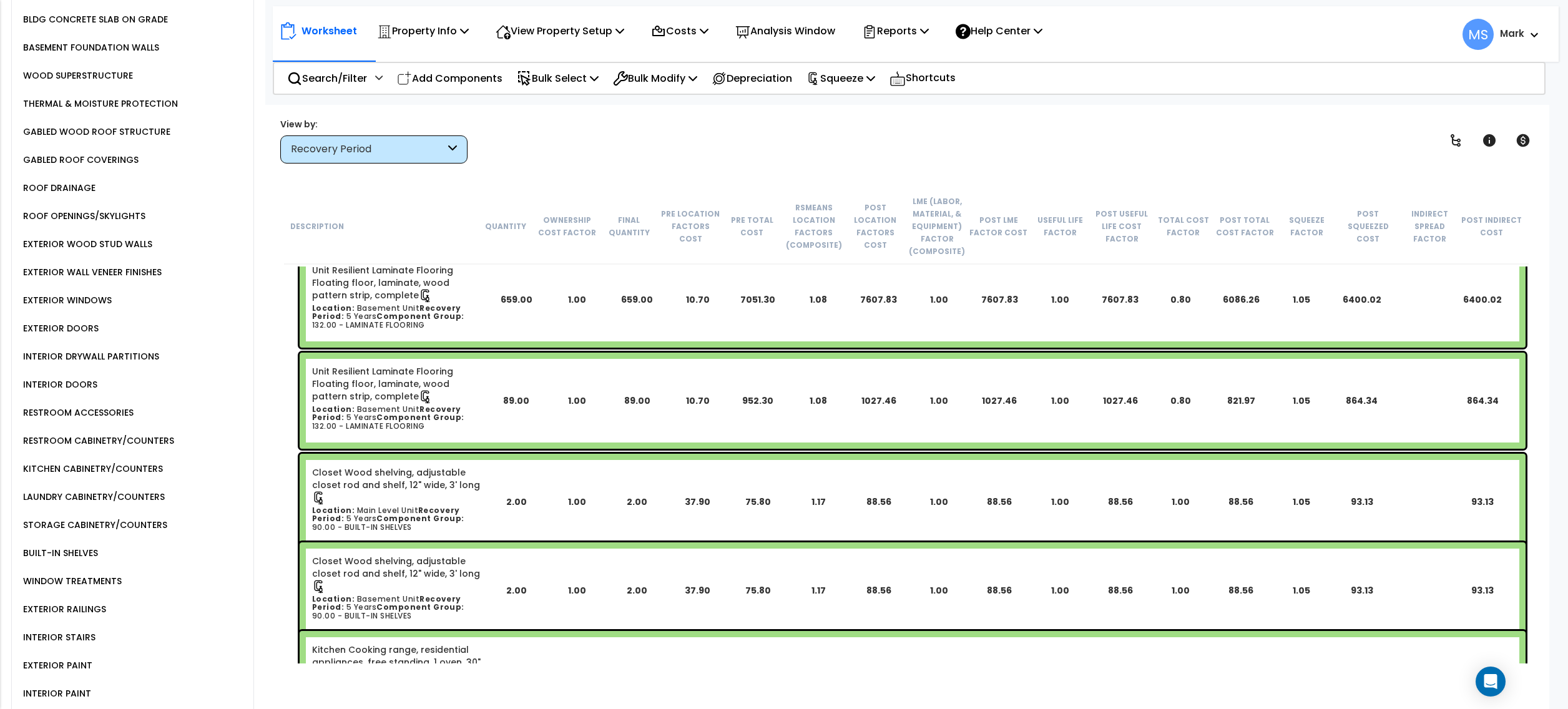
scroll to position [1414, 0]
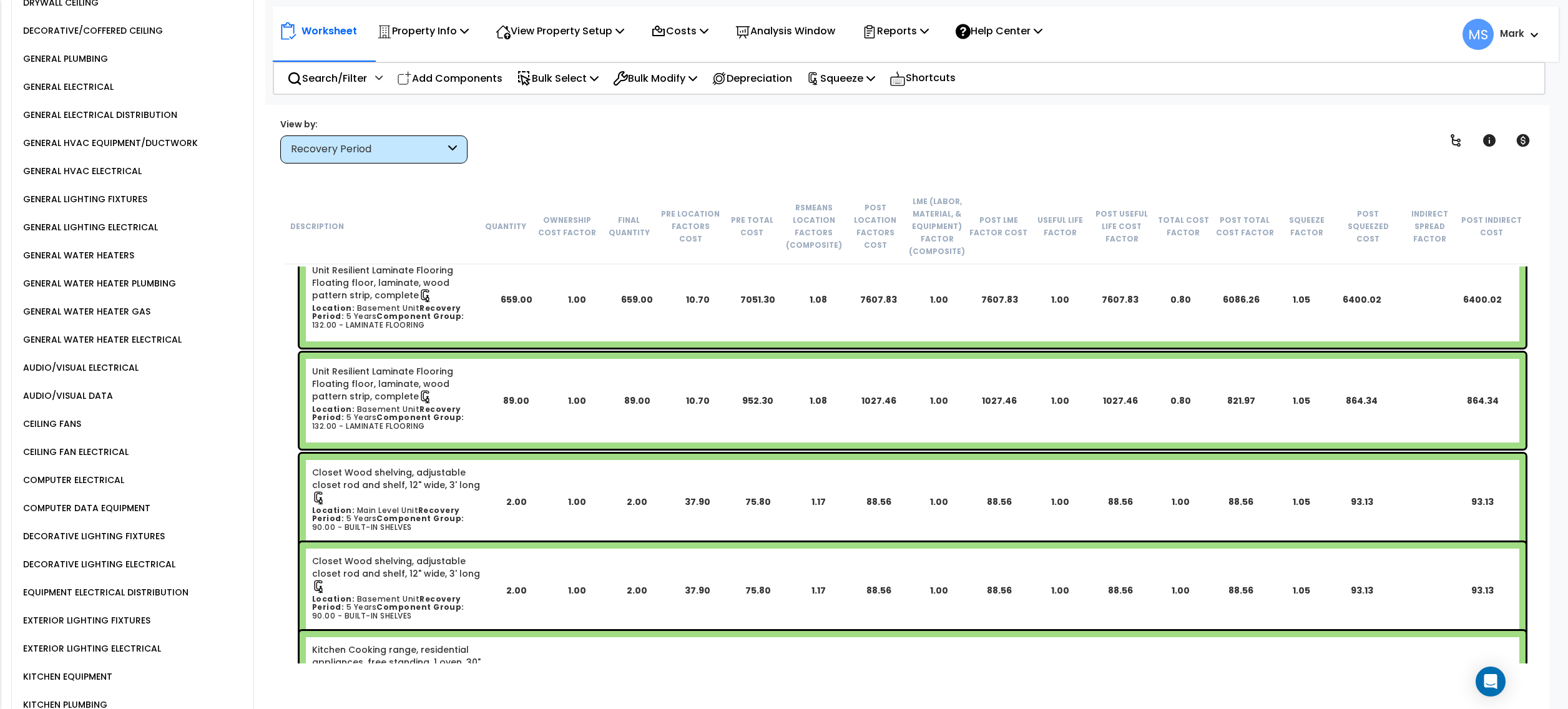
click at [120, 501] on div "COMPUTER DATA EQUIPMENT" at bounding box center [85, 508] width 130 height 15
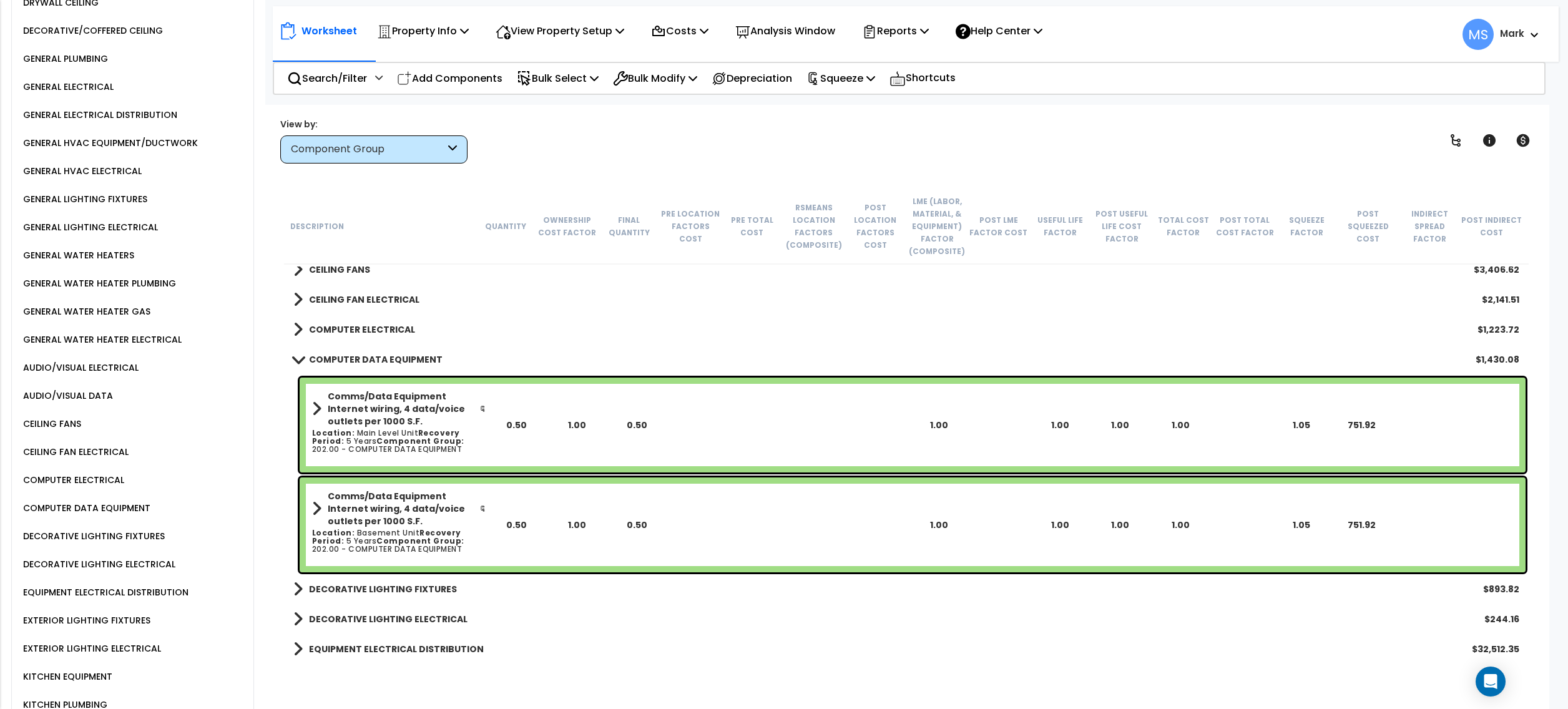
scroll to position [1998, 0]
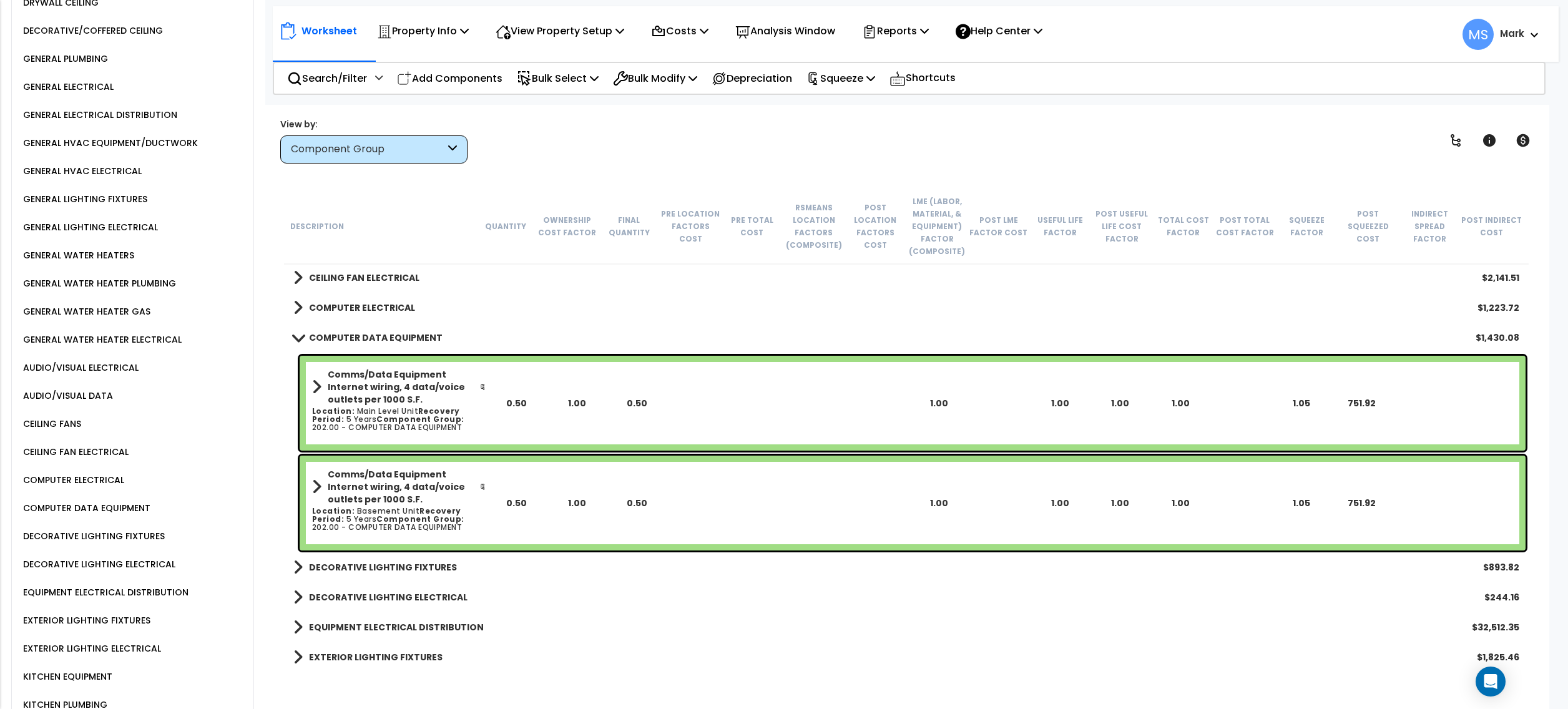
click at [544, 519] on div "Comms/Data Equipment Internet wiring, 4 data/voice outlets per 1000 S.F. Locati…" at bounding box center [912, 503] width 1226 height 94
click at [534, 408] on div "0.50" at bounding box center [516, 403] width 60 height 13
click at [548, 427] on div "Comms/Data Equipment Internet wiring, 4 data/voice outlets per 1000 S.F. Locati…" at bounding box center [912, 403] width 1226 height 94
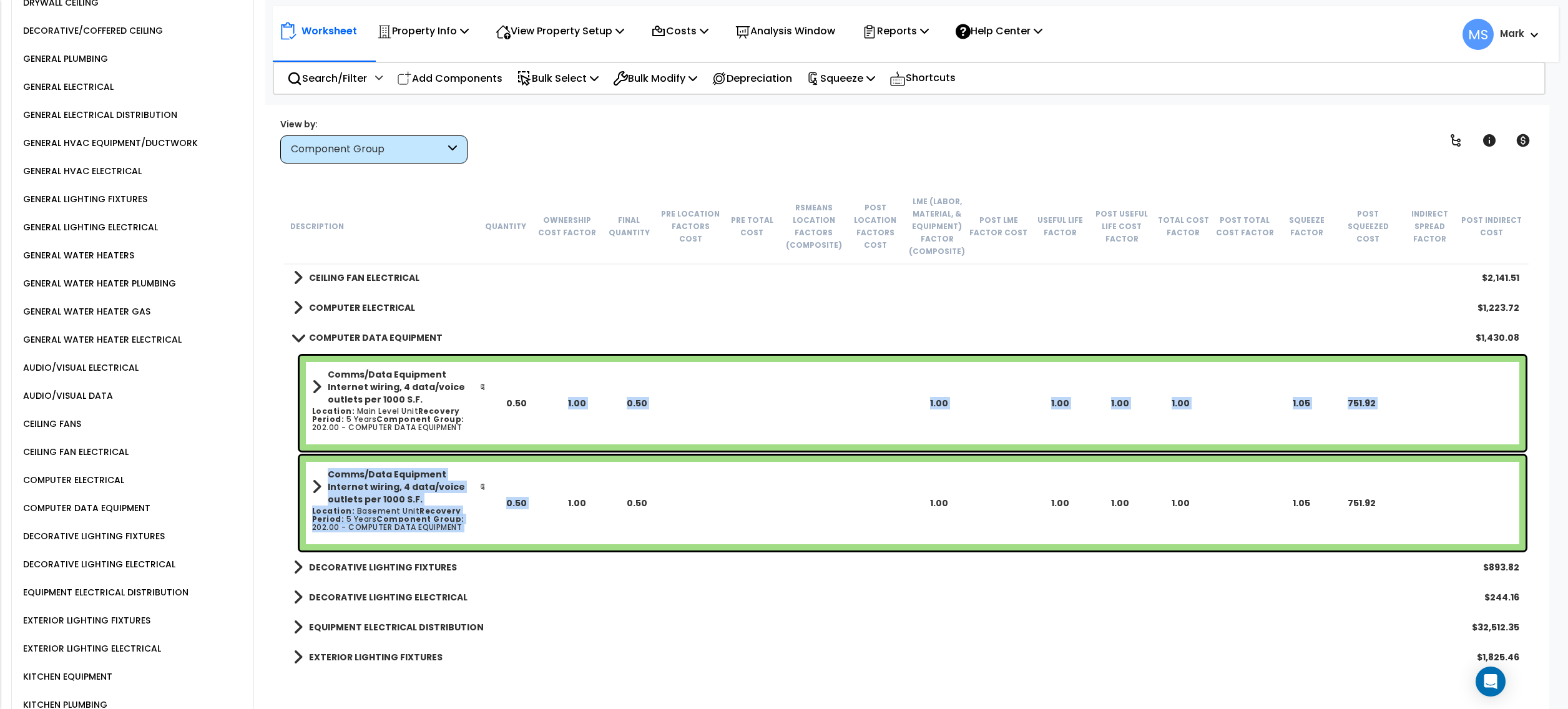
click at [553, 508] on div "1.00" at bounding box center [577, 503] width 60 height 13
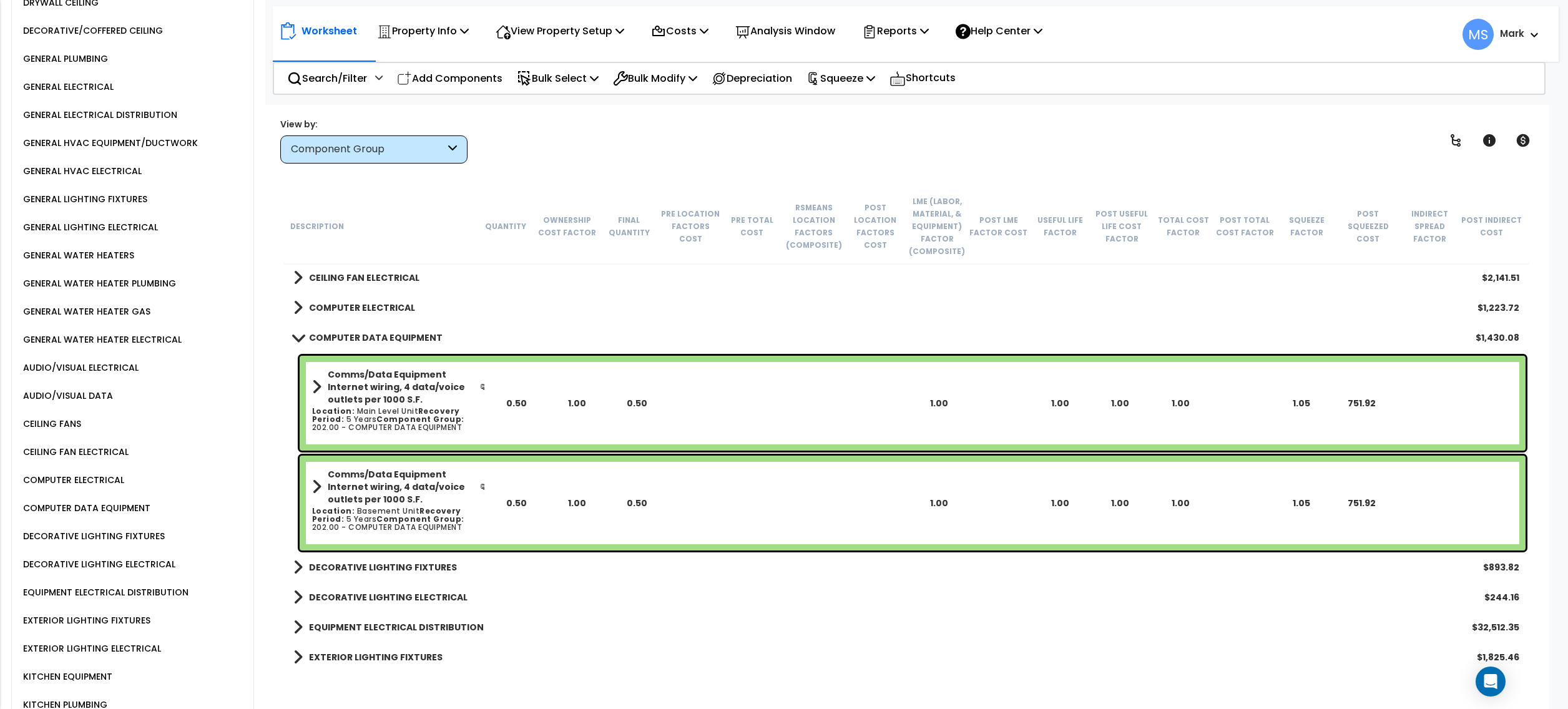
click at [532, 382] on div "Comms/Data Equipment Internet wiring, 4 data/voice outlets per 1000 S.F. Locati…" at bounding box center [912, 403] width 1226 height 94
click at [468, 401] on b "Comms/Data Equipment Internet wiring, 4 data/voice outlets per 1000 S.F." at bounding box center [403, 387] width 152 height 38
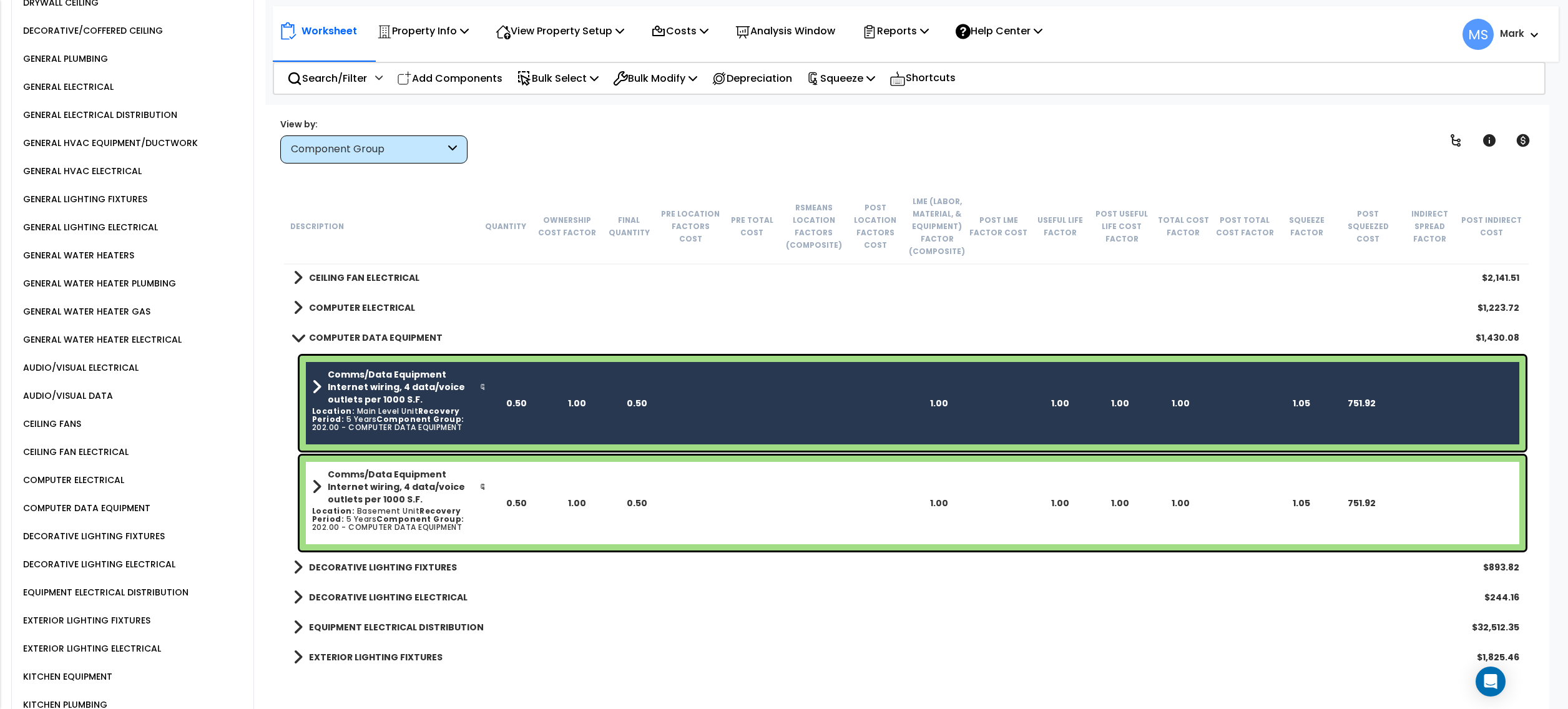
click at [505, 505] on div "0.50" at bounding box center [516, 503] width 60 height 13
click at [507, 488] on div "Comms/Data Equipment Internet wiring, 4 data/voice outlets per 1000 S.F. Locati…" at bounding box center [912, 503] width 1226 height 94
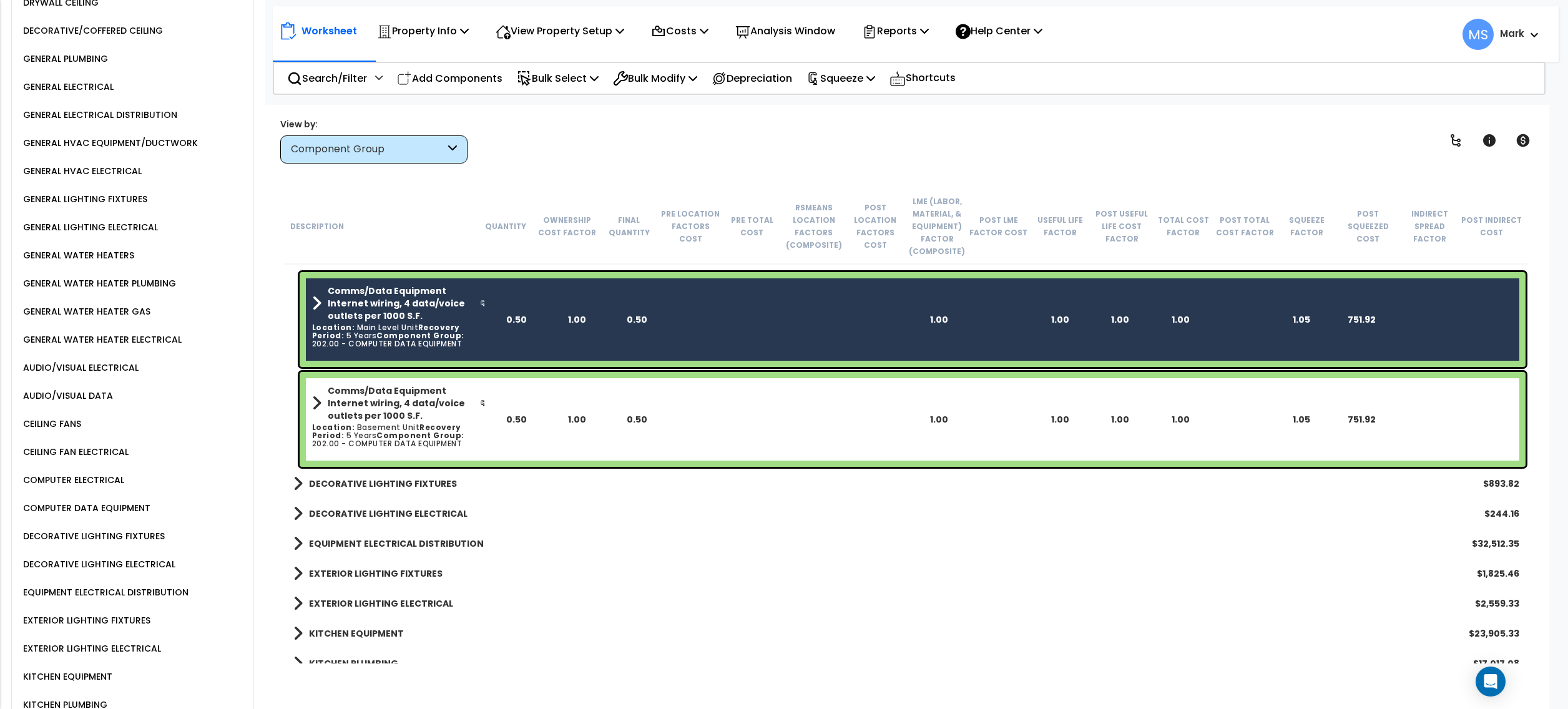
scroll to position [2081, 0]
click at [572, 420] on div "1.00" at bounding box center [577, 420] width 60 height 13
click at [487, 415] on div "0.50" at bounding box center [516, 420] width 60 height 13
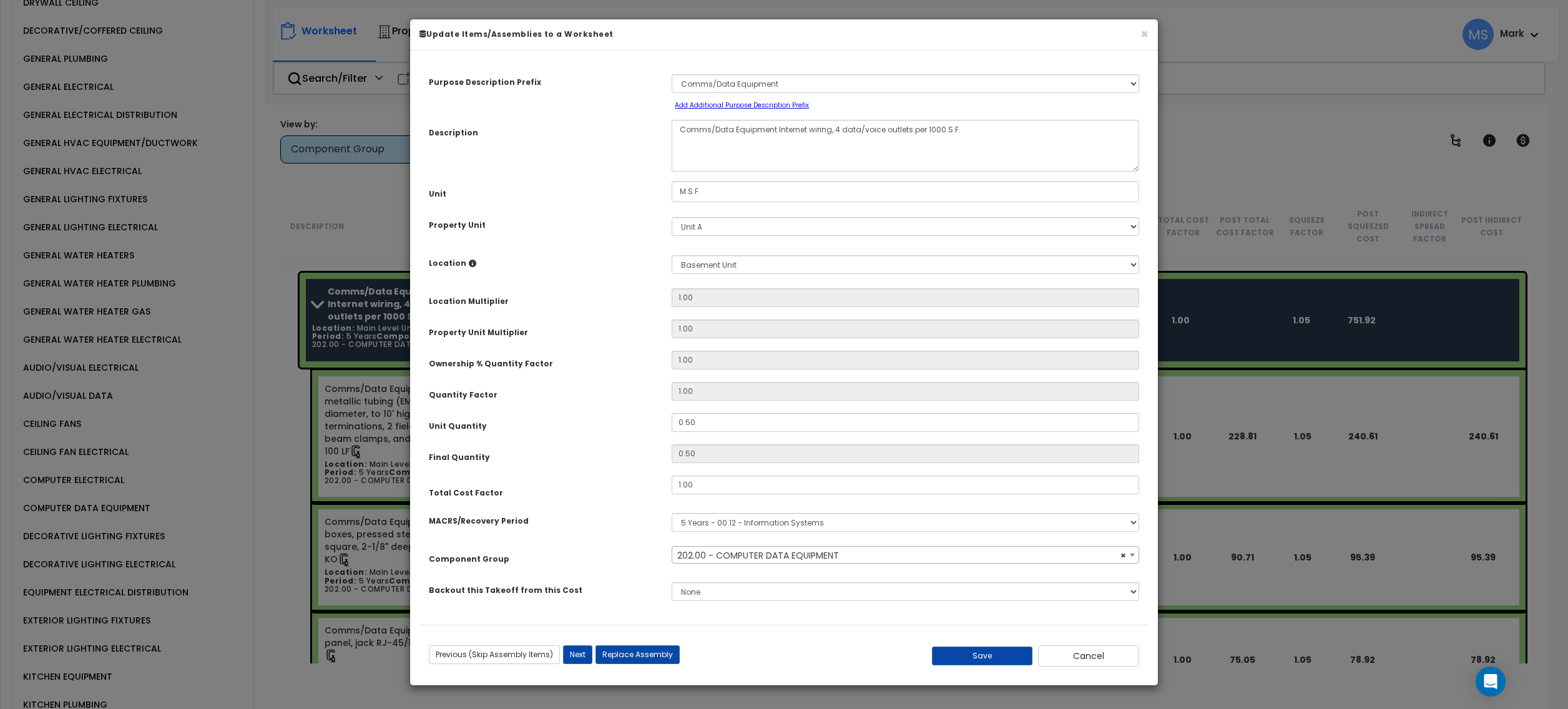
select select "46019"
click at [1142, 32] on button "×" at bounding box center [1144, 34] width 8 height 13
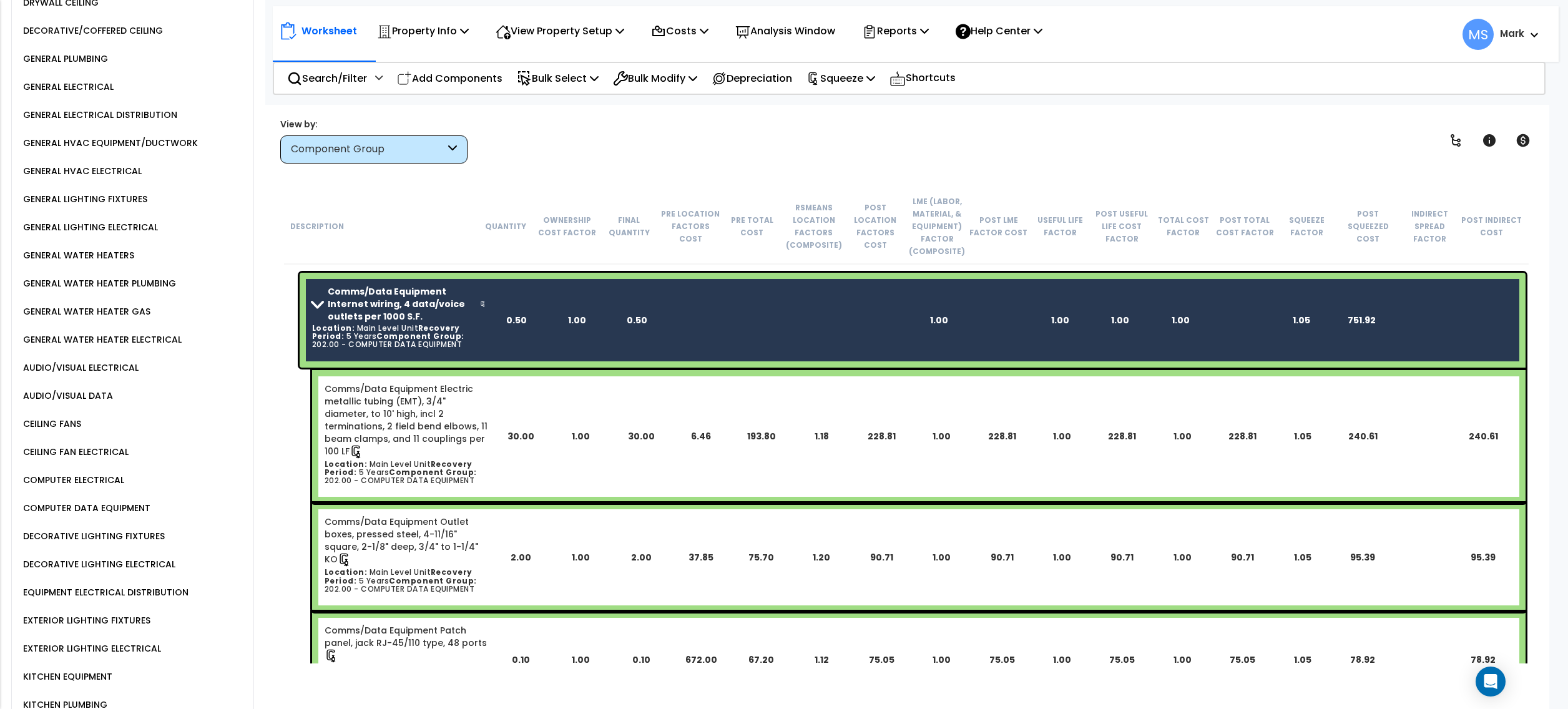
click at [332, 316] on b "Comms/Data Equipment Internet wiring, 4 data/voice outlets per 1000 S.F." at bounding box center [403, 304] width 152 height 38
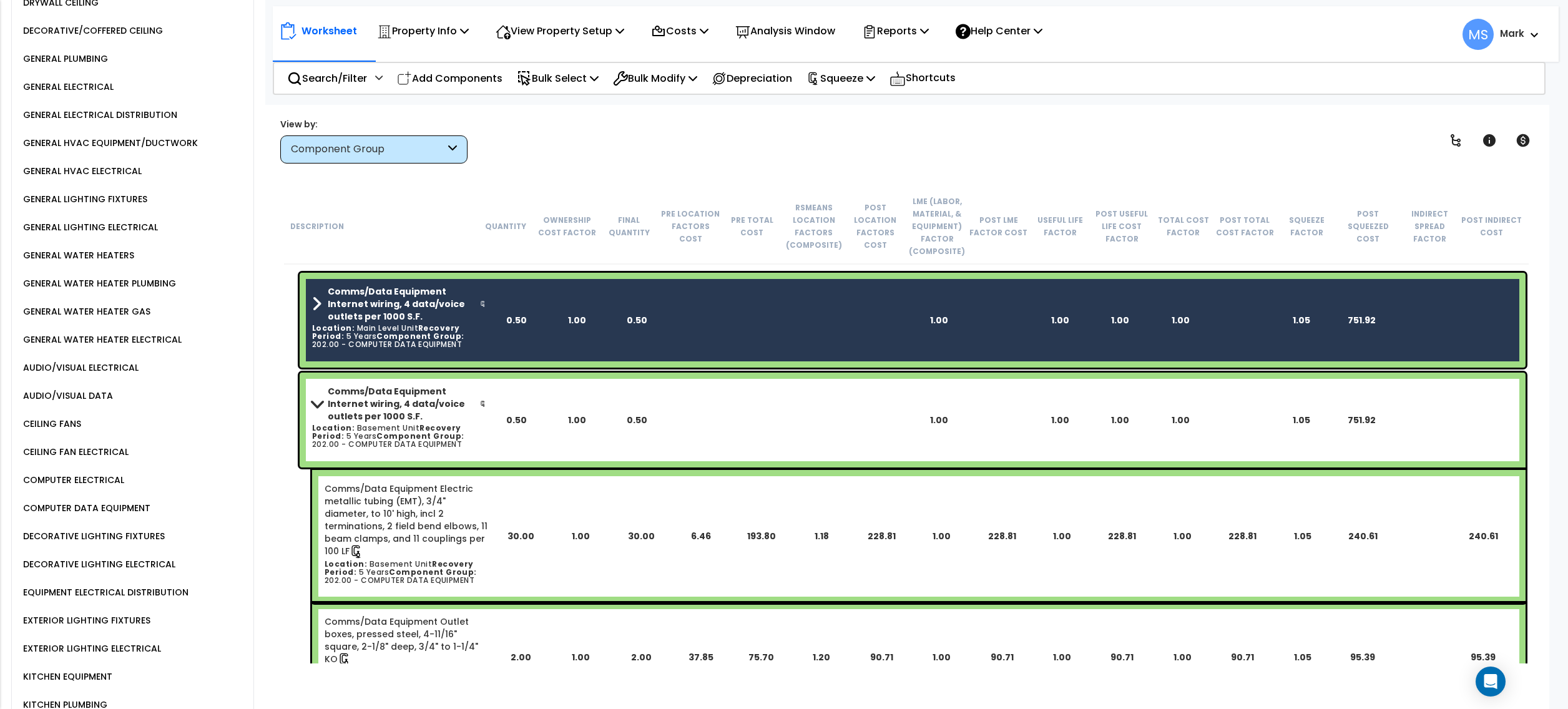
click at [377, 421] on b "Comms/Data Equipment Internet wiring, 4 data/voice outlets per 1000 S.F." at bounding box center [403, 404] width 152 height 38
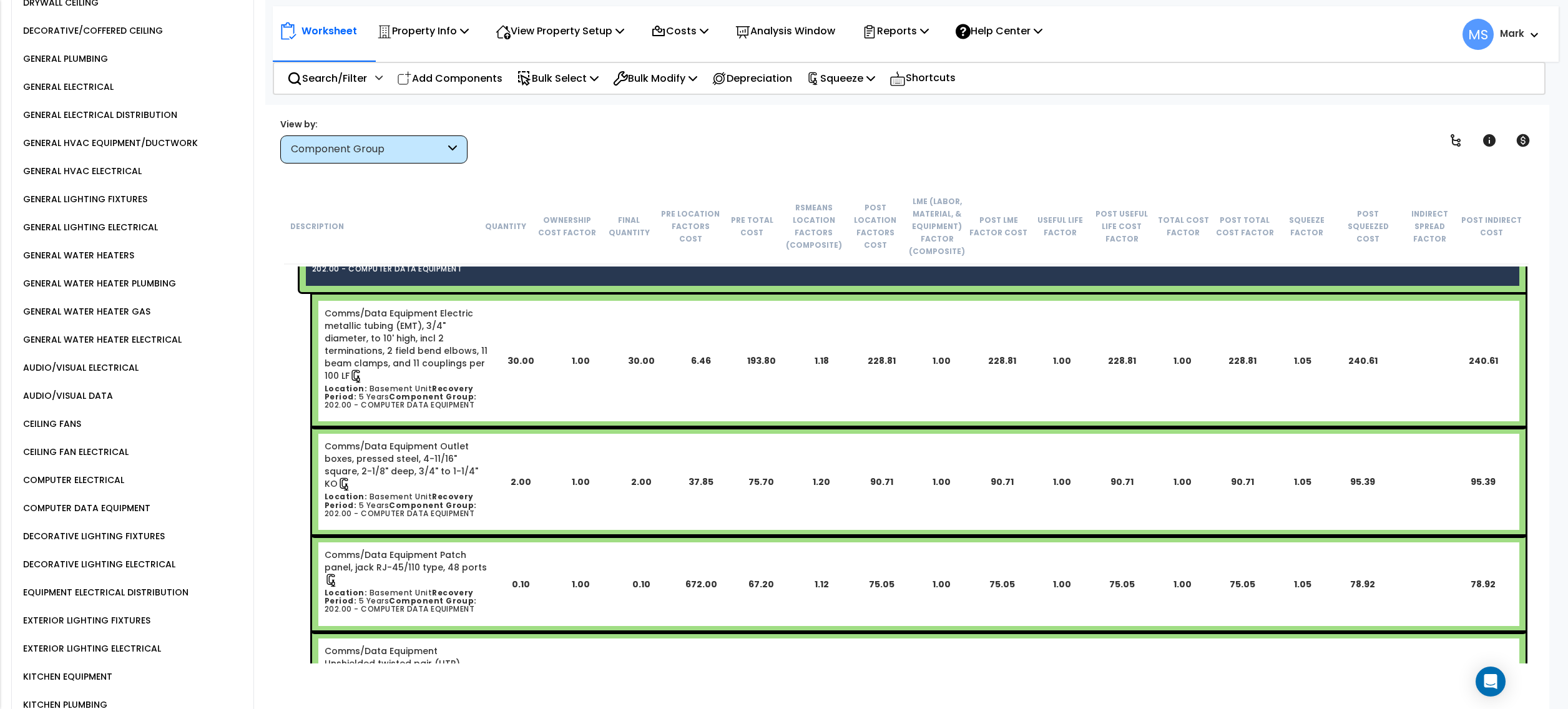
scroll to position [1998, 0]
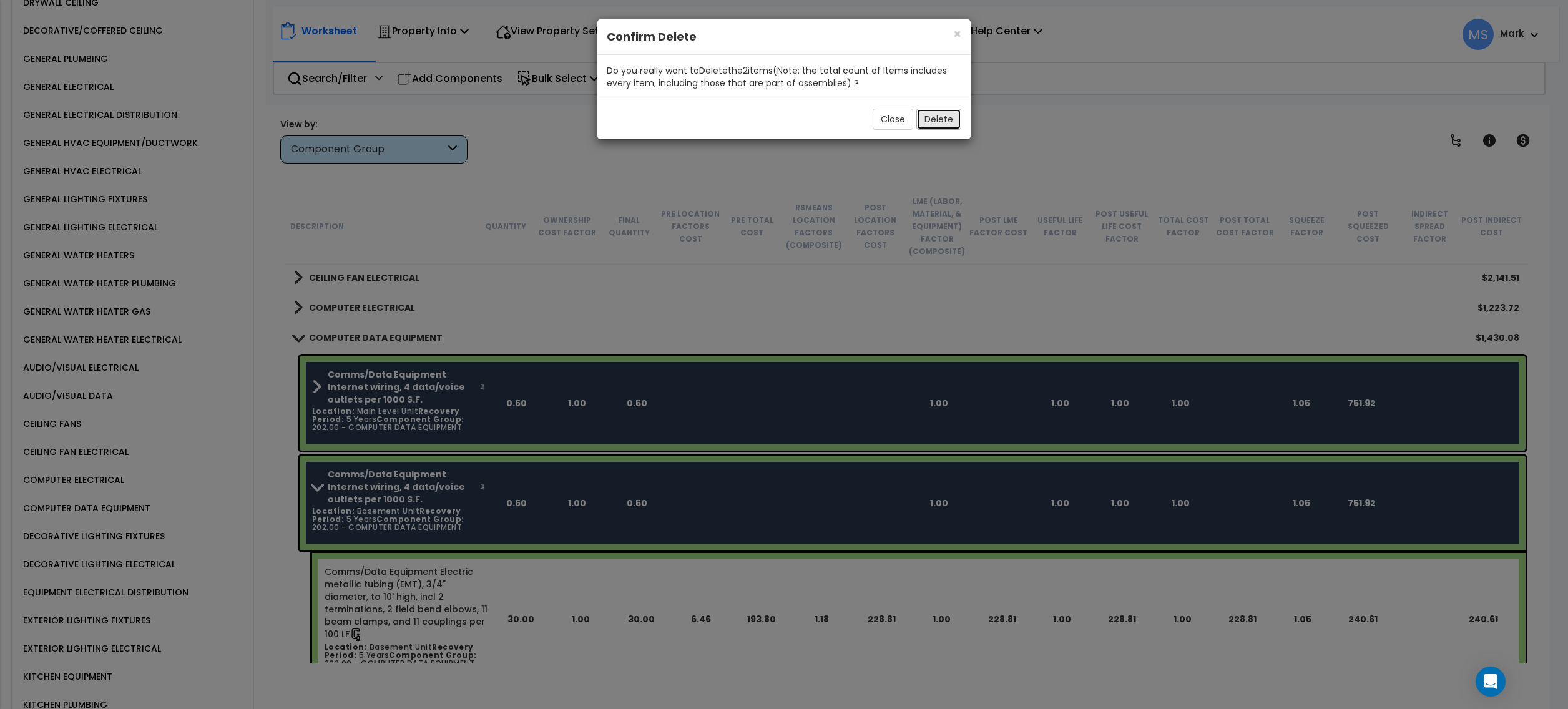
click at [934, 115] on button "Delete" at bounding box center [939, 120] width 45 height 22
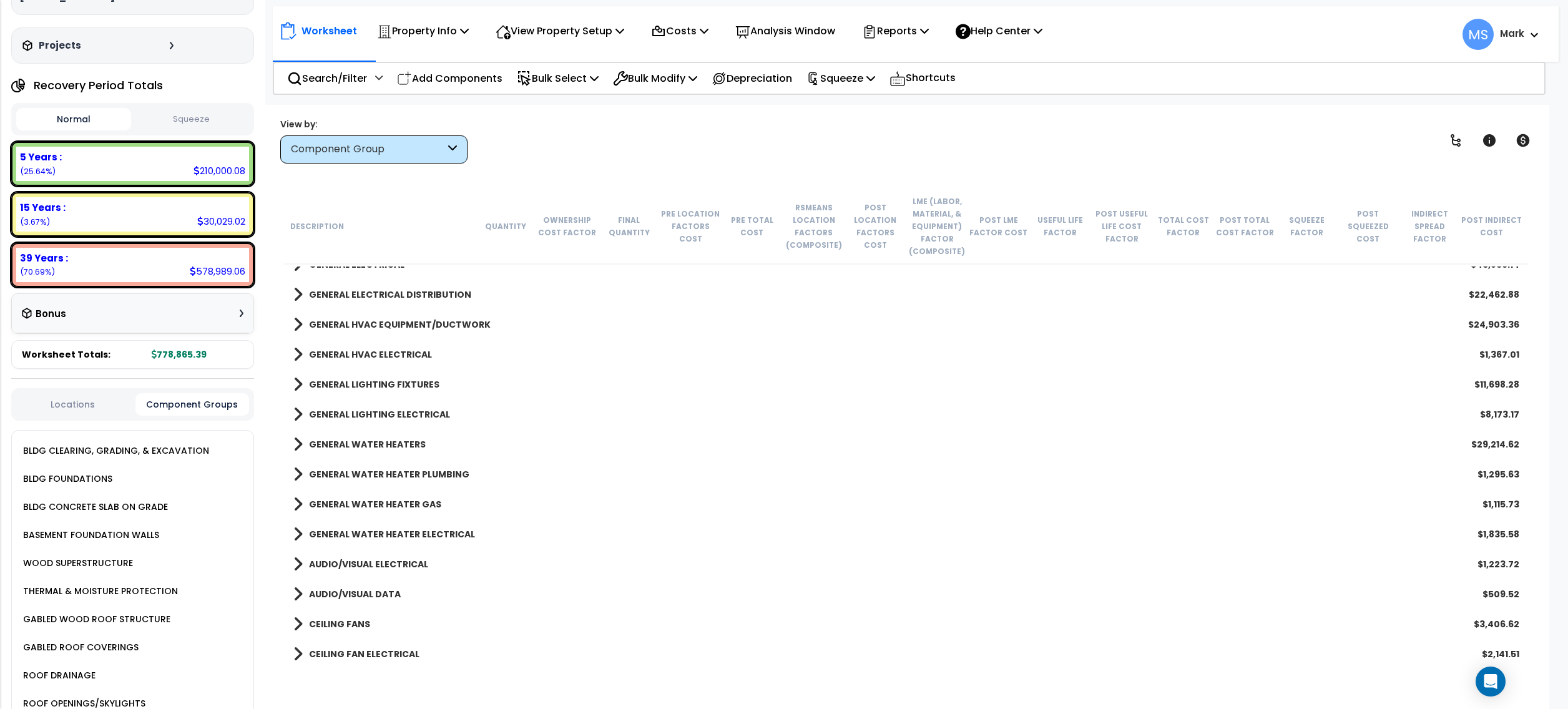
scroll to position [0, 0]
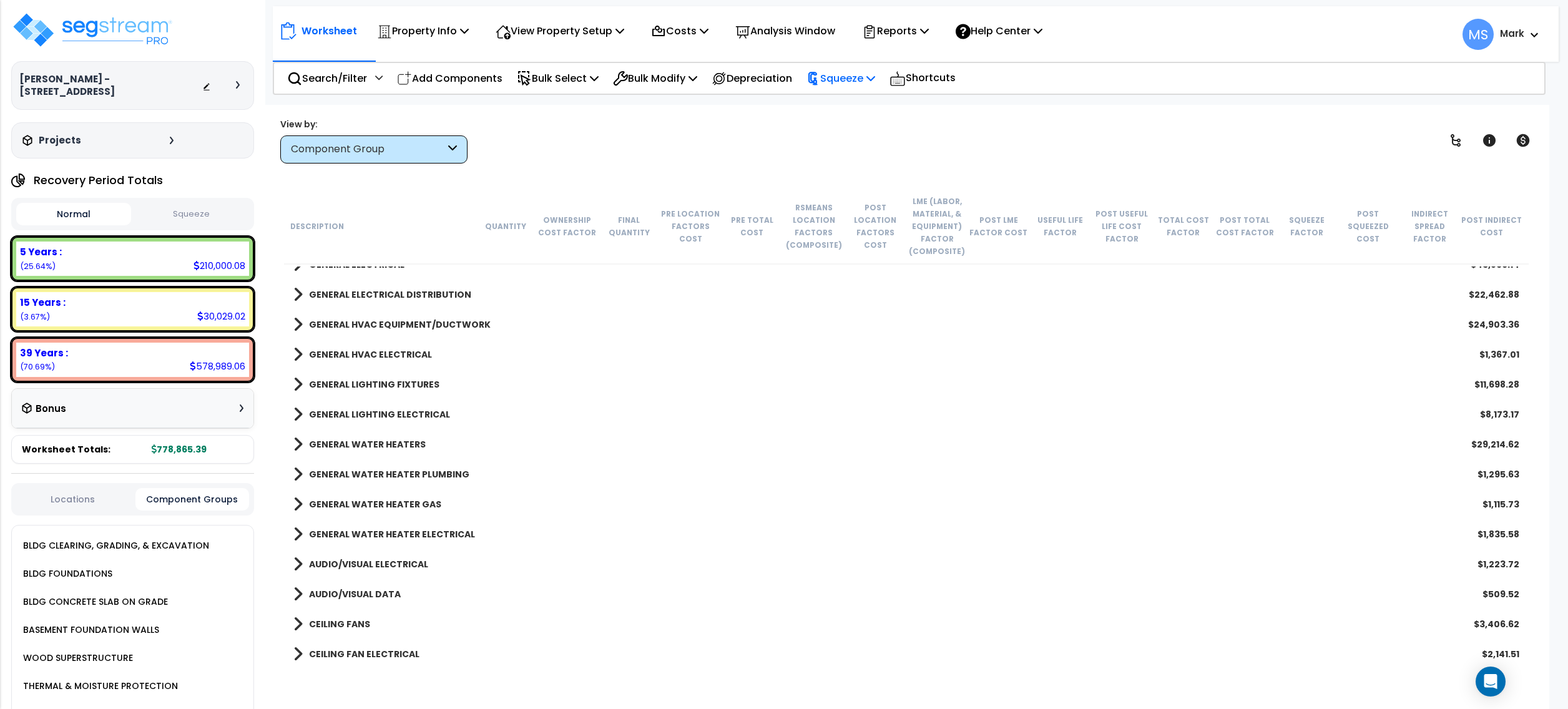
click at [840, 76] on p "Squeeze" at bounding box center [841, 78] width 68 height 17
click at [853, 105] on link "Re-squeeze" at bounding box center [862, 108] width 123 height 29
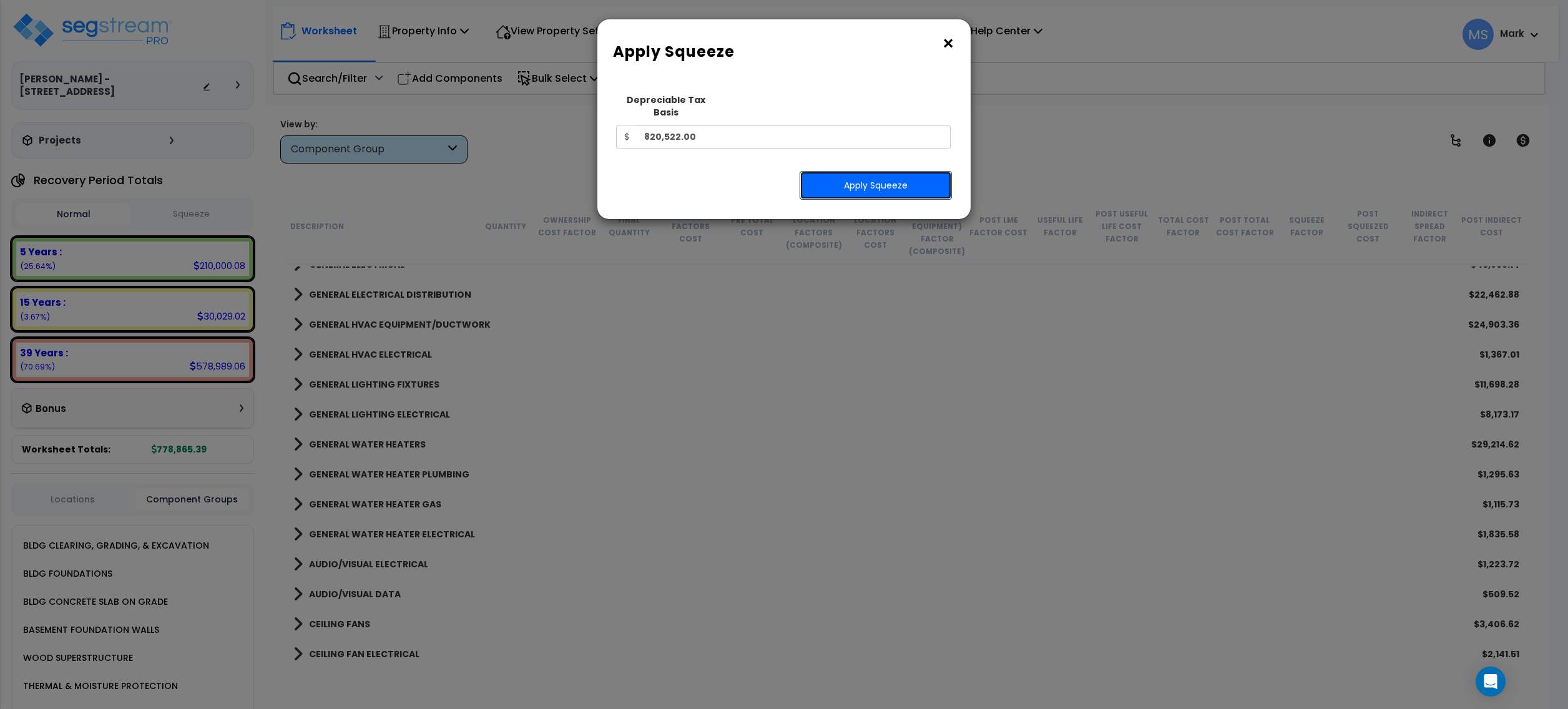
click at [843, 171] on button "Apply Squeeze" at bounding box center [875, 185] width 152 height 29
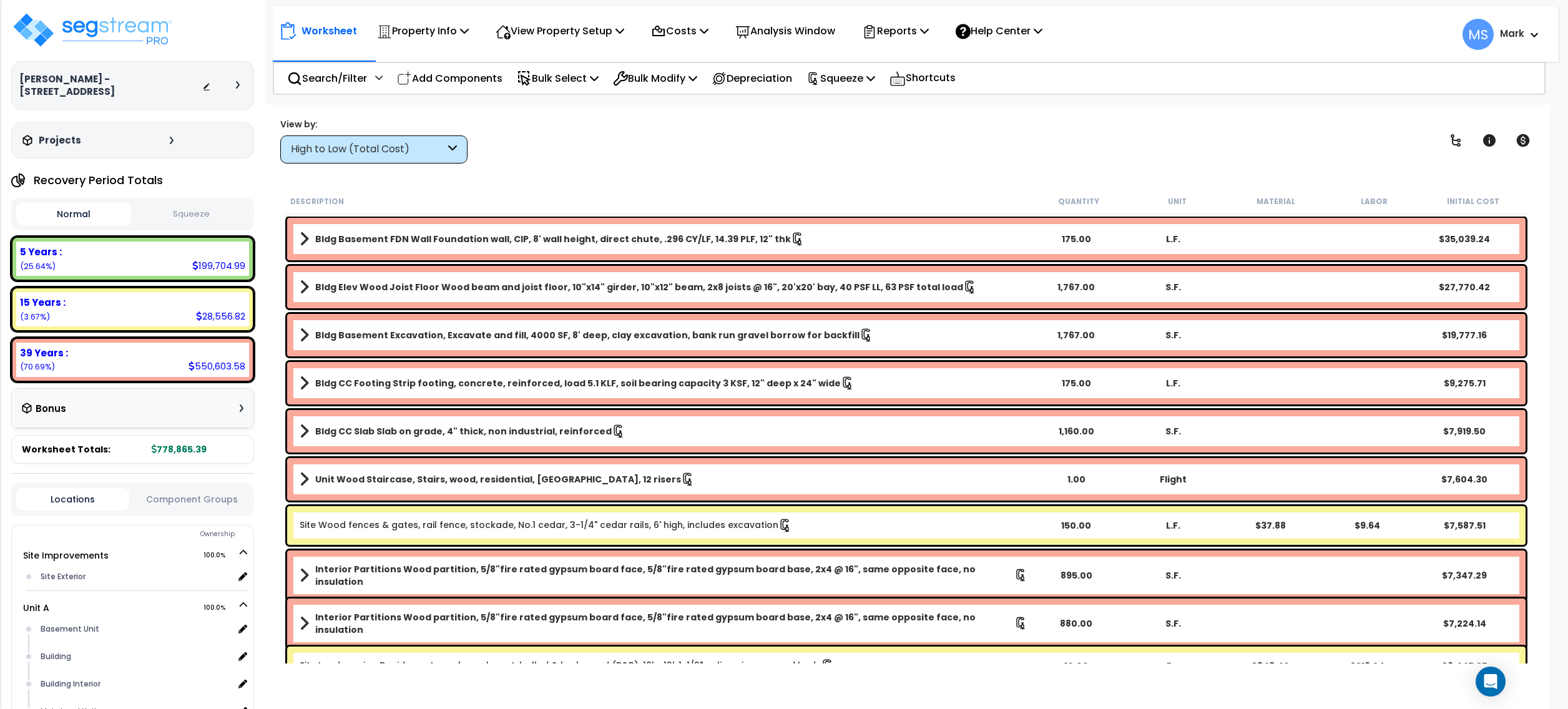
click at [715, 158] on div "View by: High to Low (Total Cost) High to Low (Total Cost)" at bounding box center [907, 139] width 1261 height 46
click at [205, 493] on button "Component Groups" at bounding box center [193, 499] width 113 height 13
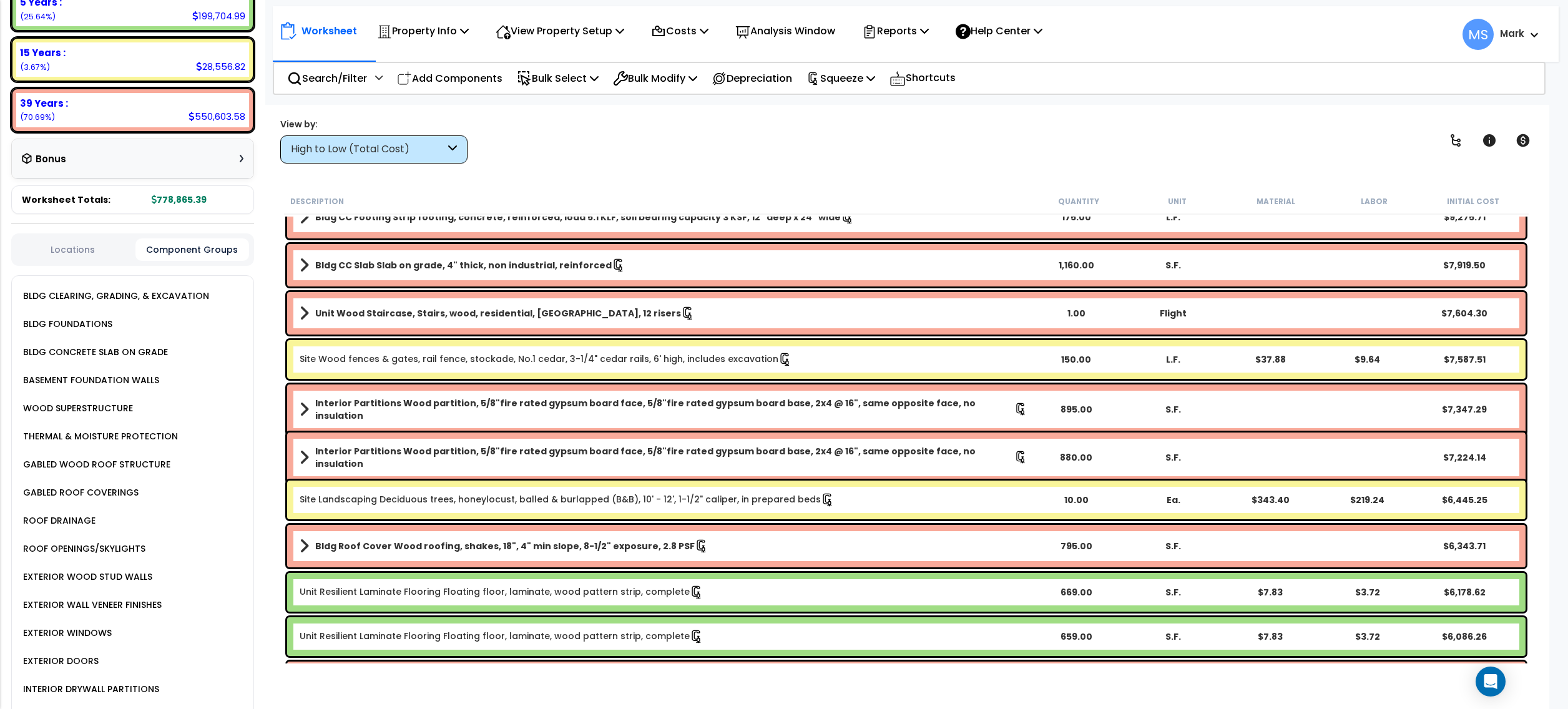
scroll to position [838, 0]
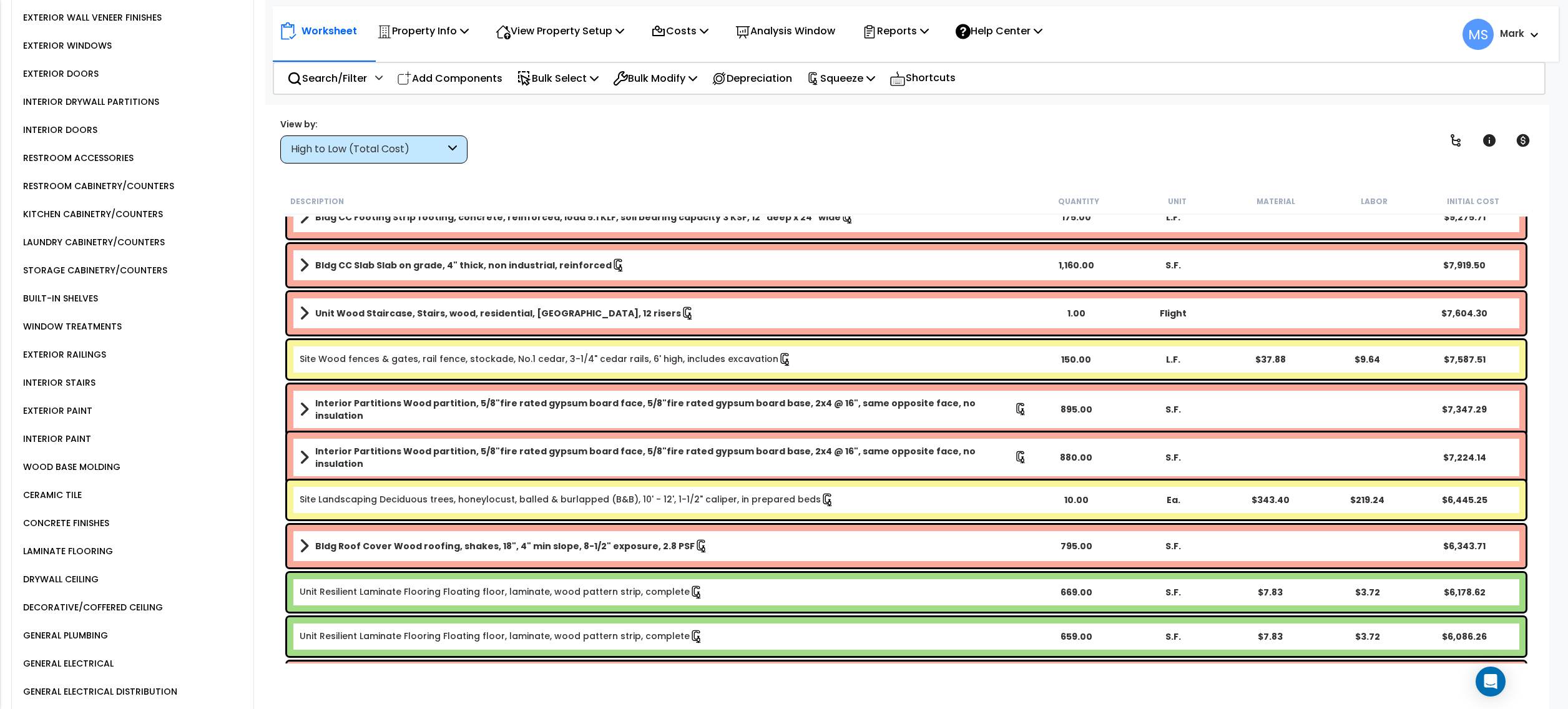
drag, startPoint x: 85, startPoint y: 346, endPoint x: 90, endPoint y: 354, distance: 9.4
click at [89, 369] on div "INTERIOR STAIRS" at bounding box center [137, 382] width 234 height 28
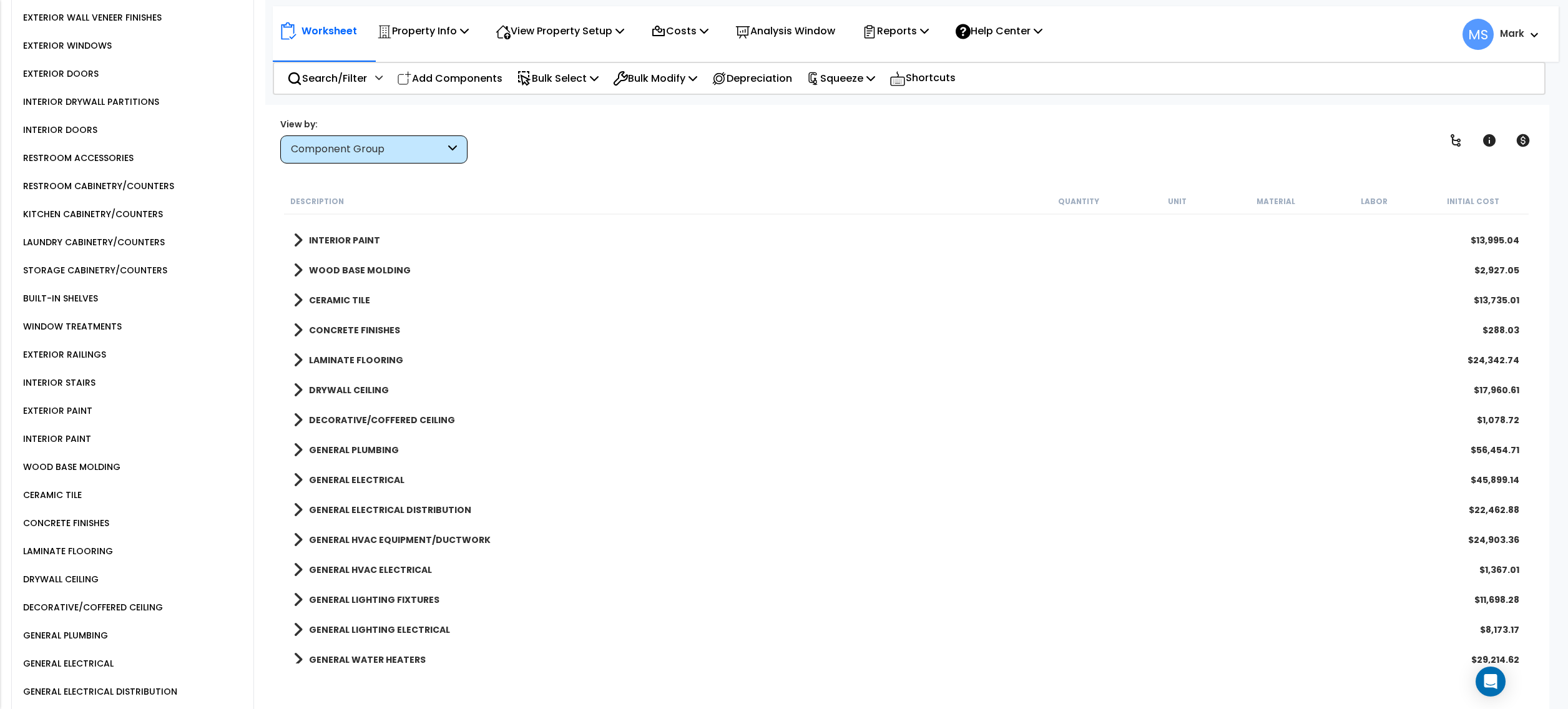
scroll to position [666, 0]
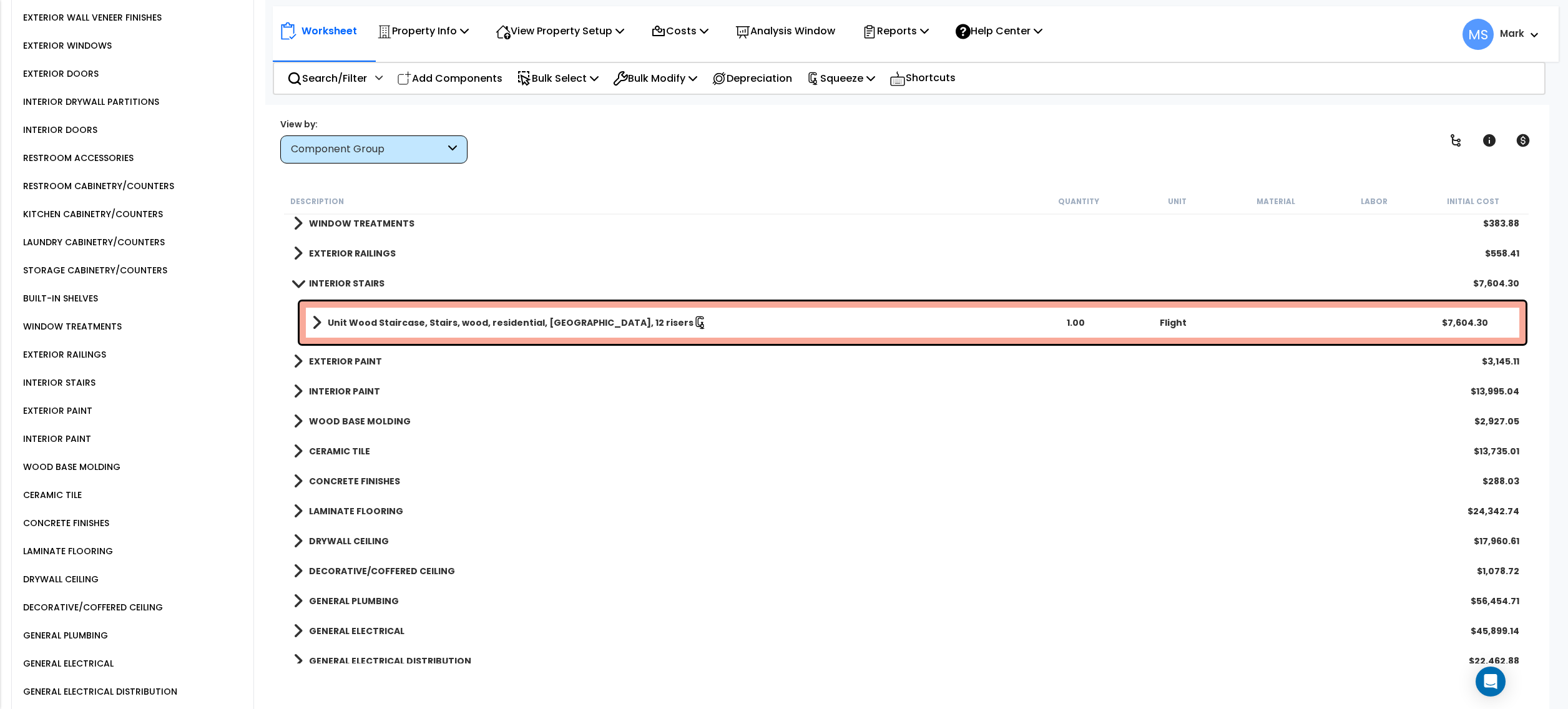
drag, startPoint x: 73, startPoint y: 344, endPoint x: 75, endPoint y: 355, distance: 11.2
click at [73, 369] on div "INTERIOR STAIRS" at bounding box center [137, 382] width 234 height 28
click at [76, 375] on div "INTERIOR STAIRS" at bounding box center [58, 382] width 76 height 15
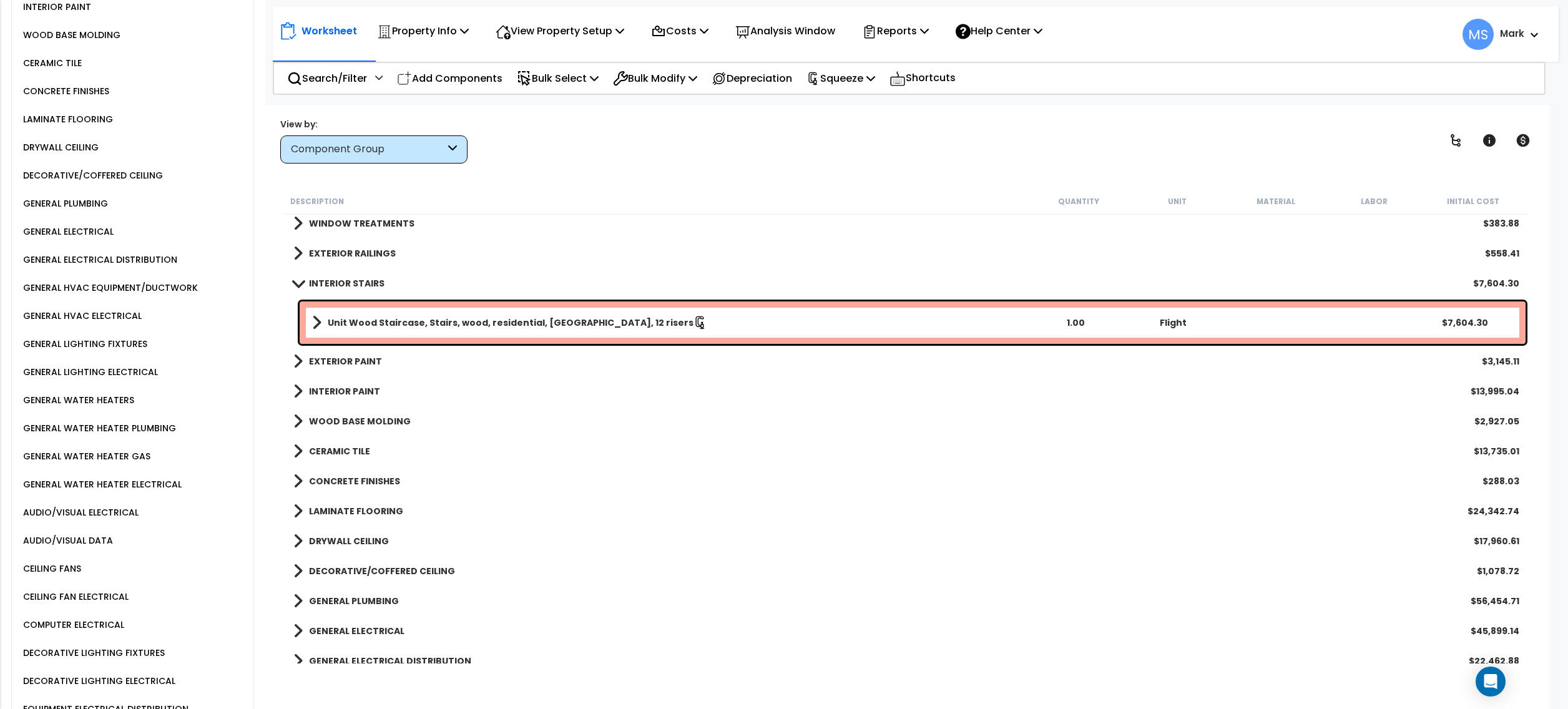
scroll to position [1004, 0]
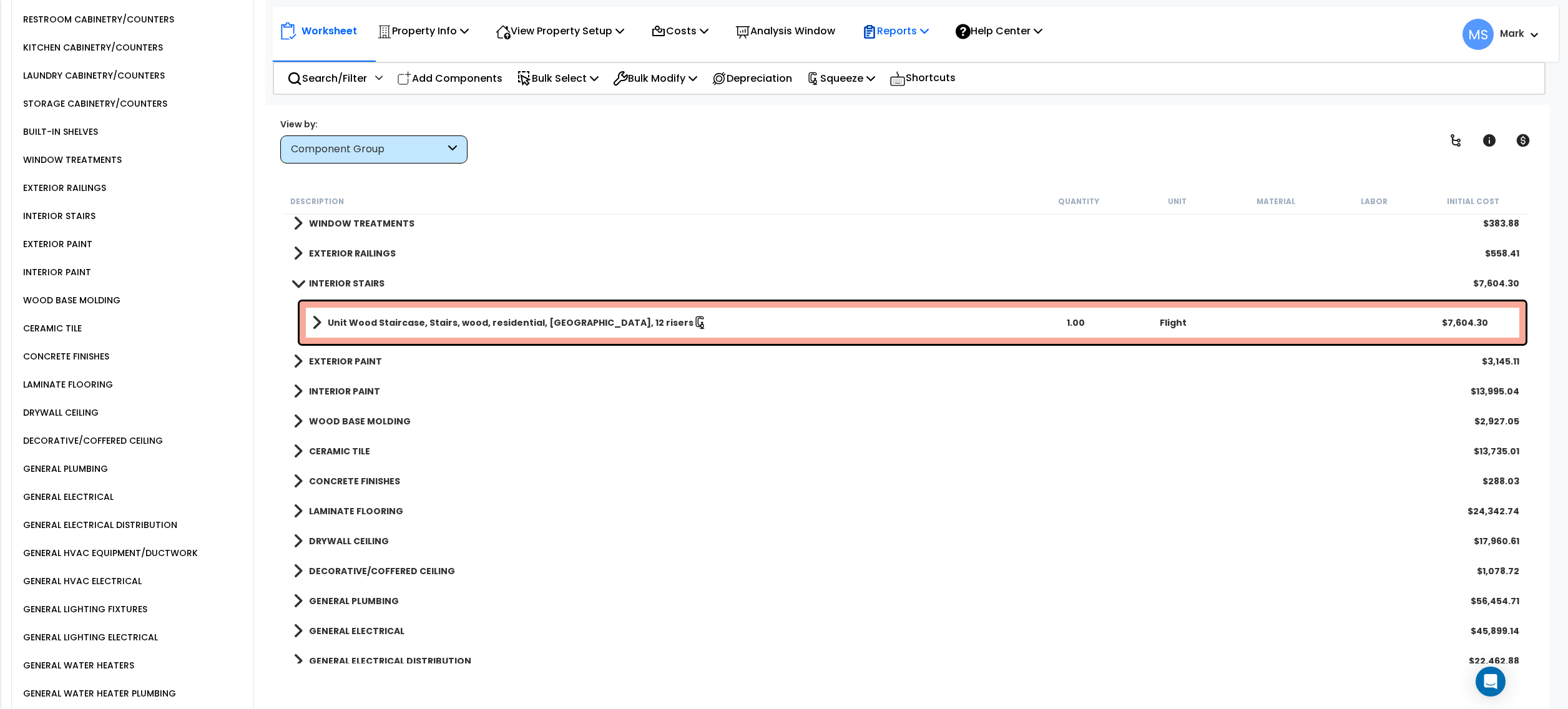
click at [917, 33] on p "Reports" at bounding box center [895, 31] width 67 height 17
click at [937, 91] on link "Manage Report Images" at bounding box center [917, 85] width 123 height 25
click at [899, 40] on div "Reports" at bounding box center [895, 31] width 67 height 30
click at [936, 113] on link "Manage Report Custom Fields" at bounding box center [917, 118] width 123 height 38
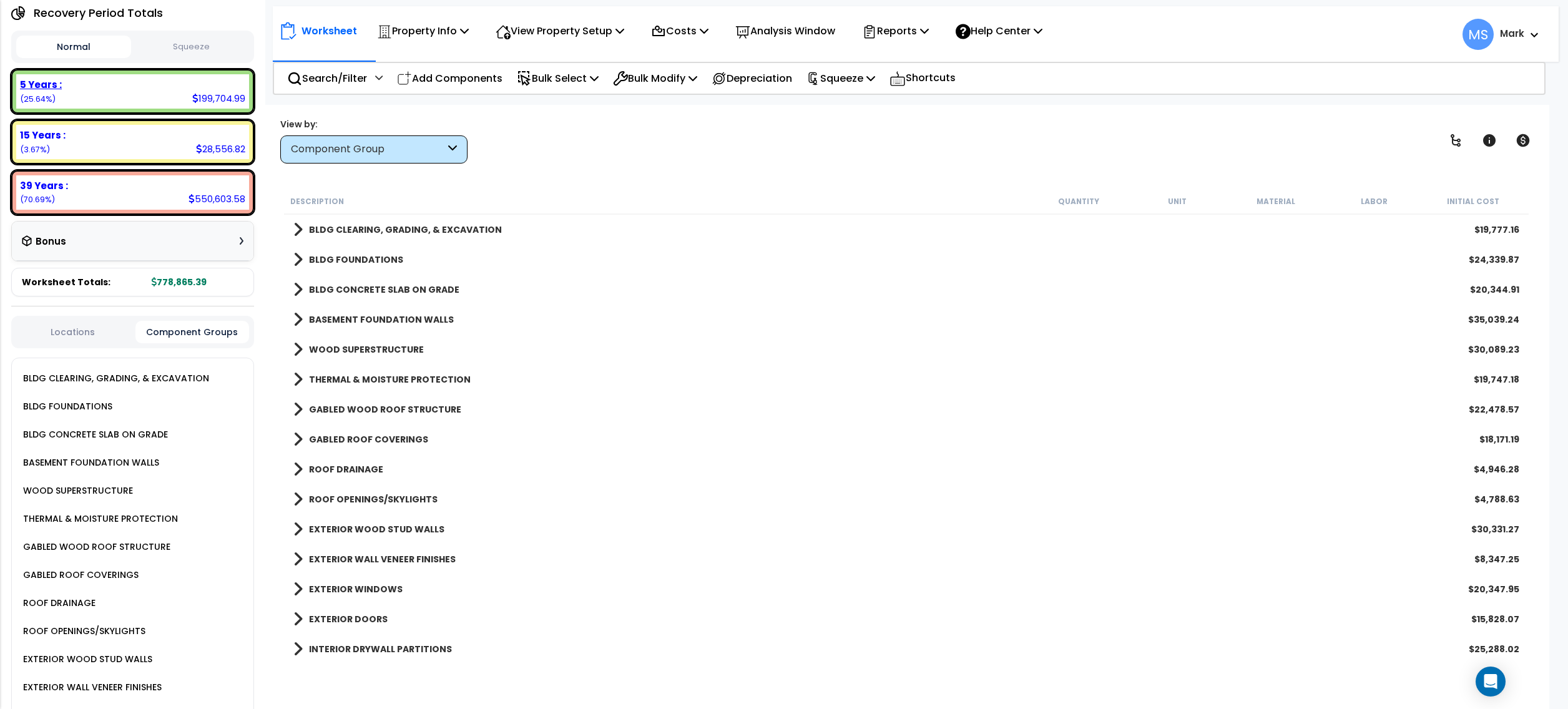
scroll to position [0, 0]
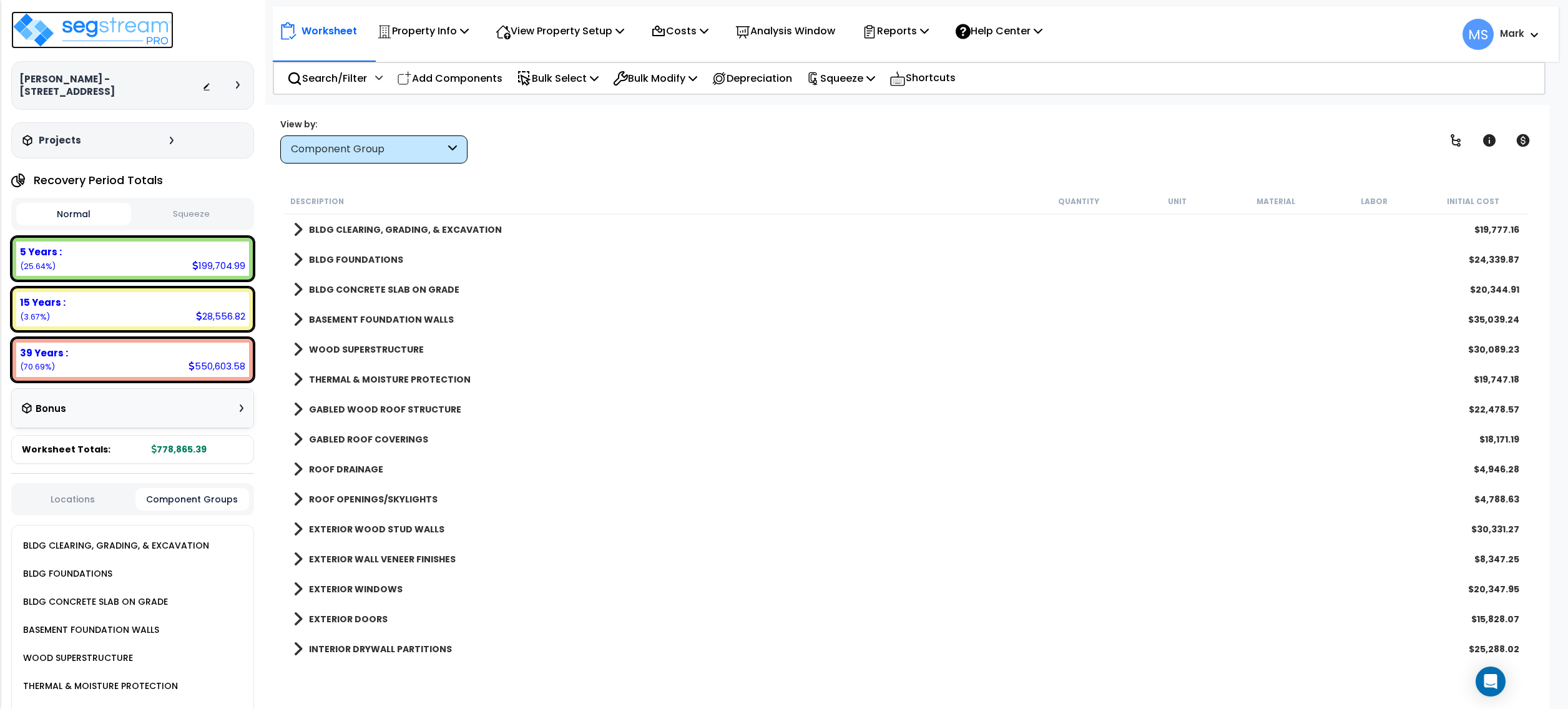
click at [115, 32] on img at bounding box center [92, 30] width 162 height 38
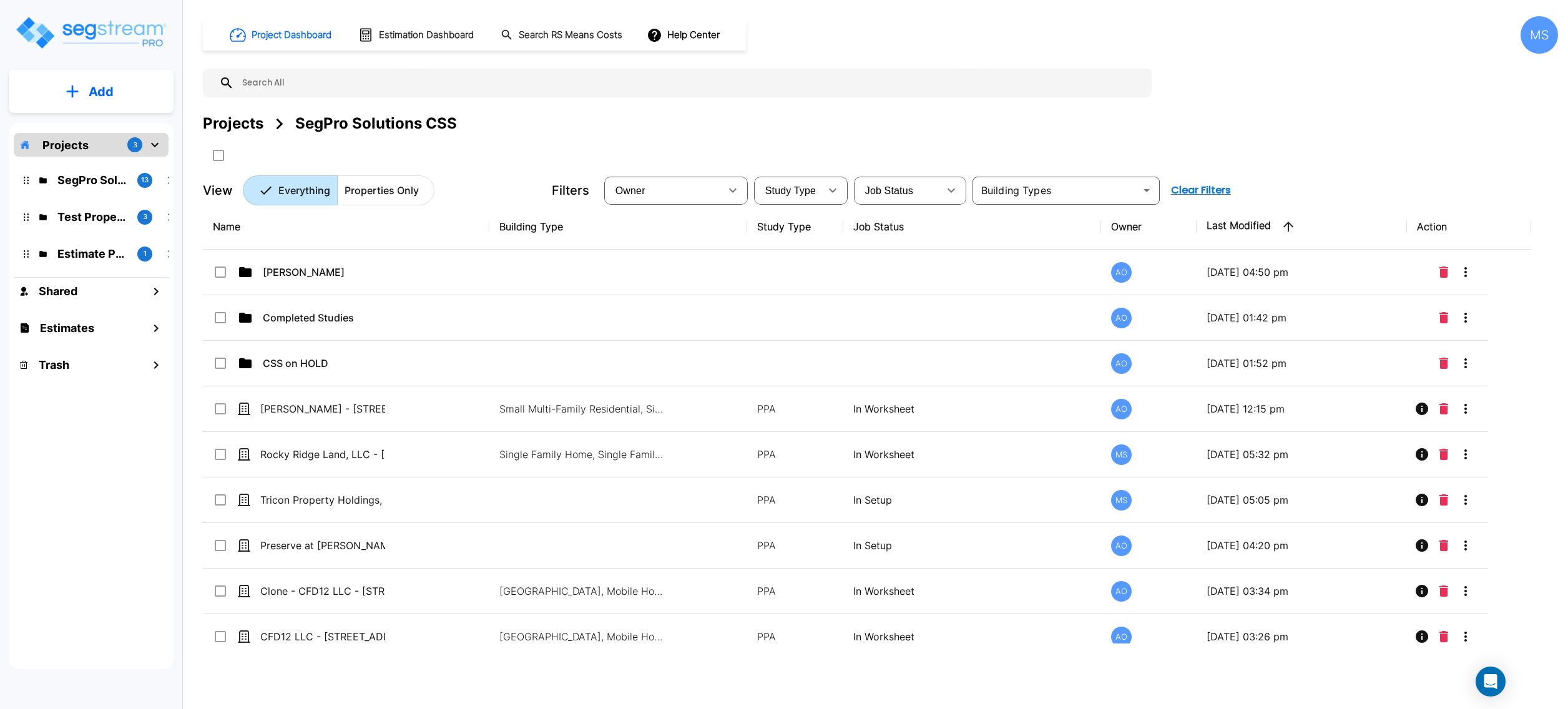
click at [119, 103] on button "Add" at bounding box center [91, 92] width 165 height 36
click at [112, 158] on p "Add Property" at bounding box center [98, 161] width 64 height 15
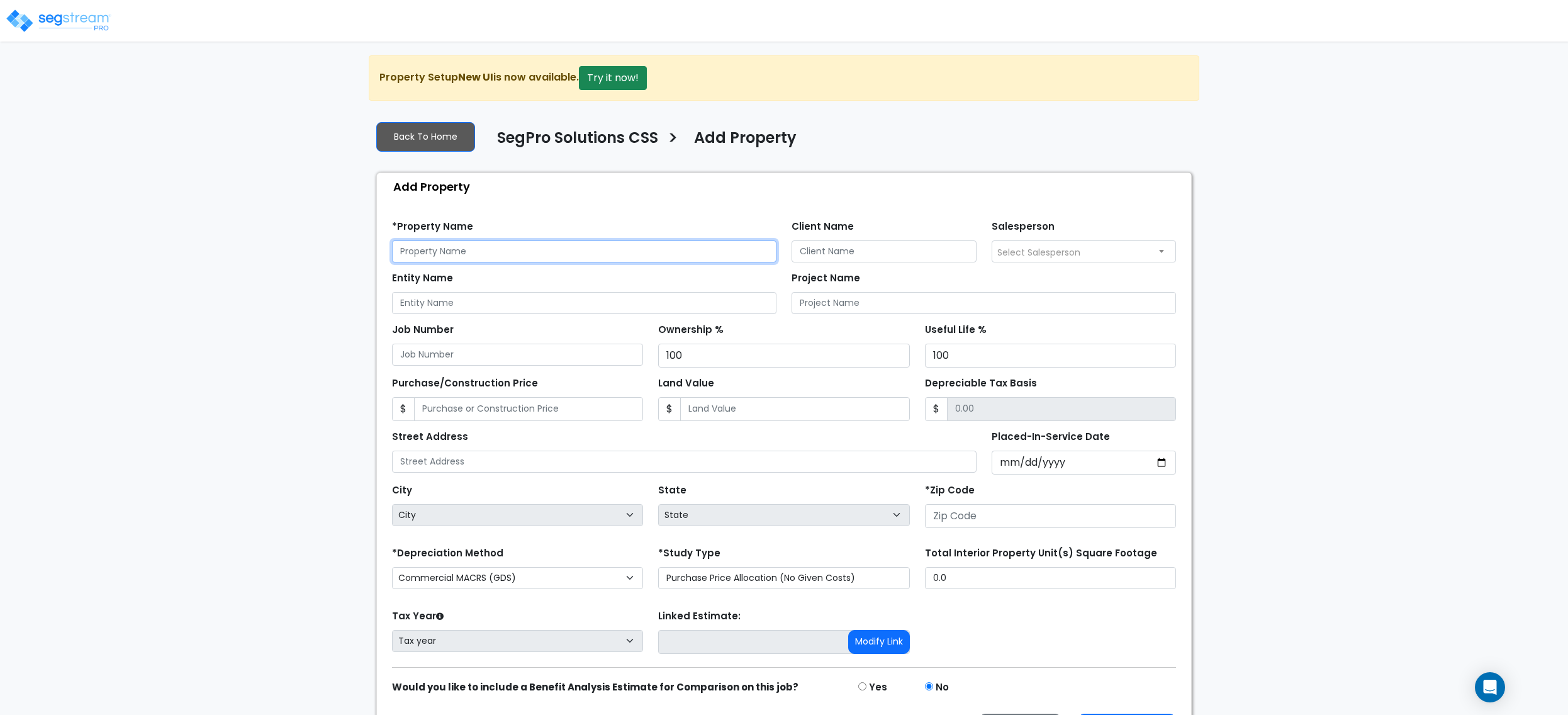
click at [622, 256] on input "text" at bounding box center [584, 251] width 385 height 22
click at [435, 257] on input "text" at bounding box center [584, 251] width 385 height 22
type input "ULA LLC - 9091 E 100 S"
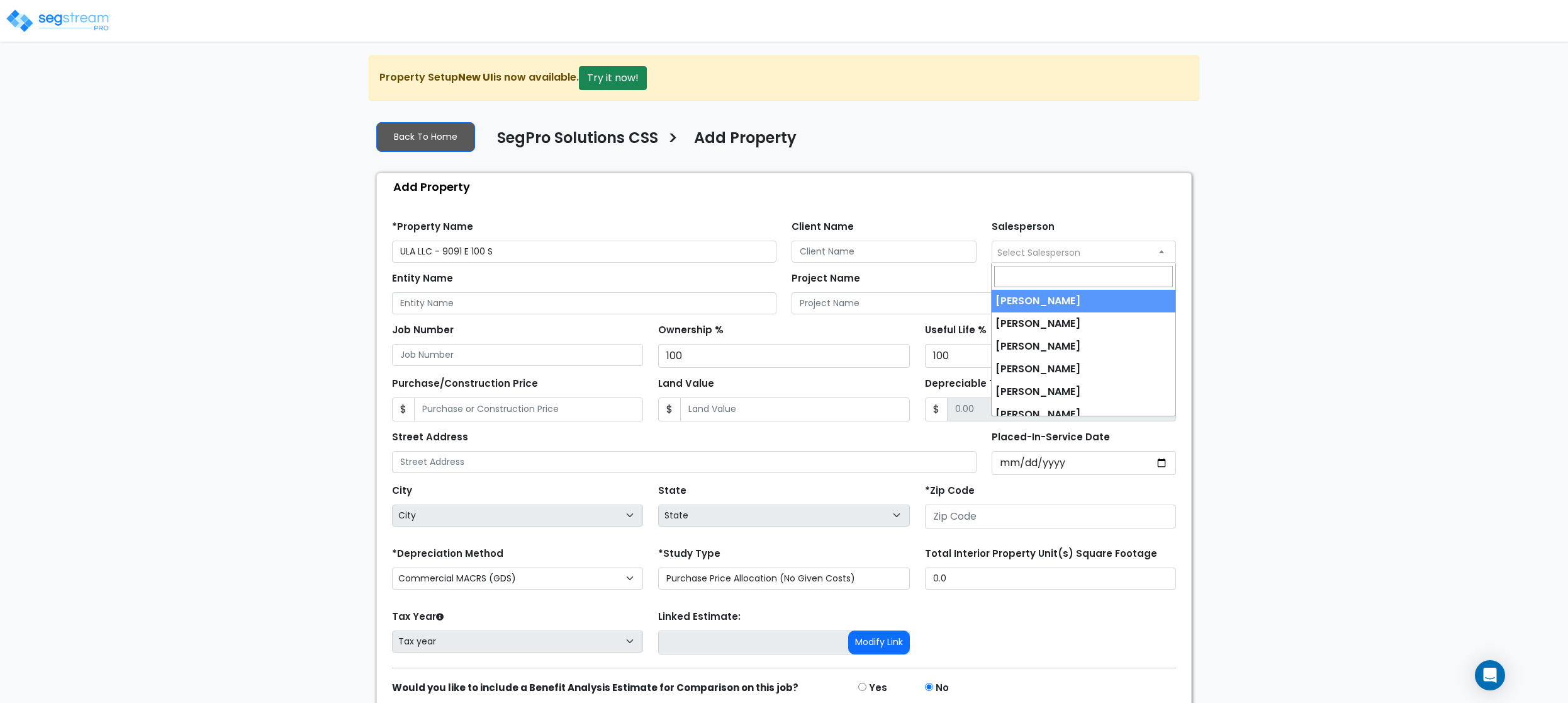
click at [1105, 258] on span "Select Salesperson" at bounding box center [1084, 251] width 184 height 20
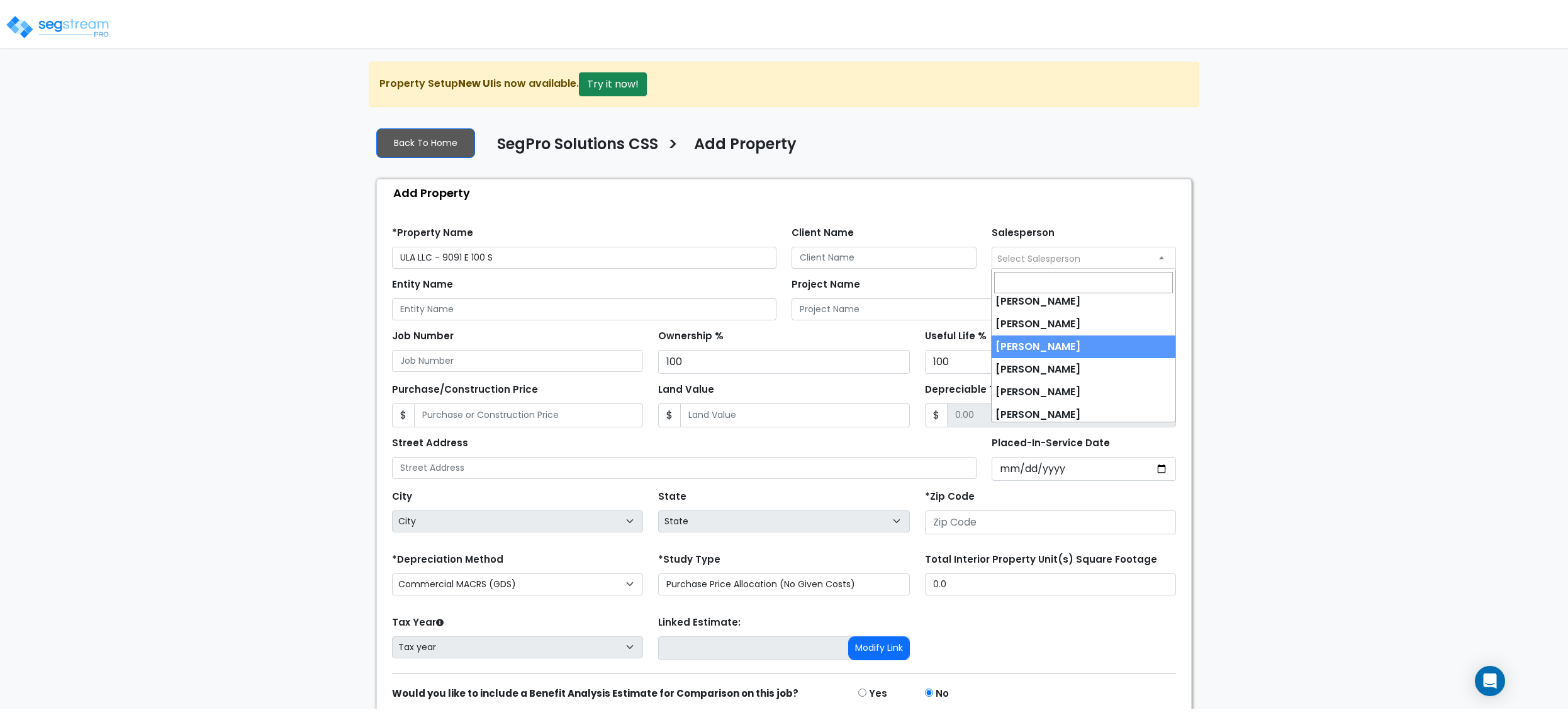
scroll to position [78, 0]
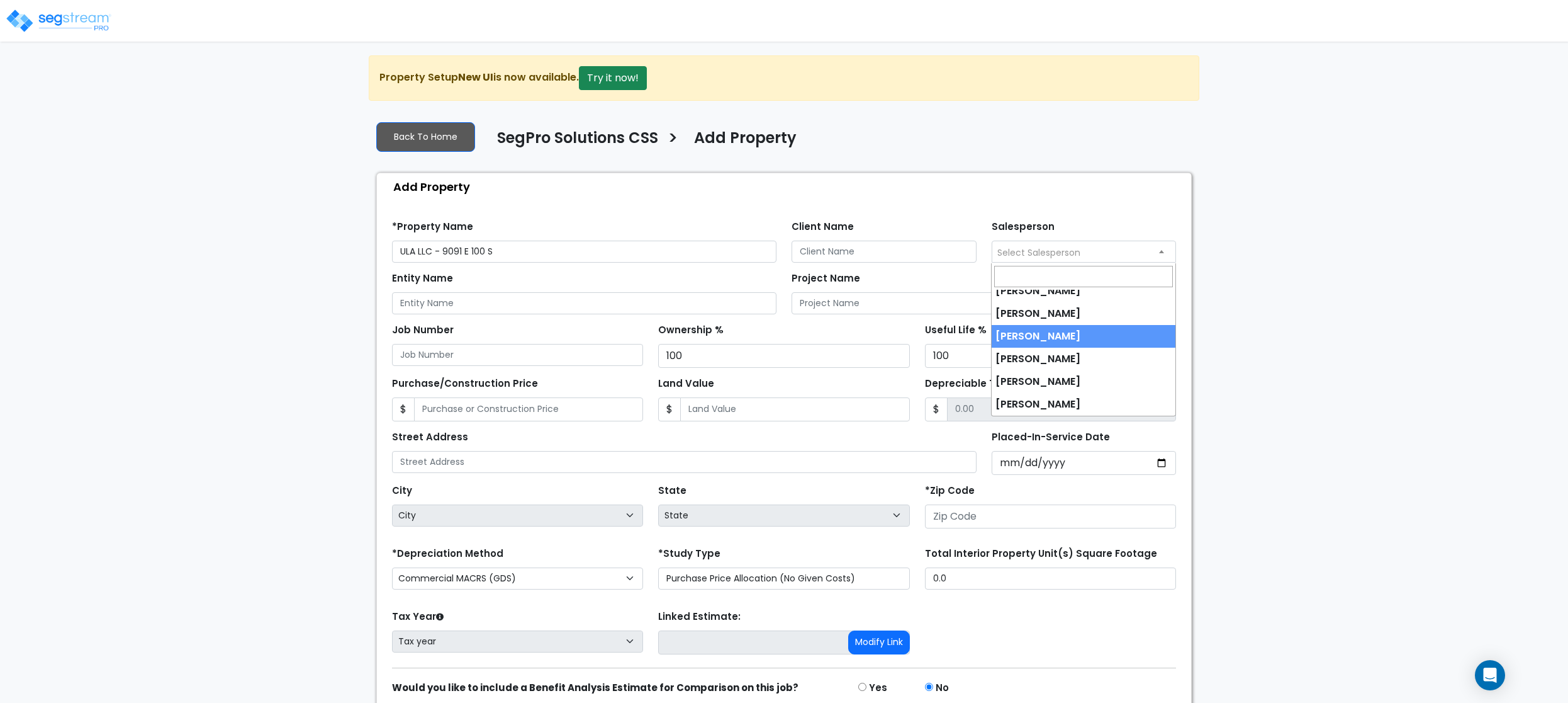
select select "190"
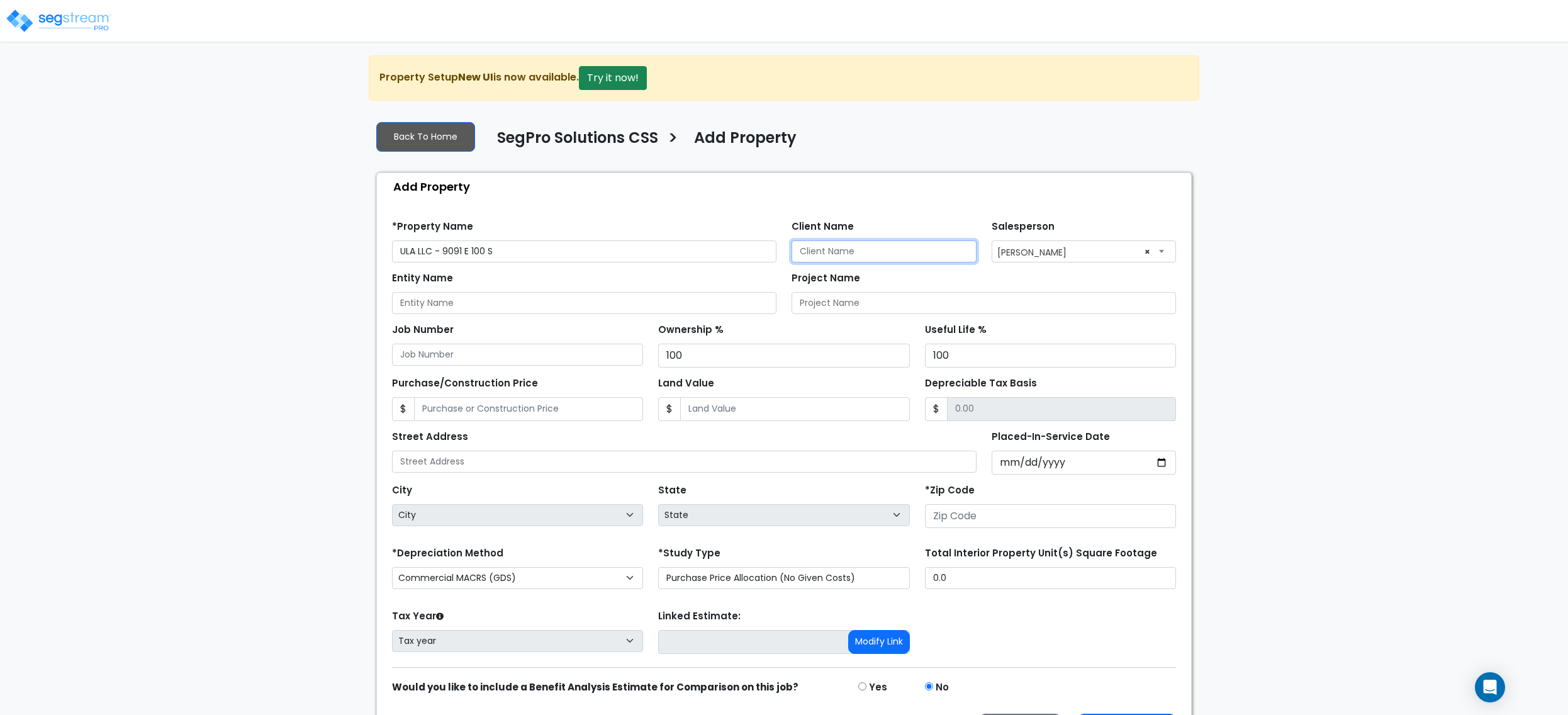
click at [947, 253] on input "Client Name" at bounding box center [884, 251] width 185 height 22
click at [832, 246] on input "Client Name" at bounding box center [884, 251] width 185 height 22
type input "[PERSON_NAME]"
click at [667, 309] on input "Entity Name" at bounding box center [584, 303] width 385 height 22
drag, startPoint x: 431, startPoint y: 259, endPoint x: 363, endPoint y: 262, distance: 68.1
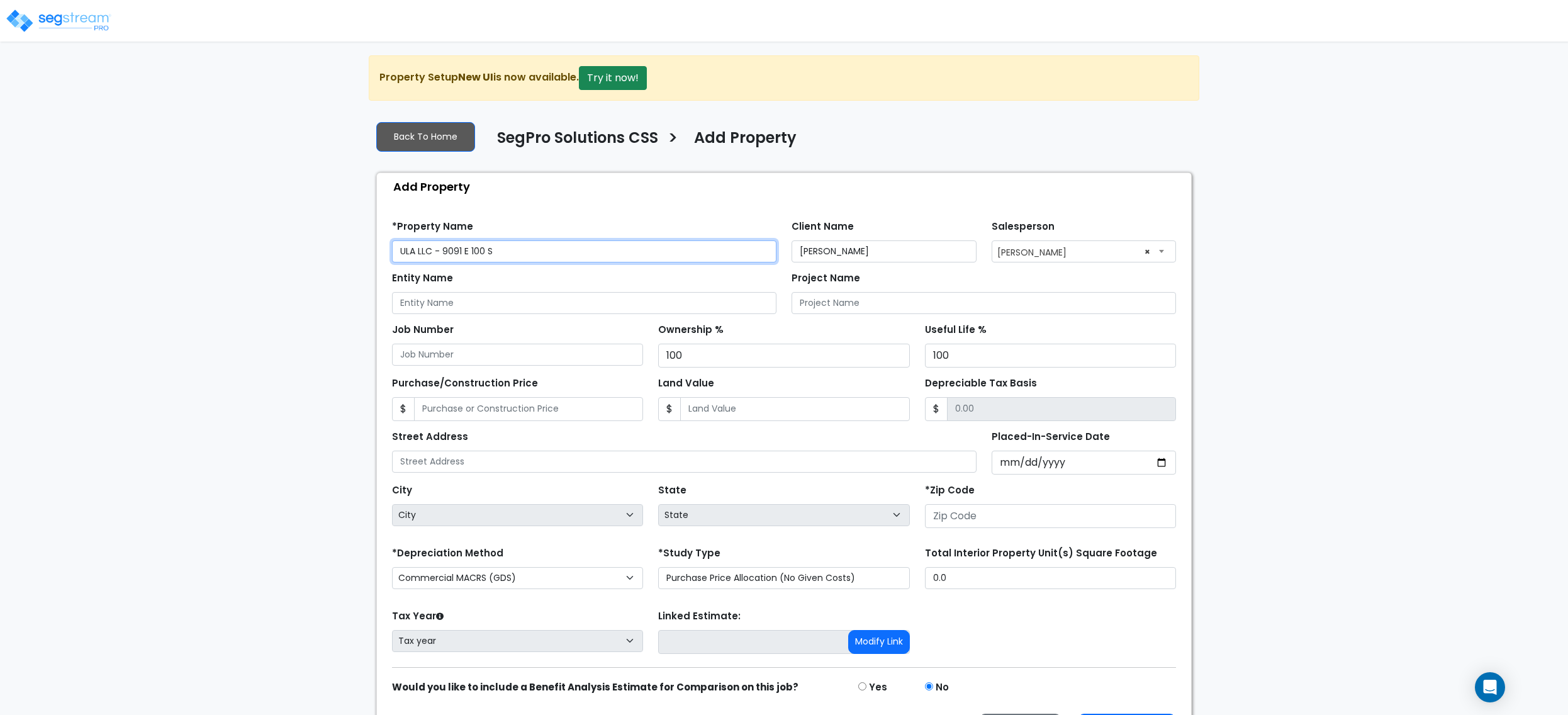
click at [363, 262] on div "We are Building your Property. So please grab a coffee and let us do the heavy …" at bounding box center [784, 406] width 1568 height 701
click at [486, 310] on input "Entity Name" at bounding box center [584, 303] width 385 height 22
paste input "ULA LLC"
type input "ULA LLC"
drag, startPoint x: 505, startPoint y: 246, endPoint x: 444, endPoint y: 255, distance: 61.7
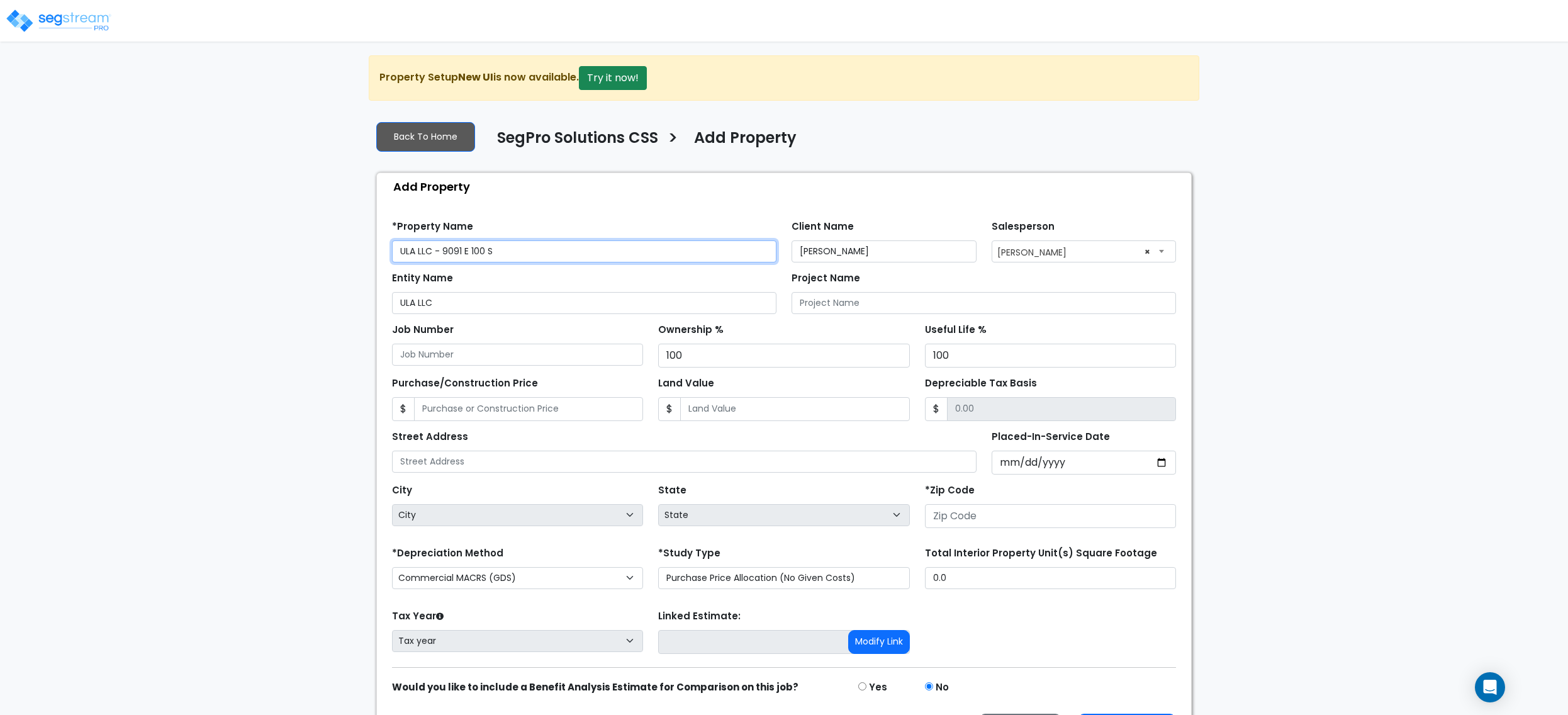
click at [444, 255] on input "ULA LLC - 9091 E 100 S" at bounding box center [584, 251] width 385 height 22
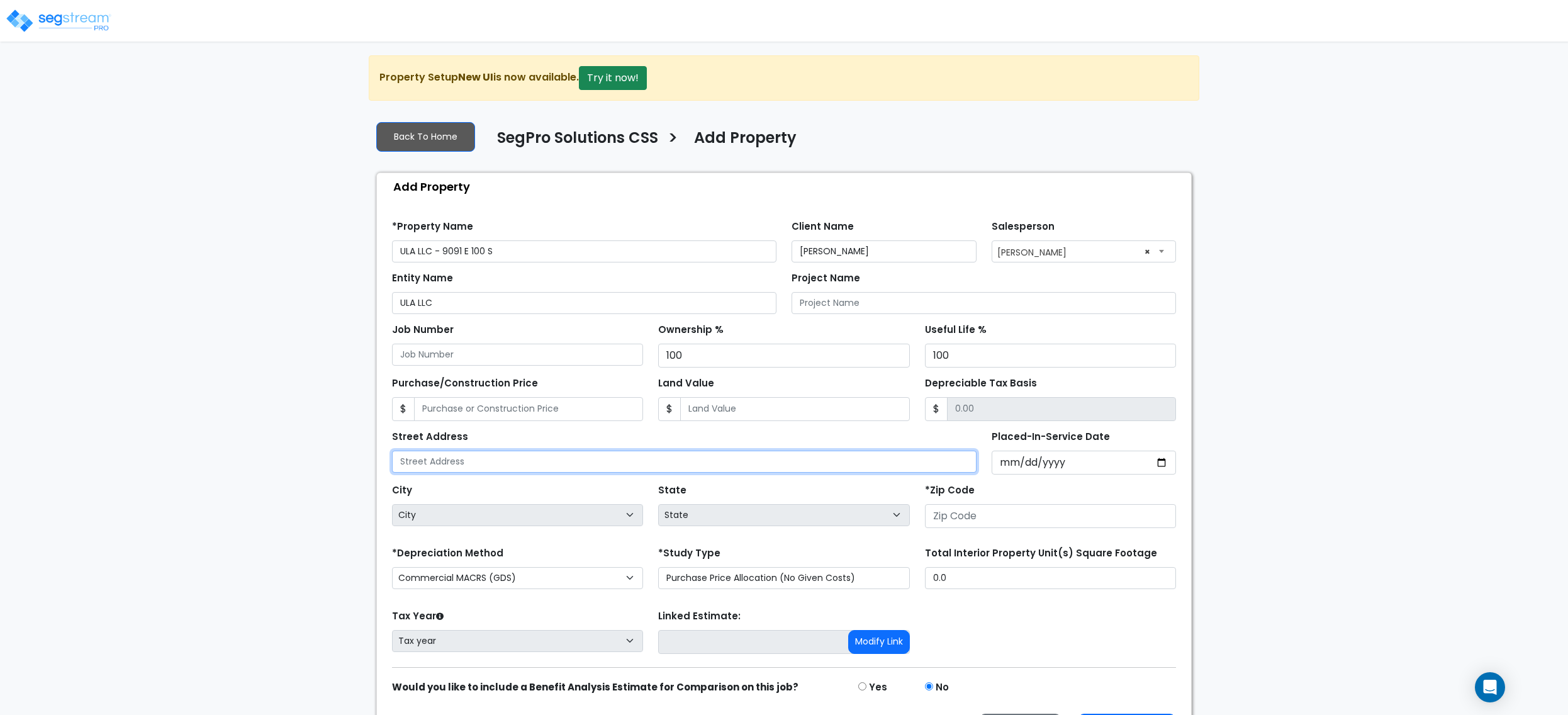
click at [542, 464] on input "text" at bounding box center [684, 462] width 585 height 22
paste input "9091 E 100 S"
type input "9091 E 100 S"
click at [1007, 464] on input "Placed-In-Service Date" at bounding box center [1085, 463] width 185 height 24
type input "0020-04-04"
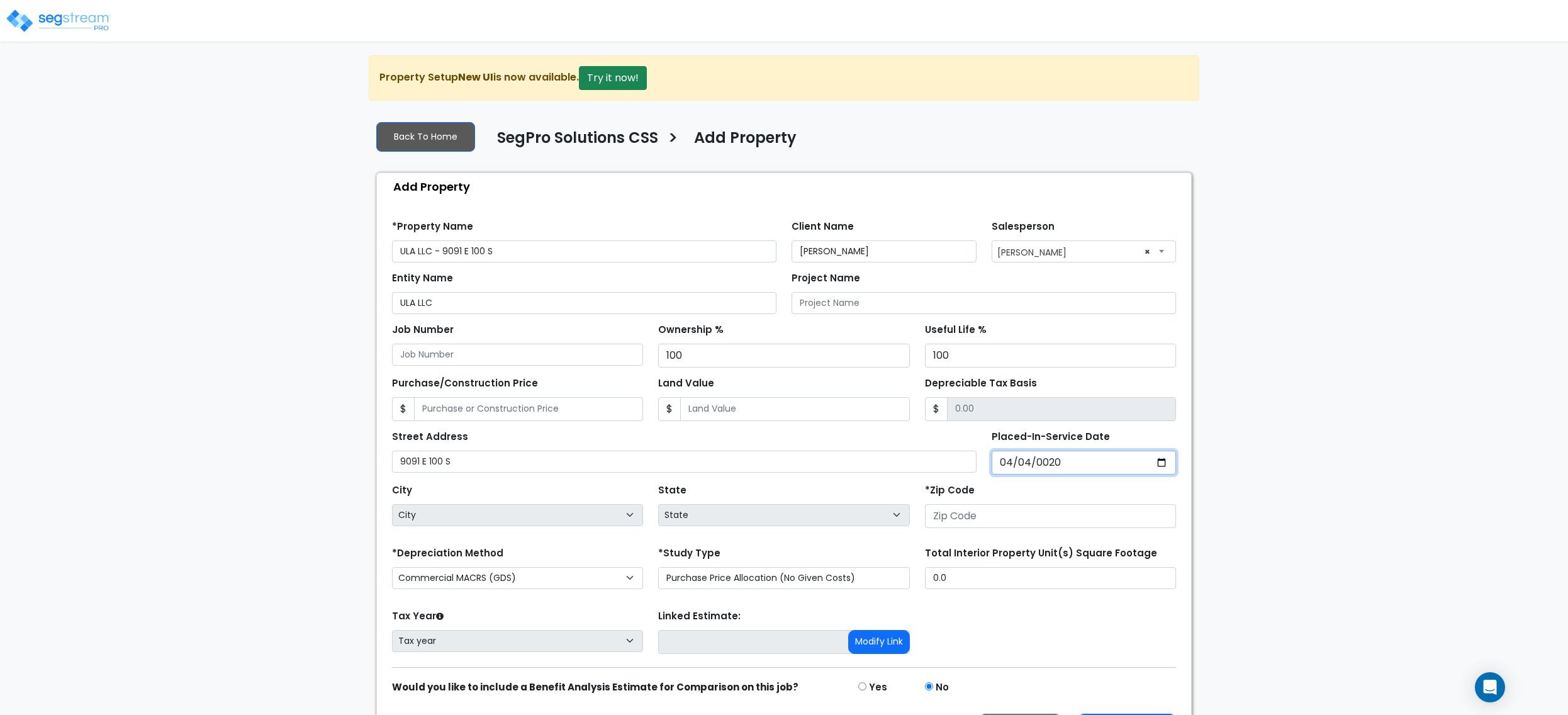
select select "20"
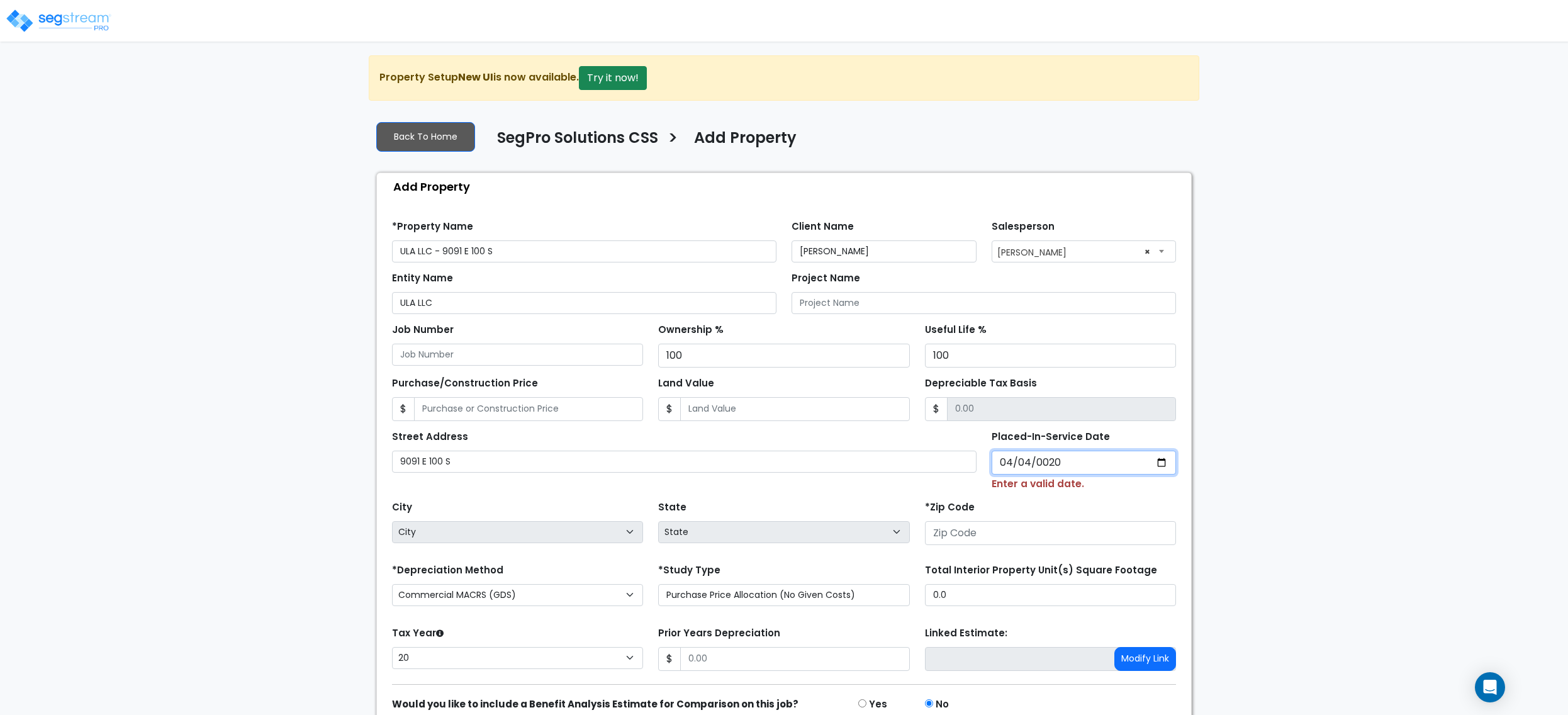
type input "0202-04-04"
select select "202"
type input "[DATE]"
select select "2025"
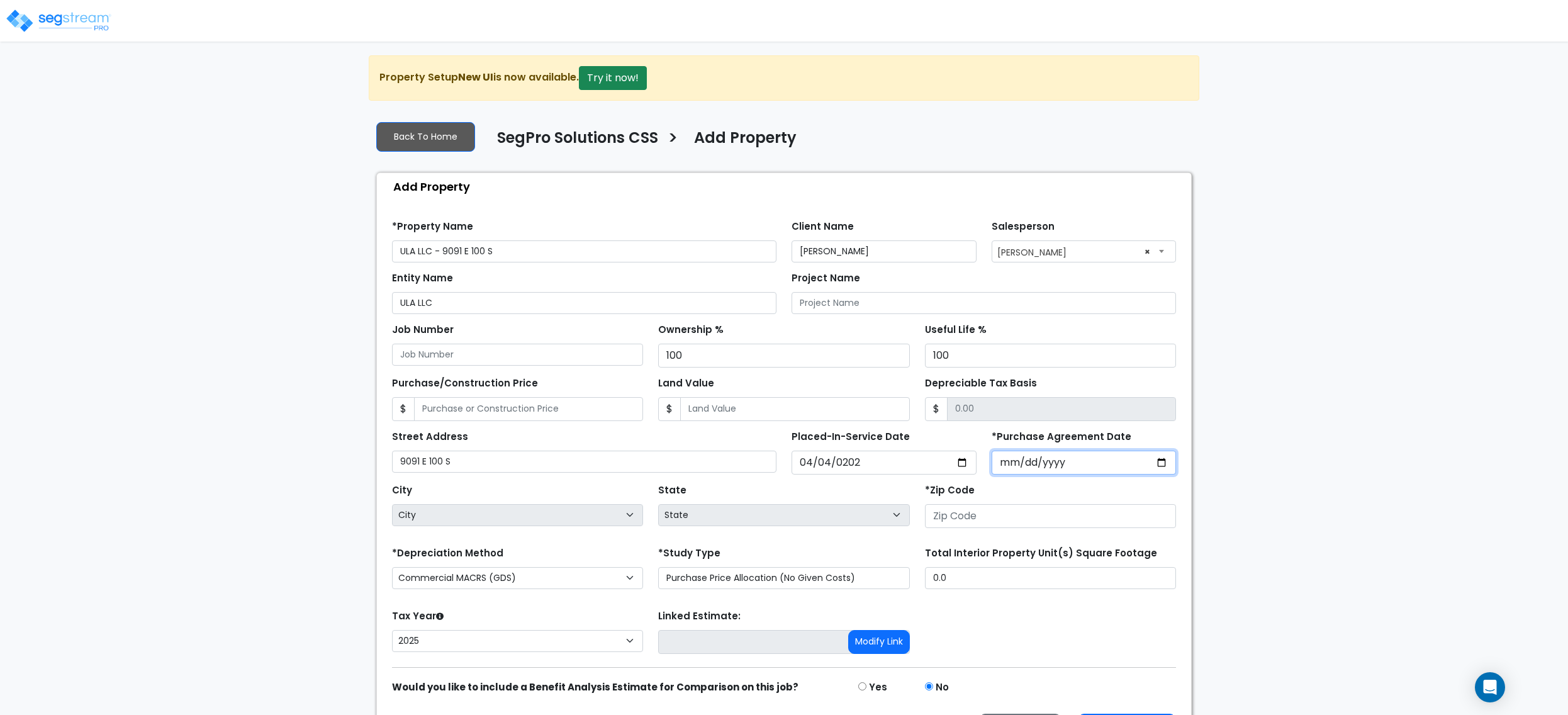
click at [1025, 470] on input "*Purchase Agreement Date" at bounding box center [1085, 463] width 185 height 24
click at [864, 416] on input "Land Value" at bounding box center [794, 409] width 229 height 24
click at [545, 406] on input "Purchase/Construction Price" at bounding box center [529, 409] width 229 height 24
type input "4"
type input "4.00"
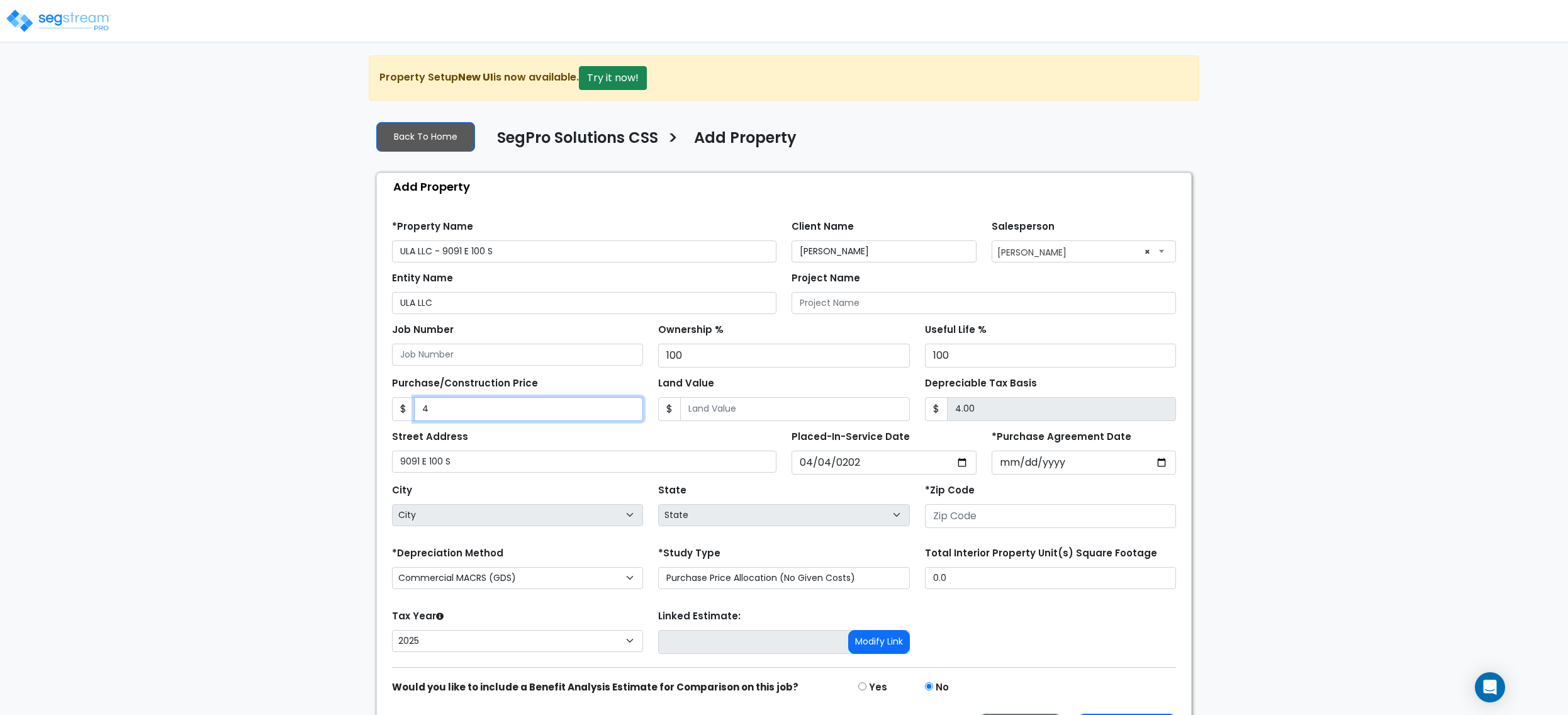
type input "40"
type input "40.00"
type input "400"
type input "400.00"
type input "4000"
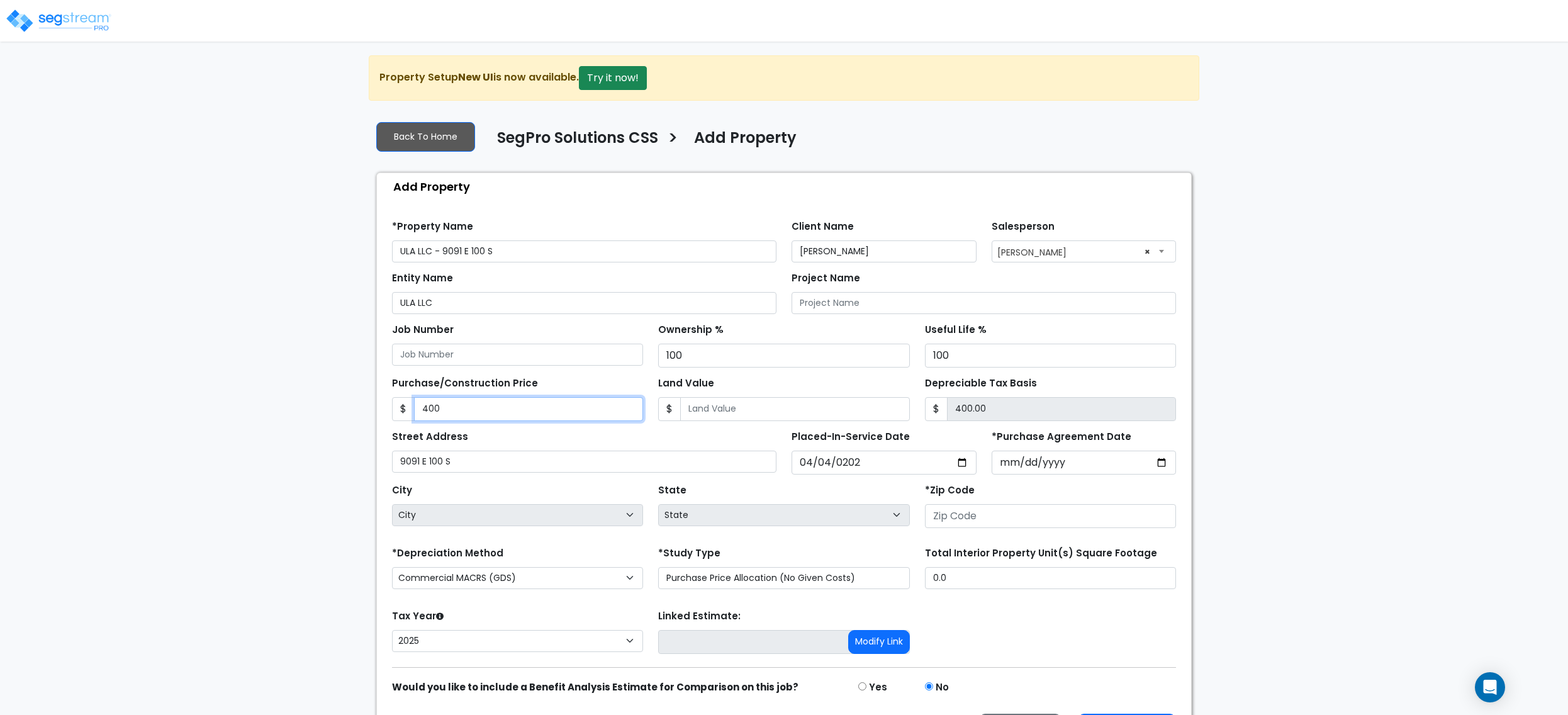
type input "4,000.00"
type input "4,0000"
type input "40,000.00"
type input "40,0000"
type input "400,000.00"
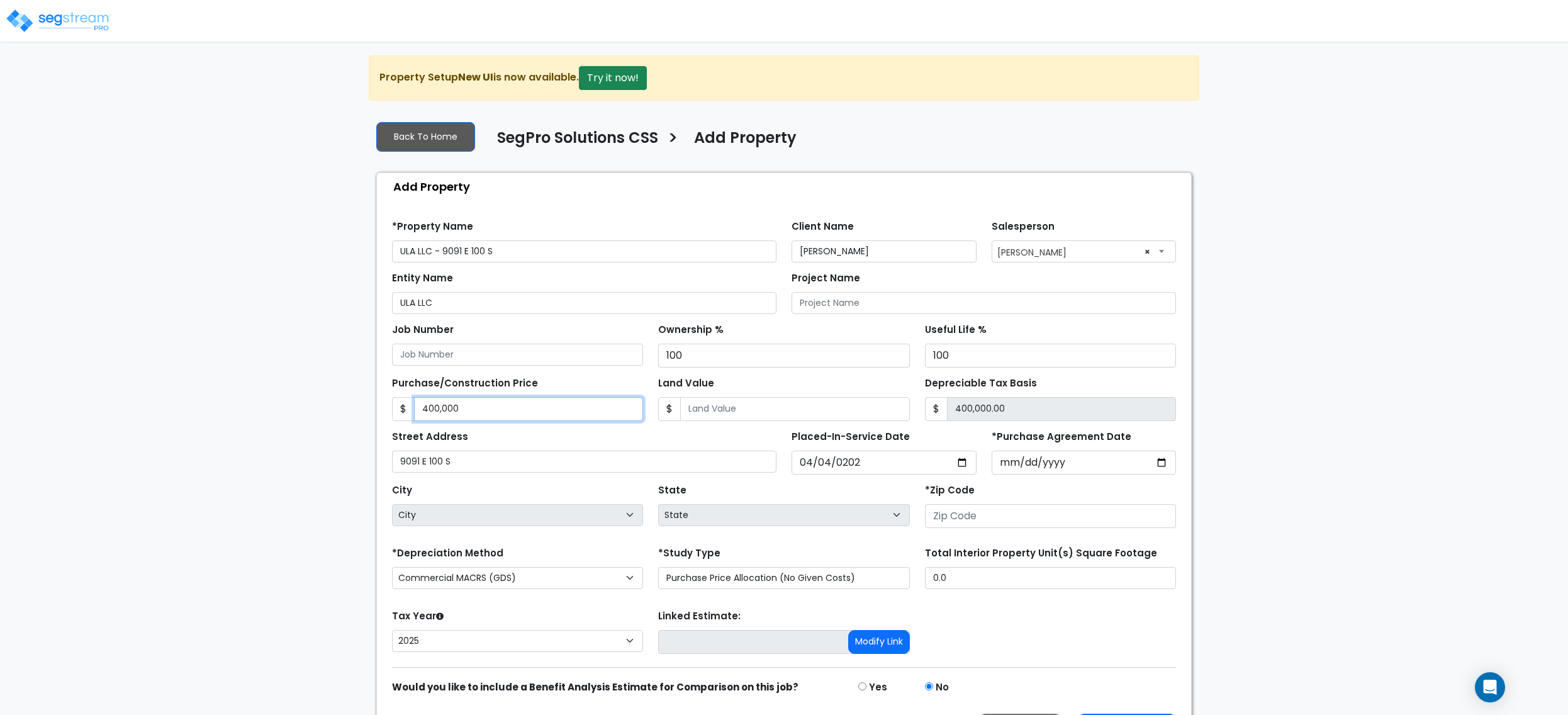
type input "400,0000"
type input "4,000,000.00"
type input "4,000,000"
click at [823, 415] on input "Land Value" at bounding box center [794, 409] width 229 height 24
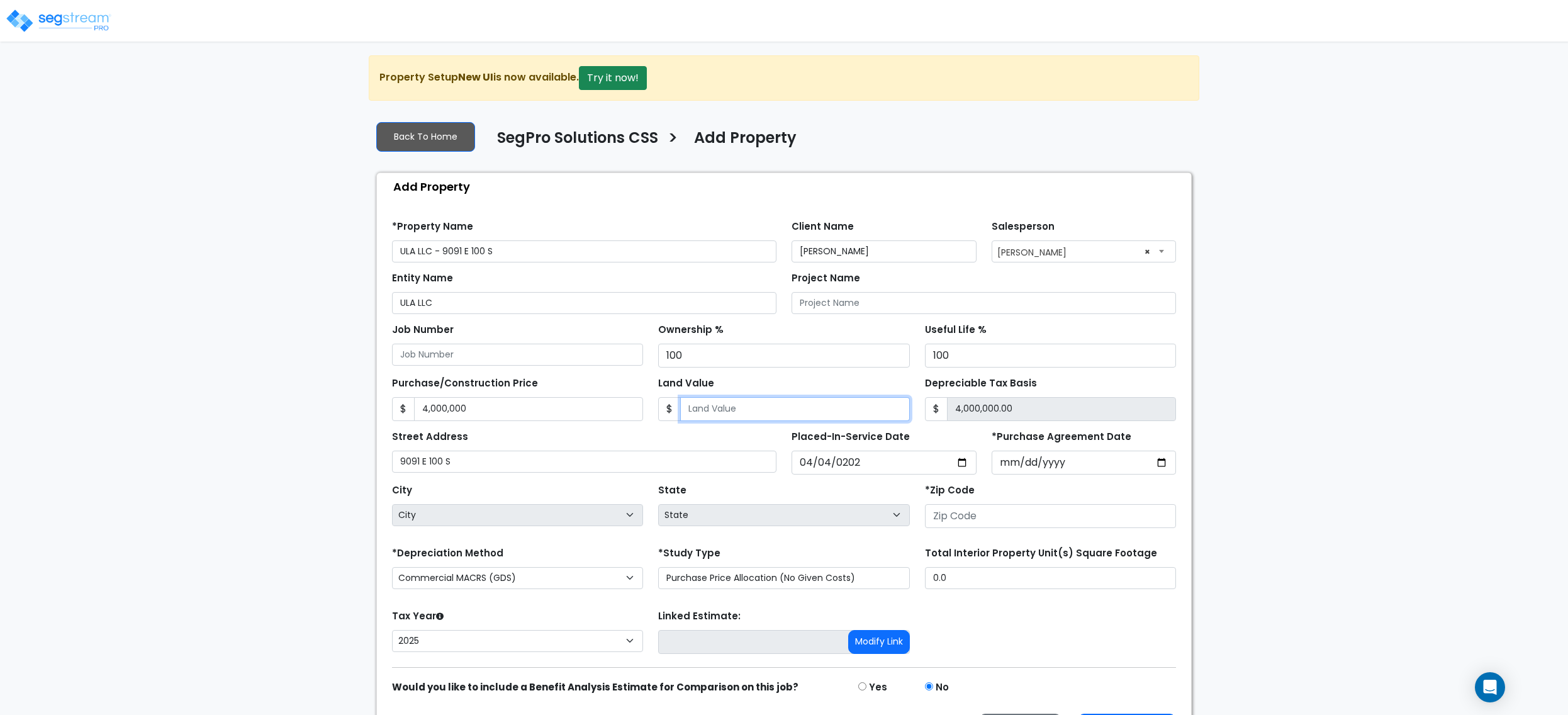
type input "1"
type input "3,999,999.00"
type input "11"
type input "3,999,989.00"
type input "110"
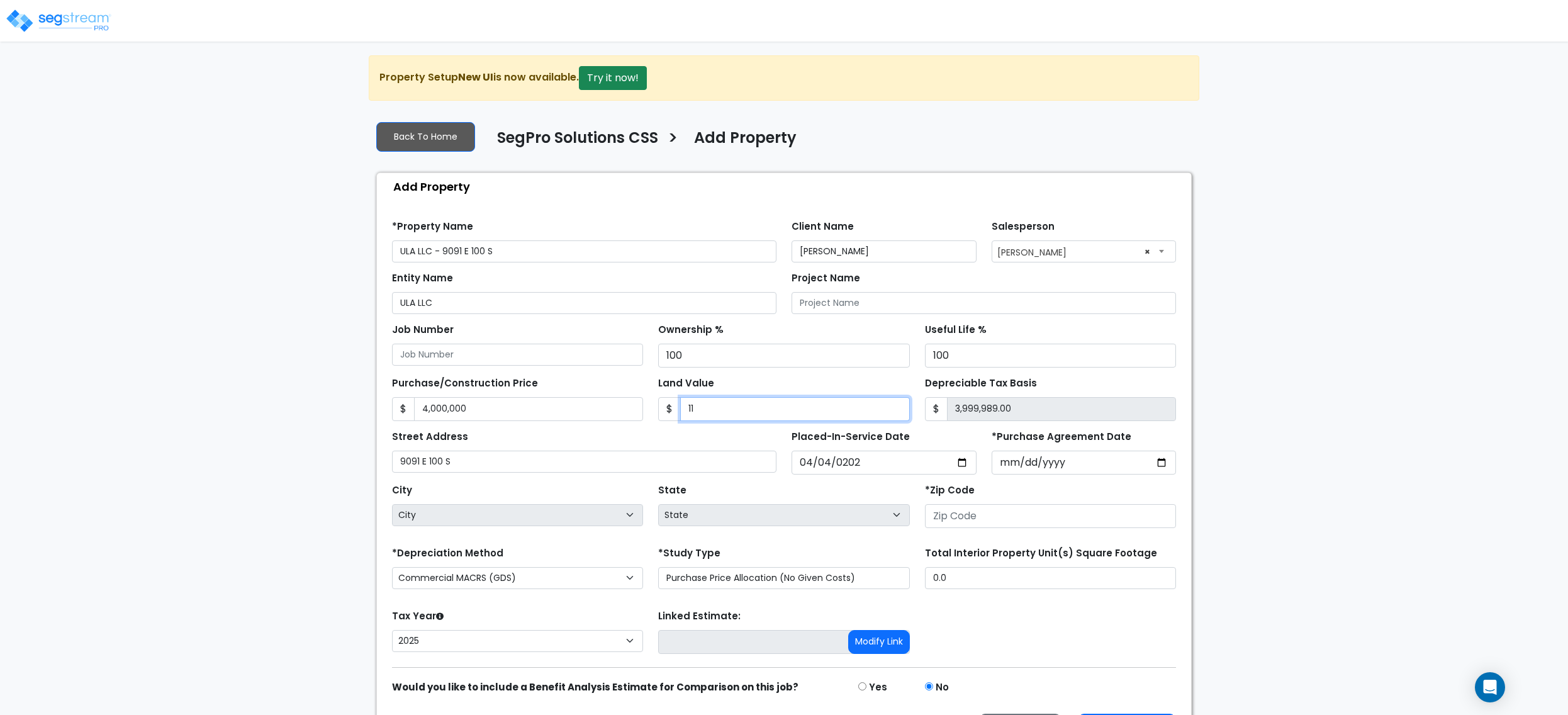
type input "3,999,890.00"
type input "1100"
type input "3,998,900.00"
type input "1,1000"
type input "3,989,000.00"
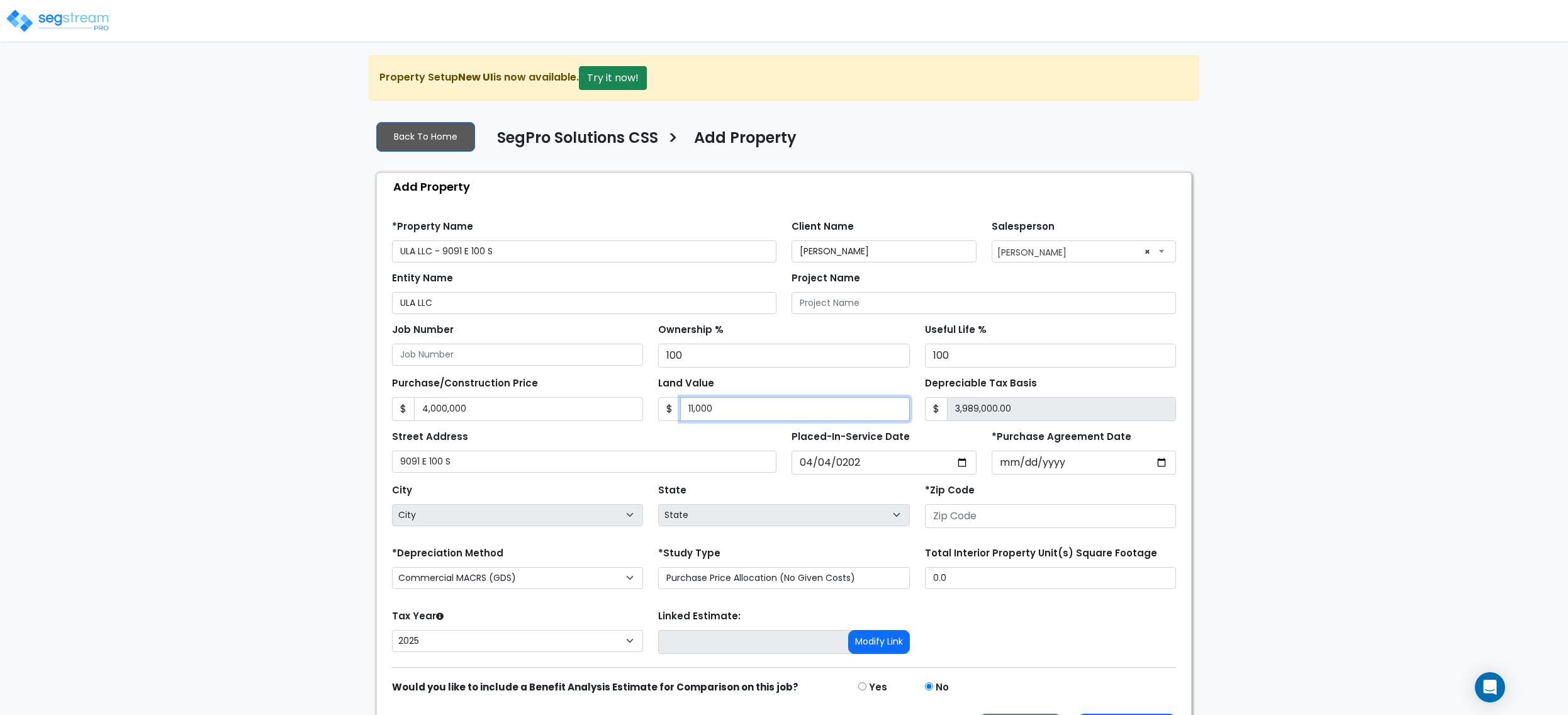
type input "11,0000"
type input "3,890,000.00"
type input "110,0000"
type input "2,900,000.00"
type input "1,100,000"
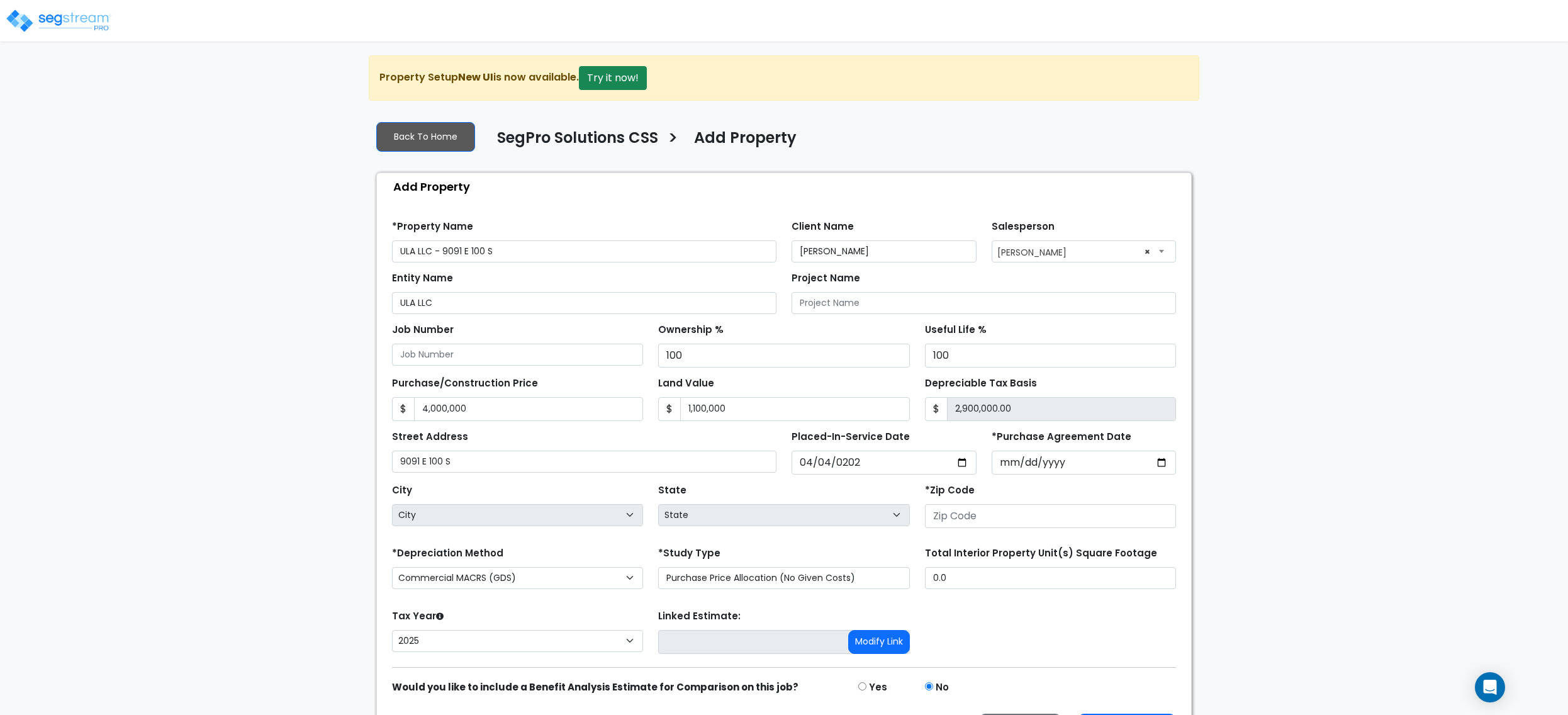
click at [827, 374] on div "Purchase/Construction Price $ 4,000,000 Land Value $ 1,100,000 $" at bounding box center [784, 394] width 799 height 54
click at [441, 416] on input "4,000,000" at bounding box center [529, 409] width 229 height 24
click at [441, 419] on input "4,000,000" at bounding box center [529, 409] width 229 height 24
click at [439, 410] on input "4,000,000" at bounding box center [529, 409] width 229 height 24
type input "4,00,000"
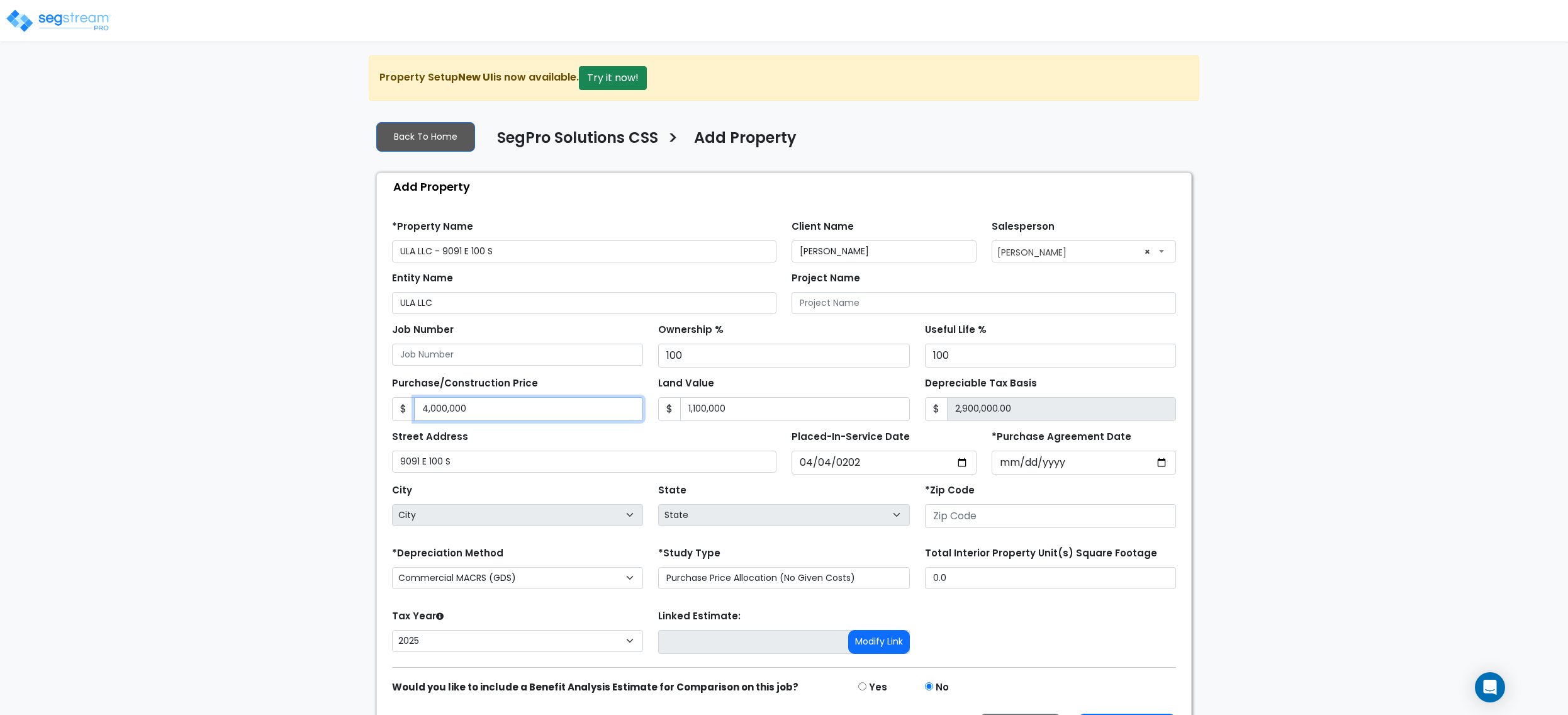
type input "-700,000.00"
type input "4100,000"
type input "3,000,000.00"
type input "4,100,000"
click at [348, 351] on div "We are Building your Property. So please grab a coffee and let us do the heavy …" at bounding box center [784, 406] width 1568 height 701
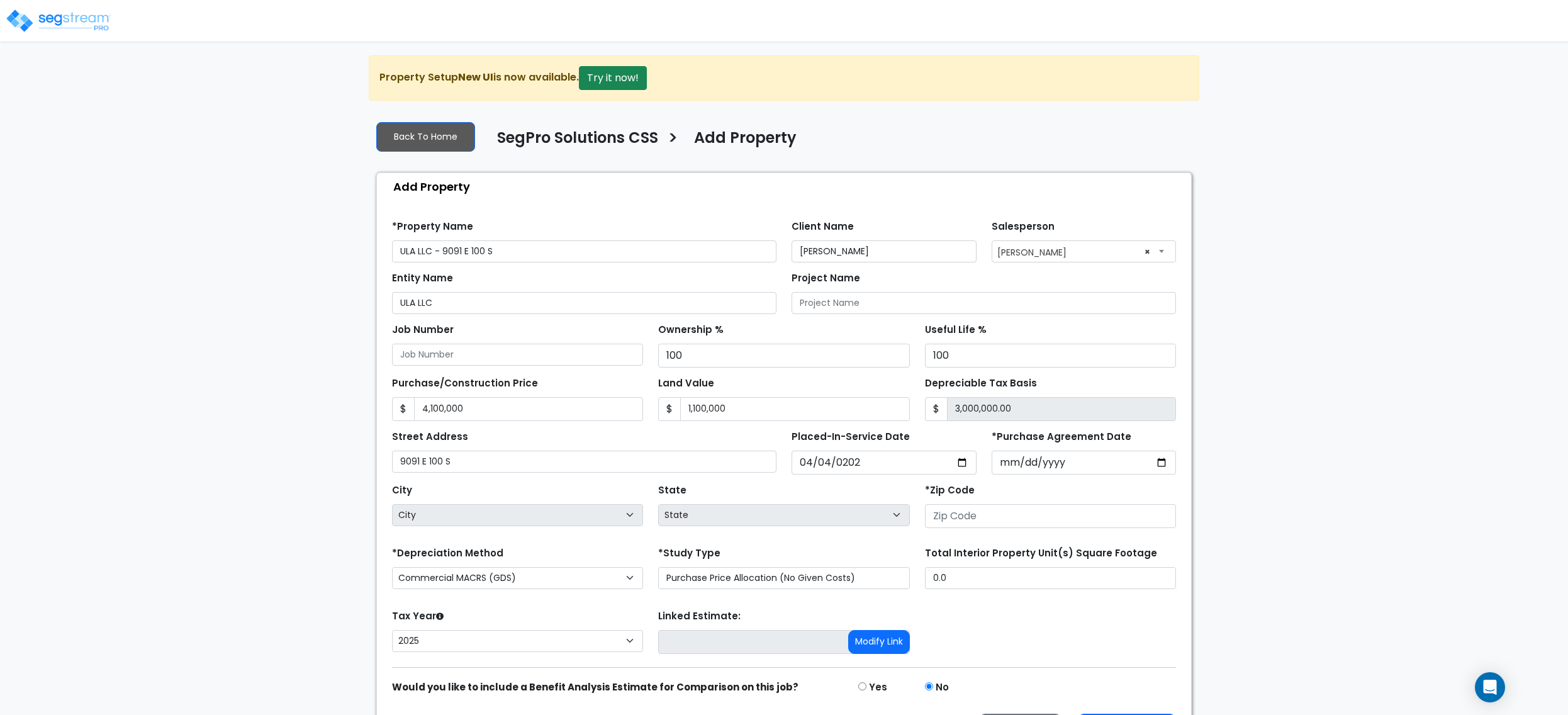
click at [240, 452] on div "We are Building your Property. So please grab a coffee and let us do the heavy …" at bounding box center [784, 406] width 1568 height 701
click at [241, 452] on div "We are Building your Property. So please grab a coffee and let us do the heavy …" at bounding box center [784, 406] width 1568 height 701
click at [243, 452] on div "We are Building your Property. So please grab a coffee and let us do the heavy …" at bounding box center [784, 406] width 1568 height 701
click at [496, 409] on input "4,100,000" at bounding box center [529, 409] width 229 height 24
click at [698, 406] on input "1,100,000" at bounding box center [794, 409] width 229 height 24
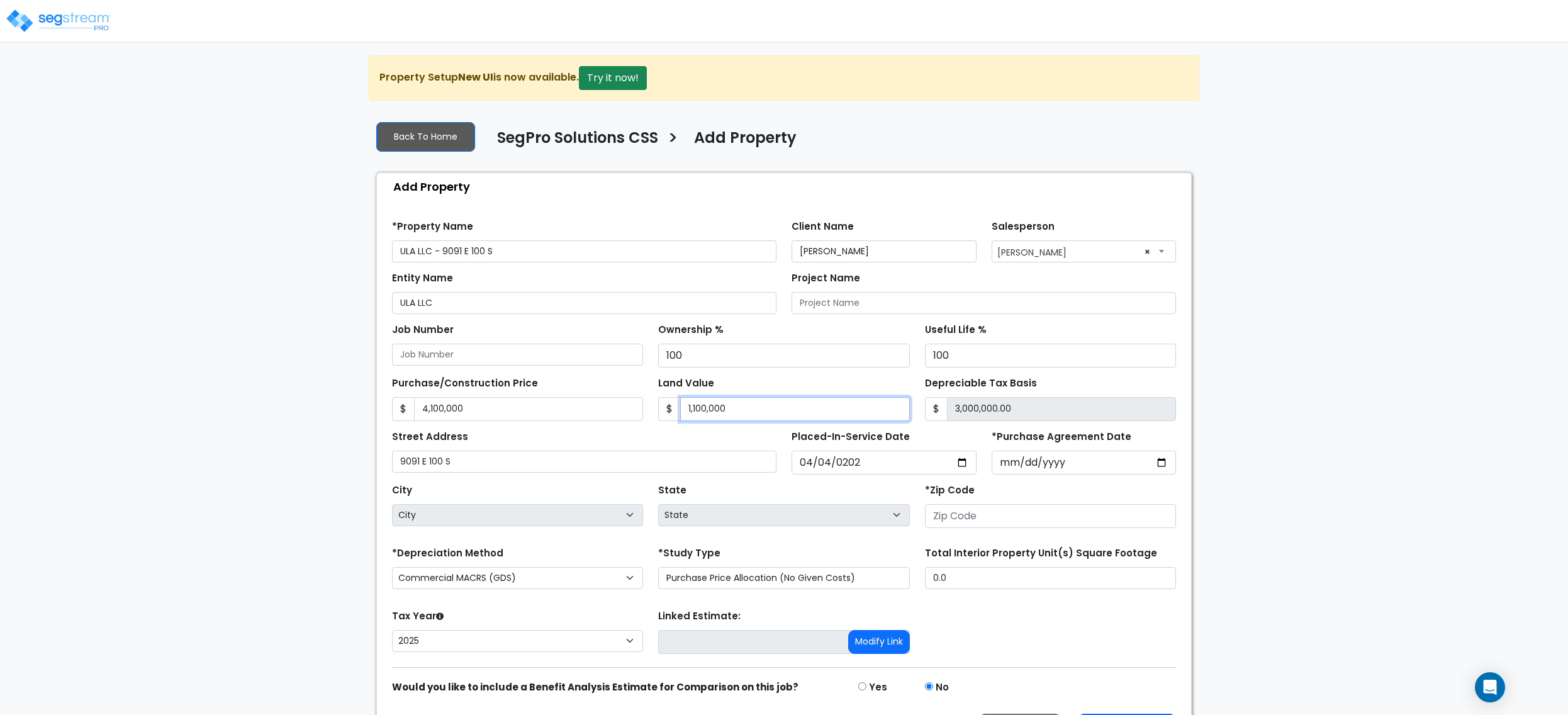
click at [745, 404] on input "1,100,000" at bounding box center [794, 409] width 229 height 24
click at [697, 404] on input "1,100,000" at bounding box center [794, 409] width 229 height 24
type input "1,00,000"
type input "4,000,000.00"
type input "1000,000"
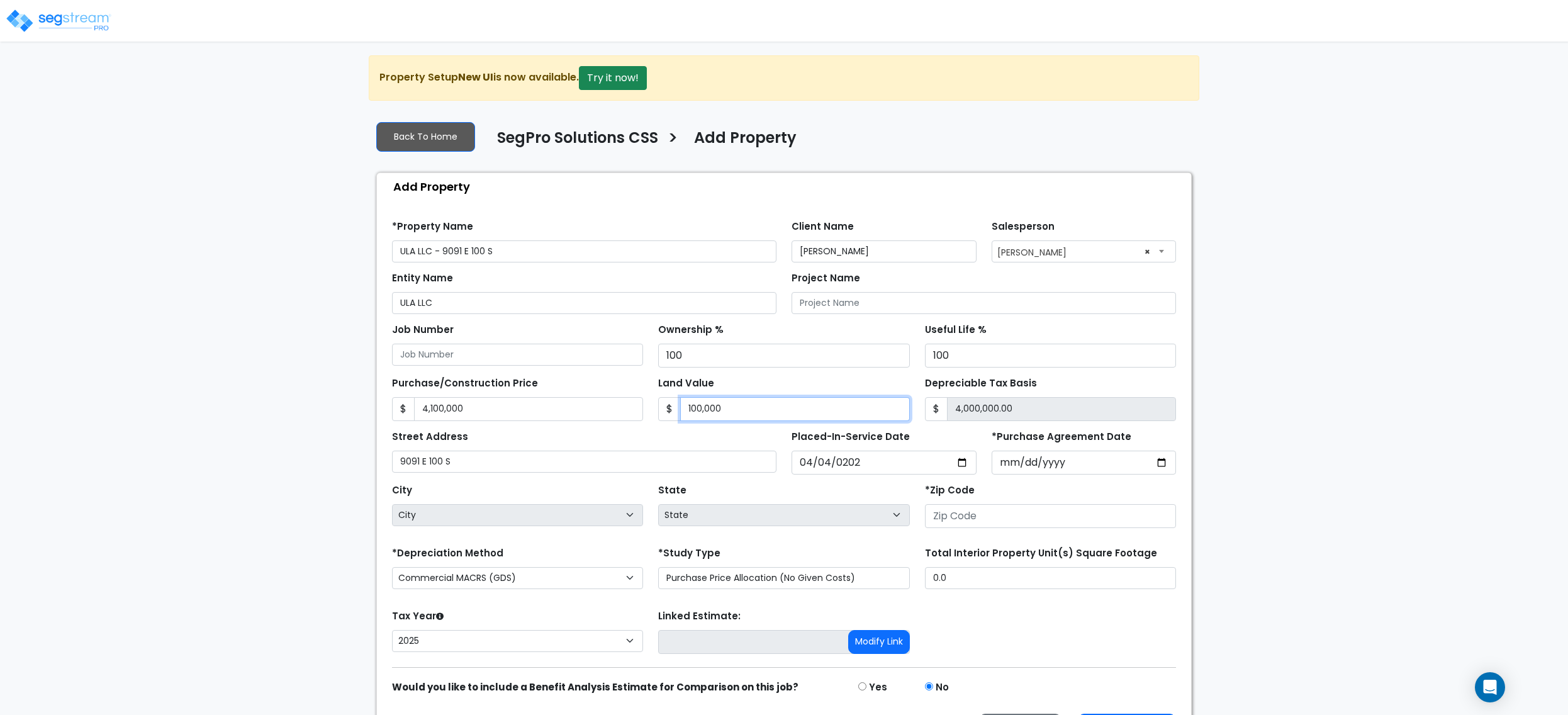
type input "3,100,000.00"
type input "1,000,000"
click at [439, 416] on input "4,100,000" at bounding box center [529, 409] width 229 height 24
click at [445, 408] on input "4,100,000" at bounding box center [529, 409] width 229 height 24
click at [436, 416] on input "4,100,000" at bounding box center [529, 409] width 229 height 24
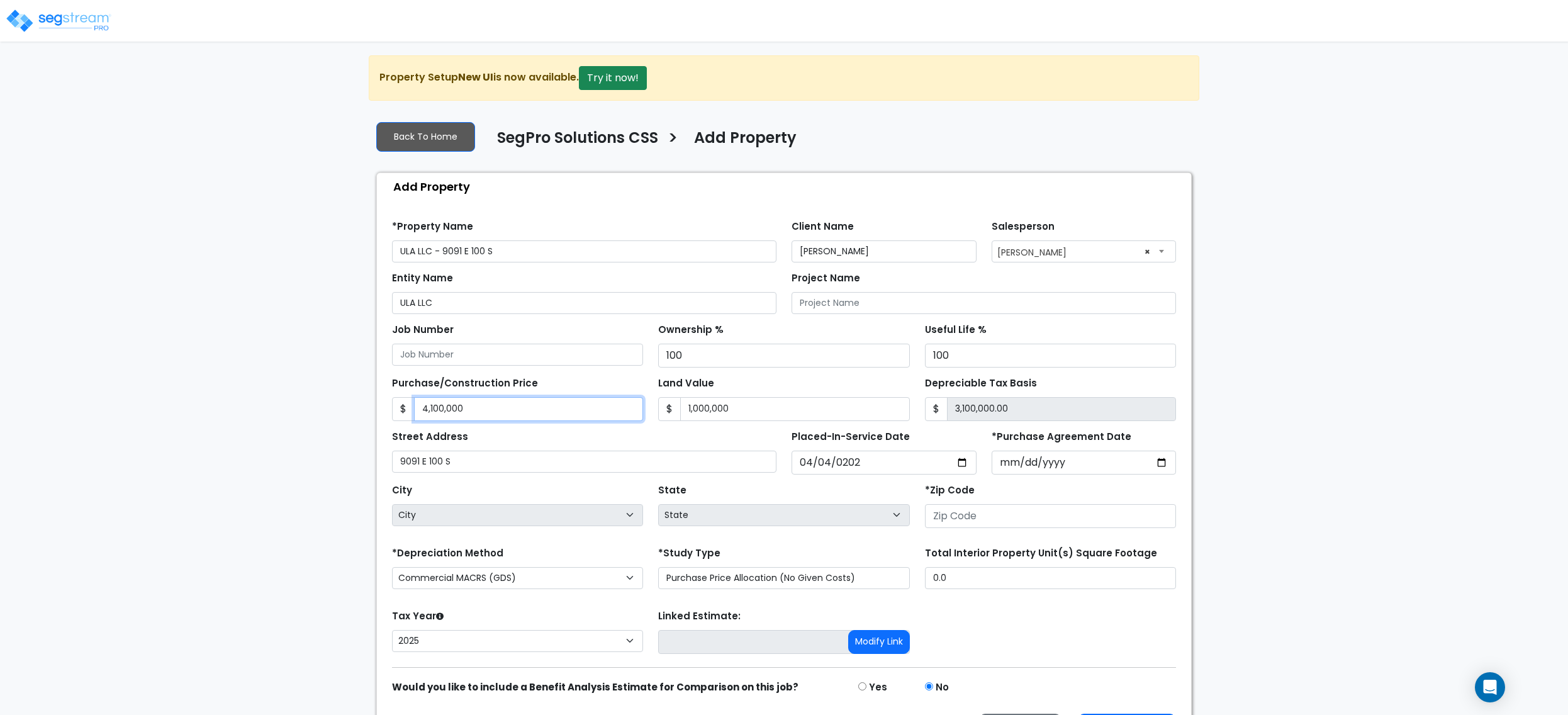
type input "4,00,000"
type input "-600,000.00"
type input "4000,000"
type input "3,000,000.00"
type input "4,000,000"
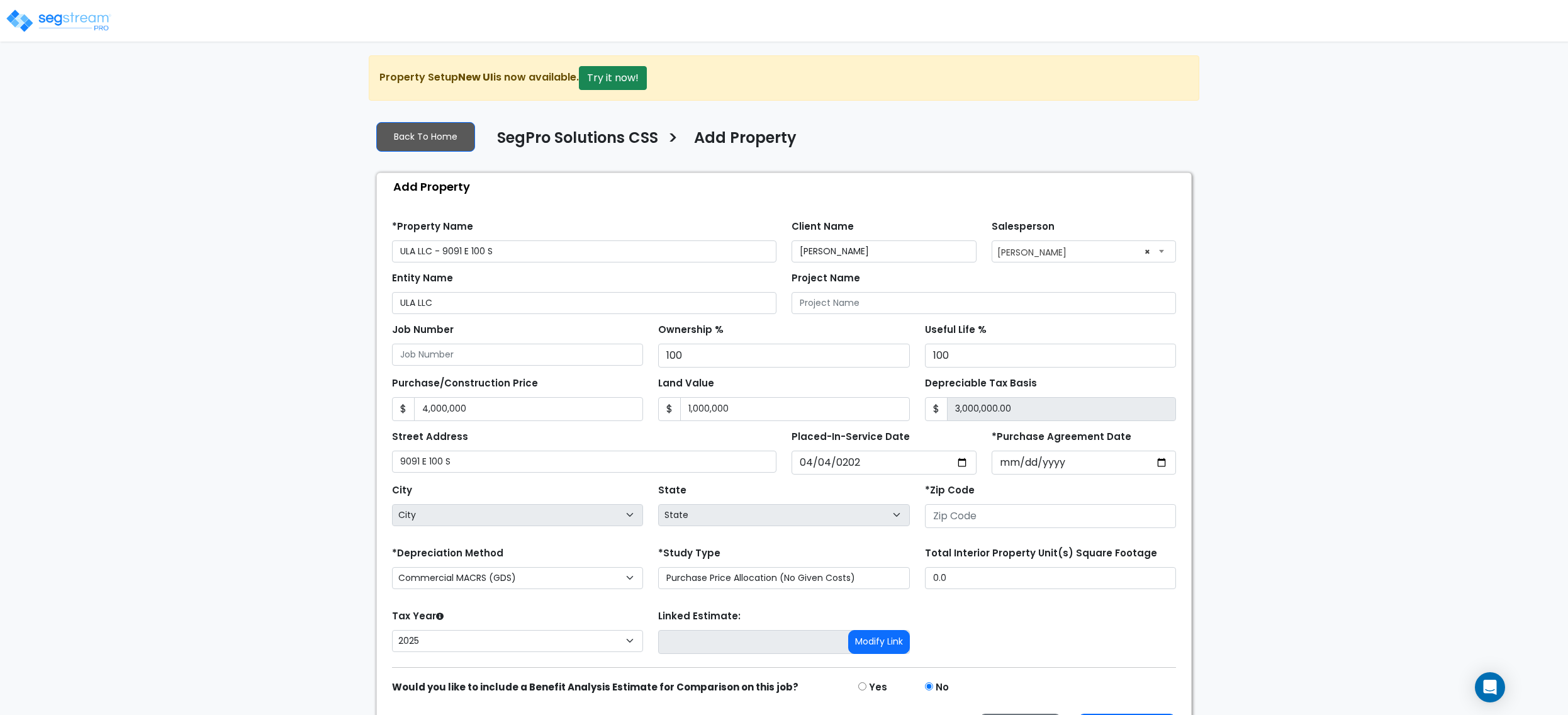
drag, startPoint x: 289, startPoint y: 474, endPoint x: 290, endPoint y: 452, distance: 22.0
click at [287, 467] on div "We are Building your Property. So please grab a coffee and let us do the heavy …" at bounding box center [784, 406] width 1568 height 701
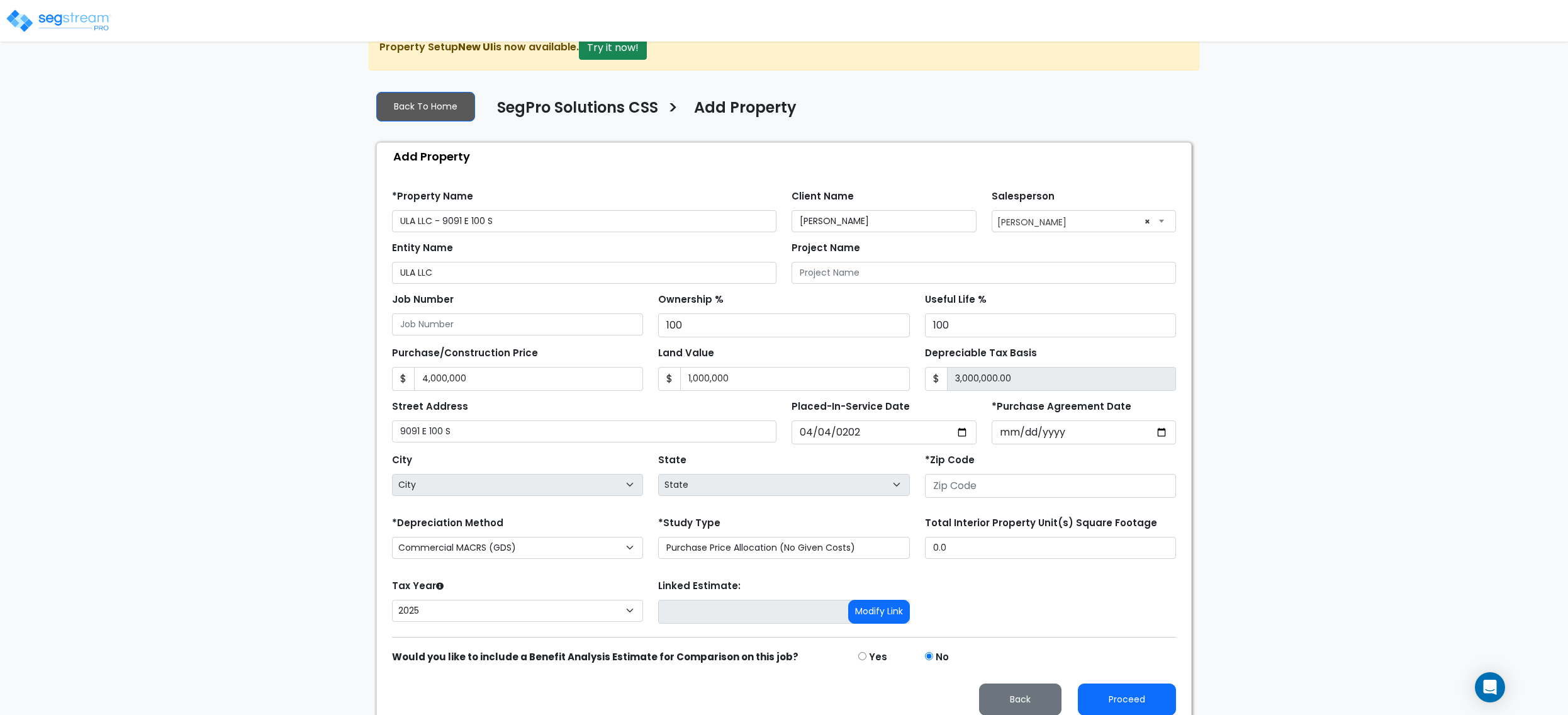
scroll to position [46, 0]
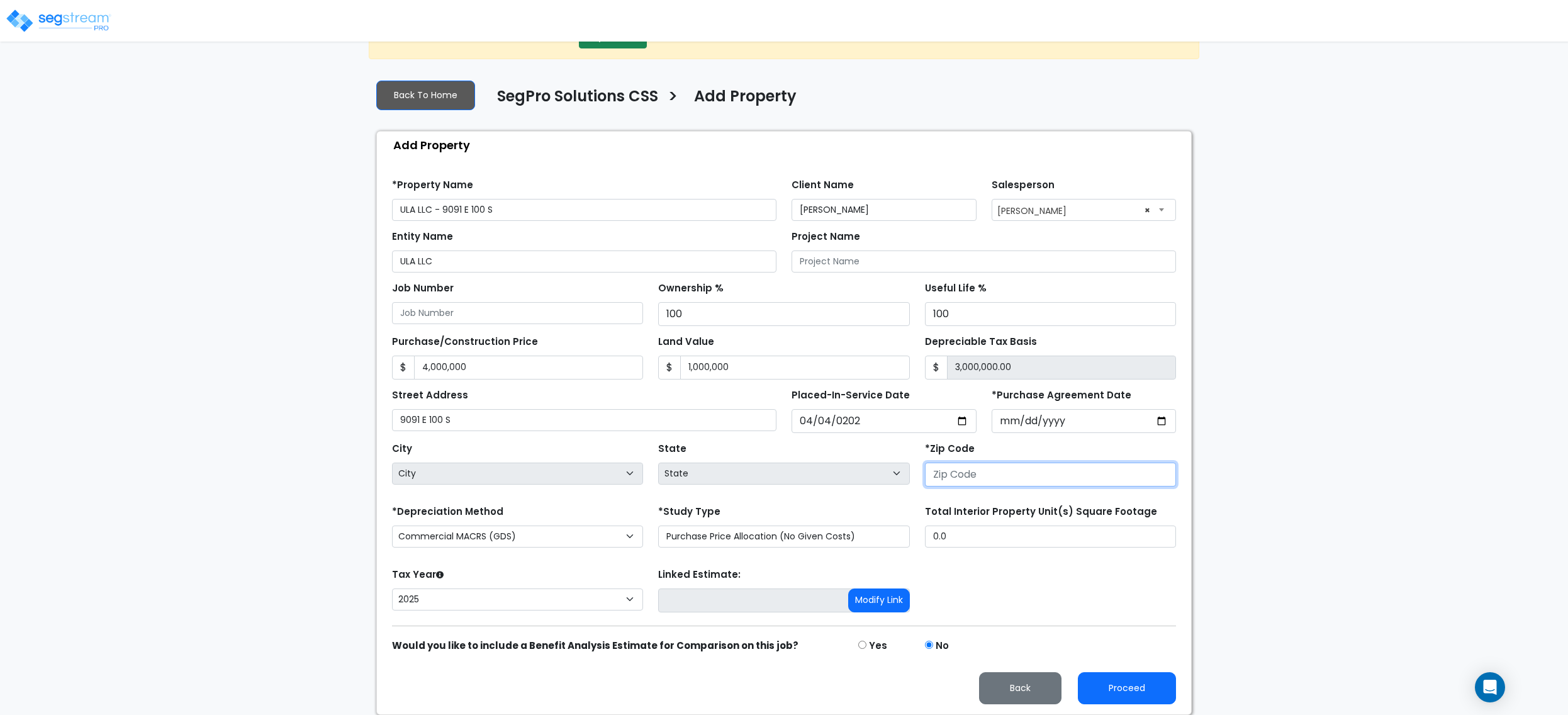
click at [1031, 475] on input "number" at bounding box center [1050, 475] width 251 height 24
click at [1018, 464] on input "number" at bounding box center [1050, 475] width 251 height 24
type input "84317"
select select "UT"
type input "84317"
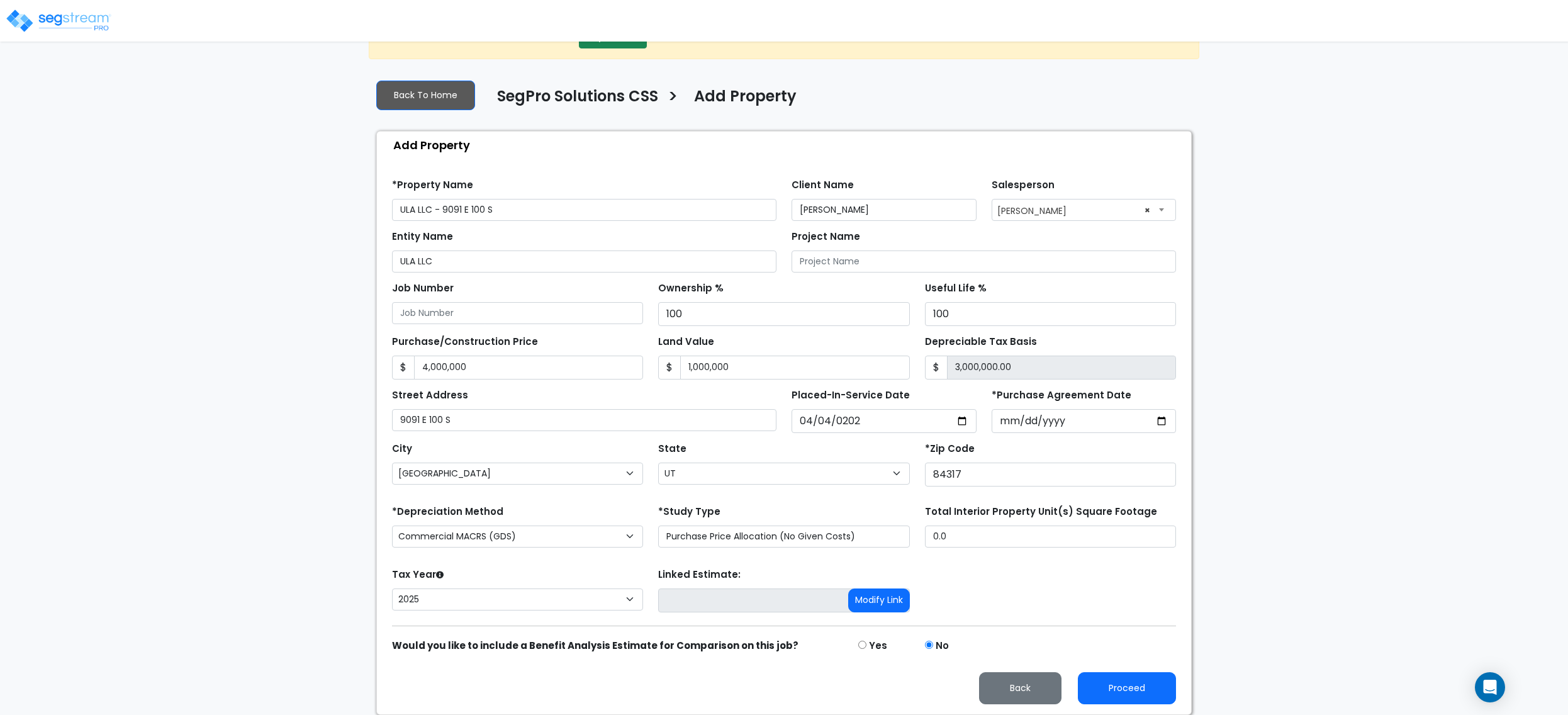
click at [1013, 617] on form "*Property Name ULA LLC - 9091 E 100 S Client Name Marilyn Gerrard Salesperson S…" at bounding box center [784, 437] width 784 height 535
click at [1005, 411] on input "*Purchase Agreement Date" at bounding box center [1085, 421] width 185 height 24
type input "2025-04-04"
click at [944, 533] on input "0.0" at bounding box center [1050, 536] width 251 height 22
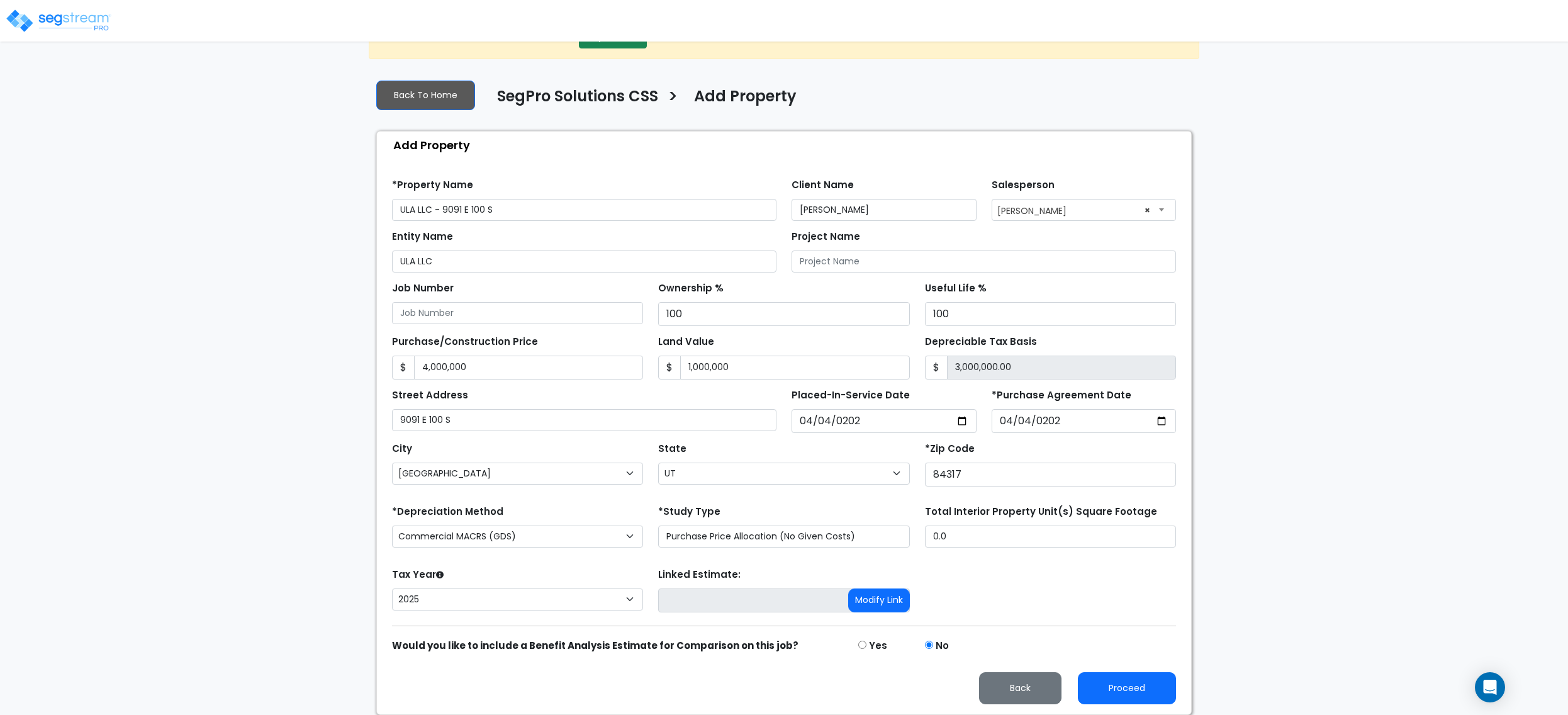
click at [970, 549] on div "Total Interior Property Unit(s) Square Footage 0.0" at bounding box center [1051, 528] width 267 height 51
click at [970, 539] on input "0.0" at bounding box center [1050, 536] width 251 height 22
type input "78,548"
drag, startPoint x: 1020, startPoint y: 562, endPoint x: 1037, endPoint y: 579, distance: 24.0
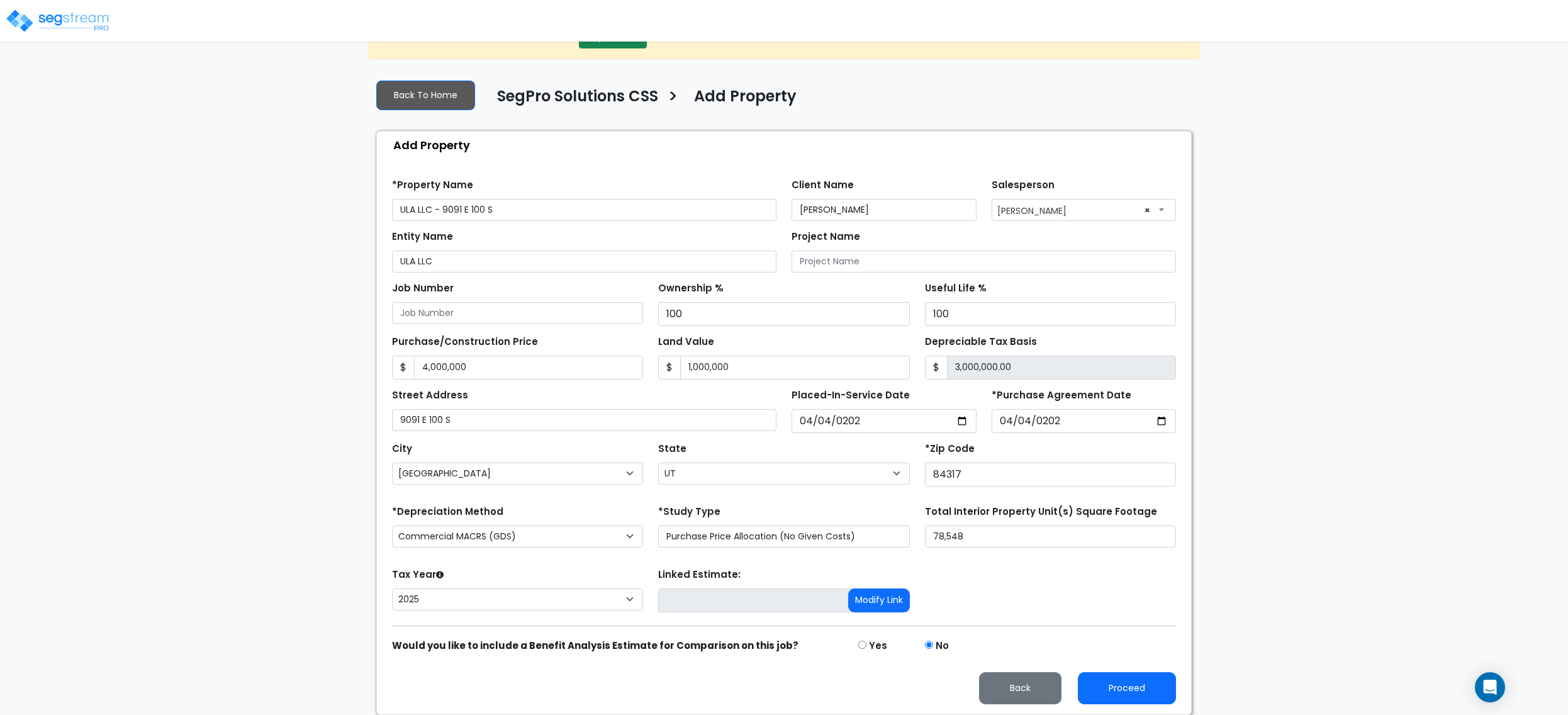
click at [1037, 579] on form "*Property Name ULA LLC - 9091 E 100 S Client Name Marilyn Gerrard Salesperson S…" at bounding box center [784, 437] width 784 height 535
click at [1142, 705] on div "Find these errors below in the Property Setup: *Property Name ULA LLC - 9091 E …" at bounding box center [784, 436] width 814 height 556
click at [1142, 699] on button "Proceed" at bounding box center [1127, 688] width 98 height 32
type input "4000000"
type input "1000000"
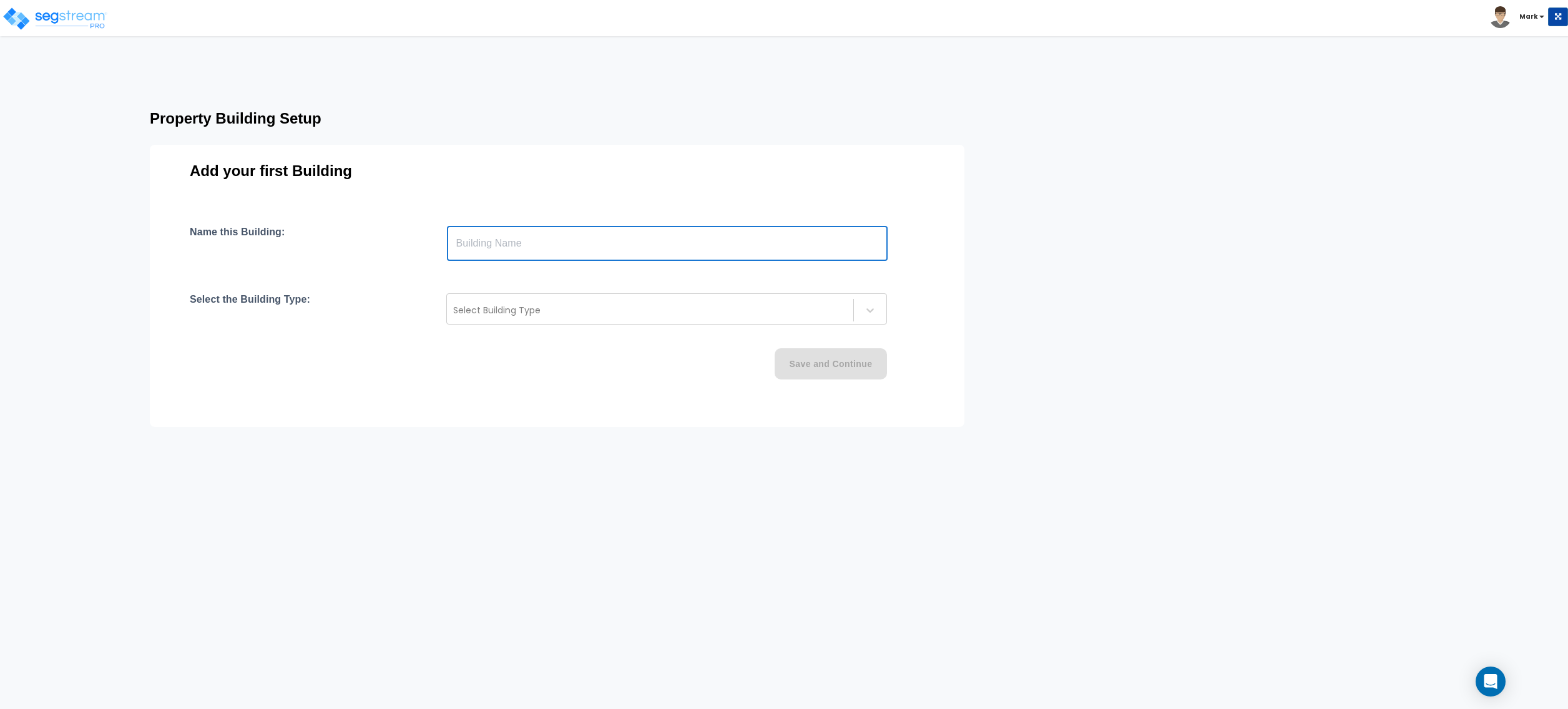
drag, startPoint x: 707, startPoint y: 260, endPoint x: 498, endPoint y: 236, distance: 210.4
click at [498, 236] on input "text" at bounding box center [668, 243] width 441 height 35
click at [653, 228] on input "text" at bounding box center [668, 243] width 441 height 35
type input "9091 East 100 S"
click at [515, 315] on div at bounding box center [650, 310] width 394 height 15
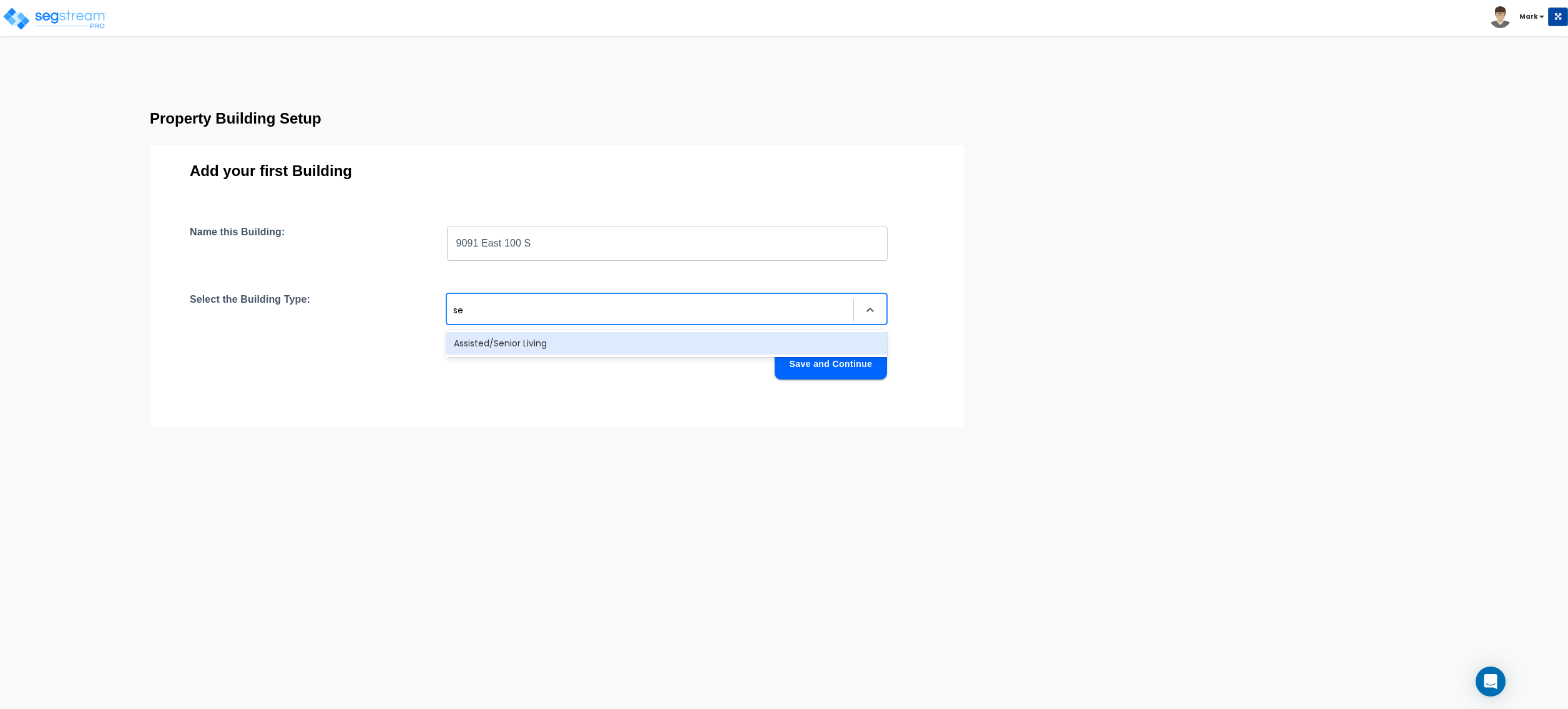
type input "sen"
click at [507, 348] on div "Assisted/Senior Living" at bounding box center [667, 343] width 441 height 22
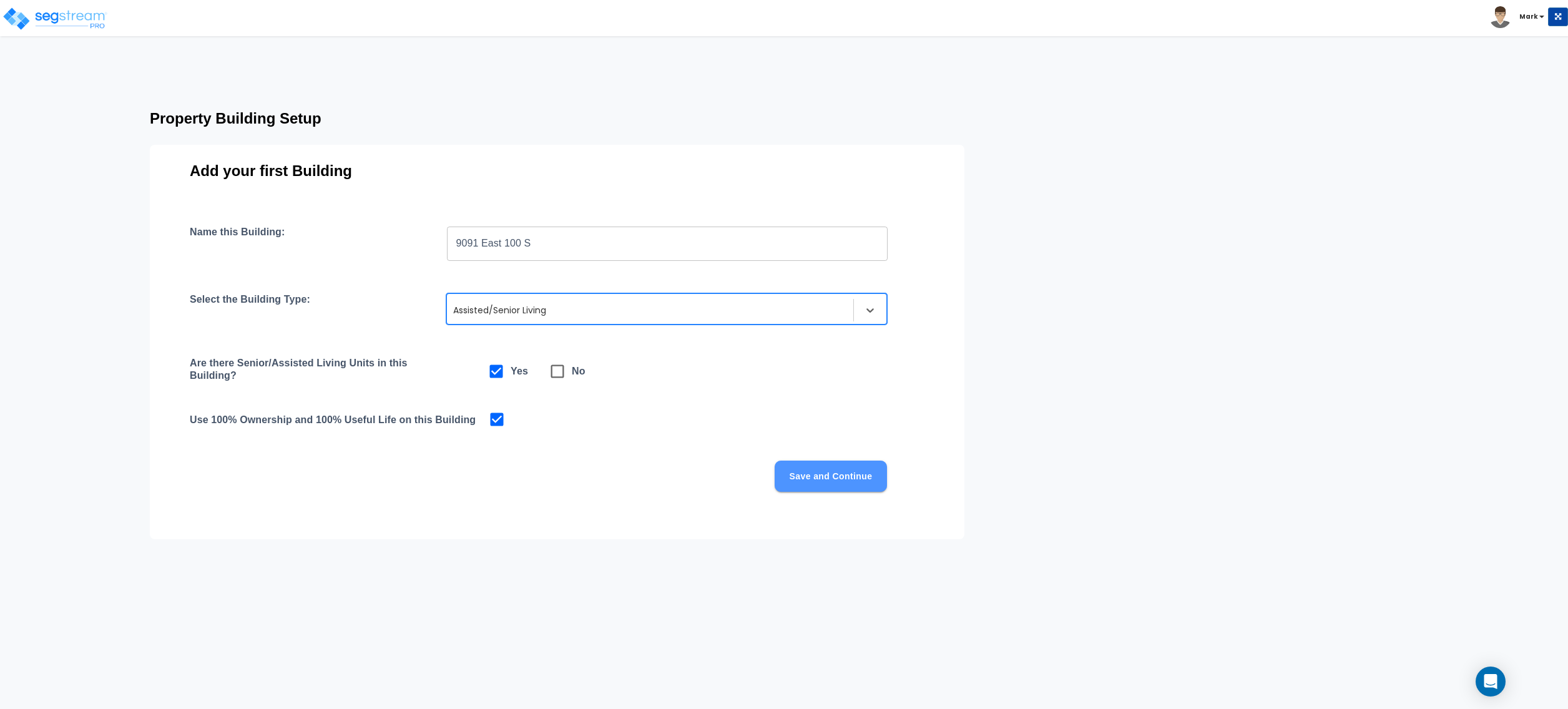
click at [807, 467] on button "Save and Continue" at bounding box center [830, 476] width 112 height 31
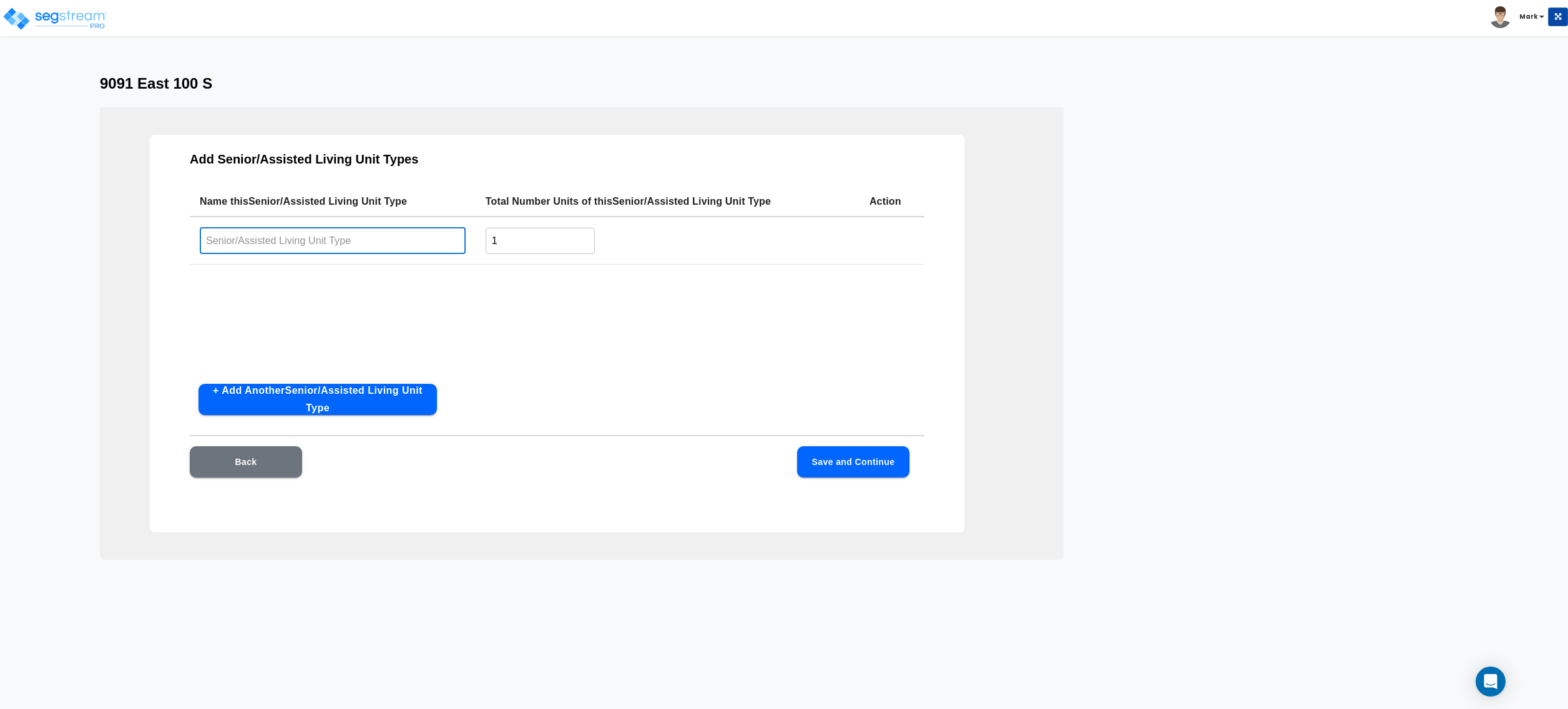
click at [427, 242] on input "text" at bounding box center [333, 241] width 266 height 27
click at [497, 297] on div "Name this Senior/Assisted Living Unit Type Total Number Units of this Senior/As…" at bounding box center [557, 281] width 735 height 187
click at [303, 467] on div "Back Save and Continue" at bounding box center [550, 462] width 720 height 31
click at [276, 468] on button "Back" at bounding box center [246, 462] width 112 height 31
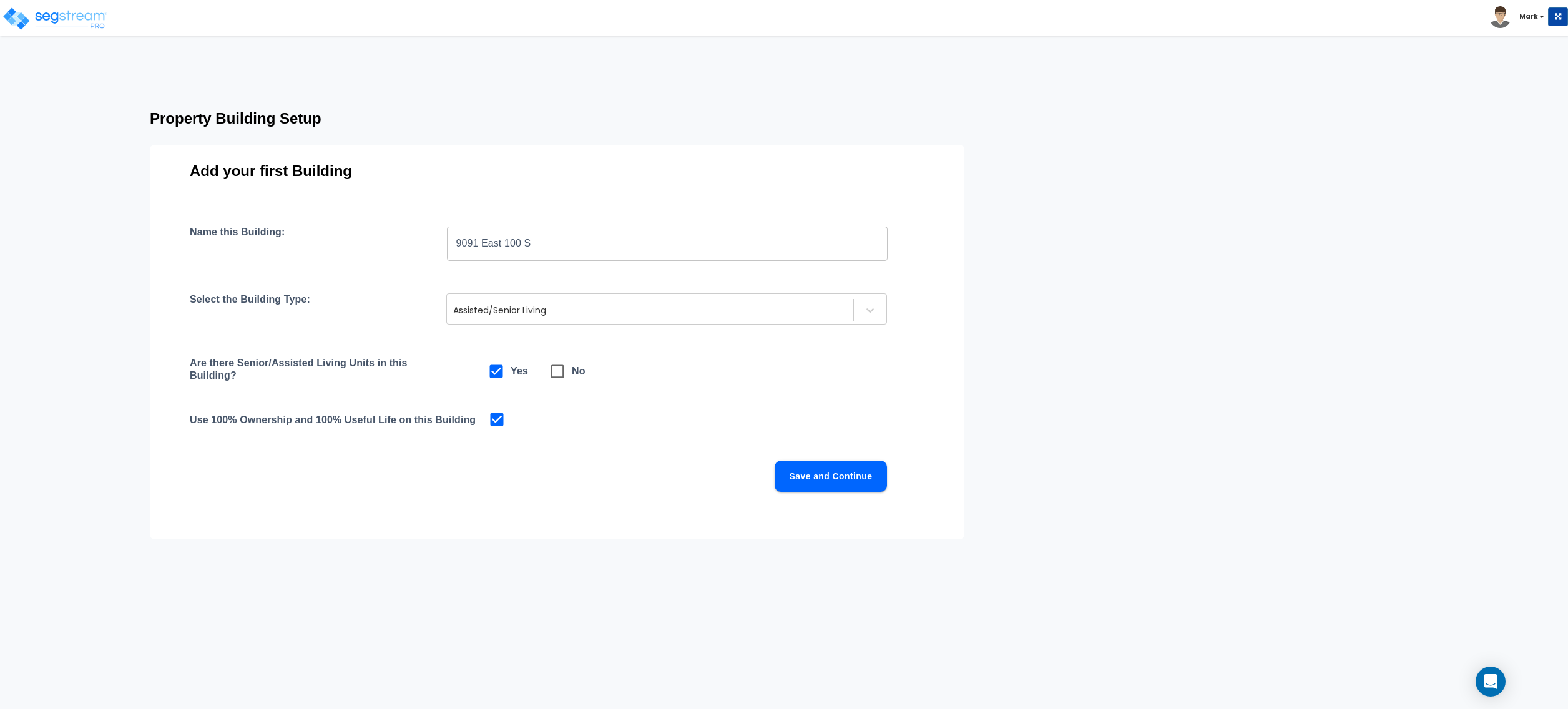
click at [797, 460] on div "Name this Building: [STREET_ADDRESS] ​ Select the Building Type: Assisted/Senio…" at bounding box center [557, 373] width 735 height 296
click at [829, 482] on button "Save and Continue" at bounding box center [830, 476] width 112 height 31
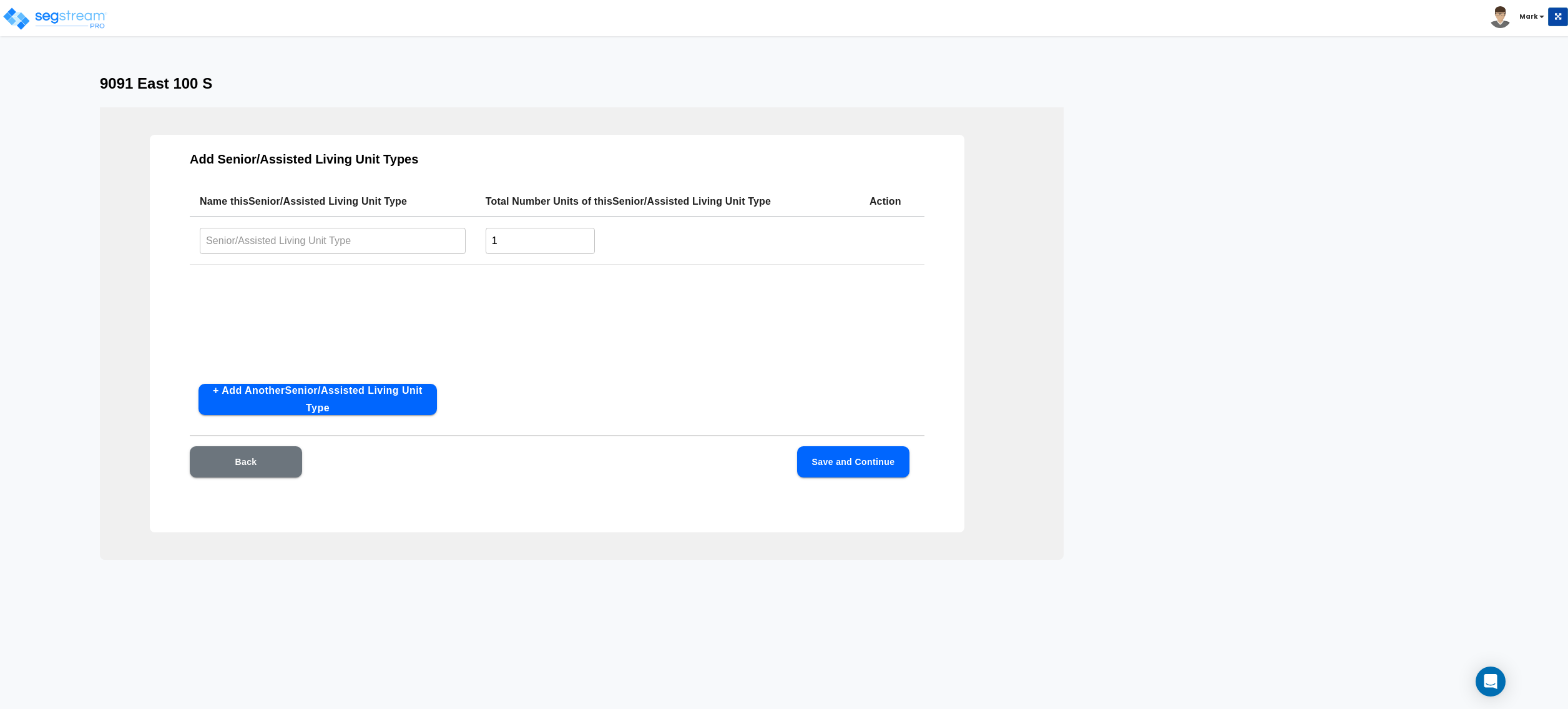
click at [318, 260] on td "​" at bounding box center [333, 240] width 286 height 48
click at [325, 246] on input "text" at bounding box center [333, 241] width 266 height 27
type input "Units"
click at [567, 328] on div "Name this Senior/Assisted Living Unit Type Total Number Units of this Senior/As…" at bounding box center [557, 281] width 735 height 187
click at [873, 458] on button "Save and Continue" at bounding box center [853, 462] width 112 height 31
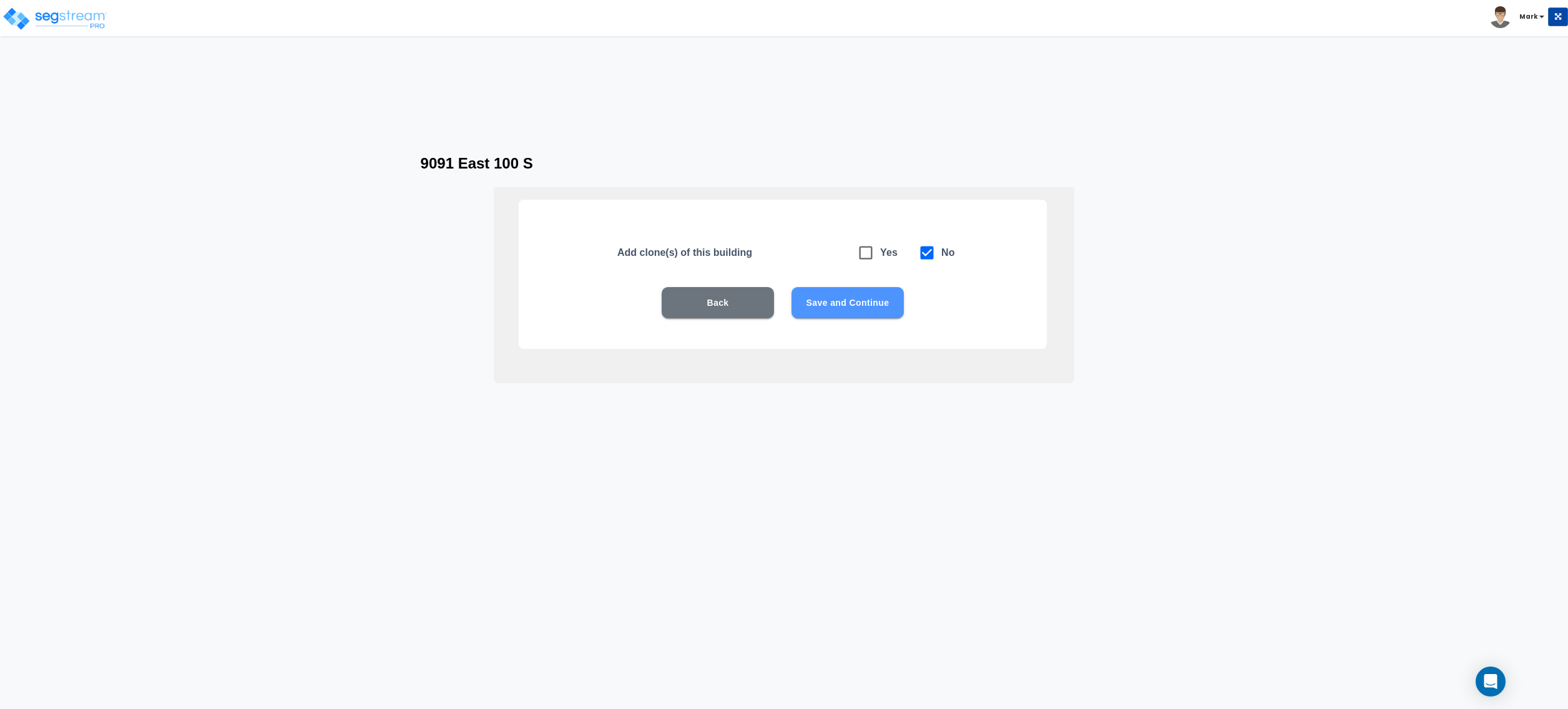
click at [821, 309] on button "Save and Continue" at bounding box center [847, 302] width 112 height 31
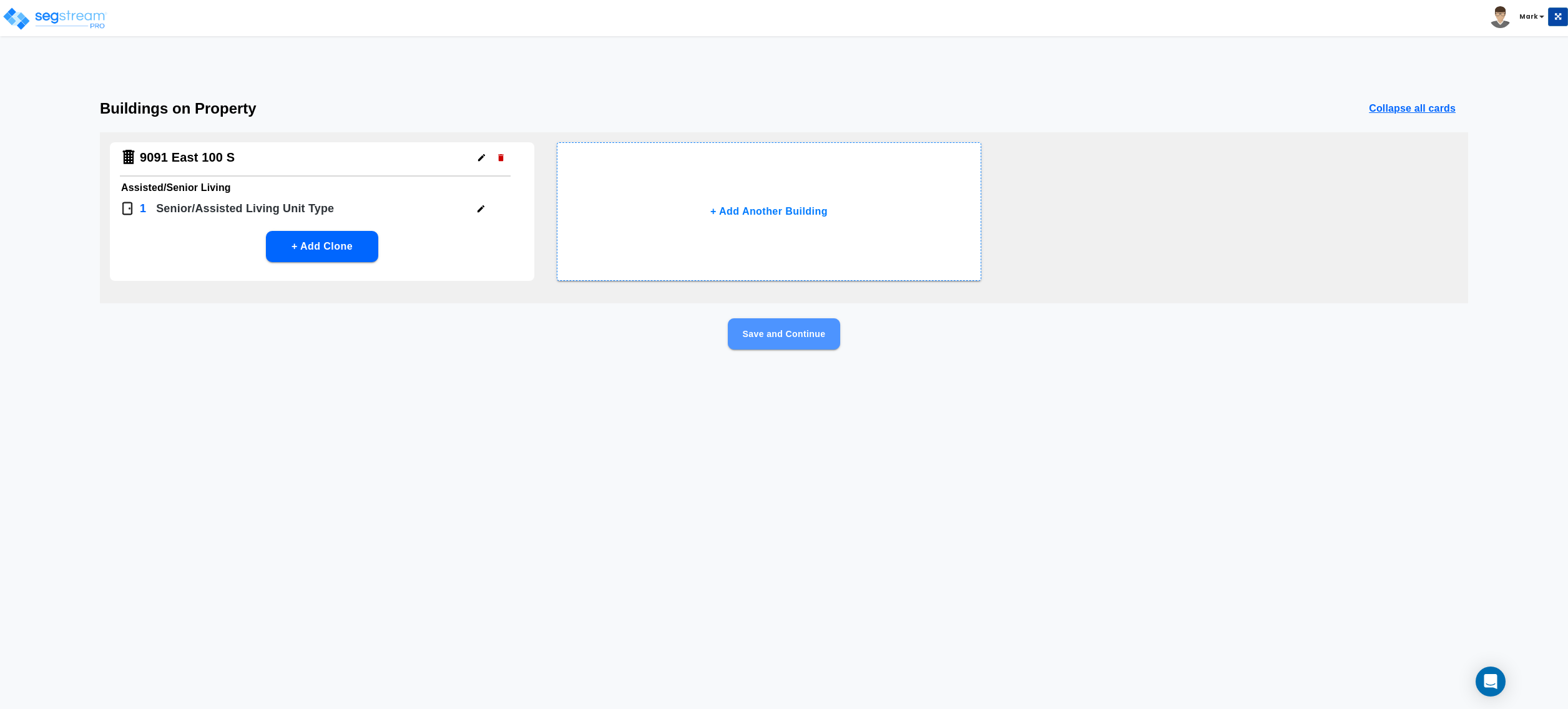
click at [815, 337] on button "Save and Continue" at bounding box center [784, 334] width 112 height 31
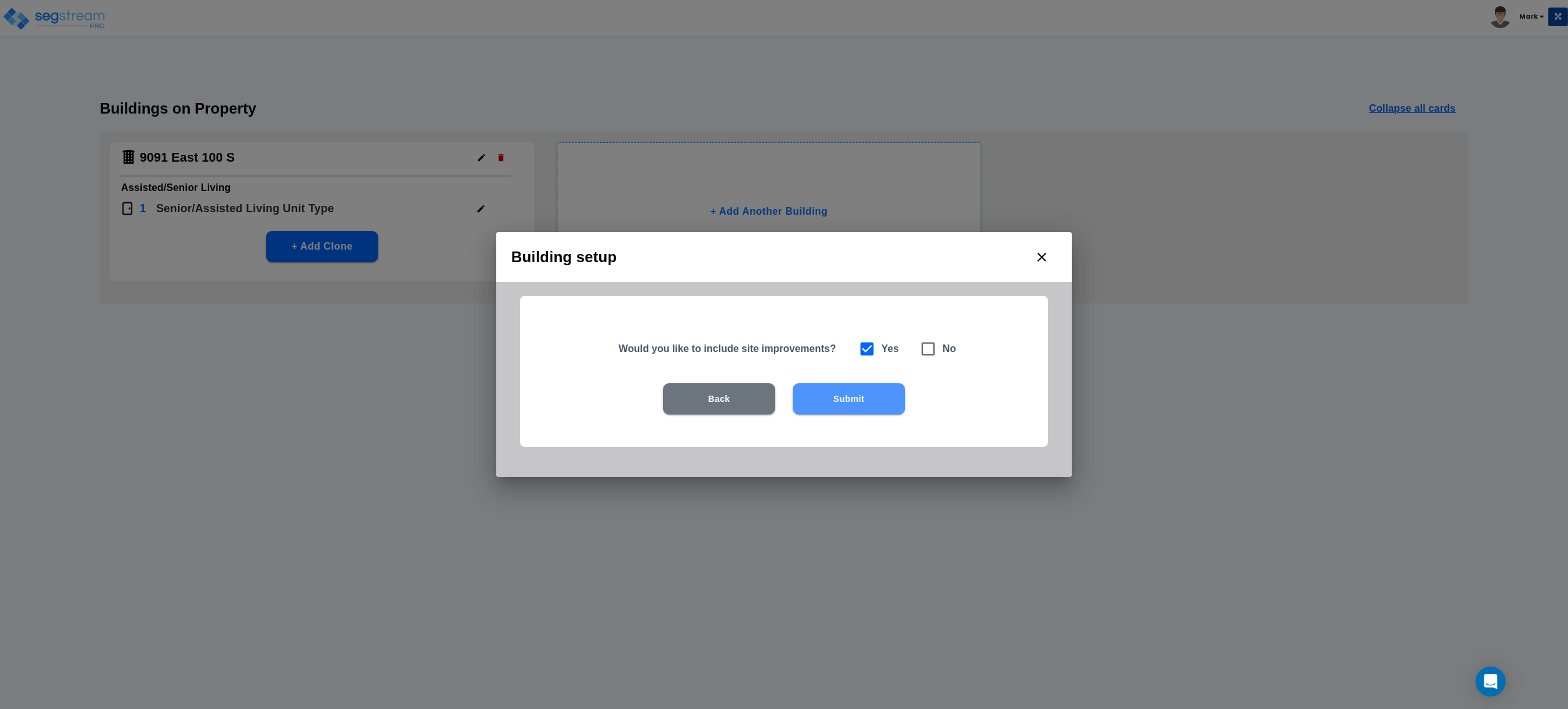
click at [832, 408] on button "Submit" at bounding box center [848, 399] width 112 height 31
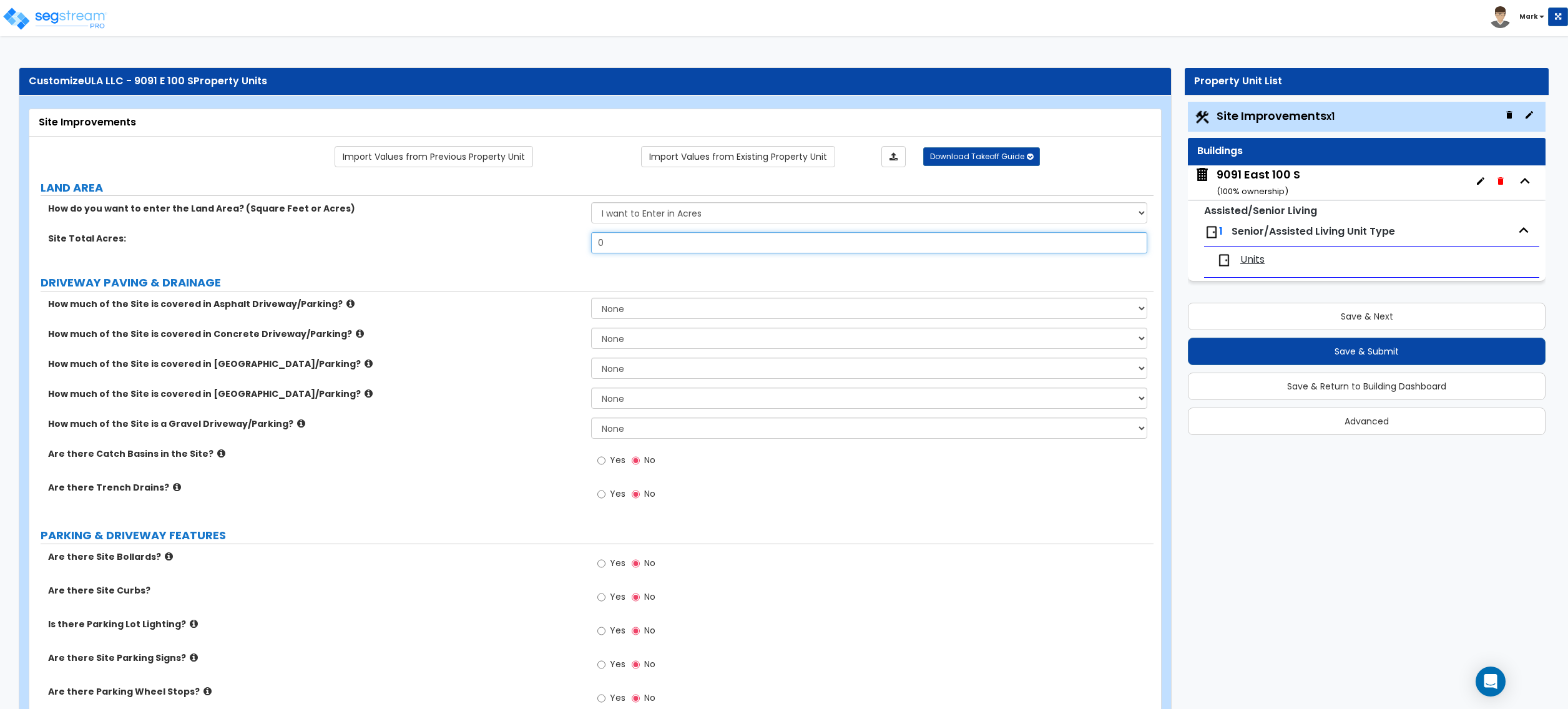
click at [669, 244] on input "0" at bounding box center [869, 243] width 556 height 22
click at [669, 245] on input "0" at bounding box center [869, 243] width 556 height 22
type input "7.39"
click at [480, 291] on label "DRIVEWAY PAVING & DRAINAGE" at bounding box center [596, 283] width 1113 height 16
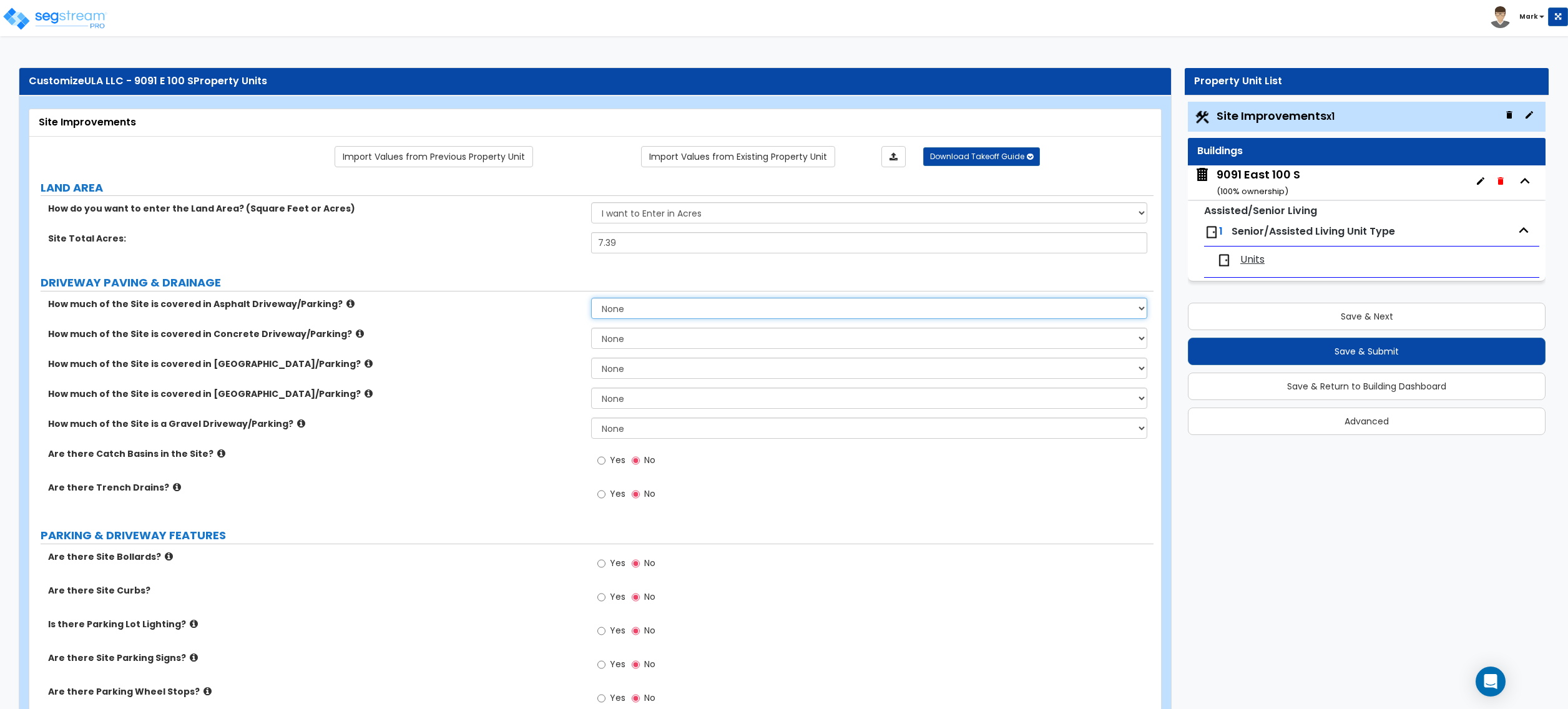
click at [638, 311] on select "None I want to Enter an Approximate Percentage I want to Enter the Square Foota…" at bounding box center [869, 309] width 556 height 22
select select "2"
click at [591, 299] on select "None I want to Enter an Approximate Percentage I want to Enter the Square Foota…" at bounding box center [869, 309] width 556 height 22
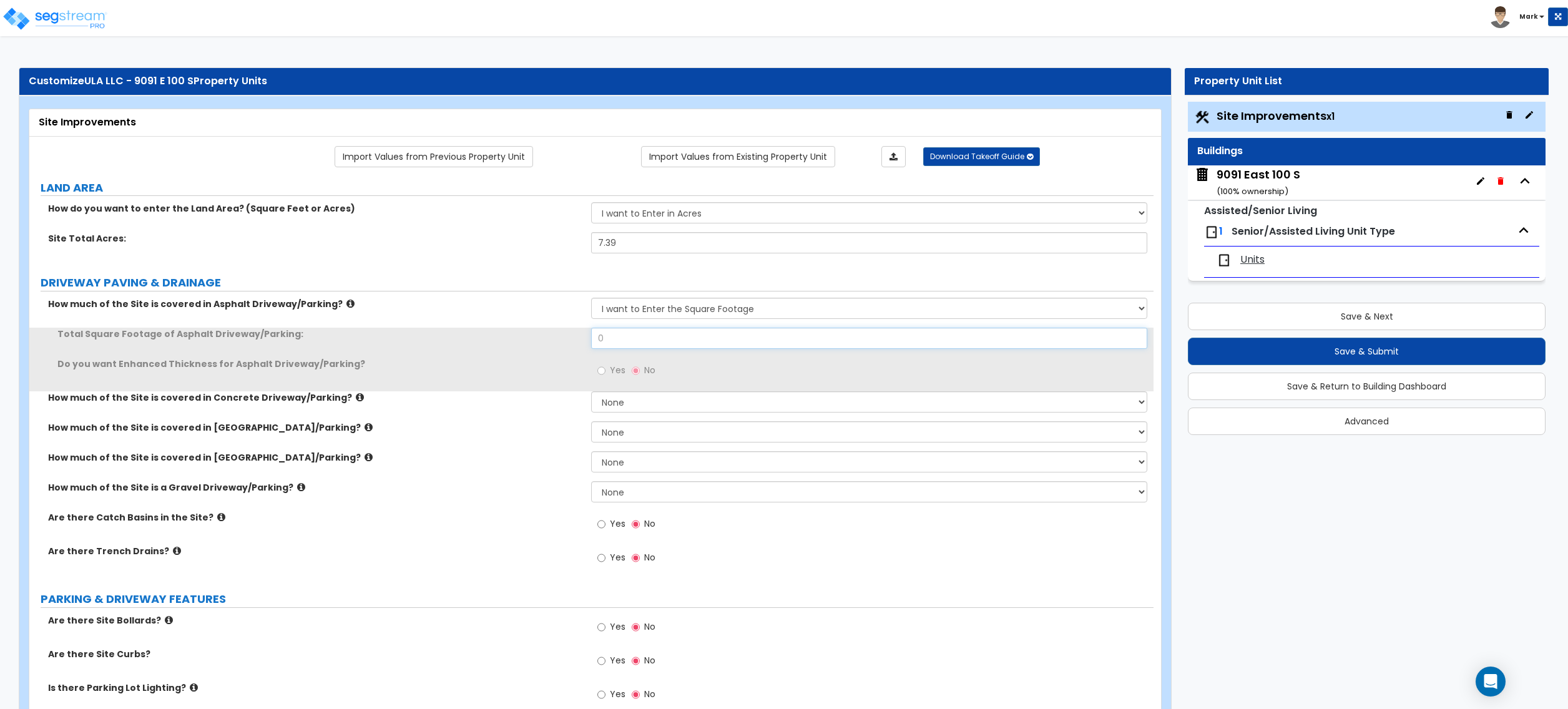
click at [646, 347] on input "0" at bounding box center [869, 338] width 556 height 22
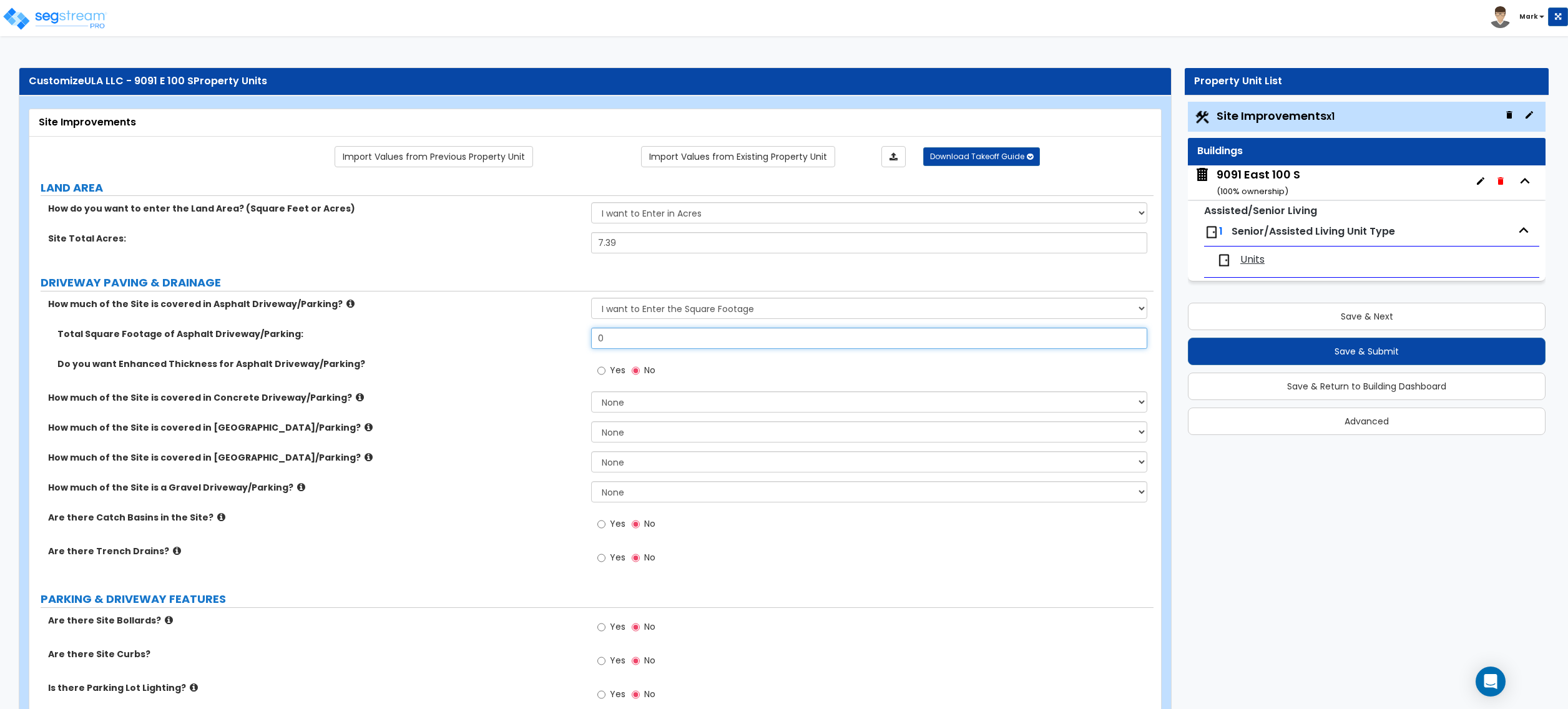
click at [645, 338] on input "0" at bounding box center [869, 338] width 556 height 22
type input "51,110"
click at [500, 411] on div "How much of the Site is covered in Concrete Driveway/Parking? None I want to En…" at bounding box center [592, 406] width 1124 height 30
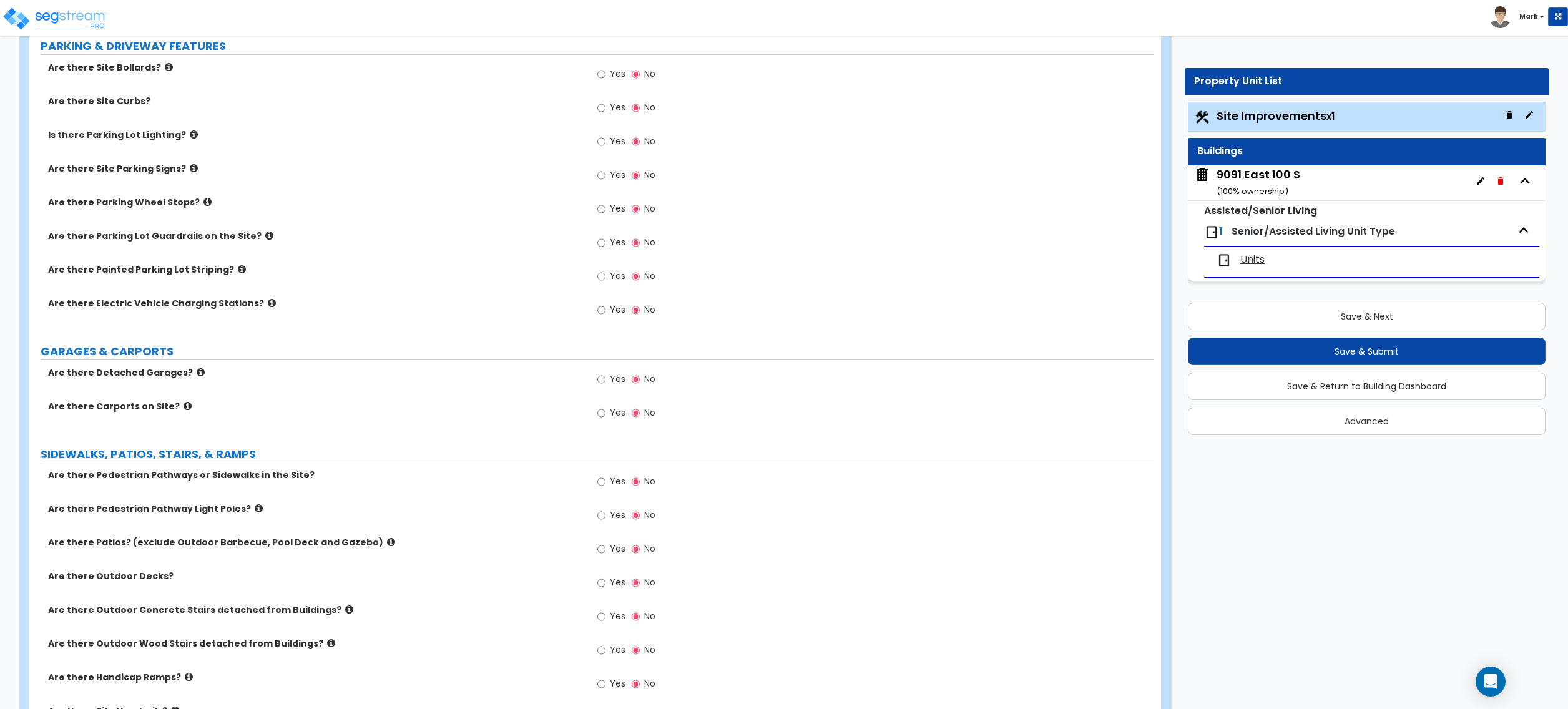
scroll to position [583, 0]
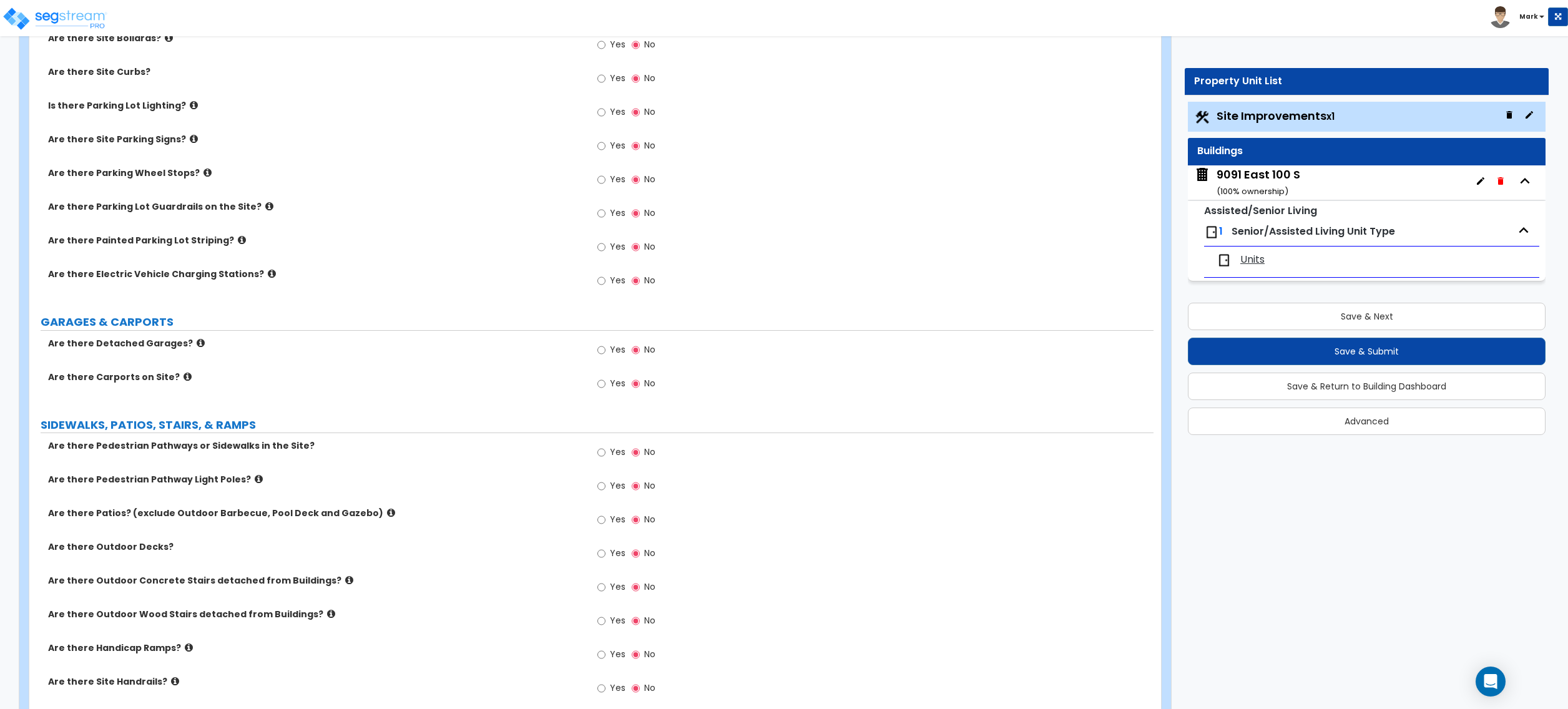
click at [607, 451] on label "Yes" at bounding box center [611, 454] width 28 height 22
click at [605, 451] on input "Yes" at bounding box center [601, 453] width 8 height 13
radio input "true"
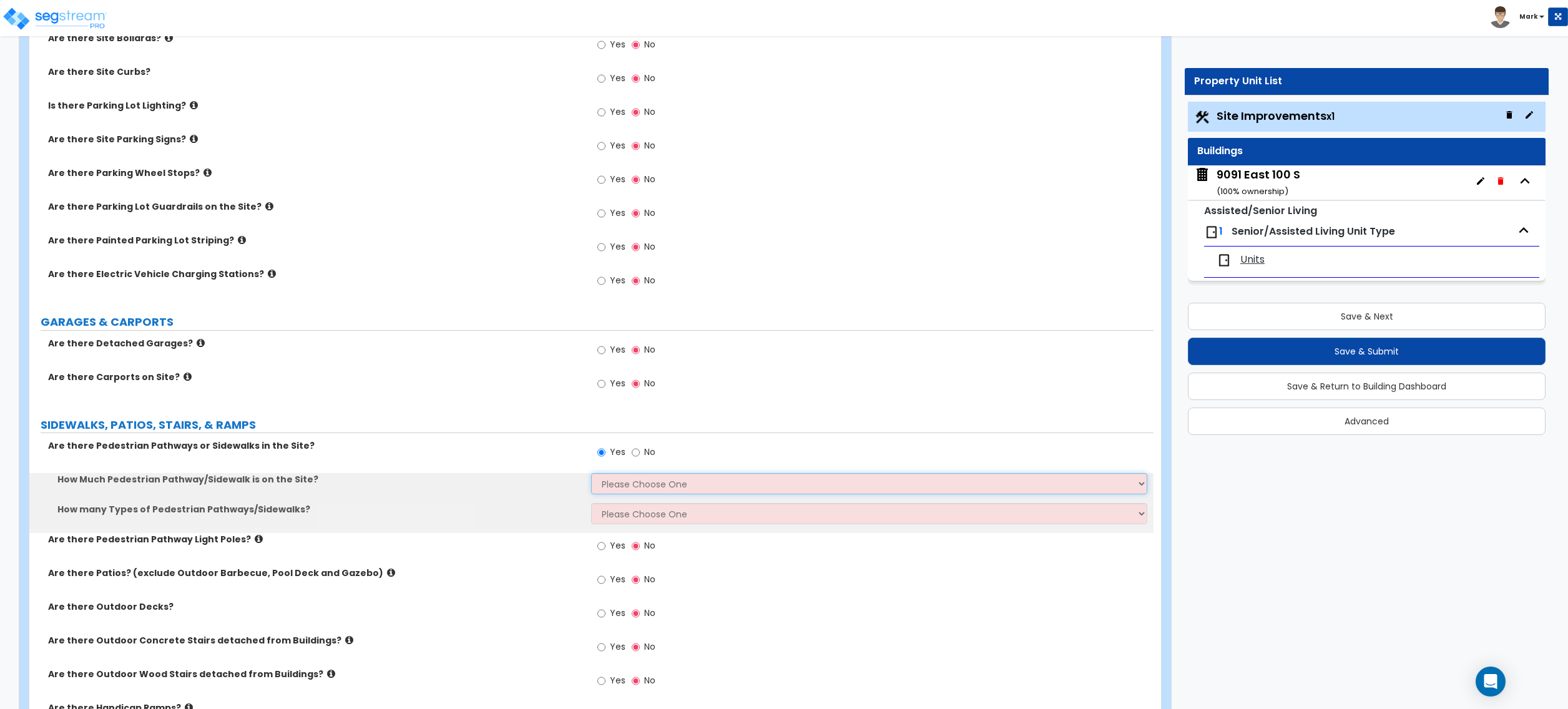
click at [635, 492] on select "Please Choose One I Don't Know, Please Estimate For Me Enter Linear Footage" at bounding box center [869, 484] width 556 height 22
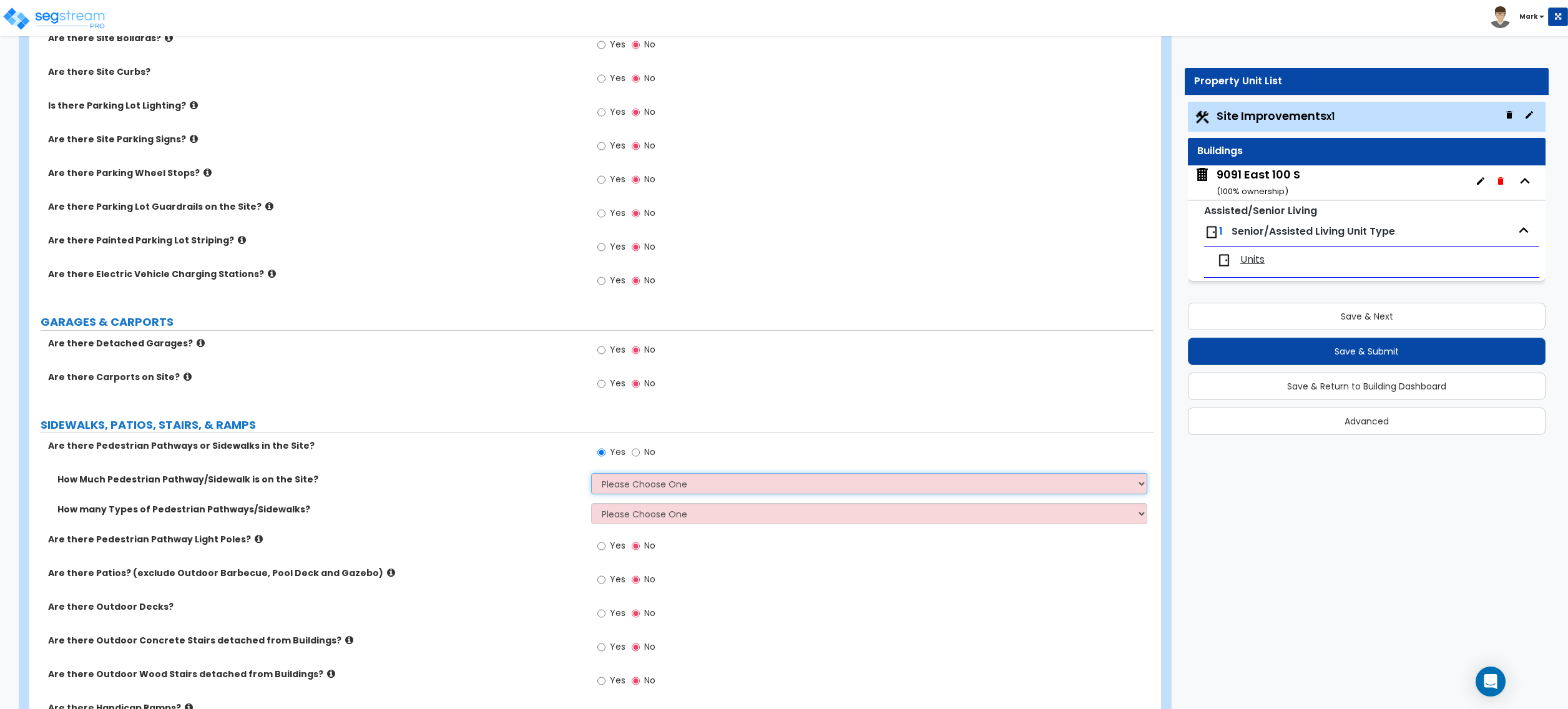
select select "2"
click at [591, 475] on select "Please Choose One I Don't Know, Please Estimate For Me Enter Linear Footage" at bounding box center [869, 484] width 556 height 22
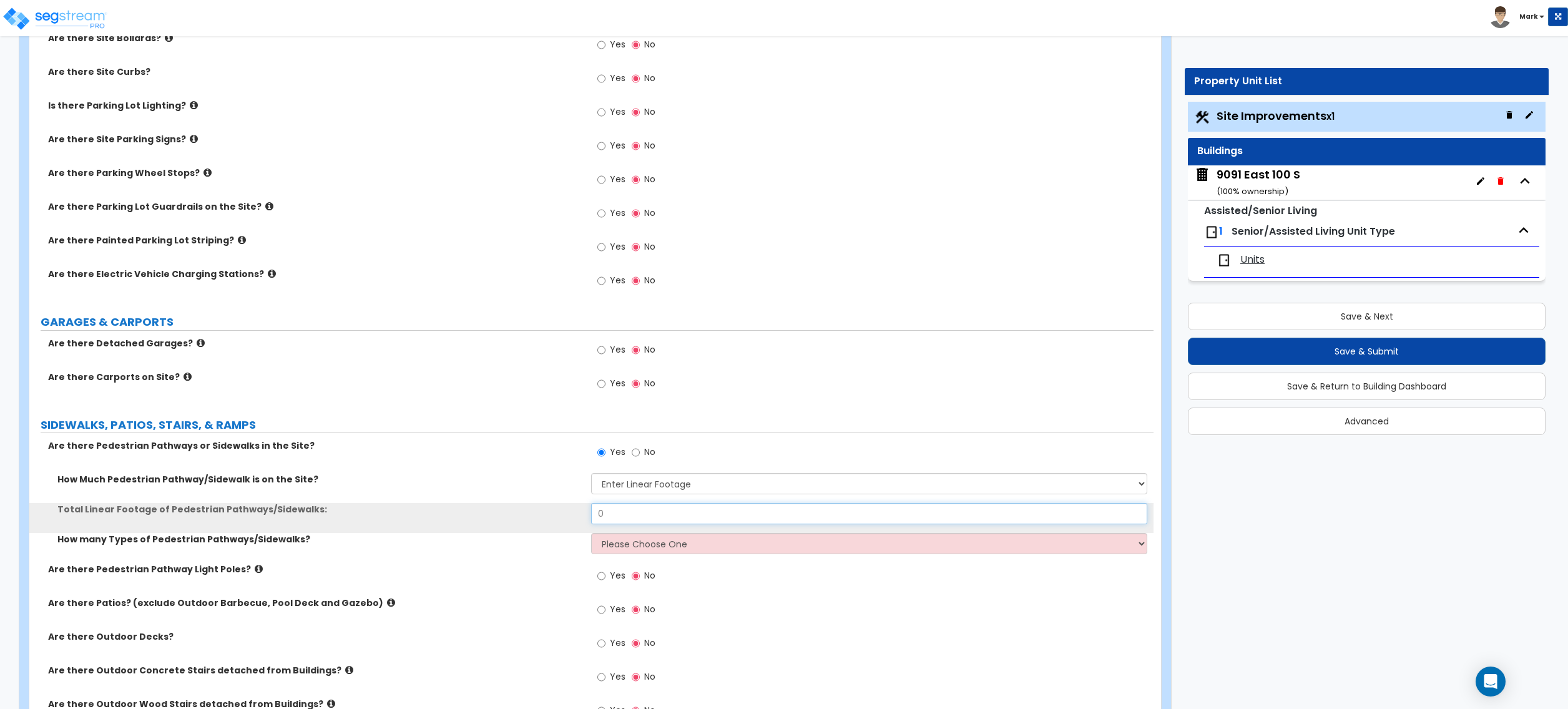
click at [645, 516] on input "0" at bounding box center [869, 514] width 556 height 22
click at [647, 517] on input "0" at bounding box center [869, 514] width 556 height 22
click at [647, 540] on select "Please Choose One 1 2 3" at bounding box center [869, 544] width 556 height 22
select select "1"
click at [591, 535] on select "Please Choose One 1 2 3" at bounding box center [869, 544] width 556 height 22
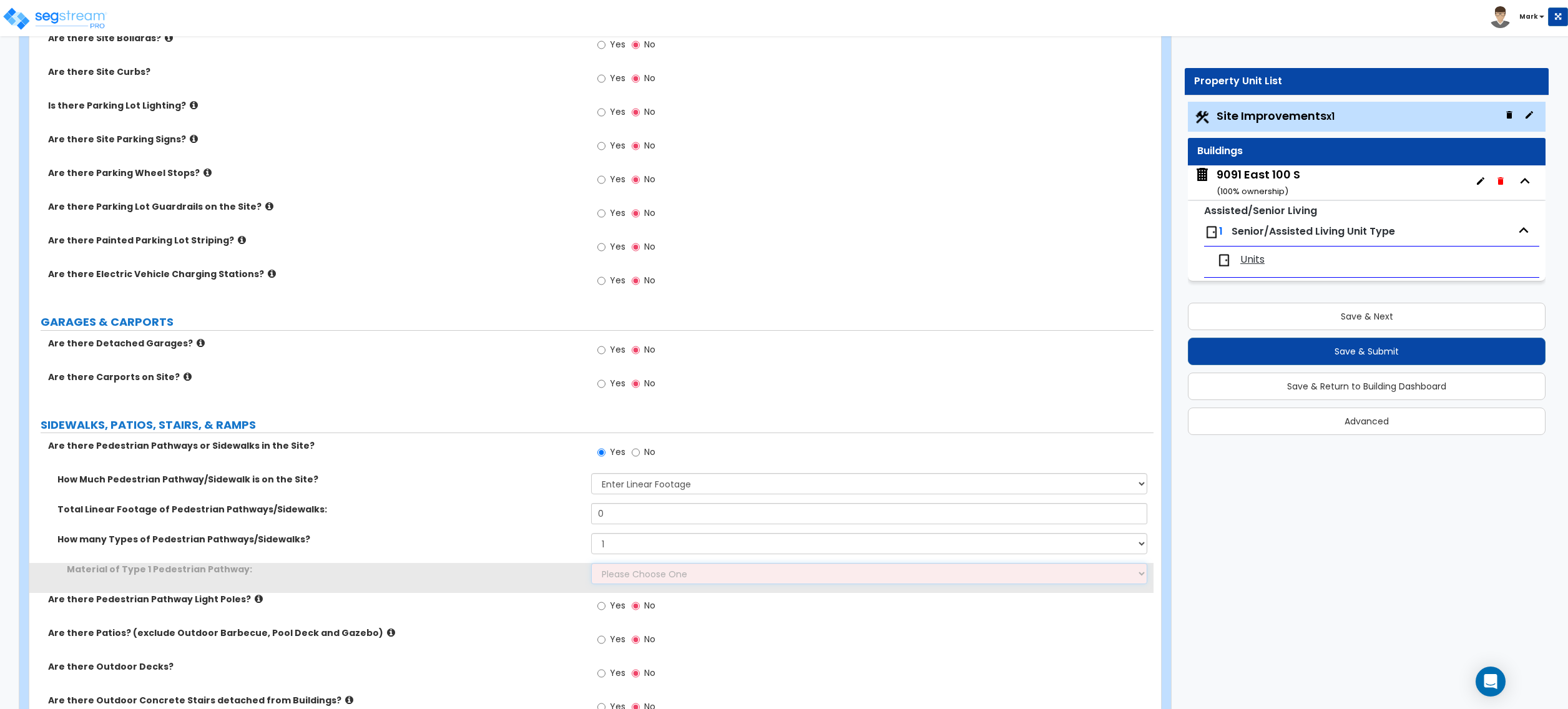
click at [648, 582] on select "Please Choose One Bare Concrete Stamped Concrete Brick Pavers Stone Pavers Wood…" at bounding box center [869, 574] width 556 height 22
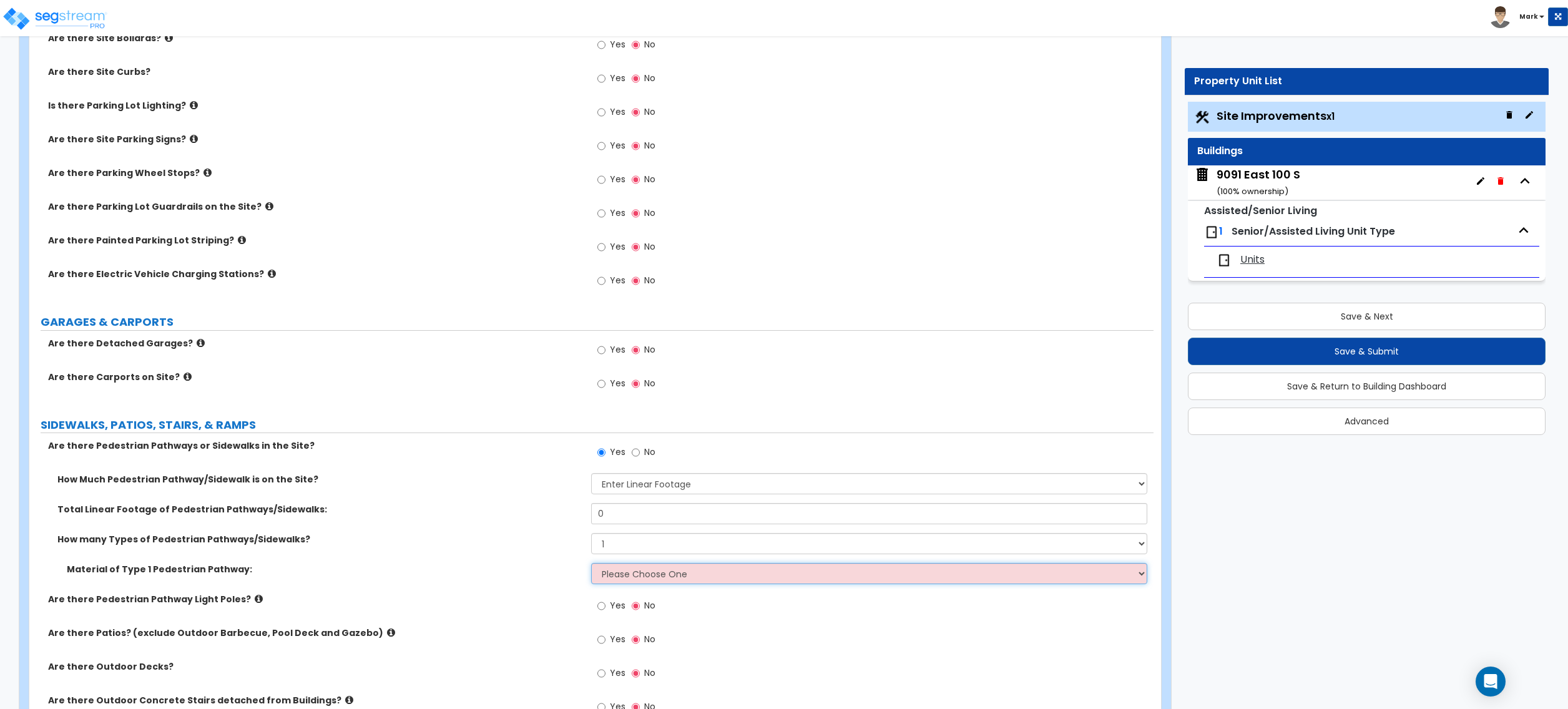
select select "1"
click at [591, 565] on select "Please Choose One Bare Concrete Stamped Concrete Brick Pavers Stone Pavers Wood…" at bounding box center [869, 574] width 556 height 22
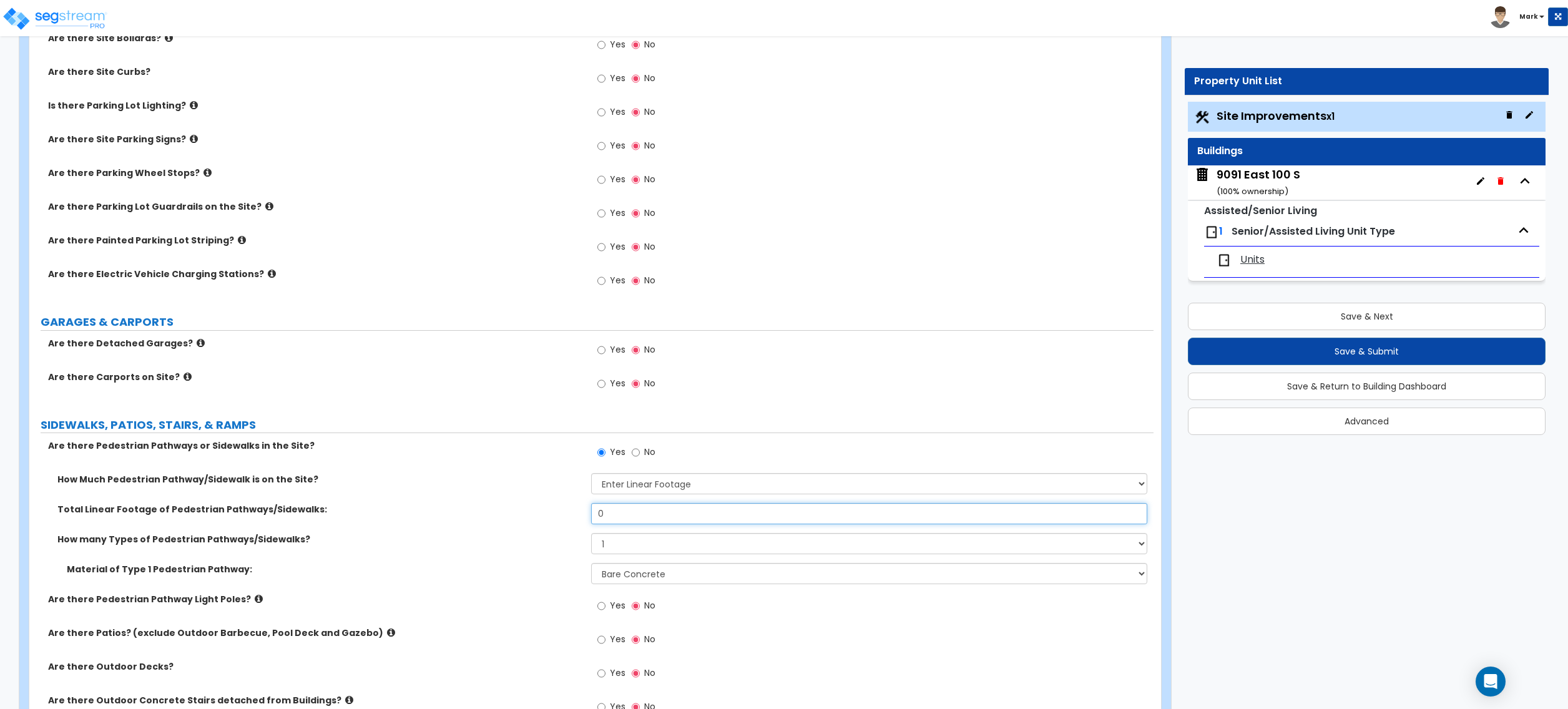
click at [638, 509] on input "0" at bounding box center [869, 514] width 556 height 22
click at [632, 513] on input "0" at bounding box center [869, 514] width 556 height 22
click at [634, 515] on input "0" at bounding box center [869, 514] width 556 height 22
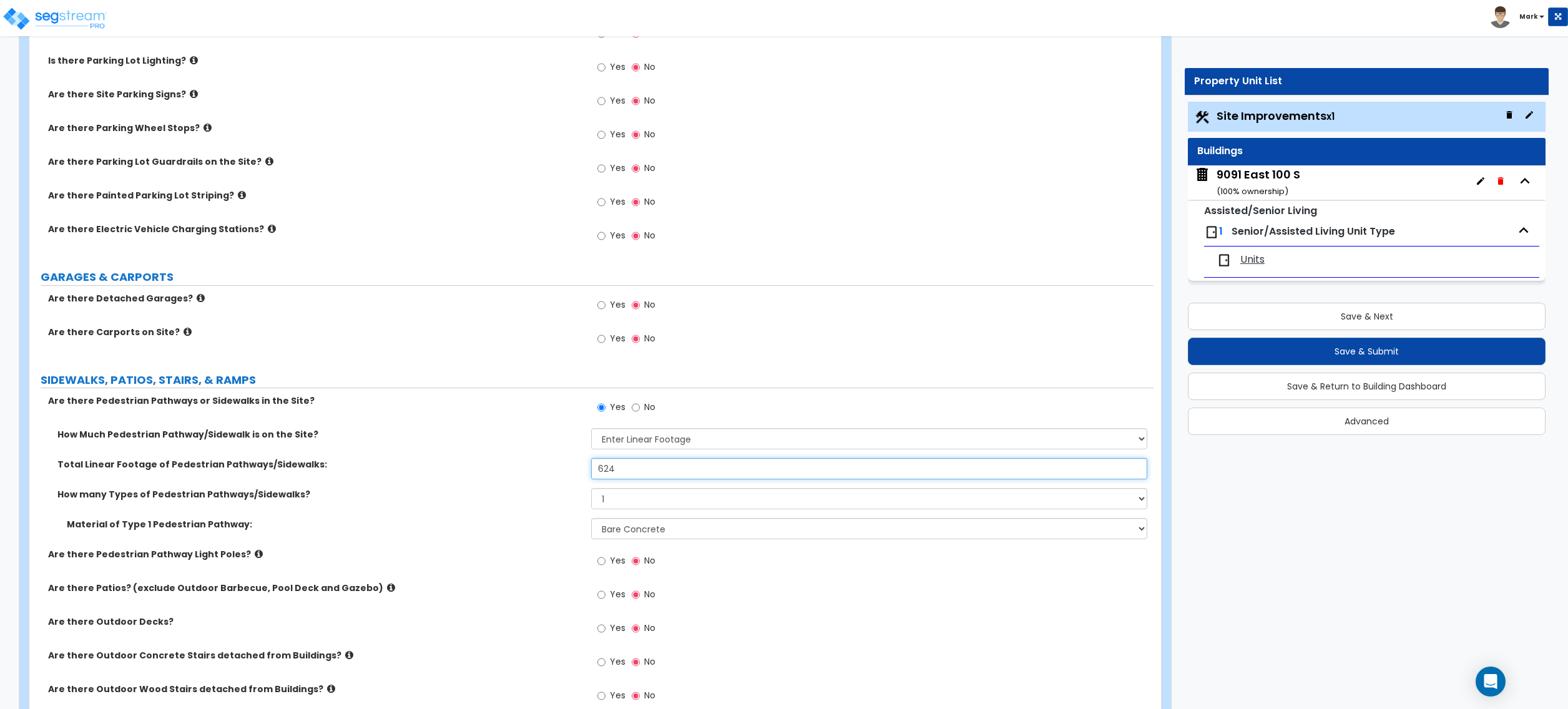
scroll to position [666, 0]
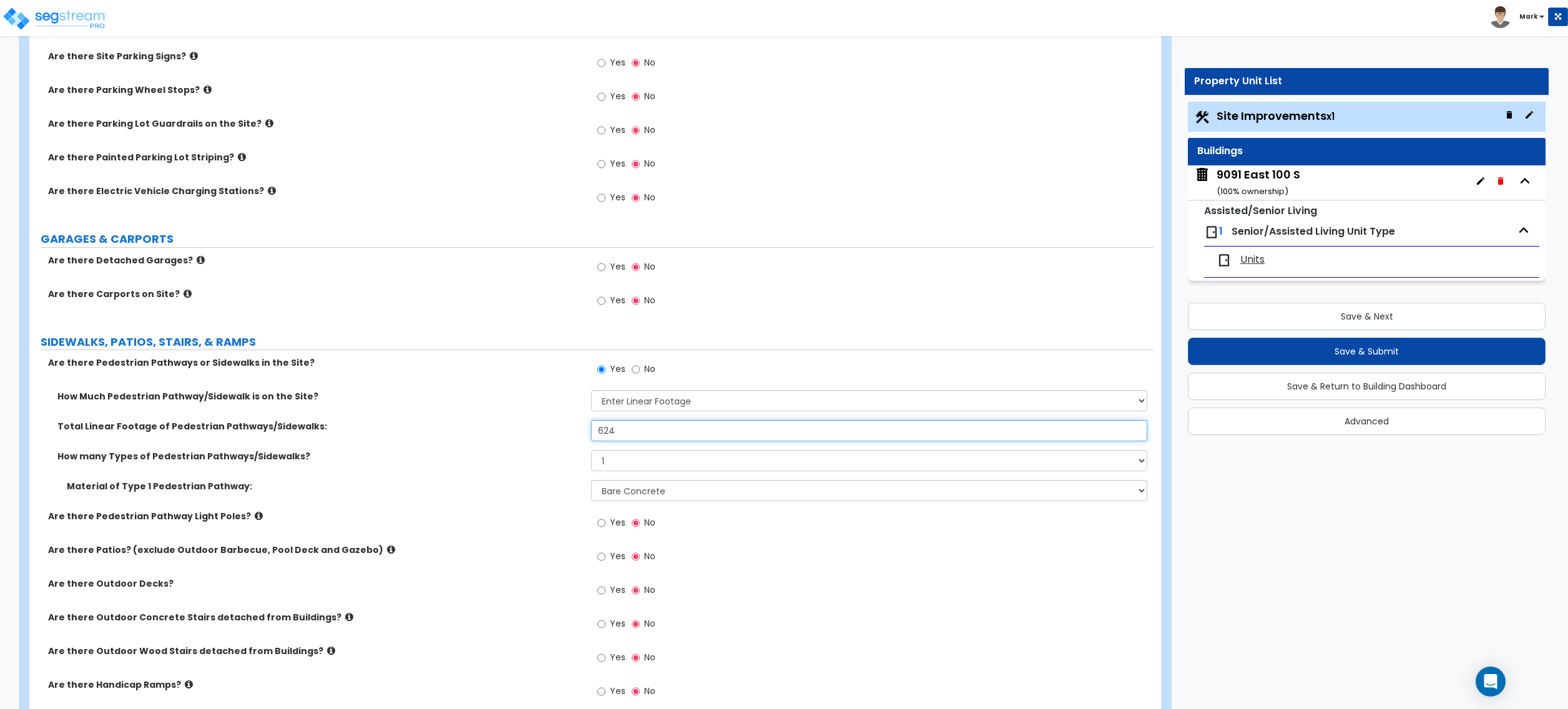
type input "624"
click at [602, 557] on input "Yes" at bounding box center [601, 556] width 8 height 13
radio input "true"
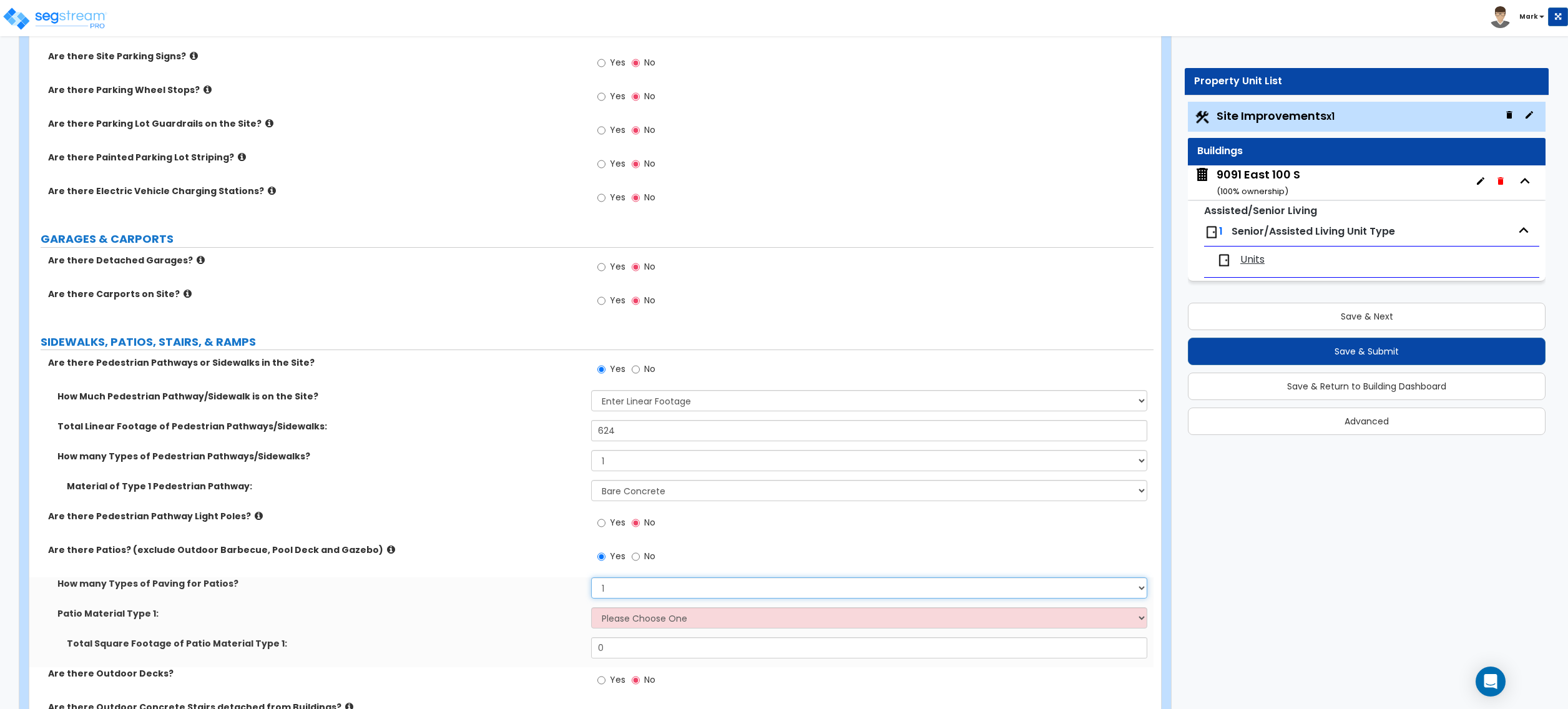
click at [610, 595] on select "1 2 3 4" at bounding box center [869, 588] width 556 height 22
click at [591, 579] on select "1 2 3 4" at bounding box center [869, 588] width 556 height 22
click at [618, 617] on select "Please Choose One Bare Concrete Stamped Concrete Brick Pavers Stone Pavers Tile…" at bounding box center [869, 618] width 556 height 22
select select "1"
click at [591, 609] on select "Please Choose One Bare Concrete Stamped Concrete Brick Pavers Stone Pavers Tile…" at bounding box center [869, 618] width 556 height 22
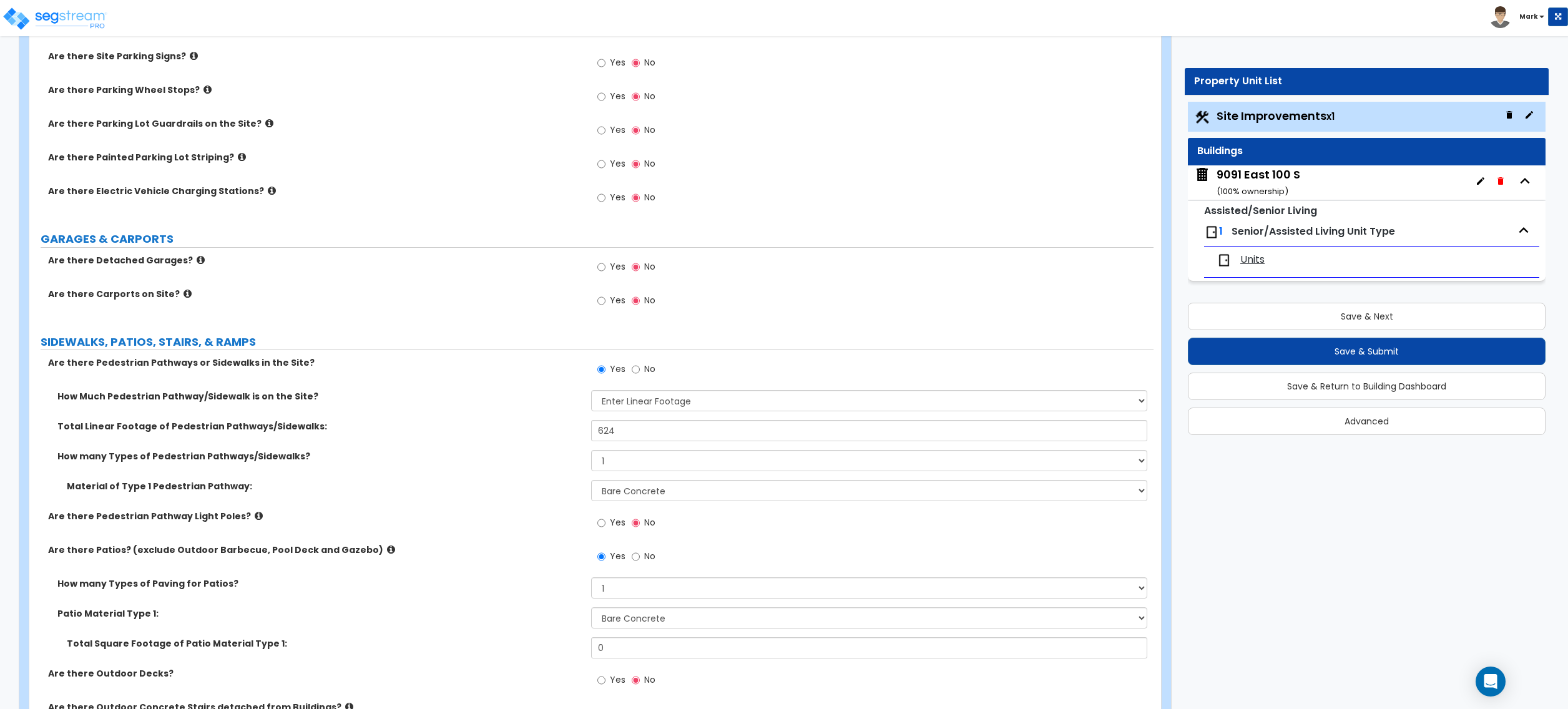
click at [628, 638] on div "Patio Material Type 1: Please Choose One Bare Concrete Stamped Concrete Brick P…" at bounding box center [592, 622] width 1124 height 30
click at [624, 645] on input "0" at bounding box center [869, 649] width 556 height 22
type input "5,365"
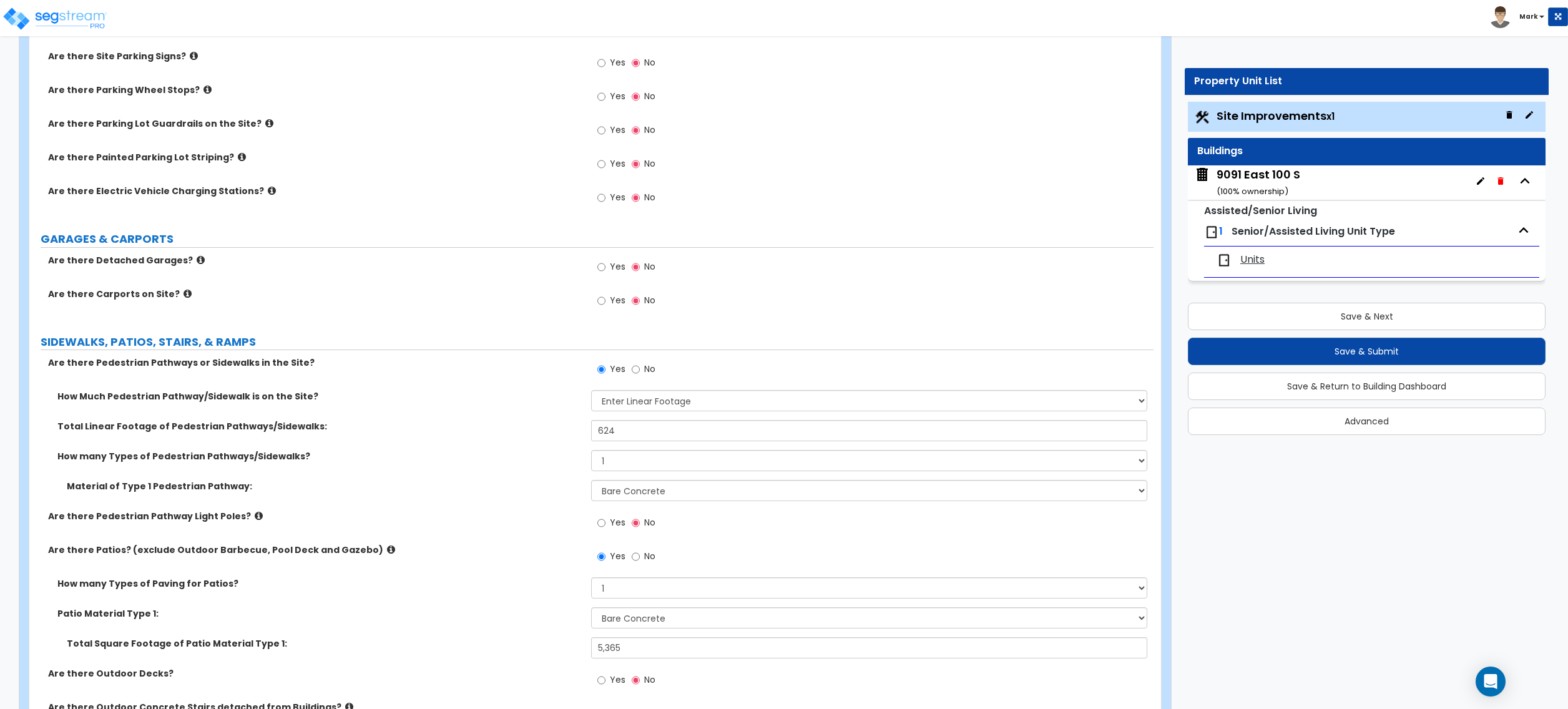
click at [480, 576] on div "Are there Patios? (exclude Outdoor Barbecue, Pool Deck and Gazebo) Yes No" at bounding box center [592, 560] width 1124 height 33
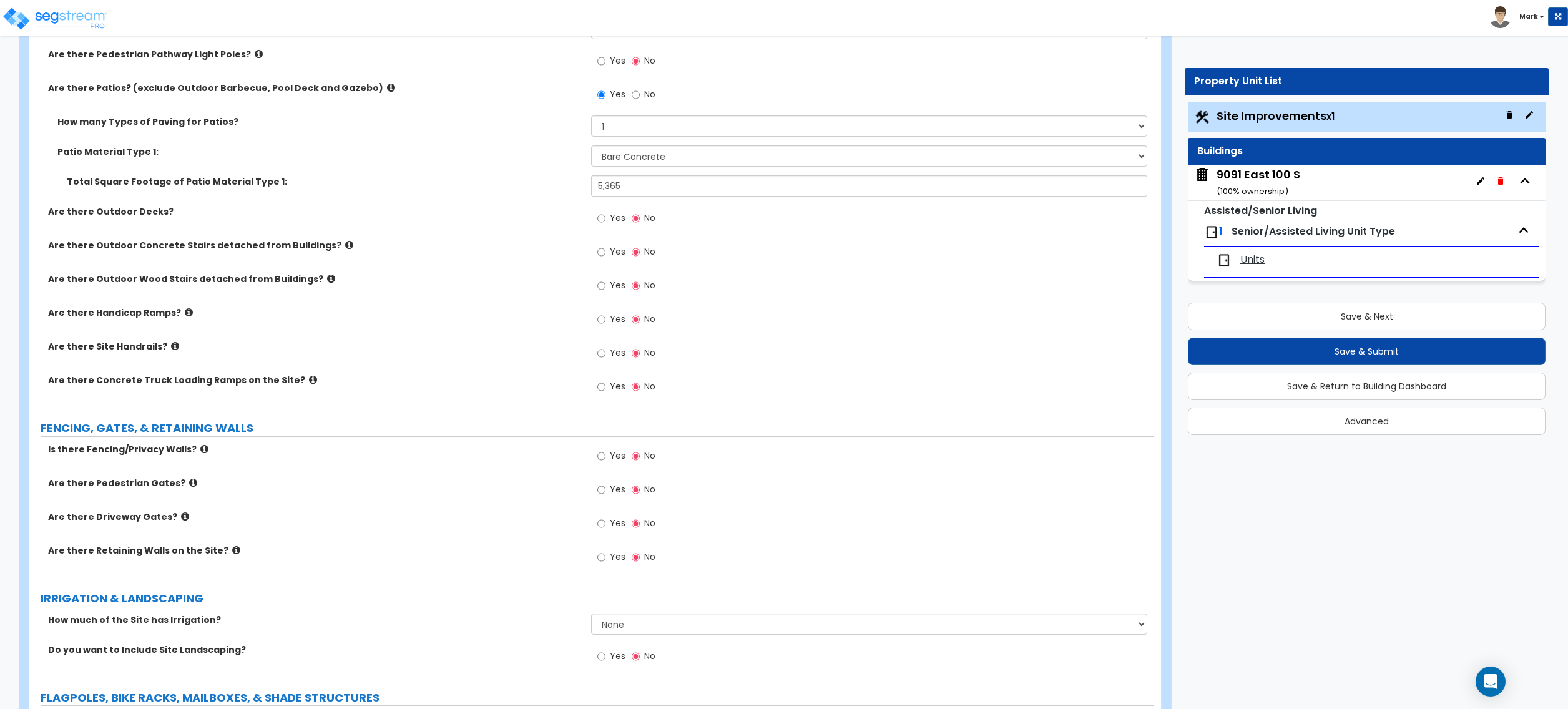
scroll to position [1165, 0]
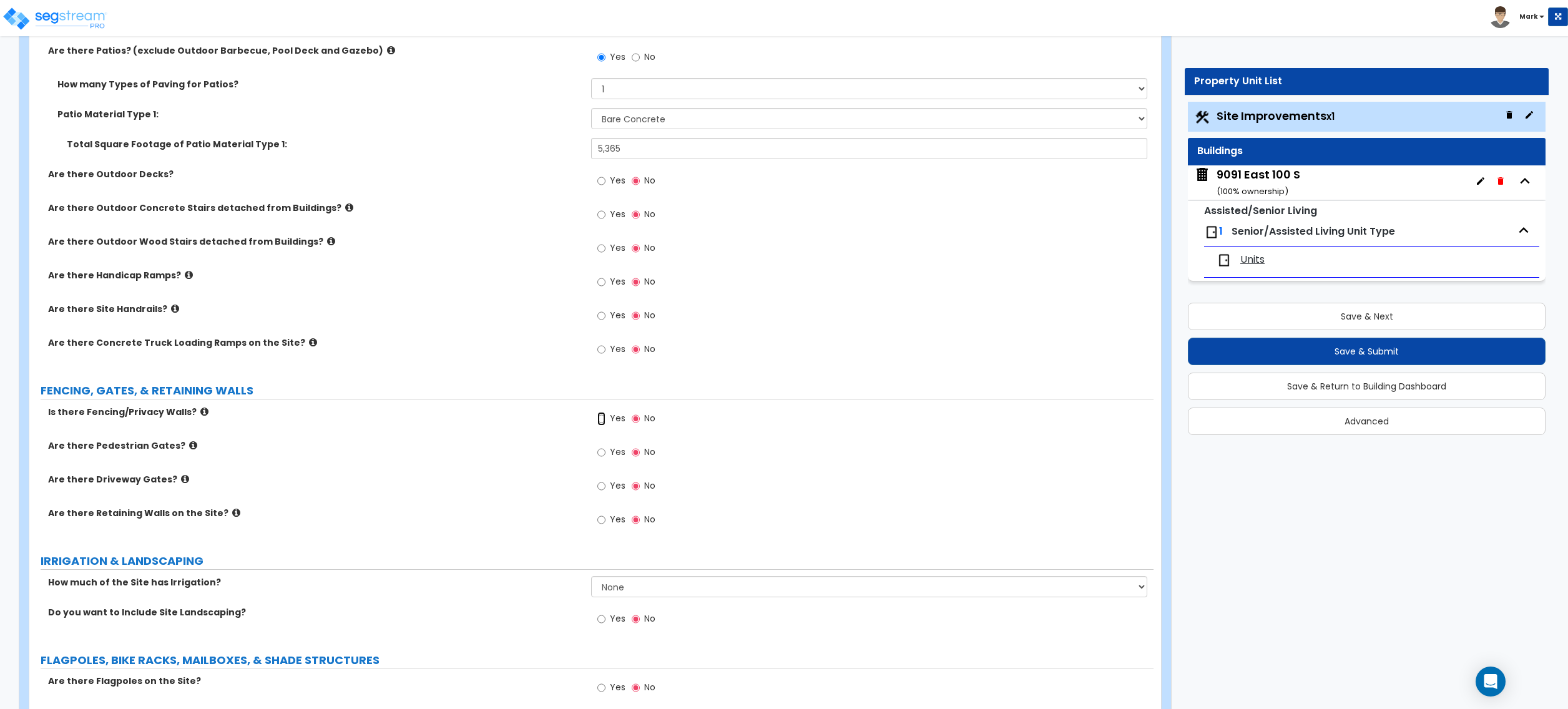
click at [602, 419] on input "Yes" at bounding box center [601, 418] width 8 height 13
radio input "true"
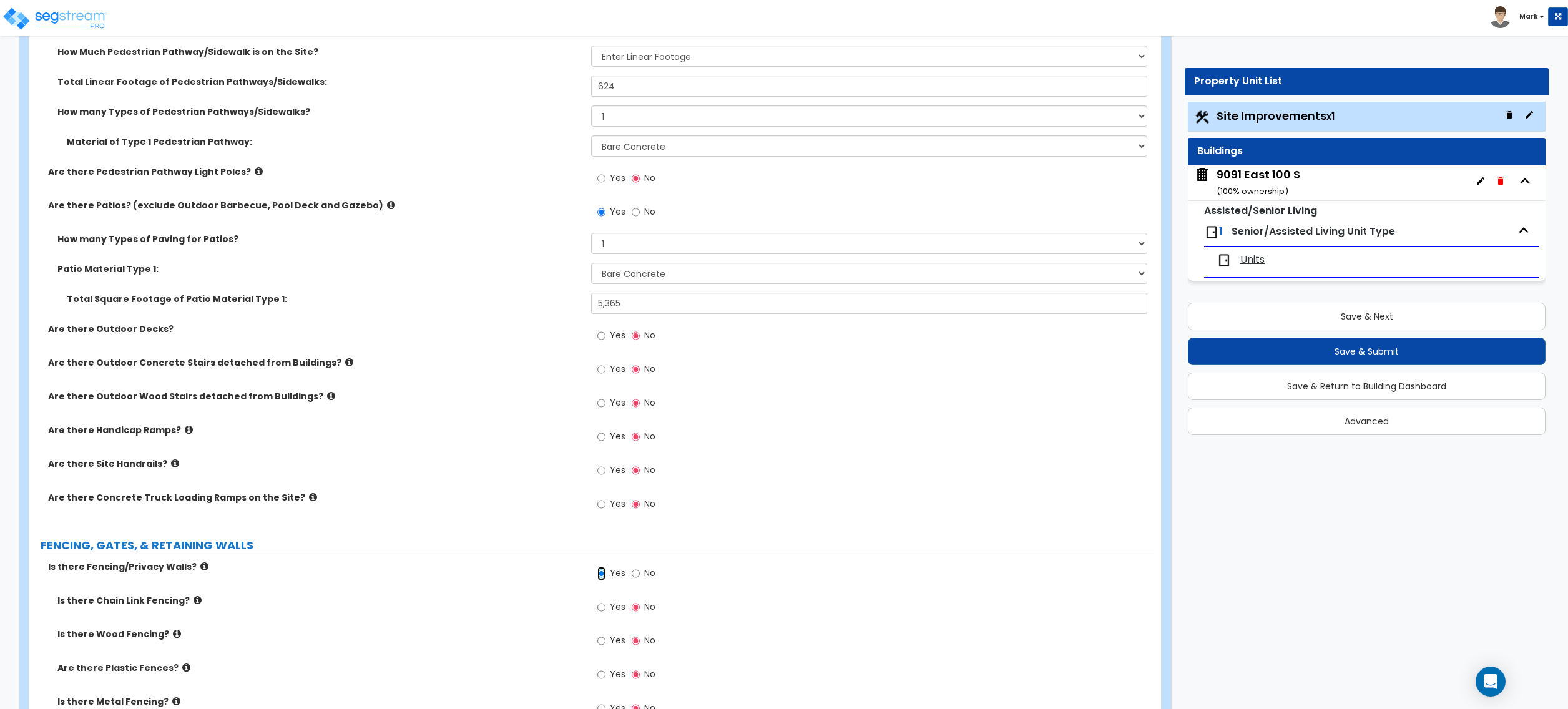
scroll to position [1249, 0]
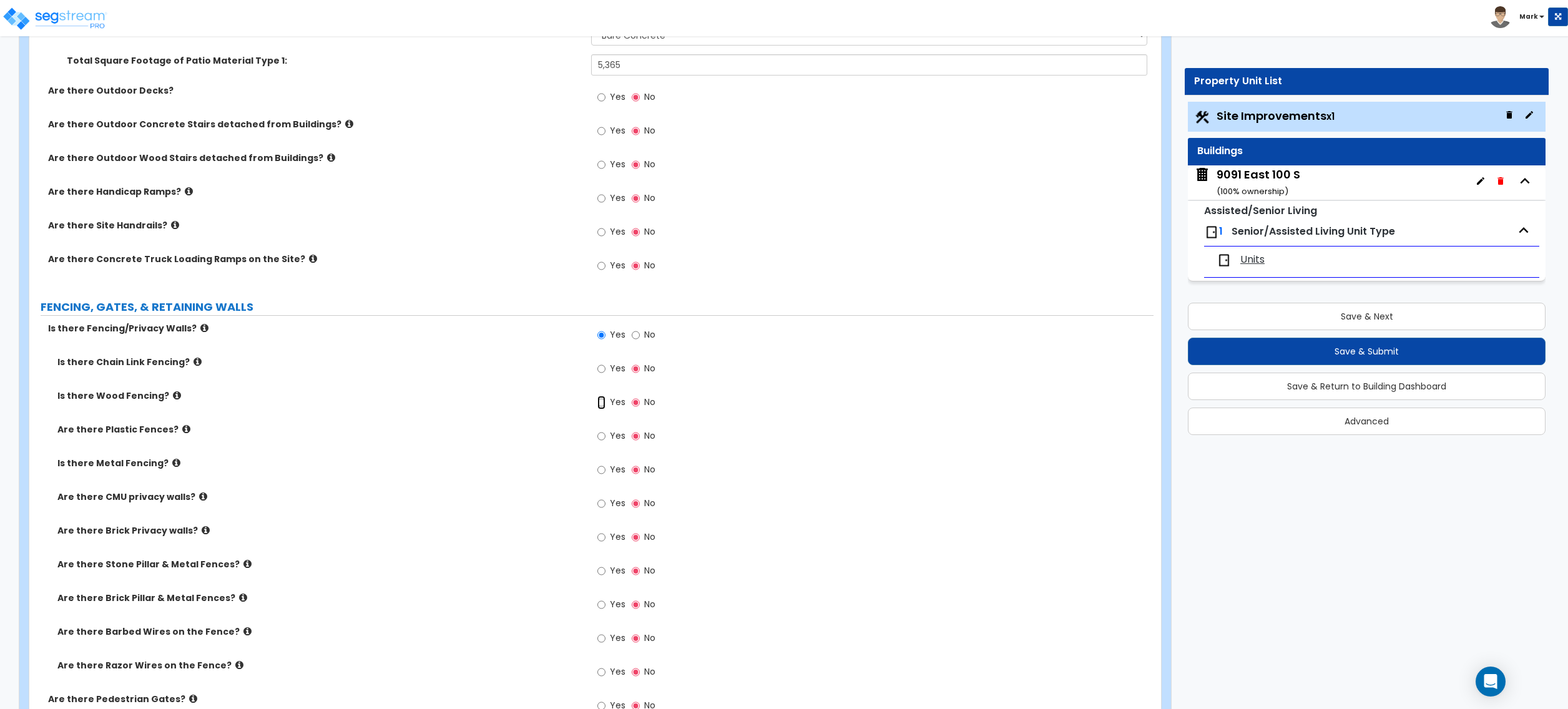
click at [605, 407] on input "Yes" at bounding box center [601, 402] width 8 height 13
radio input "true"
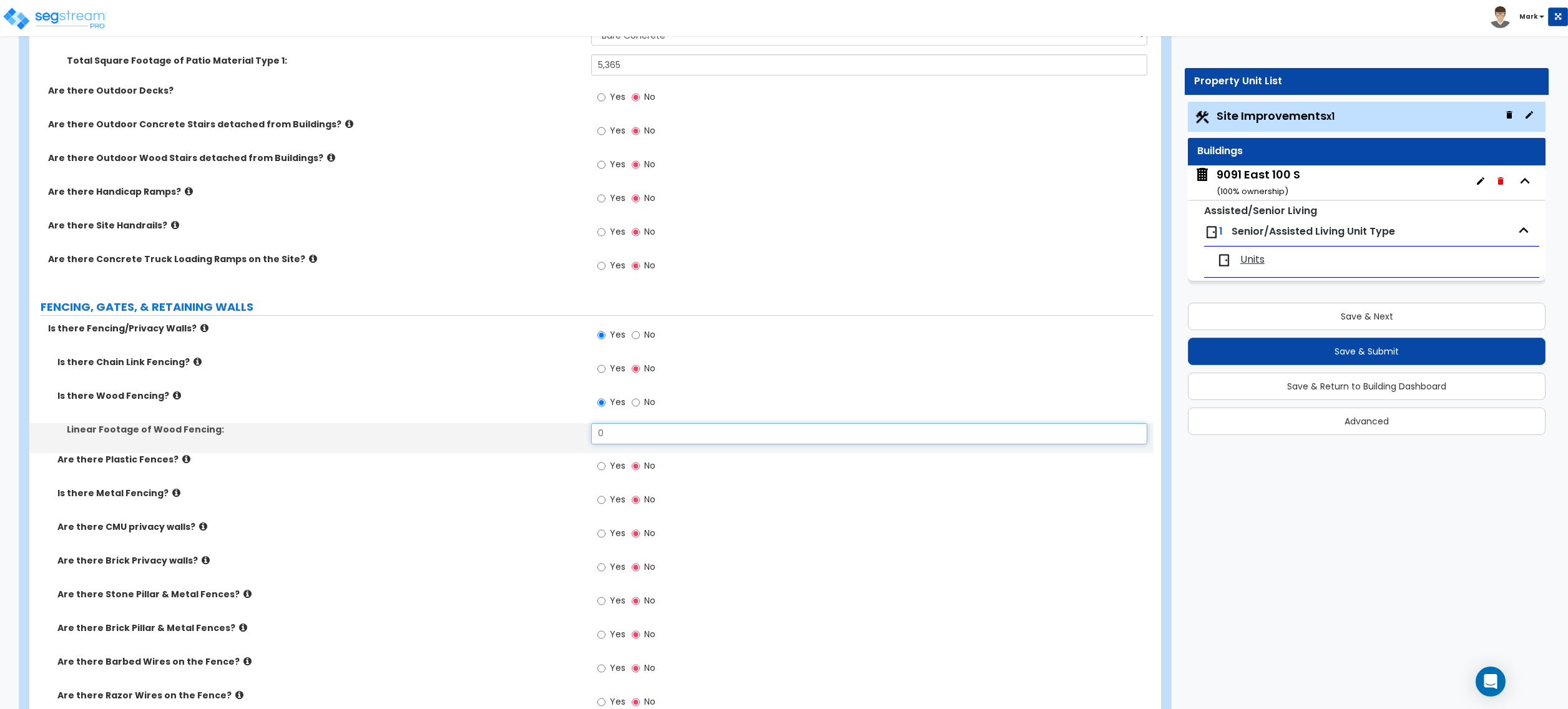
click at [617, 444] on input "0" at bounding box center [869, 435] width 556 height 22
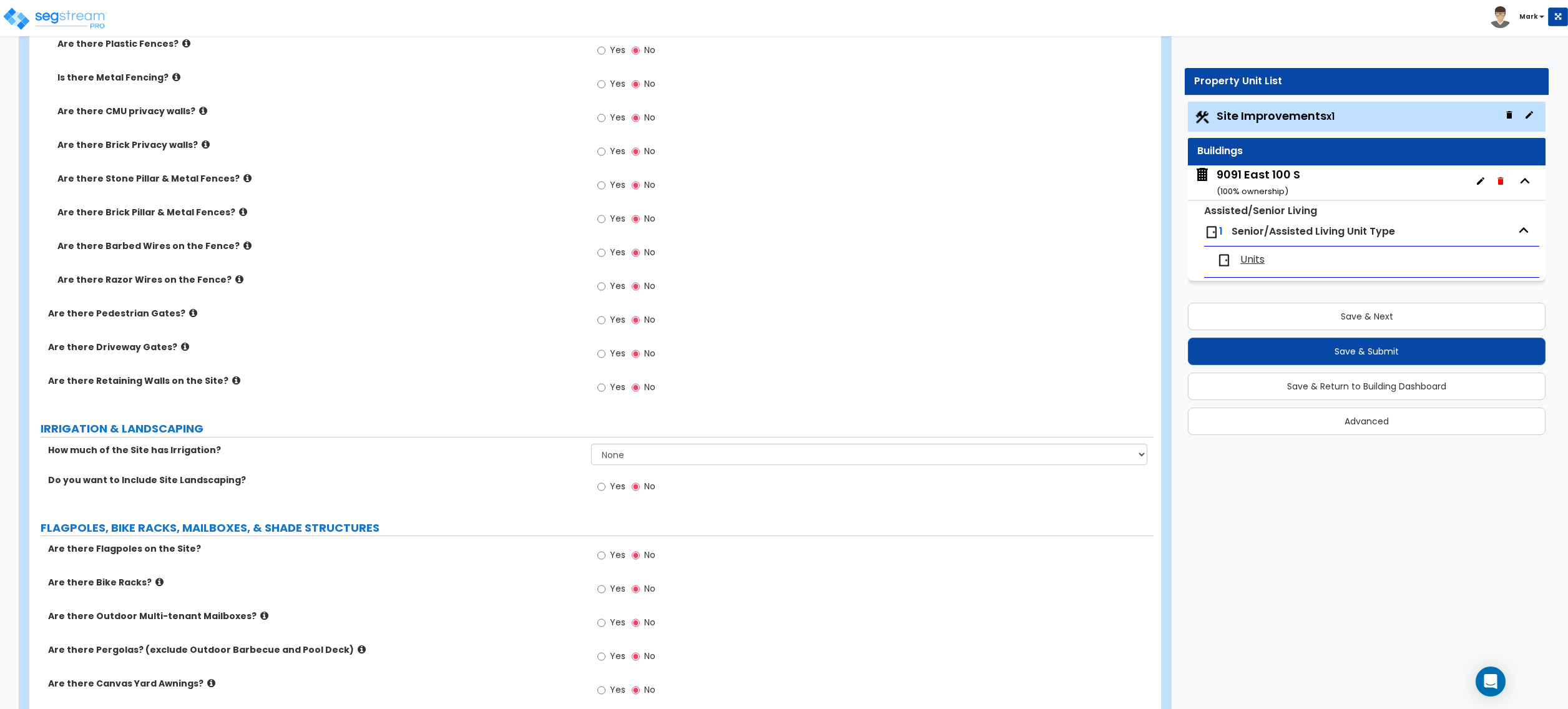
type input "3,080"
click at [646, 452] on select "None I want to Enter an Approximate Percentage I want to Enter the Square Foota…" at bounding box center [869, 454] width 556 height 22
select select "2"
click at [591, 446] on select "None I want to Enter an Approximate Percentage I want to Enter the Square Foota…" at bounding box center [869, 454] width 556 height 22
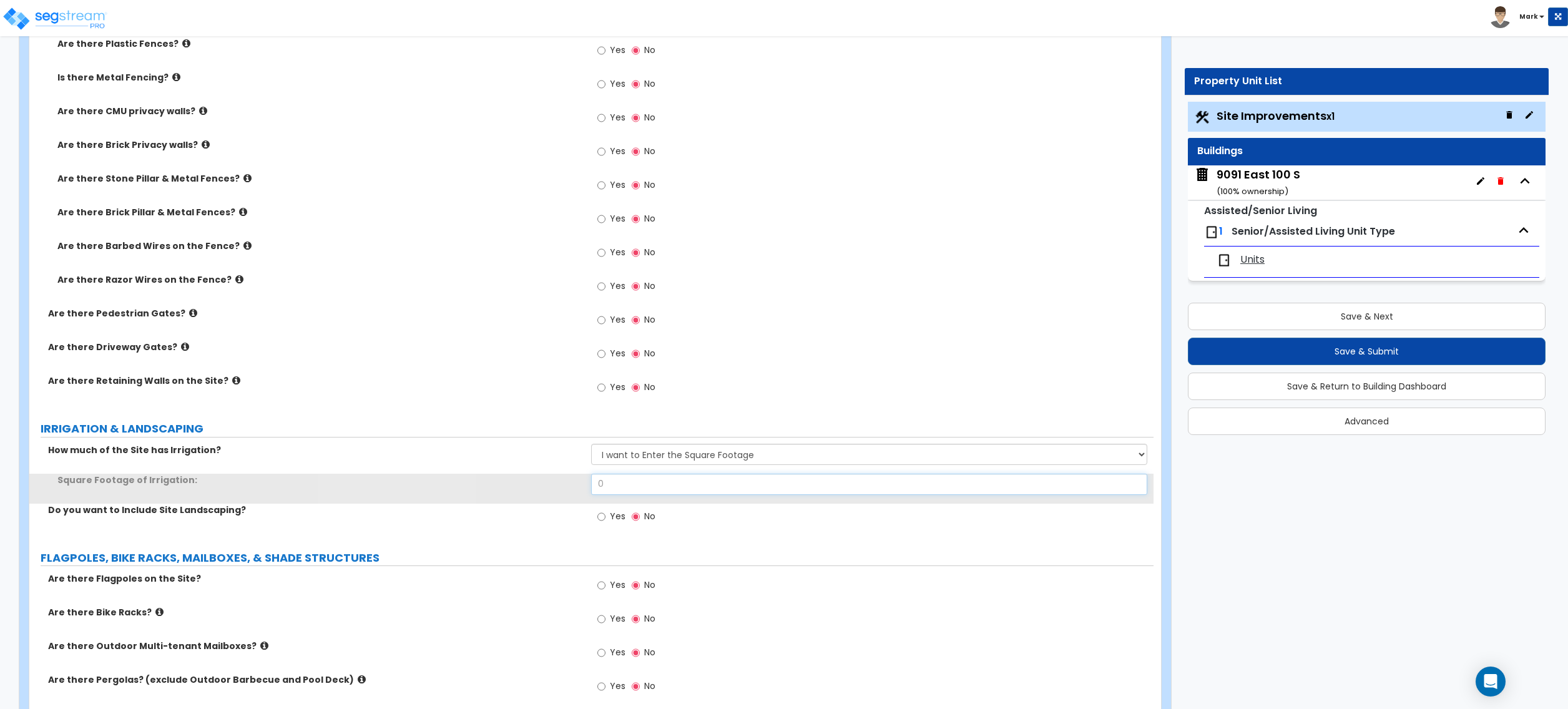
click at [650, 489] on input "0" at bounding box center [869, 485] width 556 height 22
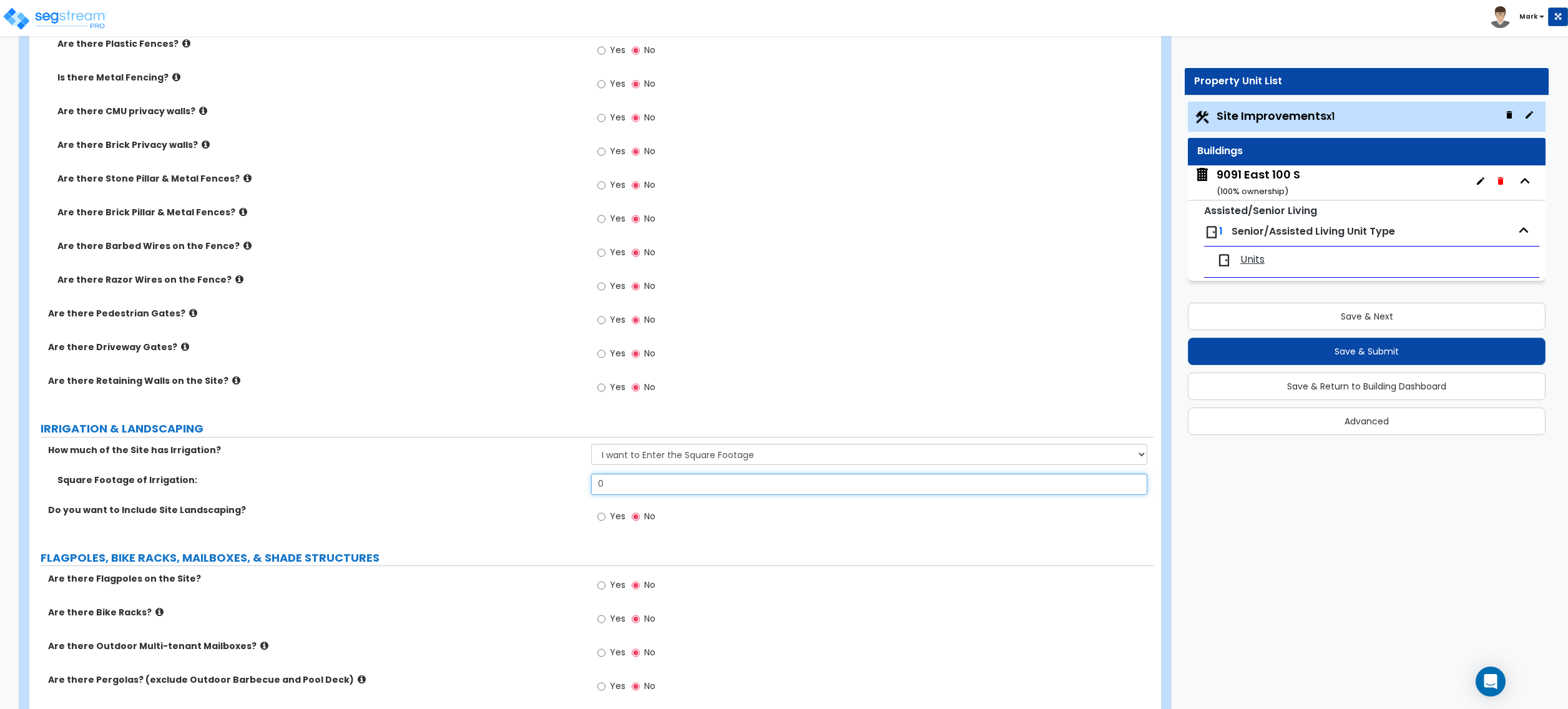
click at [618, 487] on input "0" at bounding box center [869, 485] width 556 height 22
type input "117,281"
click at [427, 525] on div "Do you want to Include Site Landscaping? Yes No" at bounding box center [592, 520] width 1124 height 33
click at [605, 520] on input "Yes" at bounding box center [601, 516] width 8 height 13
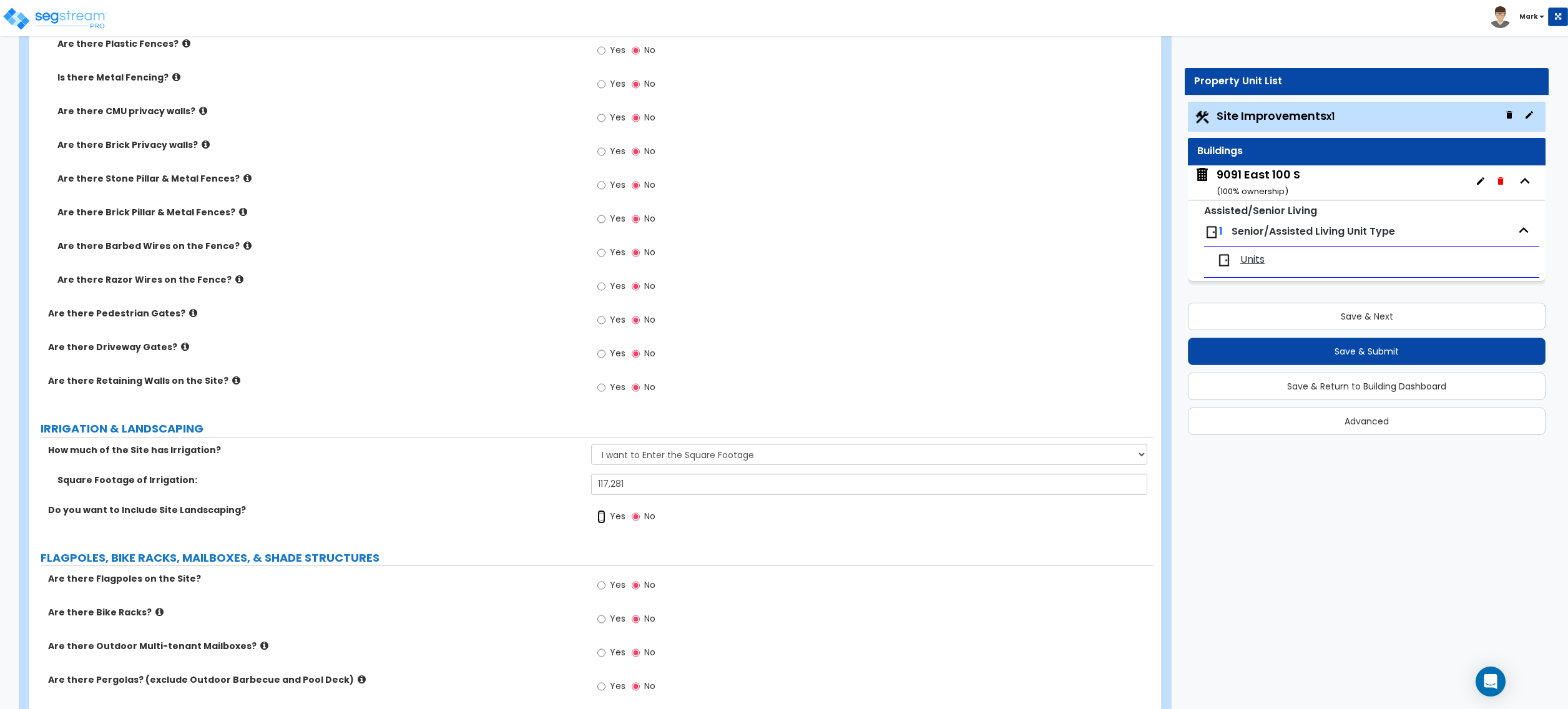
radio input "true"
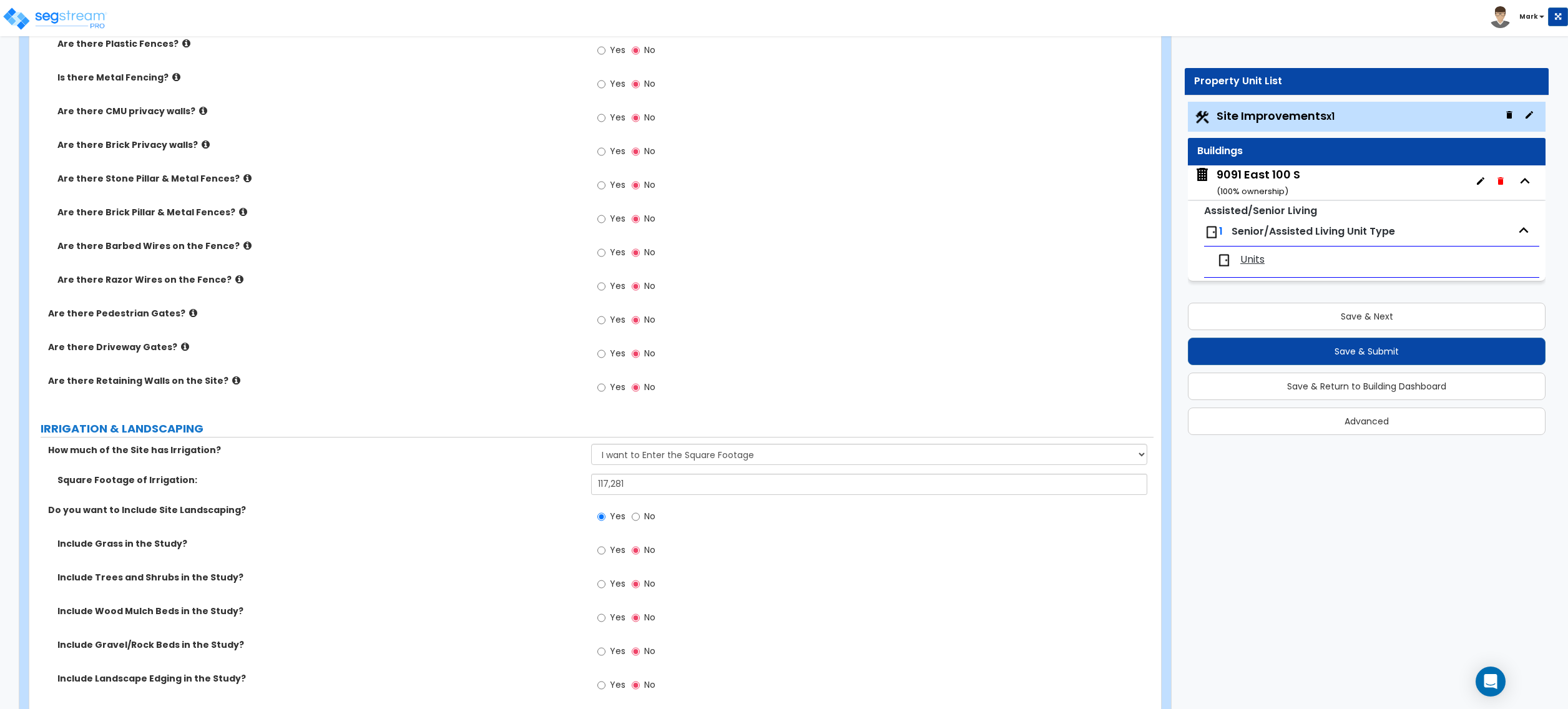
click at [612, 560] on label "Yes" at bounding box center [611, 552] width 28 height 22
click at [605, 558] on input "Yes" at bounding box center [601, 550] width 8 height 13
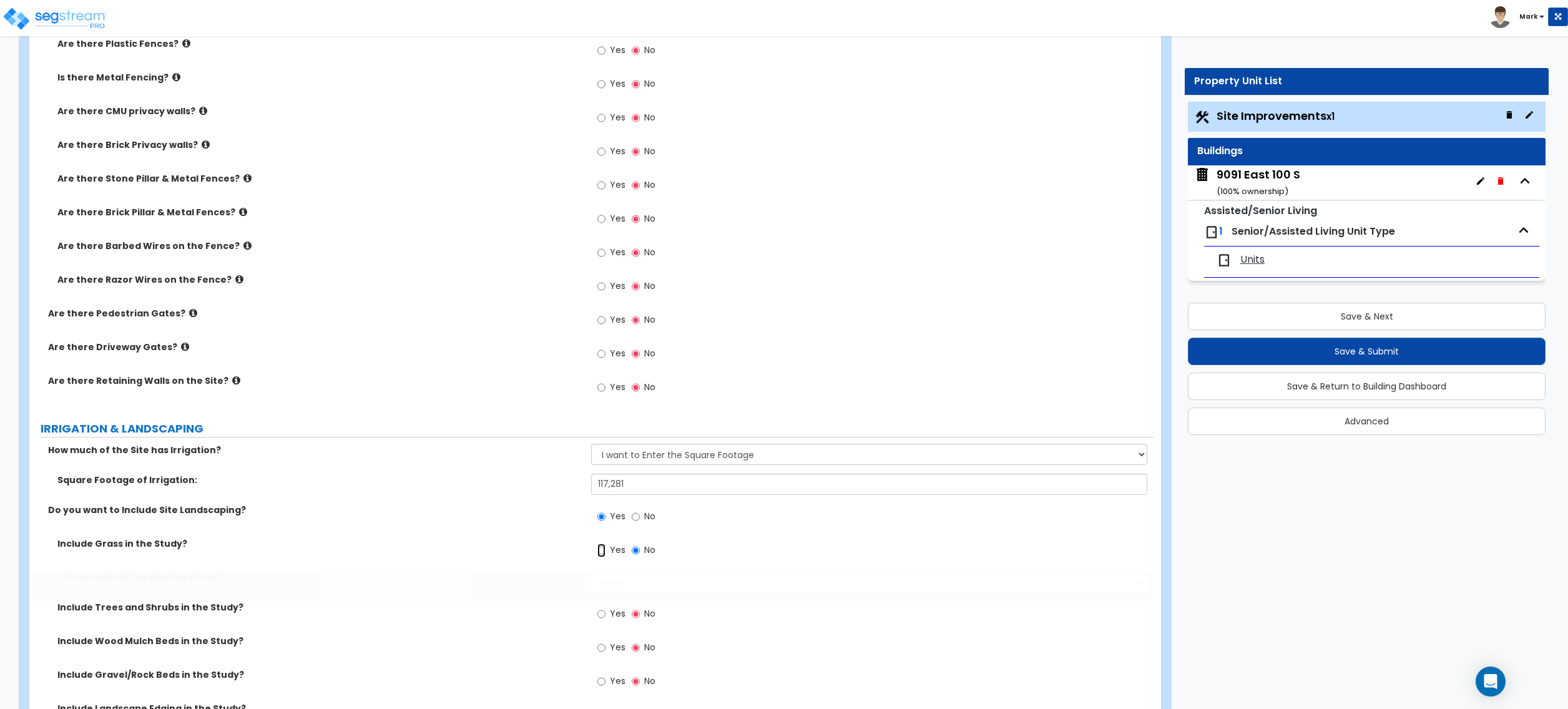
radio input "true"
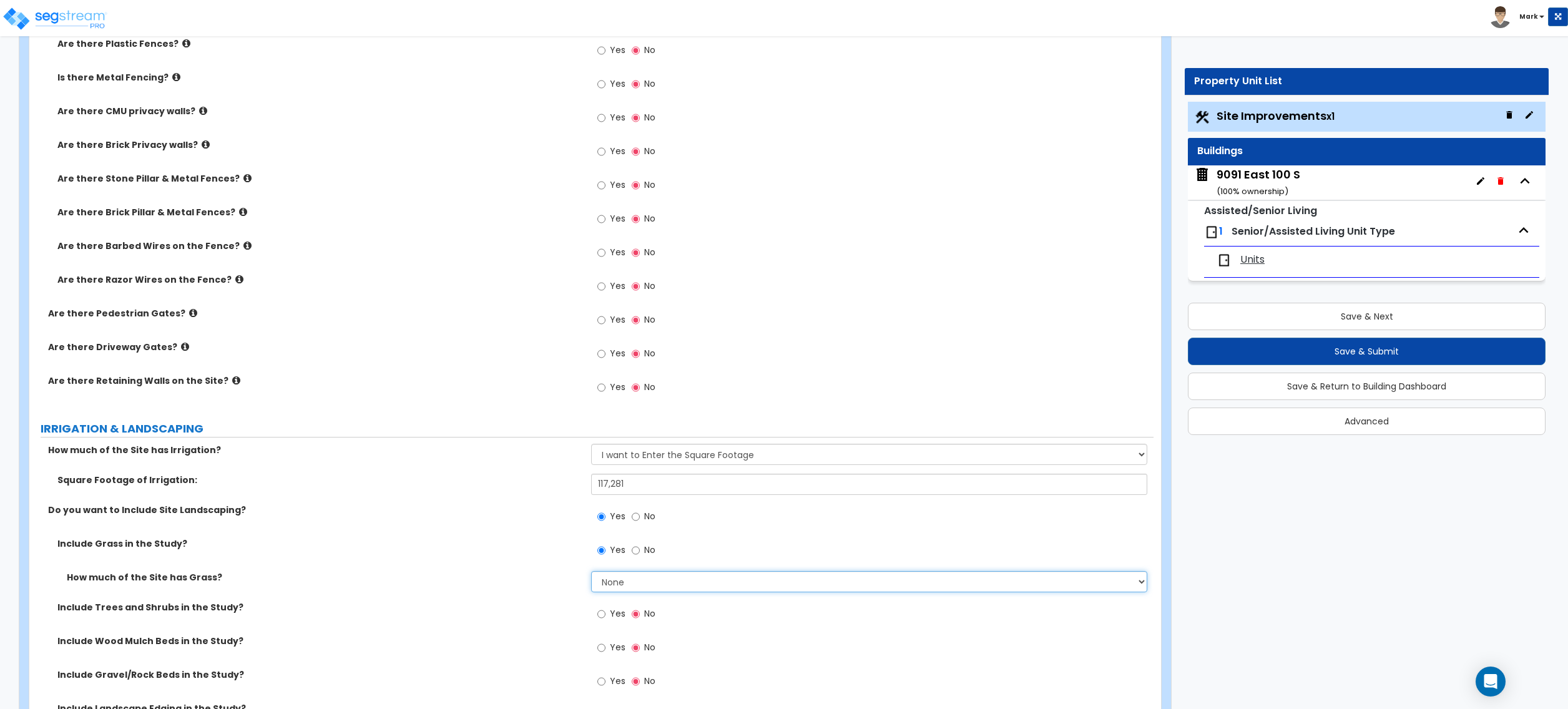
click at [630, 589] on select "None I want to Enter an Approximate Percentage I want to Enter the Square Foota…" at bounding box center [869, 582] width 556 height 22
select select "2"
click at [591, 573] on select "None I want to Enter an Approximate Percentage I want to Enter the Square Foota…" at bounding box center [869, 582] width 556 height 22
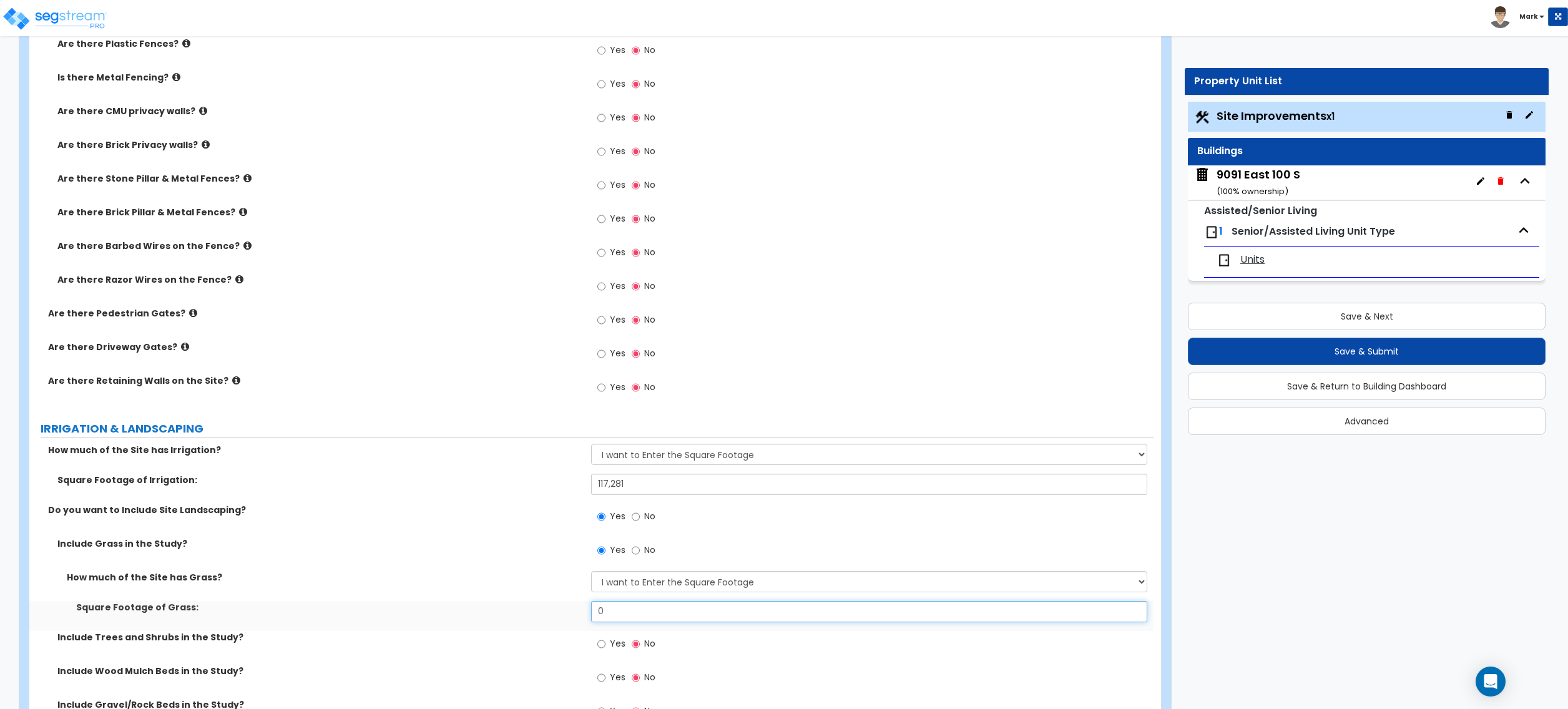
click at [638, 607] on input "0" at bounding box center [869, 612] width 556 height 22
click at [638, 608] on input "0" at bounding box center [869, 612] width 556 height 22
type input "117,281"
click at [523, 605] on label "Square Footage of Grass:" at bounding box center [329, 607] width 506 height 13
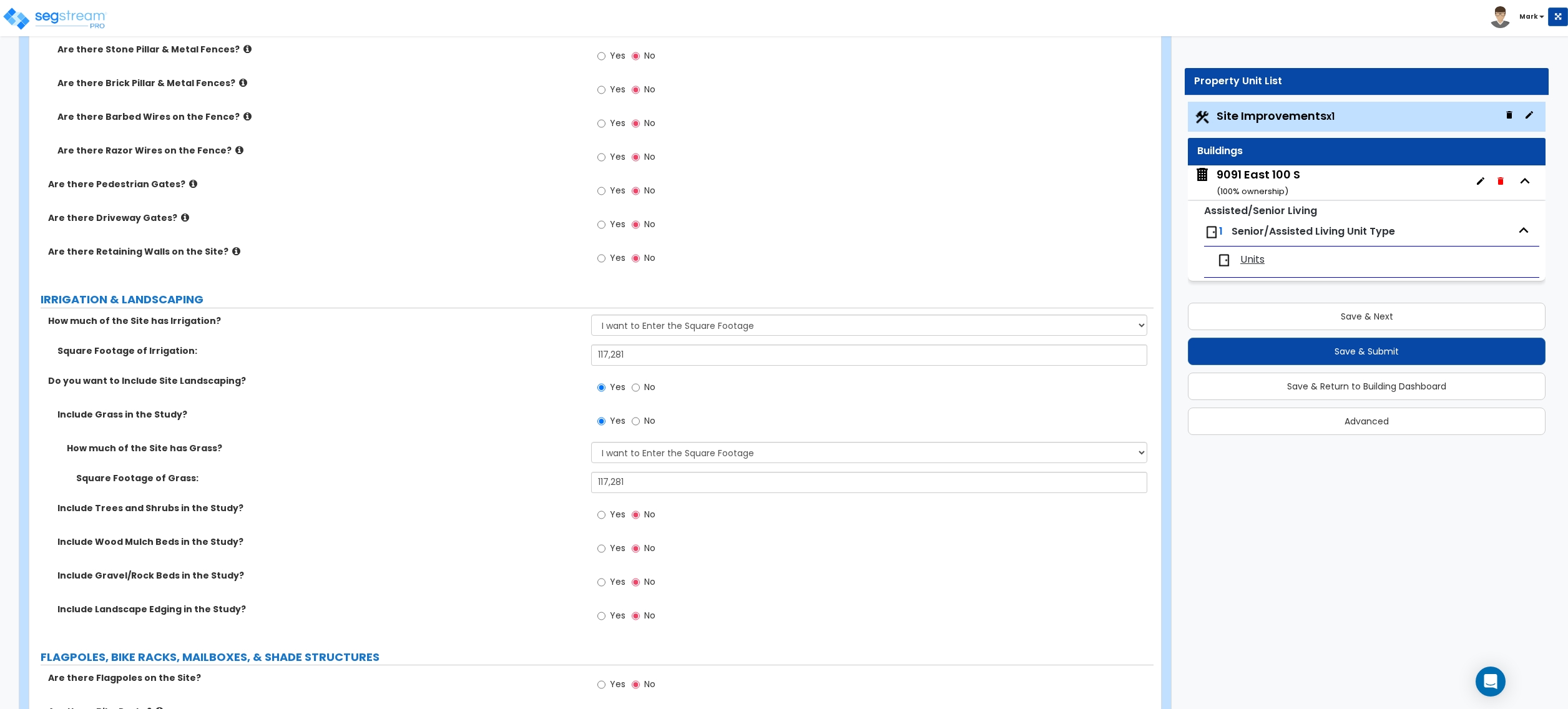
scroll to position [1832, 0]
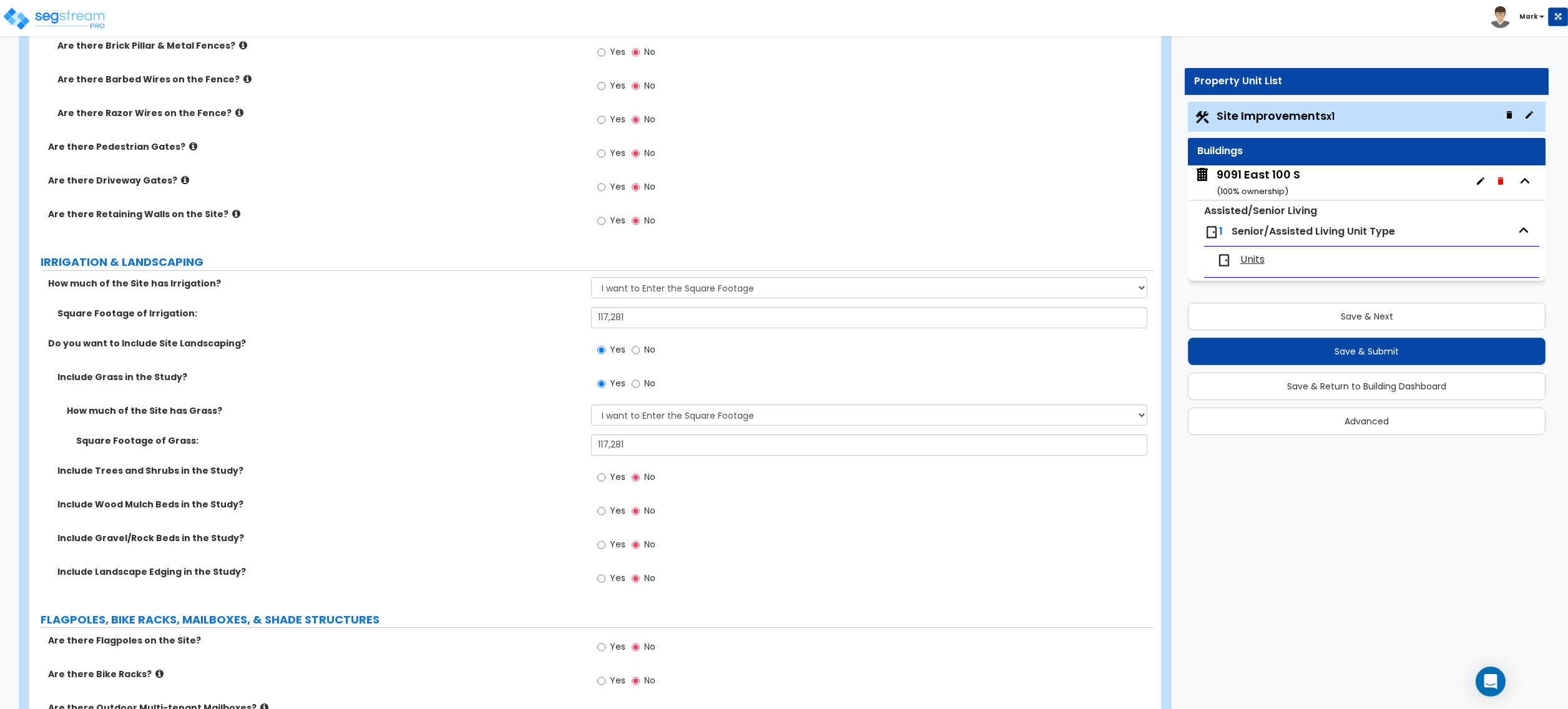
click at [613, 483] on span "Yes" at bounding box center [617, 477] width 15 height 13
click at [605, 485] on input "Yes" at bounding box center [601, 477] width 8 height 13
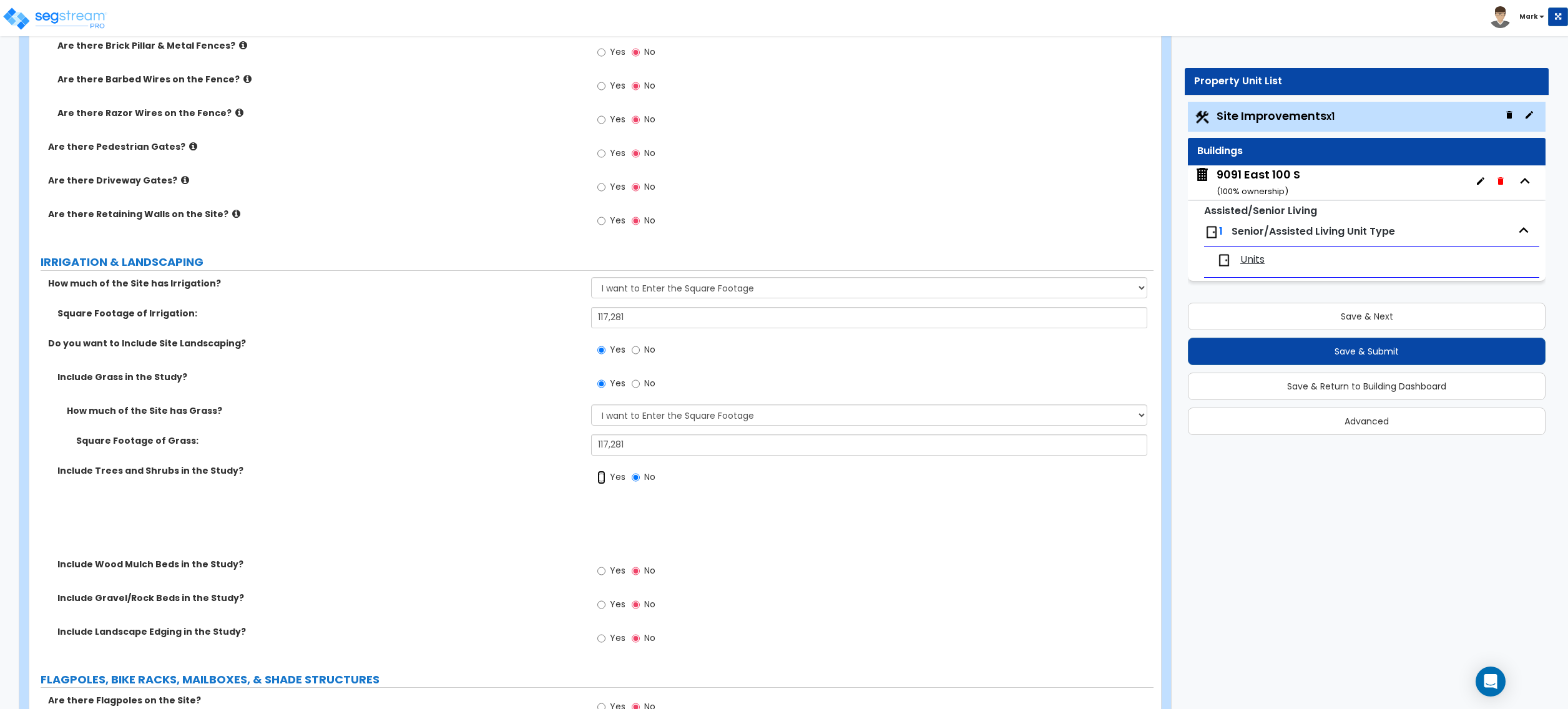
radio input "true"
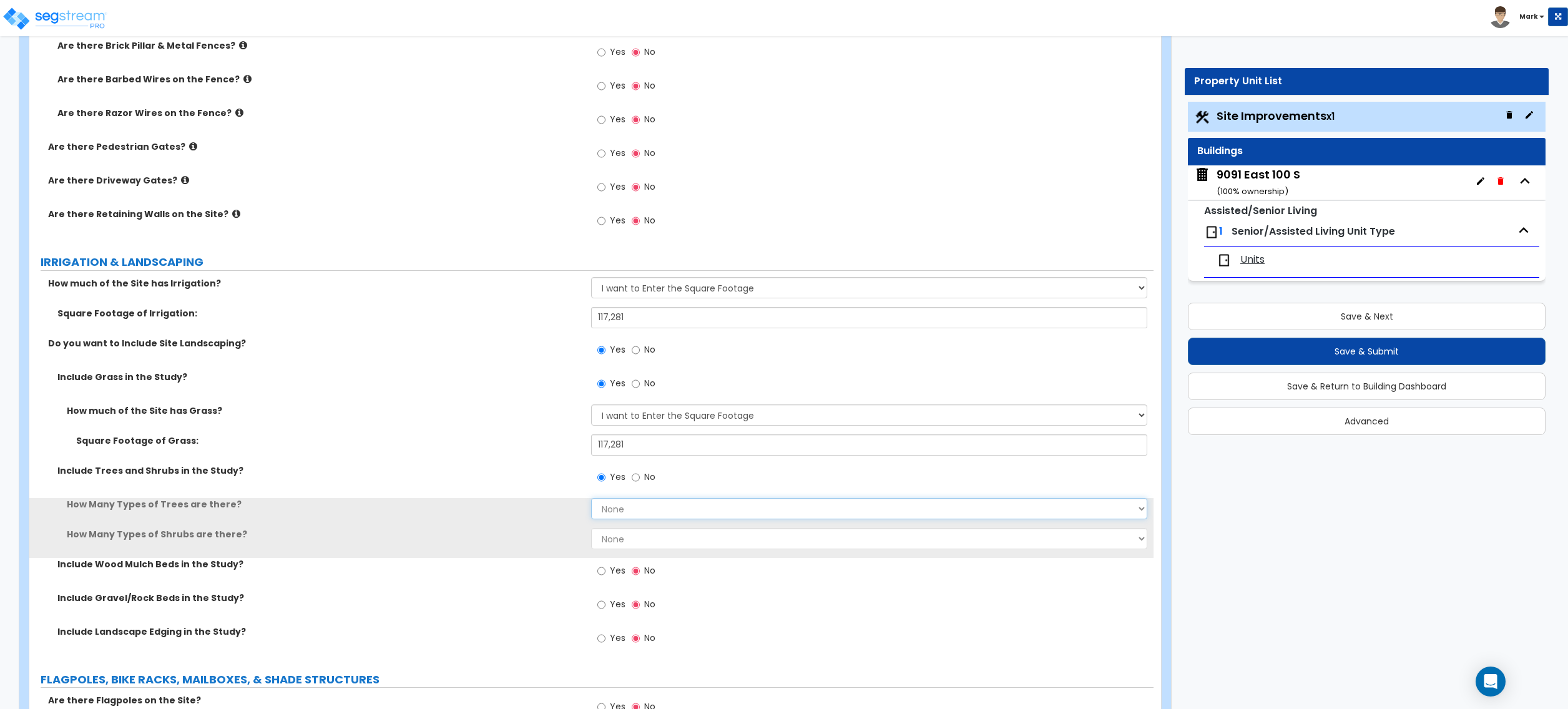
click at [623, 516] on select "None 1 2 3" at bounding box center [869, 509] width 556 height 22
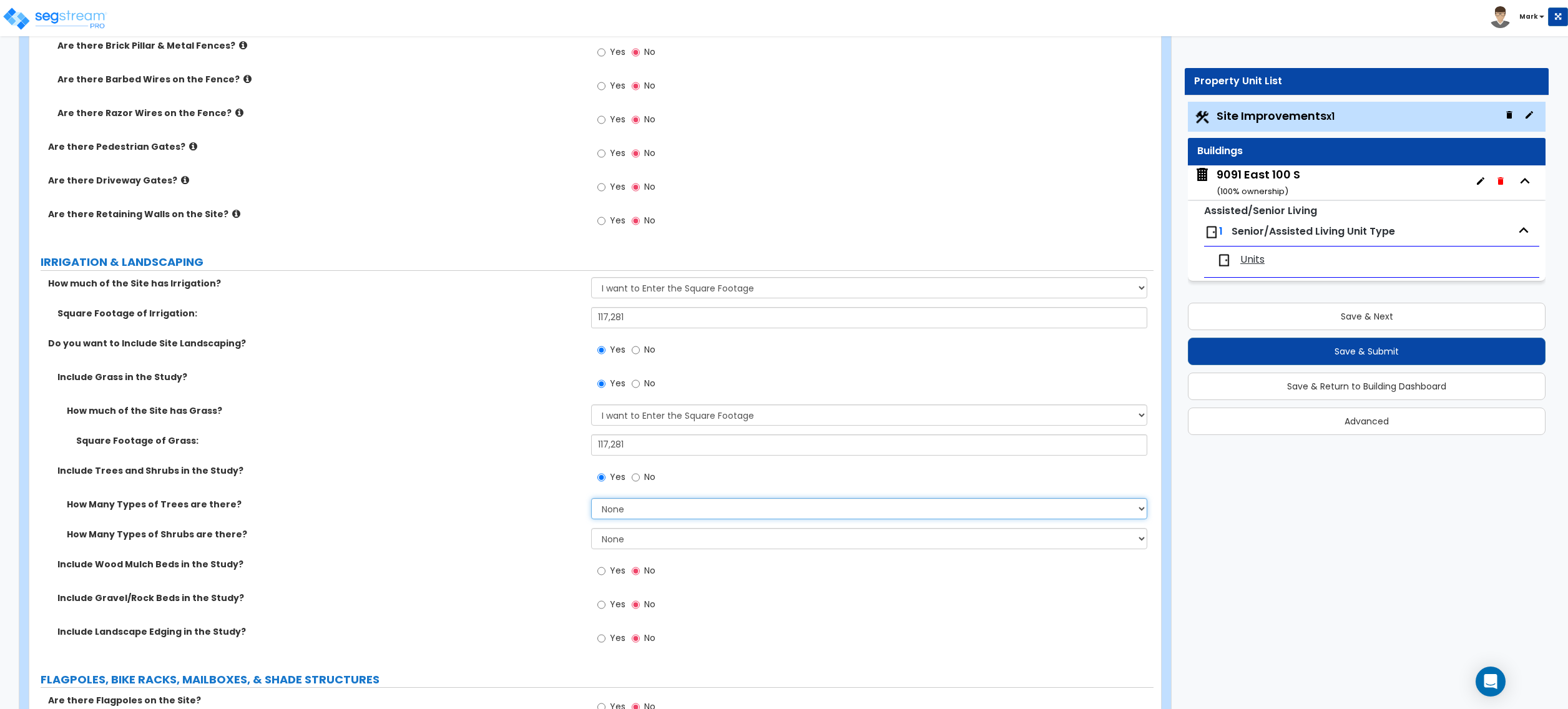
select select "3"
click at [591, 500] on select "None 1 2 3" at bounding box center [869, 509] width 556 height 22
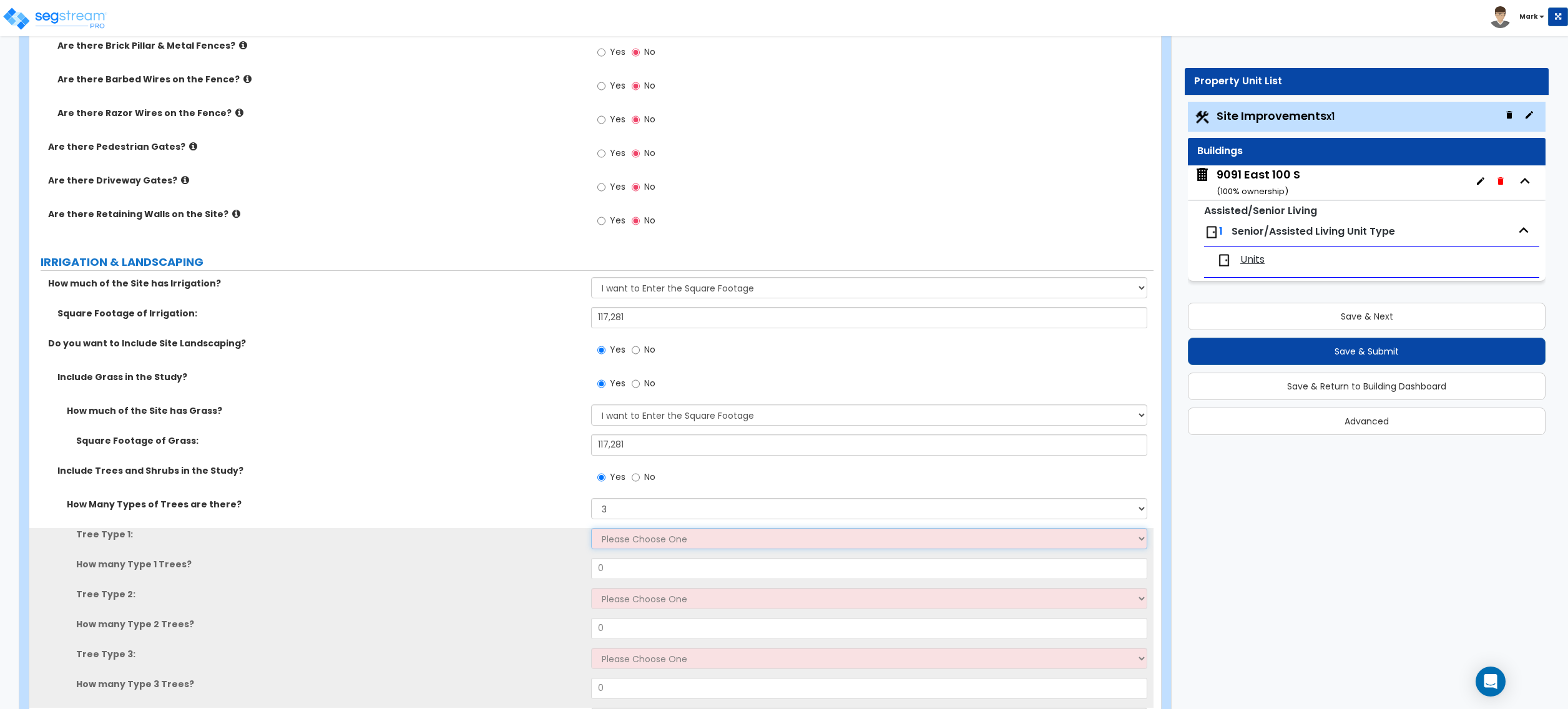
click at [622, 538] on select "Please Choose One Honey Locust Planetree Poplar Elm Hawthorn Linden Maple Red M…" at bounding box center [869, 539] width 556 height 22
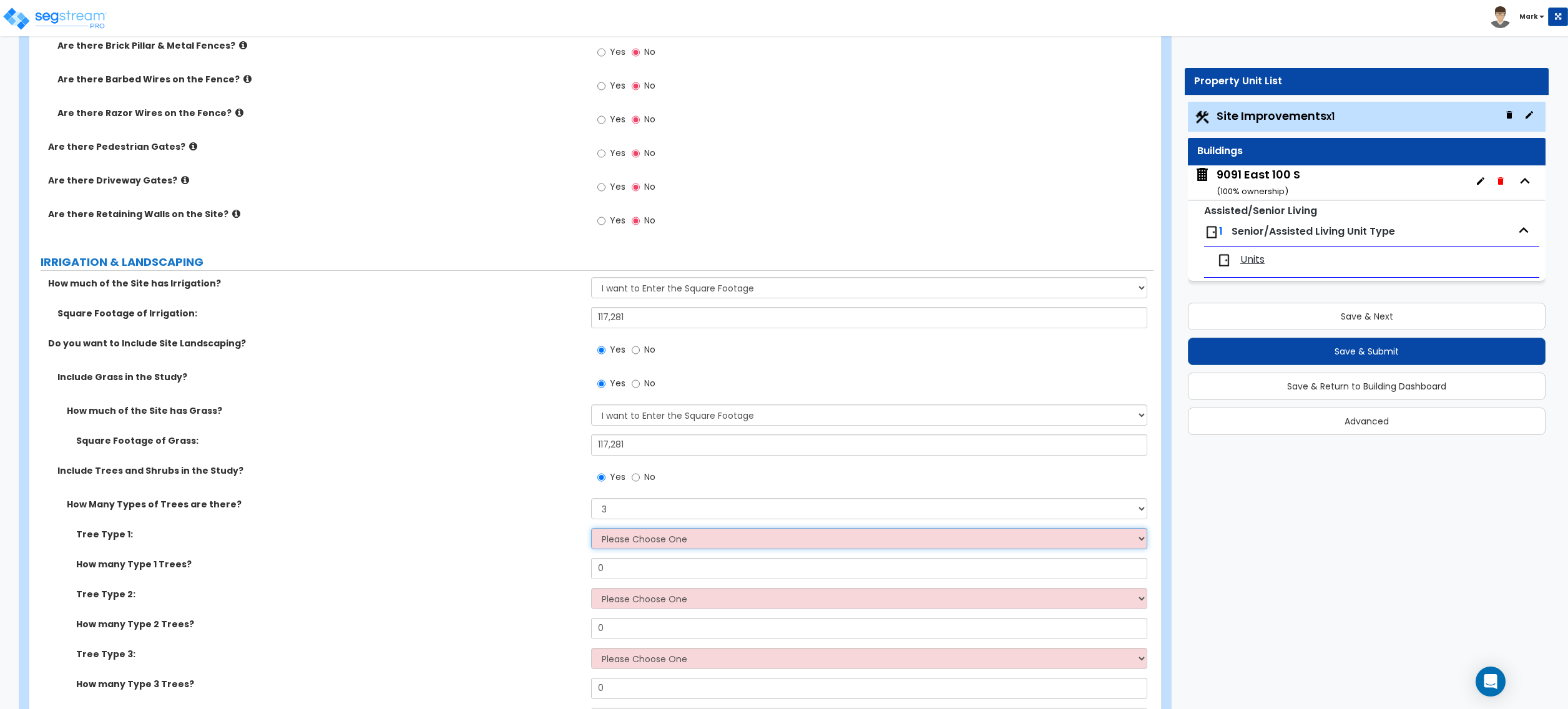
select select "5"
click at [591, 530] on select "Please Choose One Honey Locust Planetree Poplar Elm Hawthorn Linden Maple Red M…" at bounding box center [869, 539] width 556 height 22
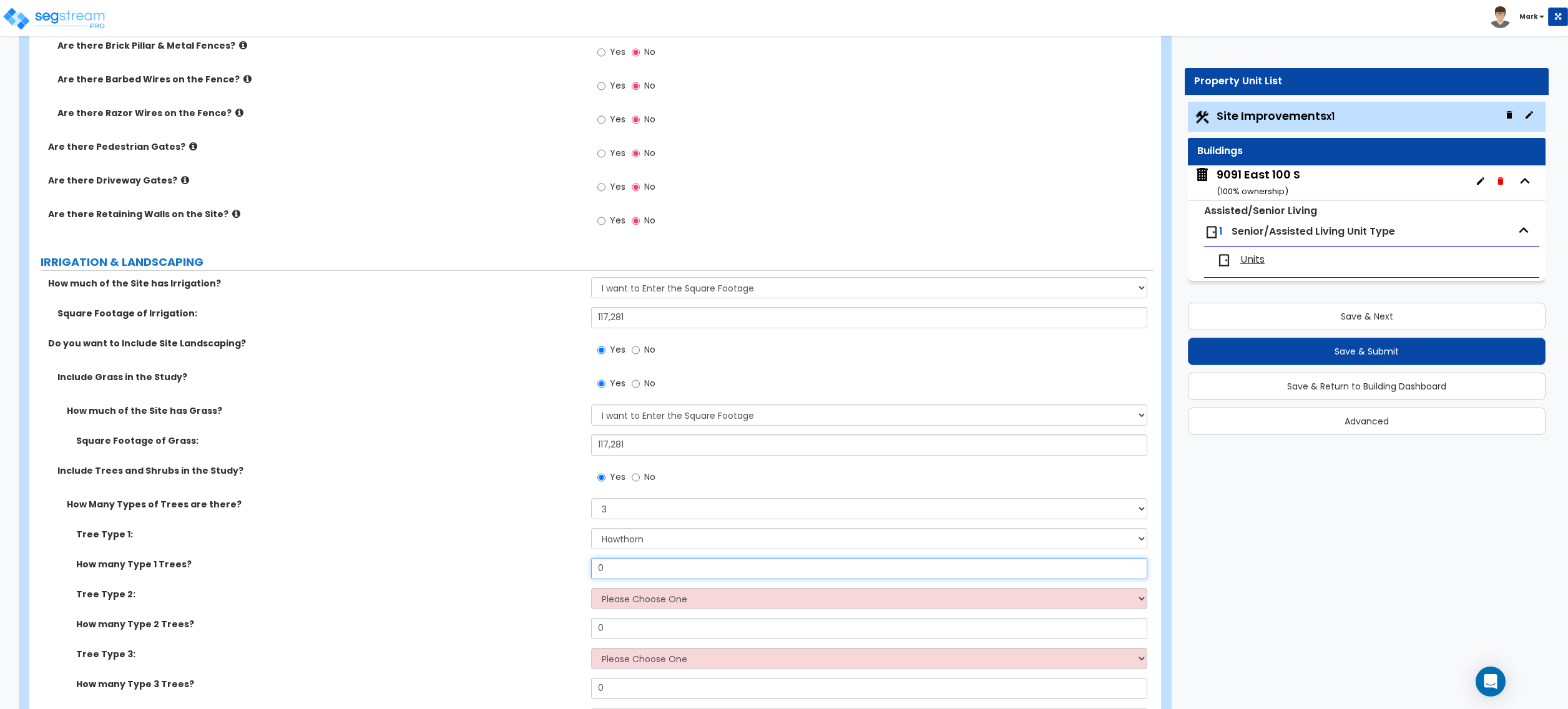
click at [645, 570] on input "0" at bounding box center [869, 569] width 556 height 22
type input "25"
click at [638, 605] on select "Please Choose One Honey Locust Planetree Poplar Elm Hawthorn Linden Maple Red M…" at bounding box center [869, 599] width 556 height 22
select select "3"
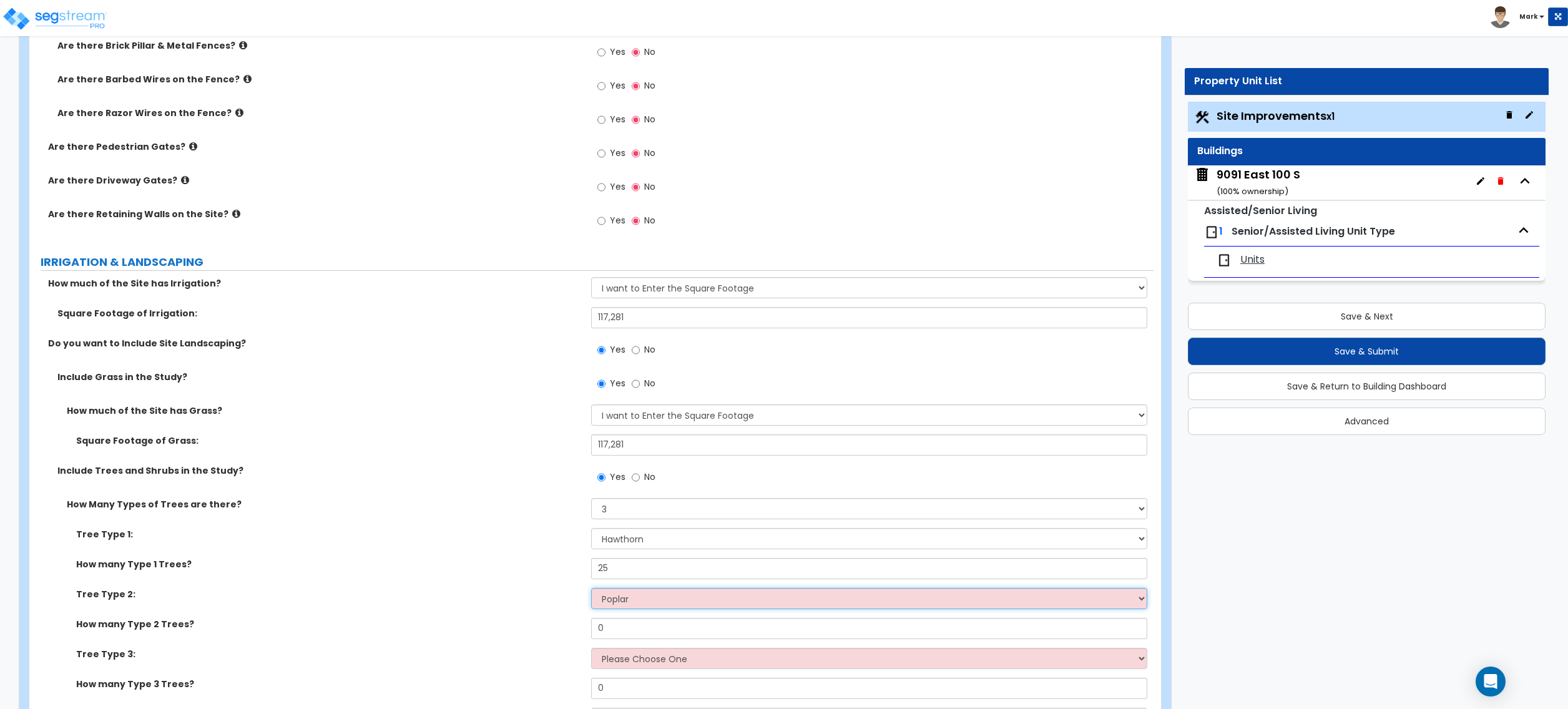
click at [591, 590] on select "Please Choose One Honey Locust Planetree Poplar Elm Hawthorn Linden Maple Red M…" at bounding box center [869, 599] width 556 height 22
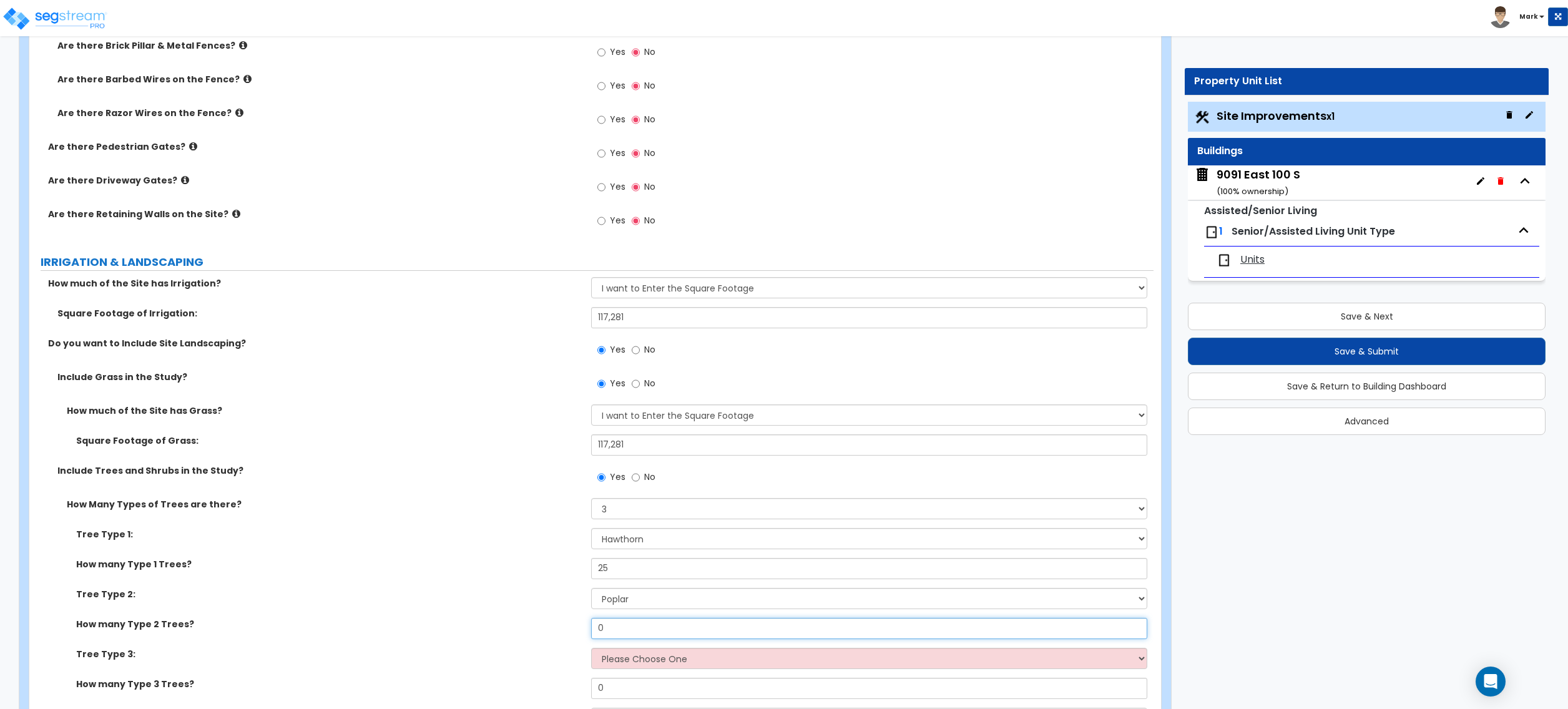
click at [648, 633] on input "0" at bounding box center [869, 629] width 556 height 22
type input "25"
click at [650, 662] on select "Please Choose One Honey Locust Planetree Poplar Elm Hawthorn Linden Maple Red M…" at bounding box center [869, 659] width 556 height 22
select select "2"
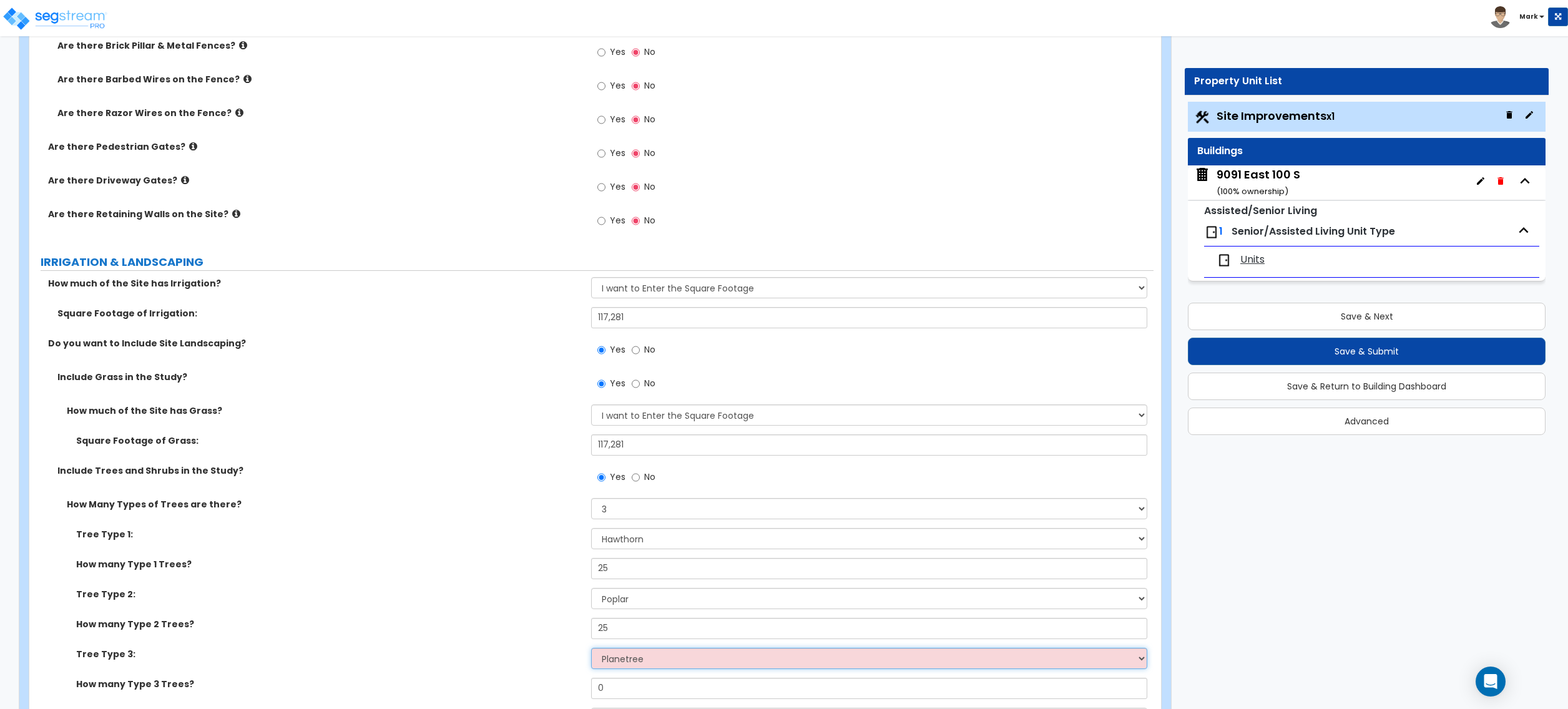
click at [591, 650] on select "Please Choose One Honey Locust Planetree Poplar Elm Hawthorn Linden Maple Red M…" at bounding box center [869, 659] width 556 height 22
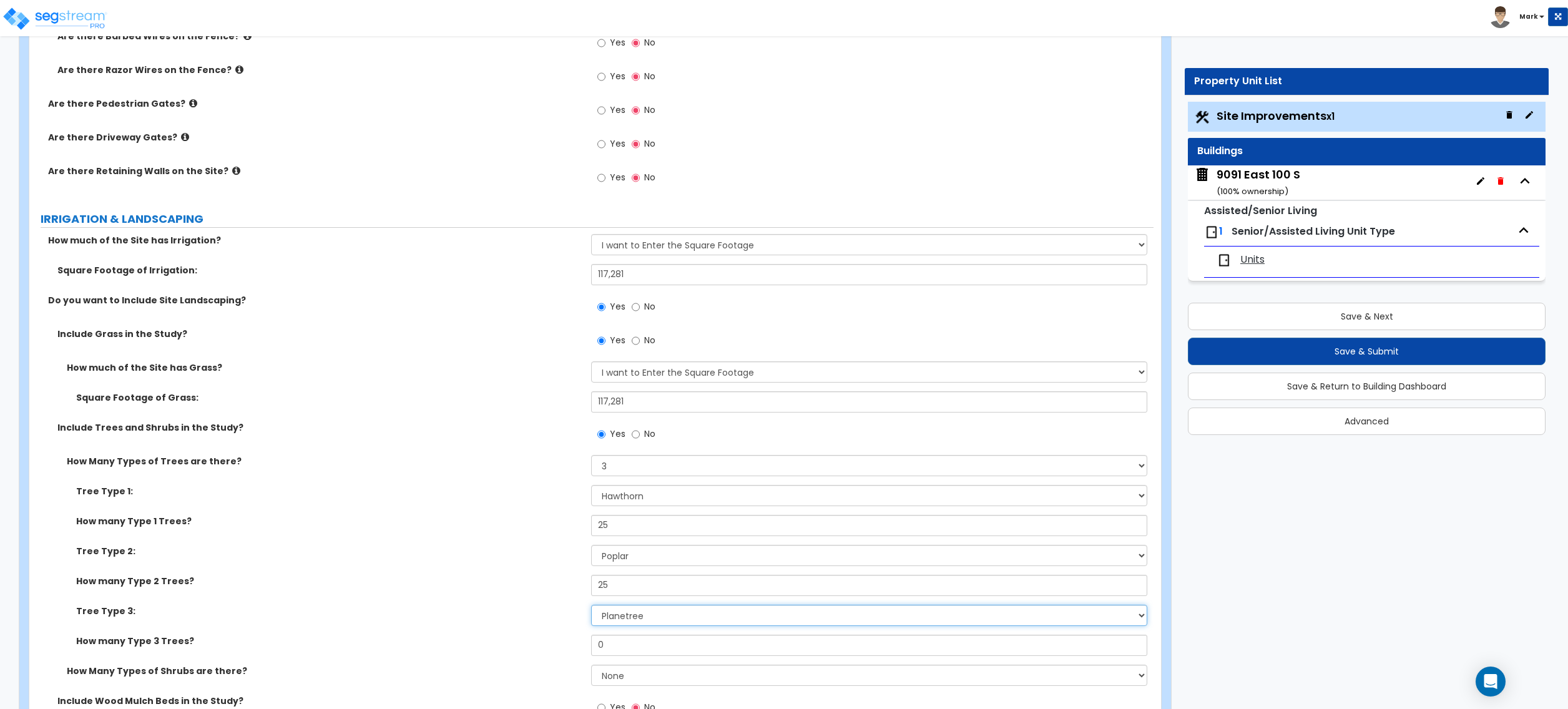
scroll to position [1915, 0]
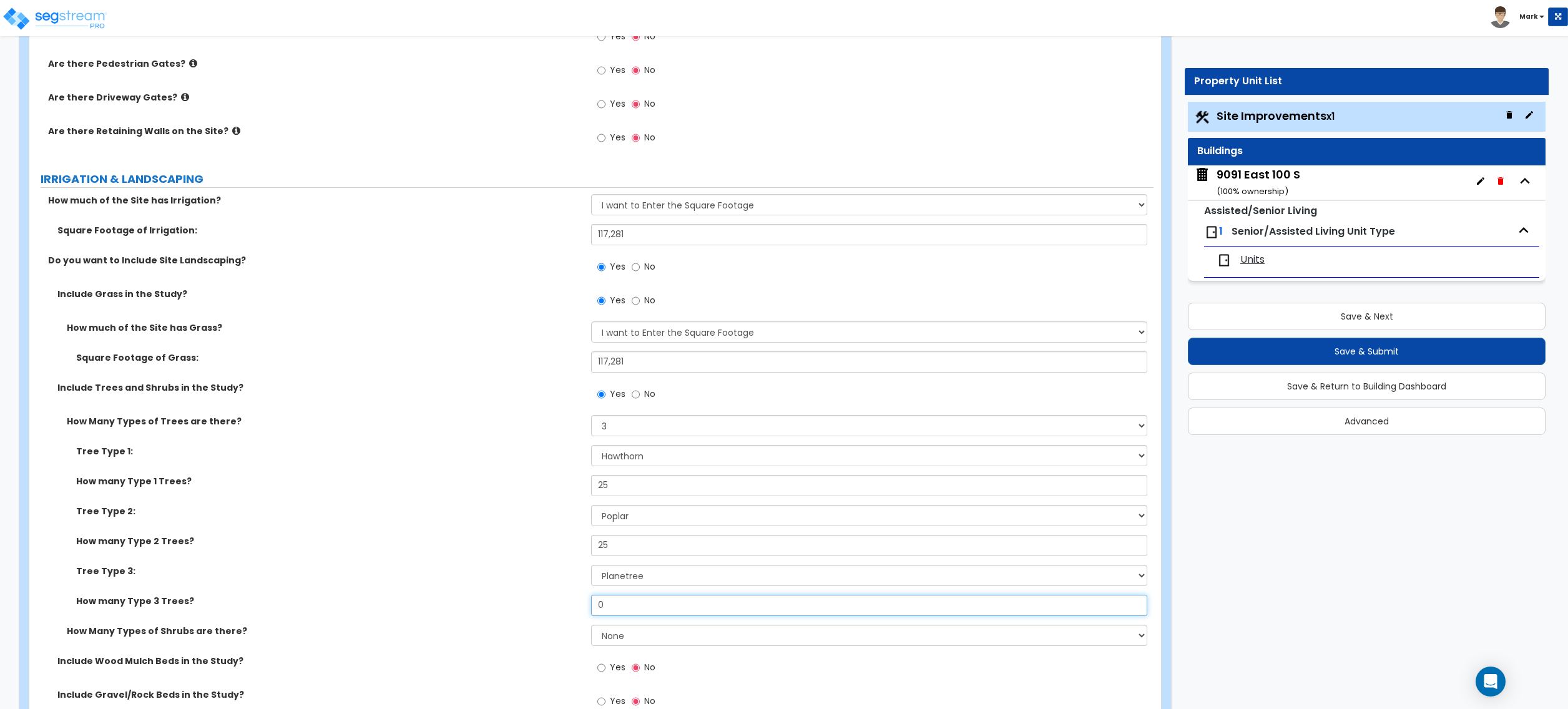
click at [645, 615] on input "0" at bounding box center [869, 606] width 556 height 22
type input "10"
click at [531, 576] on label "Tree Type 3:" at bounding box center [329, 571] width 506 height 13
click at [627, 644] on select "None 1 2 3" at bounding box center [869, 636] width 556 height 22
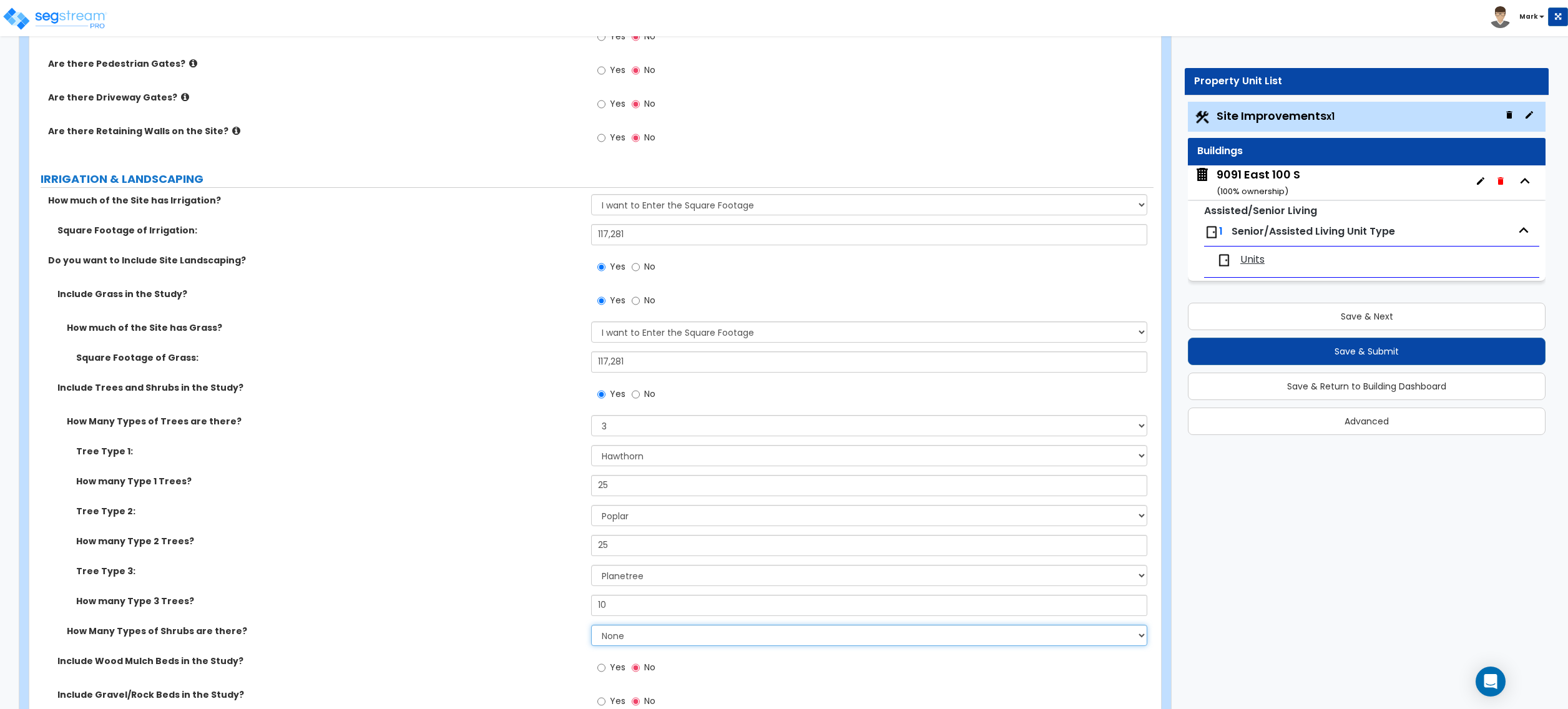
select select "3"
click at [591, 627] on select "None 1 2 3" at bounding box center [869, 636] width 556 height 22
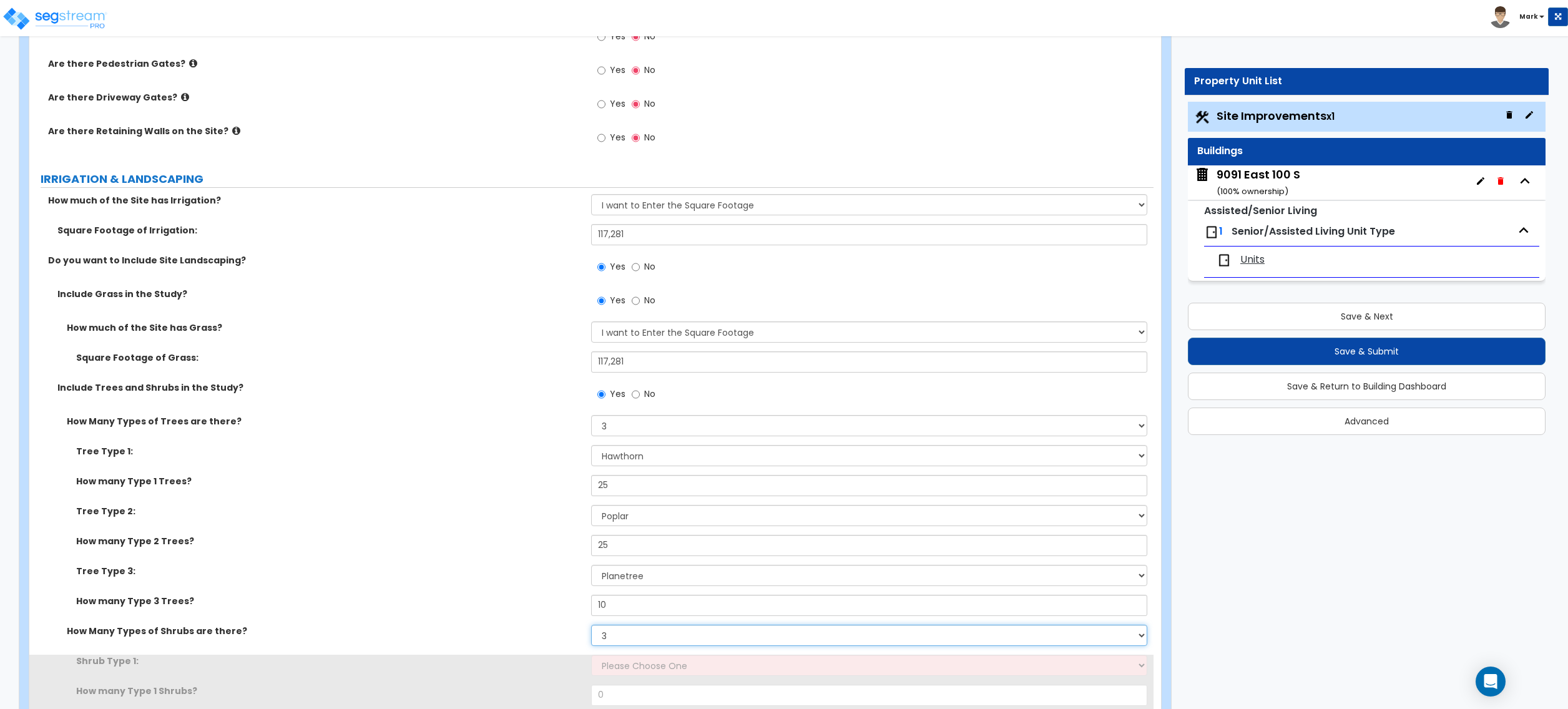
scroll to position [2164, 0]
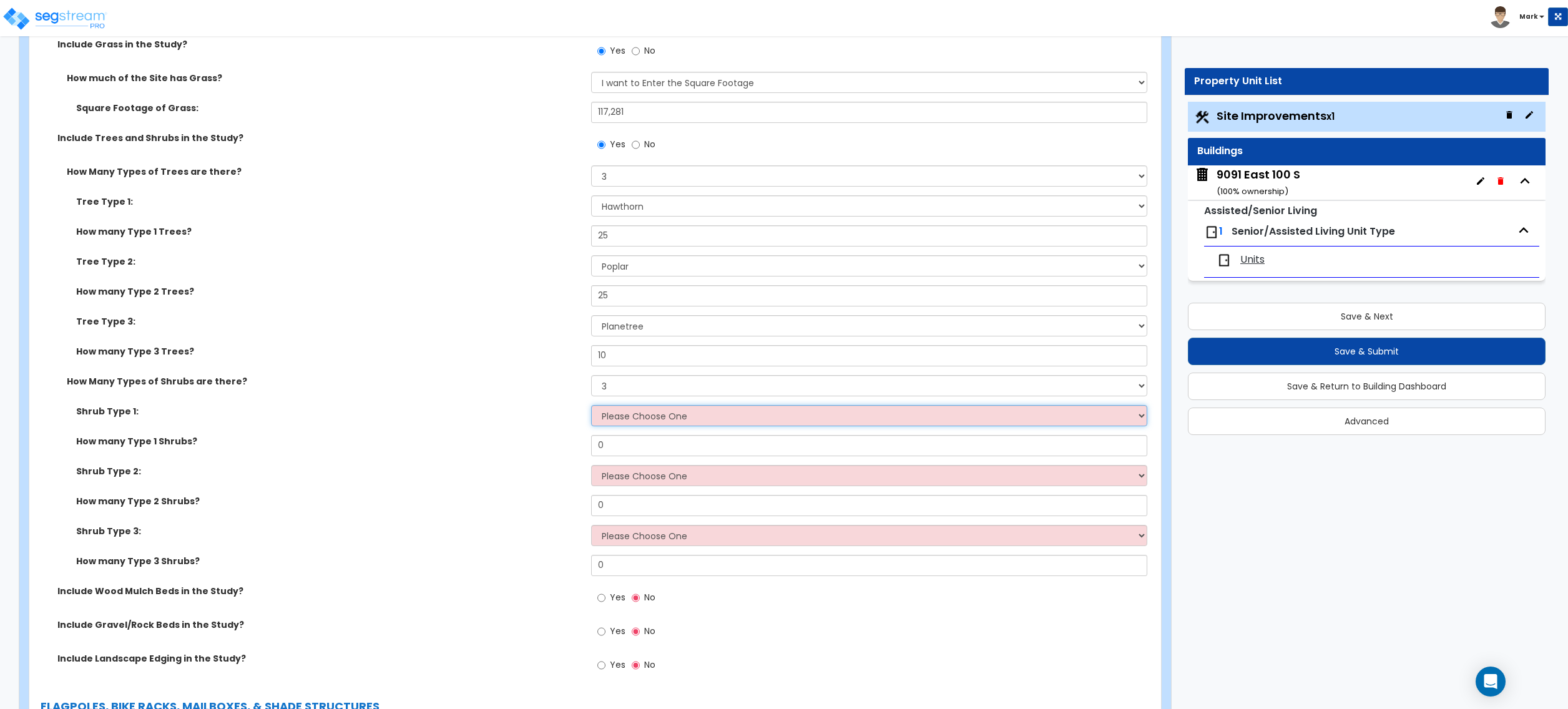
click at [627, 419] on select "Please Choose One Arborvitae Azalea Yew Boxwood Juniper [PERSON_NAME] Cotoneast…" at bounding box center [869, 416] width 556 height 22
select select "3"
click at [591, 407] on select "Please Choose One Arborvitae Azalea Yew Boxwood Juniper [PERSON_NAME] Cotoneast…" at bounding box center [869, 416] width 556 height 22
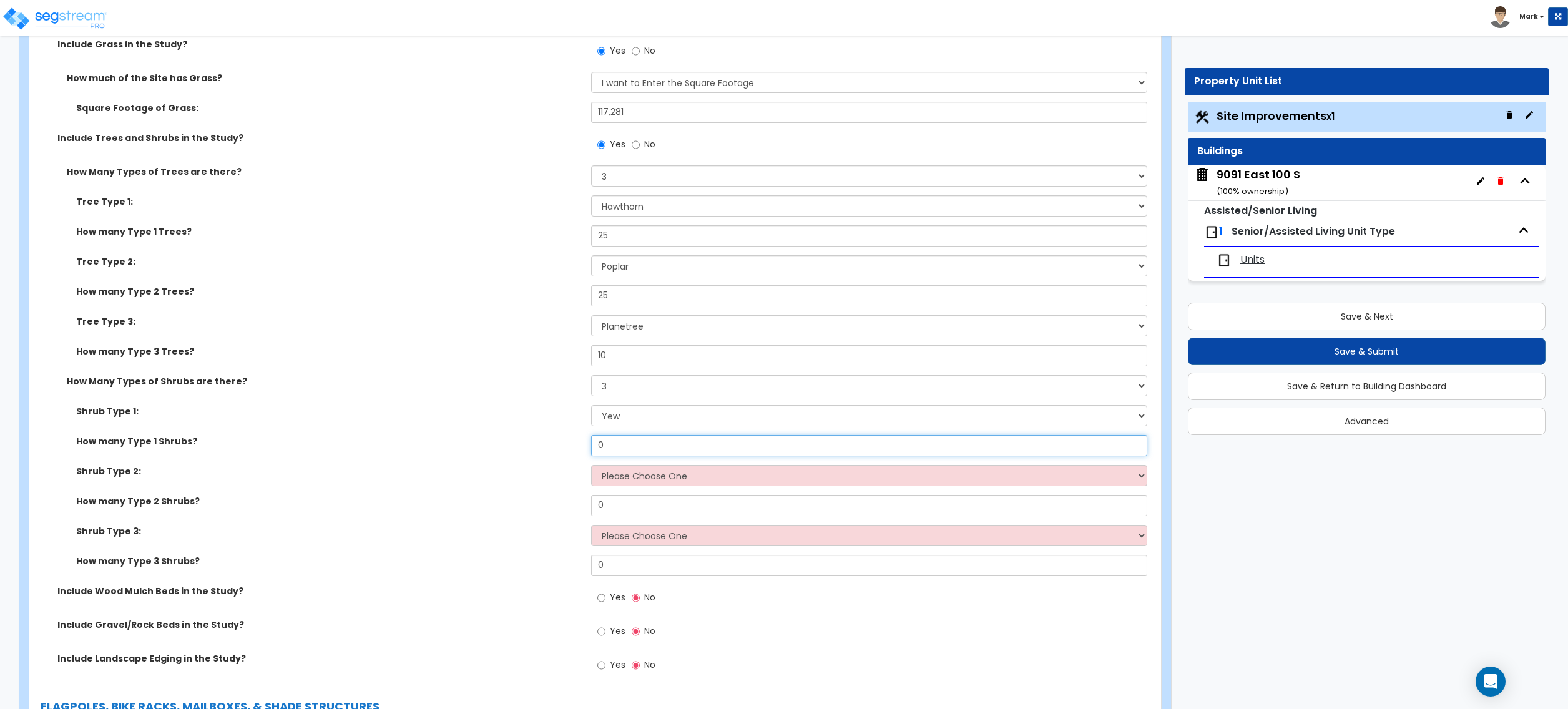
click at [630, 452] on input "0" at bounding box center [869, 446] width 556 height 22
click at [630, 451] on input "0" at bounding box center [869, 446] width 556 height 22
type input "15"
click at [622, 478] on select "Please Choose One Arborvitae Azalea Yew Boxwood Juniper [PERSON_NAME] Cotoneast…" at bounding box center [869, 476] width 556 height 22
select select "3"
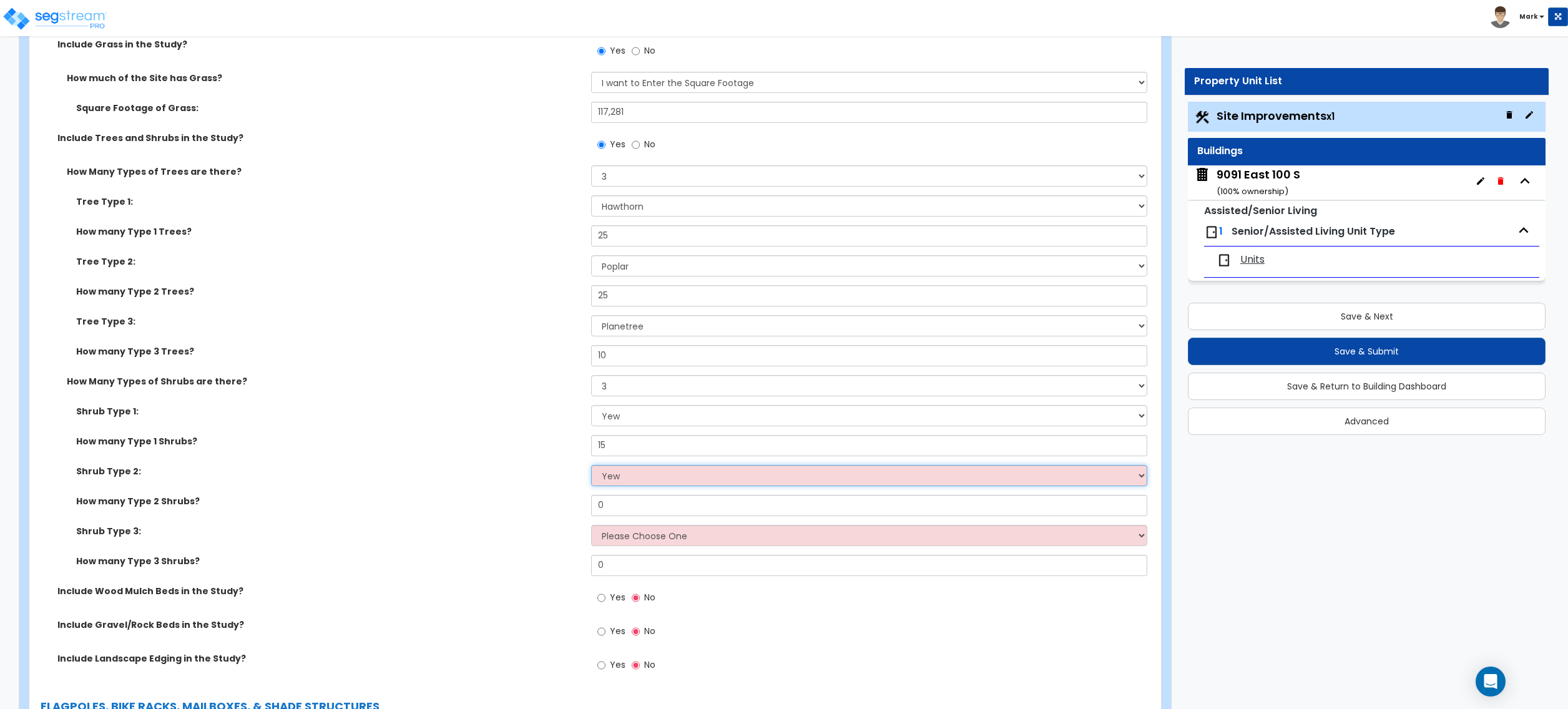
click at [591, 467] on select "Please Choose One Arborvitae Azalea Yew Boxwood Juniper [PERSON_NAME] Cotoneast…" at bounding box center [869, 476] width 556 height 22
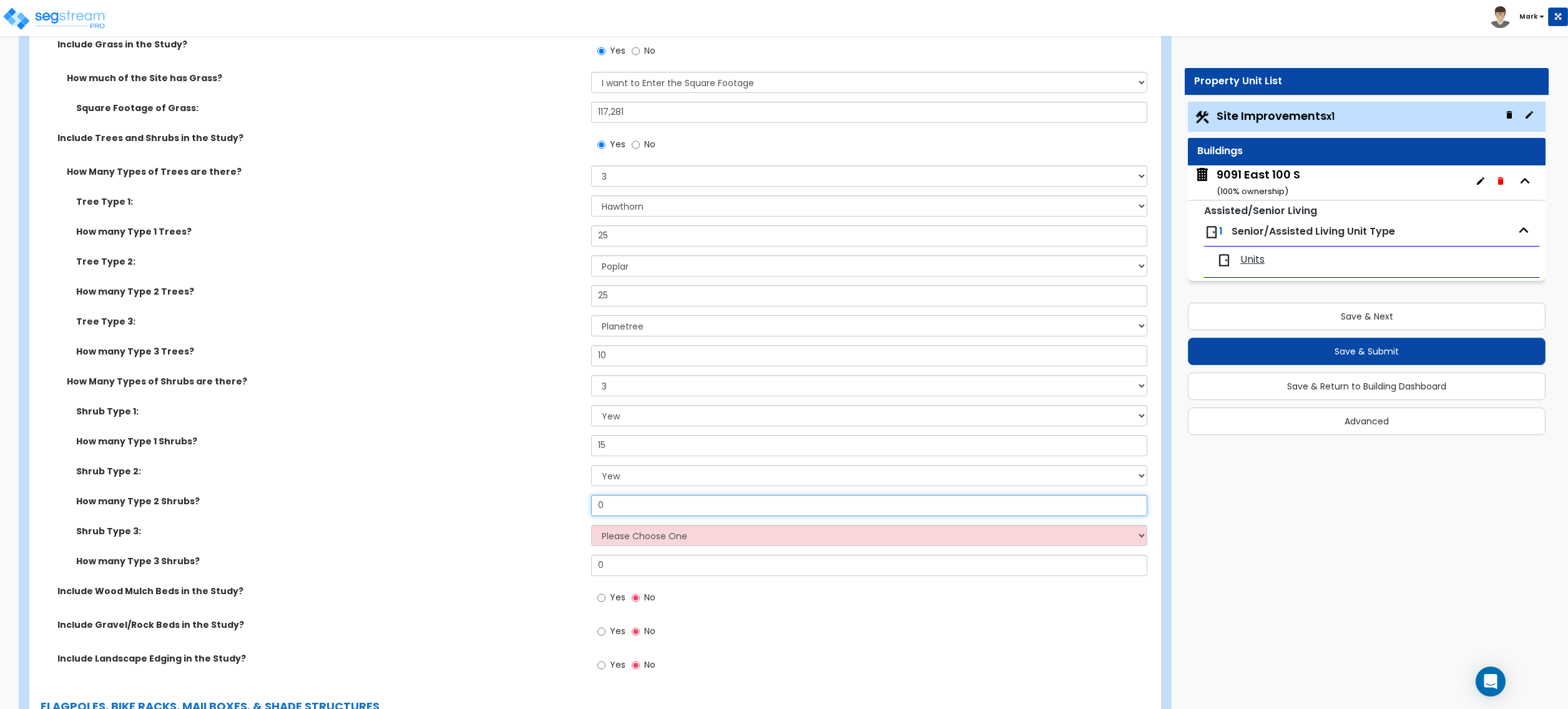
click at [633, 505] on input "0" at bounding box center [869, 506] width 556 height 22
type input "15"
click at [642, 538] on select "Please Choose One Arborvitae Azalea Yew Boxwood Juniper [PERSON_NAME] Cotoneast…" at bounding box center [869, 536] width 556 height 22
select select "9"
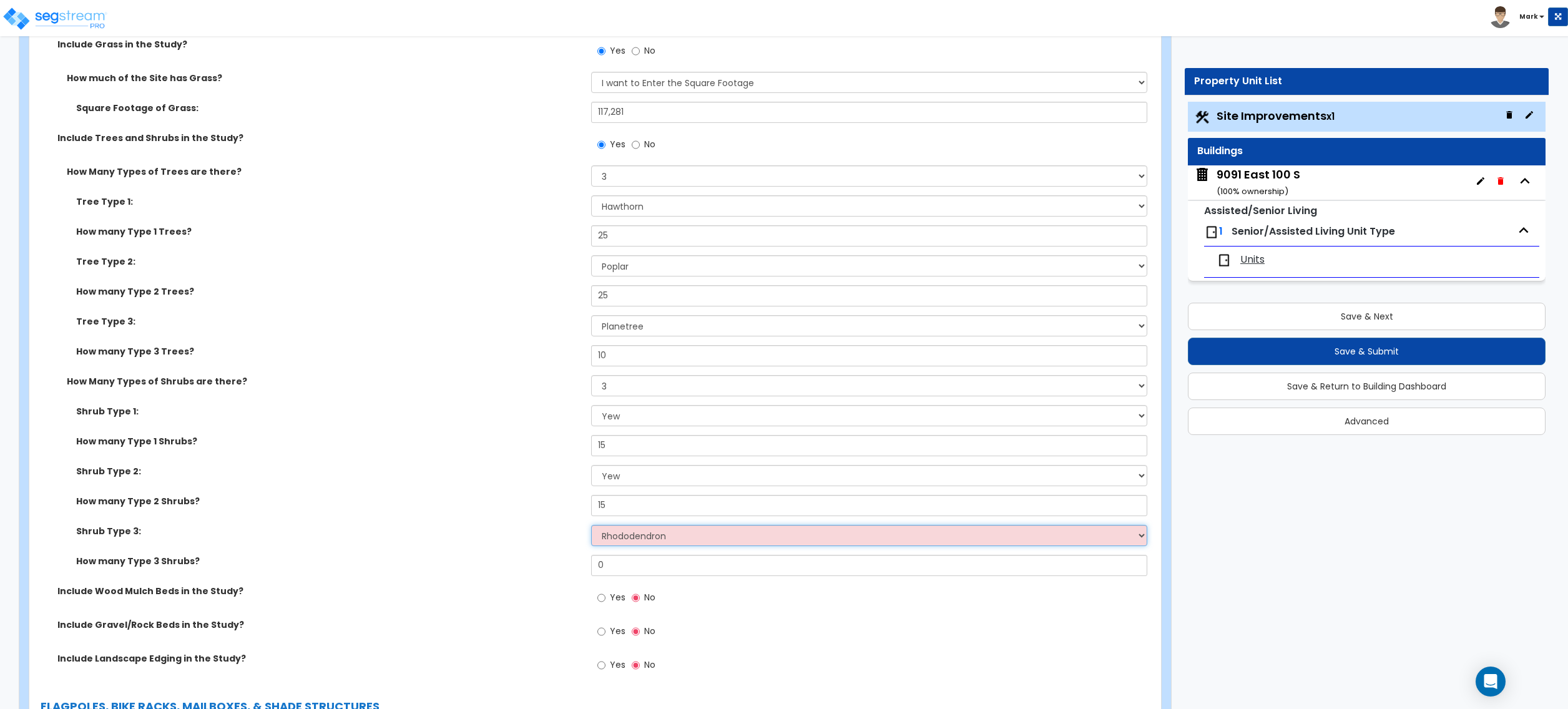
click at [591, 527] on select "Please Choose One Arborvitae Azalea Yew Boxwood Juniper [PERSON_NAME] Cotoneast…" at bounding box center [869, 536] width 556 height 22
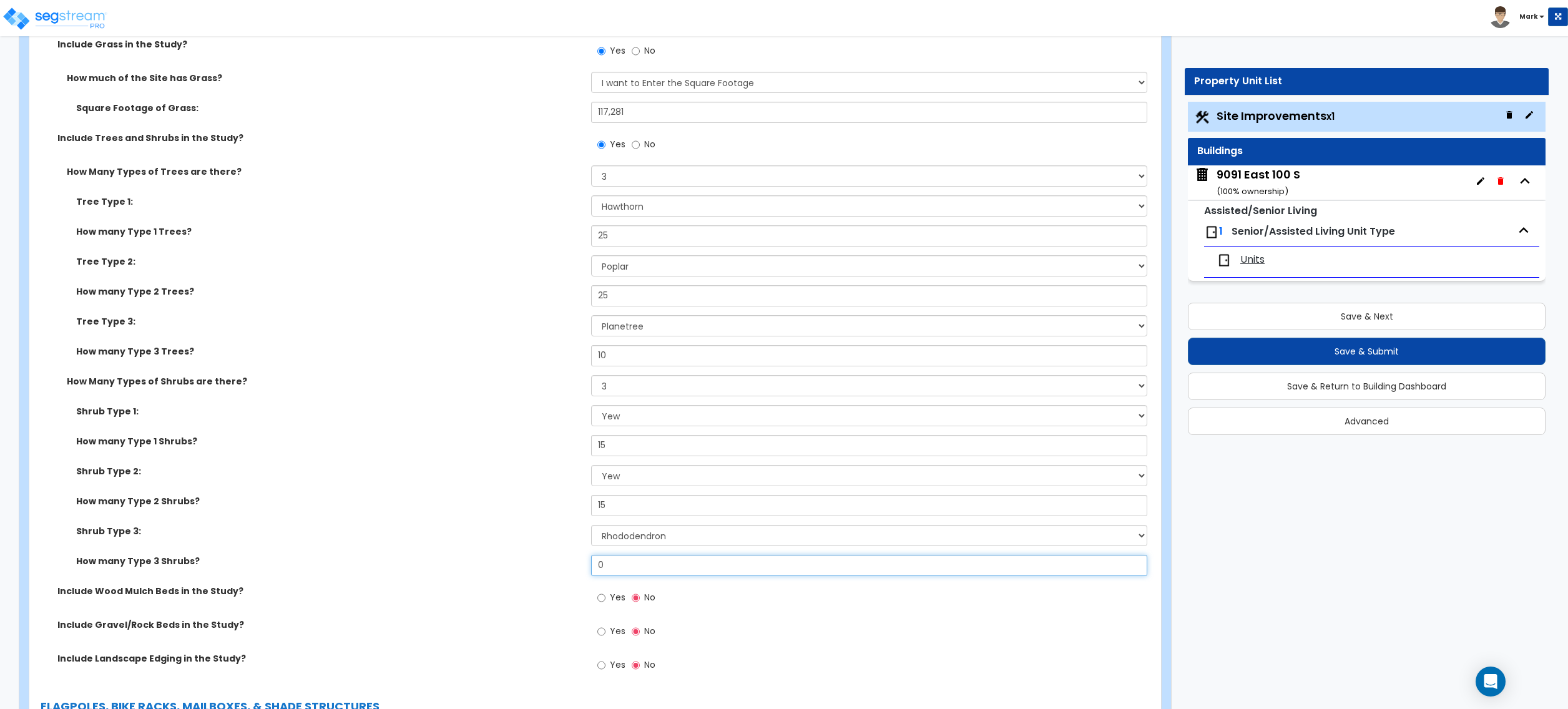
click at [644, 563] on input "0" at bounding box center [869, 566] width 556 height 22
type input "15"
click at [558, 562] on label "How many Type 3 Shrubs?" at bounding box center [329, 561] width 506 height 13
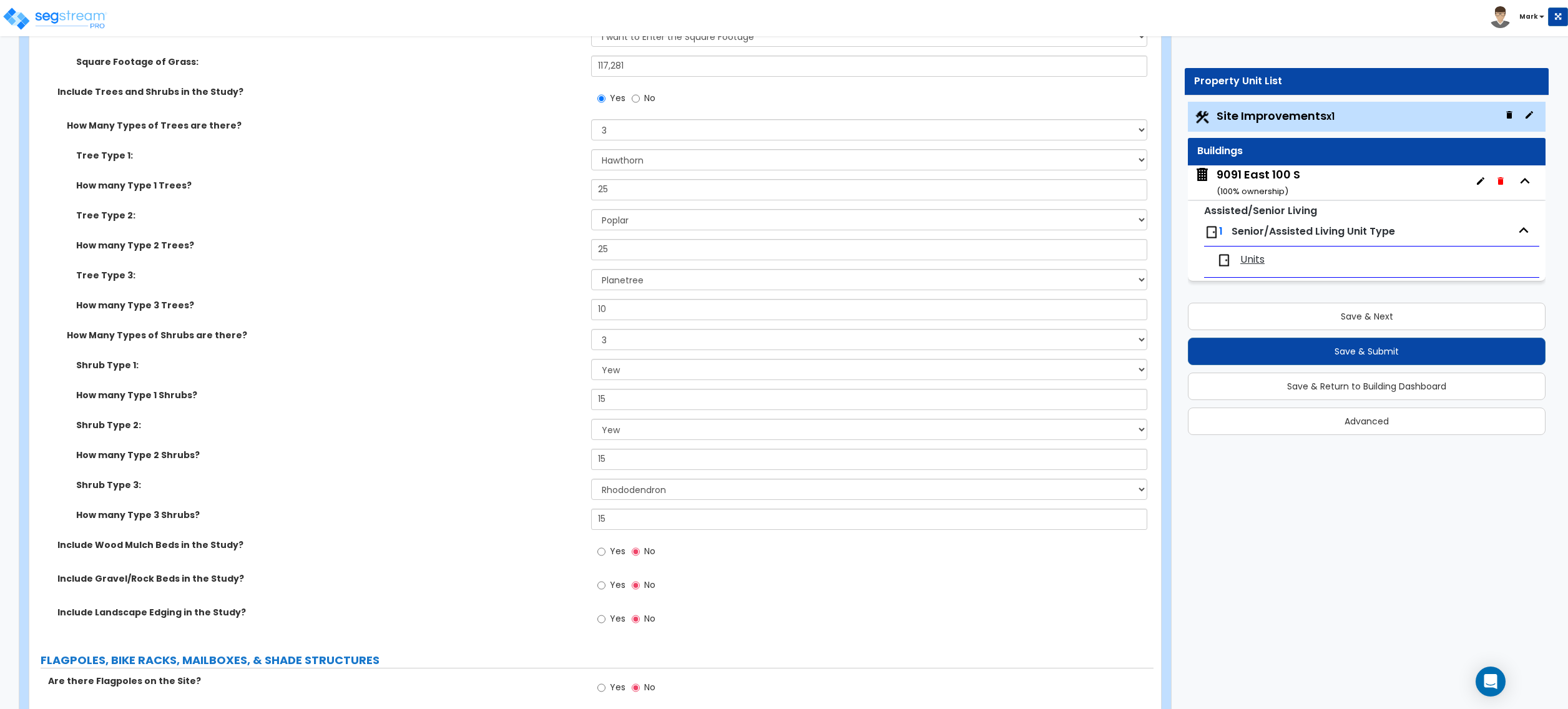
scroll to position [2248, 0]
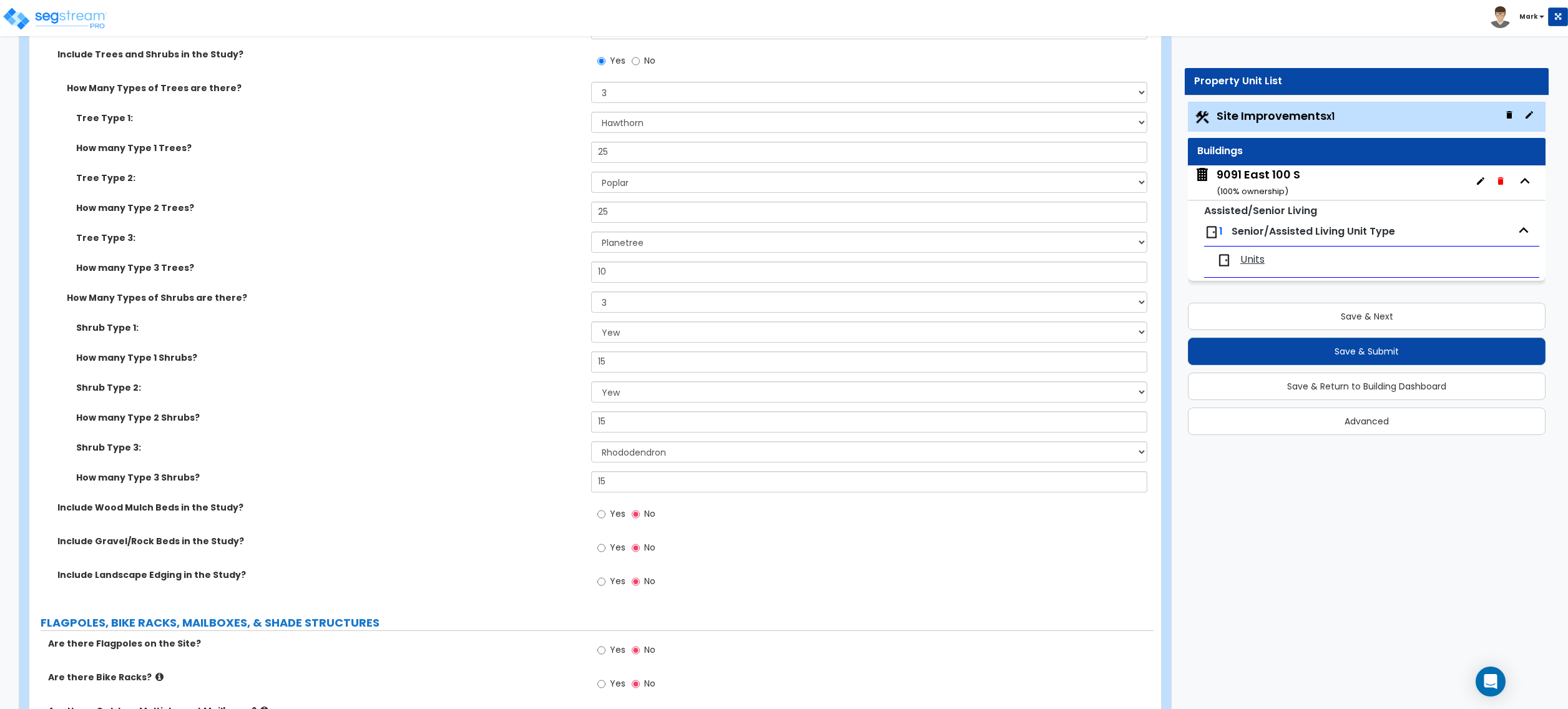
click at [614, 520] on span "Yes" at bounding box center [617, 514] width 15 height 13
click at [605, 520] on input "Yes" at bounding box center [601, 514] width 8 height 13
radio input "true"
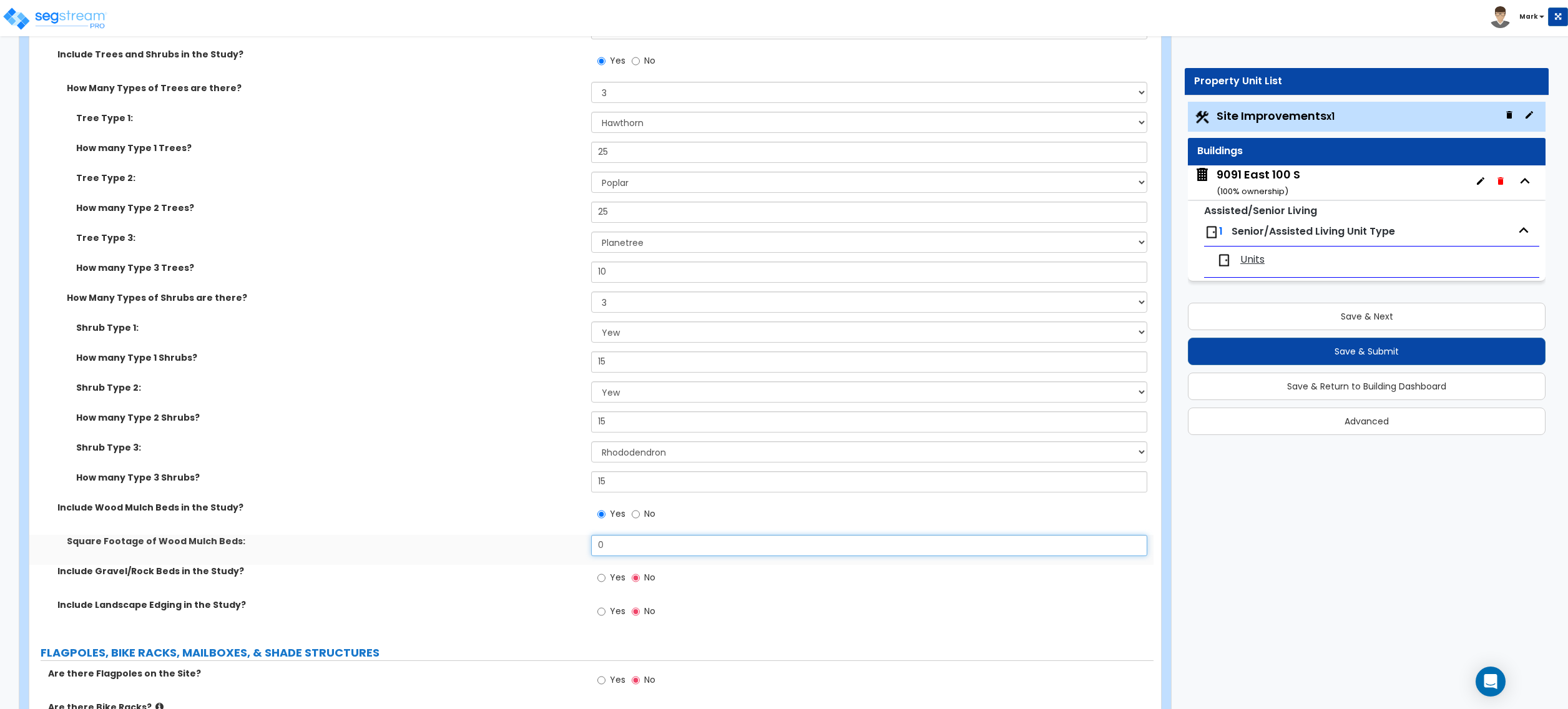
click at [614, 542] on input "0" at bounding box center [869, 546] width 556 height 22
type input "7,602"
click at [503, 558] on div "Square Footage of Wood Mulch Beds: 7,602" at bounding box center [592, 550] width 1124 height 30
click at [641, 516] on label "No" at bounding box center [643, 516] width 23 height 22
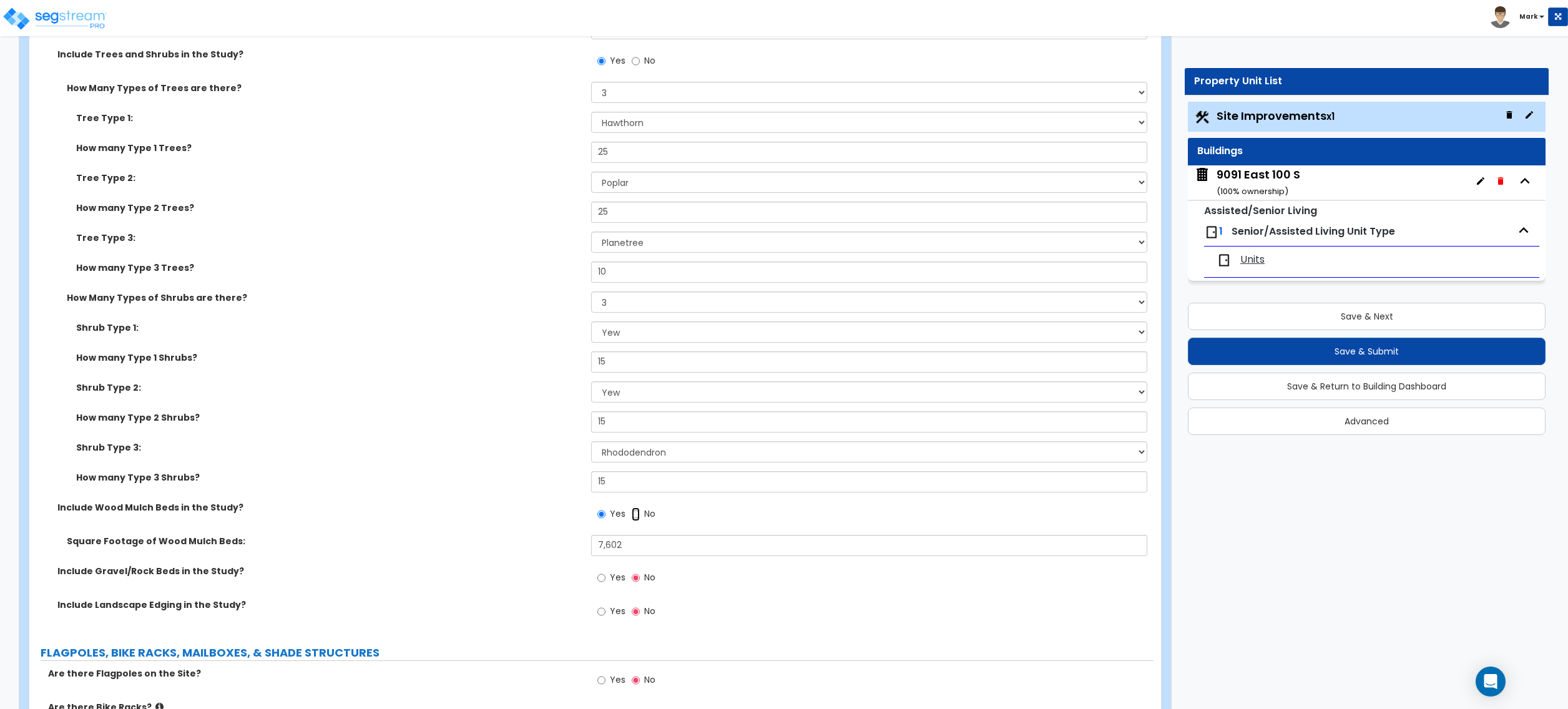
click at [640, 516] on input "No" at bounding box center [635, 514] width 8 height 13
radio input "false"
radio input "true"
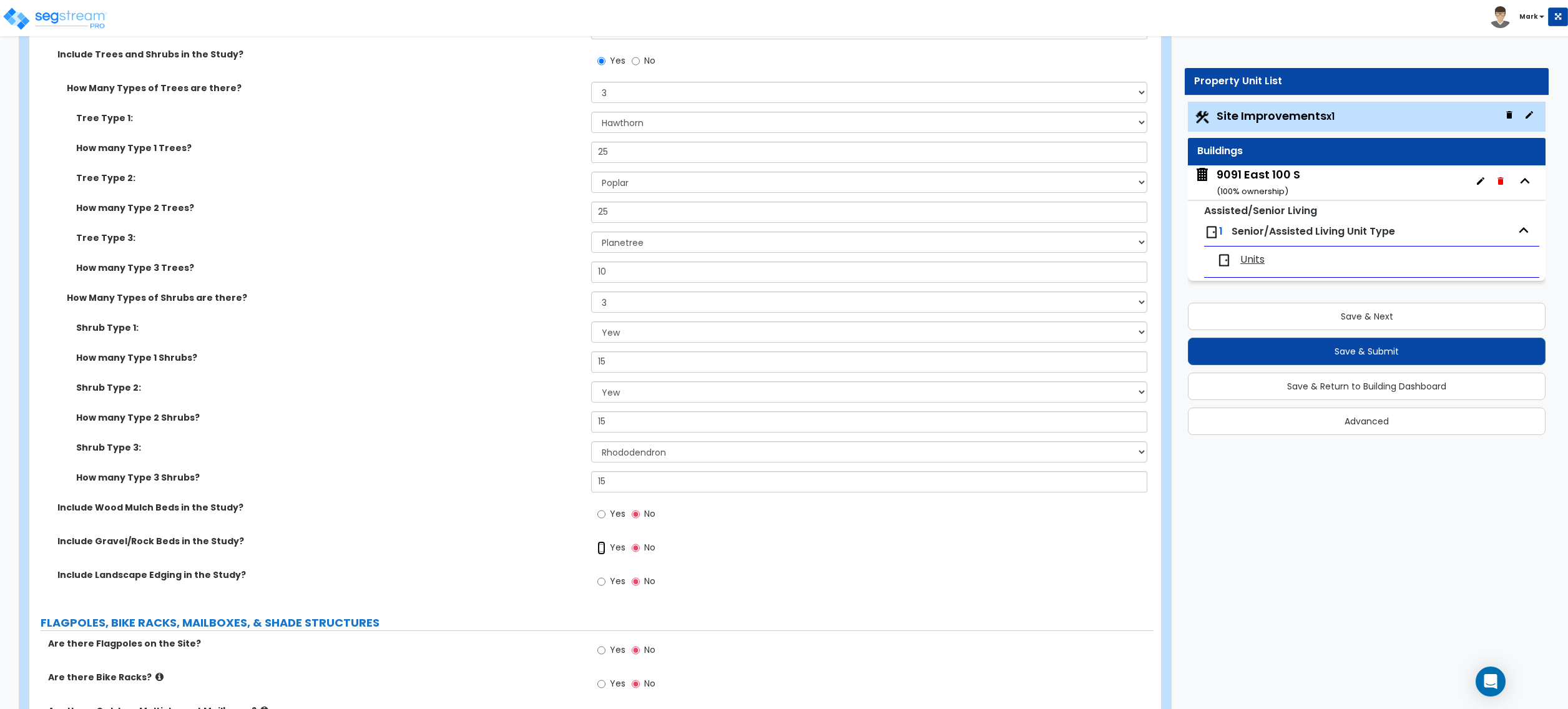
click at [601, 552] on input "Yes" at bounding box center [601, 548] width 8 height 13
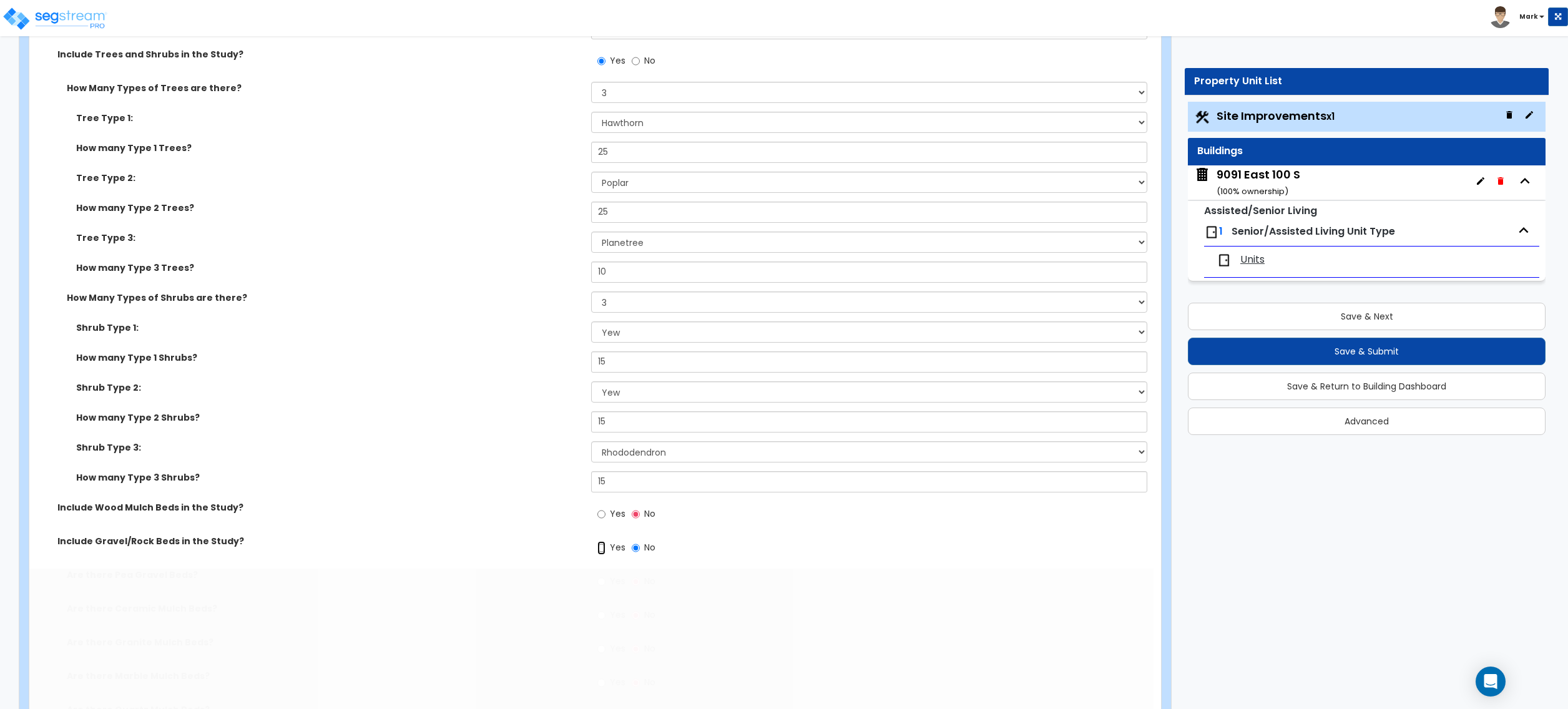
radio input "true"
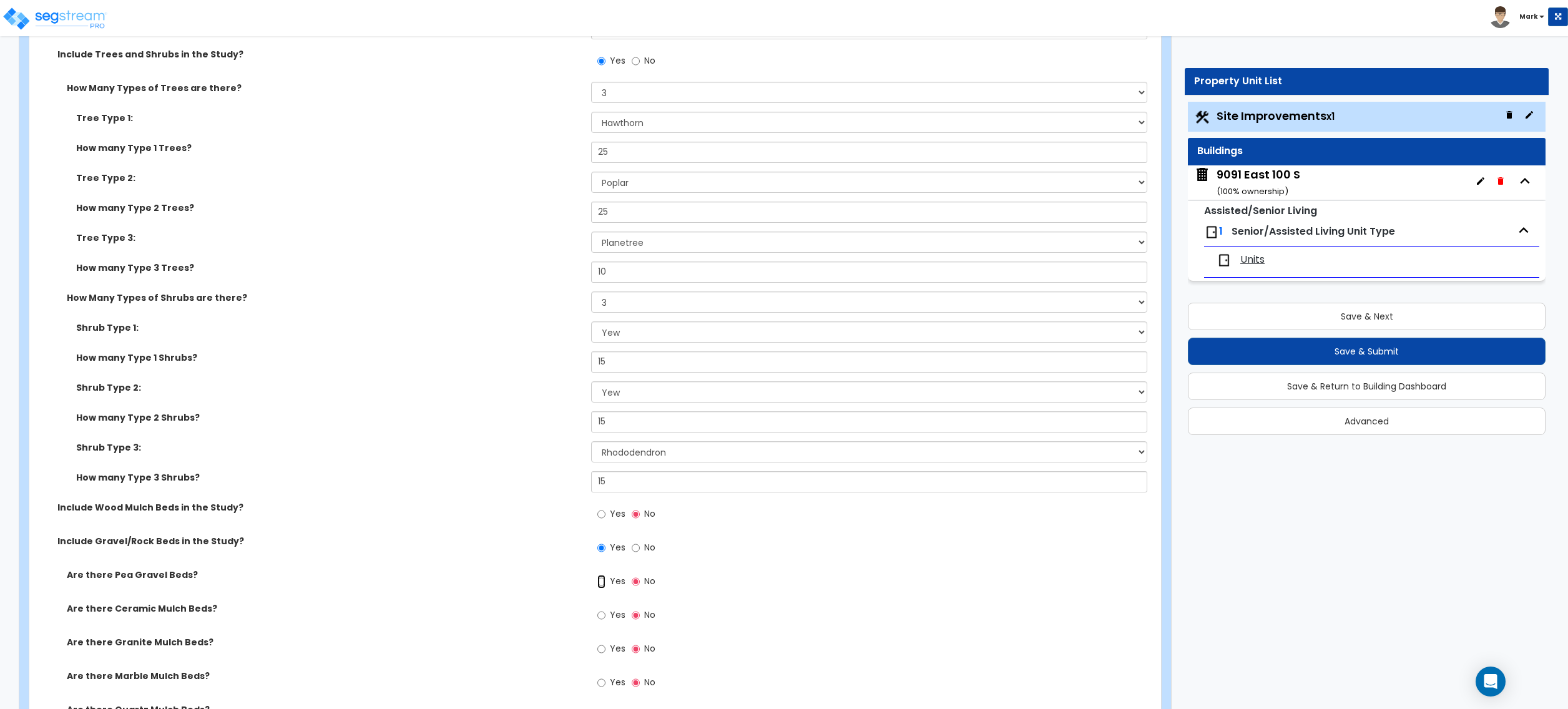
click at [603, 585] on input "Yes" at bounding box center [601, 581] width 8 height 13
radio input "true"
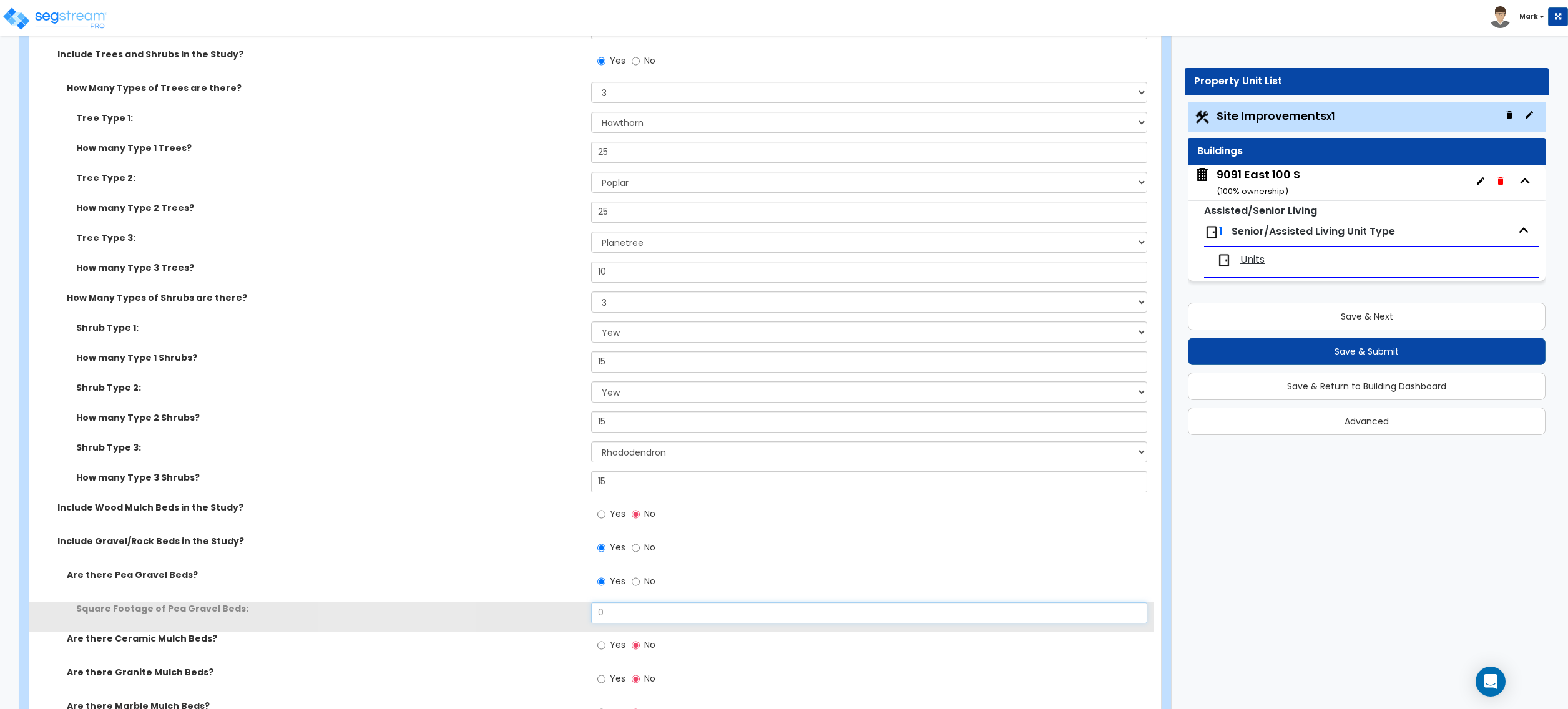
click at [625, 614] on input "0" at bounding box center [869, 614] width 556 height 22
type input "7,602"
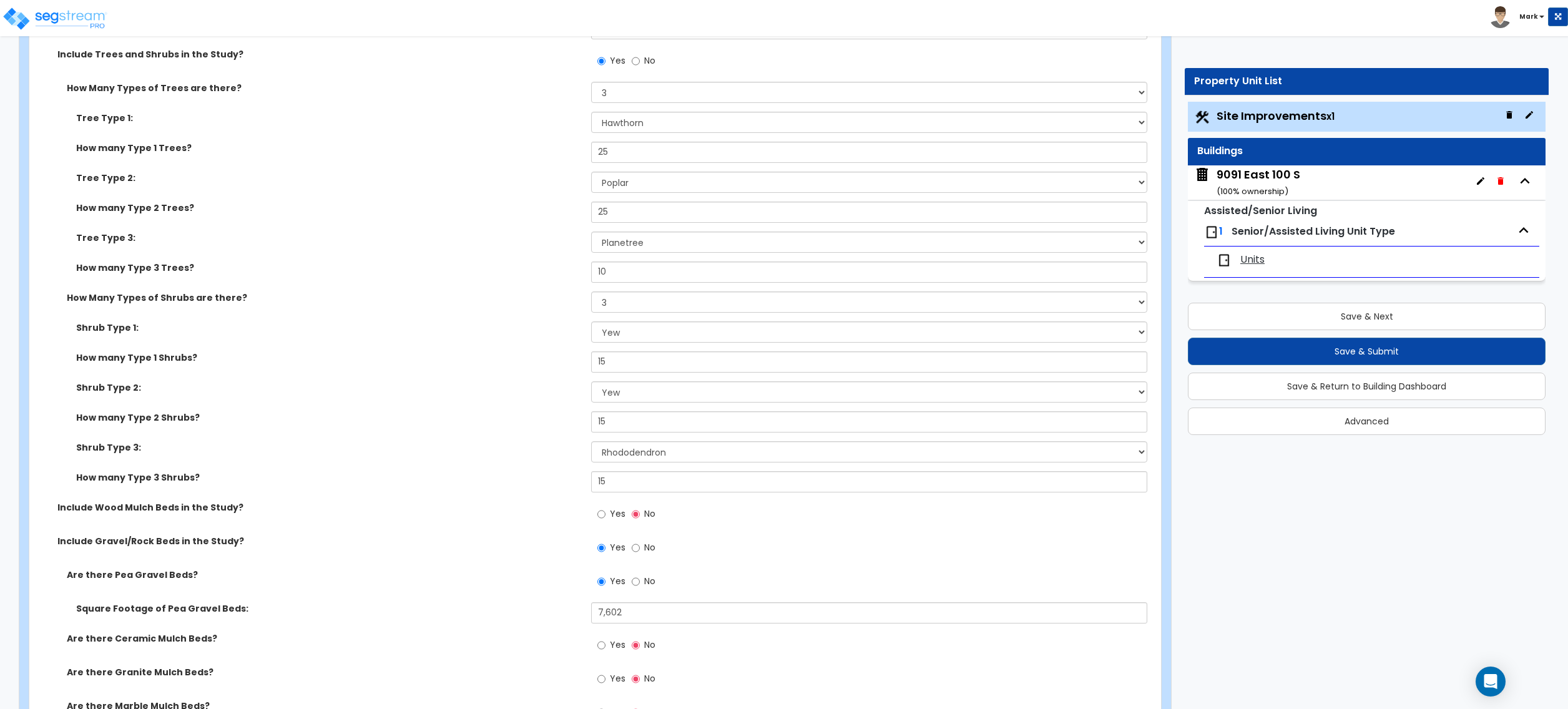
click at [542, 612] on label "Square Footage of Pea Gravel Beds:" at bounding box center [329, 609] width 506 height 13
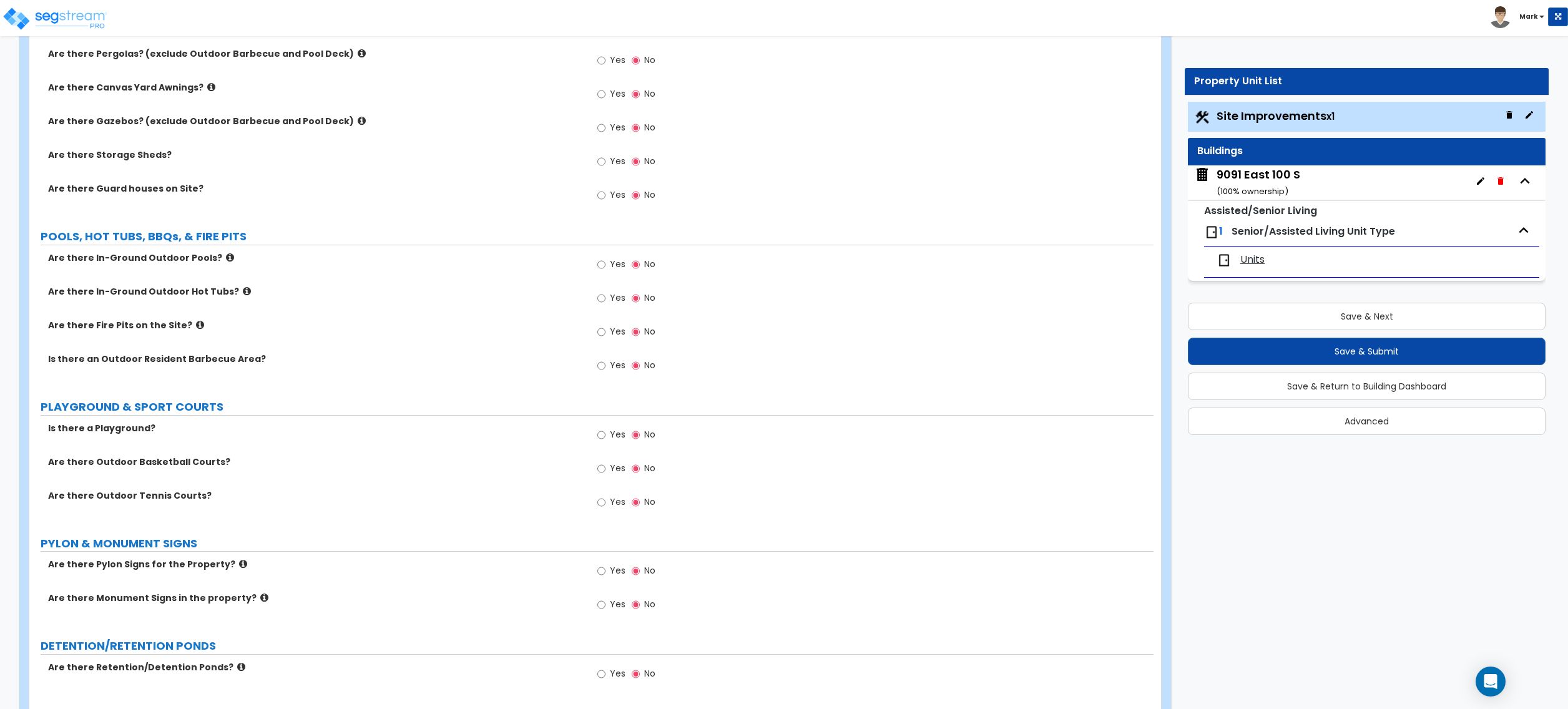
scroll to position [3164, 0]
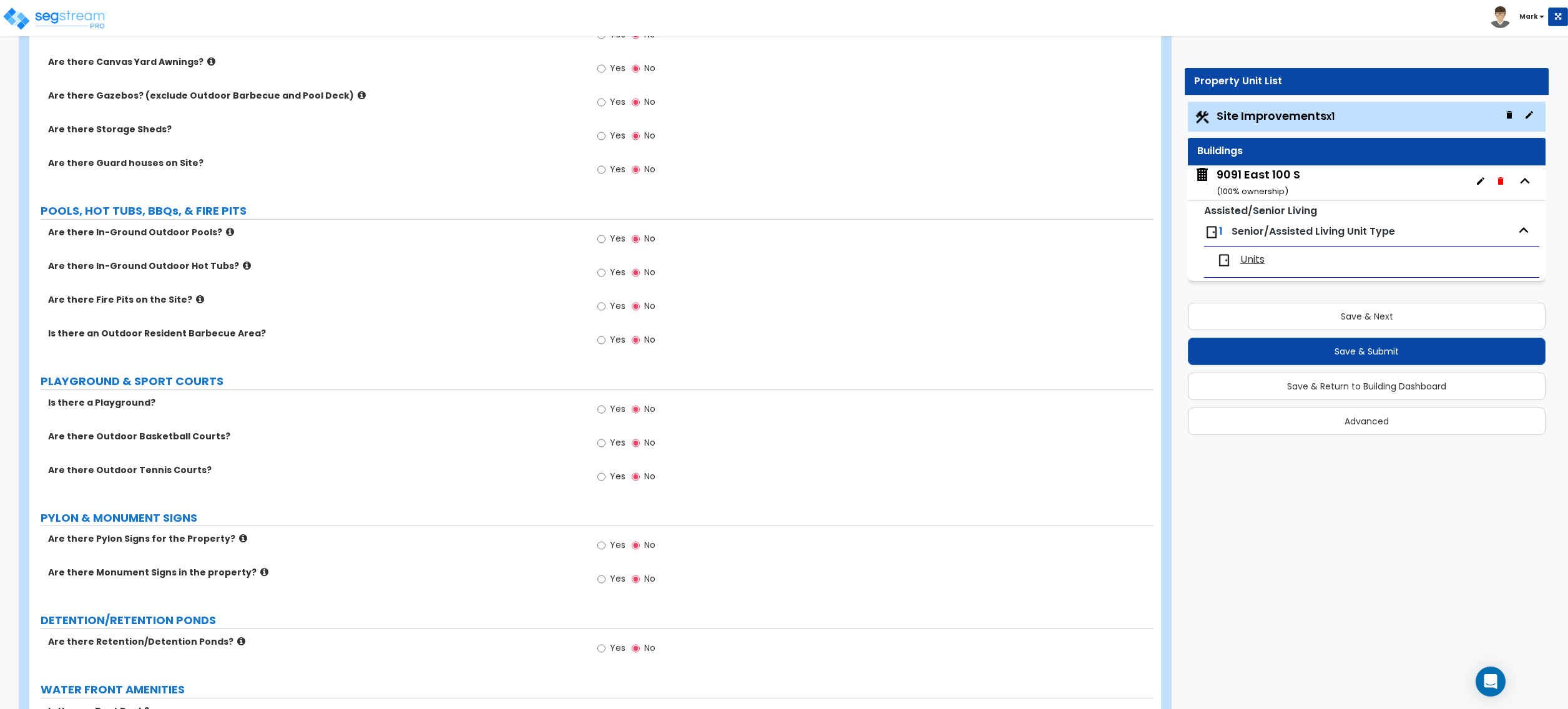
click at [617, 449] on span "Yes" at bounding box center [617, 443] width 15 height 13
click at [605, 450] on input "Yes" at bounding box center [601, 443] width 8 height 13
radio input "true"
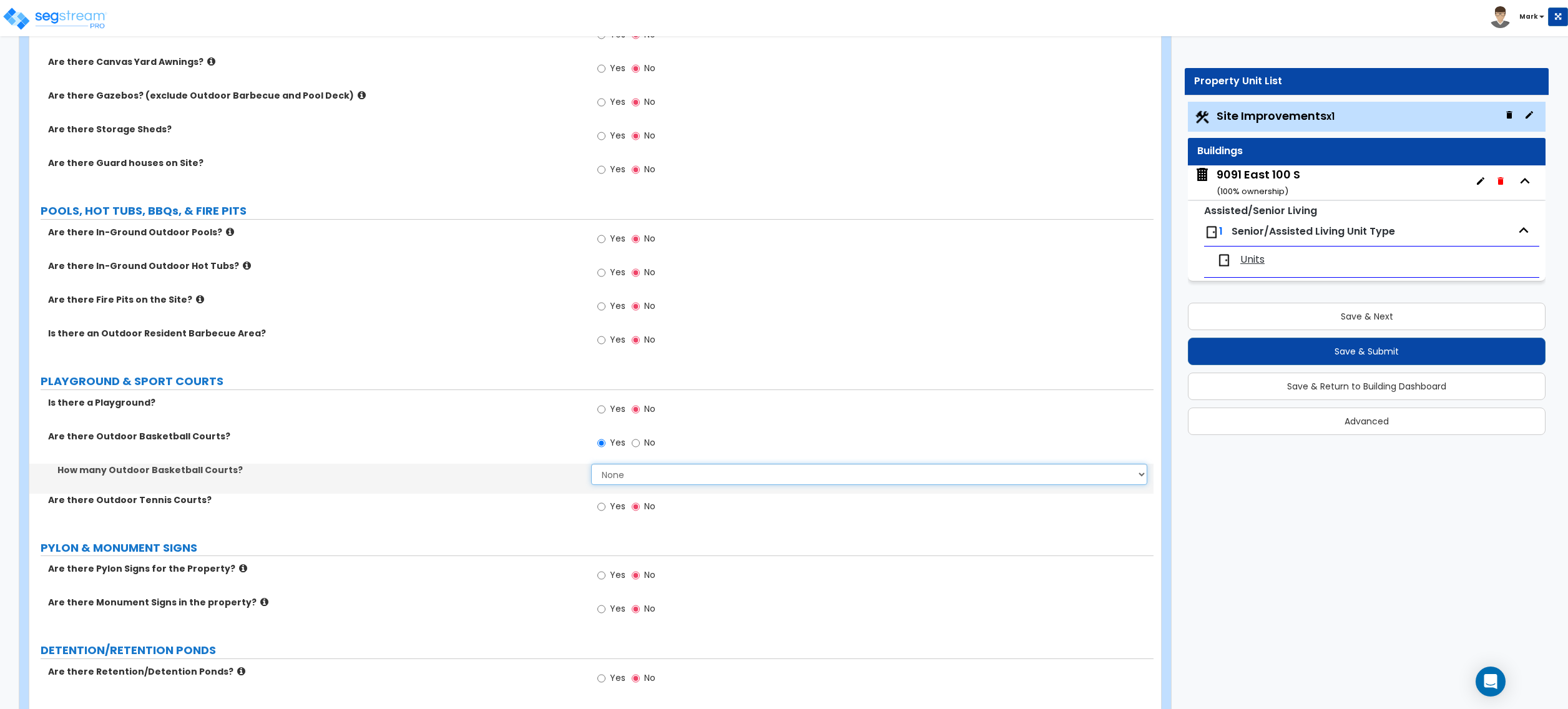
click at [631, 485] on select "None 1 2 3 4 5" at bounding box center [869, 475] width 556 height 22
select select "2"
click at [591, 466] on select "None 1 2 3 4 5" at bounding box center [869, 475] width 556 height 22
click at [441, 498] on label "Are there Outdoor Tennis Courts?" at bounding box center [314, 500] width 533 height 13
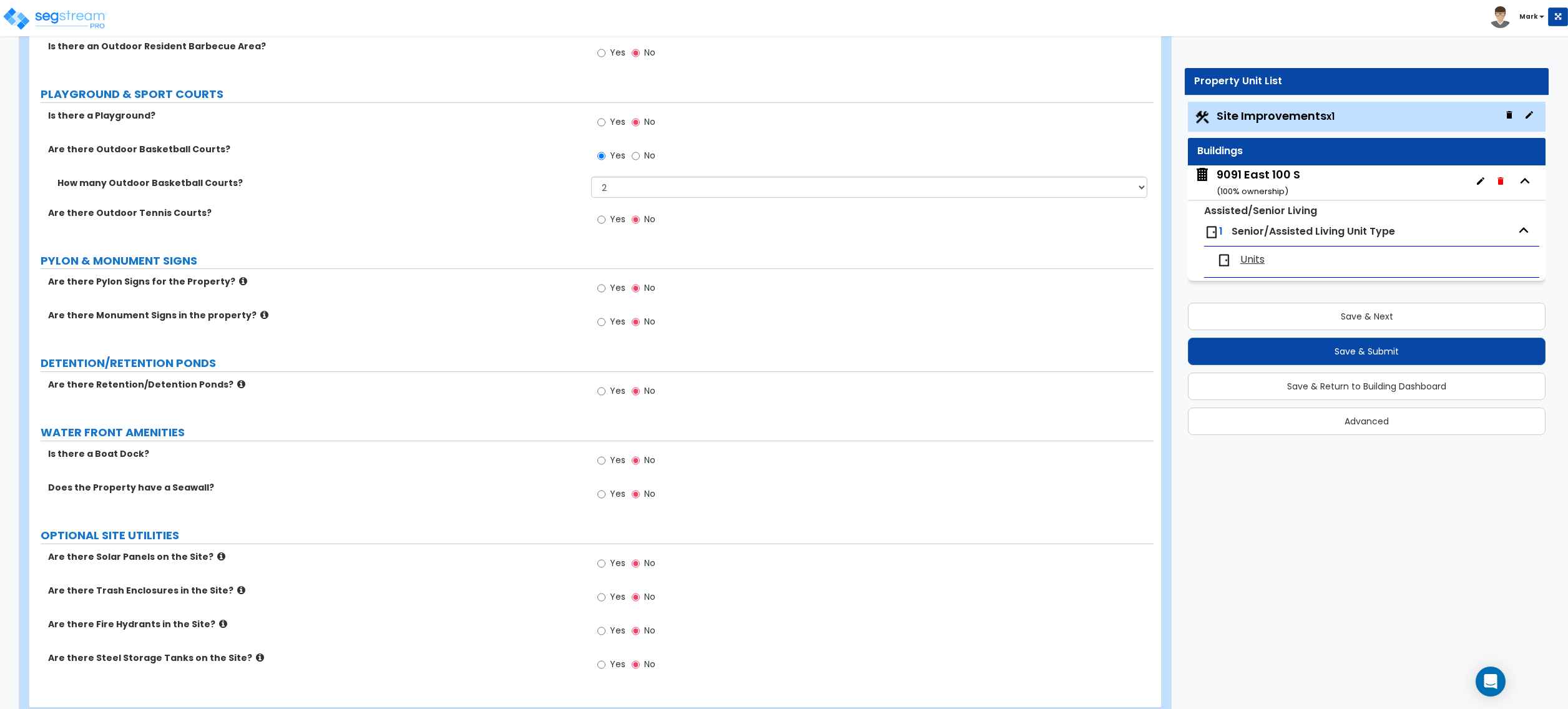
scroll to position [3488, 0]
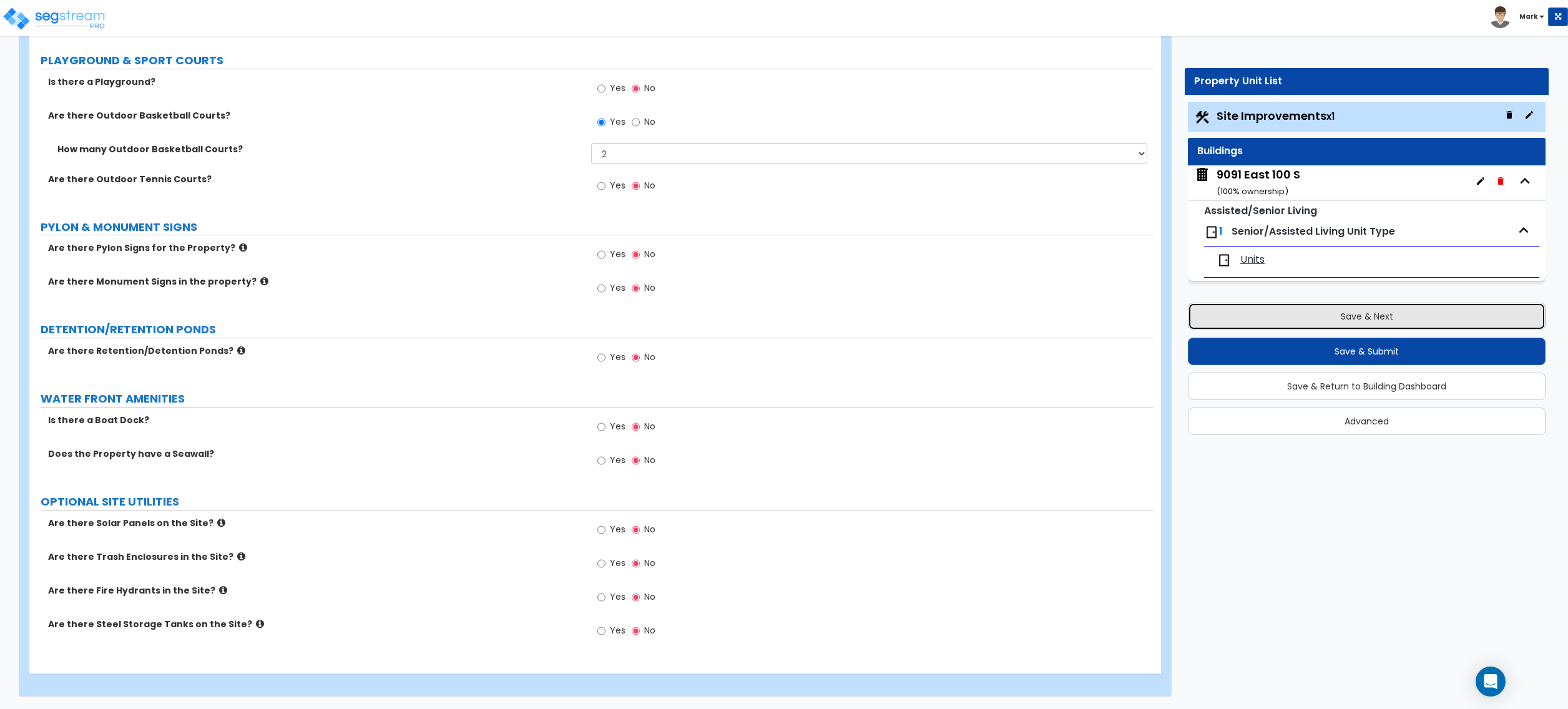
click at [1279, 328] on button "Save & Next" at bounding box center [1367, 317] width 358 height 28
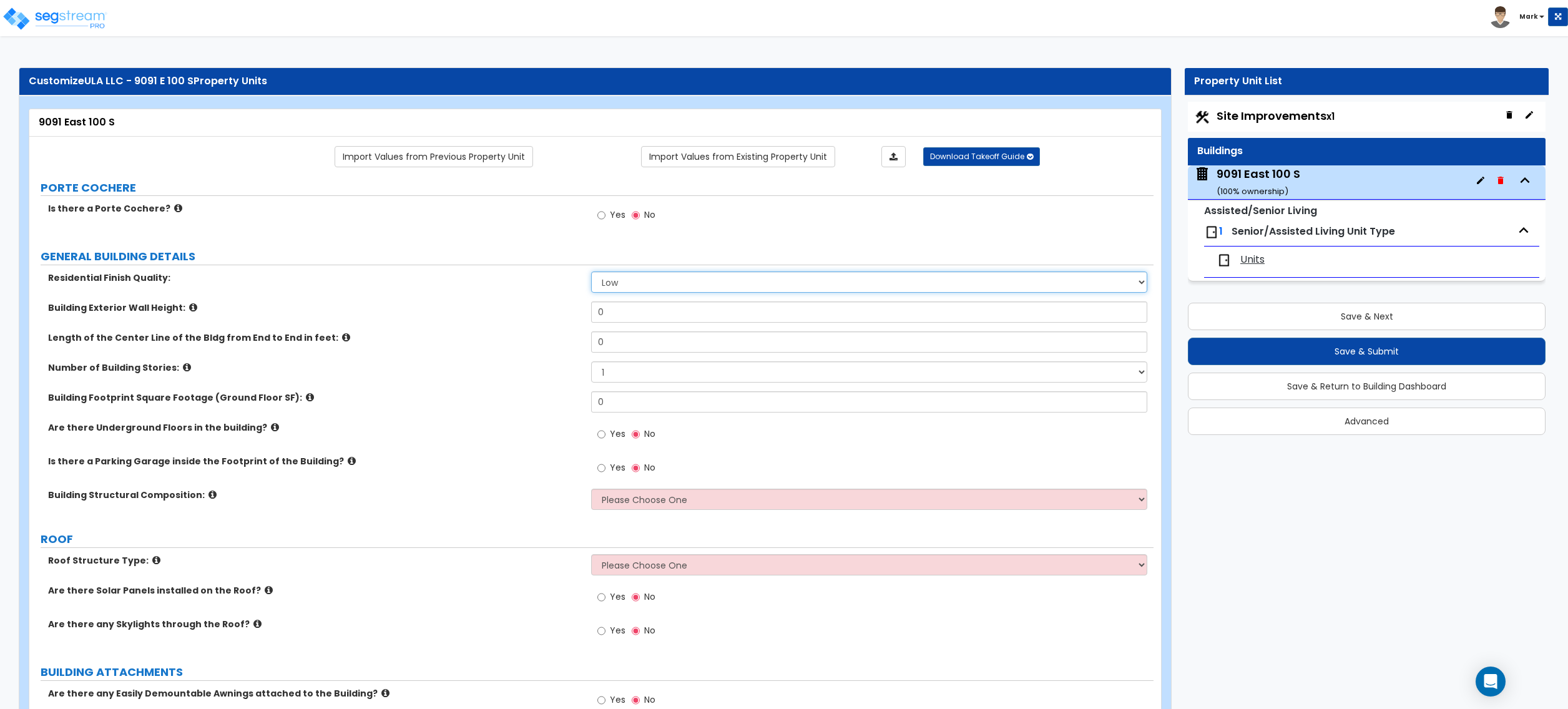
drag, startPoint x: 610, startPoint y: 278, endPoint x: 615, endPoint y: 283, distance: 7.1
click at [610, 278] on select "Low Average High" at bounding box center [869, 283] width 556 height 22
select select "2"
click at [591, 273] on select "Low Average High" at bounding box center [869, 283] width 556 height 22
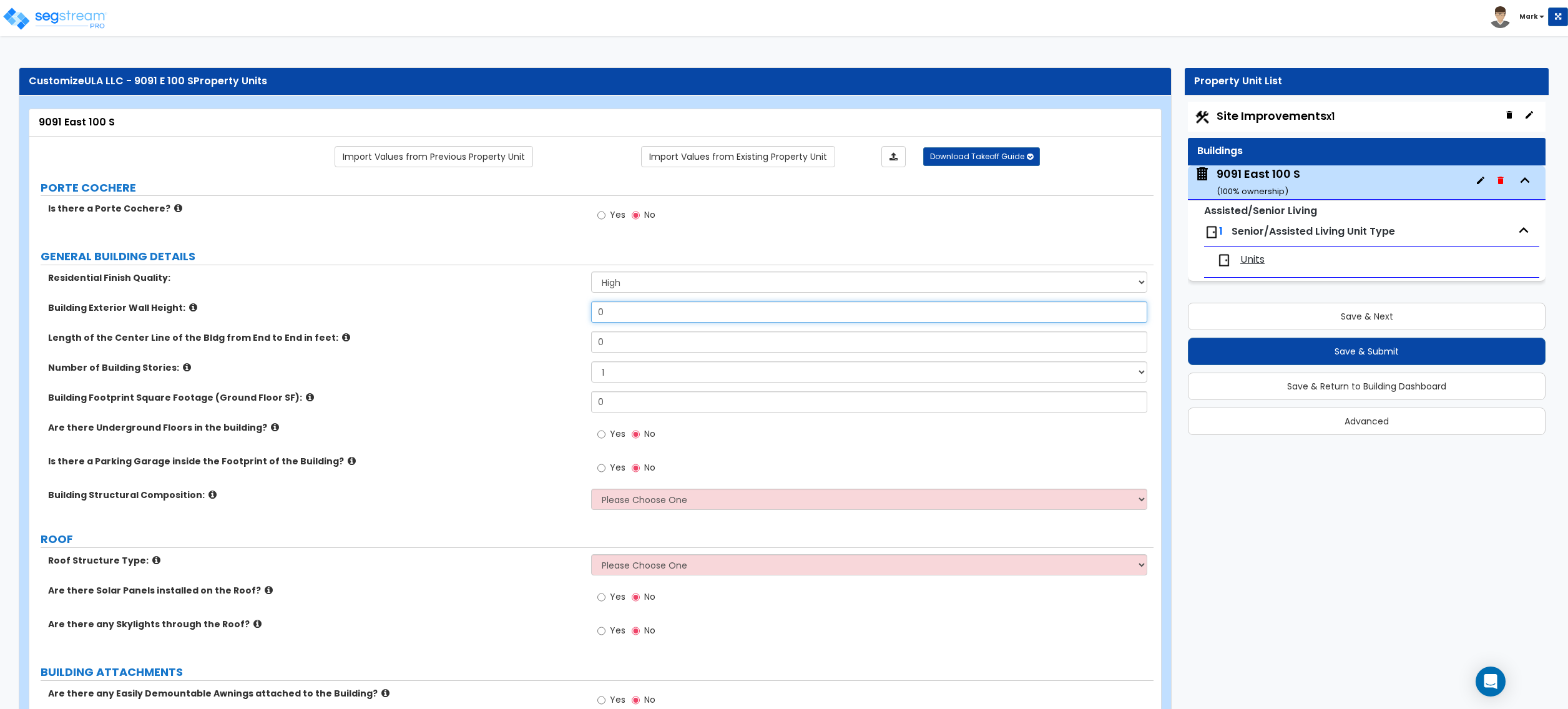
click at [630, 318] on input "0" at bounding box center [869, 312] width 556 height 22
type input "20"
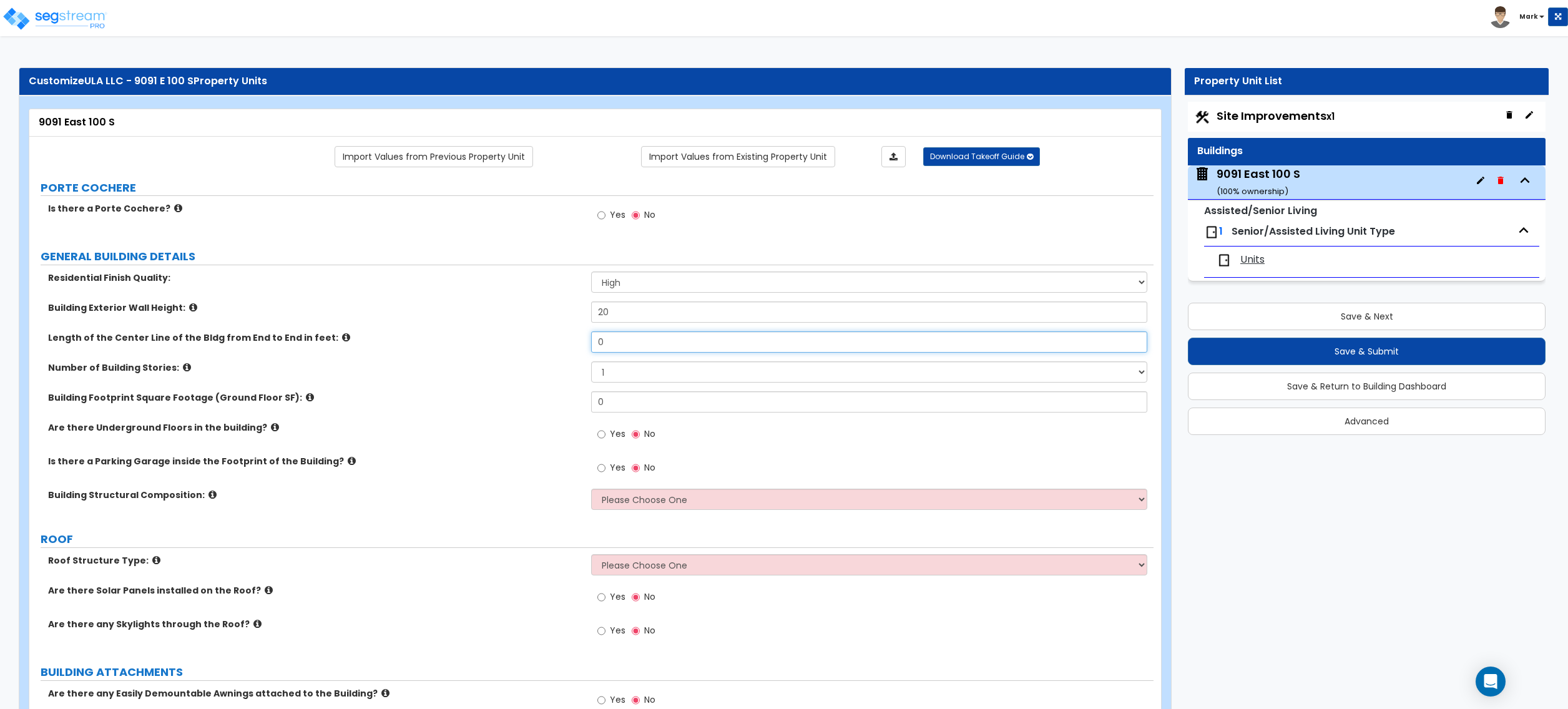
click at [608, 337] on input "0" at bounding box center [869, 343] width 556 height 22
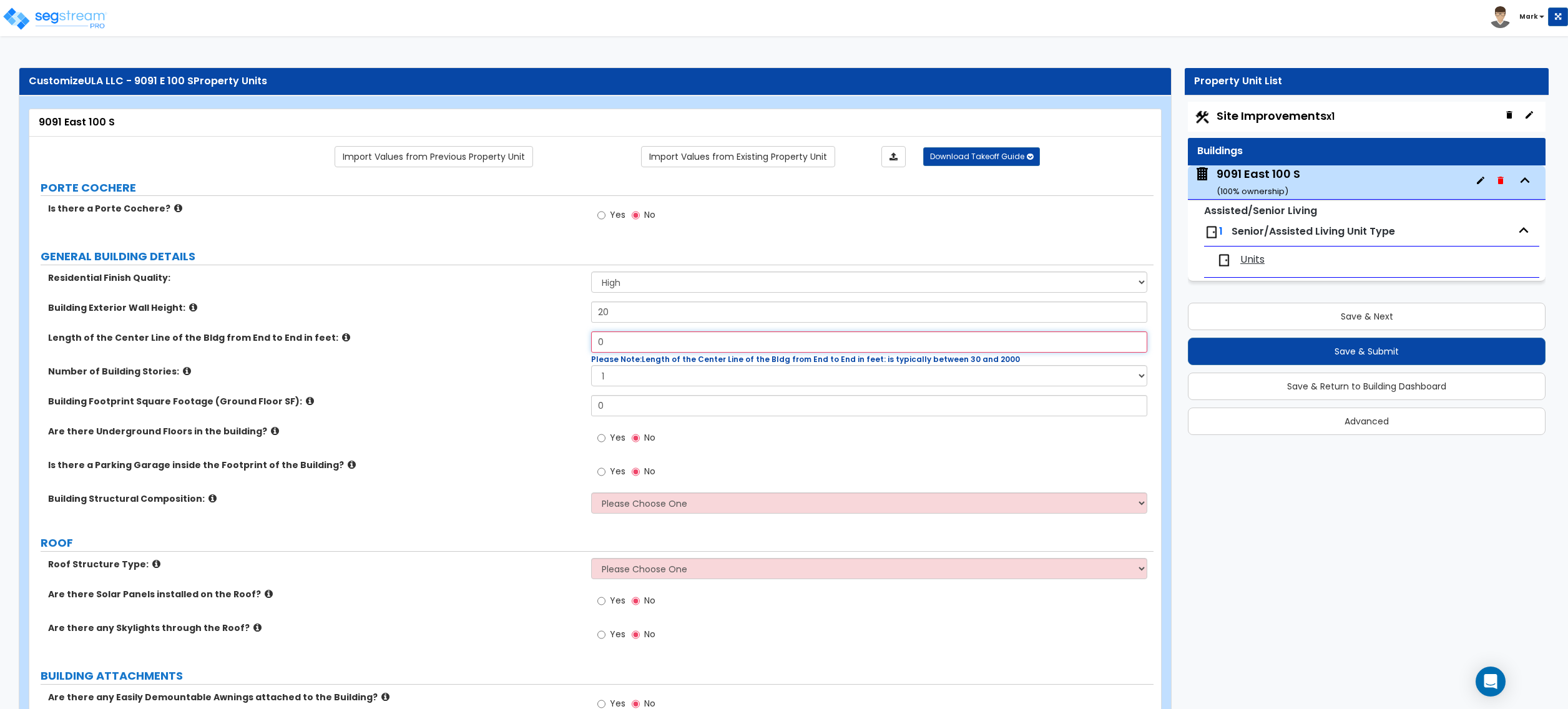
click at [678, 346] on input "0" at bounding box center [869, 343] width 556 height 22
type input "364"
click at [527, 392] on div "Number of Building Stories: 1 2 3 4 5 6 7 8 9 10" at bounding box center [592, 380] width 1124 height 30
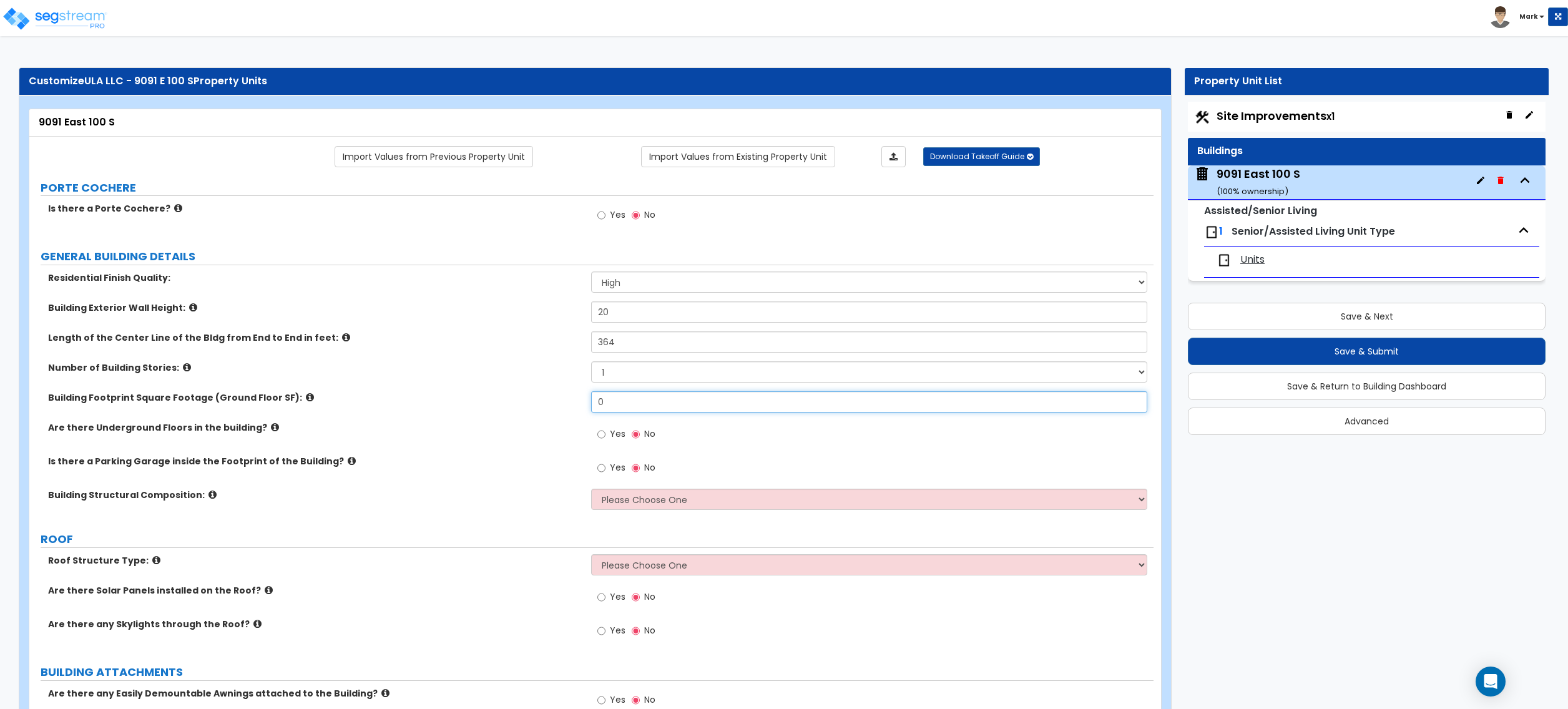
click at [607, 413] on input "0" at bounding box center [869, 402] width 556 height 22
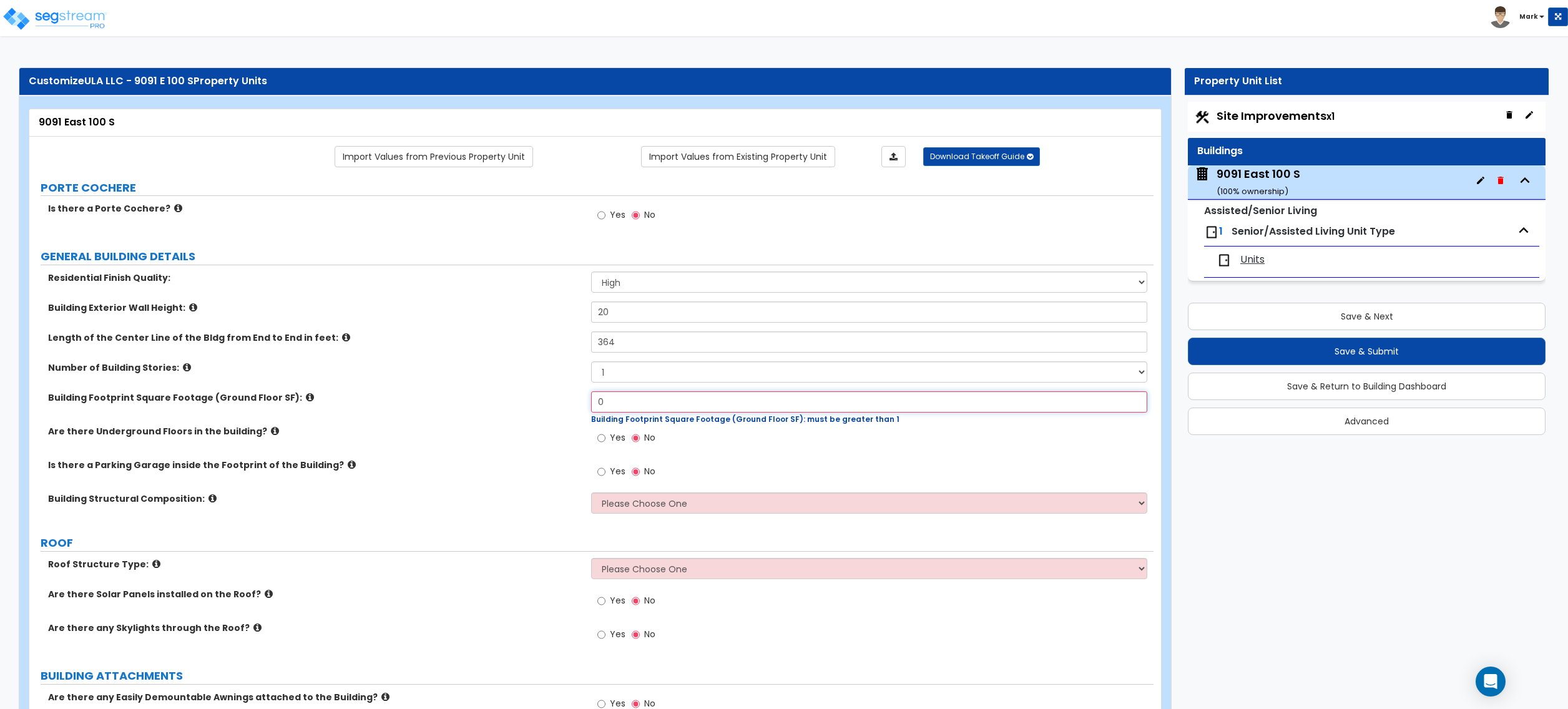
click at [622, 410] on input "0" at bounding box center [869, 402] width 556 height 22
type input "18,580"
click at [506, 433] on label "Are there Underground Floors in the building?" at bounding box center [314, 432] width 533 height 13
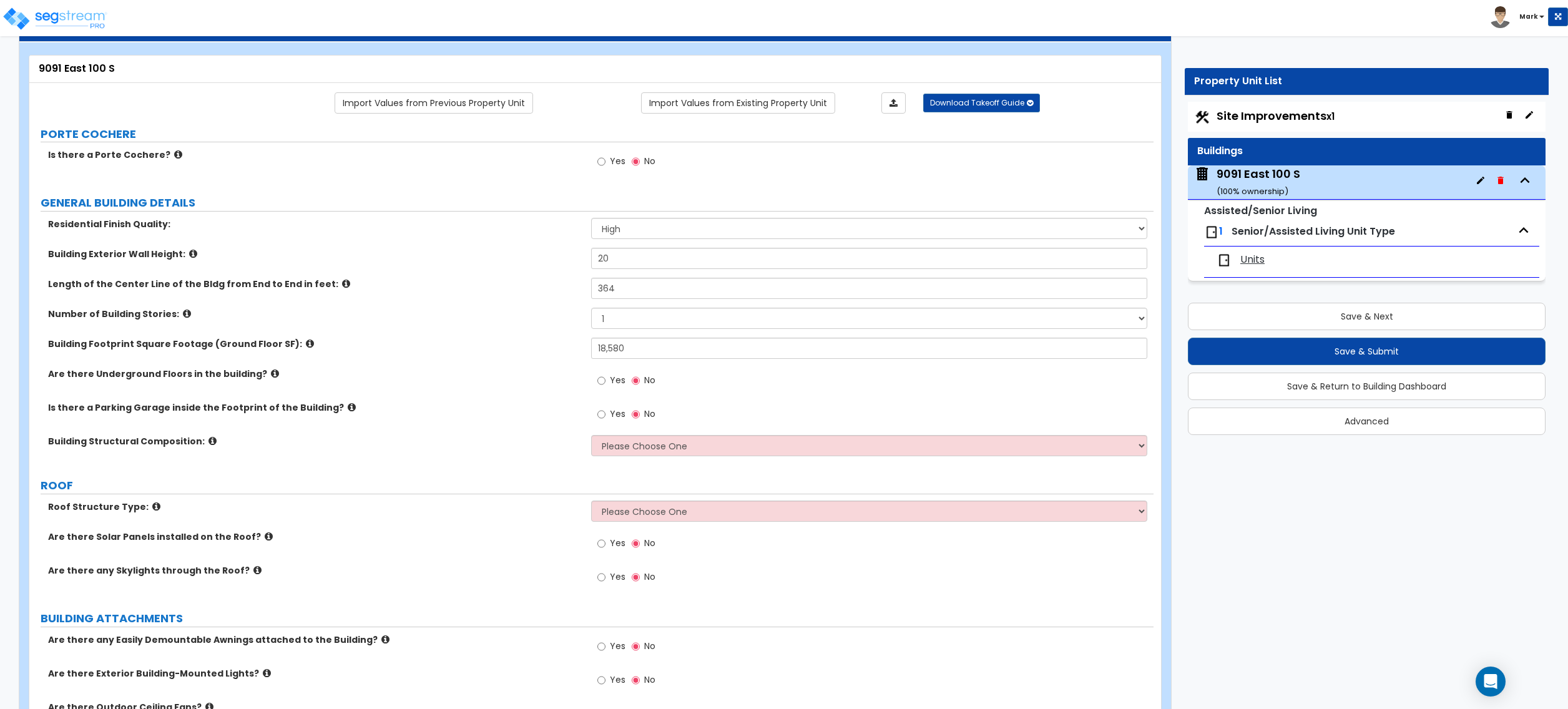
scroll to position [83, 0]
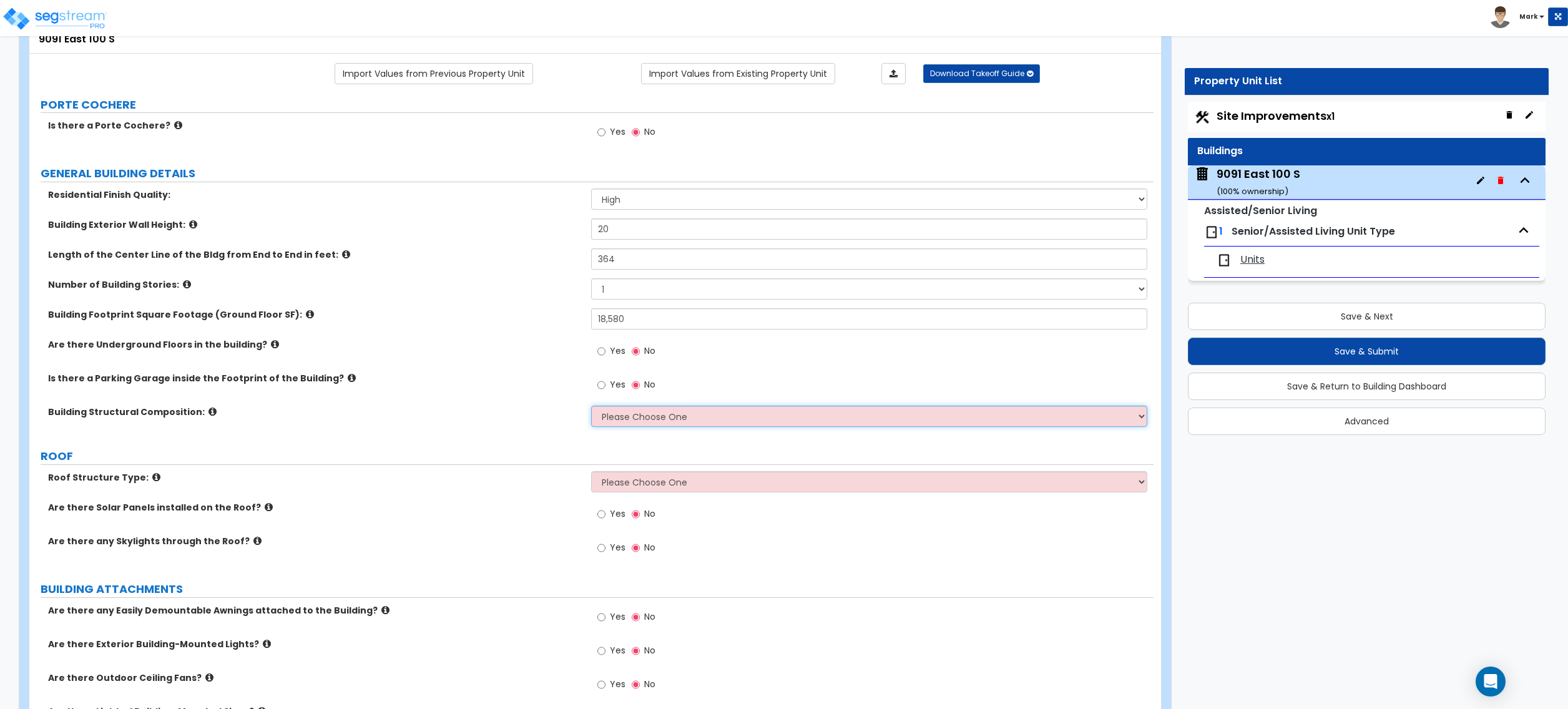
click at [633, 424] on select "Please Choose One Reinforced Concrete Structural Steel Brick Masonry CMU Masonr…" at bounding box center [869, 417] width 556 height 22
select select "7"
click at [591, 407] on select "Please Choose One Reinforced Concrete Structural Steel Brick Masonry CMU Masonr…" at bounding box center [869, 417] width 556 height 22
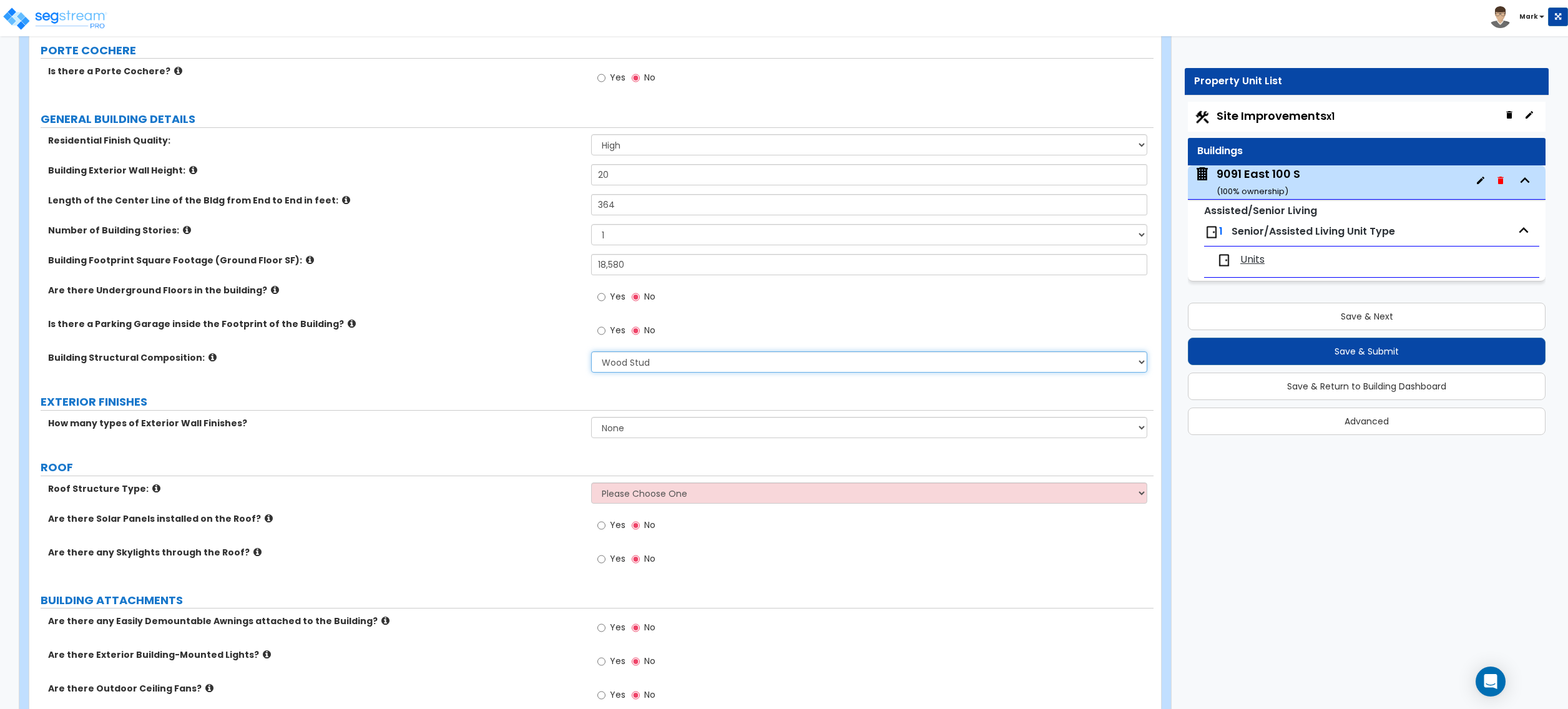
scroll to position [166, 0]
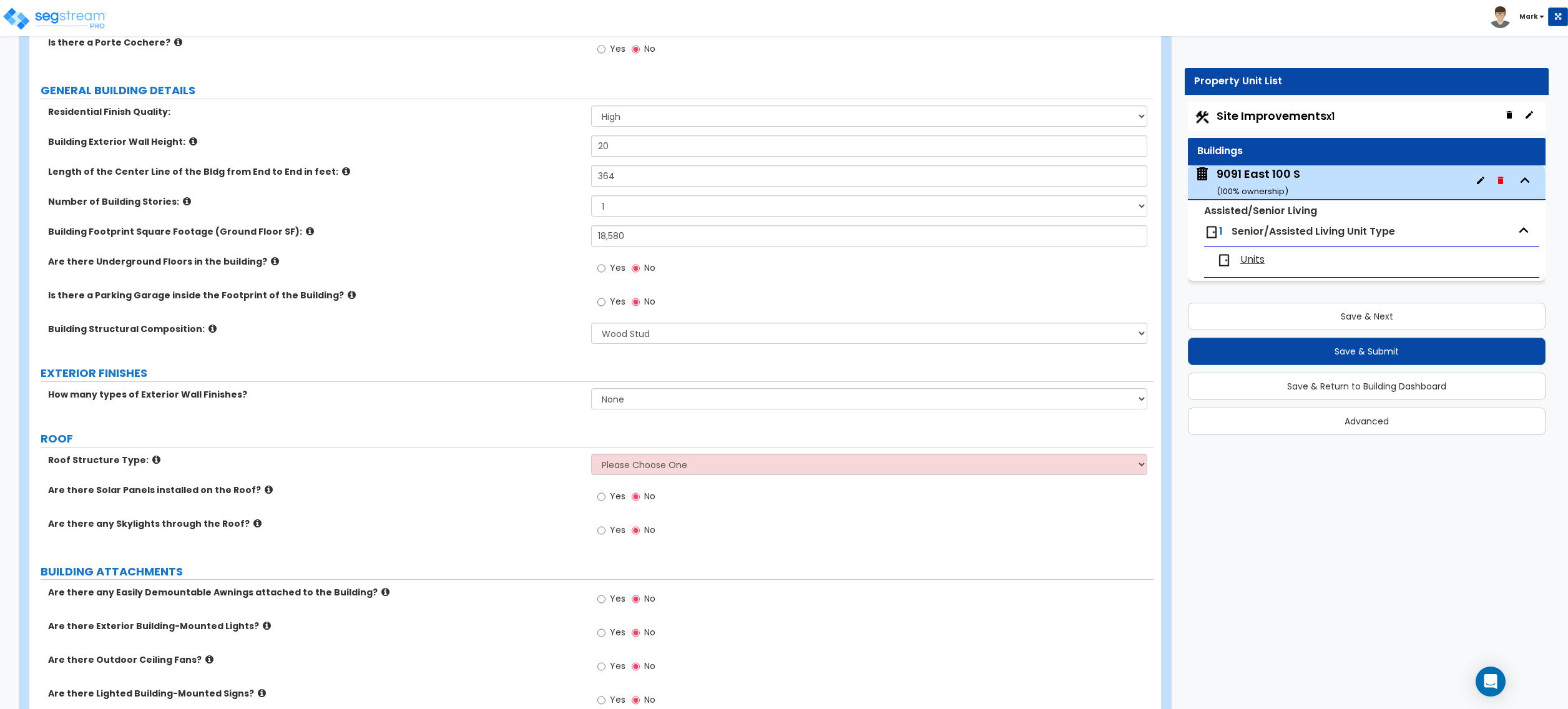
click at [608, 415] on div "How many types of Exterior Wall Finishes? None 1 2 3" at bounding box center [592, 403] width 1124 height 30
drag, startPoint x: 698, startPoint y: 482, endPoint x: 694, endPoint y: 475, distance: 8.1
click at [698, 482] on div "Roof Structure Type: Please Choose One [PERSON_NAME] Roof Flat Roof Hybrid [PER…" at bounding box center [592, 469] width 1124 height 30
click at [612, 405] on select "None 1 2 3" at bounding box center [869, 399] width 556 height 22
click at [364, 403] on div "How many types of Exterior Wall Finishes? None 1 2 3" at bounding box center [592, 403] width 1124 height 30
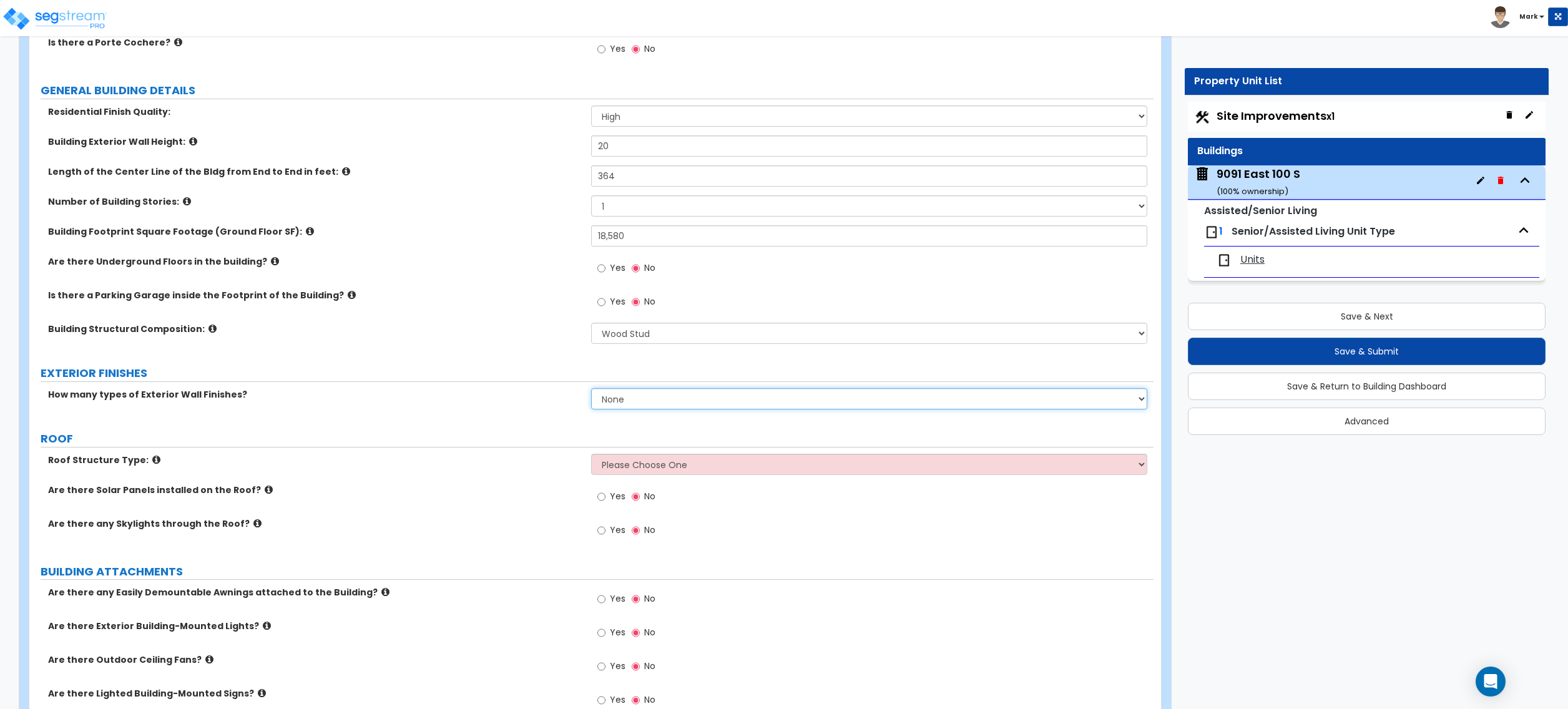
click at [610, 399] on select "None 1 2 3" at bounding box center [869, 399] width 556 height 22
select select "1"
click at [591, 390] on select "None 1 2 3" at bounding box center [869, 399] width 556 height 22
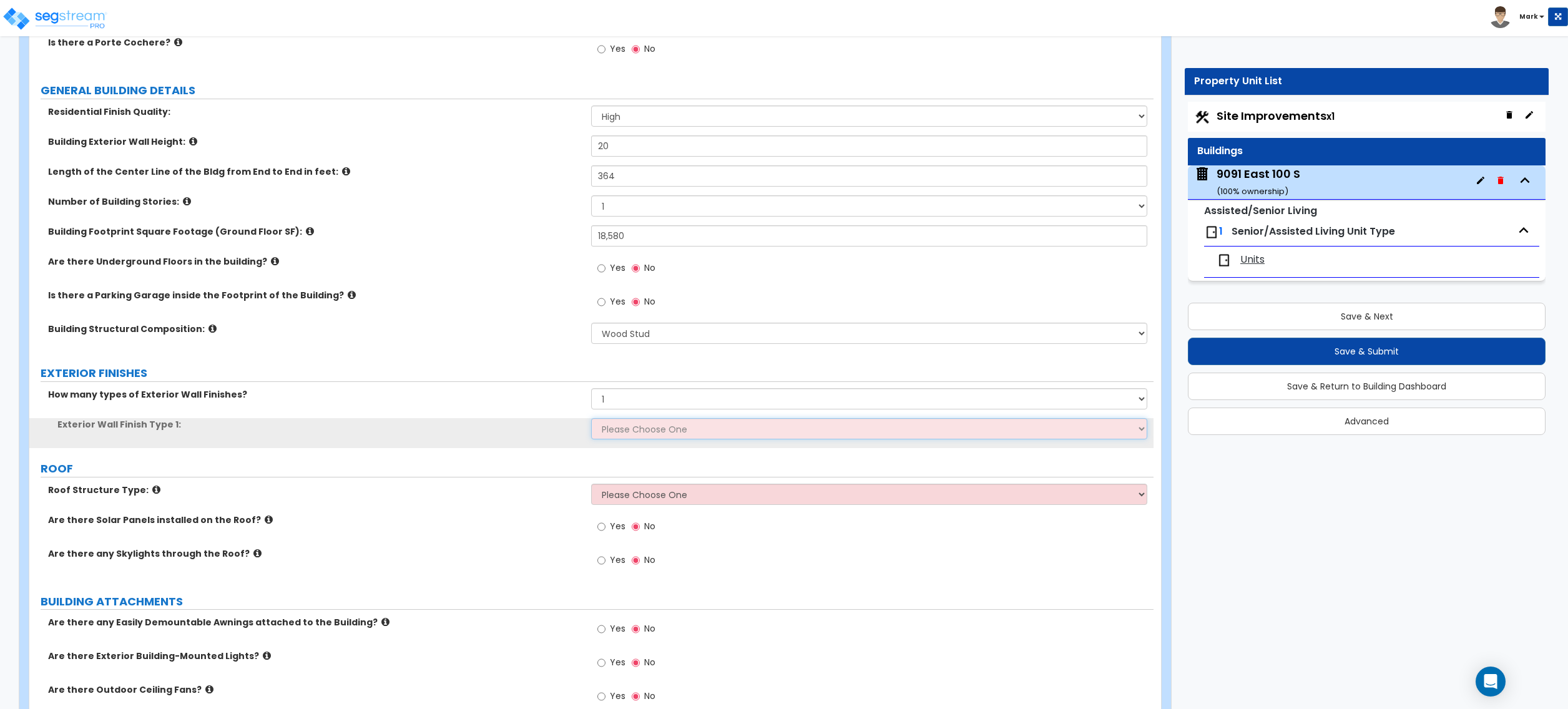
click at [621, 434] on select "Please Choose One No Finish/Shared Wall No Wall Brick Veneer Stone Veneer Wood …" at bounding box center [869, 429] width 556 height 22
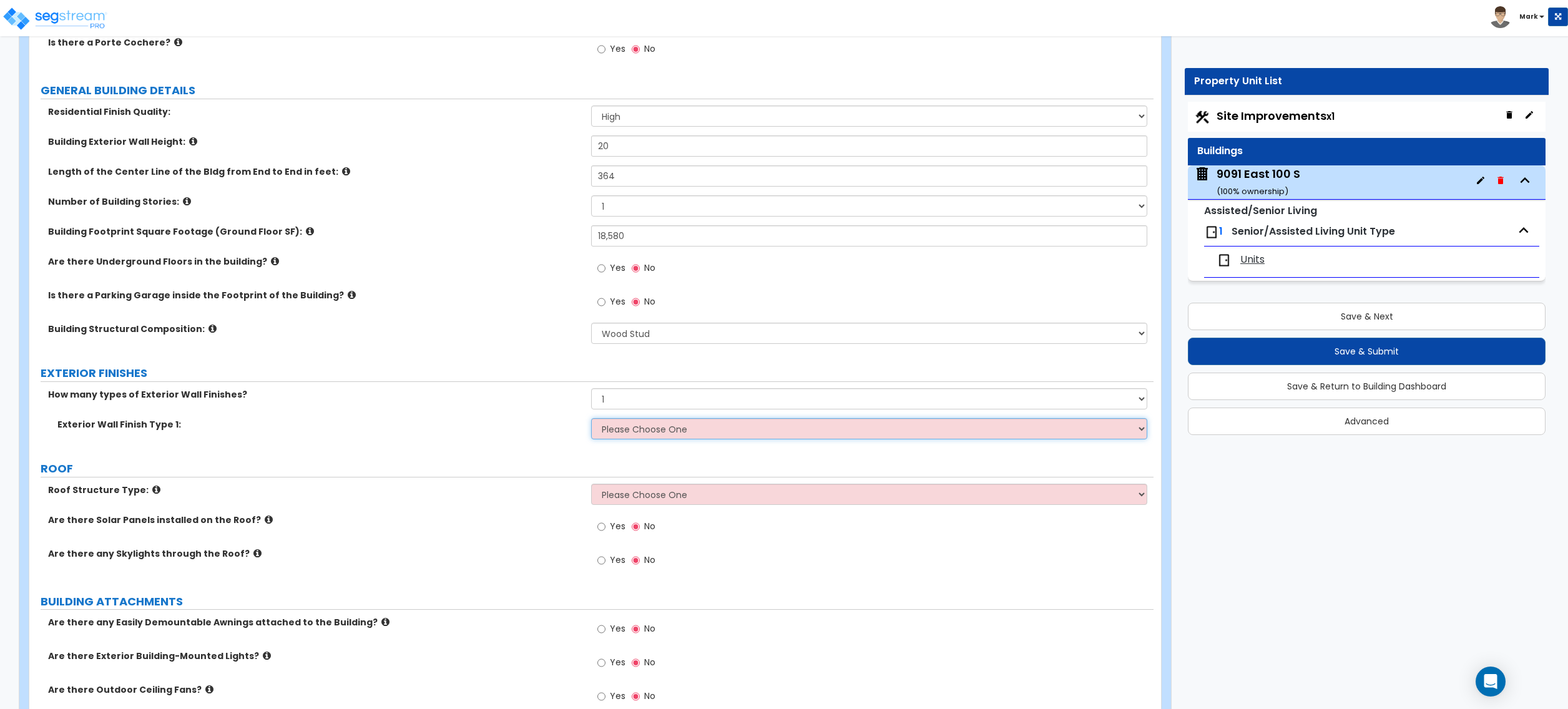
select select "4"
click at [591, 419] on select "Please Choose One No Finish/Shared Wall No Wall Brick Veneer Stone Veneer Wood …" at bounding box center [869, 429] width 556 height 22
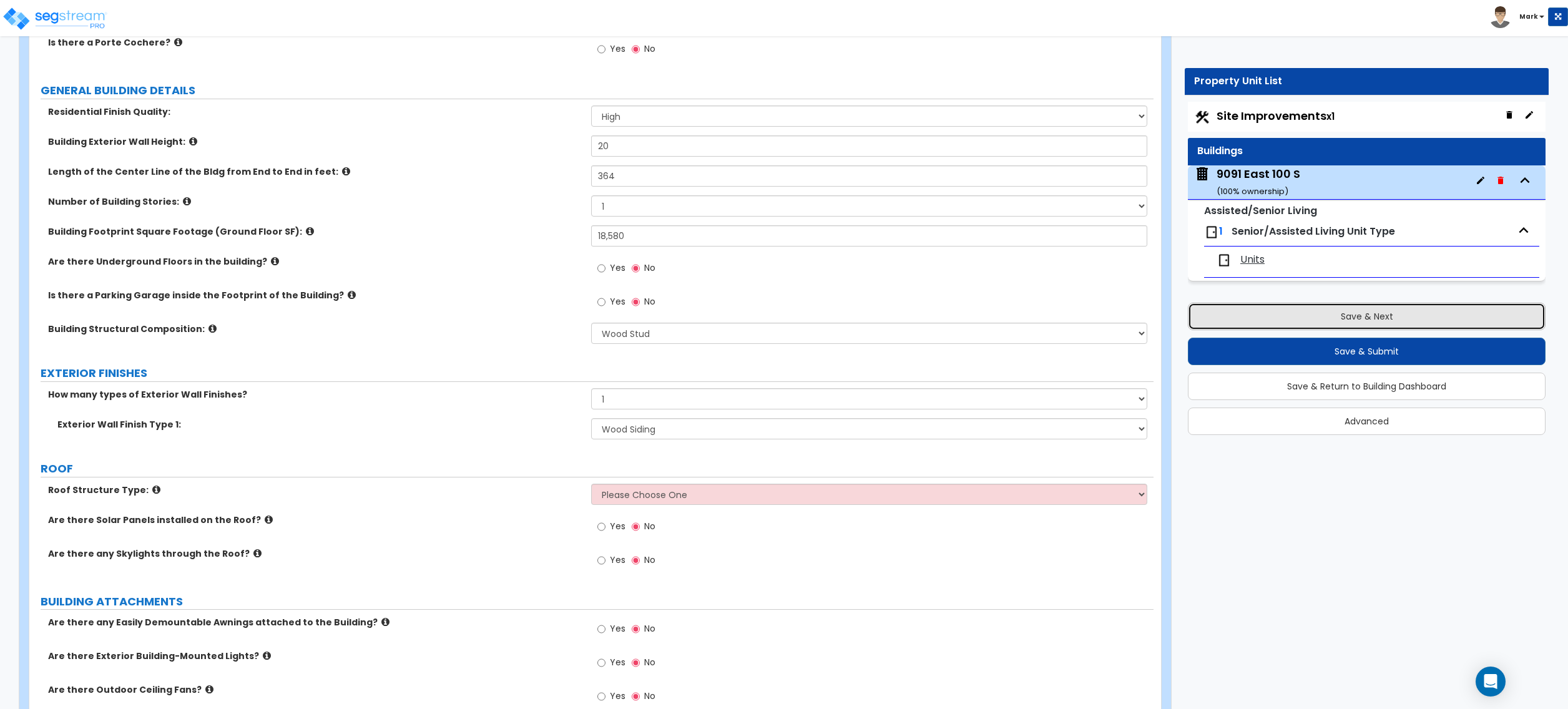
click at [1244, 306] on button "Save & Next" at bounding box center [1367, 317] width 358 height 28
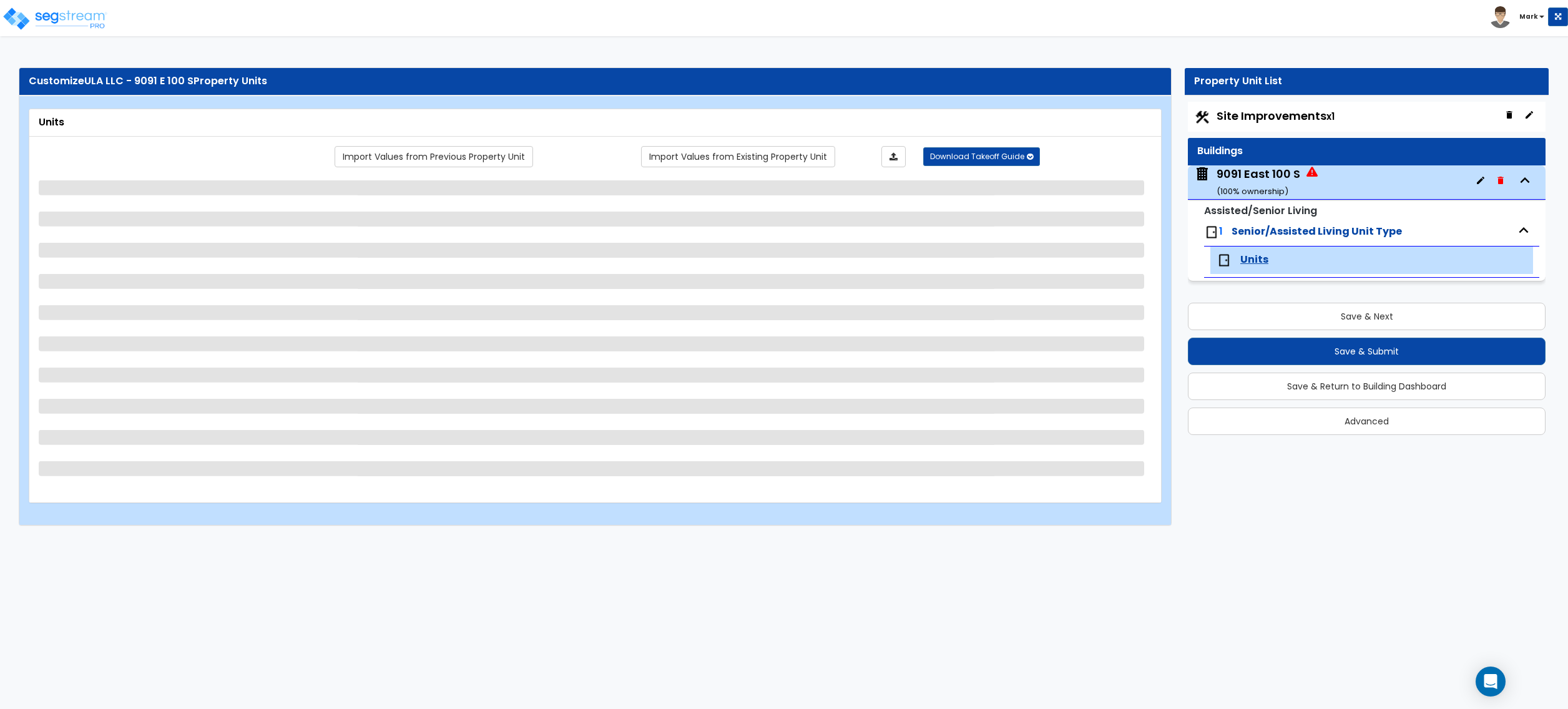
scroll to position [0, 0]
